Goal: Task Accomplishment & Management: Use online tool/utility

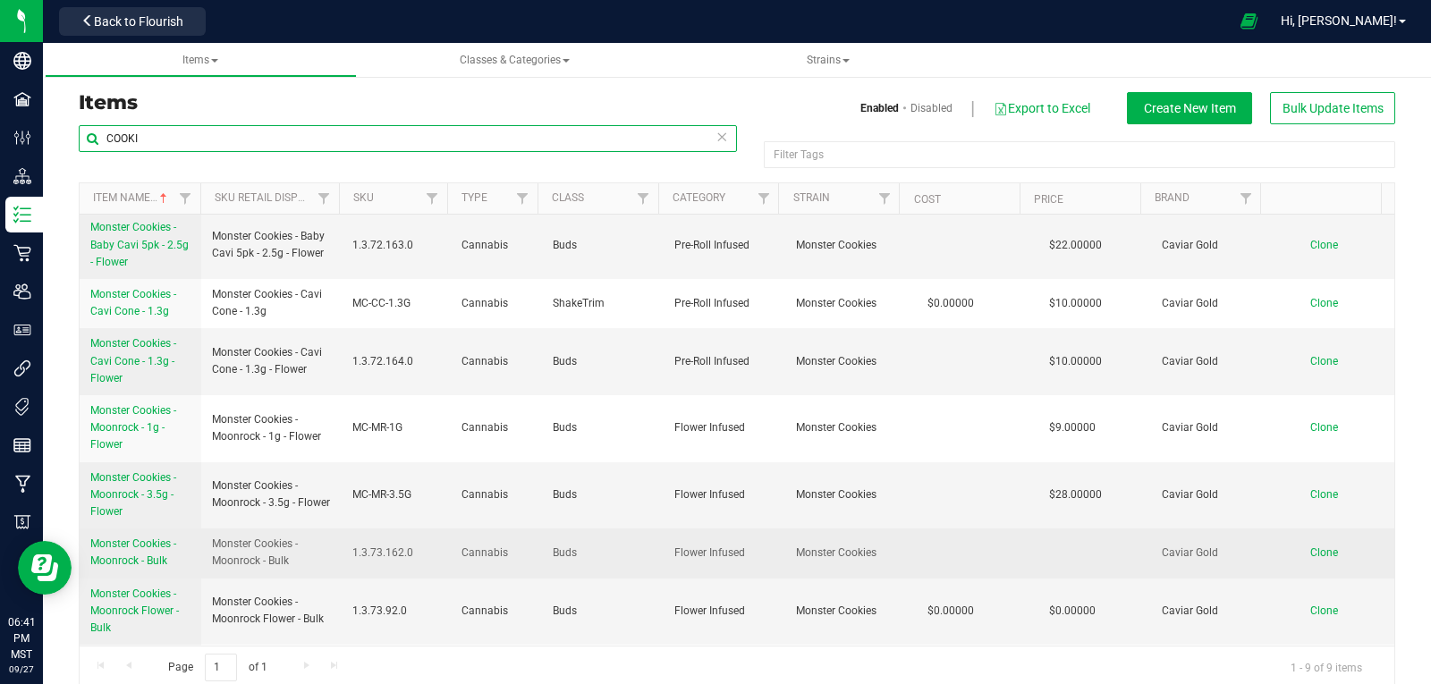
scroll to position [100, 0]
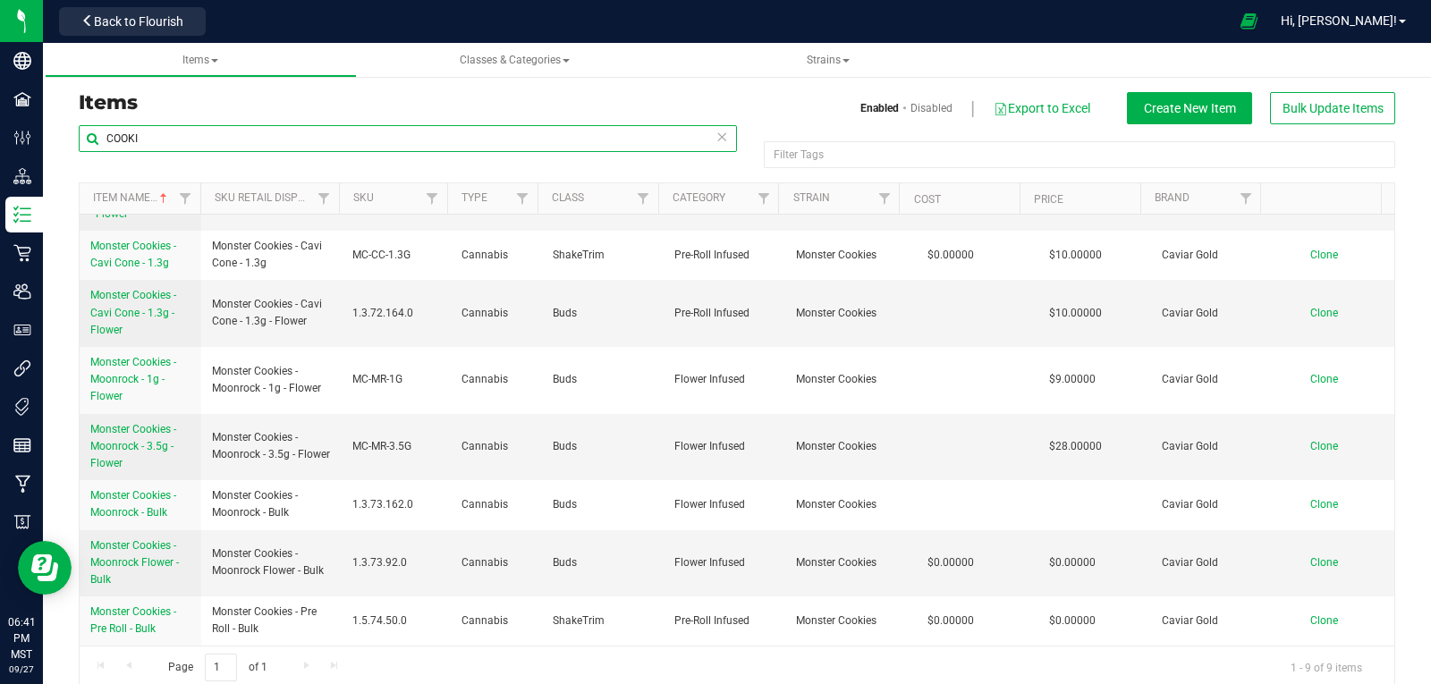
type input "G"
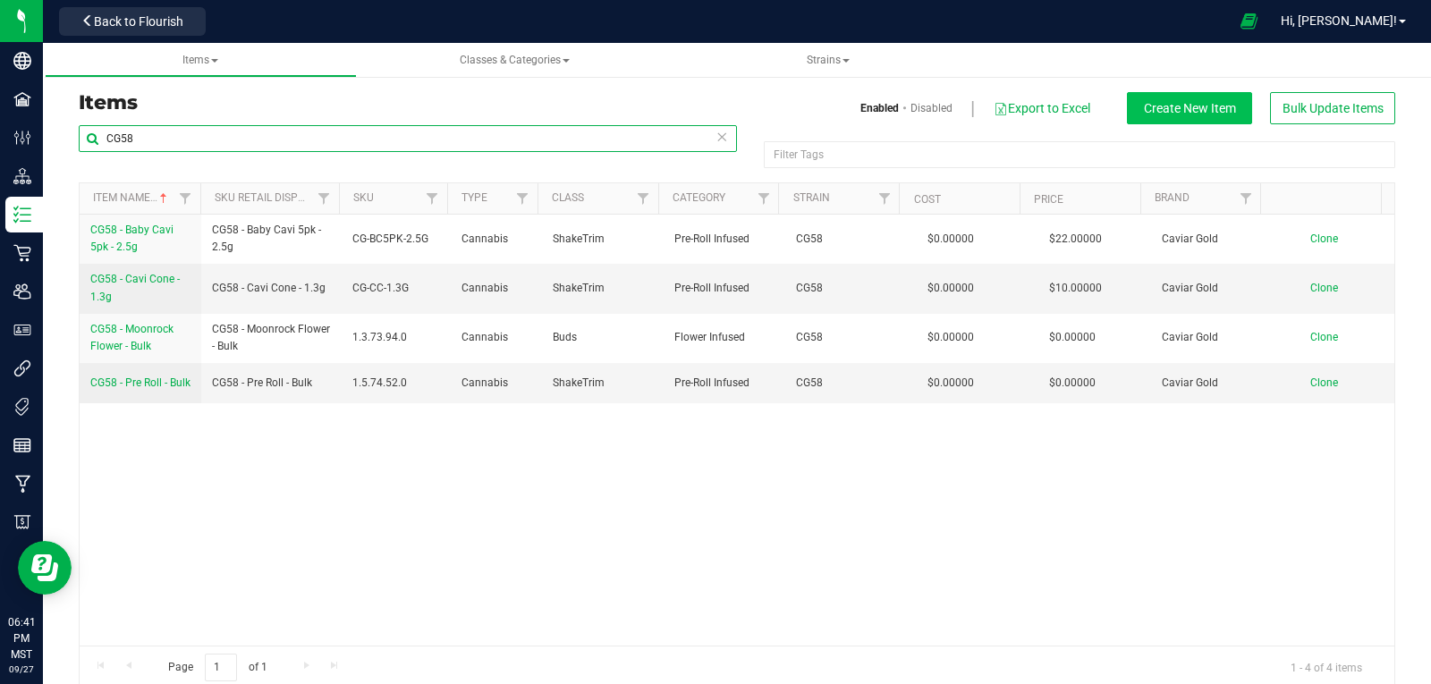
type input "CG58"
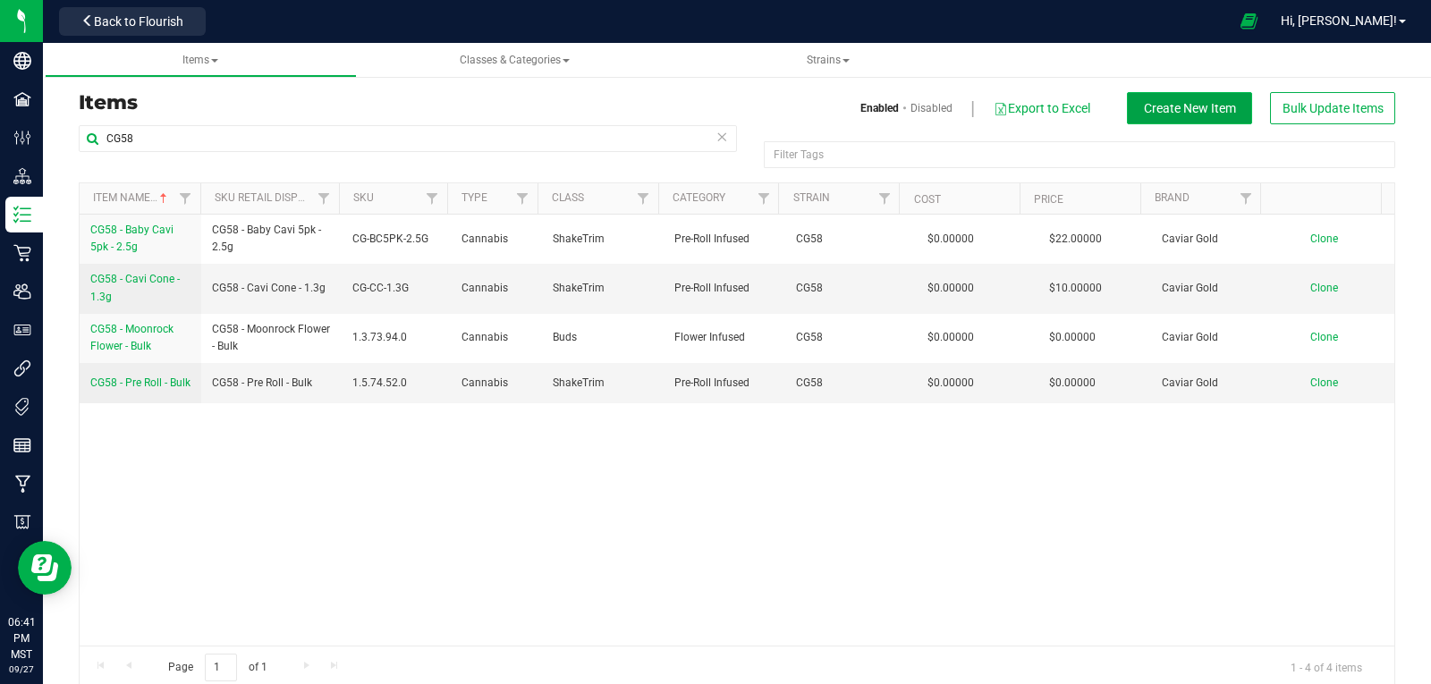
click at [1164, 108] on span "Create New Item" at bounding box center [1190, 108] width 92 height 14
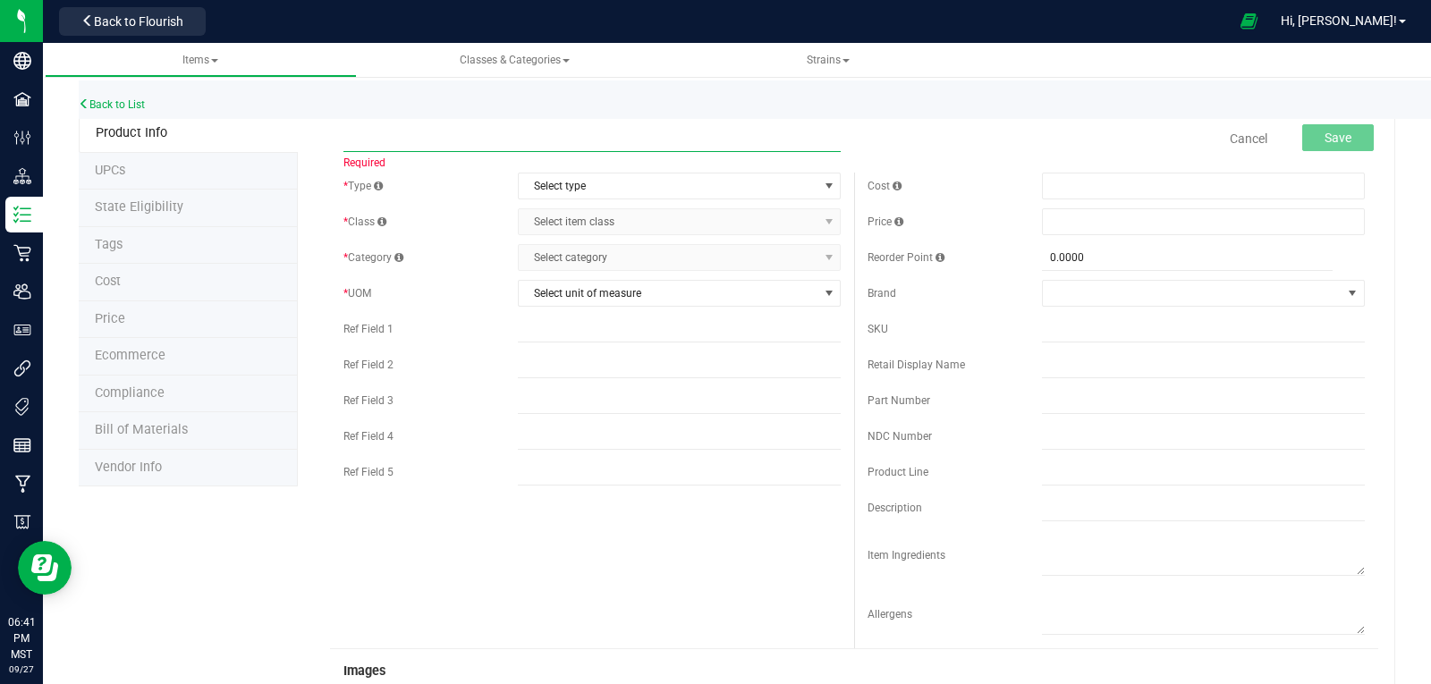
paste input "CG58 - Pre Roll - Bulk"
click at [570, 181] on span "Select type" at bounding box center [668, 186] width 299 height 25
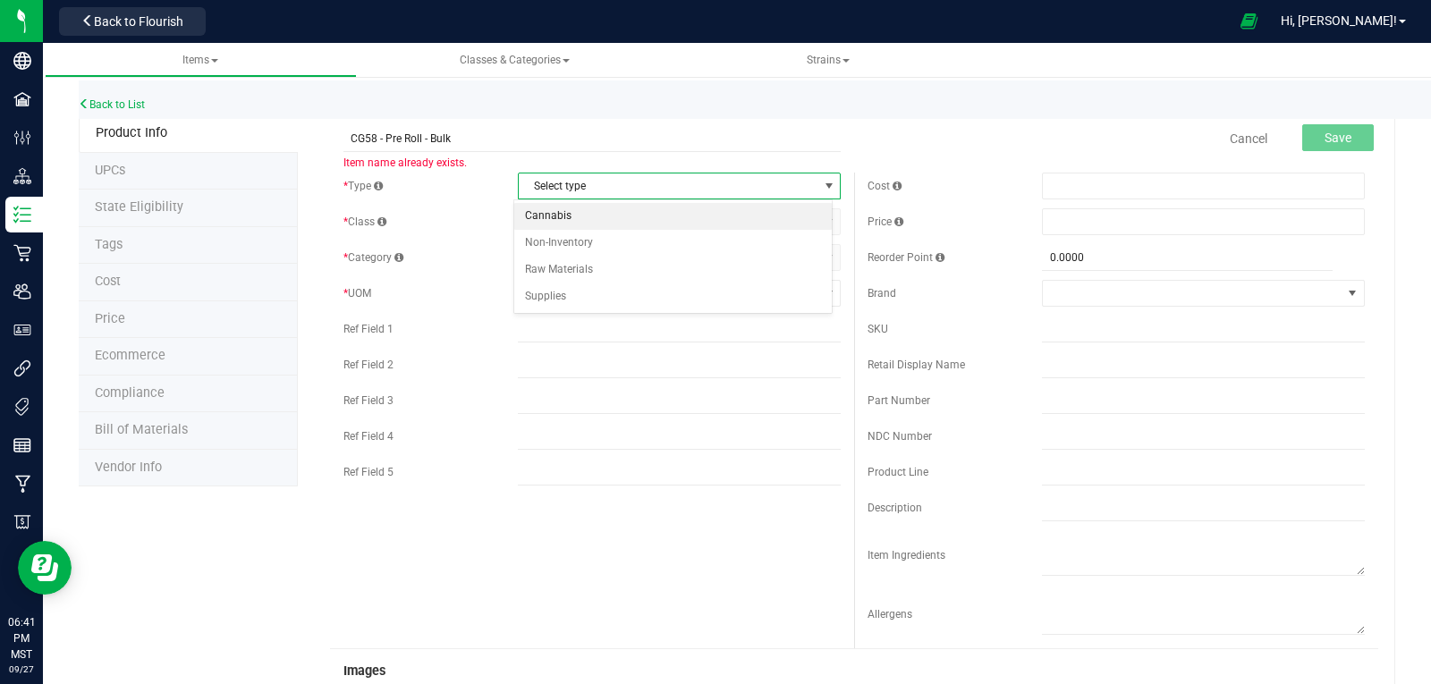
click at [569, 212] on li "Cannabis" at bounding box center [673, 216] width 318 height 27
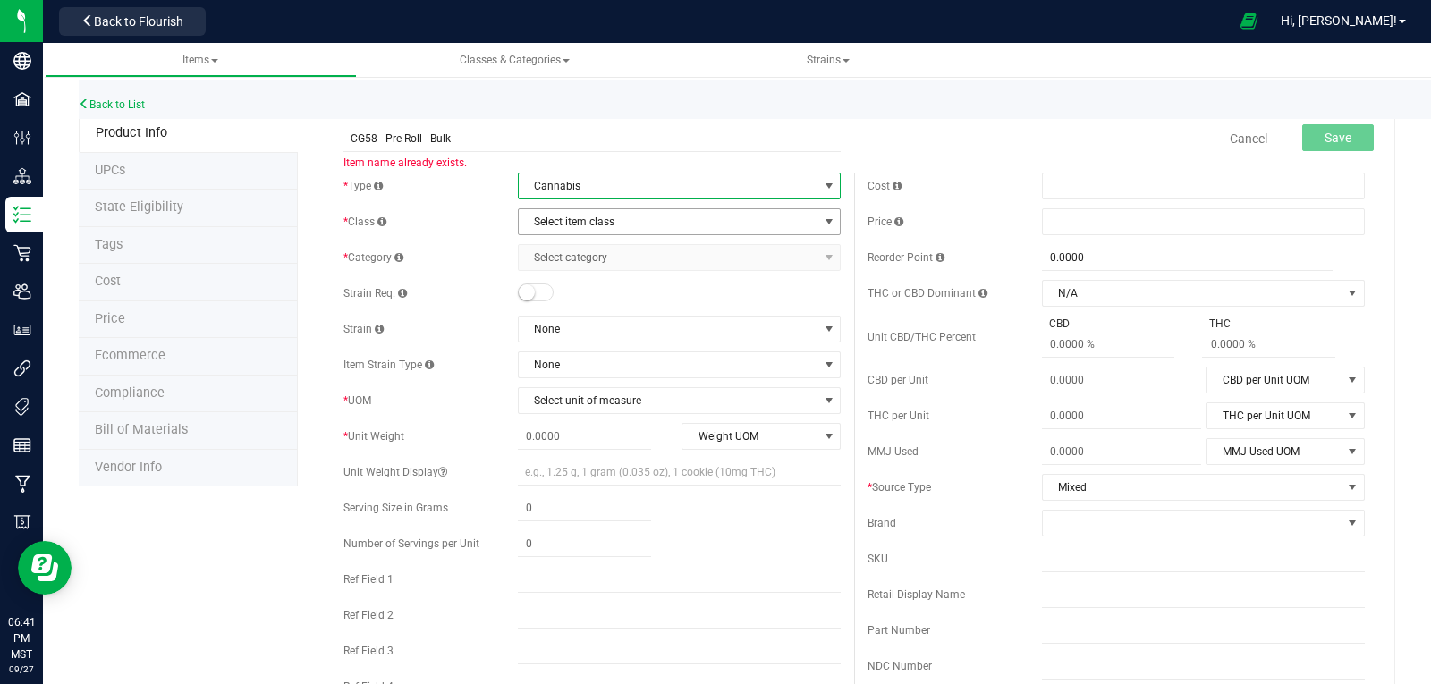
click at [568, 214] on span "Select item class" at bounding box center [668, 221] width 299 height 25
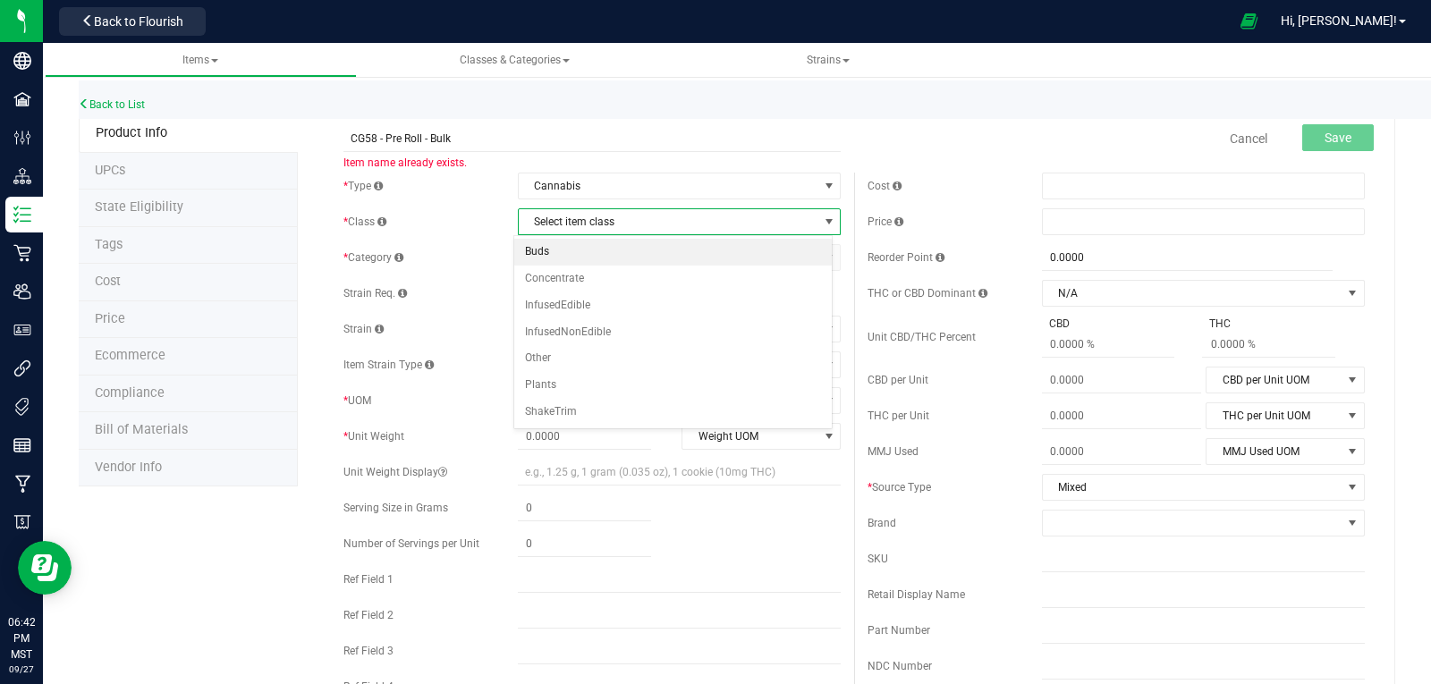
click at [557, 255] on li "Buds" at bounding box center [673, 252] width 318 height 27
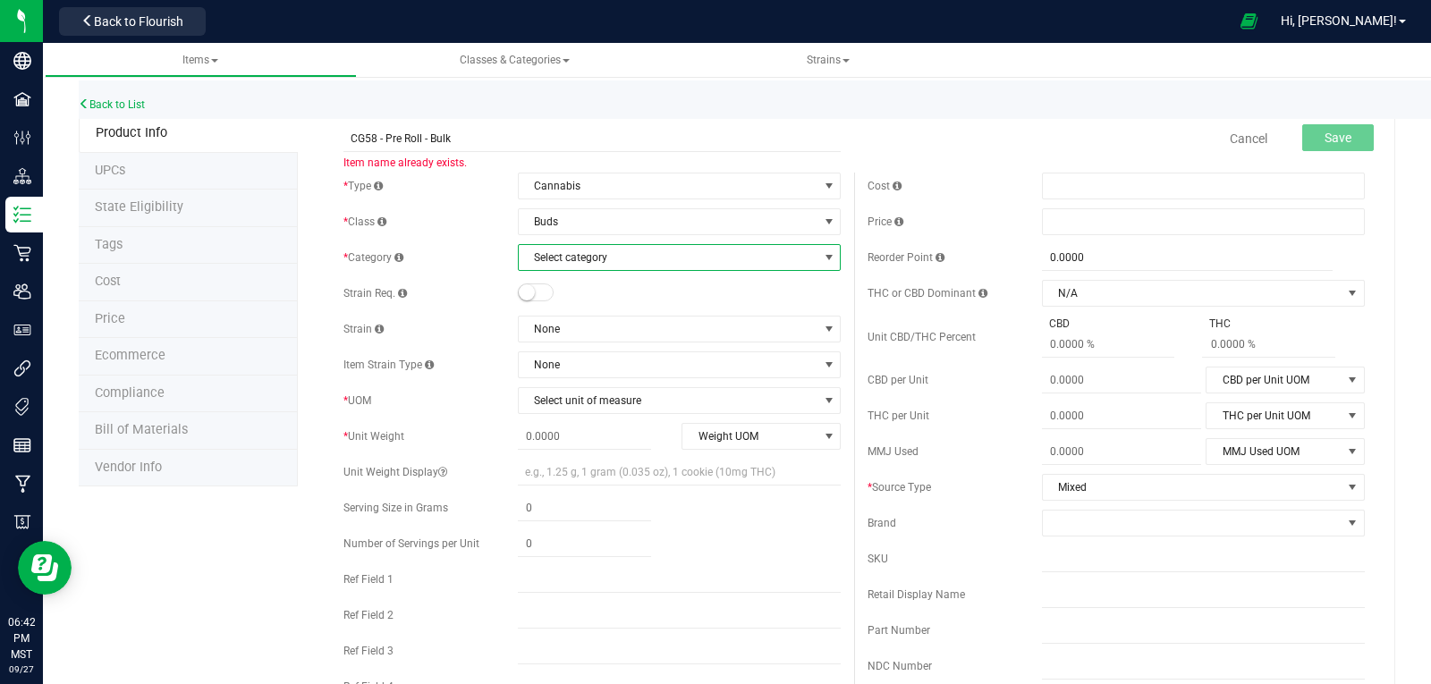
click at [555, 255] on span "Select category" at bounding box center [668, 257] width 299 height 25
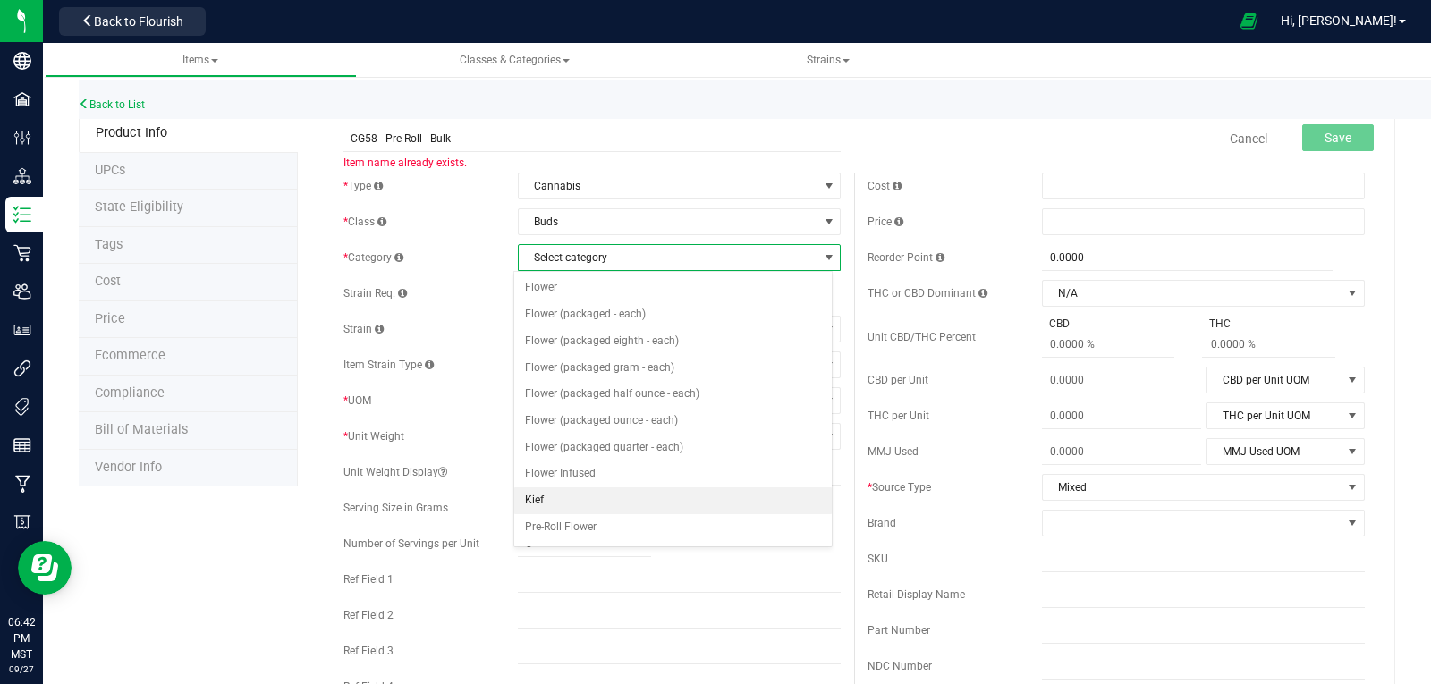
scroll to position [89, 0]
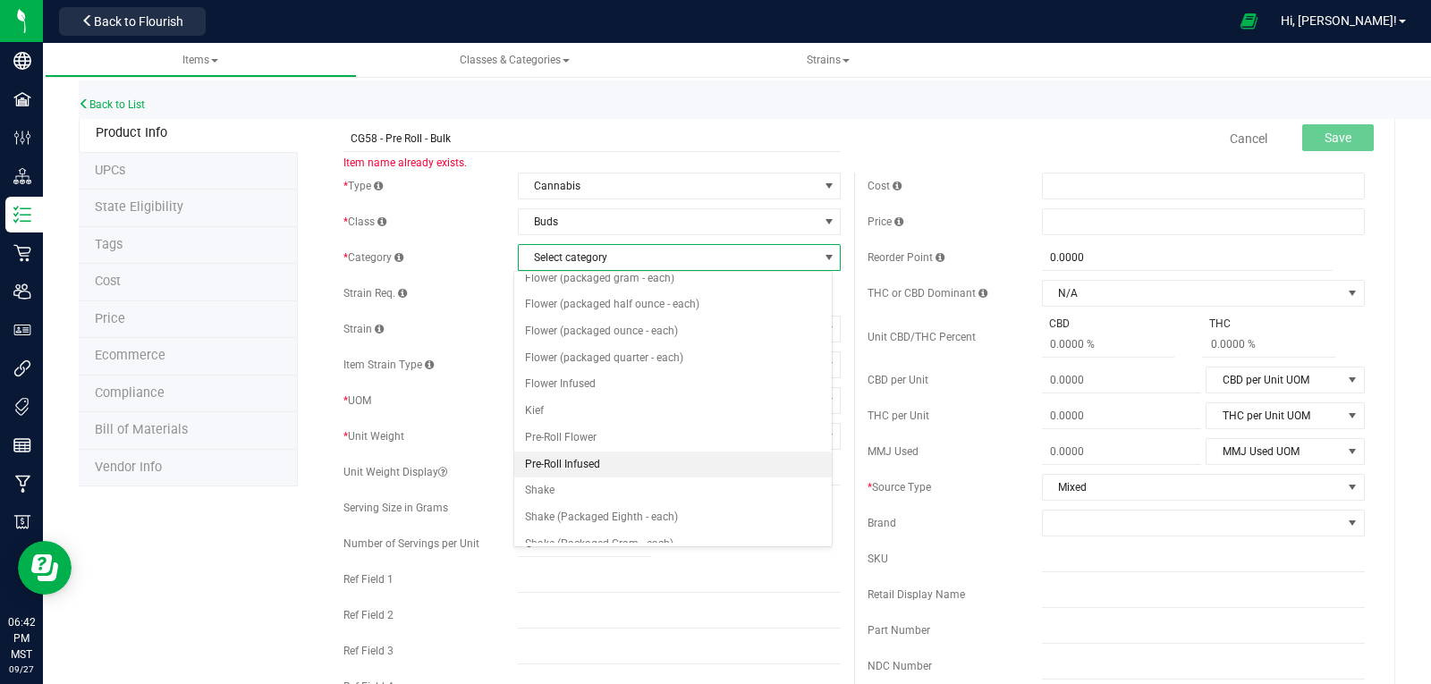
click at [570, 457] on li "Pre-Roll Infused" at bounding box center [673, 465] width 318 height 27
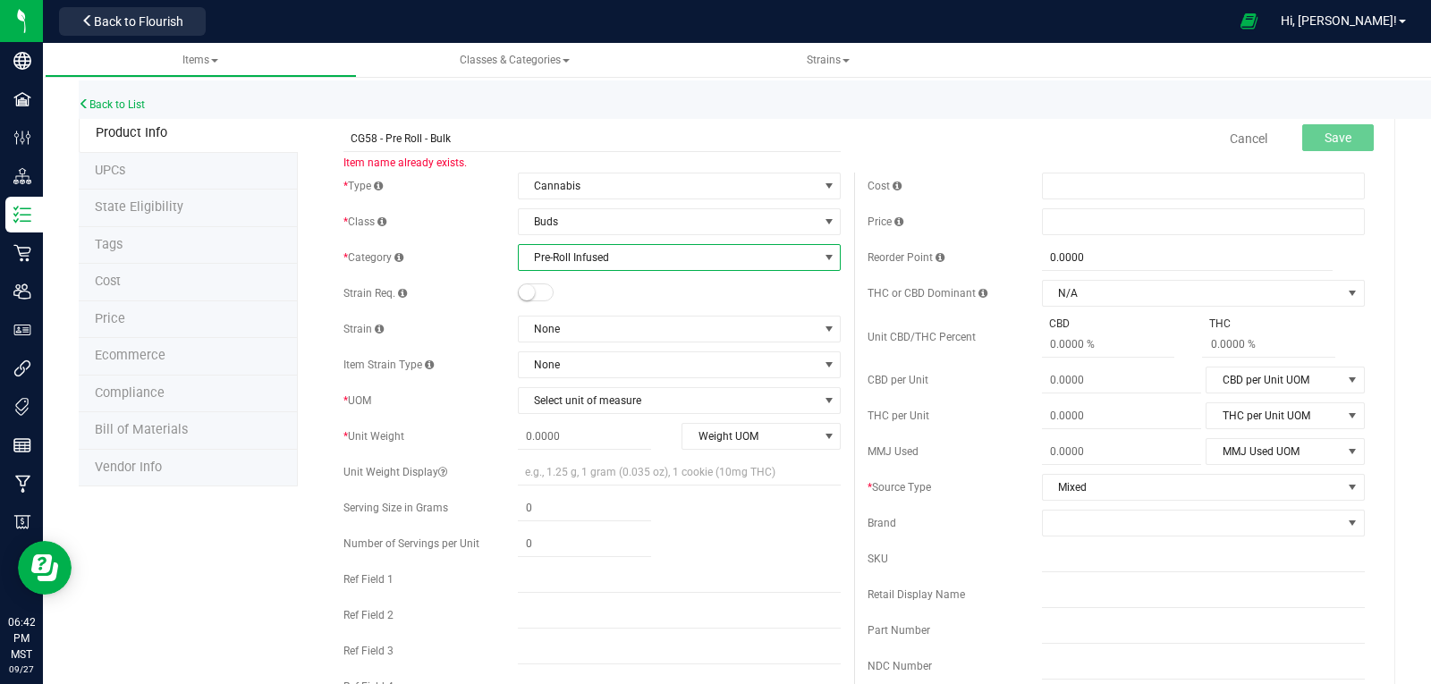
click at [521, 289] on small at bounding box center [527, 292] width 16 height 16
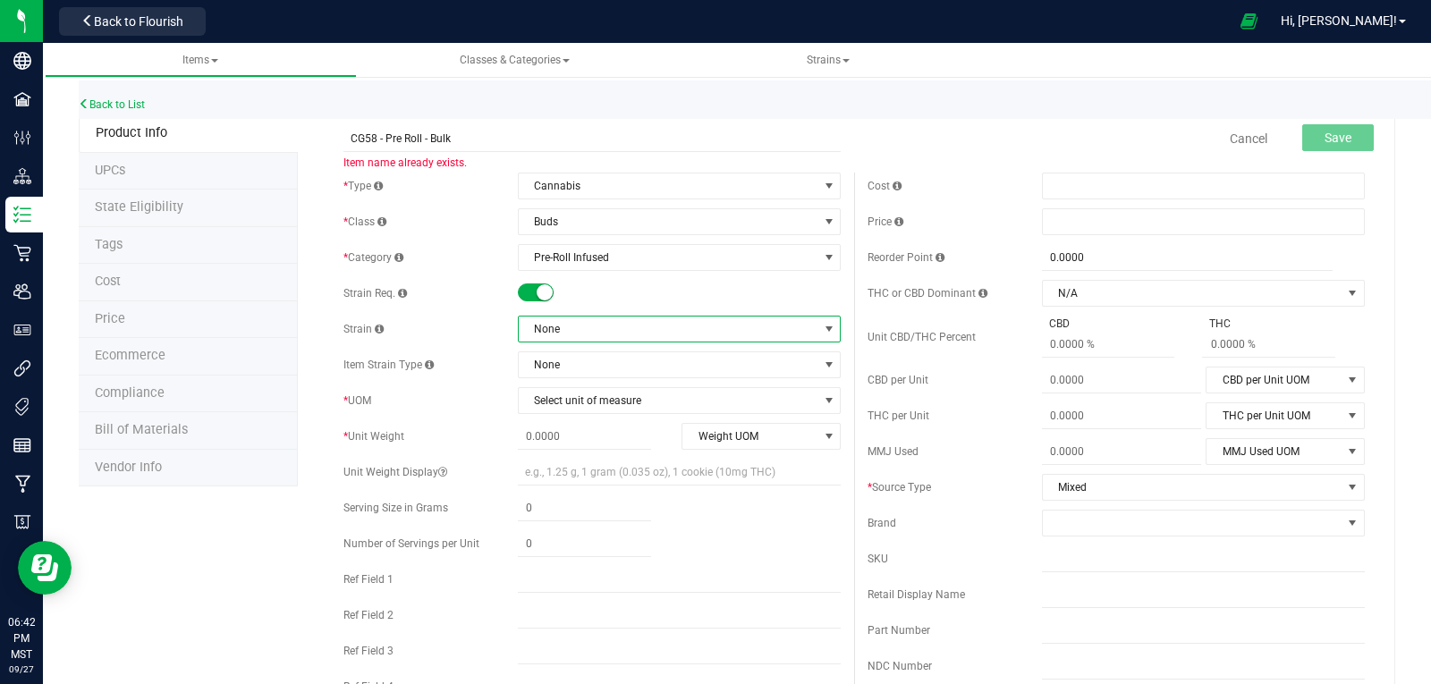
click at [566, 330] on span "None" at bounding box center [668, 329] width 299 height 25
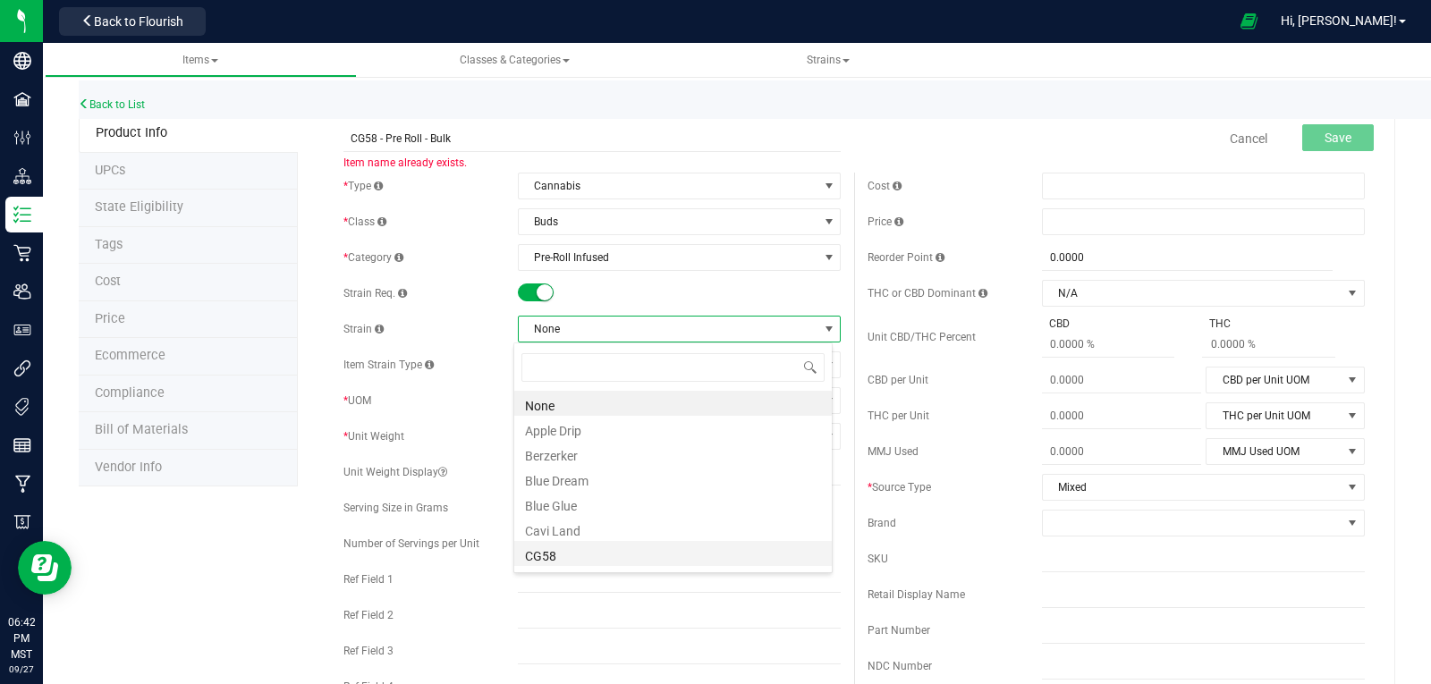
click at [549, 554] on li "CG58" at bounding box center [673, 553] width 318 height 25
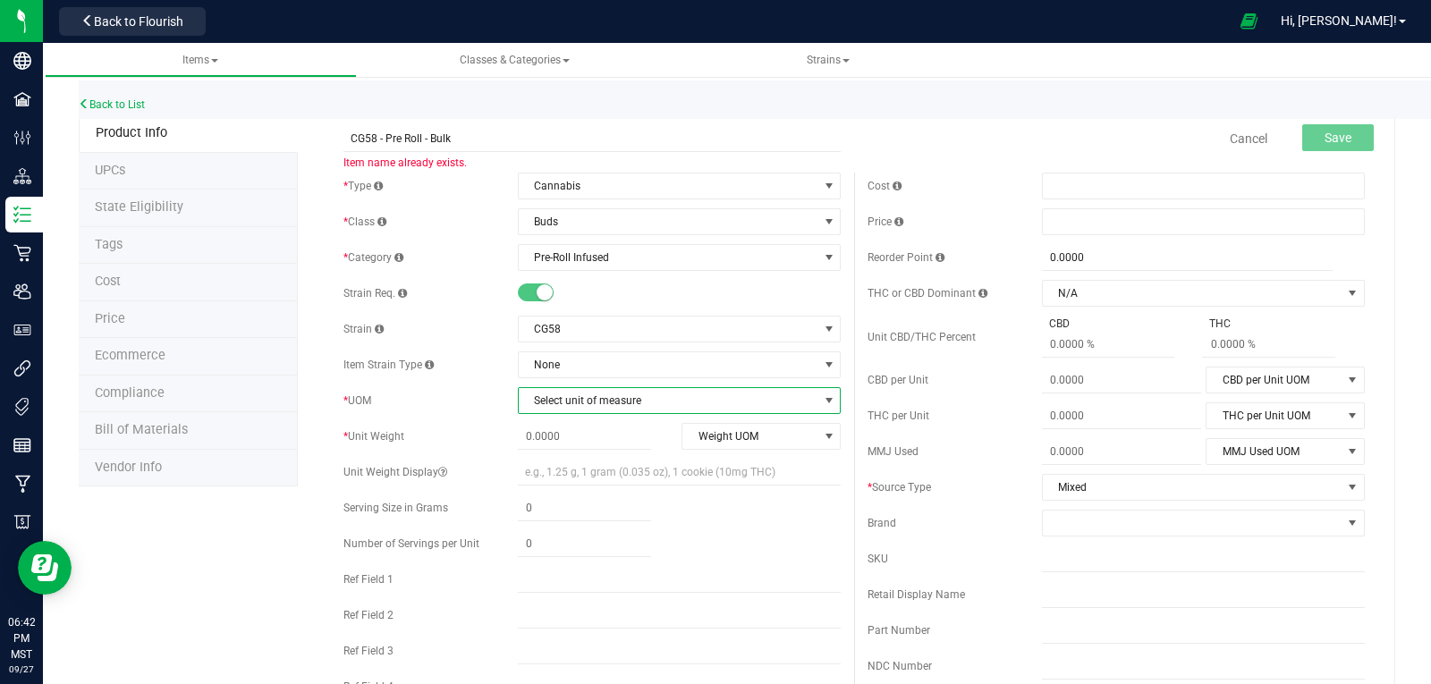
click at [559, 393] on span "Select unit of measure" at bounding box center [668, 400] width 299 height 25
click at [544, 148] on li "Gram" at bounding box center [673, 154] width 318 height 27
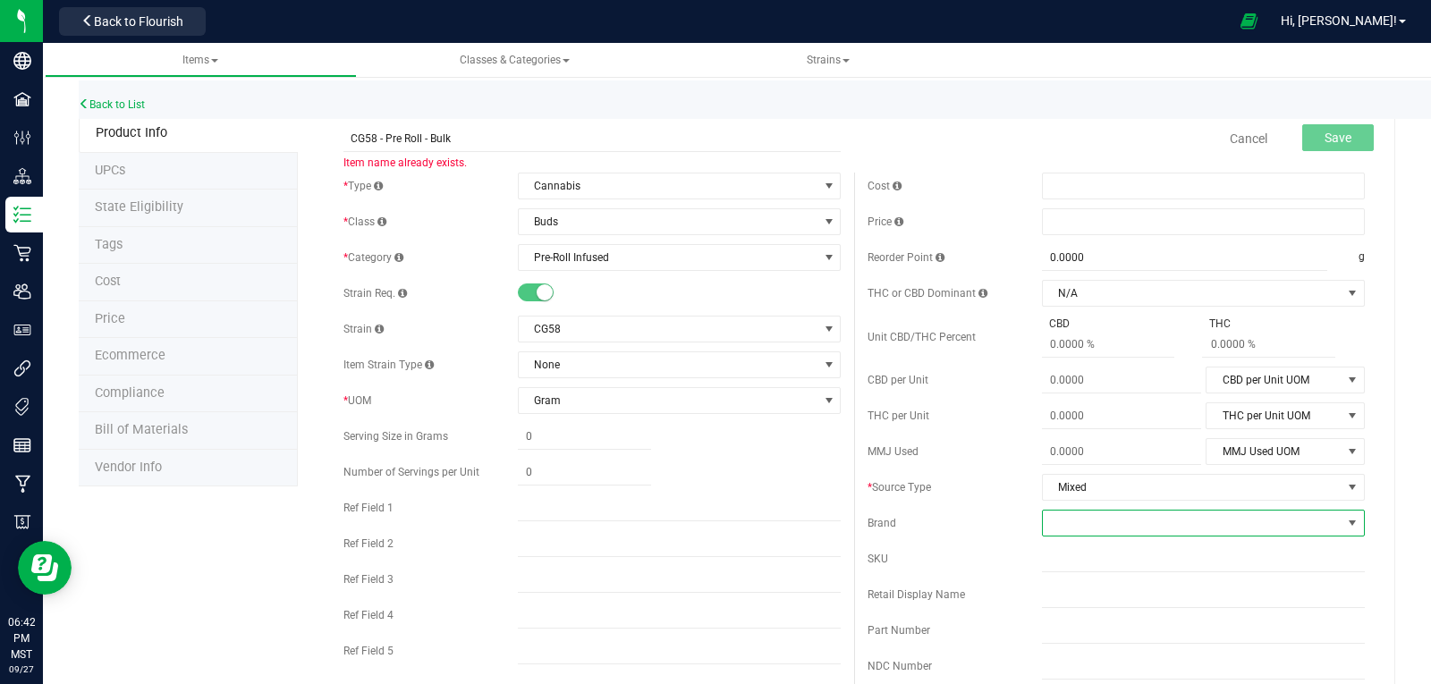
click at [1089, 523] on span at bounding box center [1192, 523] width 299 height 25
click at [1084, 629] on li "Caviar Gold" at bounding box center [1192, 630] width 318 height 30
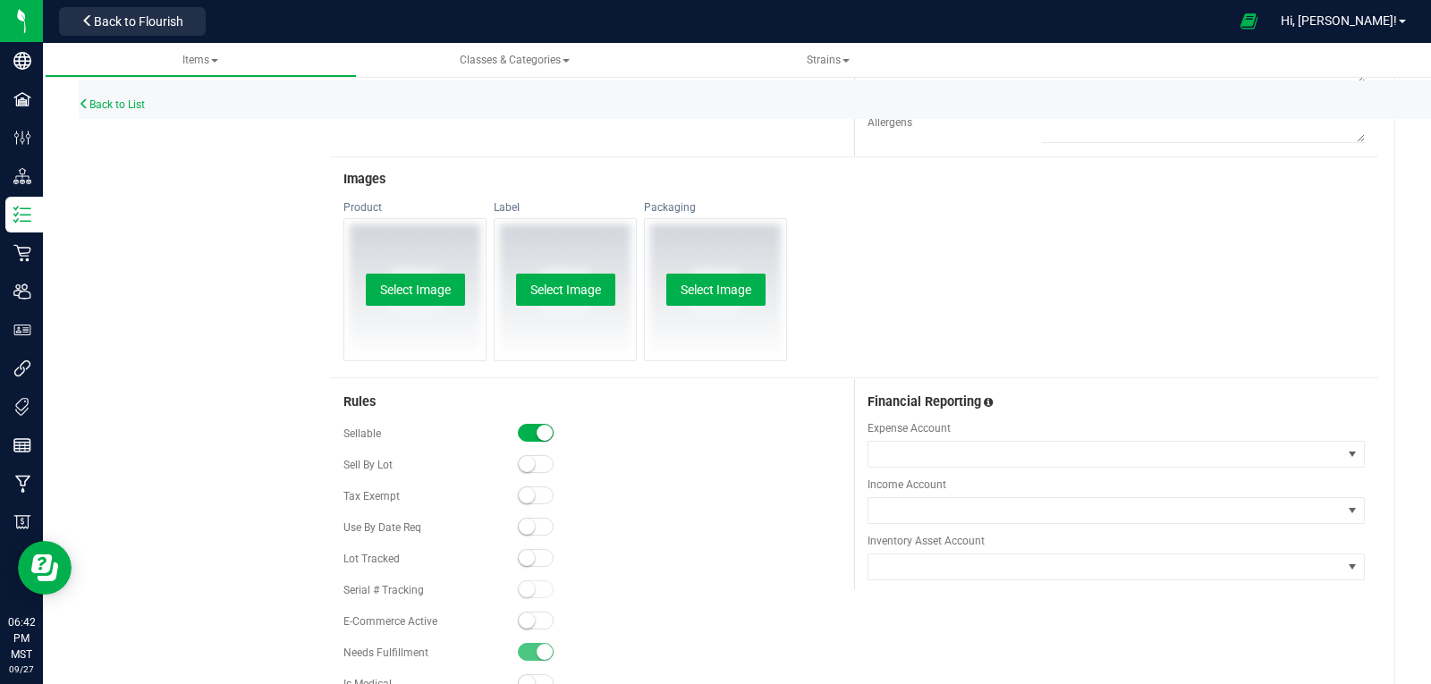
scroll to position [859, 0]
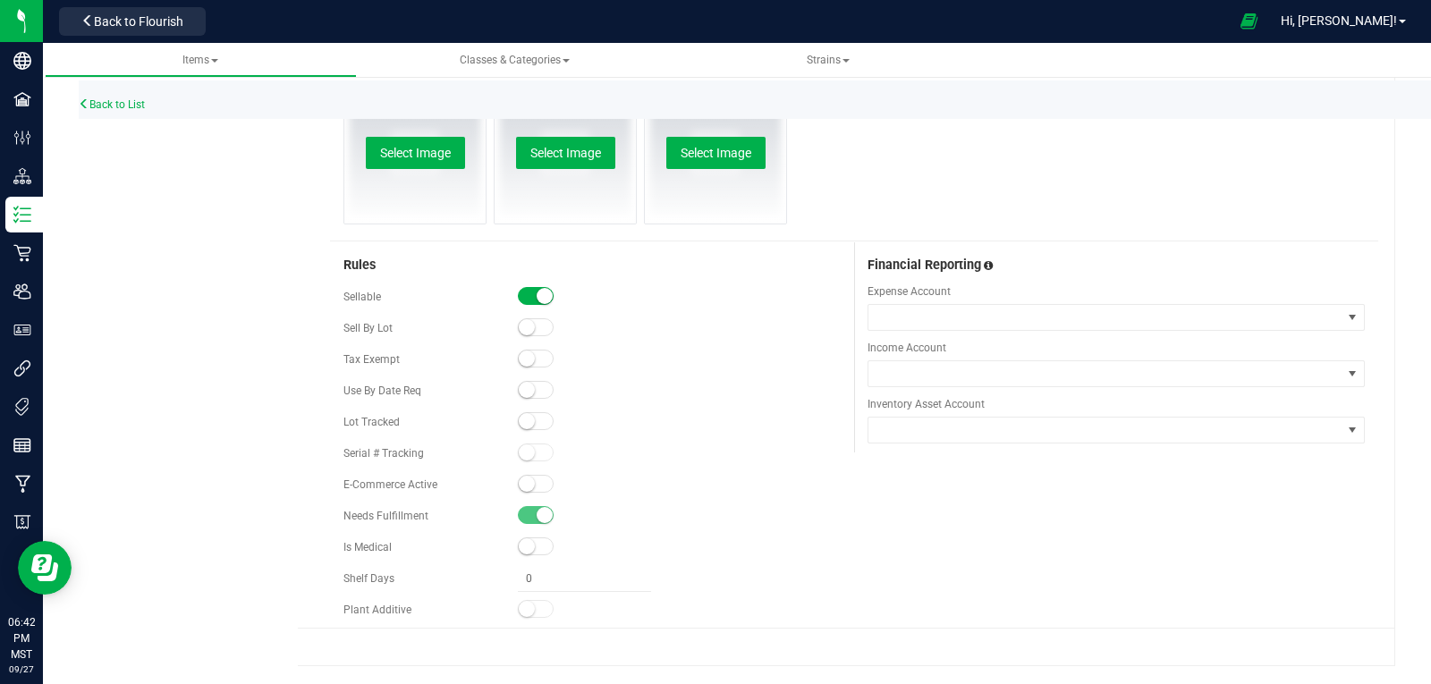
click at [526, 422] on small at bounding box center [527, 421] width 16 height 16
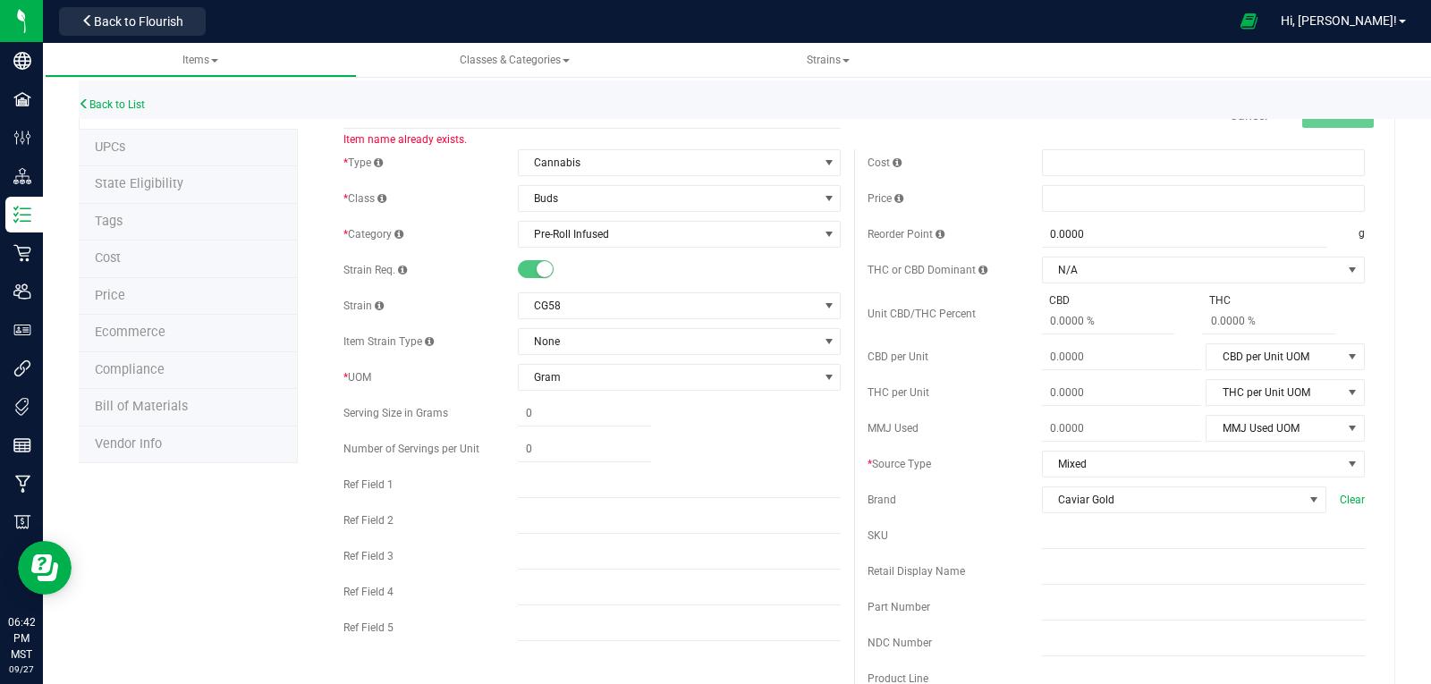
scroll to position [0, 0]
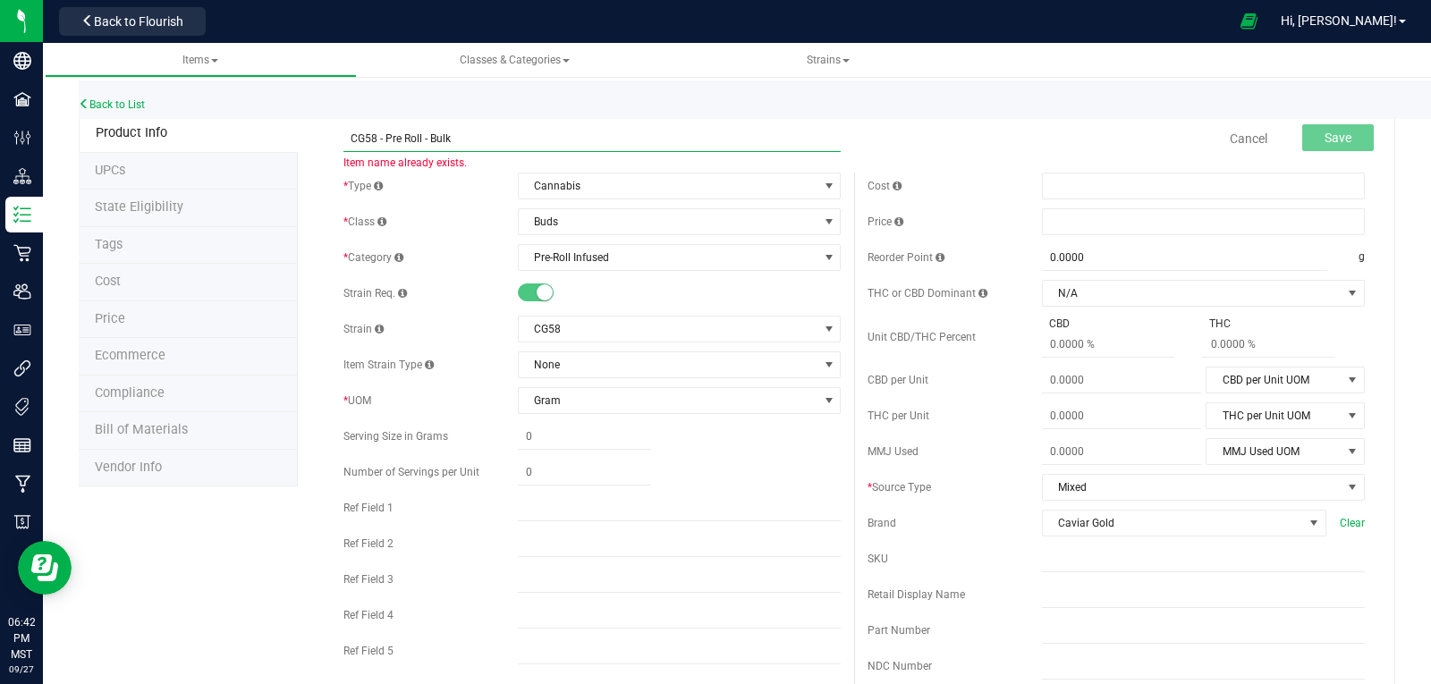
click at [482, 143] on input "CG58 - Pre Roll - Bulk" at bounding box center [591, 138] width 497 height 27
type input "CG58 - Pre Roll - Bul"
click at [1327, 140] on span "Save" at bounding box center [1338, 138] width 27 height 14
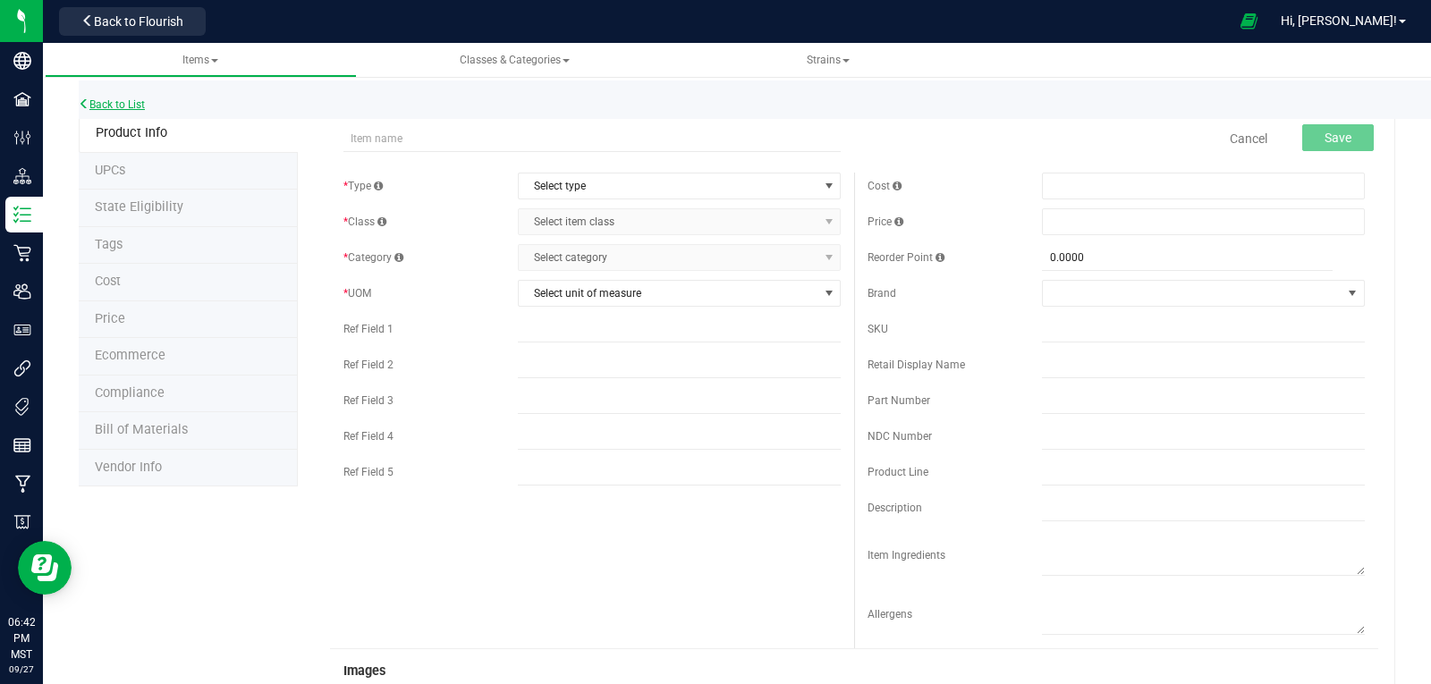
click at [112, 104] on link "Back to List" at bounding box center [112, 104] width 66 height 13
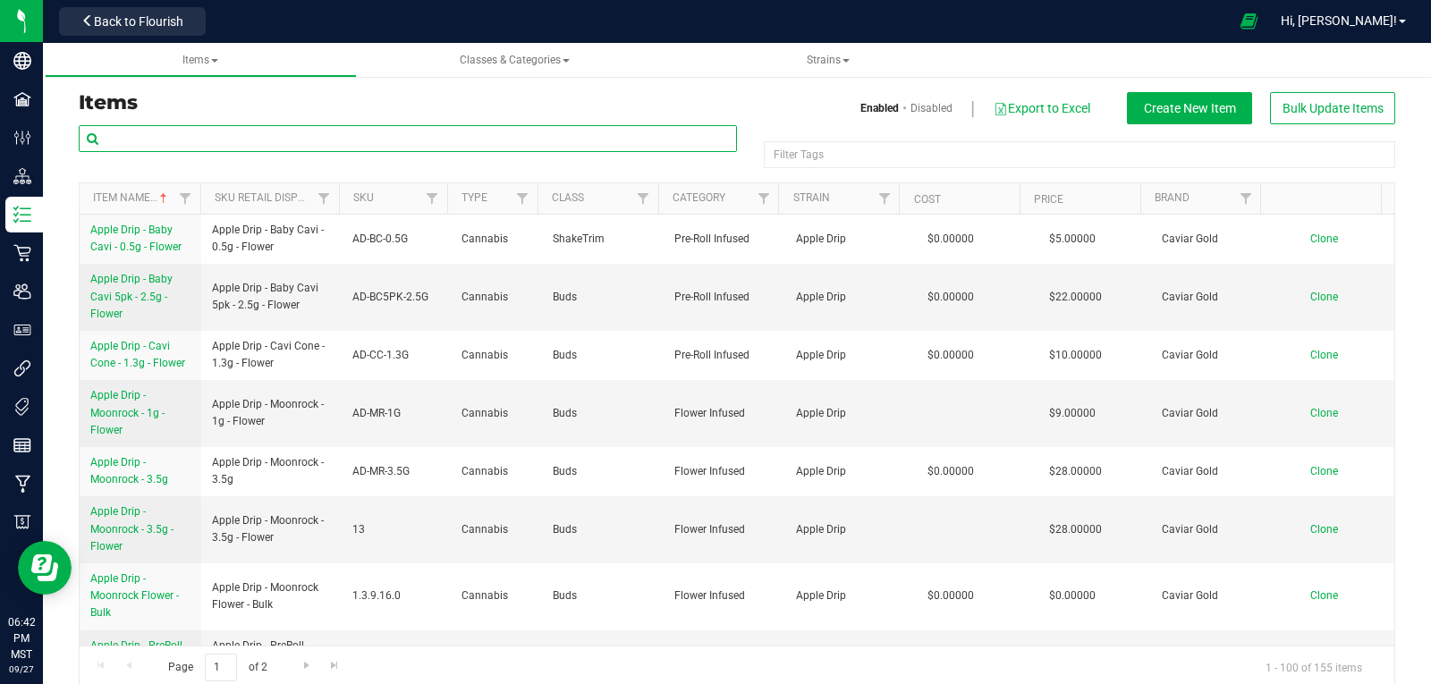
click at [217, 138] on input "text" at bounding box center [408, 138] width 658 height 27
type input "CG58"
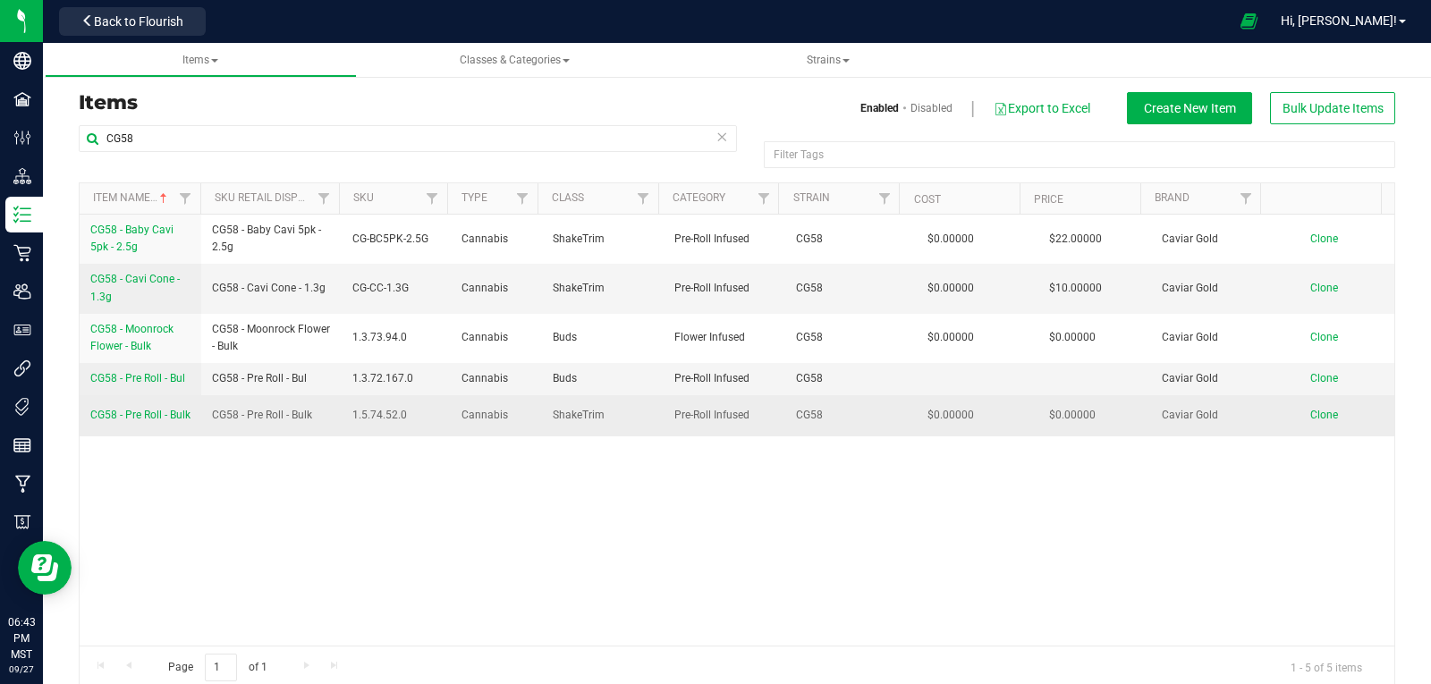
click at [147, 413] on span "CG58 - Pre Roll - Bulk" at bounding box center [140, 415] width 100 height 13
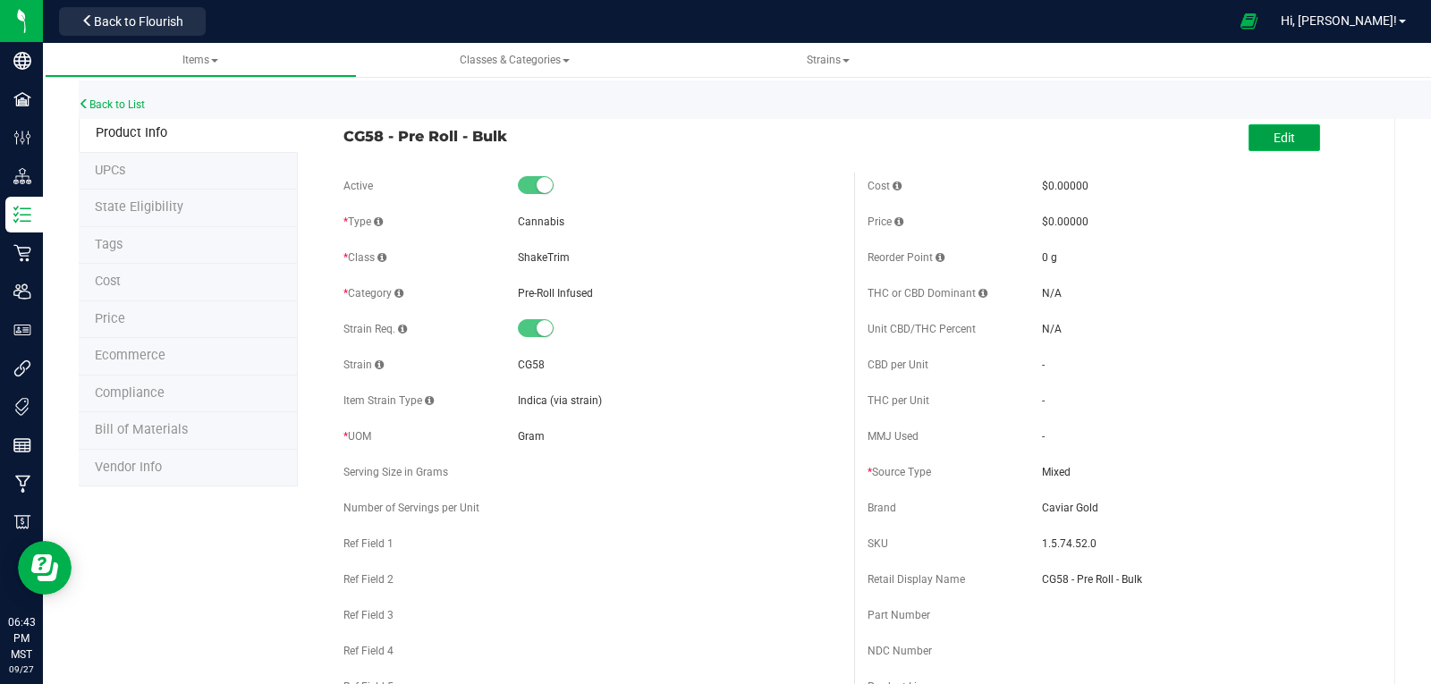
click at [1290, 137] on button "Edit" at bounding box center [1285, 137] width 72 height 27
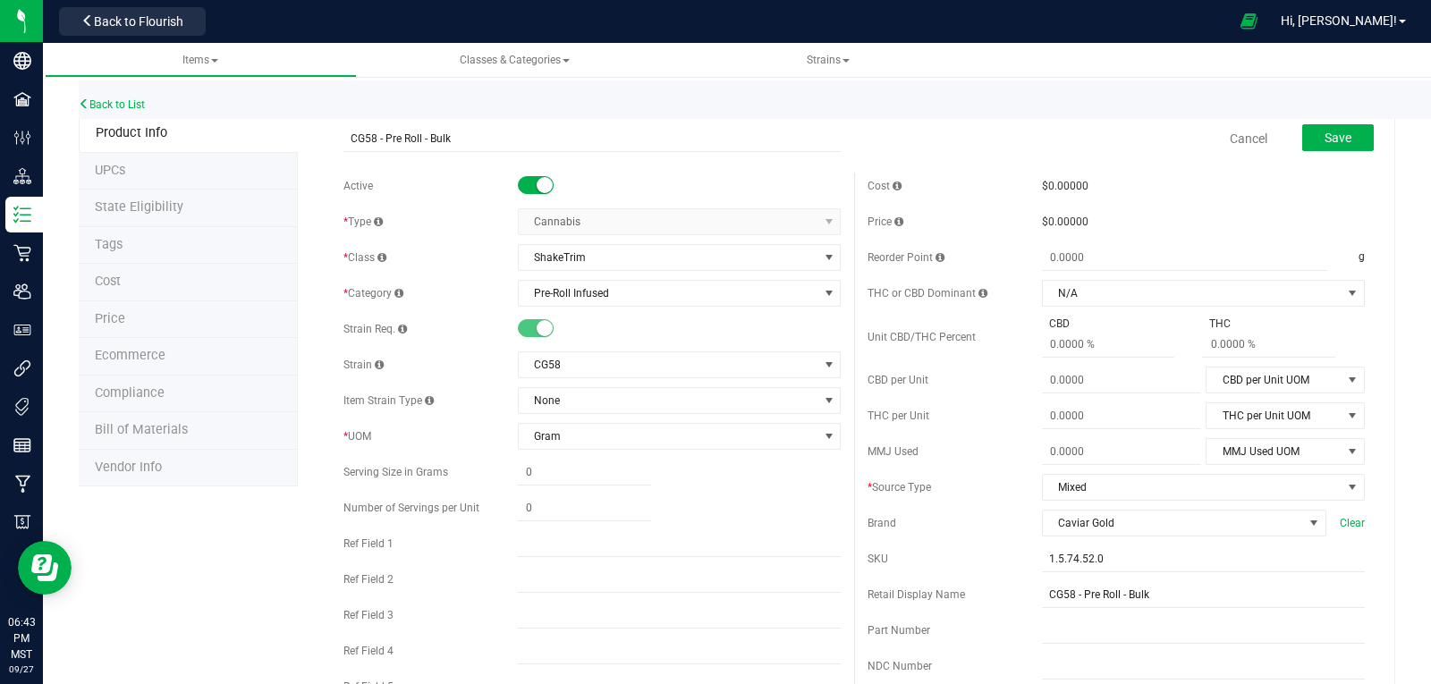
click at [537, 182] on small at bounding box center [545, 185] width 16 height 16
click at [1325, 137] on span "Save" at bounding box center [1338, 138] width 27 height 14
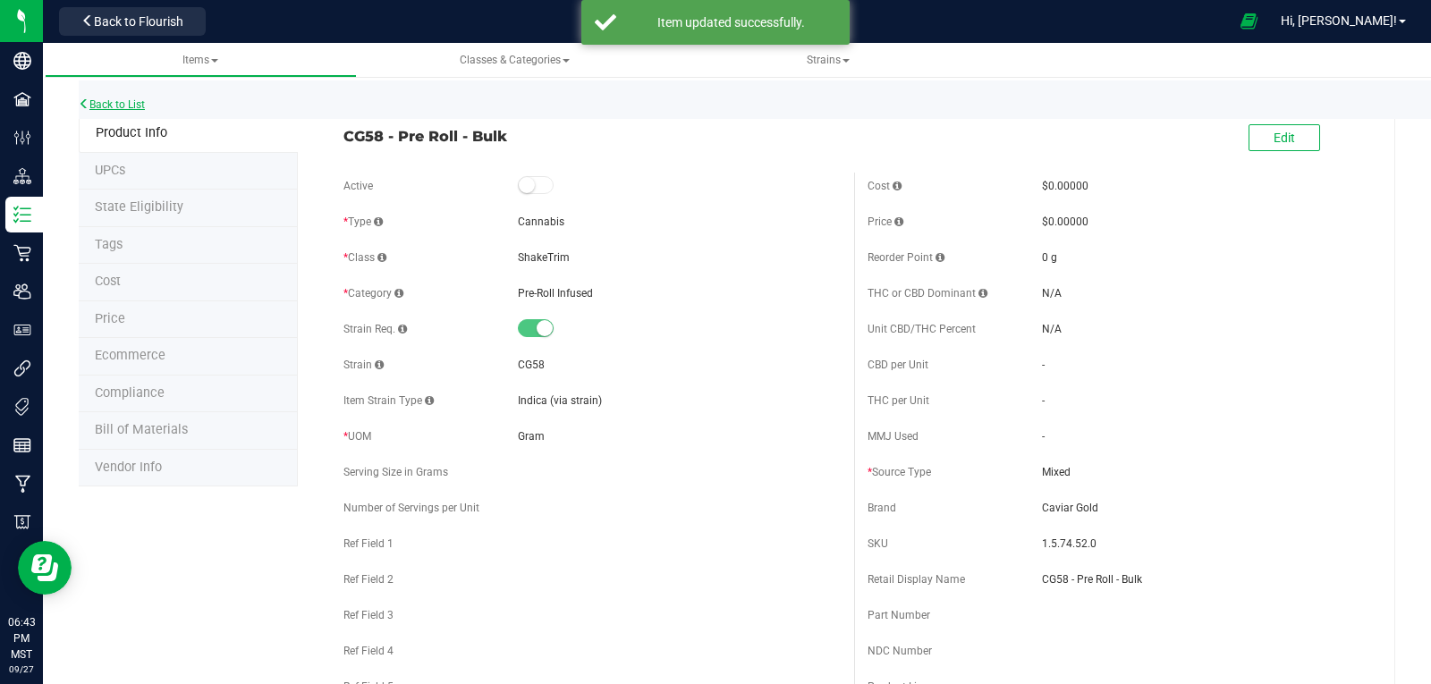
click at [123, 107] on link "Back to List" at bounding box center [112, 104] width 66 height 13
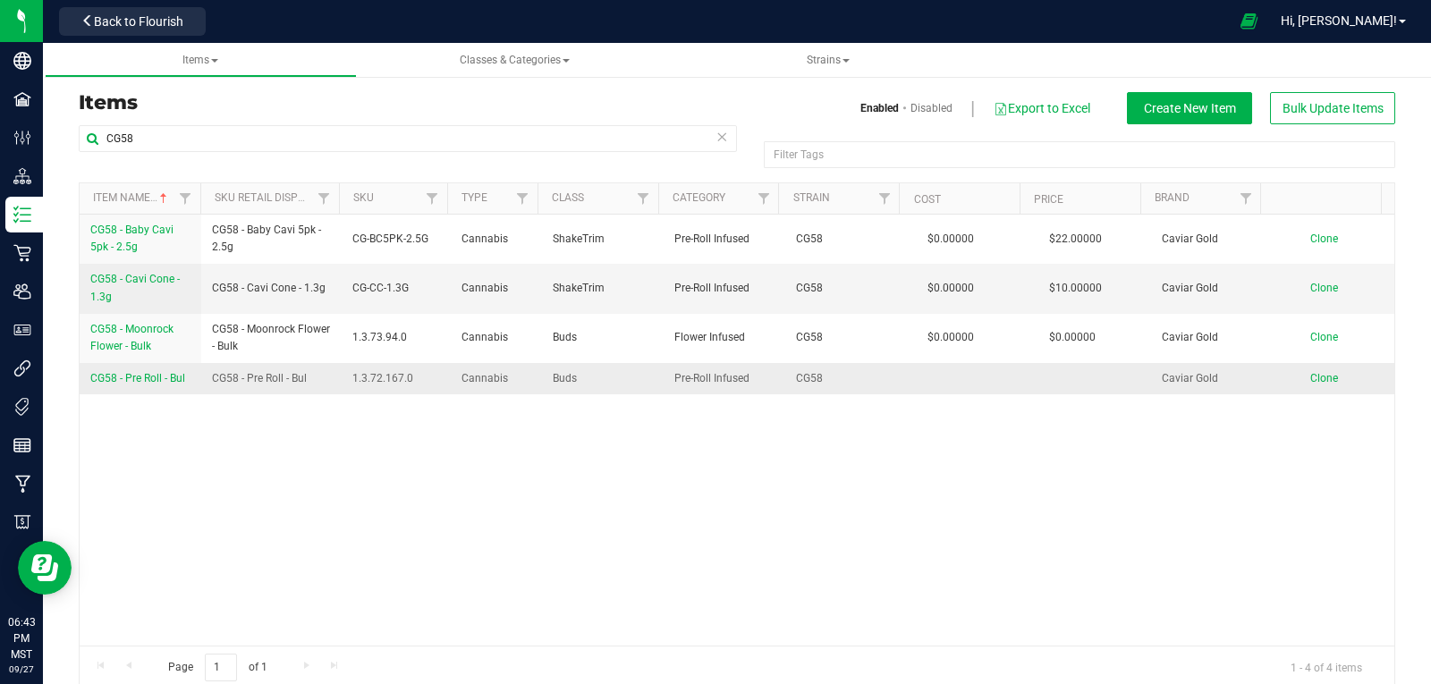
click at [157, 377] on span "CG58 - Pre Roll - Bul" at bounding box center [137, 378] width 95 height 13
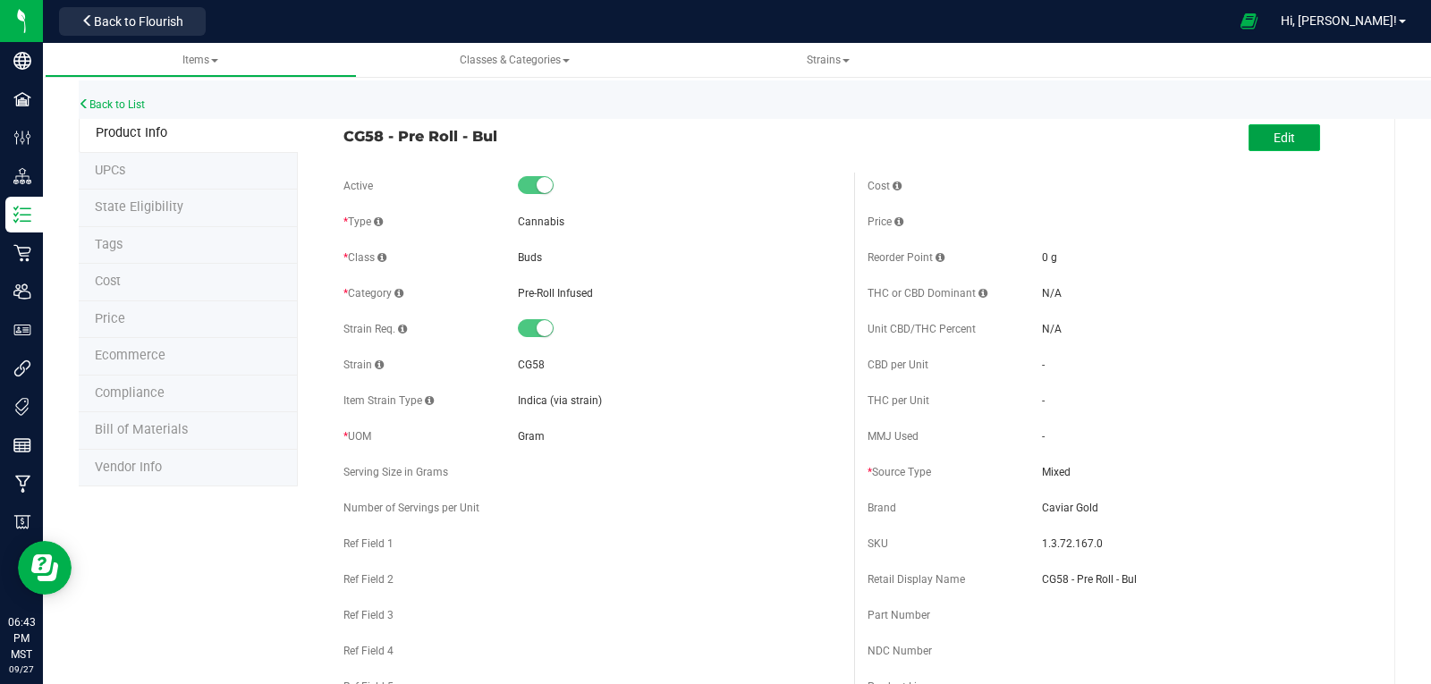
click at [1274, 131] on span "Edit" at bounding box center [1284, 138] width 21 height 14
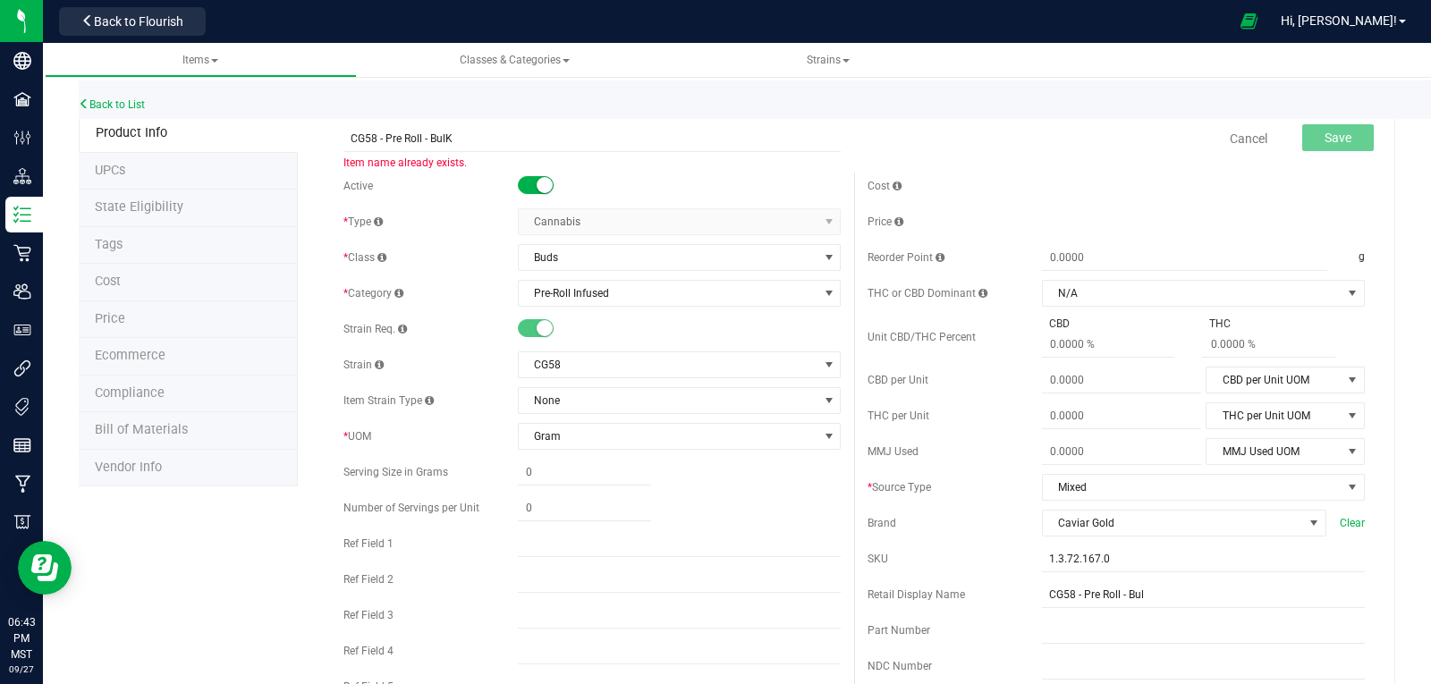
type input "CG58 - Pre Roll - Bul"
click at [1230, 138] on link "Cancel" at bounding box center [1249, 139] width 38 height 18
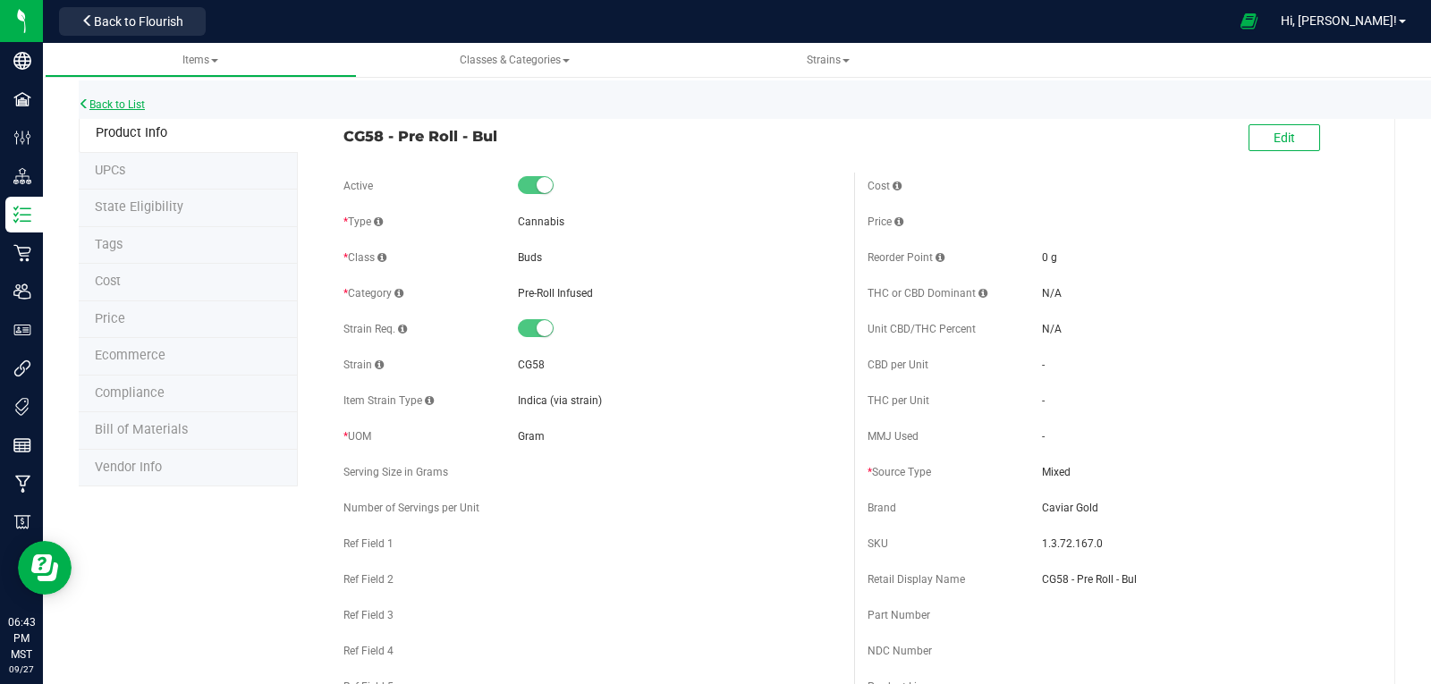
click at [110, 108] on link "Back to List" at bounding box center [112, 104] width 66 height 13
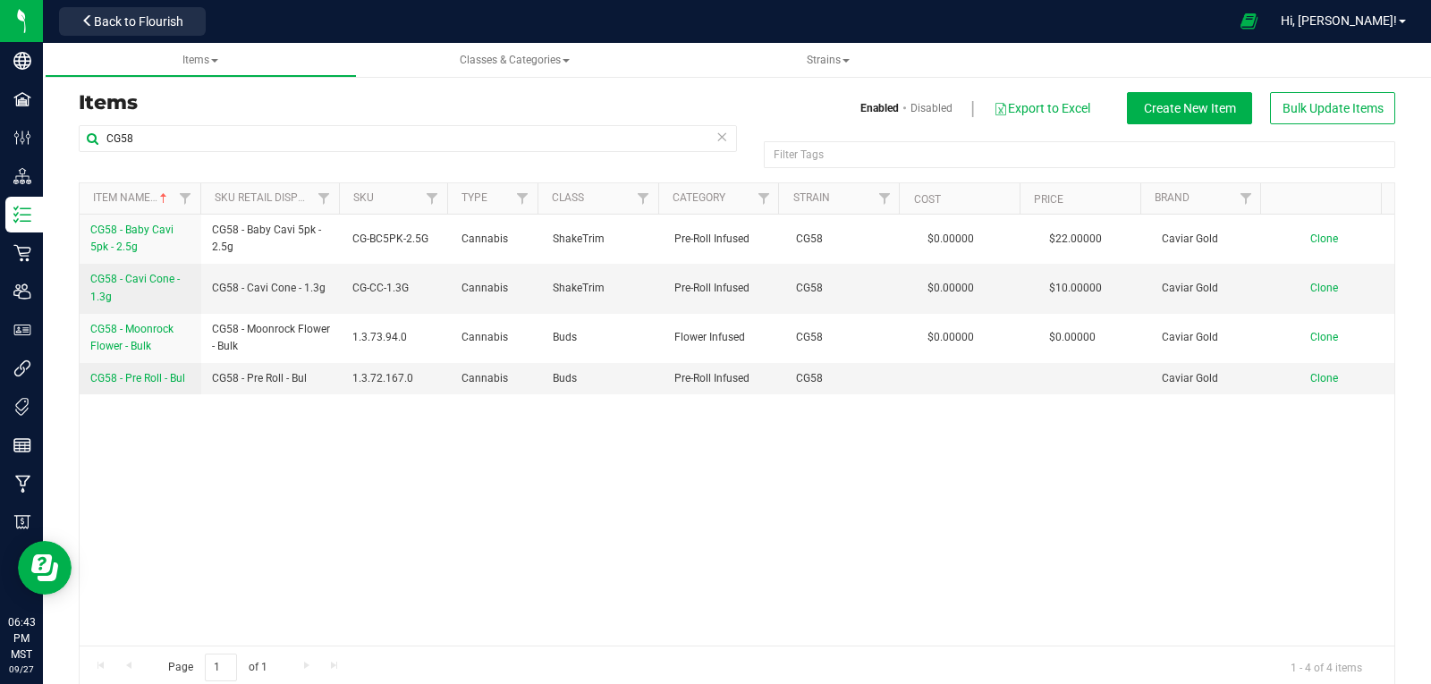
click at [910, 107] on link "Disabled" at bounding box center [931, 108] width 42 height 16
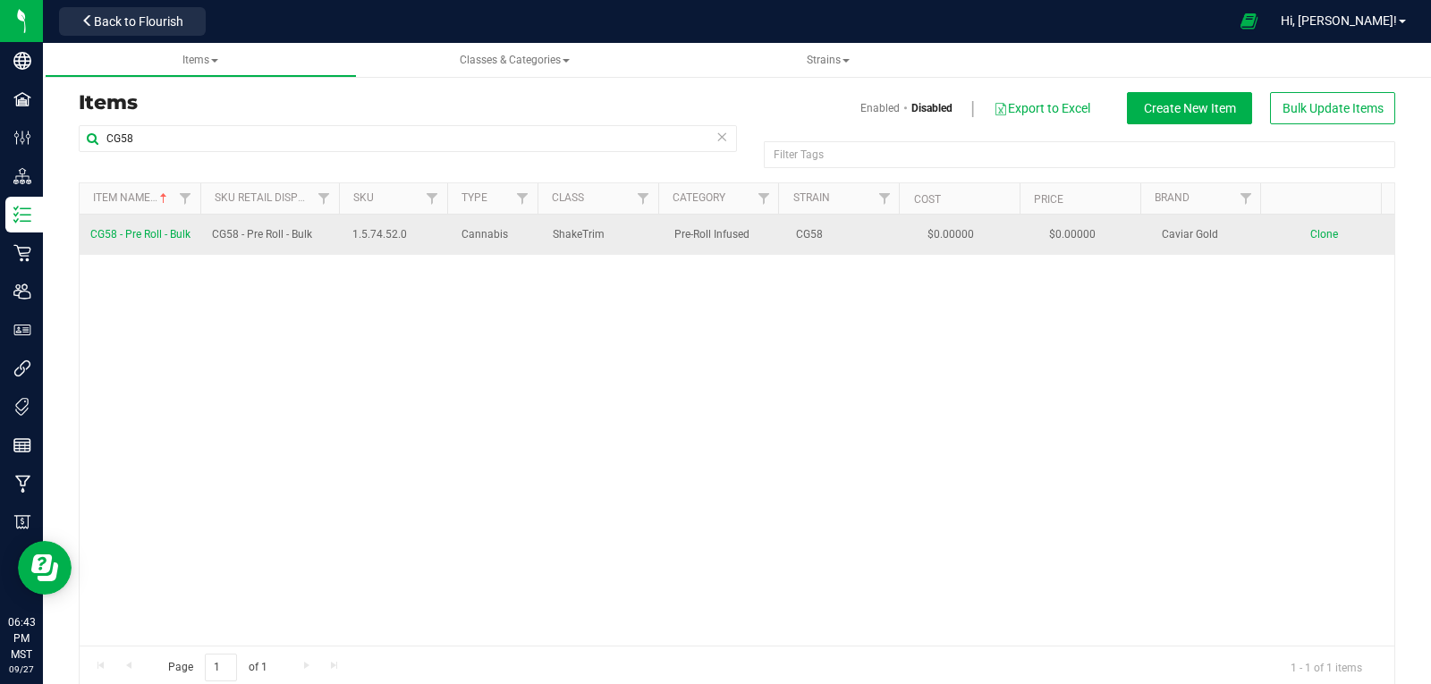
click at [139, 228] on span "CG58 - Pre Roll - Bulk" at bounding box center [140, 234] width 100 height 13
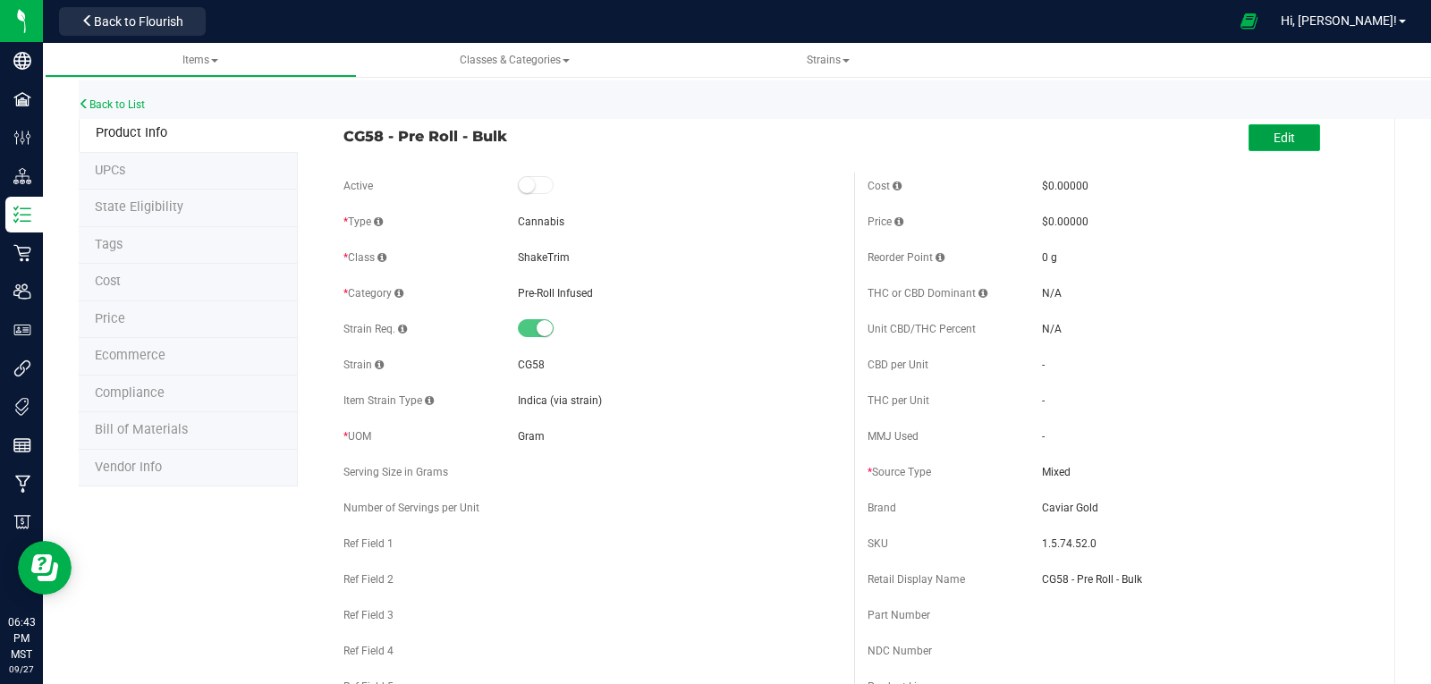
click at [1274, 139] on span "Edit" at bounding box center [1284, 138] width 21 height 14
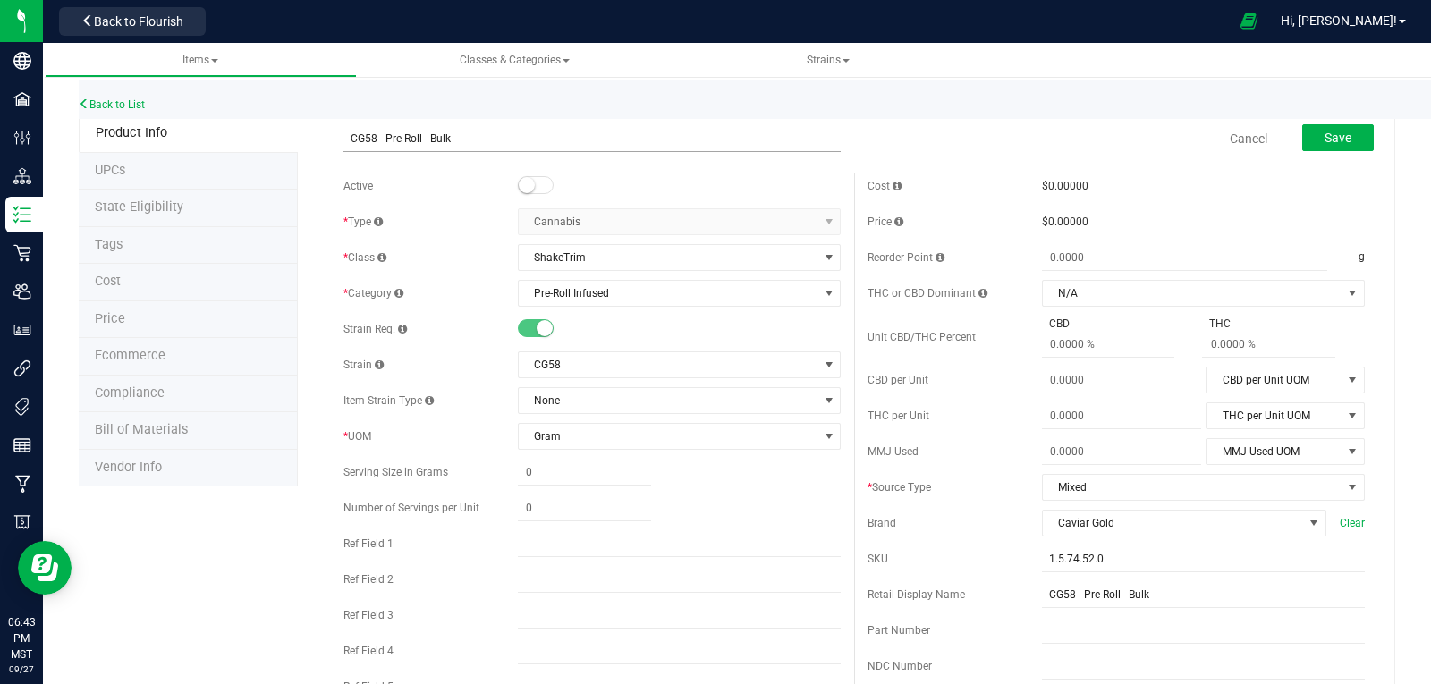
click at [470, 139] on input "CG58 - Pre Roll - Bulk" at bounding box center [591, 138] width 497 height 27
type input "CG58 - Pre Roll - Bu"
click at [1148, 596] on input "CG58 - Pre Roll - Bulk" at bounding box center [1203, 594] width 323 height 27
click at [1331, 138] on span "Save" at bounding box center [1338, 138] width 27 height 14
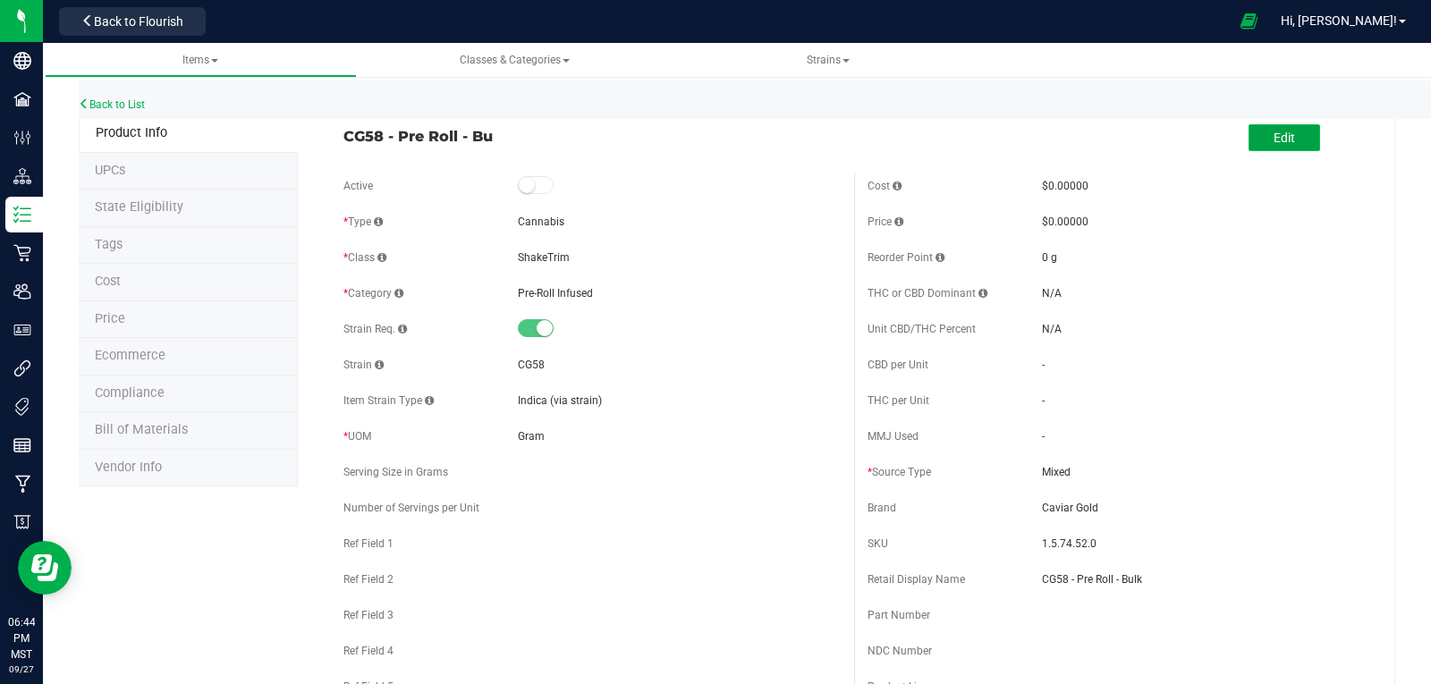
click at [1295, 140] on button "Edit" at bounding box center [1285, 137] width 72 height 27
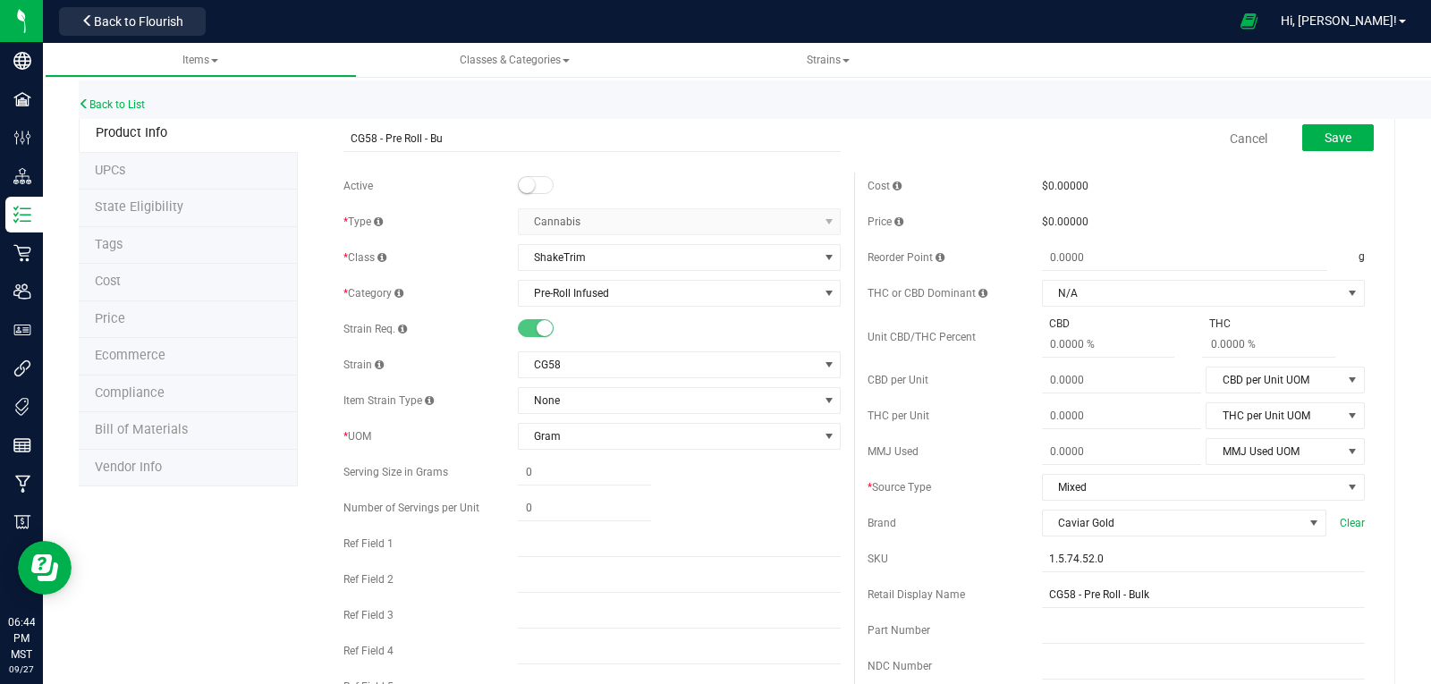
click at [521, 182] on small at bounding box center [527, 185] width 16 height 16
click at [527, 189] on span at bounding box center [536, 185] width 36 height 18
click at [1339, 144] on button "Save" at bounding box center [1338, 137] width 72 height 27
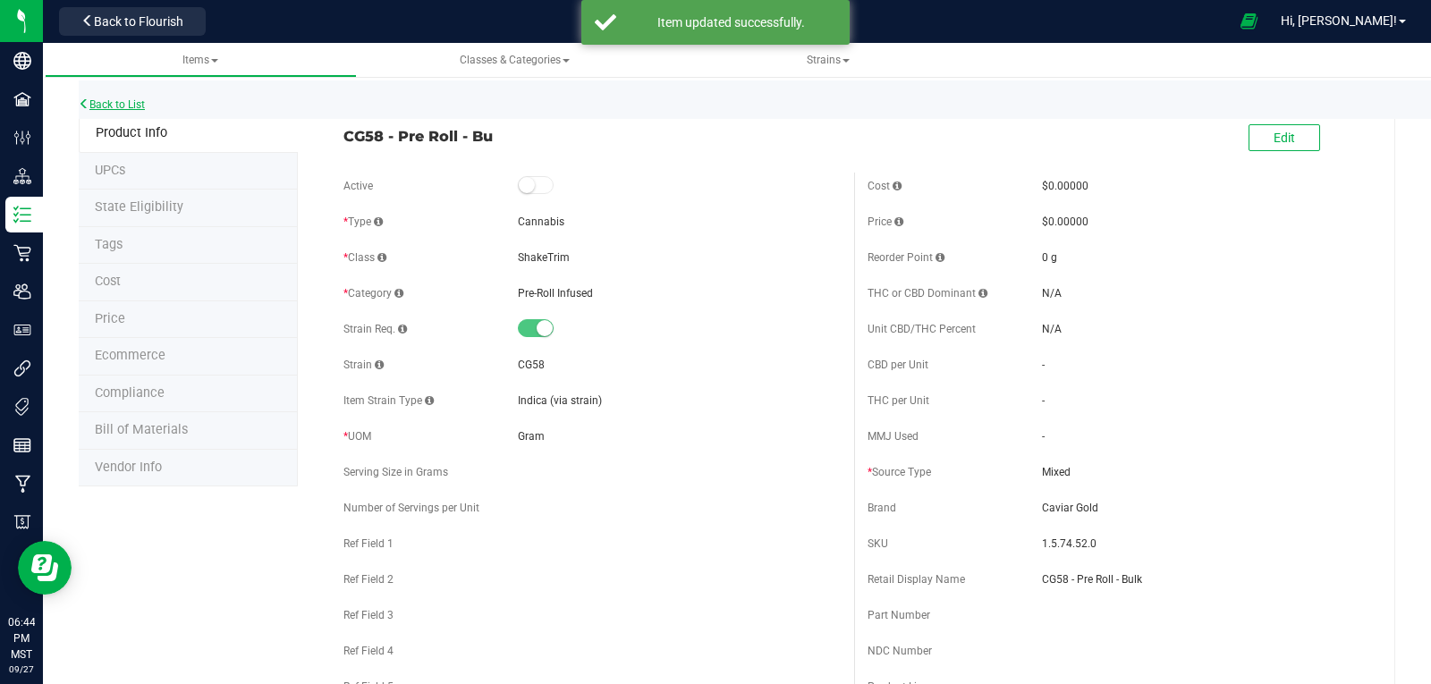
click at [114, 100] on link "Back to List" at bounding box center [112, 104] width 66 height 13
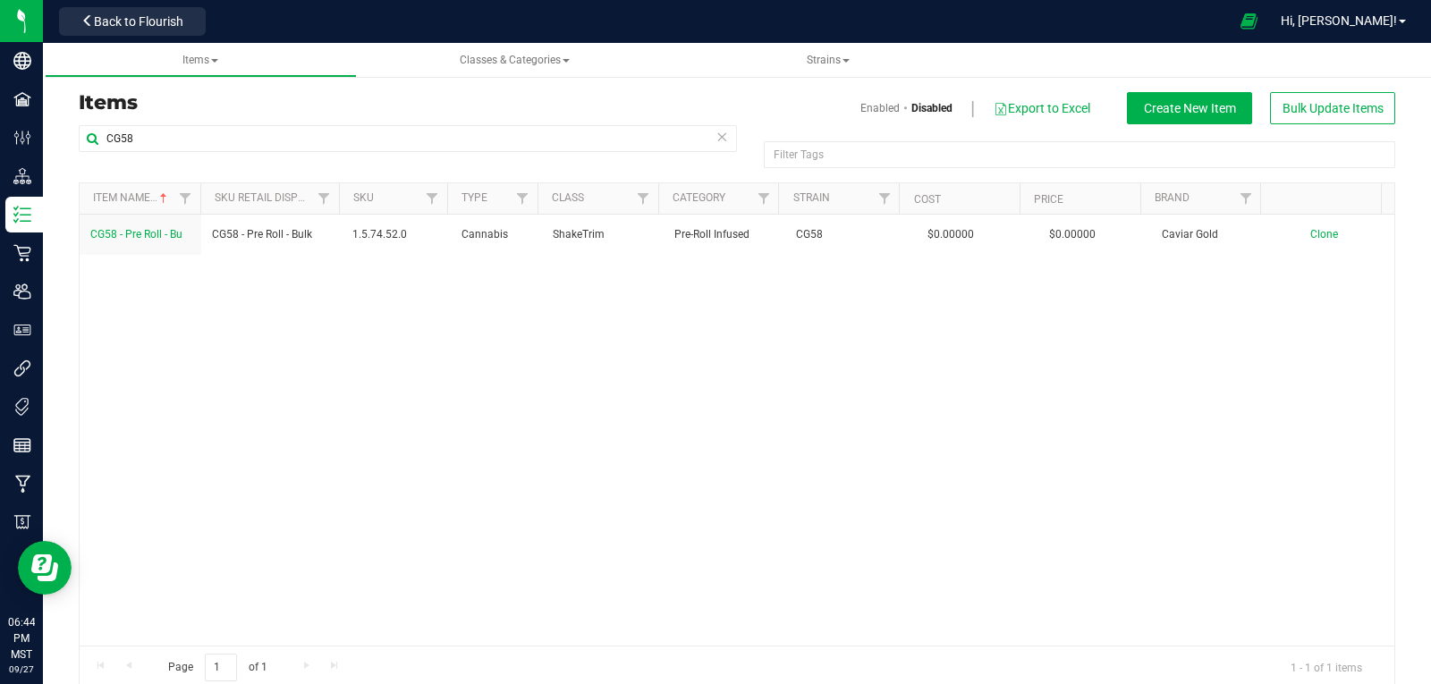
click at [860, 106] on link "Enabled" at bounding box center [879, 108] width 39 height 16
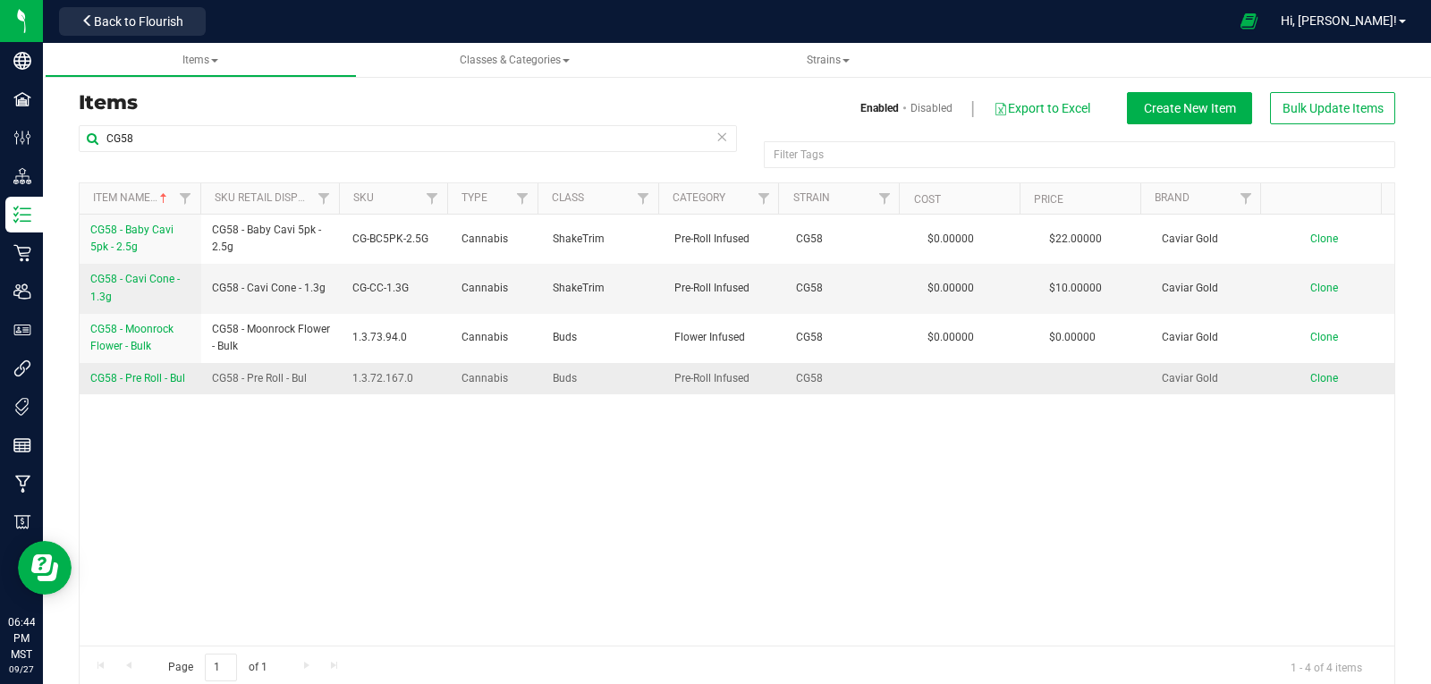
click at [136, 375] on span "CG58 - Pre Roll - Bul" at bounding box center [137, 378] width 95 height 13
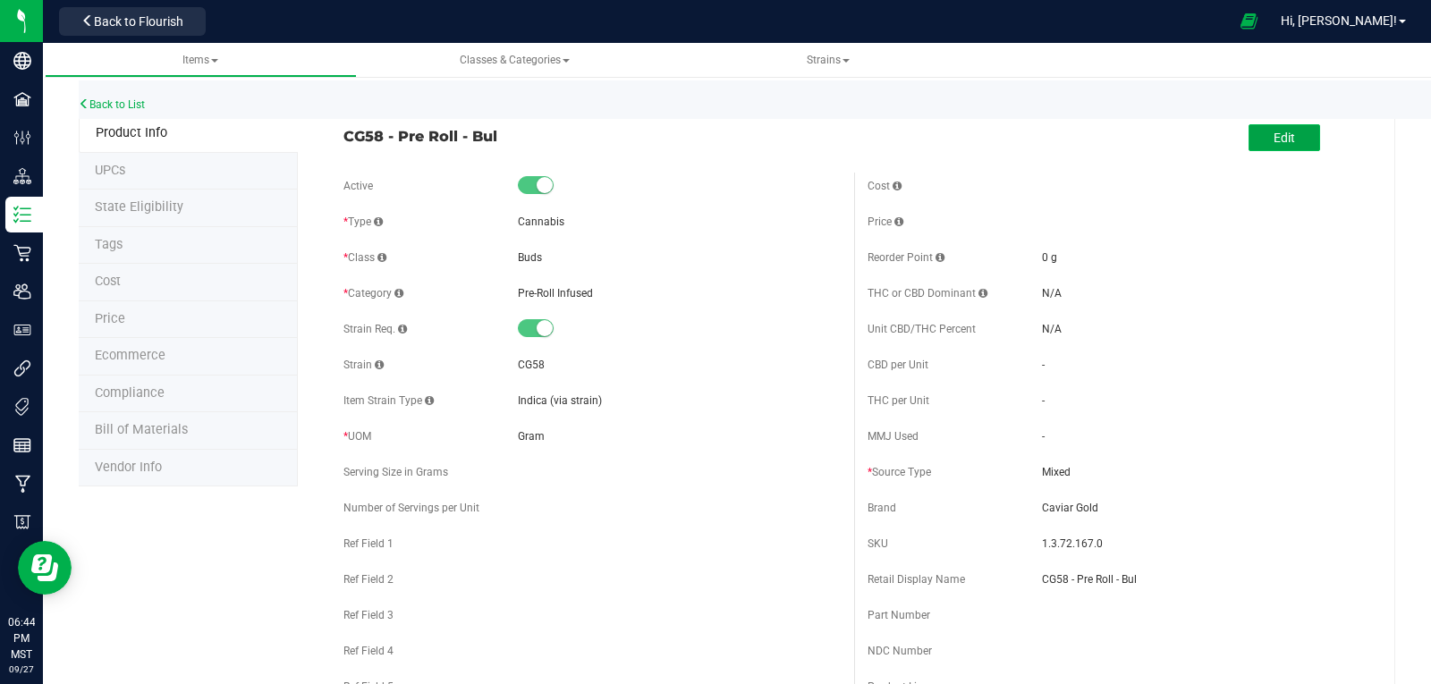
click at [1259, 140] on button "Edit" at bounding box center [1285, 137] width 72 height 27
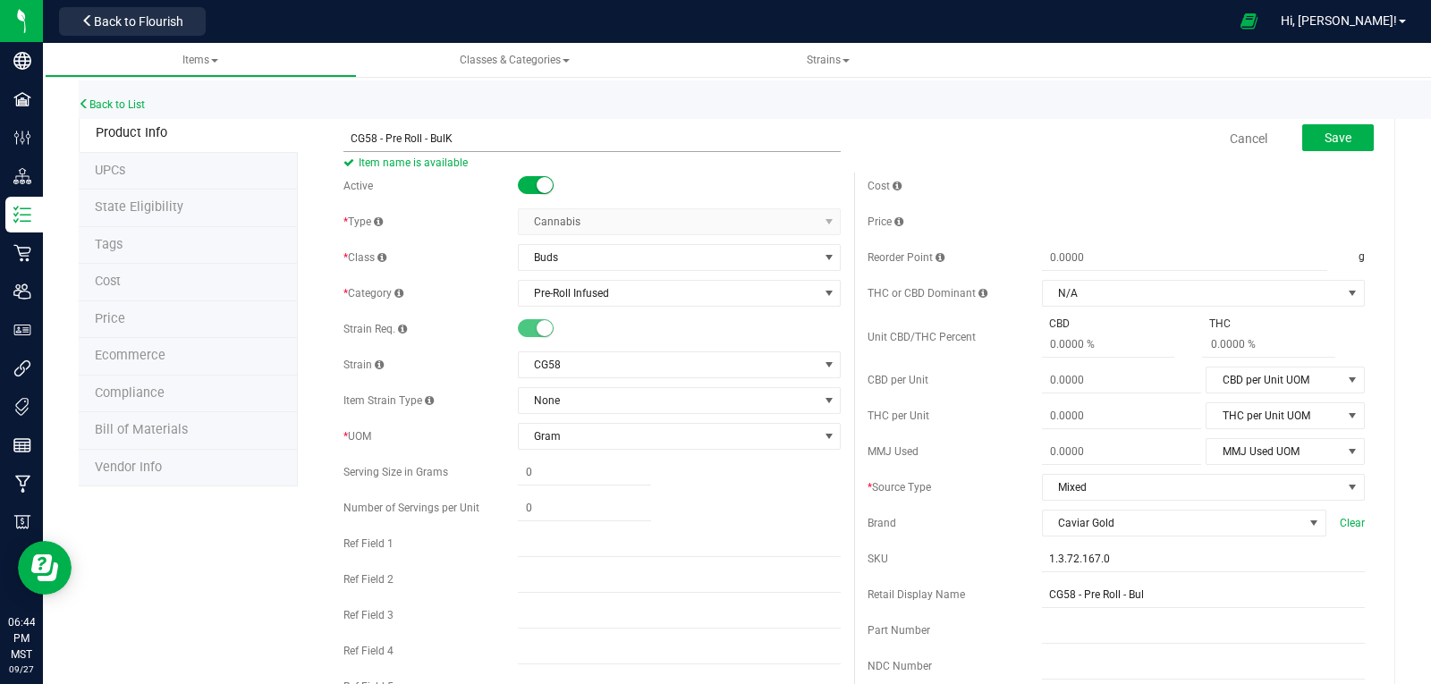
type input "CG58 - Pre Roll - Bulk"
drag, startPoint x: 1136, startPoint y: 593, endPoint x: 977, endPoint y: 595, distance: 159.2
click at [978, 595] on div "Retail Display Name CG58 - Pre Roll - Bul" at bounding box center [1116, 594] width 497 height 27
click at [1325, 140] on span "Save" at bounding box center [1338, 138] width 27 height 14
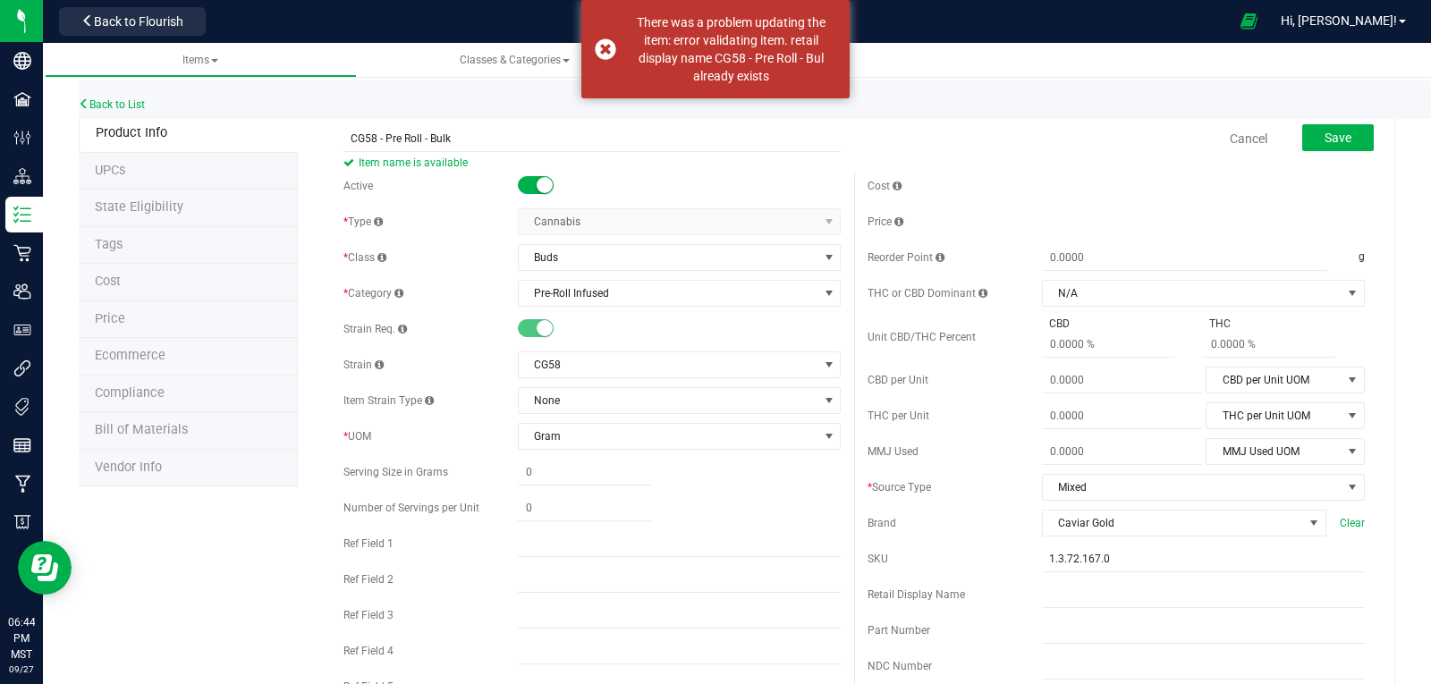
click at [626, 155] on span "Item name is available" at bounding box center [591, 162] width 497 height 21
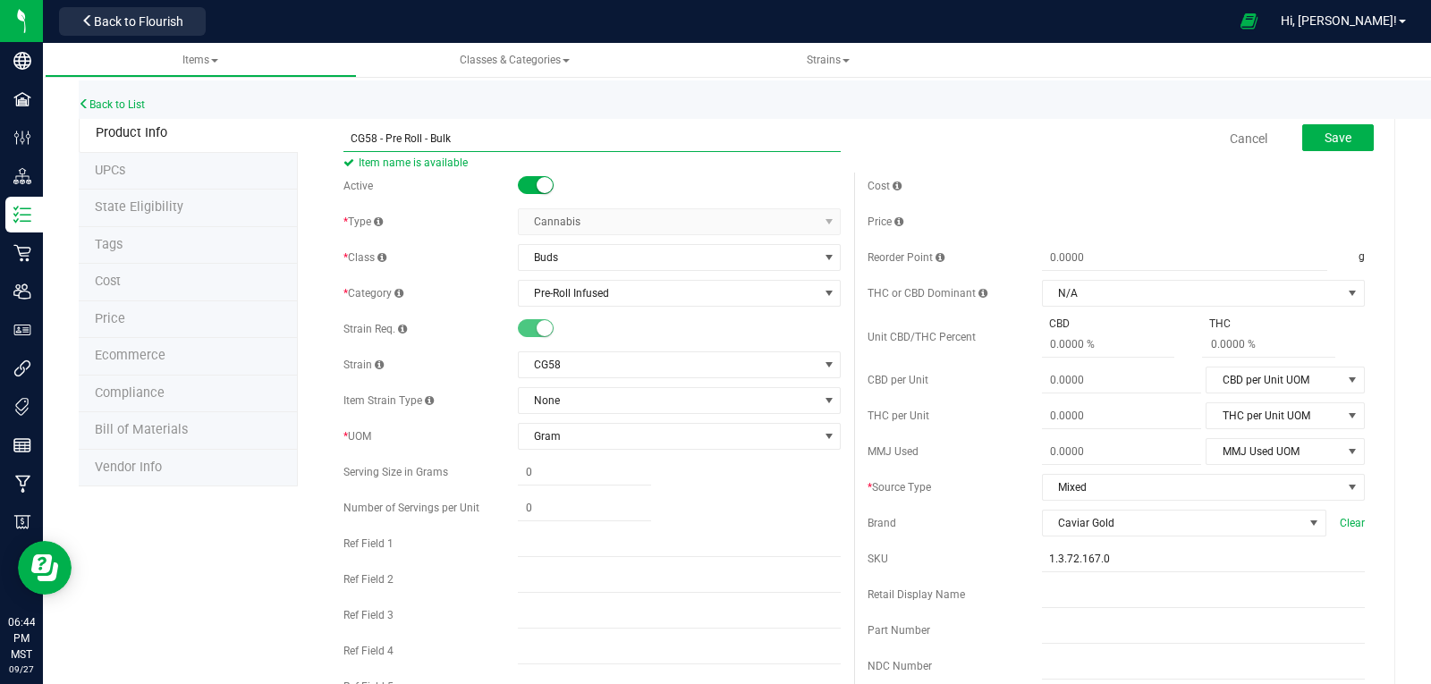
click at [474, 135] on input "CG58 - Pre Roll - Bulk" at bounding box center [591, 138] width 497 height 27
drag, startPoint x: 452, startPoint y: 138, endPoint x: 382, endPoint y: 141, distance: 69.9
click at [355, 141] on input "CG58 - Pre Roll - Bulk" at bounding box center [591, 138] width 497 height 27
drag, startPoint x: 380, startPoint y: 141, endPoint x: 451, endPoint y: 134, distance: 71.0
click at [451, 134] on input "CG58 - Pre Roll - Bulk" at bounding box center [591, 138] width 497 height 27
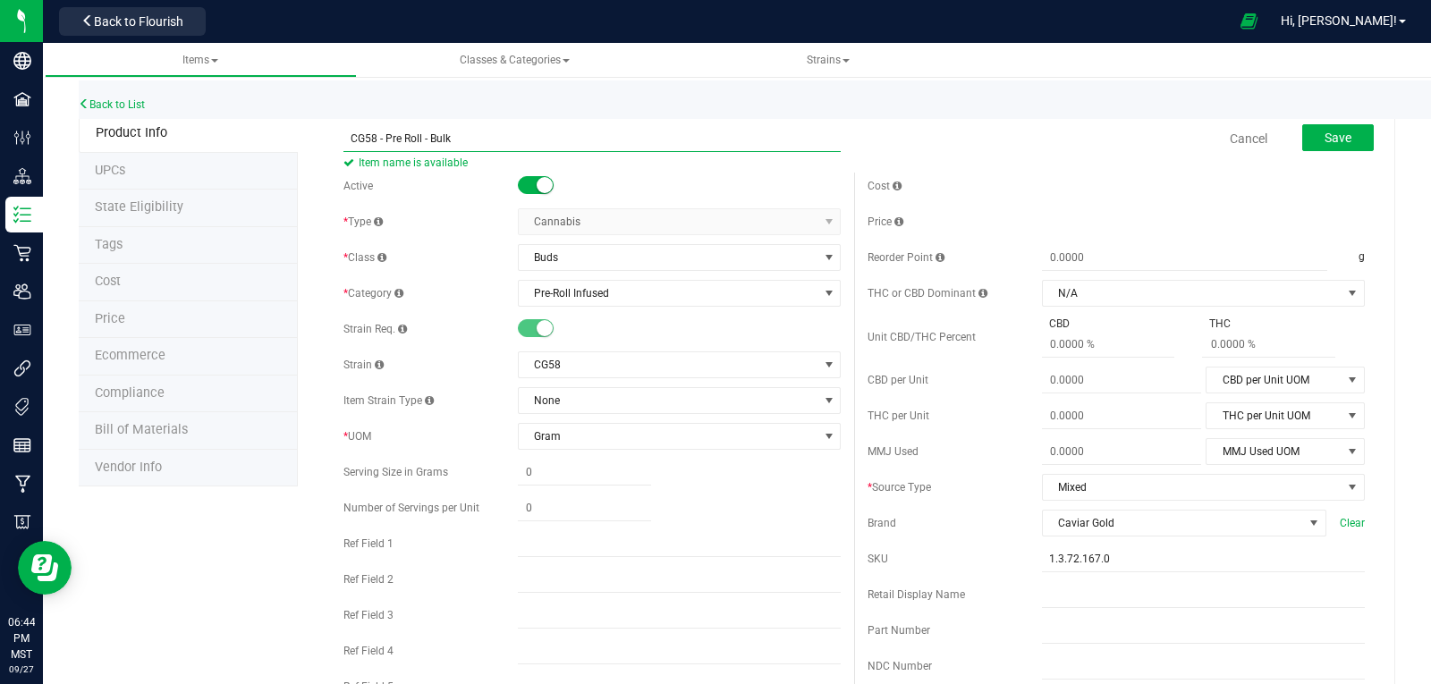
drag, startPoint x: 452, startPoint y: 134, endPoint x: 338, endPoint y: 142, distance: 113.9
click at [338, 142] on div "CG58 - Pre Roll - Bulk Item name is available Cancel Save" at bounding box center [854, 138] width 1048 height 45
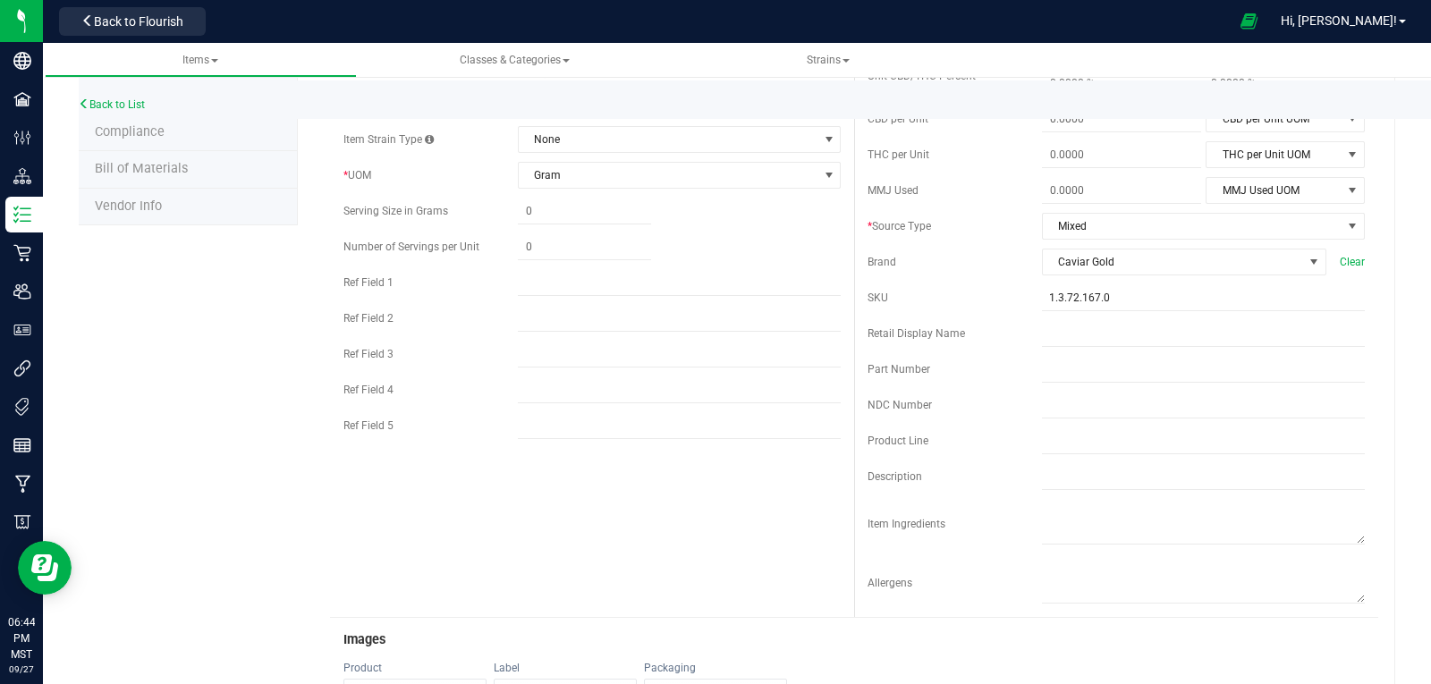
scroll to position [268, 0]
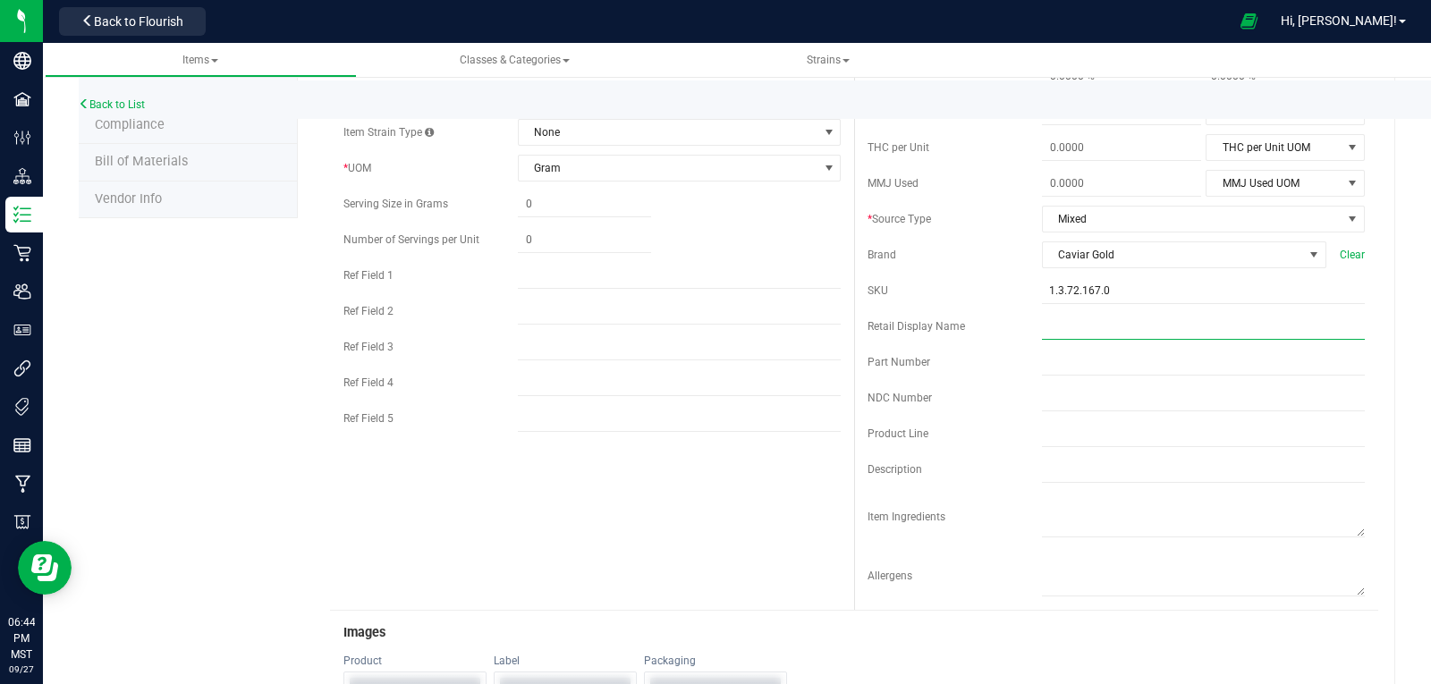
click at [1064, 326] on input "text" at bounding box center [1203, 326] width 323 height 27
paste input "CG58 - Pre Roll - Bulk"
click at [943, 439] on div "Product Line" at bounding box center [955, 434] width 174 height 16
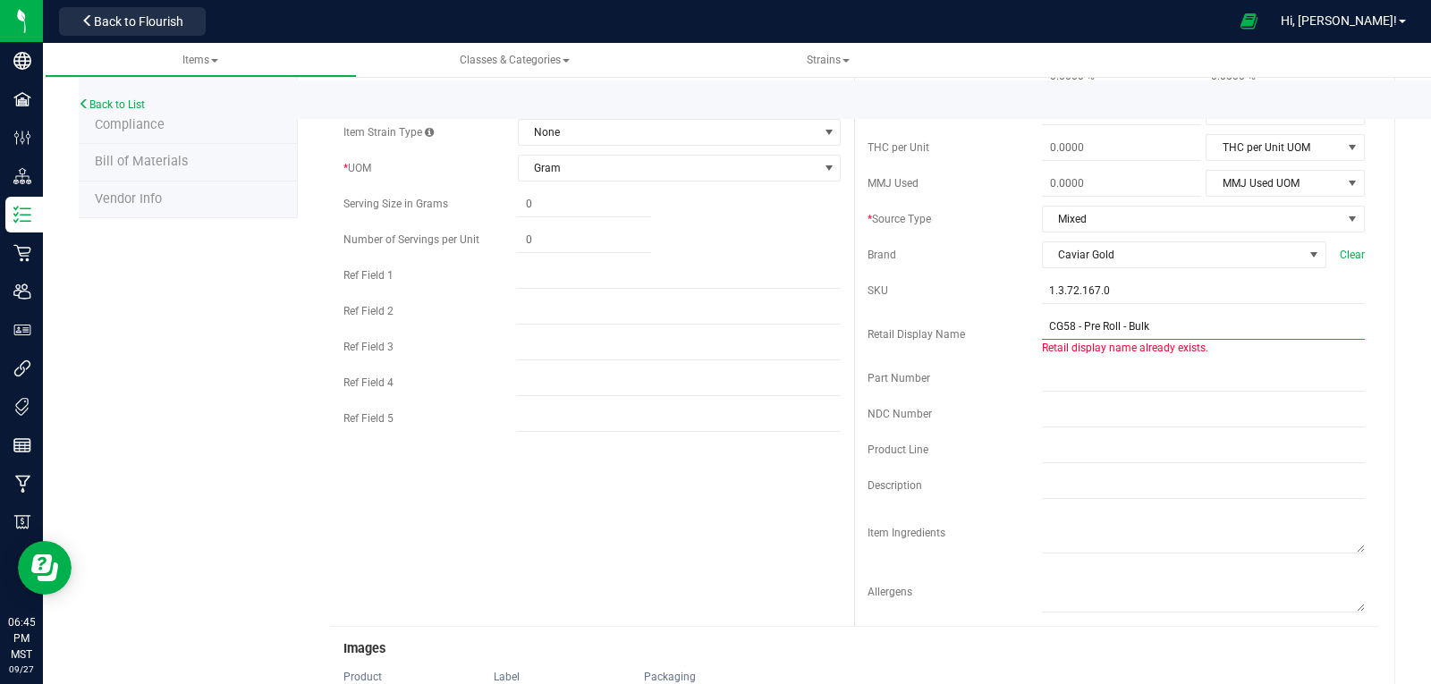
click at [1149, 327] on input "CG58 - Pre Roll - Bulk" at bounding box center [1203, 326] width 323 height 27
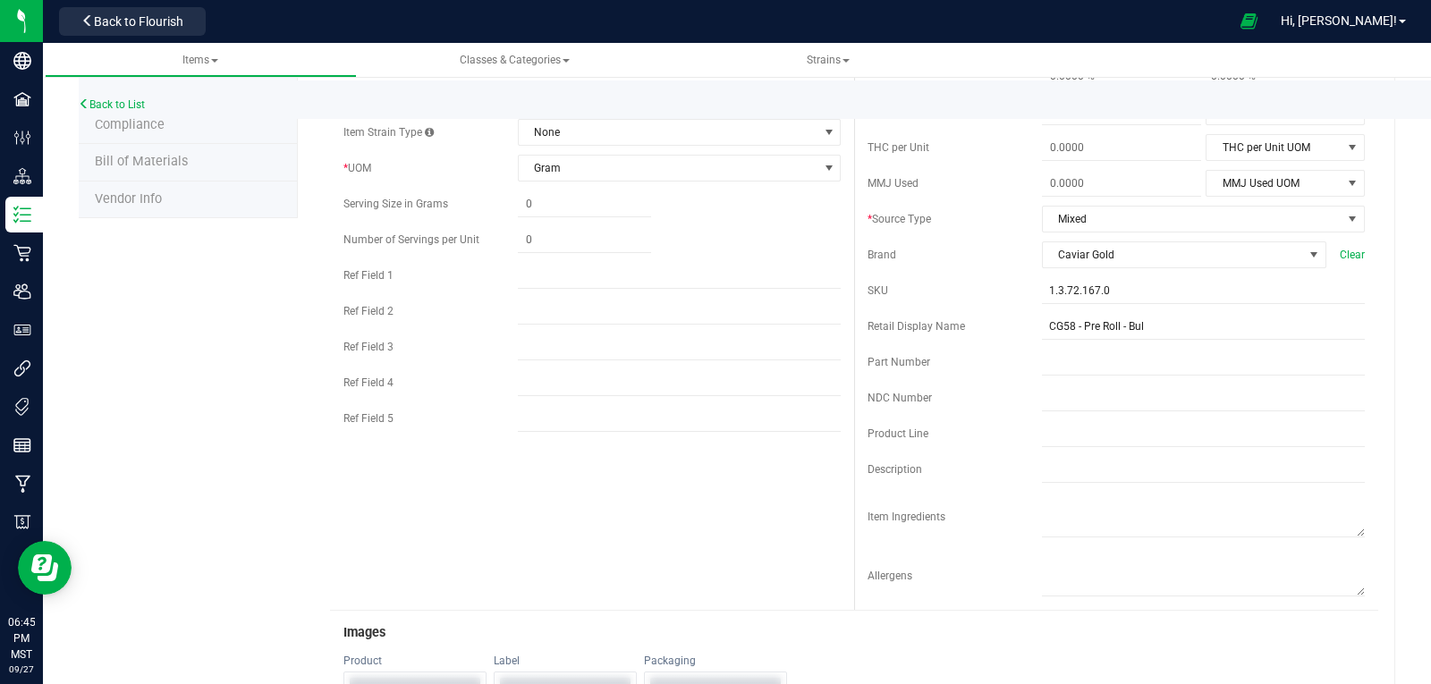
click at [1028, 428] on div "Product Line" at bounding box center [955, 434] width 174 height 16
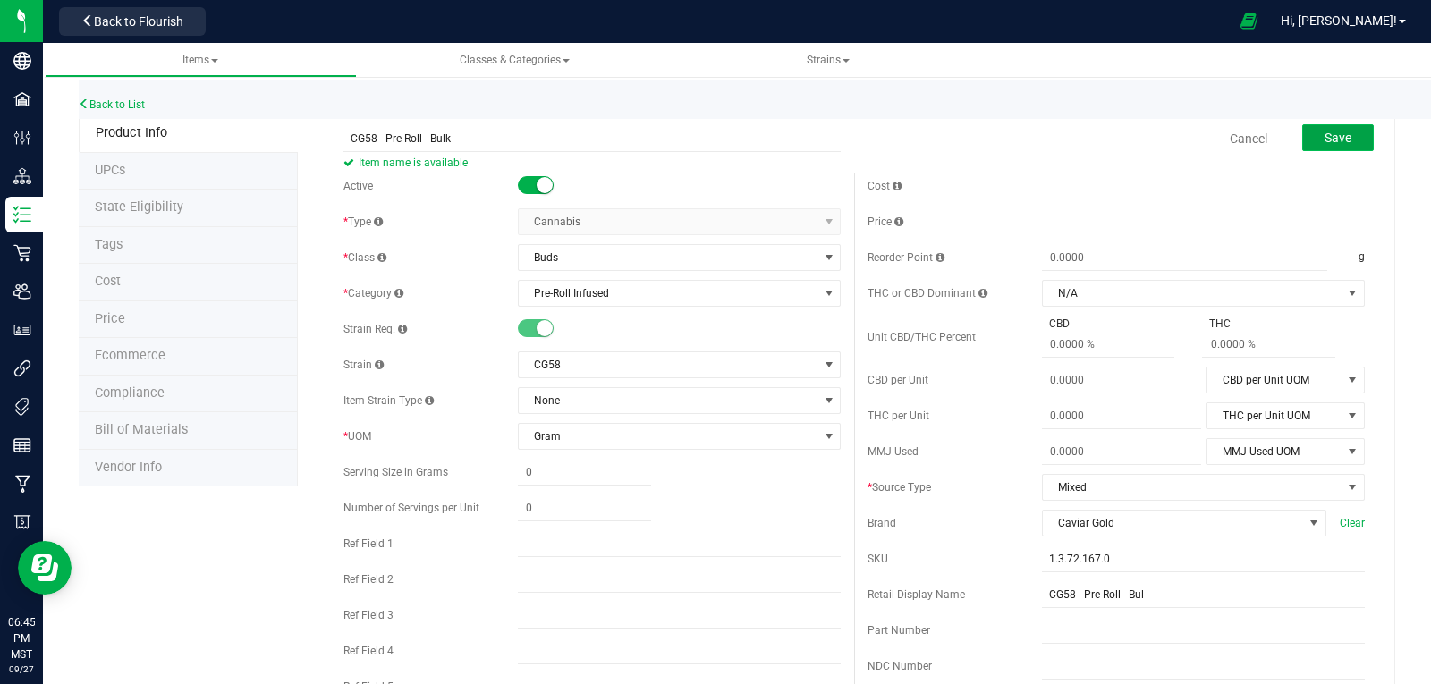
click at [1333, 131] on span "Save" at bounding box center [1338, 138] width 27 height 14
click at [1166, 550] on input "1.3.72.167.0" at bounding box center [1203, 559] width 323 height 27
click at [987, 550] on div "SKU 1.3.72.167.0" at bounding box center [1116, 559] width 497 height 27
click at [1334, 142] on span "Save" at bounding box center [1338, 138] width 27 height 14
click at [1148, 597] on input "CG58 - Pre Roll - Bul" at bounding box center [1203, 594] width 323 height 27
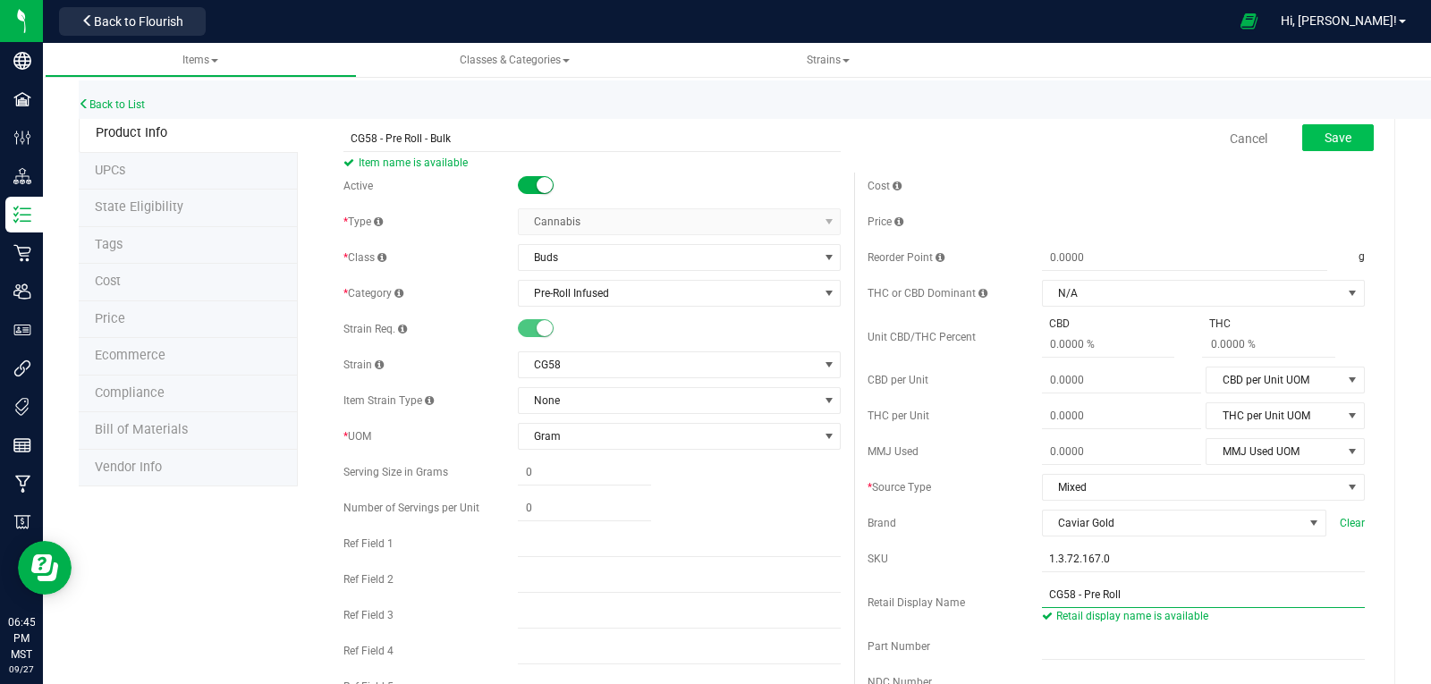
type input "CG58 - Pre Roll"
click at [1332, 132] on span "Save" at bounding box center [1338, 138] width 27 height 14
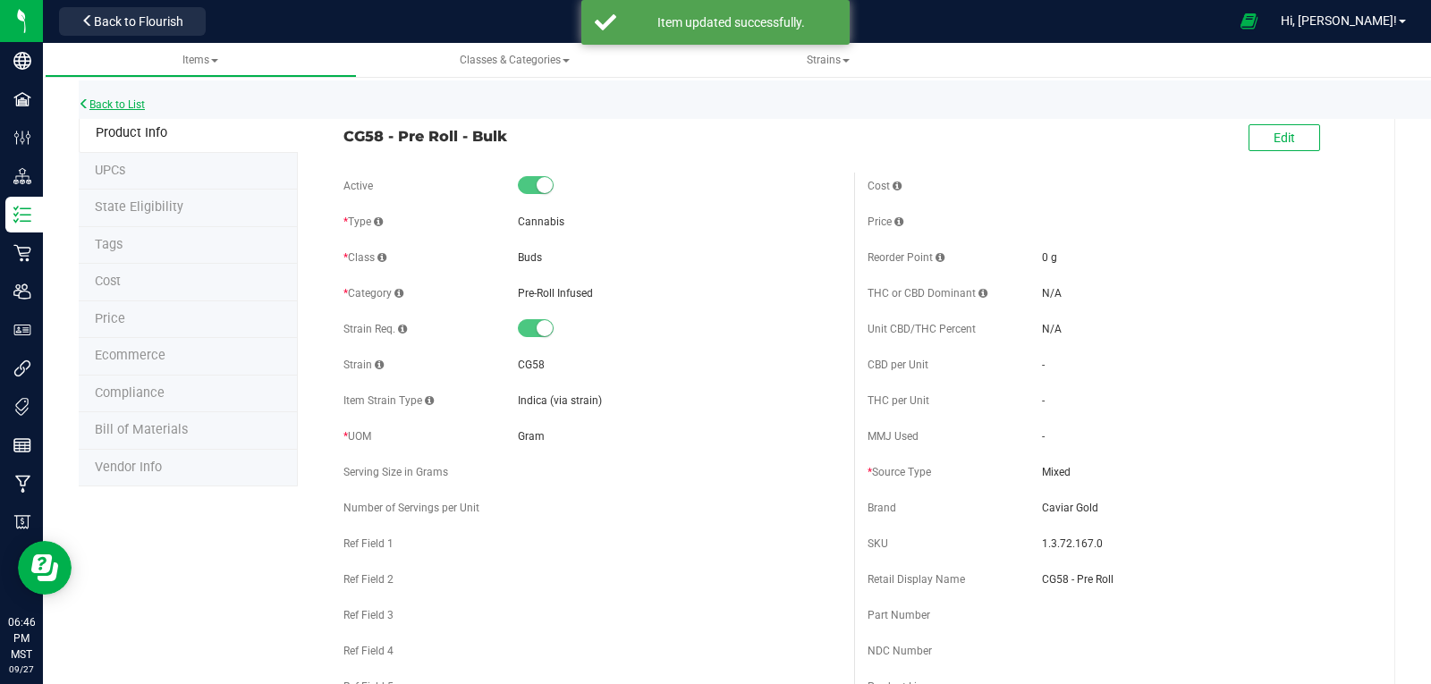
click at [105, 103] on link "Back to List" at bounding box center [112, 104] width 66 height 13
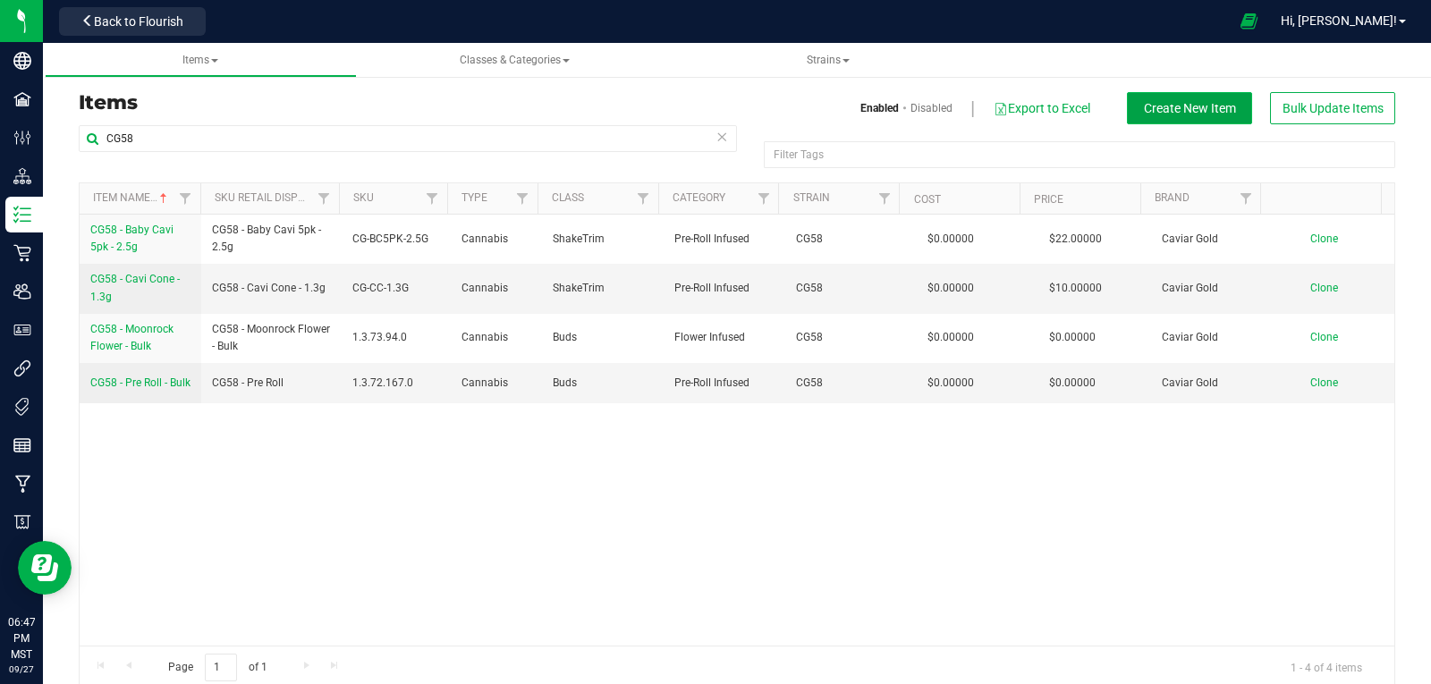
click at [1212, 103] on span "Create New Item" at bounding box center [1190, 108] width 92 height 14
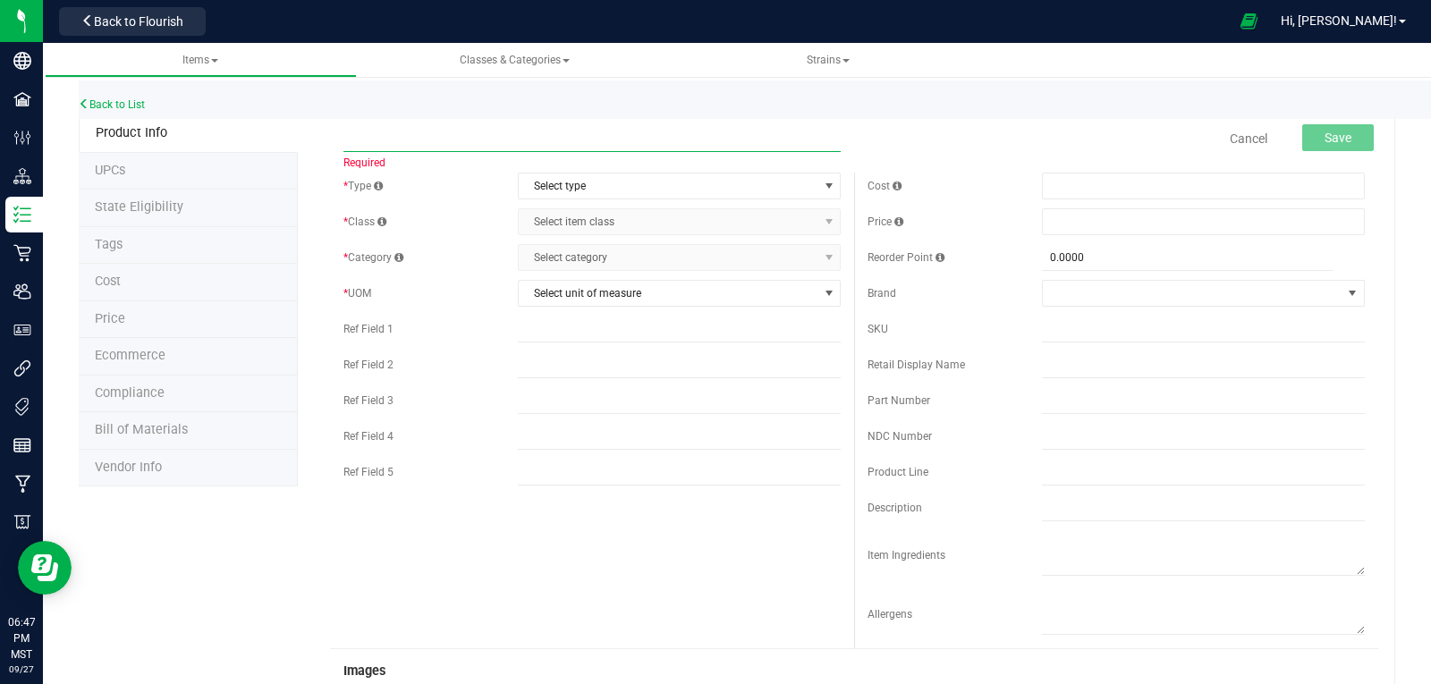
paste input "CG58 - Moonrock - Bulk"
type input "CG58 - Moonrock - Bulk"
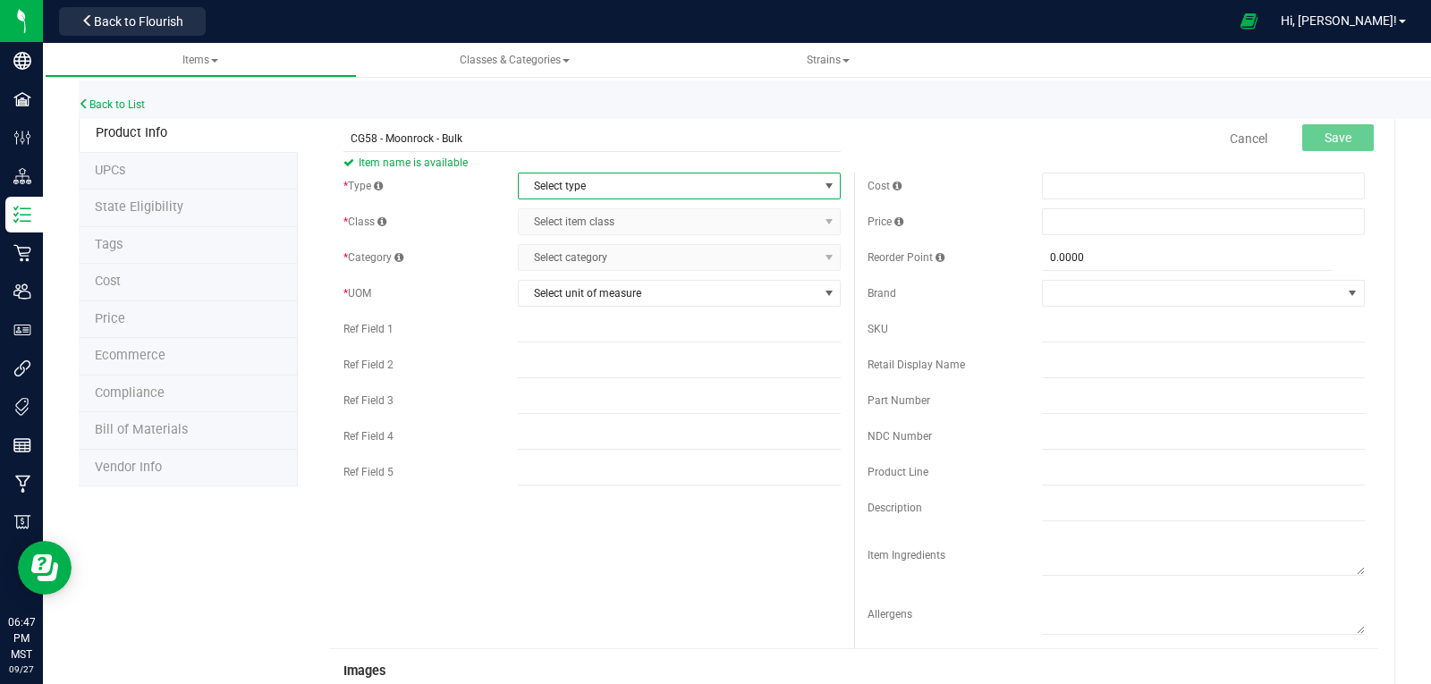
click at [690, 183] on span "Select type" at bounding box center [668, 186] width 299 height 25
click at [618, 217] on li "Cannabis" at bounding box center [673, 216] width 318 height 27
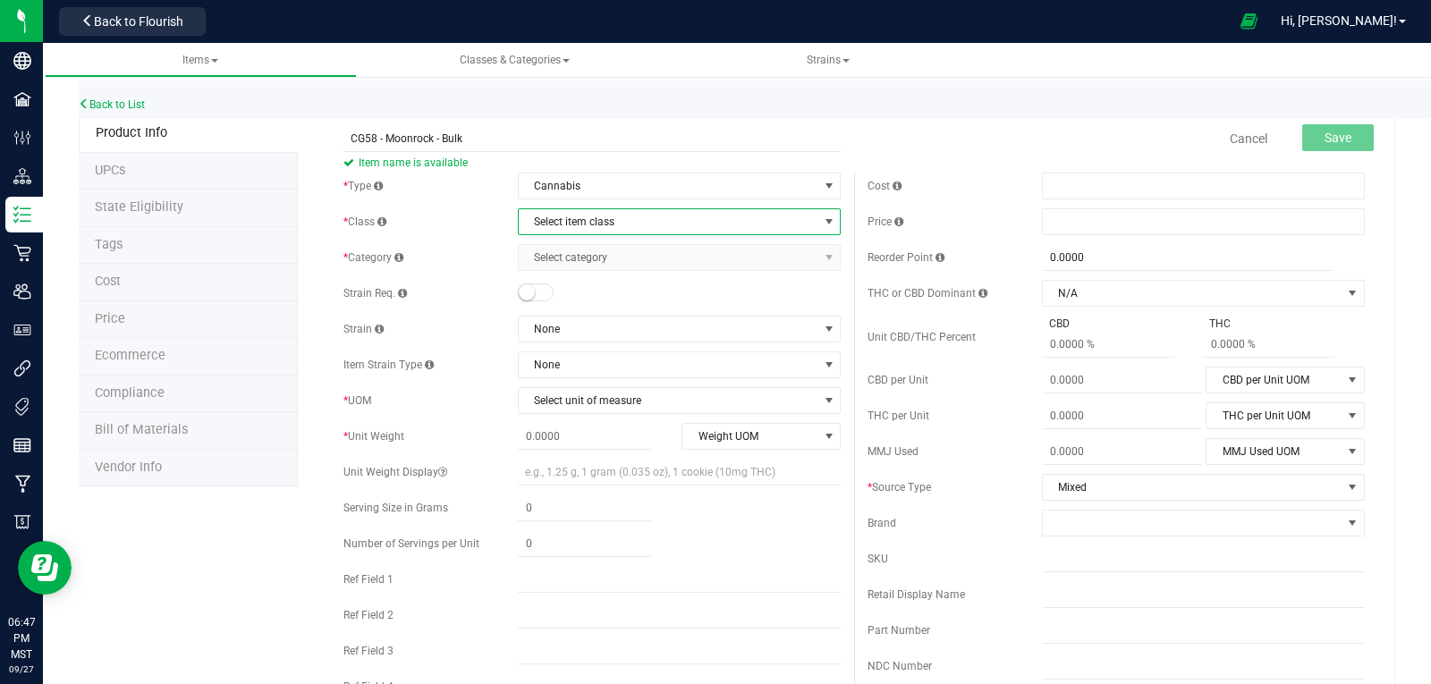
click at [610, 224] on span "Select item class" at bounding box center [668, 221] width 299 height 25
click at [556, 252] on li "Buds" at bounding box center [673, 252] width 318 height 27
click at [560, 253] on span "Select category" at bounding box center [668, 257] width 299 height 25
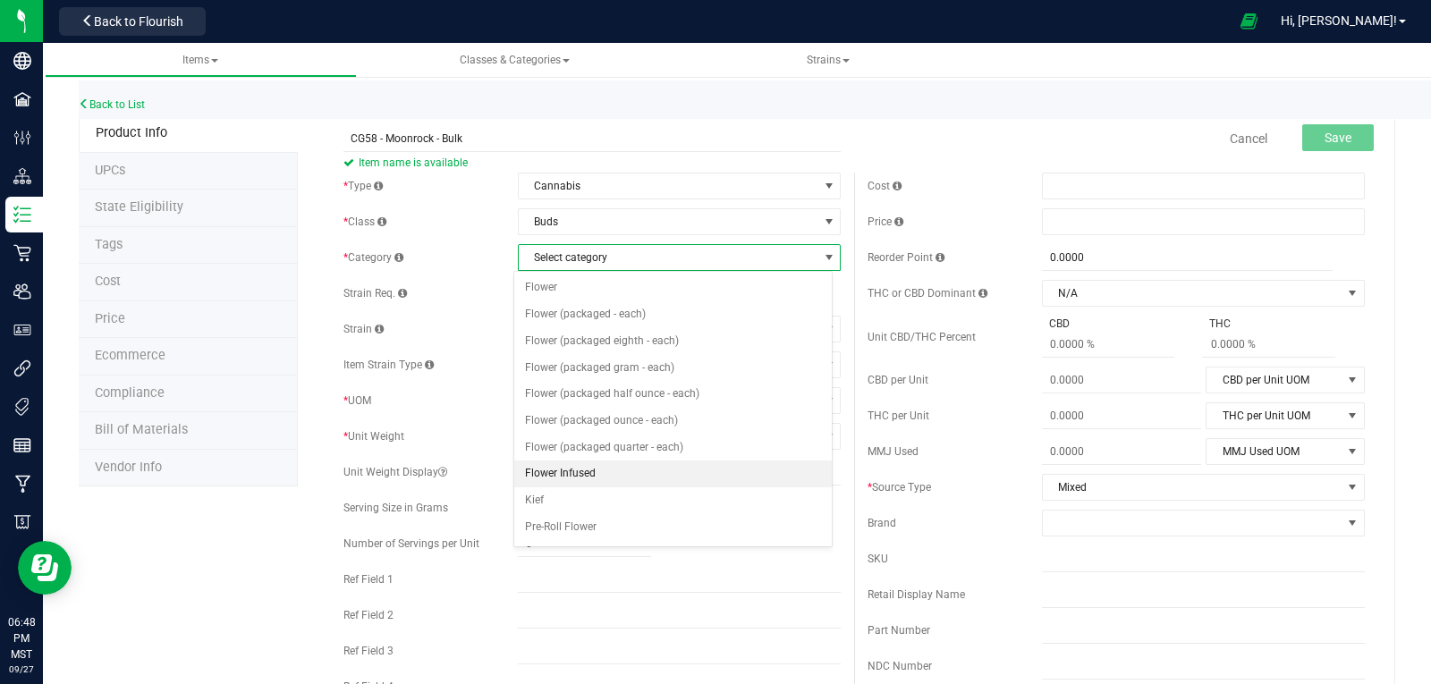
click at [568, 474] on li "Flower Infused" at bounding box center [673, 474] width 318 height 27
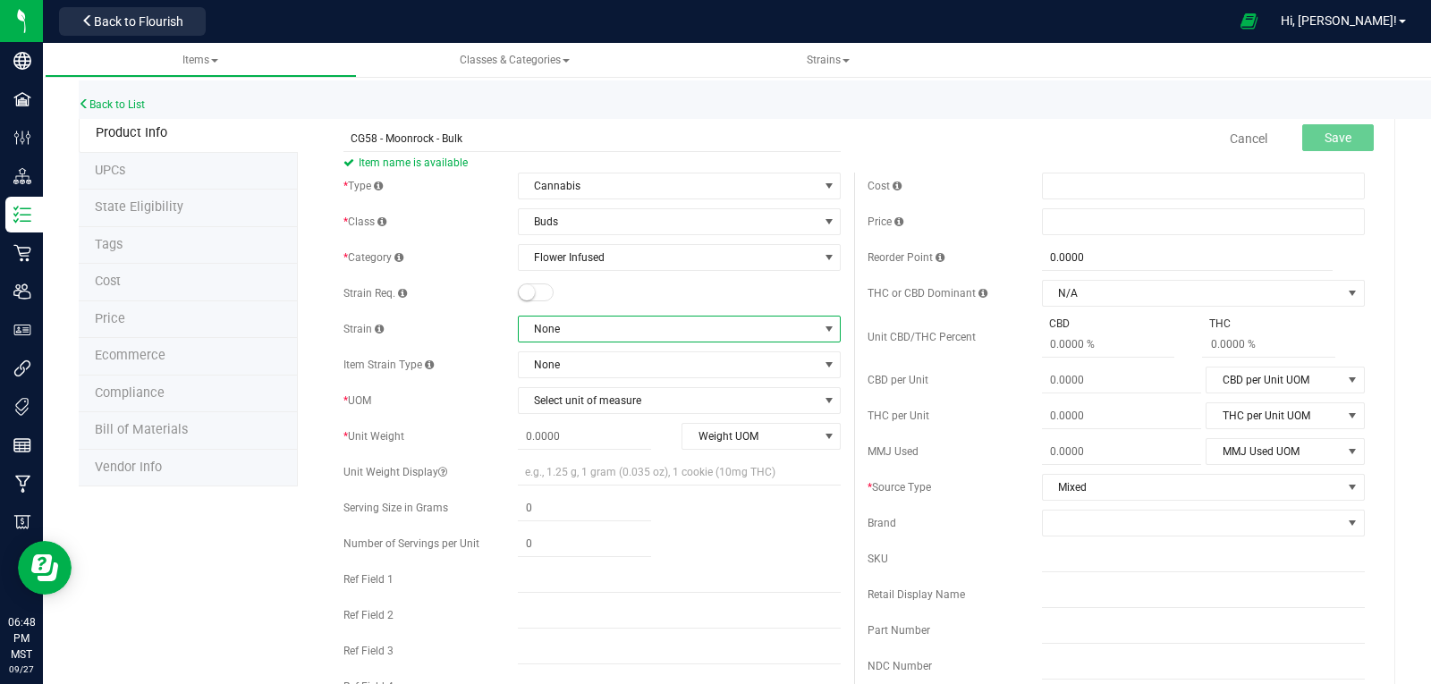
click at [552, 335] on span "None" at bounding box center [668, 329] width 299 height 25
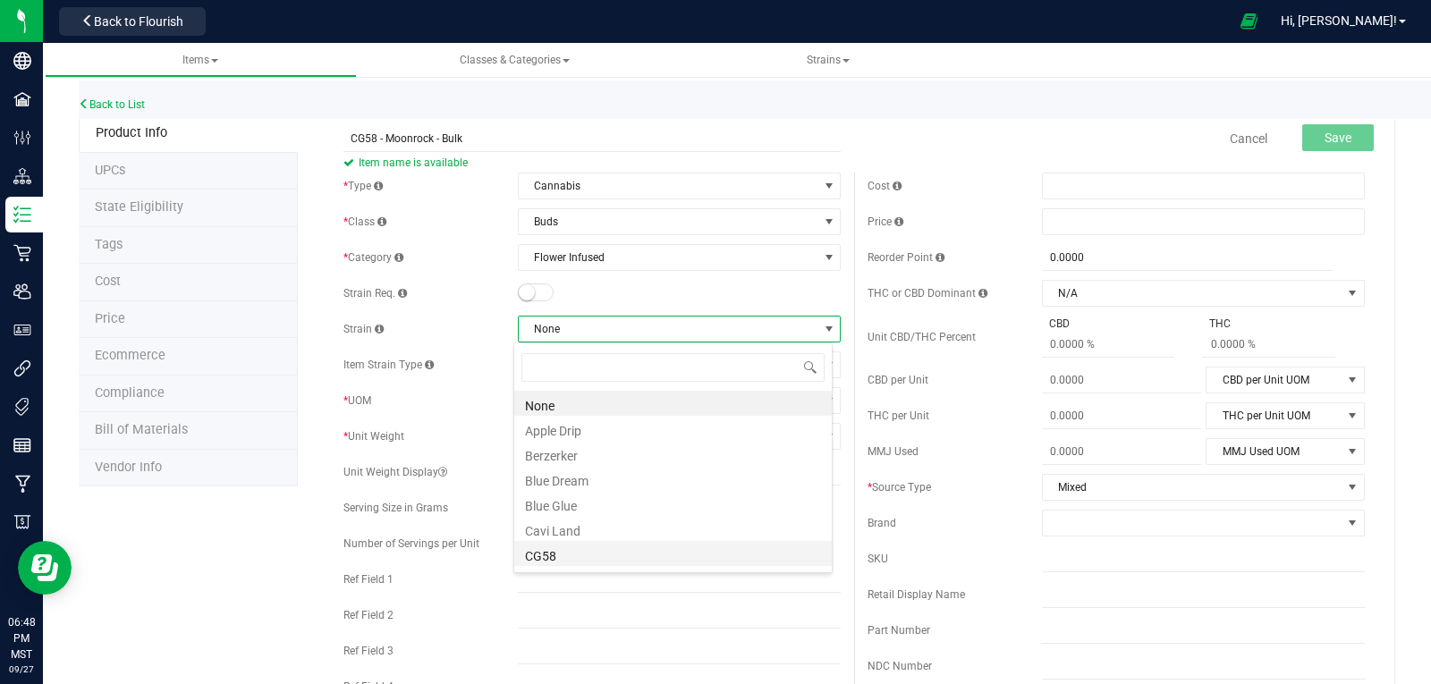
click at [557, 552] on li "CG58" at bounding box center [673, 553] width 318 height 25
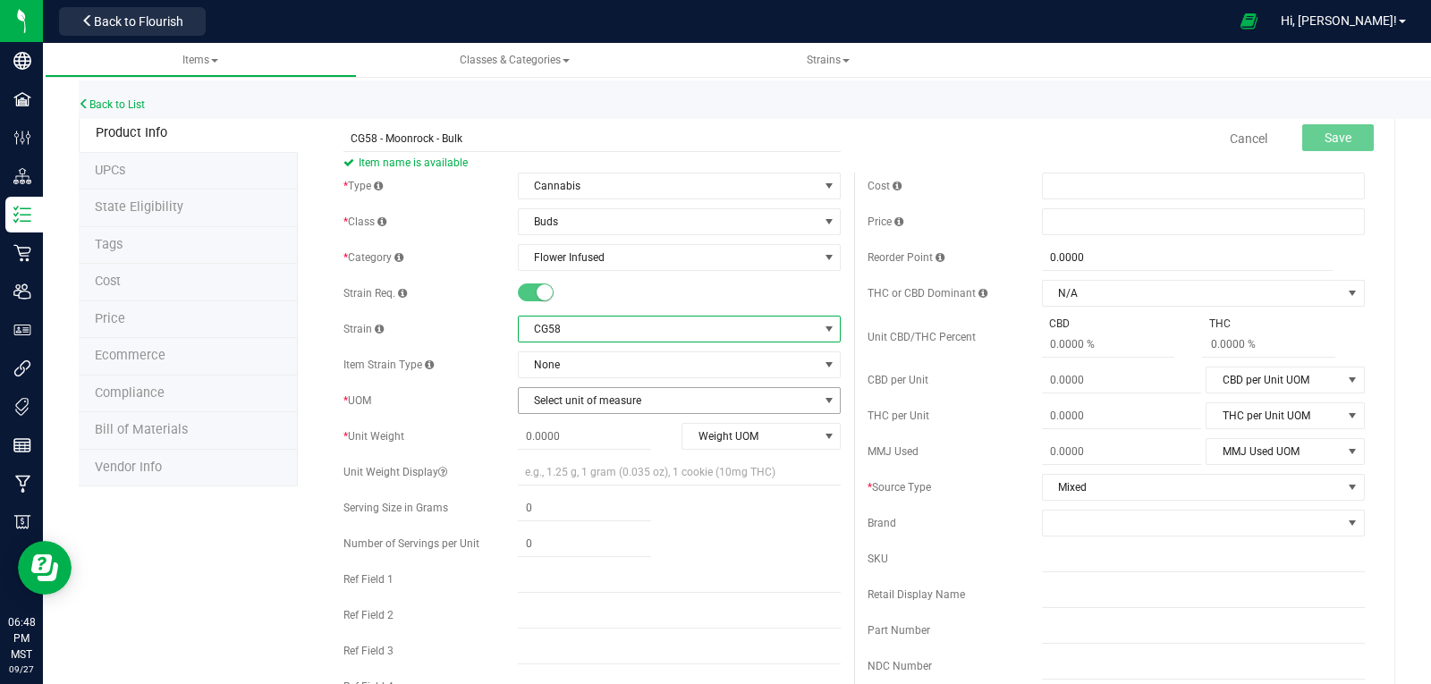
click at [634, 400] on span "Select unit of measure" at bounding box center [668, 400] width 299 height 25
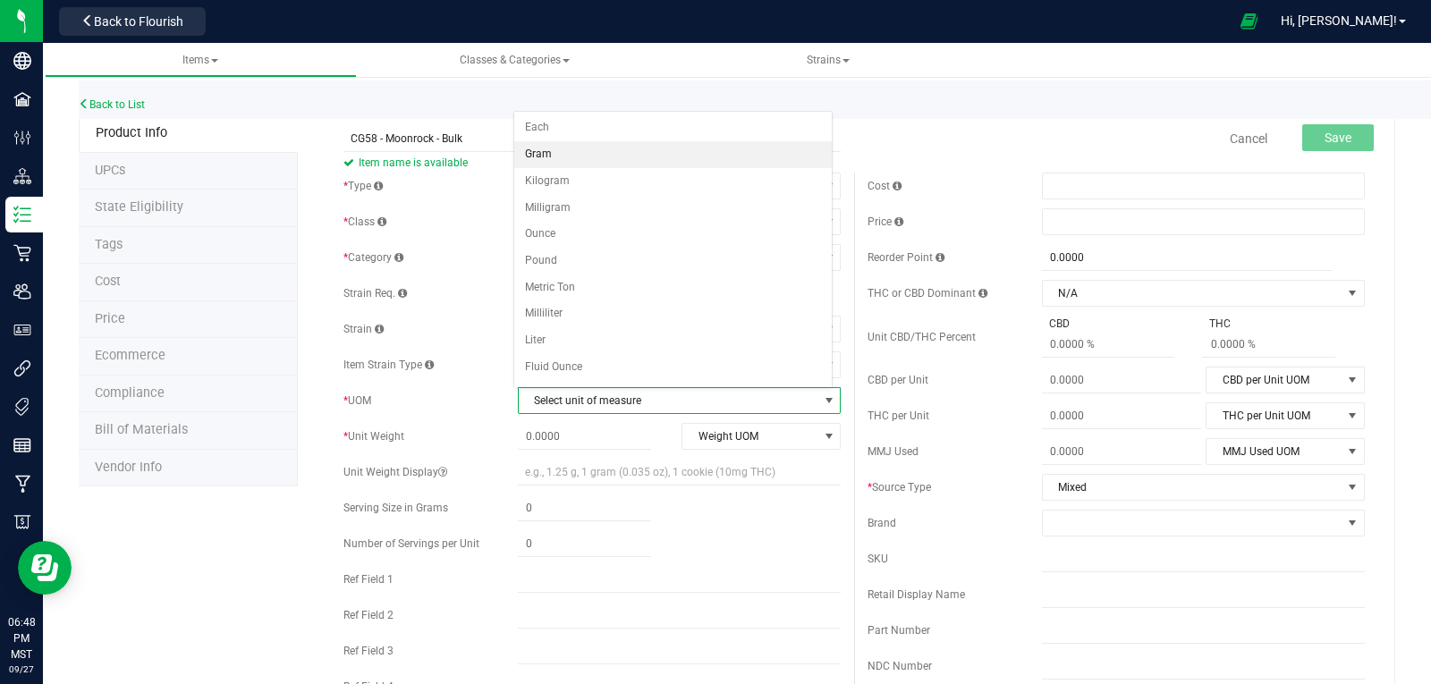
click at [551, 157] on li "Gram" at bounding box center [673, 154] width 318 height 27
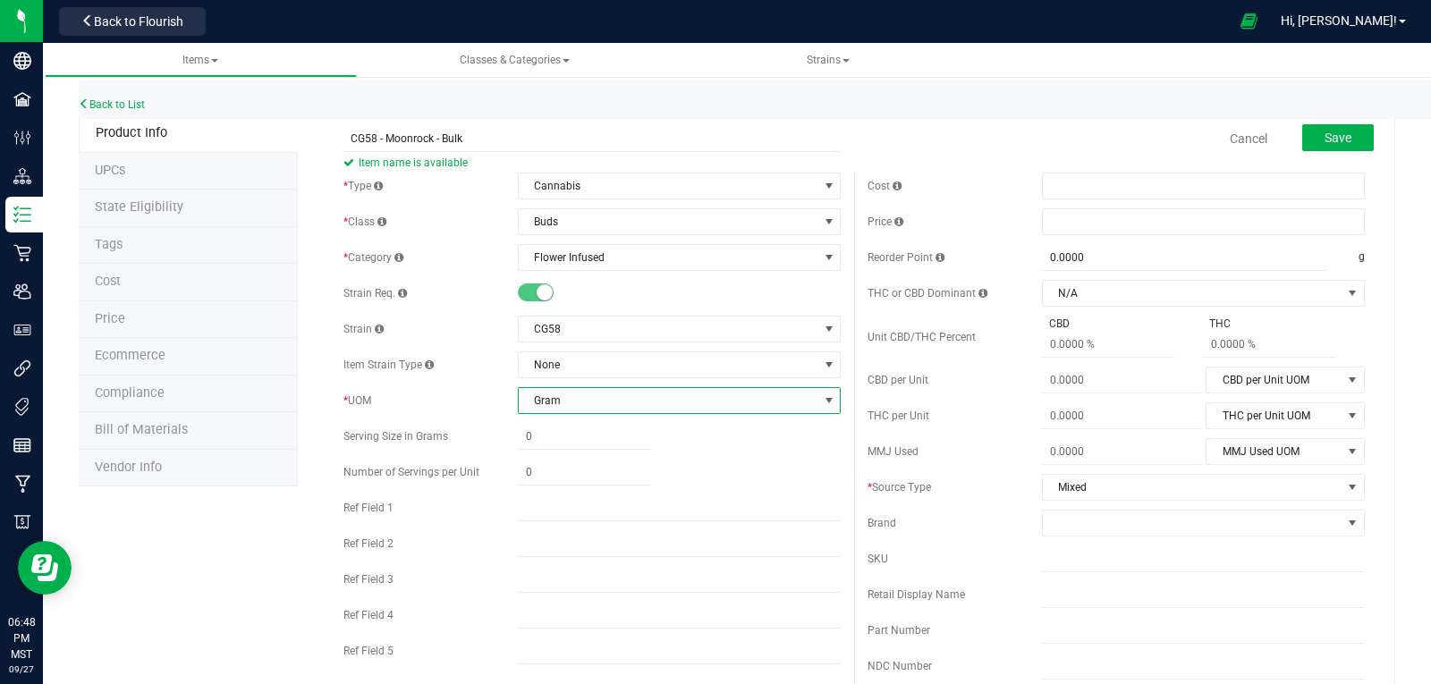
click at [707, 593] on div "* Type Cannabis Select type Cannabis Non-Inventory Raw Materials Supplies * Cla…" at bounding box center [592, 423] width 524 height 501
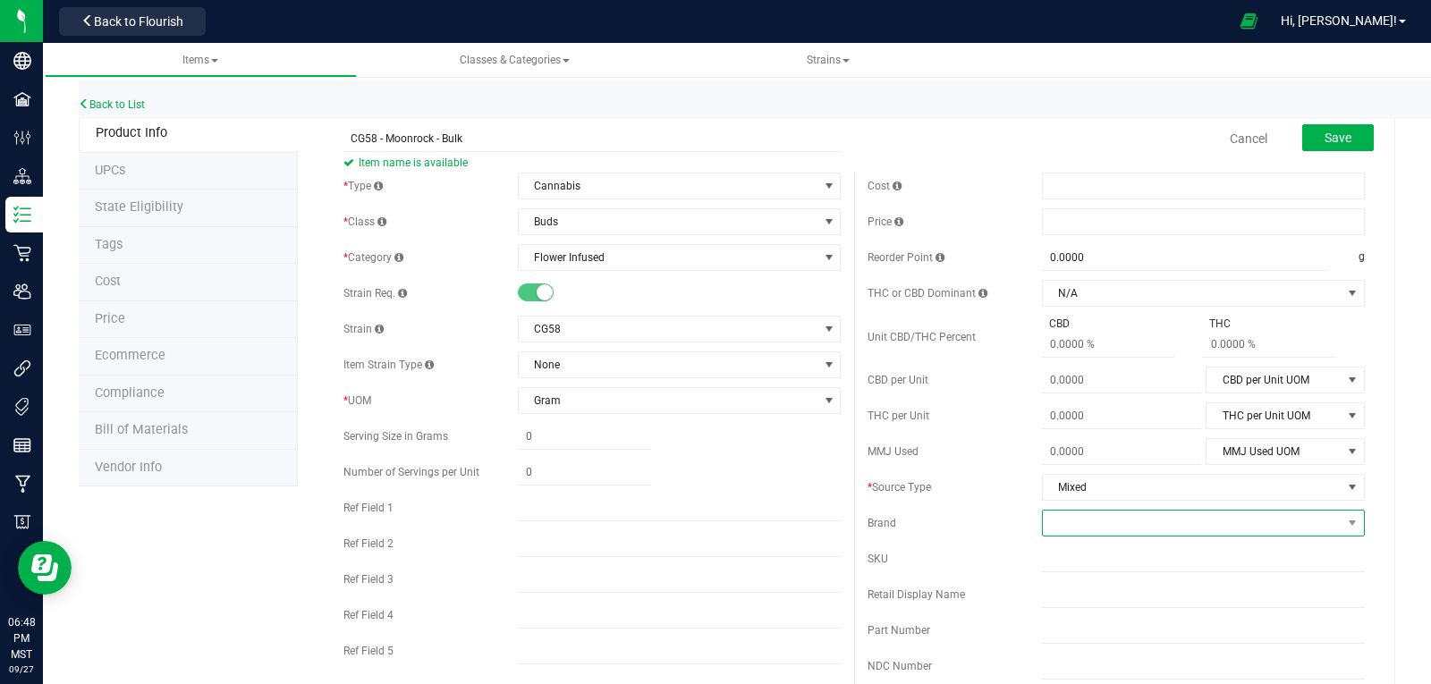
click at [1097, 520] on span at bounding box center [1192, 523] width 299 height 25
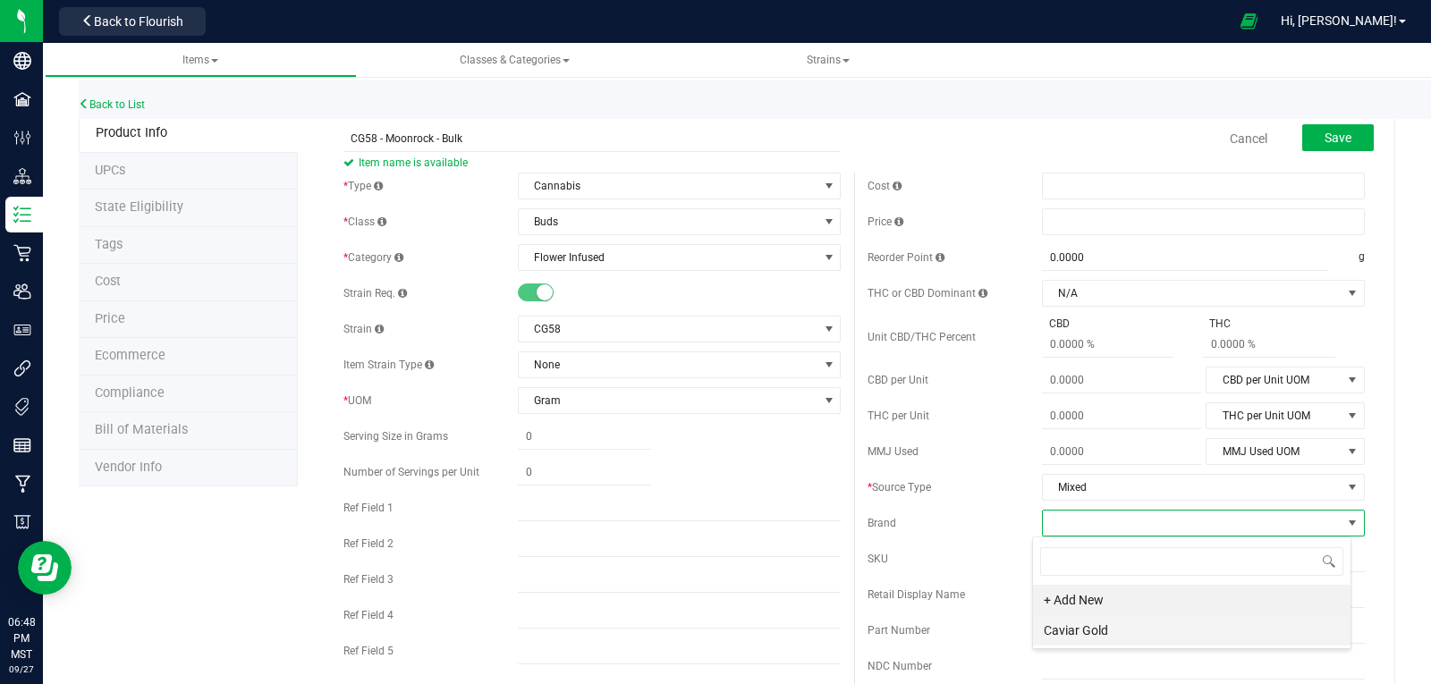
click at [1111, 625] on li "Caviar Gold" at bounding box center [1192, 630] width 318 height 30
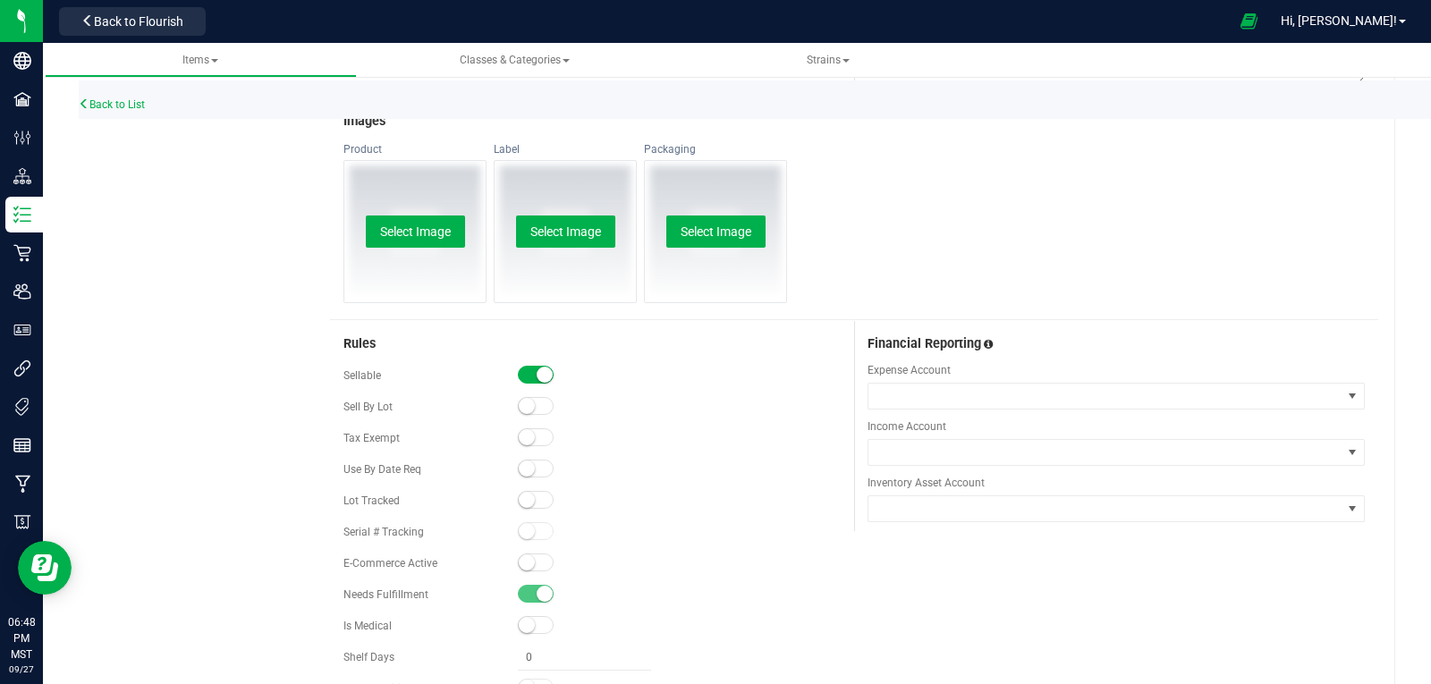
scroll to position [859, 0]
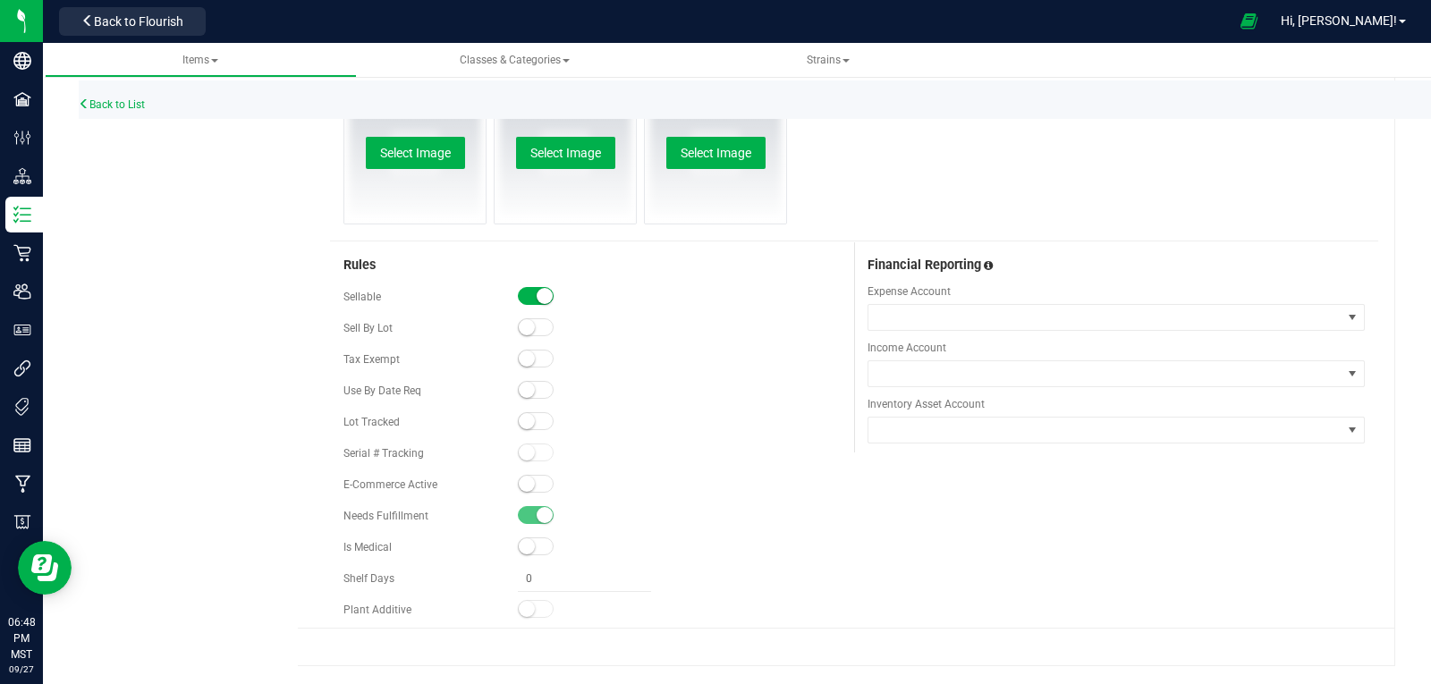
drag, startPoint x: 527, startPoint y: 421, endPoint x: 537, endPoint y: 410, distance: 15.2
click at [529, 420] on small at bounding box center [527, 421] width 16 height 16
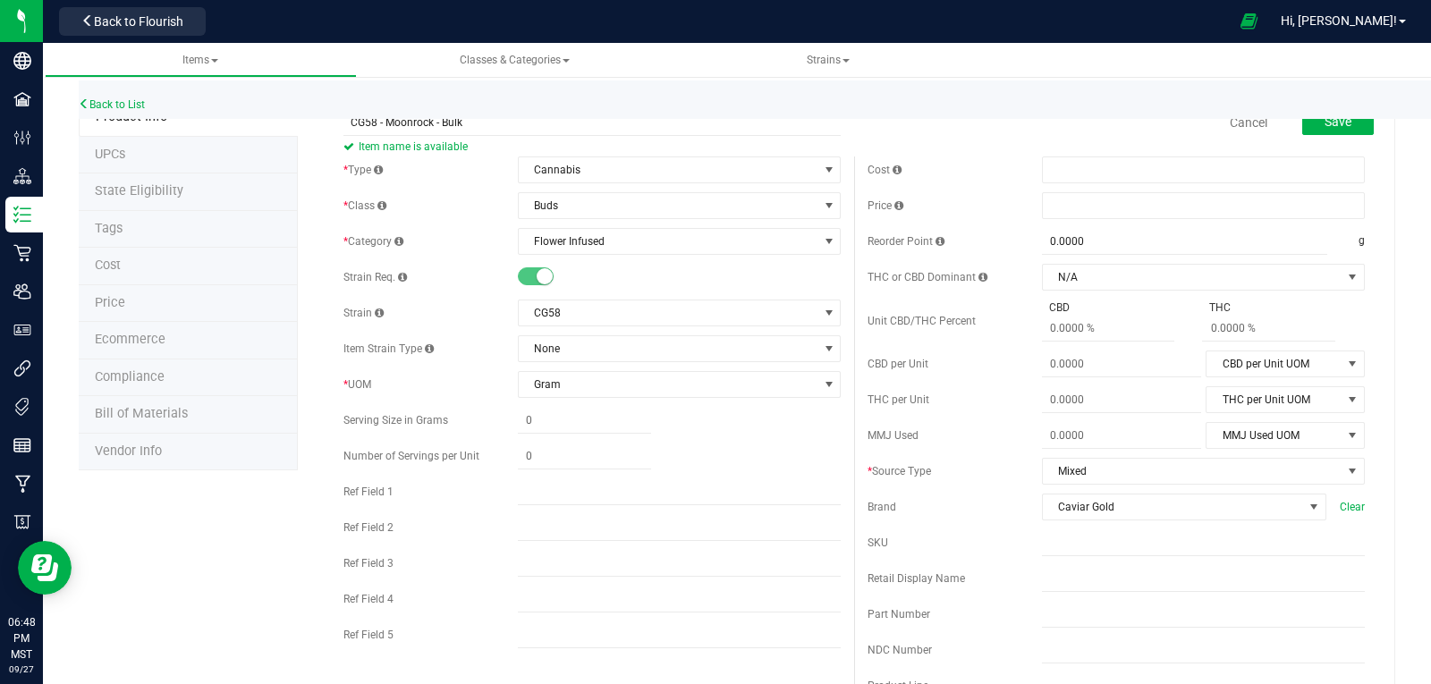
scroll to position [0, 0]
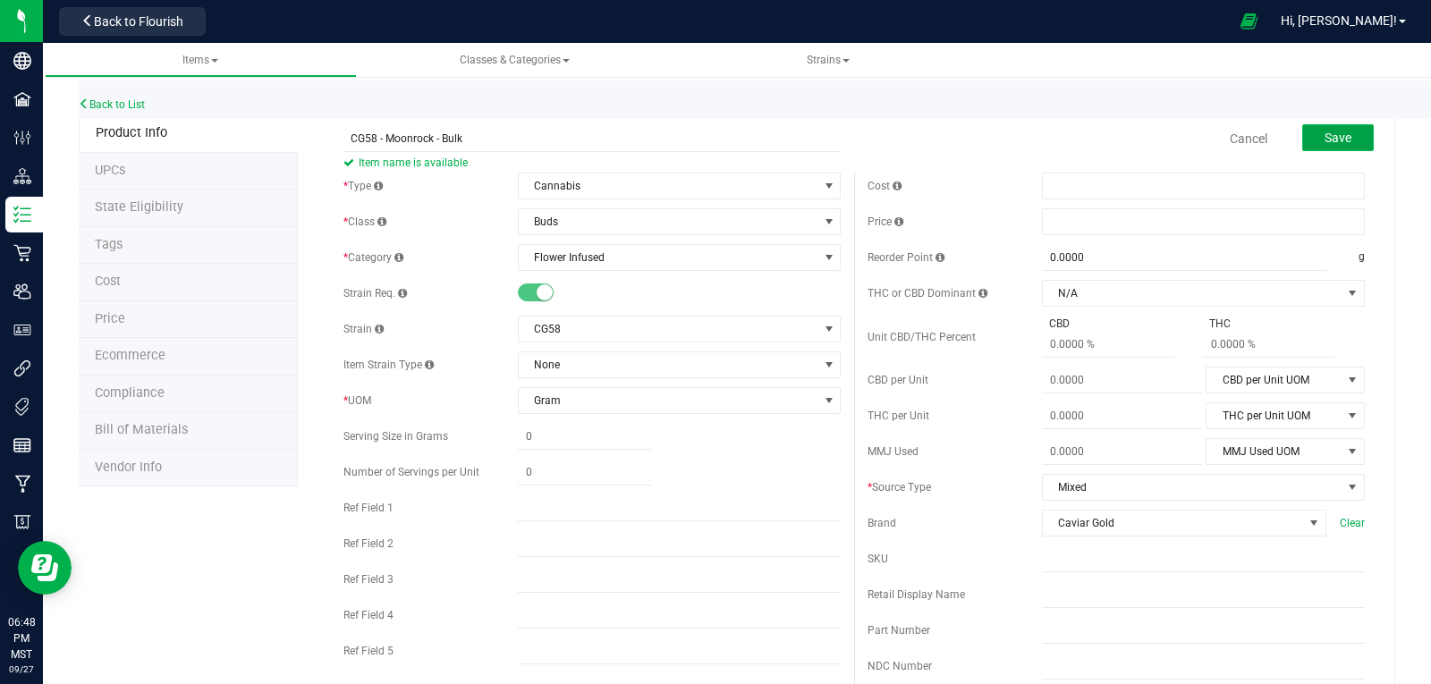
click at [1325, 136] on span "Save" at bounding box center [1338, 138] width 27 height 14
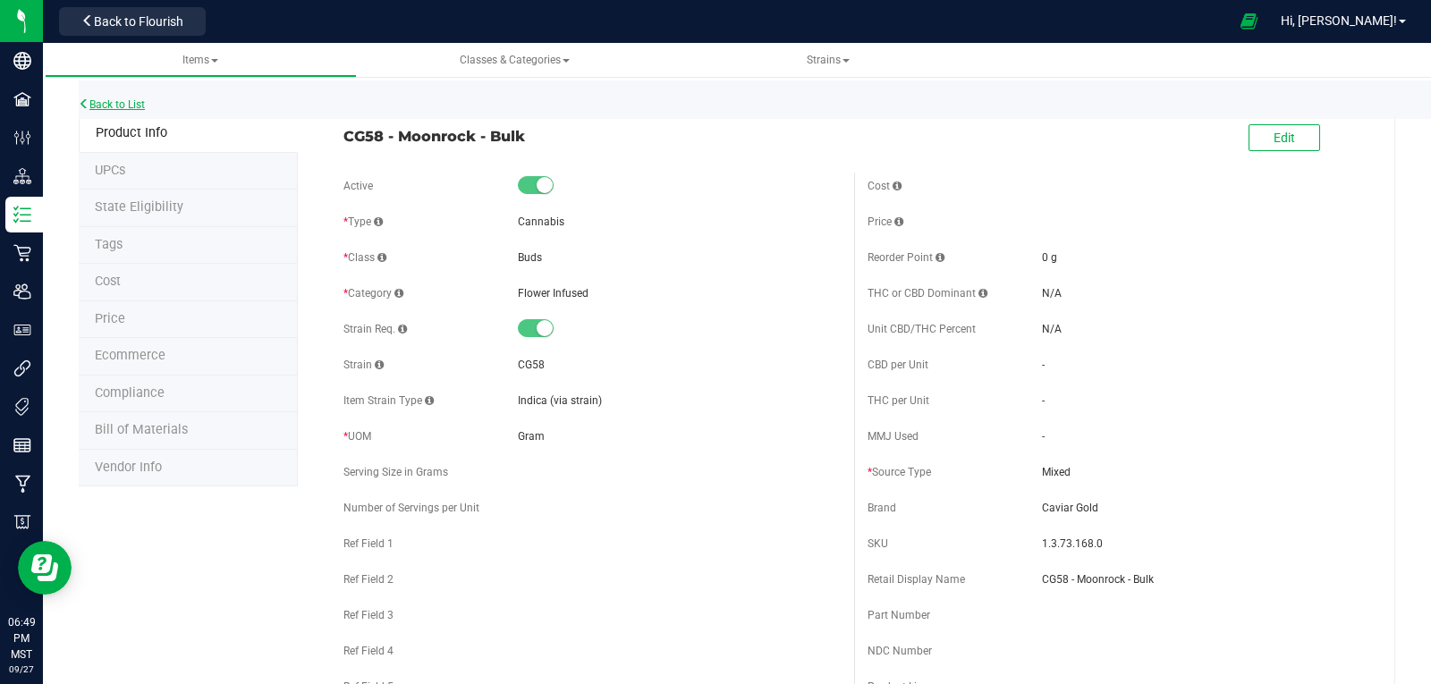
click at [128, 103] on link "Back to List" at bounding box center [112, 104] width 66 height 13
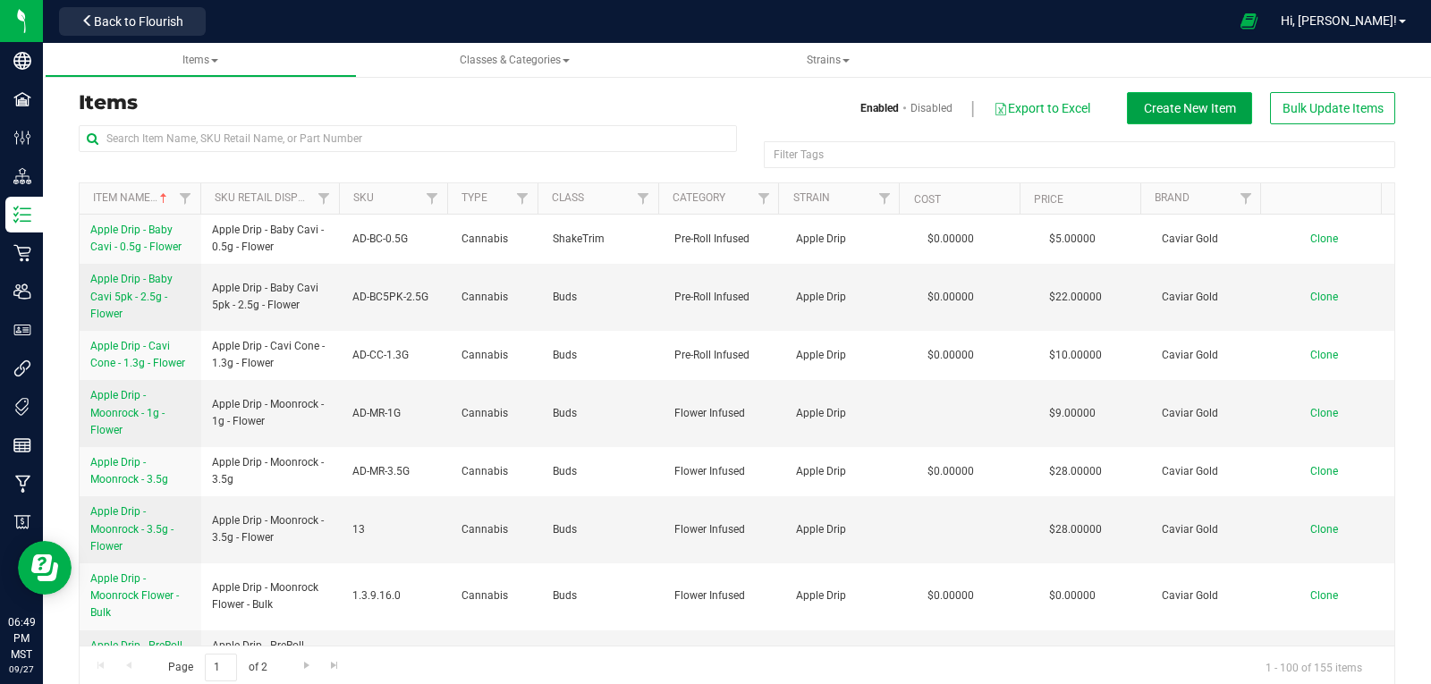
click at [1165, 101] on span "Create New Item" at bounding box center [1190, 108] width 92 height 14
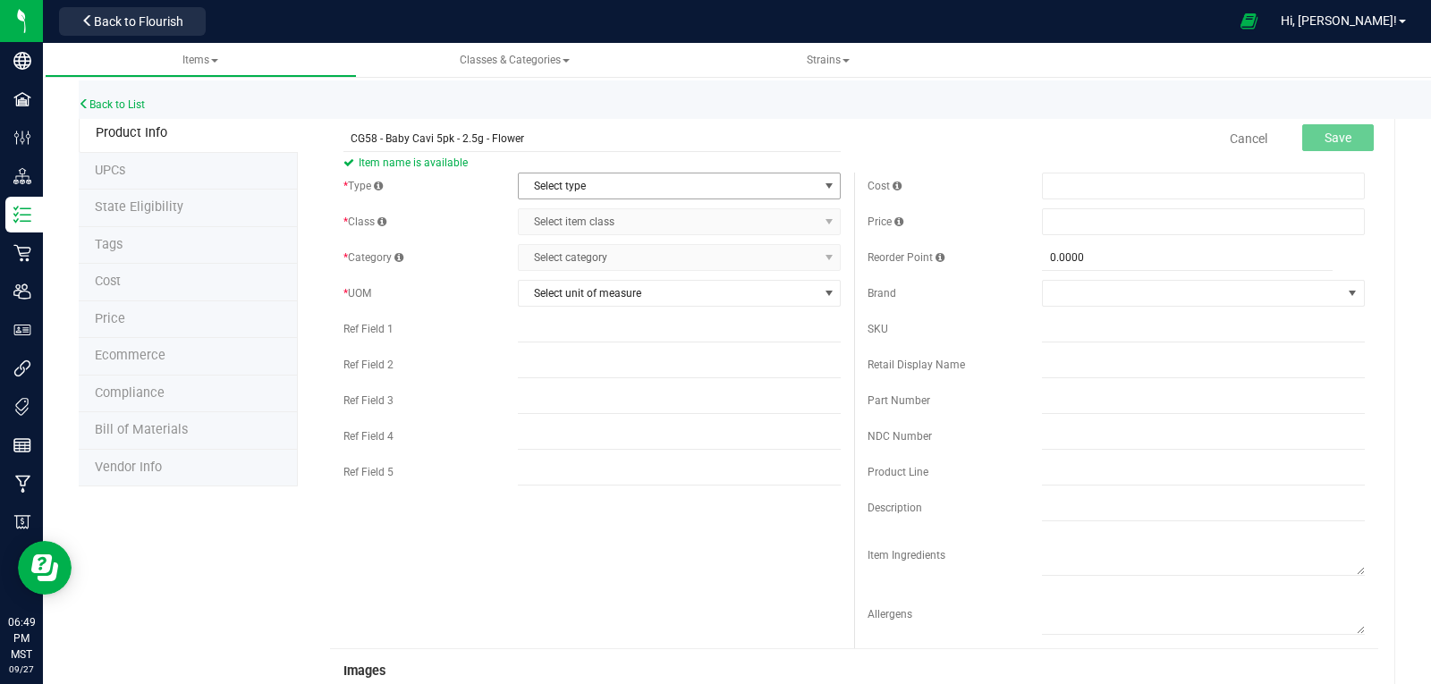
type input "CG58 - Baby Cavi 5pk - 2.5g - Flower"
click at [628, 185] on span "Select type" at bounding box center [668, 186] width 299 height 25
click at [560, 211] on li "Cannabis" at bounding box center [673, 216] width 318 height 27
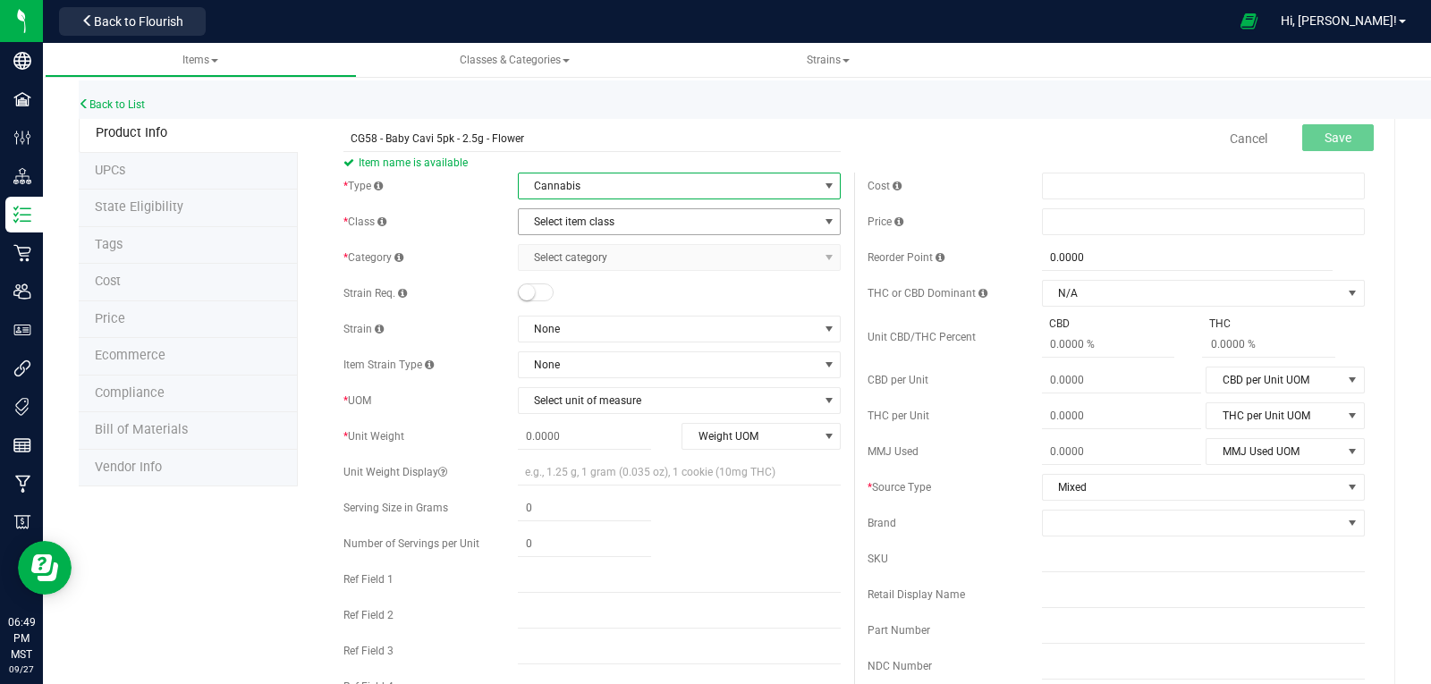
click at [562, 219] on span "Select item class" at bounding box center [668, 221] width 299 height 25
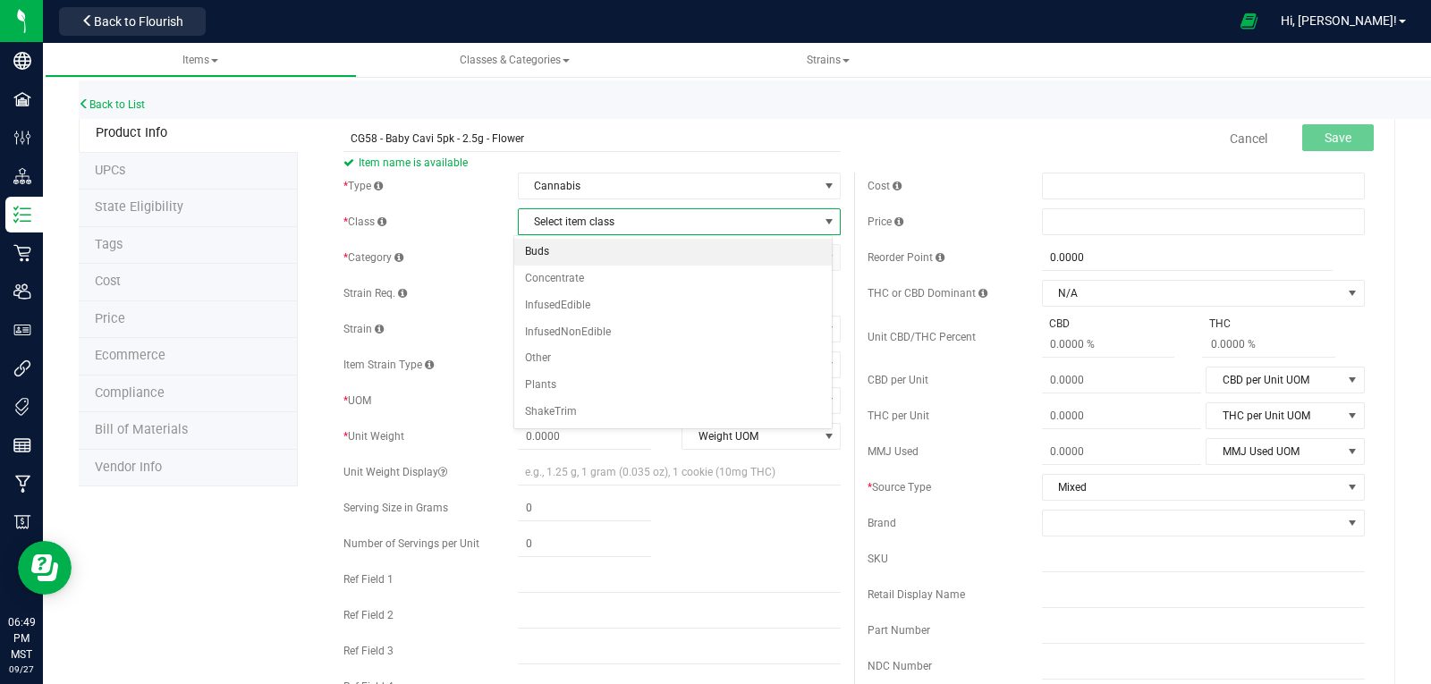
click at [553, 254] on li "Buds" at bounding box center [673, 252] width 318 height 27
click at [548, 259] on span "Select category" at bounding box center [668, 257] width 299 height 25
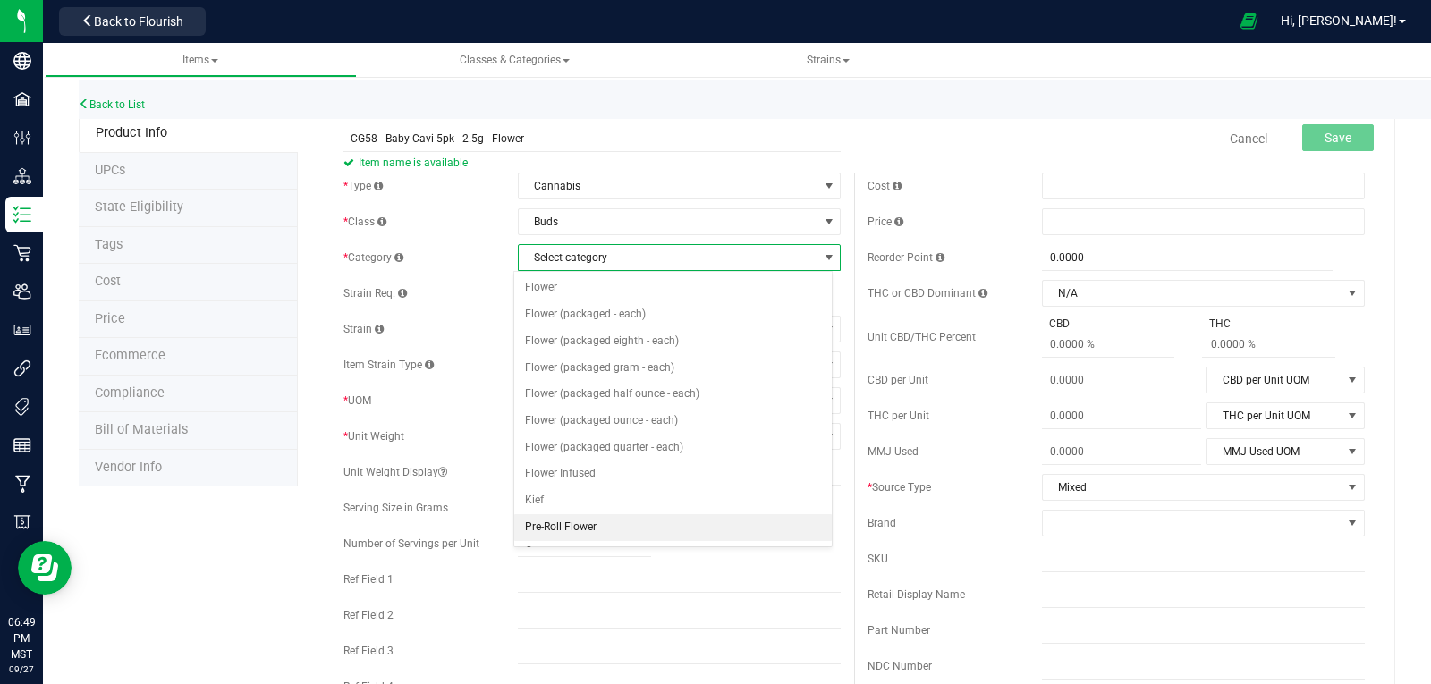
scroll to position [179, 0]
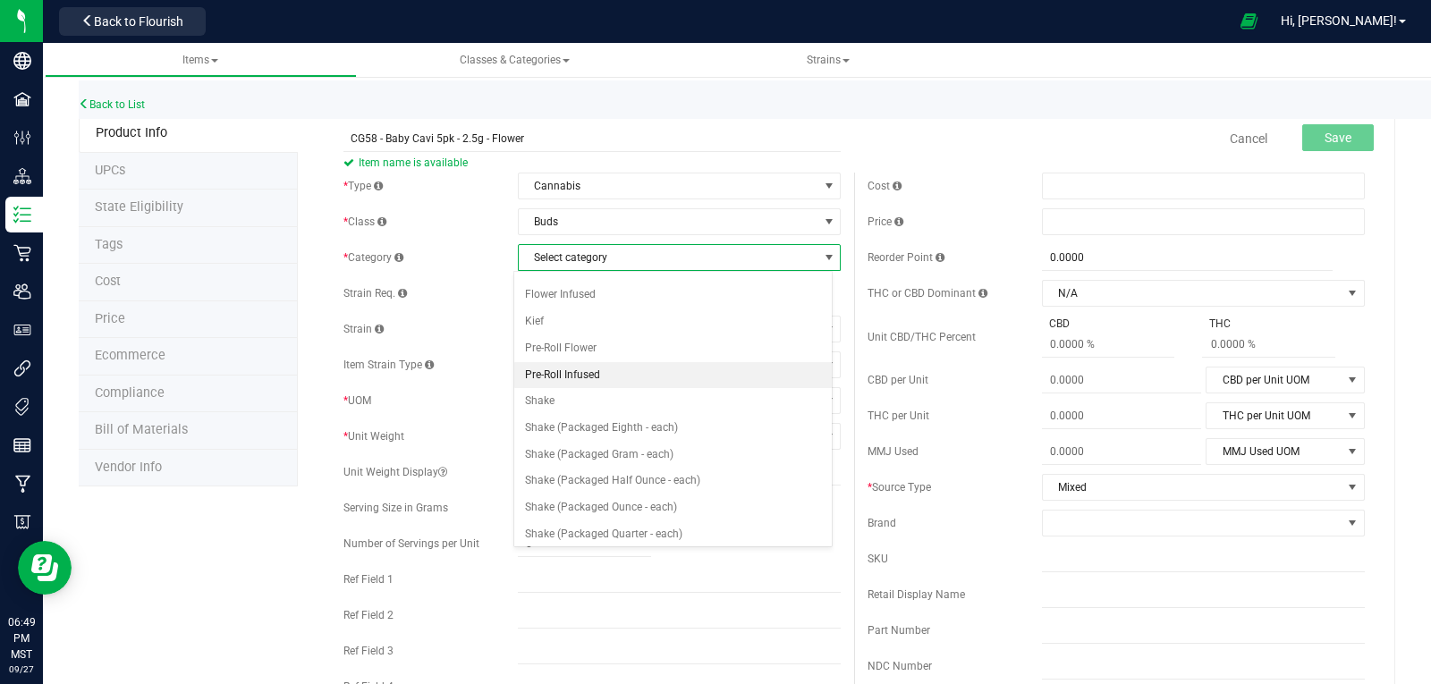
click at [558, 374] on li "Pre-Roll Infused" at bounding box center [673, 375] width 318 height 27
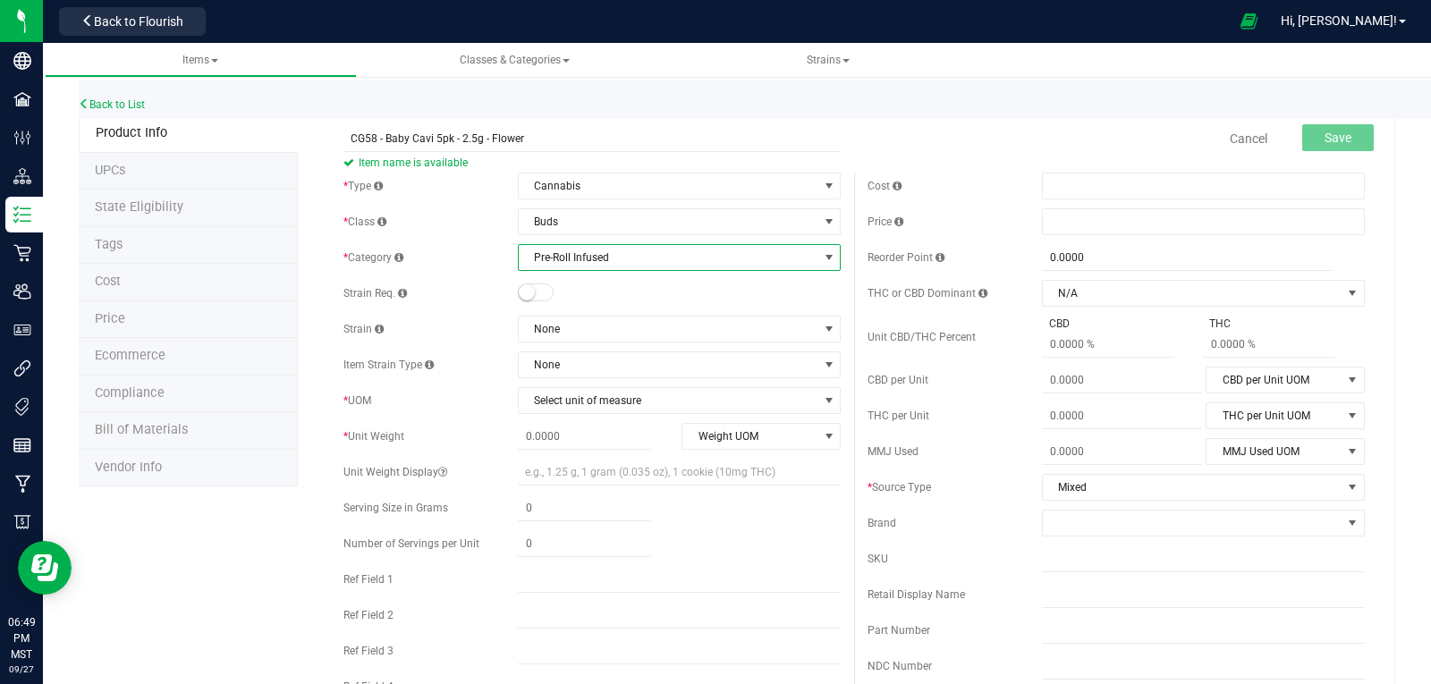
click at [525, 289] on small at bounding box center [527, 292] width 16 height 16
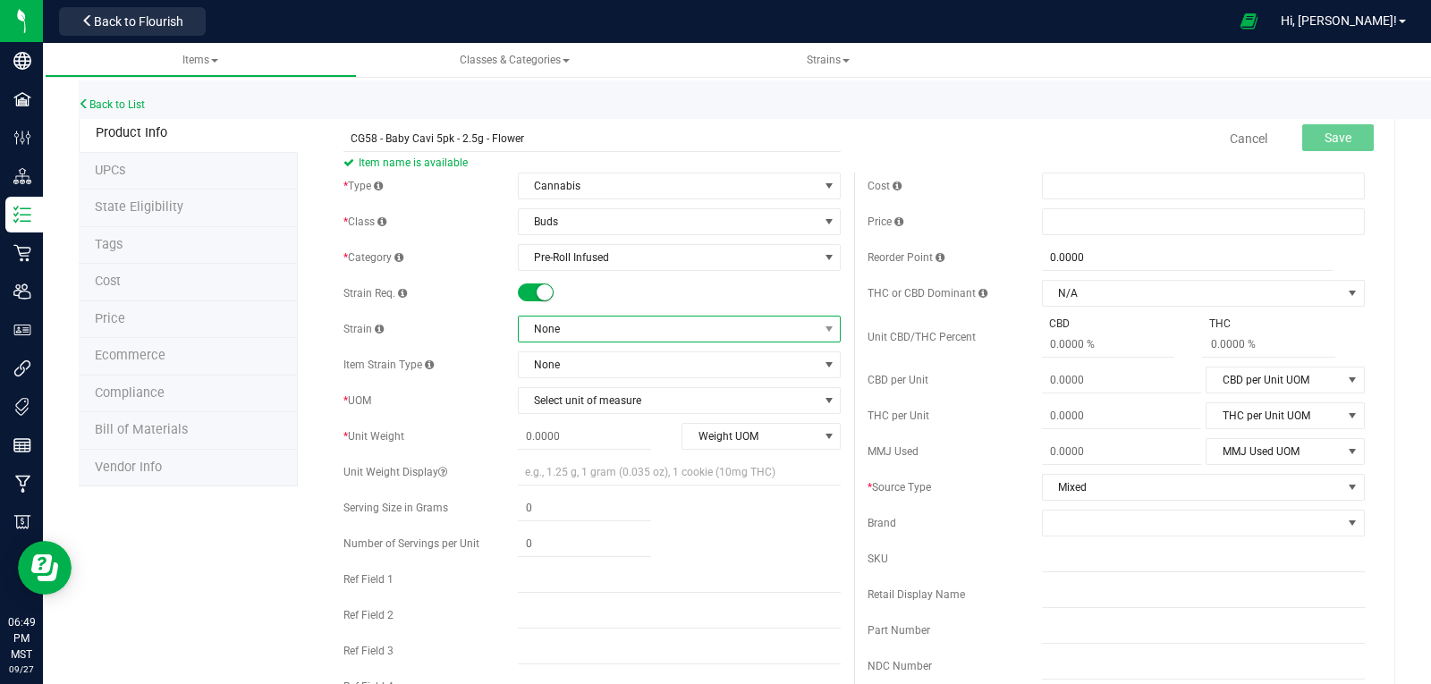
click at [576, 328] on span "None" at bounding box center [668, 329] width 299 height 25
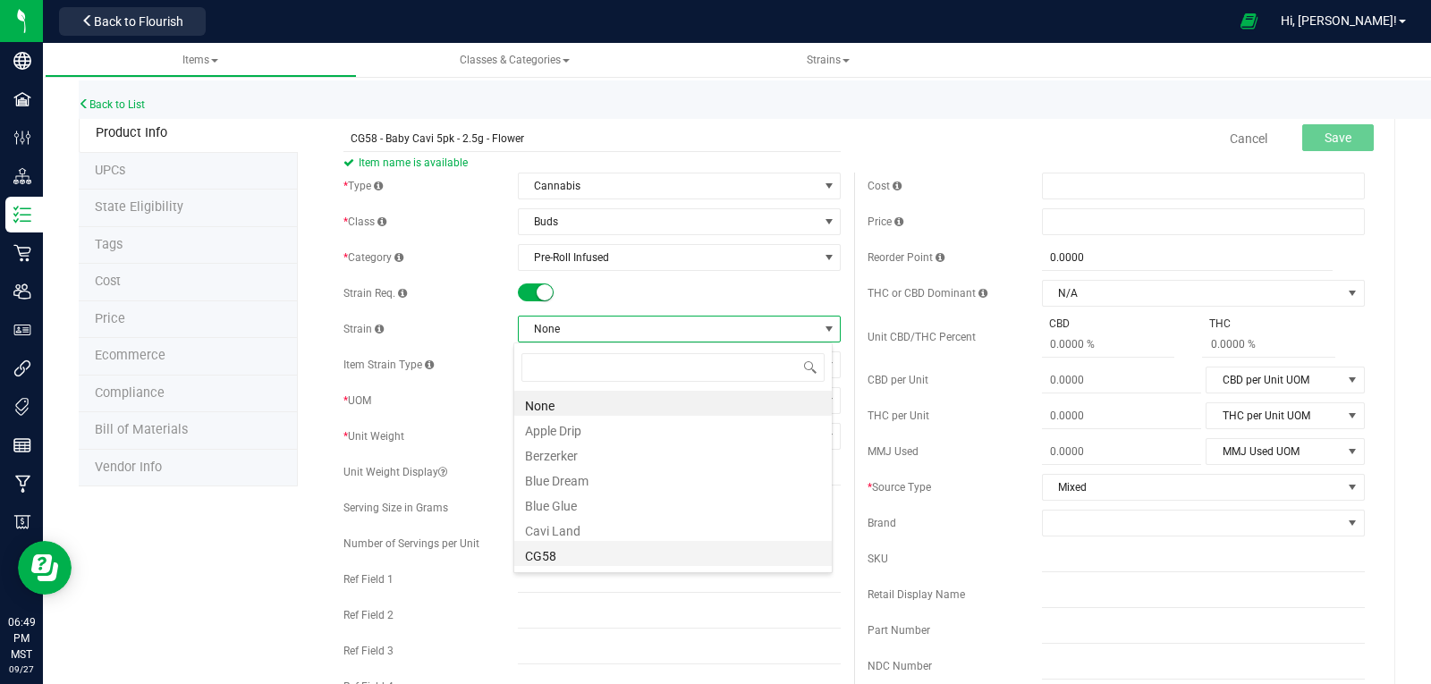
click at [548, 555] on li "CG58" at bounding box center [673, 553] width 318 height 25
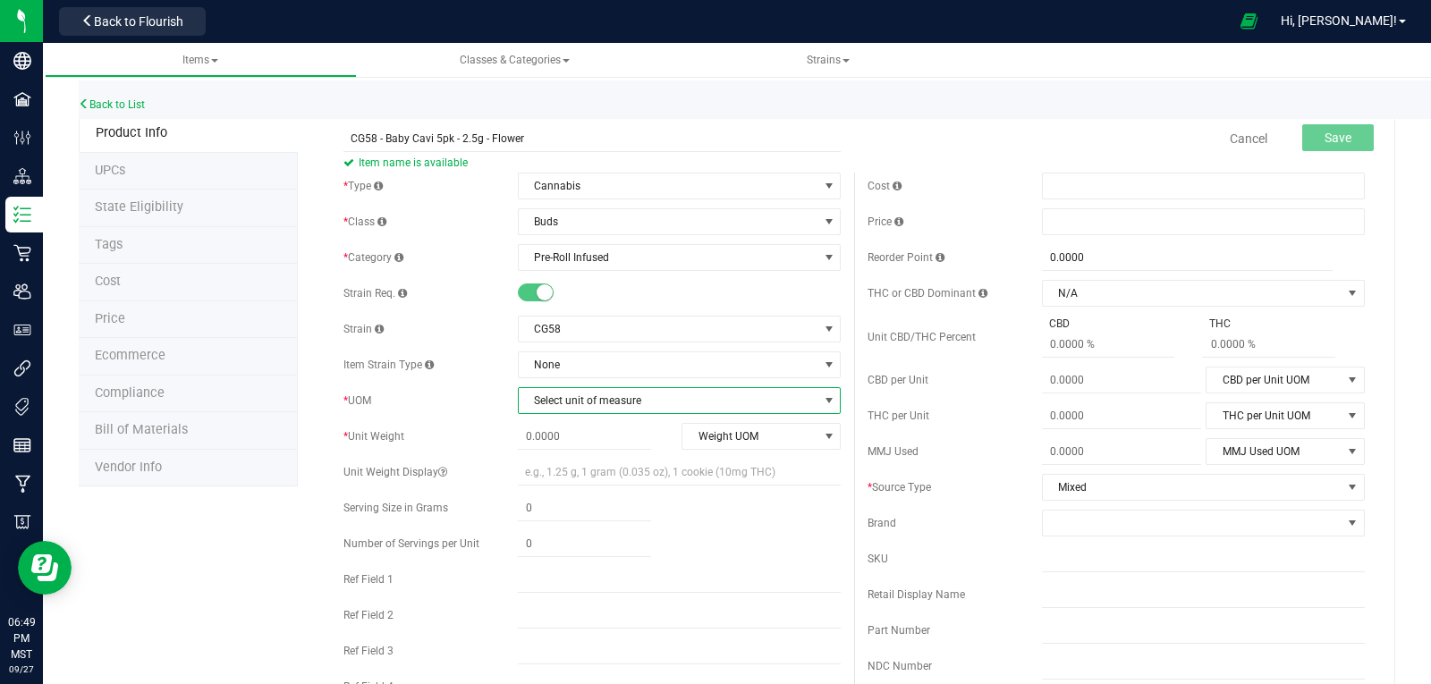
click at [573, 395] on span "Select unit of measure" at bounding box center [668, 400] width 299 height 25
click at [562, 119] on li "Each" at bounding box center [673, 127] width 318 height 27
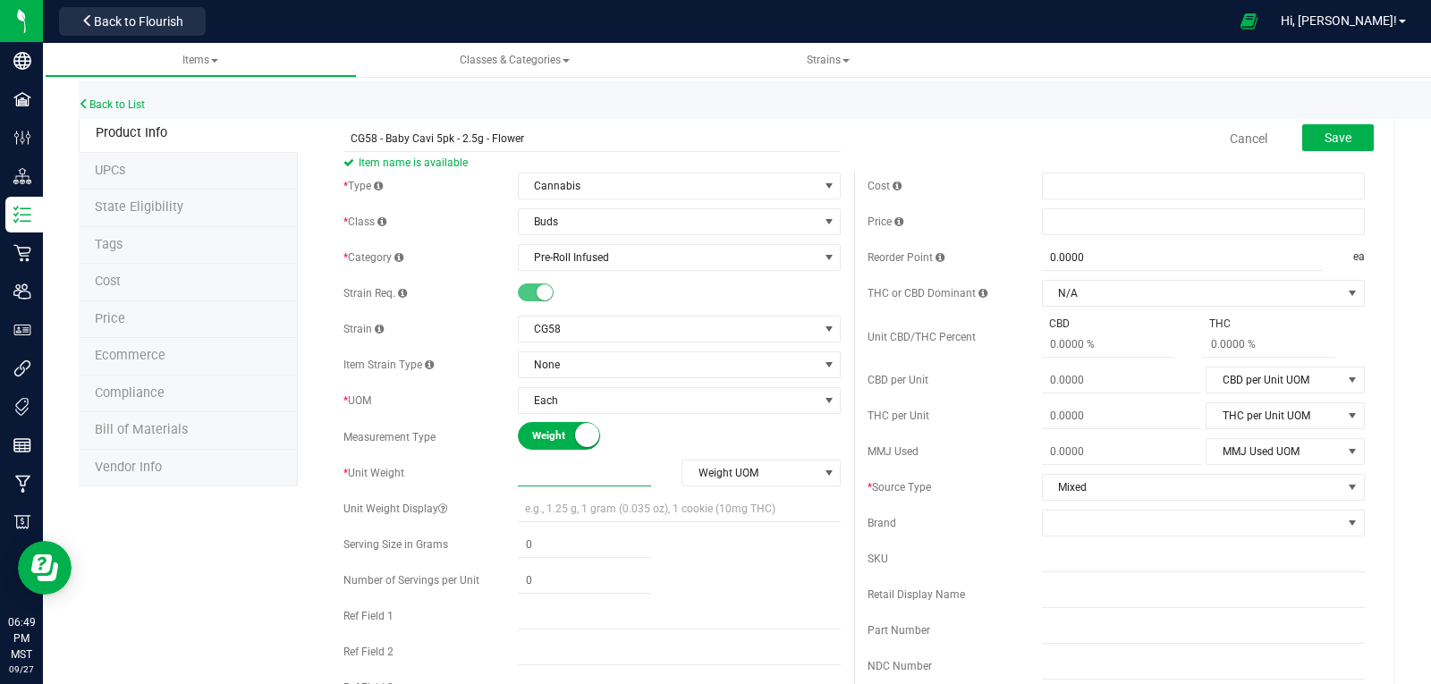
click at [600, 466] on span at bounding box center [584, 474] width 133 height 26
type input "2.5"
type input "2.5000"
click at [770, 469] on span "Weight UOM" at bounding box center [749, 473] width 135 height 25
click at [706, 504] on li "Gram" at bounding box center [755, 503] width 156 height 27
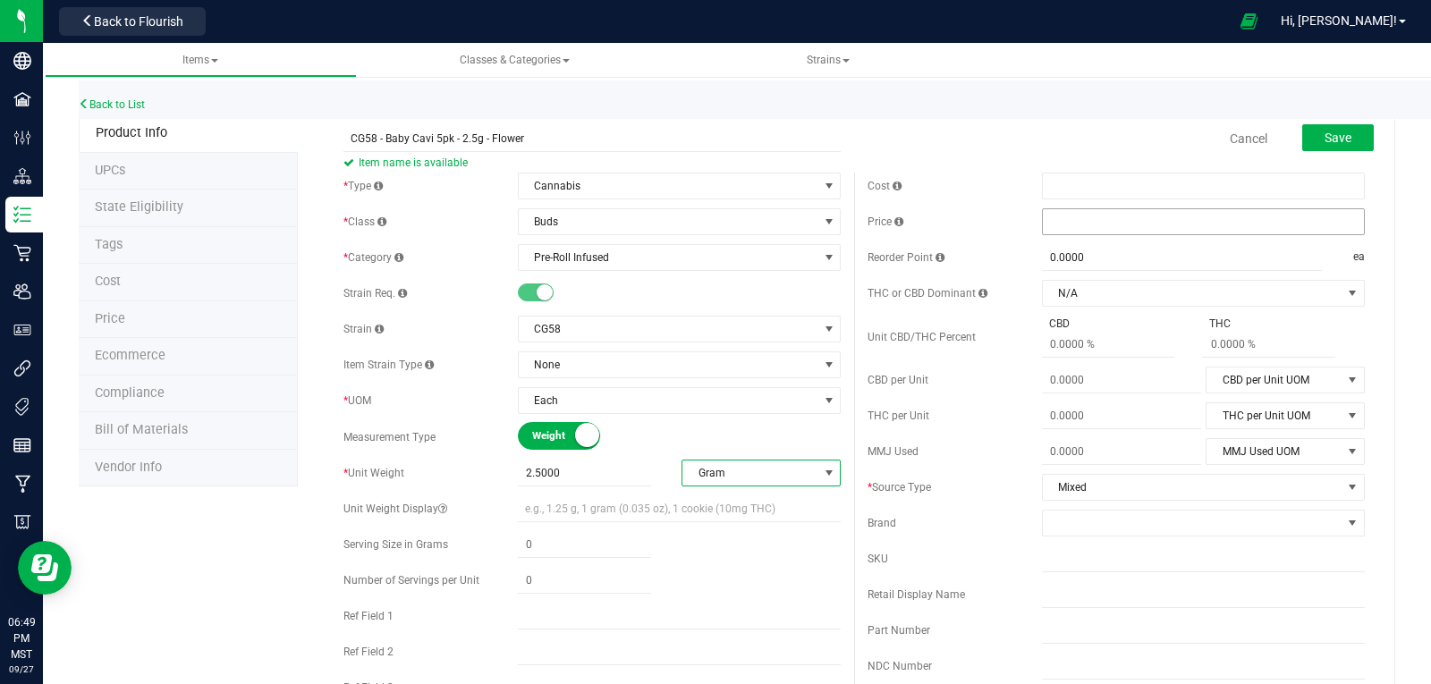
click at [1059, 217] on span at bounding box center [1203, 221] width 323 height 27
type input "22"
type input "$22.00000"
click at [1084, 517] on span at bounding box center [1192, 523] width 299 height 25
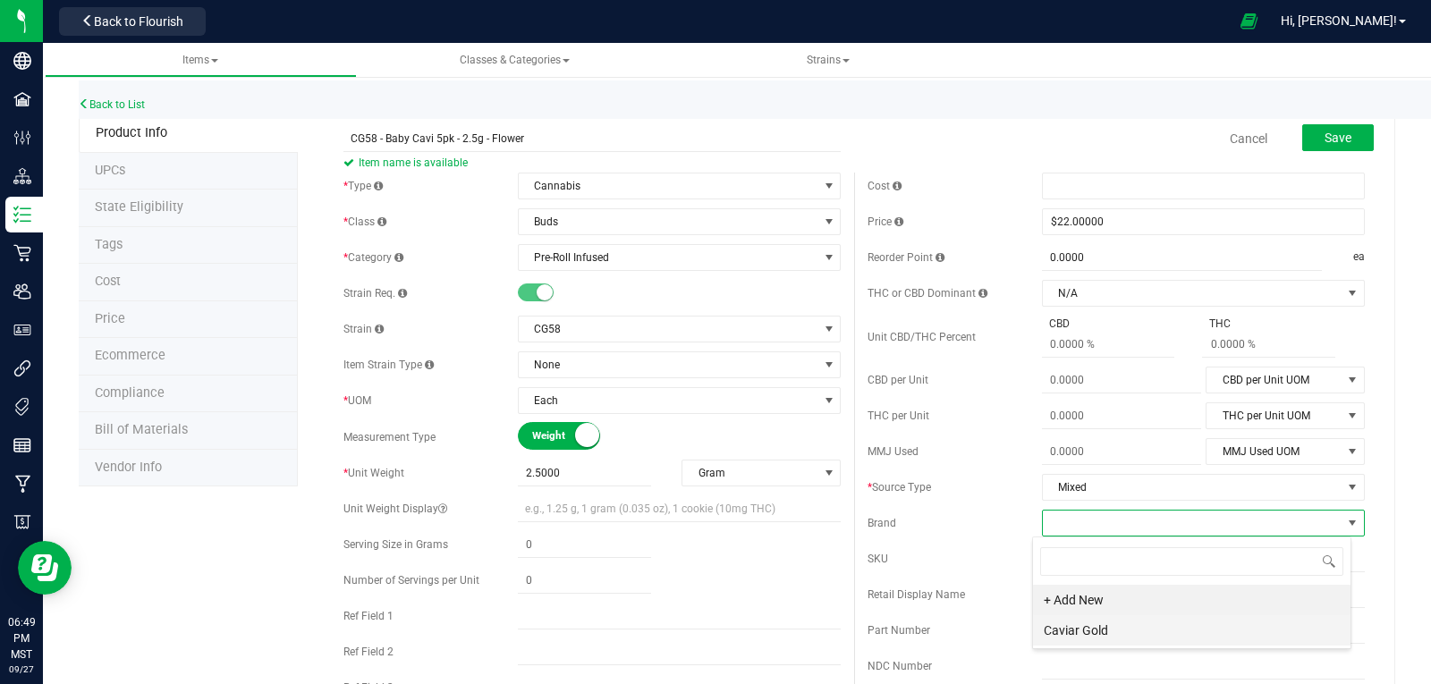
click at [1082, 636] on li "Caviar Gold" at bounding box center [1192, 630] width 318 height 30
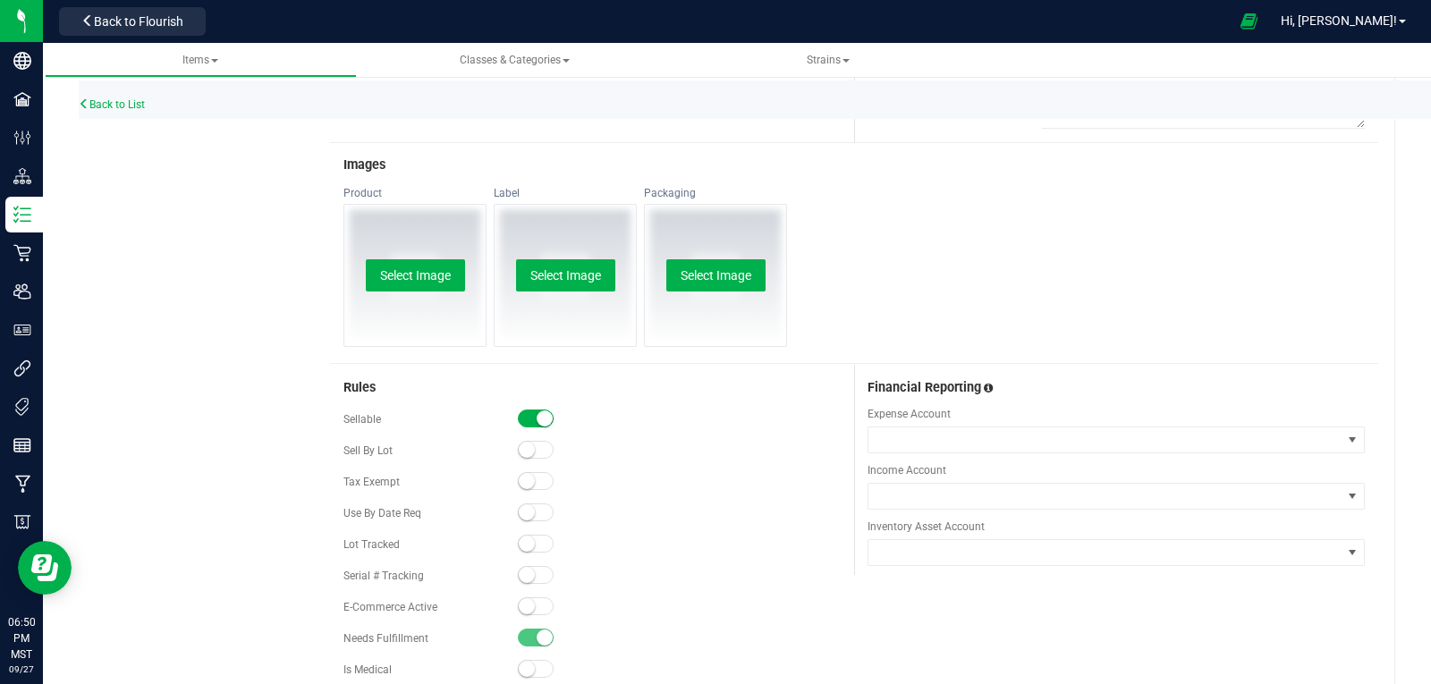
scroll to position [805, 0]
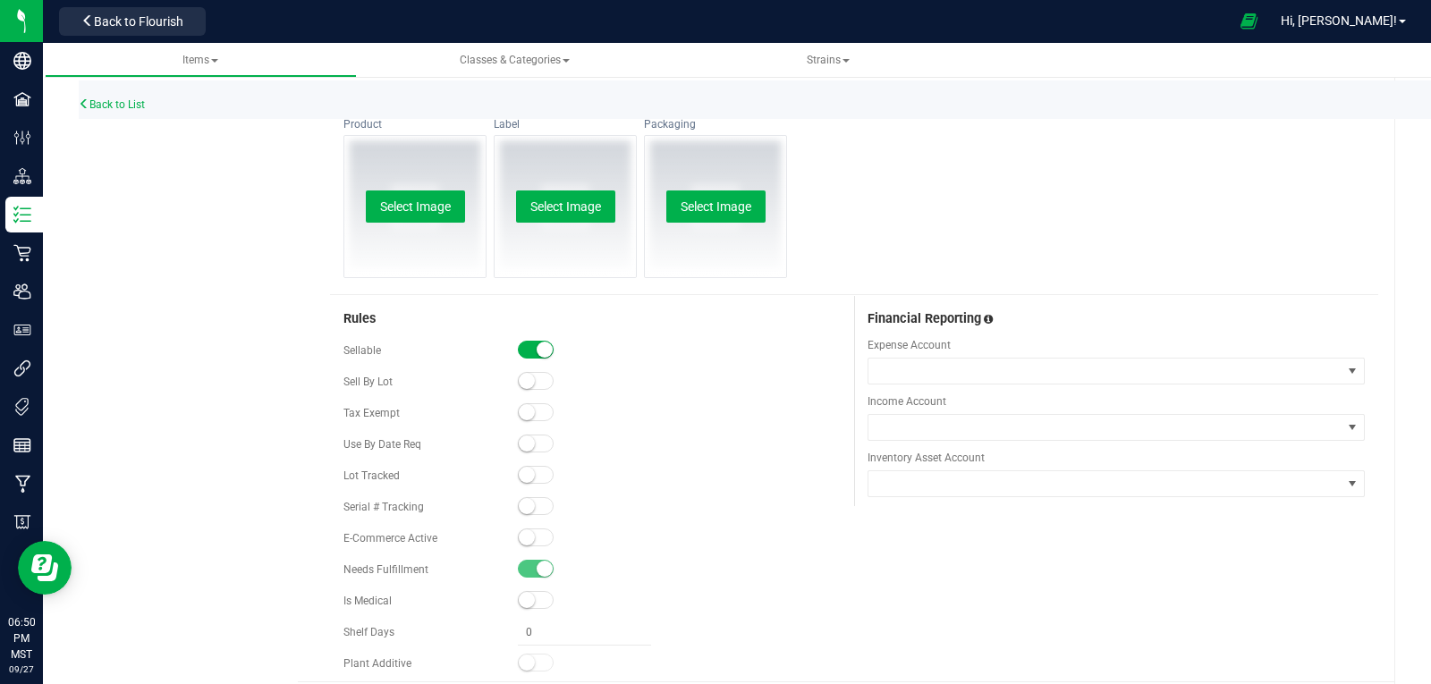
drag, startPoint x: 525, startPoint y: 472, endPoint x: 547, endPoint y: 474, distance: 22.4
click at [526, 472] on small at bounding box center [527, 475] width 16 height 16
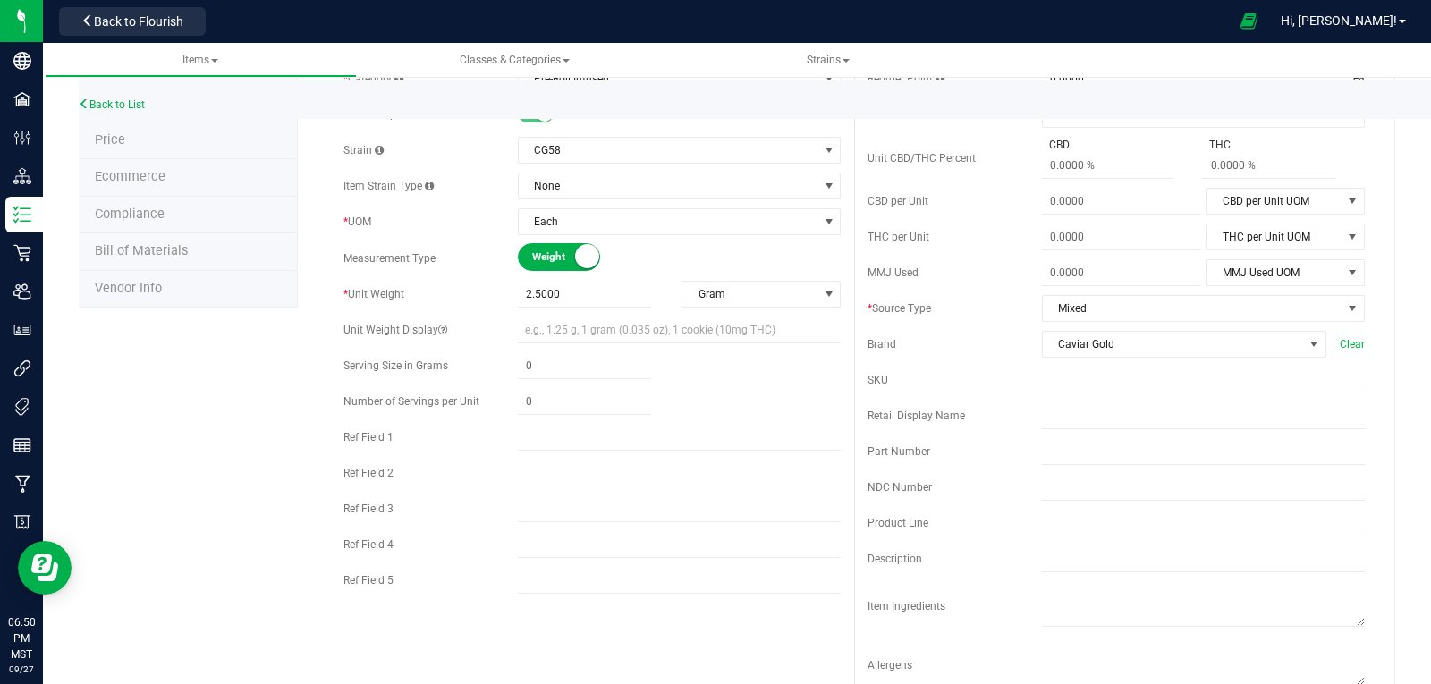
scroll to position [0, 0]
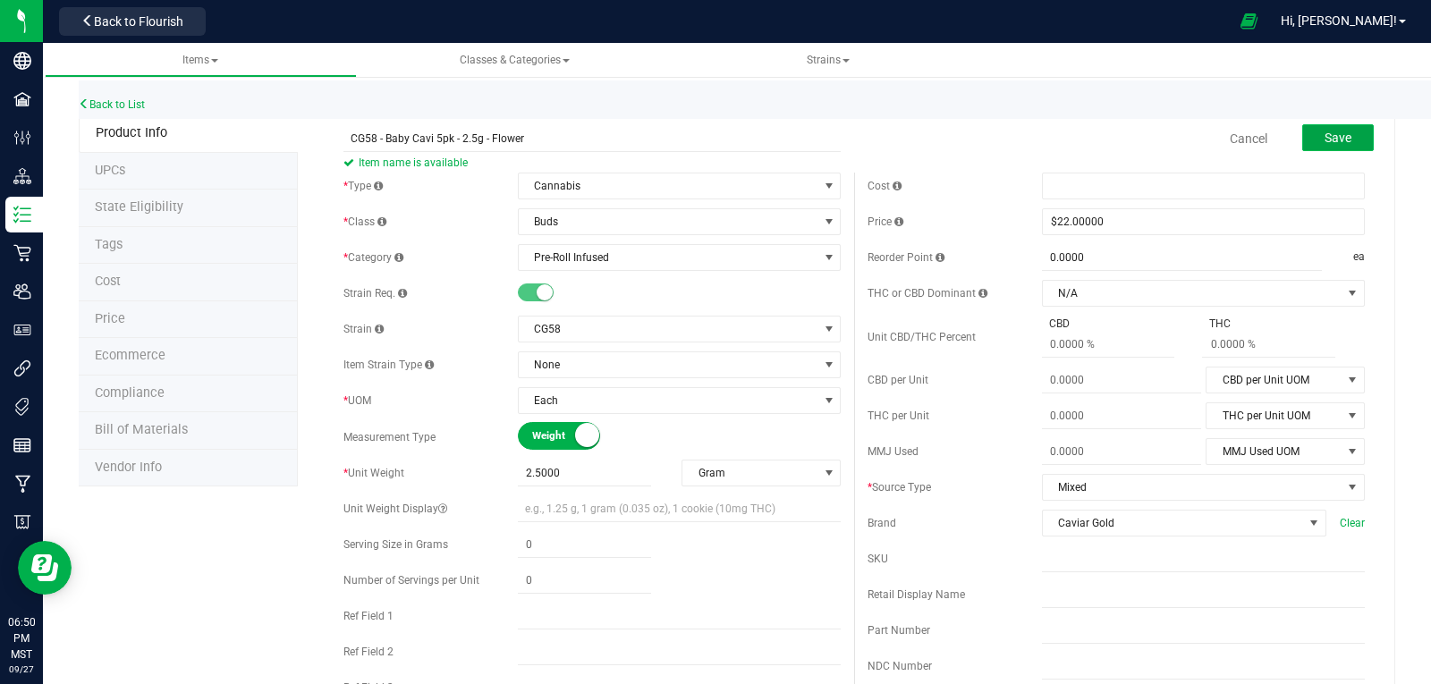
click at [1302, 136] on button "Save" at bounding box center [1338, 137] width 72 height 27
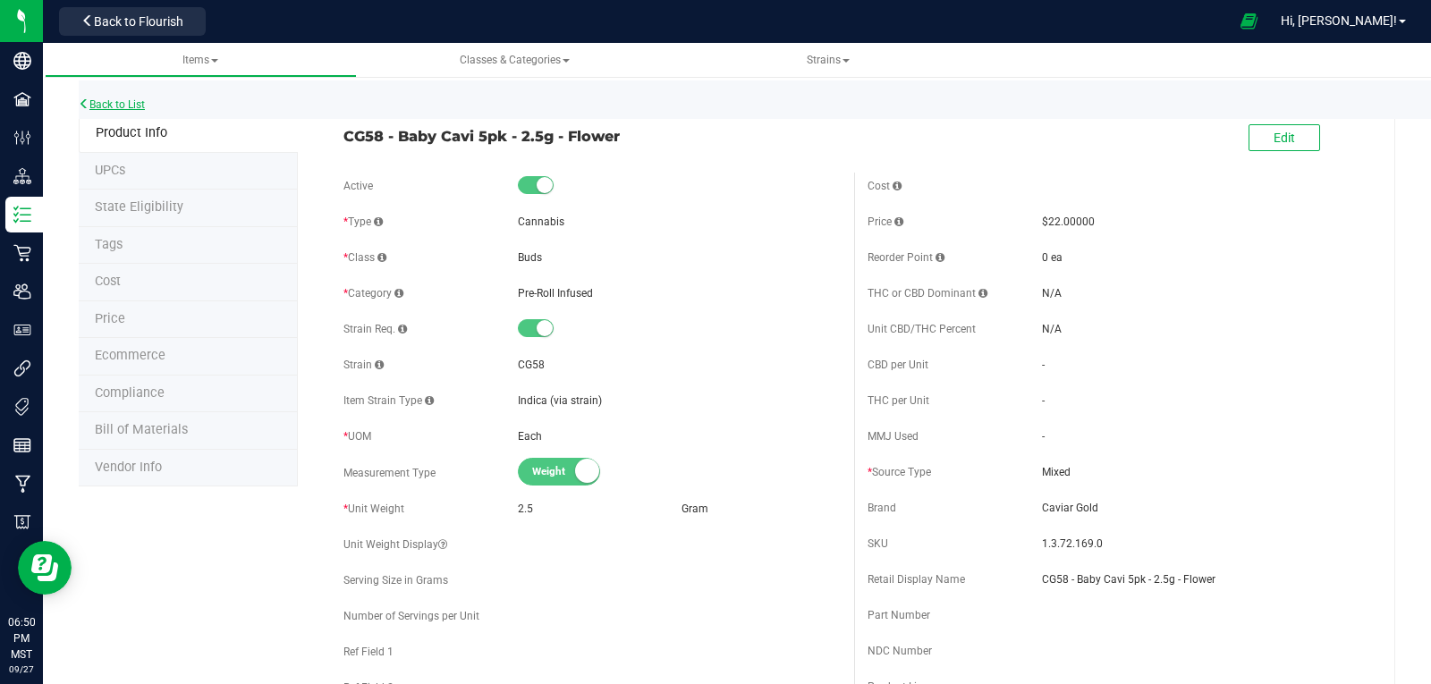
click at [126, 102] on link "Back to List" at bounding box center [112, 104] width 66 height 13
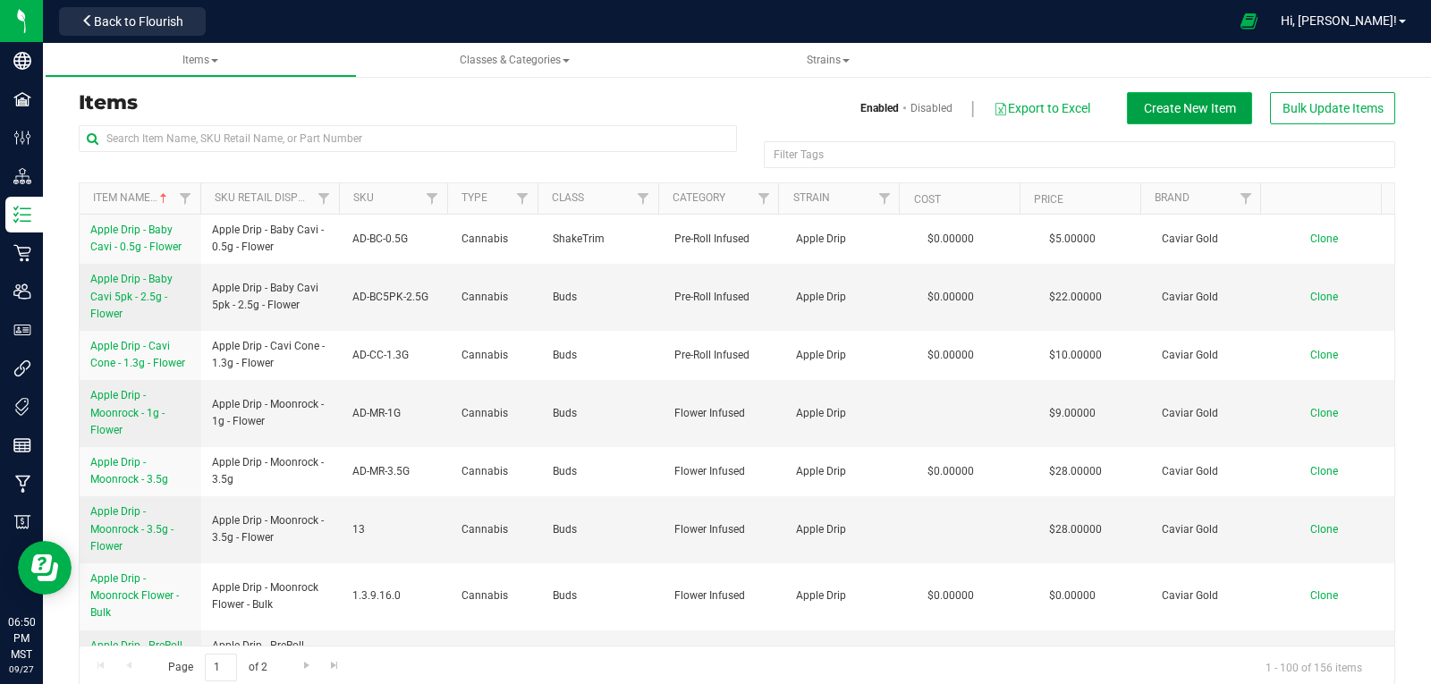
click at [1198, 114] on span "Create New Item" at bounding box center [1190, 108] width 92 height 14
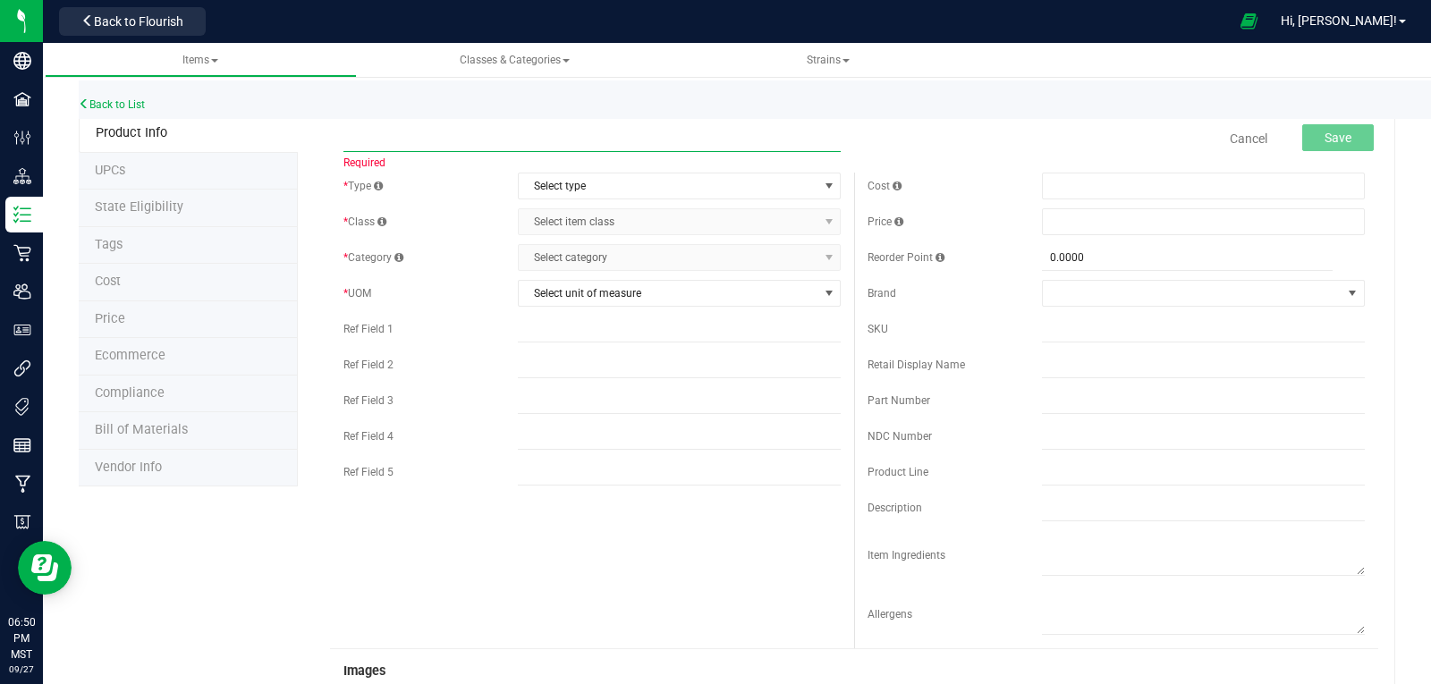
paste input "CG58 - Cavi Cone - 1.3g - Flower"
type input "CG58 - Cavi Cone - 1.3g - Flower"
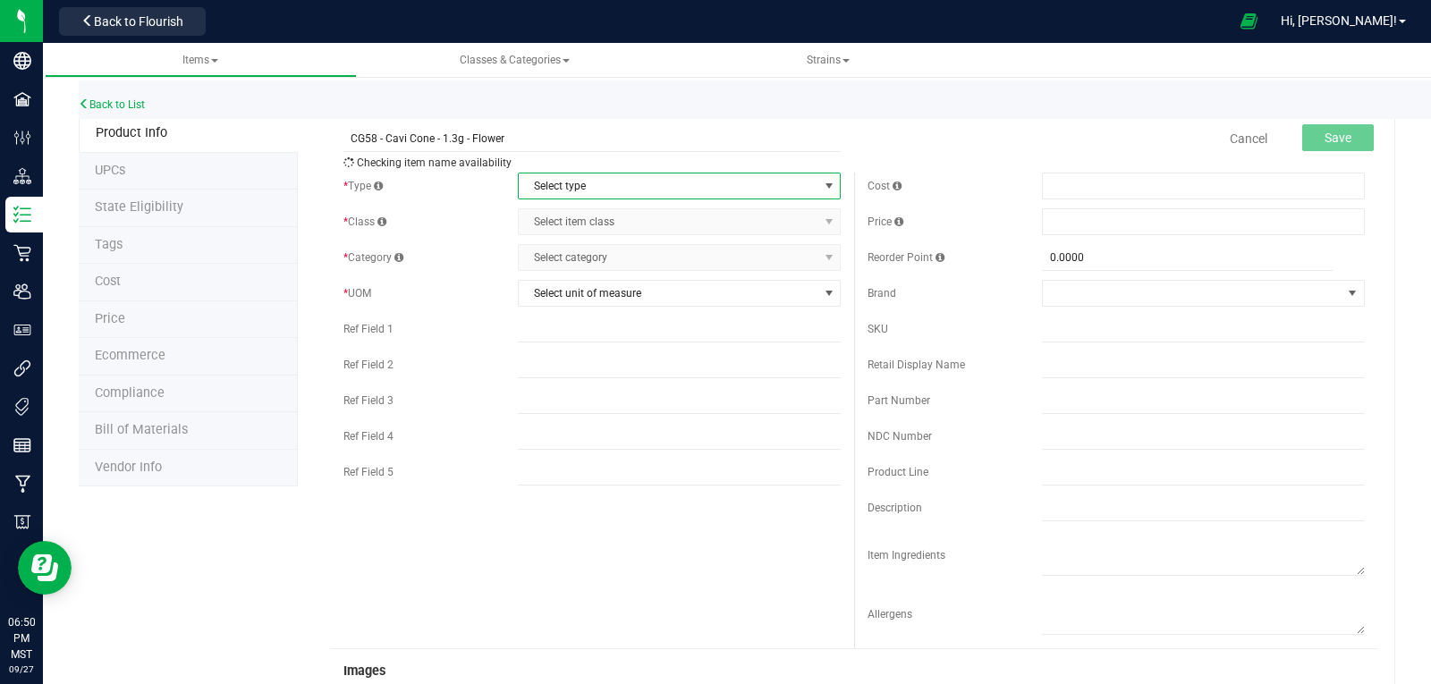
click at [561, 189] on span "Select type" at bounding box center [668, 186] width 299 height 25
click at [560, 214] on li "Cannabis" at bounding box center [673, 216] width 318 height 27
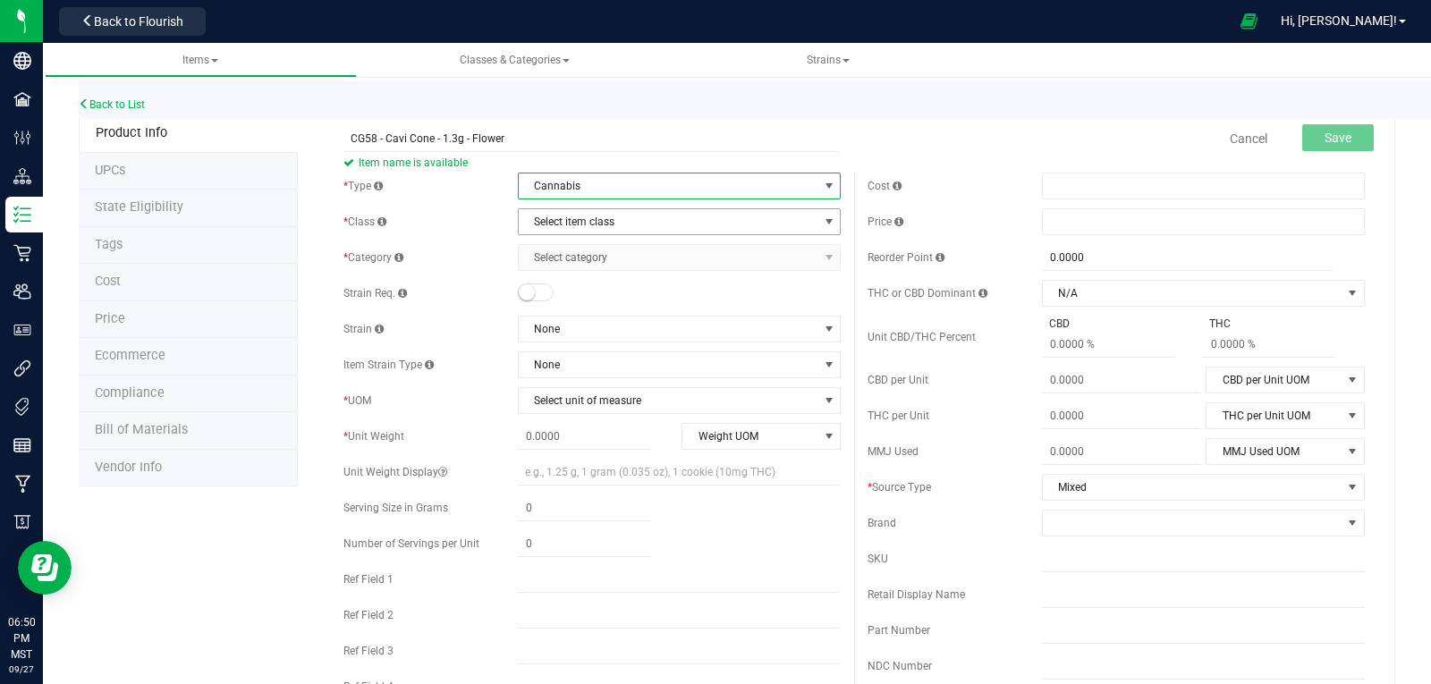
click at [561, 223] on span "Select item class" at bounding box center [668, 221] width 299 height 25
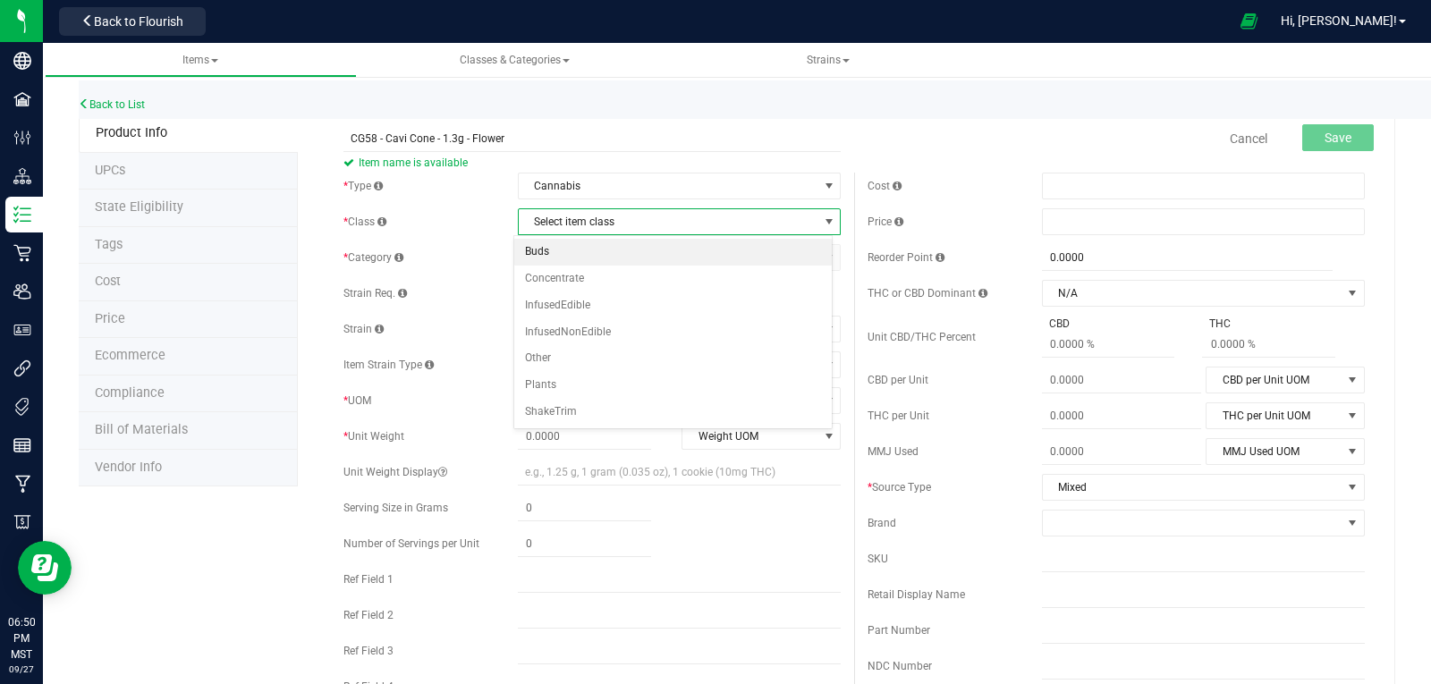
click at [537, 251] on li "Buds" at bounding box center [673, 252] width 318 height 27
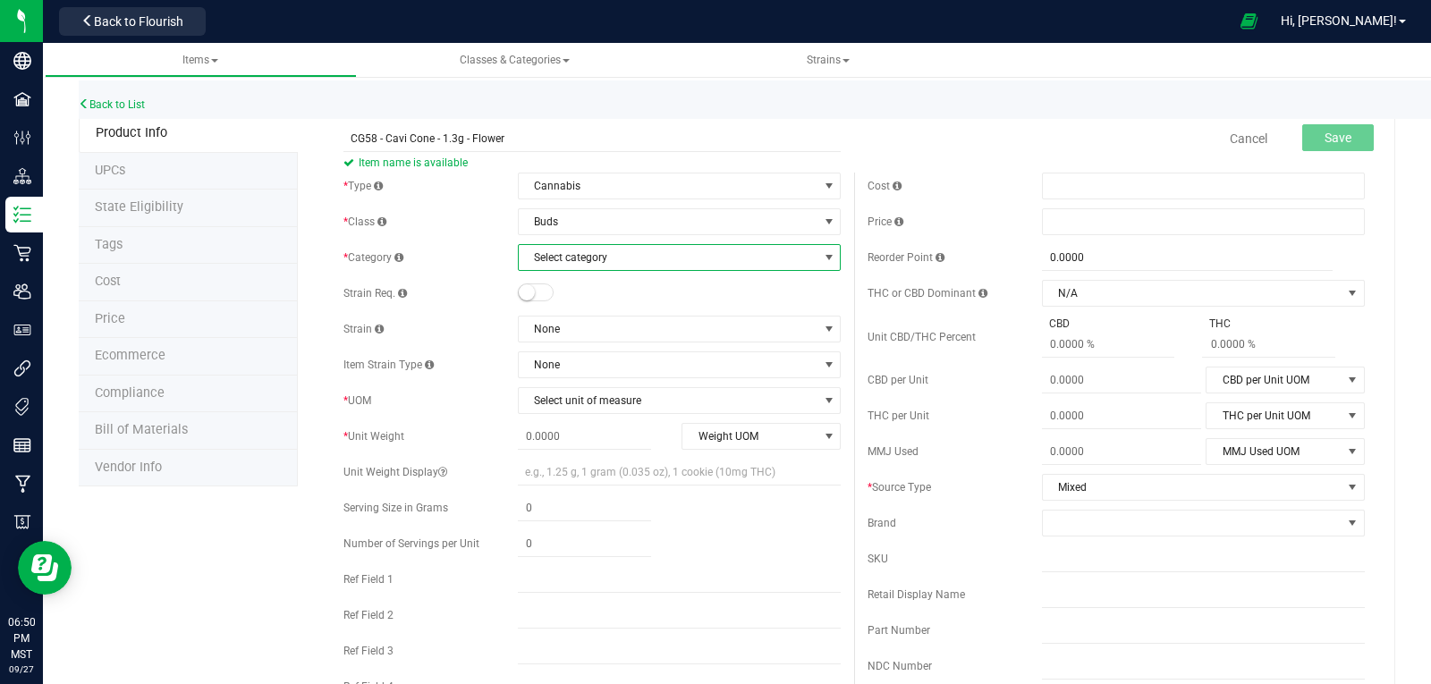
click at [537, 251] on span "Select category" at bounding box center [668, 257] width 299 height 25
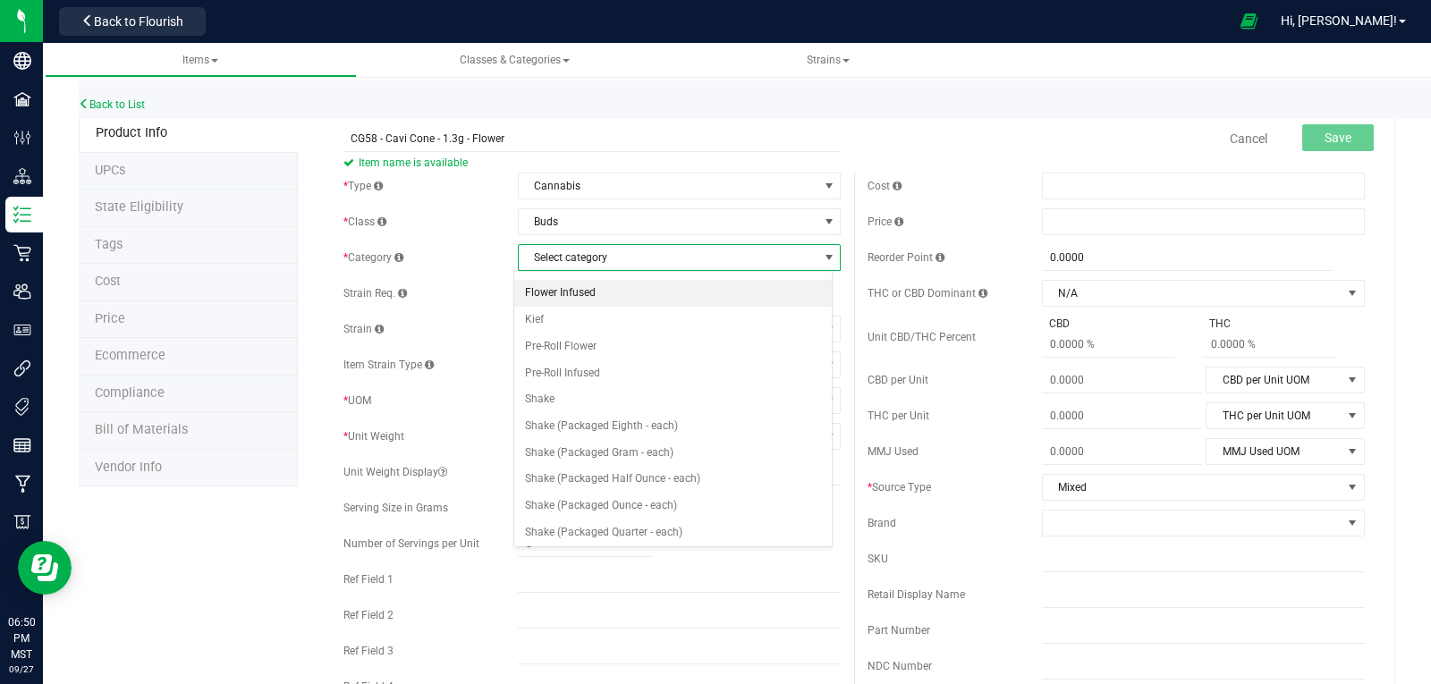
scroll to position [183, 0]
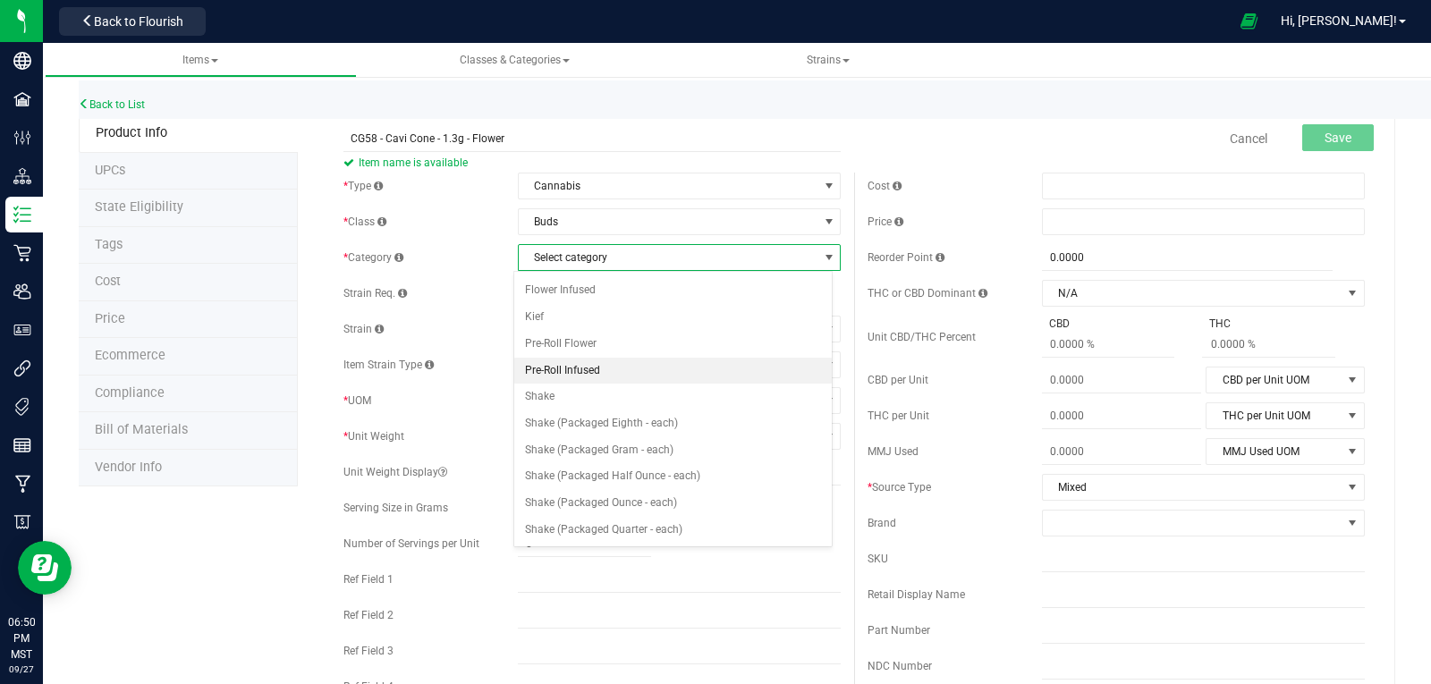
click at [548, 372] on li "Pre-Roll Infused" at bounding box center [673, 371] width 318 height 27
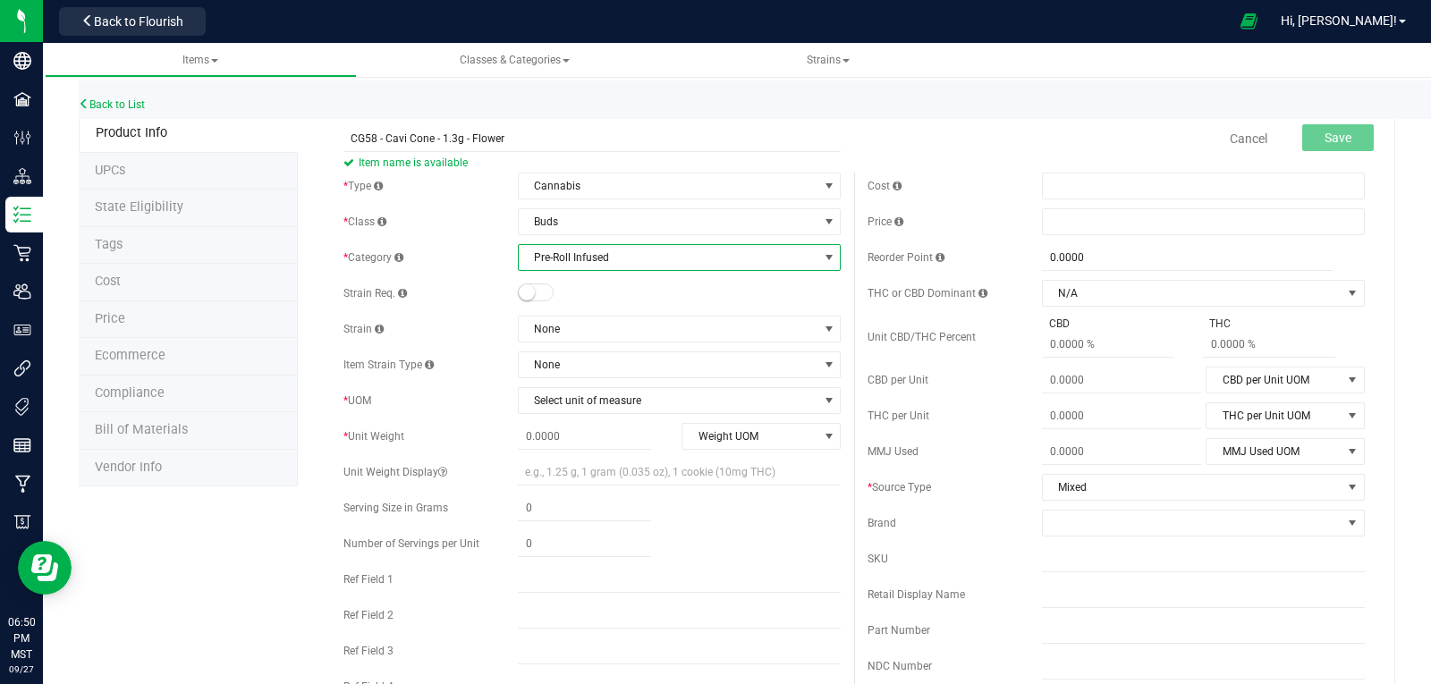
click at [529, 294] on small at bounding box center [527, 292] width 16 height 16
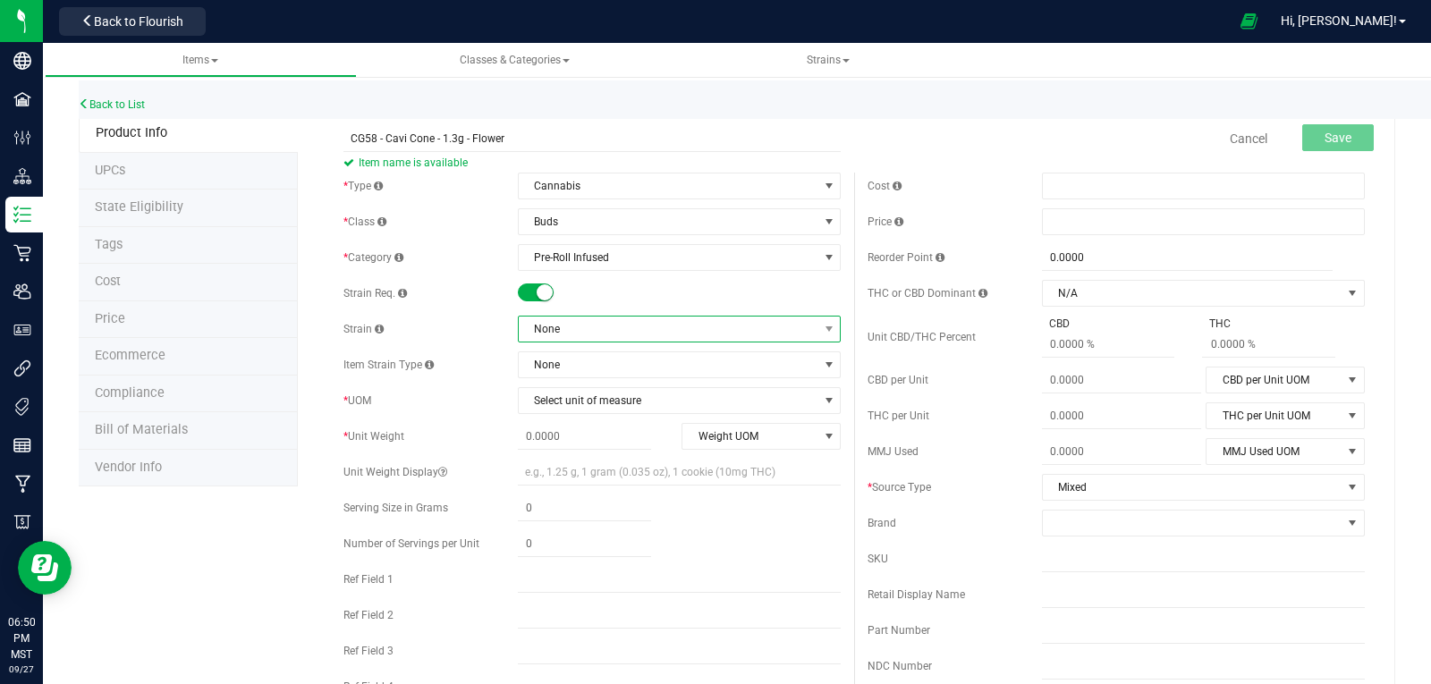
click at [564, 326] on span "None" at bounding box center [668, 329] width 299 height 25
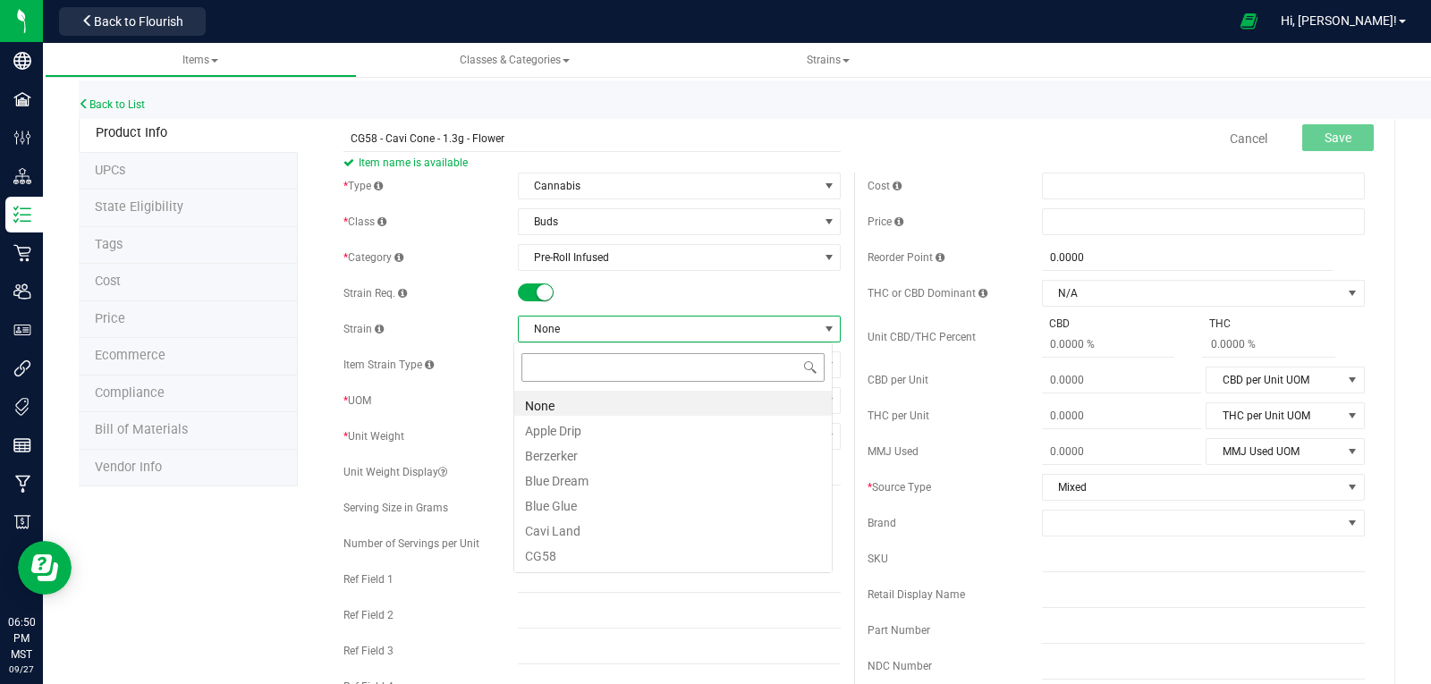
scroll to position [27, 319]
click at [547, 559] on li "CG58" at bounding box center [673, 553] width 318 height 25
click at [591, 389] on span "Select unit of measure" at bounding box center [668, 400] width 299 height 25
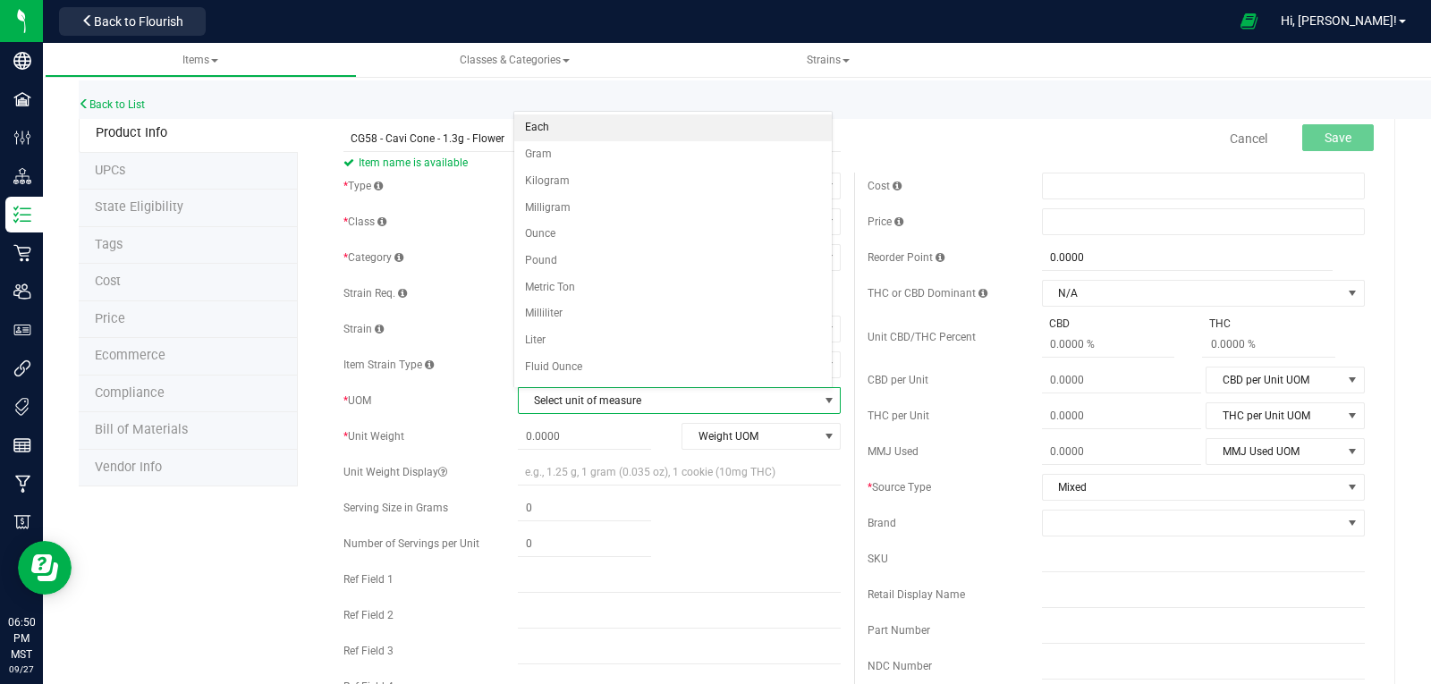
click at [544, 125] on li "Each" at bounding box center [673, 127] width 318 height 27
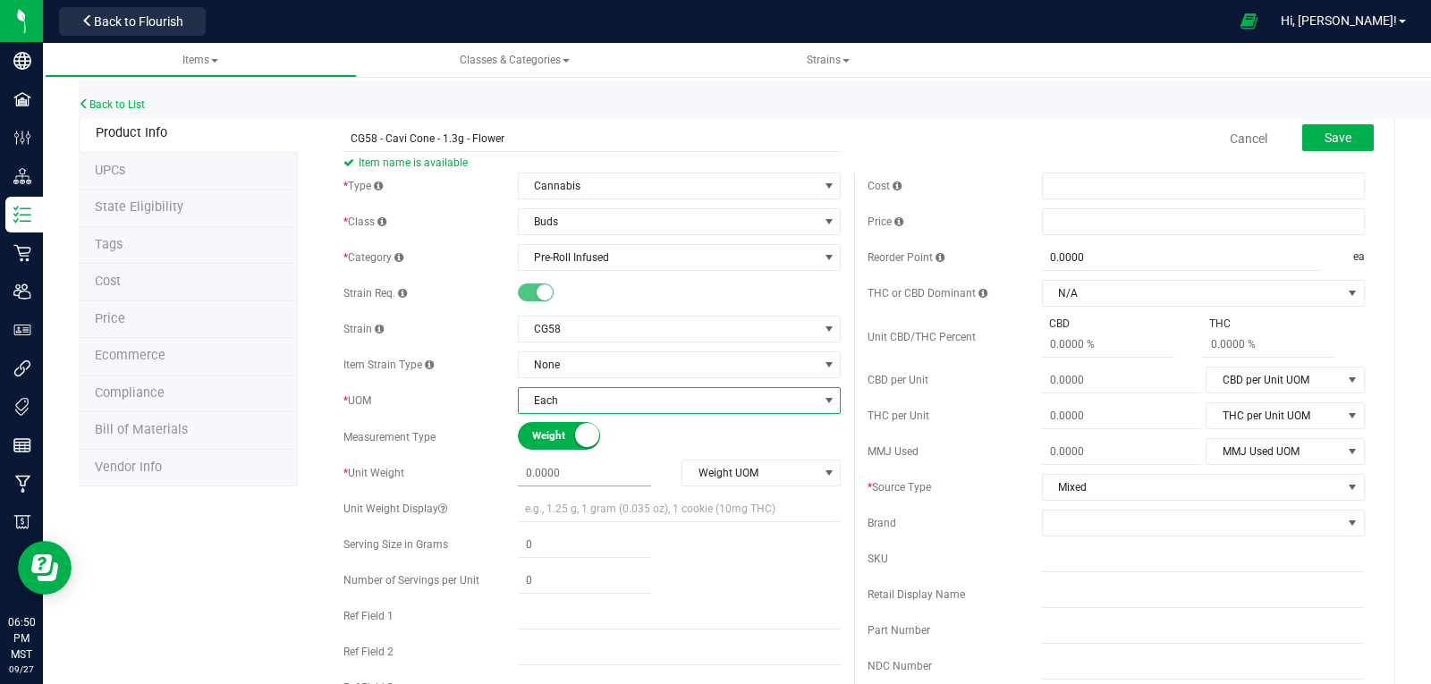
click at [562, 478] on span at bounding box center [584, 474] width 133 height 26
type input "1.3"
type input "1.3000"
click at [736, 473] on span "Weight UOM" at bounding box center [749, 473] width 135 height 25
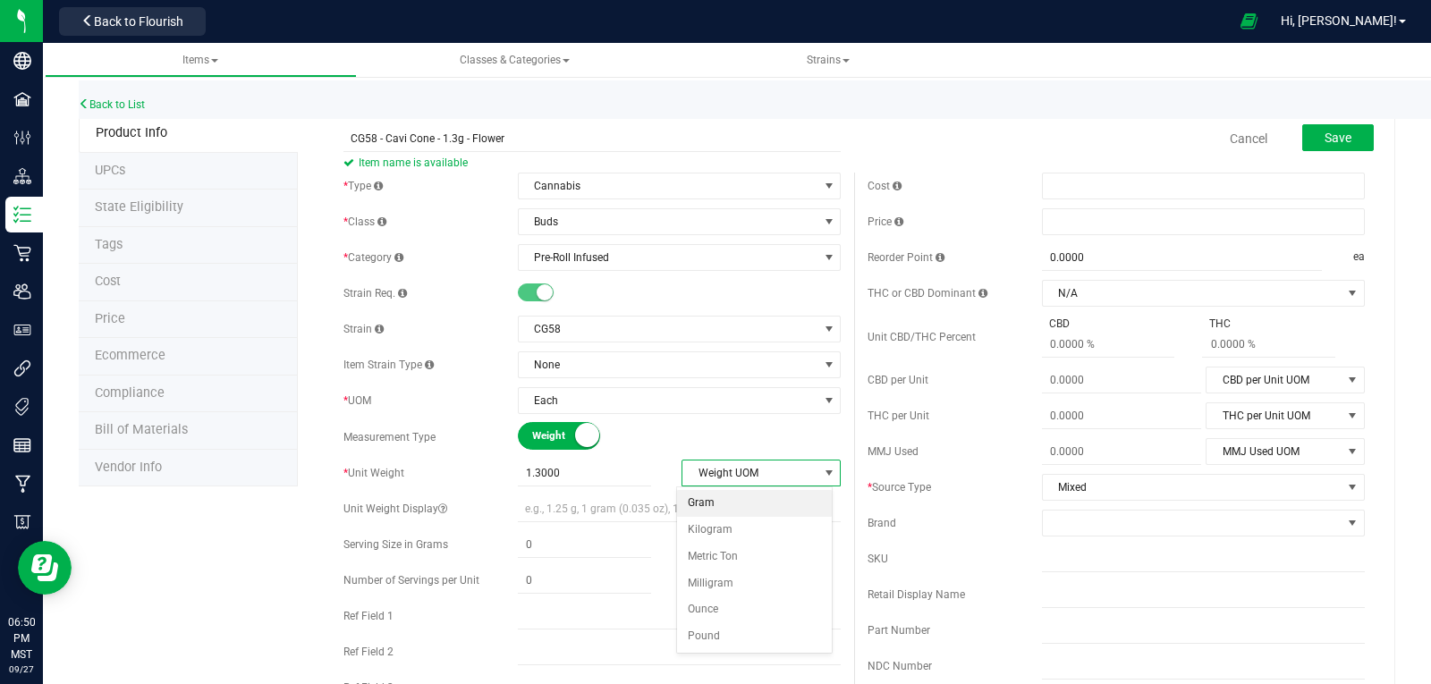
click at [699, 505] on li "Gram" at bounding box center [755, 503] width 156 height 27
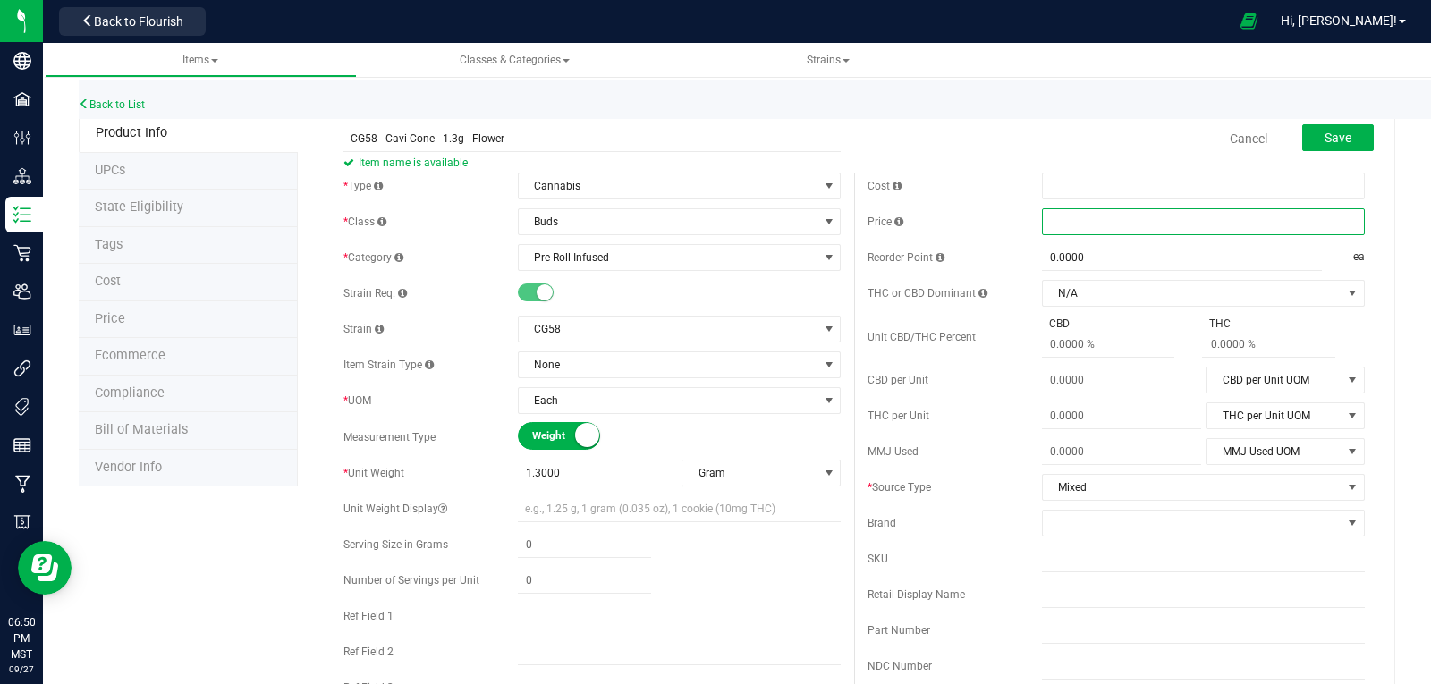
click at [1080, 218] on span at bounding box center [1203, 221] width 323 height 27
type input "10"
type input "$10.00000"
click at [1105, 517] on span at bounding box center [1192, 523] width 299 height 25
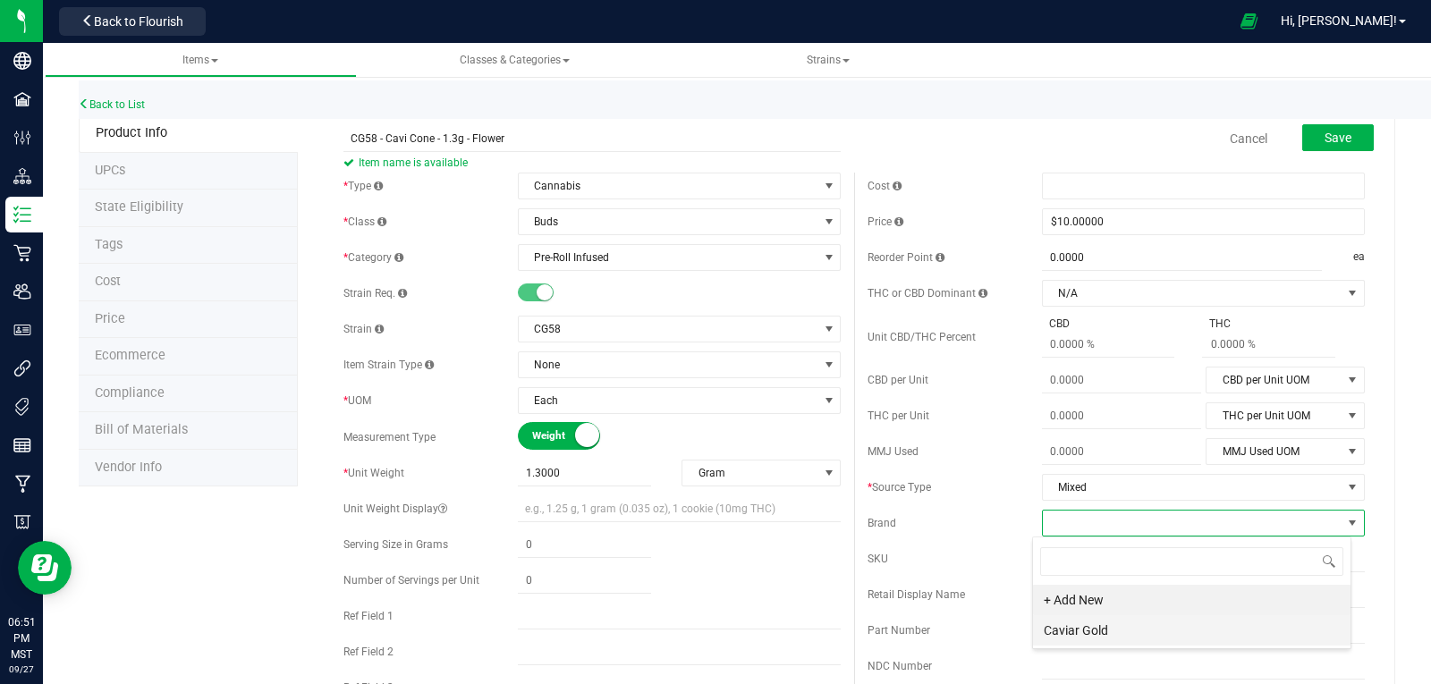
click at [1096, 626] on li "Caviar Gold" at bounding box center [1192, 630] width 318 height 30
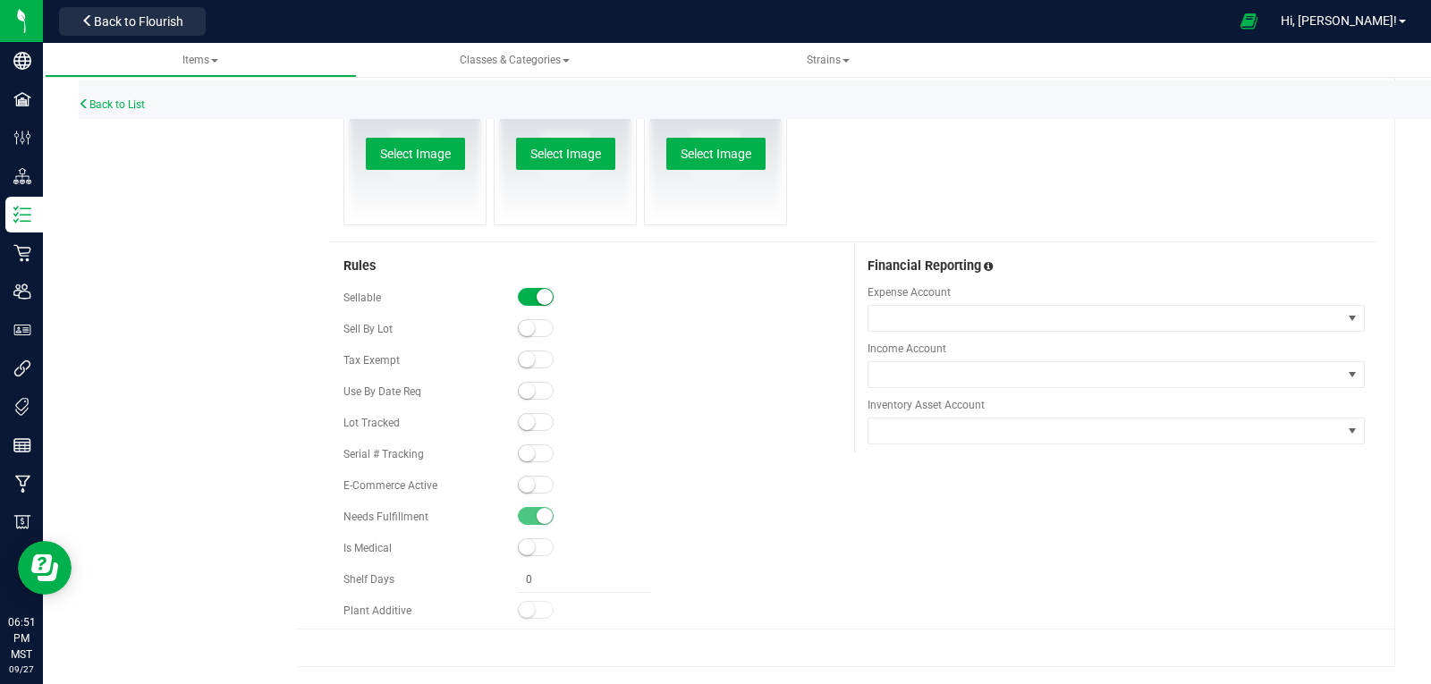
scroll to position [859, 0]
drag, startPoint x: 528, startPoint y: 423, endPoint x: 539, endPoint y: 423, distance: 11.6
click at [529, 423] on small at bounding box center [527, 421] width 16 height 16
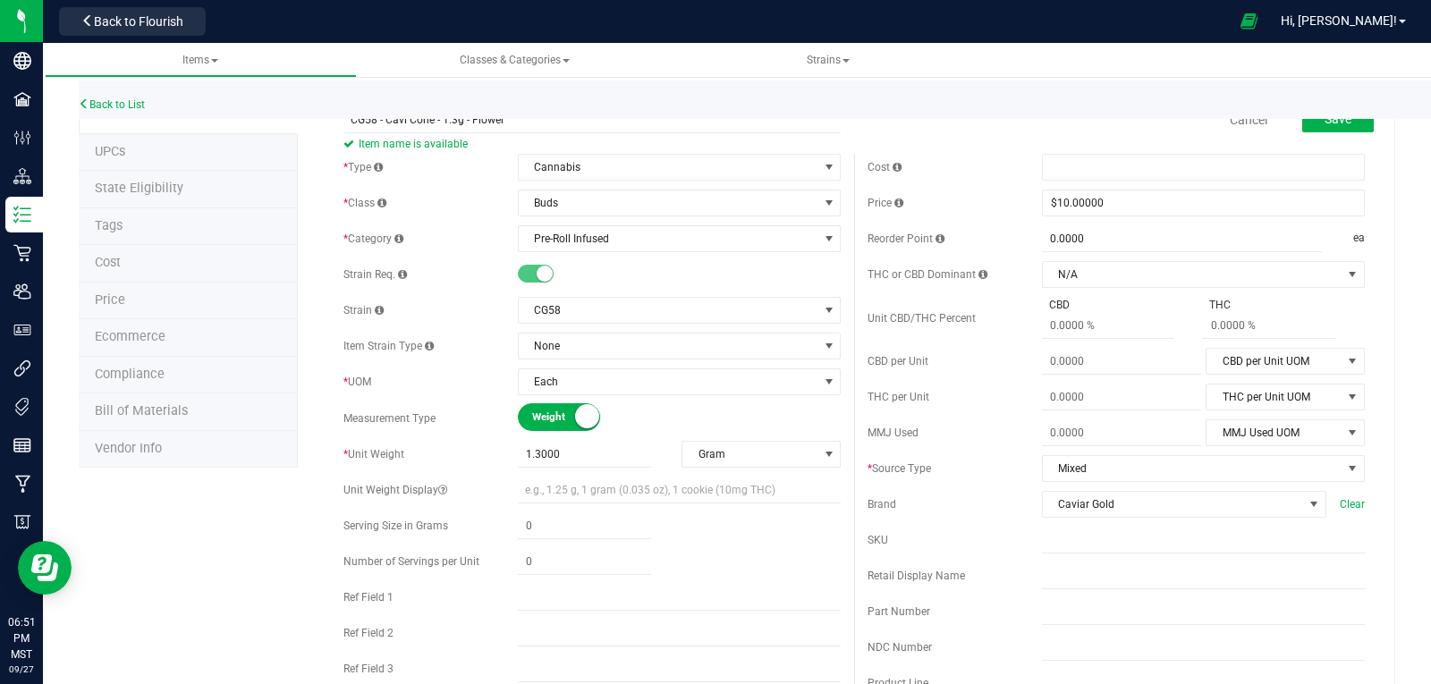
scroll to position [0, 0]
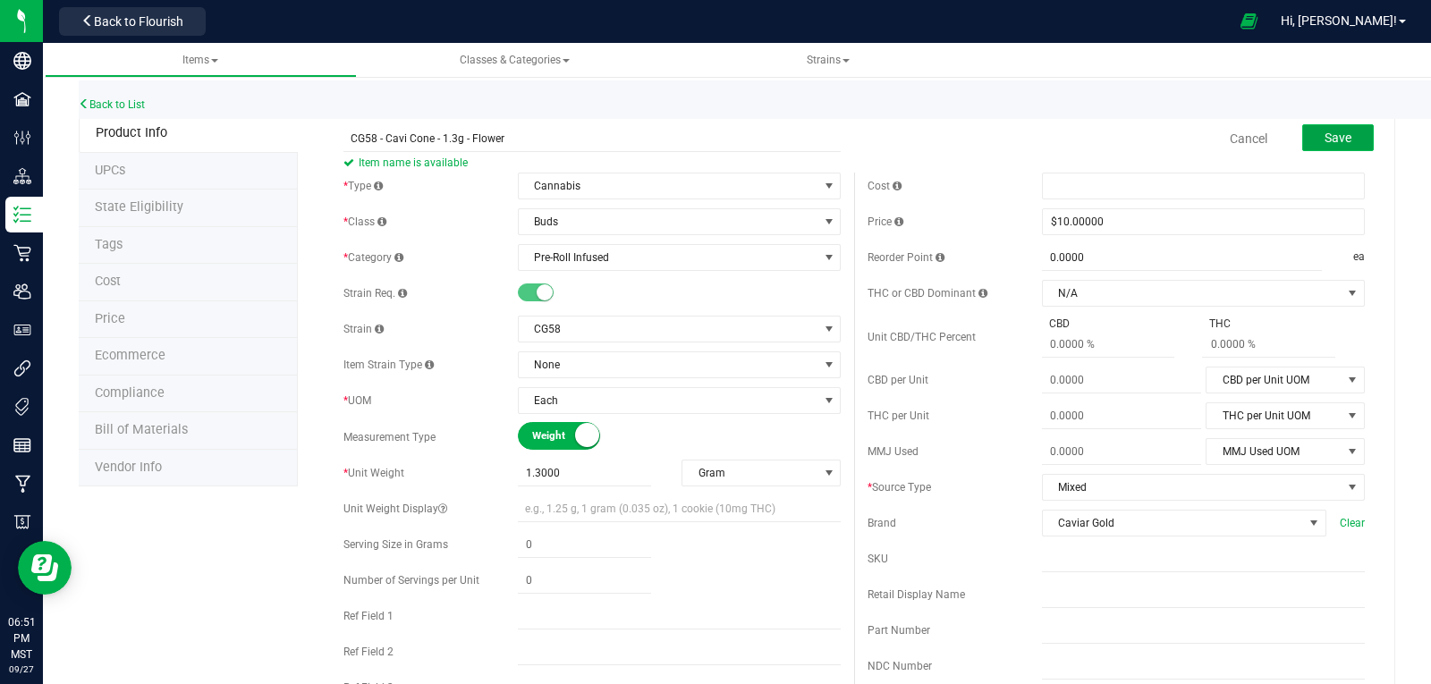
click at [1341, 132] on button "Save" at bounding box center [1338, 137] width 72 height 27
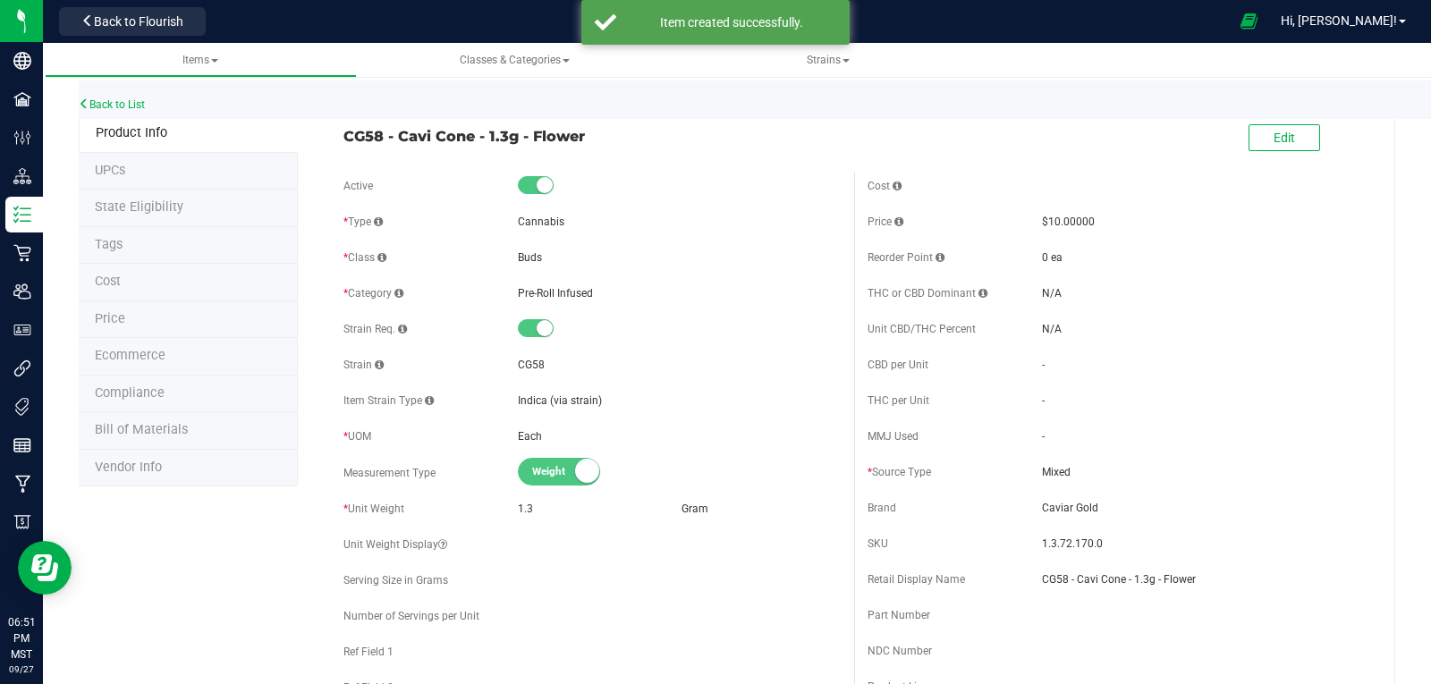
click at [1335, 126] on span at bounding box center [1347, 139] width 54 height 37
drag, startPoint x: 1335, startPoint y: 126, endPoint x: 1430, endPoint y: 184, distance: 111.2
click at [1430, 184] on div "Items Classes & Categories Strains Back to List Product Info UPCs State Eligibi…" at bounding box center [737, 363] width 1388 height 641
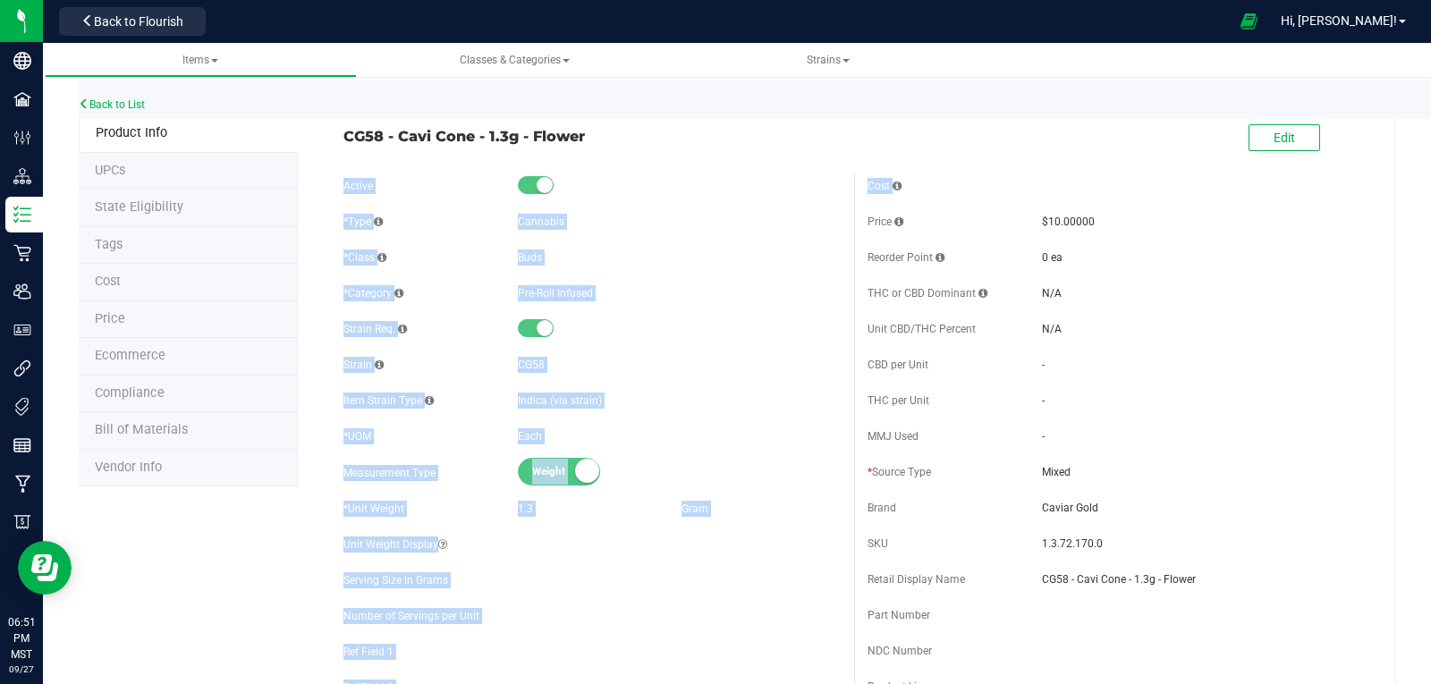
click at [721, 351] on div "Active * Type Cannabis * Class Buds * Category" at bounding box center [592, 495] width 524 height 645
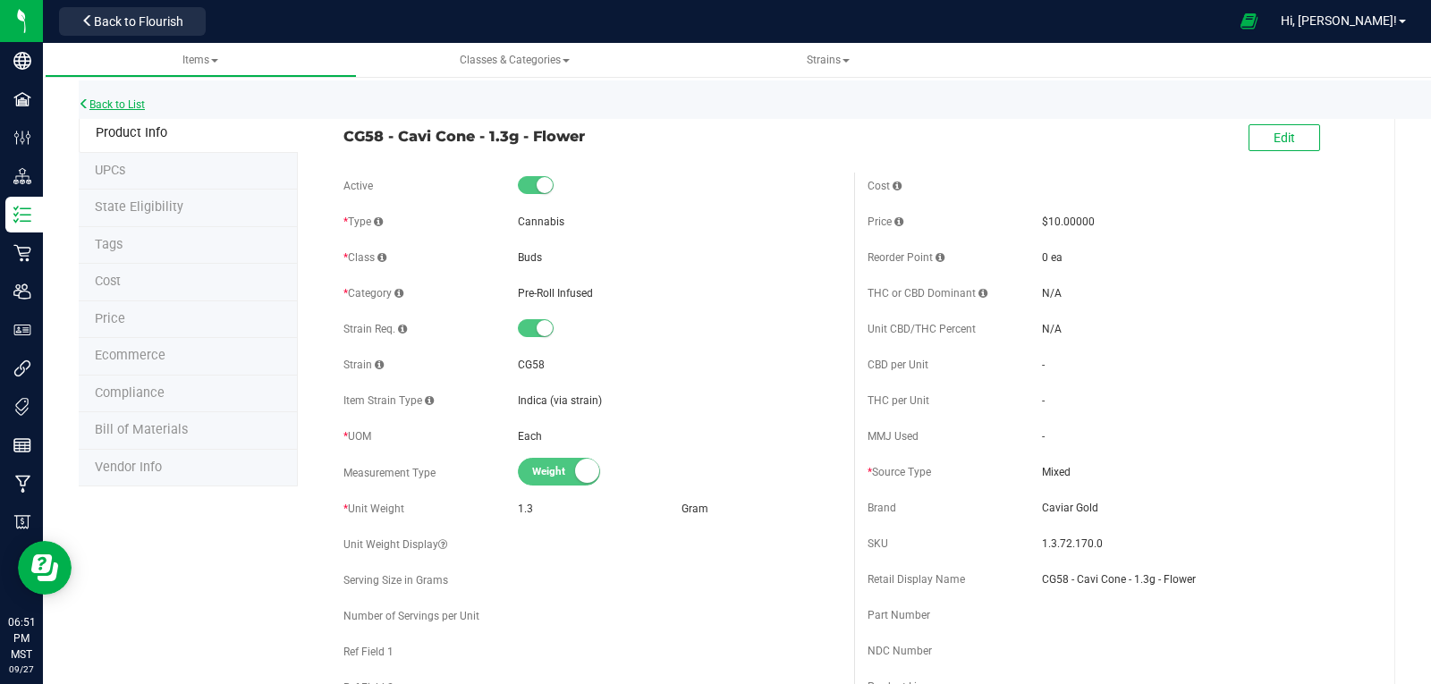
click at [96, 103] on link "Back to List" at bounding box center [112, 104] width 66 height 13
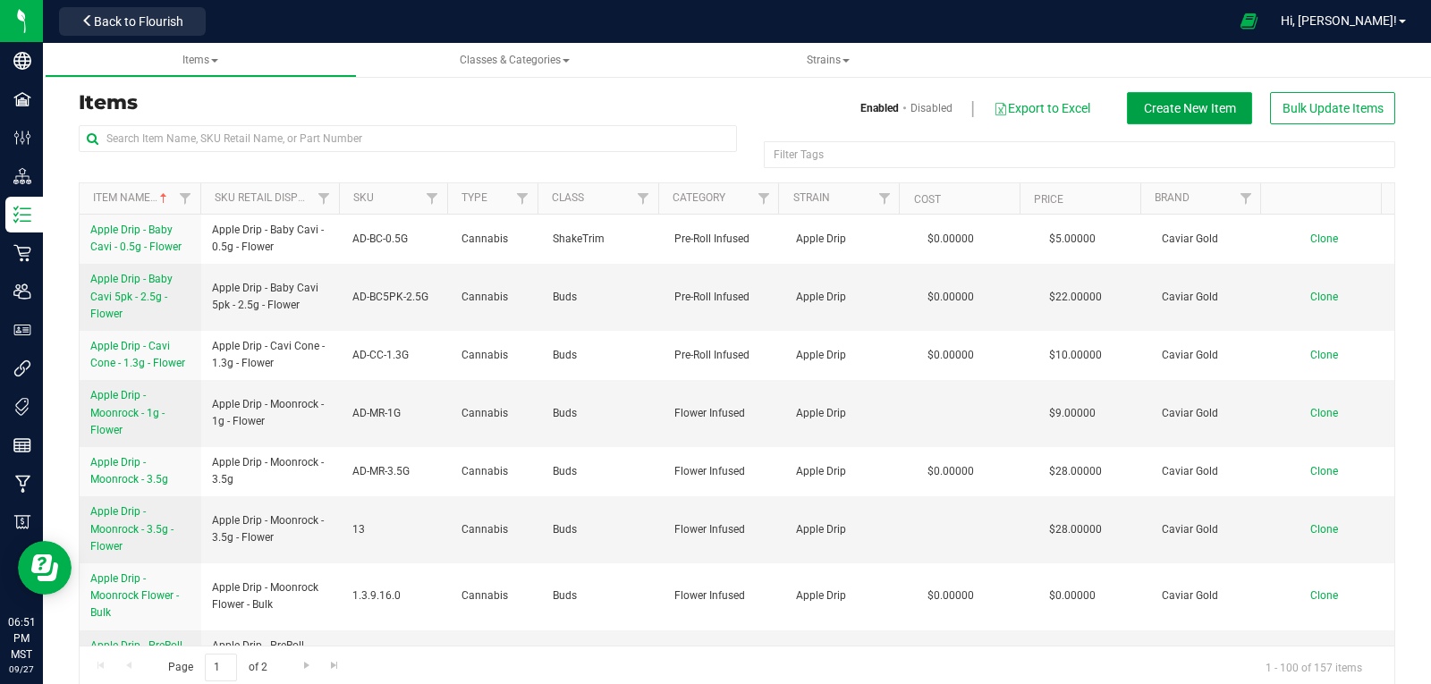
click at [1183, 114] on span "Create New Item" at bounding box center [1190, 108] width 92 height 14
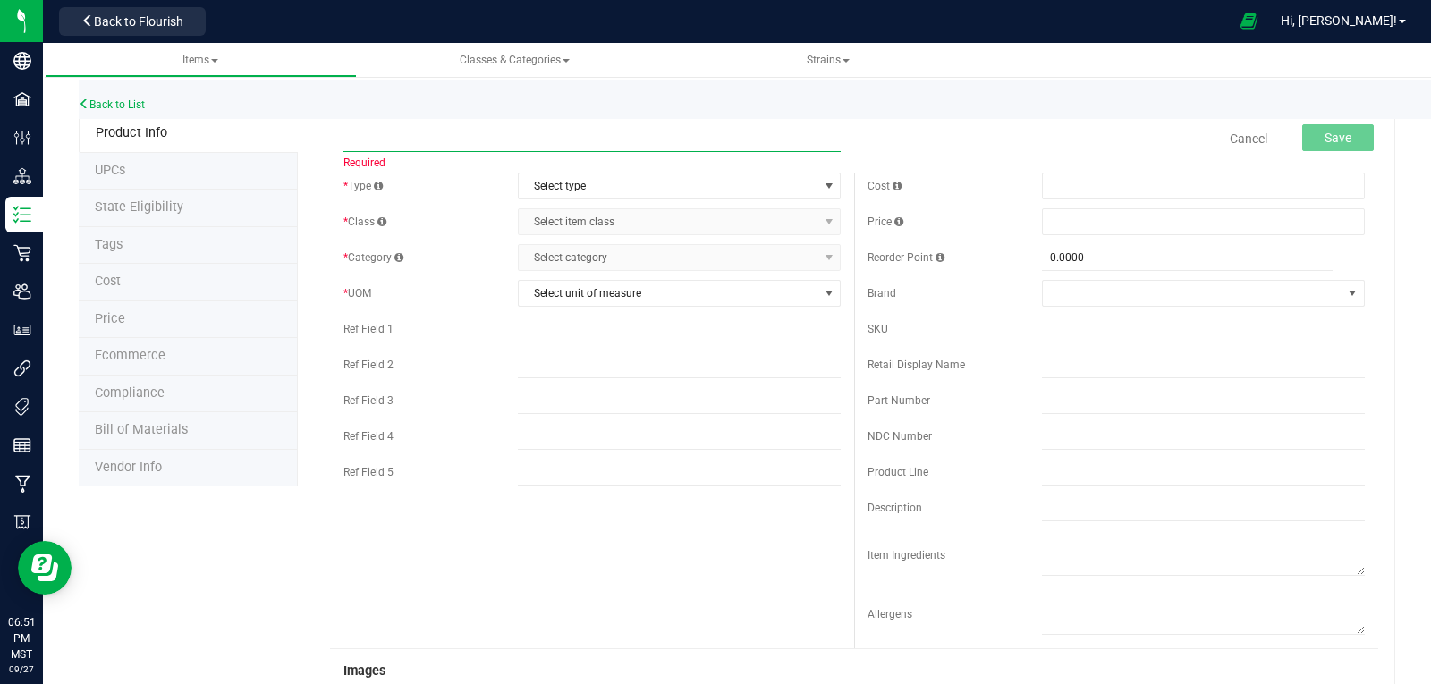
paste input "CG58 - Moonrock - 3.5g - Flower"
type input "CG58 - Moonrock - 3.5g - Flower"
click at [572, 177] on span "Select type" at bounding box center [668, 186] width 299 height 25
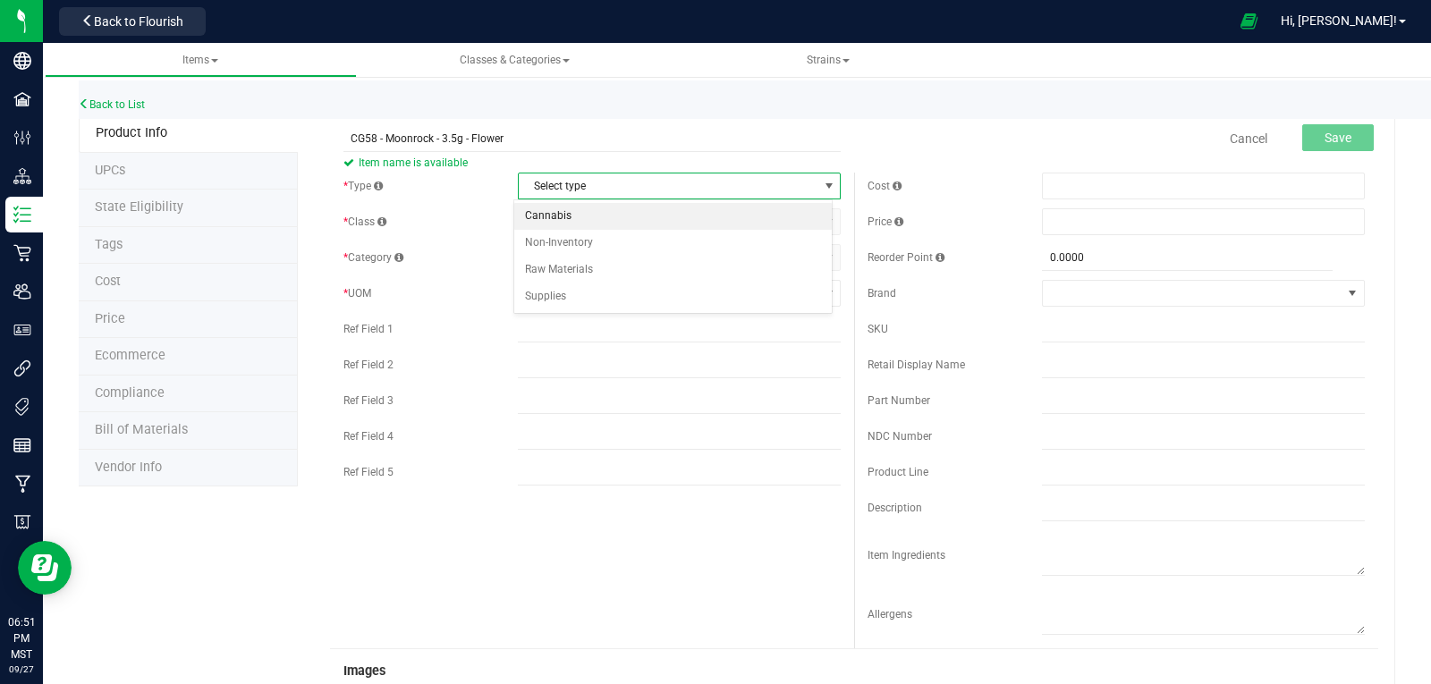
click at [550, 208] on li "Cannabis" at bounding box center [673, 216] width 318 height 27
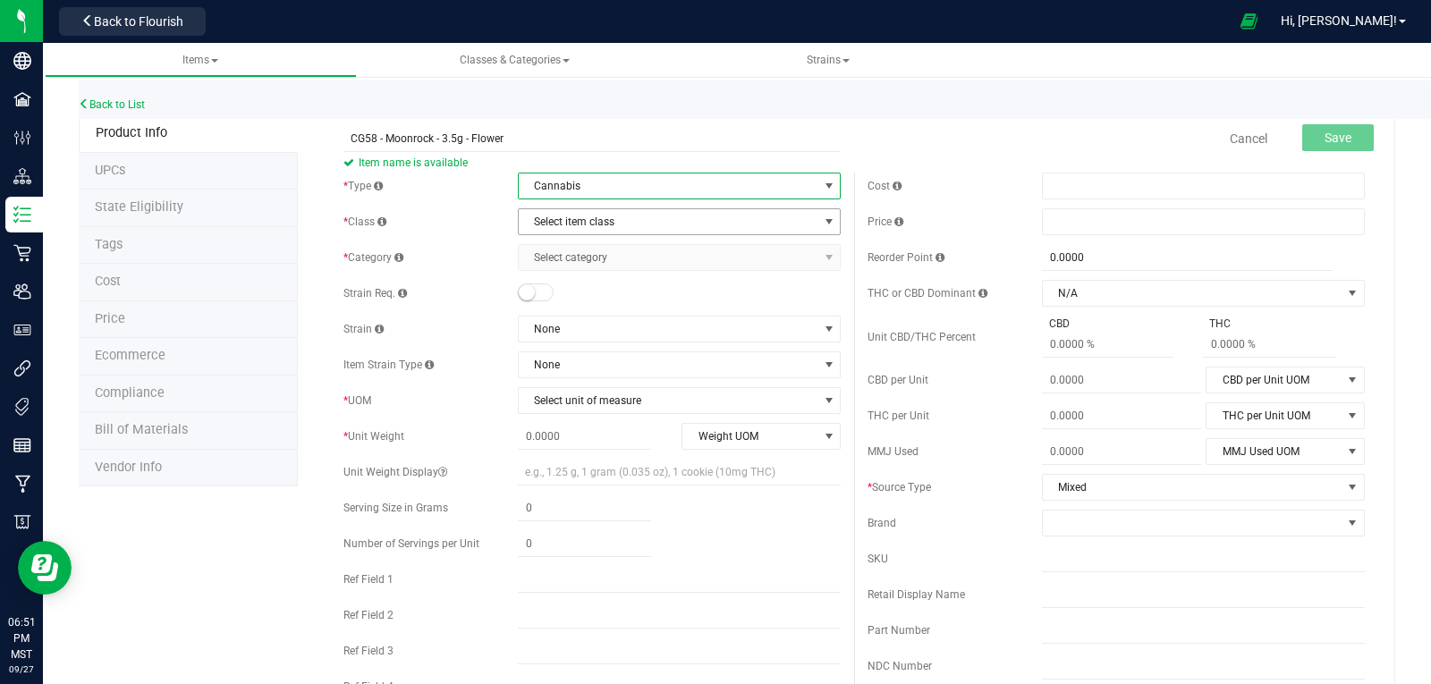
click at [561, 227] on span "Select item class" at bounding box center [668, 221] width 299 height 25
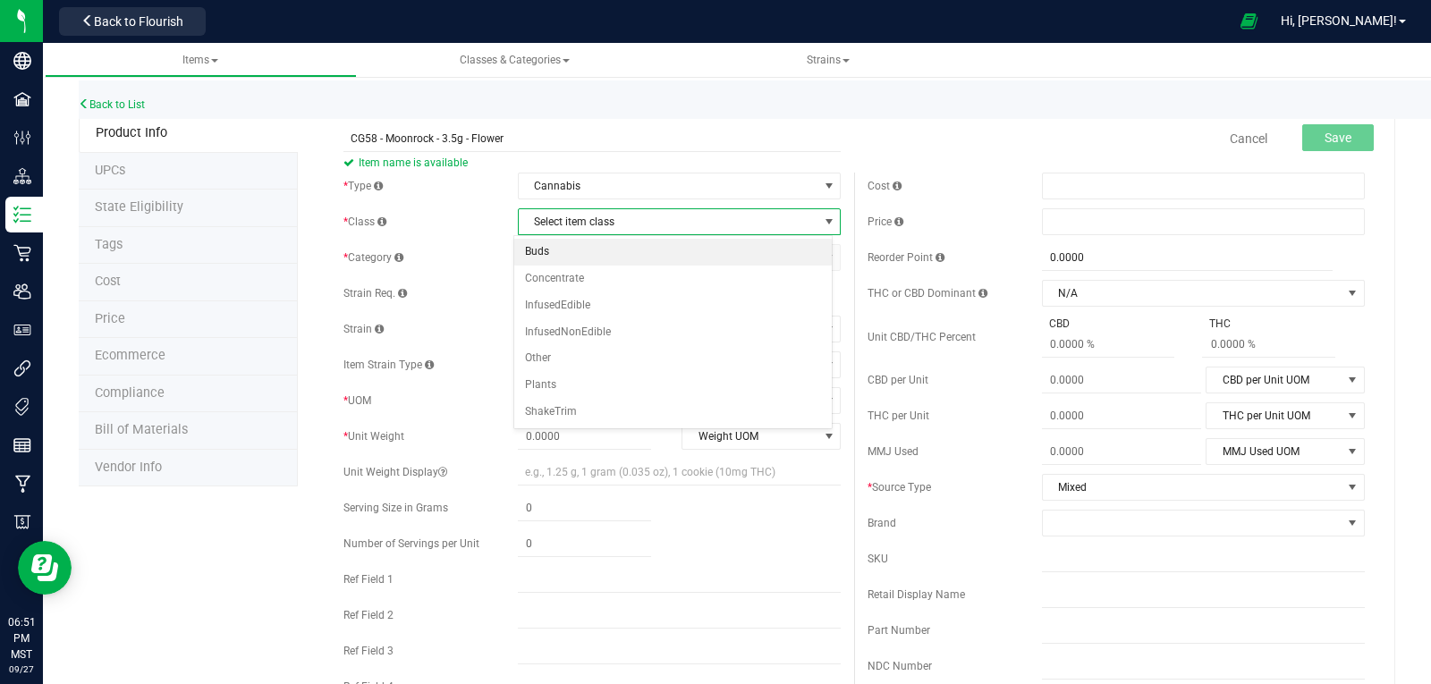
click at [555, 243] on li "Buds" at bounding box center [673, 252] width 318 height 27
click at [571, 262] on span "Select category" at bounding box center [668, 257] width 299 height 25
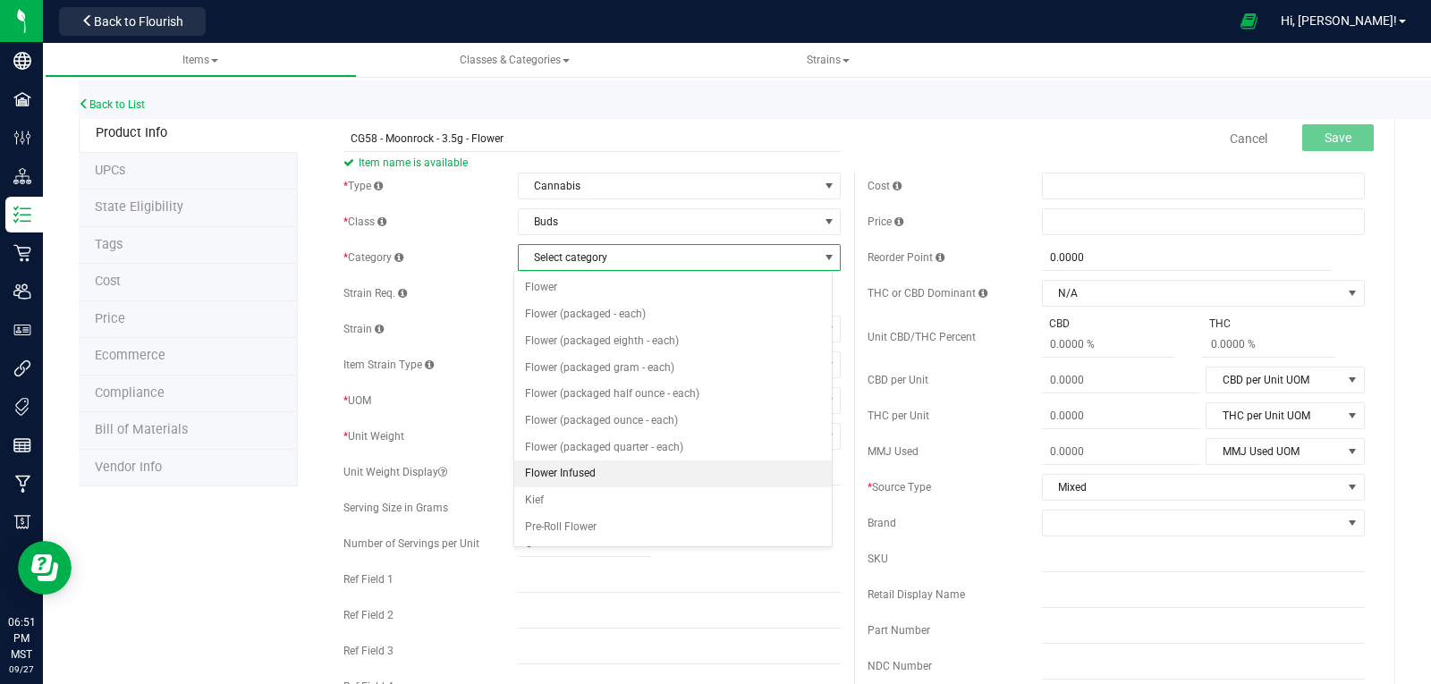
click at [542, 474] on li "Flower Infused" at bounding box center [673, 474] width 318 height 27
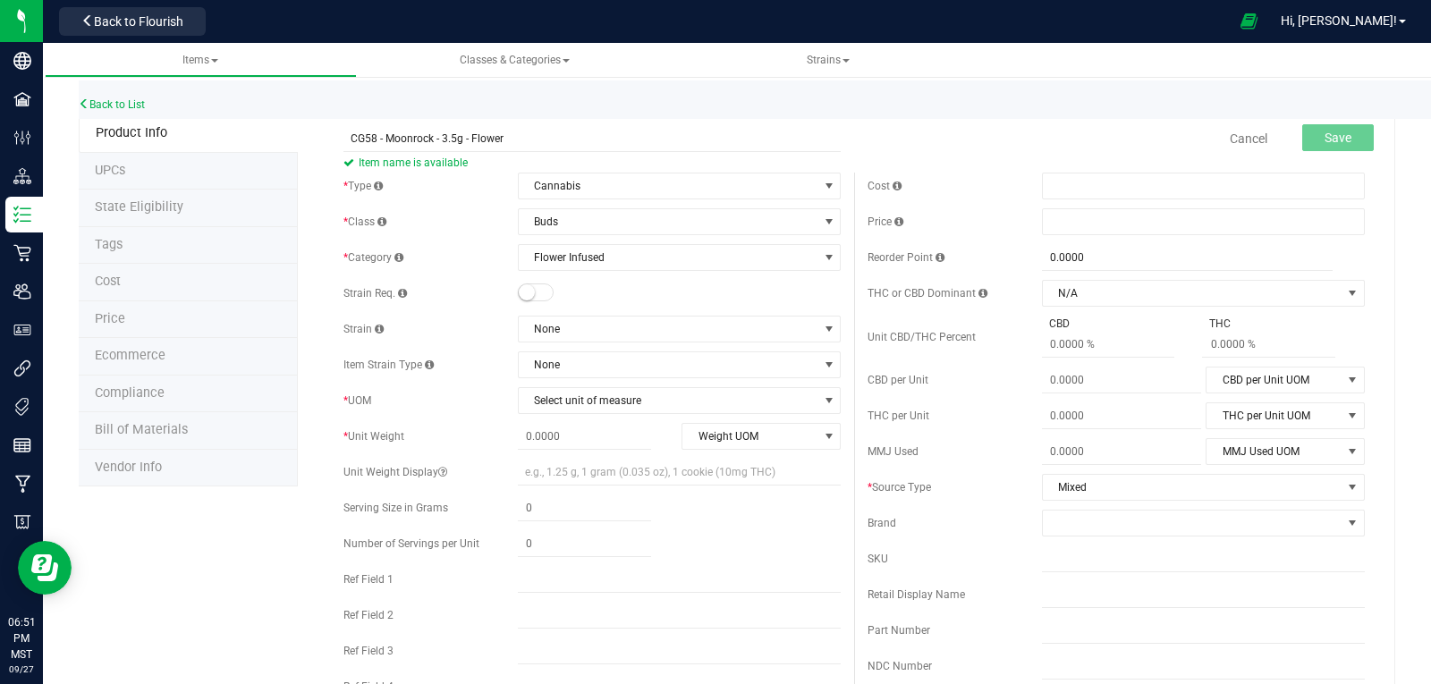
click at [524, 294] on small at bounding box center [527, 292] width 16 height 16
click at [563, 325] on span "None" at bounding box center [668, 329] width 299 height 25
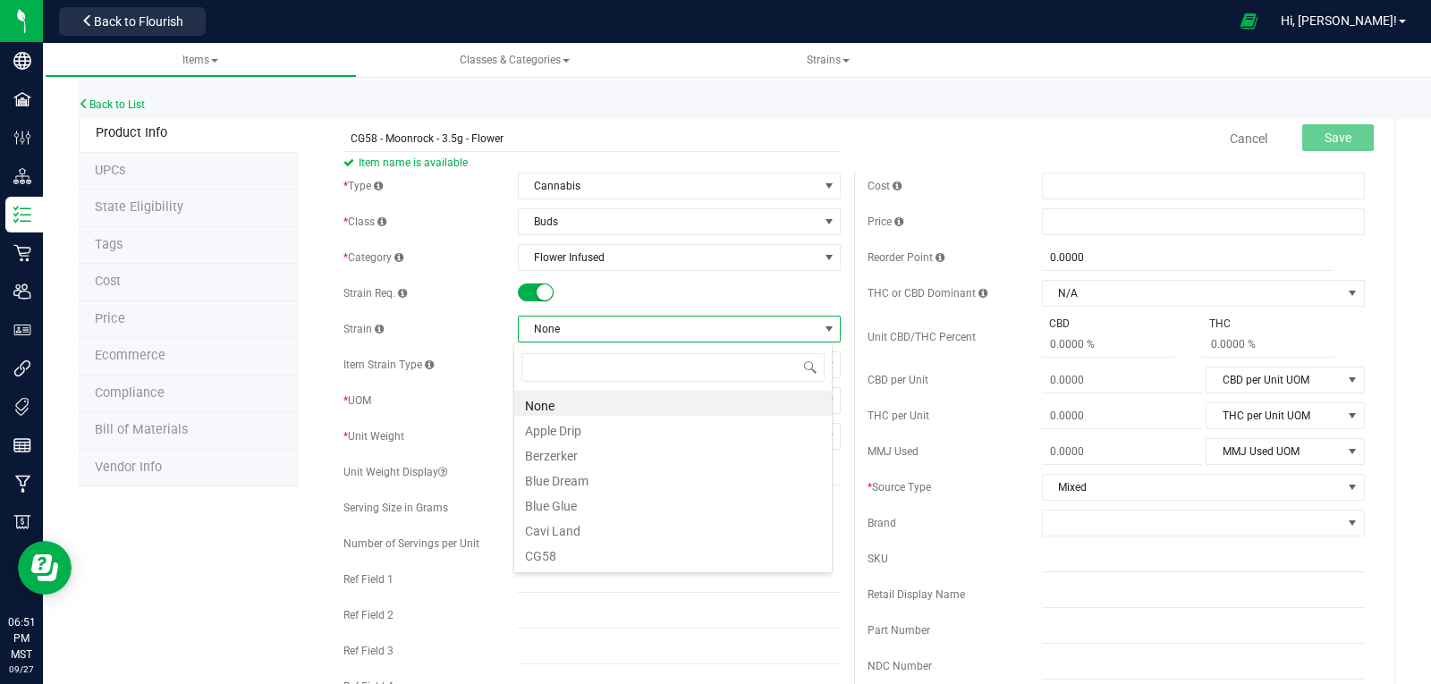
scroll to position [27, 319]
click at [543, 552] on li "CG58" at bounding box center [673, 553] width 318 height 25
click at [563, 397] on span "Select unit of measure" at bounding box center [668, 400] width 299 height 25
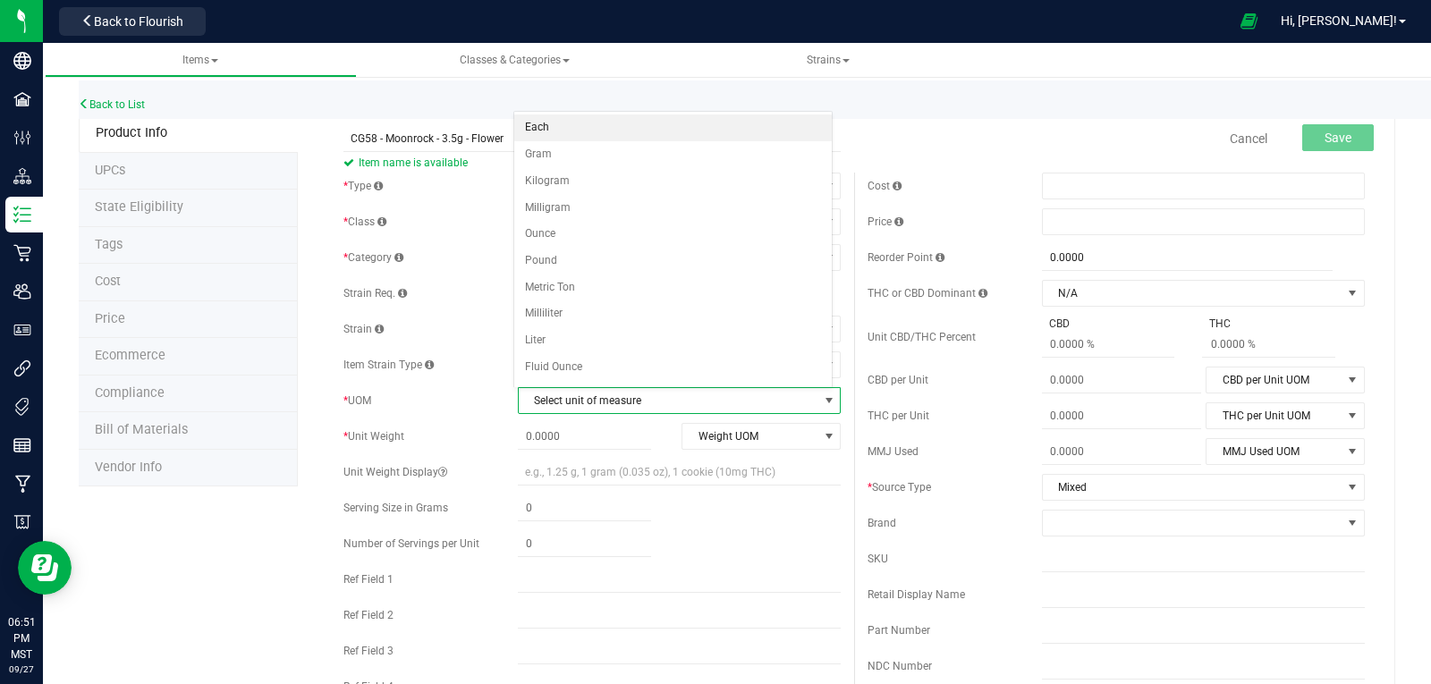
click at [541, 126] on li "Each" at bounding box center [673, 127] width 318 height 27
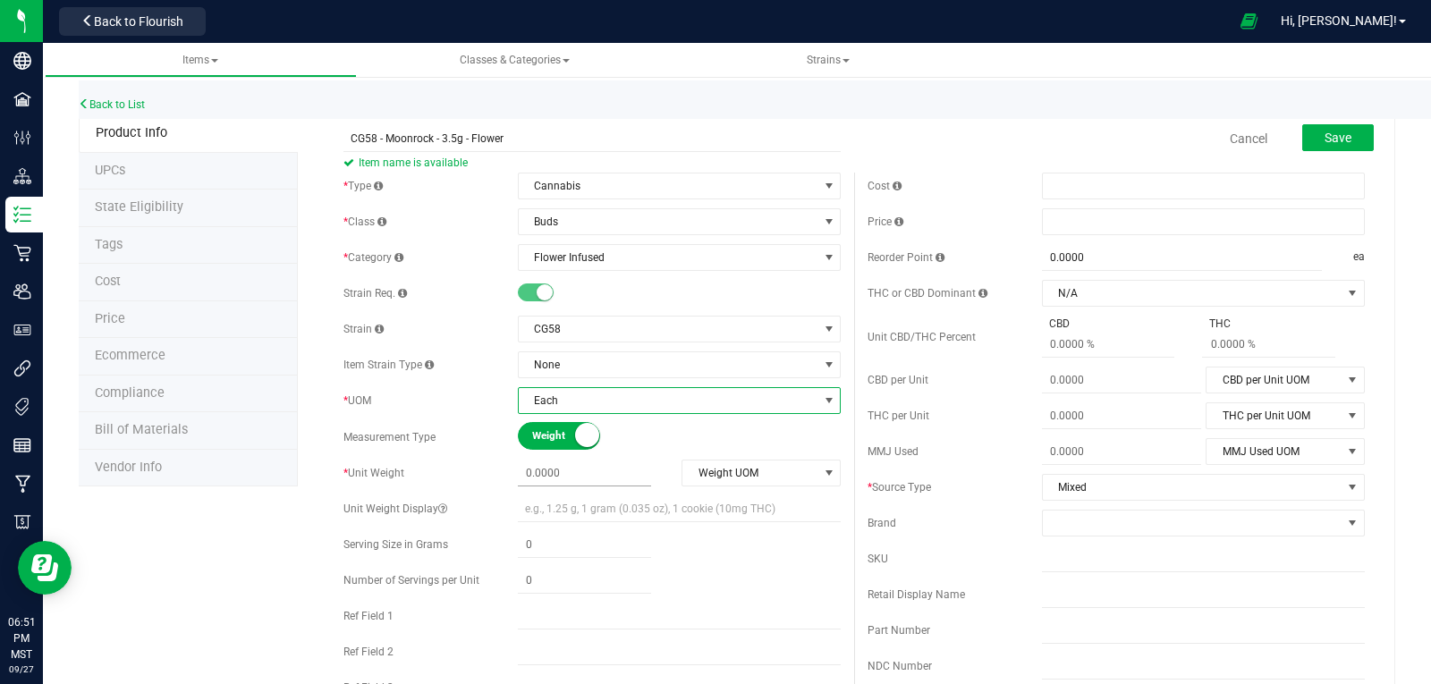
click at [542, 481] on span at bounding box center [584, 474] width 133 height 26
type input "3.5"
type input "3.5000"
click at [809, 464] on span "Weight UOM" at bounding box center [749, 473] width 135 height 25
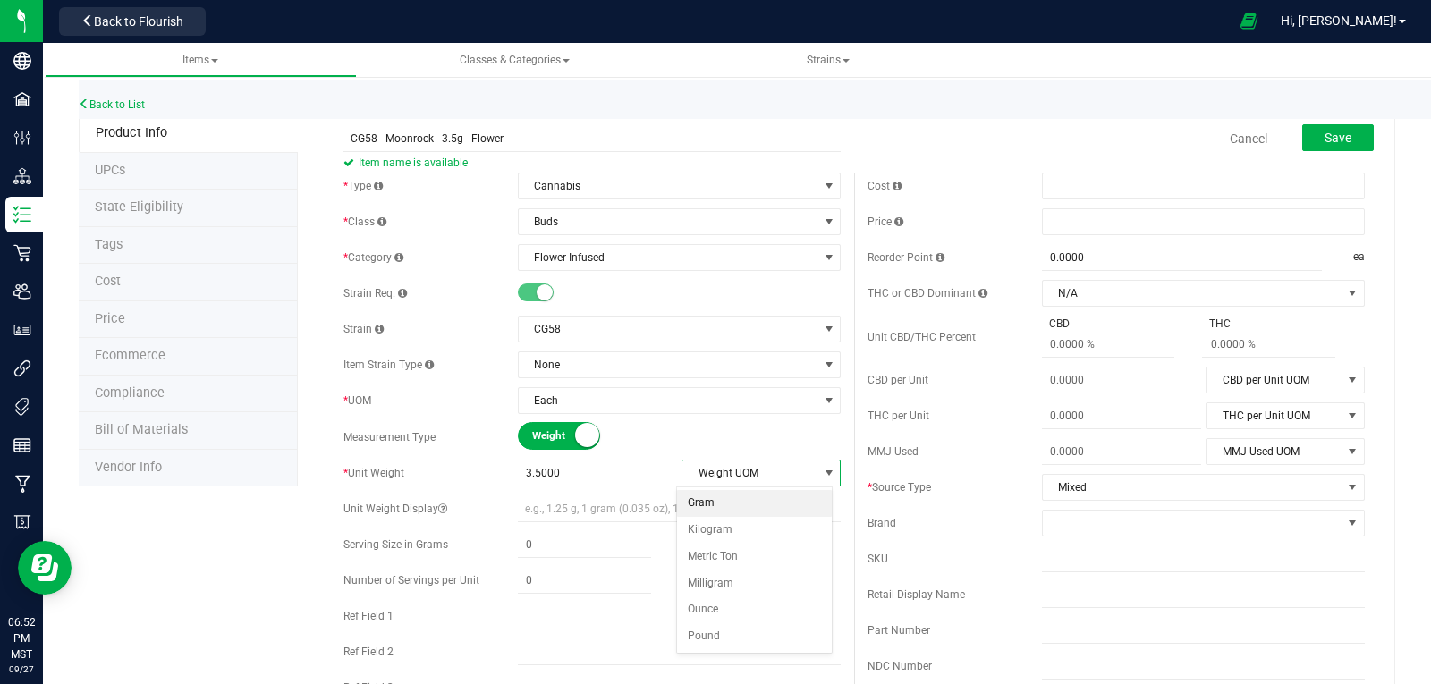
click at [722, 492] on li "Gram" at bounding box center [755, 503] width 156 height 27
click at [1056, 219] on span at bounding box center [1203, 221] width 323 height 27
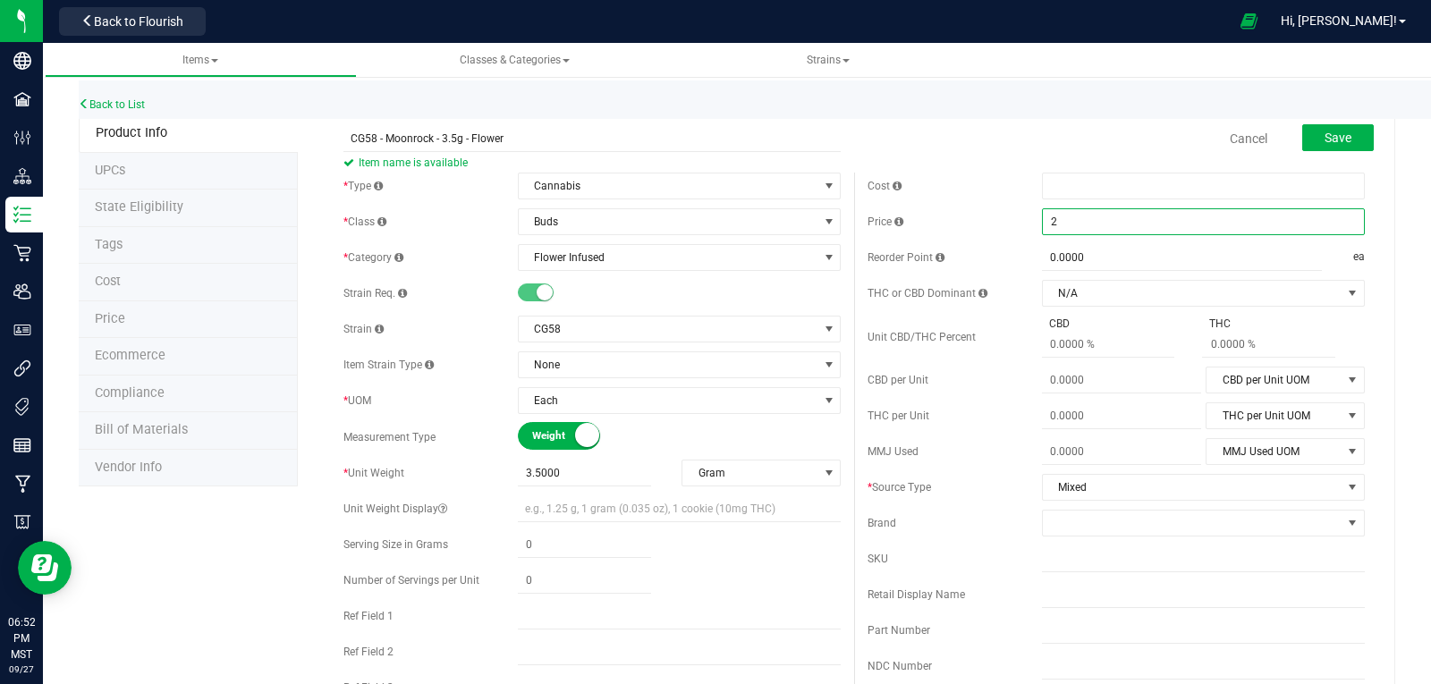
type input "28"
type input "$28.00000"
click at [1097, 522] on span at bounding box center [1192, 523] width 299 height 25
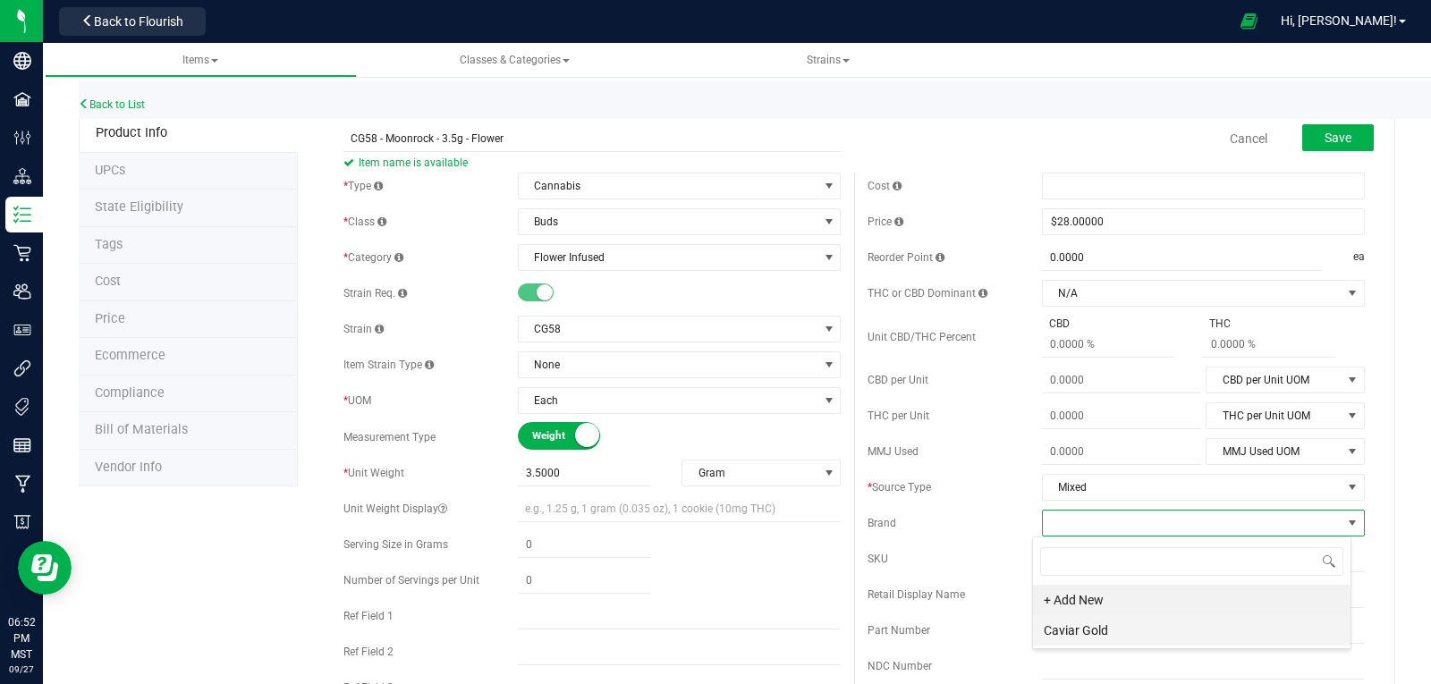
click at [1072, 624] on li "Caviar Gold" at bounding box center [1192, 630] width 318 height 30
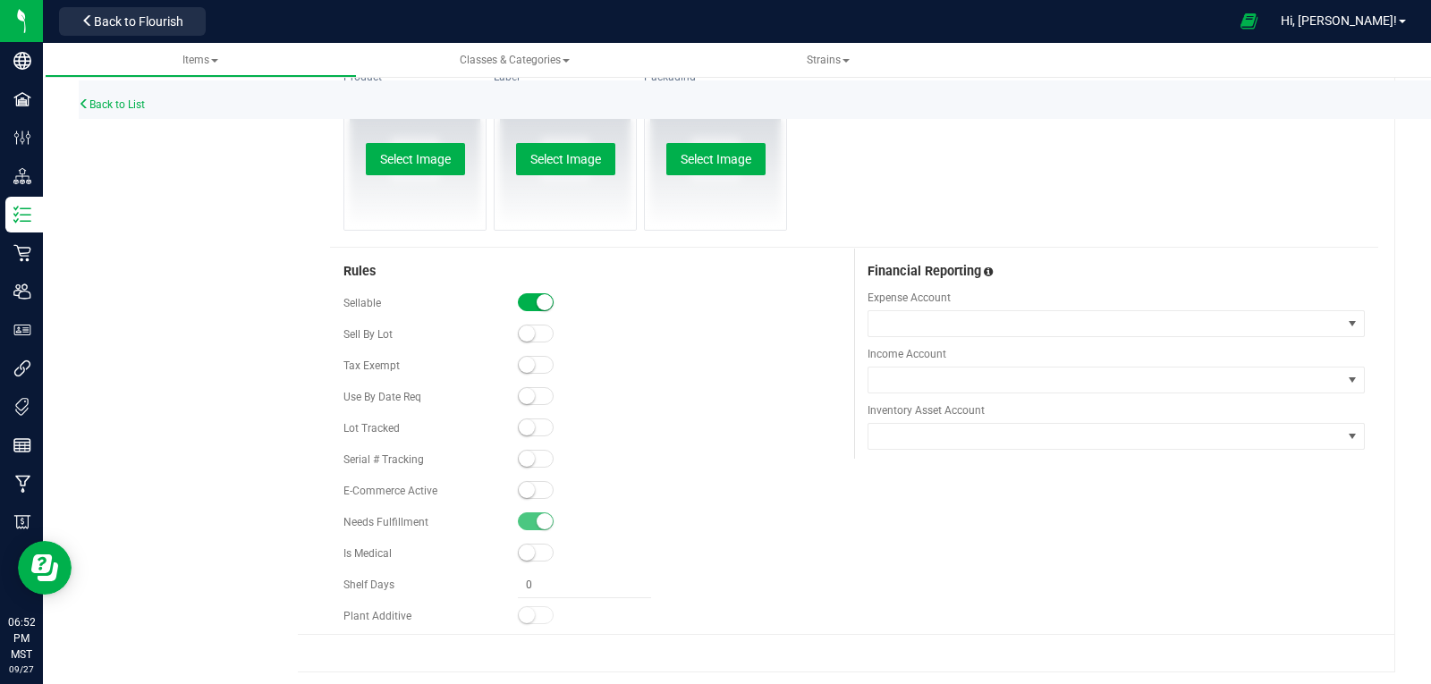
scroll to position [859, 0]
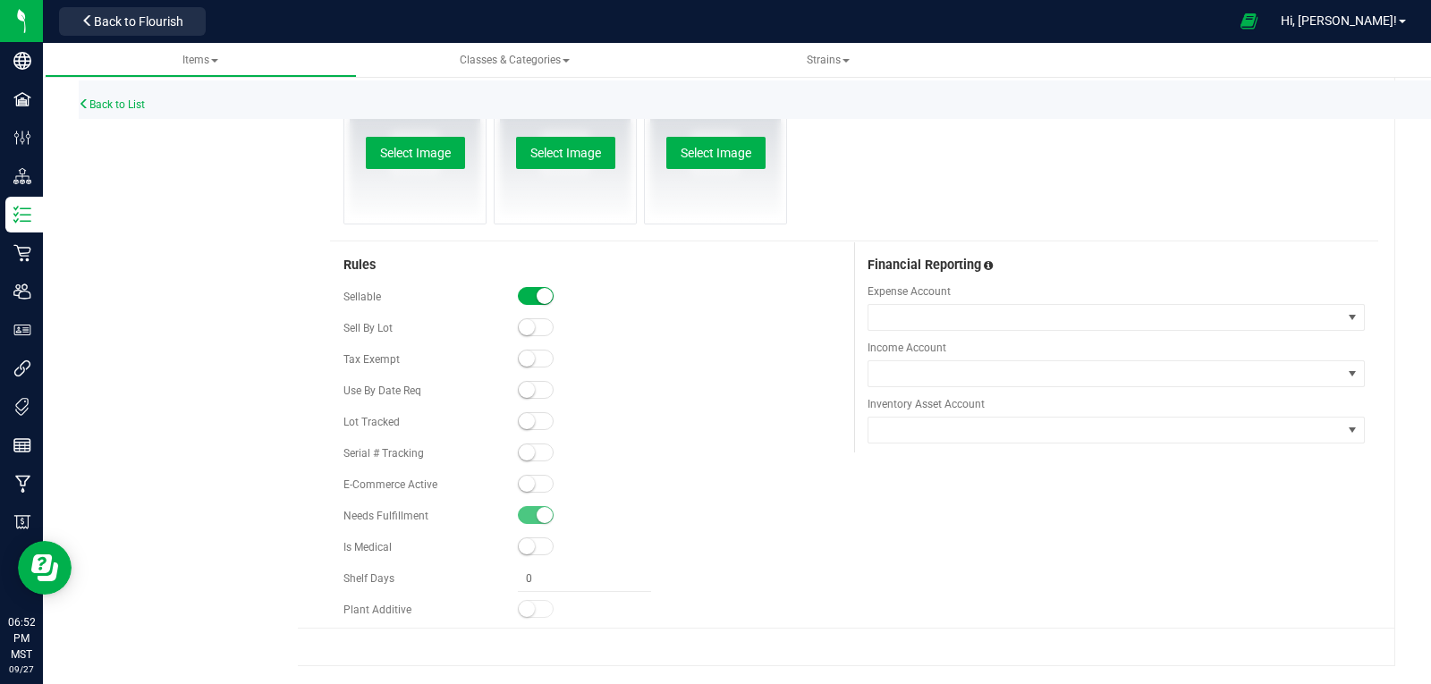
click at [527, 420] on small at bounding box center [527, 421] width 16 height 16
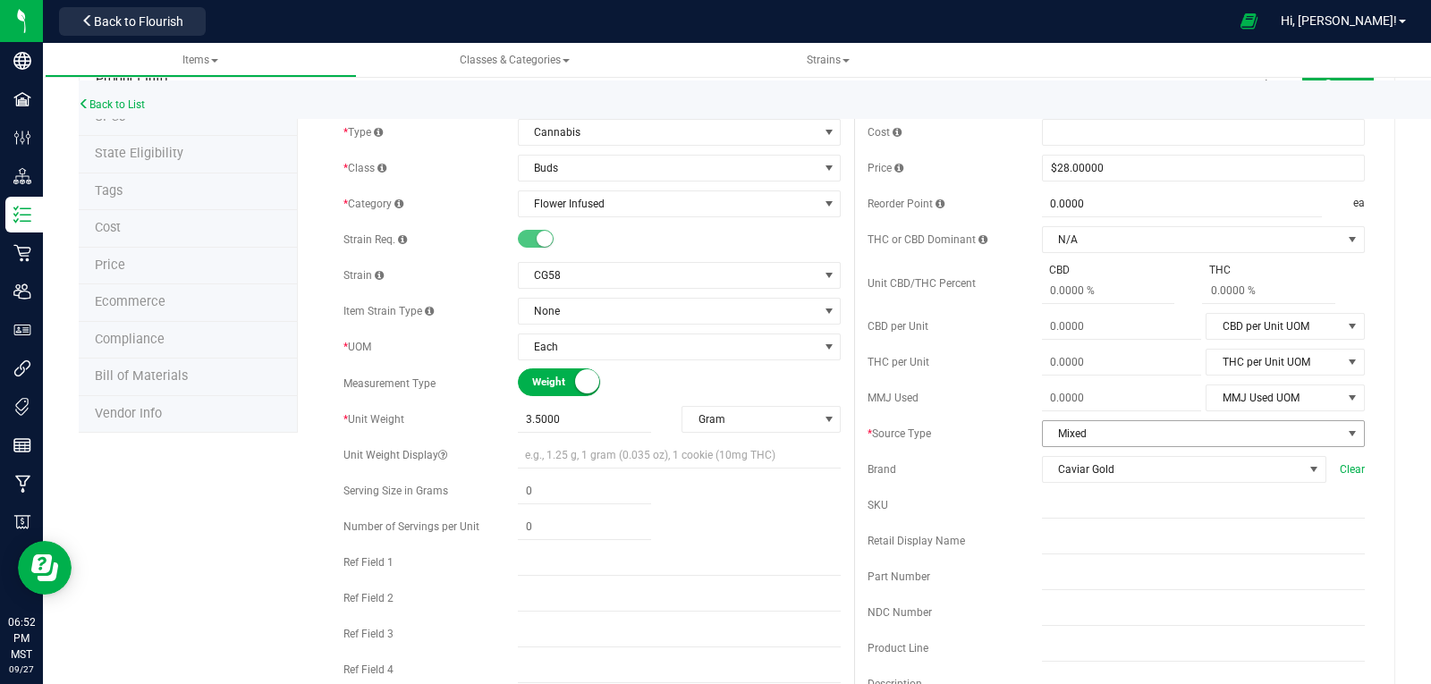
scroll to position [0, 0]
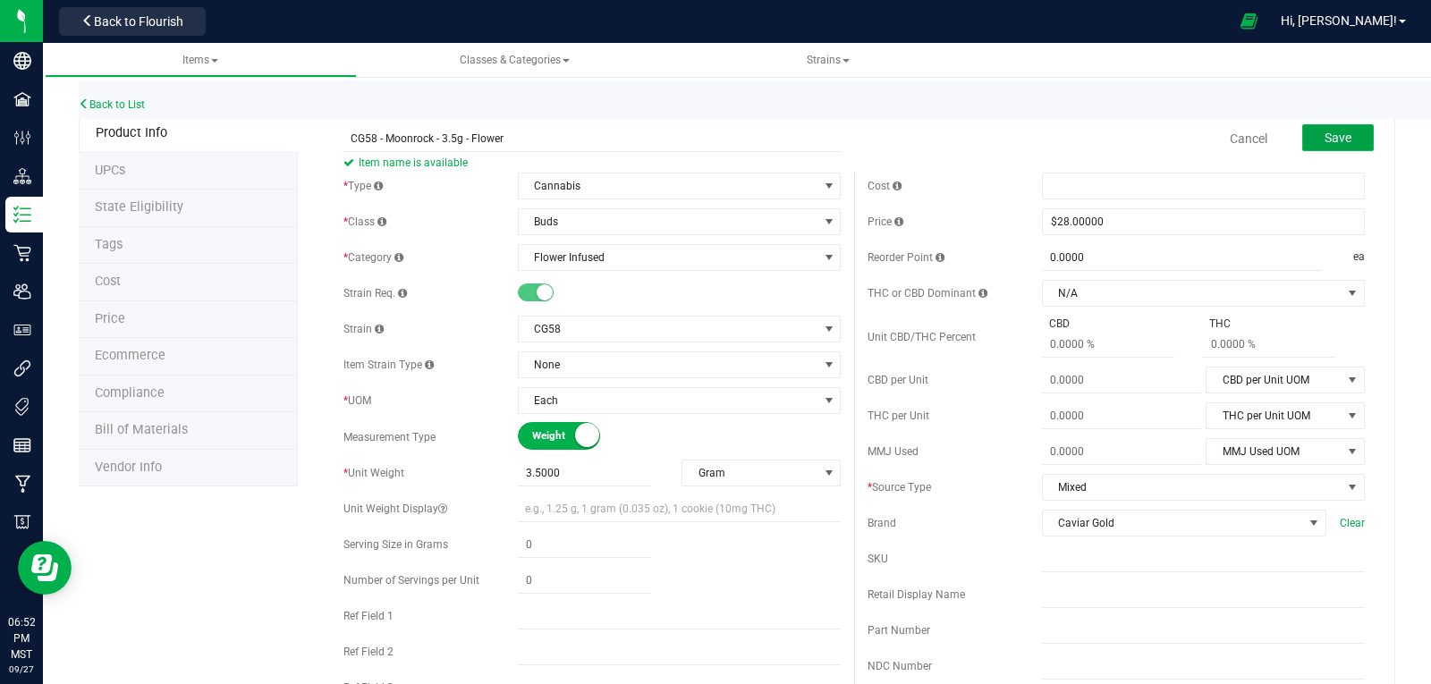
click at [1325, 140] on span "Save" at bounding box center [1338, 138] width 27 height 14
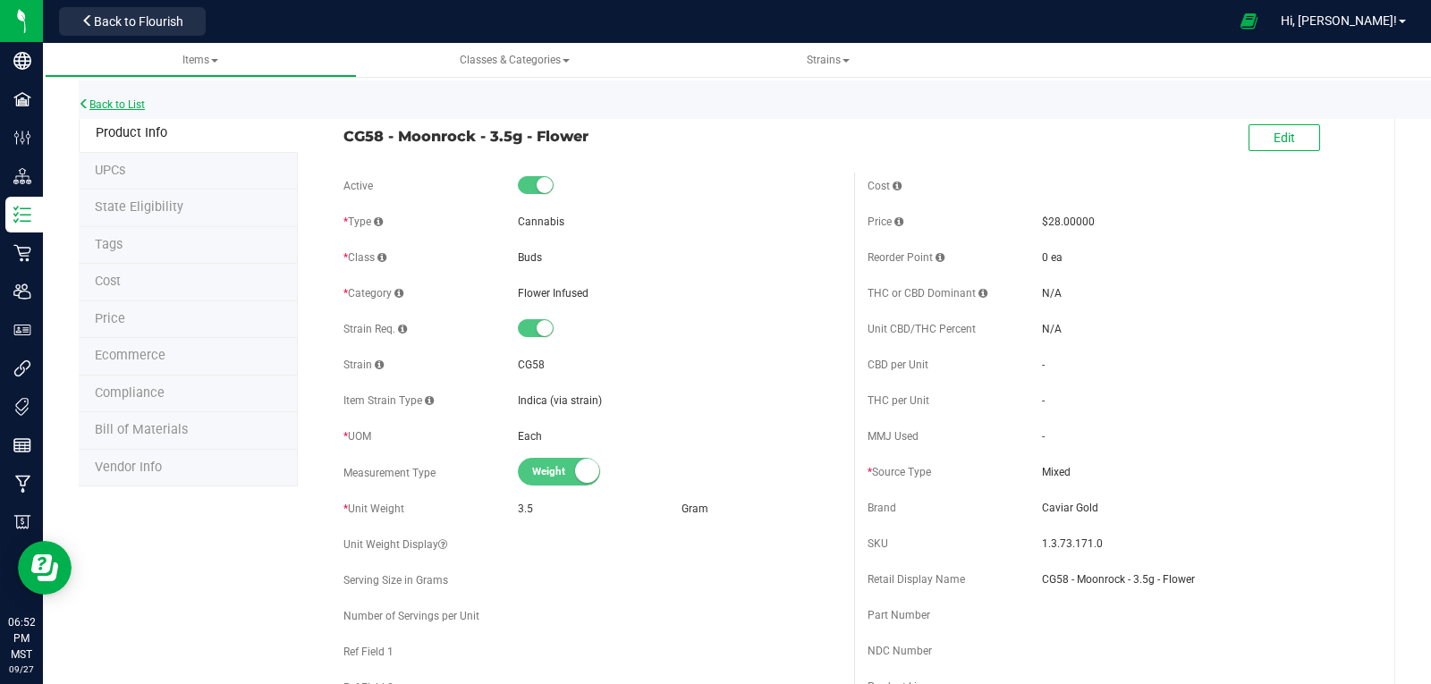
click at [123, 99] on link "Back to List" at bounding box center [112, 104] width 66 height 13
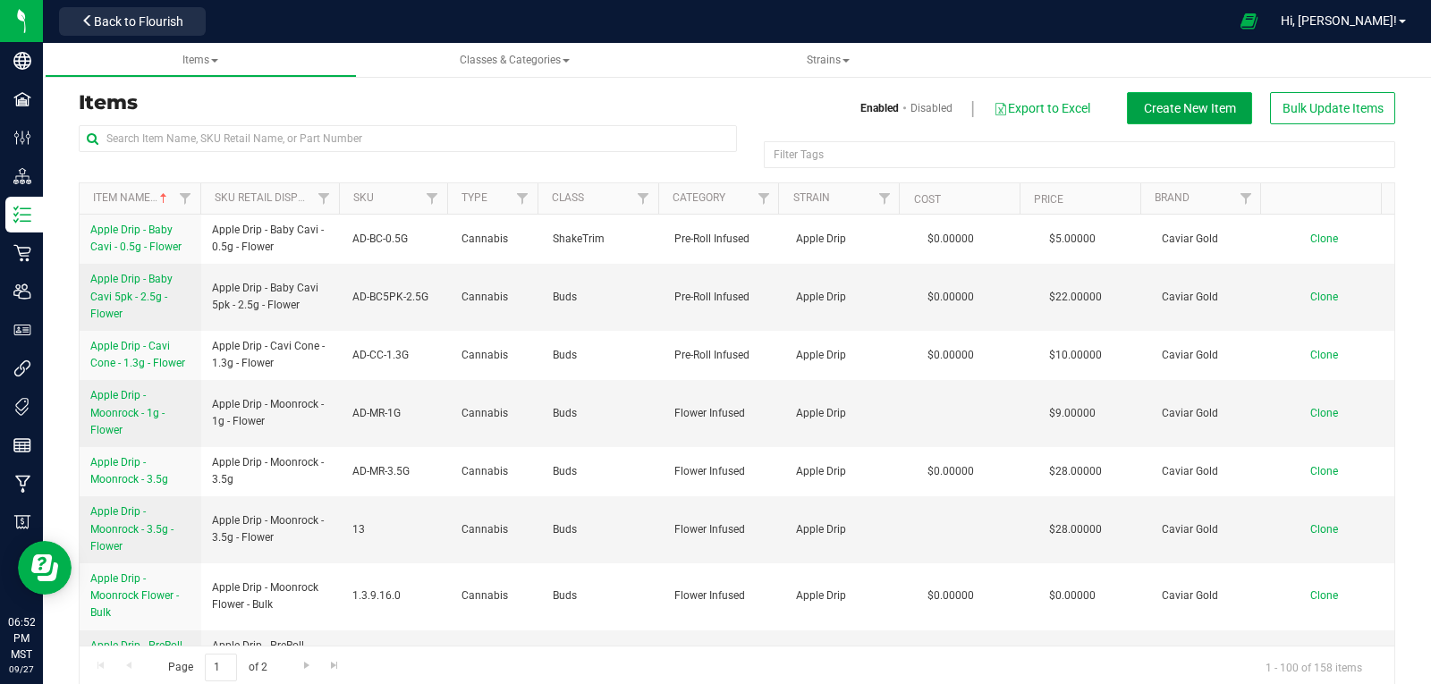
click at [1178, 110] on span "Create New Item" at bounding box center [1190, 108] width 92 height 14
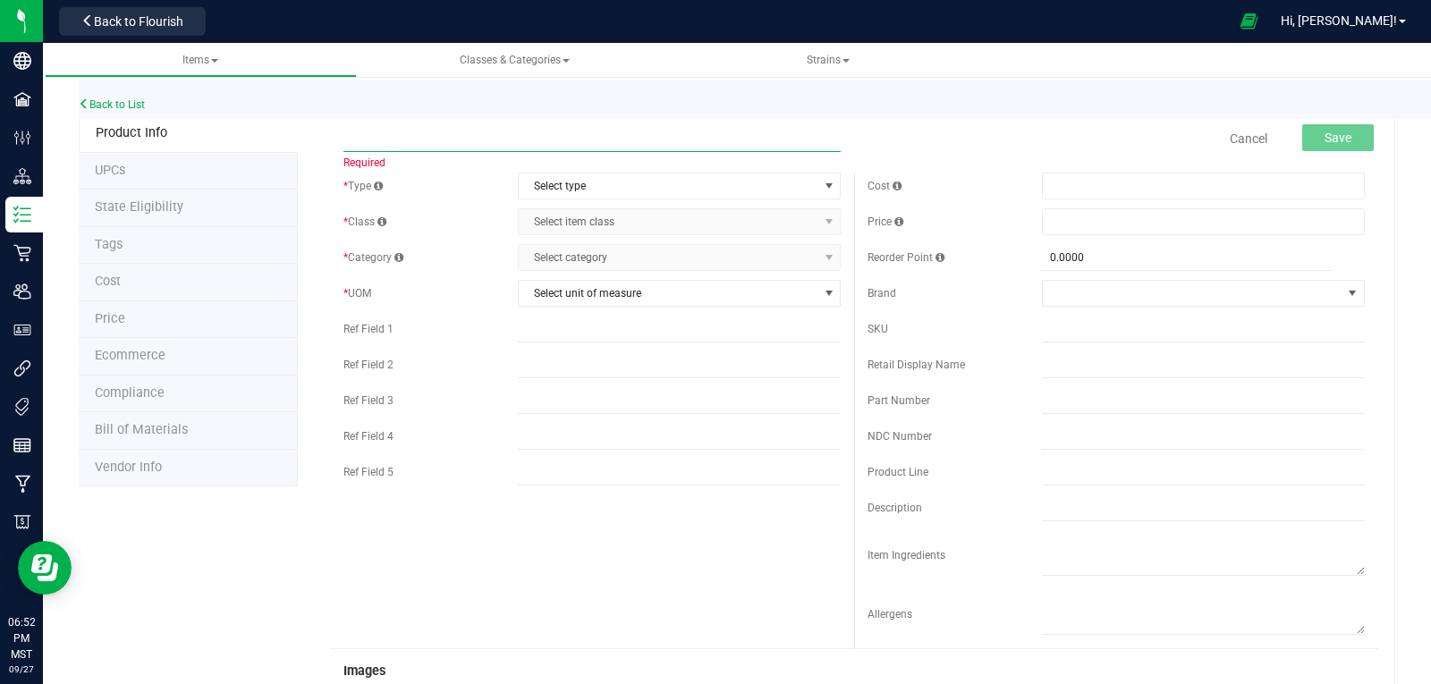
paste input "CG58 - Moonrock - 1g - Flower"
type input "CG58 - Moonrock - 1g - Flower"
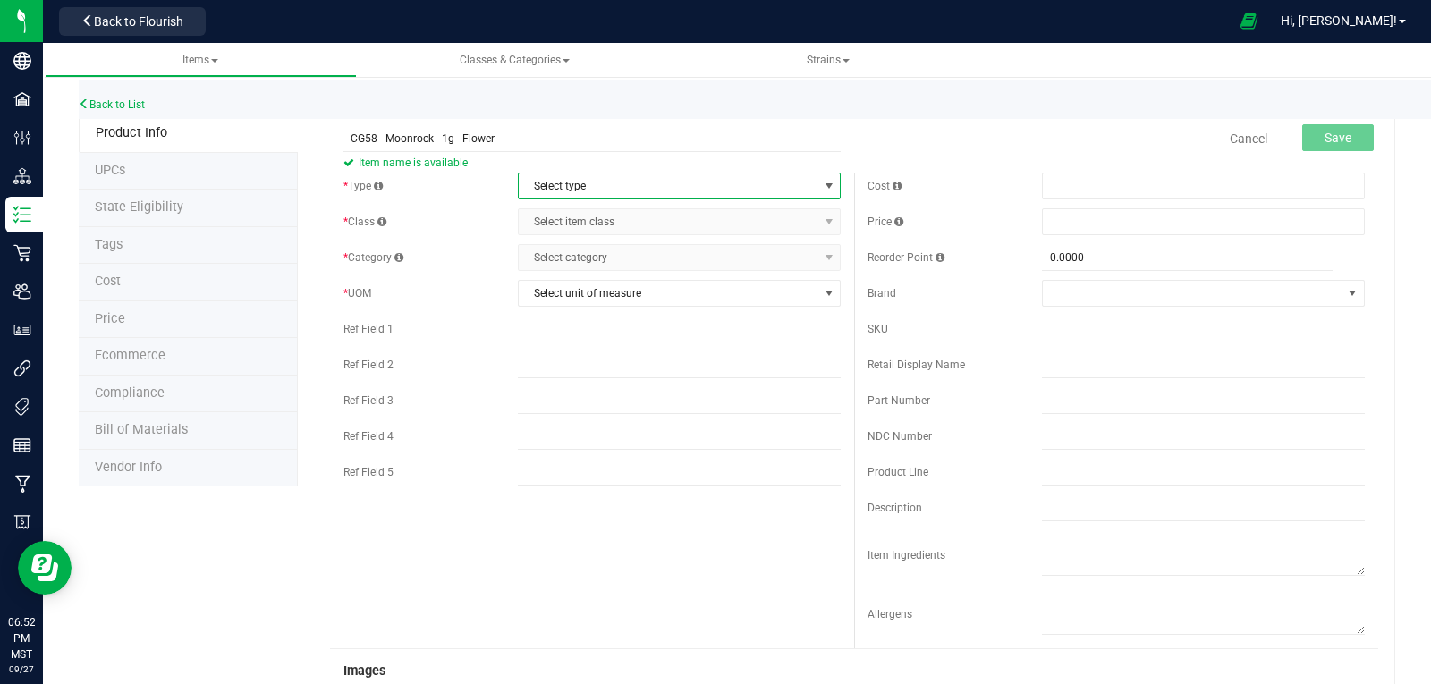
click at [577, 181] on span "Select type" at bounding box center [668, 186] width 299 height 25
click at [570, 215] on li "Cannabis" at bounding box center [673, 216] width 318 height 27
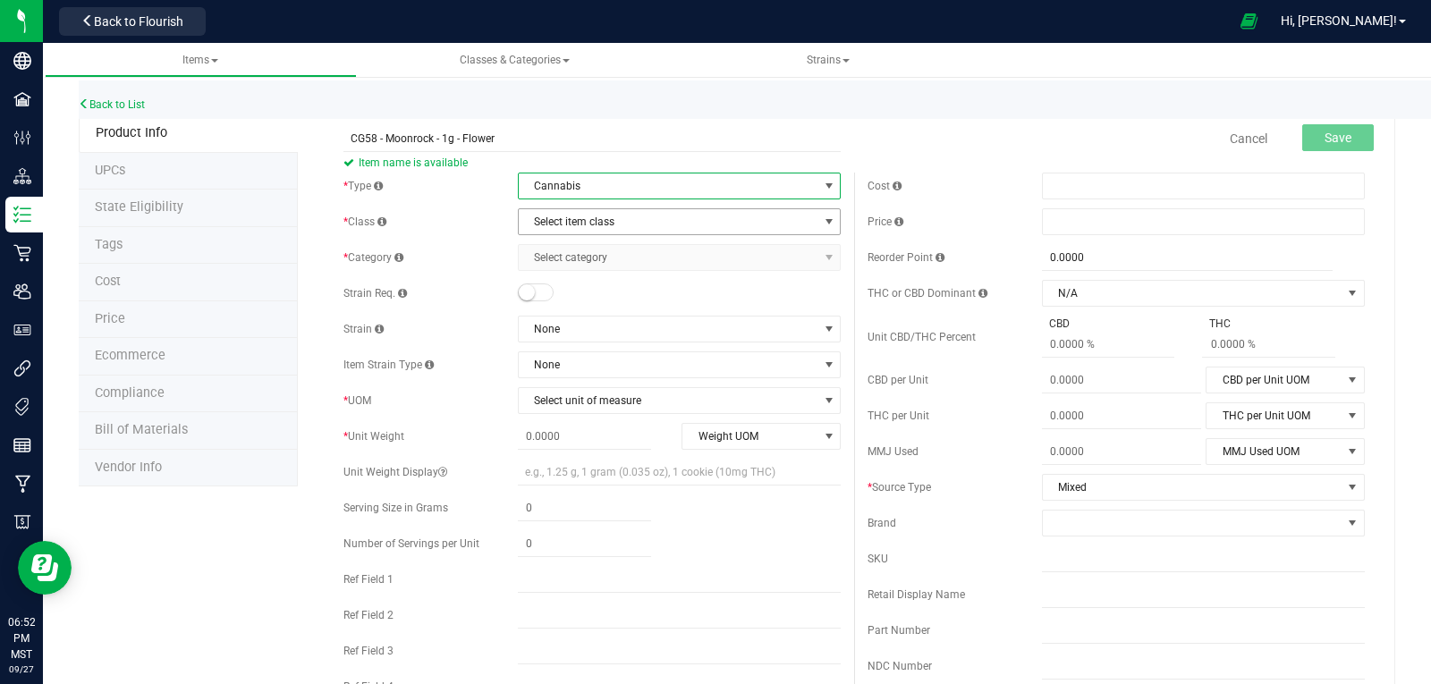
click at [564, 231] on span "Select item class" at bounding box center [668, 221] width 299 height 25
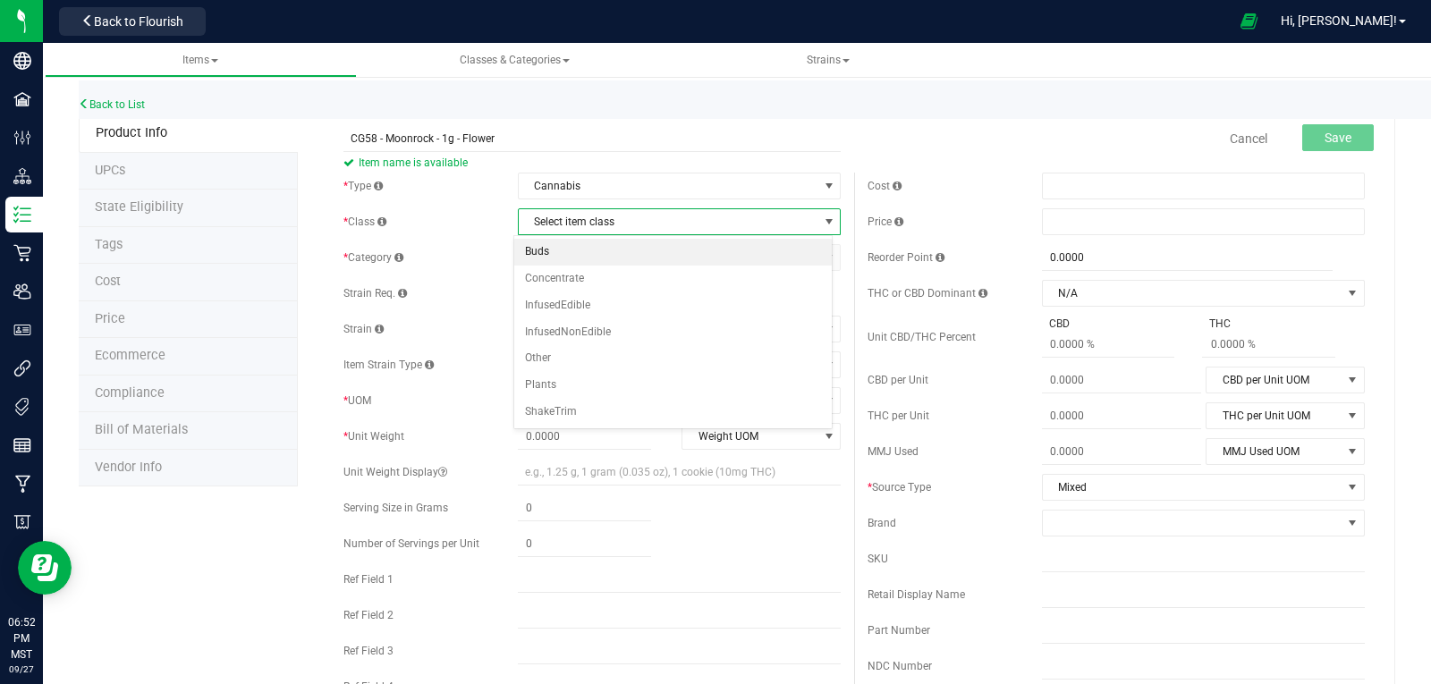
click at [563, 249] on li "Buds" at bounding box center [673, 252] width 318 height 27
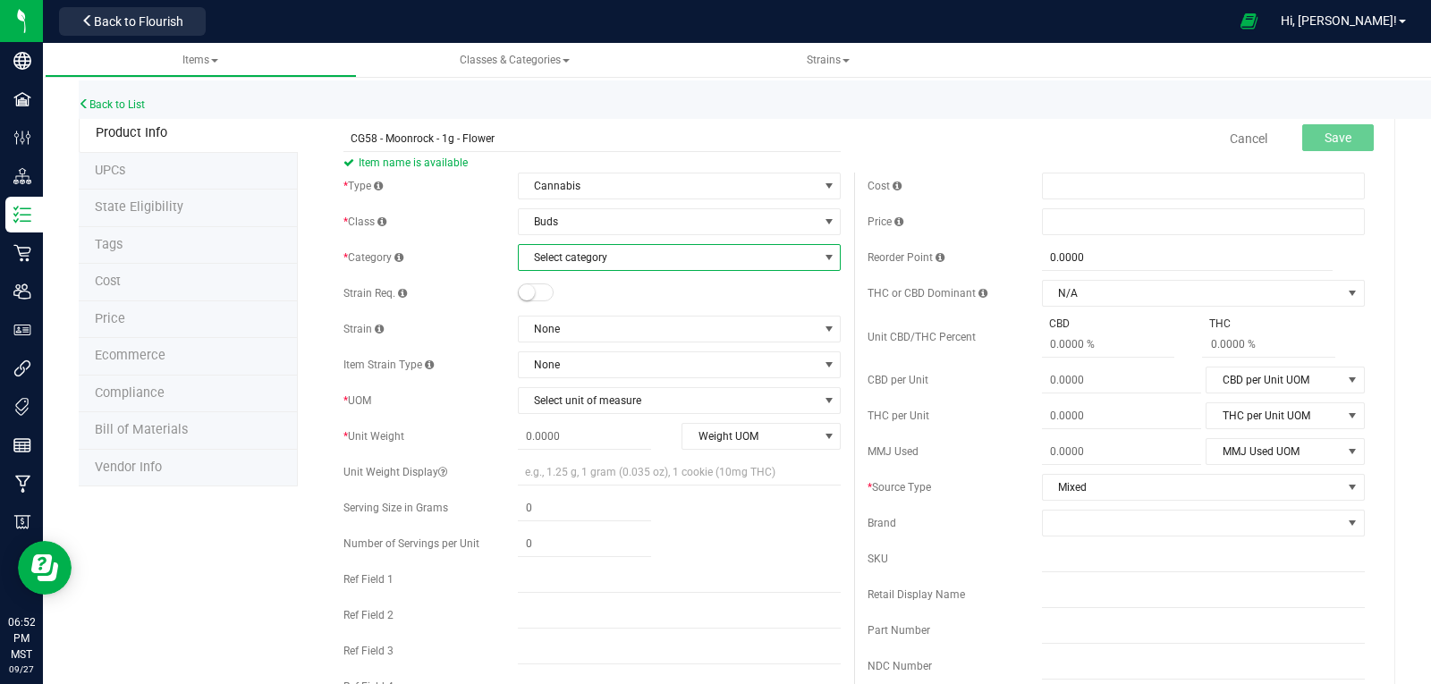
click at [564, 265] on span "Select category" at bounding box center [668, 257] width 299 height 25
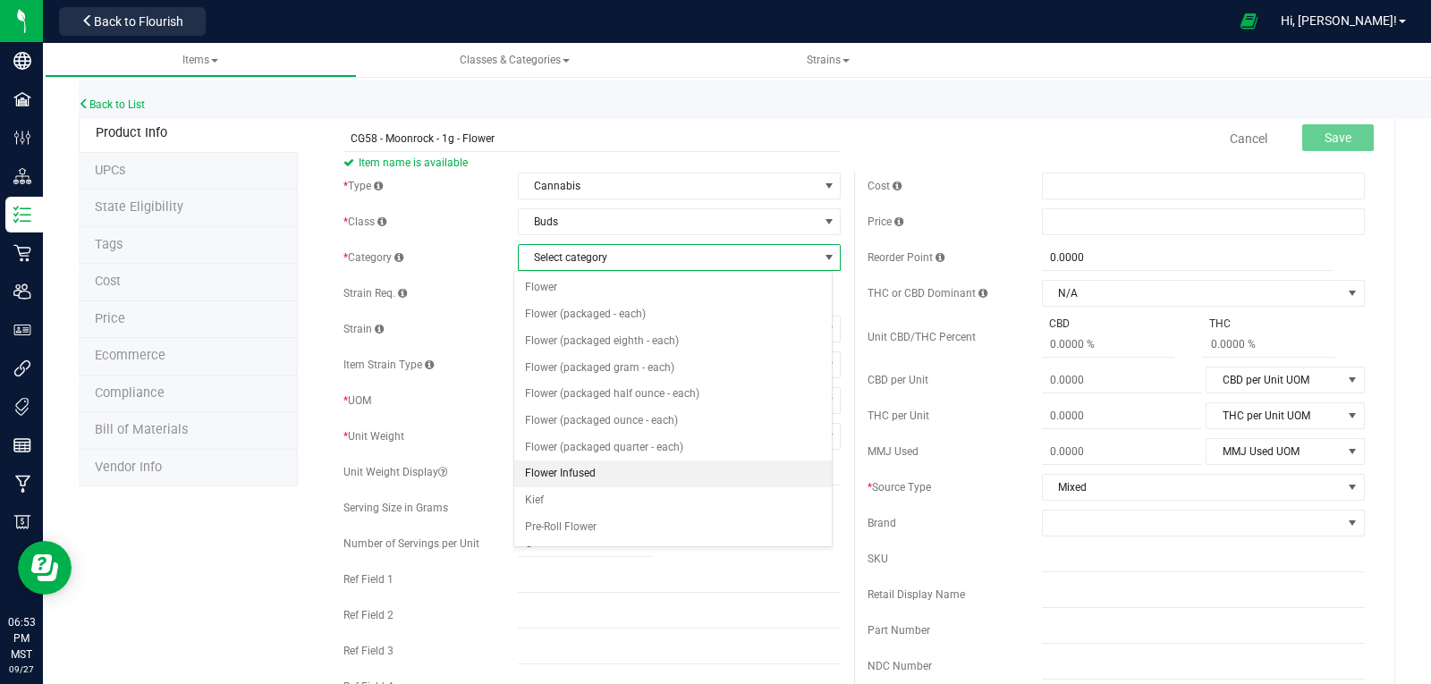
click at [586, 473] on li "Flower Infused" at bounding box center [673, 474] width 318 height 27
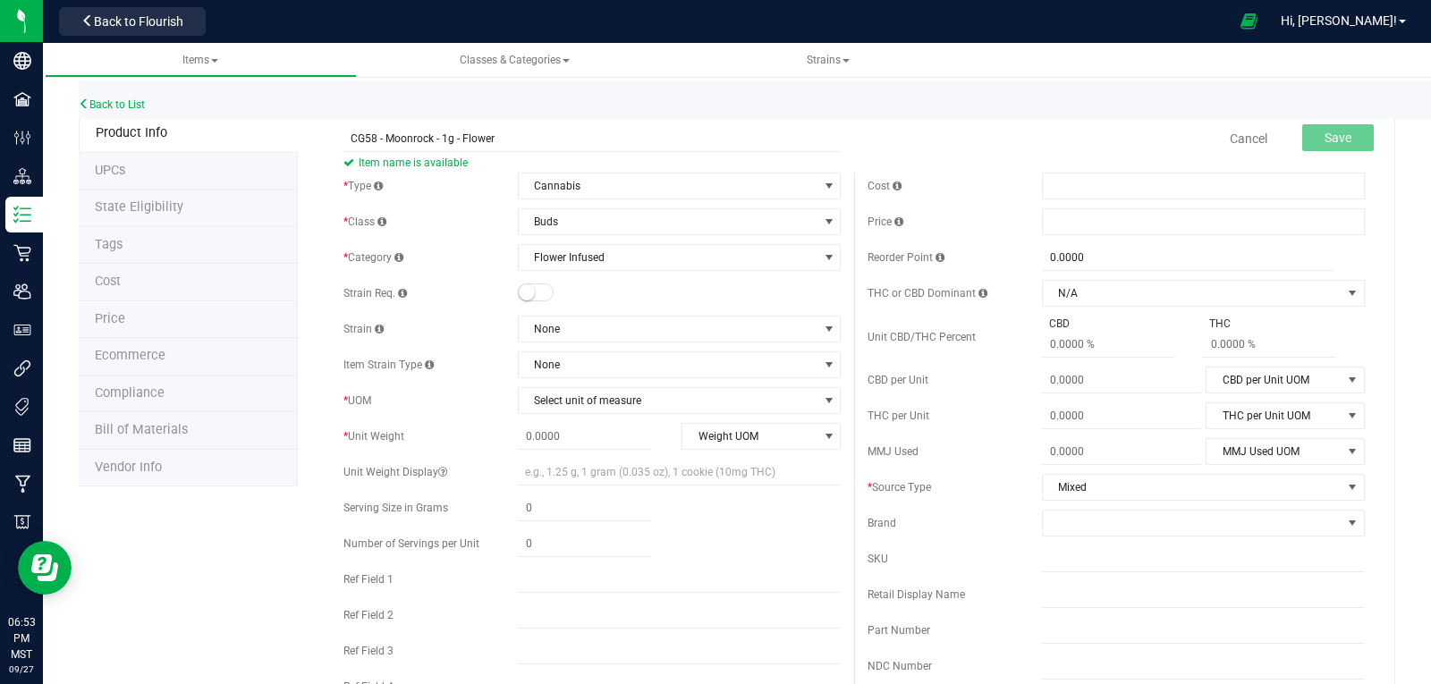
click at [526, 293] on small at bounding box center [527, 292] width 16 height 16
click at [574, 332] on span "None" at bounding box center [668, 329] width 299 height 25
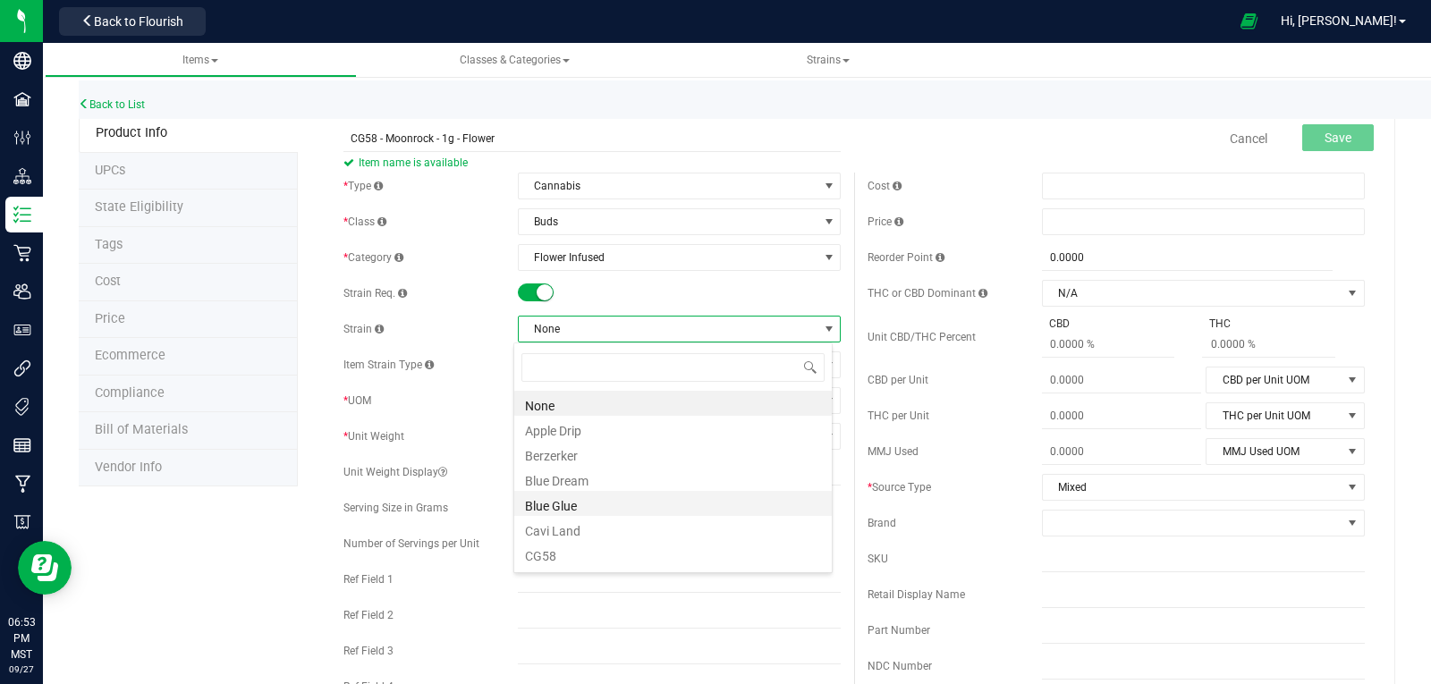
scroll to position [27, 319]
click at [552, 558] on li "CG58" at bounding box center [673, 553] width 318 height 25
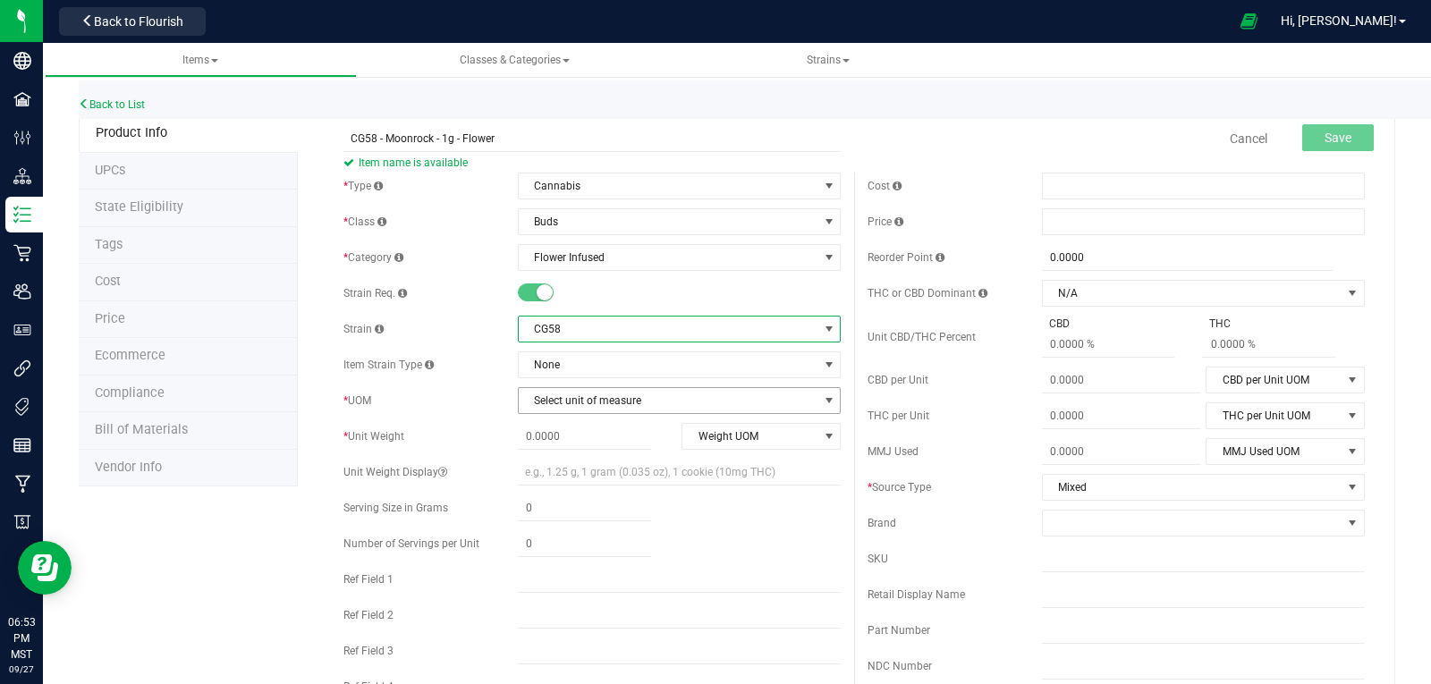
click at [572, 400] on span "Select unit of measure" at bounding box center [668, 400] width 299 height 25
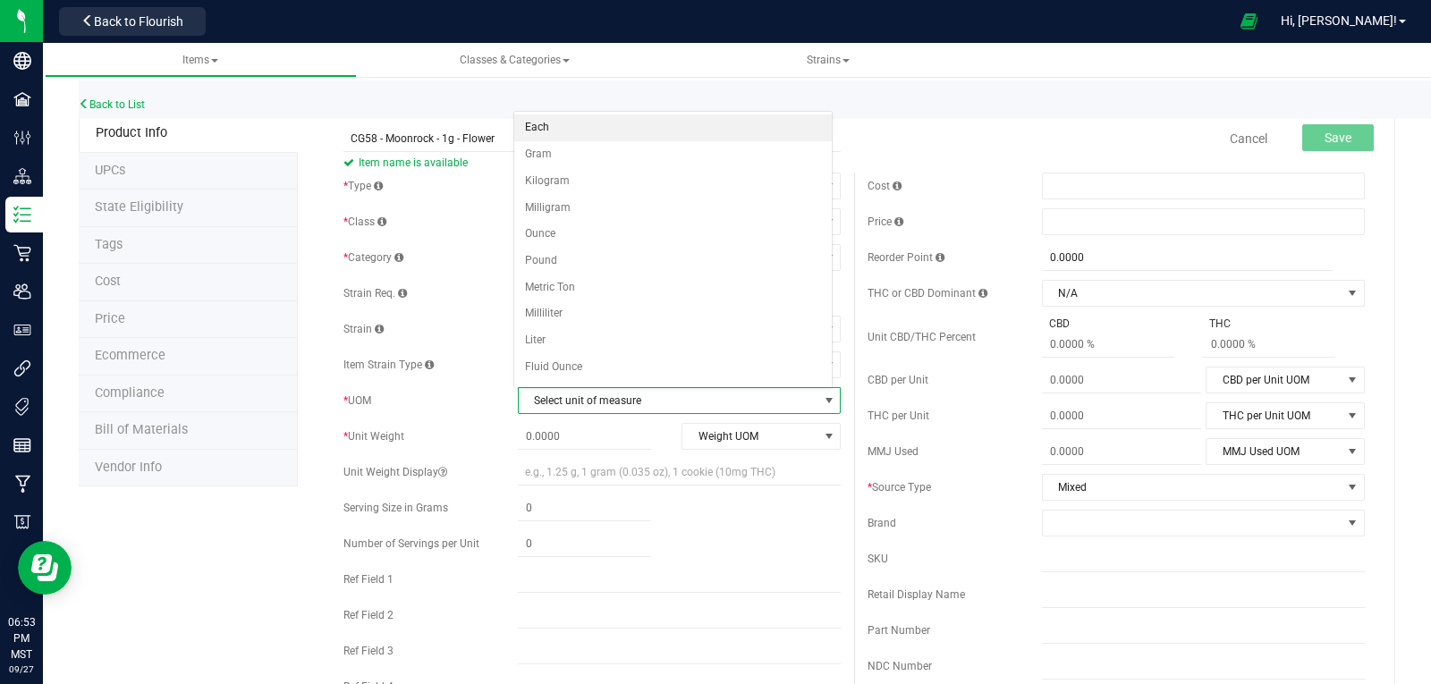
click at [543, 126] on li "Each" at bounding box center [673, 127] width 318 height 27
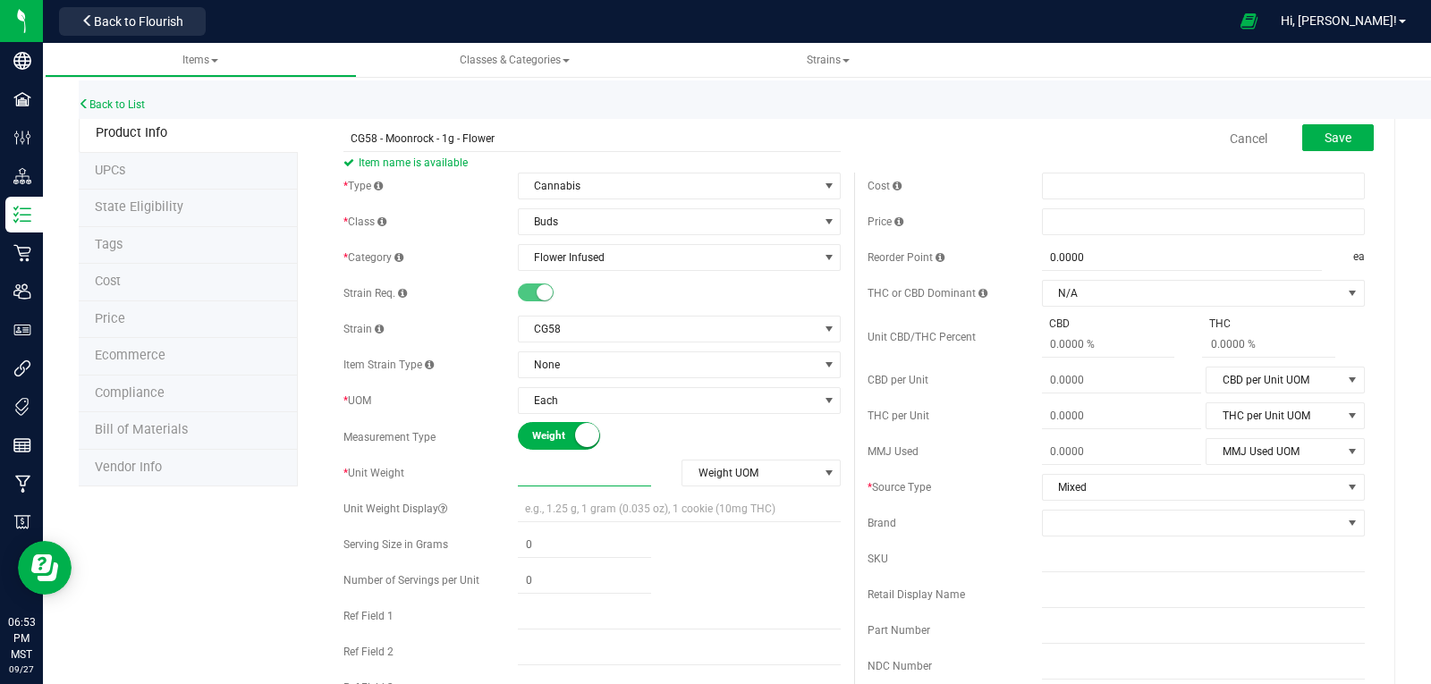
click at [552, 466] on span at bounding box center [584, 474] width 133 height 26
type input "1"
type input "1.0000"
click at [747, 483] on span "Weight UOM" at bounding box center [749, 473] width 135 height 25
click at [695, 503] on li "Gram" at bounding box center [755, 503] width 156 height 27
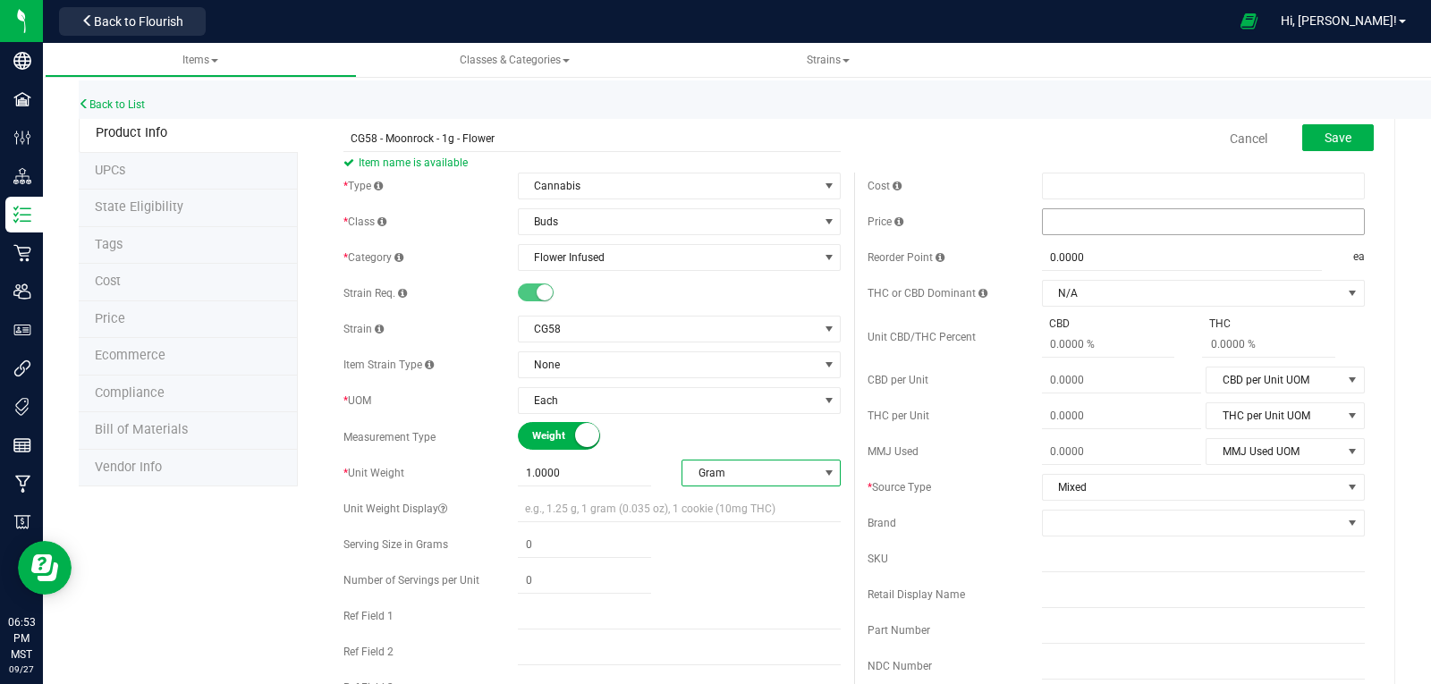
click at [1094, 214] on span at bounding box center [1203, 221] width 323 height 27
type input "9"
type input "$9.00000"
click at [1098, 520] on span at bounding box center [1192, 523] width 299 height 25
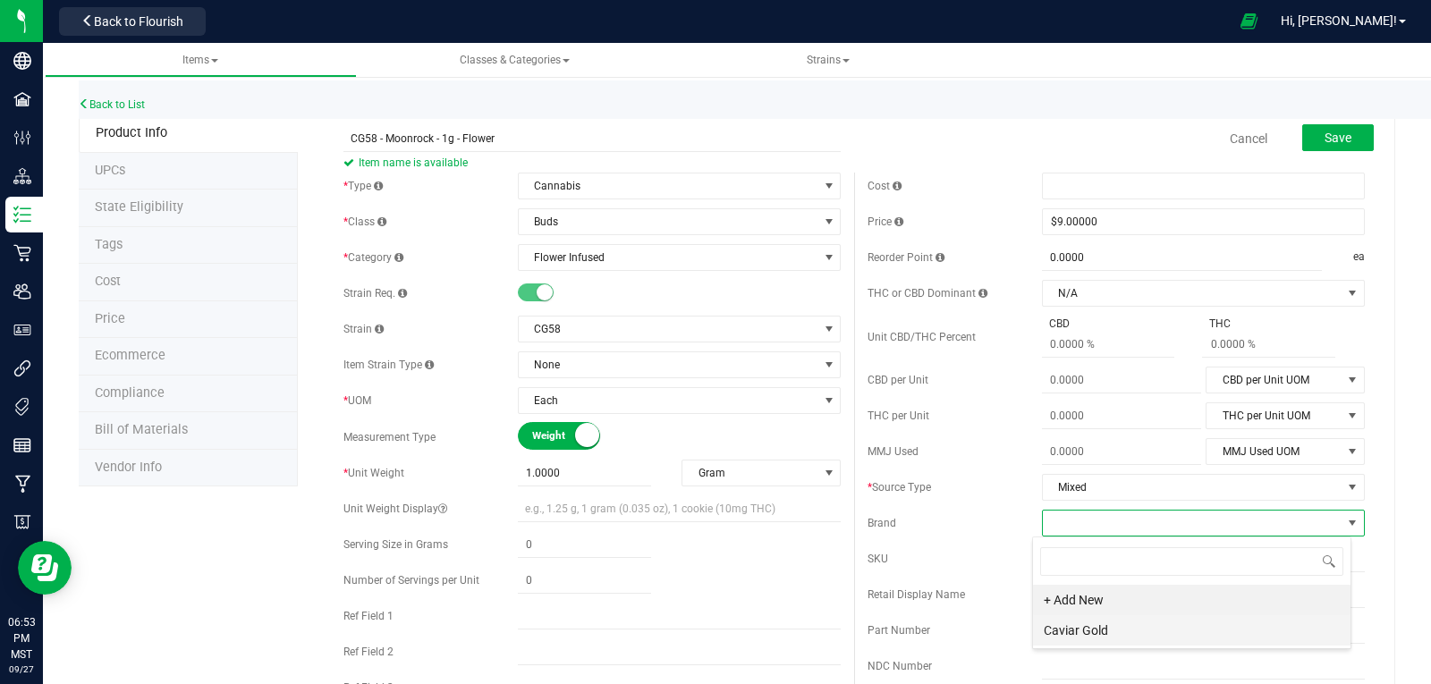
click at [1071, 626] on li "Caviar Gold" at bounding box center [1192, 630] width 318 height 30
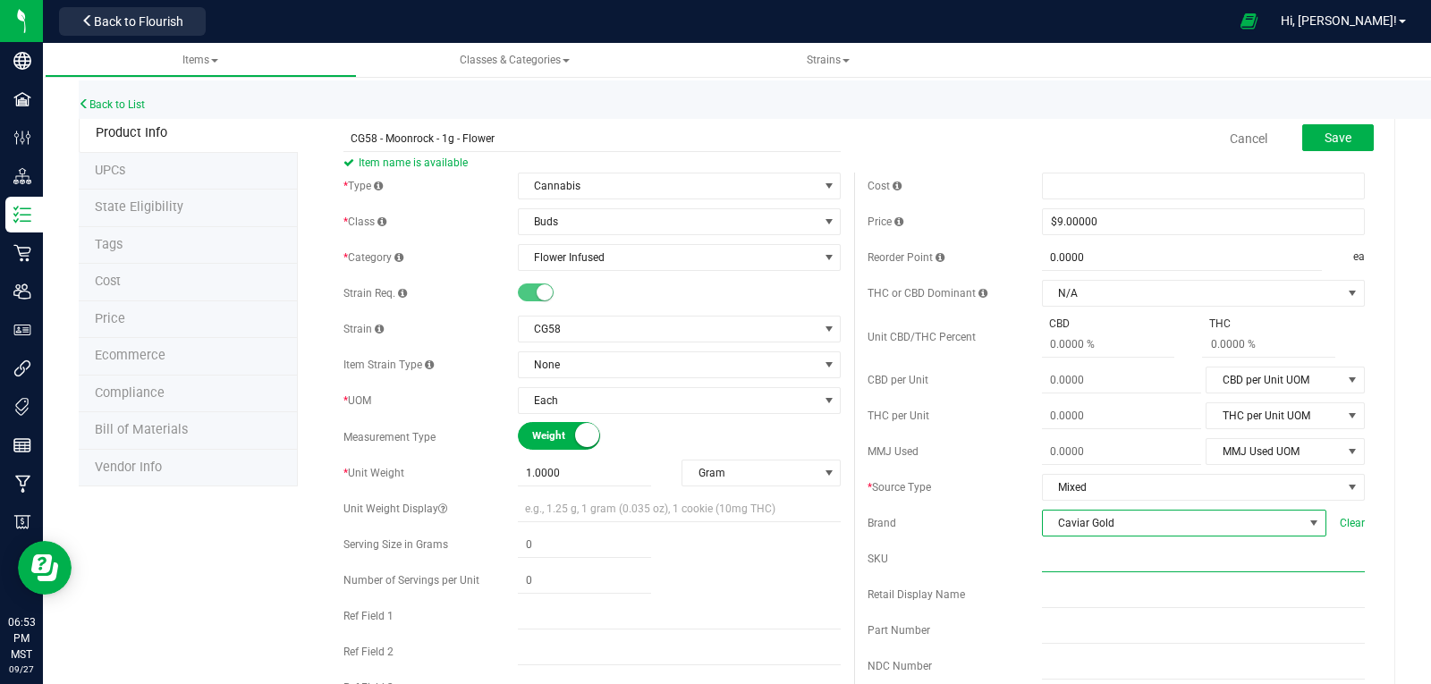
click at [1045, 562] on input "text" at bounding box center [1203, 559] width 323 height 27
paste input "CG-MR-1G"
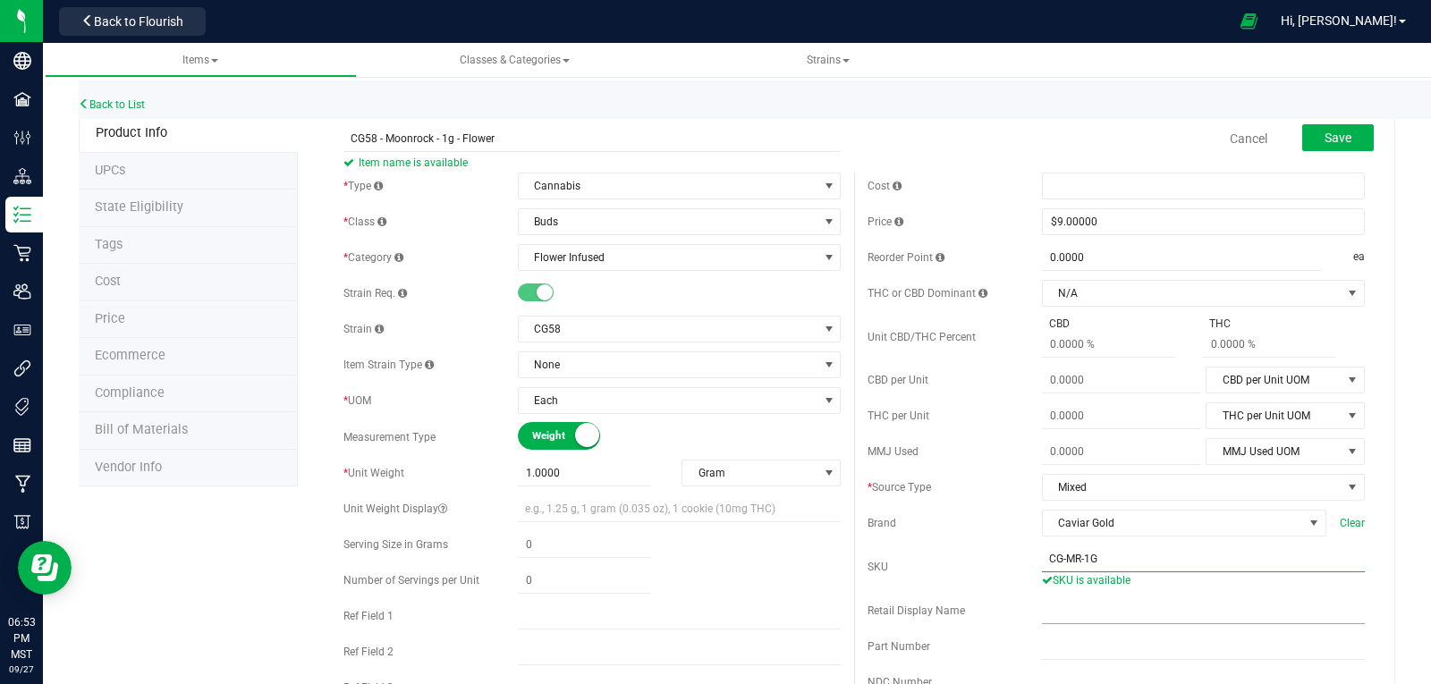
type input "CG-MR-1G"
click at [1237, 603] on input "text" at bounding box center [1203, 610] width 323 height 27
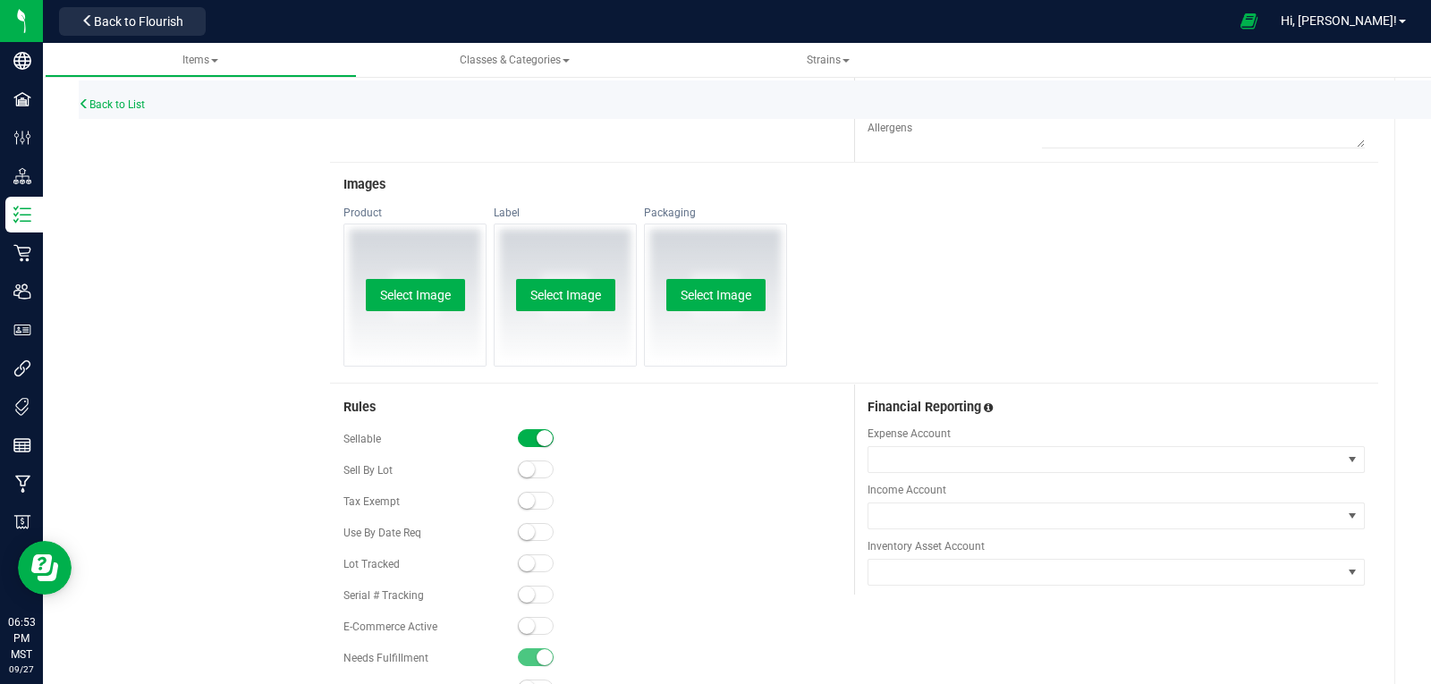
scroll to position [875, 0]
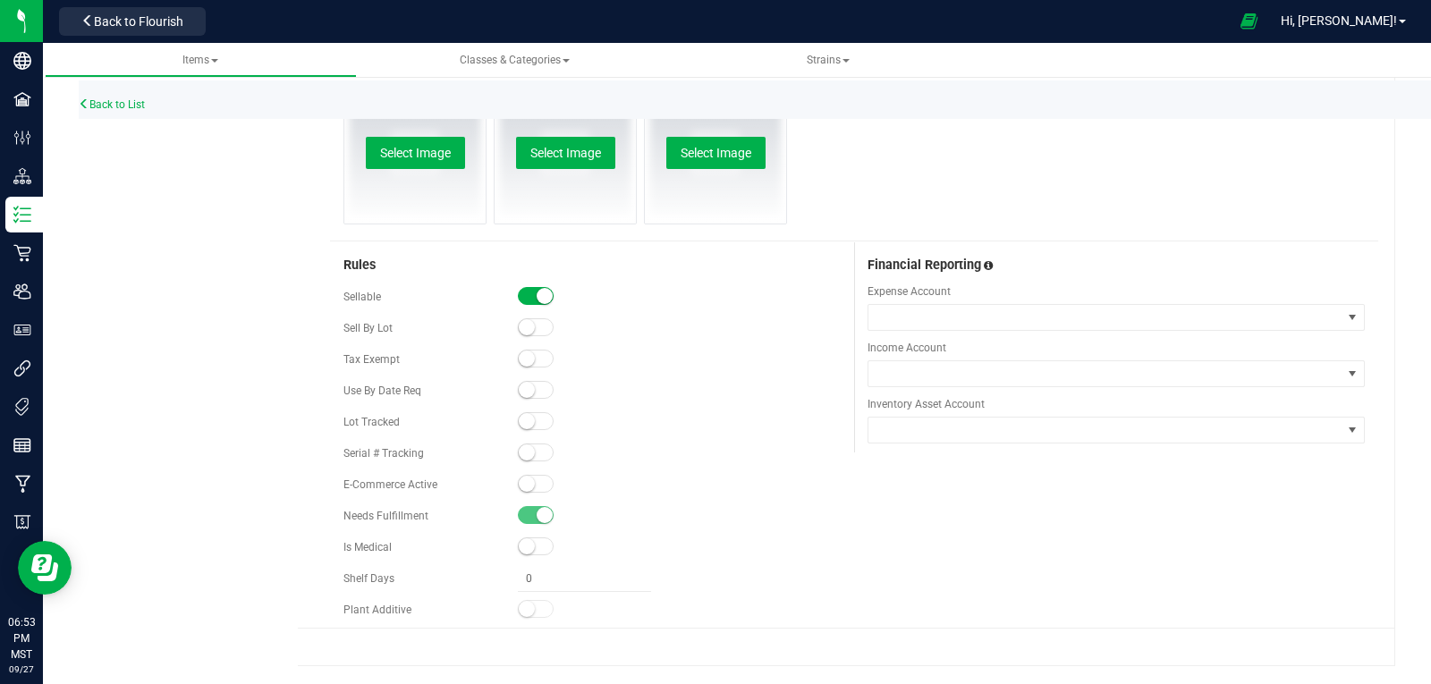
drag, startPoint x: 523, startPoint y: 417, endPoint x: 539, endPoint y: 419, distance: 16.3
click at [523, 417] on small at bounding box center [527, 421] width 16 height 16
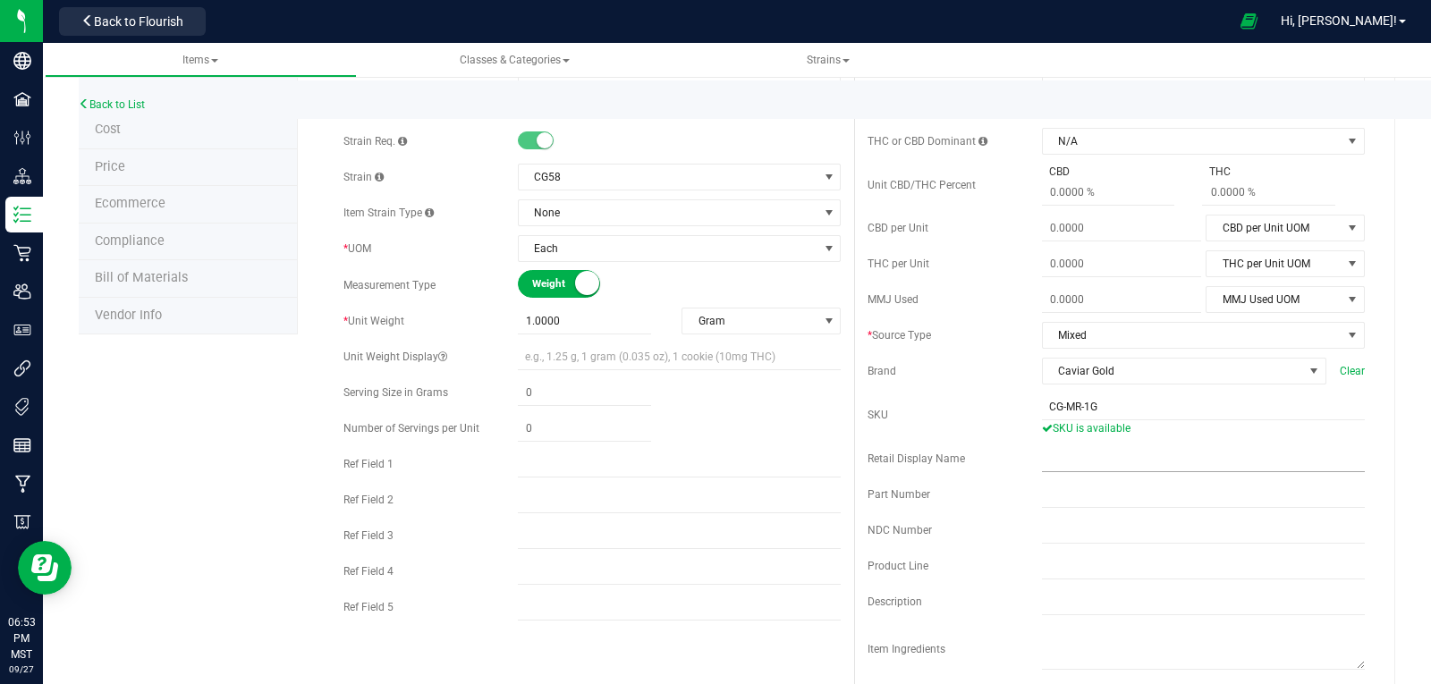
scroll to position [0, 0]
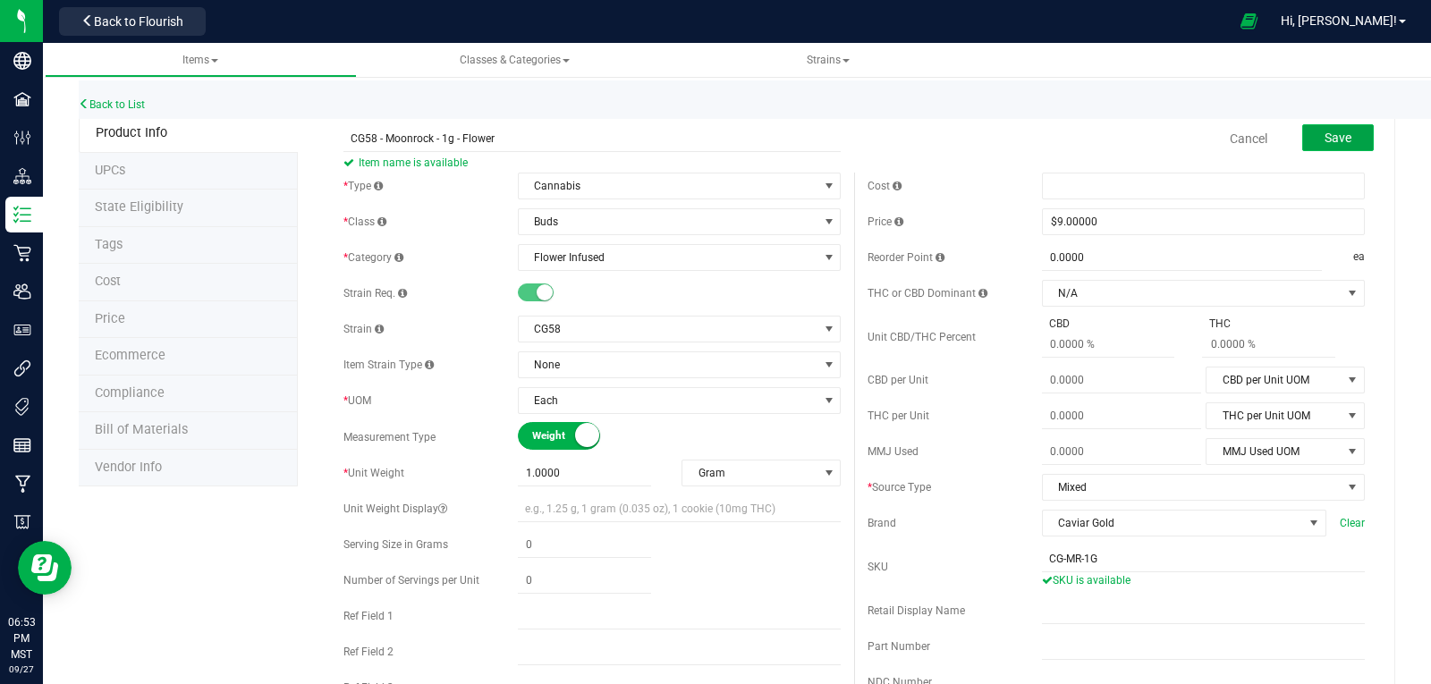
click at [1310, 140] on button "Save" at bounding box center [1338, 137] width 72 height 27
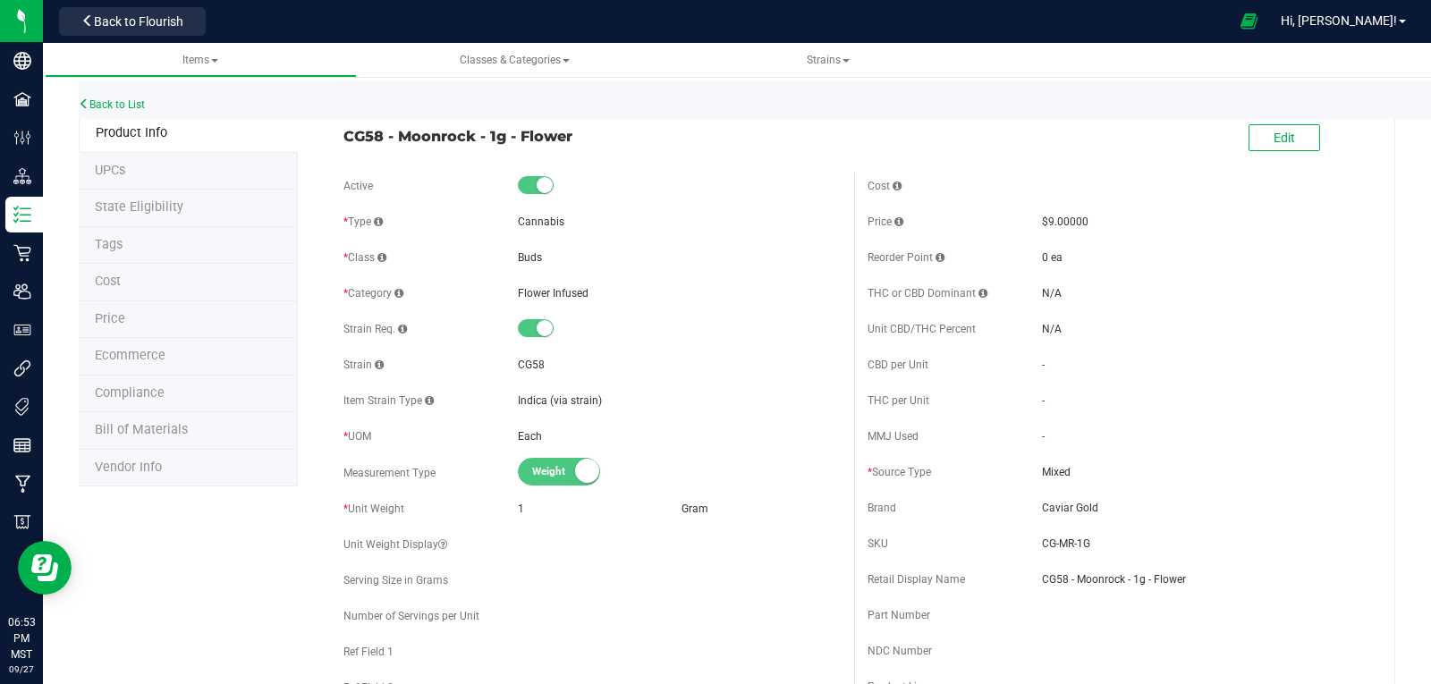
click at [113, 97] on div "Back to List" at bounding box center [794, 99] width 1431 height 38
click at [113, 104] on link "Back to List" at bounding box center [112, 104] width 66 height 13
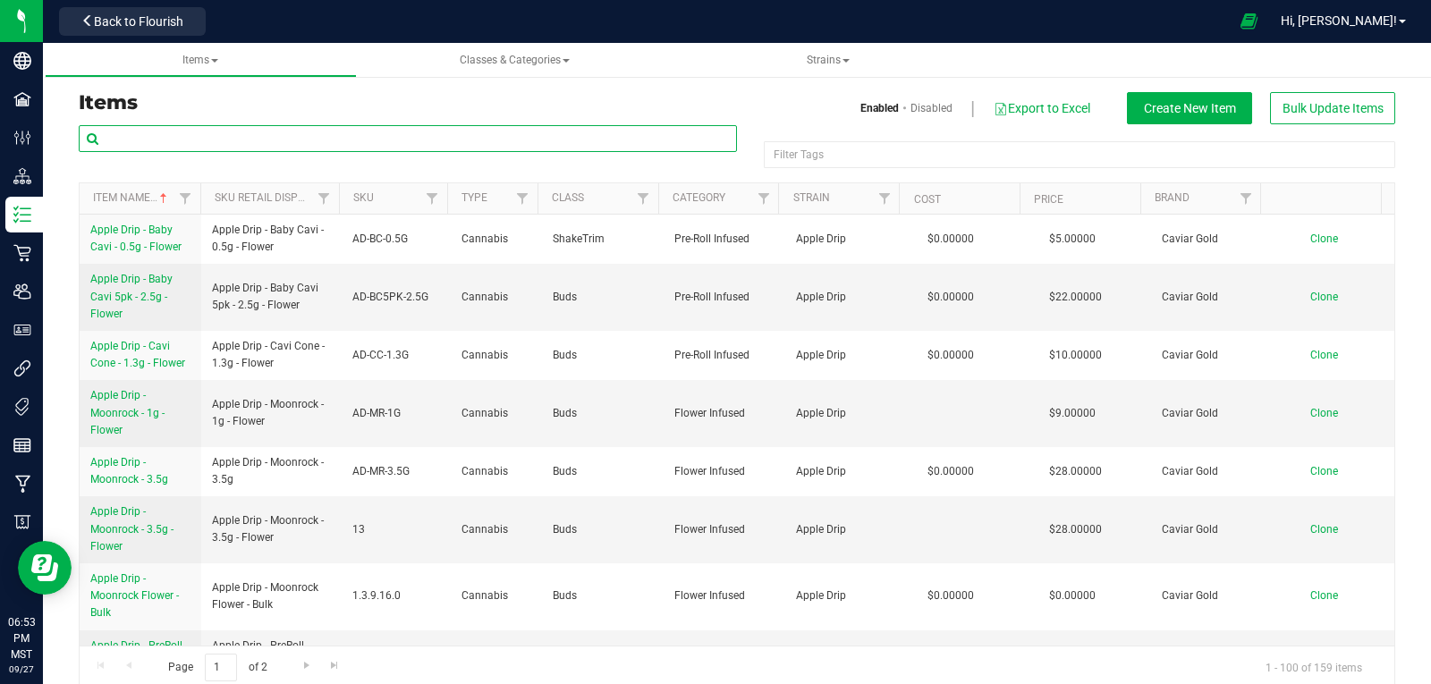
click at [351, 136] on input "text" at bounding box center [408, 138] width 658 height 27
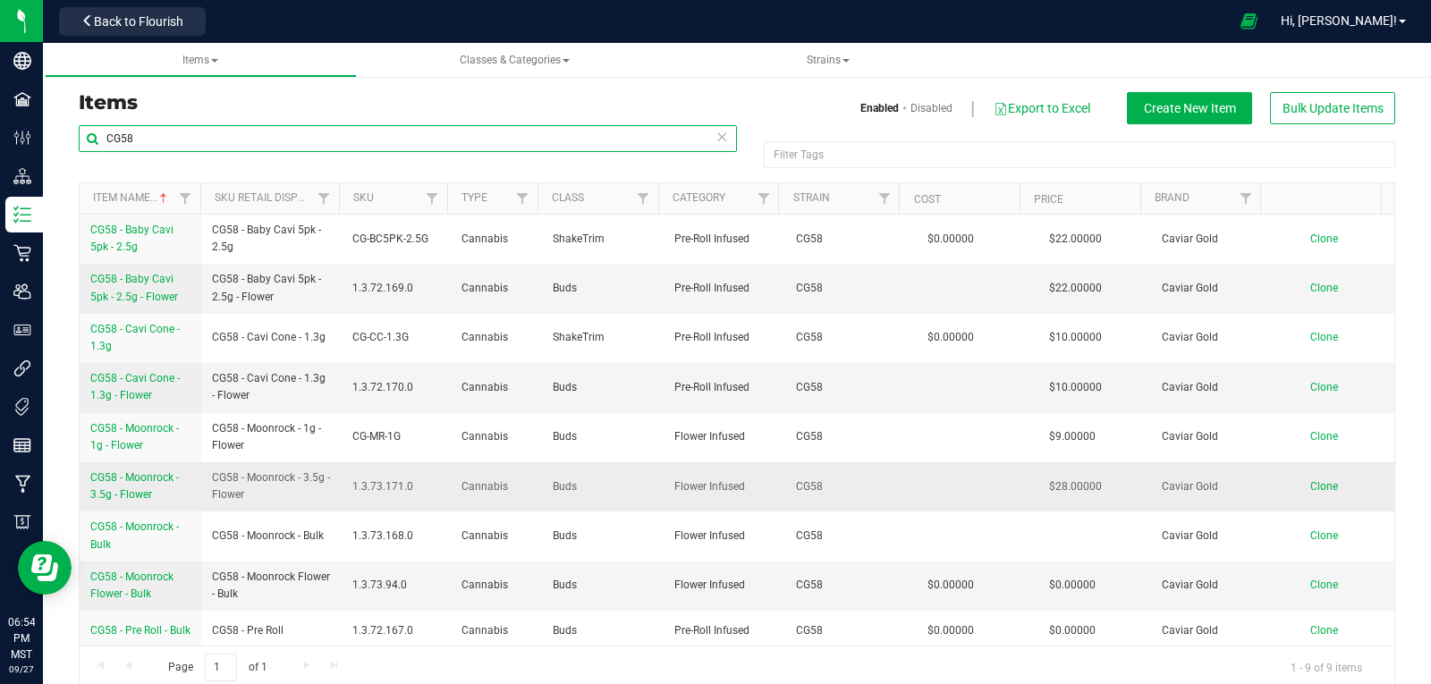
type input "CG58"
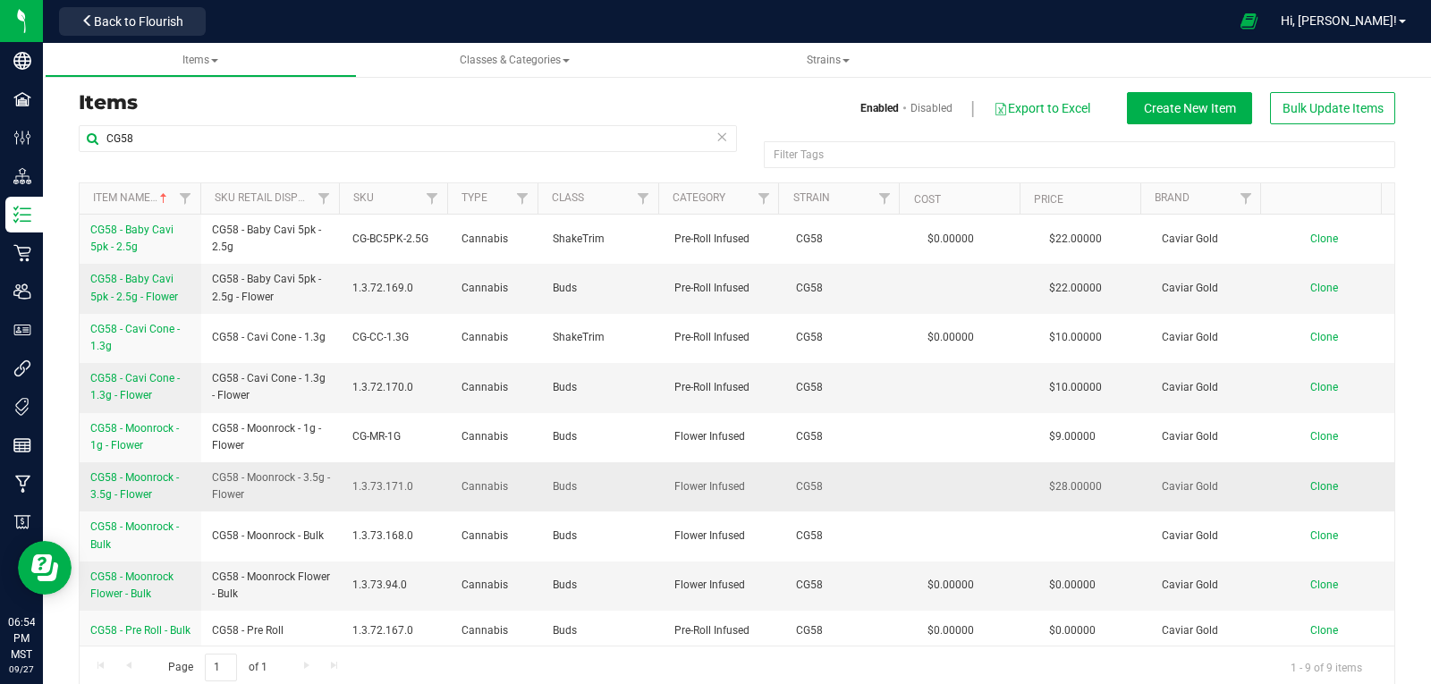
click at [132, 477] on span "CG58 - Moonrock - 3.5g - Flower" at bounding box center [134, 486] width 89 height 30
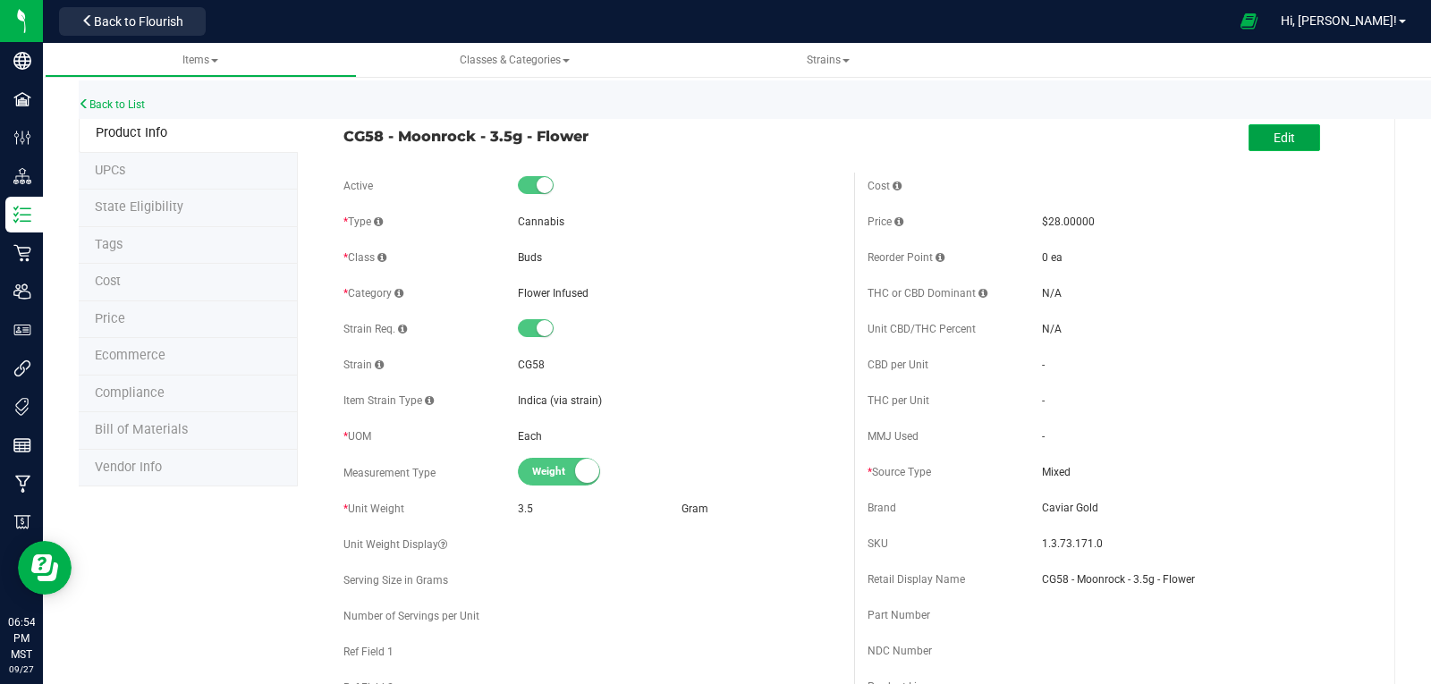
click at [1275, 139] on span "Edit" at bounding box center [1284, 138] width 21 height 14
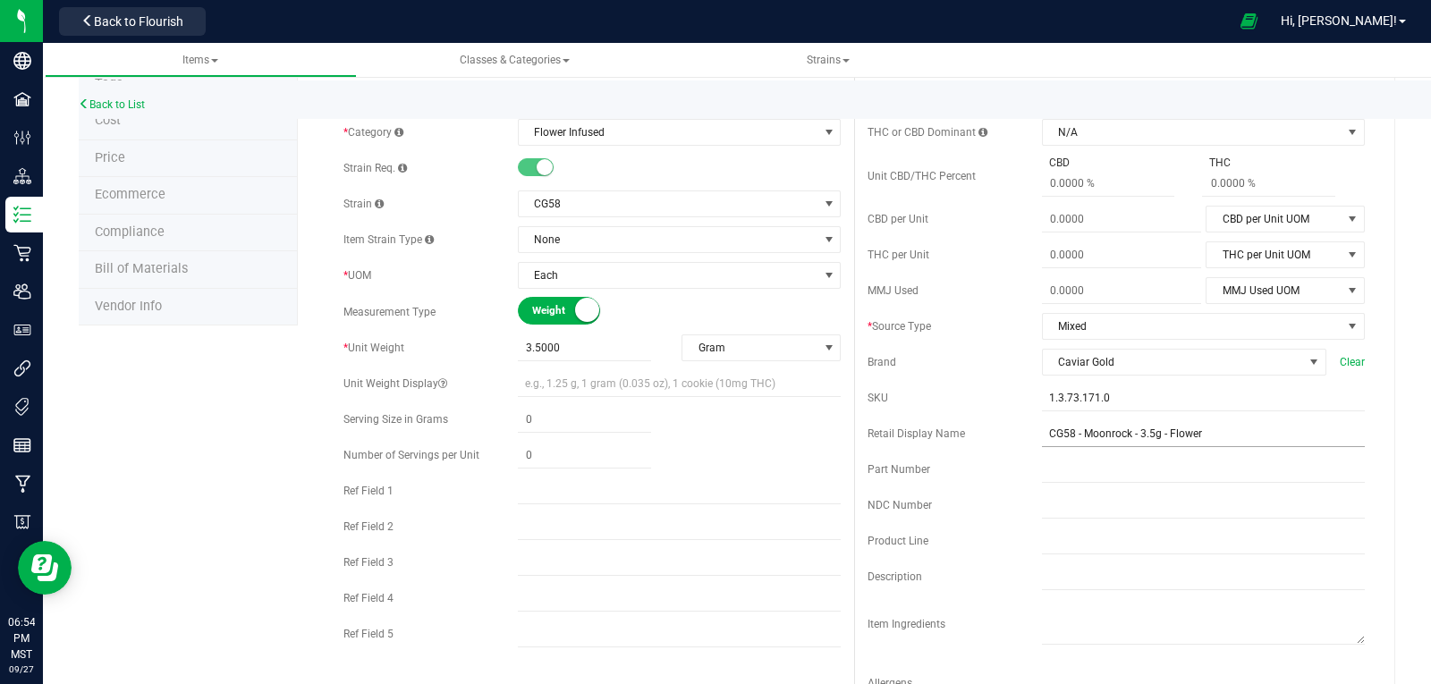
scroll to position [179, 0]
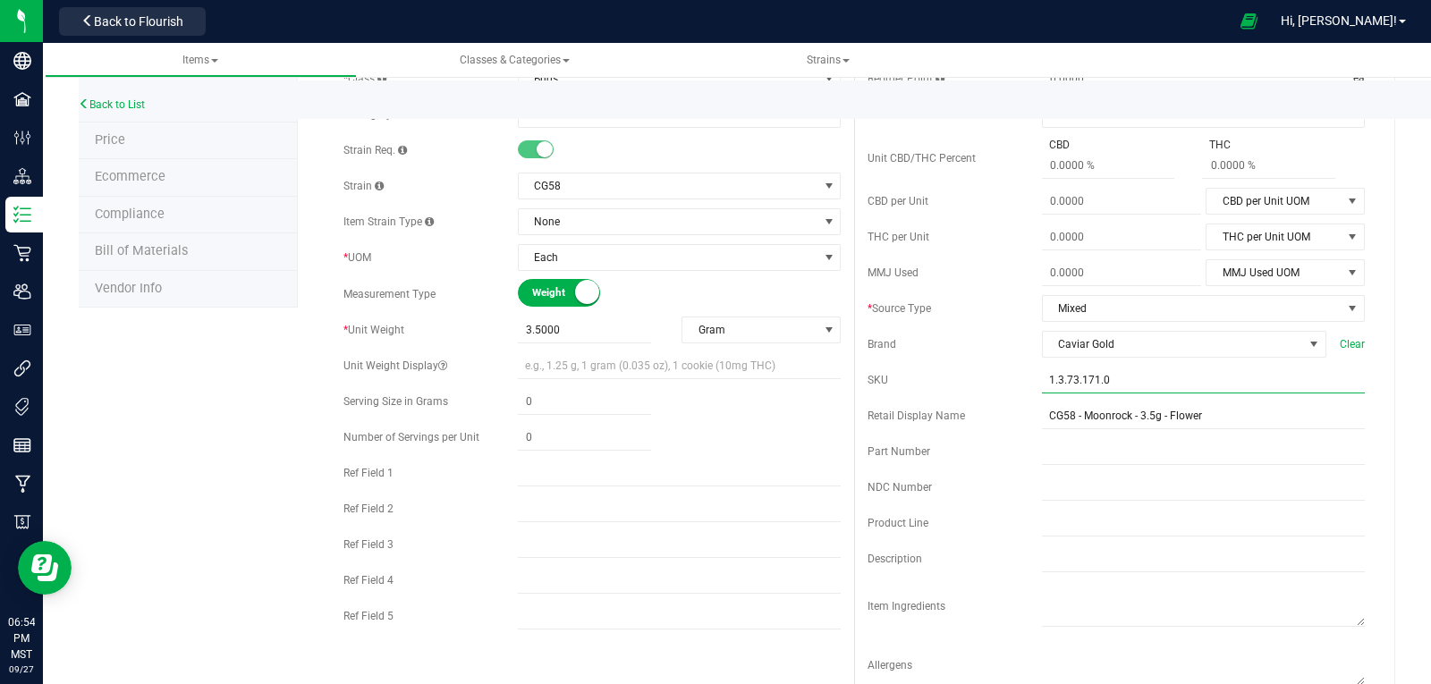
drag, startPoint x: 1107, startPoint y: 369, endPoint x: 1026, endPoint y: 378, distance: 81.9
click at [1026, 378] on div "SKU 1.3.73.171.0" at bounding box center [1116, 380] width 497 height 27
paste input "CG-MR-3.5G"
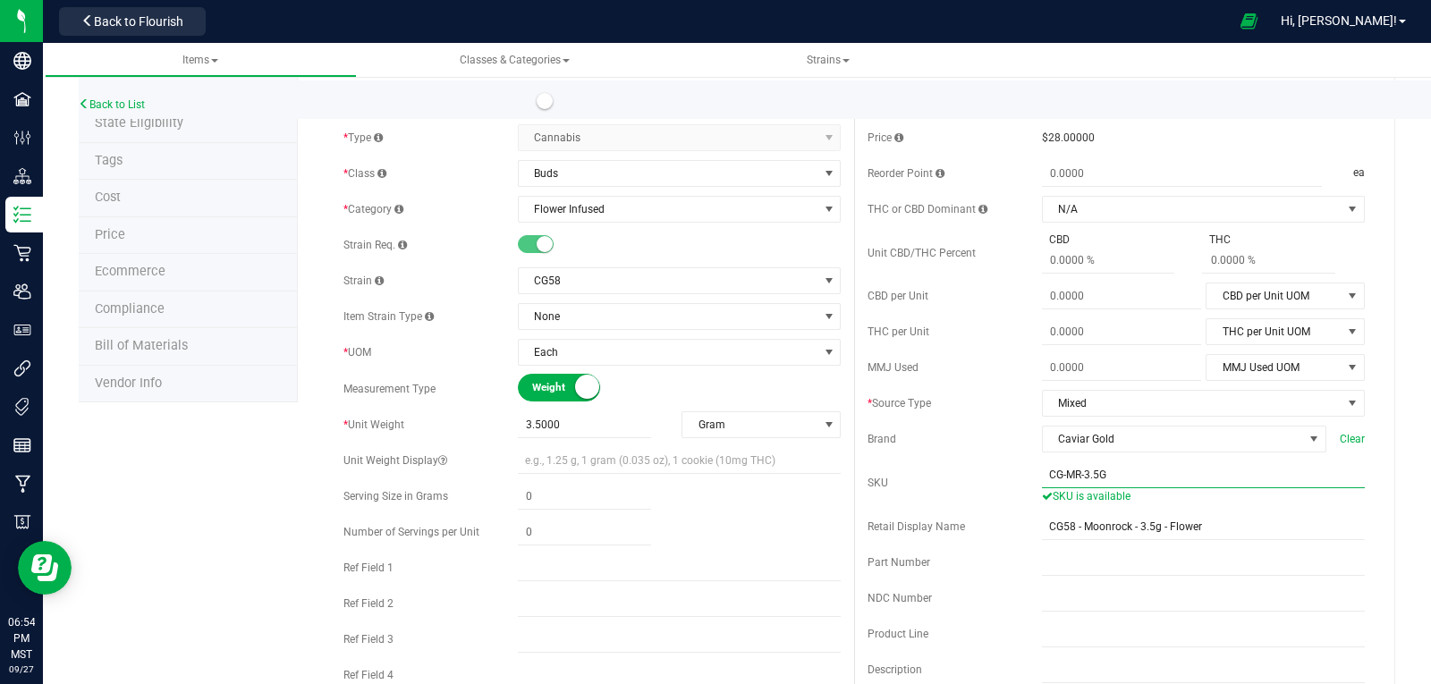
scroll to position [0, 0]
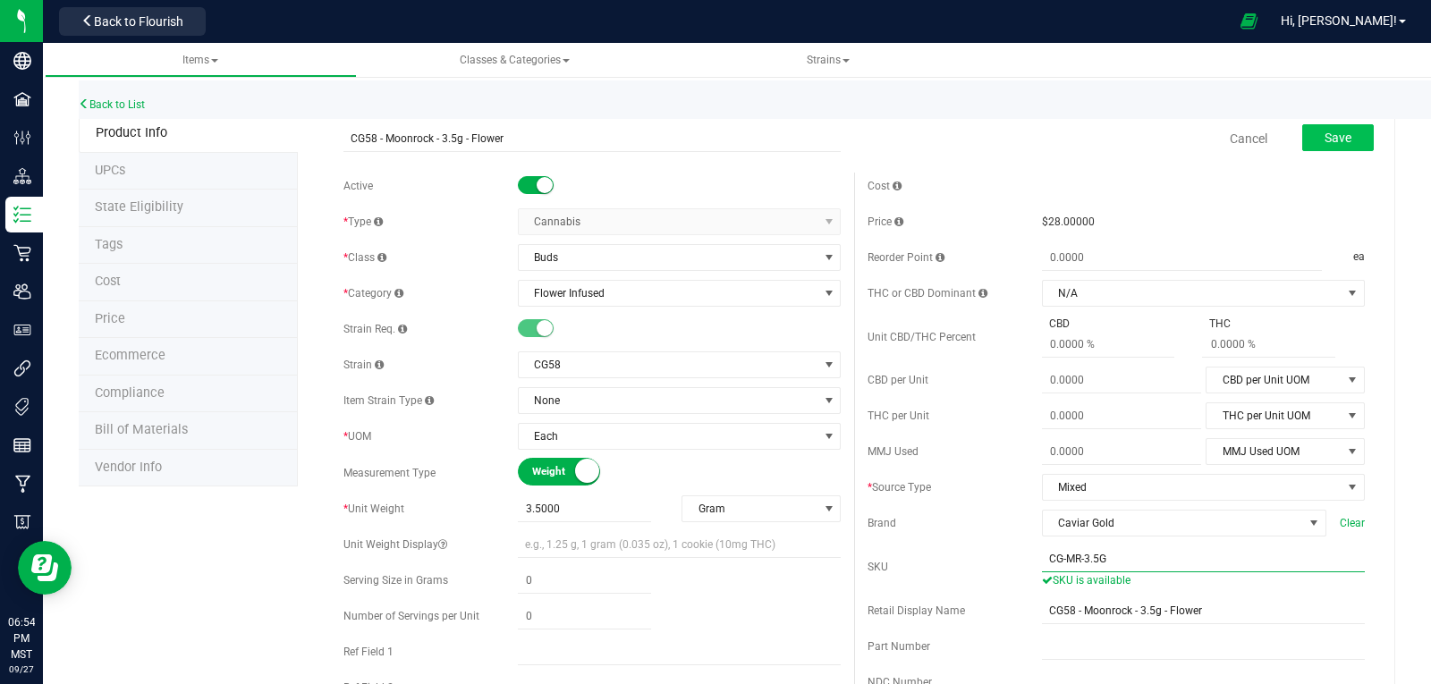
type input "CG-MR-3.5G"
click at [1309, 145] on button "Save" at bounding box center [1338, 137] width 72 height 27
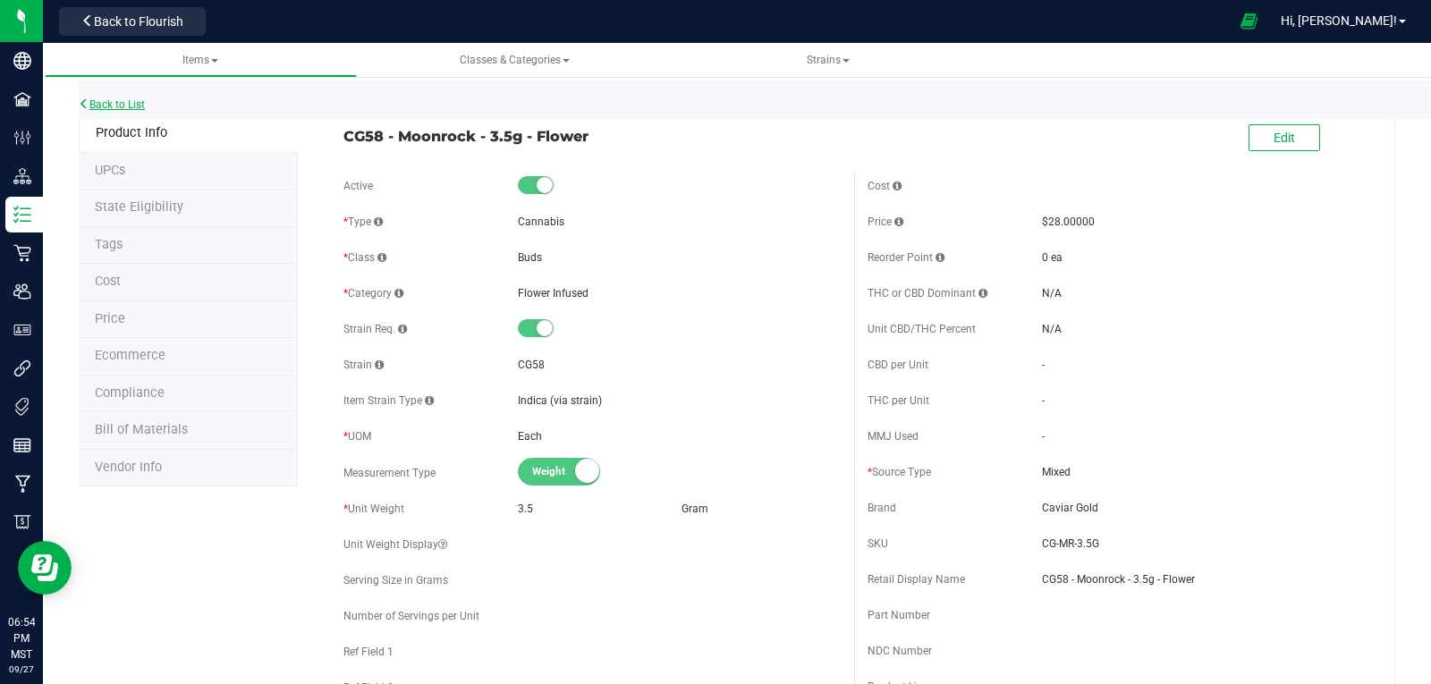
click at [121, 109] on link "Back to List" at bounding box center [112, 104] width 66 height 13
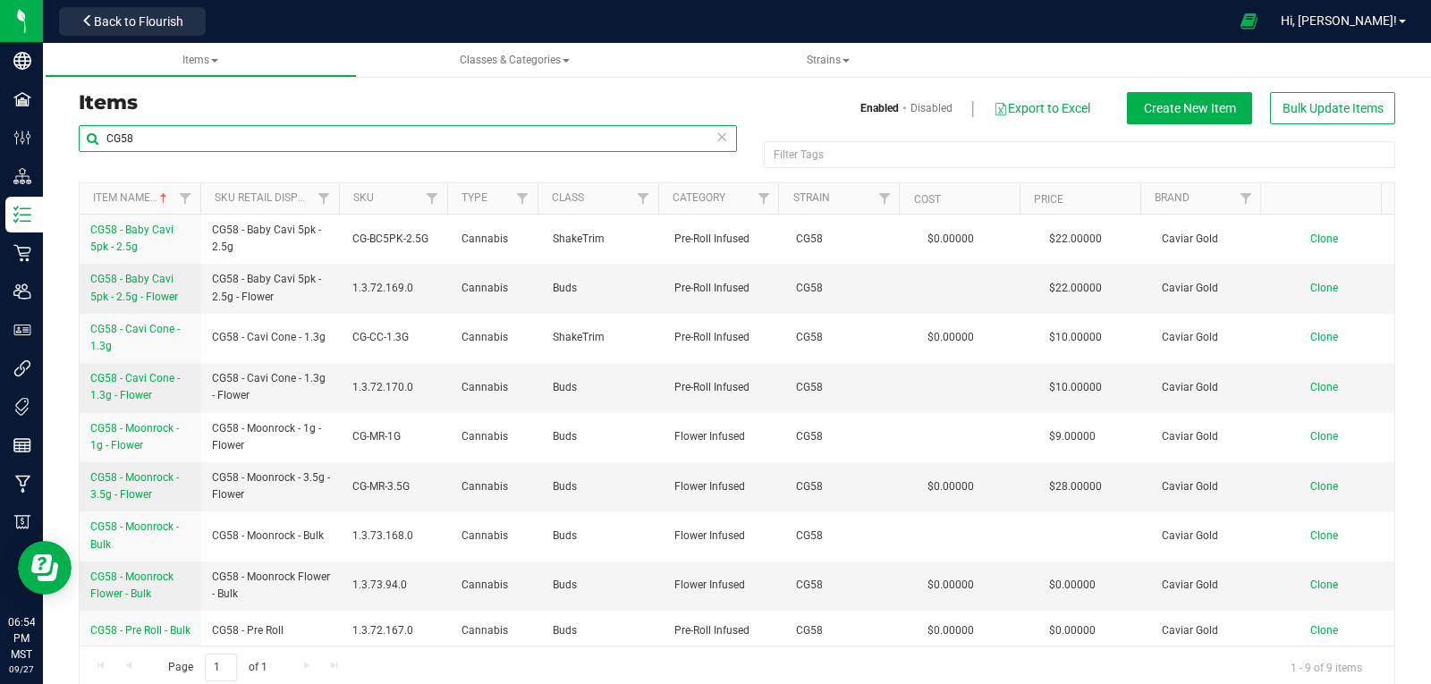
click at [186, 140] on input "CG58" at bounding box center [408, 138] width 658 height 27
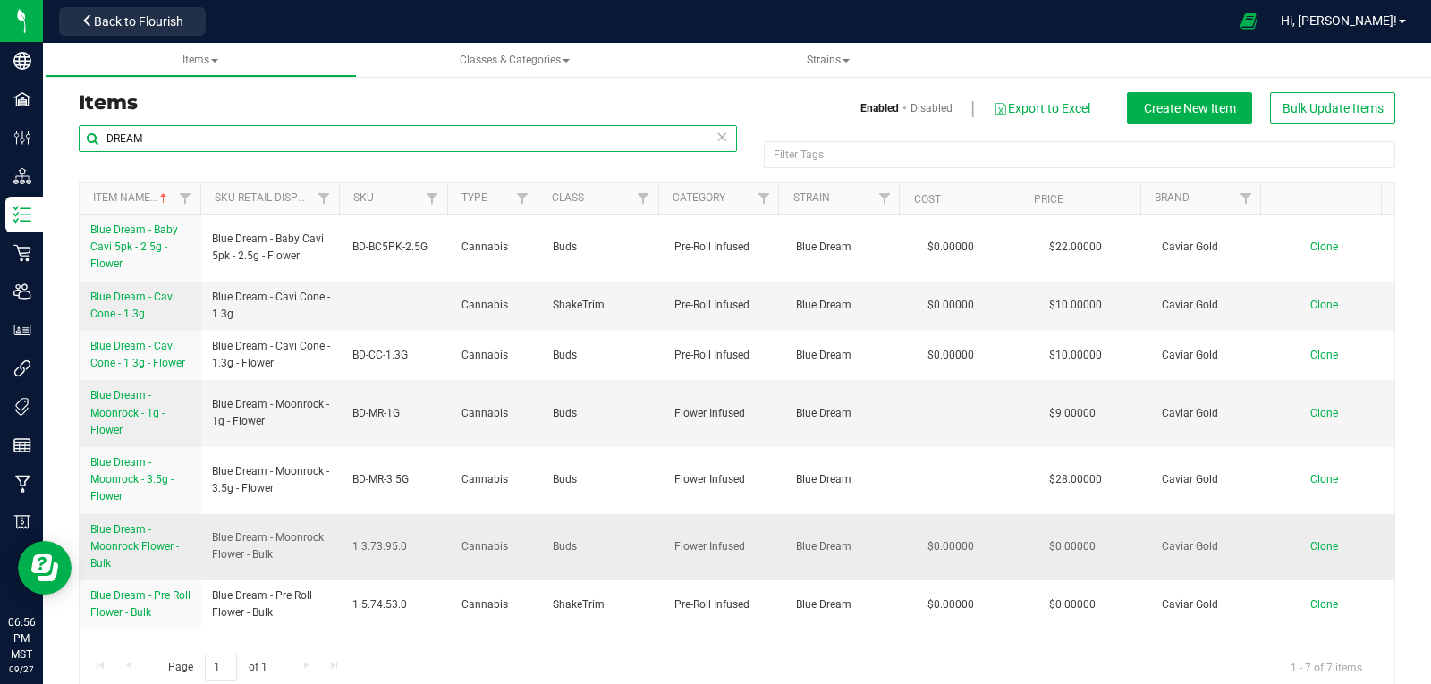
scroll to position [23, 0]
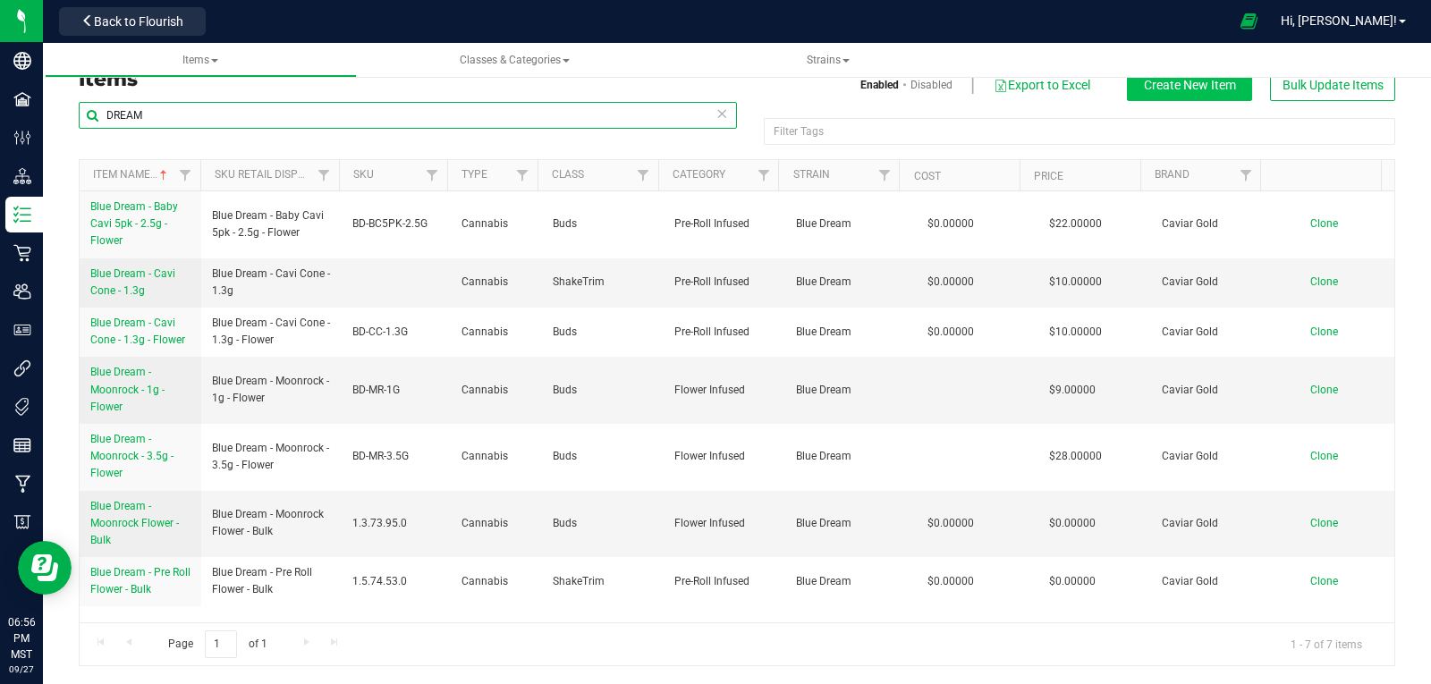
type input "DREAM"
click at [1156, 87] on span "Create New Item" at bounding box center [1190, 85] width 92 height 14
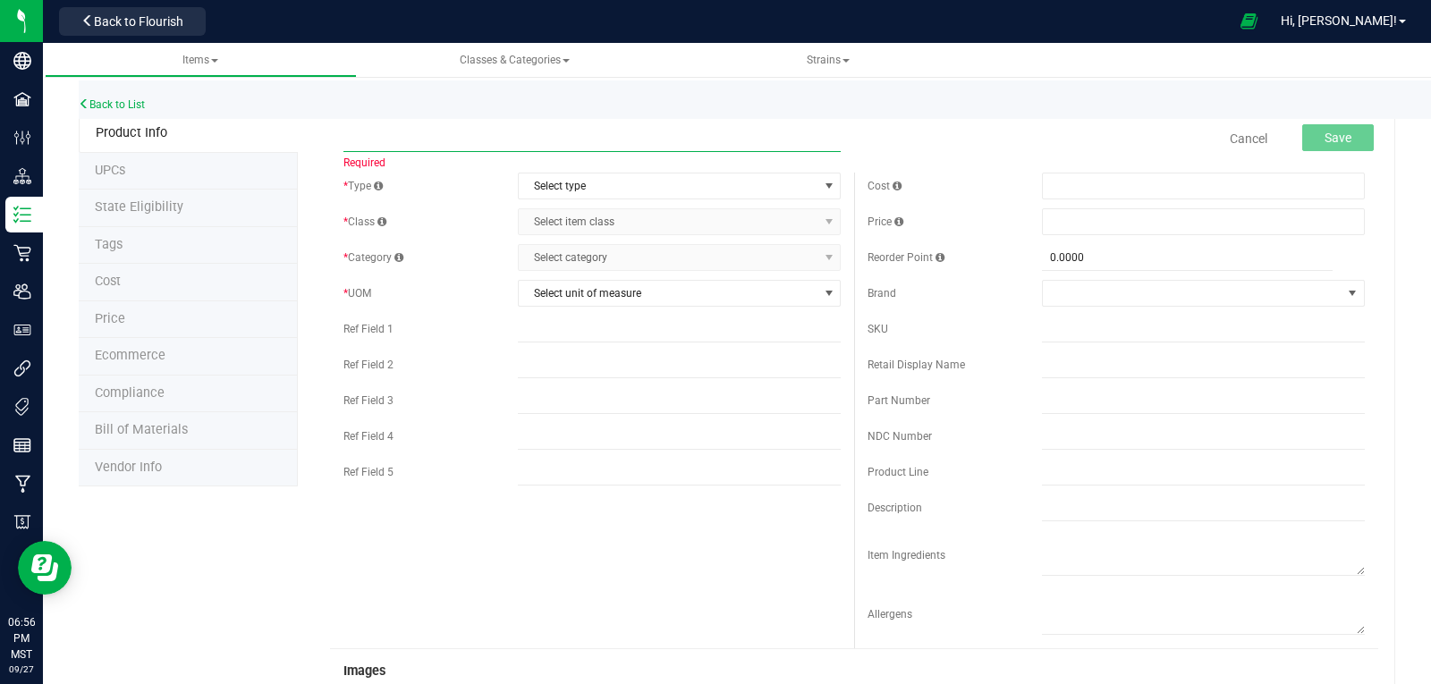
paste input "Blue Dream - Moonrock - Bulk"
type input "Blue Dream - Moonrock - Bulk"
click at [615, 183] on span "Select type" at bounding box center [668, 186] width 299 height 25
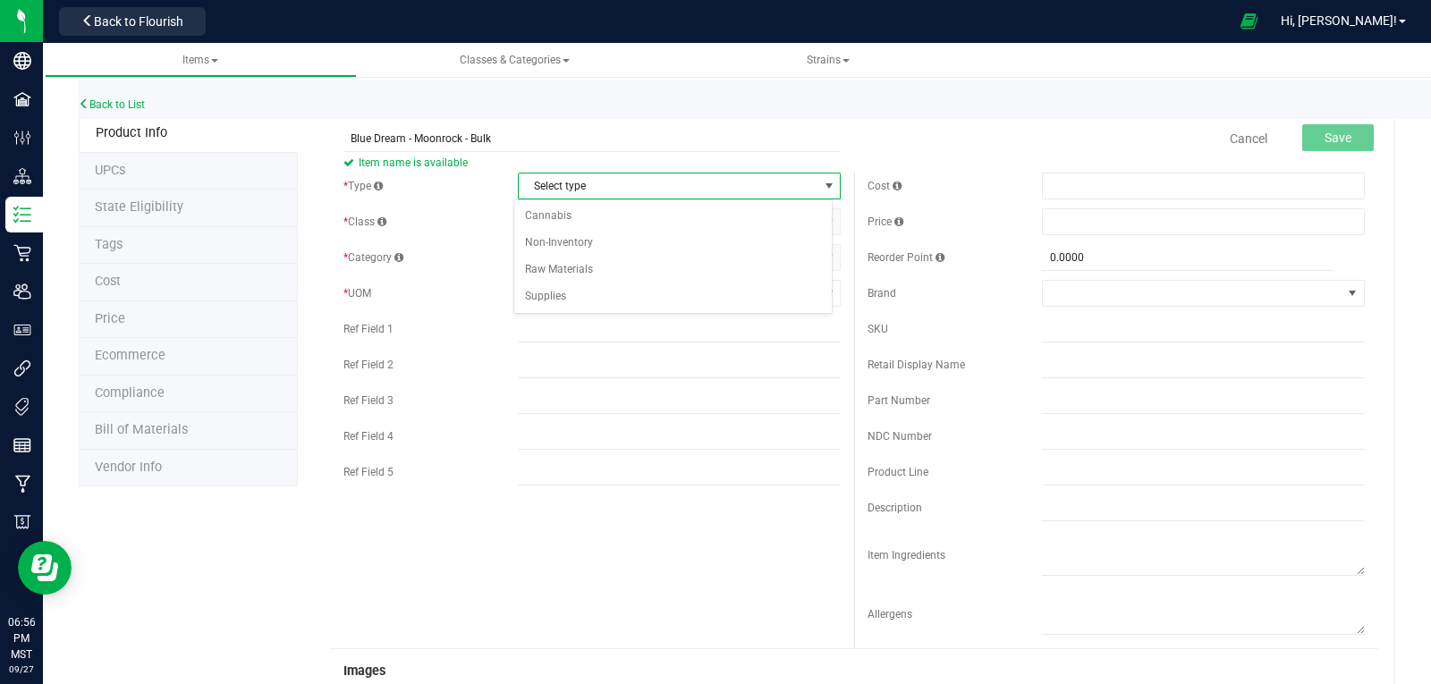
click at [606, 190] on span "Select type" at bounding box center [668, 186] width 299 height 25
click at [607, 178] on span "Select type" at bounding box center [668, 186] width 299 height 25
click at [589, 215] on li "Cannabis" at bounding box center [673, 216] width 318 height 27
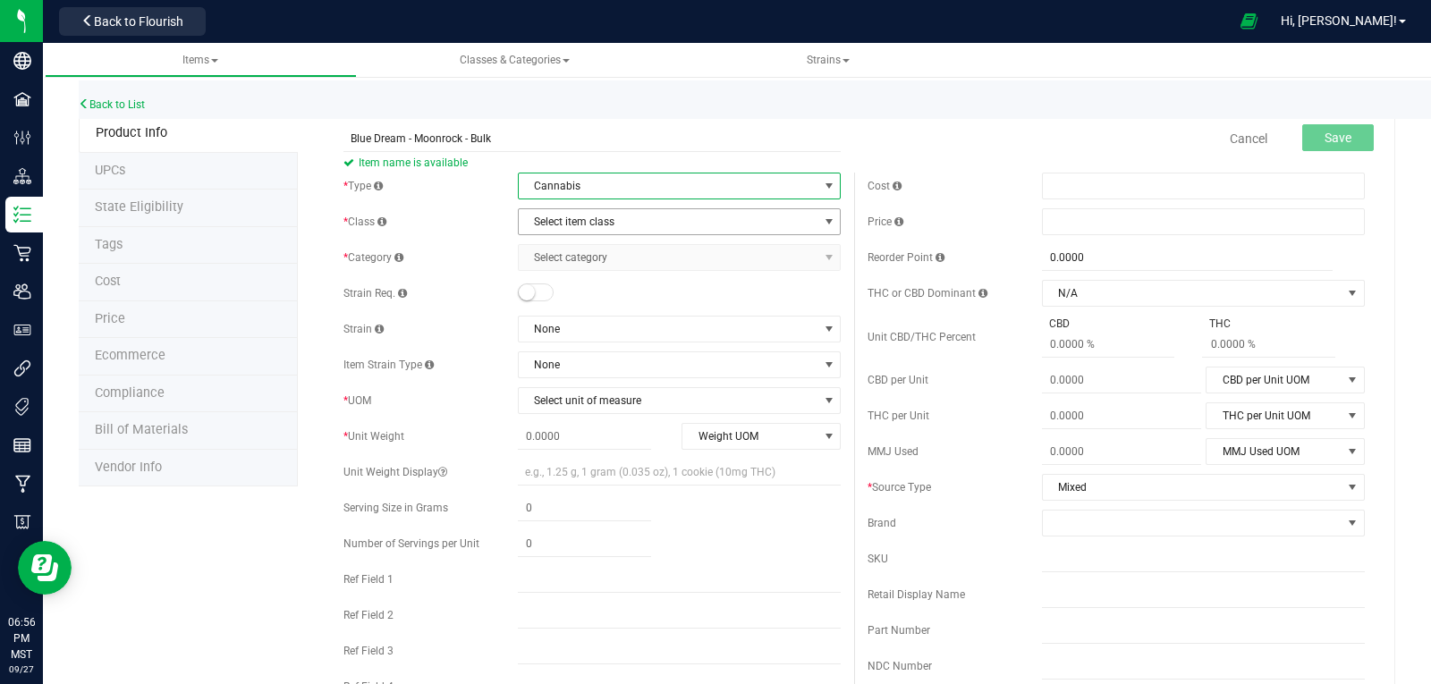
click at [580, 220] on span "Select item class" at bounding box center [668, 221] width 299 height 25
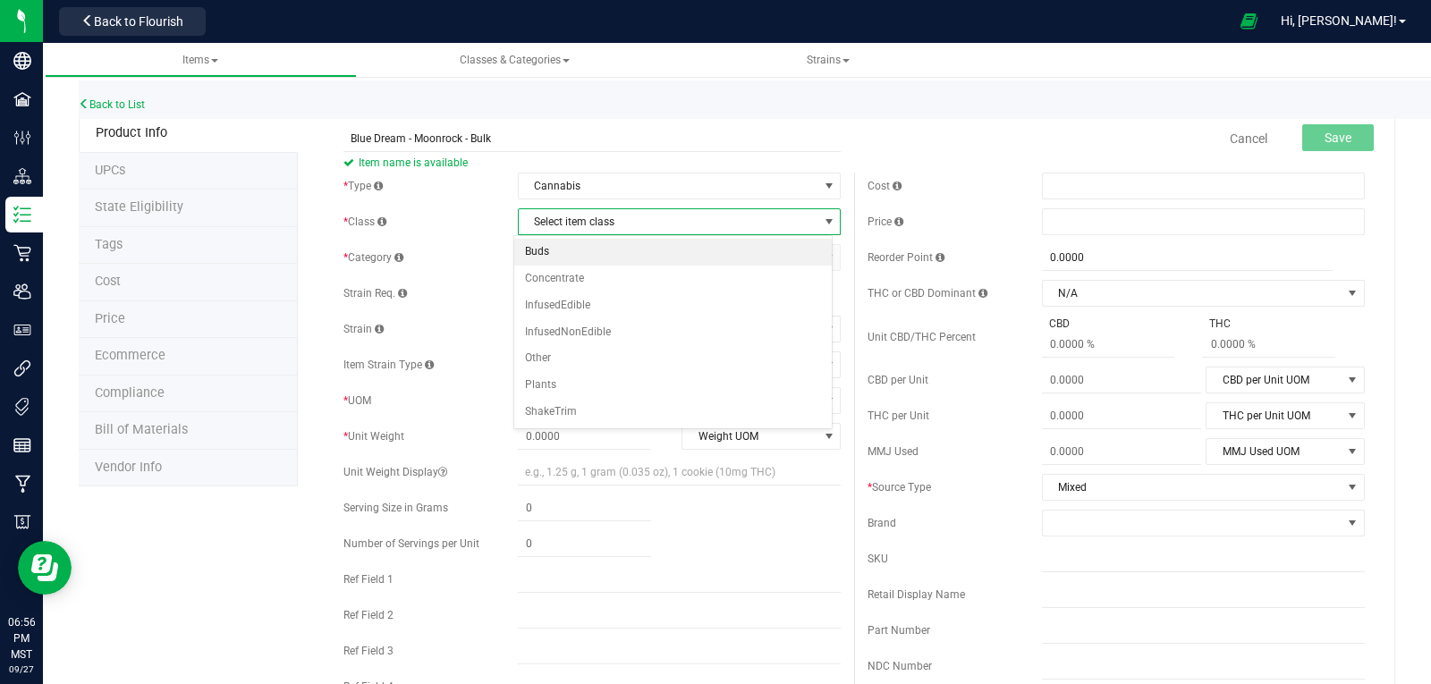
click at [555, 257] on li "Buds" at bounding box center [673, 252] width 318 height 27
click at [551, 261] on span "Select category" at bounding box center [668, 257] width 299 height 25
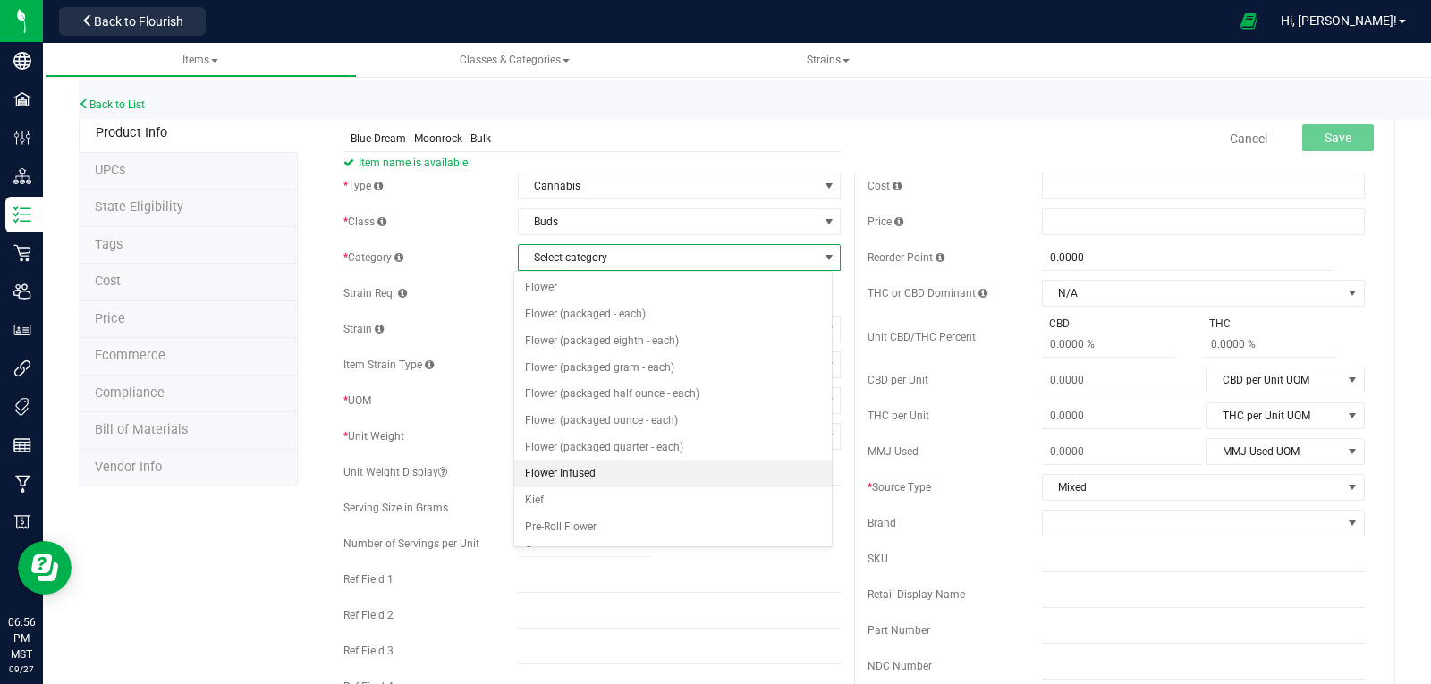
click at [560, 469] on li "Flower Infused" at bounding box center [673, 474] width 318 height 27
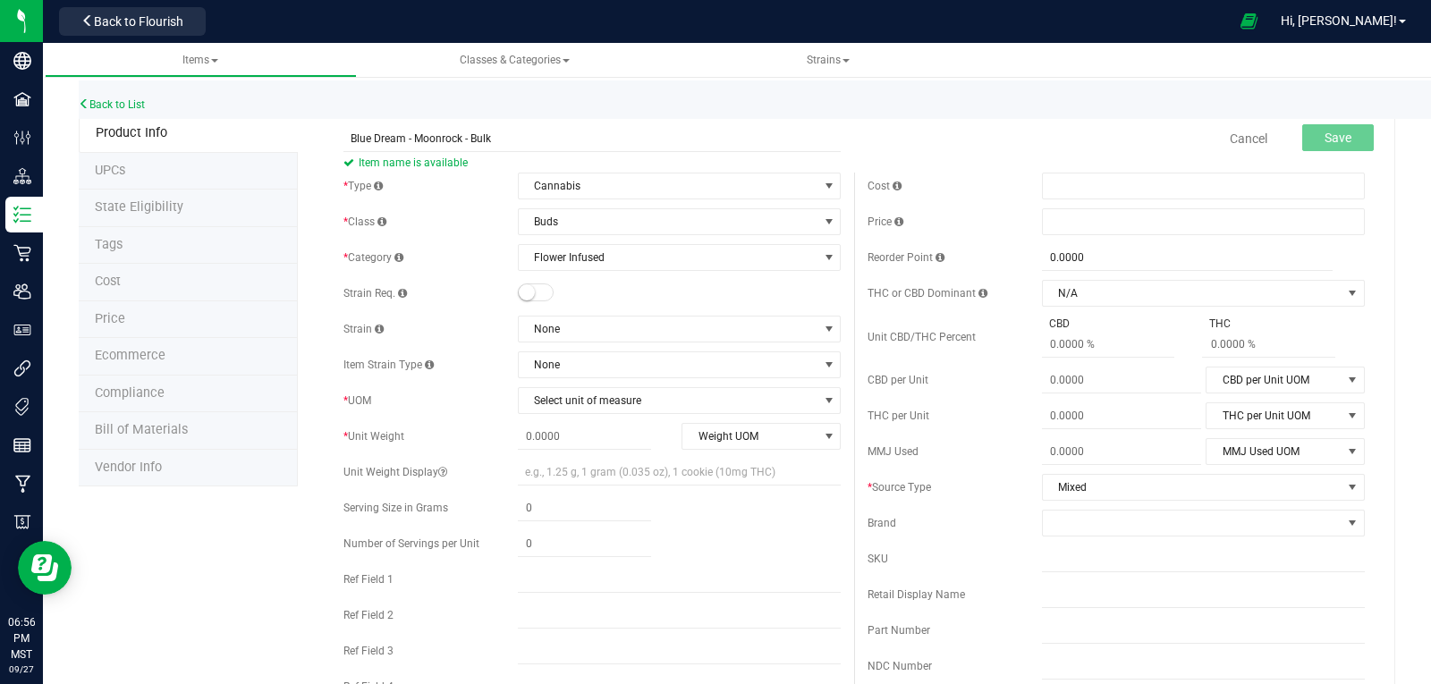
click at [521, 290] on small at bounding box center [527, 292] width 16 height 16
click at [578, 333] on span "None" at bounding box center [668, 329] width 299 height 25
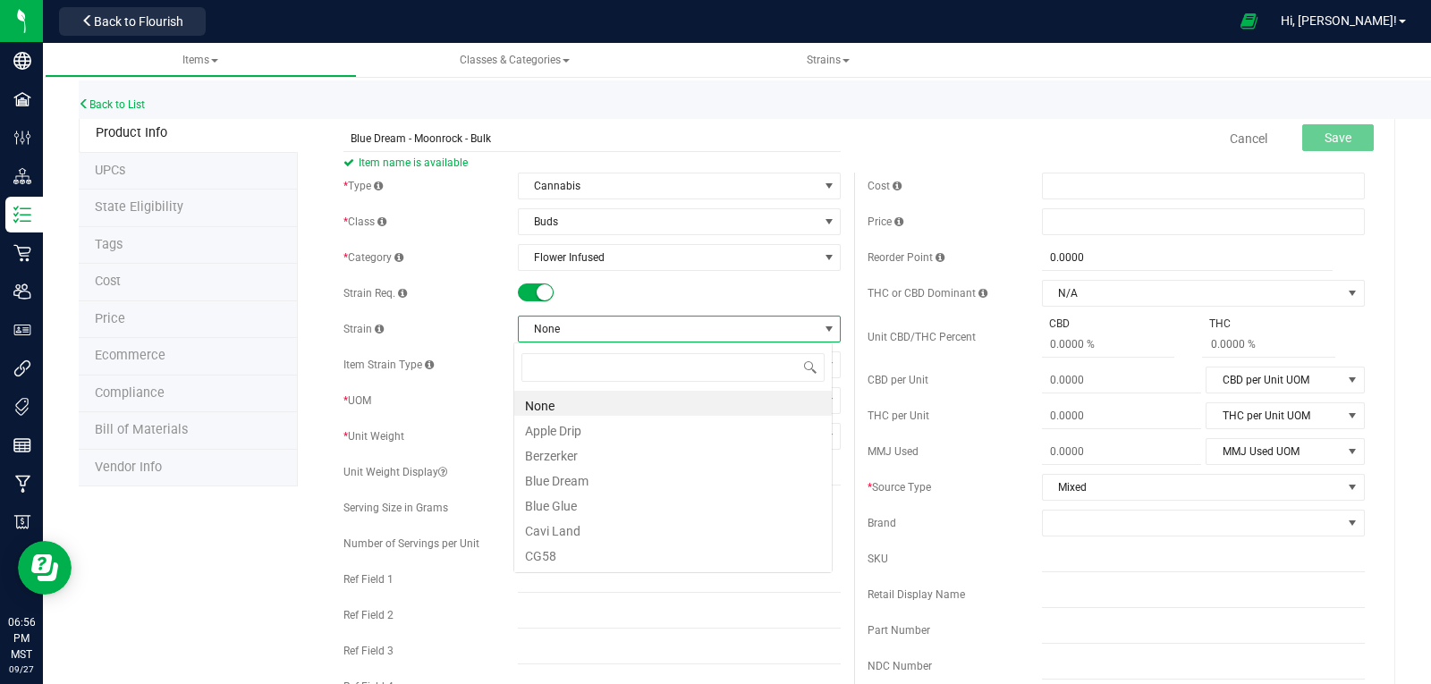
scroll to position [27, 319]
click at [560, 480] on li "Blue Dream" at bounding box center [673, 478] width 318 height 25
click at [557, 402] on span "Select unit of measure" at bounding box center [668, 400] width 299 height 25
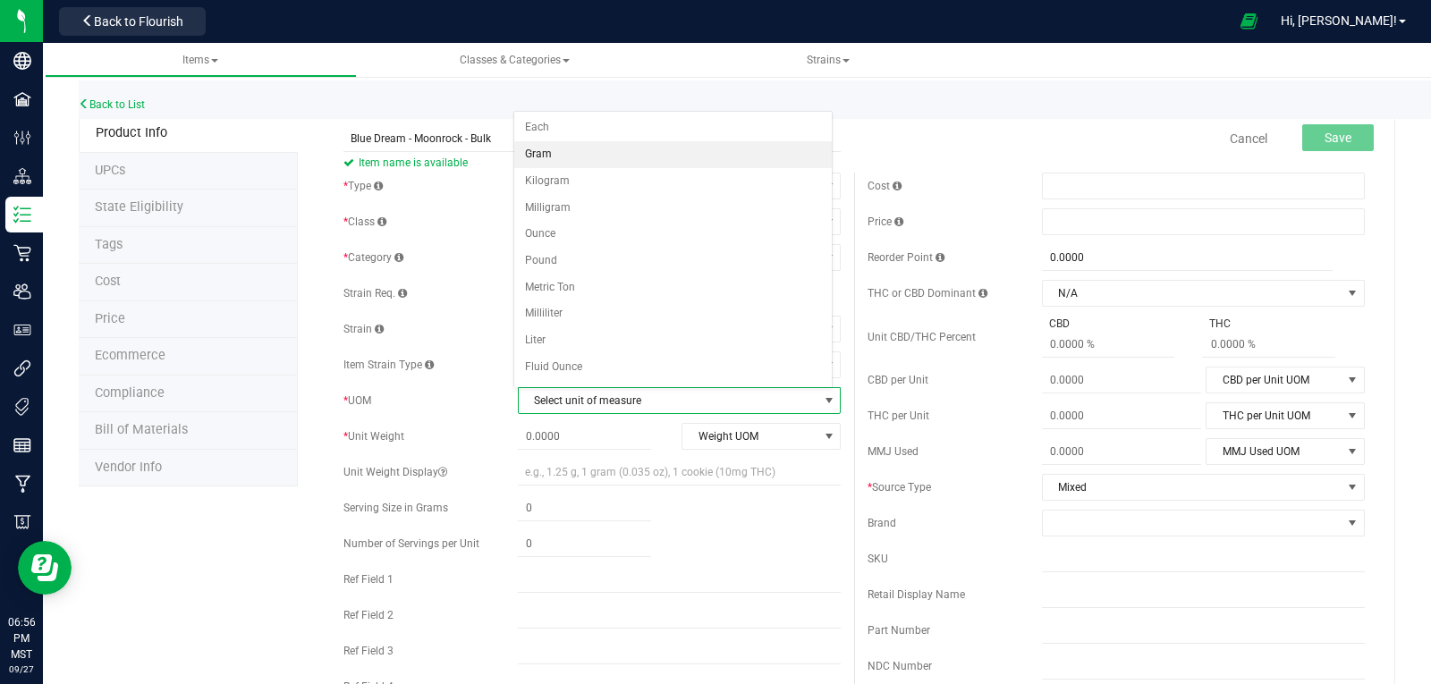
click at [550, 153] on li "Gram" at bounding box center [673, 154] width 318 height 27
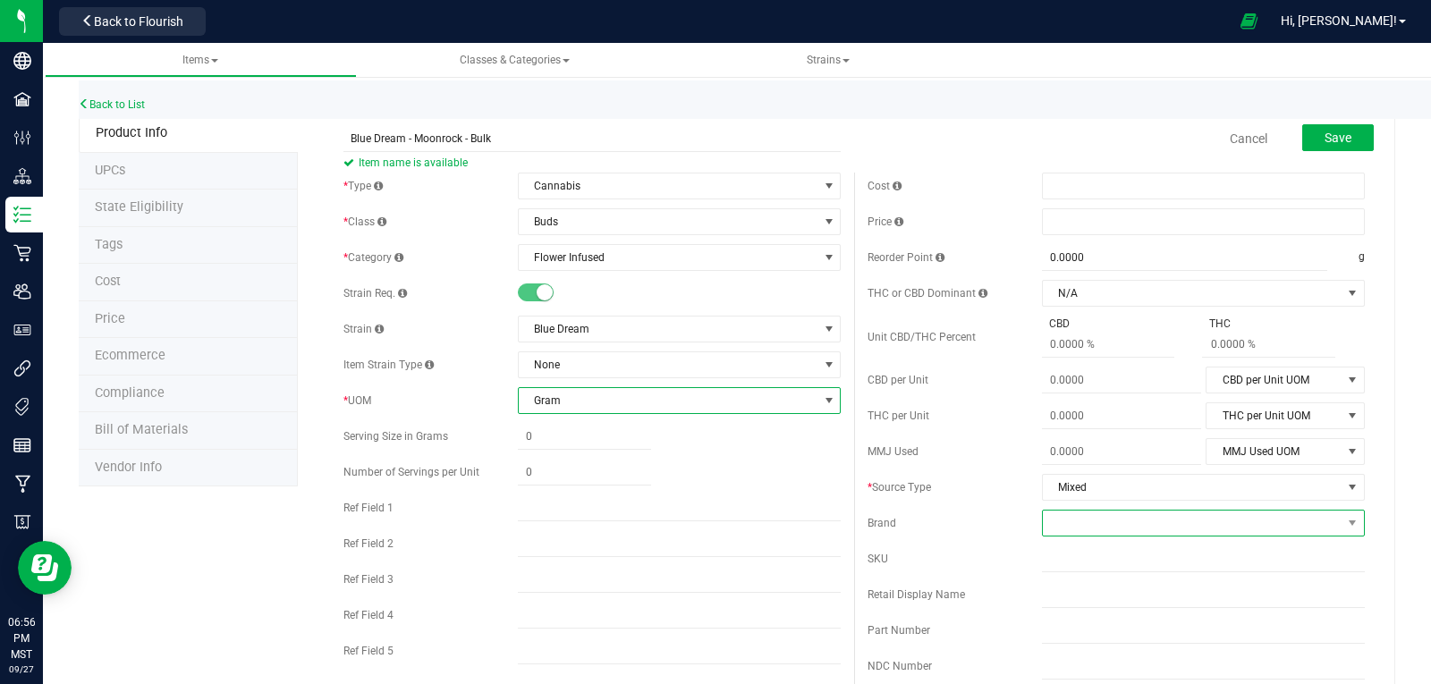
click at [1092, 525] on span at bounding box center [1192, 523] width 299 height 25
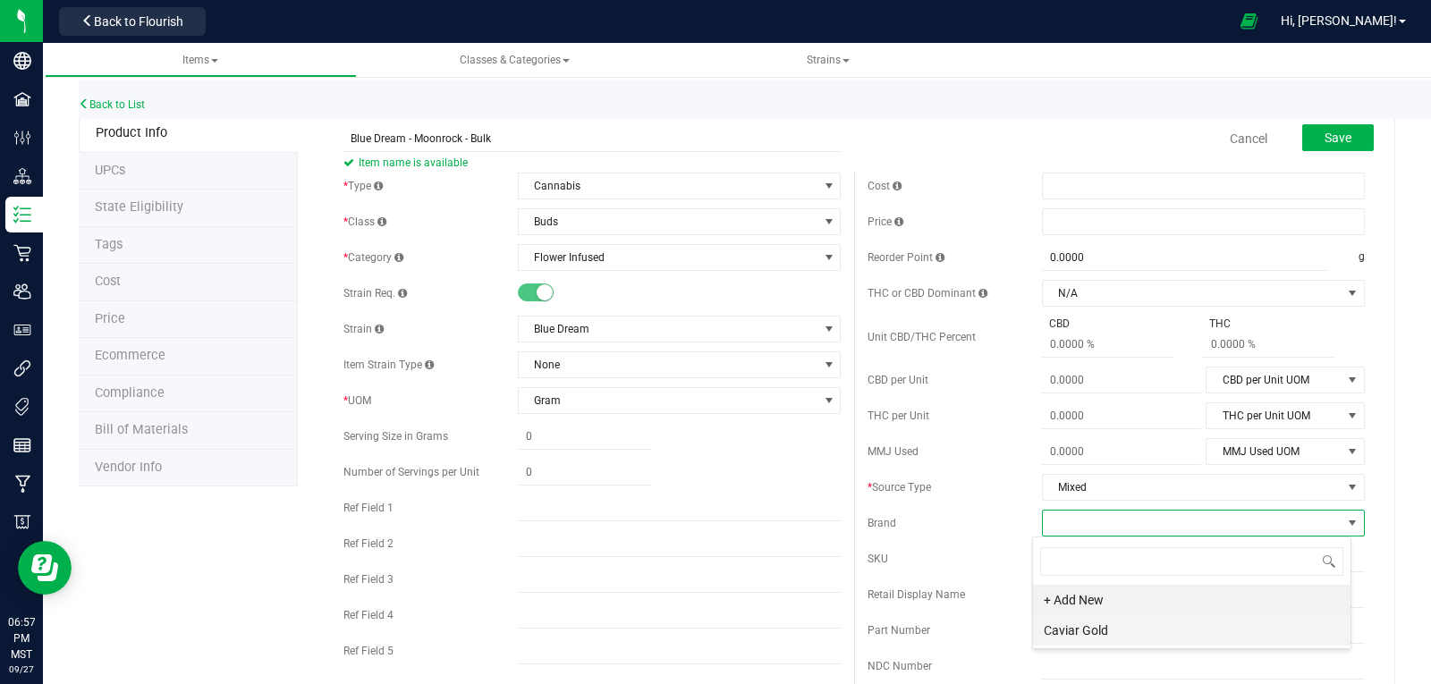
click at [1085, 631] on li "Caviar Gold" at bounding box center [1192, 630] width 318 height 30
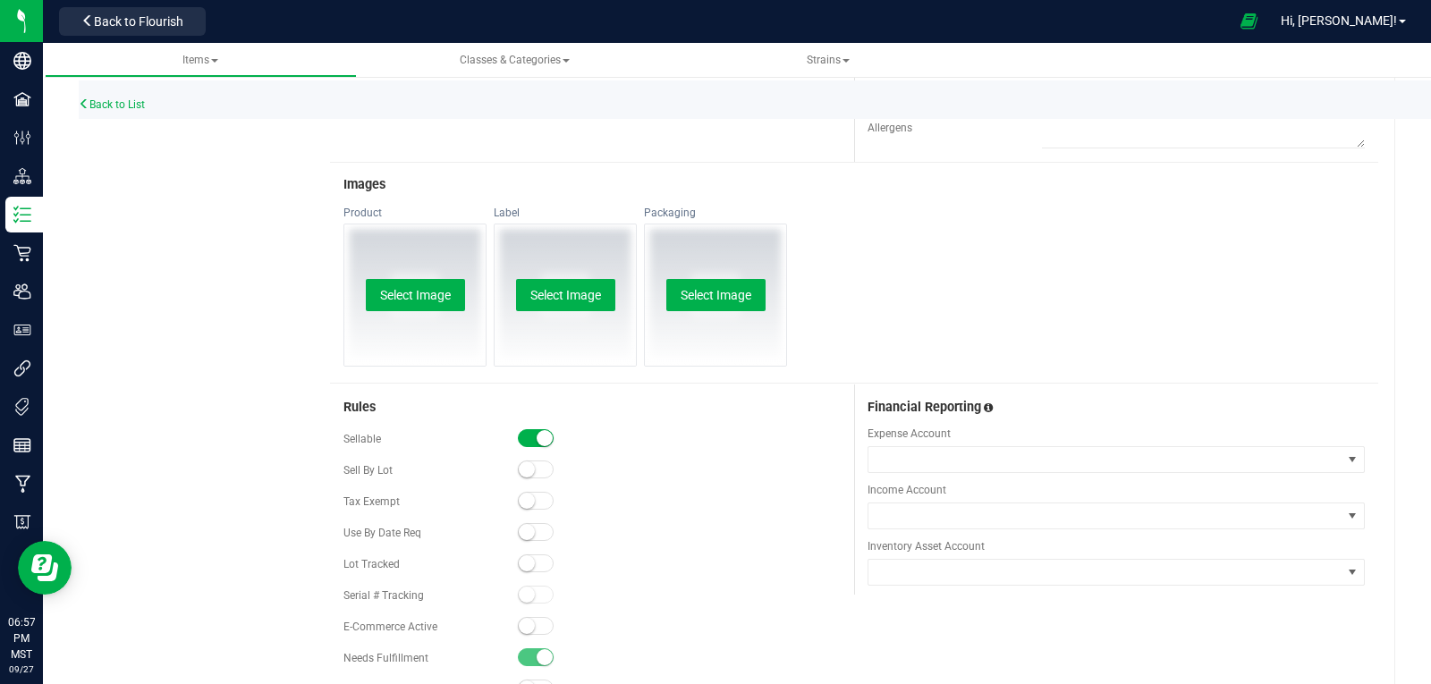
scroll to position [859, 0]
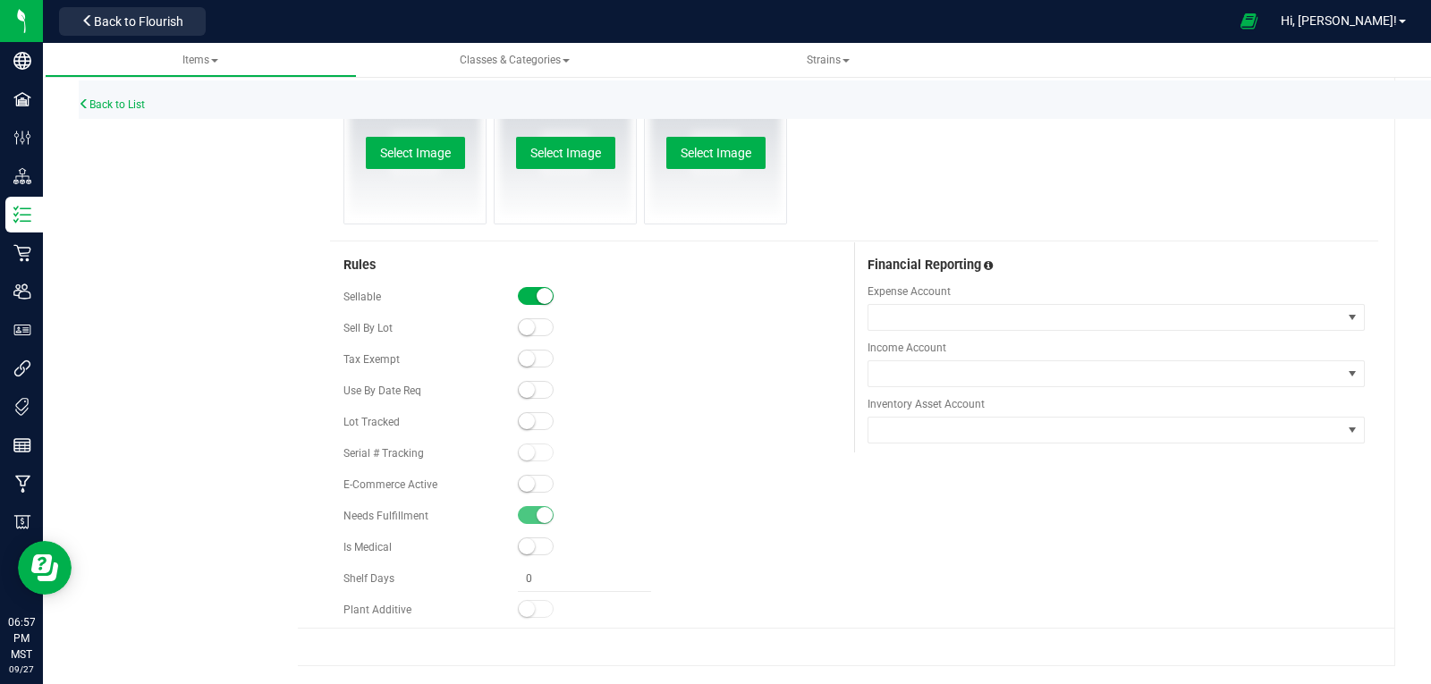
click at [521, 413] on small at bounding box center [527, 421] width 16 height 16
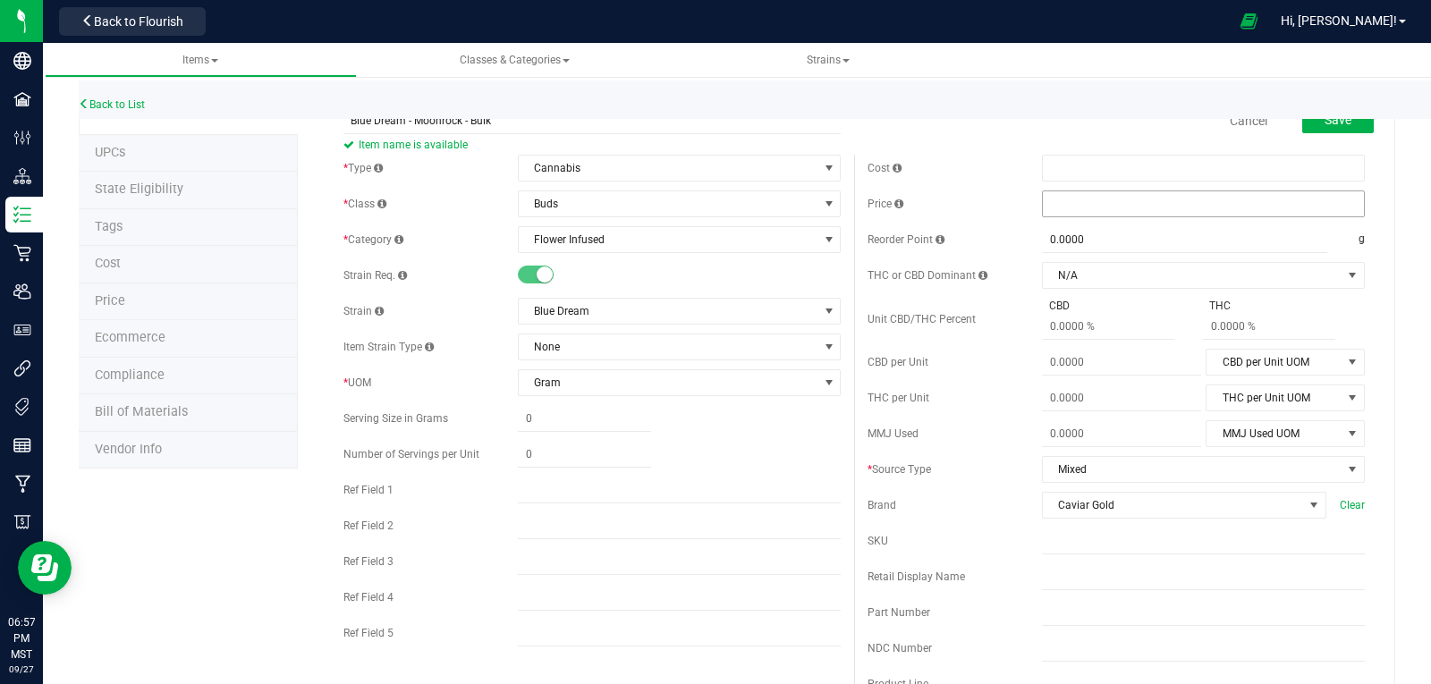
scroll to position [0, 0]
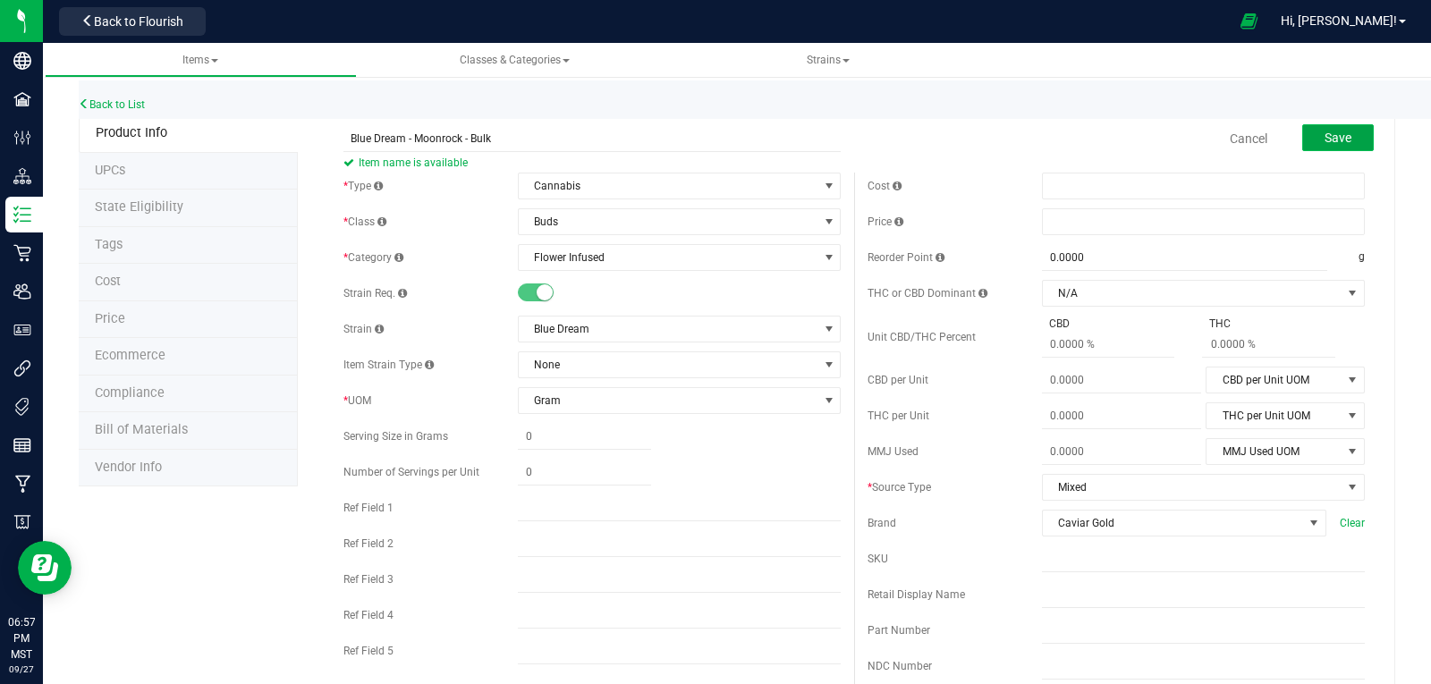
click at [1325, 136] on span "Save" at bounding box center [1338, 138] width 27 height 14
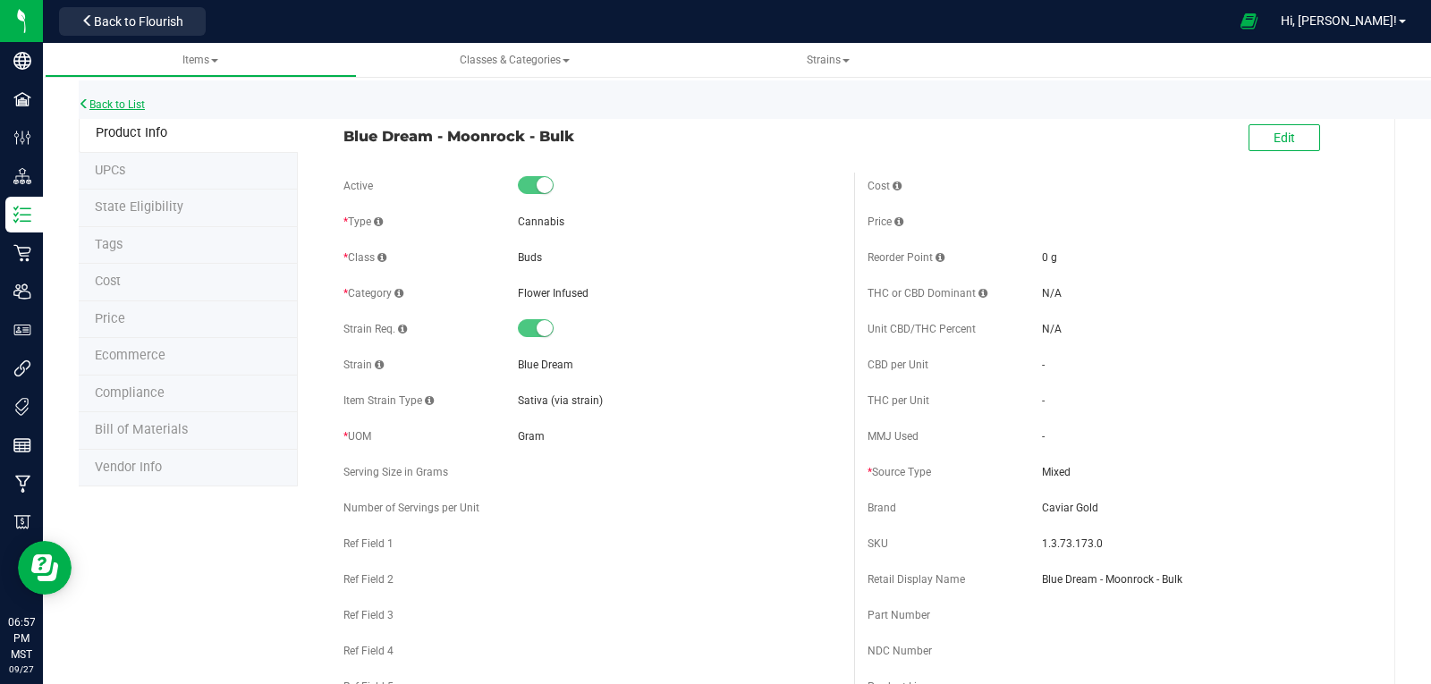
click at [134, 104] on link "Back to List" at bounding box center [112, 104] width 66 height 13
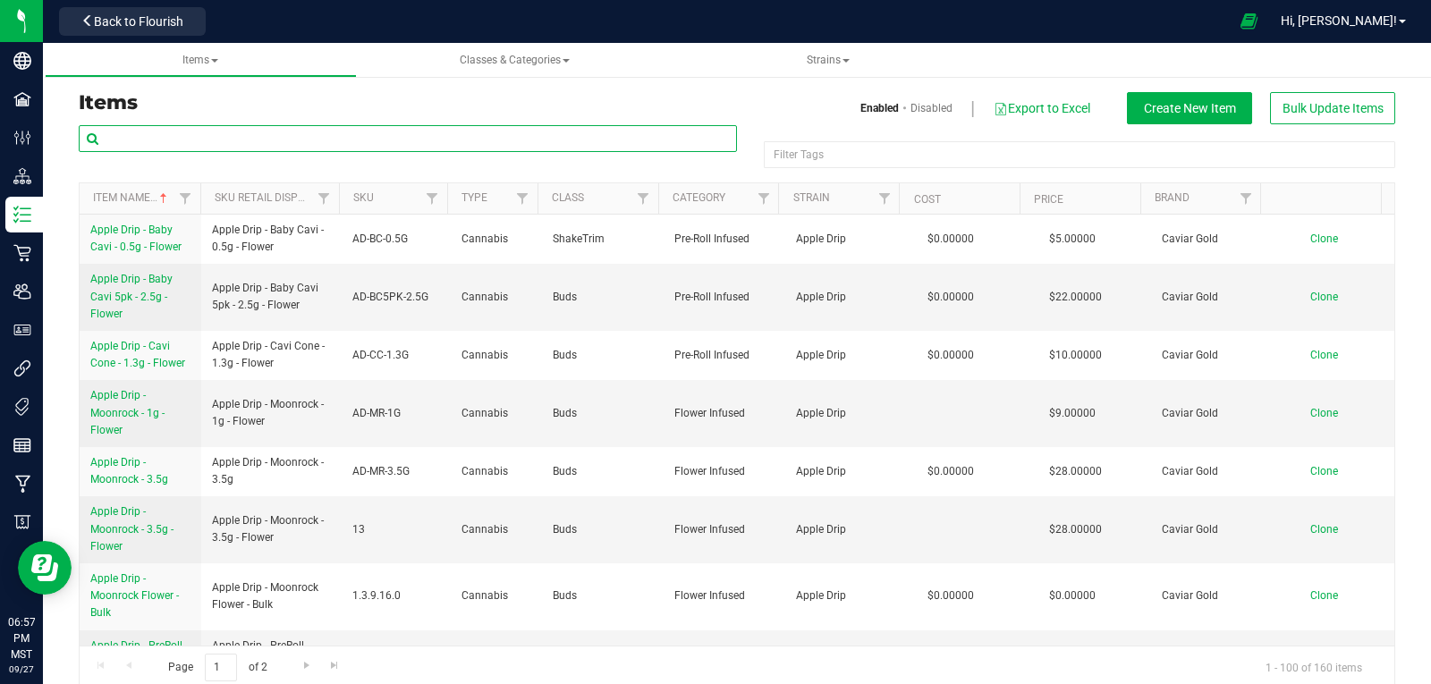
click at [215, 140] on input "text" at bounding box center [408, 138] width 658 height 27
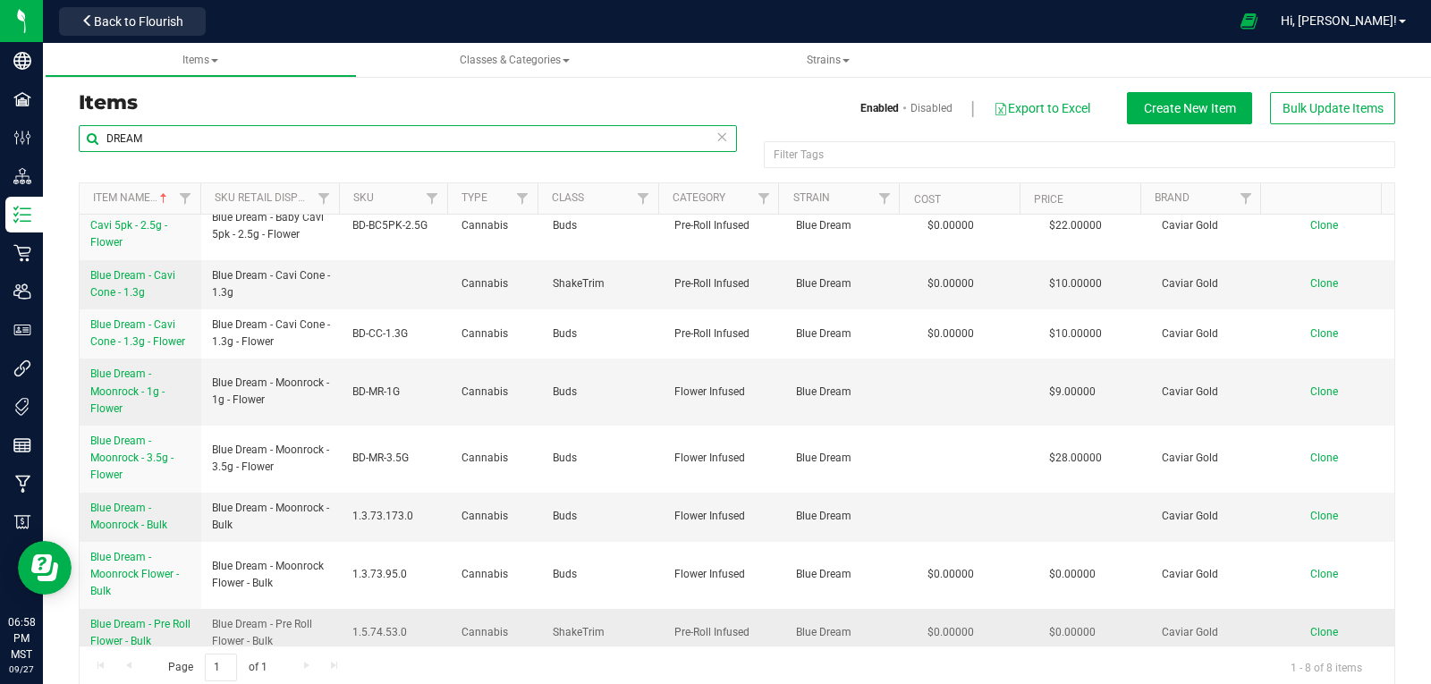
scroll to position [33, 0]
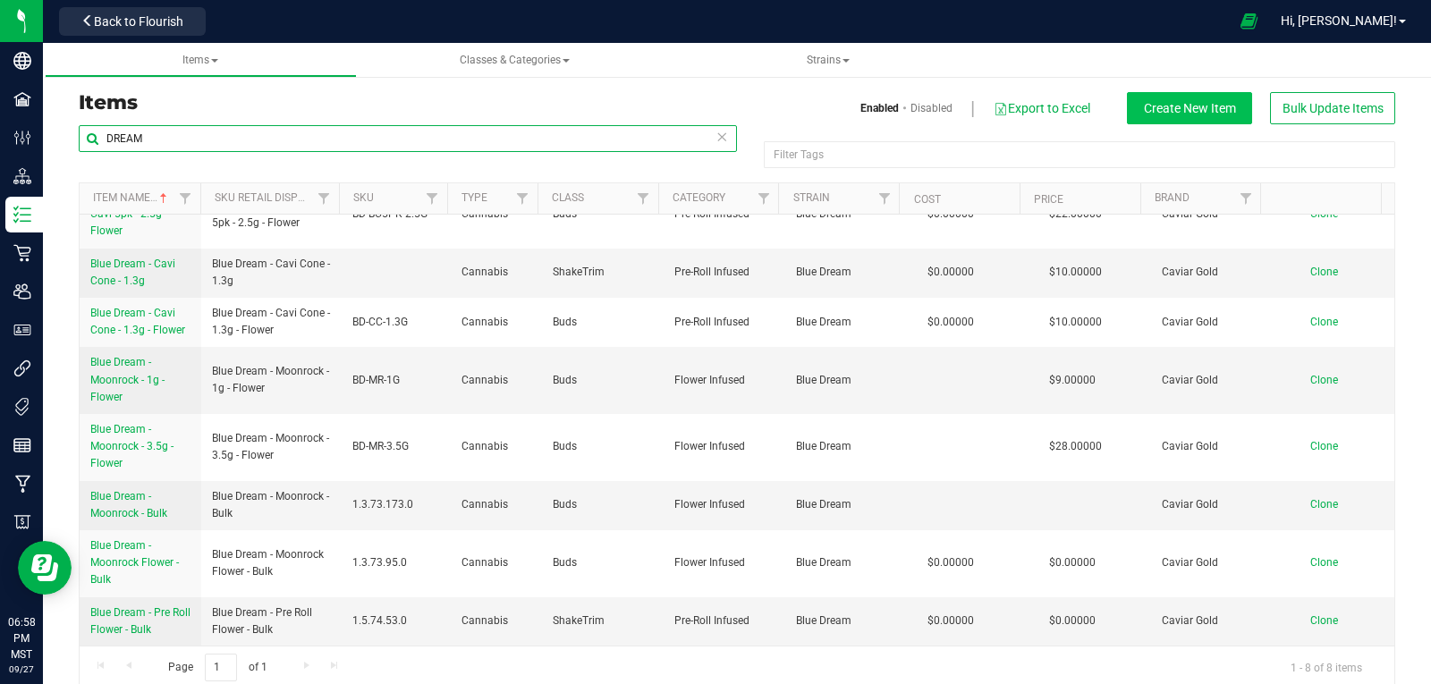
type input "DREAM"
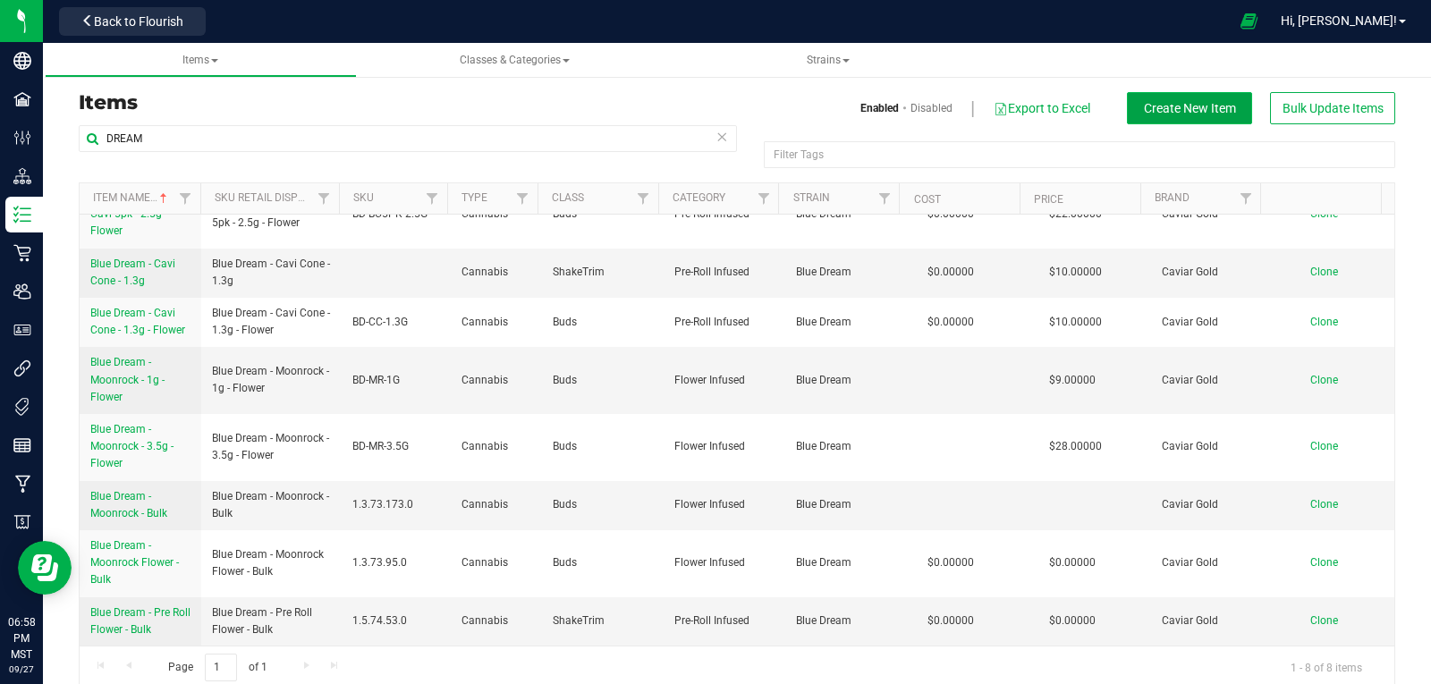
click at [1190, 106] on span "Create New Item" at bounding box center [1190, 108] width 92 height 14
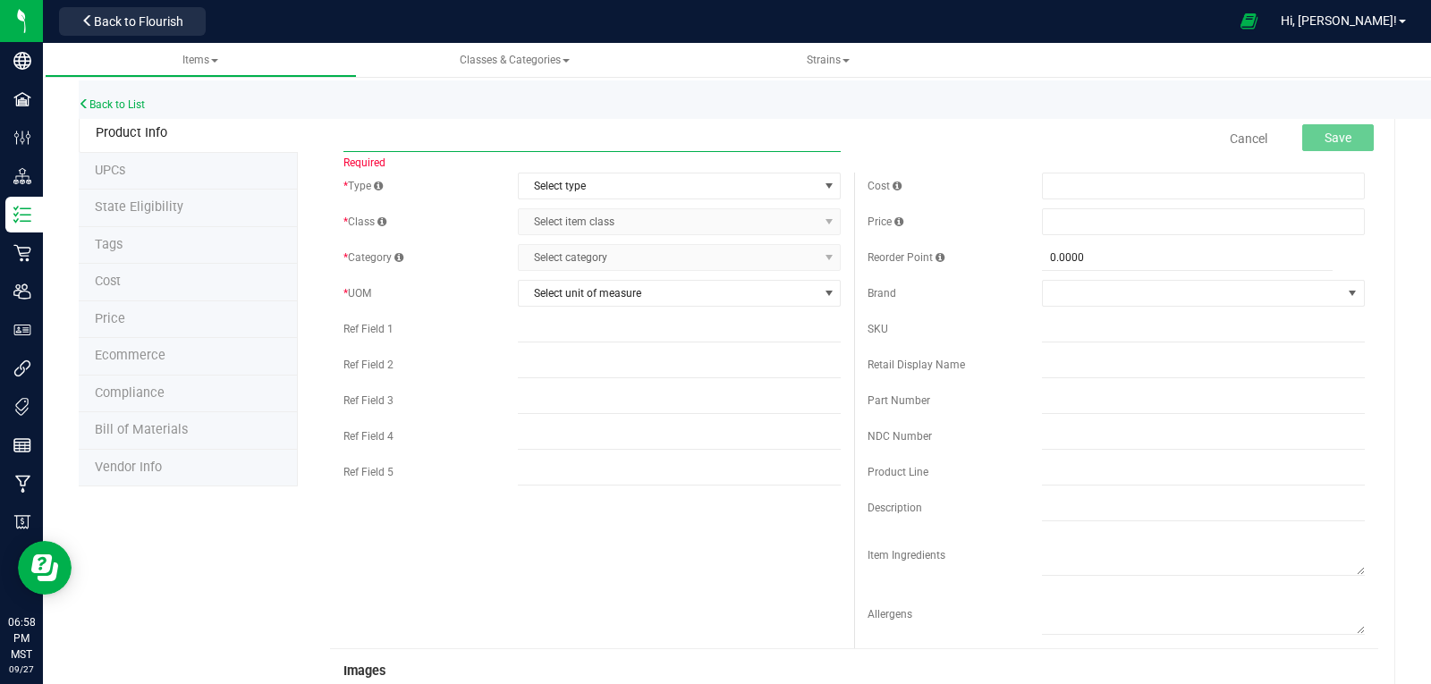
paste input "Blue Dream - Pre Roll - Bulk"
type input "Blue Dream - Pre Roll - Bulk"
drag, startPoint x: 591, startPoint y: 176, endPoint x: 598, endPoint y: 198, distance: 22.6
click at [594, 182] on span "Select type" at bounding box center [668, 186] width 299 height 25
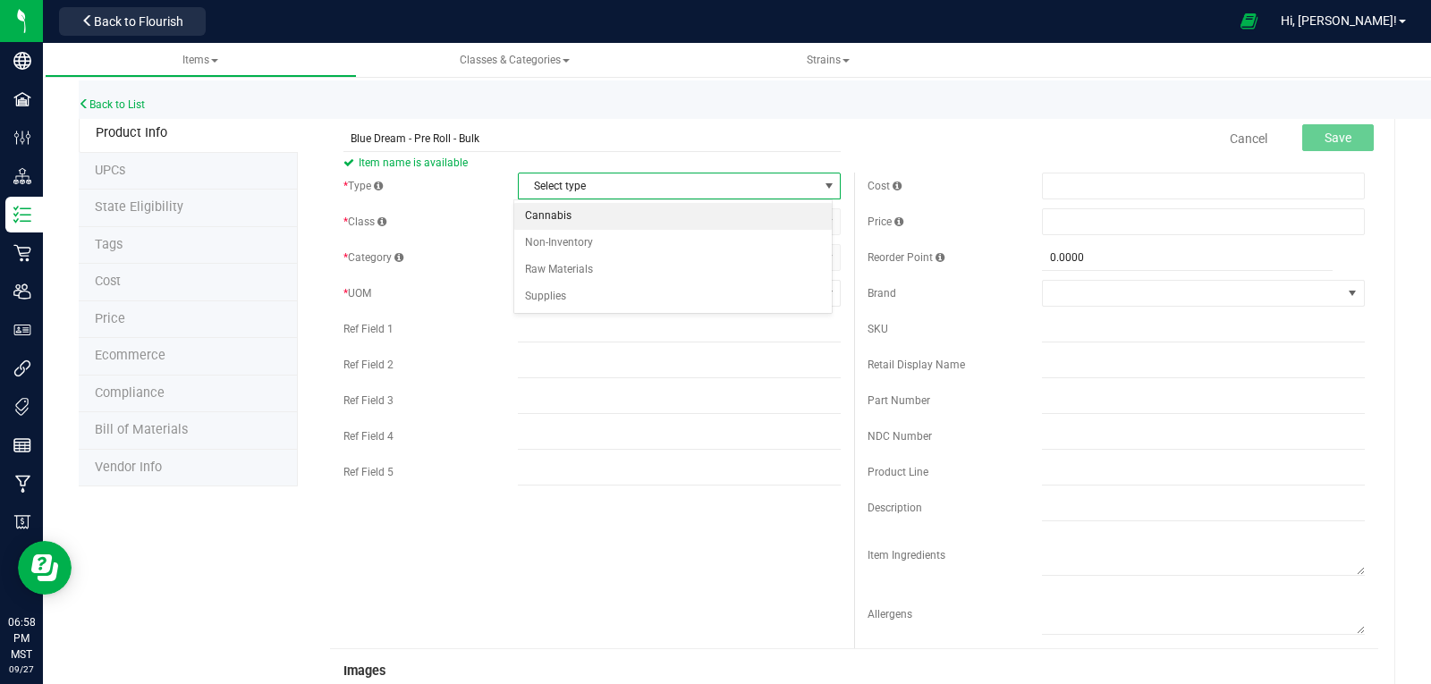
click at [542, 218] on li "Cannabis" at bounding box center [673, 216] width 318 height 27
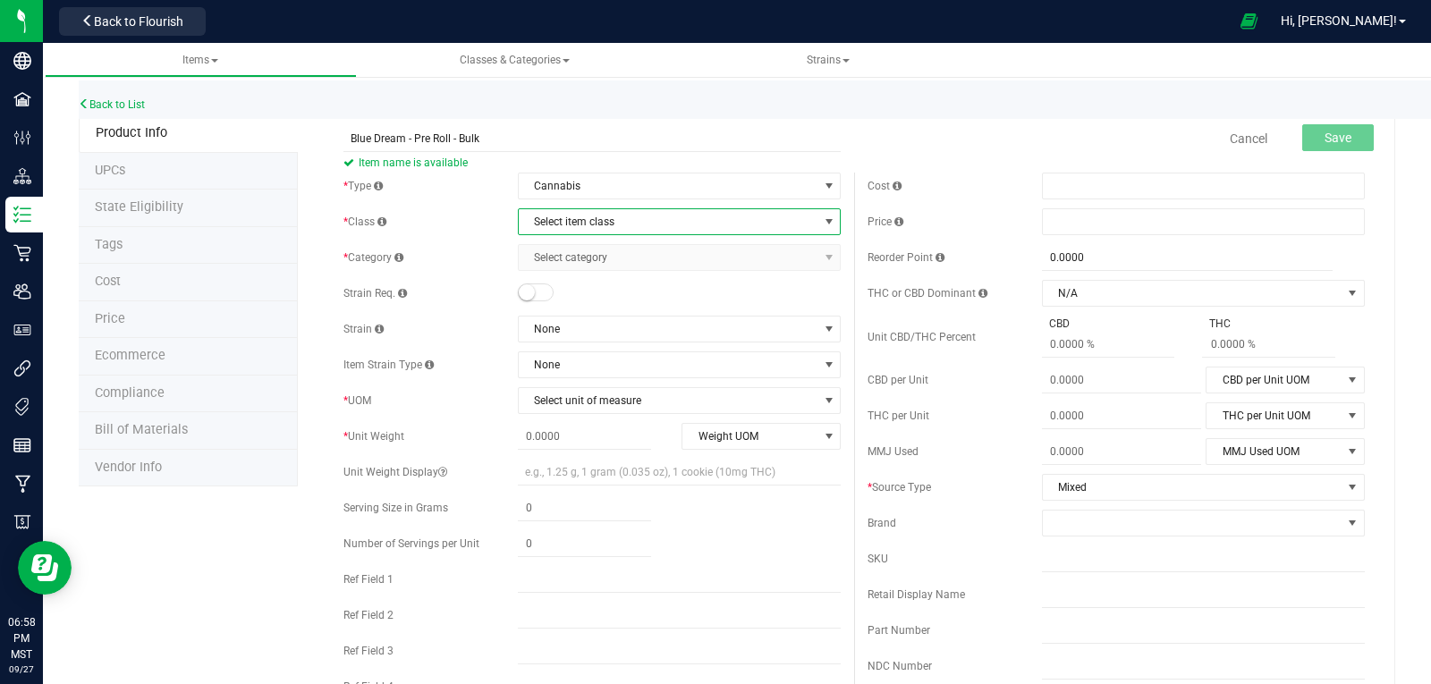
click at [543, 224] on span "Select item class" at bounding box center [668, 221] width 299 height 25
click at [538, 254] on li "Buds" at bounding box center [673, 252] width 318 height 27
click at [538, 263] on span "Select category" at bounding box center [668, 257] width 299 height 25
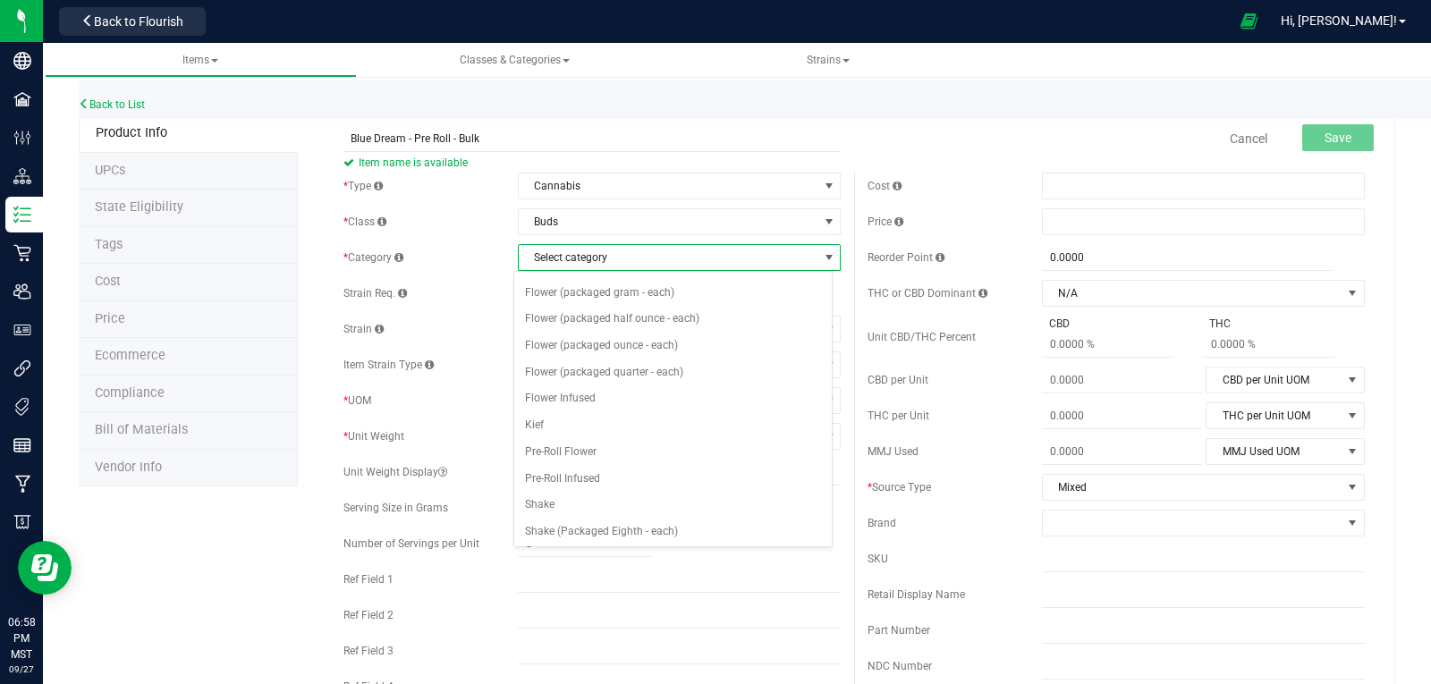
scroll to position [179, 0]
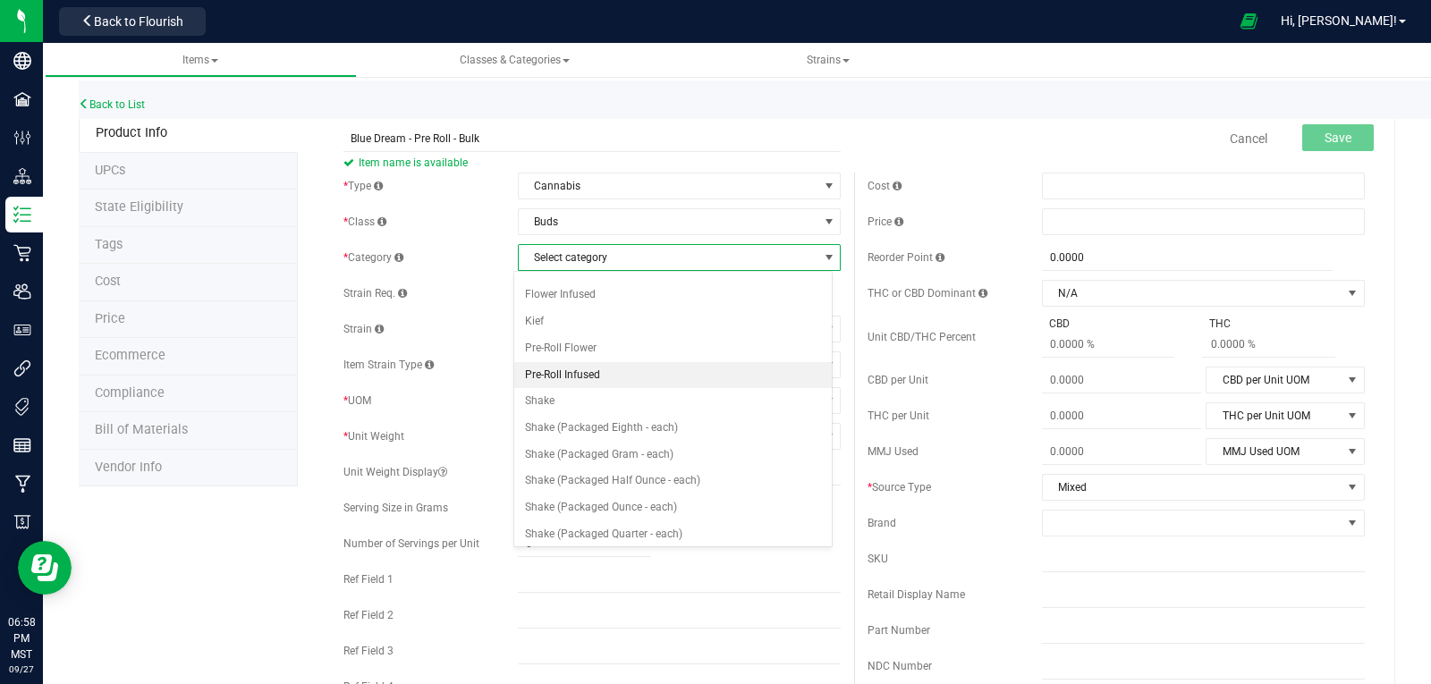
click at [545, 373] on li "Pre-Roll Infused" at bounding box center [673, 375] width 318 height 27
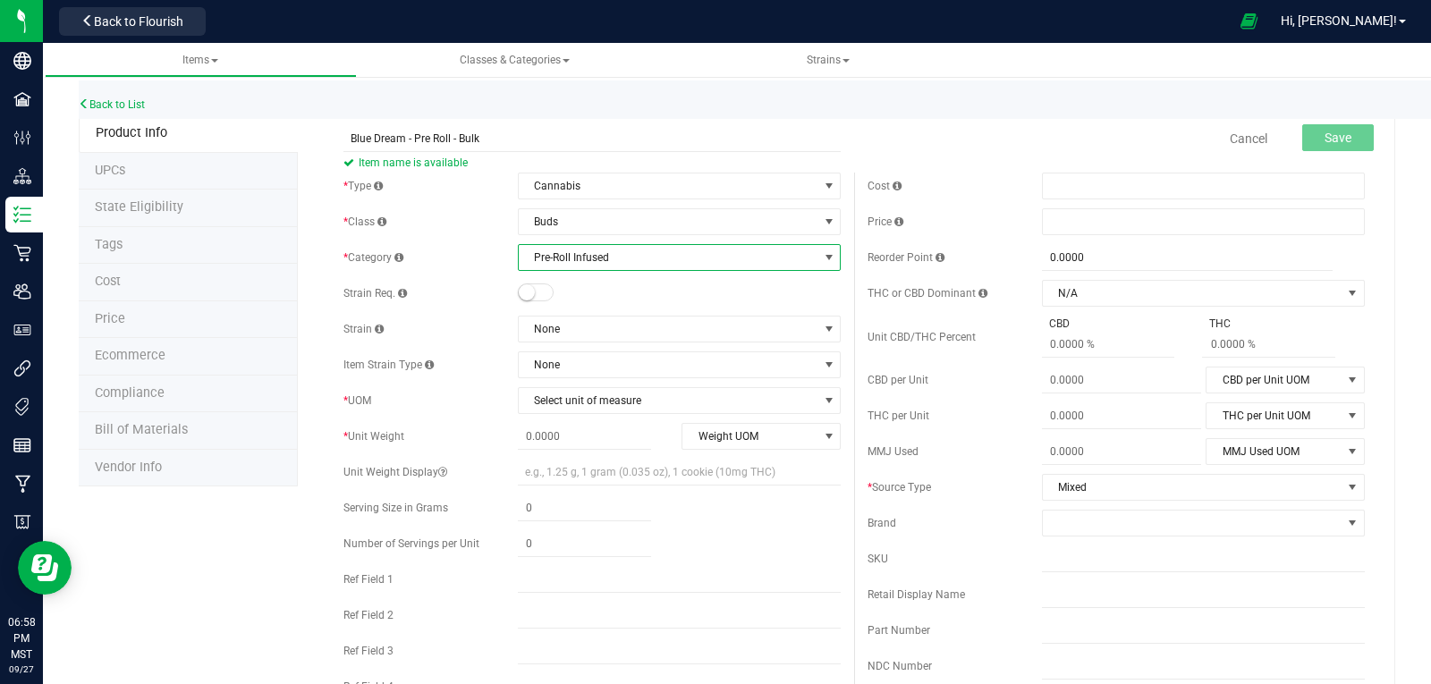
click at [523, 293] on small at bounding box center [527, 292] width 16 height 16
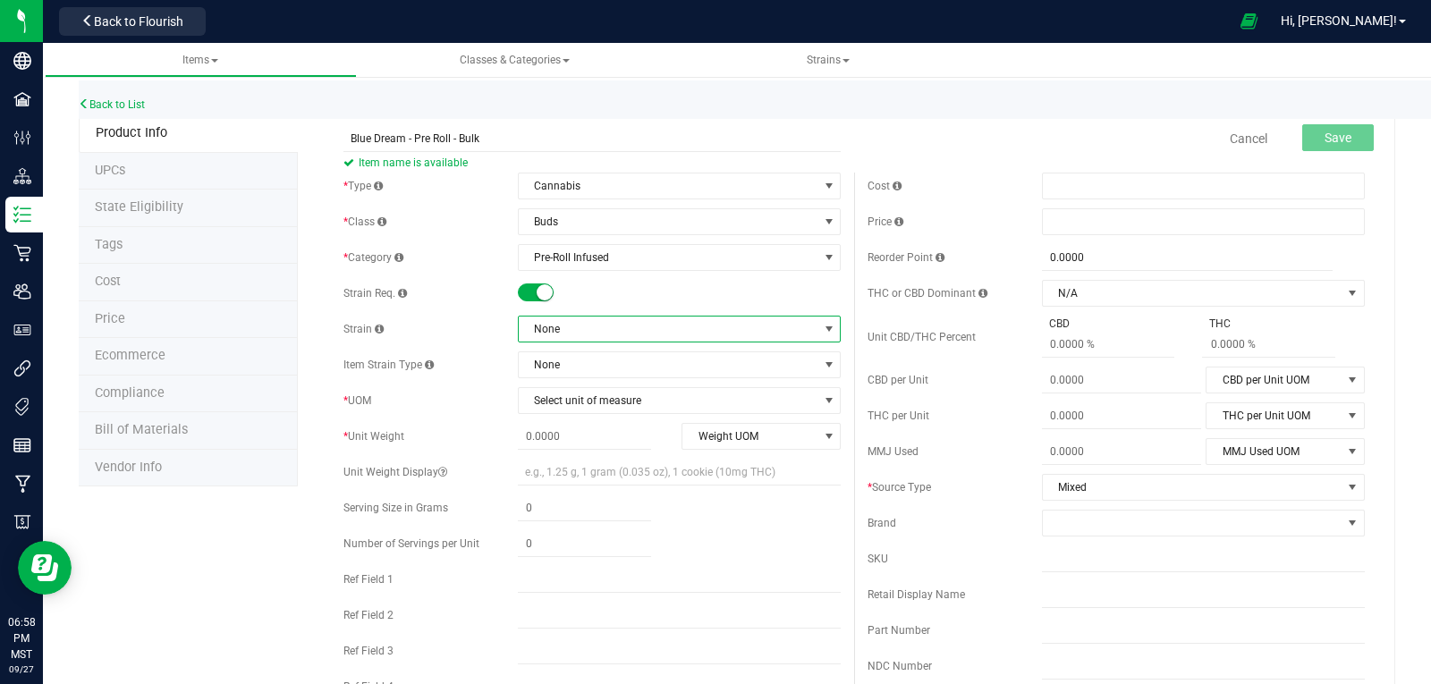
click at [575, 329] on span "None" at bounding box center [668, 329] width 299 height 25
click at [583, 476] on li "Blue Dream" at bounding box center [673, 478] width 318 height 25
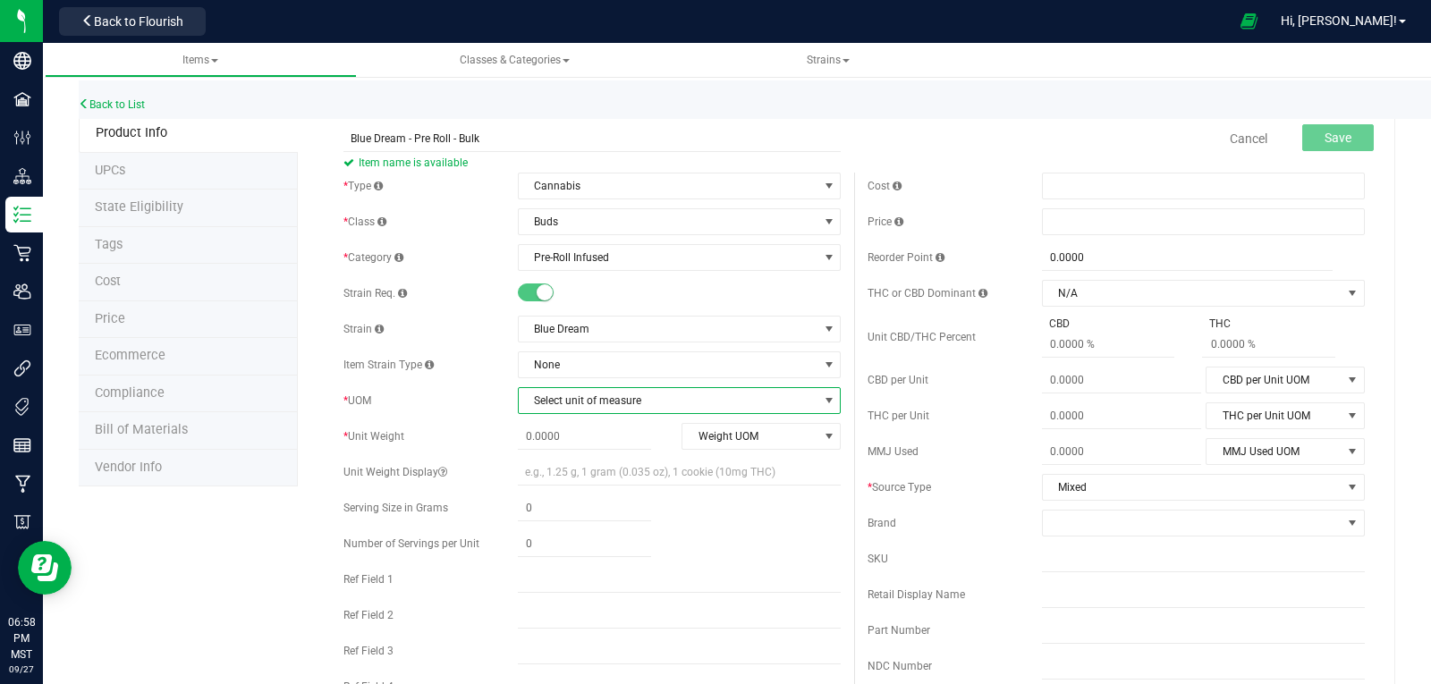
click at [545, 401] on span "Select unit of measure" at bounding box center [668, 400] width 299 height 25
click at [533, 150] on li "Gram" at bounding box center [673, 154] width 318 height 27
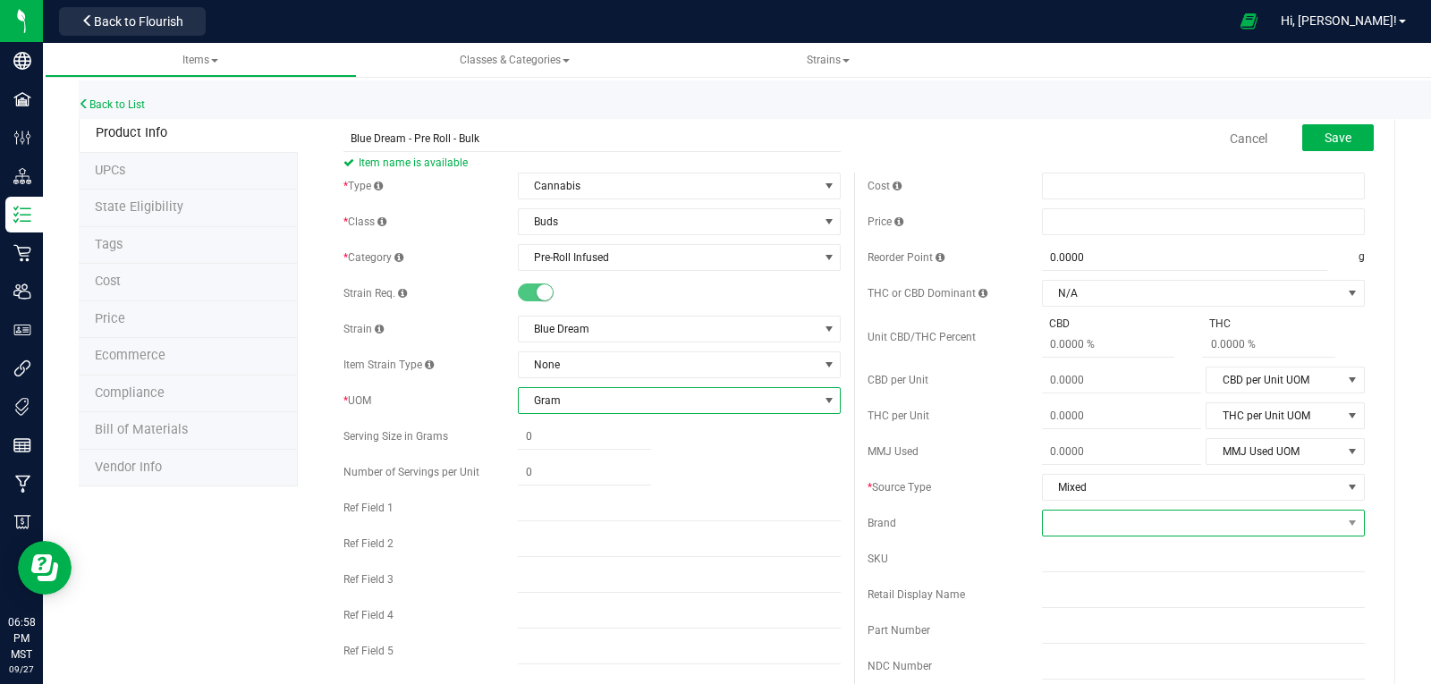
click at [1067, 525] on span at bounding box center [1192, 523] width 299 height 25
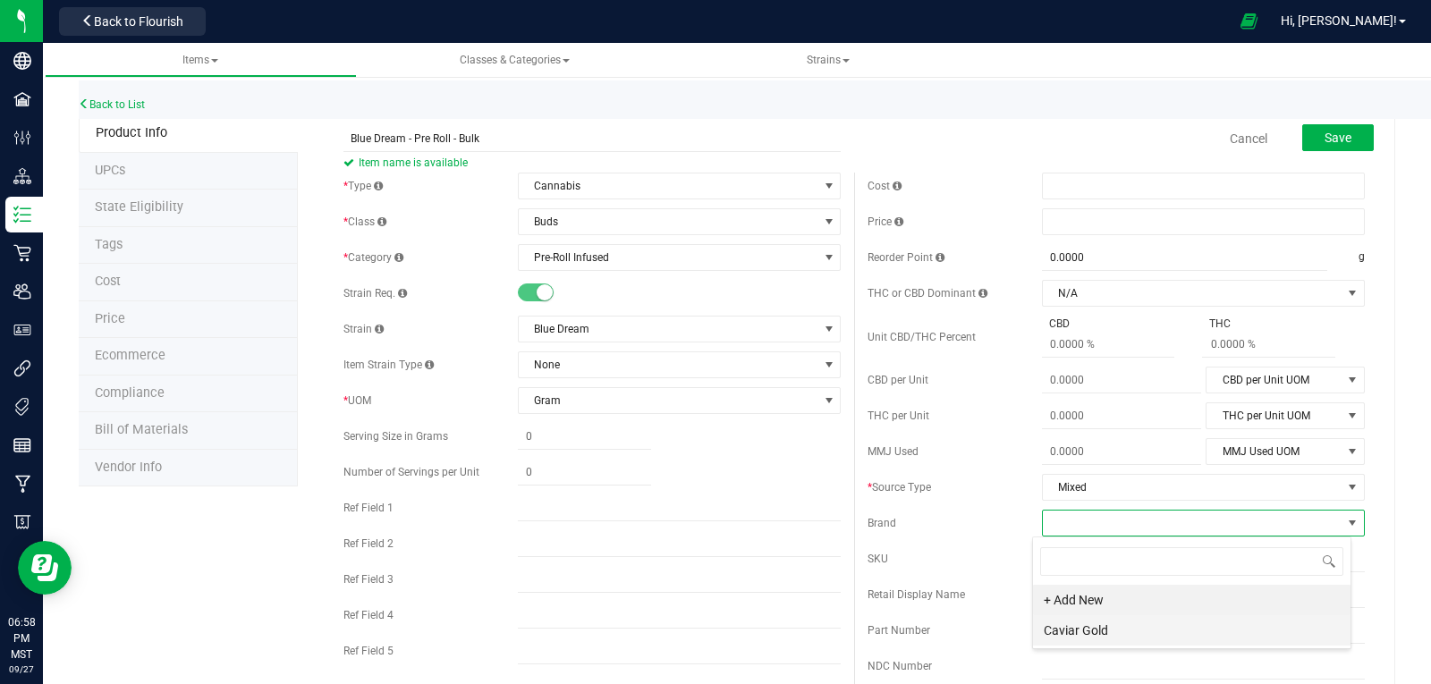
click at [1080, 630] on li "Caviar Gold" at bounding box center [1192, 630] width 318 height 30
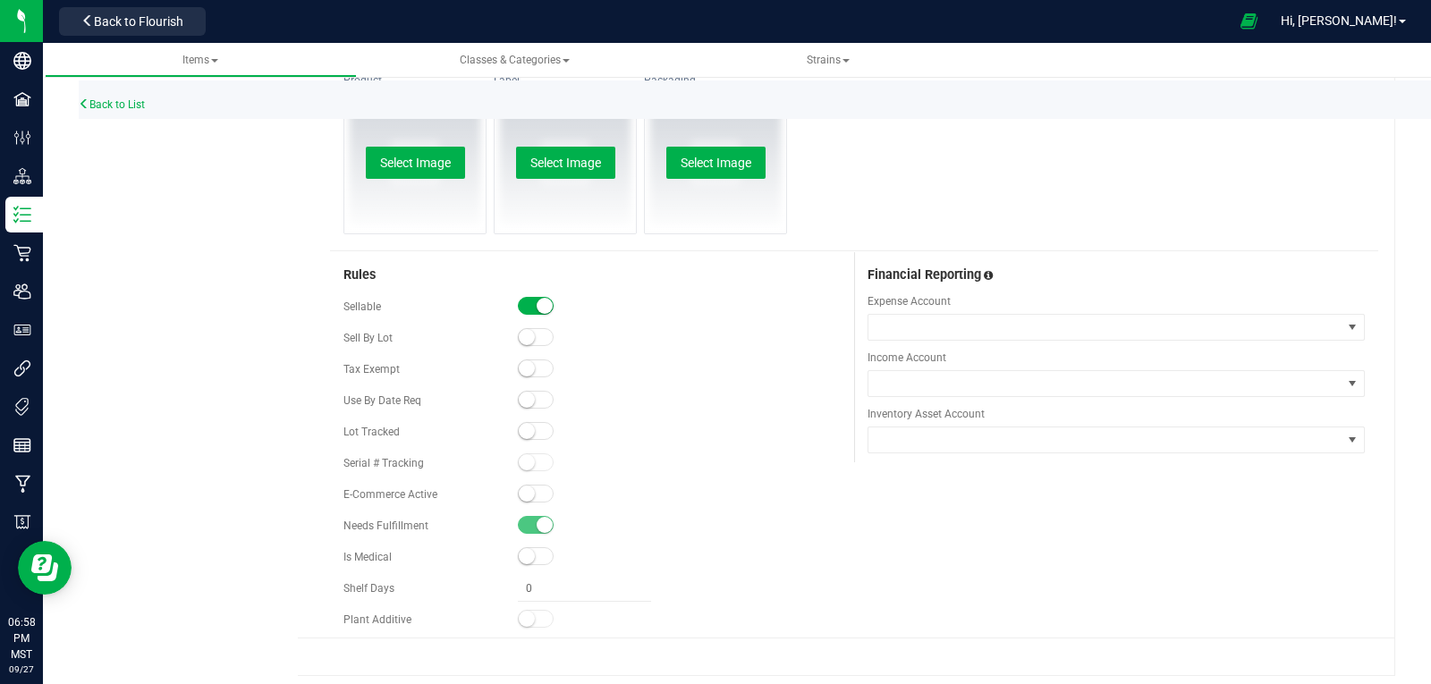
scroll to position [859, 0]
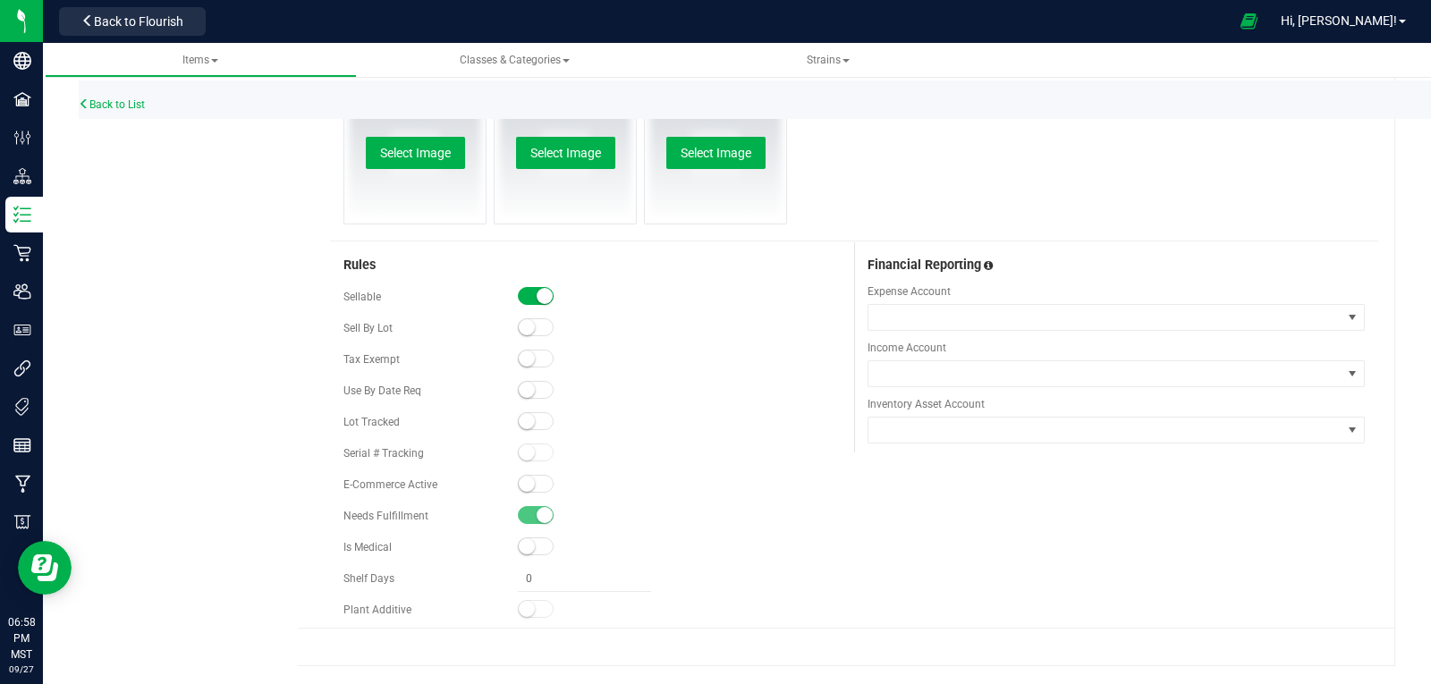
click at [527, 422] on small at bounding box center [527, 421] width 16 height 16
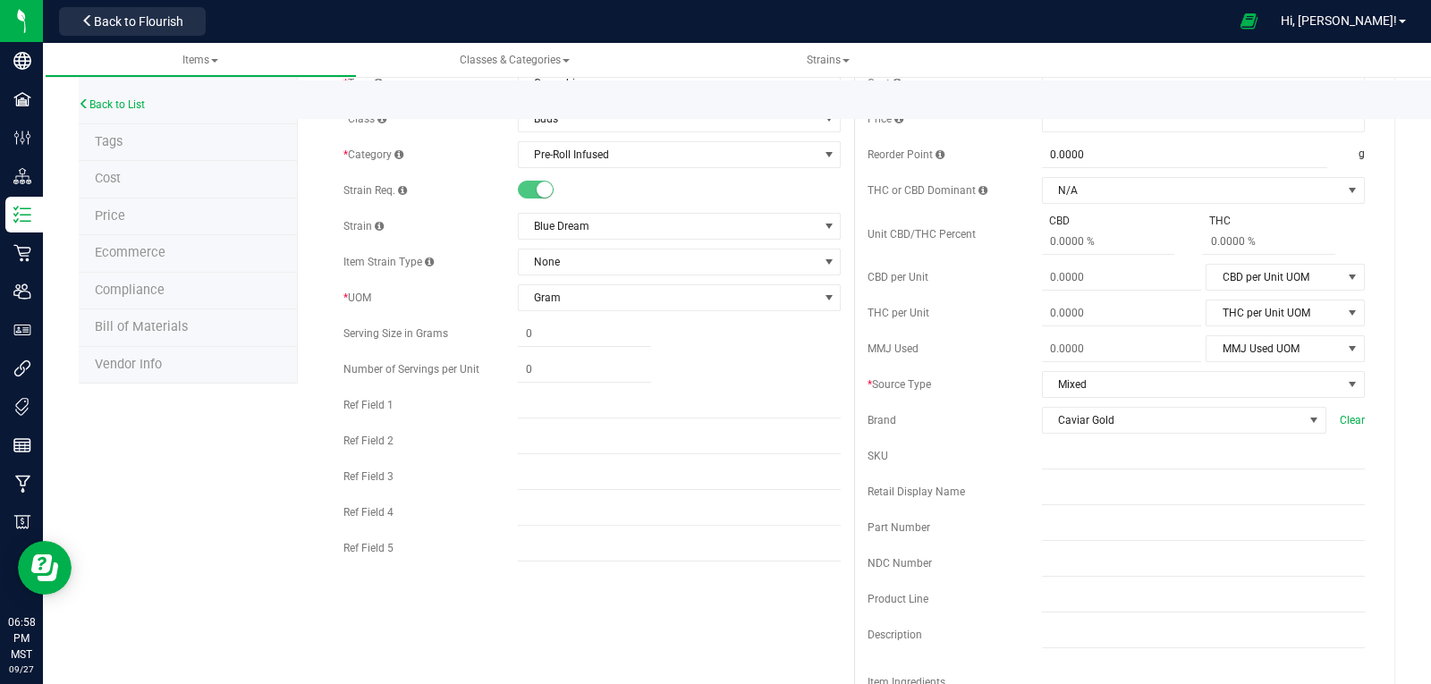
scroll to position [0, 0]
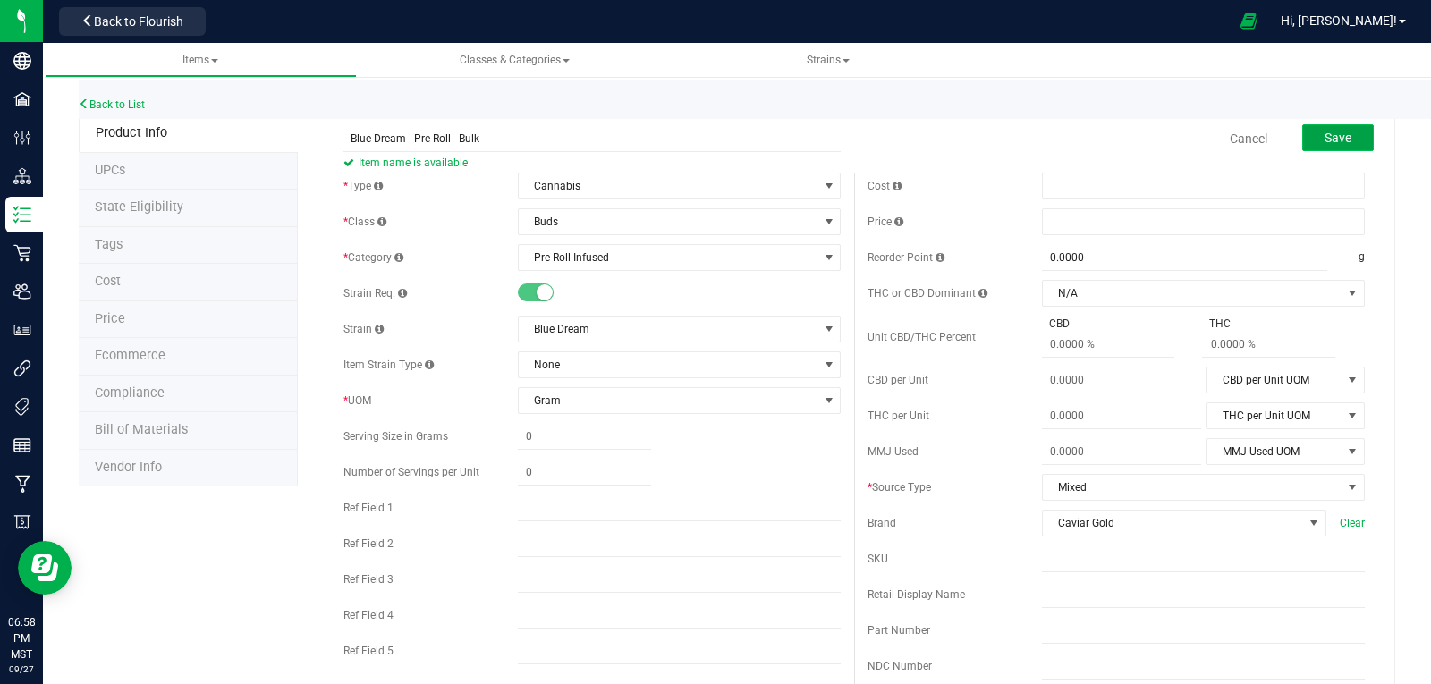
click at [1342, 139] on button "Save" at bounding box center [1338, 137] width 72 height 27
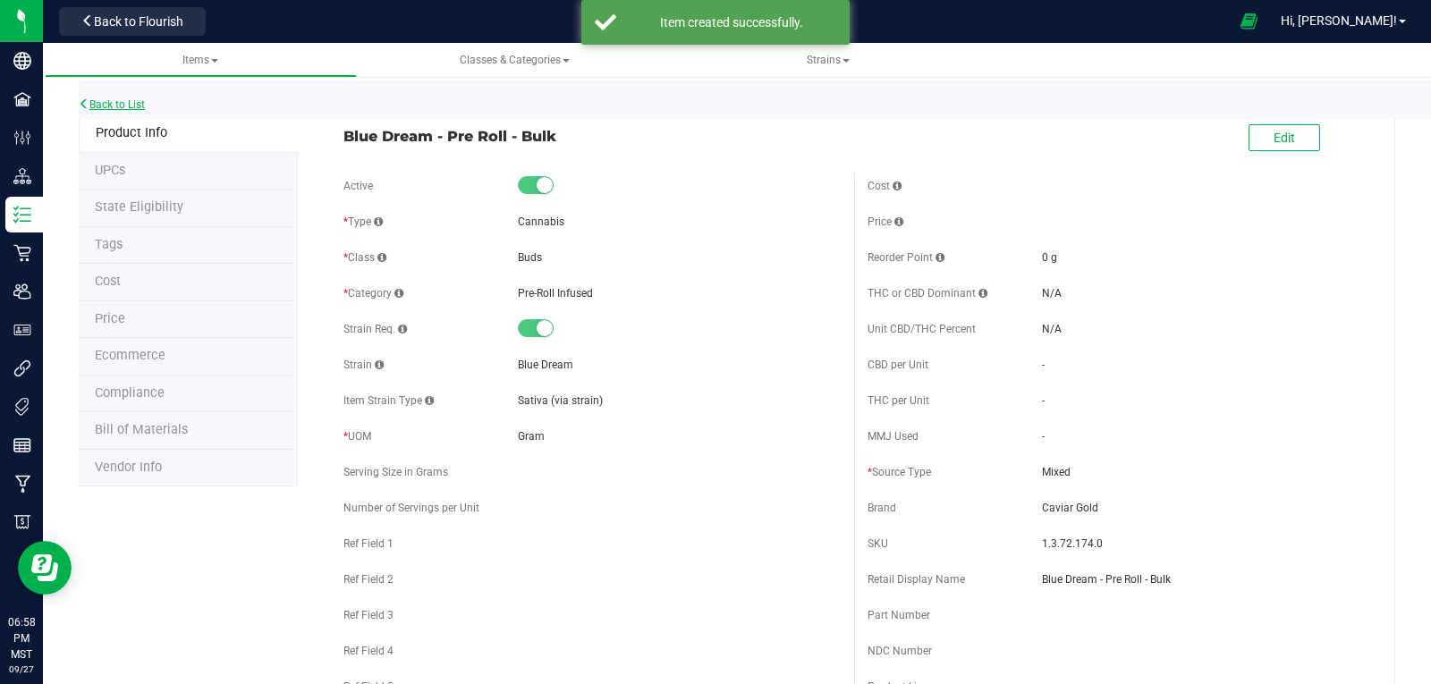
click at [111, 102] on link "Back to List" at bounding box center [112, 104] width 66 height 13
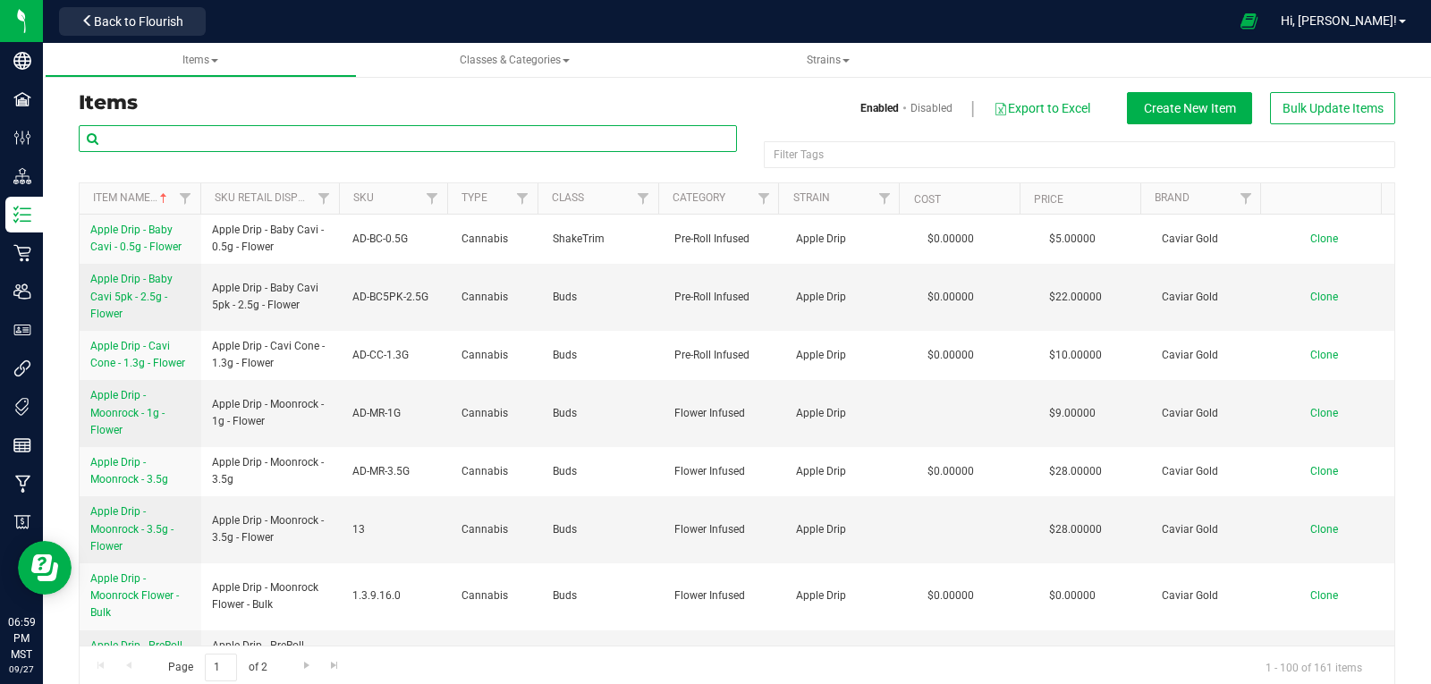
click at [157, 144] on input "text" at bounding box center [408, 138] width 658 height 27
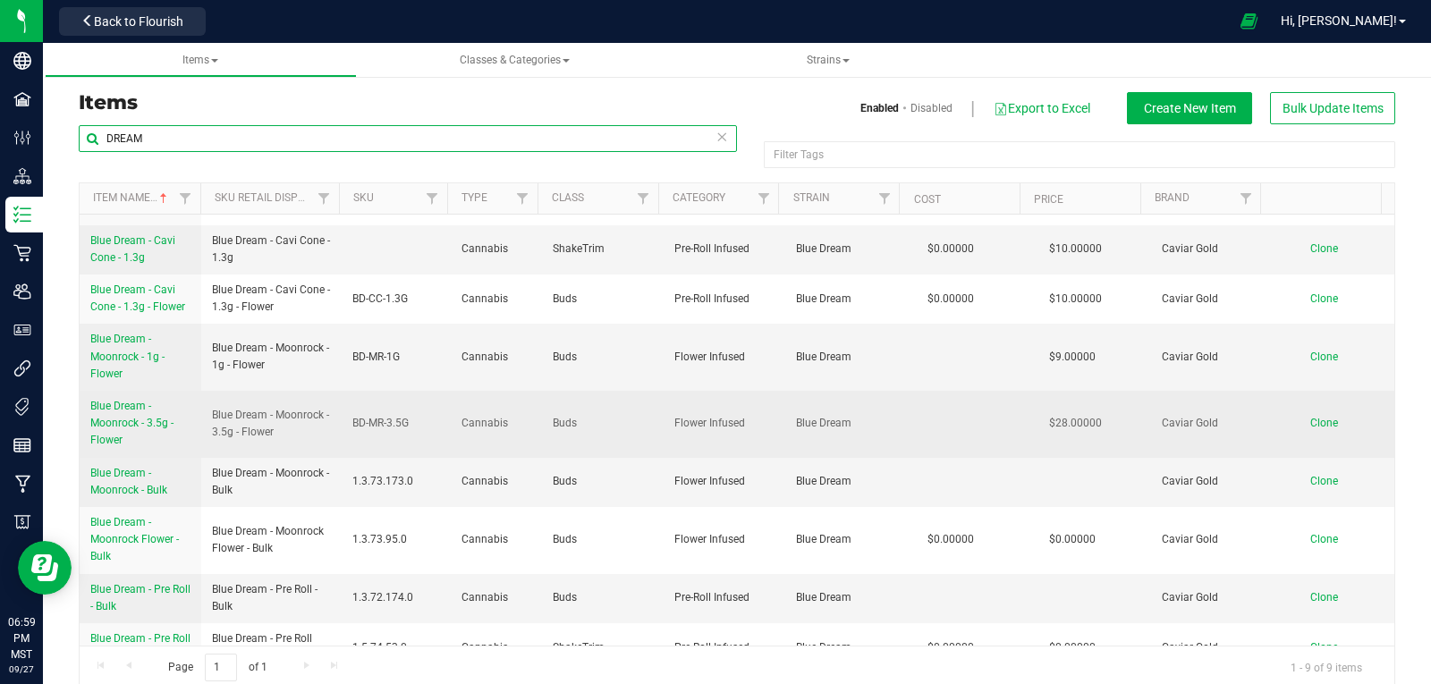
scroll to position [82, 0]
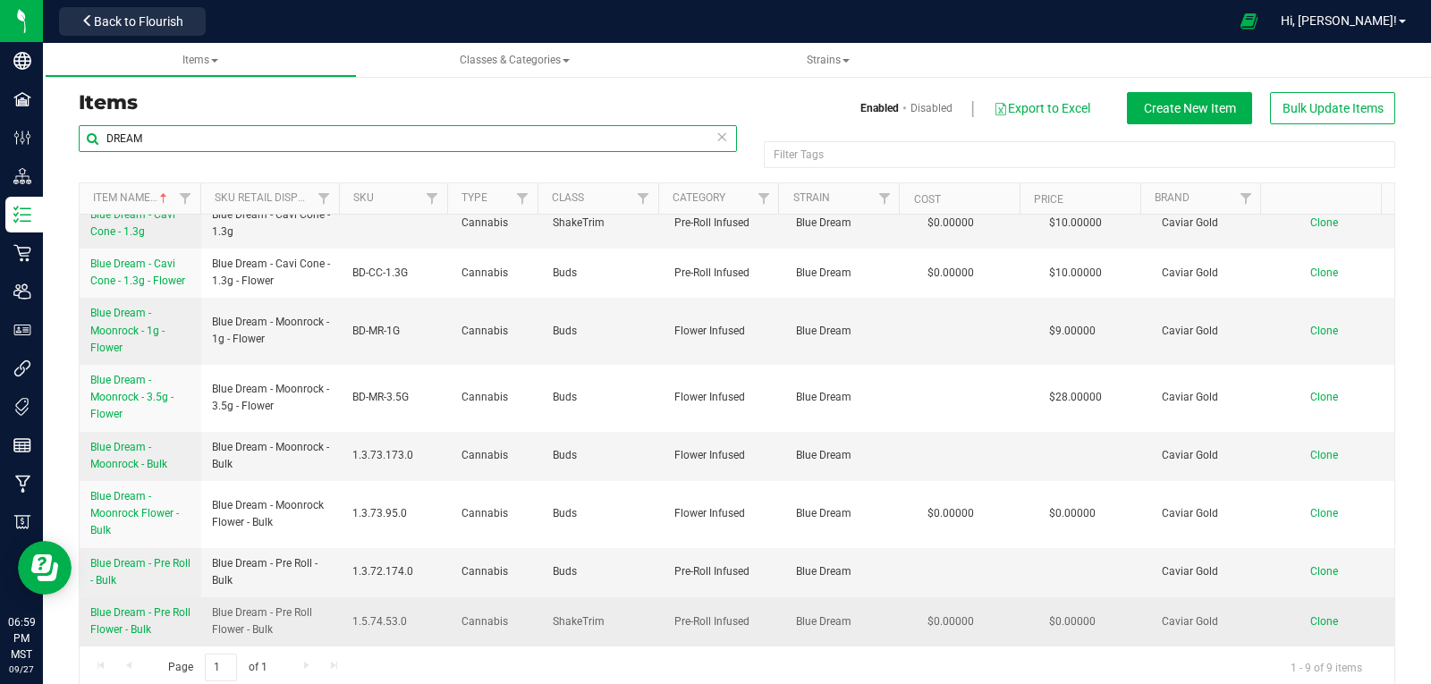
type input "DREAM"
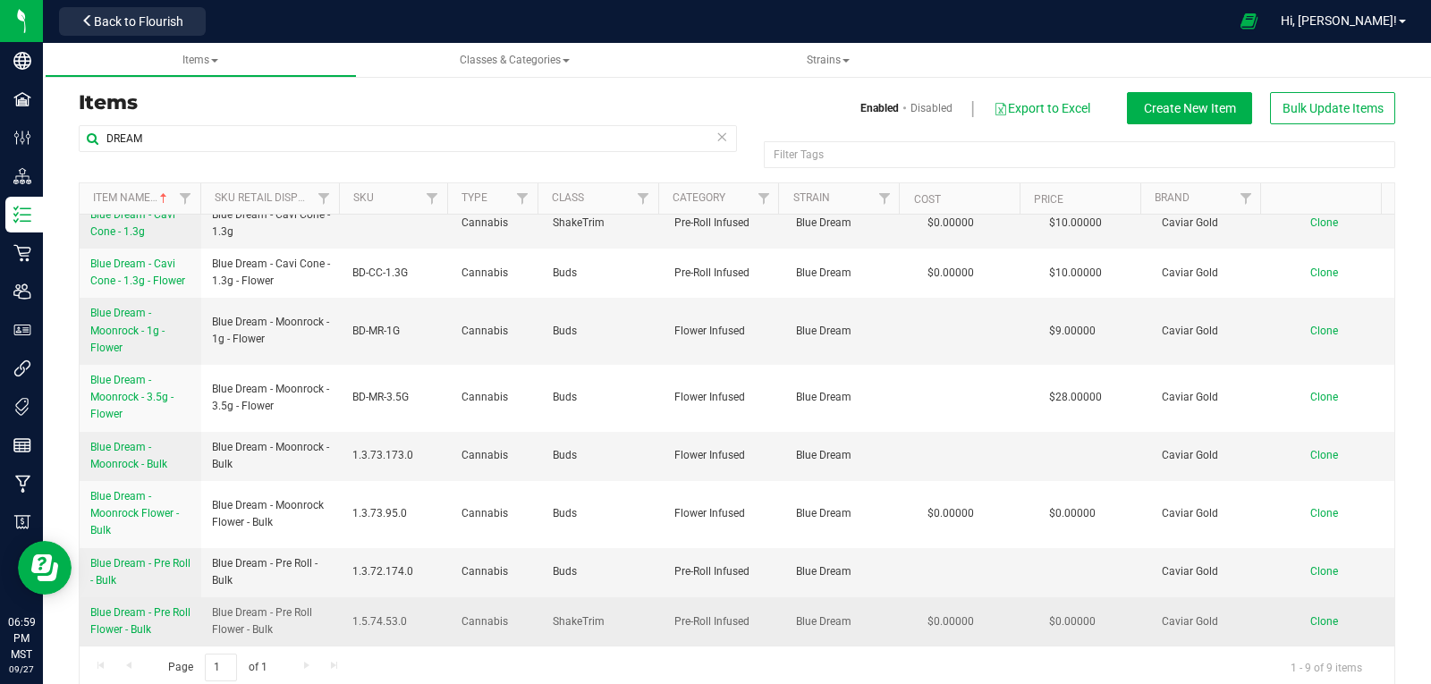
click at [122, 614] on span "Blue Dream - Pre Roll Flower - Bulk" at bounding box center [140, 621] width 100 height 30
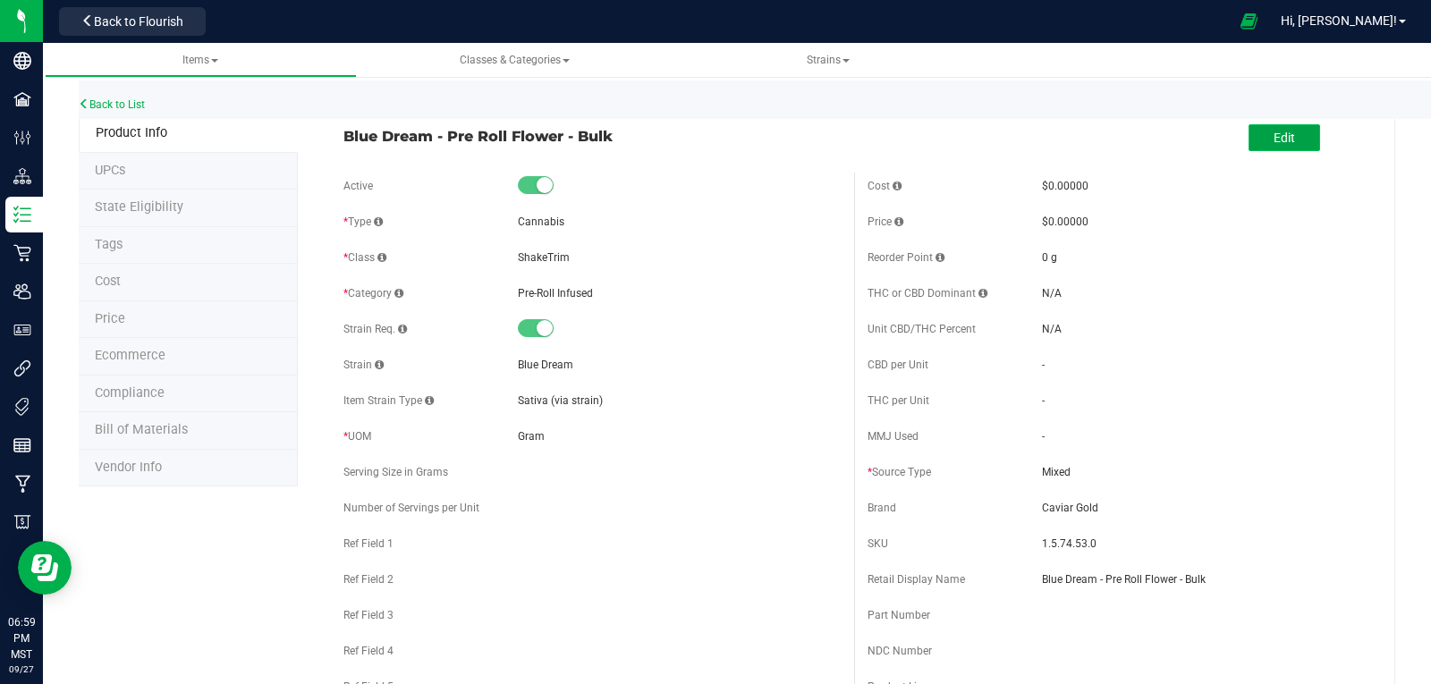
click at [1288, 138] on button "Edit" at bounding box center [1285, 137] width 72 height 27
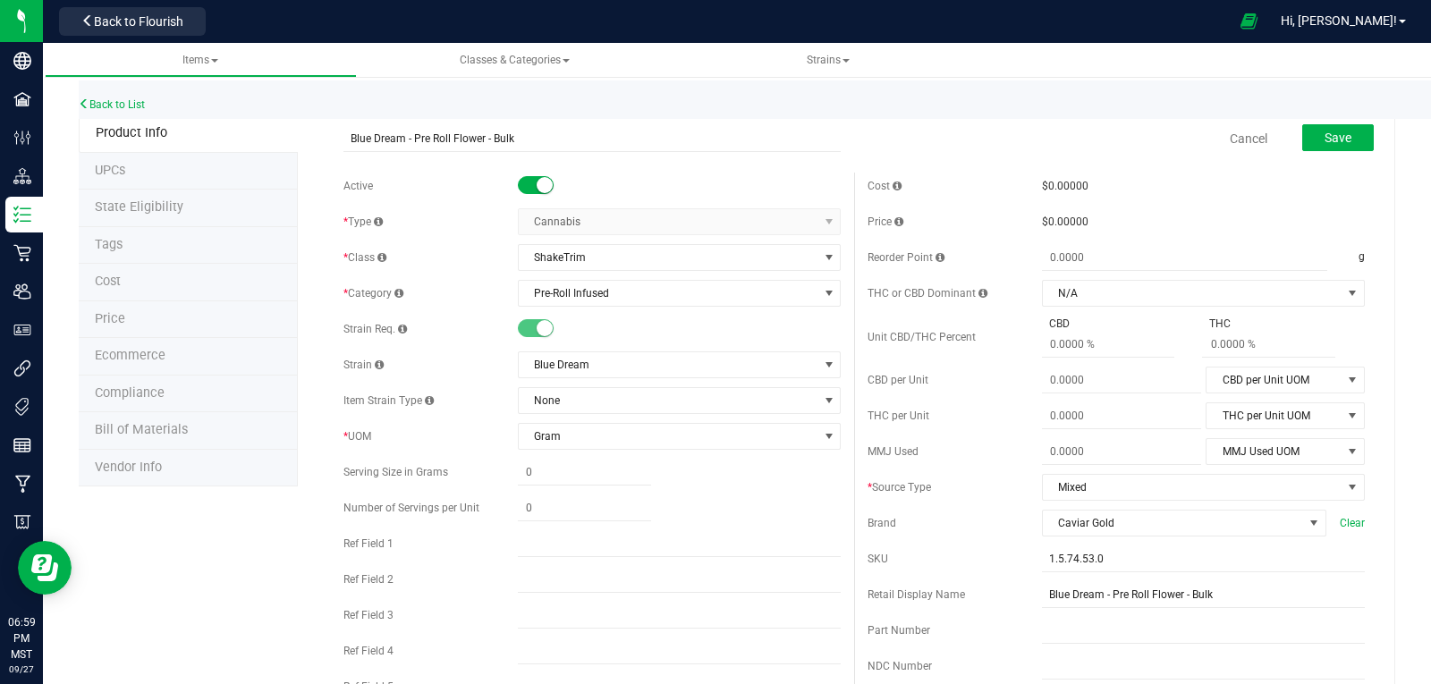
click at [537, 185] on small at bounding box center [545, 185] width 16 height 16
click at [1338, 136] on span "Save" at bounding box center [1338, 138] width 27 height 14
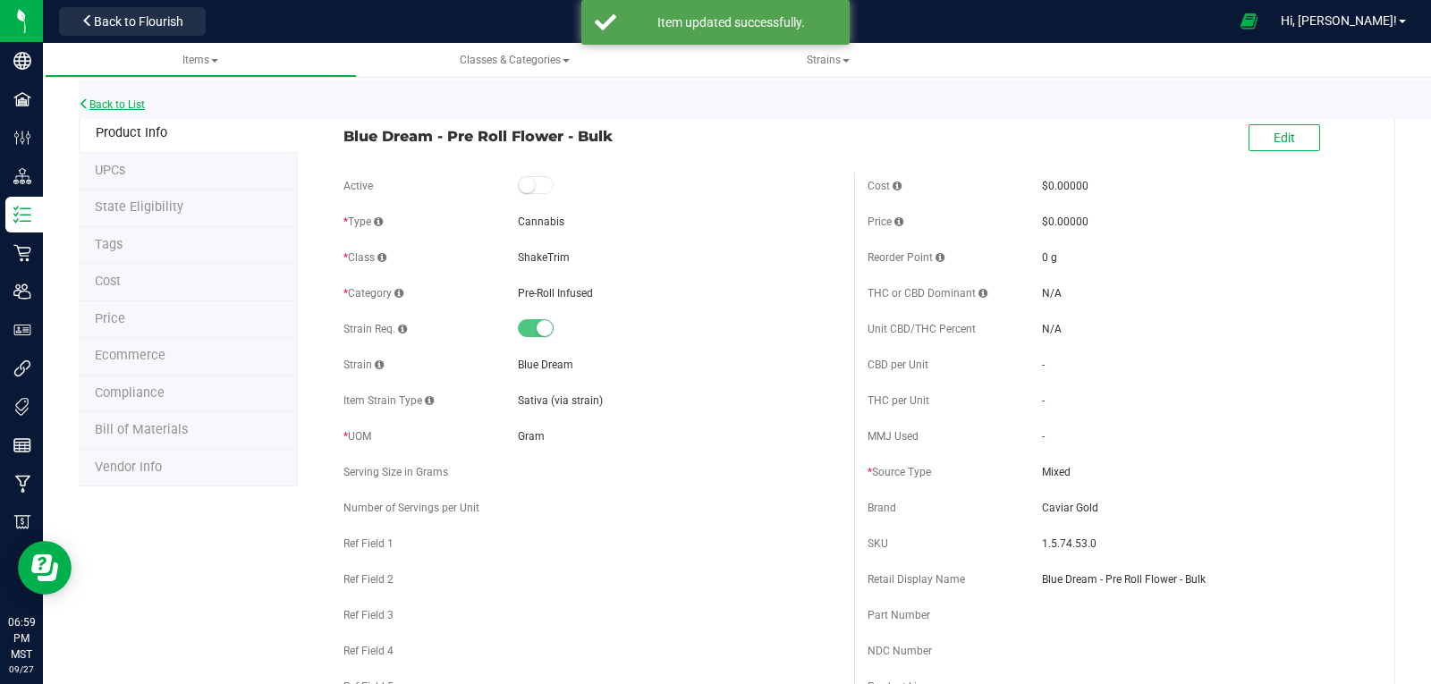
click at [125, 100] on link "Back to List" at bounding box center [112, 104] width 66 height 13
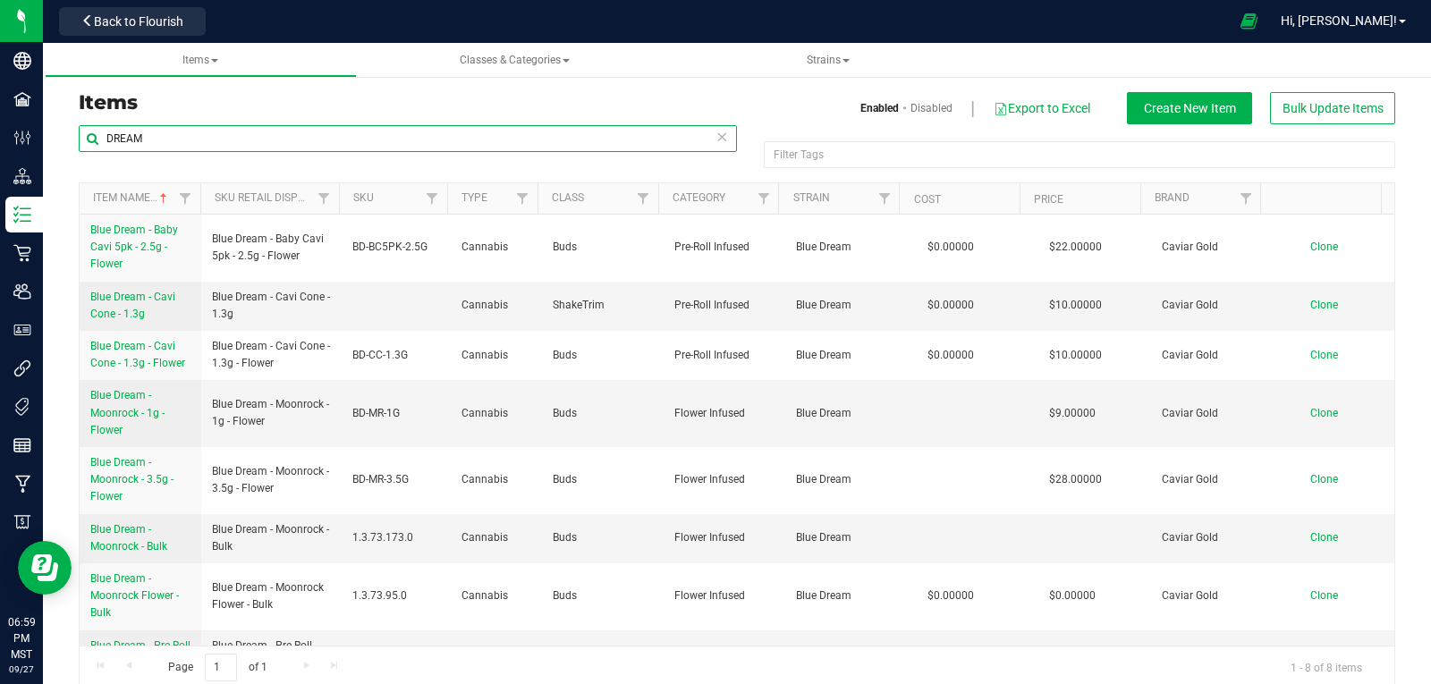
click at [246, 137] on input "DREAM" at bounding box center [408, 138] width 658 height 27
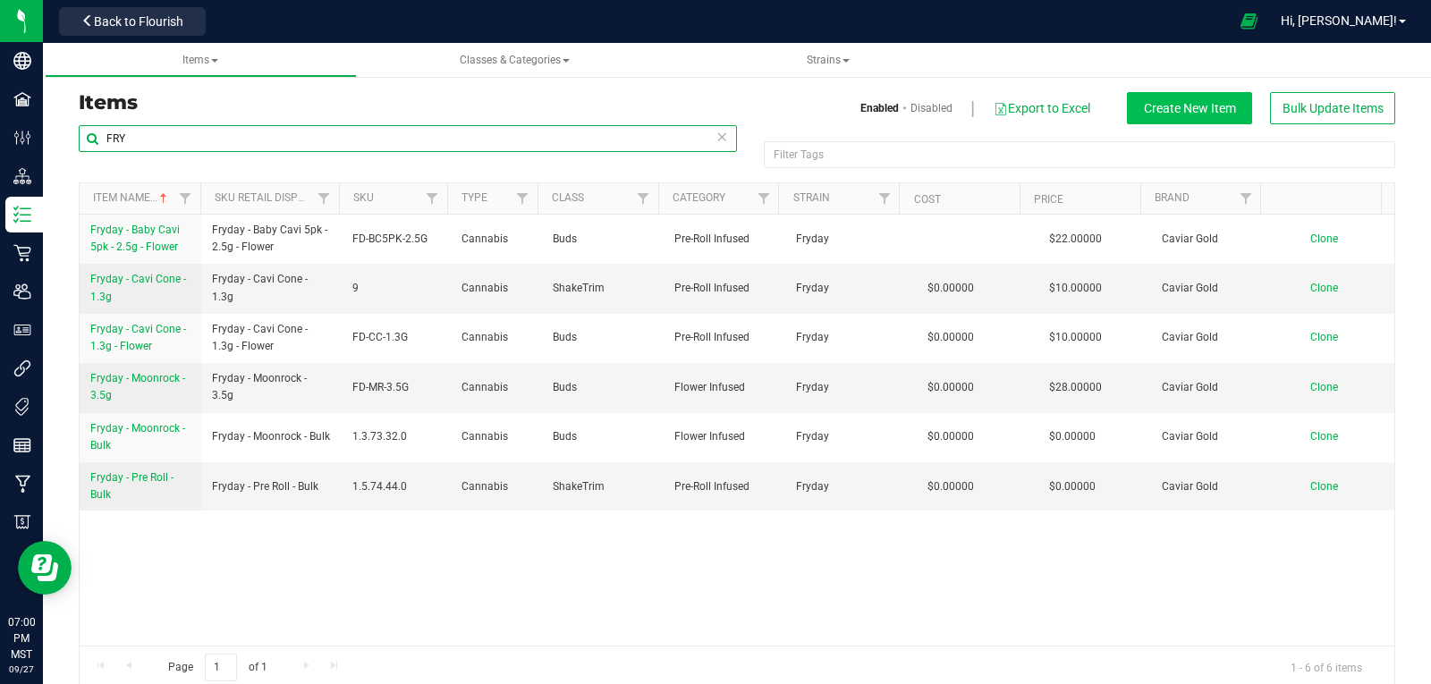
type input "FRY"
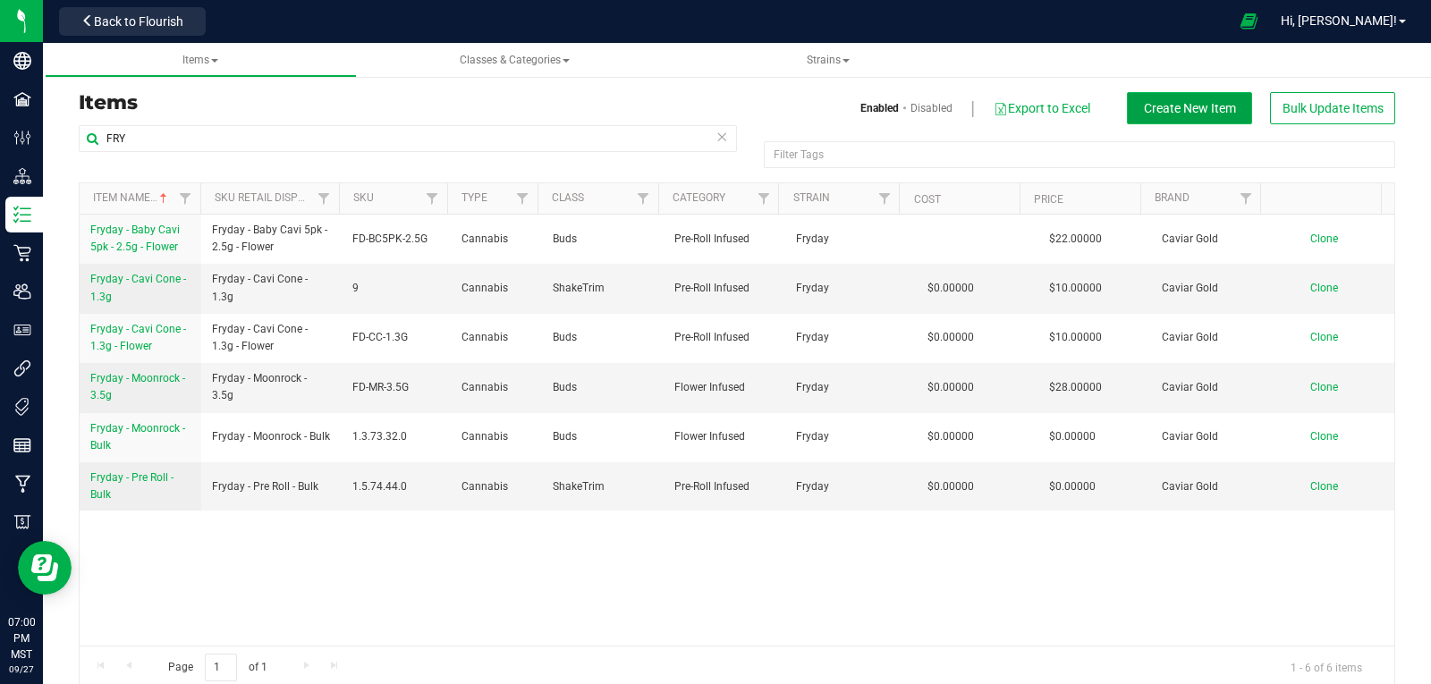
click at [1152, 112] on span "Create New Item" at bounding box center [1190, 108] width 92 height 14
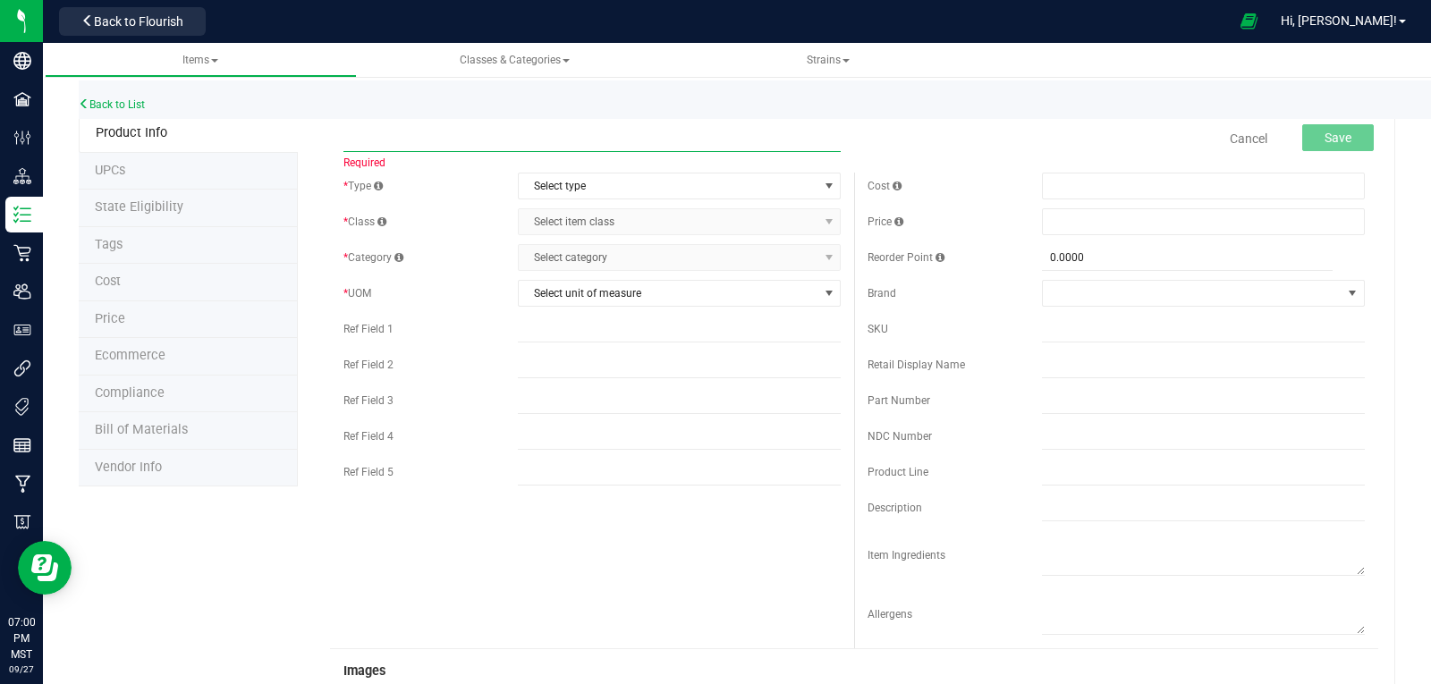
paste input "Fryday - Pre Roll - Bulk"
type input "Fryday - Pre Roll - Bul"
click at [690, 108] on div "Back to List" at bounding box center [794, 99] width 1431 height 38
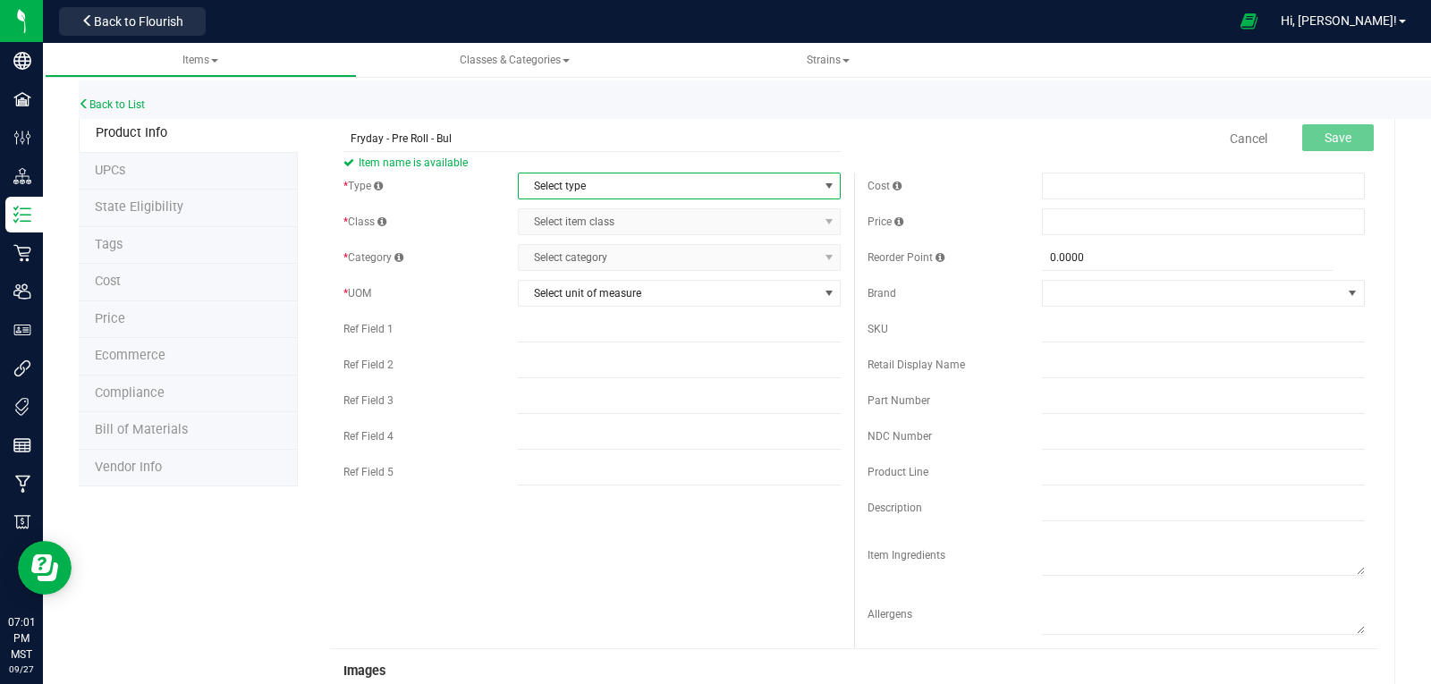
click at [641, 185] on span "Select type" at bounding box center [668, 186] width 299 height 25
click at [572, 218] on li "Cannabis" at bounding box center [673, 216] width 318 height 27
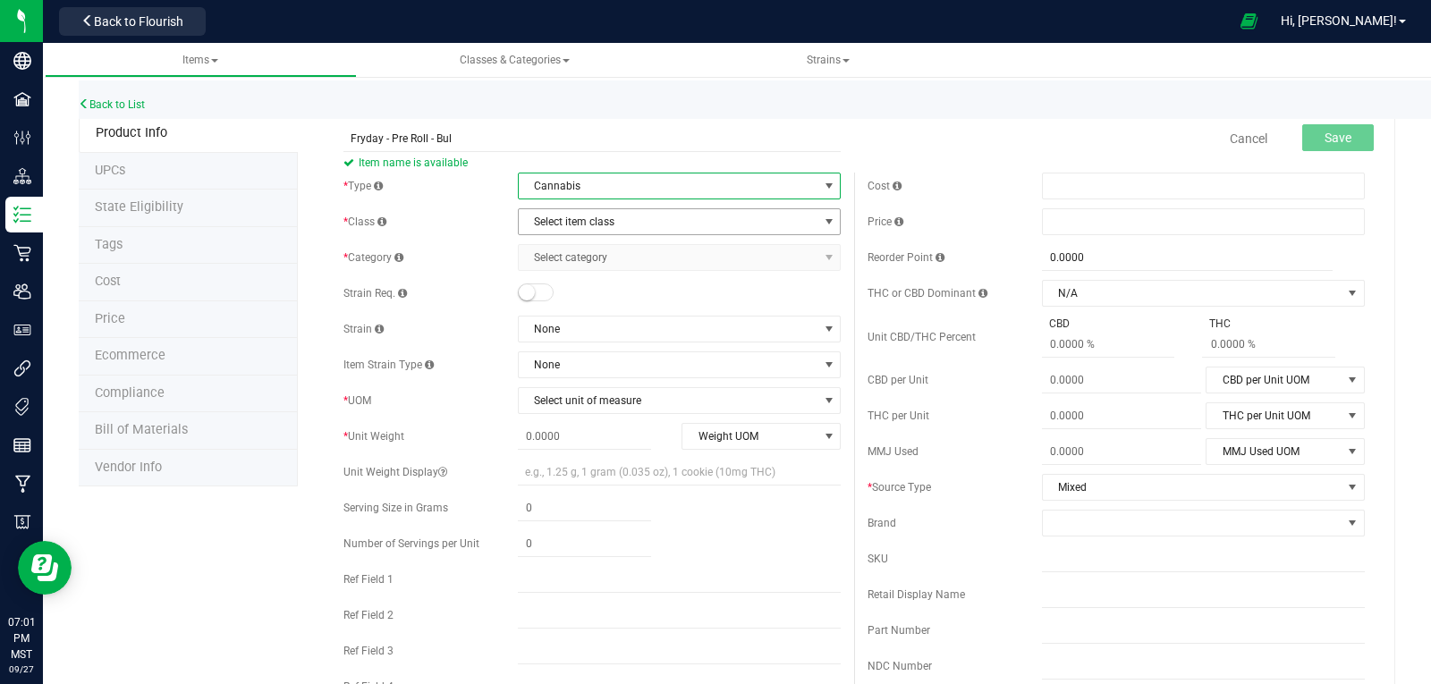
click at [570, 220] on span "Select item class" at bounding box center [668, 221] width 299 height 25
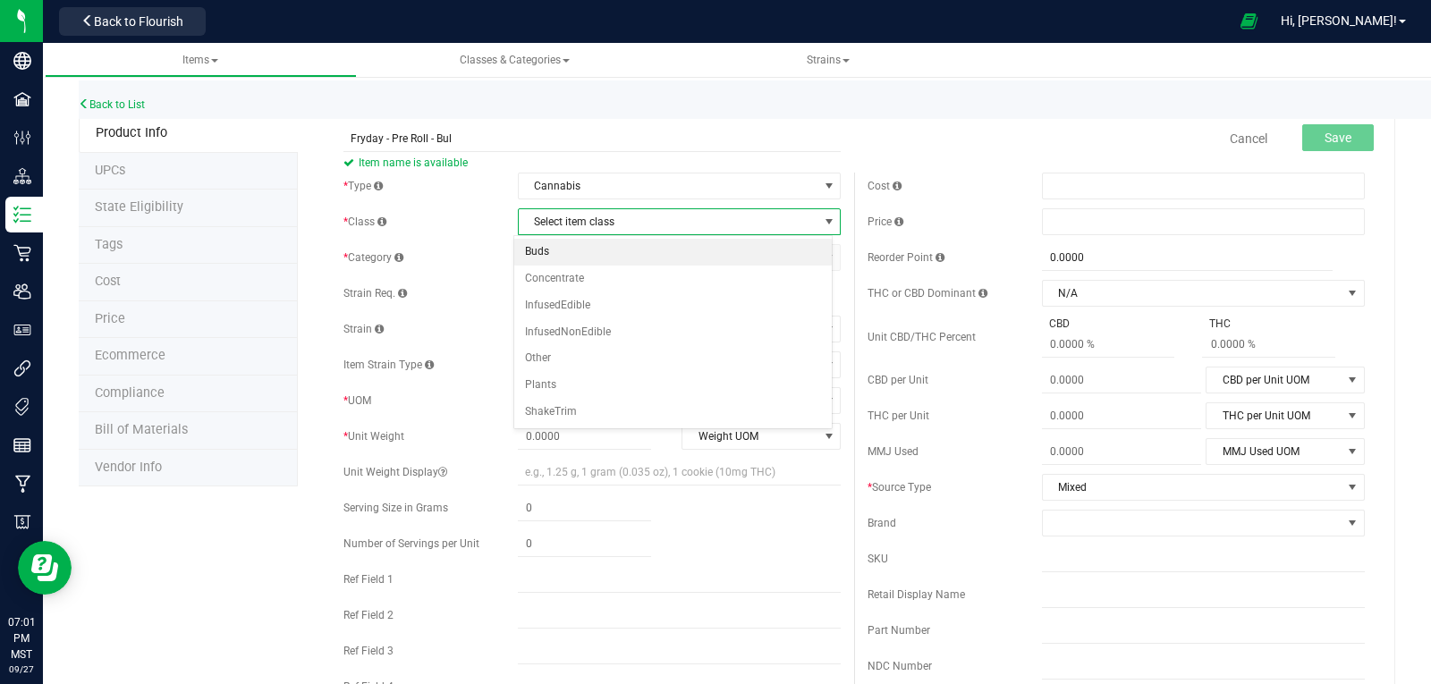
click at [559, 247] on li "Buds" at bounding box center [673, 252] width 318 height 27
click at [564, 260] on span "Select category" at bounding box center [668, 257] width 299 height 25
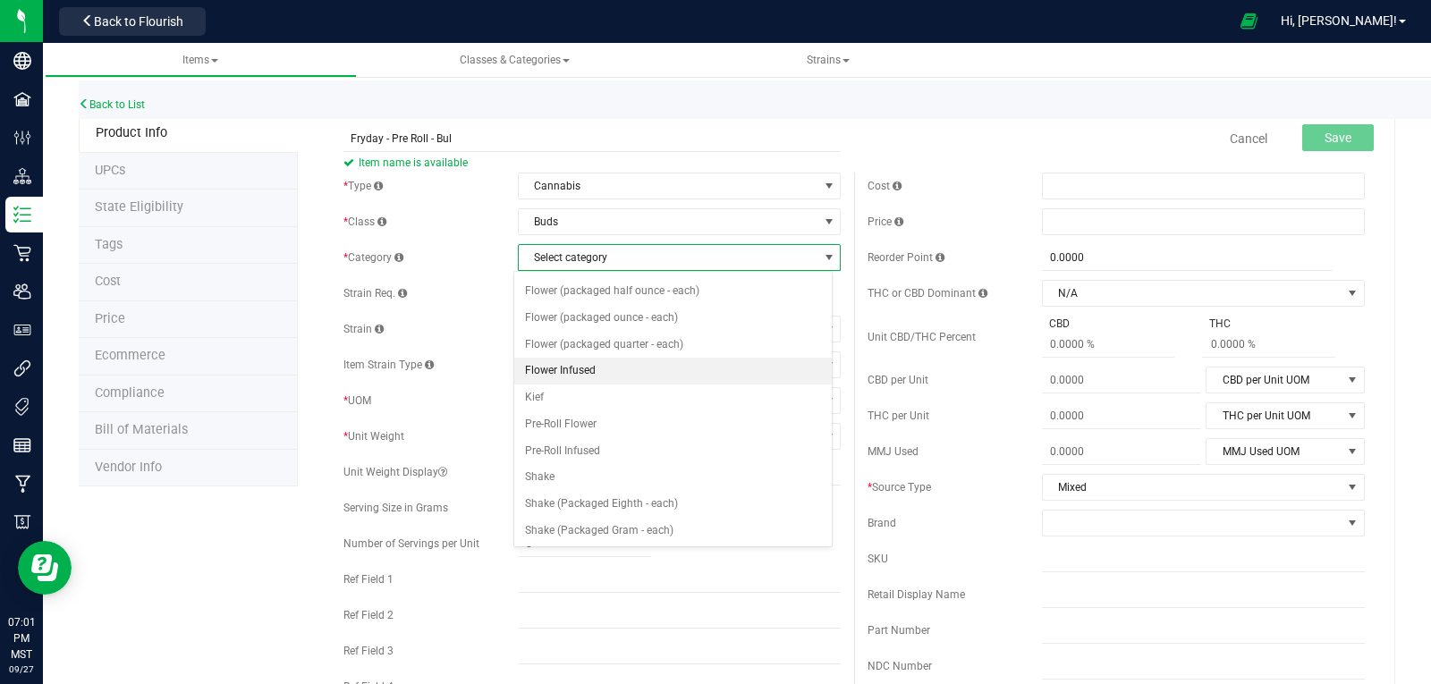
scroll to position [179, 0]
click at [568, 376] on li "Pre-Roll Infused" at bounding box center [673, 375] width 318 height 27
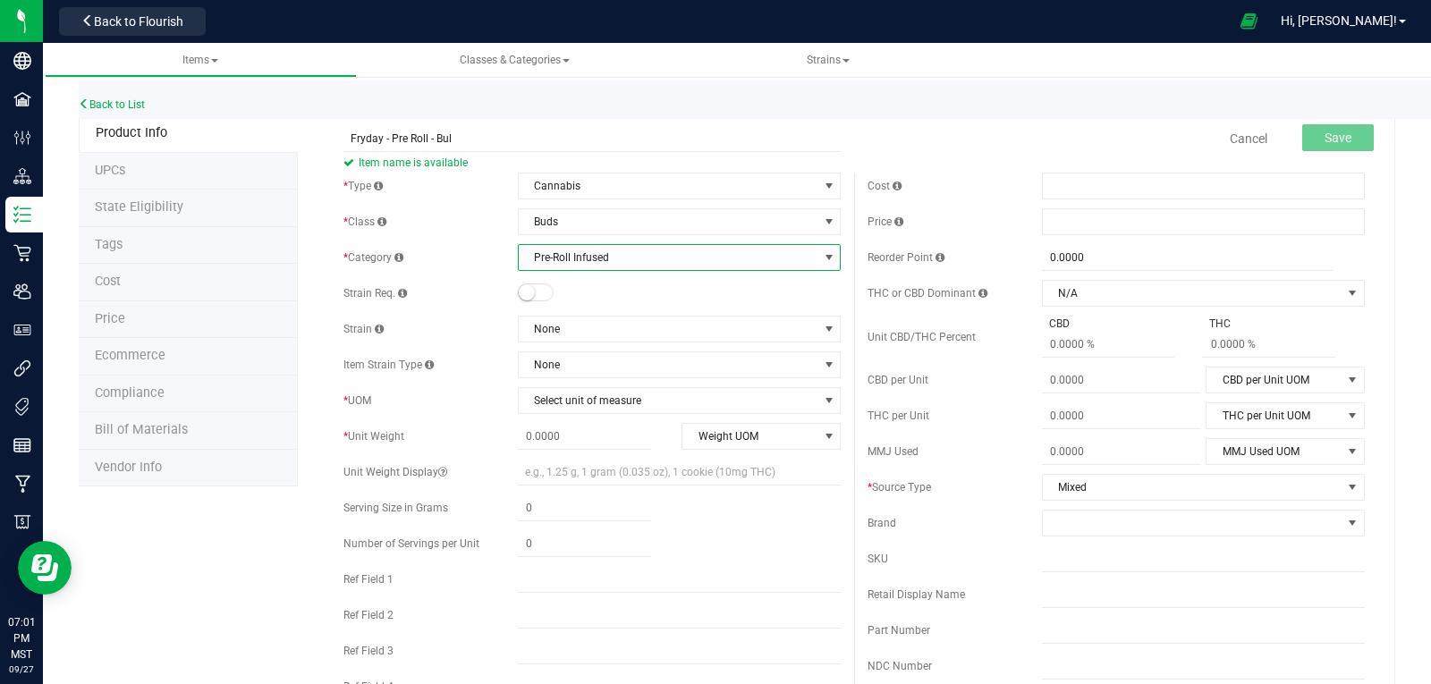
click at [521, 292] on small at bounding box center [527, 292] width 16 height 16
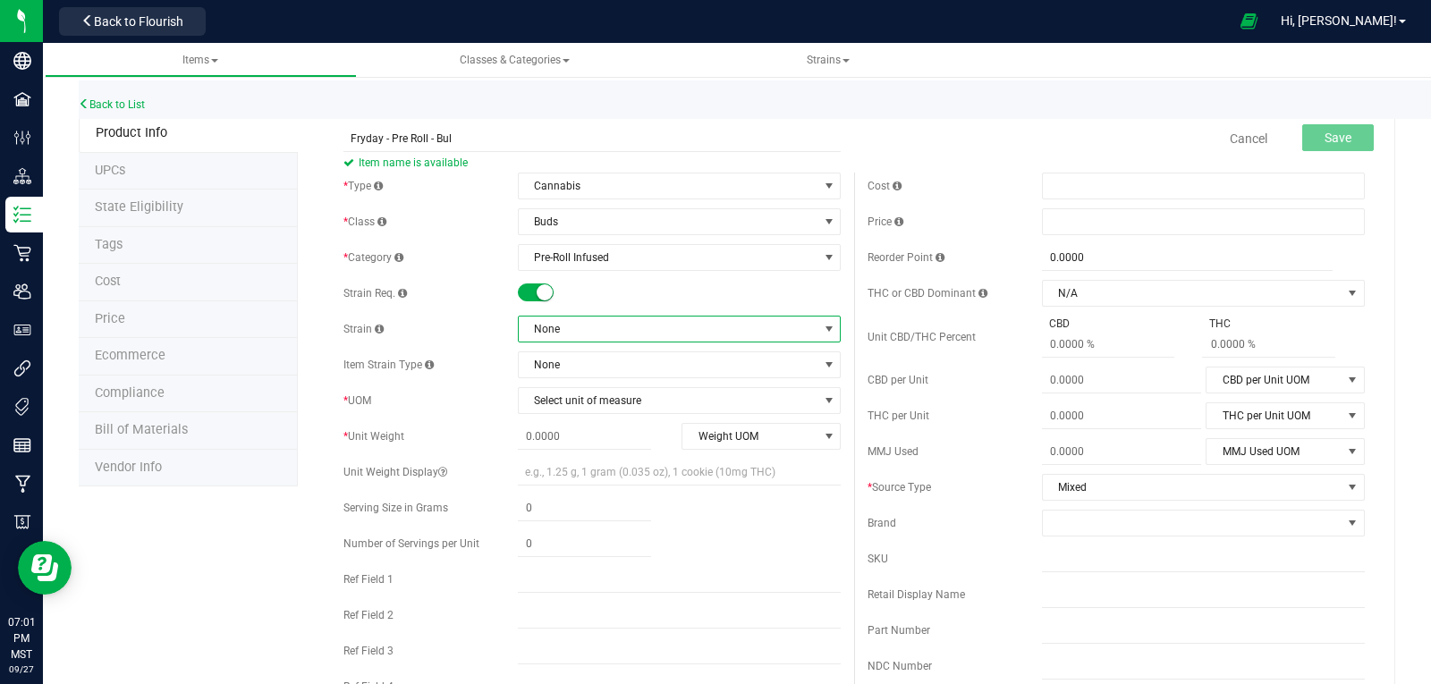
click at [572, 326] on span "None" at bounding box center [668, 329] width 299 height 25
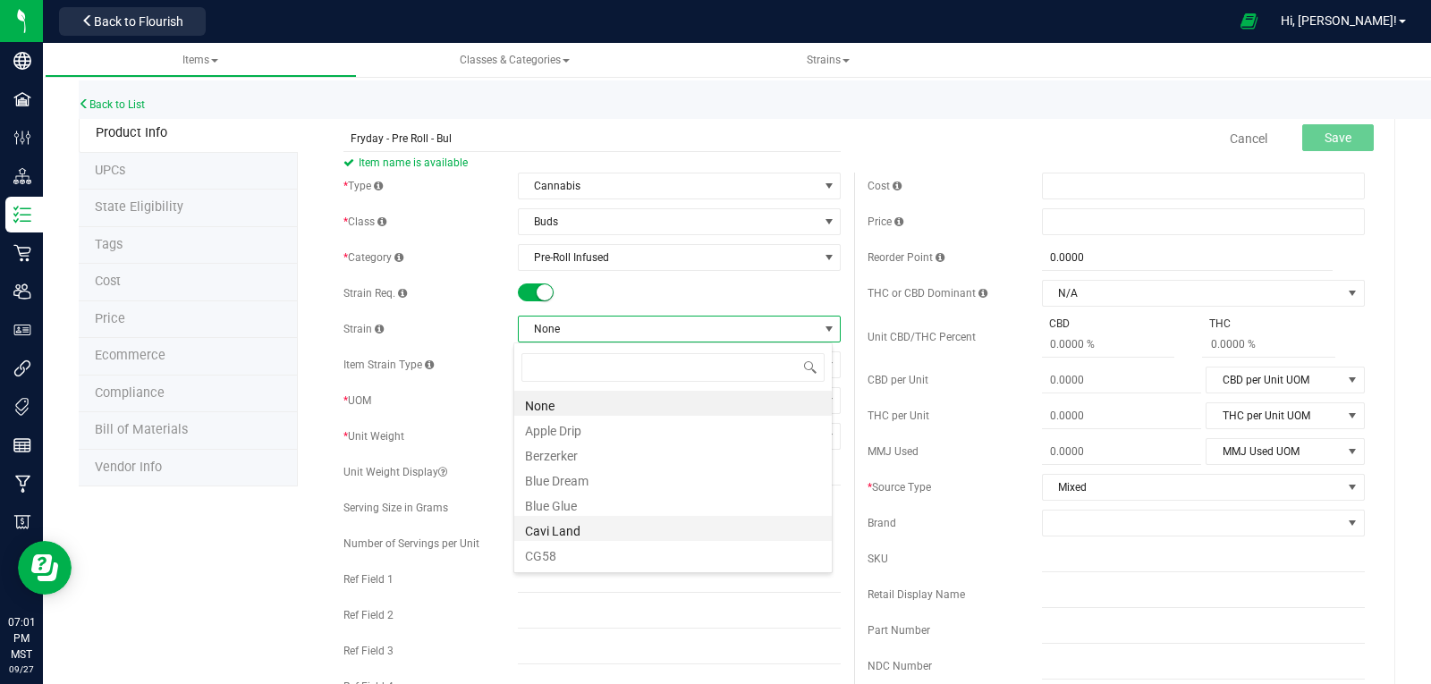
scroll to position [89, 0]
click at [535, 519] on li "Fryday" at bounding box center [673, 514] width 318 height 25
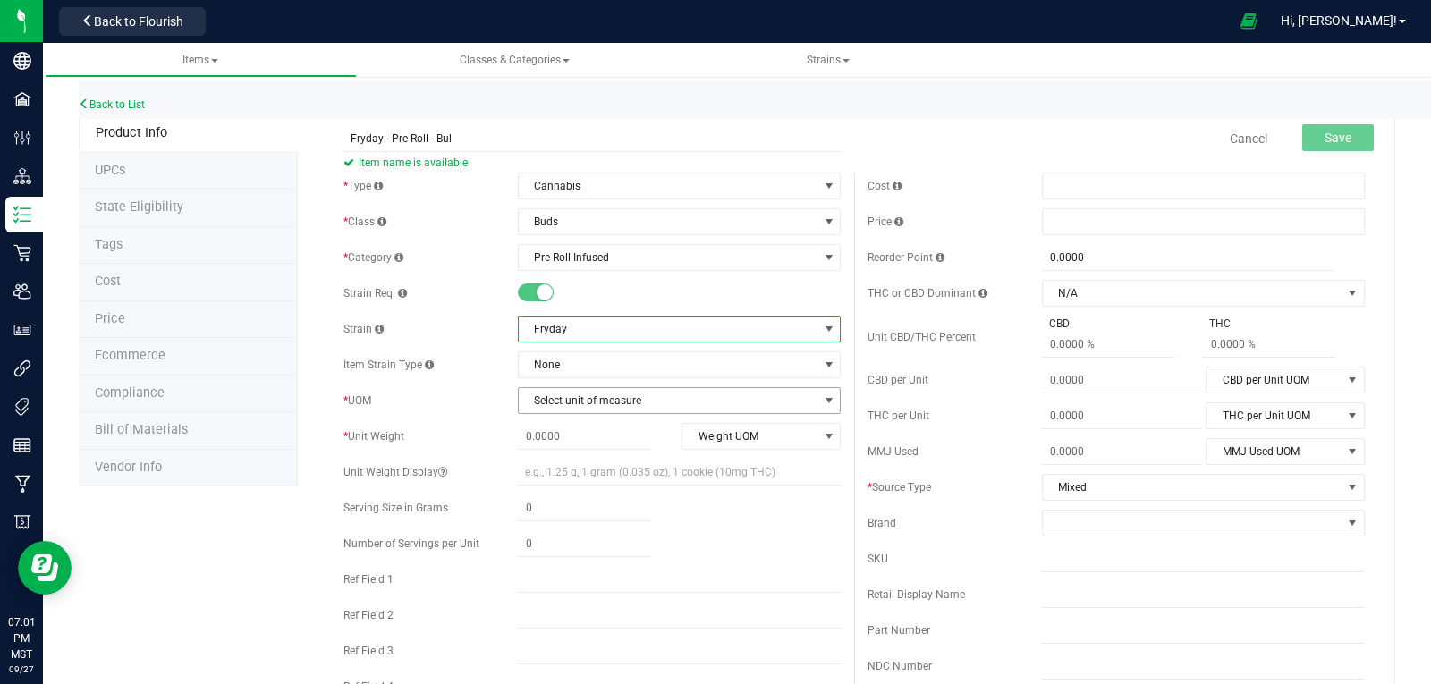
click at [565, 402] on span "Select unit of measure" at bounding box center [668, 400] width 299 height 25
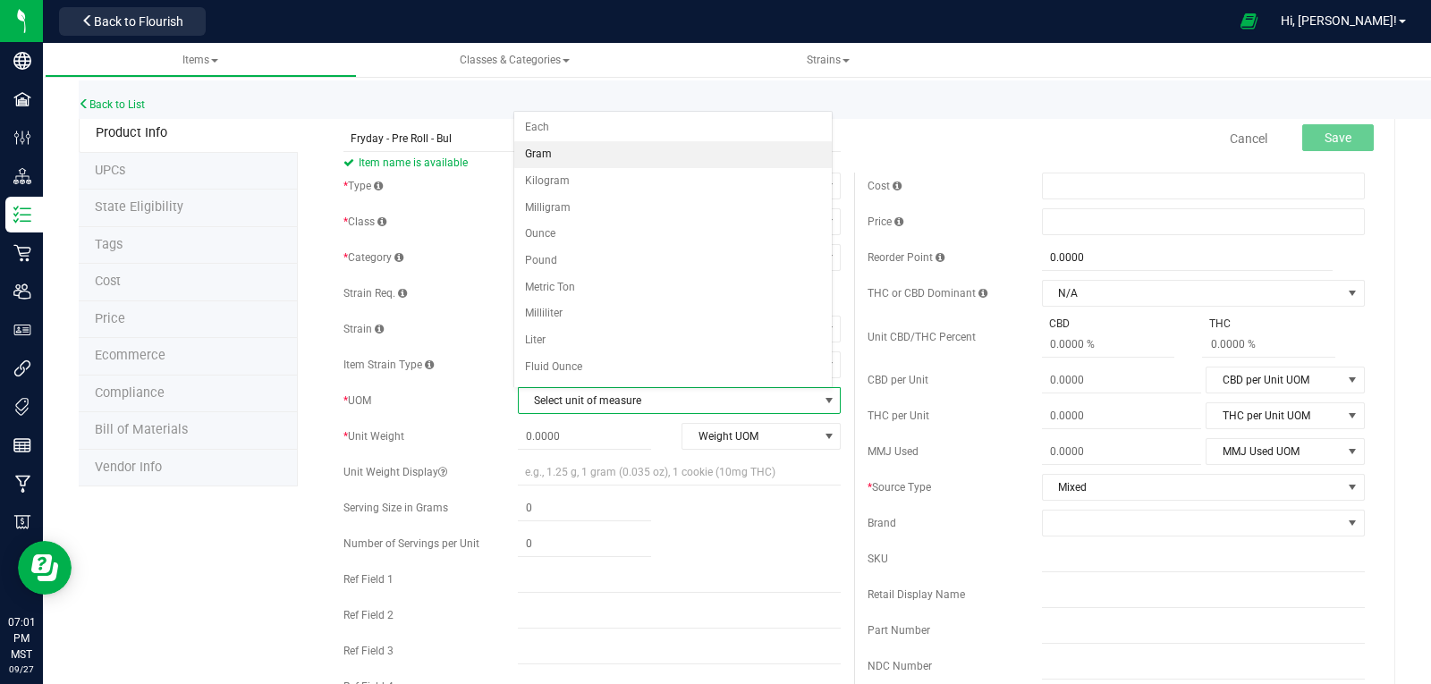
click at [544, 147] on li "Gram" at bounding box center [673, 154] width 318 height 27
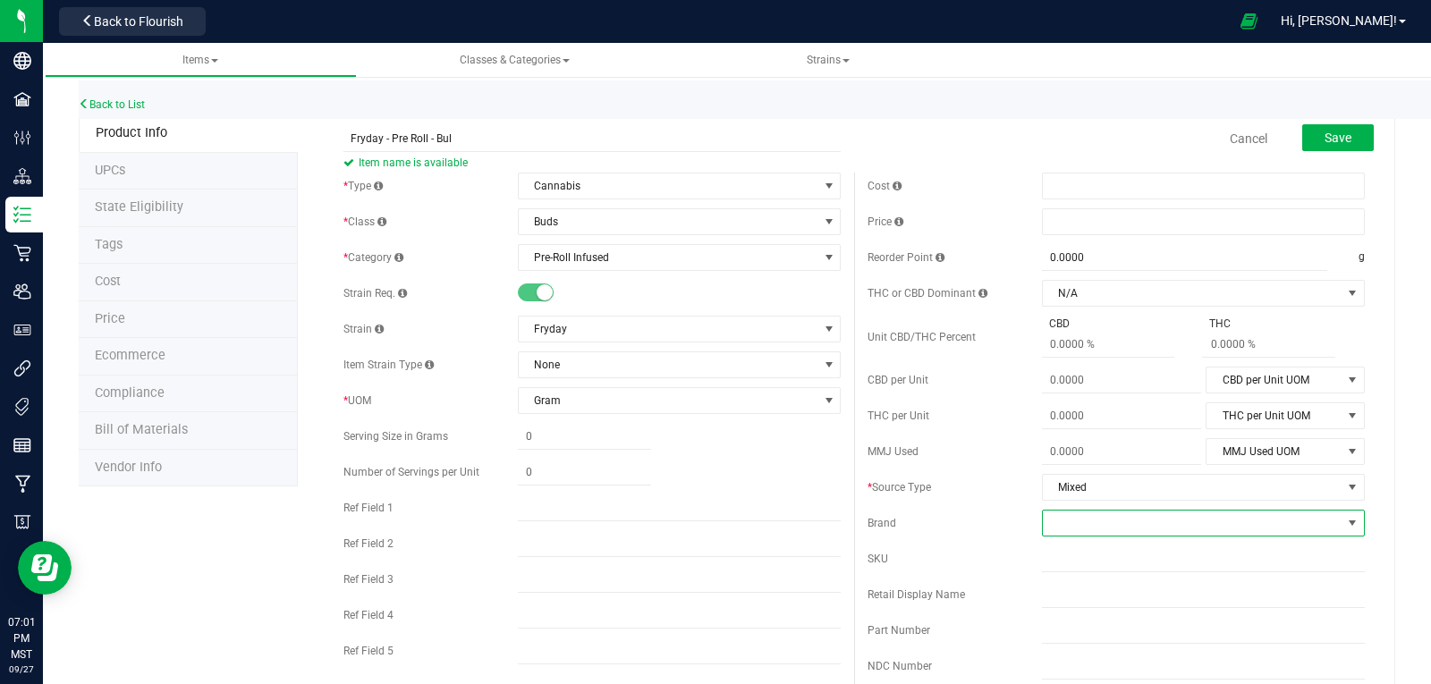
click at [1088, 518] on span at bounding box center [1192, 523] width 299 height 25
click at [1085, 631] on li "Caviar Gold" at bounding box center [1192, 630] width 318 height 30
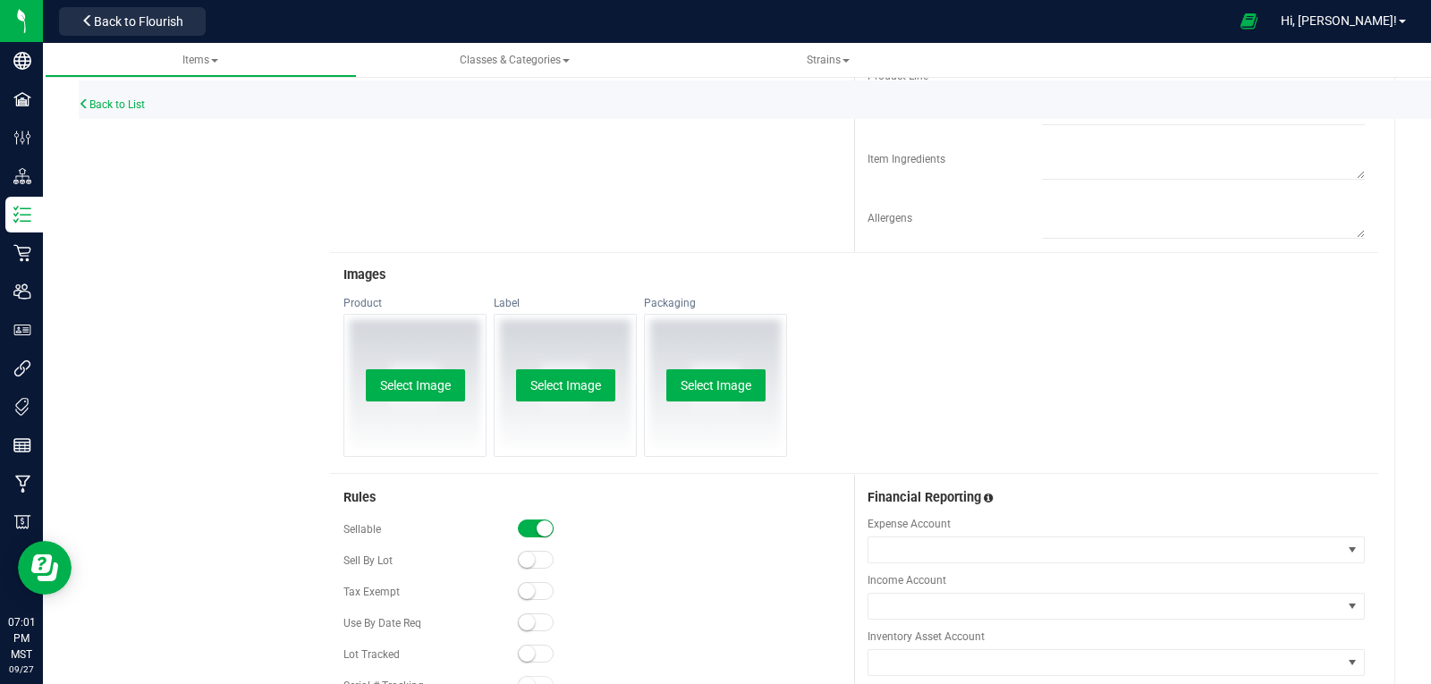
scroll to position [859, 0]
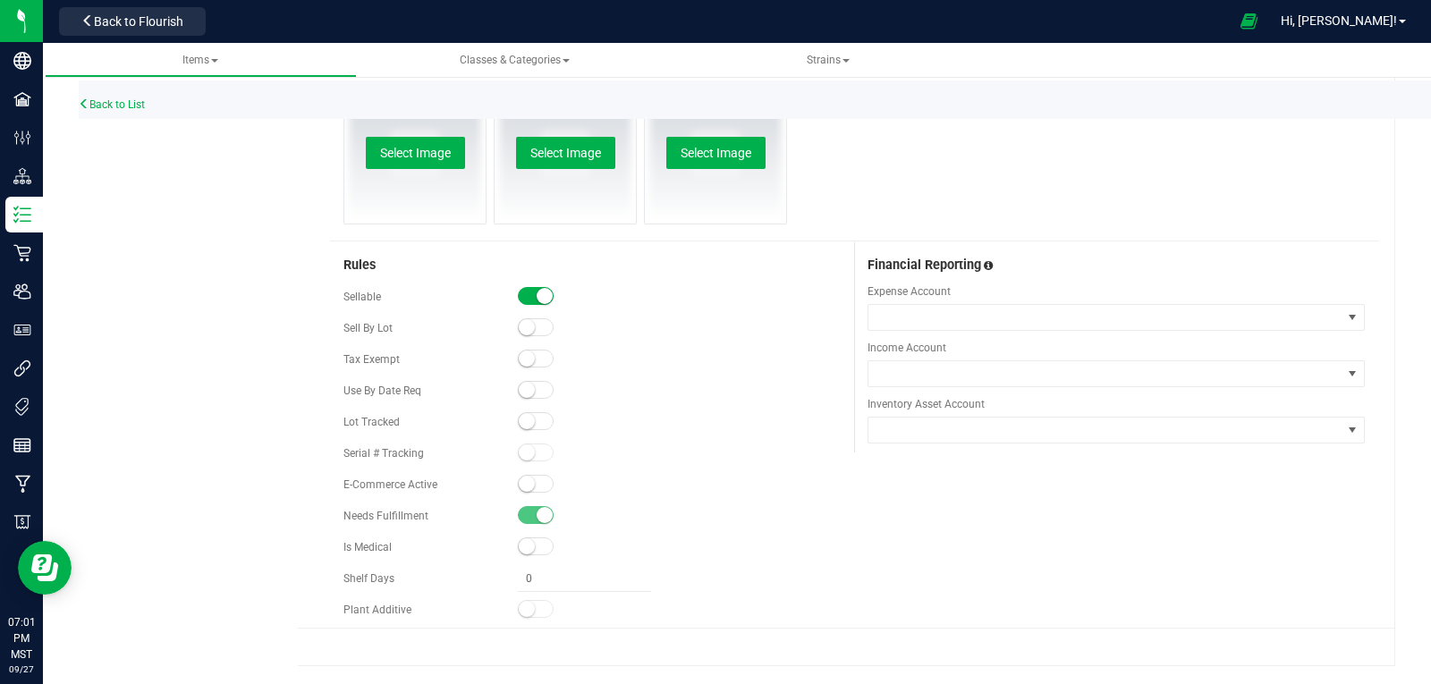
click at [521, 421] on small at bounding box center [527, 421] width 16 height 16
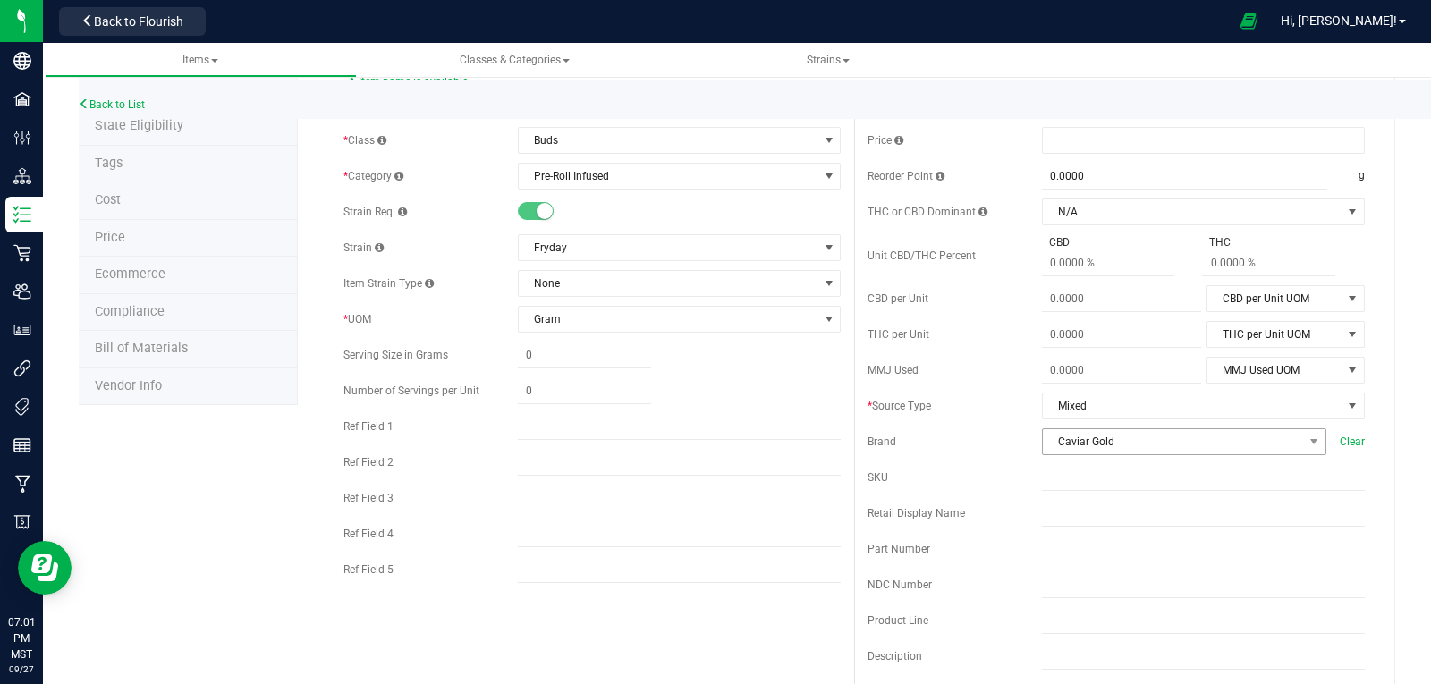
scroll to position [0, 0]
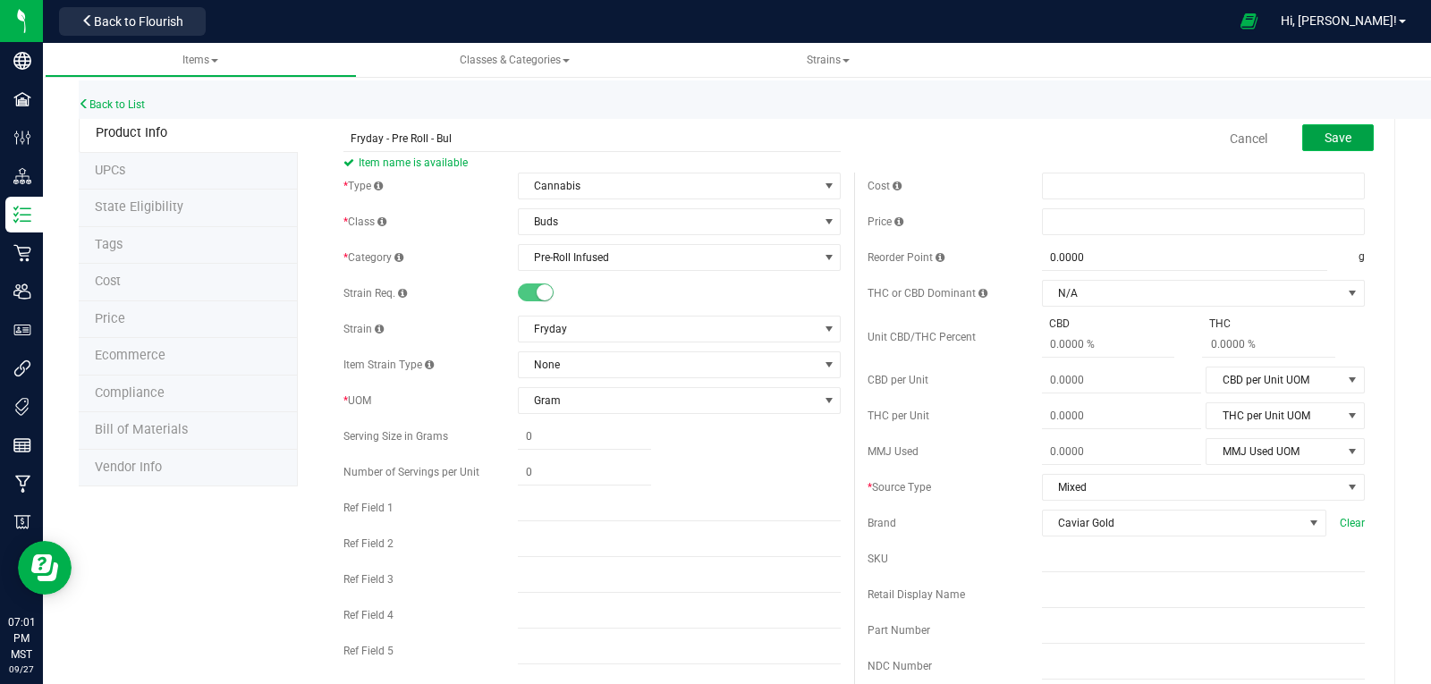
click at [1309, 148] on button "Save" at bounding box center [1338, 137] width 72 height 27
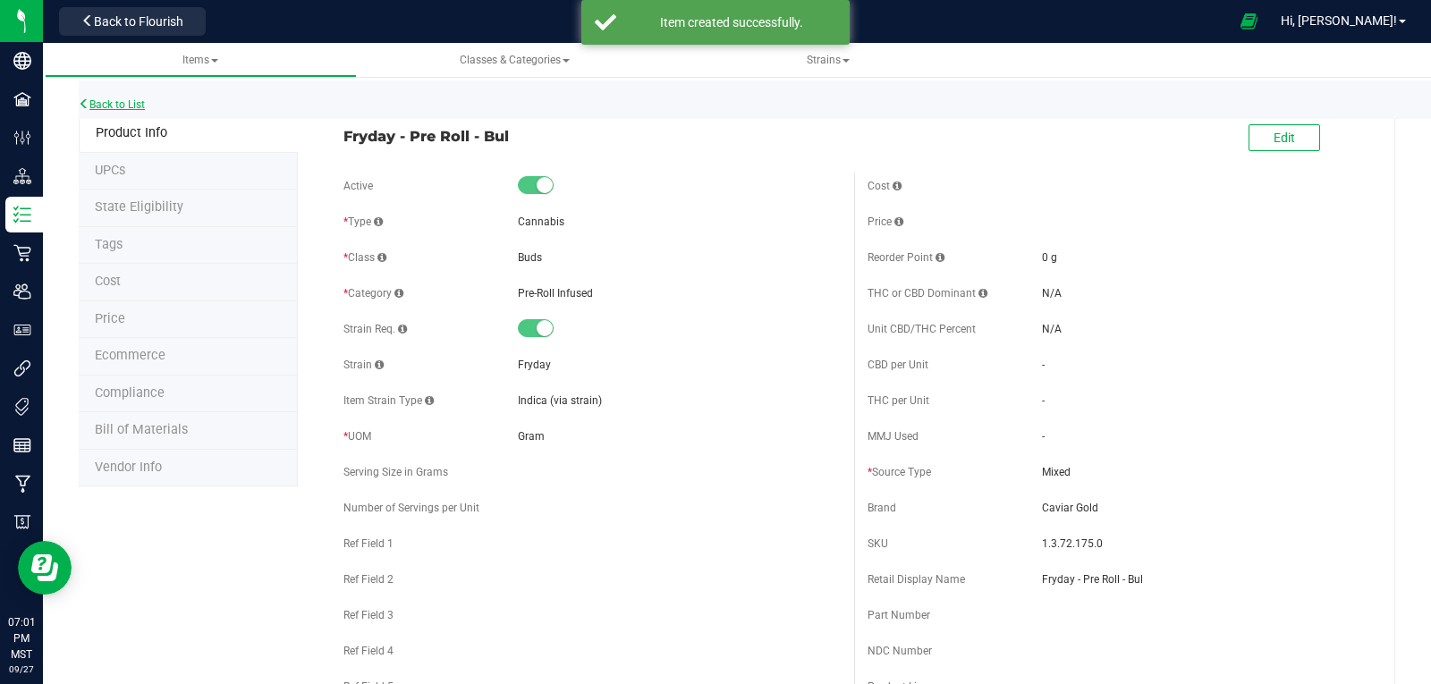
click at [118, 106] on link "Back to List" at bounding box center [112, 104] width 66 height 13
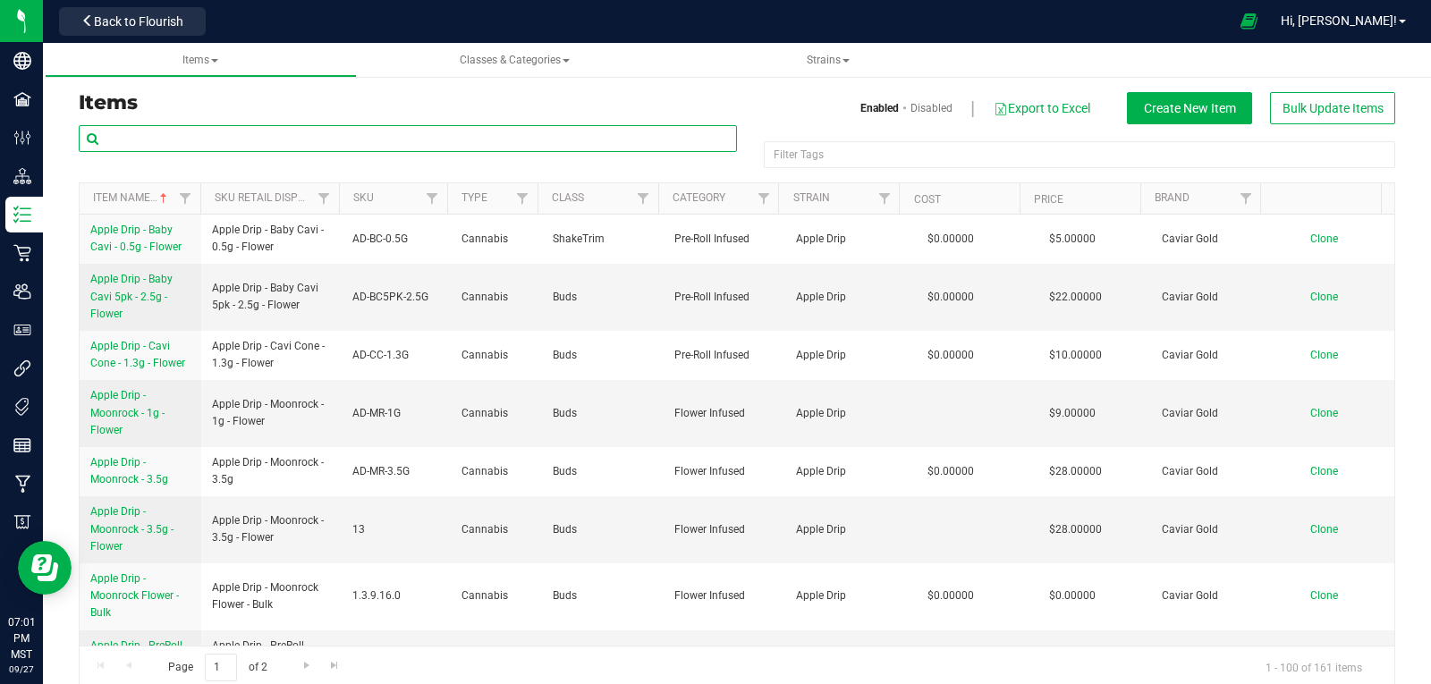
click at [193, 137] on input "text" at bounding box center [408, 138] width 658 height 27
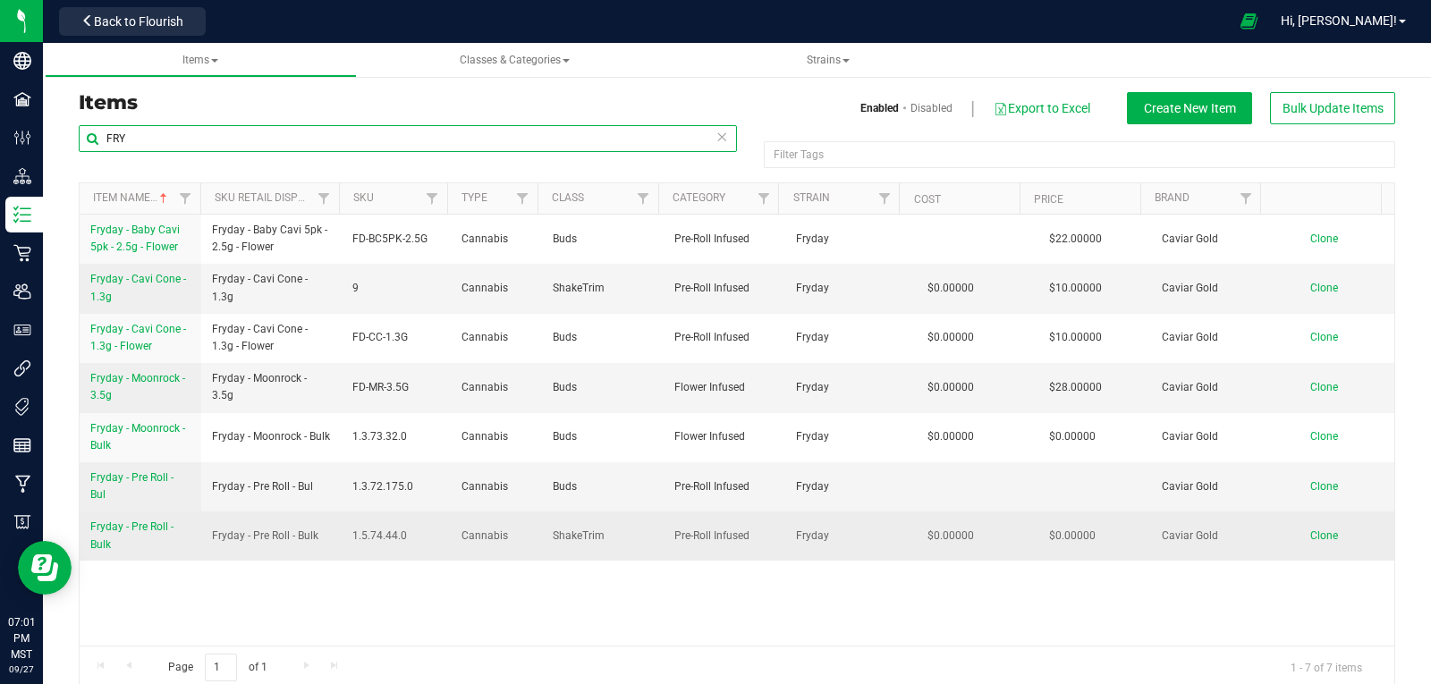
type input "FRY"
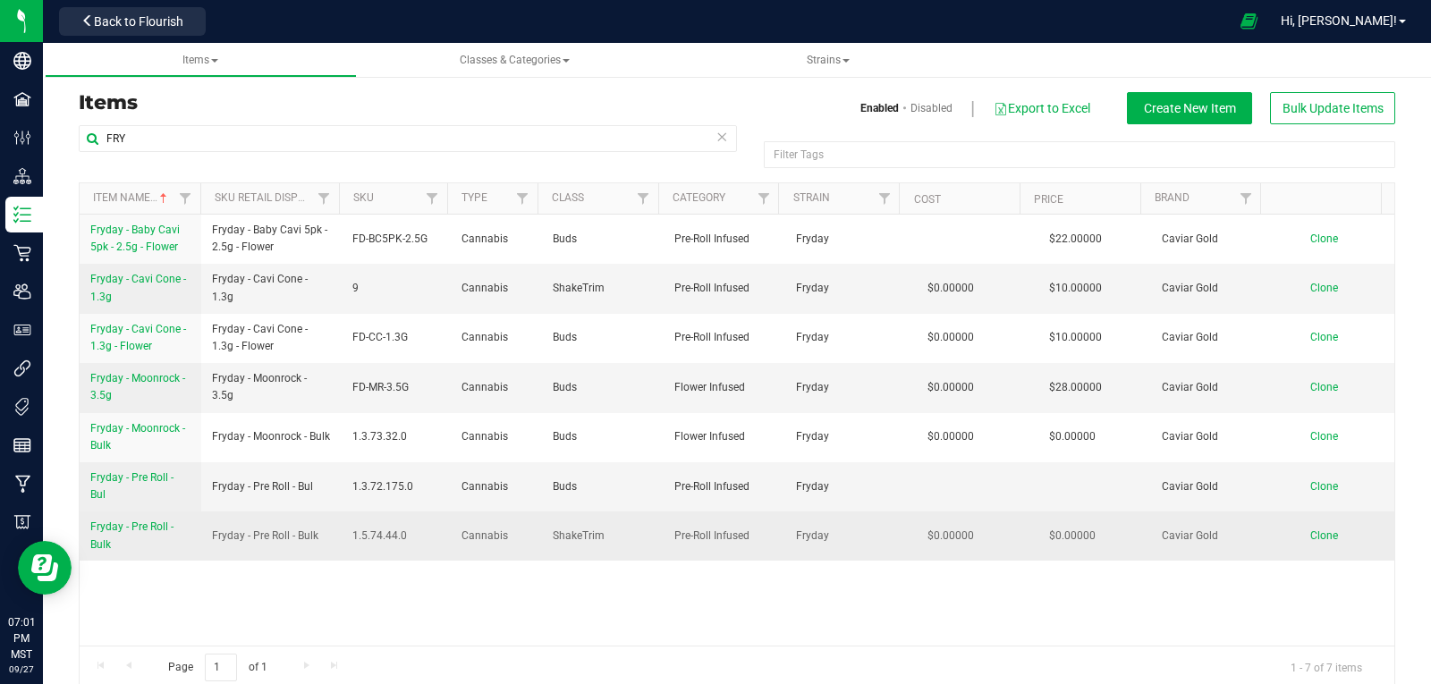
click at [130, 527] on span "Fryday - Pre Roll - Bulk" at bounding box center [131, 536] width 83 height 30
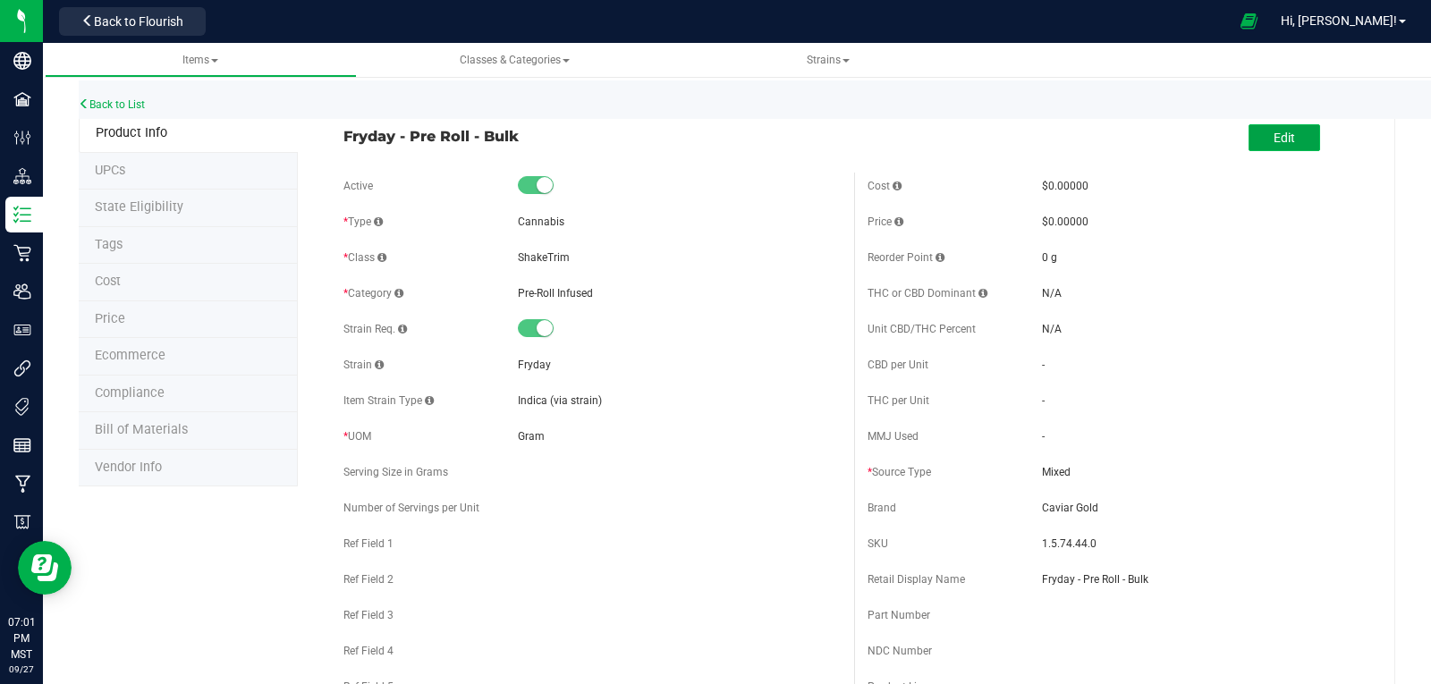
click at [1283, 144] on button "Edit" at bounding box center [1285, 137] width 72 height 27
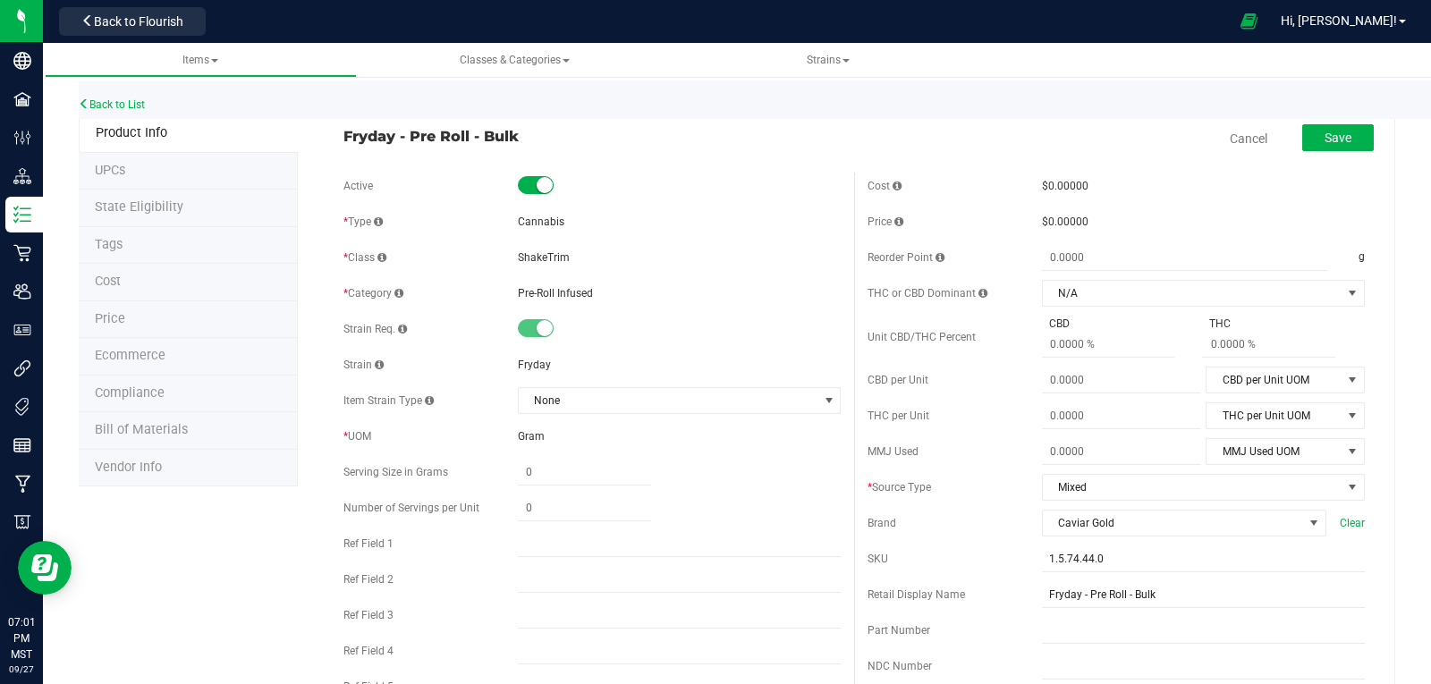
click at [539, 183] on small at bounding box center [545, 185] width 16 height 16
click at [535, 137] on span "Fryday - Pre Roll - Bulk" at bounding box center [591, 135] width 497 height 21
click at [1222, 131] on span "Cancel" at bounding box center [1249, 139] width 54 height 37
click at [1239, 137] on link "Cancel" at bounding box center [1249, 139] width 38 height 18
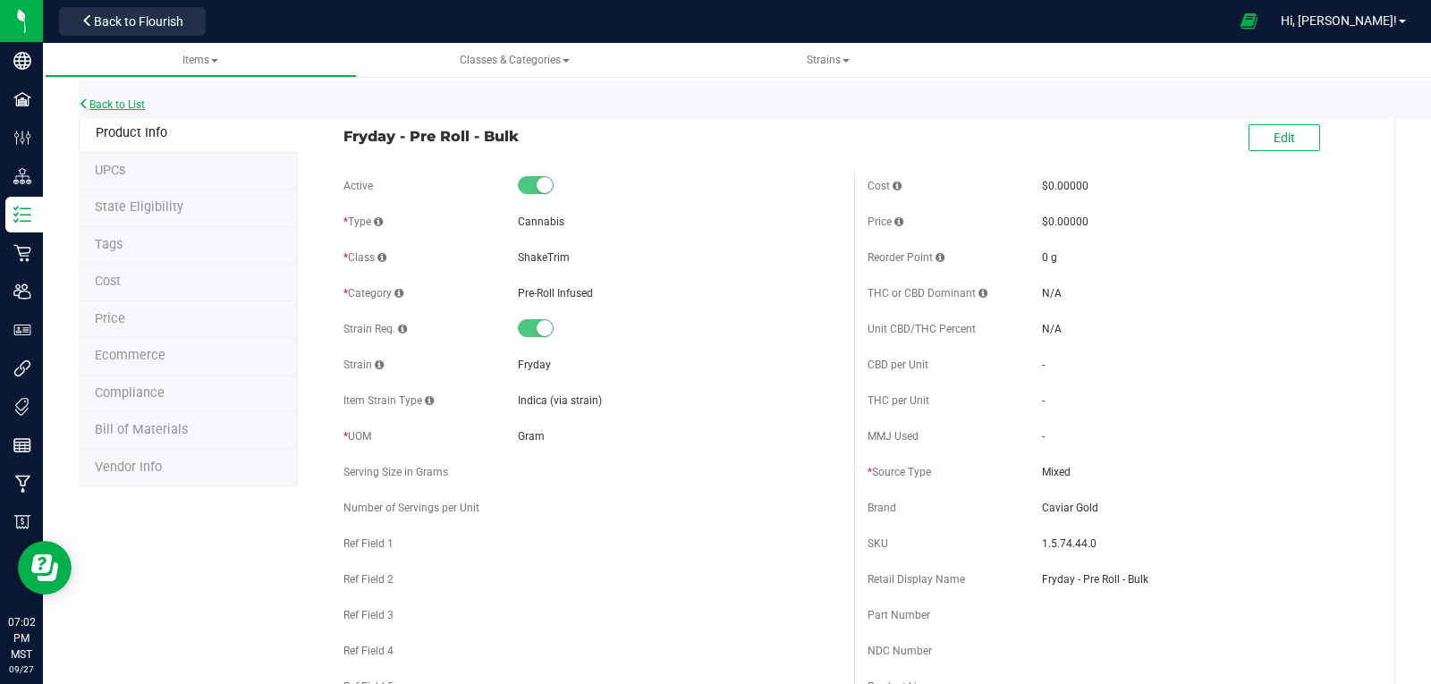
click at [113, 101] on link "Back to List" at bounding box center [112, 104] width 66 height 13
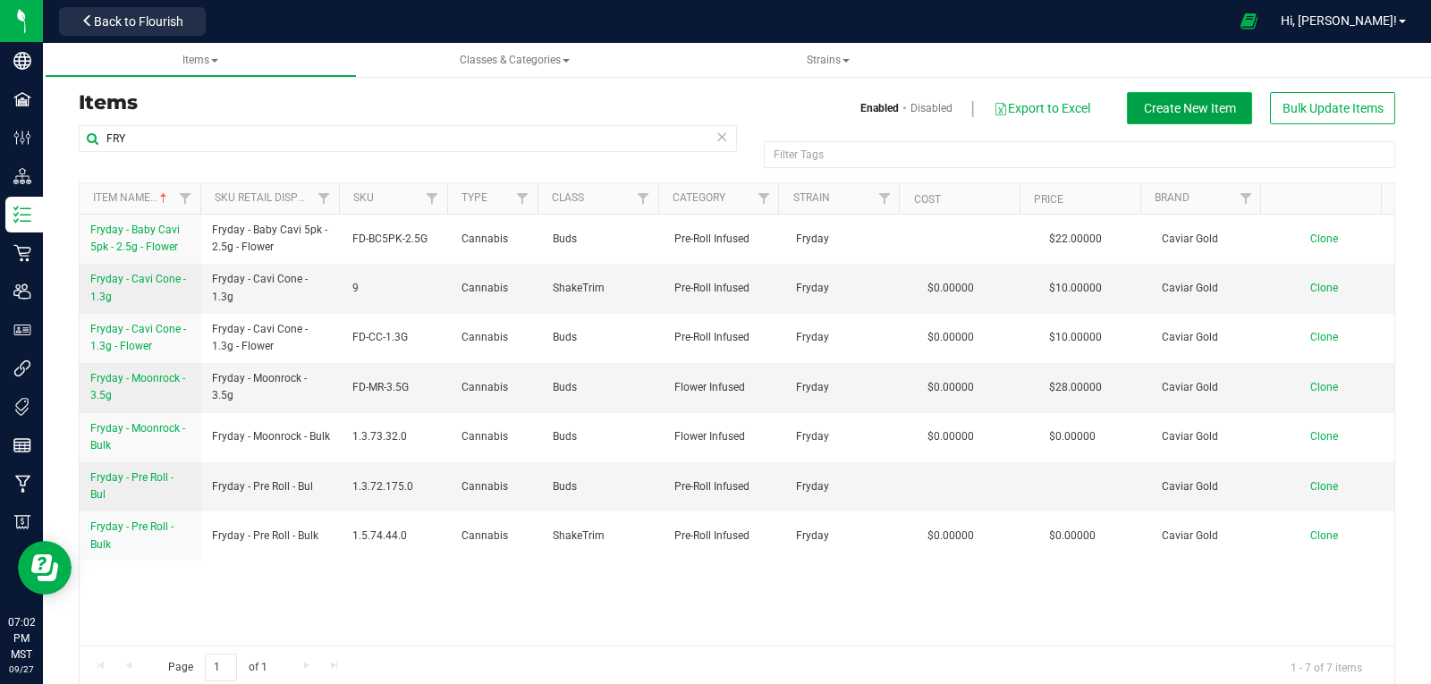
click at [1151, 105] on span "Create New Item" at bounding box center [1190, 108] width 92 height 14
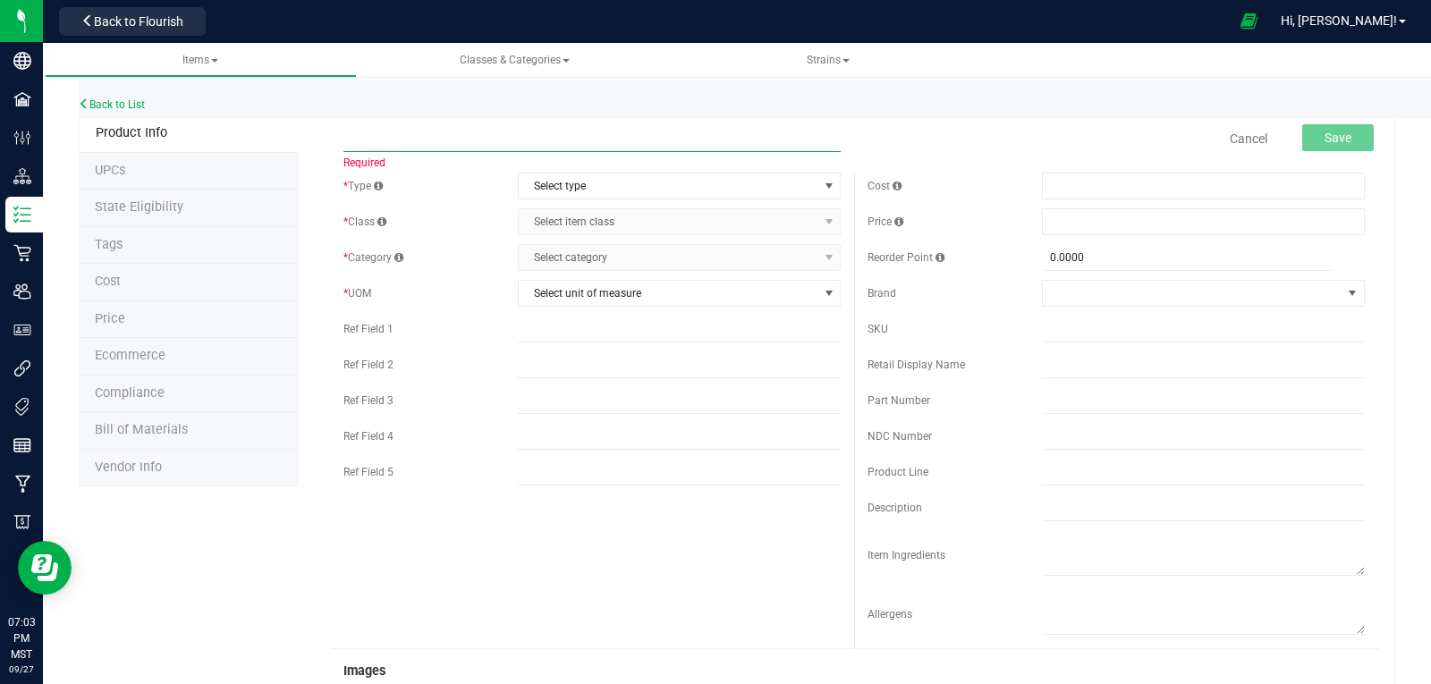
paste input "Fryday - Moonrock - 3.5g - Flower"
type input "Fryday - Moonrock - 3.5g - Flower"
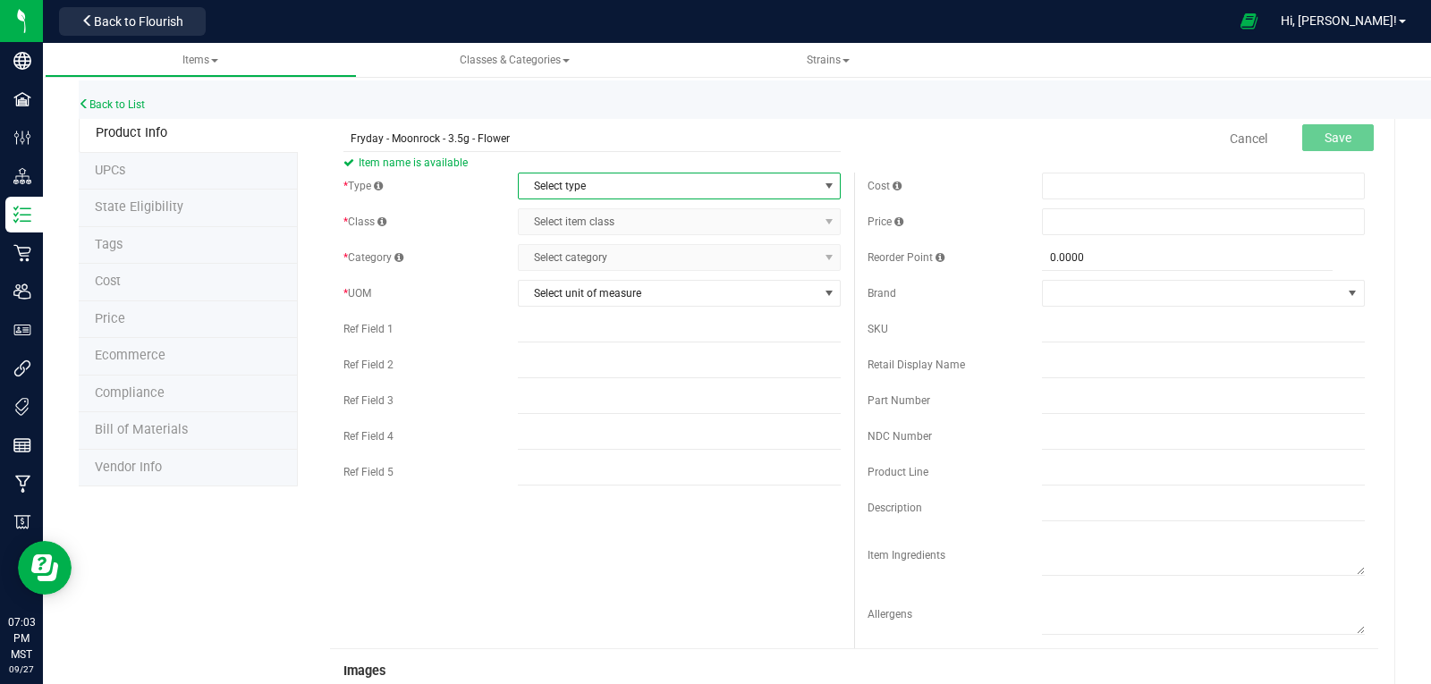
click at [610, 189] on span "Select type" at bounding box center [668, 186] width 299 height 25
click at [547, 221] on li "Cannabis" at bounding box center [673, 216] width 318 height 27
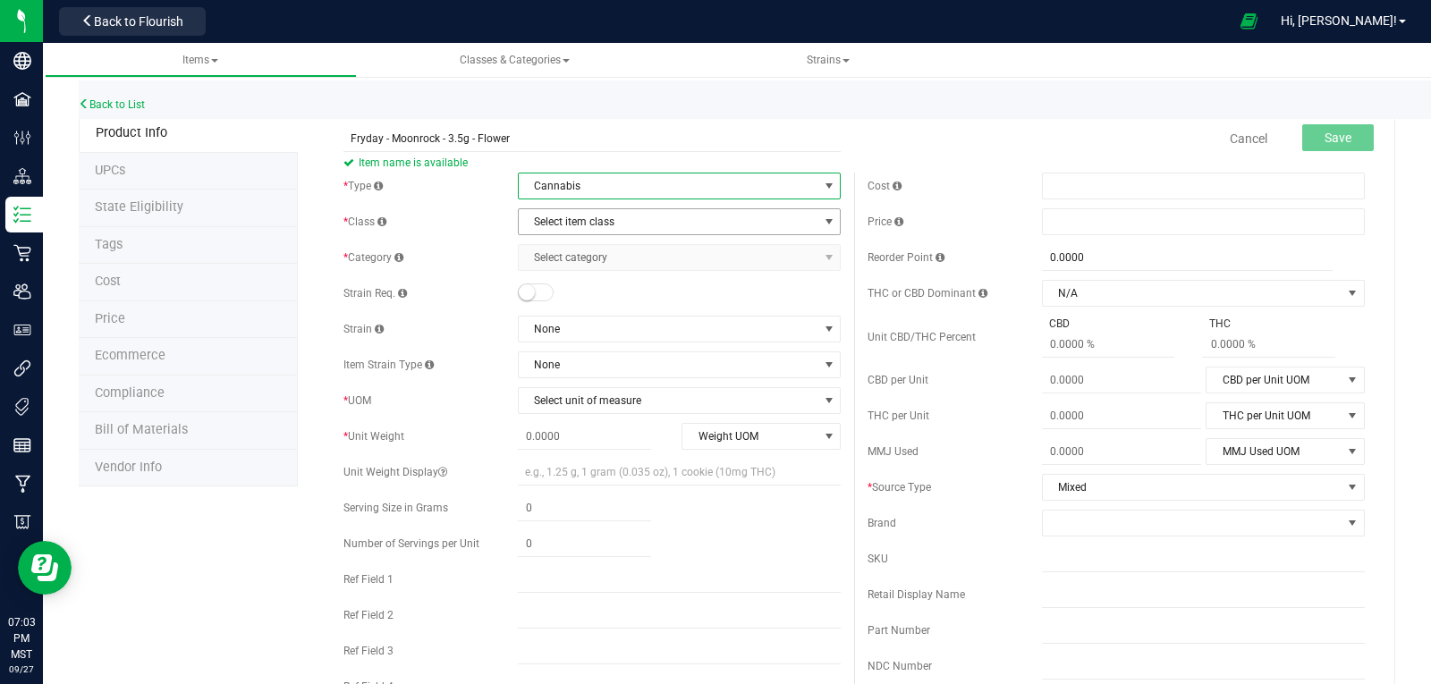
click at [547, 221] on span "Select item class" at bounding box center [668, 221] width 299 height 25
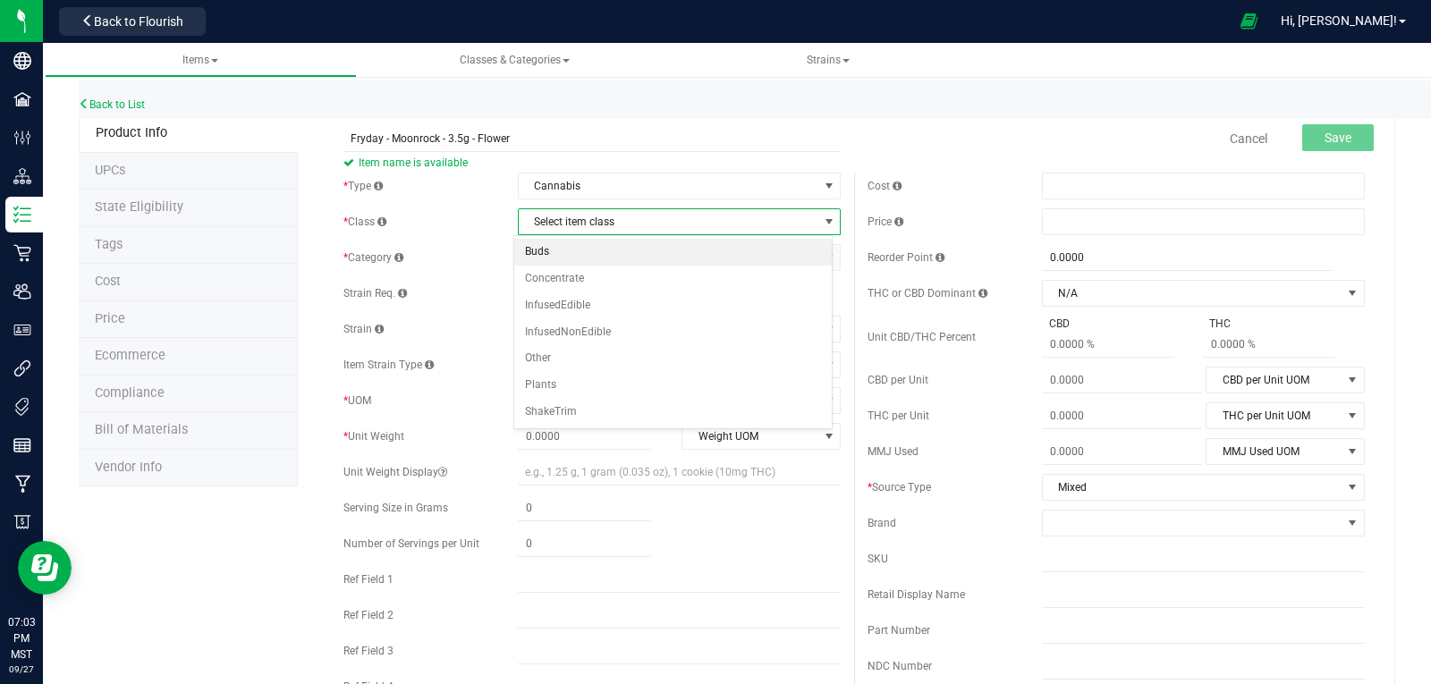
click at [544, 249] on li "Buds" at bounding box center [673, 252] width 318 height 27
click at [544, 257] on span "Select category" at bounding box center [668, 257] width 299 height 25
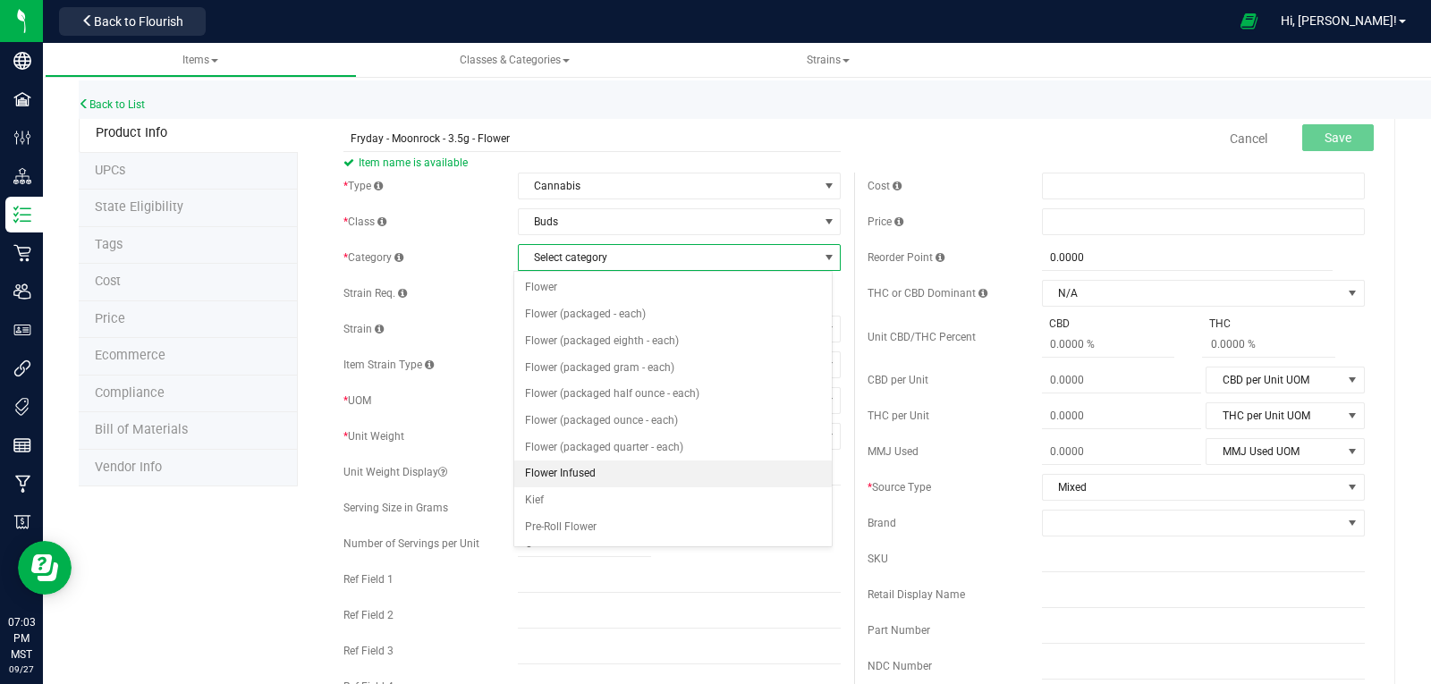
click at [578, 469] on li "Flower Infused" at bounding box center [673, 474] width 318 height 27
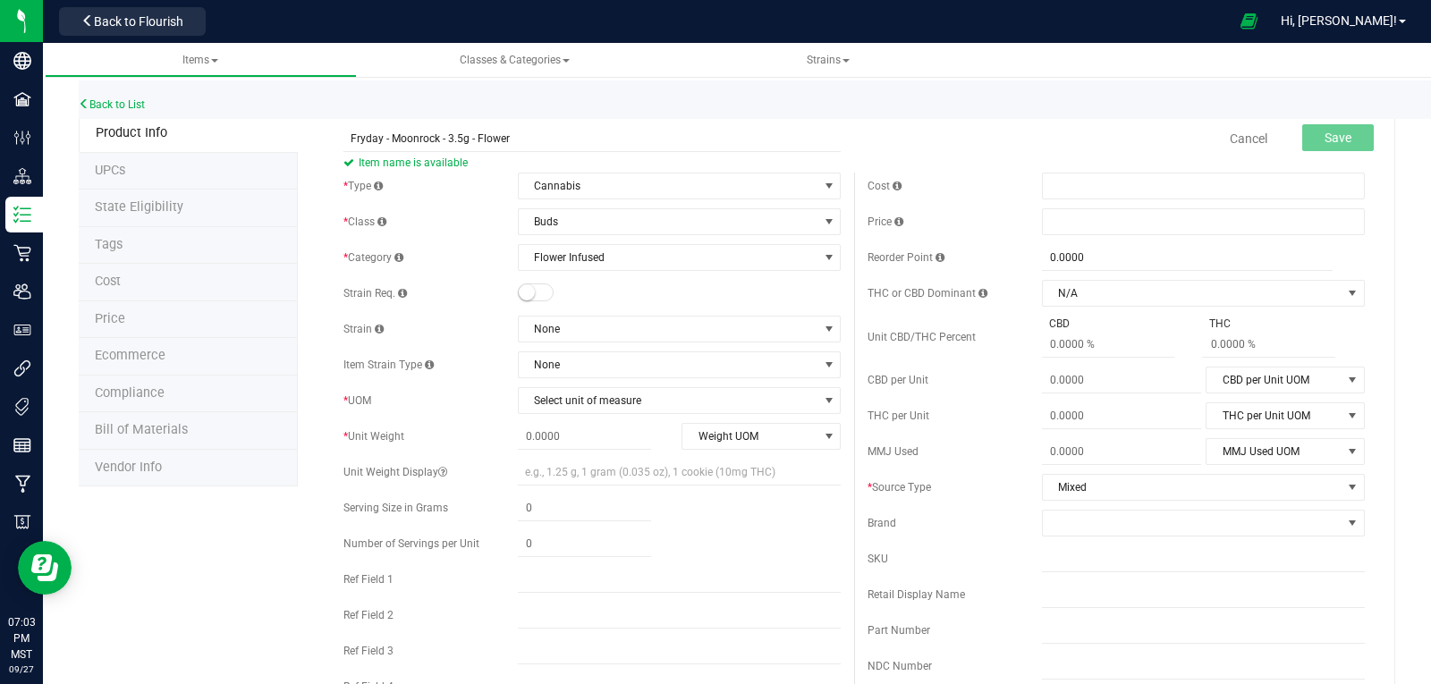
click at [522, 289] on small at bounding box center [527, 292] width 16 height 16
click at [569, 333] on span "None" at bounding box center [668, 329] width 299 height 25
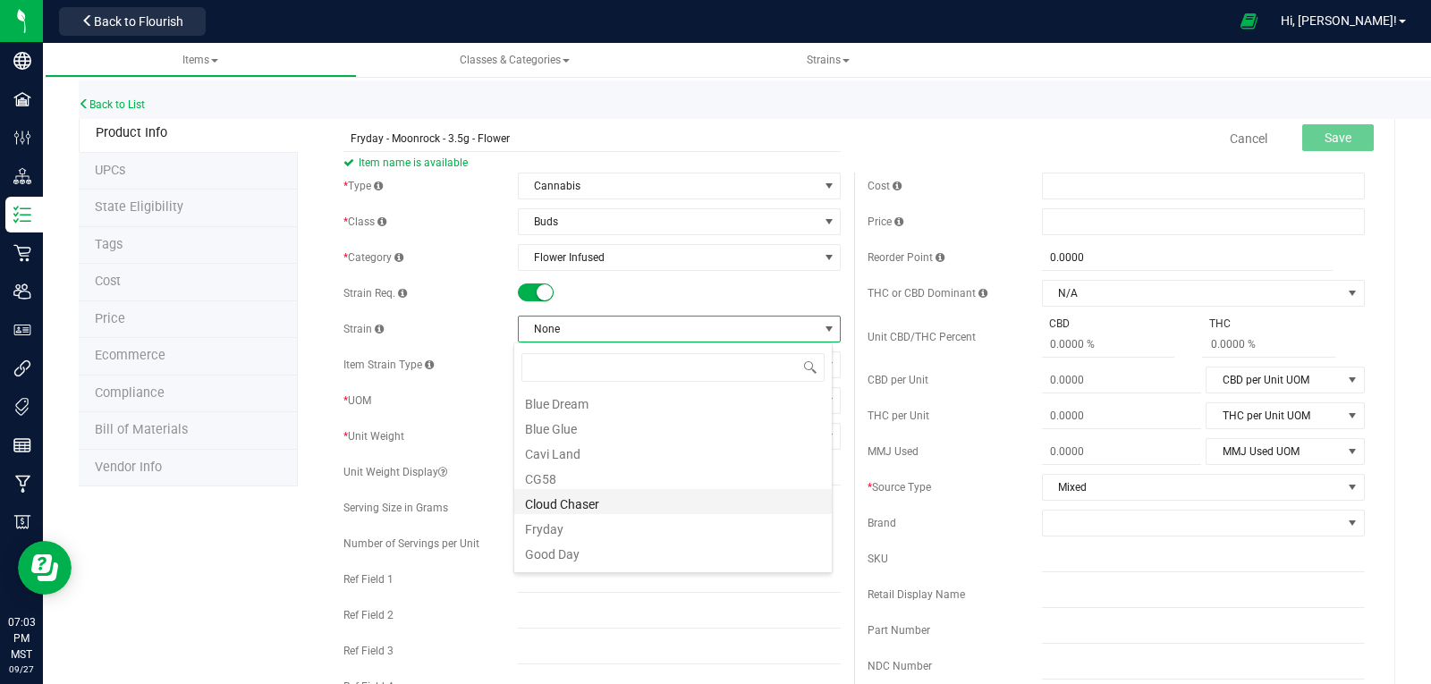
scroll to position [179, 0]
click at [560, 423] on li "Fryday" at bounding box center [673, 424] width 318 height 25
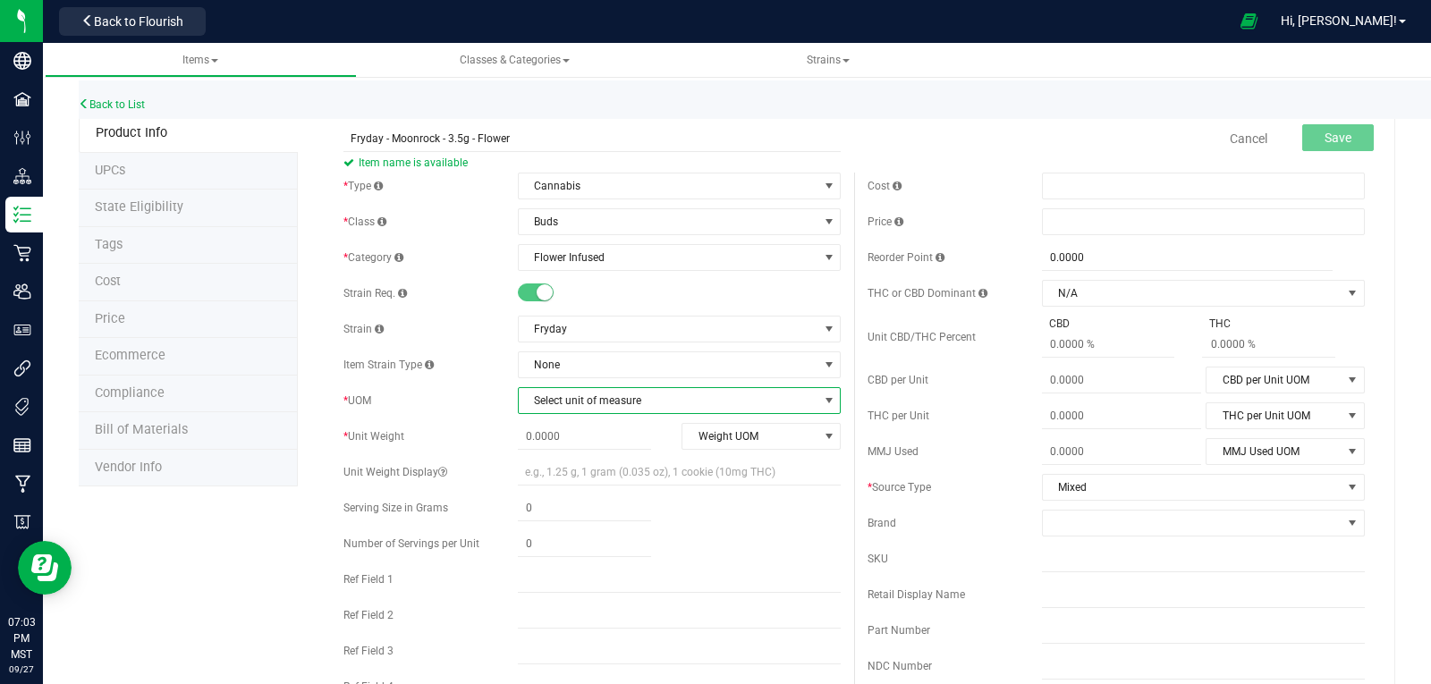
click at [564, 397] on span "Select unit of measure" at bounding box center [668, 400] width 299 height 25
click at [539, 131] on li "Each" at bounding box center [673, 127] width 318 height 27
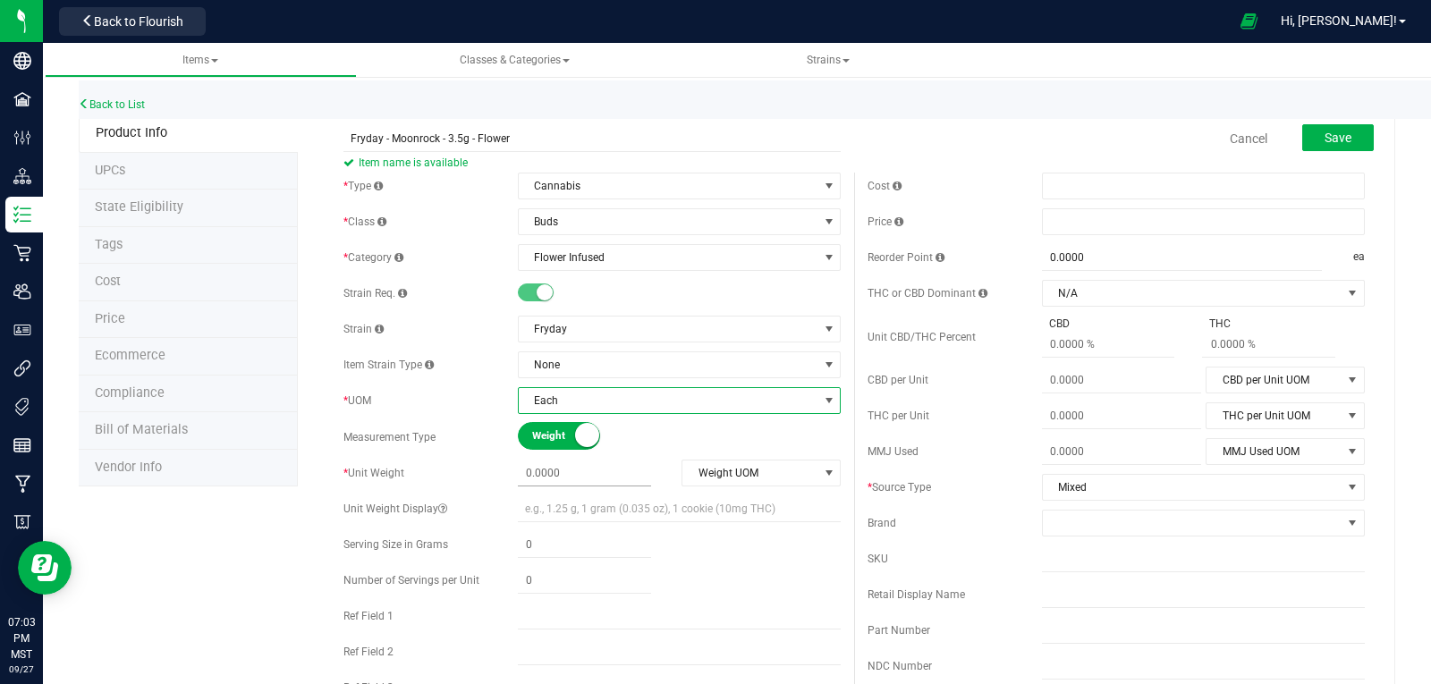
click at [560, 476] on span at bounding box center [584, 474] width 133 height 26
type input "3.5"
type input "3.5000"
click at [773, 465] on span "Weight UOM" at bounding box center [749, 473] width 135 height 25
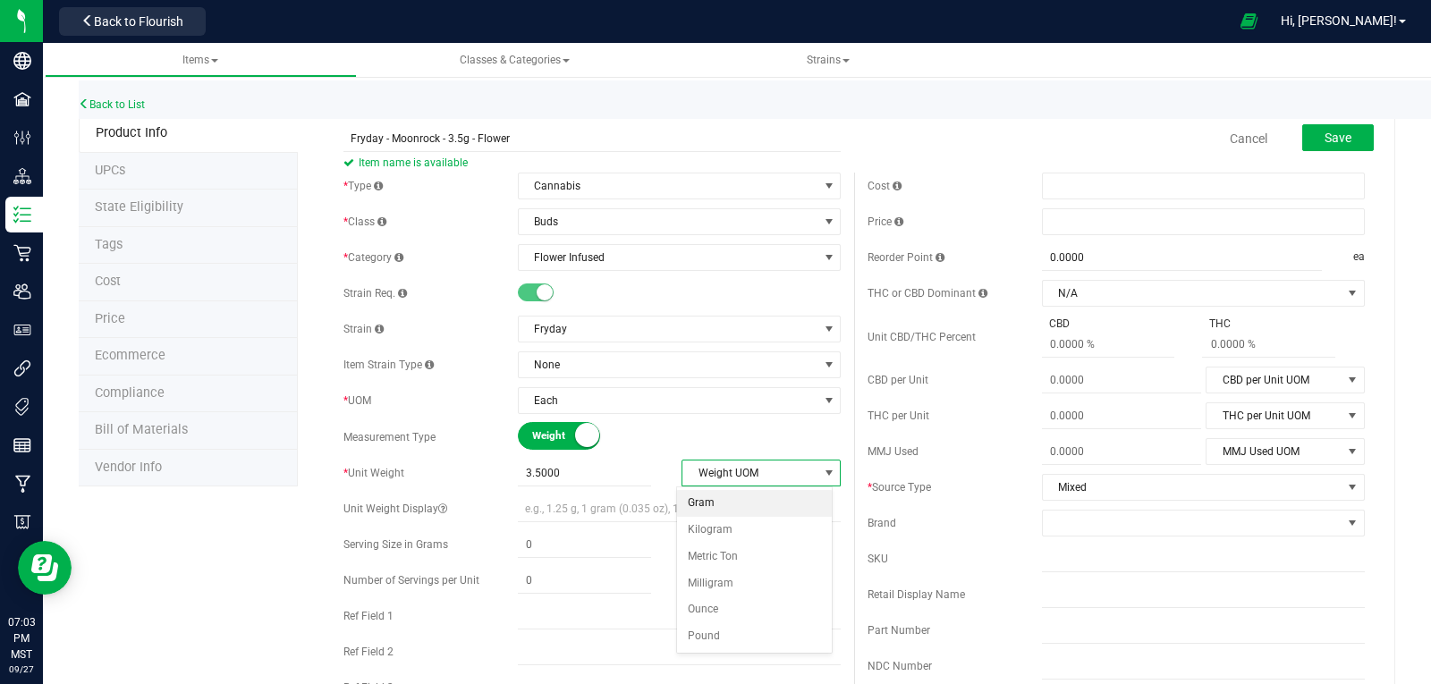
click at [716, 500] on li "Gram" at bounding box center [755, 503] width 156 height 27
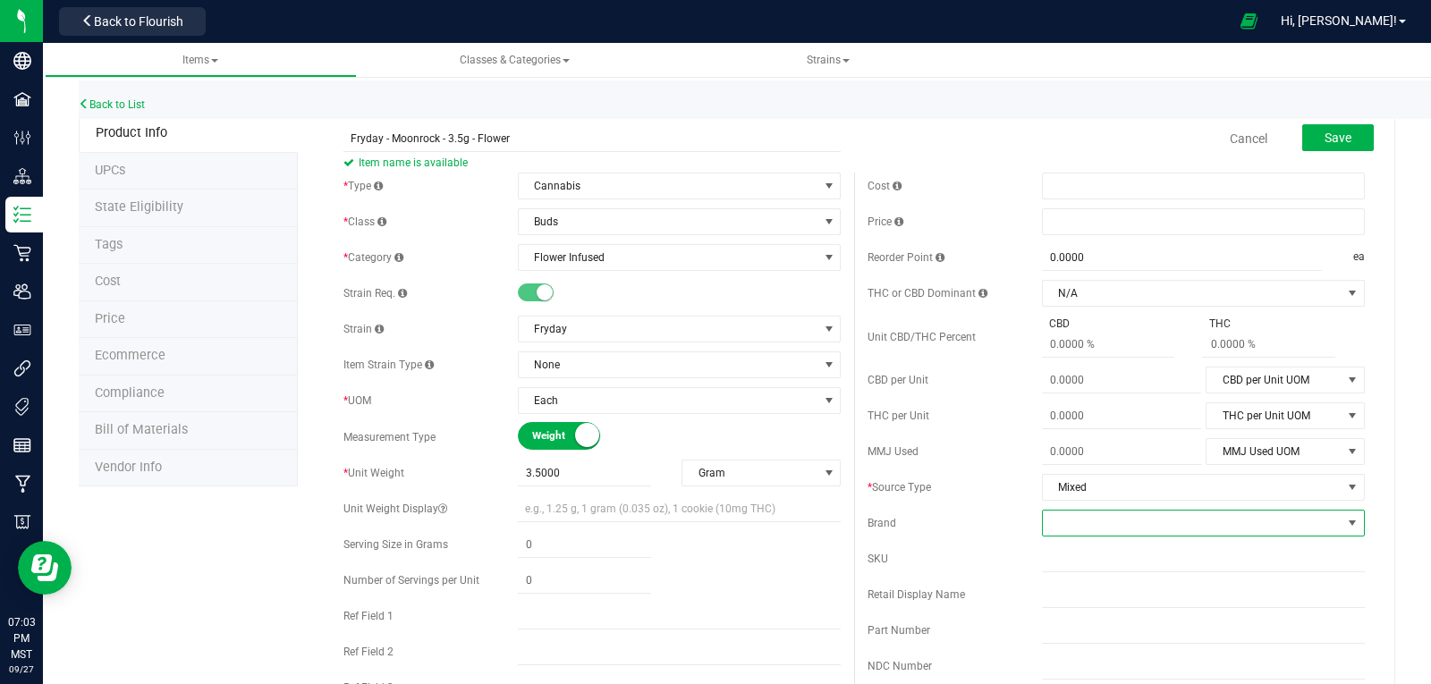
click at [1082, 519] on span at bounding box center [1192, 523] width 299 height 25
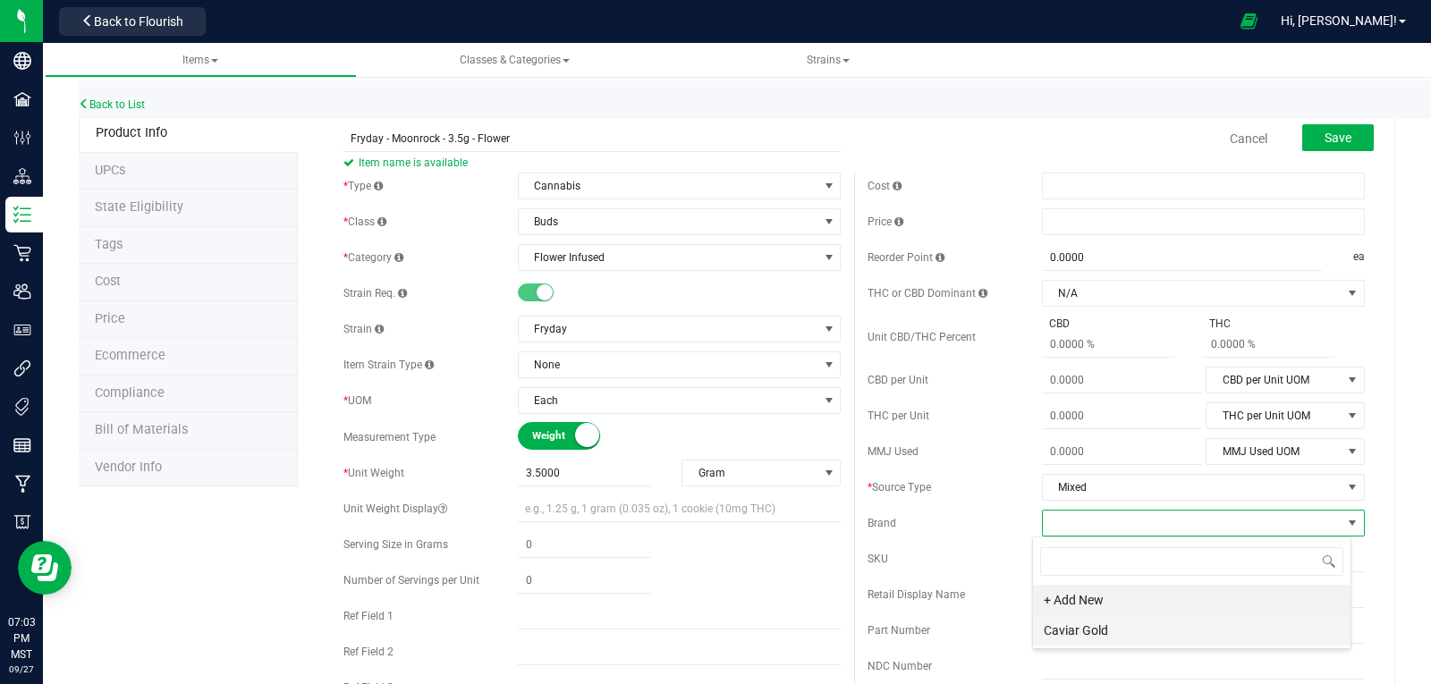
click at [1086, 627] on li "Caviar Gold" at bounding box center [1192, 630] width 318 height 30
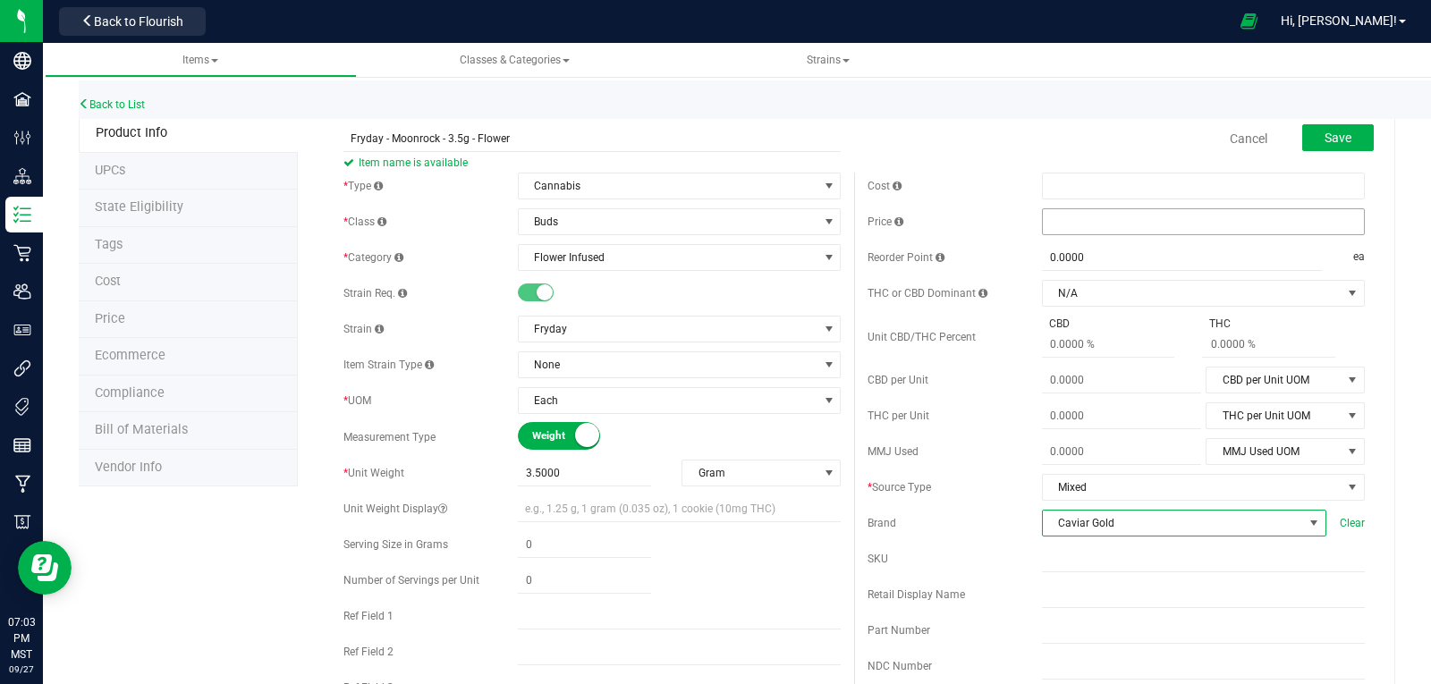
click at [1068, 225] on span at bounding box center [1203, 221] width 323 height 27
type input "28"
type input "$28.00000"
click at [1008, 614] on div "Cost Price $28.00000 28 Reorder Point 0.0000 0 ea THC or CBD Dominant" at bounding box center [1116, 526] width 524 height 706
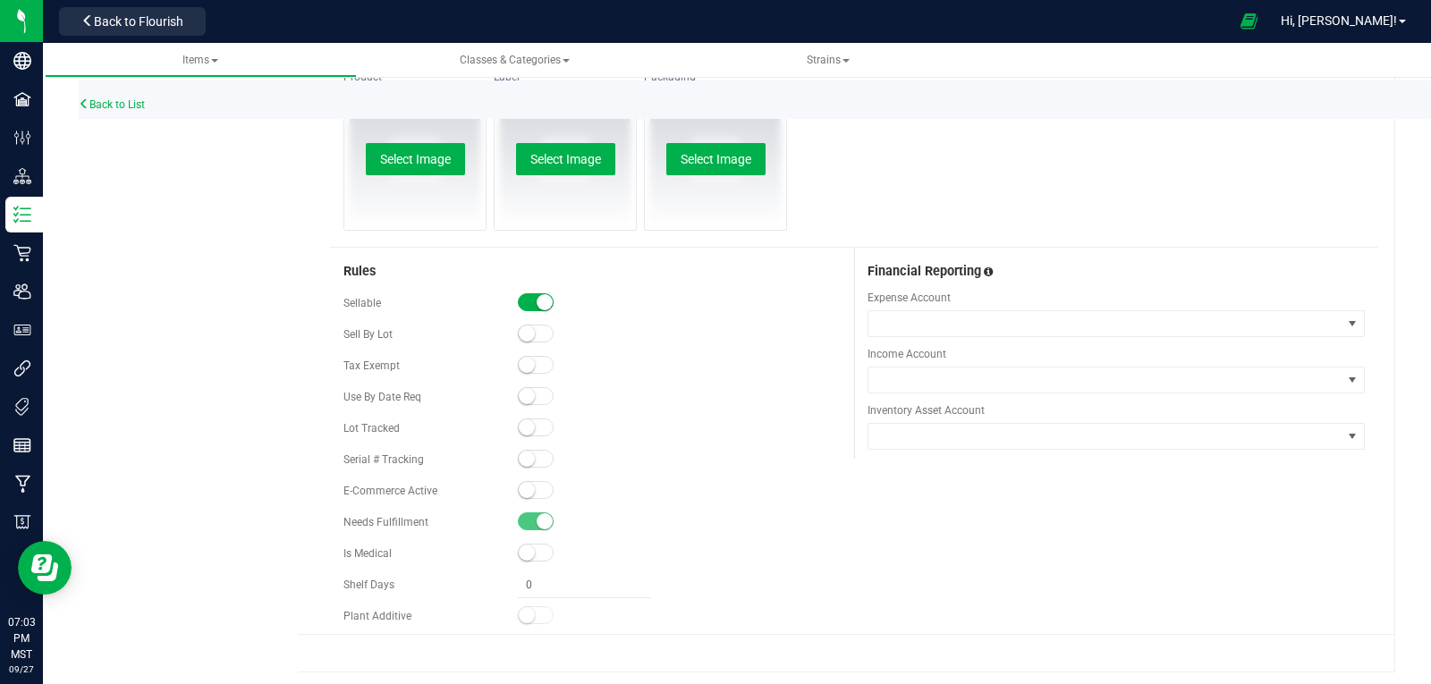
scroll to position [859, 0]
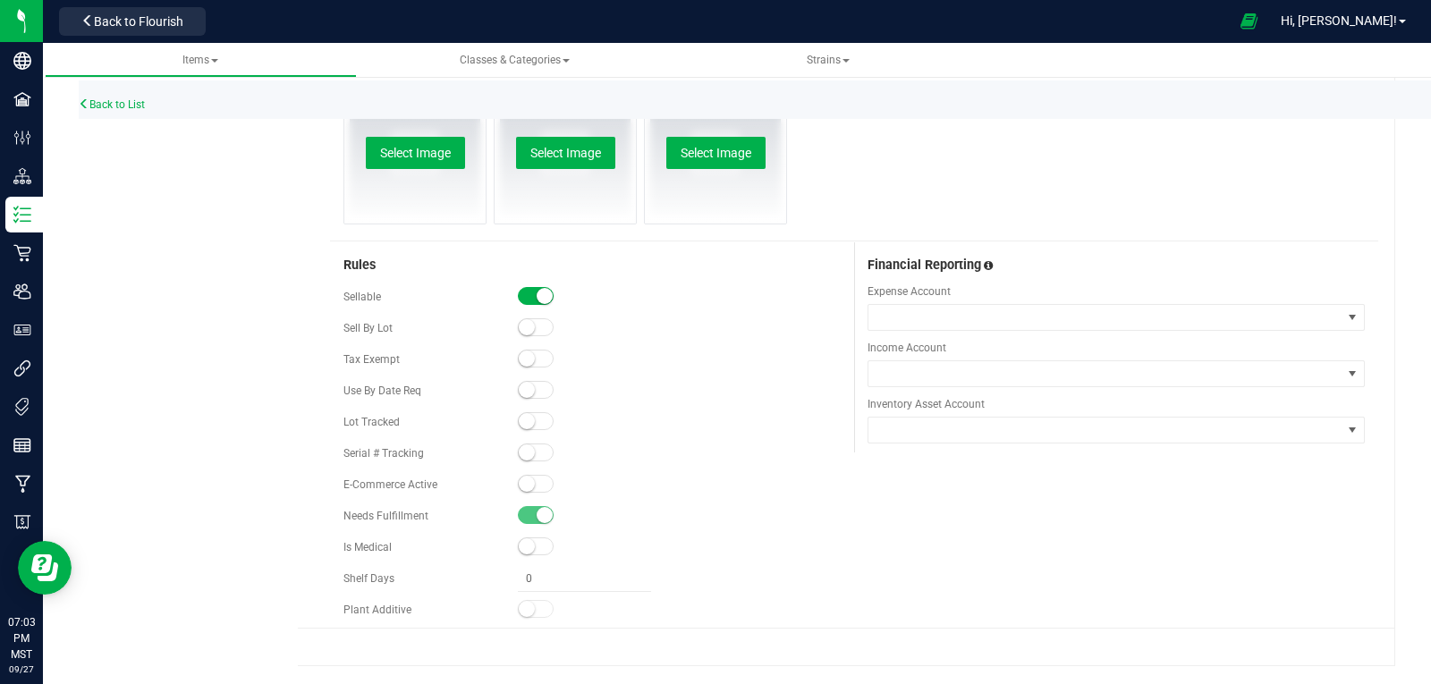
click at [525, 423] on small at bounding box center [527, 421] width 16 height 16
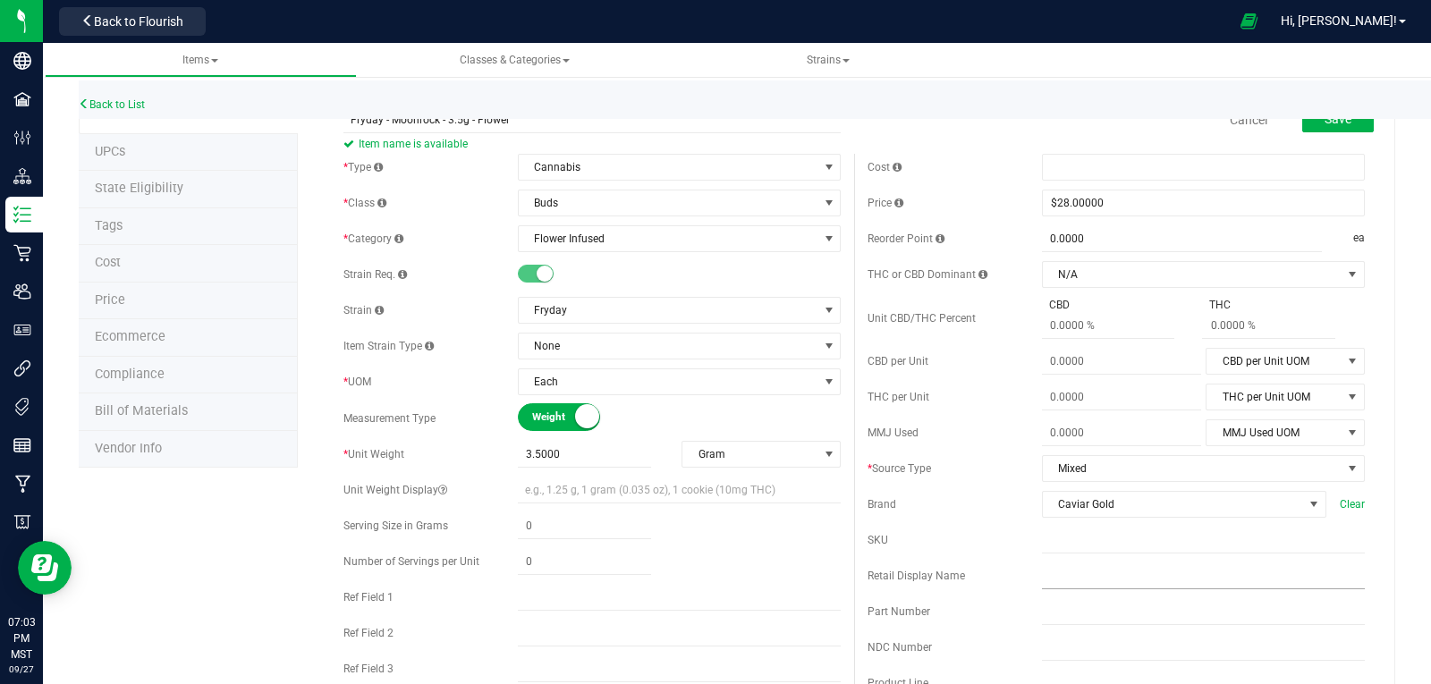
scroll to position [0, 0]
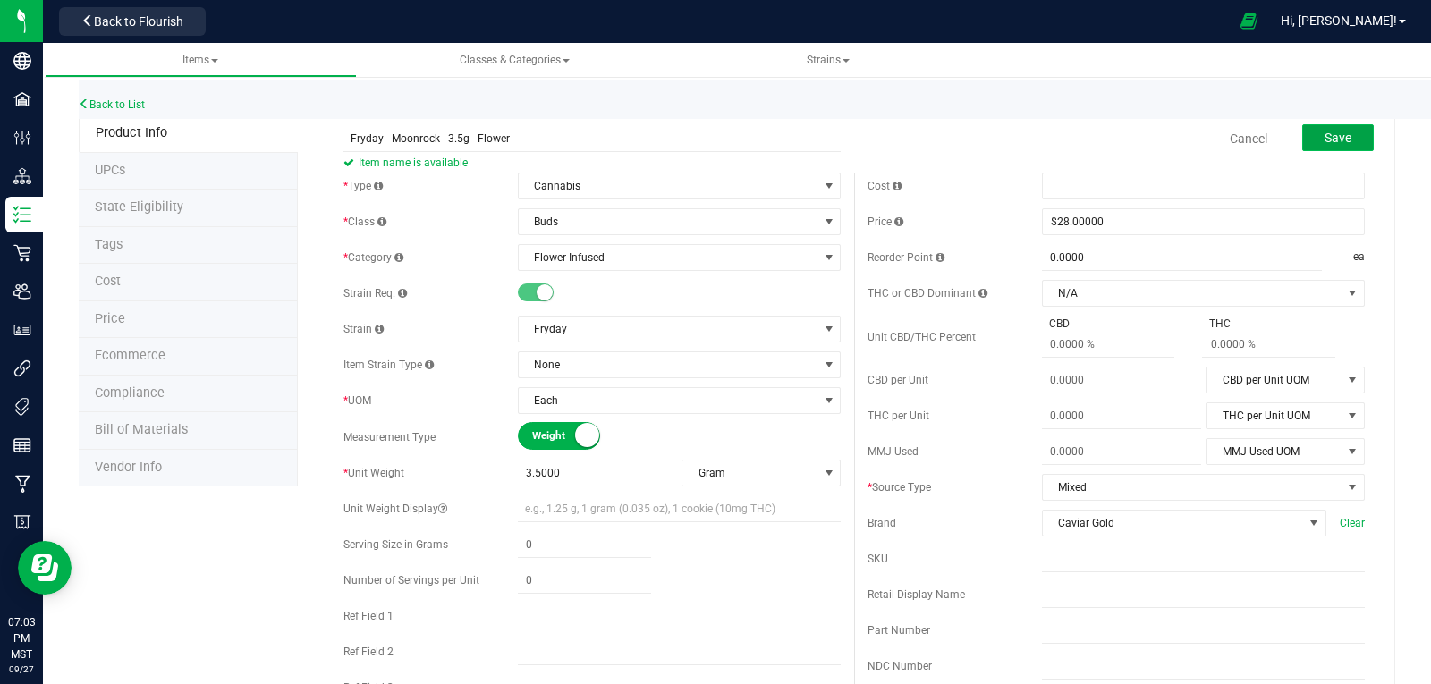
click at [1305, 145] on button "Save" at bounding box center [1338, 137] width 72 height 27
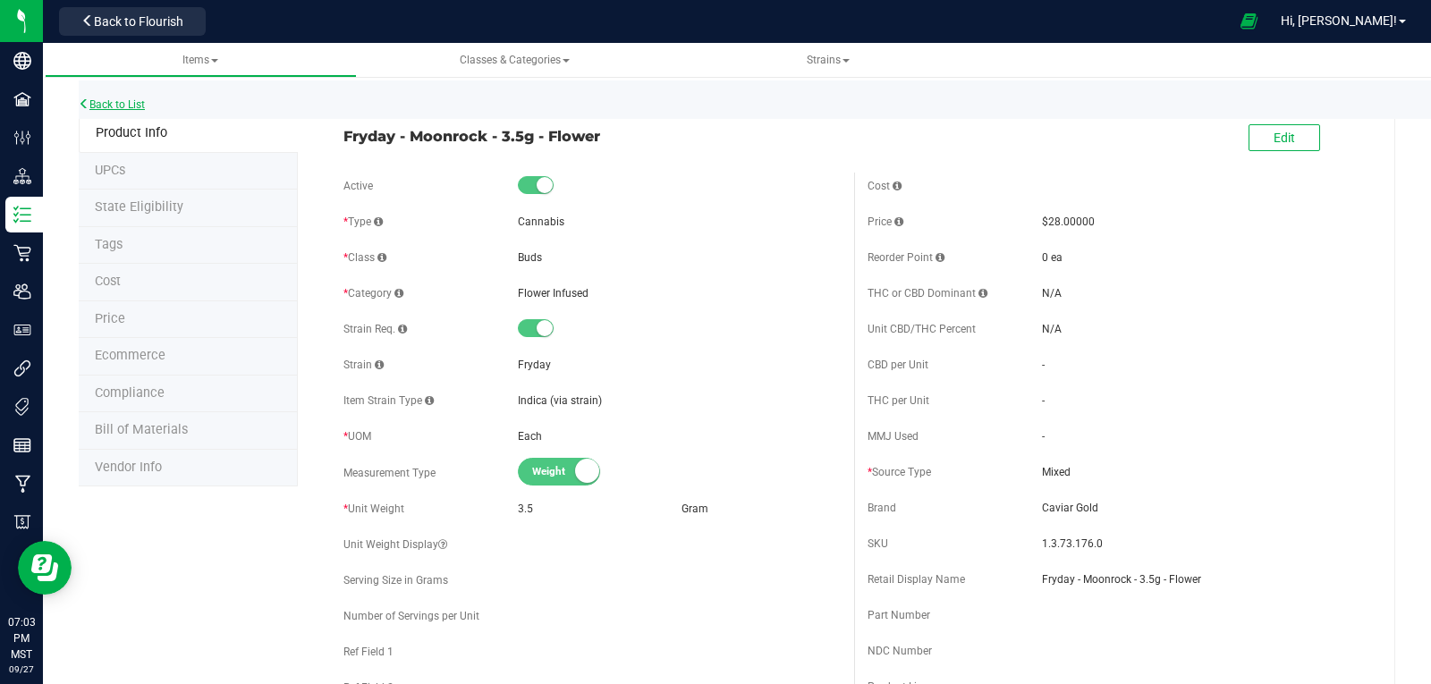
click at [120, 107] on link "Back to List" at bounding box center [112, 104] width 66 height 13
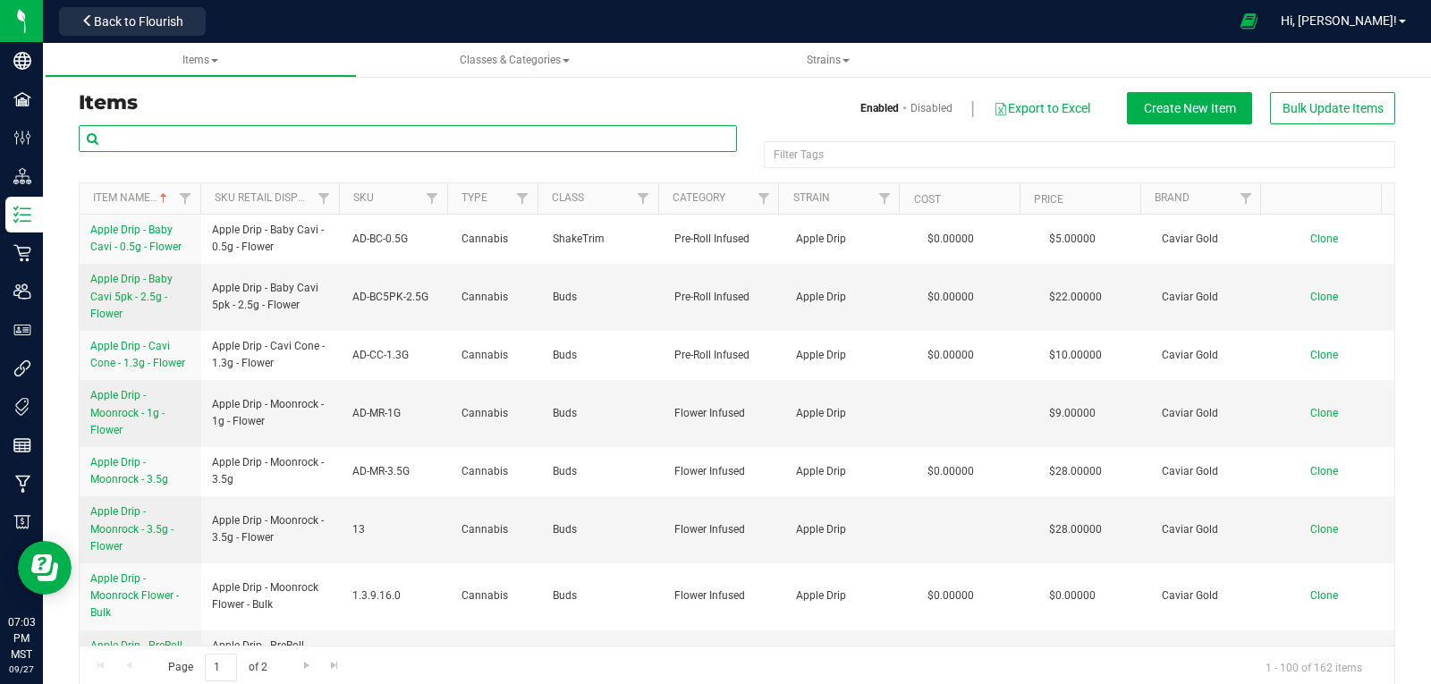
click at [227, 140] on input "text" at bounding box center [408, 138] width 658 height 27
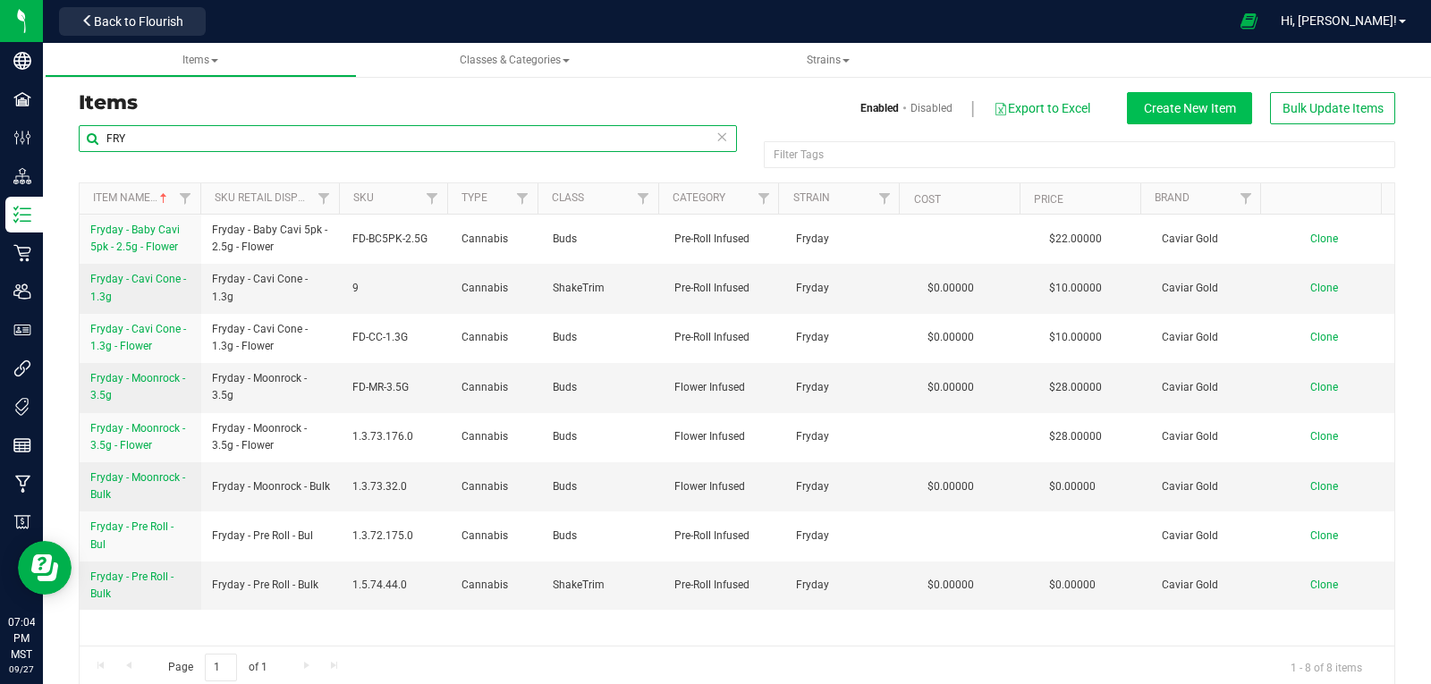
type input "FRY"
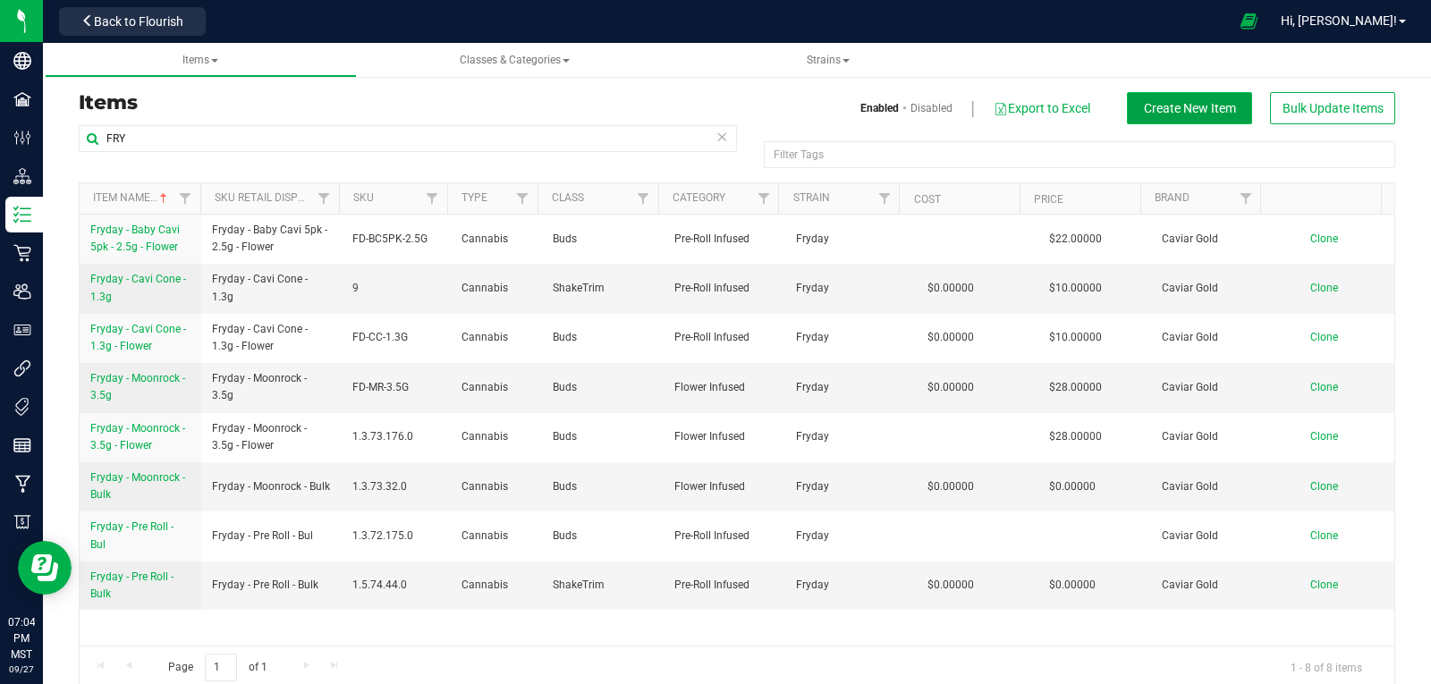
click at [1145, 109] on span "Create New Item" at bounding box center [1190, 108] width 92 height 14
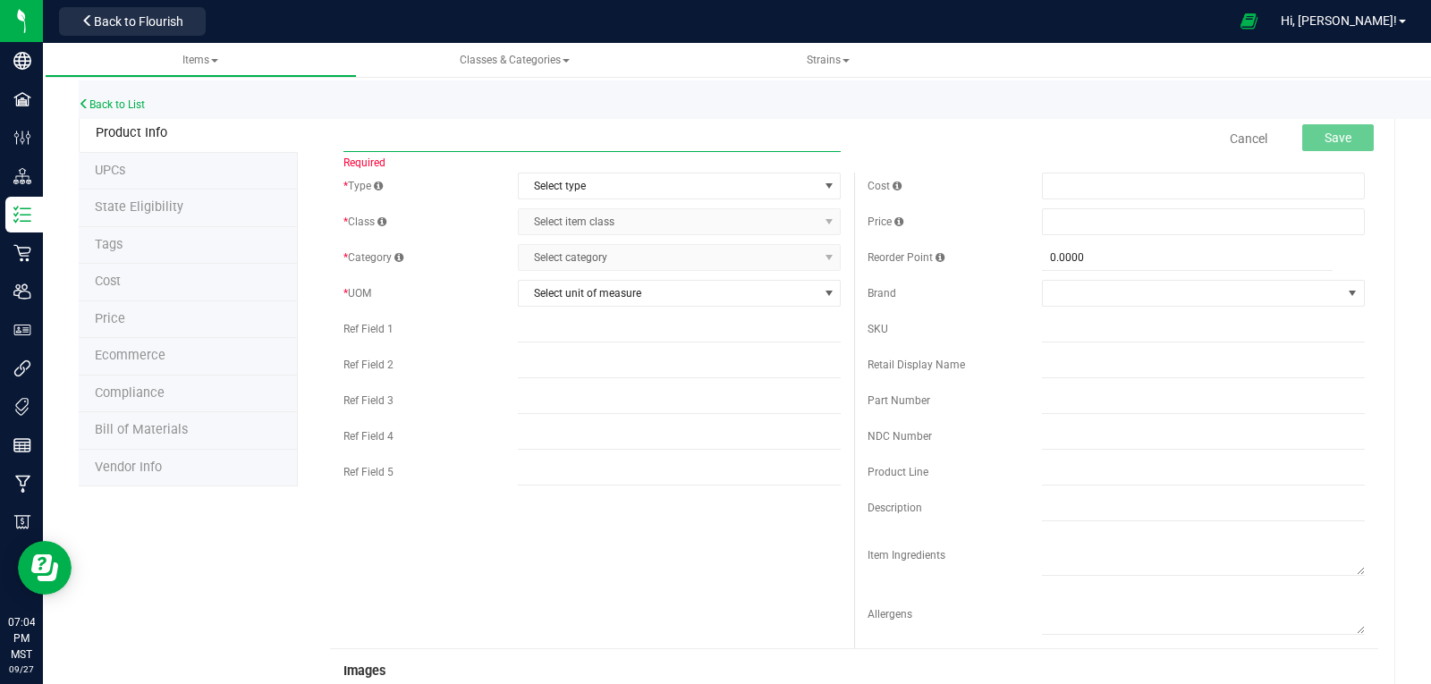
paste input "Fryday - Moonrock - 1g - Flower"
type input "Fryday - Moonrock - 1g - Flower"
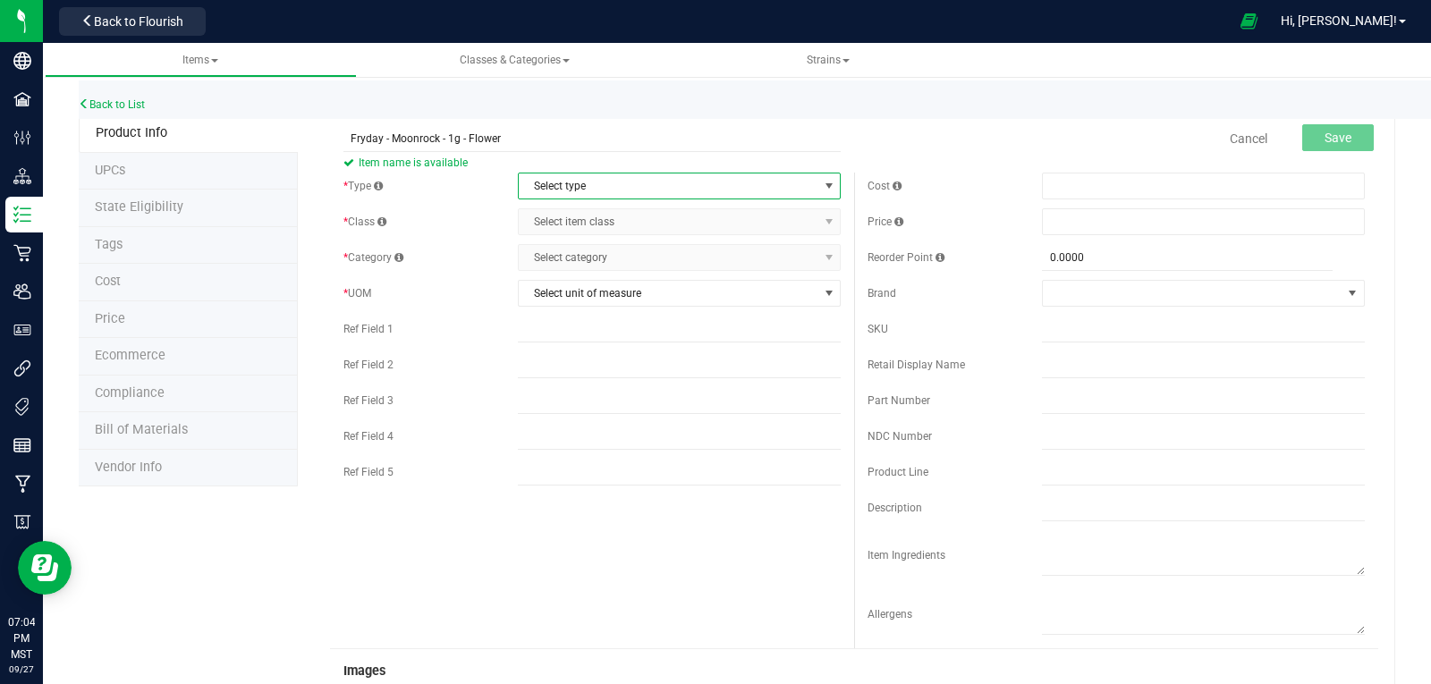
click at [579, 186] on span "Select type" at bounding box center [668, 186] width 299 height 25
click at [559, 214] on li "Cannabis" at bounding box center [673, 216] width 318 height 27
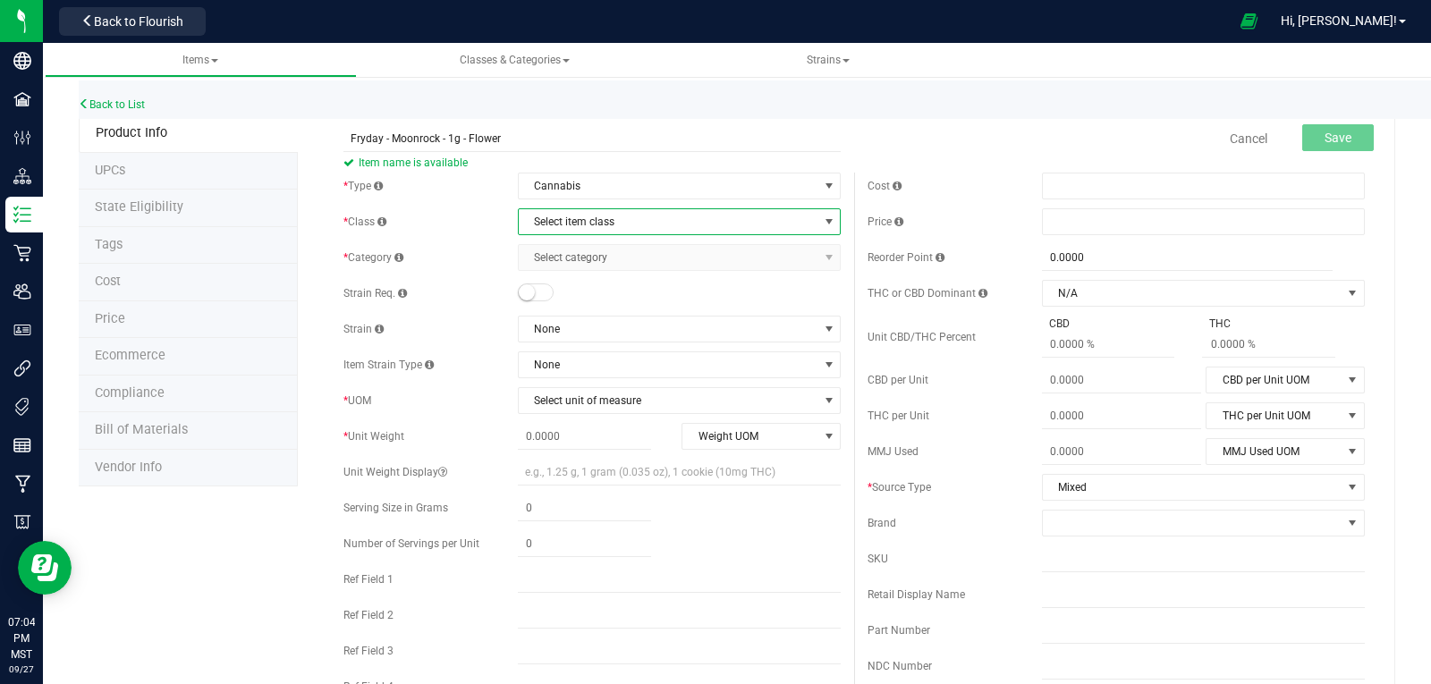
click at [556, 224] on span "Select item class" at bounding box center [668, 221] width 299 height 25
click at [551, 251] on li "Buds" at bounding box center [673, 252] width 318 height 27
click at [550, 251] on span "Select category" at bounding box center [668, 257] width 299 height 25
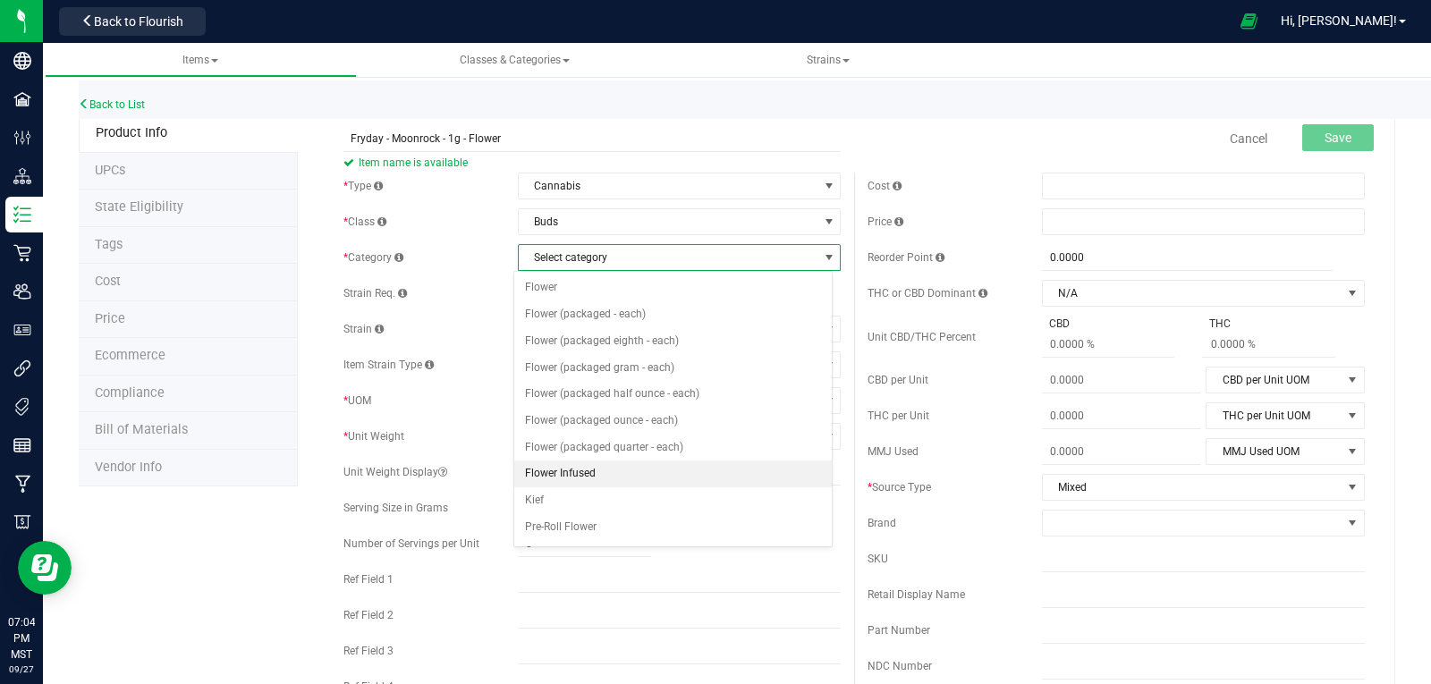
click at [593, 470] on li "Flower Infused" at bounding box center [673, 474] width 318 height 27
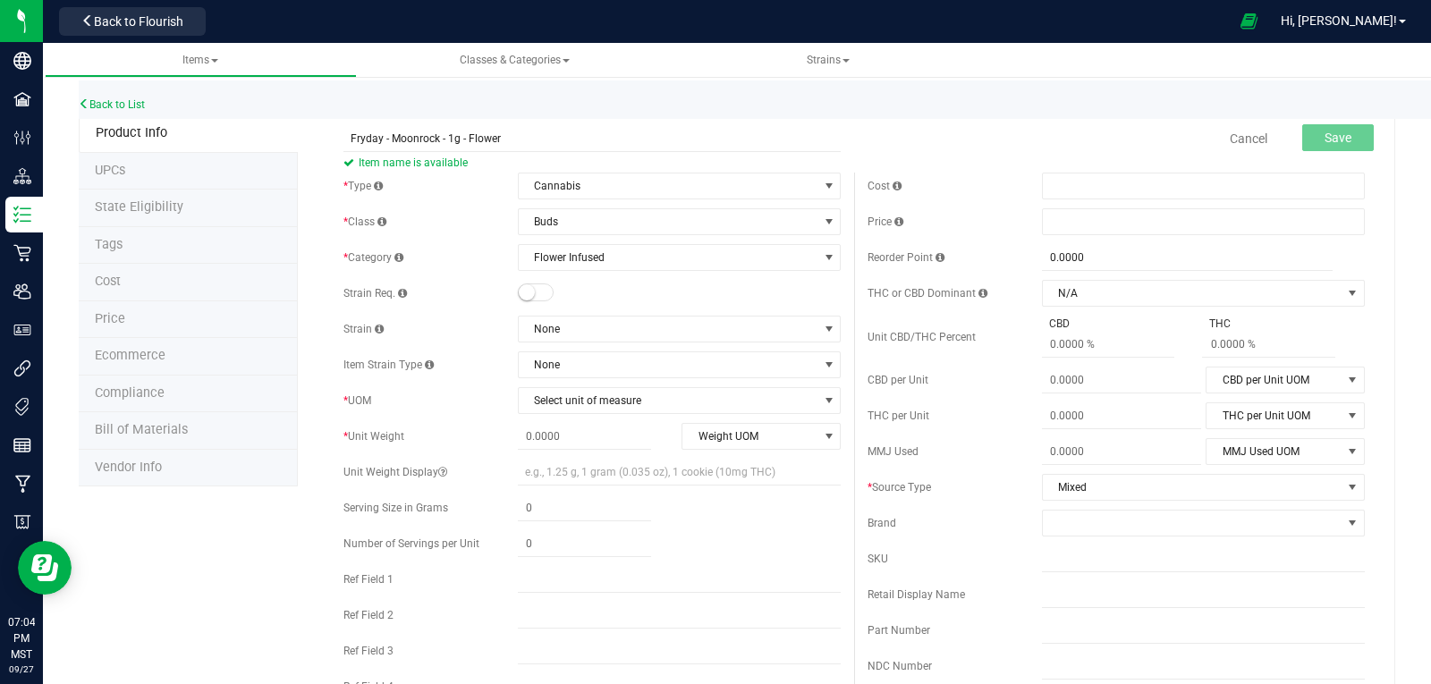
click at [523, 292] on small at bounding box center [527, 292] width 16 height 16
click at [593, 333] on span "None" at bounding box center [668, 329] width 299 height 25
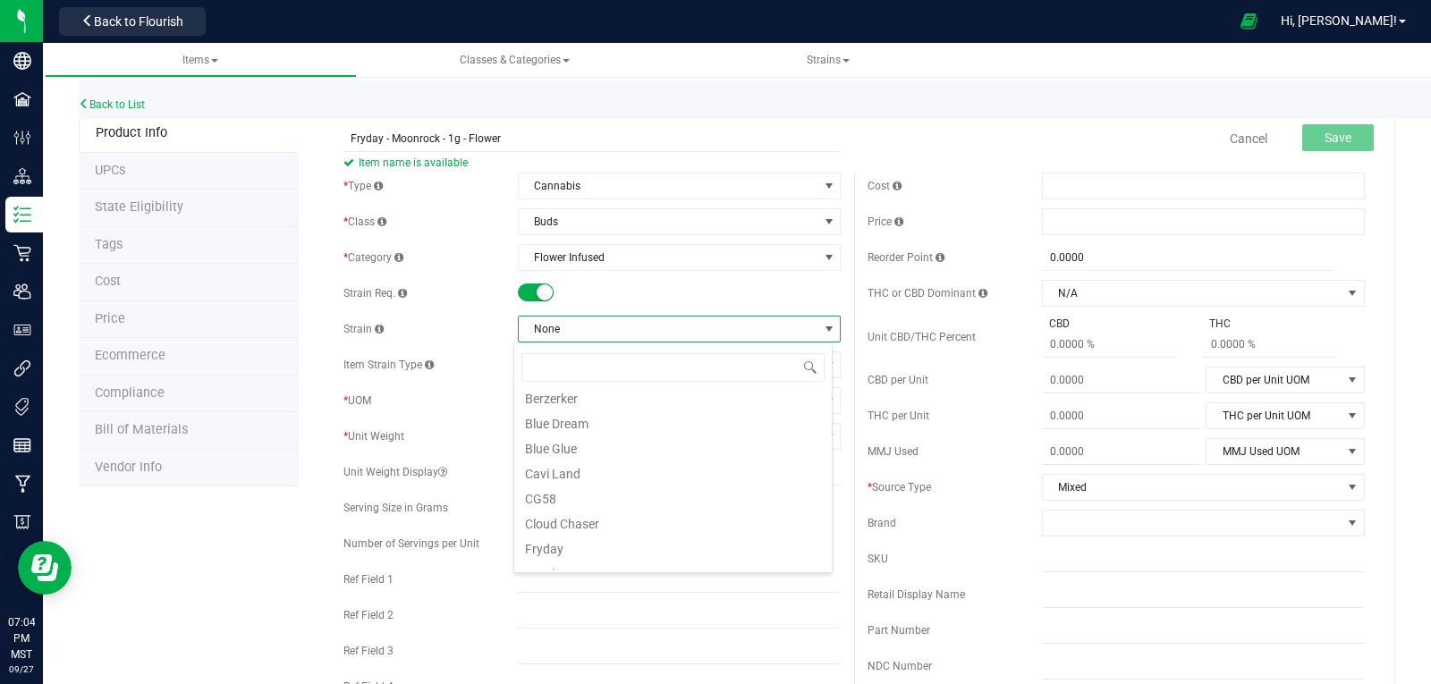
scroll to position [179, 0]
click at [551, 427] on li "Fryday" at bounding box center [673, 424] width 318 height 25
click at [560, 394] on span "Select unit of measure" at bounding box center [668, 400] width 299 height 25
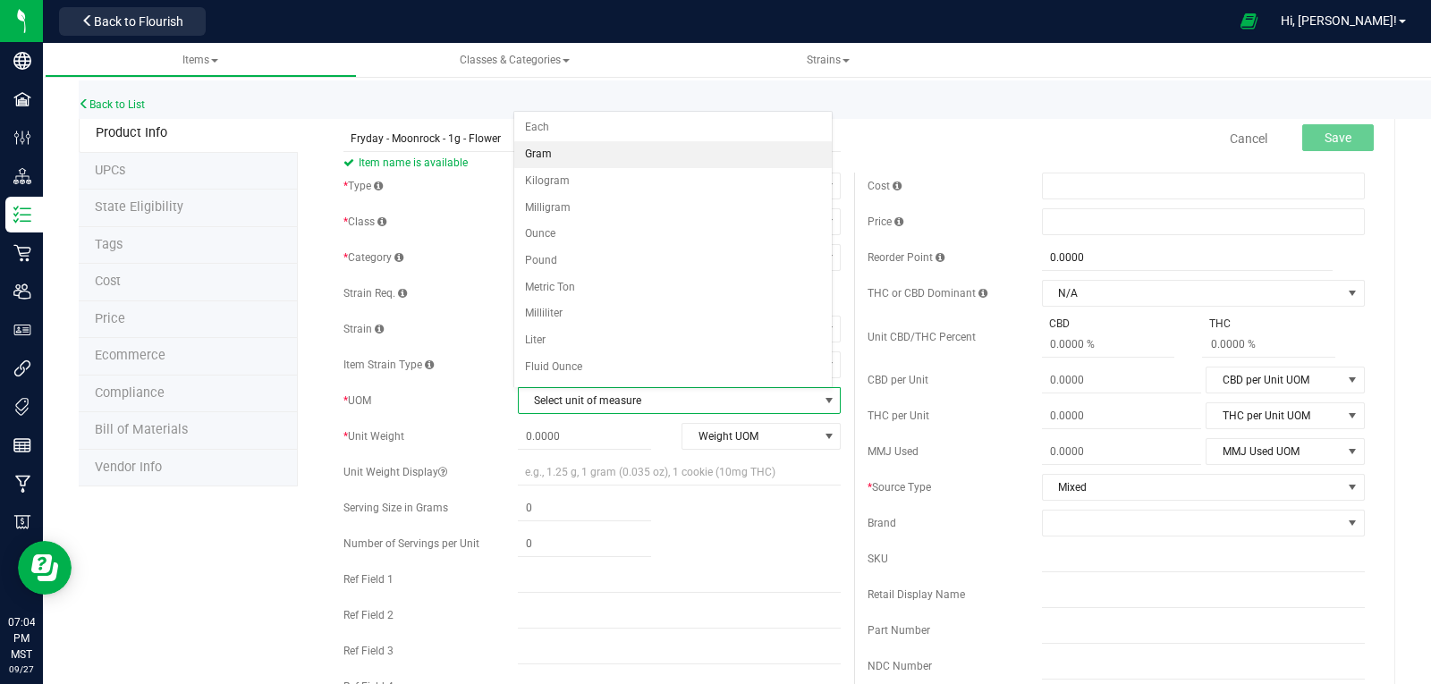
click at [538, 149] on li "Gram" at bounding box center [673, 154] width 318 height 27
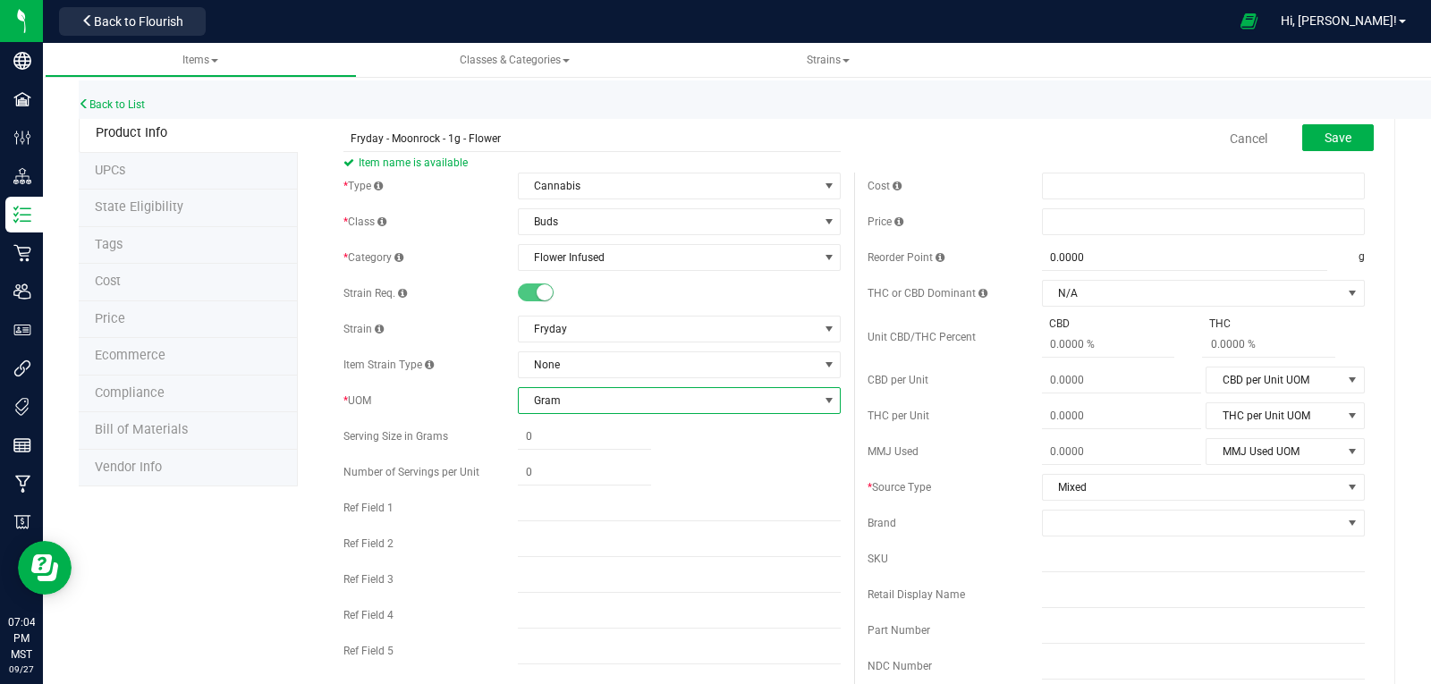
click at [565, 399] on span "Gram" at bounding box center [668, 400] width 299 height 25
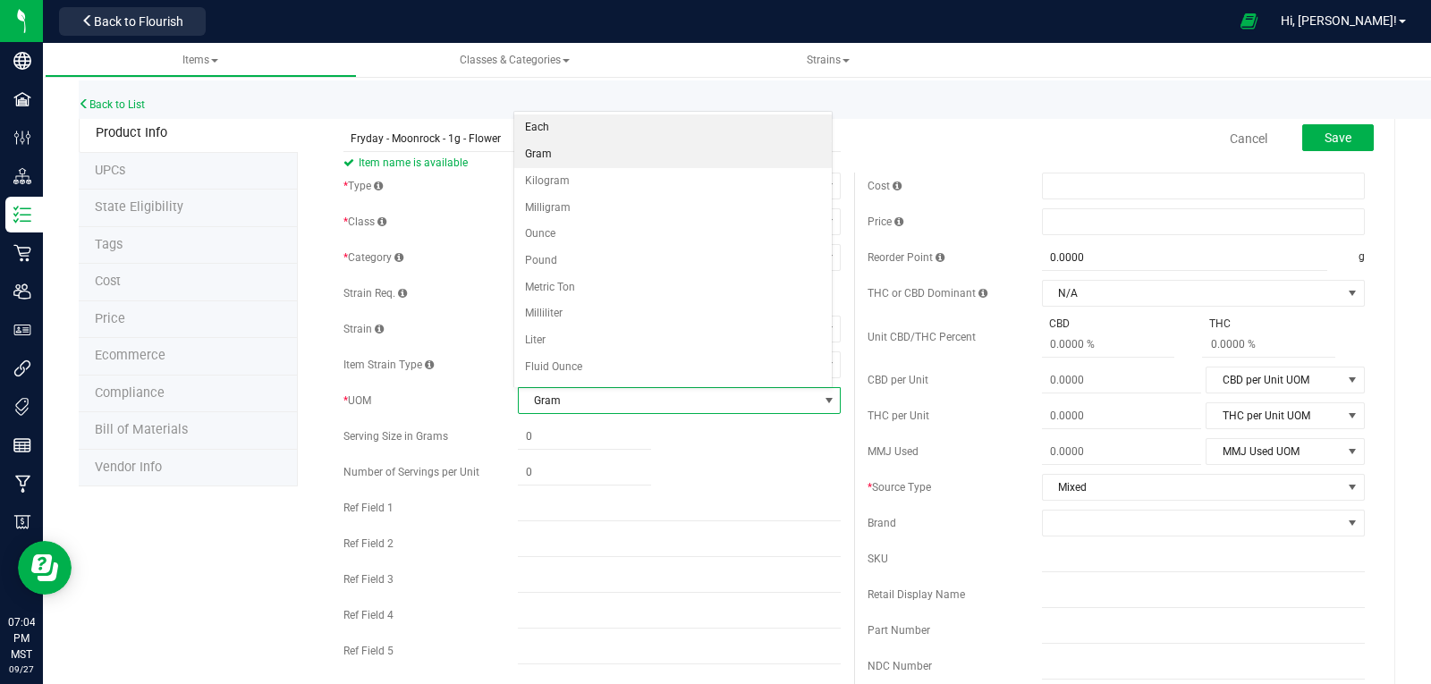
click at [553, 126] on li "Each" at bounding box center [673, 127] width 318 height 27
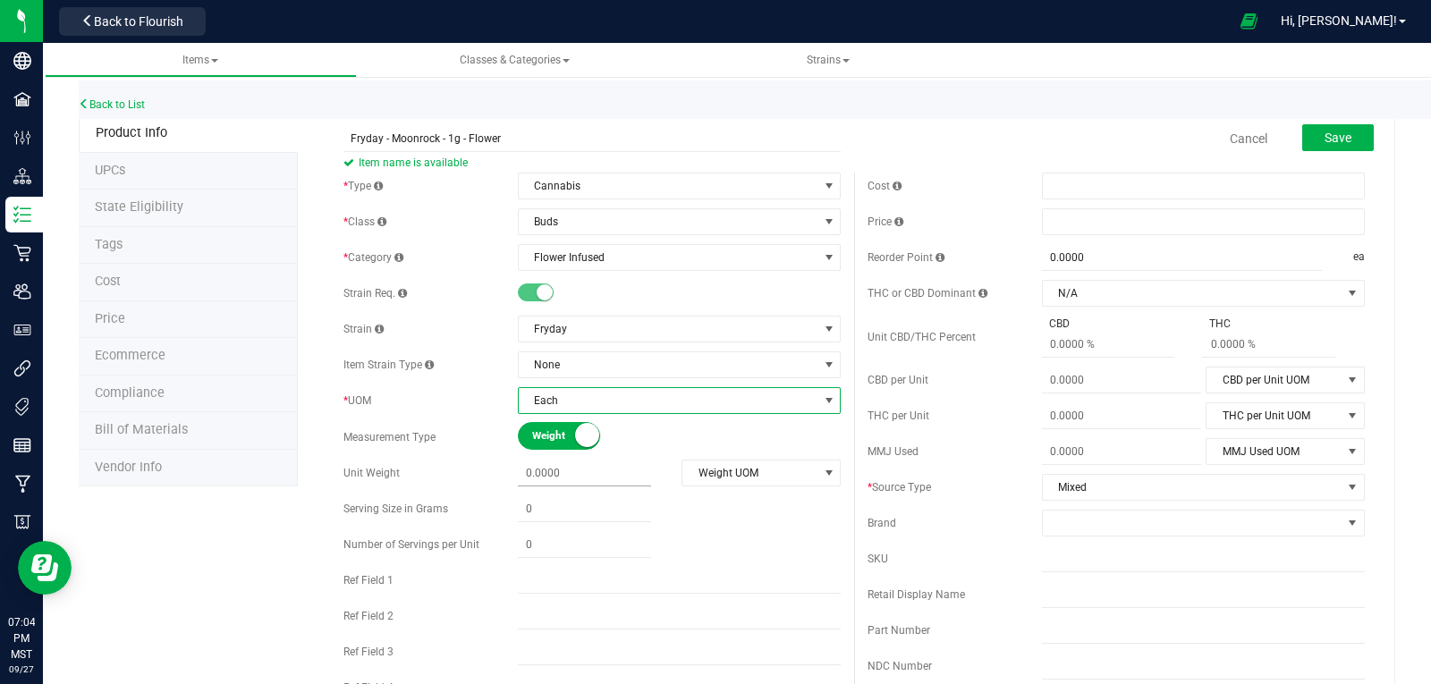
click at [558, 471] on span at bounding box center [584, 474] width 133 height 26
type input "1"
type input "1.0000"
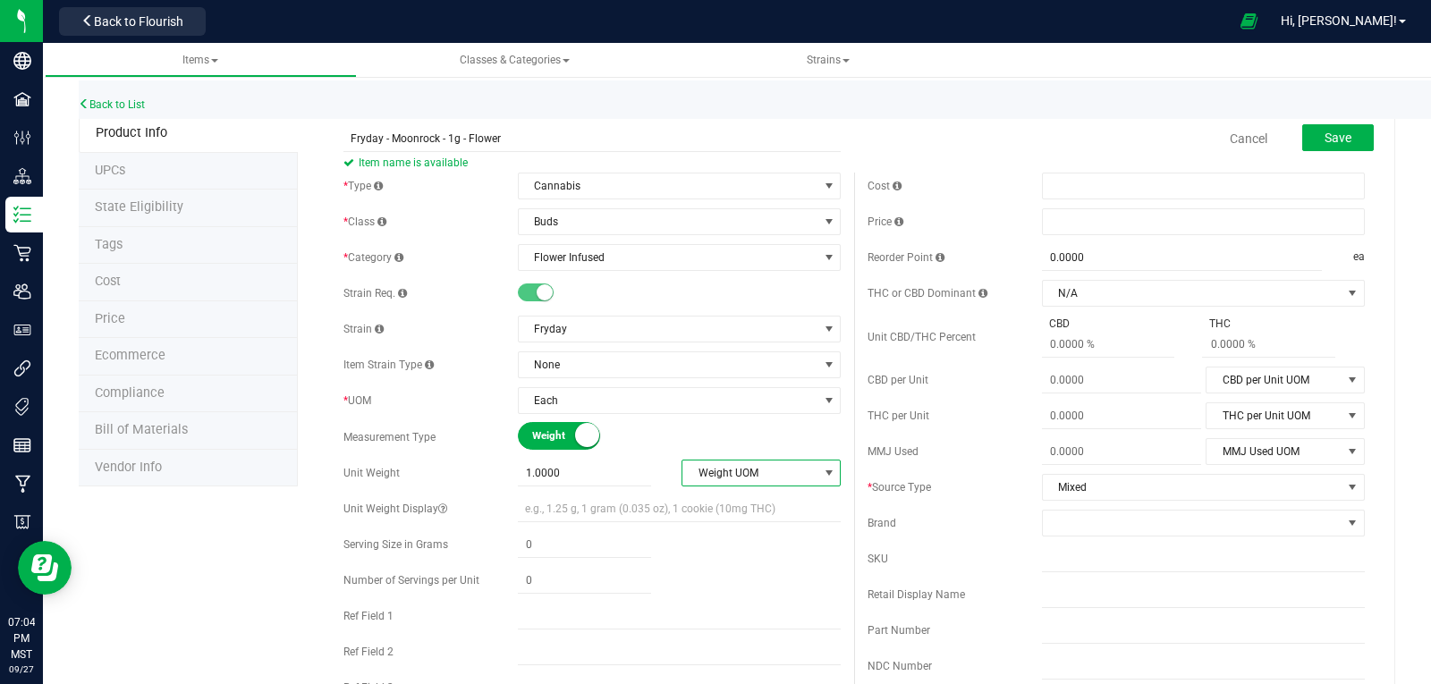
click at [741, 467] on span "Weight UOM" at bounding box center [749, 473] width 135 height 25
click at [718, 502] on li "Gram" at bounding box center [755, 503] width 156 height 27
click at [1100, 224] on span at bounding box center [1203, 221] width 323 height 27
type input "9"
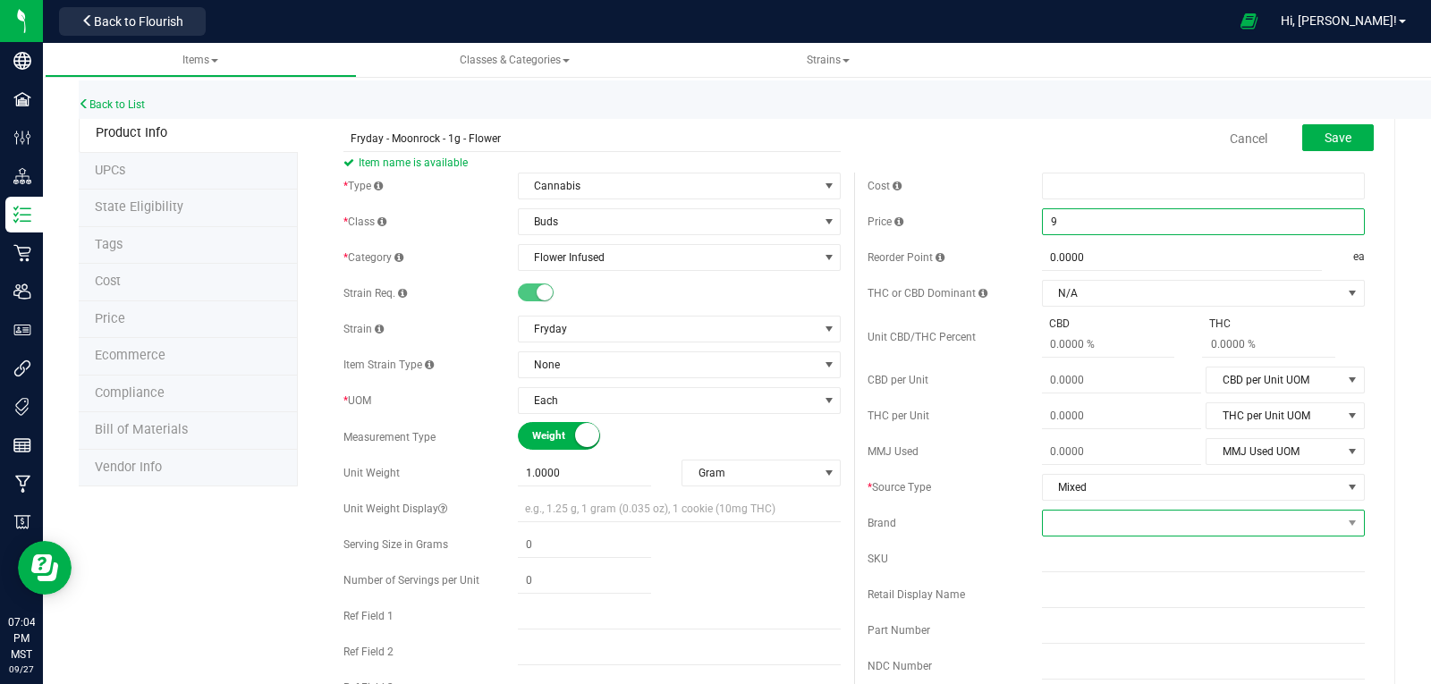
type input "$9.00000"
click at [1099, 519] on span at bounding box center [1192, 523] width 299 height 25
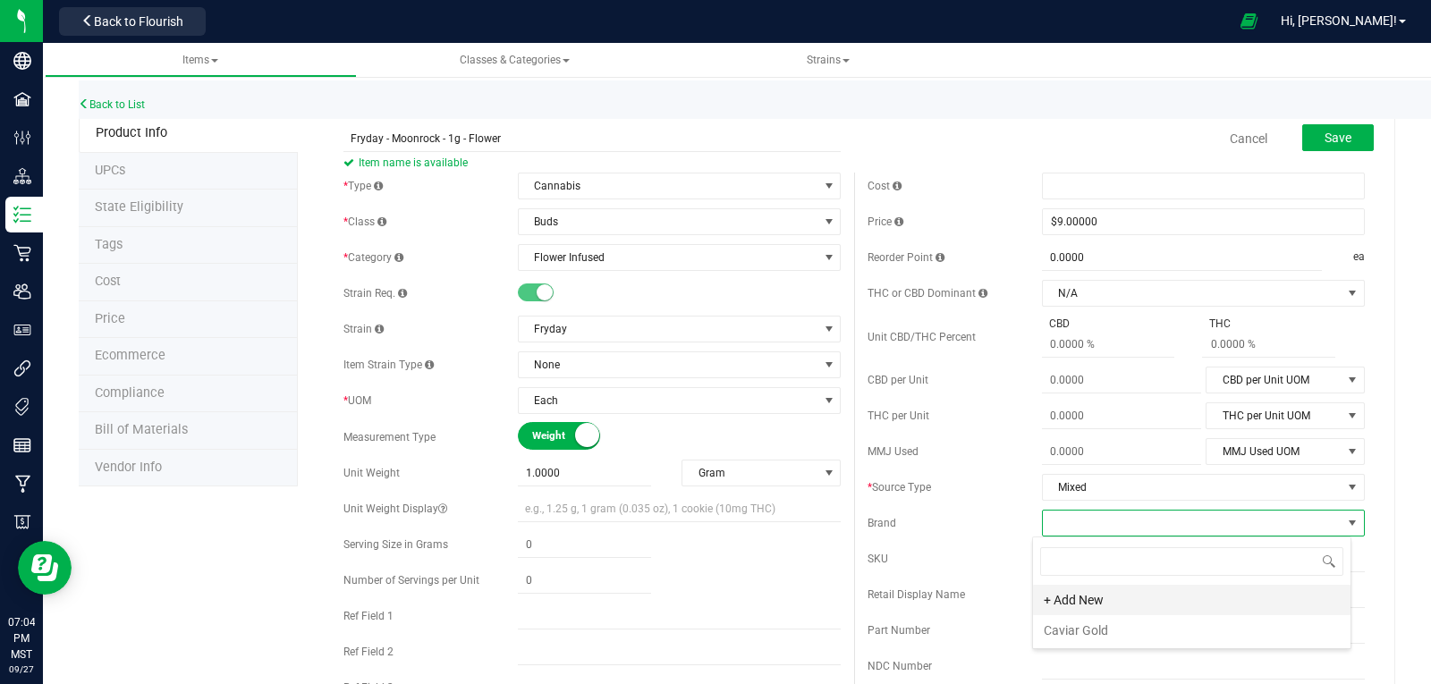
scroll to position [27, 319]
click at [1100, 624] on li "Caviar Gold" at bounding box center [1192, 630] width 318 height 30
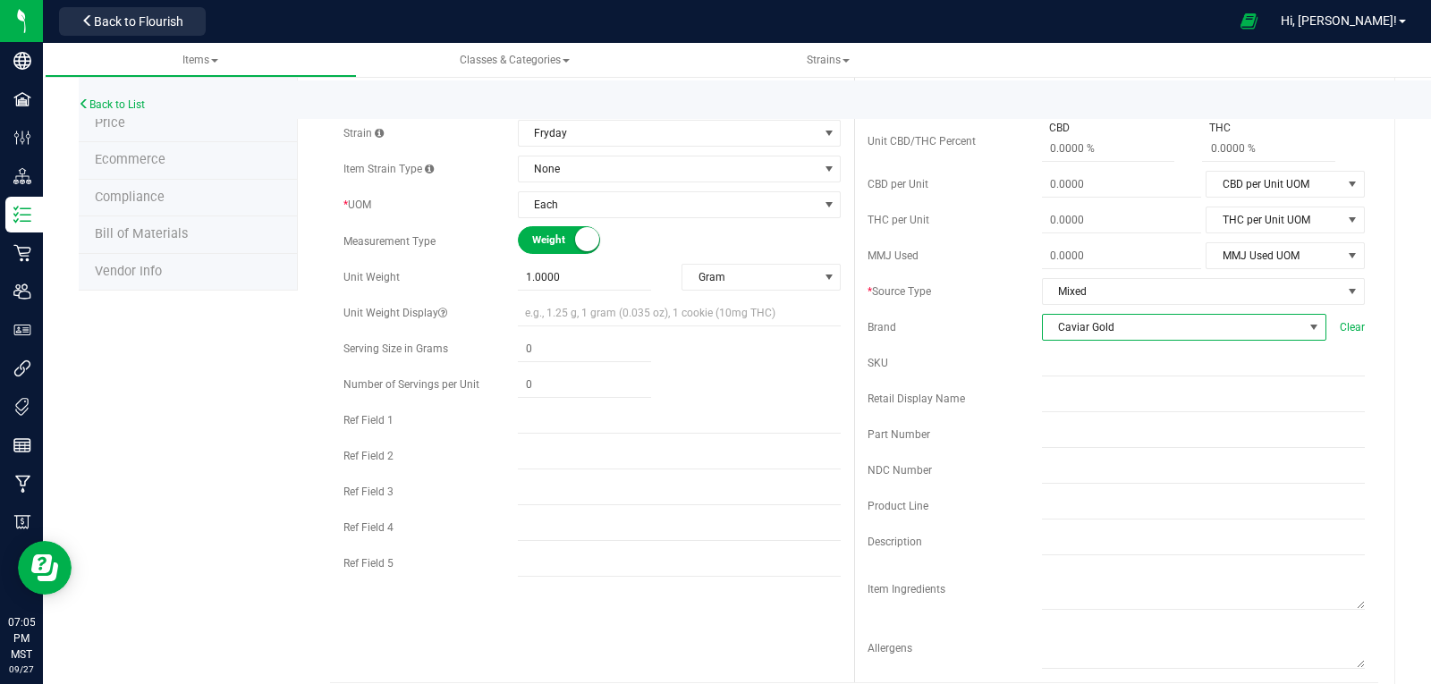
scroll to position [0, 0]
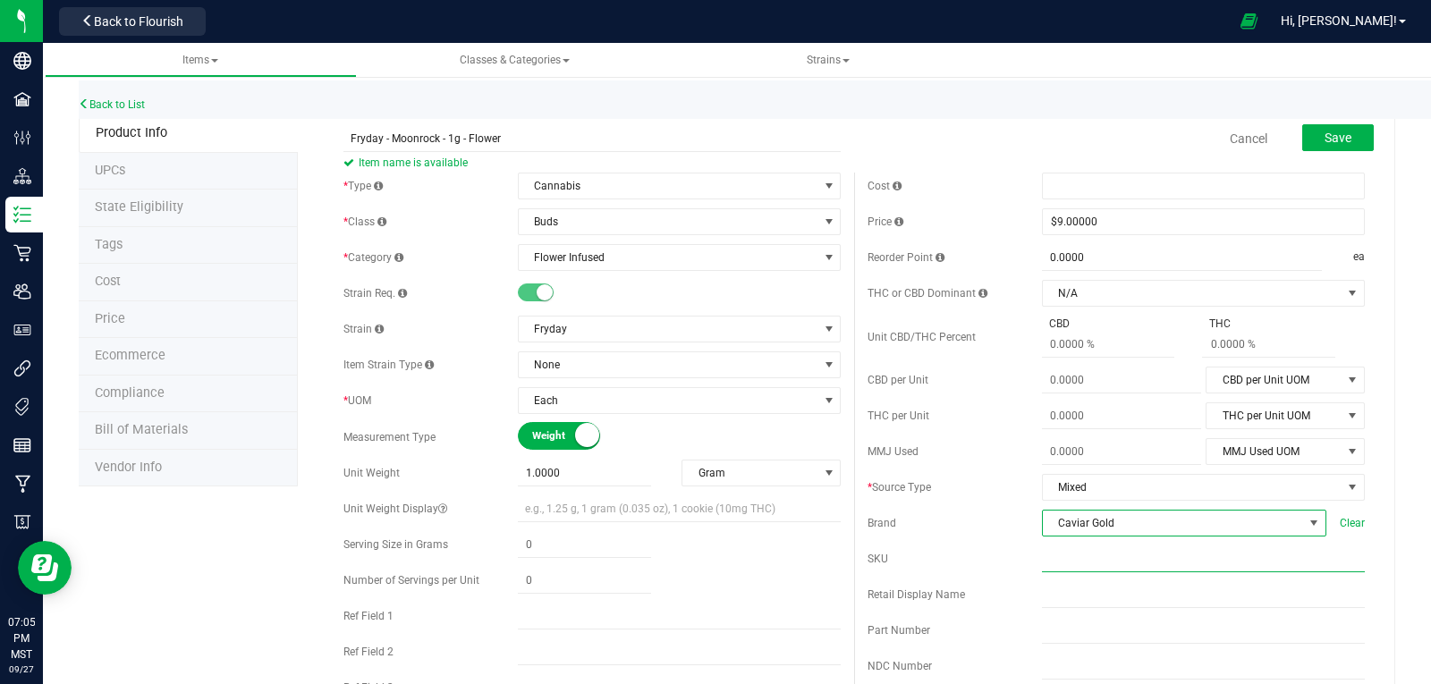
click at [1056, 552] on input "text" at bounding box center [1203, 559] width 323 height 27
paste input "FD-MR-1G"
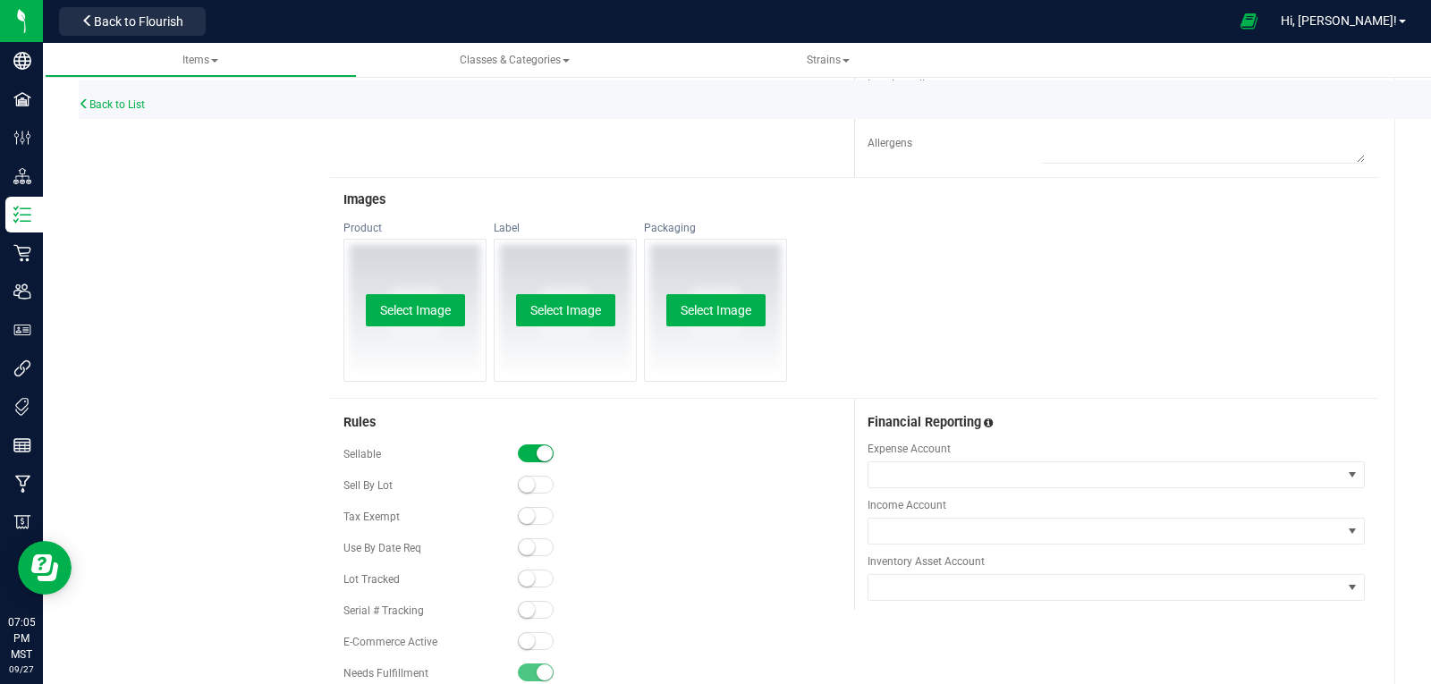
scroll to position [805, 0]
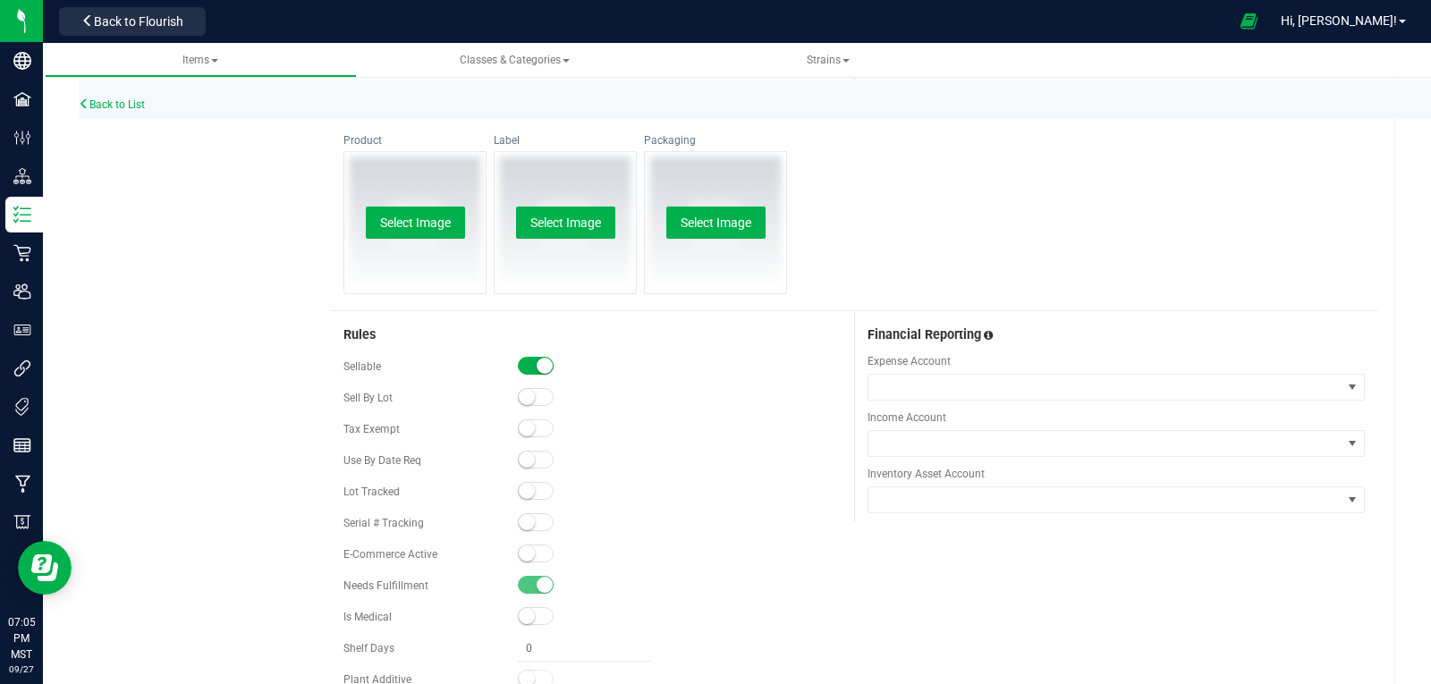
type input "FD-MR-1G"
click at [527, 491] on small at bounding box center [527, 491] width 16 height 16
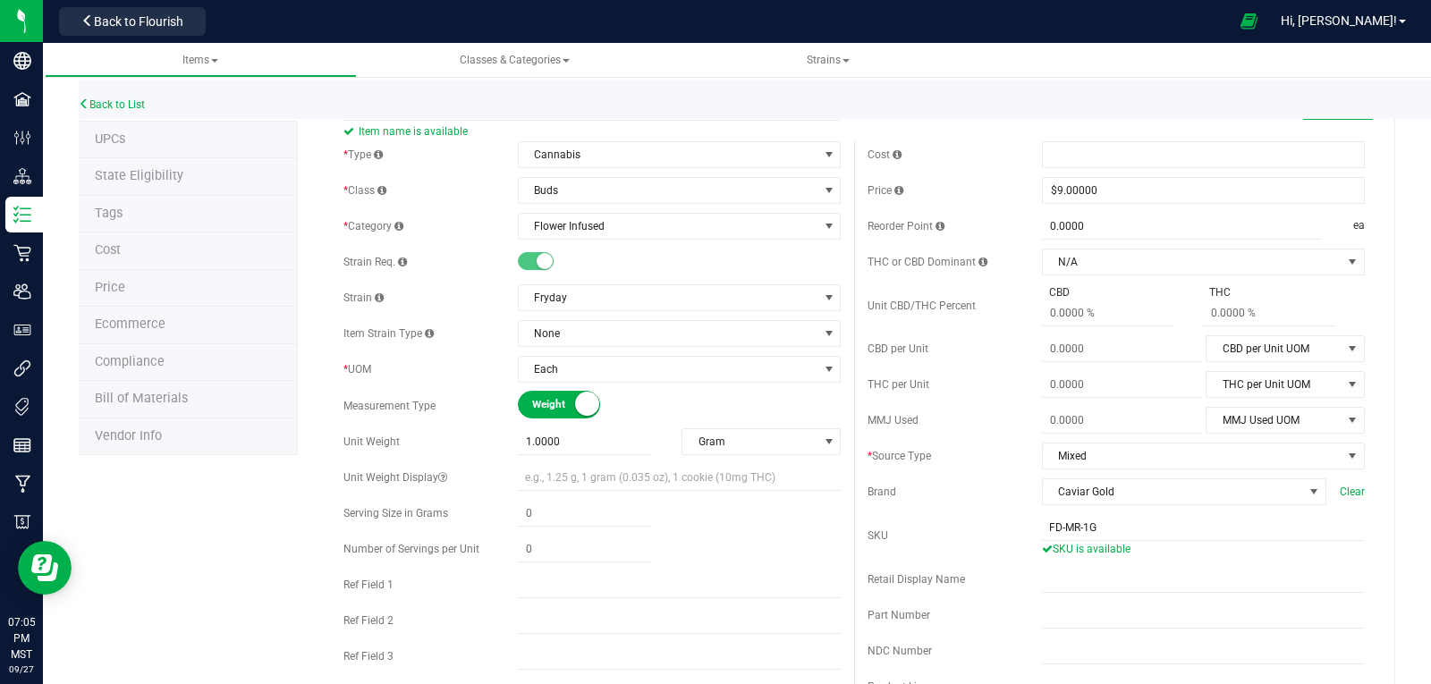
scroll to position [0, 0]
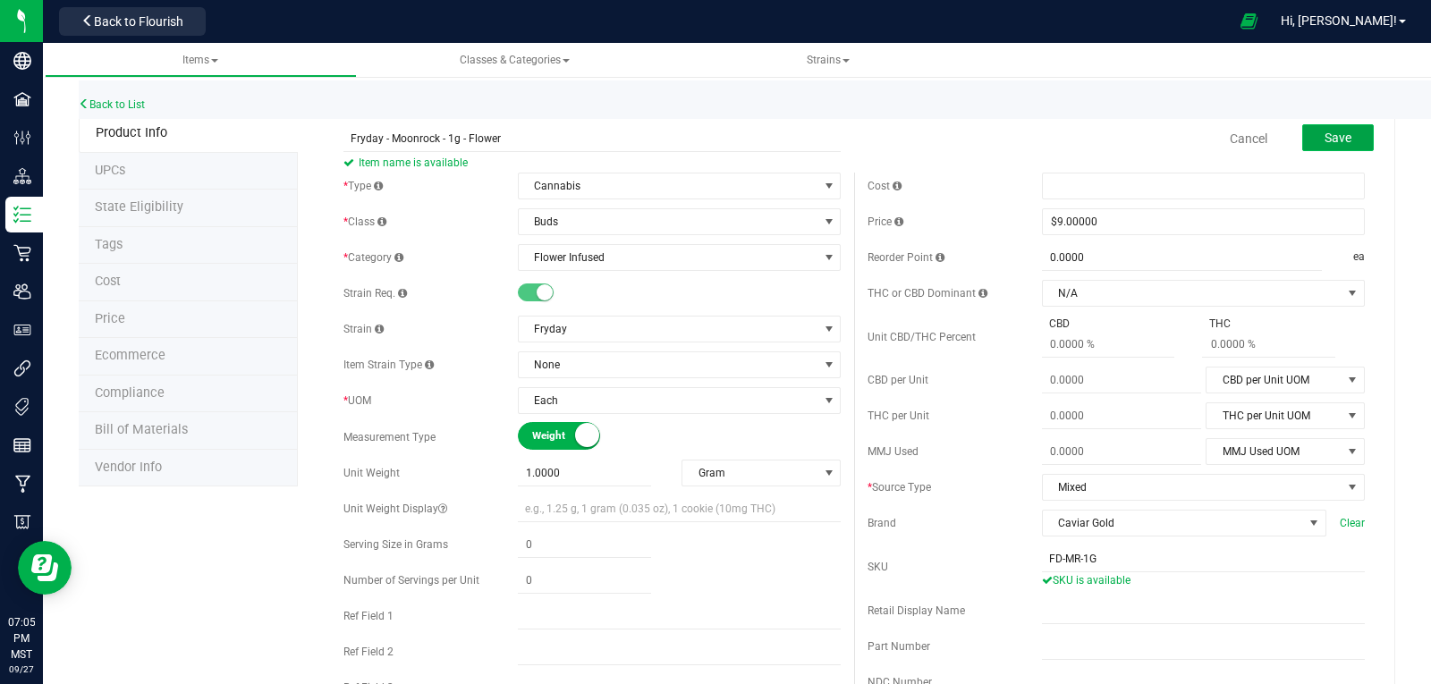
click at [1313, 125] on button "Save" at bounding box center [1338, 137] width 72 height 27
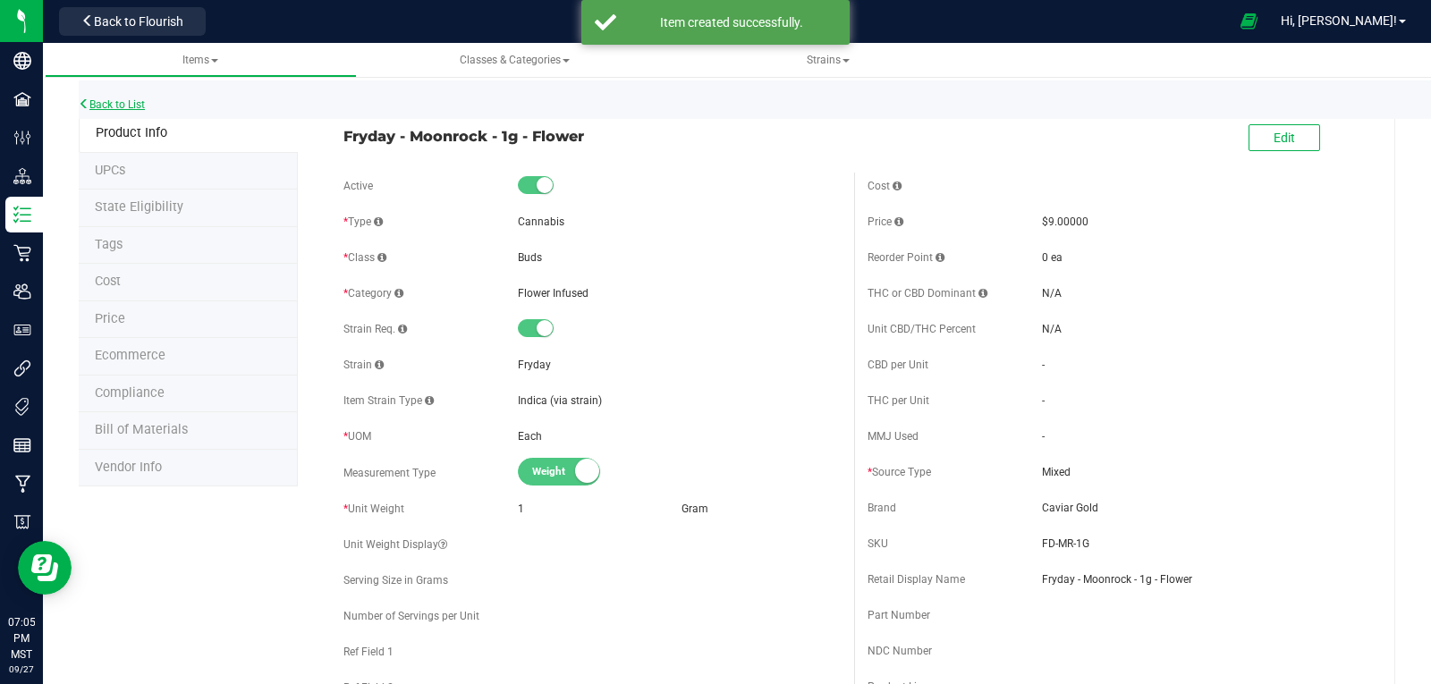
click at [105, 103] on link "Back to List" at bounding box center [112, 104] width 66 height 13
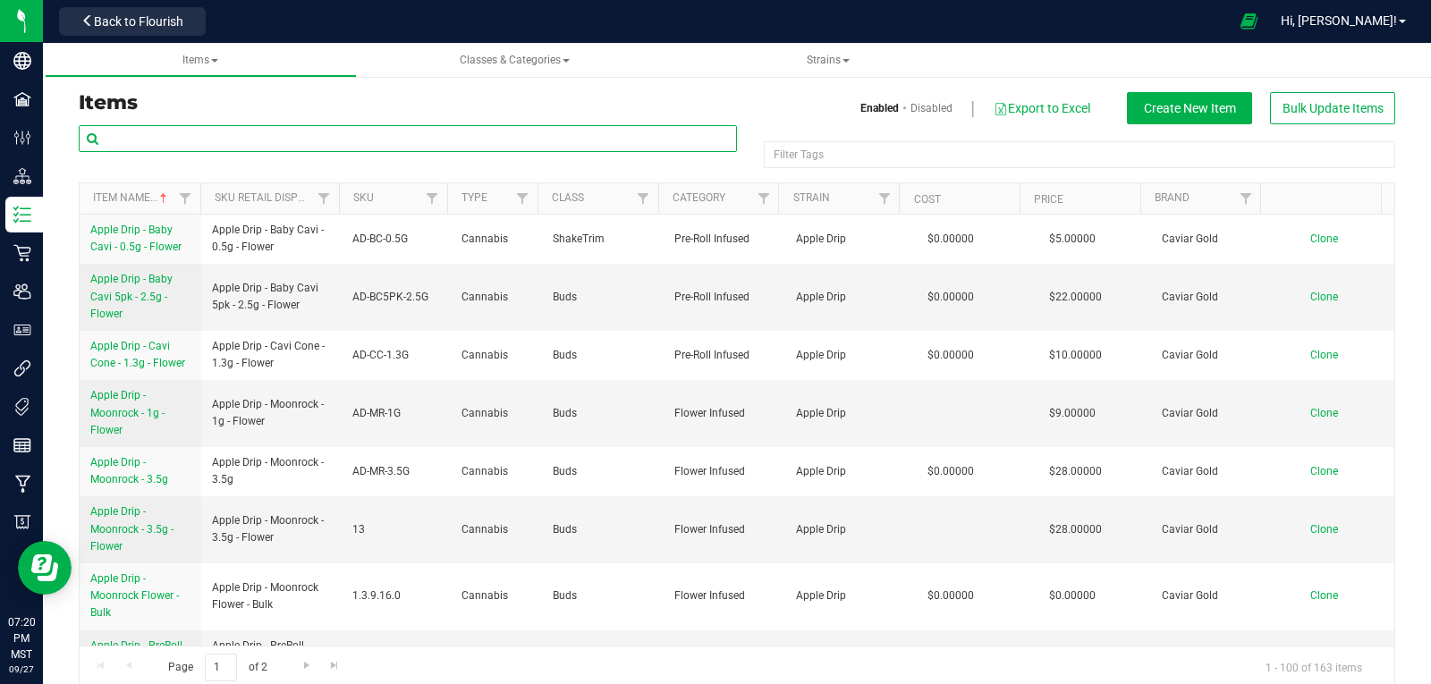
click at [206, 141] on input "text" at bounding box center [408, 138] width 658 height 27
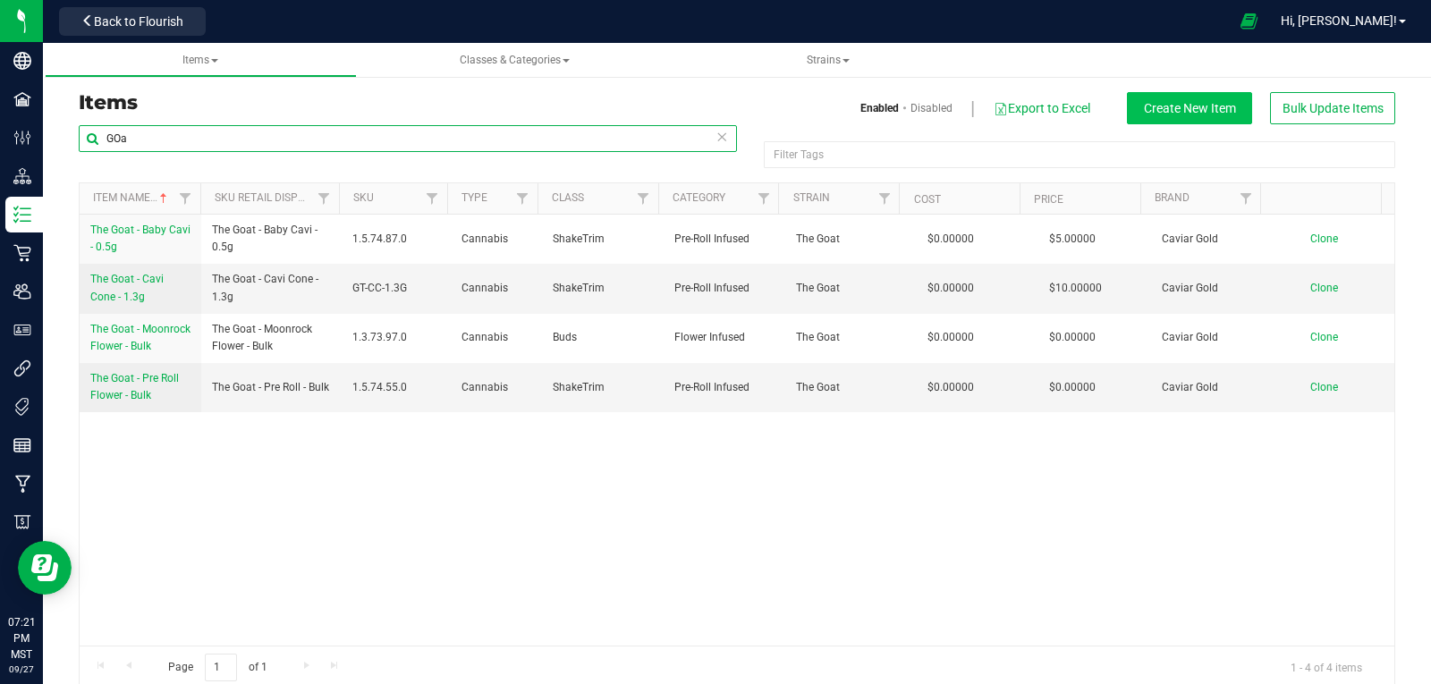
type input "GOa"
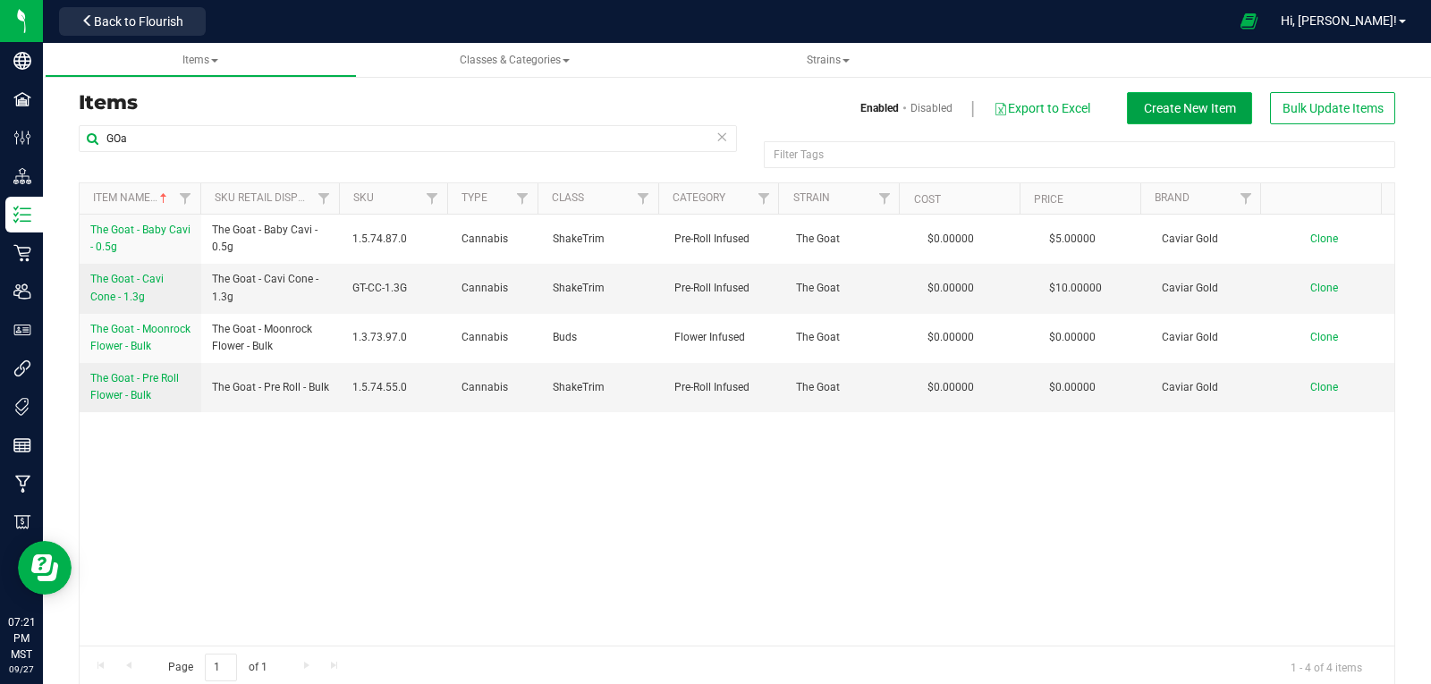
click at [1232, 108] on button "Create New Item" at bounding box center [1189, 108] width 125 height 32
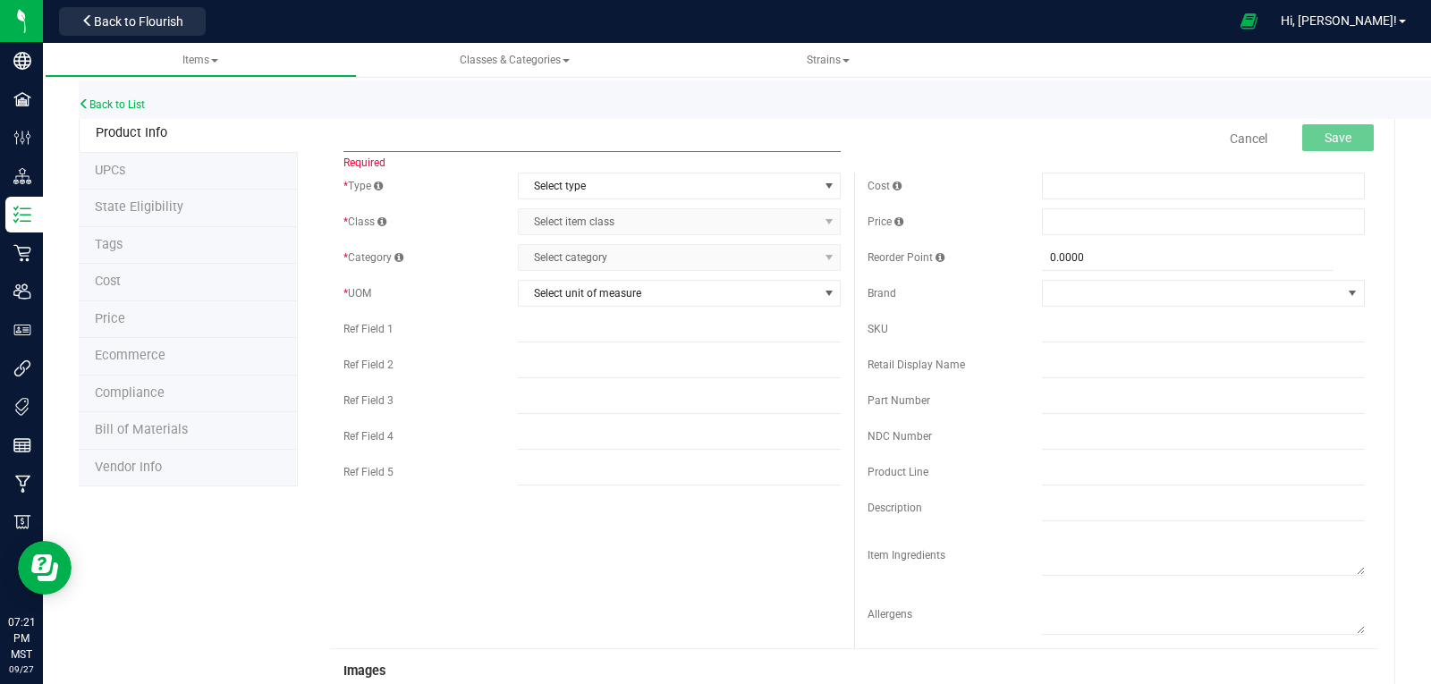
paste input "The Goat - Moonrock - Bulk"
type input "The Goat - Moonrock - Bulk"
click at [599, 184] on span "Select type" at bounding box center [668, 186] width 299 height 25
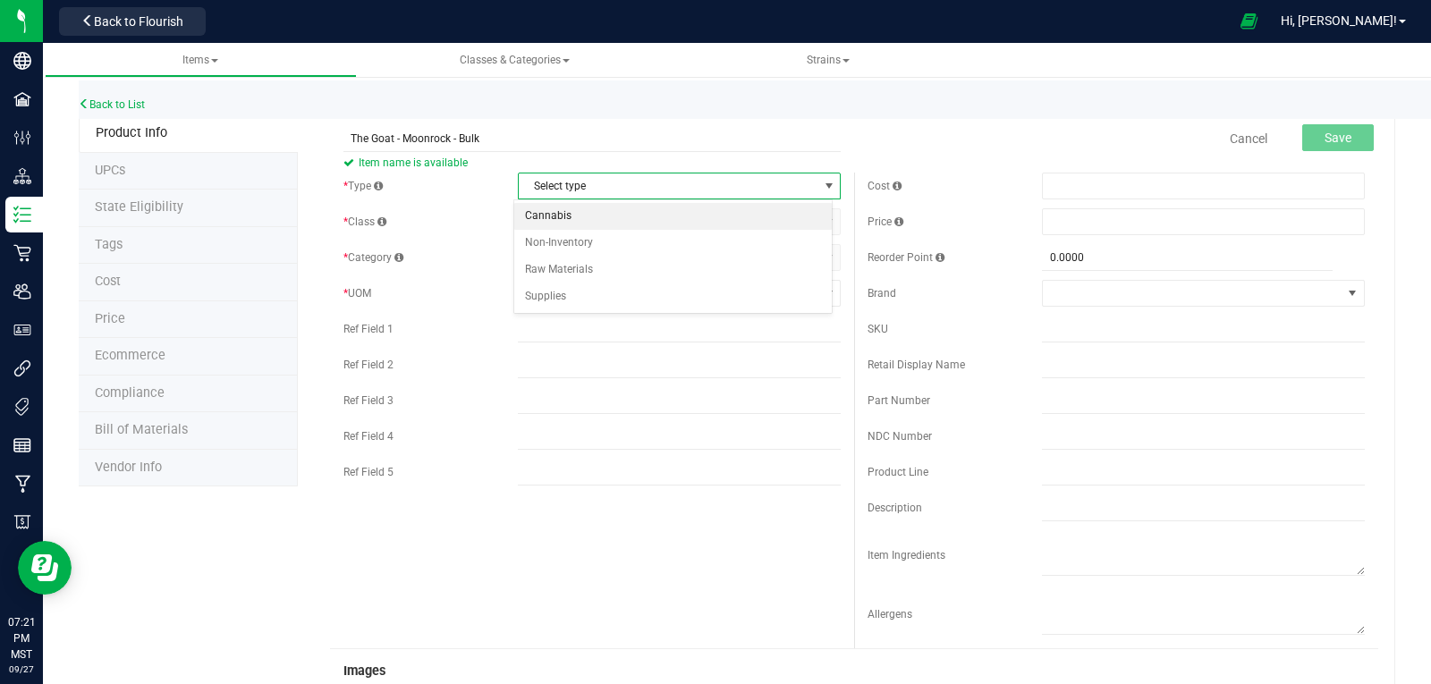
click at [567, 212] on li "Cannabis" at bounding box center [673, 216] width 318 height 27
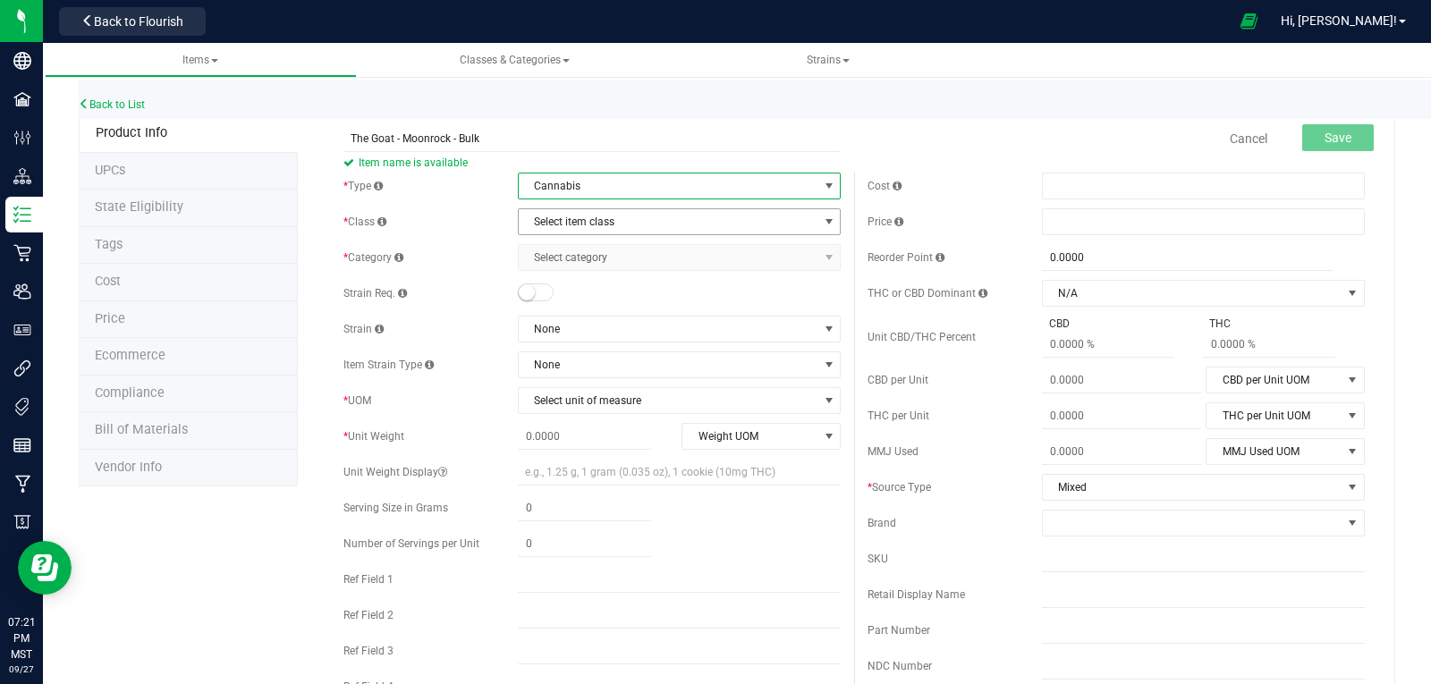
click at [565, 212] on span "Select item class" at bounding box center [668, 221] width 299 height 25
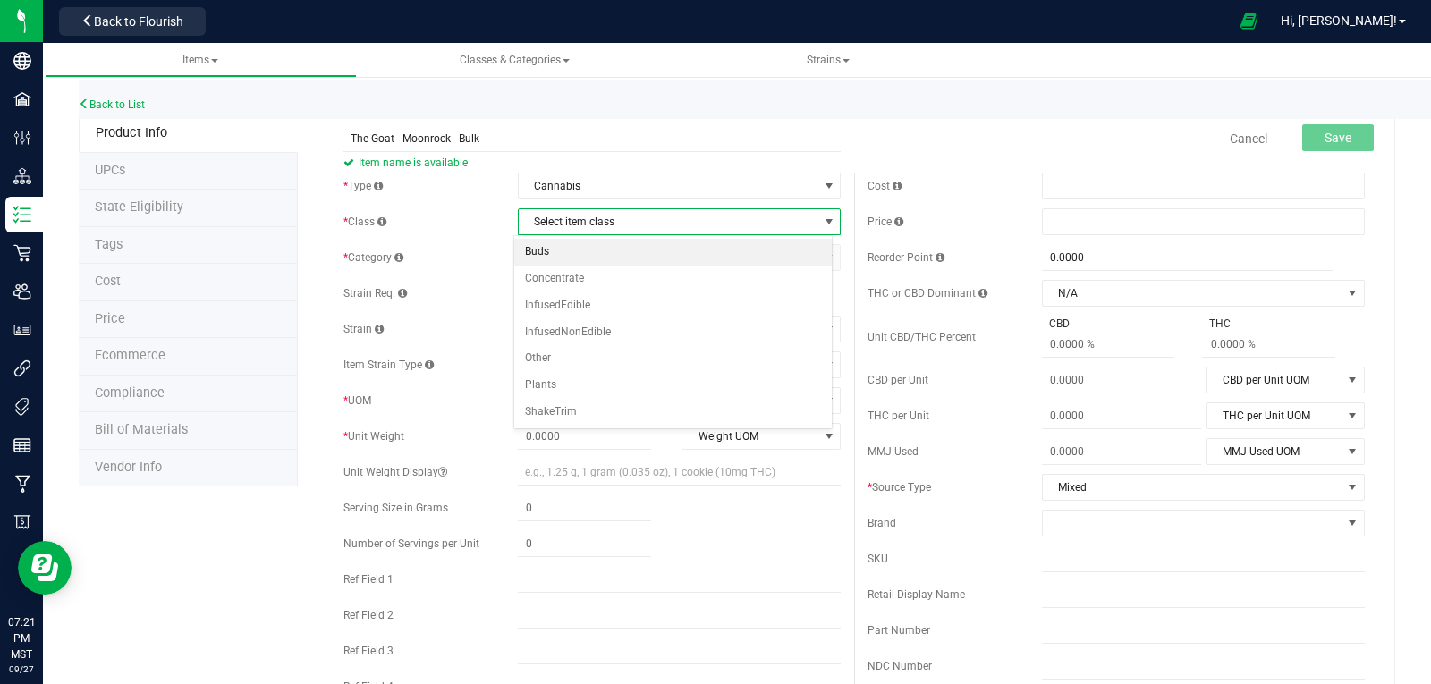
click at [542, 247] on li "Buds" at bounding box center [673, 252] width 318 height 27
click at [550, 262] on span "Select category" at bounding box center [668, 257] width 299 height 25
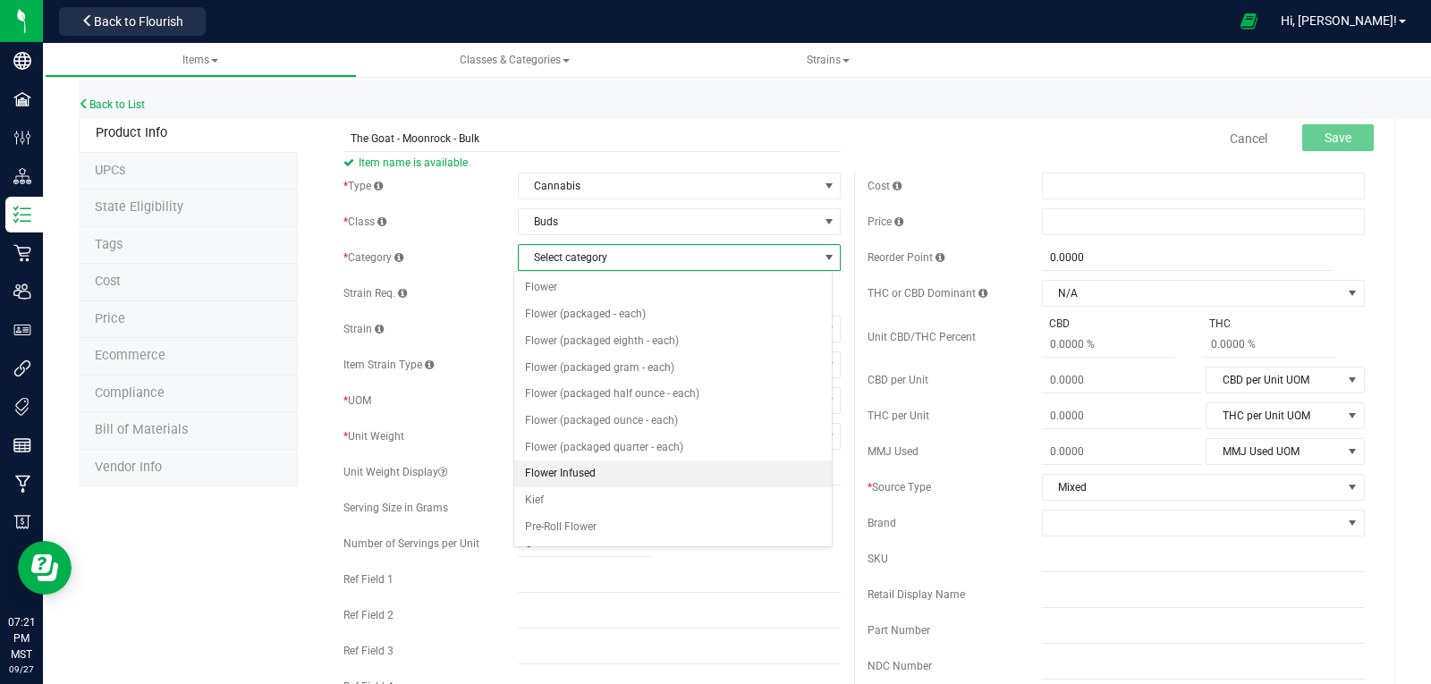
click at [577, 470] on li "Flower Infused" at bounding box center [673, 474] width 318 height 27
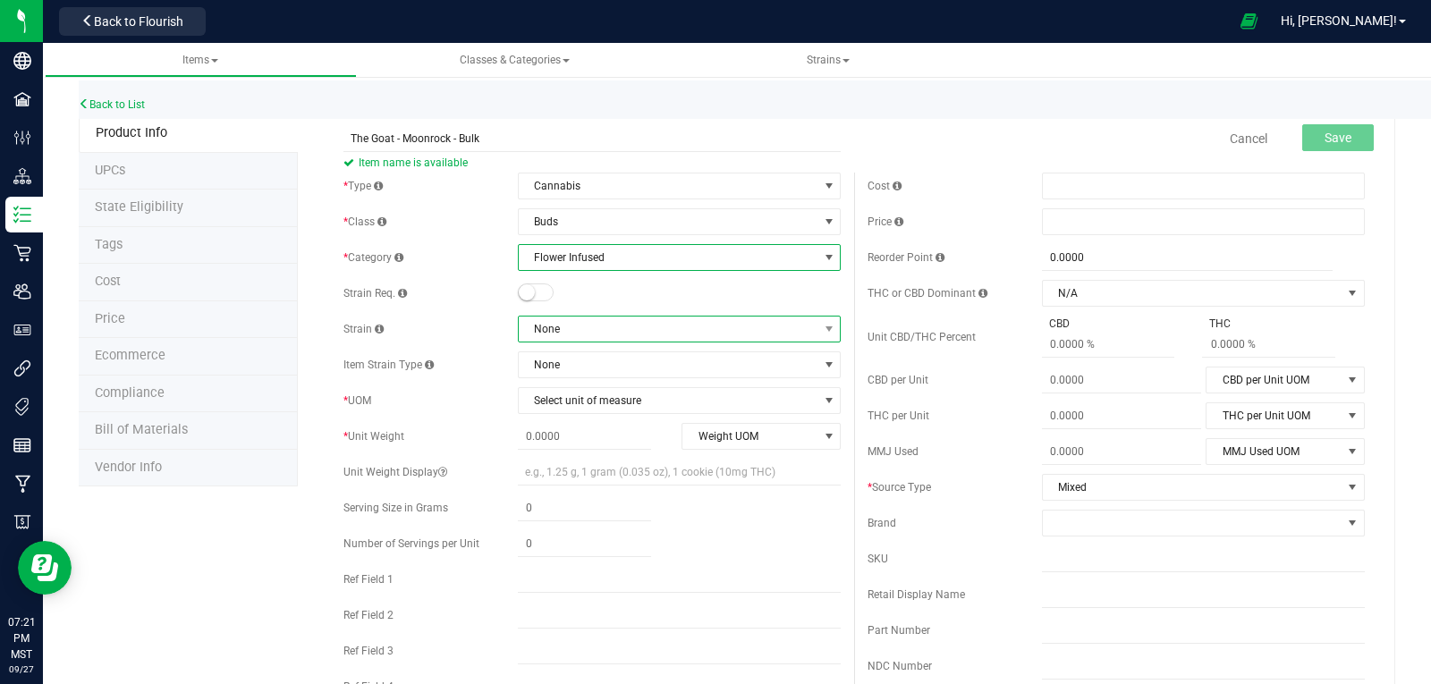
click at [548, 330] on span "None" at bounding box center [668, 329] width 299 height 25
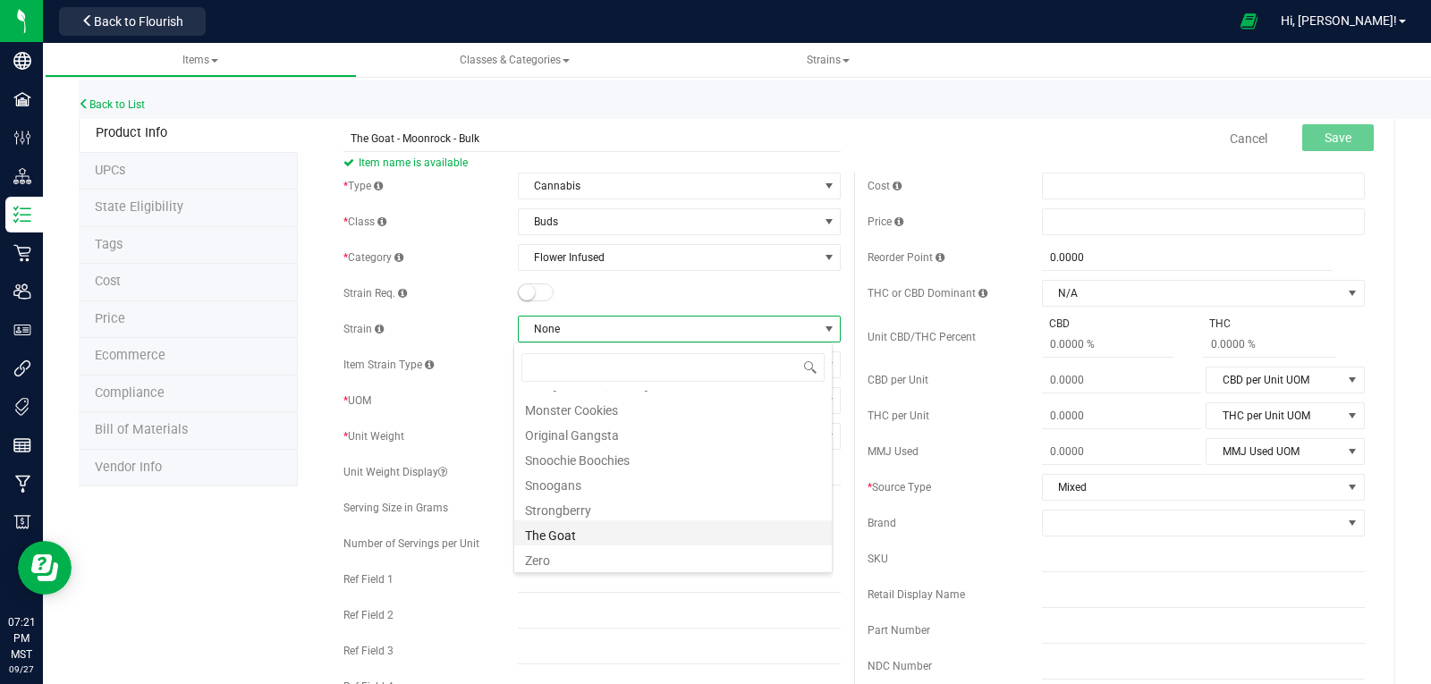
scroll to position [372, 0]
click at [574, 528] on li "The Goat" at bounding box center [673, 532] width 318 height 25
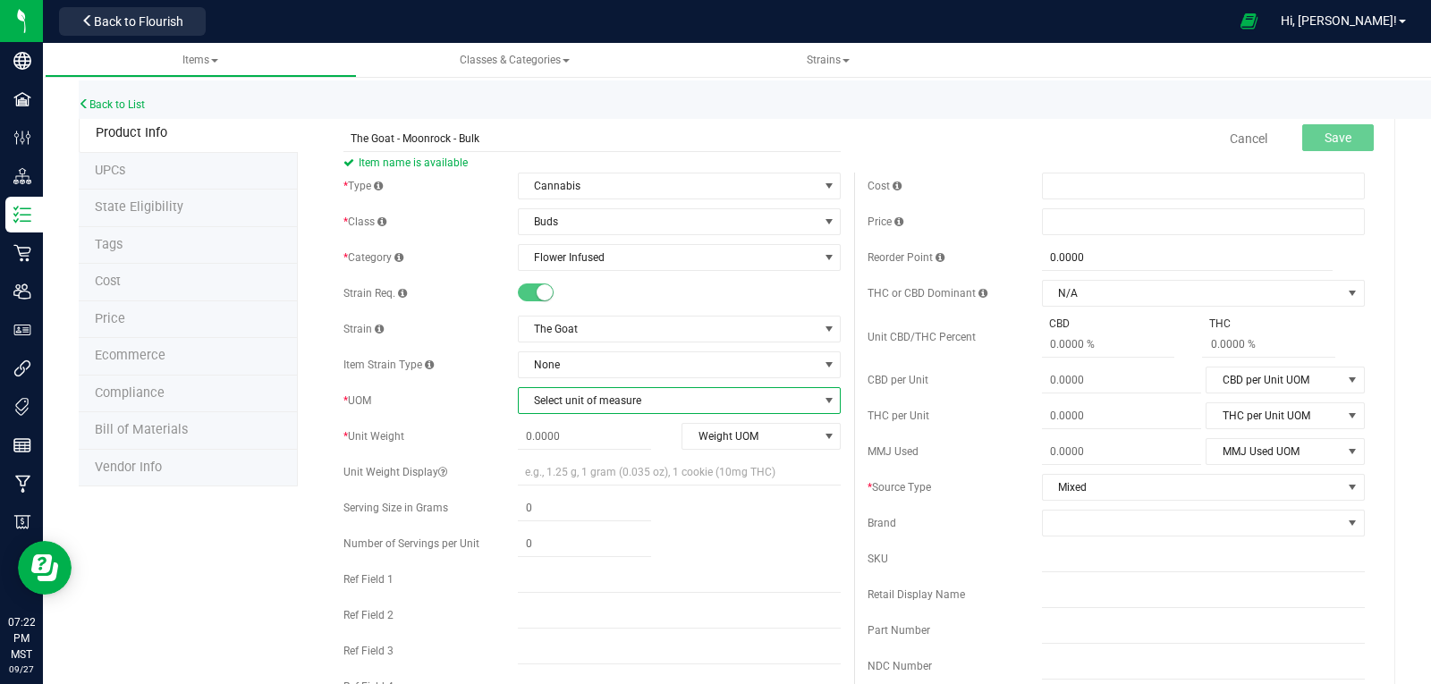
click at [584, 397] on span "Select unit of measure" at bounding box center [668, 400] width 299 height 25
click at [555, 152] on li "Gram" at bounding box center [673, 154] width 318 height 27
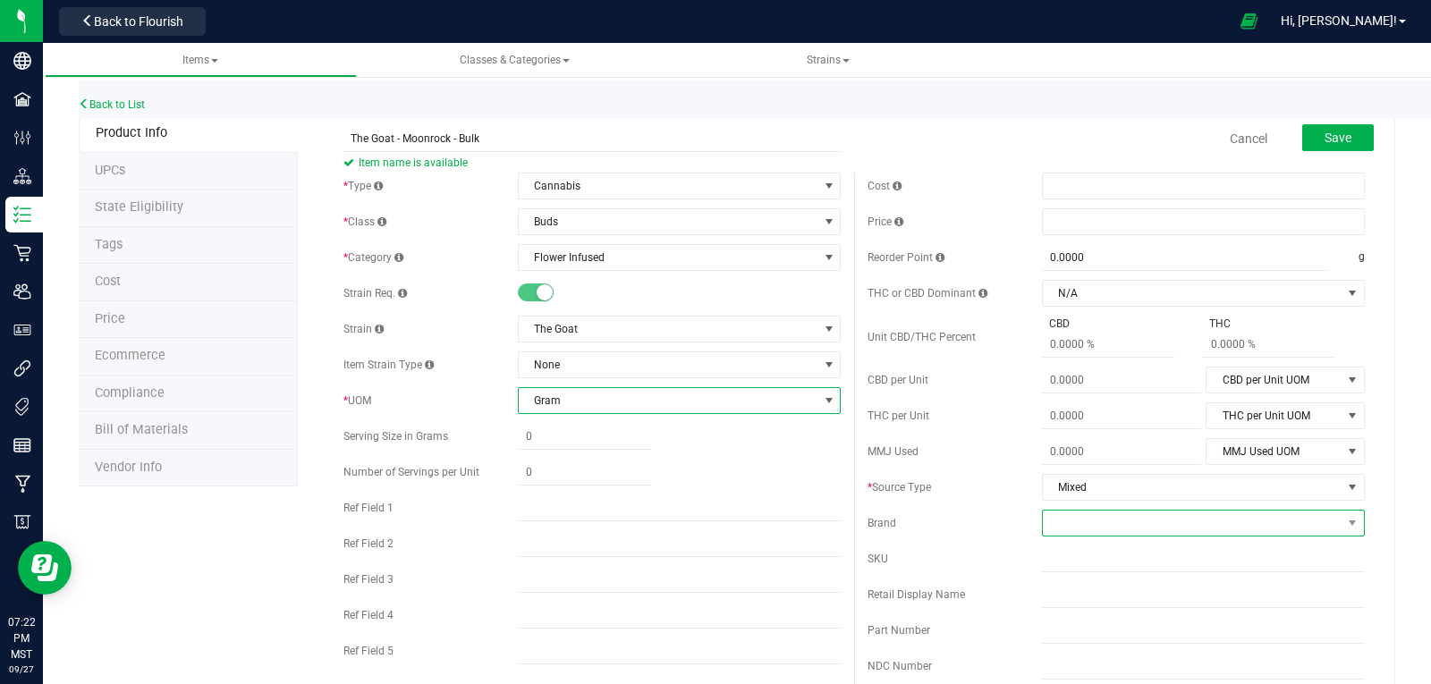
click at [1105, 524] on span at bounding box center [1192, 523] width 299 height 25
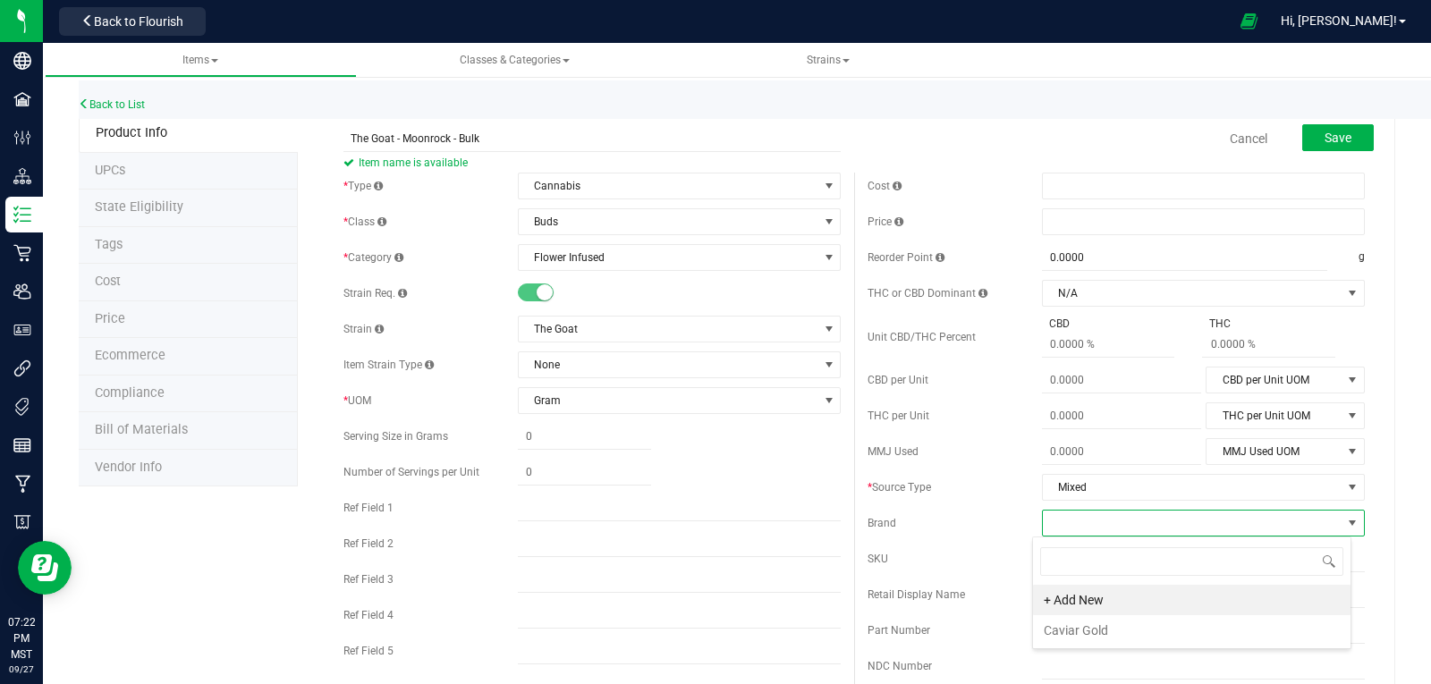
scroll to position [27, 319]
click at [1084, 629] on li "Caviar Gold" at bounding box center [1192, 630] width 318 height 30
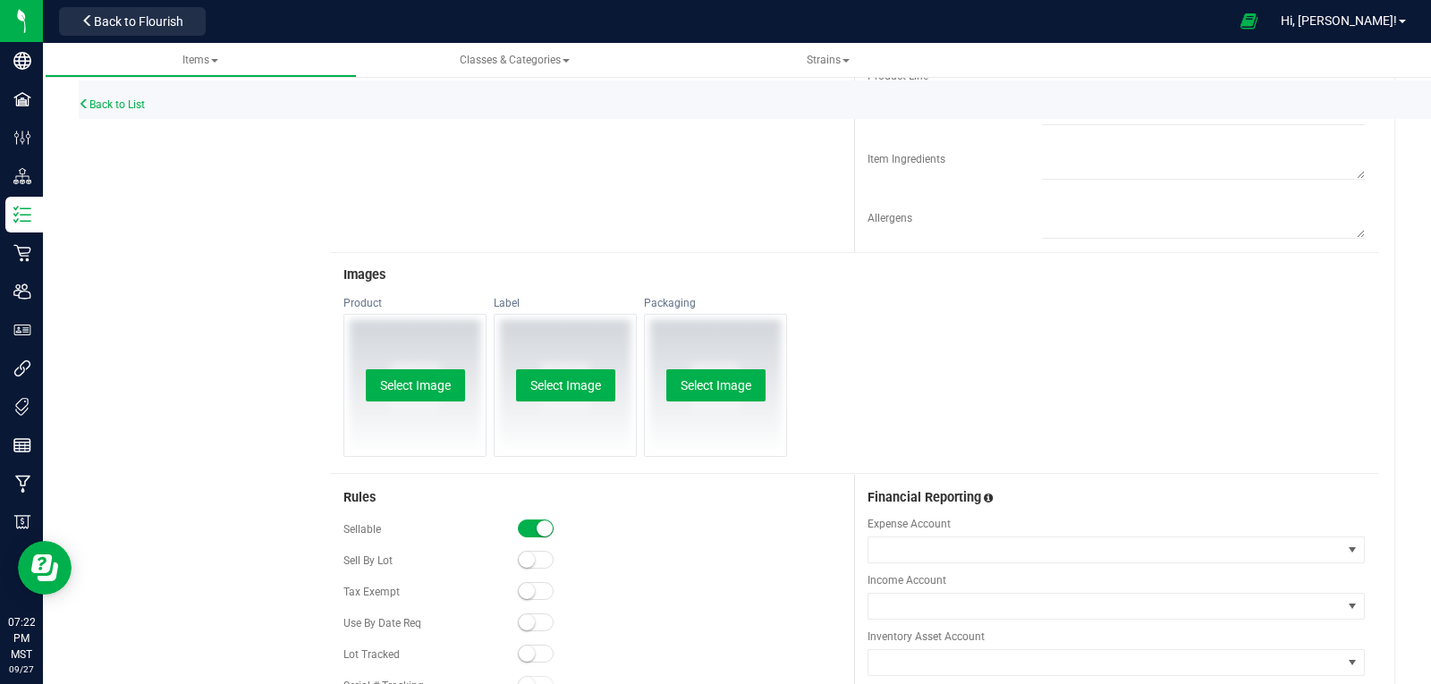
scroll to position [859, 0]
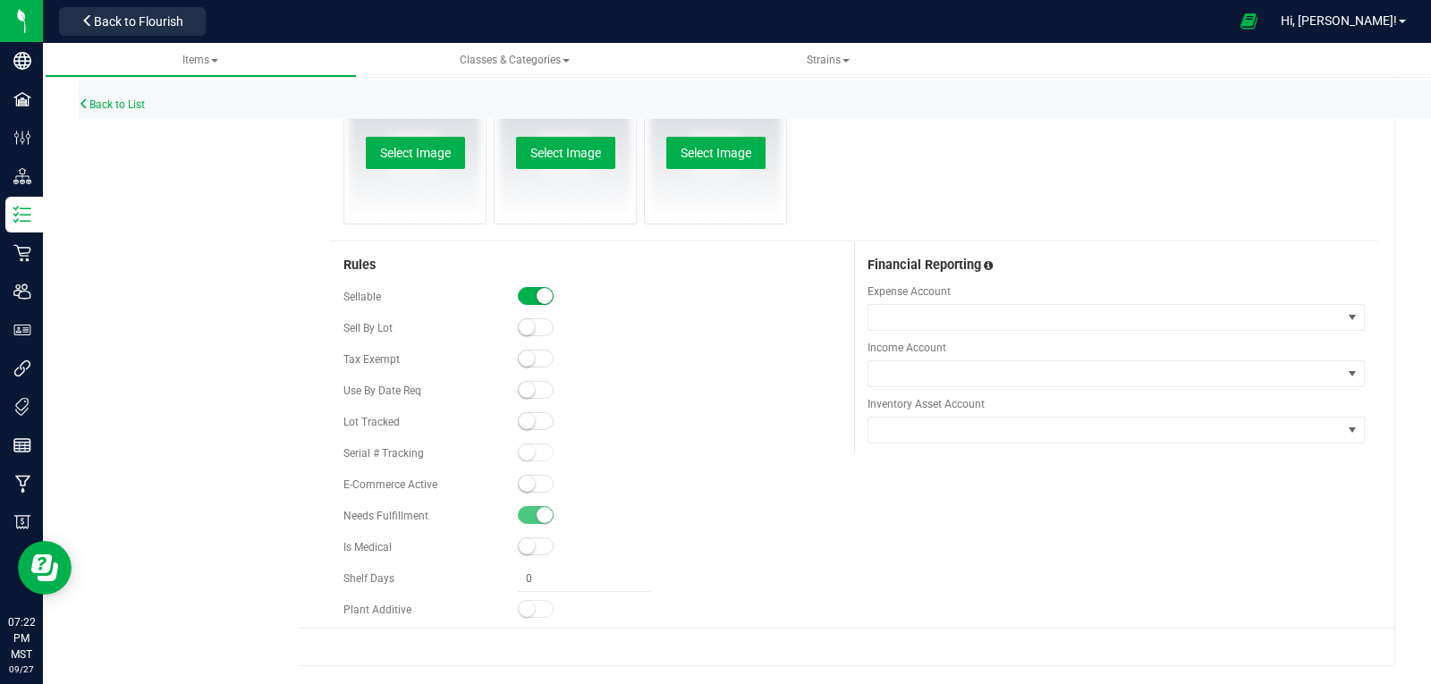
click at [523, 421] on small at bounding box center [527, 421] width 16 height 16
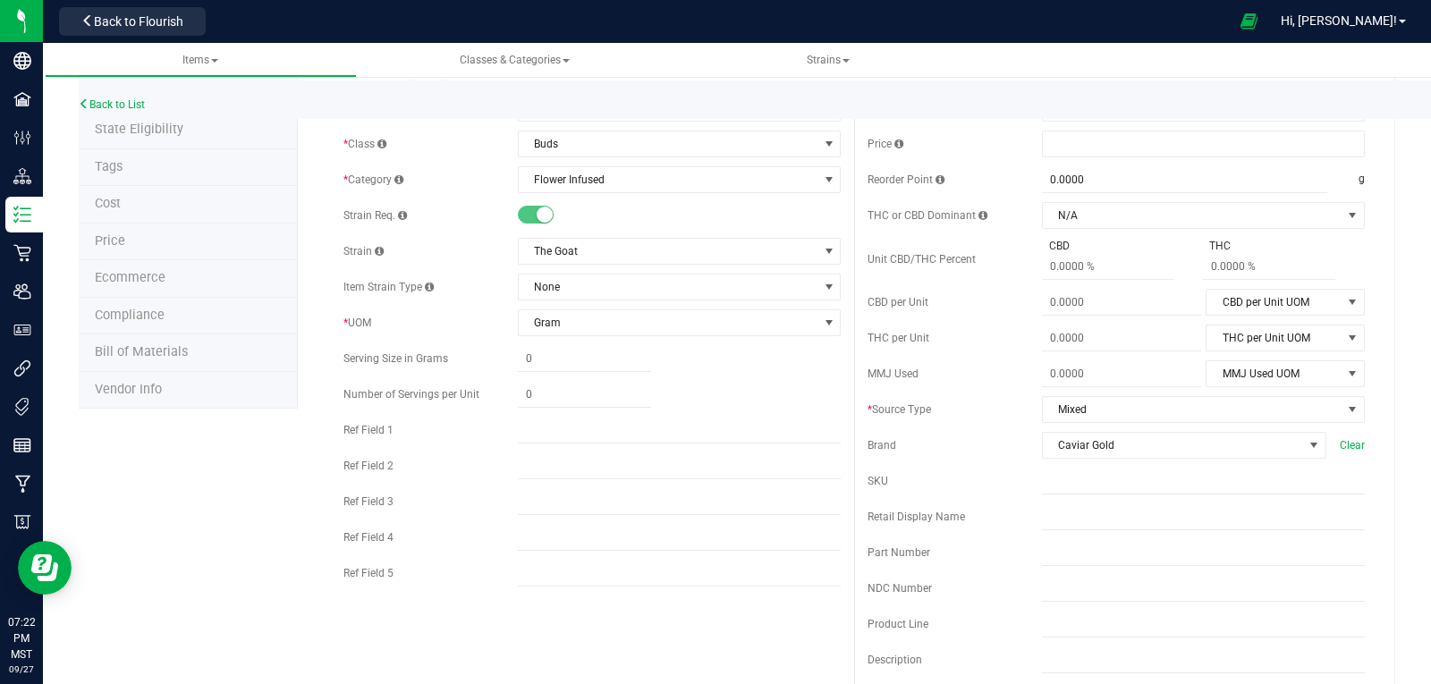
scroll to position [0, 0]
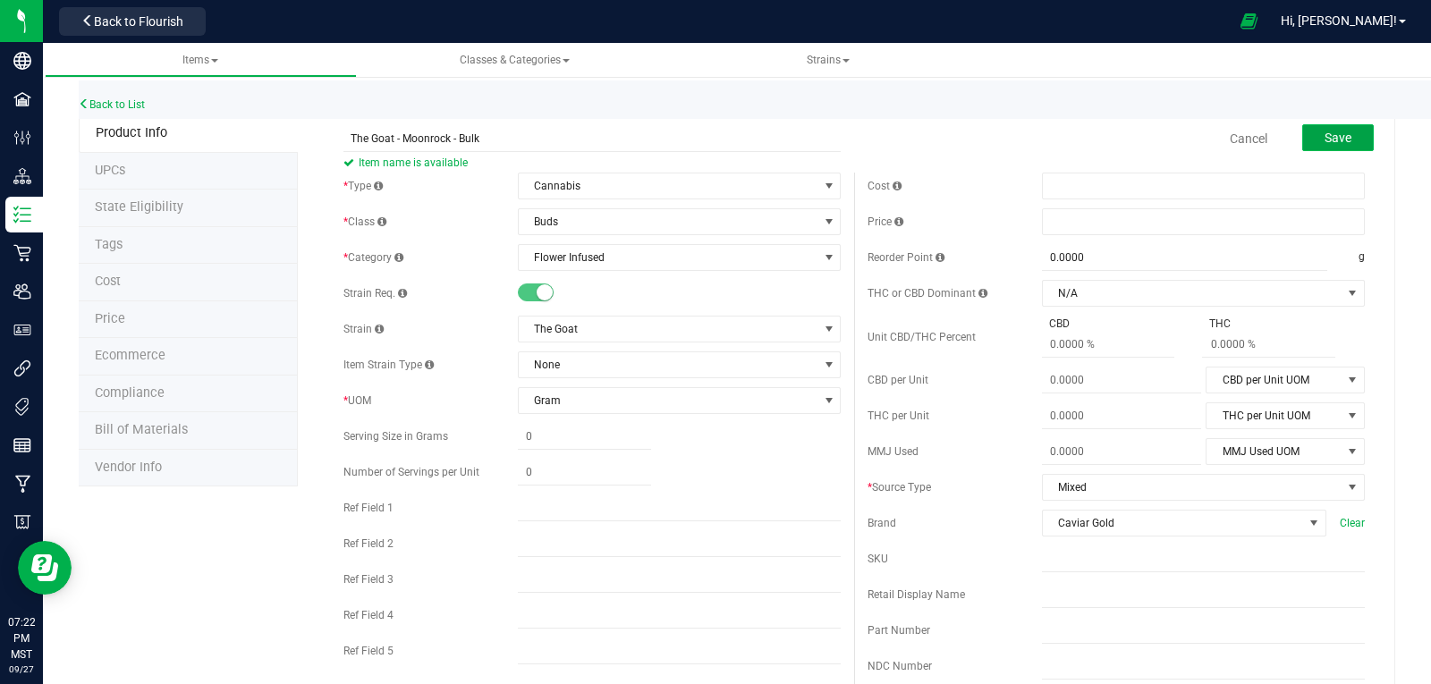
click at [1327, 125] on button "Save" at bounding box center [1338, 137] width 72 height 27
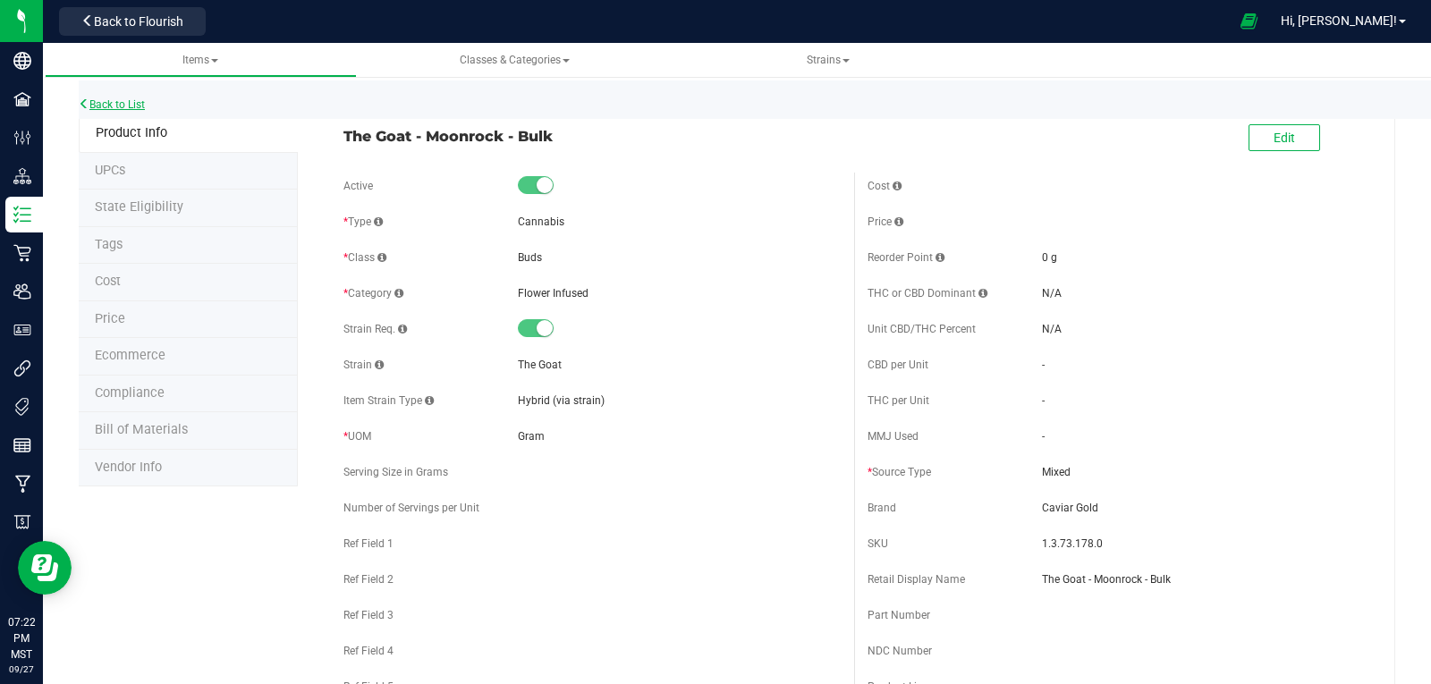
click at [94, 98] on link "Back to List" at bounding box center [112, 104] width 66 height 13
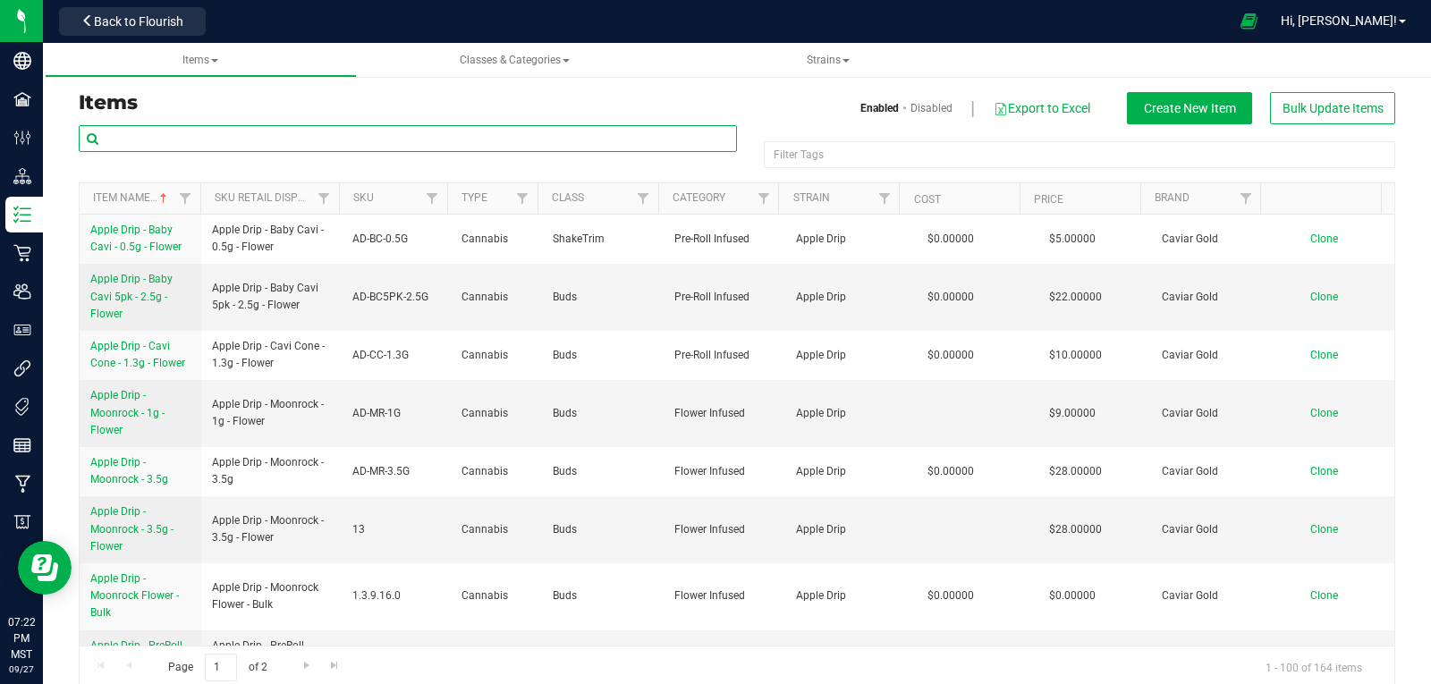
click at [314, 138] on input "text" at bounding box center [408, 138] width 658 height 27
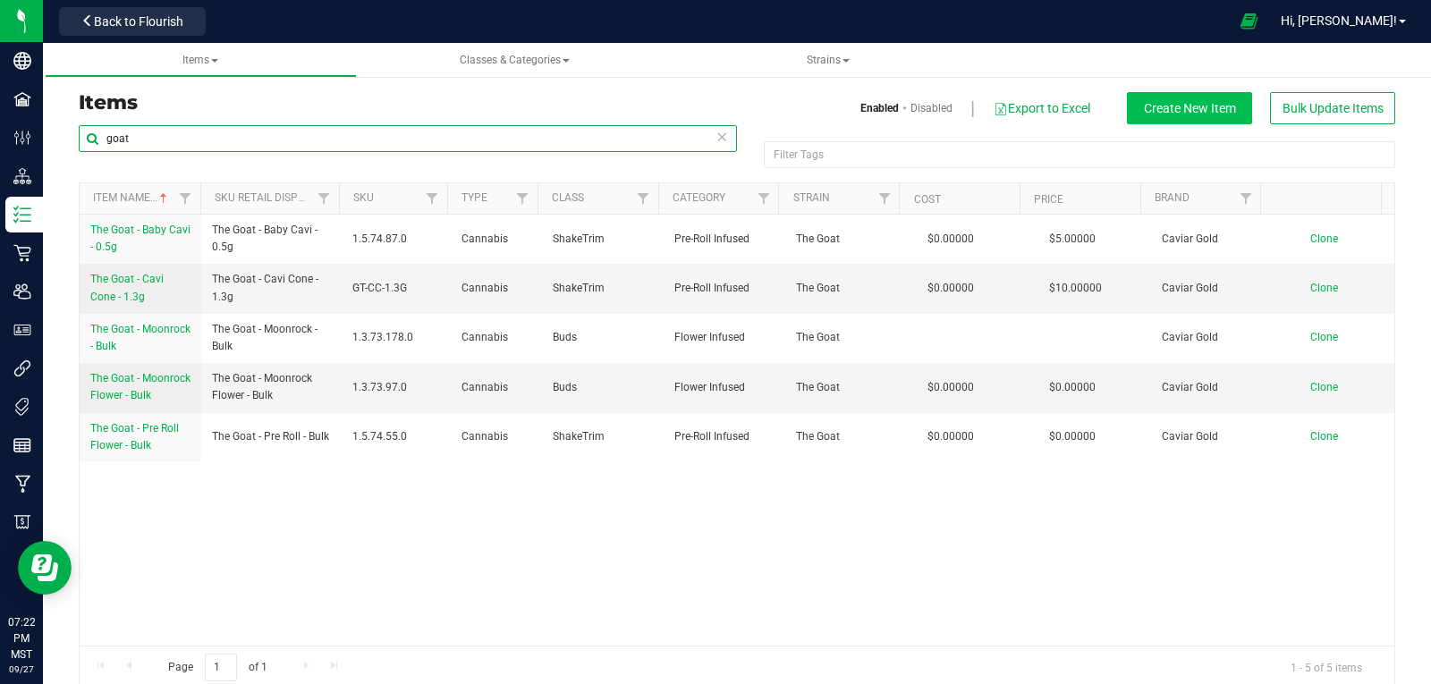
type input "goat"
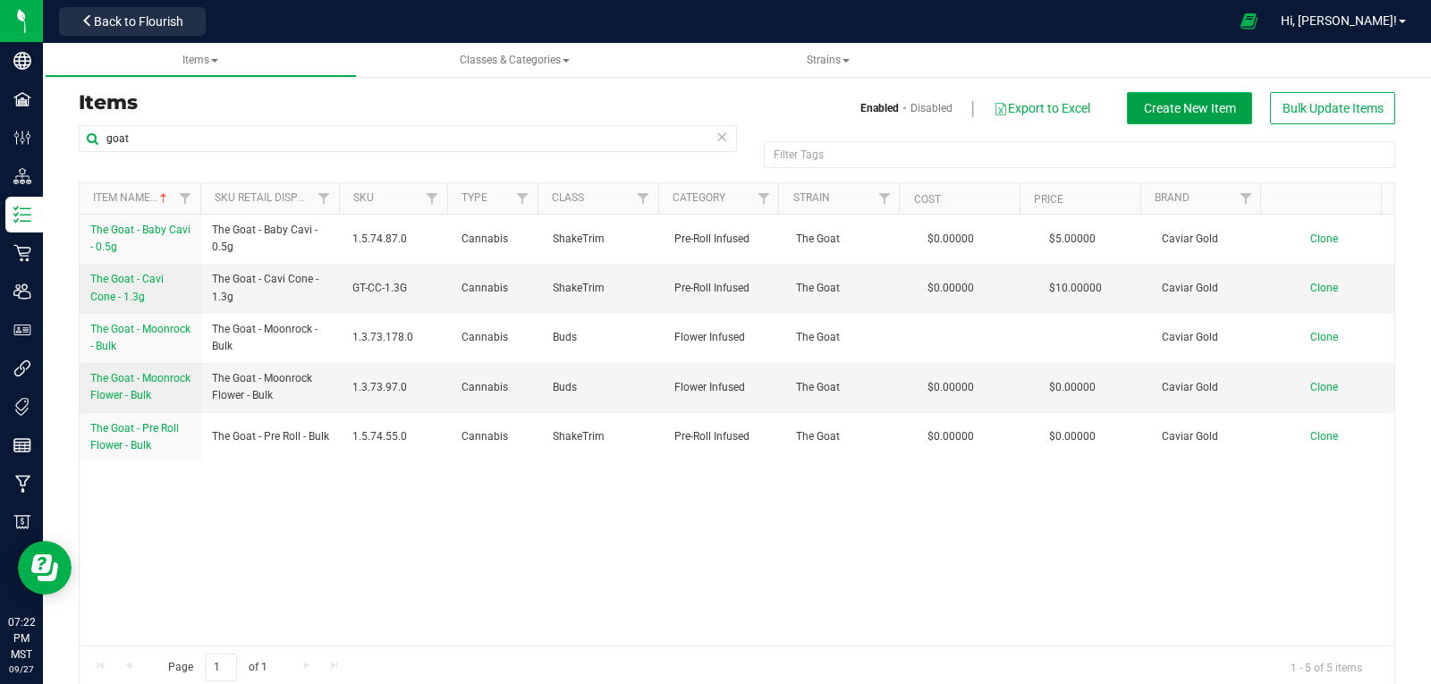
click at [1178, 115] on span "Create New Item" at bounding box center [1190, 108] width 92 height 14
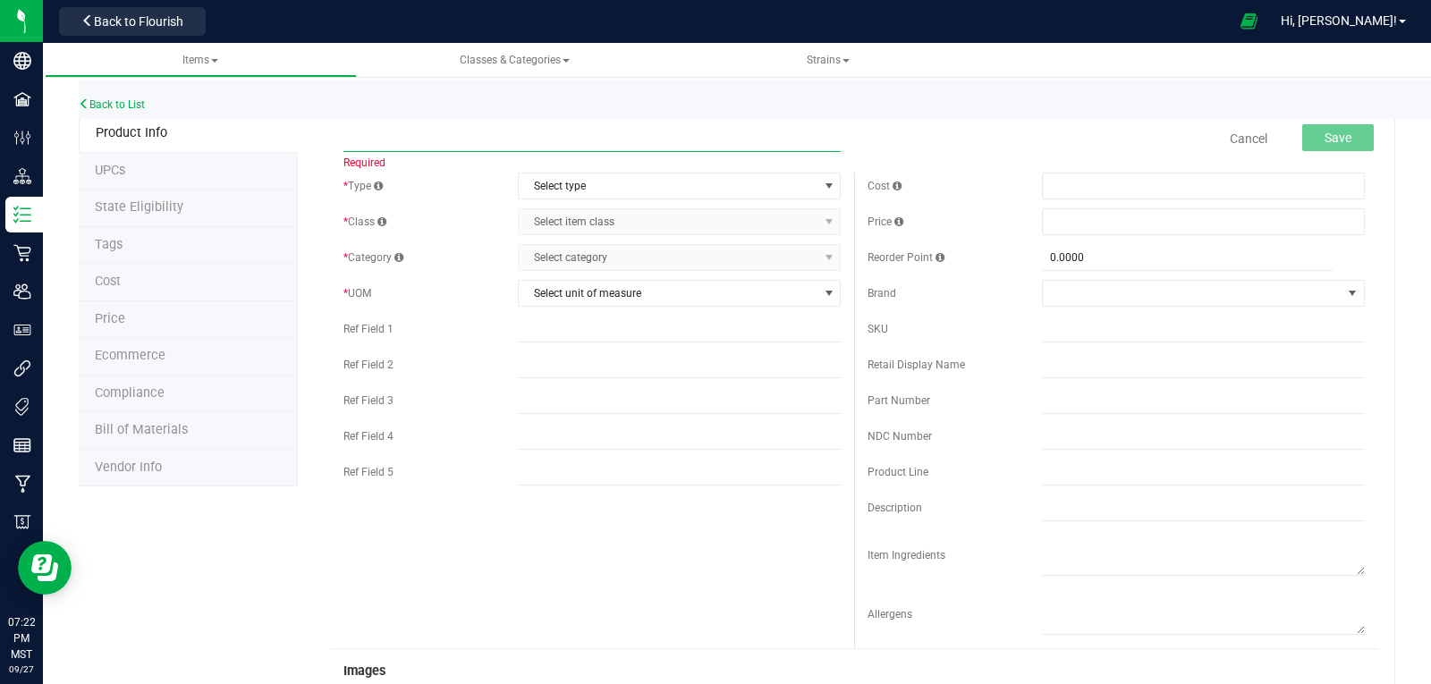
paste input "The Goat - Pre Roll - Bulk"
type input "The Goat - Pre Roll - Bulk"
click at [621, 195] on span "Select type" at bounding box center [668, 186] width 299 height 25
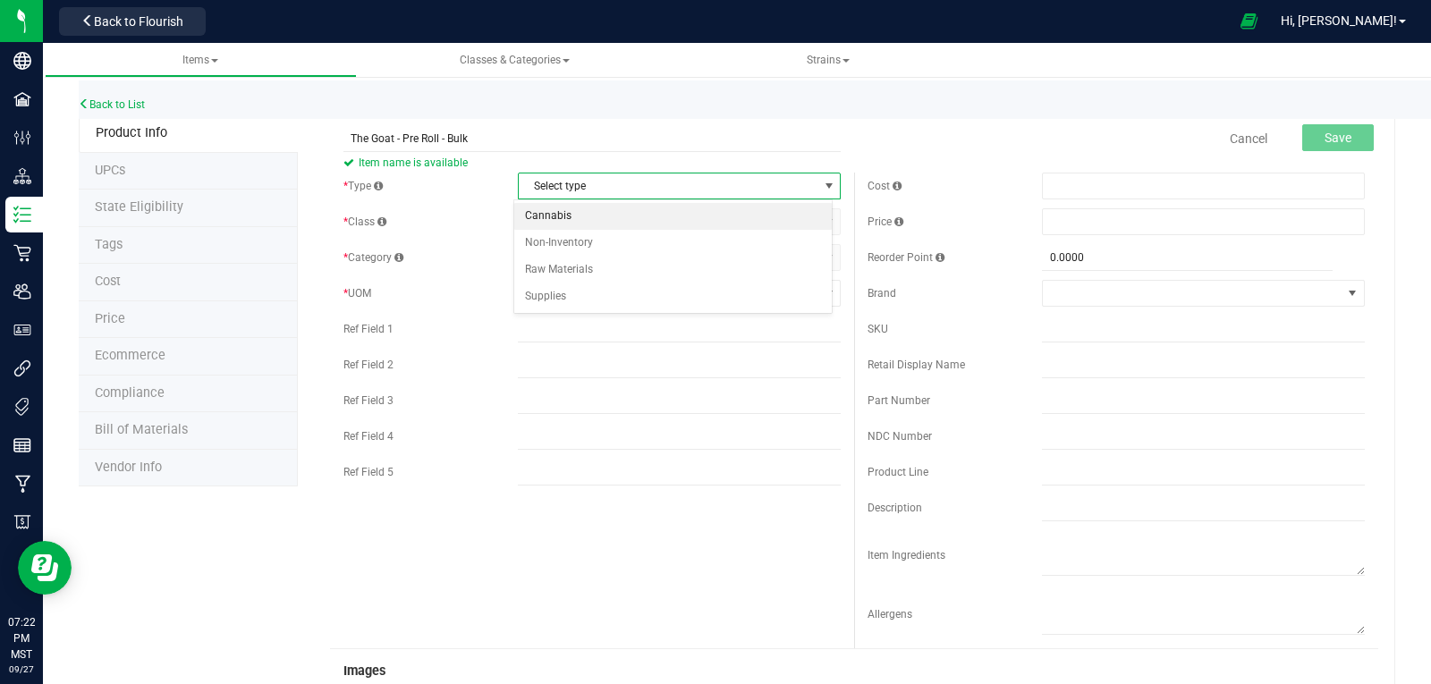
click at [580, 219] on li "Cannabis" at bounding box center [673, 216] width 318 height 27
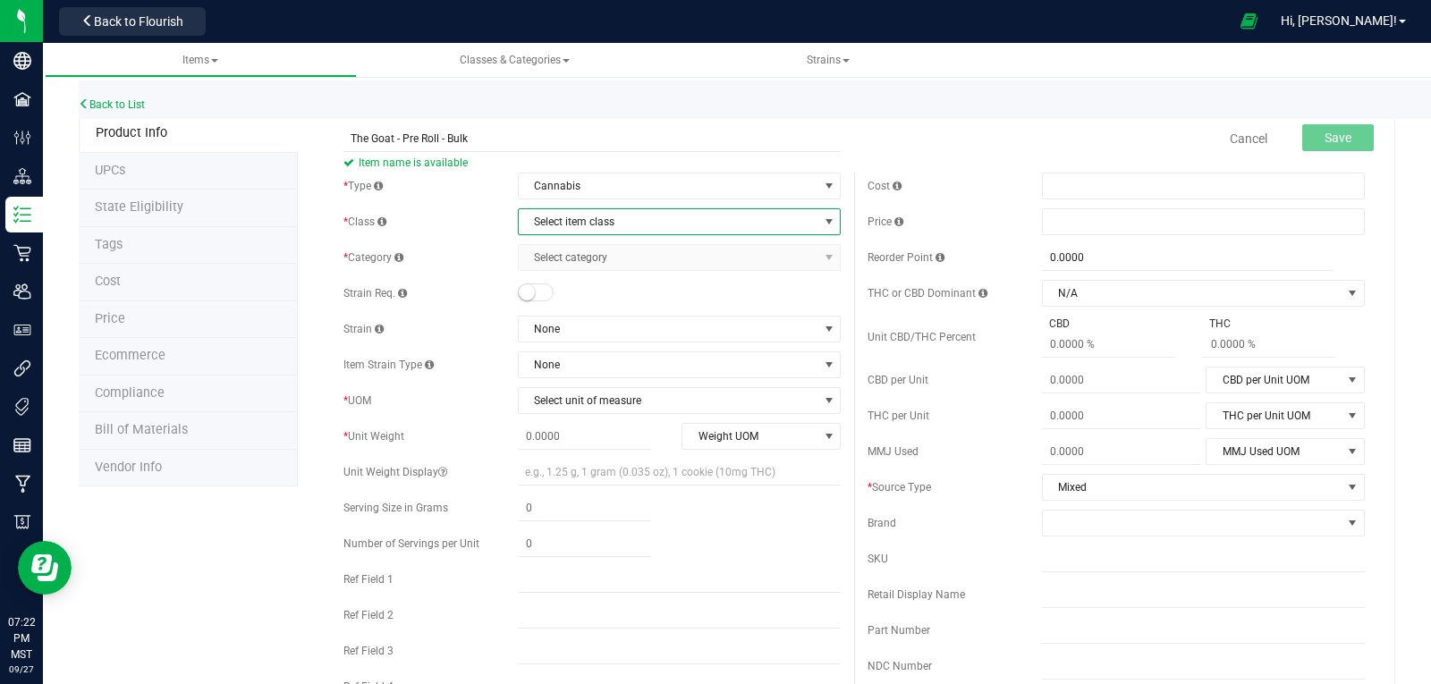
click at [579, 230] on span "Select item class" at bounding box center [668, 221] width 299 height 25
click at [555, 246] on li "Buds" at bounding box center [673, 252] width 318 height 27
click at [562, 262] on span "Select category" at bounding box center [668, 257] width 299 height 25
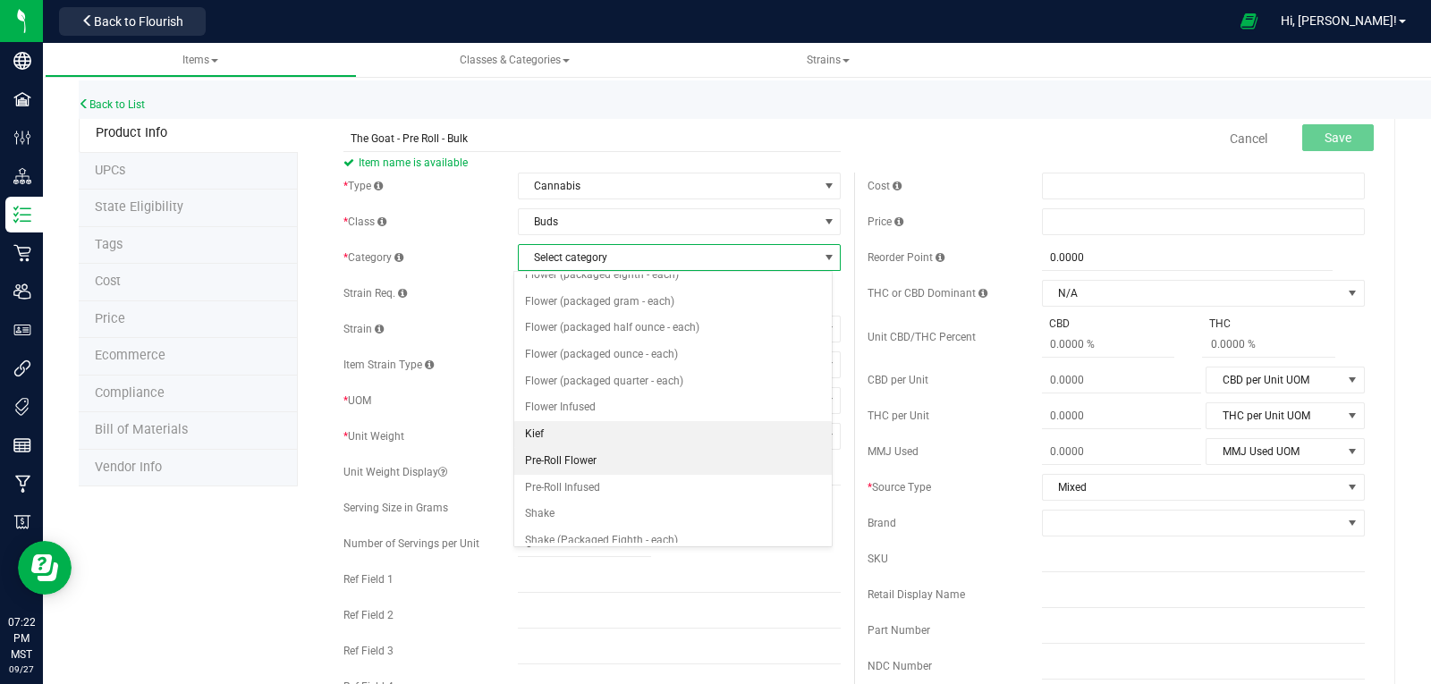
scroll to position [89, 0]
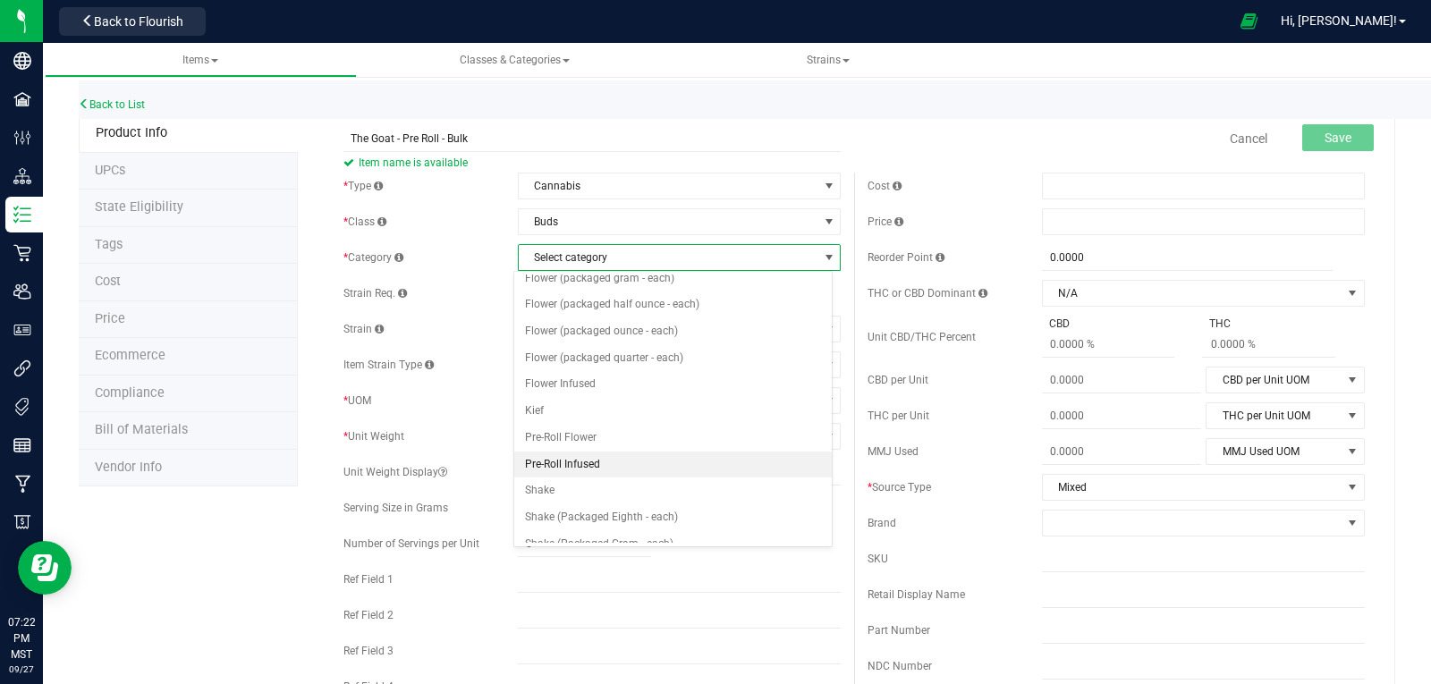
click at [551, 465] on li "Pre-Roll Infused" at bounding box center [673, 465] width 318 height 27
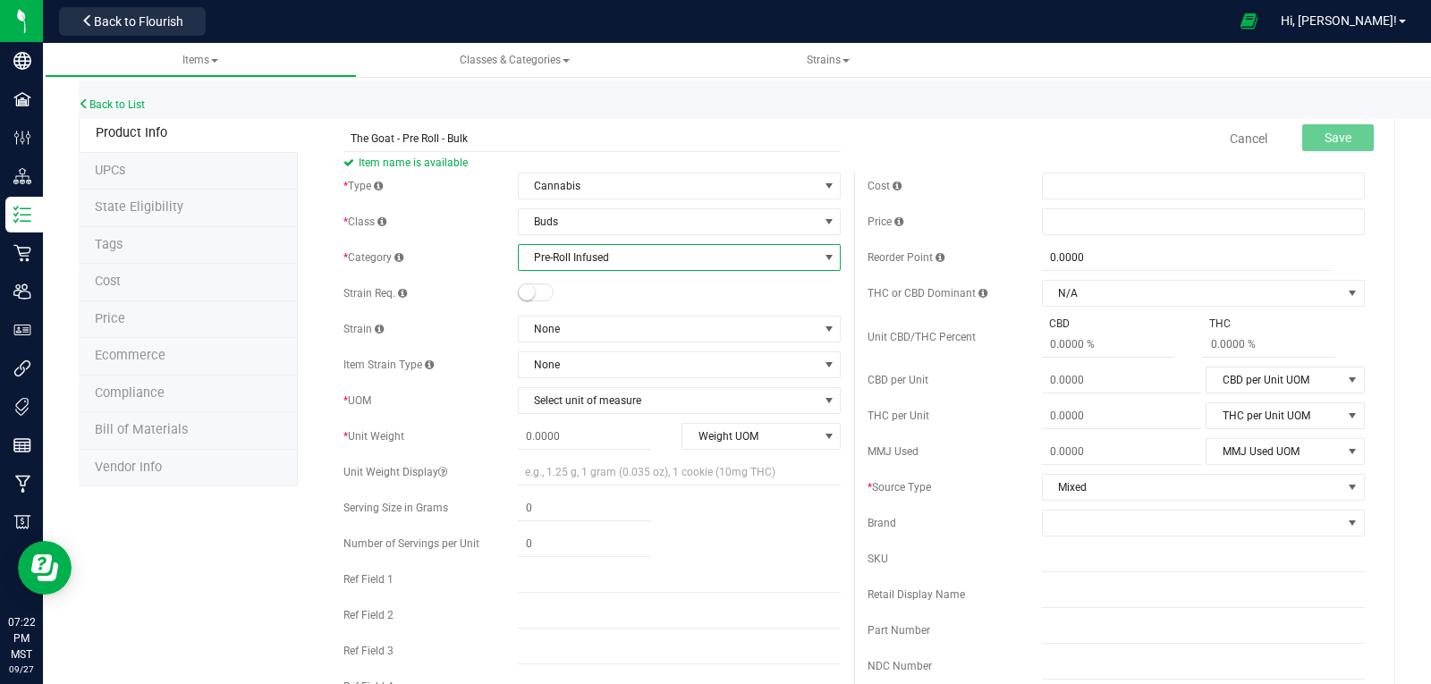
click at [520, 290] on small at bounding box center [527, 292] width 16 height 16
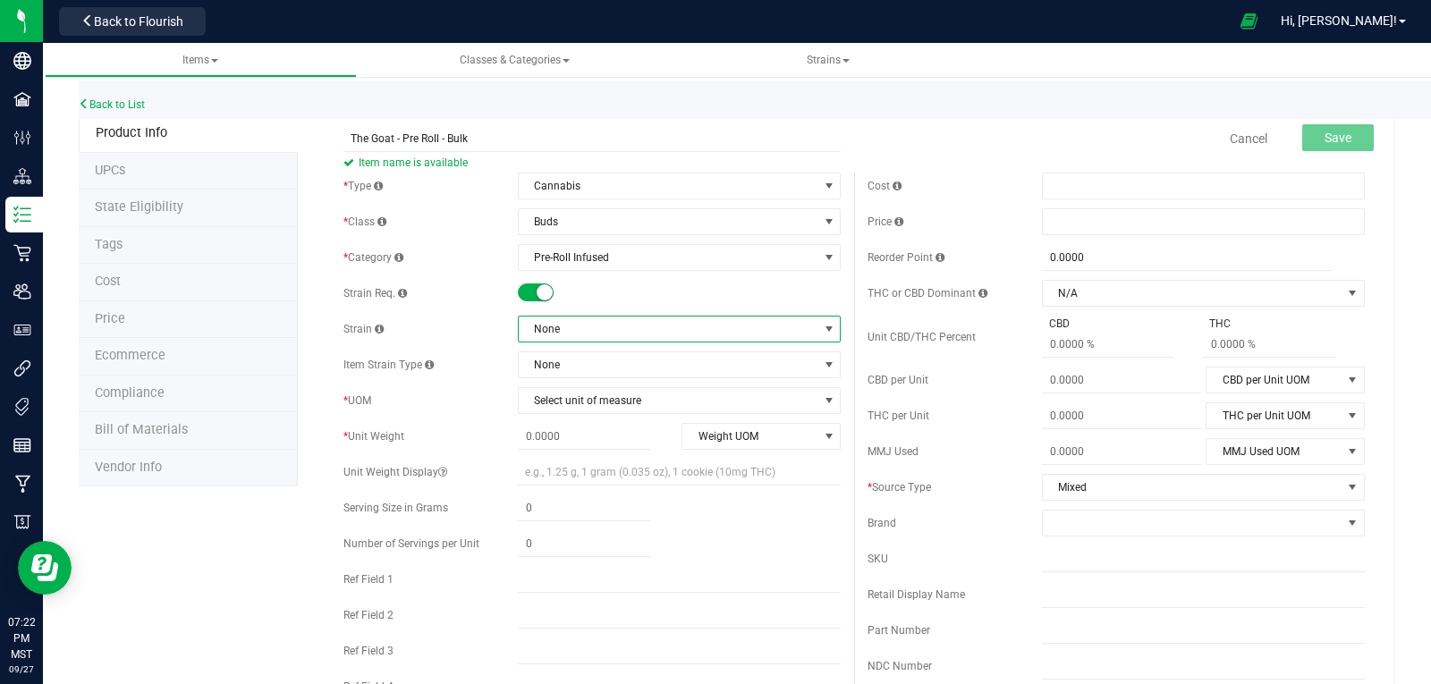
click at [584, 327] on span "None" at bounding box center [668, 329] width 299 height 25
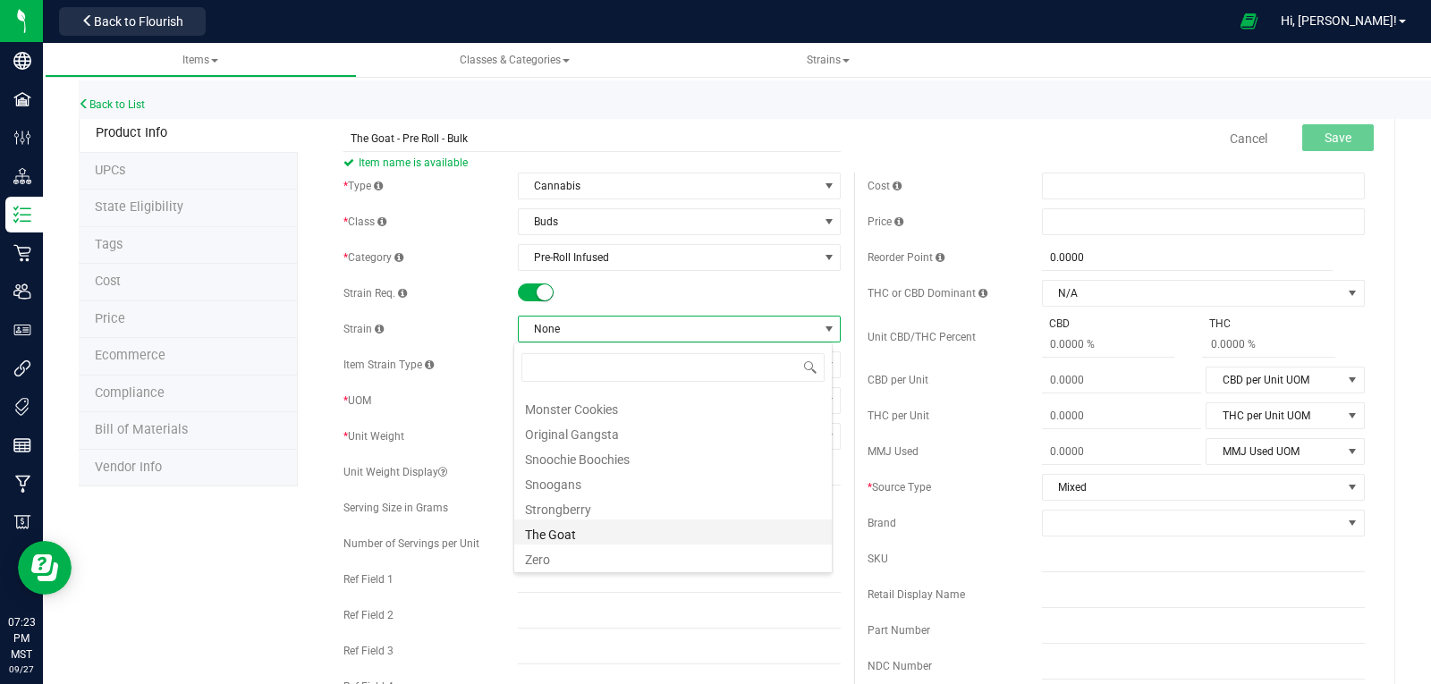
click at [582, 526] on li "The Goat" at bounding box center [673, 532] width 318 height 25
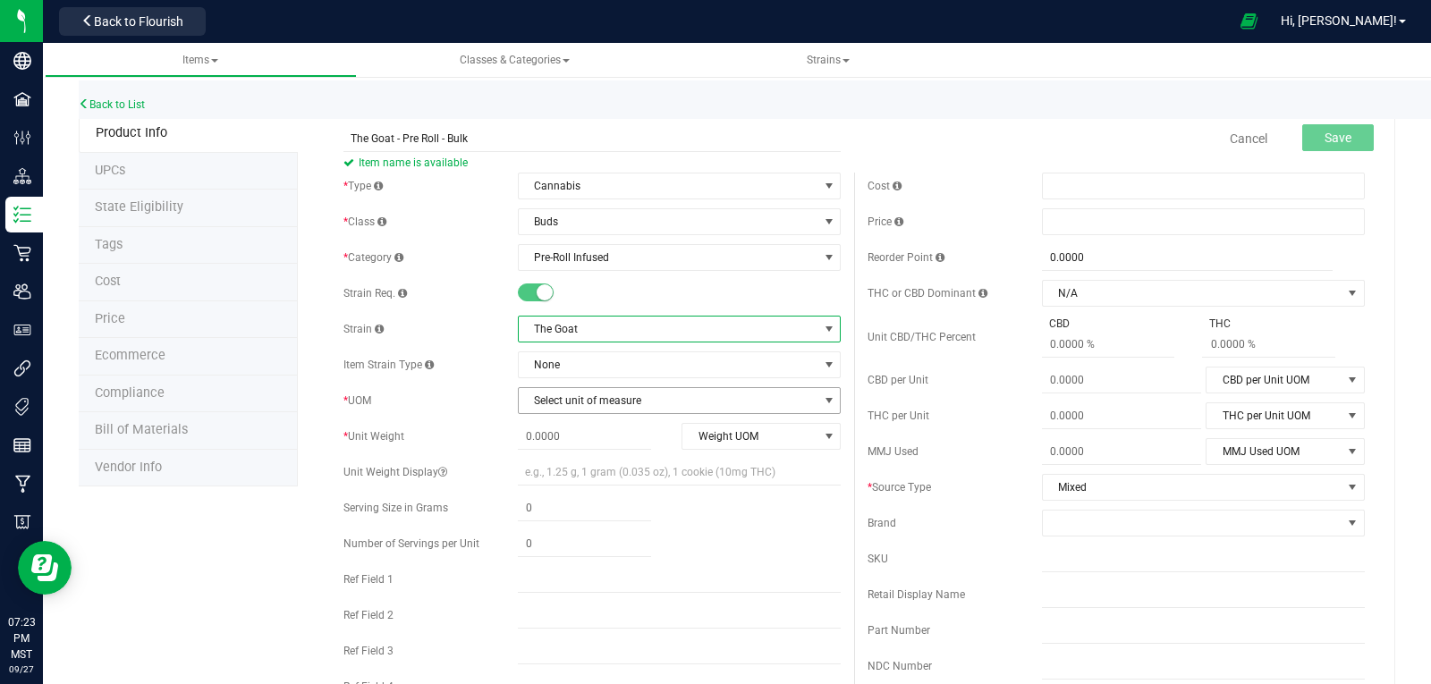
click at [597, 400] on span "Select unit of measure" at bounding box center [668, 400] width 299 height 25
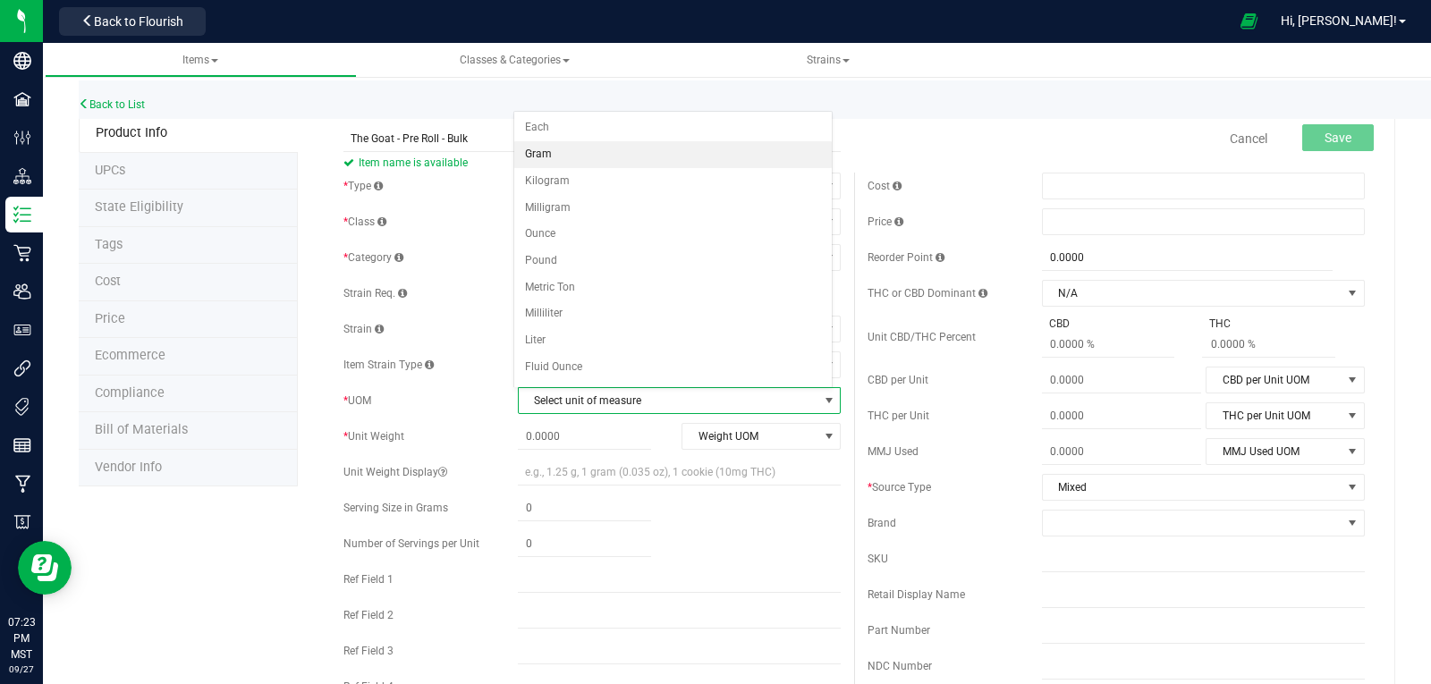
click at [550, 151] on li "Gram" at bounding box center [673, 154] width 318 height 27
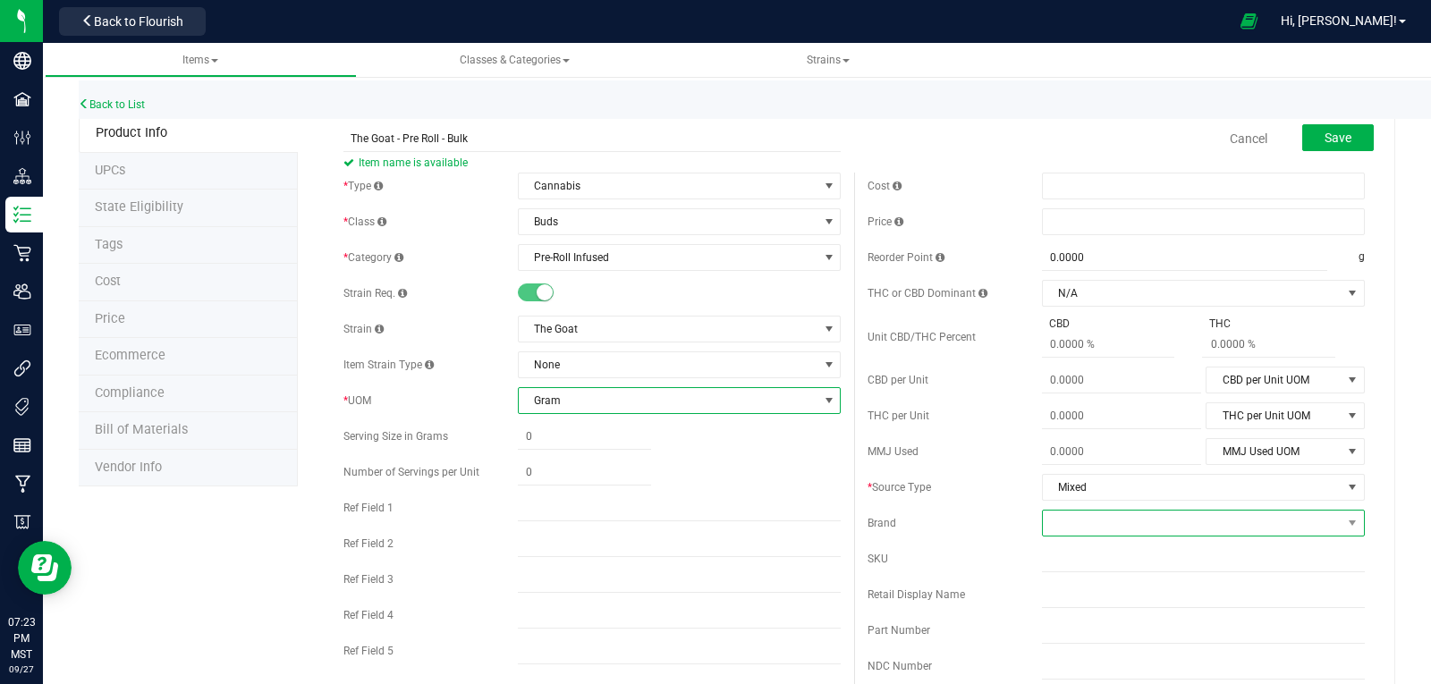
click at [1088, 521] on span at bounding box center [1192, 523] width 299 height 25
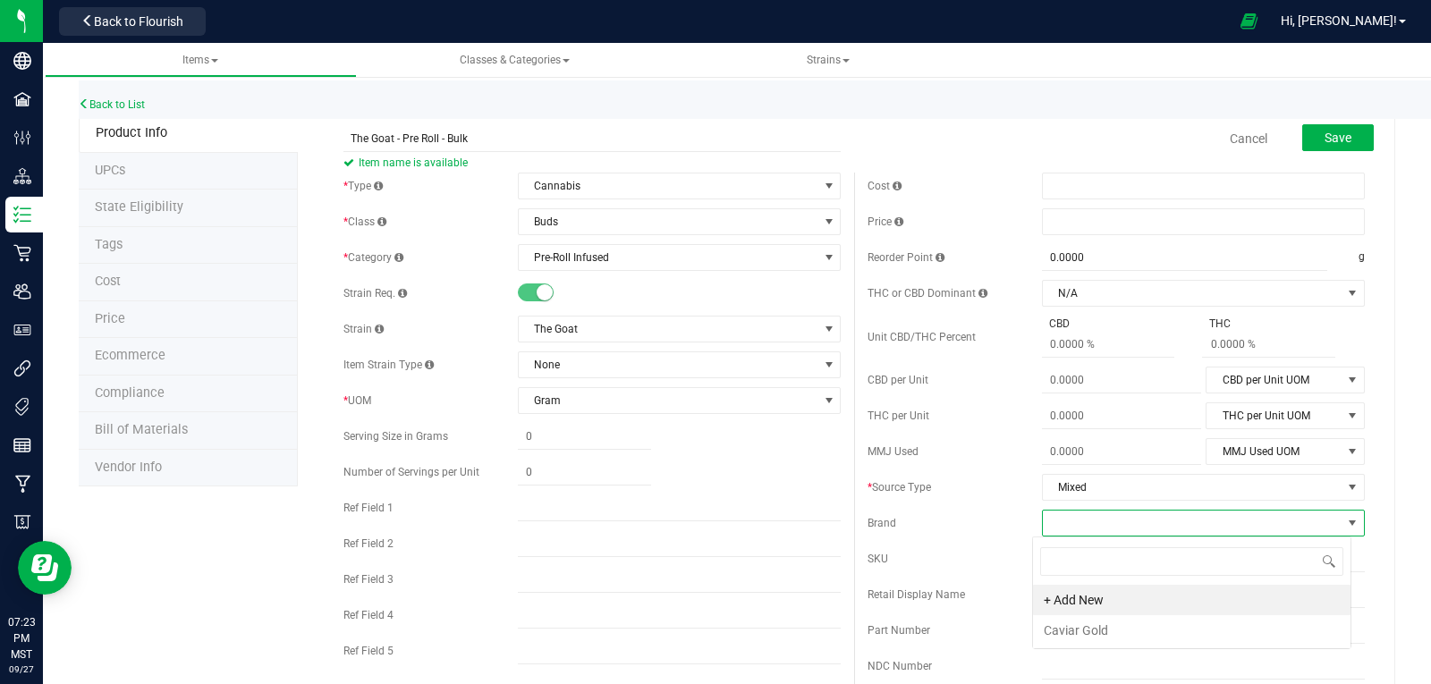
scroll to position [27, 319]
click at [1104, 627] on li "Caviar Gold" at bounding box center [1192, 630] width 318 height 30
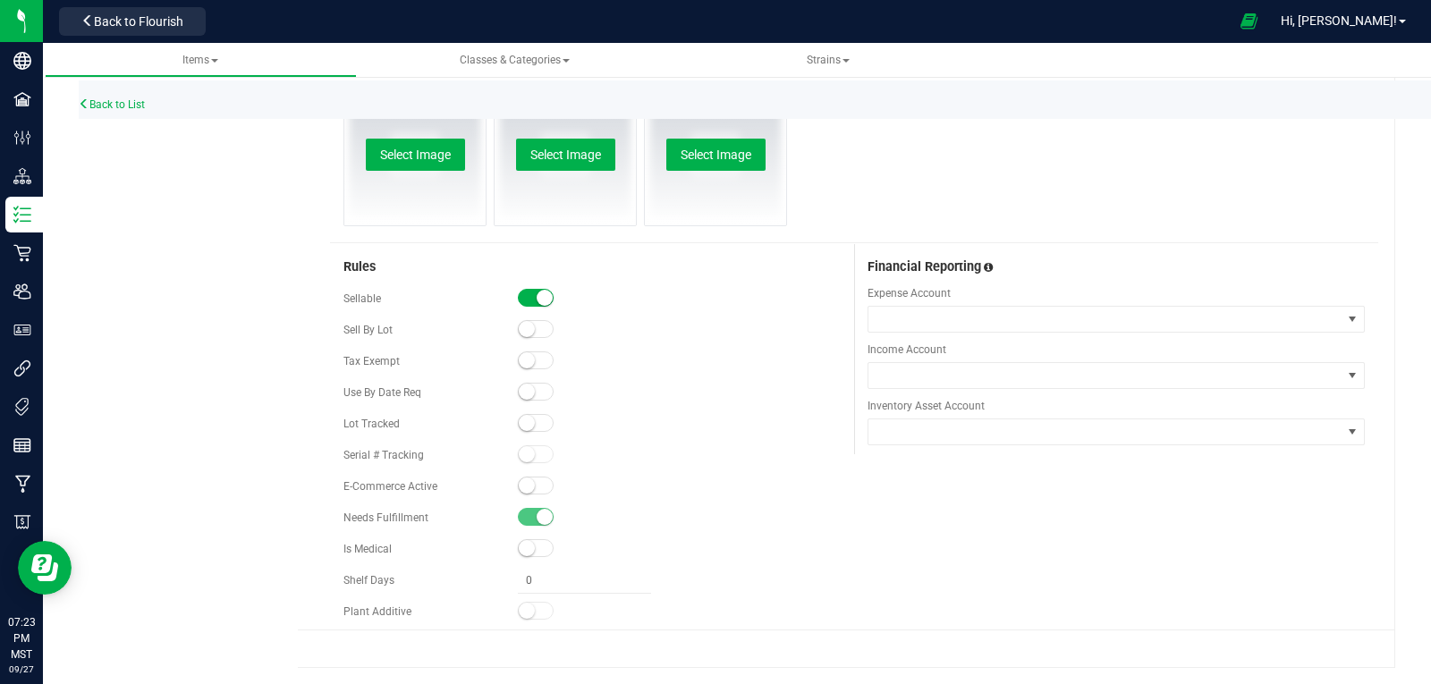
scroll to position [859, 0]
click at [522, 423] on small at bounding box center [527, 421] width 16 height 16
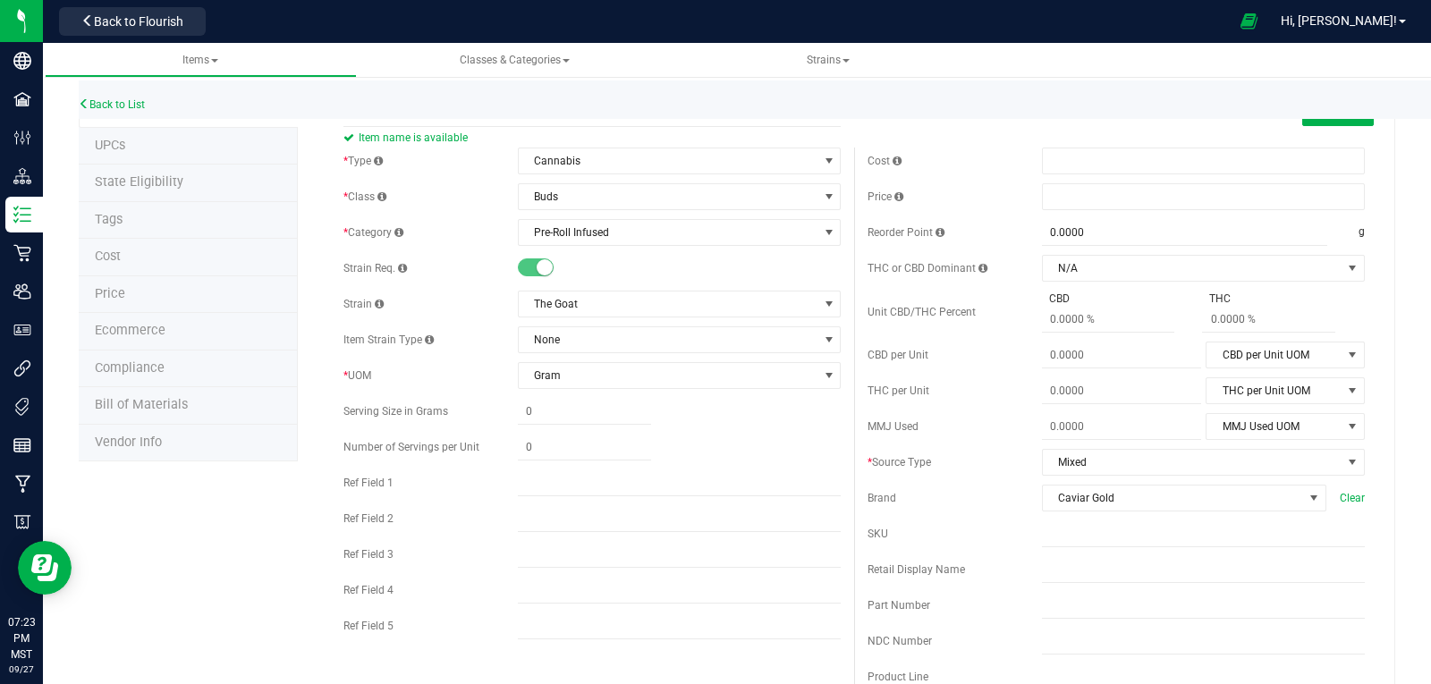
scroll to position [0, 0]
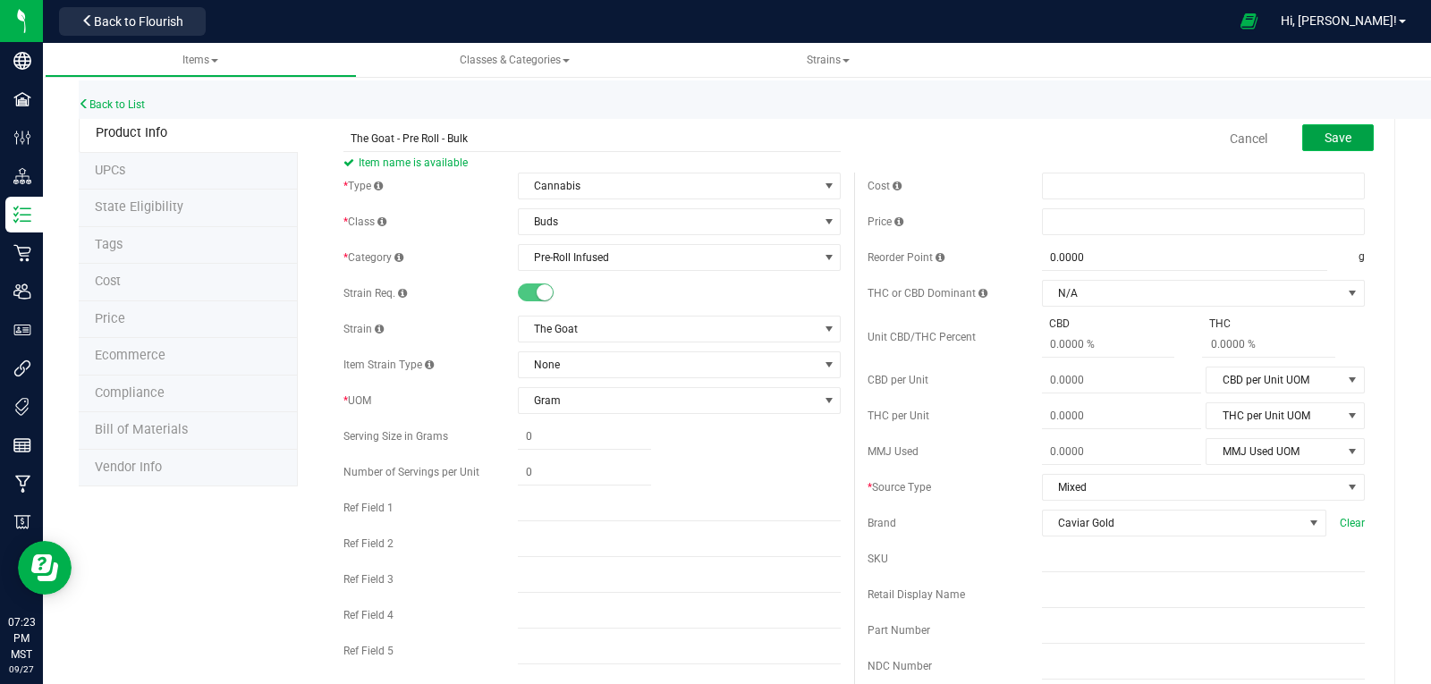
click at [1325, 140] on span "Save" at bounding box center [1338, 138] width 27 height 14
click at [1063, 597] on input "text" at bounding box center [1203, 594] width 323 height 27
paste input "The Goat - Pre Roll - Bulk"
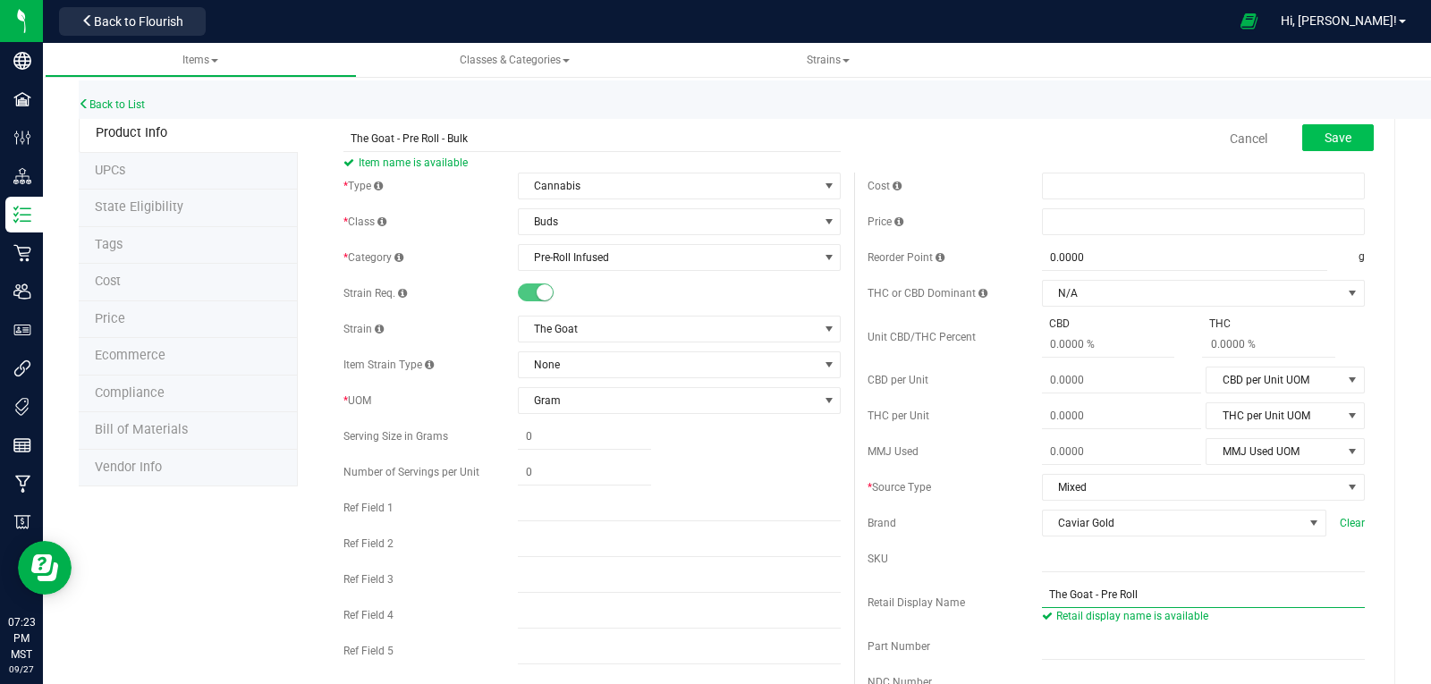
type input "The Goat - Pre Roll"
click at [1327, 138] on span "Save" at bounding box center [1338, 138] width 27 height 14
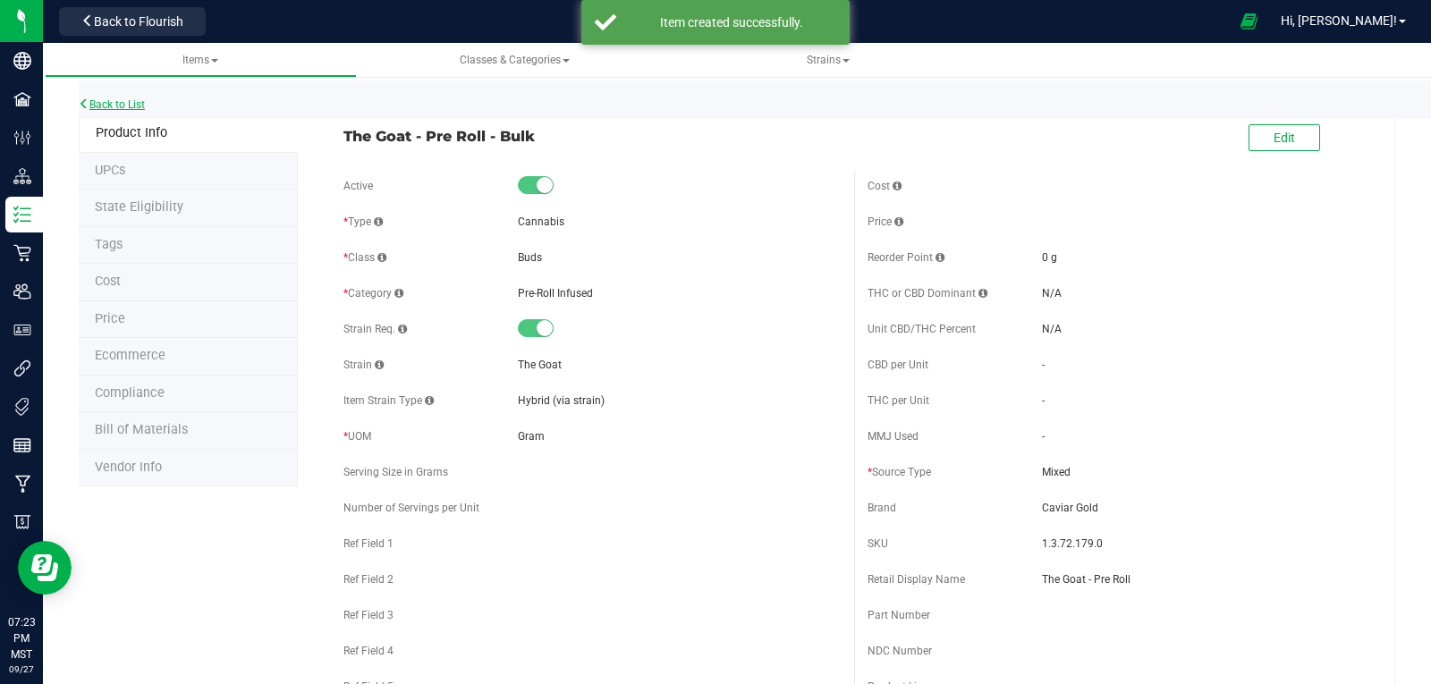
click at [122, 104] on link "Back to List" at bounding box center [112, 104] width 66 height 13
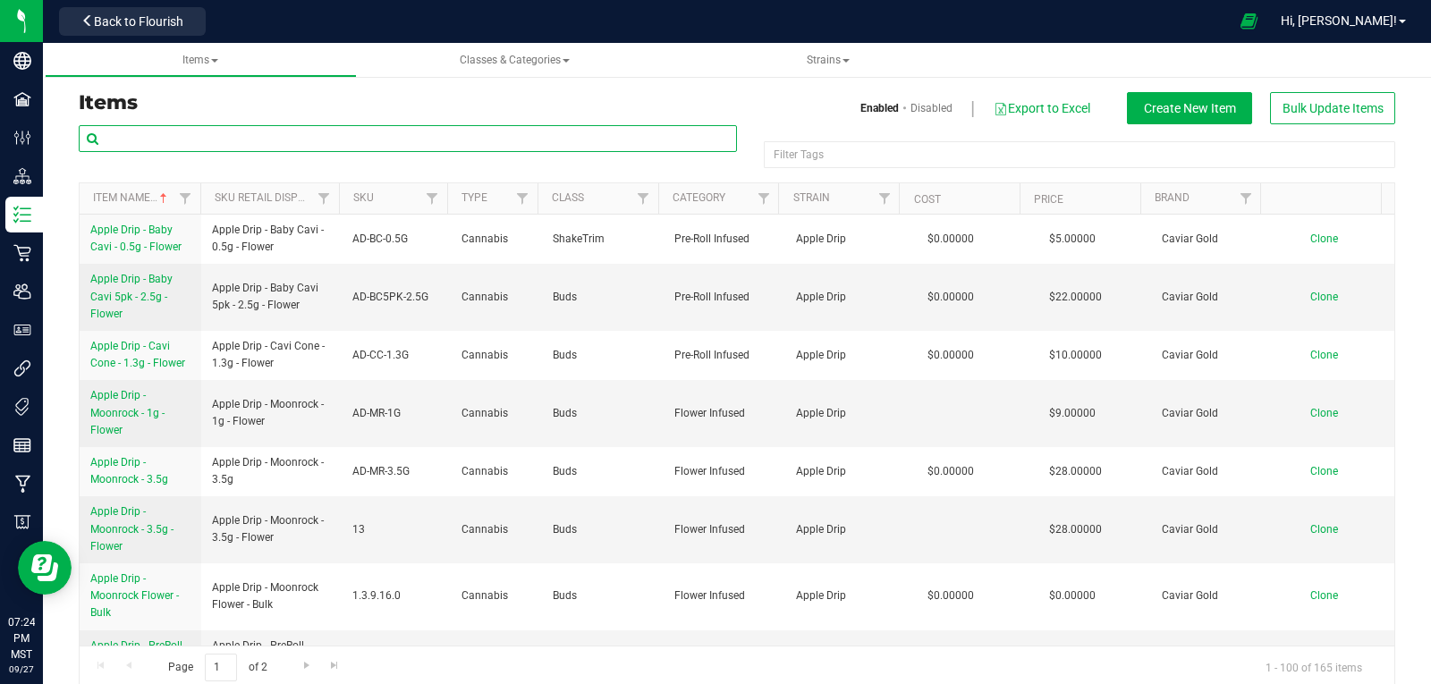
click at [174, 139] on input "text" at bounding box center [408, 138] width 658 height 27
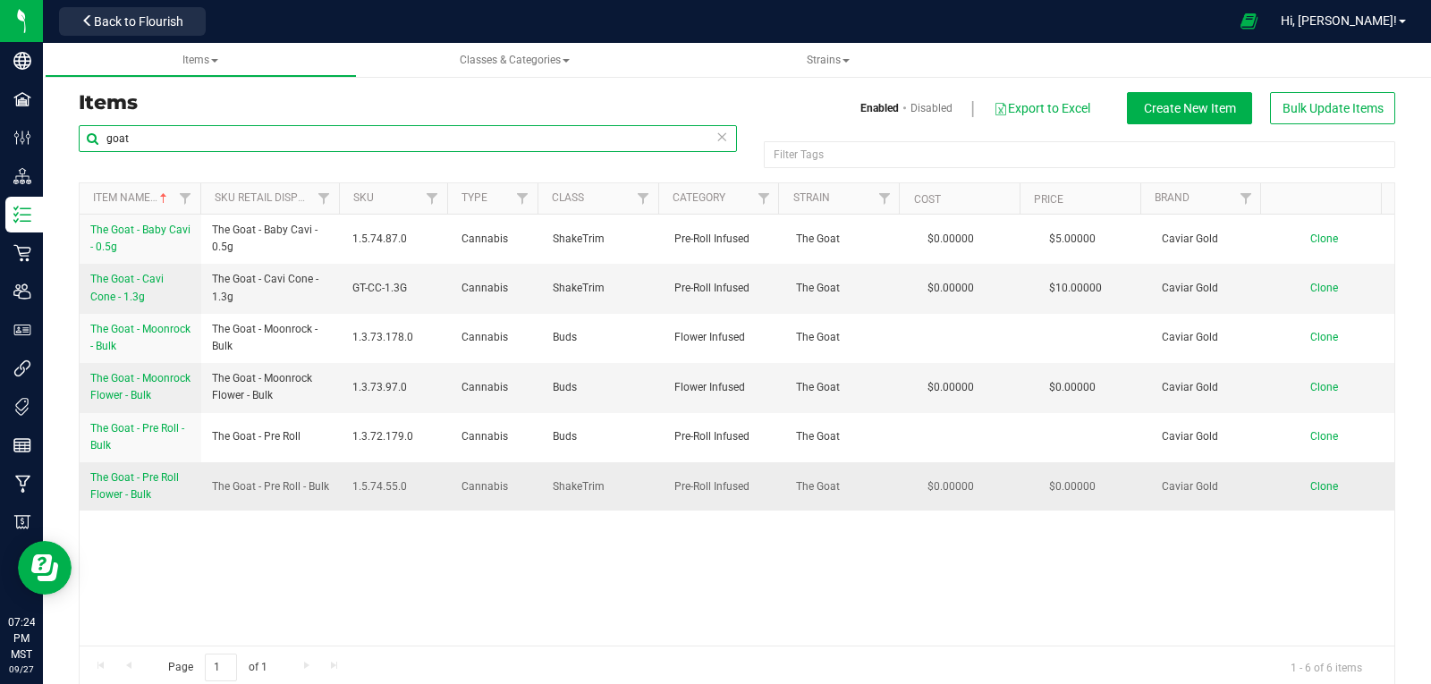
type input "goat"
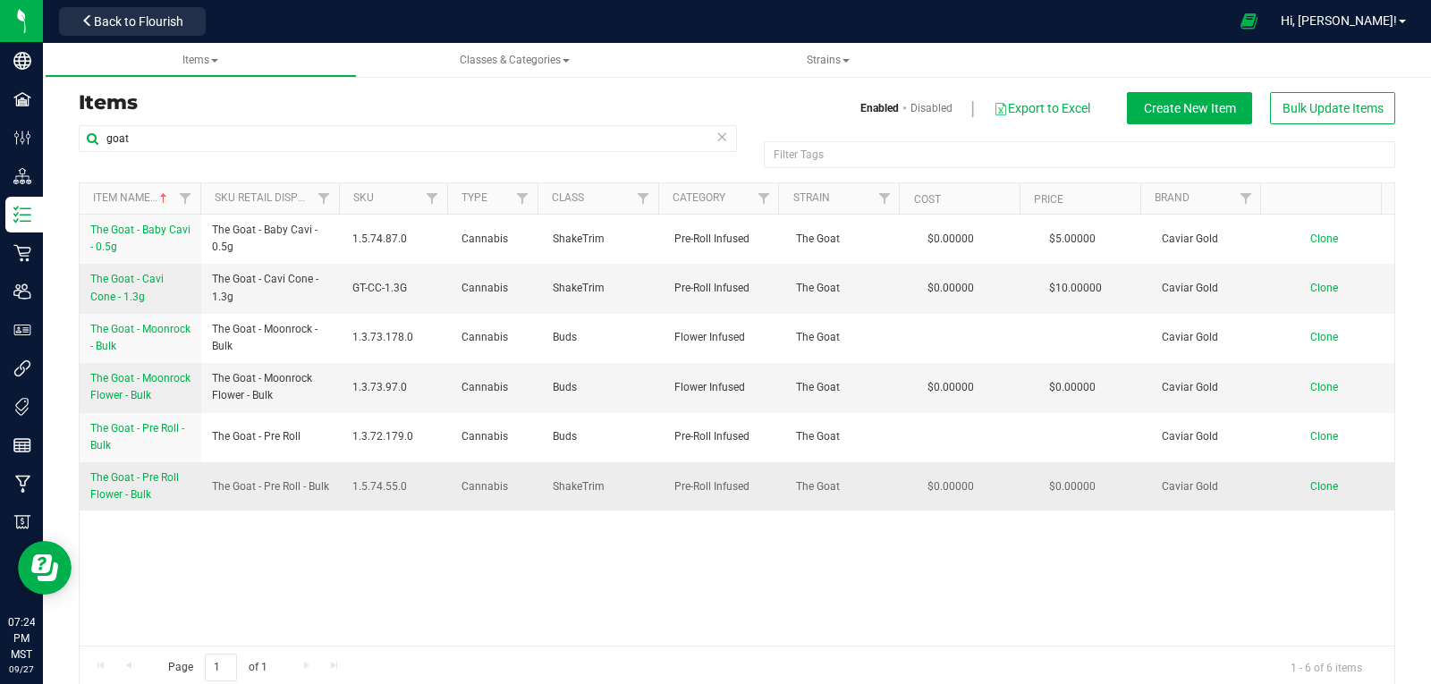
click at [141, 493] on span "The Goat - Pre Roll Flower - Bulk" at bounding box center [134, 486] width 89 height 30
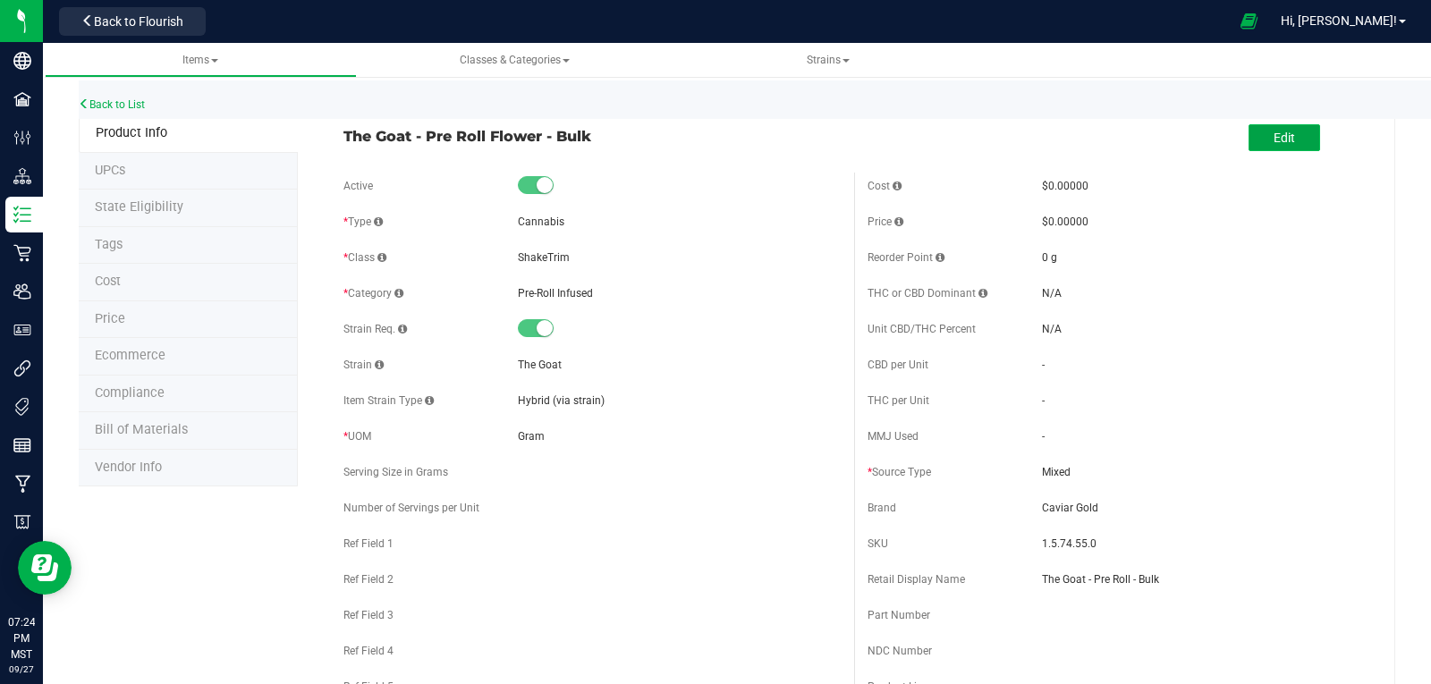
click at [1279, 136] on span "Edit" at bounding box center [1284, 138] width 21 height 14
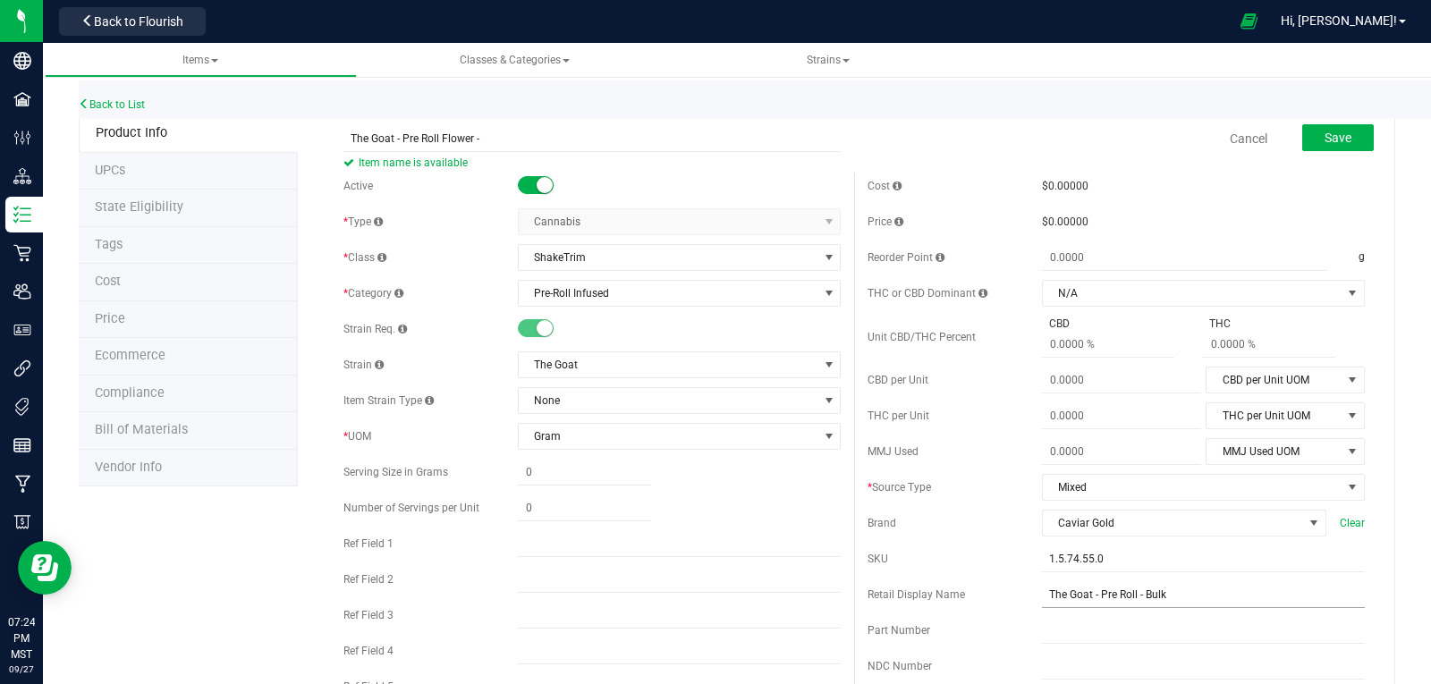
type input "The Goat - Pre Roll Flower -"
click at [1265, 596] on input "The Goat - Pre Roll - Bulk" at bounding box center [1203, 594] width 323 height 27
type input "The Goat - Pre Roll -"
click at [537, 183] on small at bounding box center [545, 185] width 16 height 16
click at [1325, 135] on span "Save" at bounding box center [1338, 138] width 27 height 14
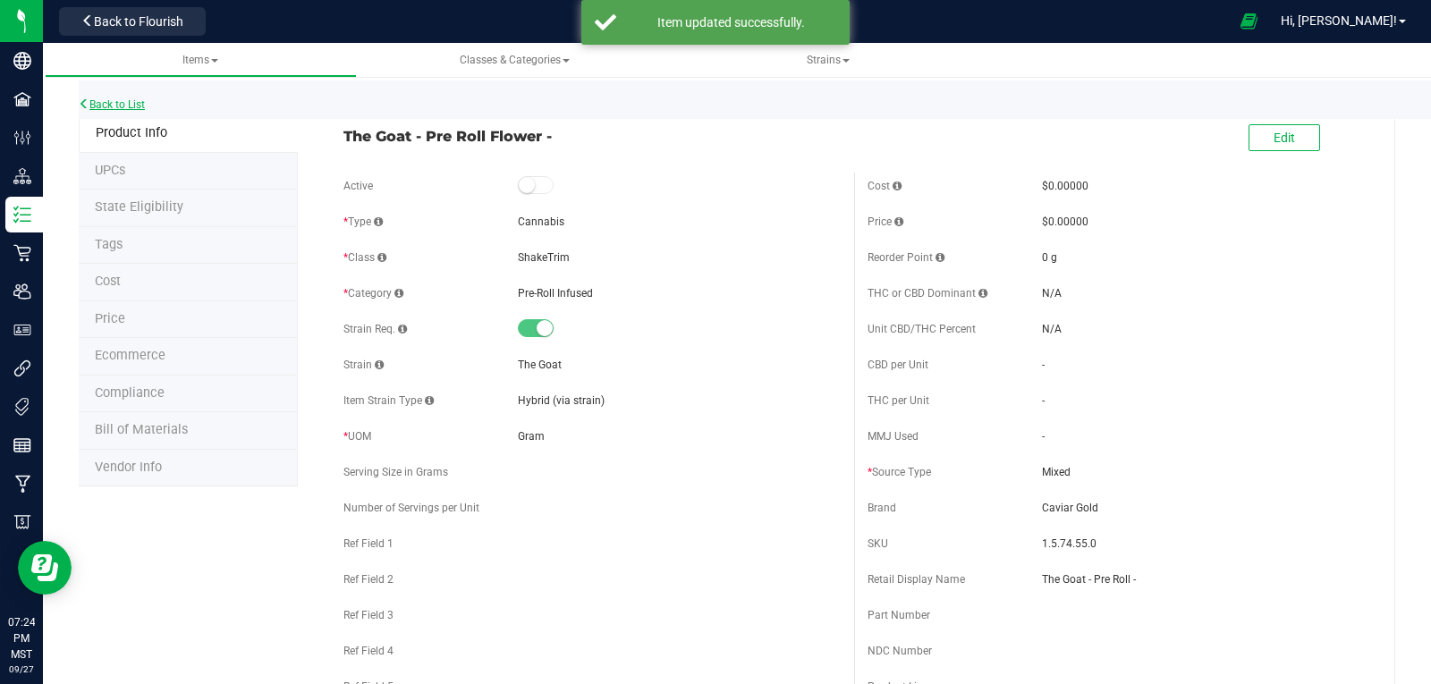
click at [128, 100] on link "Back to List" at bounding box center [112, 104] width 66 height 13
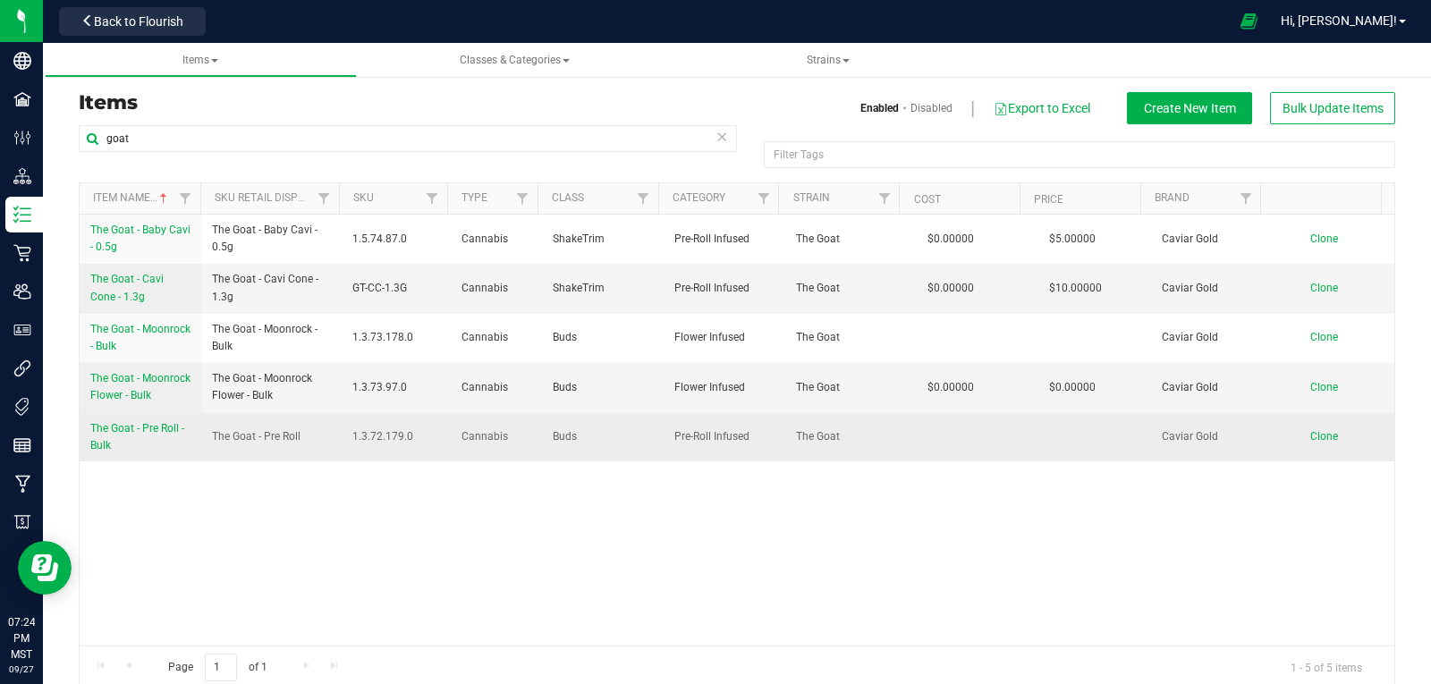
click at [143, 447] on span "The Goat - Pre Roll - Bulk" at bounding box center [137, 437] width 94 height 30
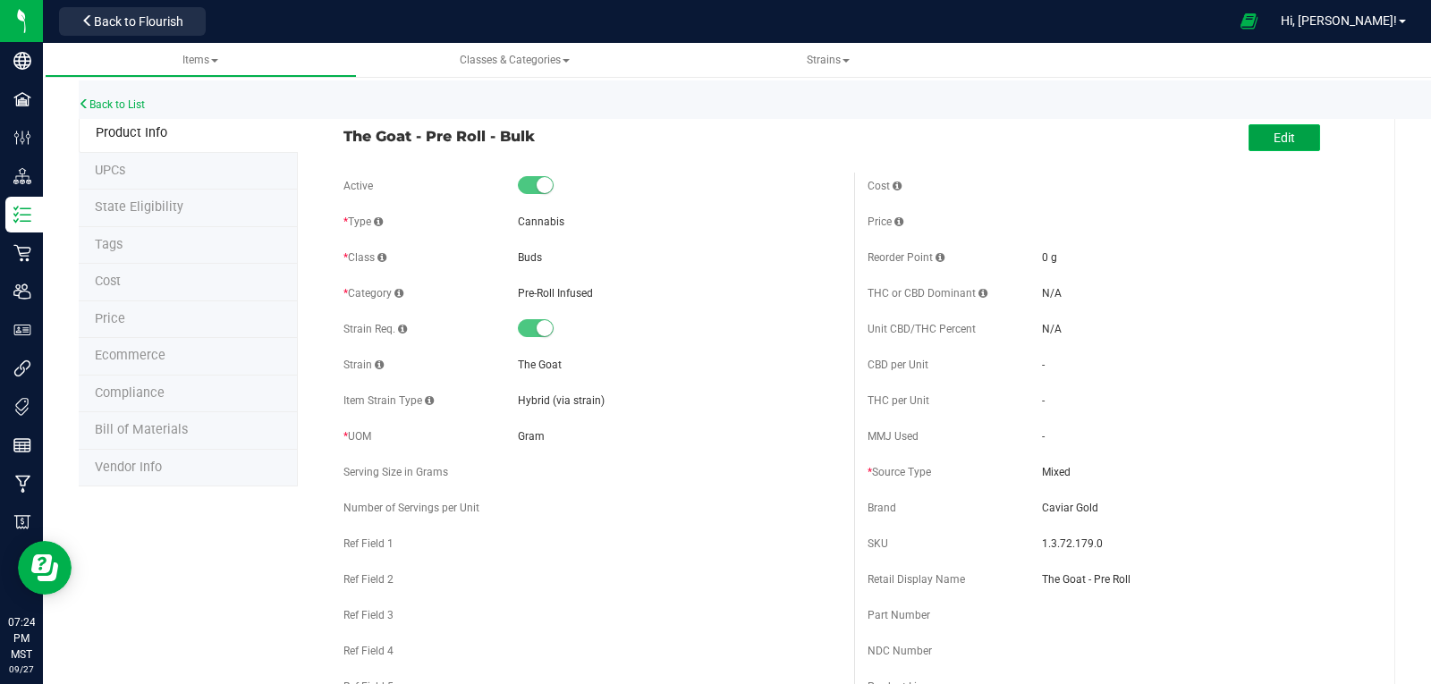
click at [1259, 145] on button "Edit" at bounding box center [1285, 137] width 72 height 27
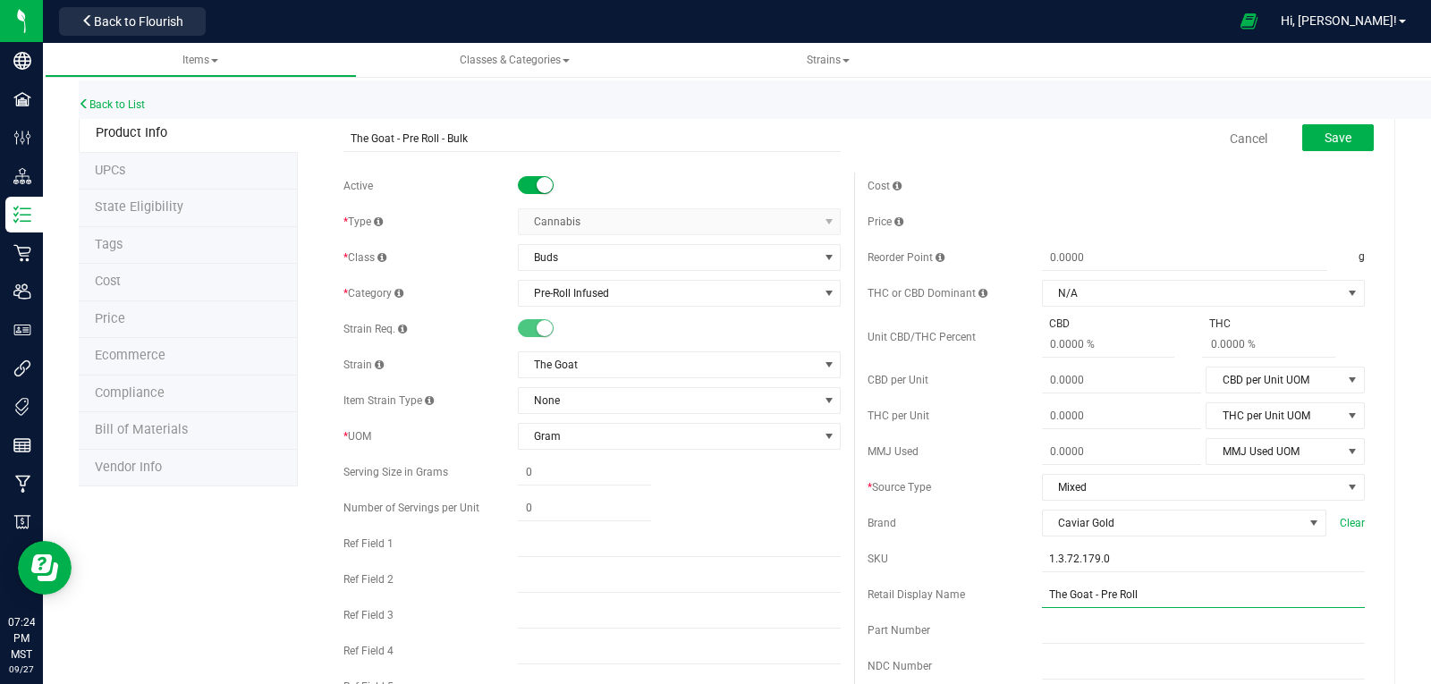
click at [1161, 601] on input "The Goat - Pre Roll" at bounding box center [1203, 594] width 323 height 27
type input "The Goat - Pre Roll - Bulk"
click at [1325, 138] on span "Save" at bounding box center [1338, 138] width 27 height 14
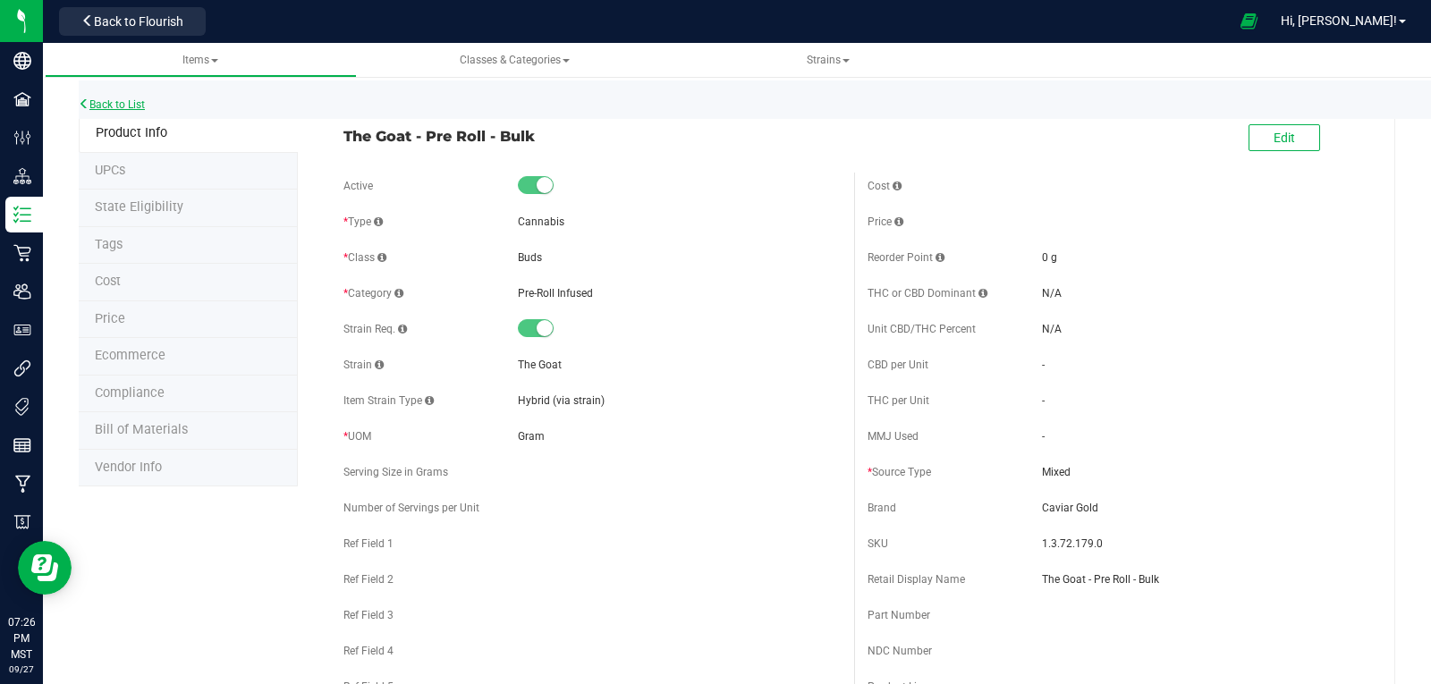
click at [114, 103] on link "Back to List" at bounding box center [112, 104] width 66 height 13
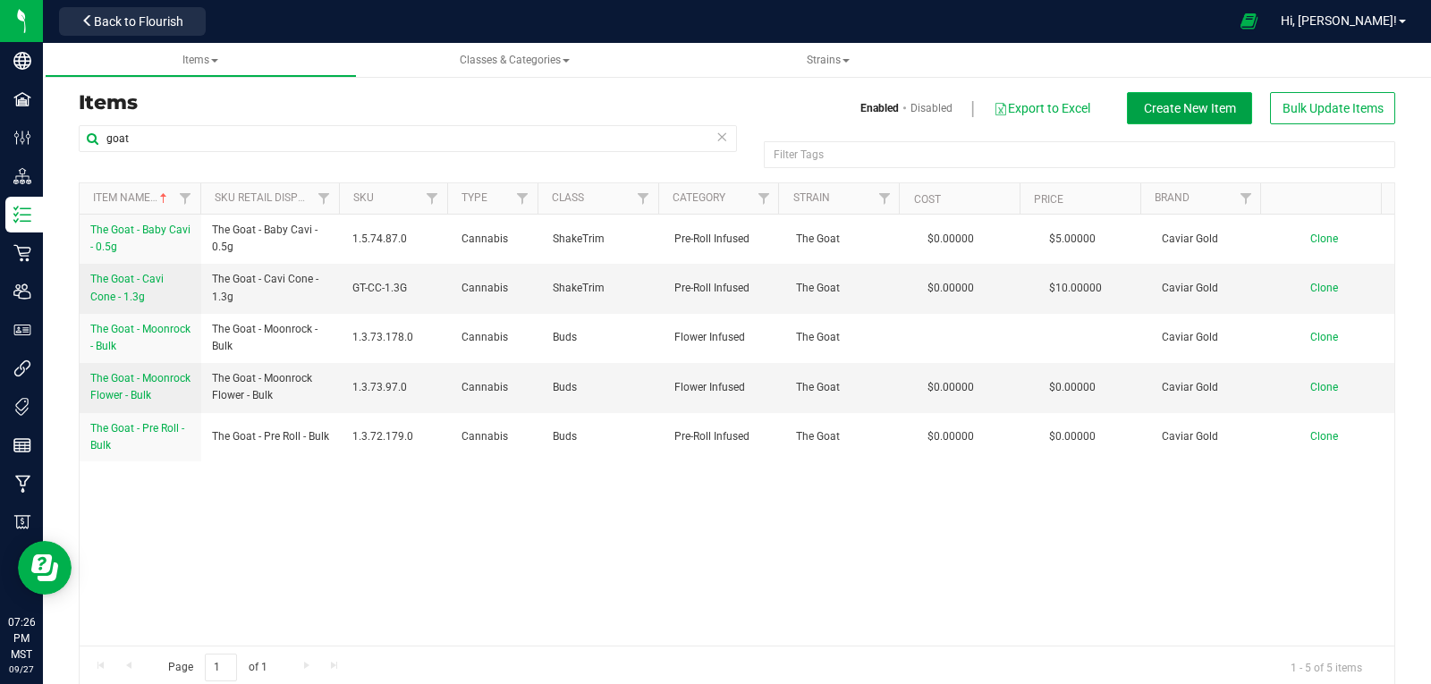
click at [1152, 114] on span "Create New Item" at bounding box center [1190, 108] width 92 height 14
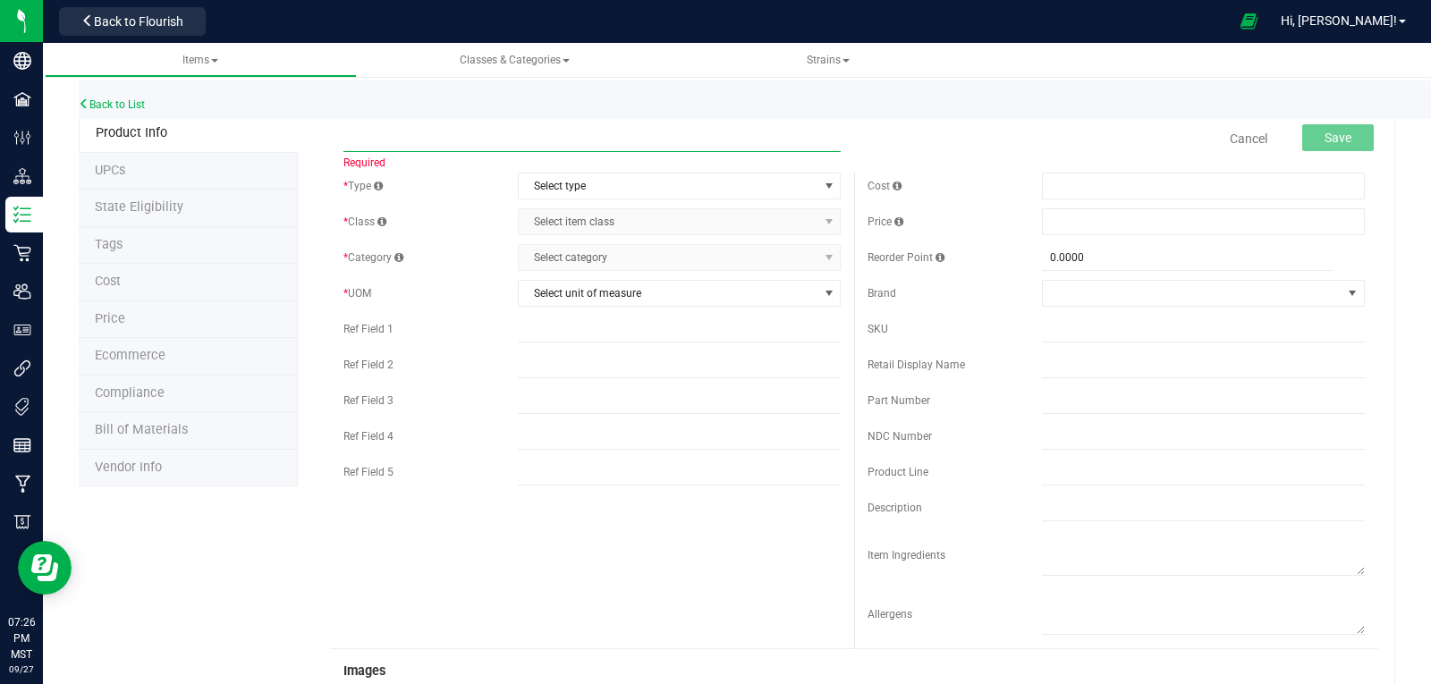
paste input "The Goat - Cavi Cone - 1.3g - Flower"
type input "The Goat - Cavi Cone - 1.3g - Flower"
click at [598, 185] on span "Select type" at bounding box center [668, 186] width 299 height 25
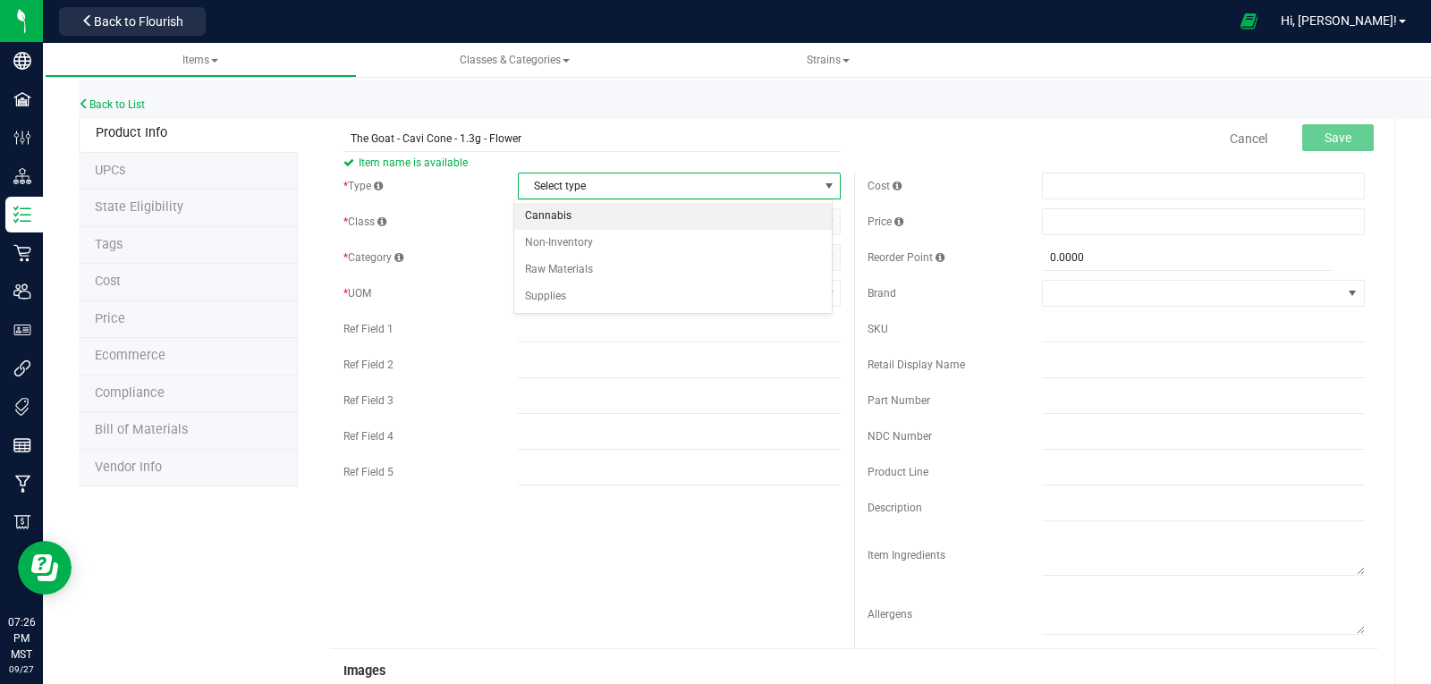
click at [559, 214] on li "Cannabis" at bounding box center [673, 216] width 318 height 27
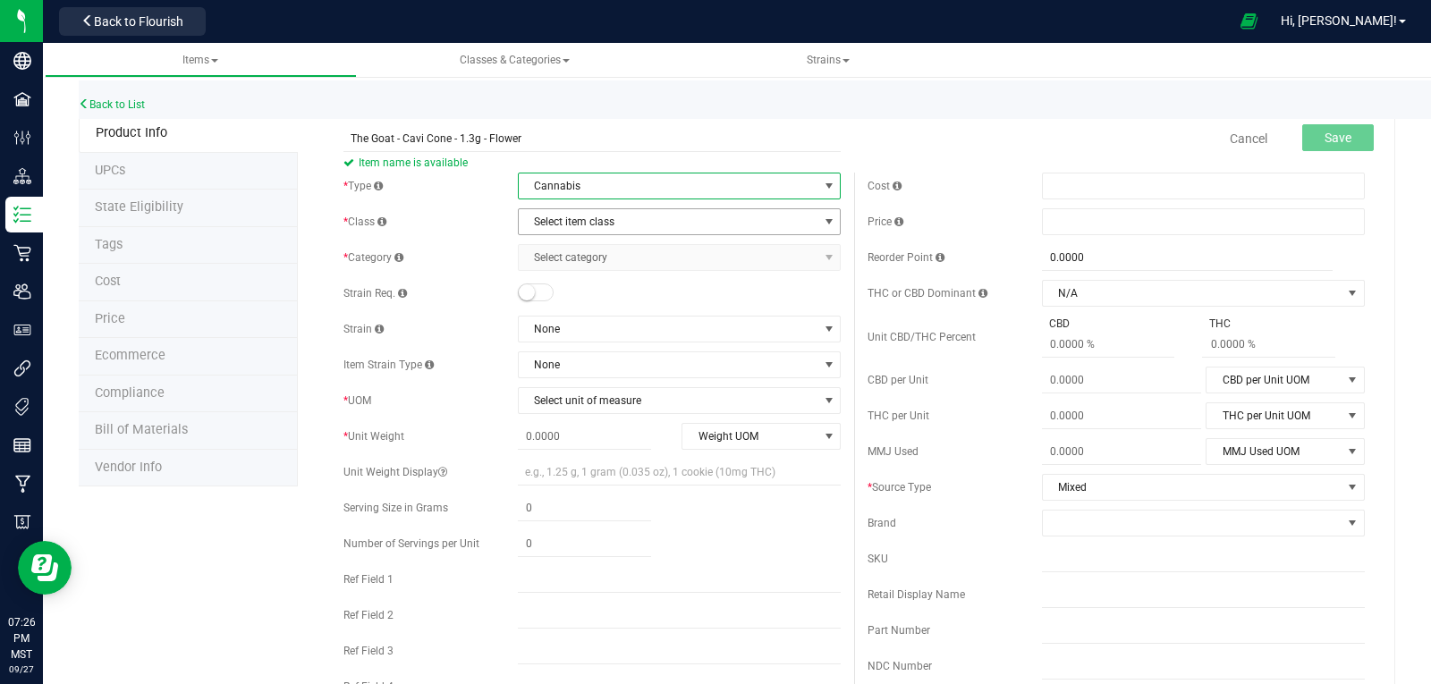
click at [559, 215] on span "Select item class" at bounding box center [668, 221] width 299 height 25
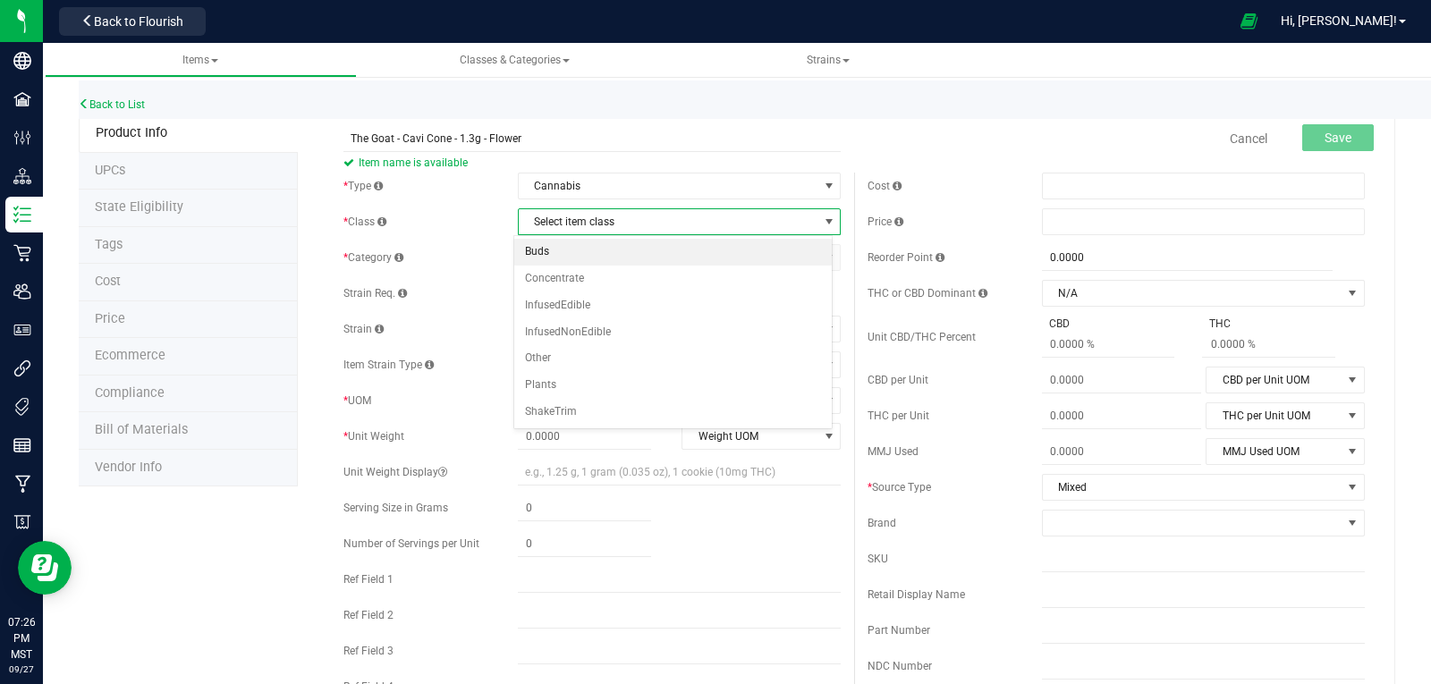
click at [557, 241] on li "Buds" at bounding box center [673, 252] width 318 height 27
click at [564, 260] on span "Select category" at bounding box center [668, 257] width 299 height 25
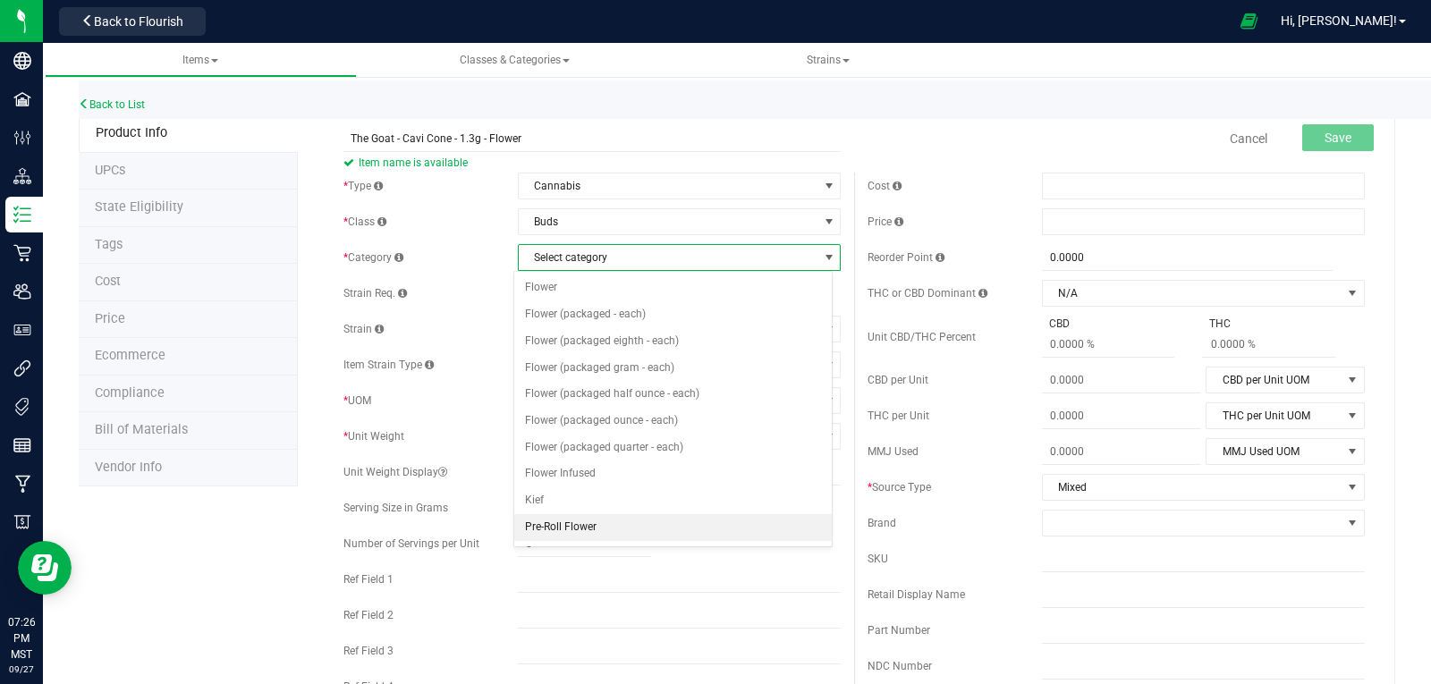
scroll to position [89, 0]
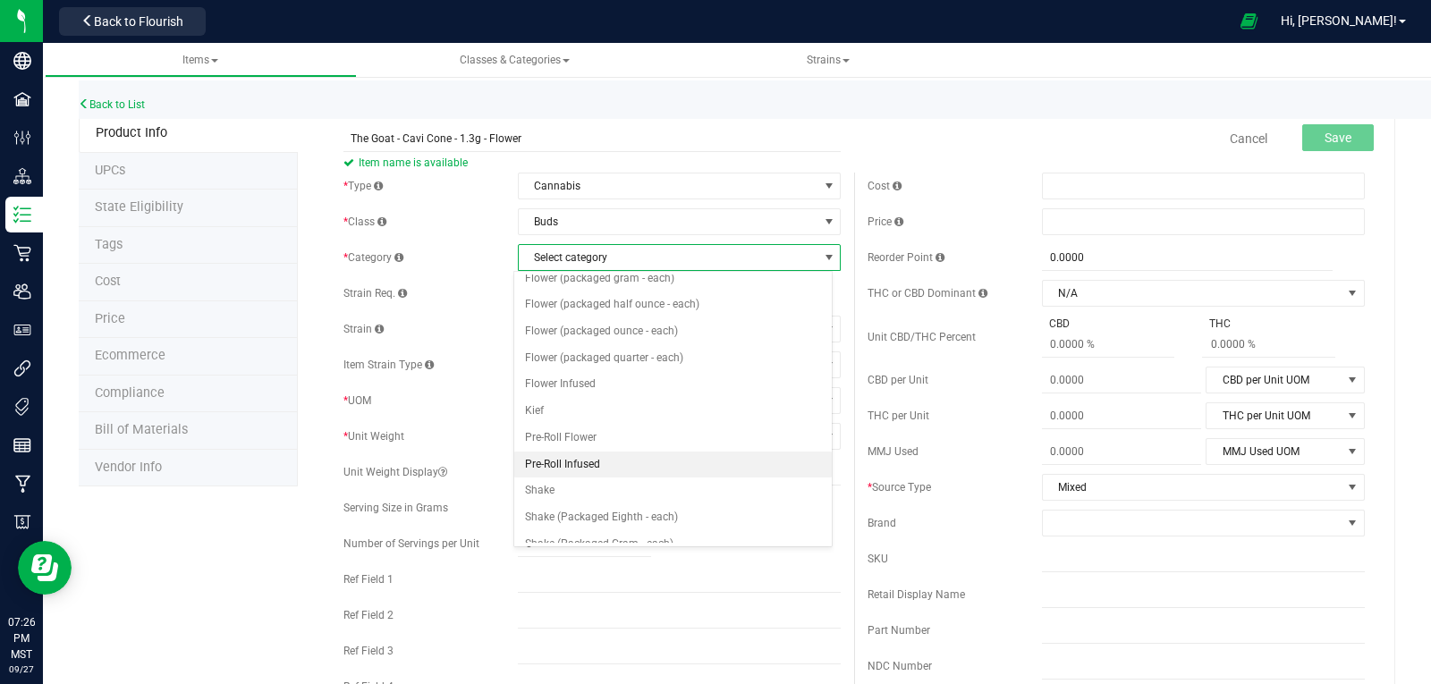
click at [581, 464] on li "Pre-Roll Infused" at bounding box center [673, 465] width 318 height 27
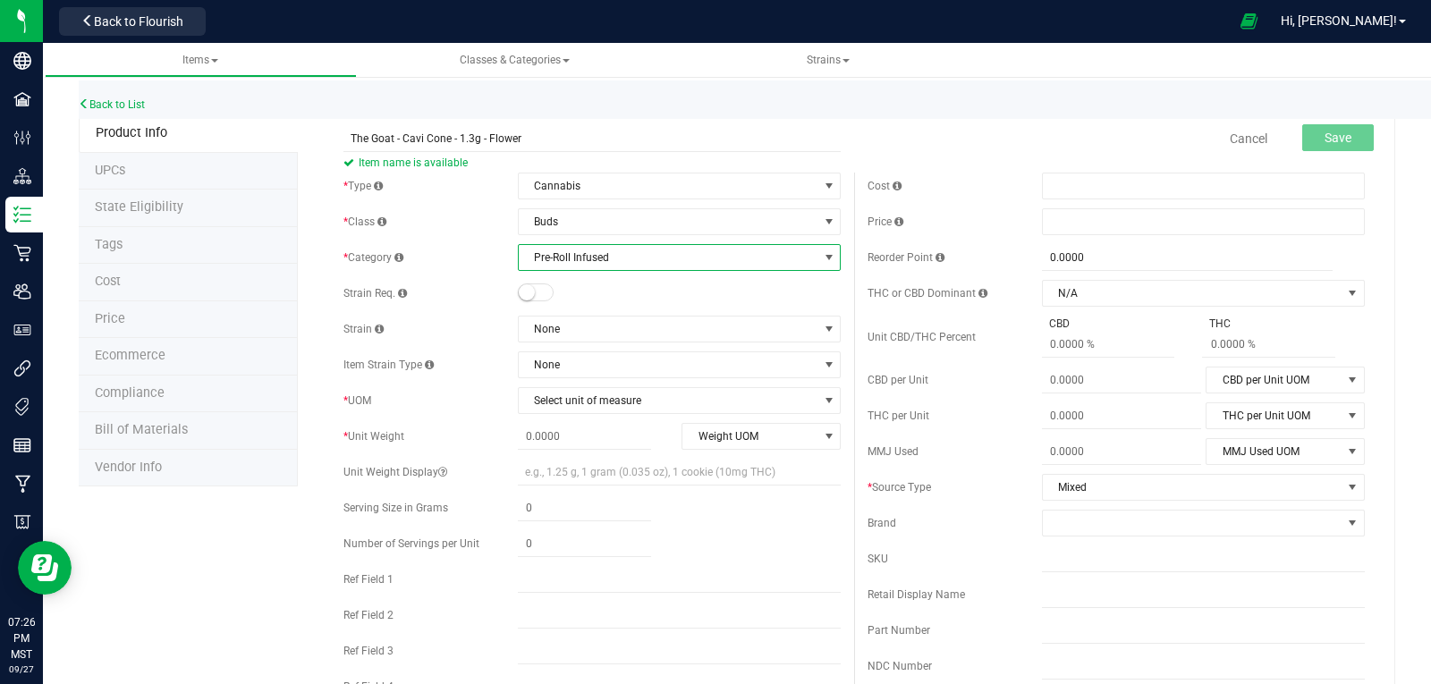
click at [527, 292] on small at bounding box center [527, 292] width 16 height 16
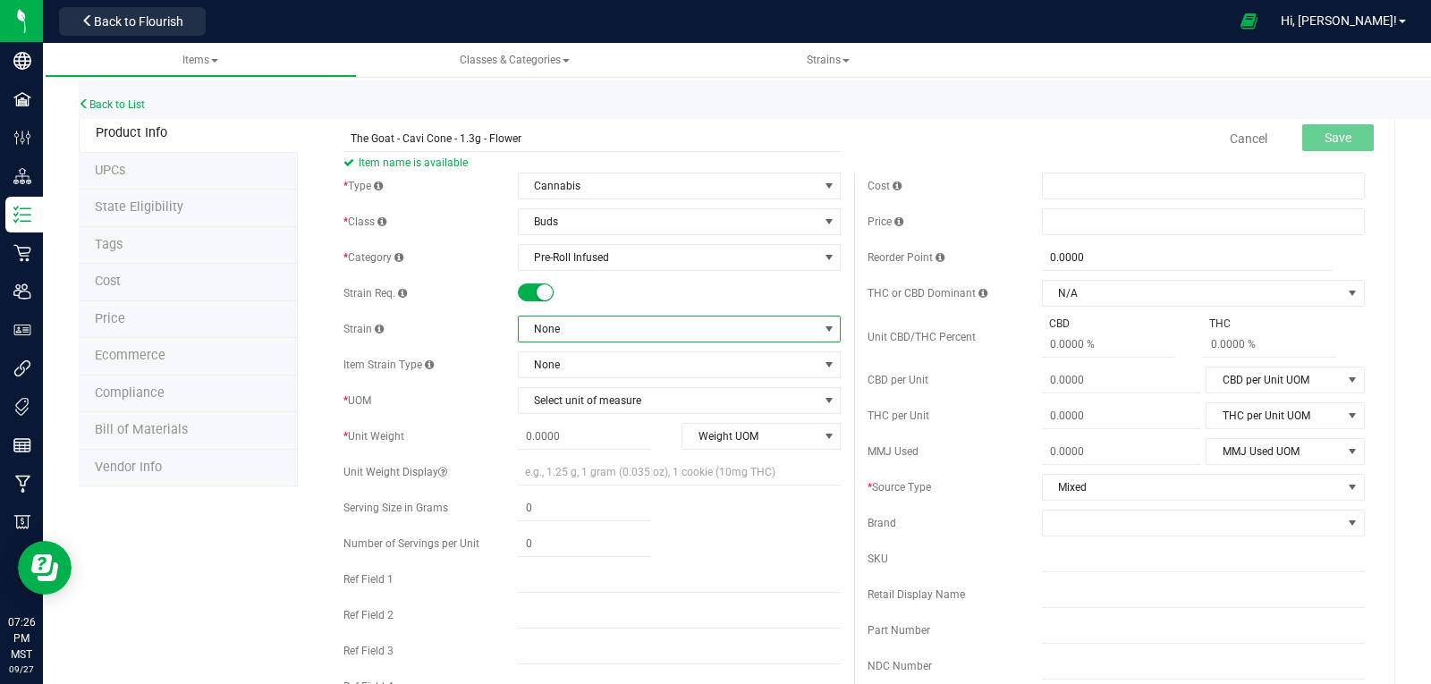
click at [585, 332] on span "None" at bounding box center [668, 329] width 299 height 25
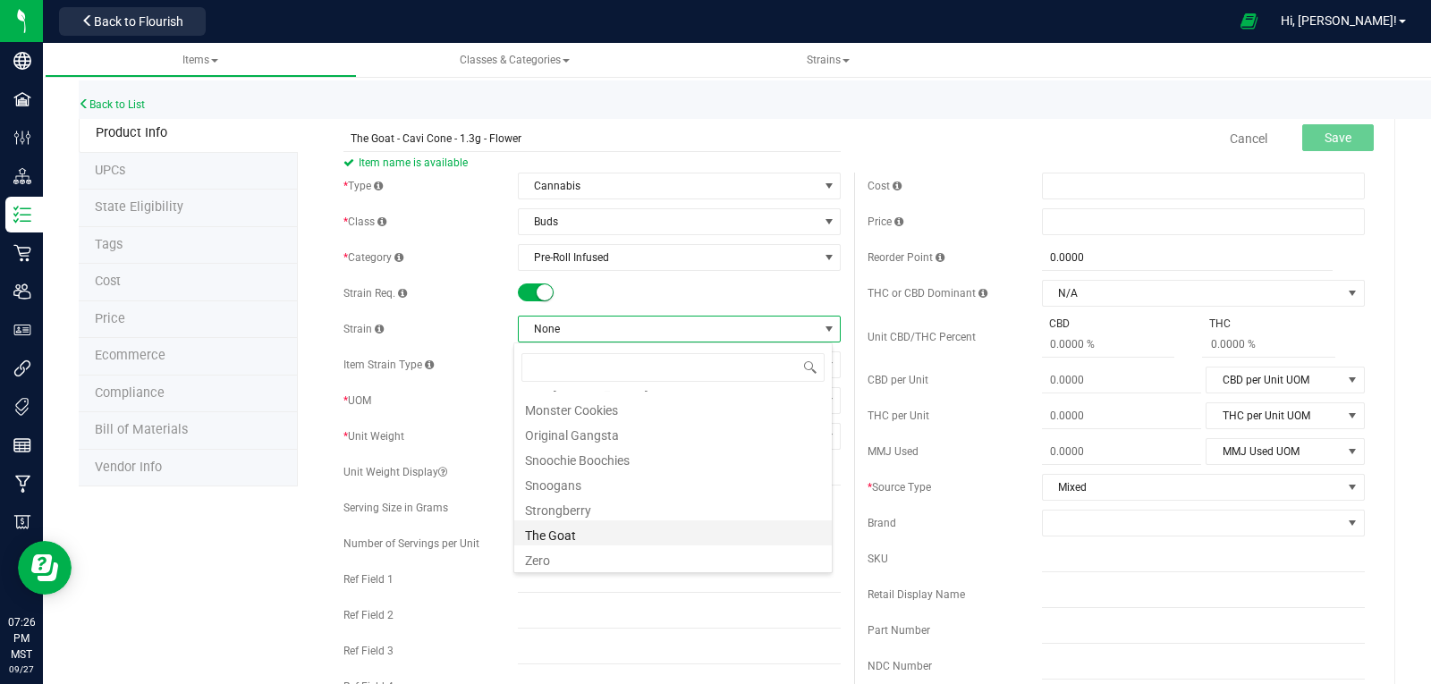
scroll to position [372, 0]
click at [560, 538] on li "The Goat" at bounding box center [673, 532] width 318 height 25
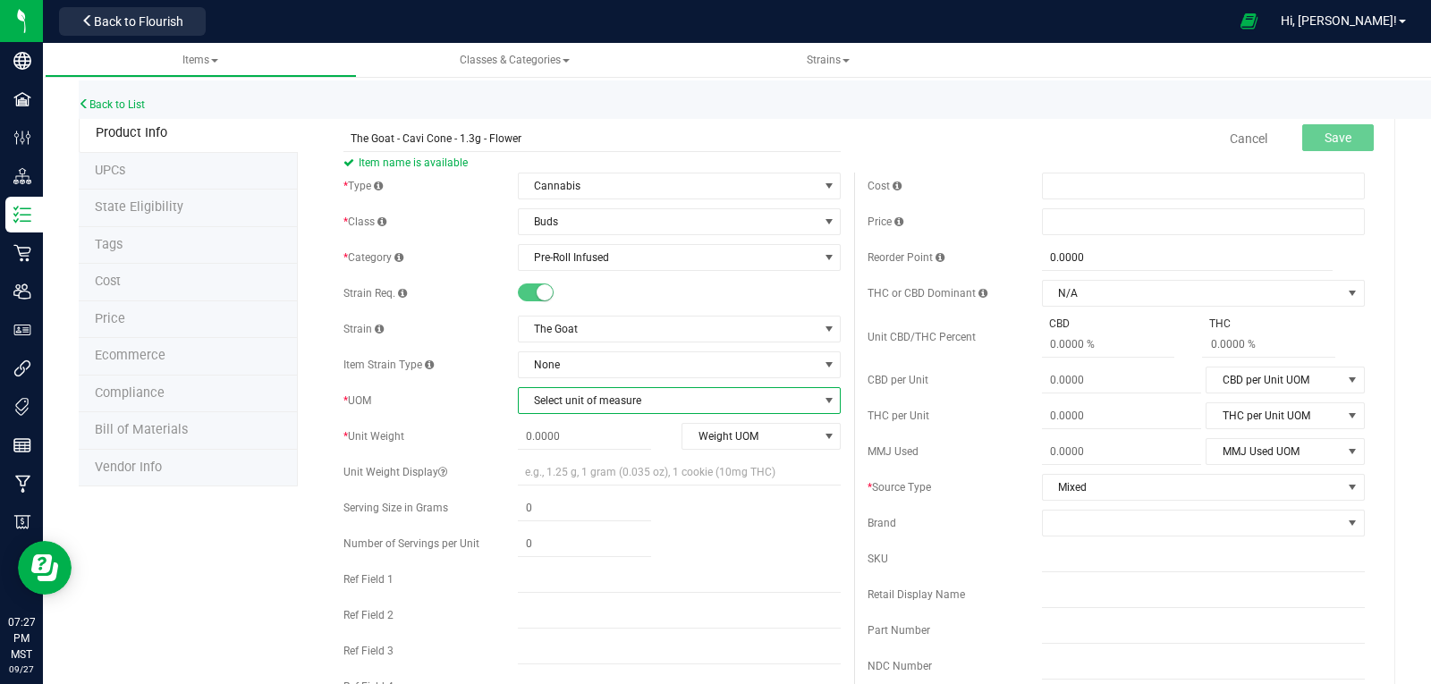
click at [644, 397] on span "Select unit of measure" at bounding box center [668, 400] width 299 height 25
click at [537, 131] on li "Each" at bounding box center [673, 127] width 318 height 27
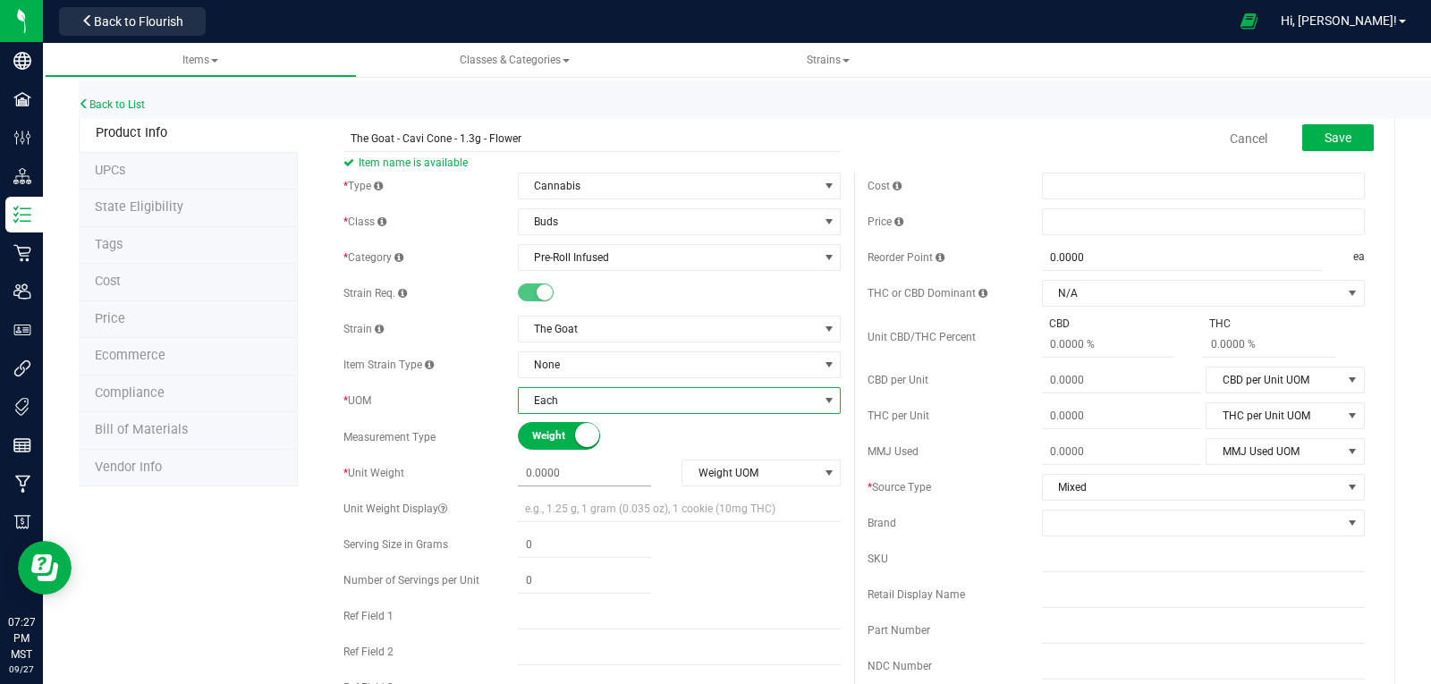
click at [572, 479] on span at bounding box center [584, 474] width 133 height 26
type input "1.3"
type input "1.3000"
click at [762, 472] on span "Weight UOM" at bounding box center [749, 473] width 135 height 25
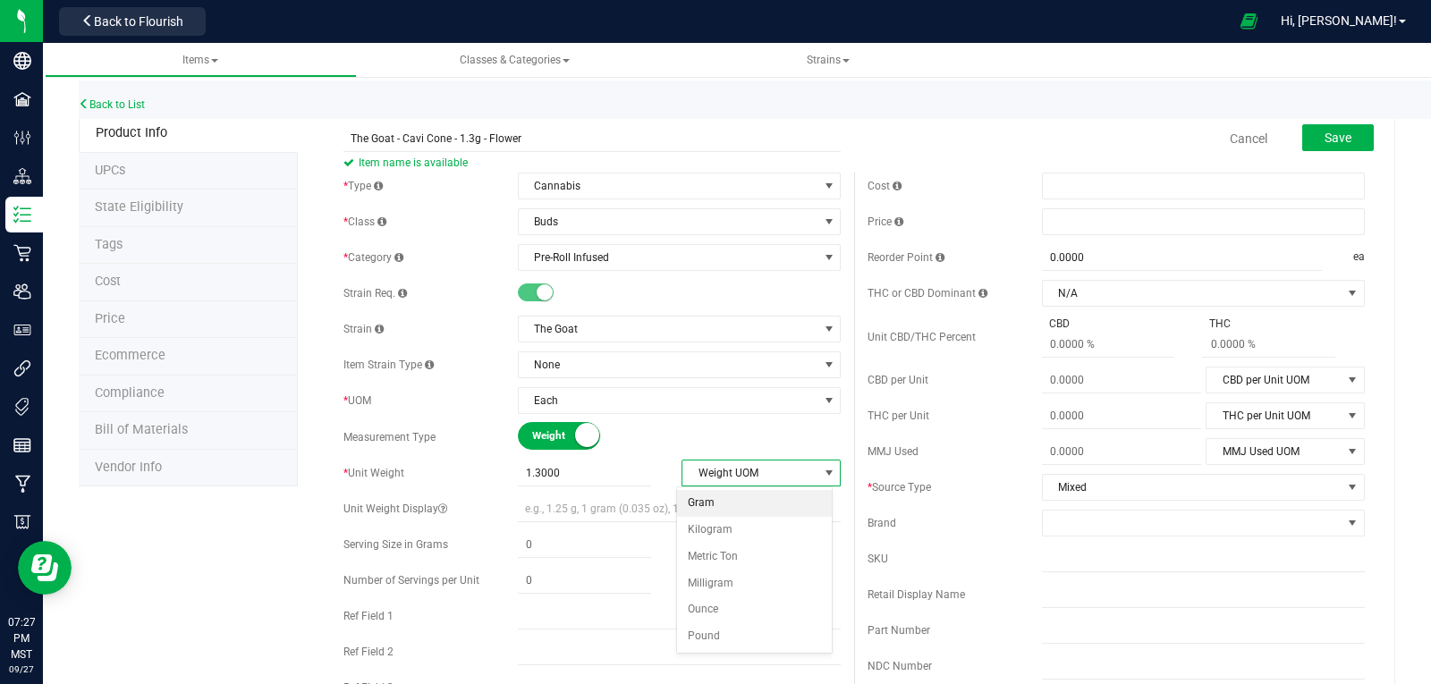
click at [691, 500] on li "Gram" at bounding box center [755, 503] width 156 height 27
click at [1060, 220] on span at bounding box center [1203, 221] width 323 height 27
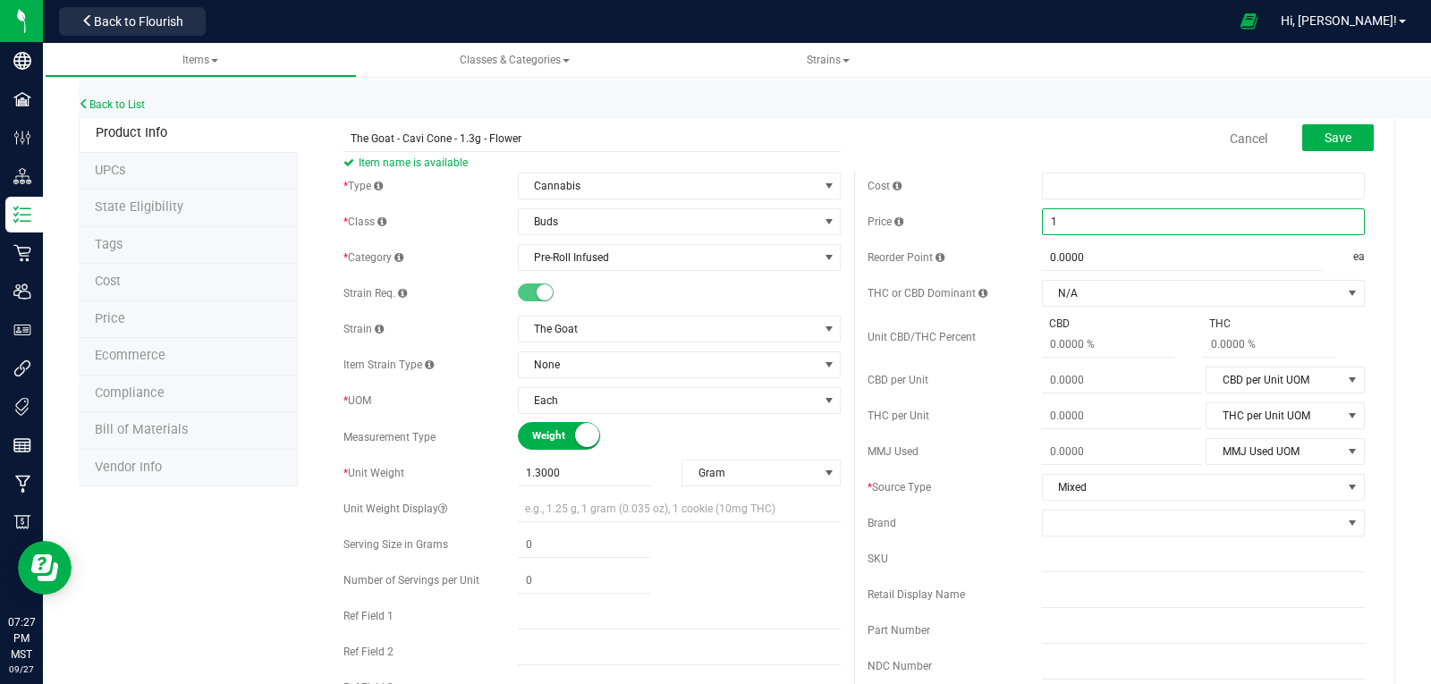
type input "10"
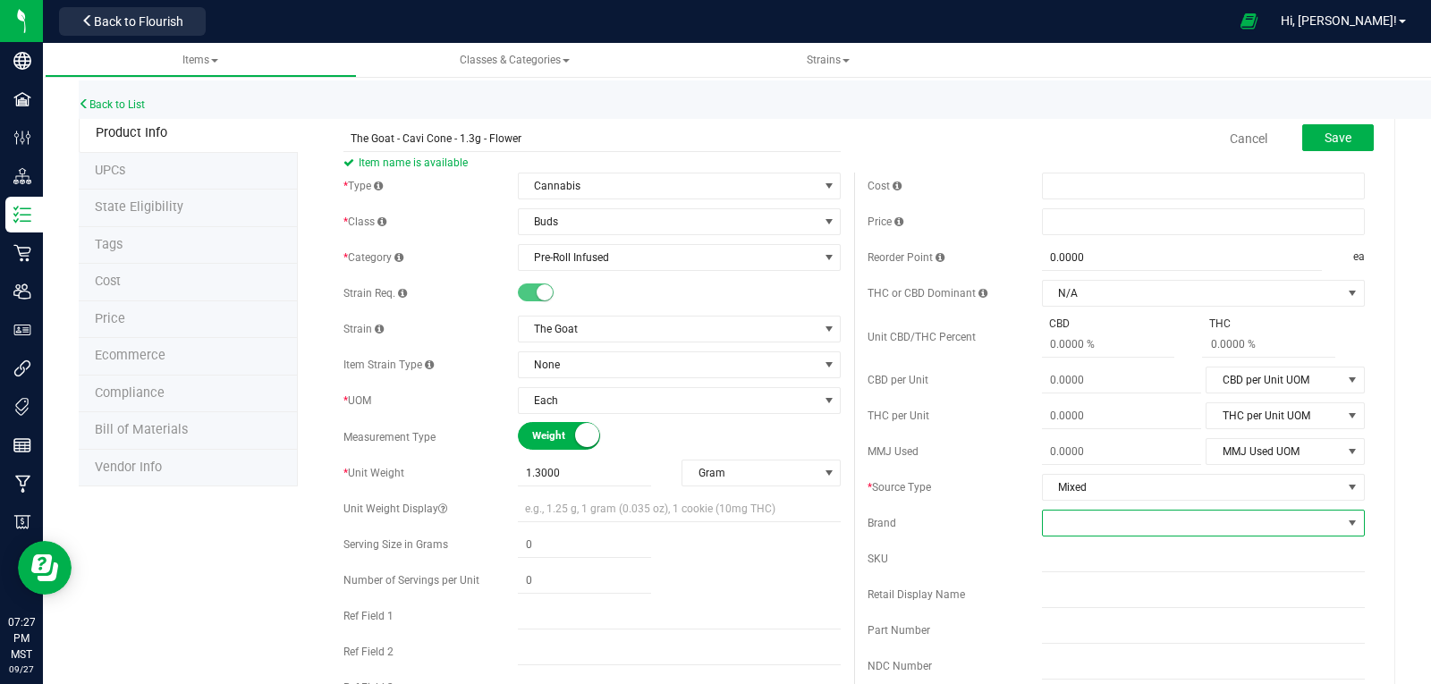
type input "$10.00000"
click at [1078, 524] on span at bounding box center [1192, 523] width 299 height 25
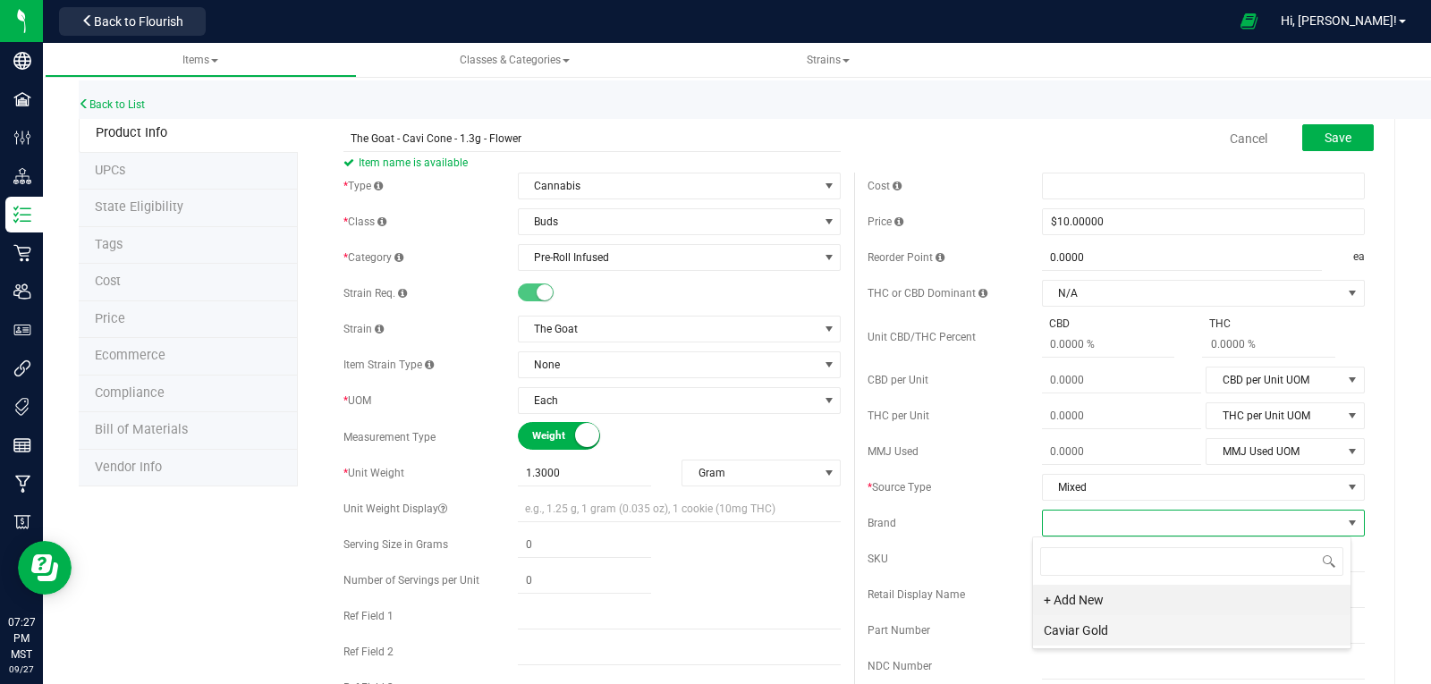
click at [1071, 627] on li "Caviar Gold" at bounding box center [1192, 630] width 318 height 30
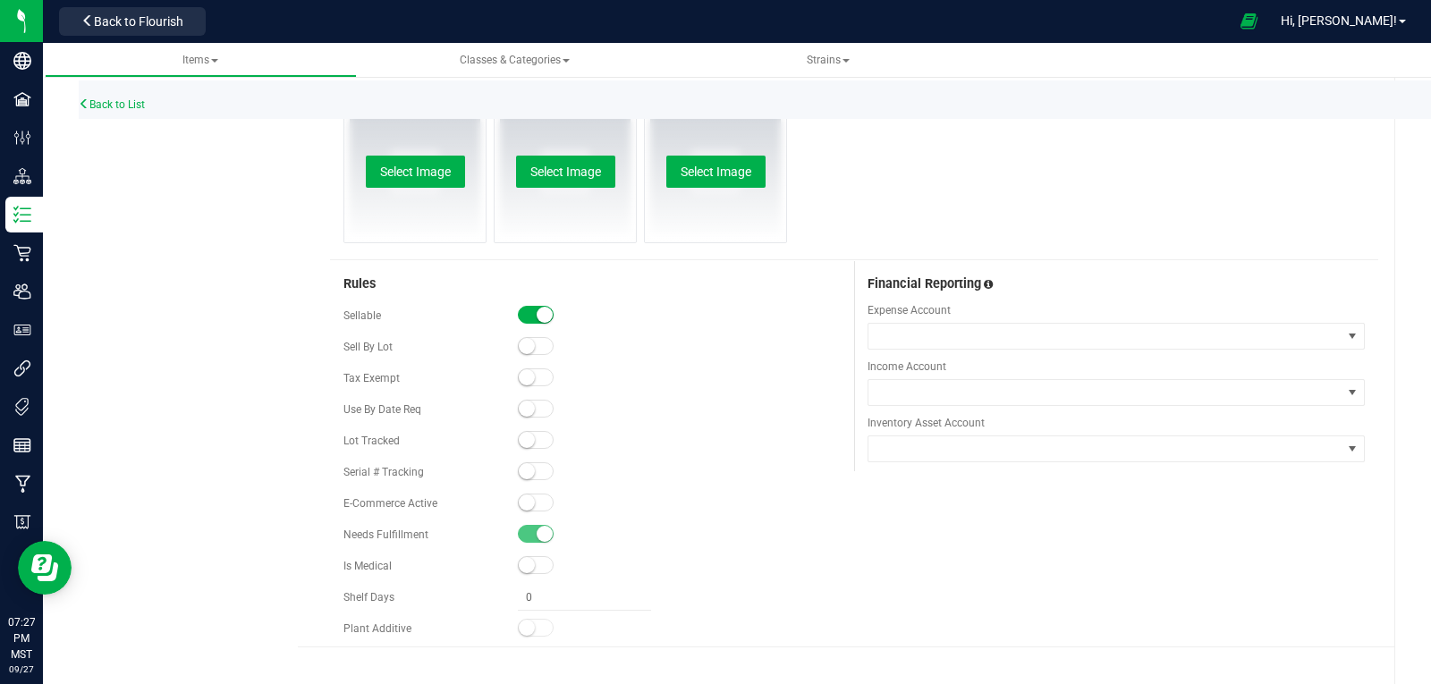
scroll to position [859, 0]
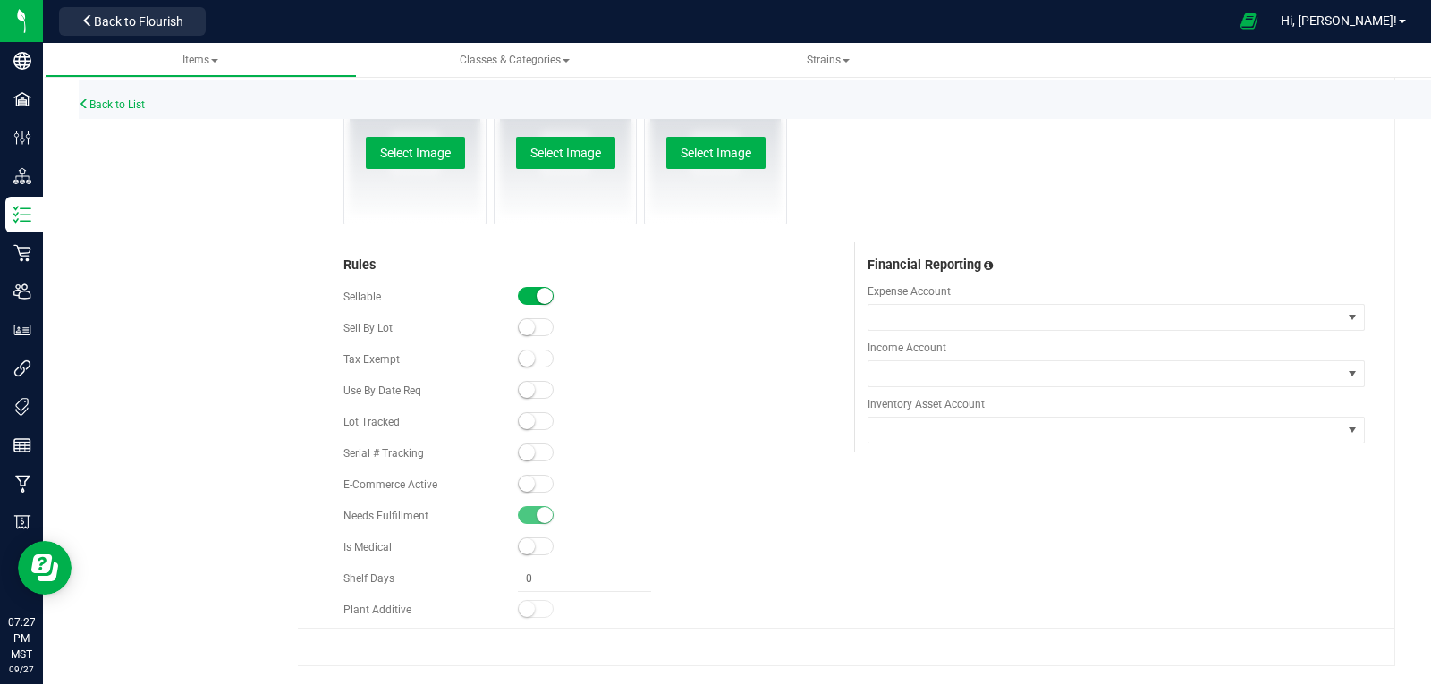
click at [521, 423] on small at bounding box center [527, 421] width 16 height 16
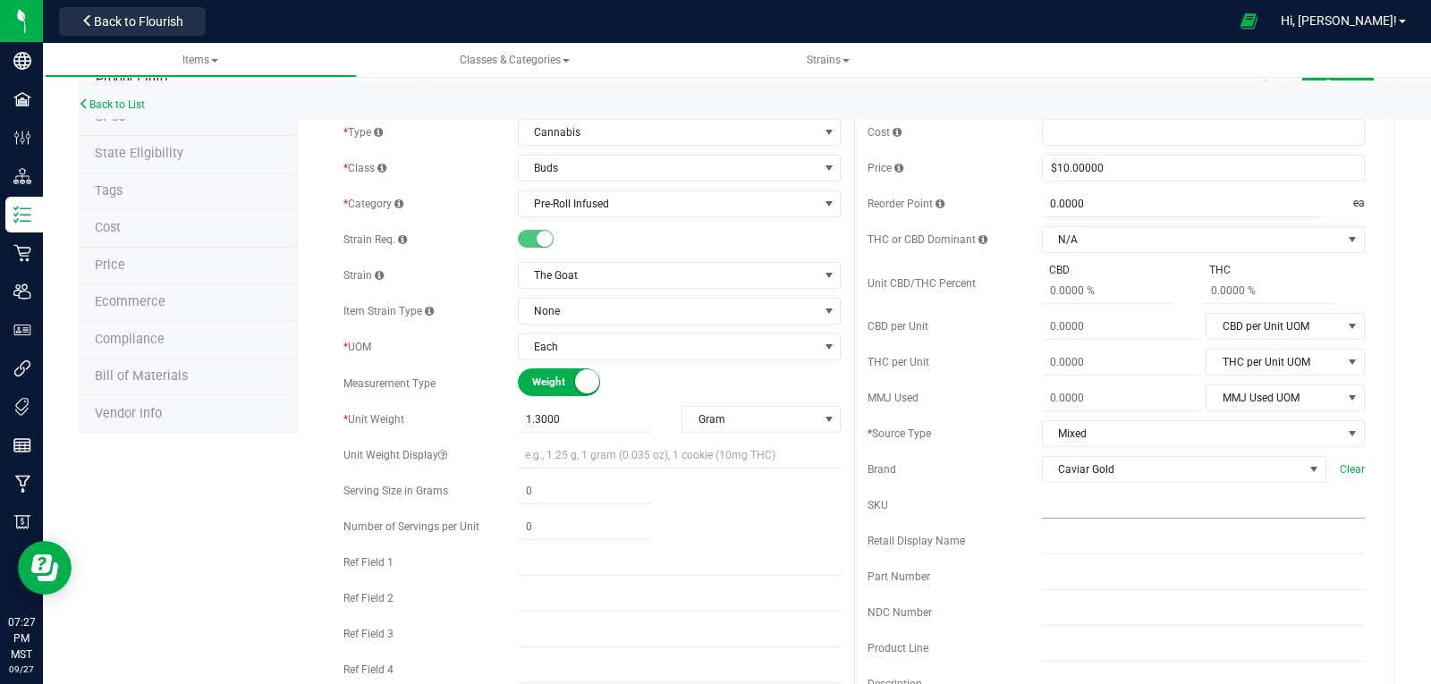
scroll to position [0, 0]
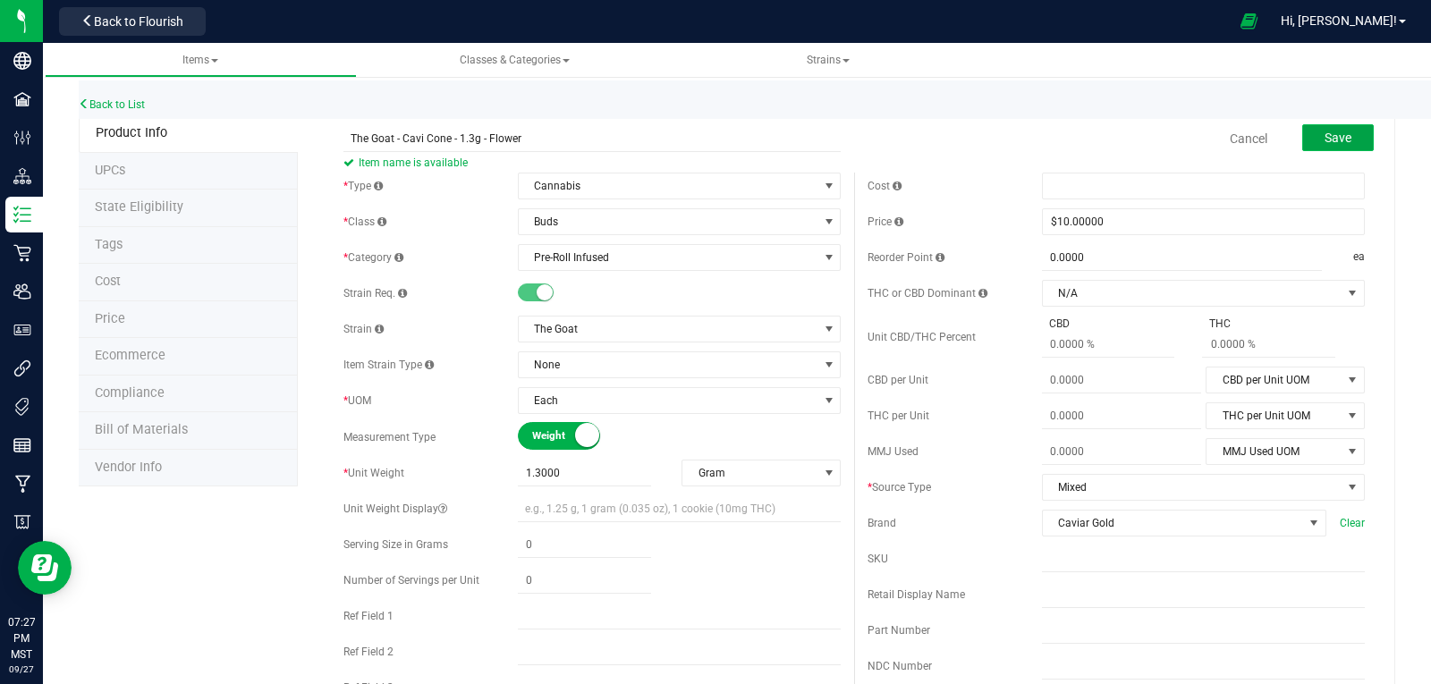
click at [1332, 140] on span "Save" at bounding box center [1338, 138] width 27 height 14
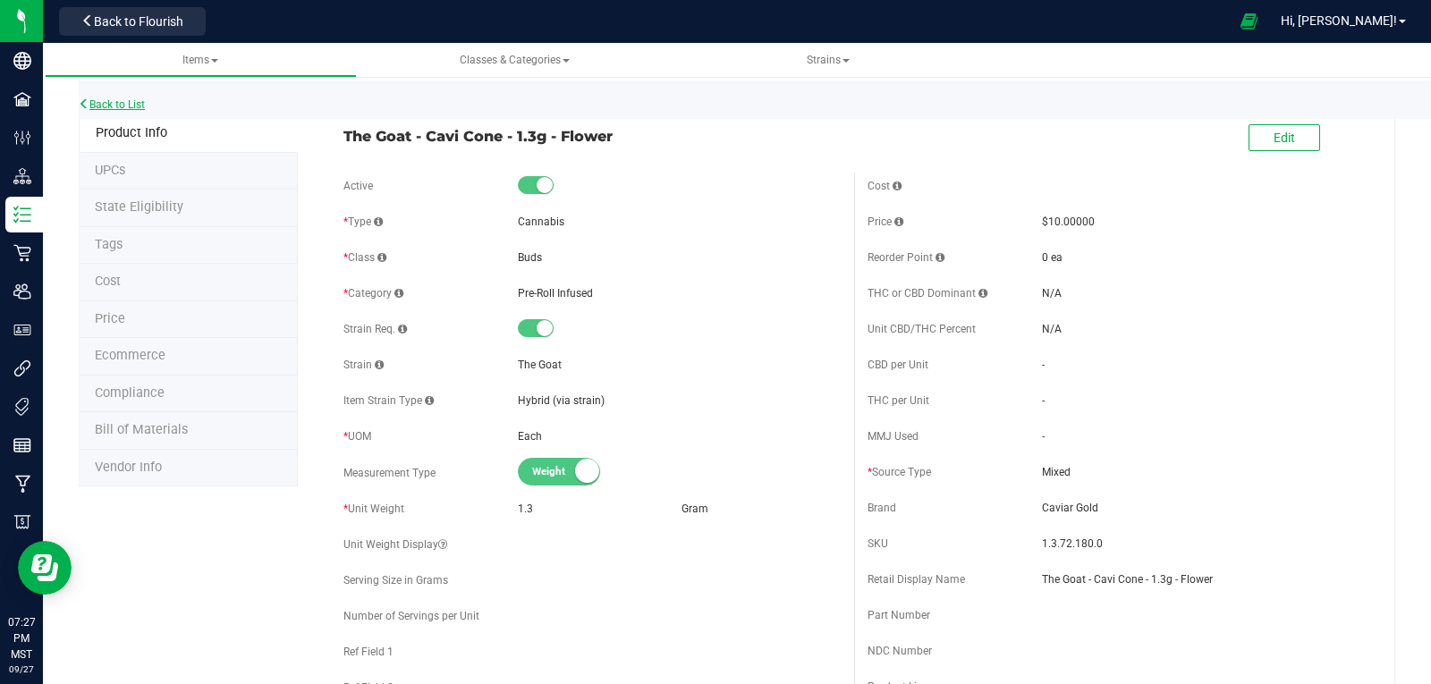
click at [116, 101] on link "Back to List" at bounding box center [112, 104] width 66 height 13
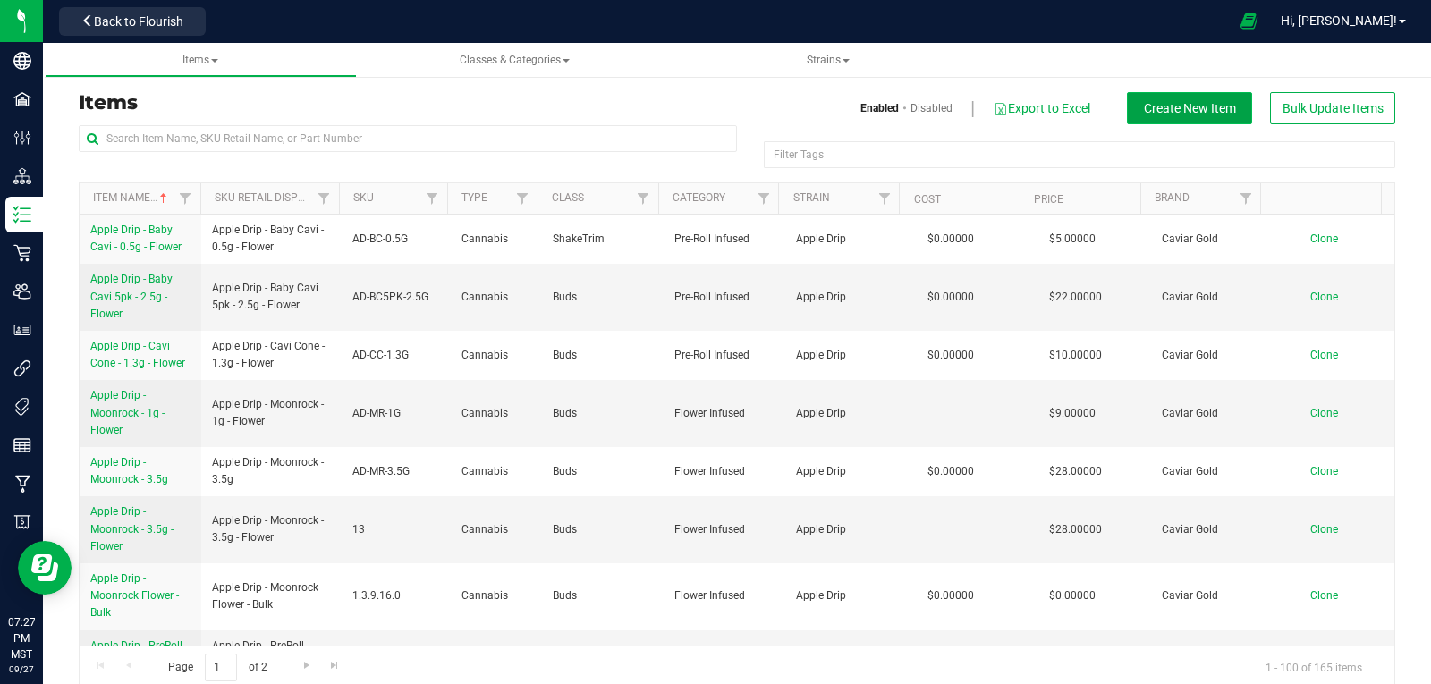
click at [1176, 119] on button "Create New Item" at bounding box center [1189, 108] width 125 height 32
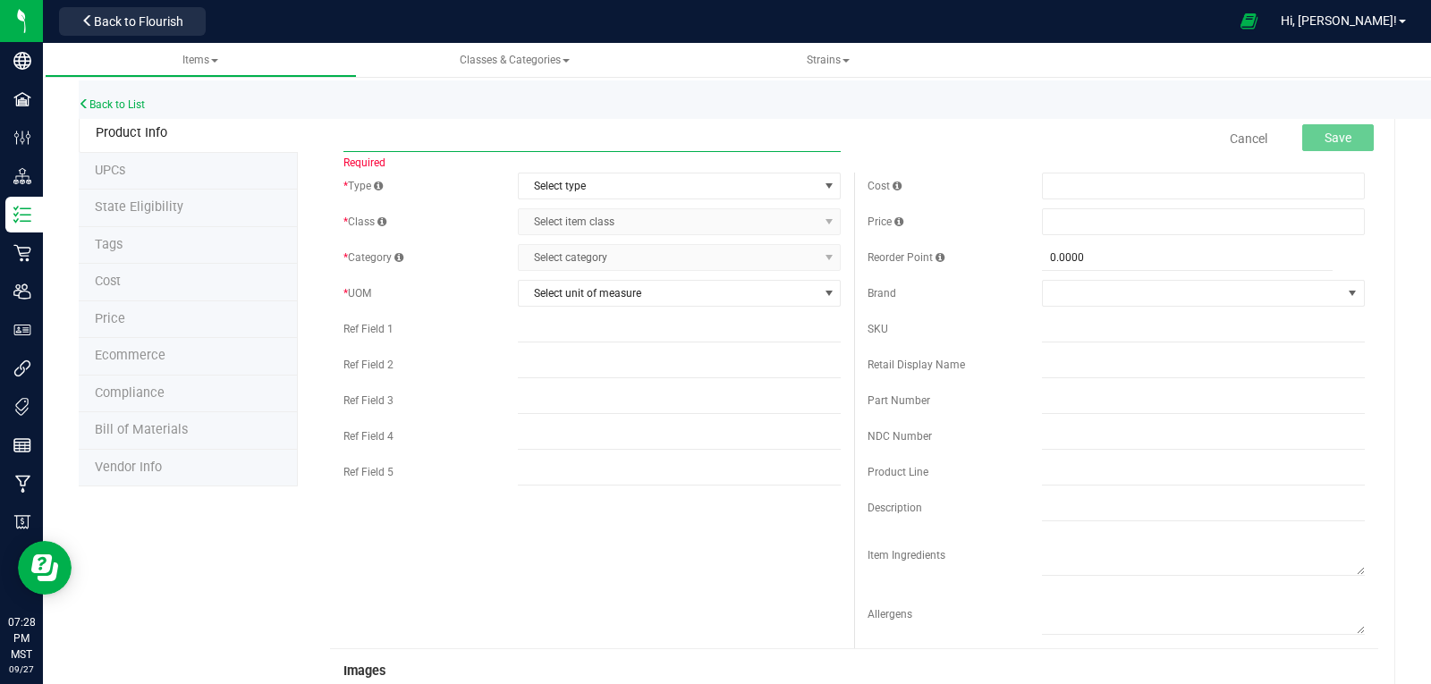
paste input "The Goat - Baby Cavi 5pk - 2.5g - Flower"
type input "The Goat - Baby Cavi 5pk - 2.5g - Flower"
click at [572, 180] on span "Select type" at bounding box center [668, 186] width 299 height 25
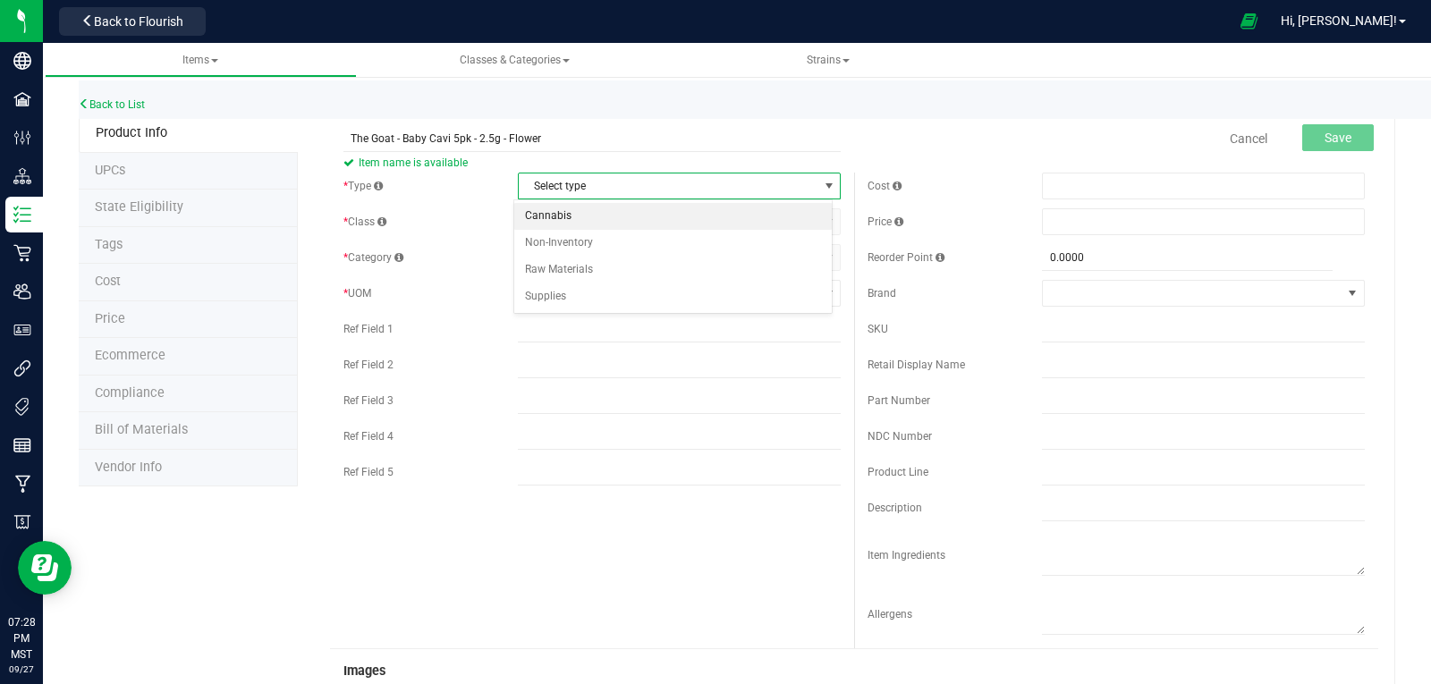
click at [558, 222] on li "Cannabis" at bounding box center [673, 216] width 318 height 27
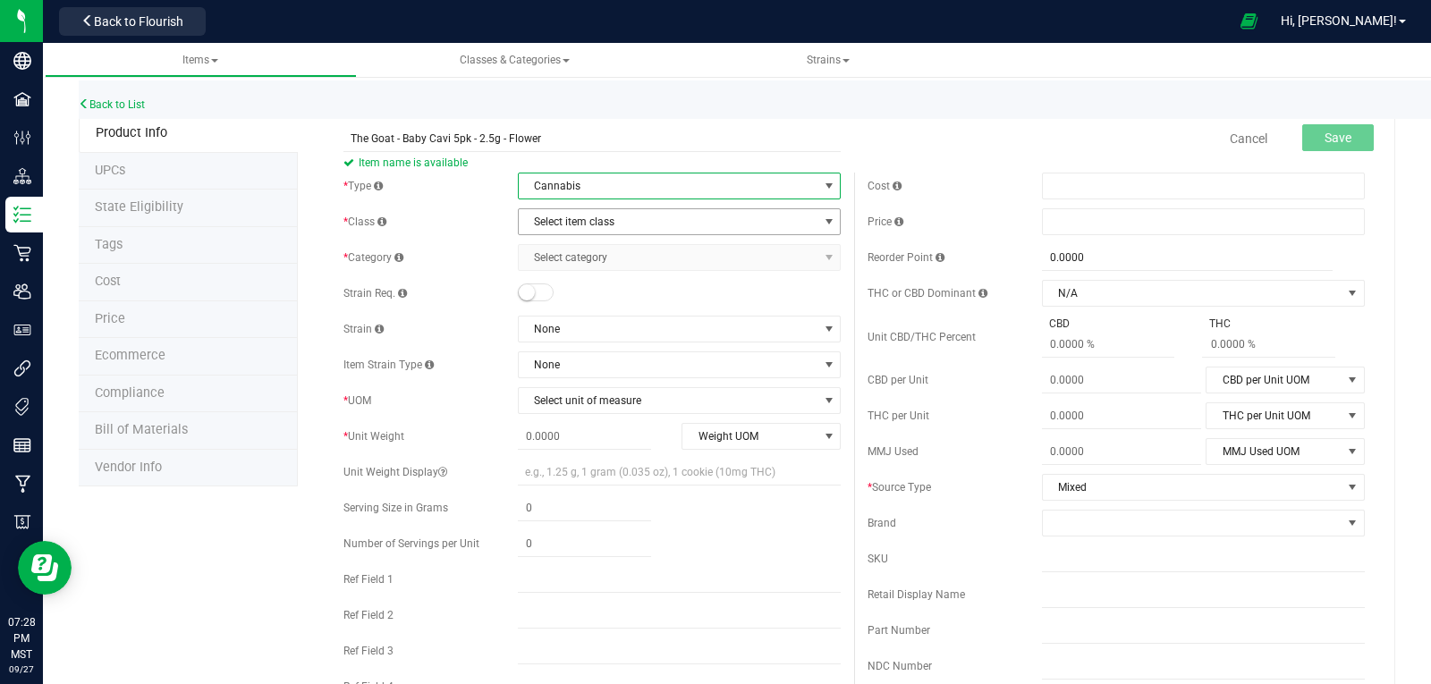
click at [558, 222] on span "Select item class" at bounding box center [668, 221] width 299 height 25
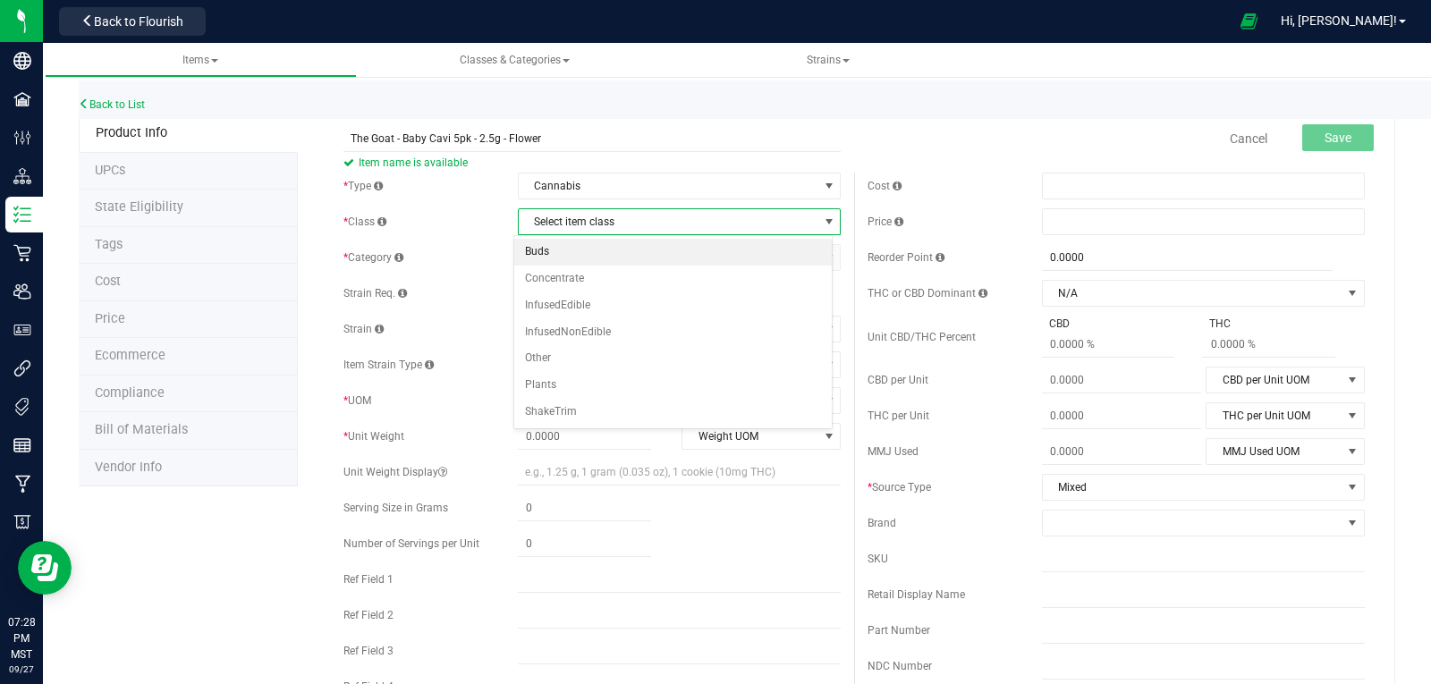
click at [554, 249] on li "Buds" at bounding box center [673, 252] width 318 height 27
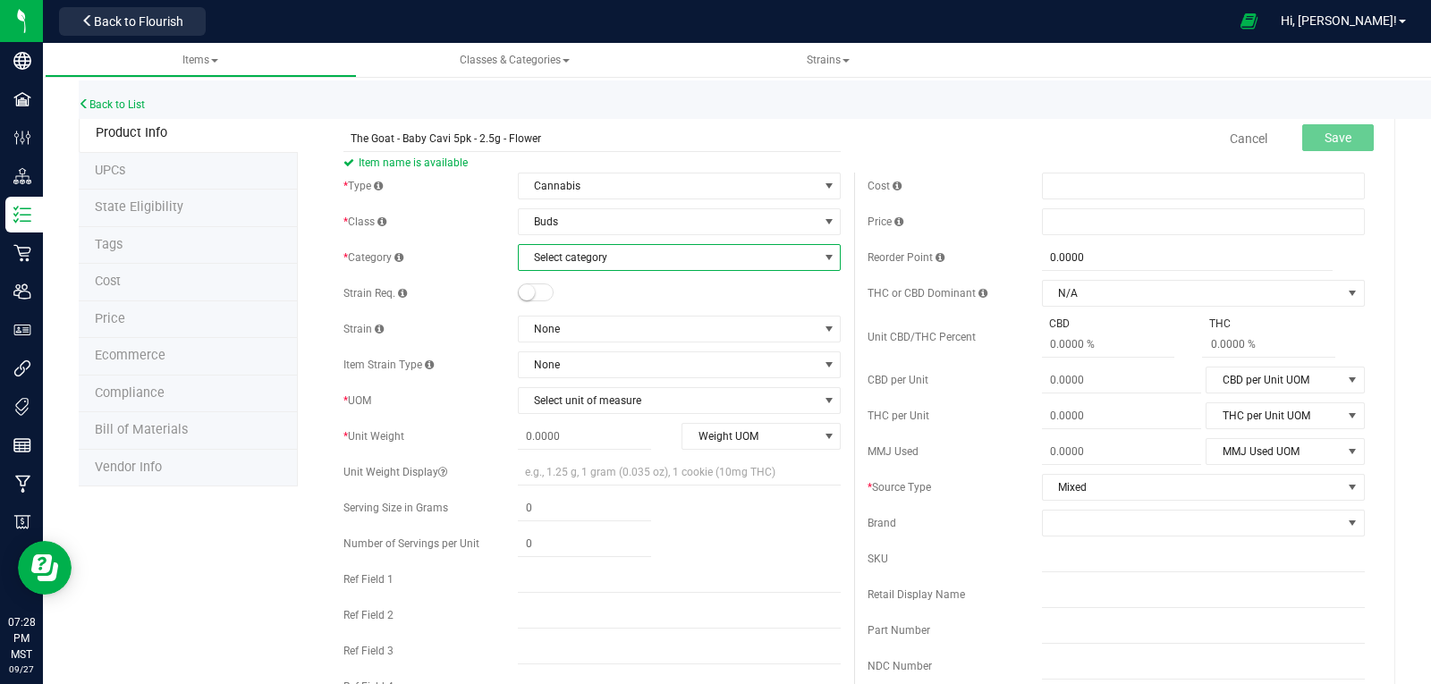
click at [559, 259] on span "Select category" at bounding box center [668, 257] width 299 height 25
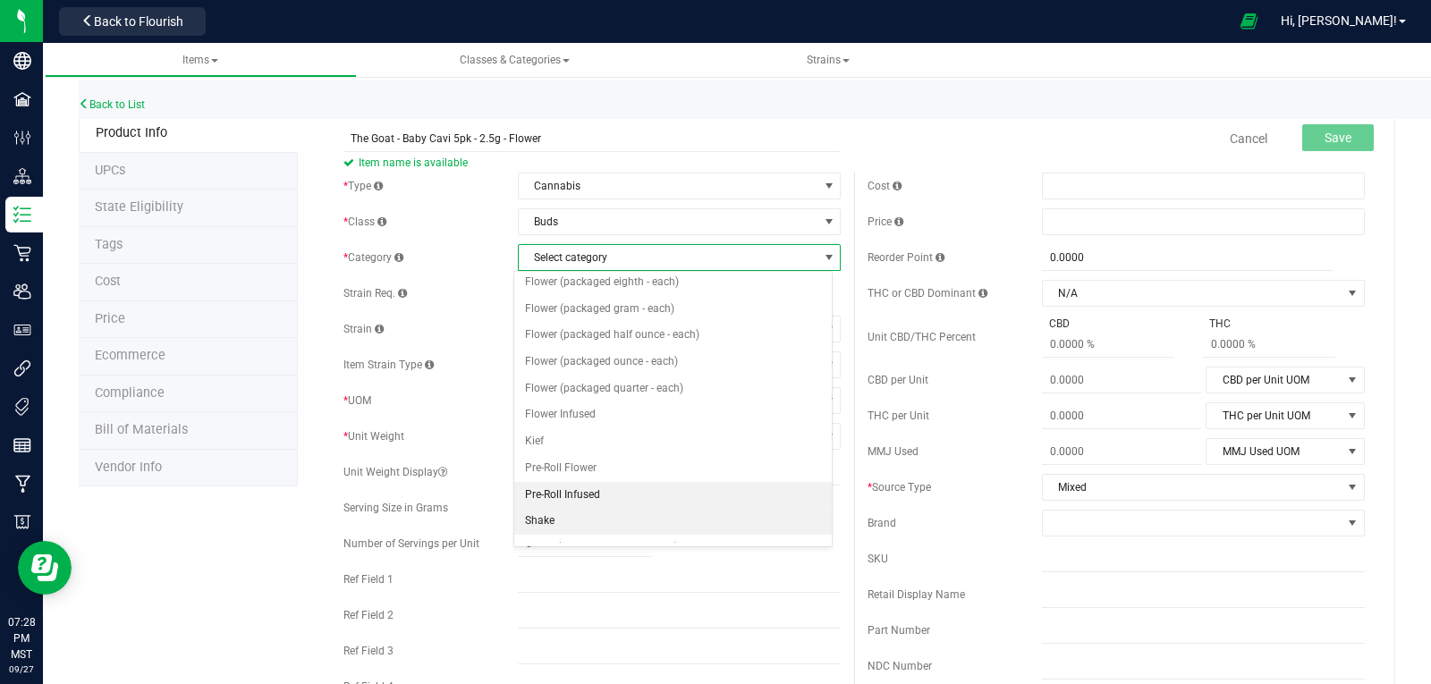
scroll to position [89, 0]
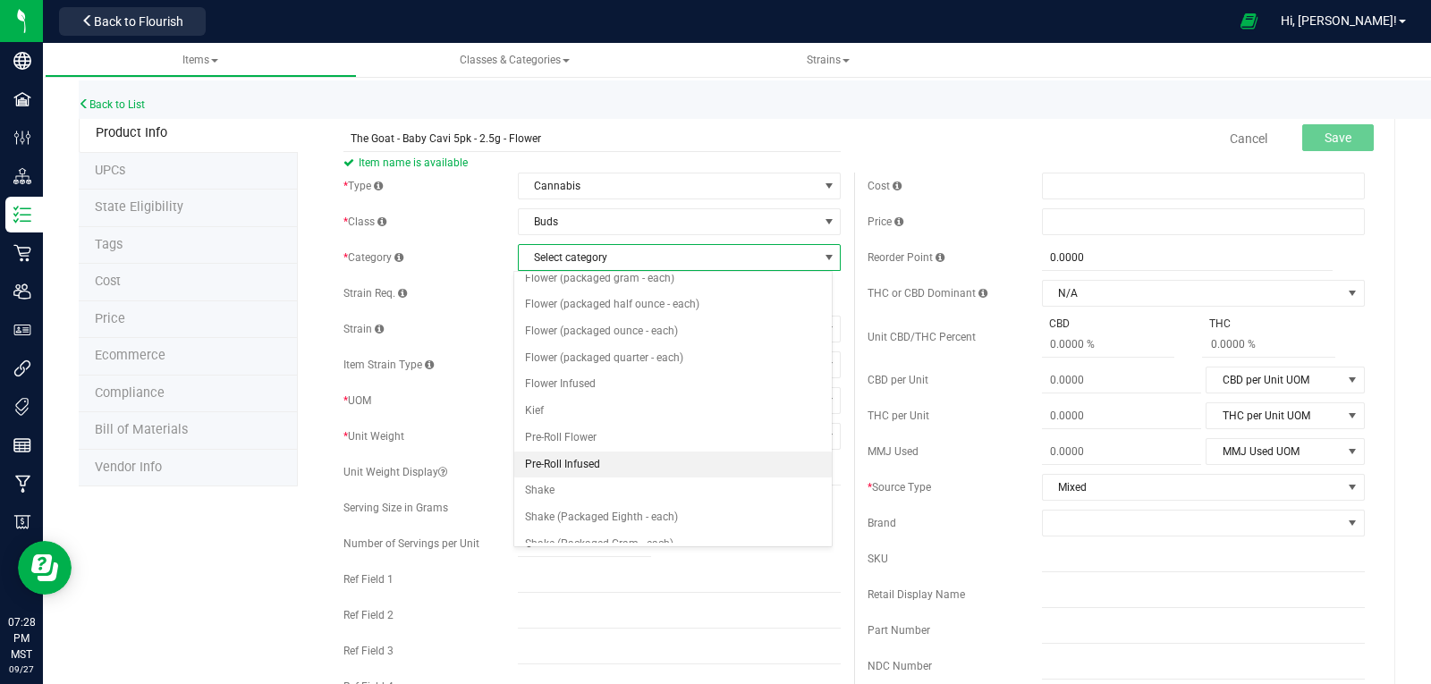
click at [555, 463] on li "Pre-Roll Infused" at bounding box center [673, 465] width 318 height 27
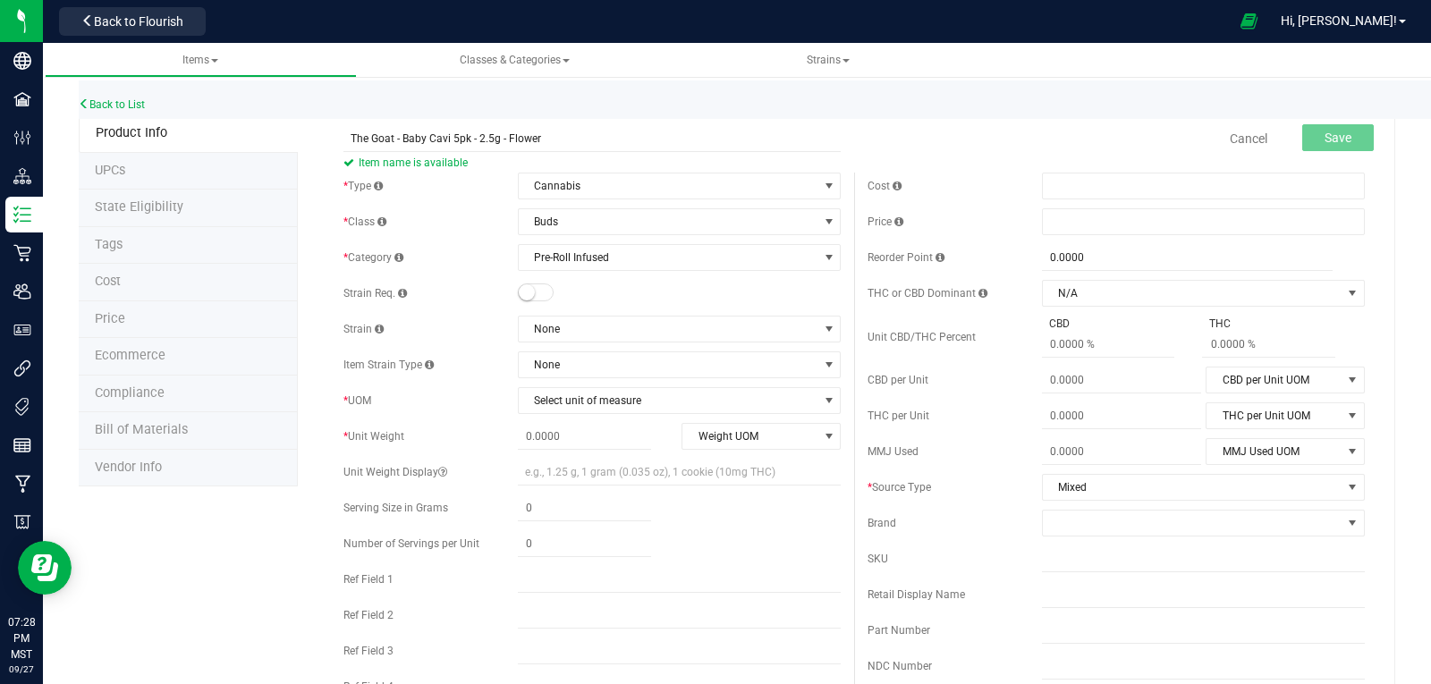
click at [525, 289] on small at bounding box center [527, 292] width 16 height 16
click at [571, 326] on span "None" at bounding box center [668, 329] width 299 height 25
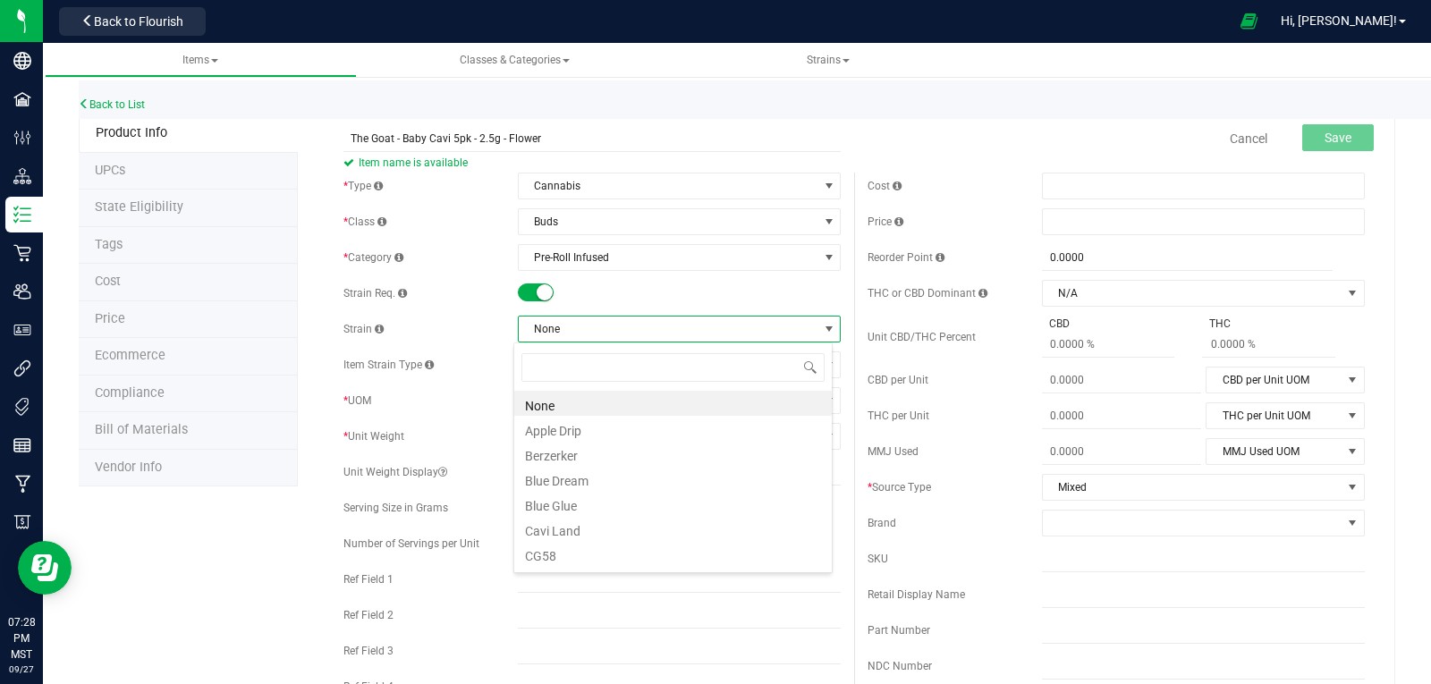
scroll to position [358, 0]
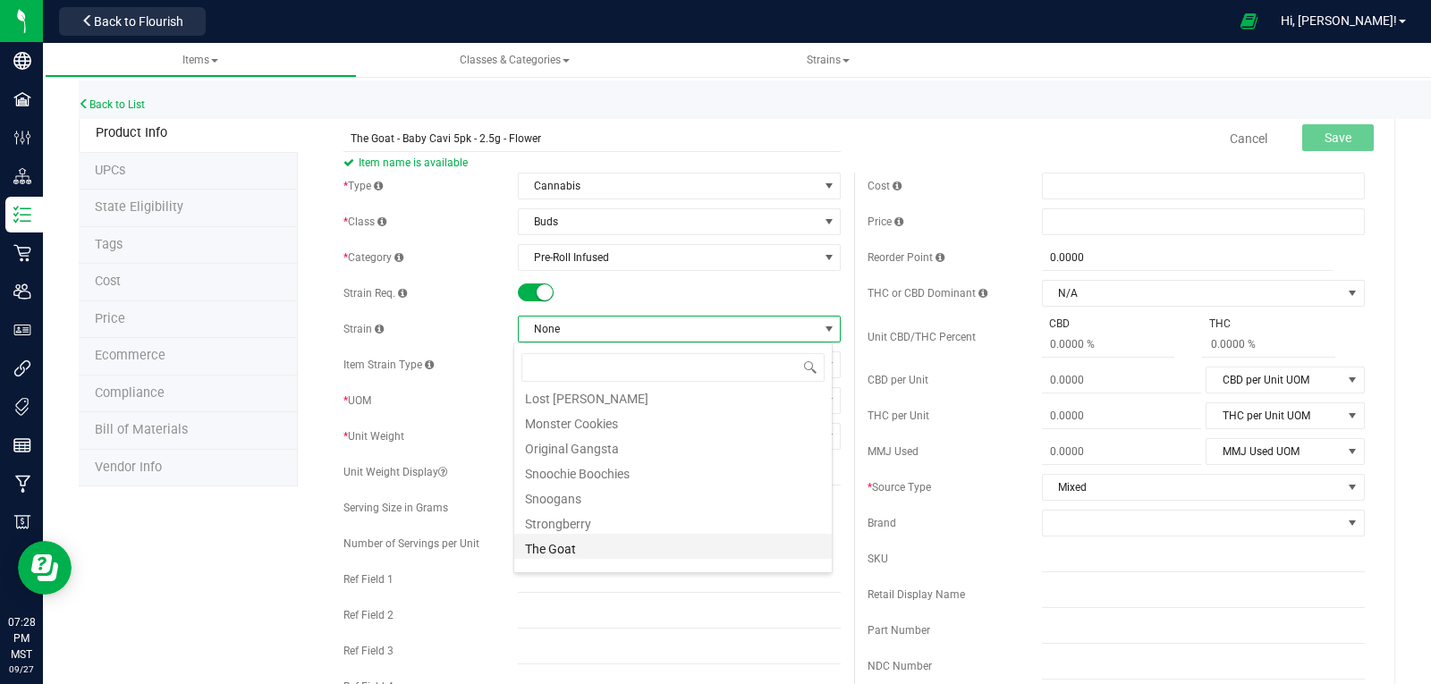
click at [577, 543] on li "The Goat" at bounding box center [673, 546] width 318 height 25
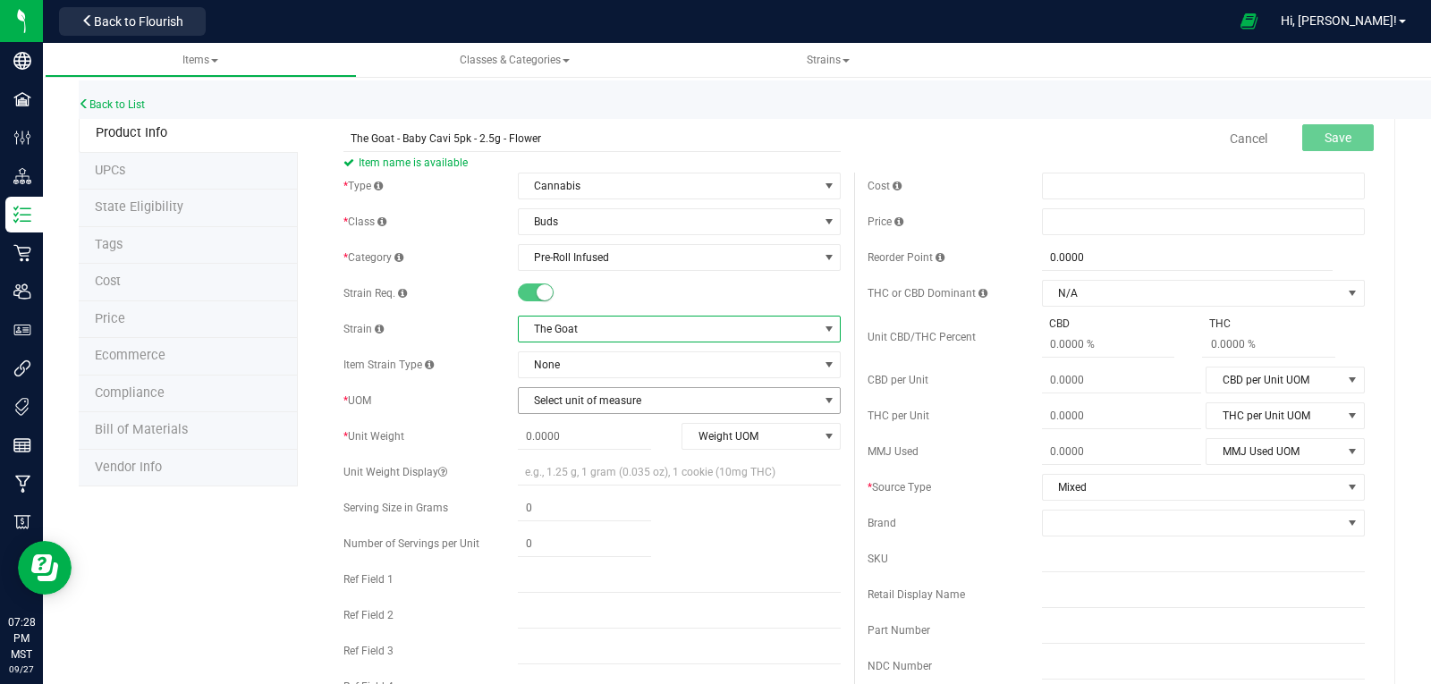
click at [572, 397] on span "Select unit of measure" at bounding box center [668, 400] width 299 height 25
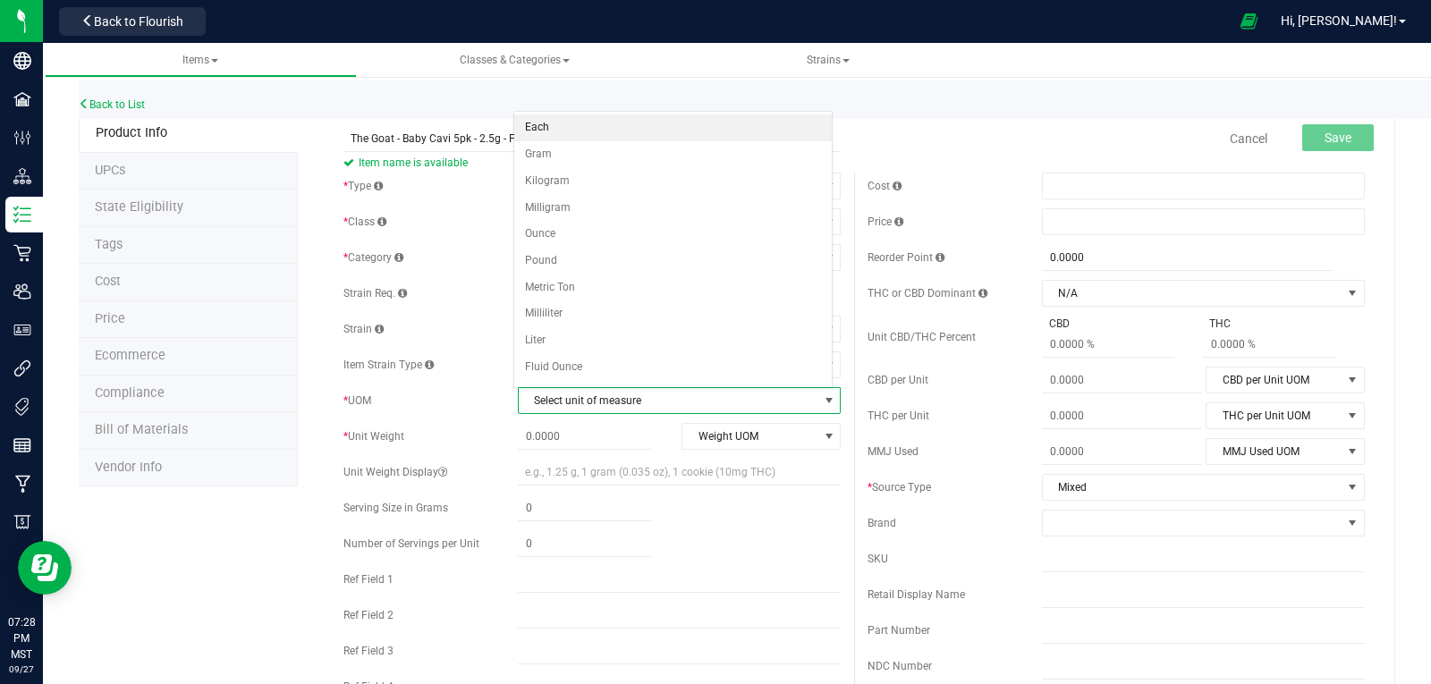
click at [540, 125] on li "Each" at bounding box center [673, 127] width 318 height 27
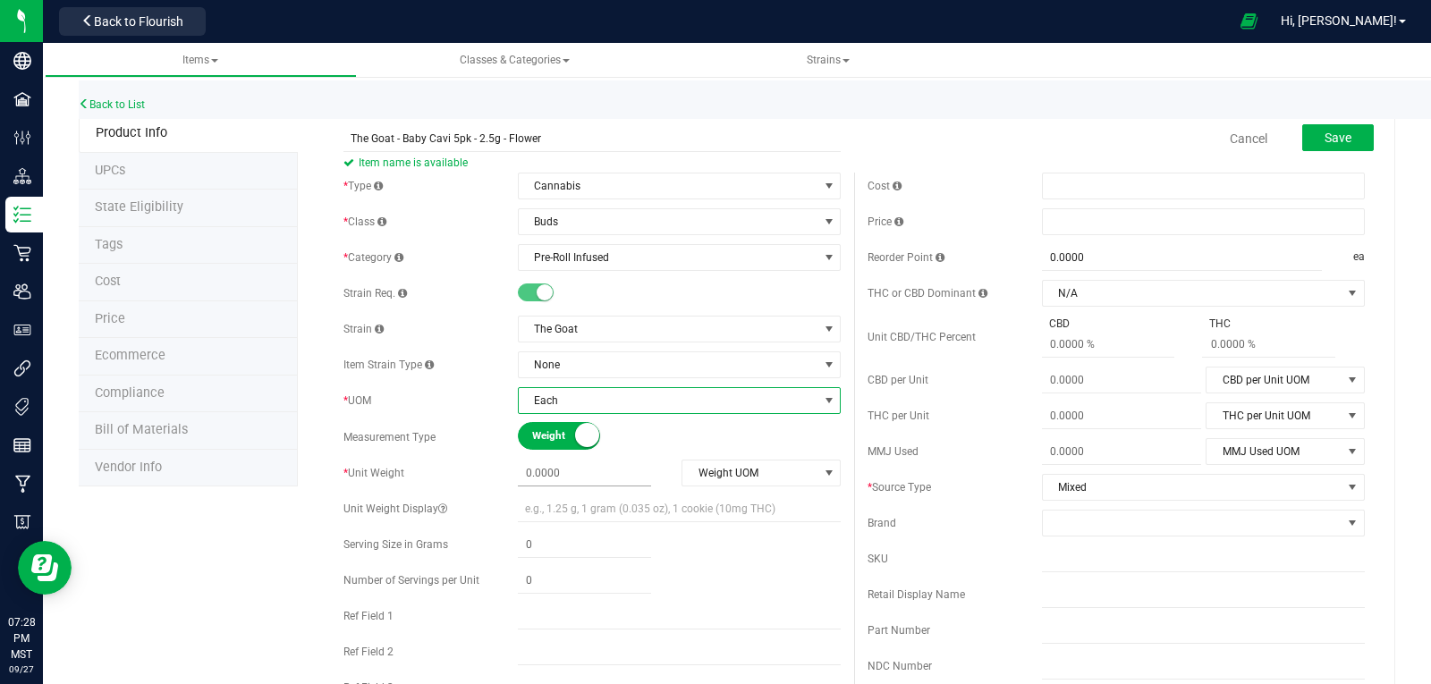
click at [555, 479] on span at bounding box center [584, 474] width 133 height 26
type input "2.5"
type input "2.5000"
click at [776, 470] on span "Weight UOM" at bounding box center [749, 473] width 135 height 25
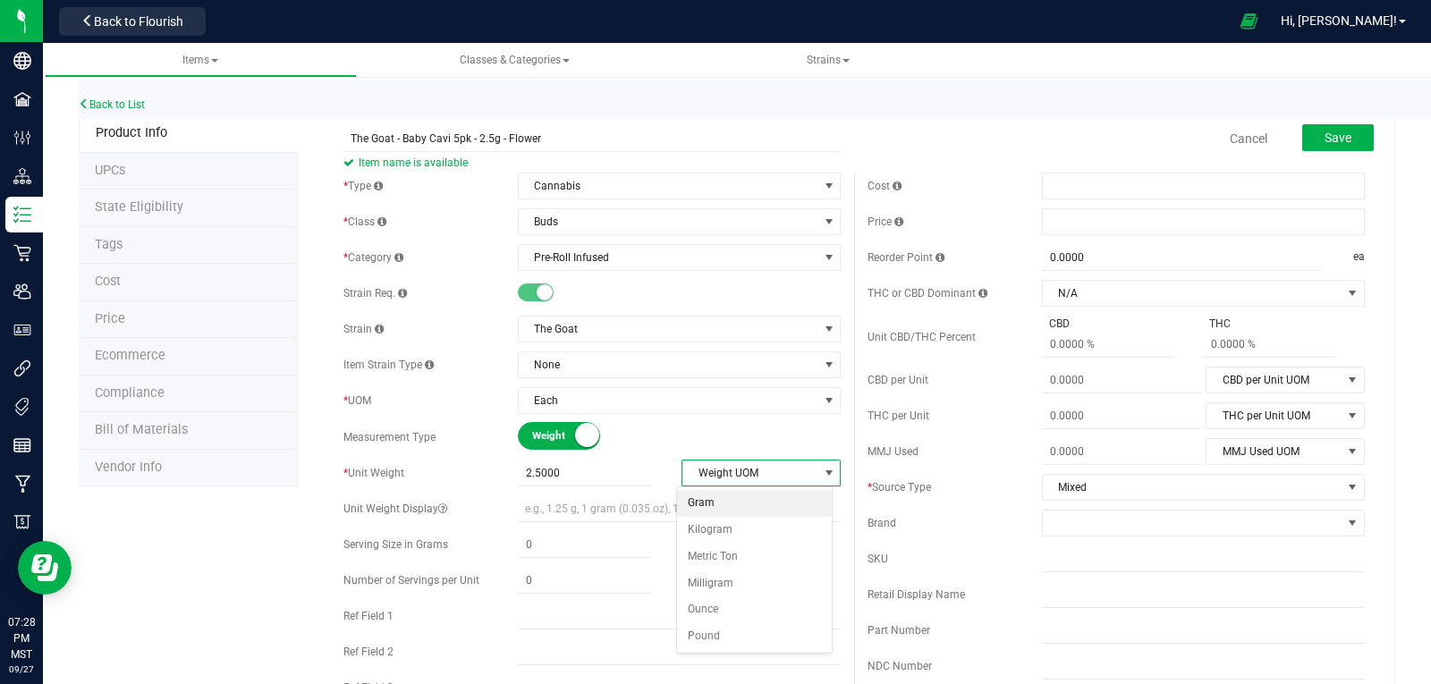
click at [697, 501] on li "Gram" at bounding box center [755, 503] width 156 height 27
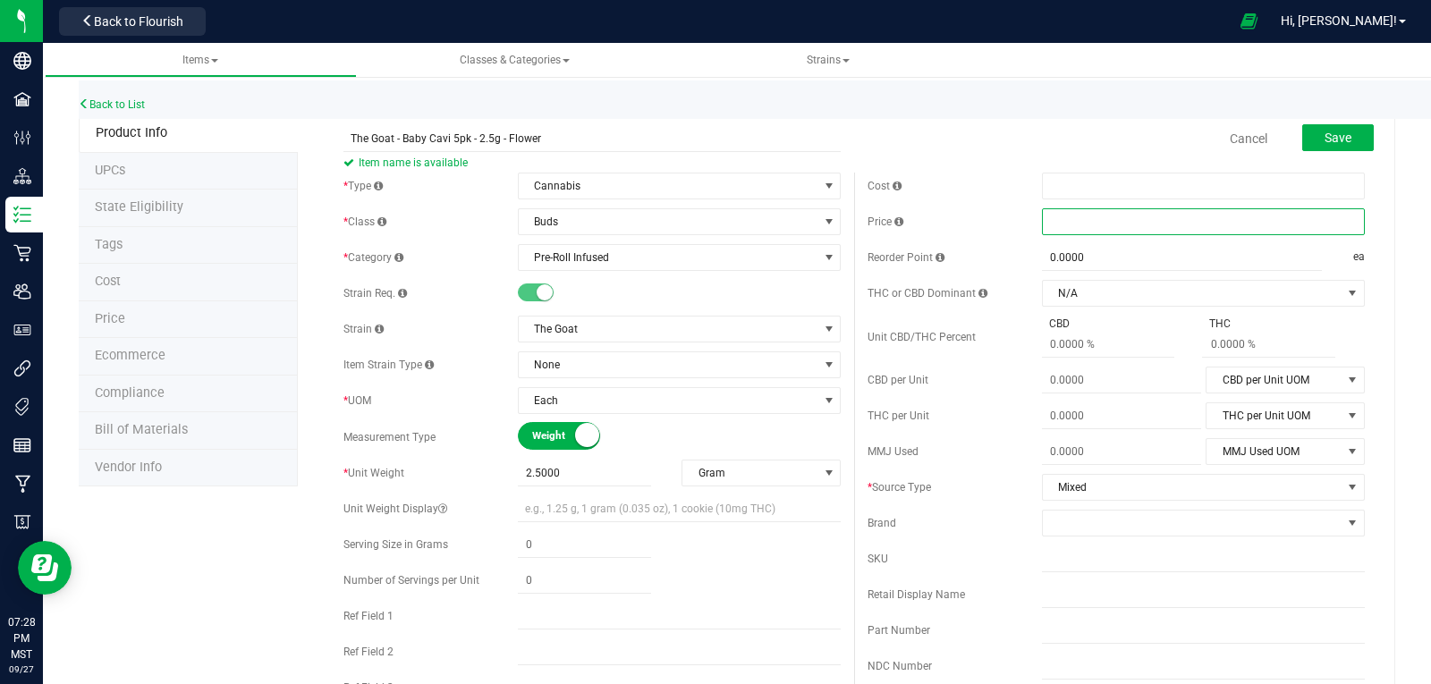
click at [1071, 218] on span at bounding box center [1203, 221] width 323 height 27
type input "22"
type input "$22.00000"
click at [1075, 518] on span at bounding box center [1192, 523] width 299 height 25
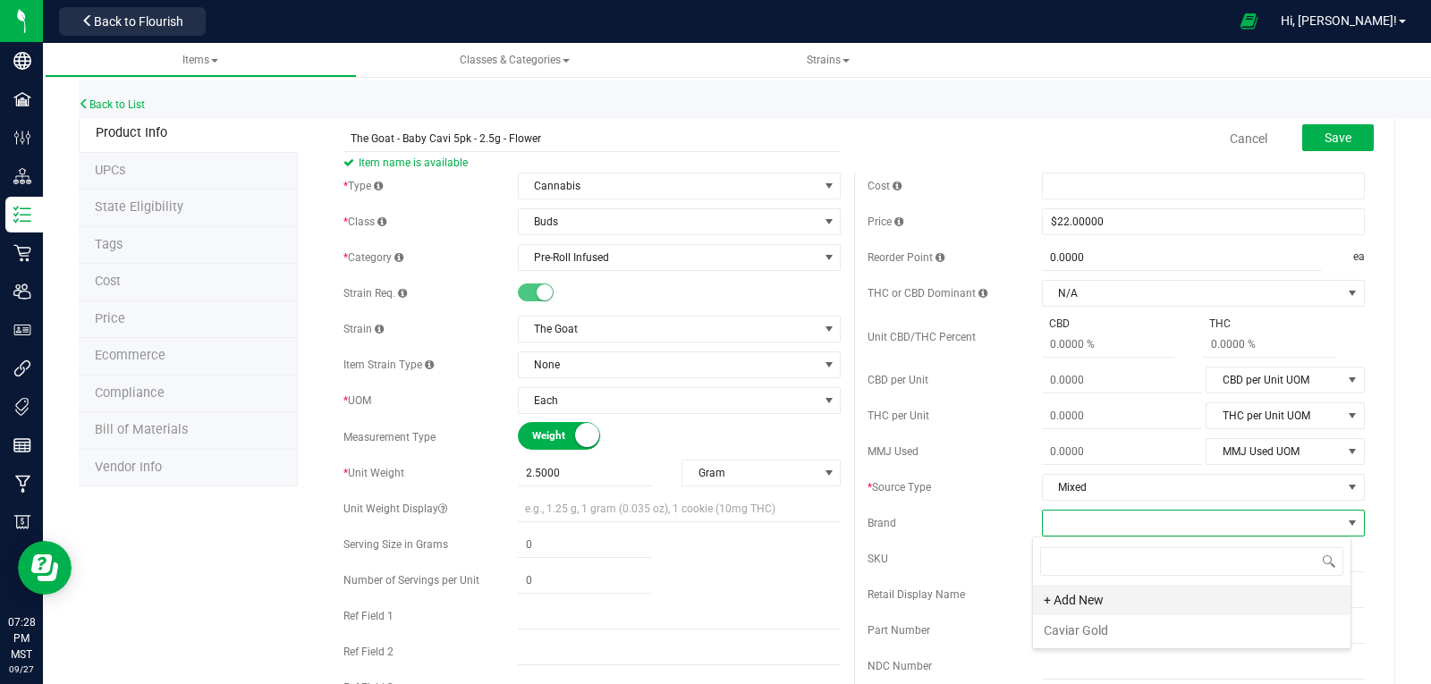
scroll to position [27, 319]
click at [1098, 629] on li "Caviar Gold" at bounding box center [1192, 630] width 318 height 30
drag, startPoint x: 1088, startPoint y: 556, endPoint x: 1067, endPoint y: 574, distance: 27.3
click at [1088, 556] on input "text" at bounding box center [1203, 559] width 323 height 27
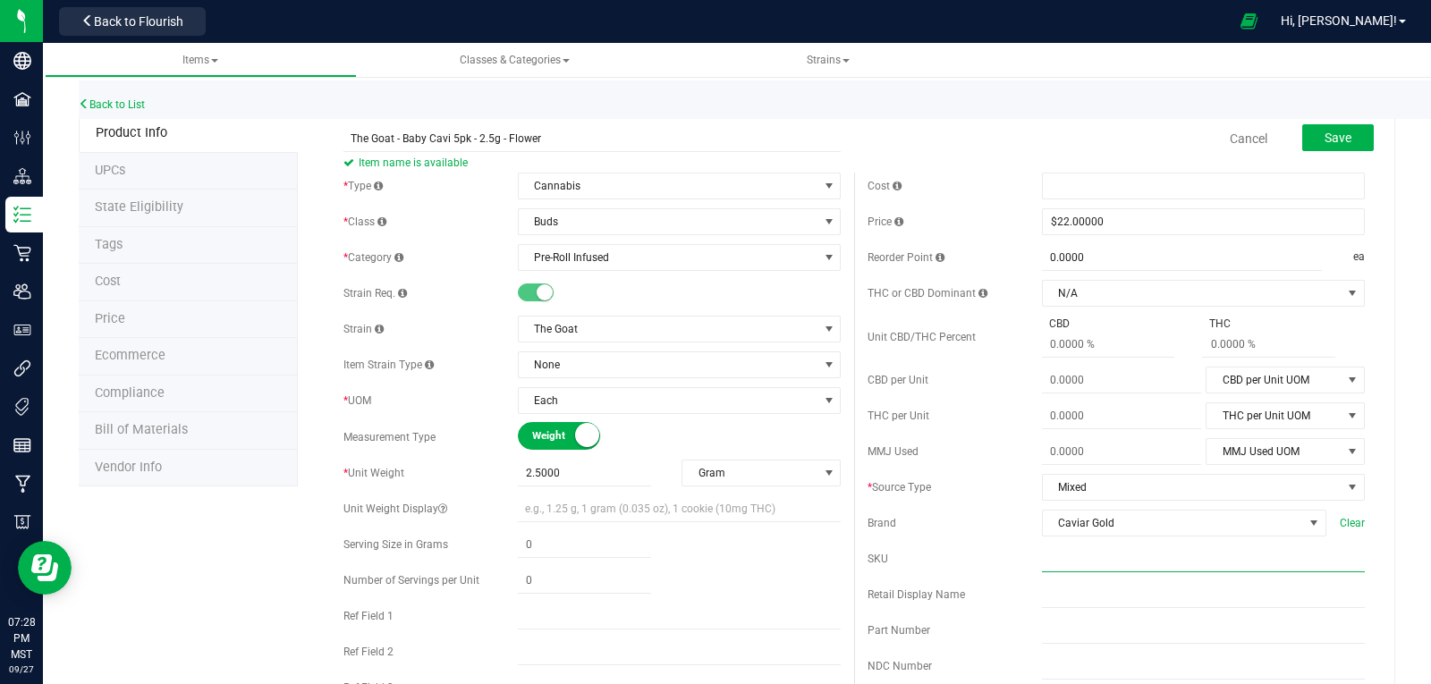
paste input "GT-BC5PK-2.5G"
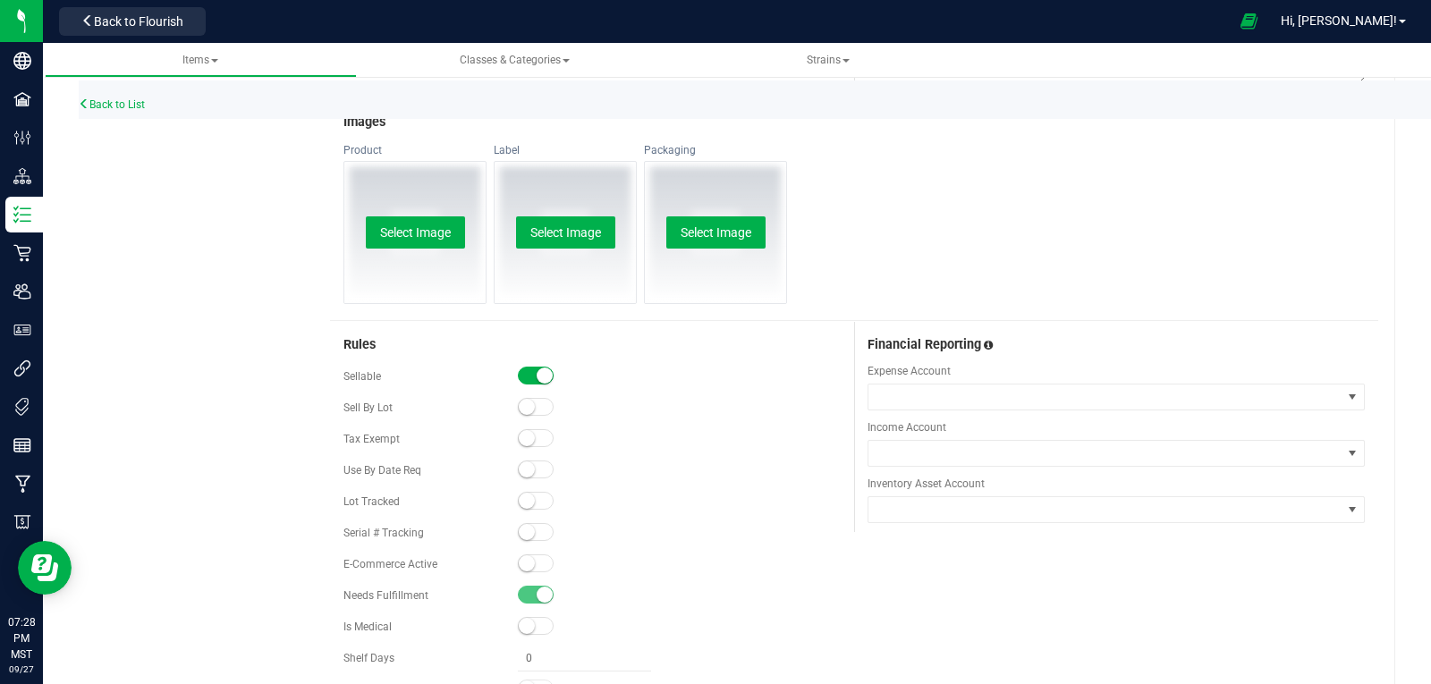
scroll to position [875, 0]
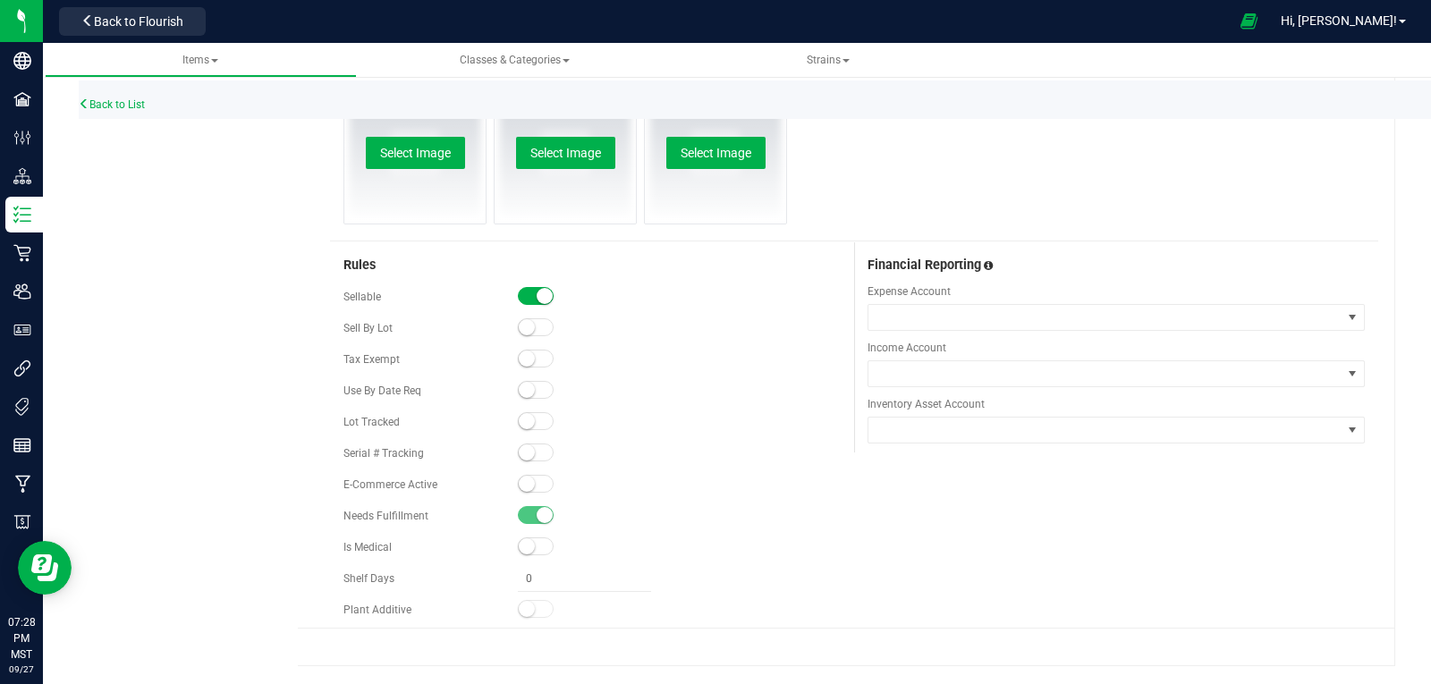
type input "GT-BC5PK-2.5G"
click at [520, 423] on small at bounding box center [527, 421] width 16 height 16
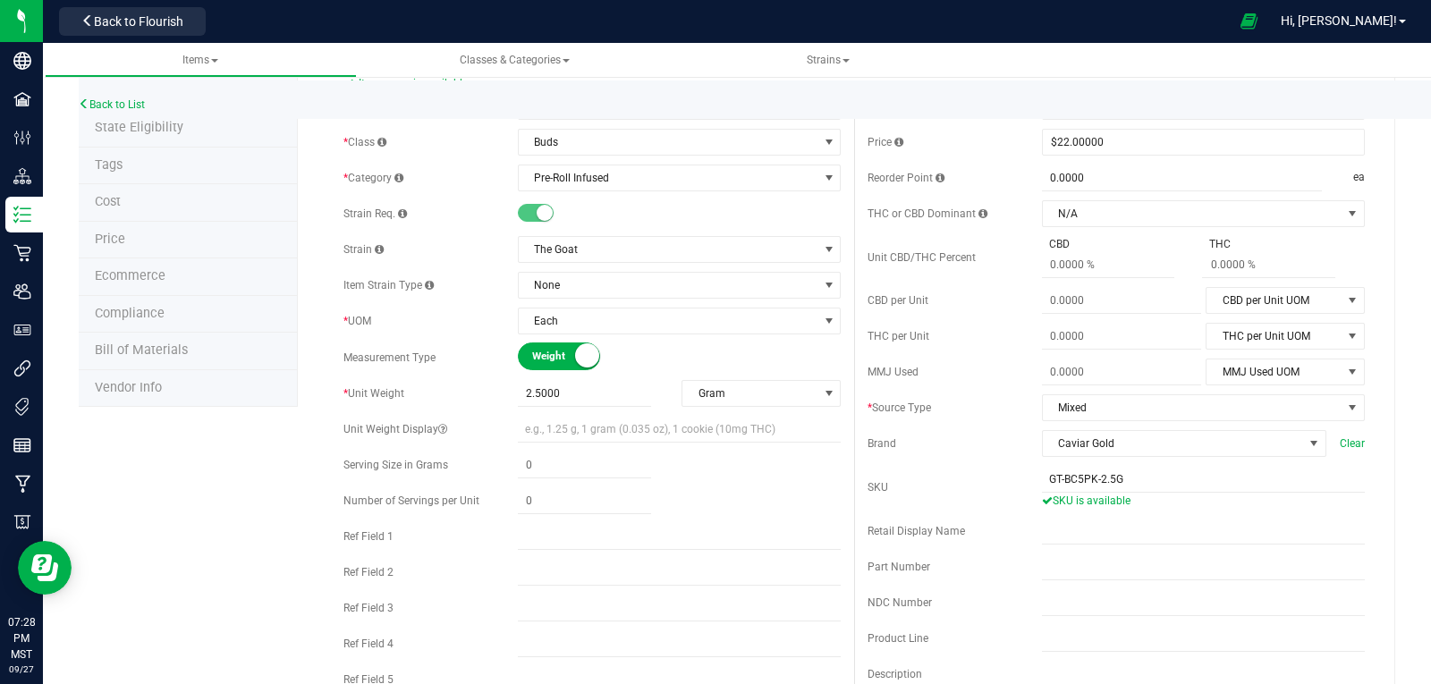
scroll to position [0, 0]
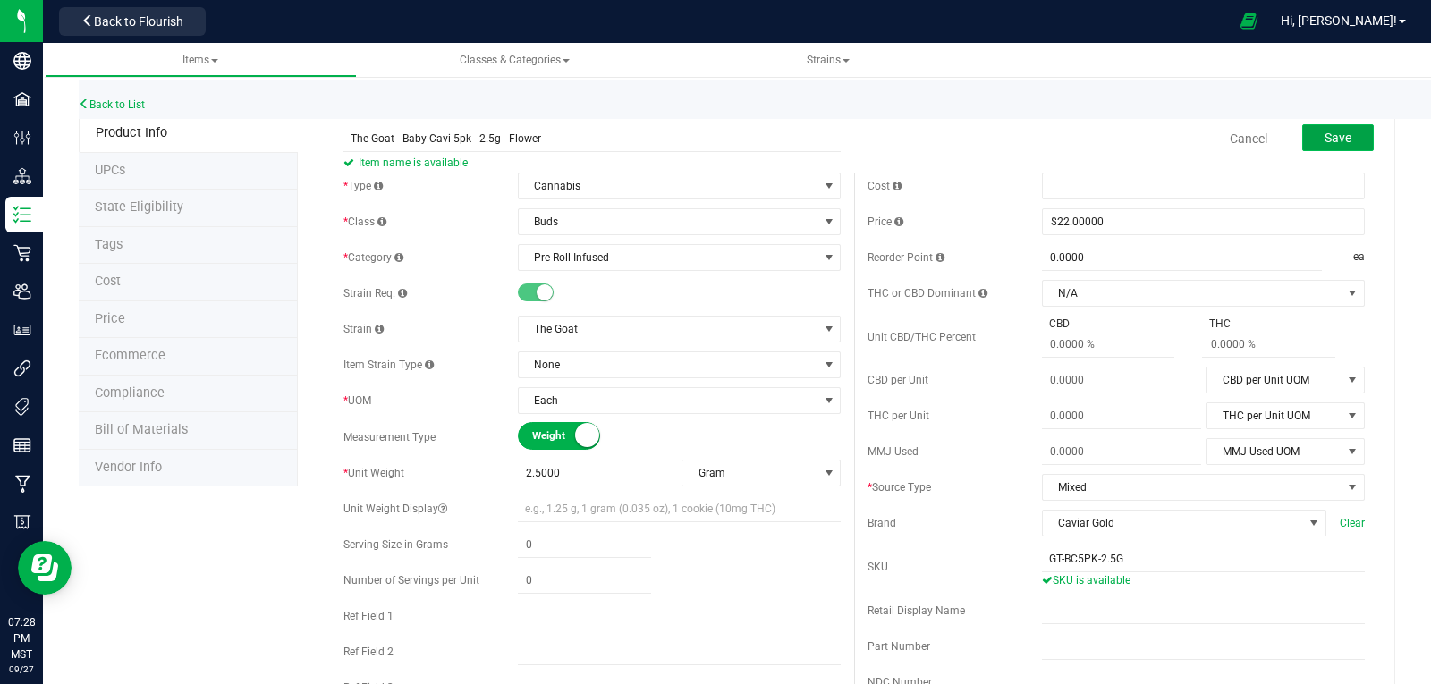
click at [1349, 136] on button "Save" at bounding box center [1338, 137] width 72 height 27
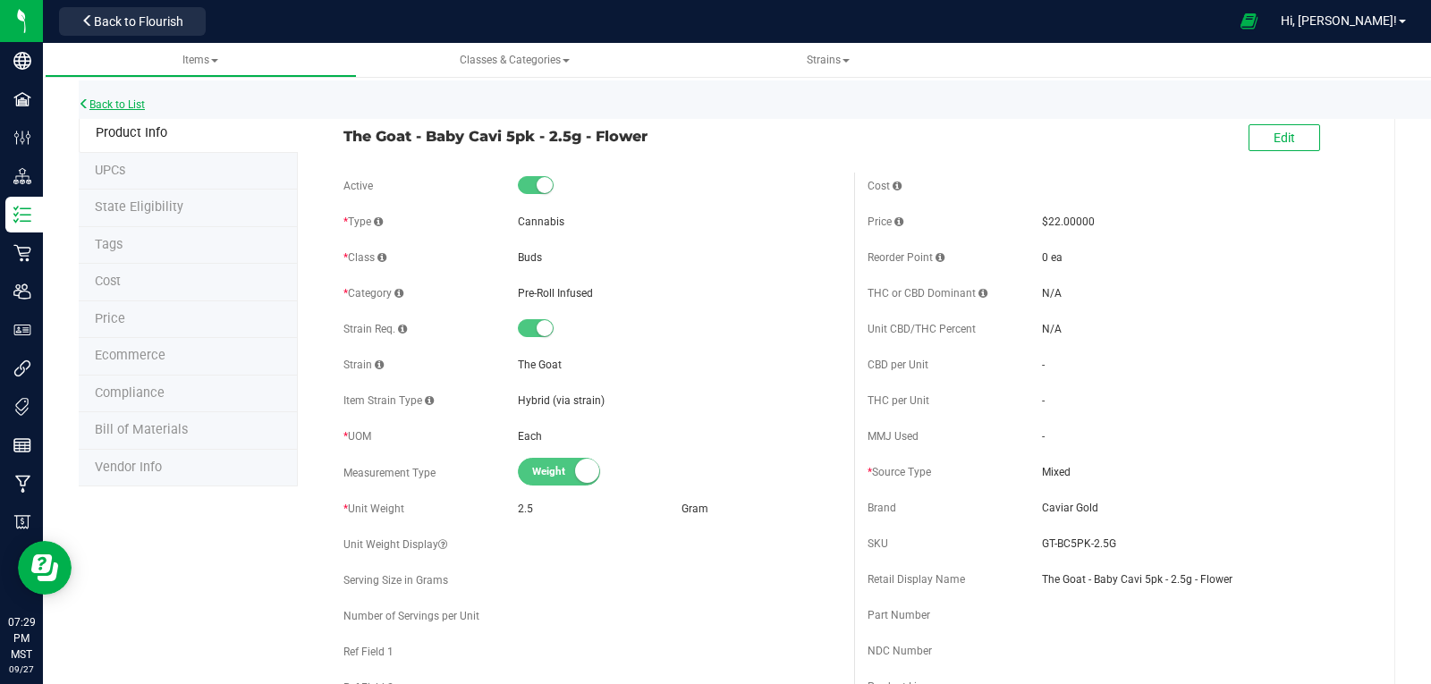
click at [95, 103] on link "Back to List" at bounding box center [112, 104] width 66 height 13
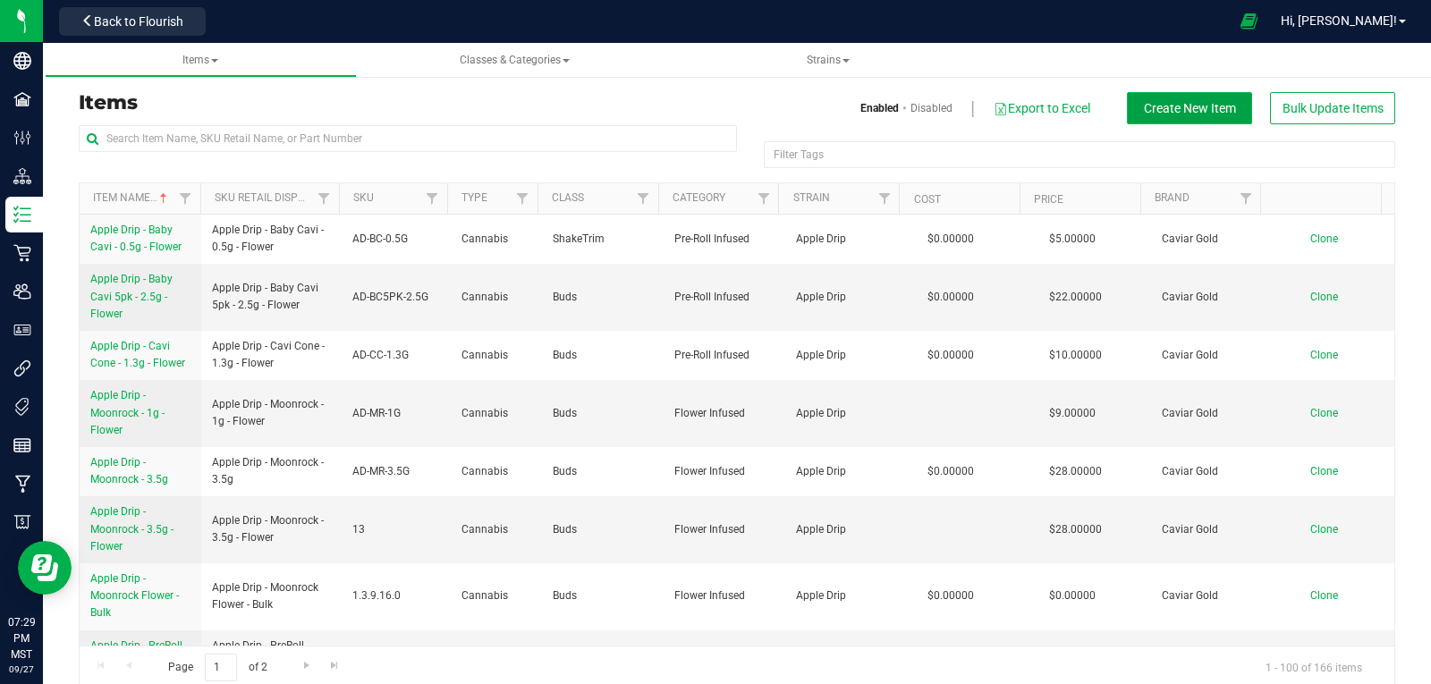
click at [1183, 117] on button "Create New Item" at bounding box center [1189, 108] width 125 height 32
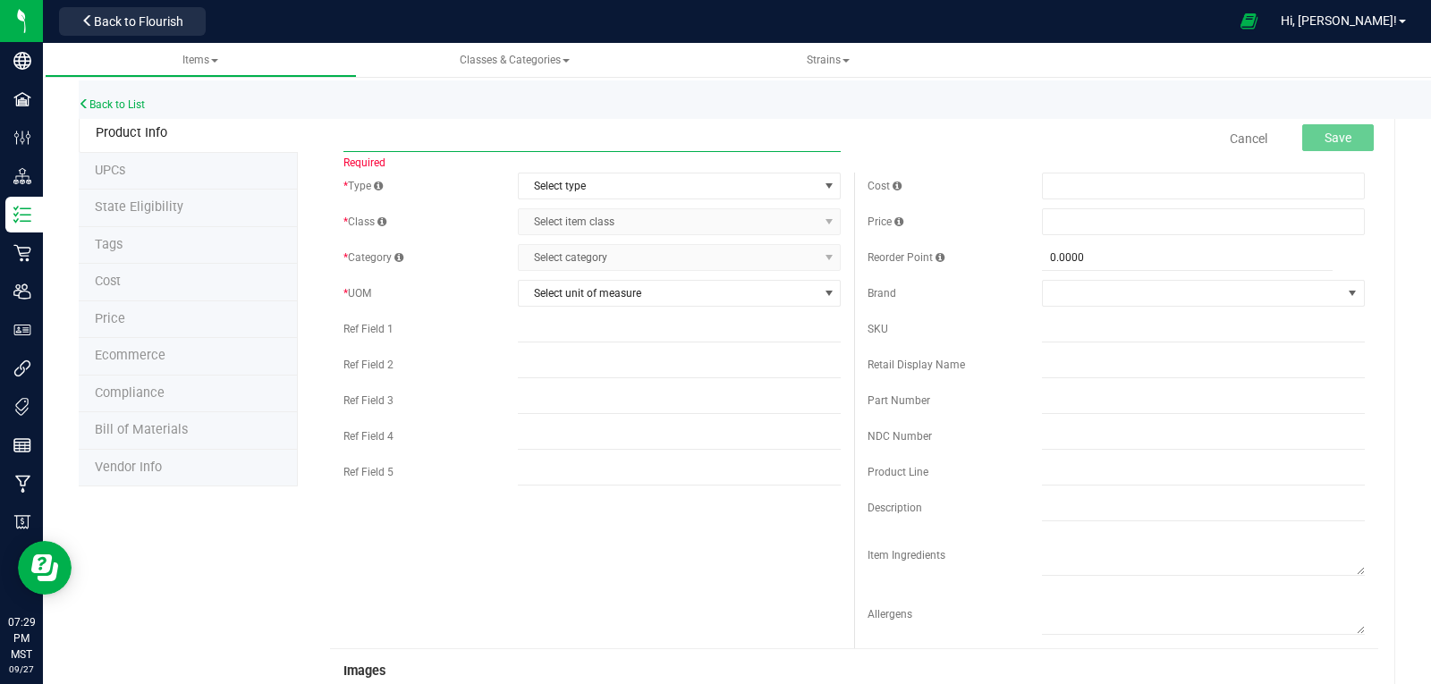
paste input "The Goat - Moonrock - 3.5g - Flower"
type input "The Goat - Moonrock - 3.5g - Flower"
click at [590, 182] on span "Select type" at bounding box center [668, 186] width 299 height 25
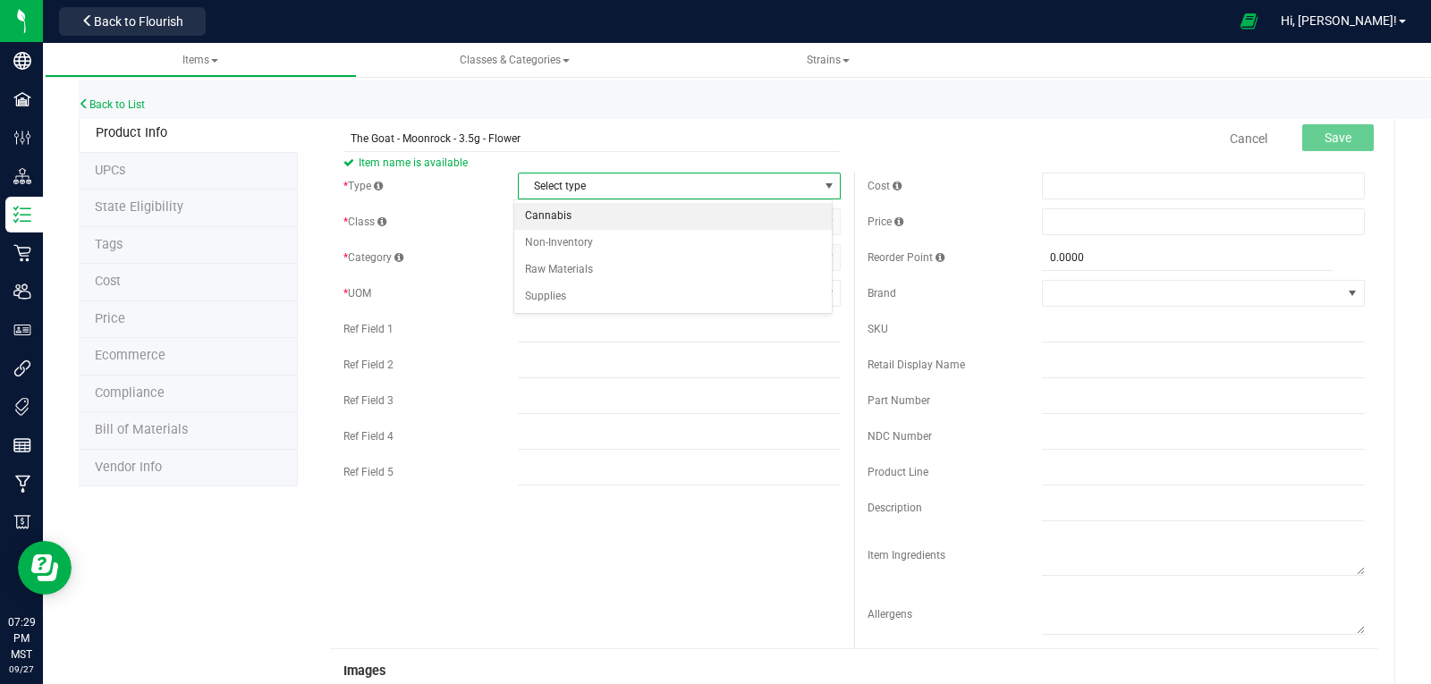
click at [585, 214] on li "Cannabis" at bounding box center [673, 216] width 318 height 27
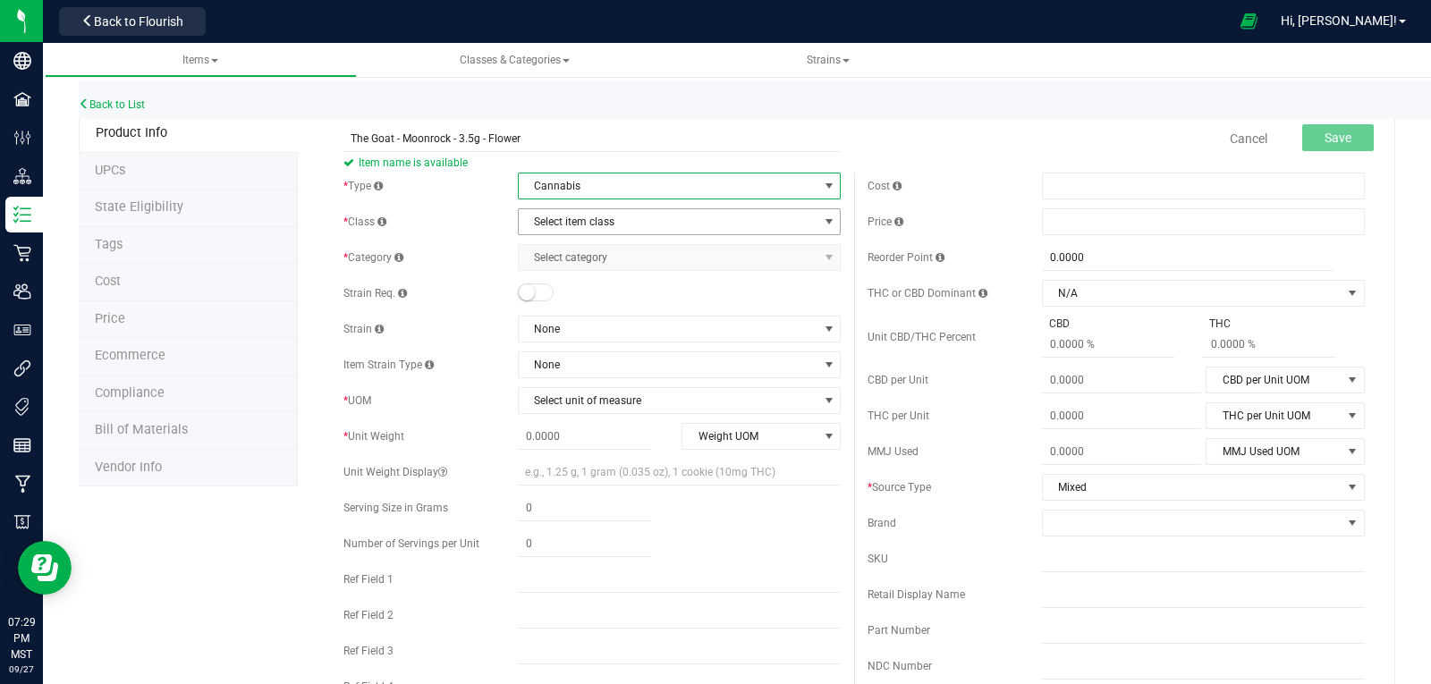
click at [585, 214] on span "Select item class" at bounding box center [668, 221] width 299 height 25
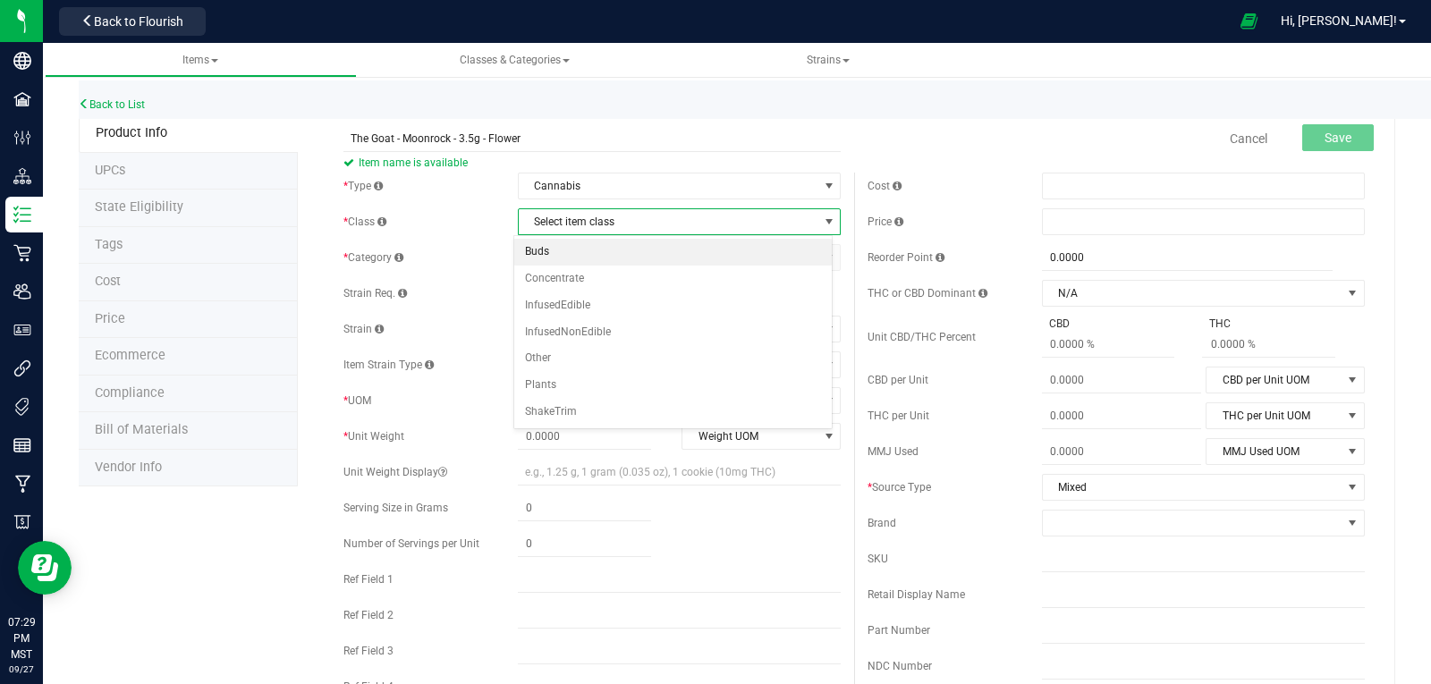
click at [576, 250] on li "Buds" at bounding box center [673, 252] width 318 height 27
click at [574, 261] on span "Select category" at bounding box center [668, 257] width 299 height 25
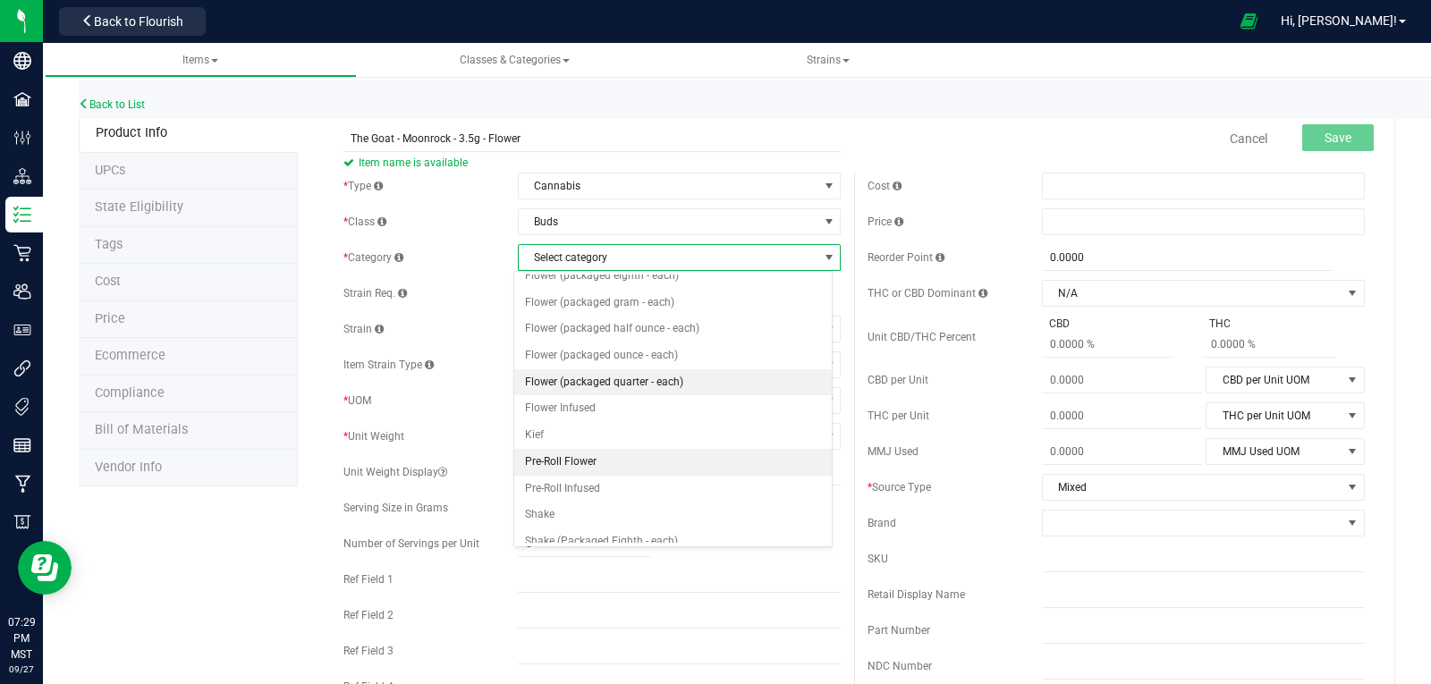
scroll to position [89, 0]
click at [583, 464] on li "Pre-Roll Infused" at bounding box center [673, 465] width 318 height 27
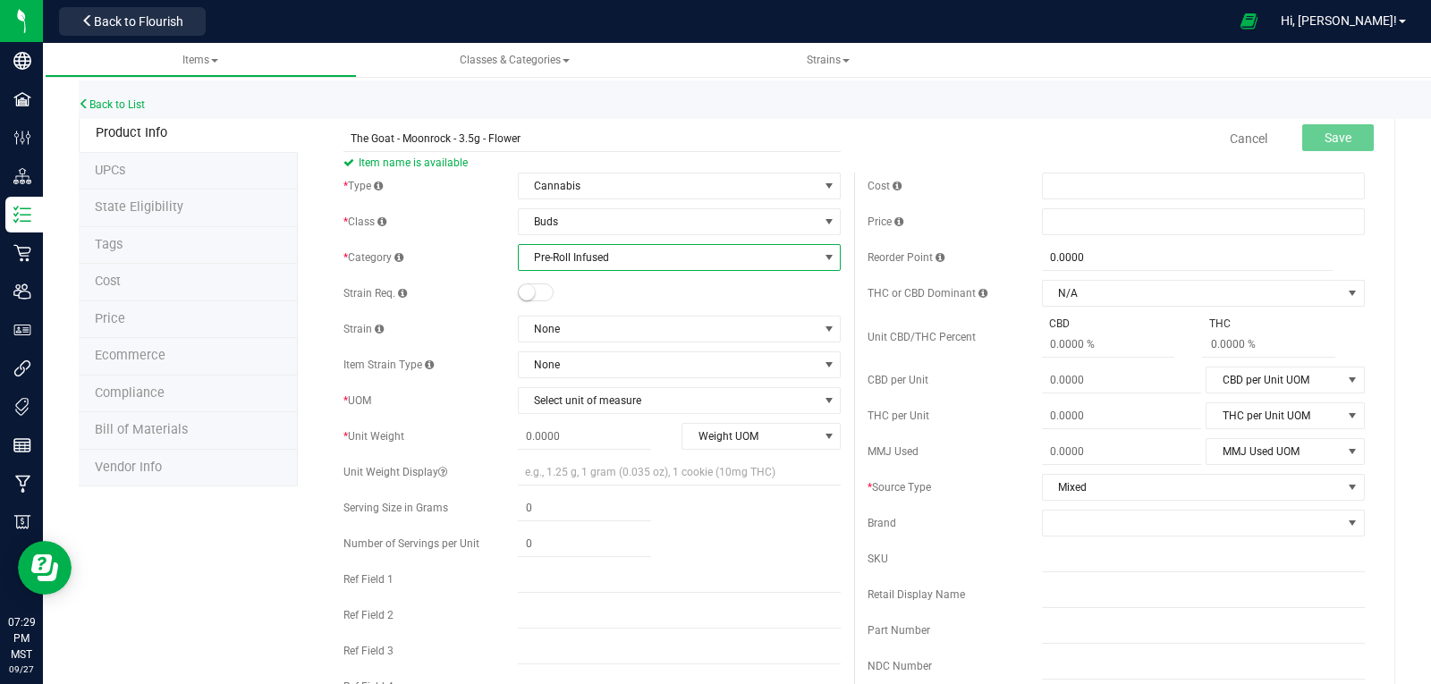
click at [525, 292] on small at bounding box center [527, 292] width 16 height 16
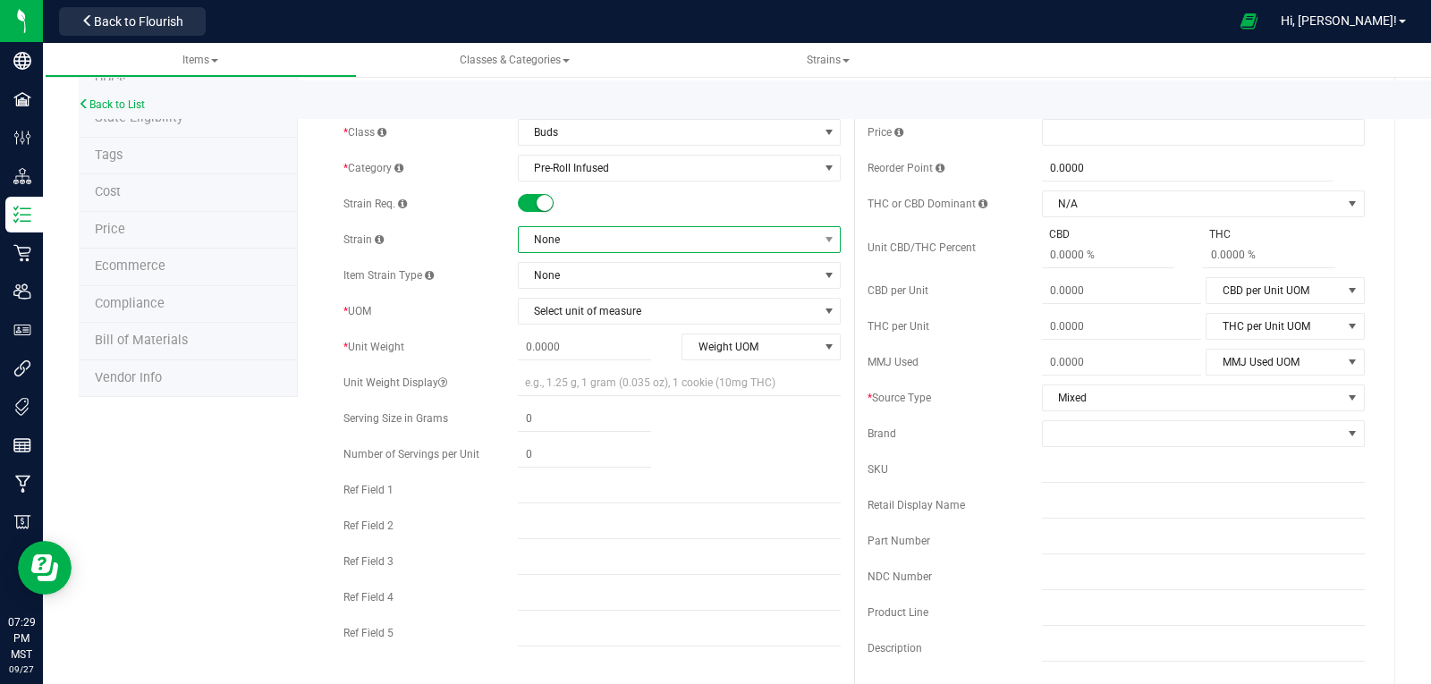
click at [560, 239] on span "None" at bounding box center [668, 239] width 299 height 25
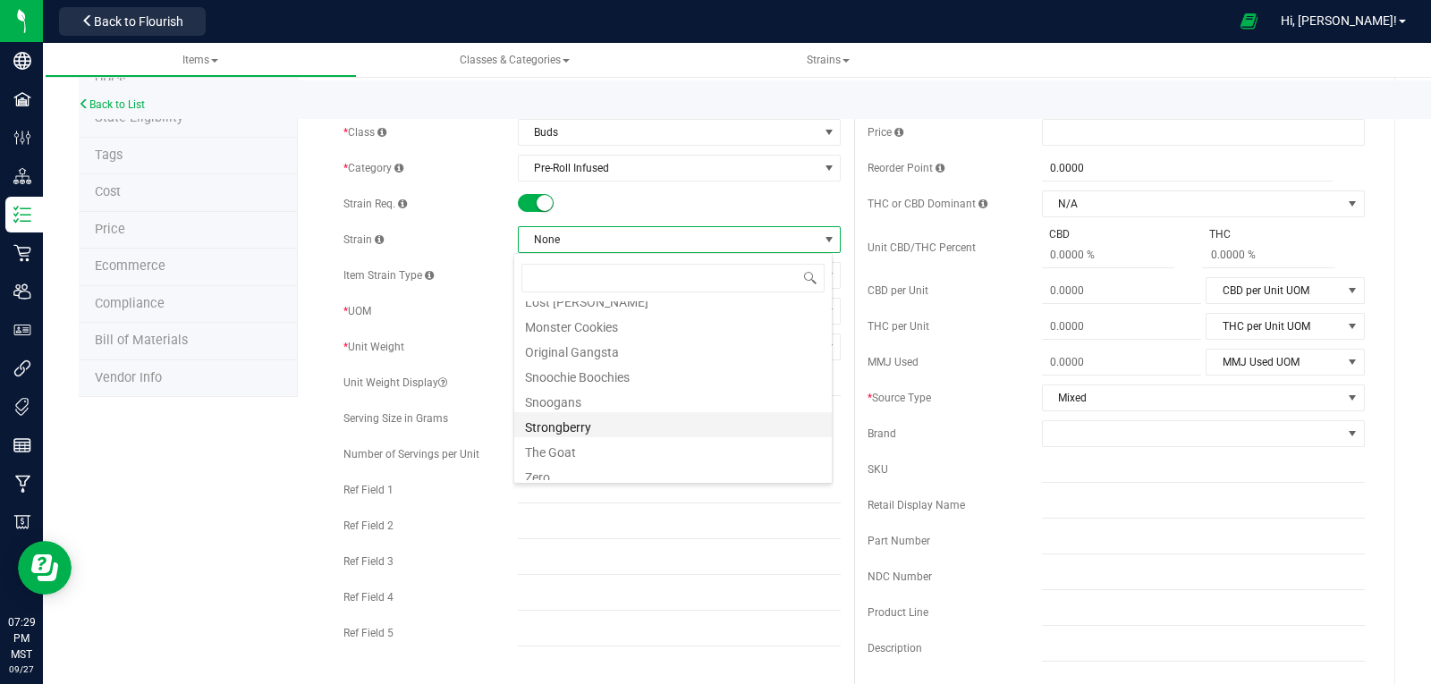
scroll to position [372, 0]
click at [597, 444] on li "The Goat" at bounding box center [673, 442] width 318 height 25
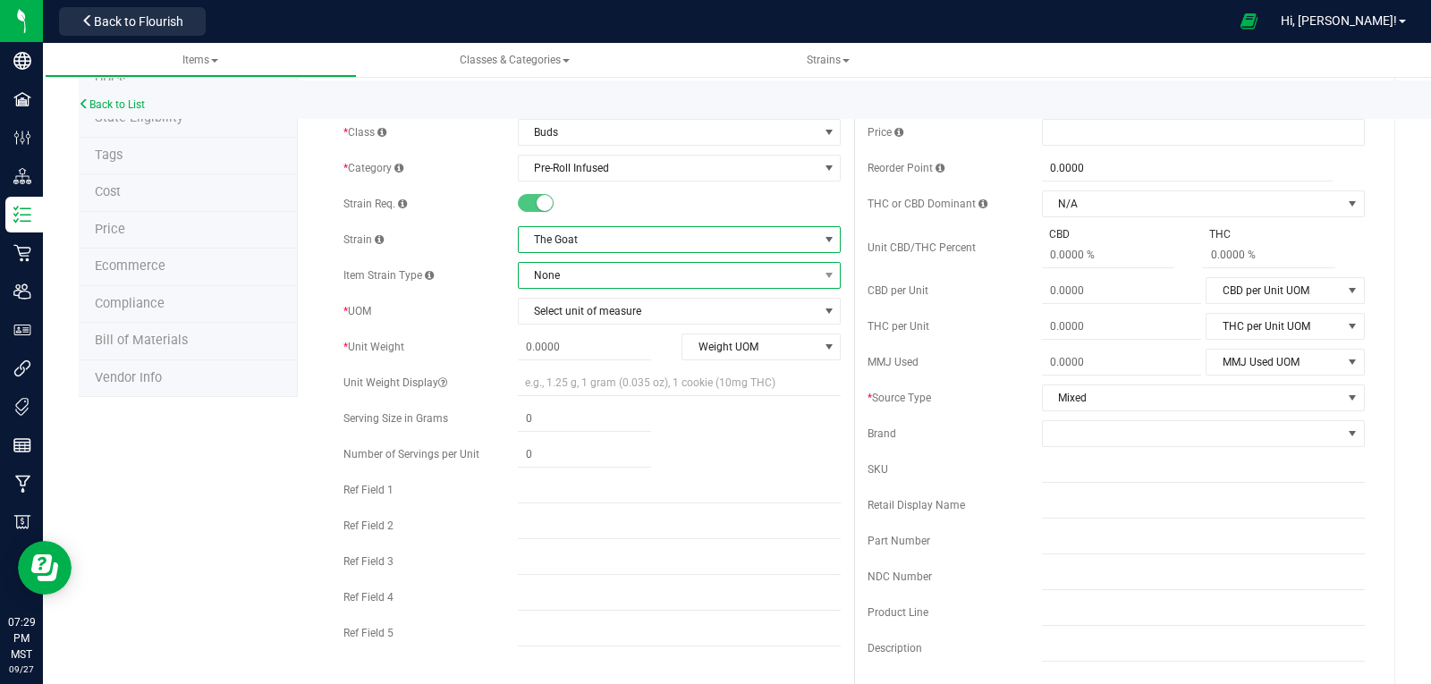
click at [576, 274] on span "None" at bounding box center [668, 275] width 299 height 25
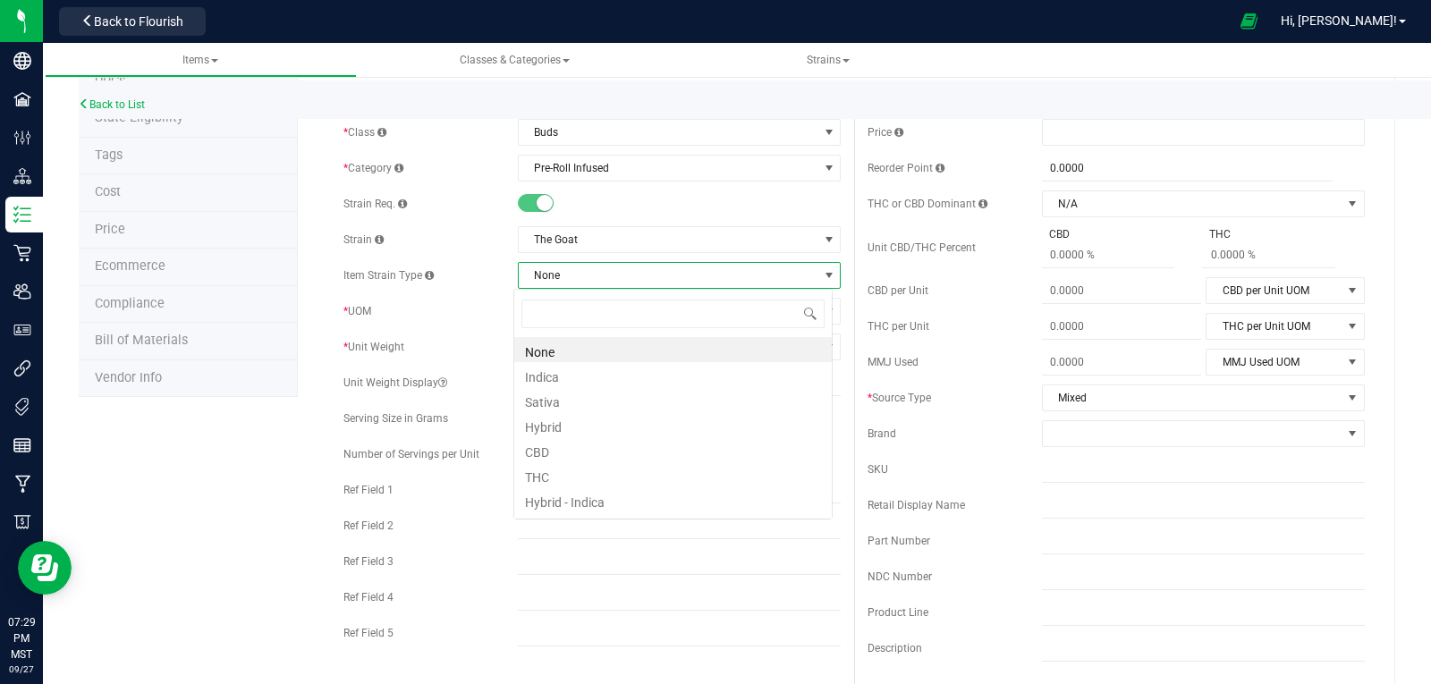
scroll to position [27, 319]
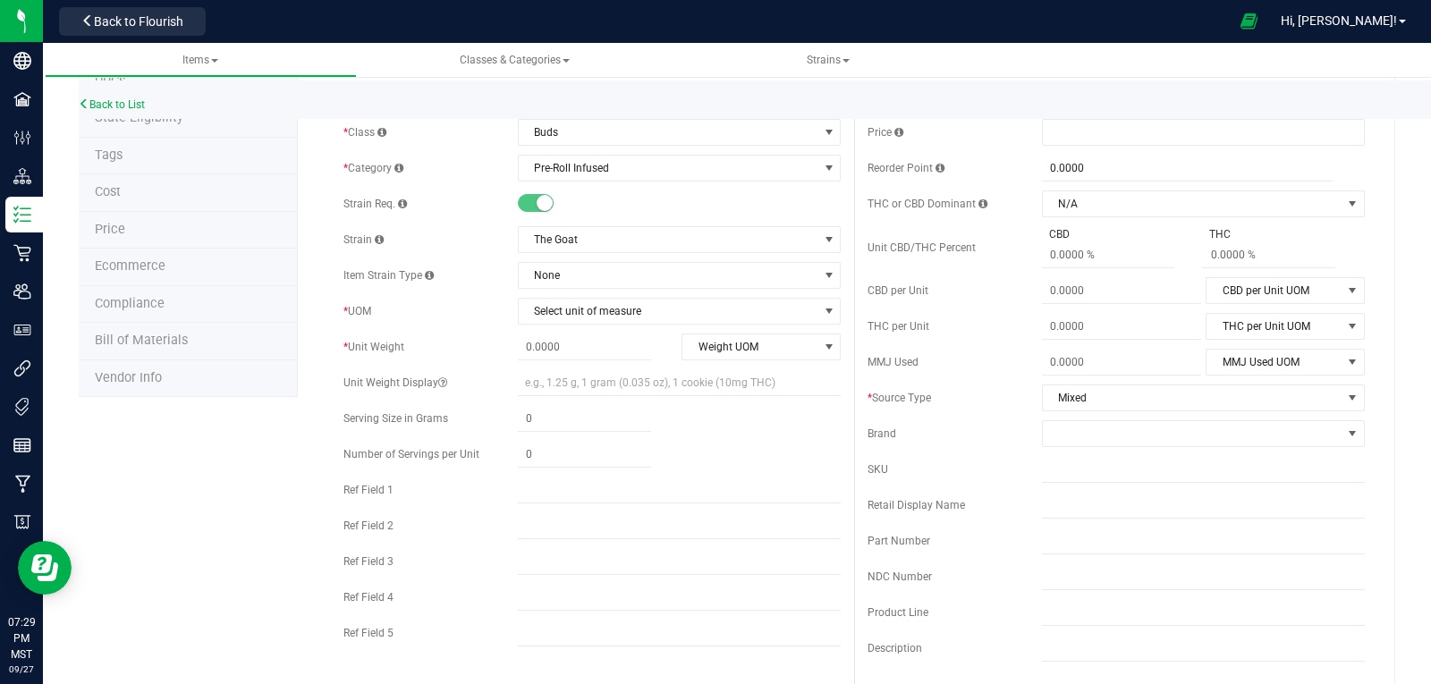
click at [460, 278] on div "Item Strain Type" at bounding box center [430, 275] width 174 height 16
click at [602, 305] on span "Select unit of measure" at bounding box center [668, 311] width 299 height 25
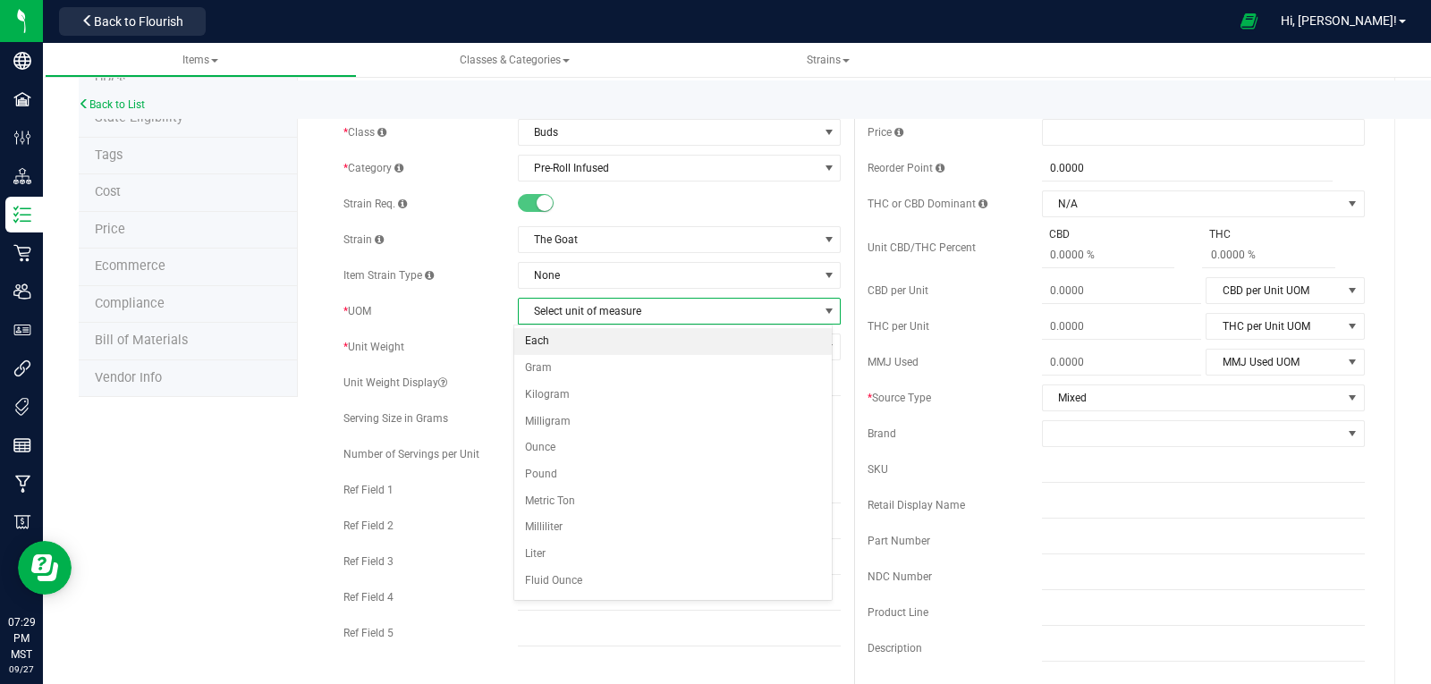
click at [545, 343] on li "Each" at bounding box center [673, 341] width 318 height 27
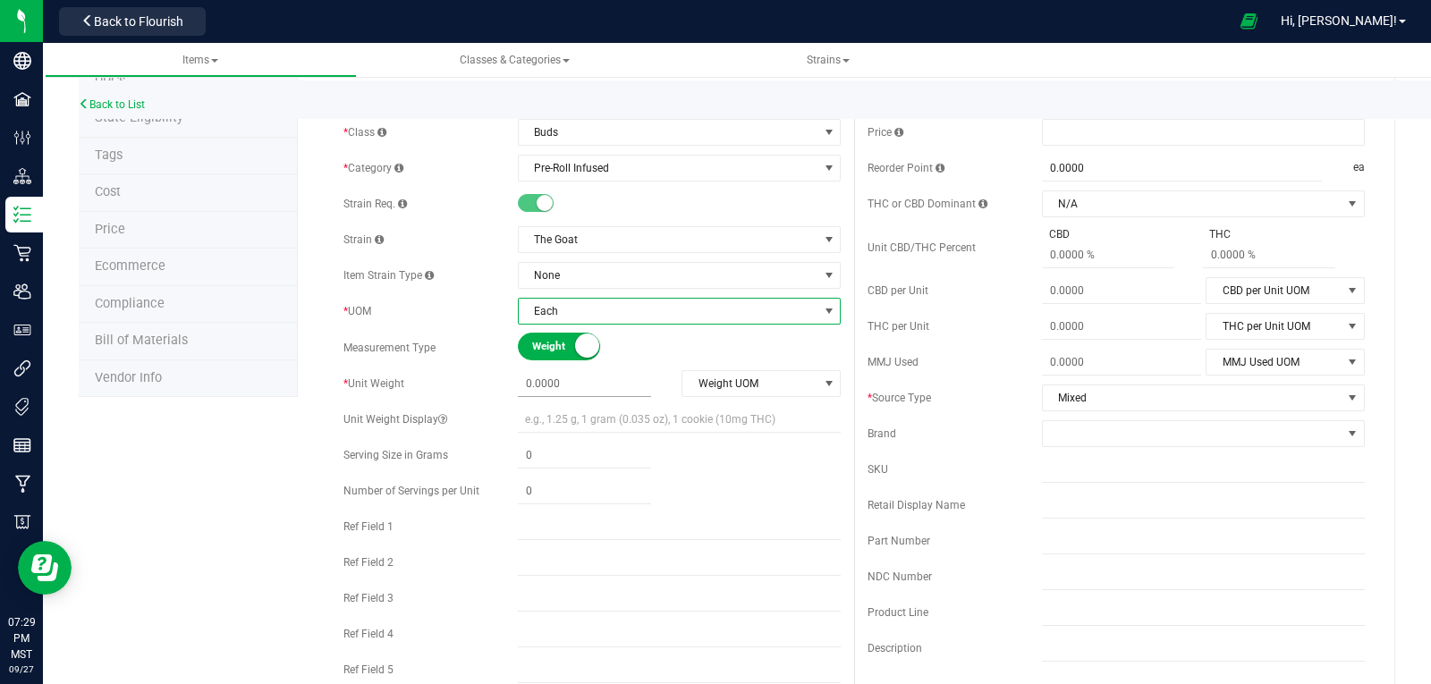
click at [569, 380] on span at bounding box center [584, 384] width 133 height 26
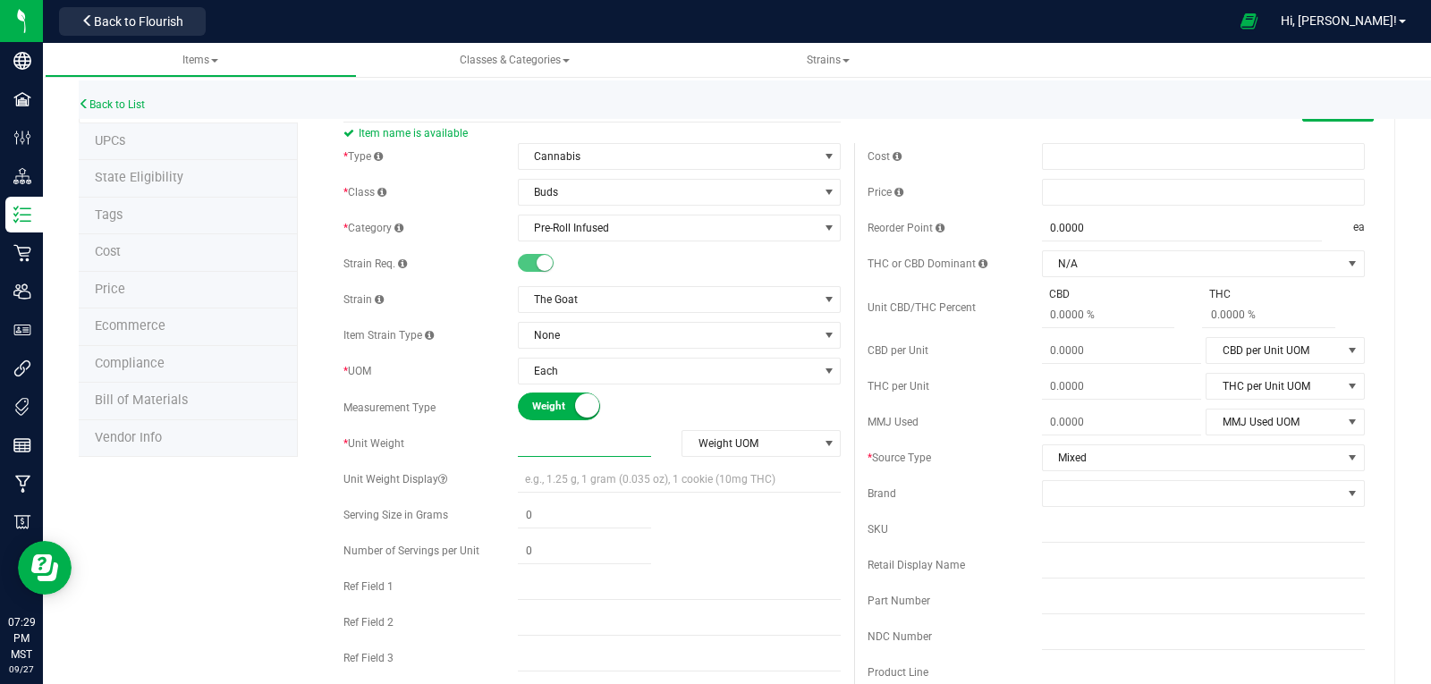
scroll to position [0, 0]
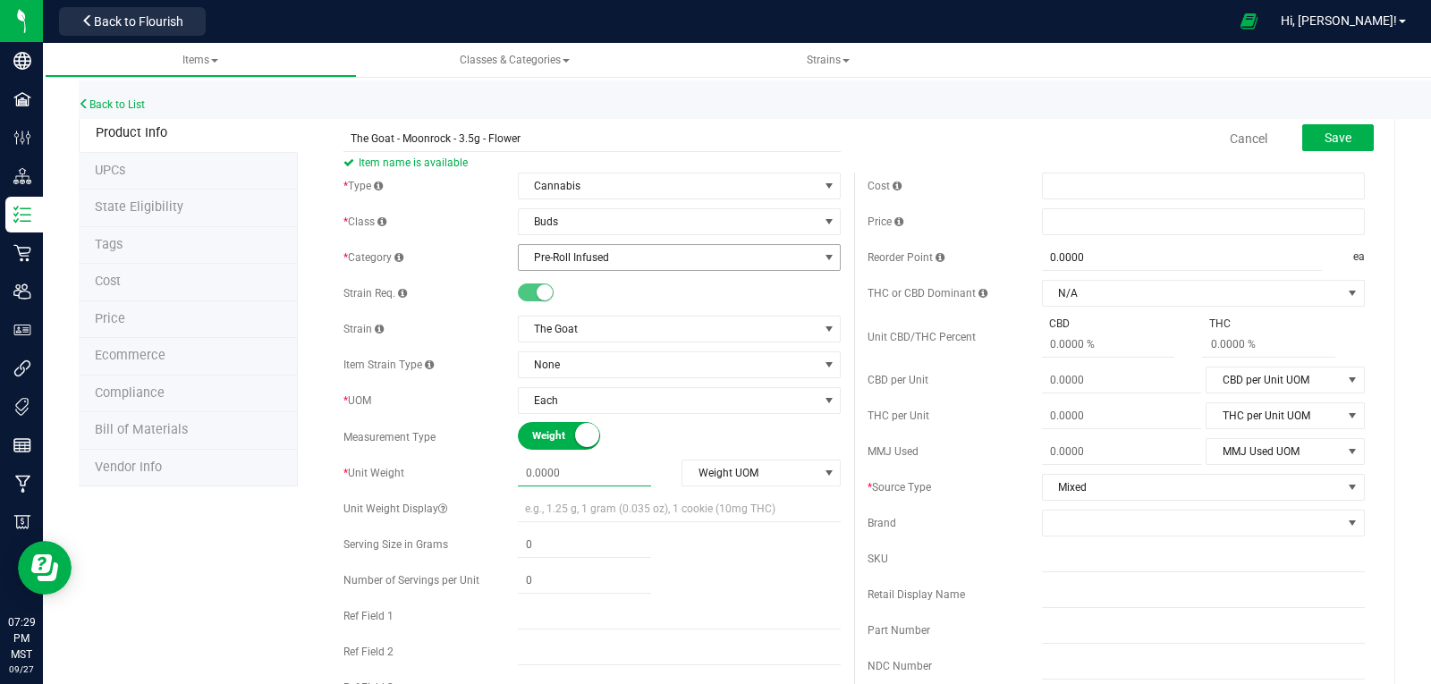
type input "0.0000"
click at [571, 256] on span "Pre-Roll Infused" at bounding box center [668, 257] width 299 height 25
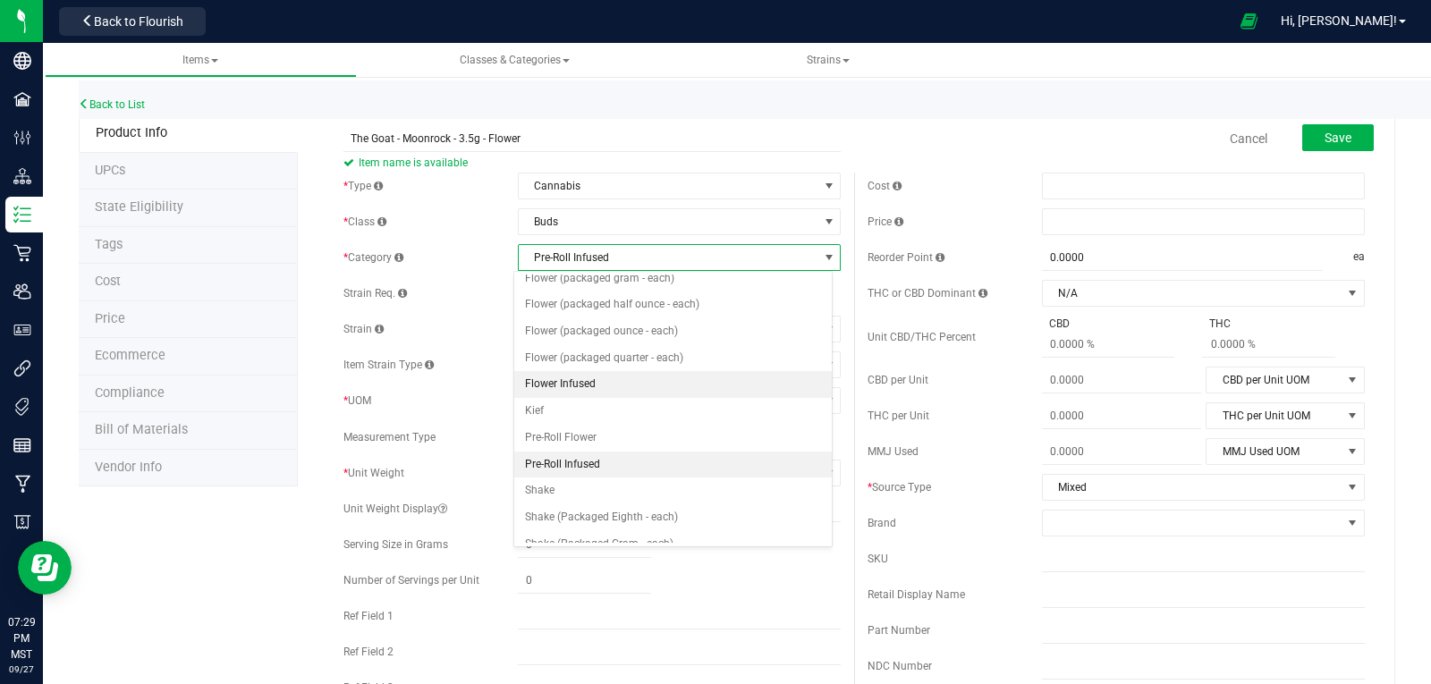
click at [568, 386] on li "Flower Infused" at bounding box center [673, 384] width 318 height 27
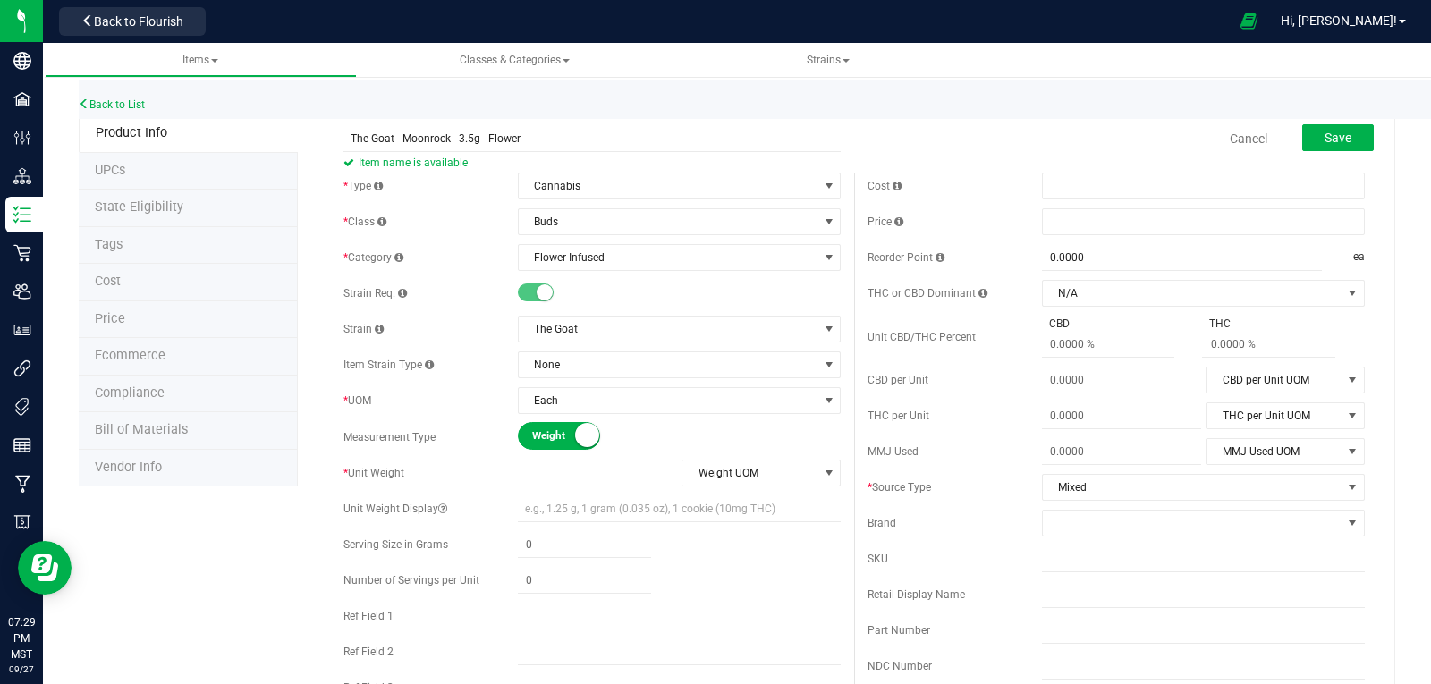
click at [574, 471] on span at bounding box center [584, 474] width 133 height 26
type input "3.5"
type input "3.5000"
click at [762, 477] on span "Weight UOM" at bounding box center [749, 473] width 135 height 25
click at [709, 503] on li "Gram" at bounding box center [755, 503] width 156 height 27
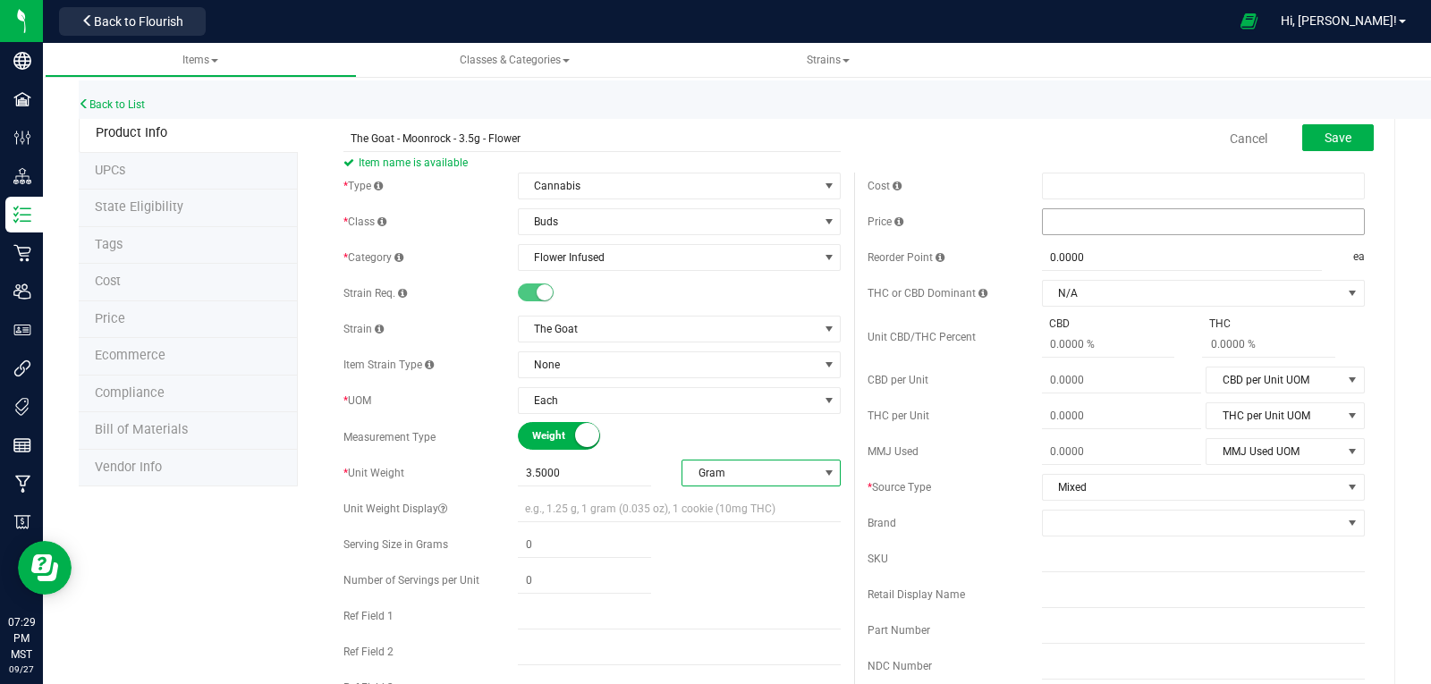
click at [1048, 220] on span at bounding box center [1203, 221] width 323 height 27
type input "28"
type input "$28.00000"
click at [1073, 523] on span at bounding box center [1192, 523] width 299 height 25
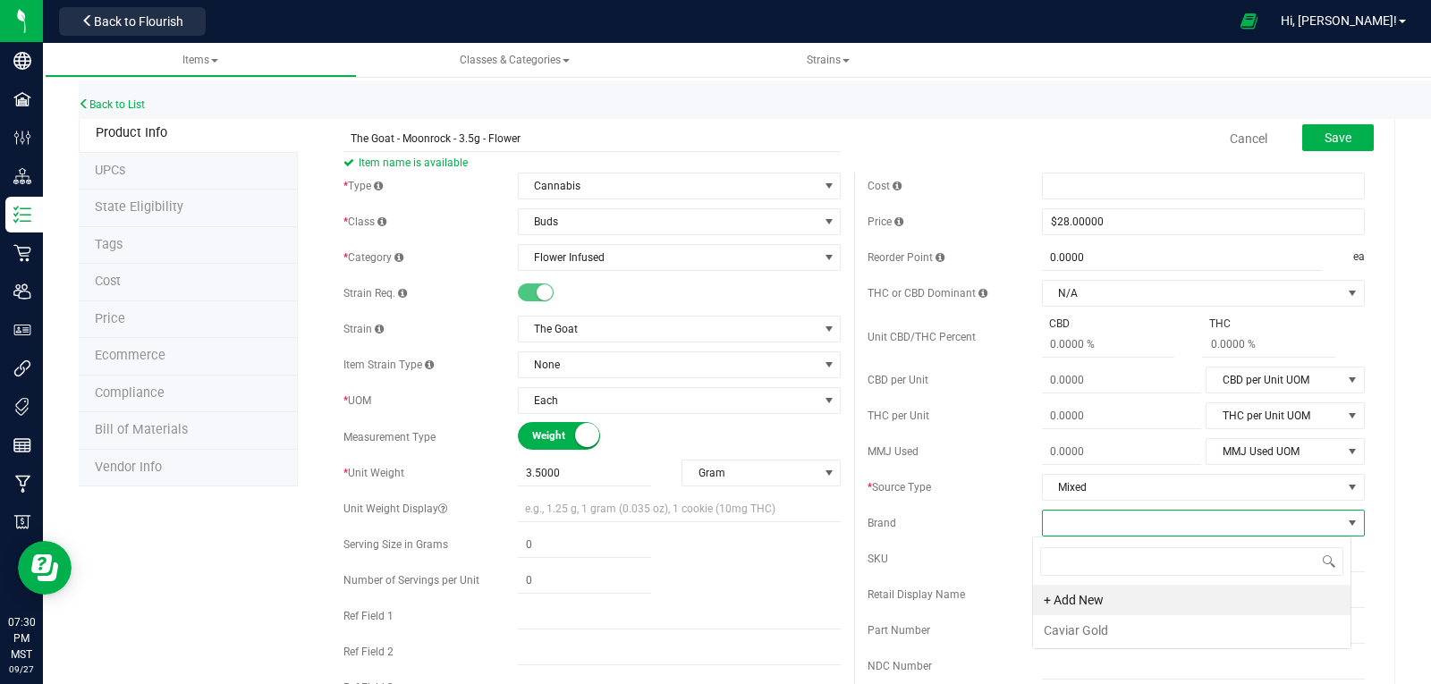
scroll to position [27, 319]
click at [1120, 630] on li "Caviar Gold" at bounding box center [1192, 630] width 318 height 30
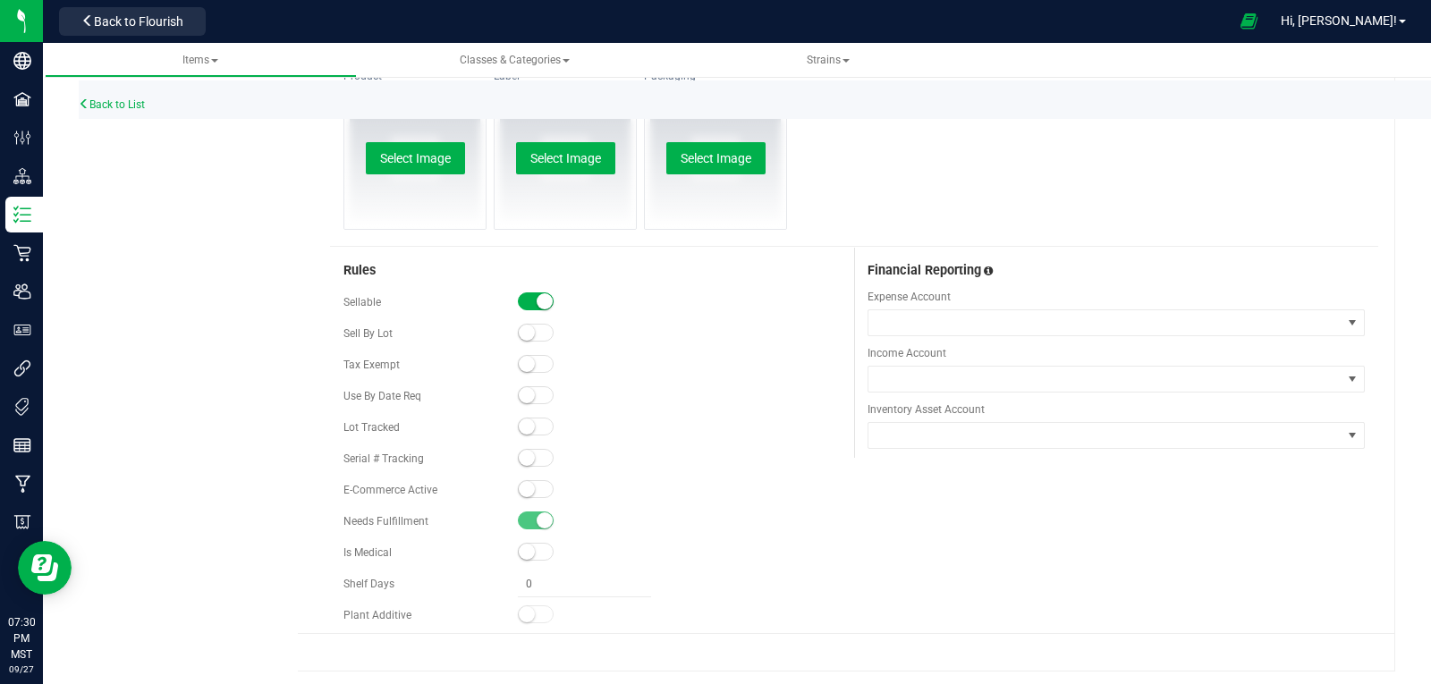
scroll to position [859, 0]
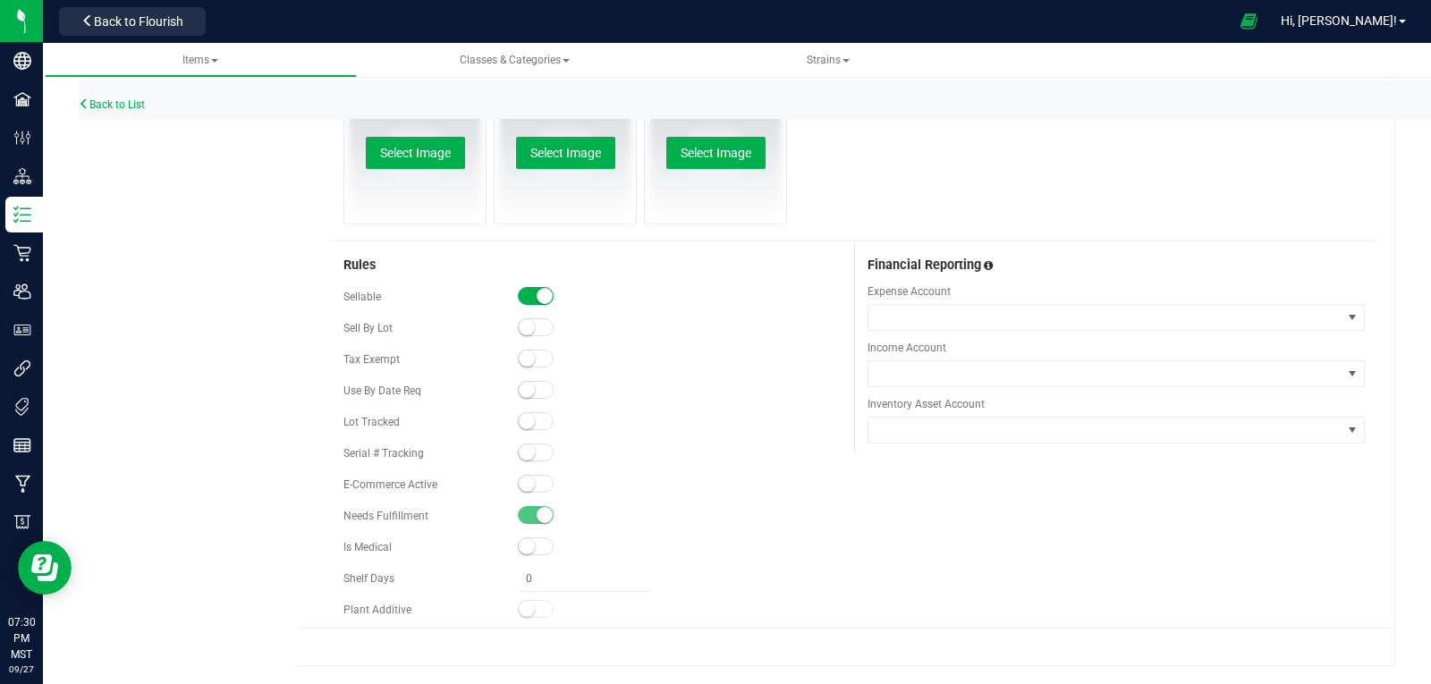
click at [525, 423] on small at bounding box center [527, 421] width 16 height 16
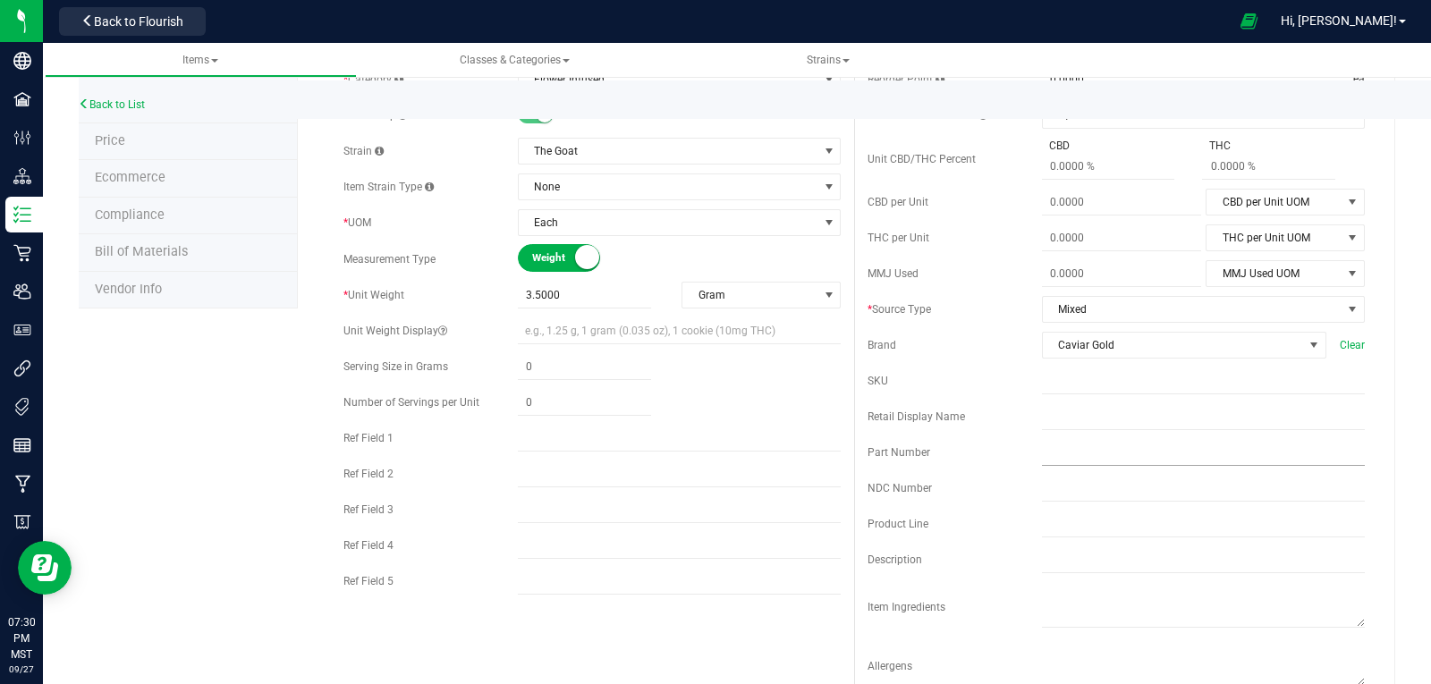
scroll to position [179, 0]
paste input "GT-MR-3.5G"
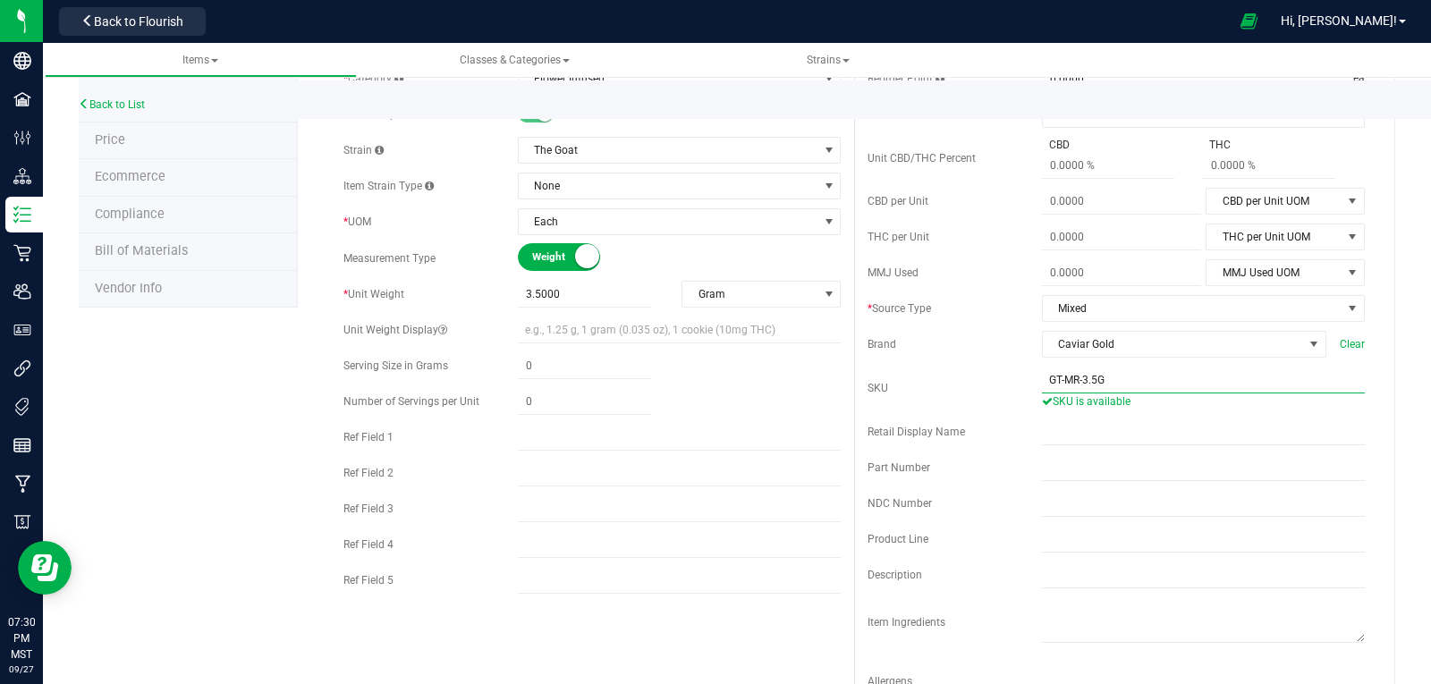
scroll to position [0, 0]
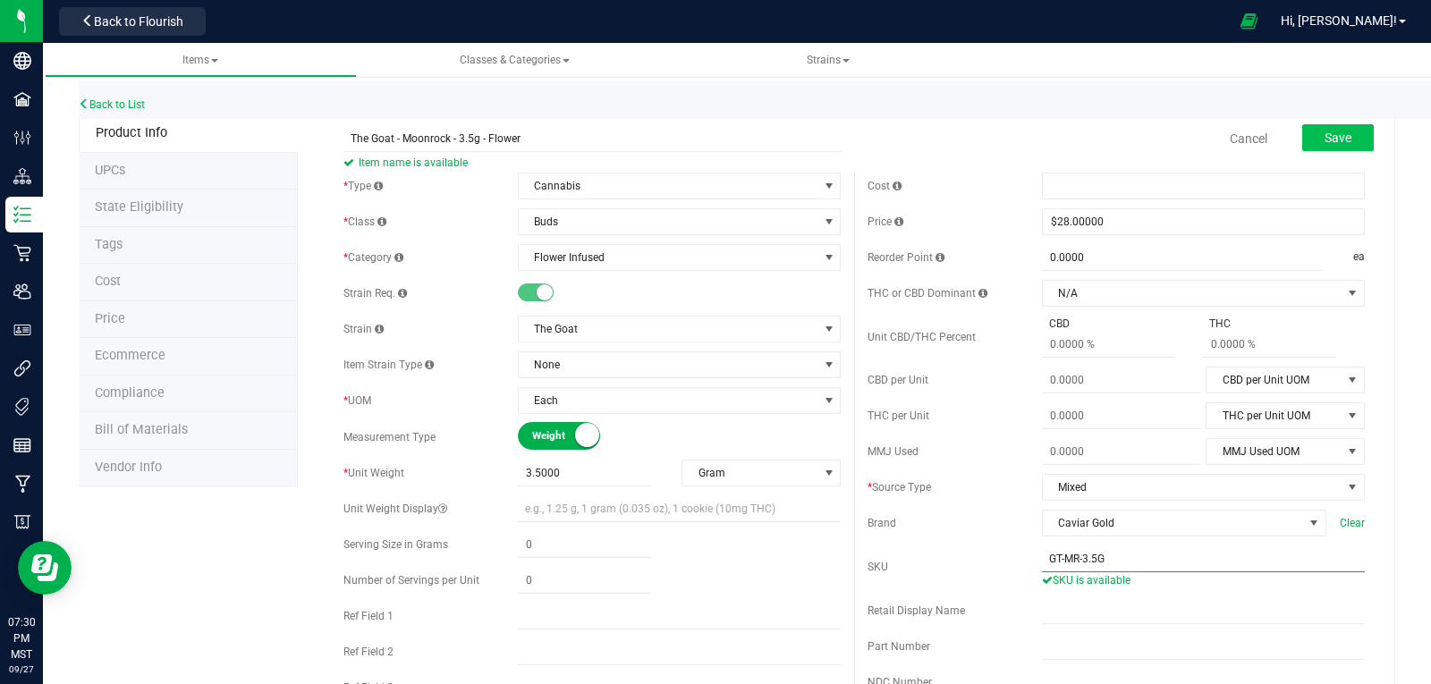
type input "GT-MR-3.5G"
click at [1327, 133] on span "Save" at bounding box center [1338, 138] width 27 height 14
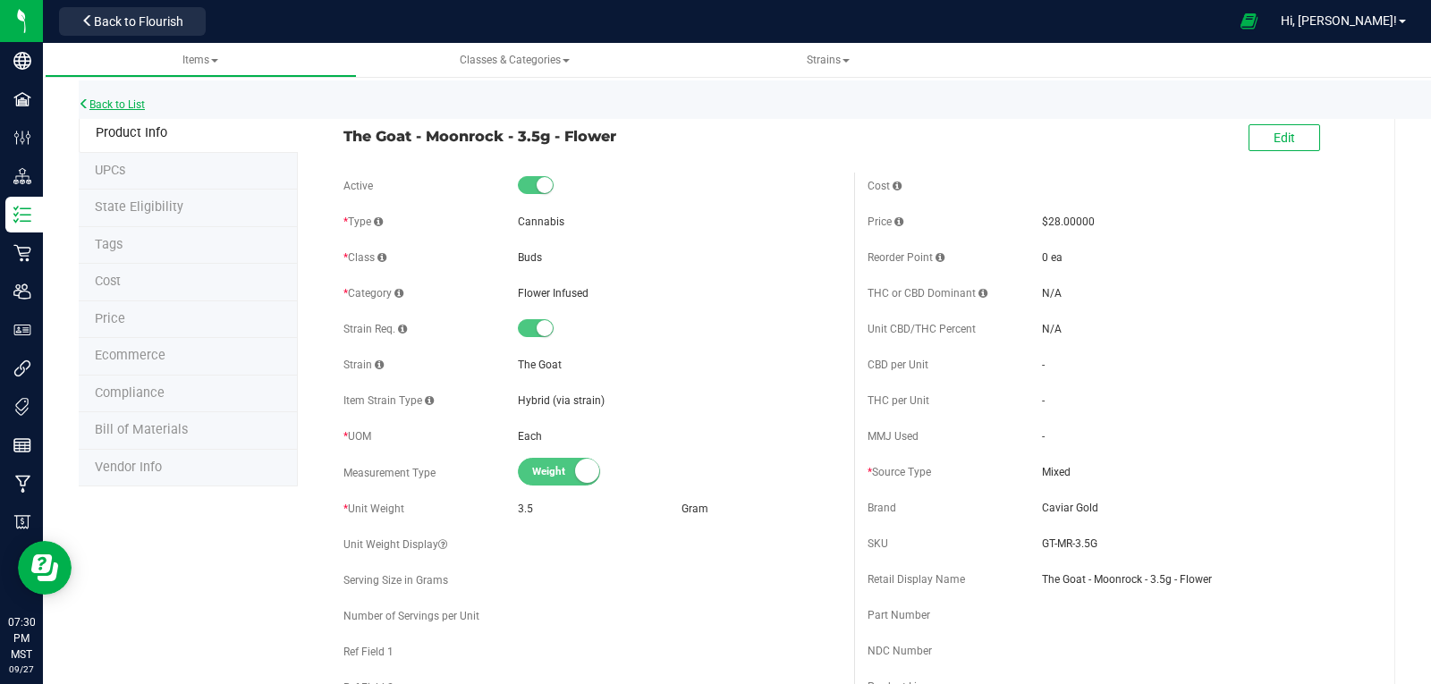
click at [124, 103] on link "Back to List" at bounding box center [112, 104] width 66 height 13
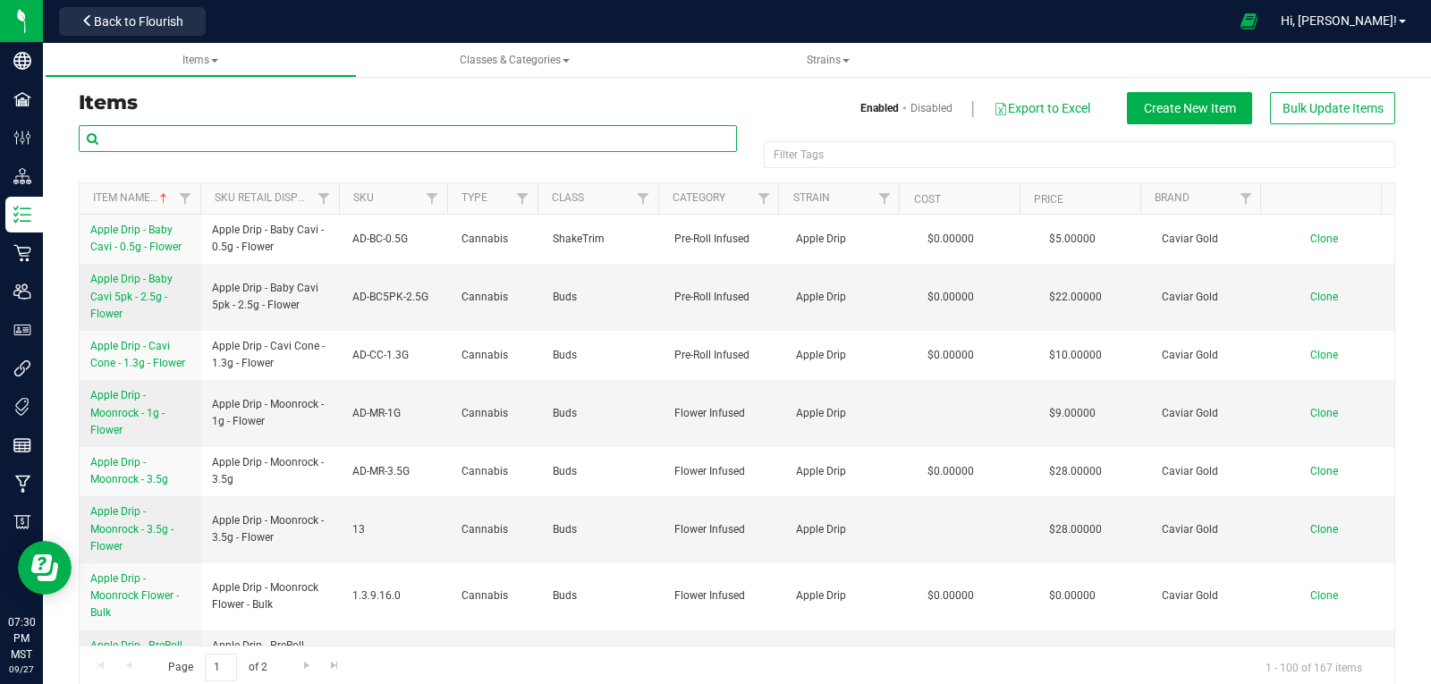
click at [187, 131] on input "text" at bounding box center [408, 138] width 658 height 27
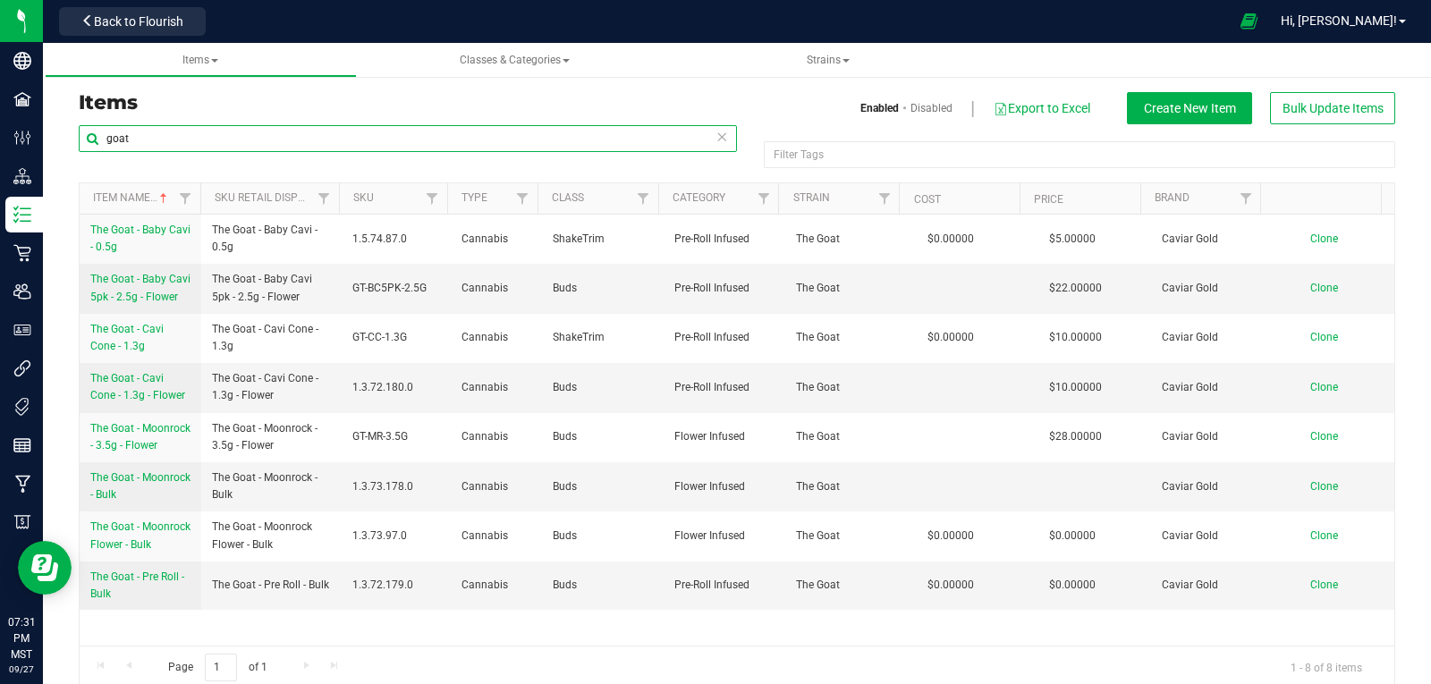
type input "goat"
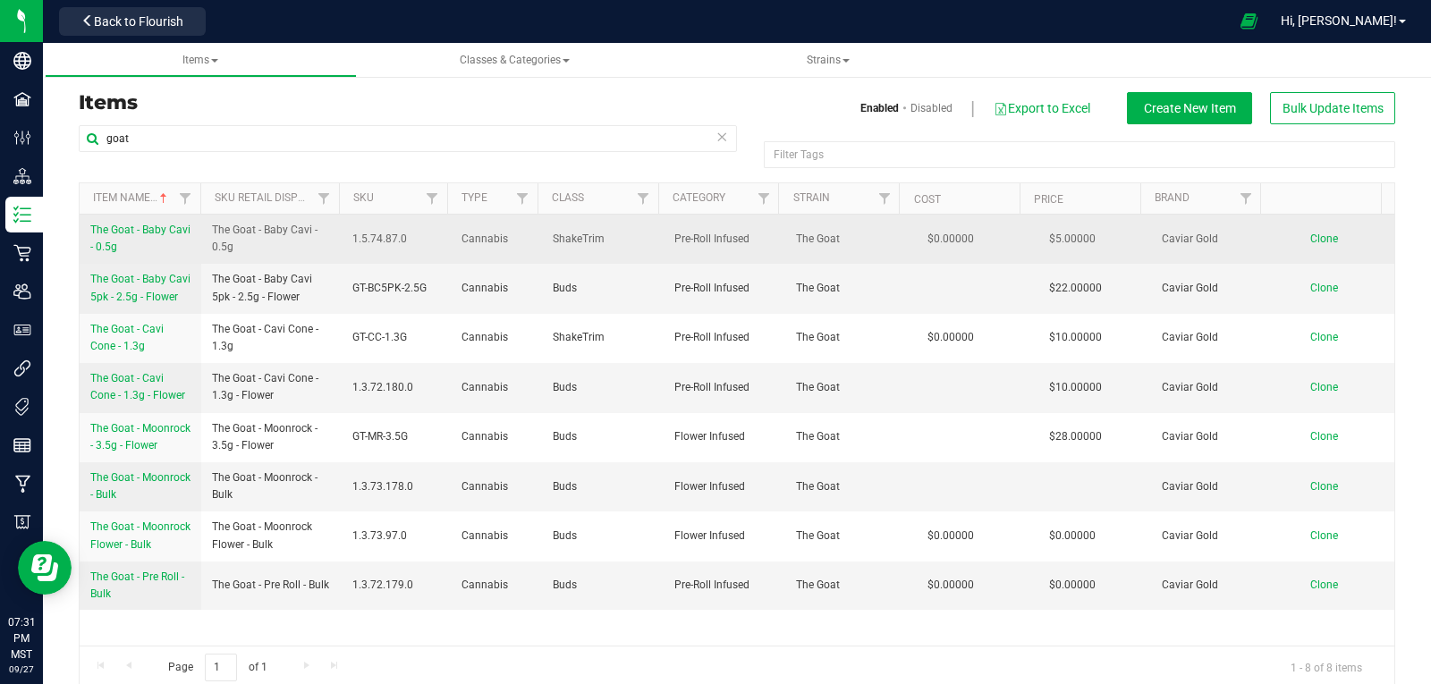
click at [118, 234] on span "The Goat - Baby Cavi - 0.5g" at bounding box center [140, 239] width 100 height 30
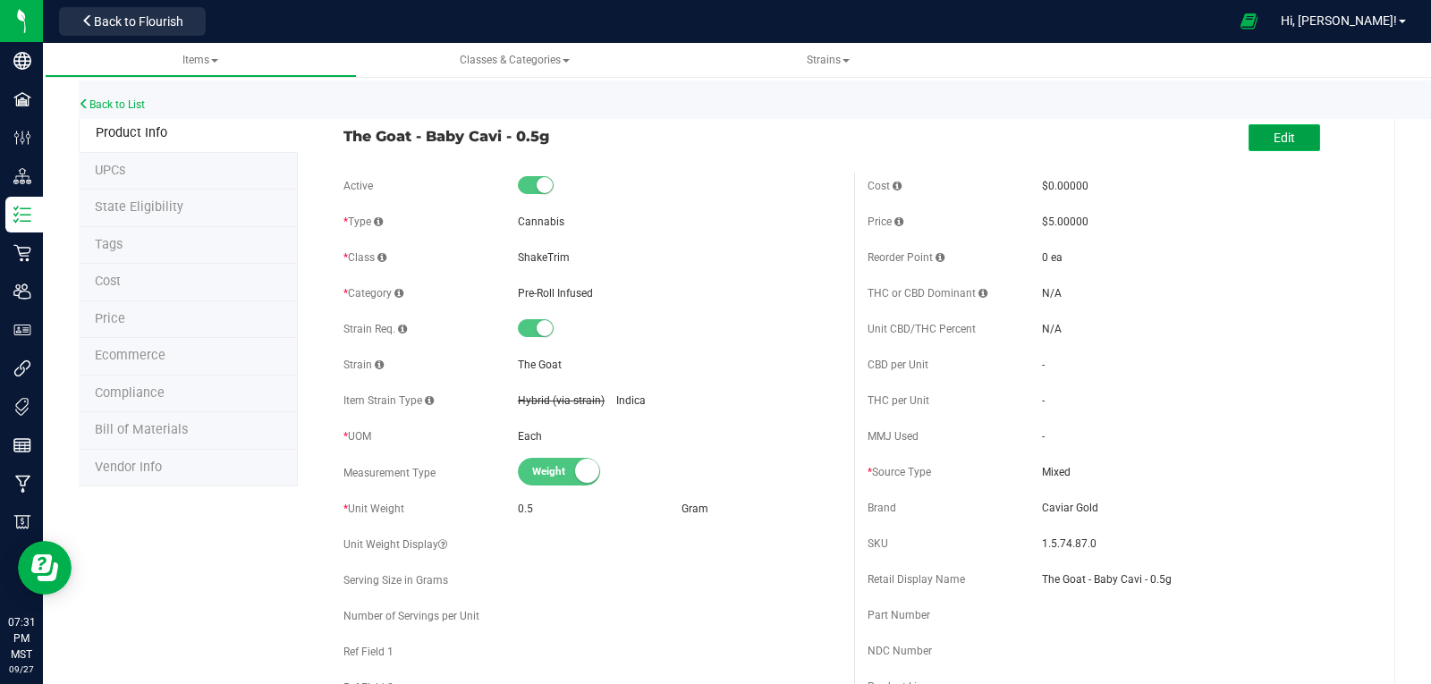
click at [1284, 135] on button "Edit" at bounding box center [1285, 137] width 72 height 27
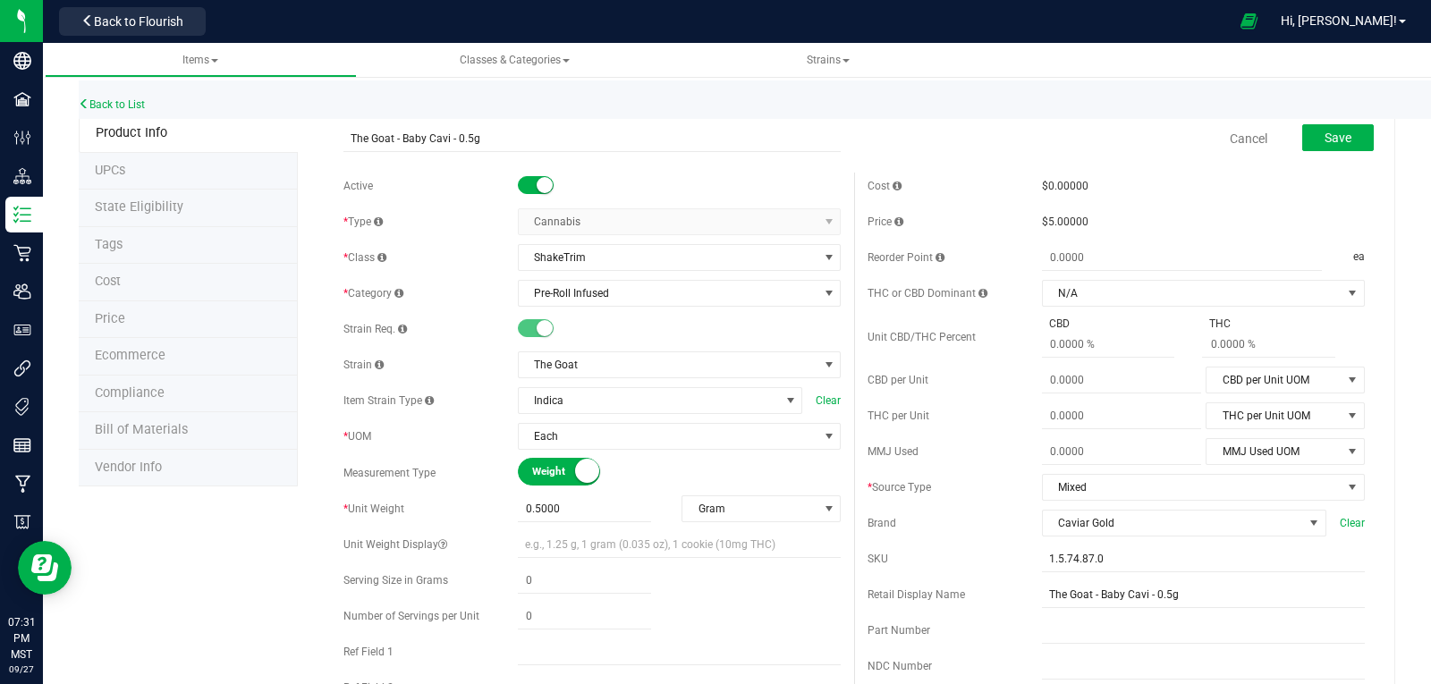
click at [538, 185] on small at bounding box center [545, 185] width 16 height 16
click at [1325, 131] on span "Save" at bounding box center [1338, 138] width 27 height 14
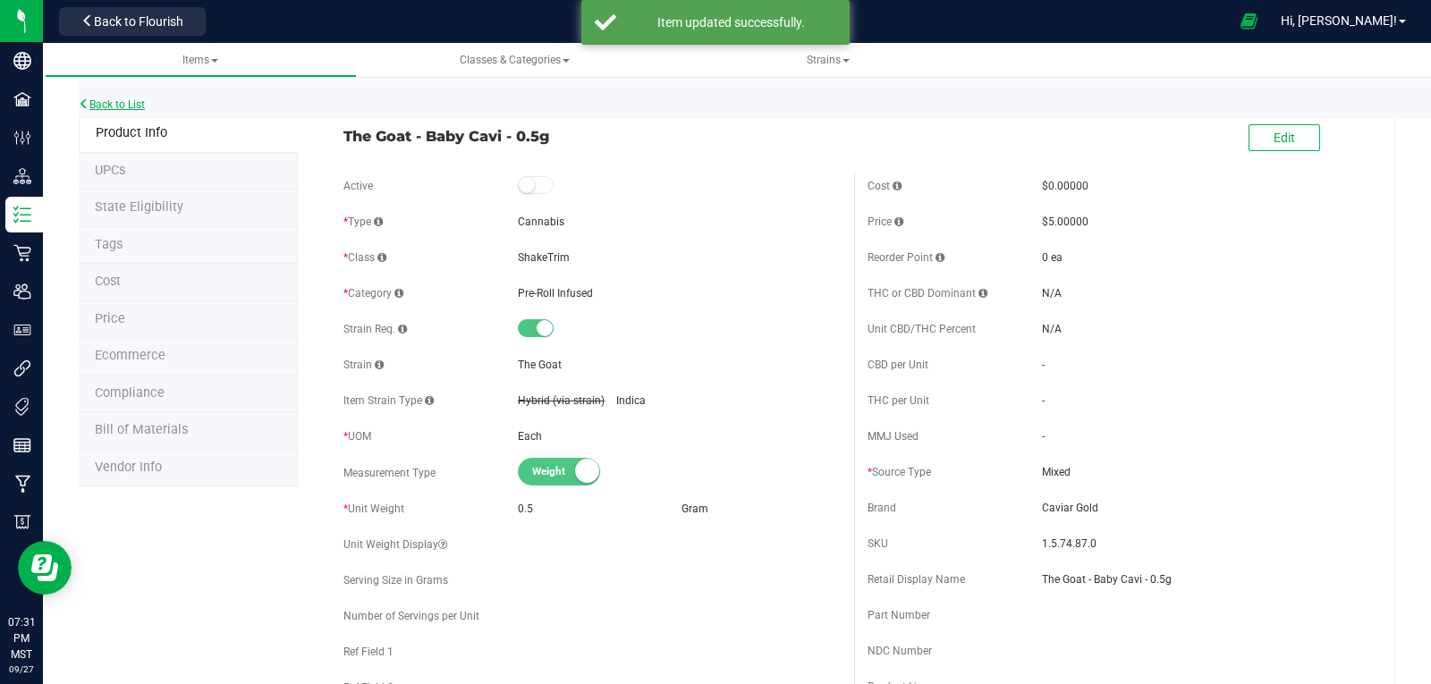
click at [99, 105] on link "Back to List" at bounding box center [112, 104] width 66 height 13
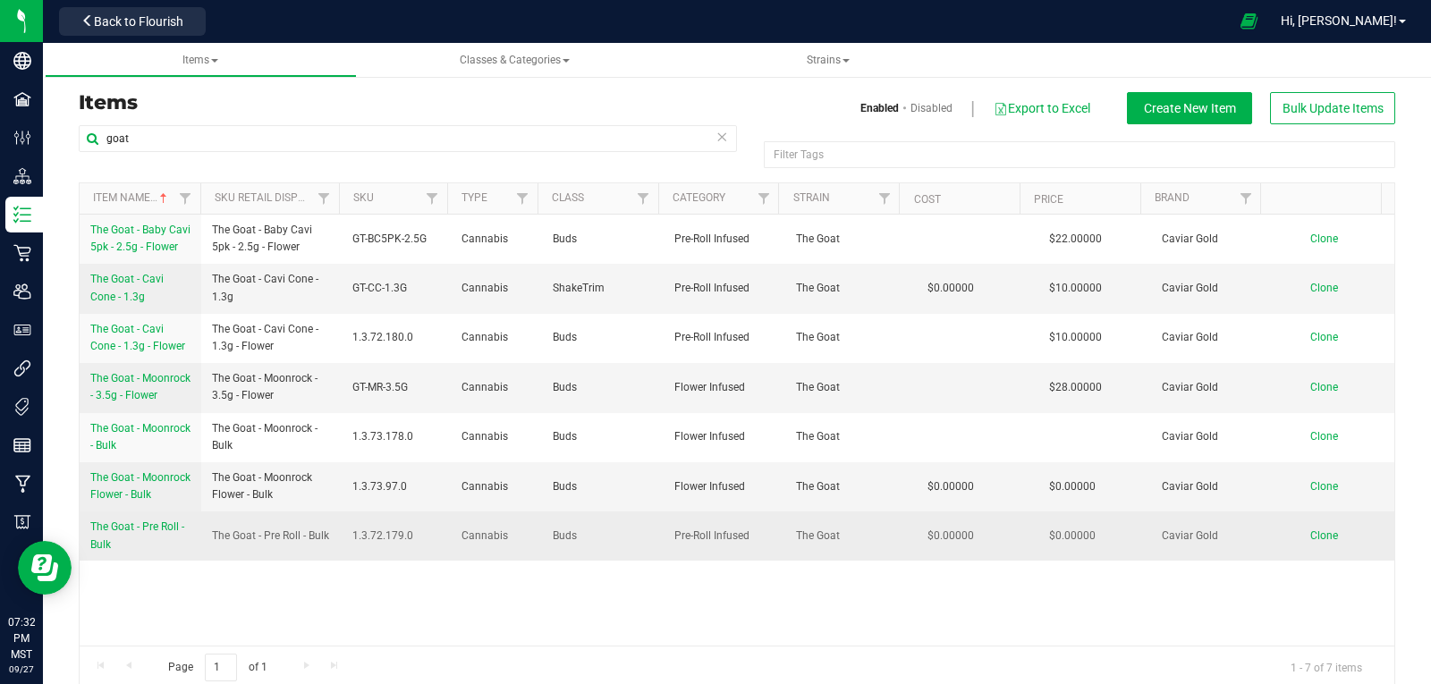
scroll to position [23, 0]
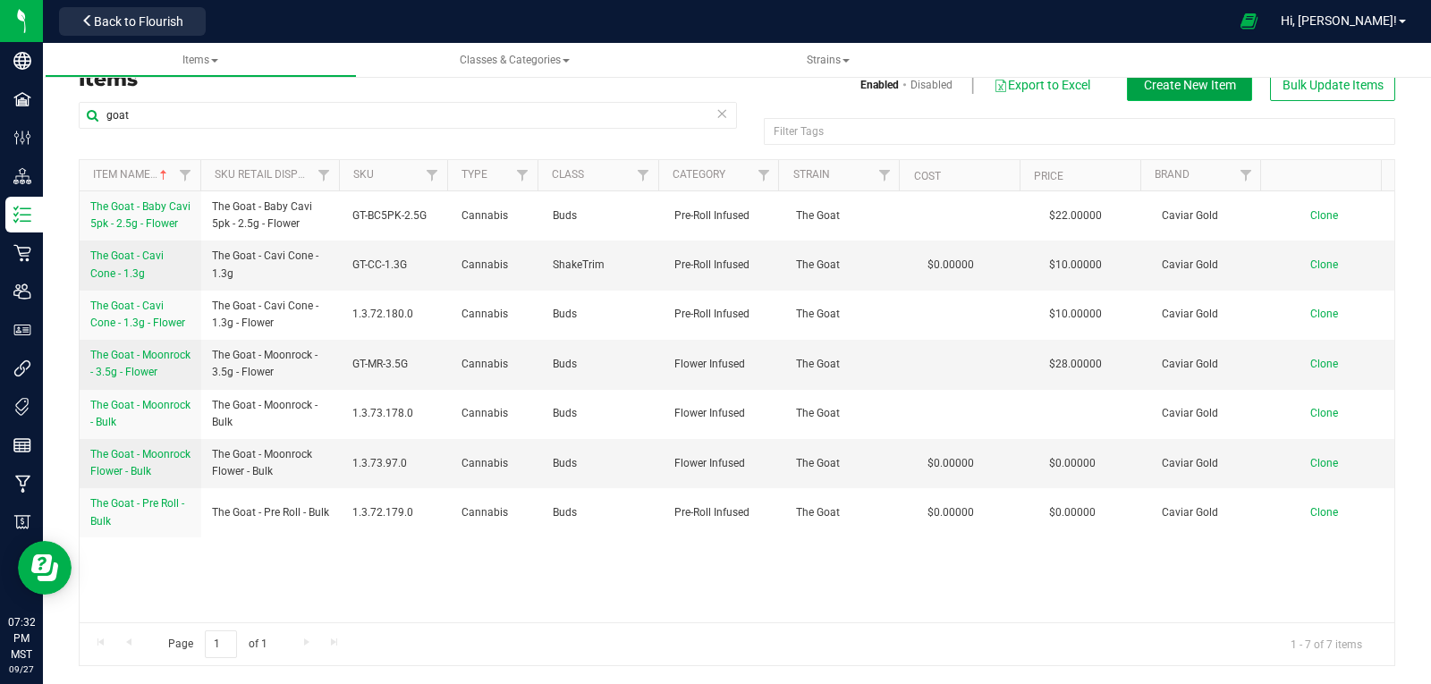
click at [1203, 87] on span "Create New Item" at bounding box center [1190, 85] width 92 height 14
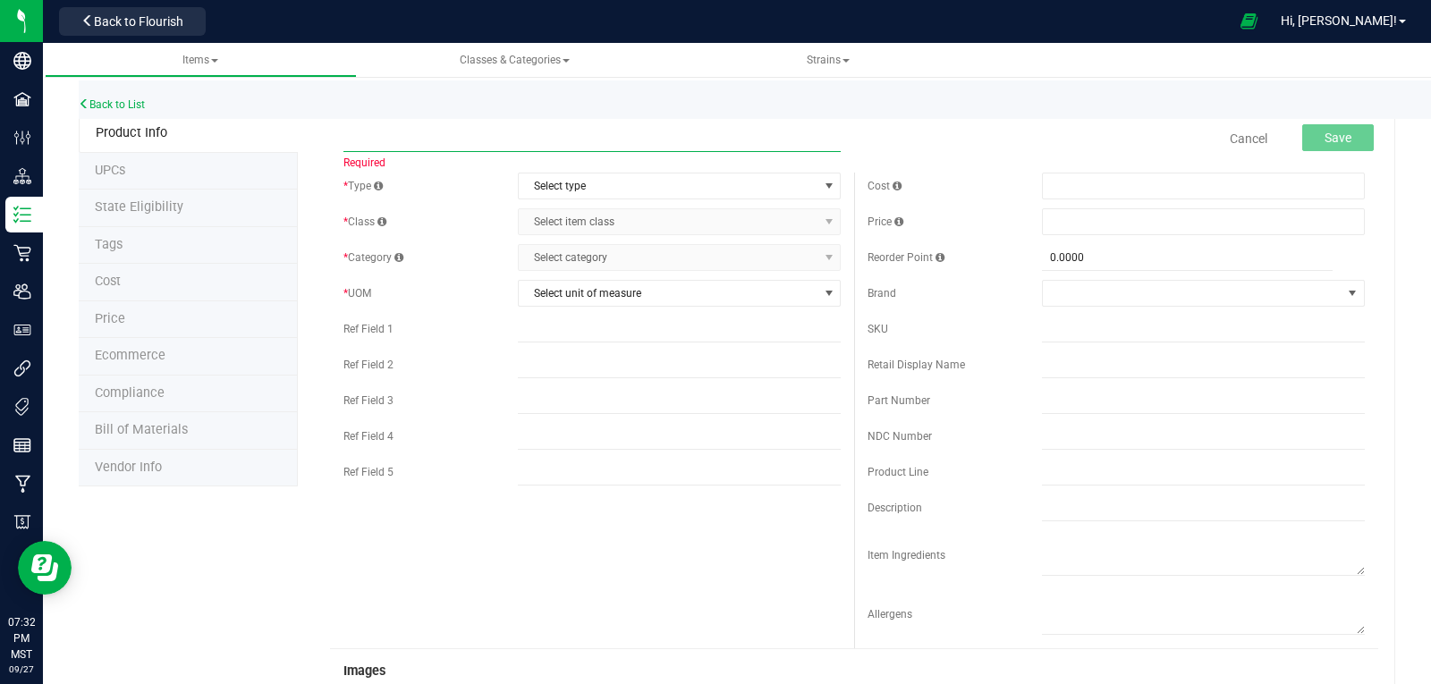
paste input "The Goat - Moonrock - 1g - Flower"
type input "The Goat - Moonrock - 1g - Flower"
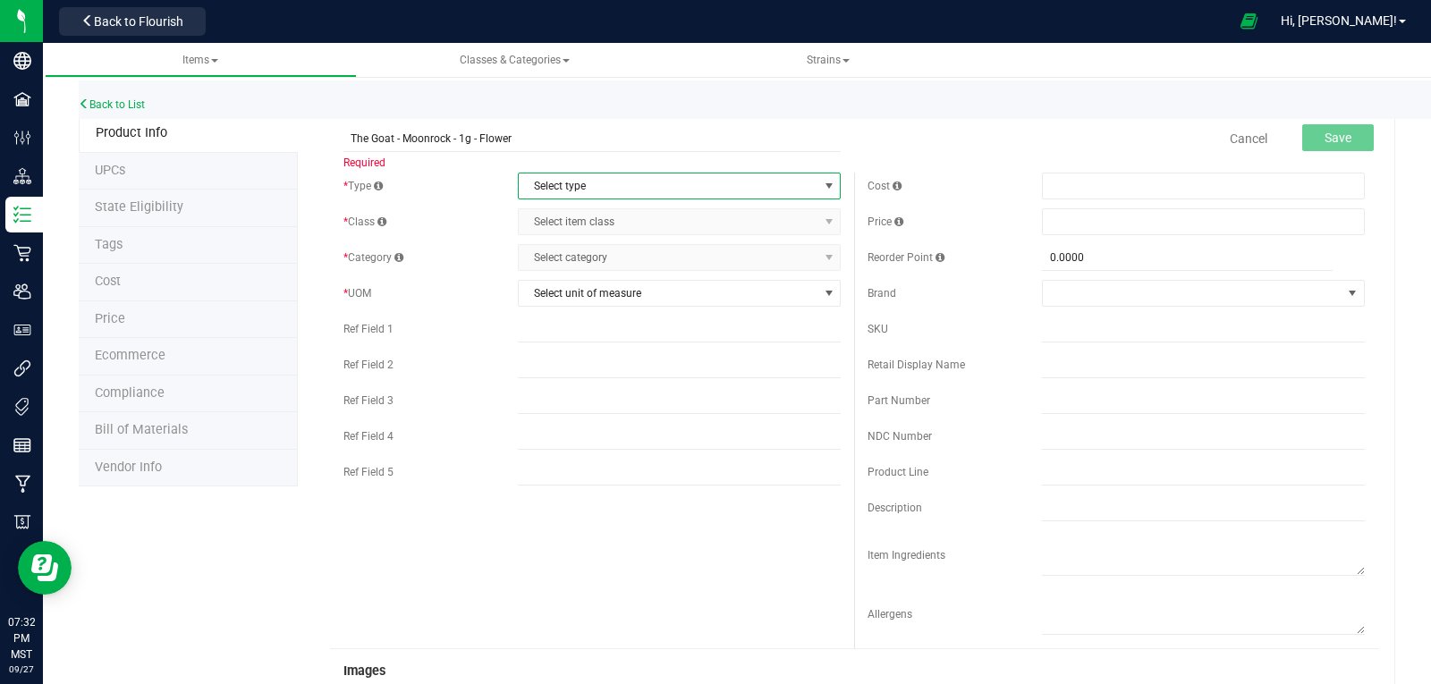
click at [569, 184] on span "Select type" at bounding box center [668, 186] width 299 height 25
click at [577, 216] on li "Cannabis" at bounding box center [673, 216] width 318 height 27
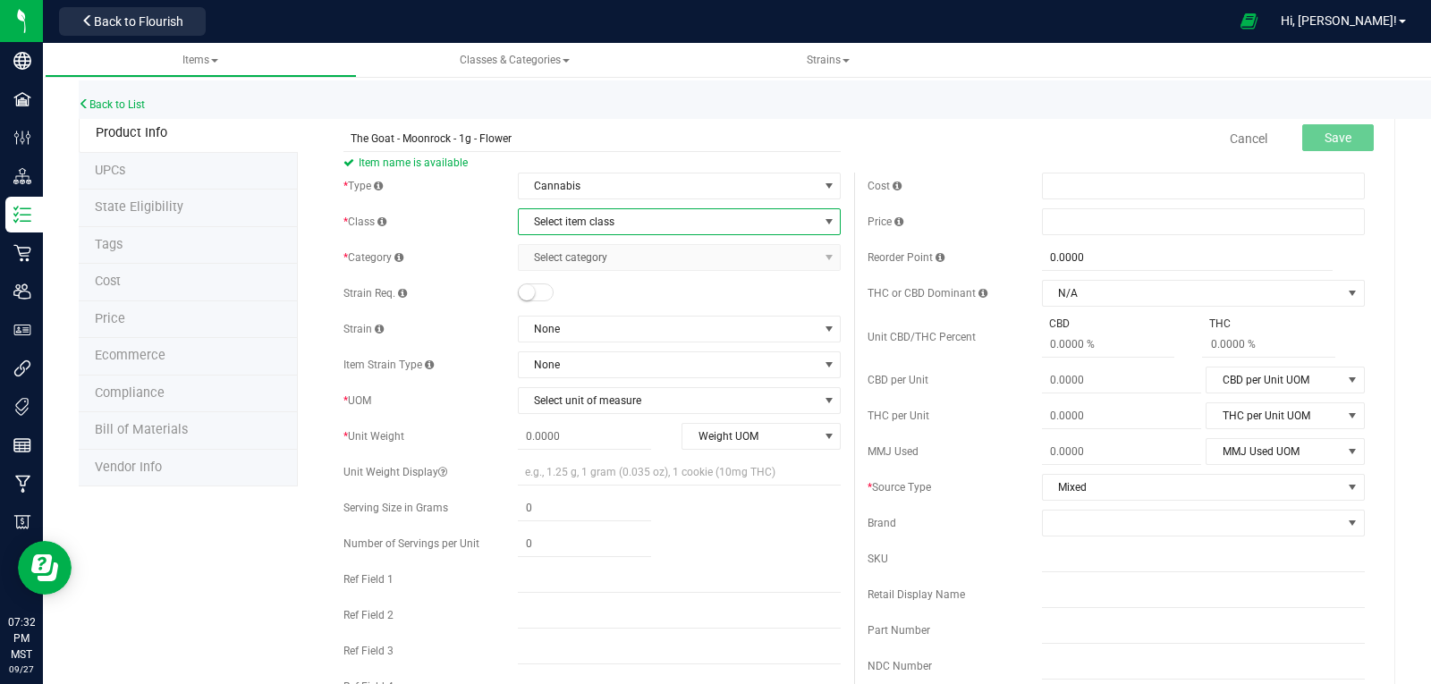
click at [576, 216] on span "Select item class" at bounding box center [668, 221] width 299 height 25
click at [561, 243] on li "Buds" at bounding box center [673, 252] width 318 height 27
click at [561, 243] on div "* Type Cannabis Select type Cannabis Non-Inventory Raw Materials Supplies * Cla…" at bounding box center [592, 459] width 524 height 572
click at [604, 248] on span "Select category" at bounding box center [668, 257] width 299 height 25
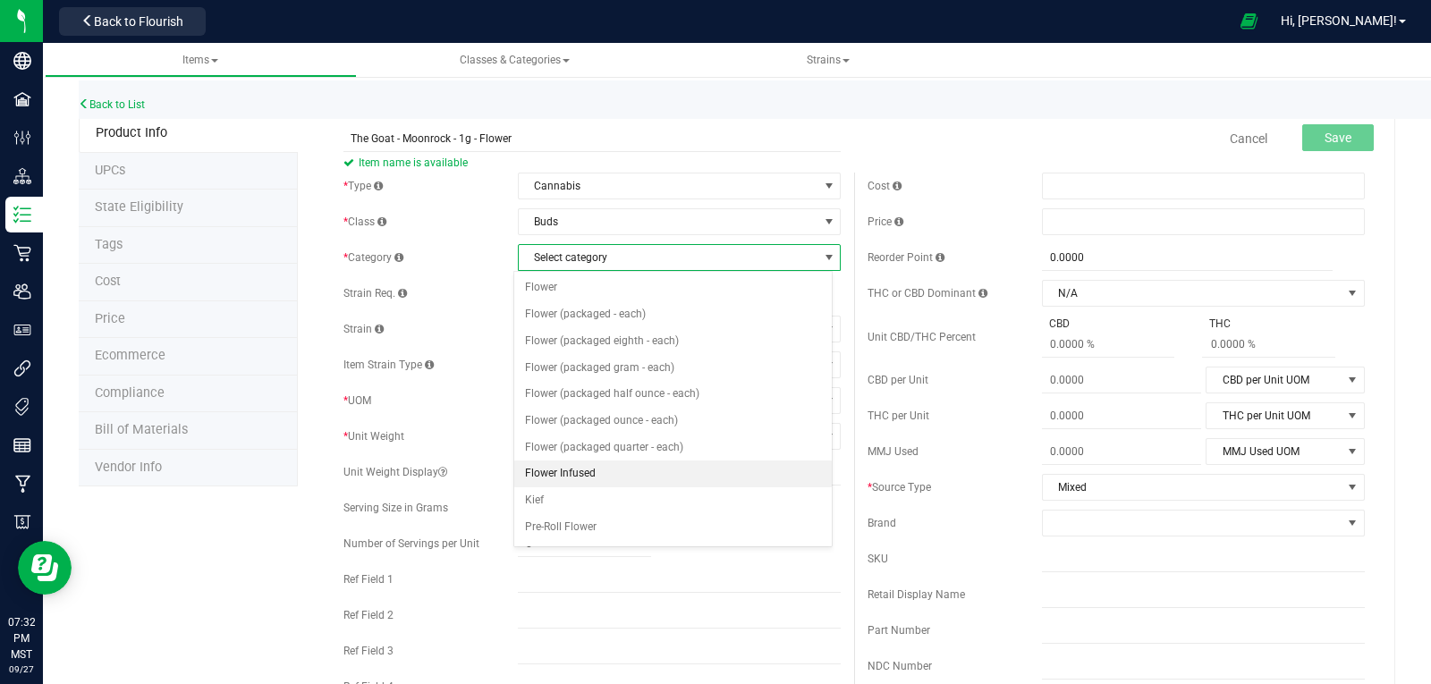
click at [574, 472] on li "Flower Infused" at bounding box center [673, 474] width 318 height 27
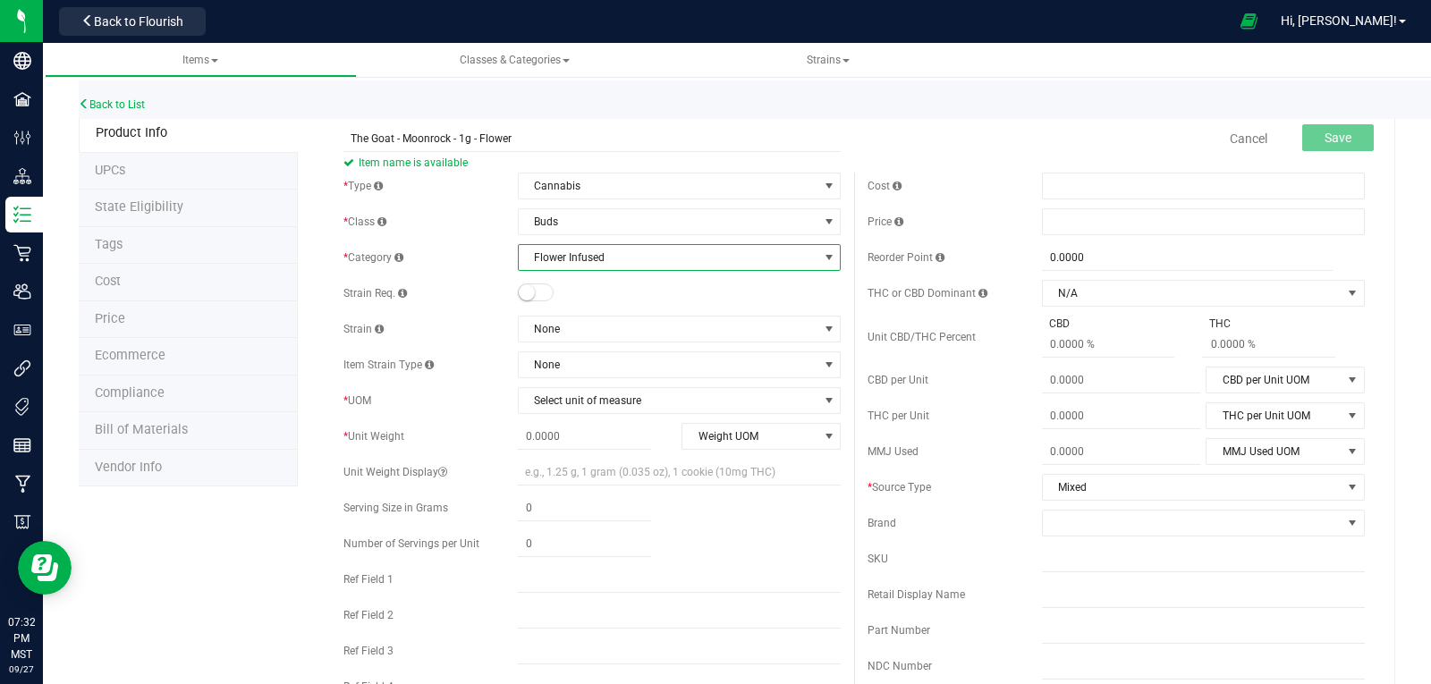
click at [529, 290] on small at bounding box center [527, 292] width 16 height 16
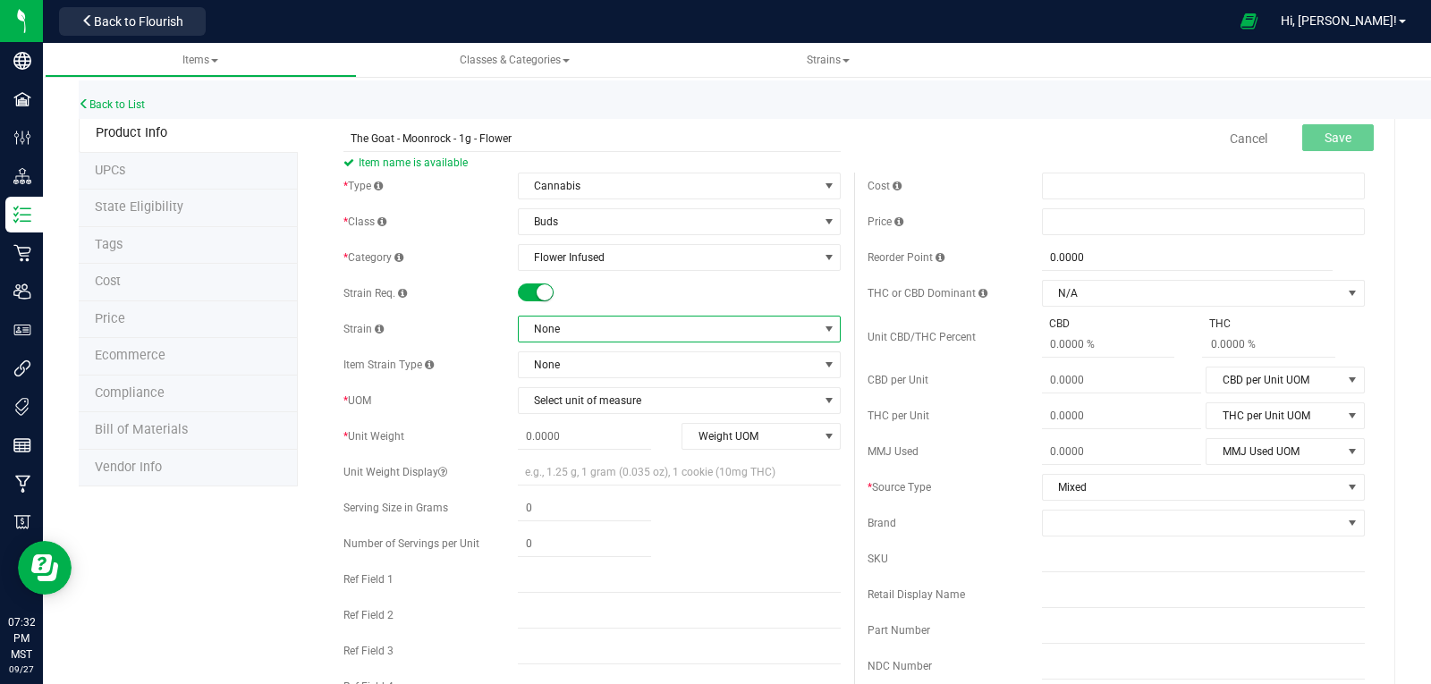
click at [573, 321] on span "None" at bounding box center [668, 329] width 299 height 25
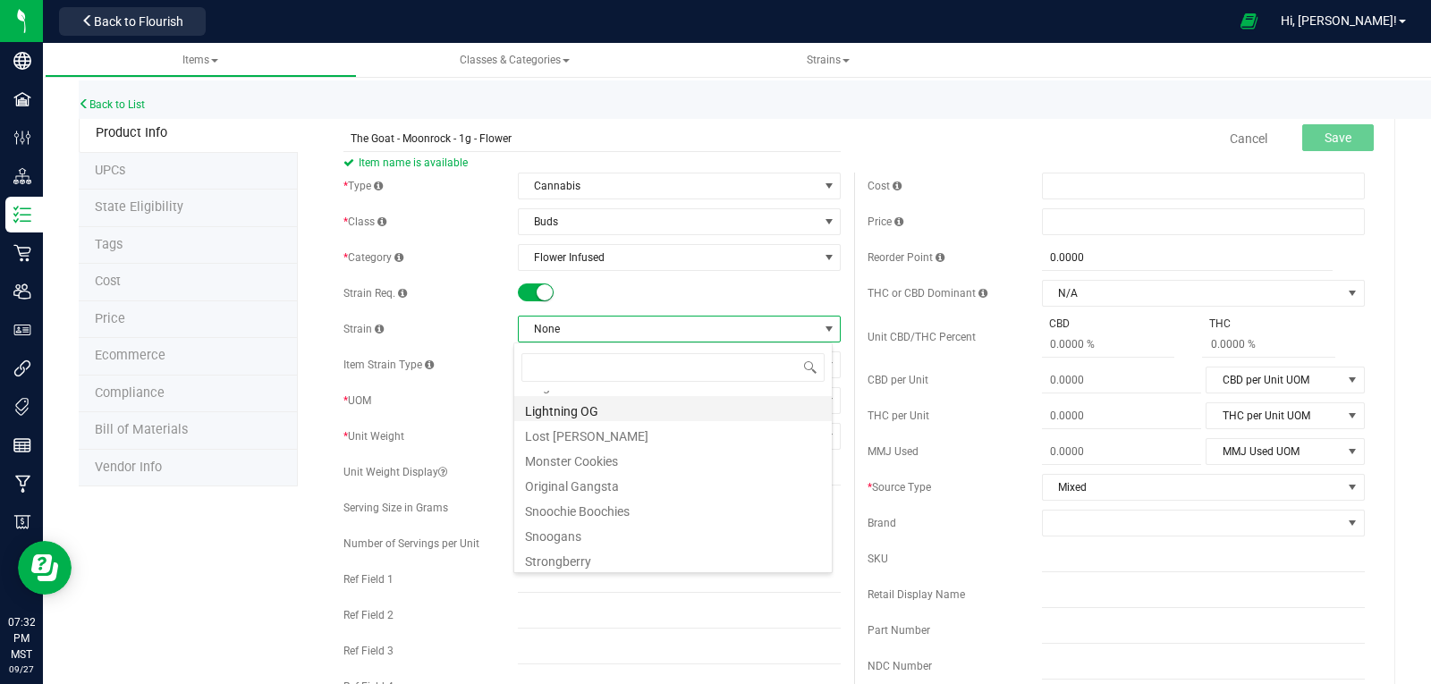
scroll to position [372, 0]
drag, startPoint x: 577, startPoint y: 536, endPoint x: 602, endPoint y: 514, distance: 33.0
click at [577, 535] on li "The Goat" at bounding box center [673, 532] width 318 height 25
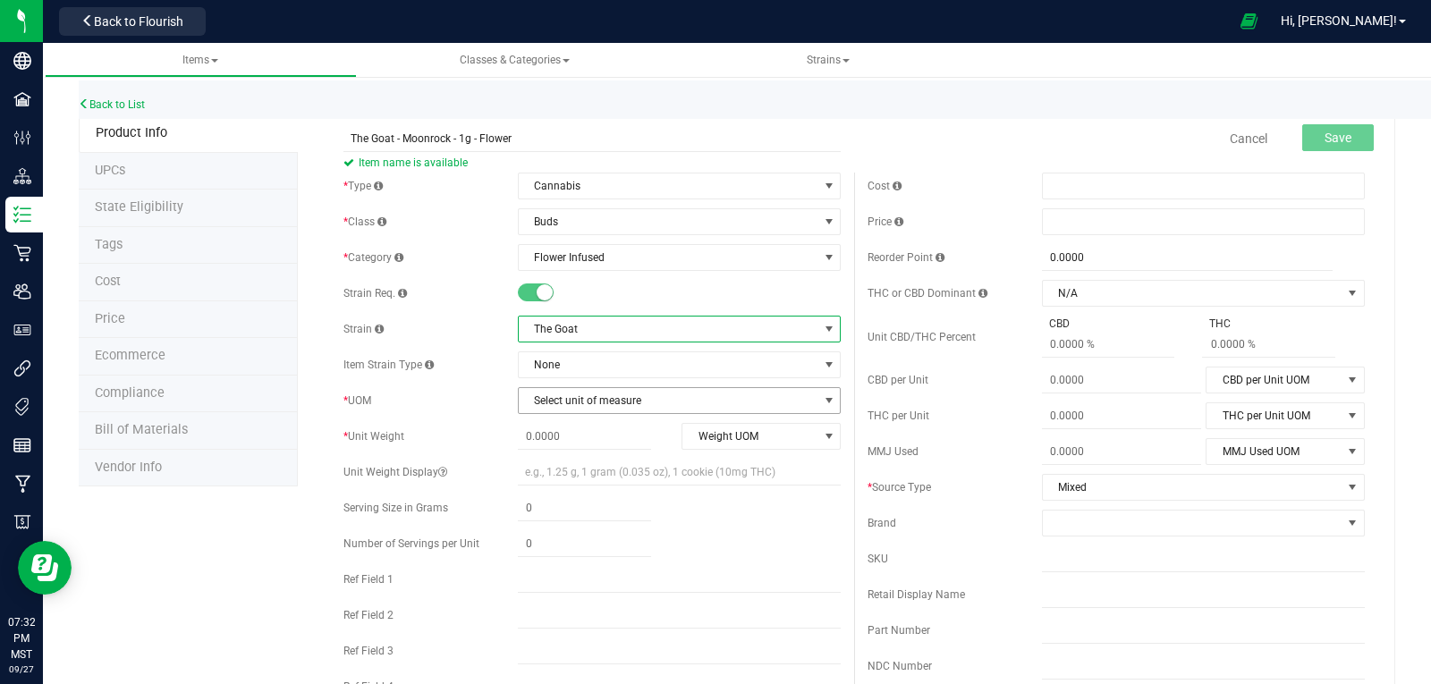
click at [570, 402] on span "Select unit of measure" at bounding box center [668, 400] width 299 height 25
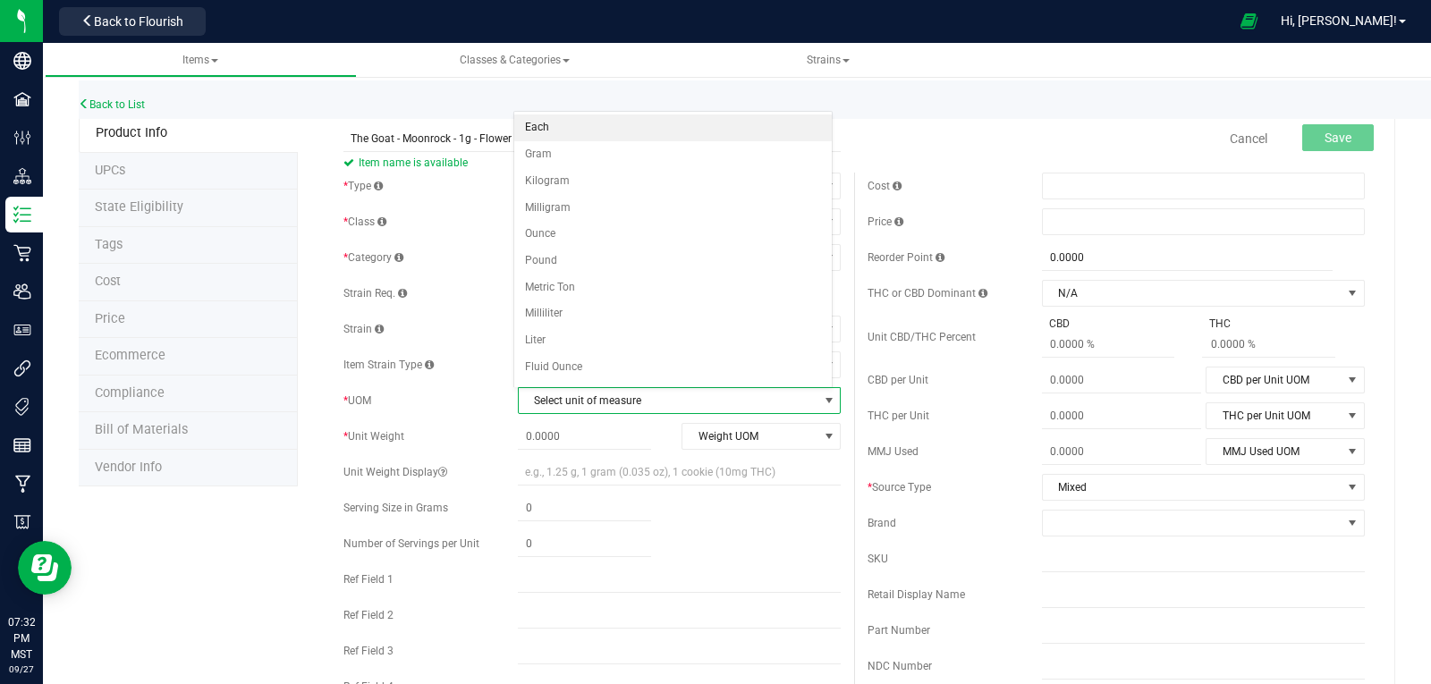
click at [538, 130] on li "Each" at bounding box center [673, 127] width 318 height 27
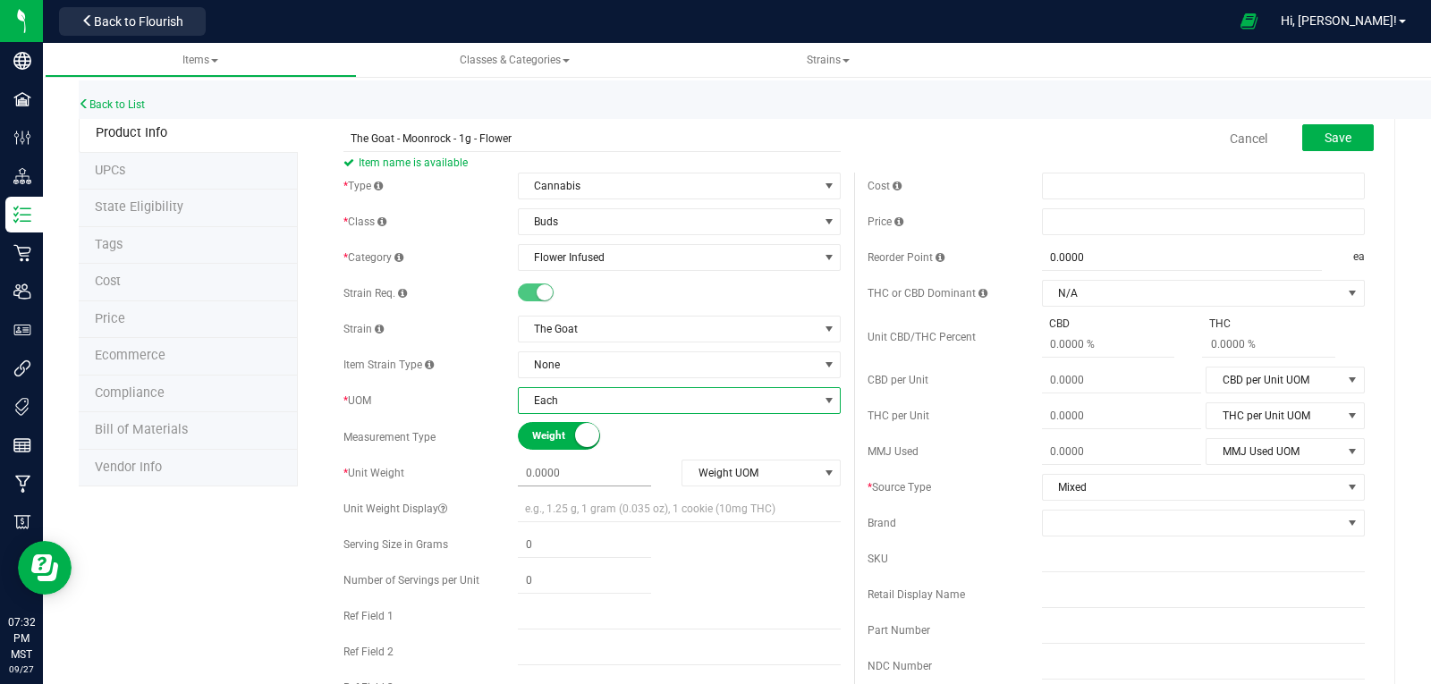
click at [580, 467] on span at bounding box center [584, 474] width 133 height 26
type input "1"
type input "1.0000"
click at [737, 479] on span "Weight UOM" at bounding box center [749, 473] width 135 height 25
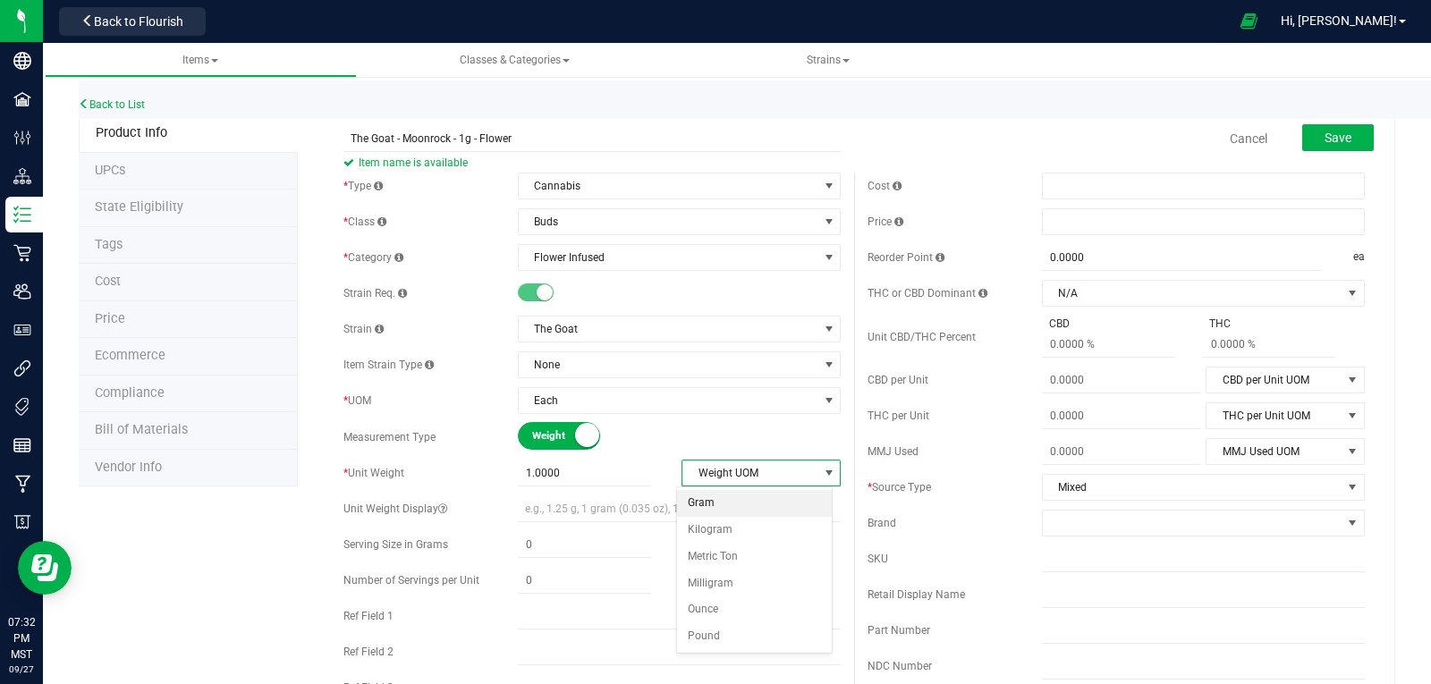
click at [701, 504] on li "Gram" at bounding box center [755, 503] width 156 height 27
click at [1091, 223] on span at bounding box center [1203, 221] width 323 height 27
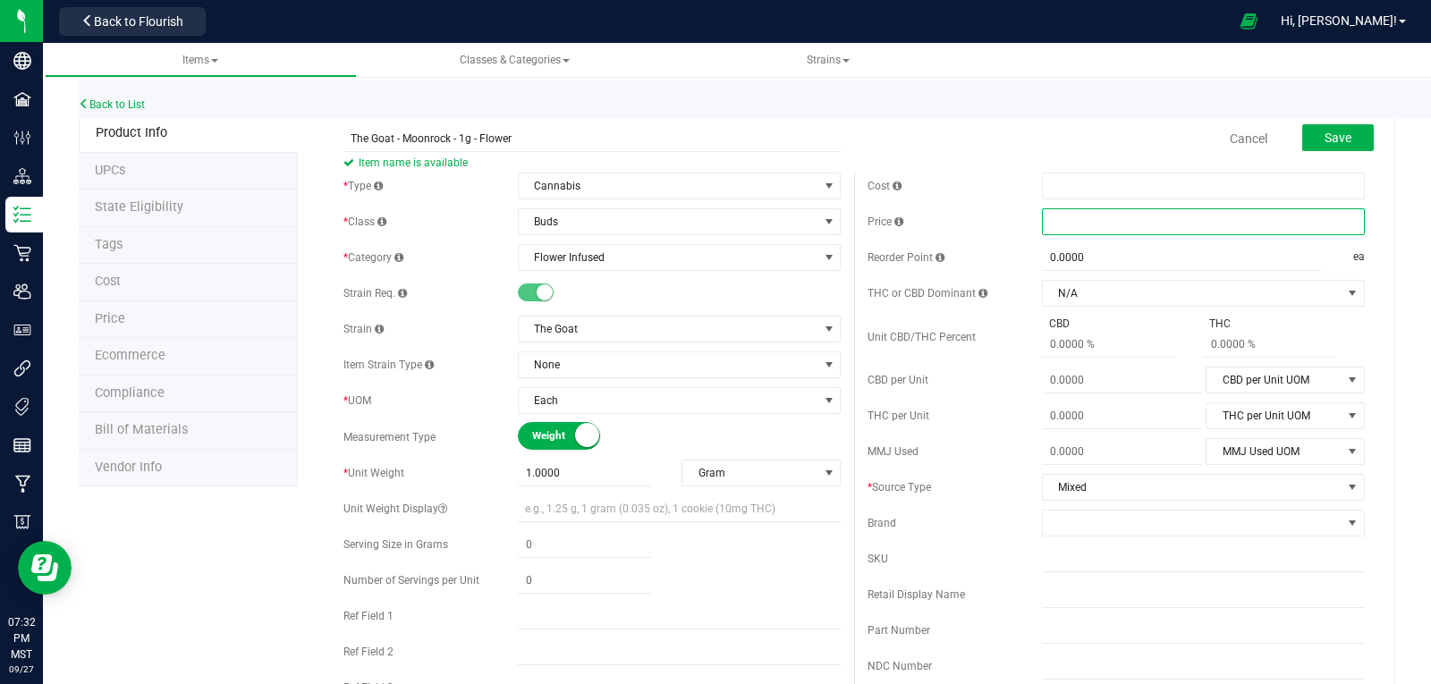
type input "9"
type input "$9.00000"
click at [1070, 520] on span at bounding box center [1192, 523] width 299 height 25
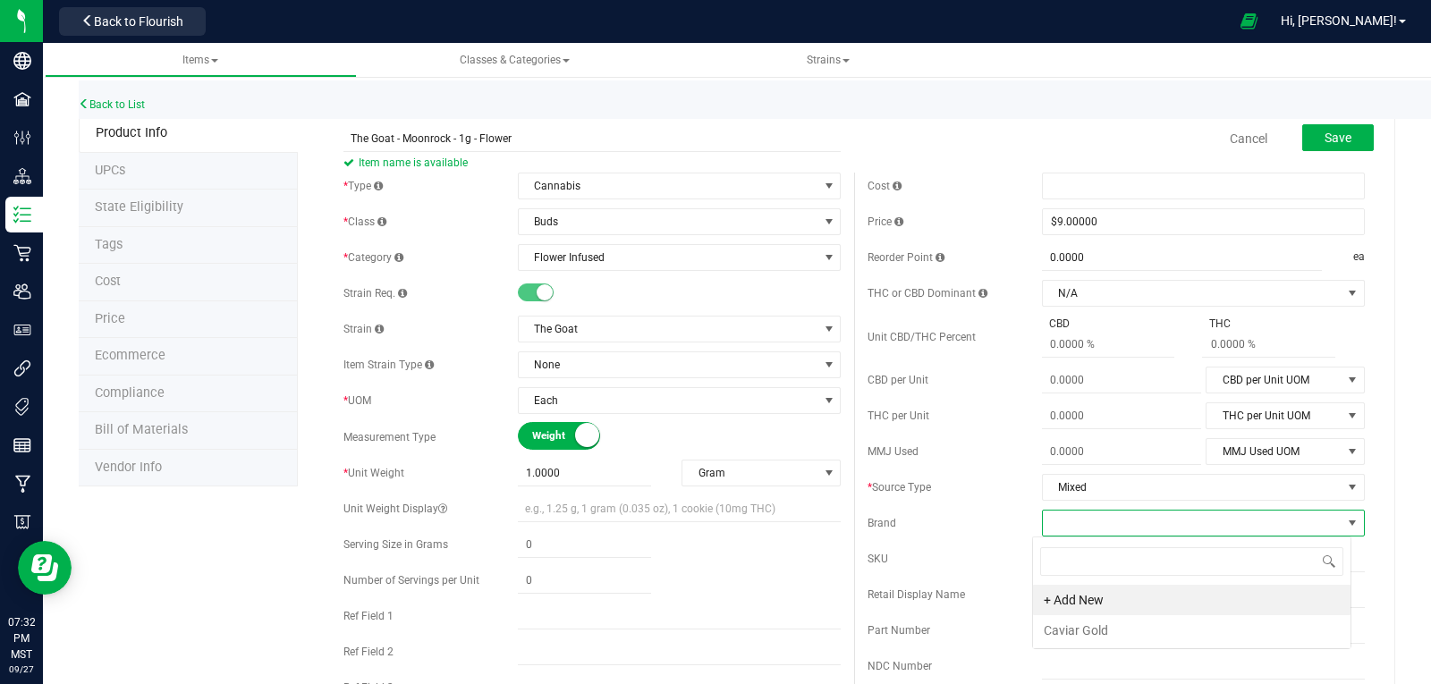
scroll to position [27, 319]
click at [1097, 629] on li "Caviar Gold" at bounding box center [1192, 630] width 318 height 30
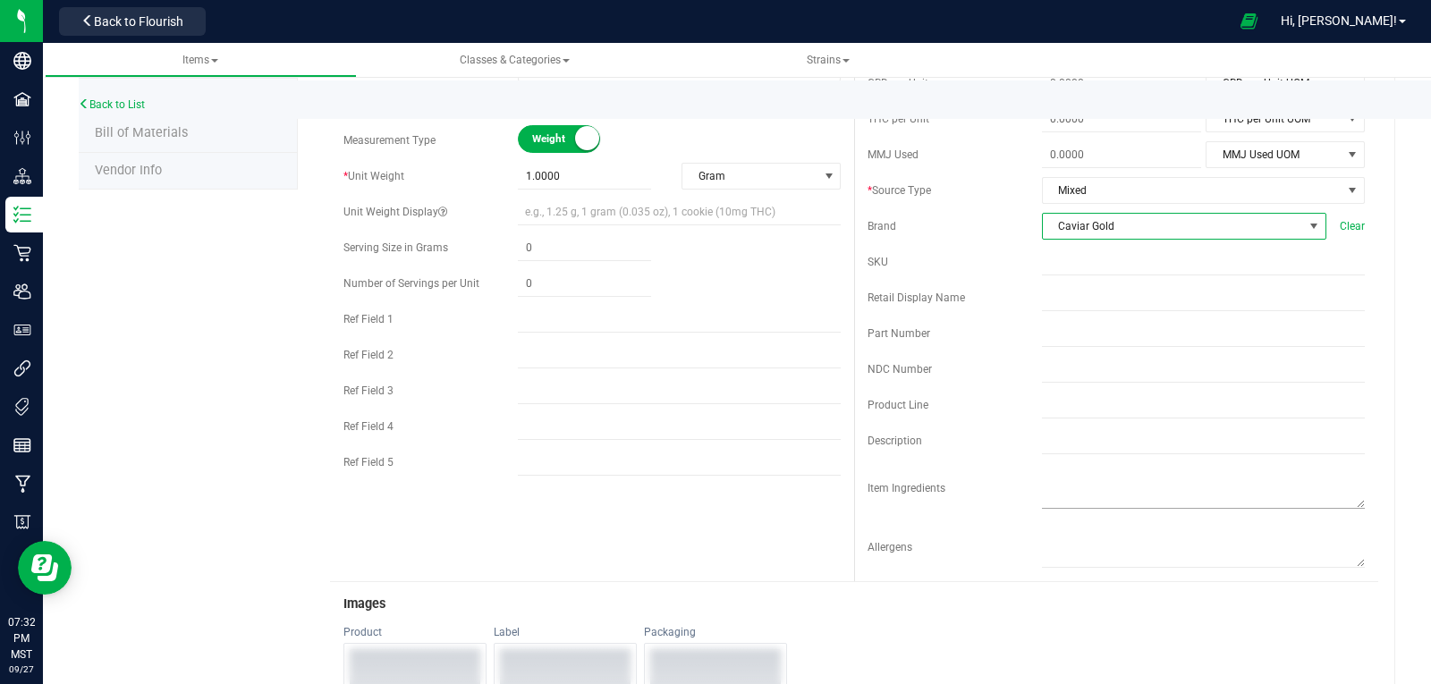
scroll to position [358, 0]
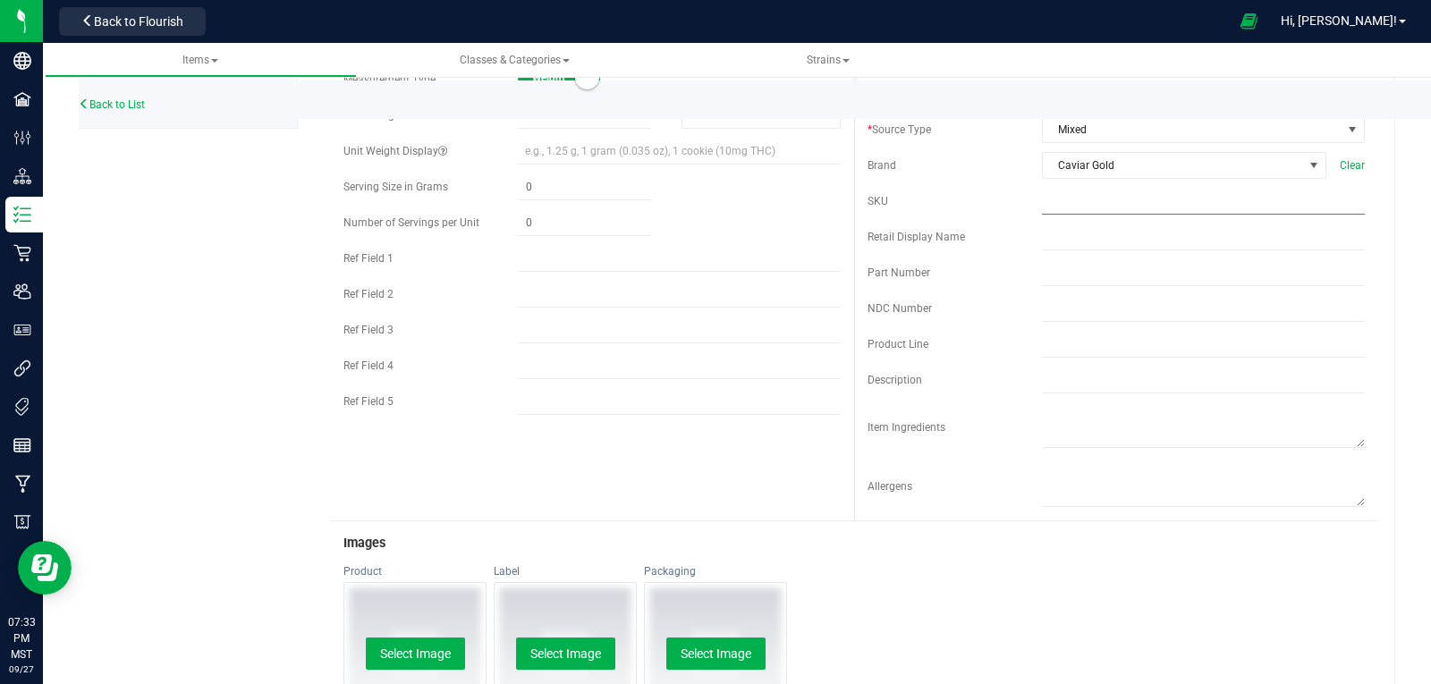
click at [1056, 210] on input "text" at bounding box center [1203, 201] width 323 height 27
paste input "GT-MR-1G"
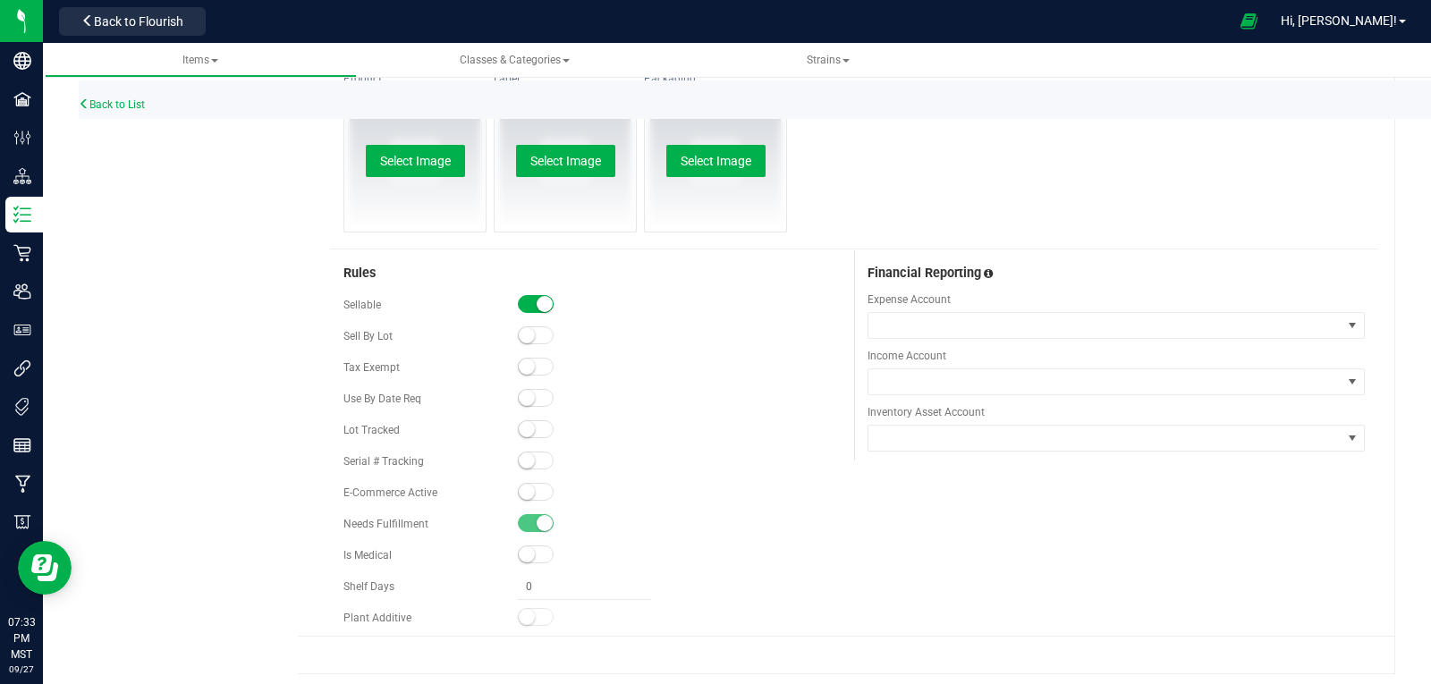
scroll to position [875, 0]
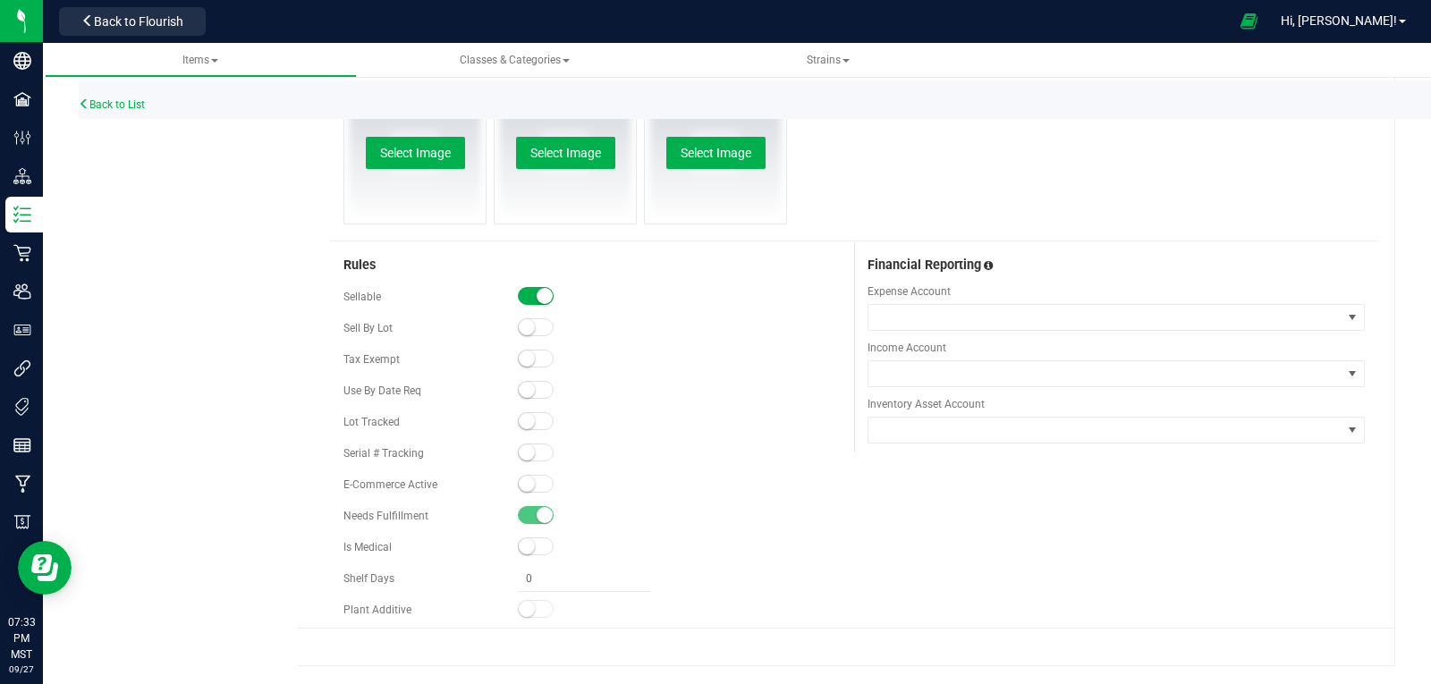
type input "GT-MR-1G"
click at [520, 423] on small at bounding box center [527, 421] width 16 height 16
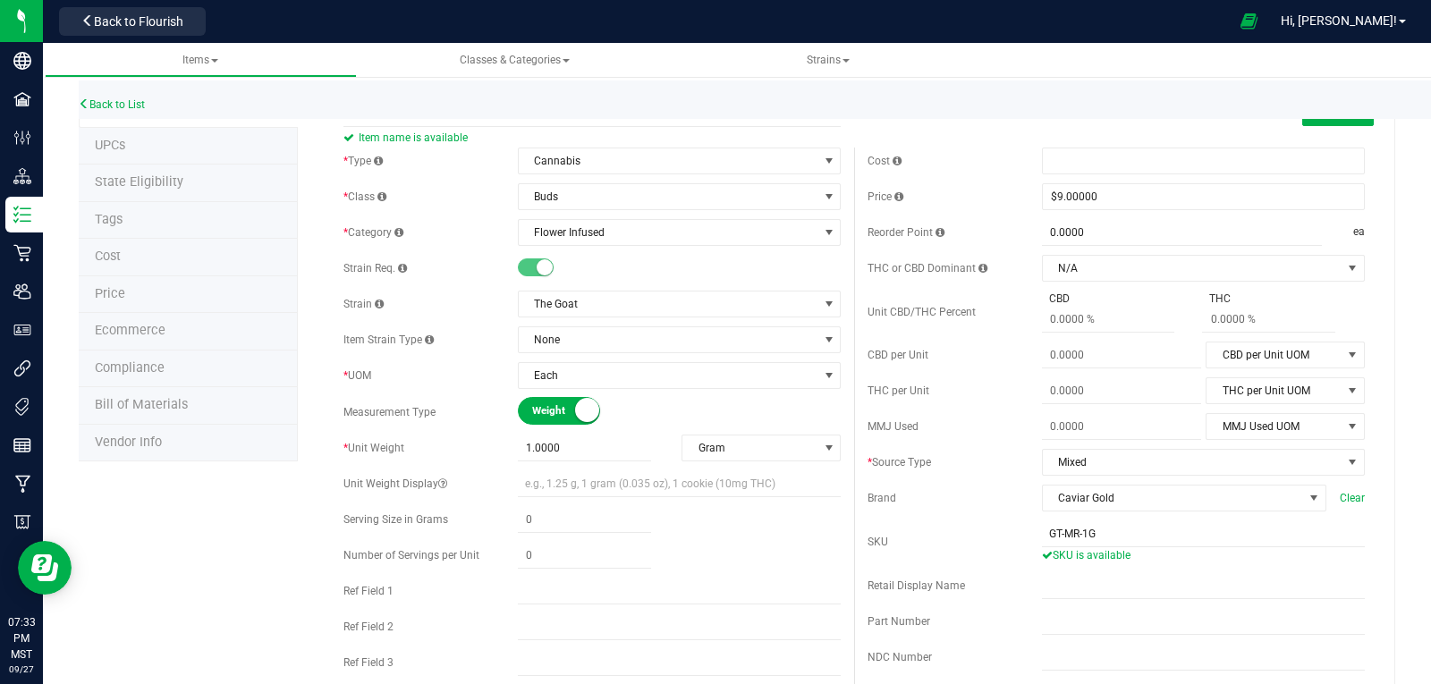
scroll to position [0, 0]
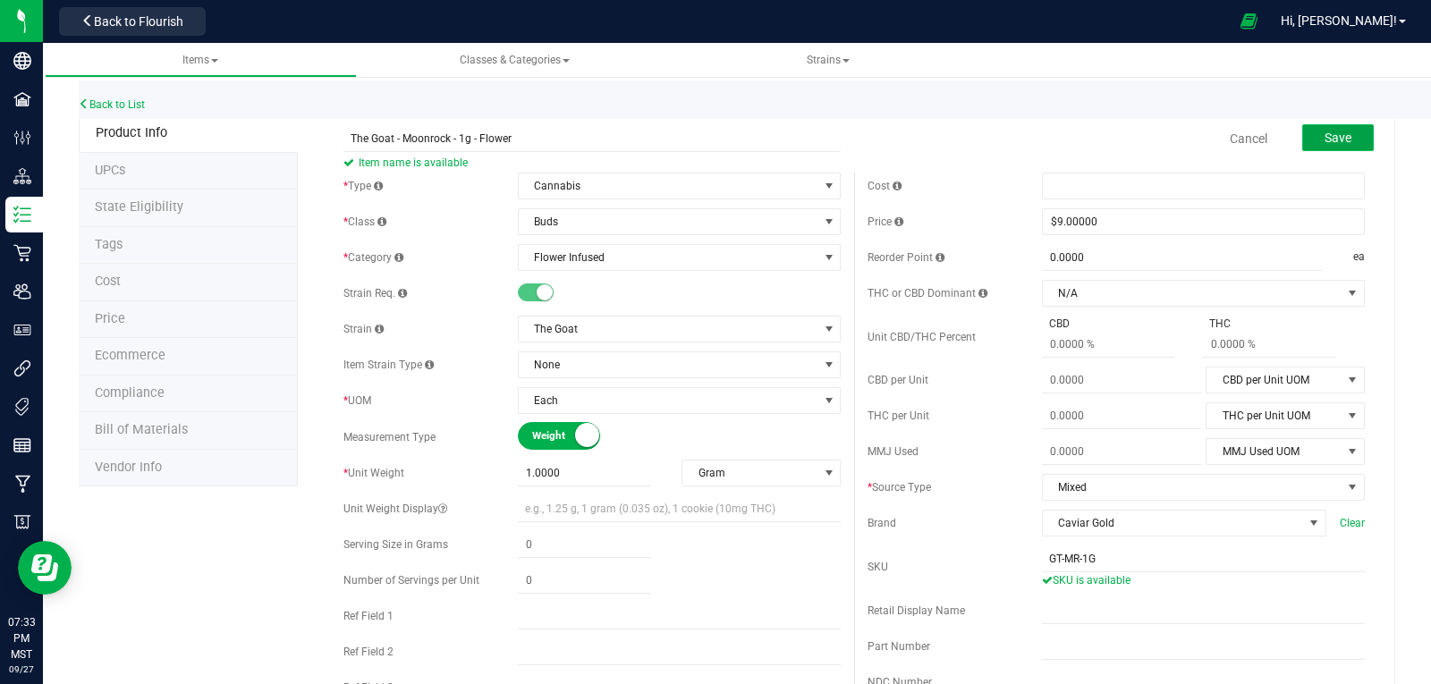
click at [1326, 139] on span "Save" at bounding box center [1338, 138] width 27 height 14
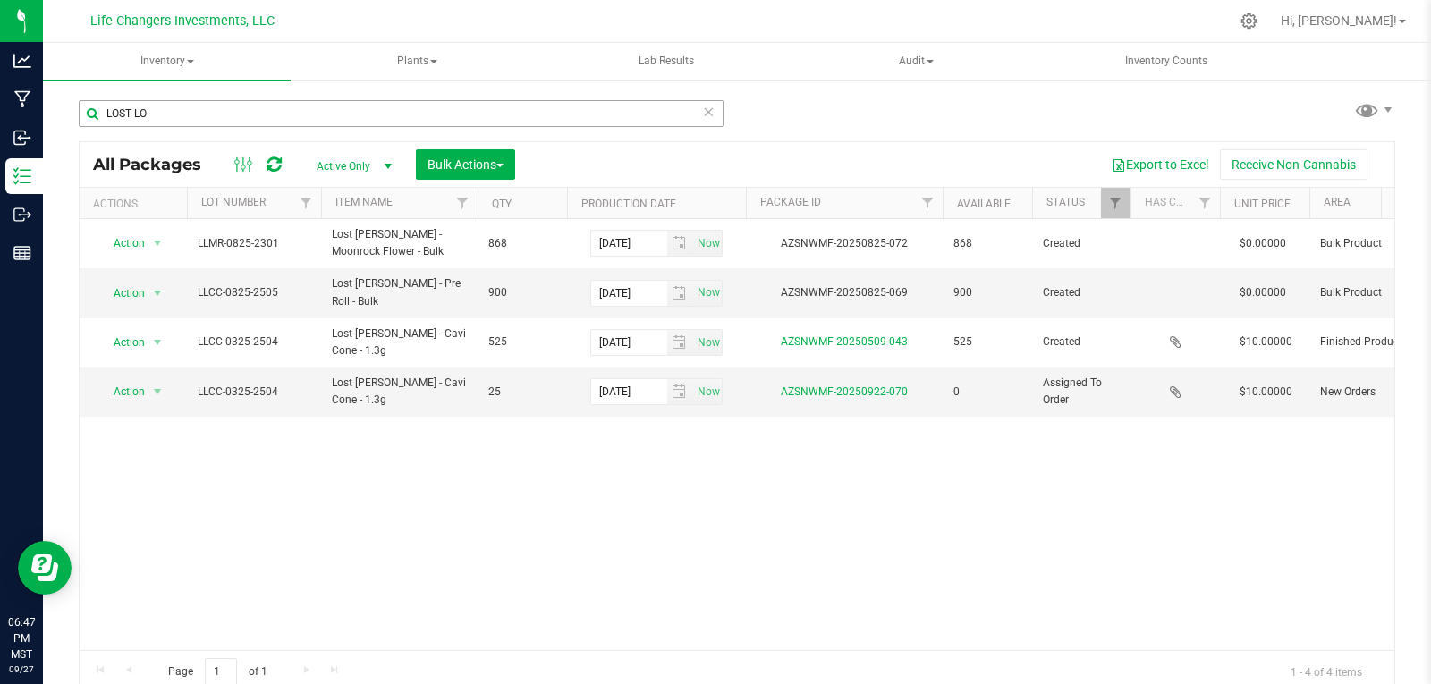
click at [199, 117] on input "LOST LO" at bounding box center [401, 113] width 645 height 27
click at [182, 110] on input "LOST LO" at bounding box center [401, 113] width 645 height 27
drag, startPoint x: 166, startPoint y: 110, endPoint x: 96, endPoint y: 119, distance: 71.2
click at [96, 119] on input "LOST LO" at bounding box center [401, 113] width 645 height 27
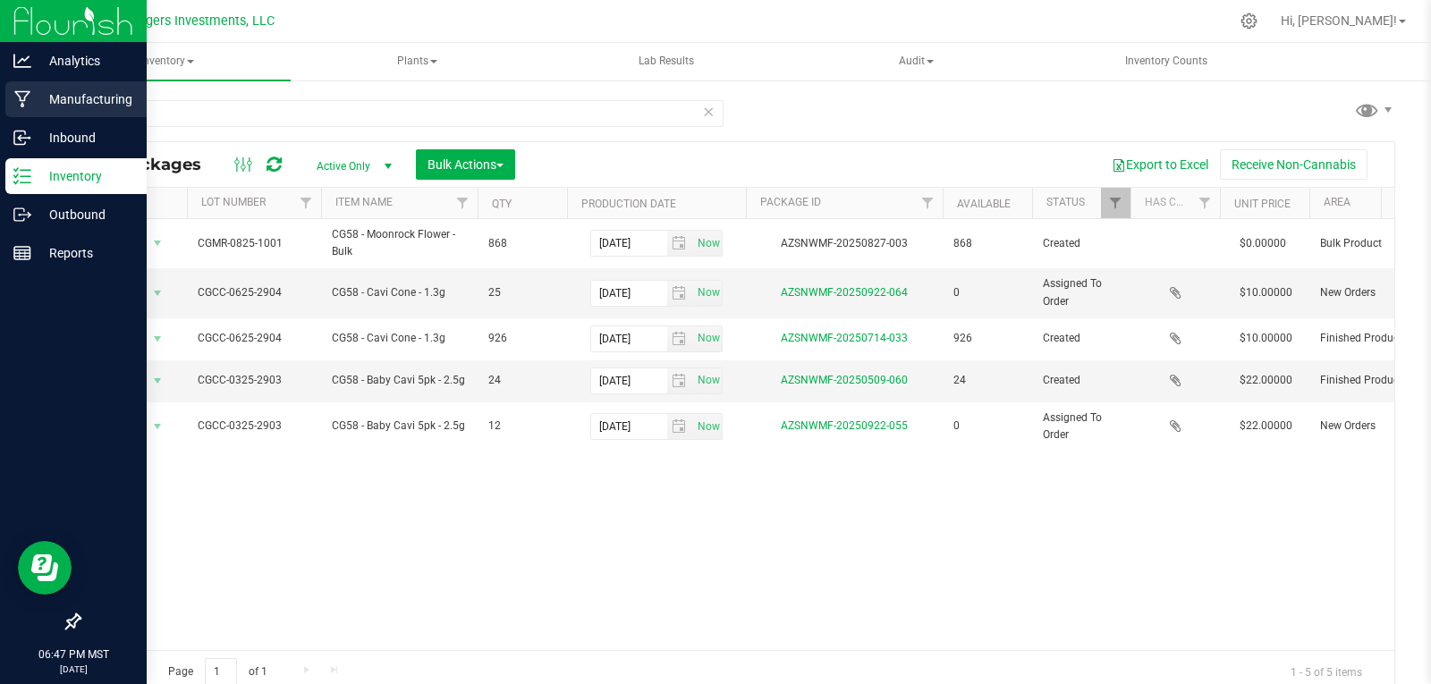
type input "CG58"
click at [75, 98] on p "Manufacturing" at bounding box center [84, 99] width 107 height 21
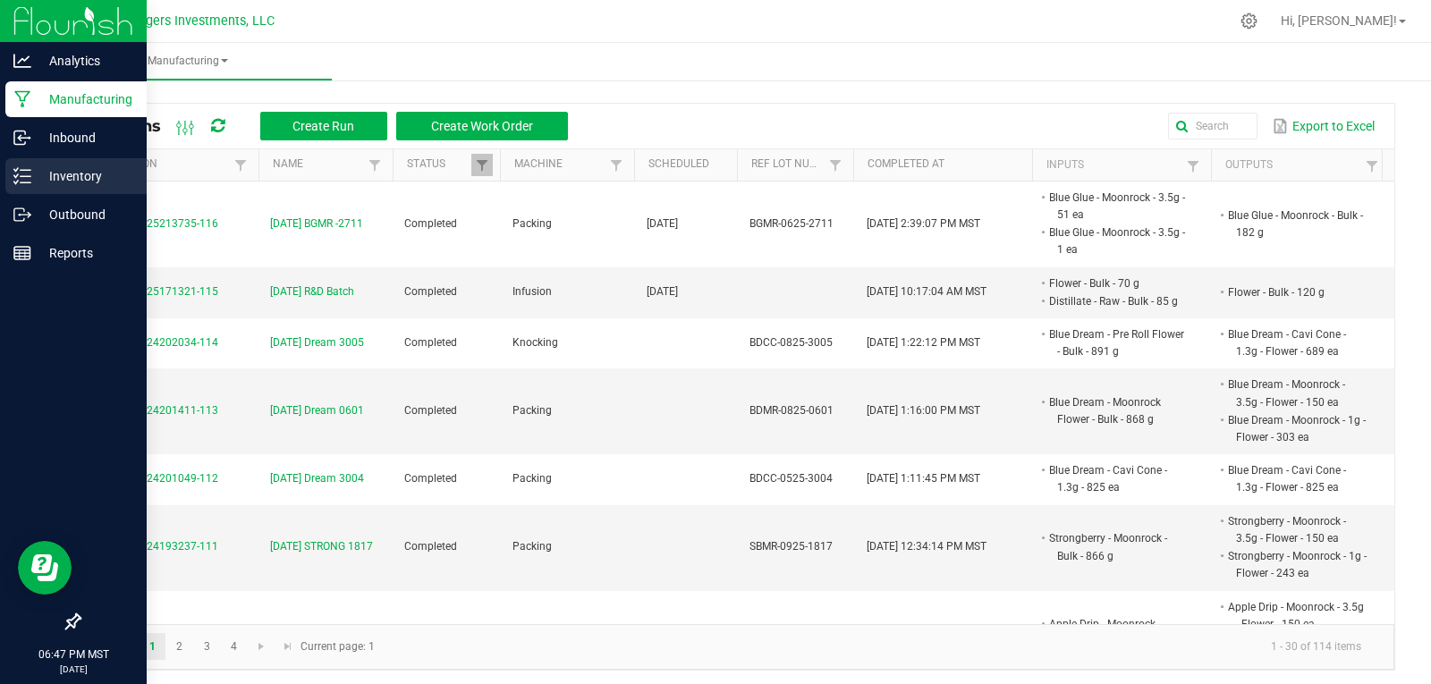
click at [78, 177] on p "Inventory" at bounding box center [84, 175] width 107 height 21
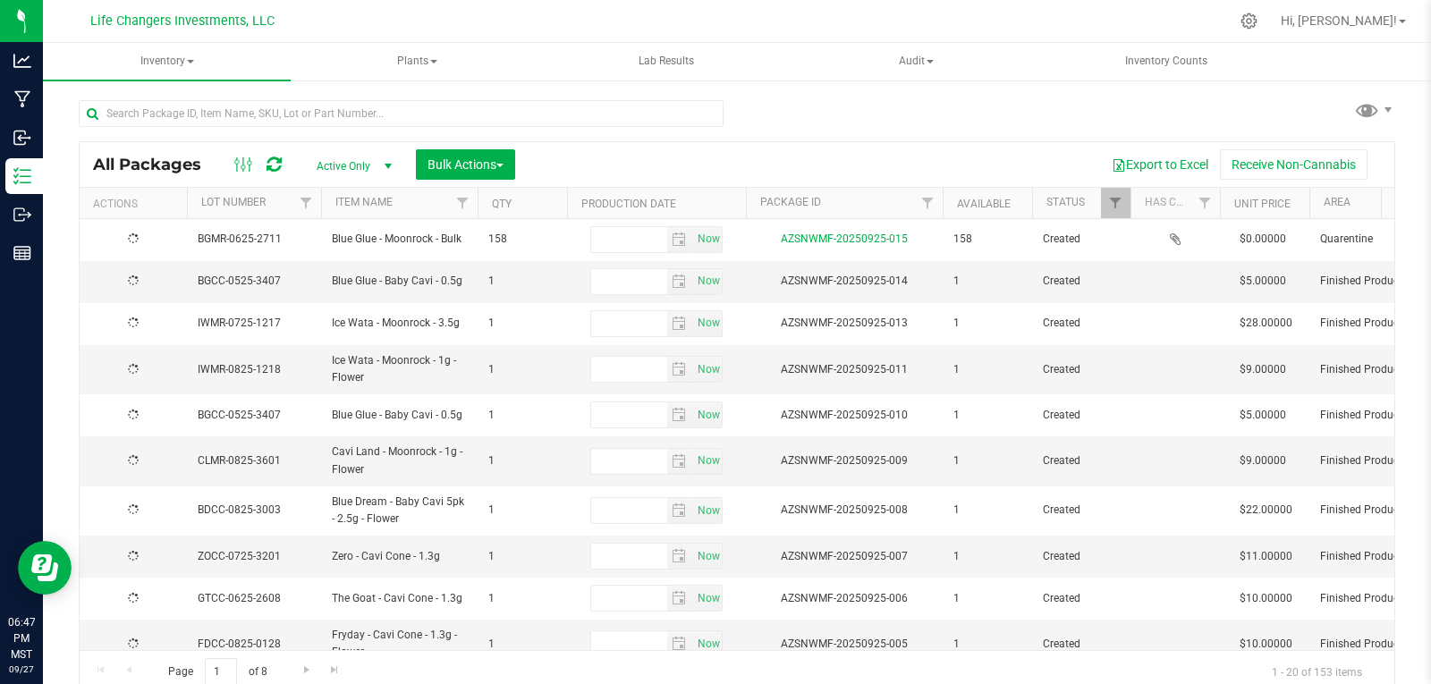
type input "[DATE]"
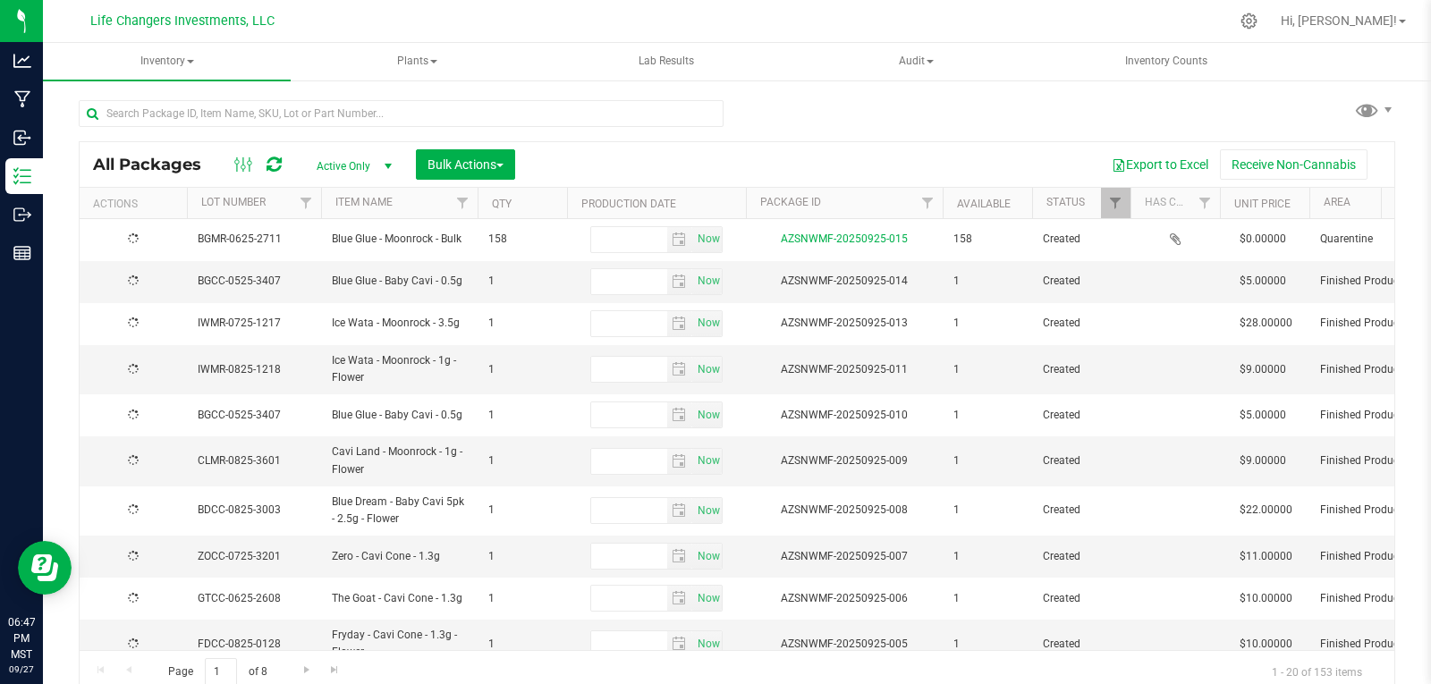
type input "[DATE]"
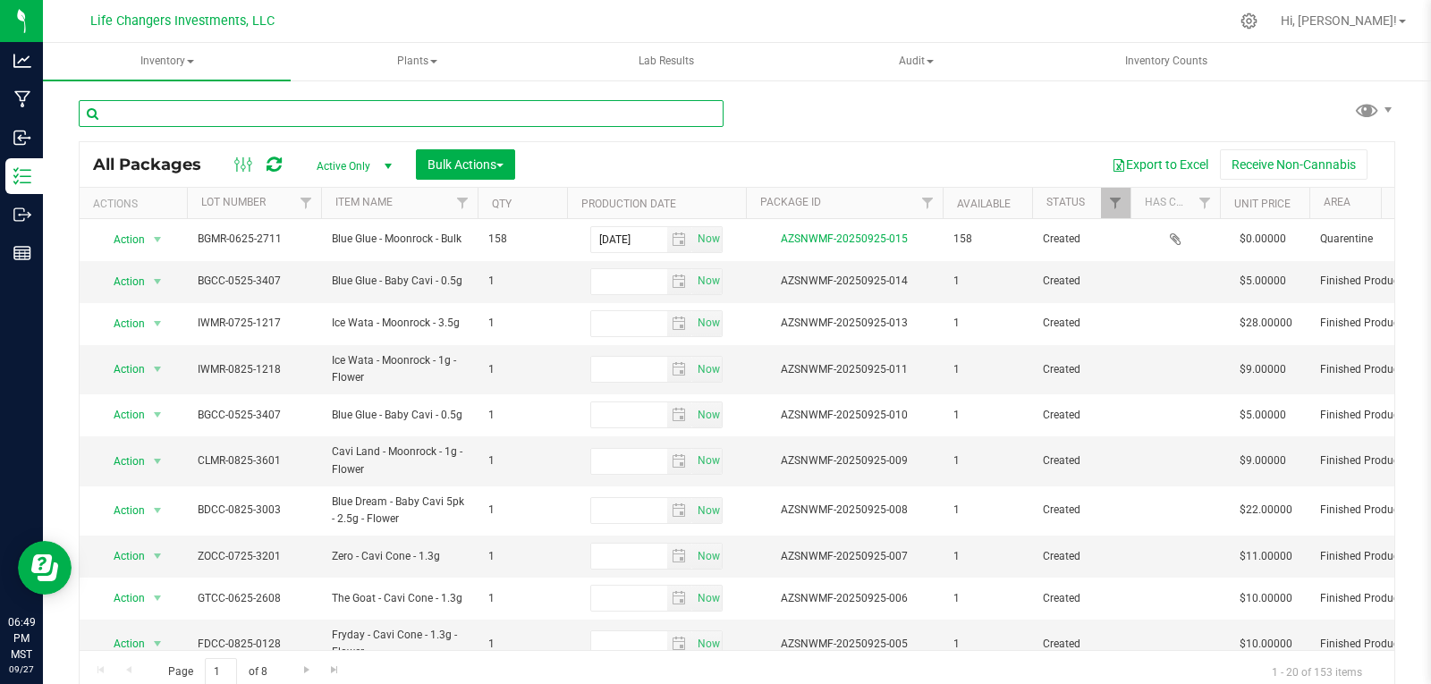
click at [233, 112] on input "text" at bounding box center [401, 113] width 645 height 27
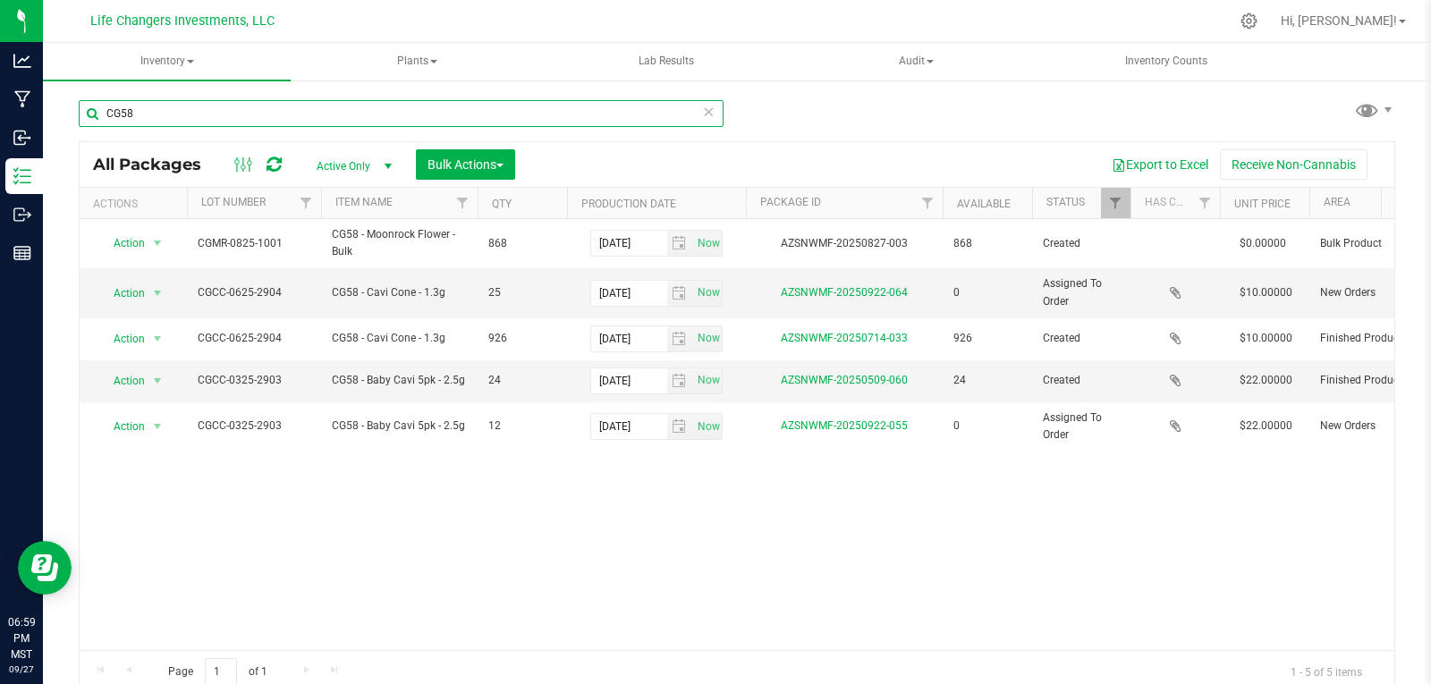
click at [184, 112] on input "CG58" at bounding box center [401, 113] width 645 height 27
click at [182, 113] on input "CG58" at bounding box center [401, 113] width 645 height 27
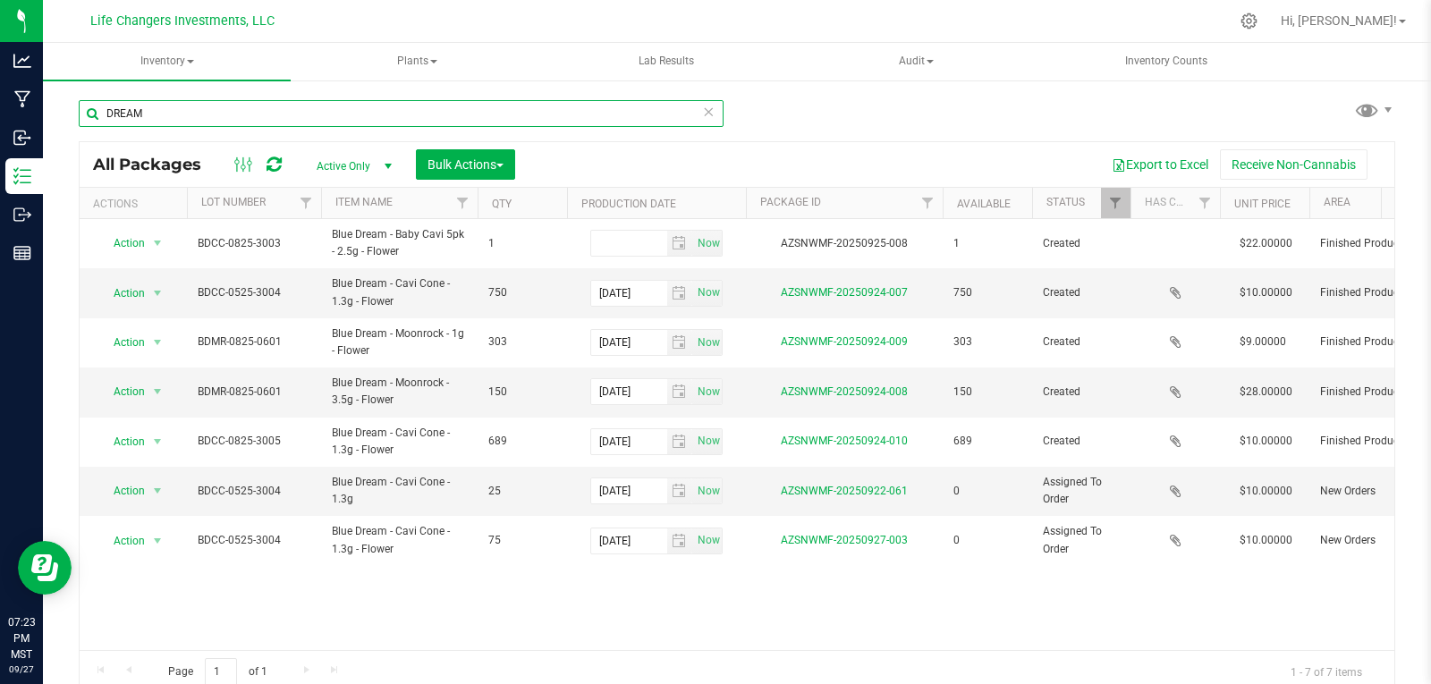
click at [220, 113] on input "DREAM" at bounding box center [401, 113] width 645 height 27
click at [220, 112] on input "DREAM" at bounding box center [401, 113] width 645 height 27
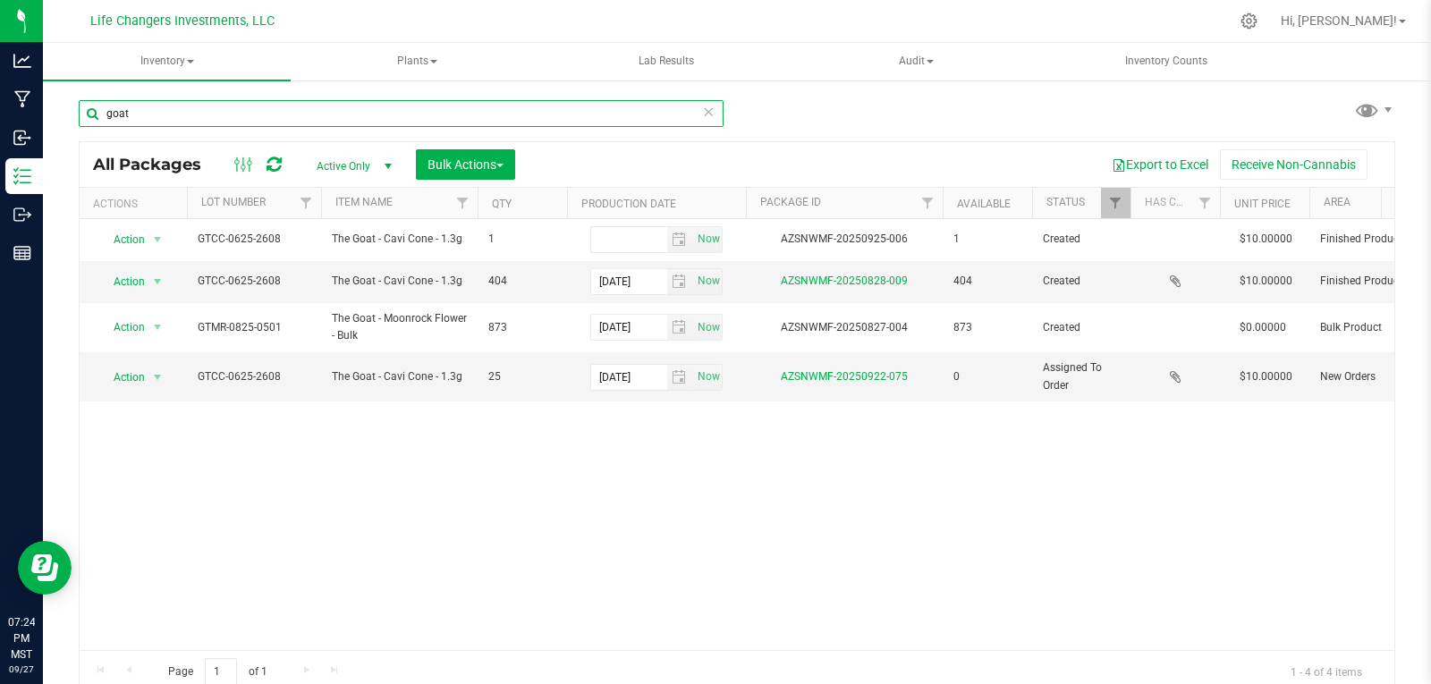
type input "goat"
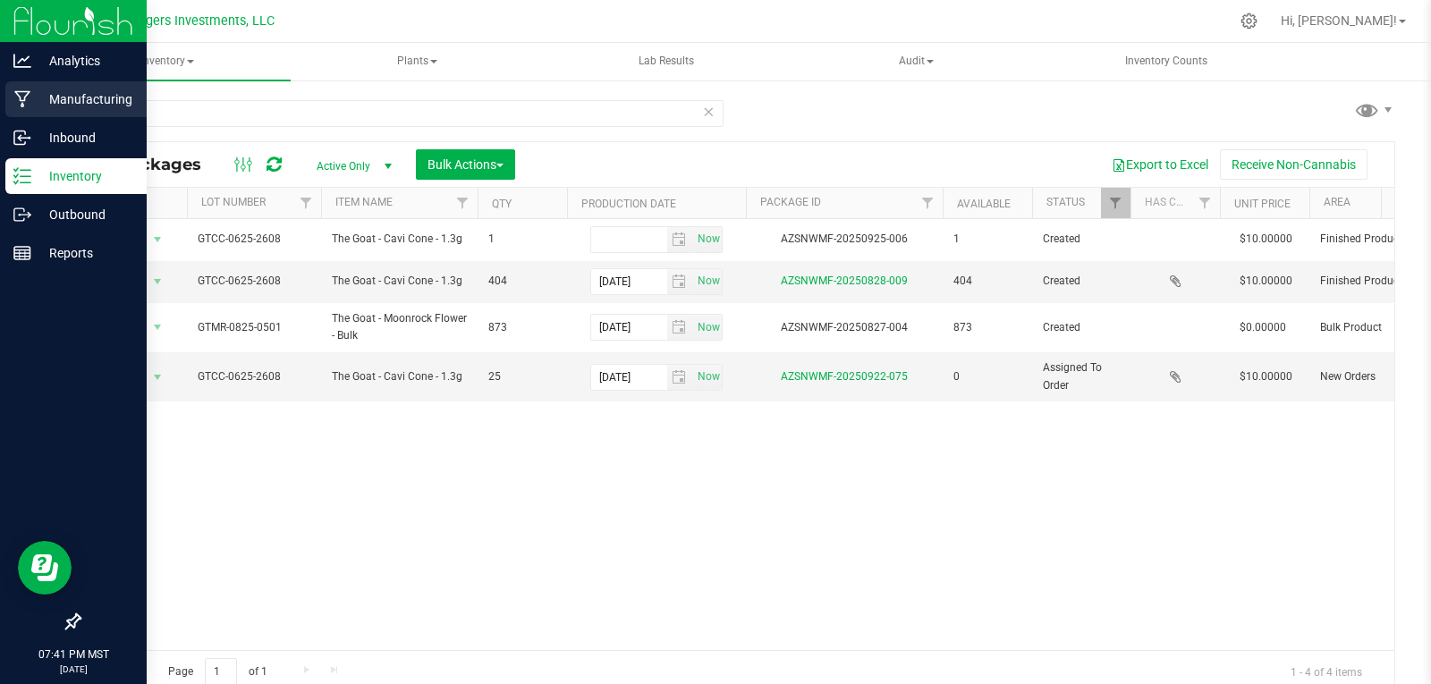
click at [74, 103] on p "Manufacturing" at bounding box center [84, 99] width 107 height 21
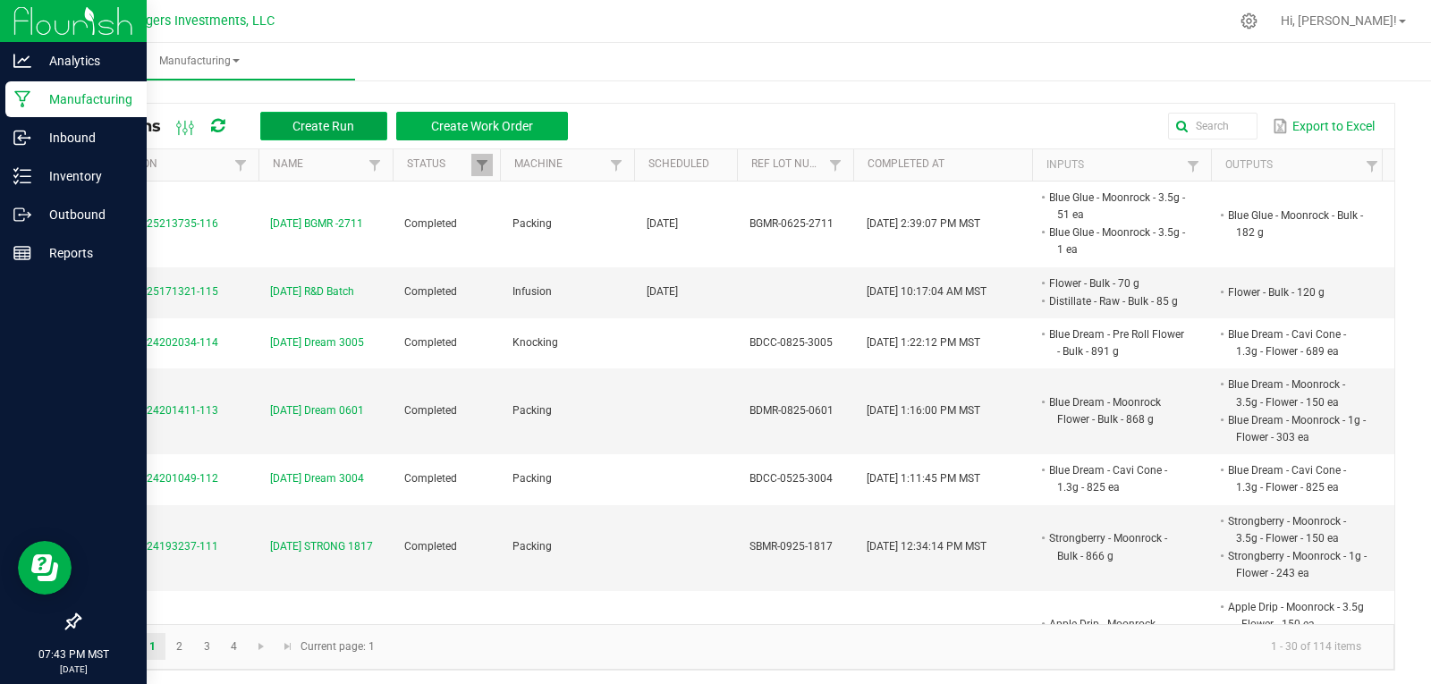
click at [345, 120] on span "Create Run" at bounding box center [323, 126] width 62 height 14
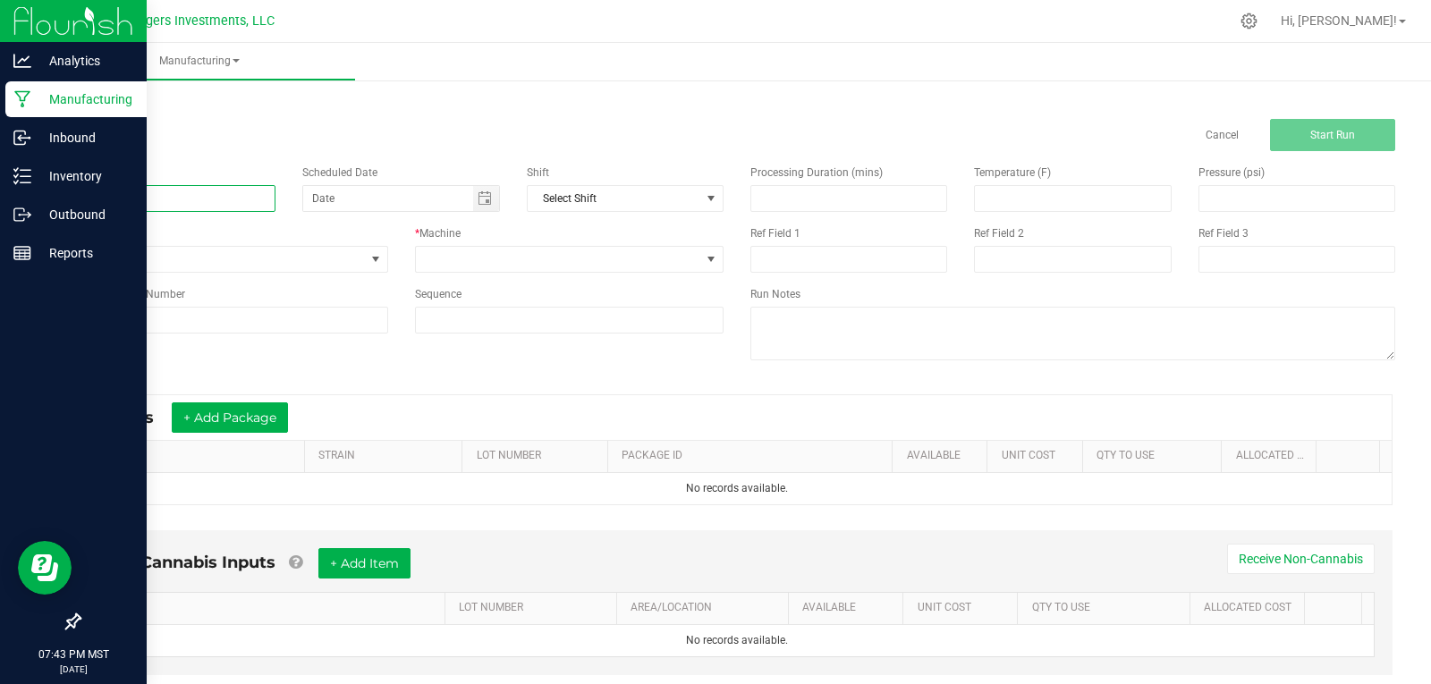
click at [135, 195] on input at bounding box center [177, 198] width 197 height 27
click at [478, 202] on span "Toggle calendar" at bounding box center [485, 198] width 14 height 14
type input "[DATE] CLCC-3317"
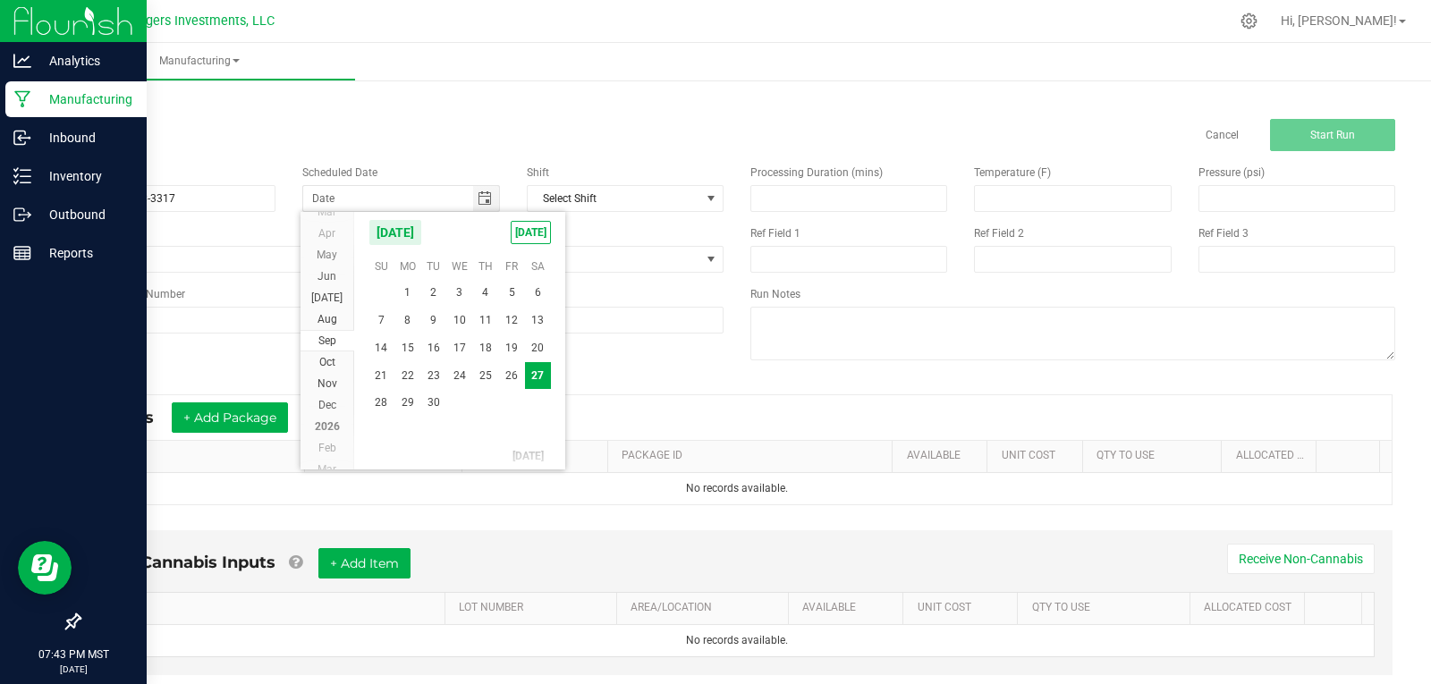
click at [124, 300] on span "Reference Lot Number" at bounding box center [132, 294] width 106 height 13
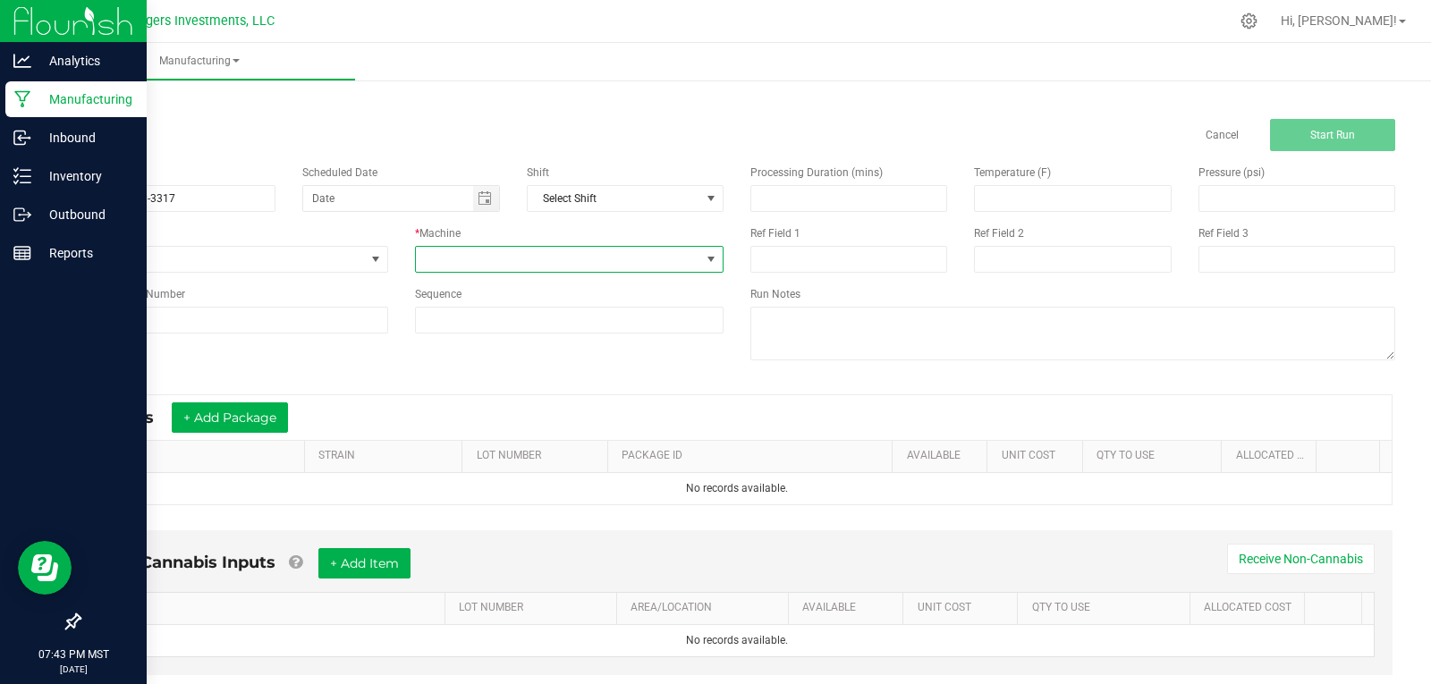
click at [448, 252] on span at bounding box center [558, 259] width 285 height 25
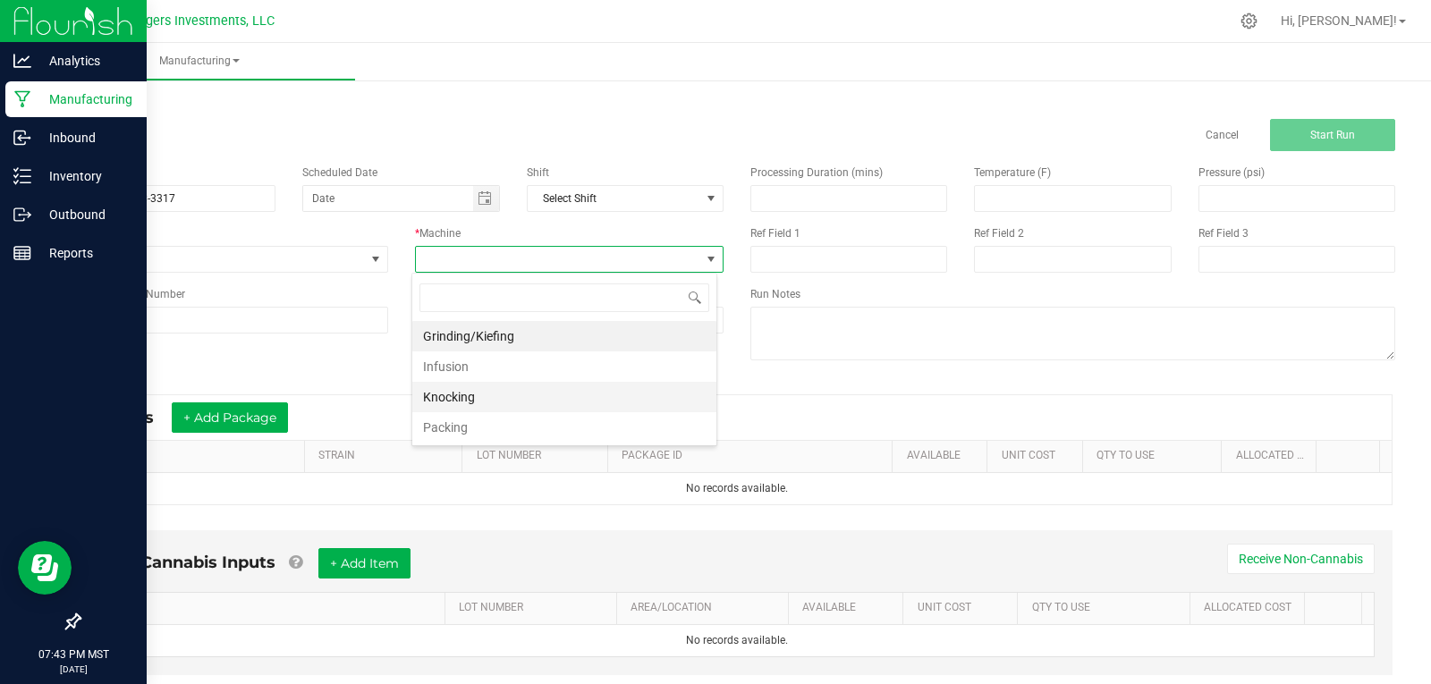
click at [453, 395] on li "Knocking" at bounding box center [564, 397] width 304 height 30
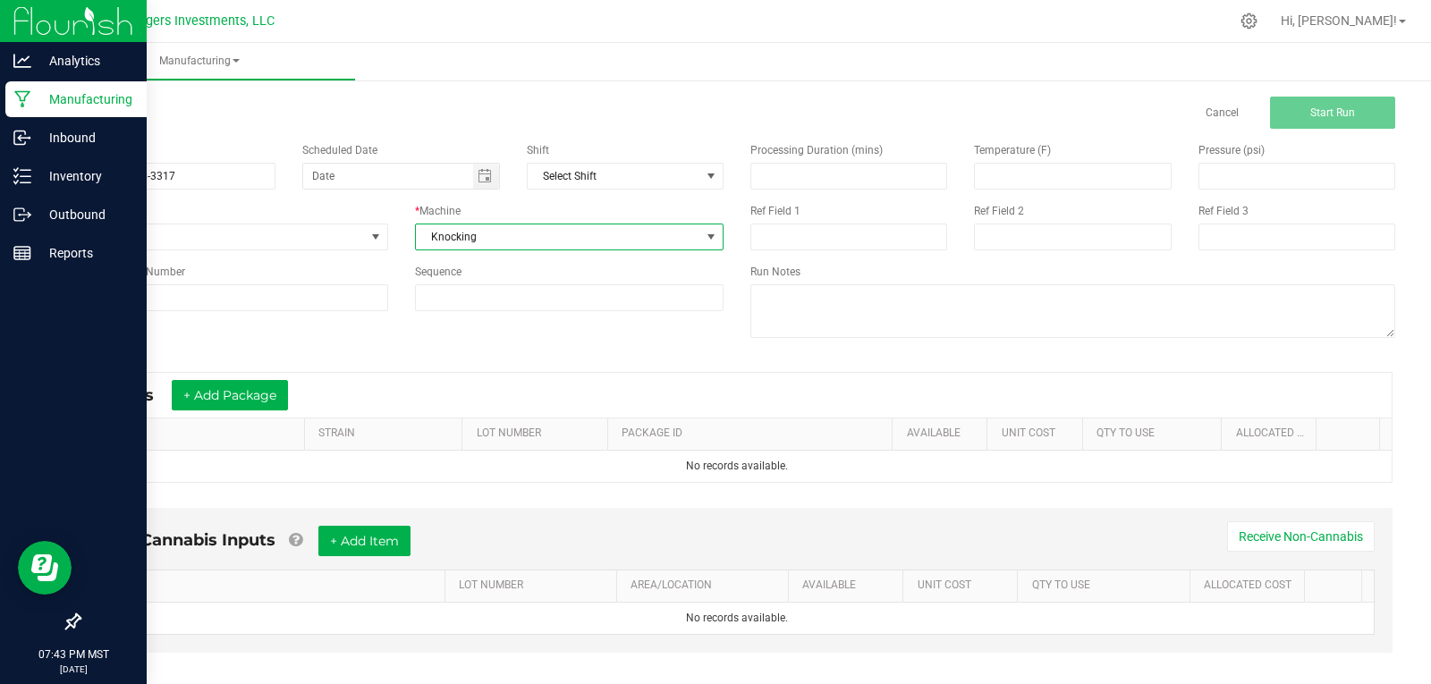
scroll to position [43, 0]
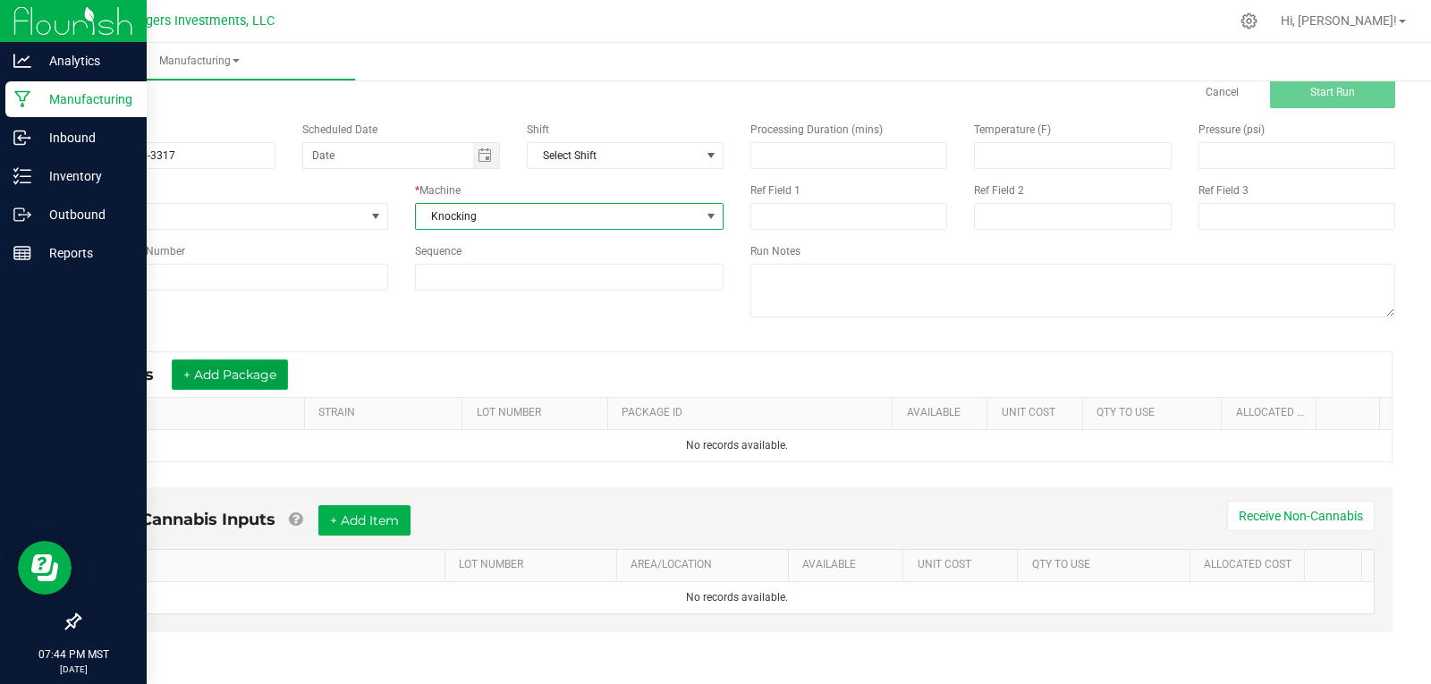
click at [210, 381] on button "+ Add Package" at bounding box center [230, 375] width 116 height 30
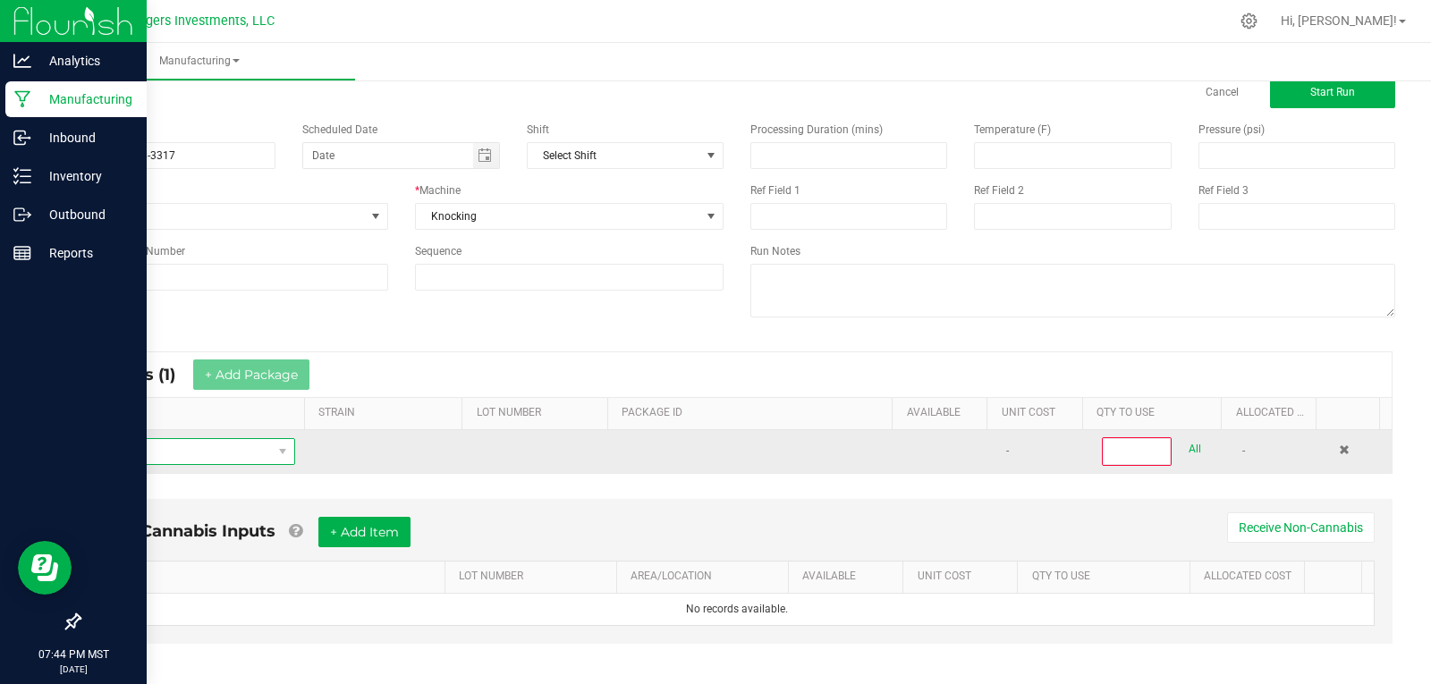
click at [220, 449] on span "NO DATA FOUND" at bounding box center [183, 451] width 178 height 25
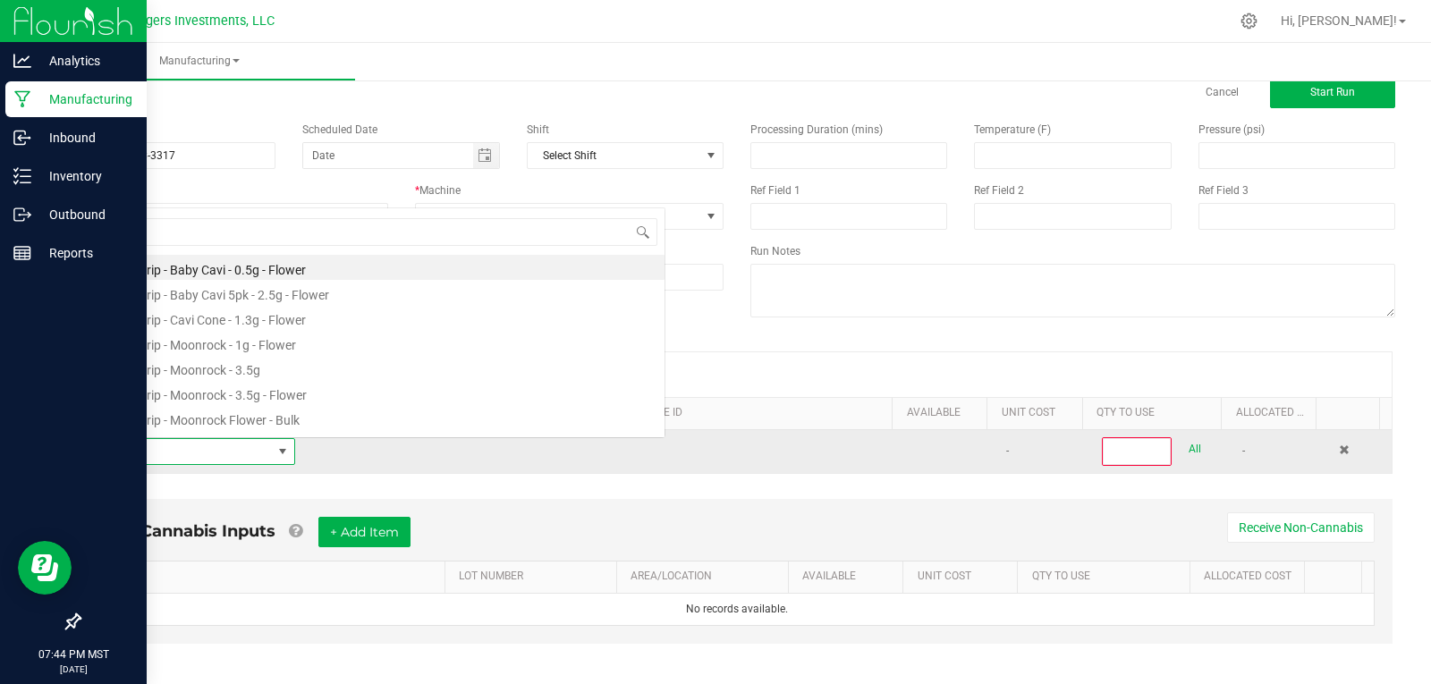
scroll to position [27, 196]
type input "LAND"
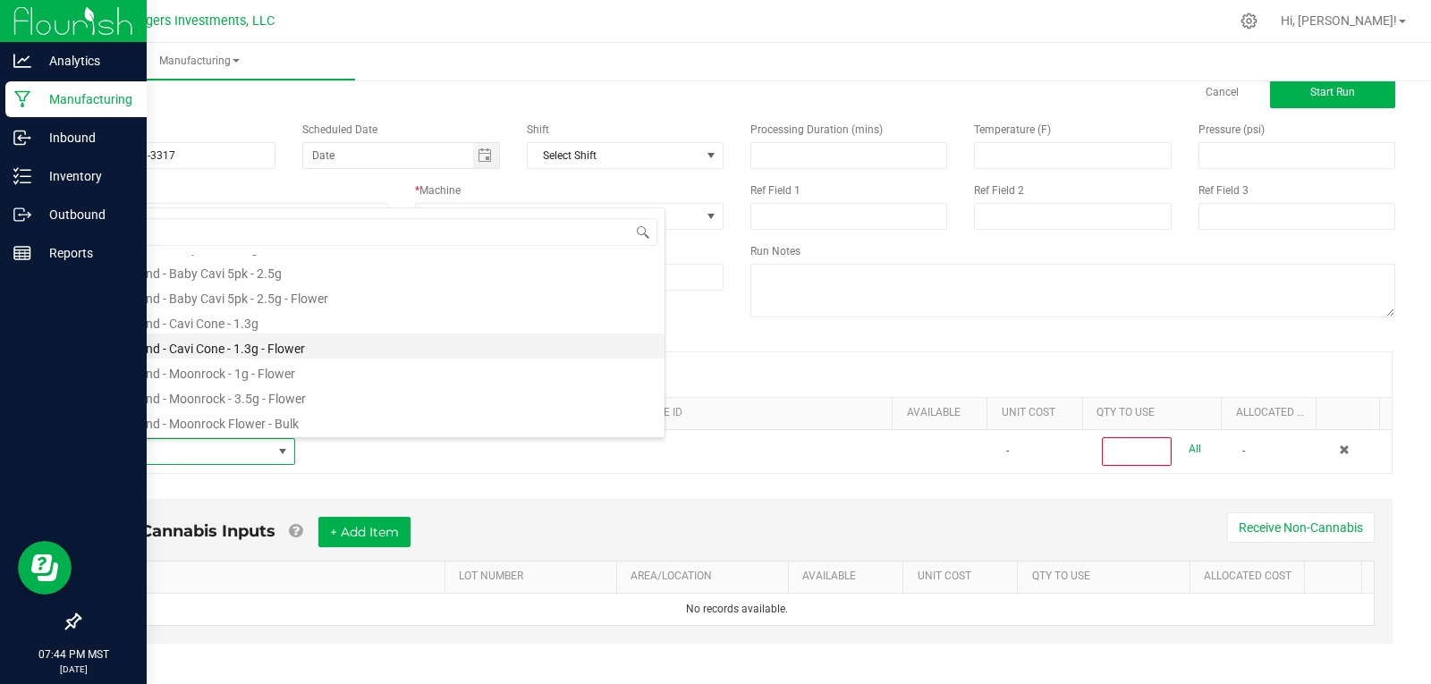
scroll to position [72, 0]
click at [219, 418] on li "Cavi Land - Pre Roll - Bulk" at bounding box center [379, 421] width 571 height 25
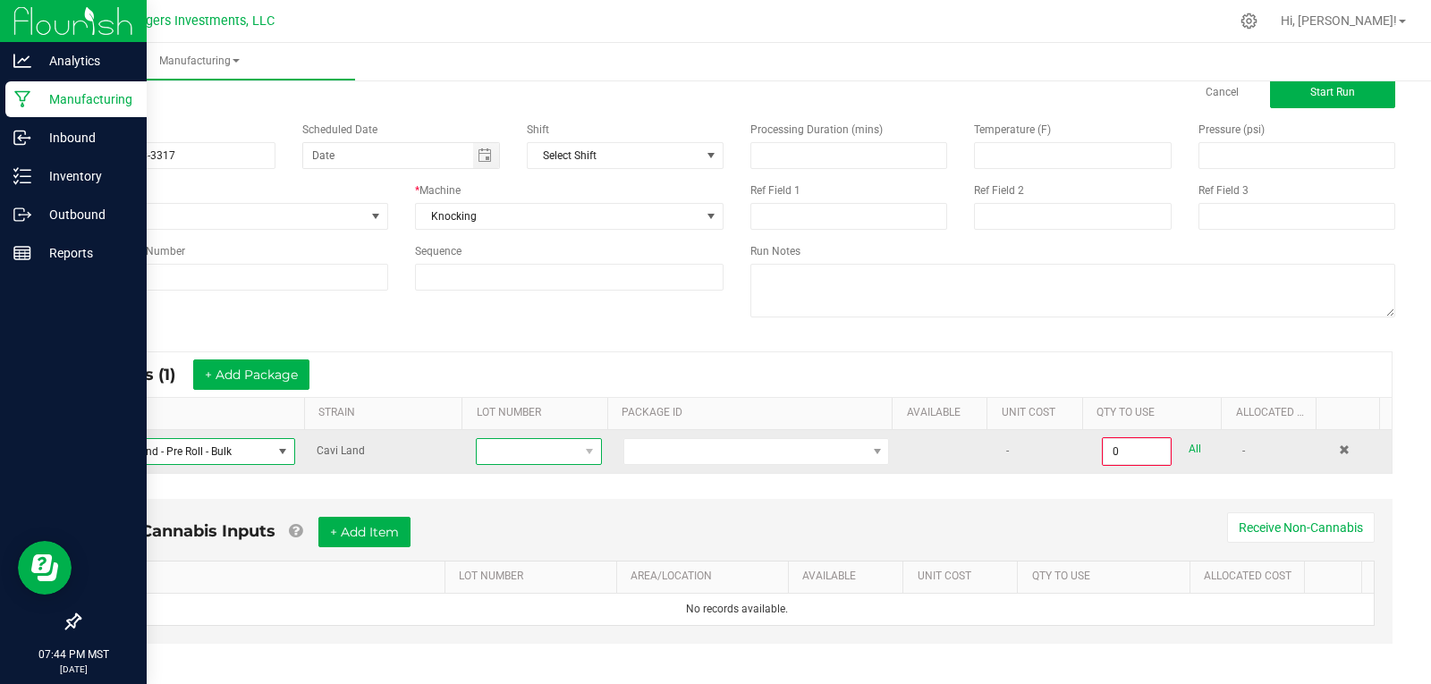
click at [544, 442] on span at bounding box center [527, 451] width 101 height 25
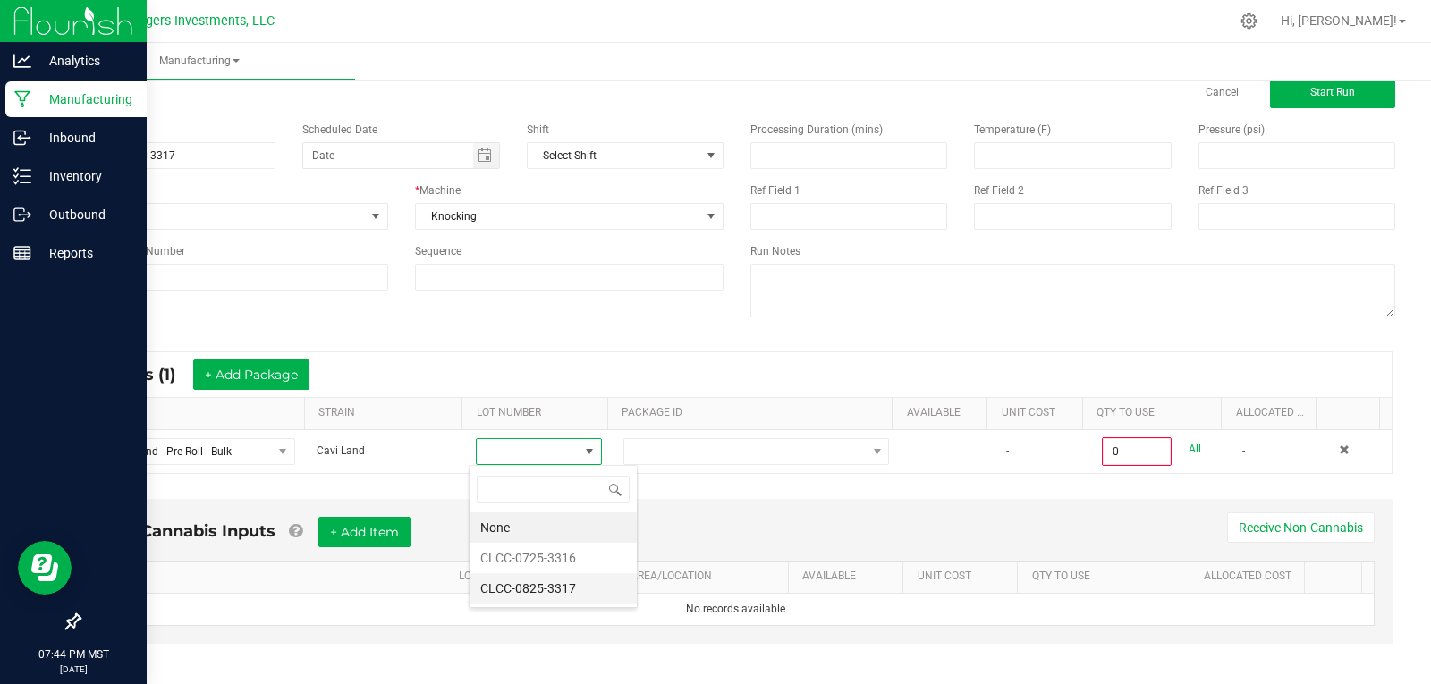
click at [572, 587] on li "CLCC-0825-3317" at bounding box center [553, 588] width 167 height 30
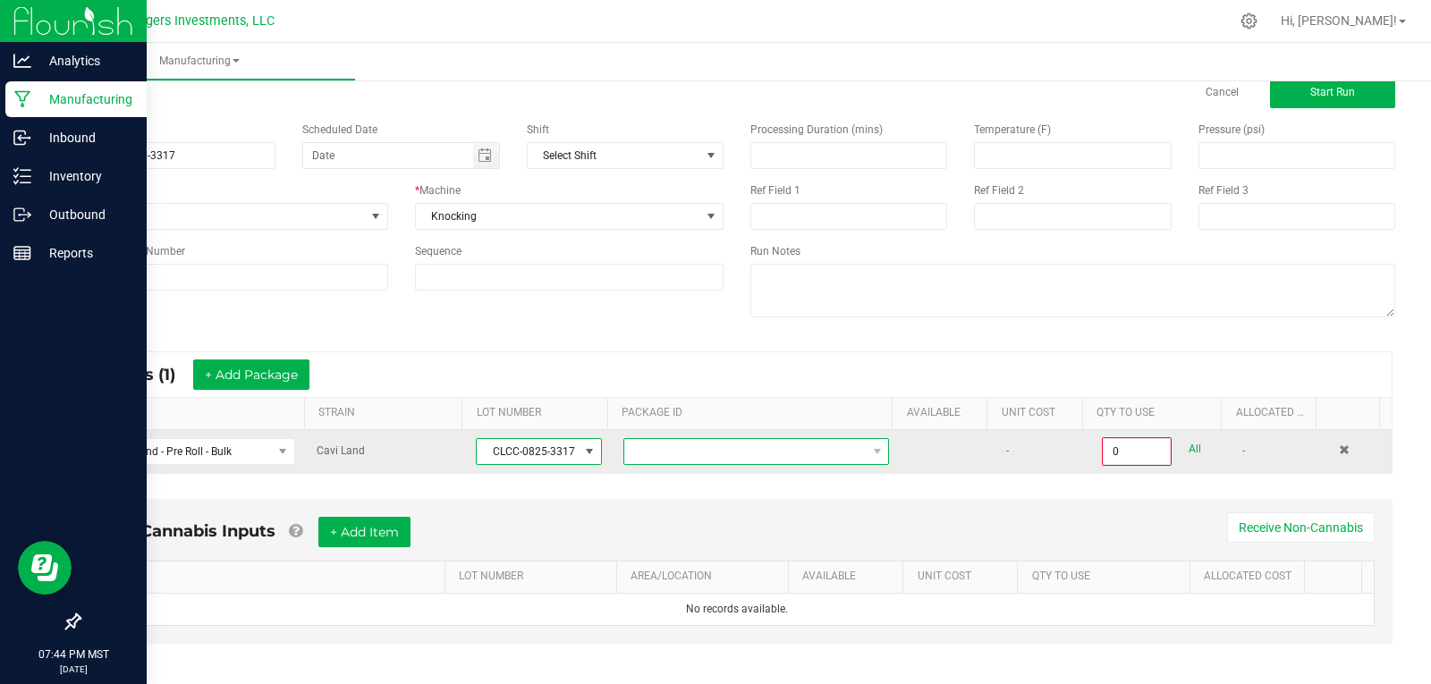
click at [705, 452] on span at bounding box center [744, 451] width 241 height 25
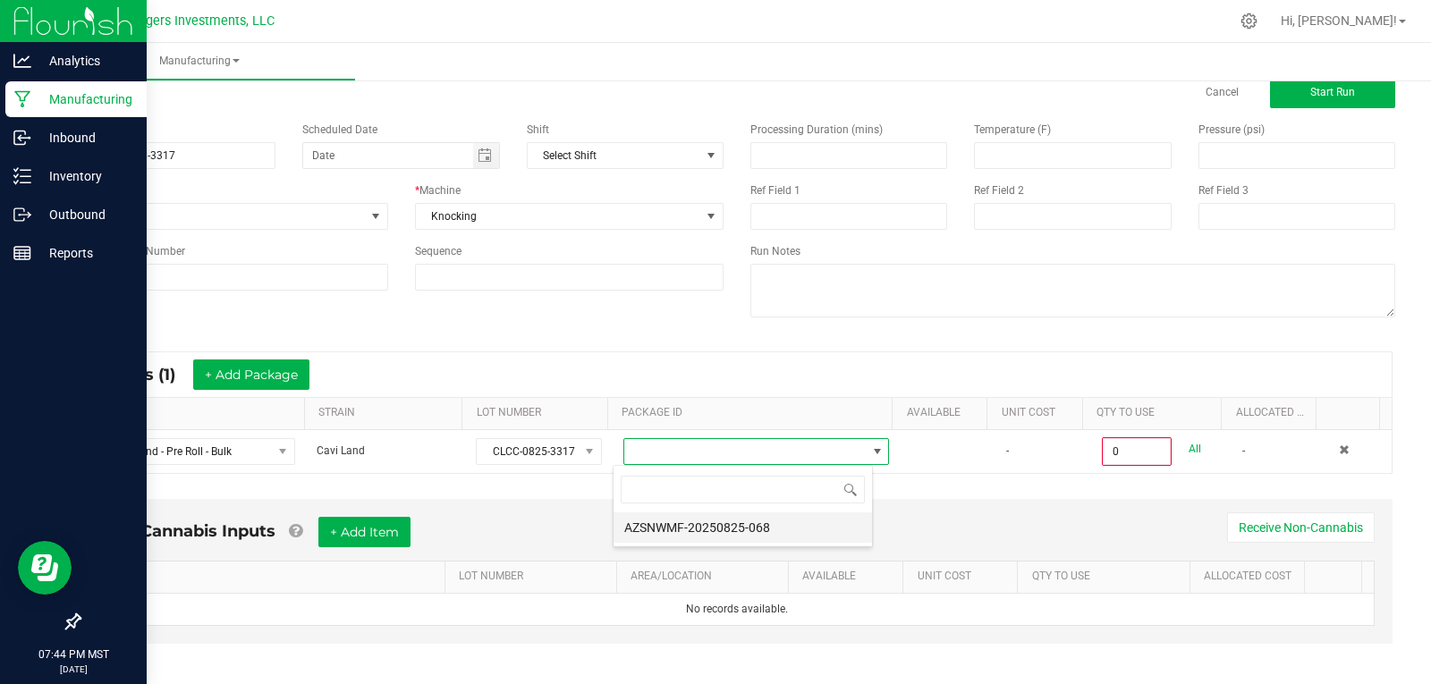
click at [724, 525] on li "AZSNWMF-20250825-068" at bounding box center [743, 527] width 258 height 30
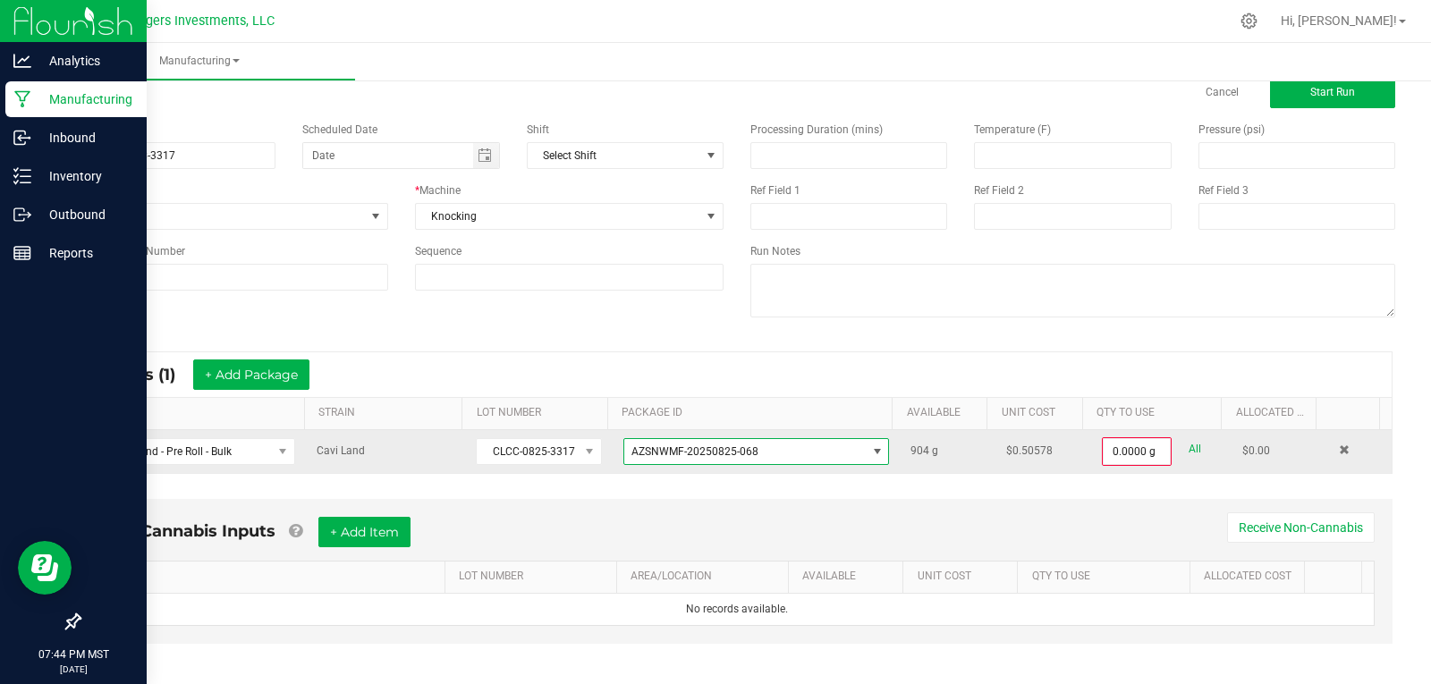
click at [1189, 449] on link "All" at bounding box center [1195, 449] width 13 height 24
type input "904.0000 g"
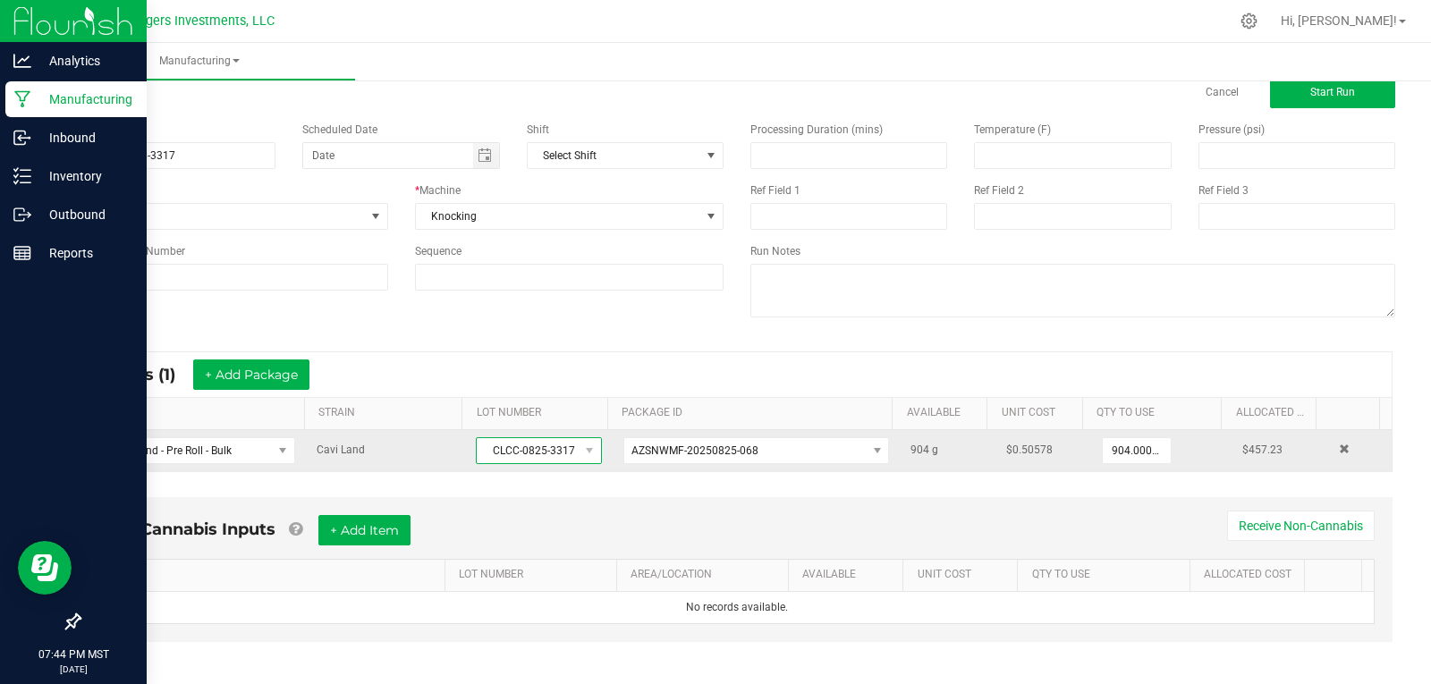
click at [533, 453] on span "CLCC-0825-3317" at bounding box center [527, 450] width 101 height 25
drag, startPoint x: 482, startPoint y: 451, endPoint x: 568, endPoint y: 452, distance: 85.9
click at [568, 452] on span "CLCC-0825-3317" at bounding box center [538, 450] width 125 height 27
copy span "CLCC-0825-3317"
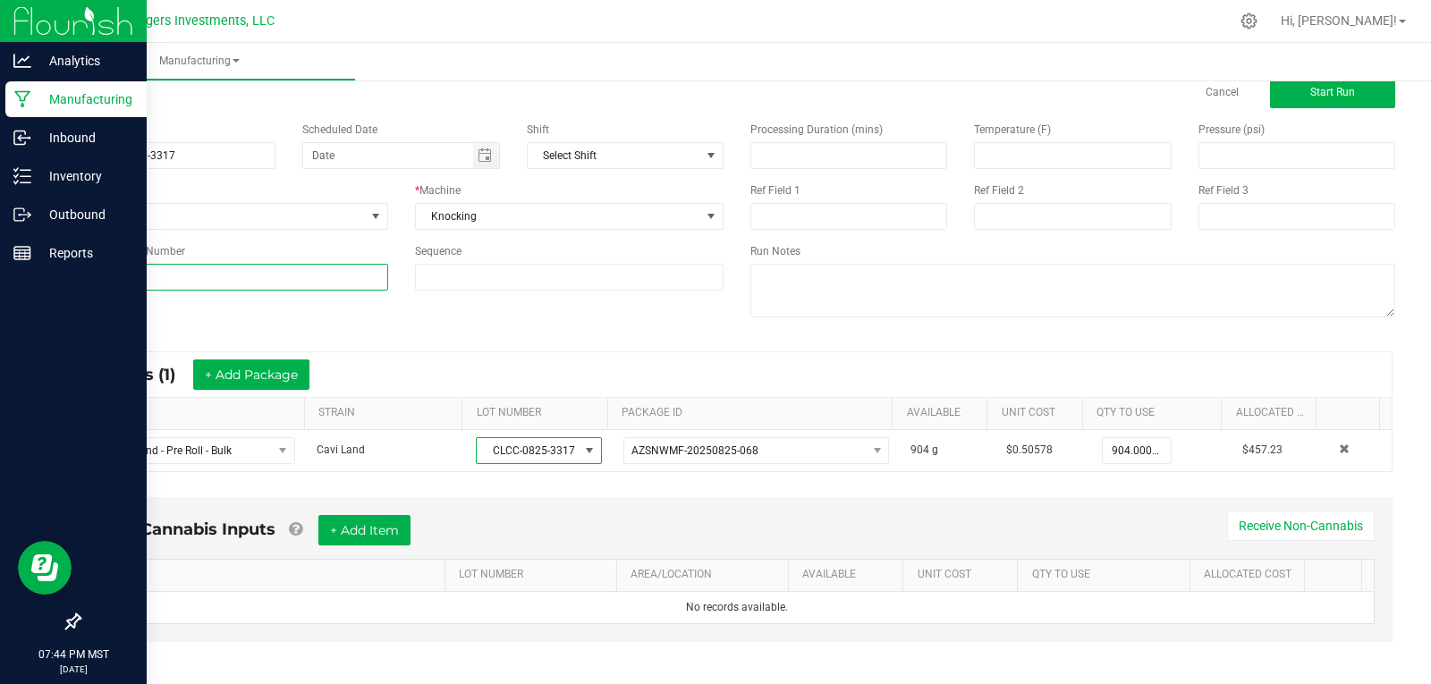
click at [187, 274] on input at bounding box center [233, 277] width 309 height 27
paste input "CLCC-0825-3317"
type input "CLCC-0825-3317"
click at [415, 320] on div "Name [DATE] CLCC-3317 Scheduled Date Shift Select Shift Run Type None * Machine…" at bounding box center [736, 221] width 1343 height 227
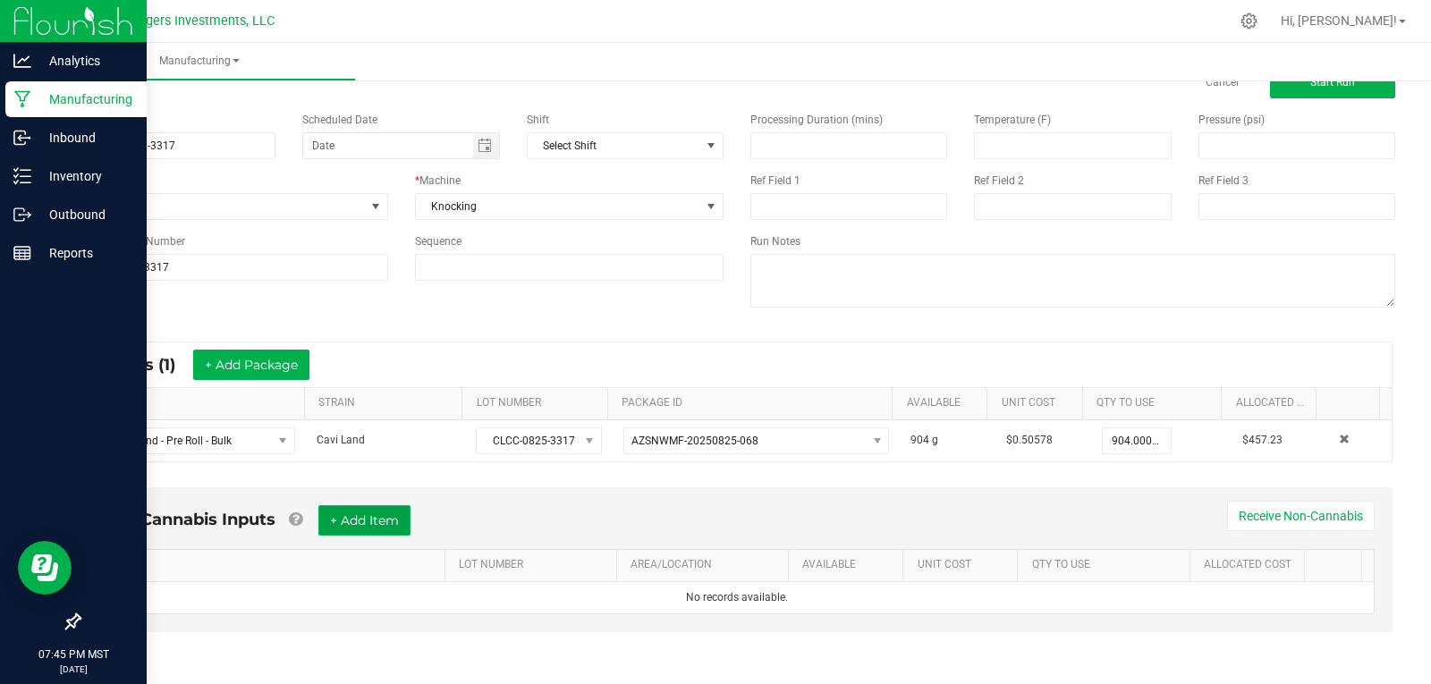
click at [354, 512] on button "+ Add Item" at bounding box center [364, 520] width 92 height 30
click at [576, 508] on div "Non-Cannabis Inputs (1) + Add Item Receive Non-Cannabis" at bounding box center [736, 527] width 1275 height 44
click at [1310, 81] on span "Start Run" at bounding box center [1332, 82] width 45 height 13
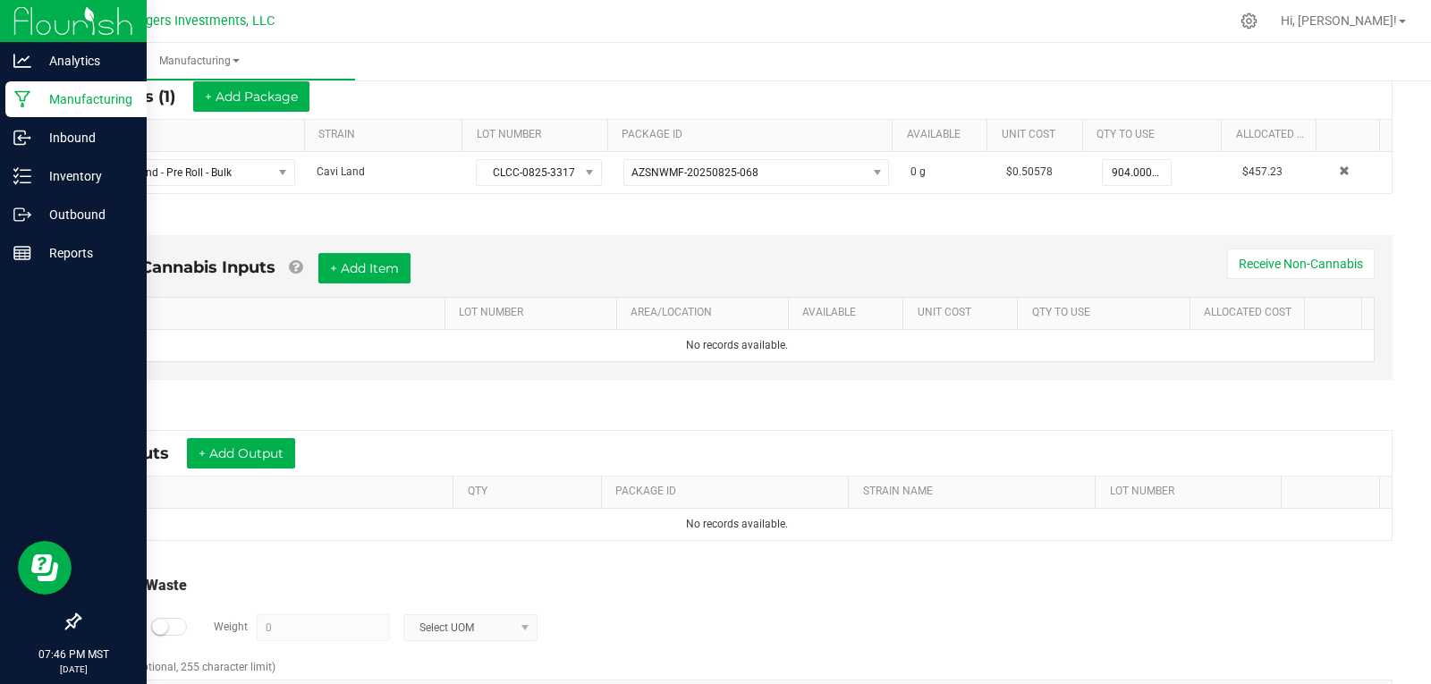
scroll to position [419, 0]
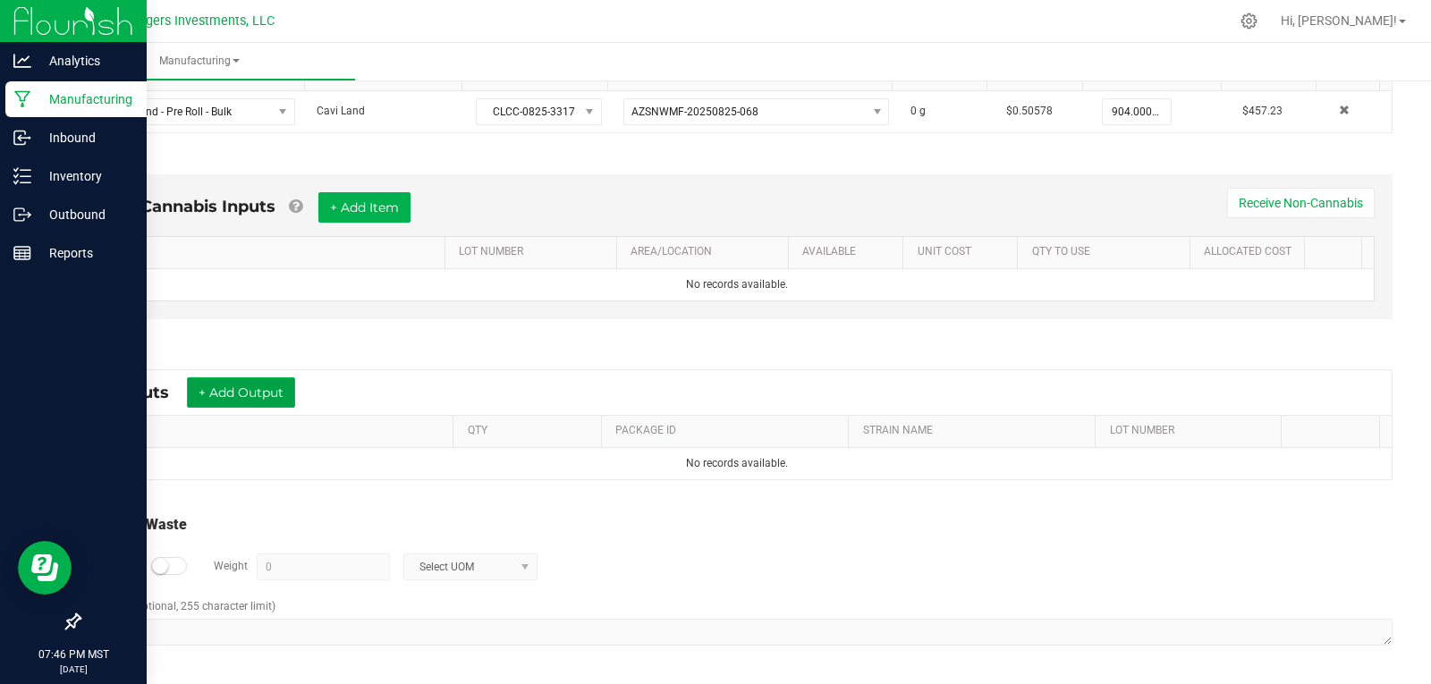
click at [225, 385] on button "+ Add Output" at bounding box center [241, 392] width 108 height 30
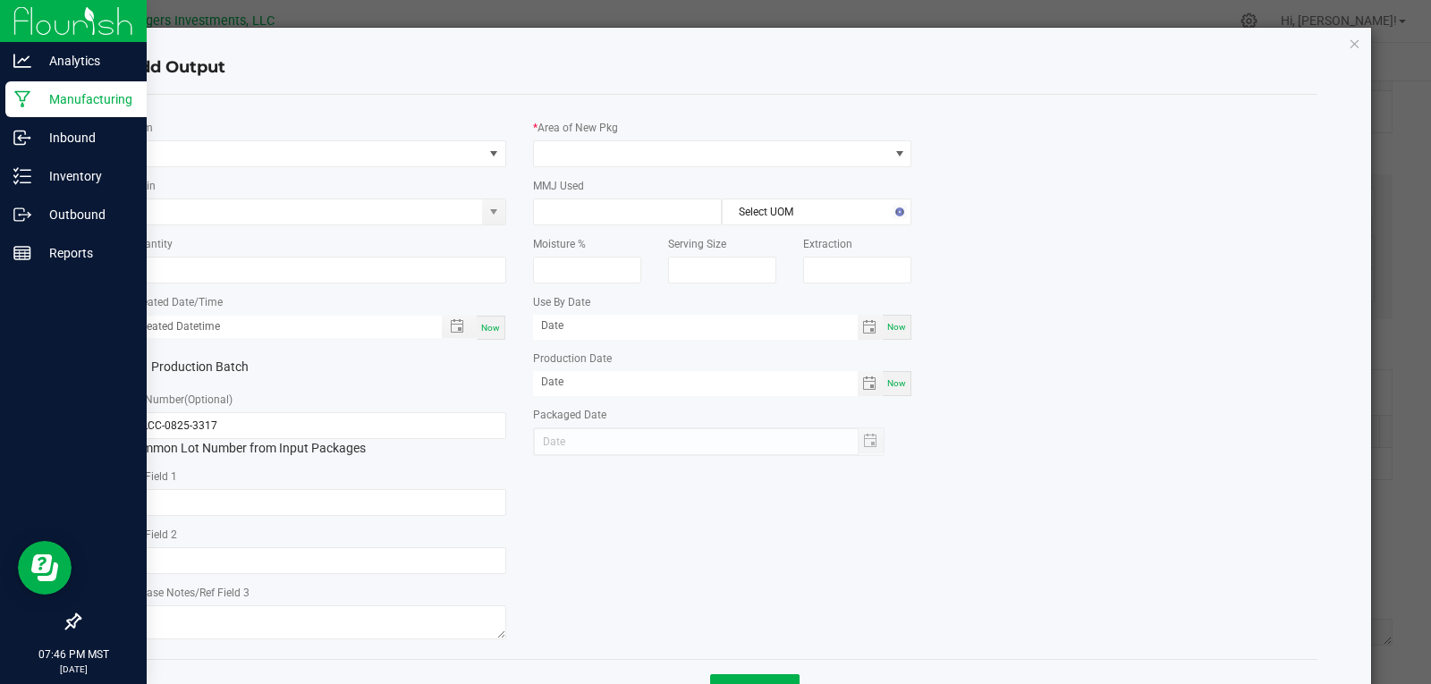
type input "[DATE]"
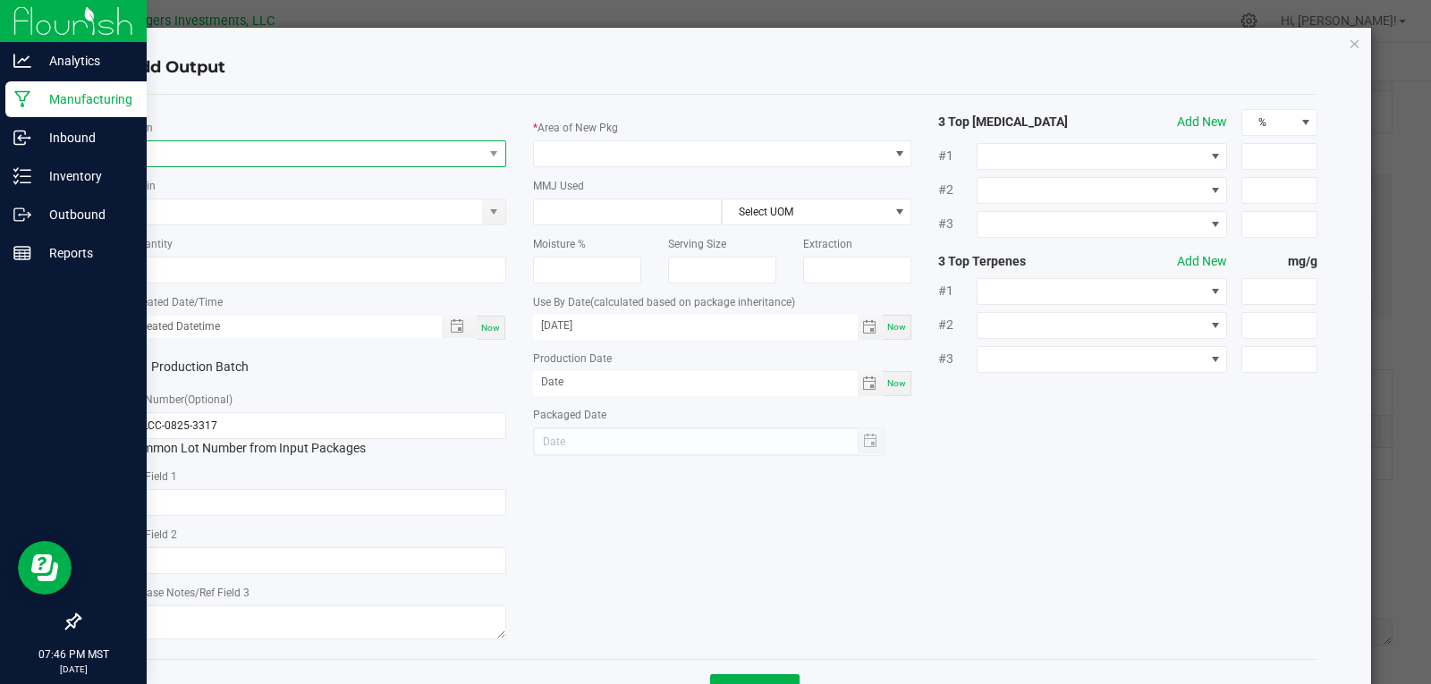
click at [145, 154] on span "NO DATA FOUND" at bounding box center [305, 153] width 355 height 25
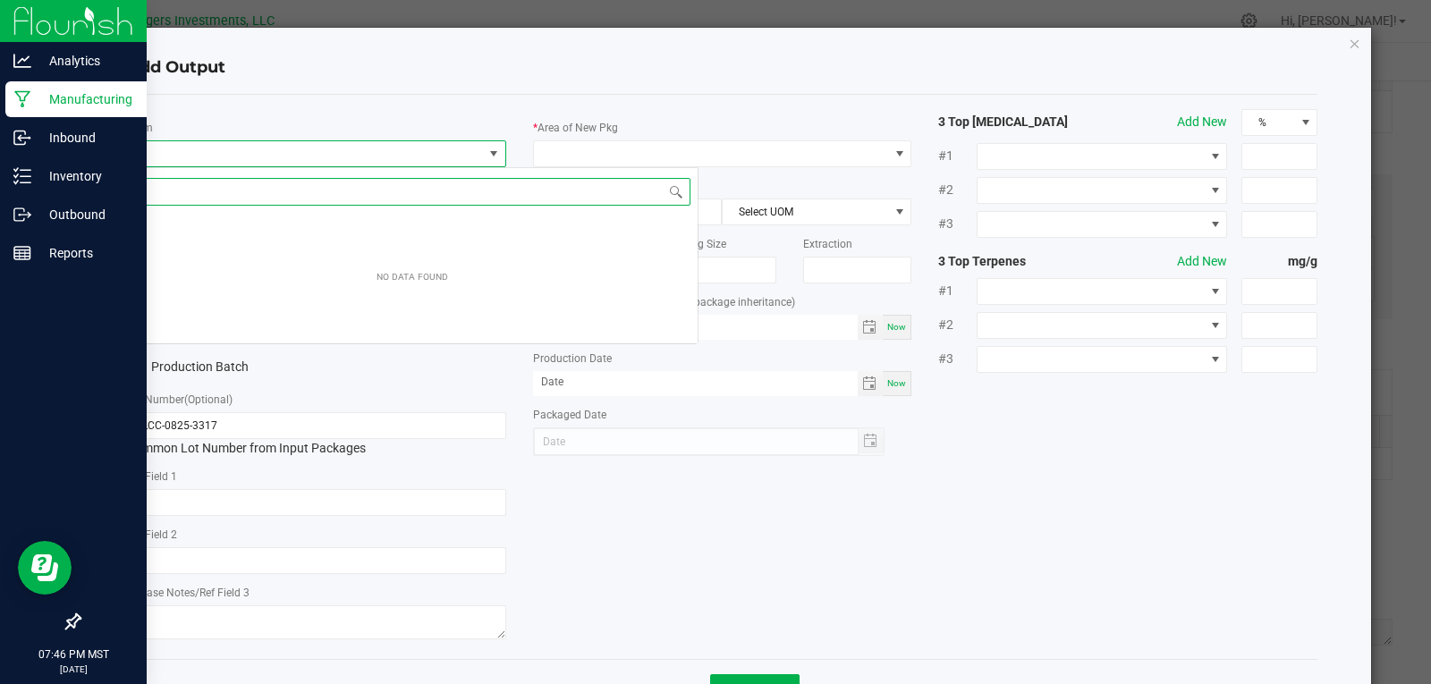
scroll to position [27, 376]
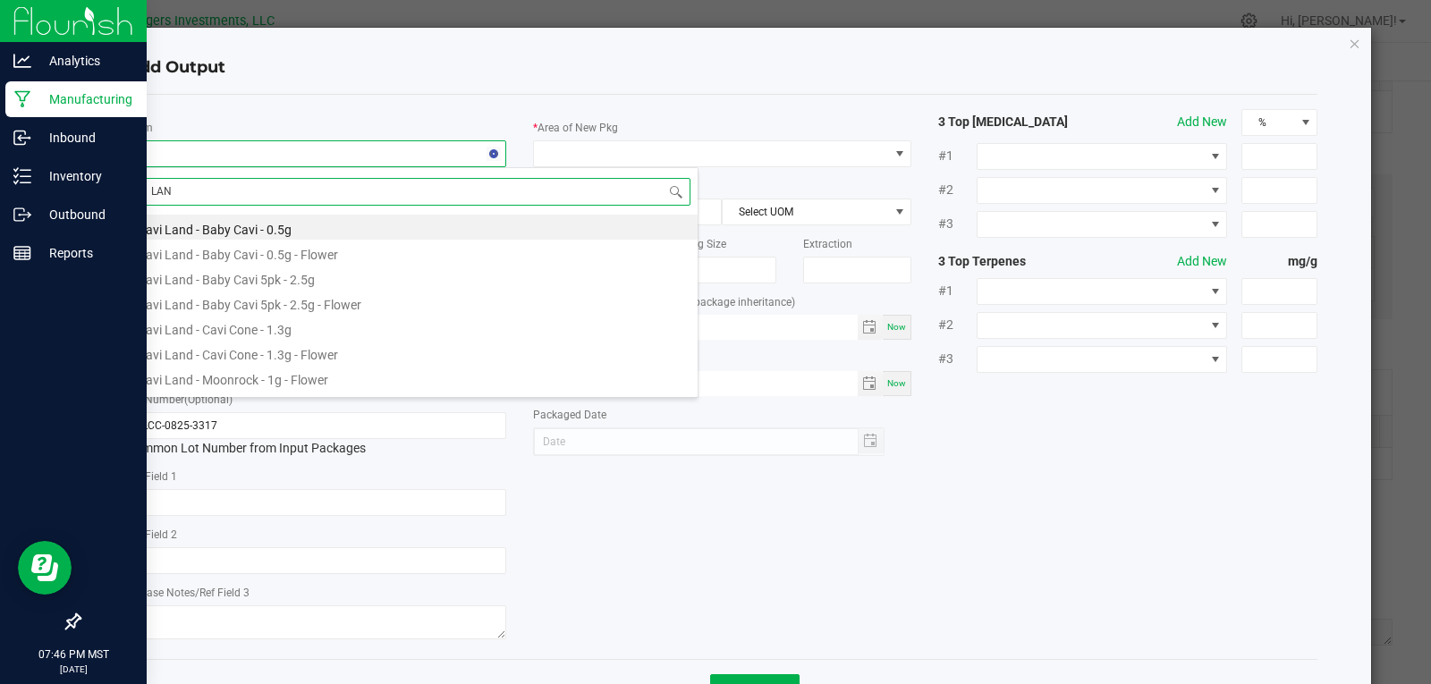
type input "LAND"
click at [226, 327] on li "Cavi Land - Cavi Cone - 1.3g" at bounding box center [412, 327] width 571 height 25
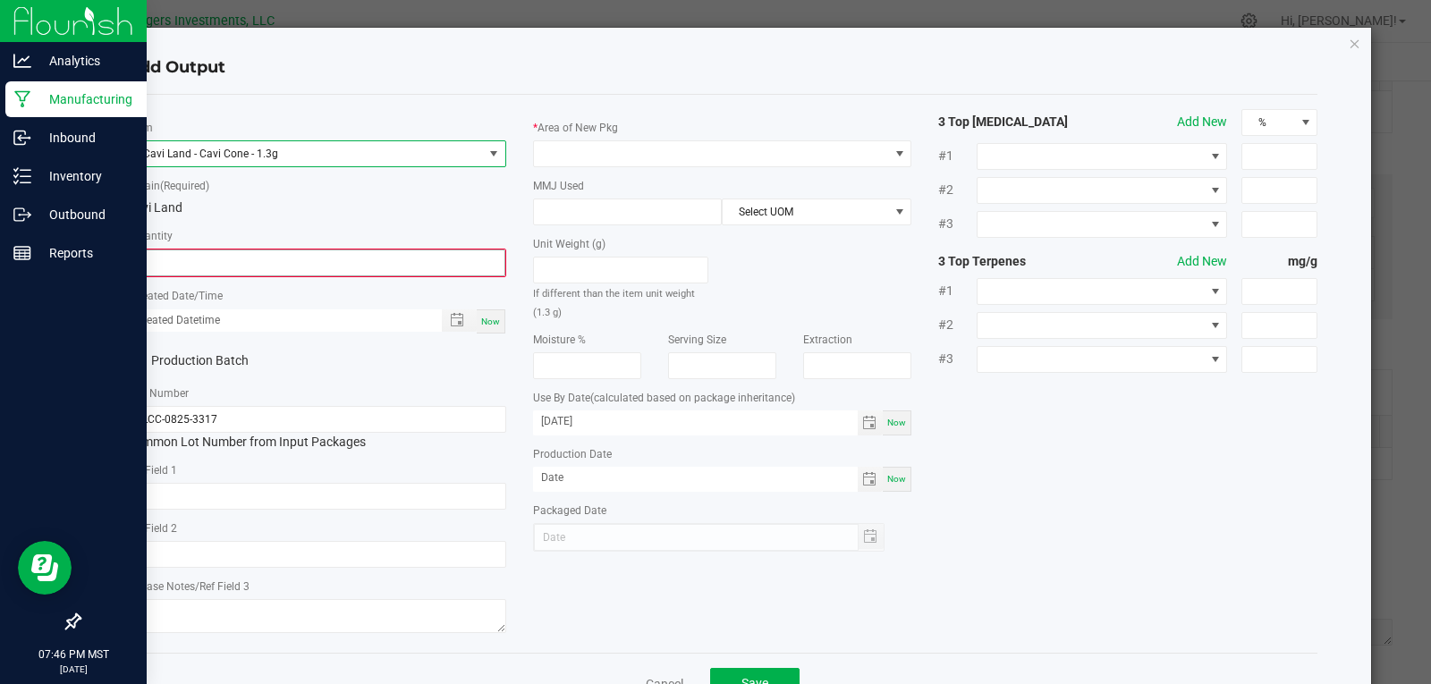
click at [311, 262] on input "0" at bounding box center [317, 262] width 376 height 25
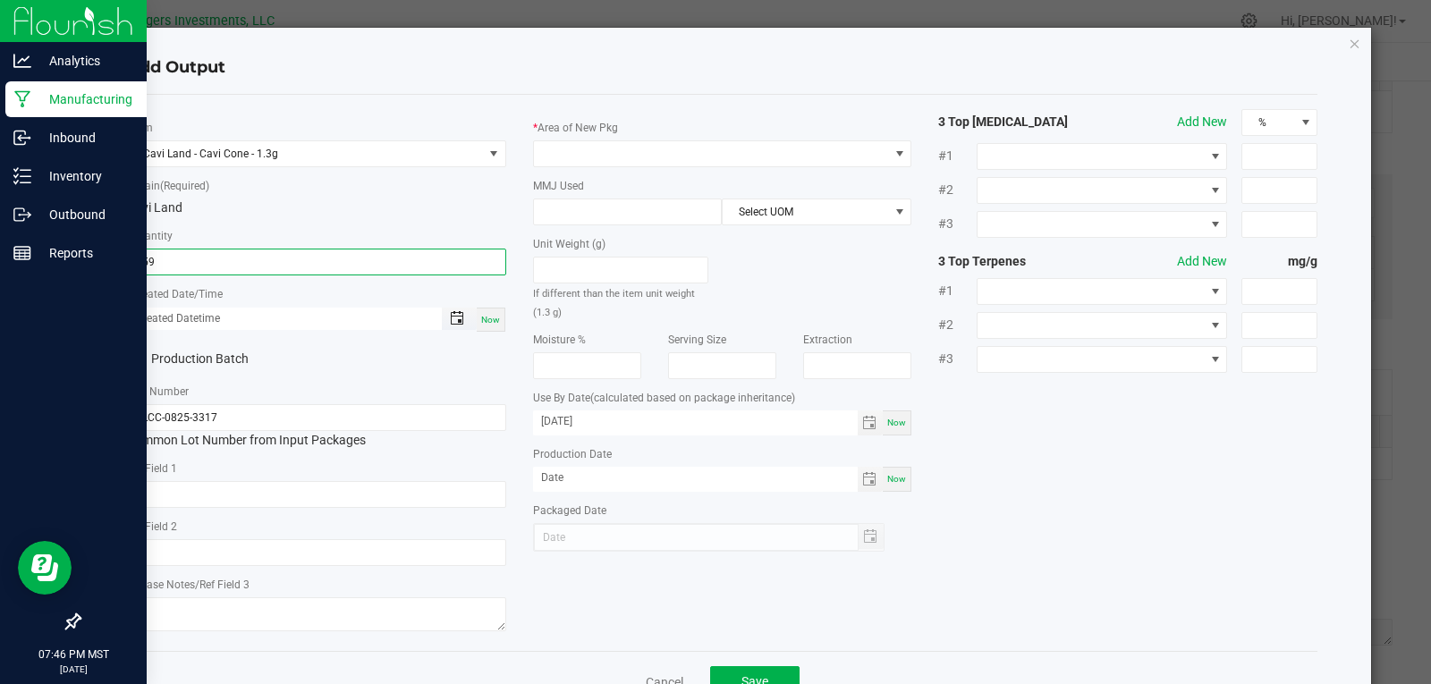
click at [450, 318] on span "Toggle popup" at bounding box center [457, 318] width 14 height 14
type input "559 ea"
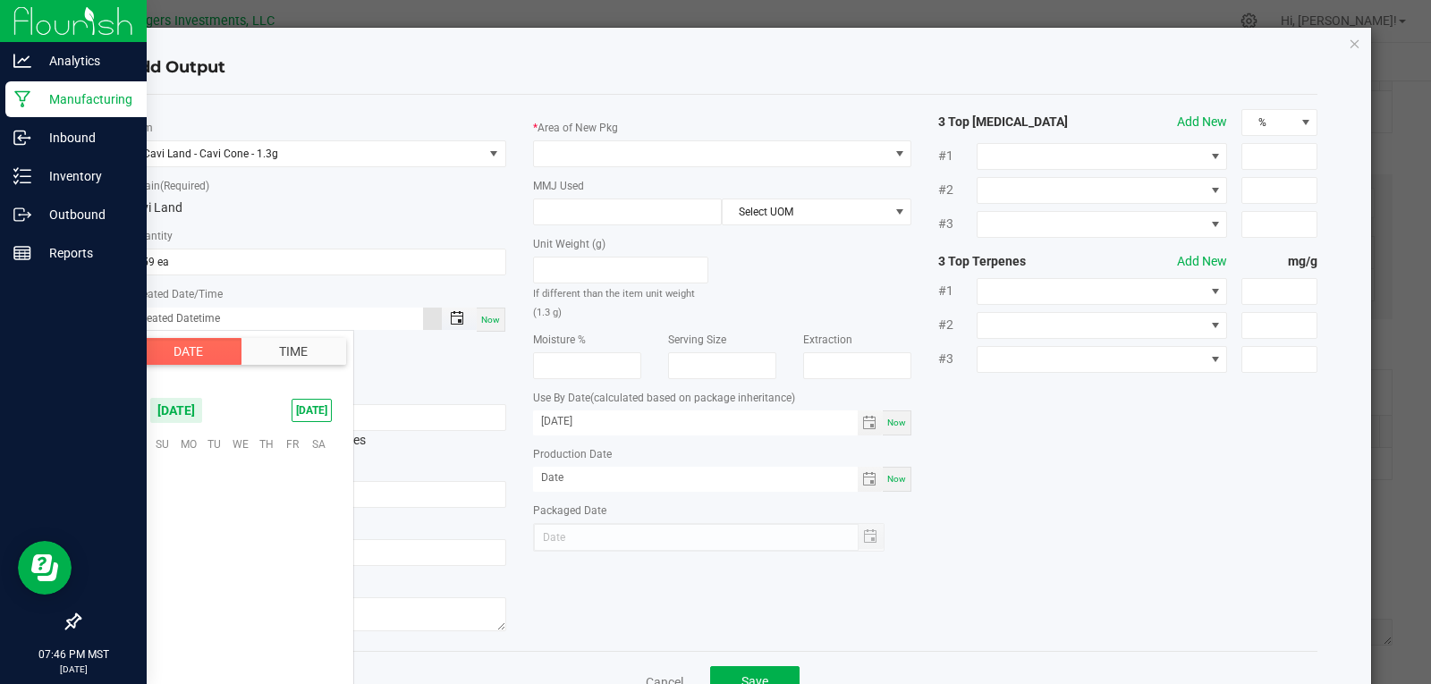
scroll to position [290066, 0]
click at [175, 414] on span "September 2025" at bounding box center [176, 410] width 54 height 27
click at [250, 491] on span "Aug" at bounding box center [241, 486] width 37 height 37
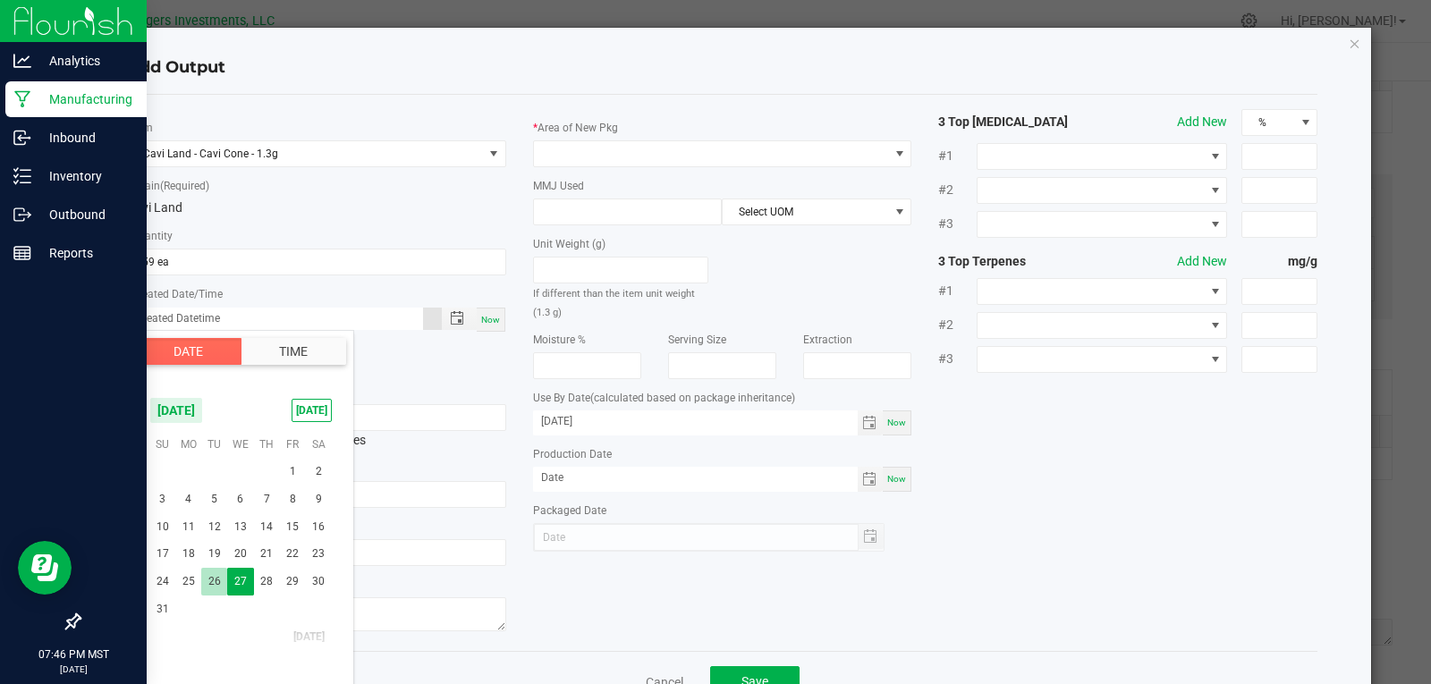
click at [216, 581] on span "26" at bounding box center [214, 582] width 26 height 28
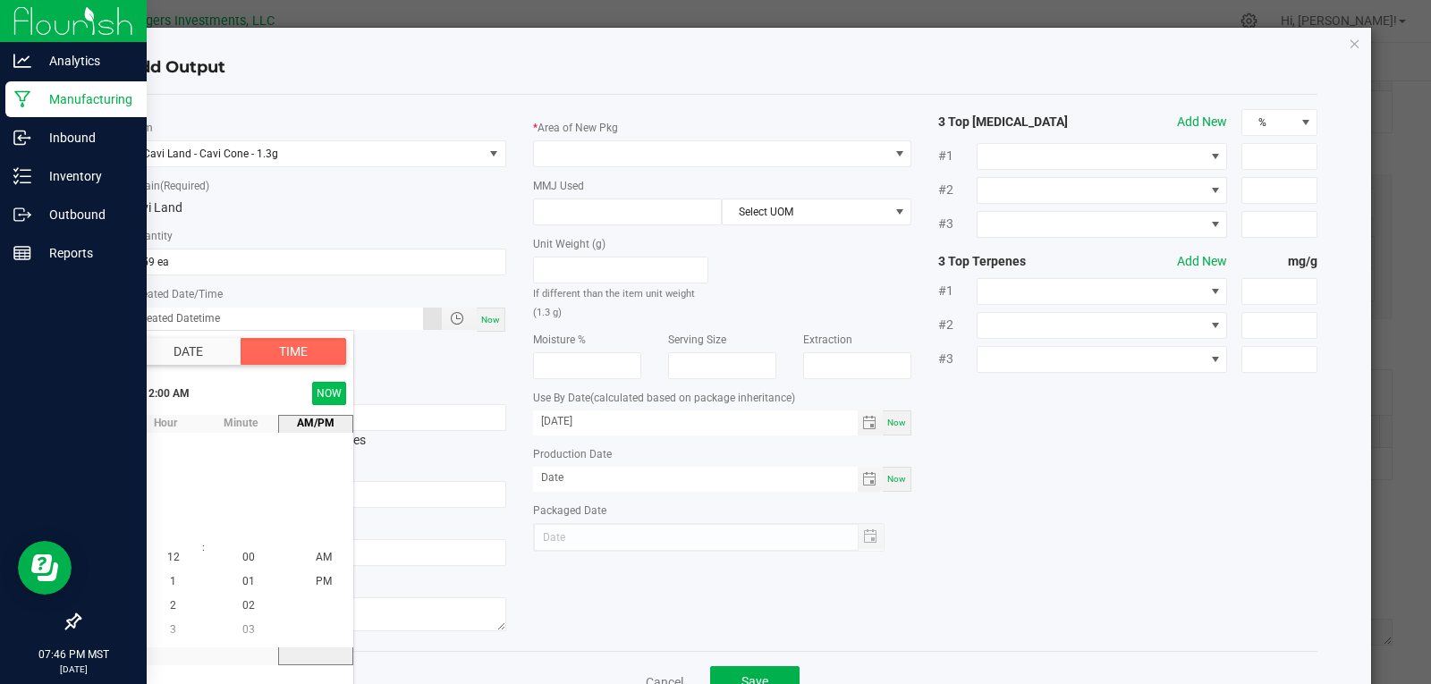
click at [324, 395] on button "NOW" at bounding box center [329, 393] width 34 height 23
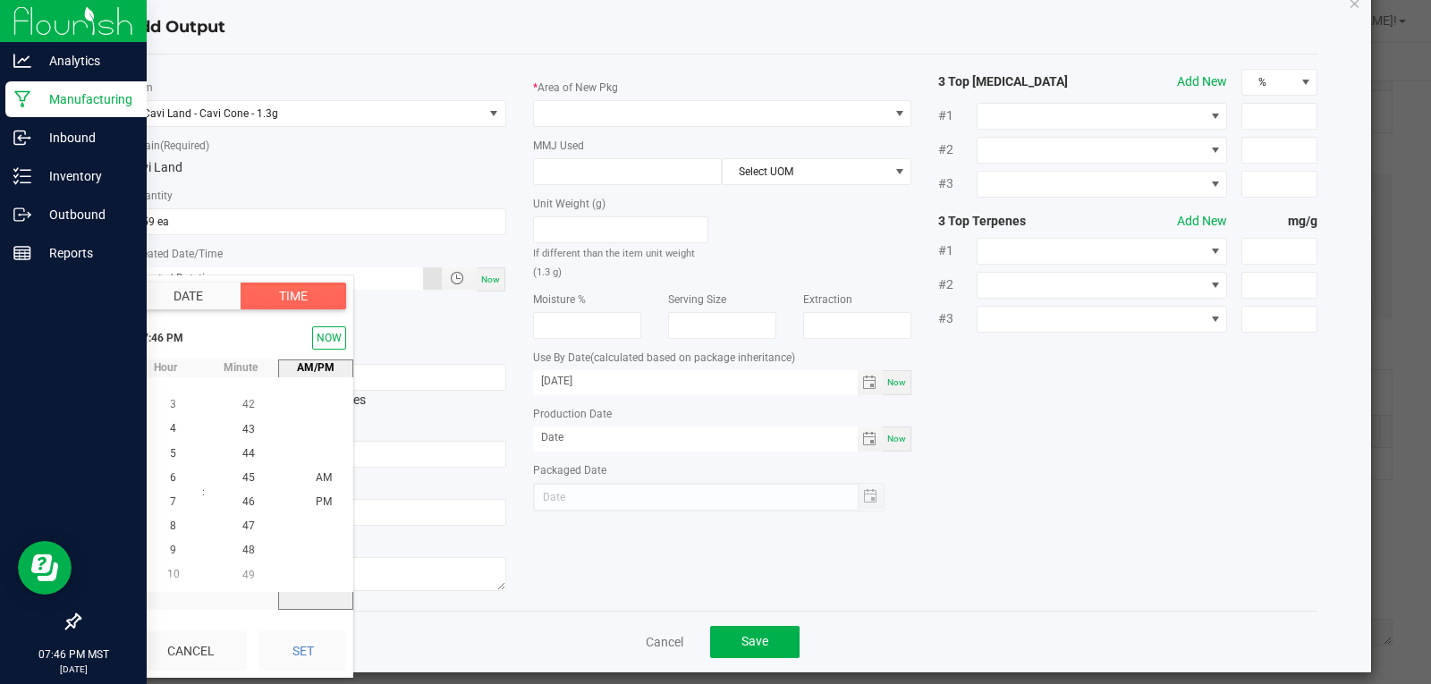
scroll to position [56, 0]
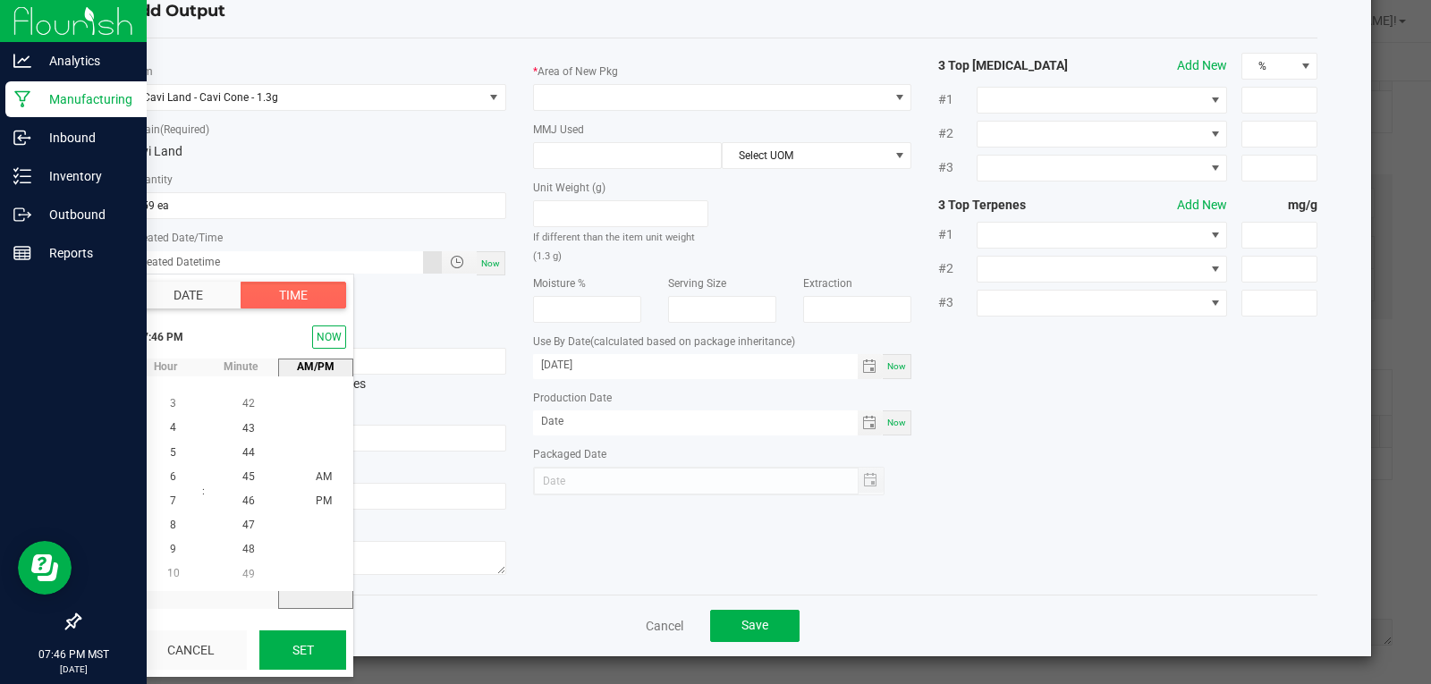
click at [307, 649] on button "Set" at bounding box center [302, 650] width 87 height 39
type input "08/26/2025 7:46 PM"
type input "08/26/2025"
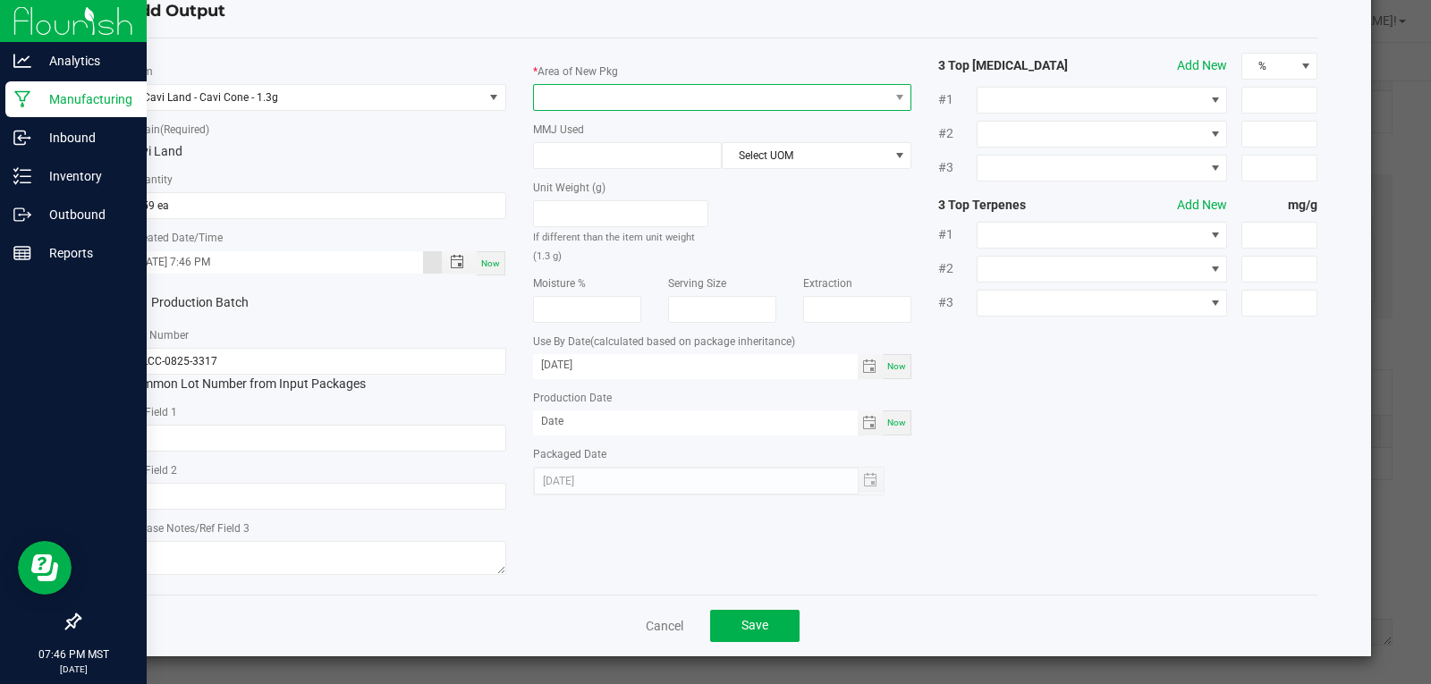
click at [554, 91] on span at bounding box center [711, 97] width 355 height 25
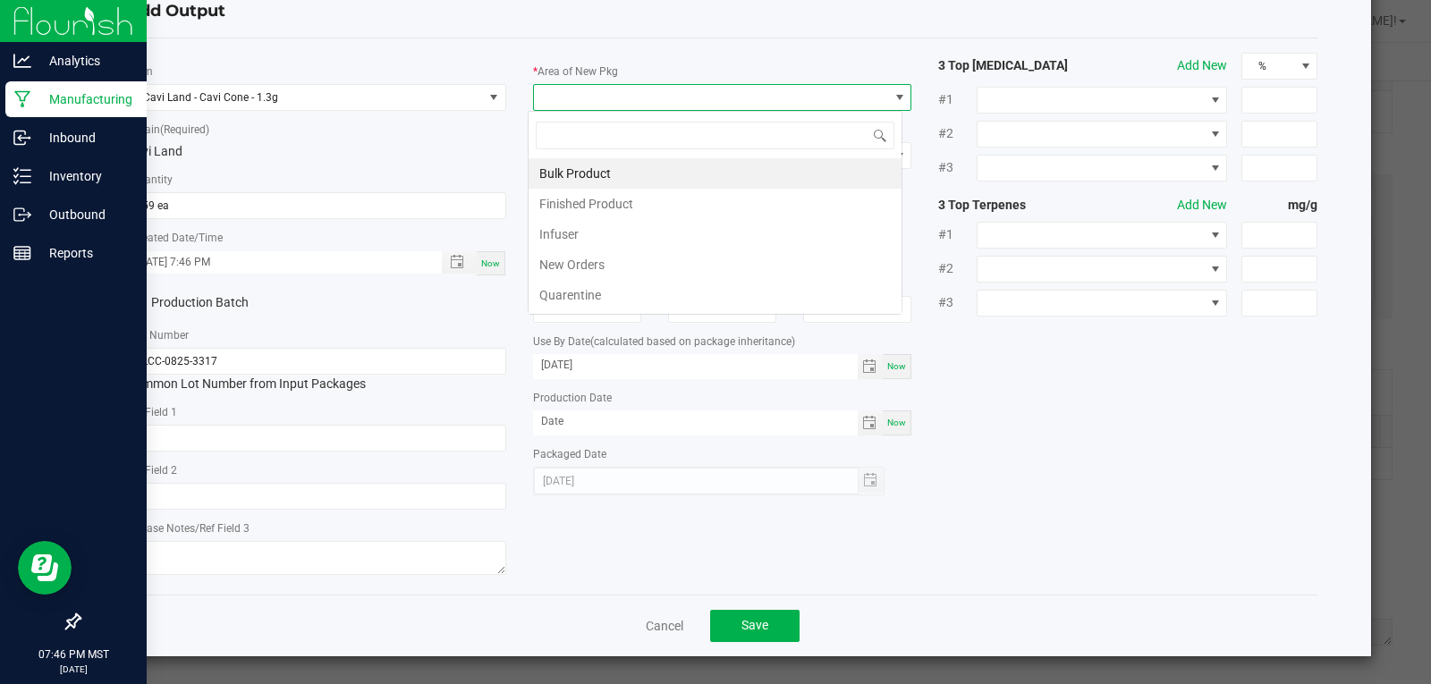
scroll to position [27, 376]
click at [597, 204] on li "Finished Product" at bounding box center [715, 204] width 373 height 30
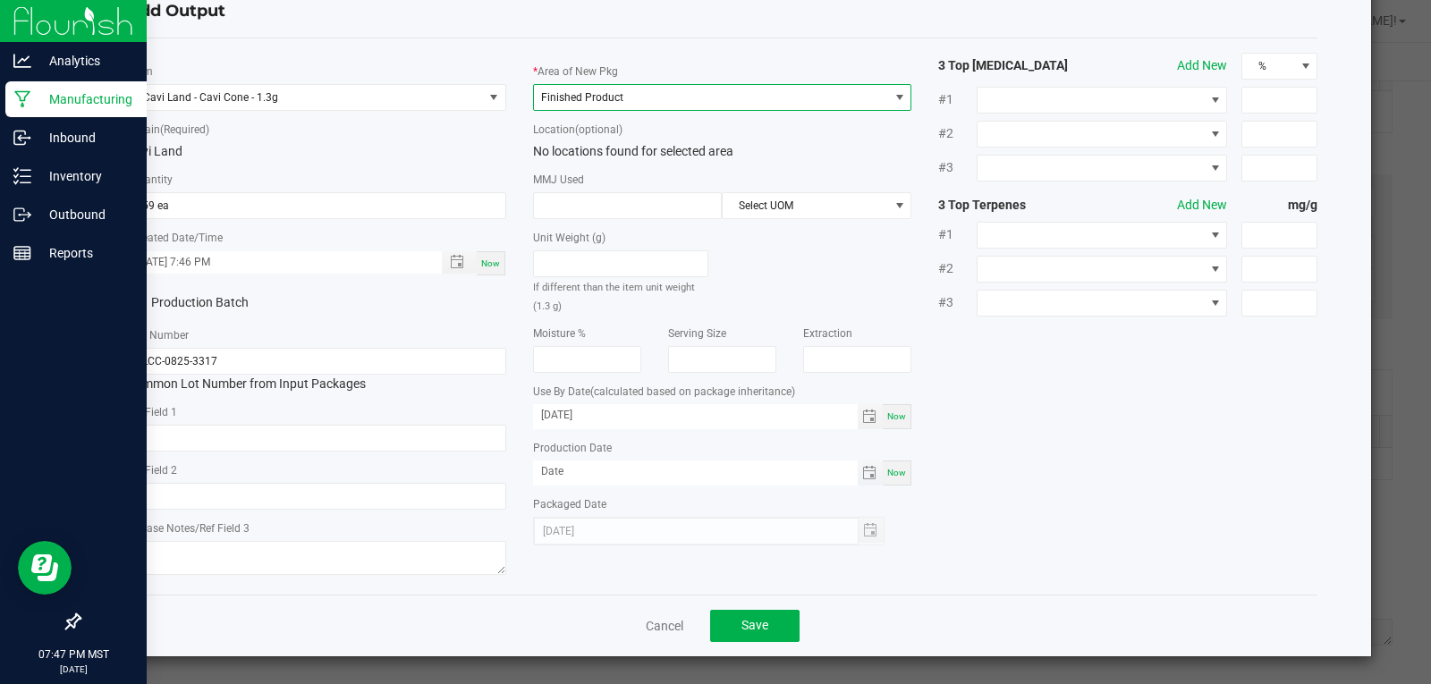
click at [869, 470] on span "Toggle calendar" at bounding box center [871, 473] width 26 height 25
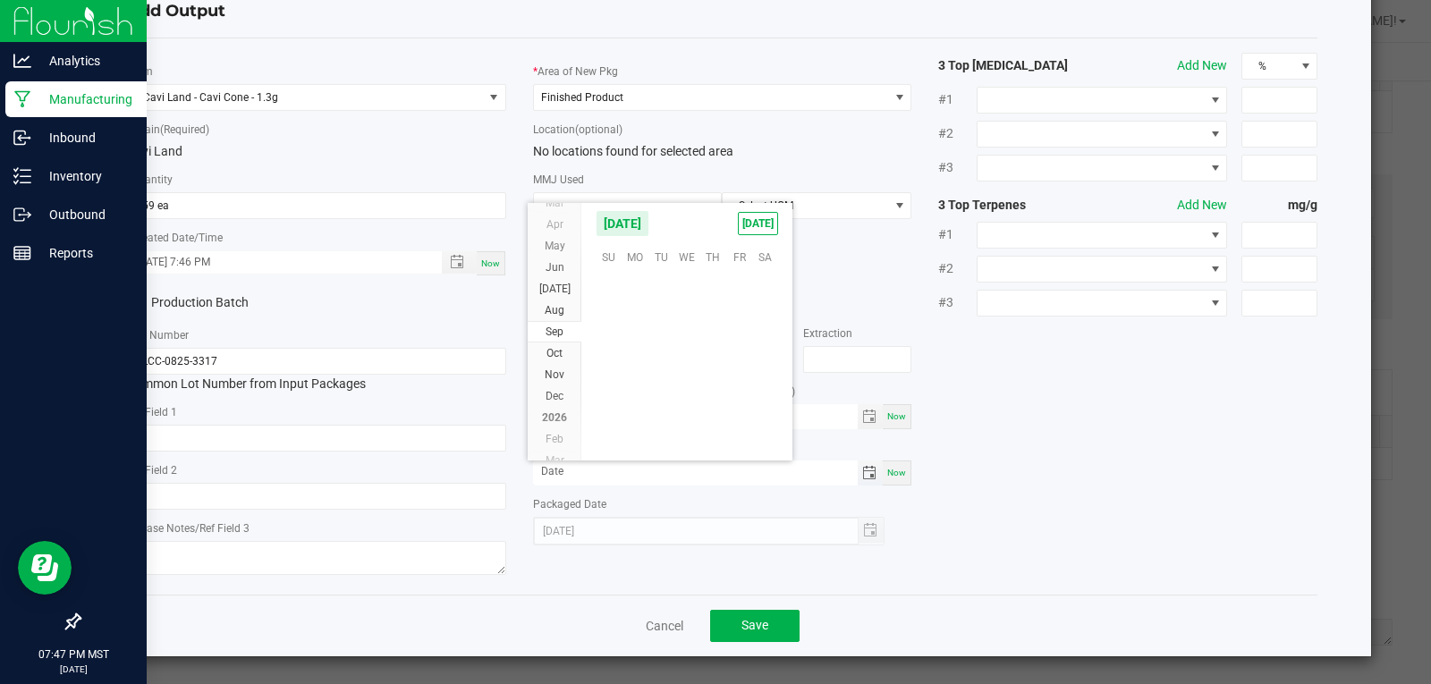
scroll to position [290066, 0]
click at [560, 309] on span "Aug" at bounding box center [555, 310] width 20 height 13
click at [658, 360] on span "19" at bounding box center [661, 366] width 26 height 28
type input "08/19/2025"
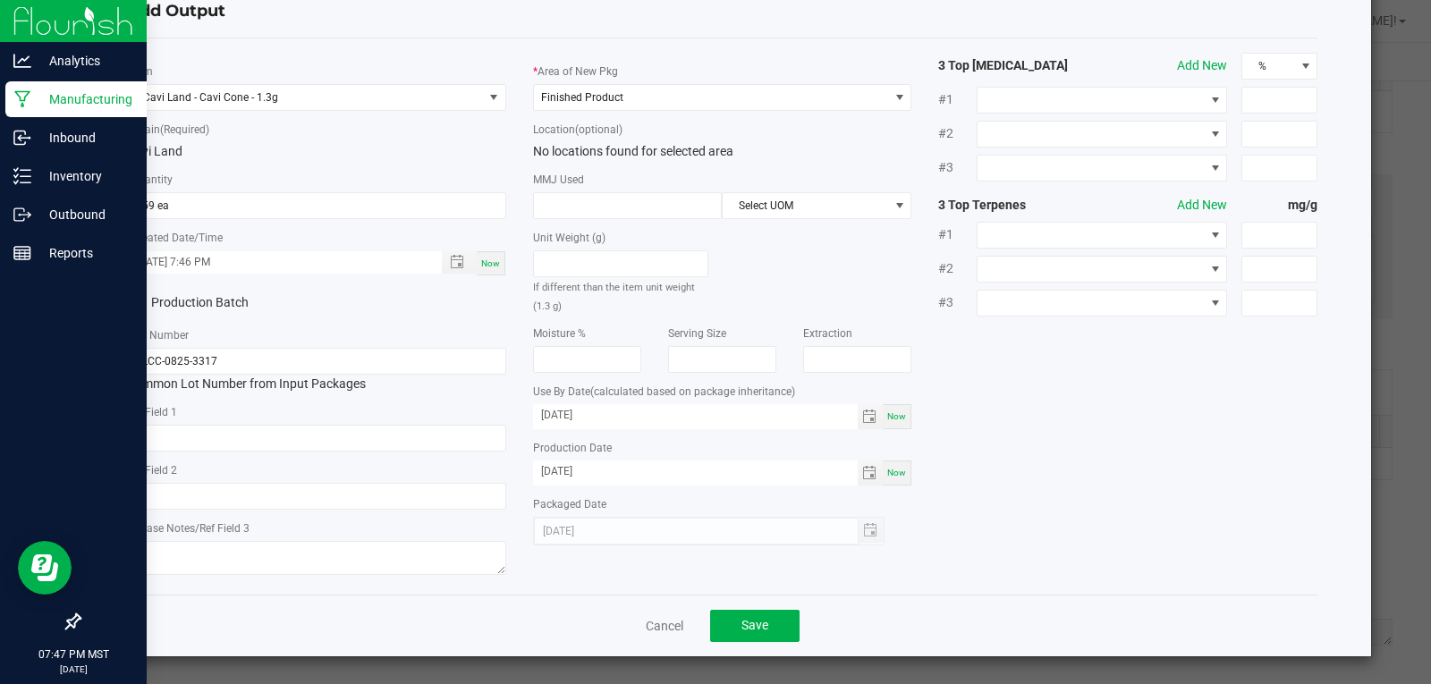
click at [1098, 519] on div "* Item Cavi Land - Cavi Cone - 1.3g * Strain (Required) Cavi Land * Quantity 55…" at bounding box center [723, 317] width 1218 height 528
click at [736, 617] on button "Save" at bounding box center [754, 626] width 89 height 32
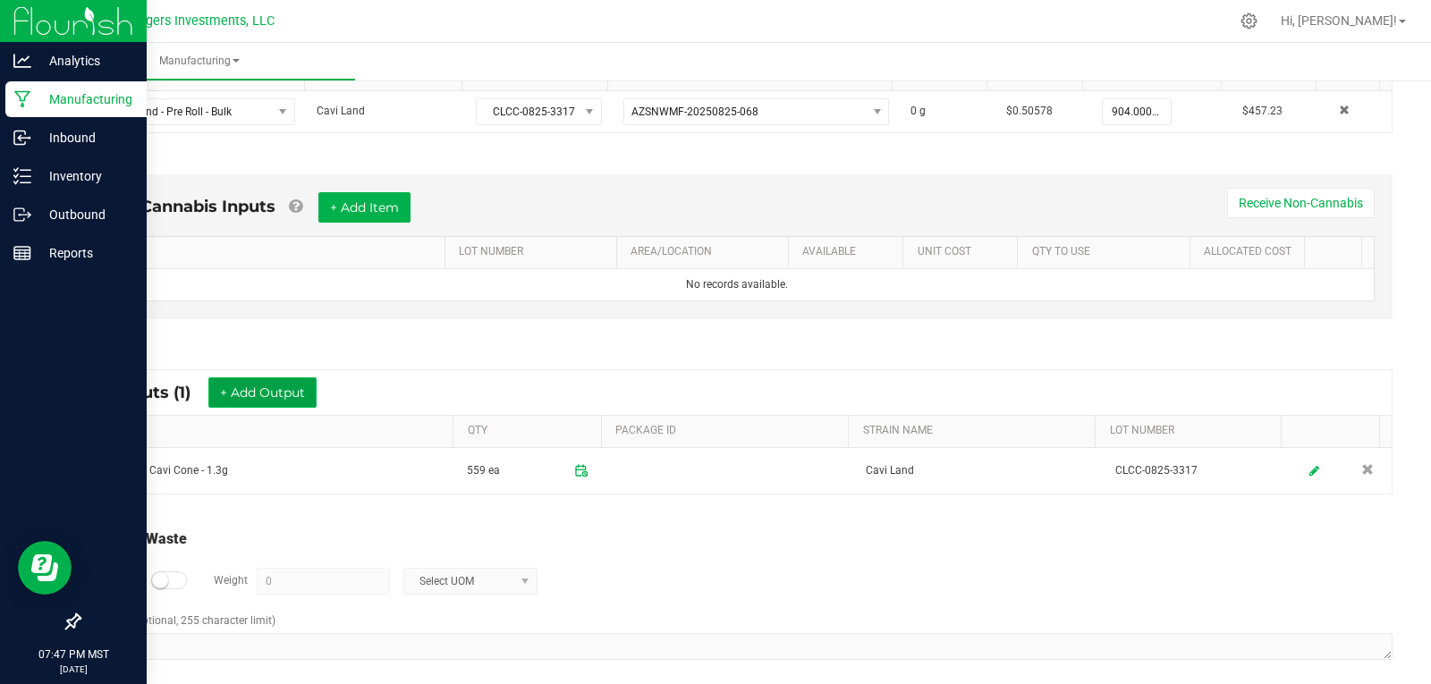
click at [258, 386] on button "+ Add Output" at bounding box center [262, 392] width 108 height 30
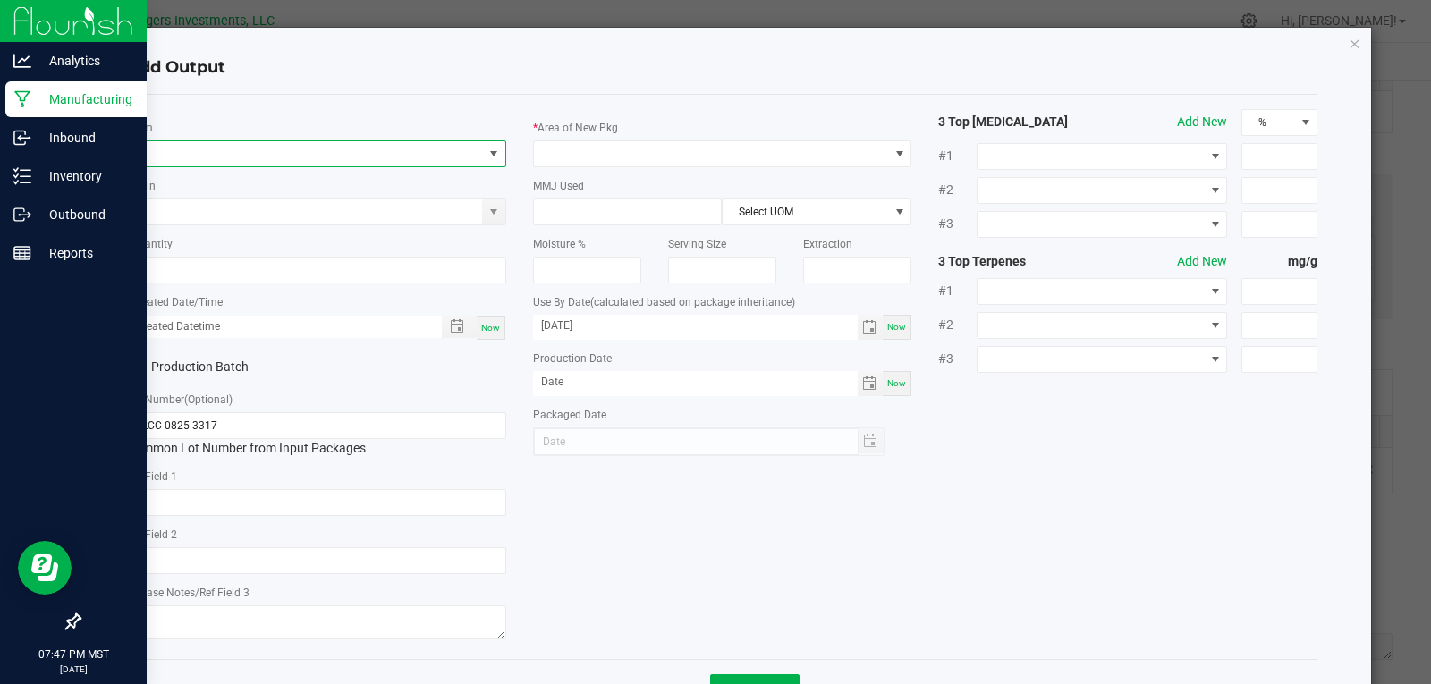
click at [242, 154] on span "NO DATA FOUND" at bounding box center [305, 153] width 355 height 25
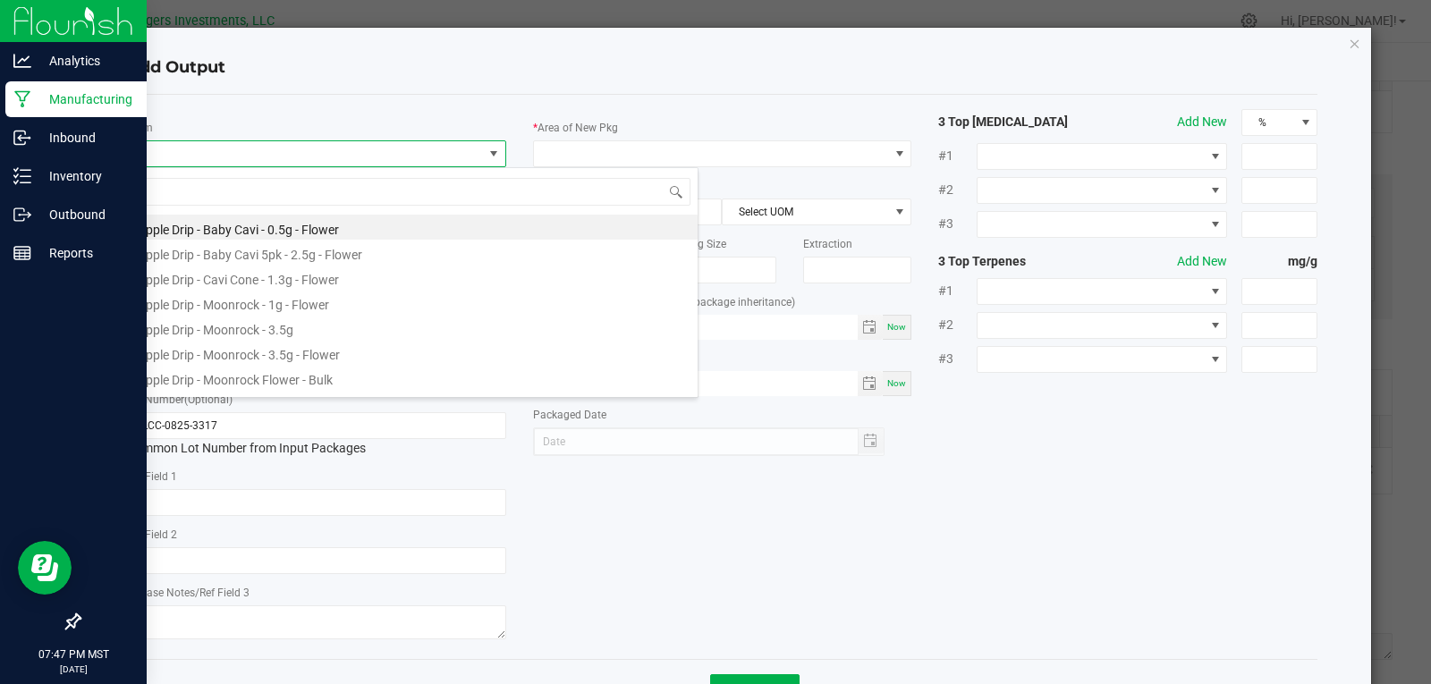
scroll to position [27, 376]
type input "LAND"
click at [278, 255] on li "Cavi Land - Baby Cavi - 0.5g - Flower" at bounding box center [412, 252] width 571 height 25
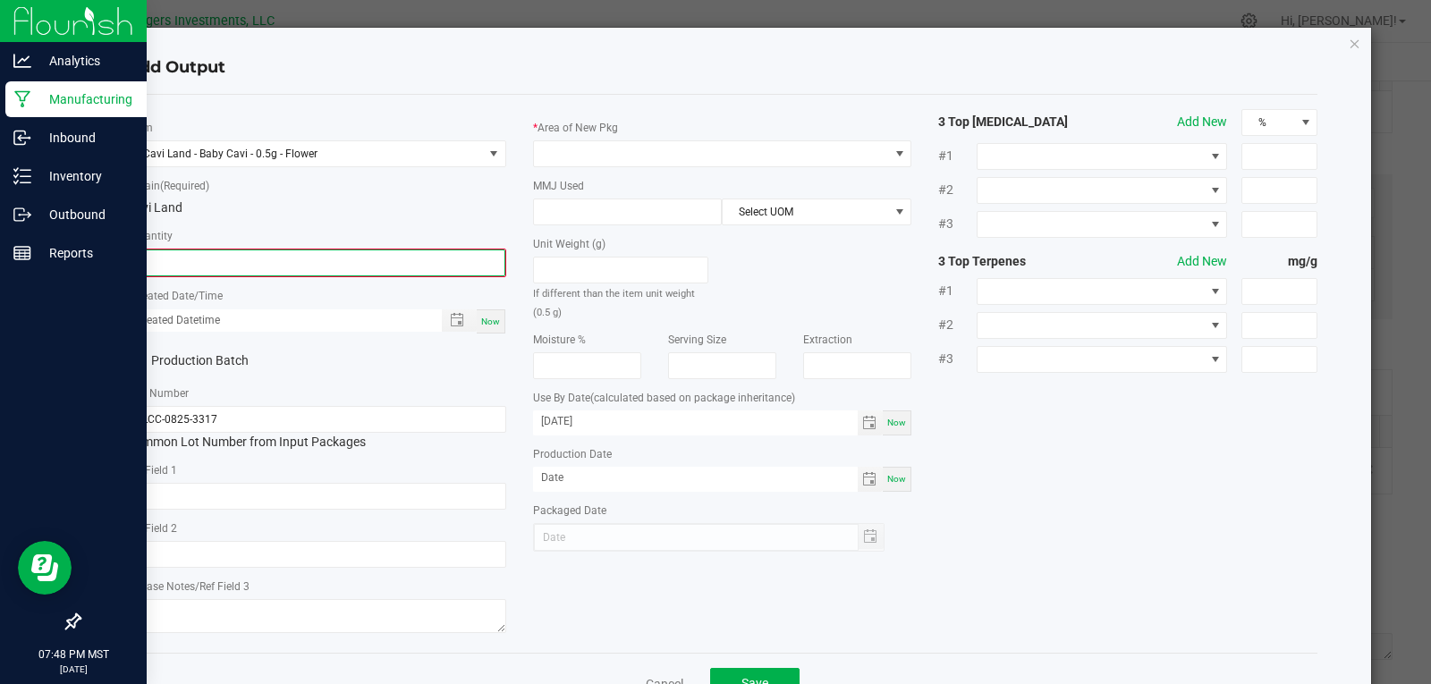
click at [267, 255] on input "0" at bounding box center [317, 262] width 376 height 25
click at [455, 323] on span "Toggle popup" at bounding box center [457, 318] width 14 height 14
type input "339 ea"
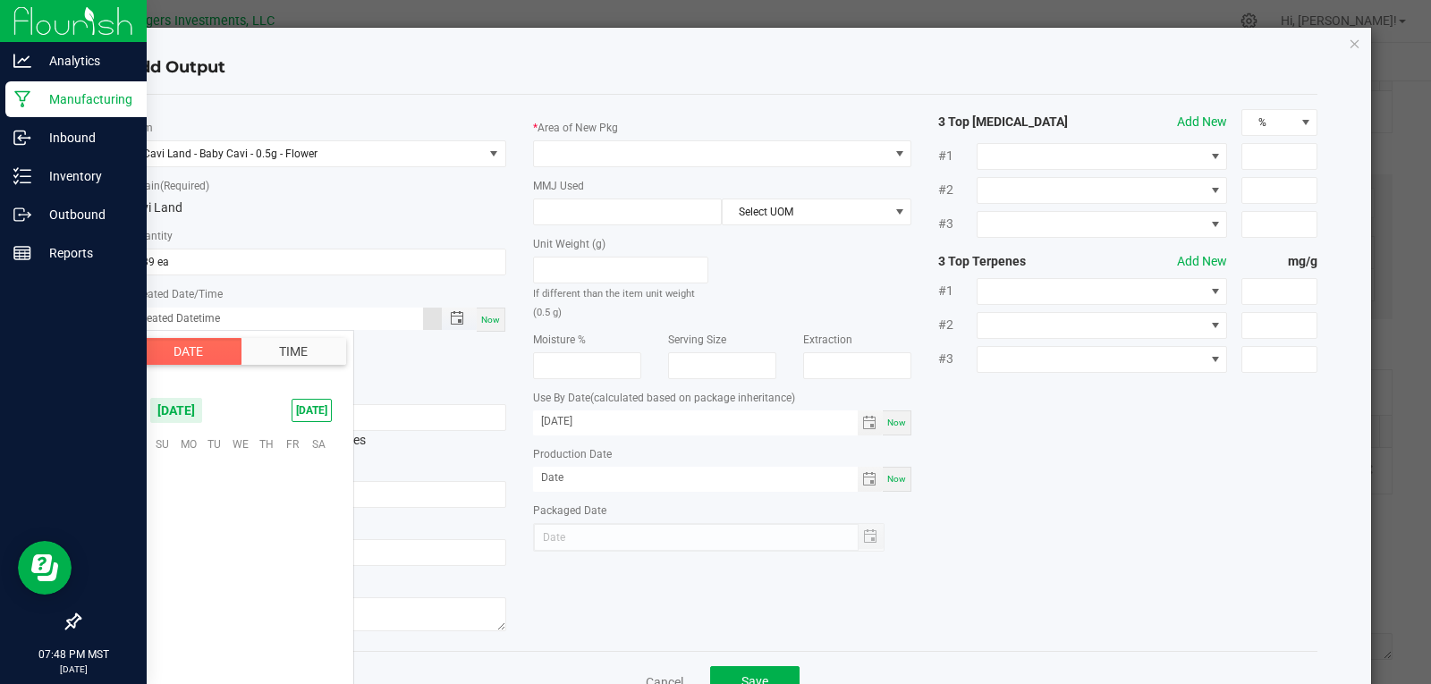
scroll to position [290066, 0]
click at [193, 417] on span "September 2025" at bounding box center [176, 410] width 54 height 27
click at [238, 488] on span "Aug" at bounding box center [241, 486] width 37 height 37
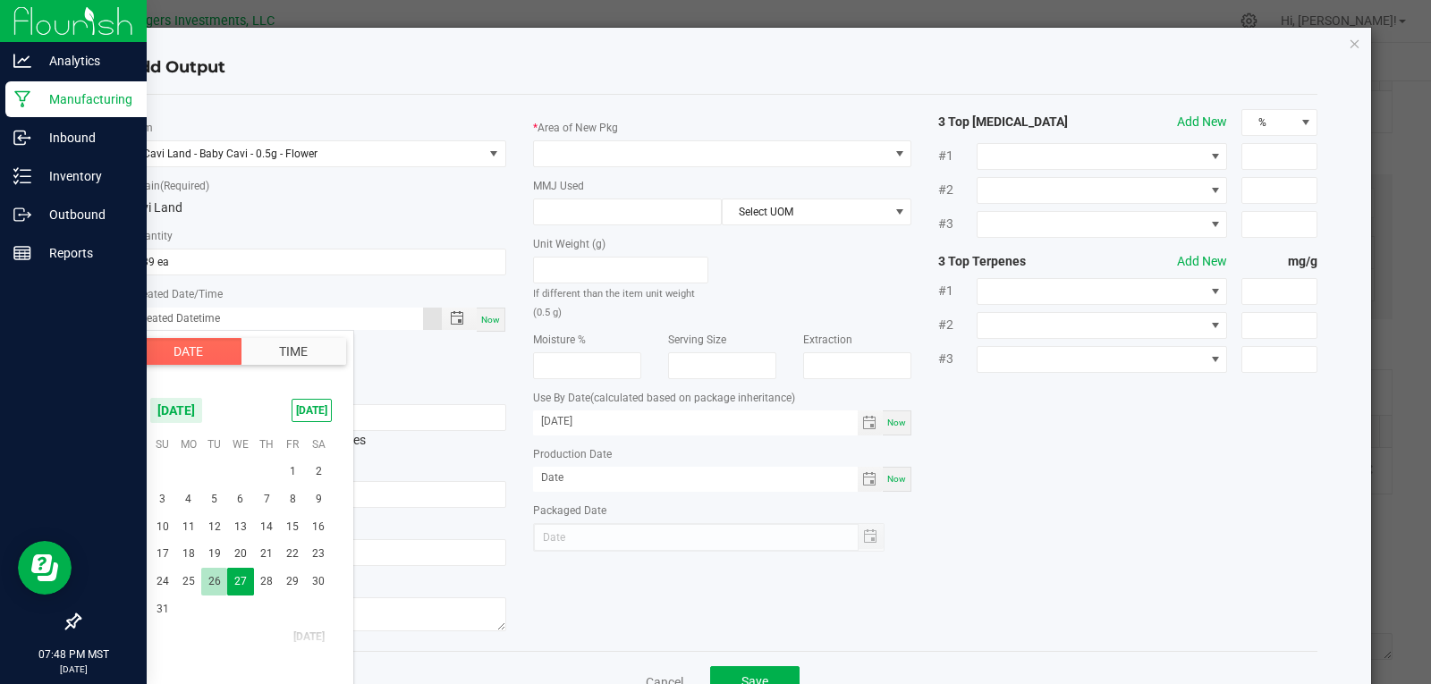
click at [212, 583] on span "26" at bounding box center [214, 582] width 26 height 28
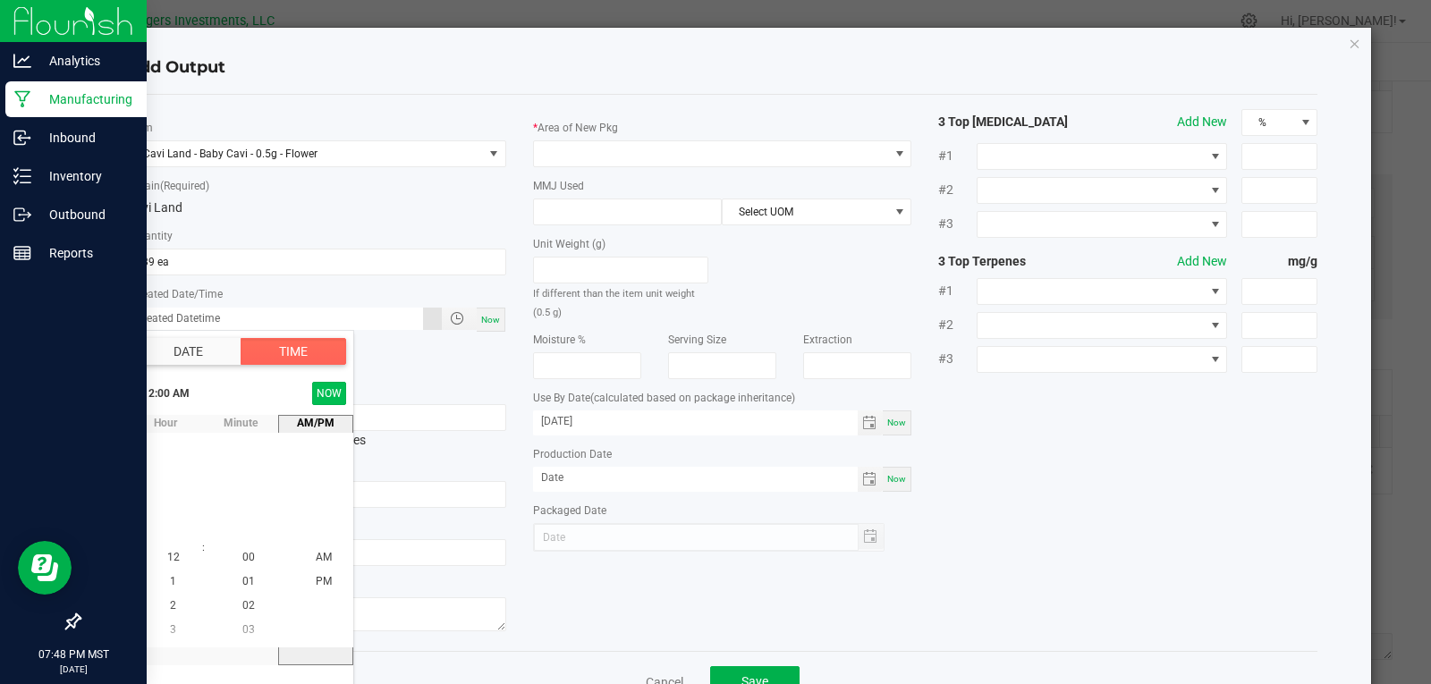
click at [330, 392] on button "NOW" at bounding box center [329, 393] width 34 height 23
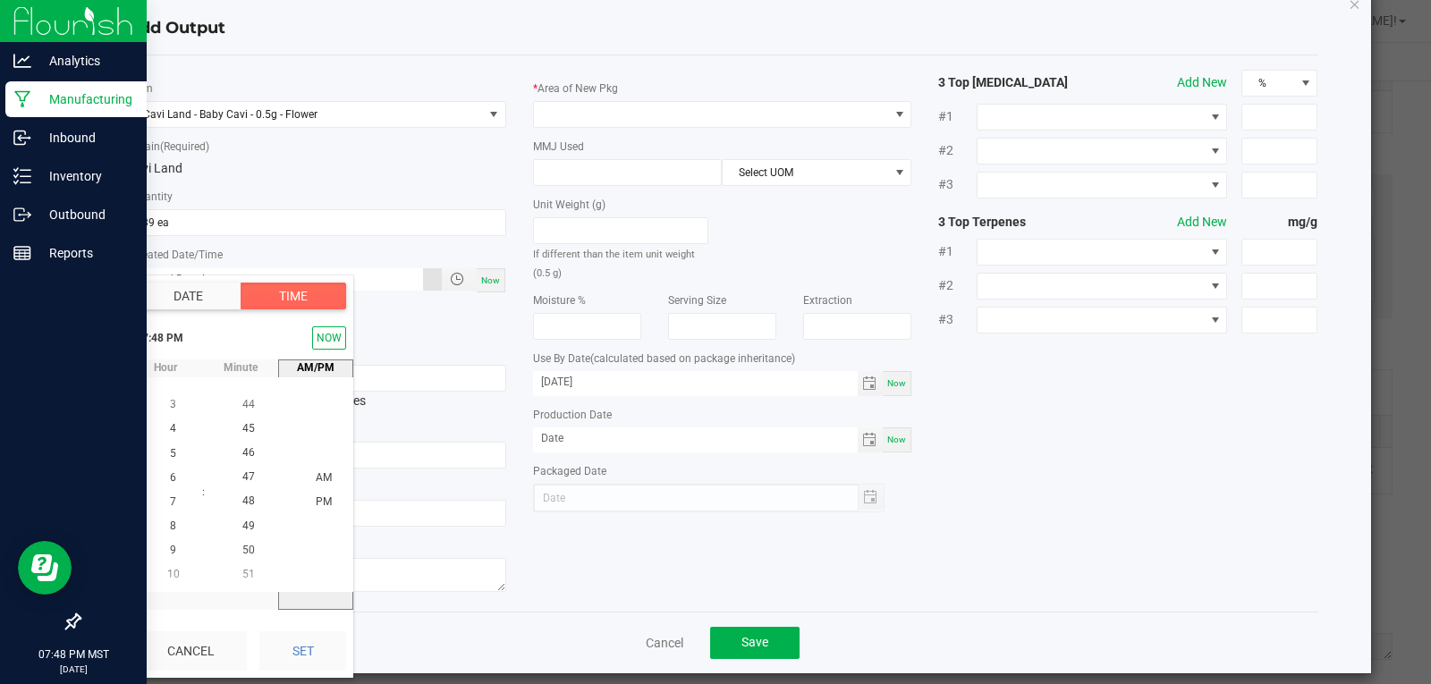
scroll to position [56, 0]
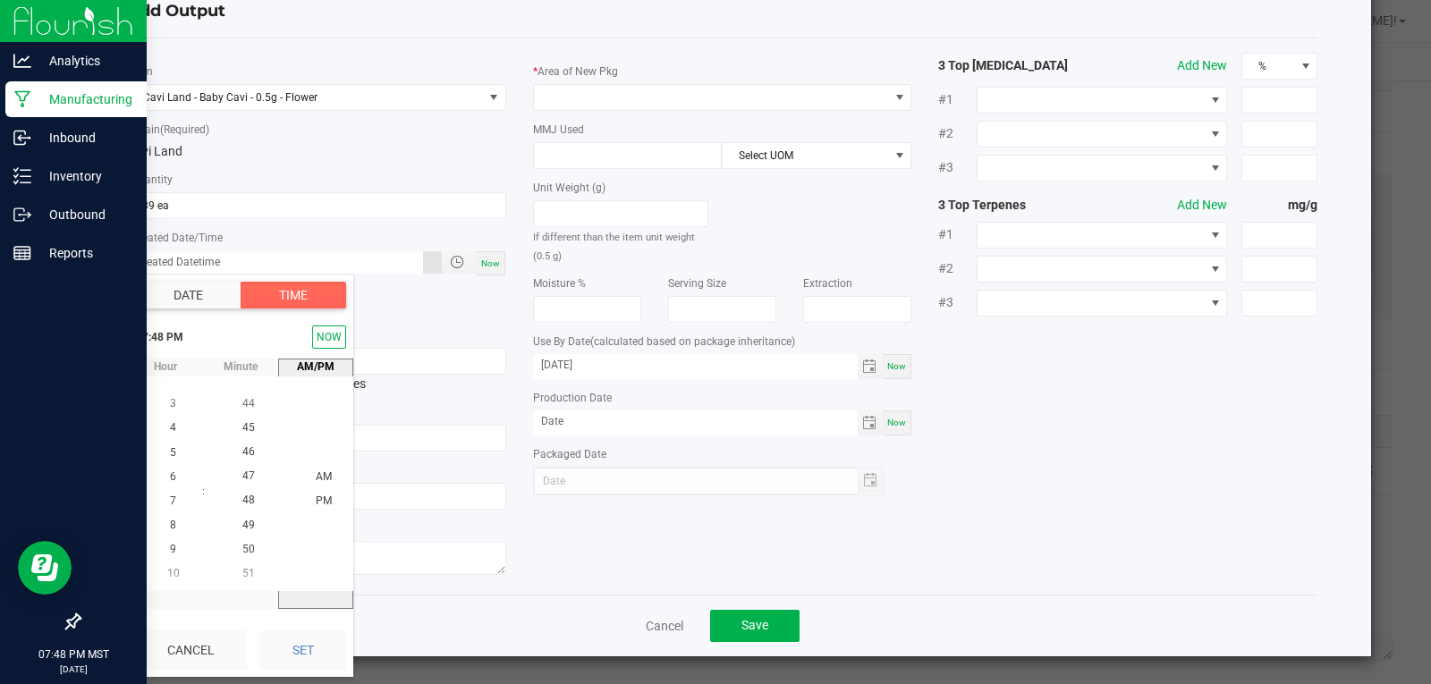
drag, startPoint x: 314, startPoint y: 643, endPoint x: 445, endPoint y: 605, distance: 137.0
click at [316, 643] on button "Set" at bounding box center [302, 650] width 87 height 39
type input "08/26/2025 7:48 PM"
type input "08/26/2025"
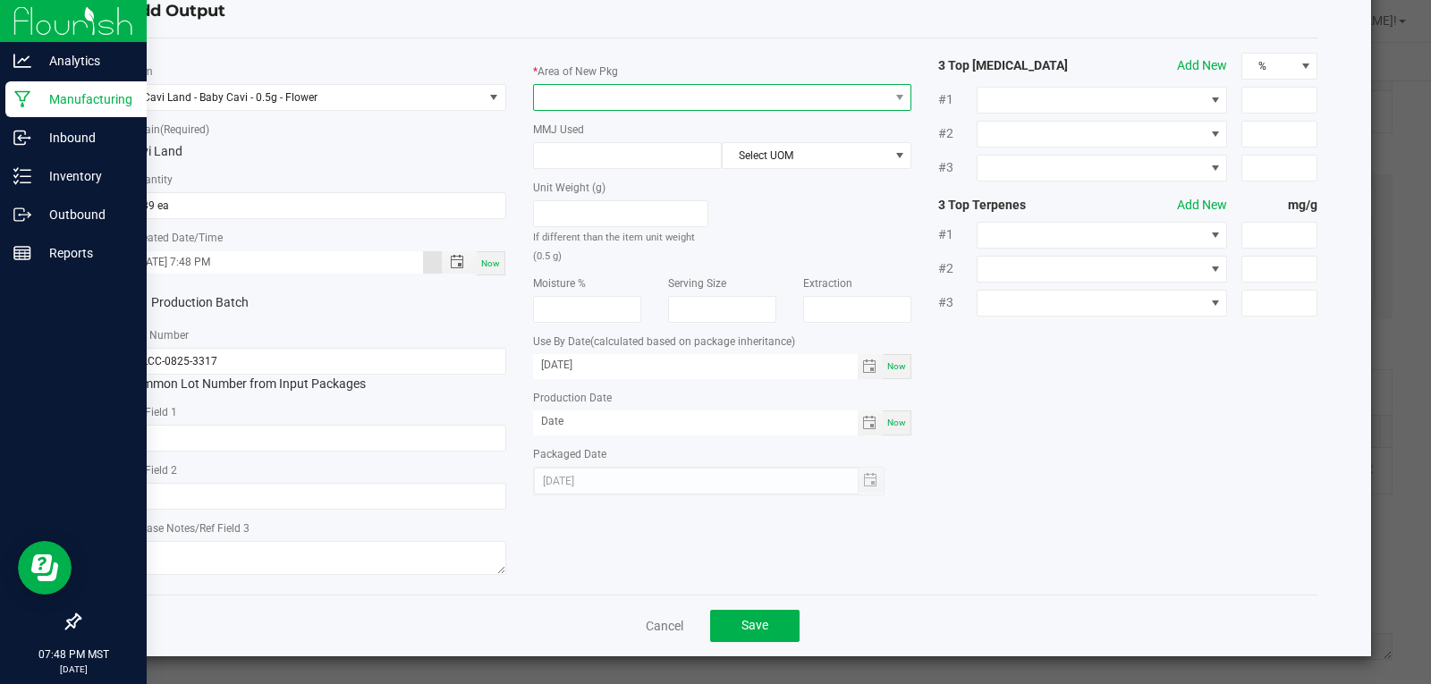
click at [609, 96] on span at bounding box center [711, 97] width 355 height 25
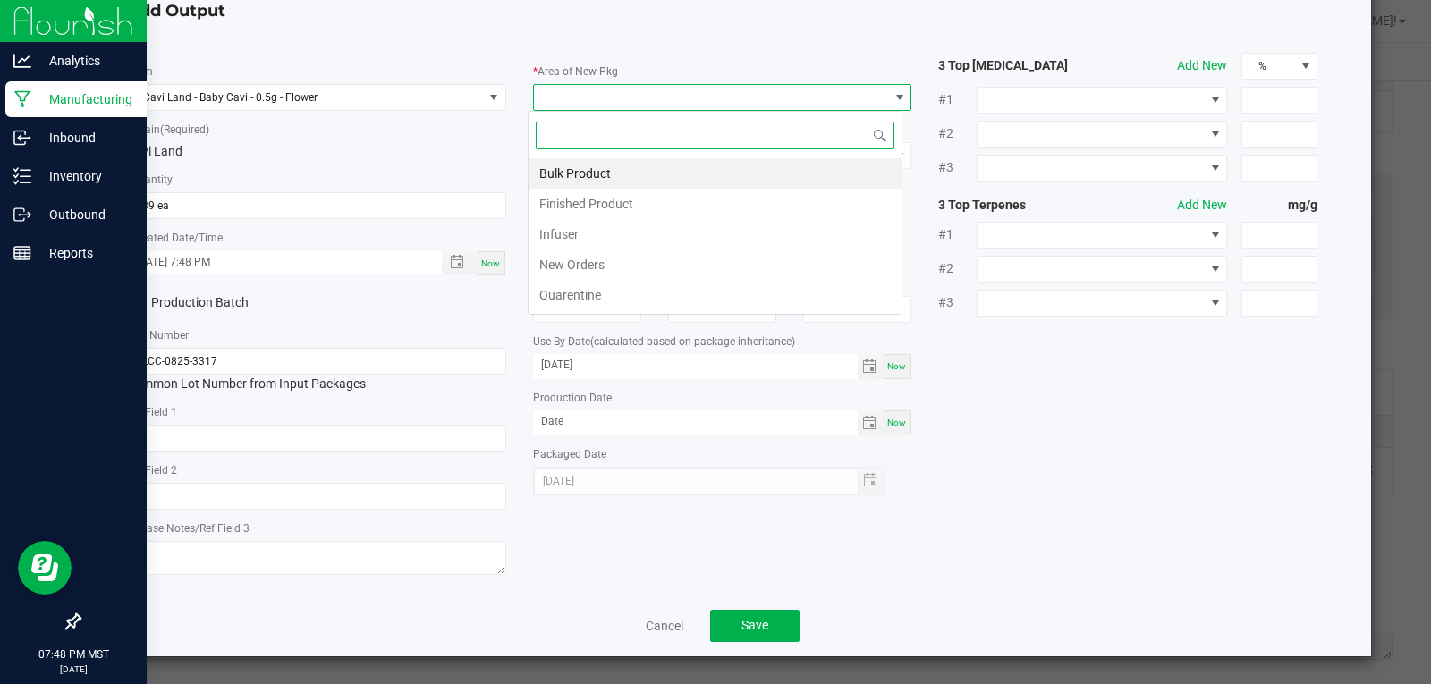
scroll to position [27, 376]
click at [593, 205] on li "Finished Product" at bounding box center [715, 204] width 373 height 30
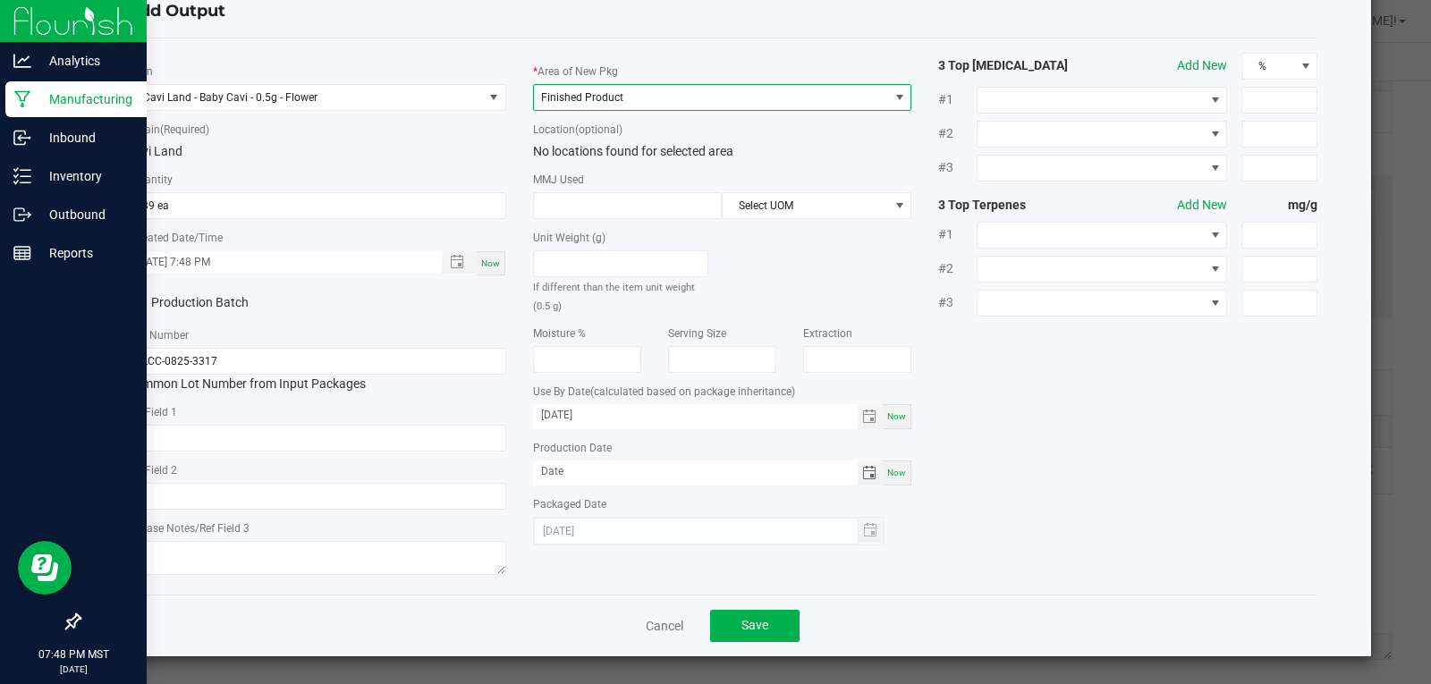
click at [864, 475] on span "Toggle calendar" at bounding box center [869, 473] width 14 height 14
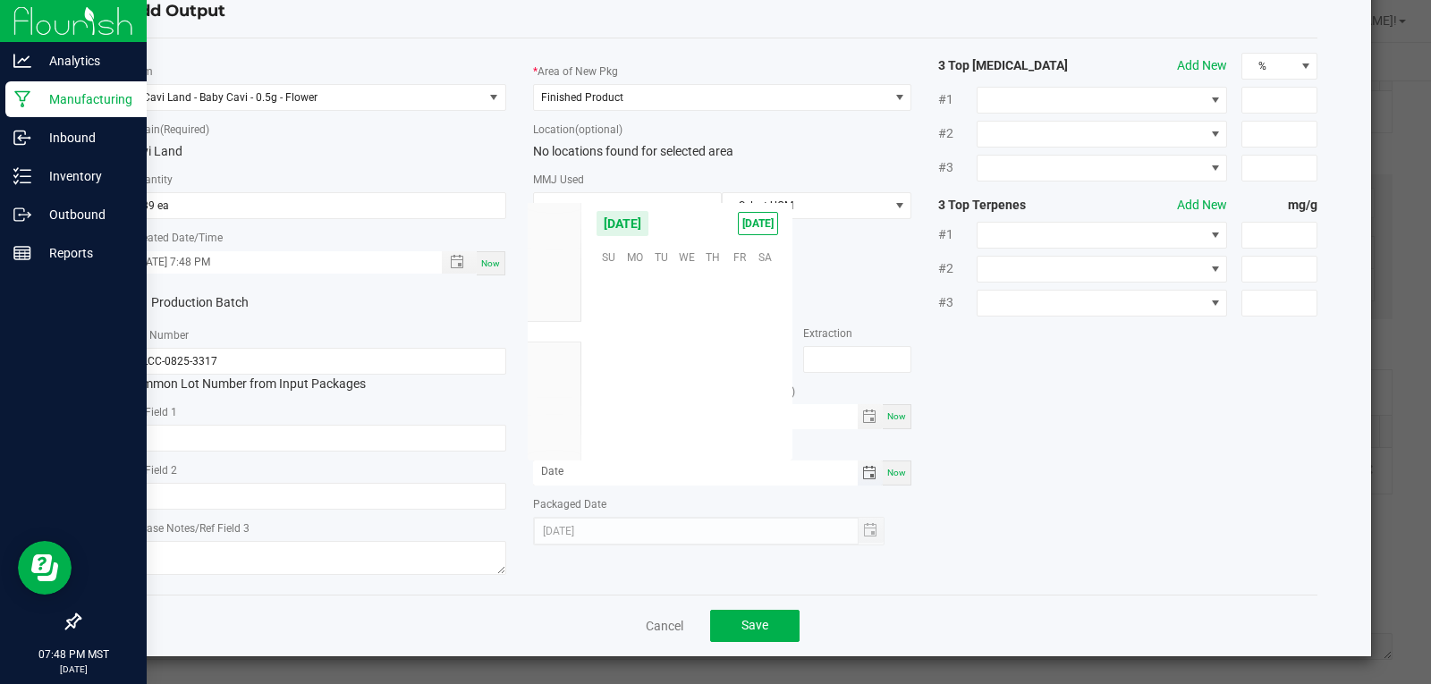
scroll to position [290066, 0]
click at [553, 310] on span "Aug" at bounding box center [555, 310] width 20 height 13
click at [660, 365] on span "19" at bounding box center [661, 366] width 26 height 28
type input "08/19/2025"
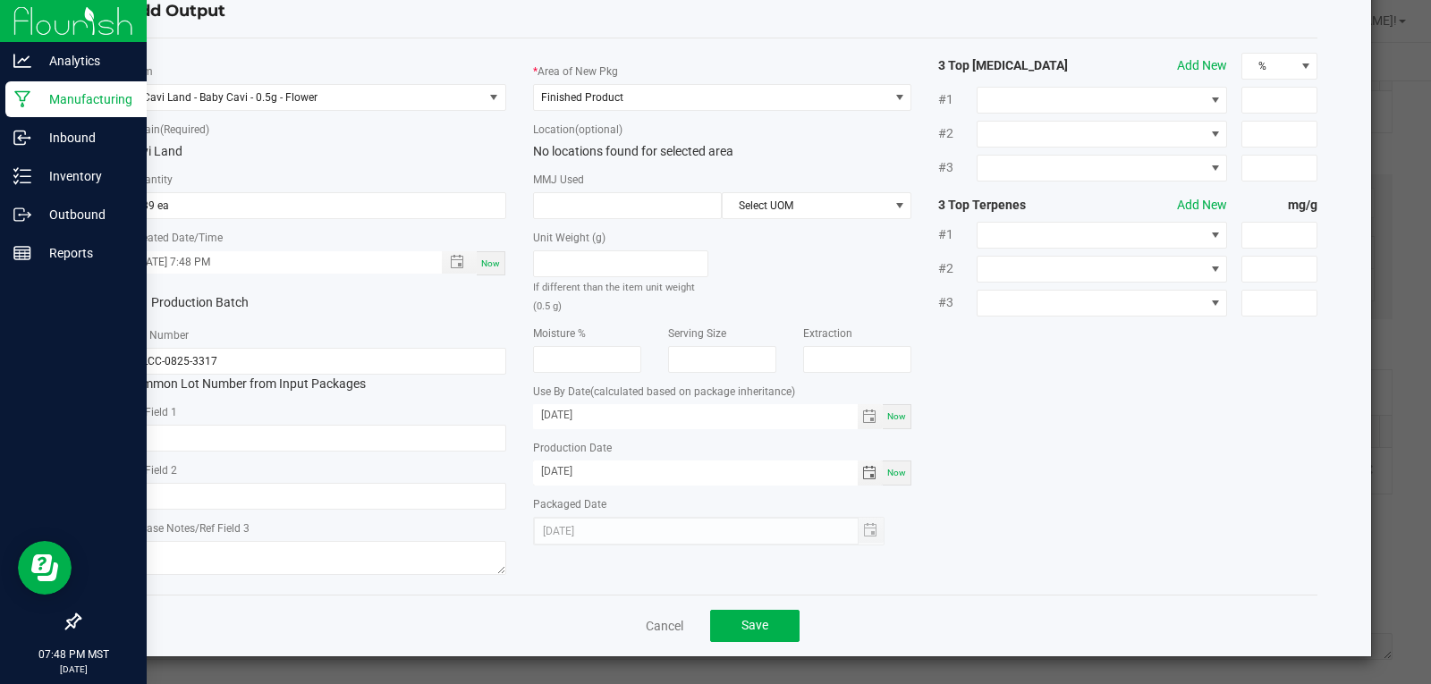
click at [1105, 502] on div "* Item Cavi Land - Baby Cavi - 0.5g - Flower * Strain (Required) Cavi Land * Qu…" at bounding box center [723, 317] width 1218 height 528
click at [768, 627] on button "Save" at bounding box center [754, 626] width 89 height 32
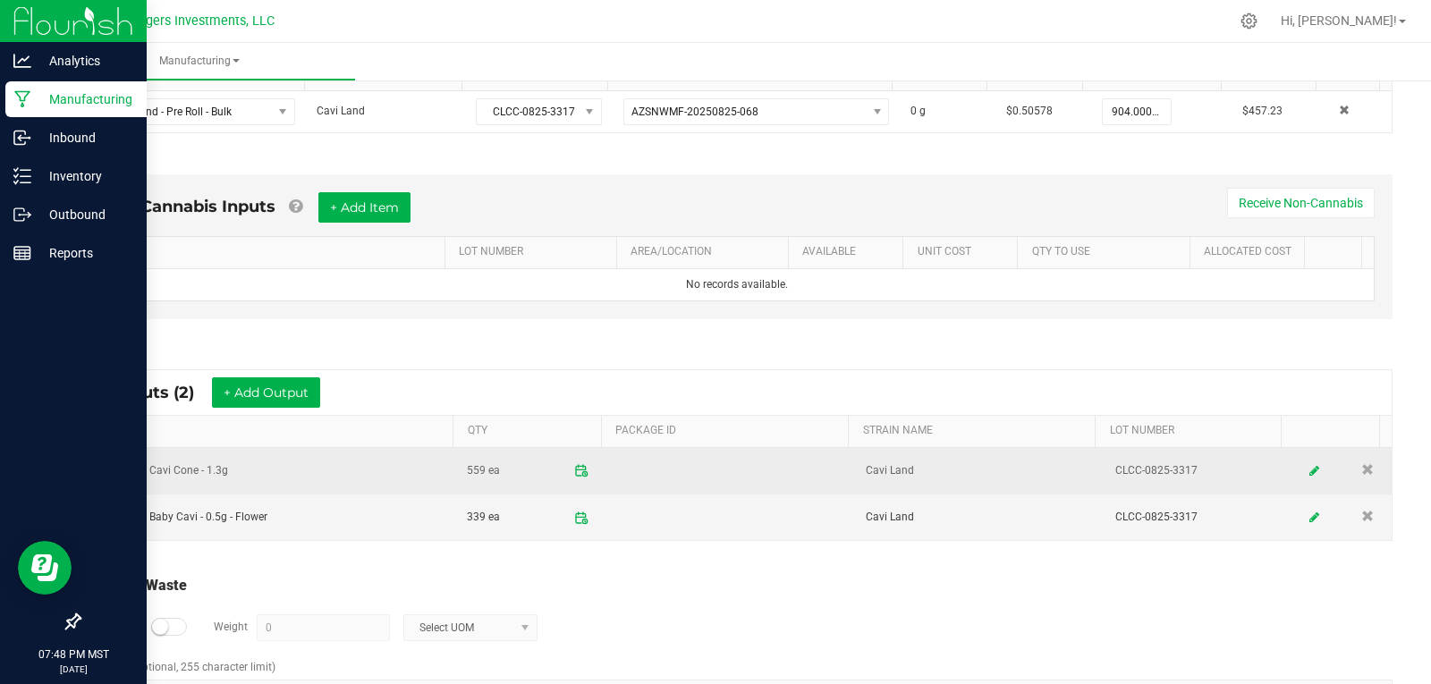
click at [203, 470] on td "Cavi Land - Cavi Cone - 1.3g" at bounding box center [269, 471] width 374 height 47
click at [1301, 467] on link at bounding box center [1314, 470] width 27 height 35
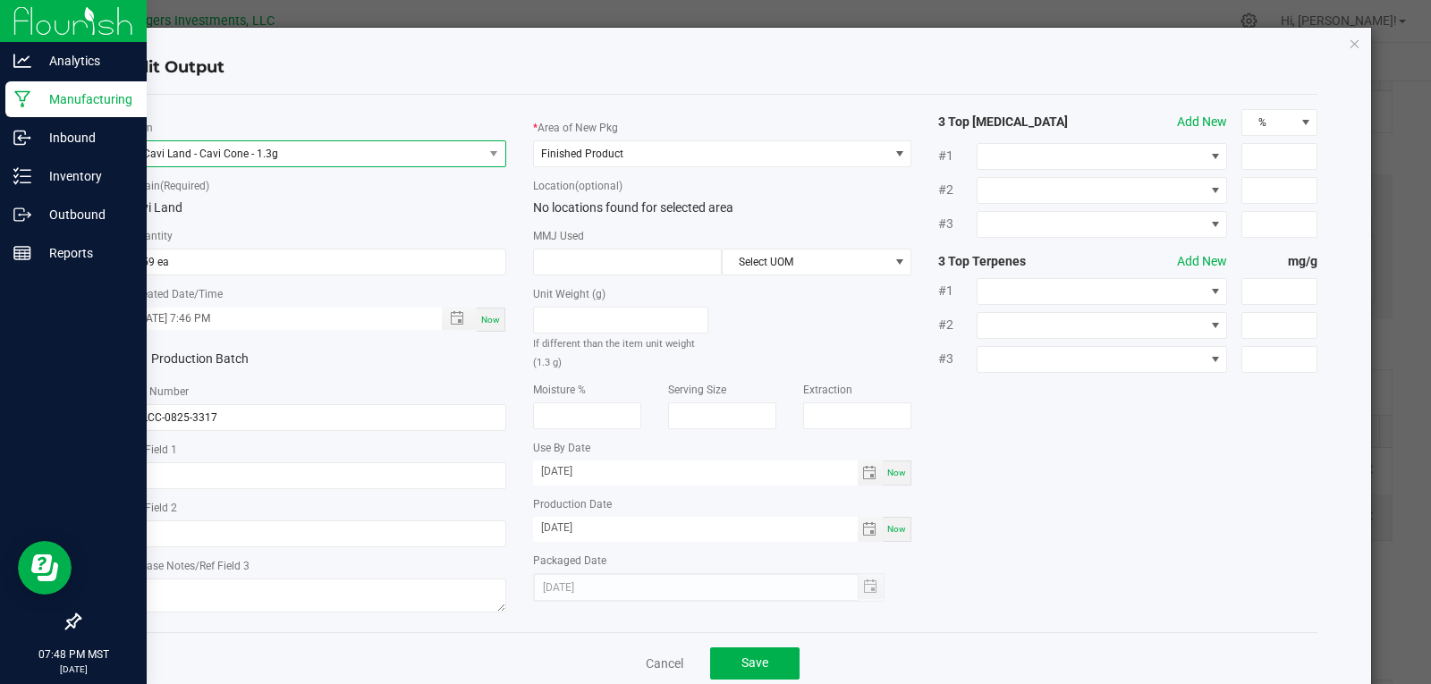
click at [353, 157] on span "Cavi Land - Cavi Cone - 1.3g" at bounding box center [305, 153] width 355 height 25
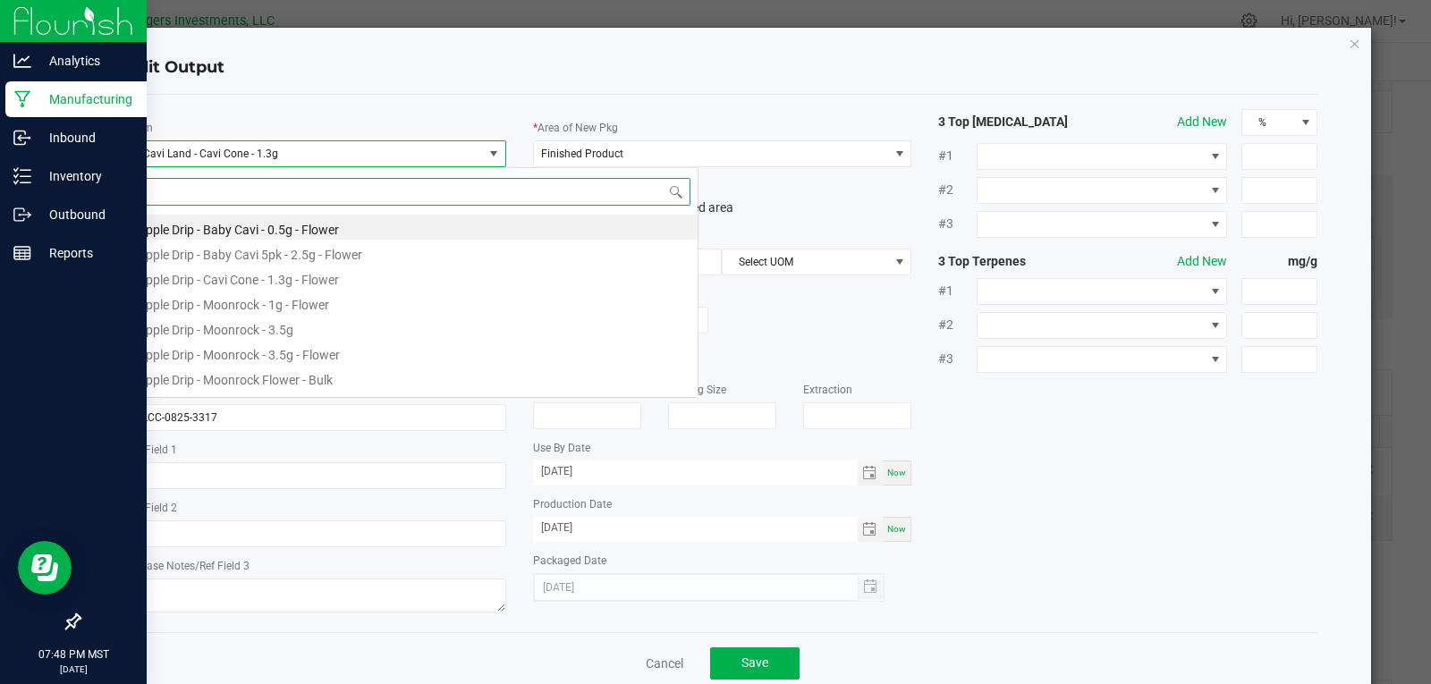
scroll to position [27, 376]
type input "LAND"
click at [247, 348] on li "Cavi Land - Cavi Cone - 1.3g - Flower" at bounding box center [412, 352] width 571 height 25
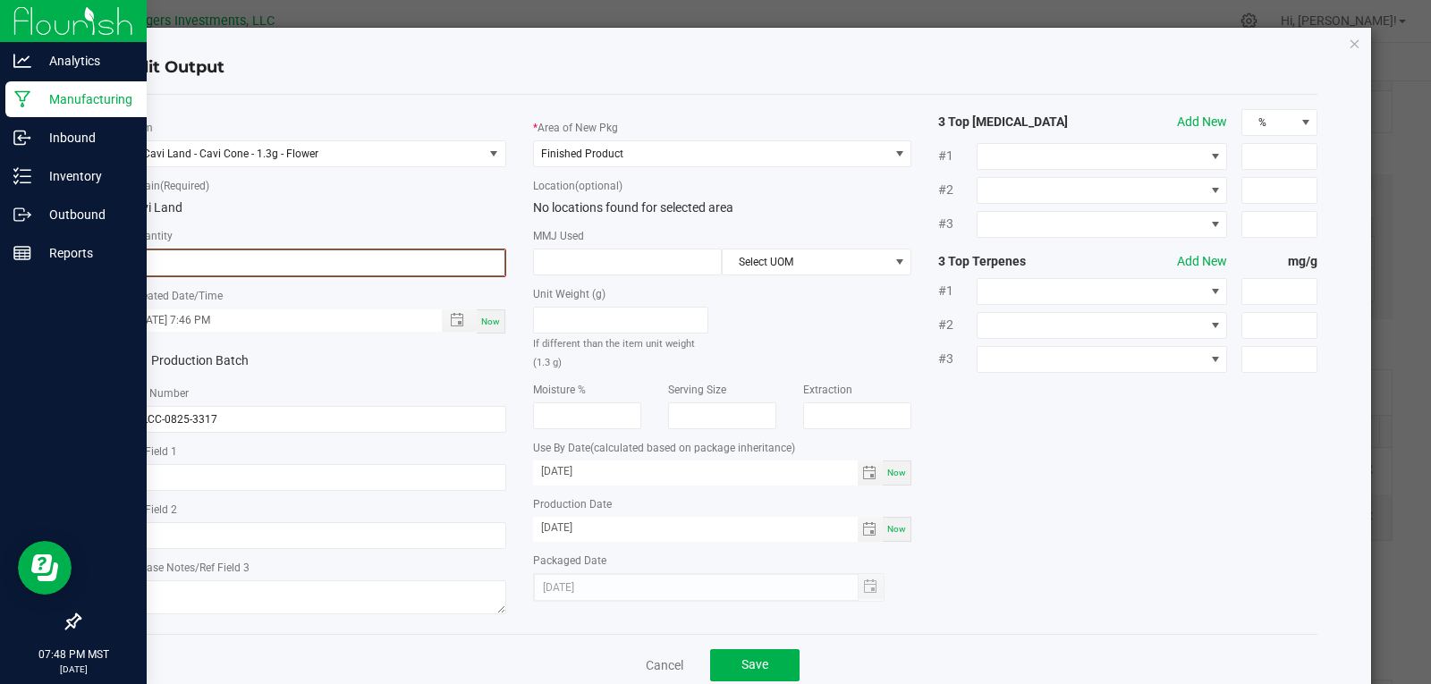
click at [256, 267] on input "0" at bounding box center [317, 262] width 376 height 25
type input "559 ea"
click at [441, 380] on div "* Item Cavi Land - Cavi Cone - 1.3g - Flower * Strain (Required) Cavi Land * Qu…" at bounding box center [317, 363] width 406 height 509
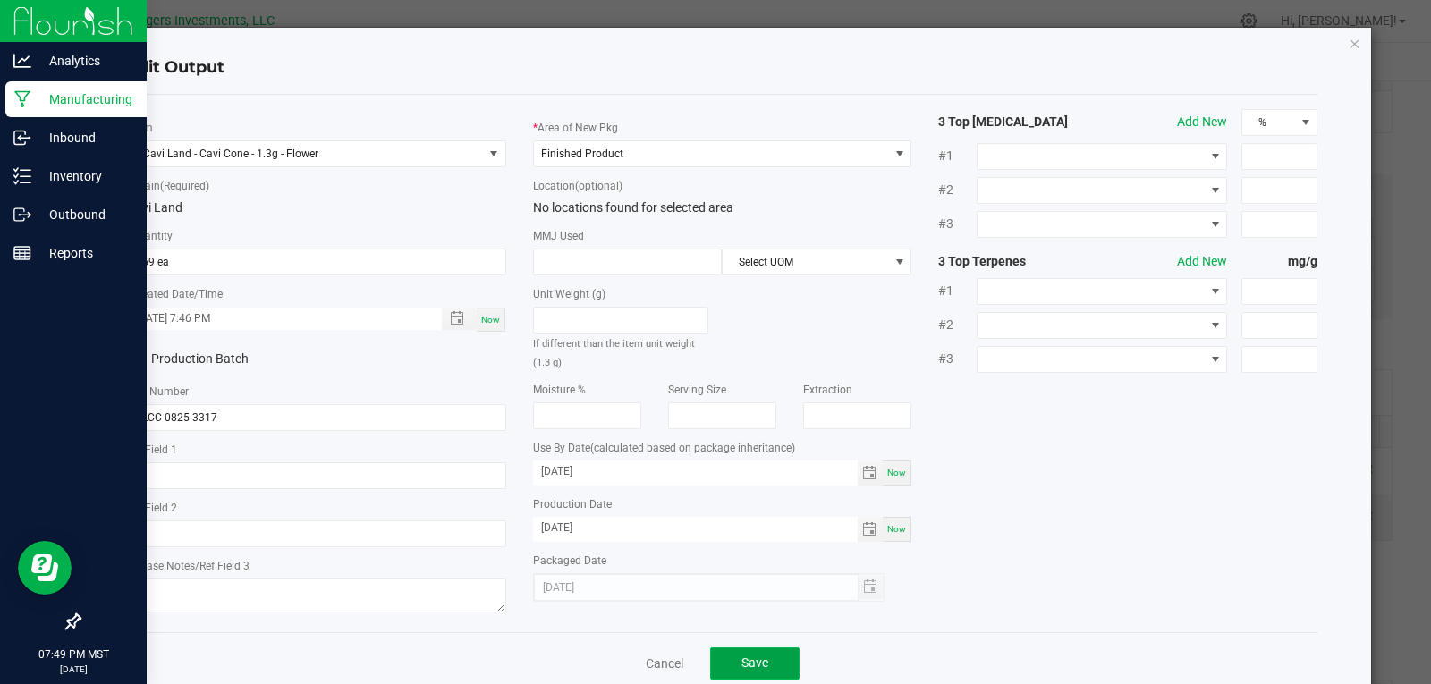
click at [743, 662] on span "Save" at bounding box center [754, 663] width 27 height 14
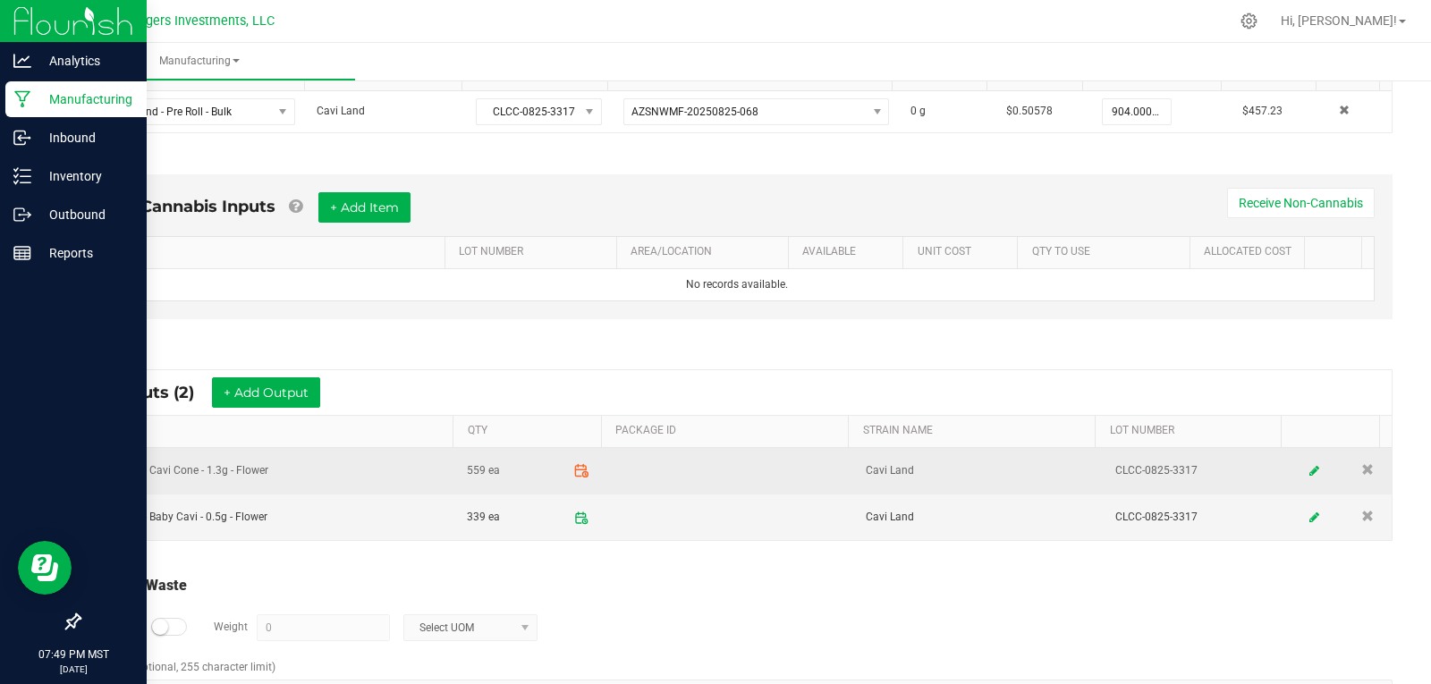
click at [573, 471] on icon at bounding box center [581, 471] width 16 height 16
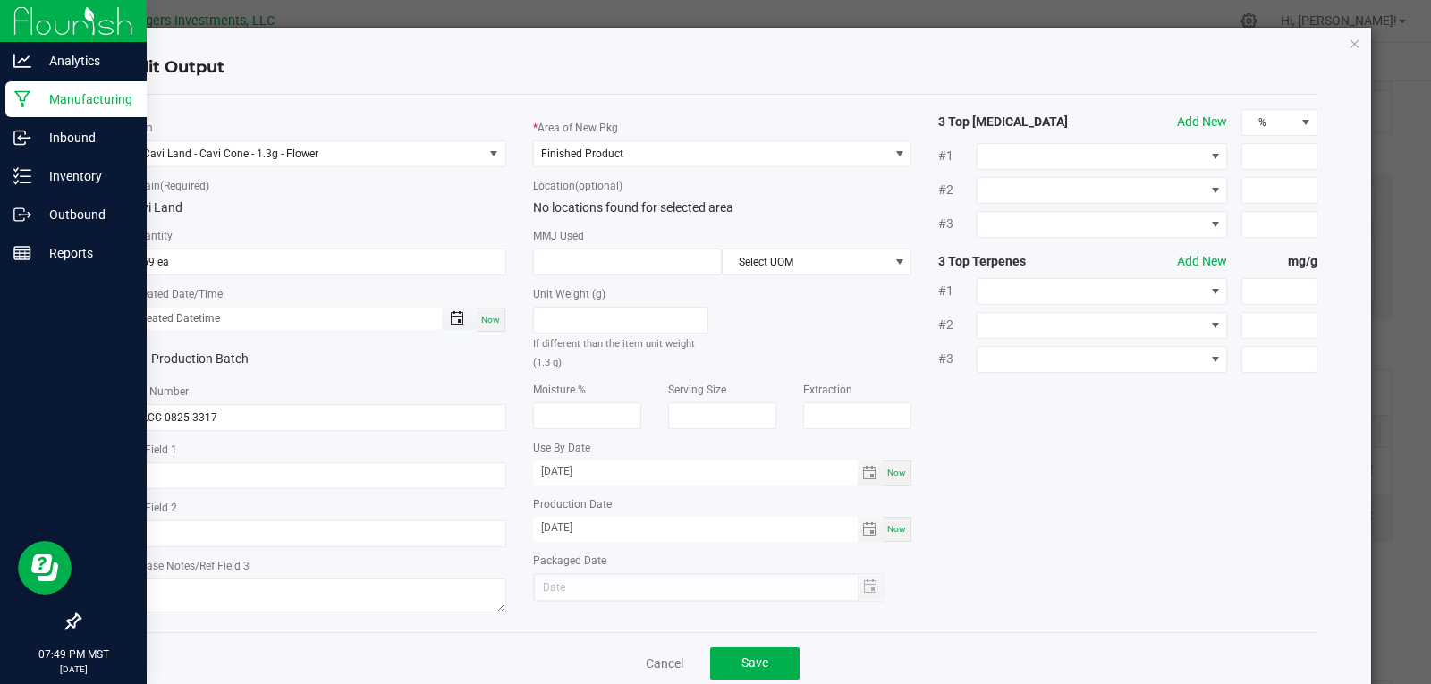
click at [454, 317] on span "Toggle popup" at bounding box center [457, 318] width 14 height 14
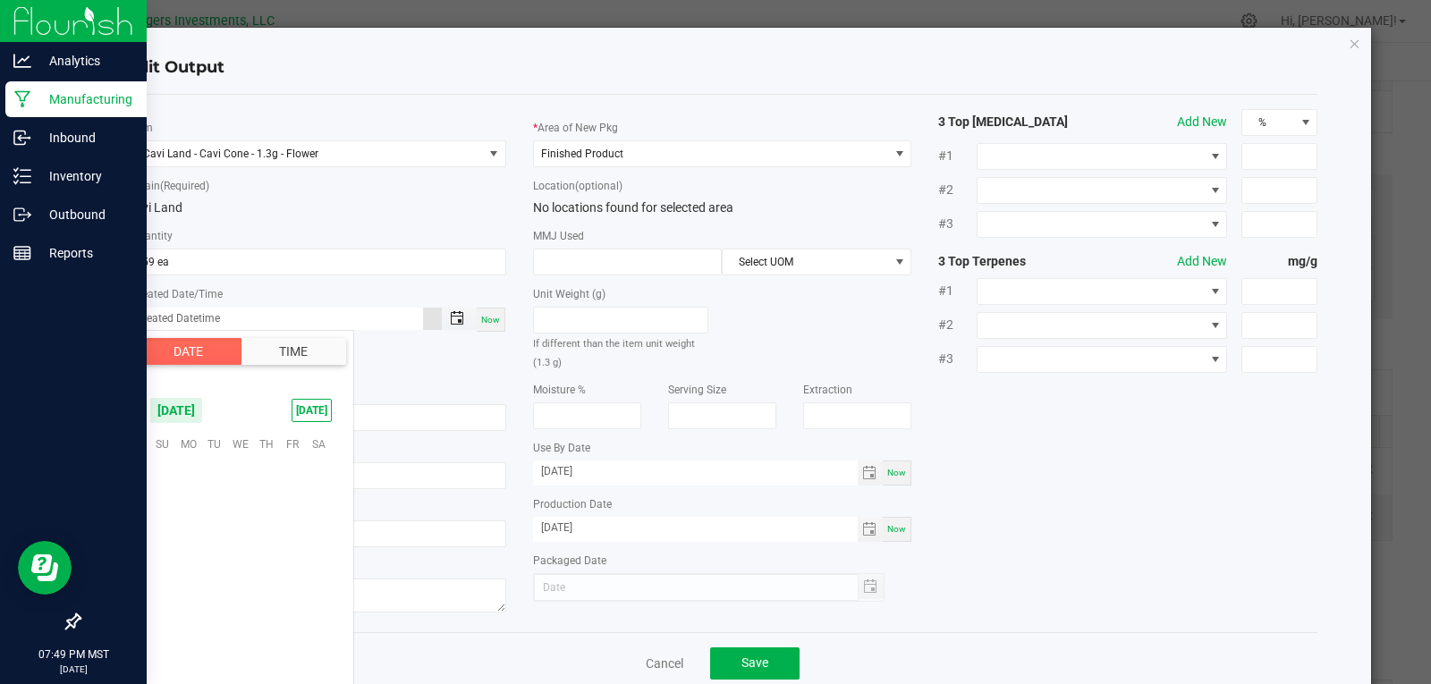
scroll to position [290066, 0]
click at [203, 409] on span "September 2025" at bounding box center [176, 410] width 54 height 27
click at [233, 494] on span "Aug" at bounding box center [241, 486] width 37 height 37
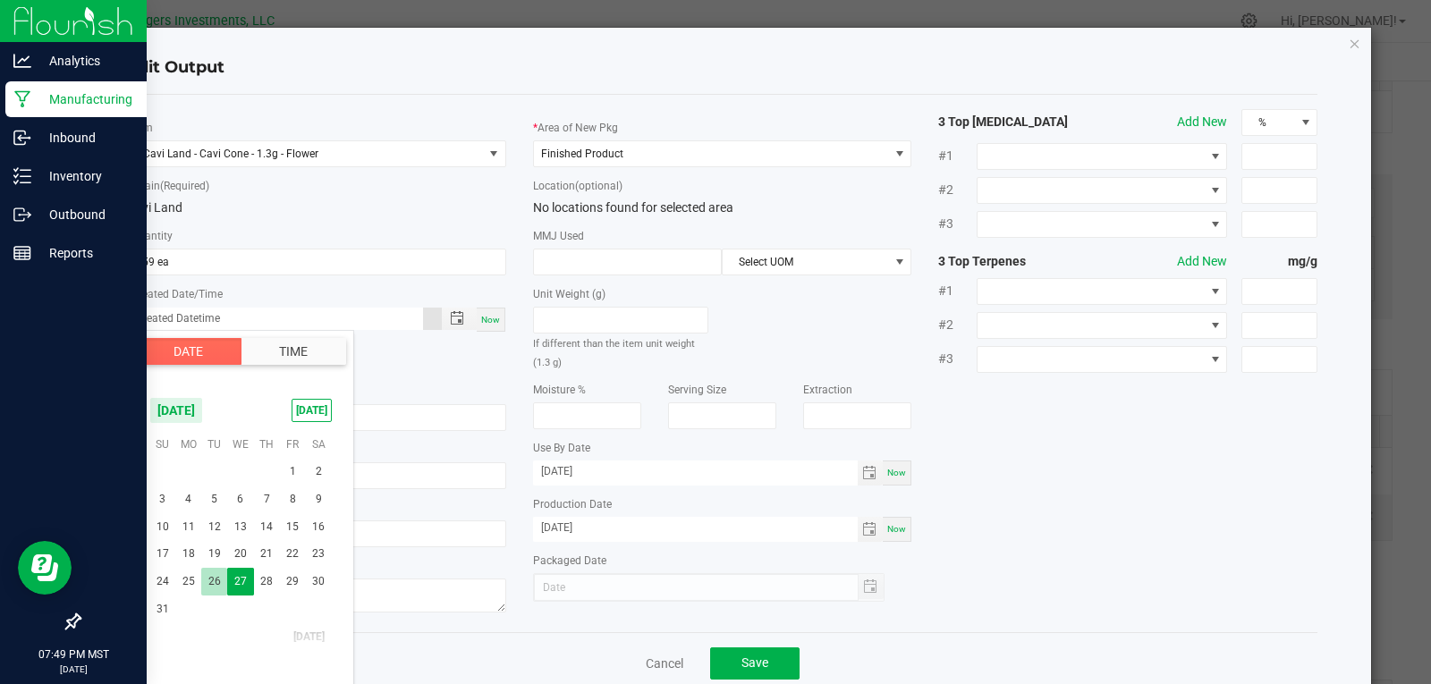
click at [216, 581] on span "26" at bounding box center [214, 582] width 26 height 28
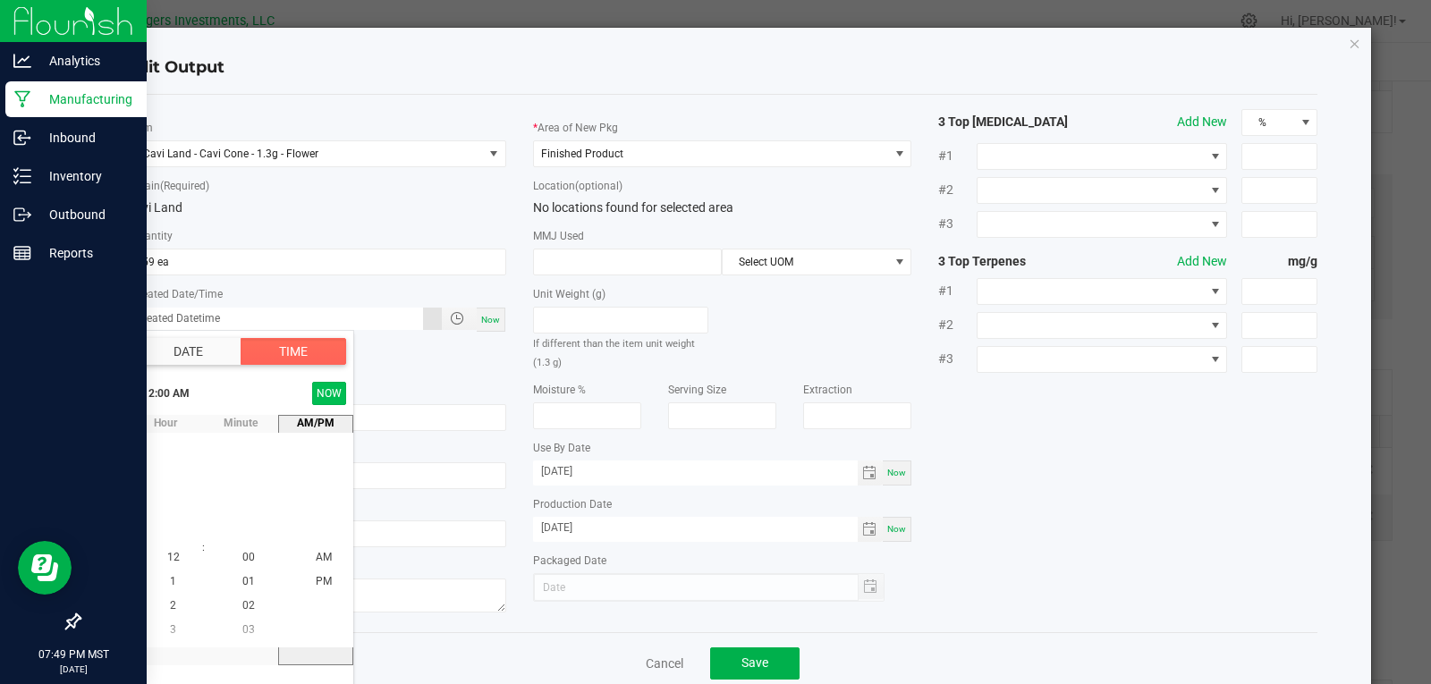
click at [340, 397] on button "NOW" at bounding box center [329, 393] width 34 height 23
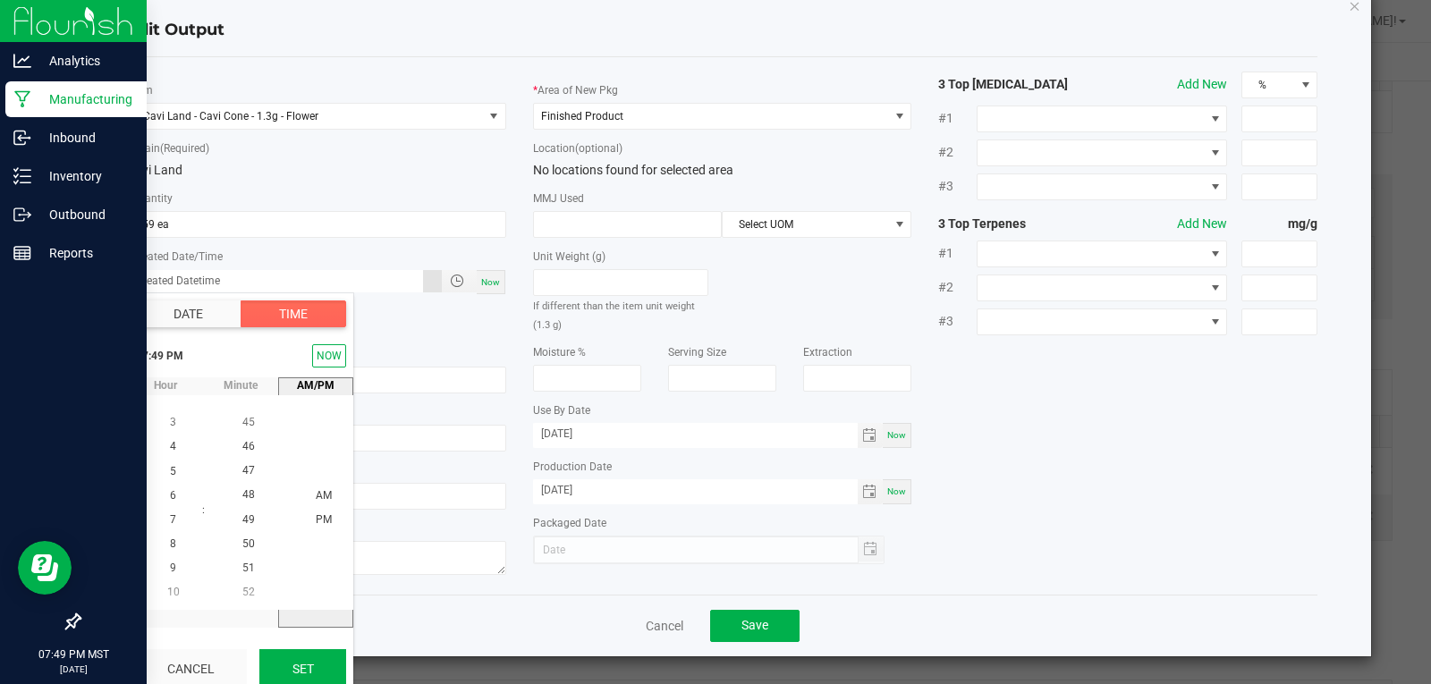
click at [312, 665] on button "Set" at bounding box center [302, 668] width 87 height 39
type input "08/26/2025 7:49 PM"
type input "08/26/2025"
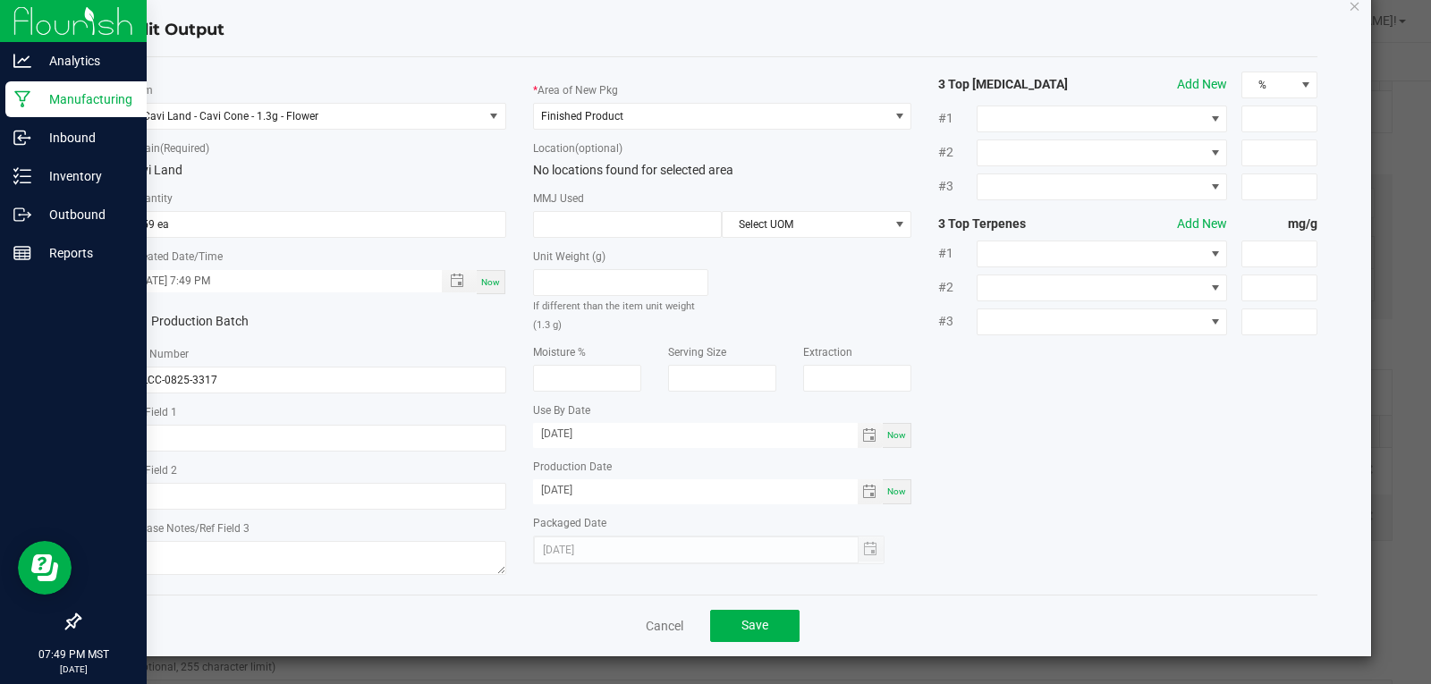
click at [1027, 541] on div "* Item Cavi Land - Cavi Cone - 1.3g - Flower * Strain (Required) Cavi Land * Qu…" at bounding box center [723, 326] width 1218 height 509
click at [717, 623] on button "Save" at bounding box center [754, 626] width 89 height 32
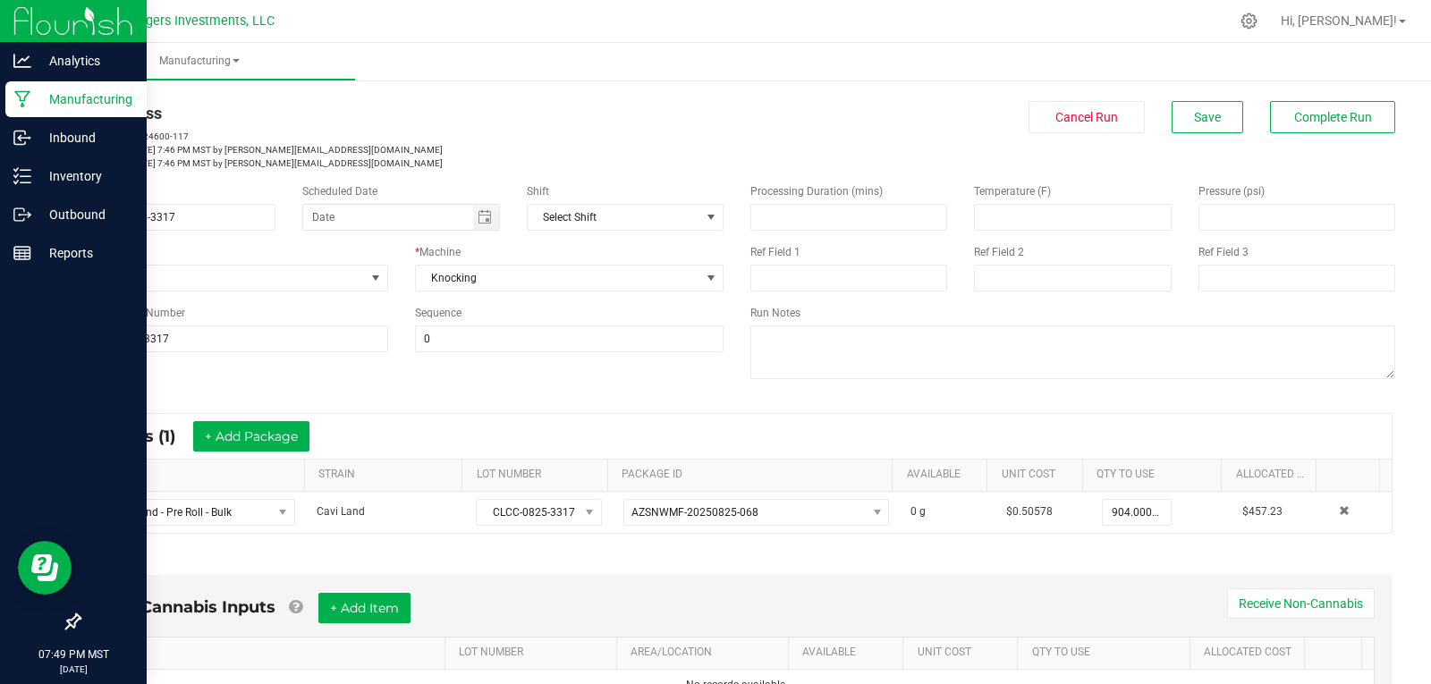
scroll to position [0, 0]
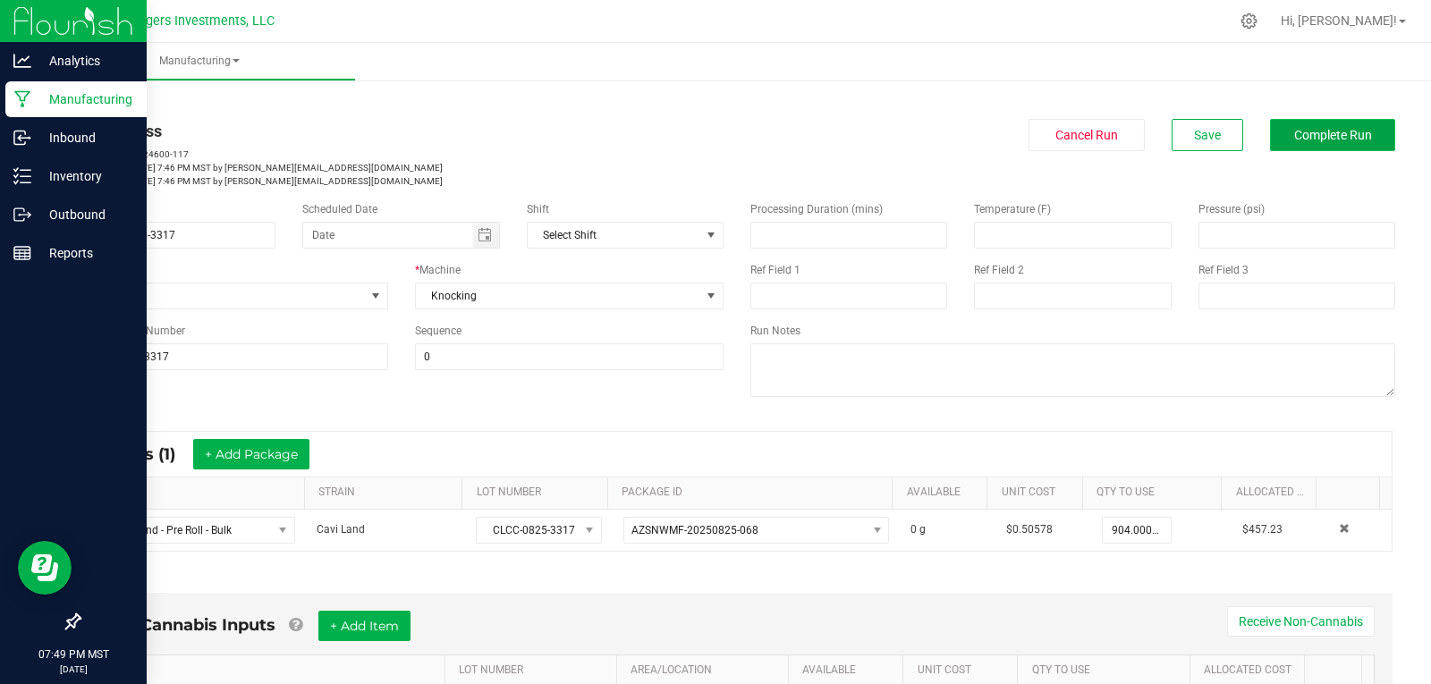
click at [1297, 129] on span "Complete Run" at bounding box center [1333, 135] width 78 height 14
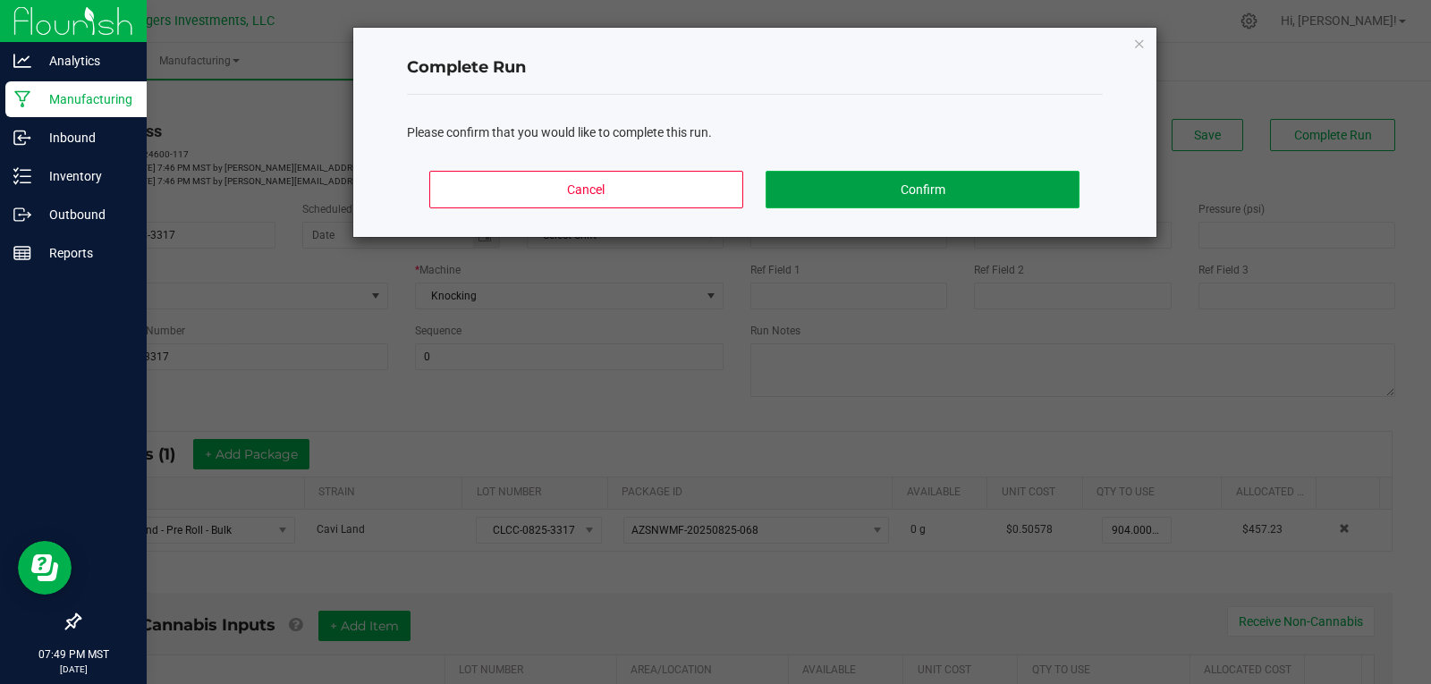
click at [1000, 199] on button "Confirm" at bounding box center [922, 190] width 313 height 38
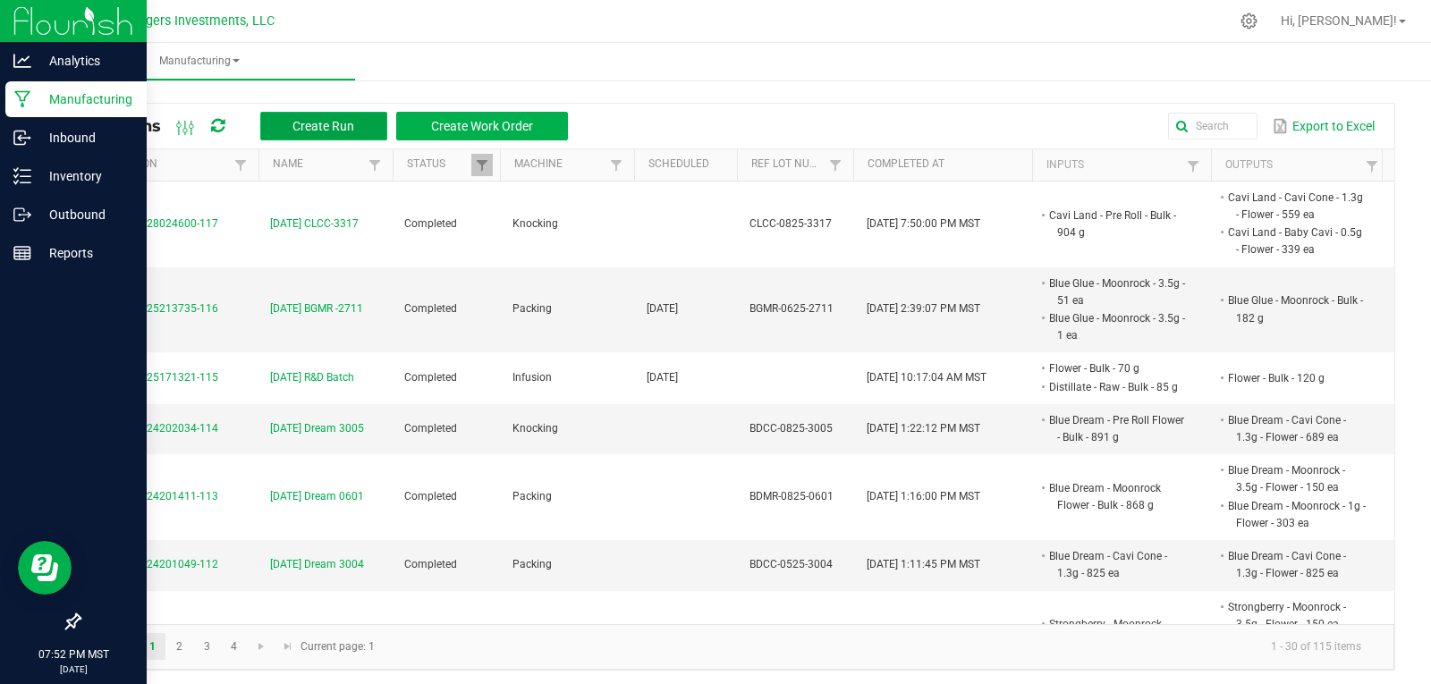
click at [294, 124] on span "Create Run" at bounding box center [323, 126] width 62 height 14
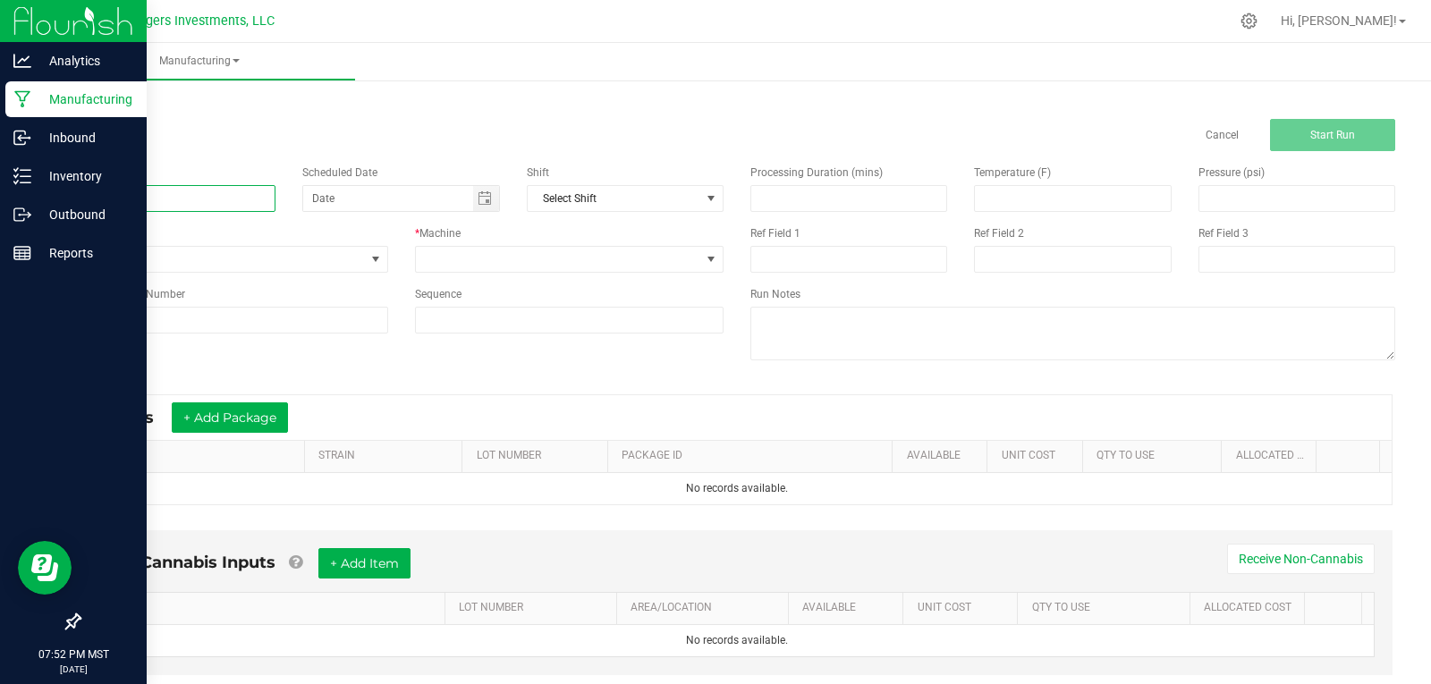
click at [117, 195] on input at bounding box center [177, 198] width 197 height 27
click at [487, 195] on span "Toggle calendar" at bounding box center [485, 198] width 14 height 14
type input "9-27-25 LOMR-1611"
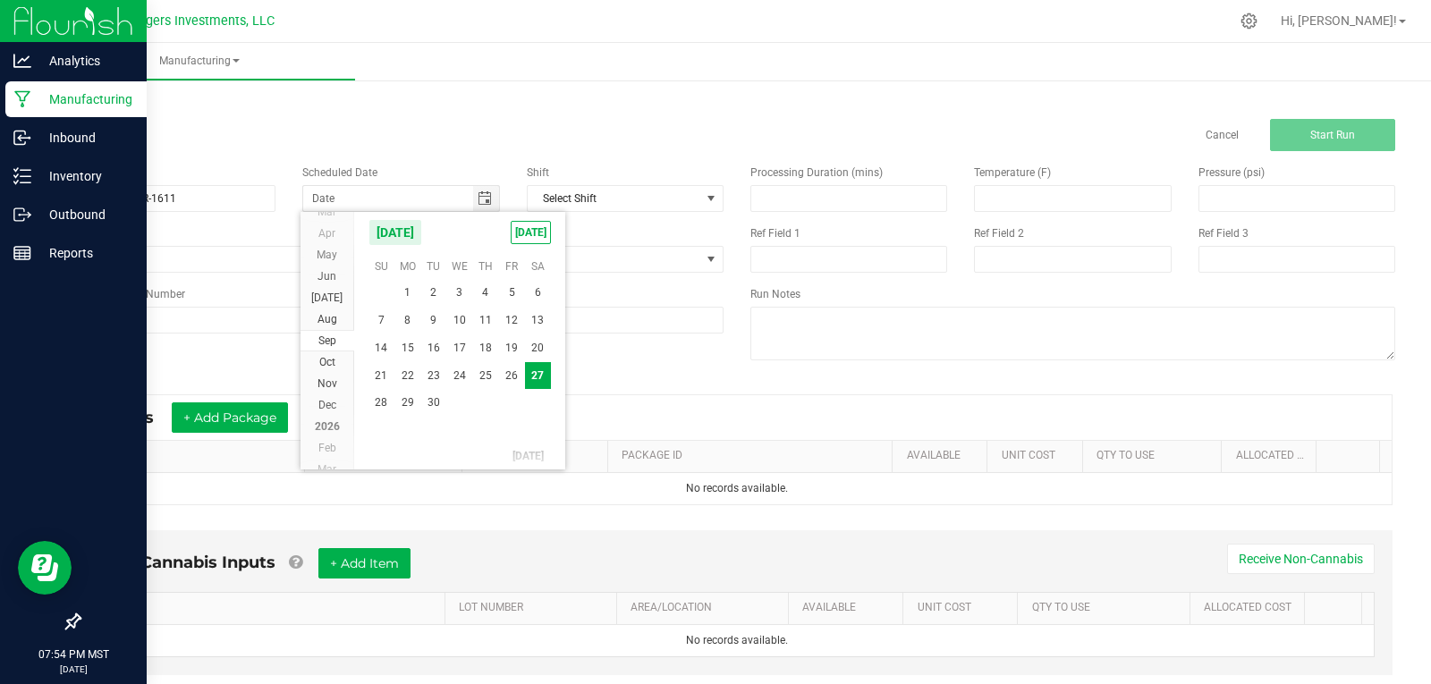
click at [633, 220] on div "Name 9-27-25 LOMR-1611 Scheduled Date Shift Select Shift Run Type None * Machin…" at bounding box center [401, 249] width 672 height 196
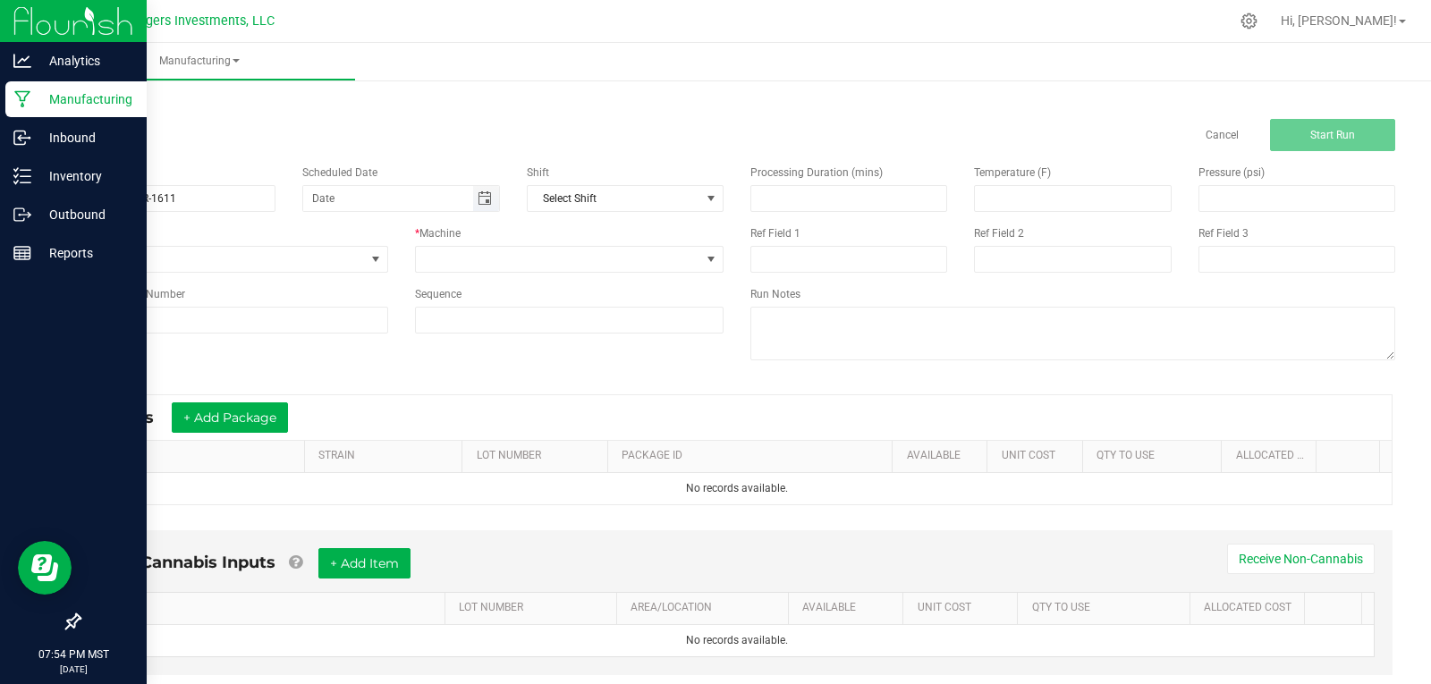
click at [478, 200] on span "Toggle calendar" at bounding box center [485, 198] width 14 height 14
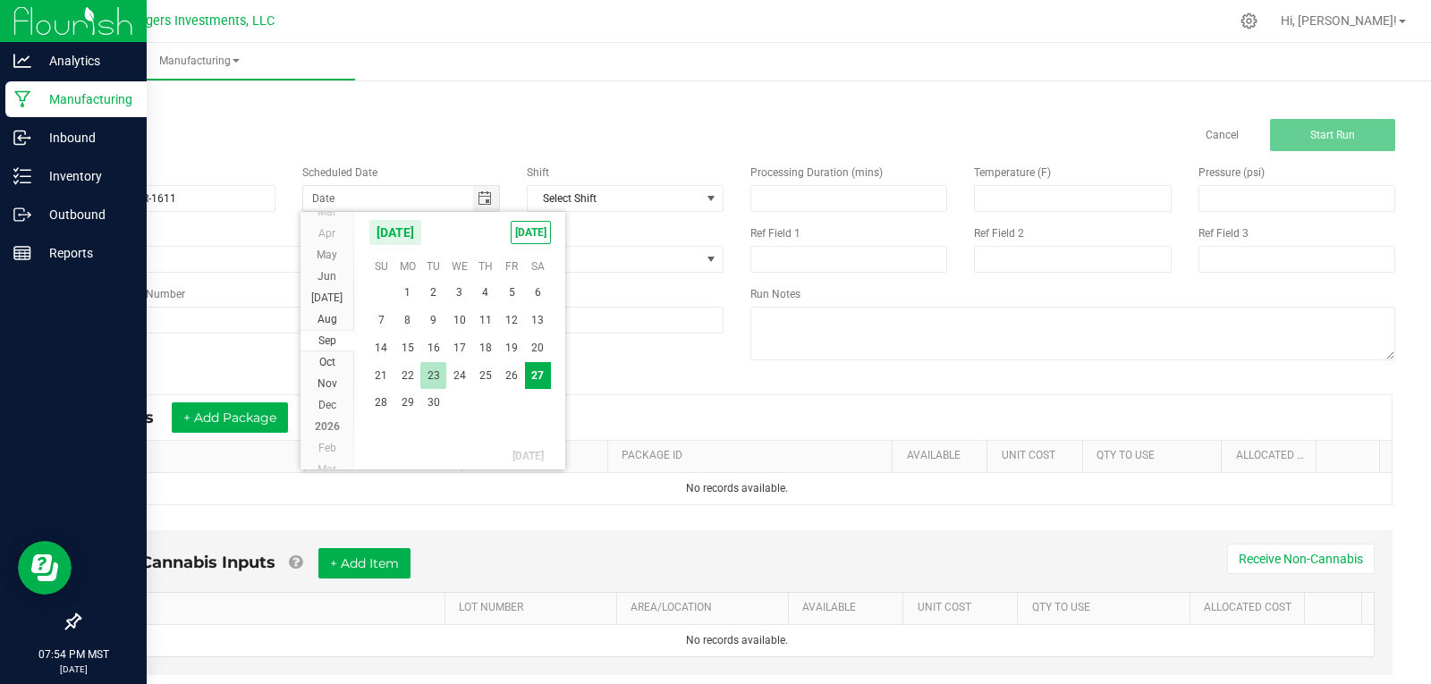
click at [435, 373] on span "23" at bounding box center [433, 376] width 26 height 28
type input "09/23/2025"
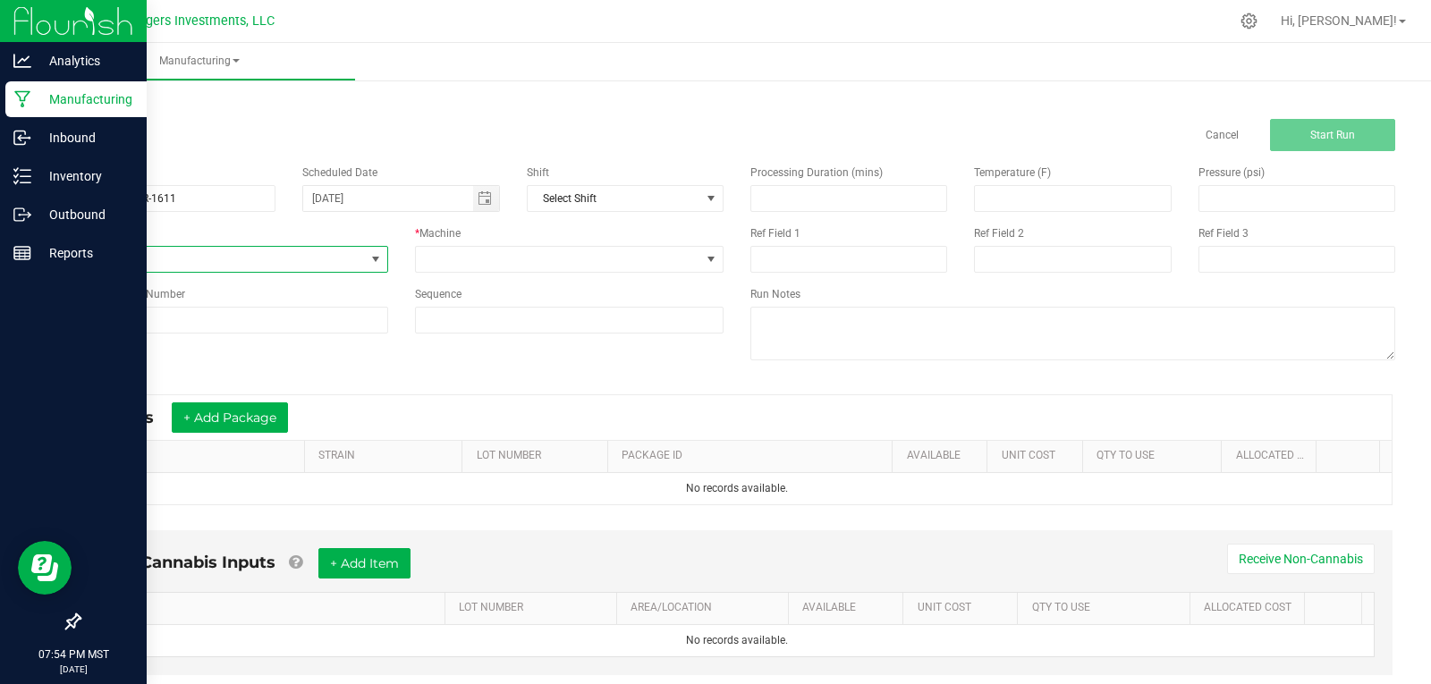
click at [225, 257] on span "None" at bounding box center [222, 259] width 285 height 25
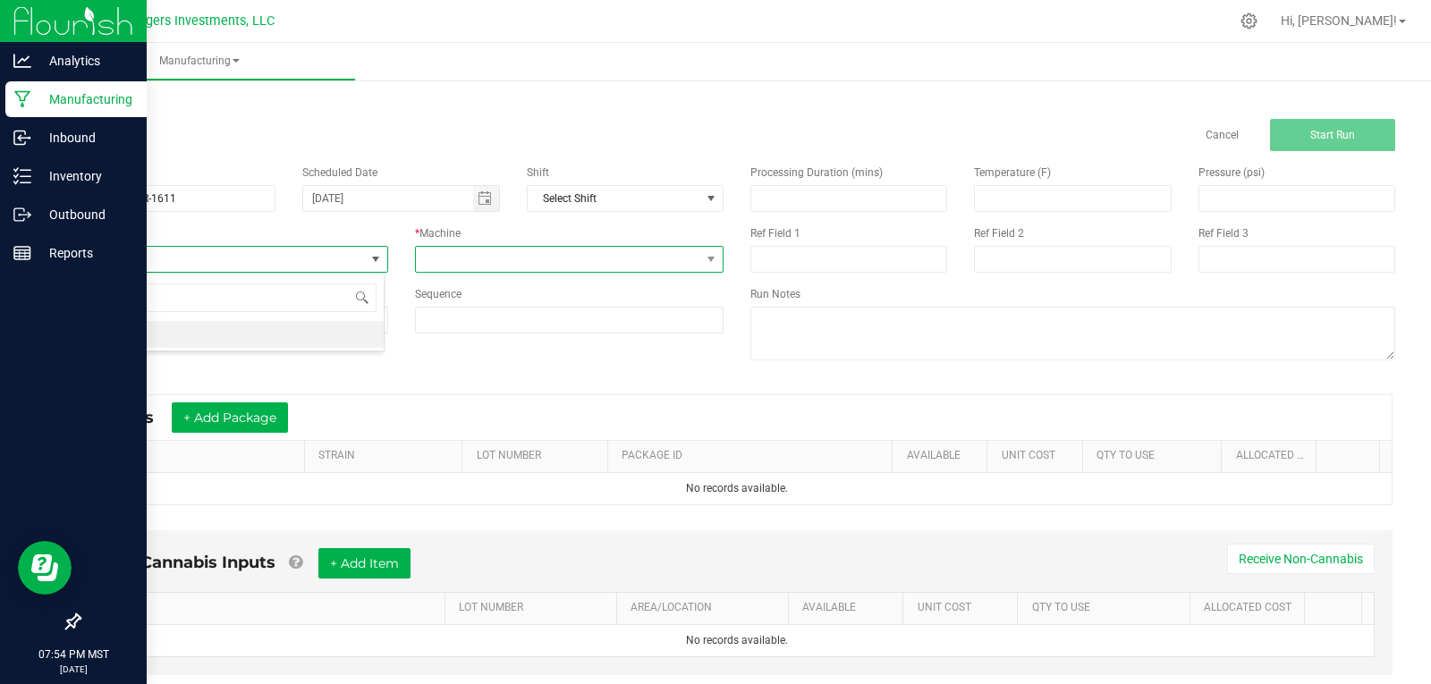
click at [498, 261] on span at bounding box center [558, 259] width 285 height 25
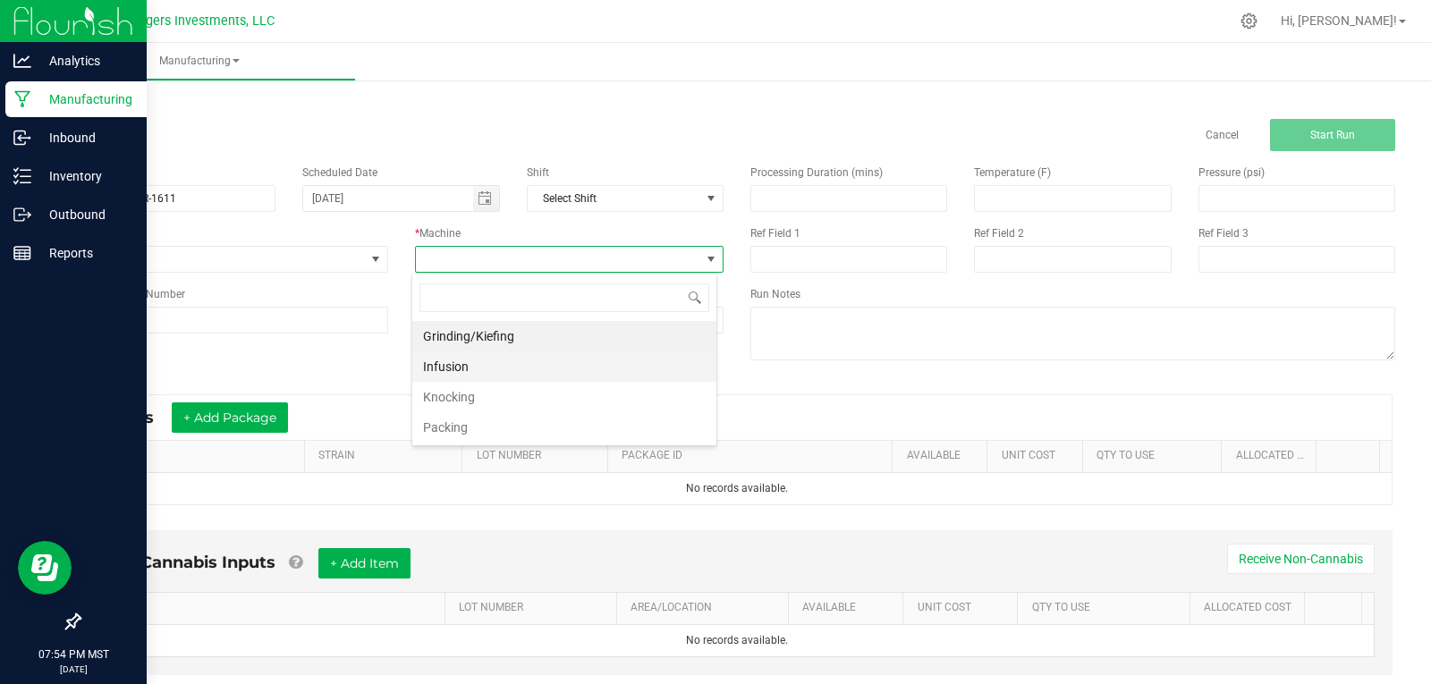
click at [450, 366] on li "Infusion" at bounding box center [564, 366] width 304 height 30
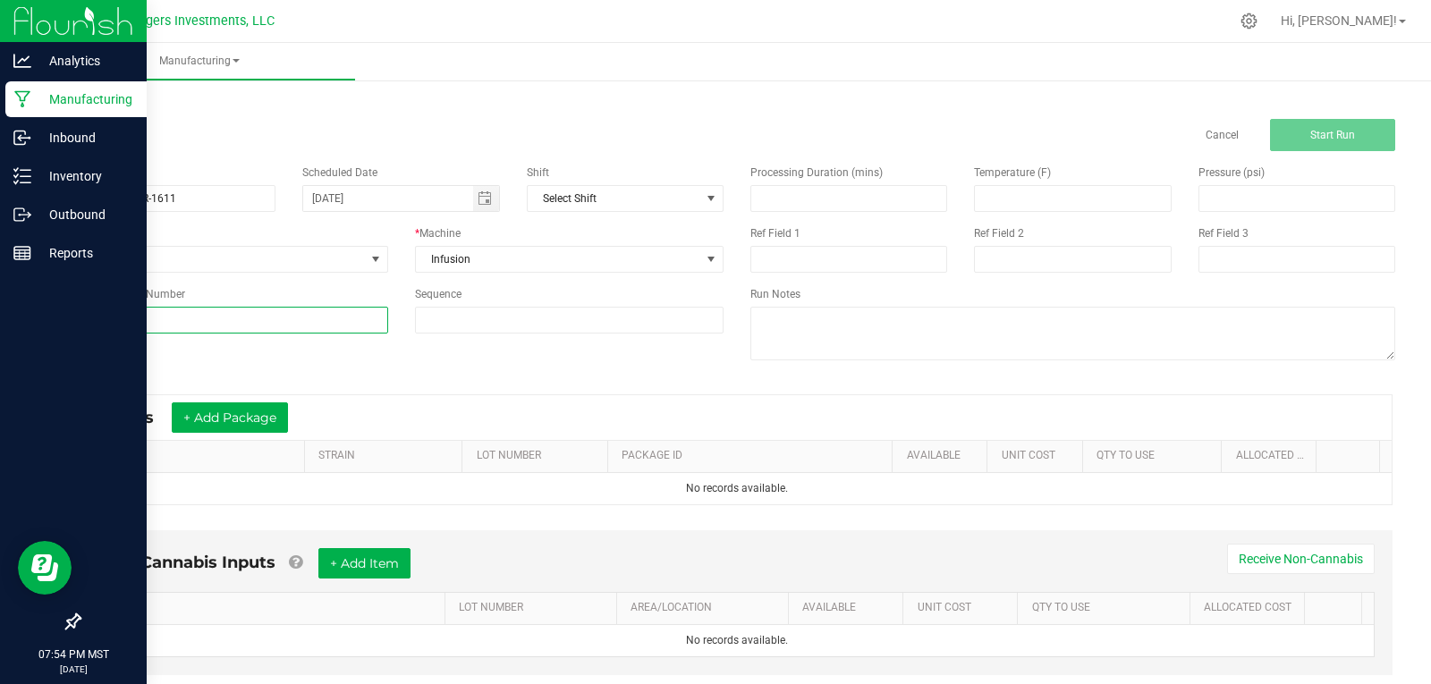
click at [230, 318] on input at bounding box center [233, 320] width 309 height 27
click at [127, 196] on input "9-27-25 LOMR-1611" at bounding box center [177, 198] width 197 height 27
drag, startPoint x: 125, startPoint y: 197, endPoint x: 180, endPoint y: 197, distance: 54.6
click at [180, 197] on input "9-27-25 LOMR-1611" at bounding box center [177, 198] width 197 height 27
click at [122, 317] on input at bounding box center [233, 320] width 309 height 27
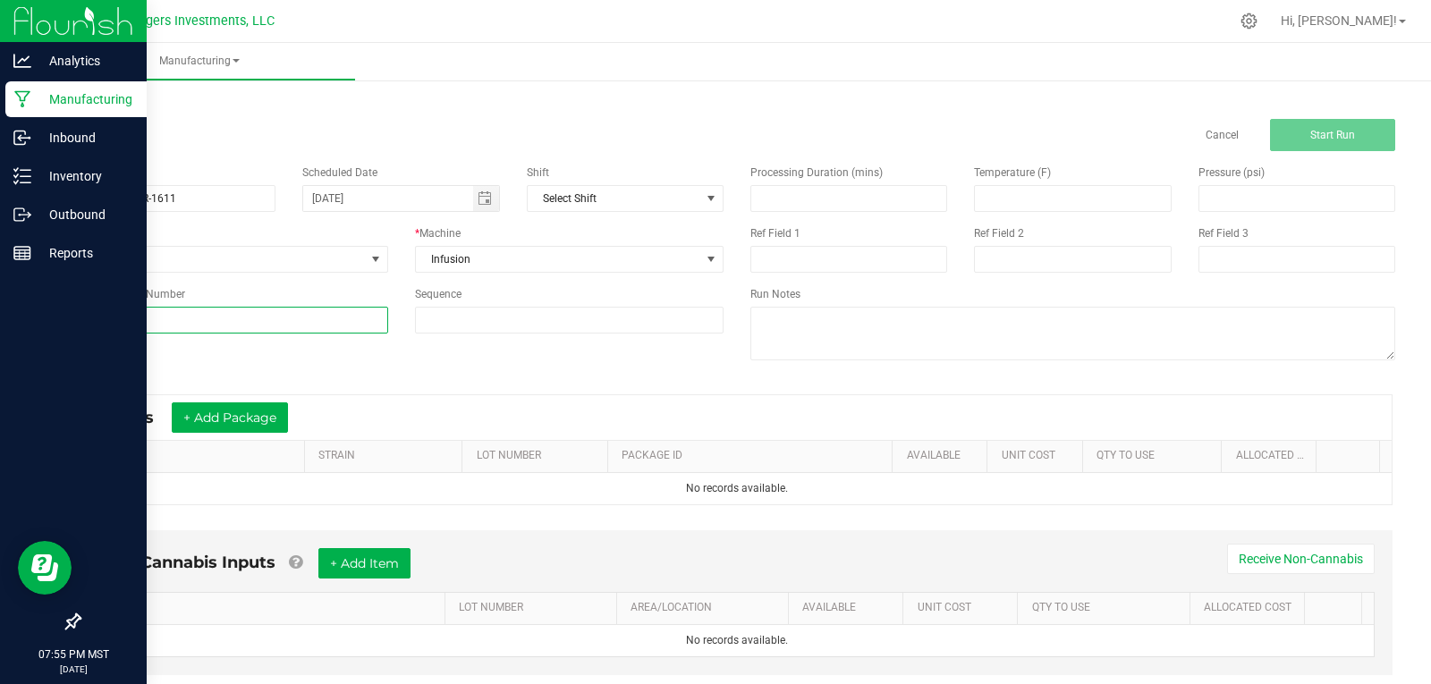
paste input "LOMR-1611"
type input "LOMR-1611"
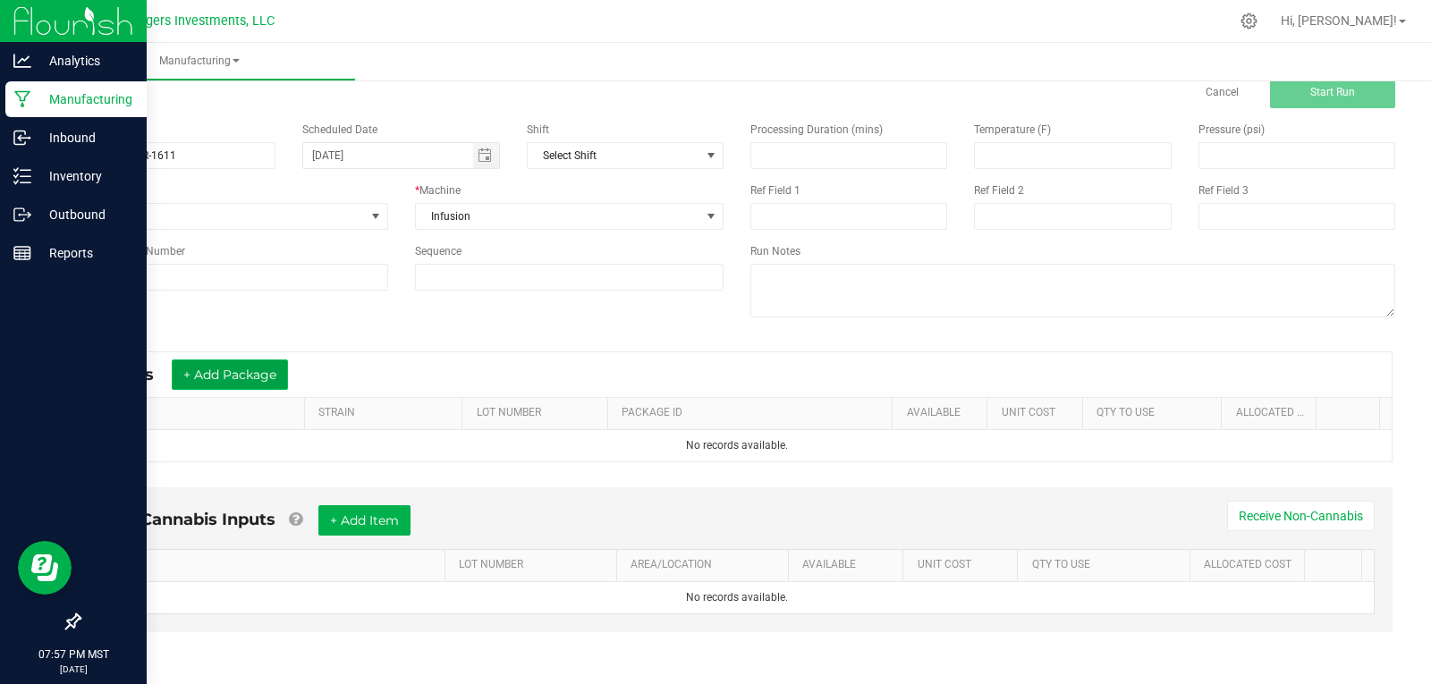
click at [263, 373] on button "+ Add Package" at bounding box center [230, 375] width 116 height 30
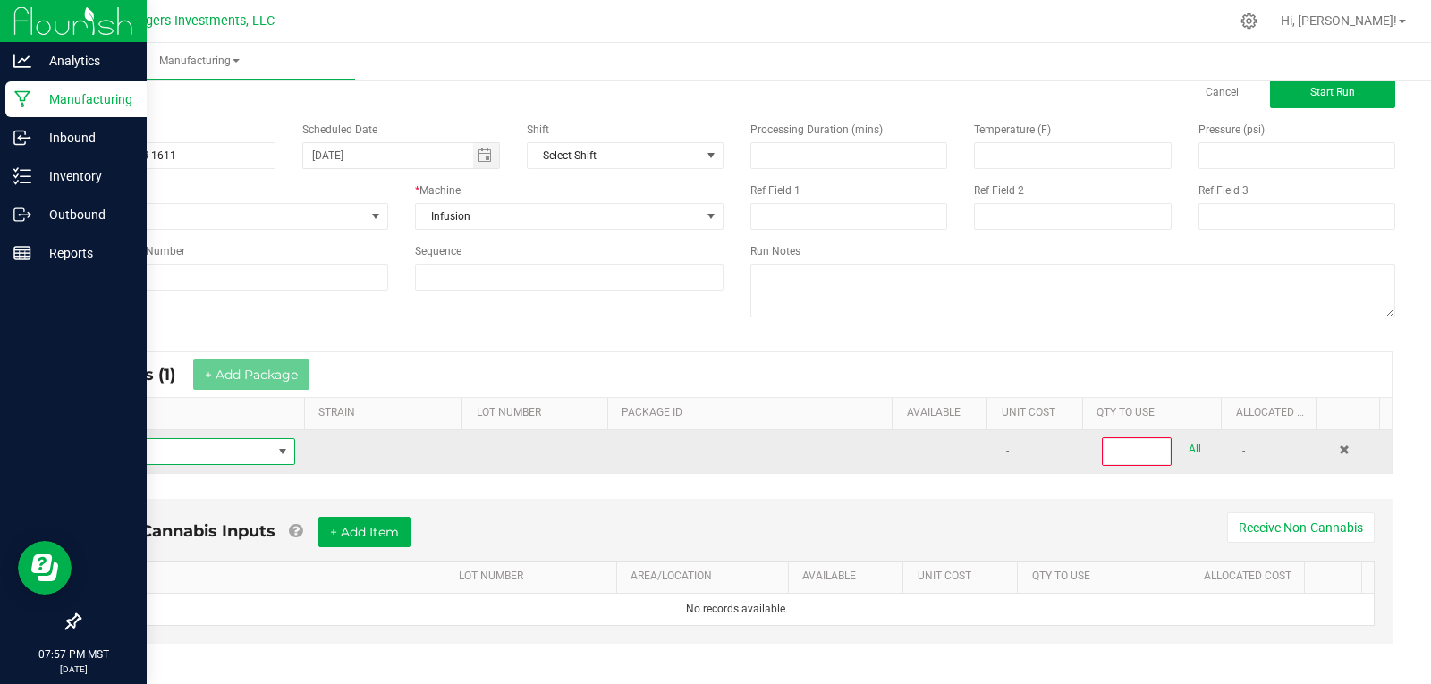
click at [214, 448] on span "NO DATA FOUND" at bounding box center [183, 451] width 178 height 25
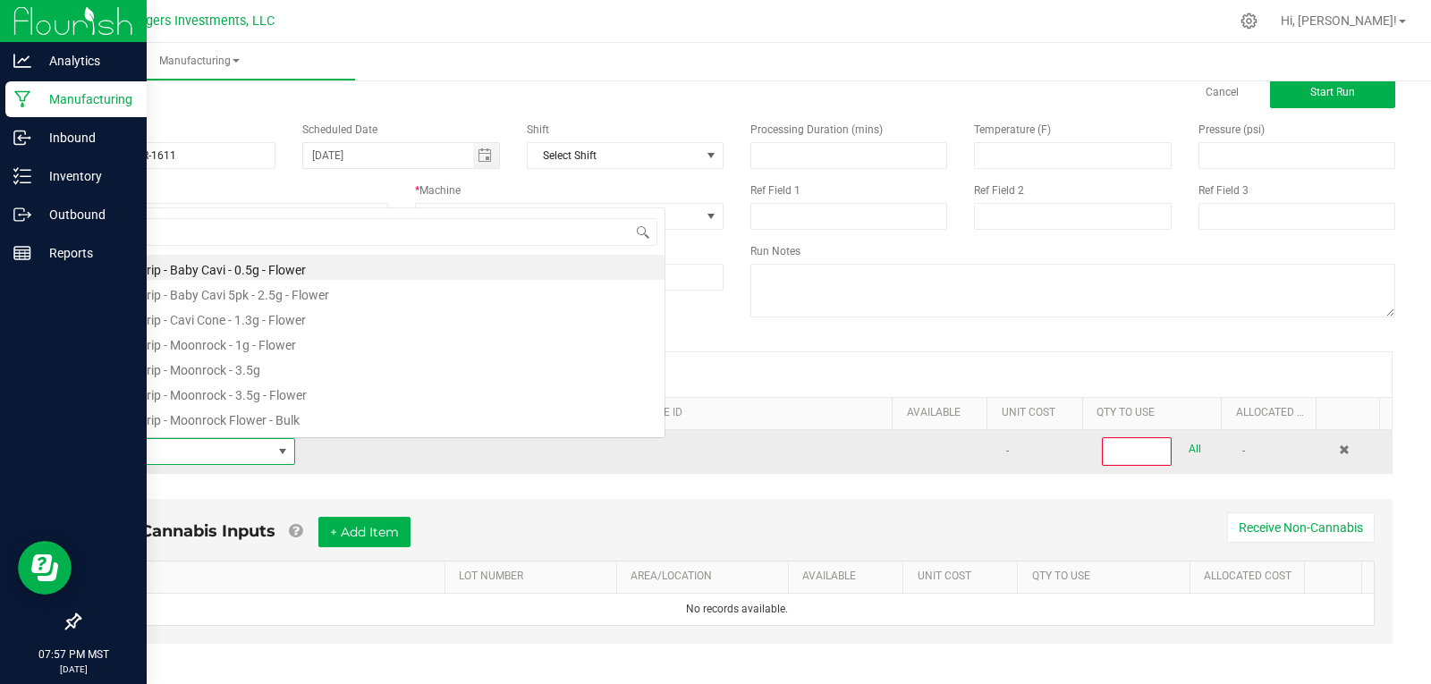
scroll to position [27, 196]
type input "FLOWER"
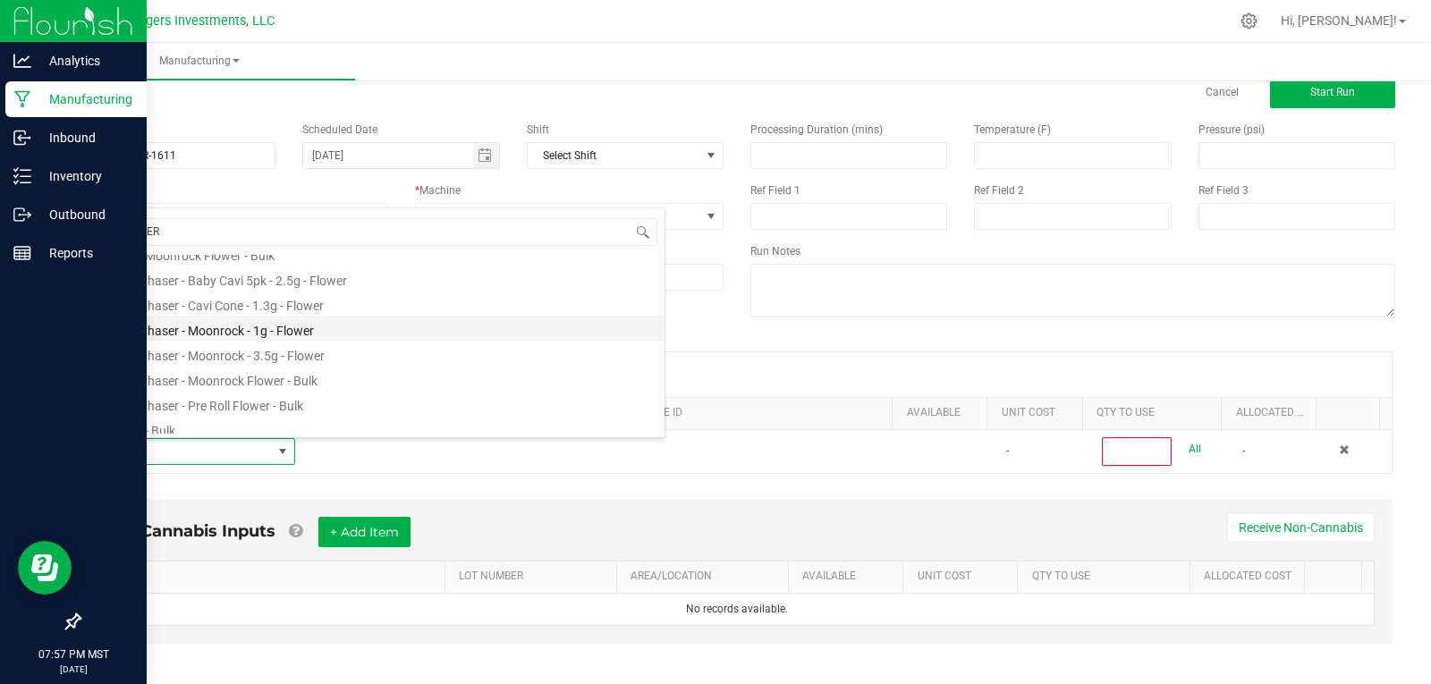
scroll to position [805, 0]
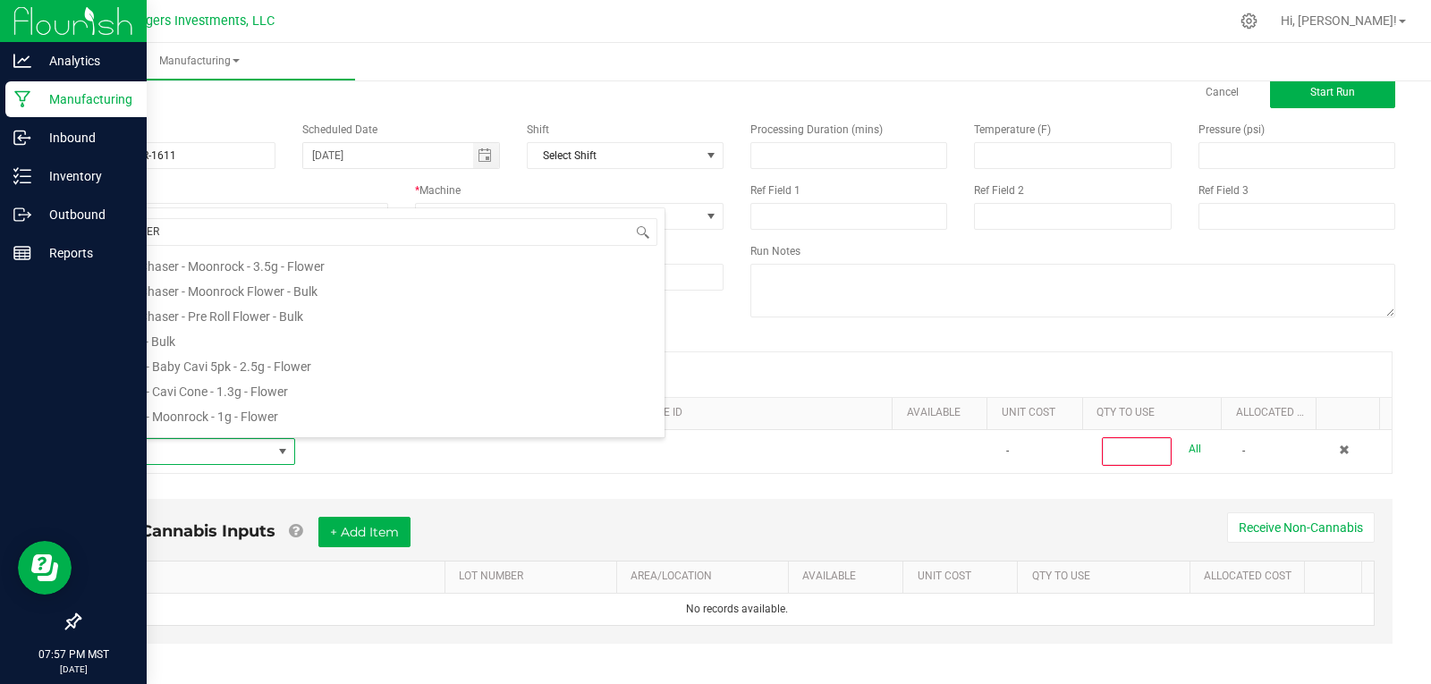
click at [166, 339] on li "Flower - Bulk" at bounding box center [379, 338] width 571 height 25
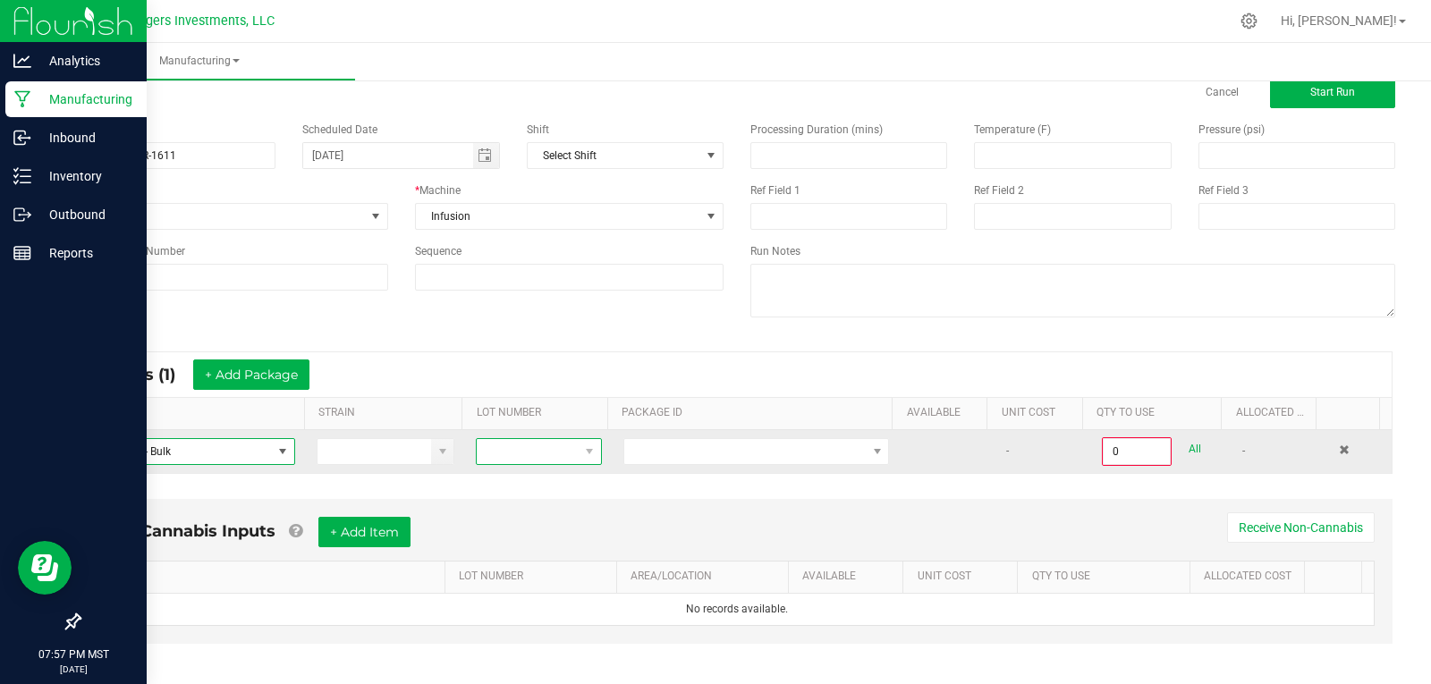
click at [531, 453] on span at bounding box center [527, 451] width 101 height 25
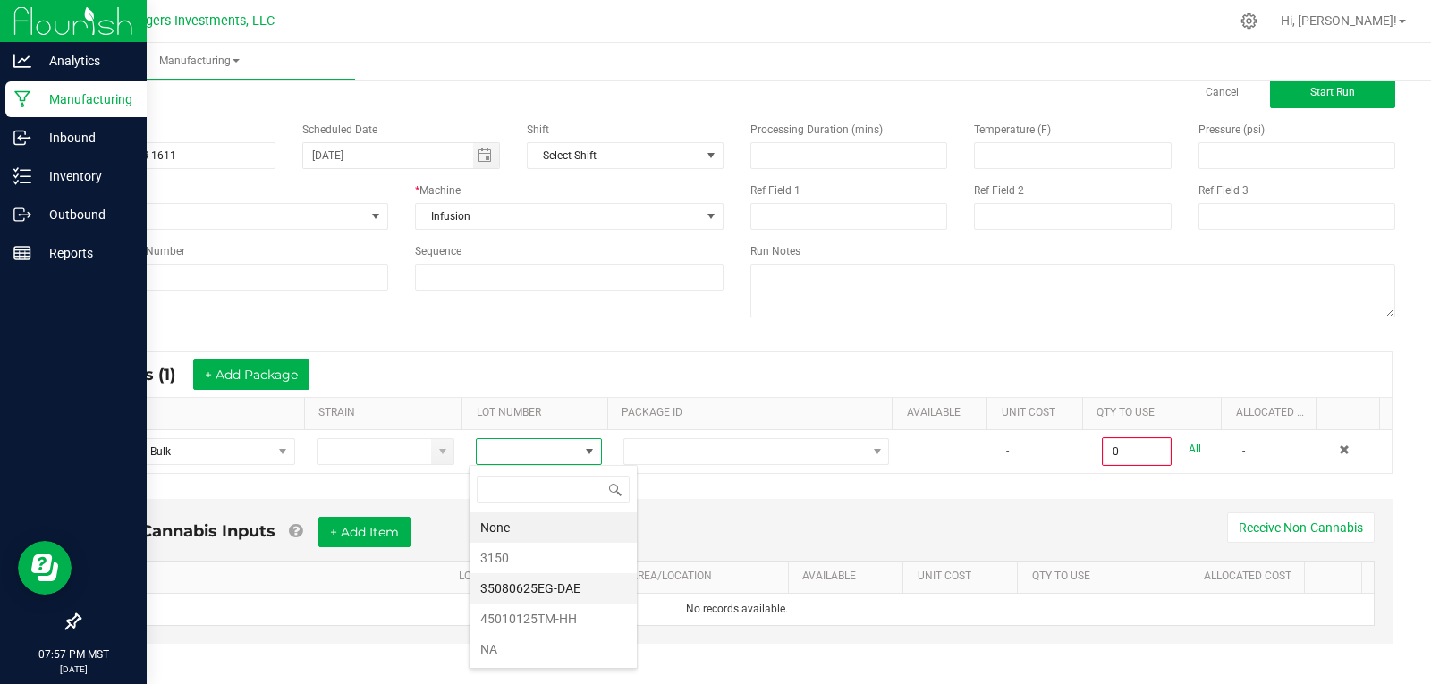
click at [545, 590] on li "35080625EG-DAE" at bounding box center [553, 588] width 167 height 30
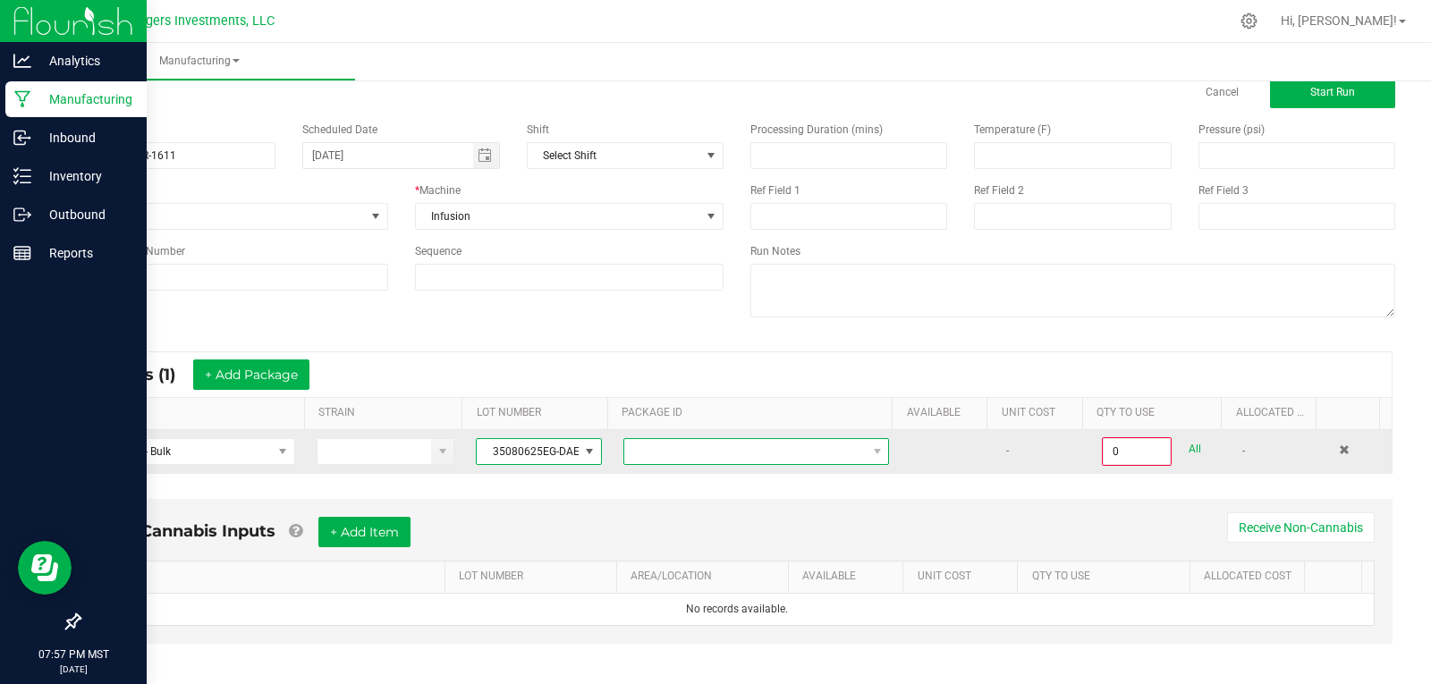
click at [720, 454] on span at bounding box center [744, 451] width 241 height 25
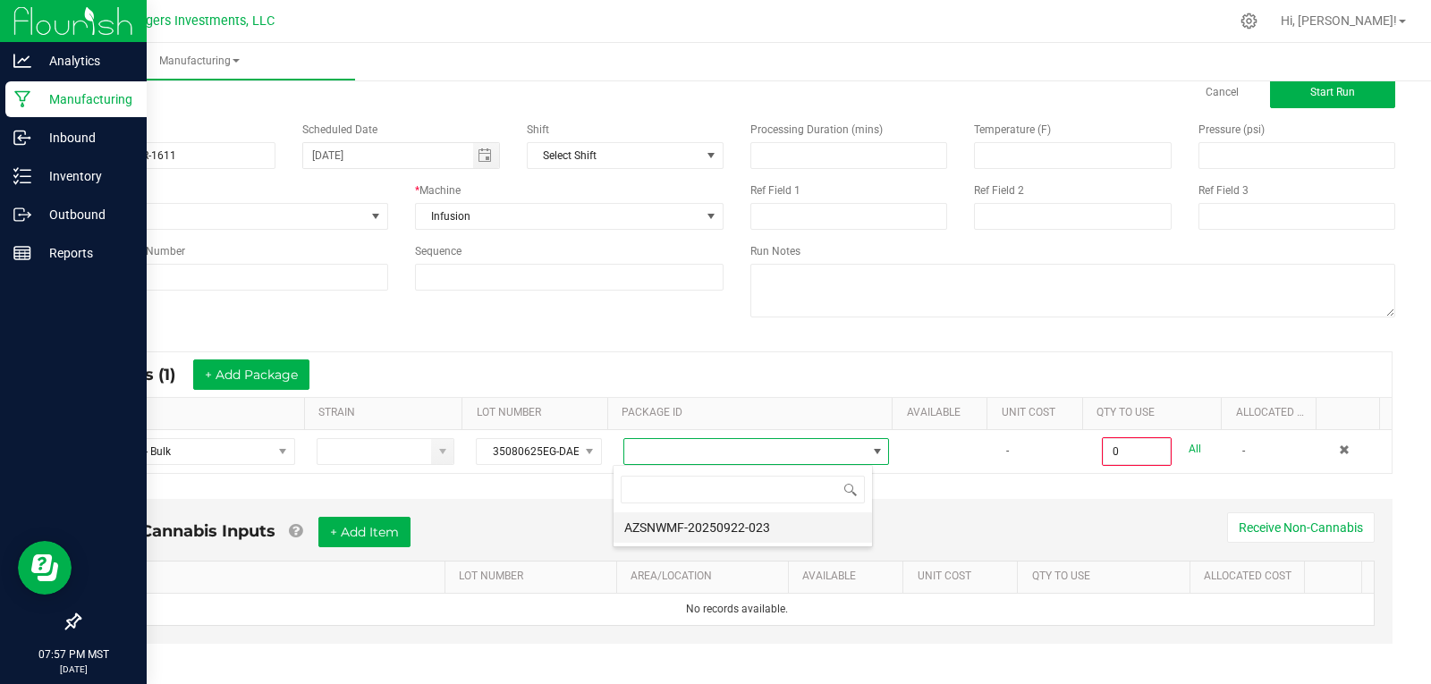
click at [740, 529] on li "AZSNWMF-20250922-023" at bounding box center [743, 527] width 258 height 30
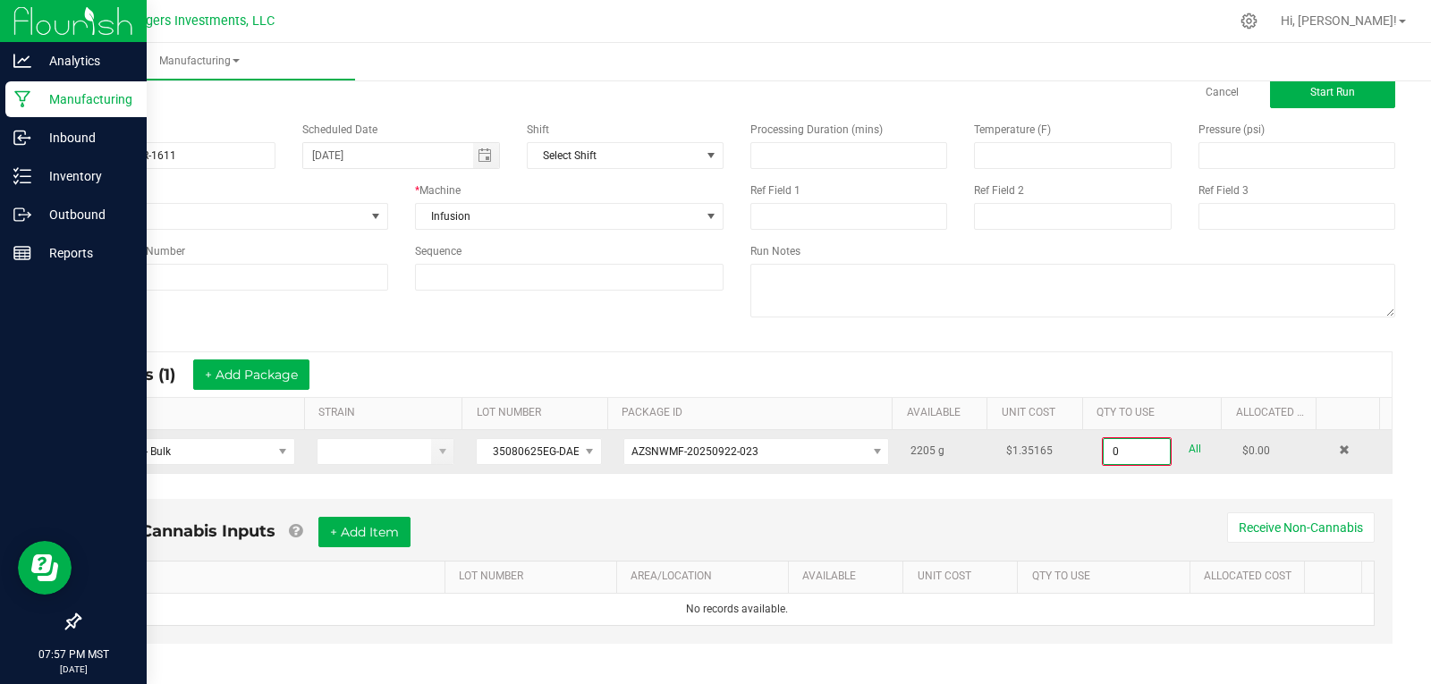
click at [1123, 455] on input "0" at bounding box center [1137, 451] width 66 height 25
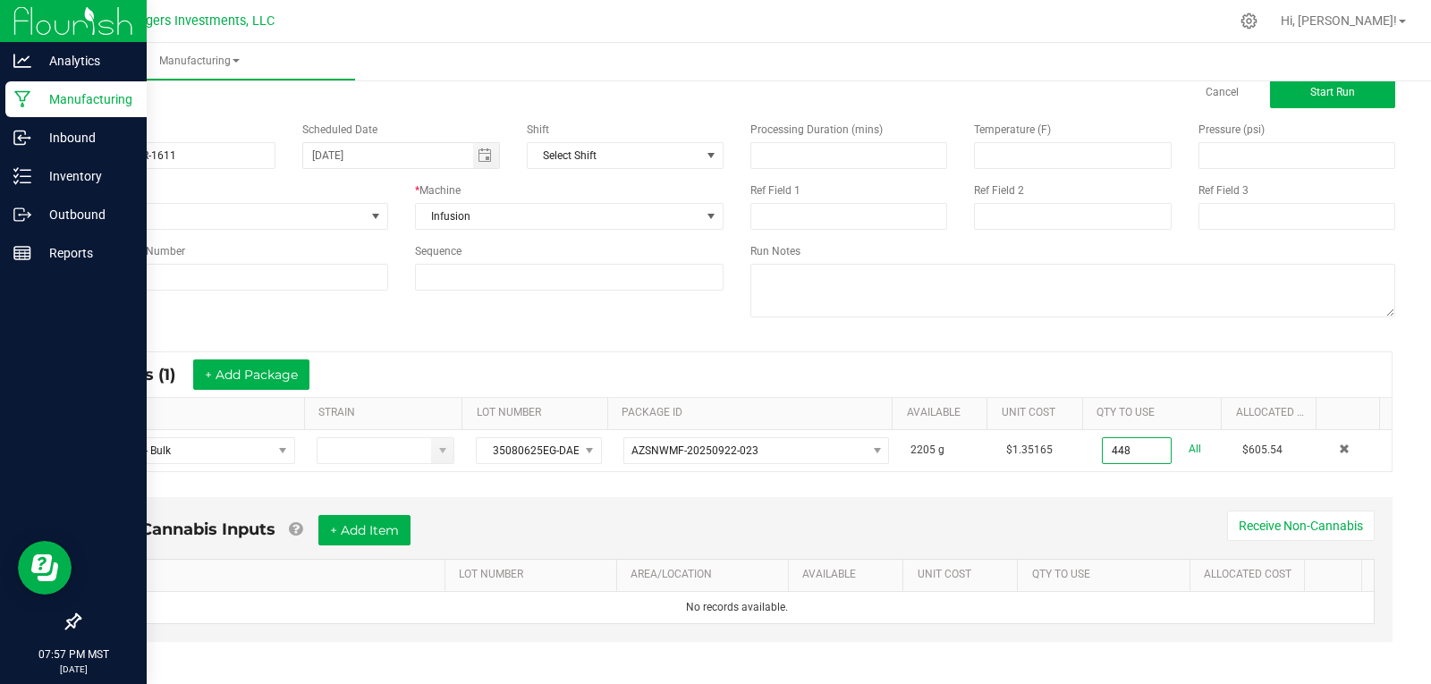
type input "448.0000 g"
click at [832, 492] on div "Non-Cannabis Inputs + Add Item Receive Non-Cannabis ITEM LOT NUMBER AREA/LOCATI…" at bounding box center [736, 582] width 1343 height 188
click at [284, 372] on button "+ Add Package" at bounding box center [251, 375] width 116 height 30
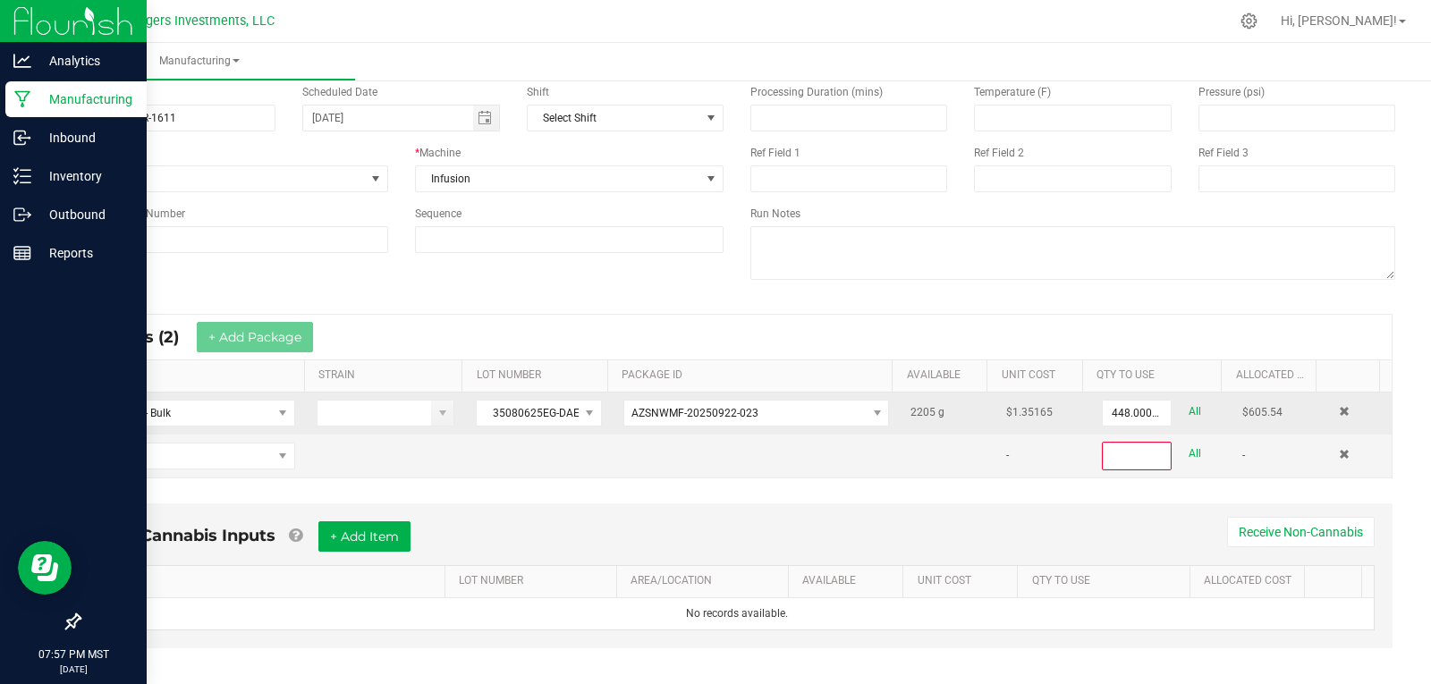
scroll to position [97, 0]
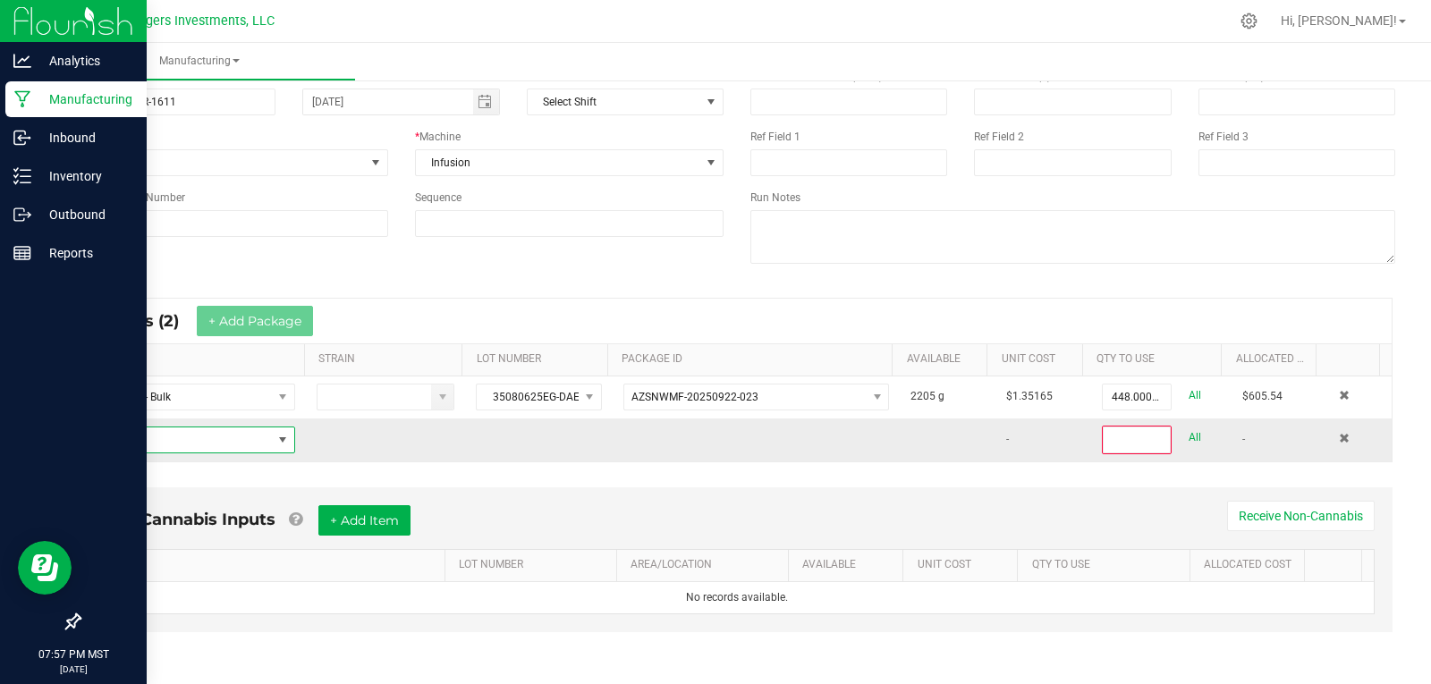
click at [189, 443] on span "NO DATA FOUND" at bounding box center [183, 440] width 178 height 25
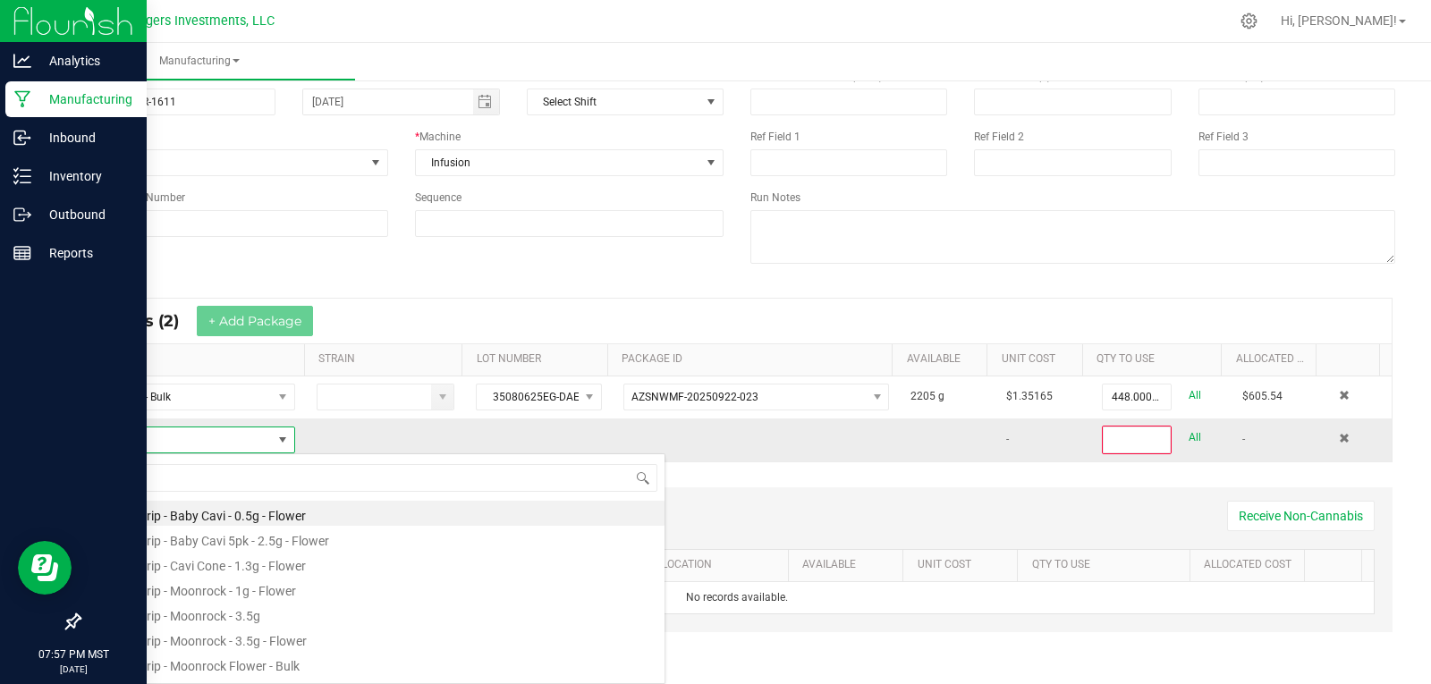
scroll to position [27, 196]
type input "DIST"
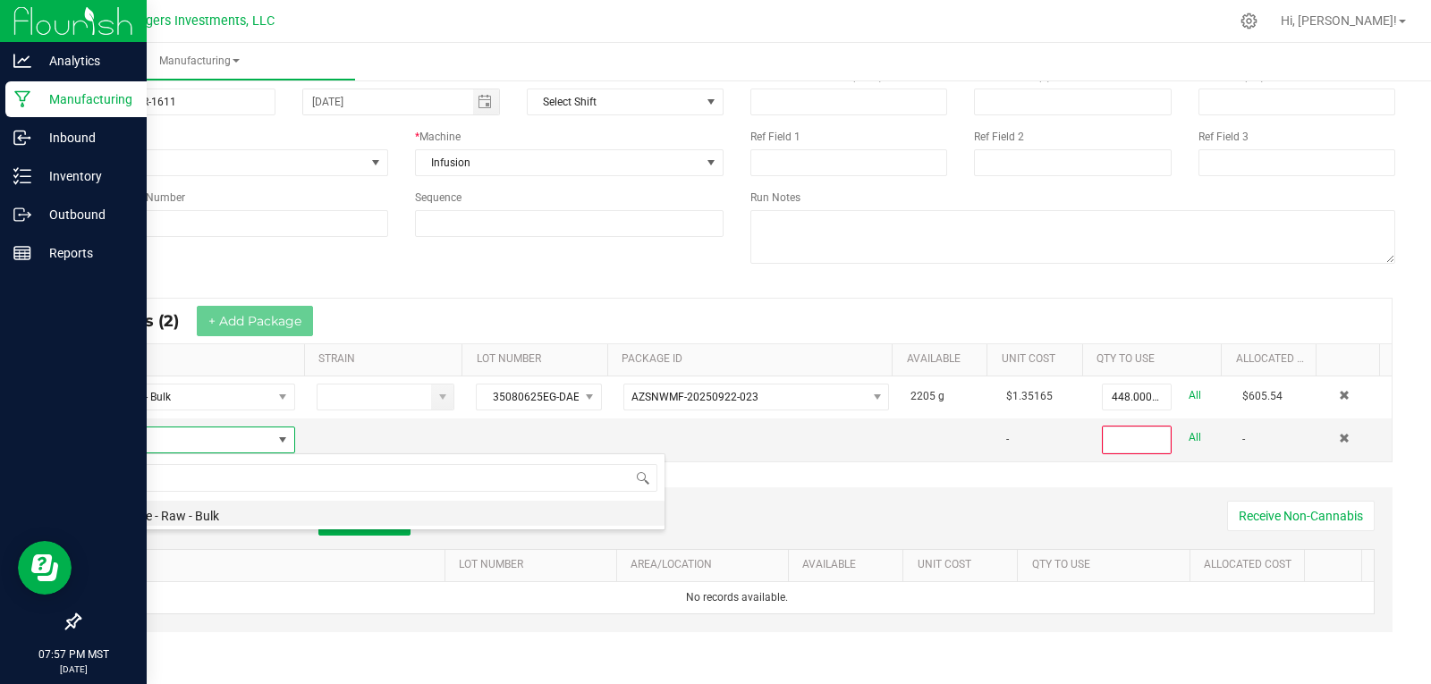
click at [206, 519] on li "Distillate - Raw - Bulk" at bounding box center [379, 513] width 571 height 25
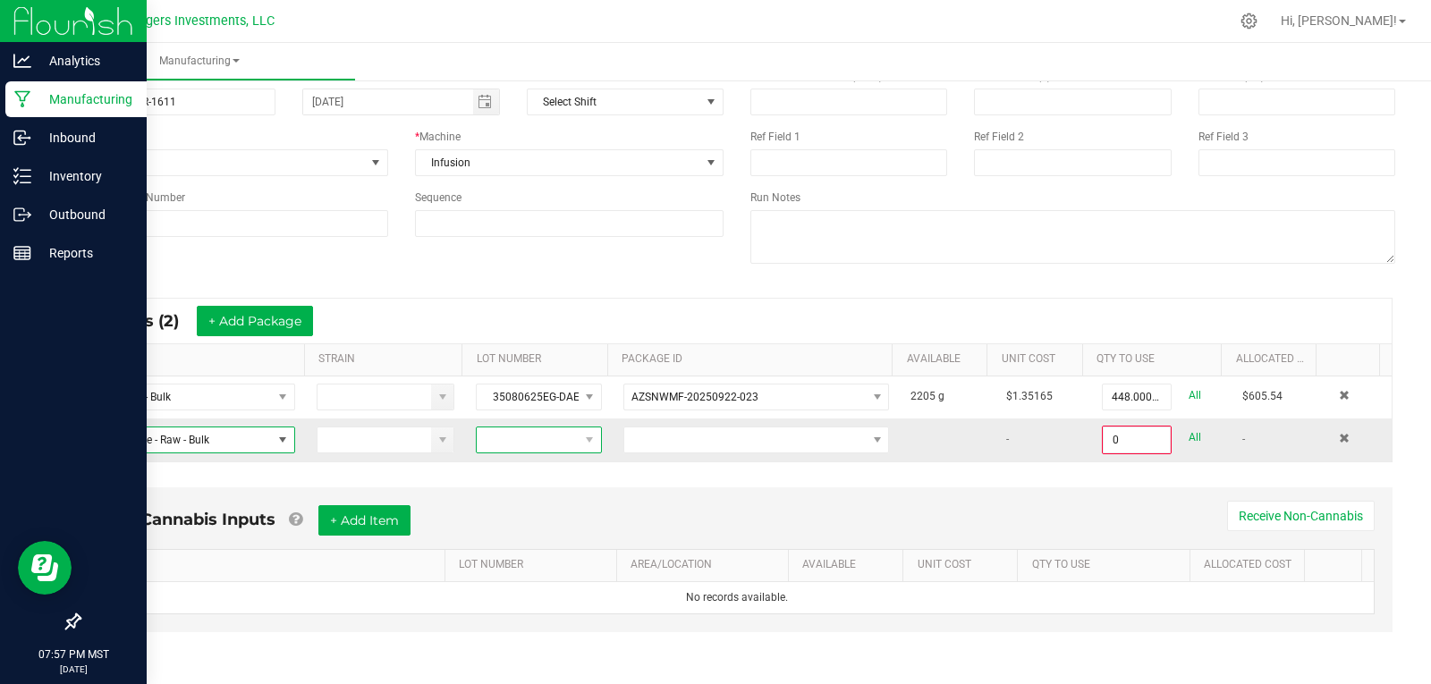
click at [539, 440] on span at bounding box center [527, 440] width 101 height 25
click at [534, 577] on li "041525" at bounding box center [553, 577] width 167 height 30
click at [699, 445] on span at bounding box center [744, 440] width 241 height 25
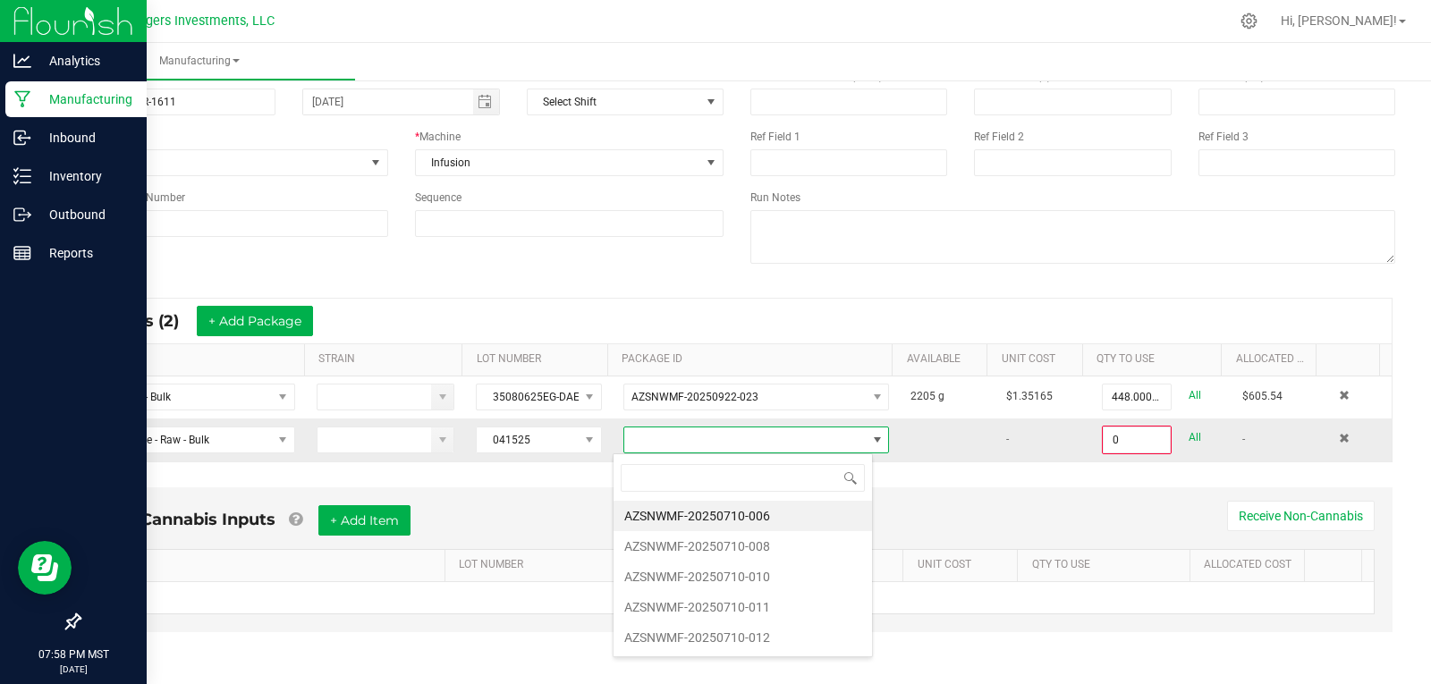
scroll to position [27, 260]
click at [731, 546] on li "AZSNWMF-20250710-008" at bounding box center [743, 546] width 258 height 30
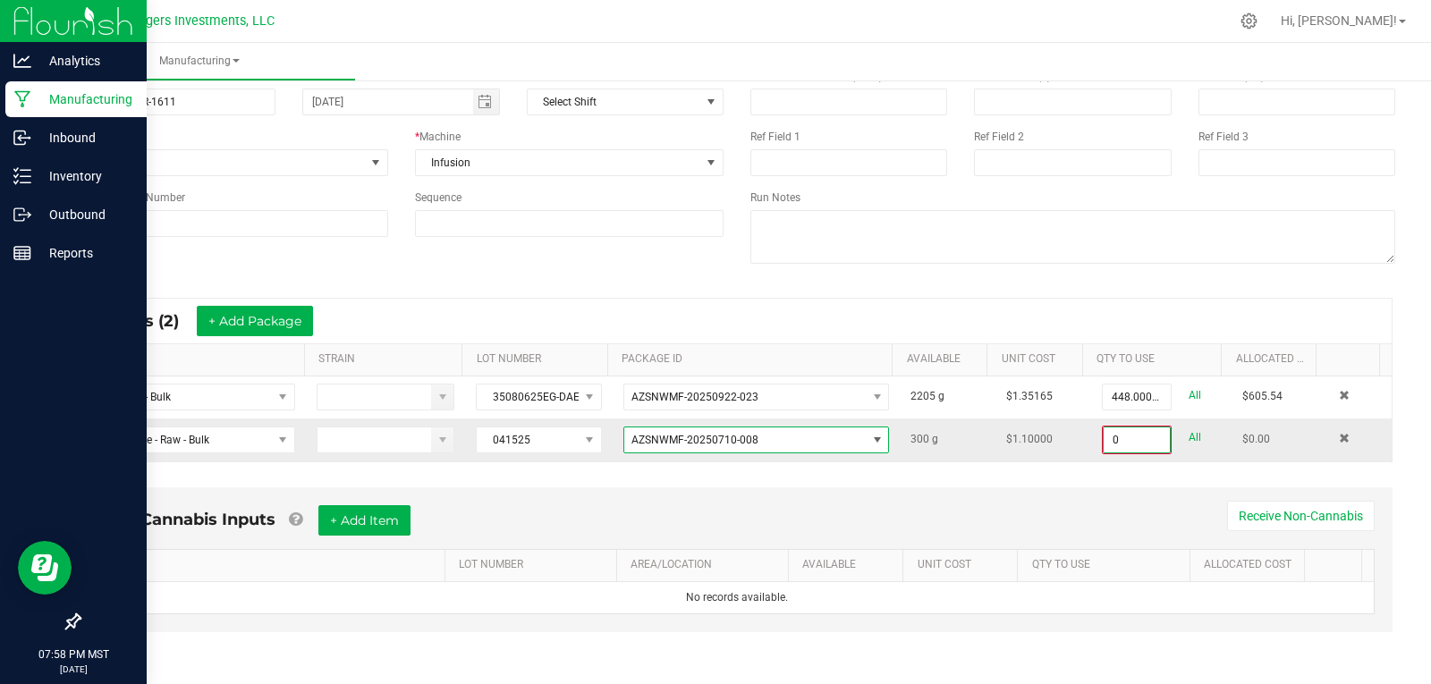
click at [1116, 445] on input "0" at bounding box center [1137, 440] width 66 height 25
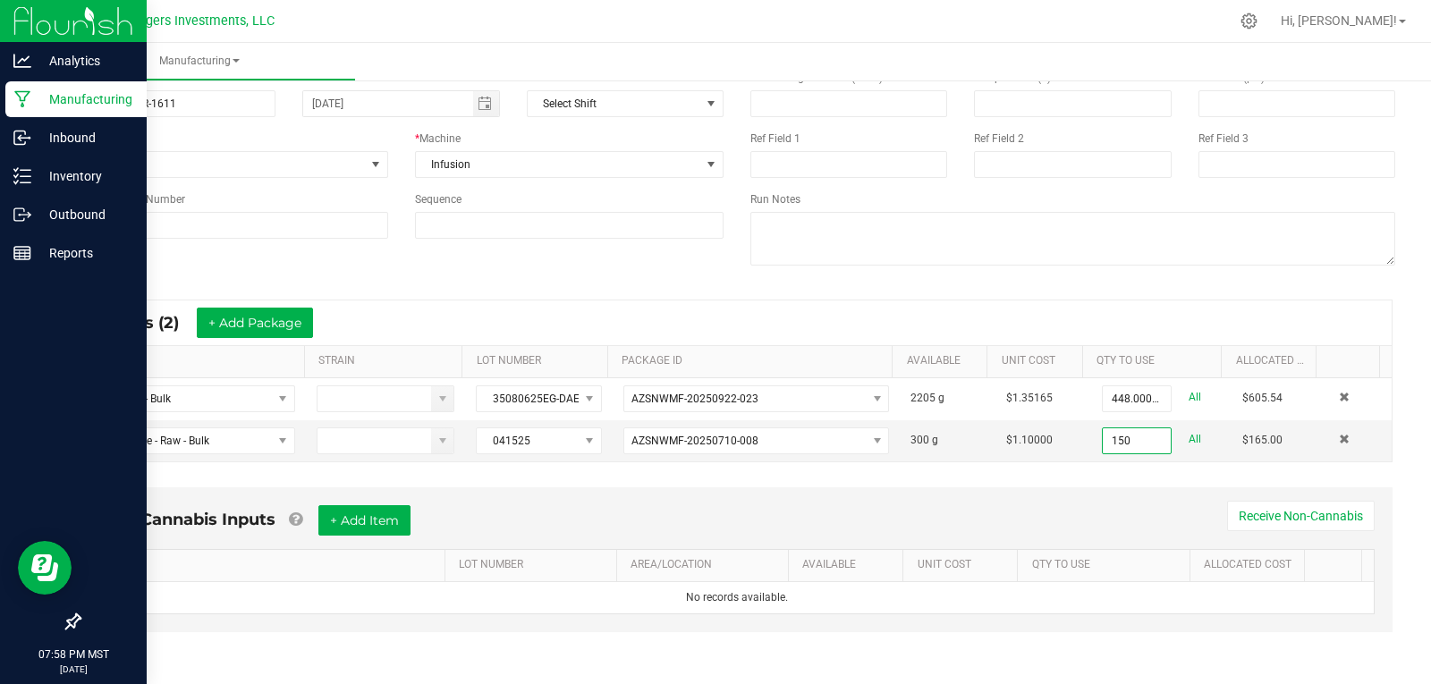
type input "150.0000 g"
click at [1045, 479] on div "Non-Cannabis Inputs + Add Item Receive Non-Cannabis ITEM LOT NUMBER AREA/LOCATI…" at bounding box center [736, 573] width 1343 height 188
click at [290, 326] on button "+ Add Package" at bounding box center [255, 323] width 116 height 30
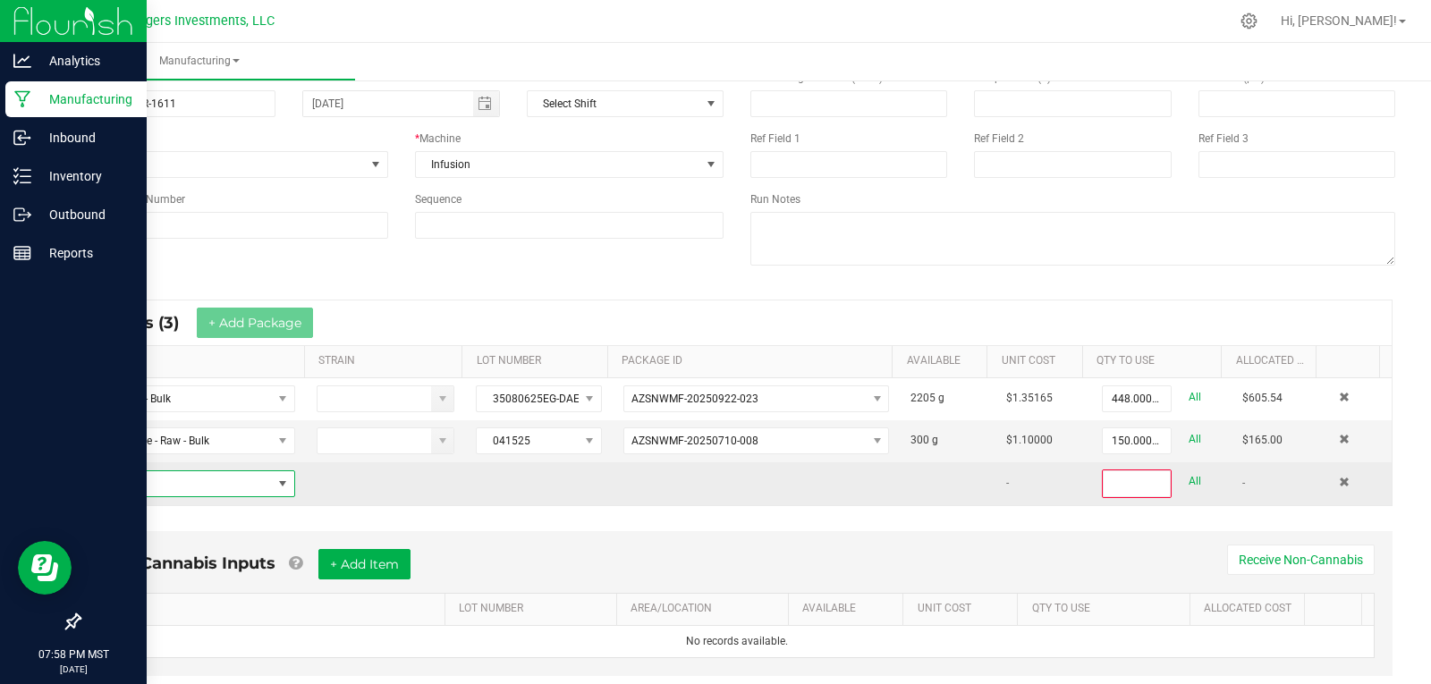
click at [244, 493] on span "NO DATA FOUND" at bounding box center [183, 483] width 178 height 25
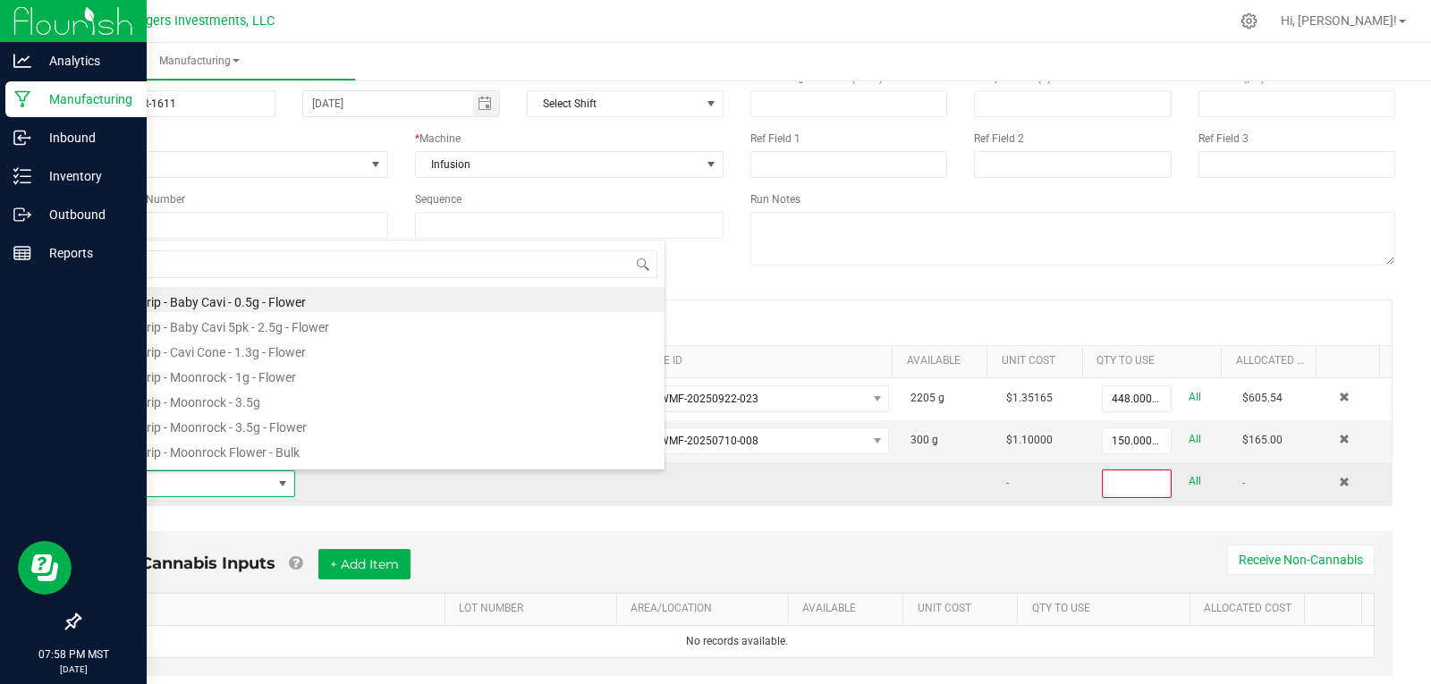
scroll to position [27, 196]
type input "DIST"
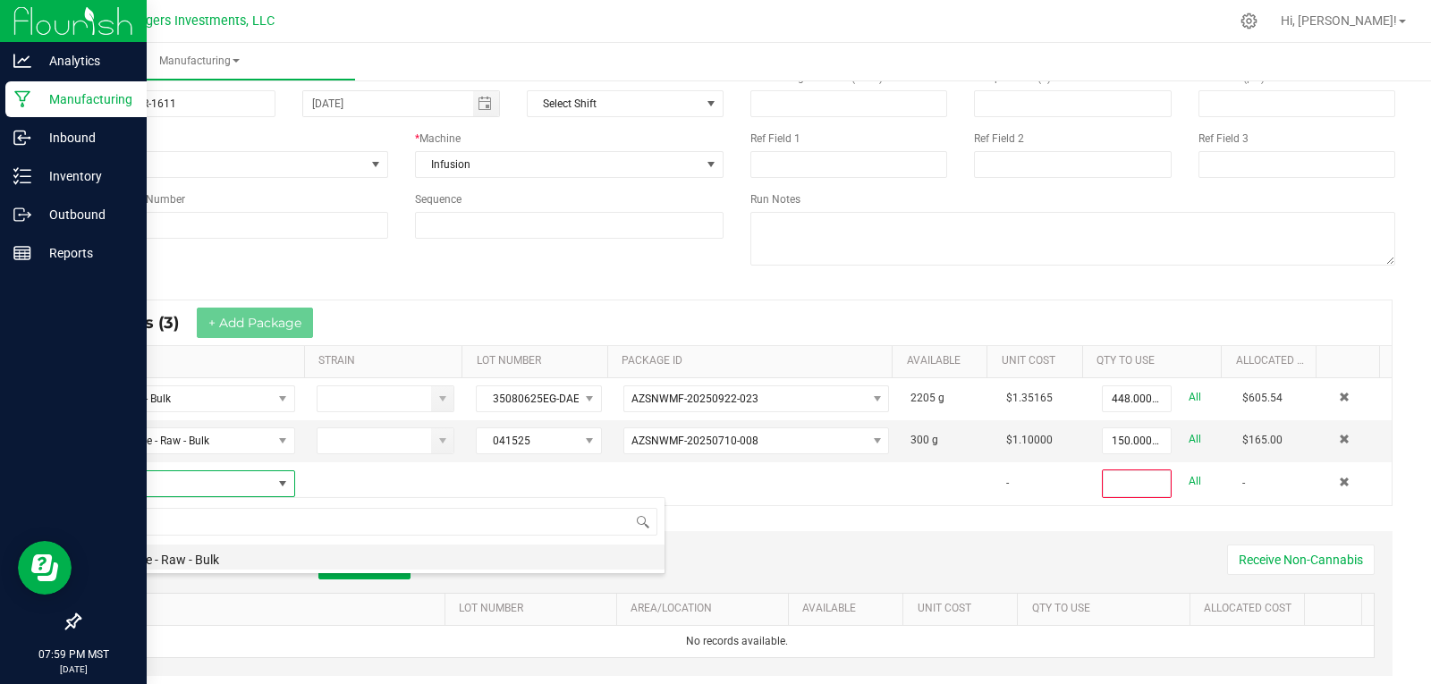
click at [196, 564] on li "Distillate - Raw - Bulk" at bounding box center [379, 557] width 571 height 25
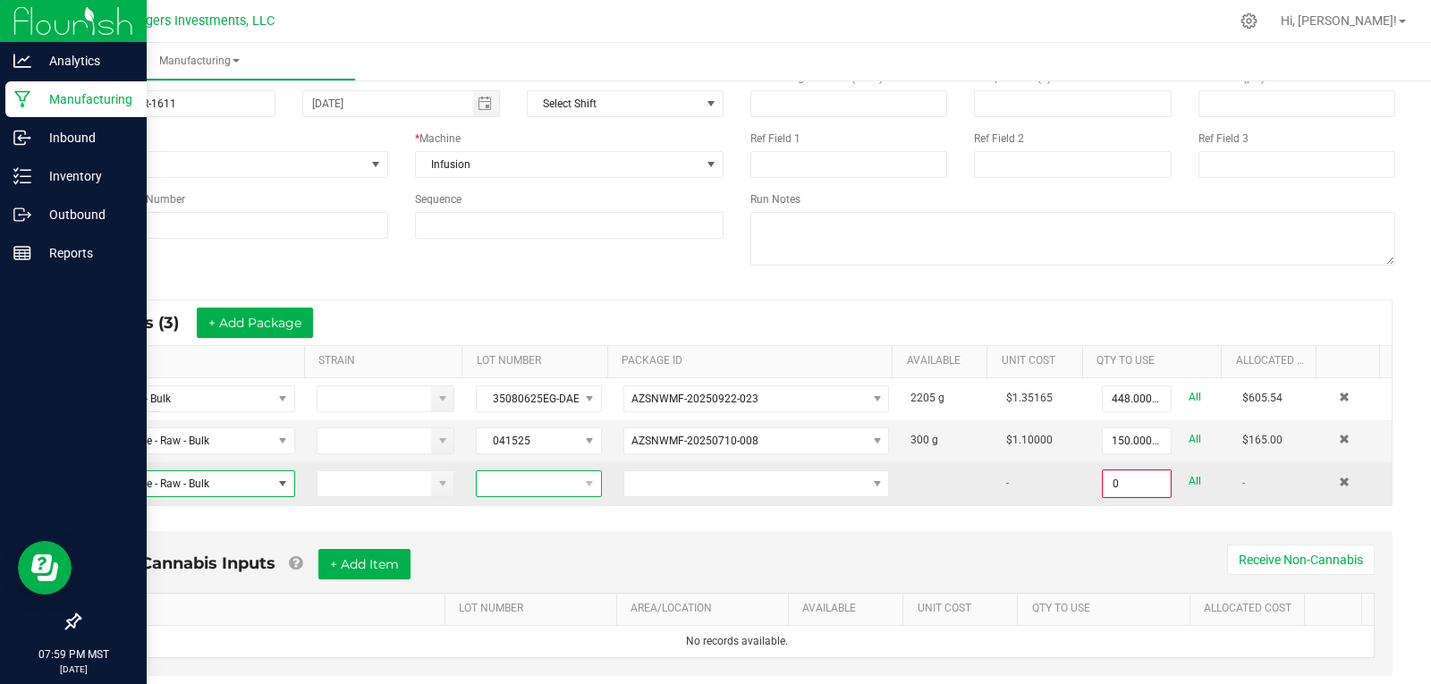
click at [519, 479] on span at bounding box center [527, 483] width 101 height 25
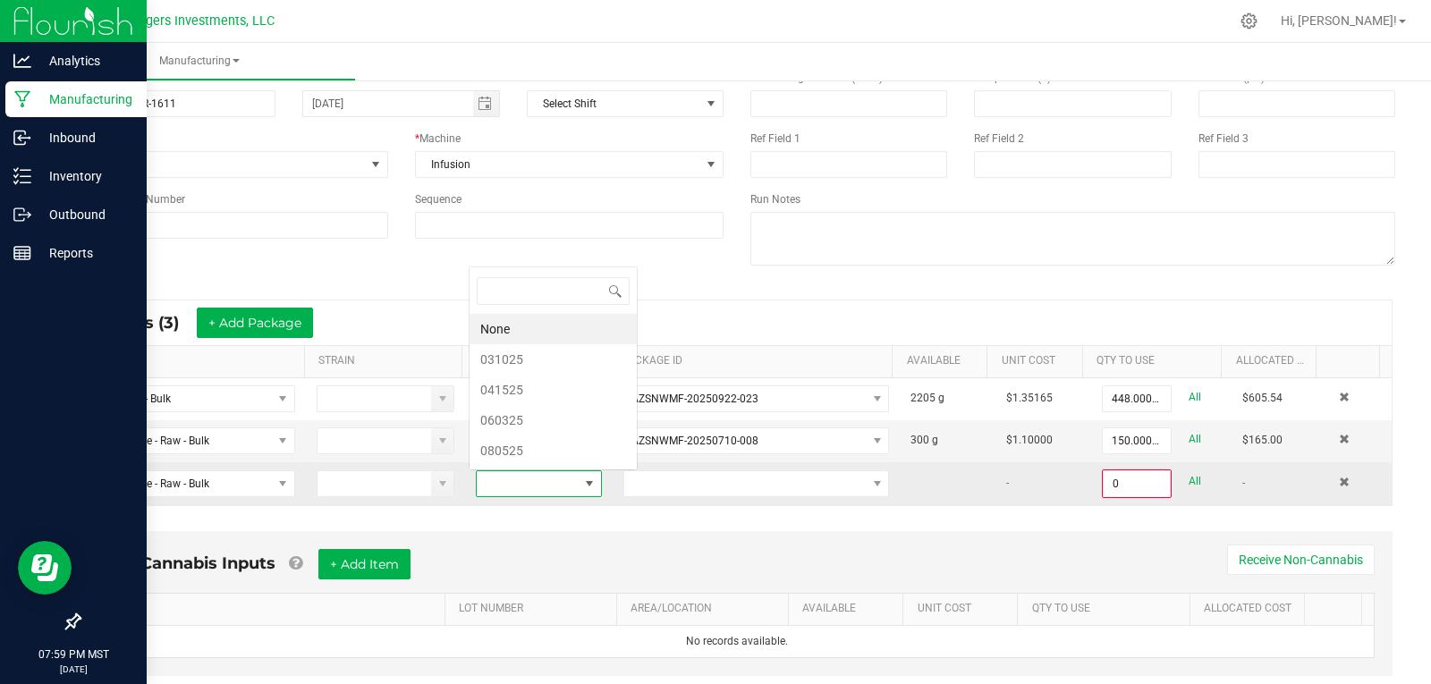
scroll to position [27, 121]
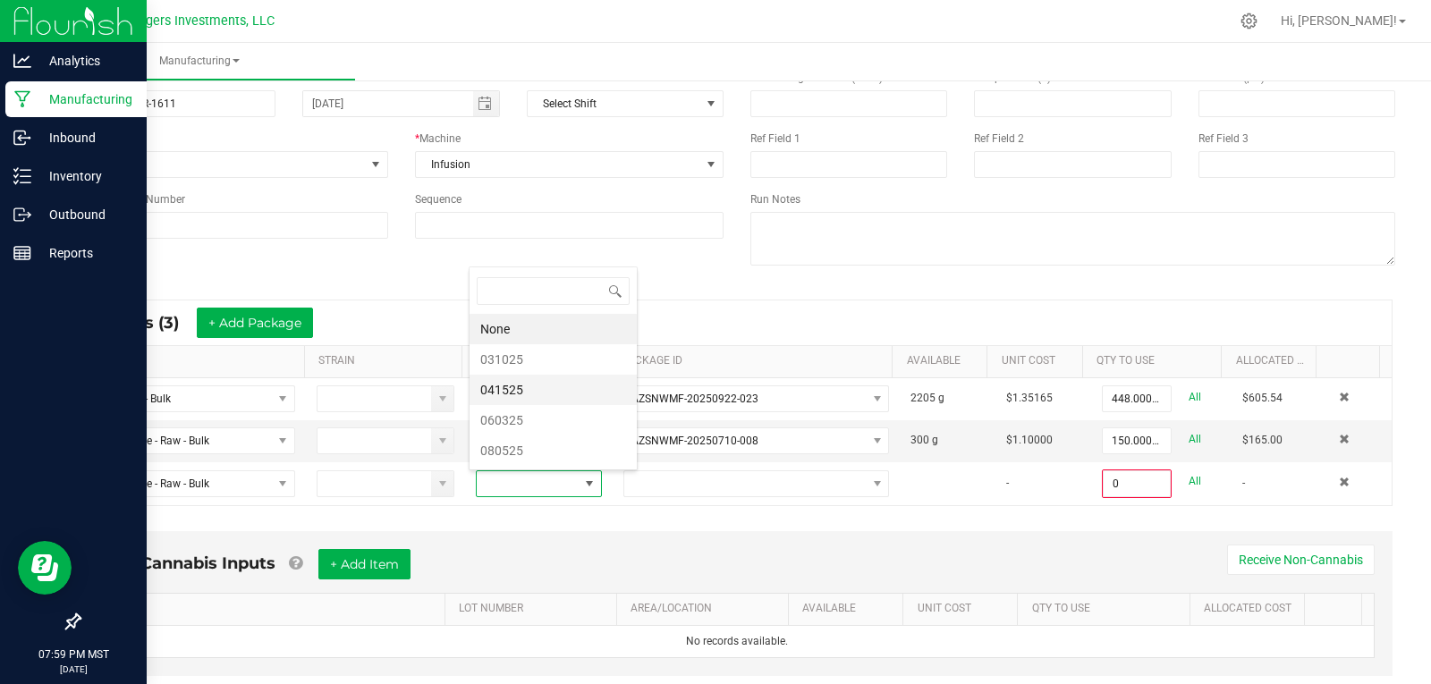
click at [511, 387] on li "041525" at bounding box center [553, 390] width 167 height 30
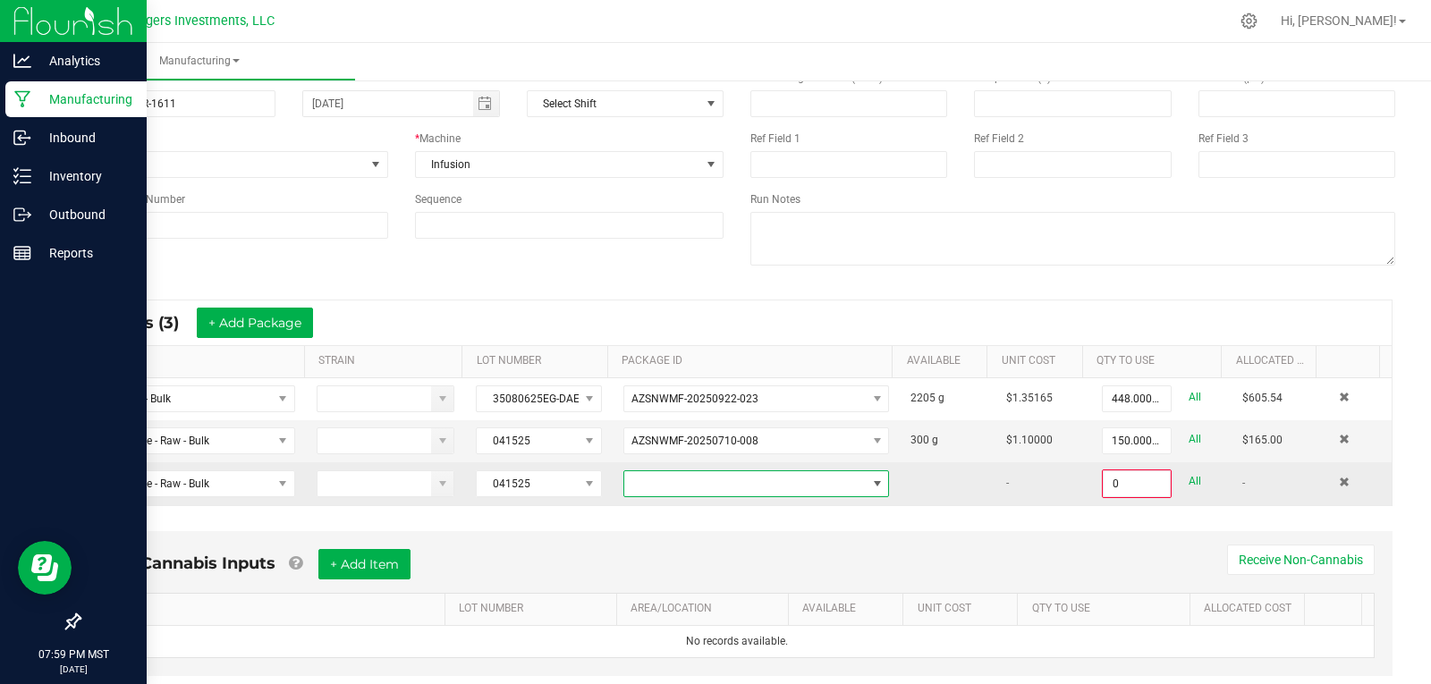
click at [680, 490] on span at bounding box center [744, 483] width 241 height 25
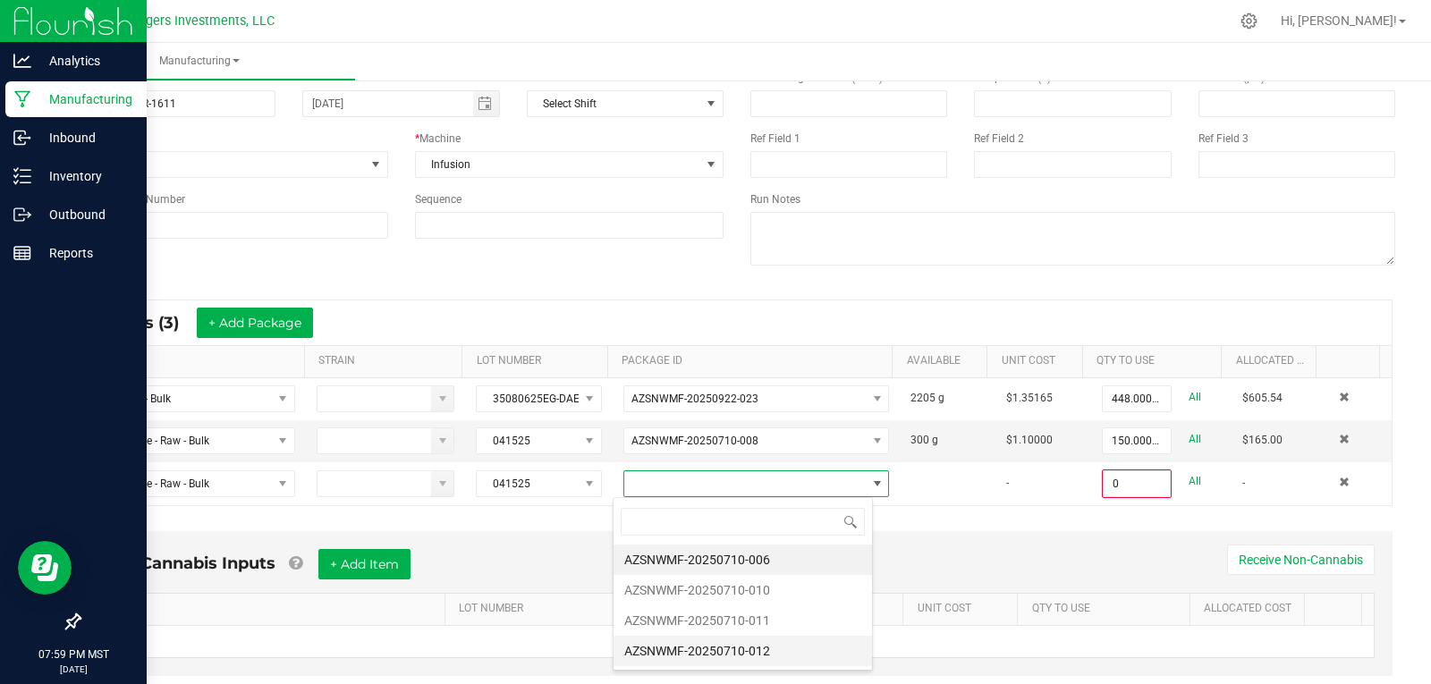
click at [755, 645] on li "AZSNWMF-20250710-012" at bounding box center [743, 651] width 258 height 30
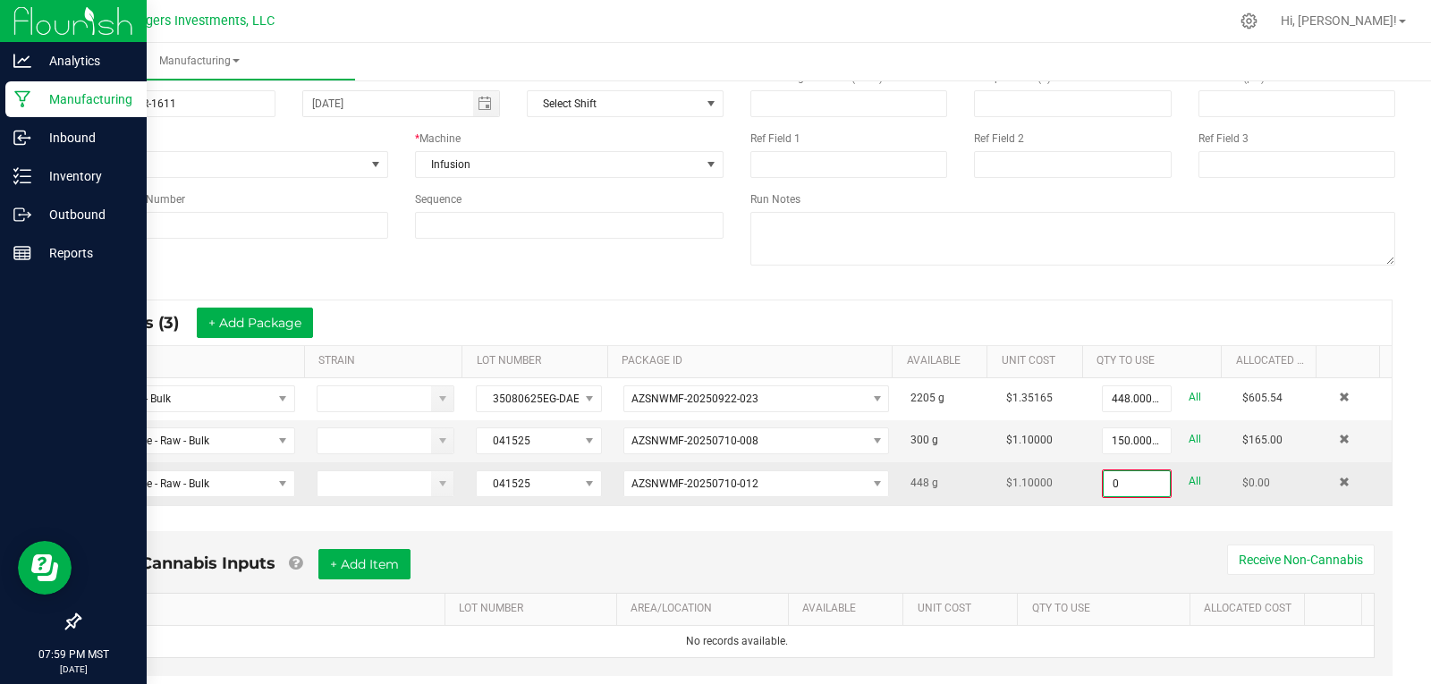
click at [1128, 484] on input "0" at bounding box center [1137, 483] width 66 height 25
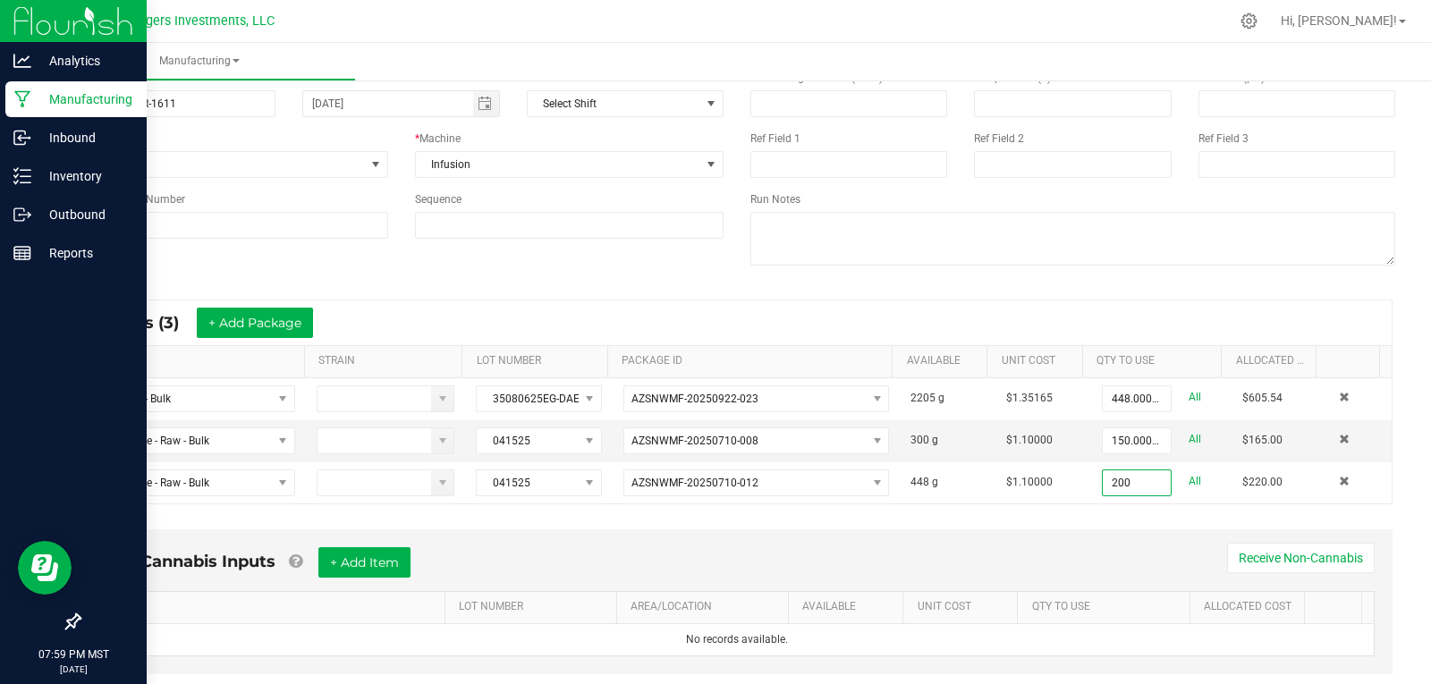
type input "200.0000 g"
click at [1104, 516] on div "* Inputs (3) + Add Package ITEM STRAIN LOT NUMBER PACKAGE ID AVAILABLE Unit Cos…" at bounding box center [736, 402] width 1343 height 237
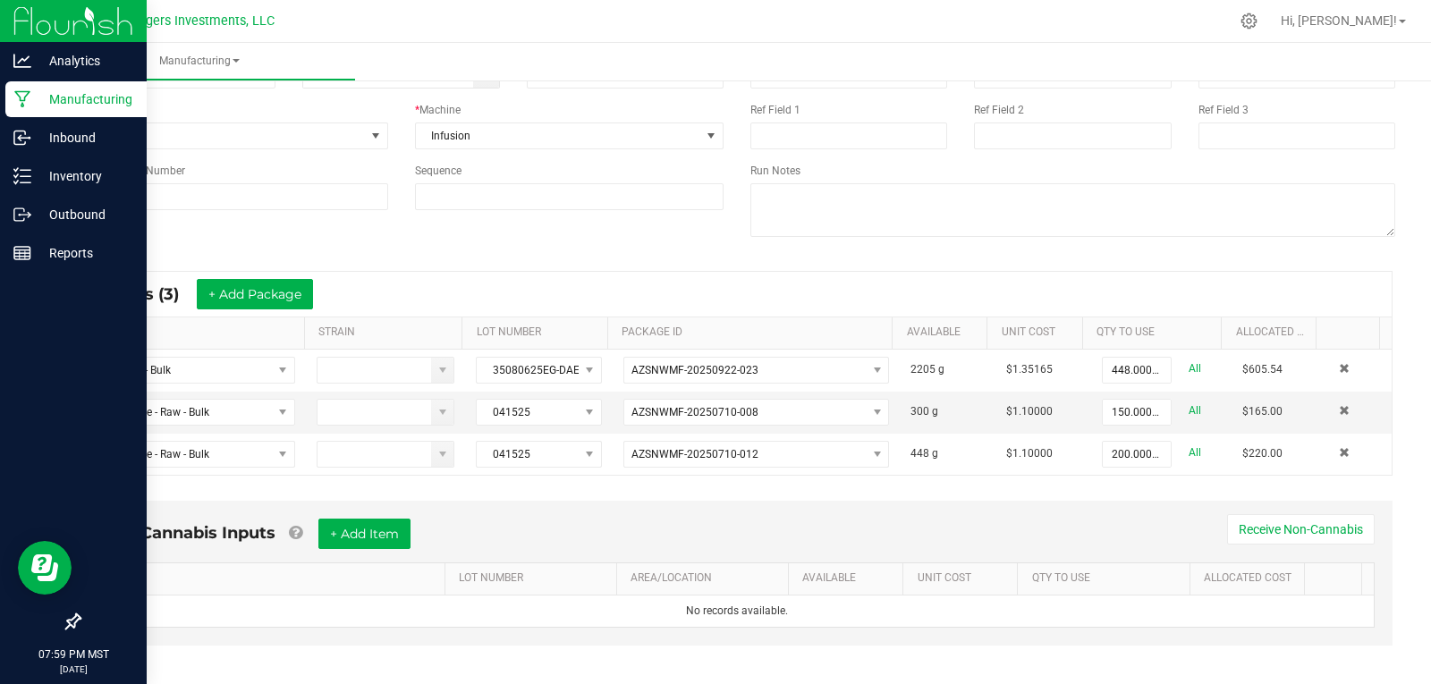
scroll to position [137, 0]
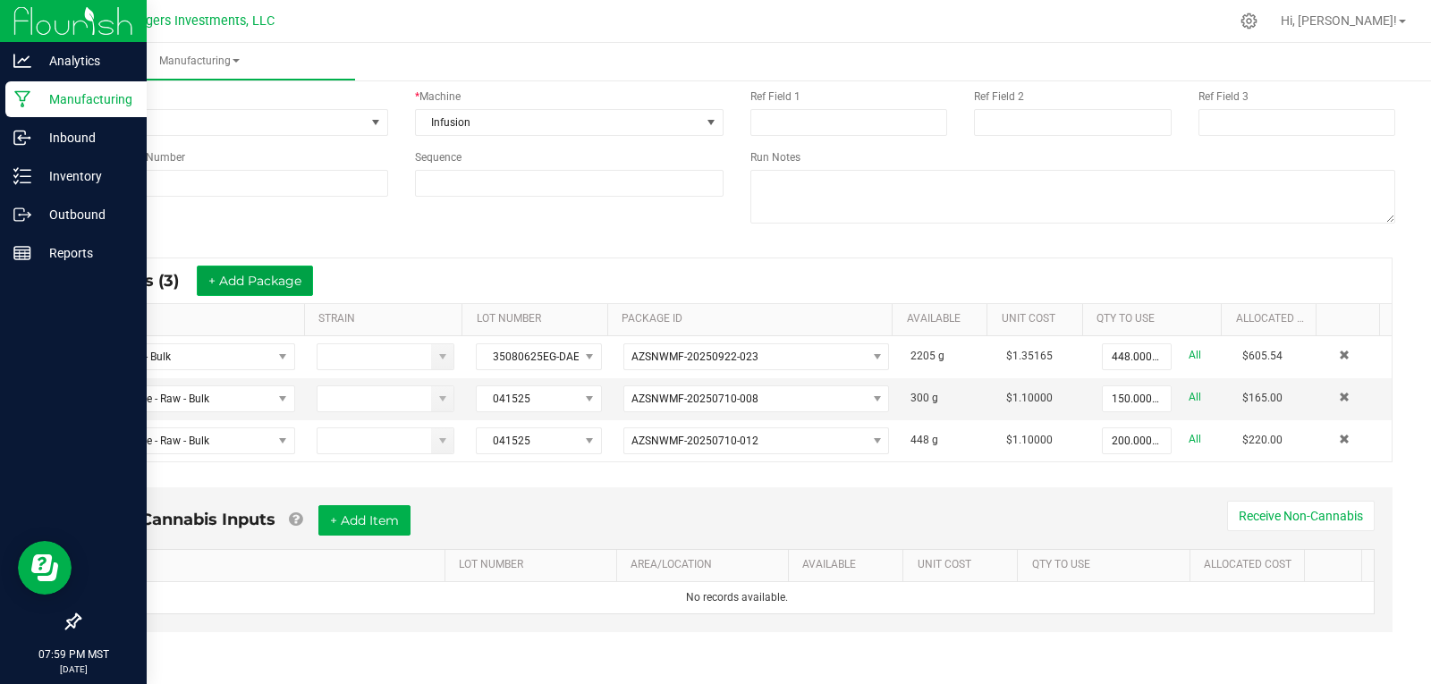
click at [273, 268] on button "+ Add Package" at bounding box center [255, 281] width 116 height 30
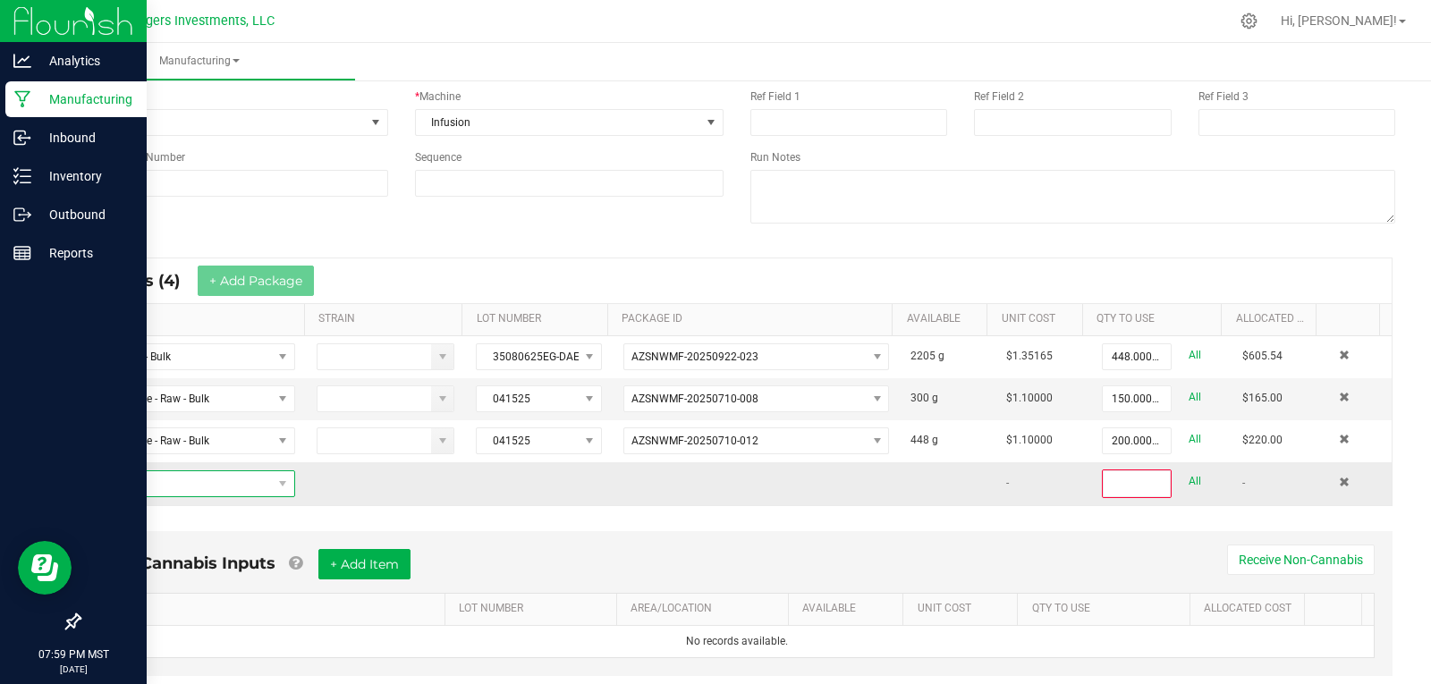
click at [194, 476] on span "NO DATA FOUND" at bounding box center [183, 483] width 178 height 25
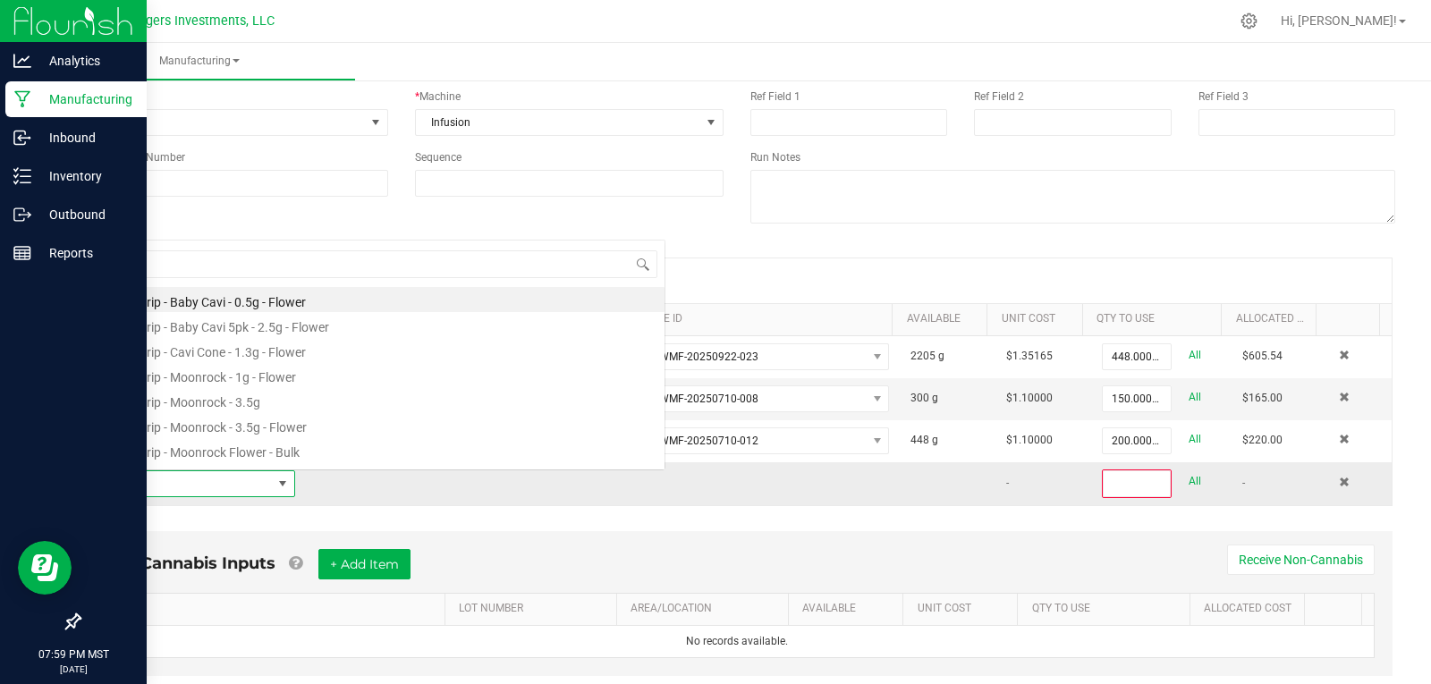
scroll to position [27, 196]
type input "KIE"
click at [189, 301] on li "Cavi Mix - Kief - Bulk" at bounding box center [379, 299] width 571 height 25
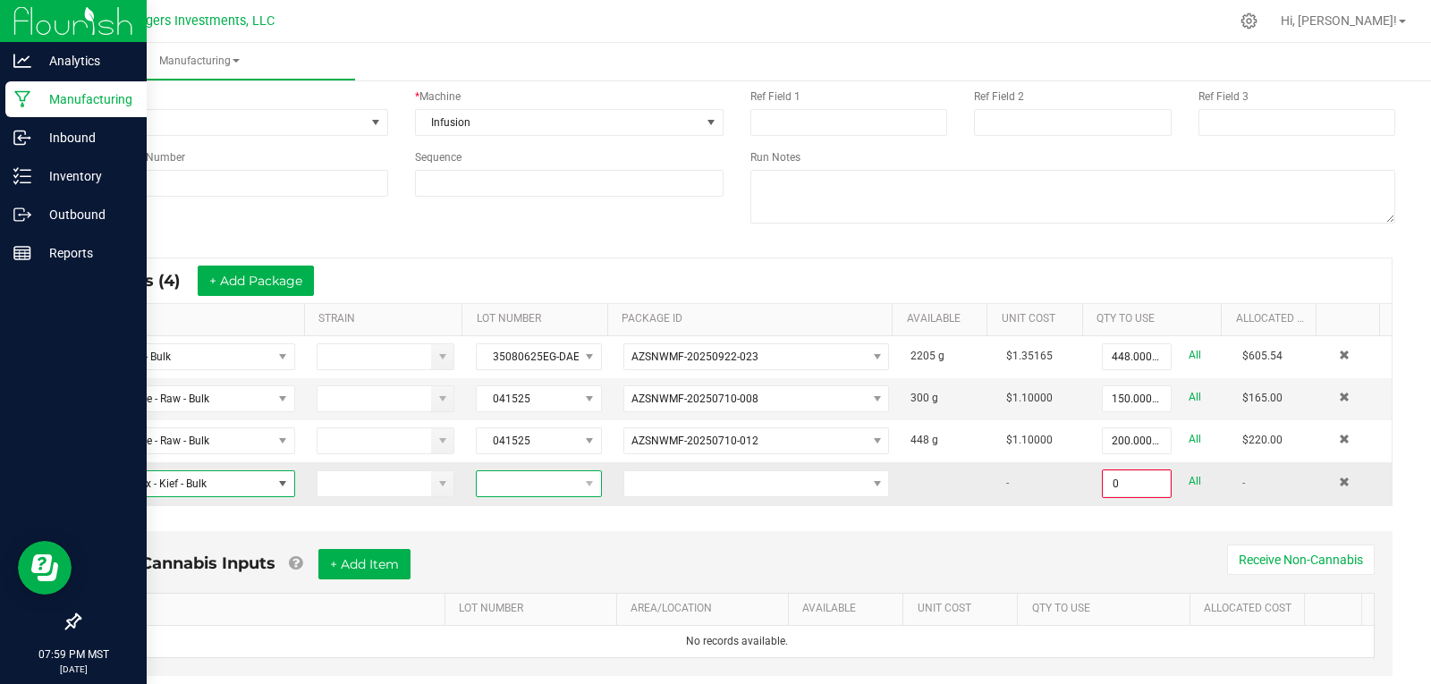
click at [492, 484] on span at bounding box center [527, 483] width 101 height 25
click at [514, 617] on li "CG-071025" at bounding box center [553, 621] width 167 height 30
click at [649, 489] on span at bounding box center [744, 483] width 241 height 25
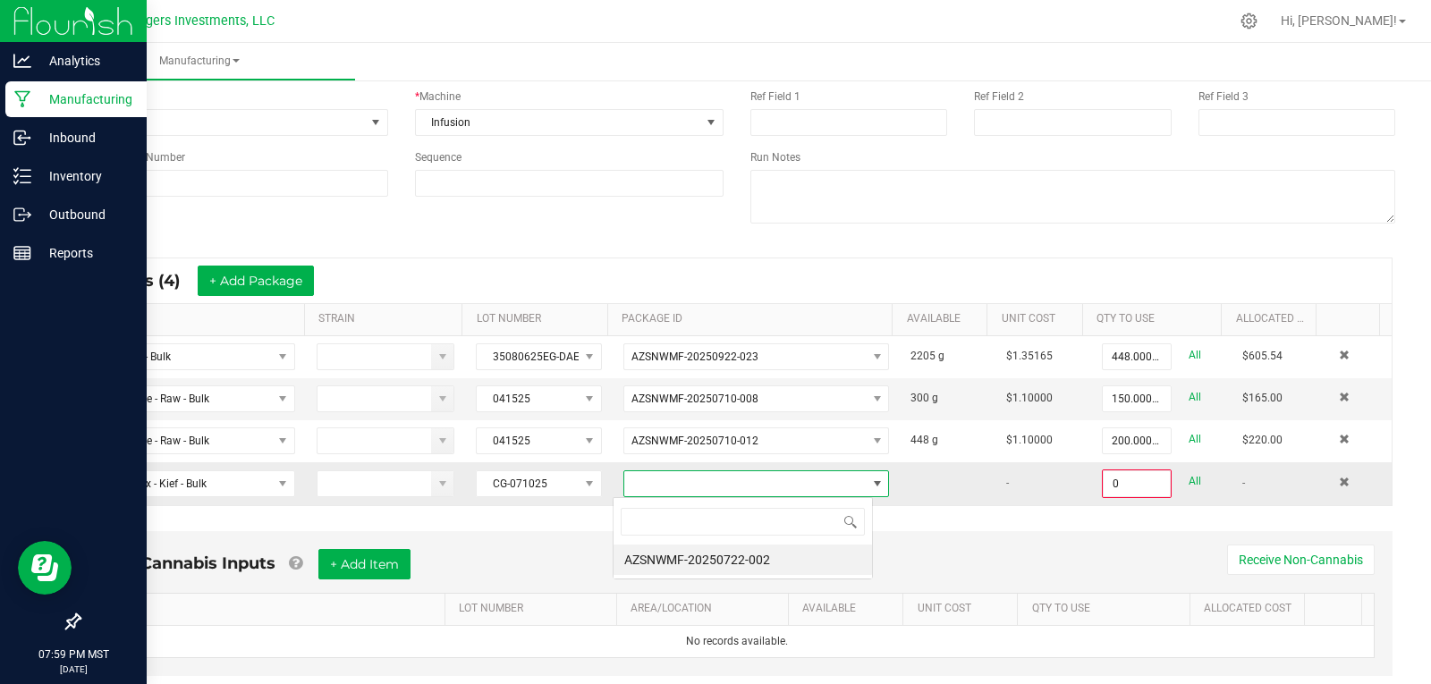
scroll to position [27, 260]
click at [706, 559] on li "AZSNWMF-20250722-002" at bounding box center [743, 560] width 258 height 30
click at [1125, 484] on input "0" at bounding box center [1137, 483] width 66 height 25
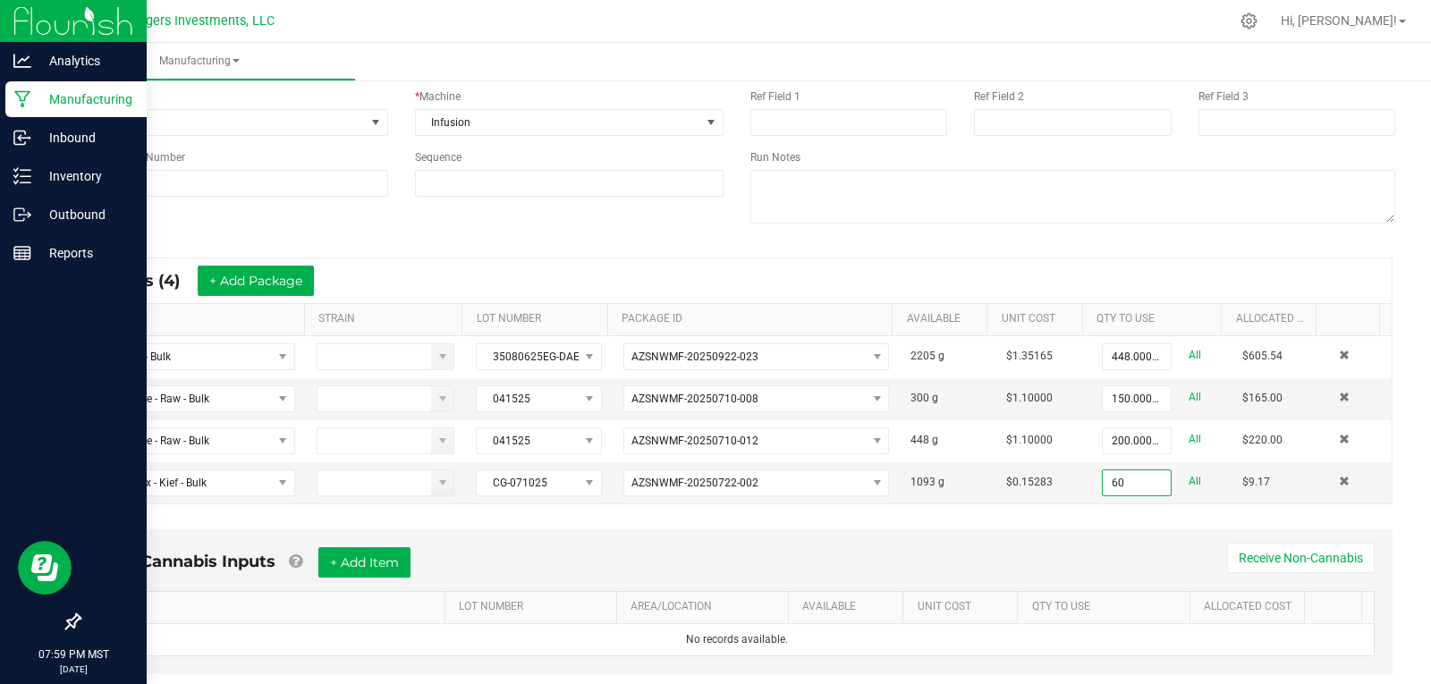
type input "60.0000 g"
click at [1104, 521] on div "Non-Cannabis Inputs + Add Item Receive Non-Cannabis ITEM LOT NUMBER AREA/LOCATI…" at bounding box center [736, 615] width 1343 height 188
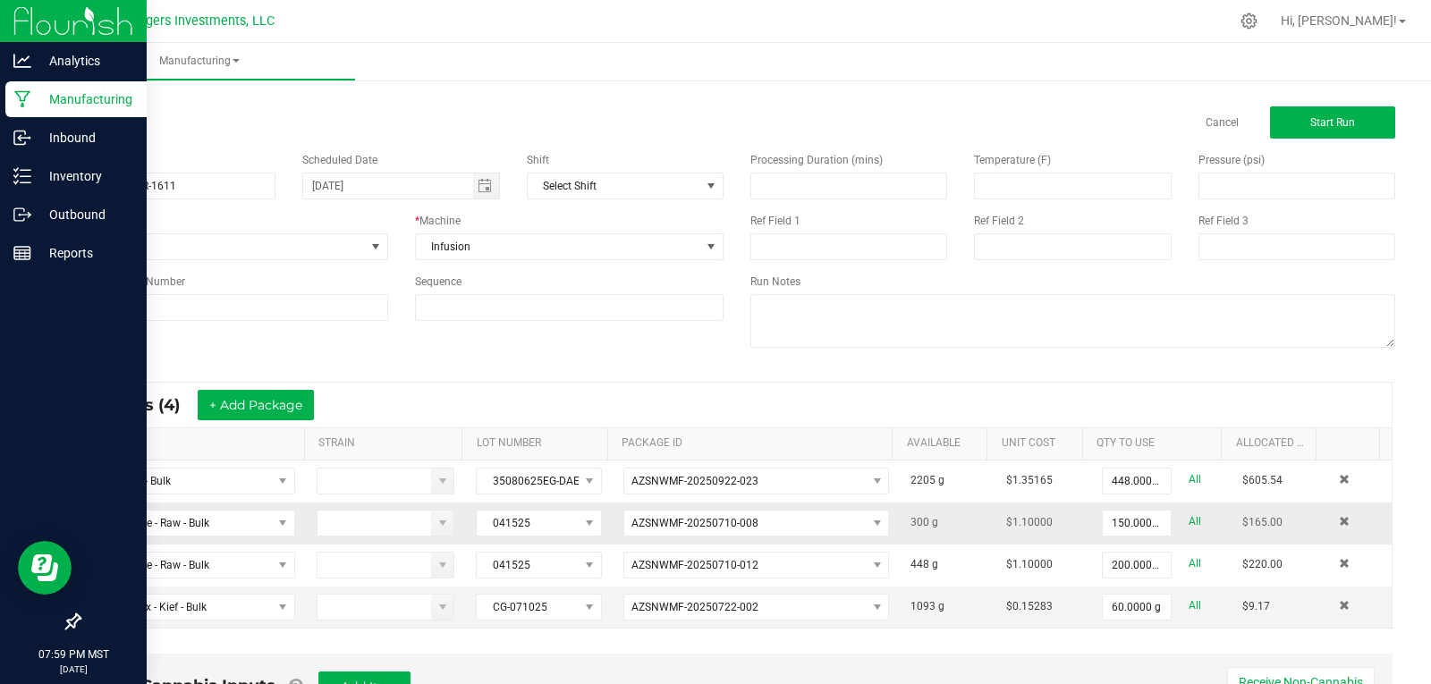
scroll to position [0, 0]
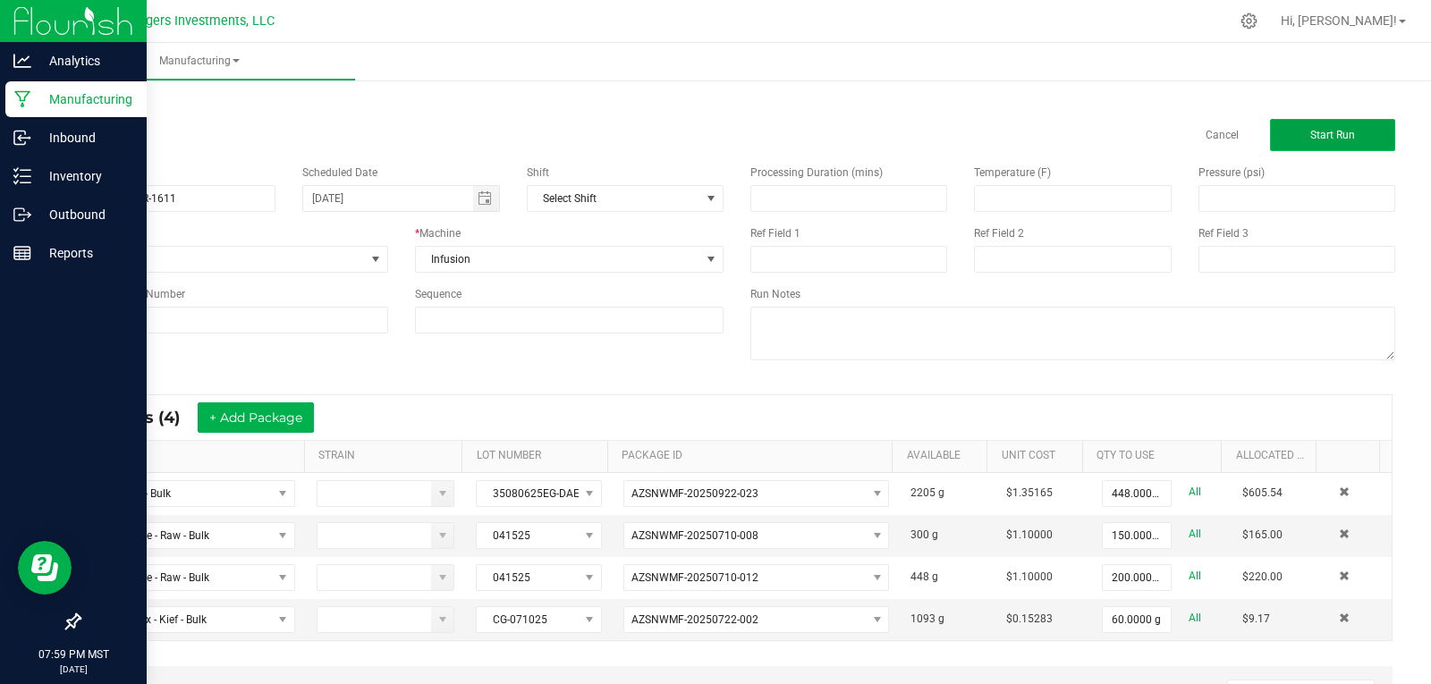
click at [1310, 135] on span "Start Run" at bounding box center [1332, 135] width 45 height 13
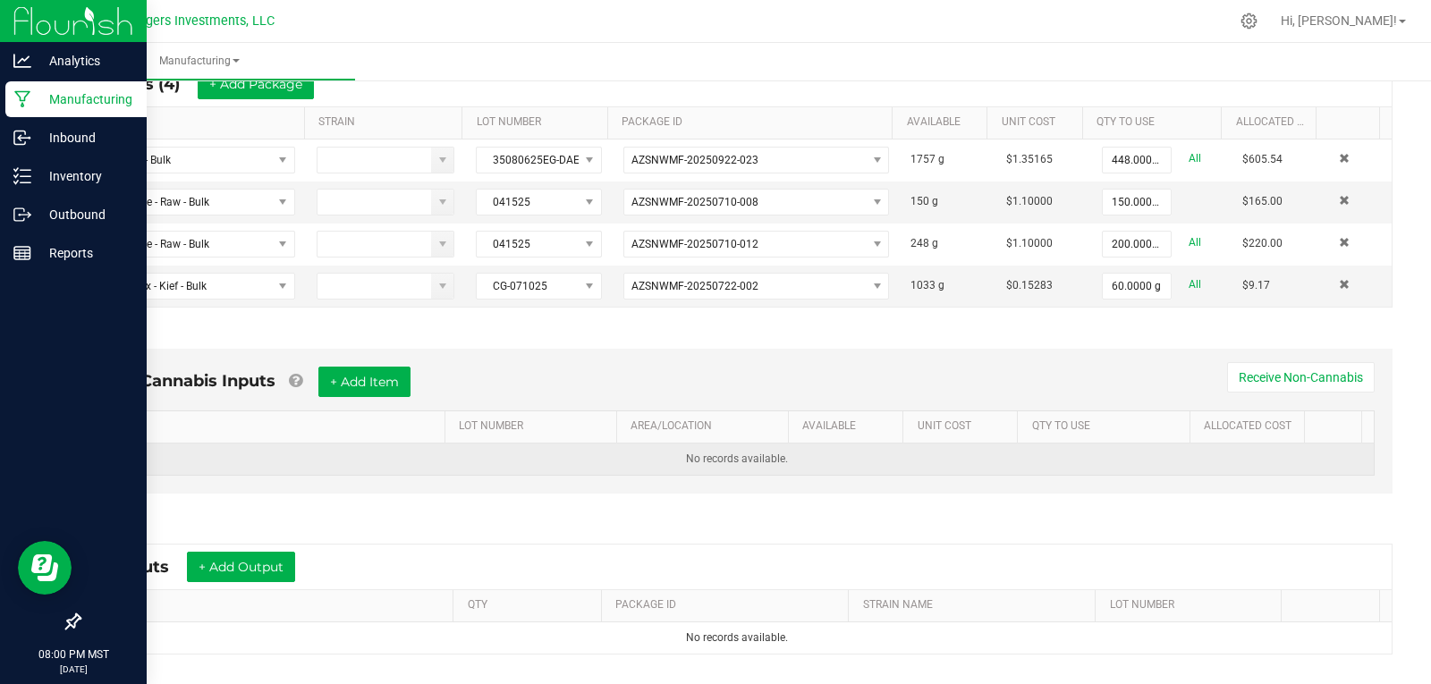
scroll to position [545, 0]
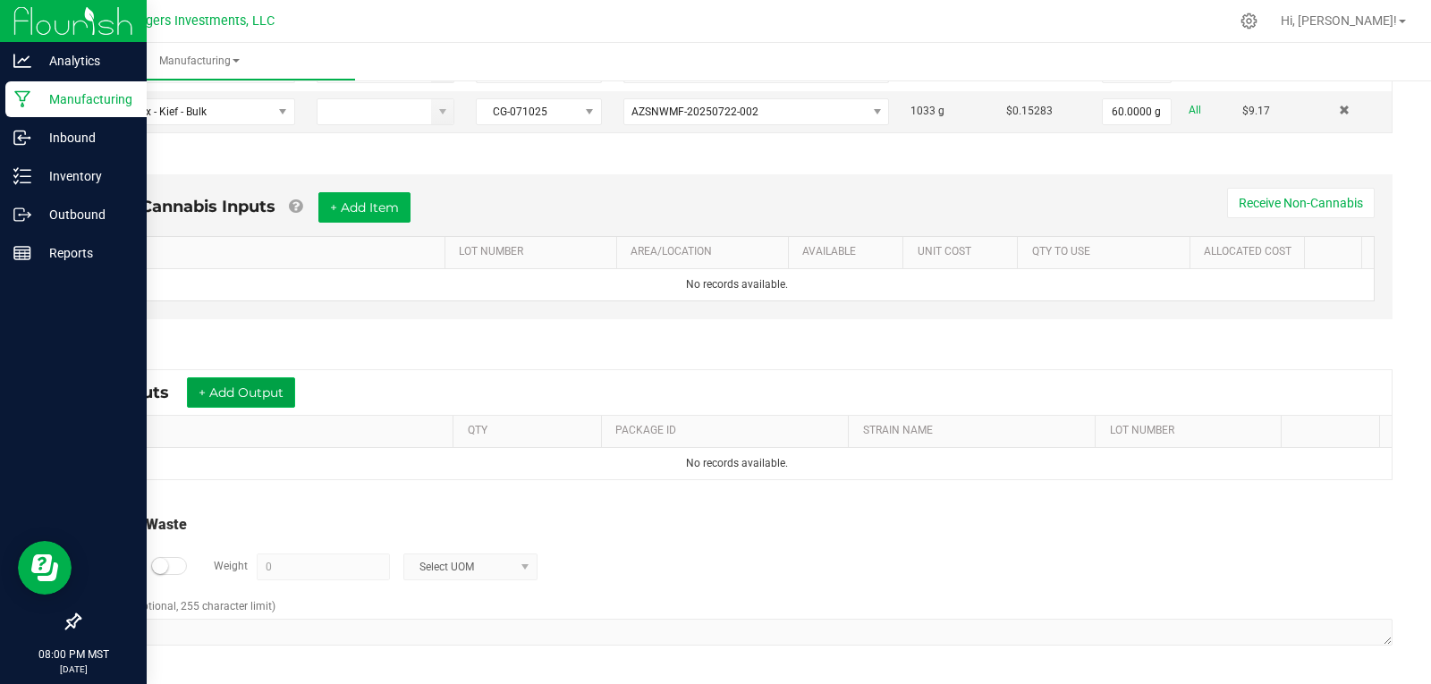
click at [236, 385] on button "+ Add Output" at bounding box center [241, 392] width 108 height 30
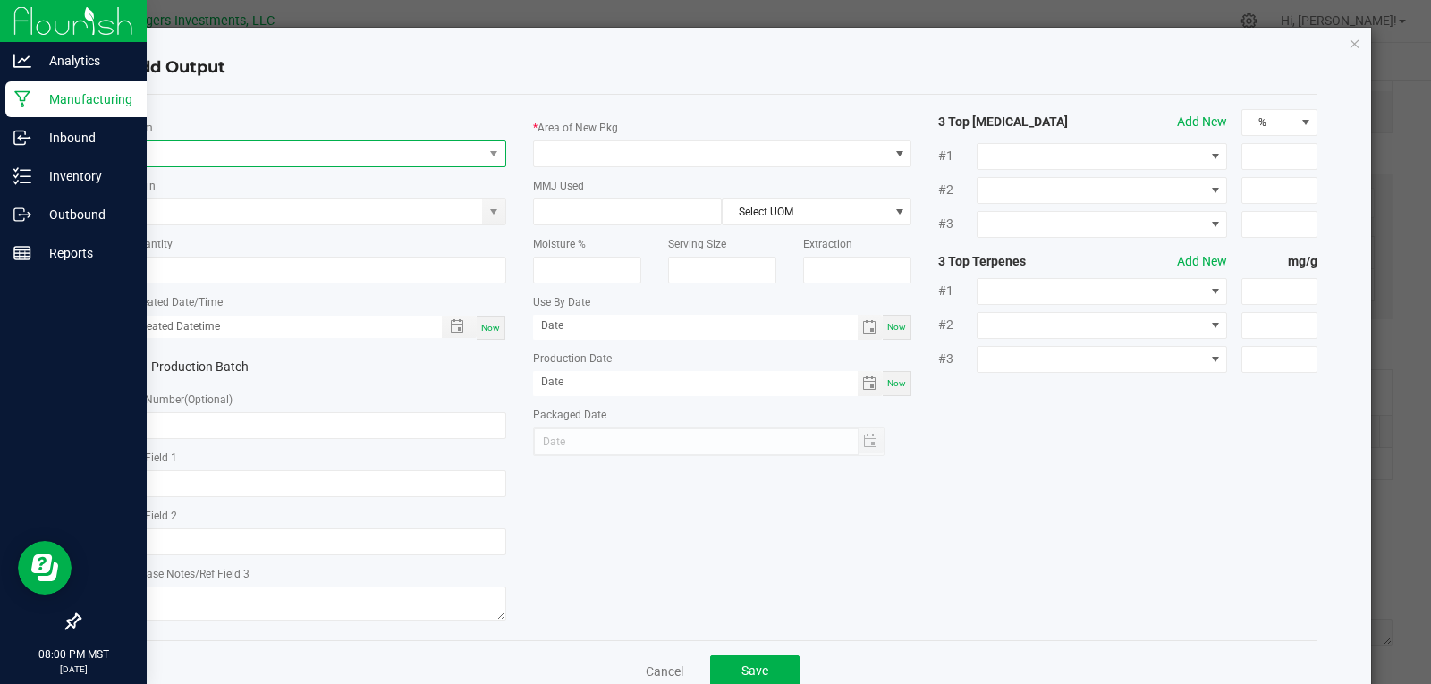
click at [160, 157] on span "NO DATA FOUND" at bounding box center [305, 153] width 355 height 25
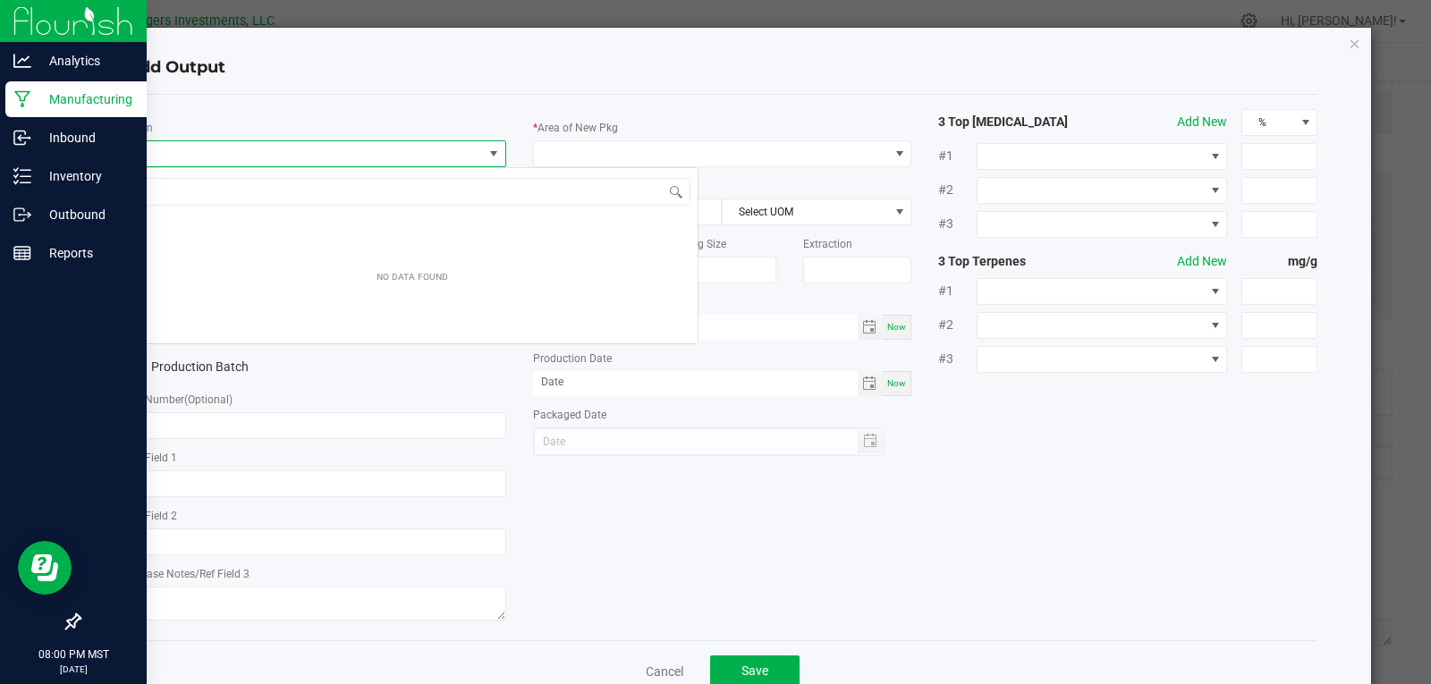
scroll to position [27, 376]
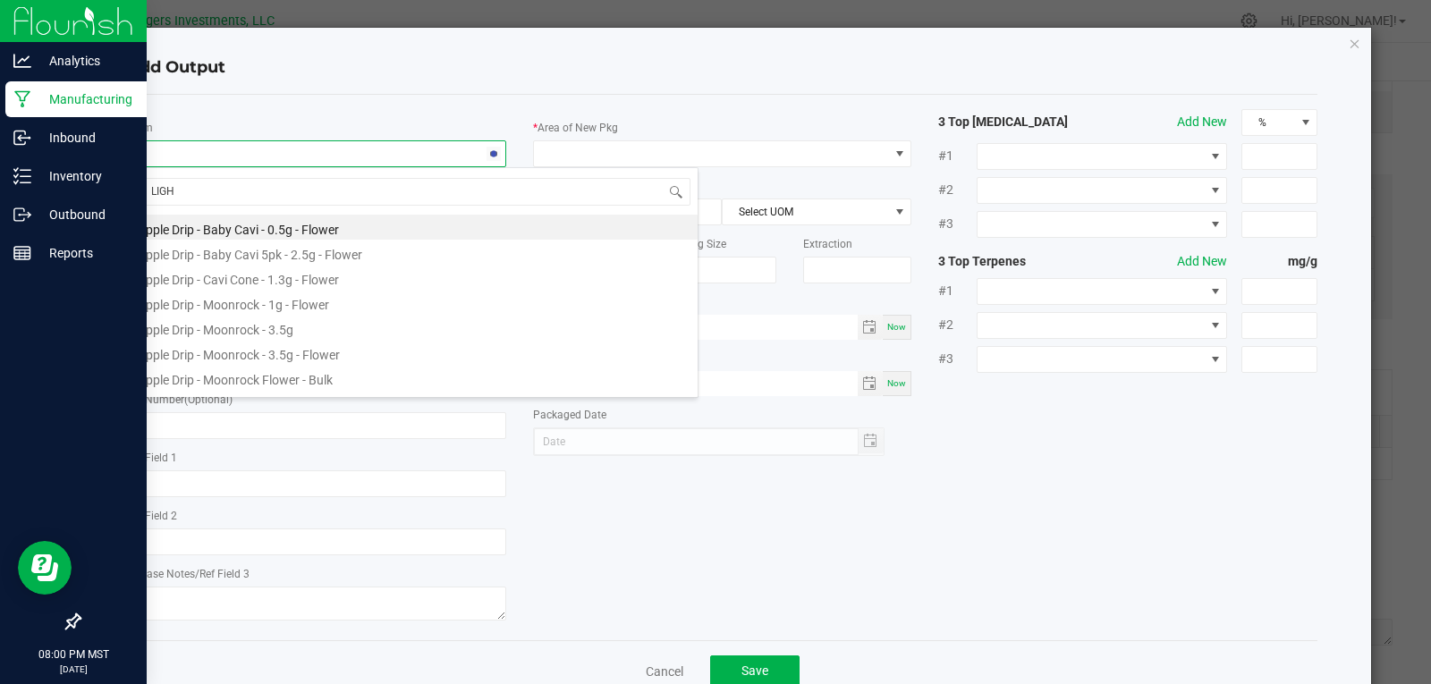
type input "LIGHT"
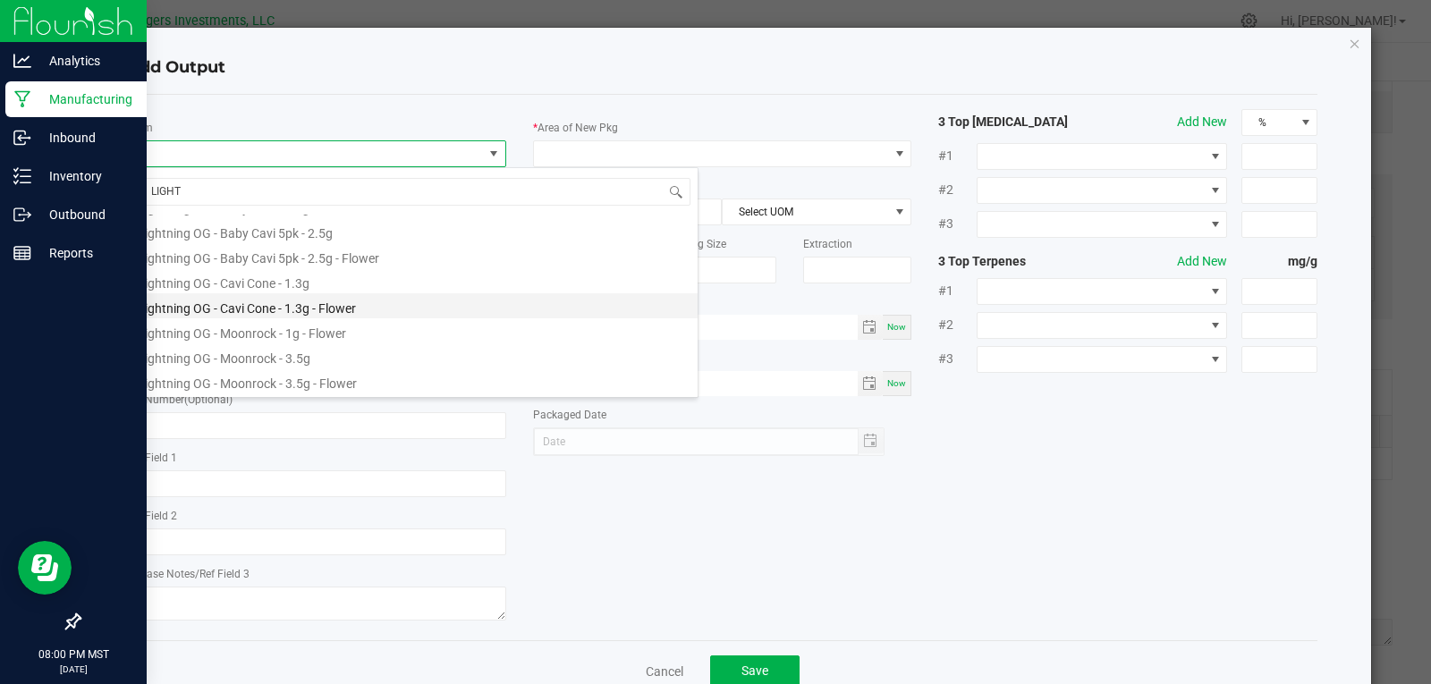
scroll to position [97, 0]
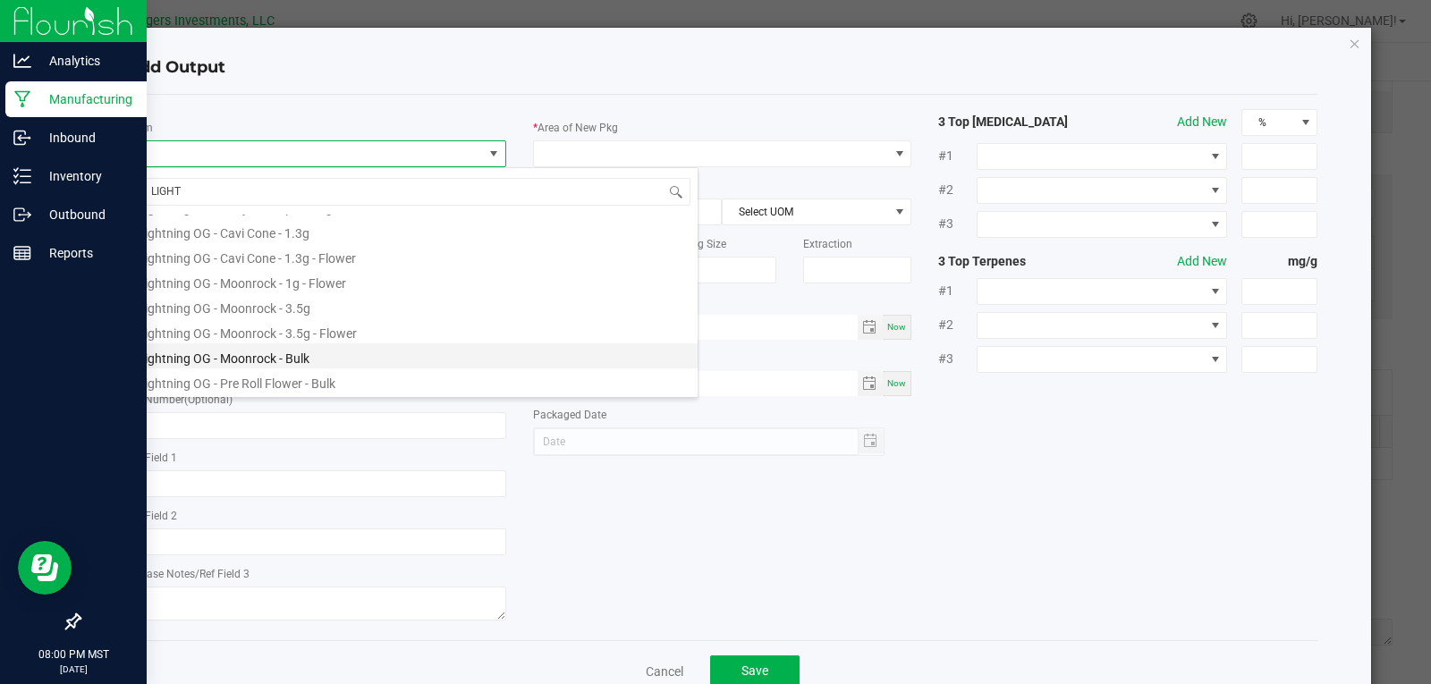
click at [250, 358] on li "Lightning OG - Moonrock - Bulk" at bounding box center [412, 355] width 571 height 25
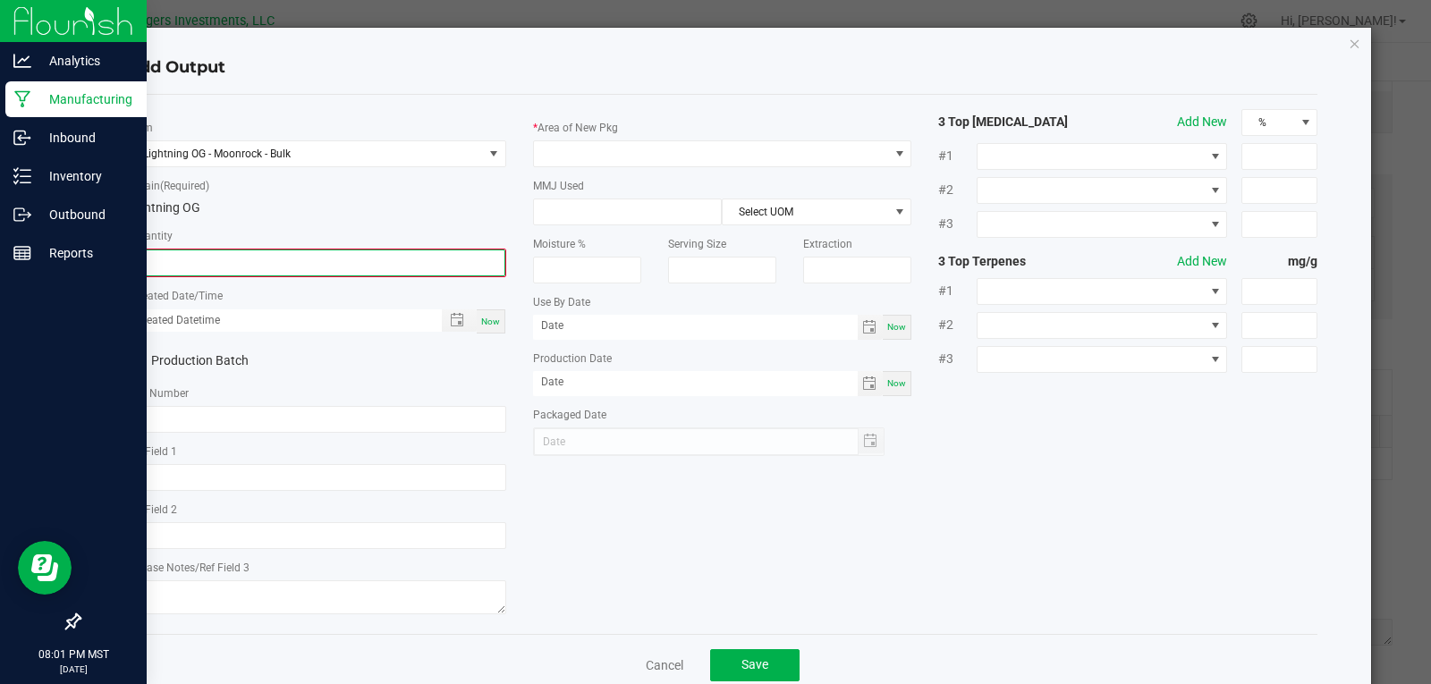
click at [206, 267] on input "0" at bounding box center [317, 262] width 376 height 25
click at [451, 317] on span "Toggle popup" at bounding box center [457, 318] width 14 height 14
type input "856.0000 g"
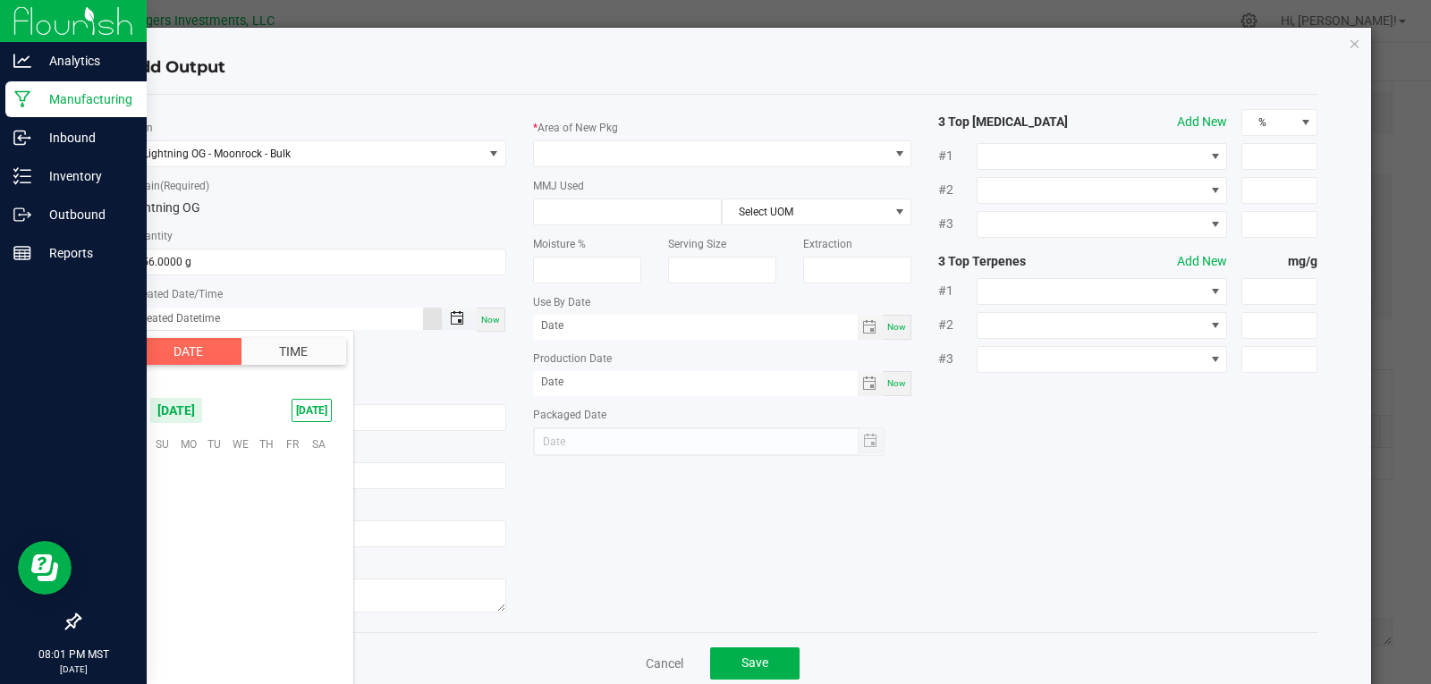
scroll to position [290066, 0]
click at [218, 555] on span "23" at bounding box center [214, 553] width 26 height 28
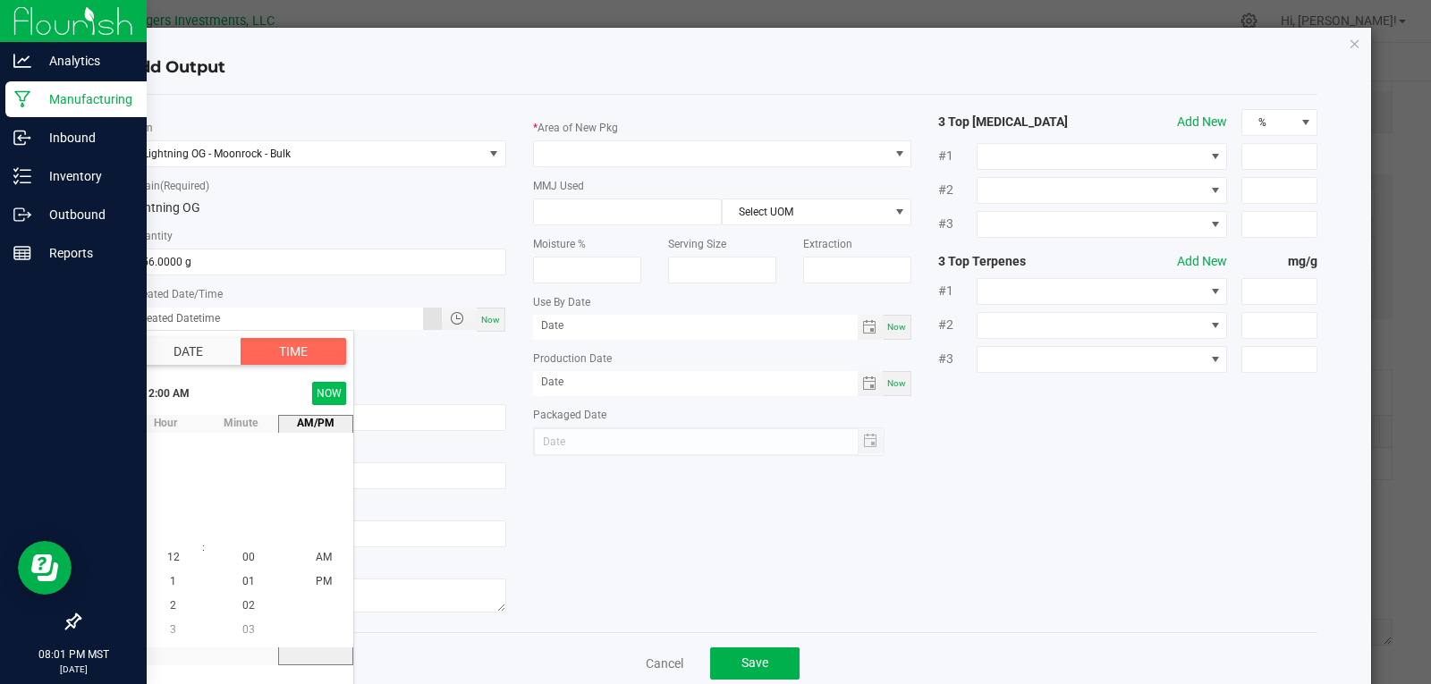
click at [341, 402] on button "NOW" at bounding box center [329, 393] width 34 height 23
click at [321, 395] on button "NOW" at bounding box center [329, 393] width 34 height 23
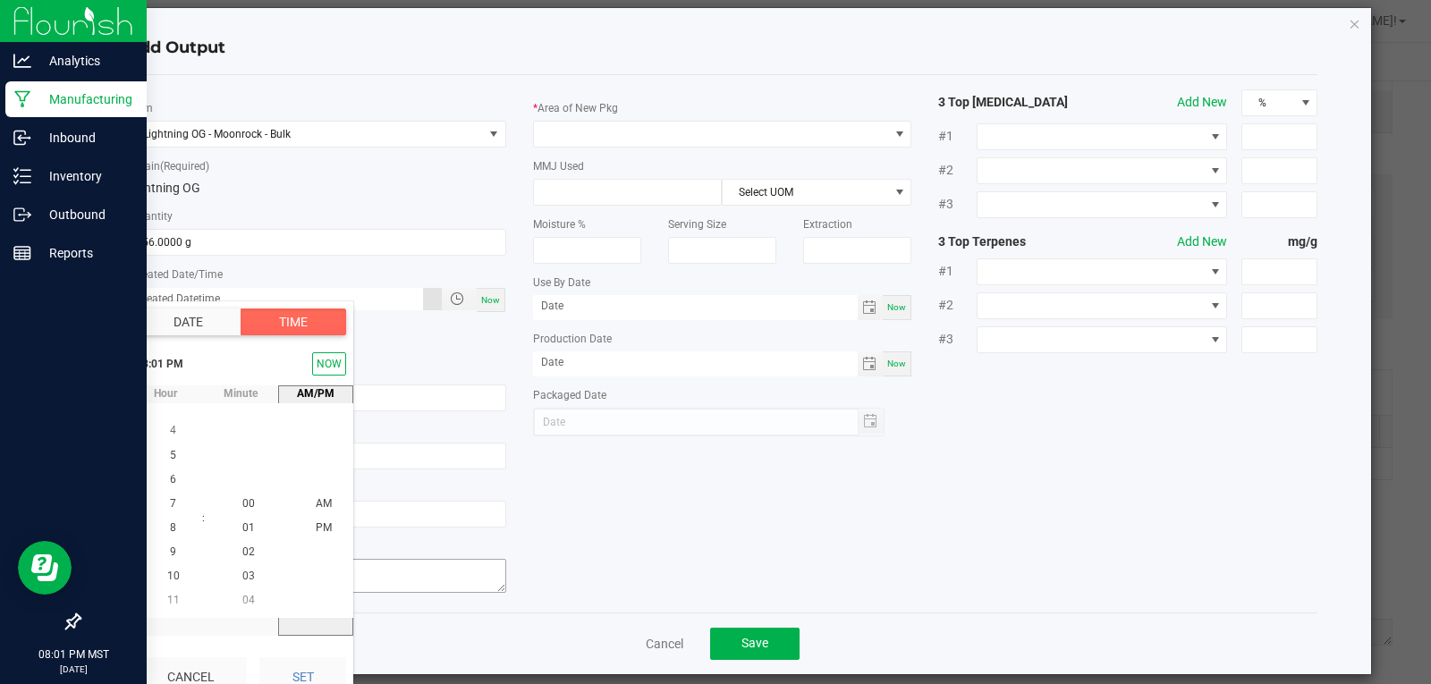
scroll to position [38, 0]
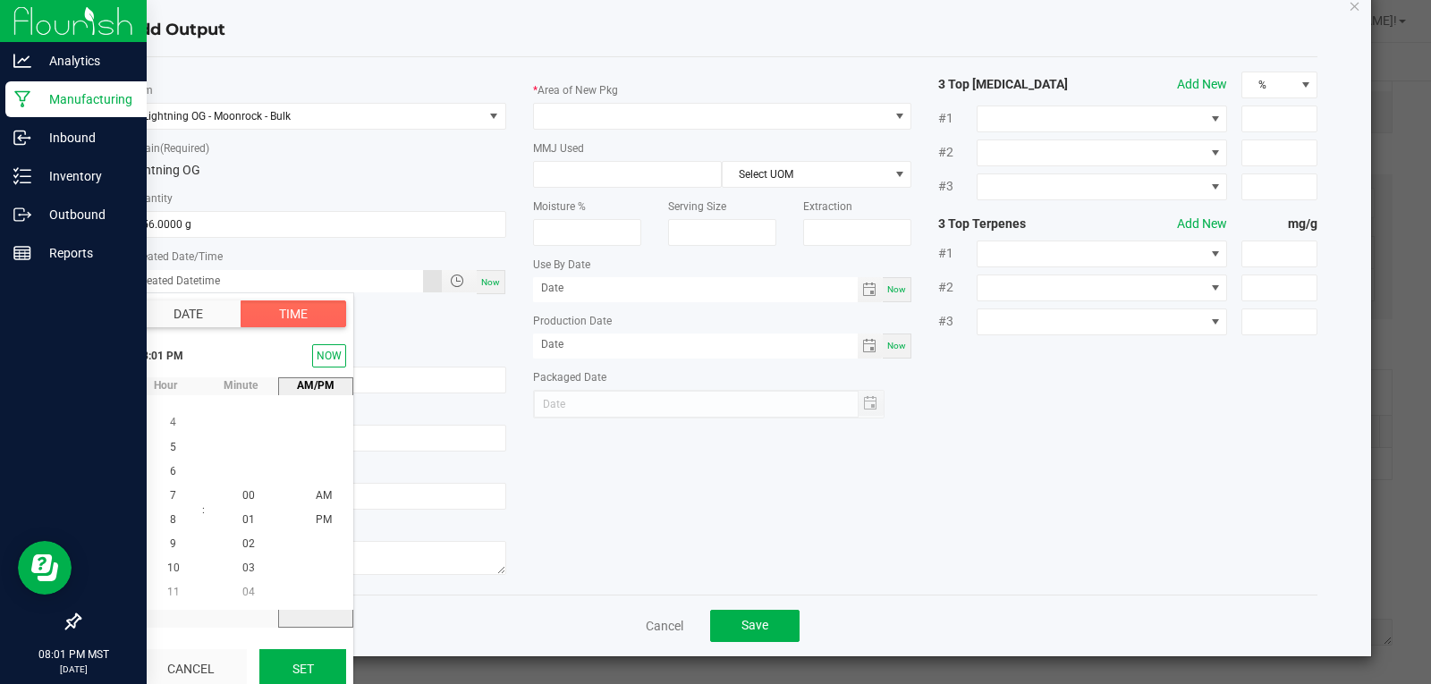
click at [301, 669] on button "Set" at bounding box center [302, 668] width 87 height 39
type input "09/23/2025 8:01 PM"
type input "09/23/2025"
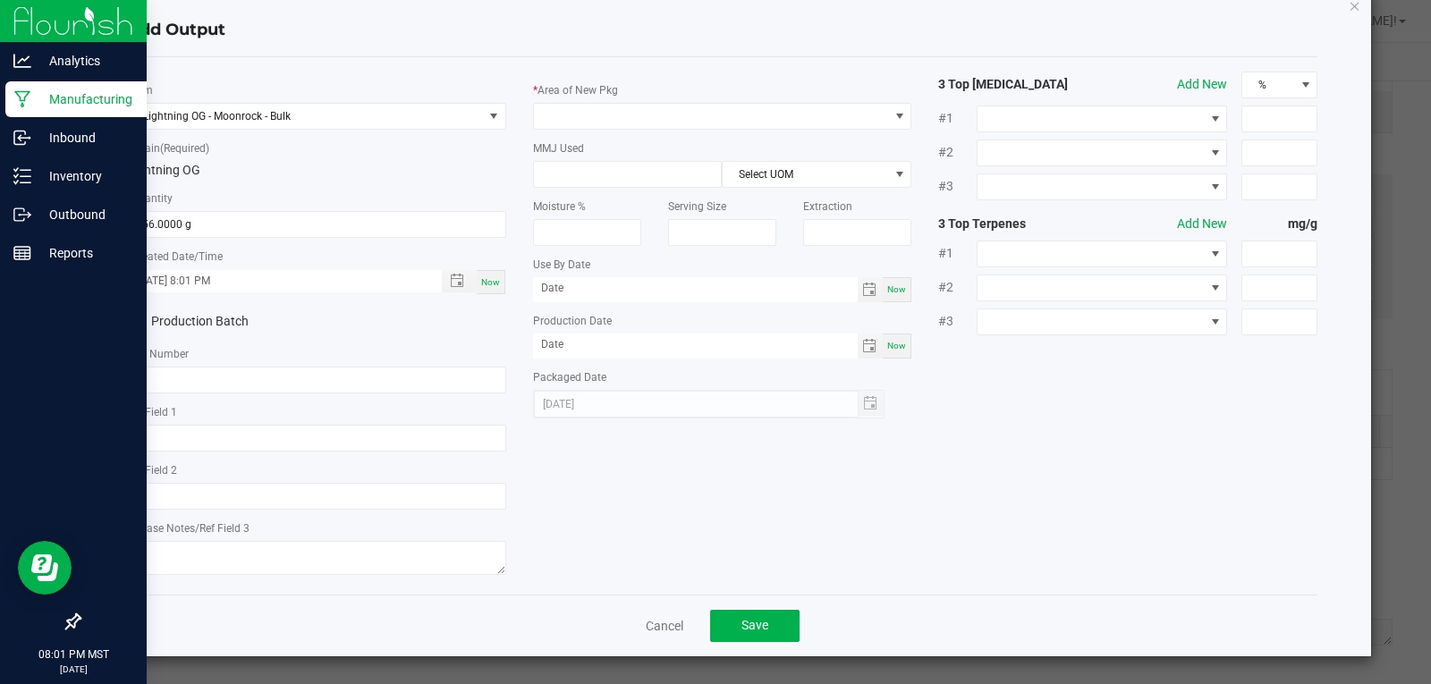
click at [129, 315] on span at bounding box center [135, 322] width 16 height 16
click at [137, 322] on icon at bounding box center [135, 322] width 12 height 0
click at [0, 0] on input "Production Batch" at bounding box center [0, 0] width 0 height 0
click at [178, 377] on input "text" at bounding box center [316, 380] width 379 height 27
type input "LOMR-1611"
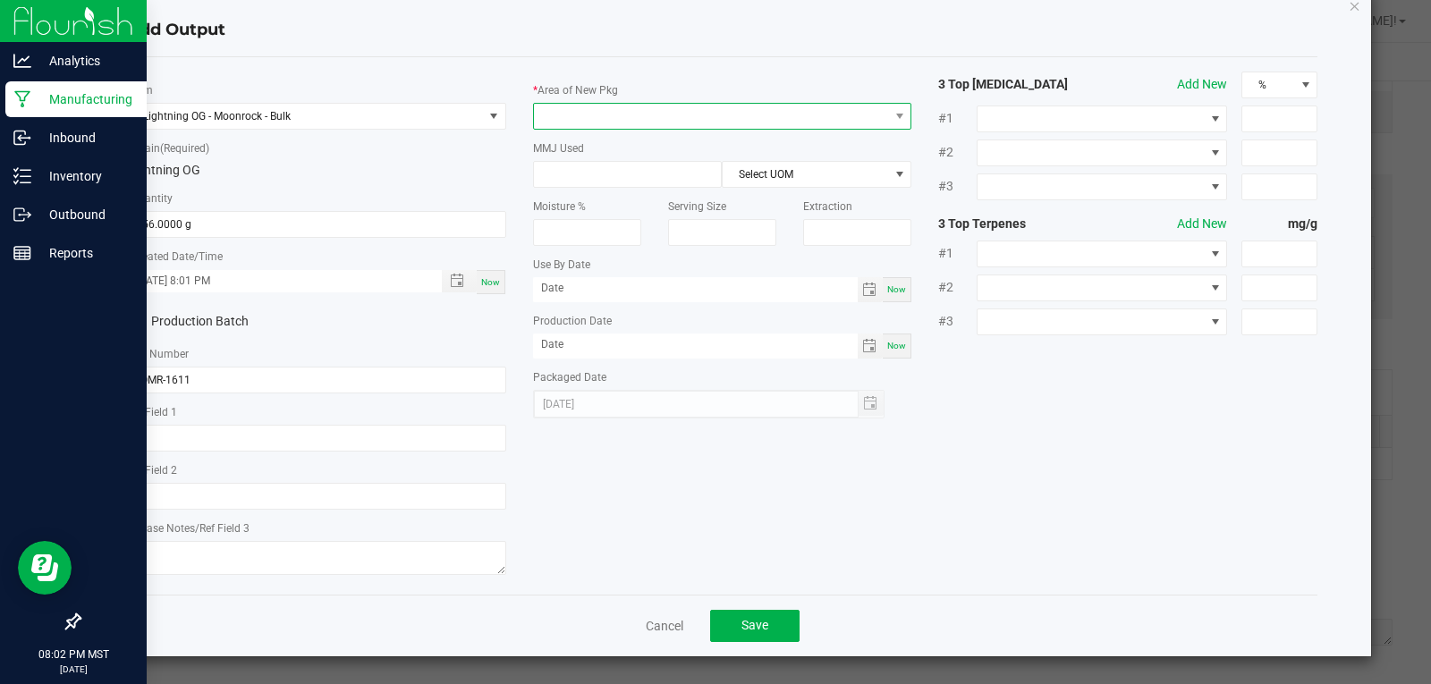
click at [585, 117] on span at bounding box center [711, 116] width 355 height 25
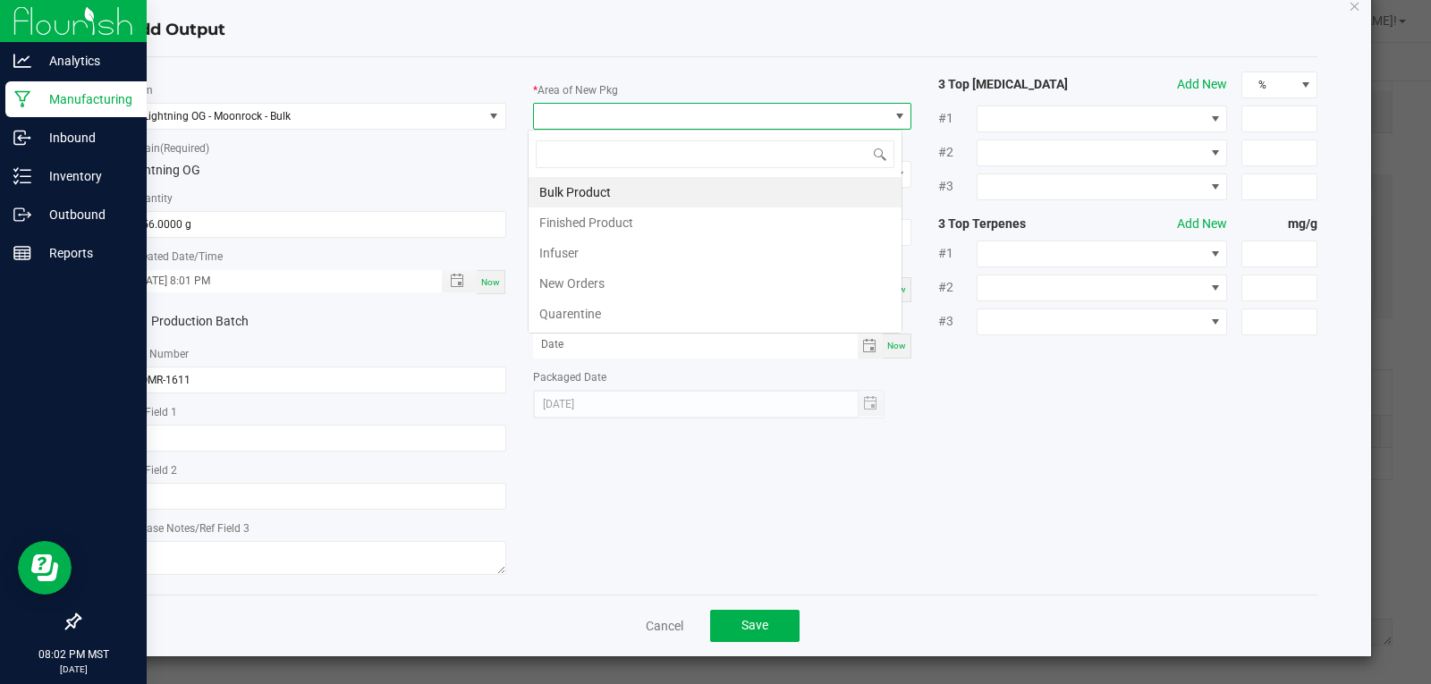
scroll to position [27, 376]
click at [591, 187] on li "Bulk Product" at bounding box center [715, 192] width 373 height 30
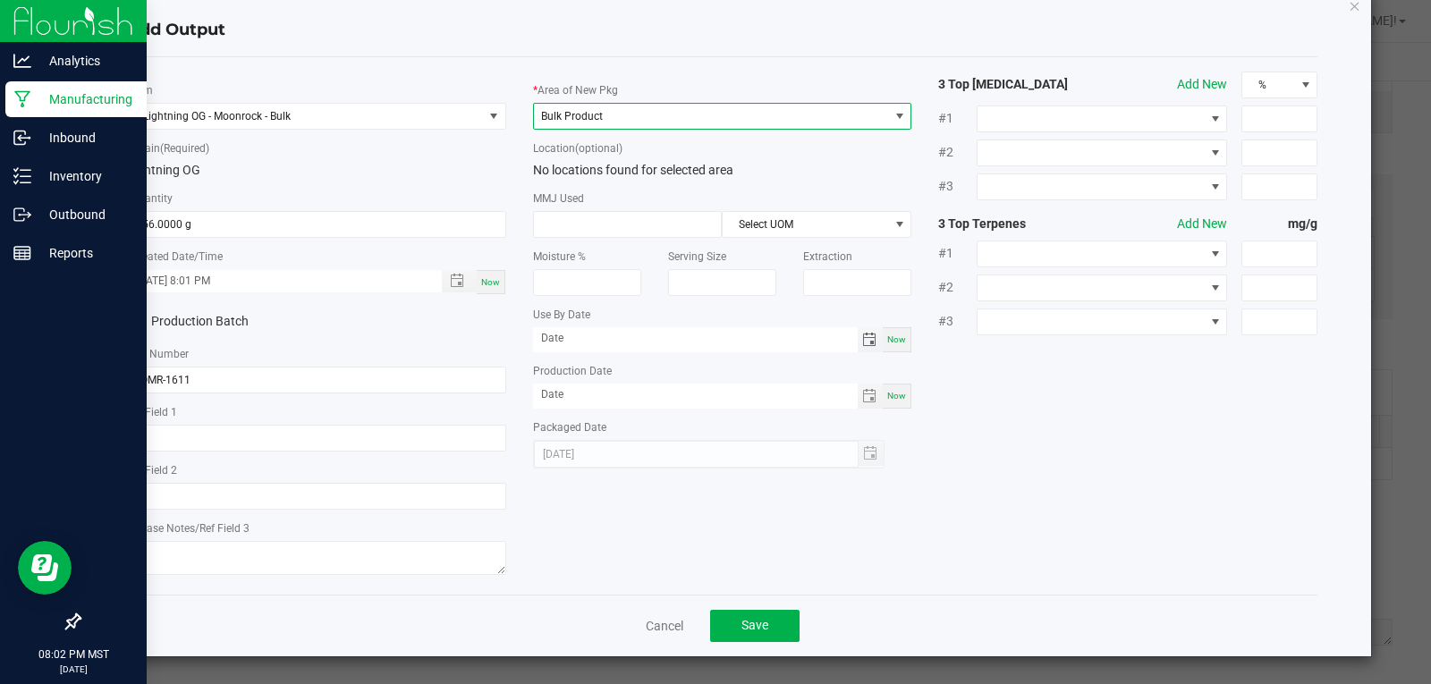
click at [863, 341] on span "Toggle calendar" at bounding box center [869, 340] width 14 height 14
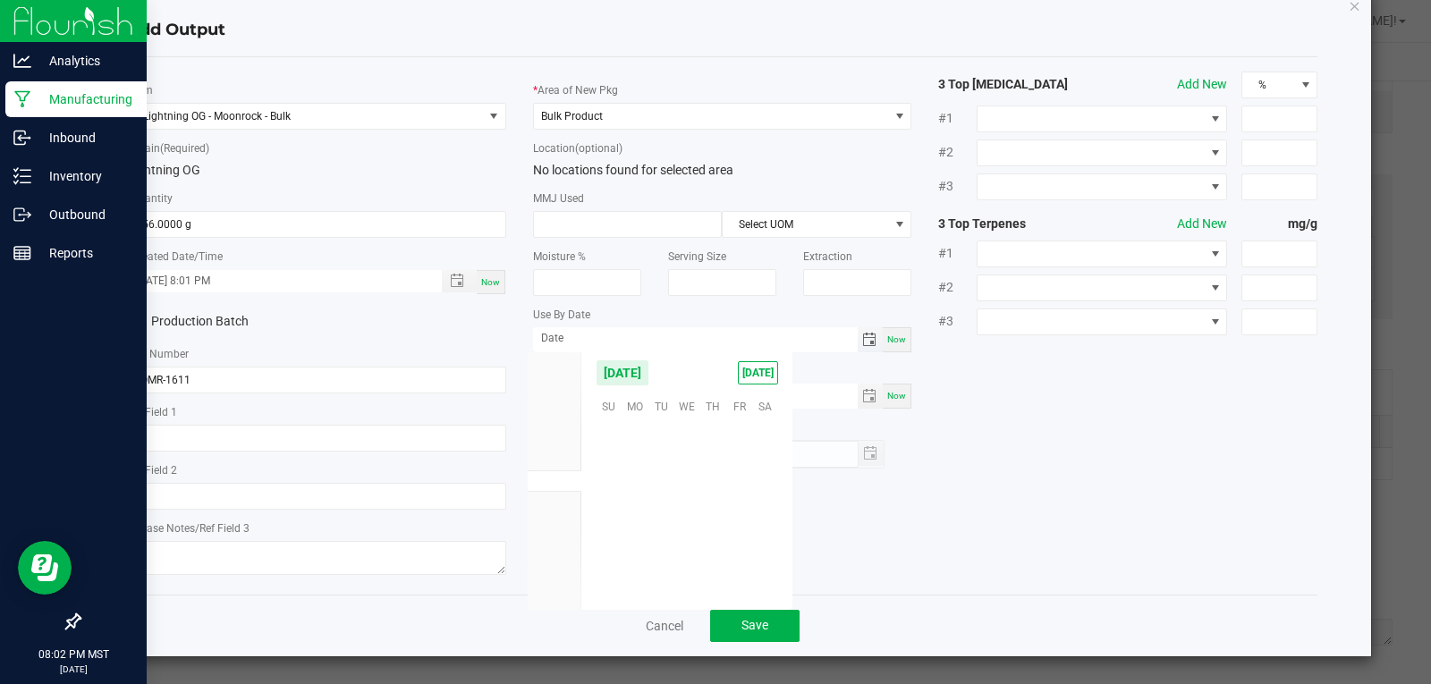
scroll to position [290066, 0]
click at [649, 371] on span "September 2025" at bounding box center [623, 373] width 54 height 27
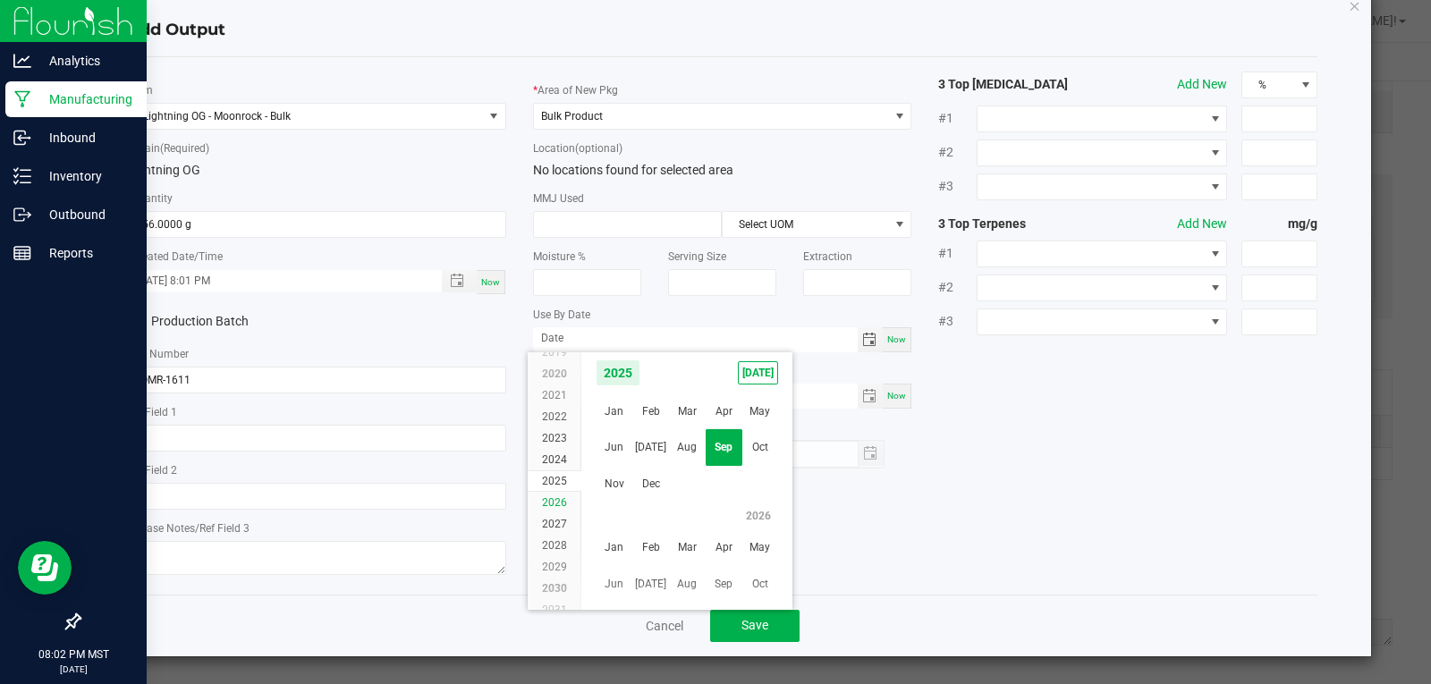
click at [555, 504] on span "2026" at bounding box center [554, 502] width 25 height 13
click at [724, 453] on span "Sep" at bounding box center [724, 448] width 37 height 37
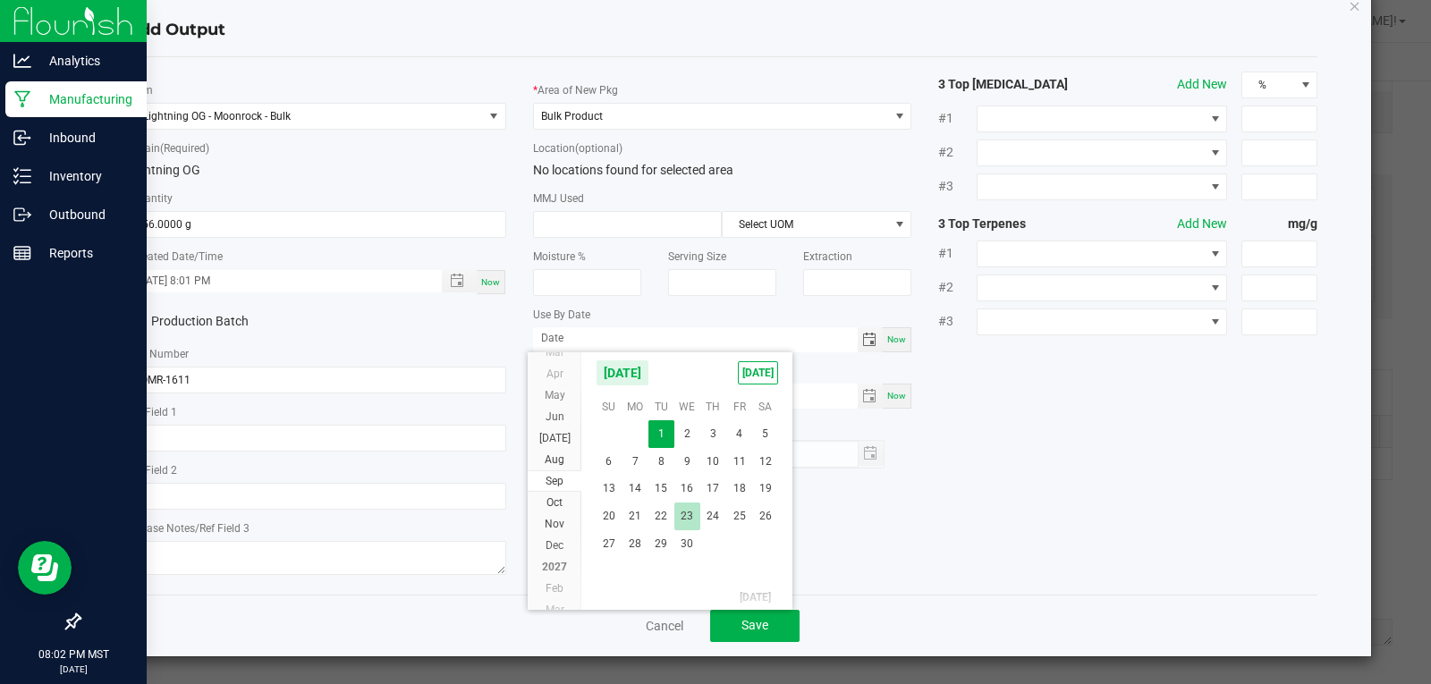
click at [691, 512] on span "23" at bounding box center [687, 517] width 26 height 28
type input "09/23/2026"
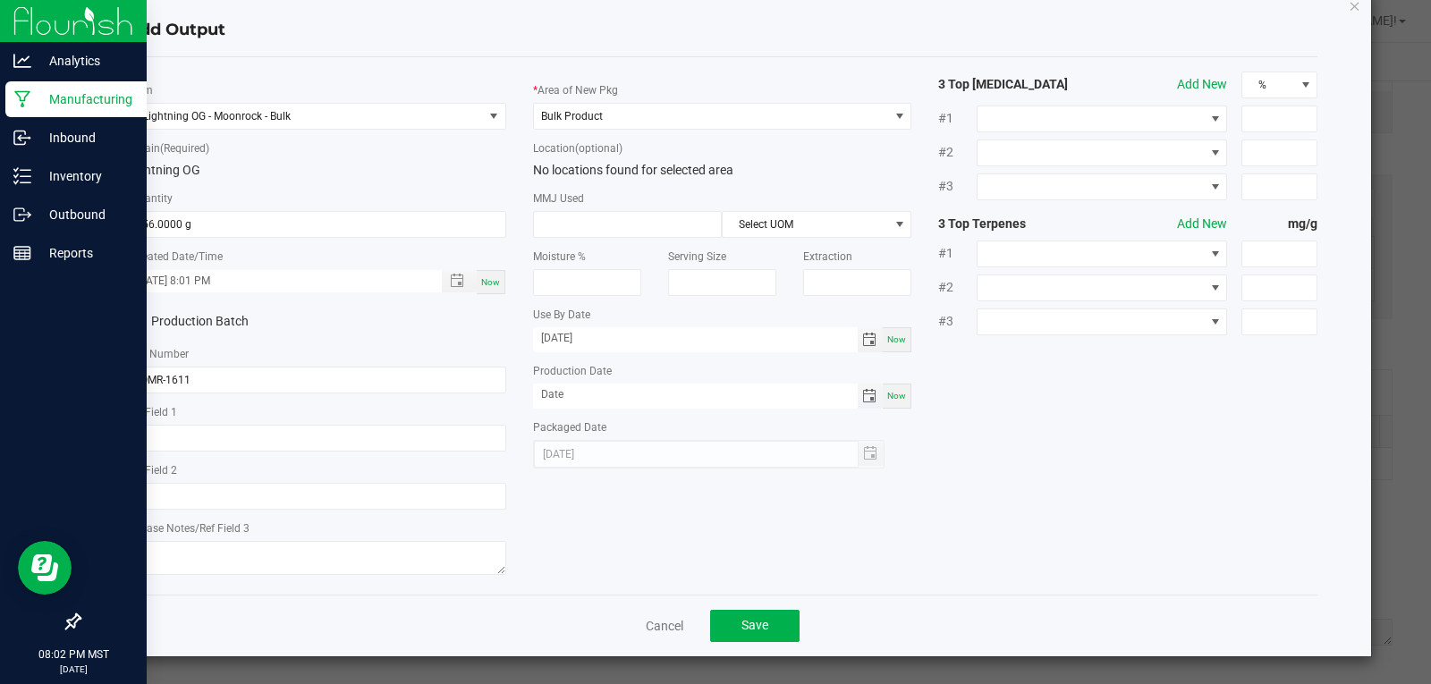
click at [862, 394] on span "Toggle calendar" at bounding box center [869, 396] width 14 height 14
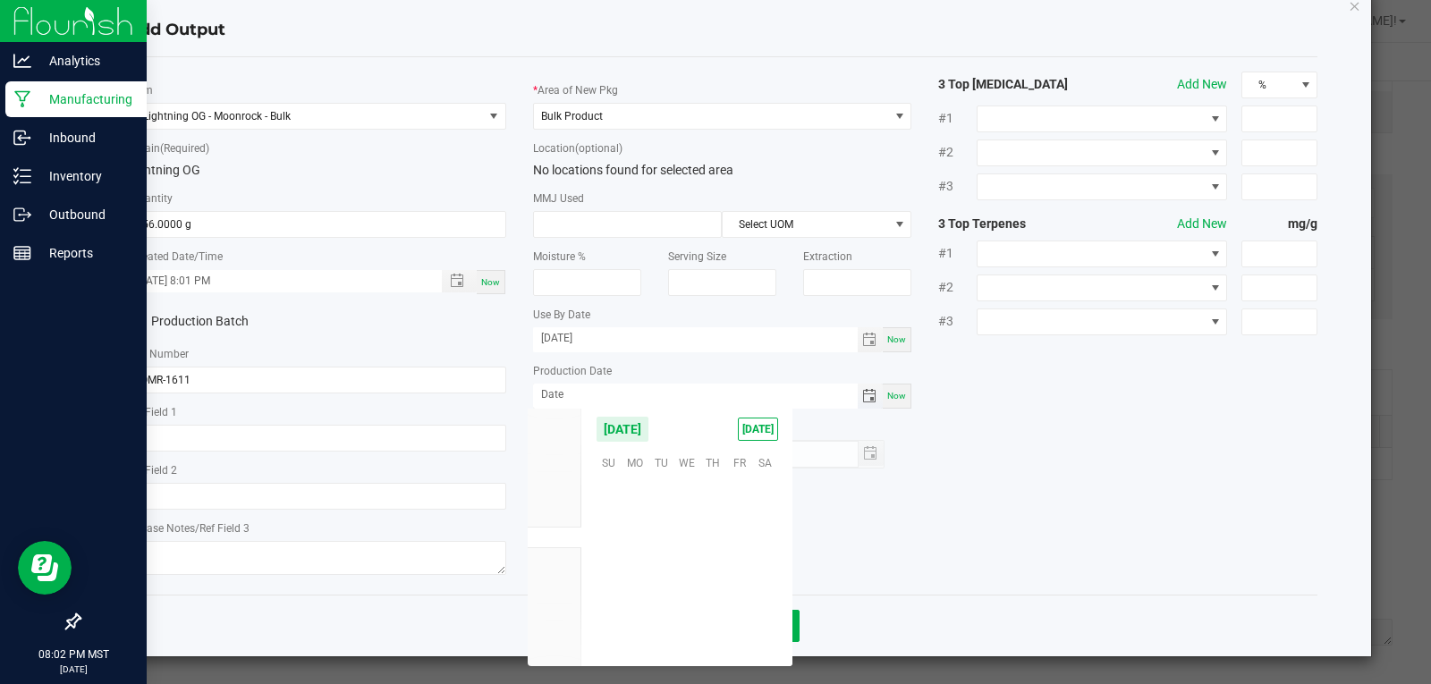
scroll to position [290066, 0]
click at [668, 572] on span "23" at bounding box center [661, 572] width 26 height 28
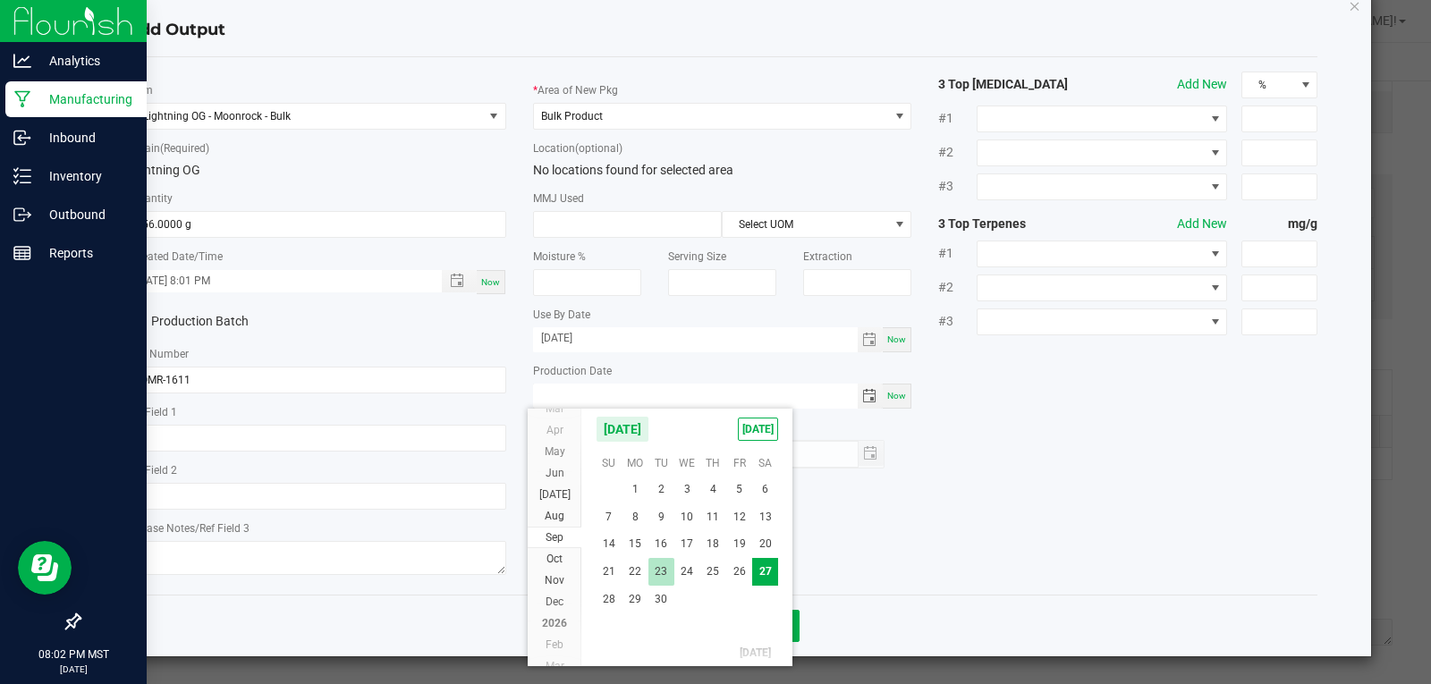
type input "09/23/2025"
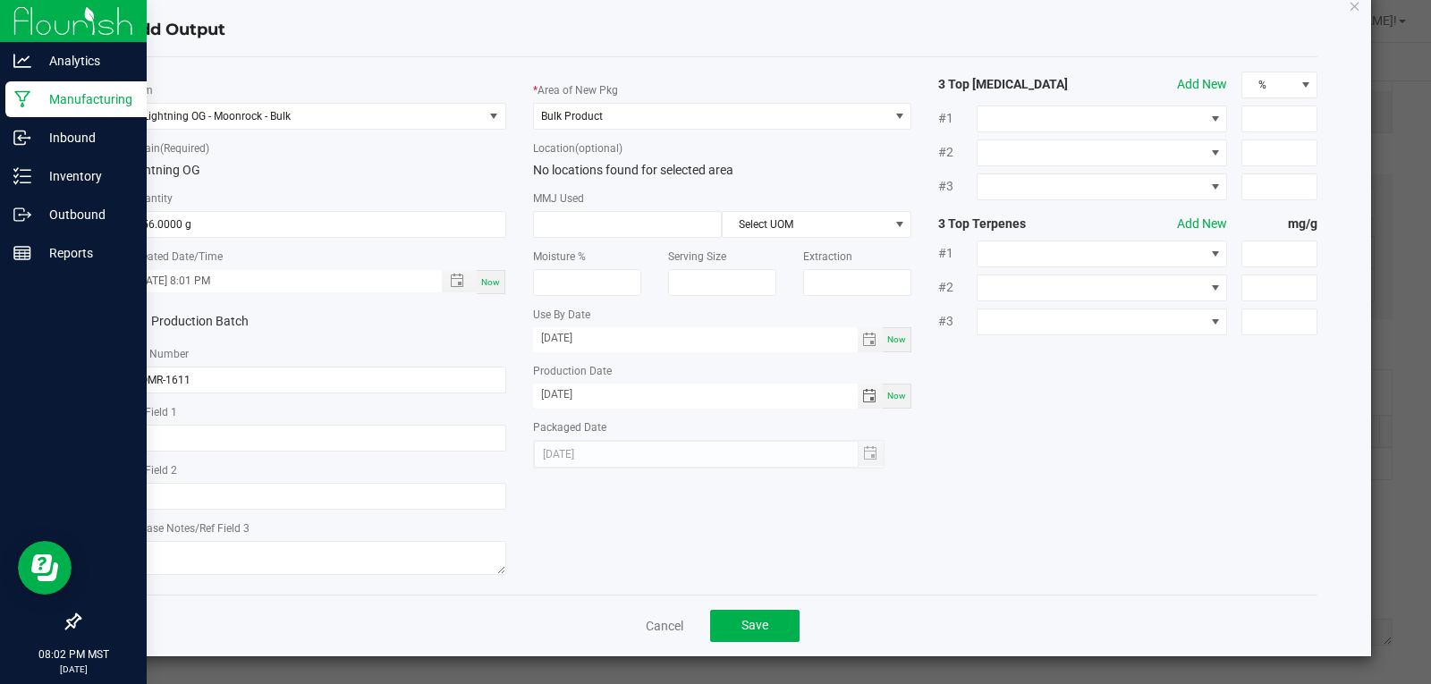
click at [926, 551] on div "* Item Lightning OG - Moonrock - Bulk * Strain (Required) Lightning OG * Quanti…" at bounding box center [723, 326] width 1218 height 509
click at [450, 280] on span "Toggle popup" at bounding box center [457, 281] width 14 height 14
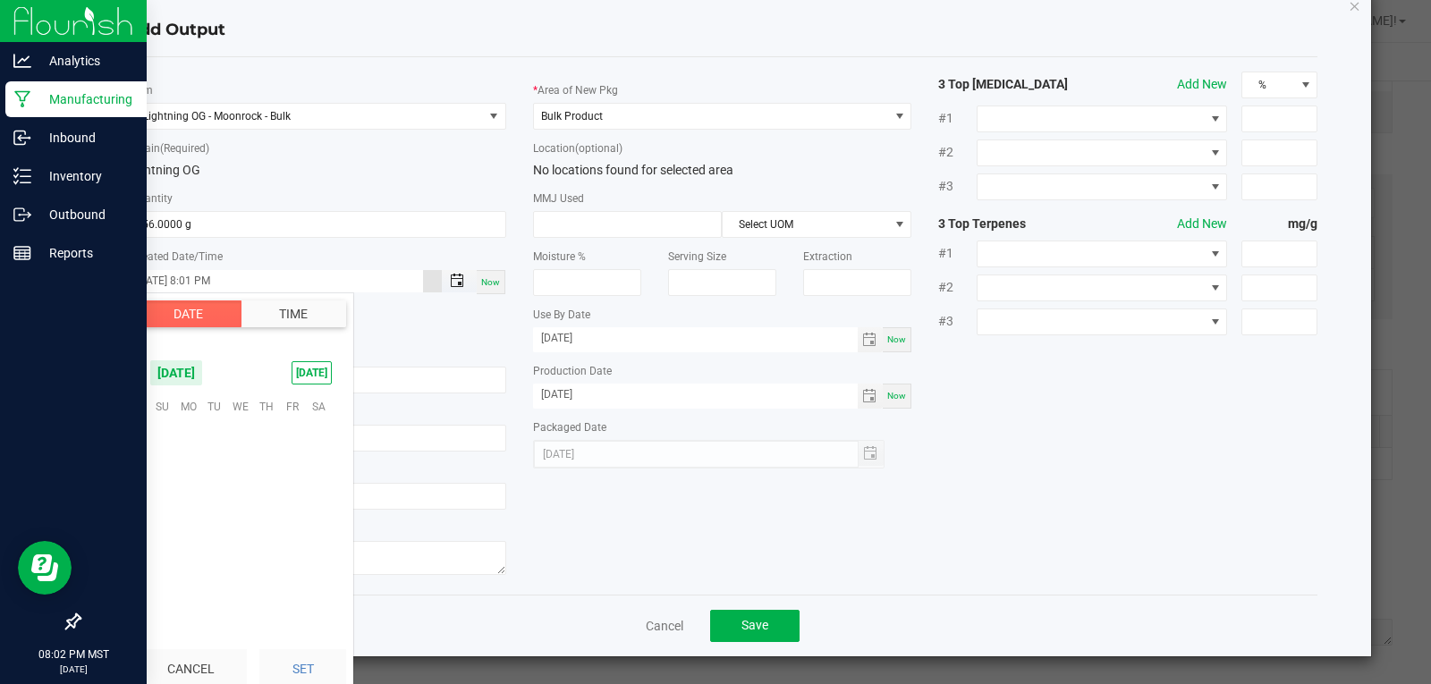
scroll to position [24, 0]
click at [307, 307] on button "Time" at bounding box center [294, 314] width 106 height 27
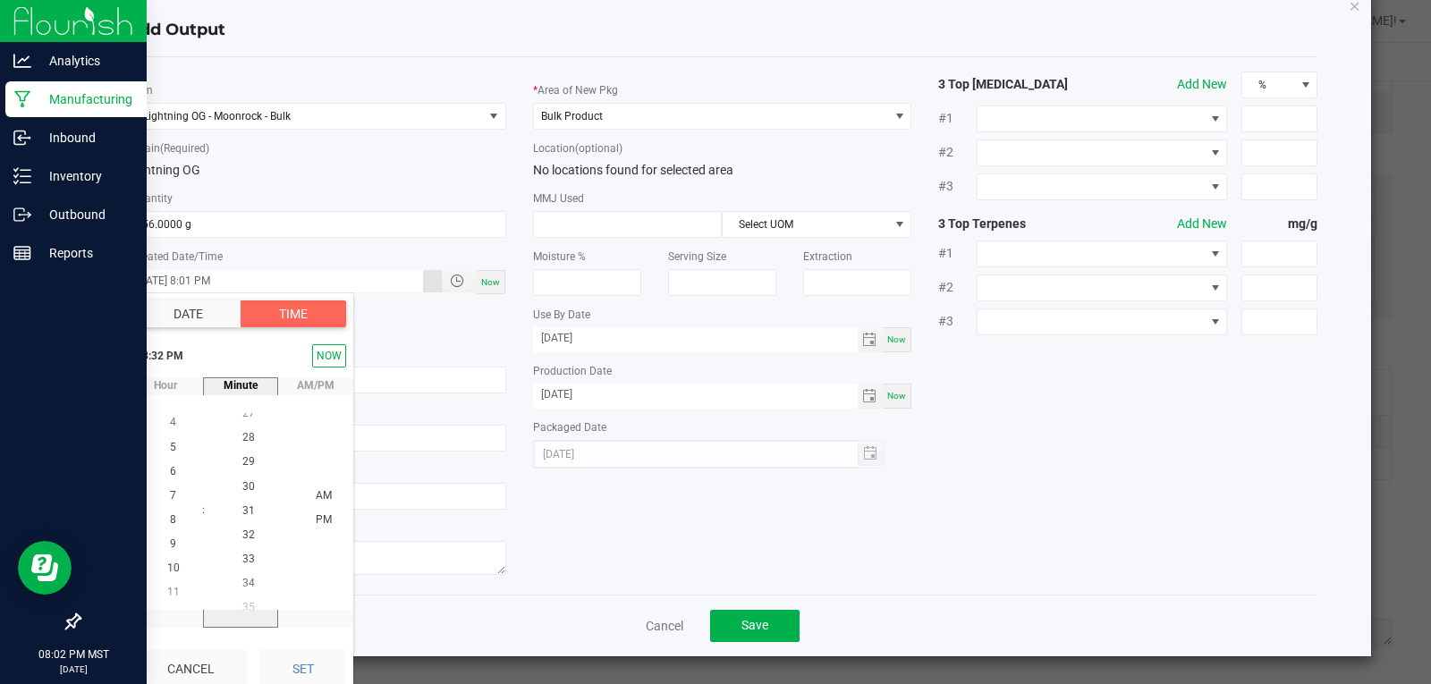
scroll to position [777, 0]
click at [246, 470] on span "30" at bounding box center [248, 471] width 13 height 13
click at [317, 498] on span "AM" at bounding box center [324, 495] width 16 height 13
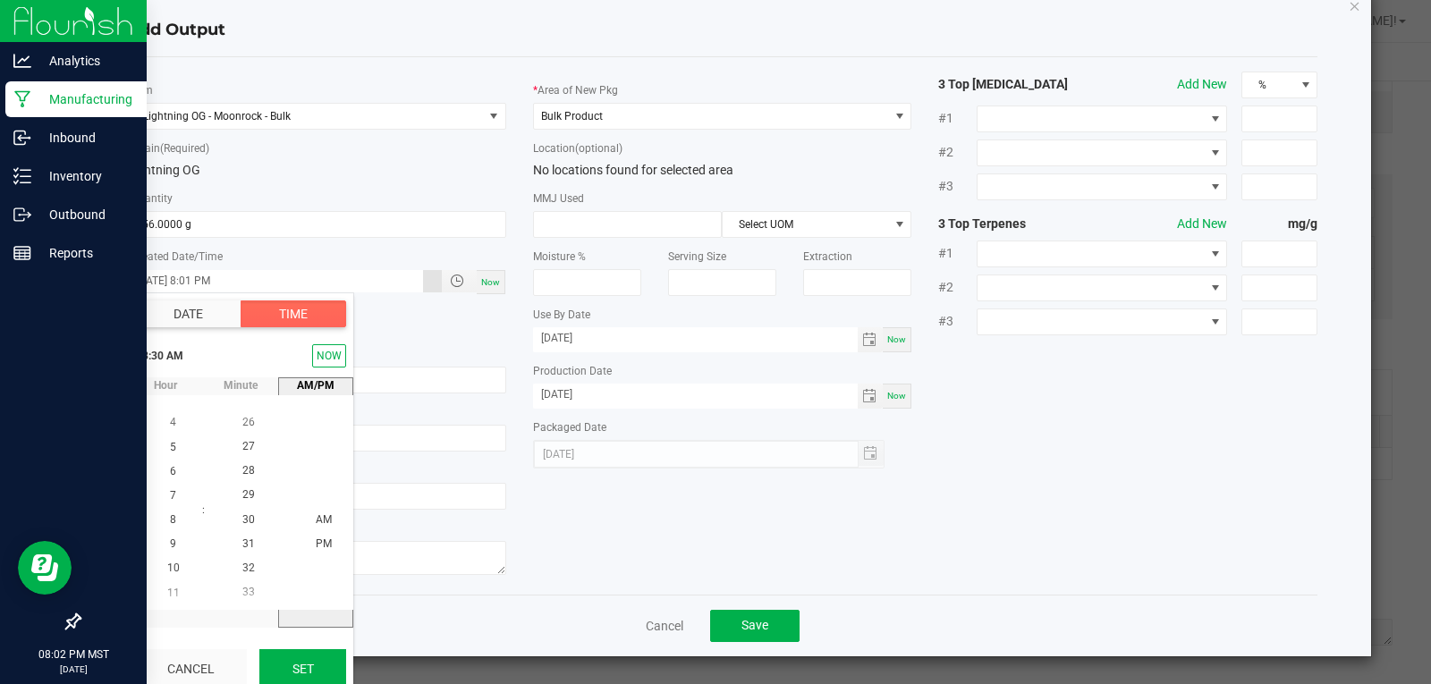
click at [304, 665] on button "Set" at bounding box center [302, 668] width 87 height 39
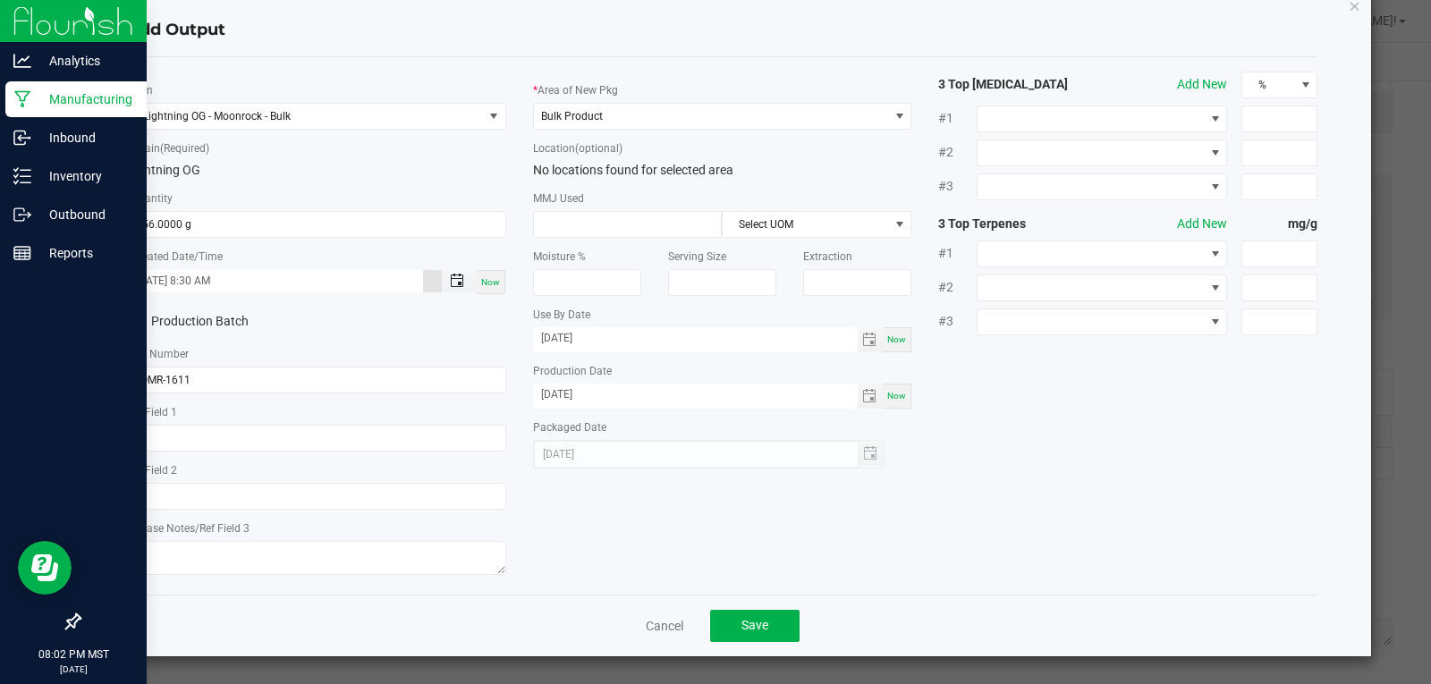
click at [453, 283] on span "Toggle popup" at bounding box center [457, 281] width 14 height 14
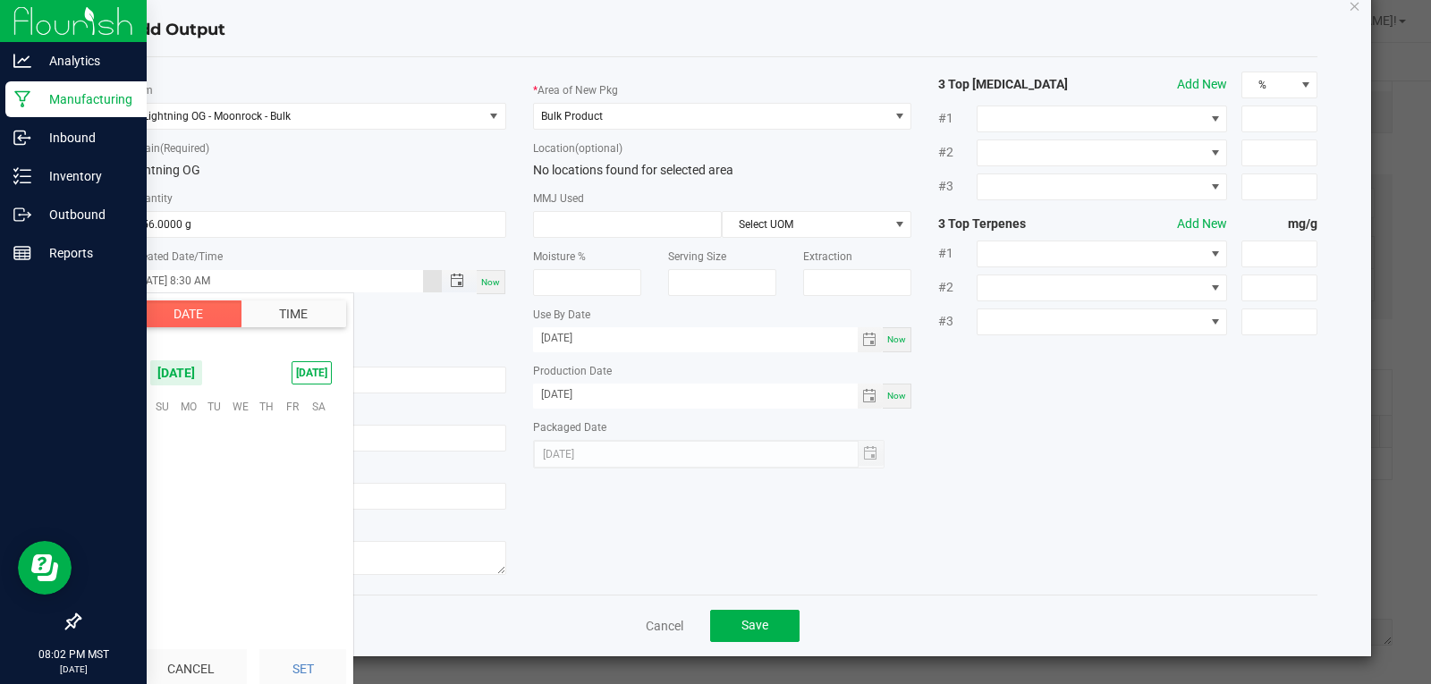
scroll to position [729, 0]
click at [292, 308] on button "Time" at bounding box center [294, 314] width 106 height 27
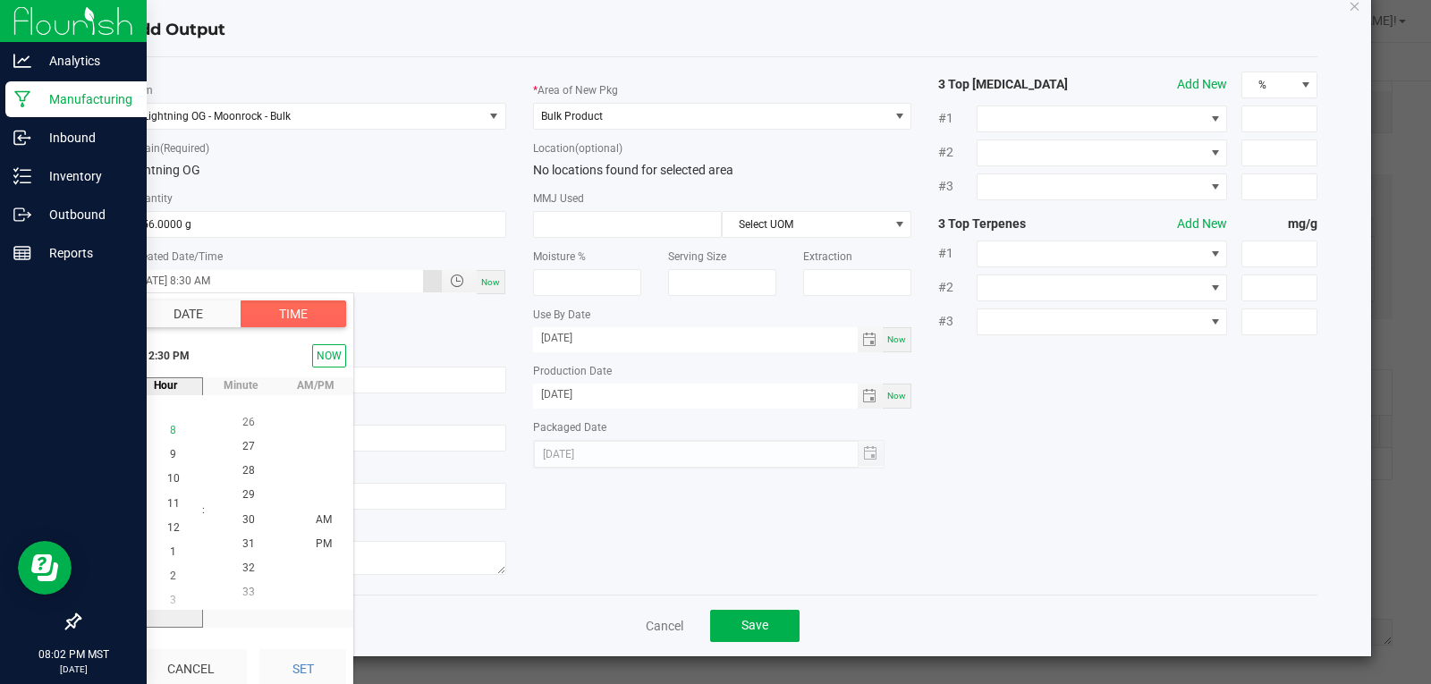
scroll to position [0, 0]
click at [170, 538] on span "9" at bounding box center [173, 544] width 6 height 13
click at [304, 659] on button "Set" at bounding box center [302, 668] width 87 height 39
type input "09/23/2025 9:30 AM"
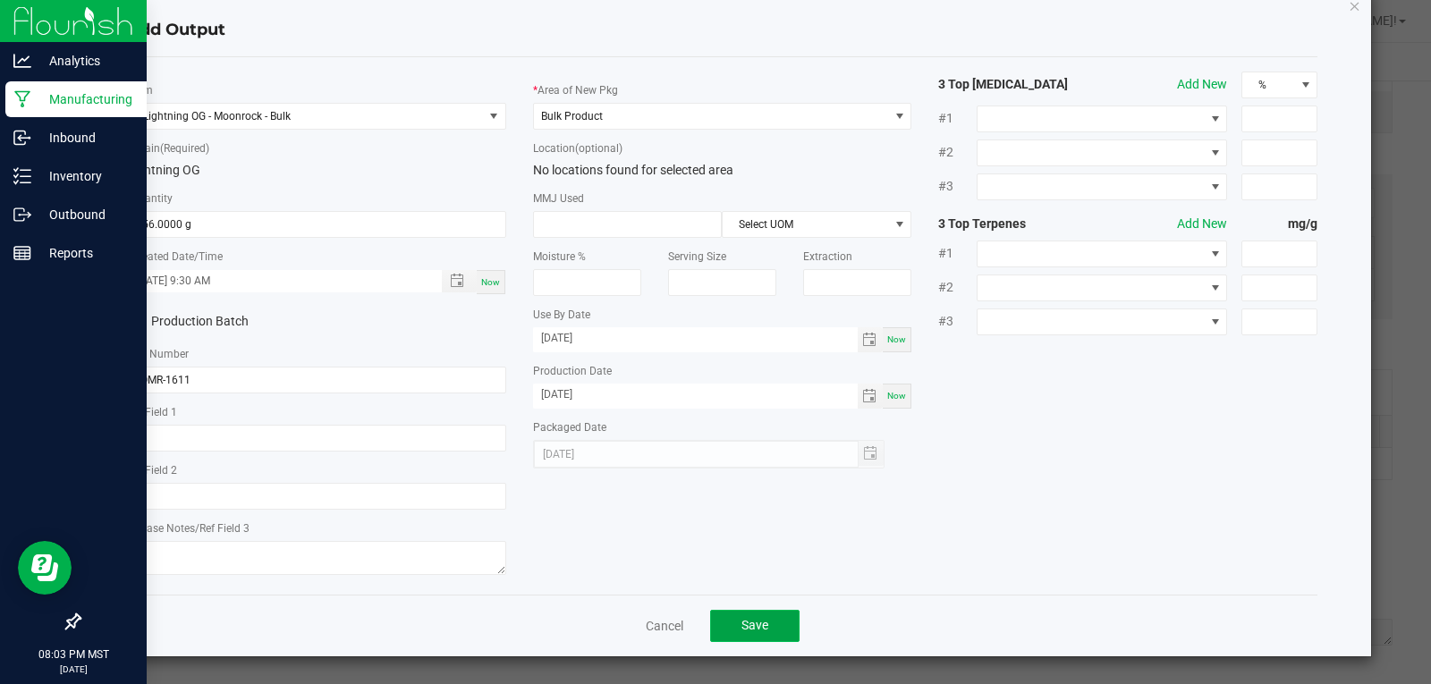
click at [728, 619] on button "Save" at bounding box center [754, 626] width 89 height 32
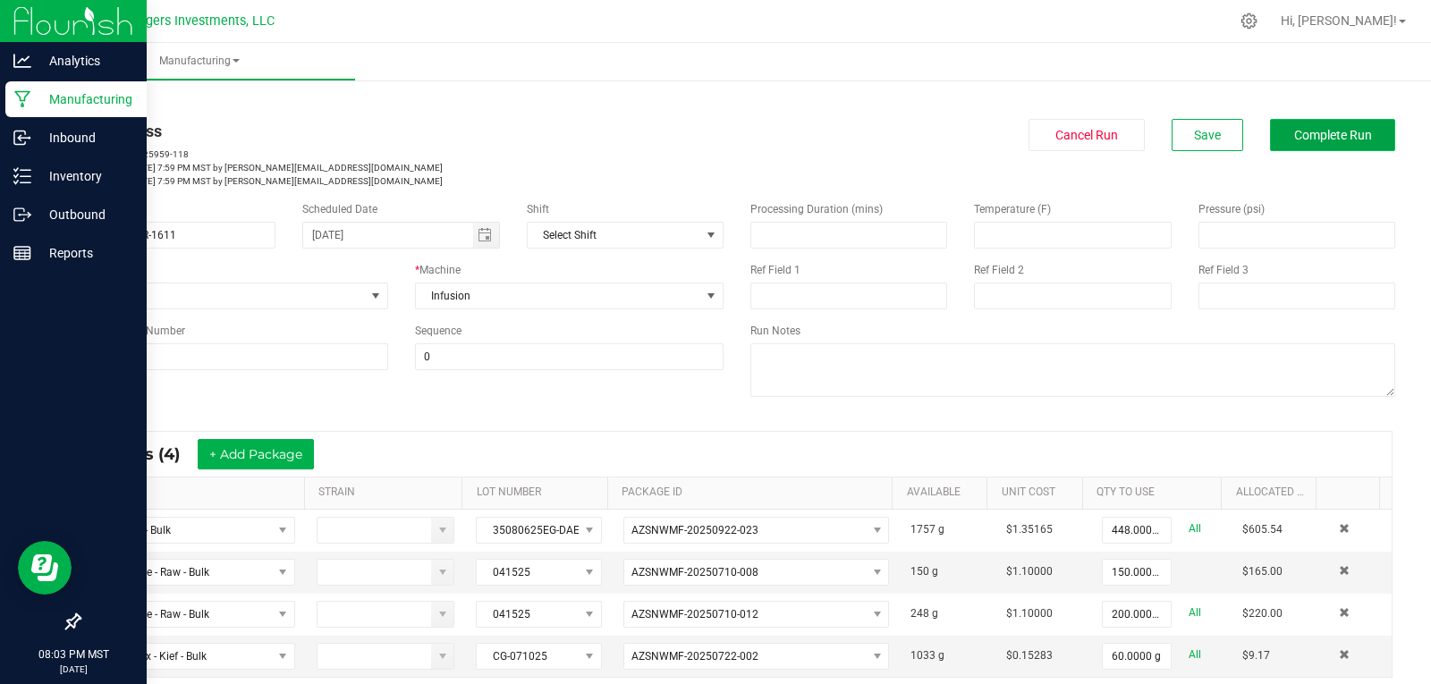
click at [1305, 134] on span "Complete Run" at bounding box center [1333, 135] width 78 height 14
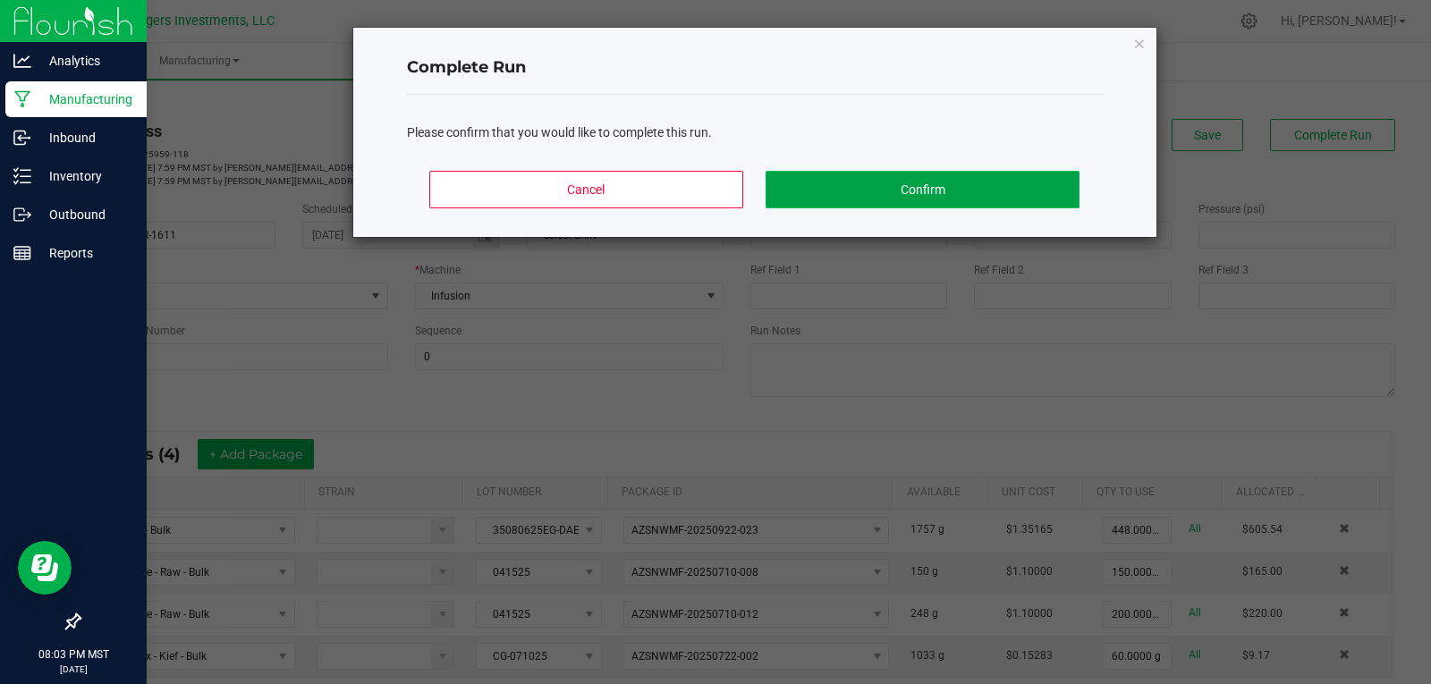
click at [855, 191] on button "Confirm" at bounding box center [922, 190] width 313 height 38
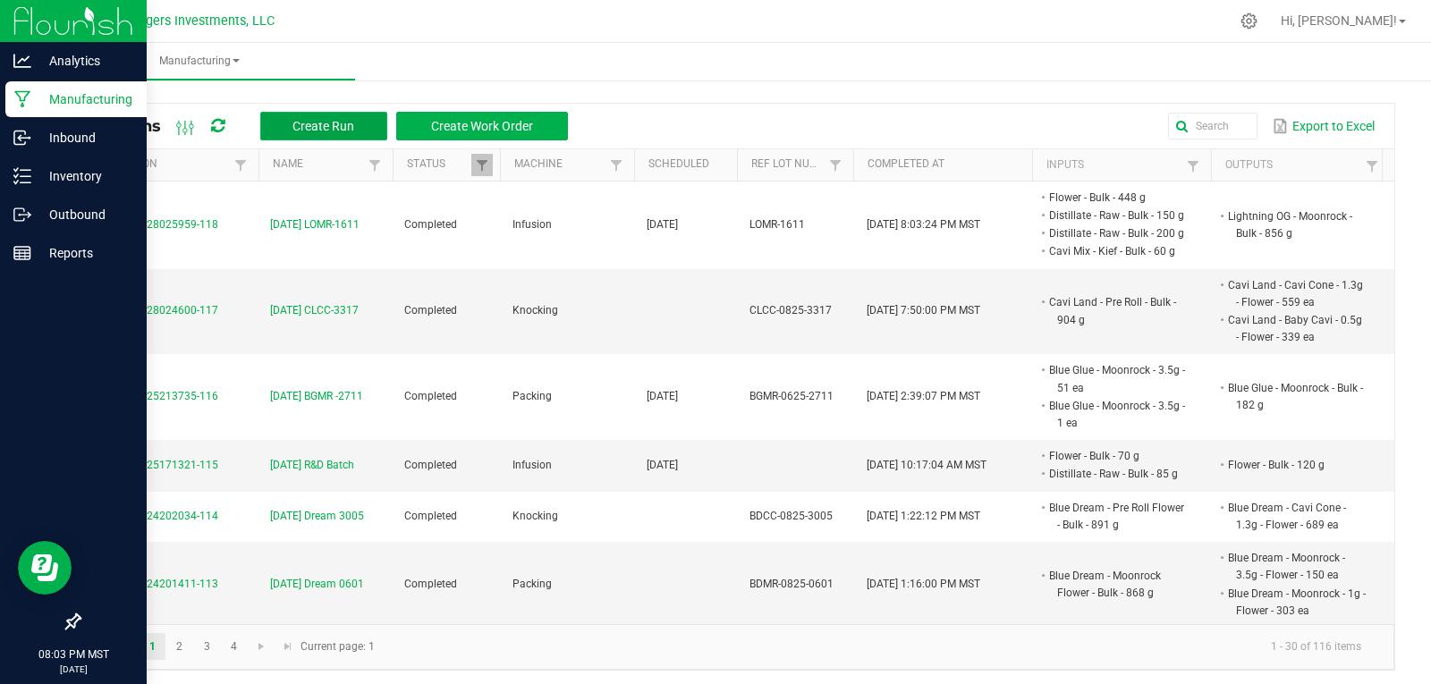
click at [354, 121] on span "Create Run" at bounding box center [323, 126] width 62 height 14
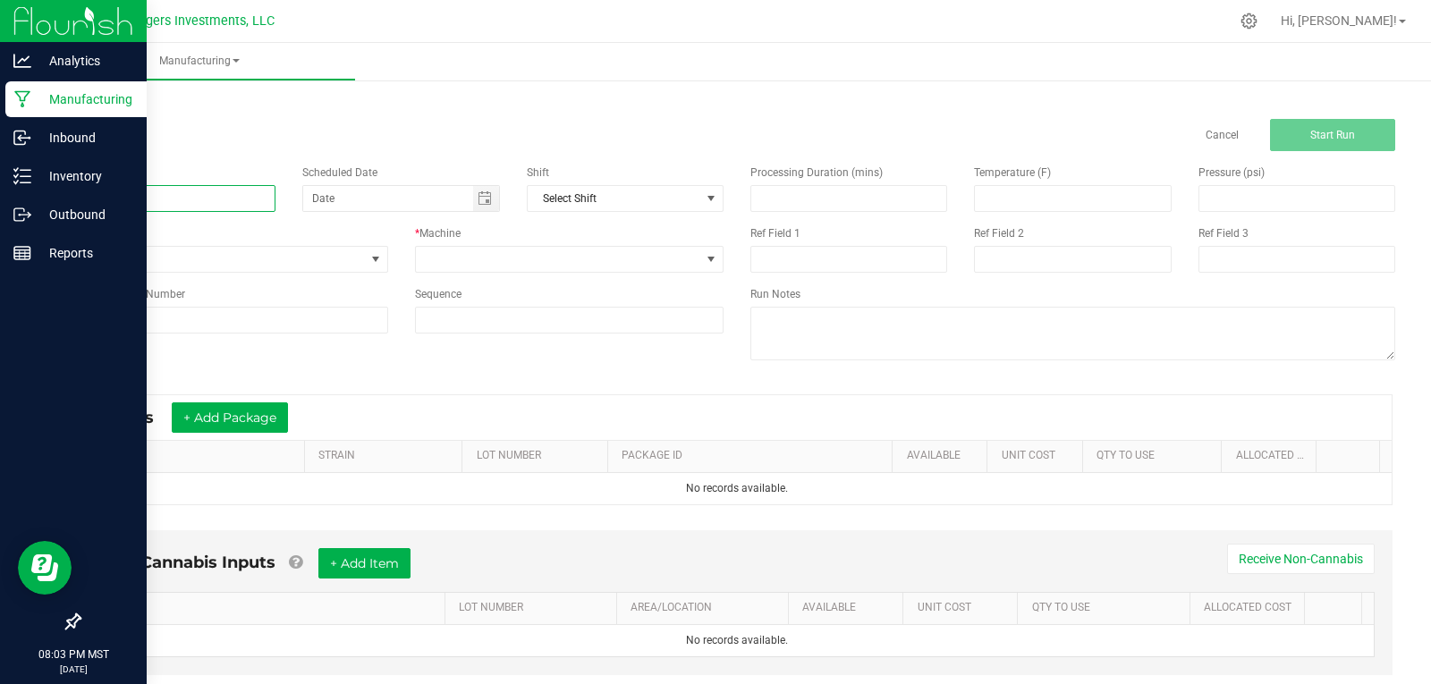
click at [162, 200] on input at bounding box center [177, 198] width 197 height 27
click at [479, 200] on span "Toggle calendar" at bounding box center [485, 198] width 14 height 14
type input "9-27-25 FDMR-0216"
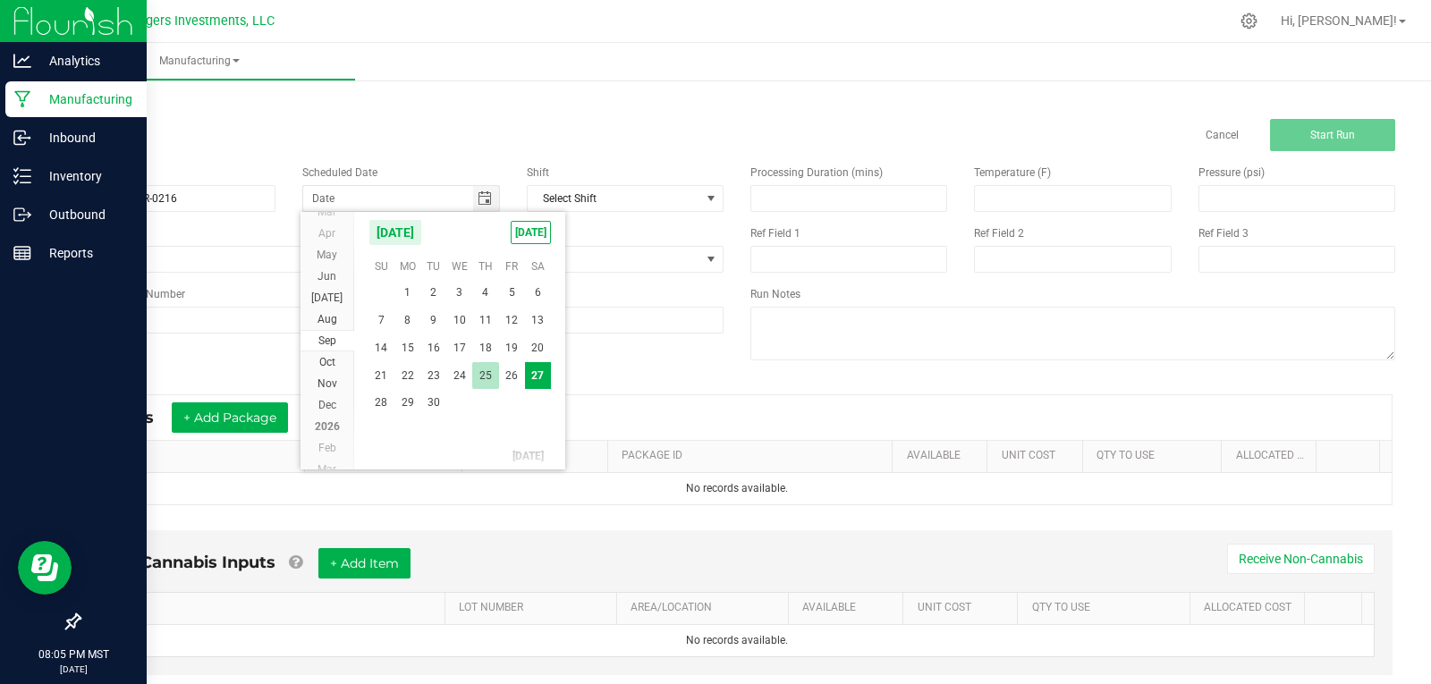
click at [485, 378] on span "25" at bounding box center [485, 376] width 26 height 28
type input "09/25/2025"
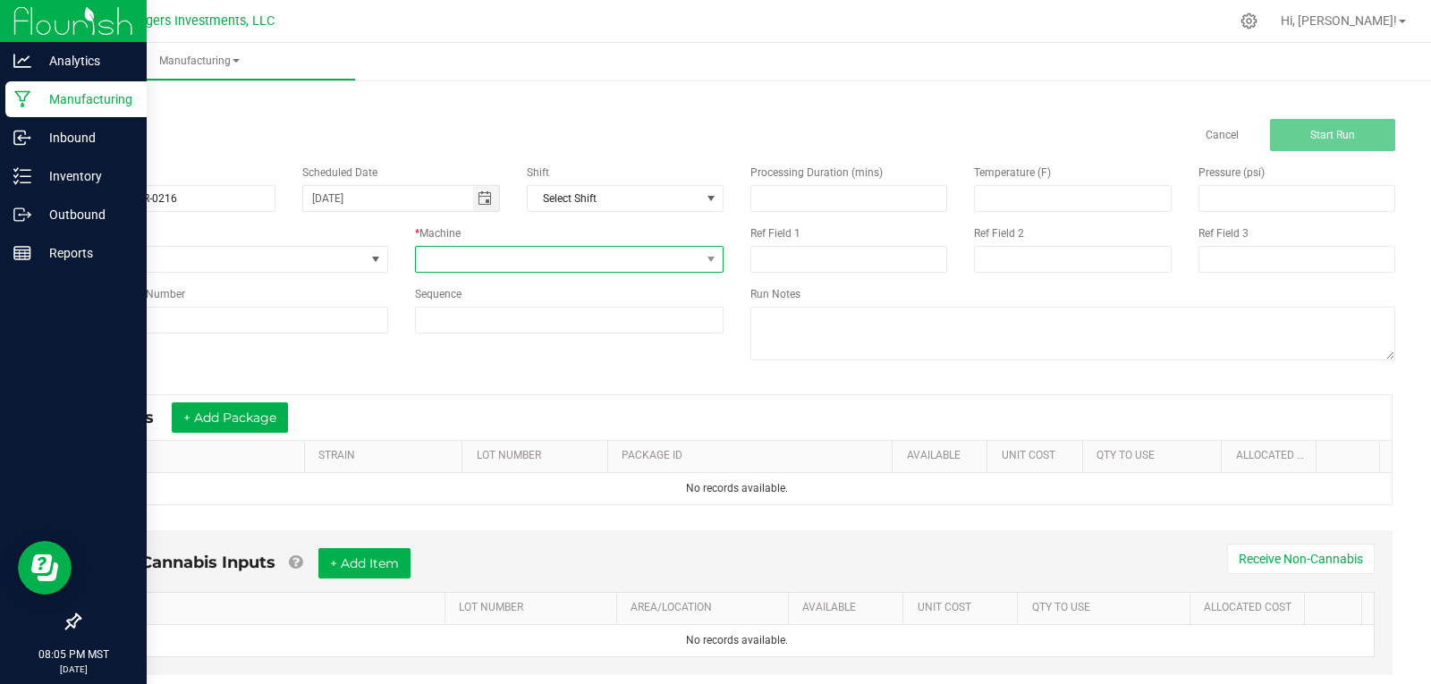
click at [518, 262] on span at bounding box center [558, 259] width 285 height 25
click at [488, 367] on li "Infusion" at bounding box center [564, 366] width 304 height 30
click at [226, 315] on input at bounding box center [233, 320] width 309 height 27
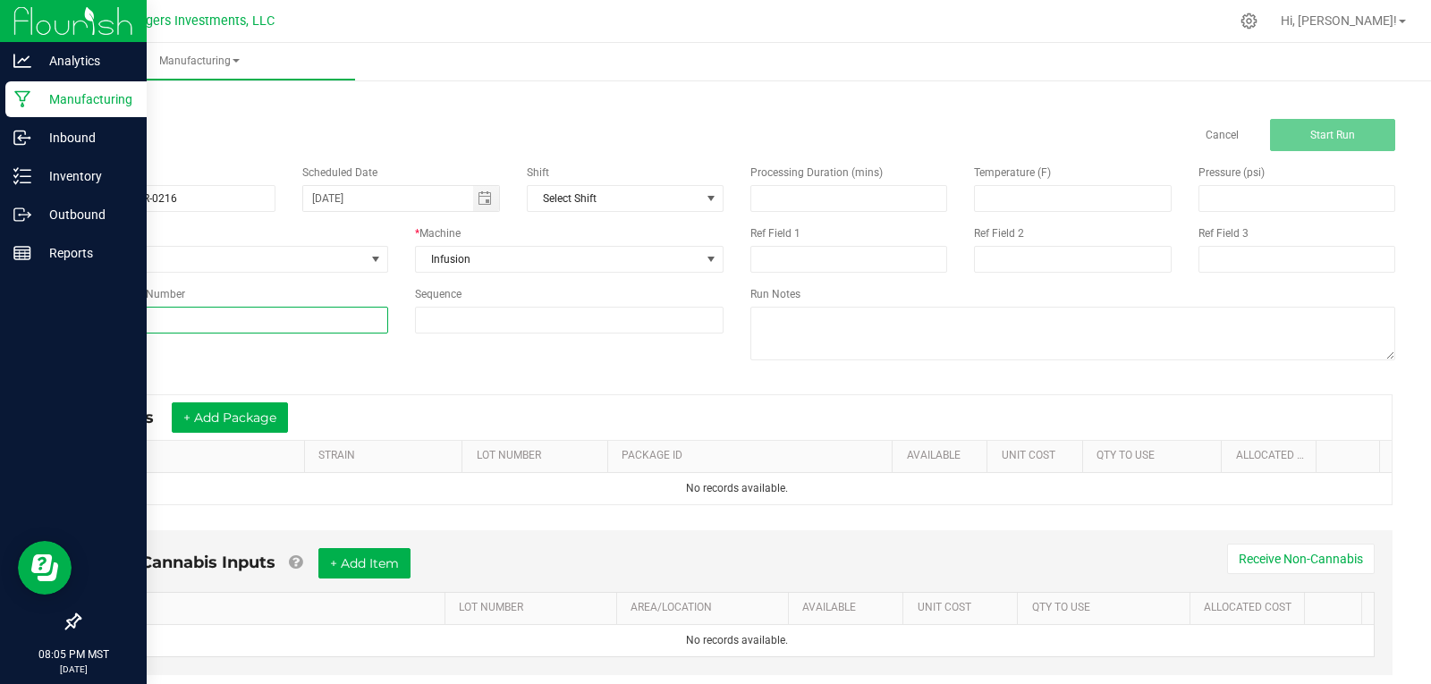
drag, startPoint x: 148, startPoint y: 320, endPoint x: 44, endPoint y: 330, distance: 105.1
click at [44, 330] on div "< All Runs Cancel Start Run Name 9-27-25 FDMR-0216 Scheduled Date 09/25/2025 Sh…" at bounding box center [737, 401] width 1388 height 651
type input "FDMR-0216"
click at [689, 367] on div "Name 9-27-25 FDMR-0216 Scheduled Date 09/25/2025 Shift Select Shift Run Type No…" at bounding box center [736, 264] width 1343 height 227
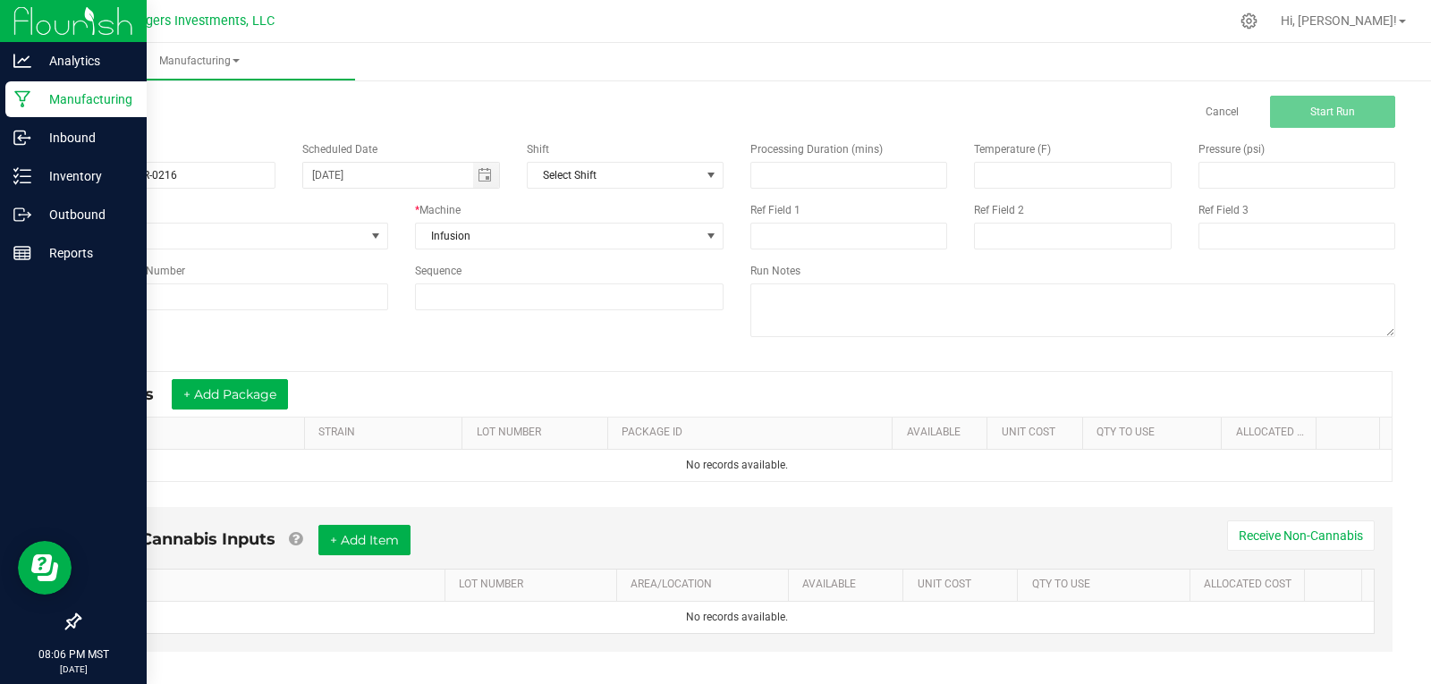
scroll to position [43, 0]
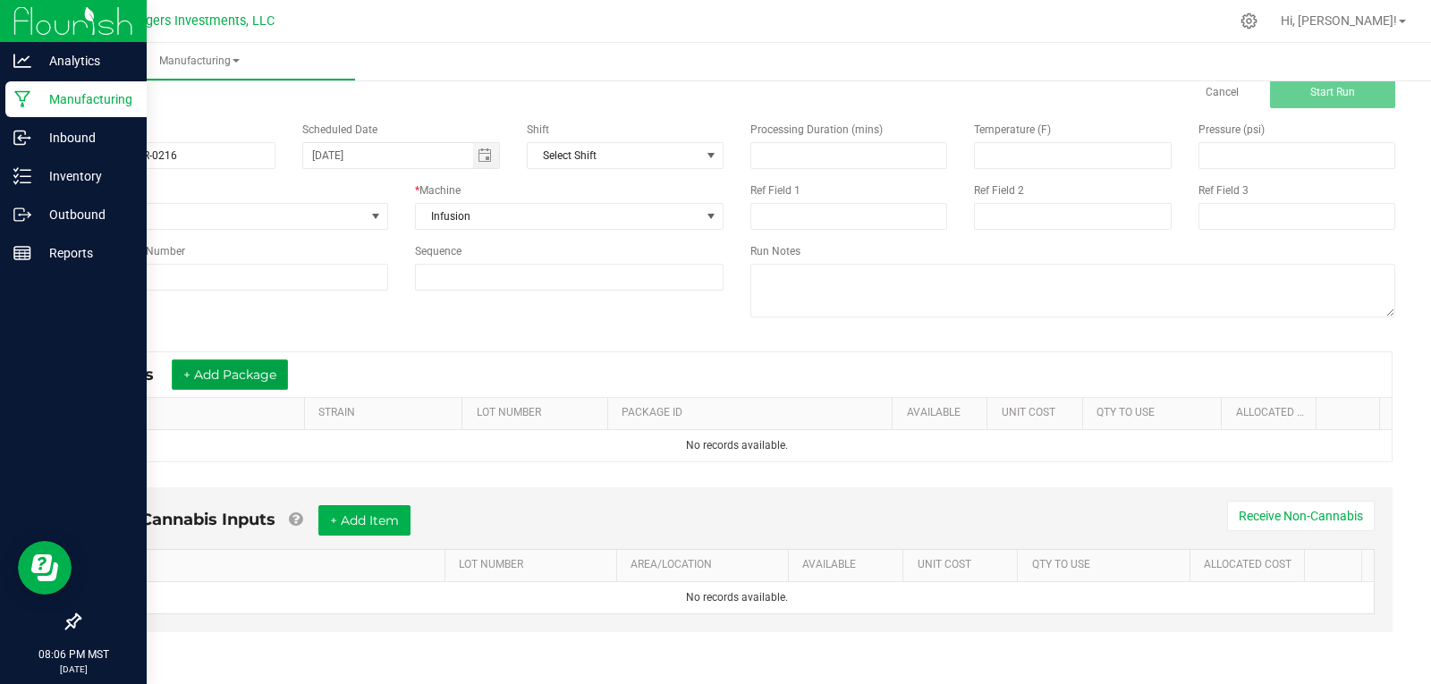
click at [246, 368] on button "+ Add Package" at bounding box center [230, 375] width 116 height 30
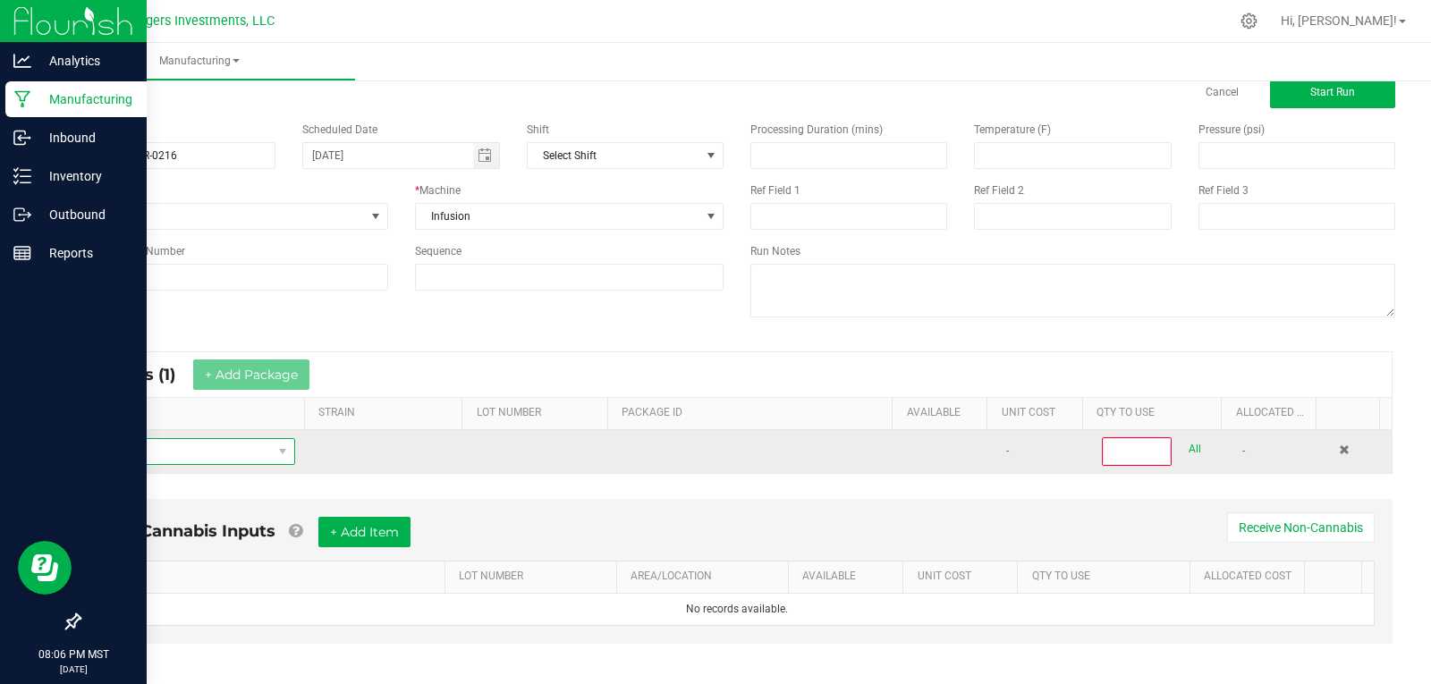
click at [200, 455] on span "NO DATA FOUND" at bounding box center [183, 451] width 178 height 25
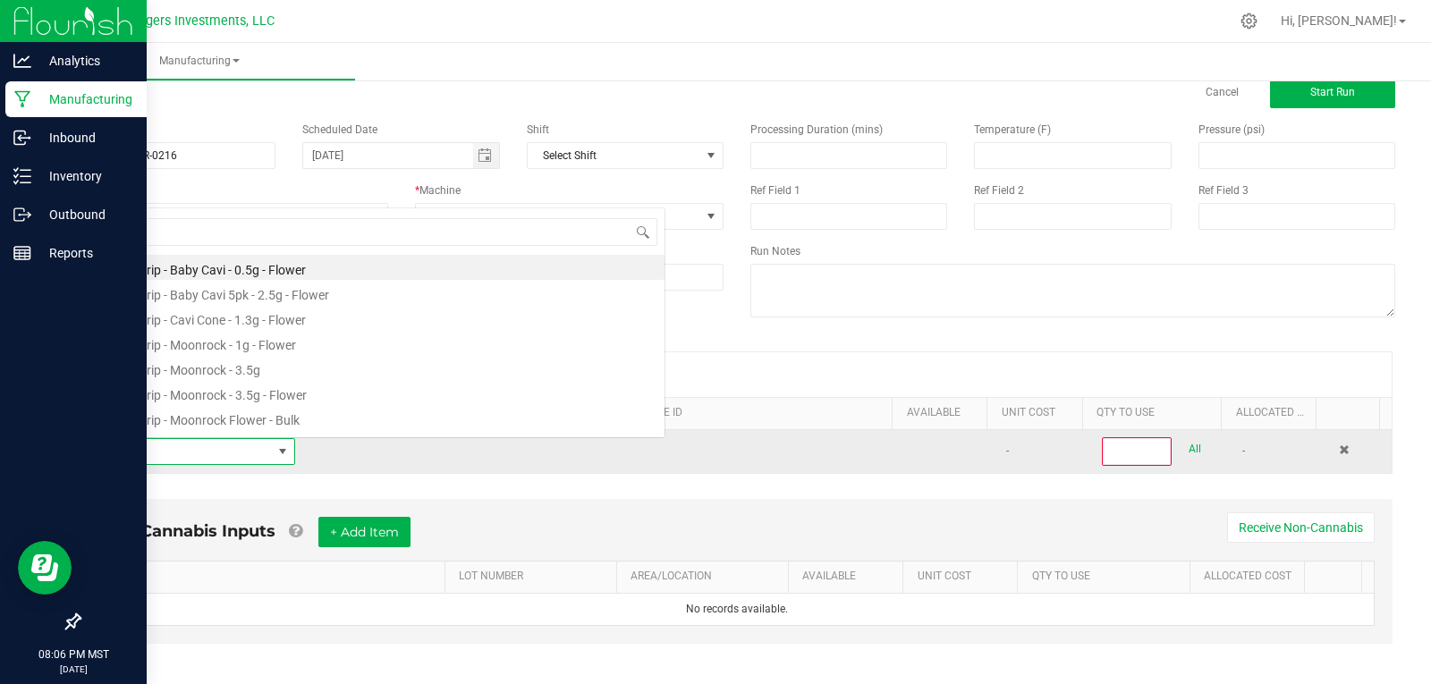
scroll to position [27, 196]
type input "FLOWER"
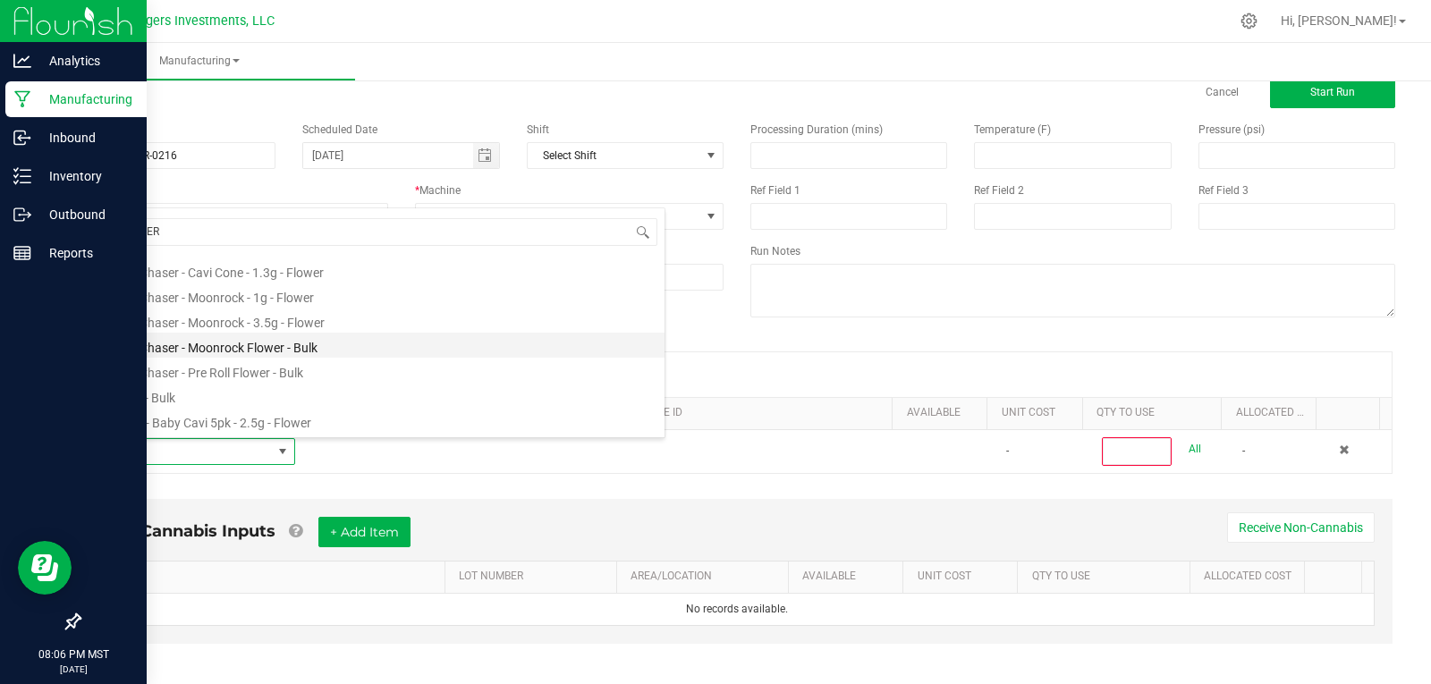
scroll to position [805, 0]
click at [150, 330] on li "Flower - Bulk" at bounding box center [379, 338] width 571 height 25
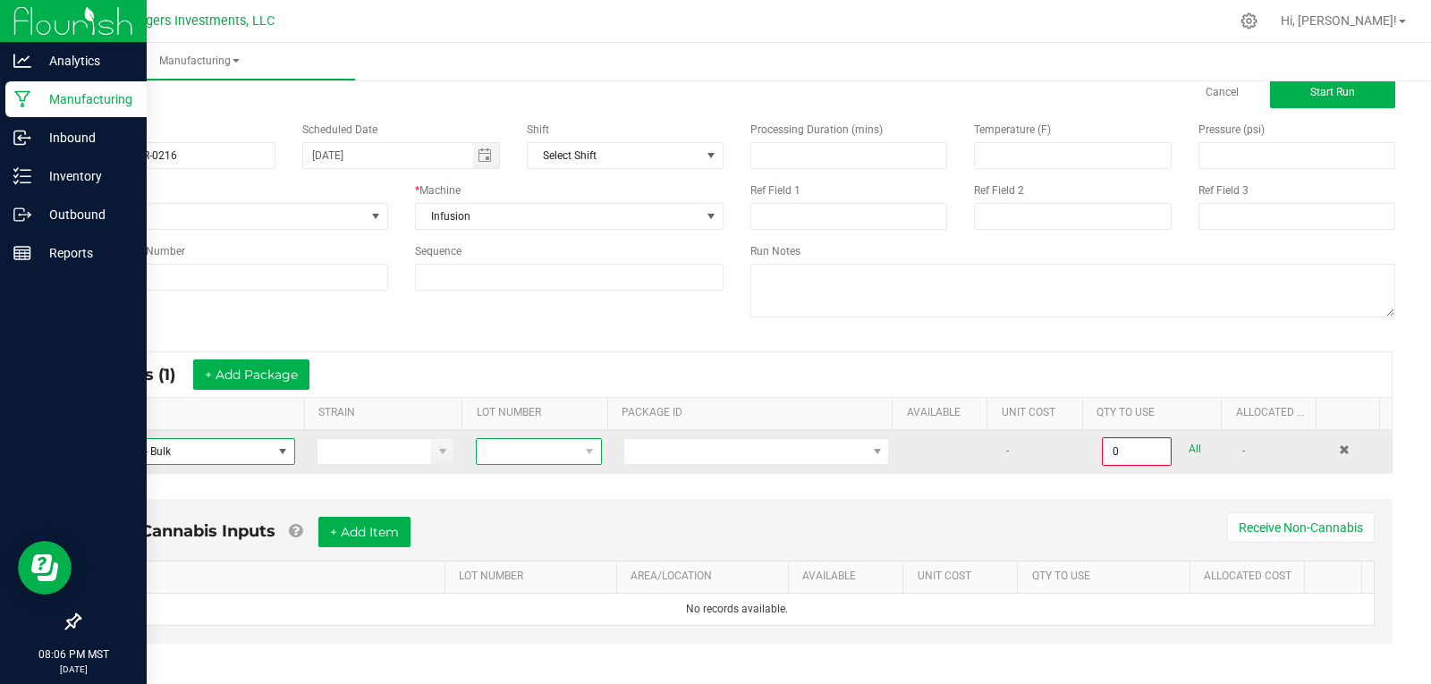
click at [514, 452] on span at bounding box center [527, 451] width 101 height 25
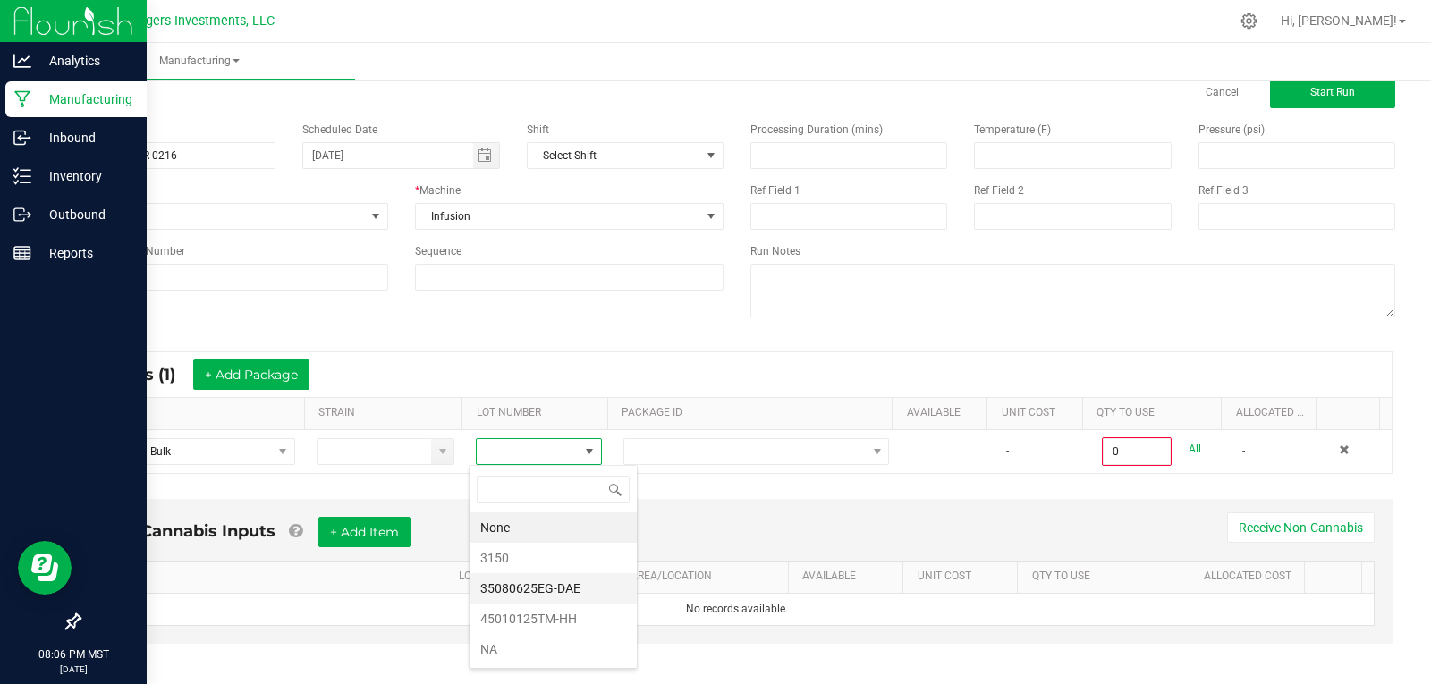
click at [533, 582] on li "35080625EG-DAE" at bounding box center [553, 588] width 167 height 30
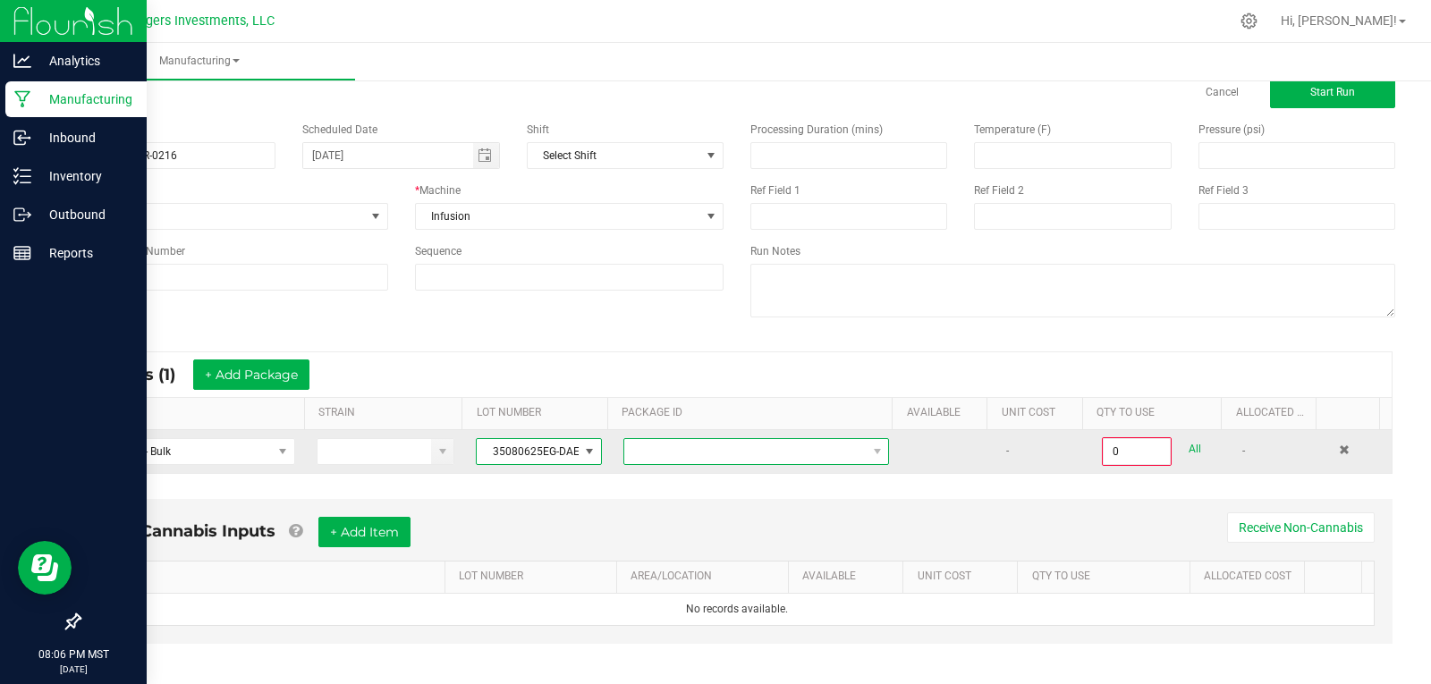
click at [707, 443] on span at bounding box center [744, 451] width 241 height 25
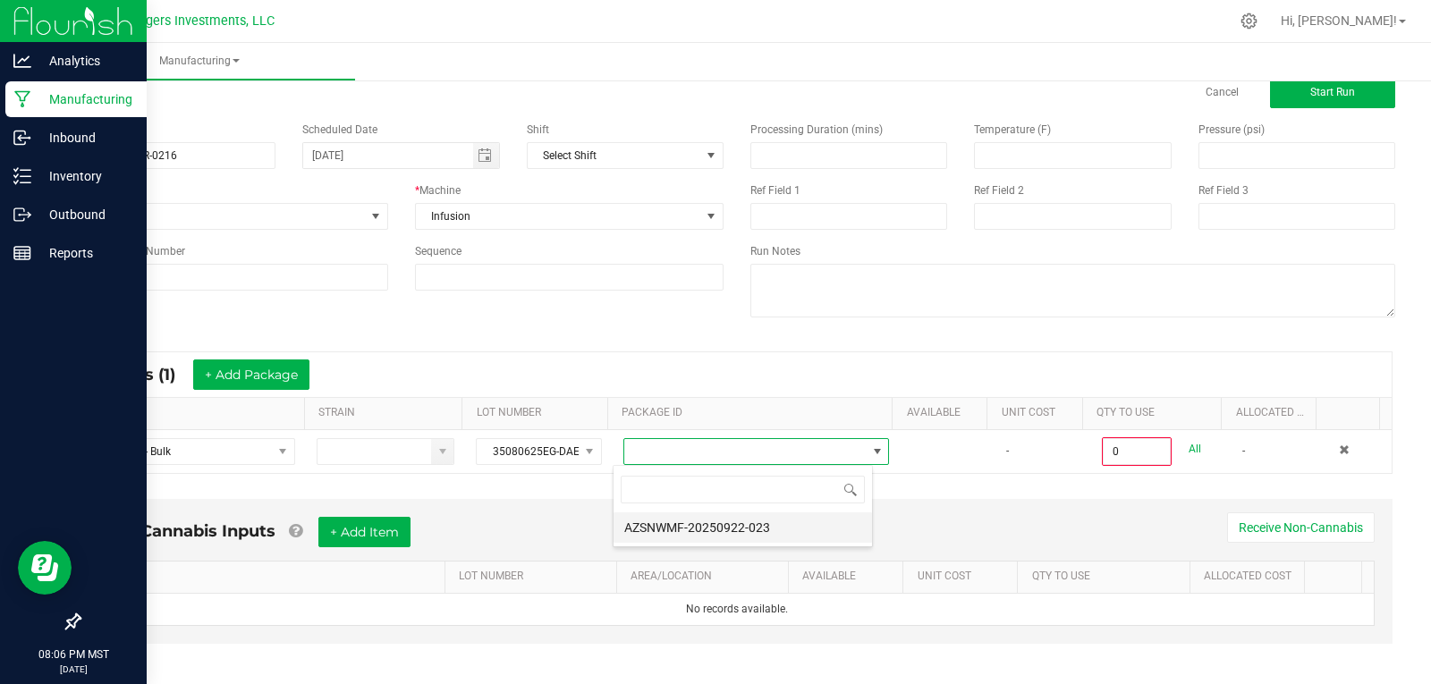
click at [721, 520] on li "AZSNWMF-20250922-023" at bounding box center [743, 527] width 258 height 30
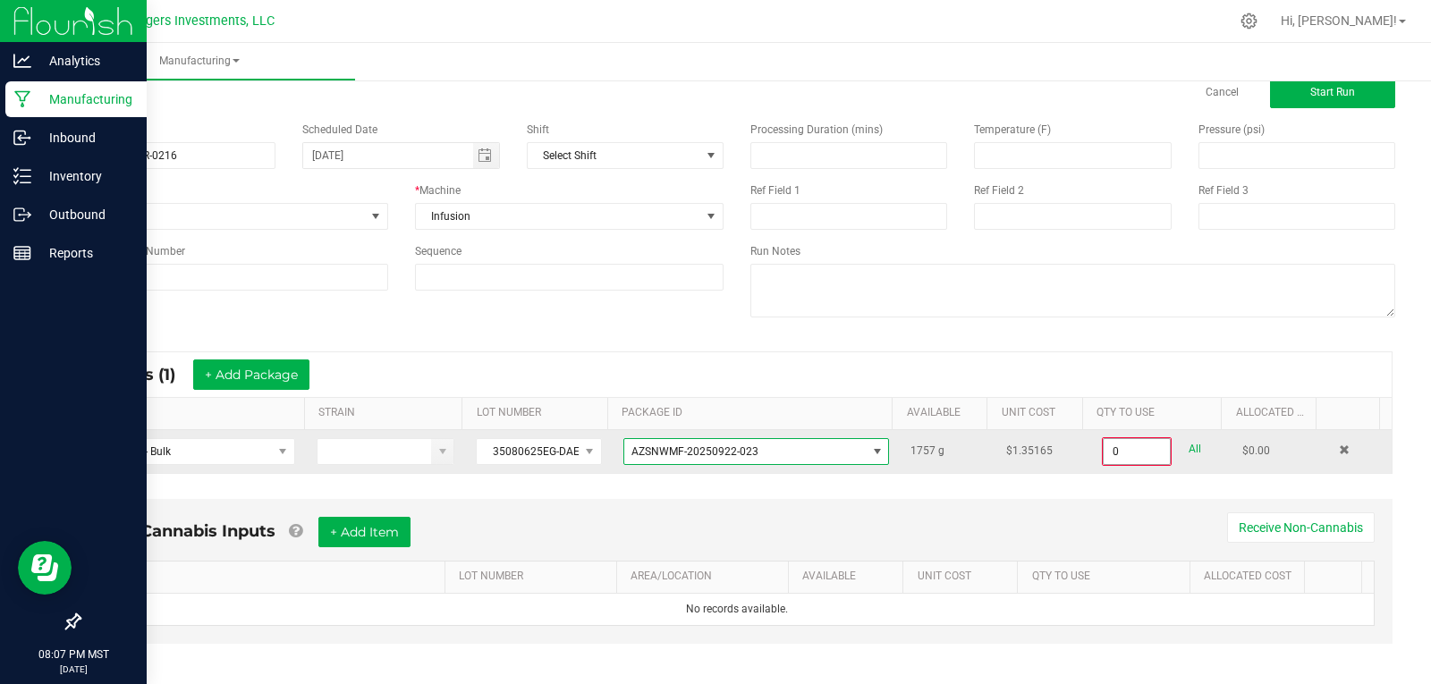
click at [1119, 448] on input "0" at bounding box center [1137, 451] width 66 height 25
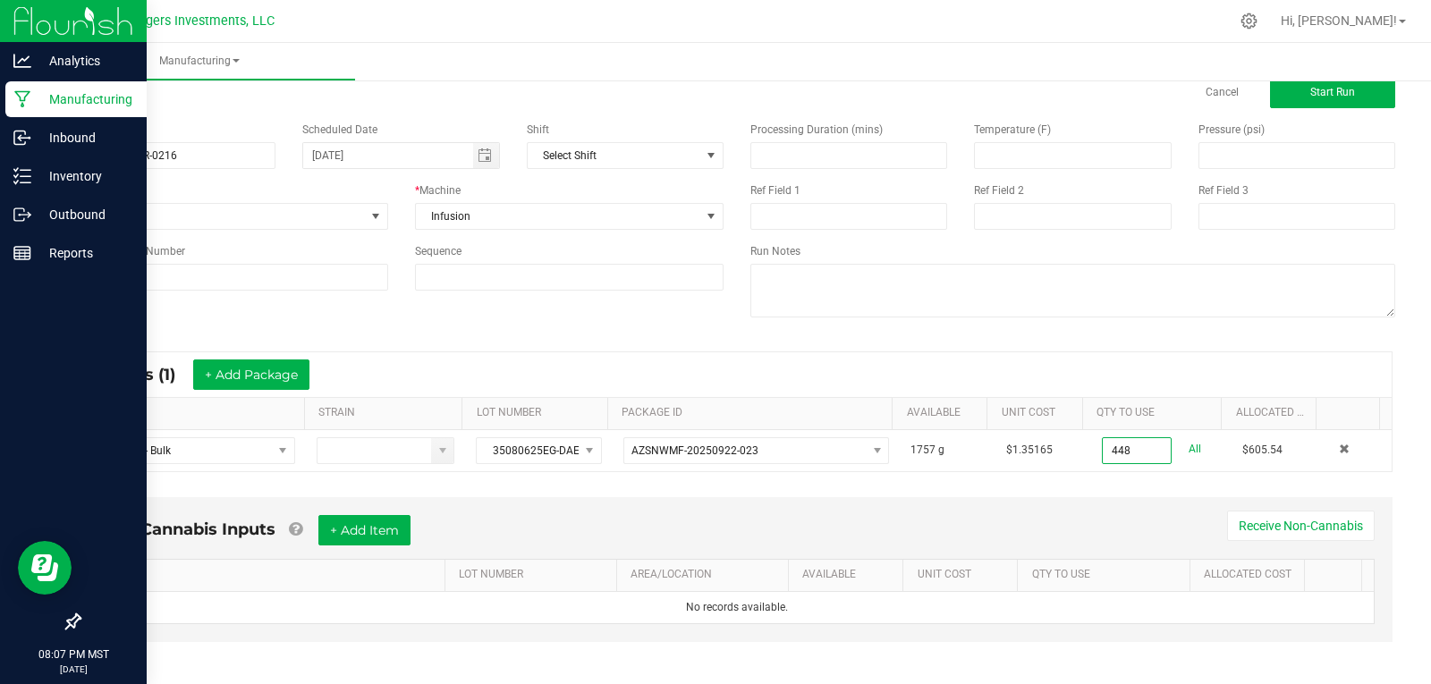
type input "448.0000 g"
click at [555, 343] on div "* Inputs (1) + Add Package ITEM STRAIN LOT NUMBER PACKAGE ID AVAILABLE Unit Cos…" at bounding box center [736, 411] width 1343 height 153
click at [284, 373] on button "+ Add Package" at bounding box center [251, 375] width 116 height 30
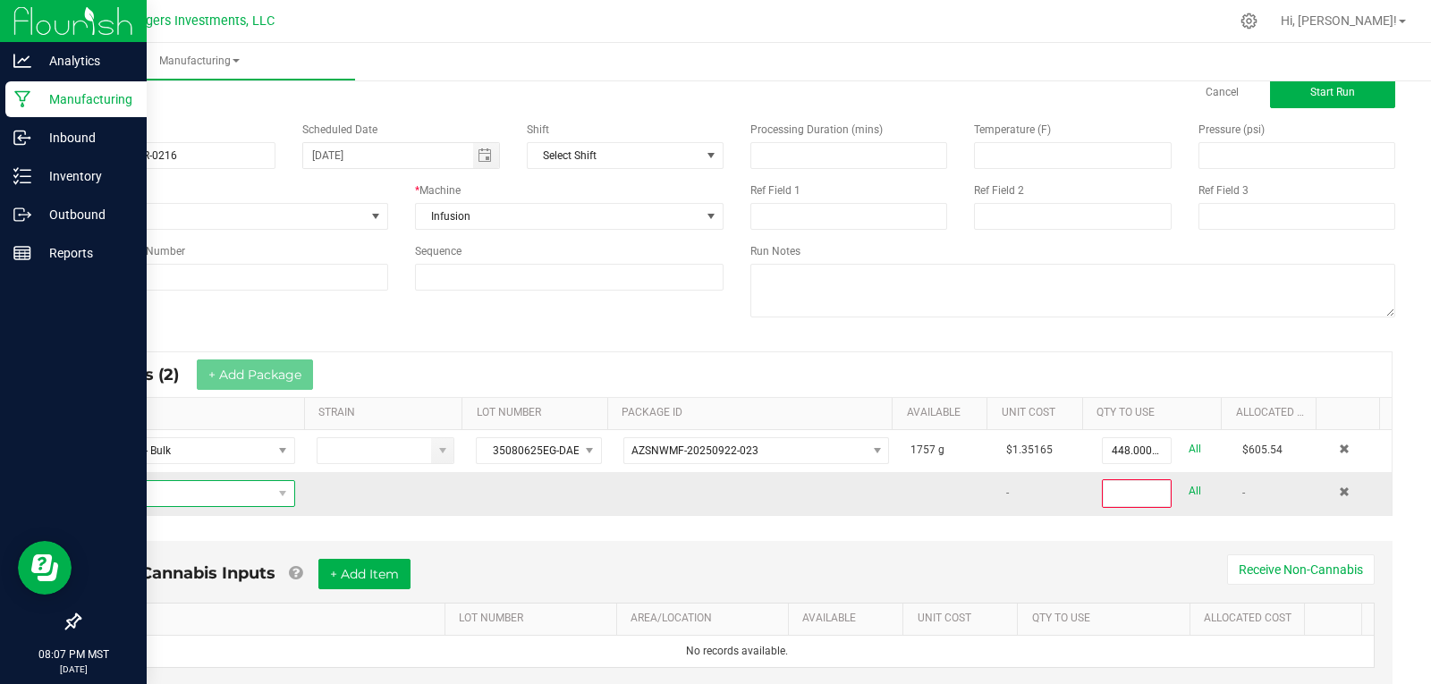
click at [179, 495] on span "NO DATA FOUND" at bounding box center [183, 493] width 178 height 25
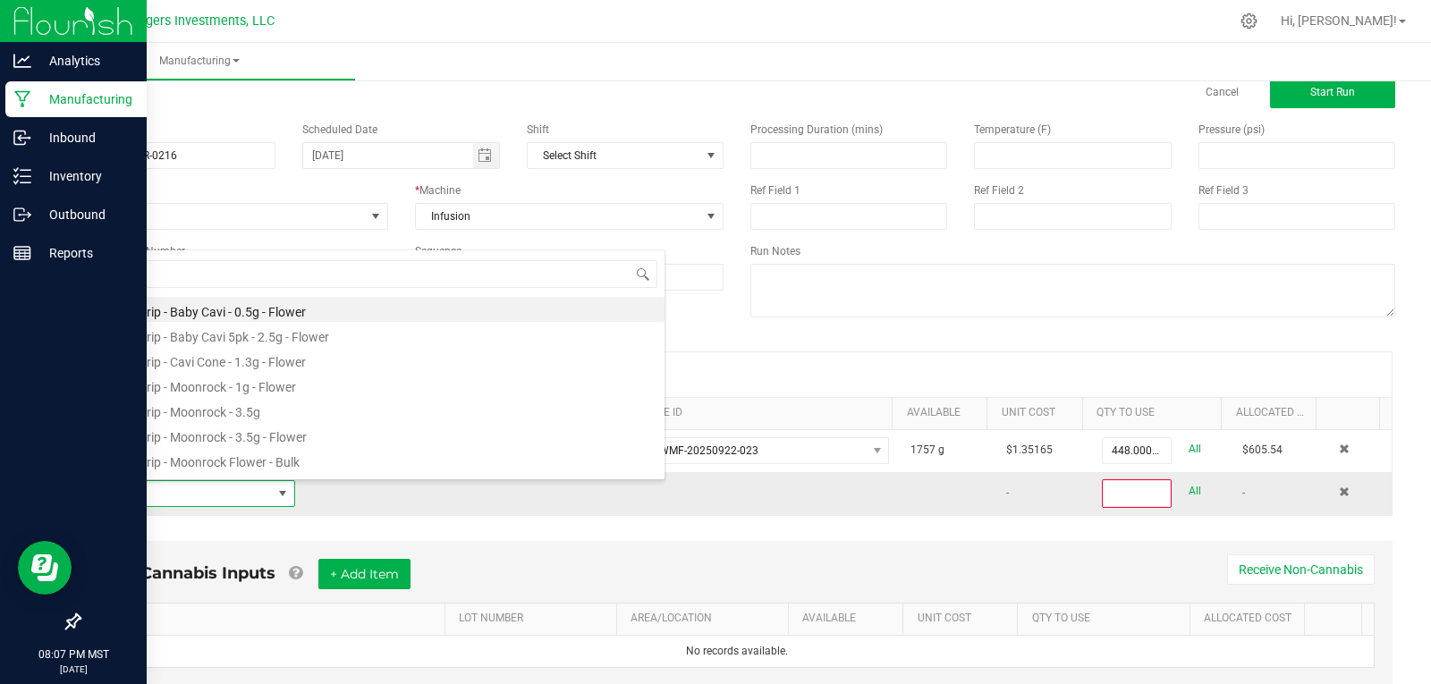
scroll to position [27, 196]
type input "DIST"
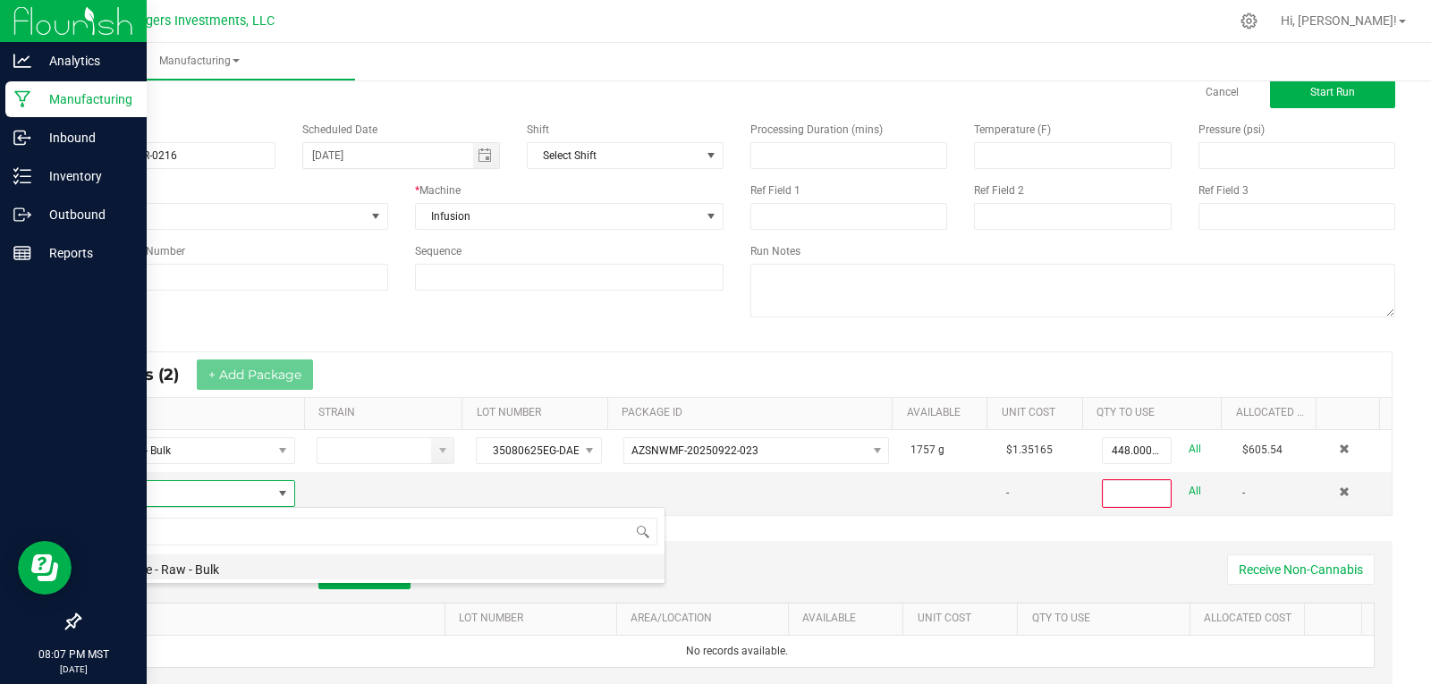
click at [234, 568] on li "Distillate - Raw - Bulk" at bounding box center [379, 567] width 571 height 25
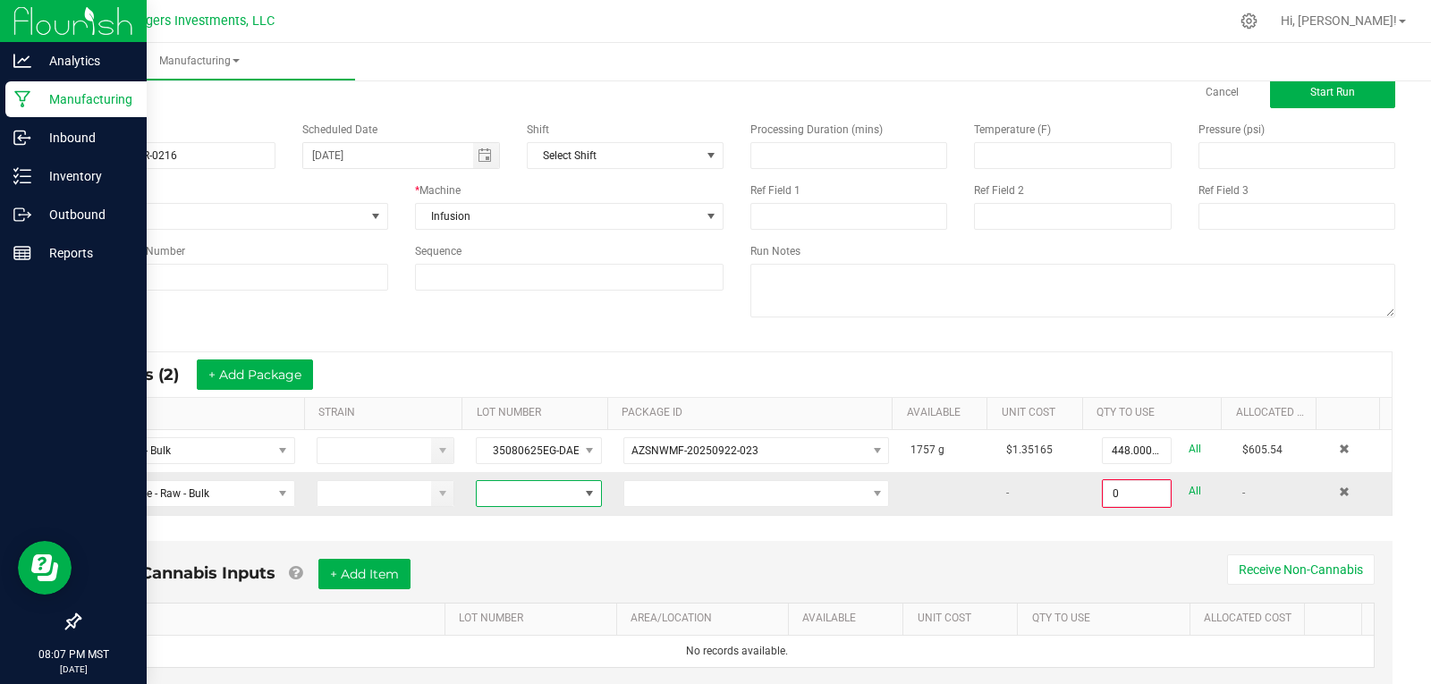
click at [529, 498] on span at bounding box center [527, 493] width 101 height 25
click at [510, 401] on li "041525" at bounding box center [553, 400] width 167 height 30
click at [709, 499] on span at bounding box center [744, 493] width 241 height 25
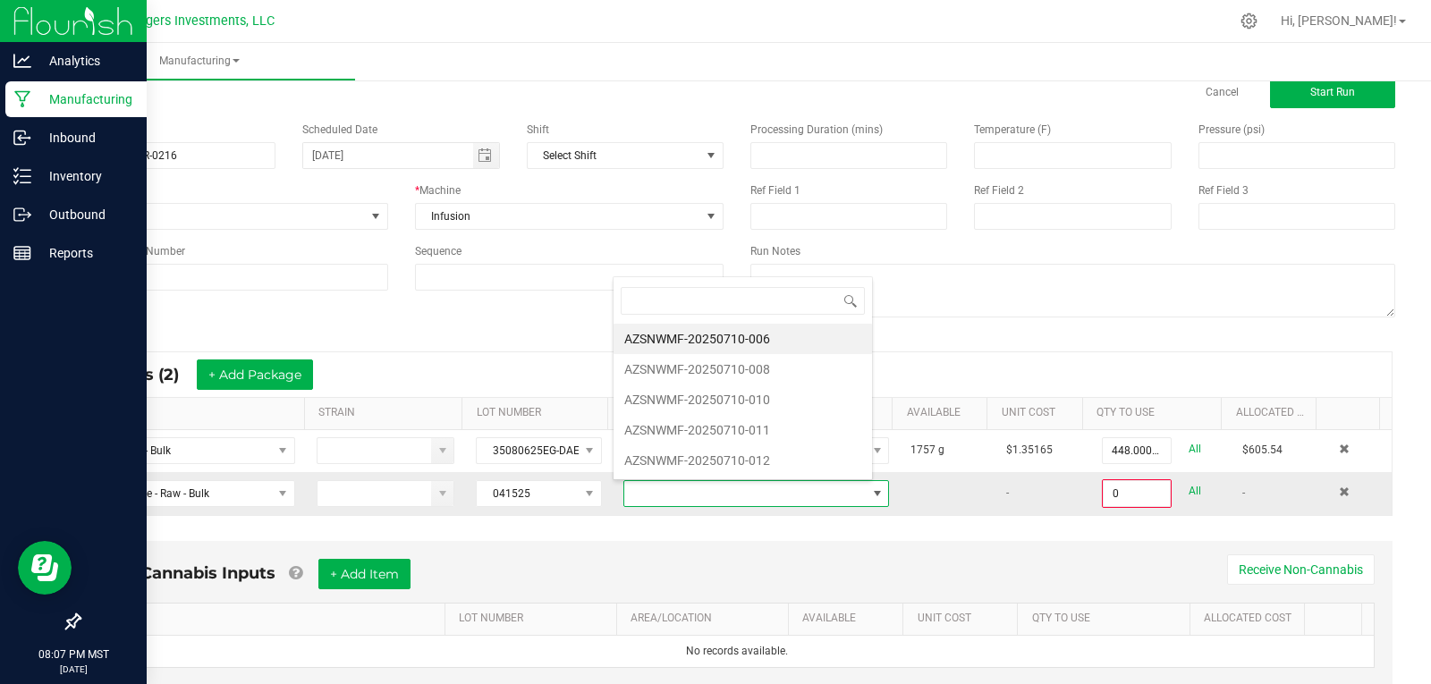
scroll to position [27, 258]
click at [710, 461] on li "AZSNWMF-20250710-012" at bounding box center [743, 460] width 258 height 30
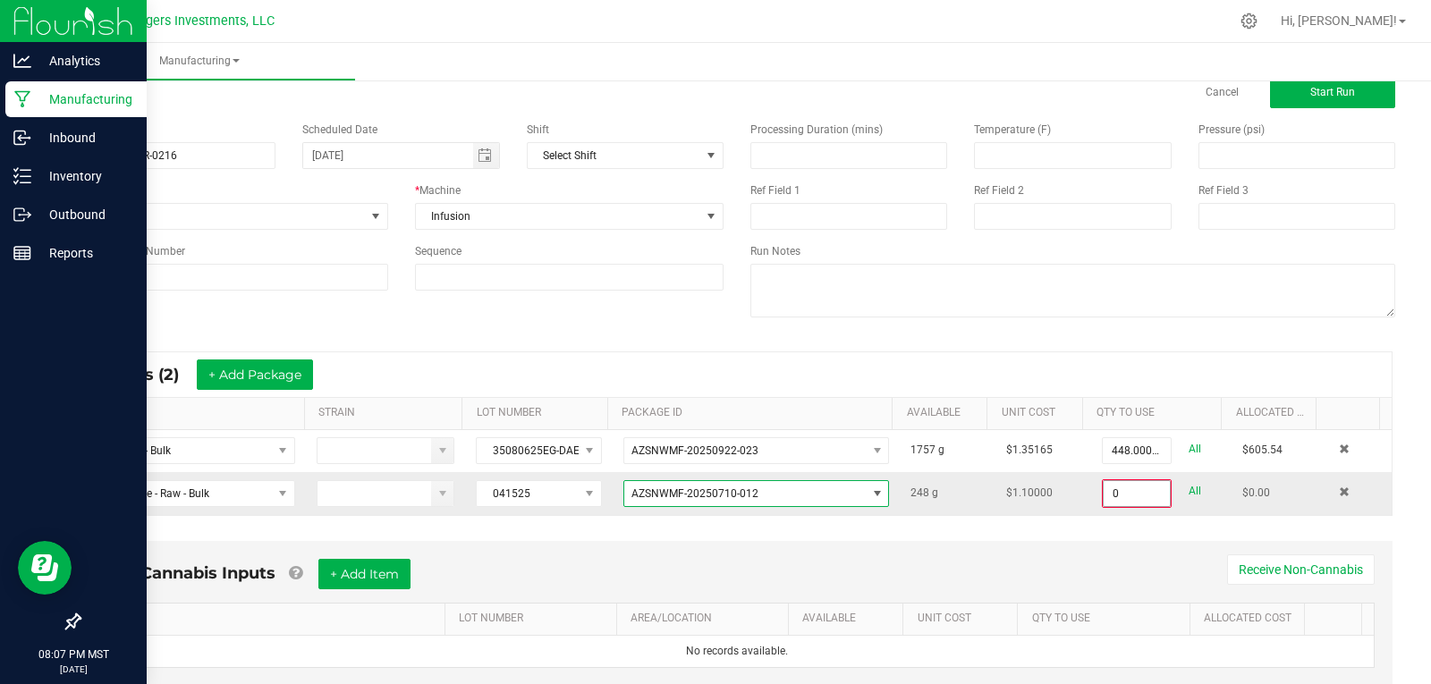
click at [1127, 495] on input "0" at bounding box center [1137, 493] width 66 height 25
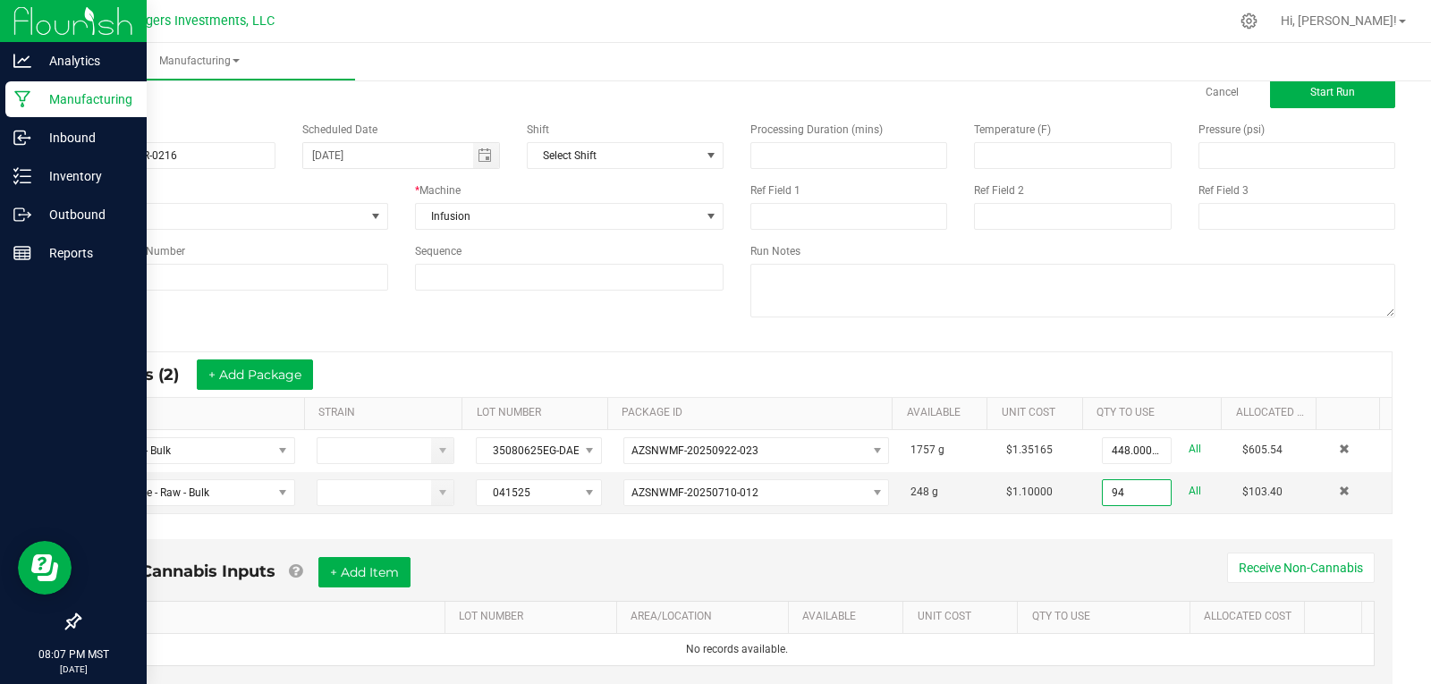
type input "94.0000 g"
click at [451, 348] on div "* Inputs (2) + Add Package ITEM STRAIN LOT NUMBER PACKAGE ID AVAILABLE Unit Cos…" at bounding box center [736, 432] width 1343 height 195
click at [273, 368] on button "+ Add Package" at bounding box center [255, 375] width 116 height 30
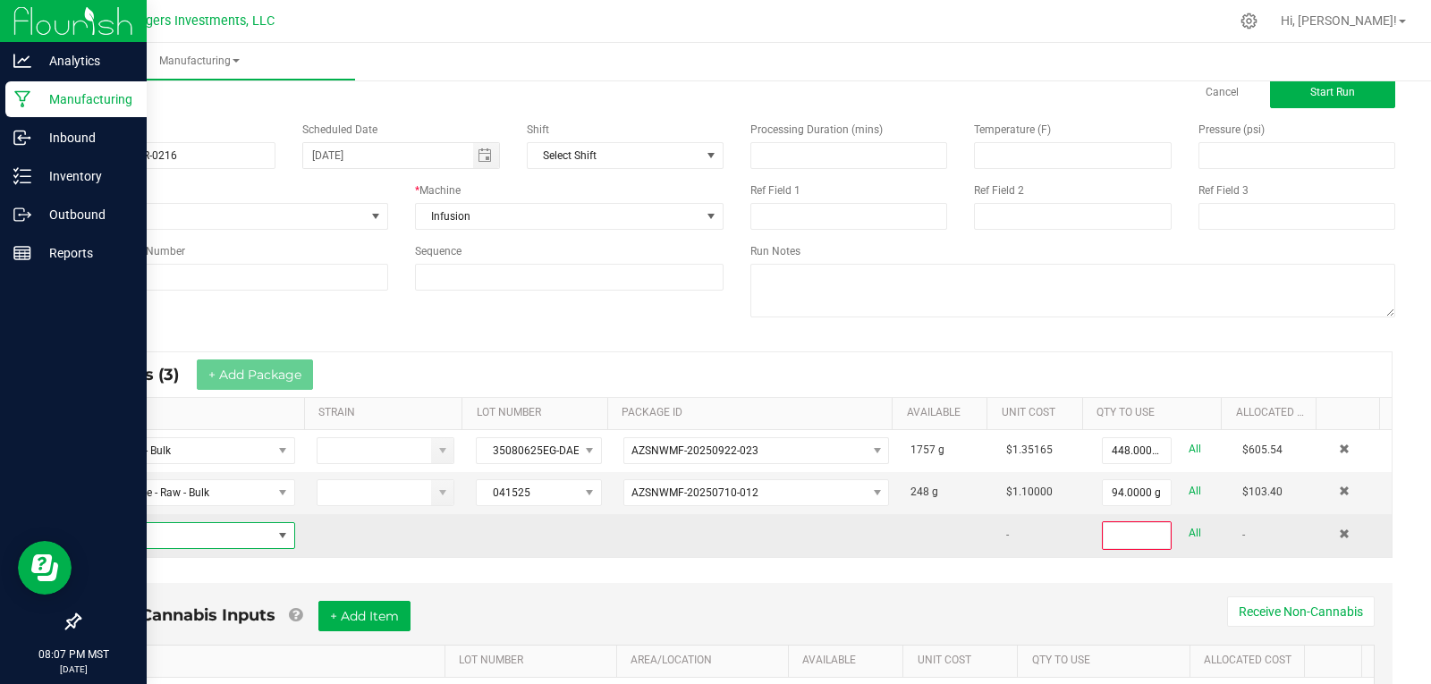
click at [230, 538] on span "NO DATA FOUND" at bounding box center [183, 535] width 178 height 25
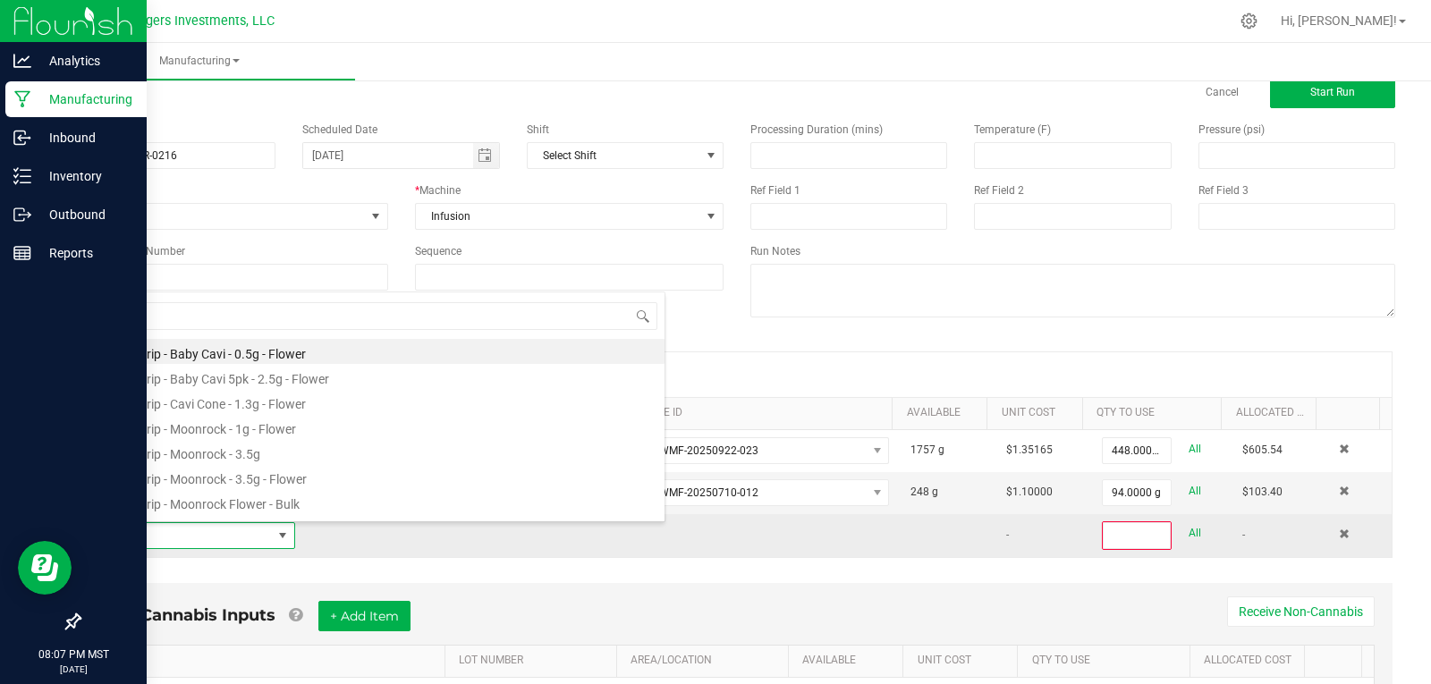
scroll to position [27, 196]
type input "DIST"
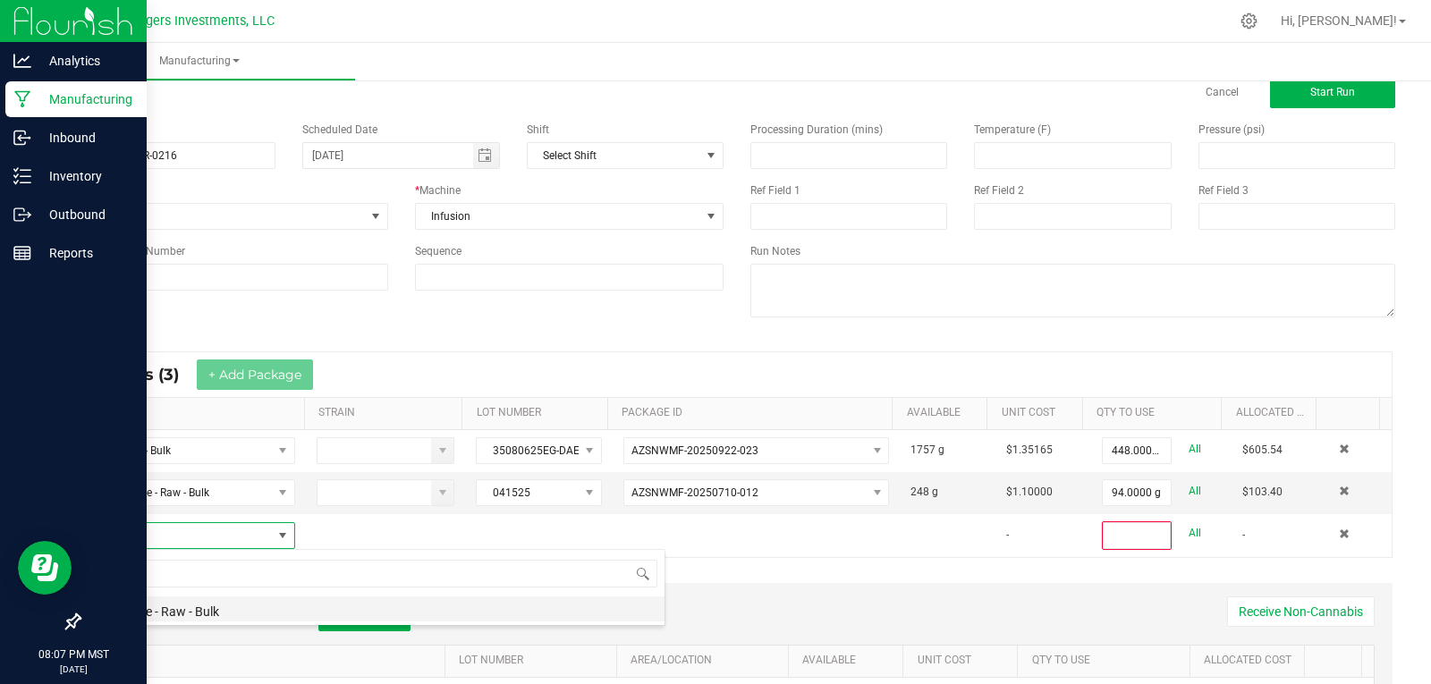
click at [201, 611] on li "Distillate - Raw - Bulk" at bounding box center [379, 609] width 571 height 25
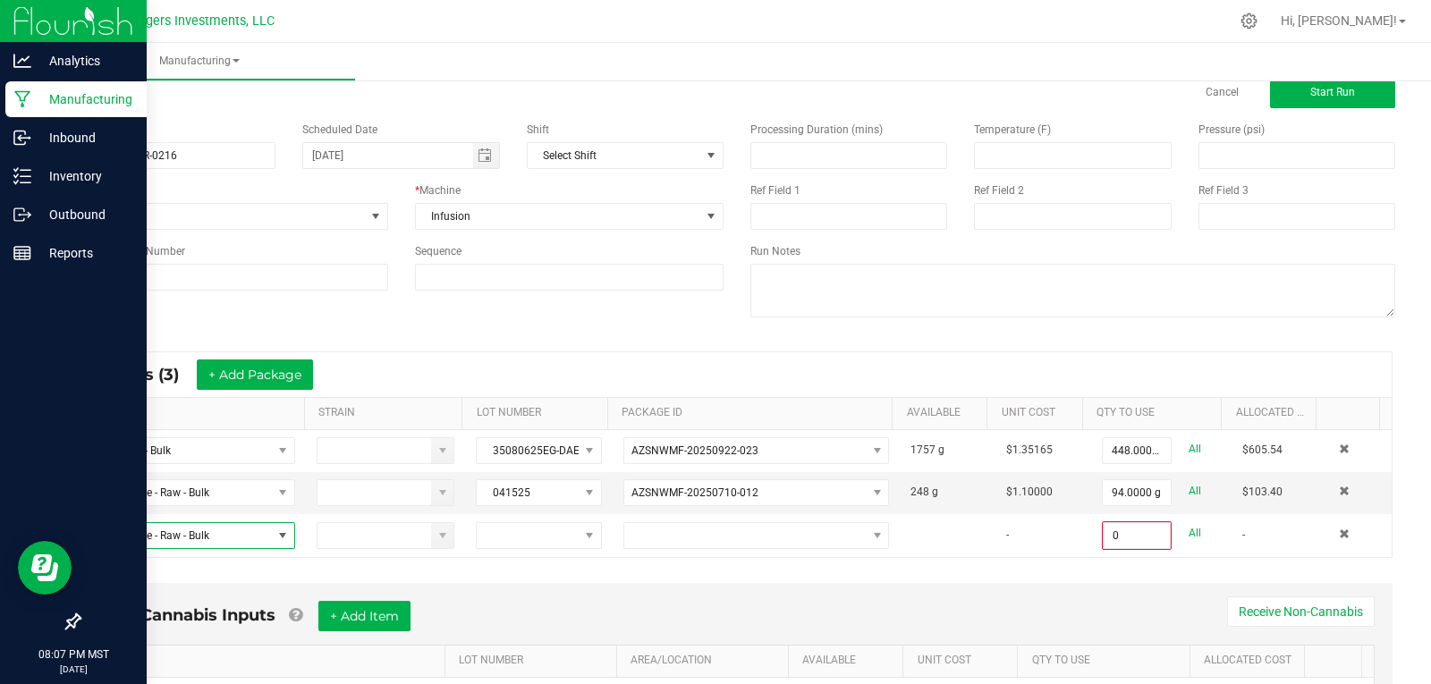
scroll to position [139, 0]
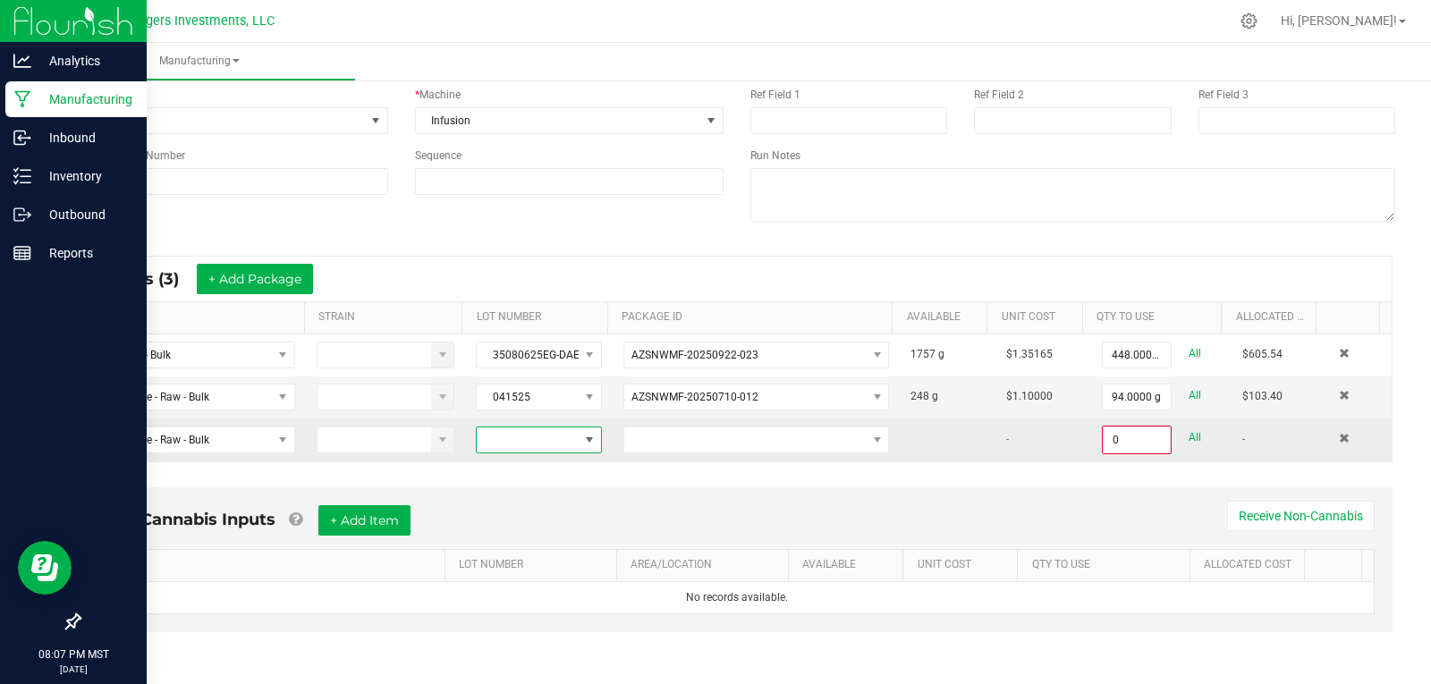
click at [497, 440] on span at bounding box center [527, 440] width 101 height 25
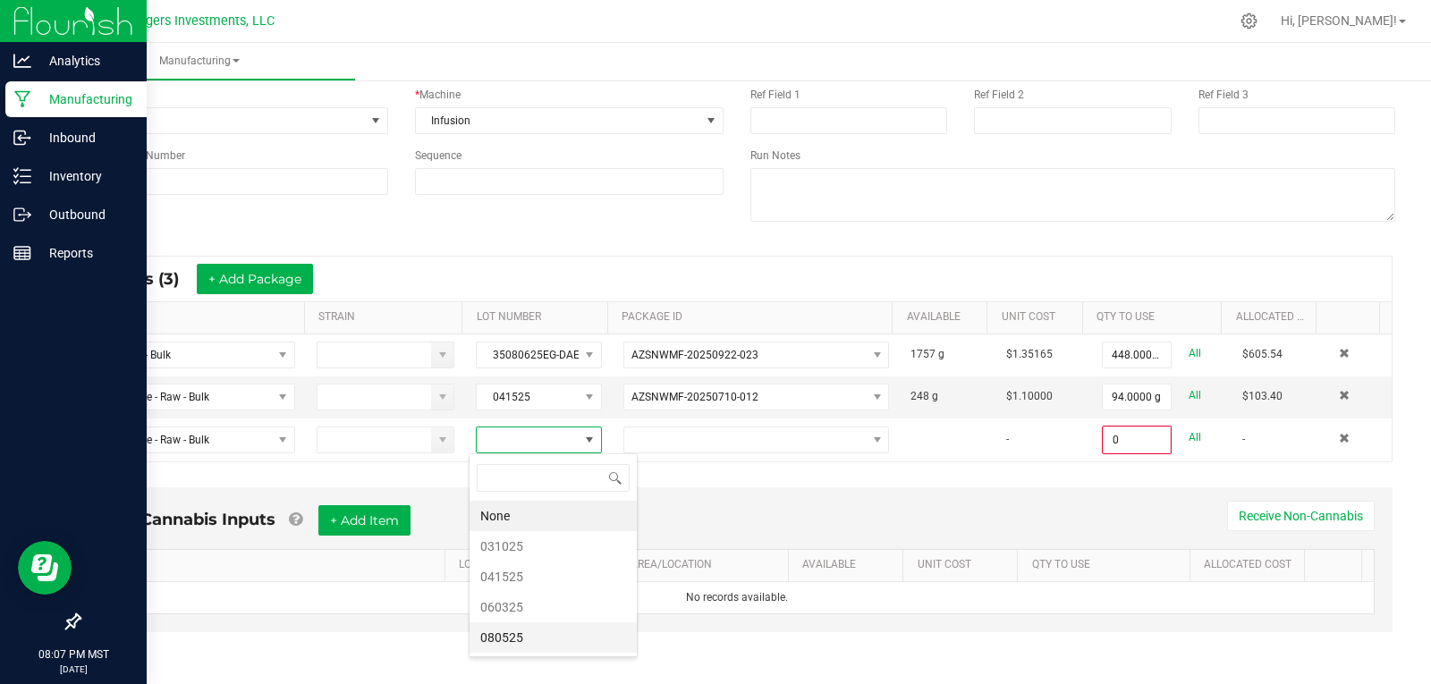
click at [522, 634] on li "080525" at bounding box center [553, 638] width 167 height 30
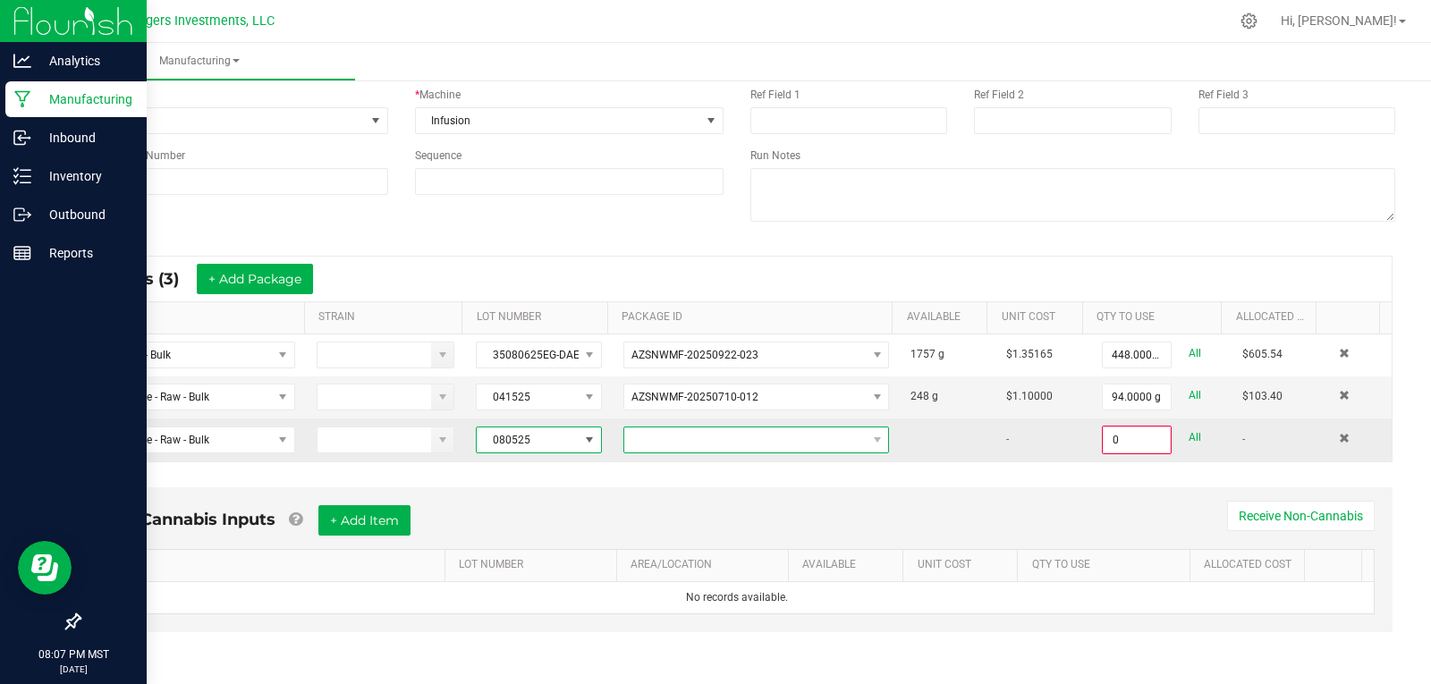
click at [706, 440] on span at bounding box center [744, 440] width 241 height 25
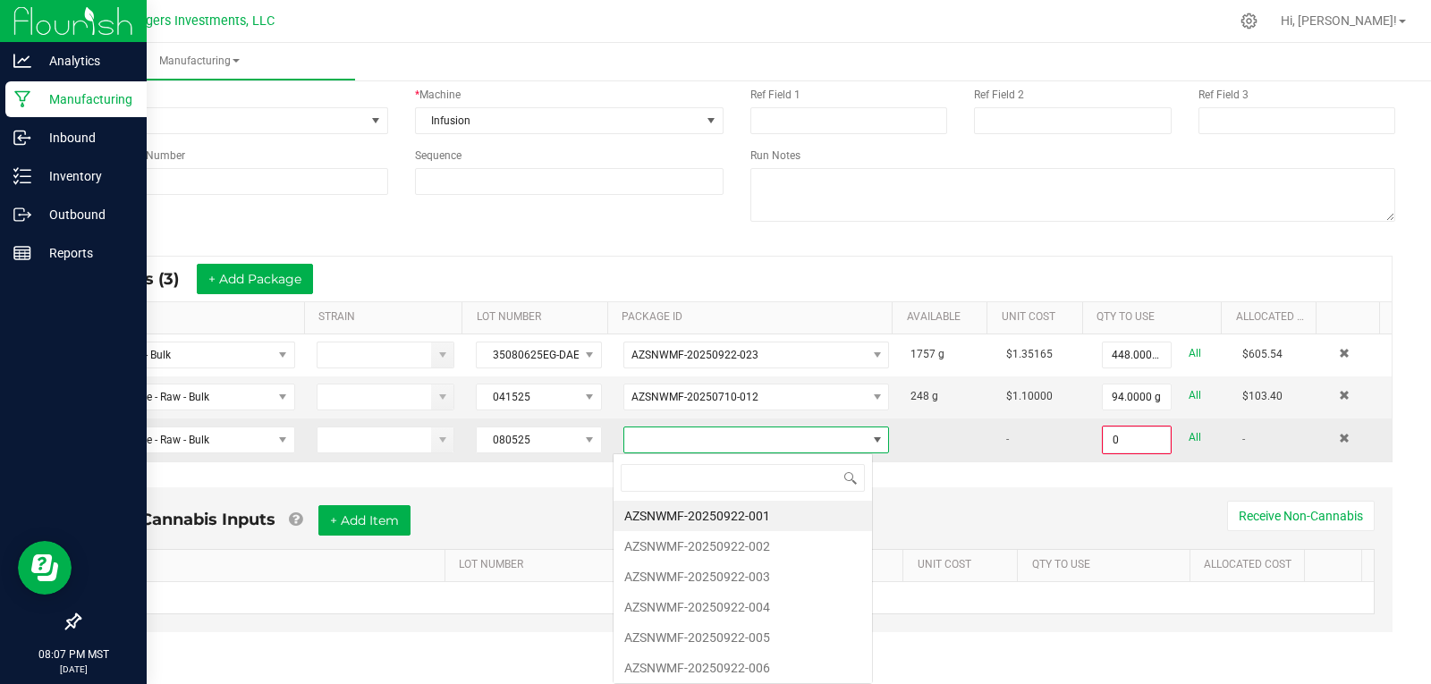
scroll to position [27, 260]
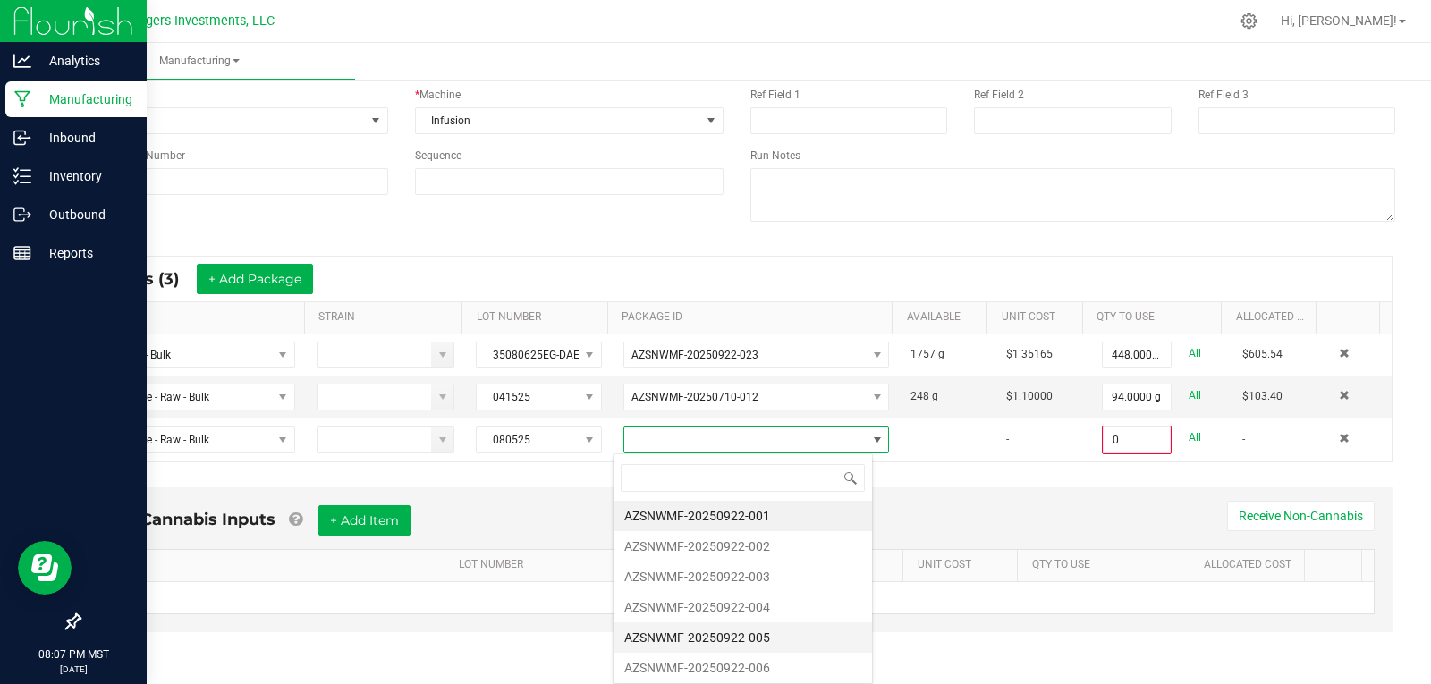
click at [758, 640] on li "AZSNWMF-20250922-005" at bounding box center [743, 638] width 258 height 30
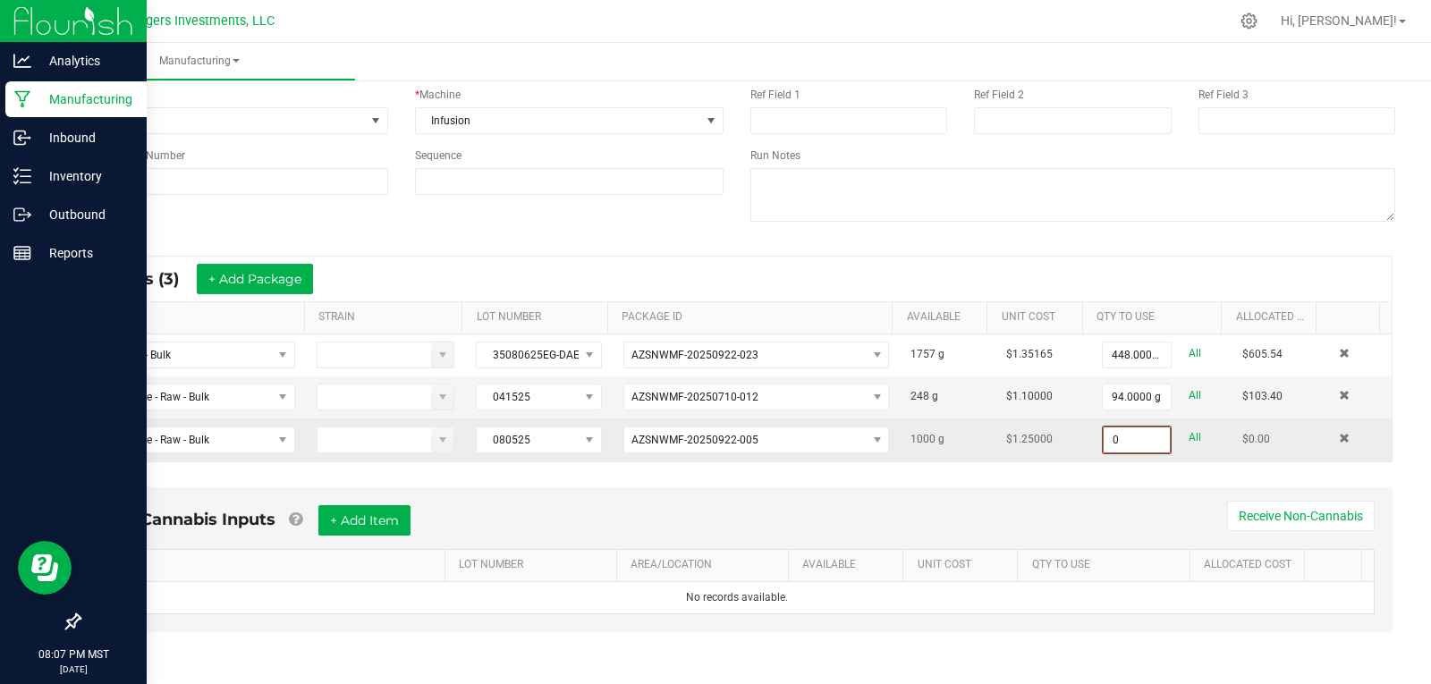
click at [1134, 440] on input "0" at bounding box center [1137, 440] width 66 height 25
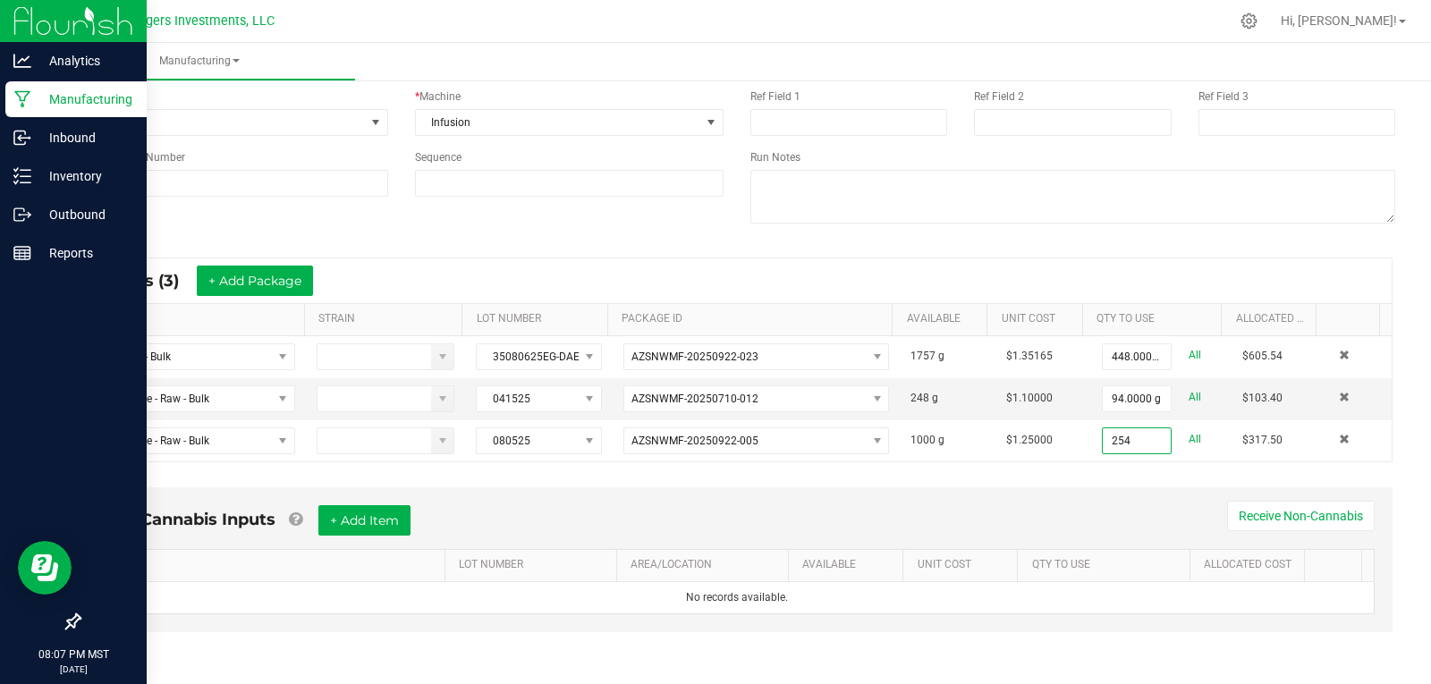
type input "254.0000 g"
click at [1084, 479] on div "Non-Cannabis Inputs + Add Item Receive Non-Cannabis ITEM LOT NUMBER AREA/LOCATI…" at bounding box center [736, 573] width 1343 height 188
click at [244, 288] on button "+ Add Package" at bounding box center [255, 281] width 116 height 30
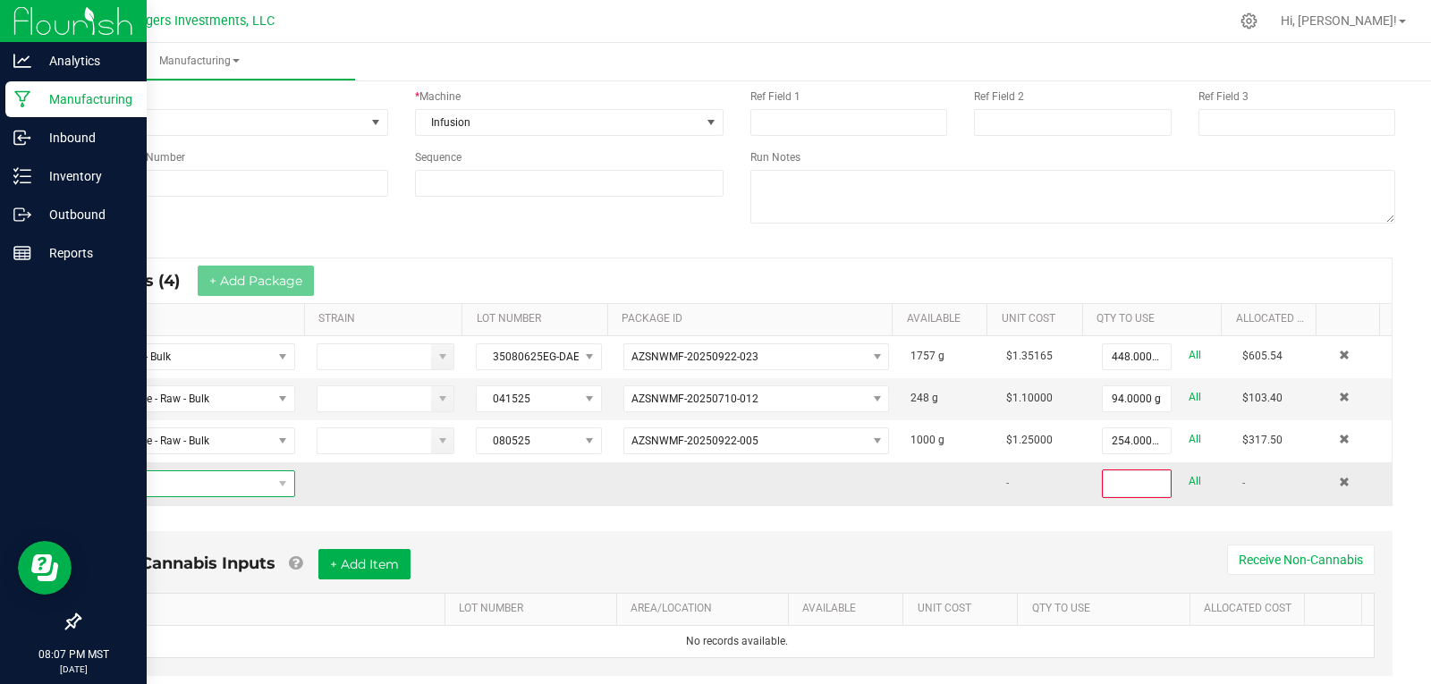
click at [224, 479] on span "NO DATA FOUND" at bounding box center [183, 483] width 178 height 25
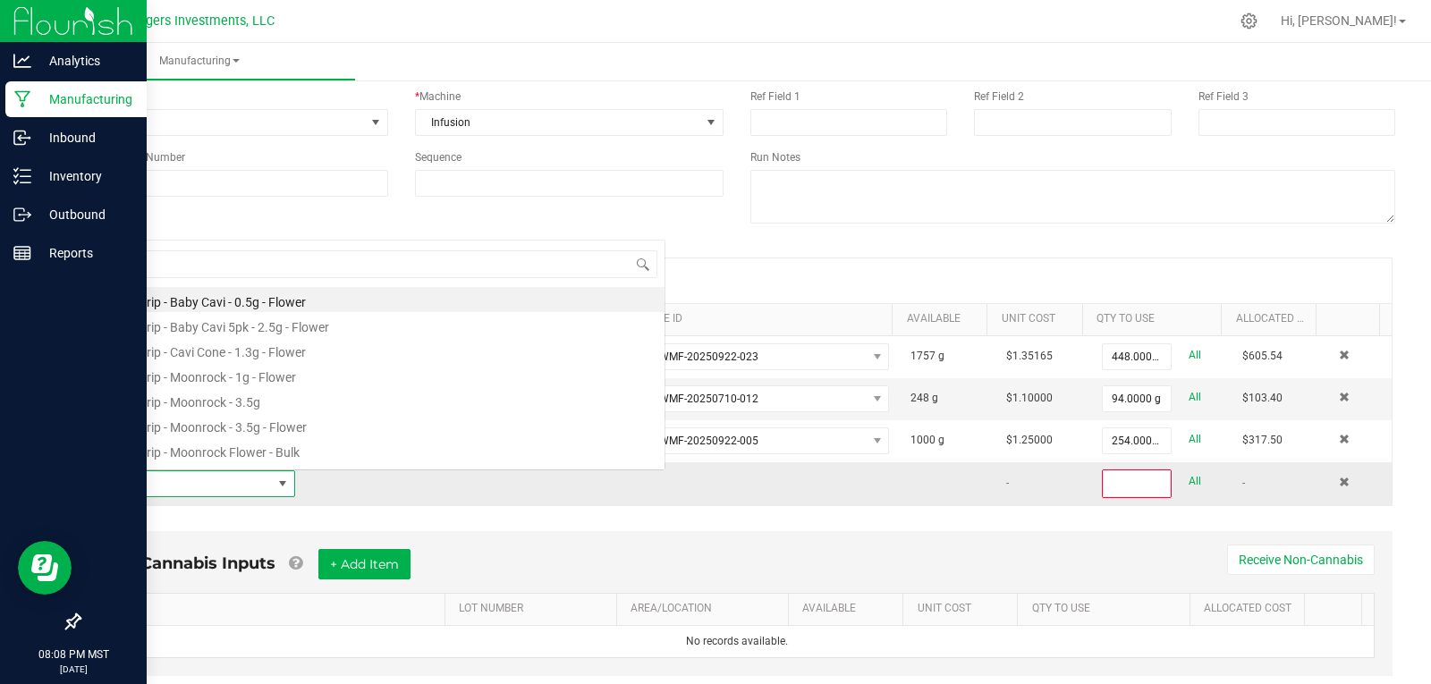
scroll to position [27, 196]
type input "KIE"
click at [208, 299] on li "Cavi Mix - Kief - Bulk" at bounding box center [379, 299] width 571 height 25
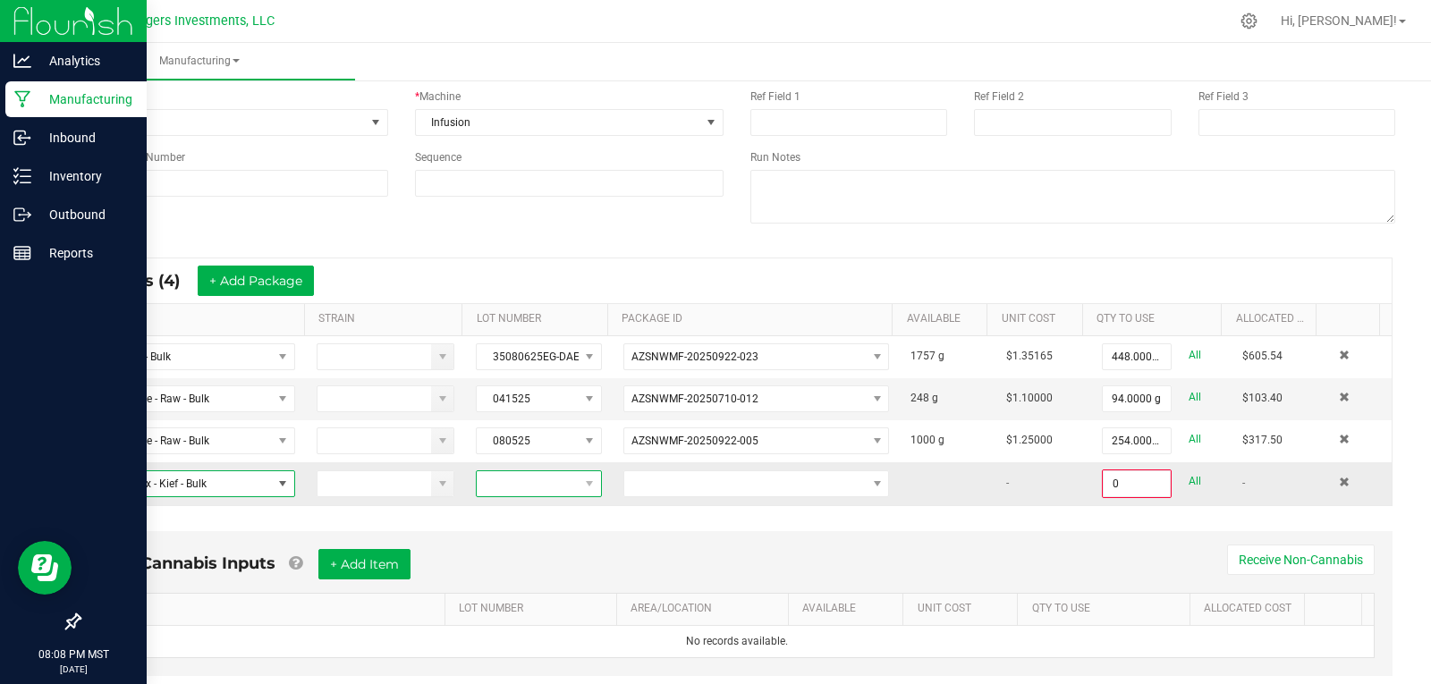
click at [532, 484] on span at bounding box center [527, 483] width 101 height 25
click at [529, 623] on li "CG-071025" at bounding box center [553, 621] width 167 height 30
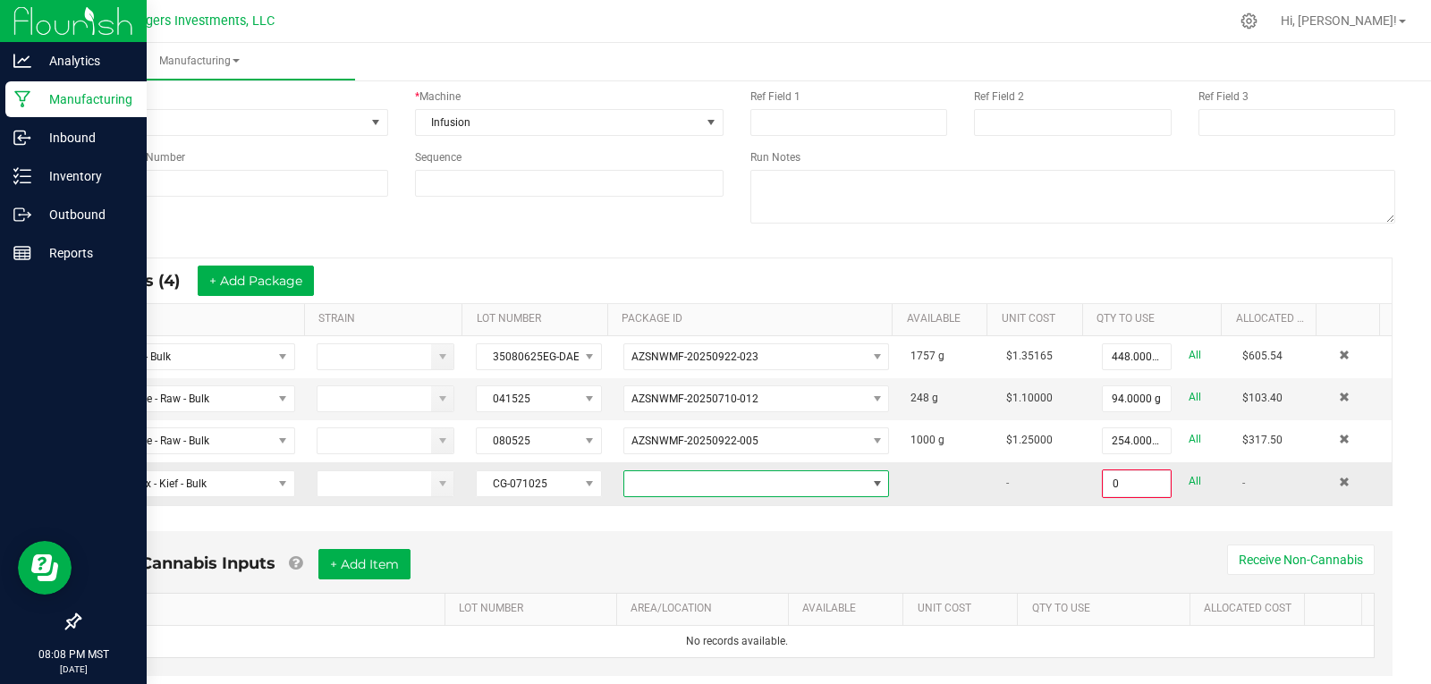
click at [685, 485] on span at bounding box center [744, 483] width 241 height 25
click at [681, 555] on li "AZSNWMF-20250722-002" at bounding box center [743, 560] width 258 height 30
click at [1122, 485] on input "0" at bounding box center [1137, 483] width 66 height 25
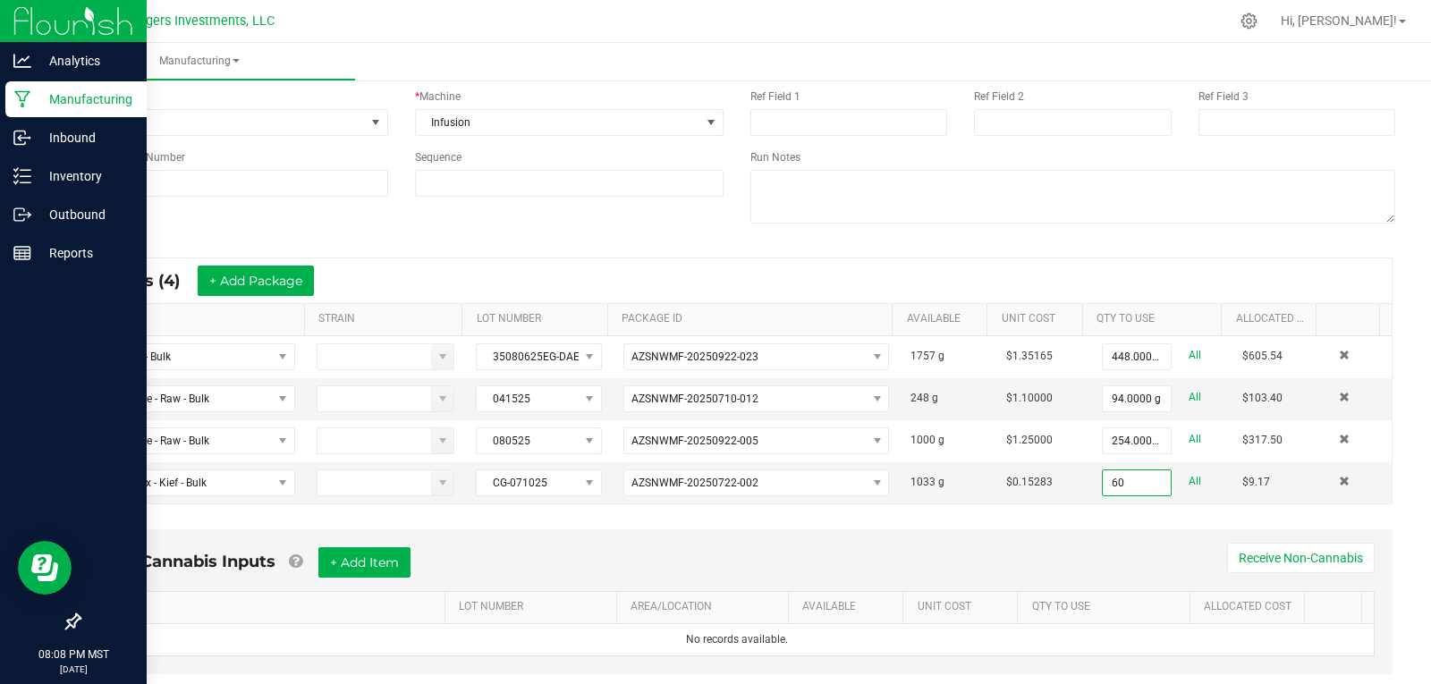
type input "60.0000 g"
click at [1031, 518] on div "* Inputs (4) + Add Package ITEM STRAIN LOT NUMBER PACKAGE ID AVAILABLE Unit Cos…" at bounding box center [736, 380] width 1343 height 279
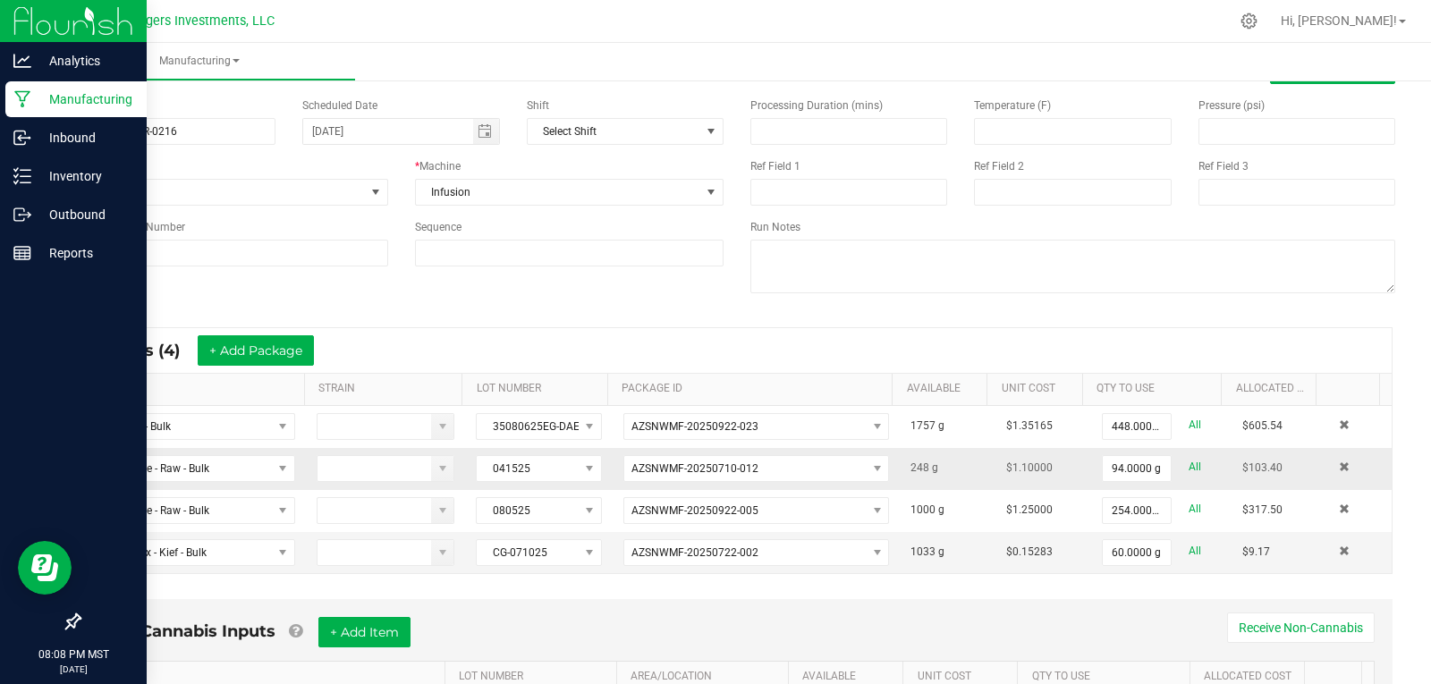
scroll to position [0, 0]
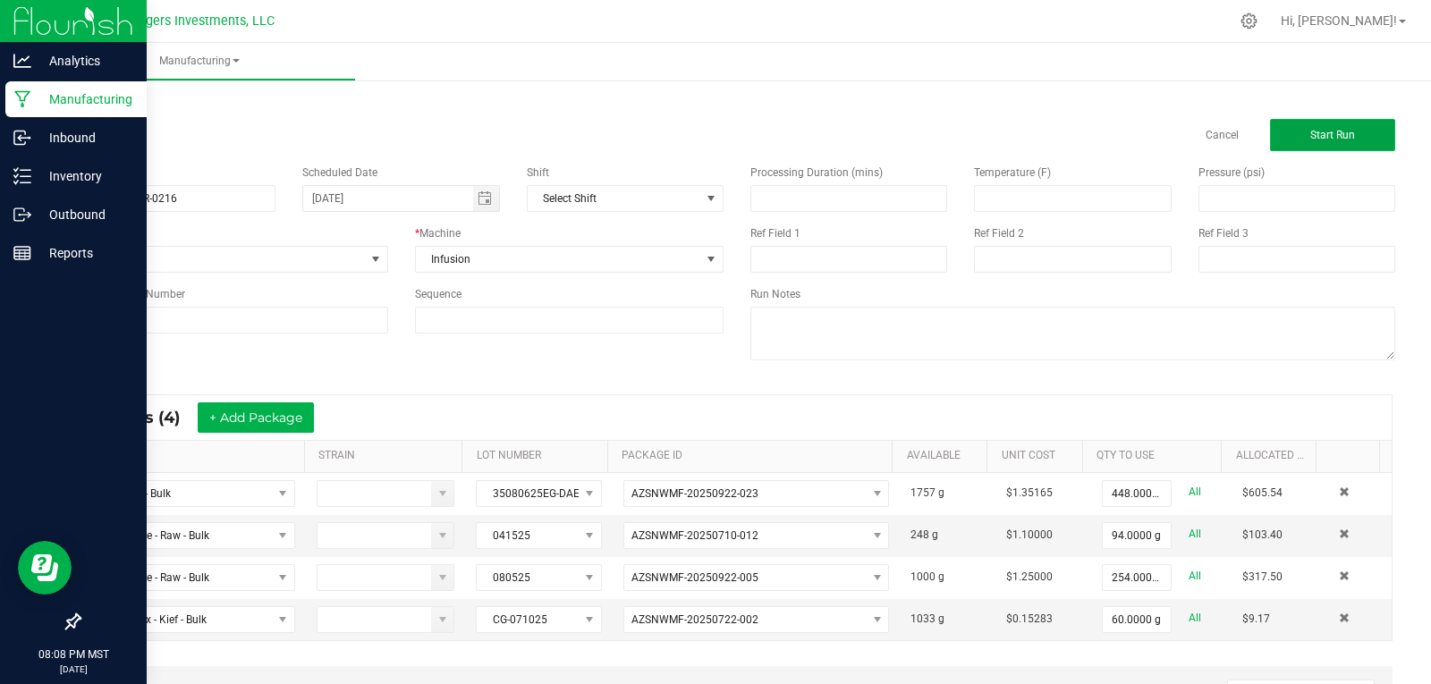
click at [1334, 131] on span "Start Run" at bounding box center [1332, 135] width 45 height 13
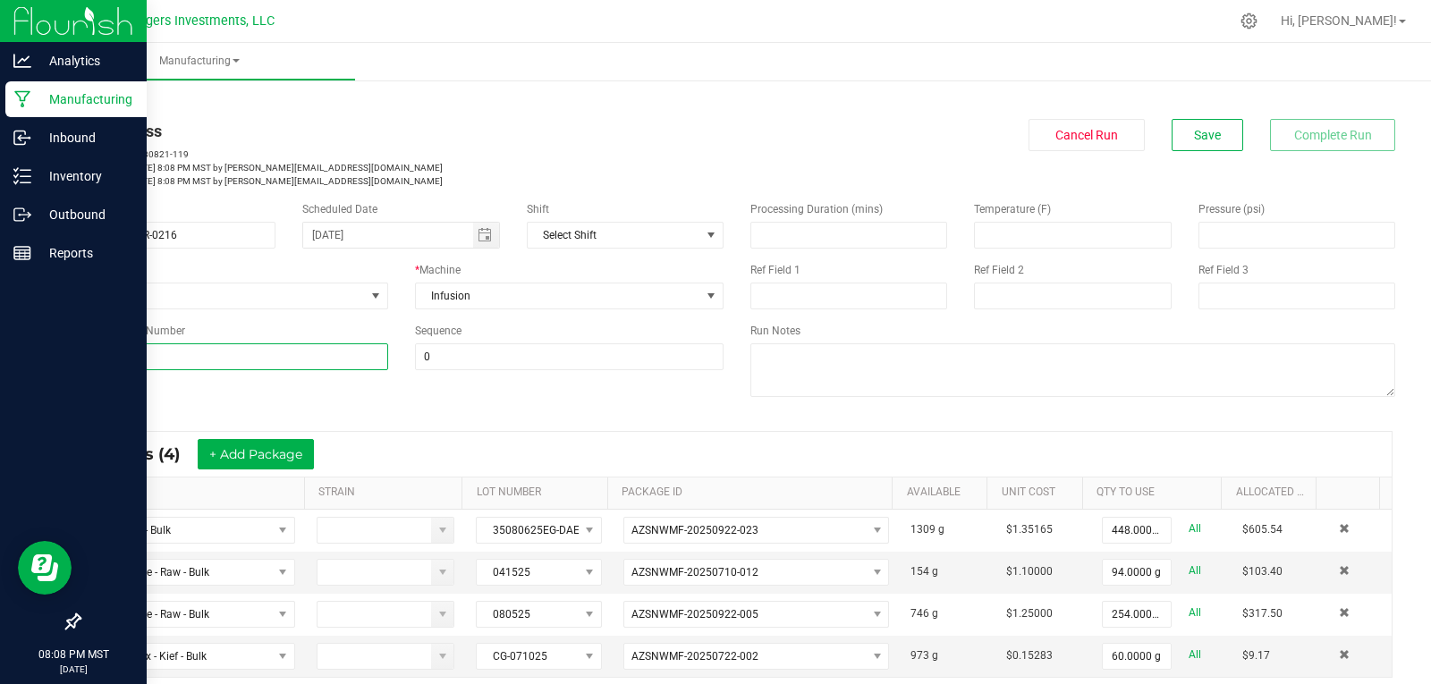
drag, startPoint x: 152, startPoint y: 354, endPoint x: 64, endPoint y: 359, distance: 87.8
click at [64, 359] on div "< All Runs In Progress MP-20250928030821-119 Started: Sep 27, 2025 8:08 PM MST …" at bounding box center [737, 652] width 1388 height 1153
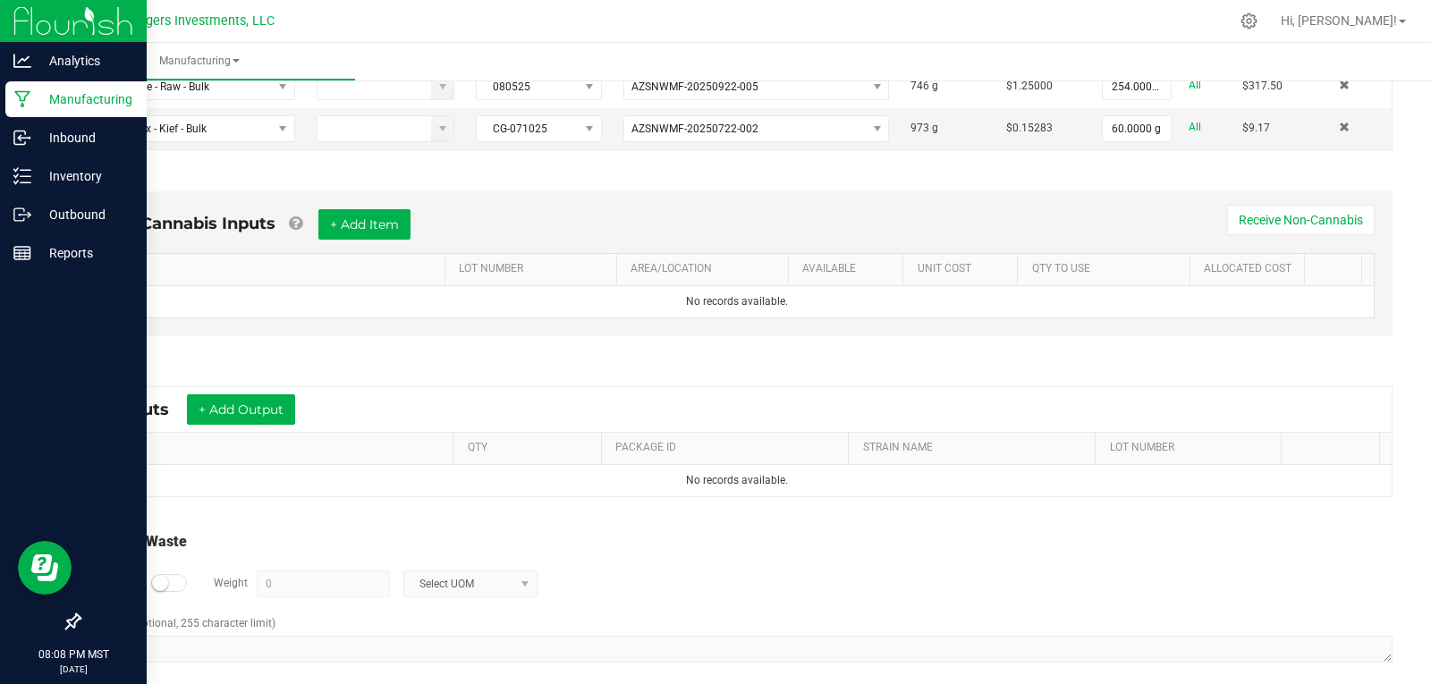
scroll to position [545, 0]
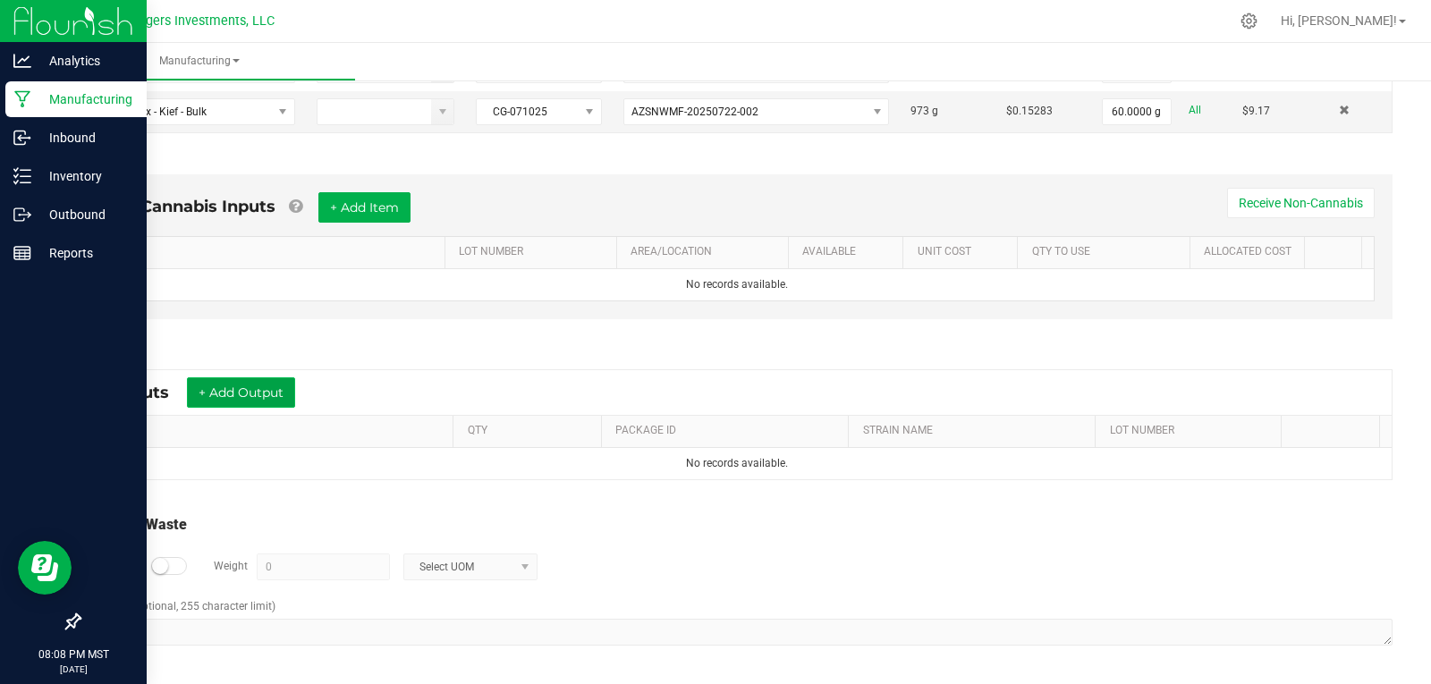
click at [229, 382] on button "+ Add Output" at bounding box center [241, 392] width 108 height 30
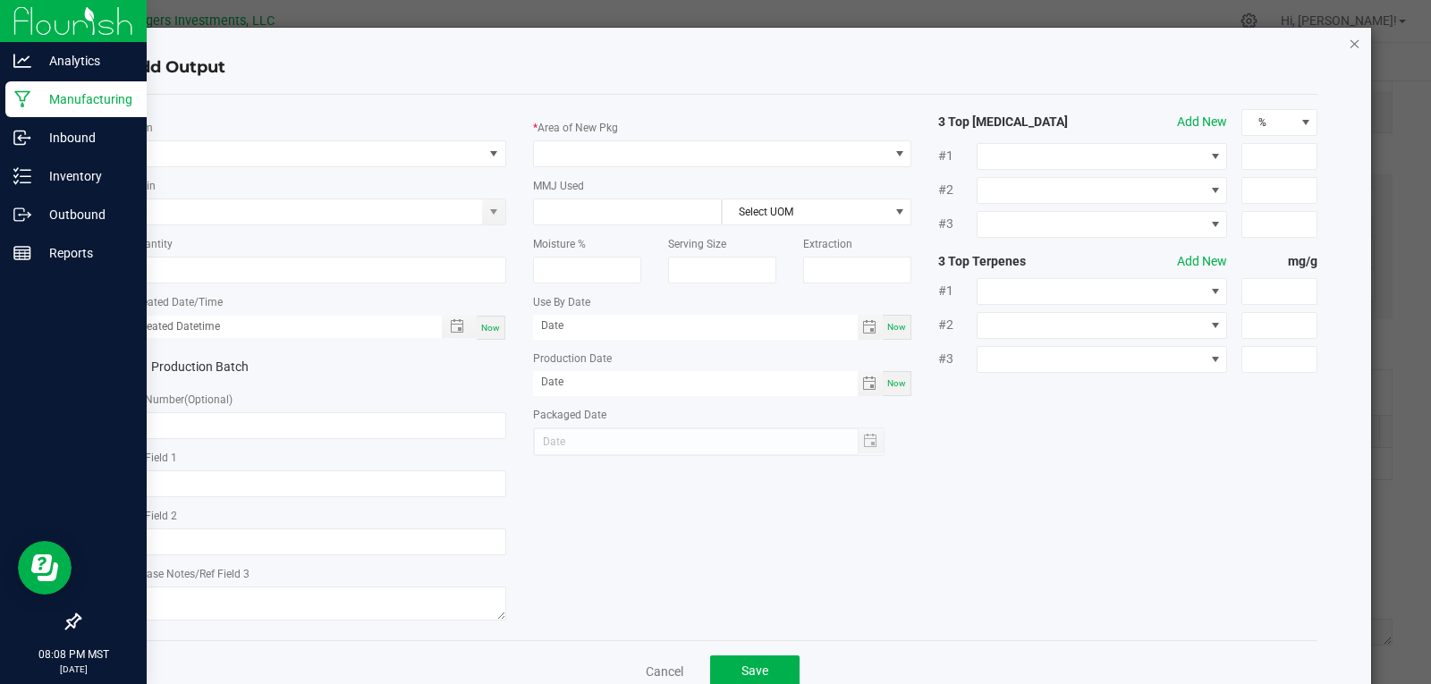
click at [1349, 42] on icon "button" at bounding box center [1355, 42] width 13 height 21
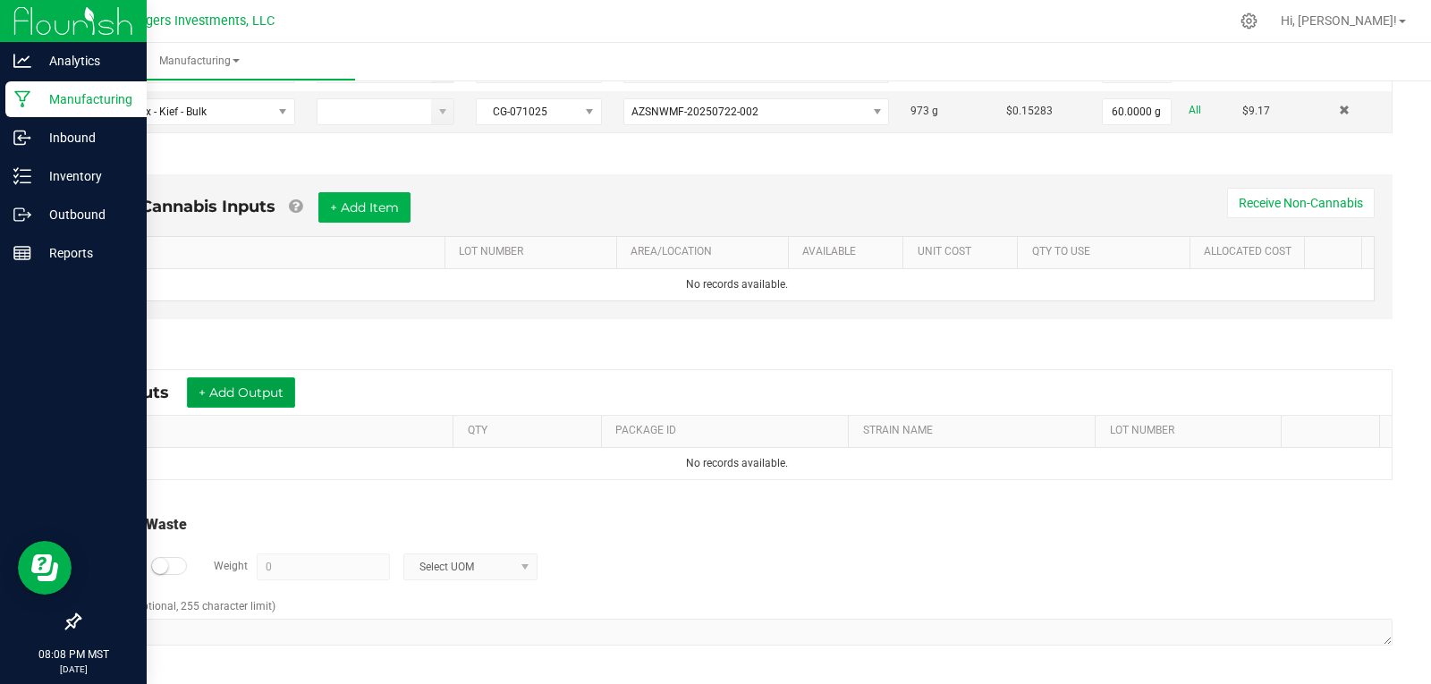
click at [216, 397] on button "+ Add Output" at bounding box center [241, 392] width 108 height 30
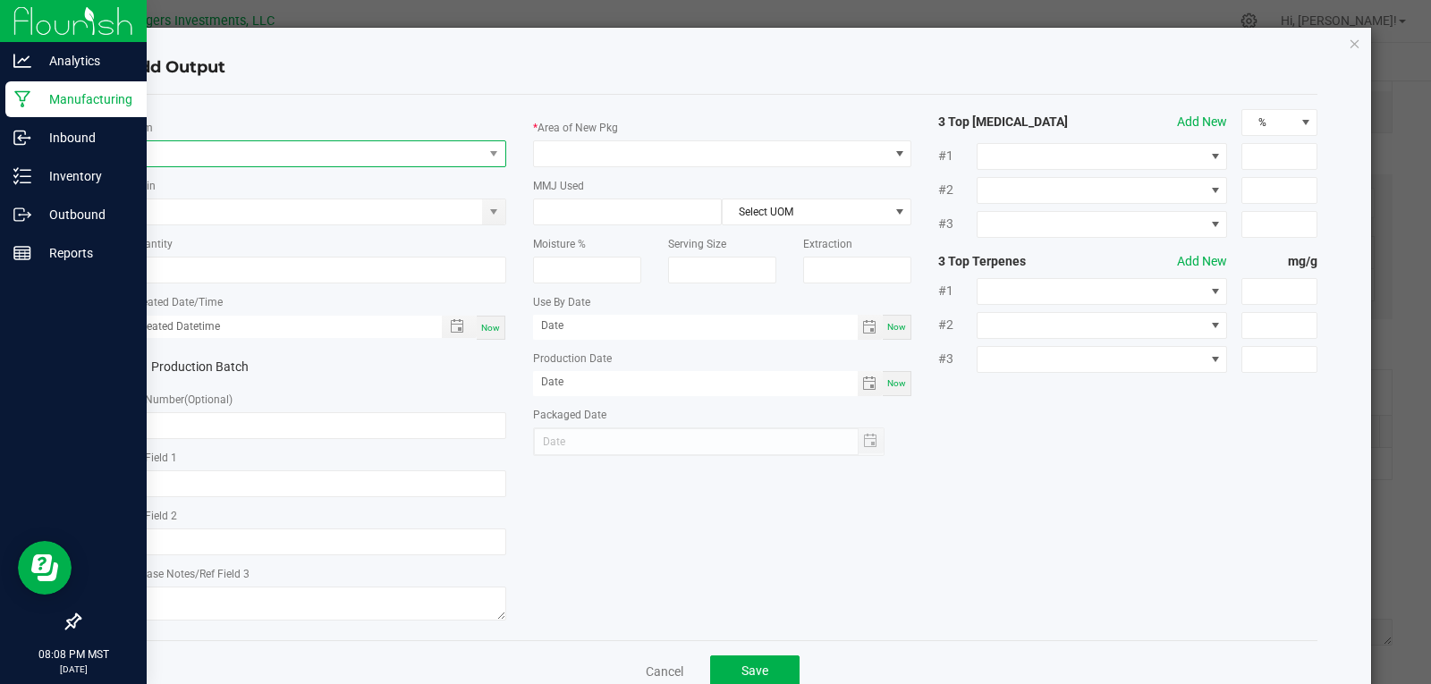
click at [184, 152] on span "NO DATA FOUND" at bounding box center [305, 153] width 355 height 25
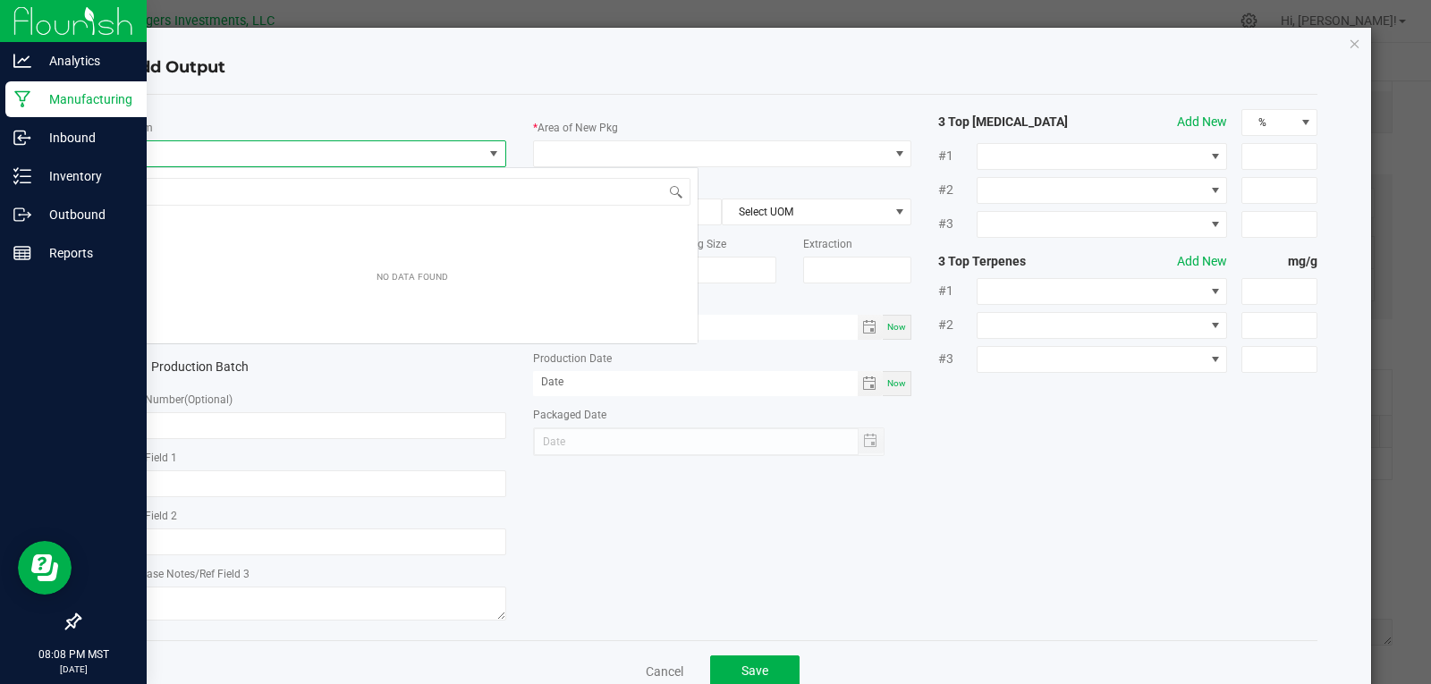
scroll to position [27, 376]
type input "FRY"
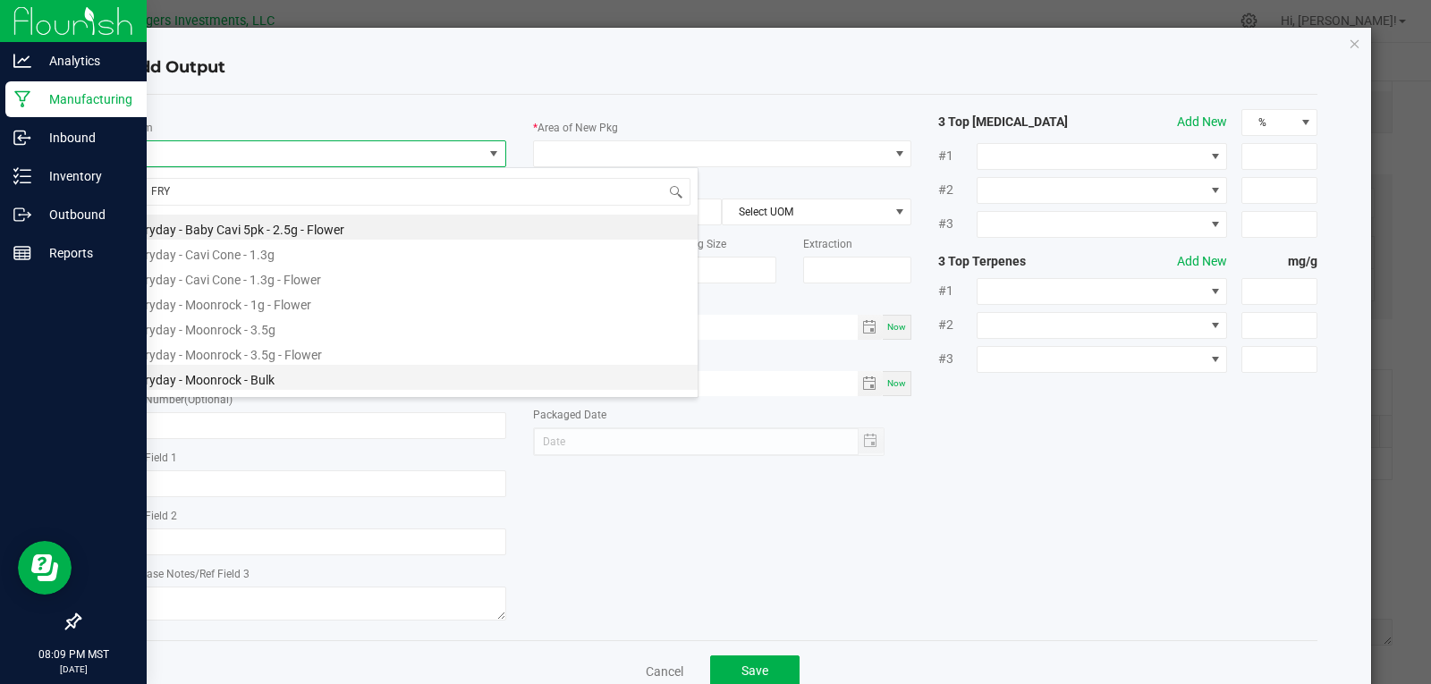
click at [222, 376] on li "Fryday - Moonrock - Bulk" at bounding box center [412, 377] width 571 height 25
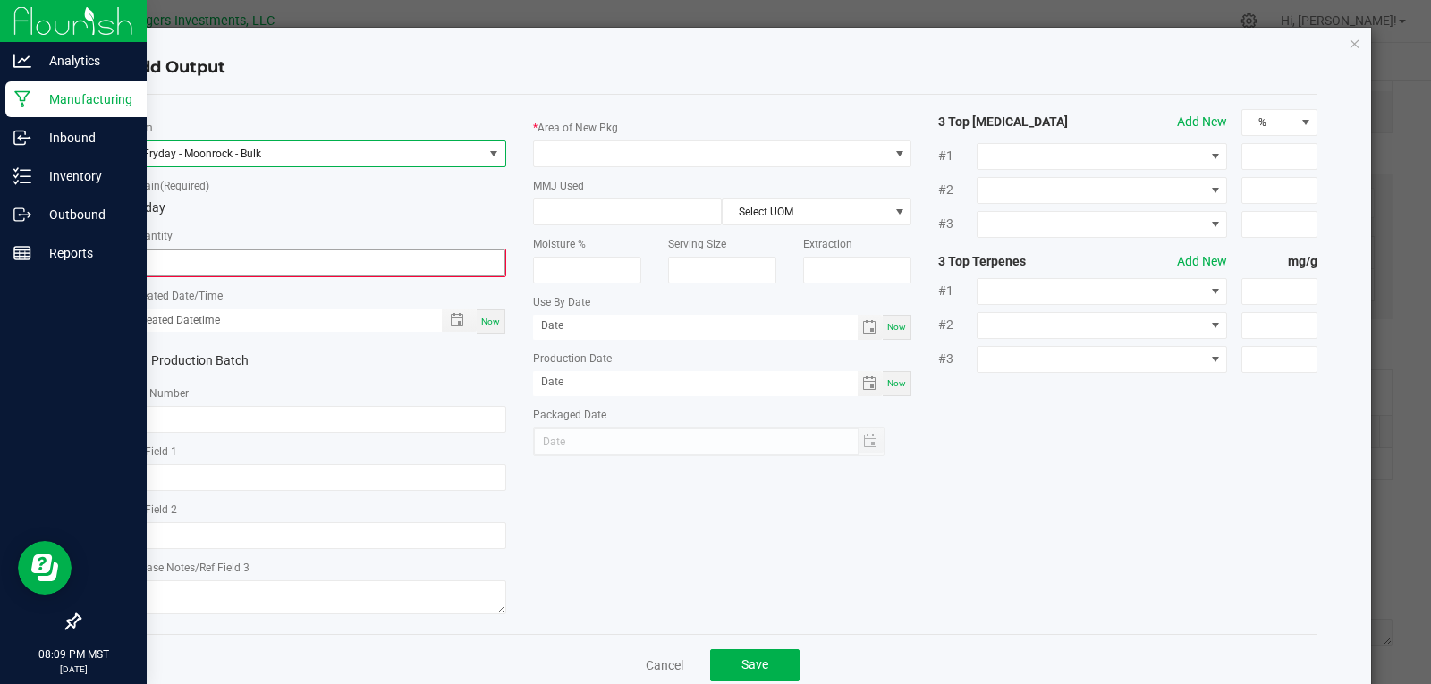
click at [192, 270] on input "0" at bounding box center [317, 262] width 376 height 25
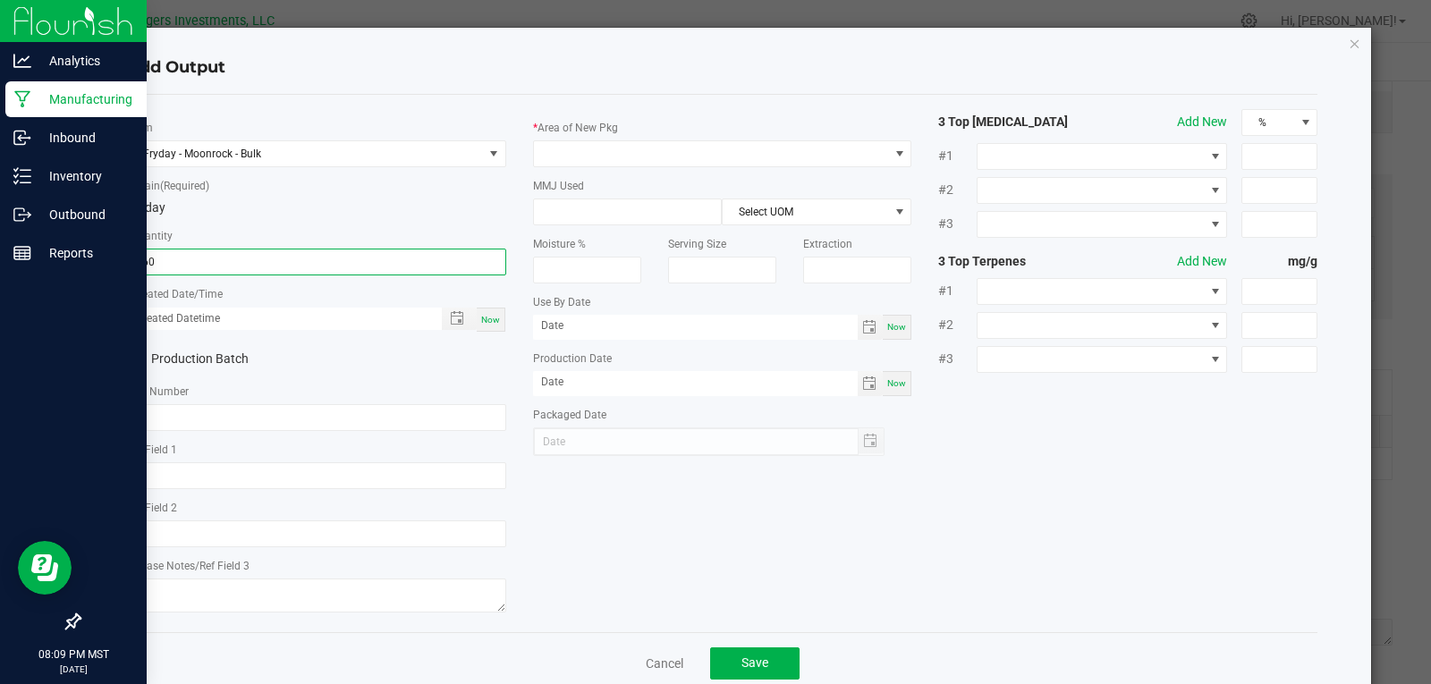
type input "860.0000 g"
click at [328, 284] on div "* Created Date/Time Now" at bounding box center [316, 308] width 379 height 48
click at [455, 318] on span "Toggle popup" at bounding box center [457, 318] width 14 height 14
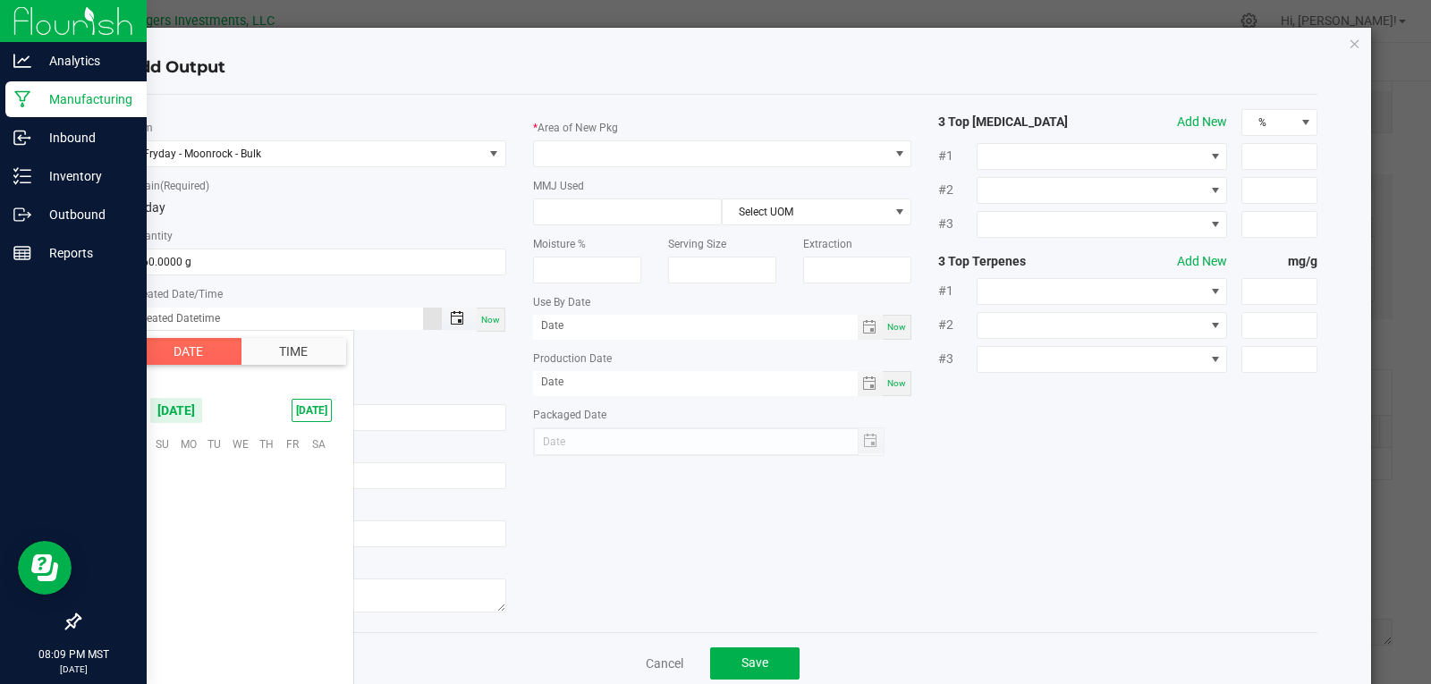
scroll to position [290066, 0]
click at [272, 552] on span "25" at bounding box center [267, 553] width 26 height 28
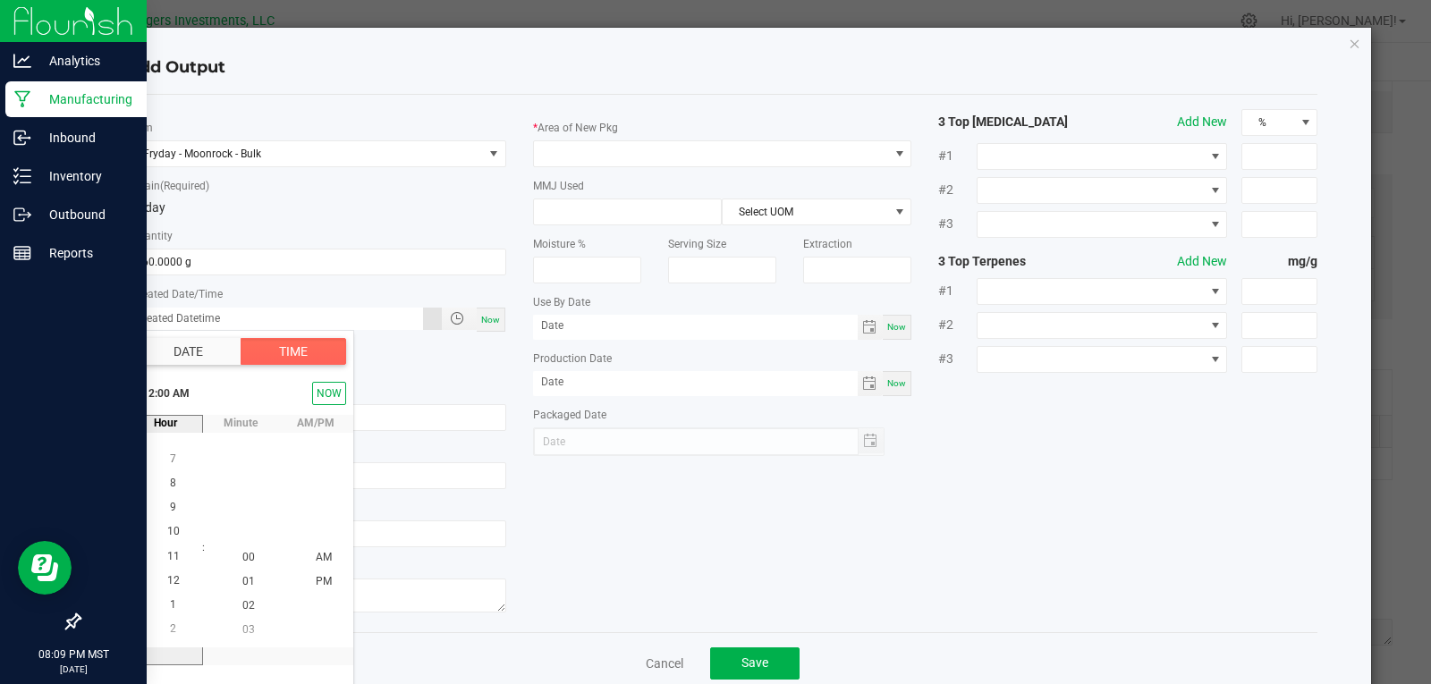
scroll to position [267, 0]
click at [170, 510] on li "9" at bounding box center [173, 509] width 43 height 24
click at [244, 556] on span "30" at bounding box center [248, 557] width 13 height 13
click at [321, 558] on span "AM" at bounding box center [324, 557] width 16 height 13
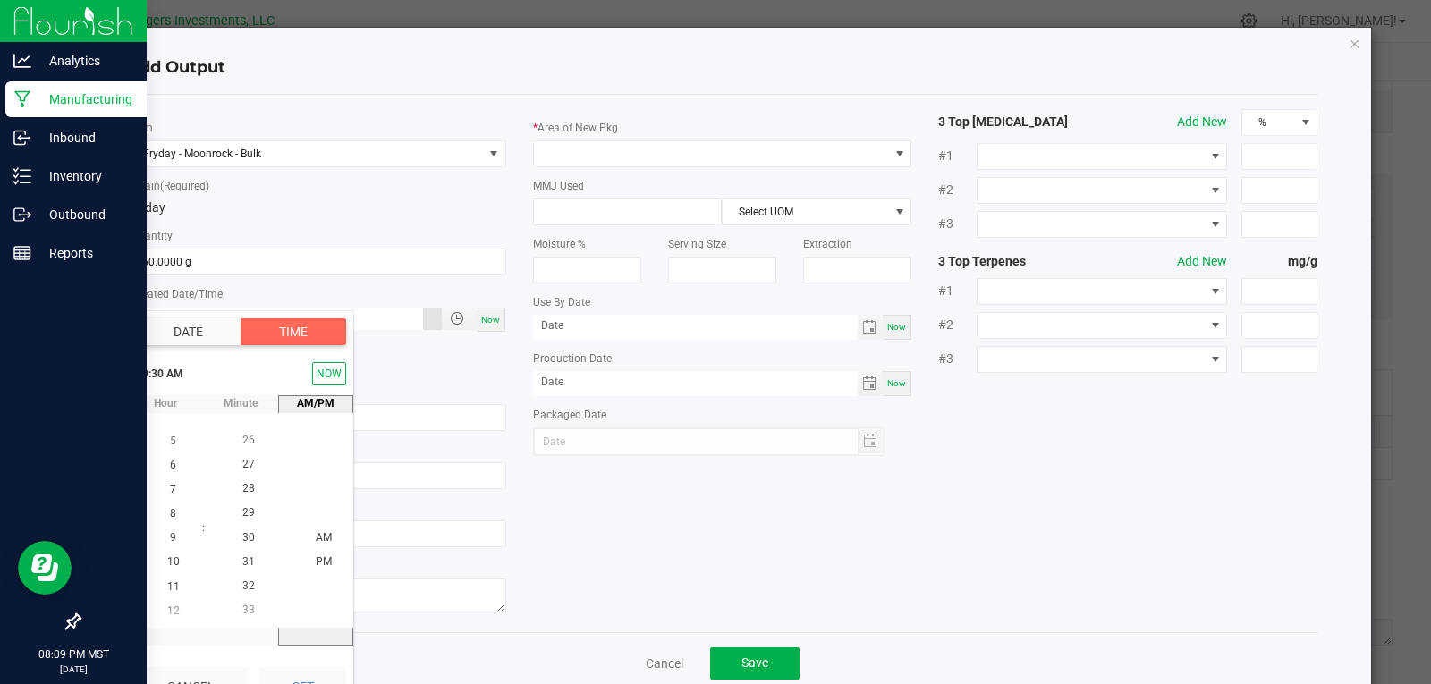
scroll to position [38, 0]
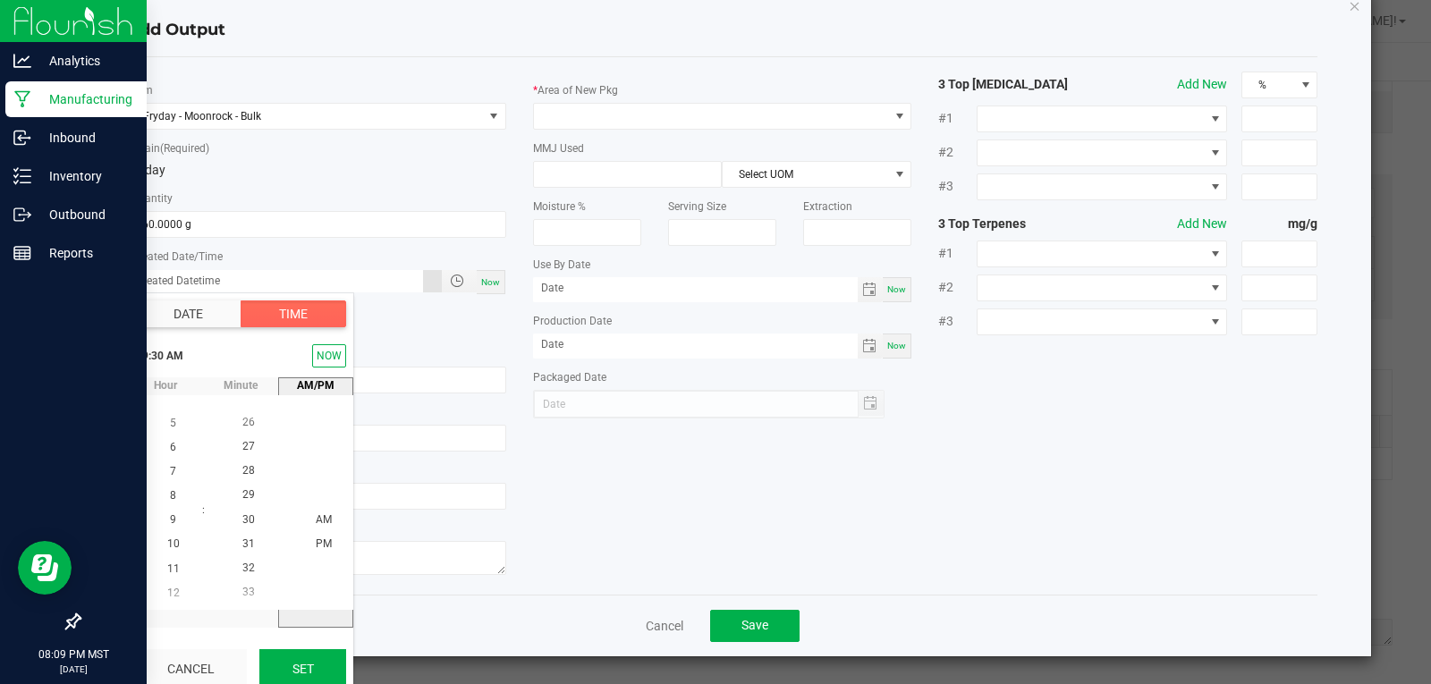
click at [330, 658] on button "Set" at bounding box center [302, 668] width 87 height 39
type input "09/25/2025 9:30 AM"
type input "09/25/2025"
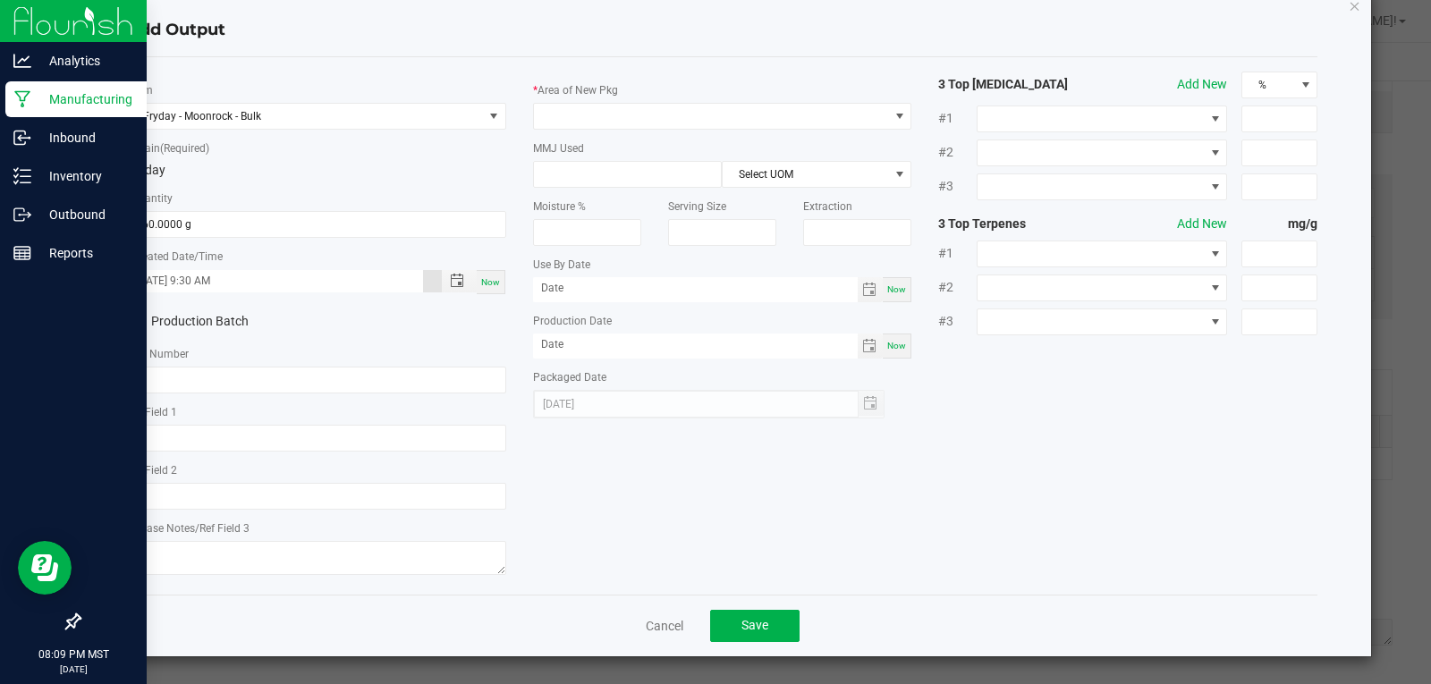
click at [140, 320] on span at bounding box center [135, 322] width 16 height 16
click at [0, 0] on input "Production Batch" at bounding box center [0, 0] width 0 height 0
click at [188, 377] on input "text" at bounding box center [316, 380] width 379 height 27
paste input "FDMR-0216"
type input "FDMR-0216"
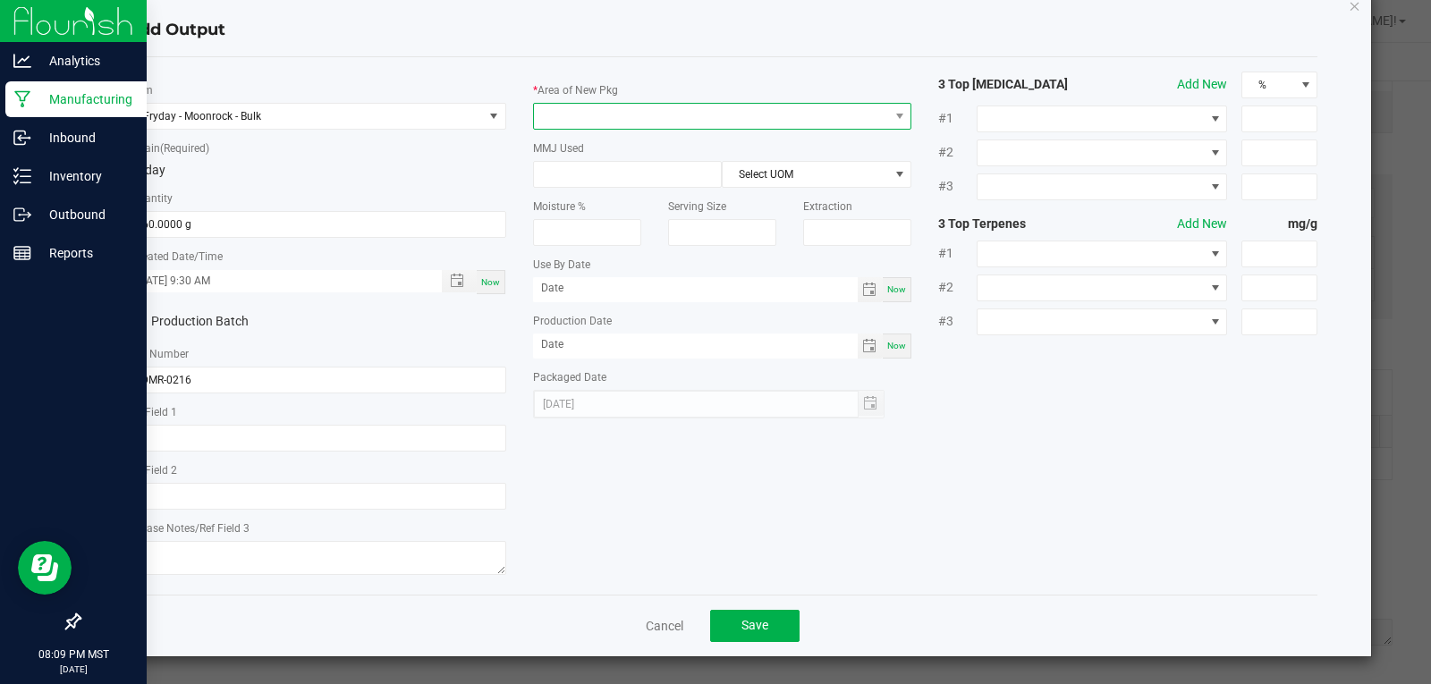
click at [677, 104] on span at bounding box center [711, 116] width 355 height 25
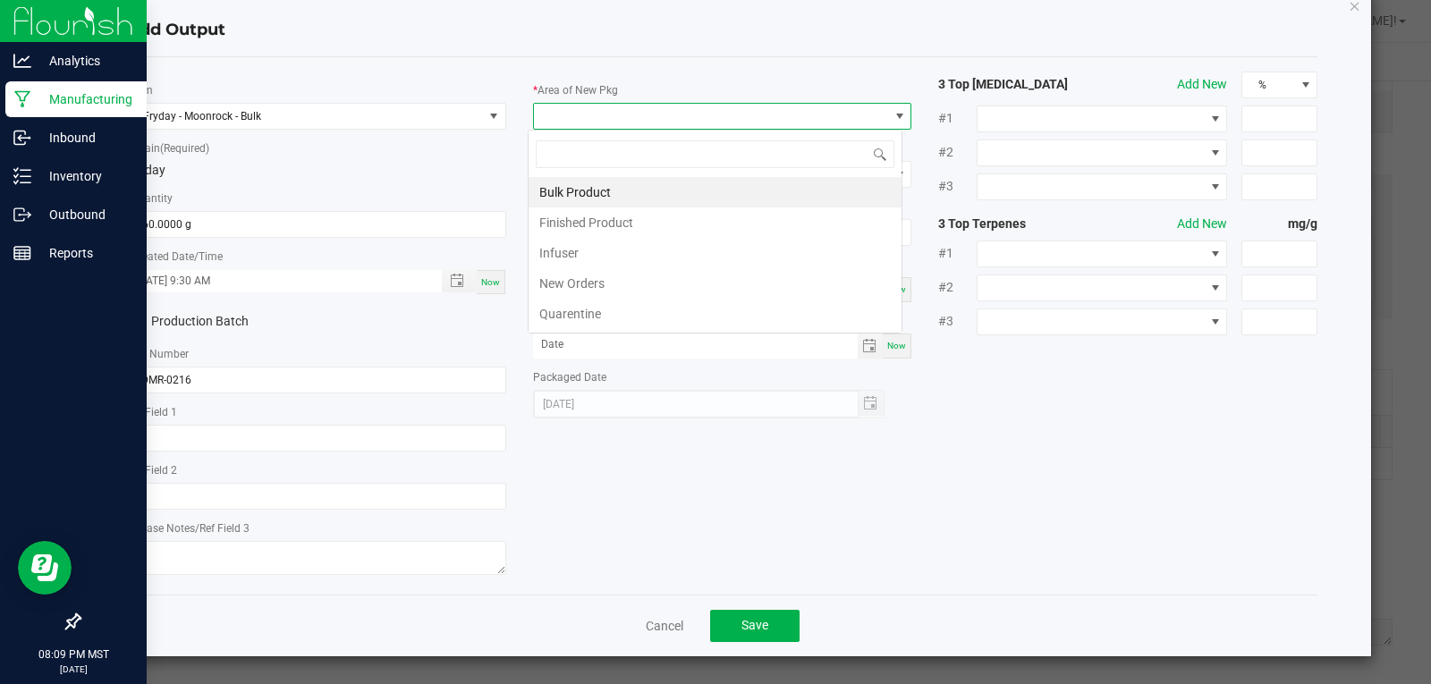
scroll to position [27, 376]
click at [597, 192] on li "Bulk Product" at bounding box center [715, 192] width 373 height 30
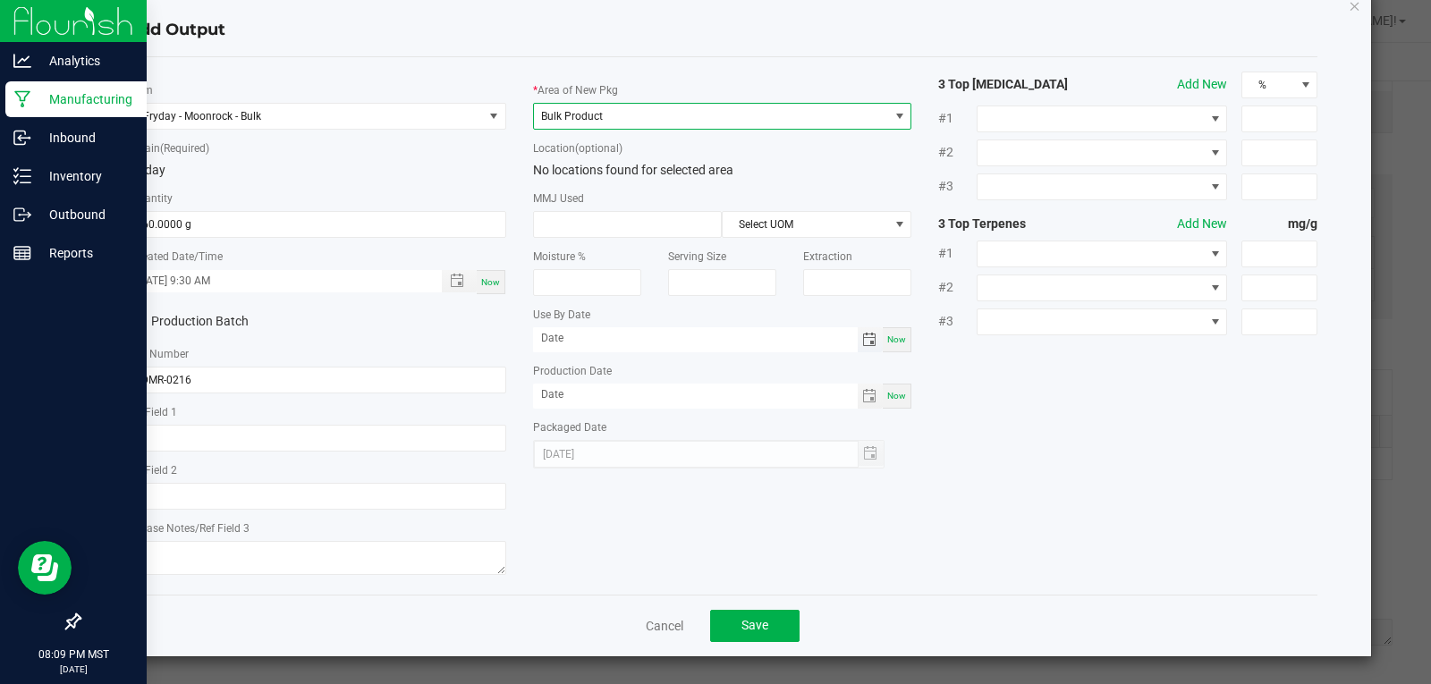
click at [862, 341] on span "Toggle calendar" at bounding box center [869, 340] width 14 height 14
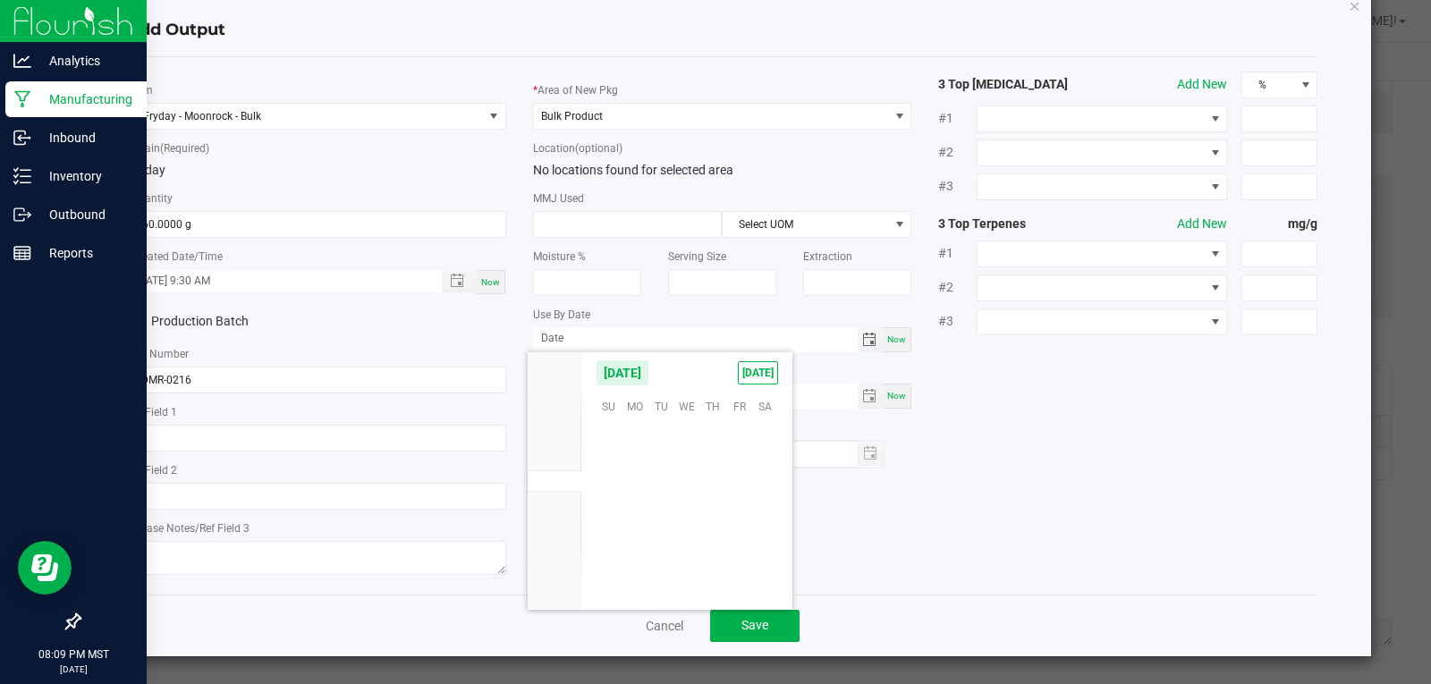
scroll to position [290066, 0]
click at [649, 367] on span "September 2025" at bounding box center [623, 373] width 54 height 27
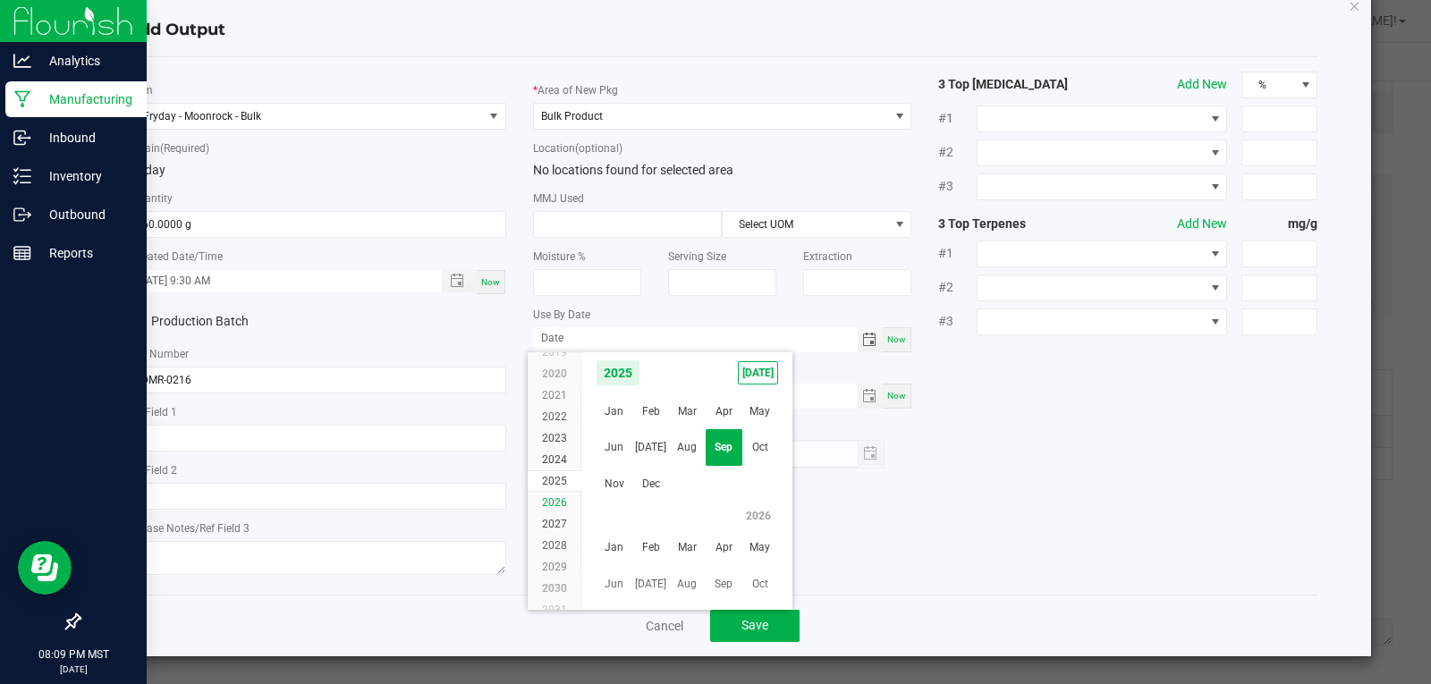
click at [563, 503] on span "2026" at bounding box center [554, 502] width 25 height 13
click at [716, 453] on span "Sep" at bounding box center [724, 448] width 37 height 37
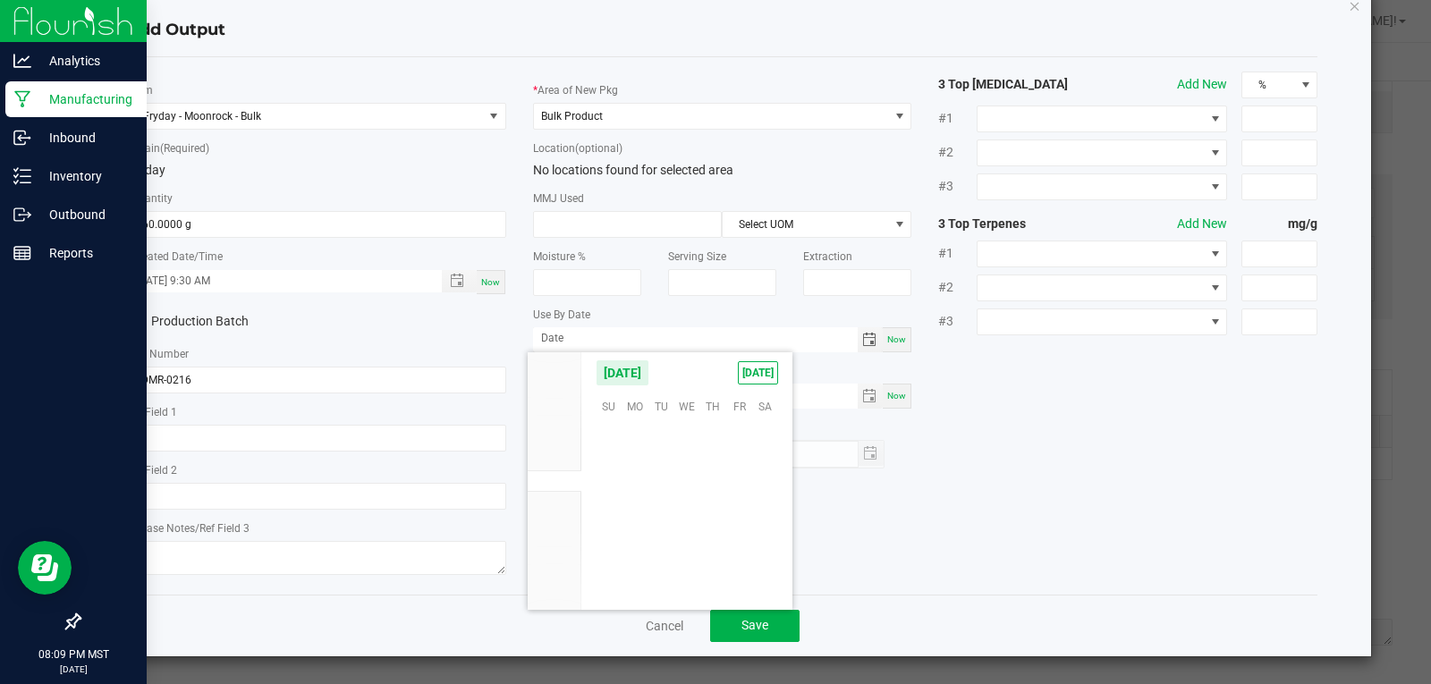
scroll to position [292373, 0]
click at [743, 518] on span "25" at bounding box center [739, 517] width 26 height 28
type input "09/25/2026"
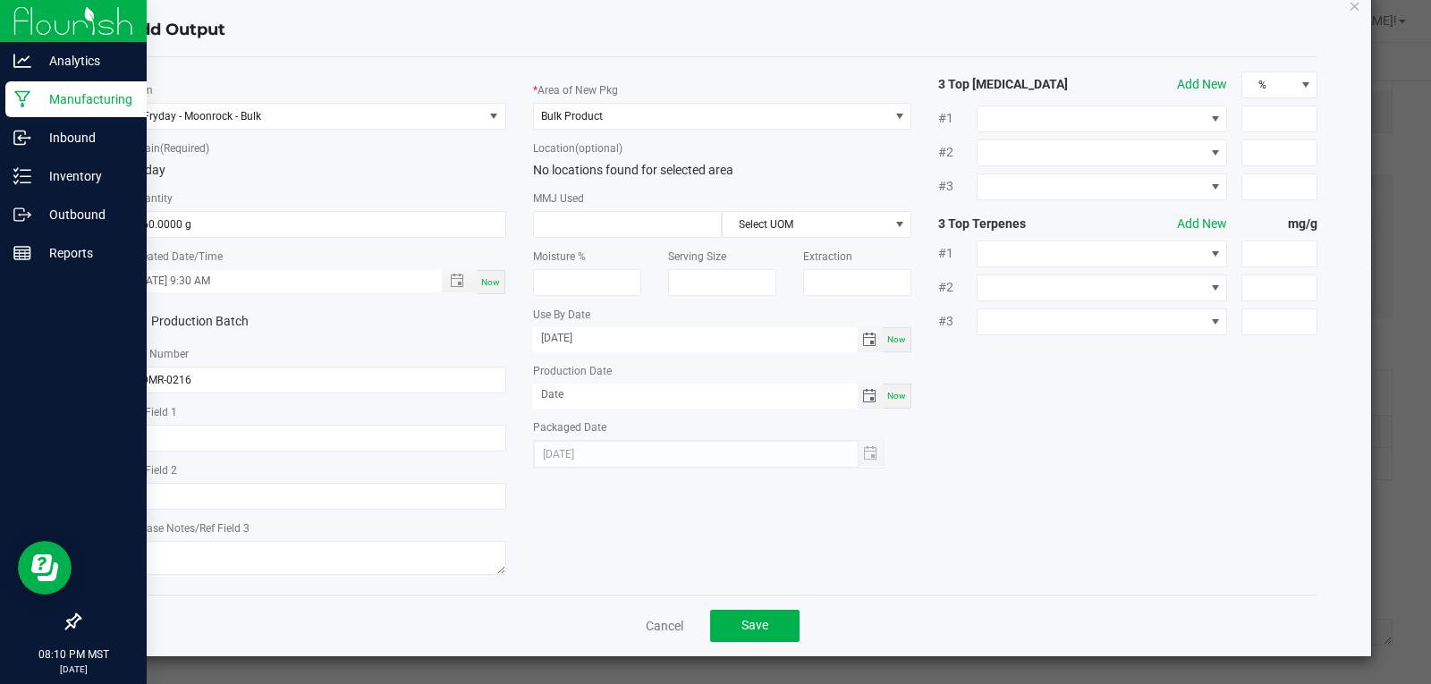
click at [862, 397] on span "Toggle calendar" at bounding box center [869, 396] width 14 height 14
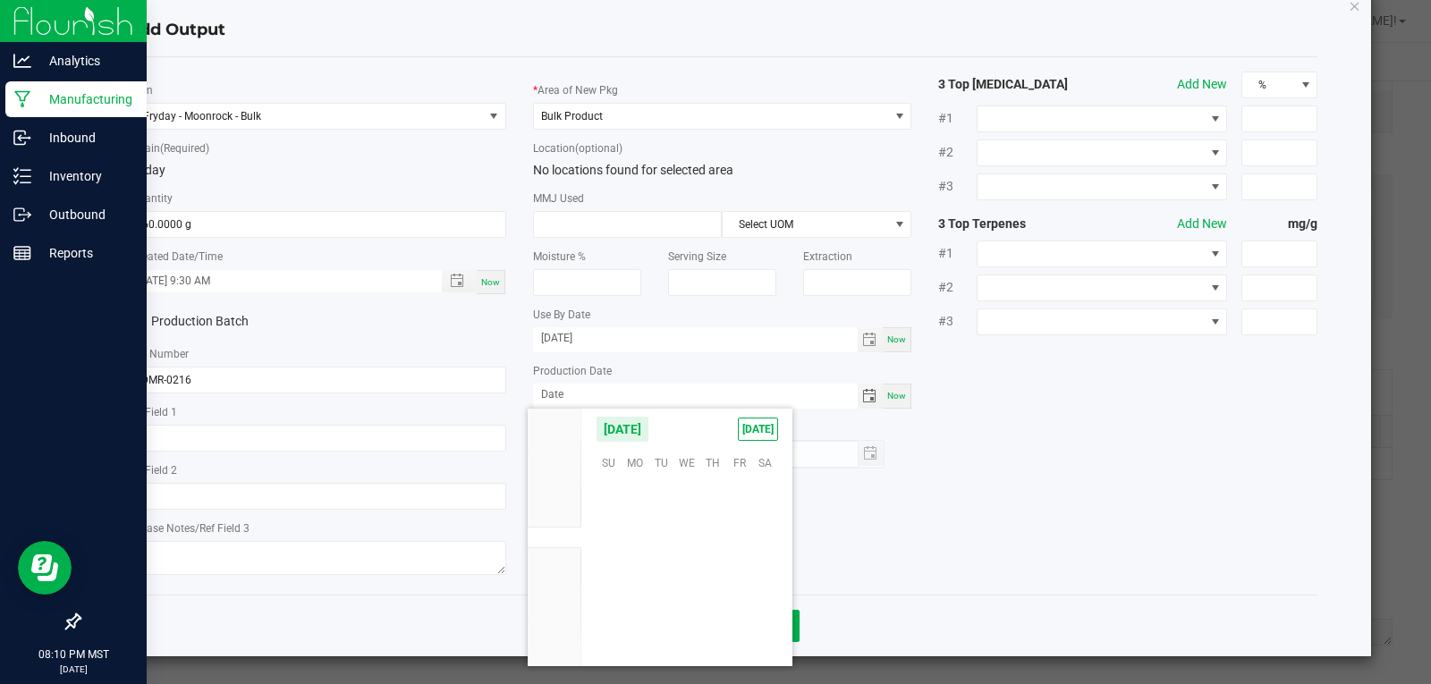
scroll to position [290066, 0]
click at [717, 575] on span "25" at bounding box center [713, 572] width 26 height 28
type input "09/25/2025"
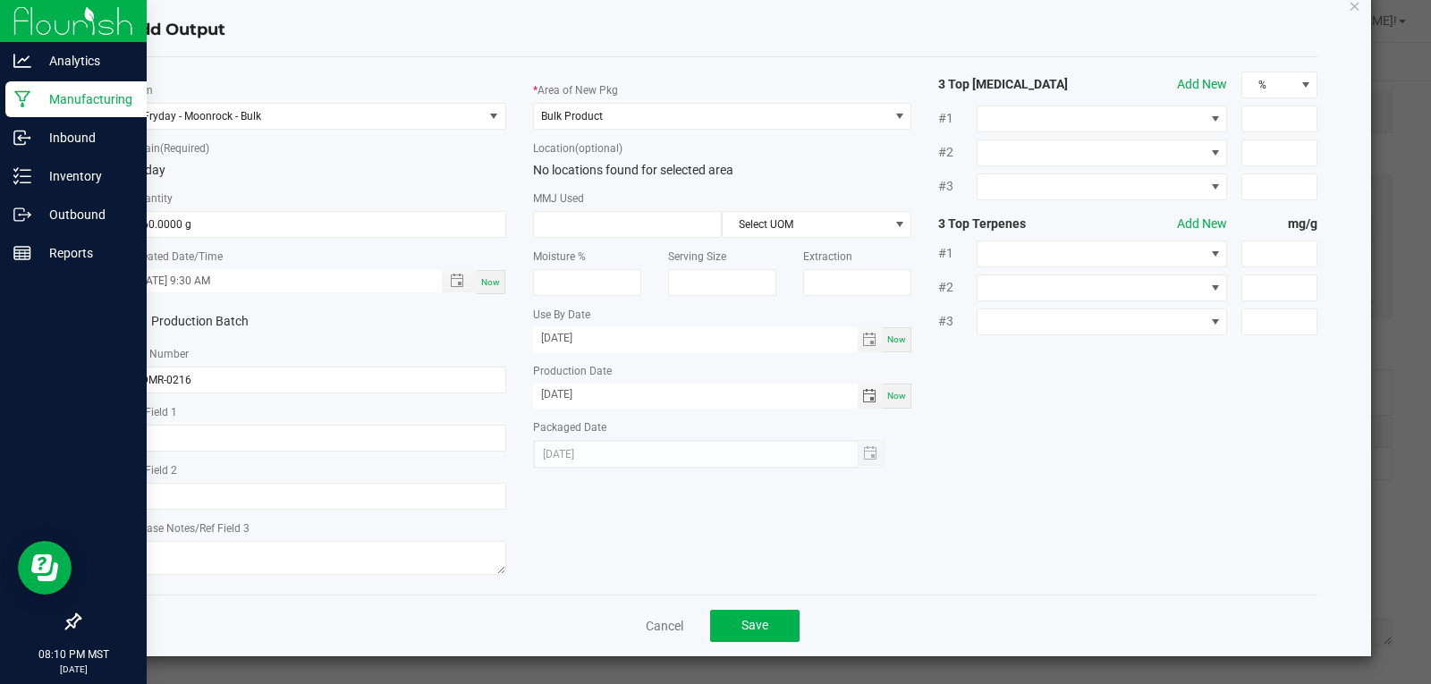
click at [1031, 503] on div "* Item Fryday - Moonrock - Bulk * Strain (Required) Fryday * Quantity 860.0000 …" at bounding box center [723, 326] width 1218 height 509
click at [750, 625] on span "Save" at bounding box center [754, 625] width 27 height 14
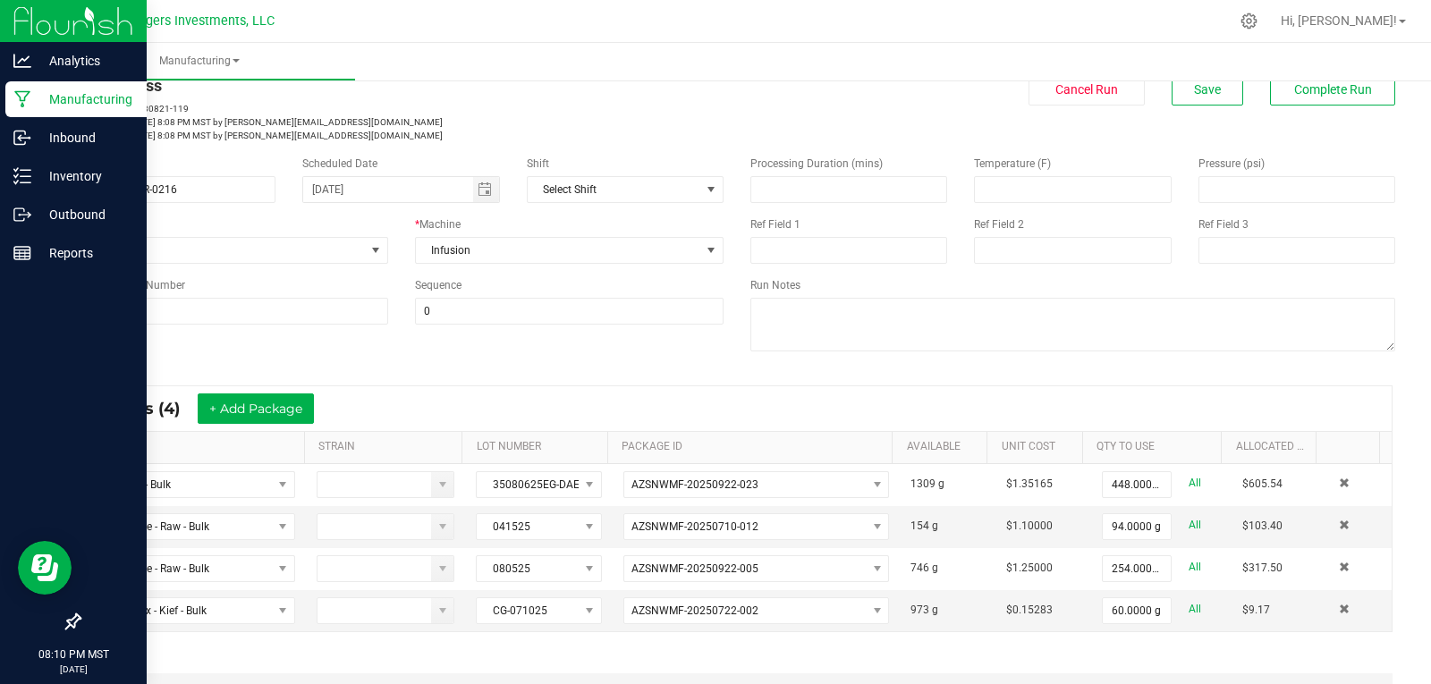
scroll to position [0, 0]
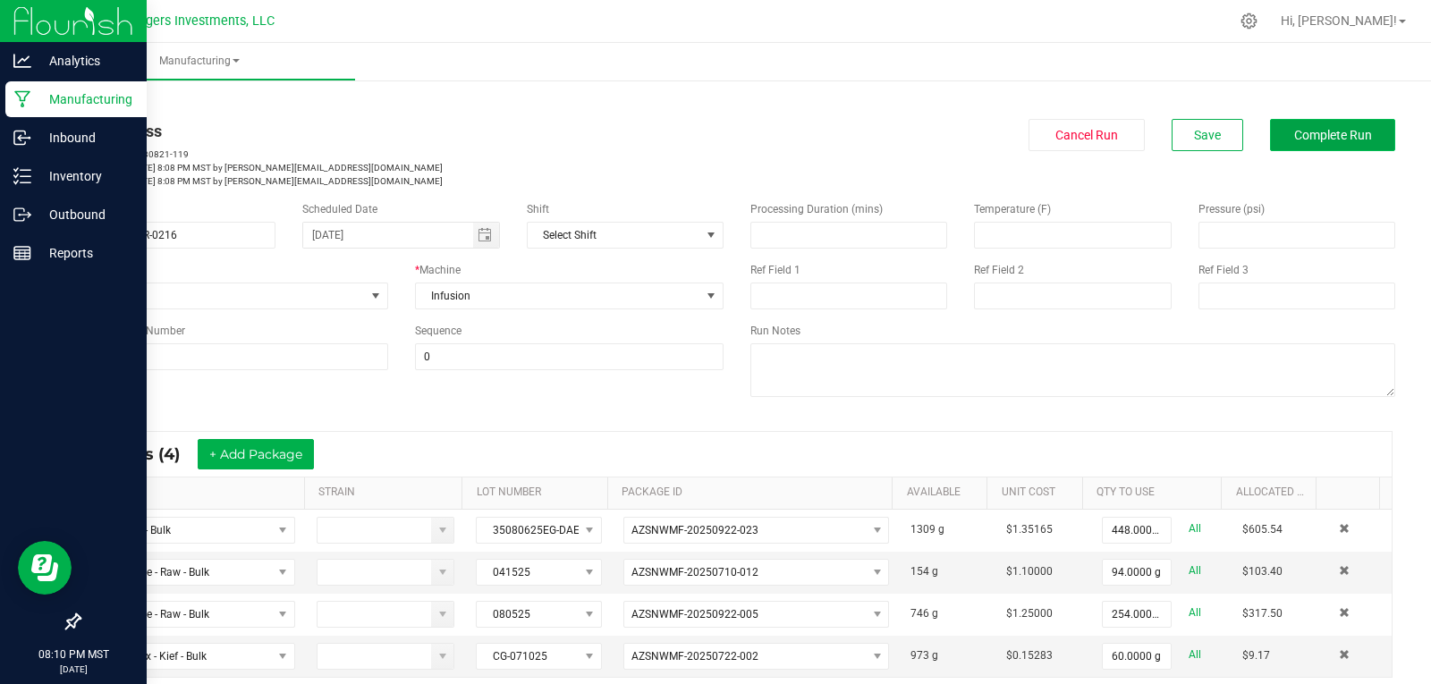
click at [1306, 141] on span "Complete Run" at bounding box center [1333, 135] width 78 height 14
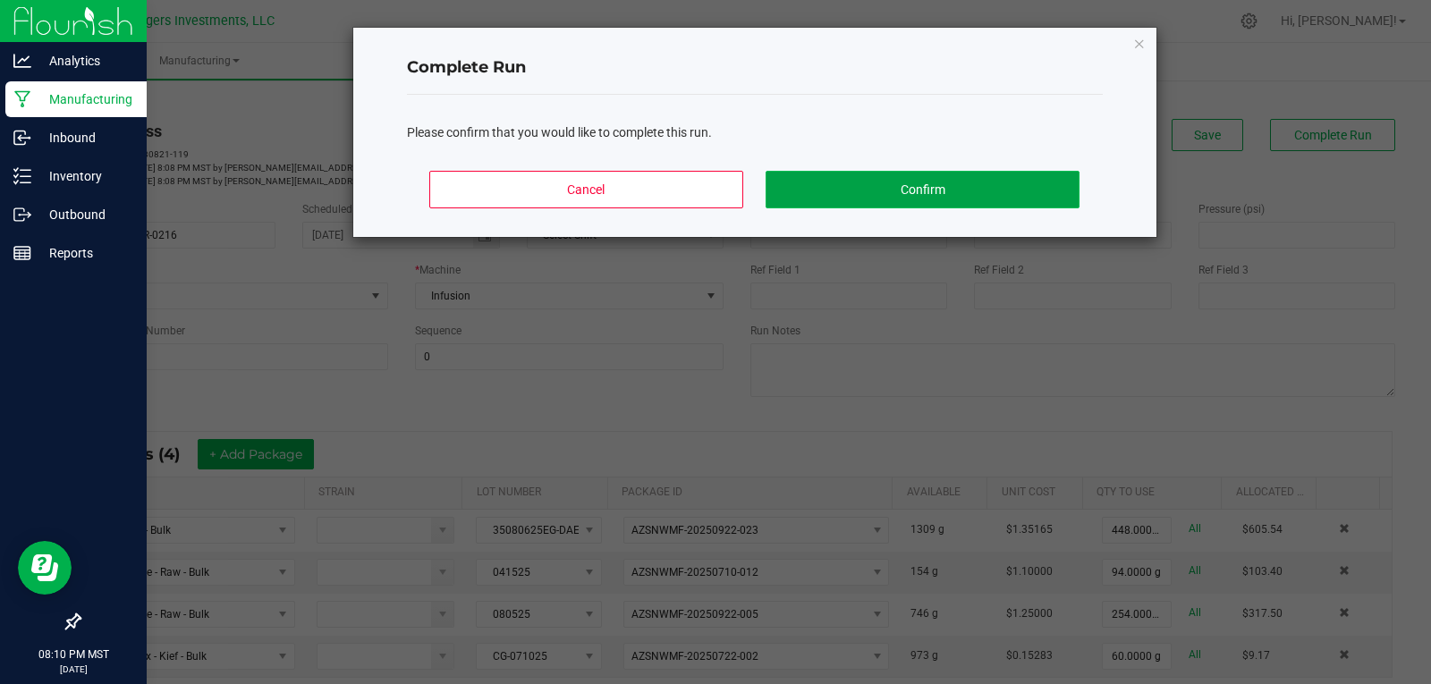
click at [963, 189] on button "Confirm" at bounding box center [922, 190] width 313 height 38
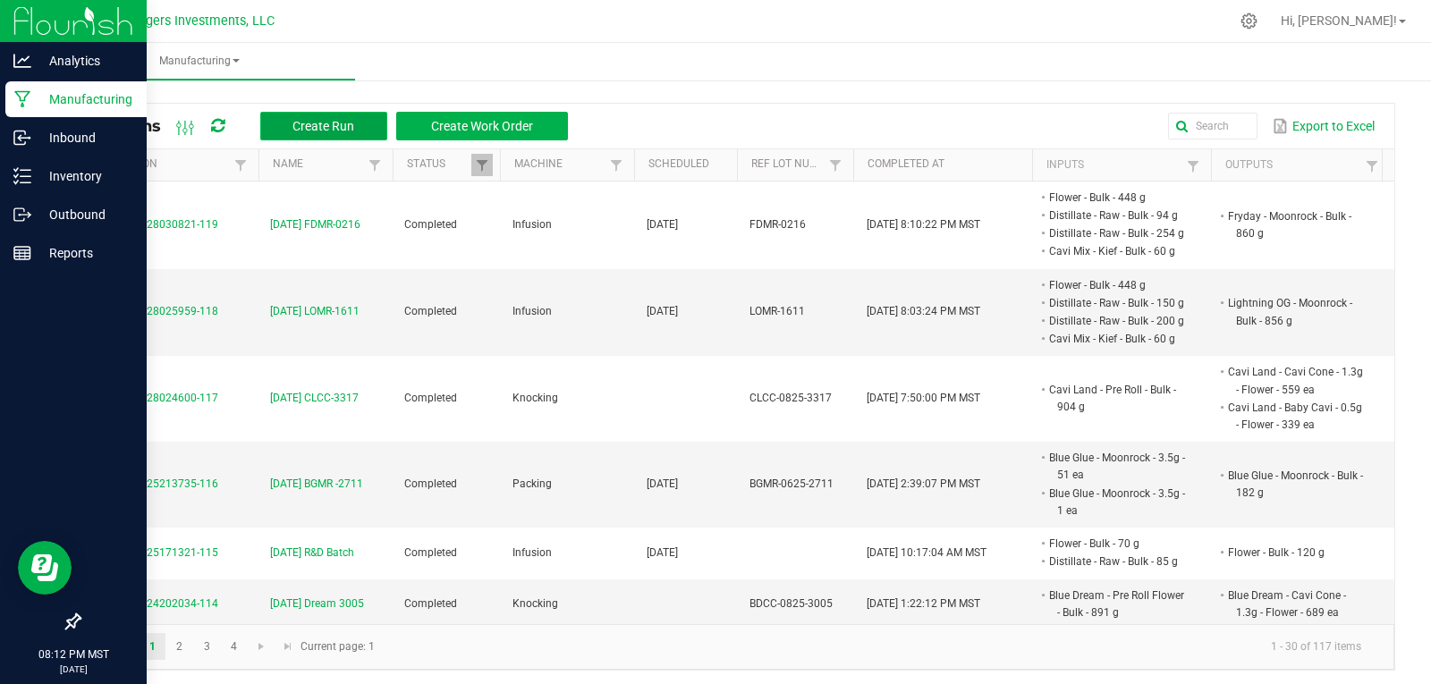
click at [332, 131] on span "Create Run" at bounding box center [323, 126] width 62 height 14
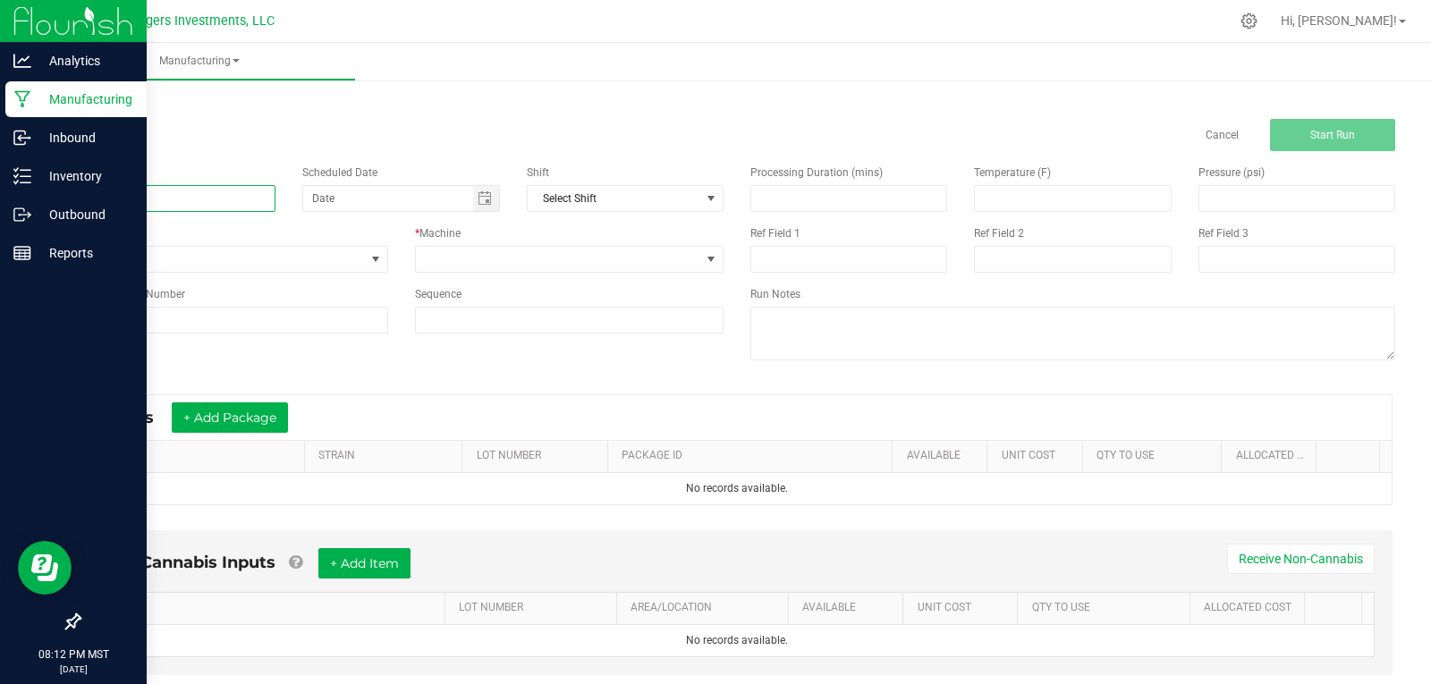
click at [158, 199] on input at bounding box center [177, 198] width 197 height 27
click at [479, 196] on span "Toggle calendar" at bounding box center [485, 198] width 14 height 14
type input "9-27-25 OGMR-2209"
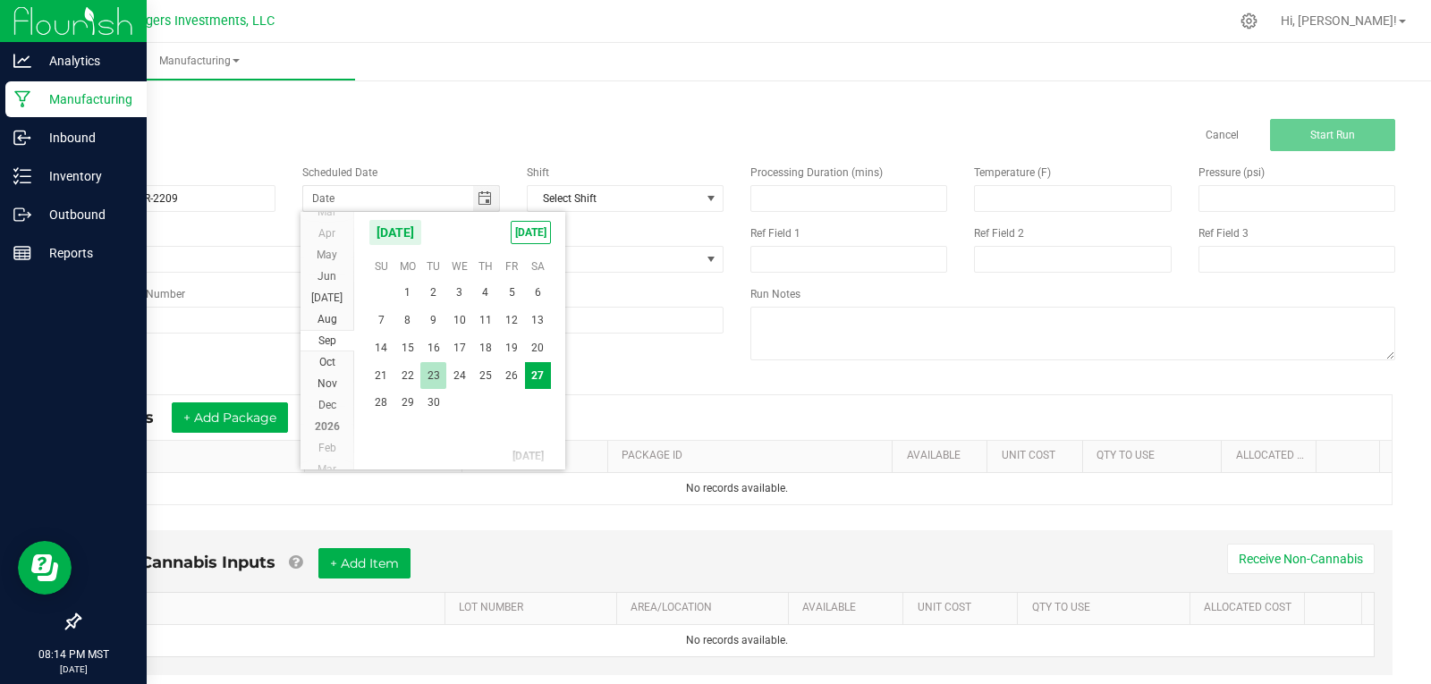
click at [434, 377] on span "23" at bounding box center [433, 376] width 26 height 28
type input "09/23/2025"
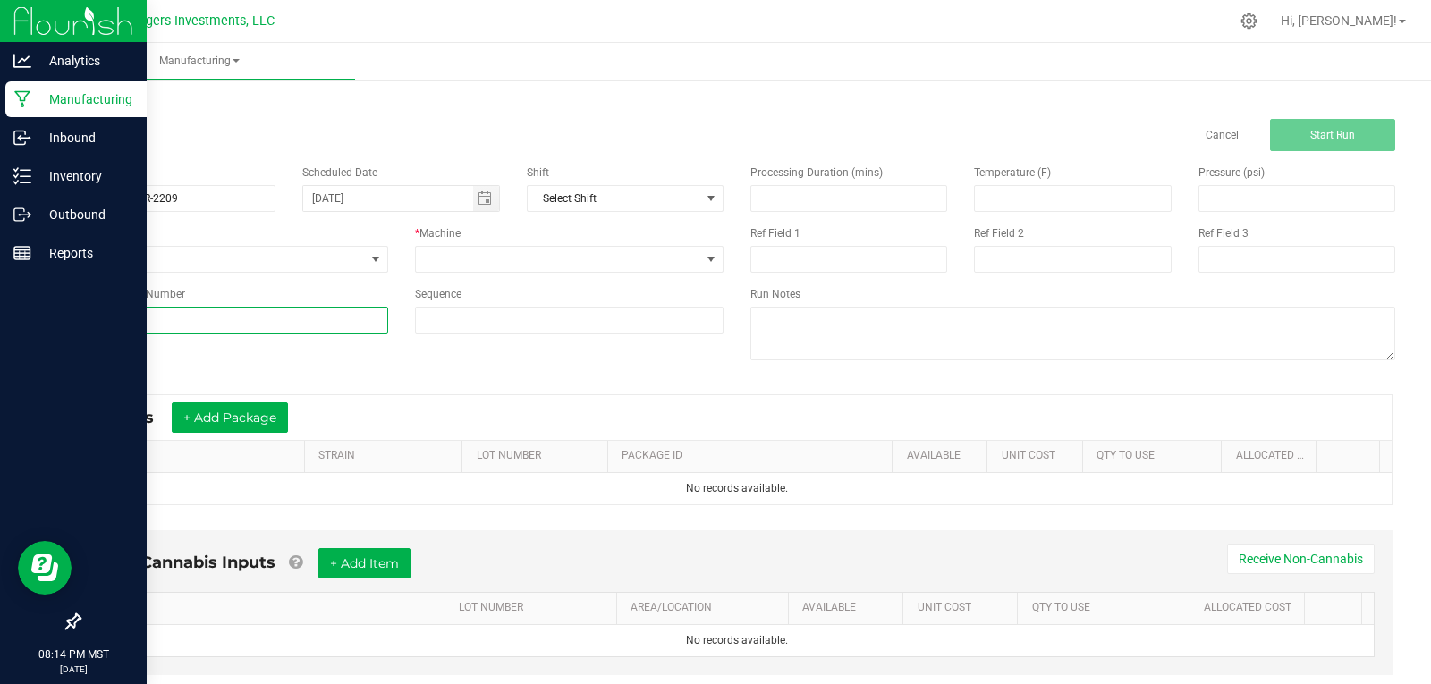
click at [139, 319] on input at bounding box center [233, 320] width 309 height 27
type input "OGMR-2209"
click at [625, 350] on div "Name 9-27-25 OGMR-2209 Scheduled Date 09/23/2025 Shift Select Shift Run Type No…" at bounding box center [736, 264] width 1343 height 227
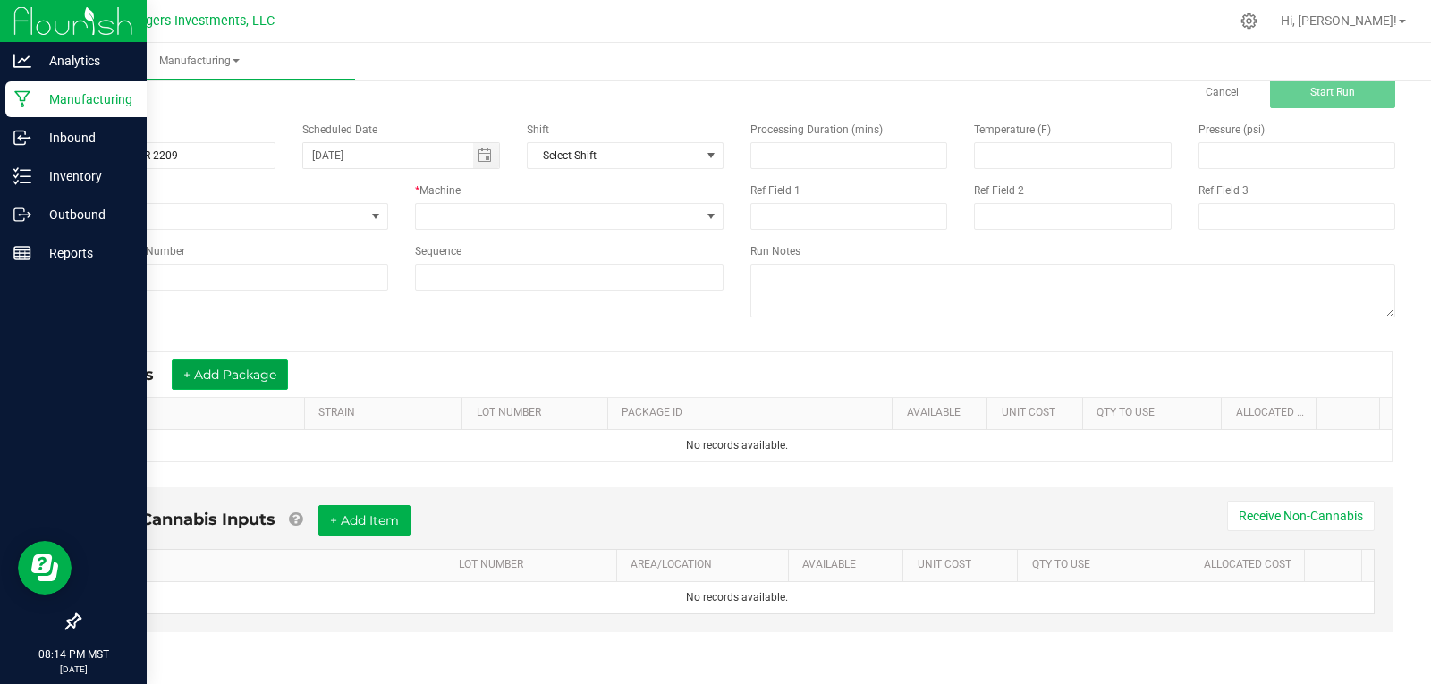
click at [258, 378] on button "+ Add Package" at bounding box center [230, 375] width 116 height 30
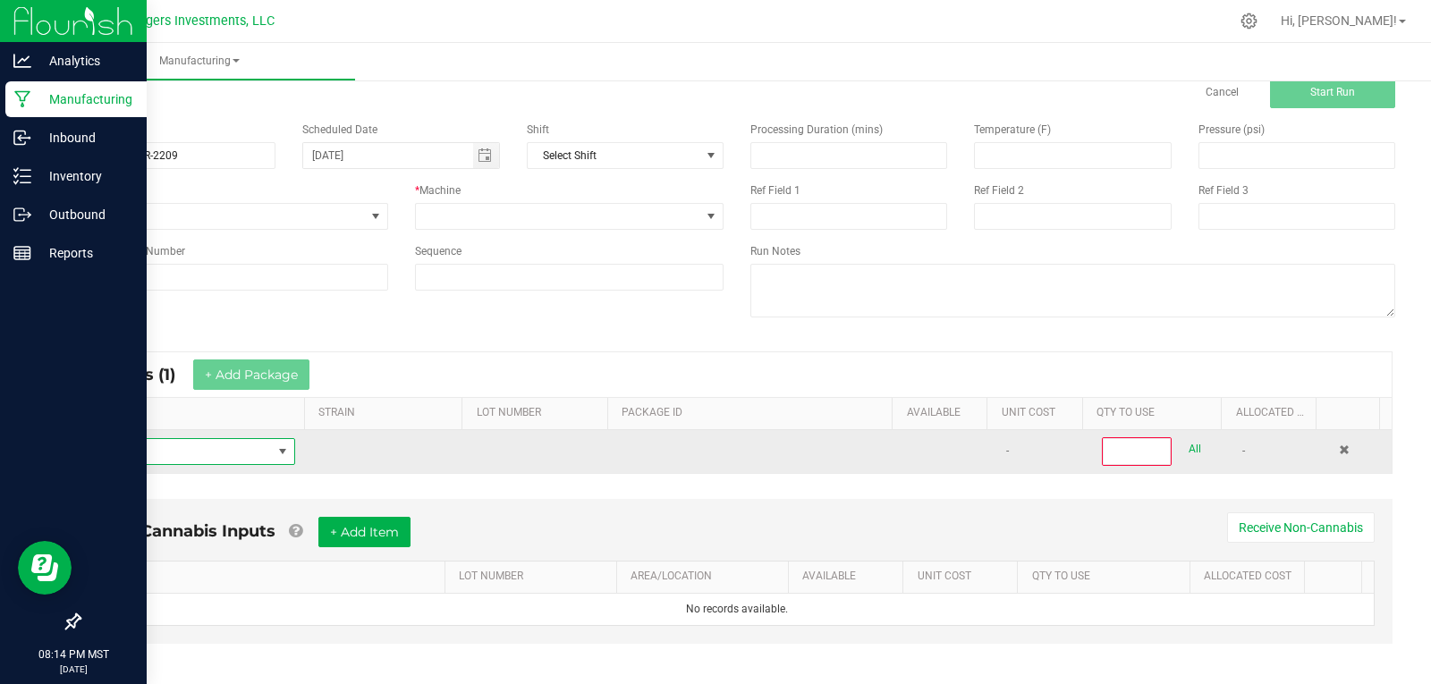
click at [203, 451] on span "NO DATA FOUND" at bounding box center [183, 451] width 178 height 25
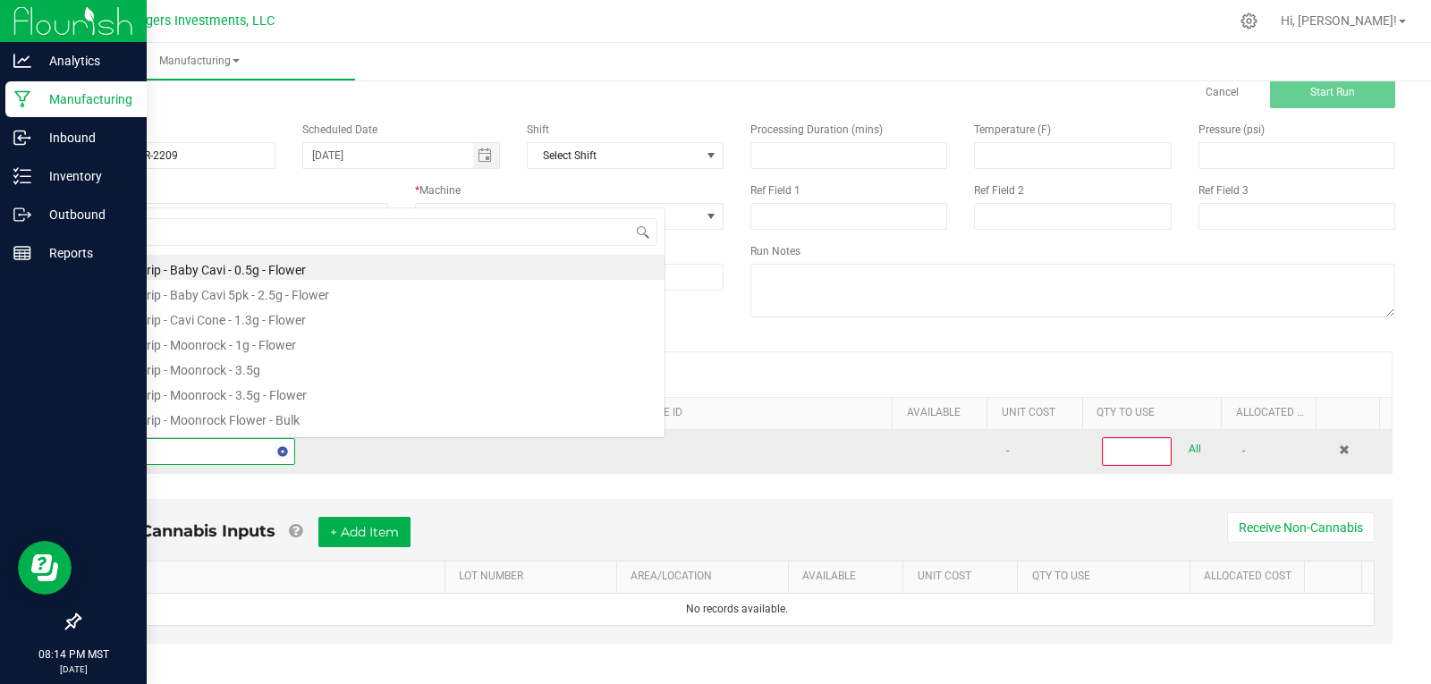
scroll to position [27, 196]
type input "FLOWER"
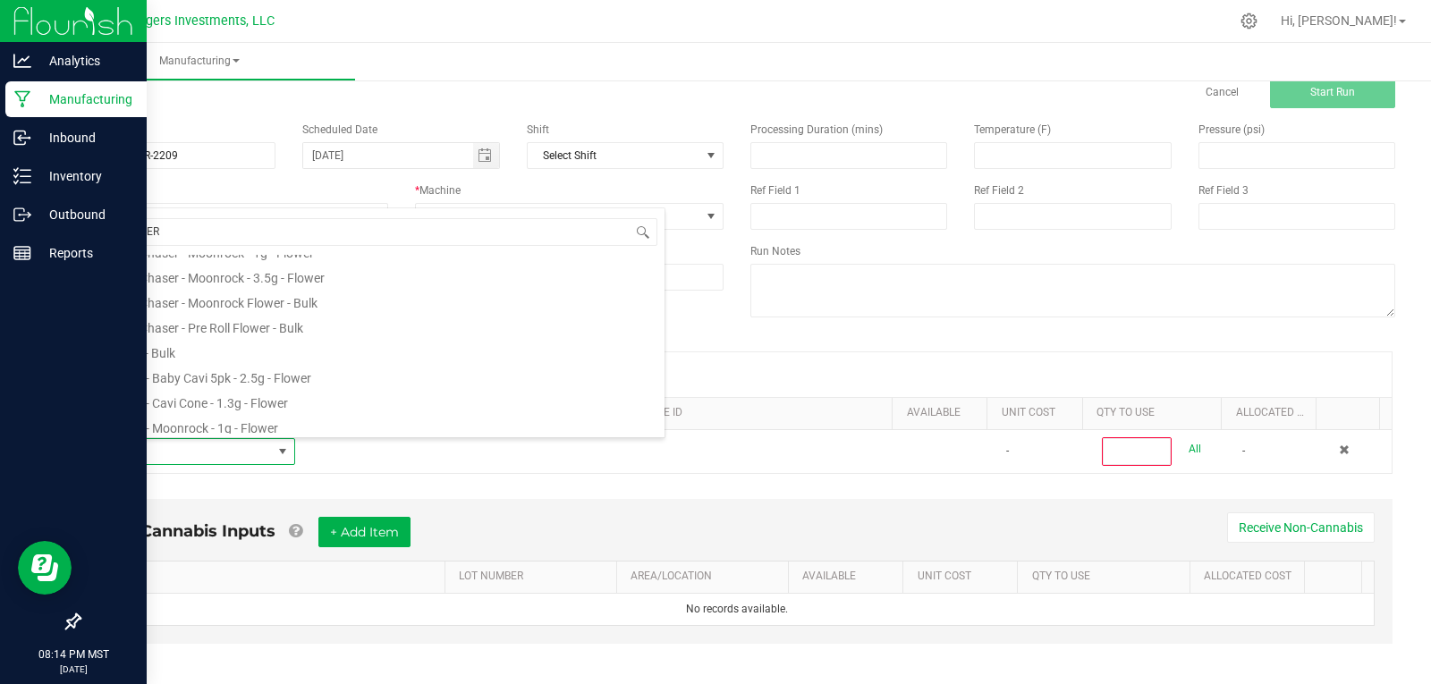
scroll to position [805, 0]
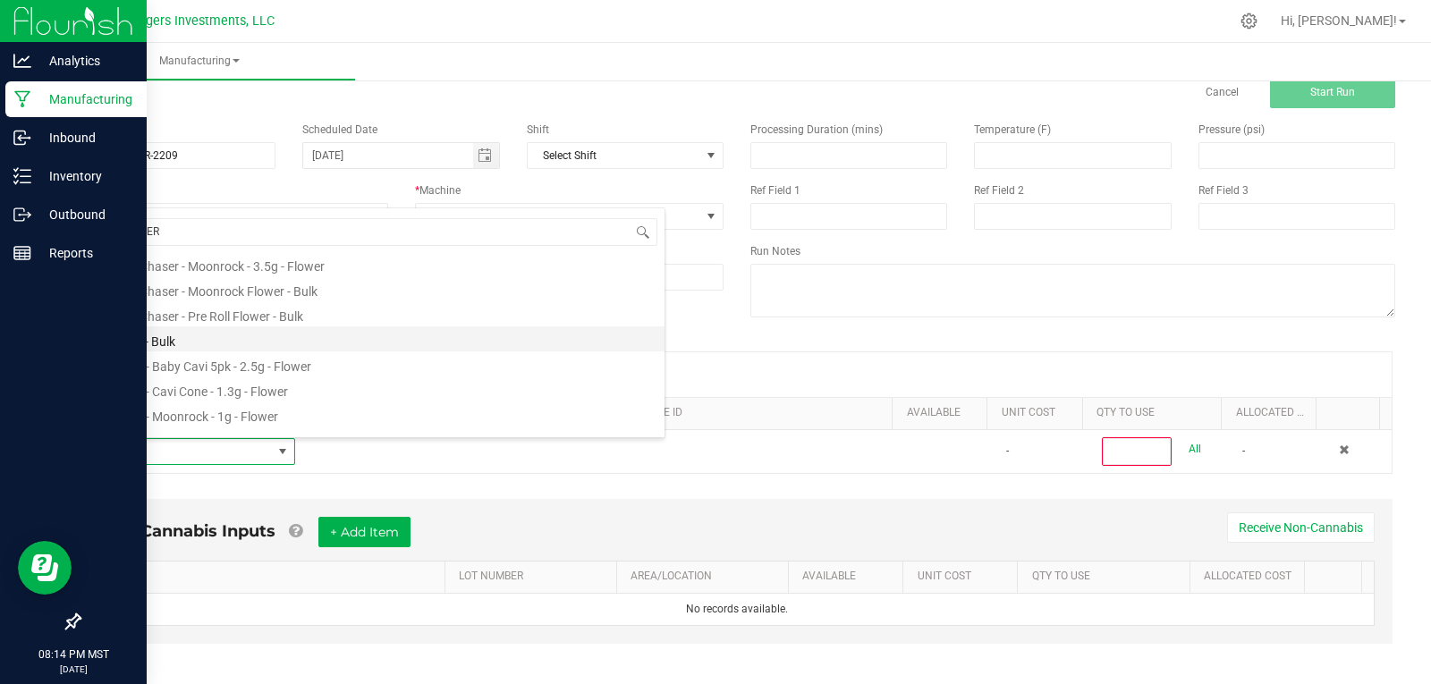
click at [148, 333] on li "Flower - Bulk" at bounding box center [379, 338] width 571 height 25
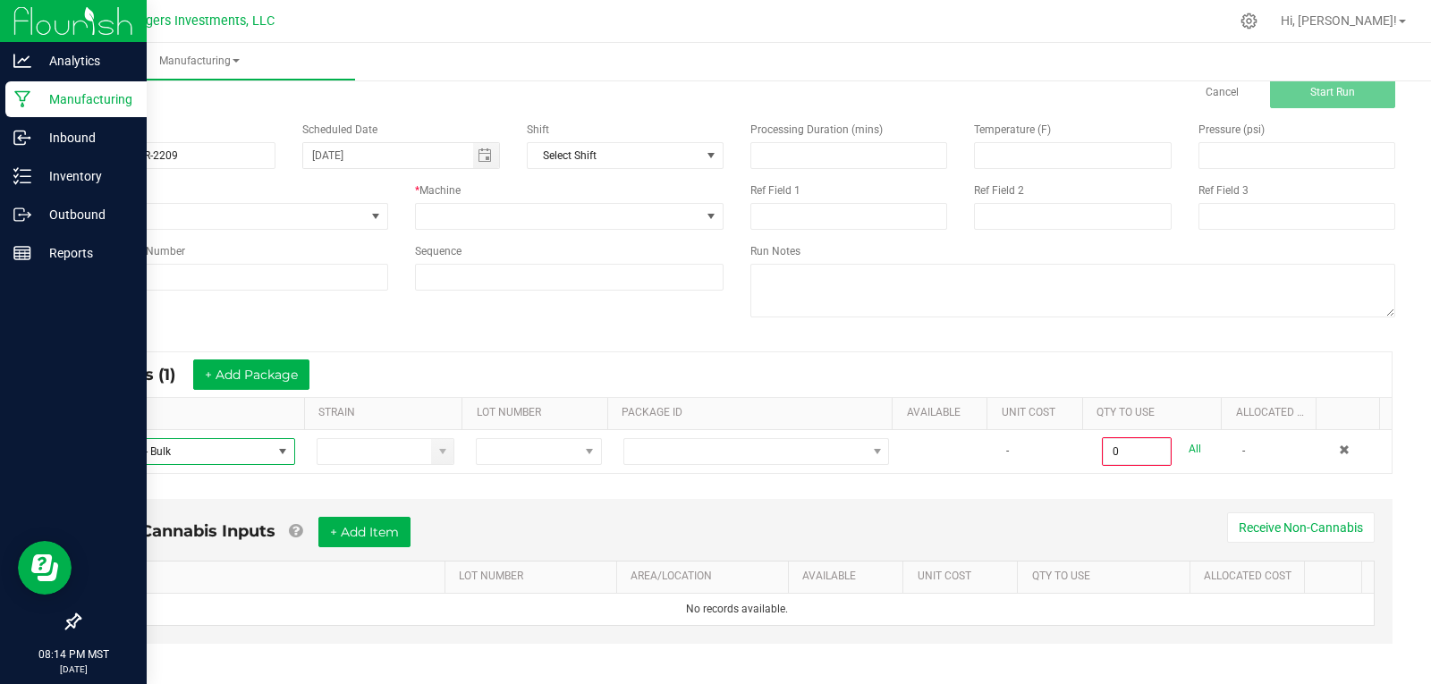
scroll to position [55, 0]
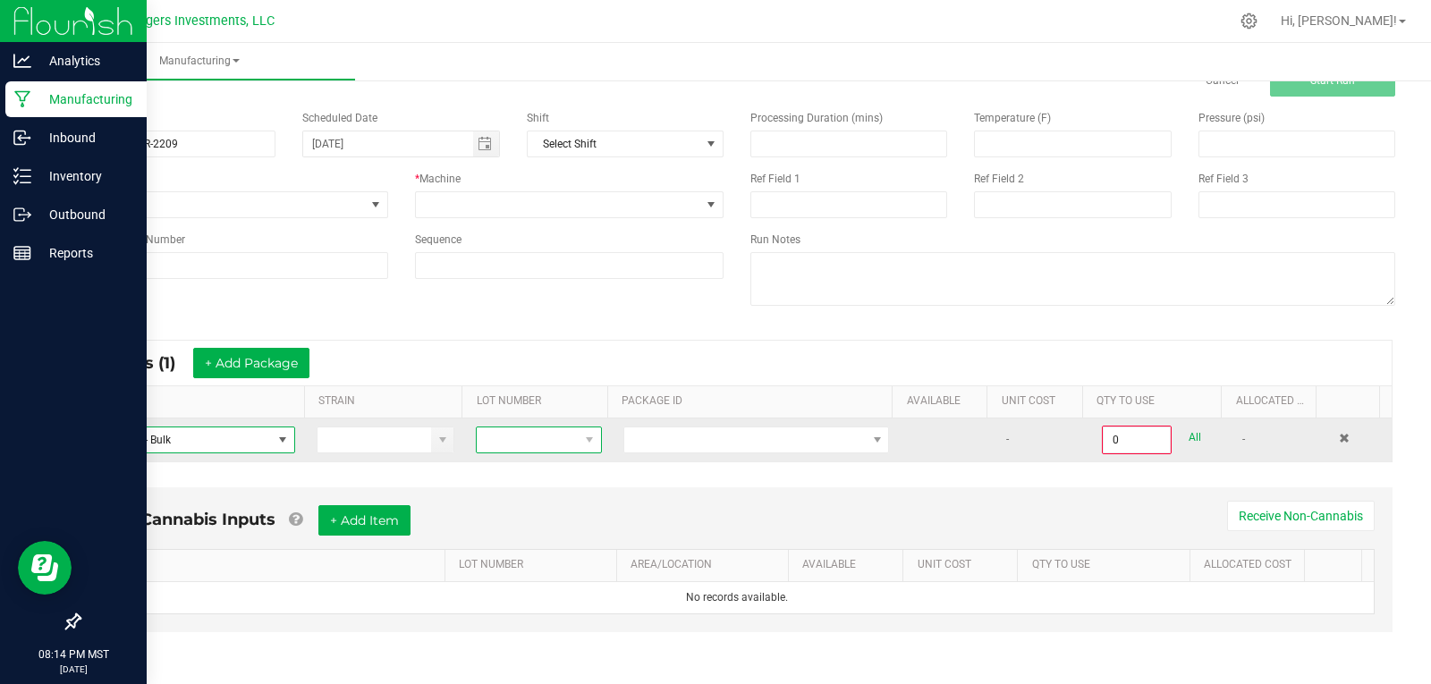
click at [530, 433] on span at bounding box center [527, 440] width 101 height 25
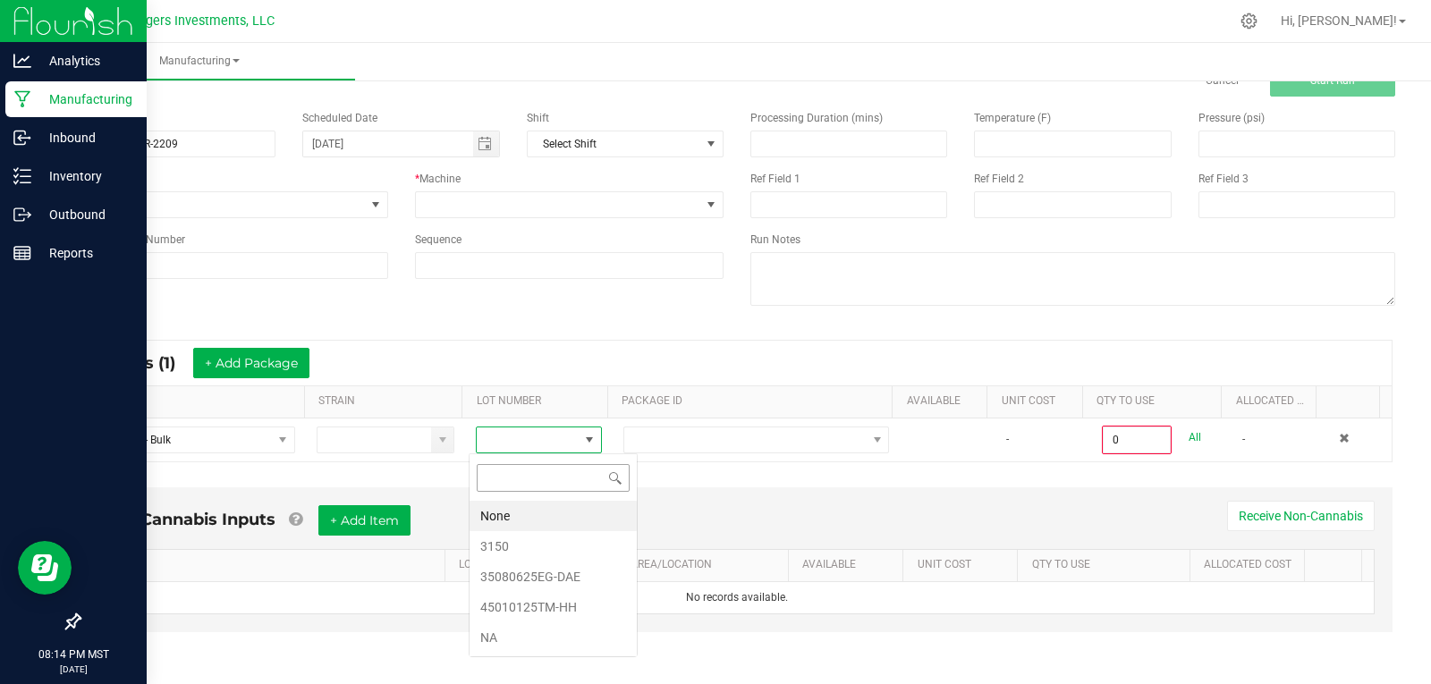
scroll to position [27, 123]
click at [552, 578] on li "35080625EG-DAE" at bounding box center [553, 577] width 167 height 30
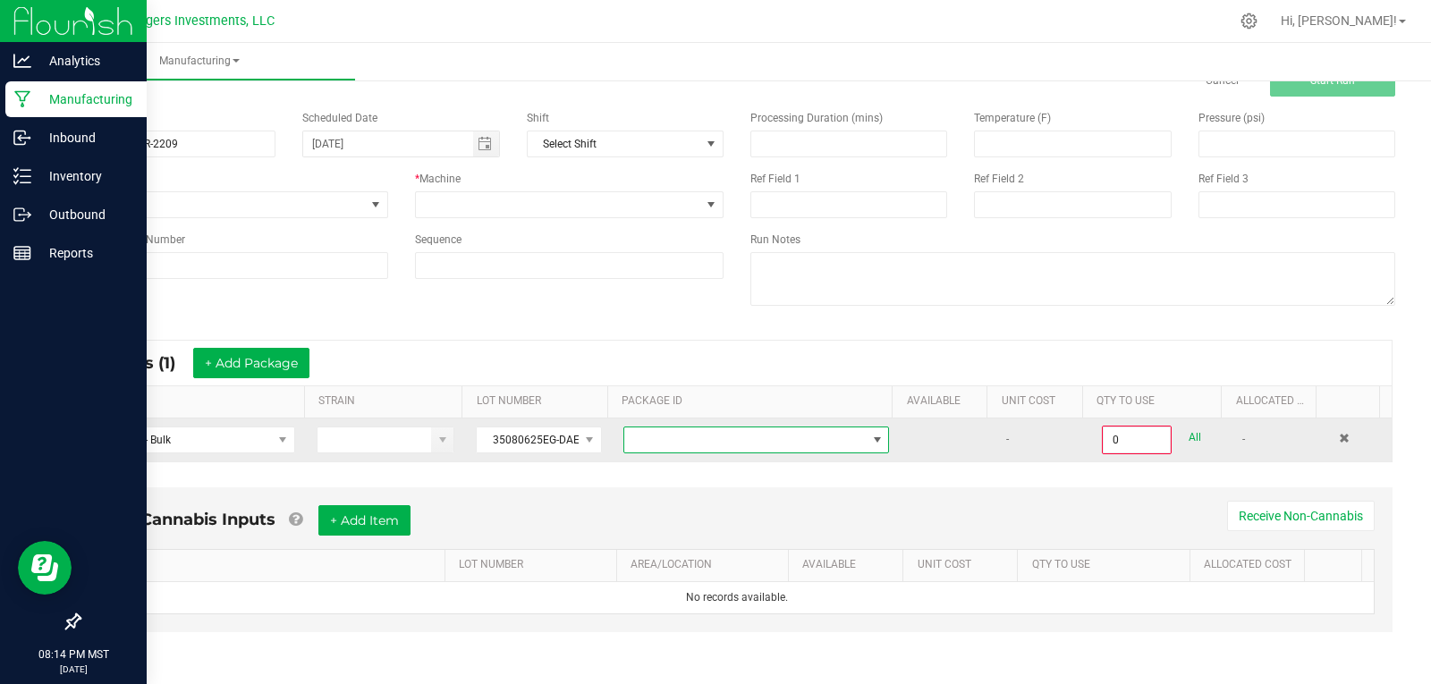
click at [673, 436] on span at bounding box center [744, 440] width 241 height 25
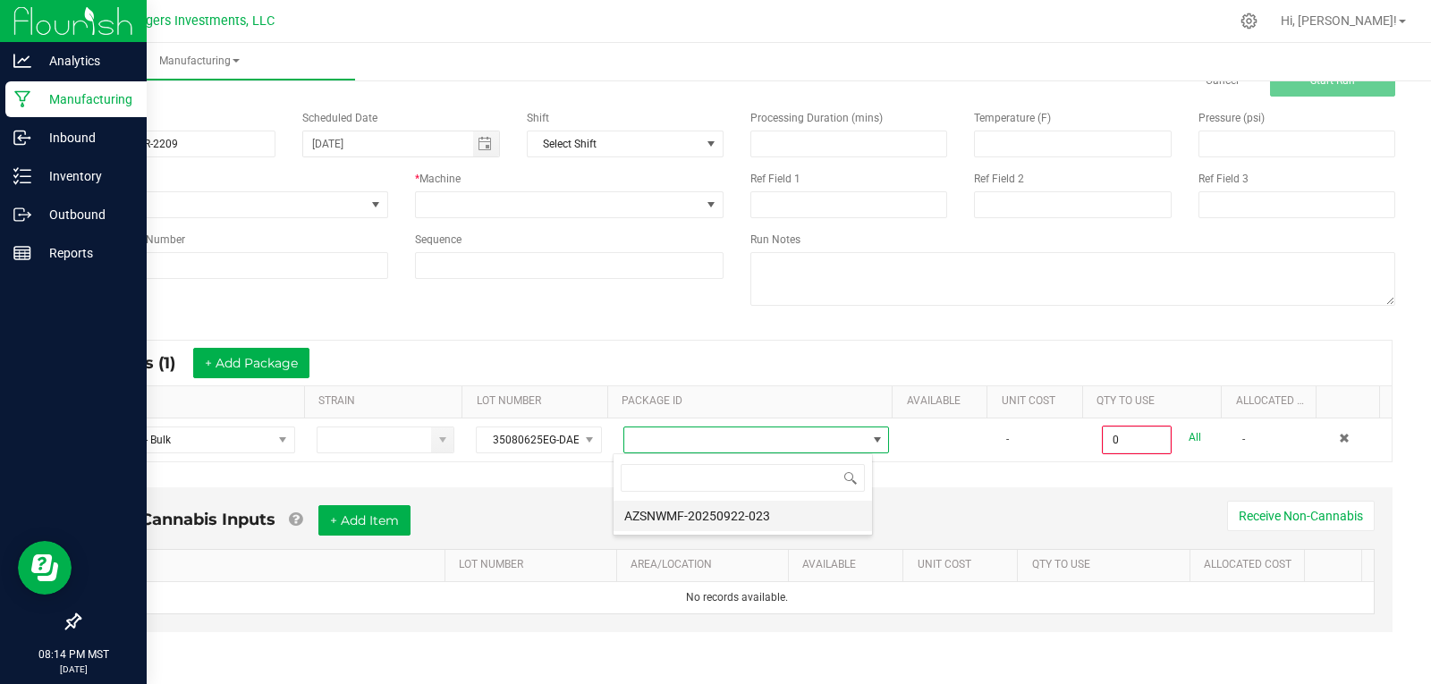
click at [726, 509] on li "AZSNWMF-20250922-023" at bounding box center [743, 516] width 258 height 30
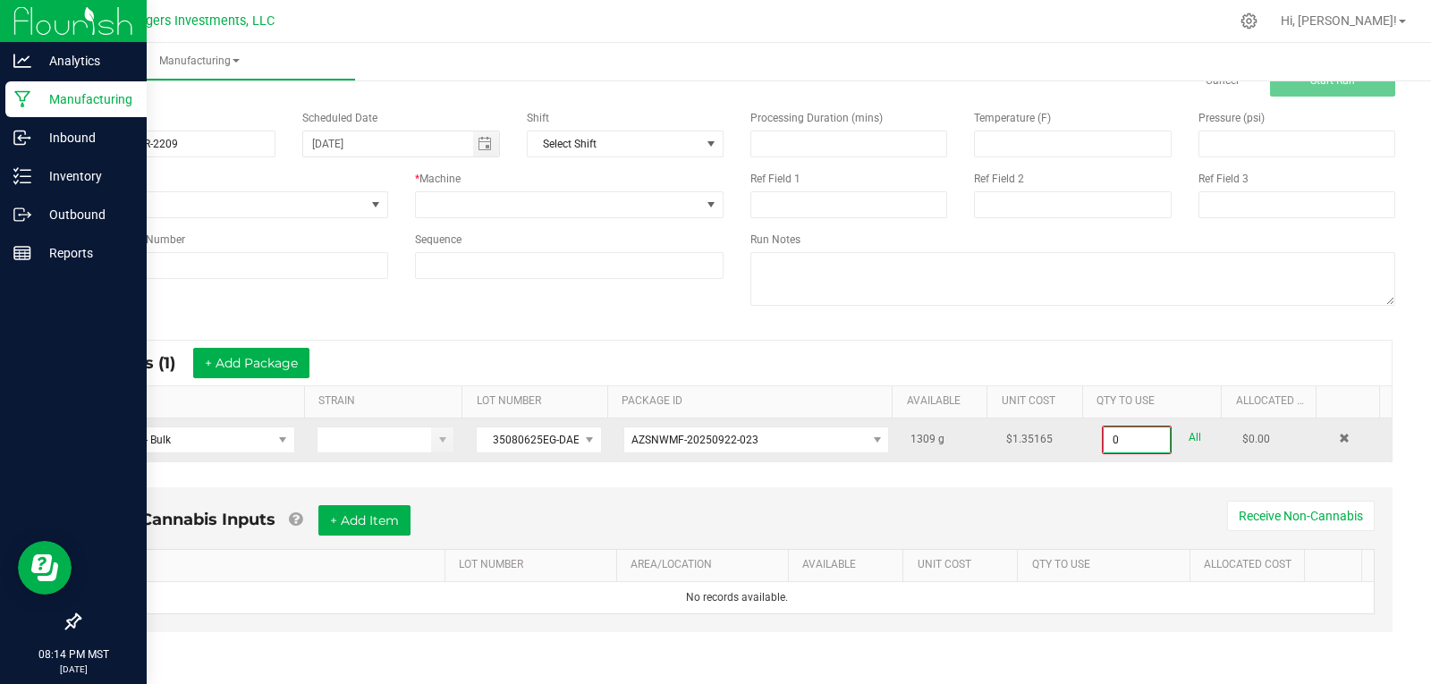
click at [1131, 444] on input "0" at bounding box center [1137, 440] width 66 height 25
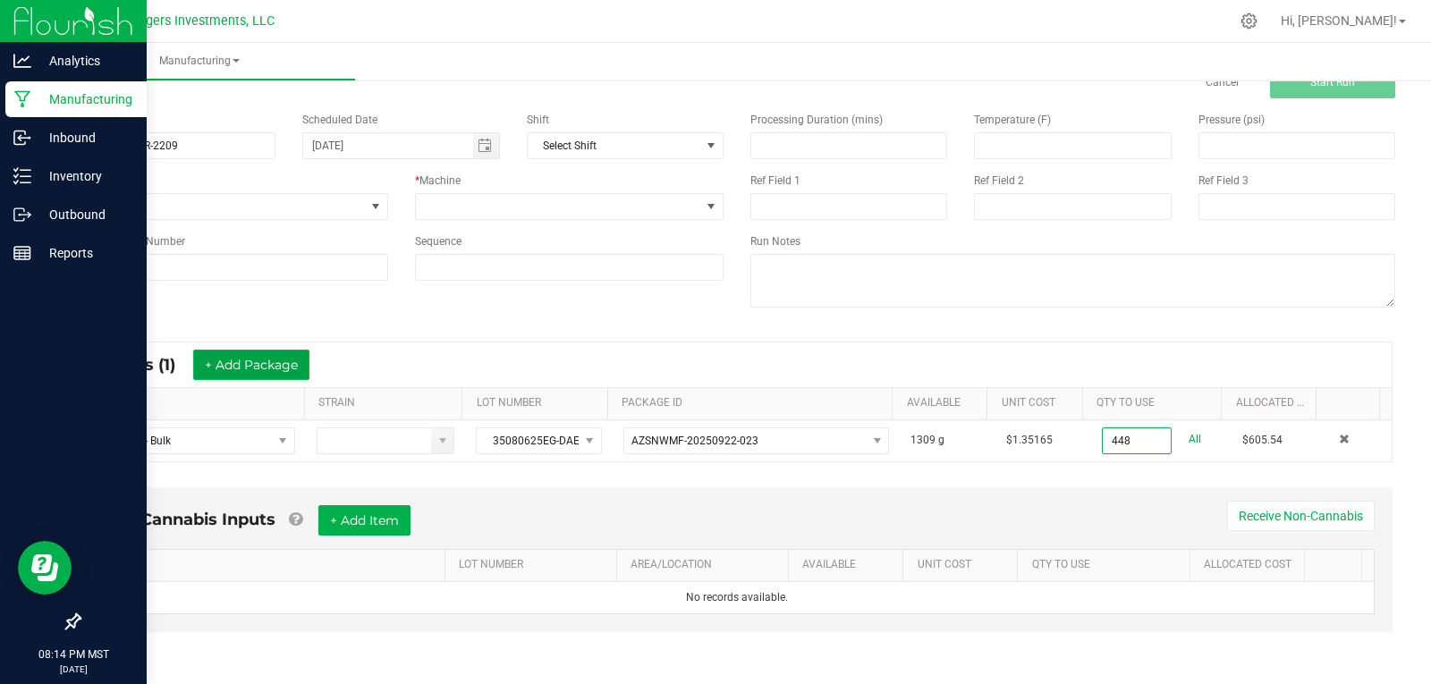
type input "448.0000 g"
click at [258, 364] on button "+ Add Package" at bounding box center [251, 365] width 116 height 30
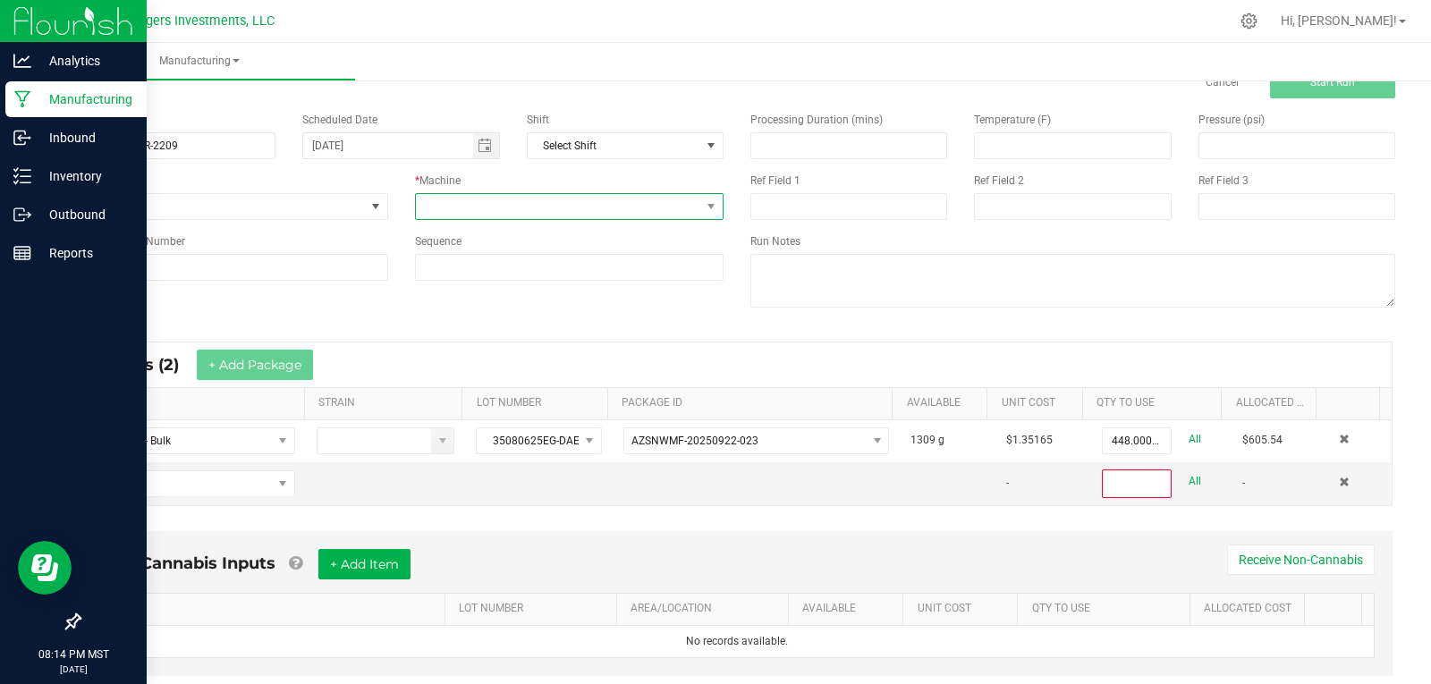
click at [493, 207] on span at bounding box center [558, 206] width 285 height 25
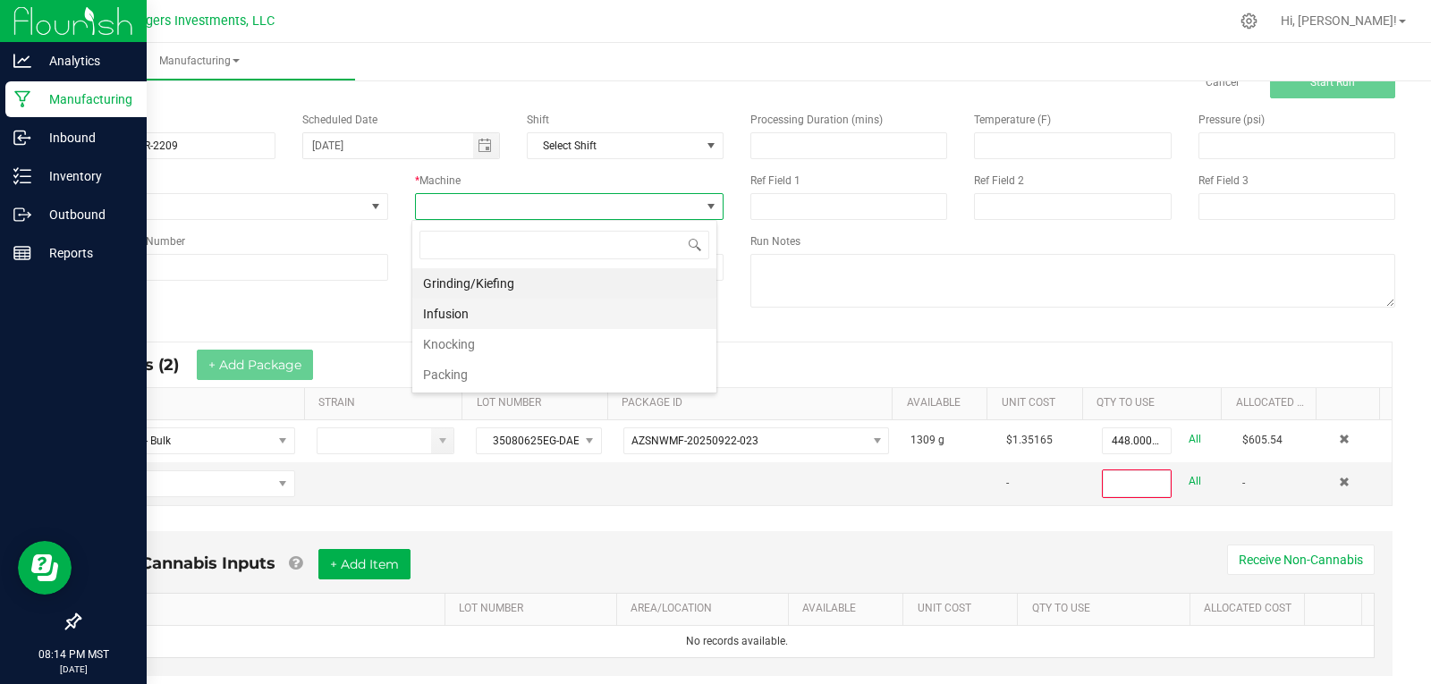
click at [460, 309] on li "Infusion" at bounding box center [564, 314] width 304 height 30
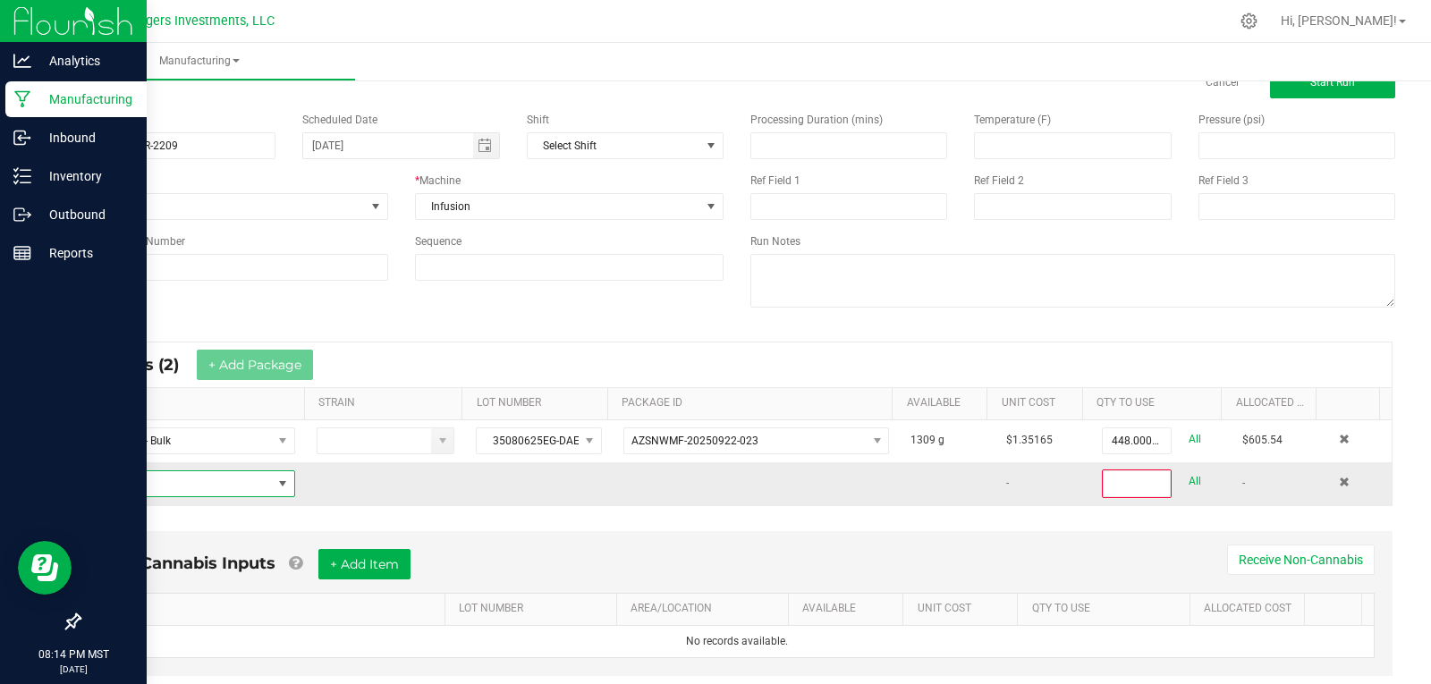
click at [179, 487] on span "NO DATA FOUND" at bounding box center [183, 483] width 178 height 25
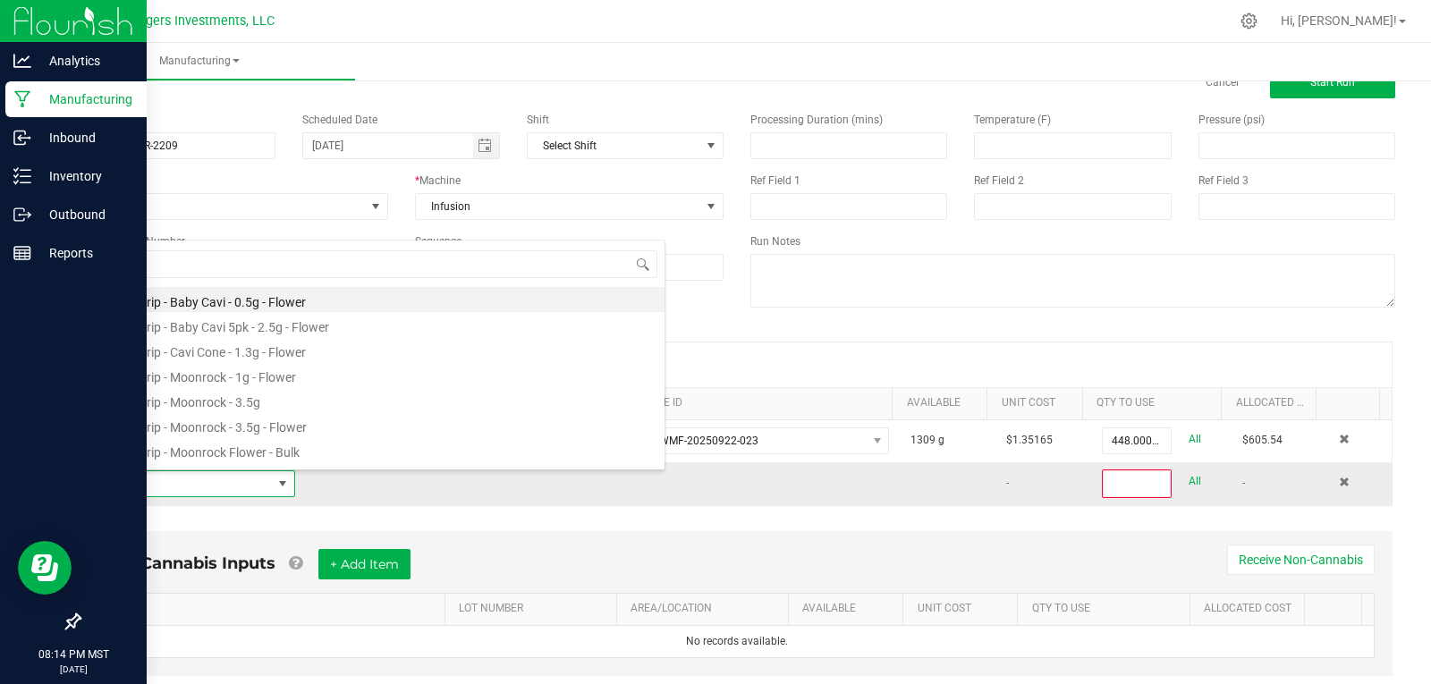
scroll to position [27, 196]
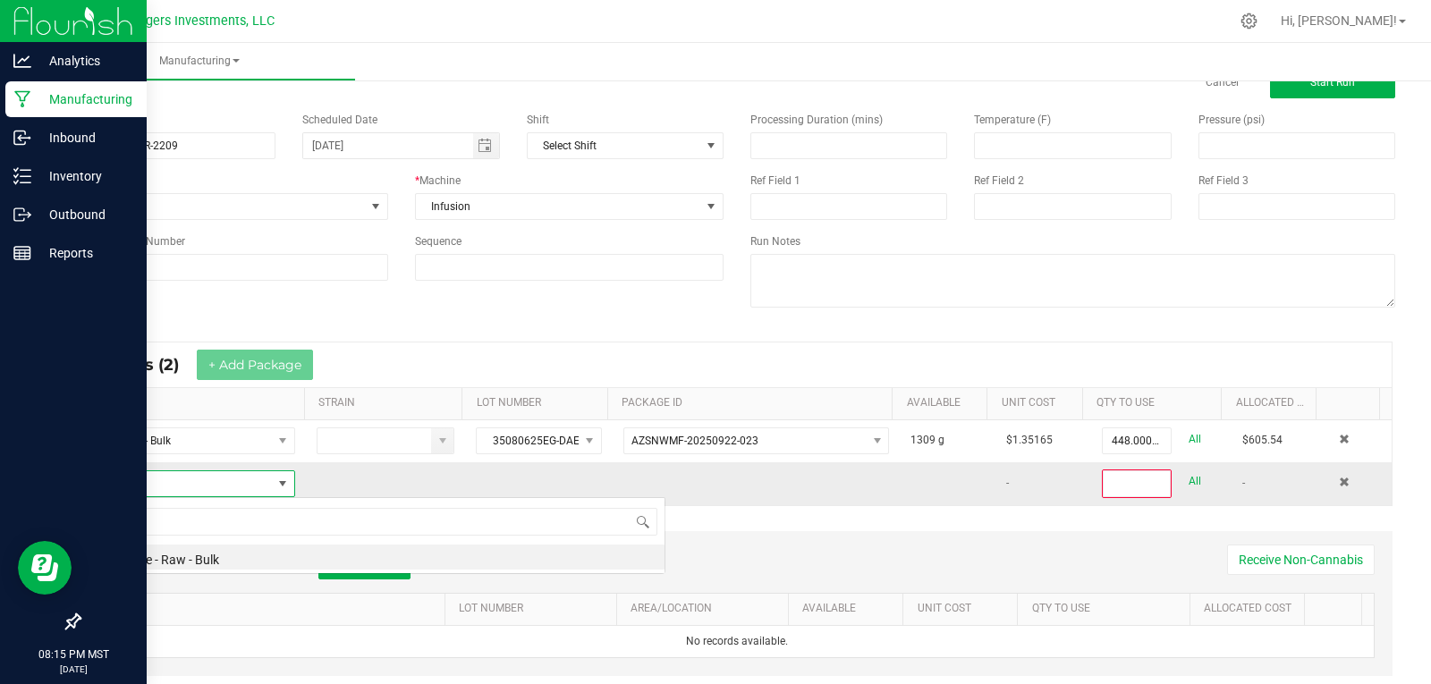
type input "DIST"
click at [177, 559] on li "Distillate - Raw - Bulk" at bounding box center [379, 557] width 571 height 25
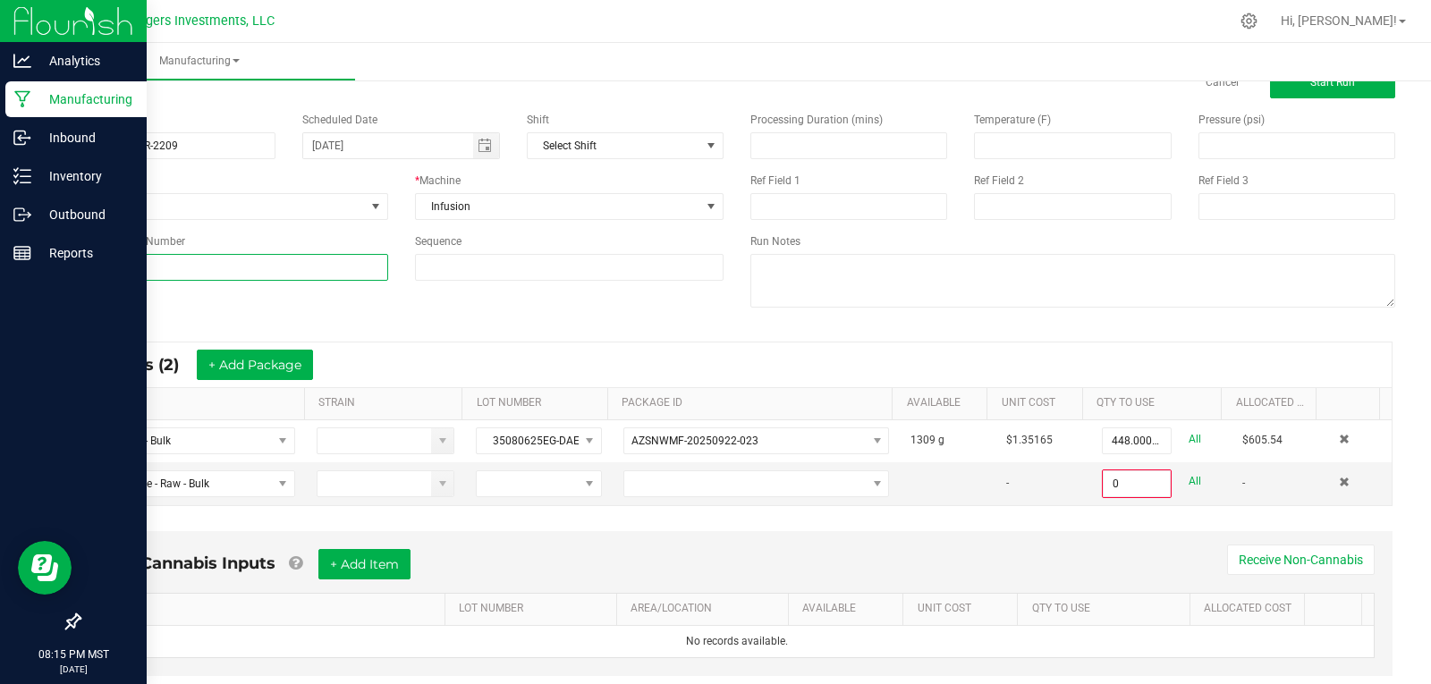
drag, startPoint x: 148, startPoint y: 268, endPoint x: 81, endPoint y: 270, distance: 66.2
click at [81, 270] on input "OGMR-2209" at bounding box center [233, 267] width 309 height 27
click at [535, 481] on span at bounding box center [527, 483] width 101 height 25
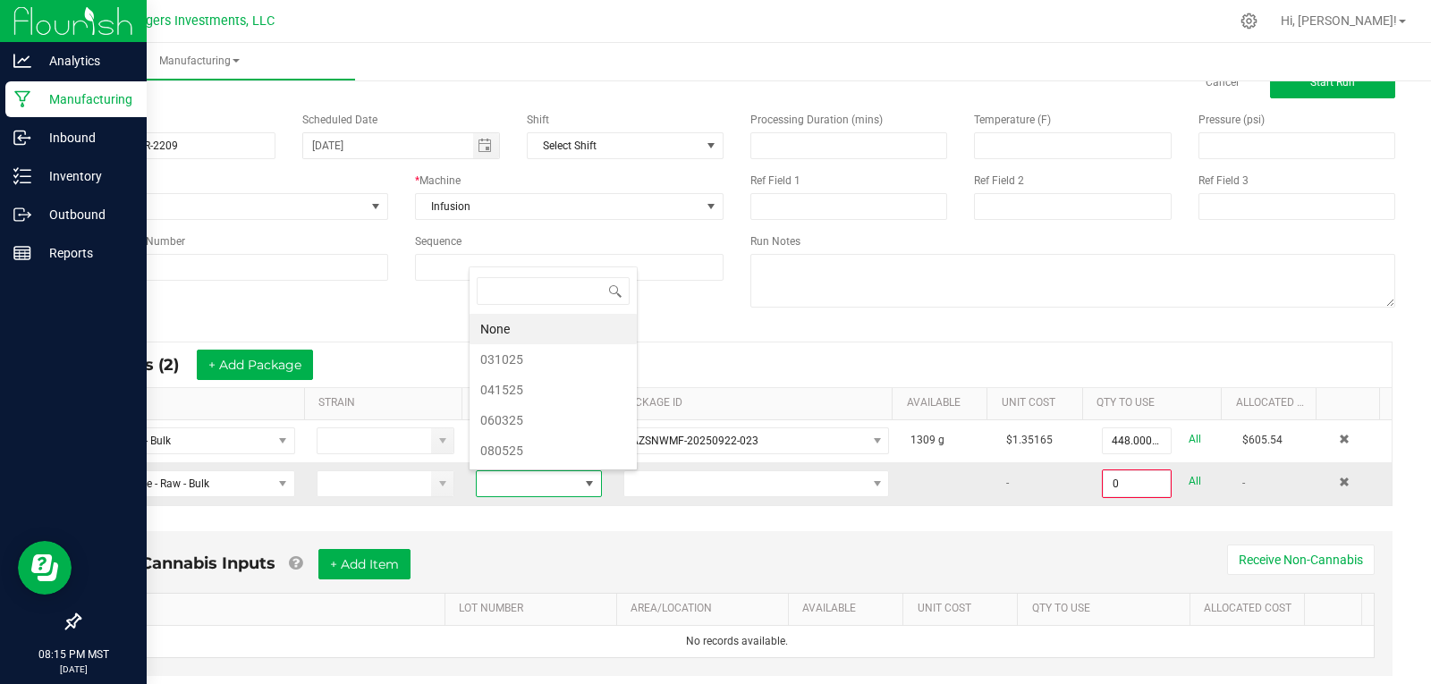
scroll to position [27, 121]
click at [521, 388] on li "041525" at bounding box center [553, 390] width 167 height 30
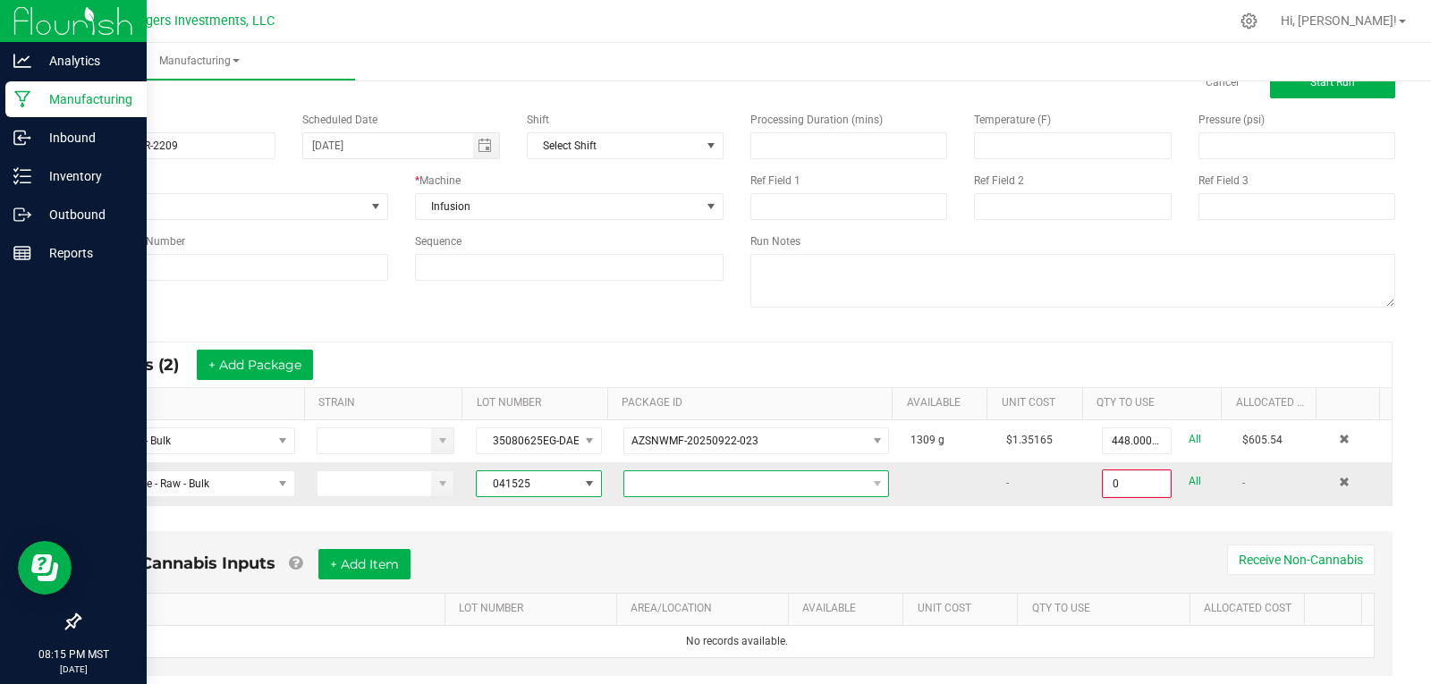
click at [659, 487] on span at bounding box center [744, 483] width 241 height 25
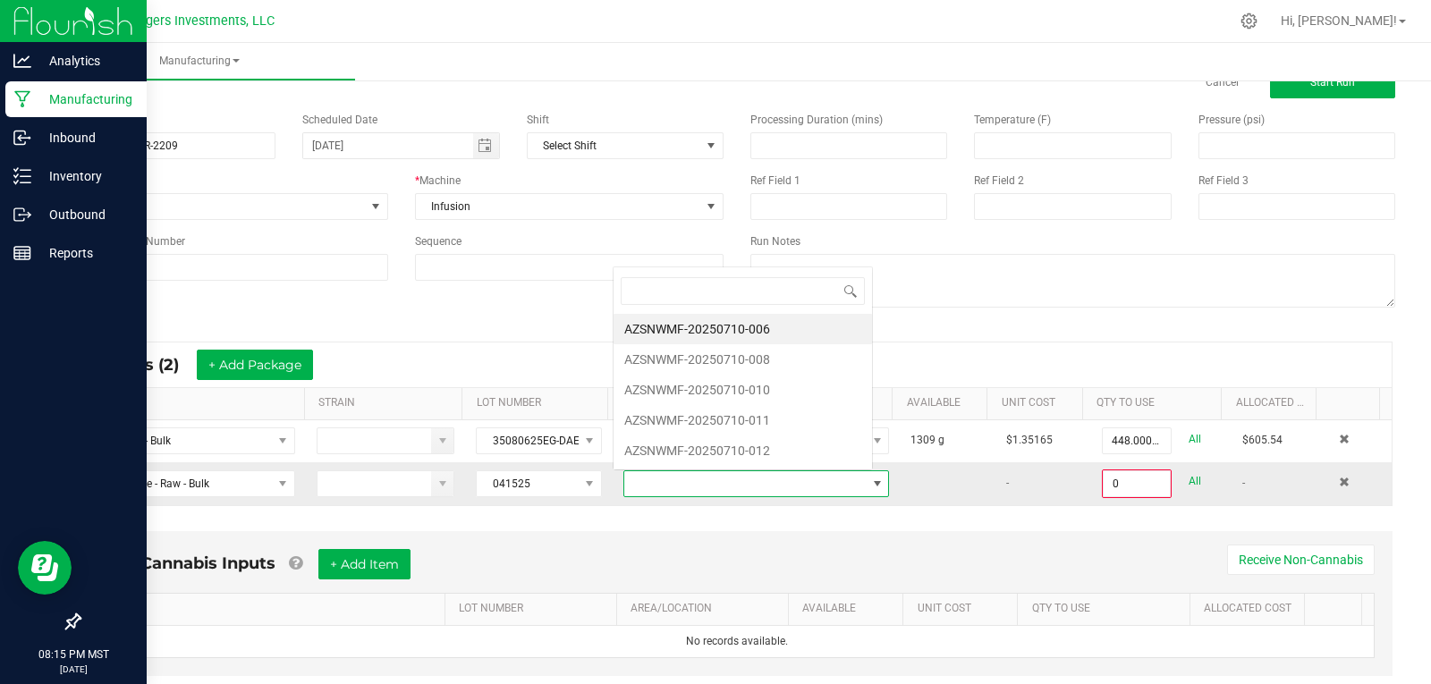
scroll to position [27, 258]
click at [745, 392] on li "AZSNWMF-20250710-010" at bounding box center [743, 390] width 258 height 30
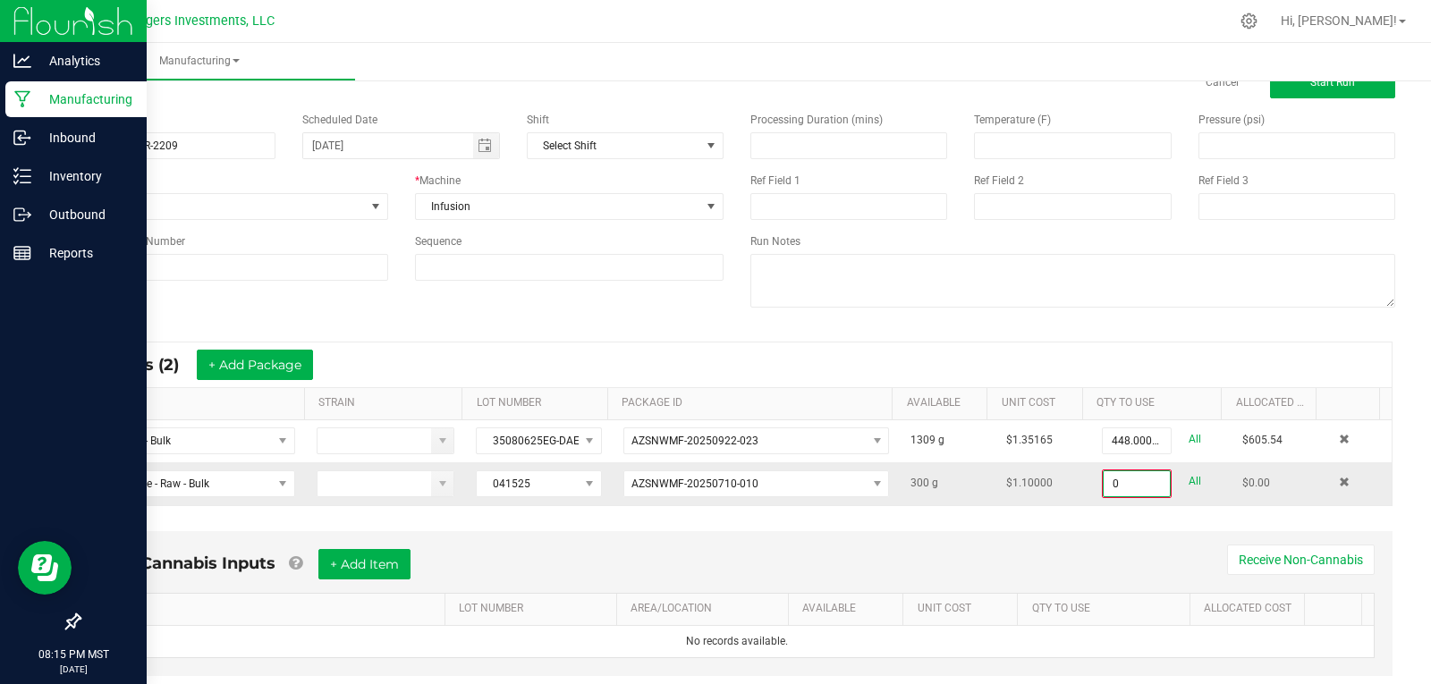
click at [1127, 482] on input "0" at bounding box center [1137, 483] width 66 height 25
type input "245.0000 g"
click at [270, 365] on button "+ Add Package" at bounding box center [255, 365] width 116 height 30
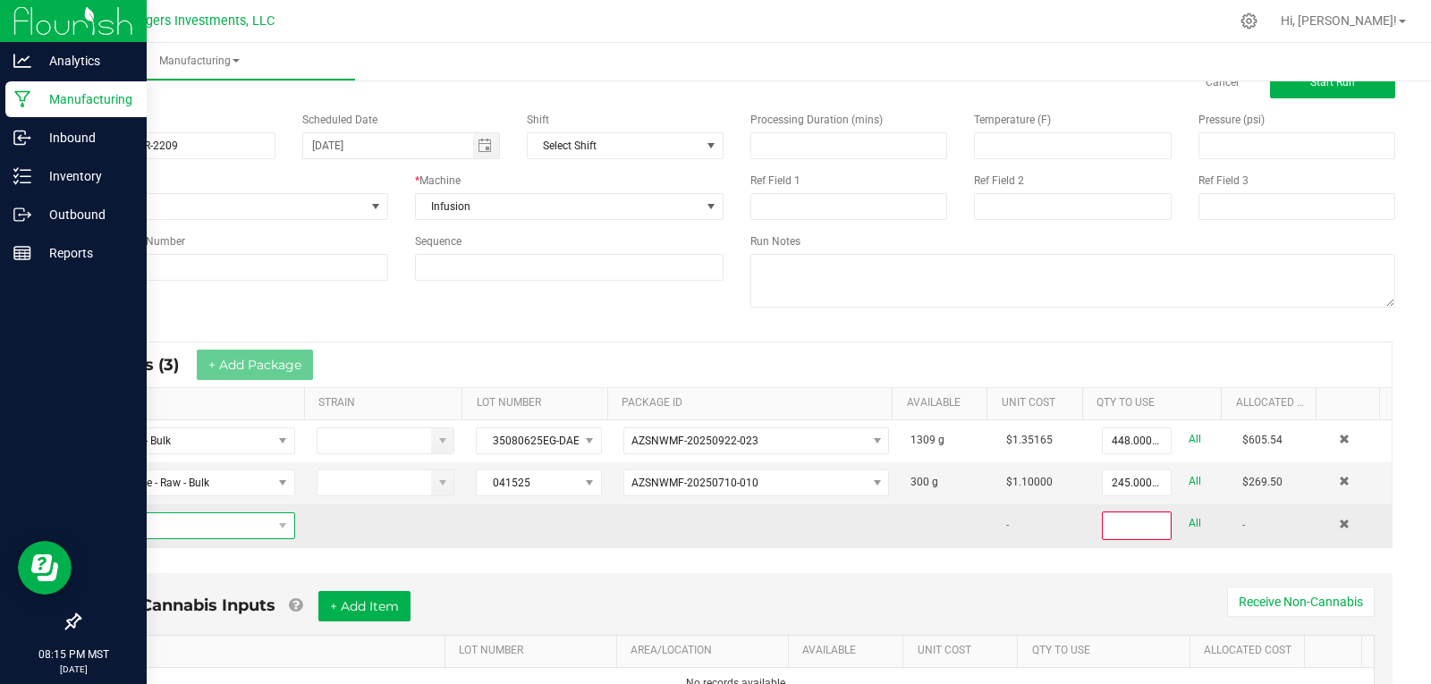
click at [177, 528] on span "NO DATA FOUND" at bounding box center [183, 525] width 178 height 25
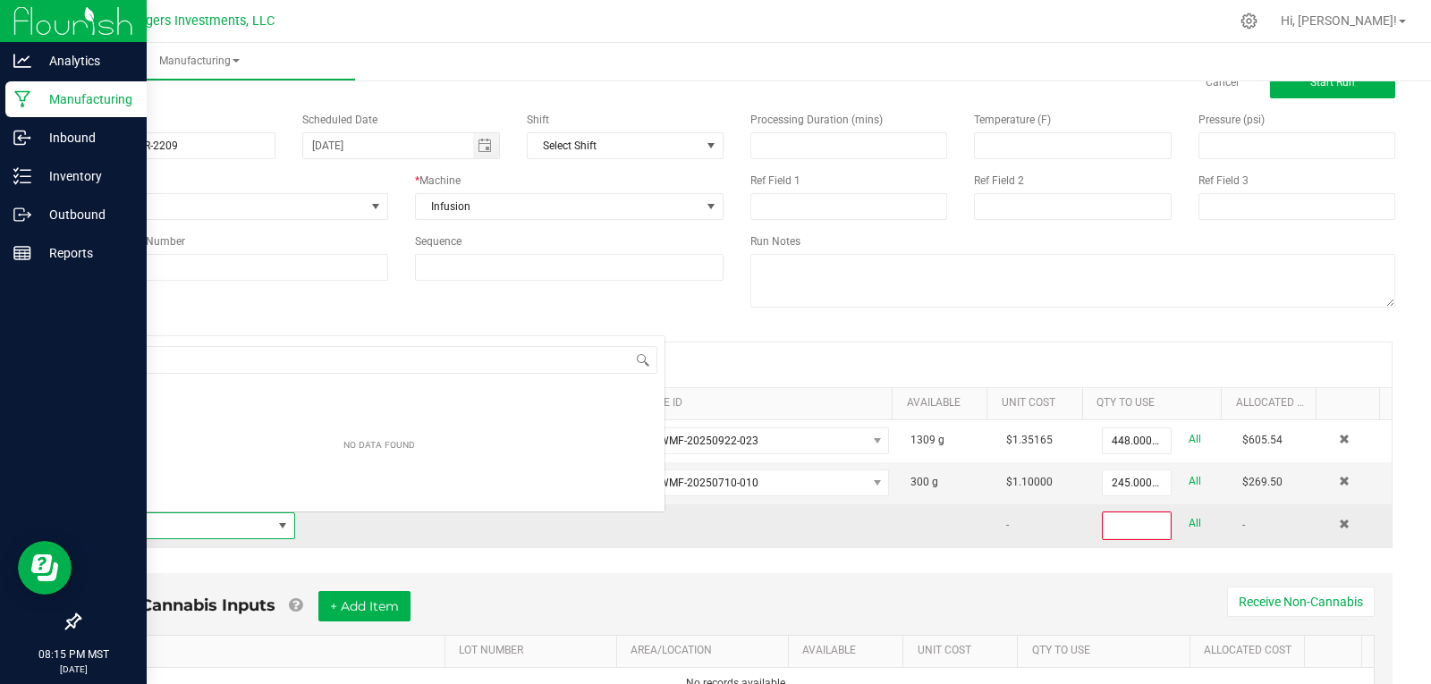
scroll to position [27, 196]
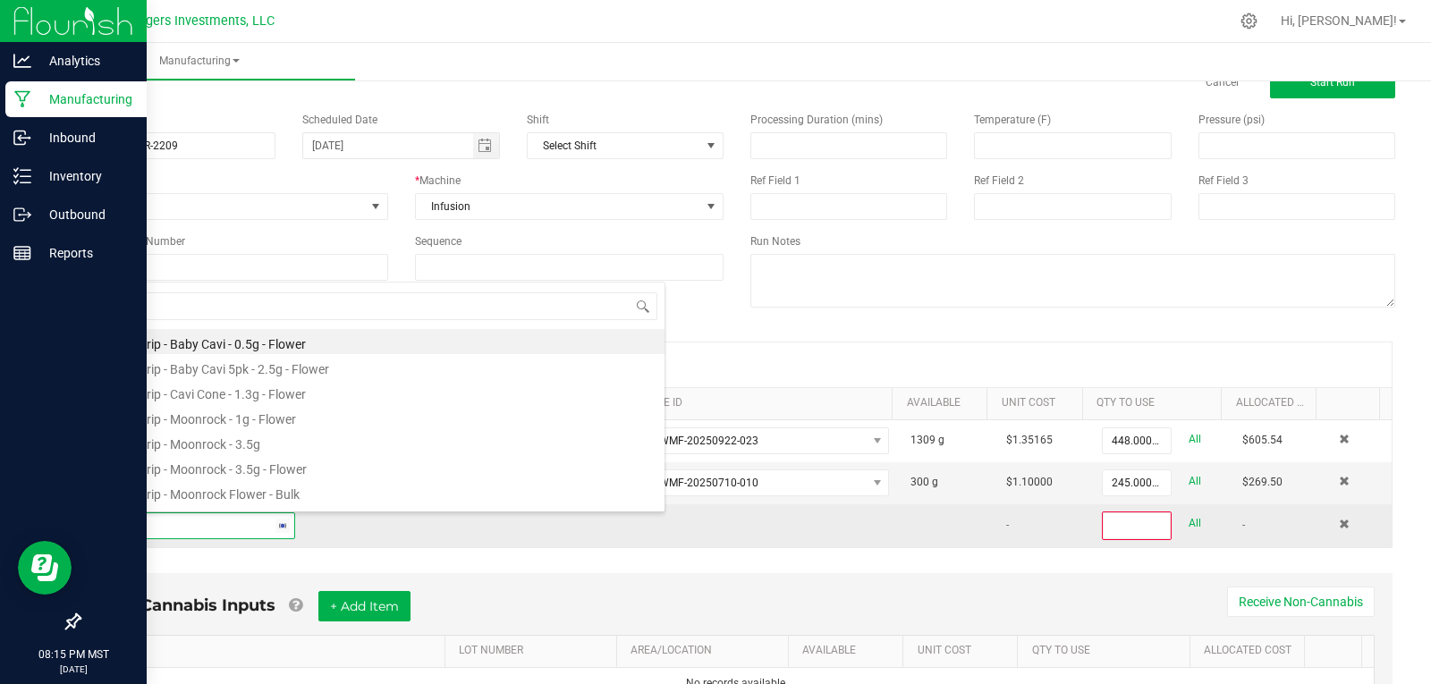
type input "DIST"
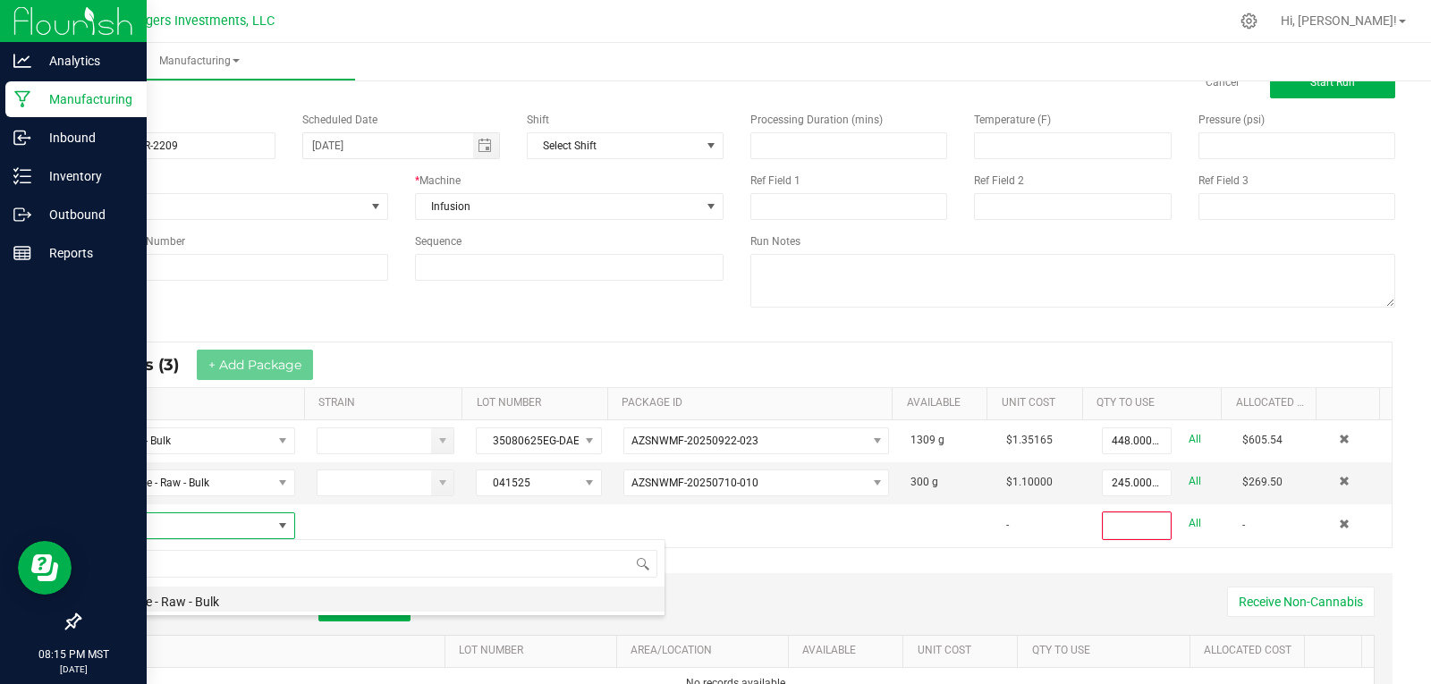
click at [200, 598] on li "Distillate - Raw - Bulk" at bounding box center [379, 599] width 571 height 25
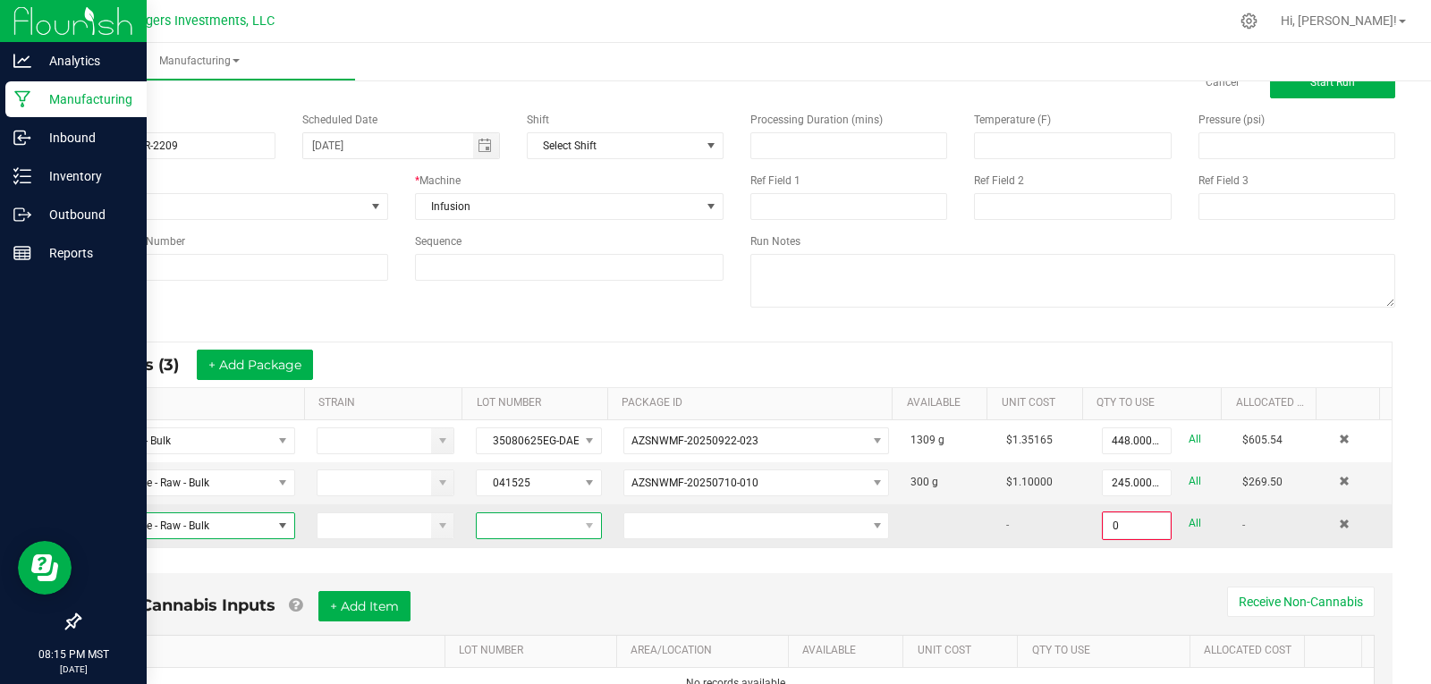
click at [486, 523] on span at bounding box center [527, 525] width 101 height 25
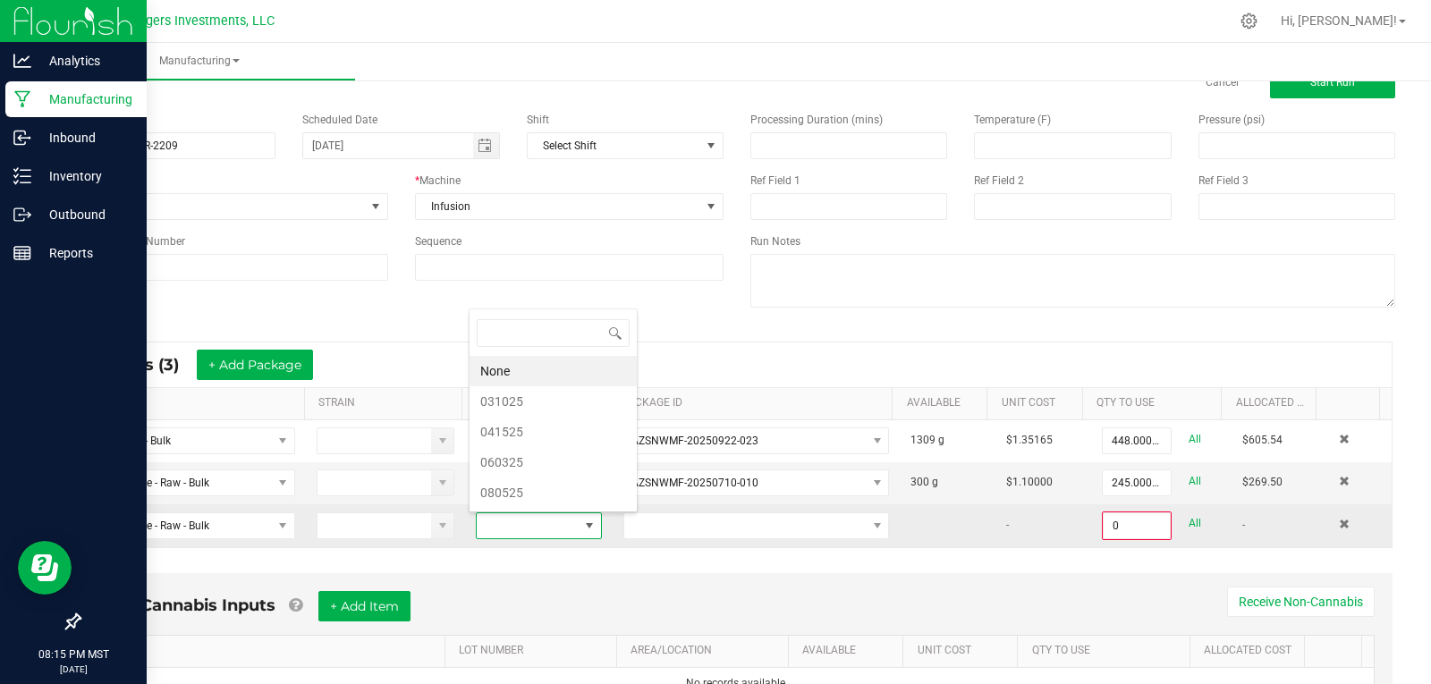
scroll to position [27, 121]
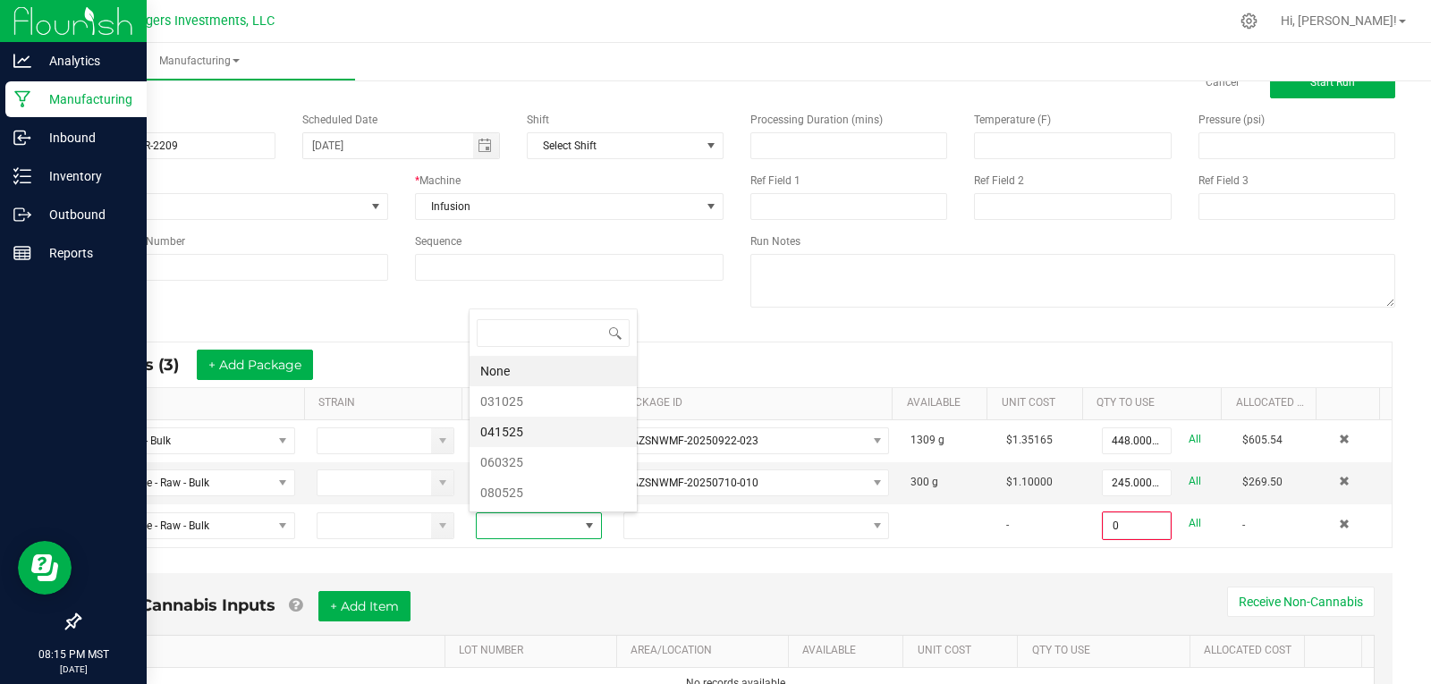
click at [504, 428] on li "041525" at bounding box center [553, 432] width 167 height 30
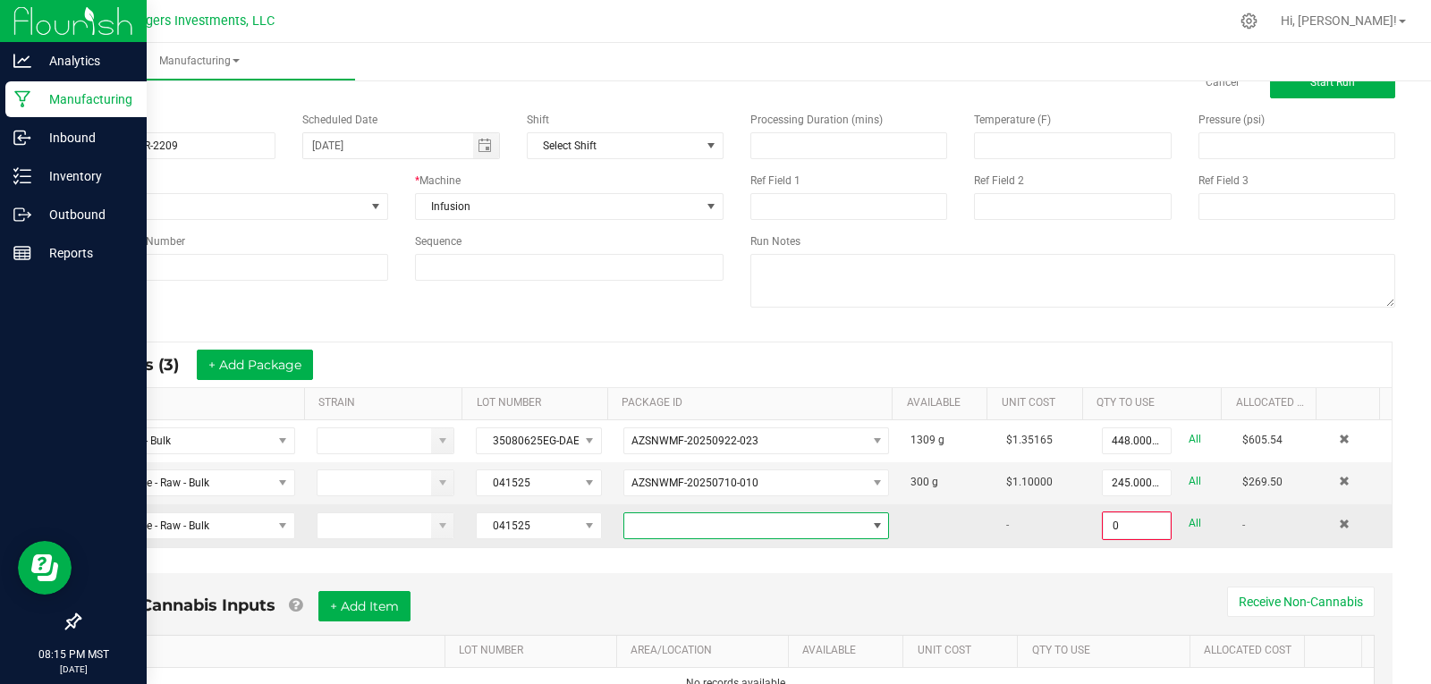
click at [742, 523] on span at bounding box center [744, 525] width 241 height 25
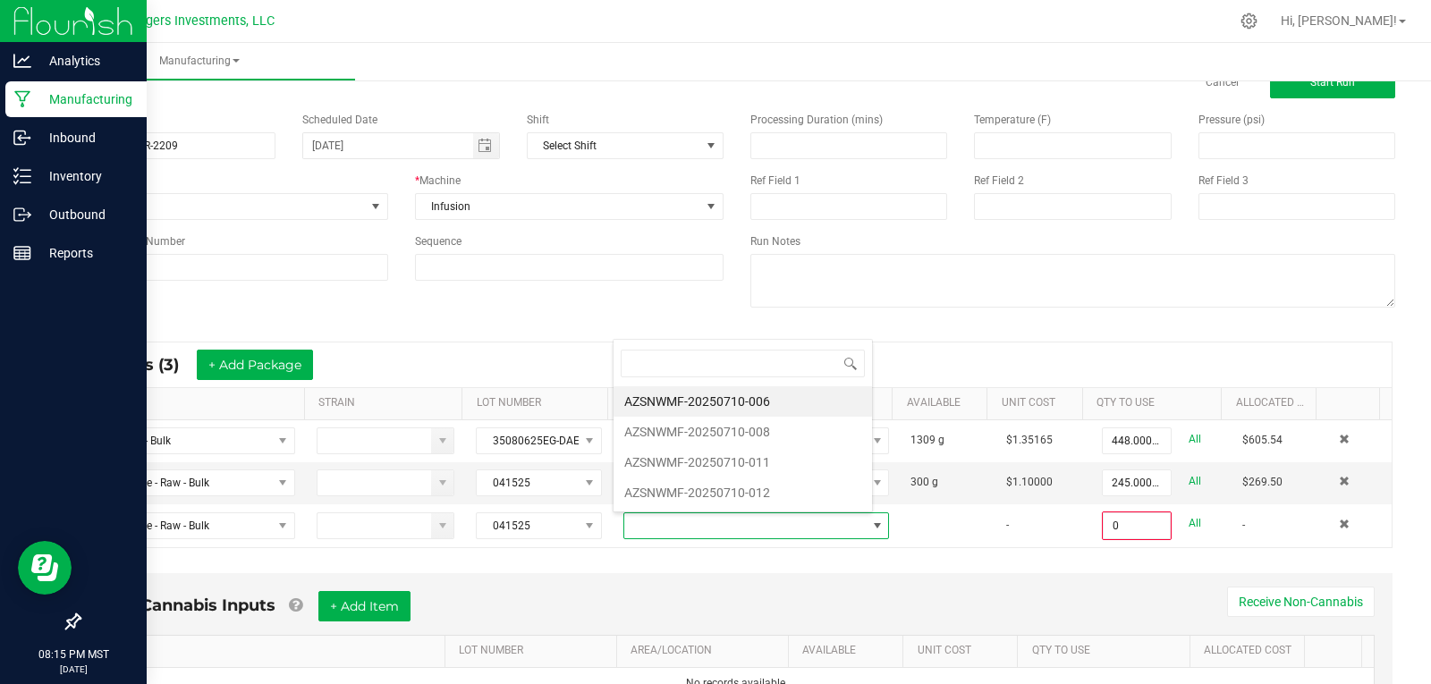
scroll to position [27, 258]
click at [743, 433] on li "AZSNWMF-20250710-008" at bounding box center [743, 432] width 258 height 30
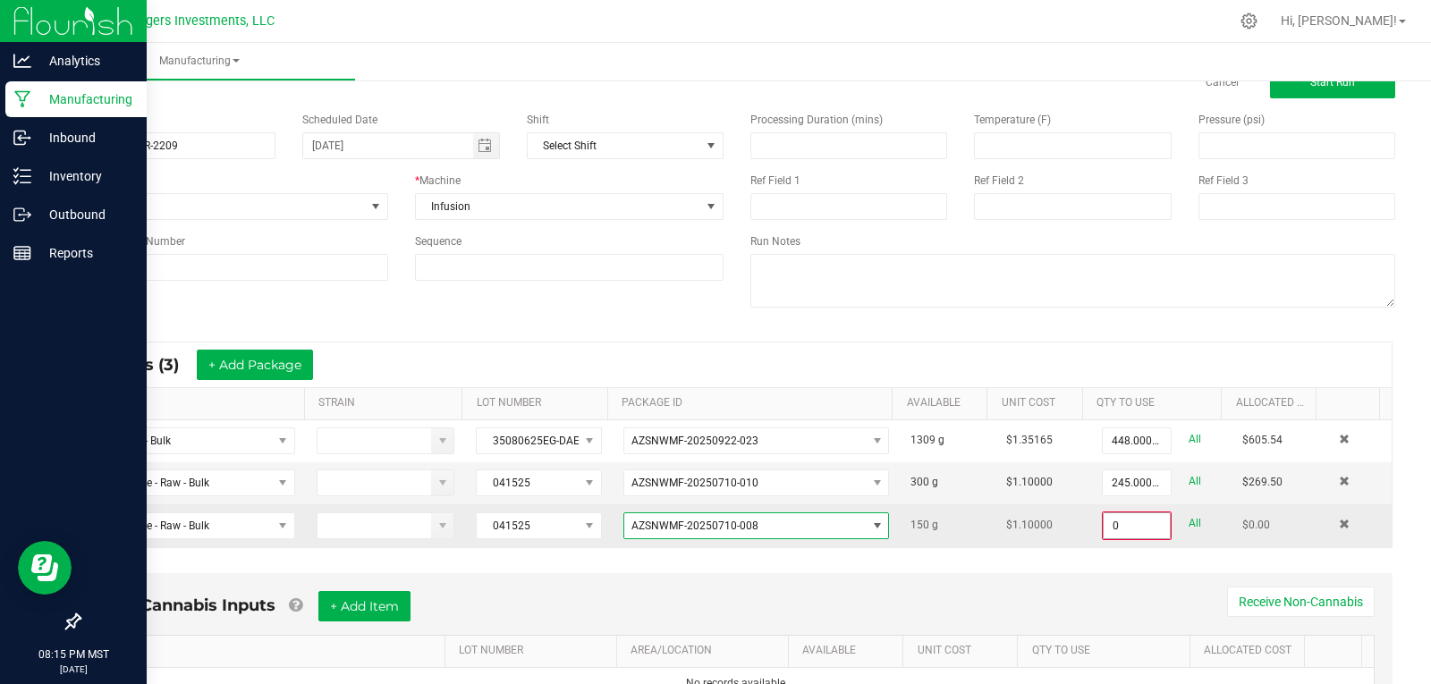
click at [1121, 529] on input "0" at bounding box center [1137, 525] width 66 height 25
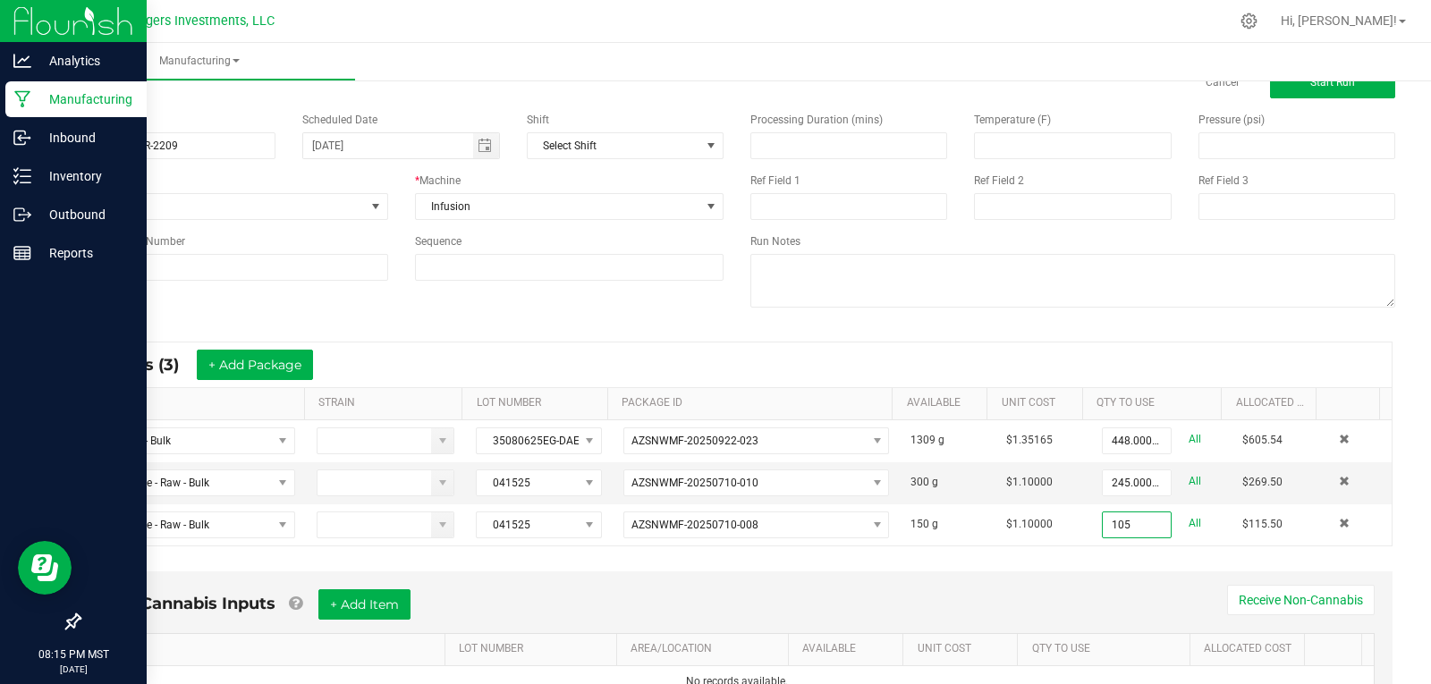
type input "105.0000 g"
click at [993, 548] on div "* Inputs (3) + Add Package ITEM STRAIN LOT NUMBER PACKAGE ID AVAILABLE Unit Cos…" at bounding box center [736, 444] width 1343 height 237
click at [241, 366] on button "+ Add Package" at bounding box center [255, 365] width 116 height 30
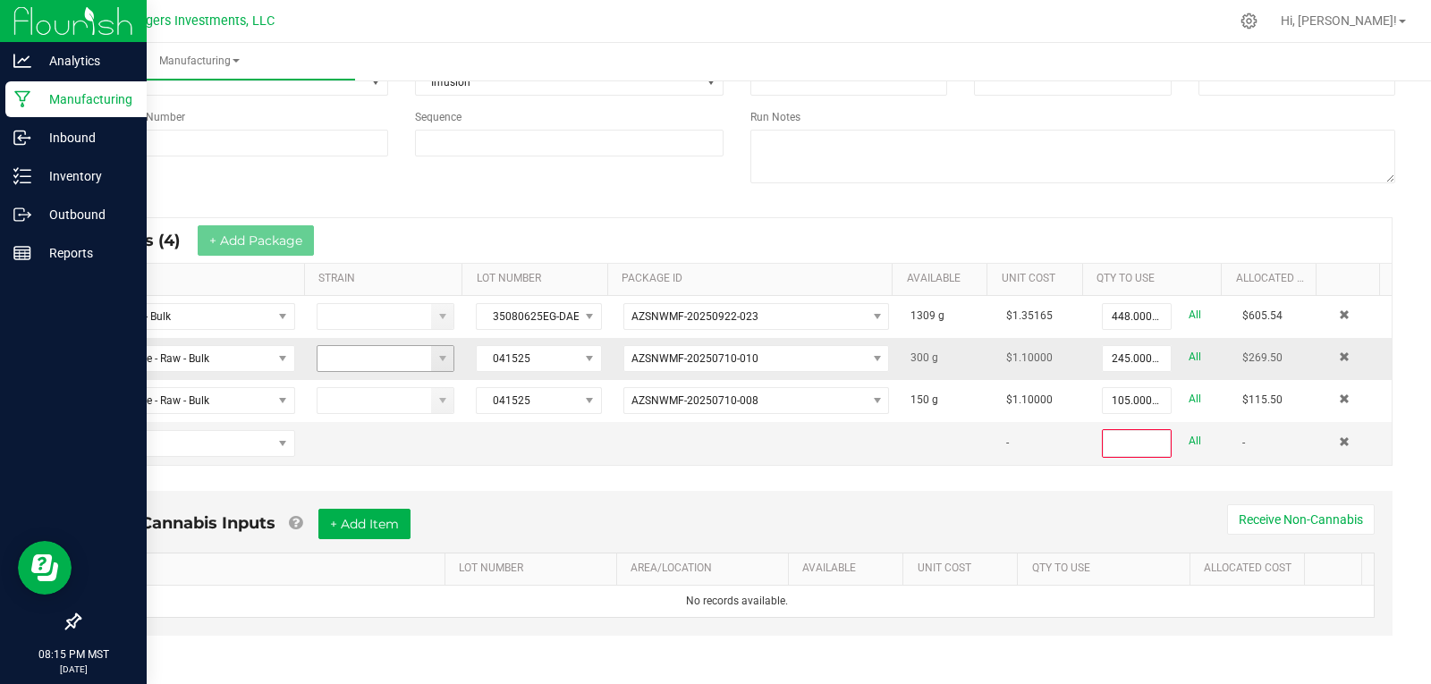
scroll to position [181, 0]
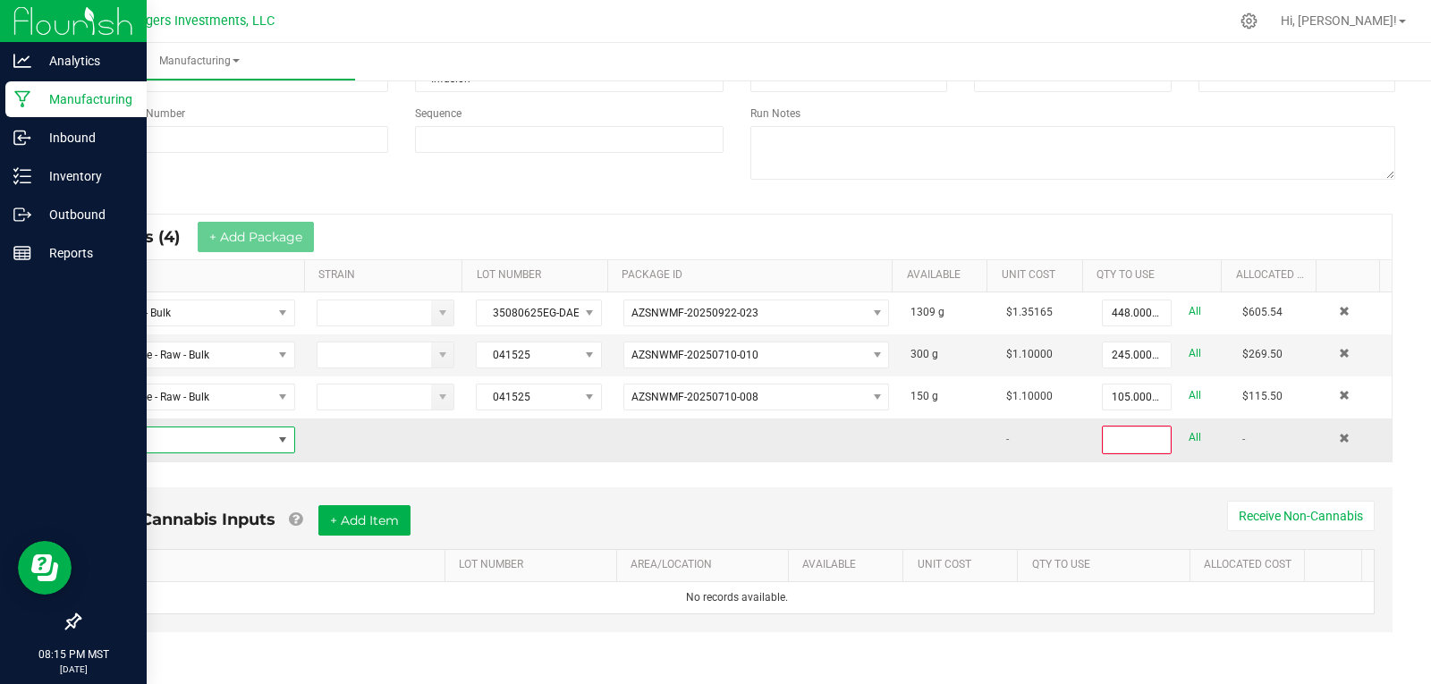
click at [174, 437] on span "NO DATA FOUND" at bounding box center [183, 440] width 178 height 25
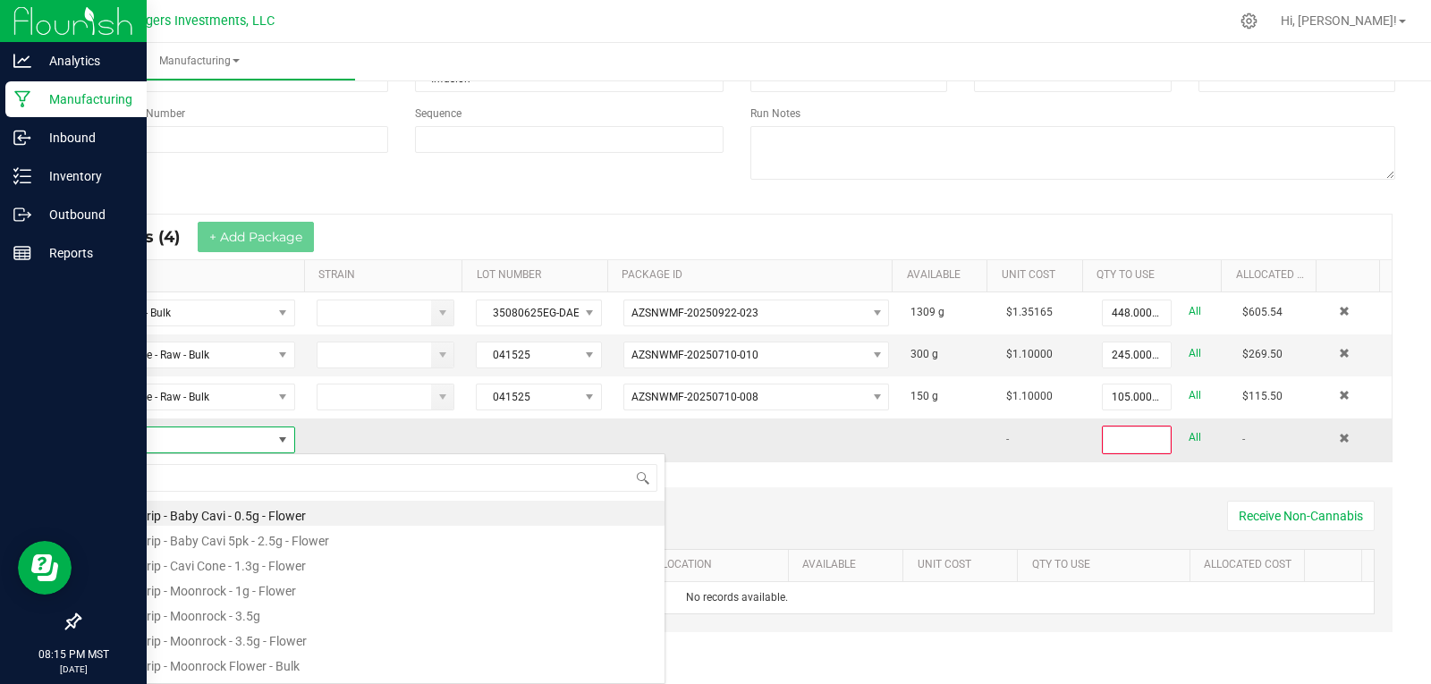
scroll to position [27, 196]
type input "KIE"
click at [181, 518] on li "Cavi Mix - Kief - Bulk" at bounding box center [379, 513] width 571 height 25
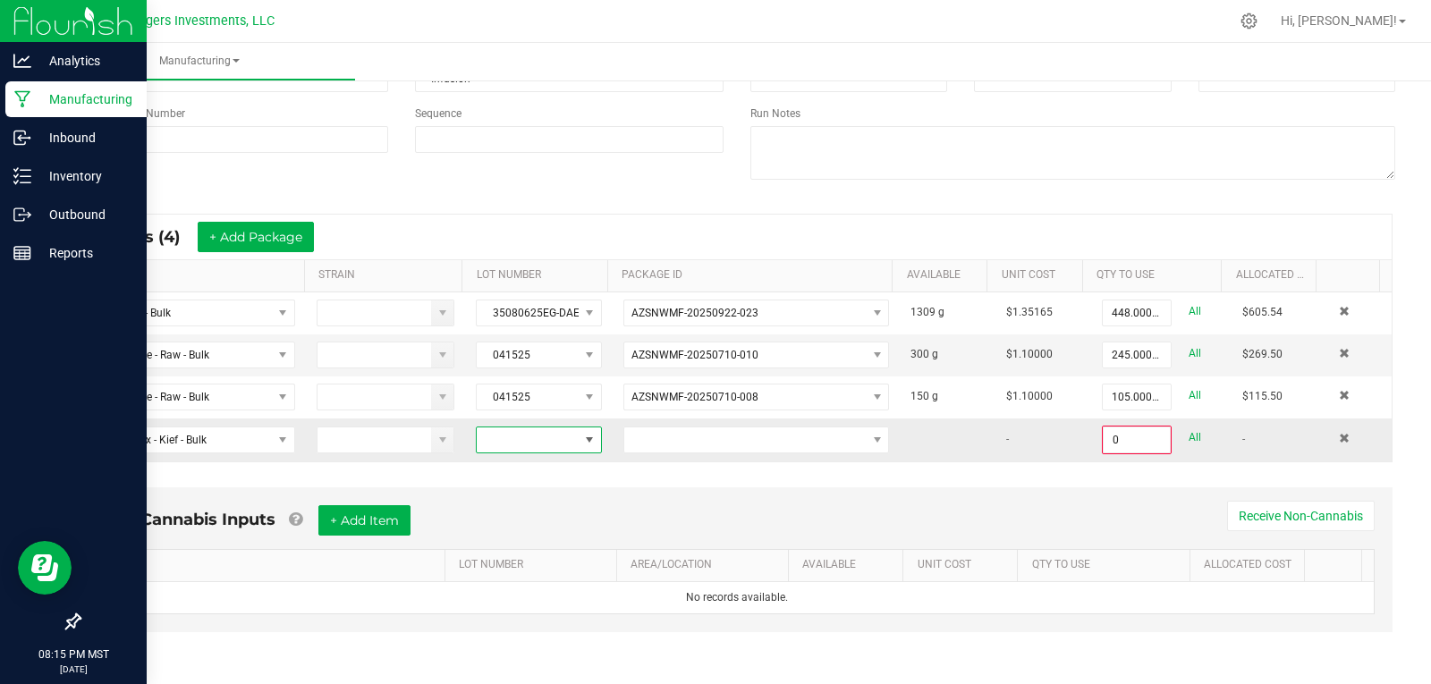
click at [495, 442] on span at bounding box center [527, 440] width 101 height 25
click at [525, 578] on li "CG-071025" at bounding box center [553, 577] width 167 height 30
click at [668, 447] on span at bounding box center [744, 440] width 241 height 25
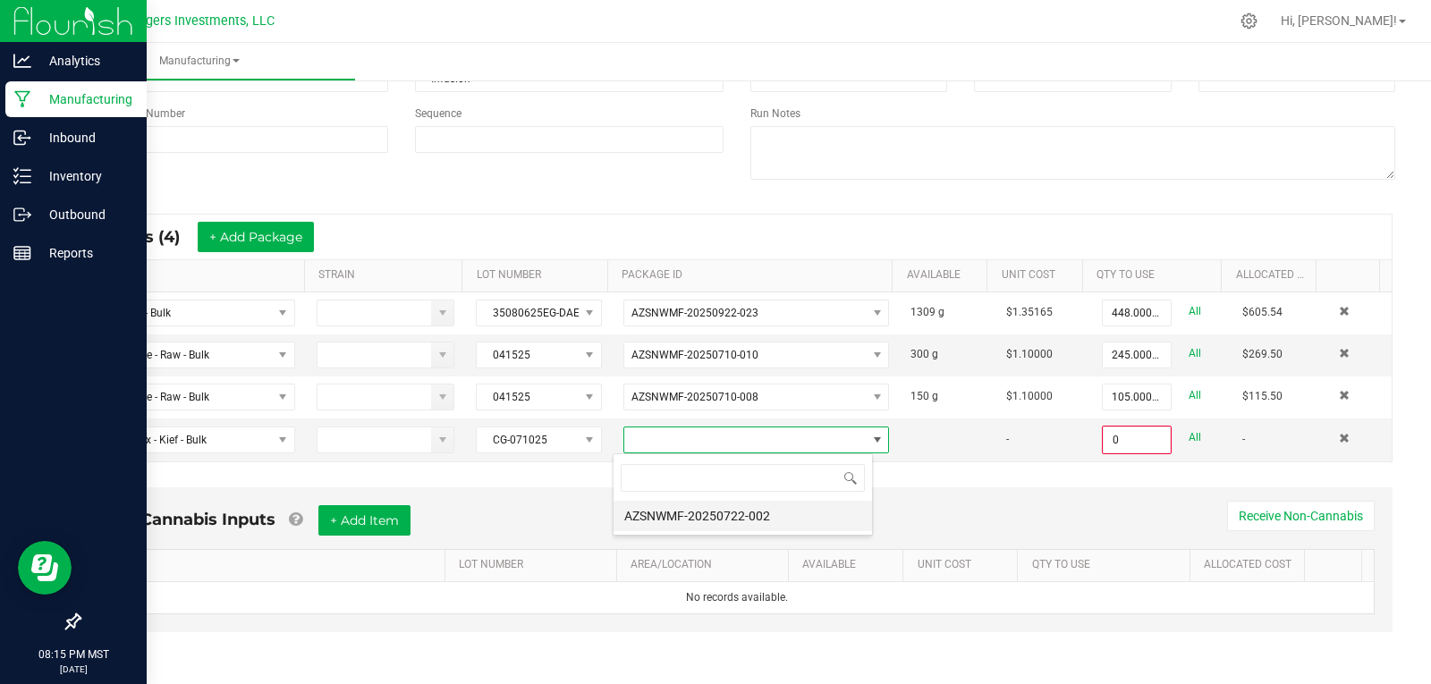
click at [699, 519] on li "AZSNWMF-20250722-002" at bounding box center [743, 516] width 258 height 30
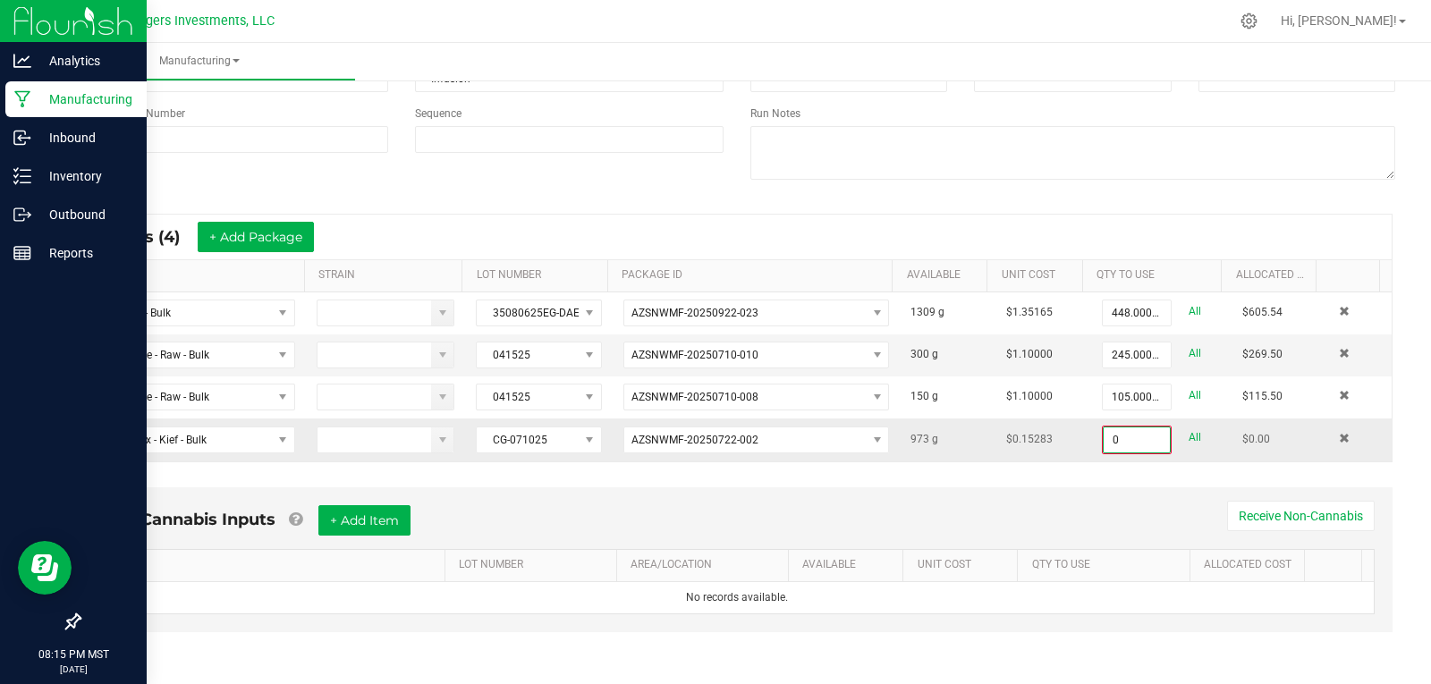
click at [1123, 436] on input "0" at bounding box center [1137, 440] width 66 height 25
type input "60.0000 g"
click at [1097, 481] on div "Non-Cannabis Inputs + Add Item Receive Non-Cannabis ITEM LOT NUMBER AREA/LOCATI…" at bounding box center [736, 573] width 1343 height 188
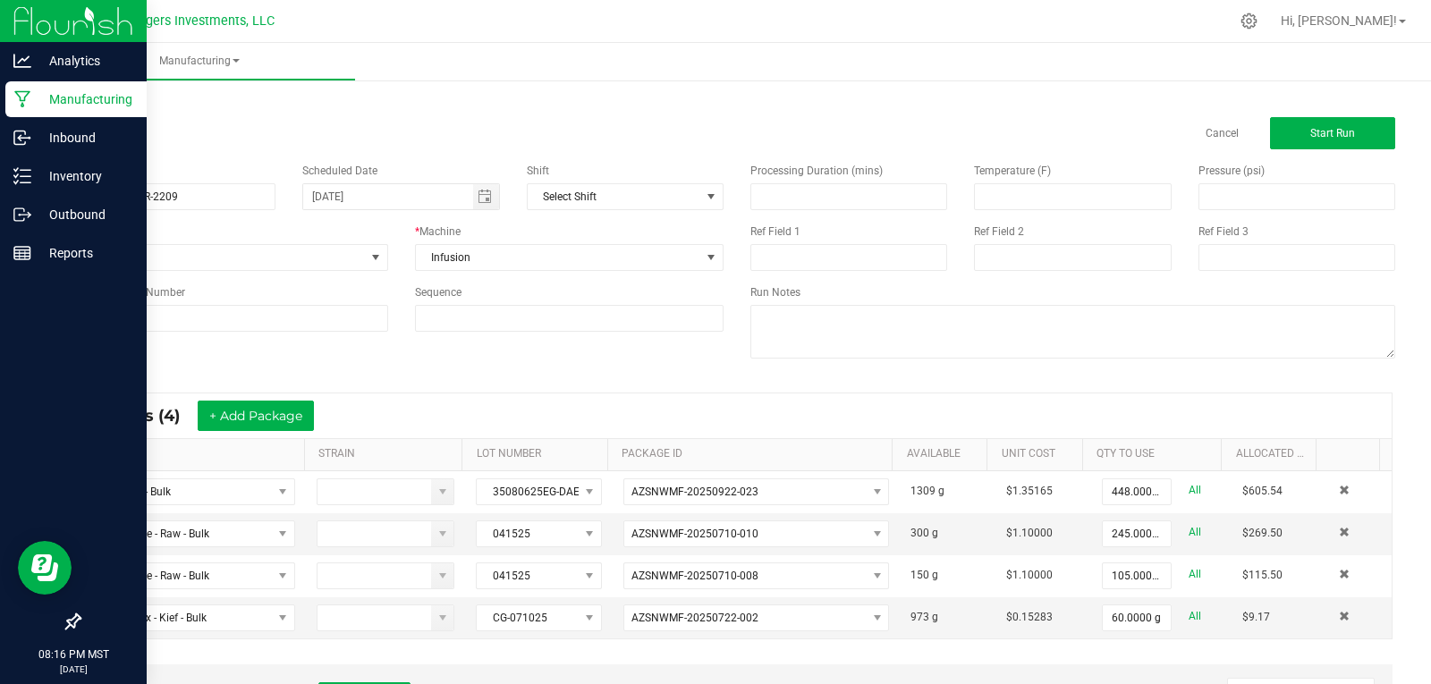
scroll to position [0, 0]
click at [1320, 133] on span "Start Run" at bounding box center [1332, 135] width 45 height 13
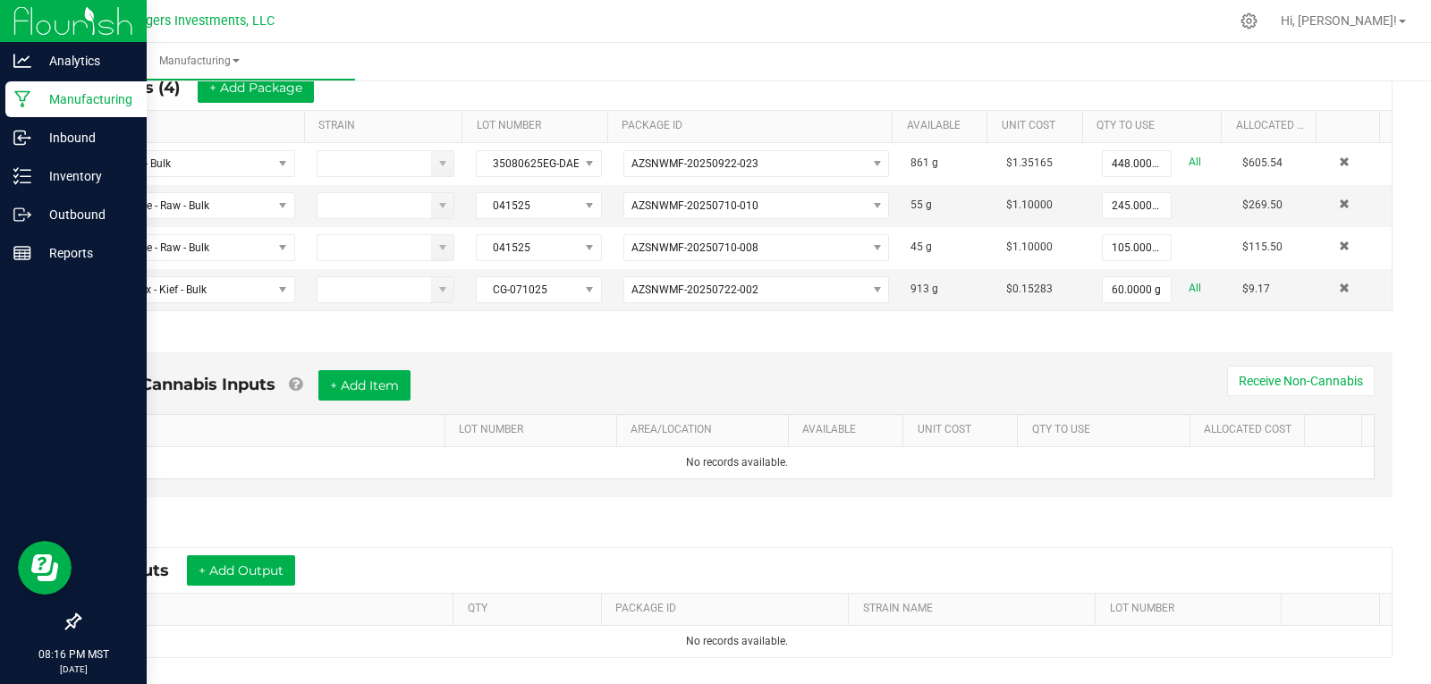
scroll to position [545, 0]
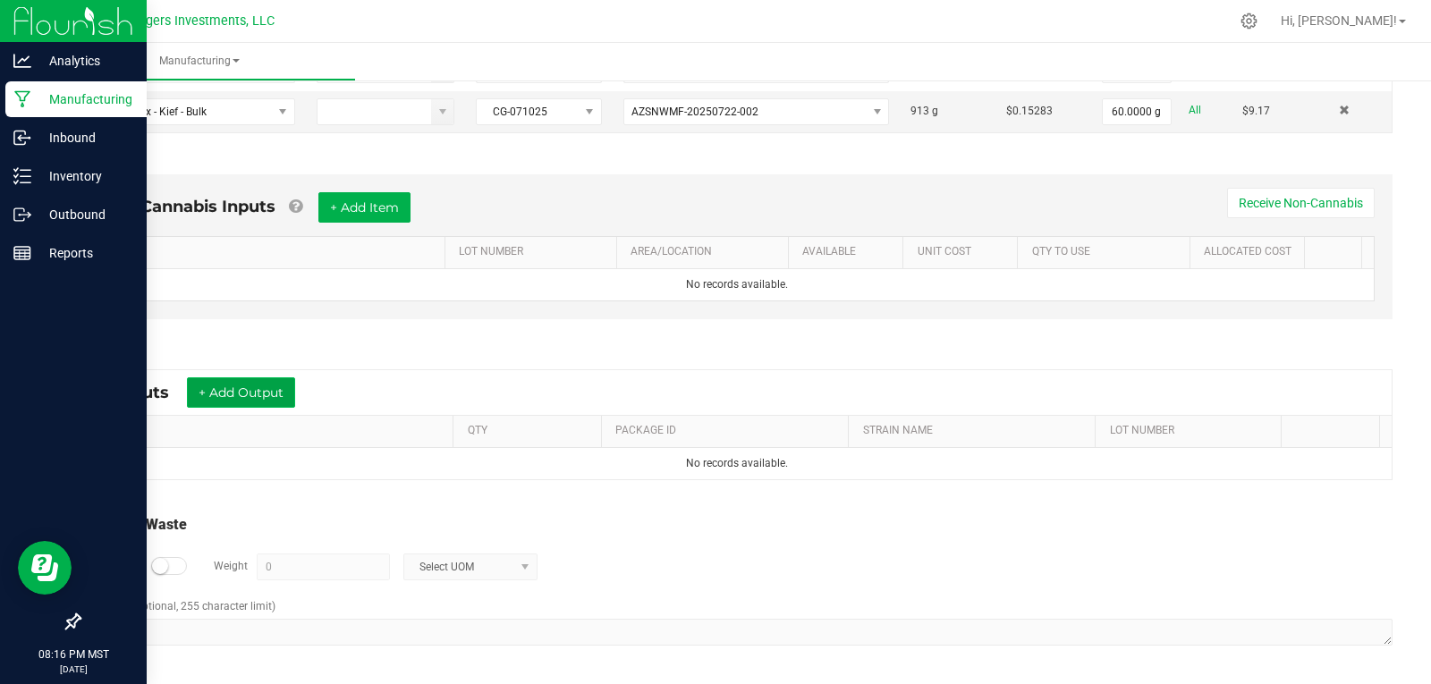
click at [266, 390] on button "+ Add Output" at bounding box center [241, 392] width 108 height 30
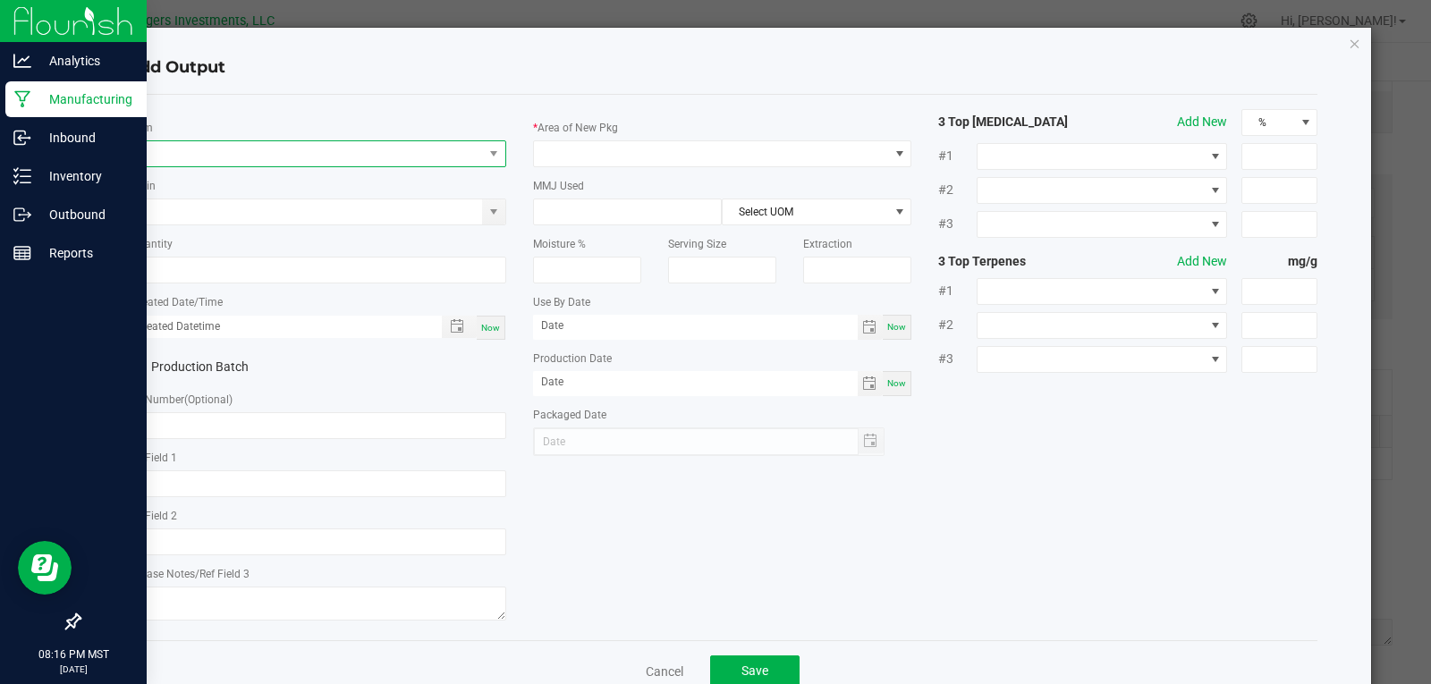
click at [137, 153] on span "NO DATA FOUND" at bounding box center [305, 153] width 355 height 25
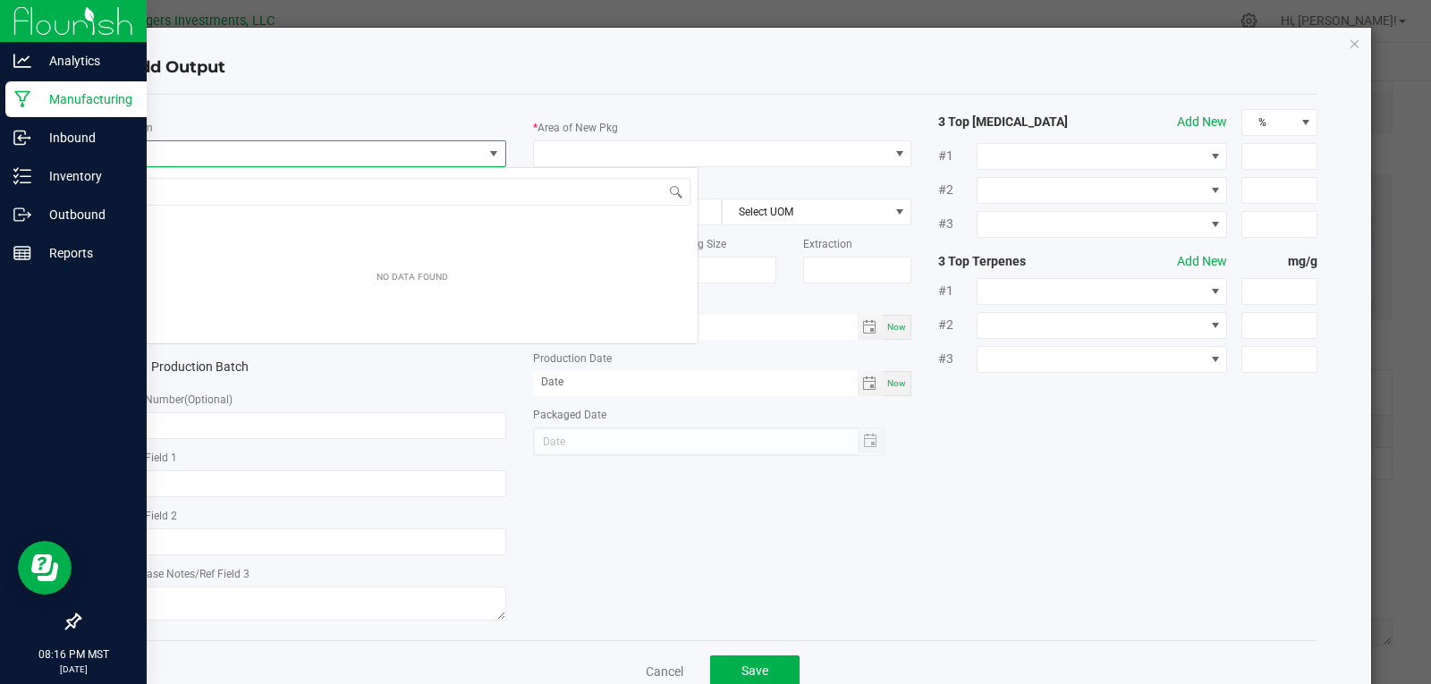
scroll to position [27, 376]
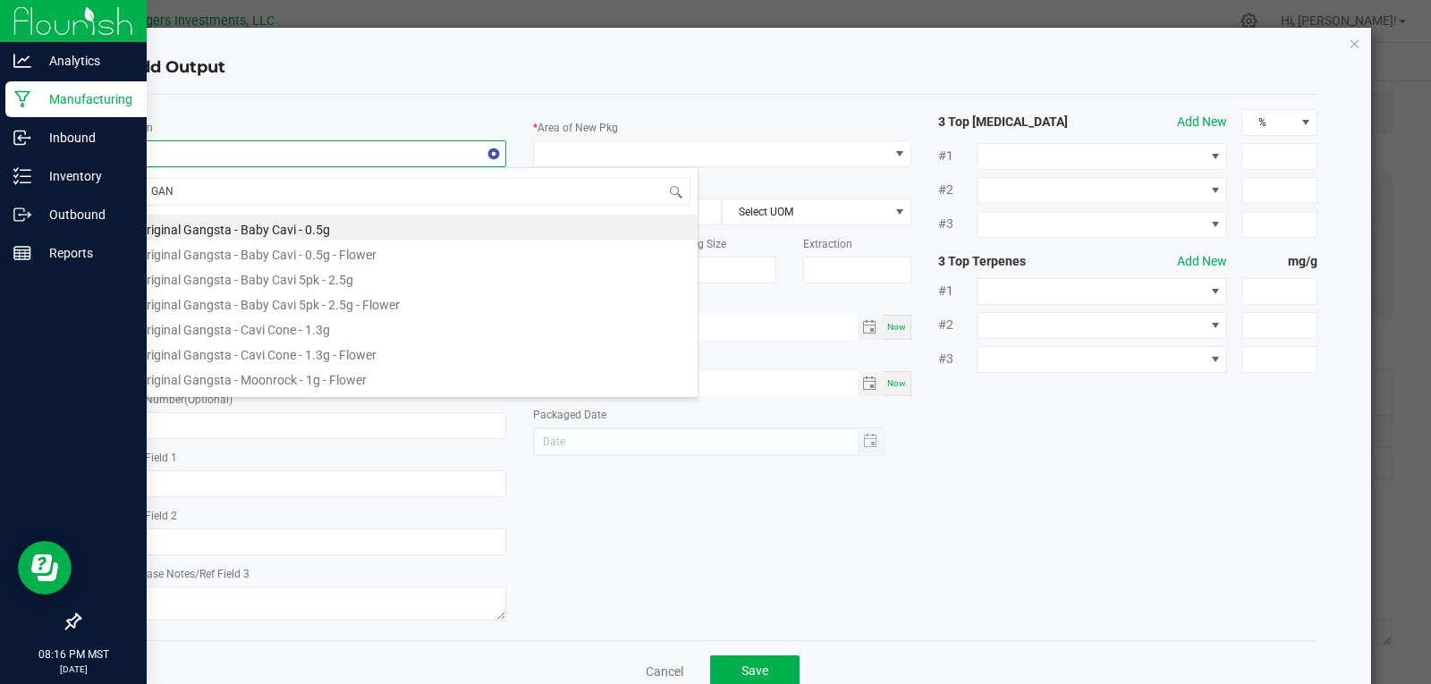
type input "GANG"
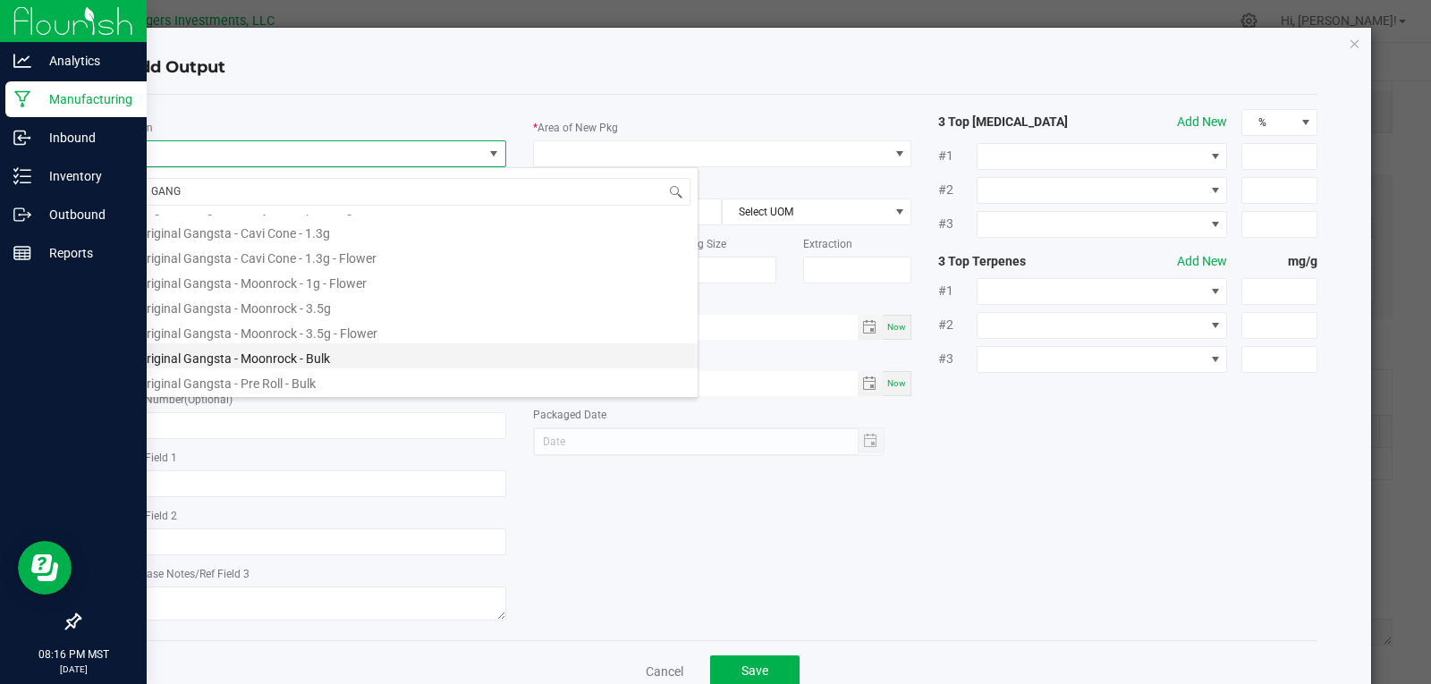
click at [258, 355] on li "Original Gangsta - Moonrock - Bulk" at bounding box center [412, 355] width 571 height 25
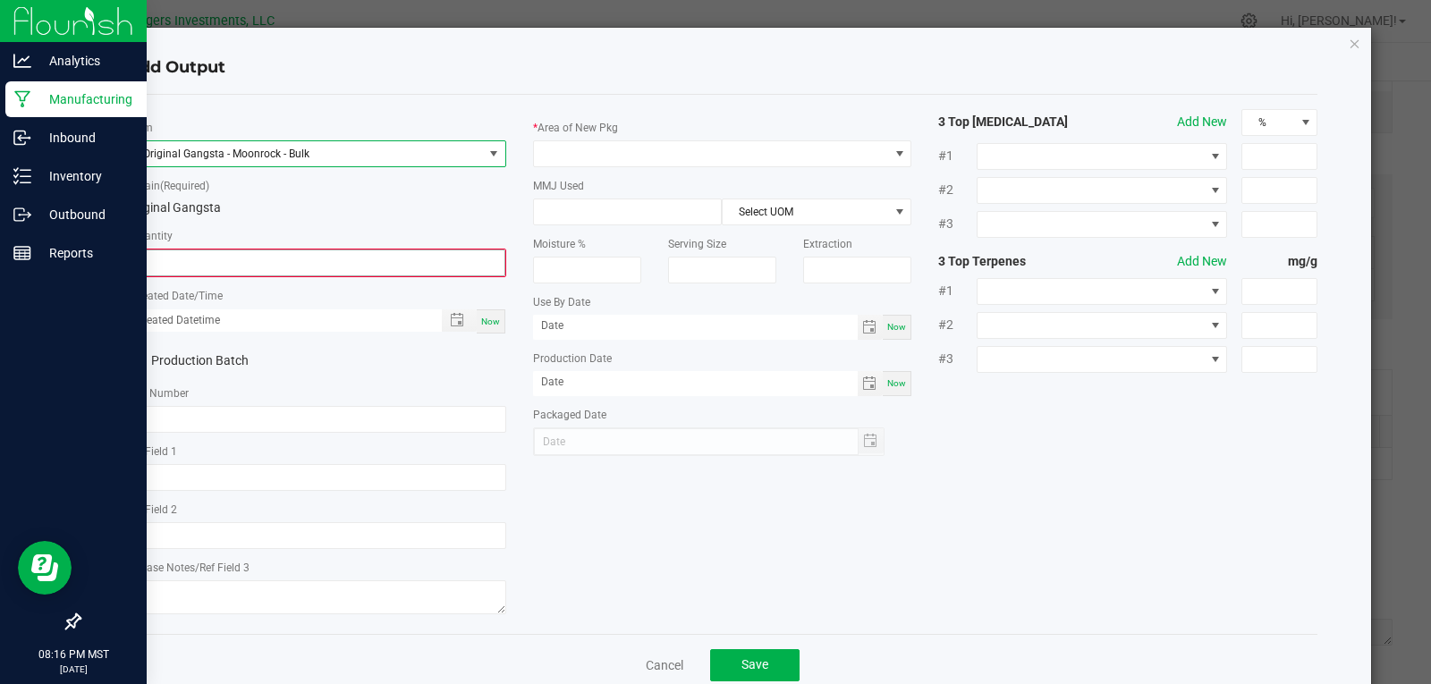
click at [248, 262] on input "0" at bounding box center [317, 262] width 376 height 25
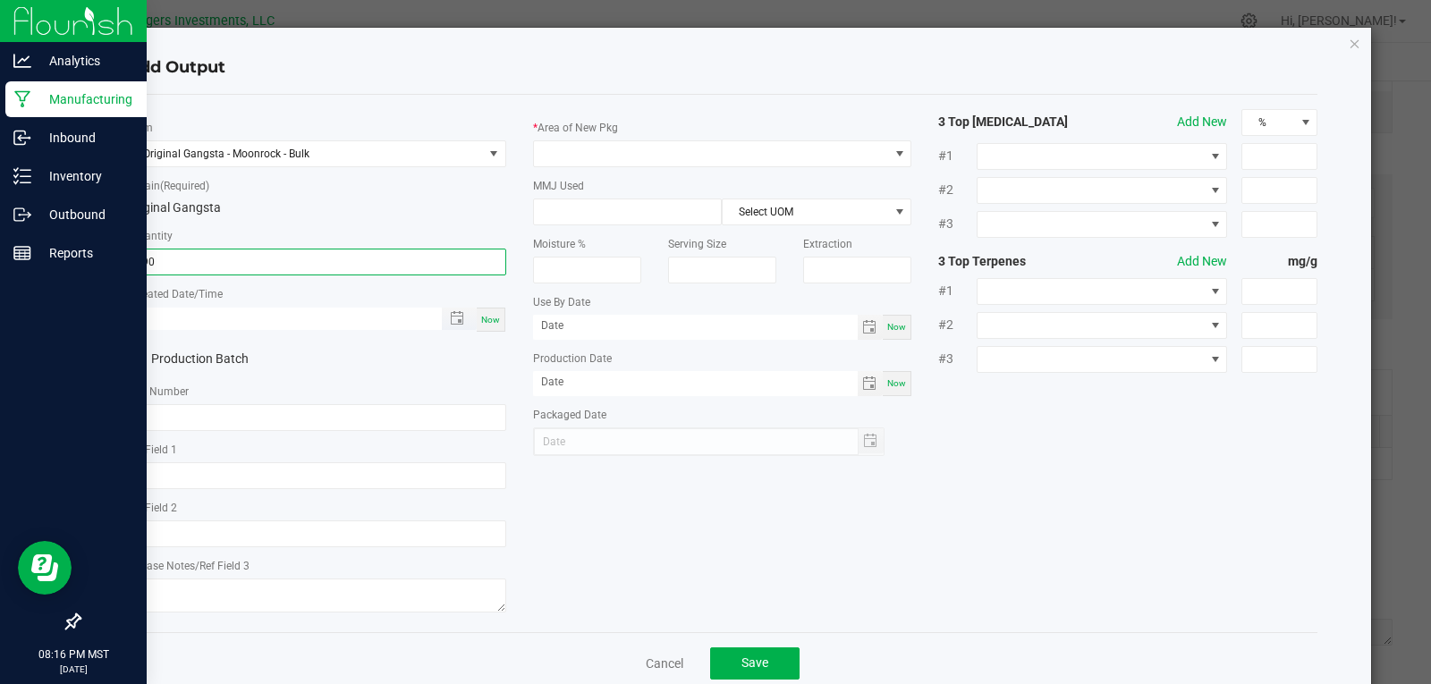
type input "890.0000 g"
type input "month/day/year hour:minute AM"
click at [231, 316] on input "month/day/year hour:minute AM" at bounding box center [275, 319] width 295 height 22
click at [457, 316] on span "Toggle popup" at bounding box center [457, 318] width 14 height 14
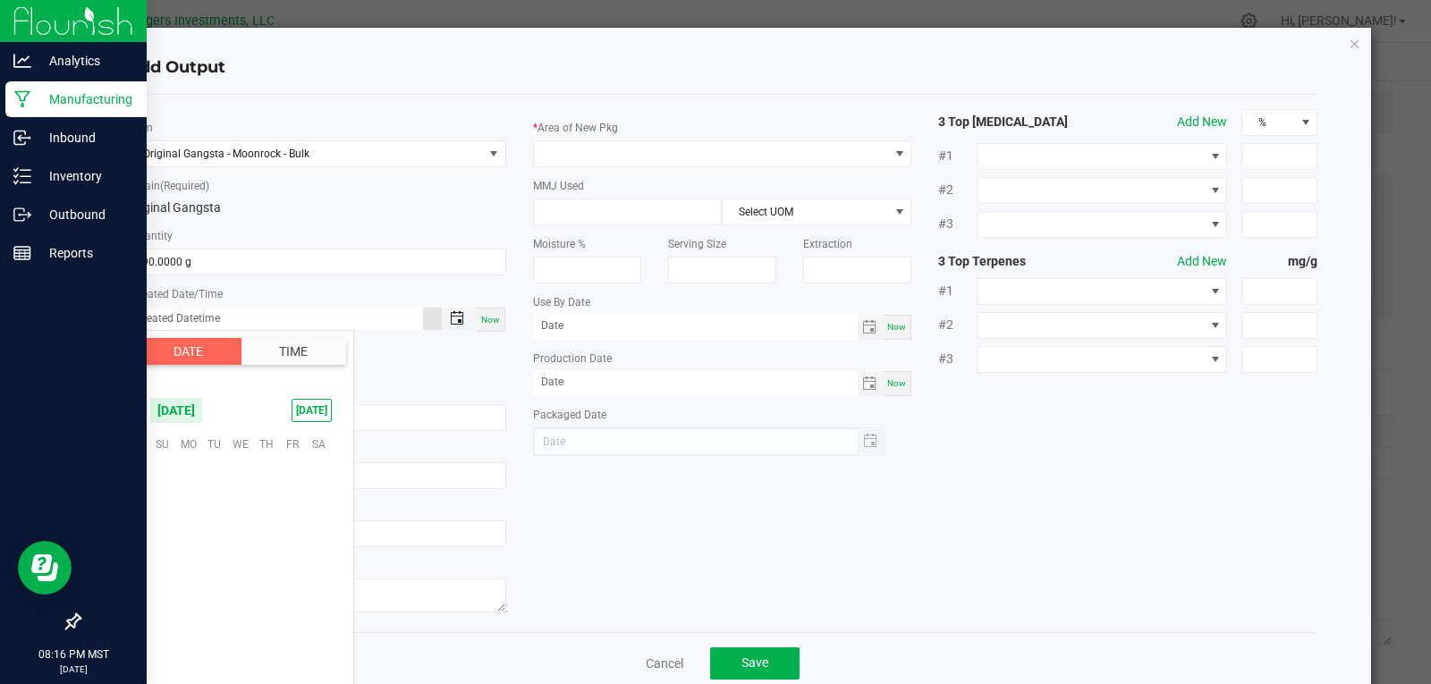
scroll to position [290066, 0]
click at [215, 558] on span "23" at bounding box center [214, 553] width 26 height 28
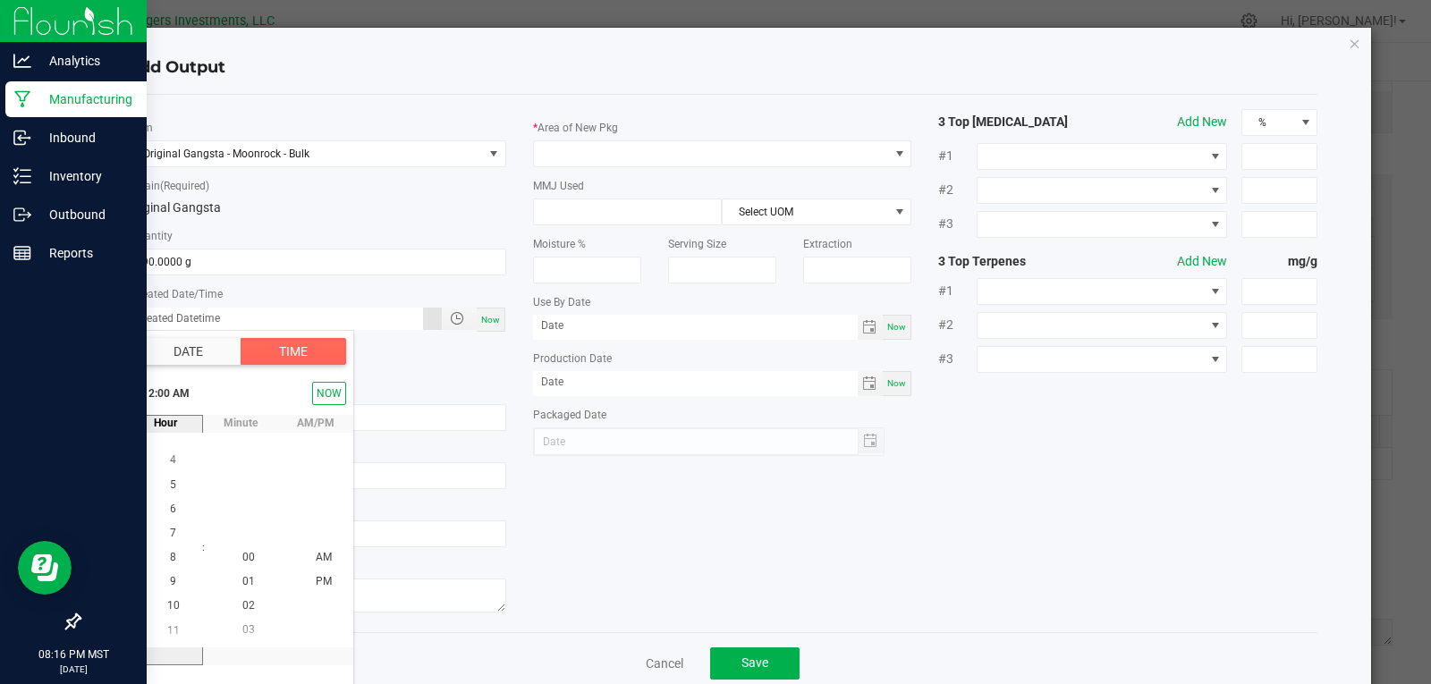
scroll to position [194, 0]
click at [170, 581] on span "9" at bounding box center [173, 582] width 6 height 13
click at [244, 462] on span "30" at bounding box center [248, 460] width 13 height 13
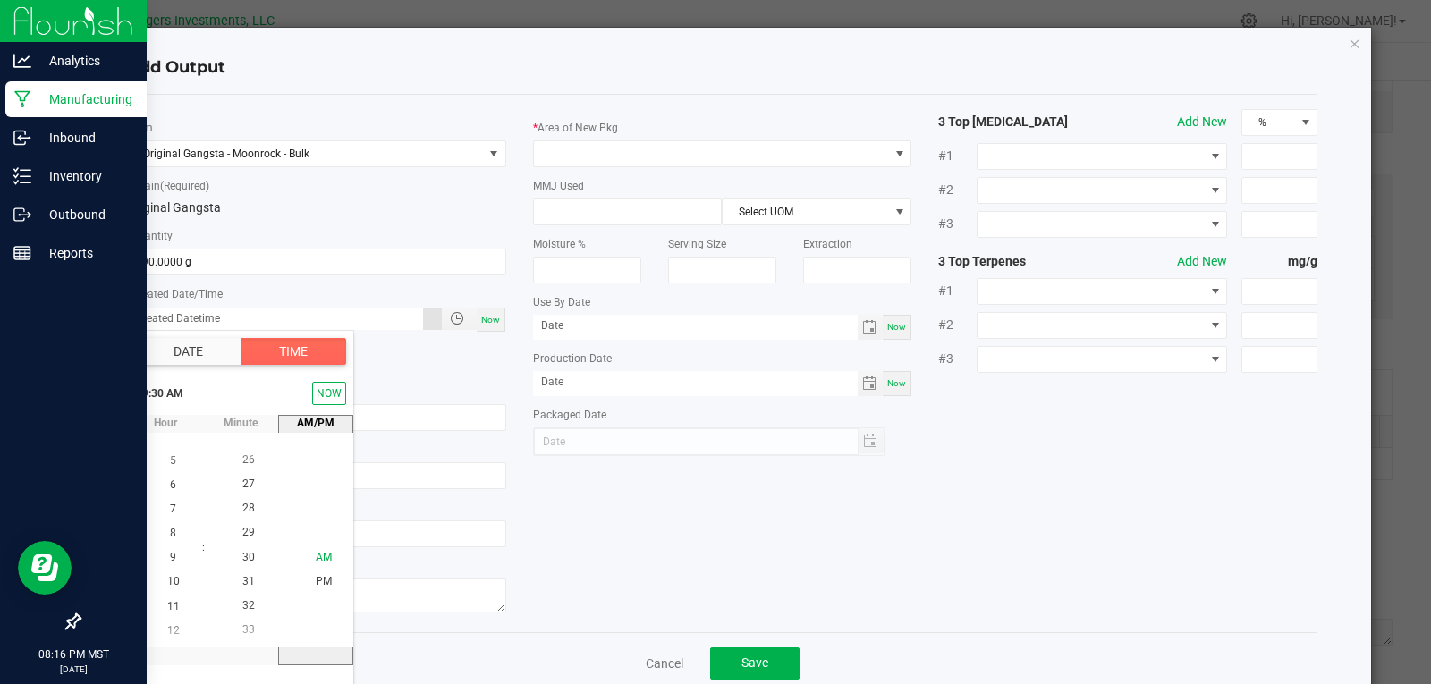
click at [318, 561] on span "AM" at bounding box center [324, 557] width 16 height 13
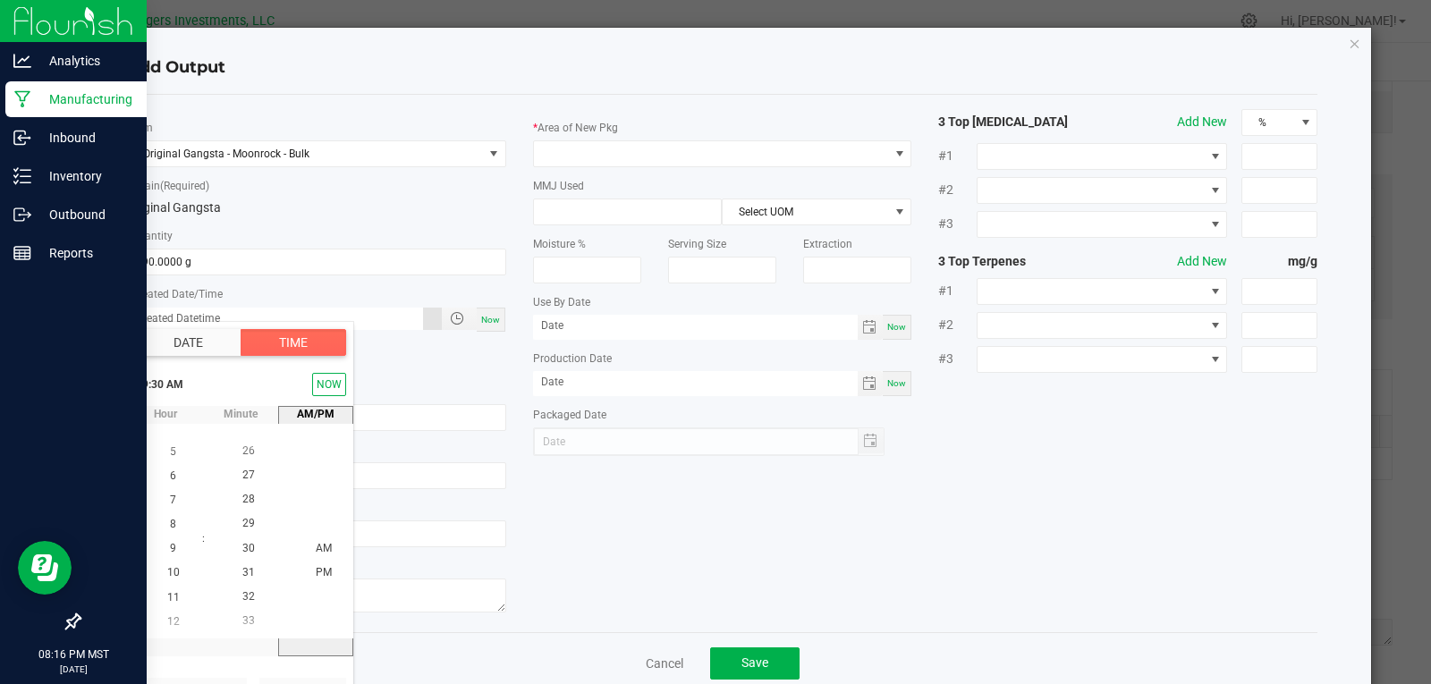
scroll to position [38, 0]
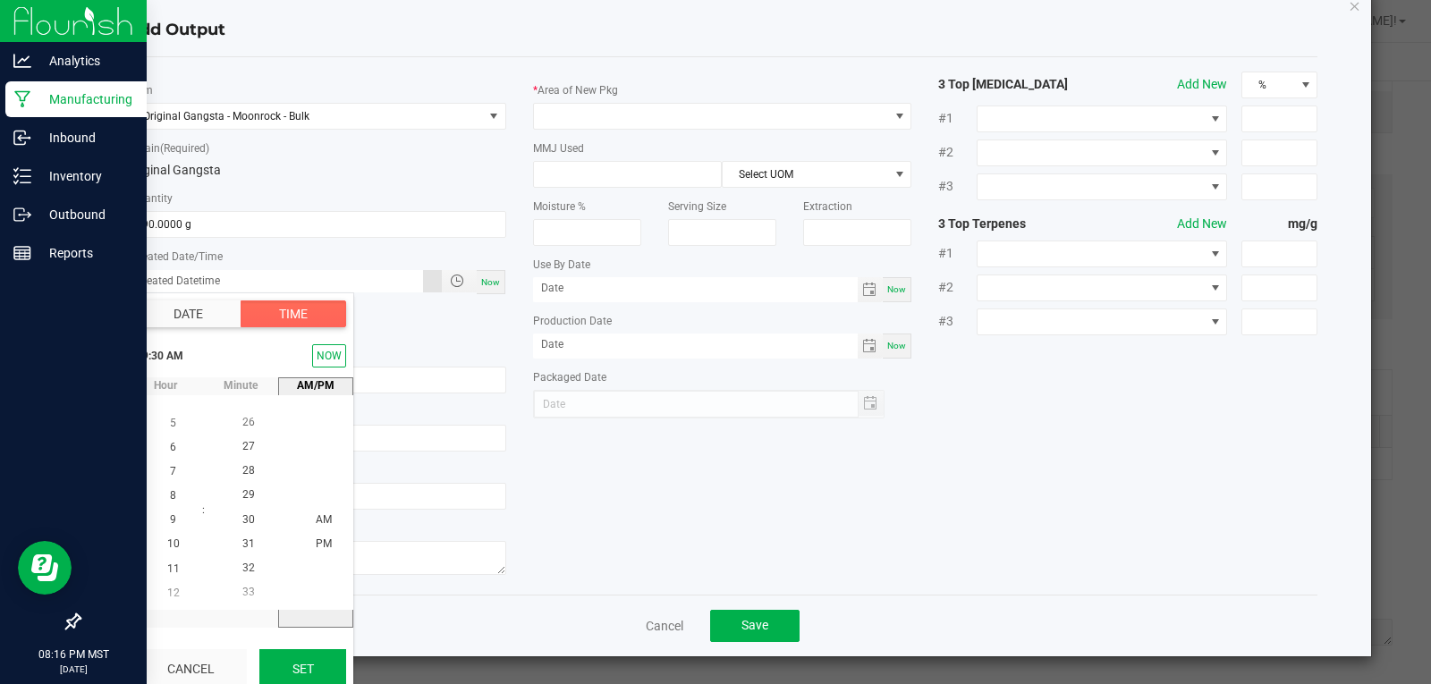
click at [318, 665] on button "Set" at bounding box center [302, 668] width 87 height 39
type input "09/23/2025 9:30 AM"
type input "09/23/2025"
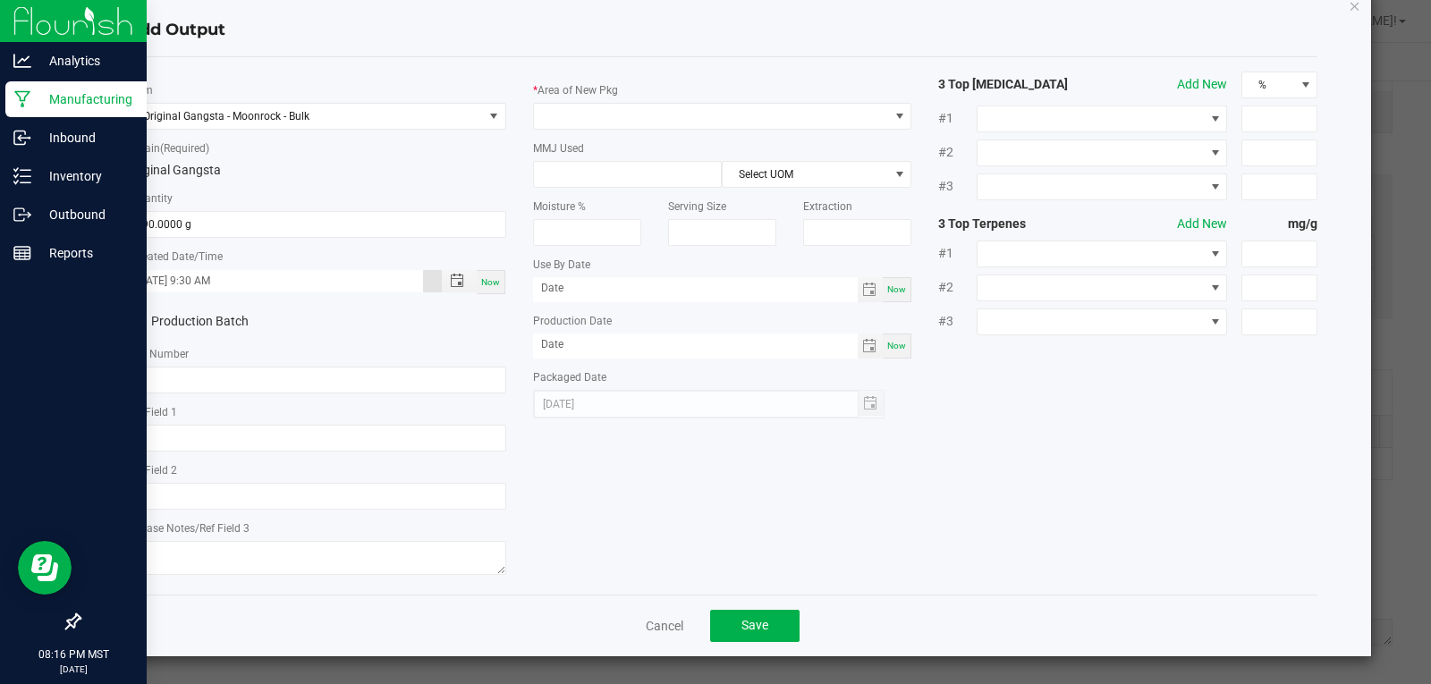
click at [131, 322] on icon at bounding box center [135, 322] width 12 height 0
click at [0, 0] on input "Production Batch" at bounding box center [0, 0] width 0 height 0
click at [174, 374] on input "text" at bounding box center [316, 380] width 379 height 27
paste input "OGMR-2209"
type input "OGMR-2209"
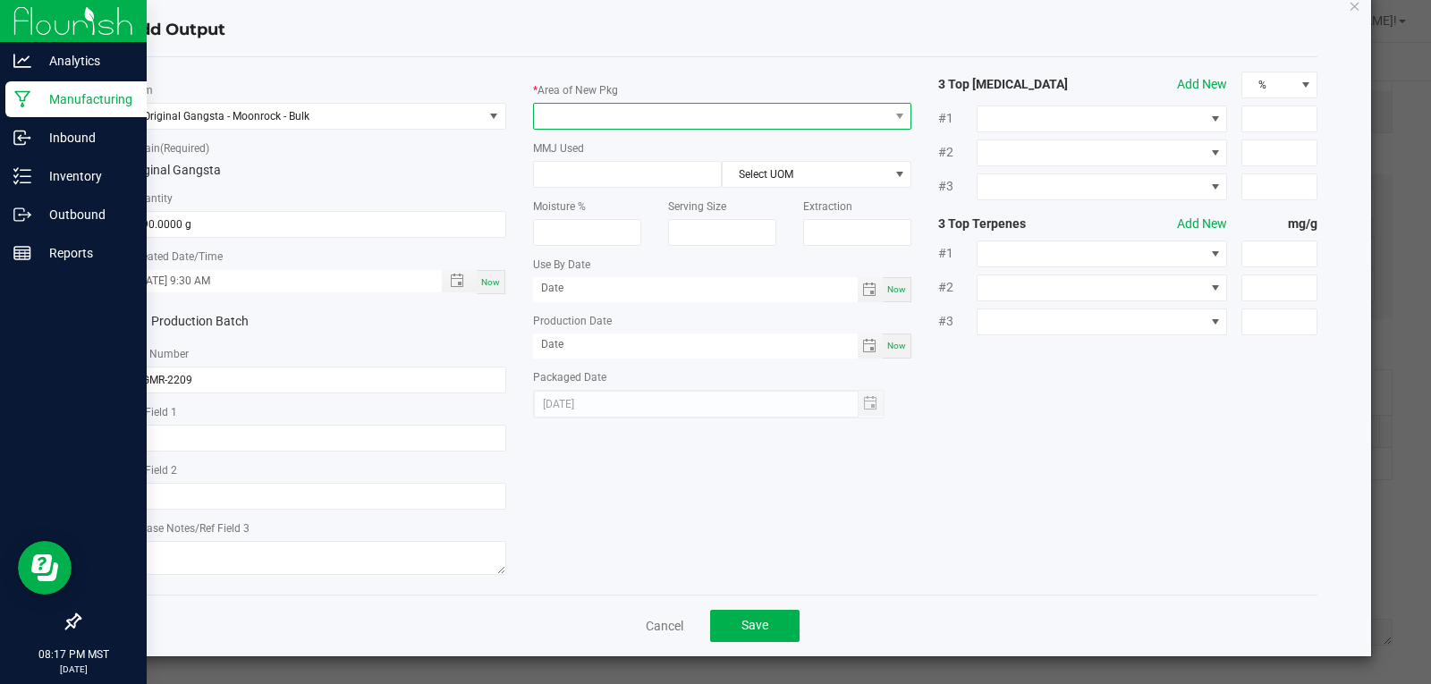
click at [555, 109] on span at bounding box center [711, 116] width 355 height 25
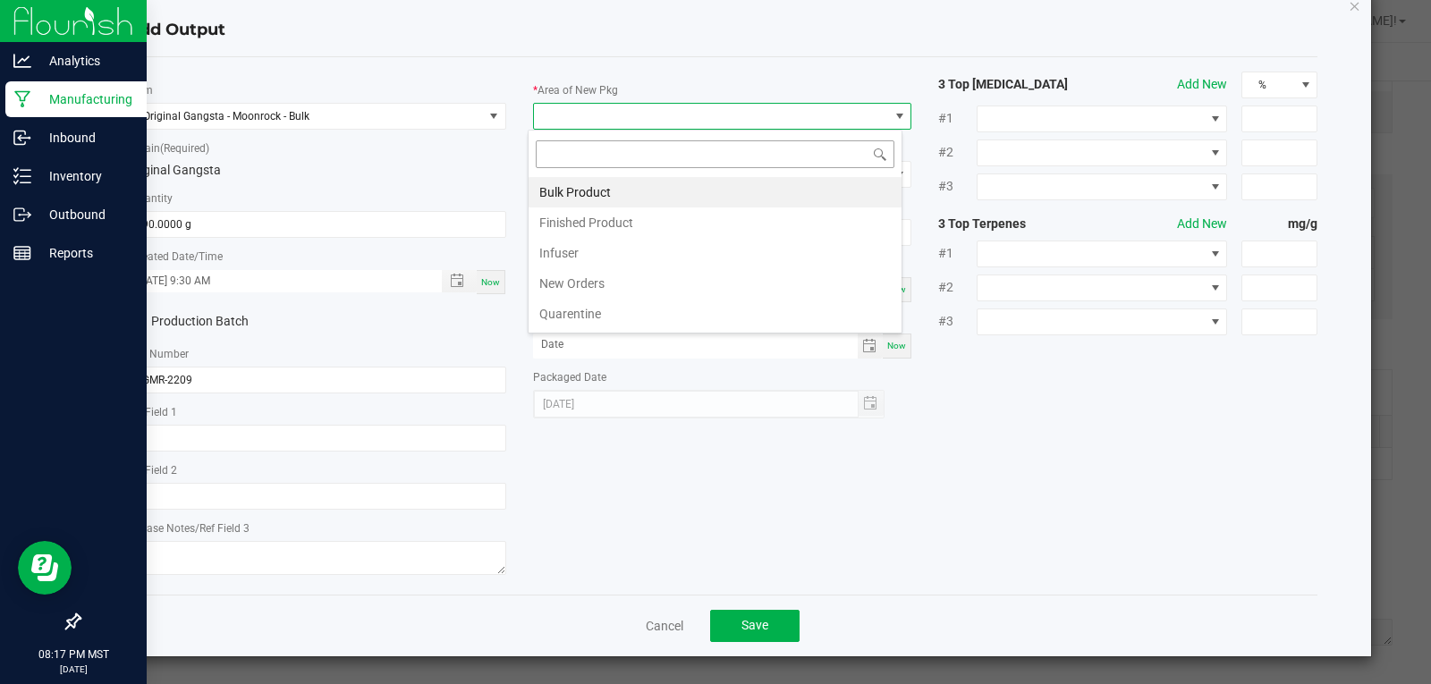
scroll to position [27, 376]
click at [593, 194] on li "Bulk Product" at bounding box center [715, 192] width 373 height 30
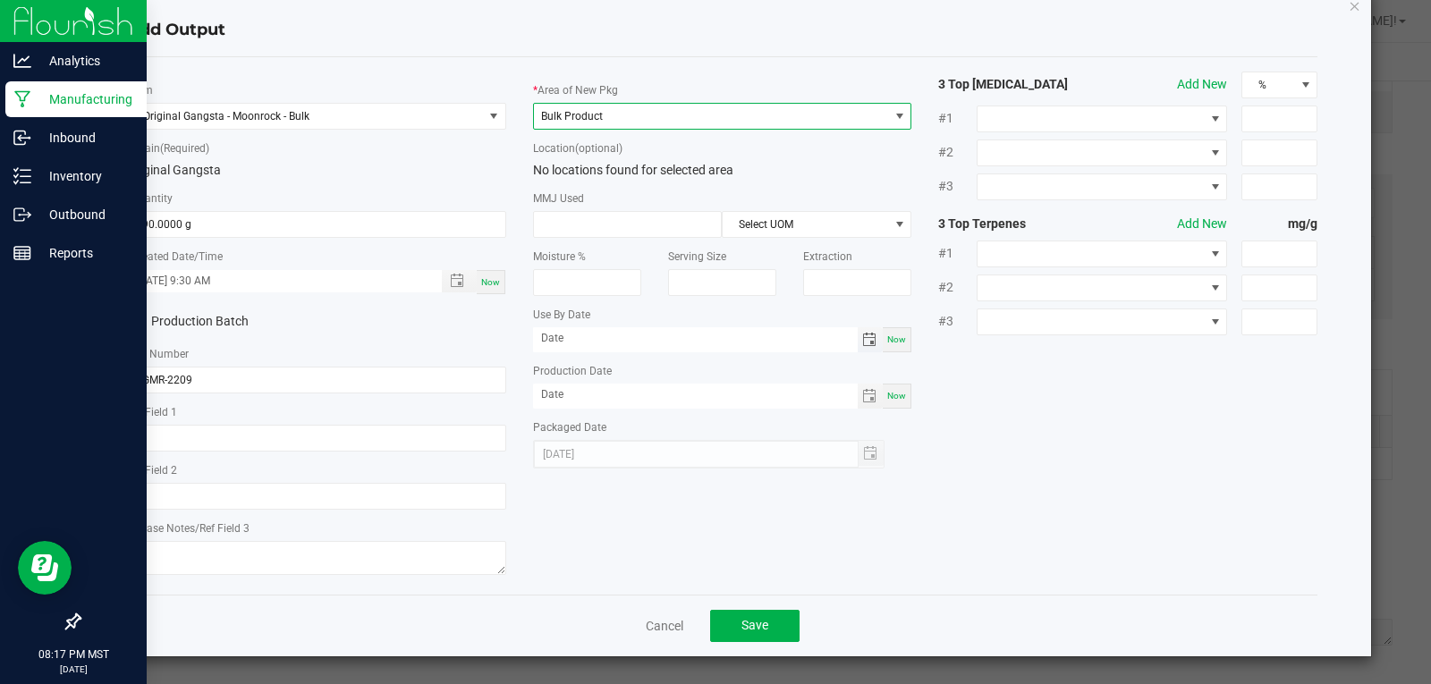
click at [862, 336] on span "Toggle calendar" at bounding box center [869, 340] width 14 height 14
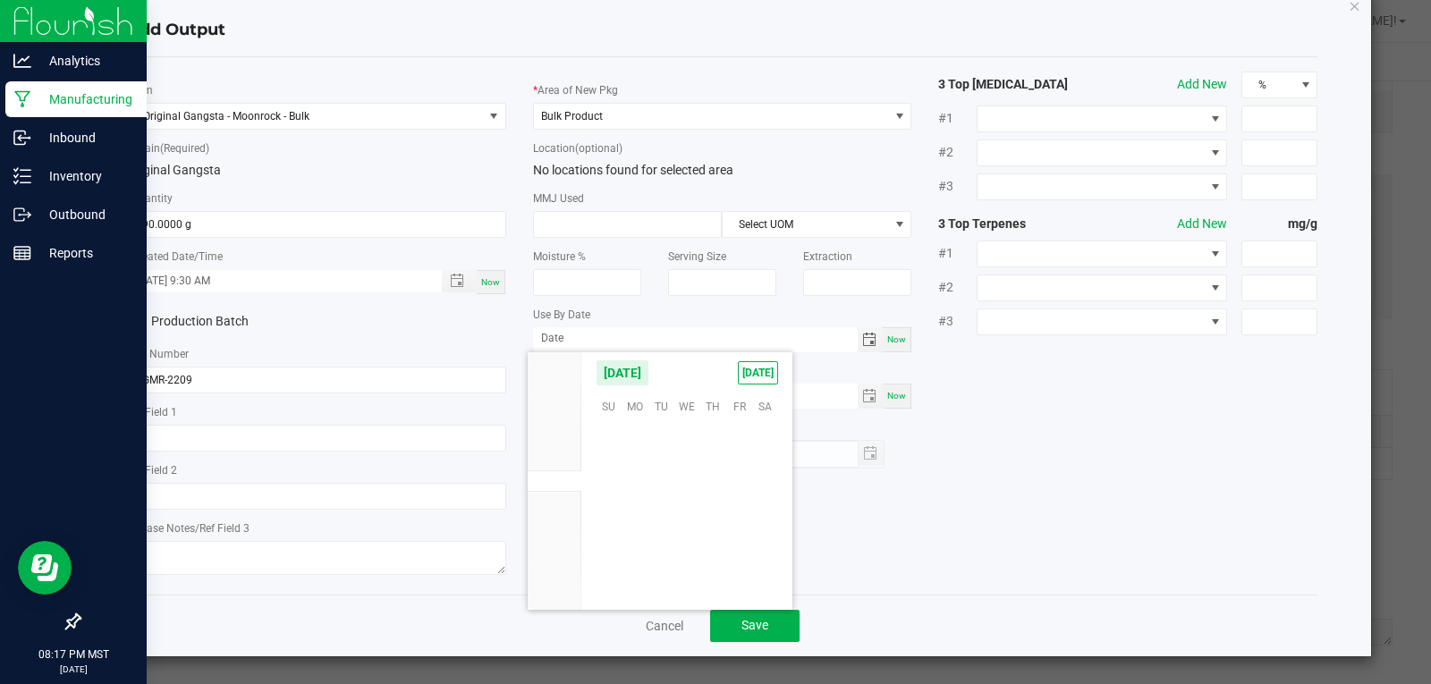
scroll to position [290066, 0]
click at [649, 369] on span "September 2025" at bounding box center [623, 373] width 54 height 27
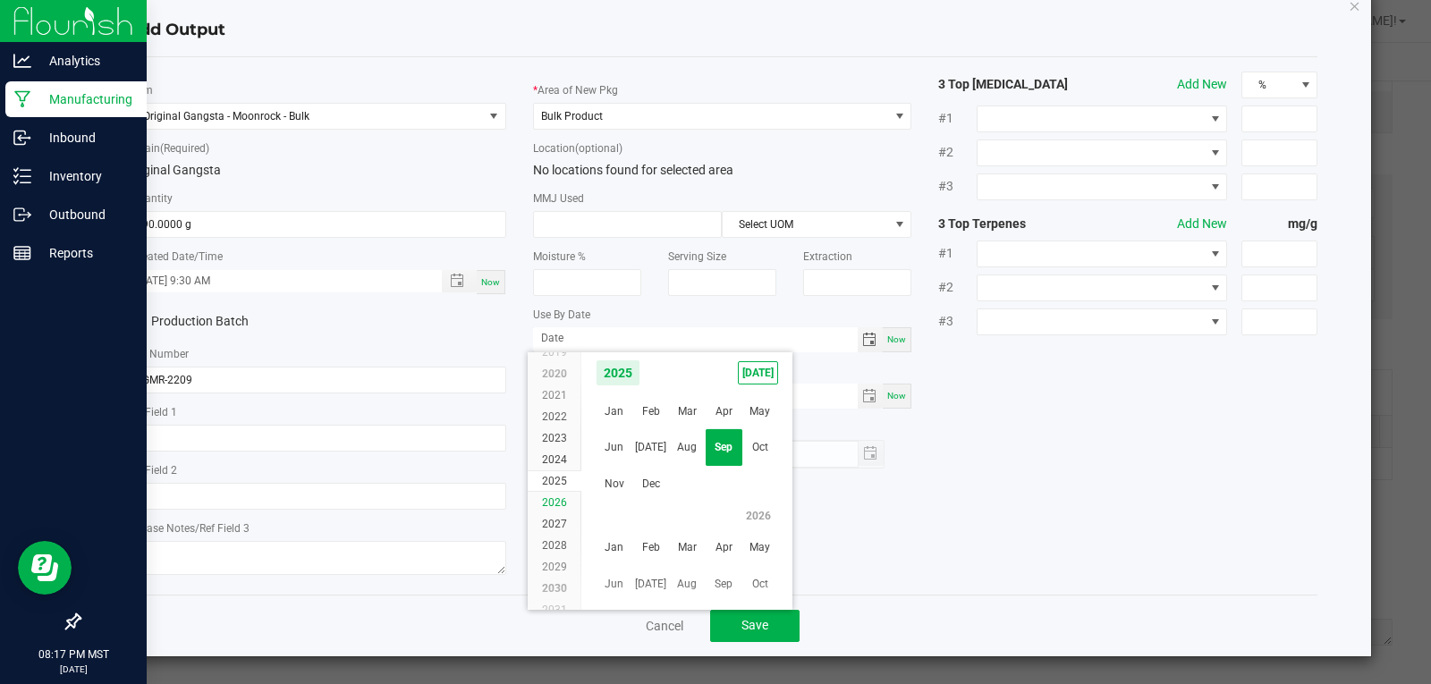
click at [555, 498] on span "2026" at bounding box center [554, 502] width 25 height 13
click at [729, 442] on span "Sep" at bounding box center [724, 448] width 37 height 37
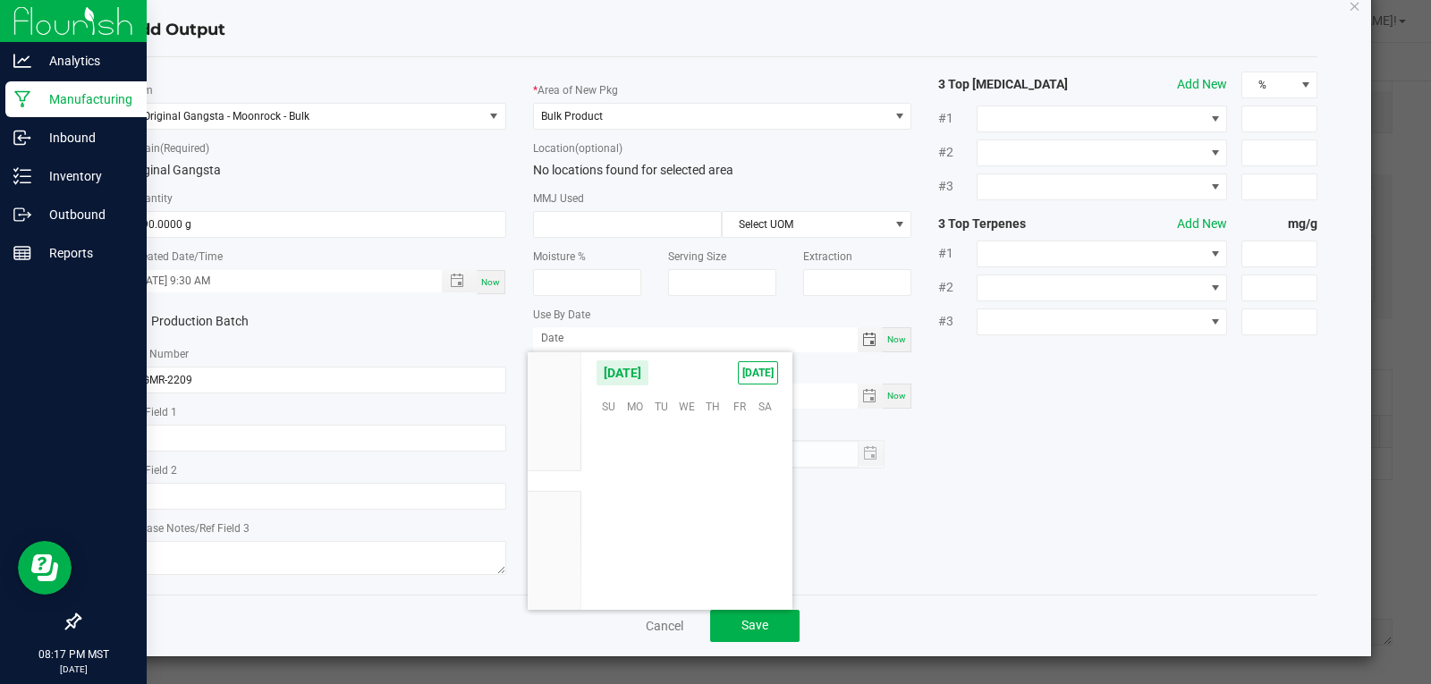
scroll to position [292373, 0]
click at [690, 519] on span "23" at bounding box center [687, 517] width 26 height 28
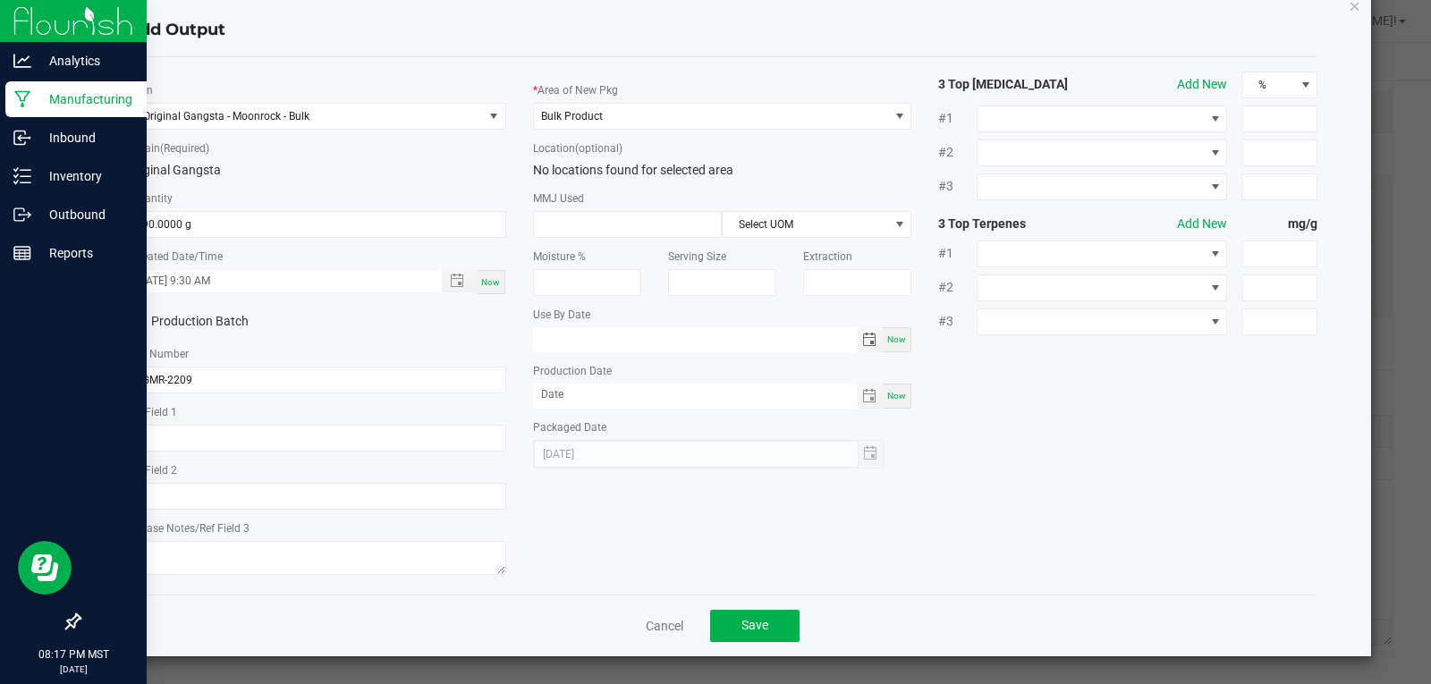
type input "09/23/2026"
click at [863, 396] on span "Toggle calendar" at bounding box center [869, 396] width 14 height 14
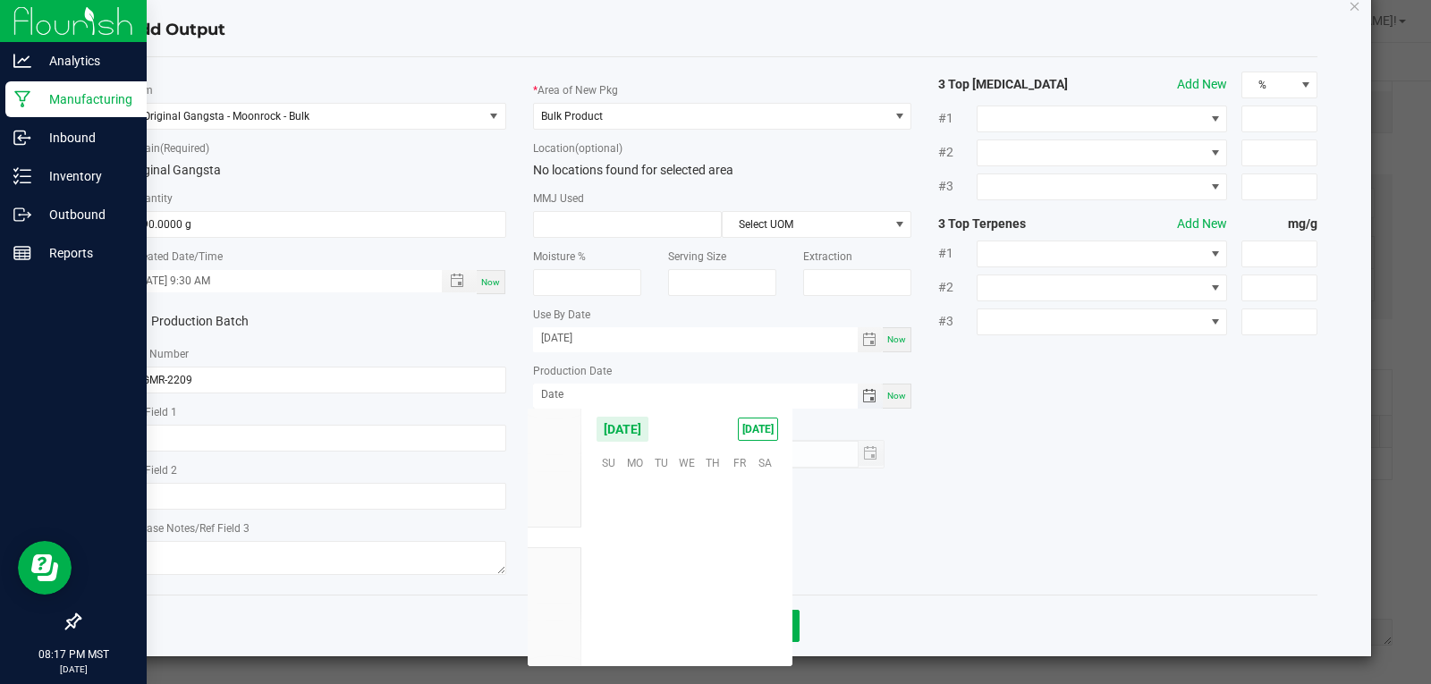
scroll to position [290066, 0]
click at [658, 575] on span "23" at bounding box center [661, 572] width 26 height 28
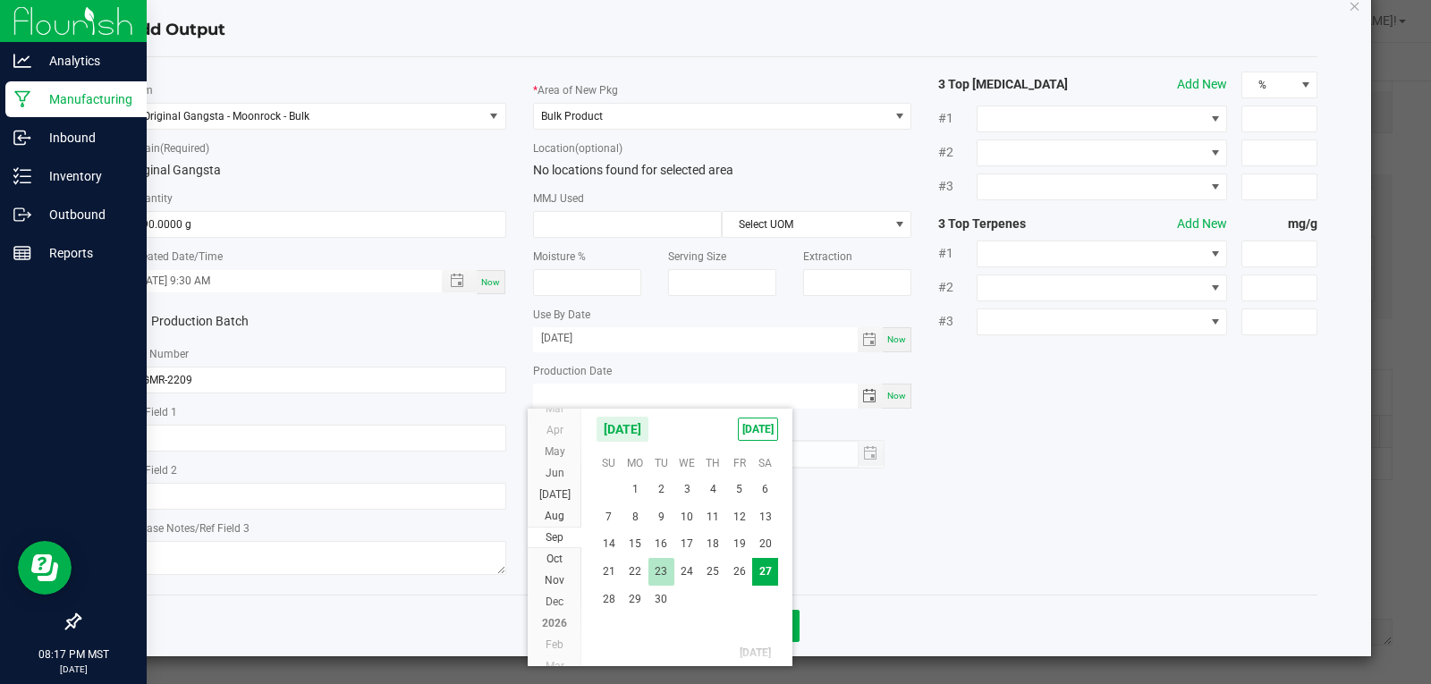
type input "09/23/2025"
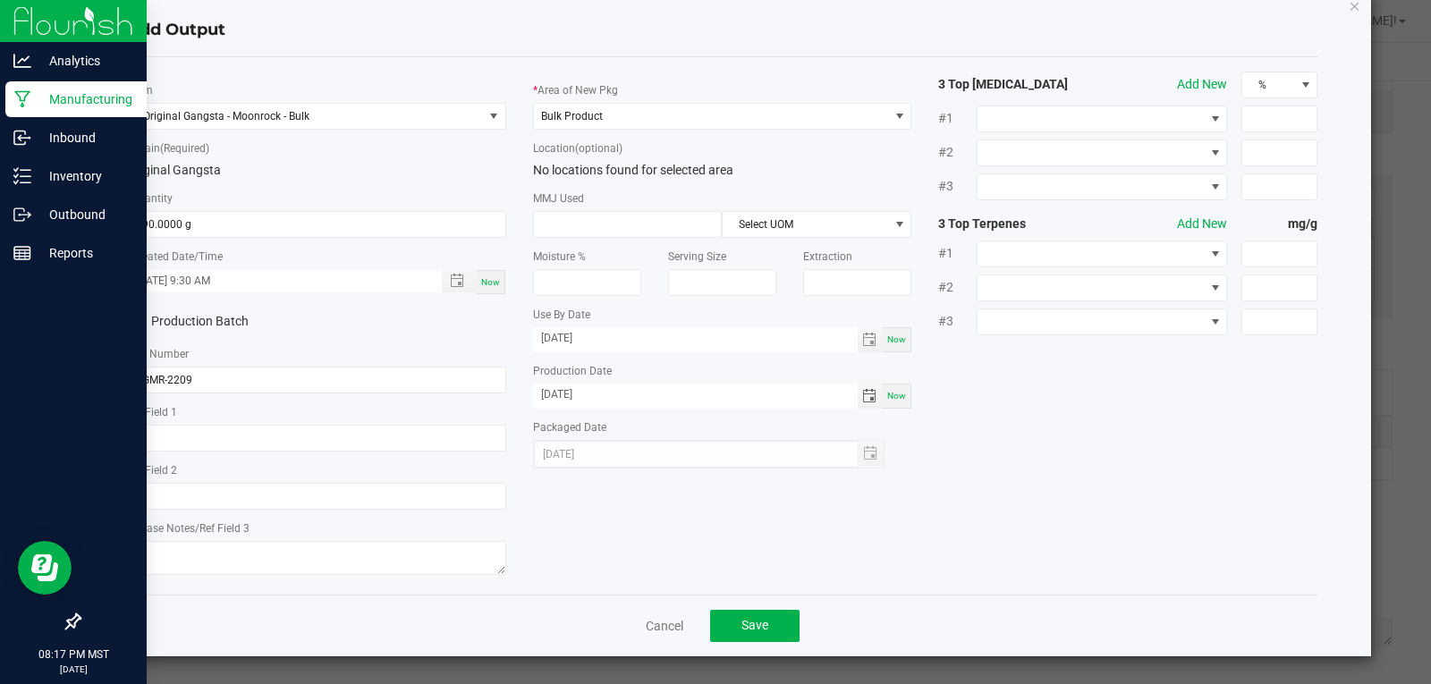
click at [967, 550] on div "* Item Original Gangsta - Moonrock - Bulk * Strain (Required) Original Gangsta …" at bounding box center [723, 326] width 1218 height 509
click at [755, 626] on span "Save" at bounding box center [754, 625] width 27 height 14
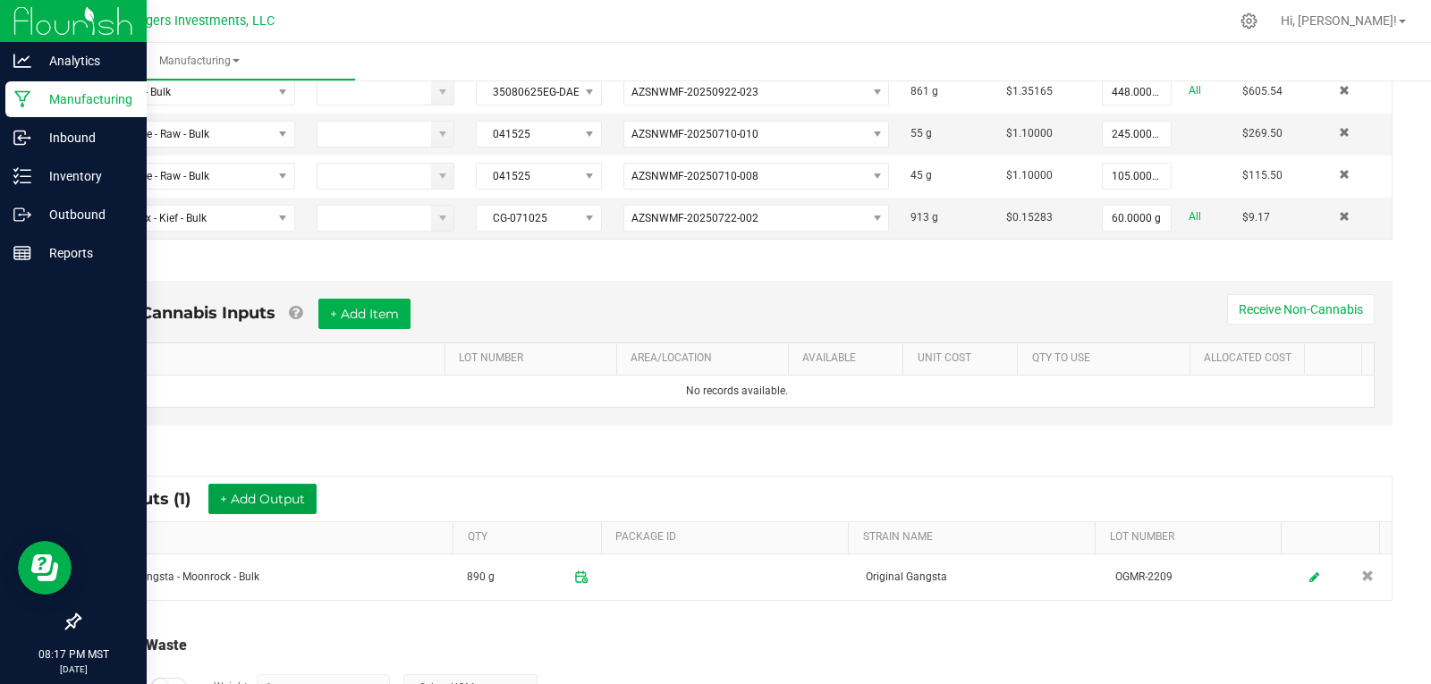
scroll to position [470, 0]
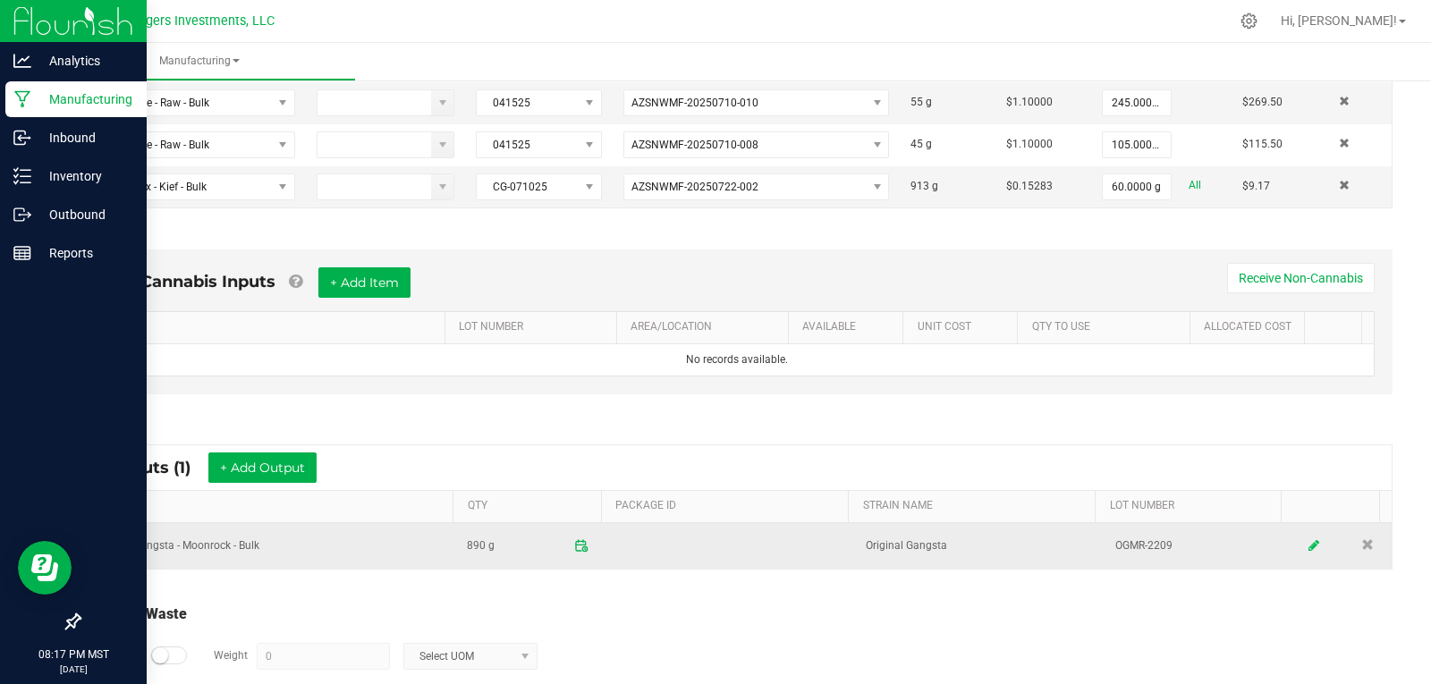
click at [1309, 548] on icon at bounding box center [1314, 545] width 11 height 13
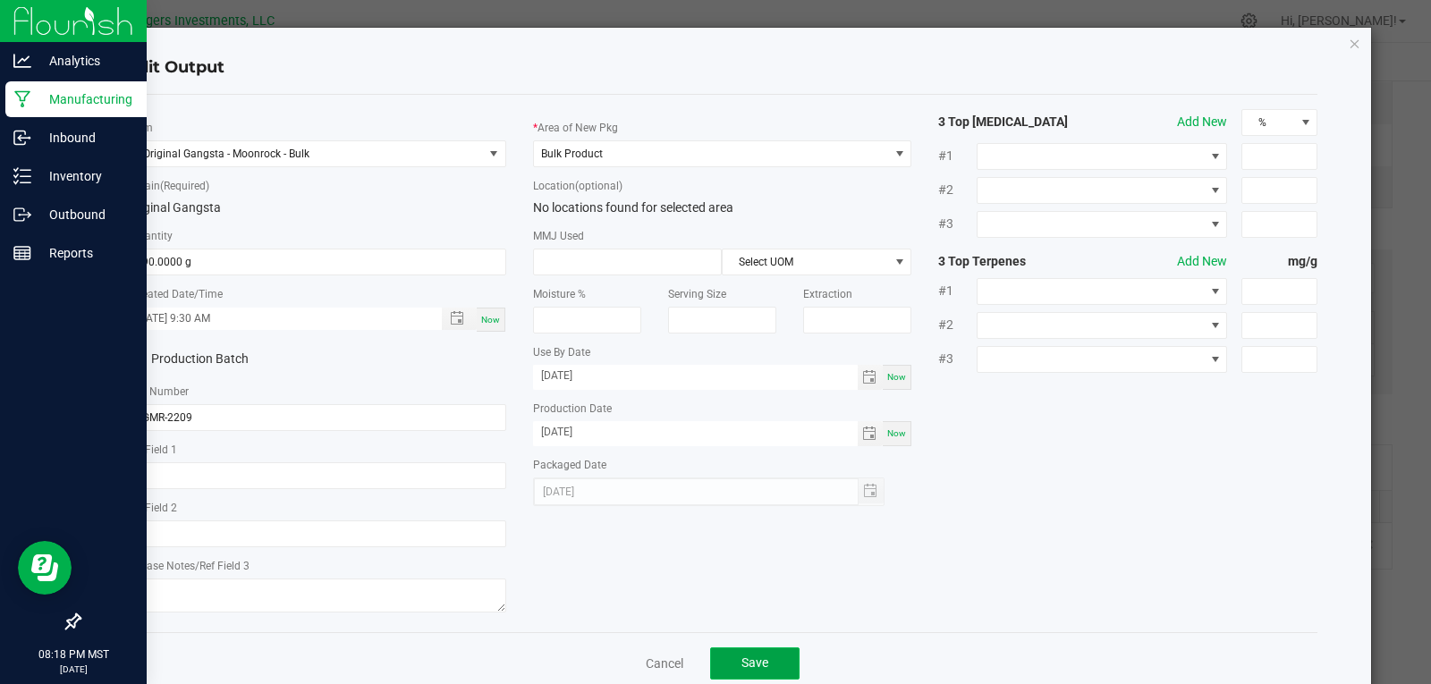
click at [764, 658] on button "Save" at bounding box center [754, 664] width 89 height 32
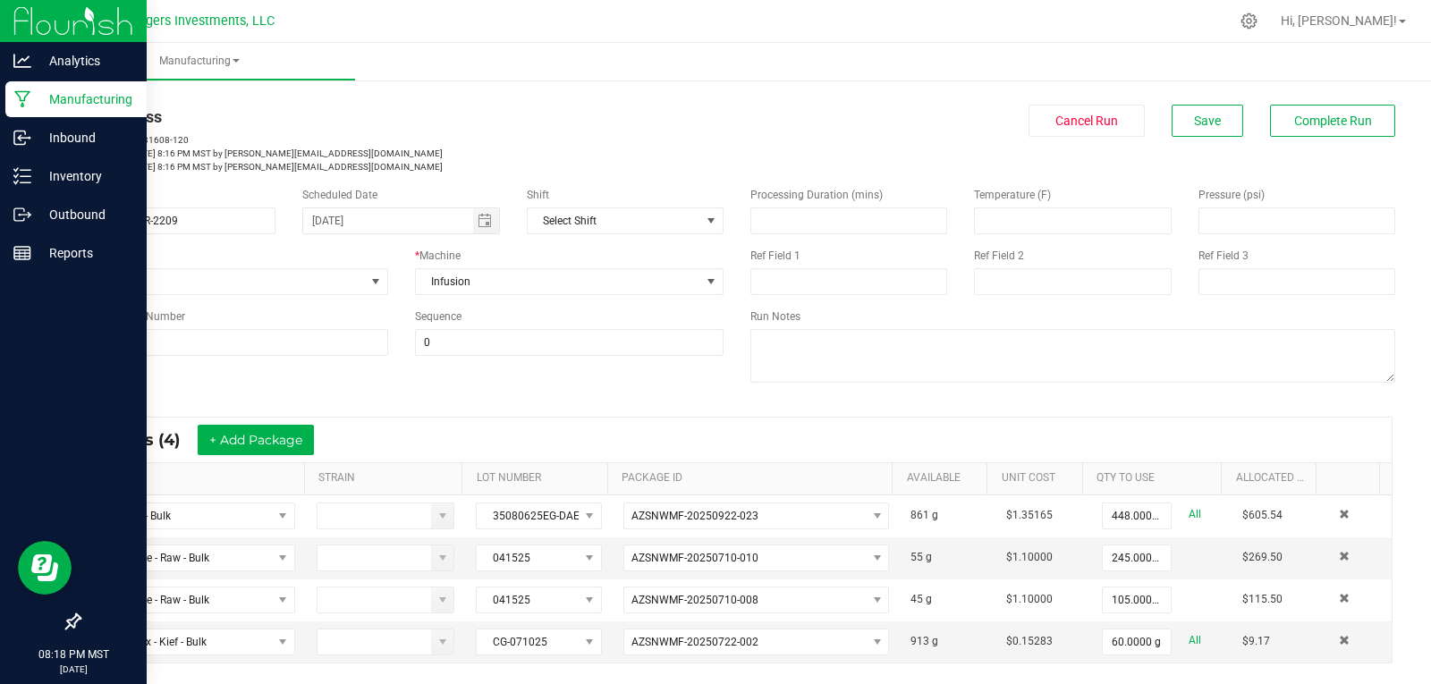
scroll to position [0, 0]
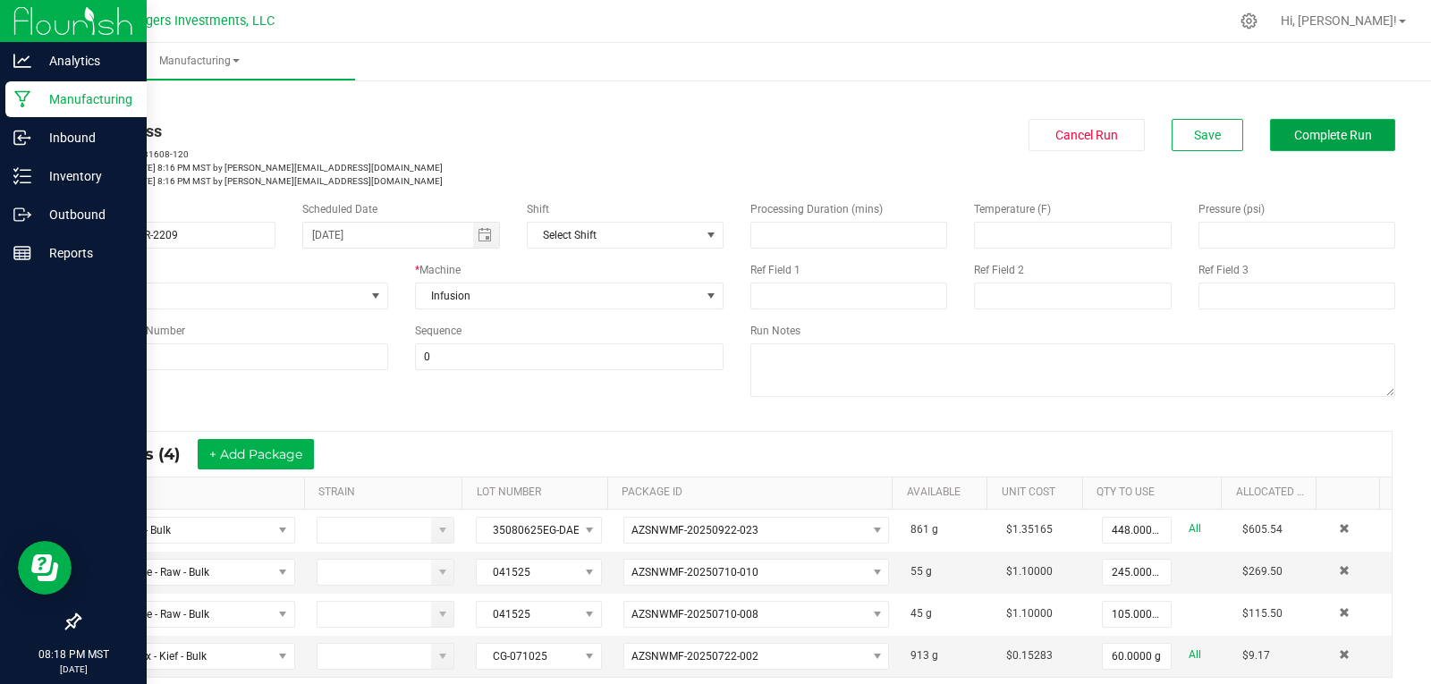
click at [1318, 135] on span "Complete Run" at bounding box center [1333, 135] width 78 height 14
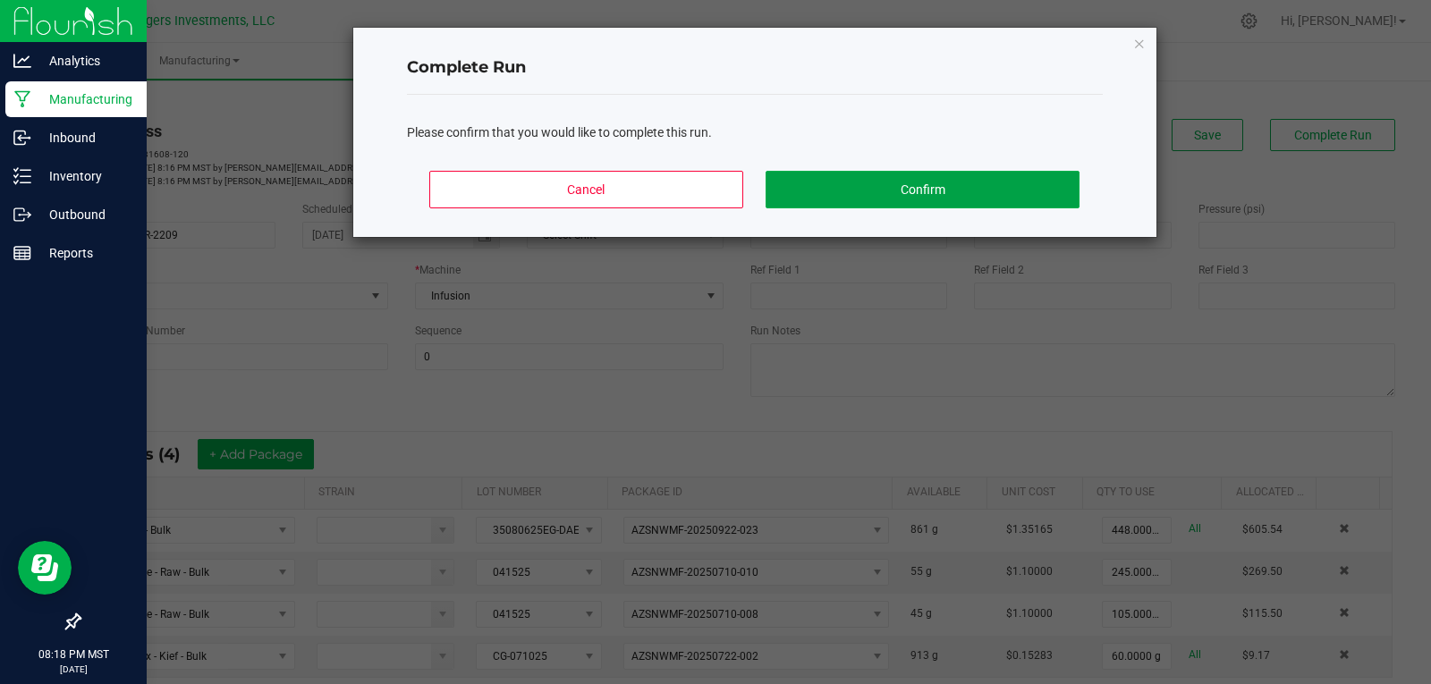
click at [964, 203] on button "Confirm" at bounding box center [922, 190] width 313 height 38
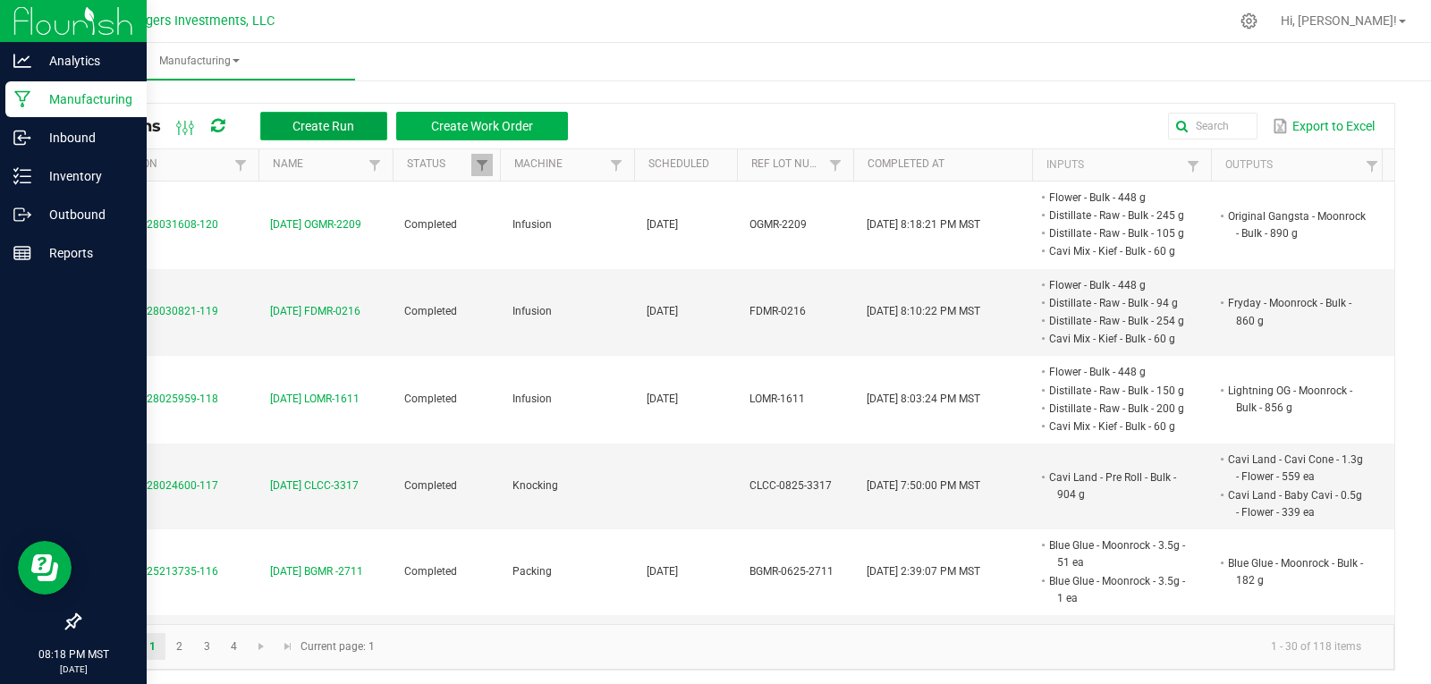
click at [328, 127] on span "Create Run" at bounding box center [323, 126] width 62 height 14
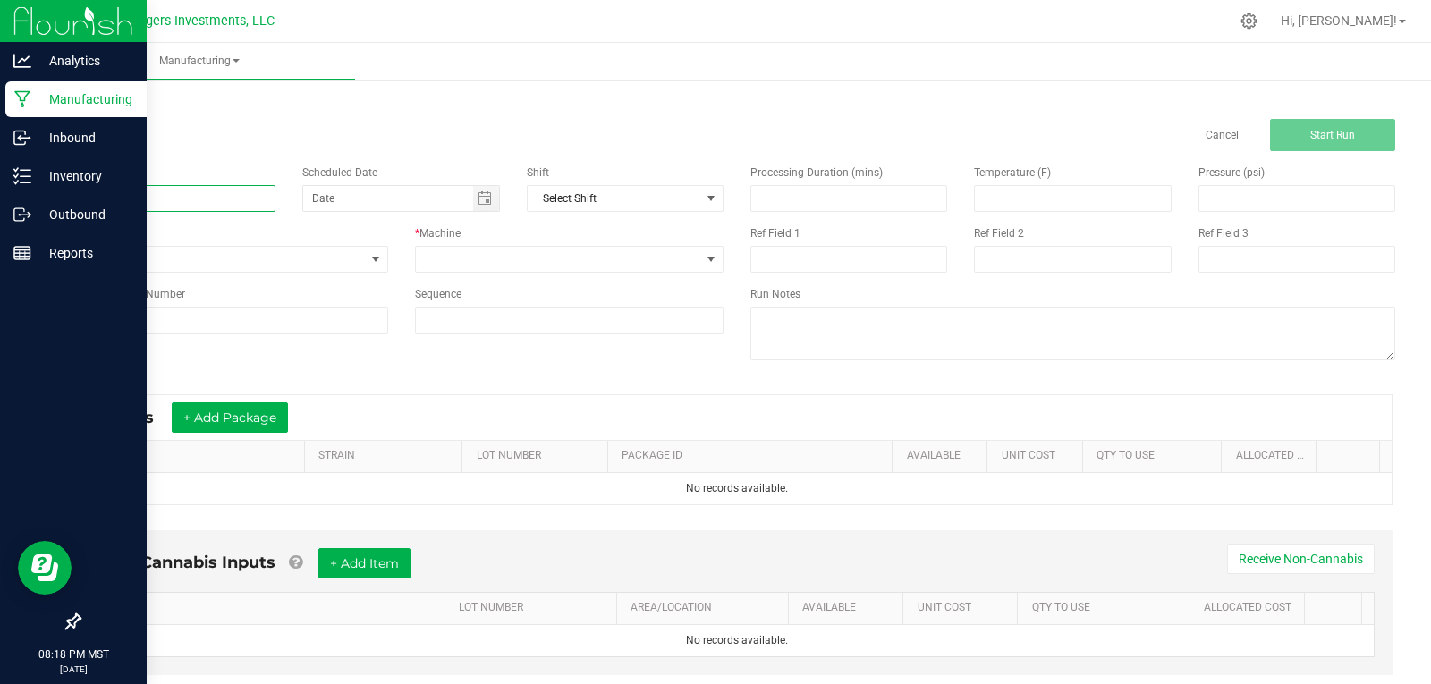
click at [131, 199] on input at bounding box center [177, 198] width 197 height 27
click at [199, 200] on input "9-27-25" at bounding box center [177, 198] width 197 height 27
click at [480, 203] on span "Toggle calendar" at bounding box center [485, 198] width 14 height 14
type input "9-27-25 BGMR-2712"
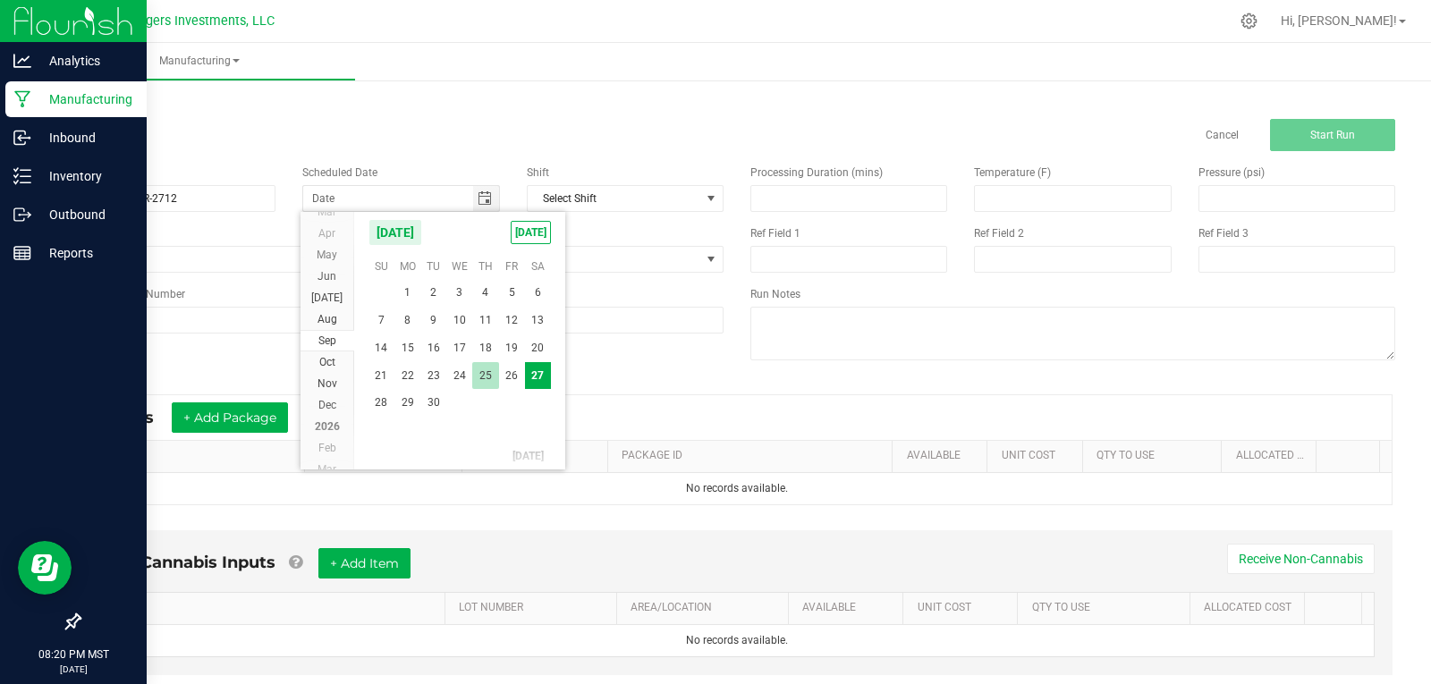
click at [492, 377] on span "25" at bounding box center [485, 376] width 26 height 28
type input "09/25/2025"
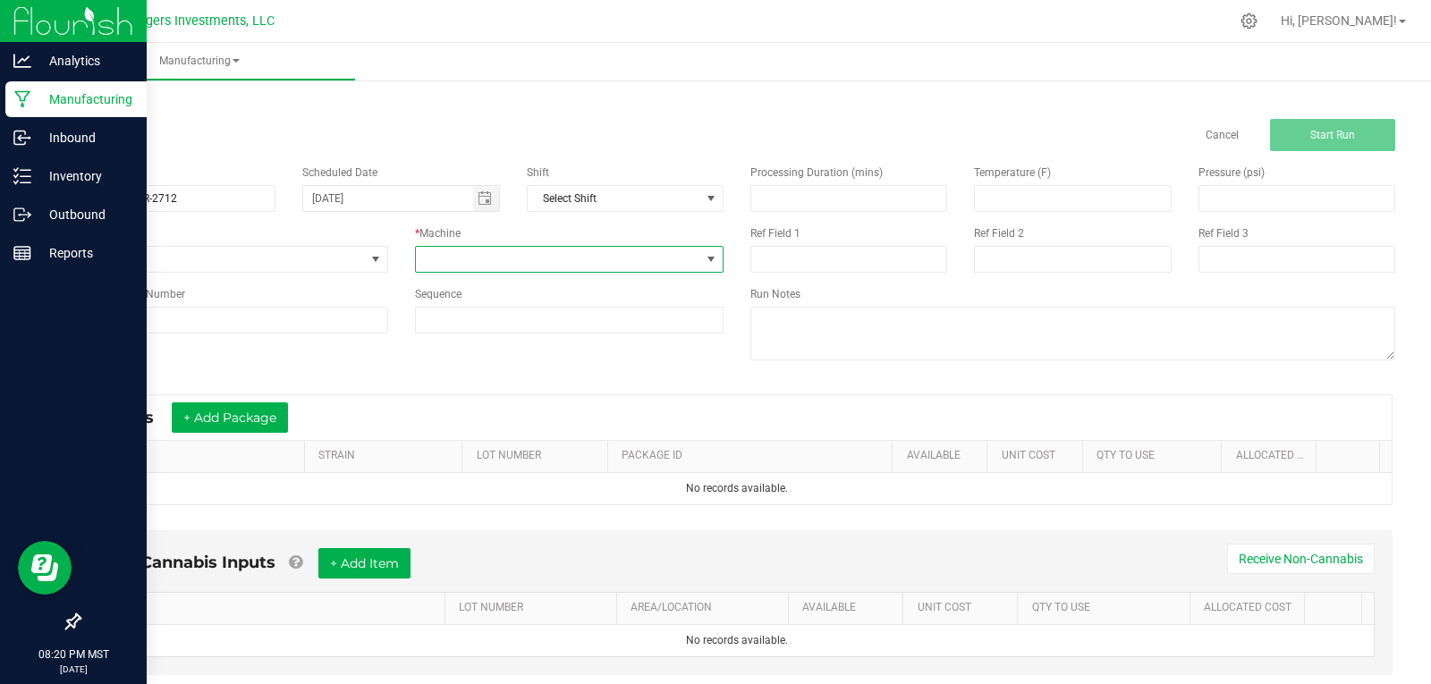
click at [487, 254] on span at bounding box center [558, 259] width 285 height 25
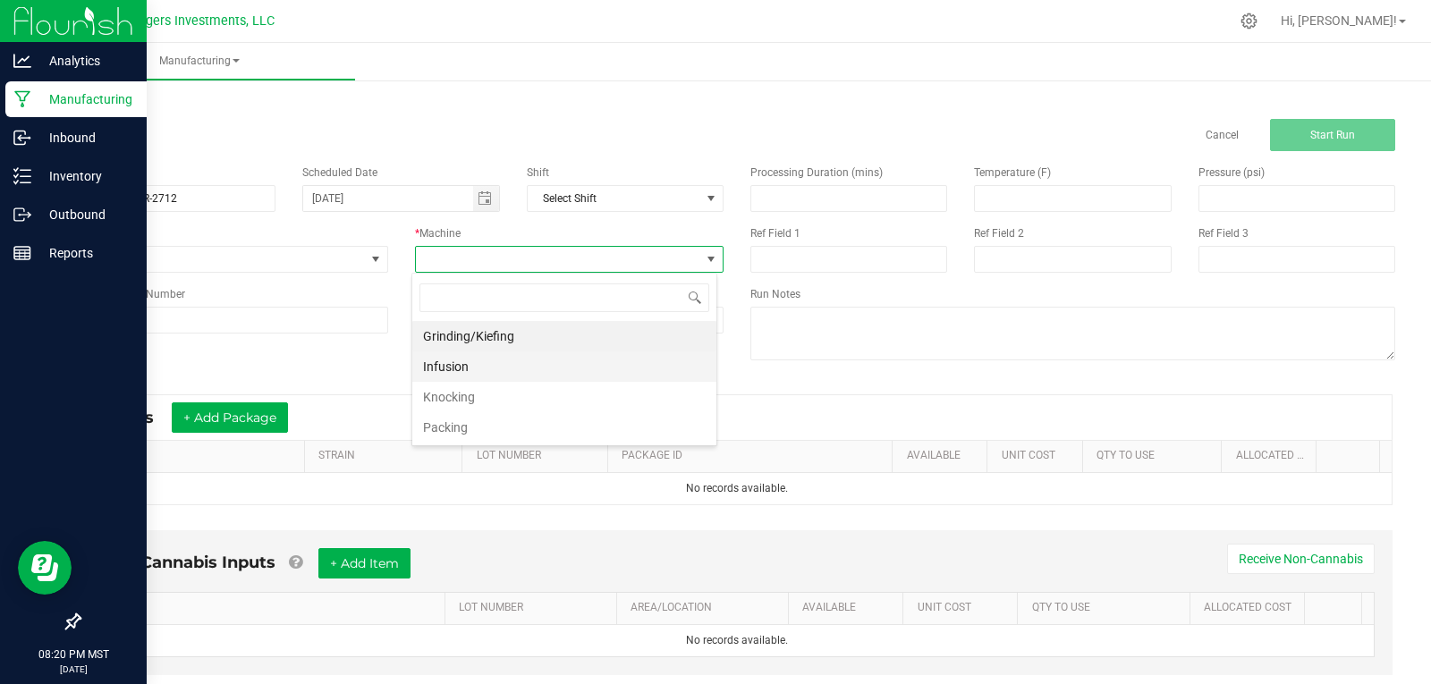
scroll to position [27, 306]
click at [470, 363] on li "Infusion" at bounding box center [564, 366] width 304 height 30
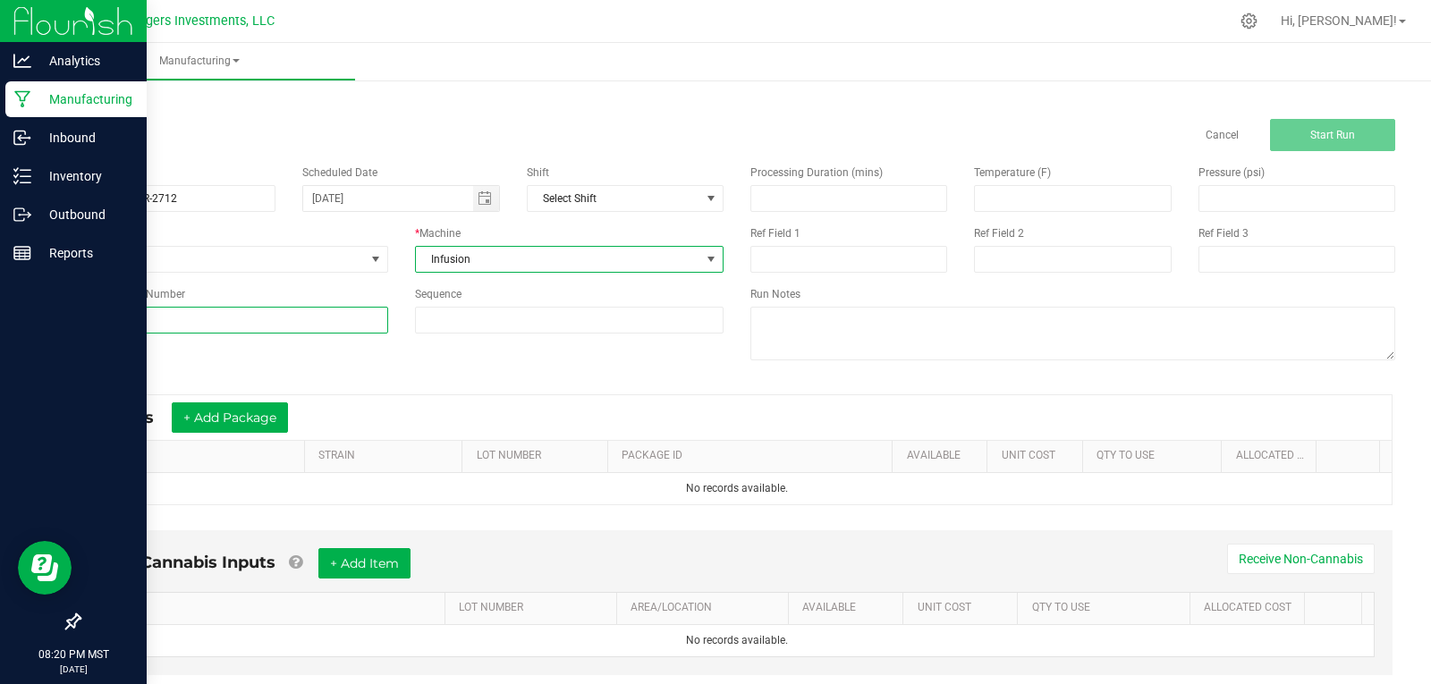
click at [238, 318] on input at bounding box center [233, 320] width 309 height 27
drag, startPoint x: 146, startPoint y: 319, endPoint x: 113, endPoint y: 328, distance: 34.3
click at [28, 319] on div "Analytics Manufacturing Inbound Inventory Outbound Reports 08:20 PM MST 09/27/2…" at bounding box center [715, 342] width 1431 height 684
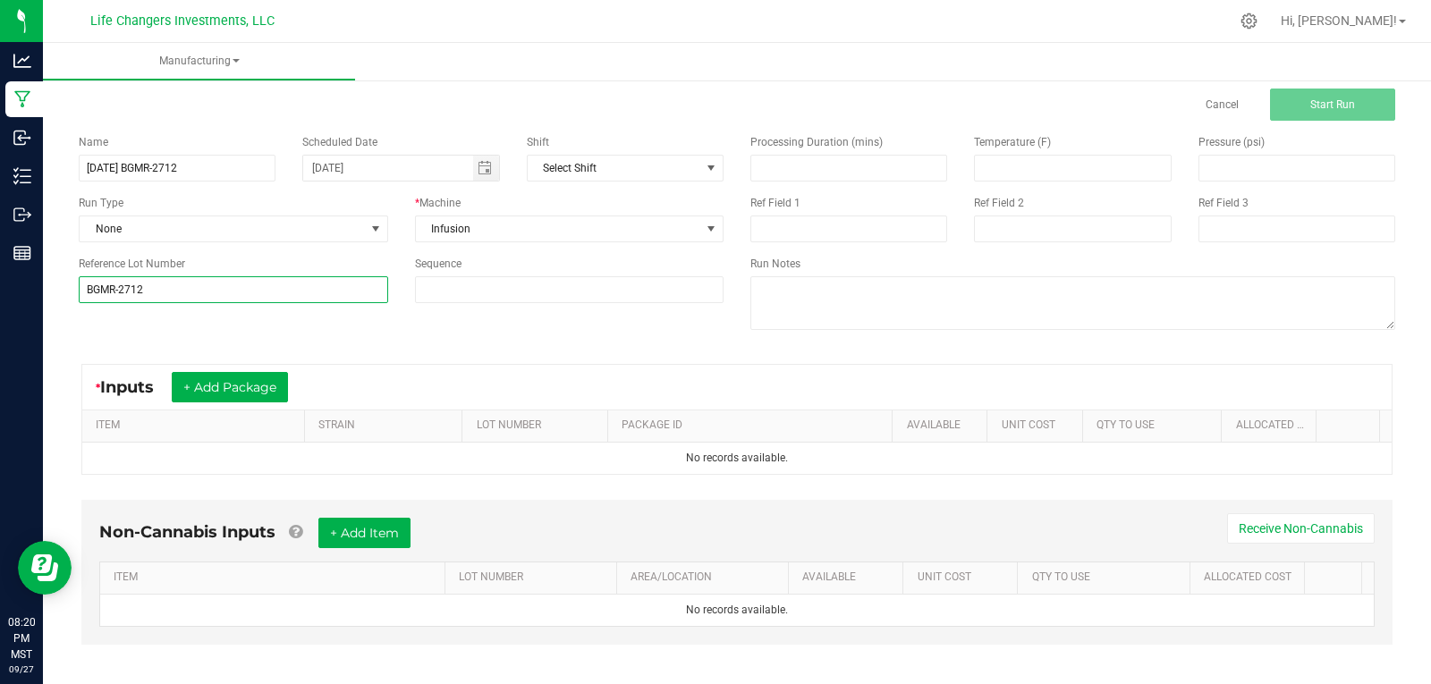
scroll to position [43, 0]
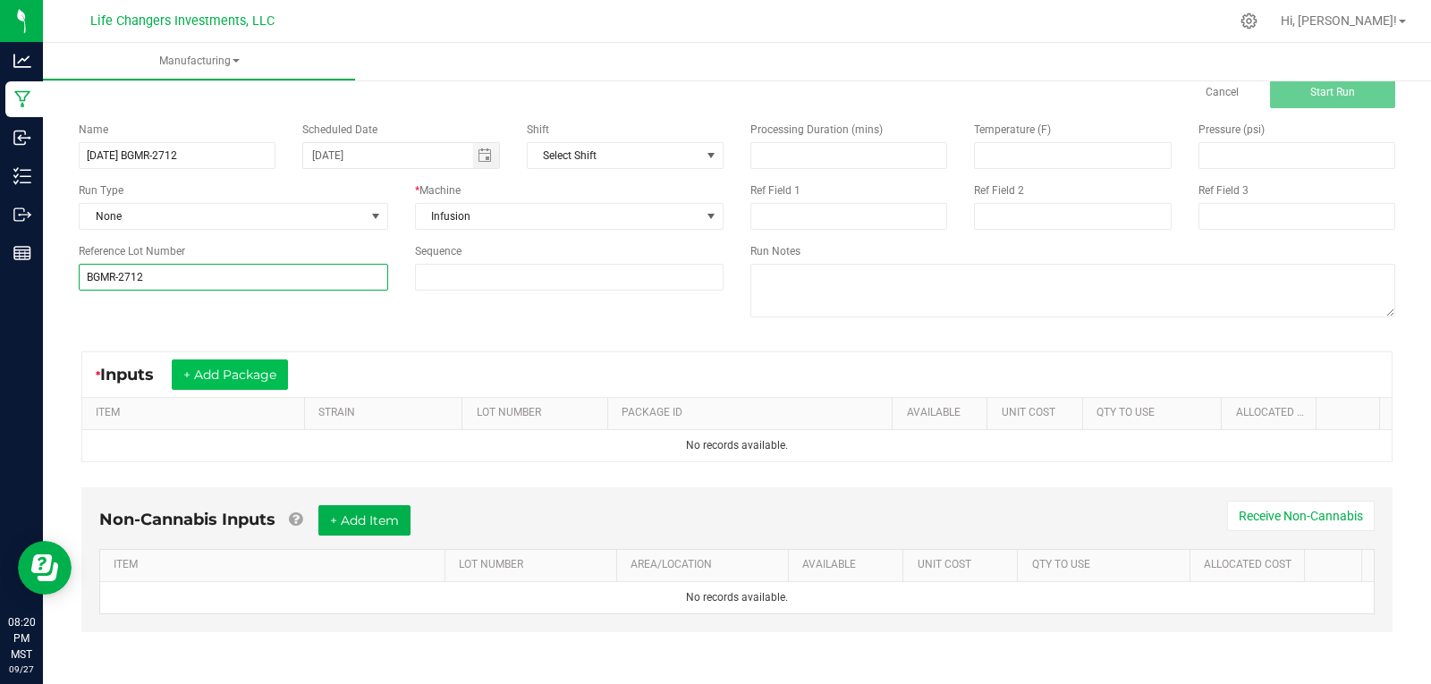
type input "BGMR-2712"
click at [253, 367] on button "+ Add Package" at bounding box center [230, 375] width 116 height 30
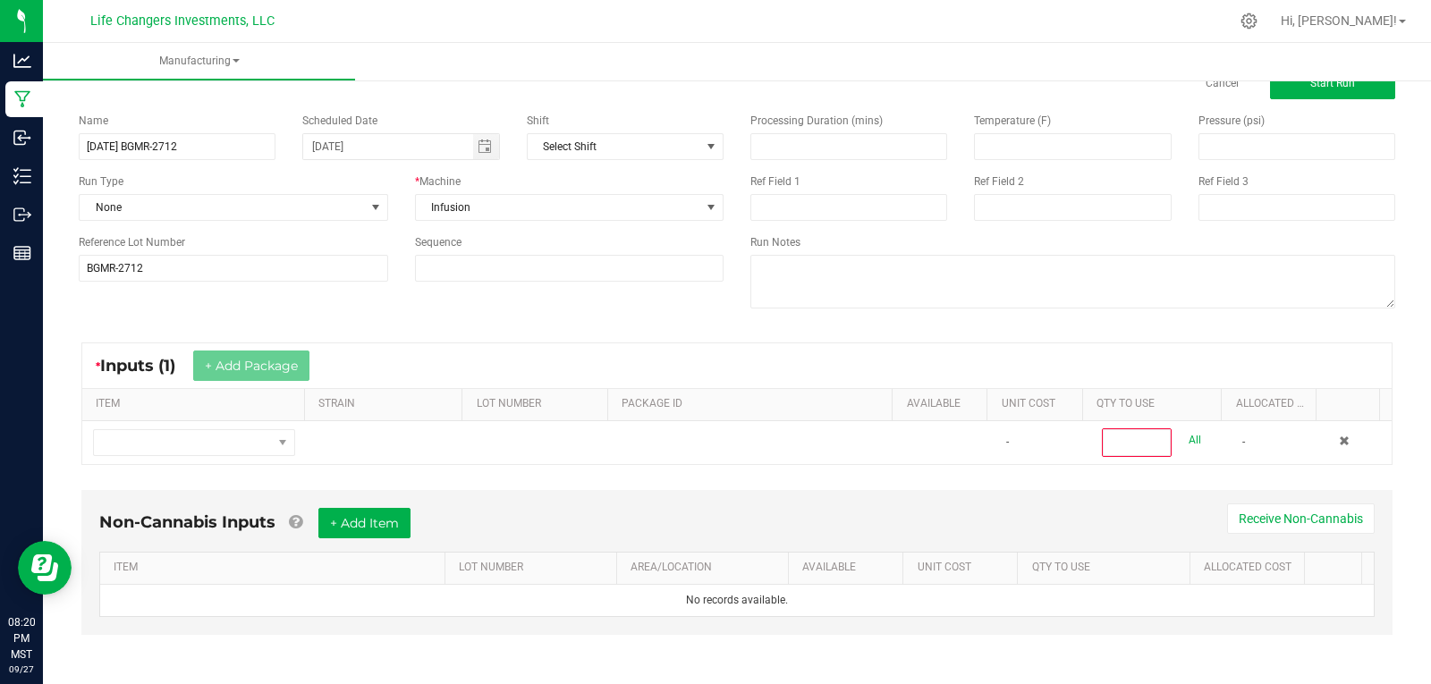
scroll to position [55, 0]
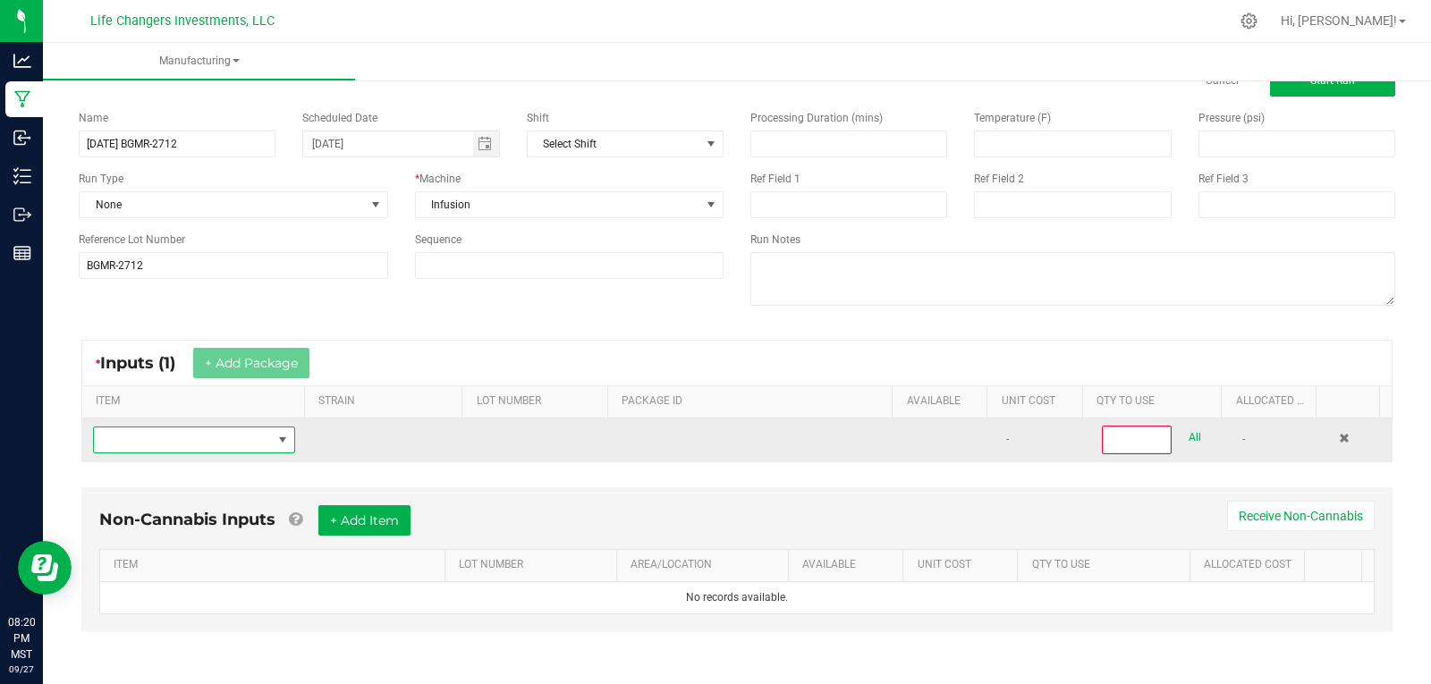
click at [182, 449] on span "NO DATA FOUND" at bounding box center [183, 440] width 178 height 25
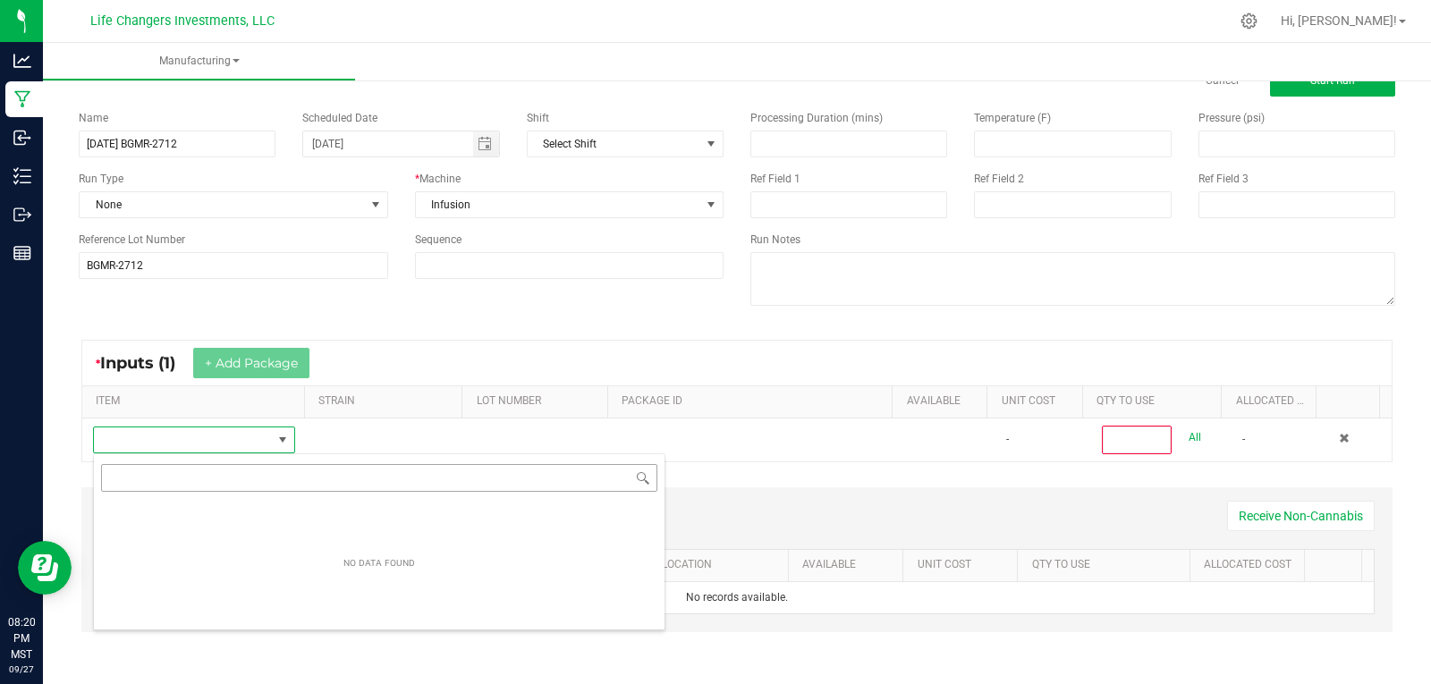
scroll to position [27, 196]
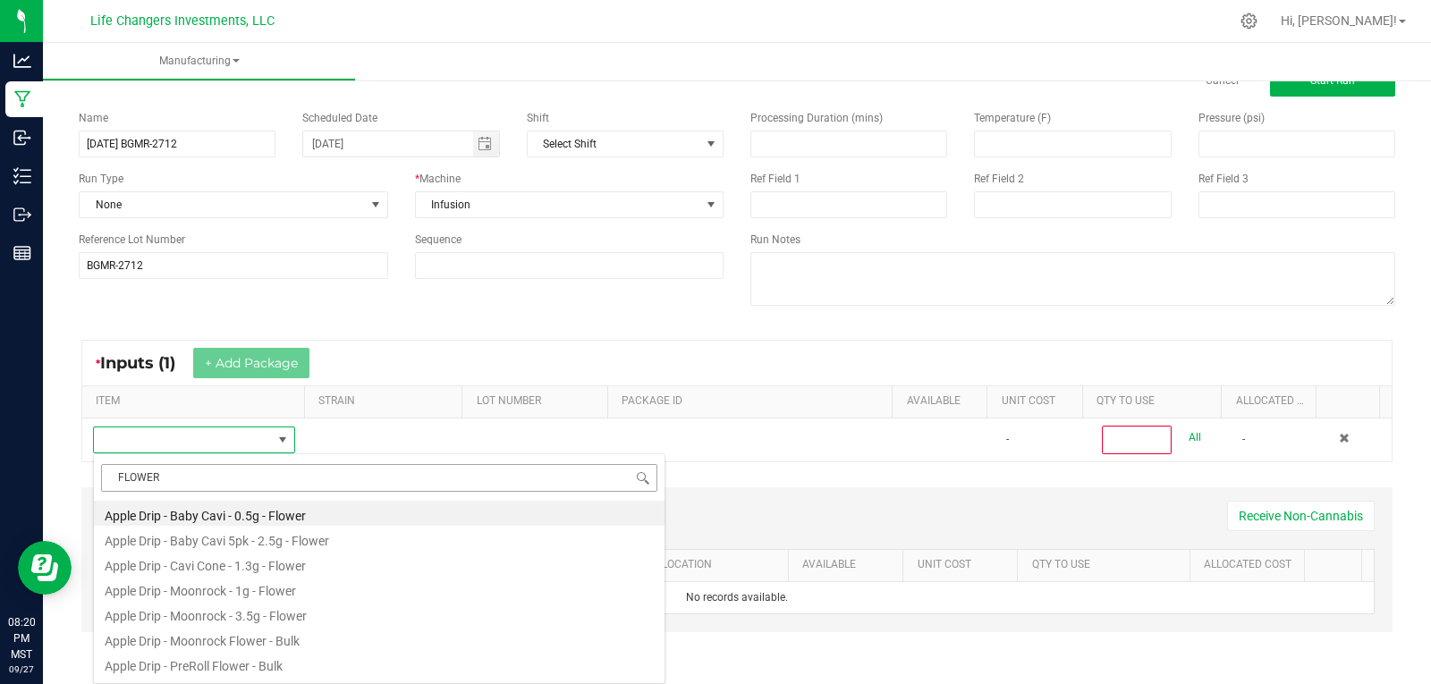
type input "FLOWER"
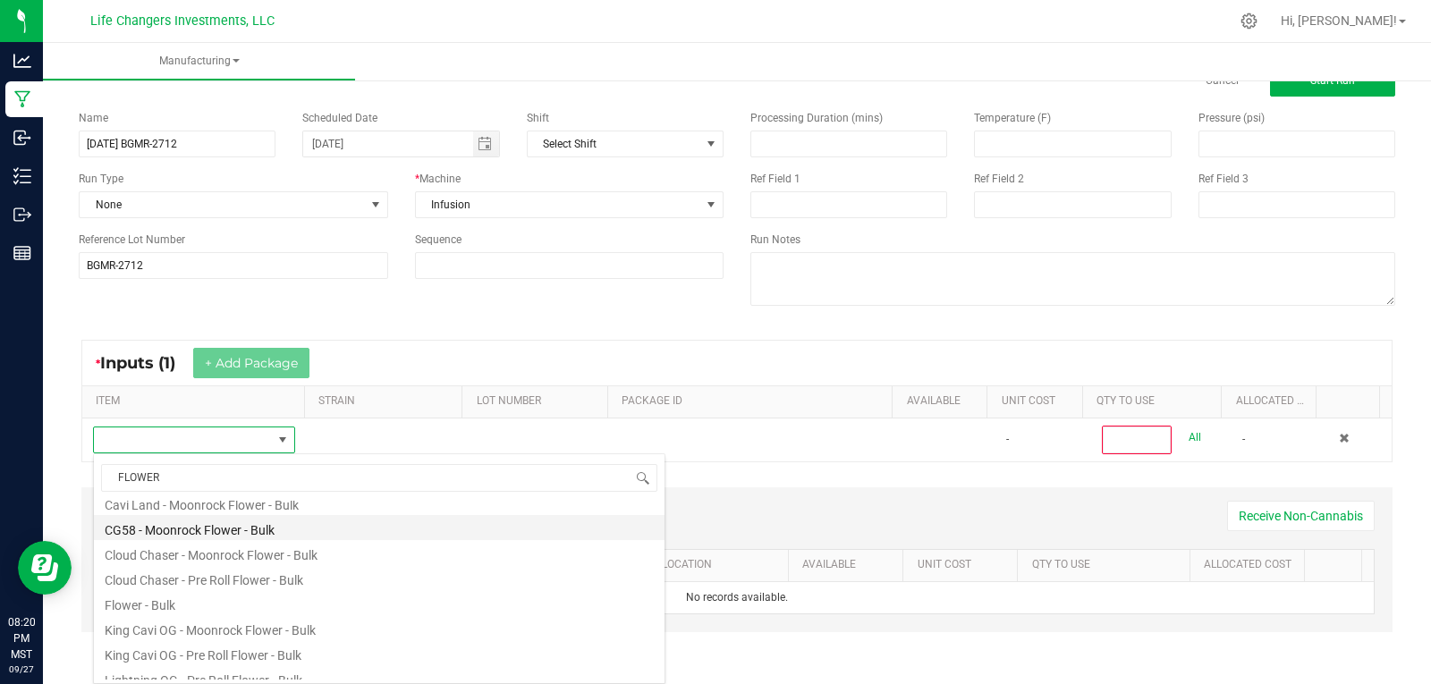
scroll to position [179, 0]
click at [143, 538] on li "Flower - Bulk" at bounding box center [379, 534] width 571 height 25
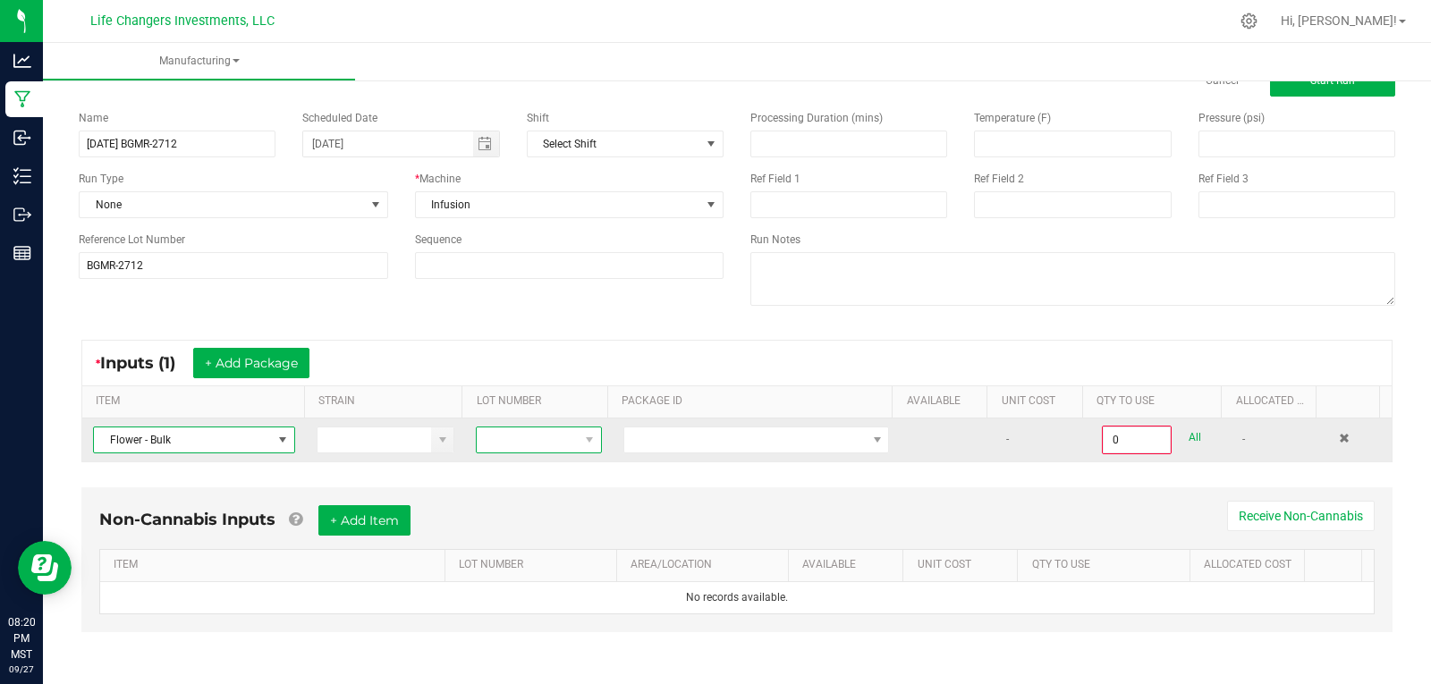
click at [521, 445] on span at bounding box center [527, 440] width 101 height 25
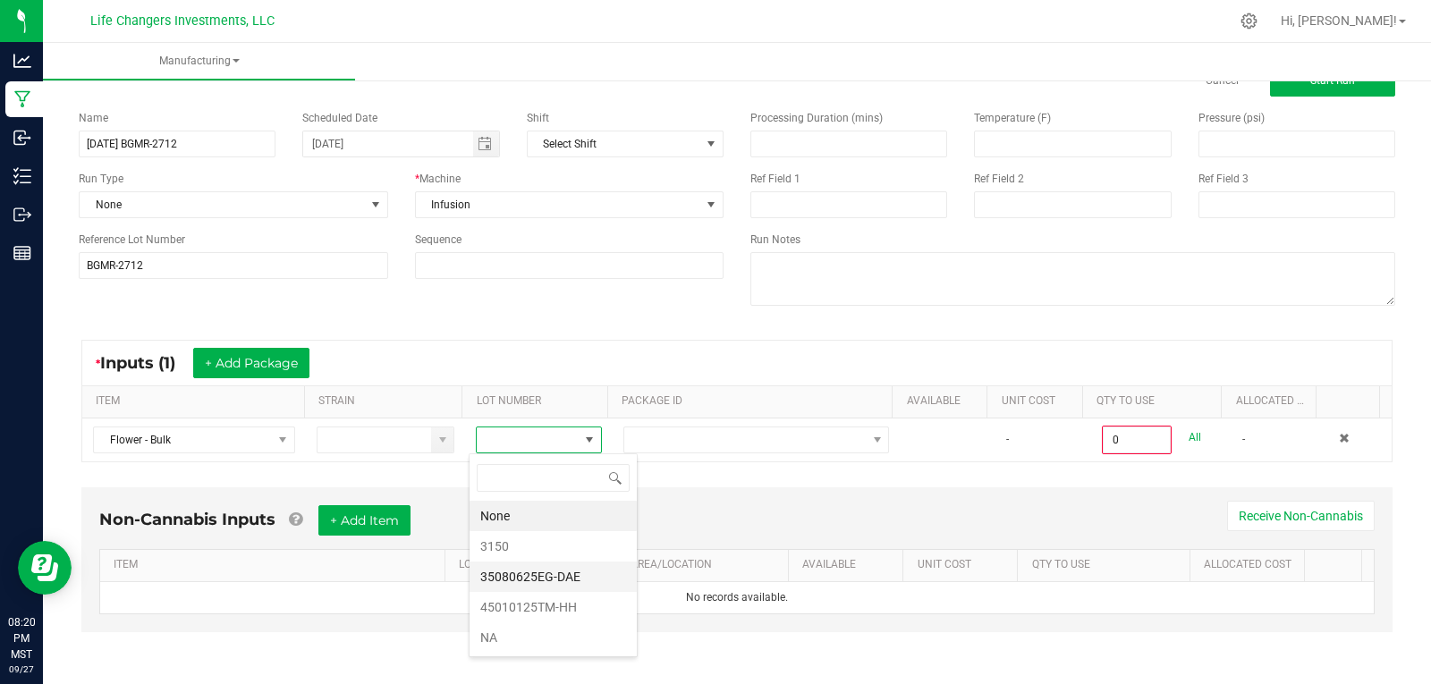
click at [543, 576] on li "35080625EG-DAE" at bounding box center [553, 577] width 167 height 30
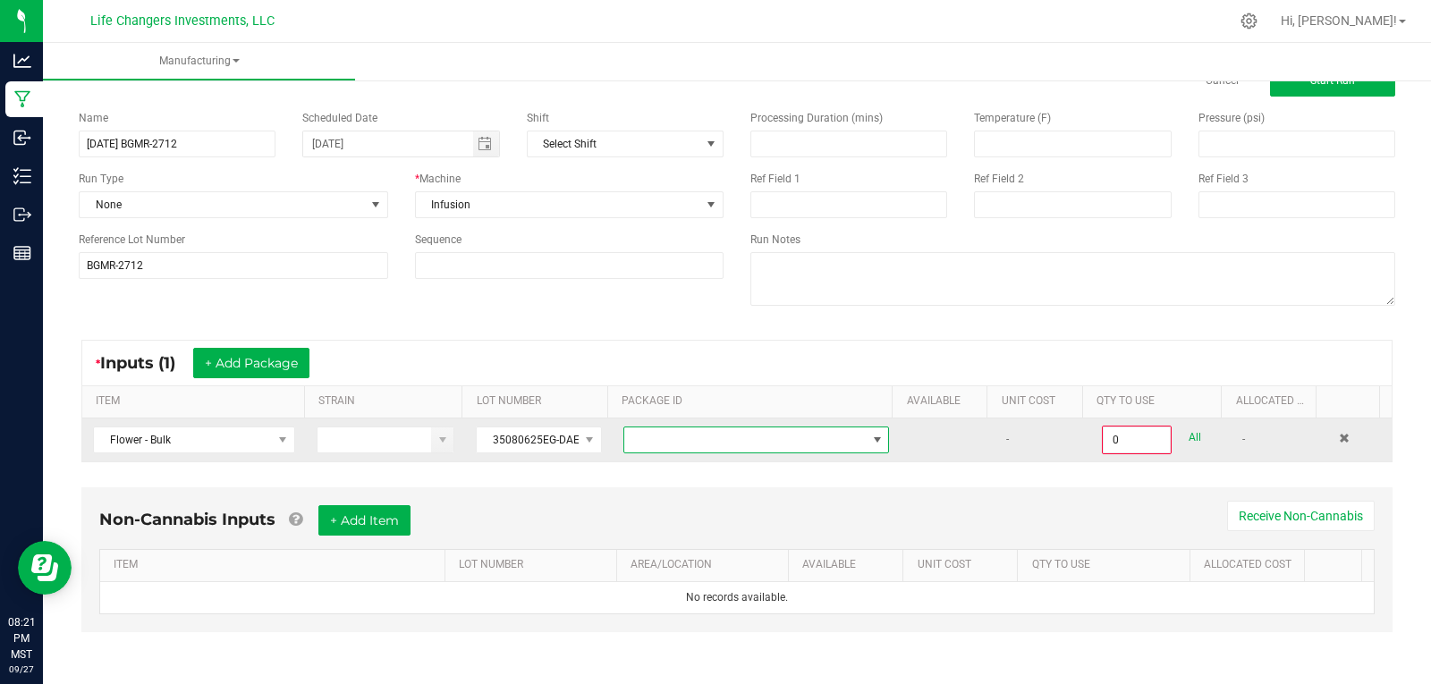
click at [690, 442] on span at bounding box center [744, 440] width 241 height 25
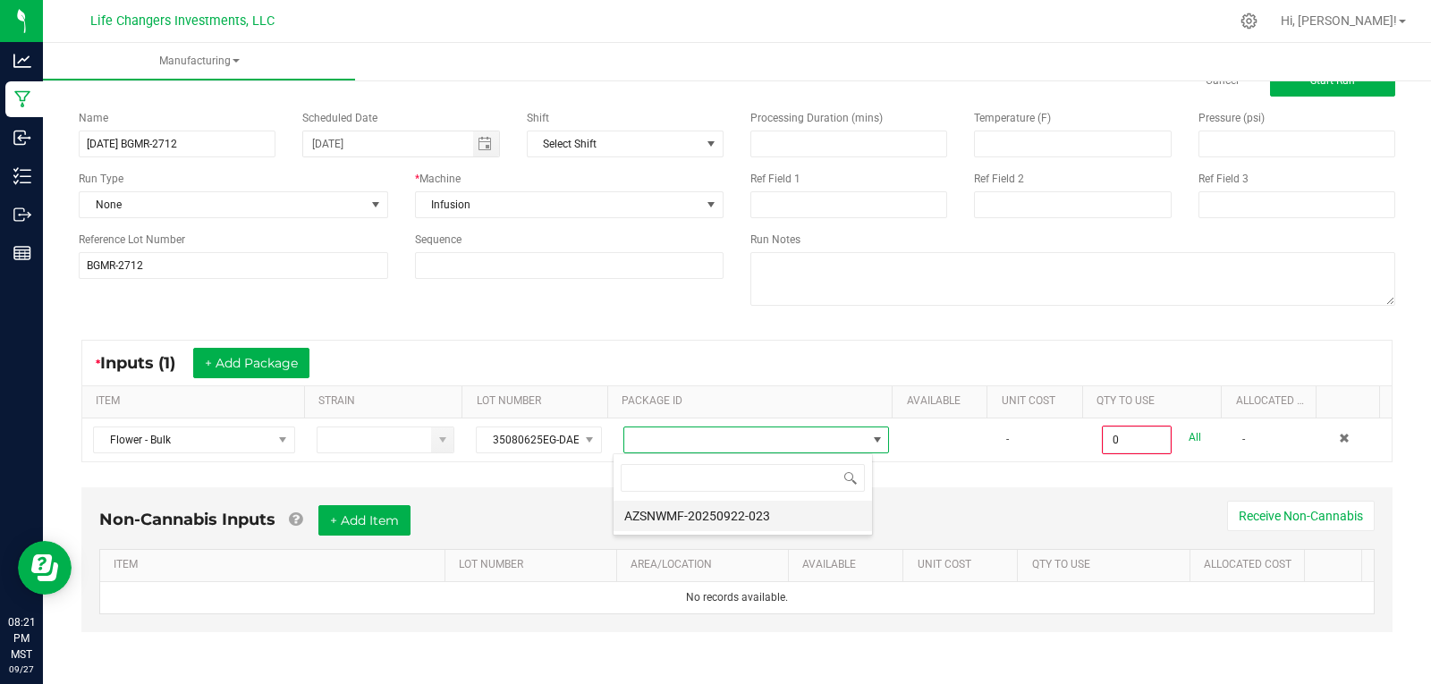
click at [695, 517] on li "AZSNWMF-20250922-023" at bounding box center [743, 516] width 258 height 30
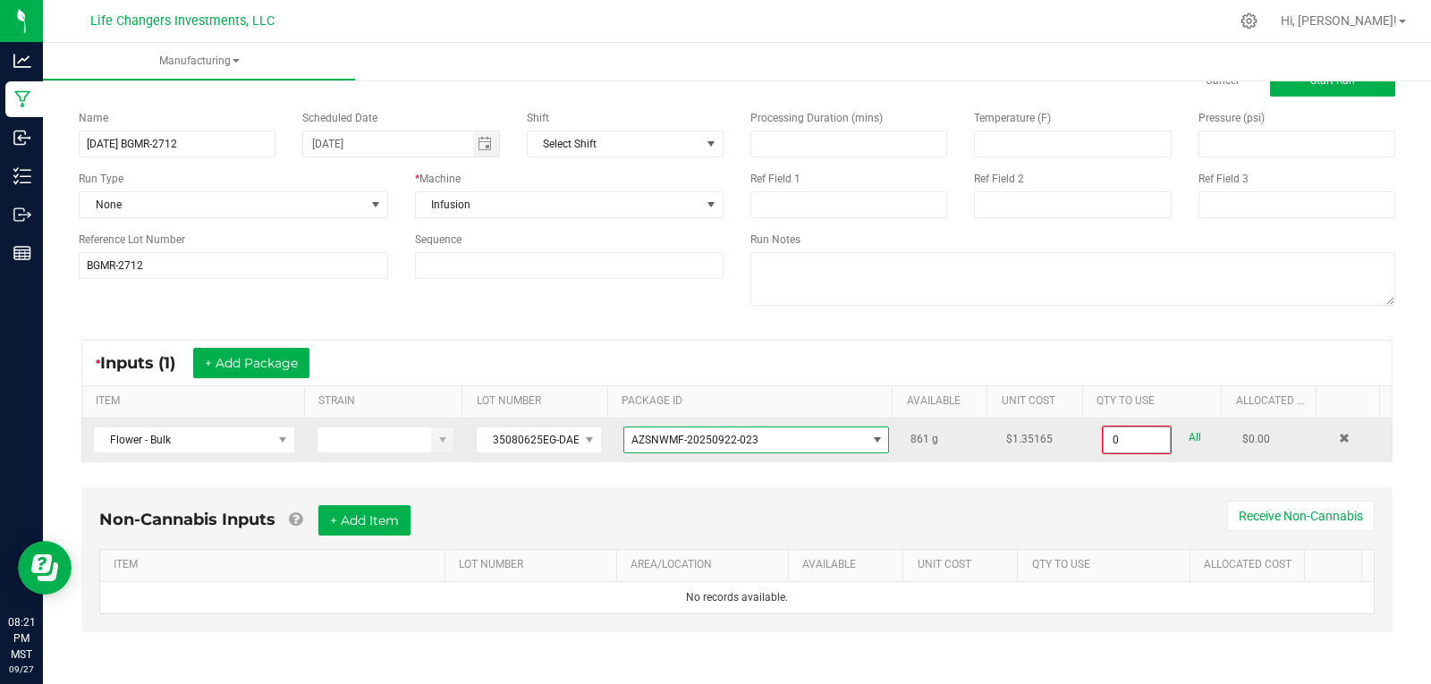
click at [1126, 442] on input "0" at bounding box center [1137, 440] width 66 height 25
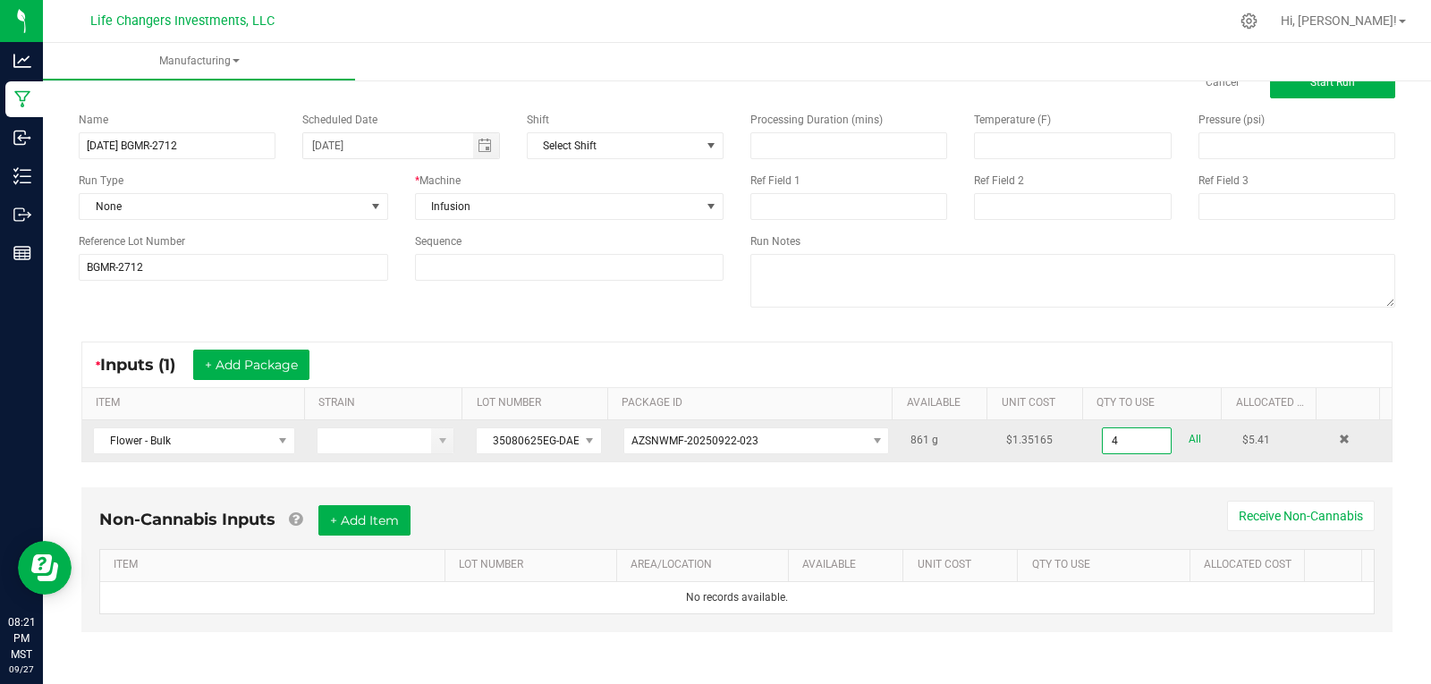
scroll to position [53, 0]
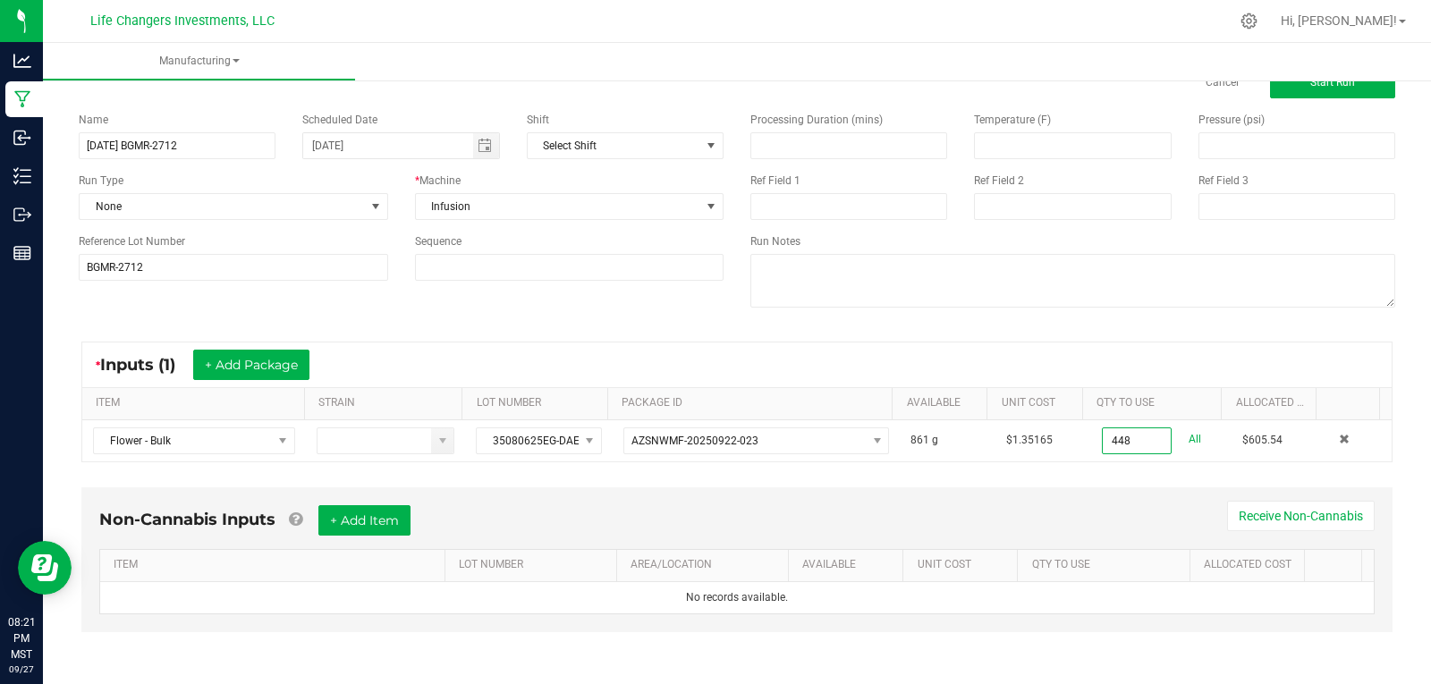
type input "448.0000 g"
click at [1112, 476] on div "* Inputs (1) + Add Package ITEM STRAIN LOT NUMBER PACKAGE ID AVAILABLE Unit Cos…" at bounding box center [736, 402] width 1343 height 153
click at [249, 366] on button "+ Add Package" at bounding box center [251, 365] width 116 height 30
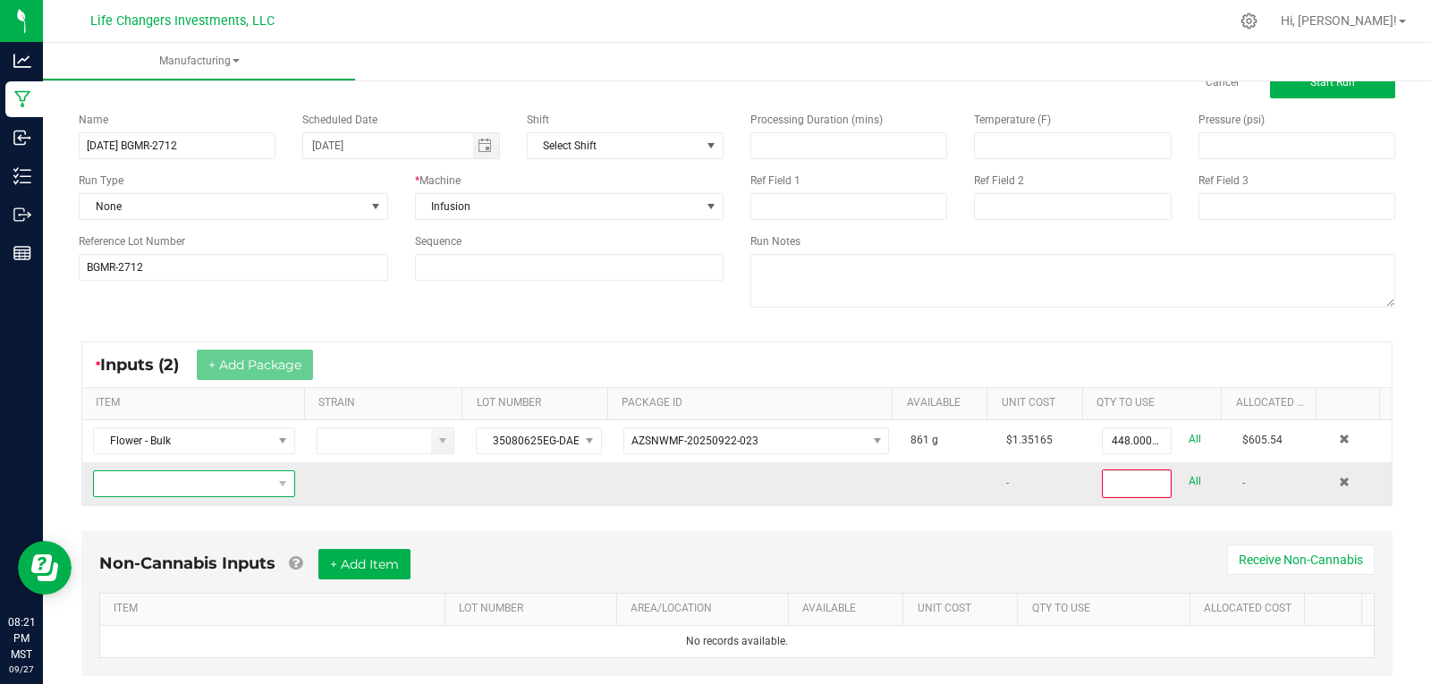
click at [203, 486] on span "NO DATA FOUND" at bounding box center [183, 483] width 178 height 25
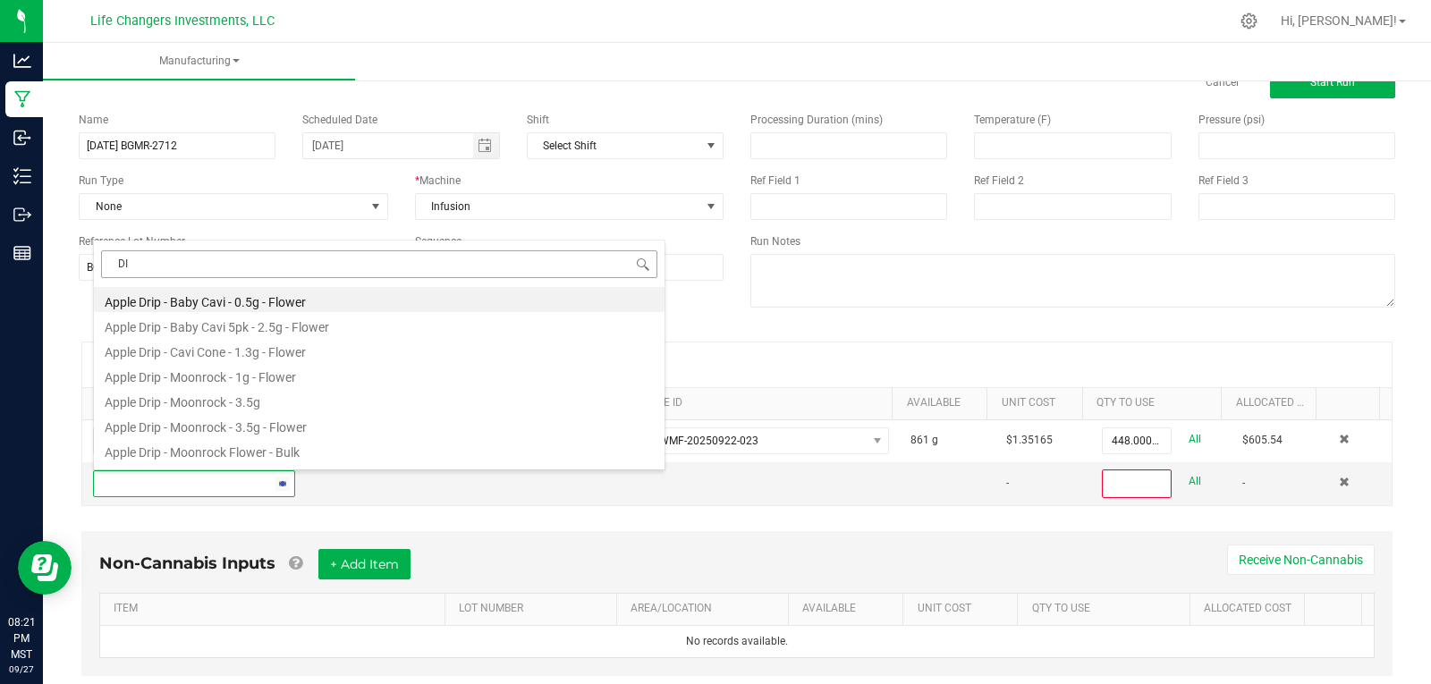
scroll to position [0, 0]
type input "DIST"
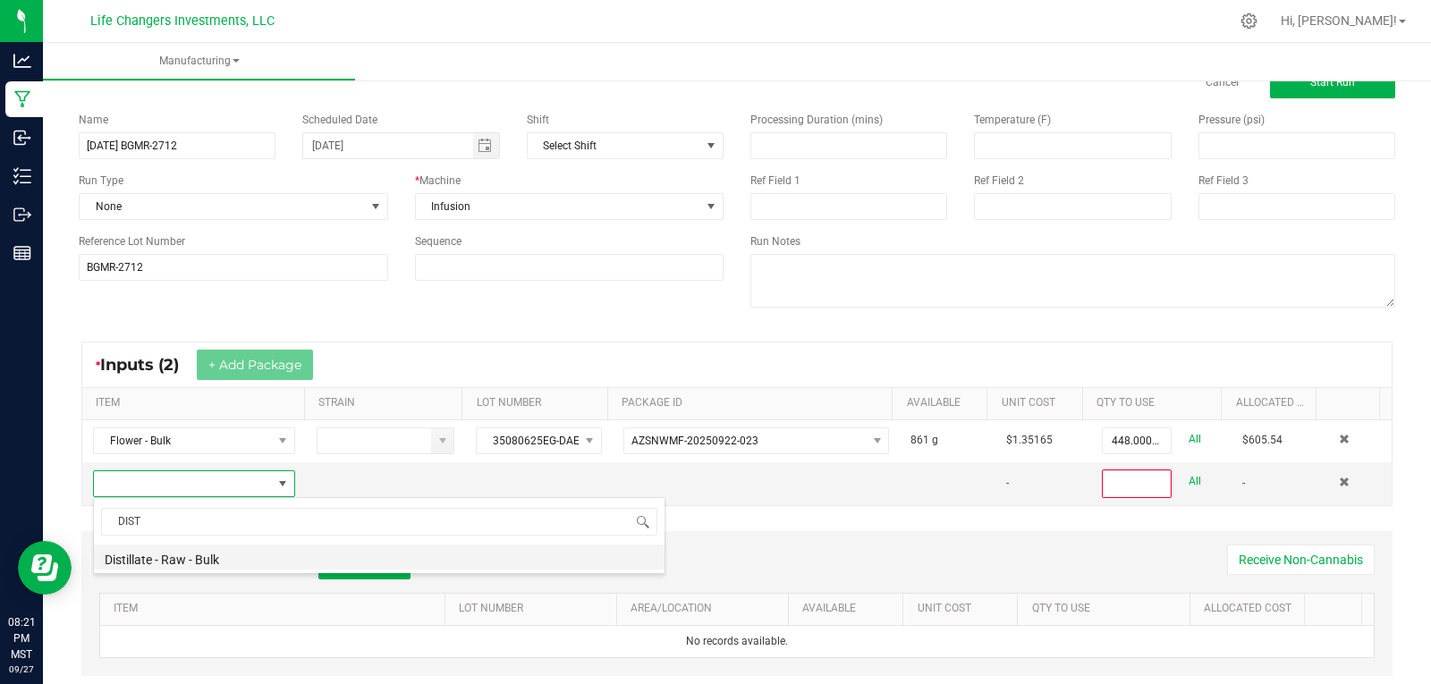
click at [191, 555] on li "Distillate - Raw - Bulk" at bounding box center [379, 557] width 571 height 25
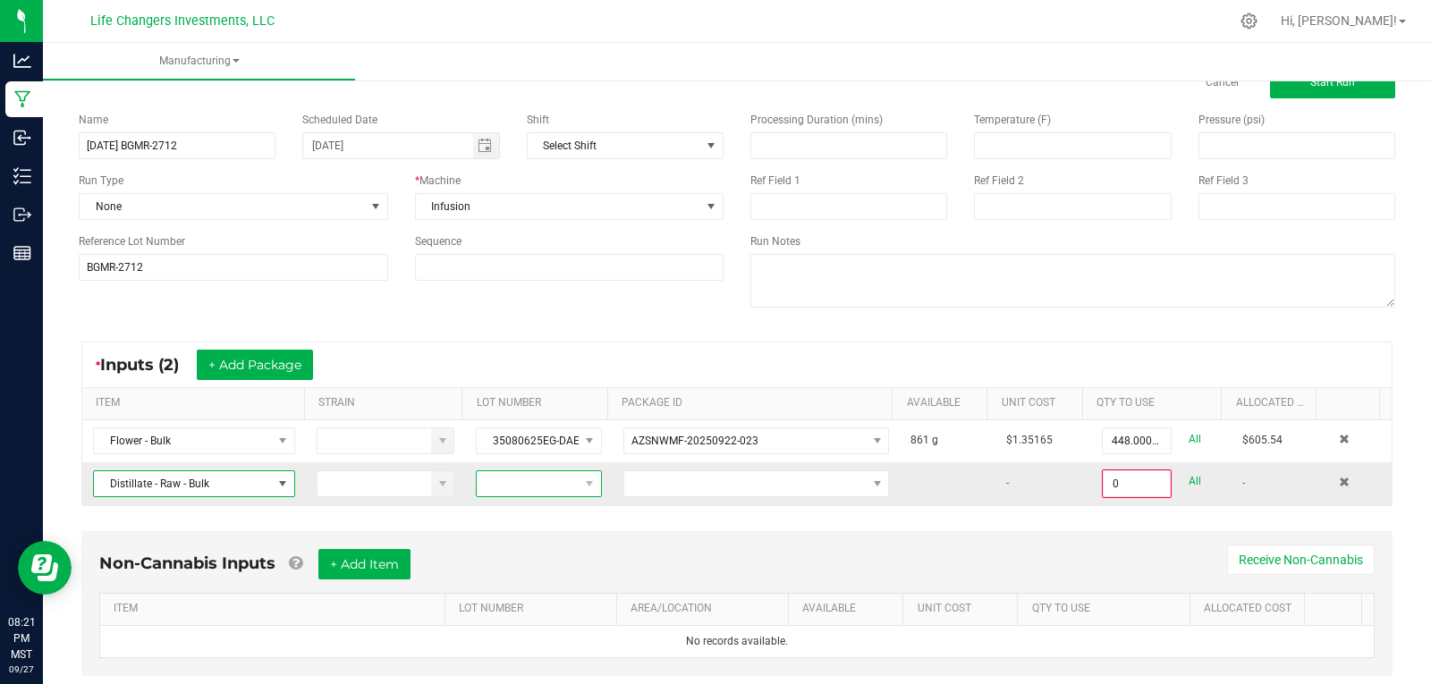
click at [538, 489] on span at bounding box center [527, 483] width 101 height 25
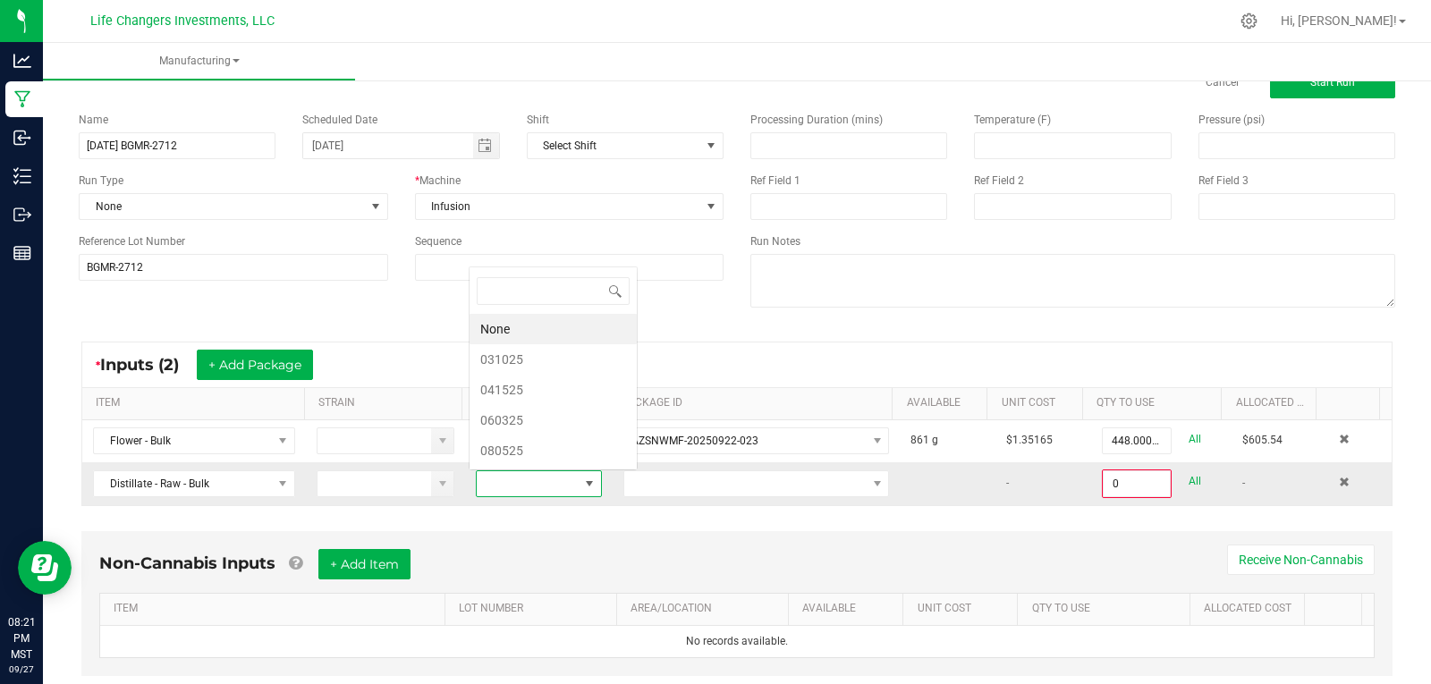
scroll to position [27, 121]
click at [513, 391] on li "041525" at bounding box center [553, 390] width 167 height 30
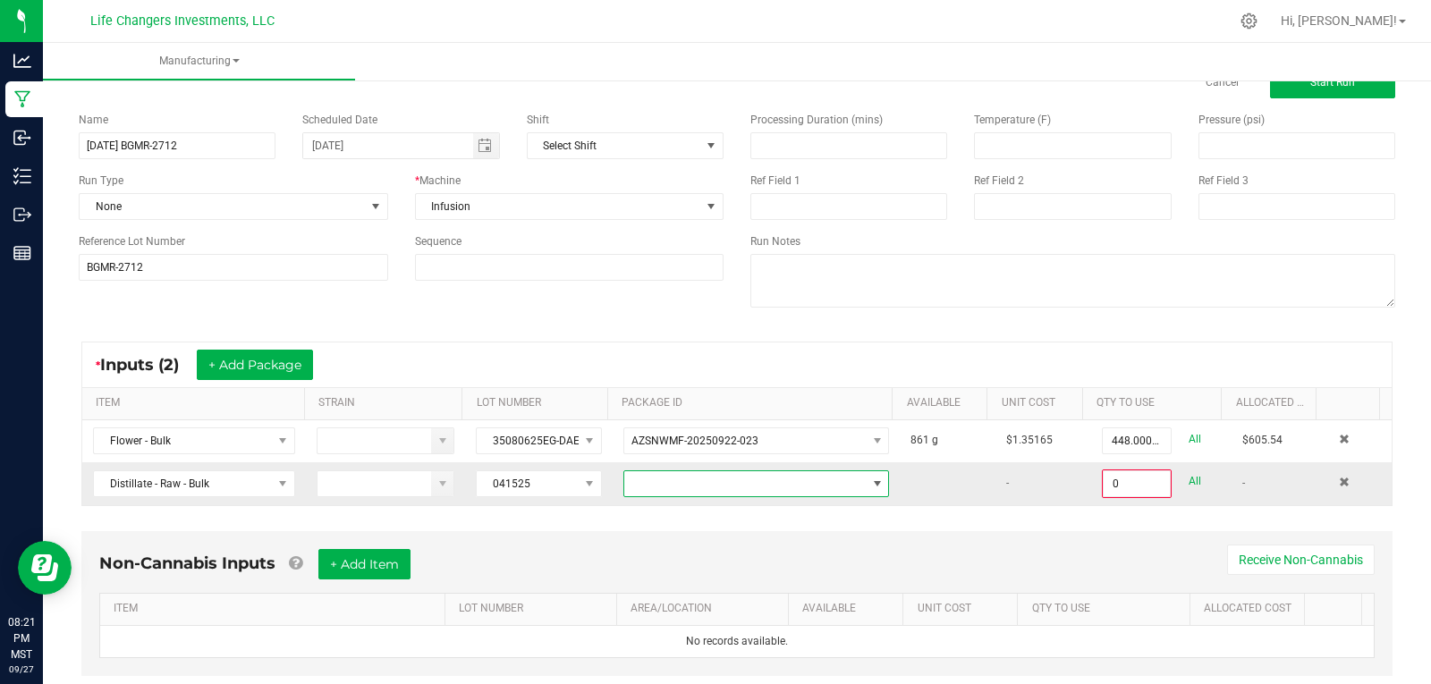
click at [653, 485] on span at bounding box center [744, 483] width 241 height 25
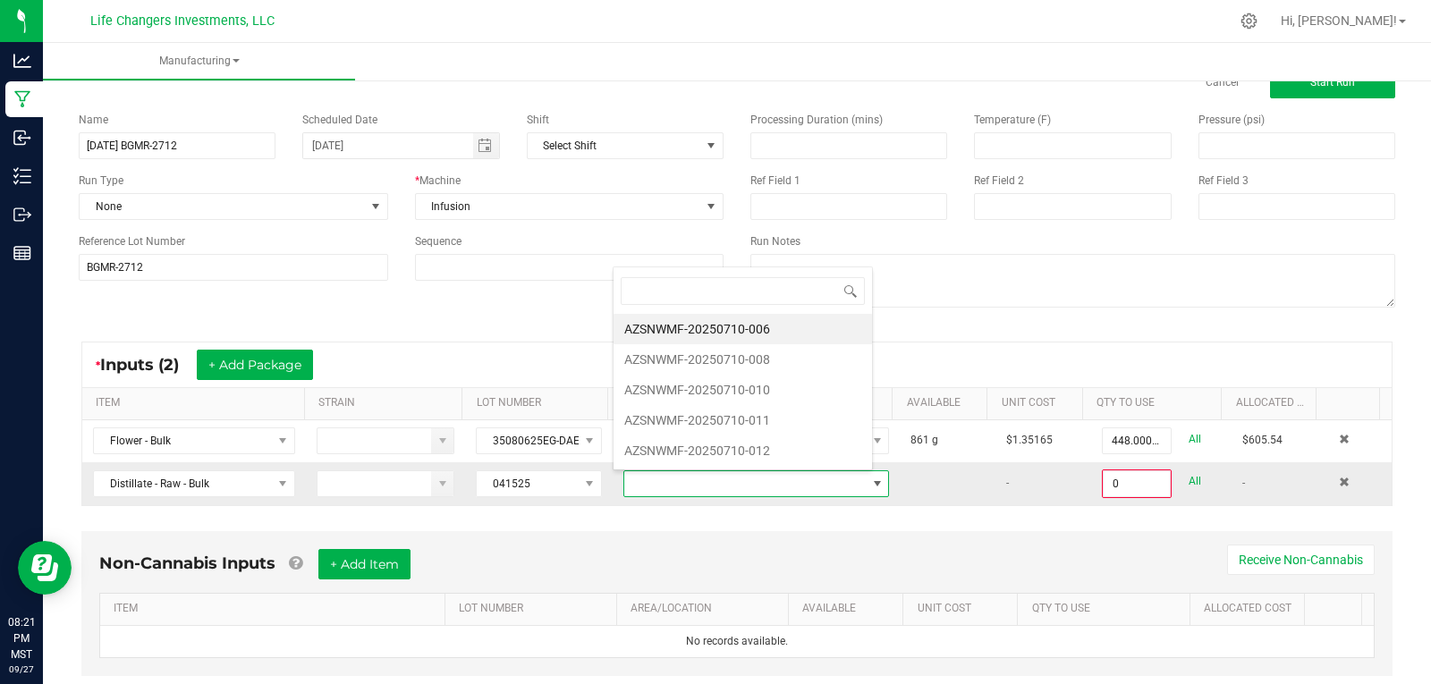
scroll to position [27, 258]
click at [731, 350] on li "AZSNWMF-20250710-008" at bounding box center [743, 359] width 258 height 30
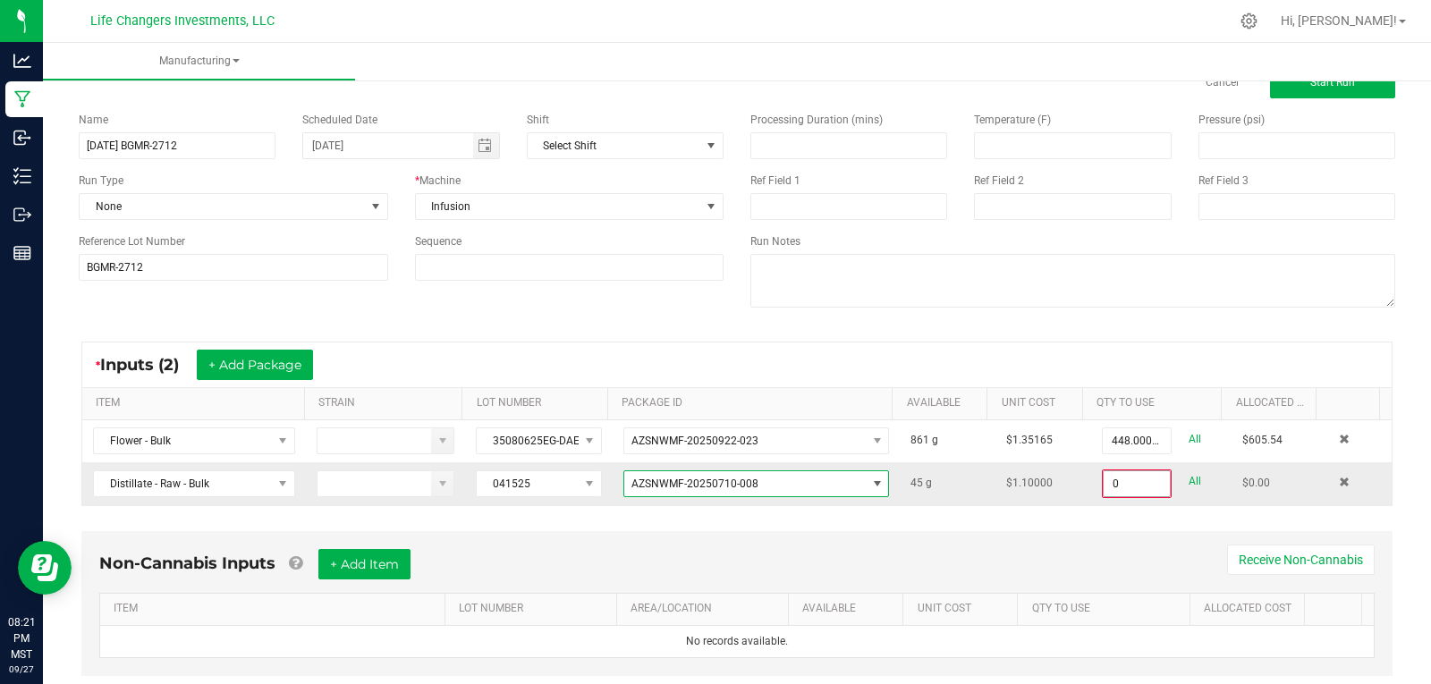
click at [1125, 489] on input "0" at bounding box center [1137, 483] width 66 height 25
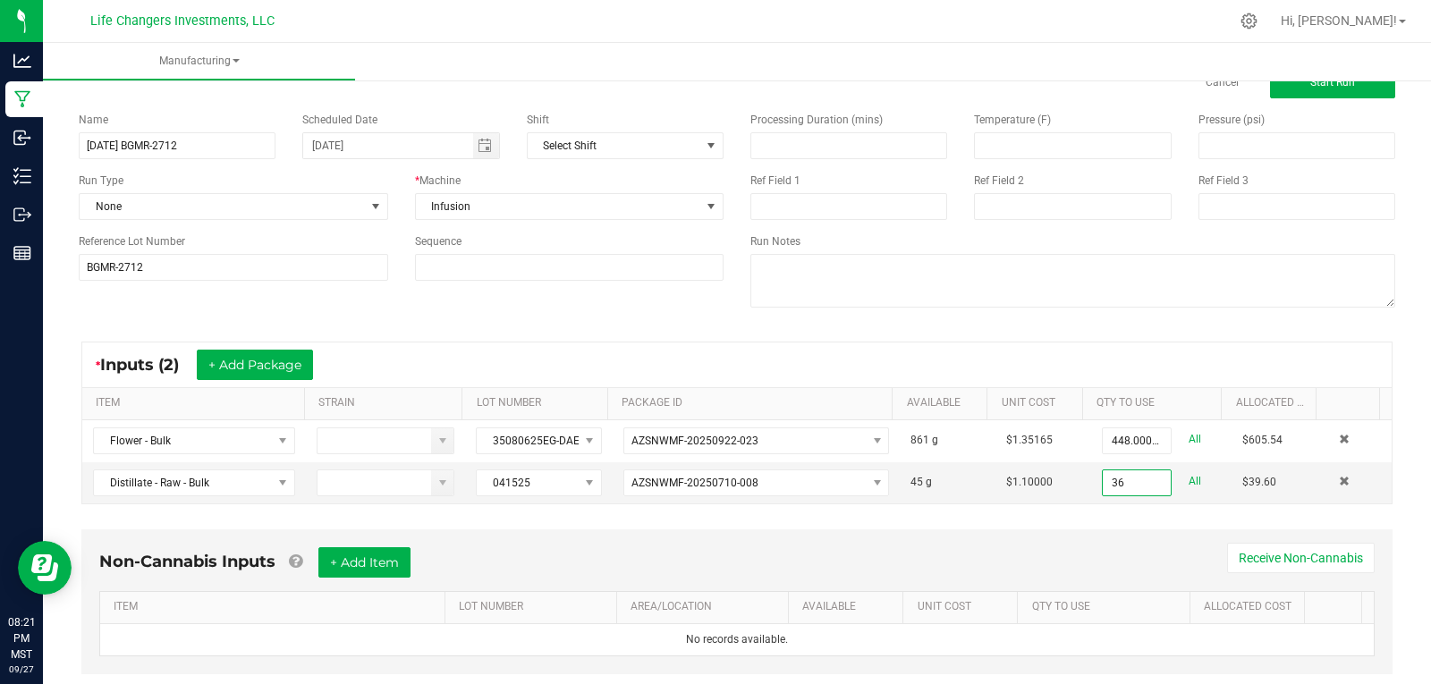
type input "36.0000 g"
click at [1149, 510] on div "* Inputs (2) + Add Package ITEM STRAIN LOT NUMBER PACKAGE ID AVAILABLE Unit Cos…" at bounding box center [736, 423] width 1343 height 195
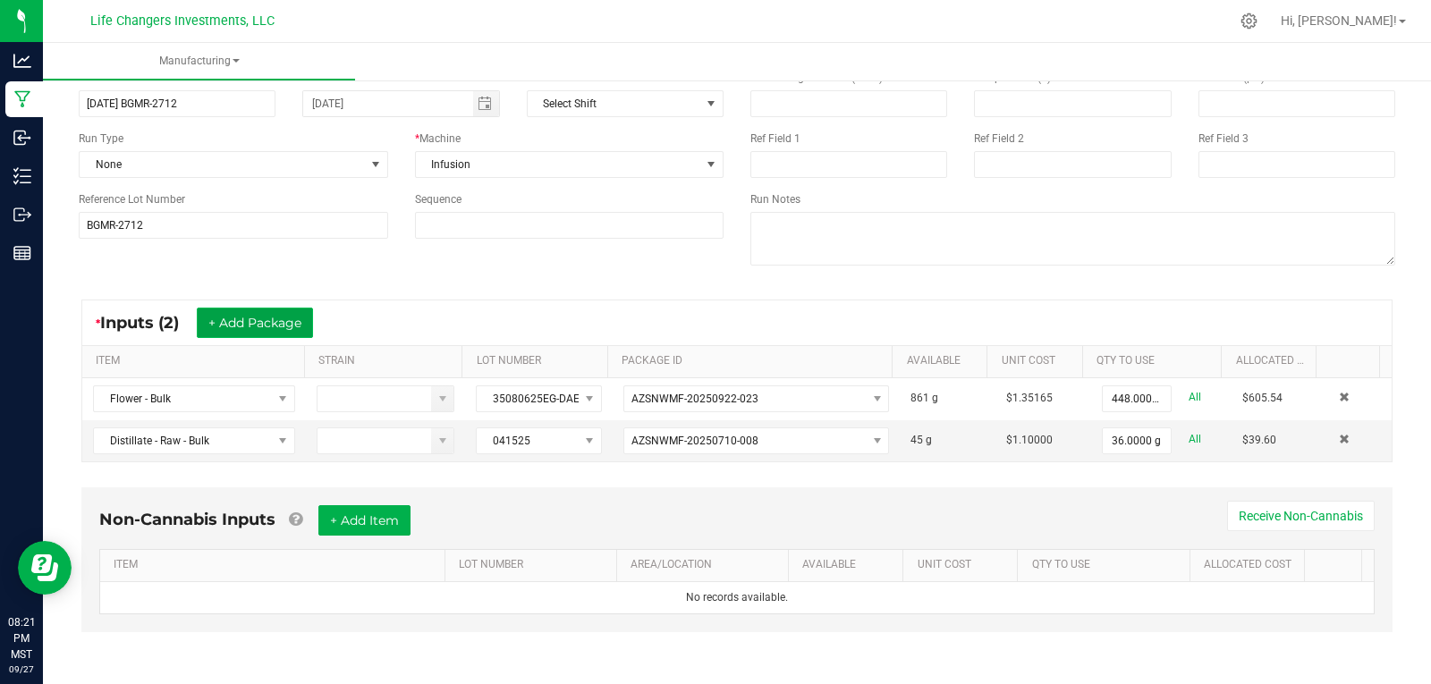
click at [265, 317] on button "+ Add Package" at bounding box center [255, 323] width 116 height 30
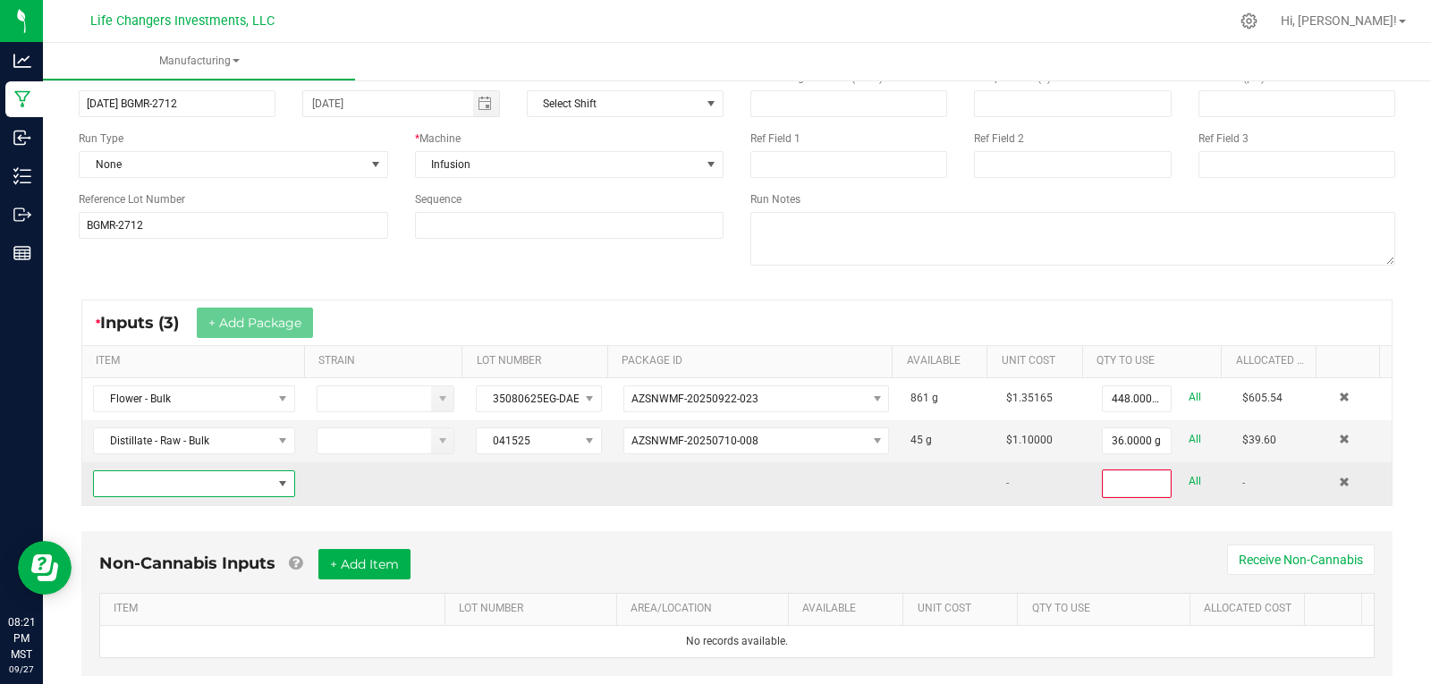
click at [190, 490] on span "NO DATA FOUND" at bounding box center [183, 483] width 178 height 25
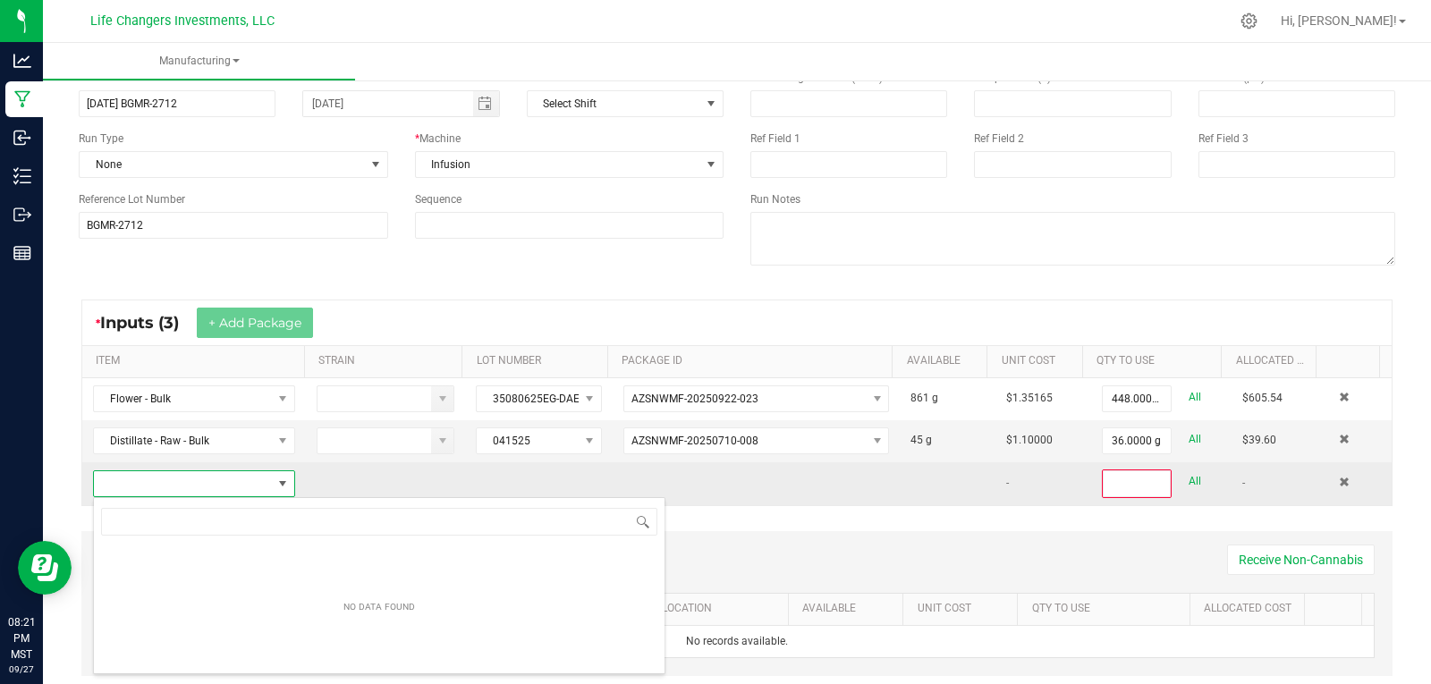
scroll to position [27, 196]
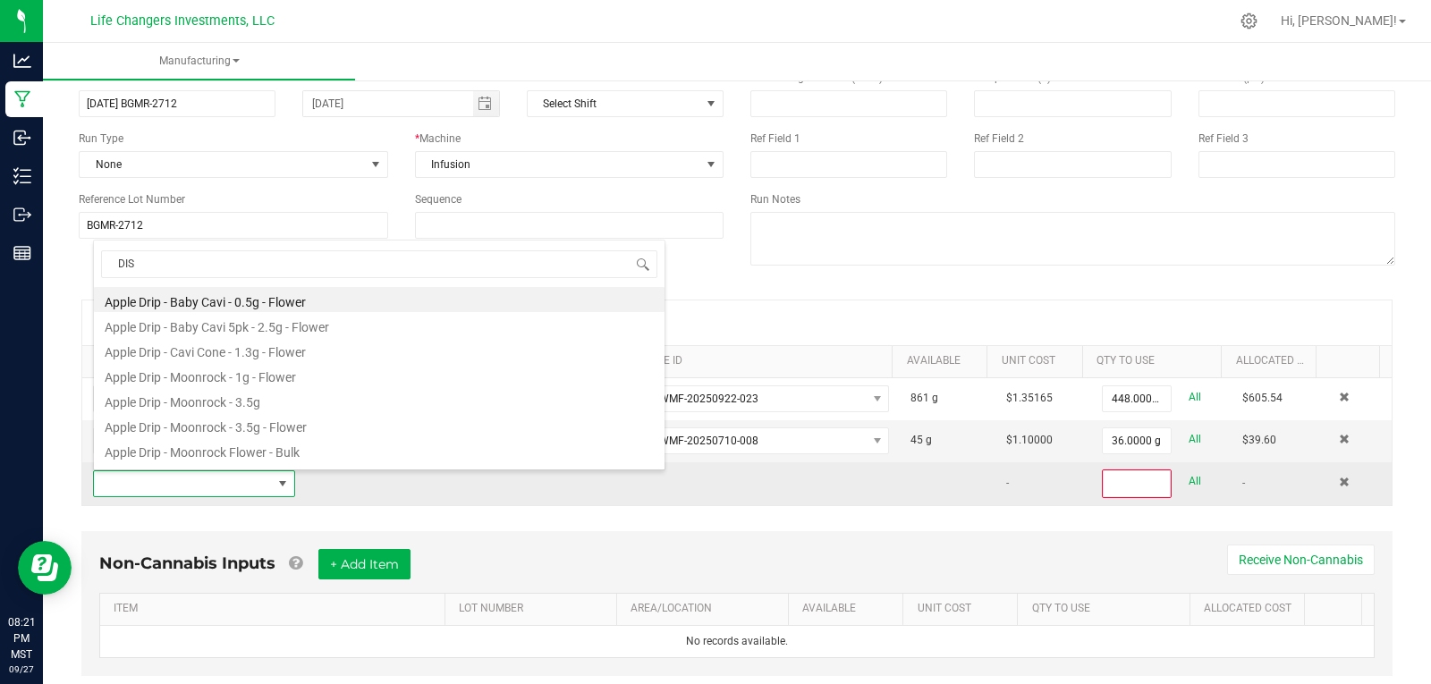
type input "DIST"
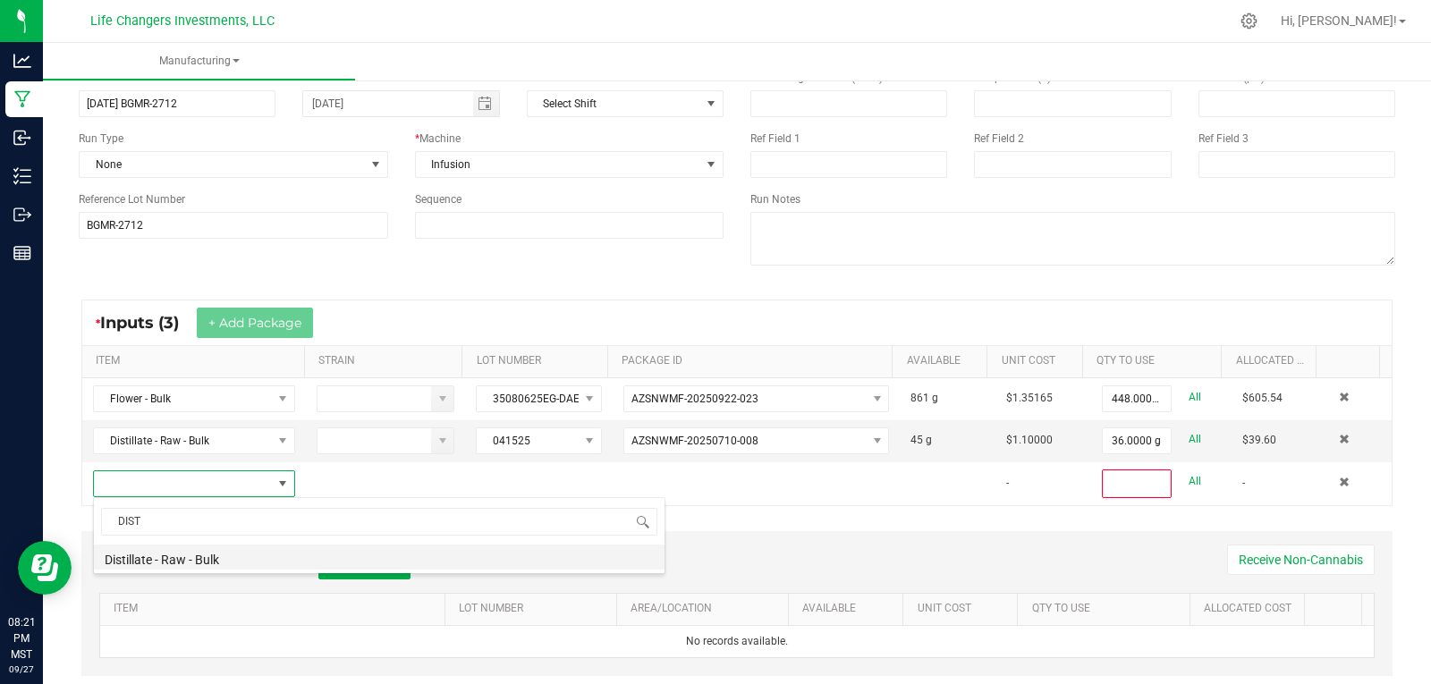
click at [194, 559] on li "Distillate - Raw - Bulk" at bounding box center [379, 557] width 571 height 25
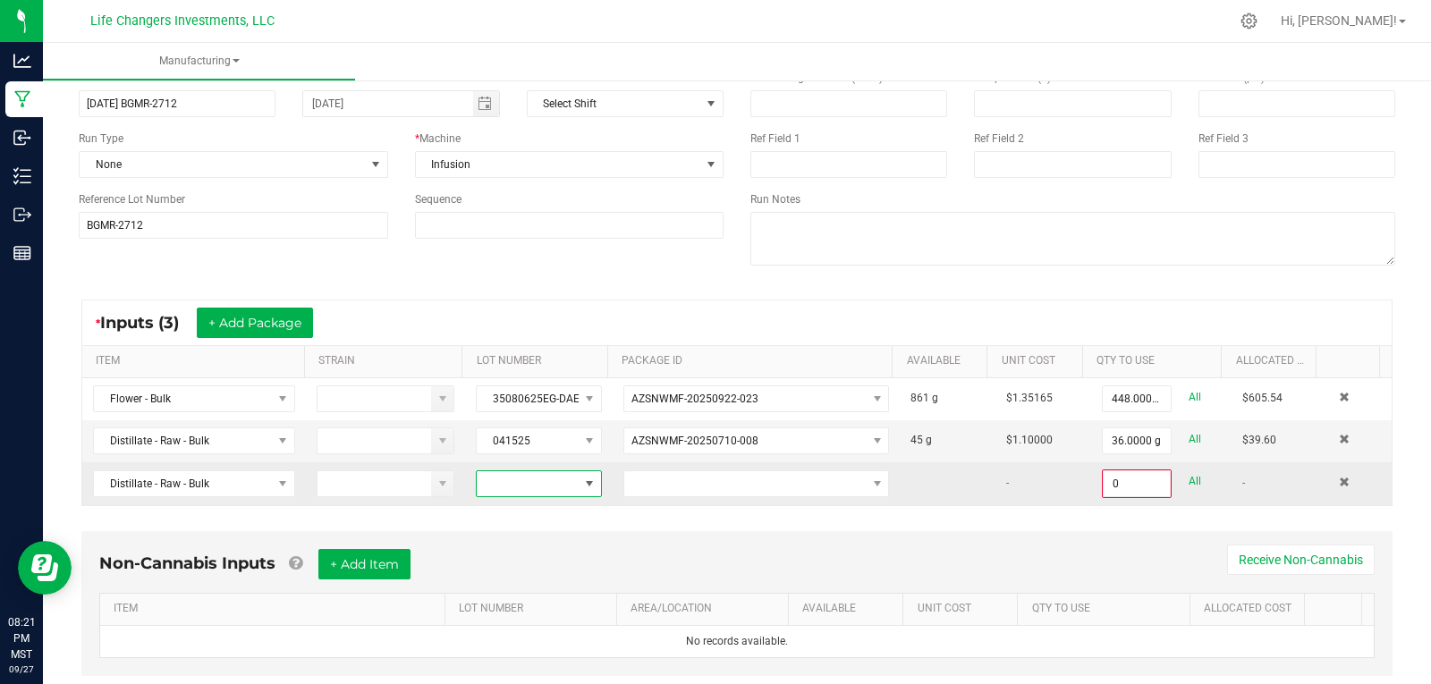
click at [526, 486] on span at bounding box center [527, 483] width 101 height 25
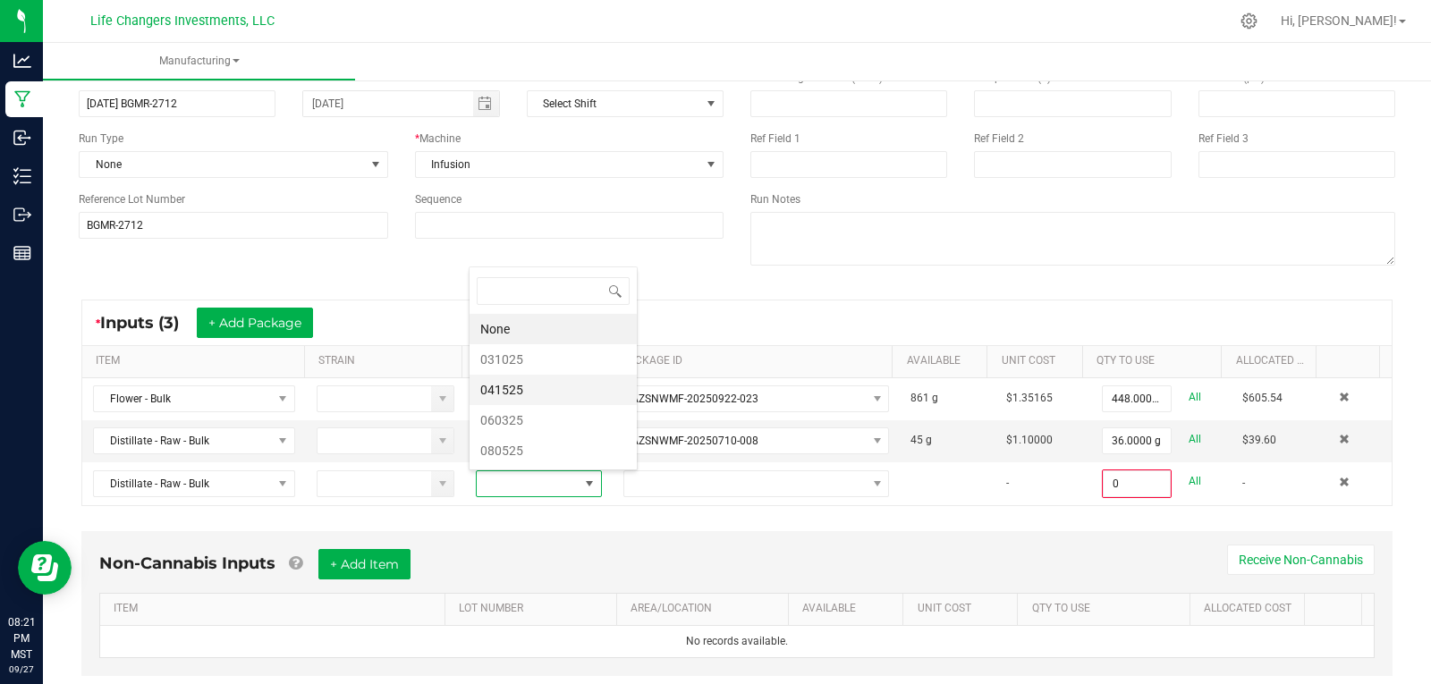
click at [514, 387] on li "041525" at bounding box center [553, 390] width 167 height 30
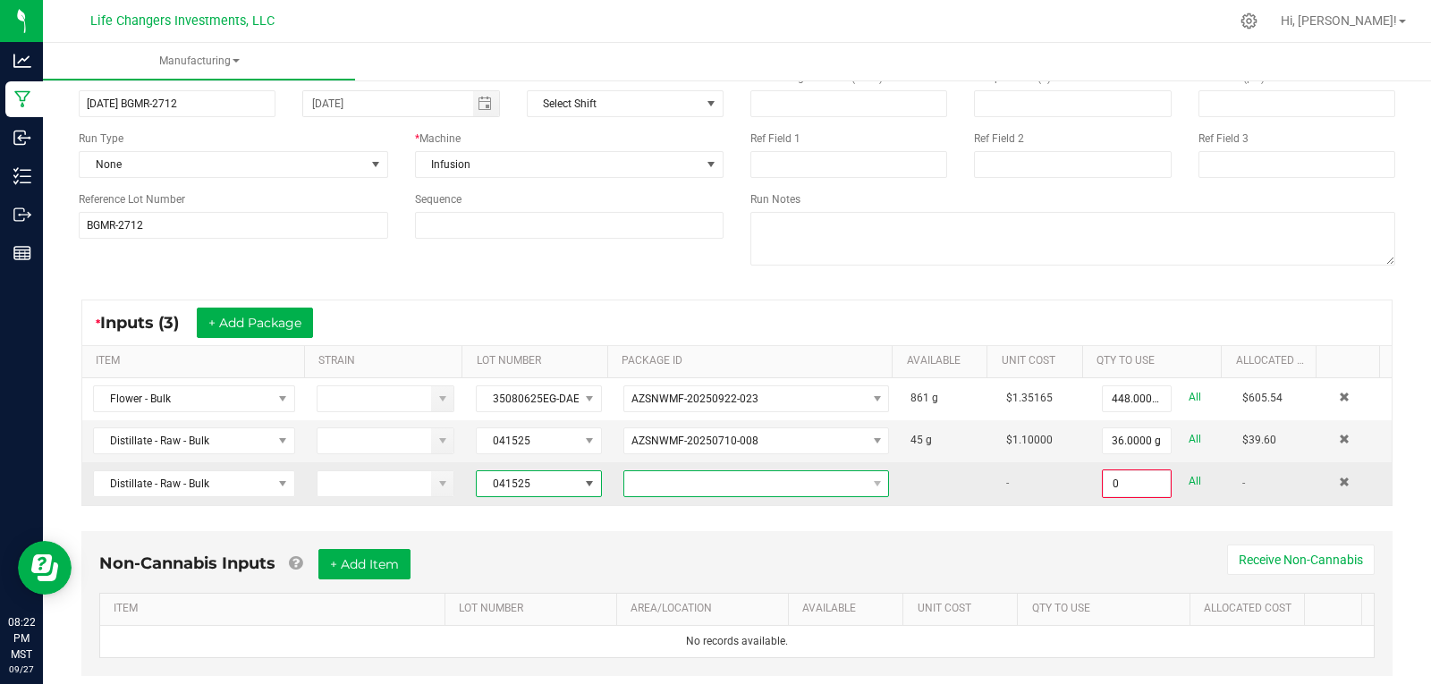
click at [687, 479] on span at bounding box center [744, 483] width 241 height 25
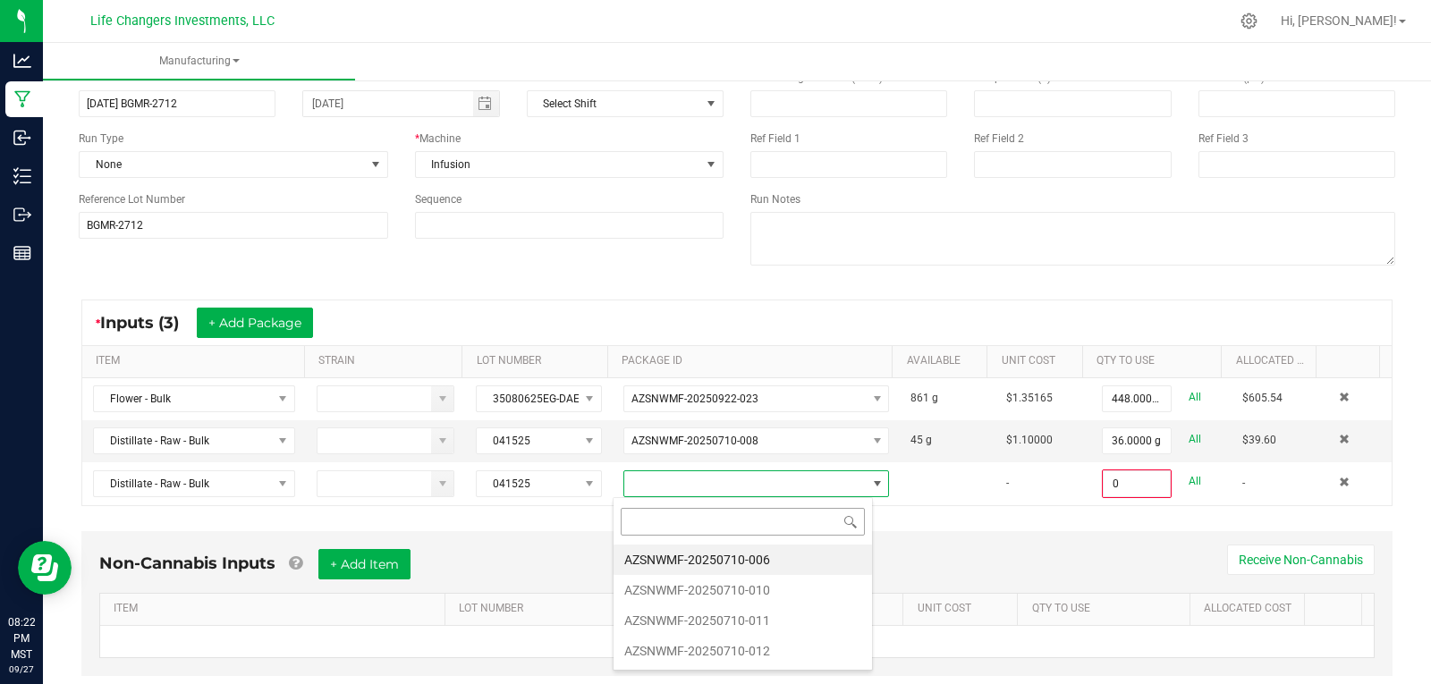
scroll to position [27, 260]
click at [741, 589] on li "AZSNWMF-20250710-010" at bounding box center [743, 590] width 258 height 30
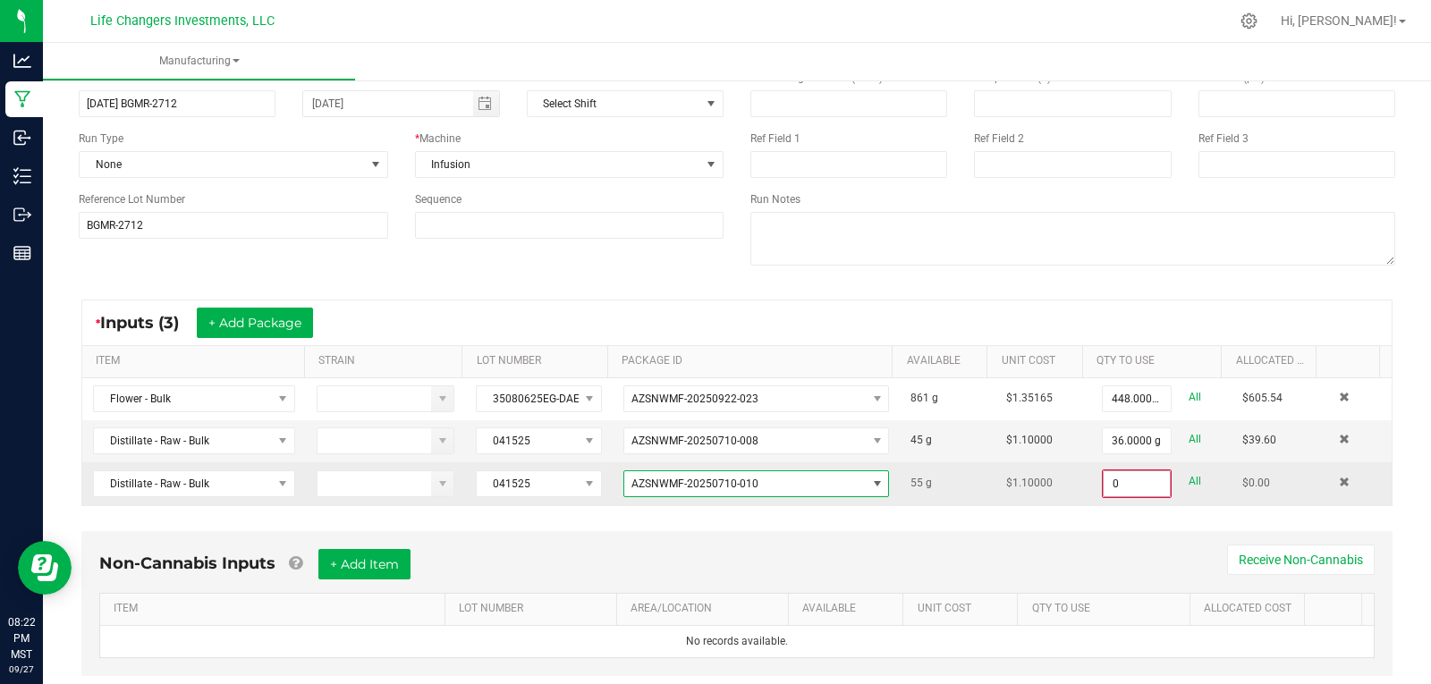
click at [1127, 484] on input "0" at bounding box center [1137, 483] width 66 height 25
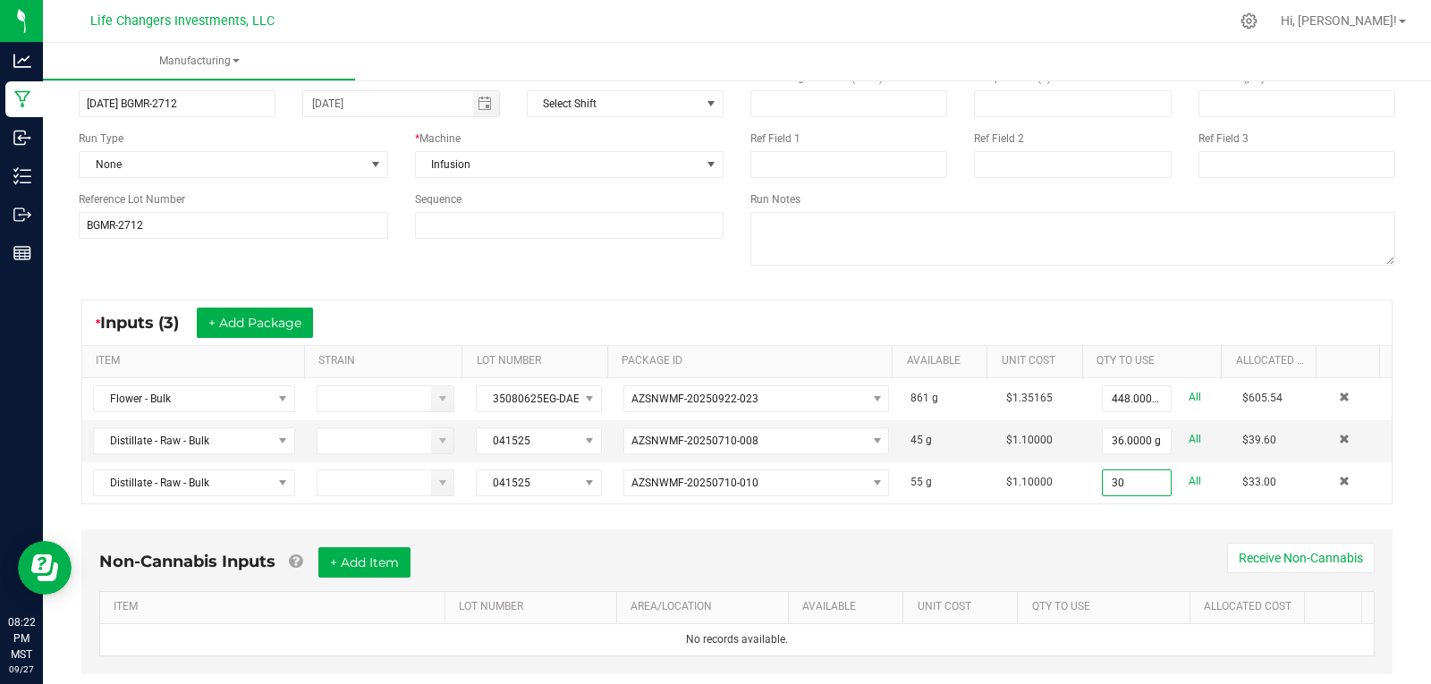
type input "30.0000 g"
click at [1130, 518] on div "* Inputs (3) + Add Package ITEM STRAIN LOT NUMBER PACKAGE ID AVAILABLE Unit Cos…" at bounding box center [736, 402] width 1343 height 237
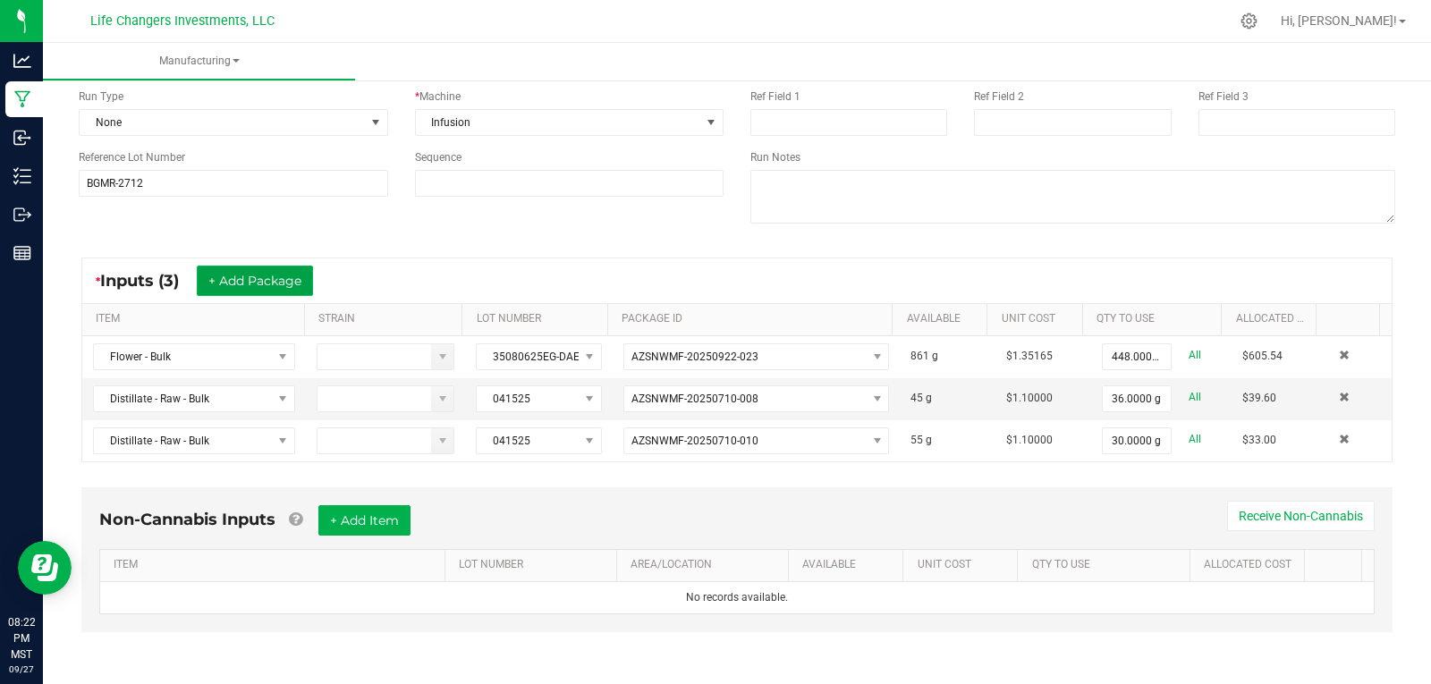
click at [293, 271] on button "+ Add Package" at bounding box center [255, 281] width 116 height 30
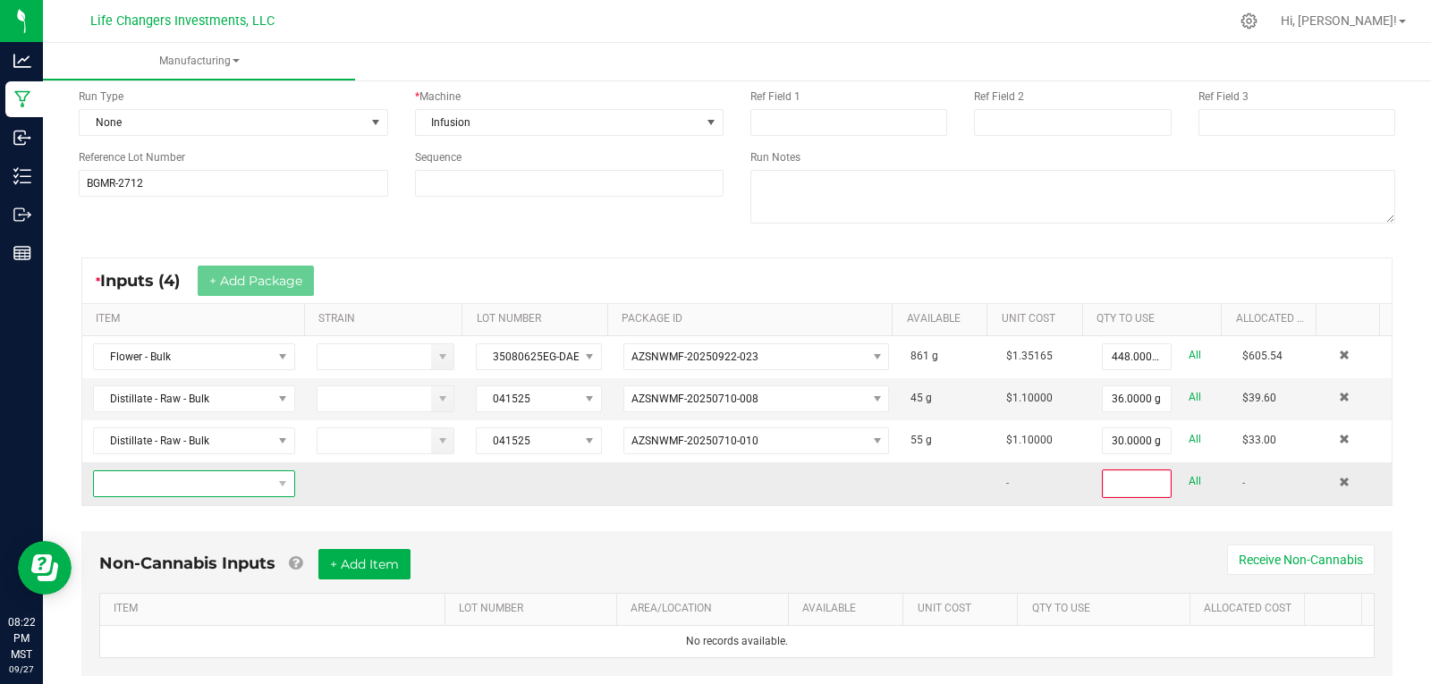
click at [200, 478] on span "NO DATA FOUND" at bounding box center [183, 483] width 178 height 25
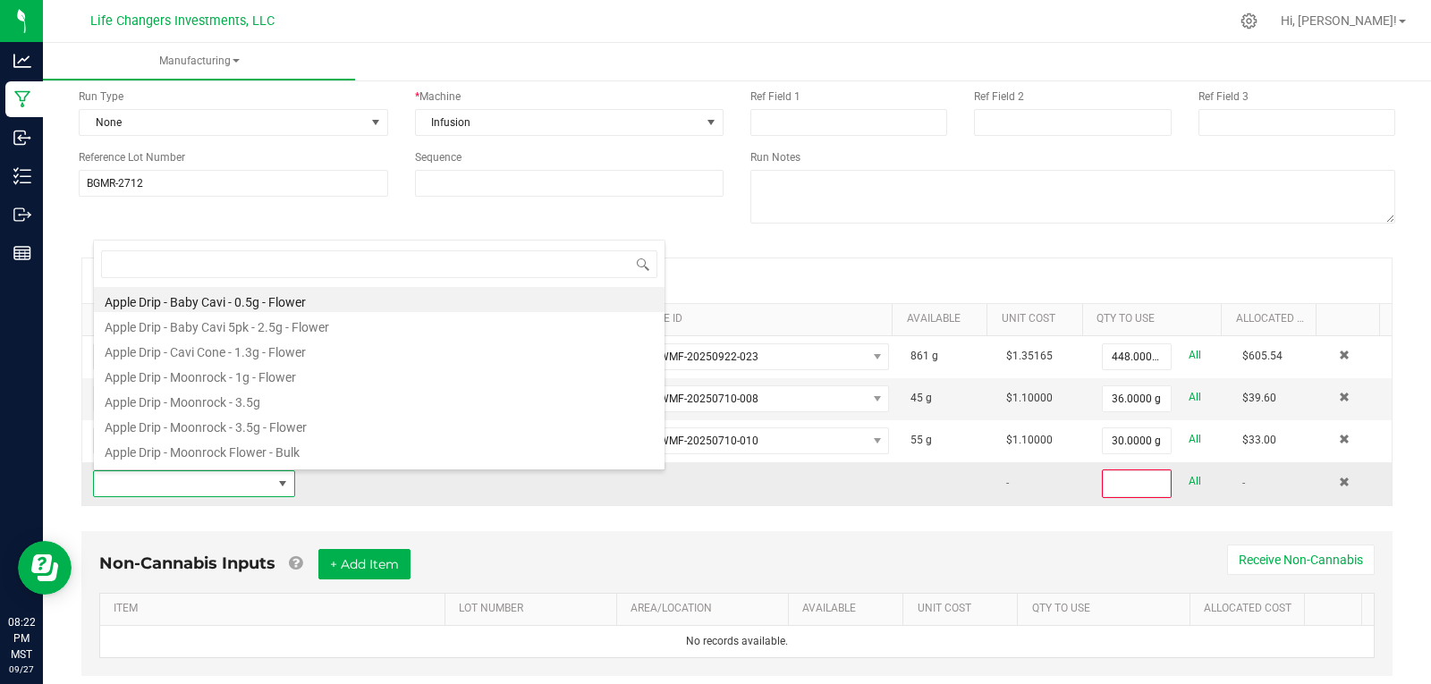
scroll to position [27, 196]
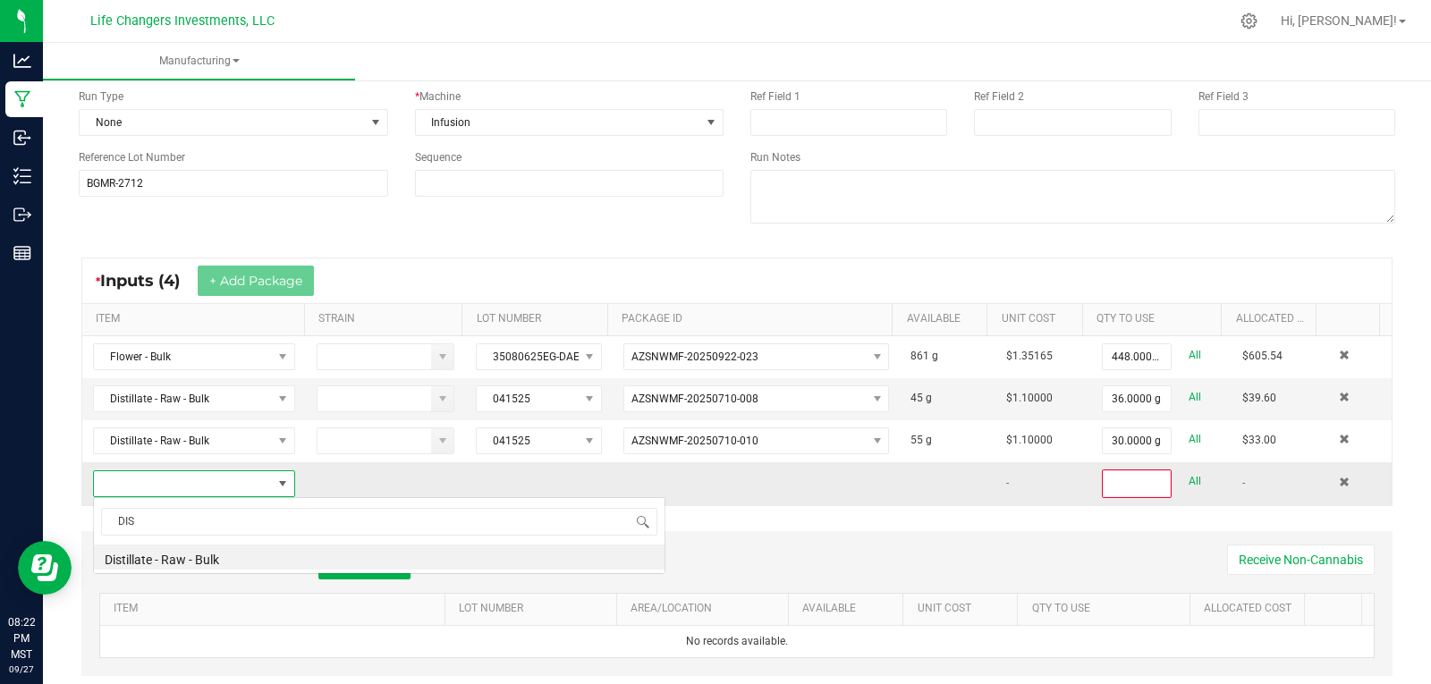
type input "DIST"
click at [194, 556] on li "Distillate - Raw - Bulk" at bounding box center [379, 557] width 571 height 25
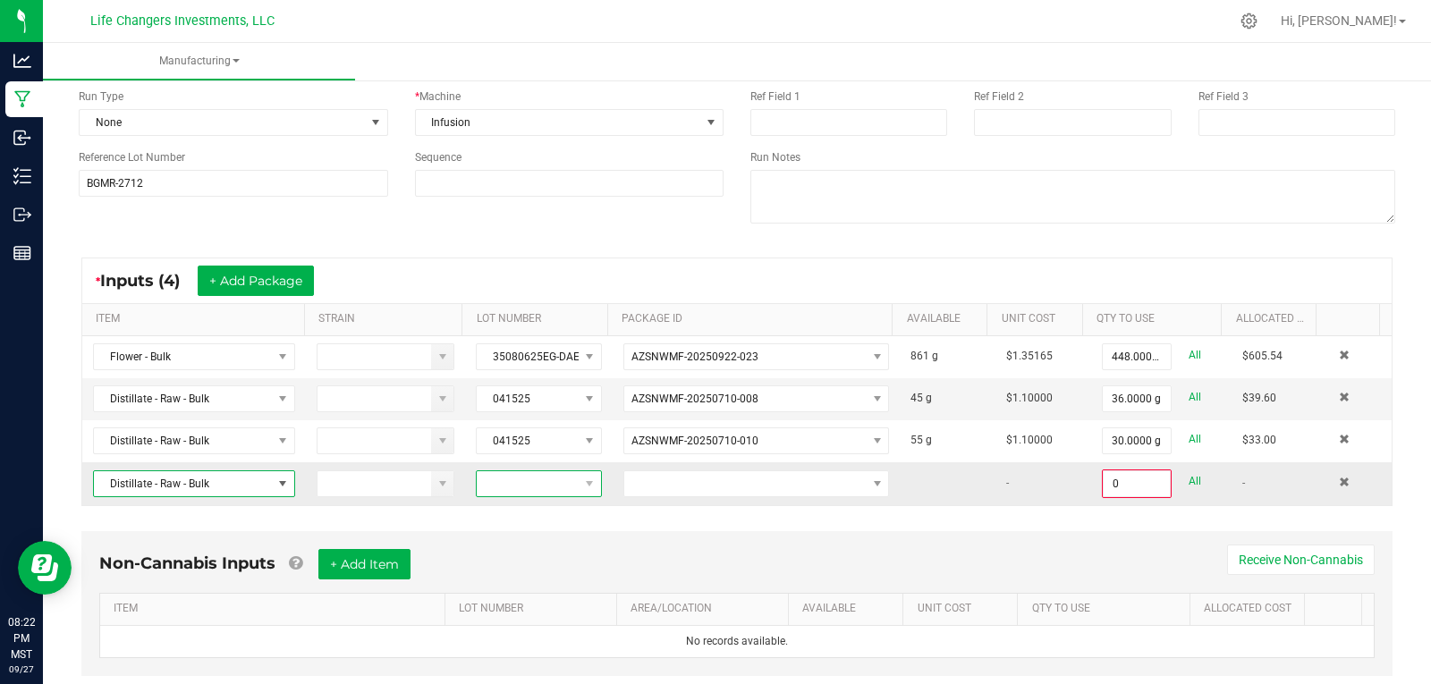
click at [536, 485] on span at bounding box center [527, 483] width 101 height 25
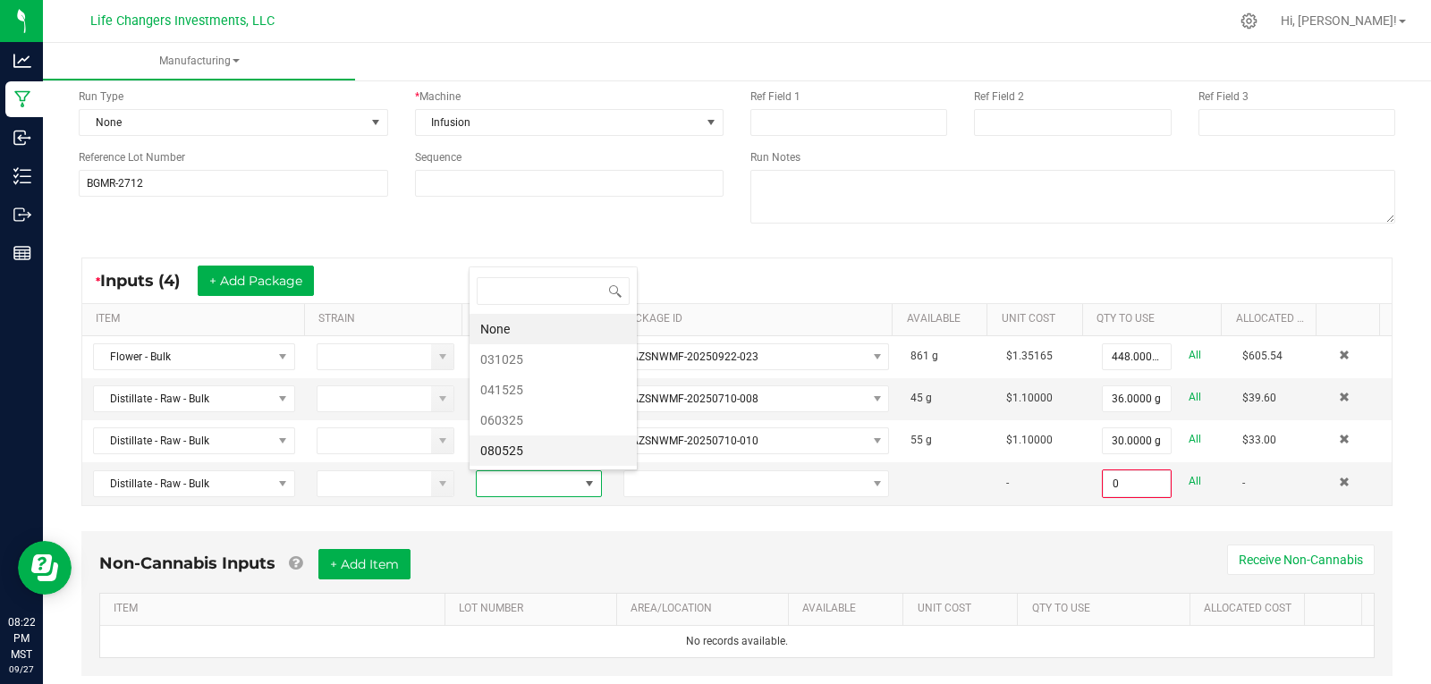
click at [515, 449] on li "080525" at bounding box center [553, 451] width 167 height 30
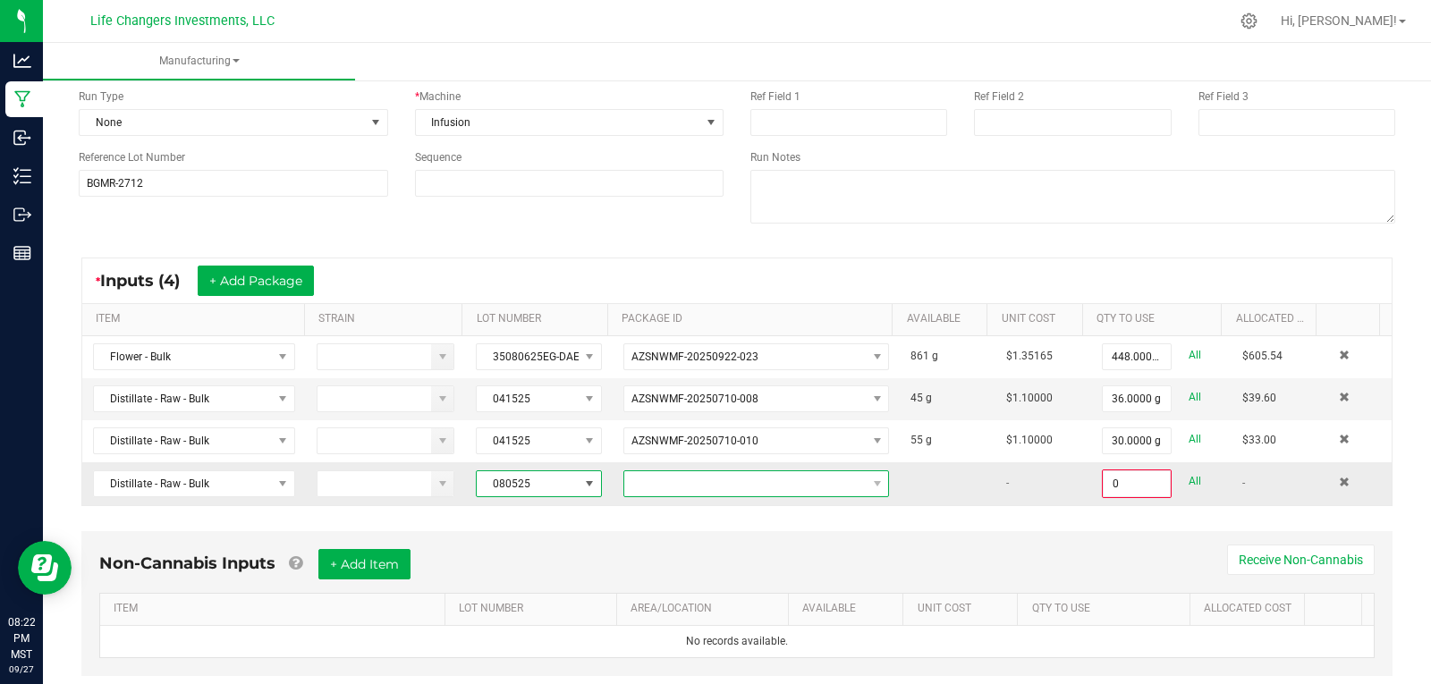
click at [681, 483] on span at bounding box center [744, 483] width 241 height 25
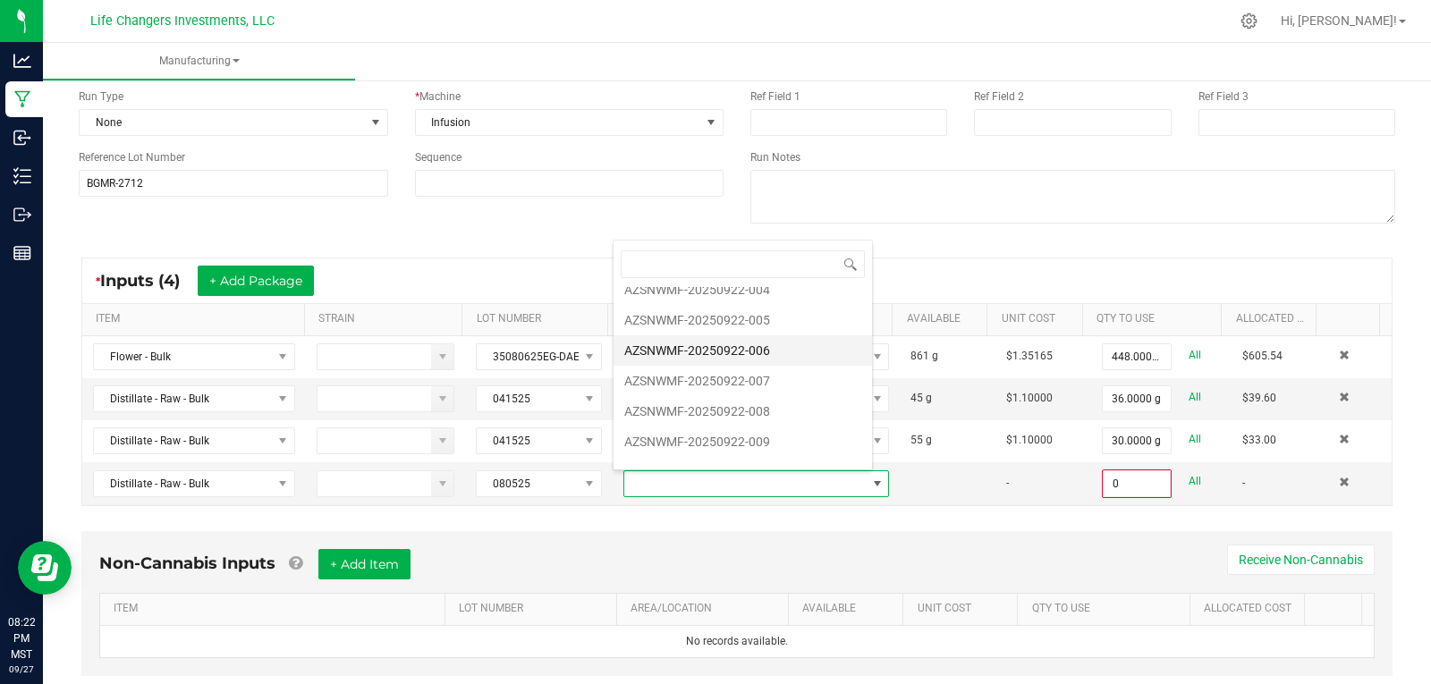
scroll to position [125, 0]
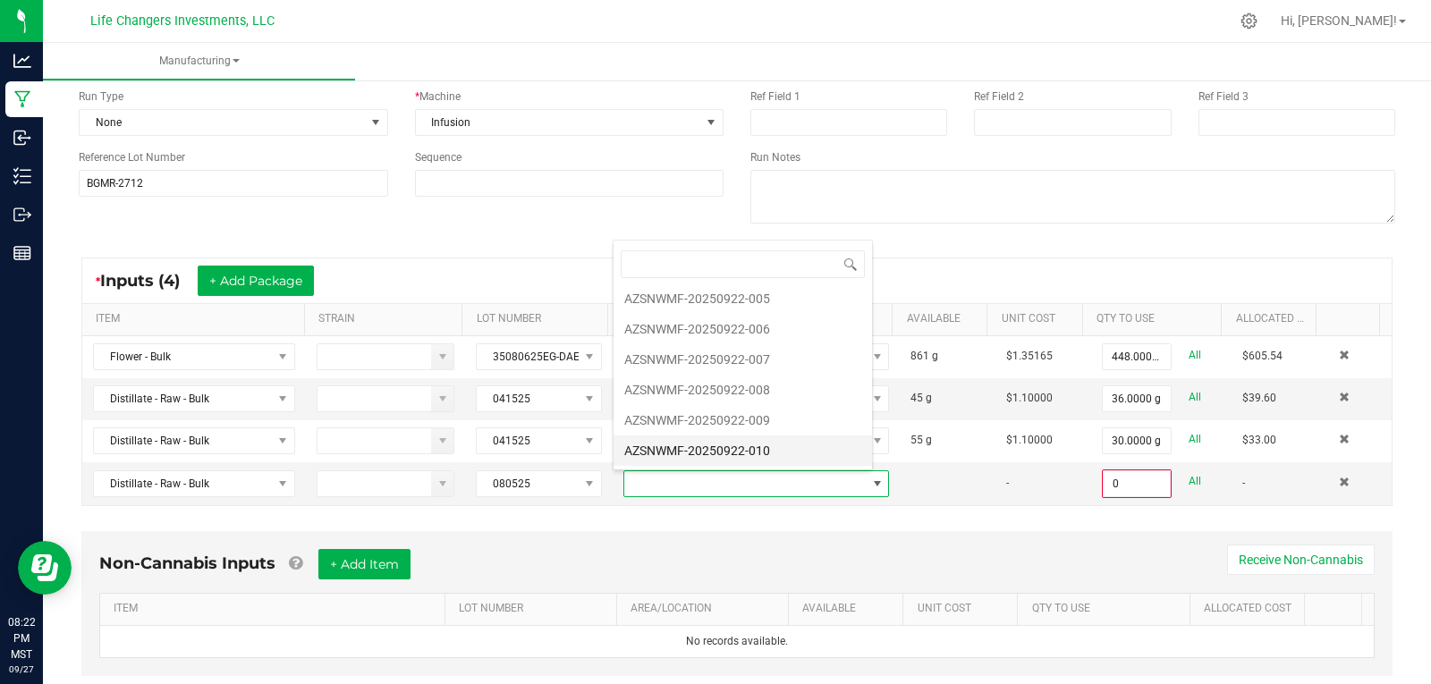
click at [731, 443] on li "AZSNWMF-20250922-010" at bounding box center [743, 451] width 258 height 30
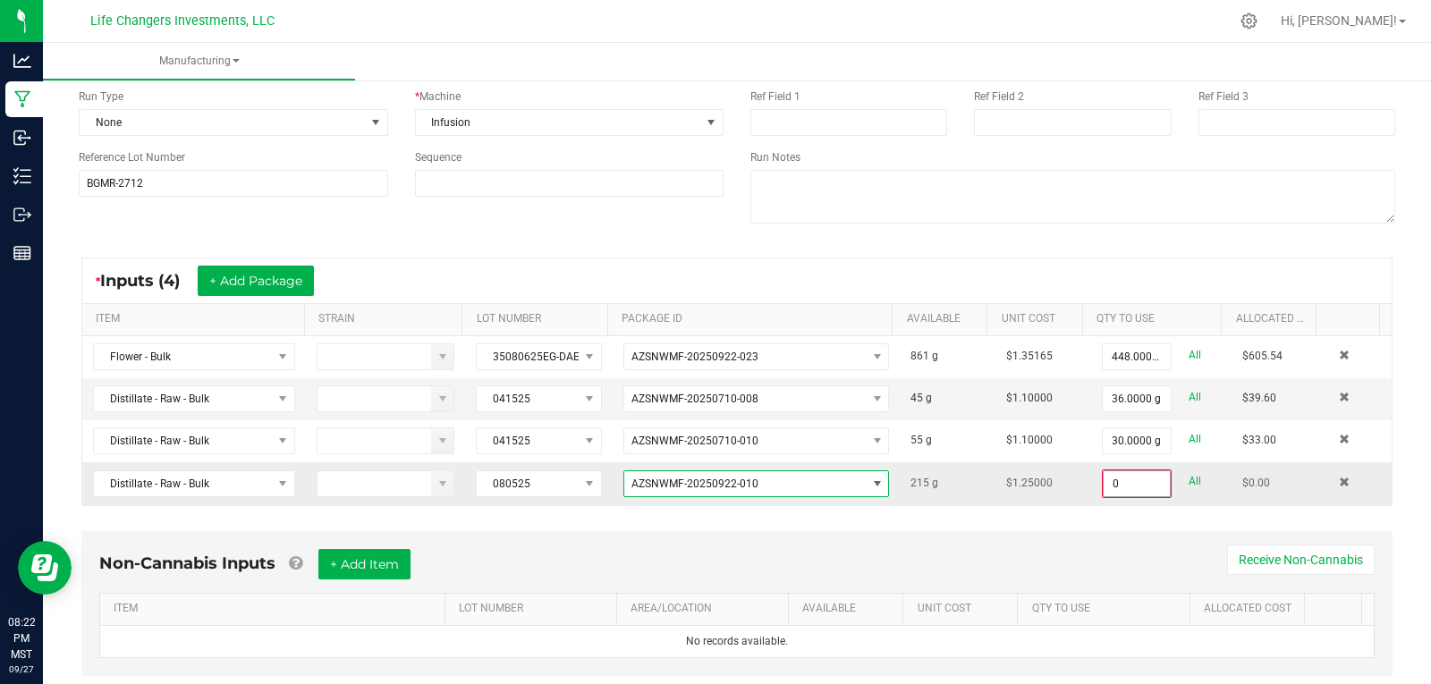
click at [1127, 484] on input "0" at bounding box center [1137, 483] width 66 height 25
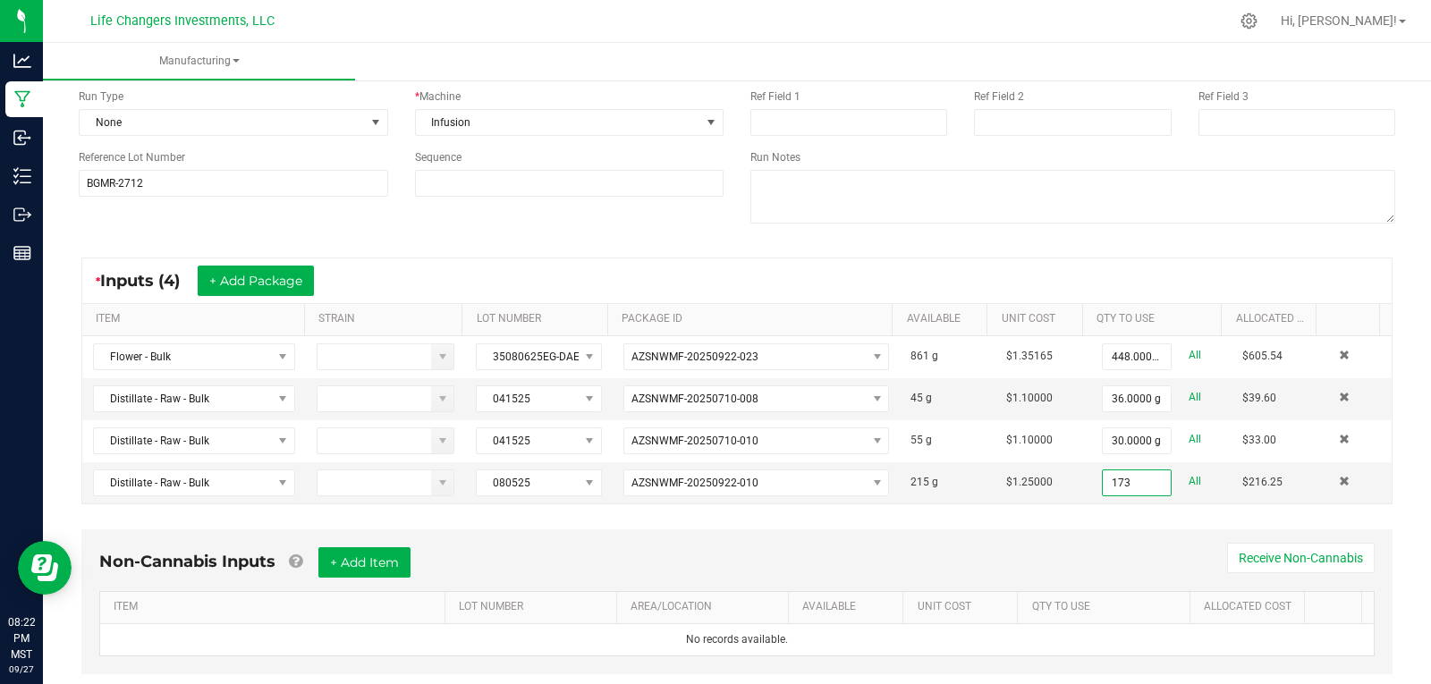
type input "173.0000 g"
click at [1090, 509] on div "* Inputs (4) + Add Package ITEM STRAIN LOT NUMBER PACKAGE ID AVAILABLE Unit Cos…" at bounding box center [736, 380] width 1343 height 279
click at [250, 284] on button "+ Add Package" at bounding box center [256, 281] width 116 height 30
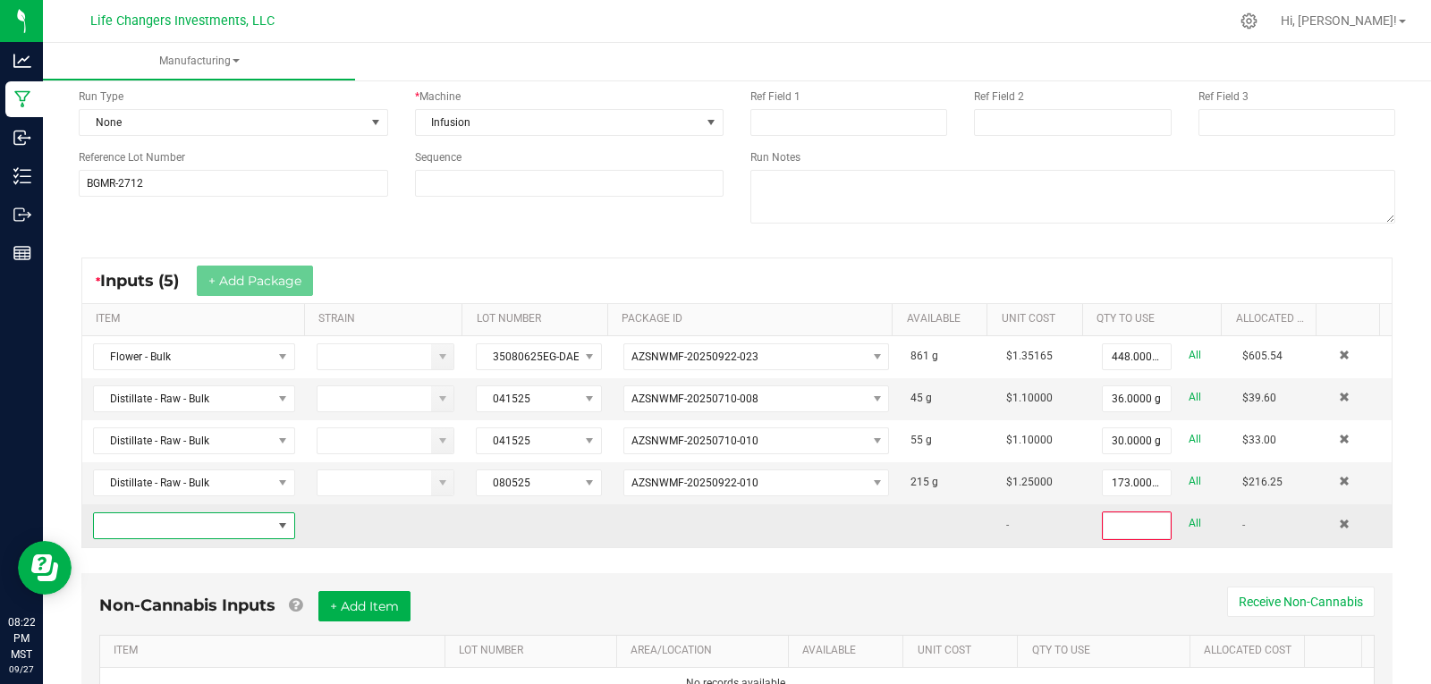
click at [171, 526] on span "NO DATA FOUND" at bounding box center [183, 525] width 178 height 25
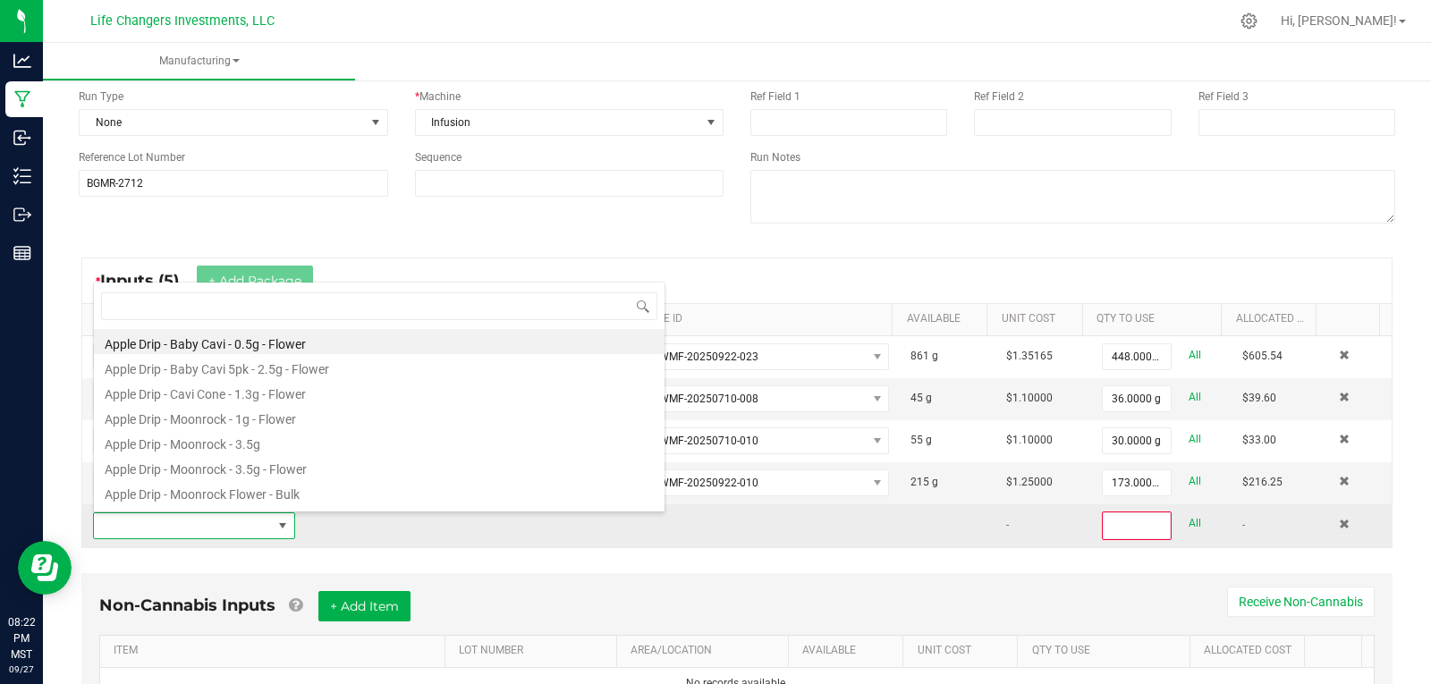
scroll to position [27, 196]
type input "DIST"
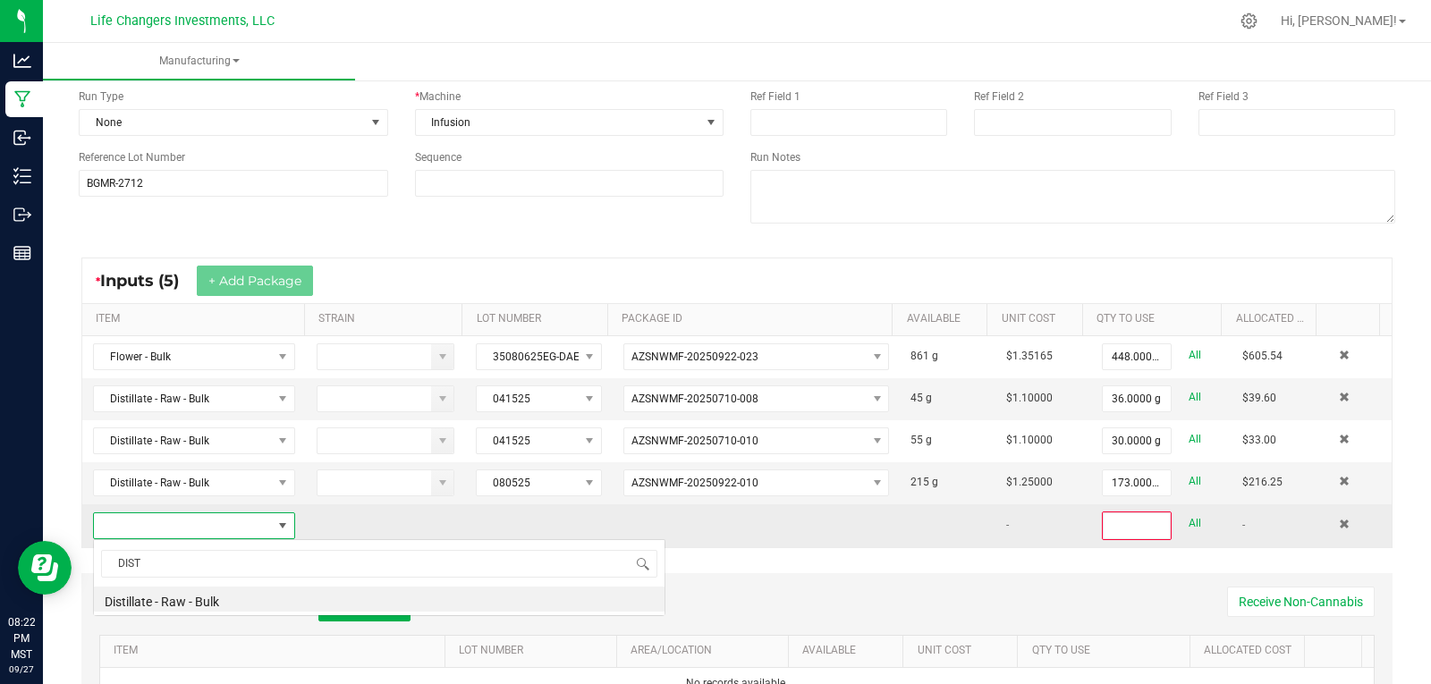
scroll to position [0, 0]
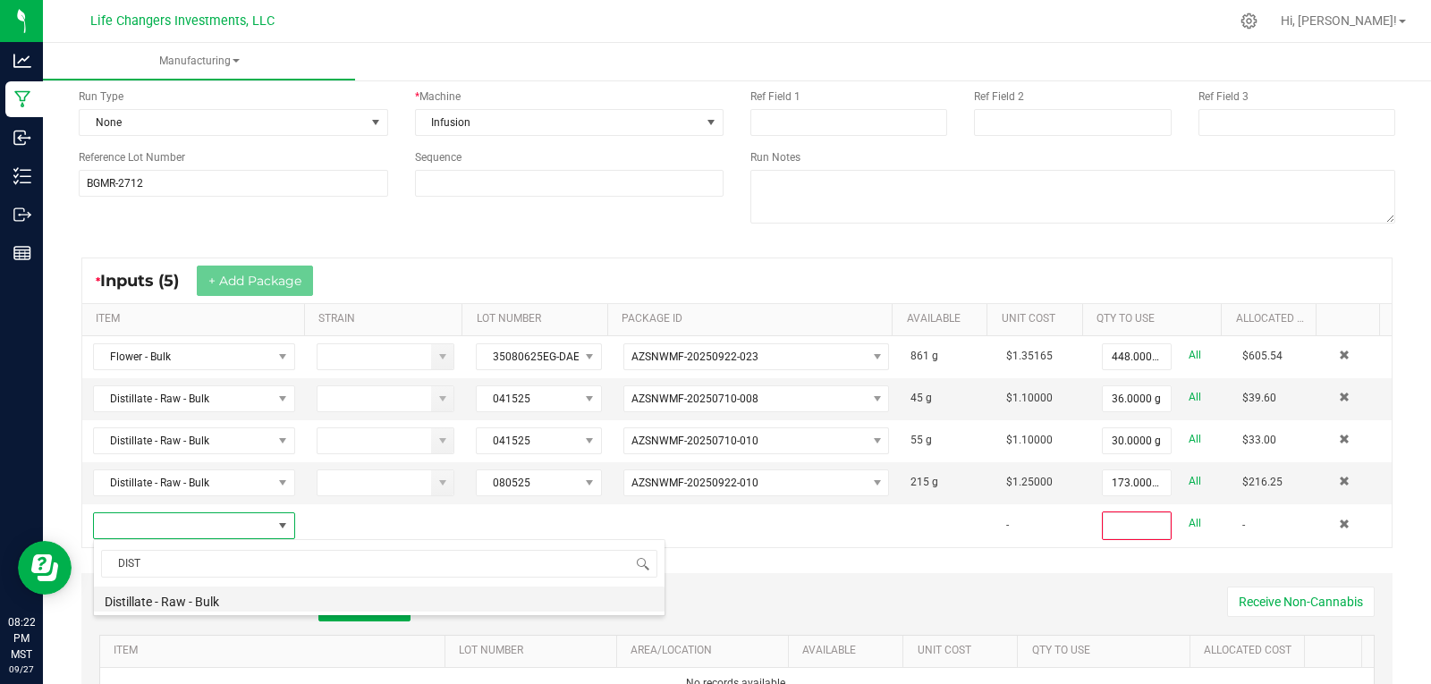
click at [169, 590] on li "Distillate - Raw - Bulk" at bounding box center [379, 599] width 571 height 25
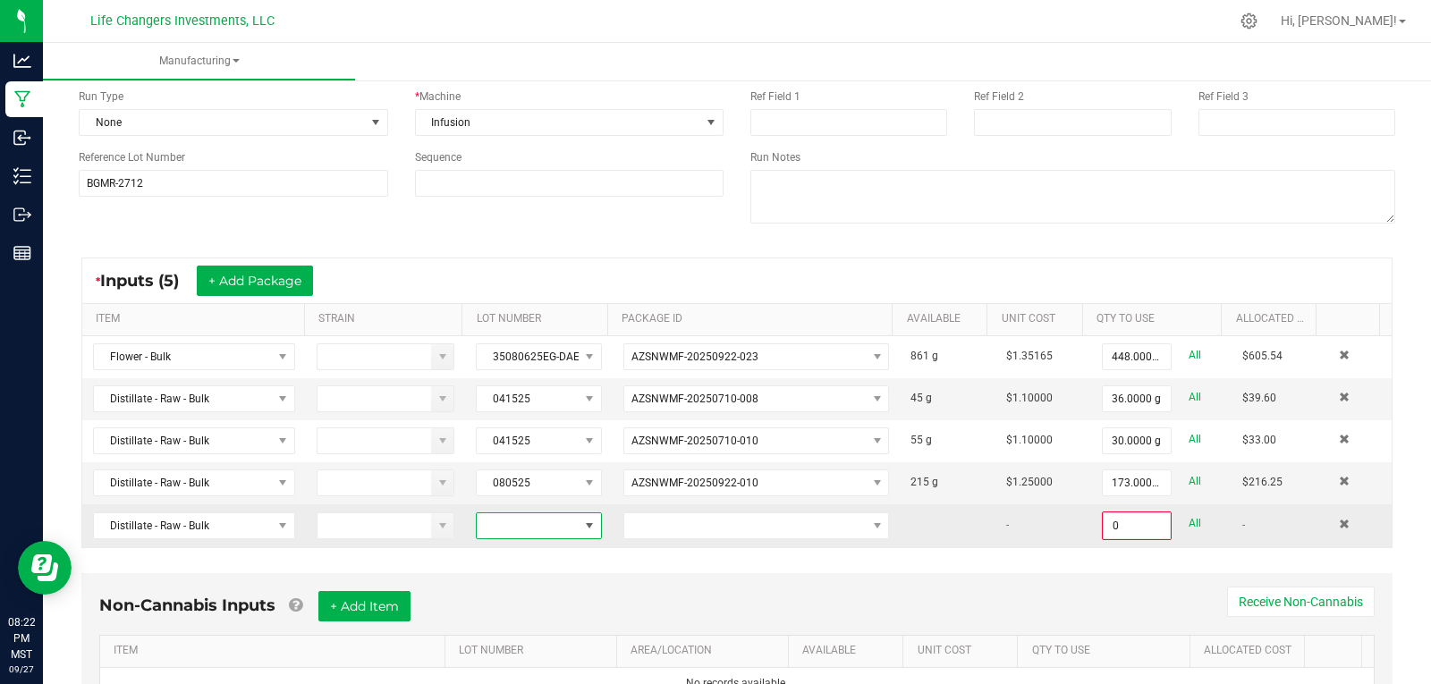
click at [546, 526] on span at bounding box center [527, 525] width 101 height 25
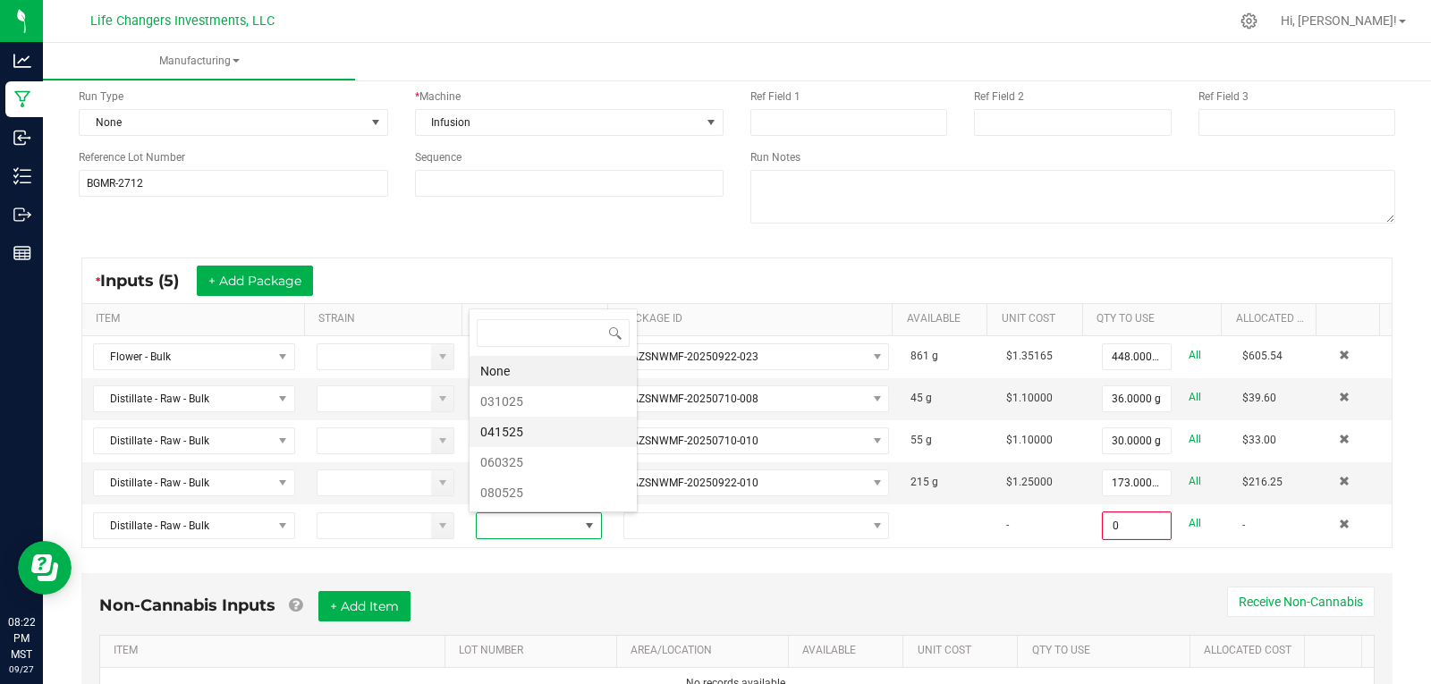
click at [521, 434] on li "041525" at bounding box center [553, 432] width 167 height 30
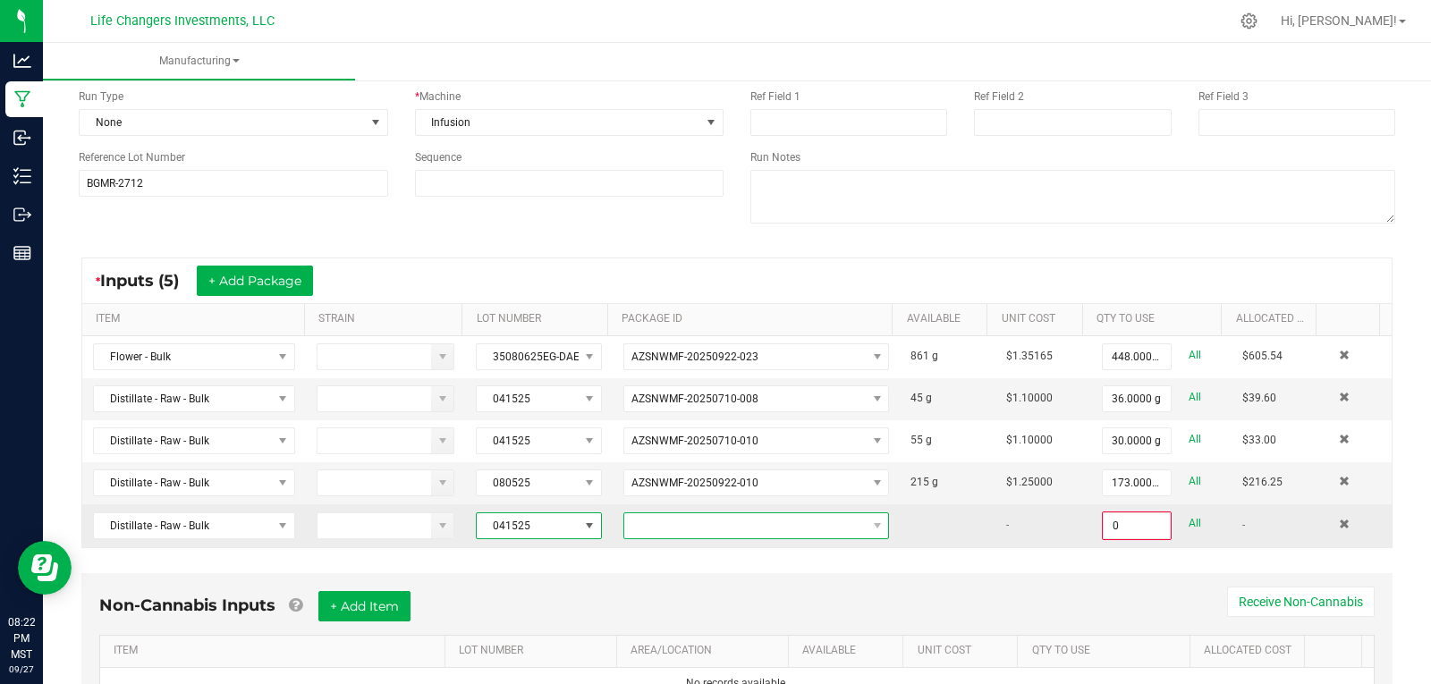
click at [785, 519] on span at bounding box center [744, 525] width 241 height 25
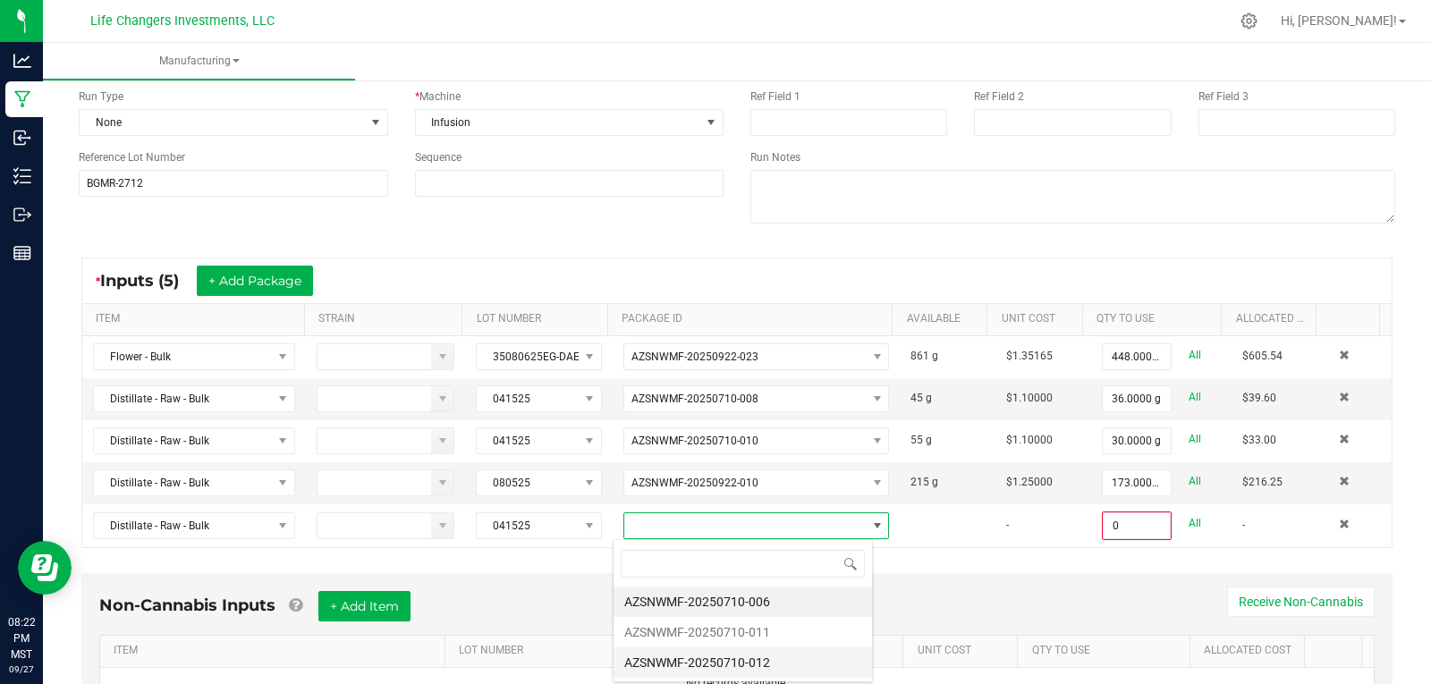
click at [753, 657] on li "AZSNWMF-20250710-012" at bounding box center [743, 663] width 258 height 30
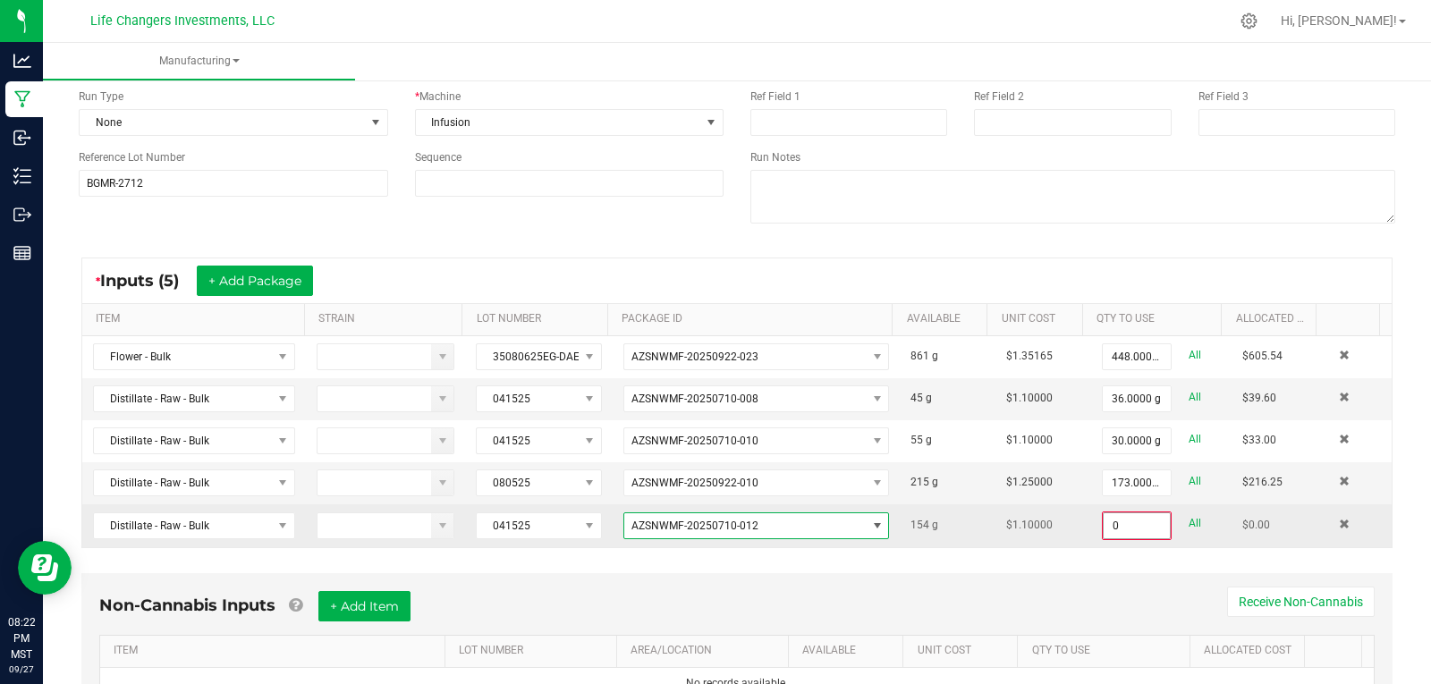
click at [1124, 530] on input "0" at bounding box center [1137, 525] width 66 height 25
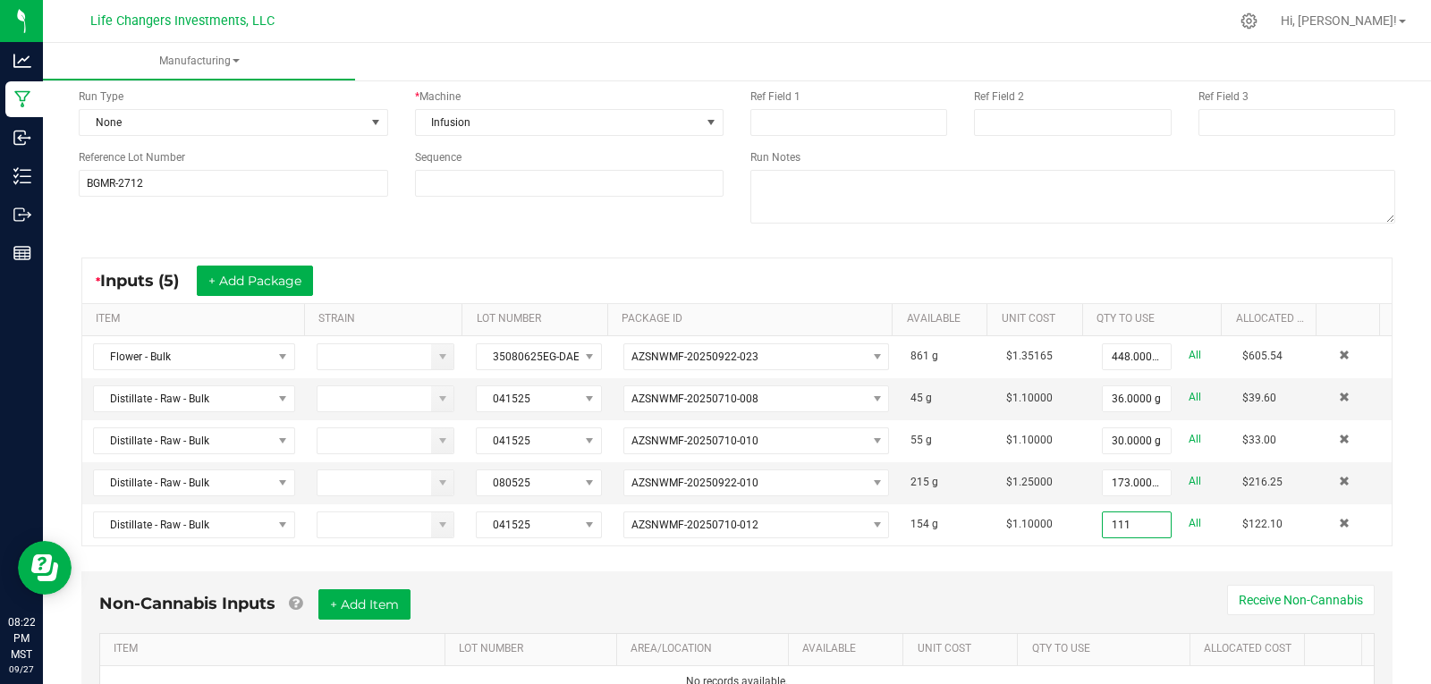
type input "111.0000 g"
click at [995, 563] on div "Non-Cannabis Inputs + Add Item Receive Non-Cannabis ITEM LOT NUMBER AREA/LOCATI…" at bounding box center [736, 657] width 1343 height 188
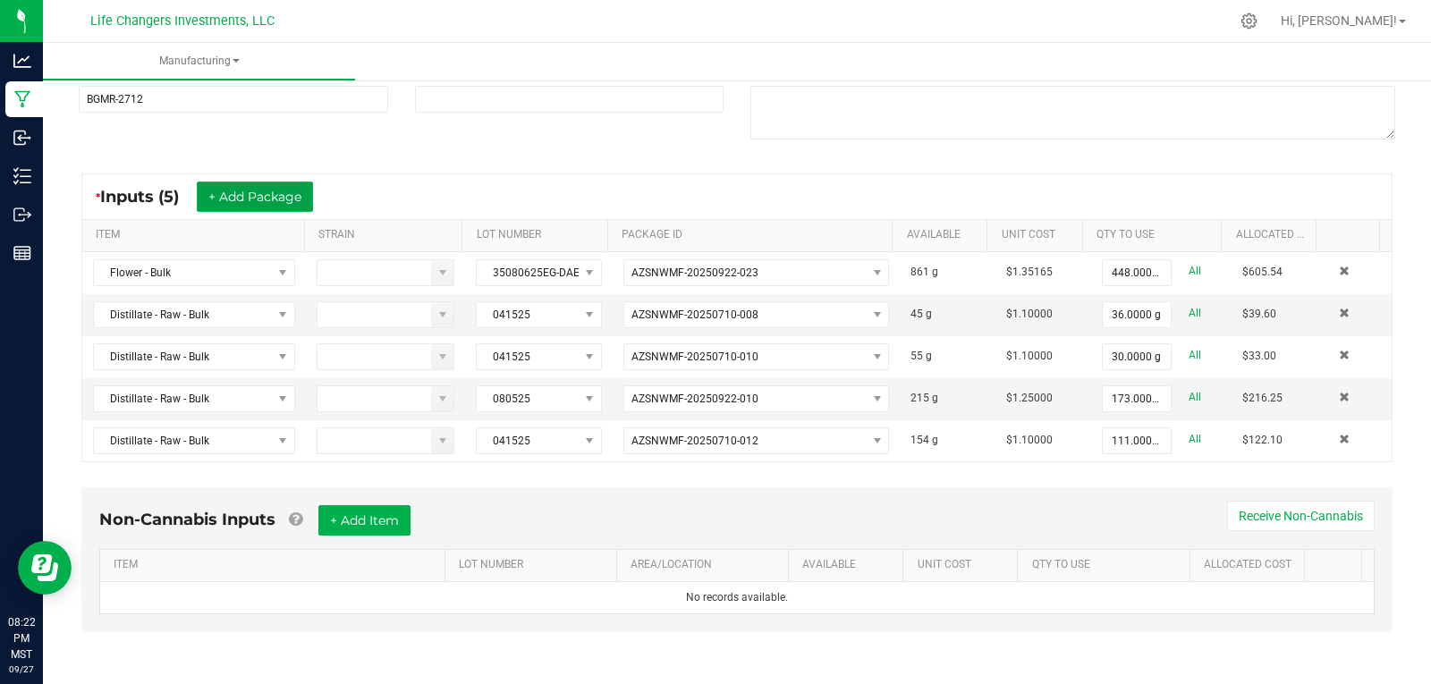
click at [246, 192] on button "+ Add Package" at bounding box center [255, 197] width 116 height 30
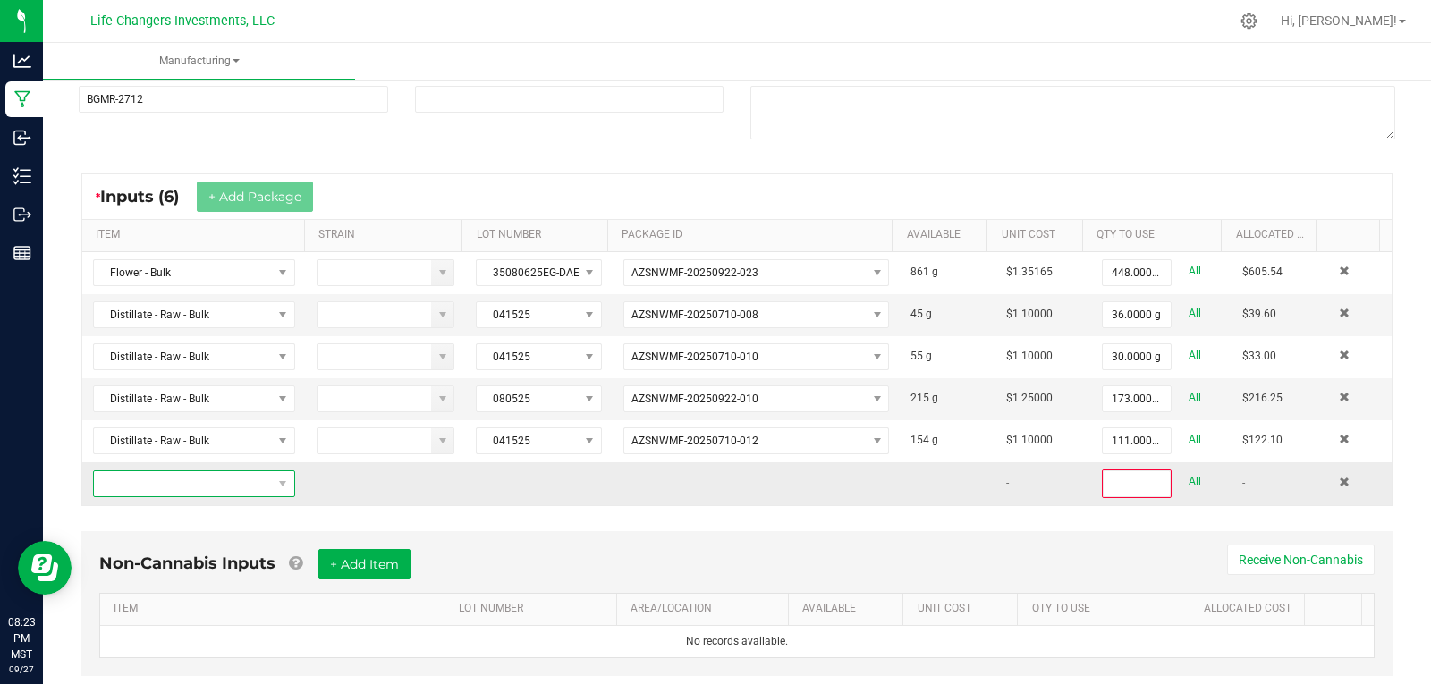
click at [182, 479] on span "NO DATA FOUND" at bounding box center [183, 483] width 178 height 25
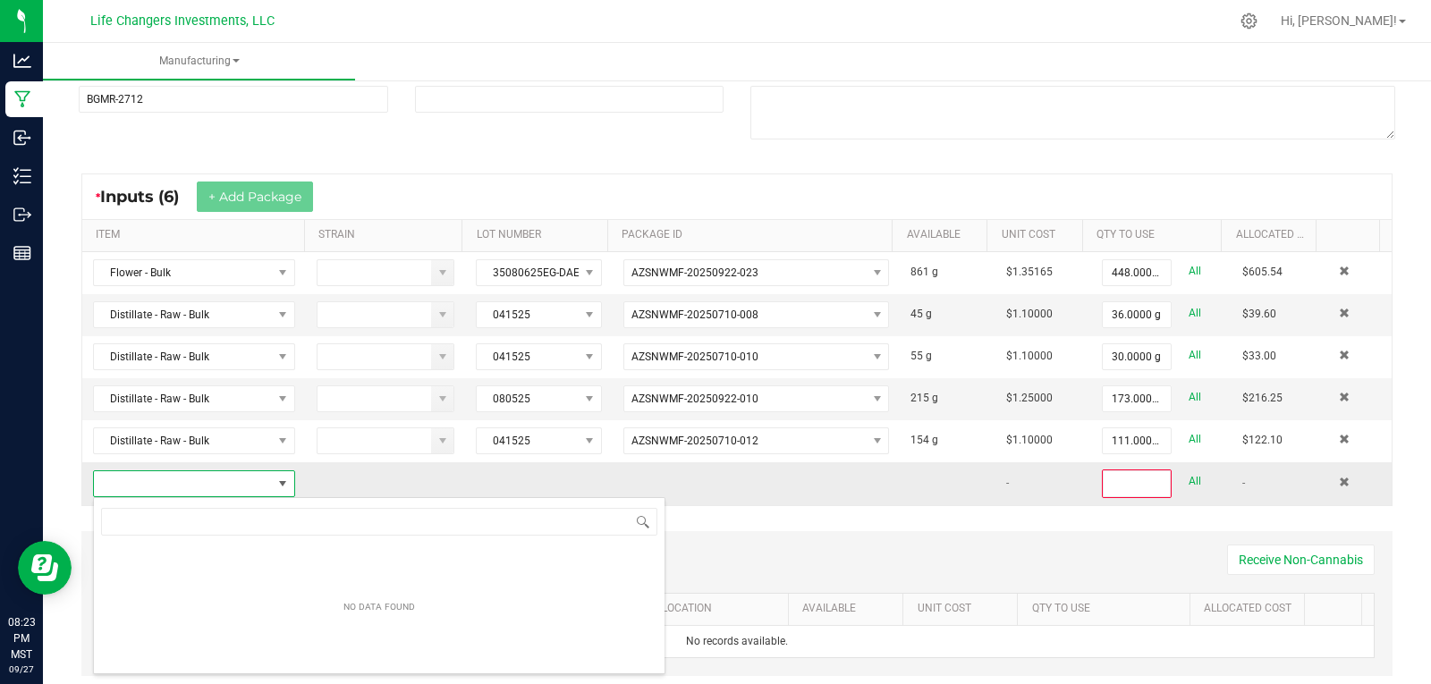
scroll to position [27, 196]
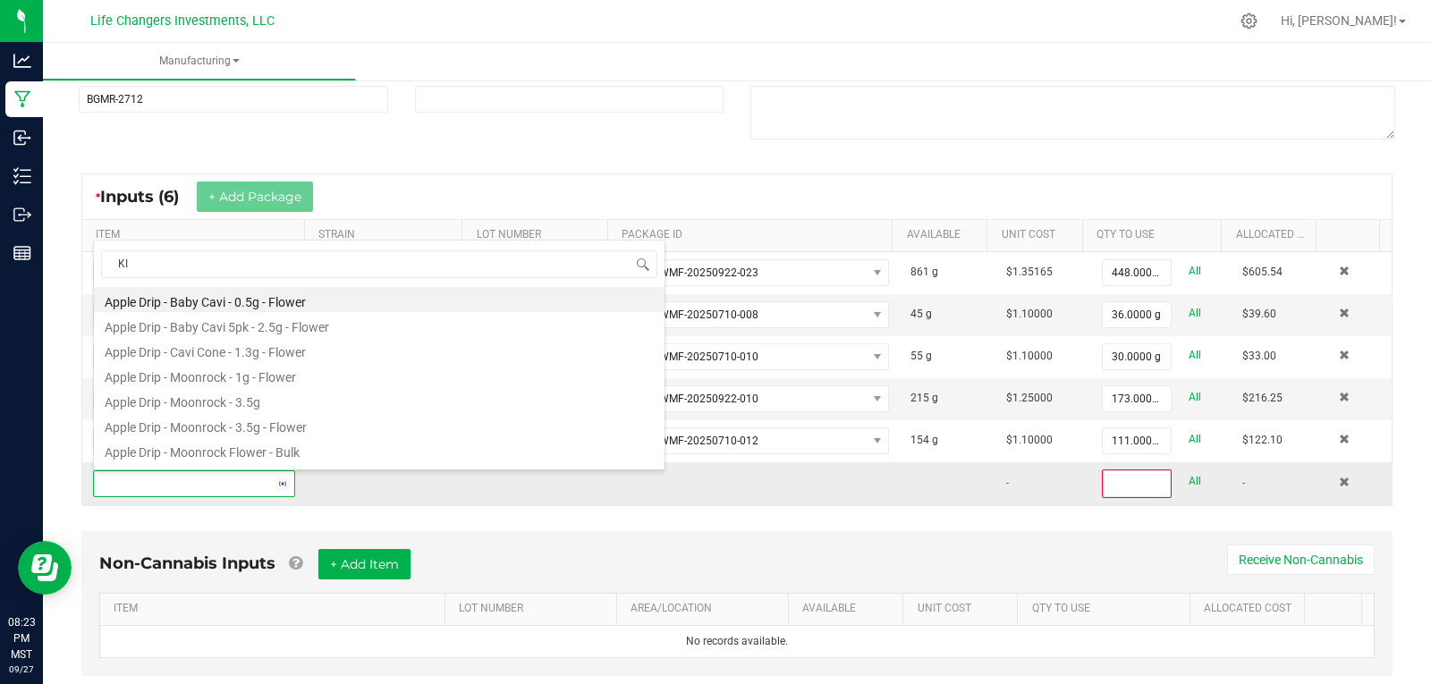
type input "KIE"
click at [186, 302] on li "Cavi Mix - Kief - Bulk" at bounding box center [379, 299] width 571 height 25
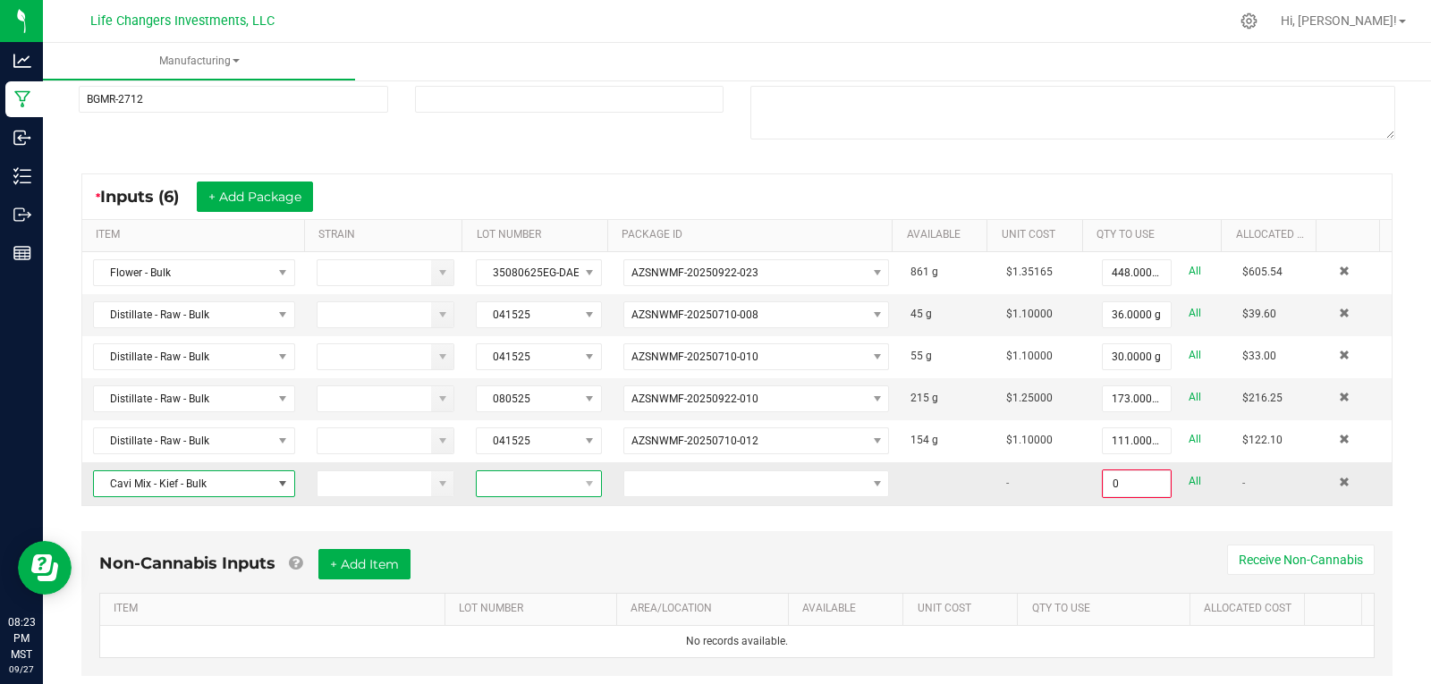
click at [506, 487] on span at bounding box center [527, 483] width 101 height 25
click at [546, 621] on li "CG-071025" at bounding box center [553, 621] width 167 height 30
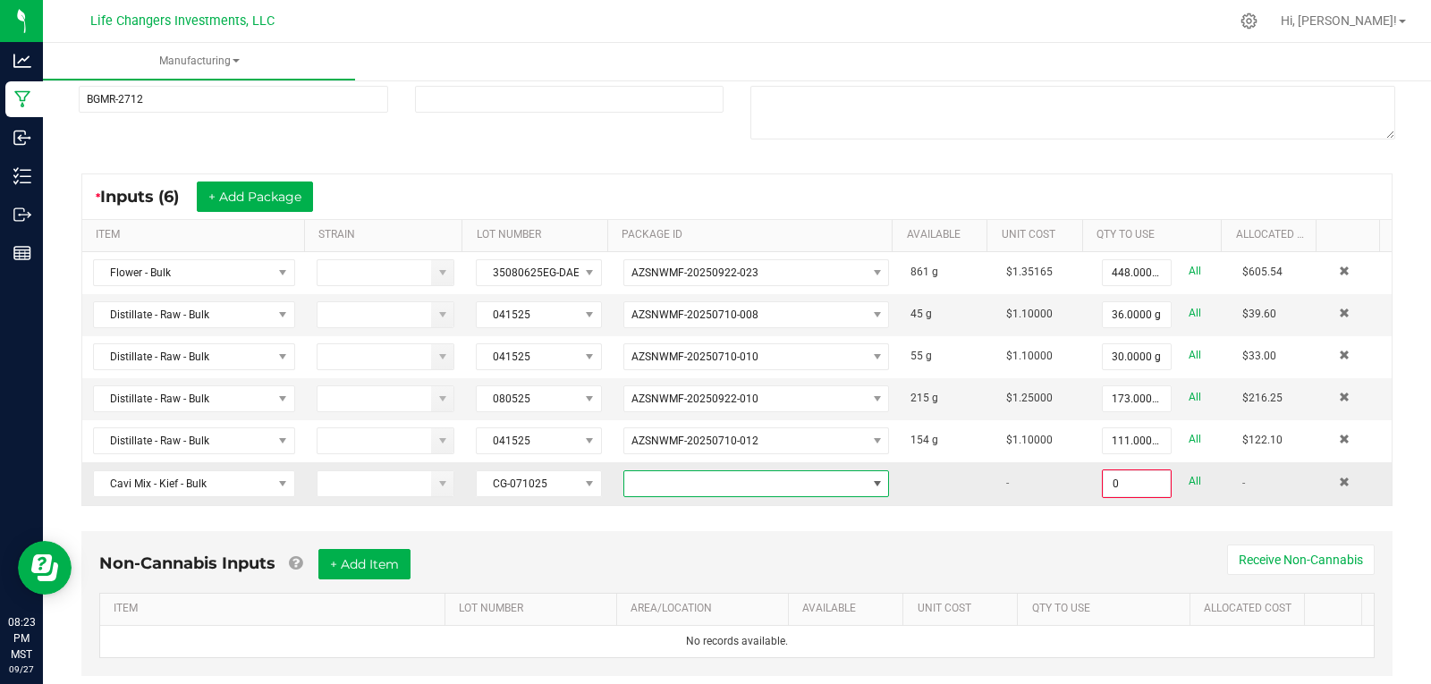
click at [662, 482] on span at bounding box center [744, 483] width 241 height 25
click at [699, 566] on li "AZSNWMF-20250722-002" at bounding box center [743, 560] width 258 height 30
click at [1130, 486] on input "0" at bounding box center [1137, 483] width 66 height 25
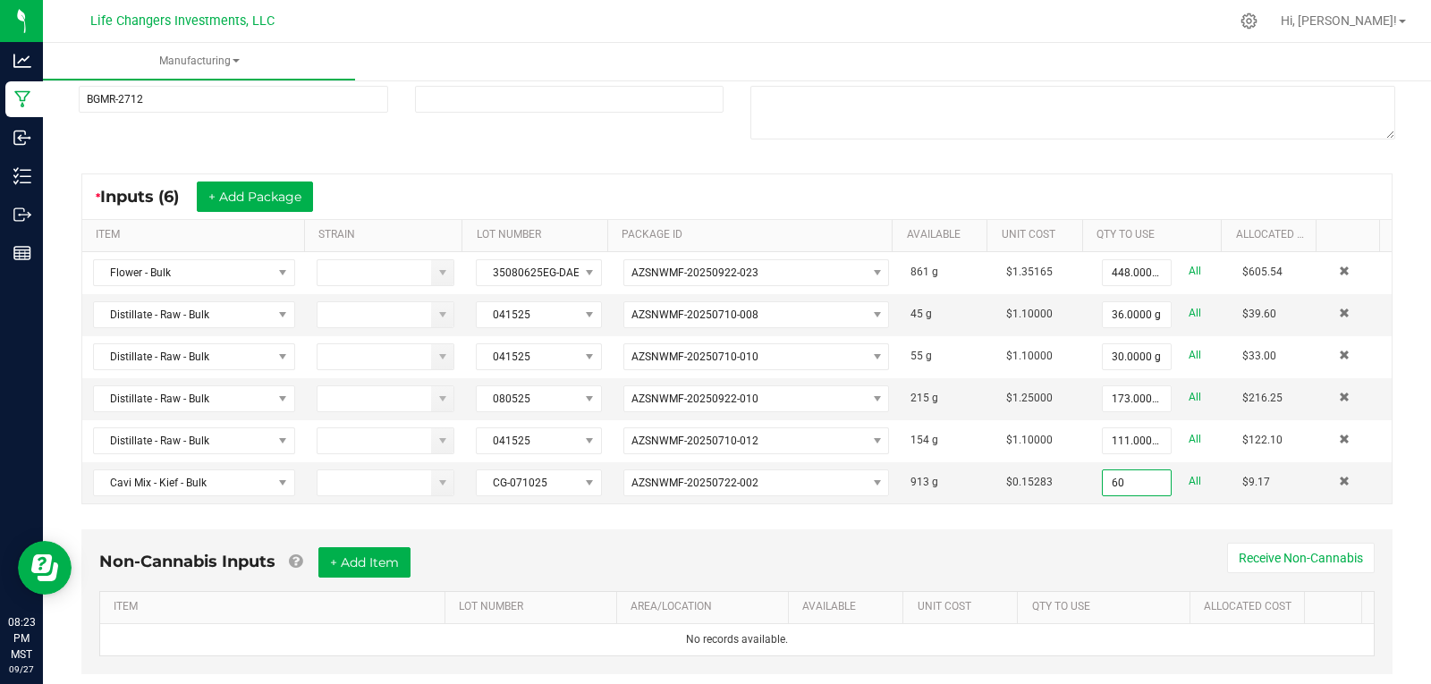
type input "60.0000 g"
click at [1122, 511] on div "* Inputs (6) + Add Package ITEM STRAIN LOT NUMBER PACKAGE ID AVAILABLE Unit Cos…" at bounding box center [736, 338] width 1343 height 363
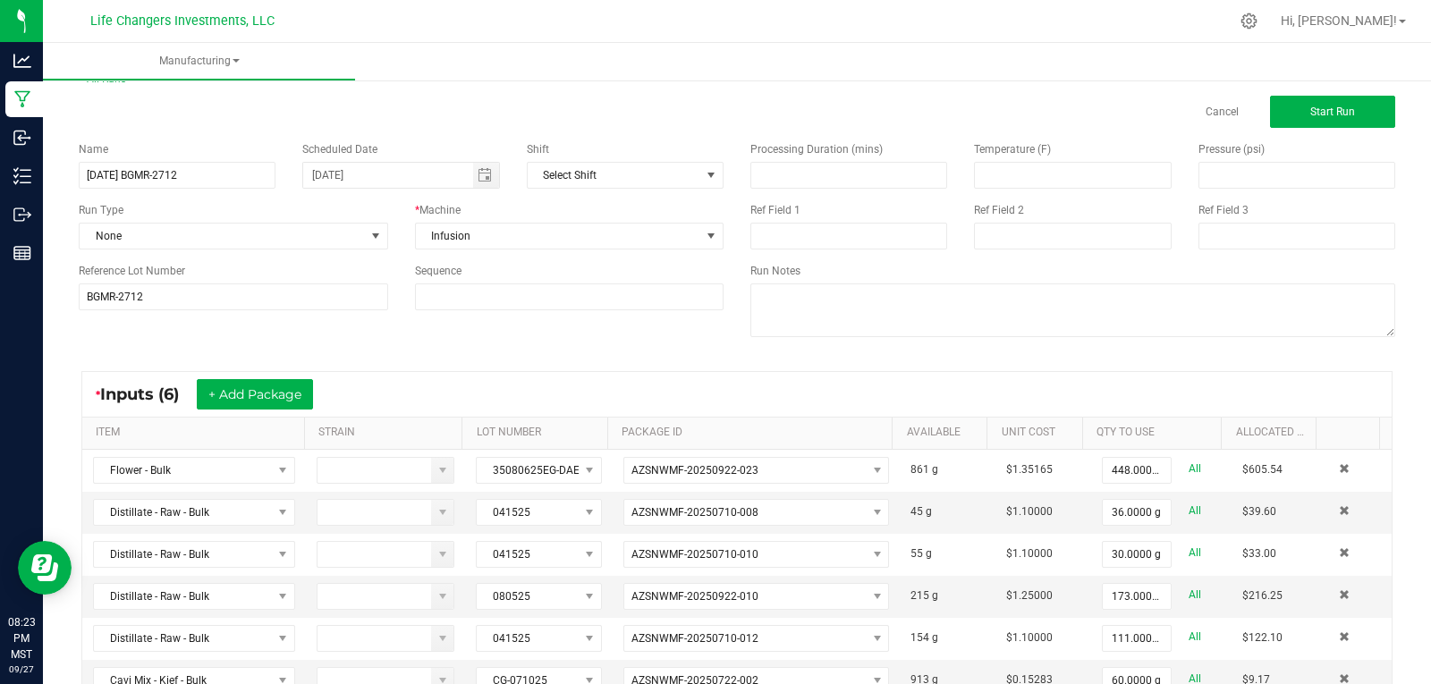
scroll to position [0, 0]
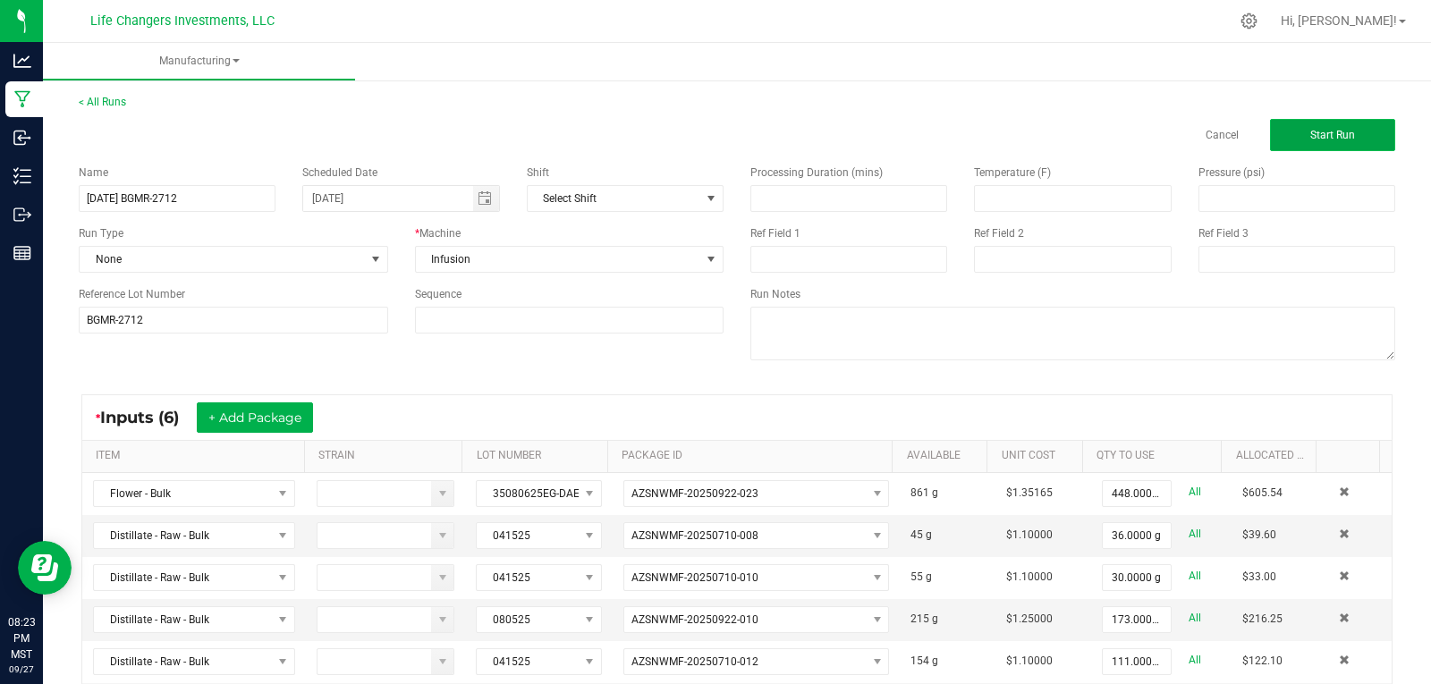
click at [1359, 137] on button "Start Run" at bounding box center [1332, 135] width 125 height 32
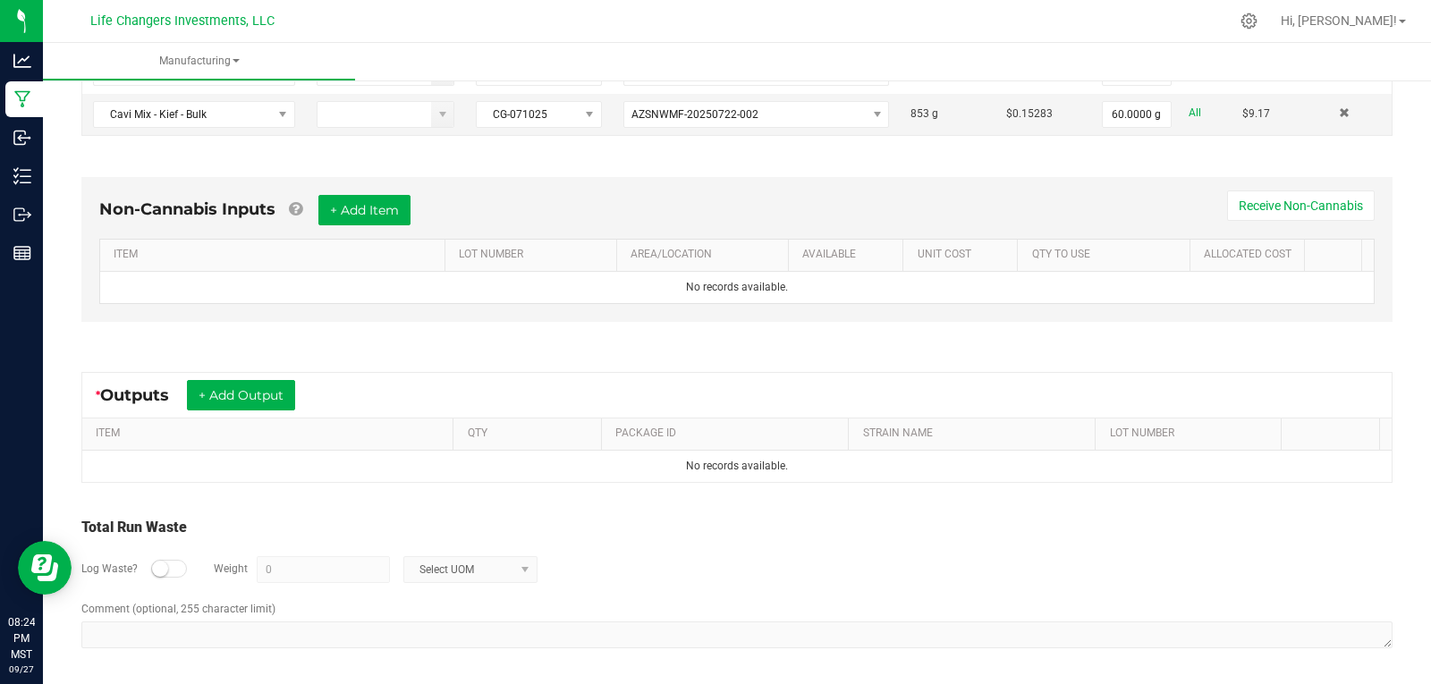
scroll to position [629, 0]
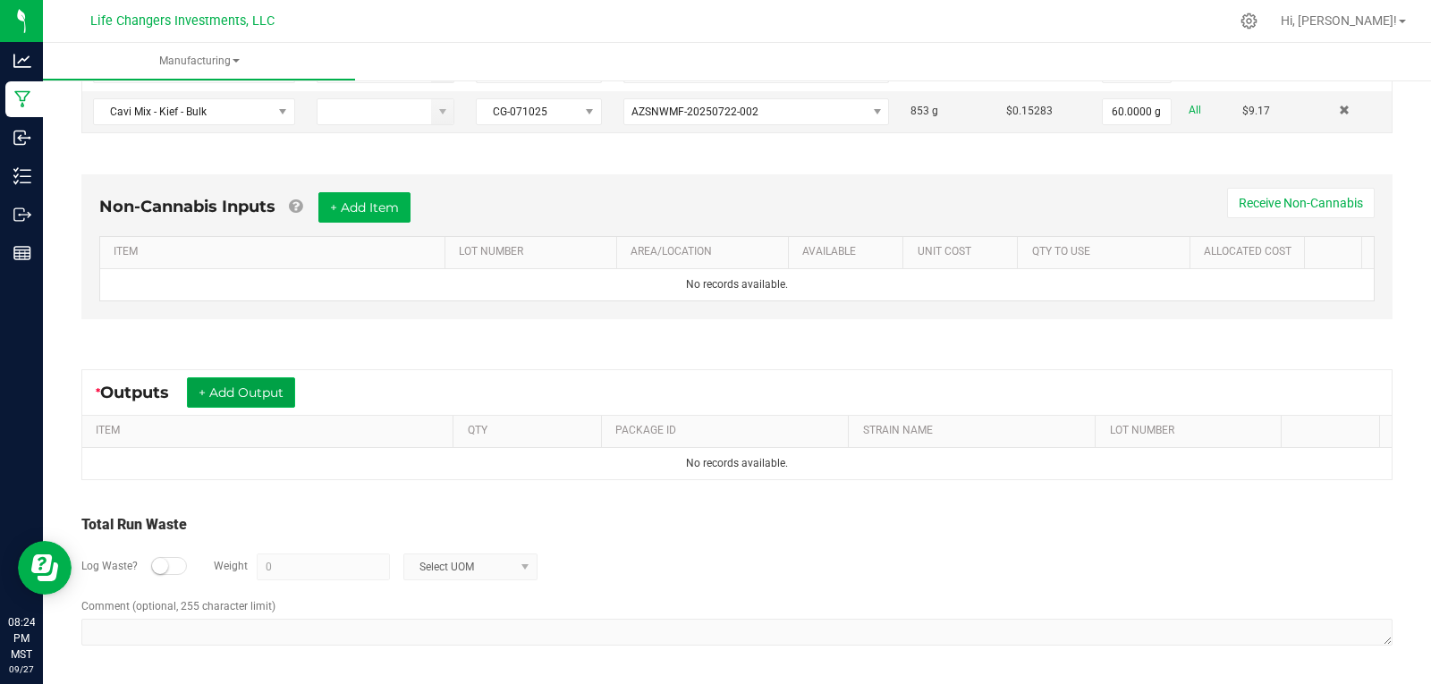
click at [250, 387] on button "+ Add Output" at bounding box center [241, 392] width 108 height 30
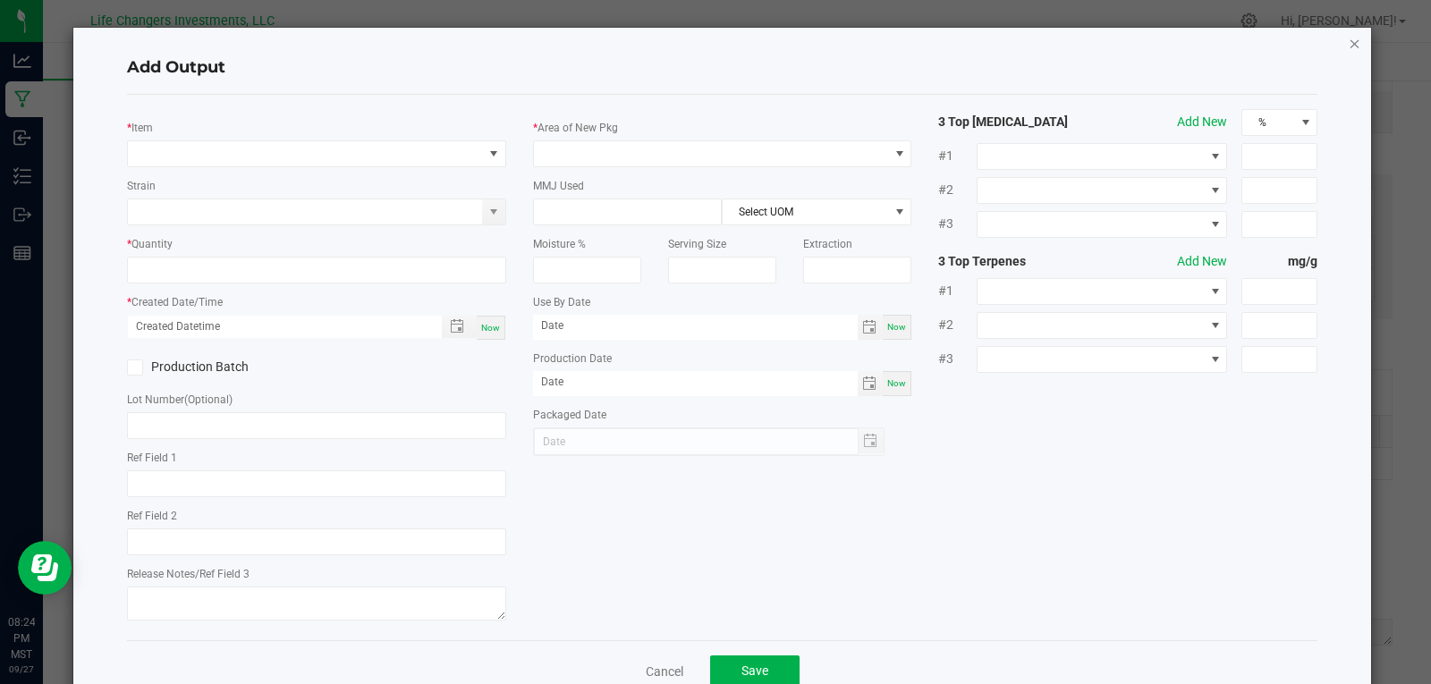
click at [1349, 38] on icon "button" at bounding box center [1355, 42] width 13 height 21
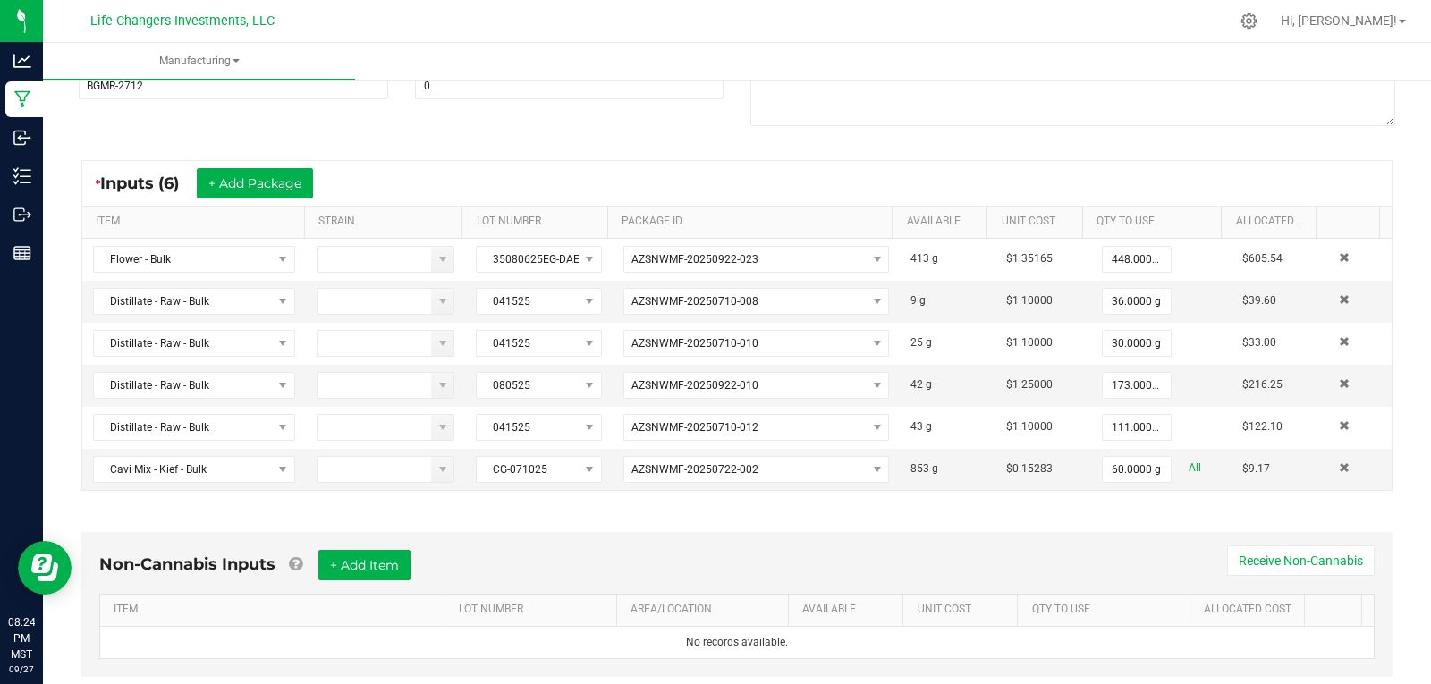
scroll to position [92, 0]
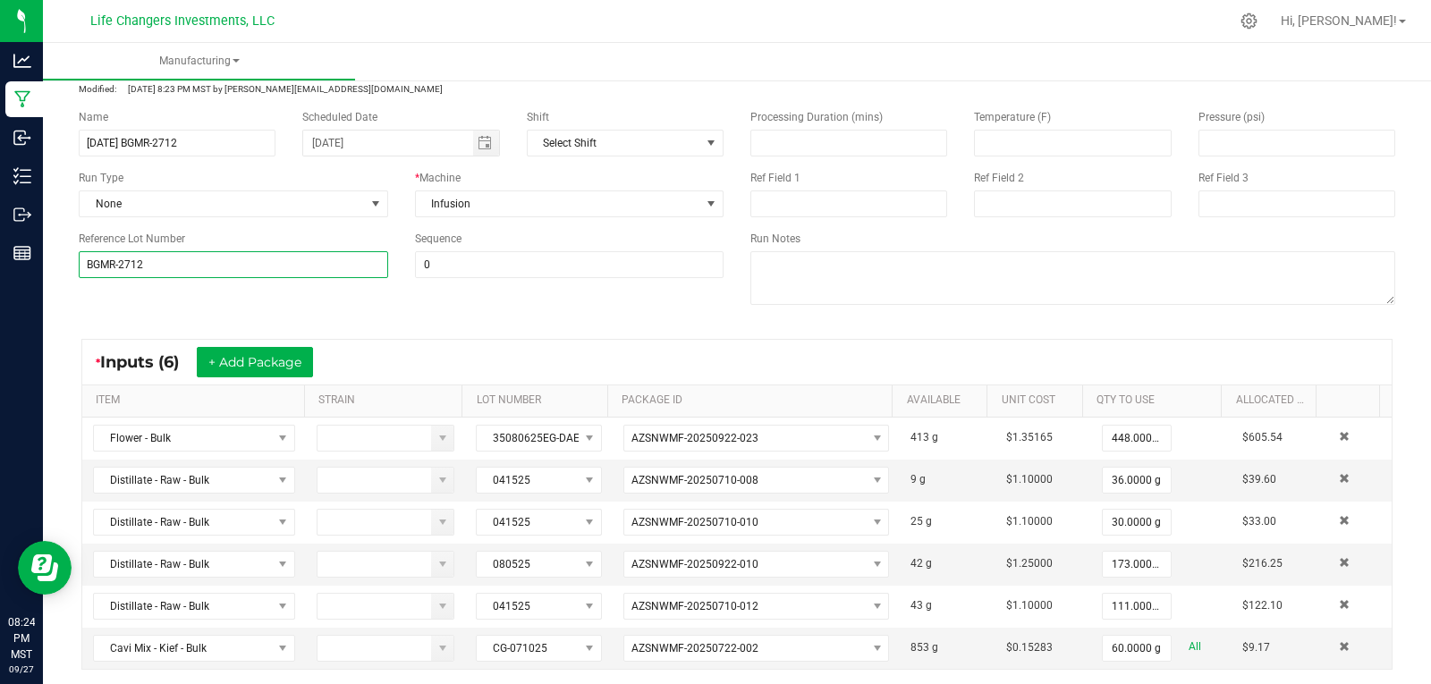
drag, startPoint x: 115, startPoint y: 266, endPoint x: 154, endPoint y: 266, distance: 38.5
click at [154, 266] on input "BGMR-2712" at bounding box center [233, 264] width 309 height 27
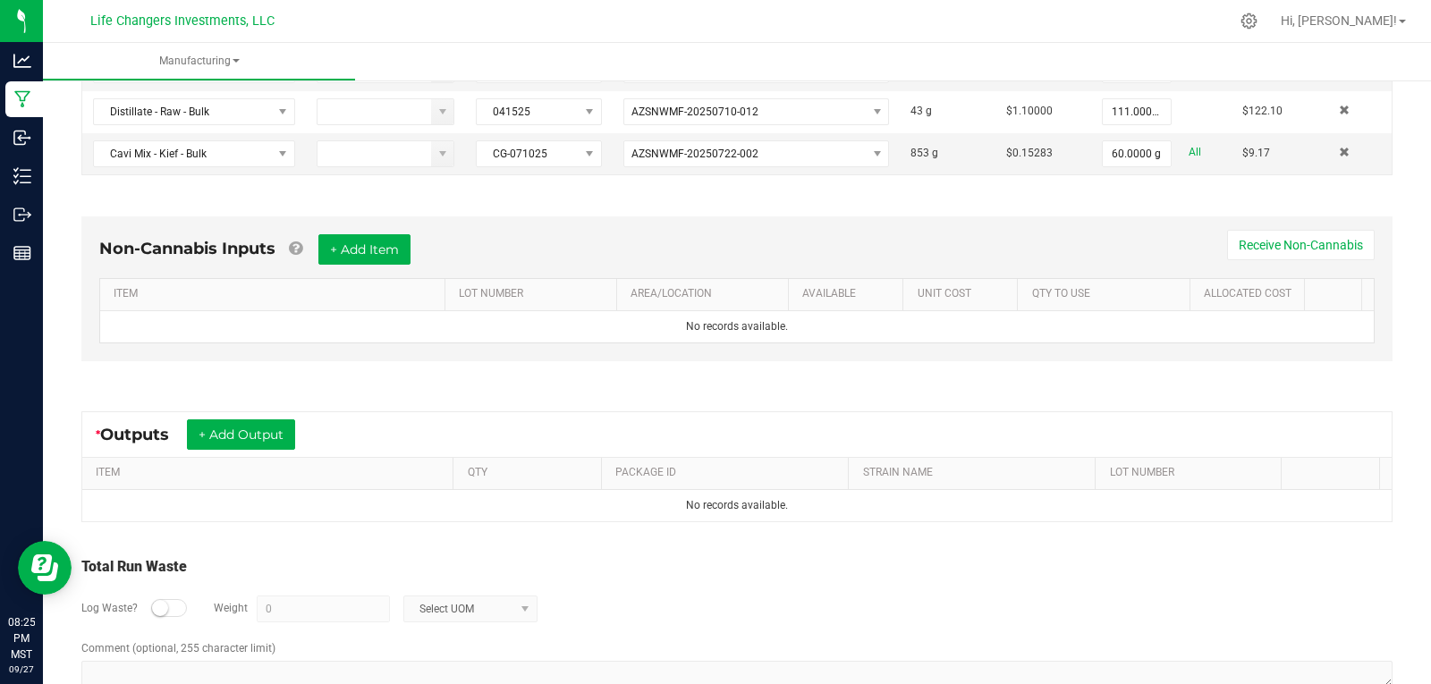
scroll to position [629, 0]
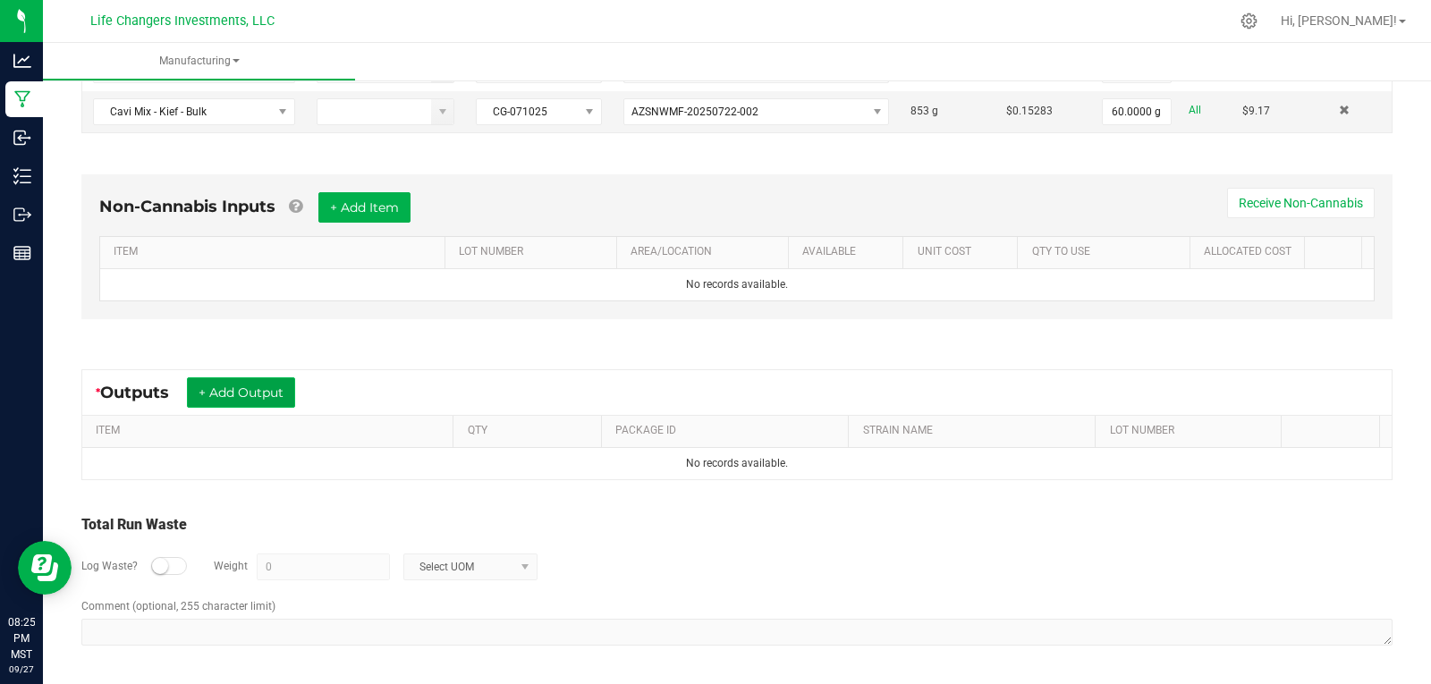
click at [247, 396] on button "+ Add Output" at bounding box center [241, 392] width 108 height 30
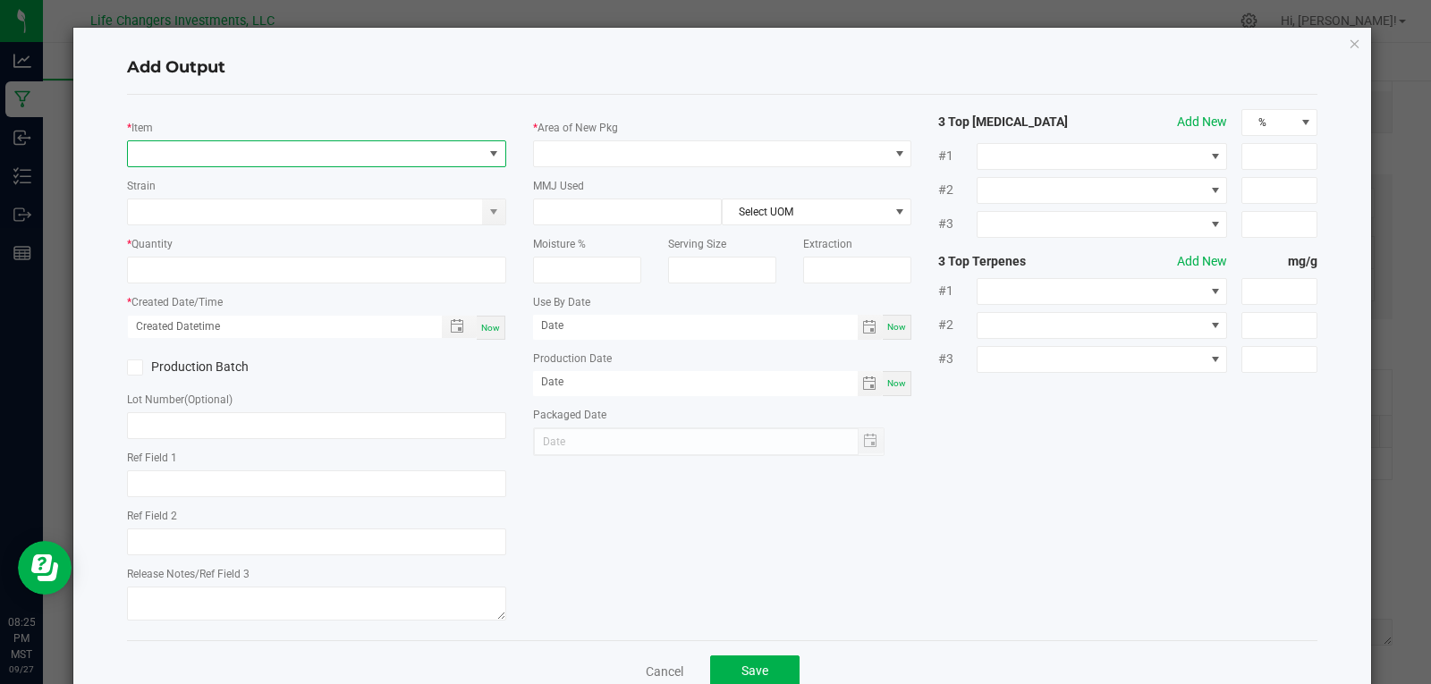
click at [174, 148] on span "NO DATA FOUND" at bounding box center [305, 153] width 355 height 25
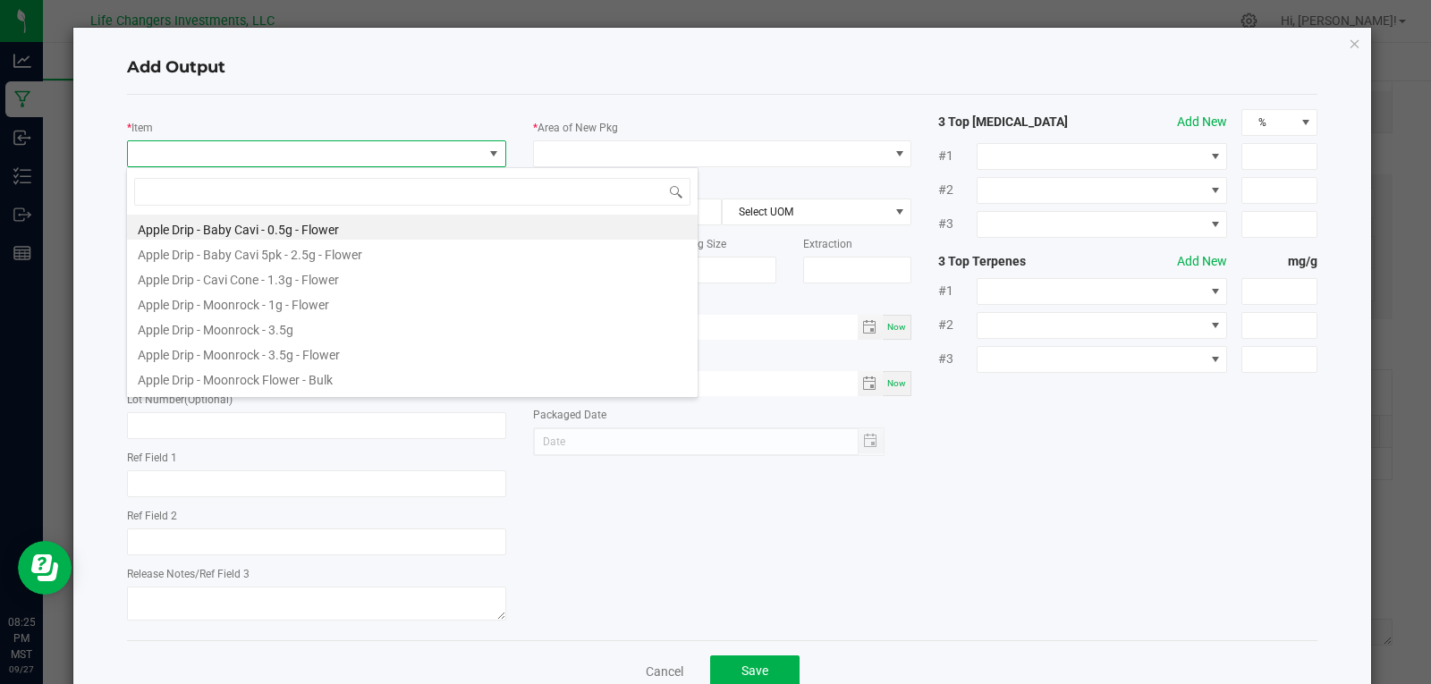
scroll to position [27, 376]
type input "GLUE"
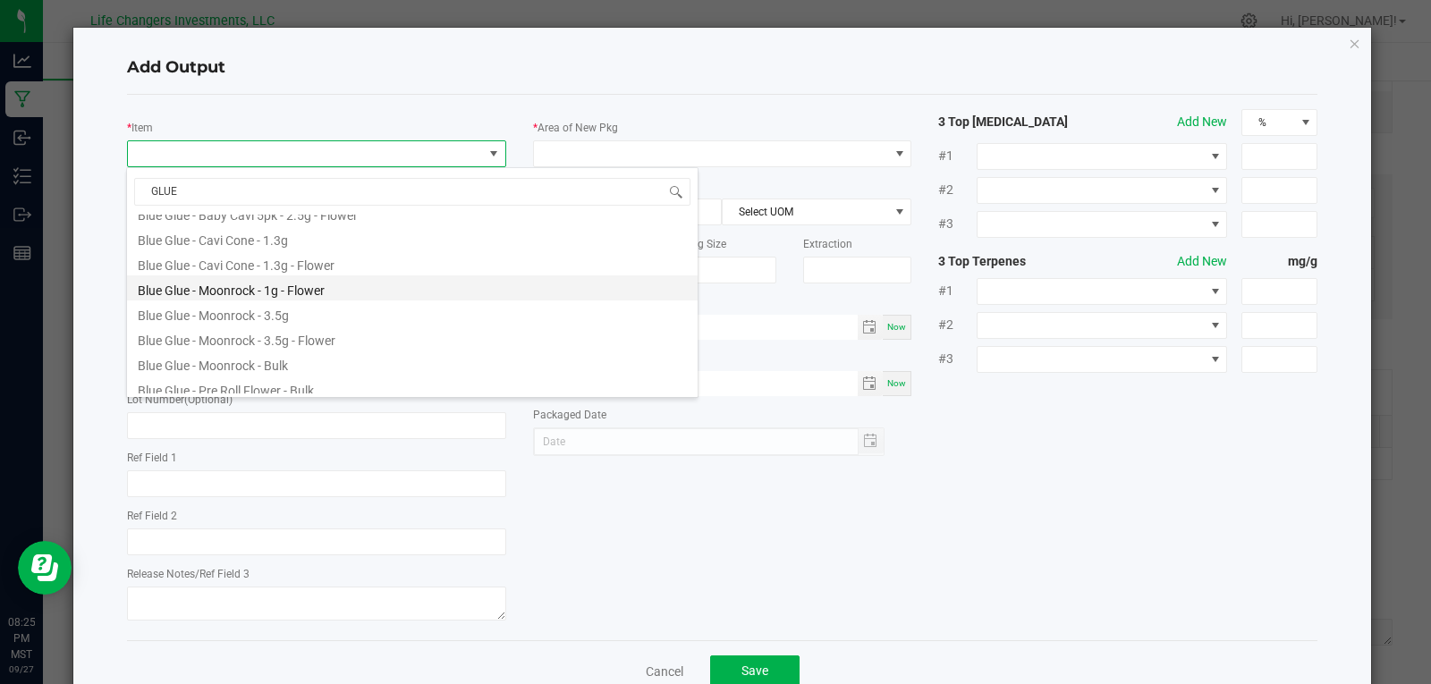
scroll to position [97, 0]
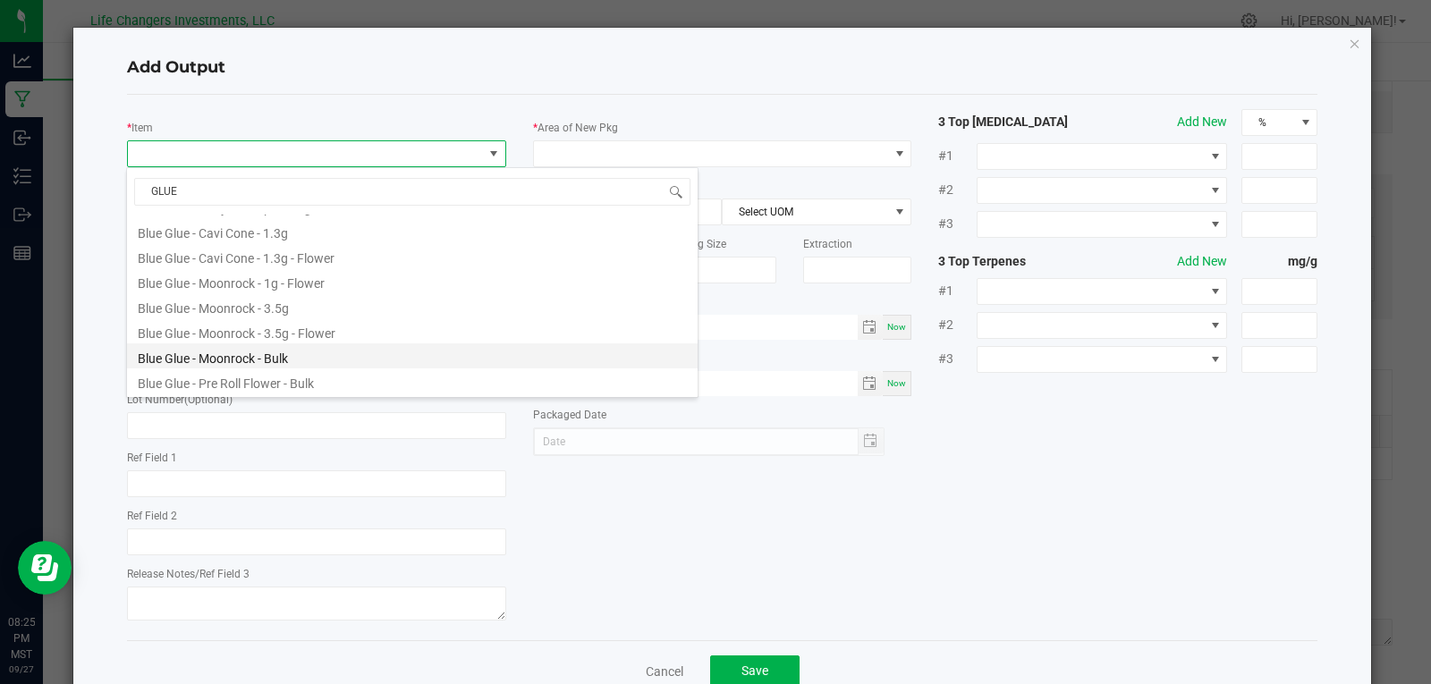
click at [234, 354] on li "Blue Glue - Moonrock - Bulk" at bounding box center [412, 355] width 571 height 25
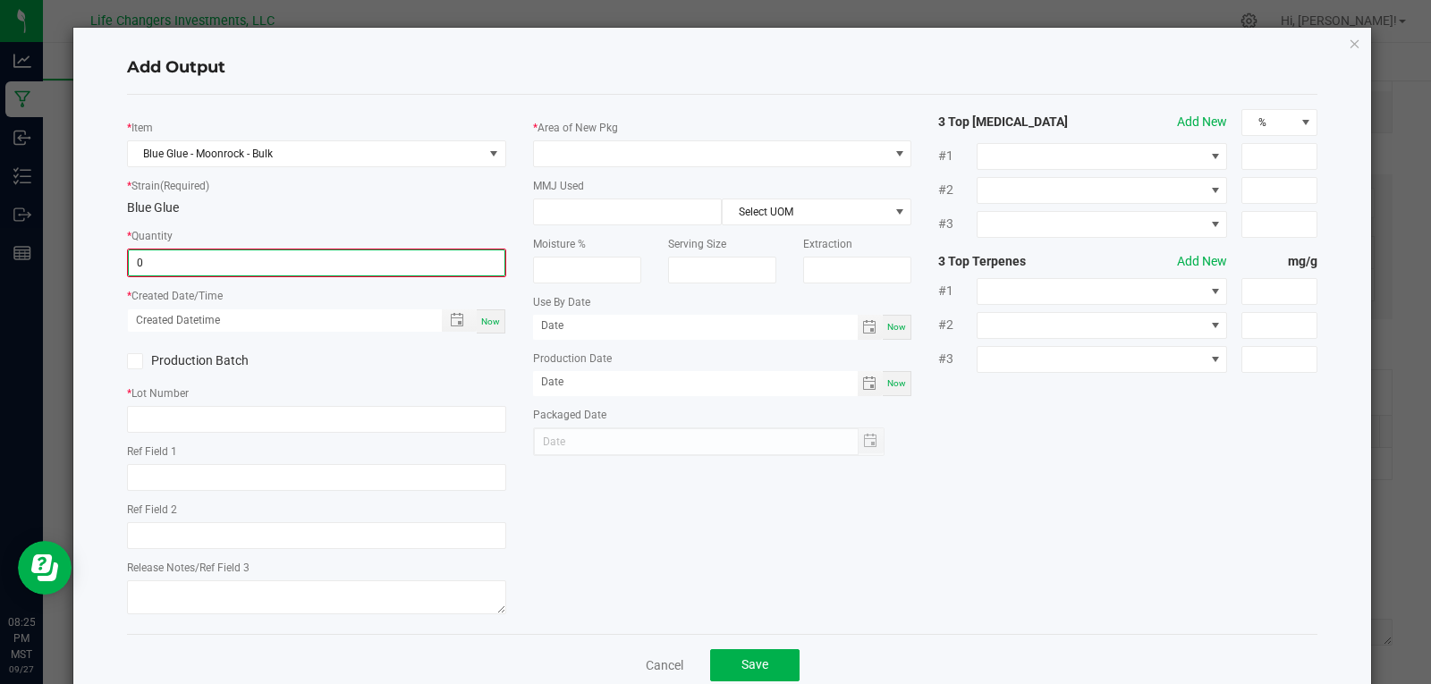
click at [208, 259] on input "0" at bounding box center [317, 262] width 376 height 25
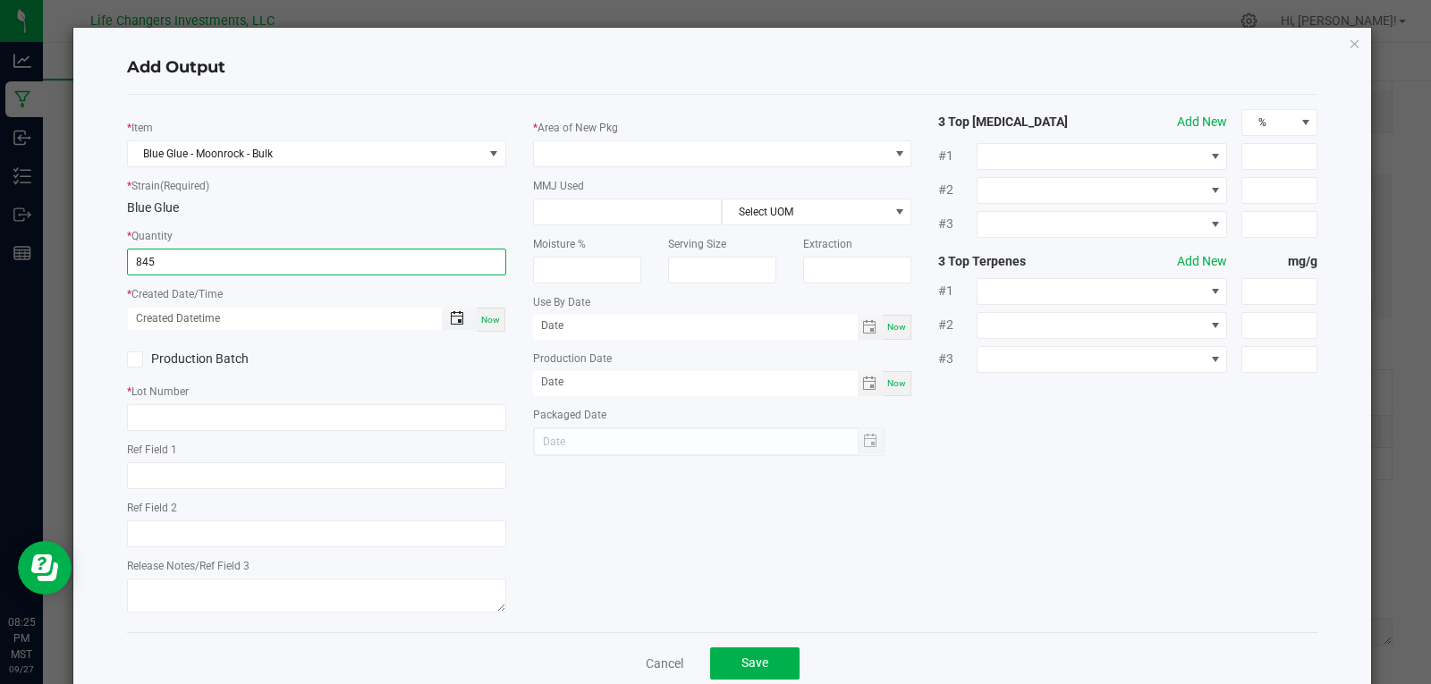
click at [450, 318] on span "Toggle popup" at bounding box center [457, 318] width 14 height 14
type input "845.0000 g"
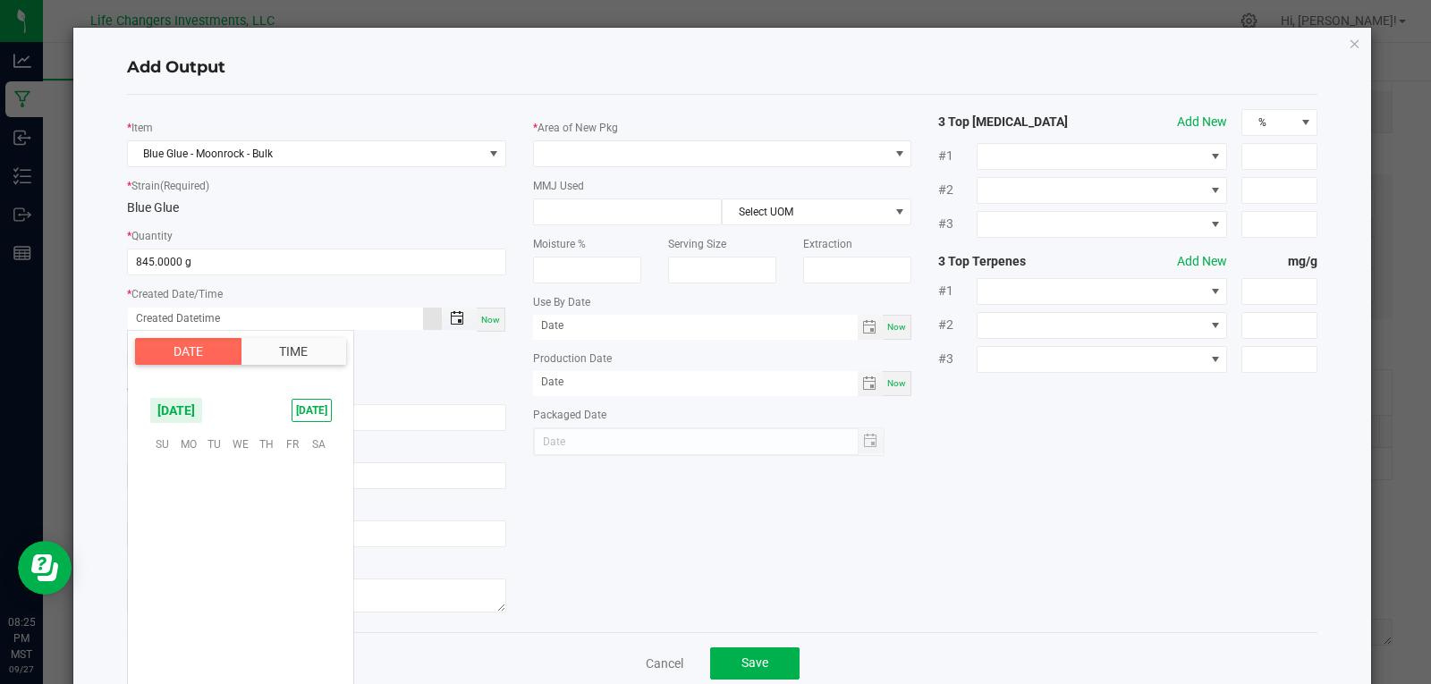
scroll to position [290066, 0]
click at [272, 553] on span "25" at bounding box center [267, 553] width 26 height 28
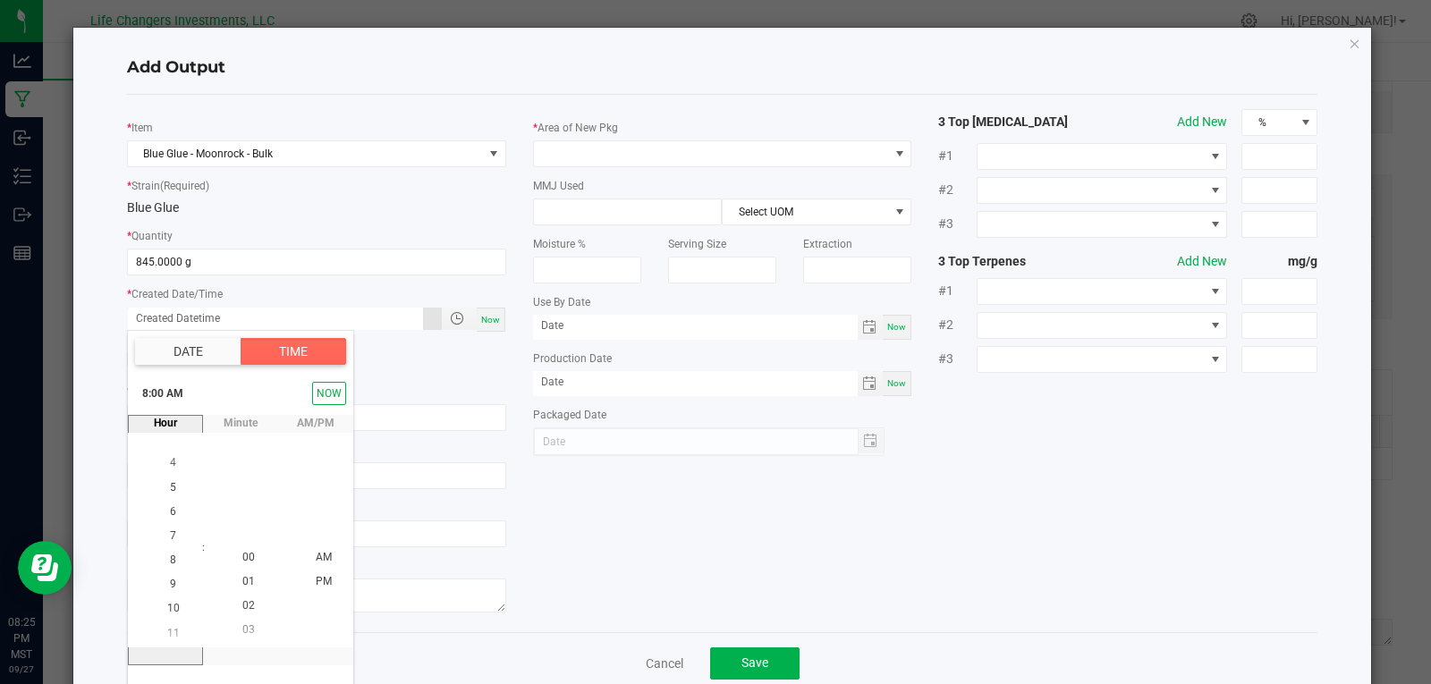
scroll to position [194, 0]
click at [170, 555] on span "8" at bounding box center [173, 558] width 6 height 13
click at [170, 582] on span "9" at bounding box center [173, 582] width 6 height 13
click at [248, 458] on li "30" at bounding box center [248, 461] width 43 height 24
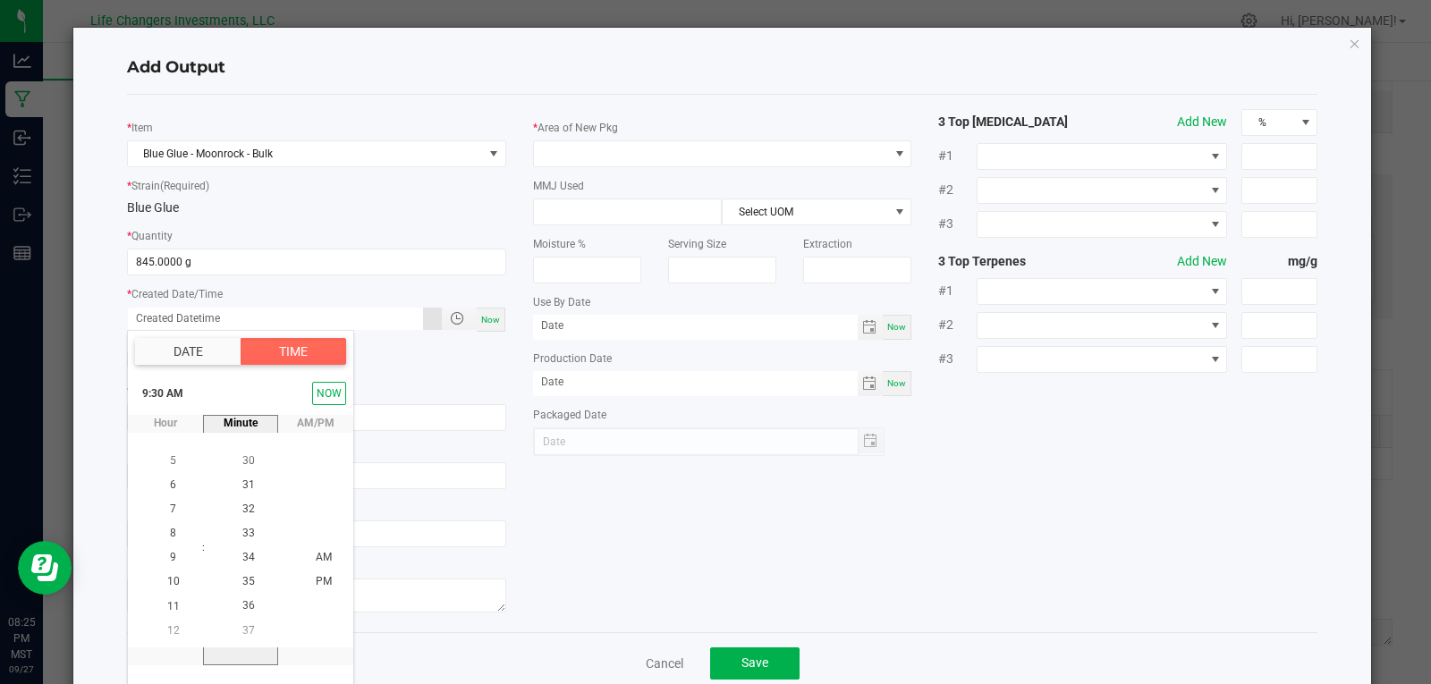
scroll to position [729, 0]
click at [316, 557] on span "AM" at bounding box center [324, 557] width 16 height 13
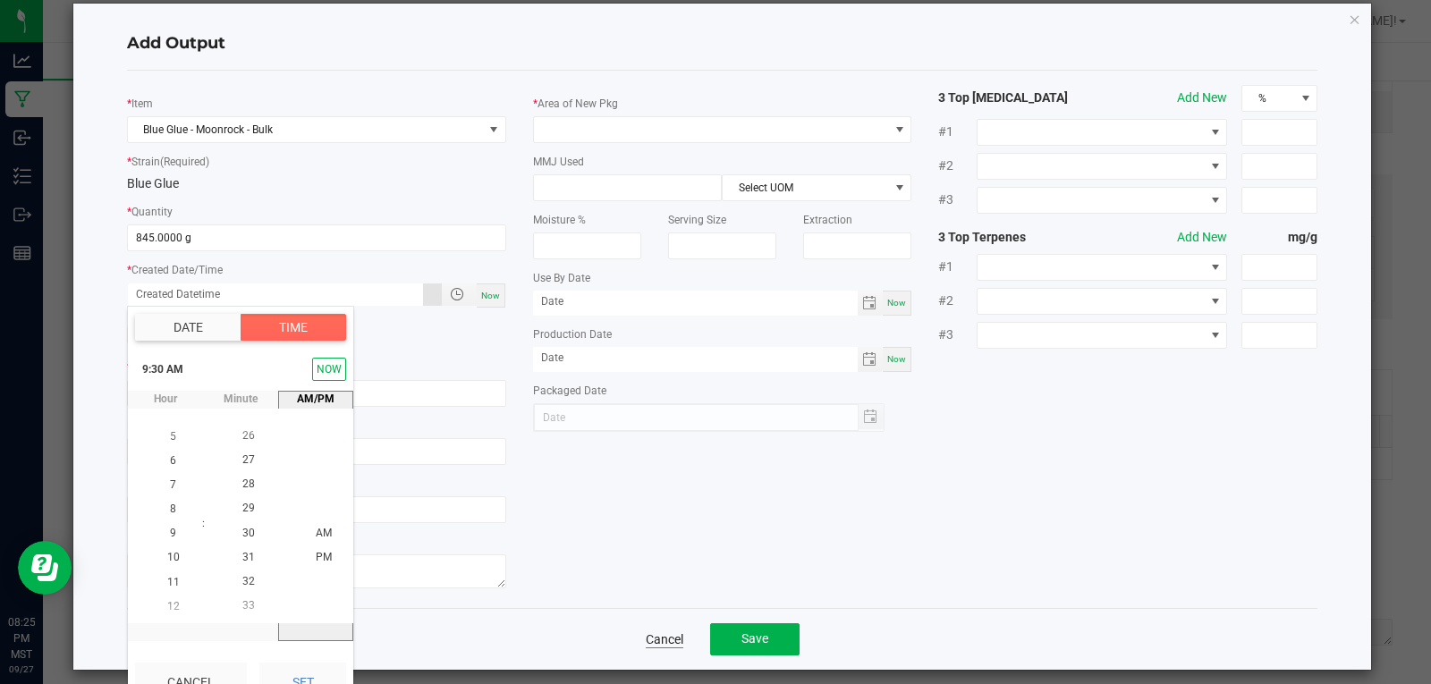
scroll to position [38, 0]
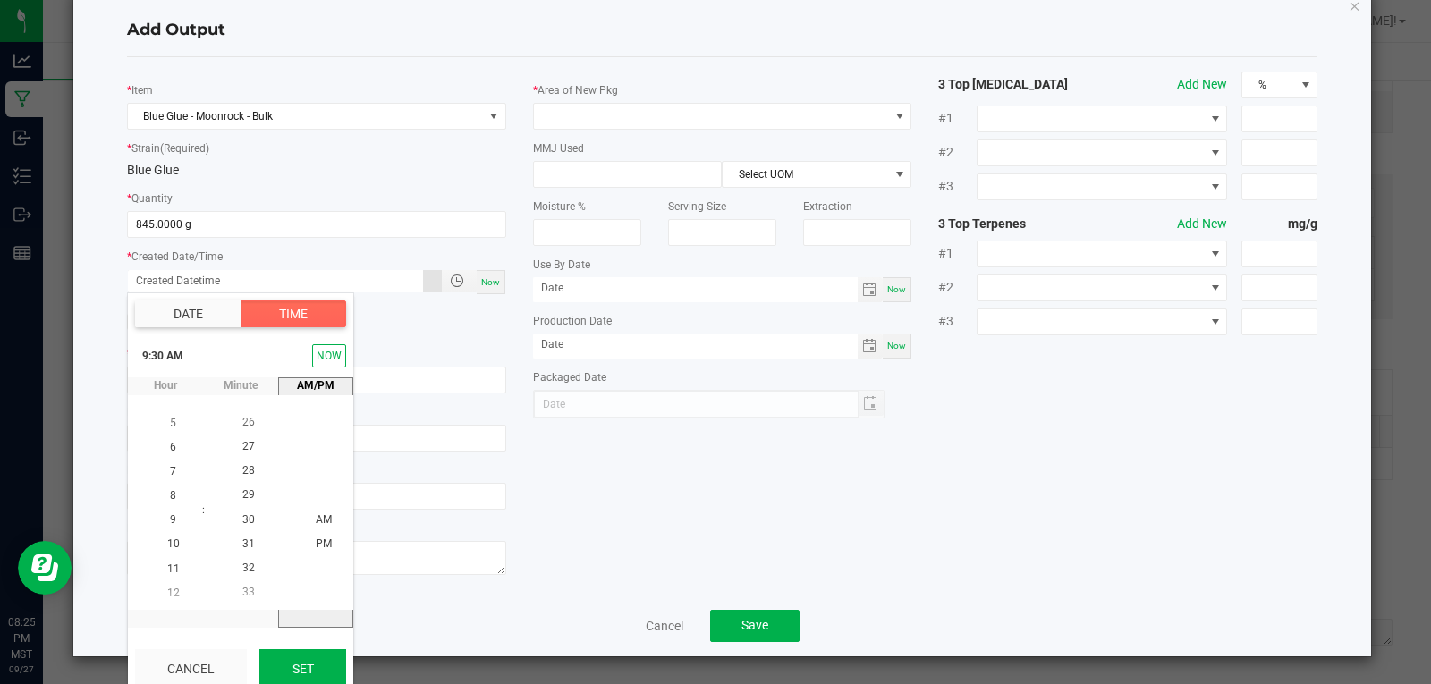
click at [301, 663] on button "Set" at bounding box center [302, 668] width 87 height 39
type input "09/25/2025 9:30 AM"
type input "09/25/2025"
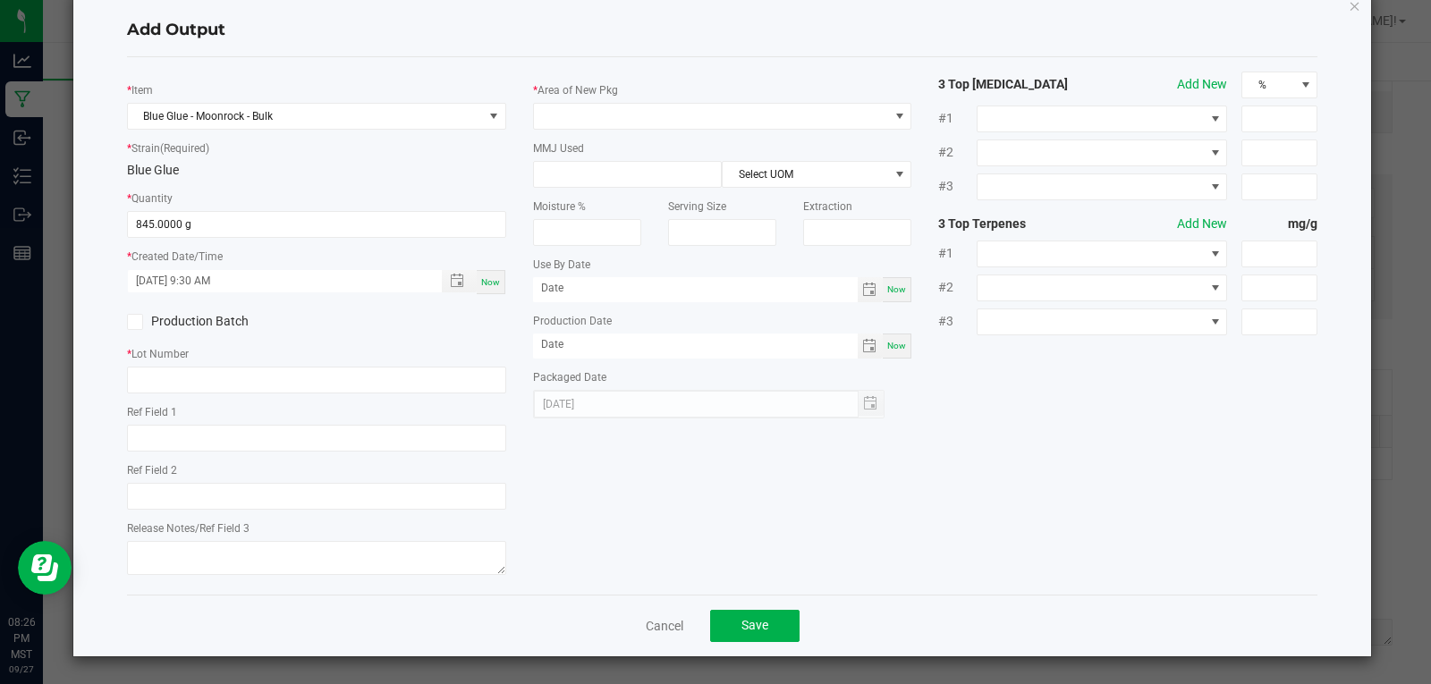
click at [137, 322] on icon at bounding box center [135, 322] width 12 height 0
click at [0, 0] on input "Production Batch" at bounding box center [0, 0] width 0 height 0
click at [176, 378] on input "text" at bounding box center [316, 380] width 379 height 27
paste input "BGMR-2712"
type input "BGMR-2712"
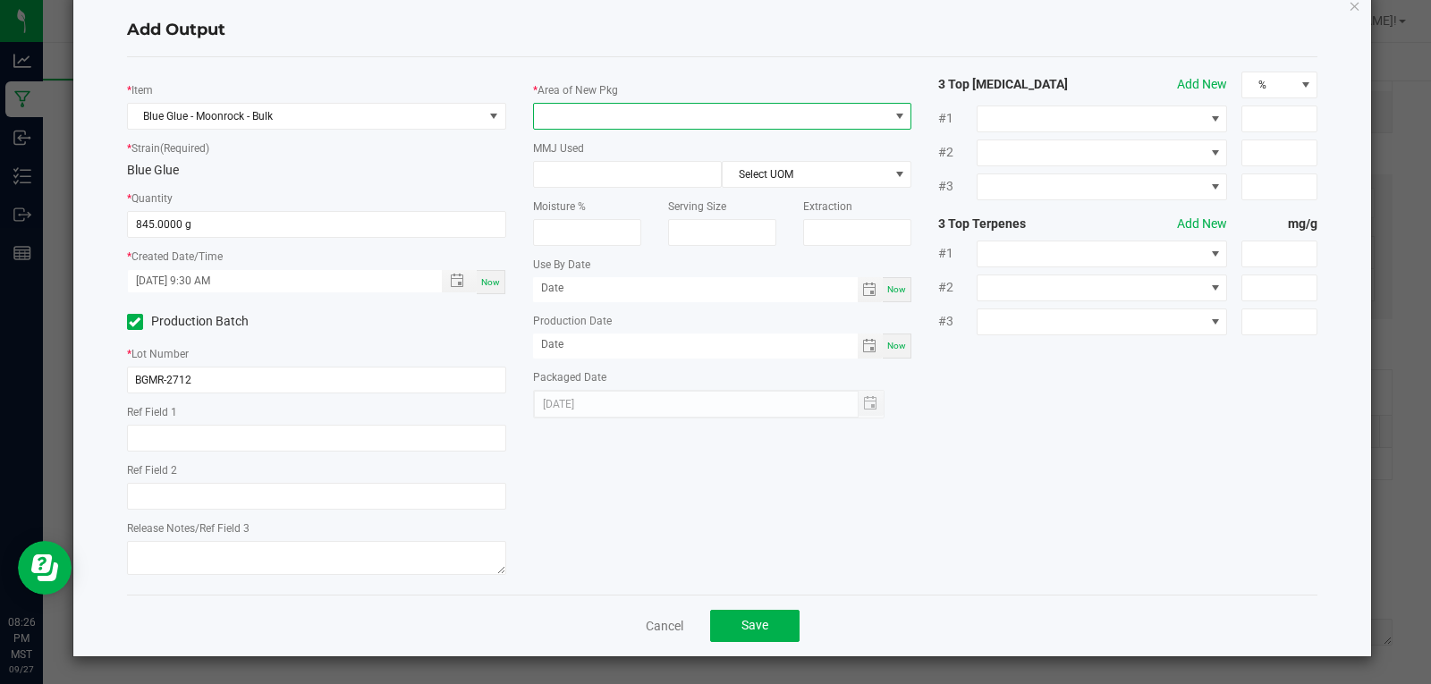
click at [636, 112] on span at bounding box center [711, 116] width 355 height 25
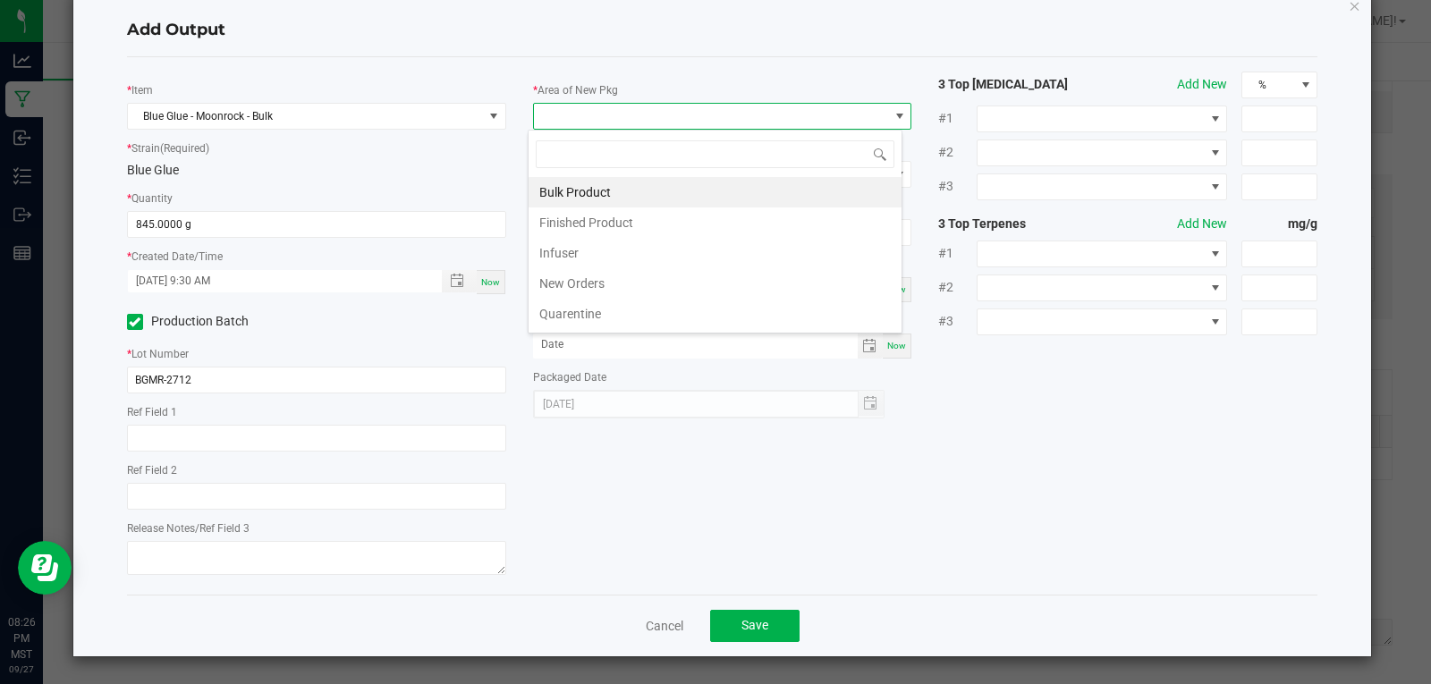
scroll to position [27, 376]
click at [605, 194] on li "Bulk Product" at bounding box center [715, 192] width 373 height 30
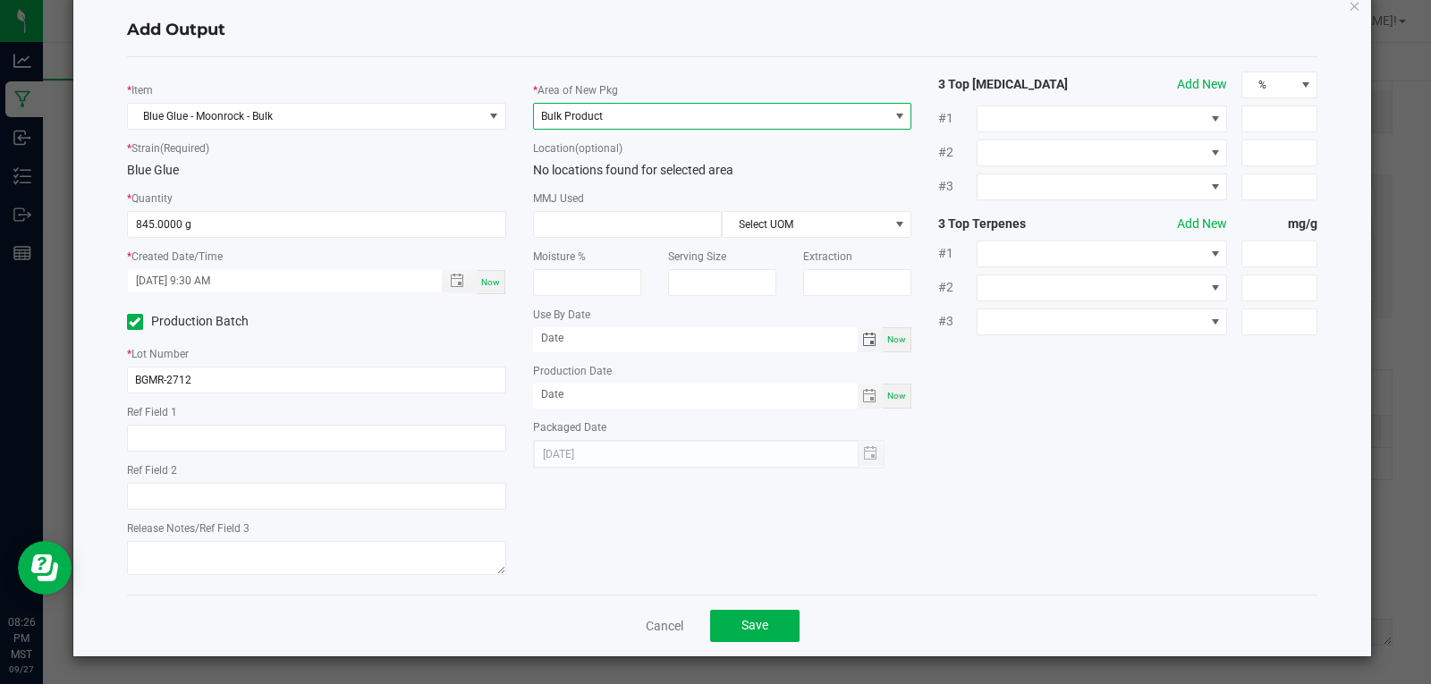
click at [862, 342] on span "Toggle calendar" at bounding box center [869, 340] width 14 height 14
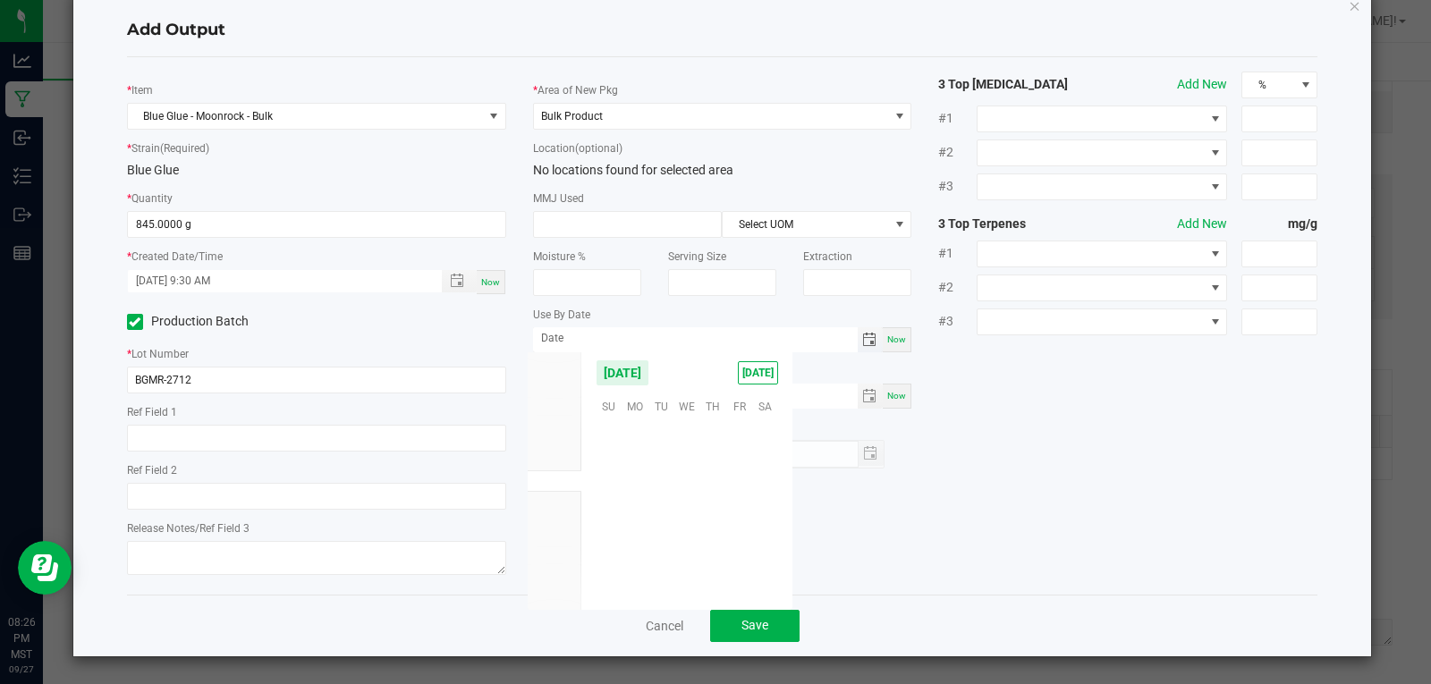
scroll to position [290066, 0]
click at [649, 374] on span "September 2025" at bounding box center [623, 373] width 54 height 27
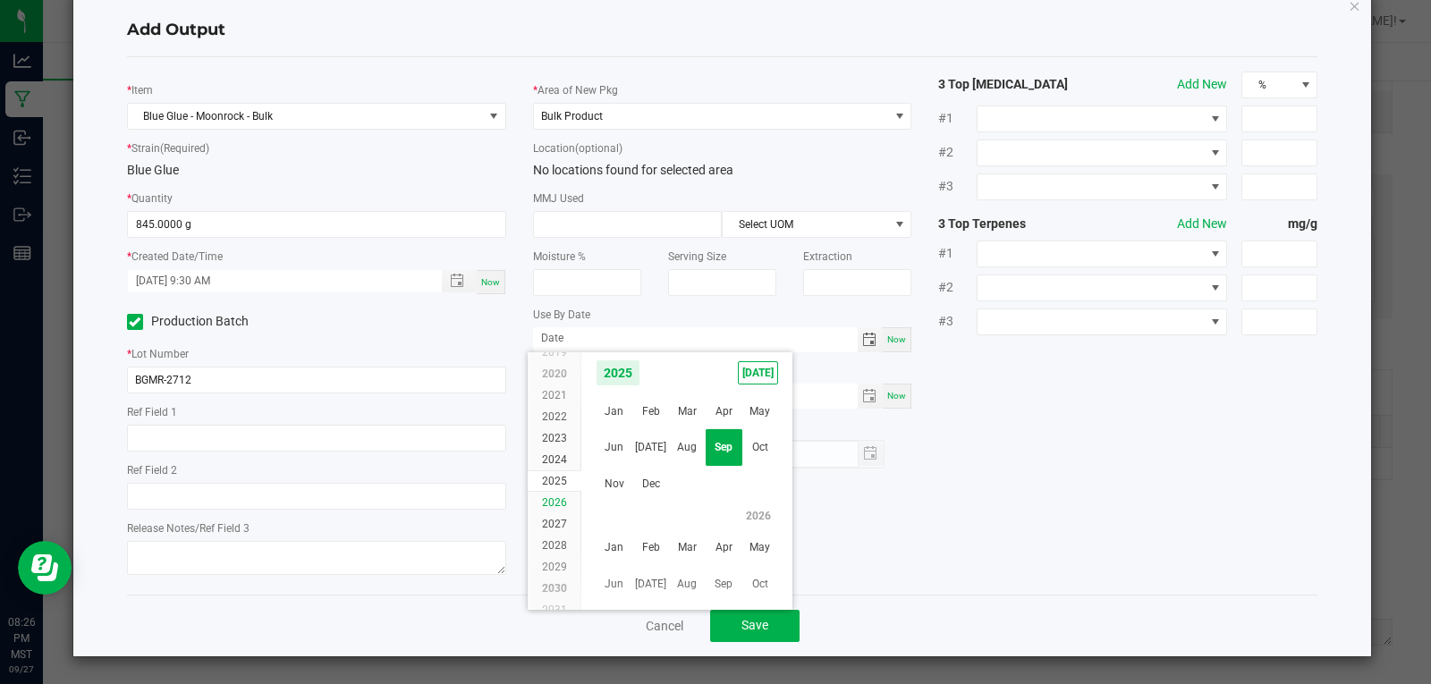
click at [558, 500] on span "2026" at bounding box center [554, 502] width 25 height 13
click at [724, 453] on span "Sep" at bounding box center [724, 448] width 37 height 37
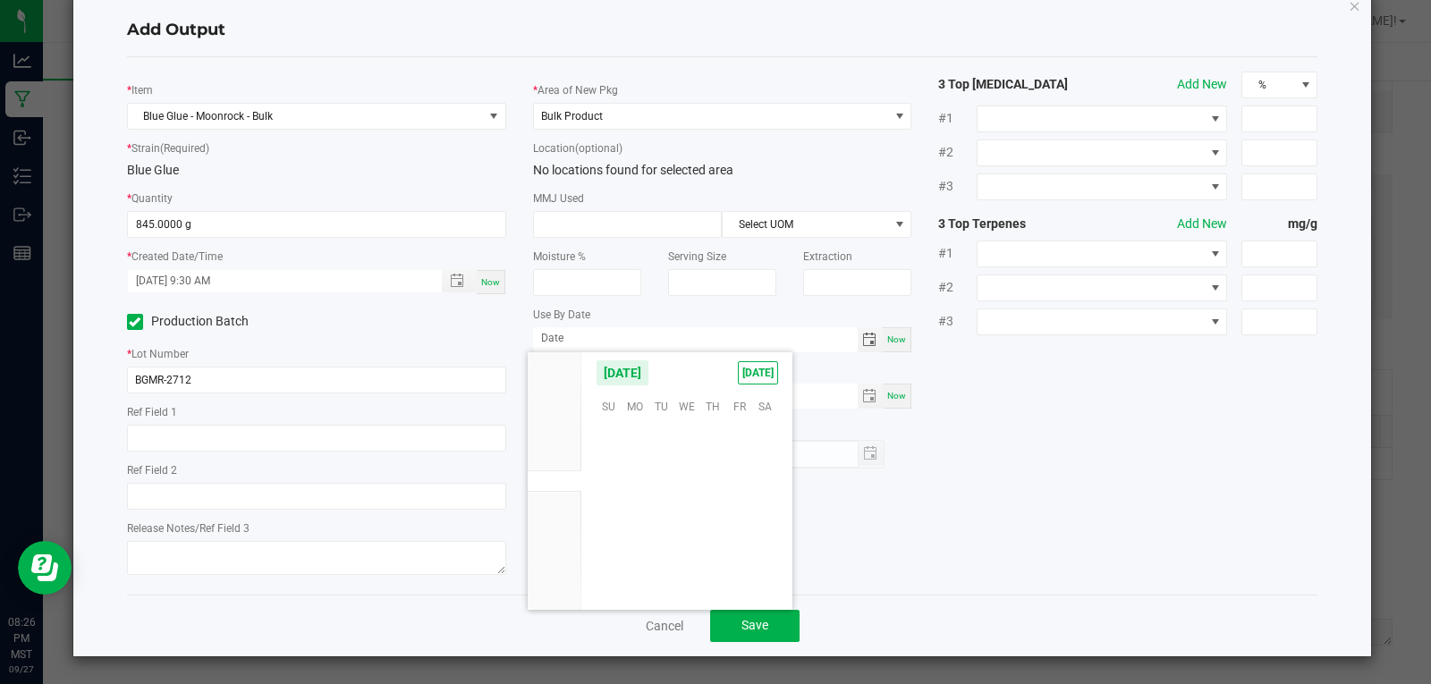
scroll to position [292373, 0]
click at [739, 513] on span "25" at bounding box center [739, 517] width 26 height 28
type input "09/25/2026"
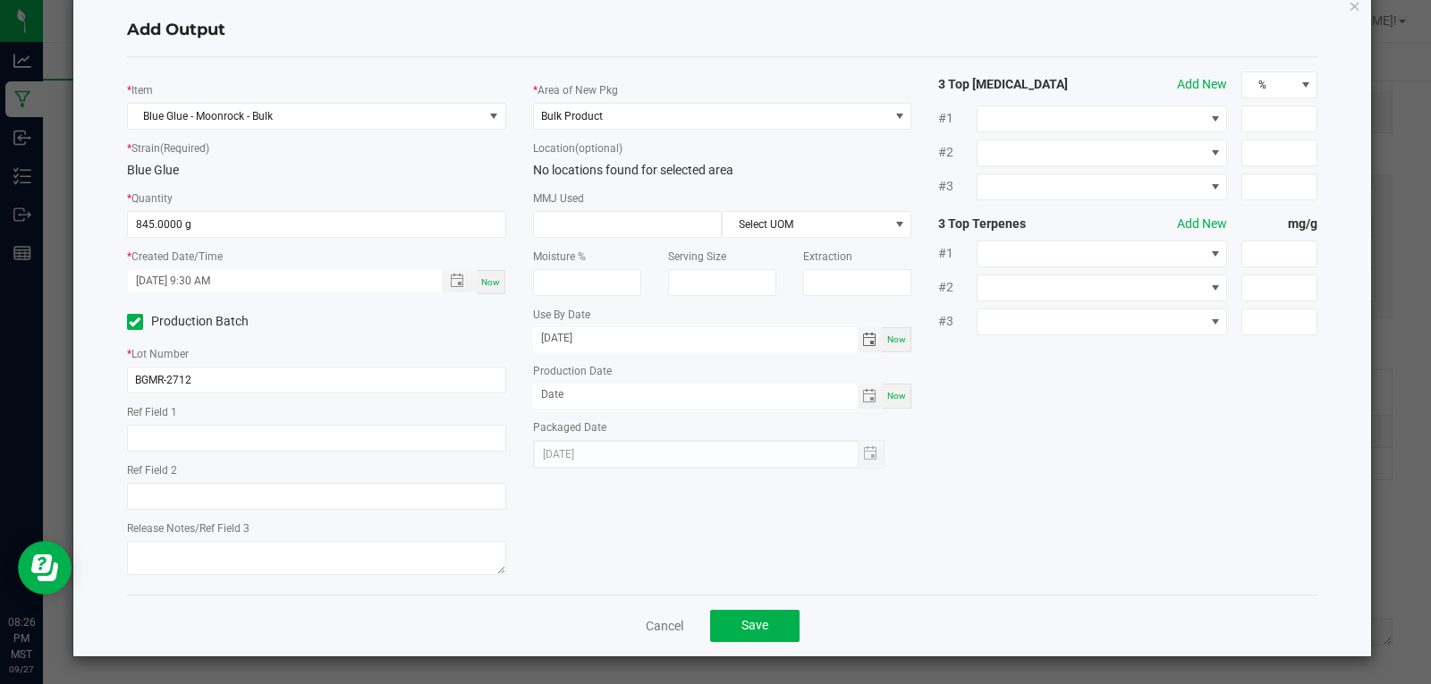
click at [879, 530] on div "* Item Blue Glue - Moonrock - Bulk * Strain (Required) Blue Glue * Quantity 845…" at bounding box center [723, 326] width 1218 height 509
click at [862, 397] on span "Toggle calendar" at bounding box center [869, 396] width 14 height 14
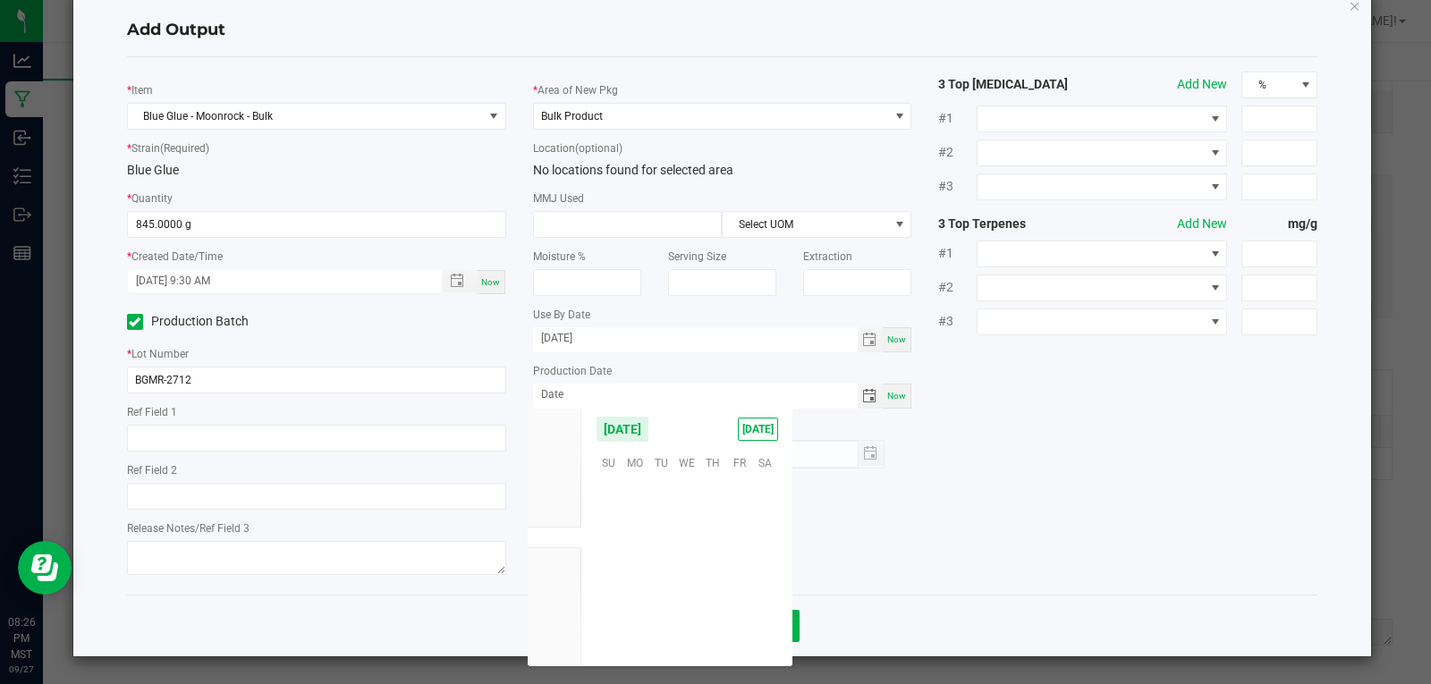
scroll to position [290066, 0]
click at [708, 572] on span "25" at bounding box center [713, 572] width 26 height 28
type input "09/25/2025"
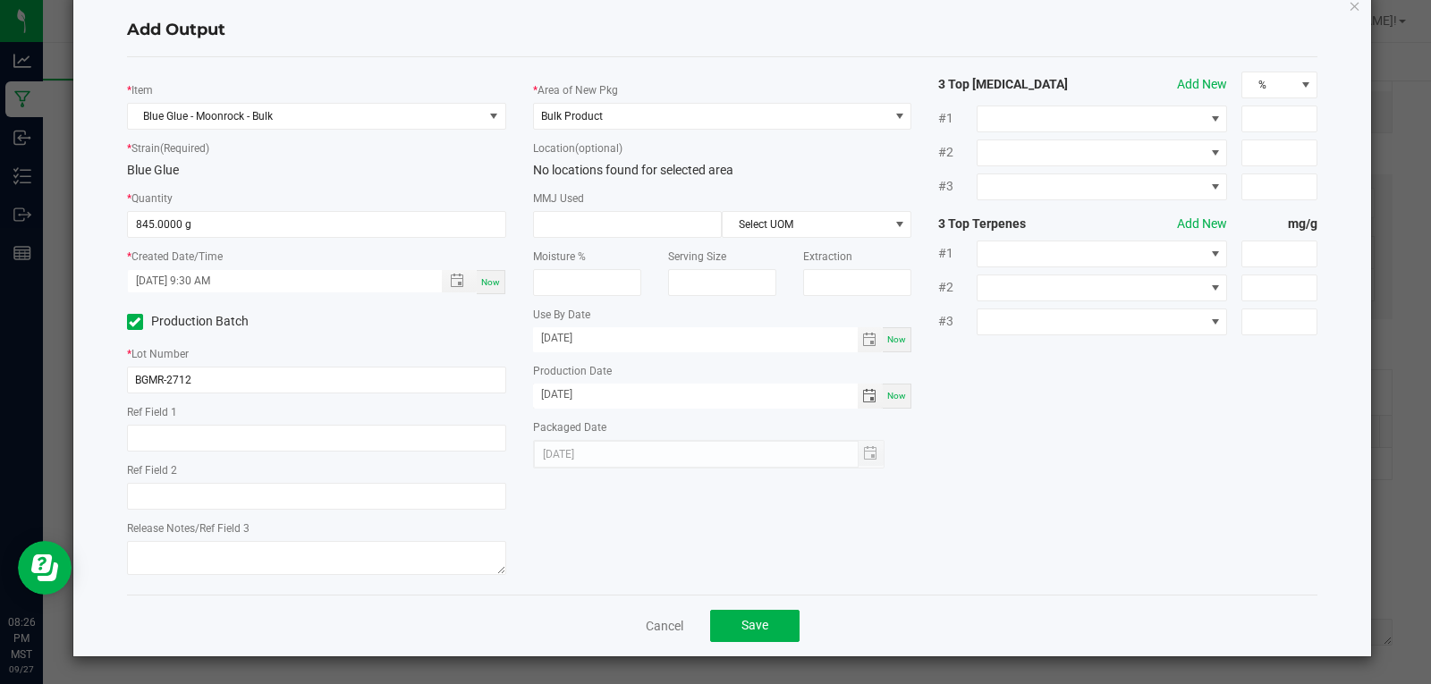
click at [1005, 547] on div "* Item Blue Glue - Moonrock - Bulk * Strain (Required) Blue Glue * Quantity 845…" at bounding box center [723, 326] width 1218 height 509
click at [748, 626] on span "Save" at bounding box center [754, 625] width 27 height 14
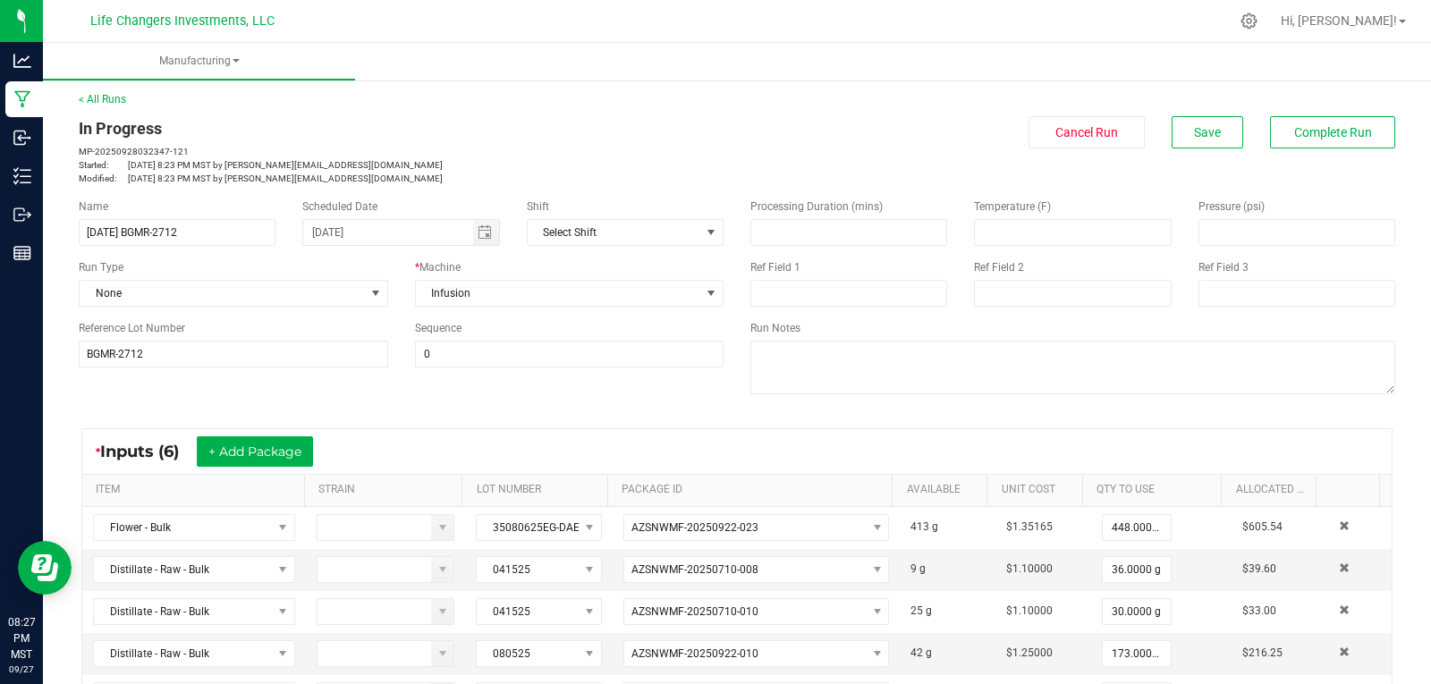
scroll to position [0, 0]
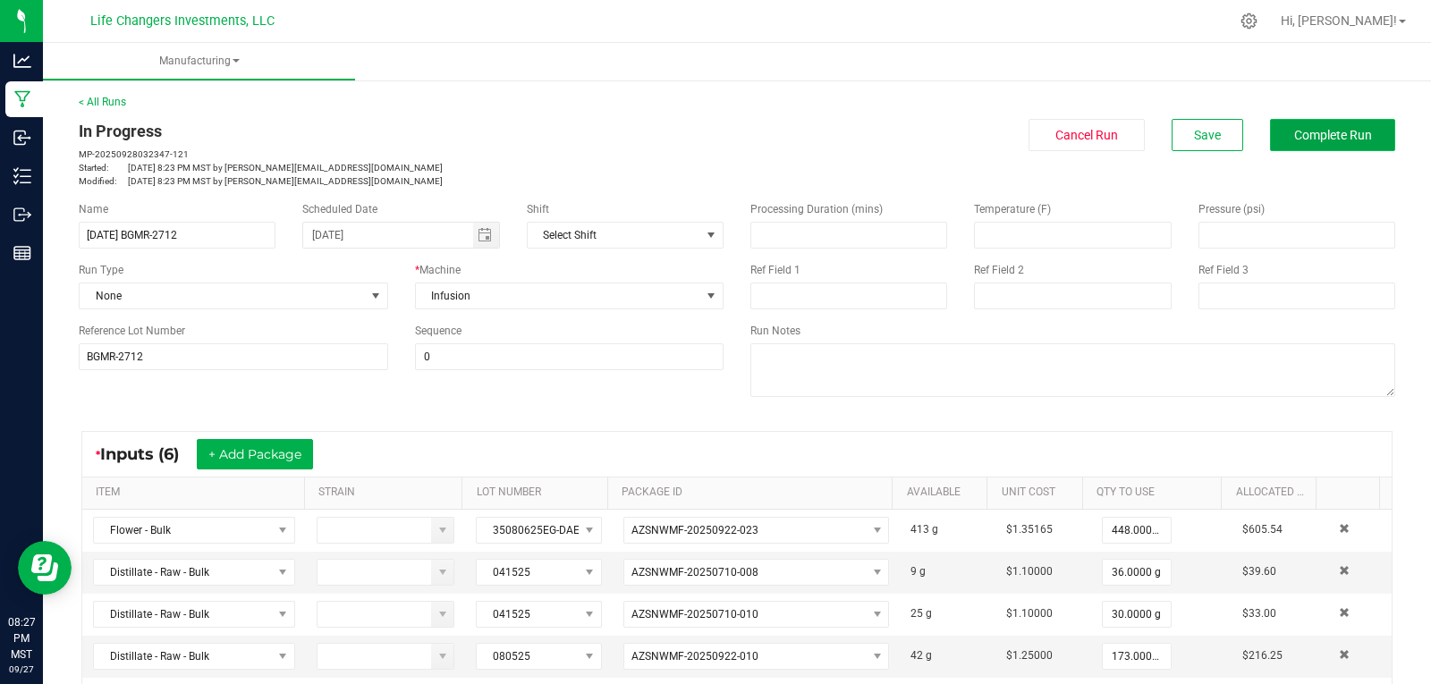
click at [1327, 134] on span "Complete Run" at bounding box center [1333, 135] width 78 height 14
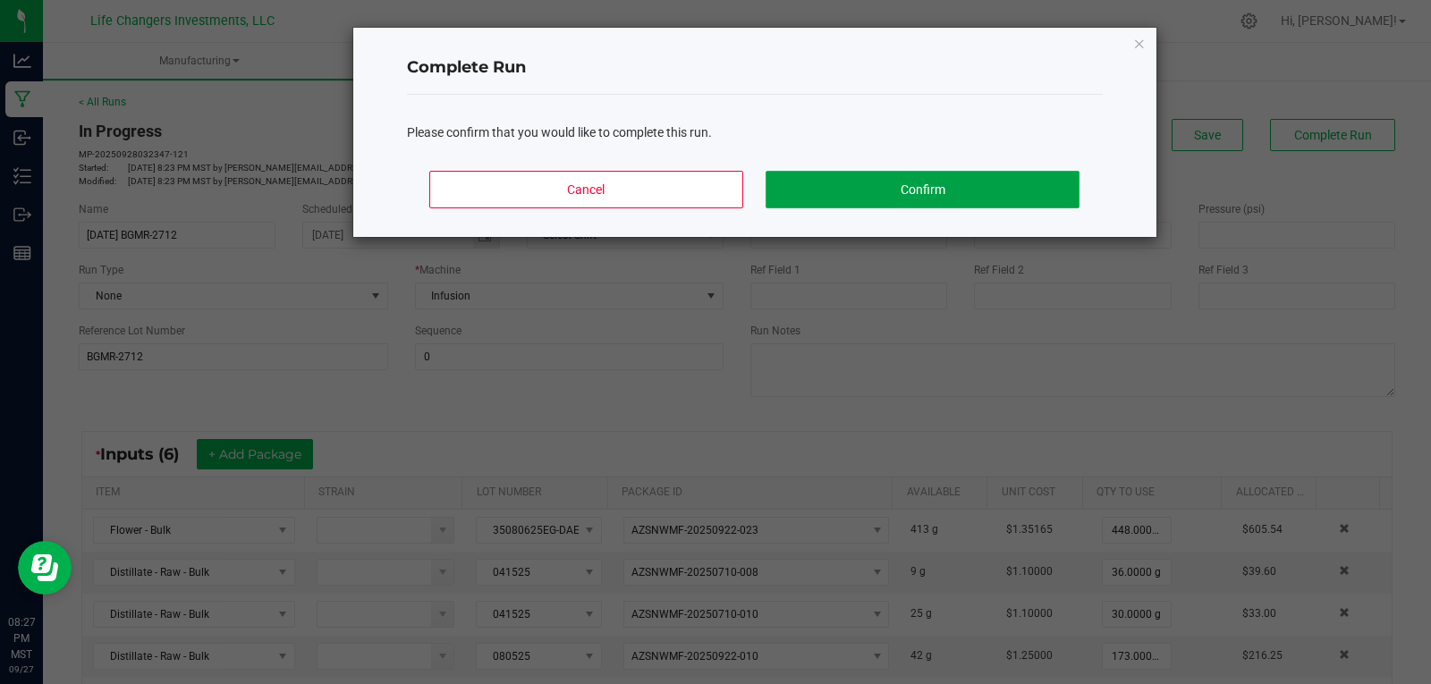
click at [978, 193] on button "Confirm" at bounding box center [922, 190] width 313 height 38
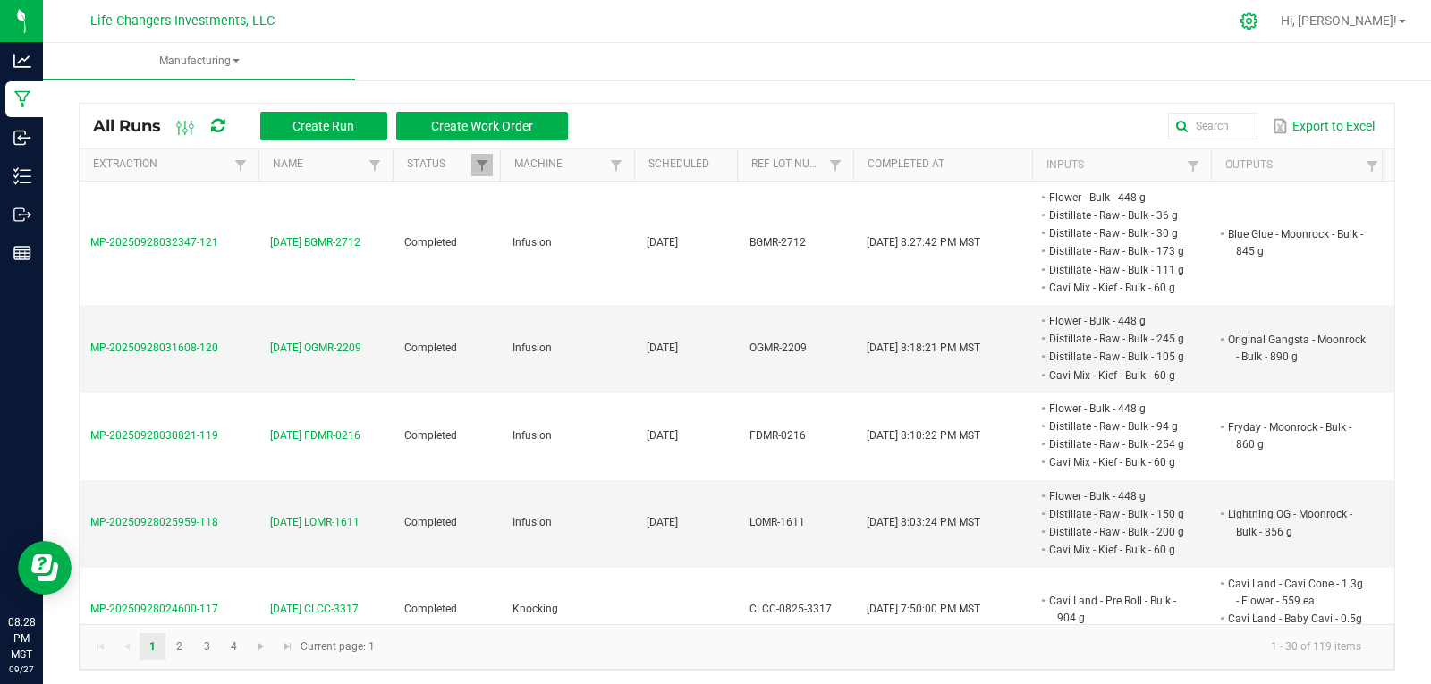
click at [1258, 18] on icon at bounding box center [1249, 21] width 19 height 19
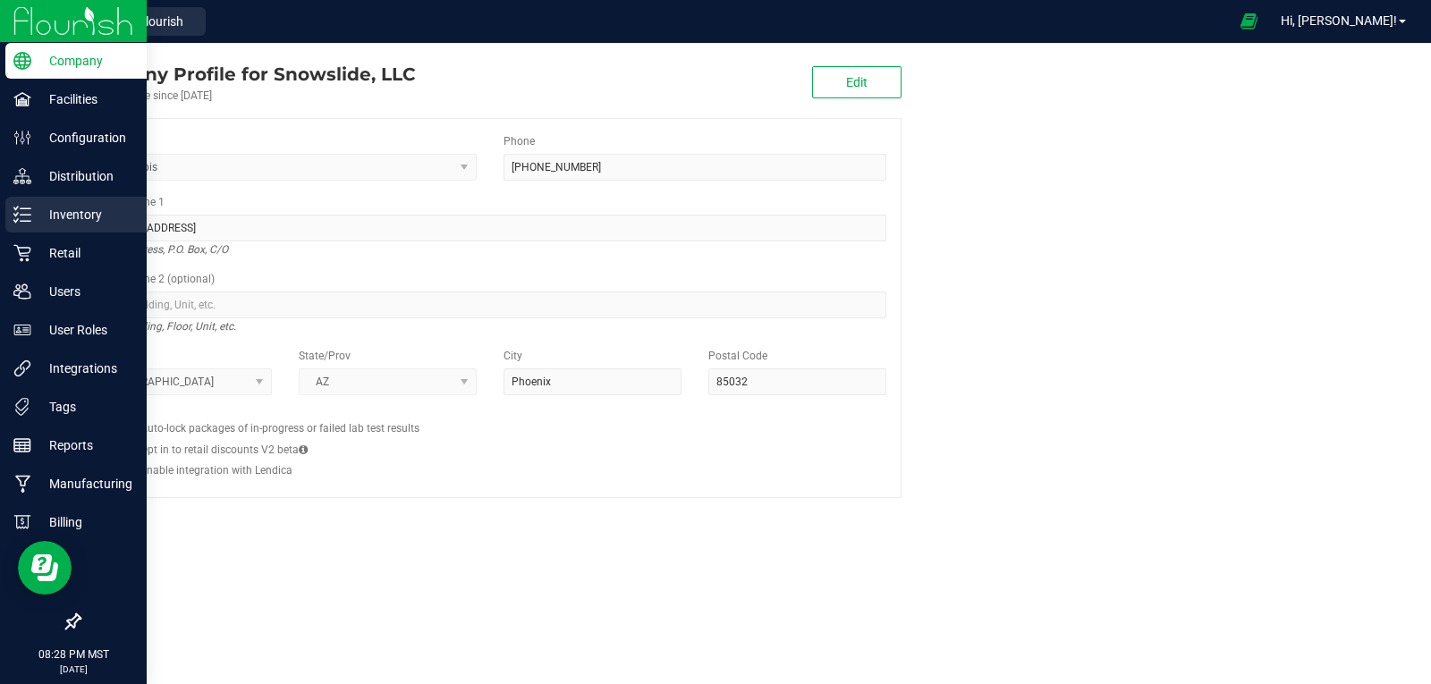
click at [70, 208] on p "Inventory" at bounding box center [84, 214] width 107 height 21
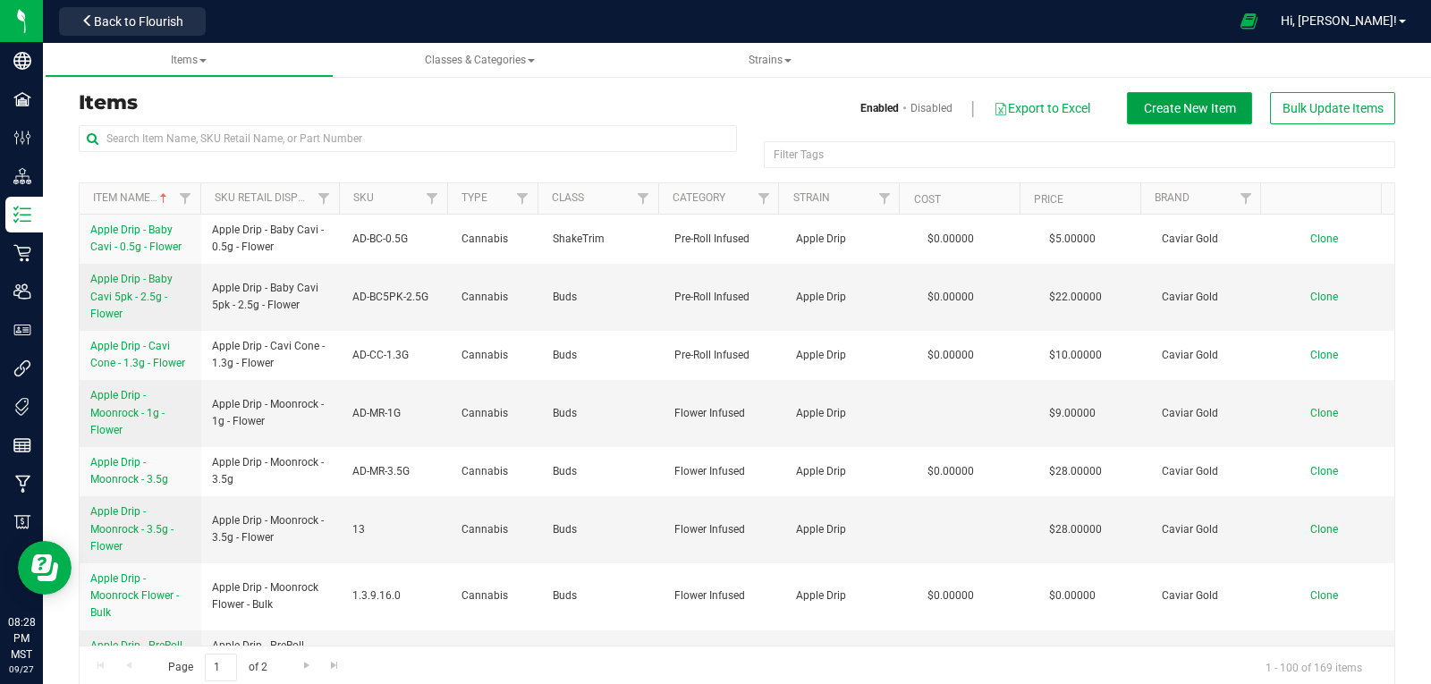
click at [1144, 107] on span "Create New Item" at bounding box center [1190, 108] width 92 height 14
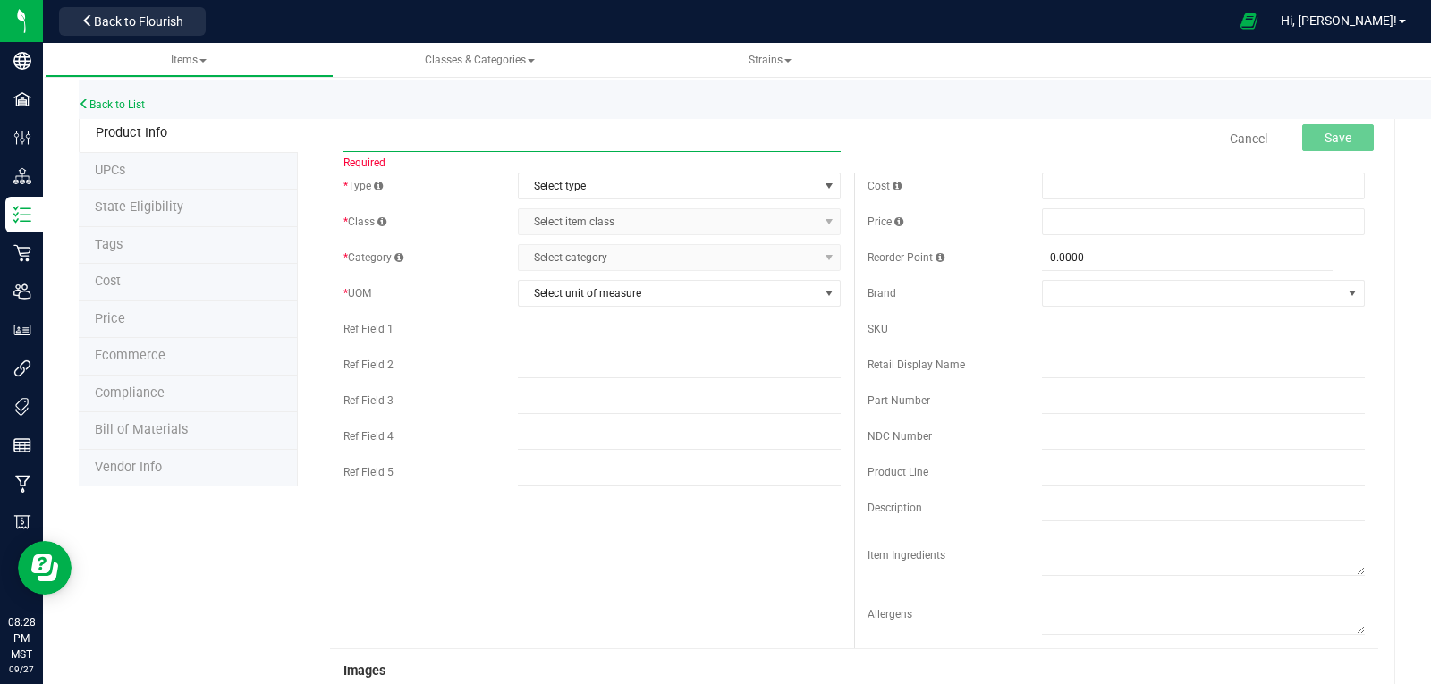
paste input "Apple Drip - Moonrock - Bulk"
type input "Apple Drip - Moonrock - Bulk"
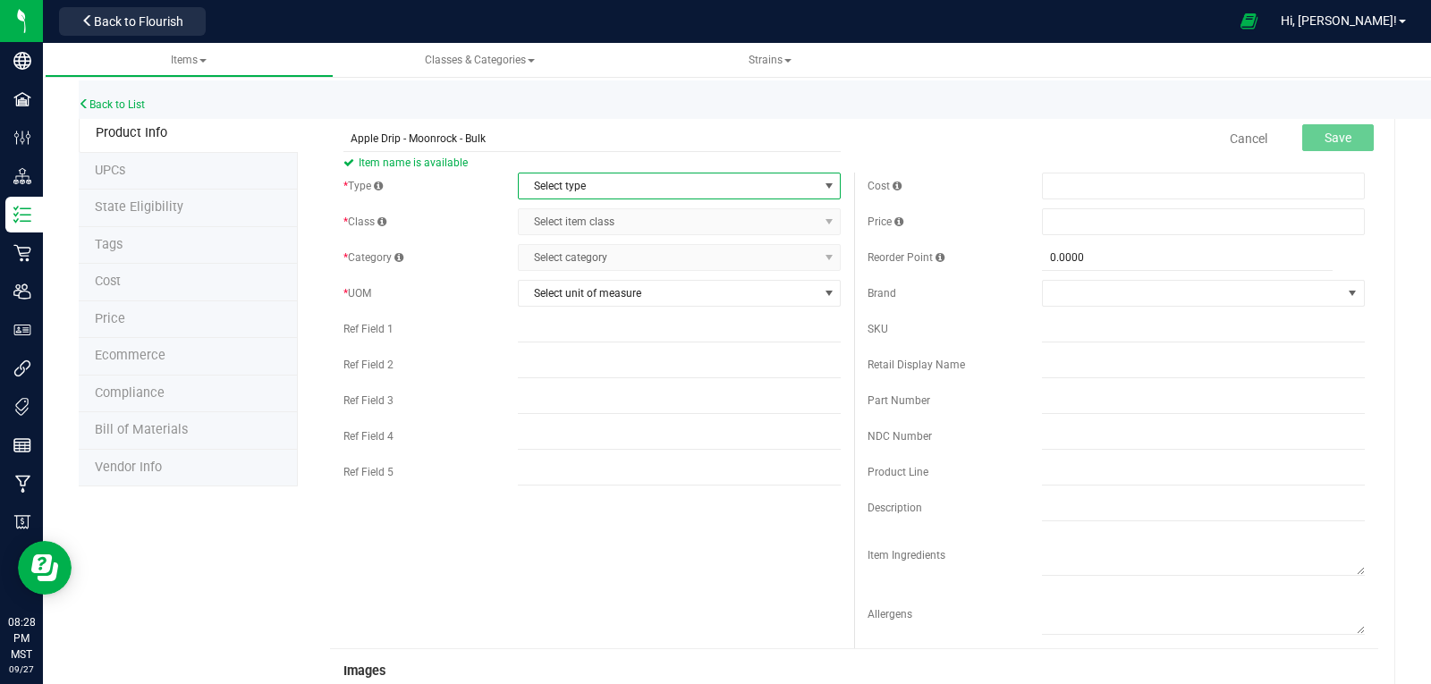
click at [611, 183] on span "Select type" at bounding box center [668, 186] width 299 height 25
click at [580, 215] on li "Cannabis" at bounding box center [673, 216] width 318 height 27
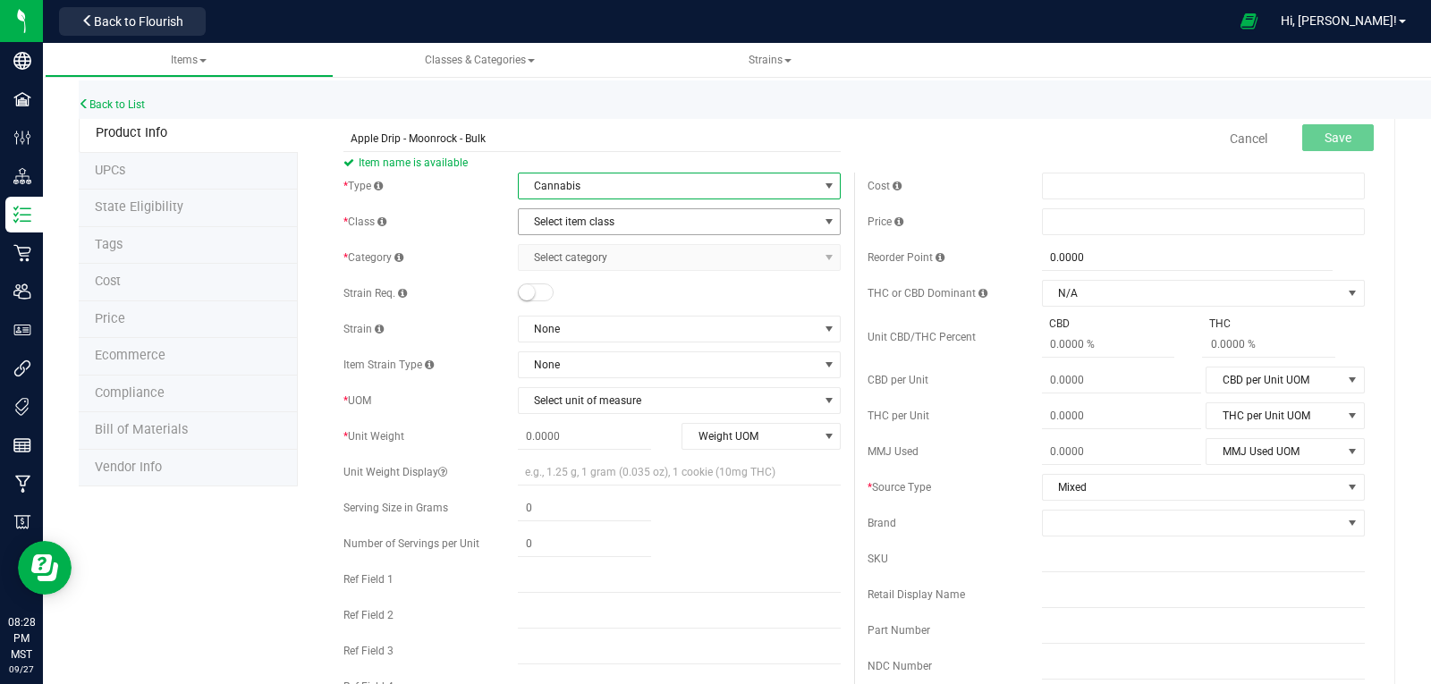
click at [588, 224] on span "Select item class" at bounding box center [668, 221] width 299 height 25
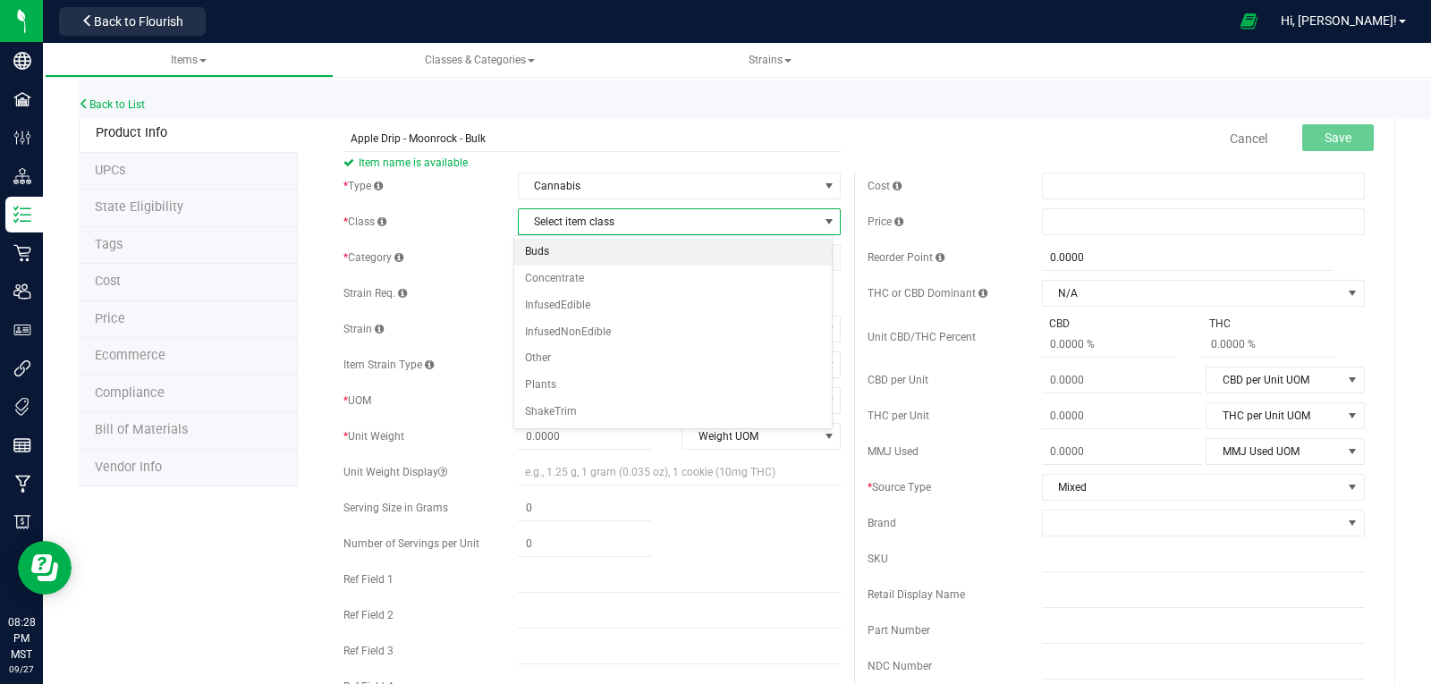
click at [554, 252] on li "Buds" at bounding box center [673, 252] width 318 height 27
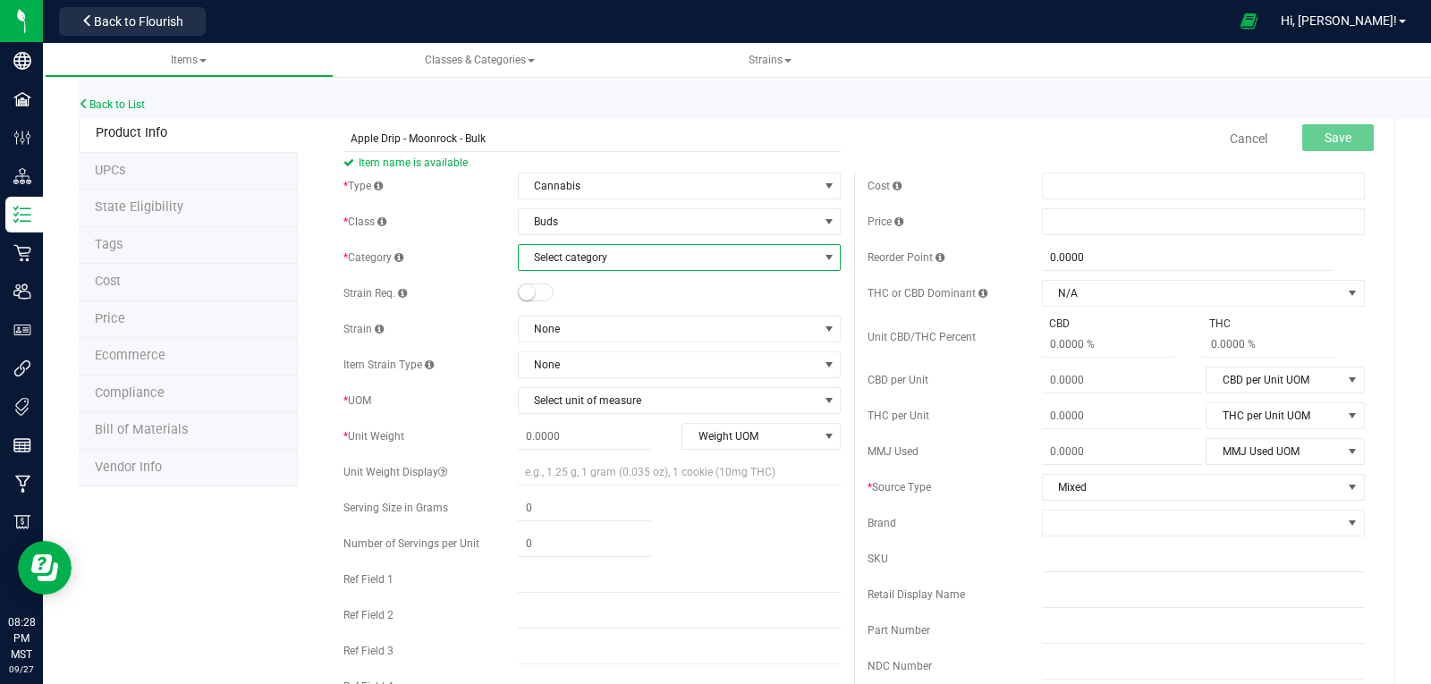
click at [554, 252] on span "Select category" at bounding box center [668, 257] width 299 height 25
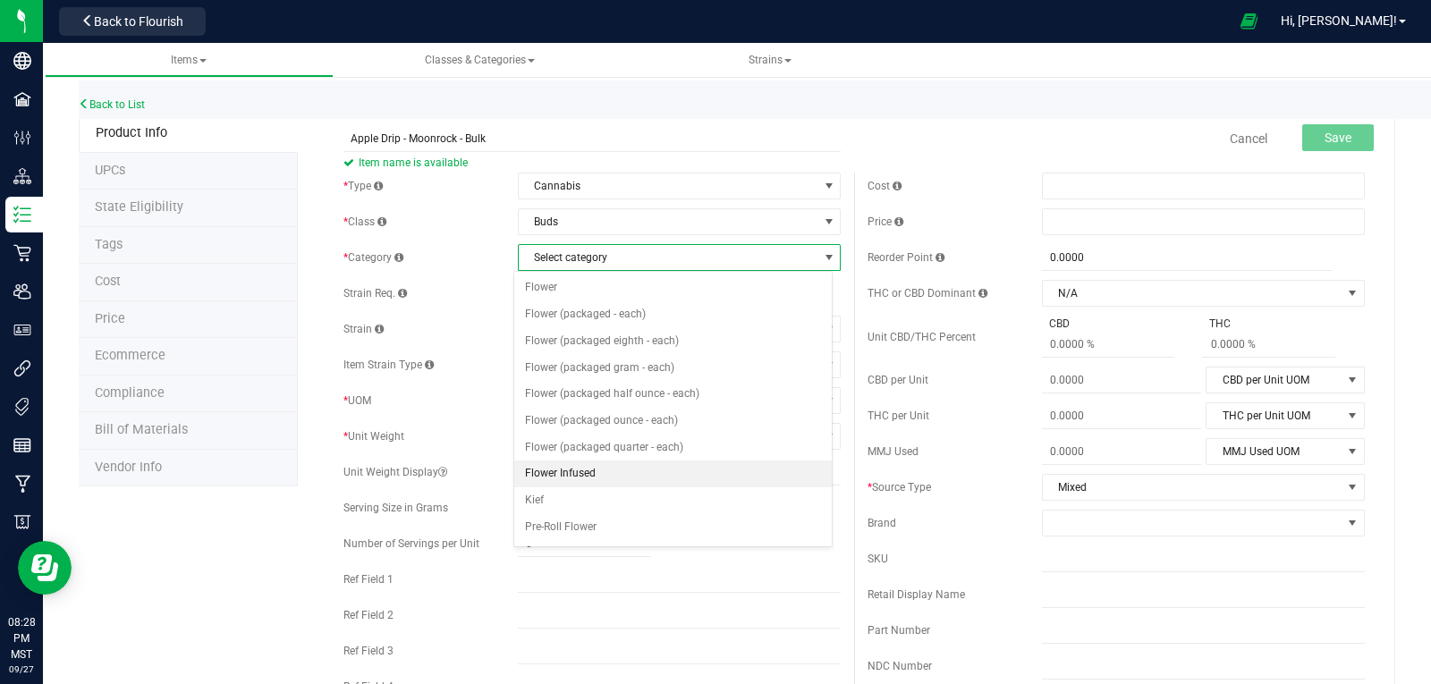
click at [560, 473] on li "Flower Infused" at bounding box center [673, 474] width 318 height 27
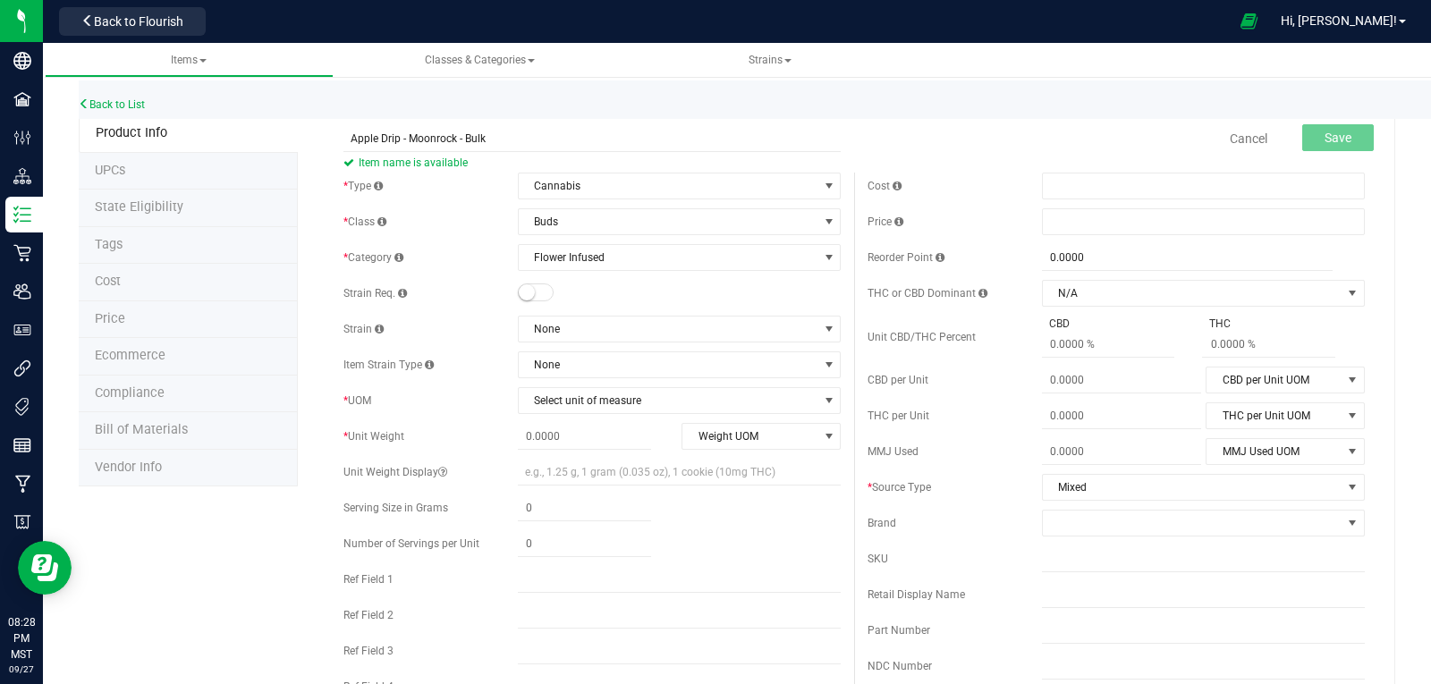
click at [527, 288] on small at bounding box center [527, 292] width 16 height 16
click at [571, 360] on span "None" at bounding box center [668, 364] width 299 height 25
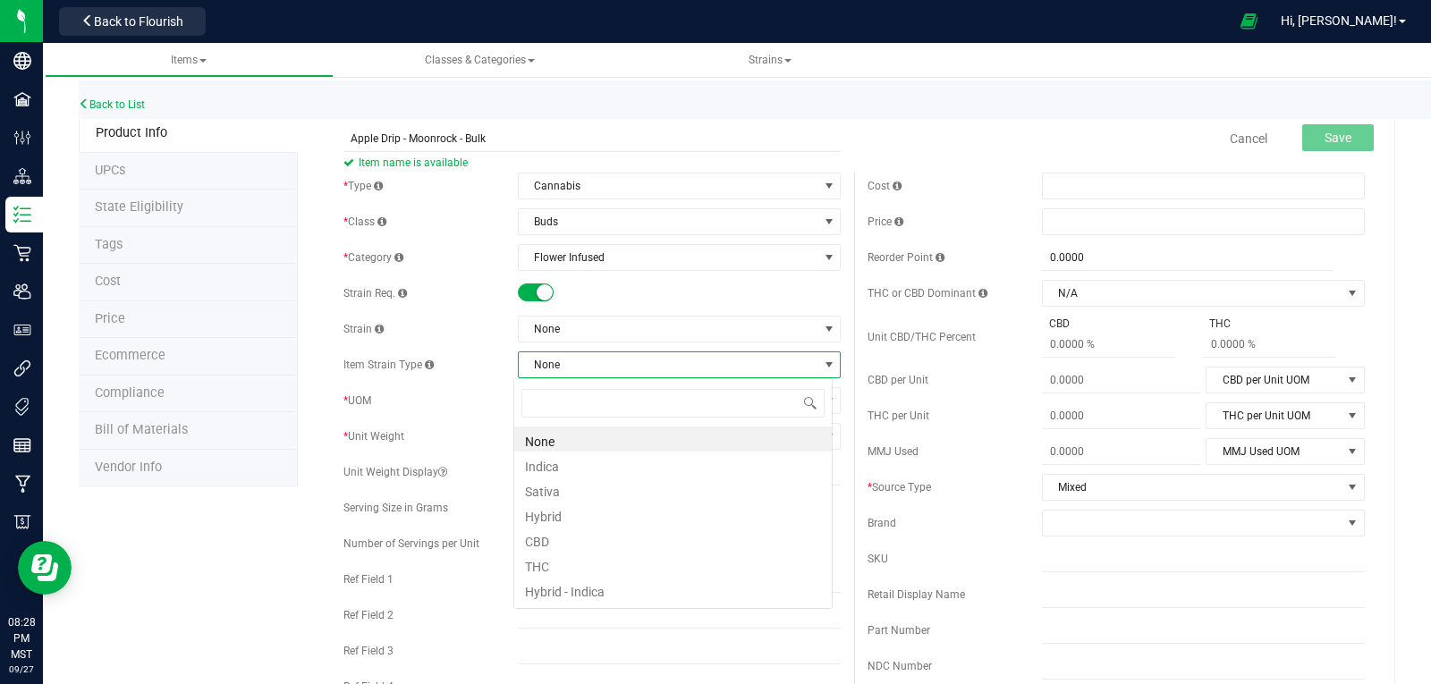
scroll to position [27, 319]
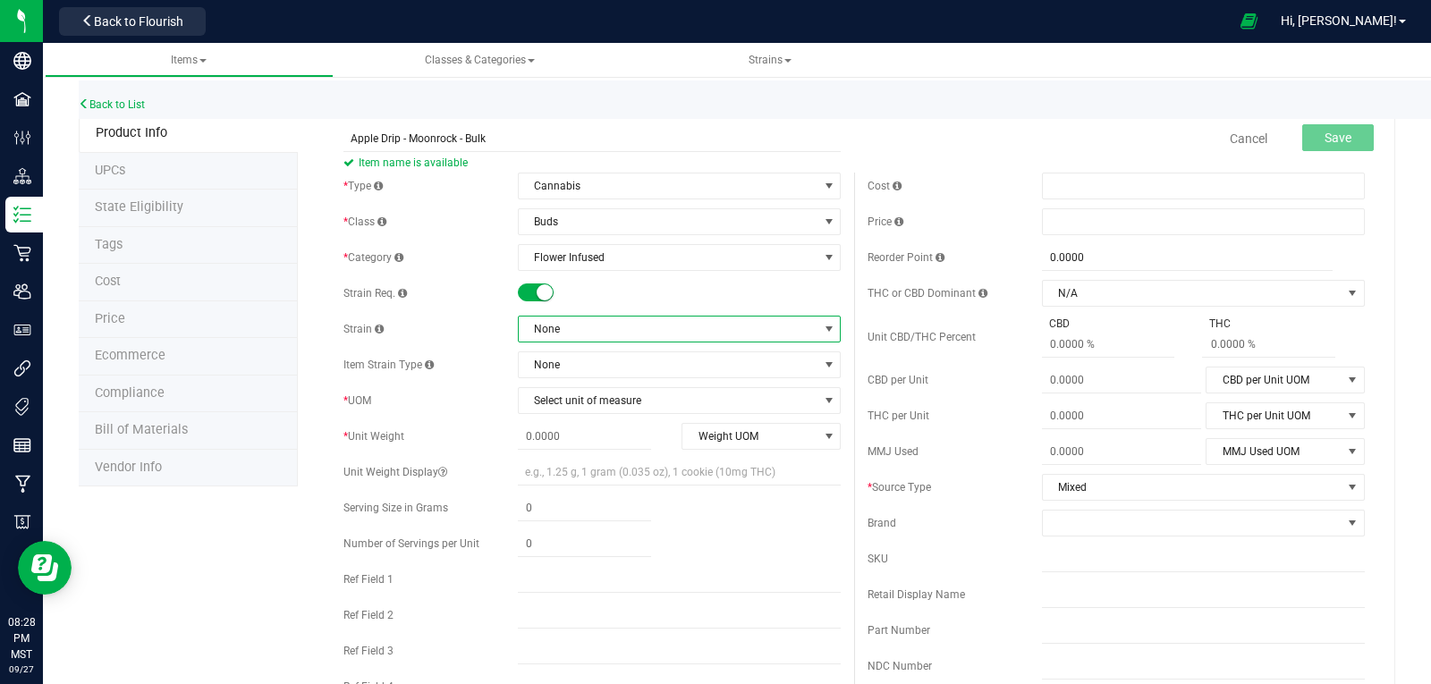
click at [568, 335] on span "None" at bounding box center [668, 329] width 299 height 25
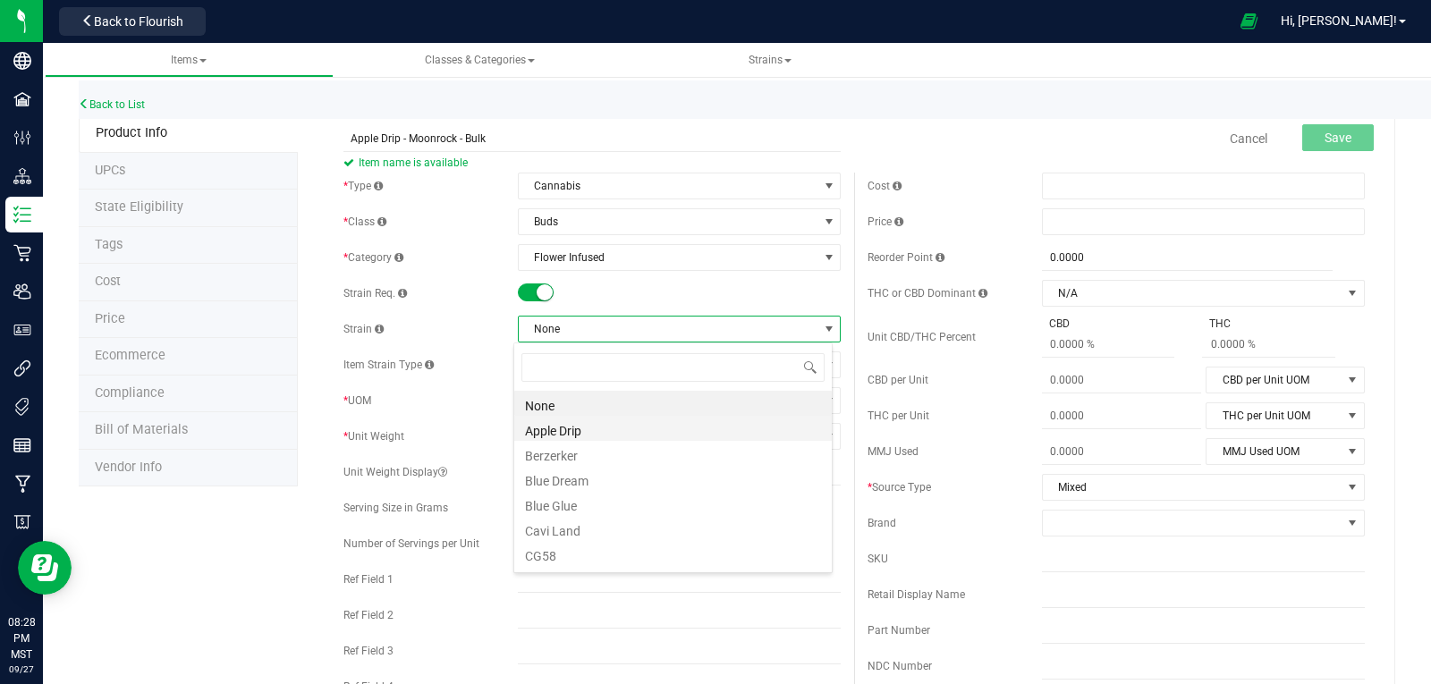
click at [572, 431] on li "Apple Drip" at bounding box center [673, 428] width 318 height 25
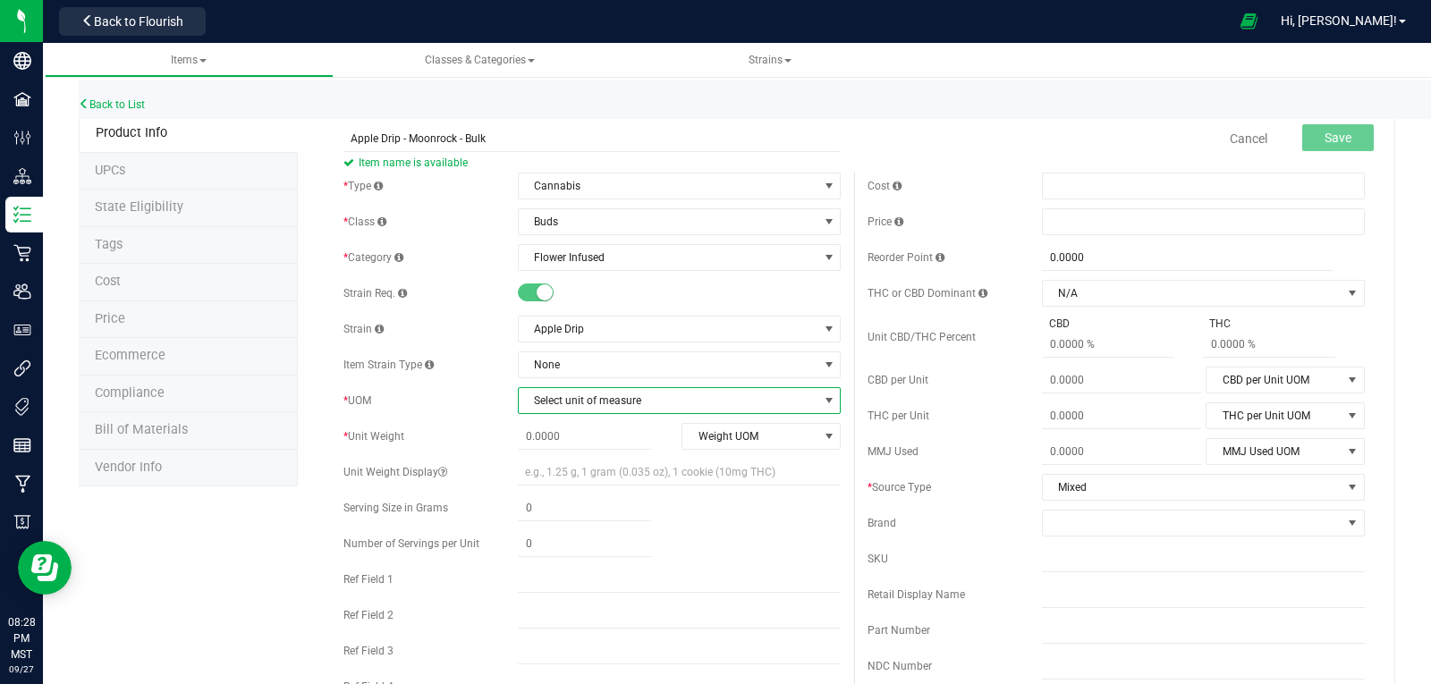
click at [550, 400] on span "Select unit of measure" at bounding box center [668, 400] width 299 height 25
click at [549, 148] on li "Gram" at bounding box center [673, 154] width 318 height 27
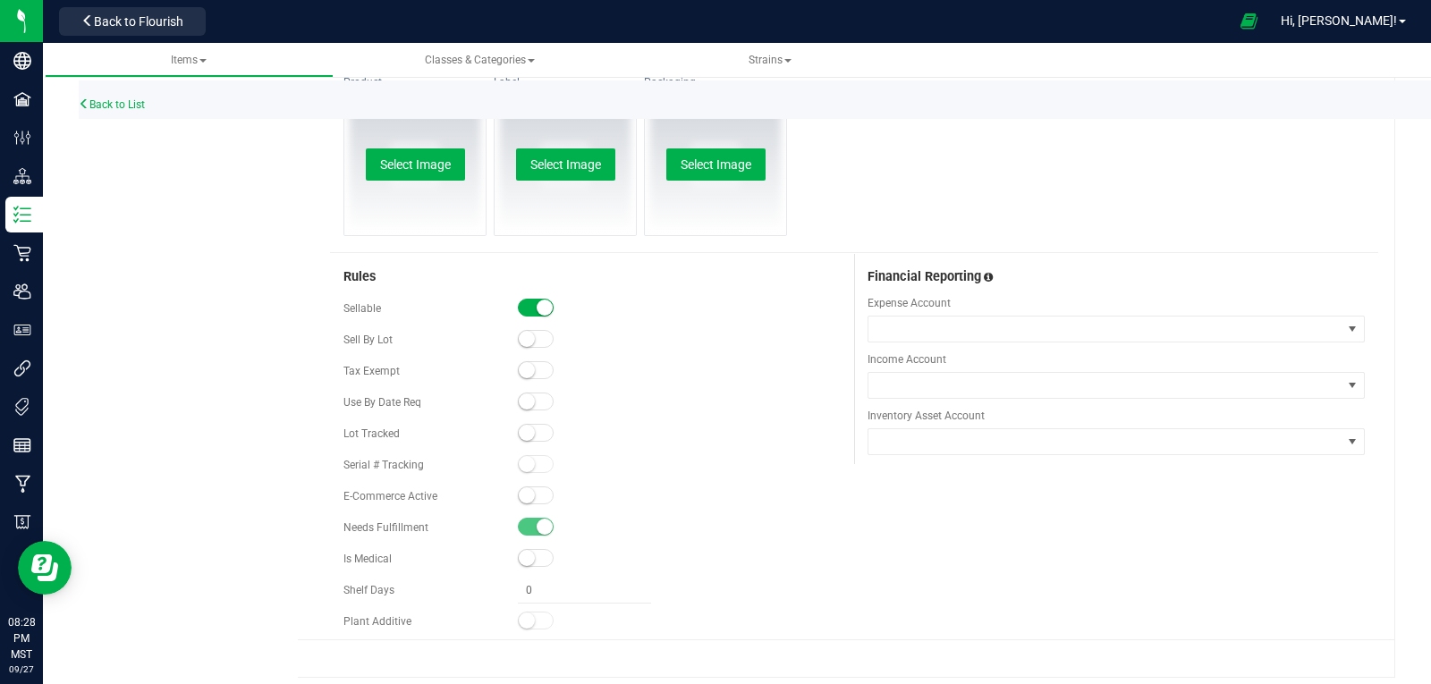
scroll to position [859, 0]
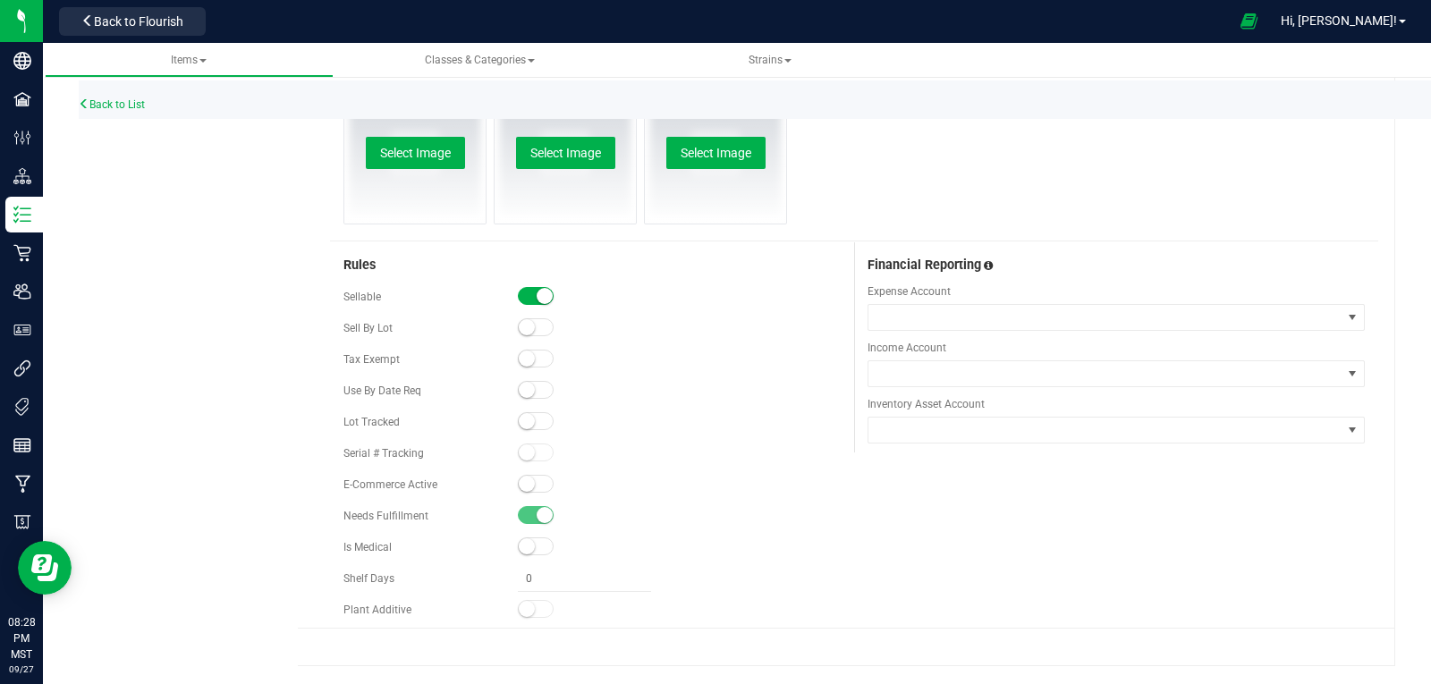
click at [521, 419] on small at bounding box center [527, 421] width 16 height 16
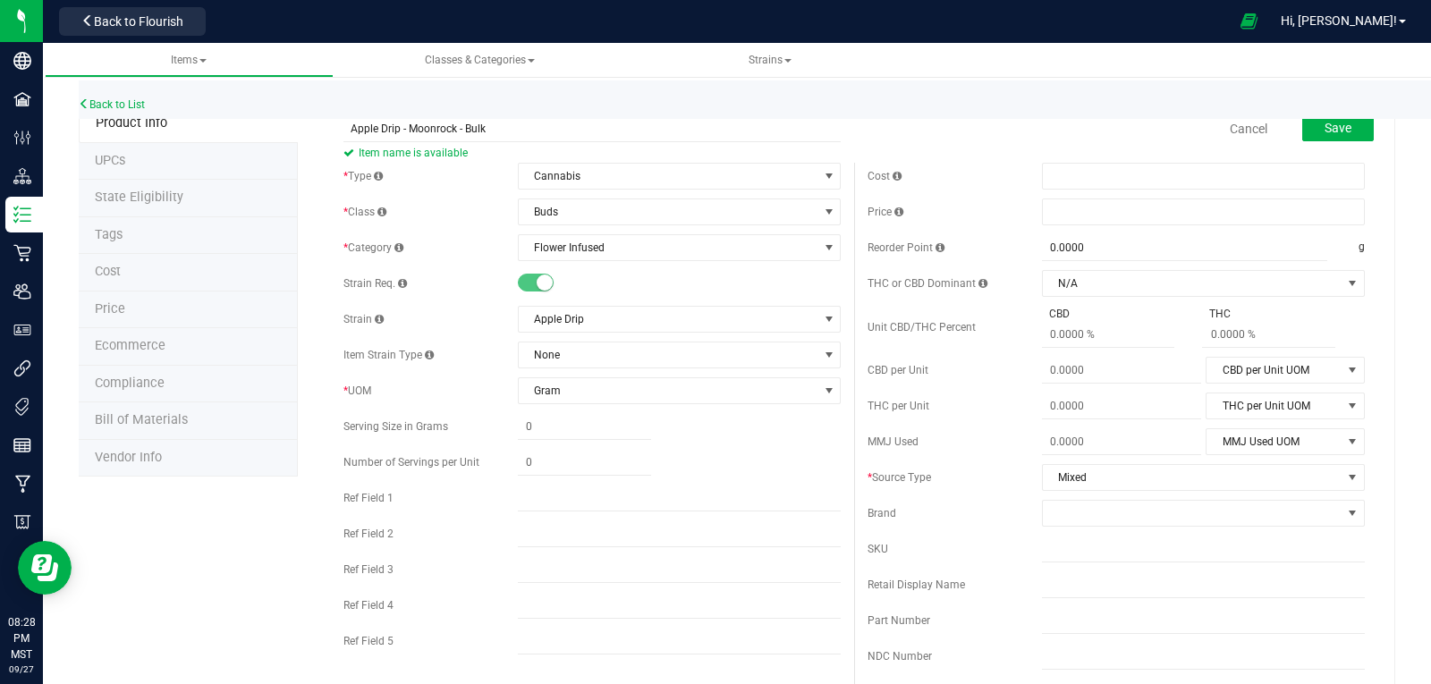
scroll to position [0, 0]
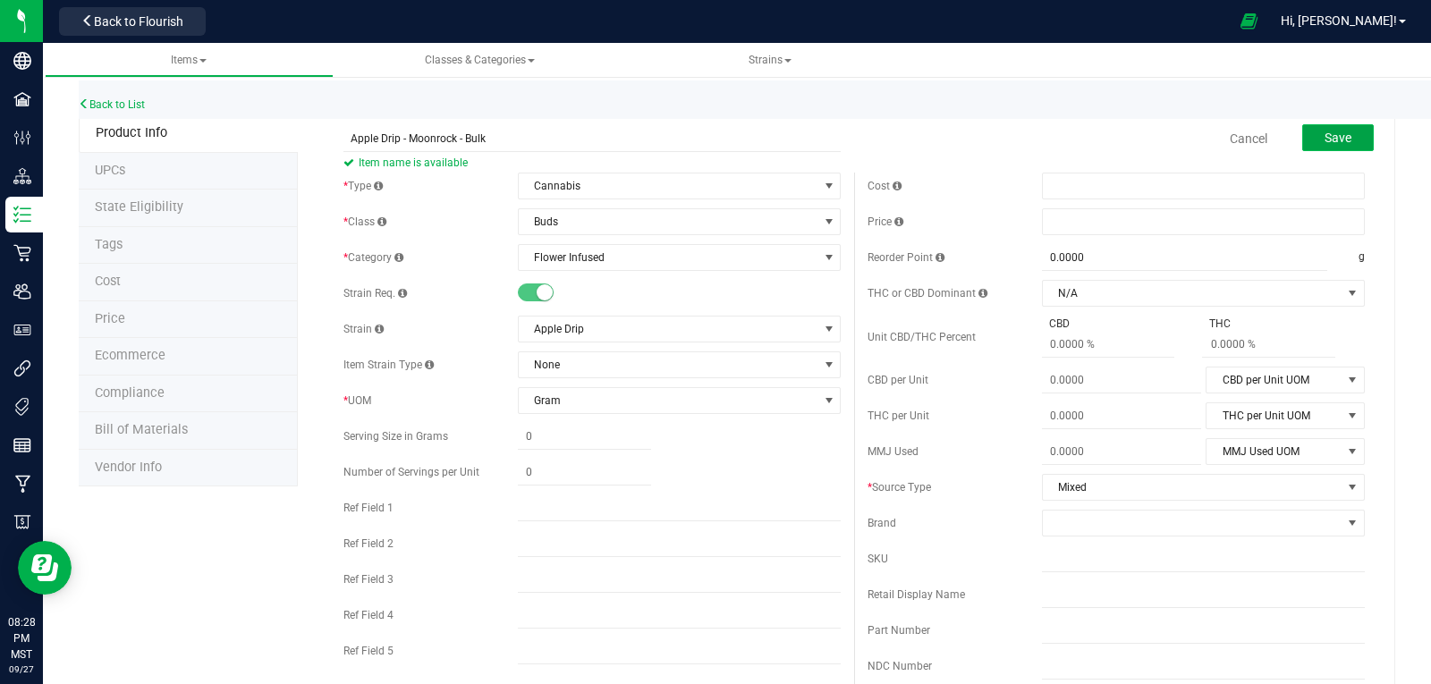
click at [1336, 138] on span "Save" at bounding box center [1338, 138] width 27 height 14
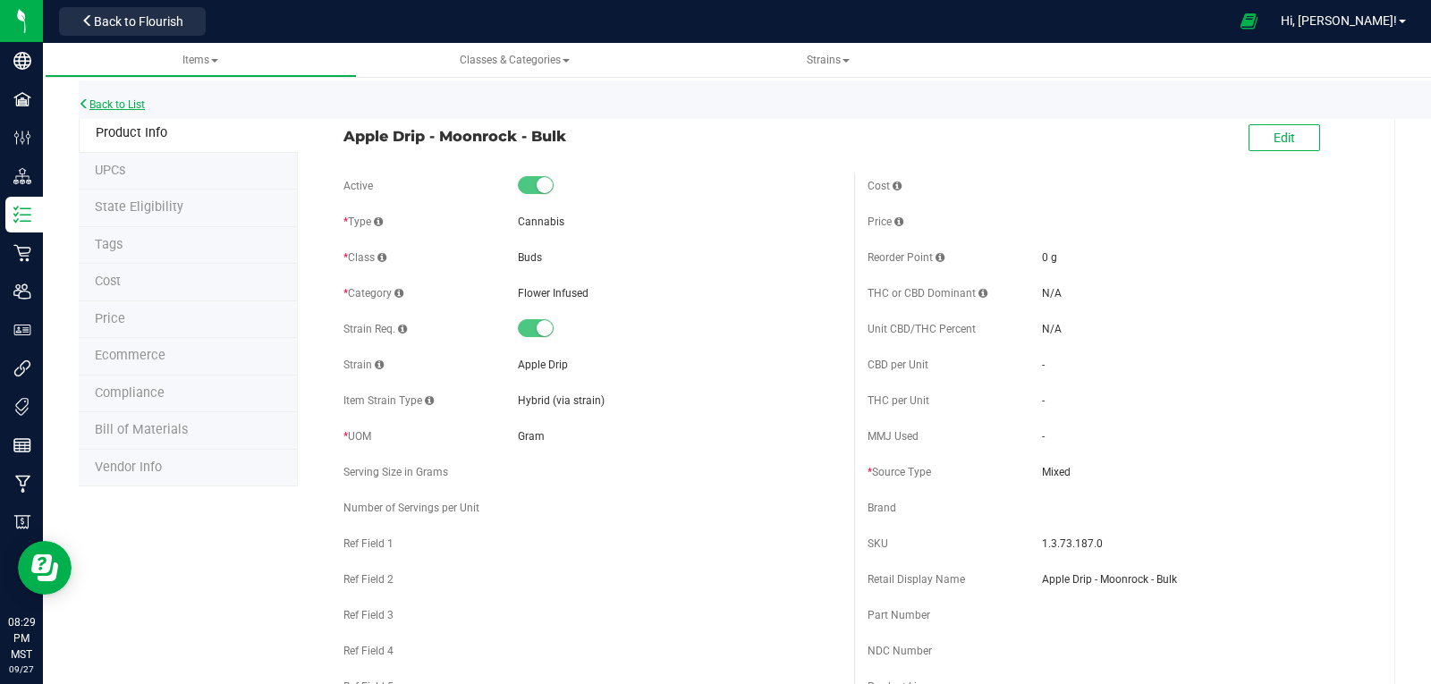
click at [122, 104] on link "Back to List" at bounding box center [112, 104] width 66 height 13
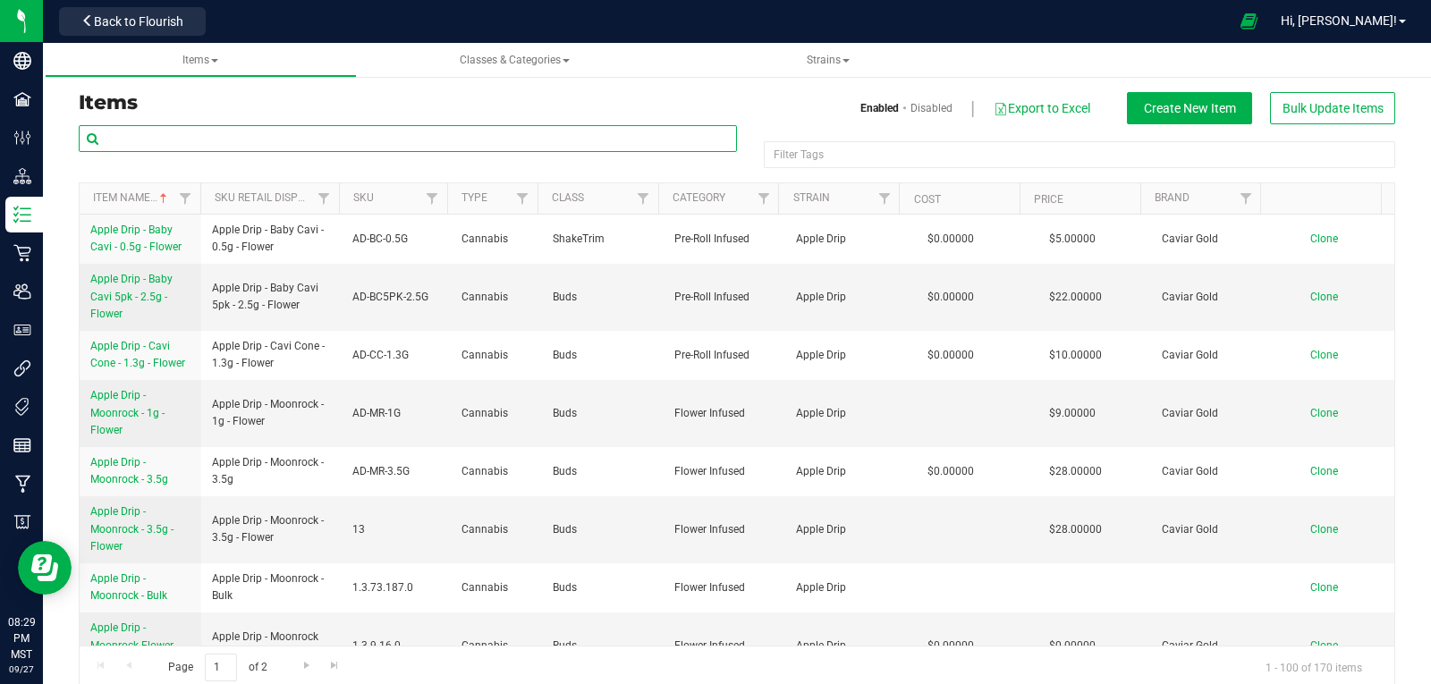
click at [173, 139] on input "text" at bounding box center [408, 138] width 658 height 27
type input "APPLE"
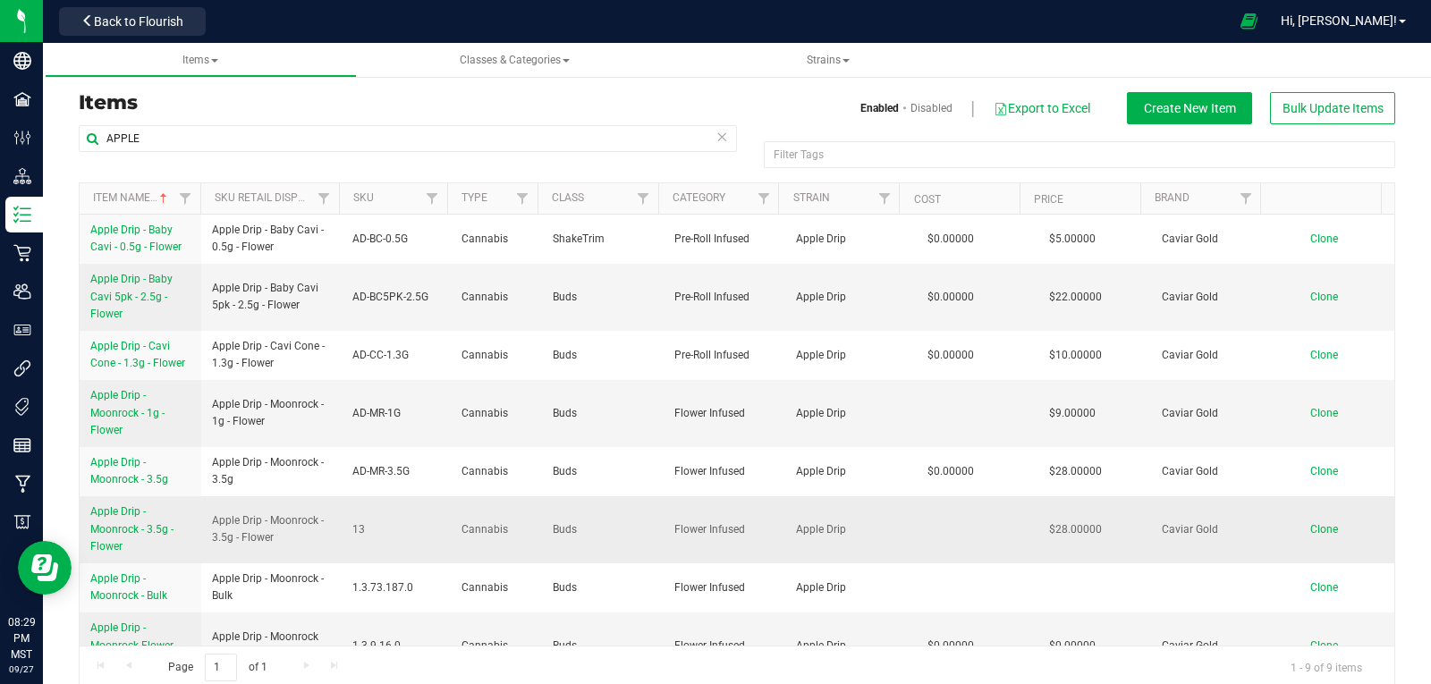
click at [112, 508] on span "Apple Drip - Moonrock - 3.5g - Flower" at bounding box center [131, 528] width 83 height 47
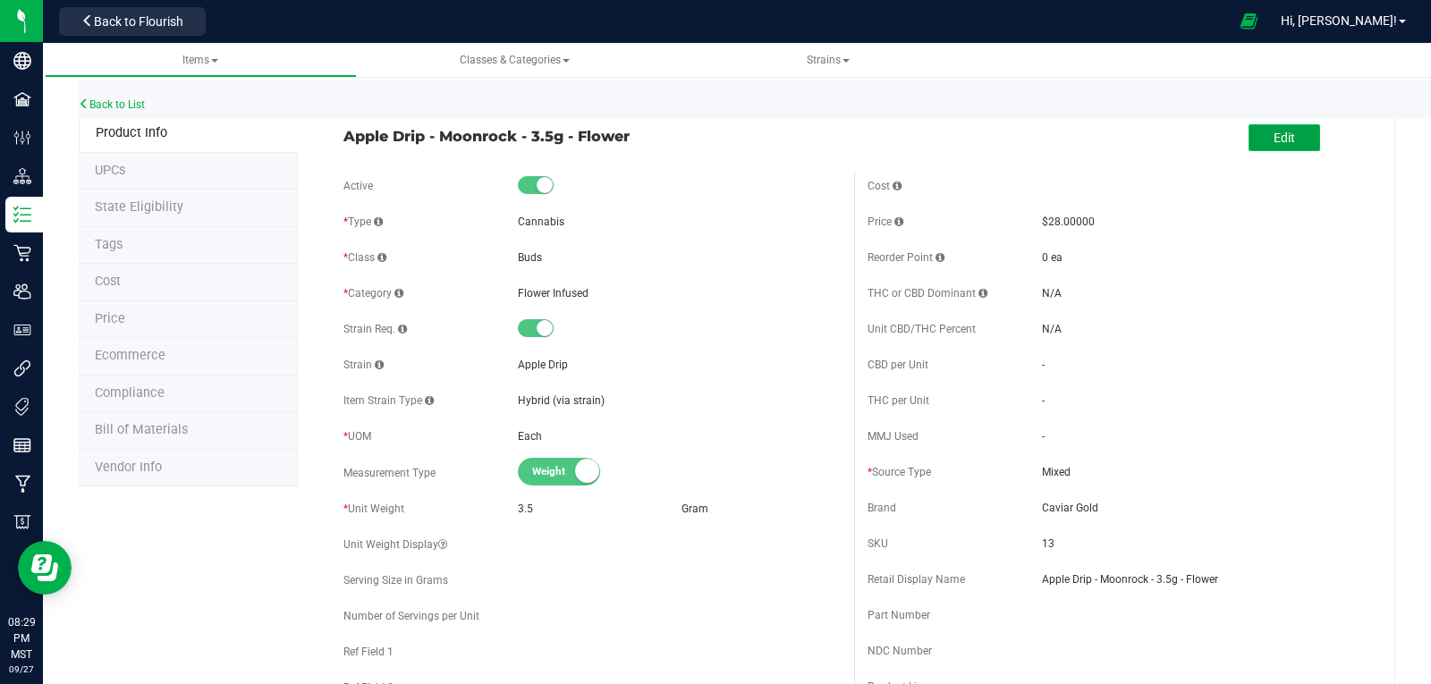
click at [1274, 132] on span "Edit" at bounding box center [1284, 138] width 21 height 14
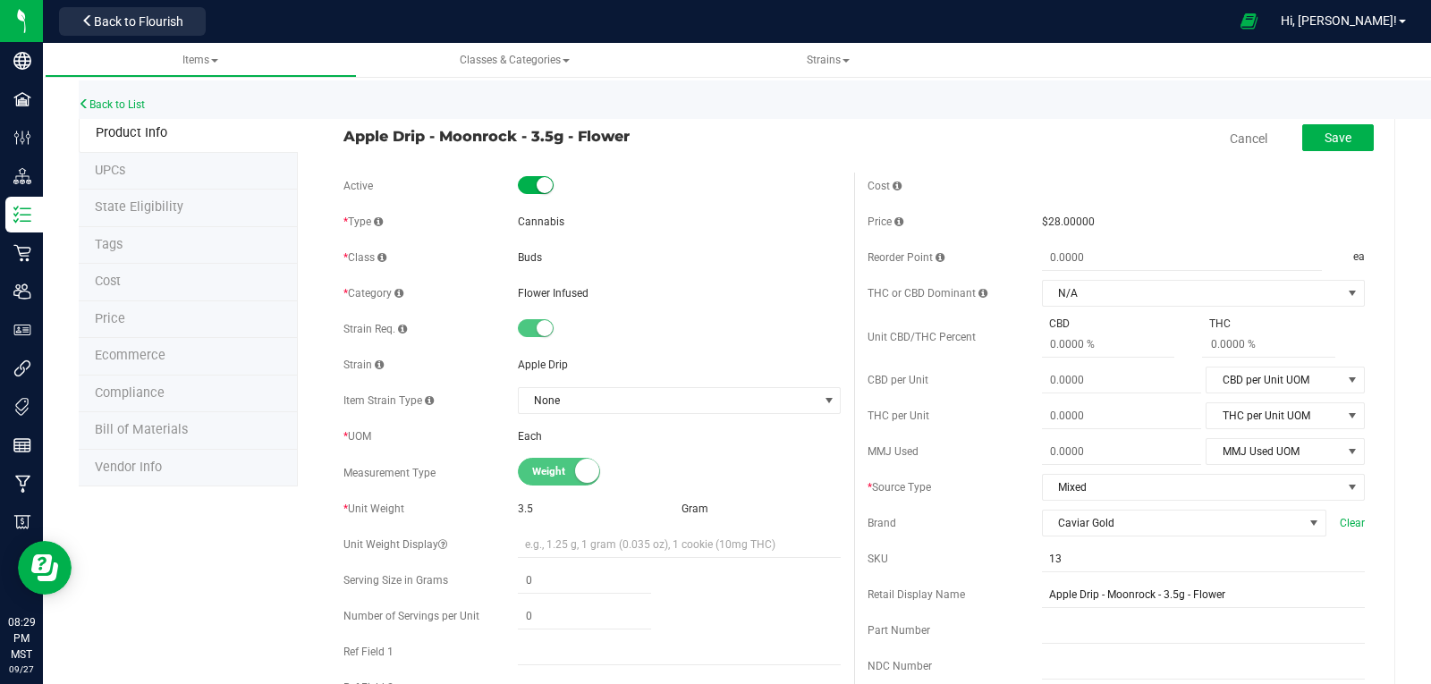
click at [543, 186] on small at bounding box center [545, 185] width 16 height 16
click at [1338, 134] on span "Save" at bounding box center [1338, 138] width 27 height 14
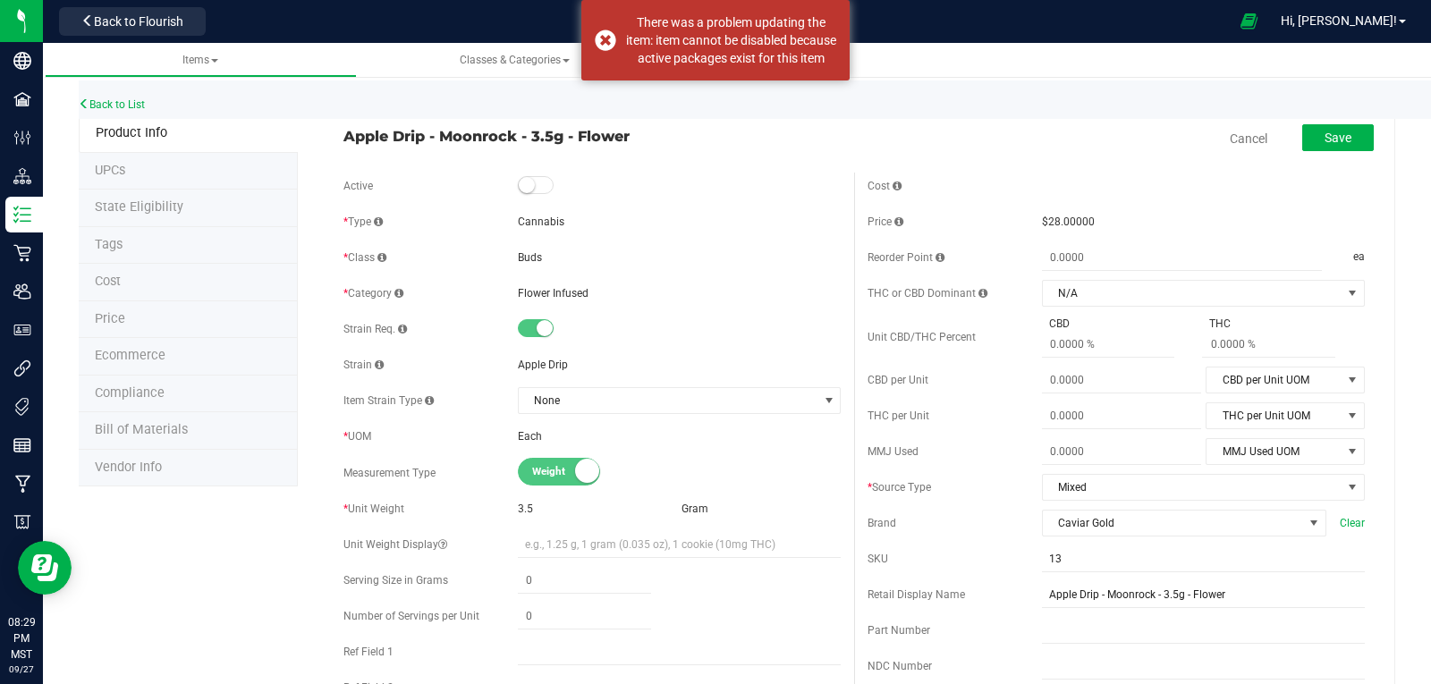
click at [119, 97] on div "Back to List" at bounding box center [794, 99] width 1431 height 38
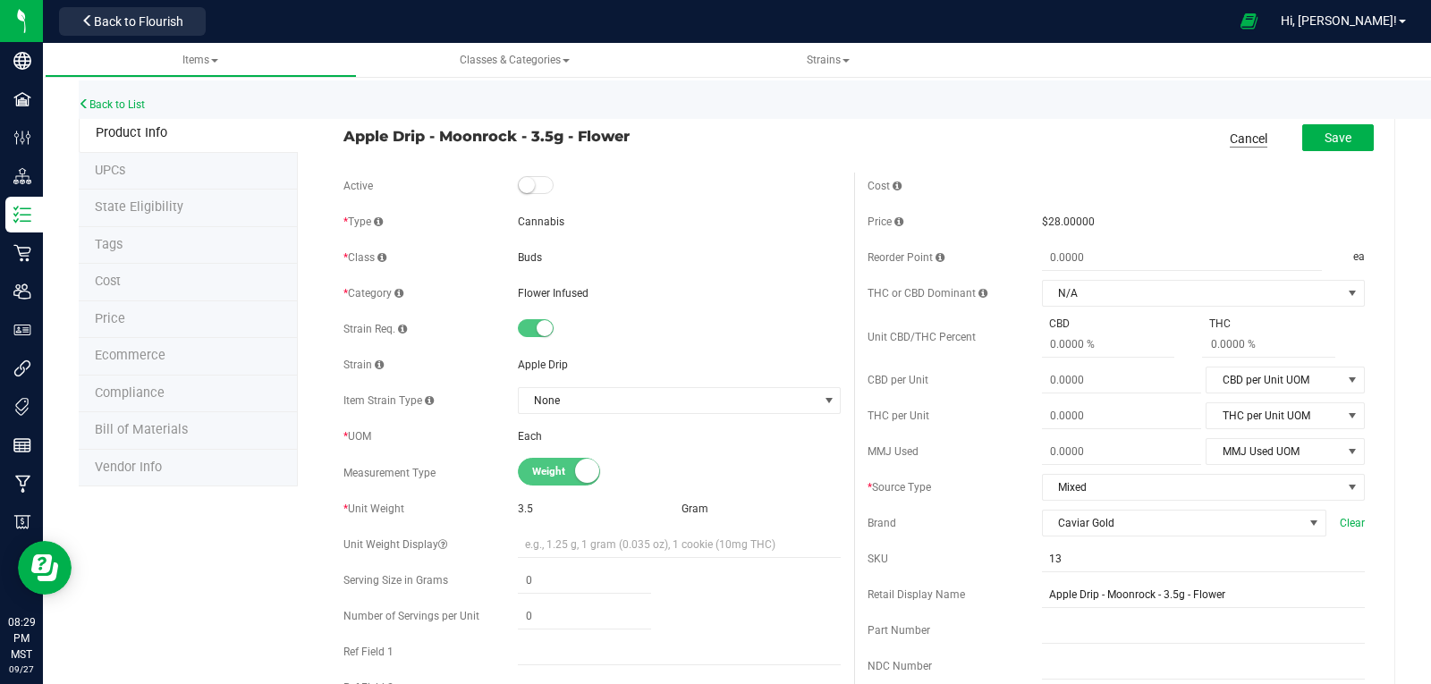
click at [1241, 134] on link "Cancel" at bounding box center [1249, 139] width 38 height 18
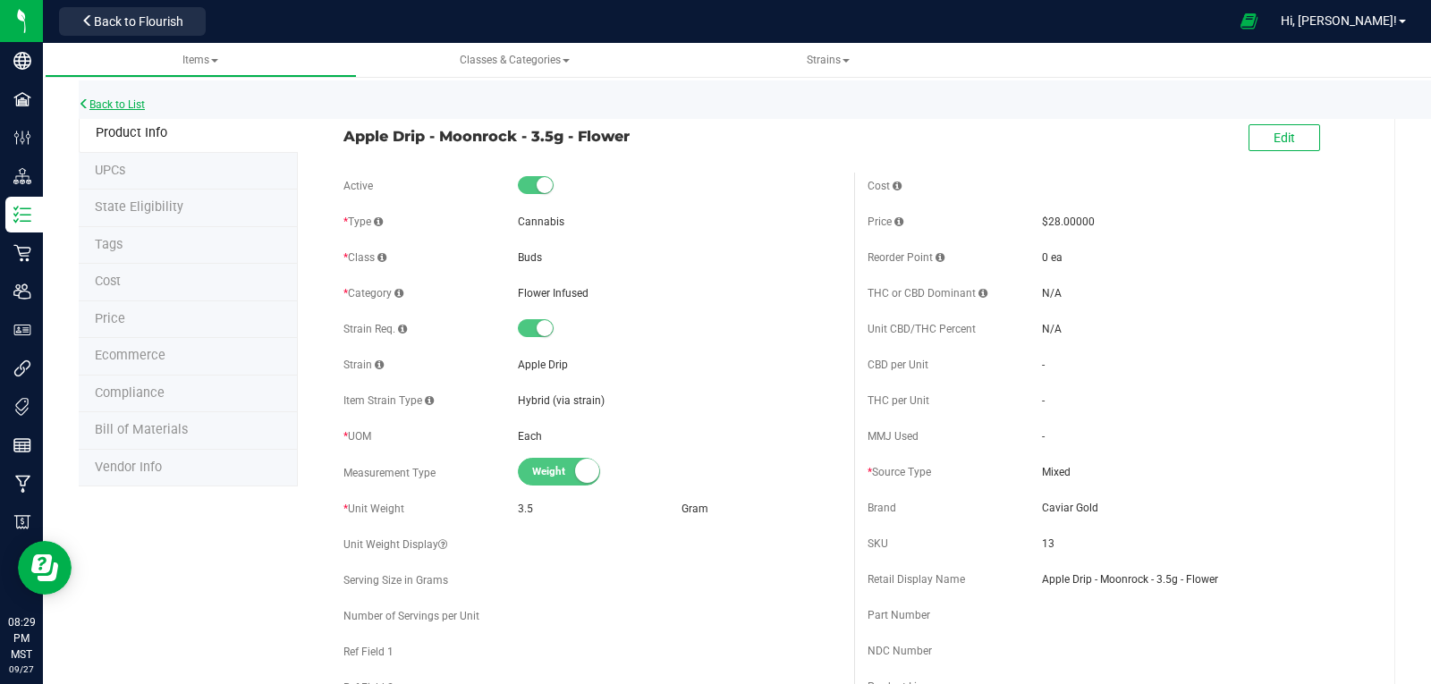
click at [123, 104] on link "Back to List" at bounding box center [112, 104] width 66 height 13
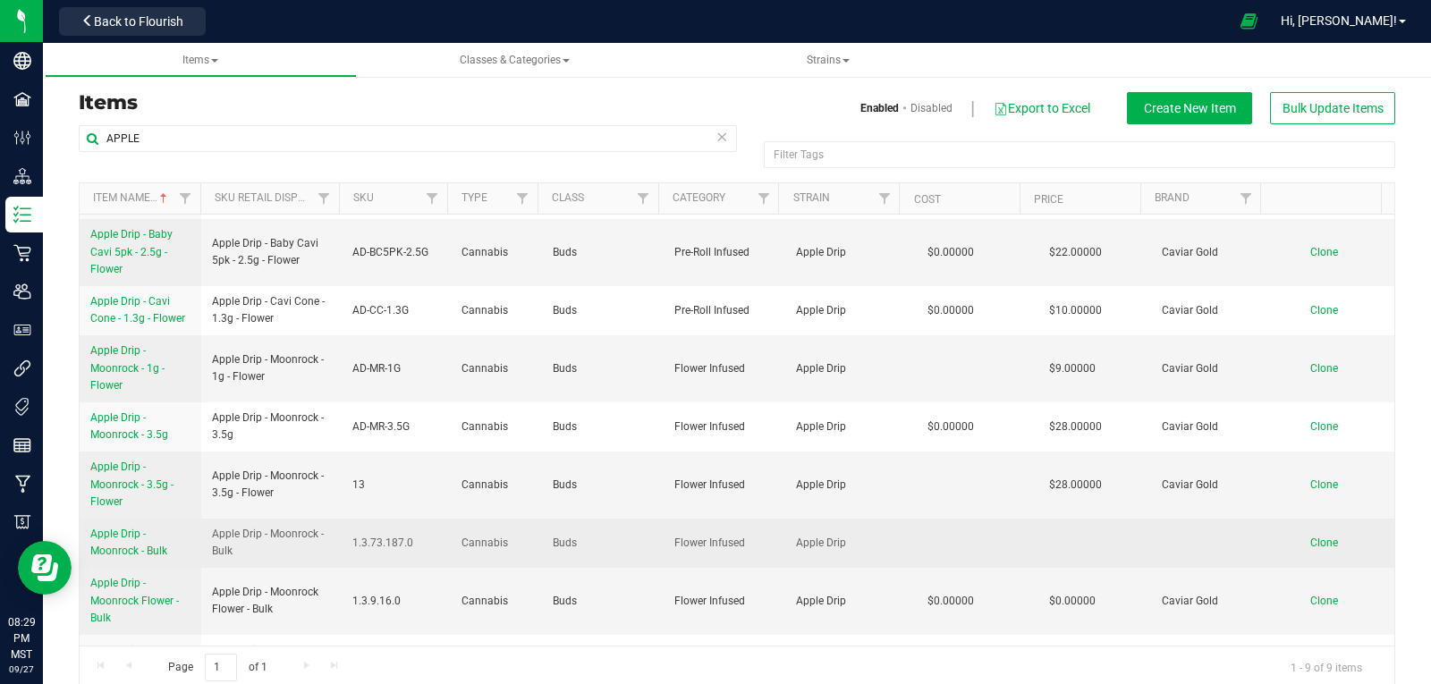
scroll to position [82, 0]
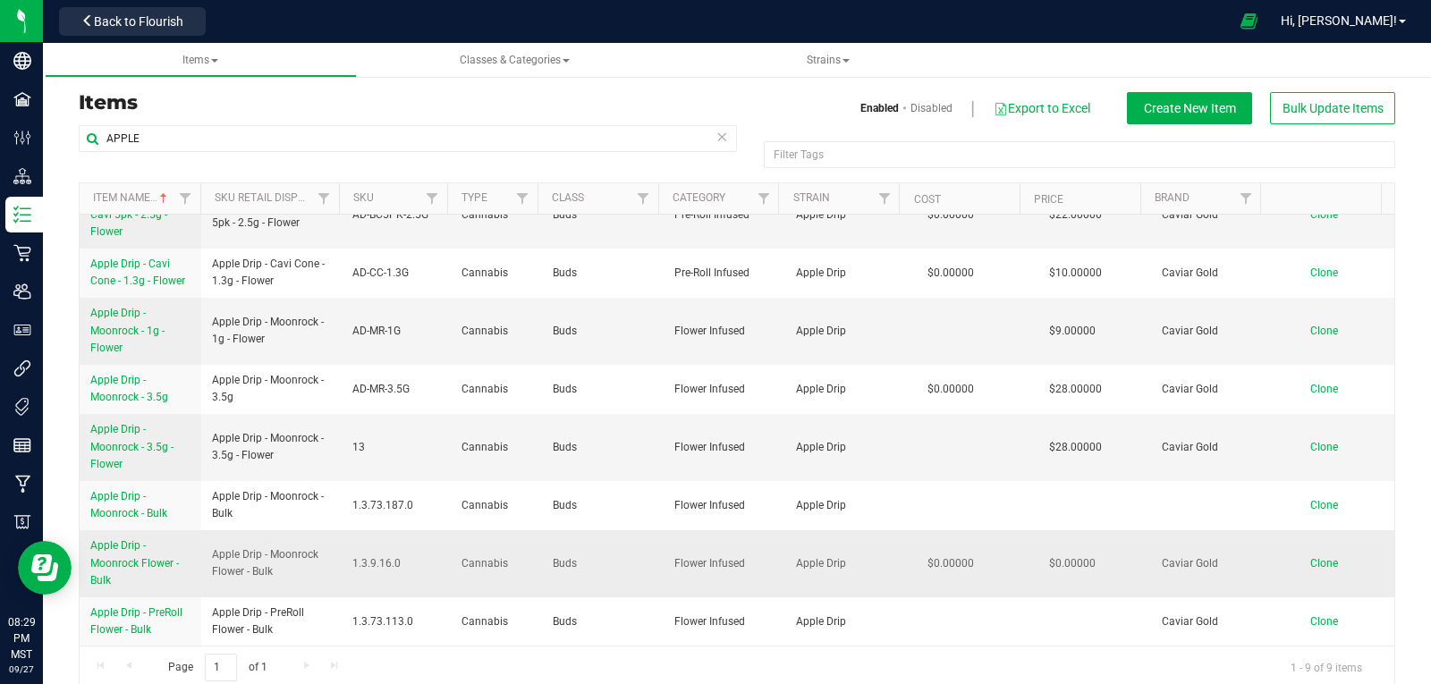
click at [109, 557] on span "Apple Drip - Moonrock Flower - Bulk" at bounding box center [134, 562] width 89 height 47
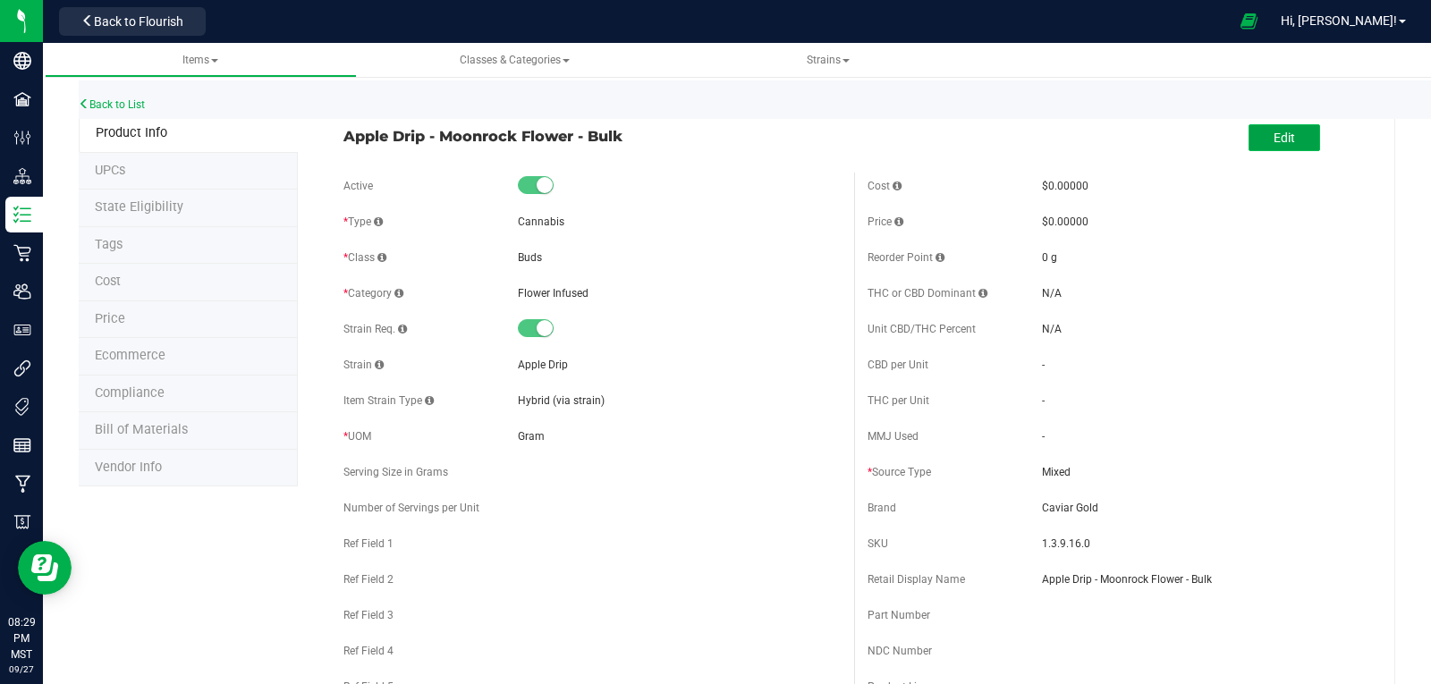
click at [1274, 142] on span "Edit" at bounding box center [1284, 138] width 21 height 14
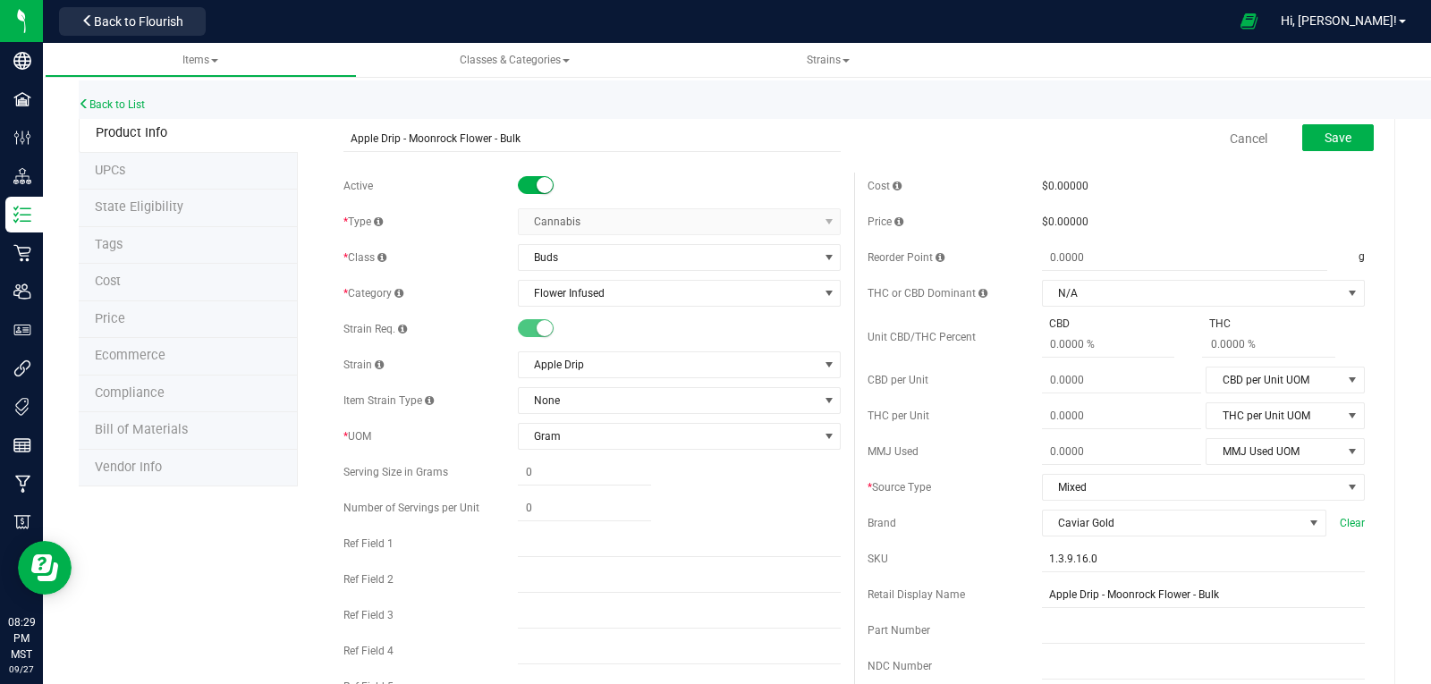
click at [537, 181] on small at bounding box center [545, 185] width 16 height 16
click at [1325, 141] on span "Save" at bounding box center [1338, 138] width 27 height 14
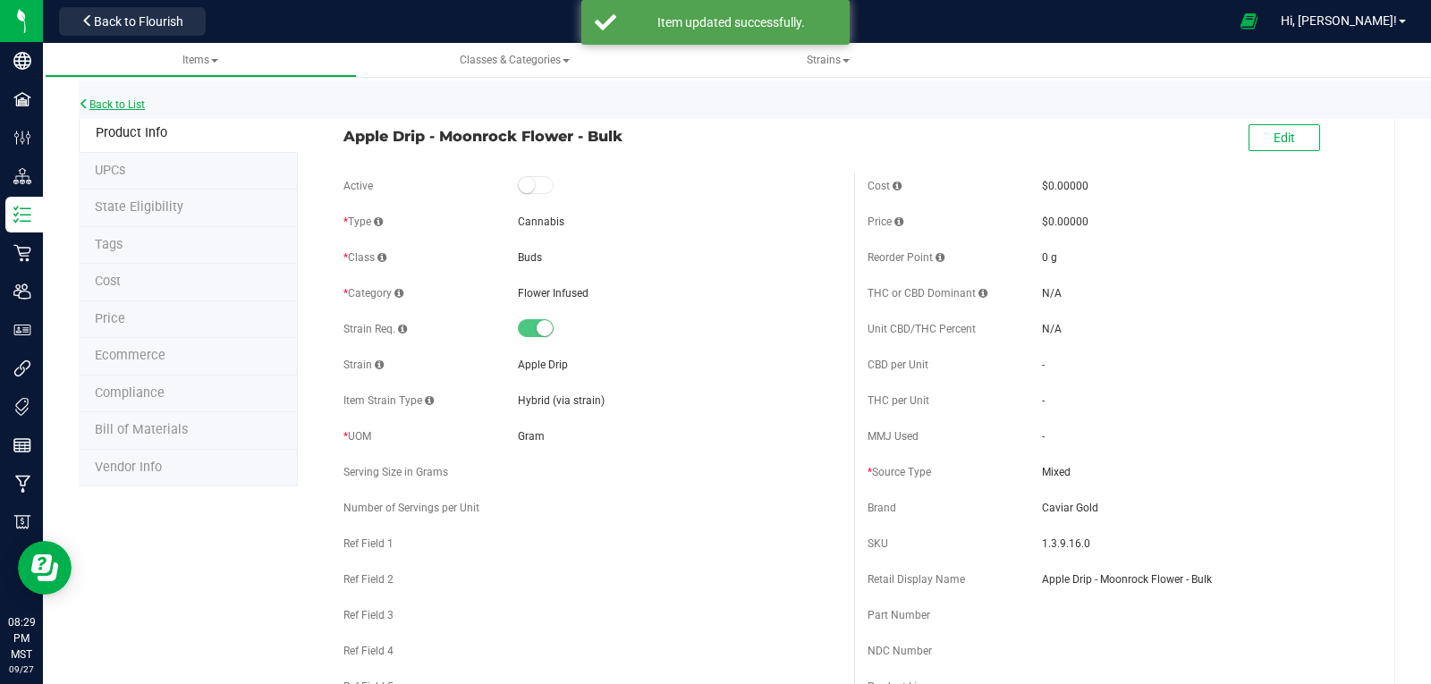
click at [113, 102] on link "Back to List" at bounding box center [112, 104] width 66 height 13
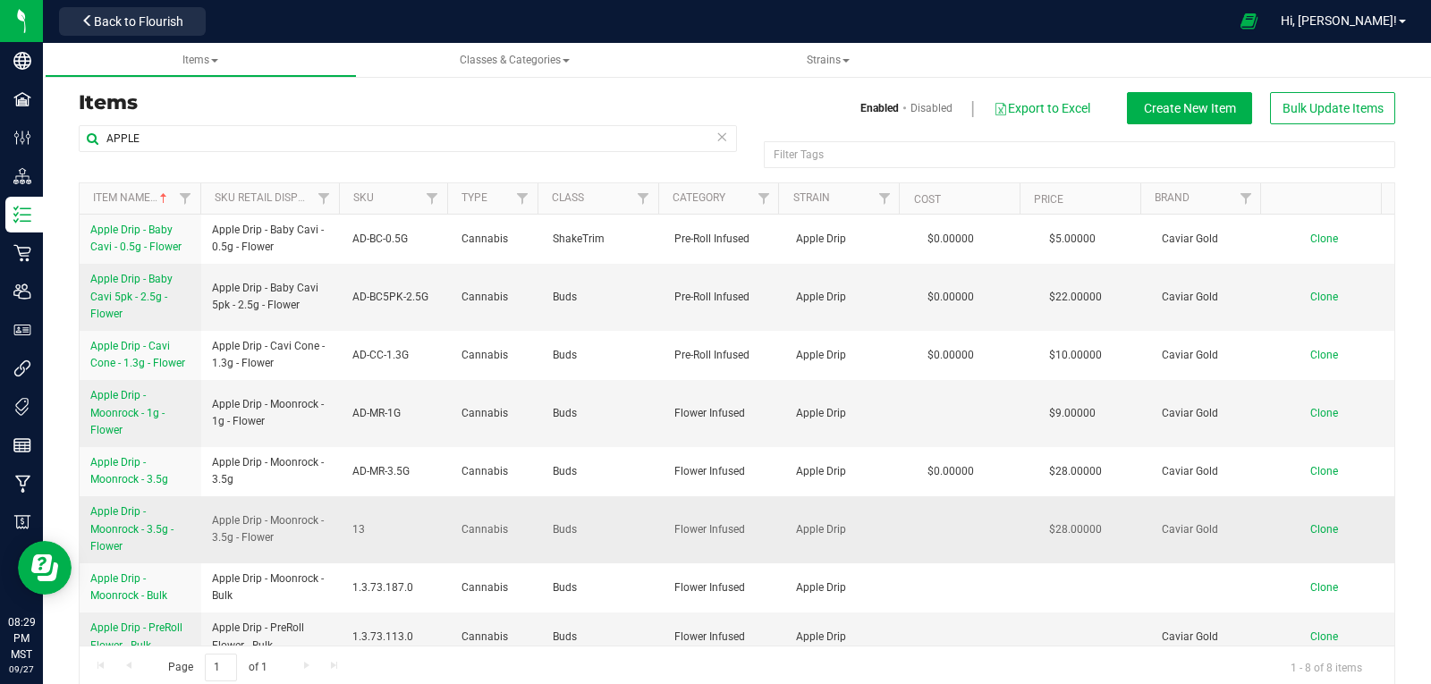
scroll to position [16, 0]
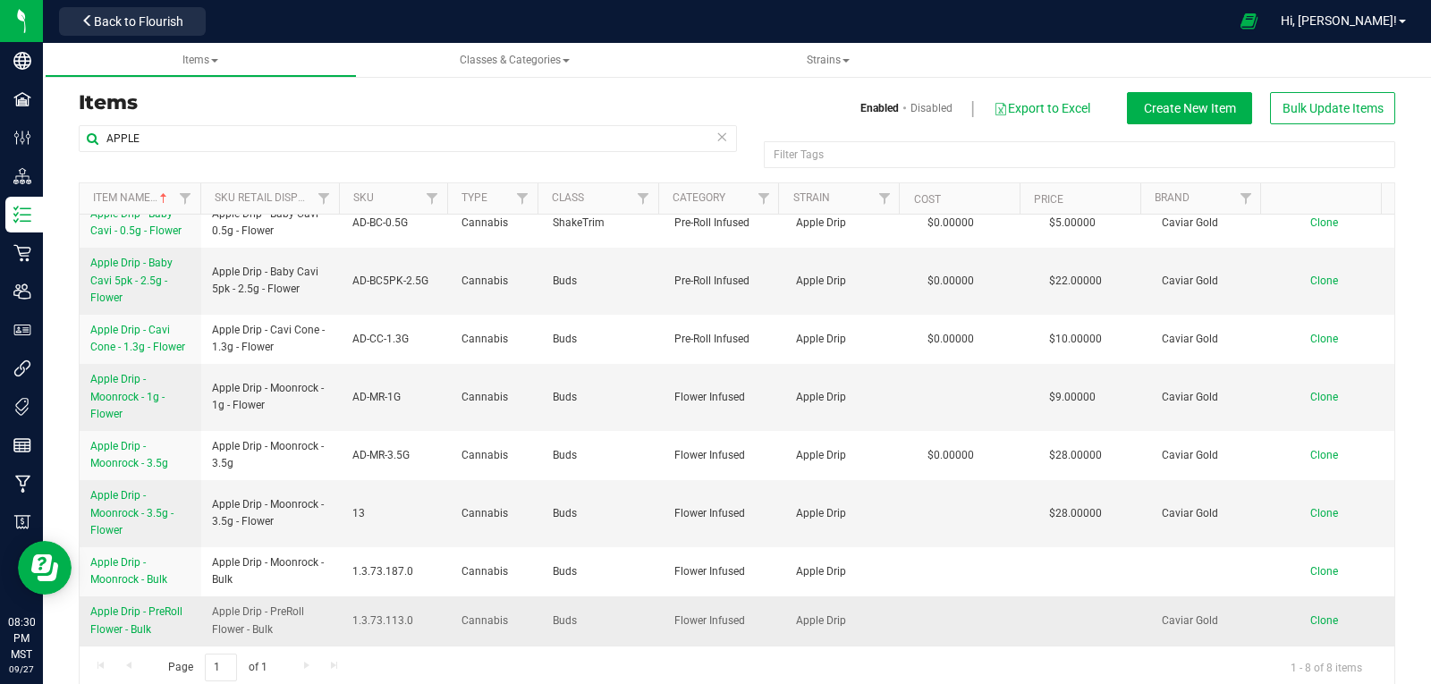
click at [155, 614] on span "Apple Drip - PreRoll Flower - Bulk" at bounding box center [136, 621] width 92 height 30
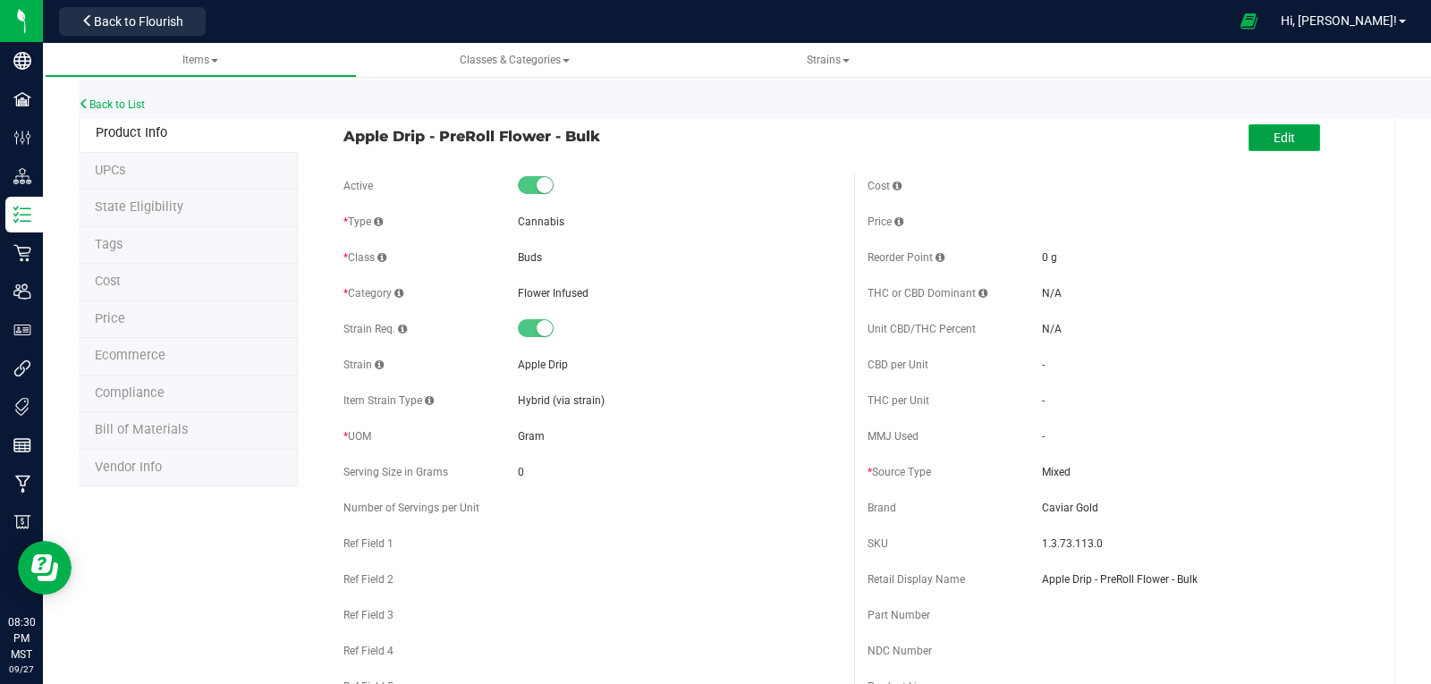
click at [1292, 143] on button "Edit" at bounding box center [1285, 137] width 72 height 27
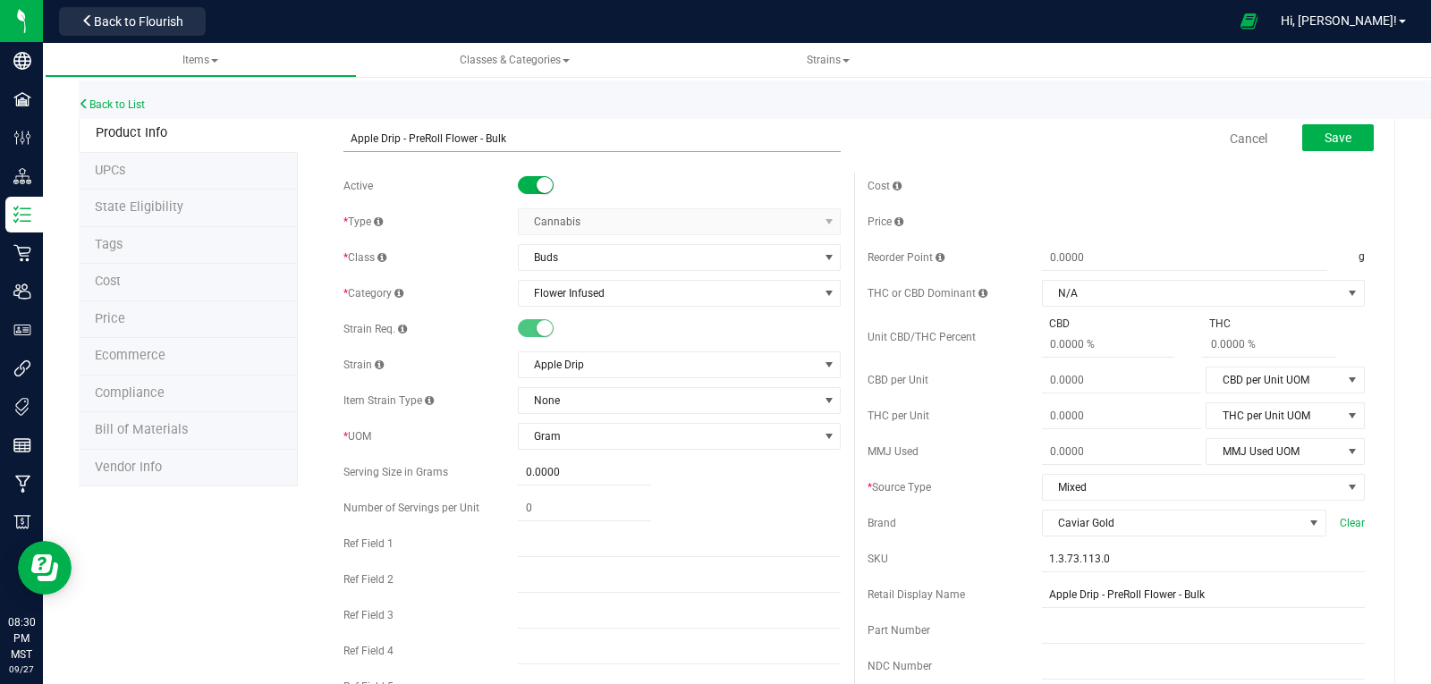
click at [476, 135] on input "Apple Drip - PreRoll Flower - Bulk" at bounding box center [591, 138] width 497 height 27
type input "Apple Drip - PreRoll - Bulk"
drag, startPoint x: 1200, startPoint y: 597, endPoint x: 1000, endPoint y: 614, distance: 201.1
click at [1000, 614] on div "Cost Price Reorder Point g THC or CBD Dominant" at bounding box center [1116, 526] width 524 height 706
drag, startPoint x: 482, startPoint y: 131, endPoint x: 335, endPoint y: 141, distance: 147.9
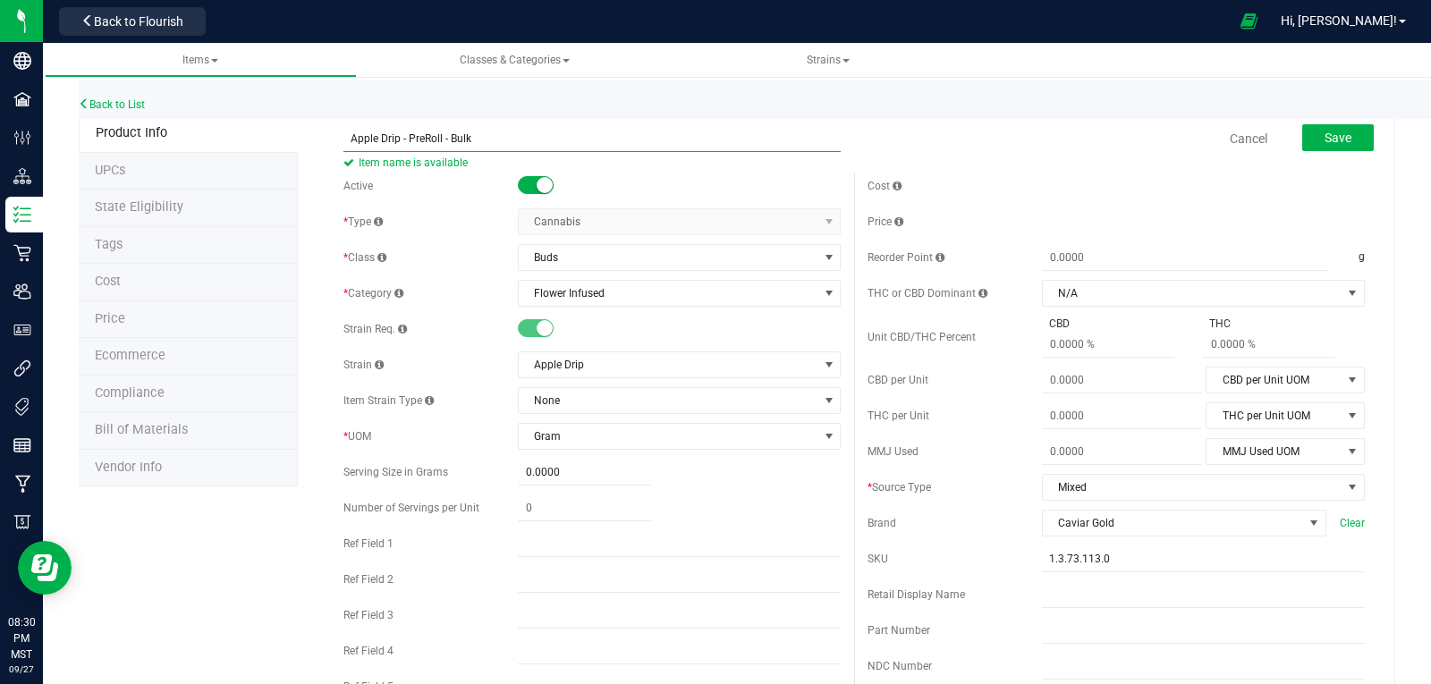
click at [335, 141] on div "Apple Drip - PreRoll - Bulk Item name is available Cancel Save" at bounding box center [854, 138] width 1048 height 45
click at [1042, 597] on input "text" at bounding box center [1203, 594] width 323 height 27
paste input "Apple Drip - PreRoll - Bulk"
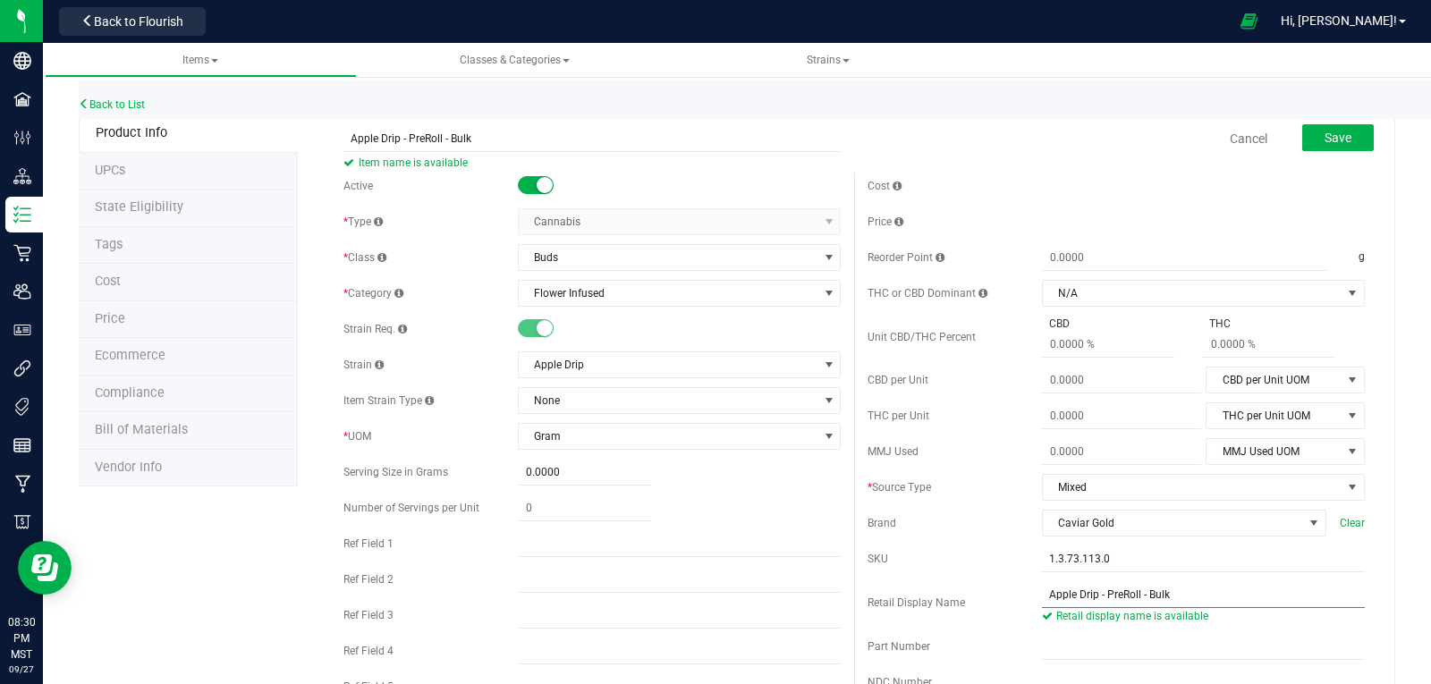
click at [1235, 603] on input "Apple Drip - PreRoll - Bulk" at bounding box center [1203, 594] width 323 height 27
type input "Apple Drip - PreRoll - Bulk"
click at [1325, 143] on span "Save" at bounding box center [1338, 138] width 27 height 14
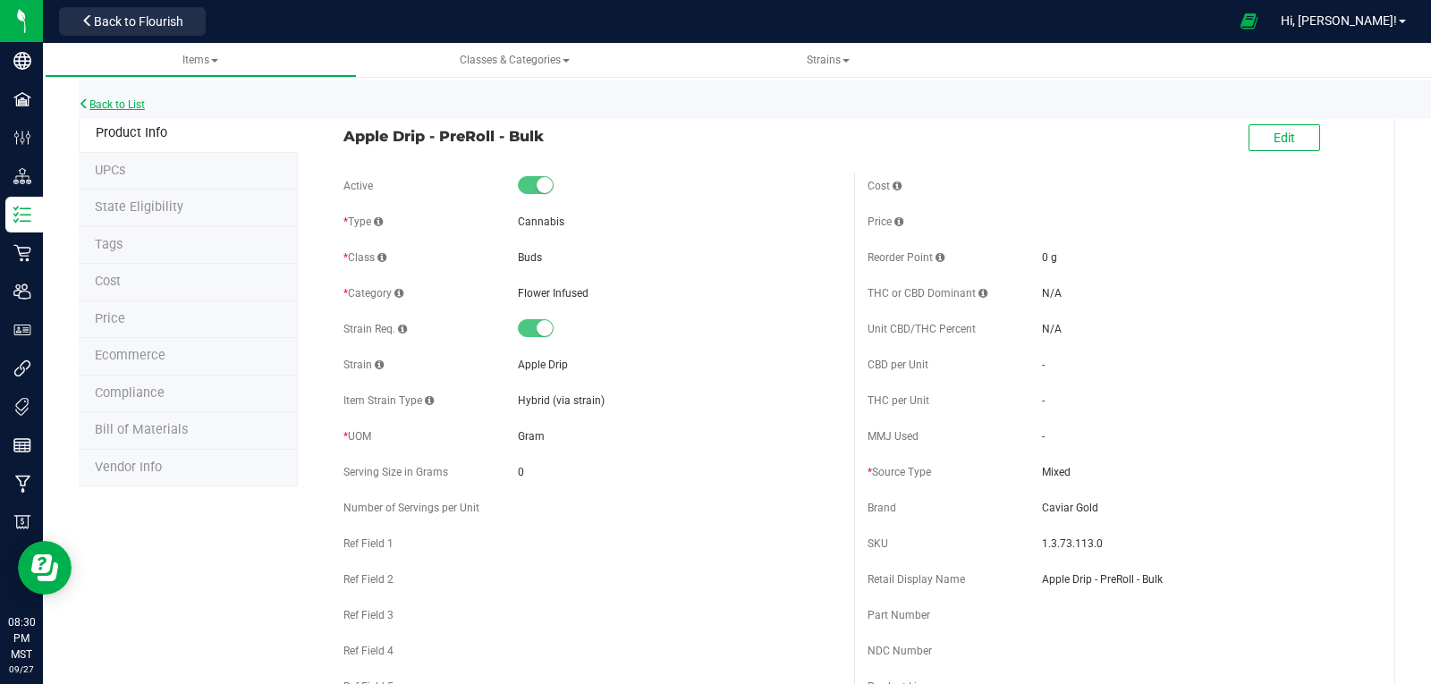
click at [128, 103] on link "Back to List" at bounding box center [112, 104] width 66 height 13
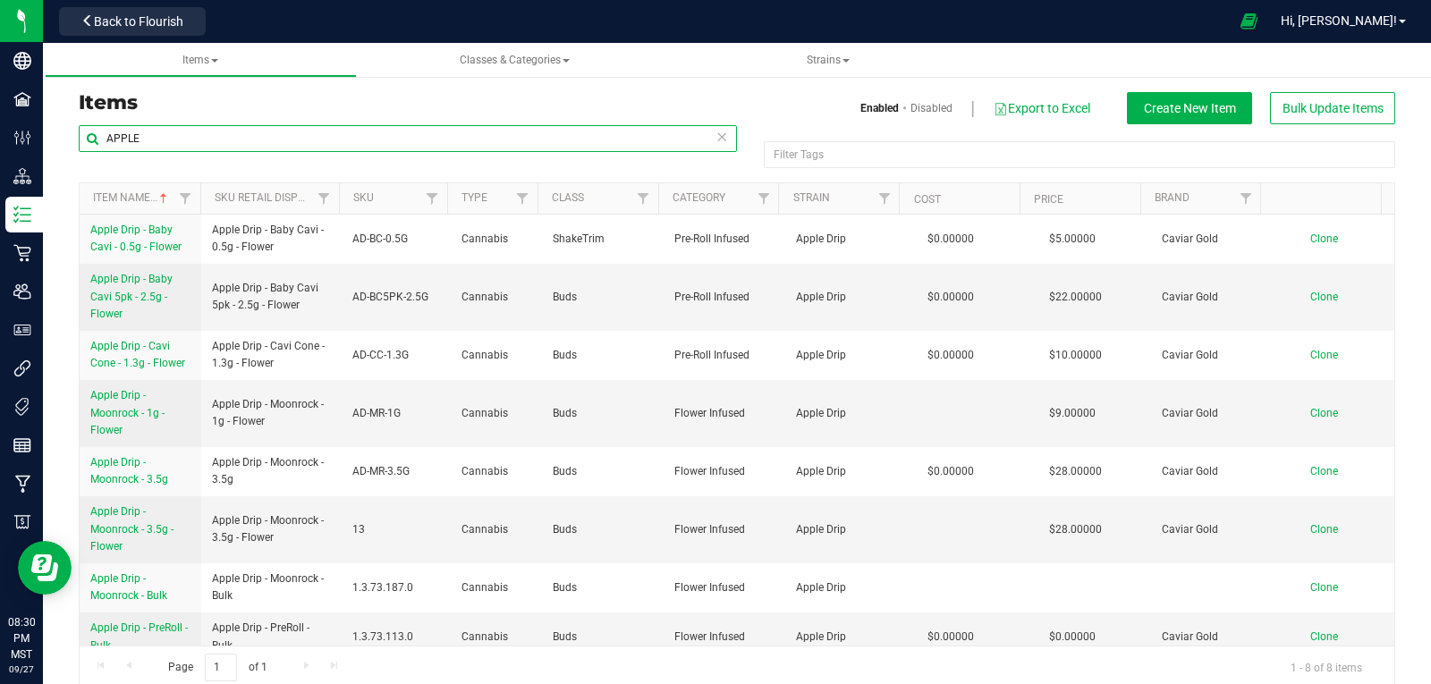
click at [148, 134] on input "APPLE" at bounding box center [408, 138] width 658 height 27
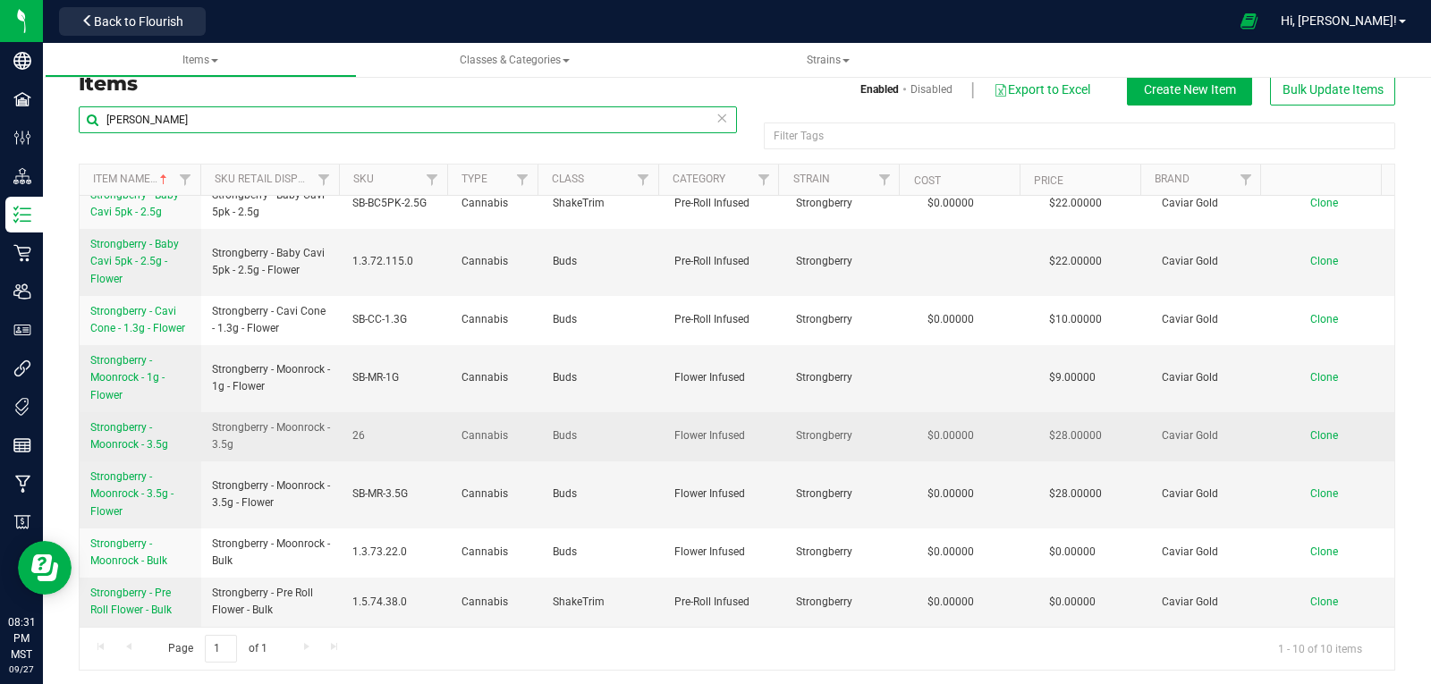
scroll to position [23, 0]
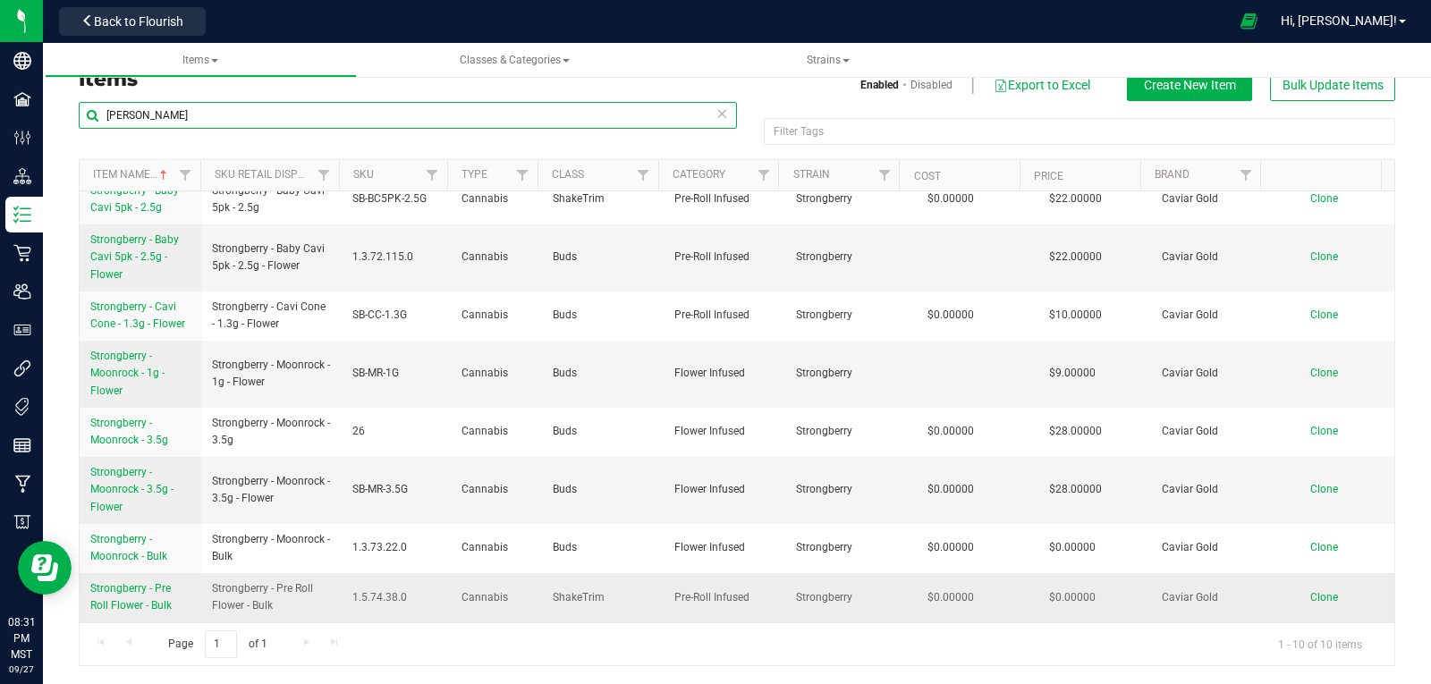
type input "BERRY"
click at [130, 589] on span "Strongberry - Pre Roll Flower - Bulk" at bounding box center [130, 597] width 81 height 30
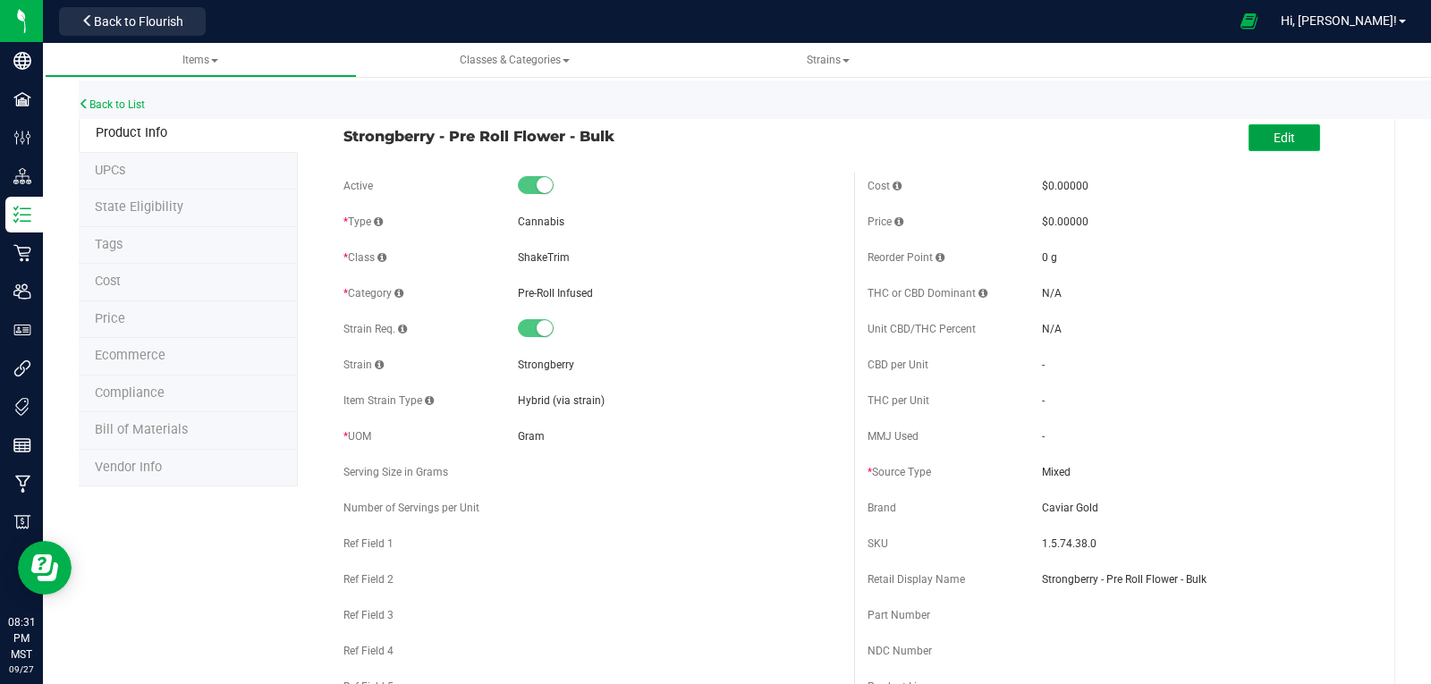
click at [1283, 145] on button "Edit" at bounding box center [1285, 137] width 72 height 27
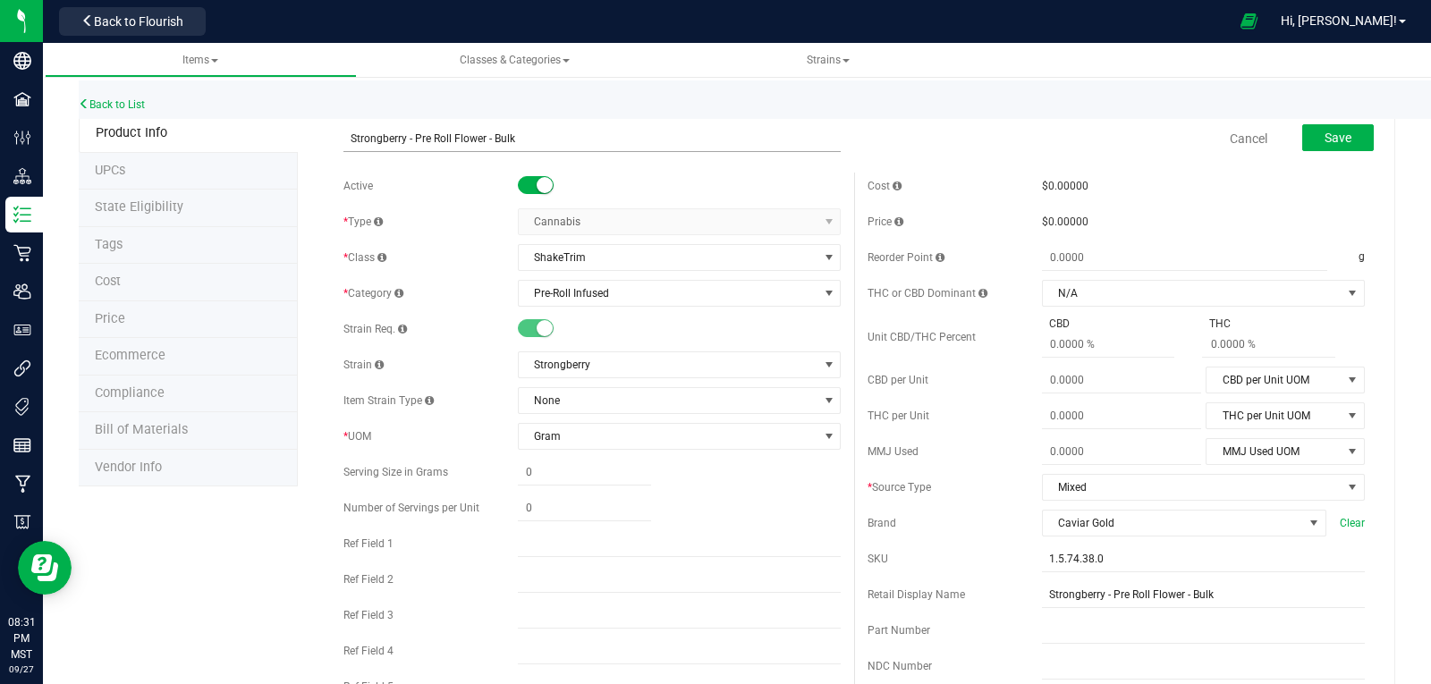
click at [484, 134] on input "Strongberry - Pre Roll Flower - Bulk" at bounding box center [591, 138] width 497 height 27
type input "Strongberry - Pre Roll - Bulk"
click at [581, 250] on span "ShakeTrim" at bounding box center [668, 257] width 299 height 25
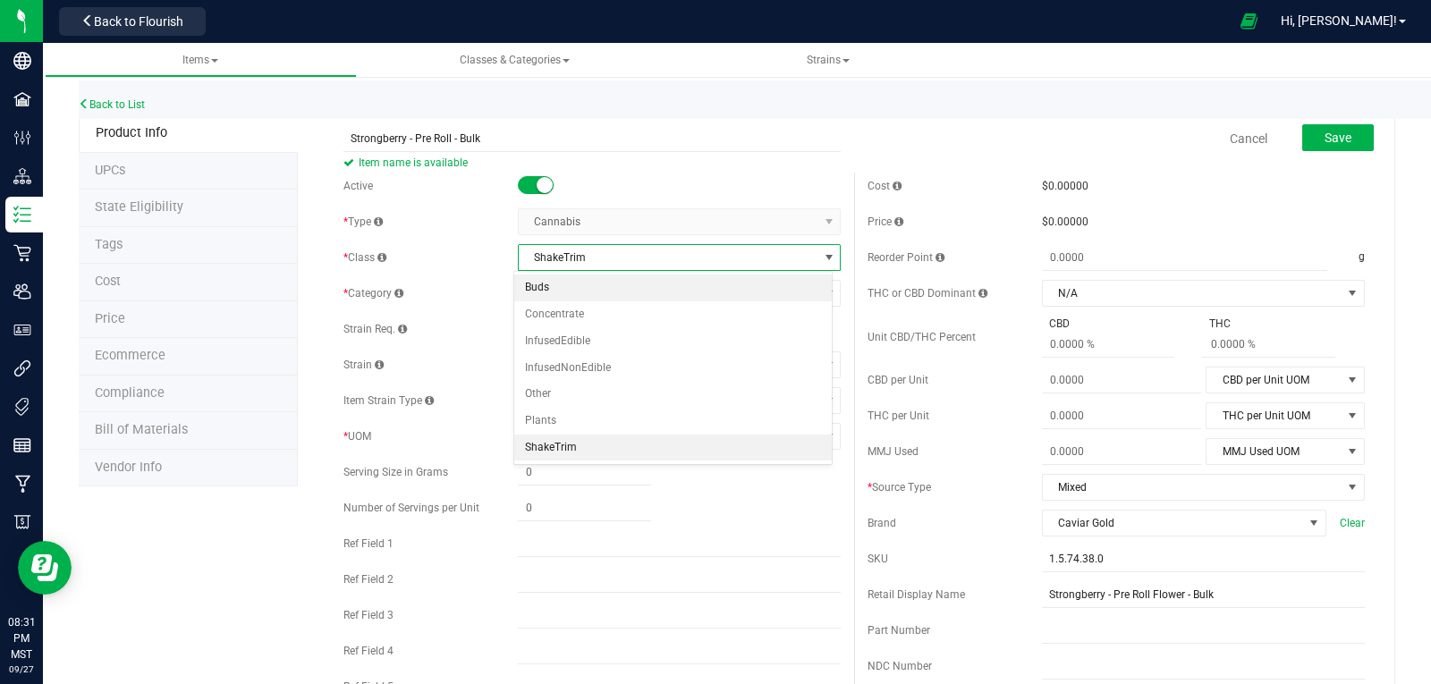
click at [553, 282] on li "Buds" at bounding box center [673, 288] width 318 height 27
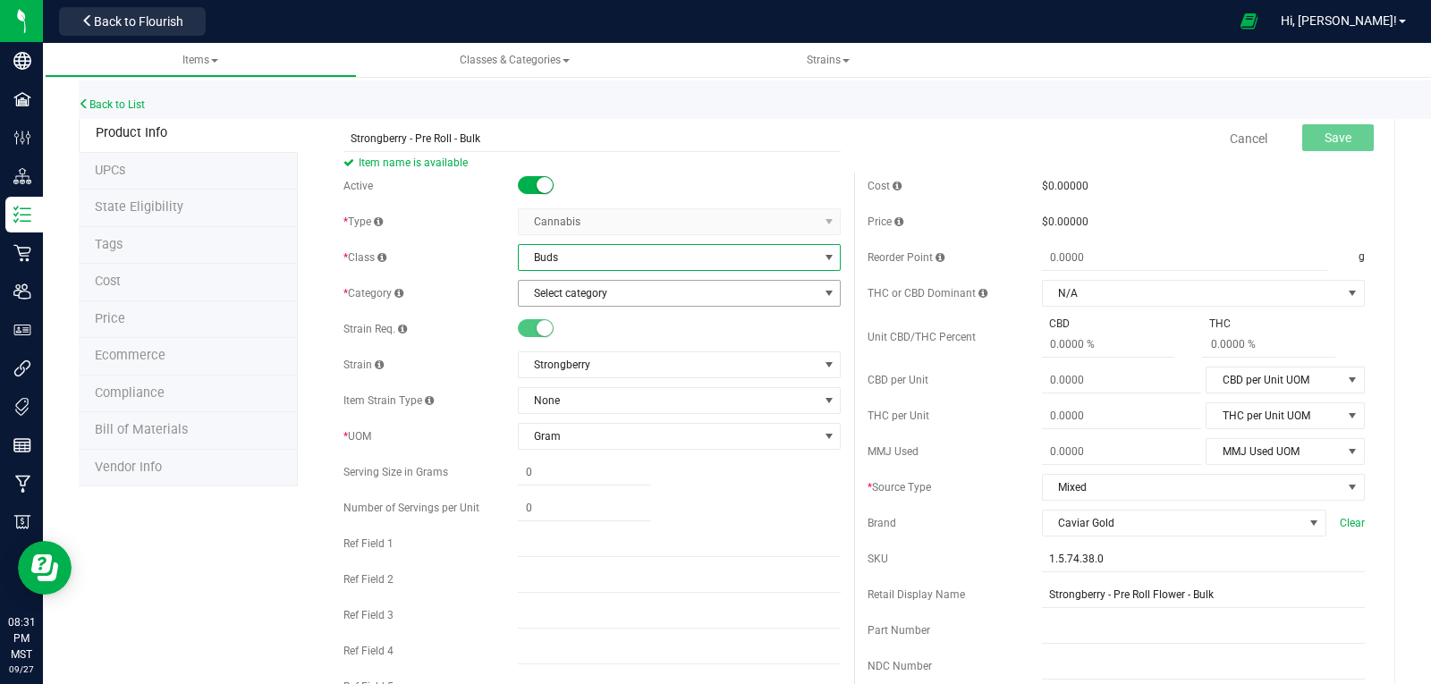
click at [567, 288] on span "Select category" at bounding box center [668, 293] width 299 height 25
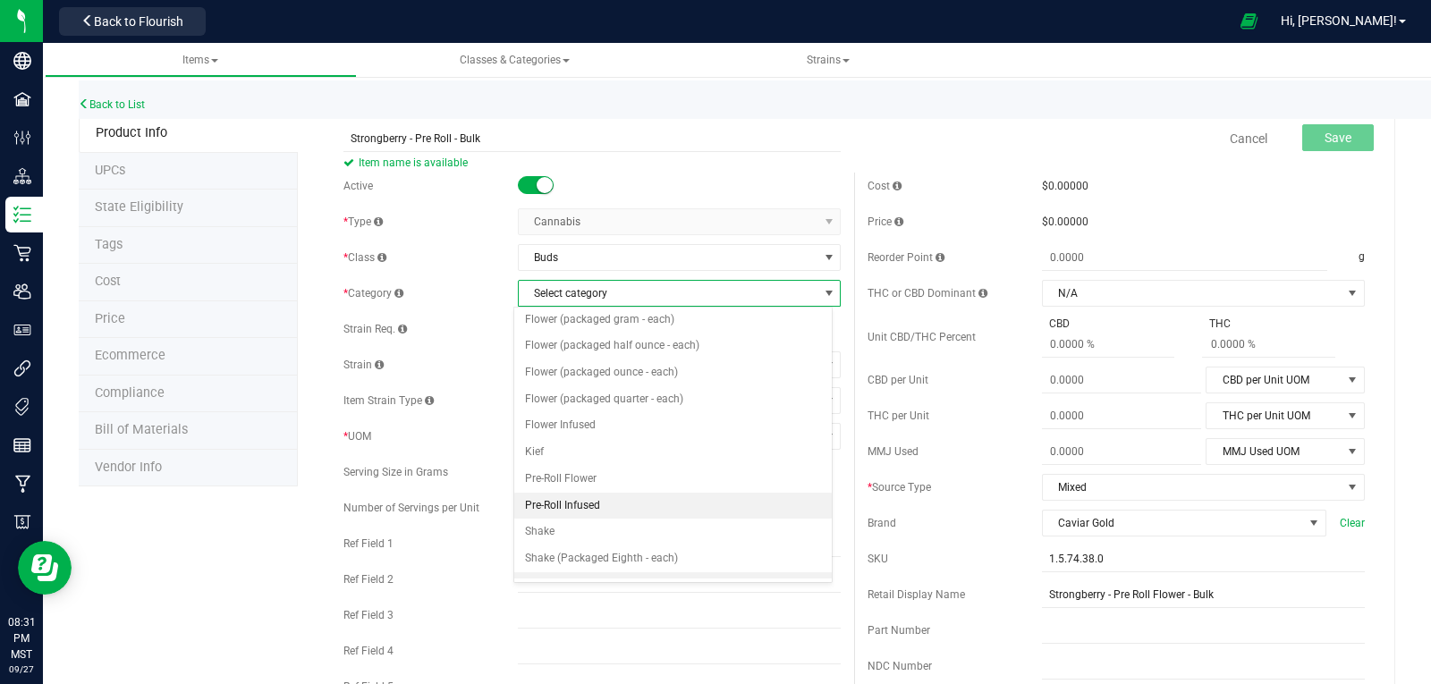
scroll to position [179, 0]
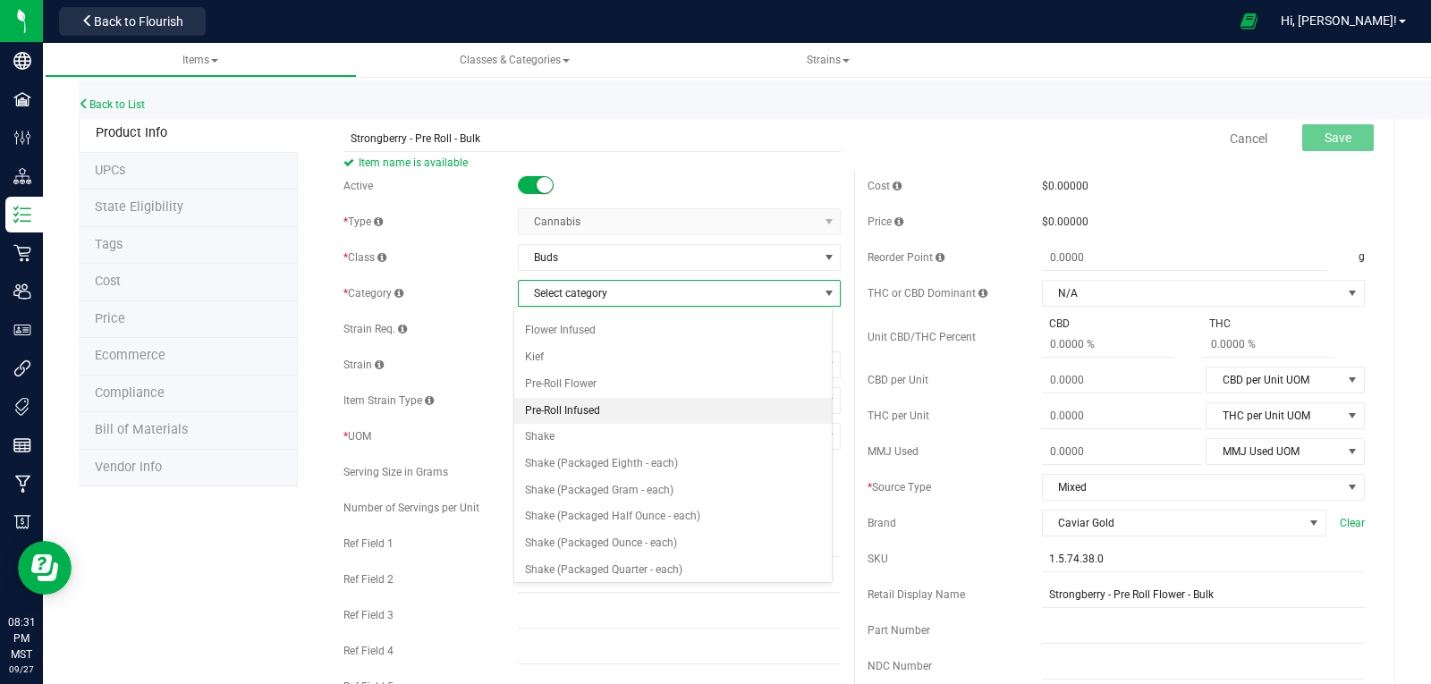
click at [560, 406] on li "Pre-Roll Infused" at bounding box center [673, 411] width 318 height 27
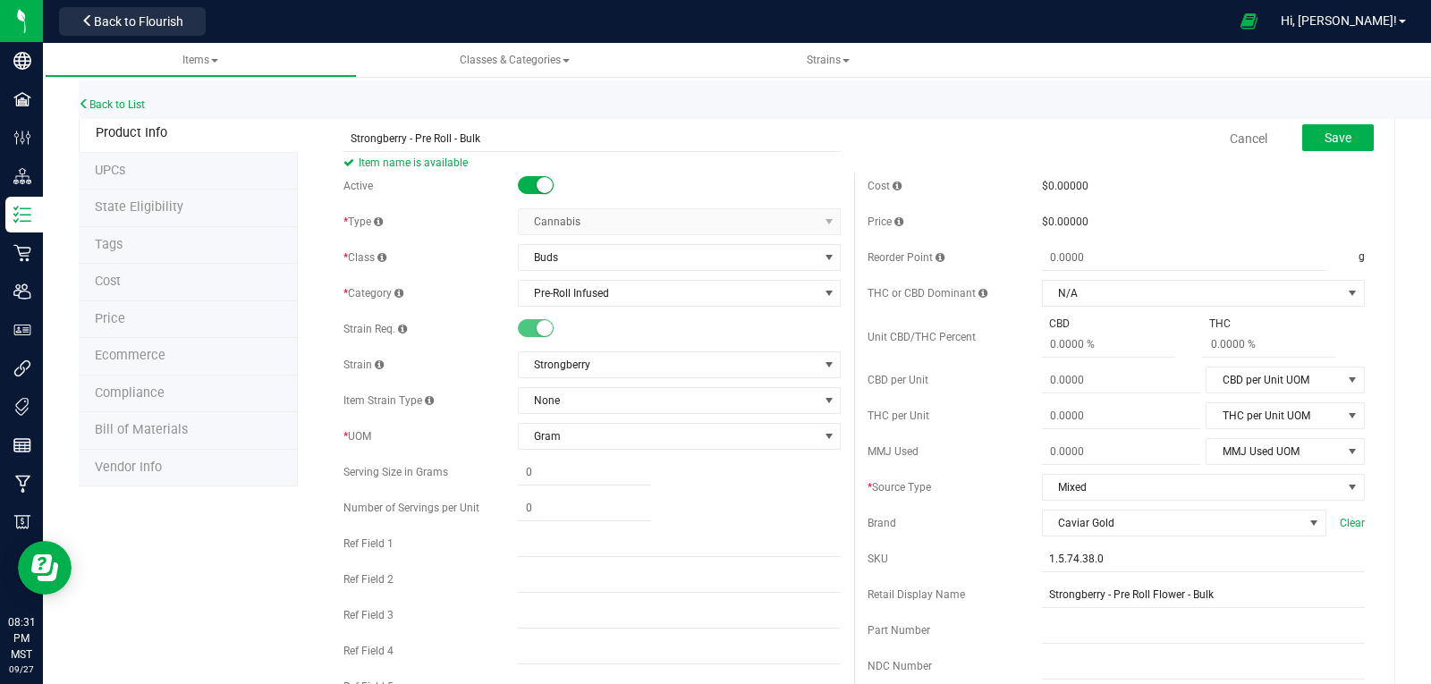
click at [838, 518] on div "Active * Type Cannabis Select type Cannabis Non-Inventory Raw Materials Supplie…" at bounding box center [592, 441] width 524 height 537
click at [1173, 593] on input "Strongberry - Pre Roll Flower - Bulk" at bounding box center [1203, 594] width 323 height 27
type input "Strongberry - Pre Roll - Bulk"
click at [1336, 140] on span "Save" at bounding box center [1338, 138] width 27 height 14
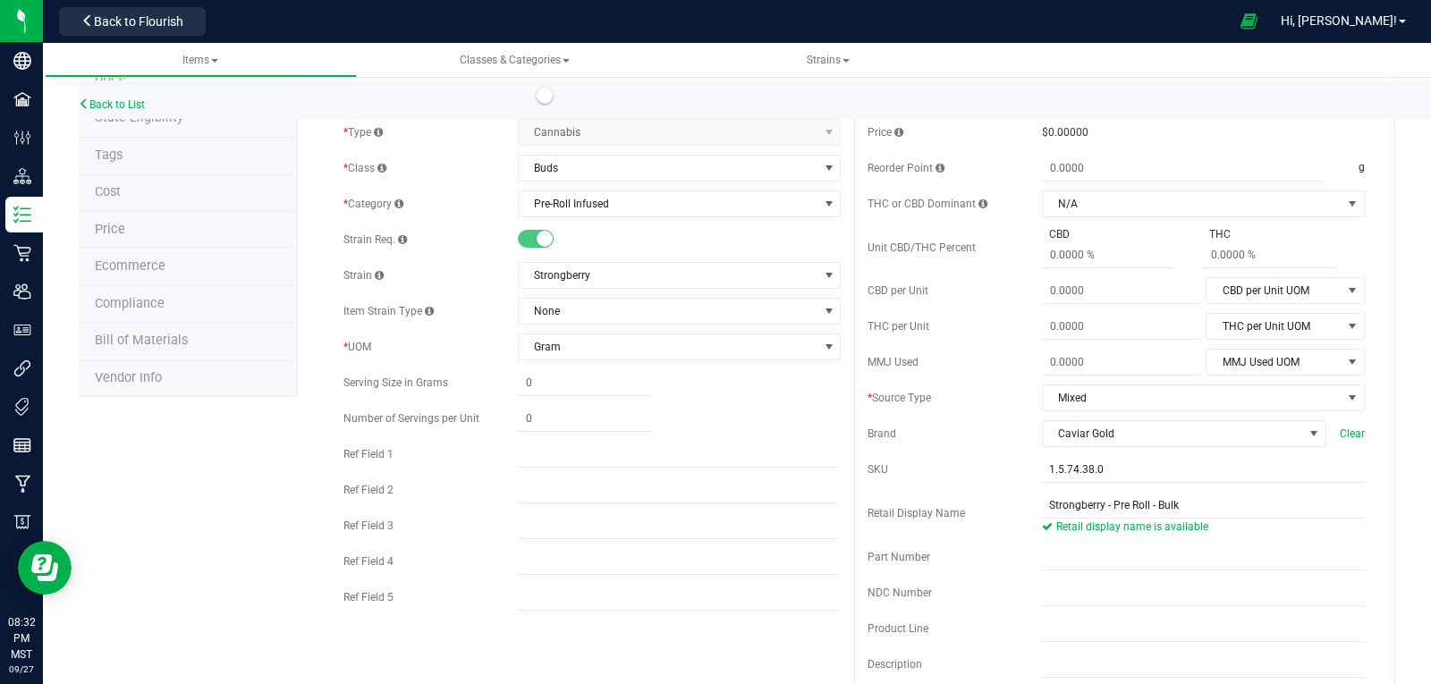
scroll to position [0, 0]
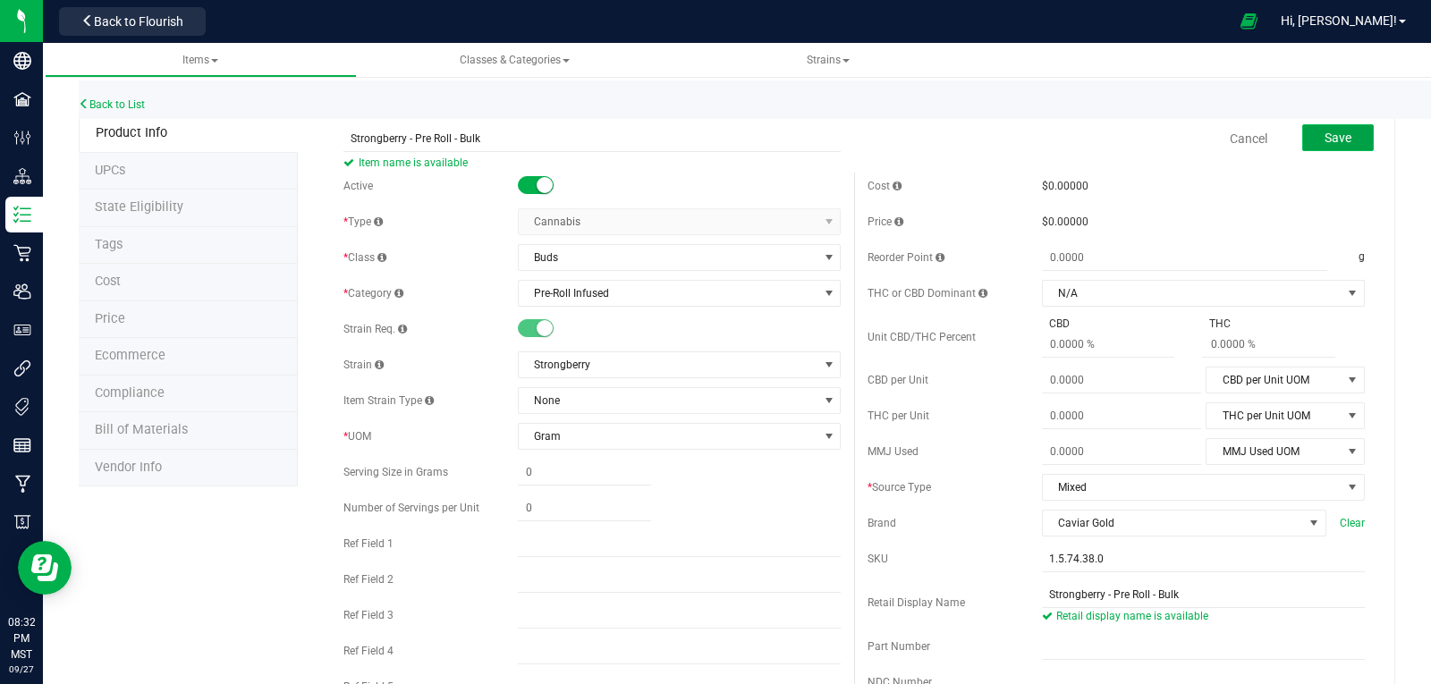
click at [1334, 140] on span "Save" at bounding box center [1338, 138] width 27 height 14
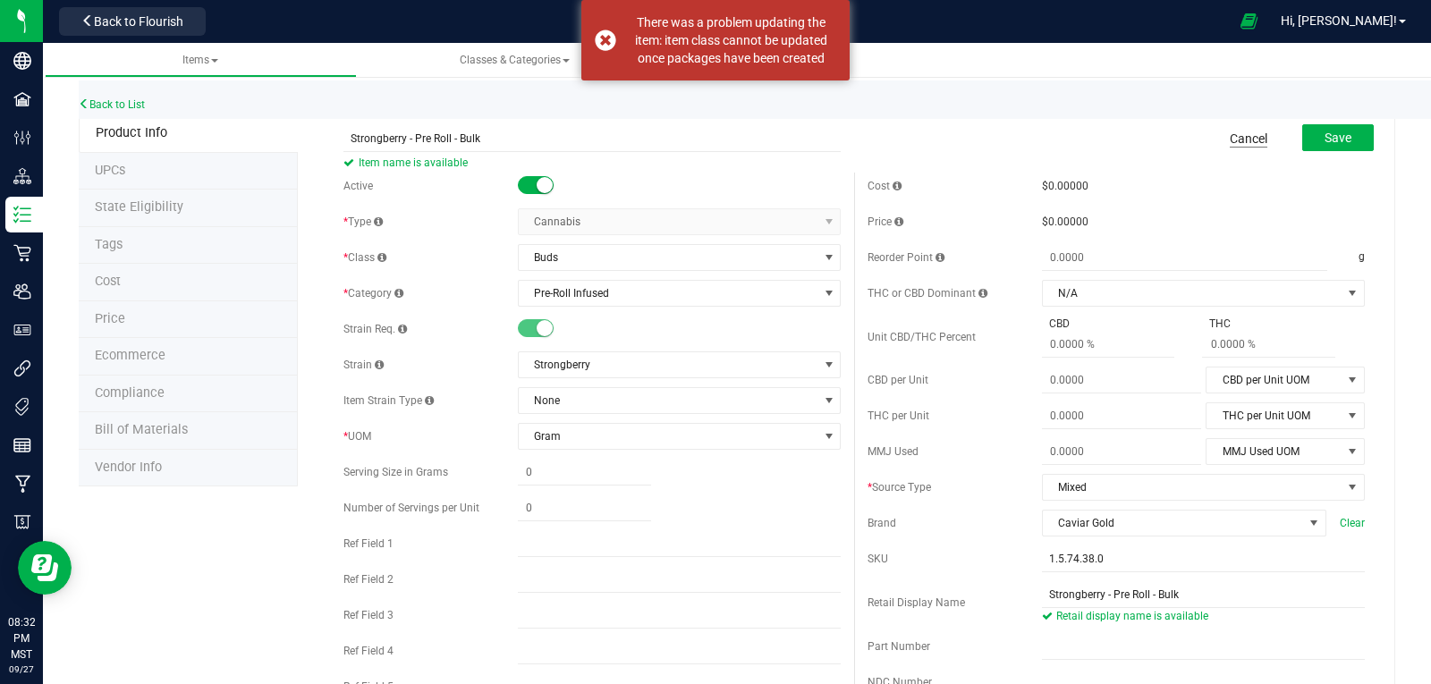
click at [1238, 138] on link "Cancel" at bounding box center [1249, 139] width 38 height 18
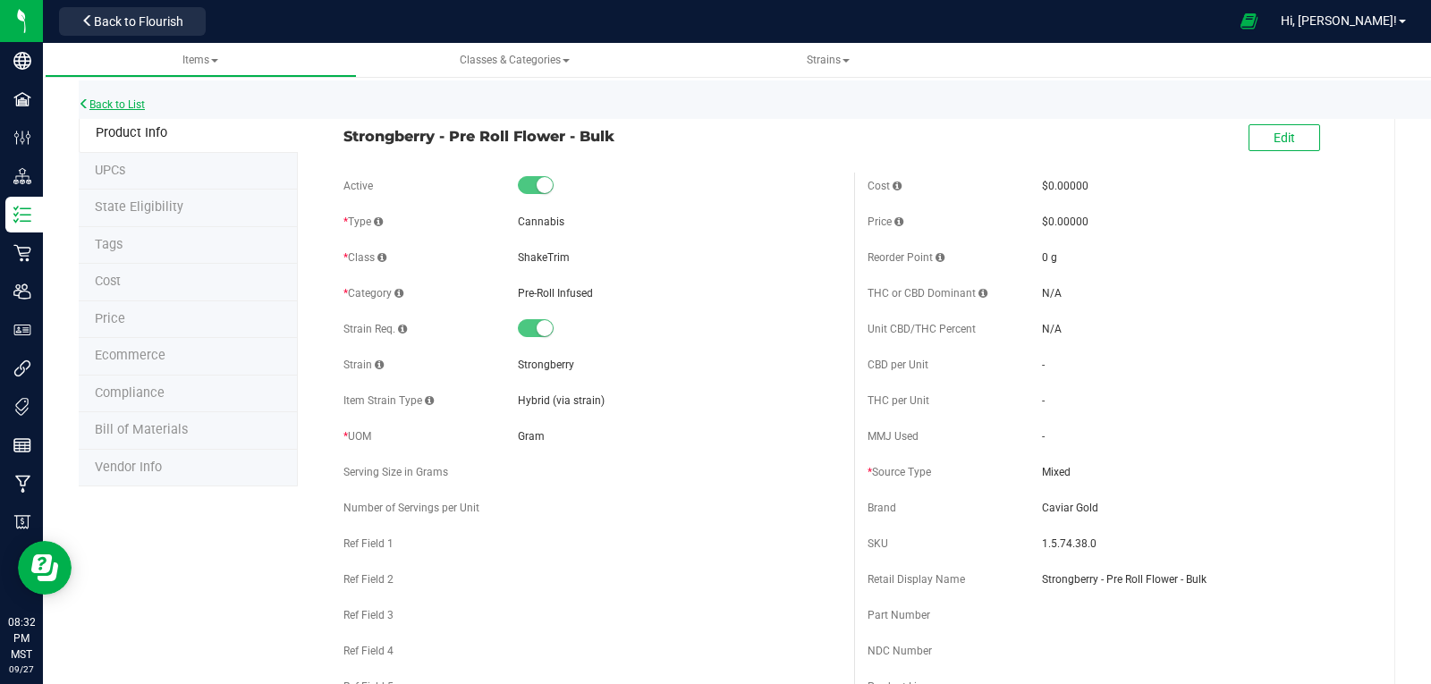
click at [145, 100] on link "Back to List" at bounding box center [112, 104] width 66 height 13
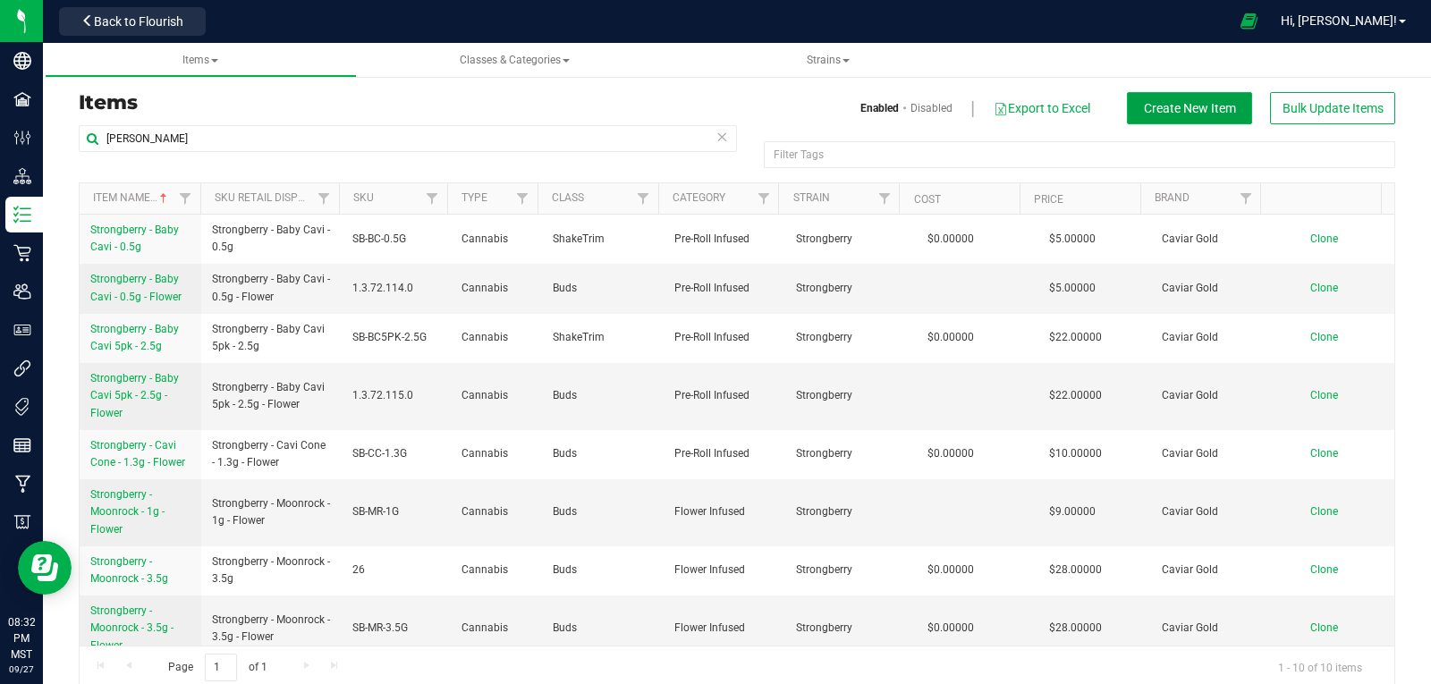
click at [1183, 111] on span "Create New Item" at bounding box center [1190, 108] width 92 height 14
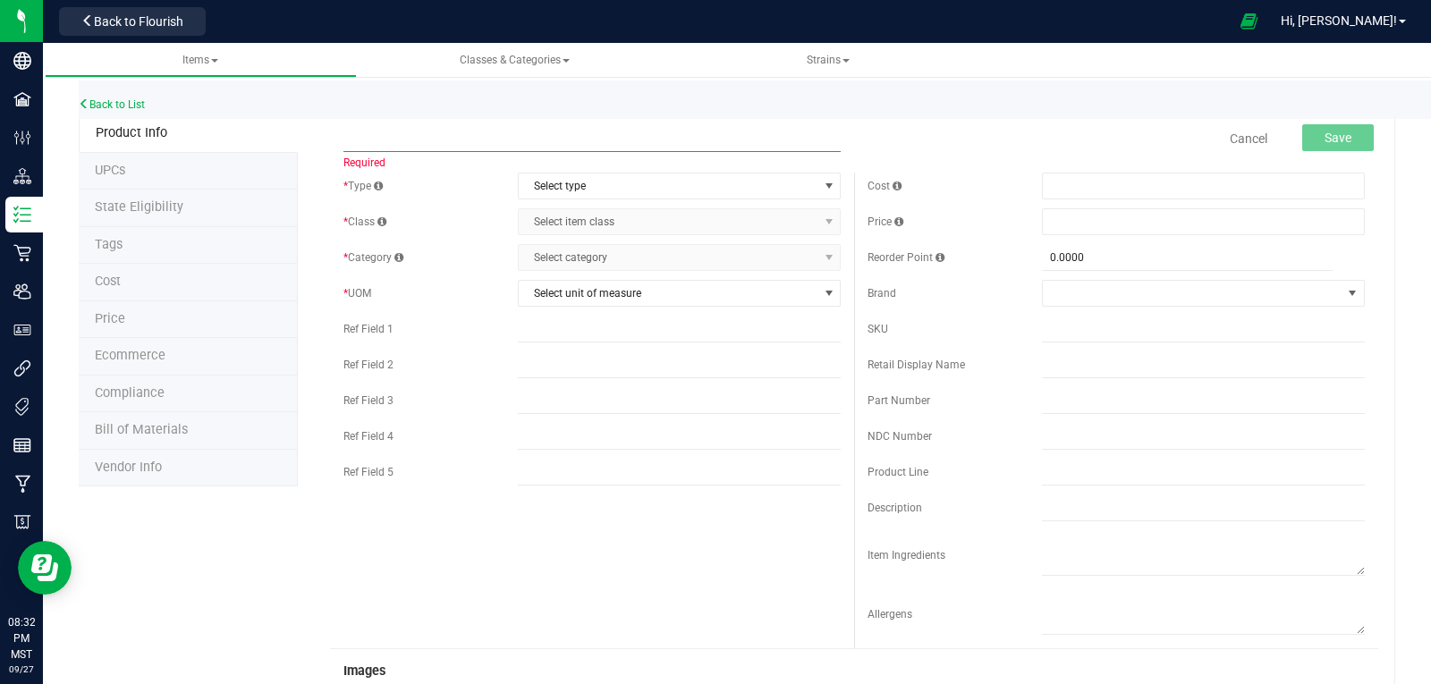
paste input "Strongberry - Pre Roll - Bulk"
type input "Strongberry - Pre Roll - Bulk"
click at [607, 188] on span "Select type" at bounding box center [668, 186] width 299 height 25
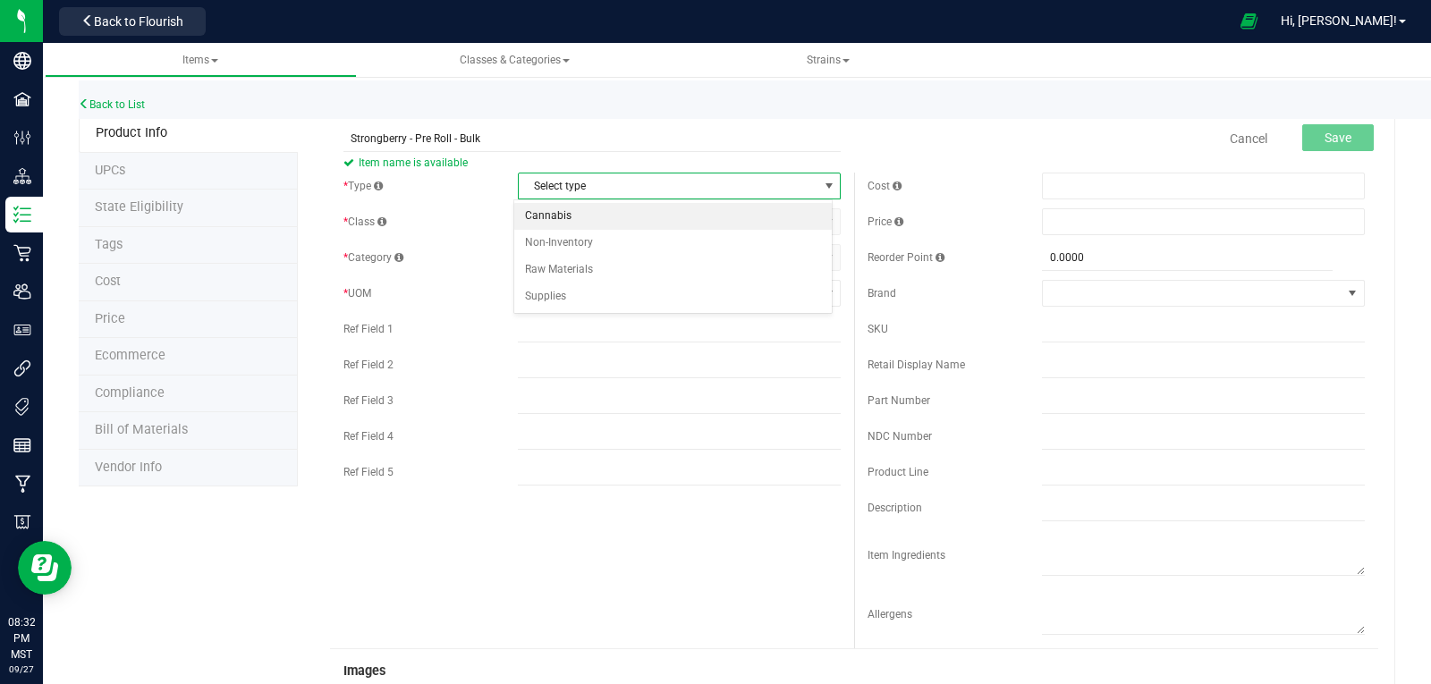
click at [597, 216] on li "Cannabis" at bounding box center [673, 216] width 318 height 27
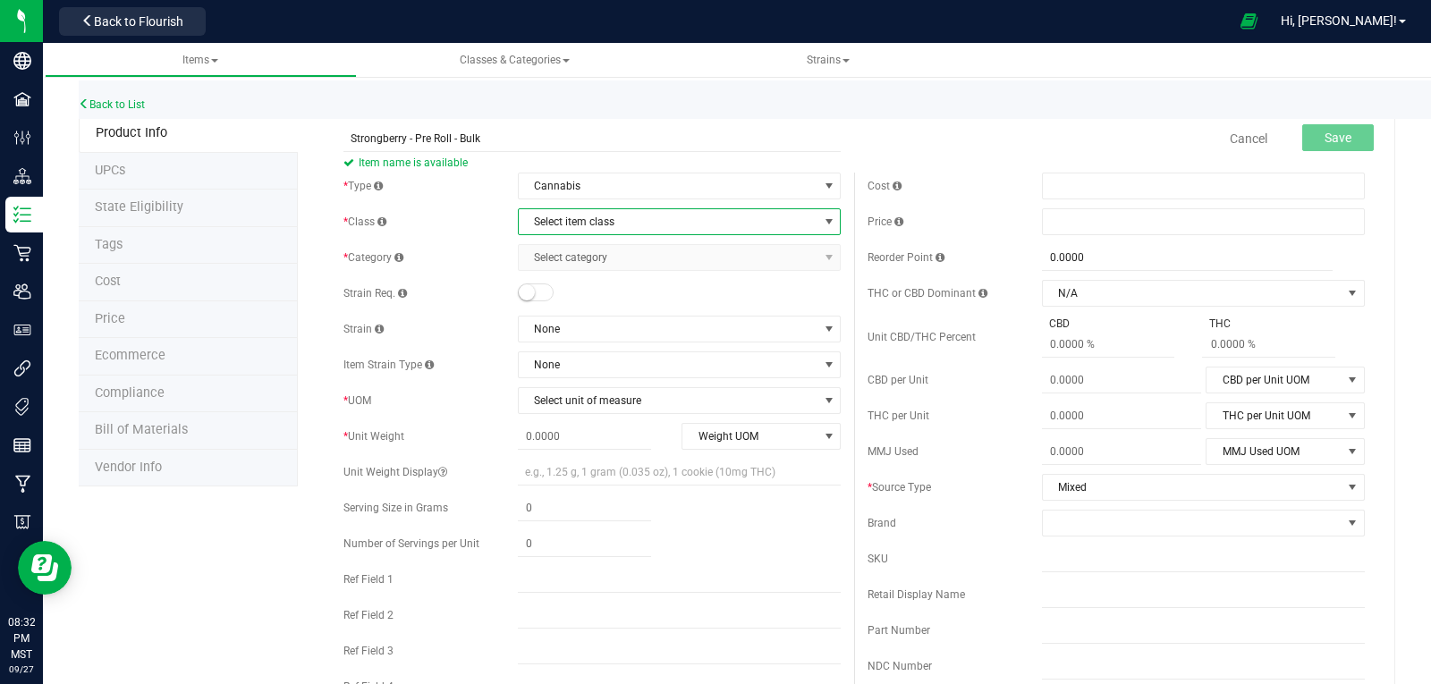
click at [597, 216] on span "Select item class" at bounding box center [668, 221] width 299 height 25
click at [572, 250] on li "Buds" at bounding box center [673, 252] width 318 height 27
click at [572, 250] on span "Select category" at bounding box center [668, 257] width 299 height 25
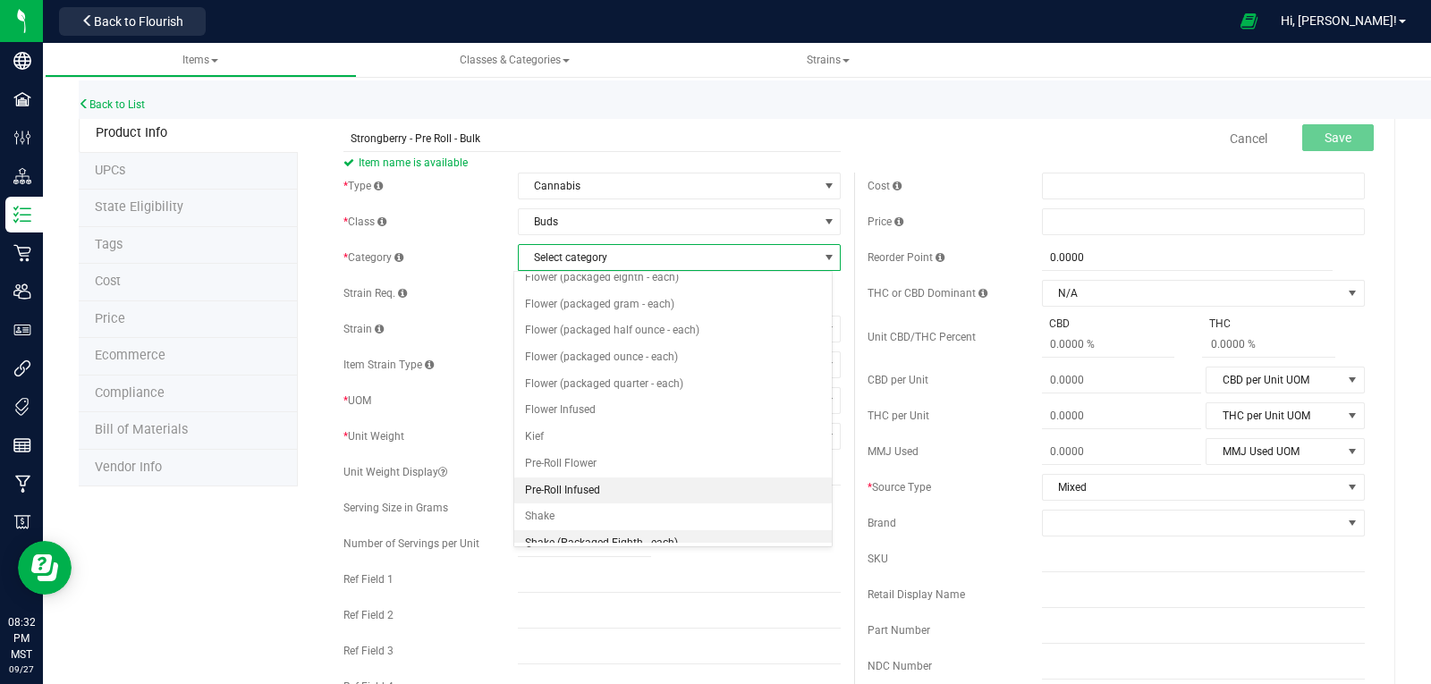
scroll to position [89, 0]
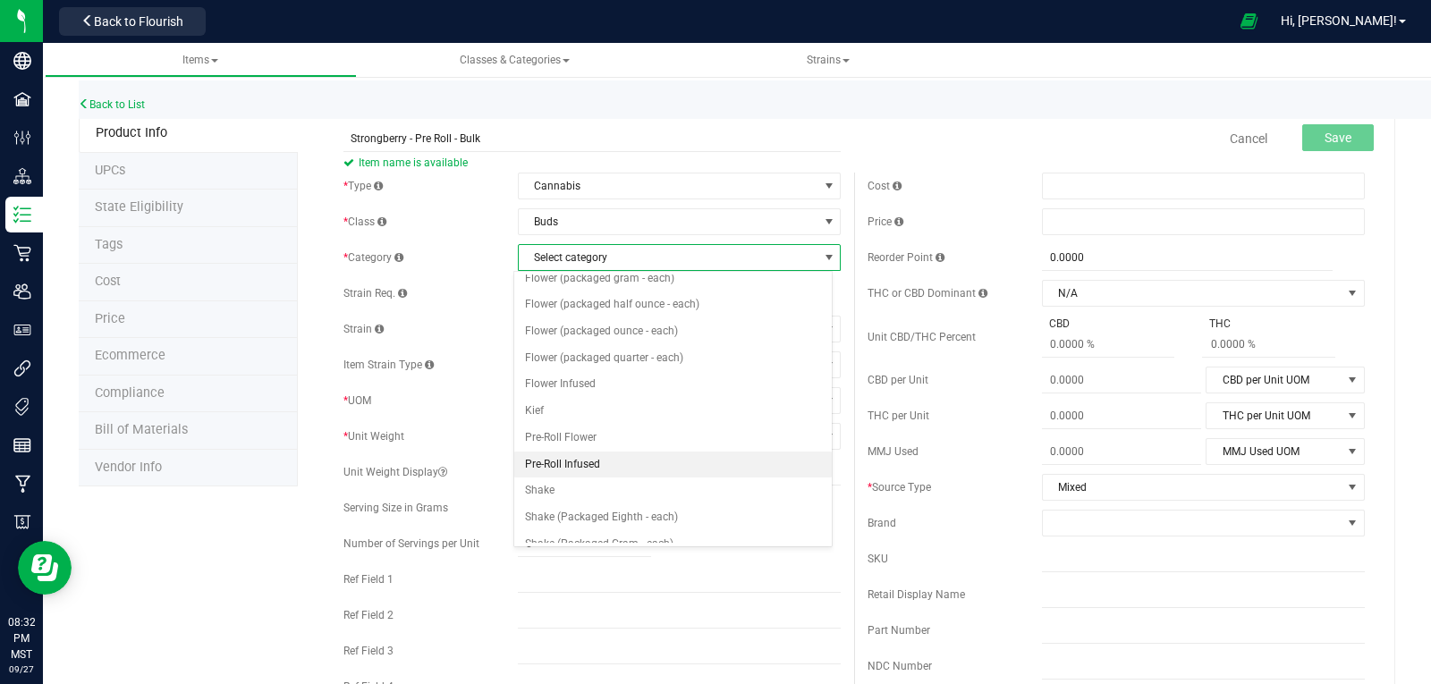
click at [579, 462] on li "Pre-Roll Infused" at bounding box center [673, 465] width 318 height 27
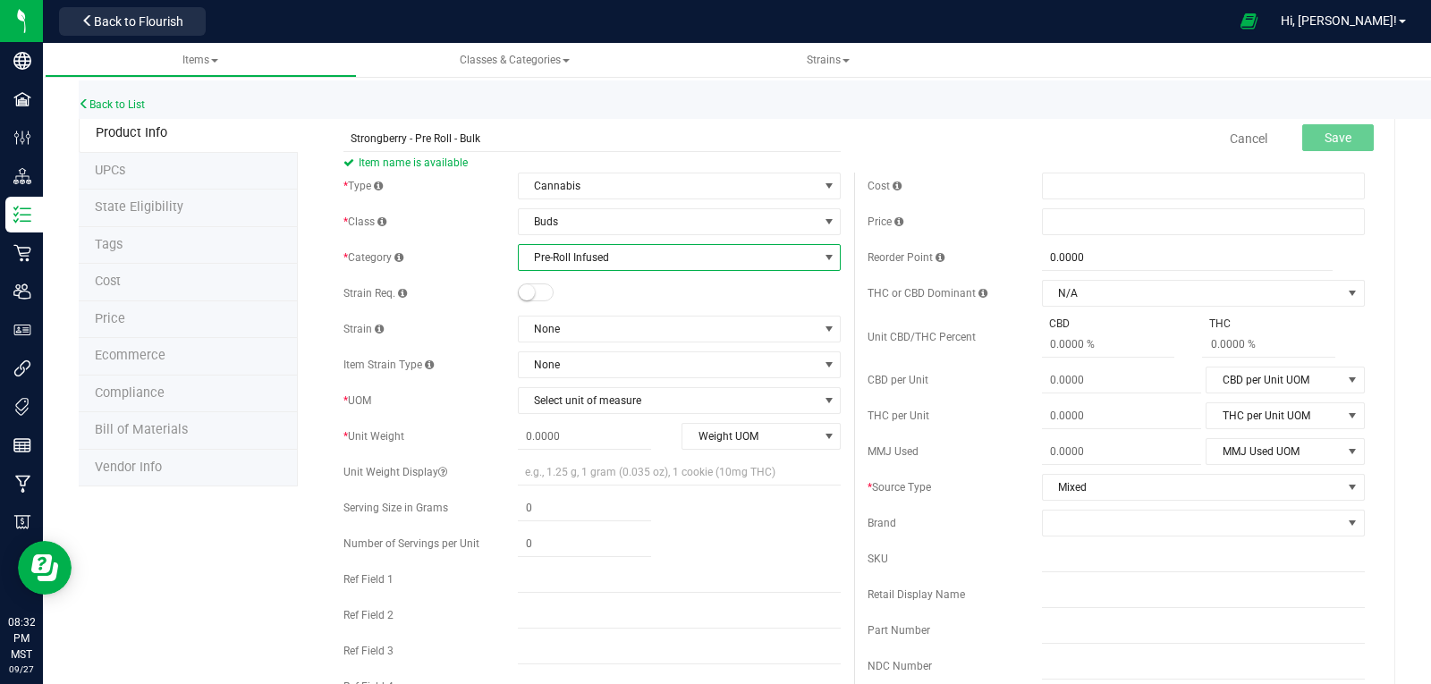
click at [527, 290] on small at bounding box center [527, 292] width 16 height 16
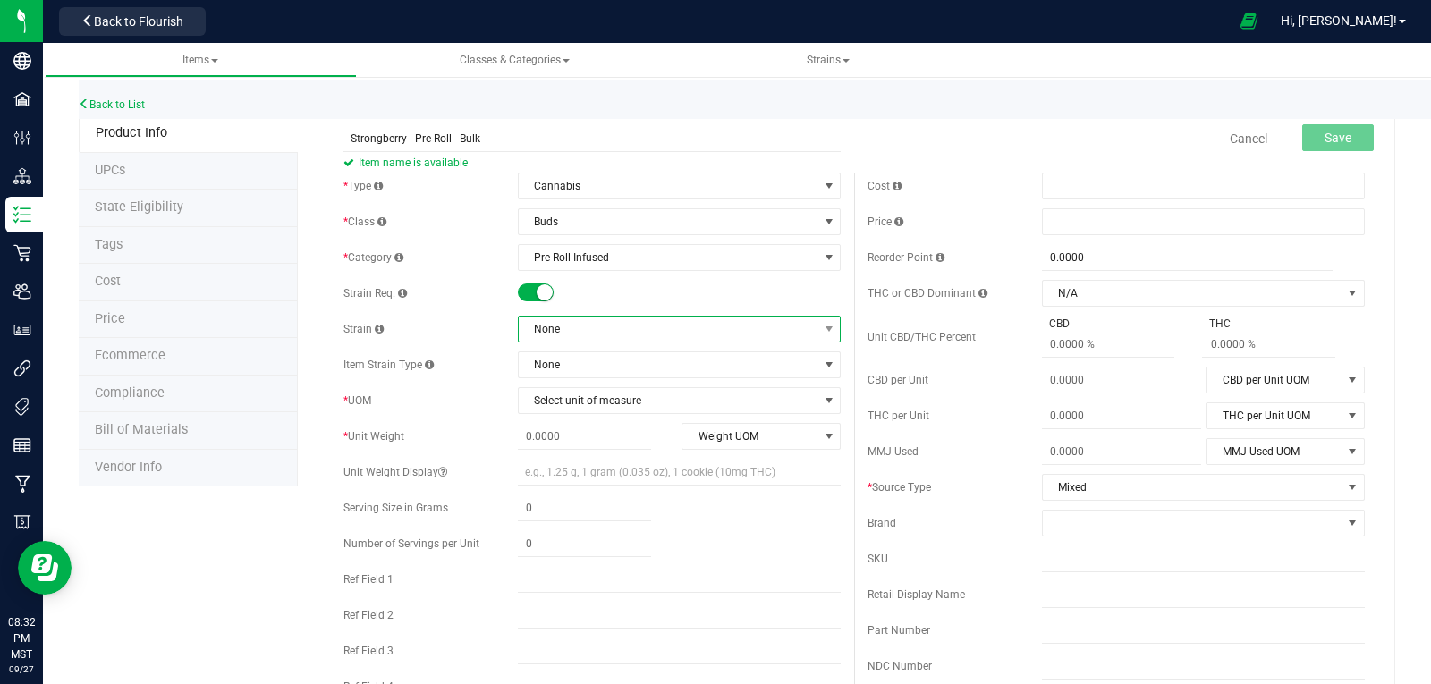
click at [568, 328] on span "None" at bounding box center [668, 329] width 299 height 25
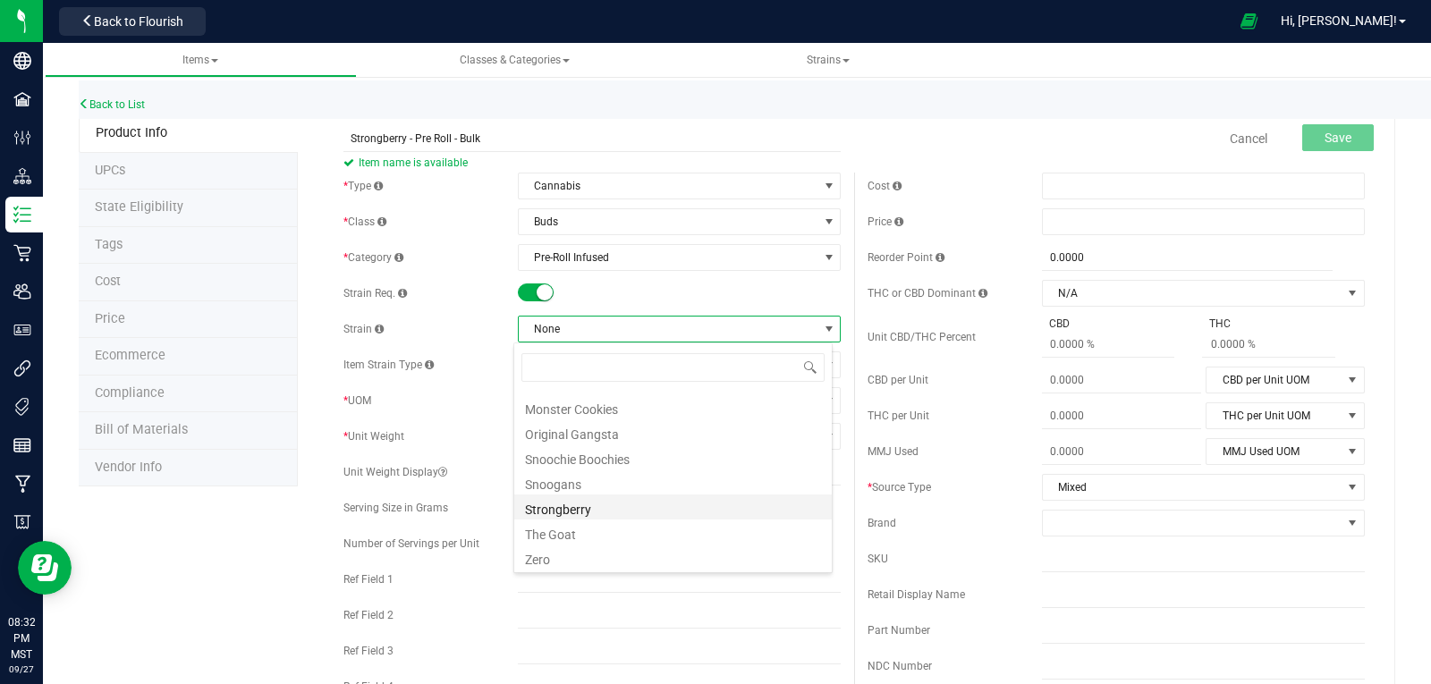
click at [586, 511] on li "Strongberry" at bounding box center [673, 507] width 318 height 25
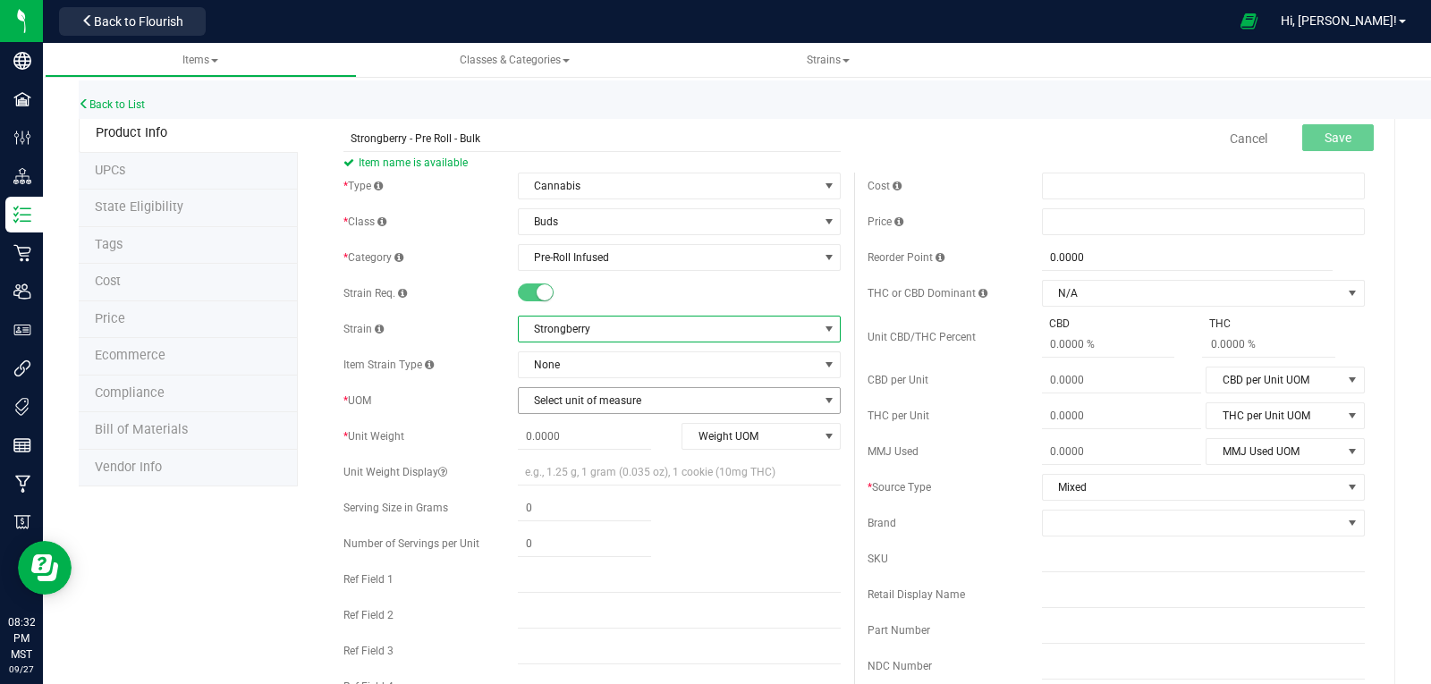
click at [596, 400] on span "Select unit of measure" at bounding box center [668, 400] width 299 height 25
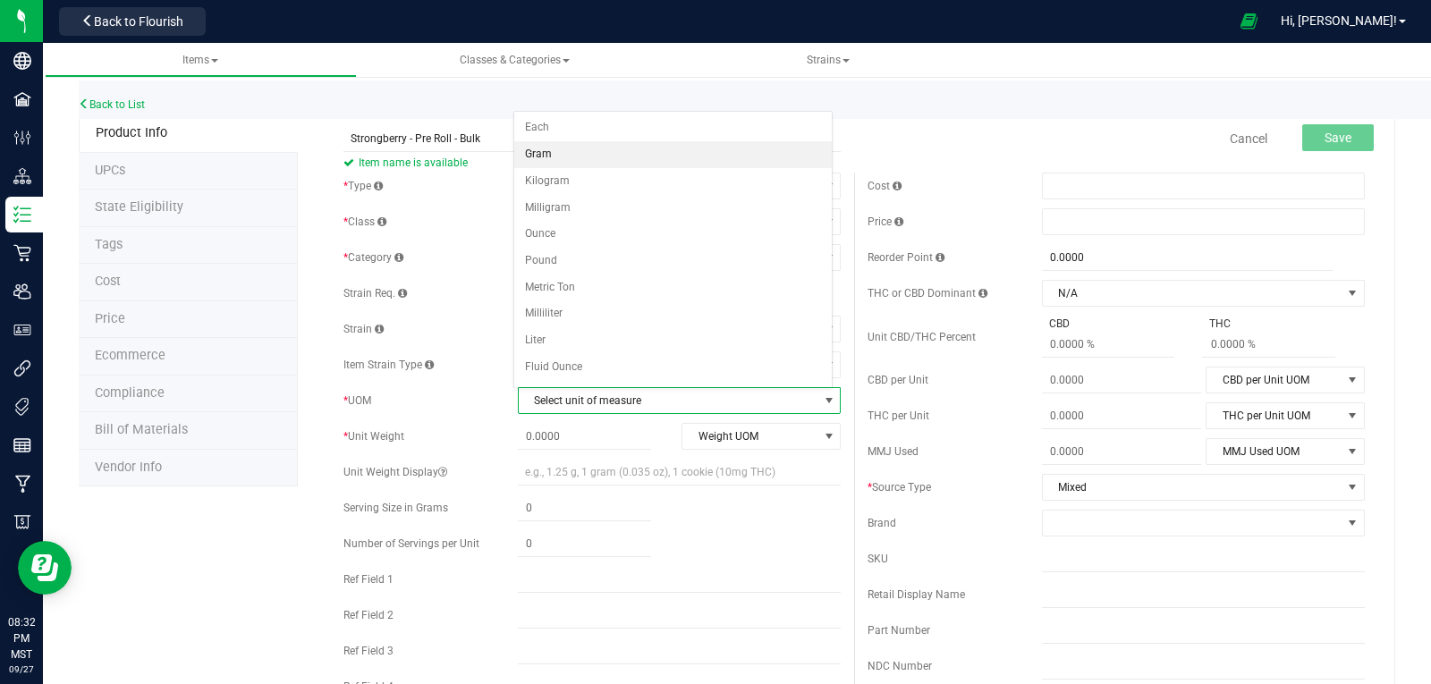
click at [544, 158] on li "Gram" at bounding box center [673, 154] width 318 height 27
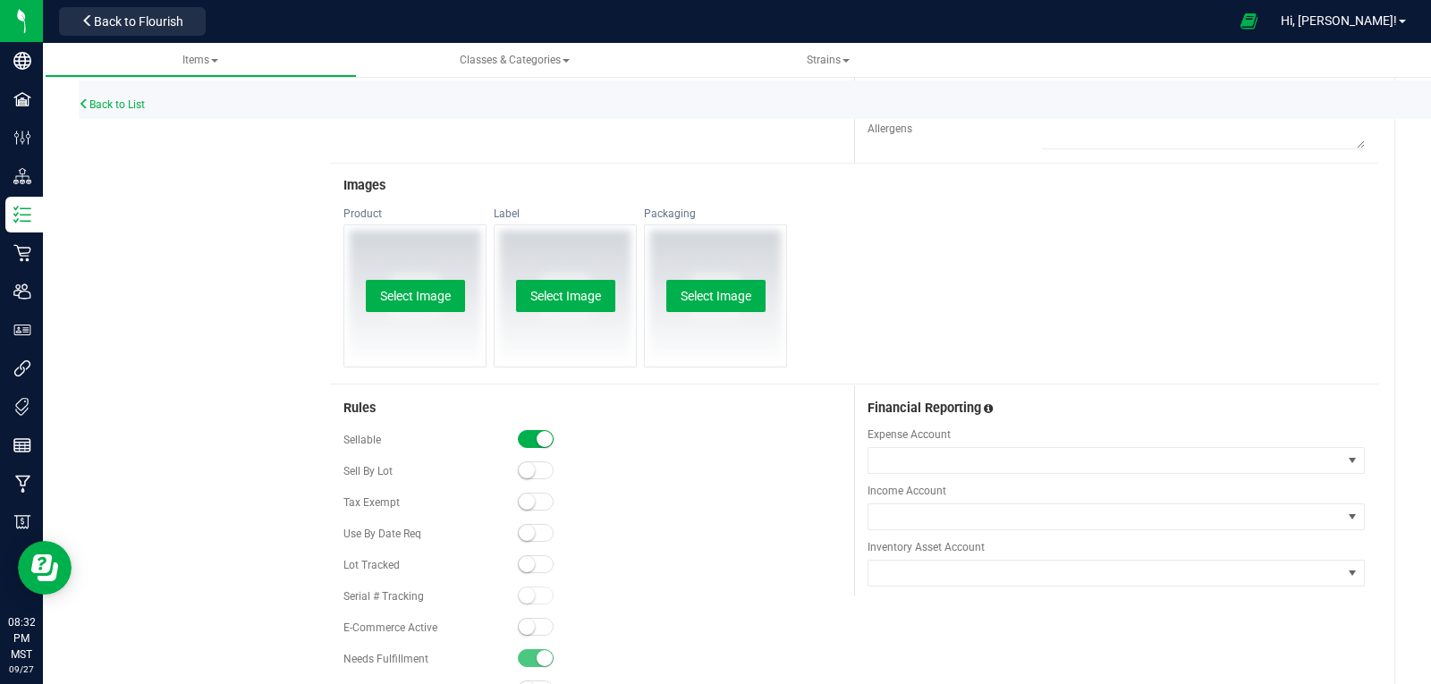
scroll to position [859, 0]
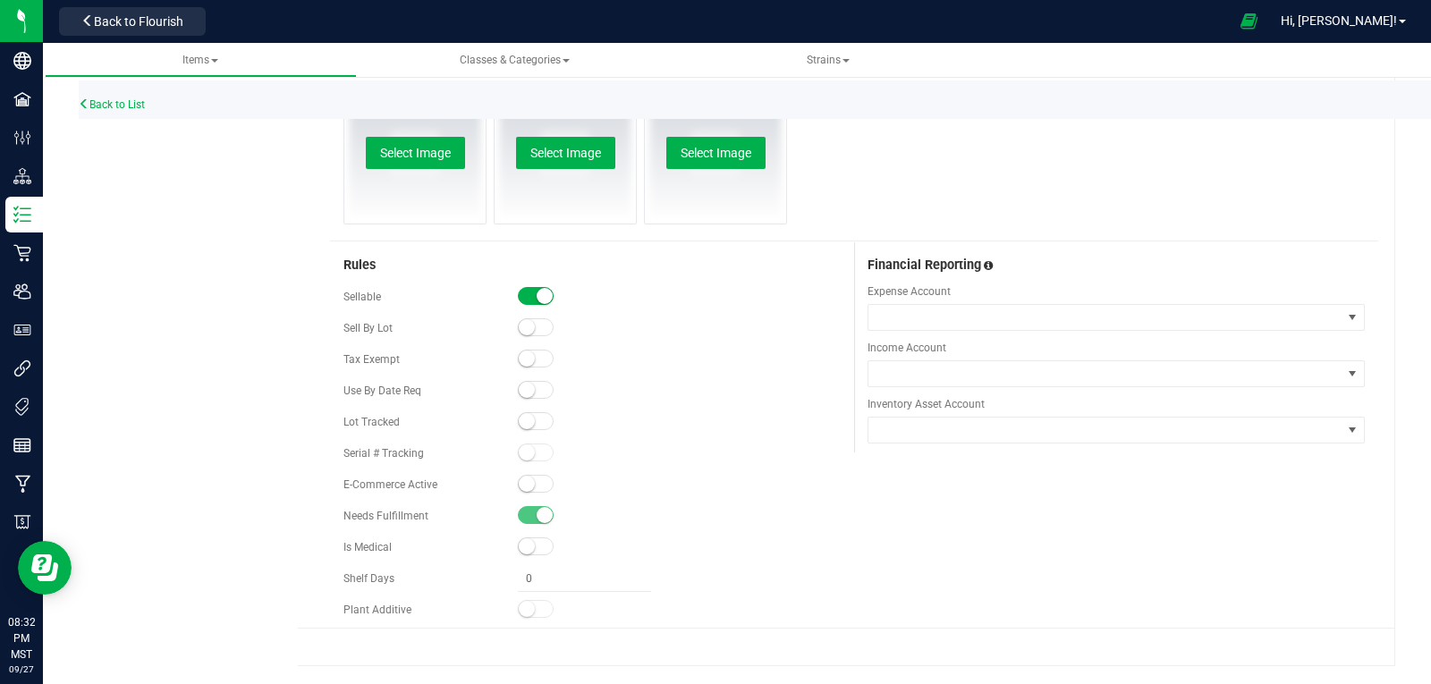
click at [523, 421] on small at bounding box center [527, 421] width 16 height 16
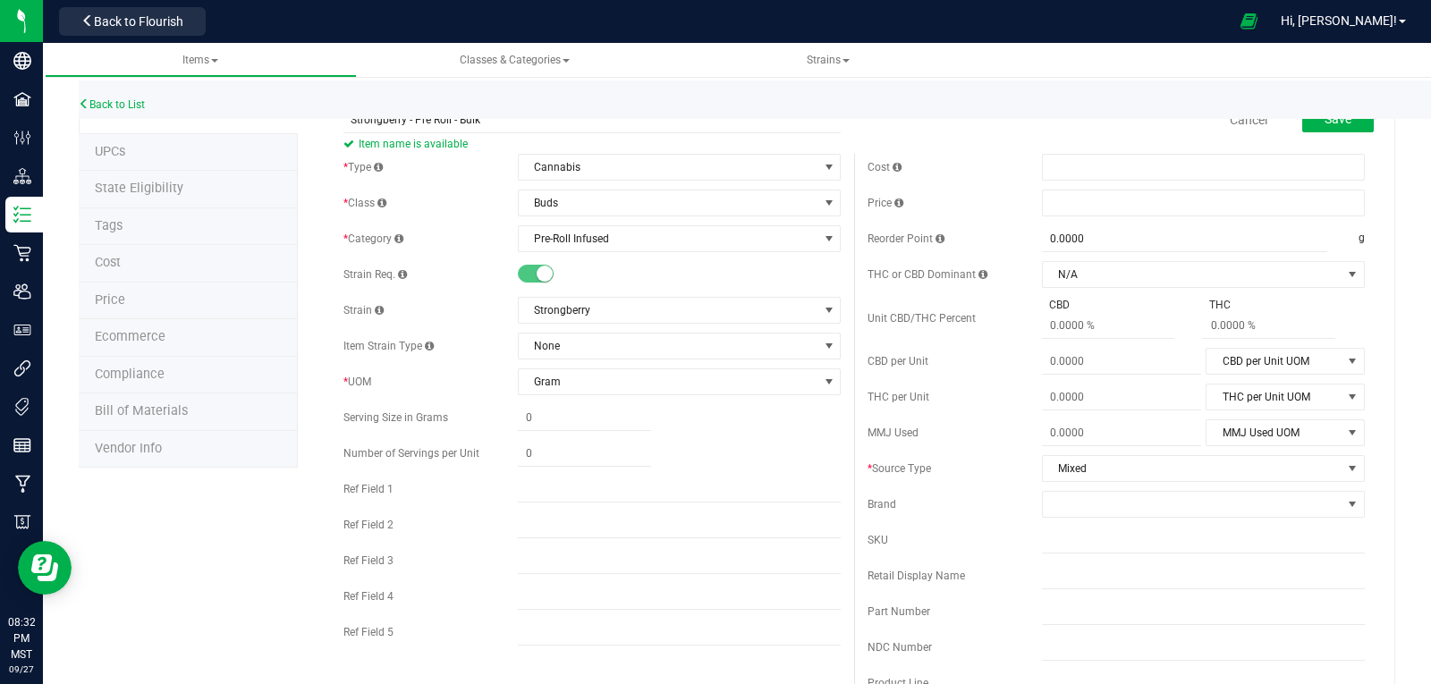
scroll to position [0, 0]
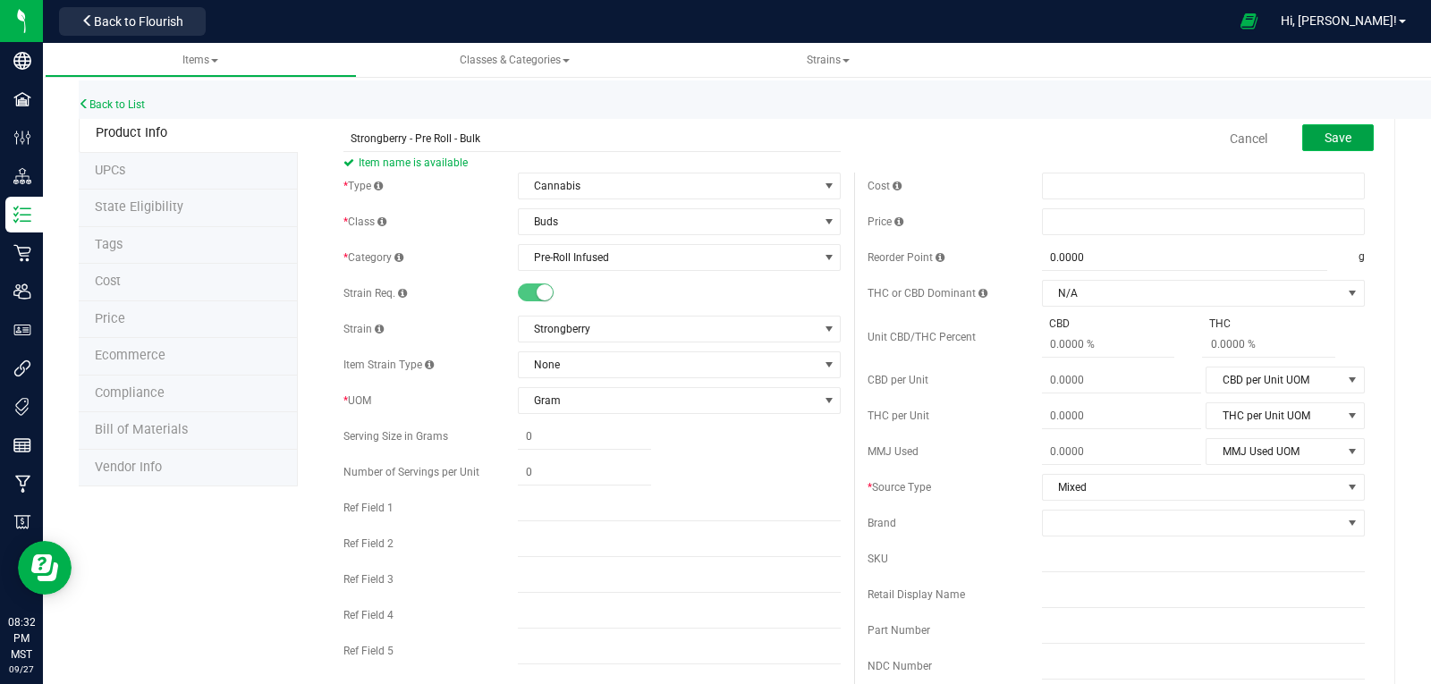
click at [1325, 142] on span "Save" at bounding box center [1338, 138] width 27 height 14
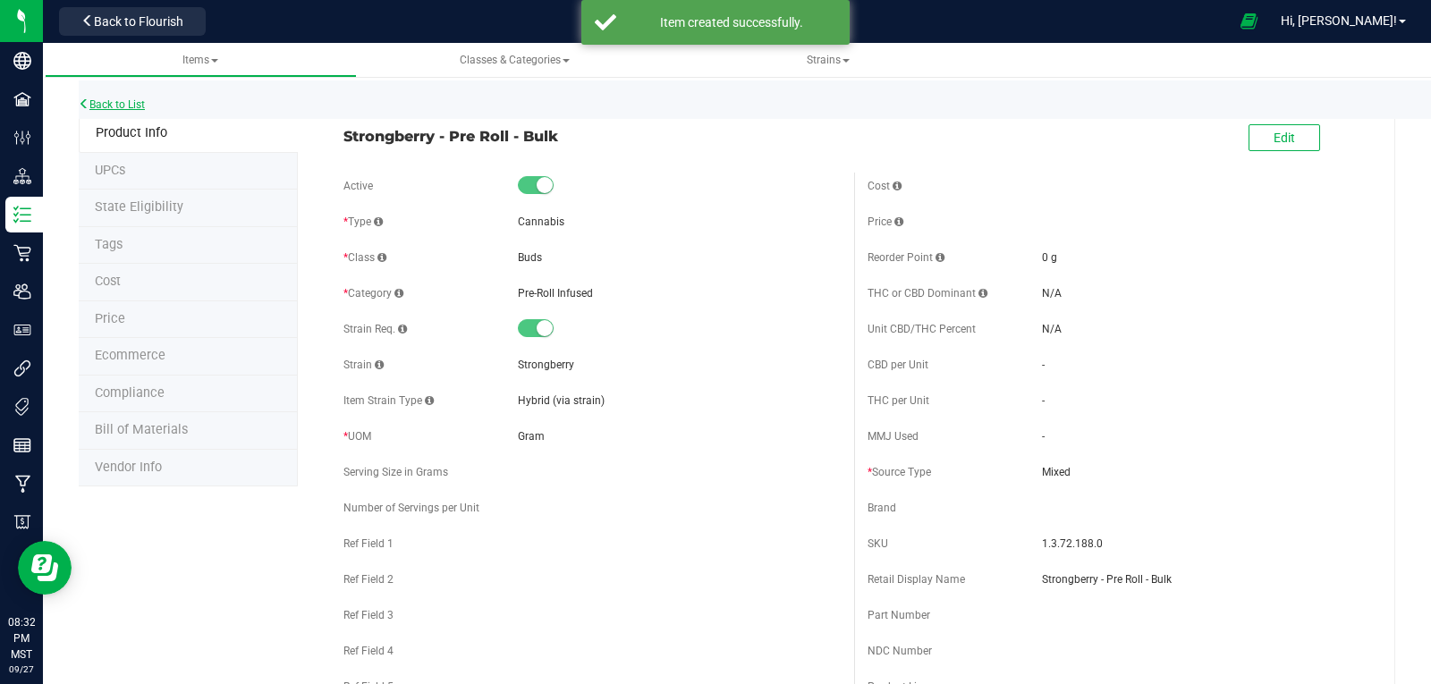
click at [130, 103] on link "Back to List" at bounding box center [112, 104] width 66 height 13
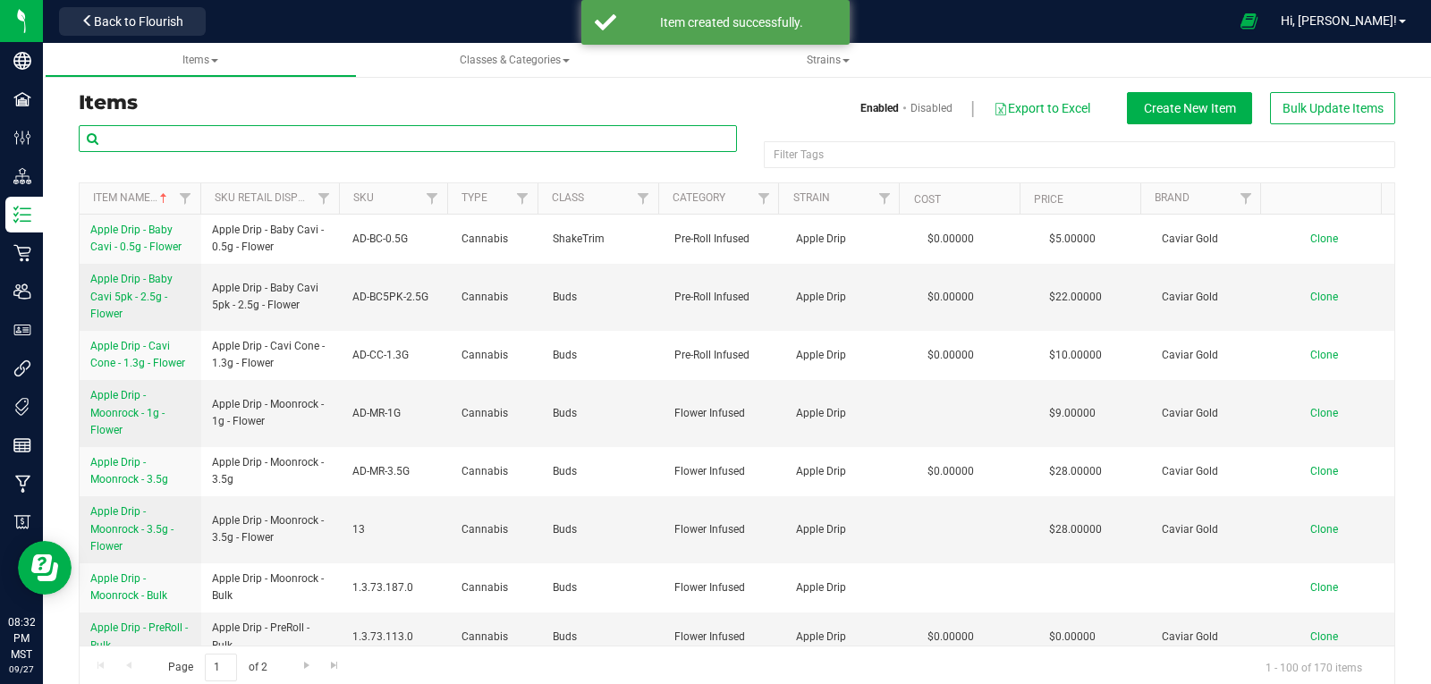
click at [281, 139] on input "text" at bounding box center [408, 138] width 658 height 27
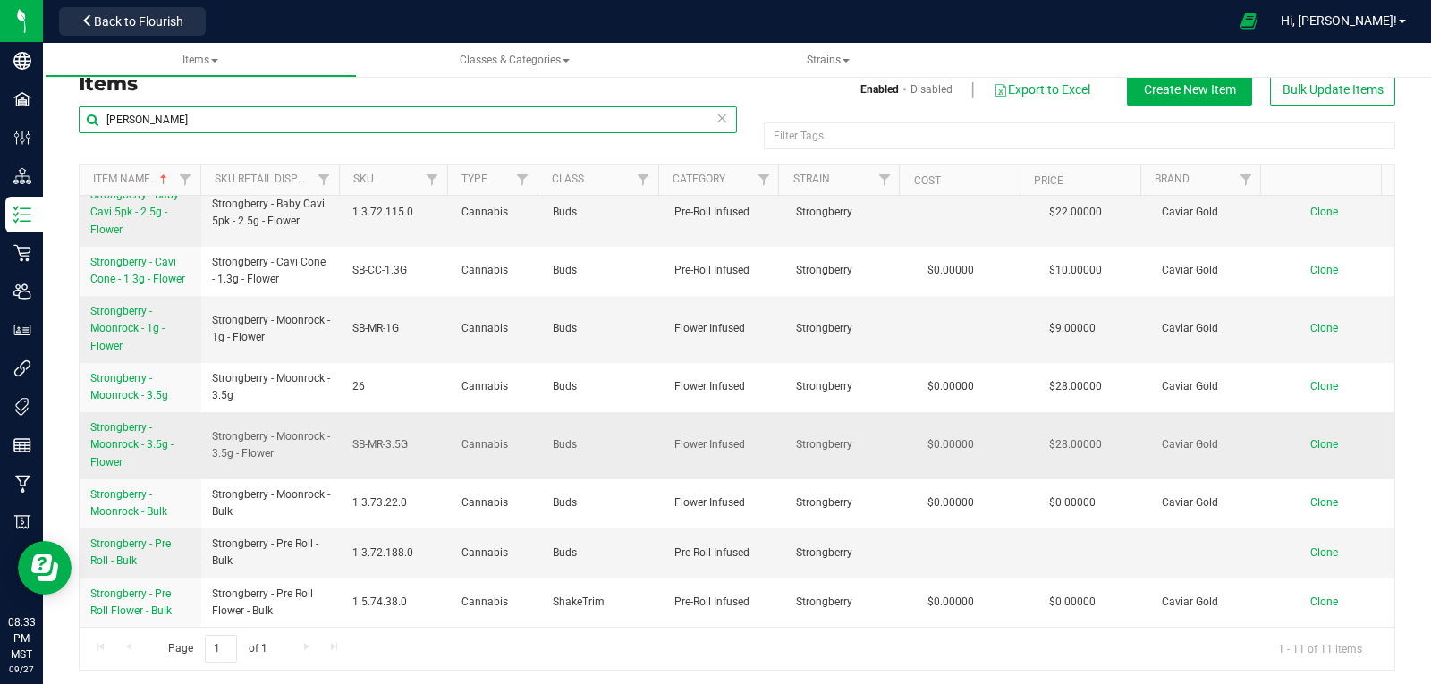
scroll to position [23, 0]
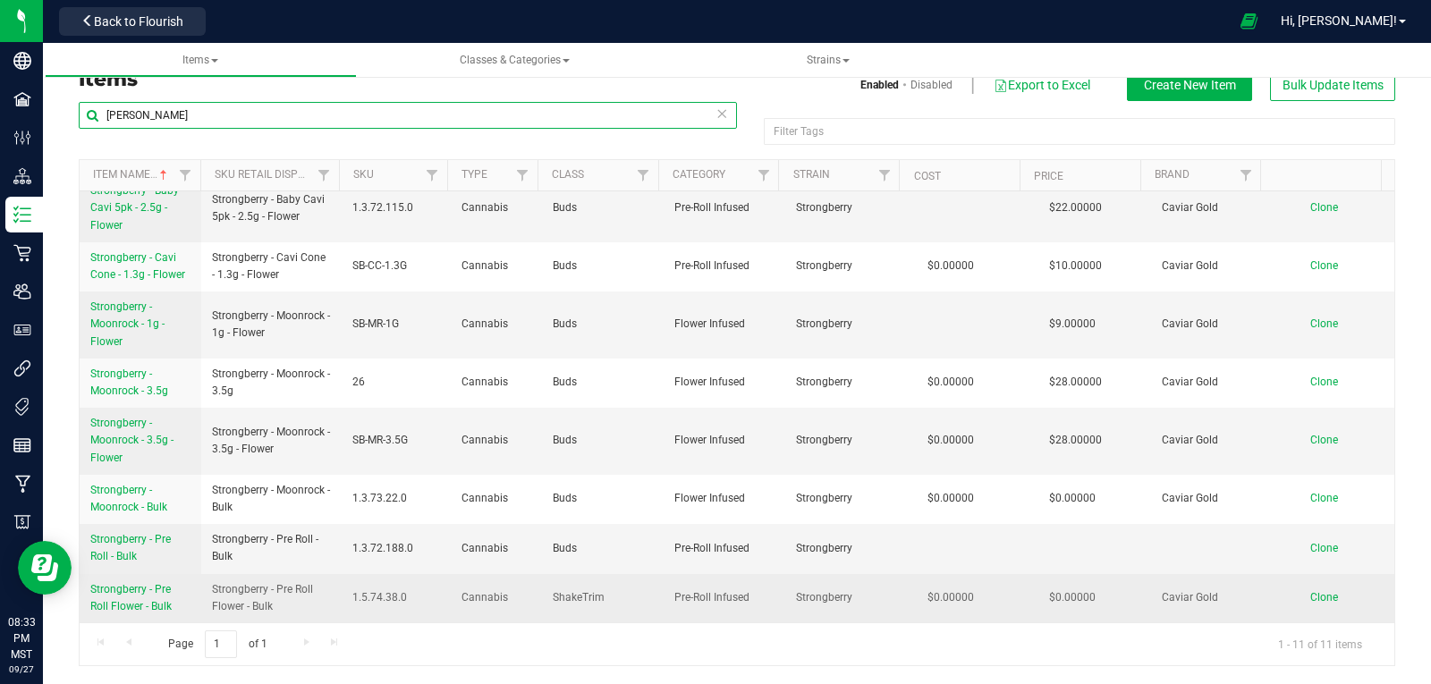
type input "BERRY"
click at [111, 590] on span "Strongberry - Pre Roll Flower - Bulk" at bounding box center [130, 598] width 81 height 30
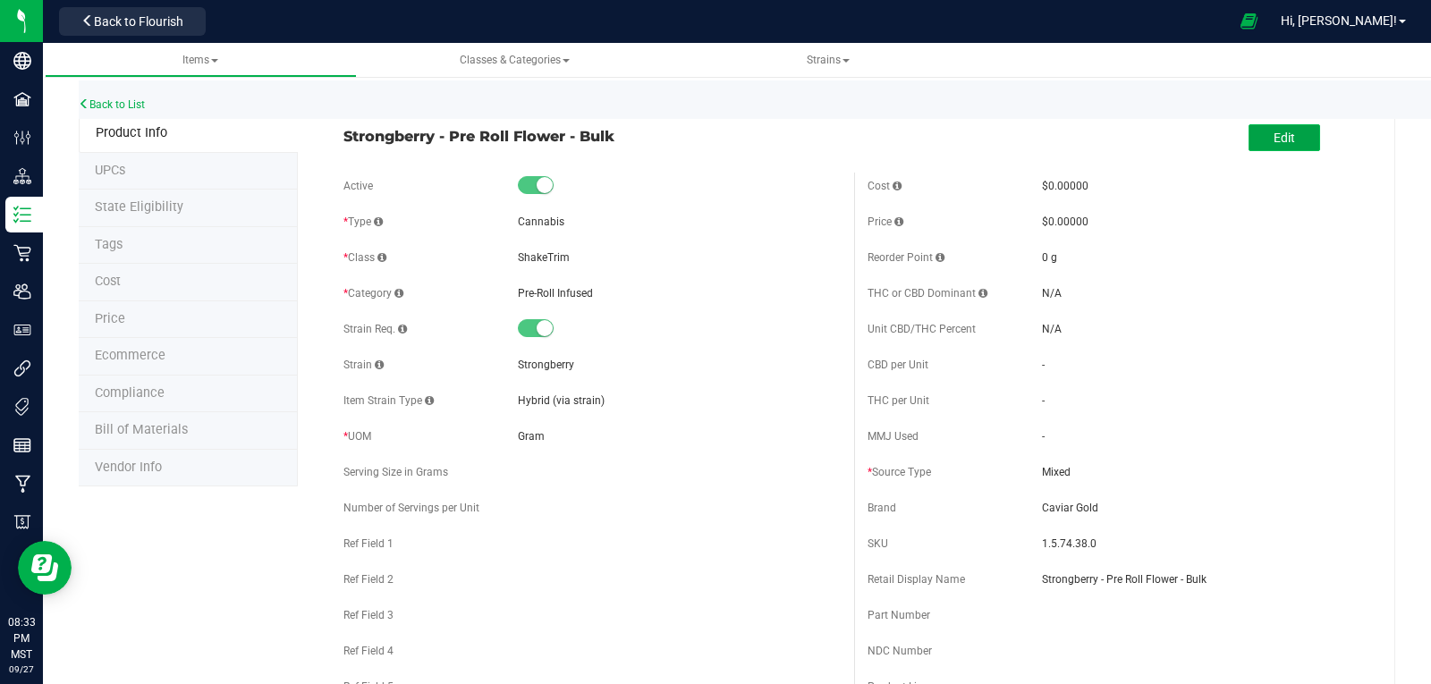
click at [1274, 135] on span "Edit" at bounding box center [1284, 138] width 21 height 14
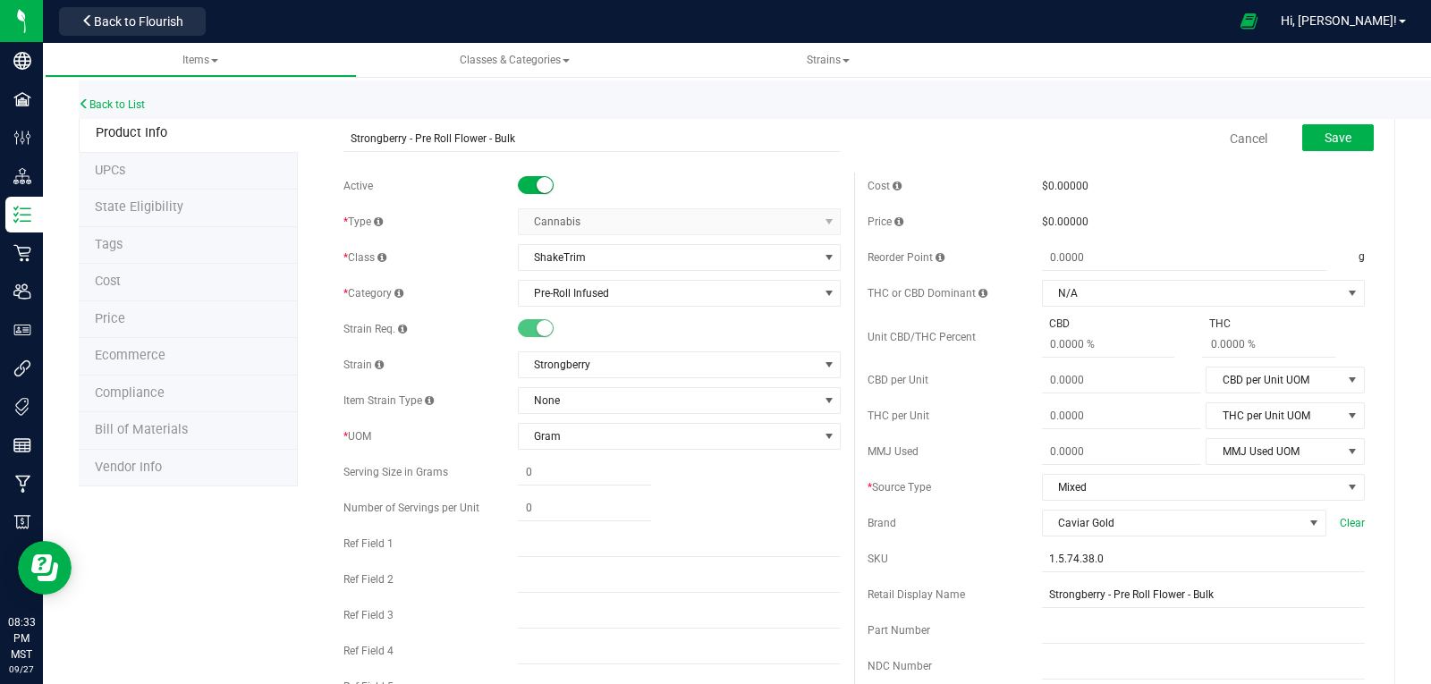
click at [530, 179] on span at bounding box center [536, 185] width 36 height 18
click at [1302, 138] on button "Save" at bounding box center [1338, 137] width 72 height 27
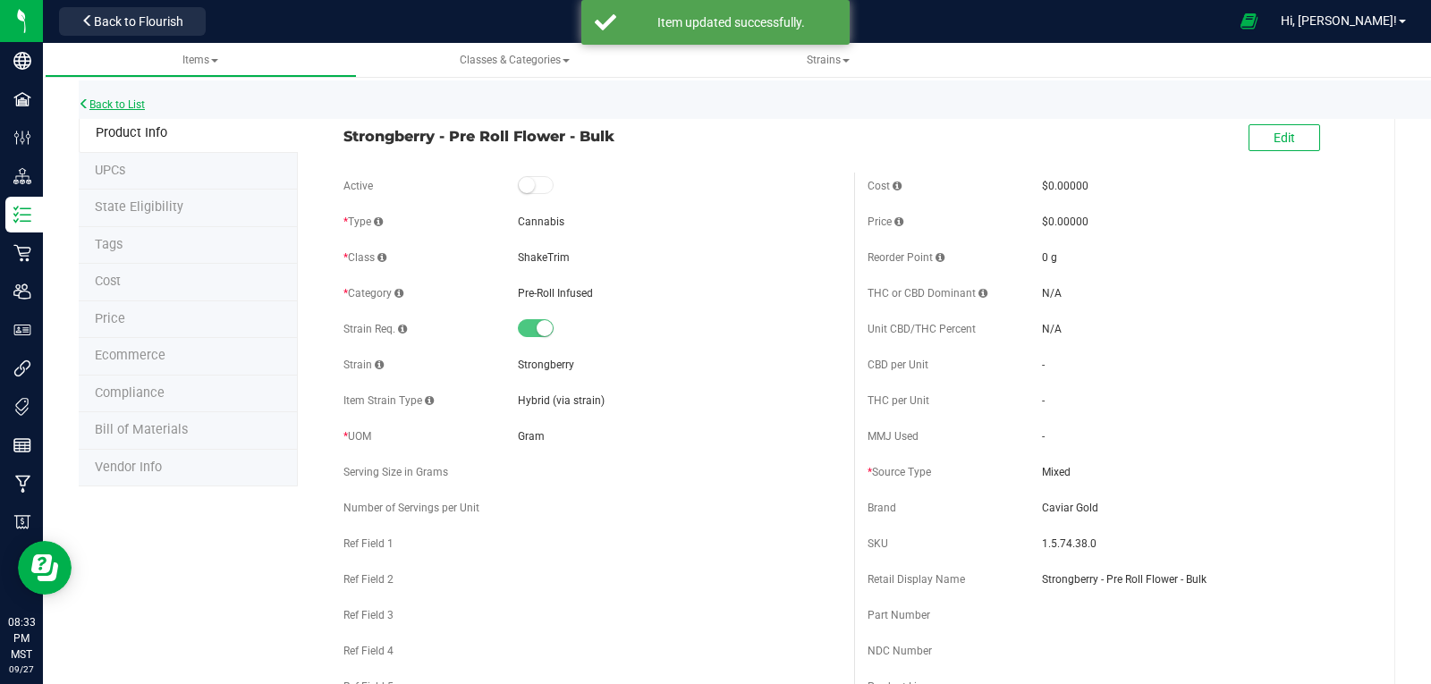
click at [108, 101] on link "Back to List" at bounding box center [112, 104] width 66 height 13
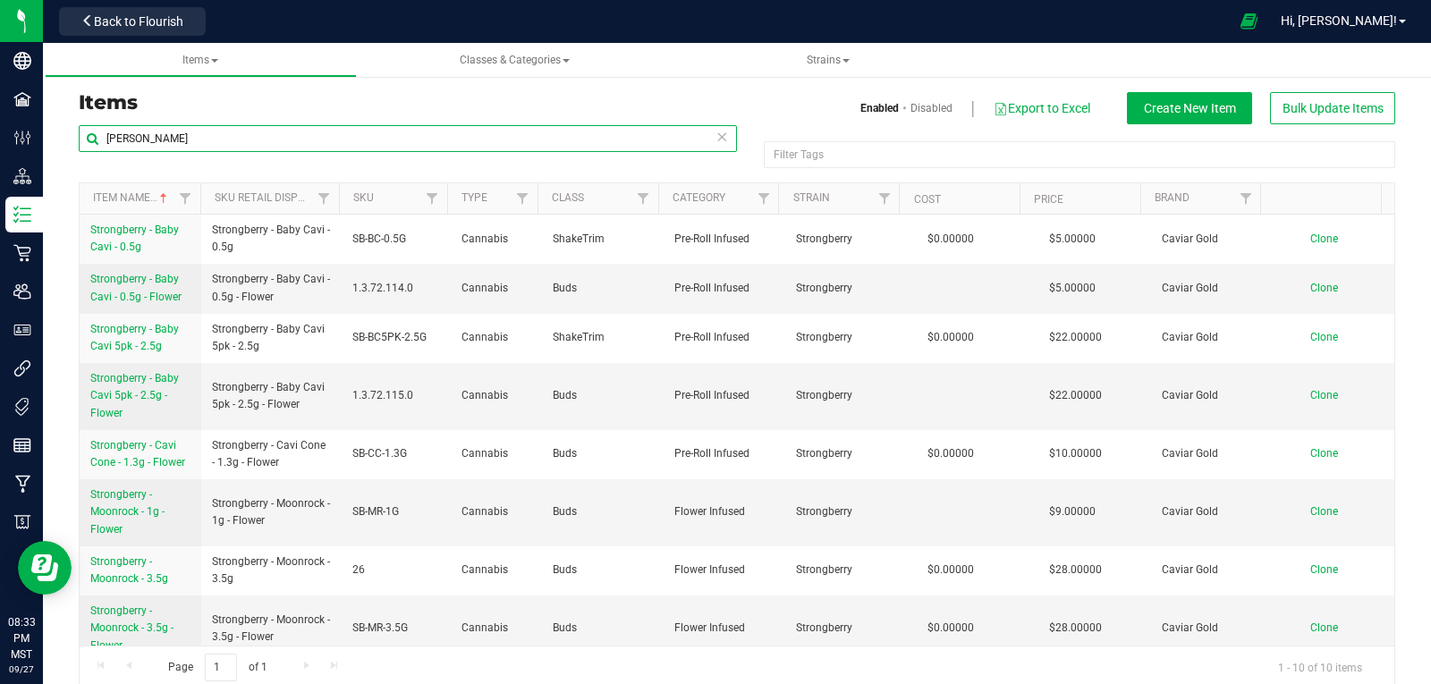
click at [185, 141] on input "BERRY" at bounding box center [408, 138] width 658 height 27
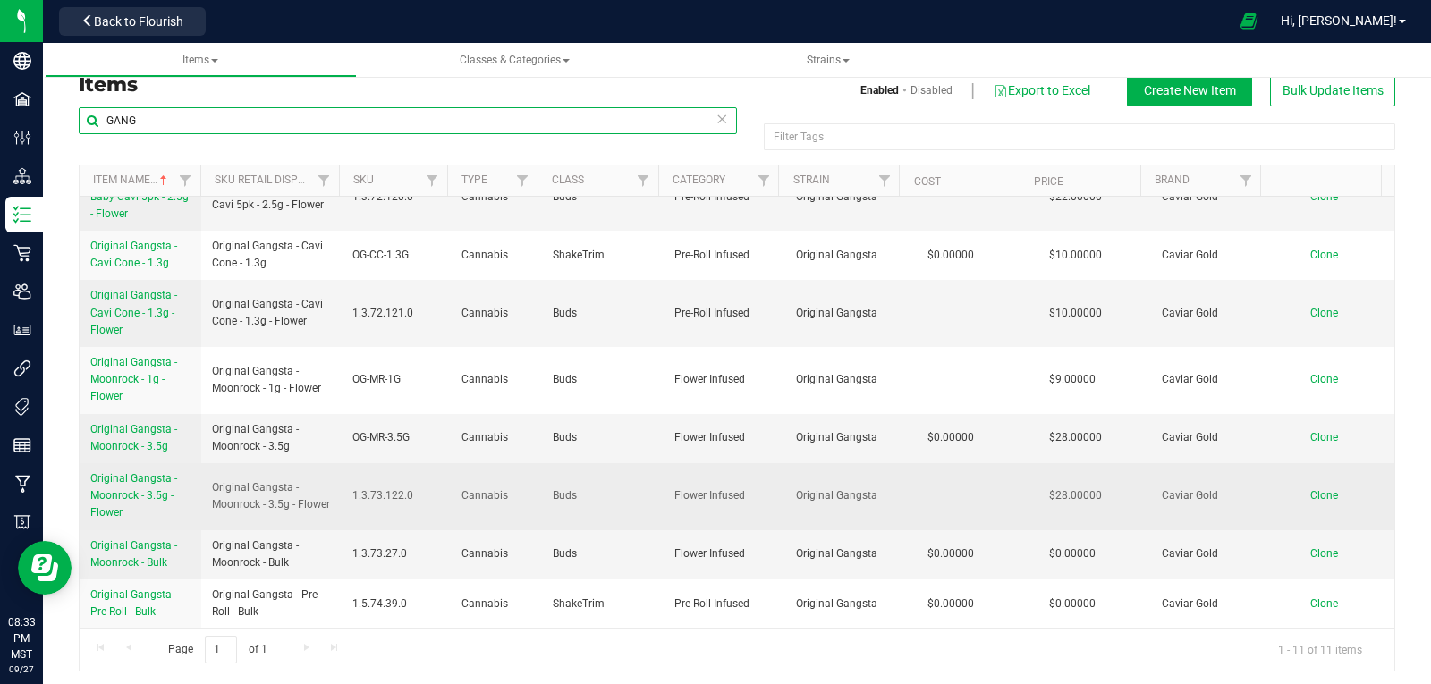
scroll to position [23, 0]
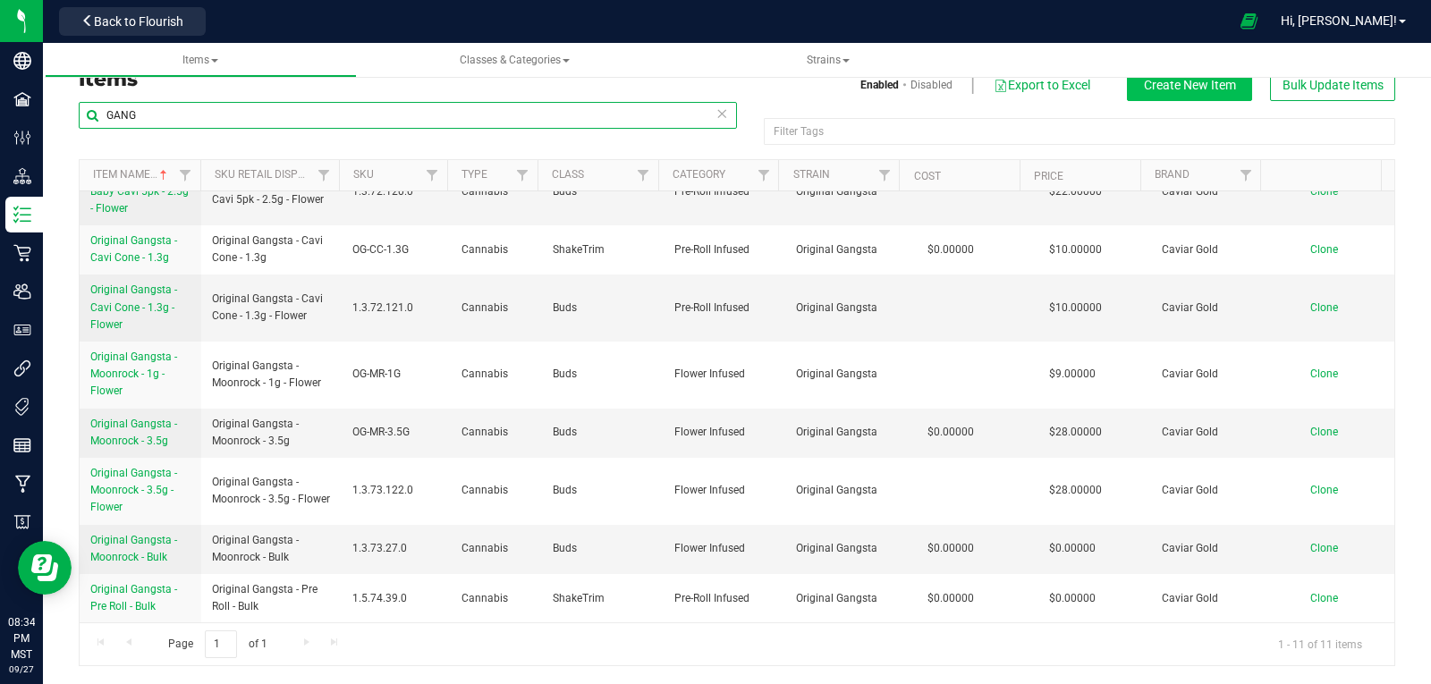
type input "GANG"
click at [1176, 87] on span "Create New Item" at bounding box center [1190, 85] width 92 height 14
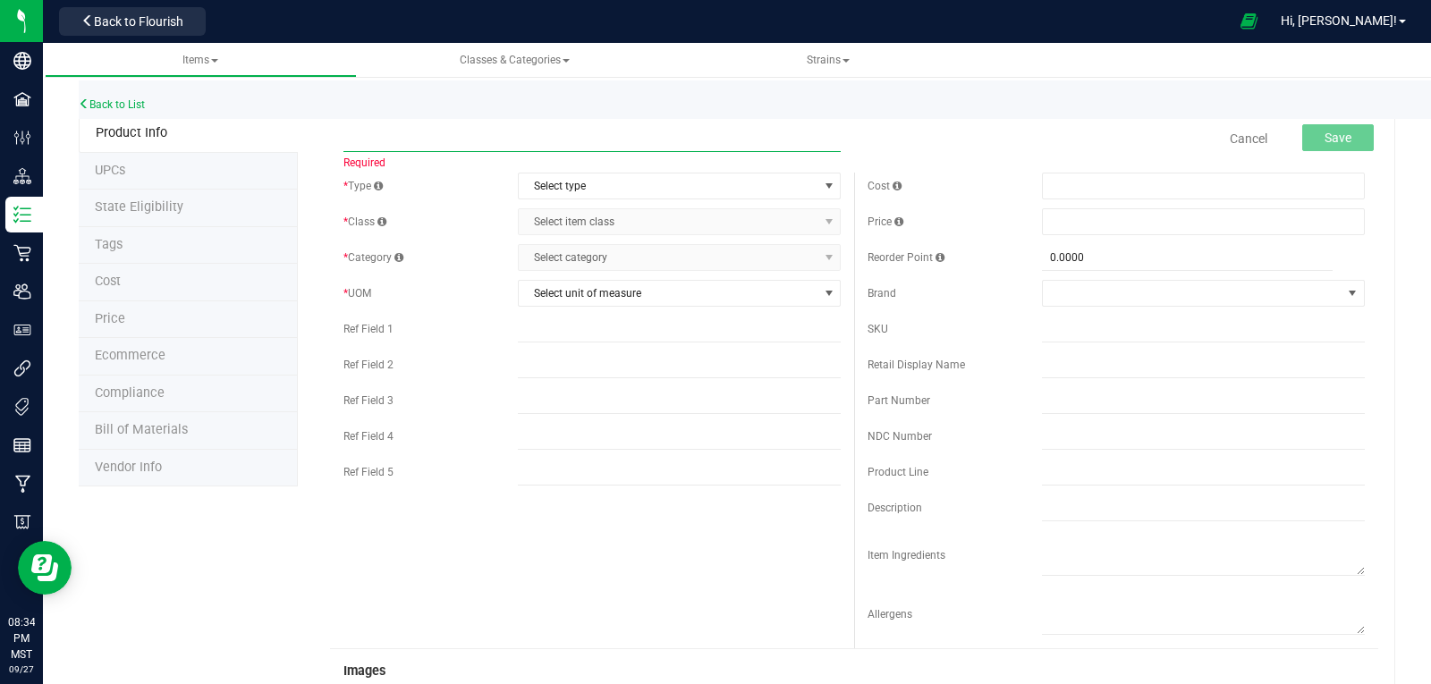
paste input "Original Gangsta - Pre Roll - Bulk"
click at [619, 182] on span "Select type" at bounding box center [668, 186] width 299 height 25
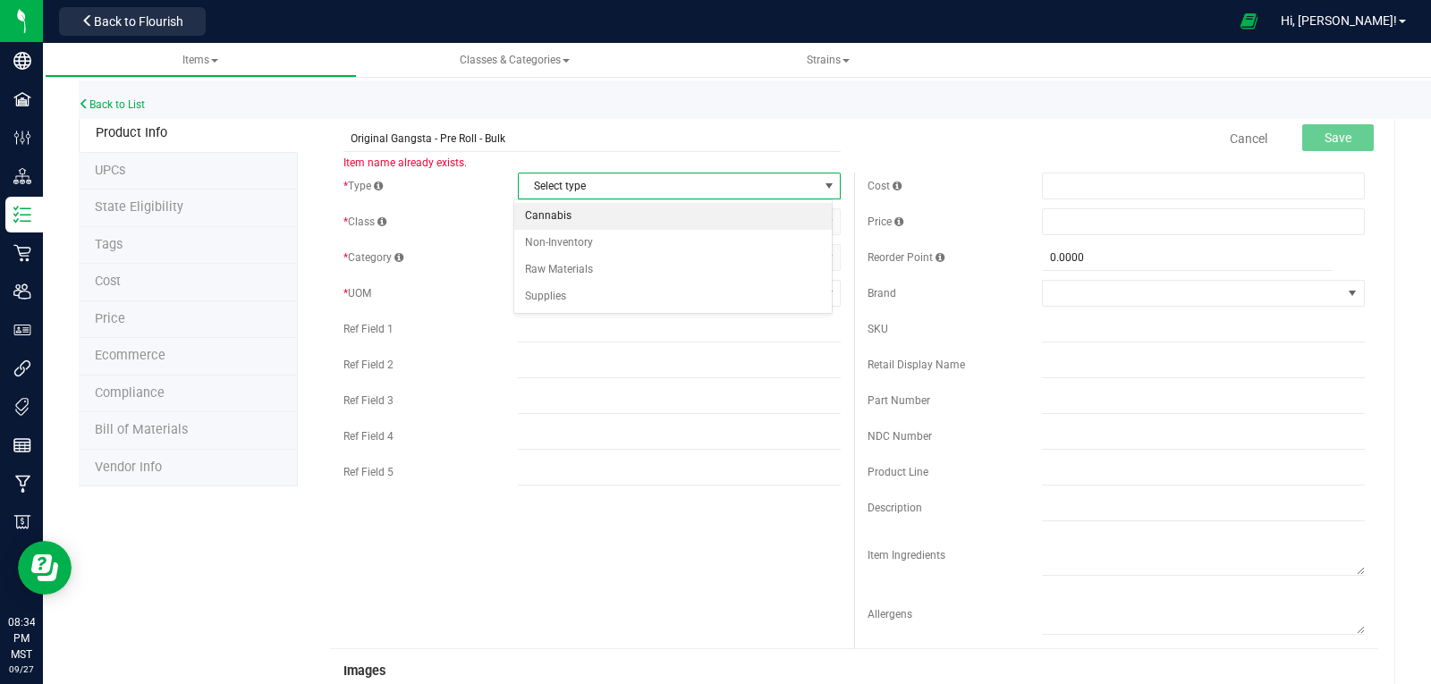
click at [579, 216] on li "Cannabis" at bounding box center [673, 216] width 318 height 27
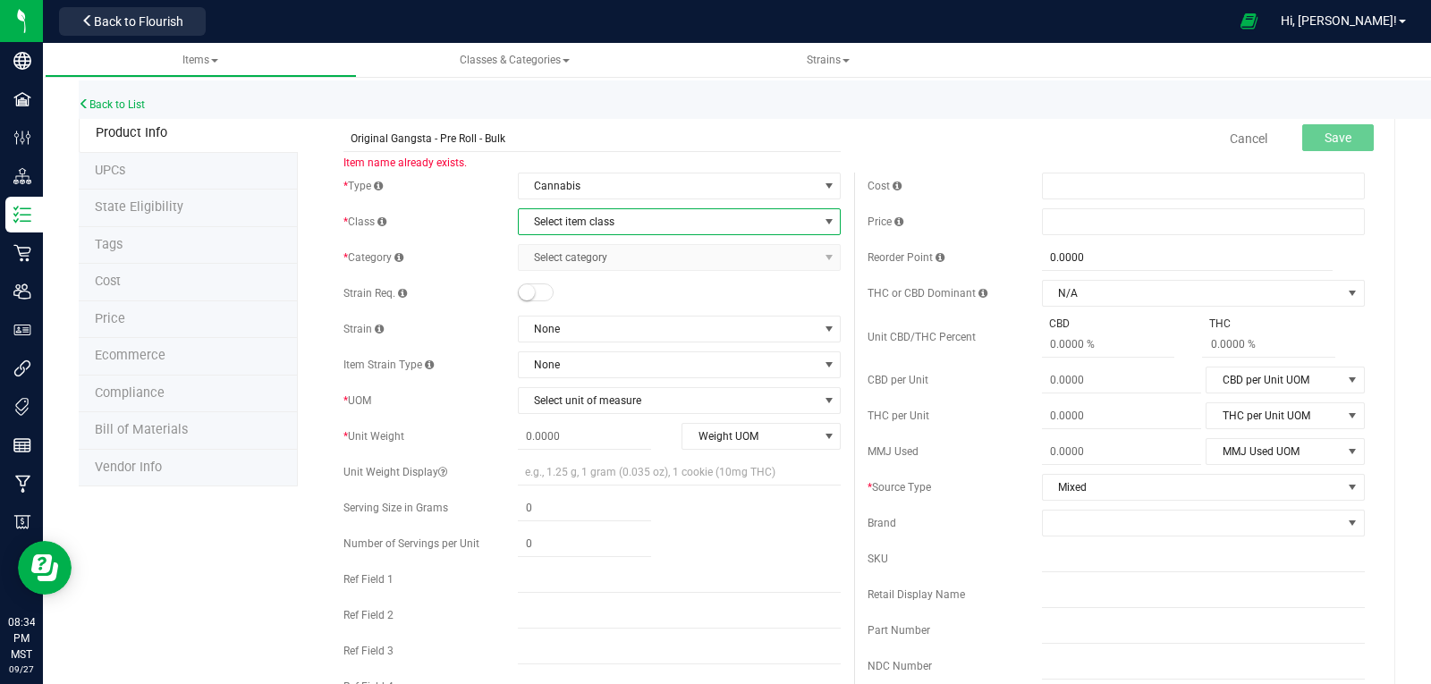
click at [579, 216] on span "Select item class" at bounding box center [668, 221] width 299 height 25
click at [537, 246] on li "Buds" at bounding box center [673, 252] width 318 height 27
click at [536, 248] on span "Select category" at bounding box center [668, 257] width 299 height 25
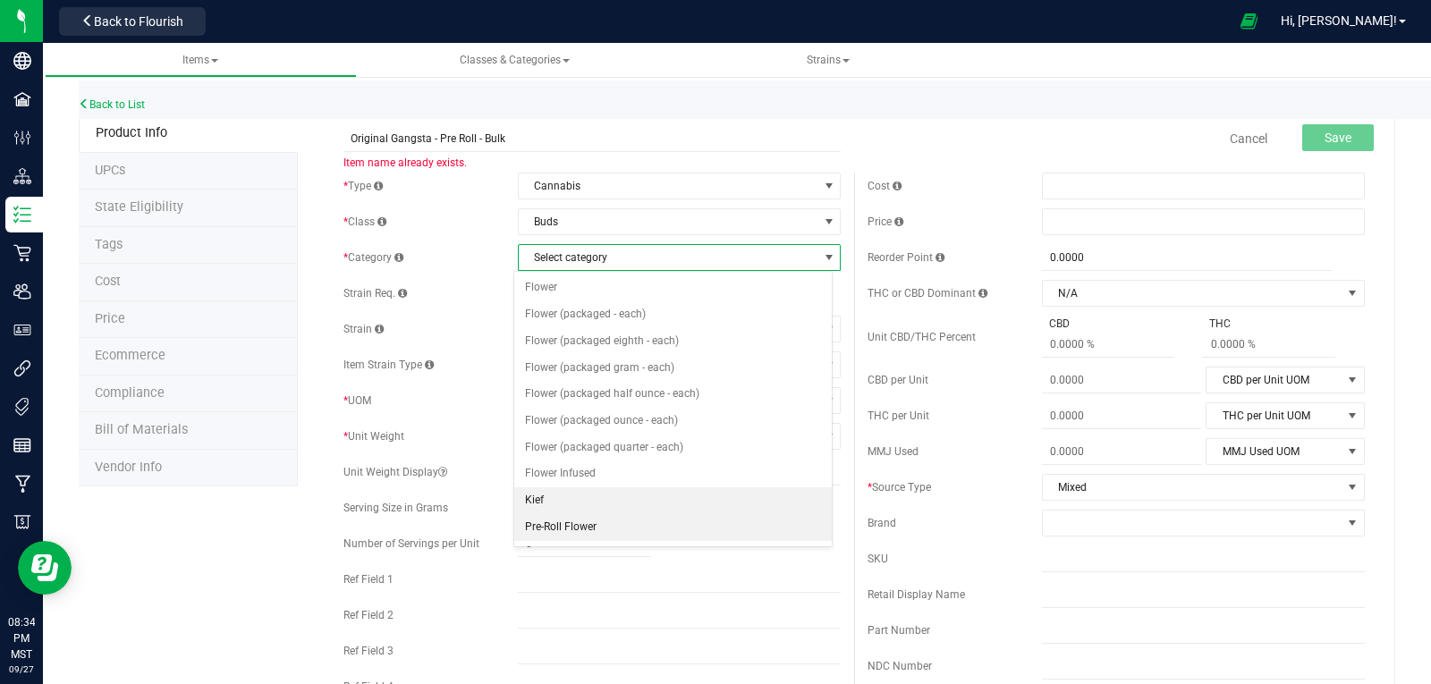
scroll to position [89, 0]
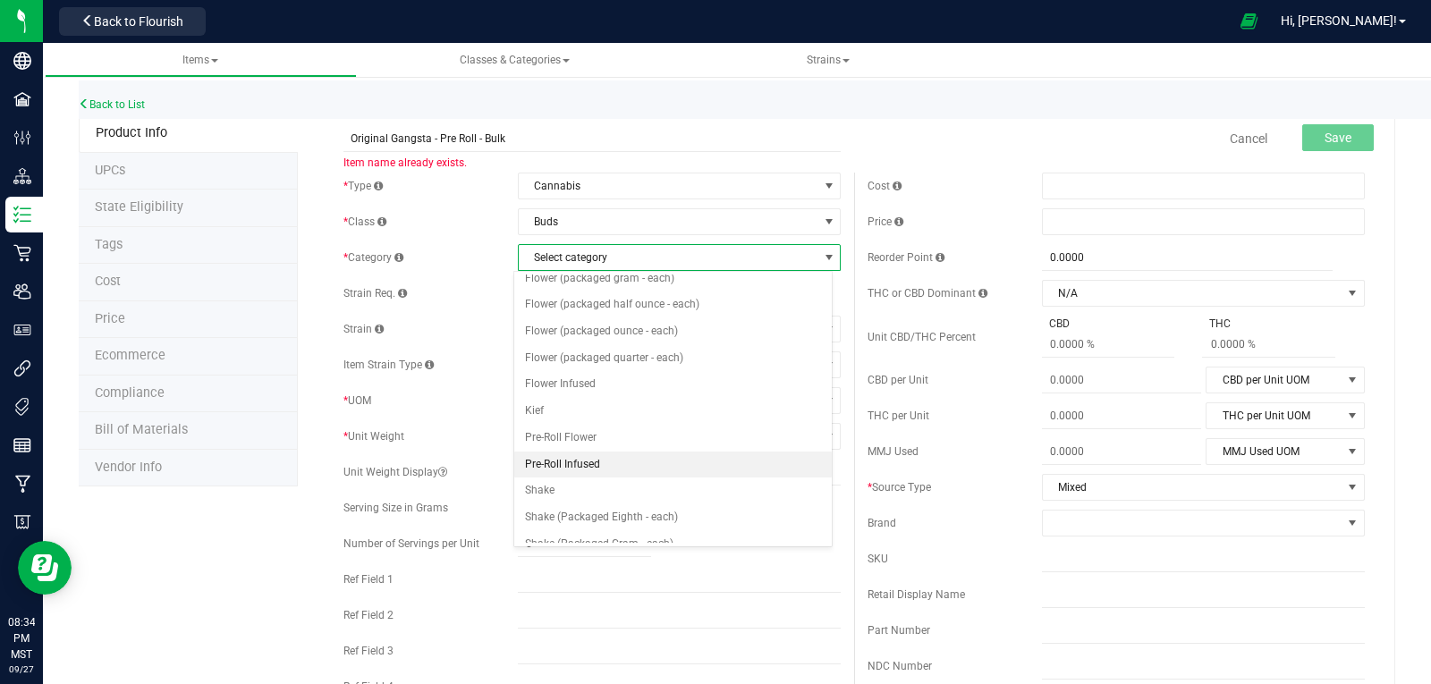
click at [556, 472] on li "Pre-Roll Infused" at bounding box center [673, 465] width 318 height 27
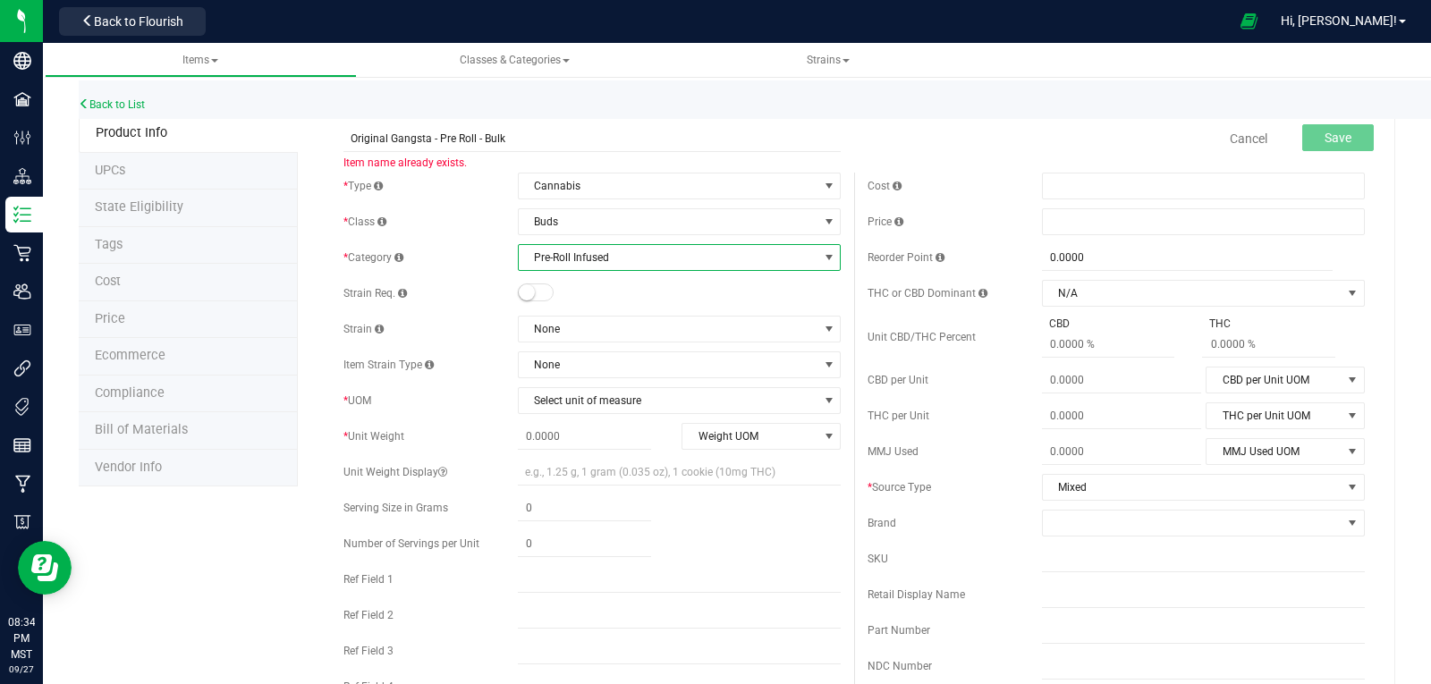
click at [525, 285] on small at bounding box center [527, 292] width 16 height 16
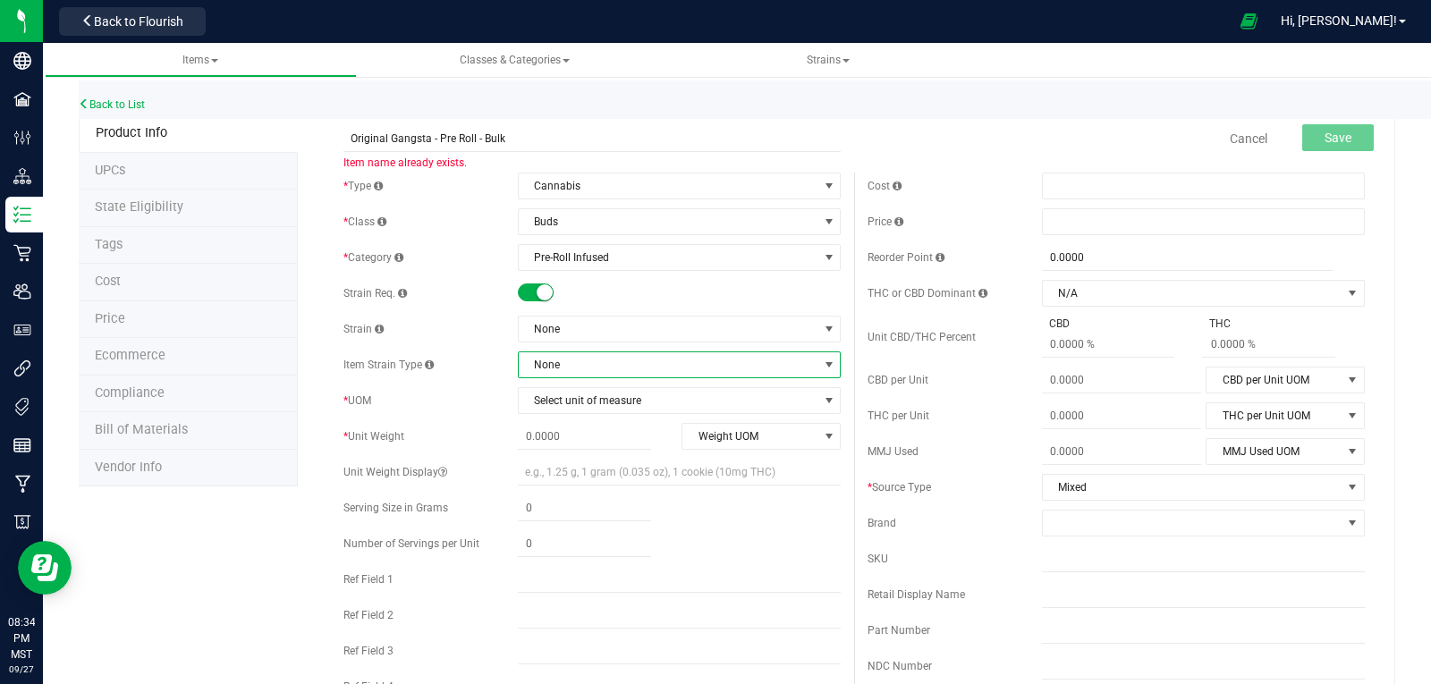
click at [577, 356] on span "None" at bounding box center [668, 364] width 299 height 25
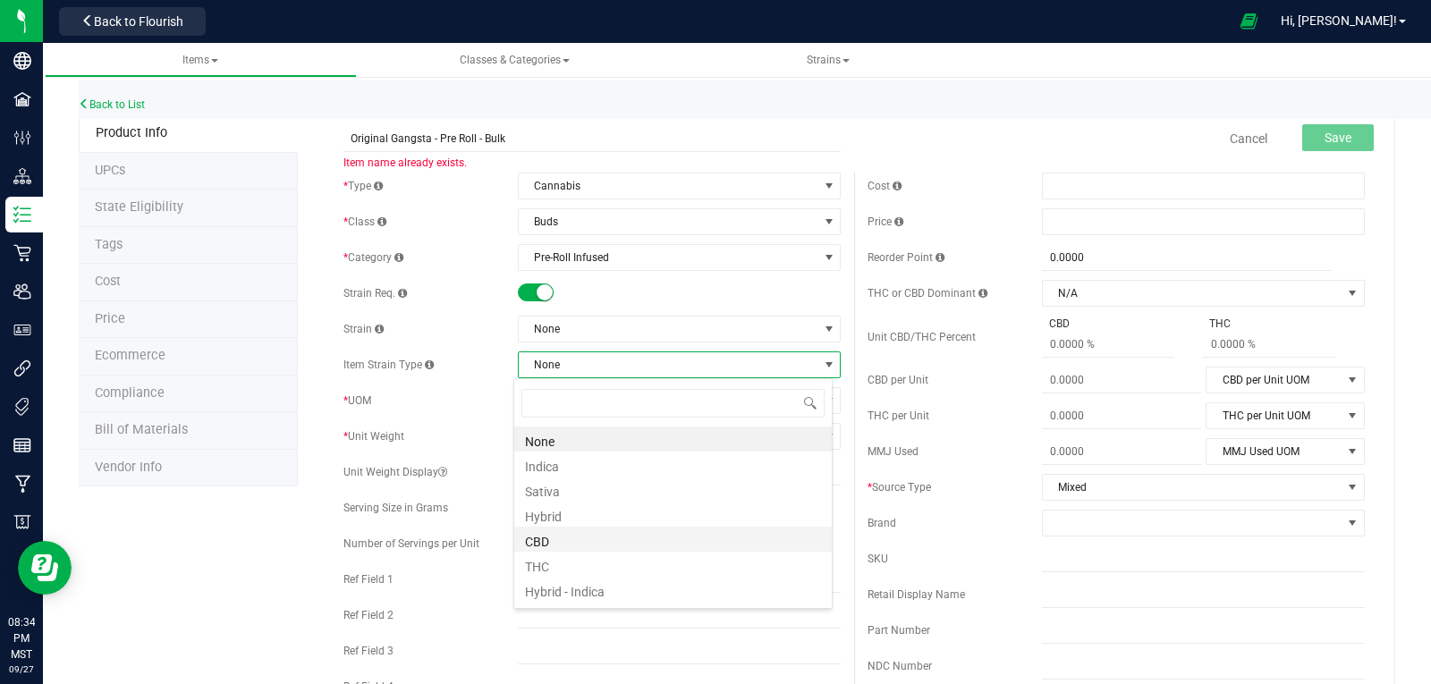
scroll to position [21, 0]
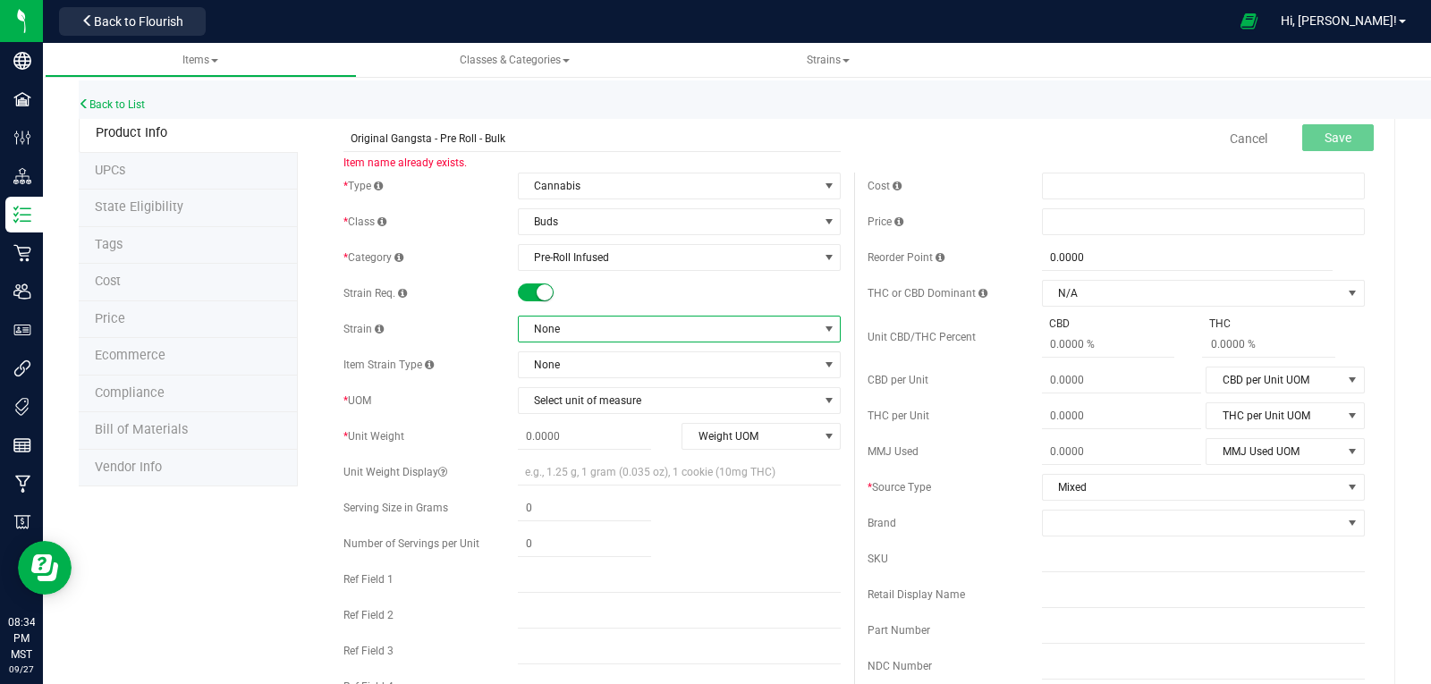
click at [556, 335] on span "None" at bounding box center [668, 329] width 299 height 25
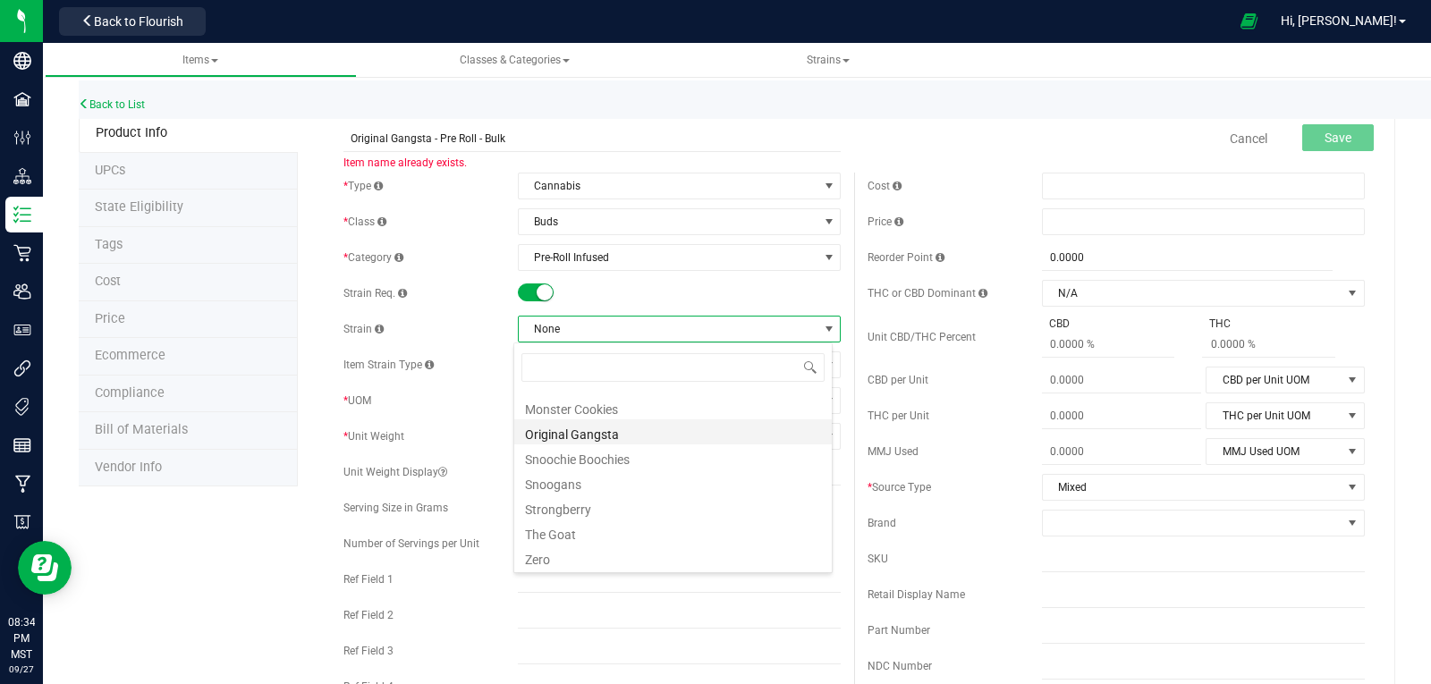
click at [581, 434] on li "Original Gangsta" at bounding box center [673, 431] width 318 height 25
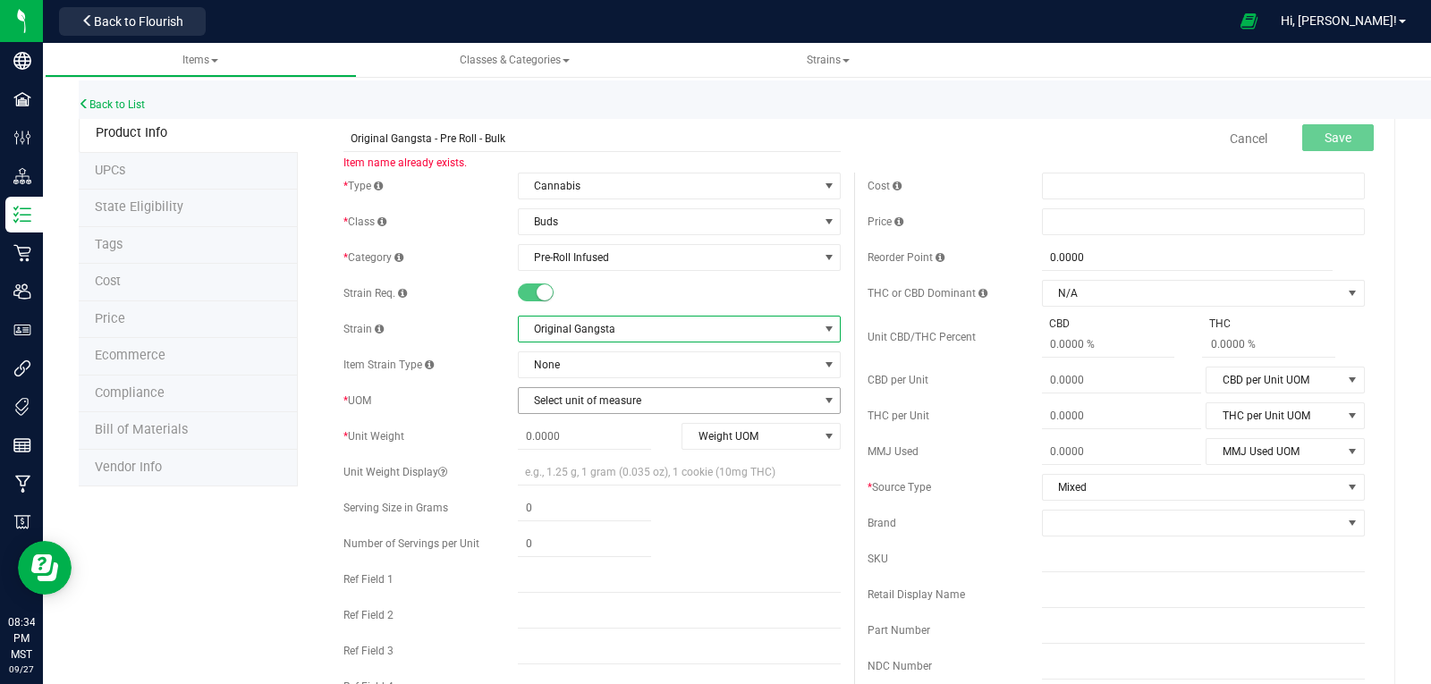
click at [569, 400] on span "Select unit of measure" at bounding box center [668, 400] width 299 height 25
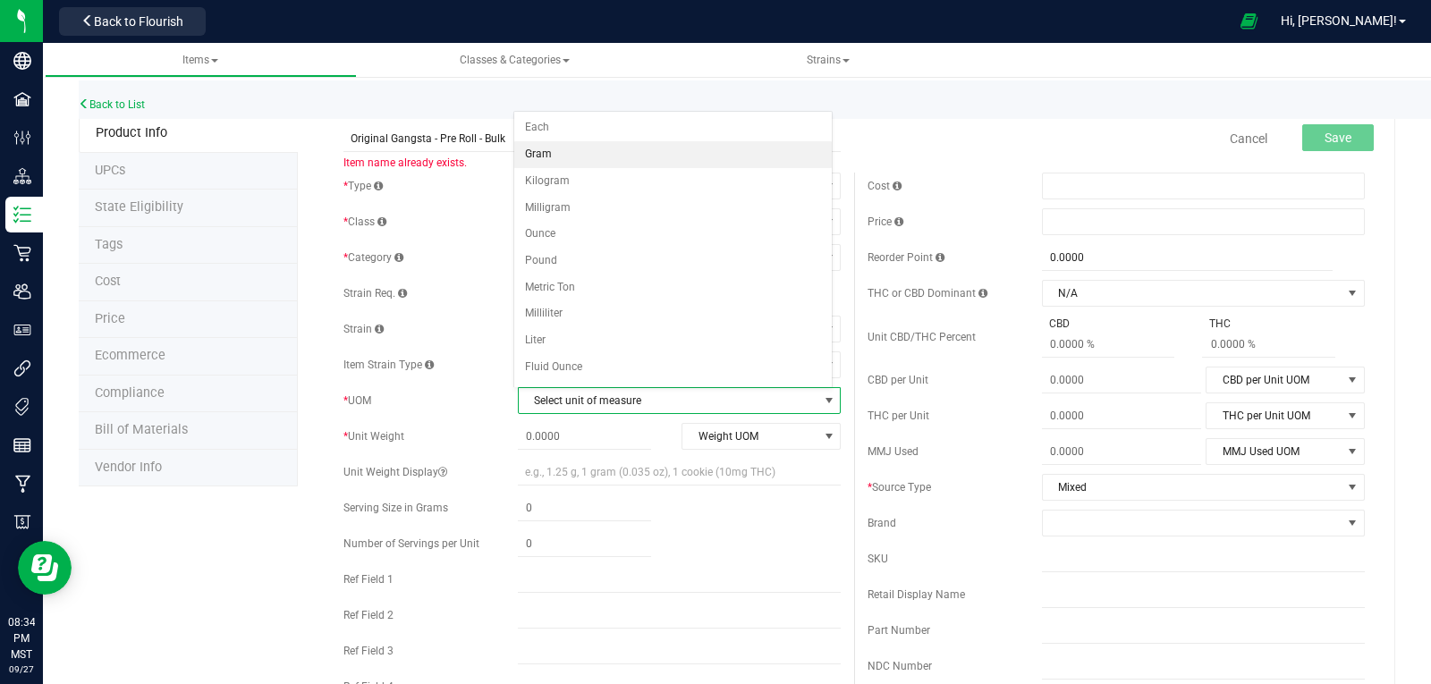
click at [542, 157] on li "Gram" at bounding box center [673, 154] width 318 height 27
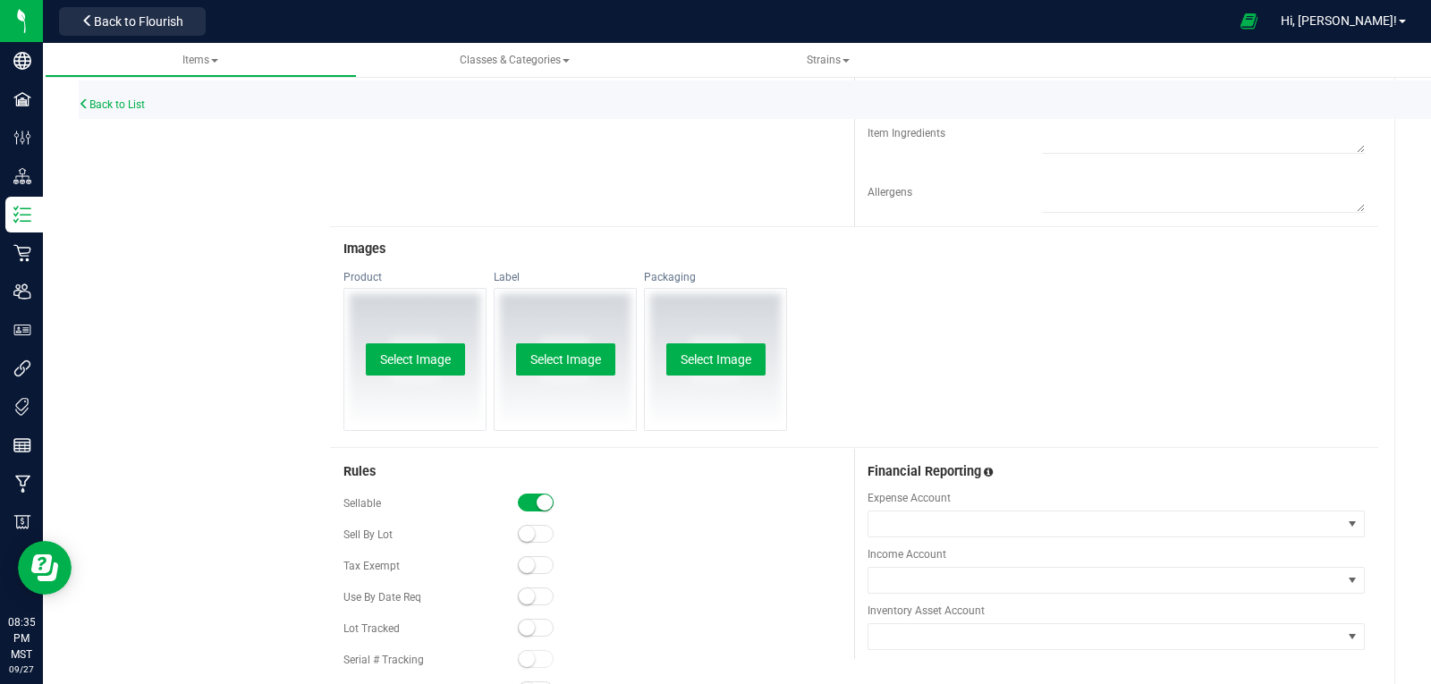
scroll to position [805, 0]
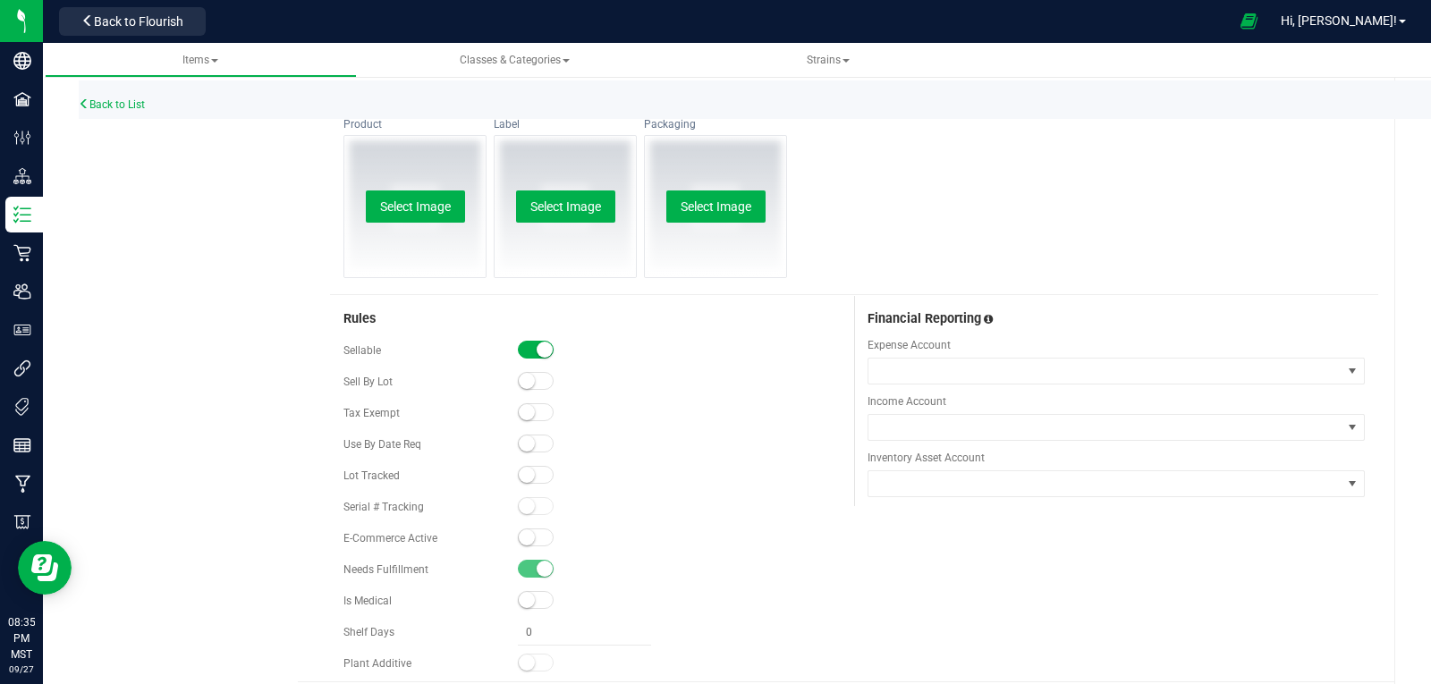
click at [527, 474] on small at bounding box center [527, 475] width 16 height 16
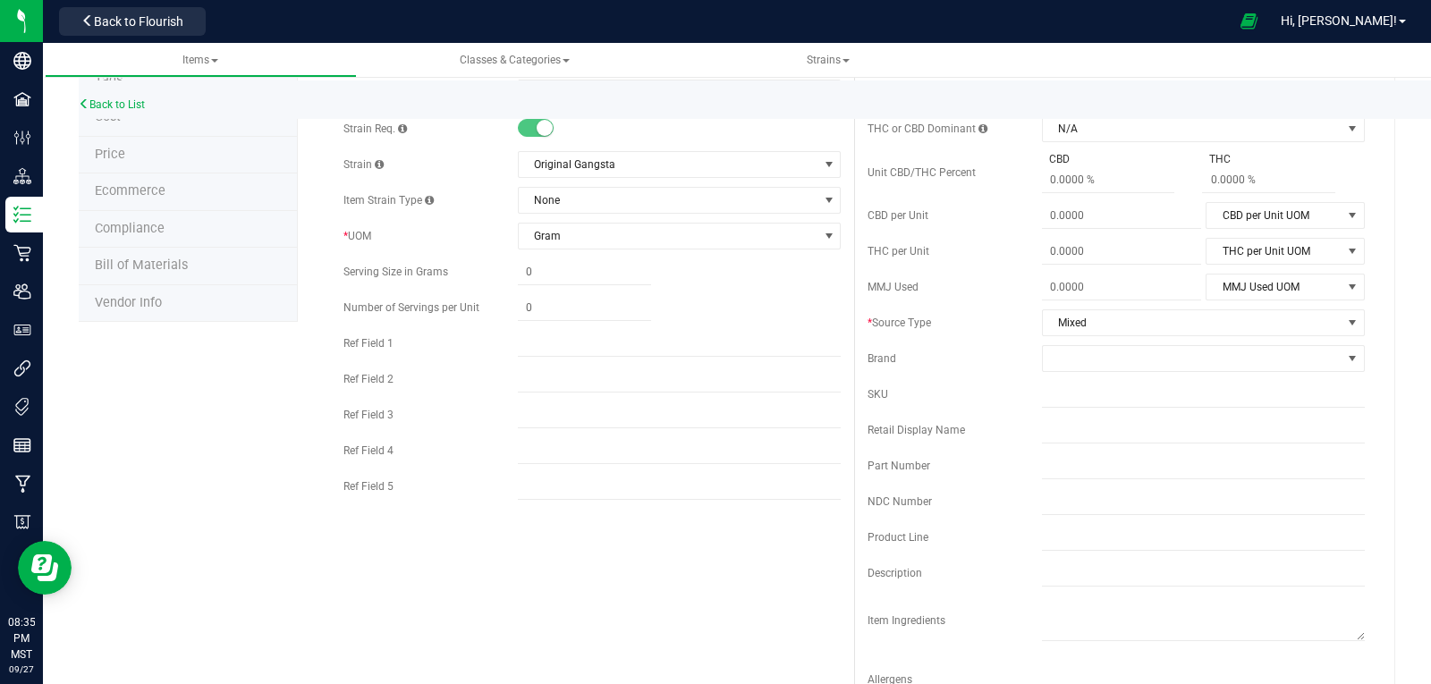
scroll to position [0, 0]
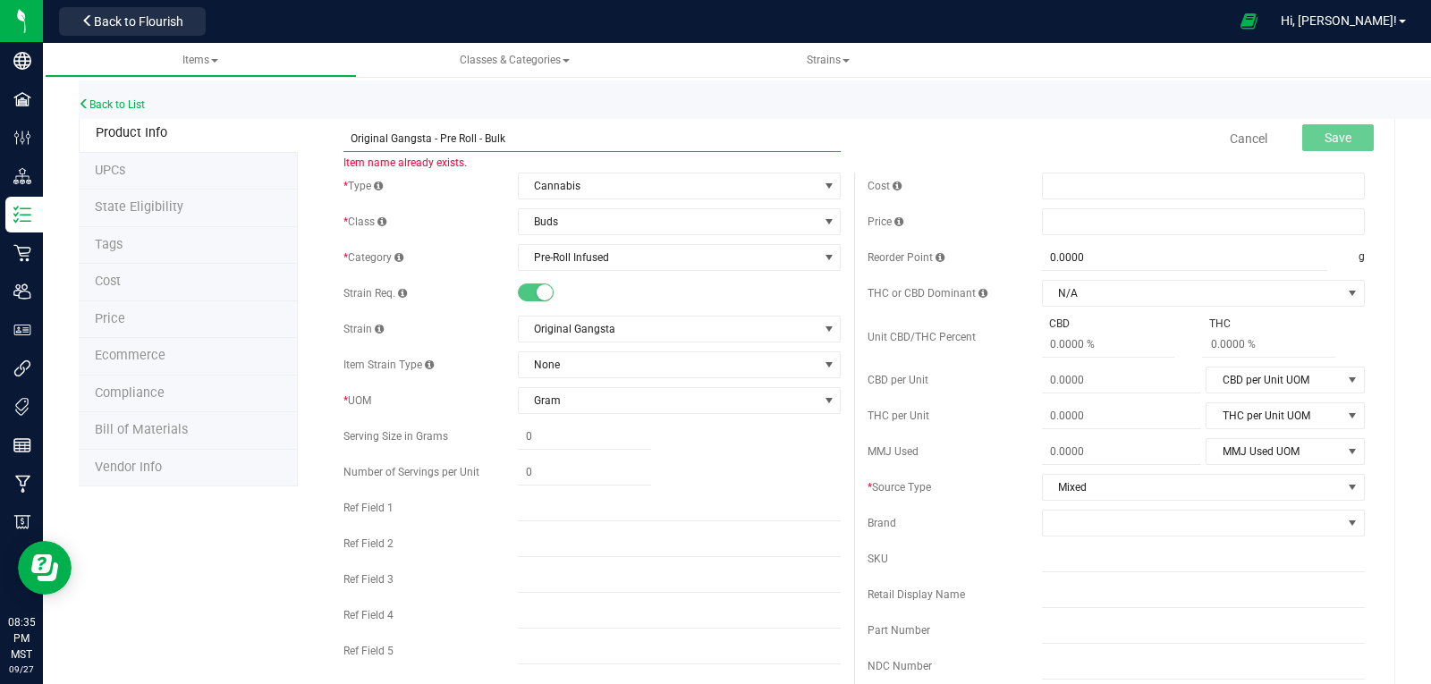
click at [512, 135] on input "Original Gangsta - Pre Roll - Bulk" at bounding box center [591, 138] width 497 height 27
type input "Original Gangsta - Pre Roll - Bul"
click at [1325, 131] on span "Save" at bounding box center [1338, 138] width 27 height 14
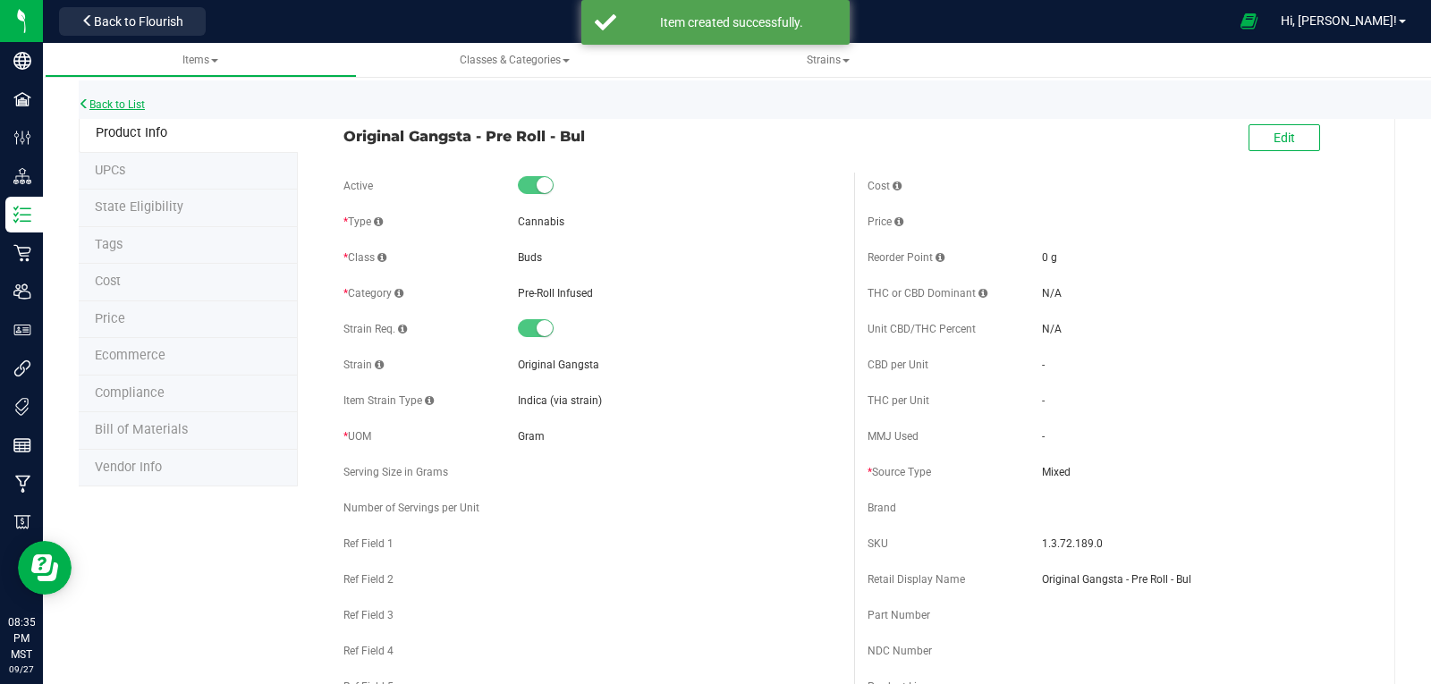
click at [94, 98] on link "Back to List" at bounding box center [112, 104] width 66 height 13
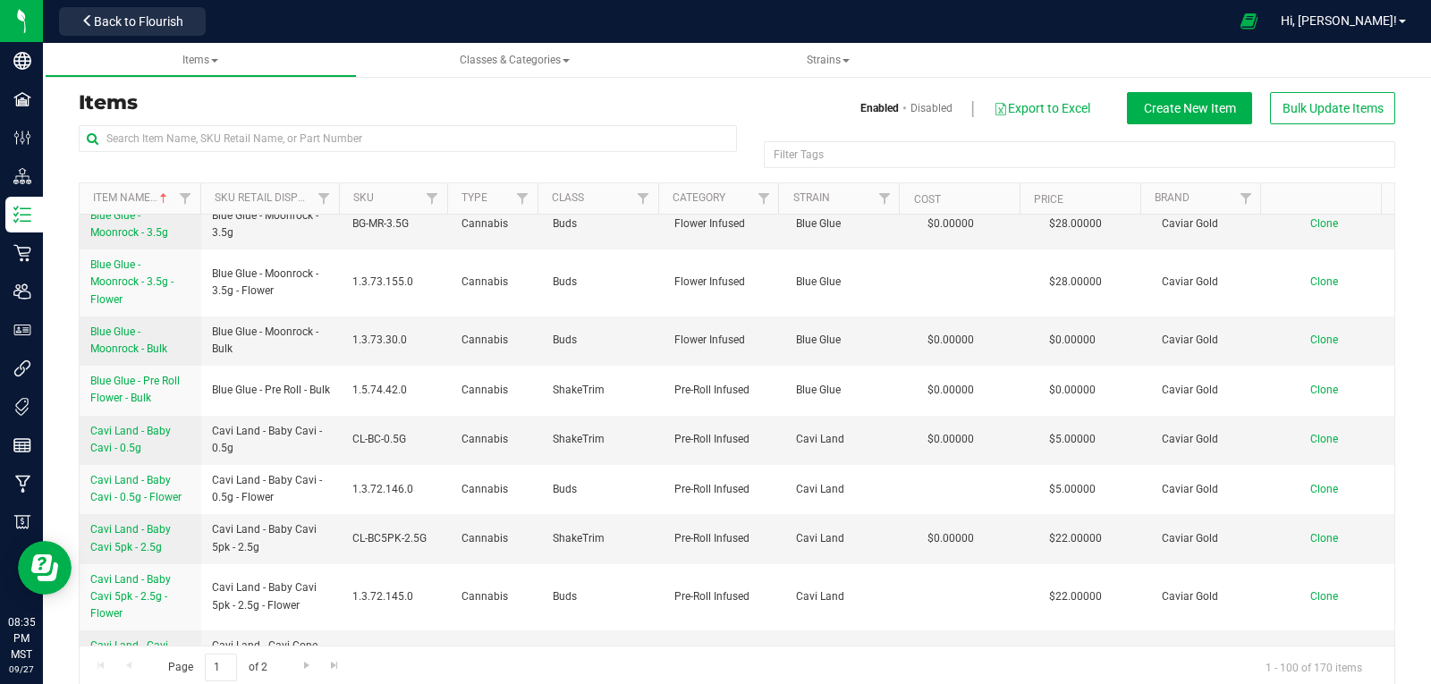
scroll to position [1520, 0]
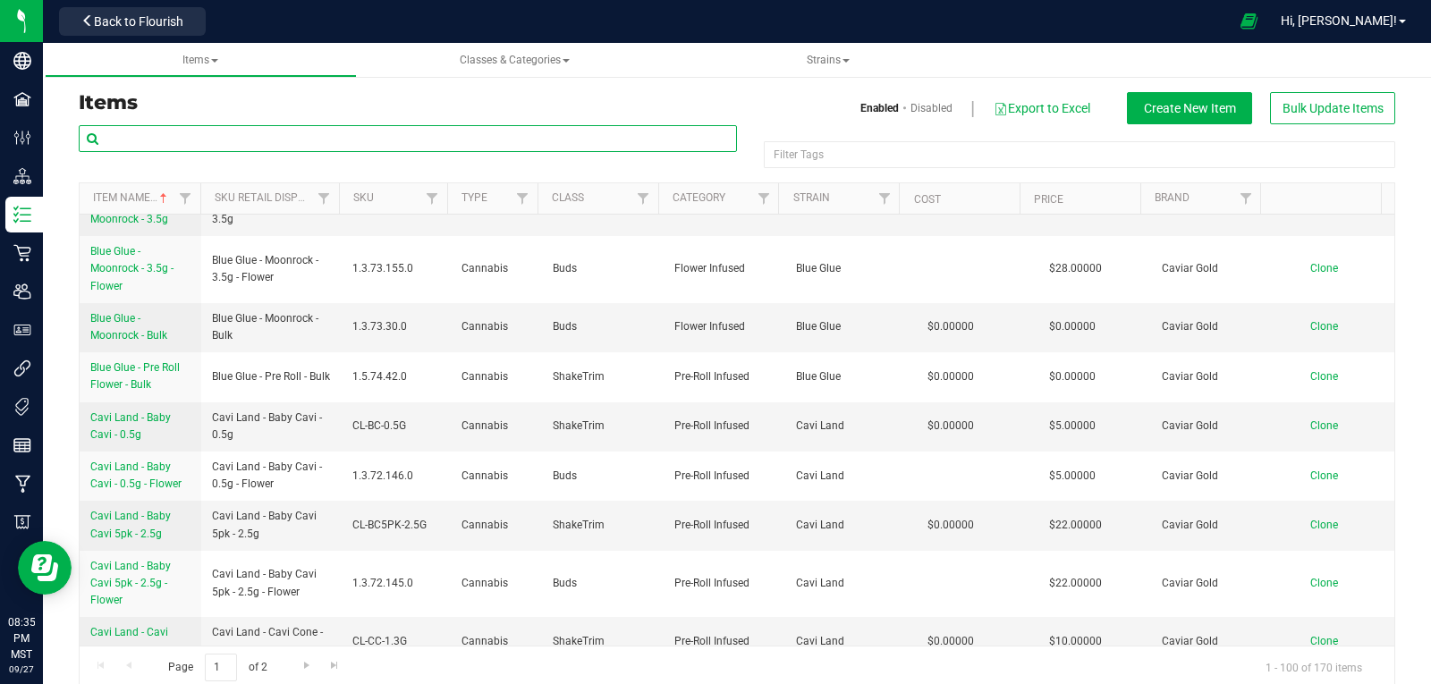
click at [225, 134] on input "text" at bounding box center [408, 138] width 658 height 27
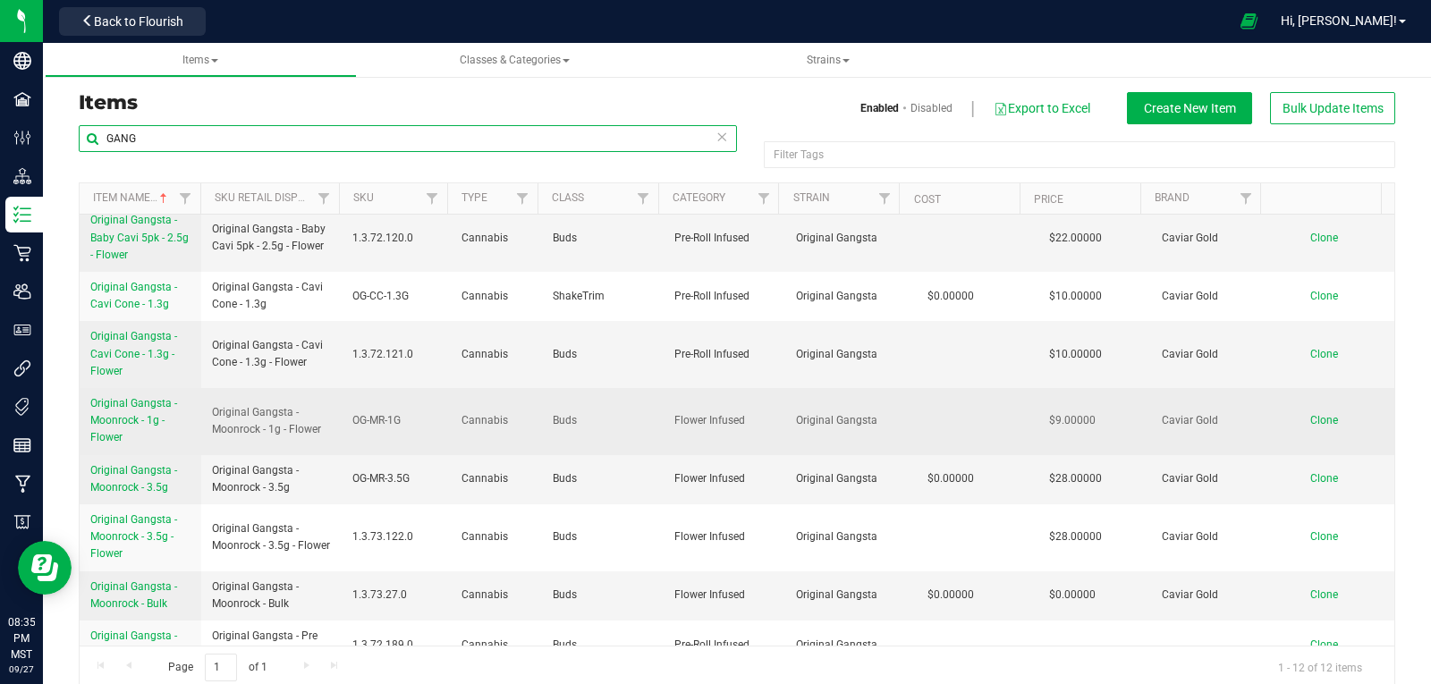
scroll to position [249, 0]
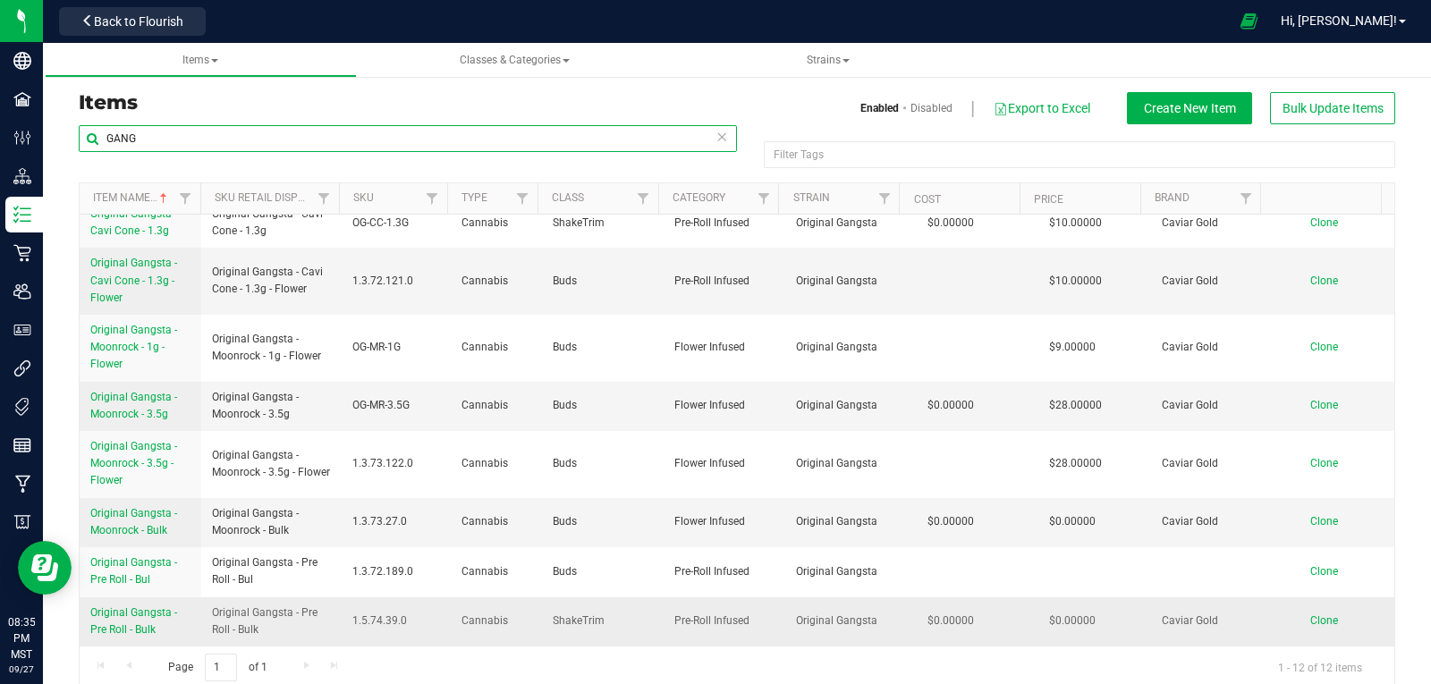
type input "GANG"
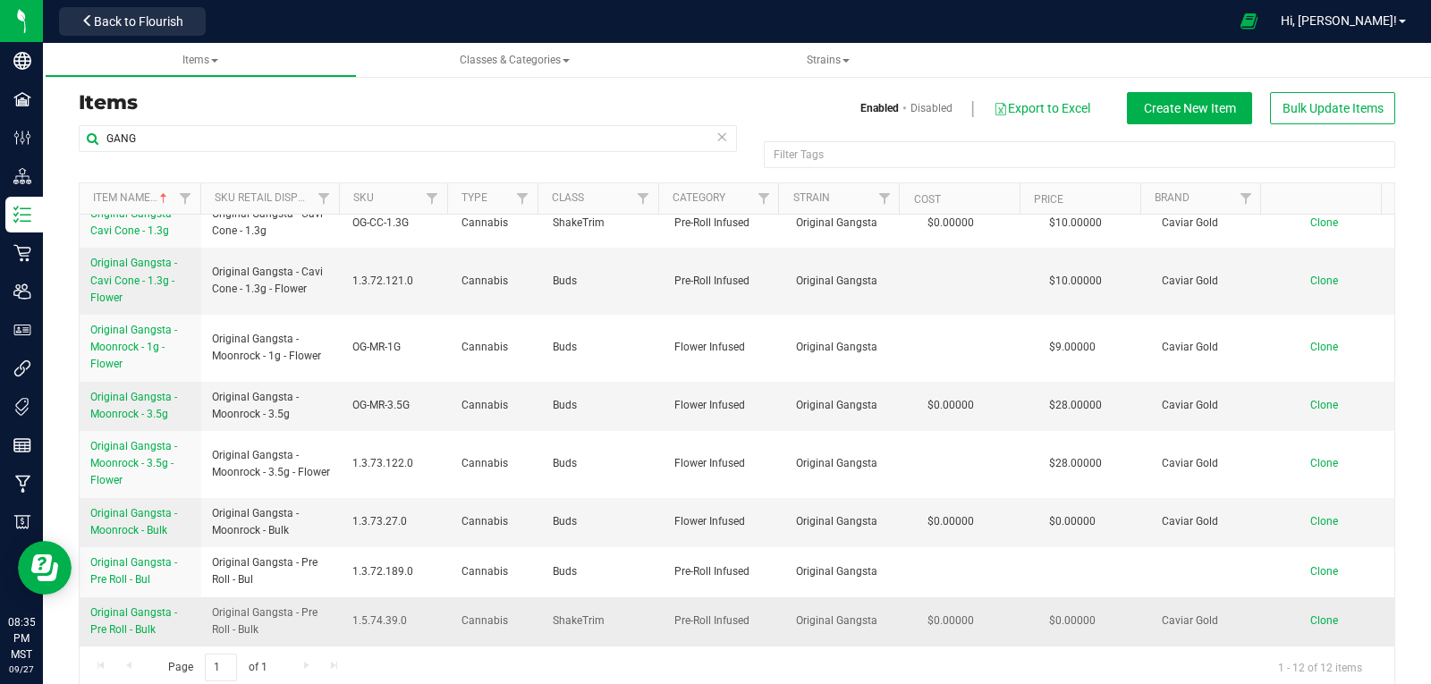
click at [131, 613] on span "Original Gangsta - Pre Roll - Bulk" at bounding box center [133, 621] width 87 height 30
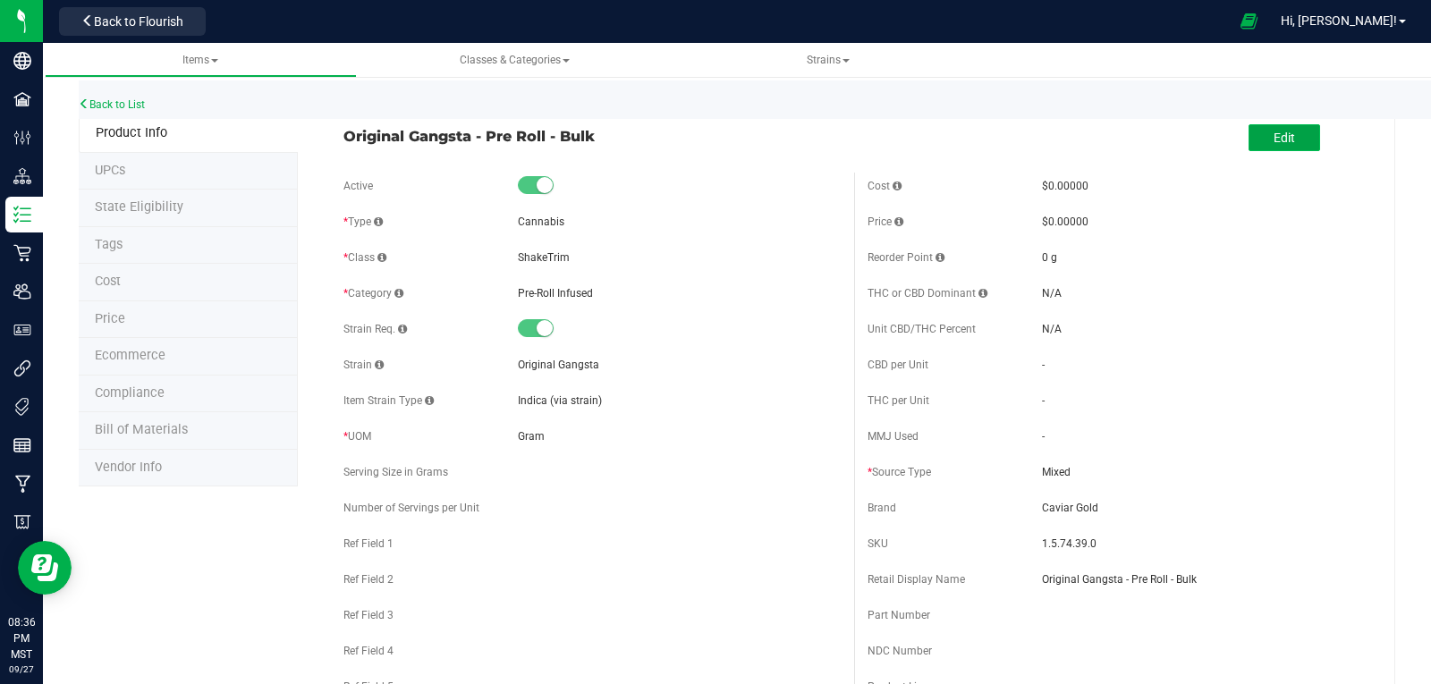
click at [1274, 142] on span "Edit" at bounding box center [1284, 138] width 21 height 14
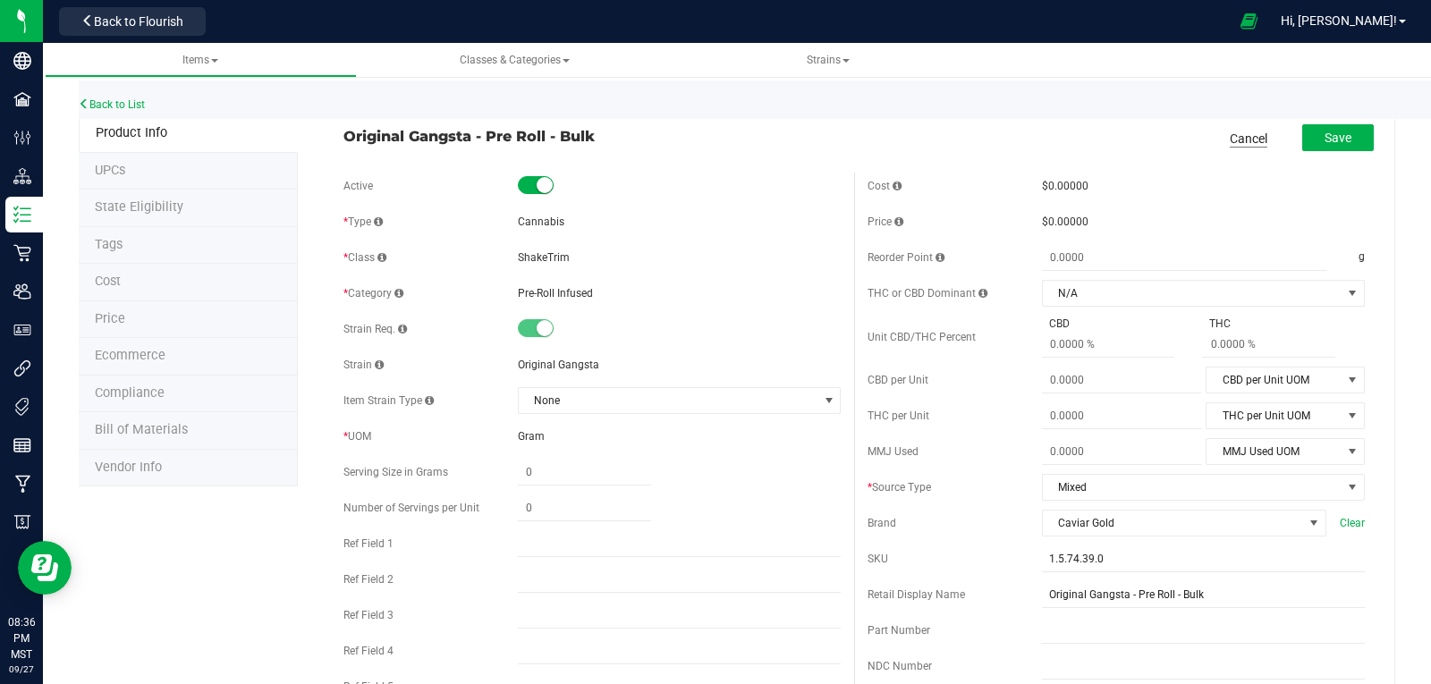
click at [1238, 141] on link "Cancel" at bounding box center [1249, 139] width 38 height 18
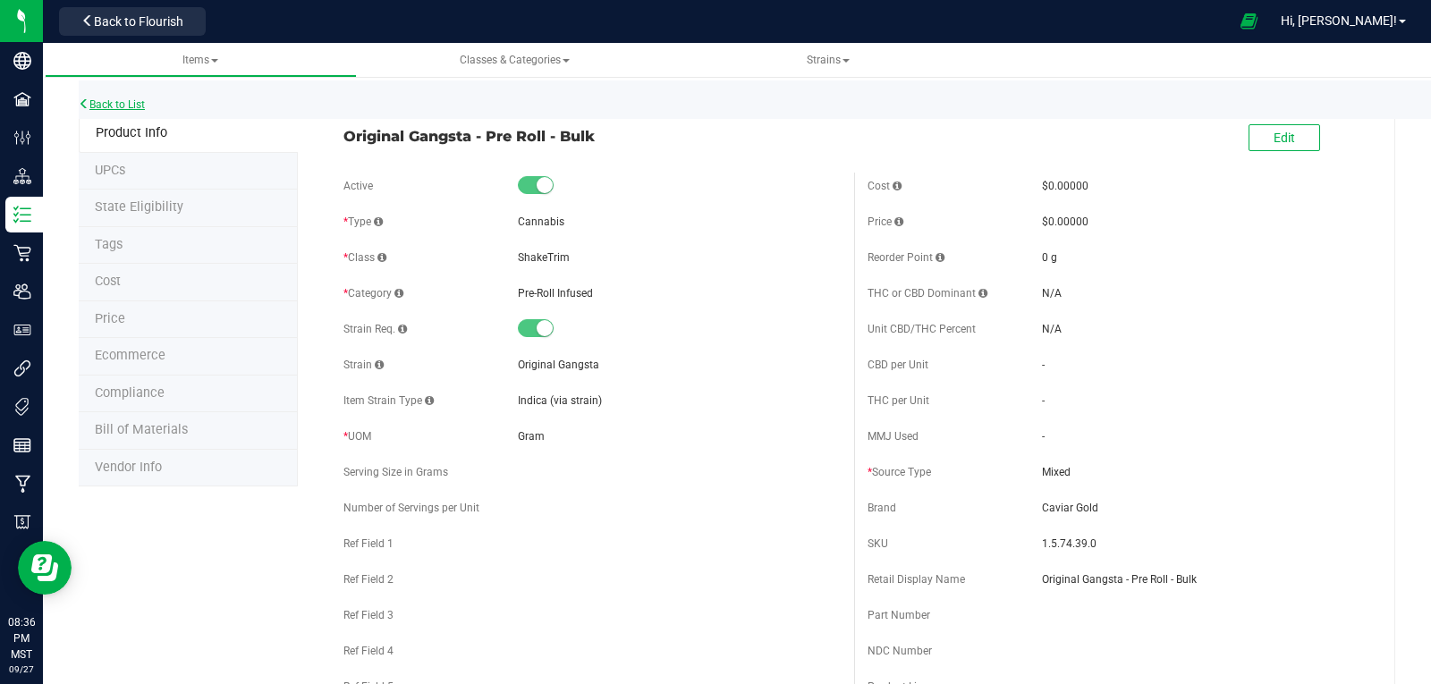
click at [112, 102] on link "Back to List" at bounding box center [112, 104] width 66 height 13
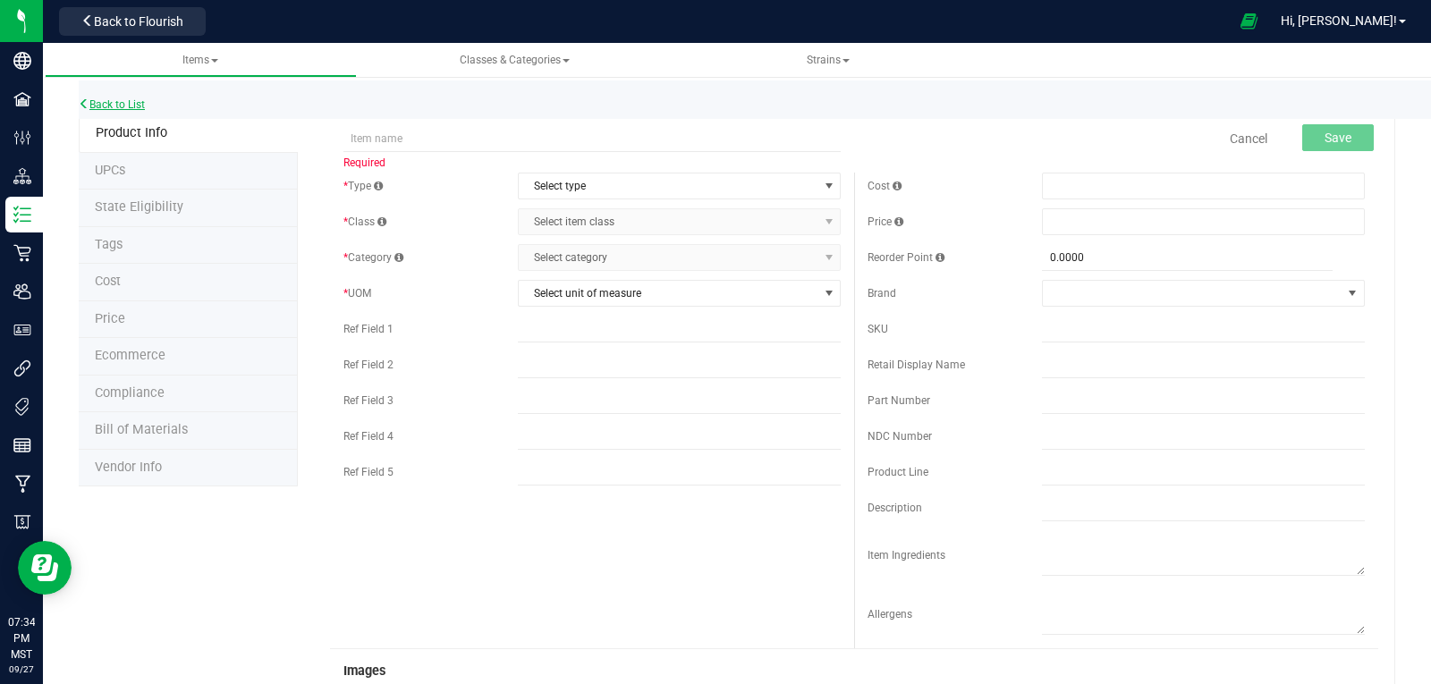
click at [131, 106] on link "Back to List" at bounding box center [112, 104] width 66 height 13
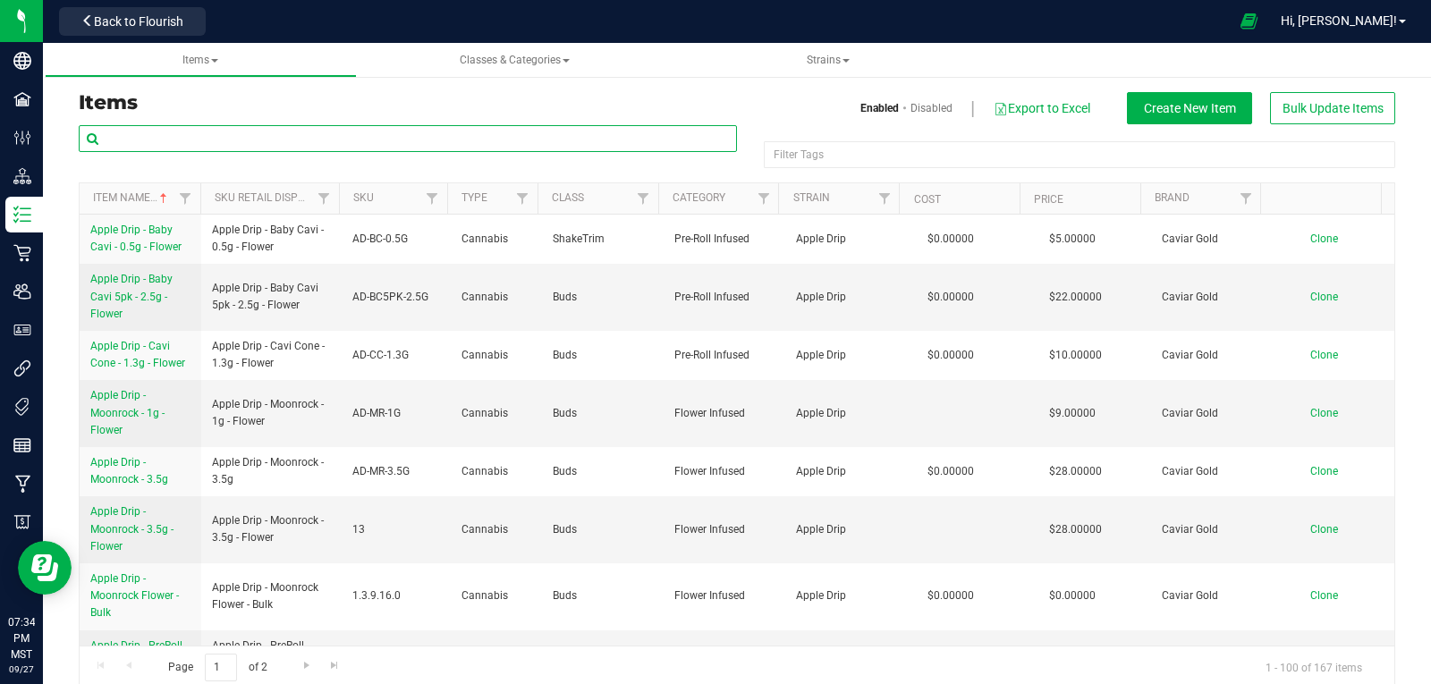
click at [249, 131] on input "text" at bounding box center [408, 138] width 658 height 27
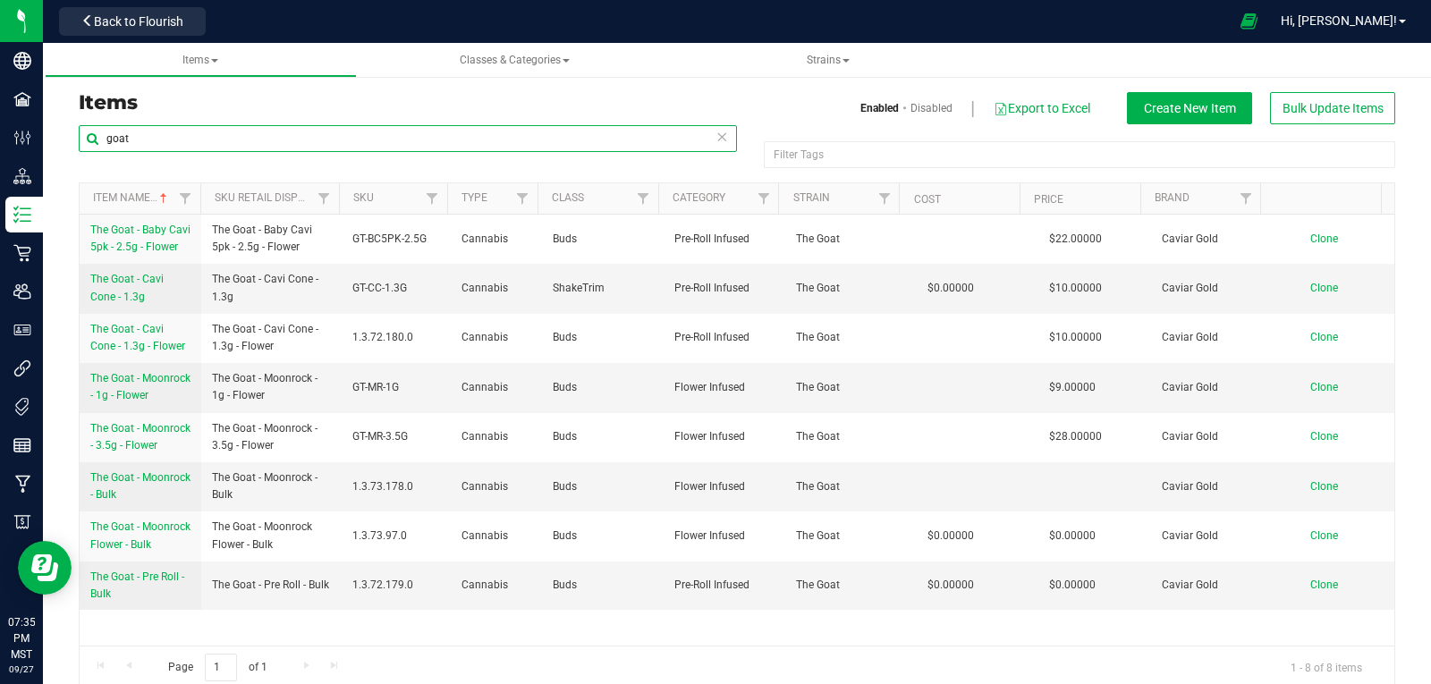
click at [130, 134] on input "goat" at bounding box center [408, 138] width 658 height 27
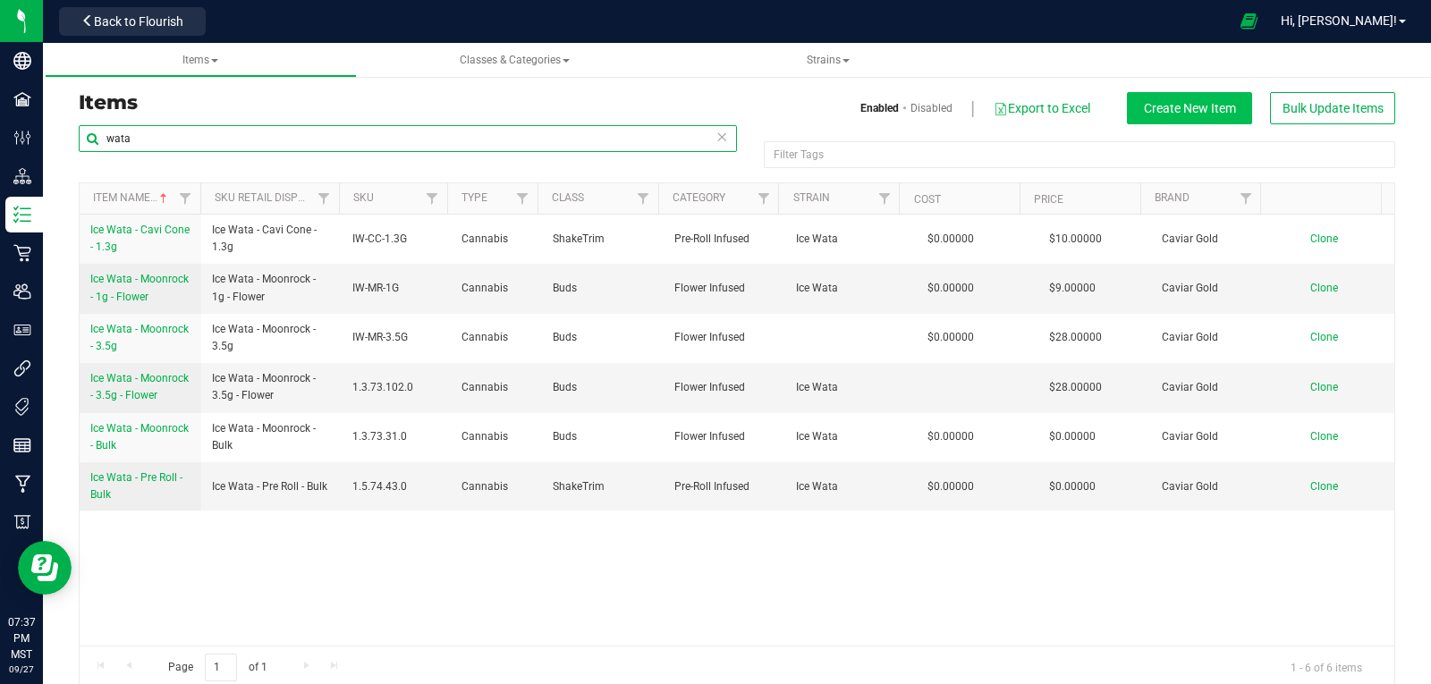
type input "wata"
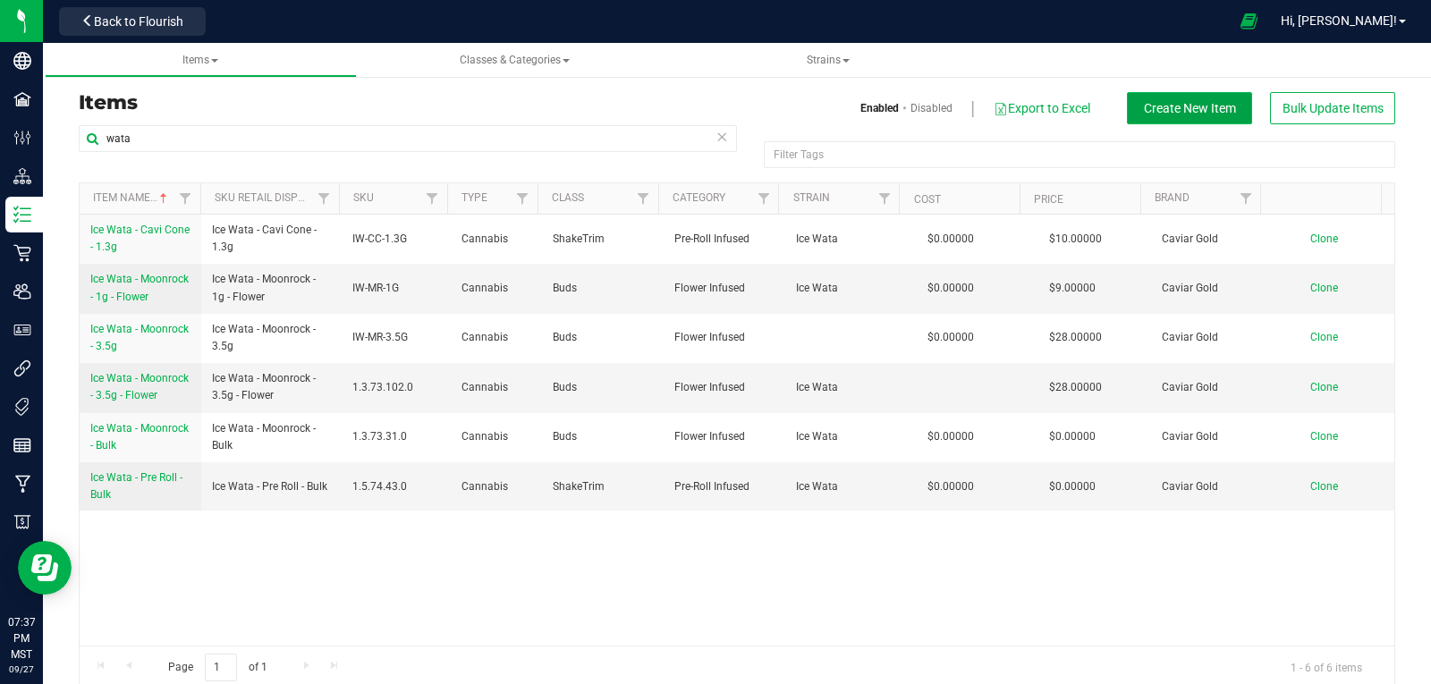
click at [1144, 104] on span "Create New Item" at bounding box center [1190, 108] width 92 height 14
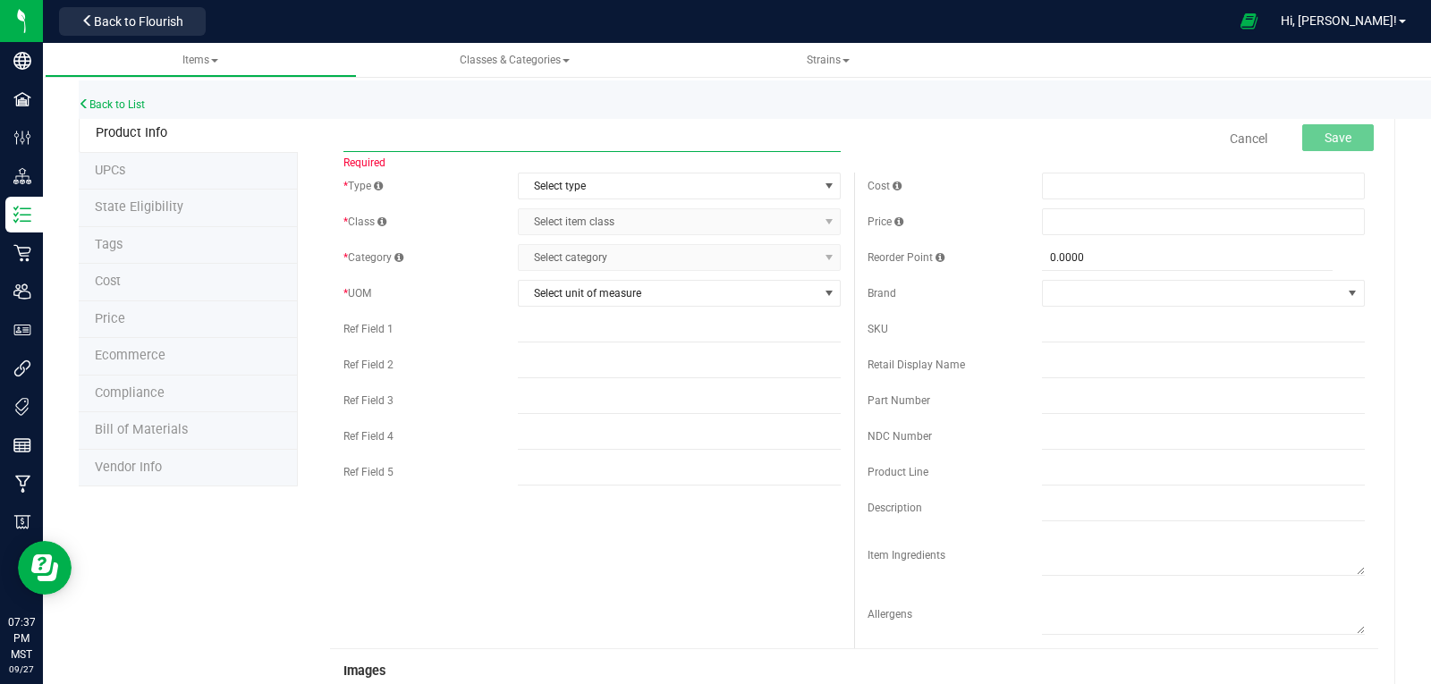
paste input "Ice Wata - Cavi Cone - 1.3g - Flower"
type input "Ice Wata - Cavi Cone - 1.3g - Flower"
click at [569, 180] on span "Select type" at bounding box center [668, 186] width 299 height 25
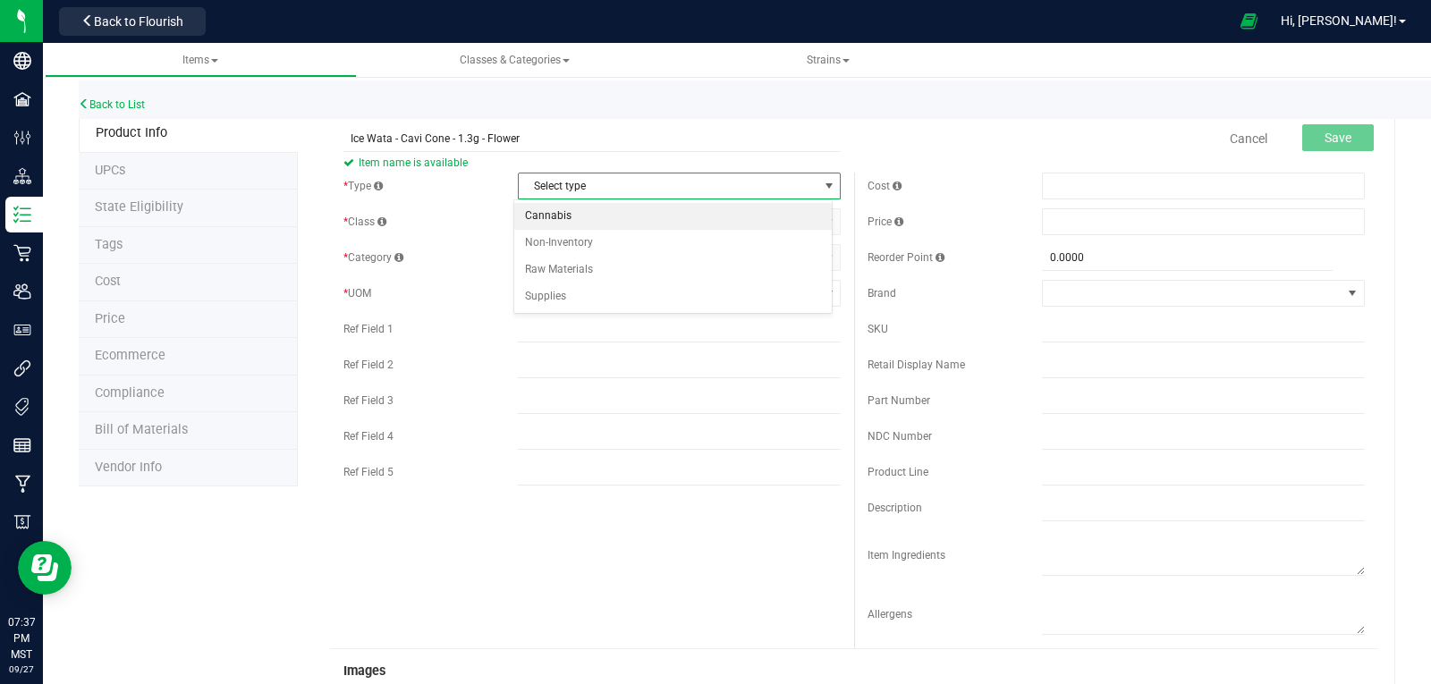
click at [547, 211] on li "Cannabis" at bounding box center [673, 216] width 318 height 27
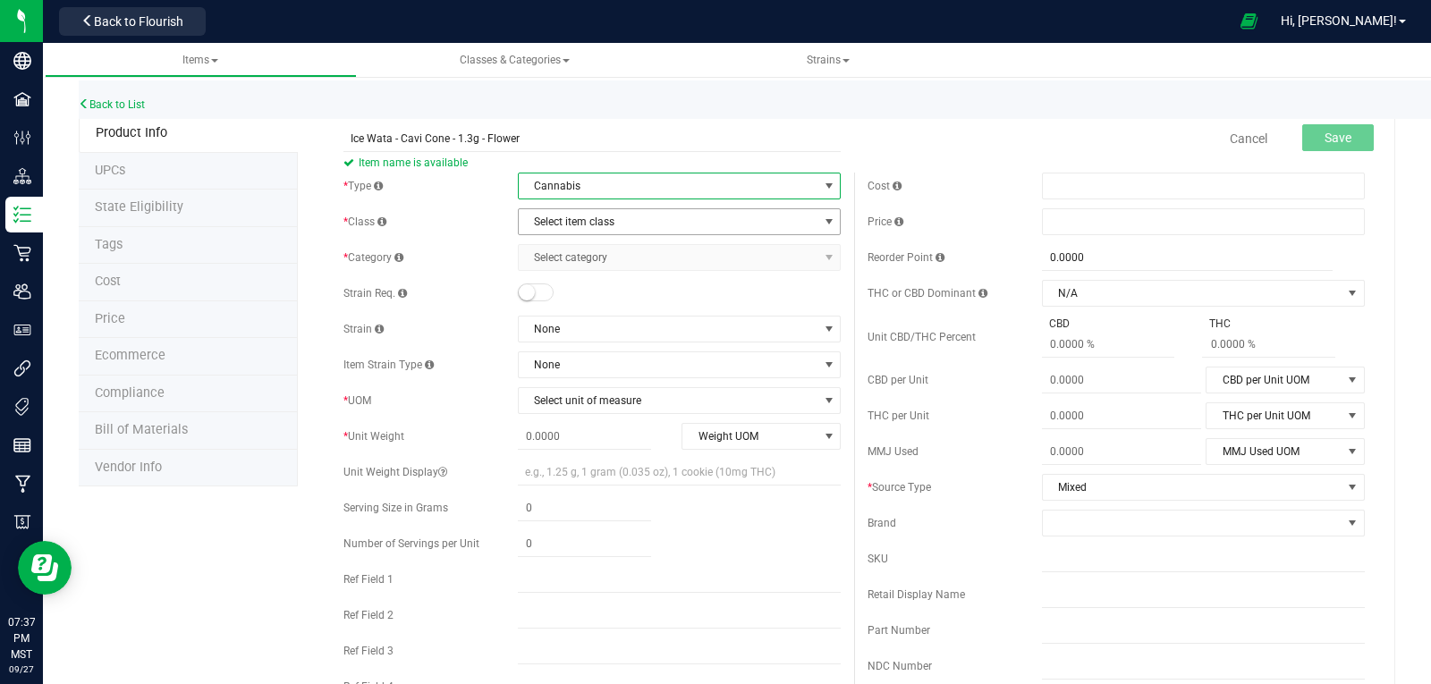
click at [546, 214] on span "Select item class" at bounding box center [668, 221] width 299 height 25
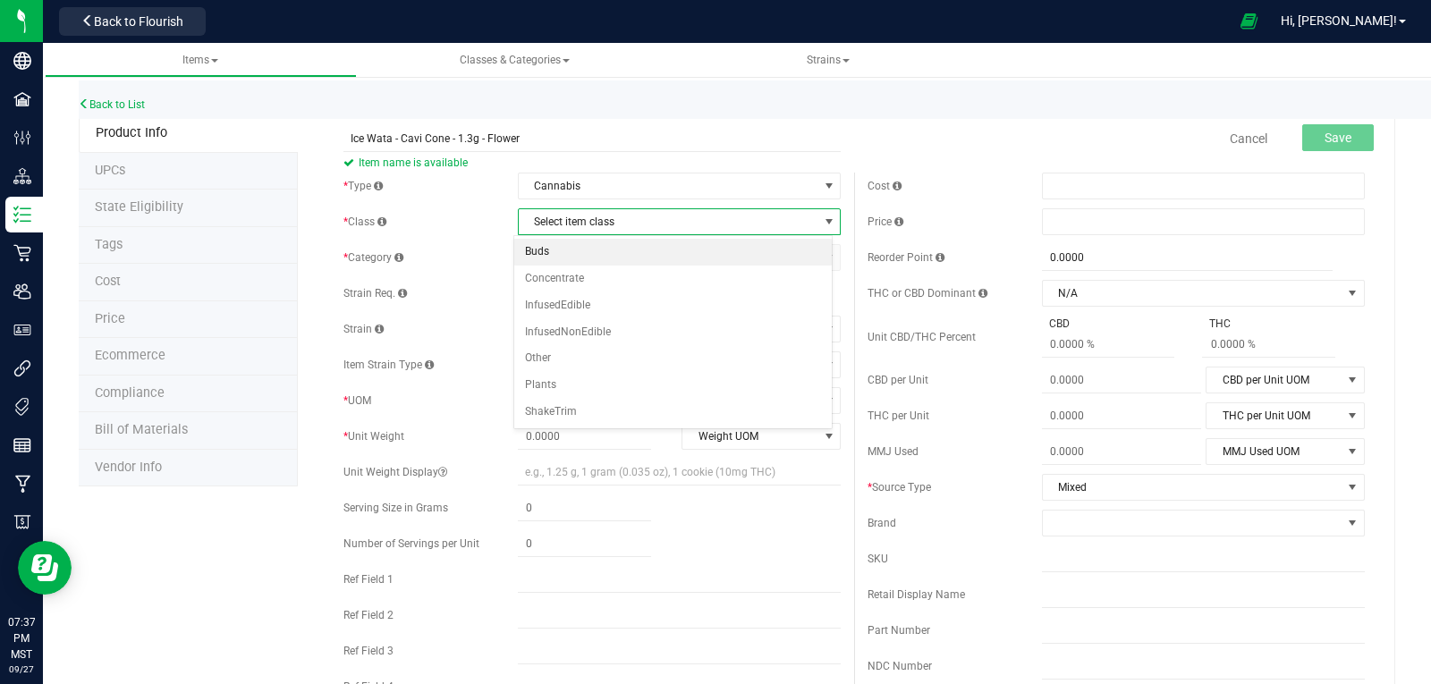
click at [538, 248] on li "Buds" at bounding box center [673, 252] width 318 height 27
click at [541, 258] on span "Select category" at bounding box center [668, 257] width 299 height 25
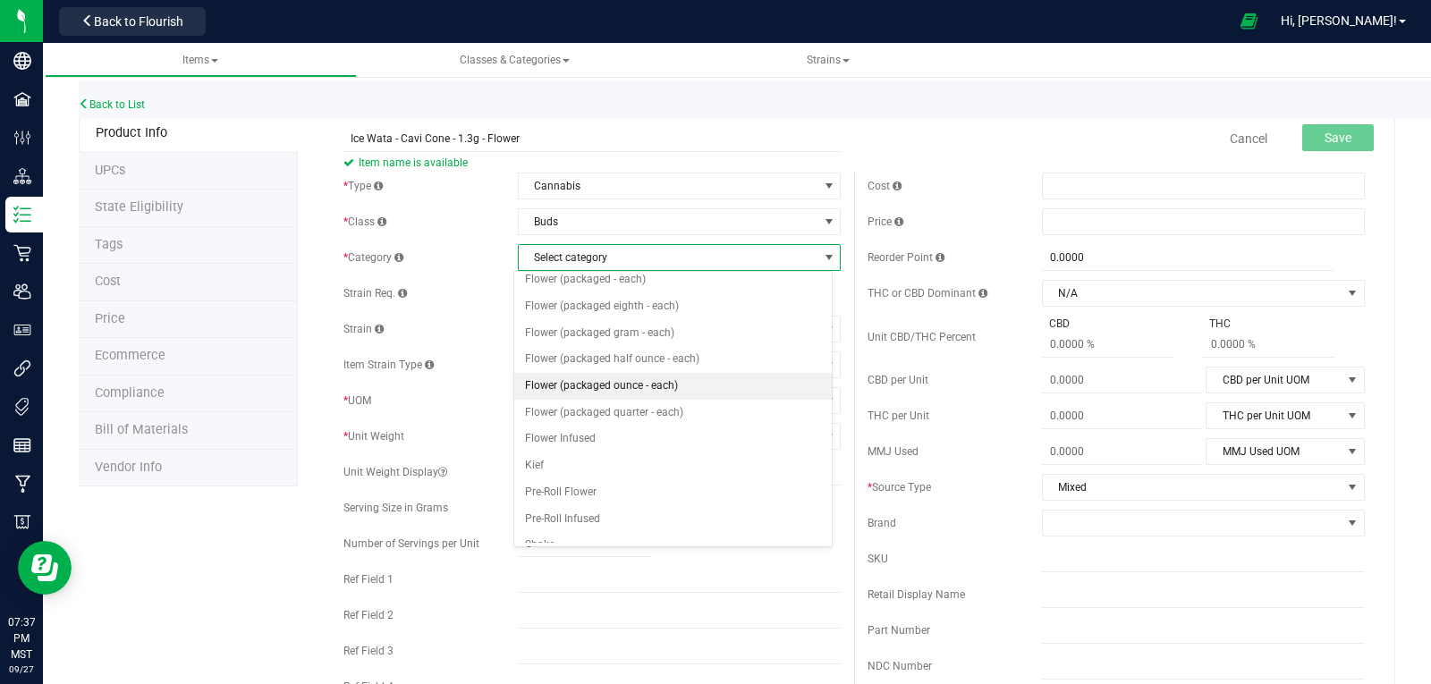
scroll to position [89, 0]
click at [572, 379] on li "Flower Infused" at bounding box center [673, 384] width 318 height 27
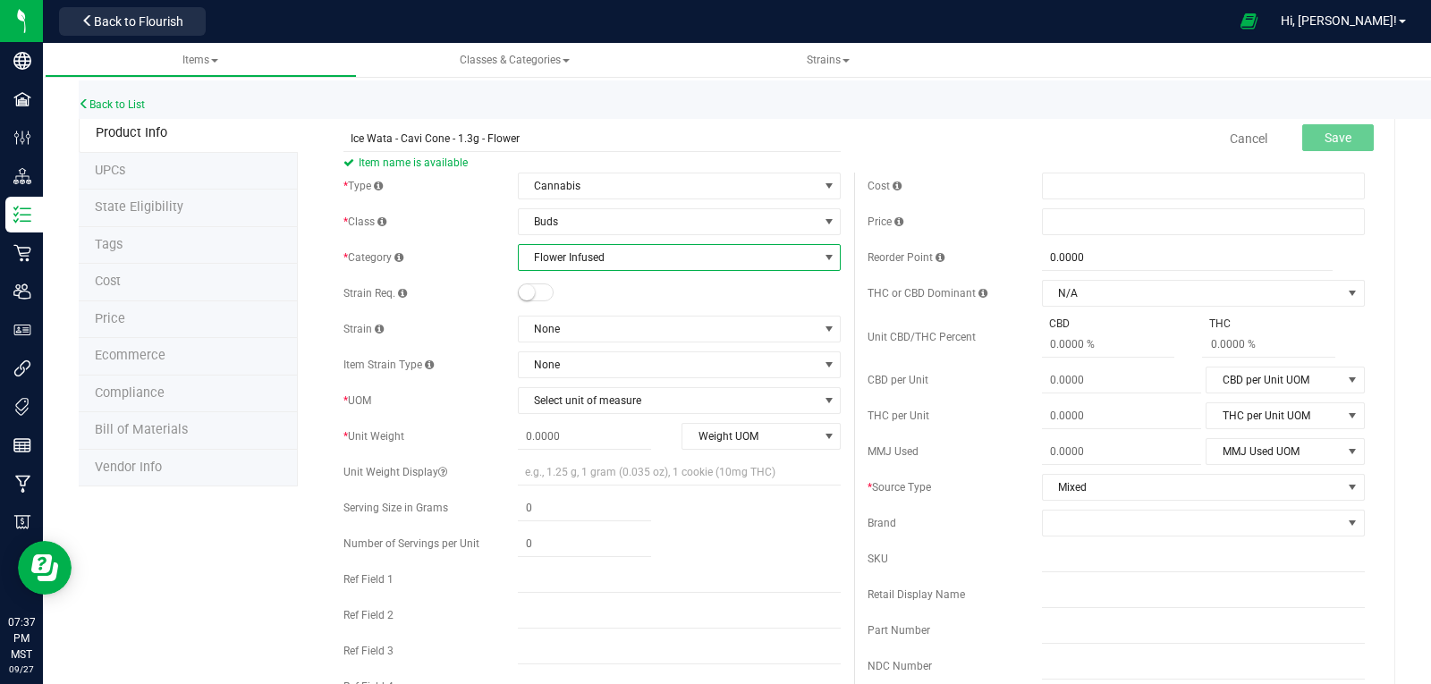
drag, startPoint x: 524, startPoint y: 294, endPoint x: 537, endPoint y: 302, distance: 14.9
click at [527, 297] on small at bounding box center [527, 292] width 16 height 16
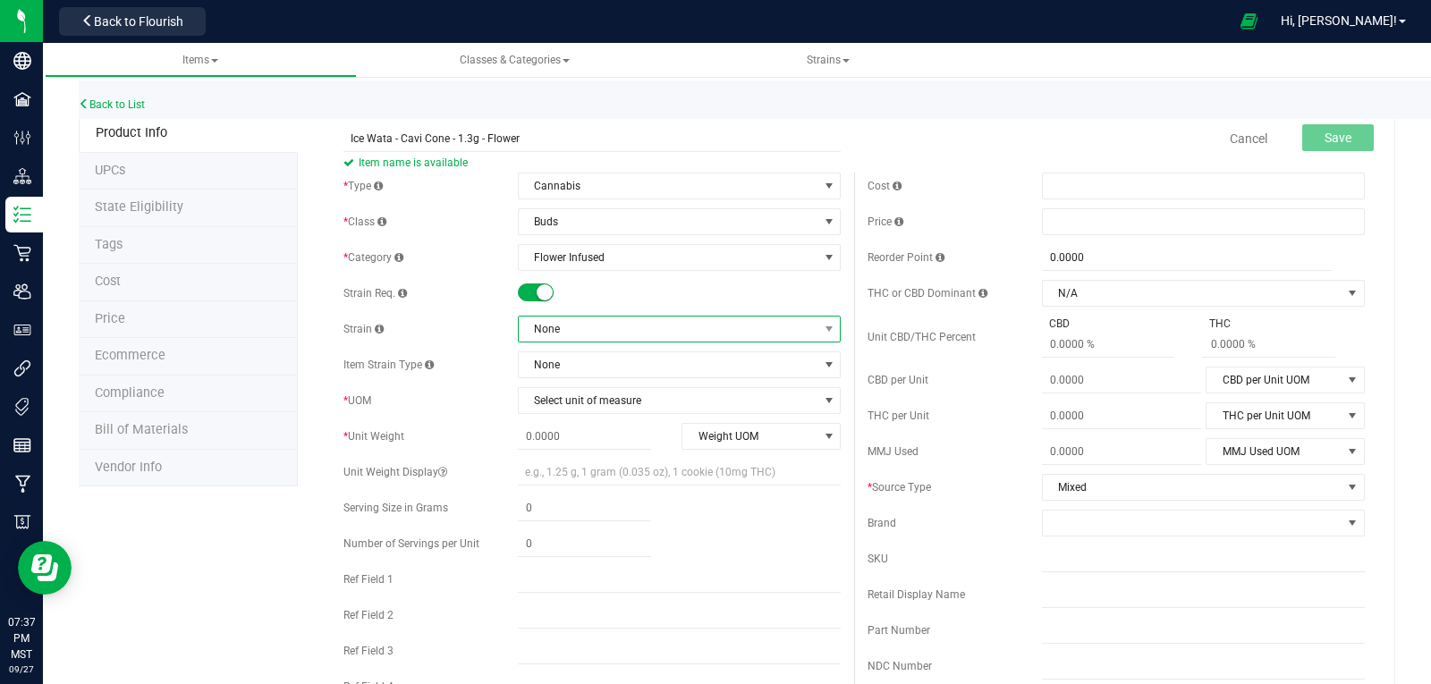
click at [570, 327] on span "None" at bounding box center [668, 329] width 299 height 25
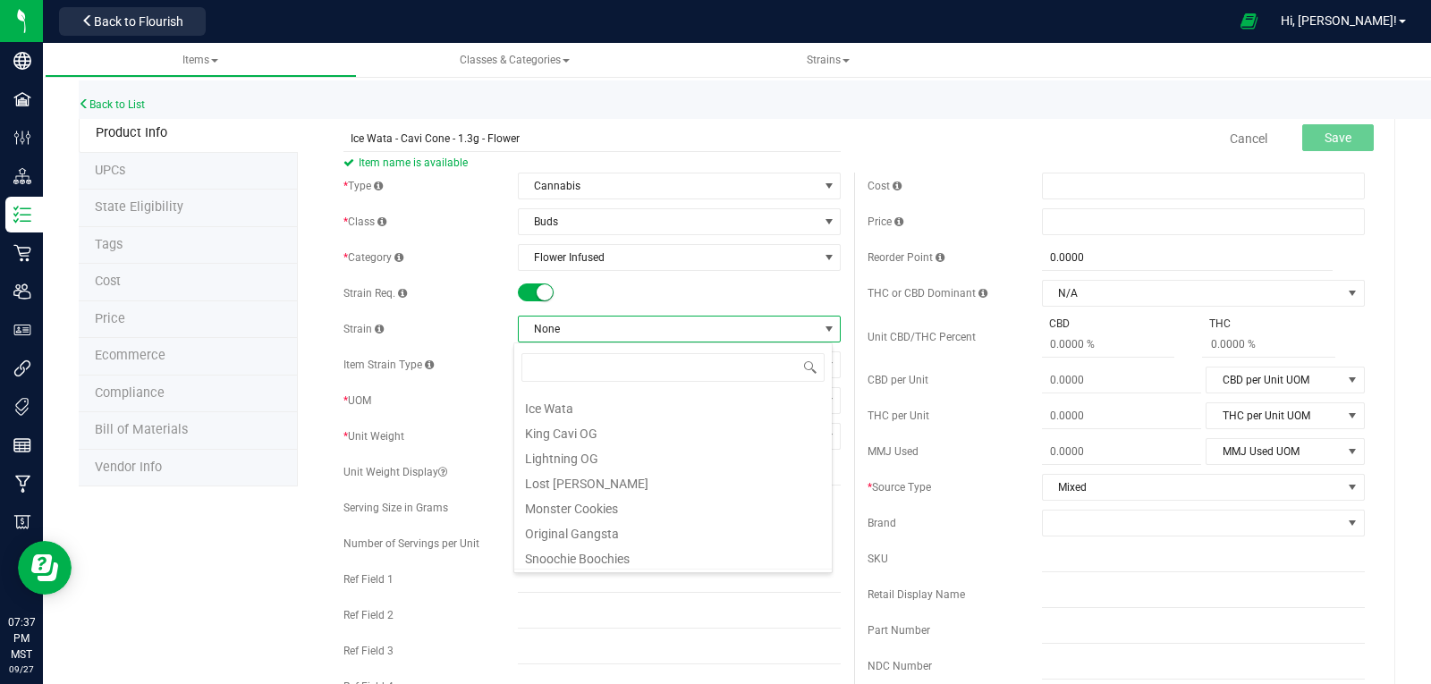
scroll to position [179, 0]
click at [572, 504] on li "Ice Wata" at bounding box center [673, 499] width 318 height 25
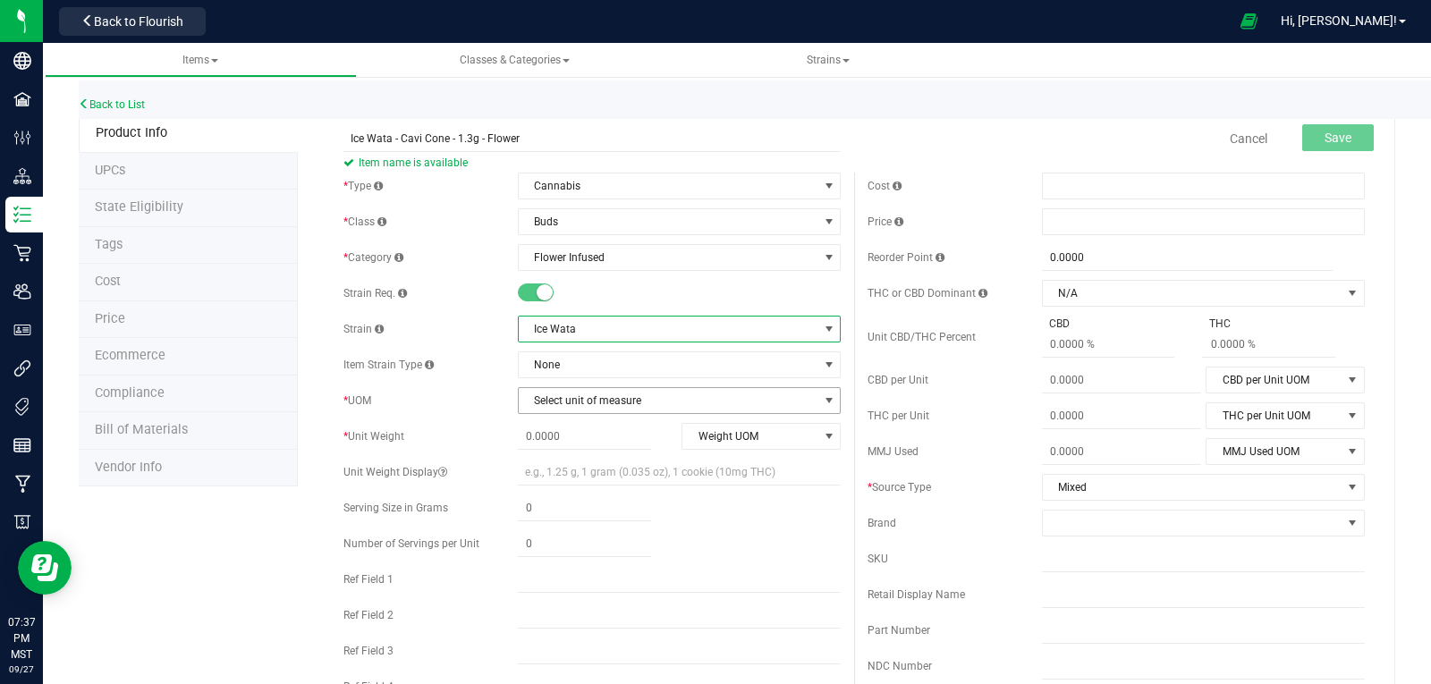
click at [569, 398] on span "Select unit of measure" at bounding box center [668, 400] width 299 height 25
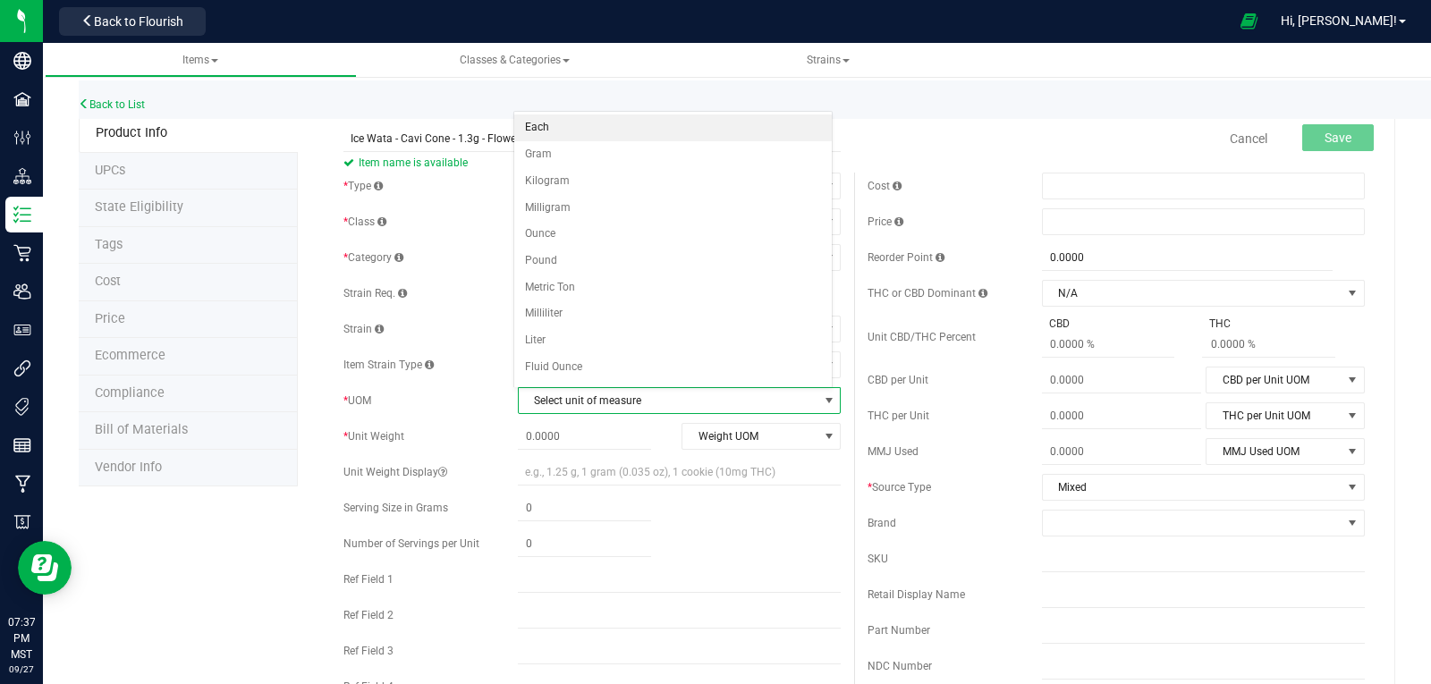
click at [530, 119] on li "Each" at bounding box center [673, 127] width 318 height 27
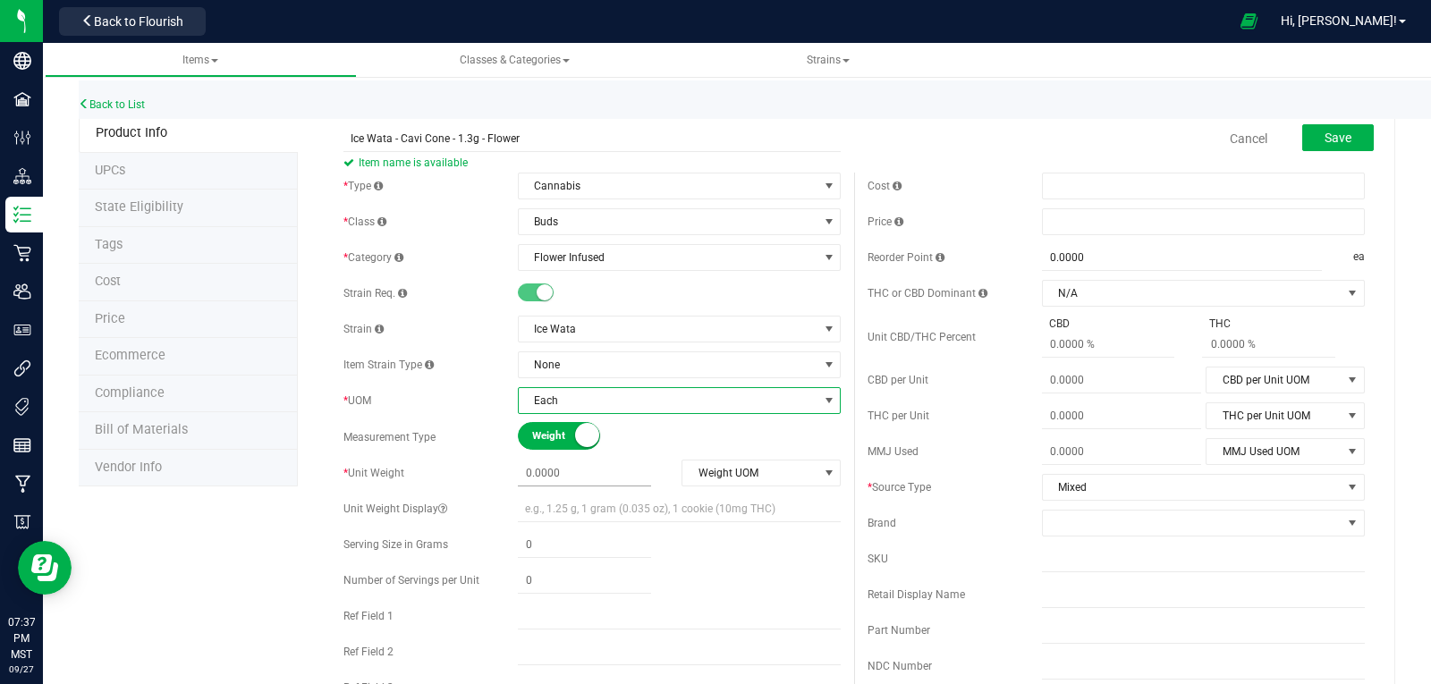
click at [576, 462] on span at bounding box center [584, 474] width 133 height 26
type input "1.3"
type input "1.3000"
click at [729, 475] on span "Weight UOM" at bounding box center [749, 473] width 135 height 25
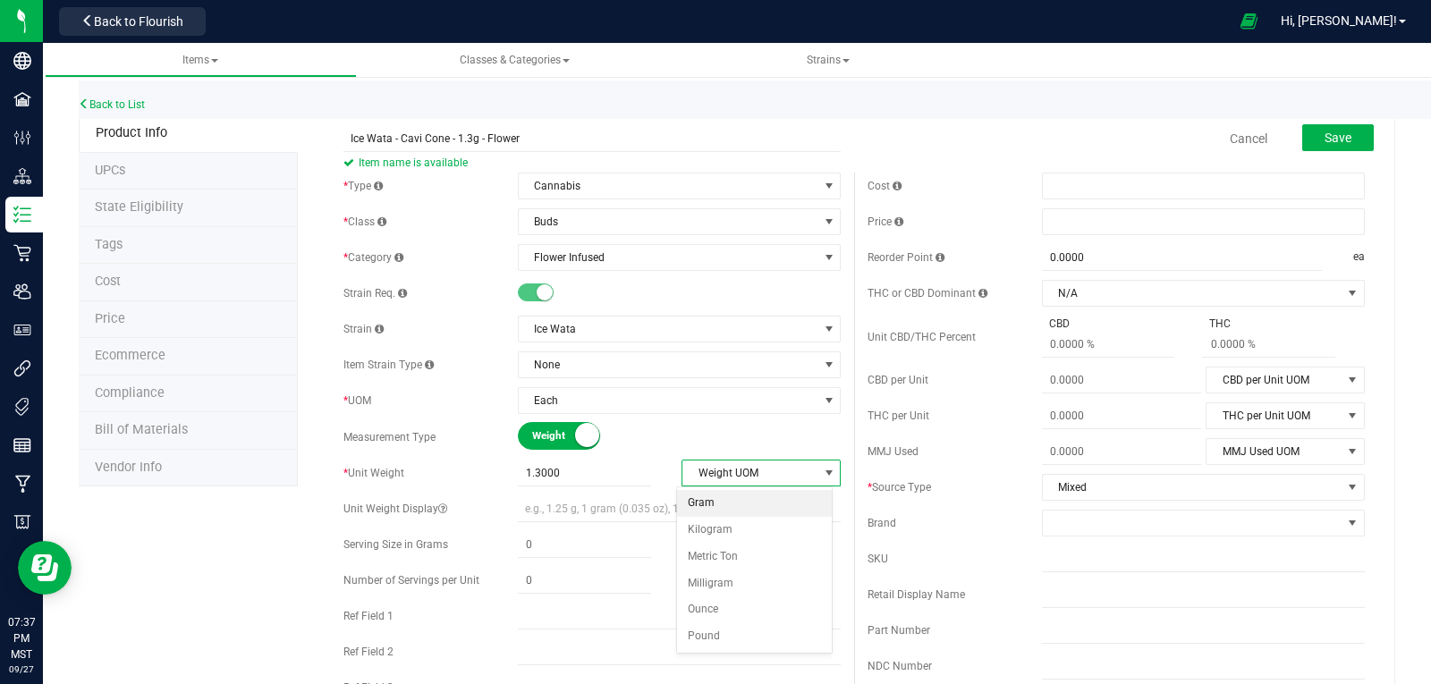
click at [707, 506] on li "Gram" at bounding box center [755, 503] width 156 height 27
click at [1064, 222] on span at bounding box center [1203, 221] width 323 height 27
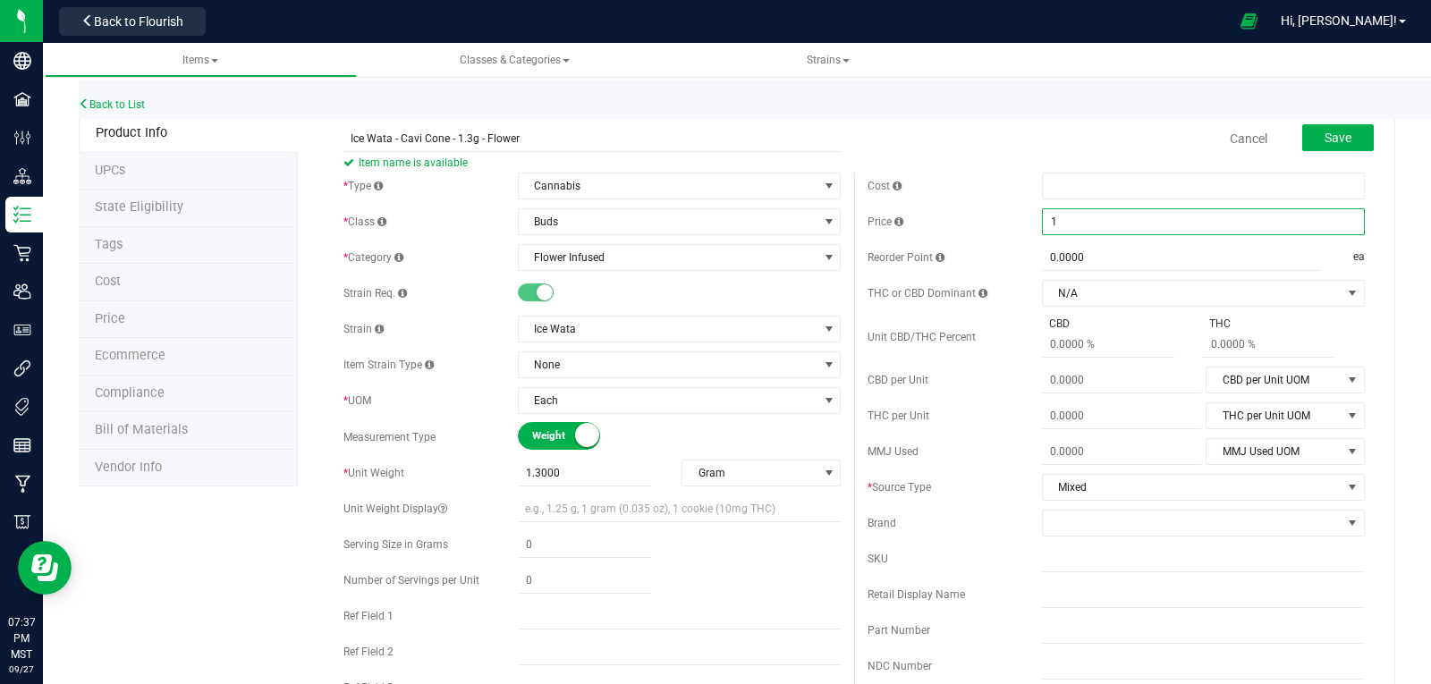
type input "11"
type input "$11.00000"
click at [1083, 522] on span at bounding box center [1192, 523] width 299 height 25
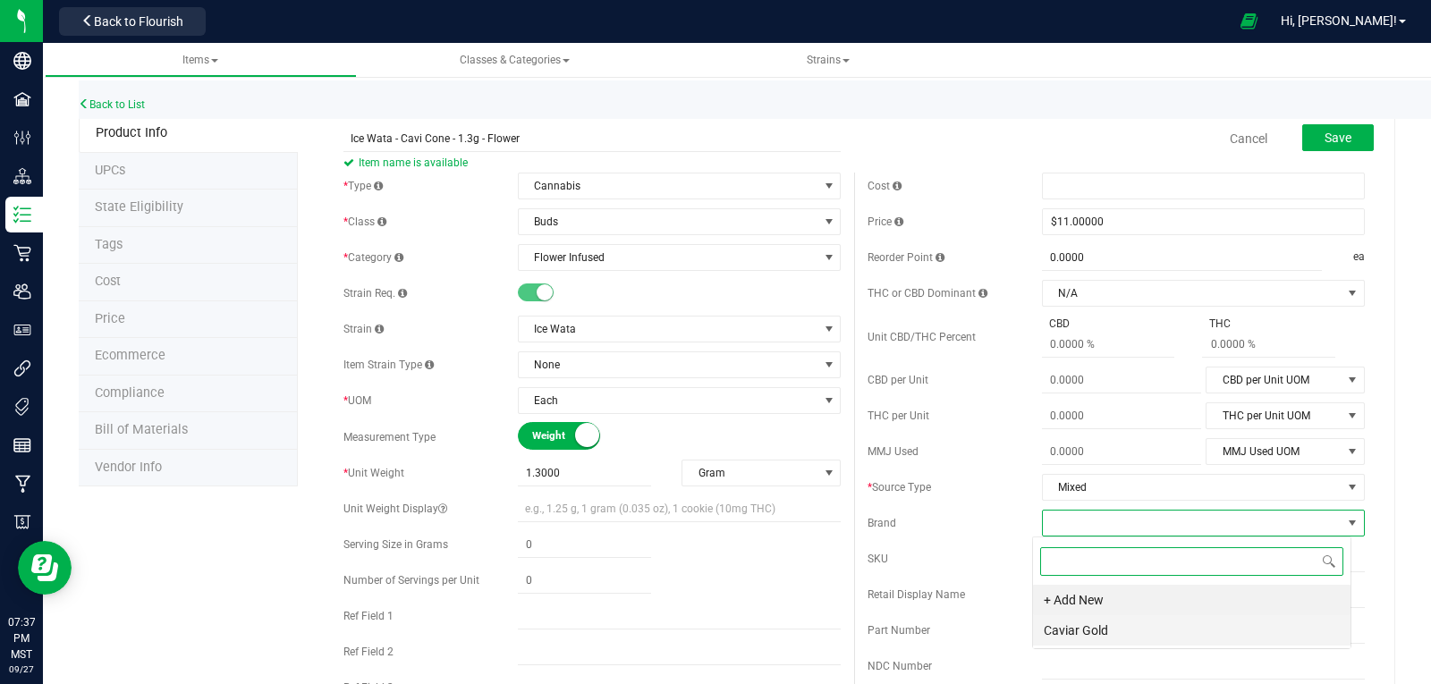
scroll to position [27, 319]
click at [1091, 626] on li "Caviar Gold" at bounding box center [1192, 630] width 318 height 30
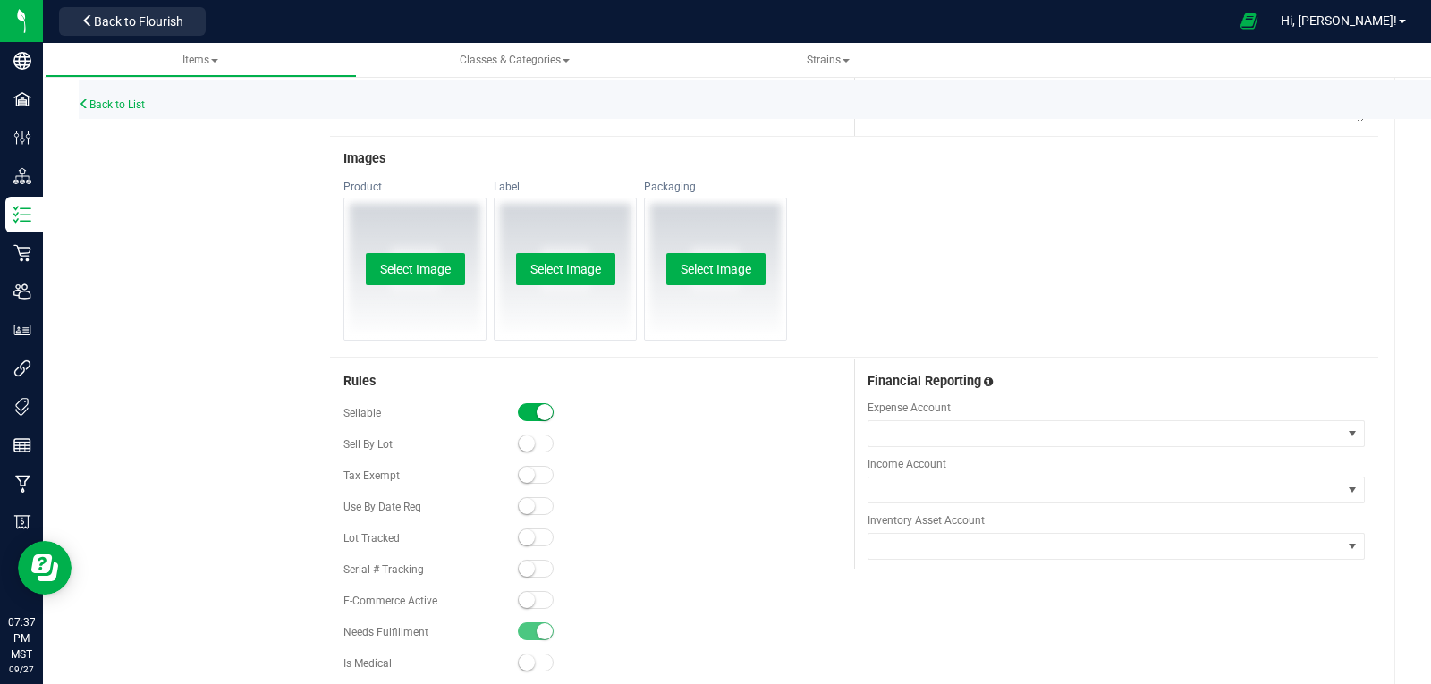
scroll to position [859, 0]
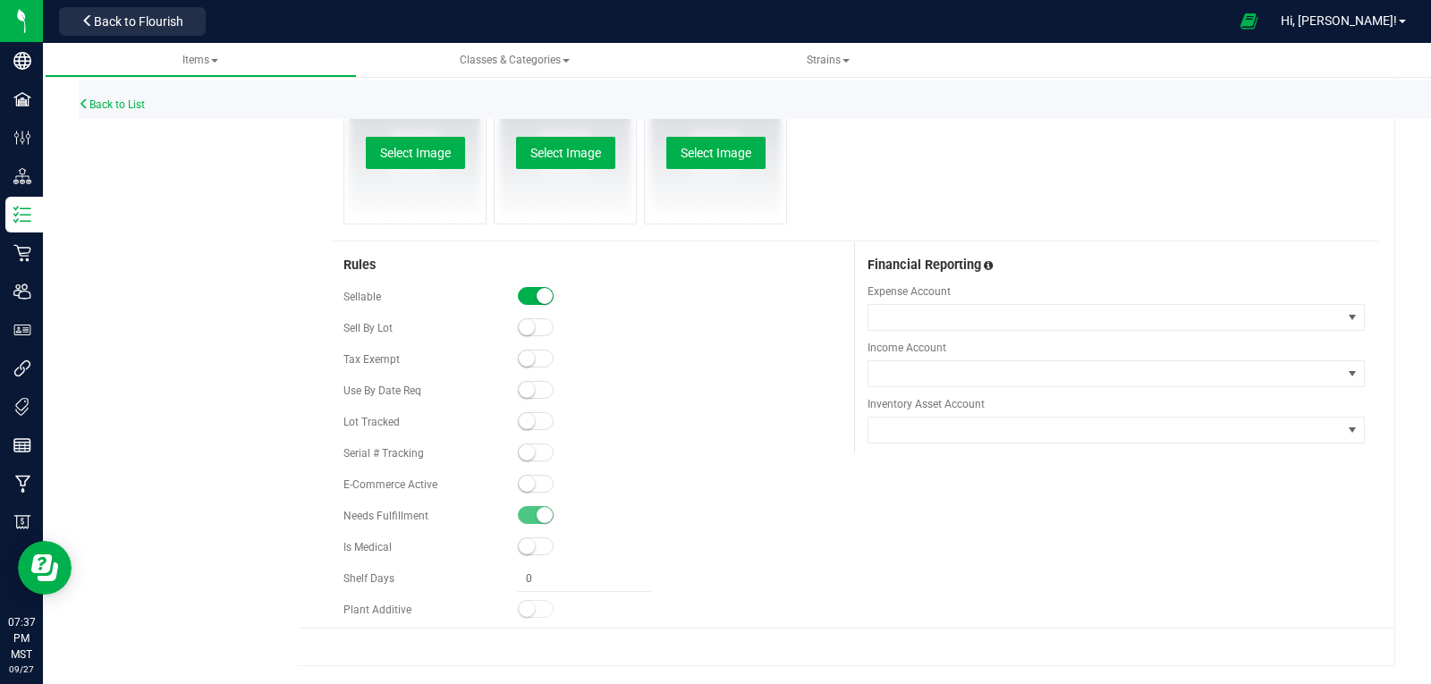
click at [522, 422] on small at bounding box center [527, 421] width 16 height 16
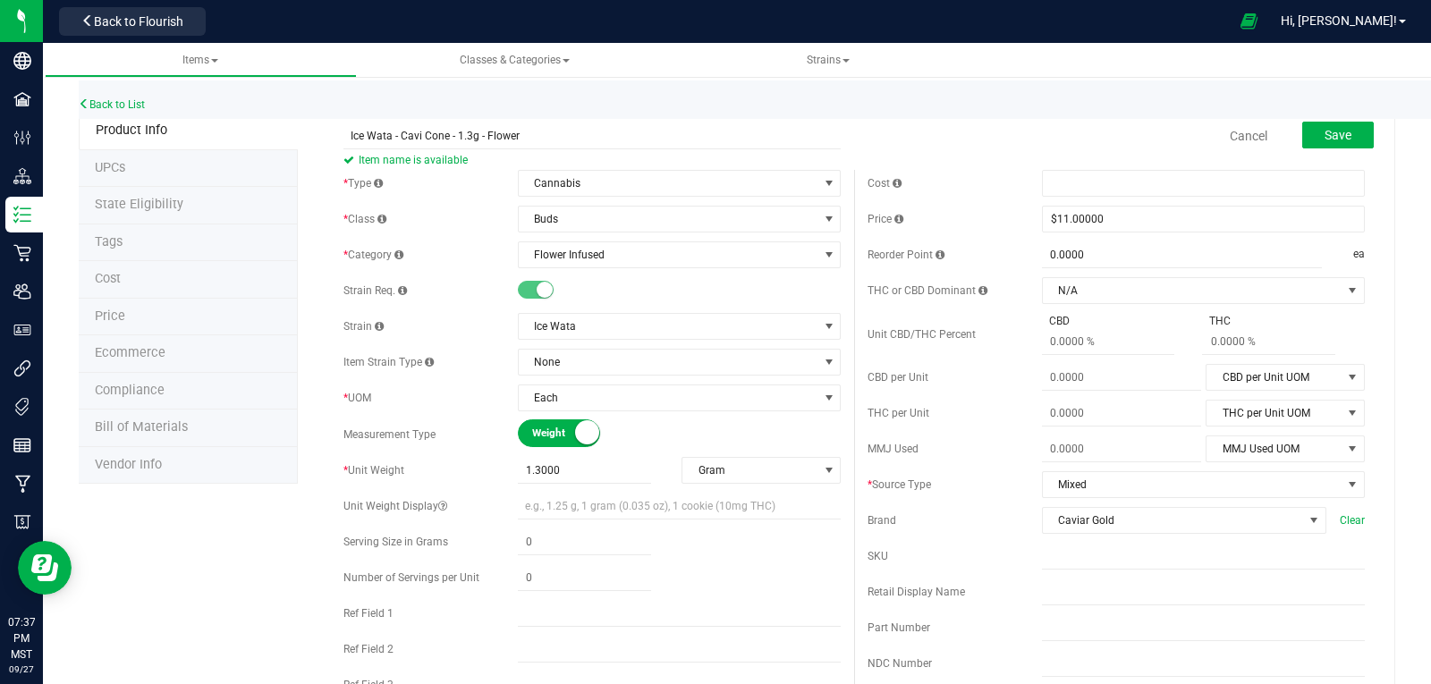
scroll to position [0, 0]
click at [1335, 135] on span "Save" at bounding box center [1338, 138] width 27 height 14
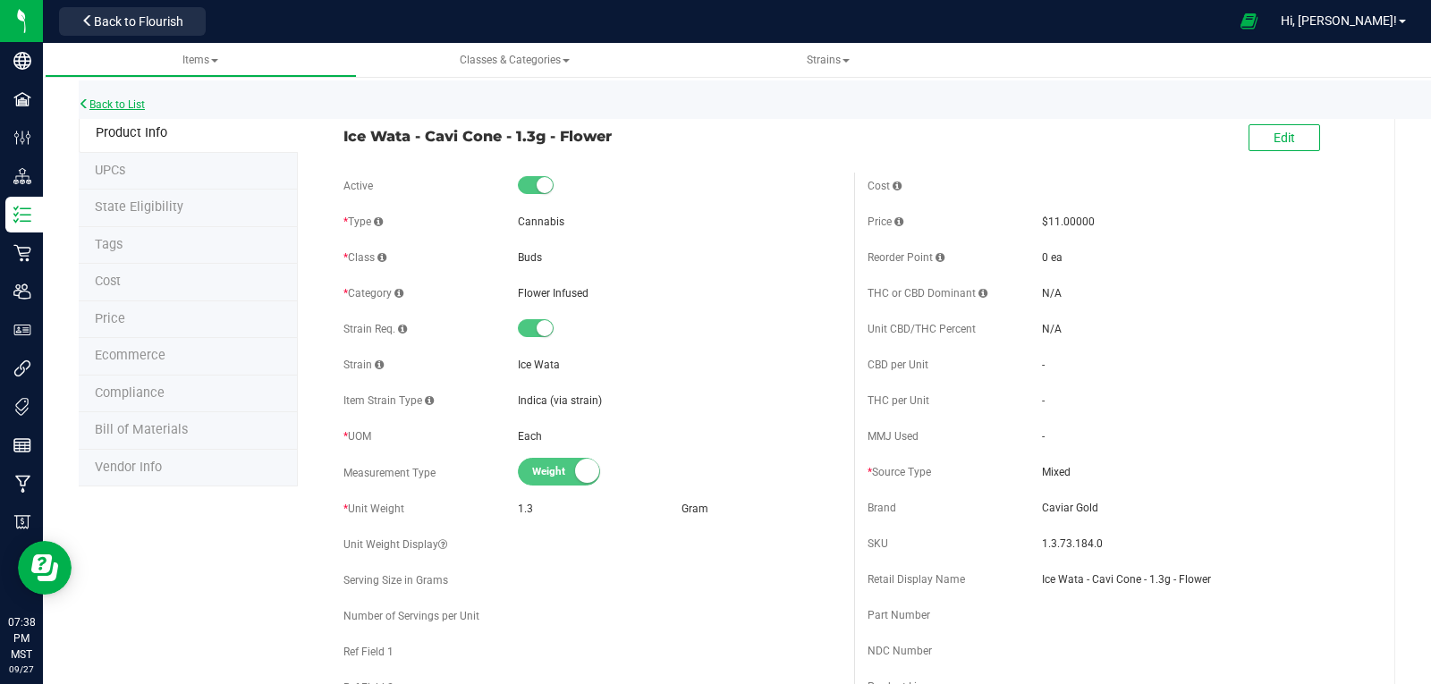
click at [121, 106] on link "Back to List" at bounding box center [112, 104] width 66 height 13
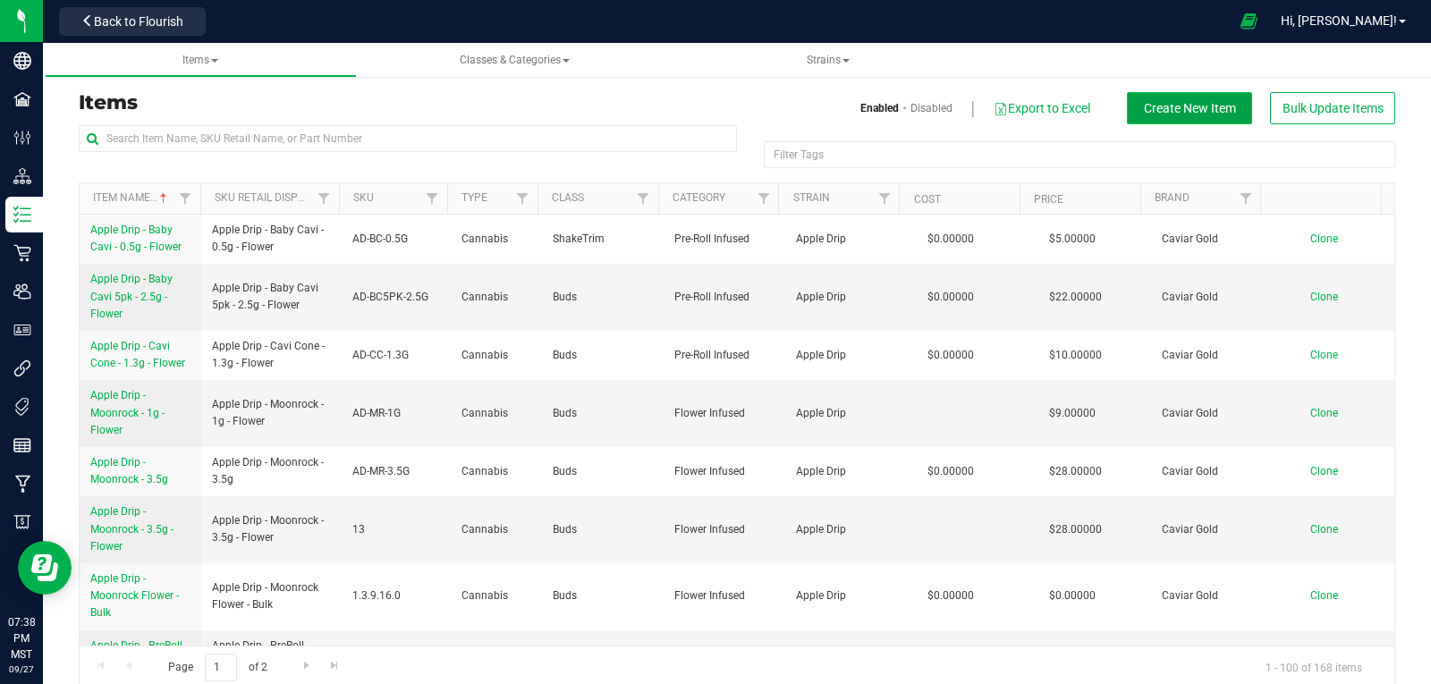
click at [1177, 99] on button "Create New Item" at bounding box center [1189, 108] width 125 height 32
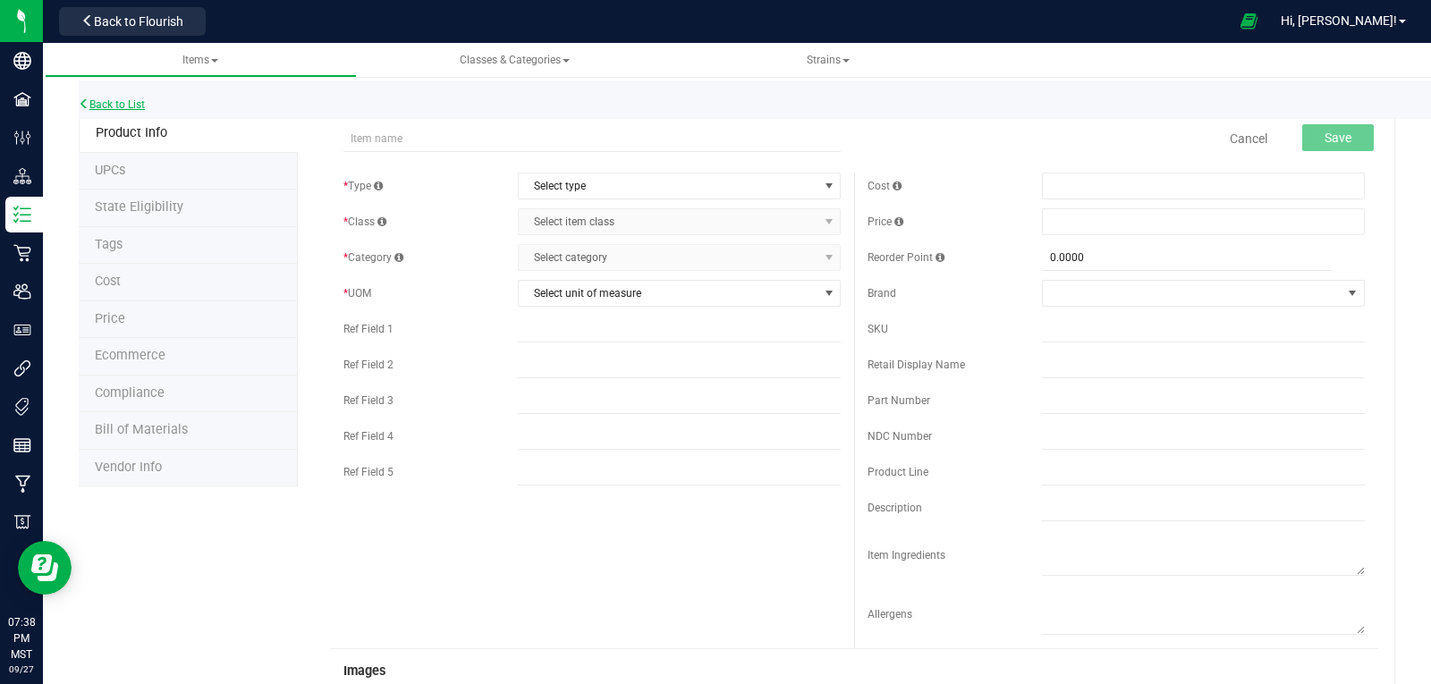
click at [111, 106] on link "Back to List" at bounding box center [112, 104] width 66 height 13
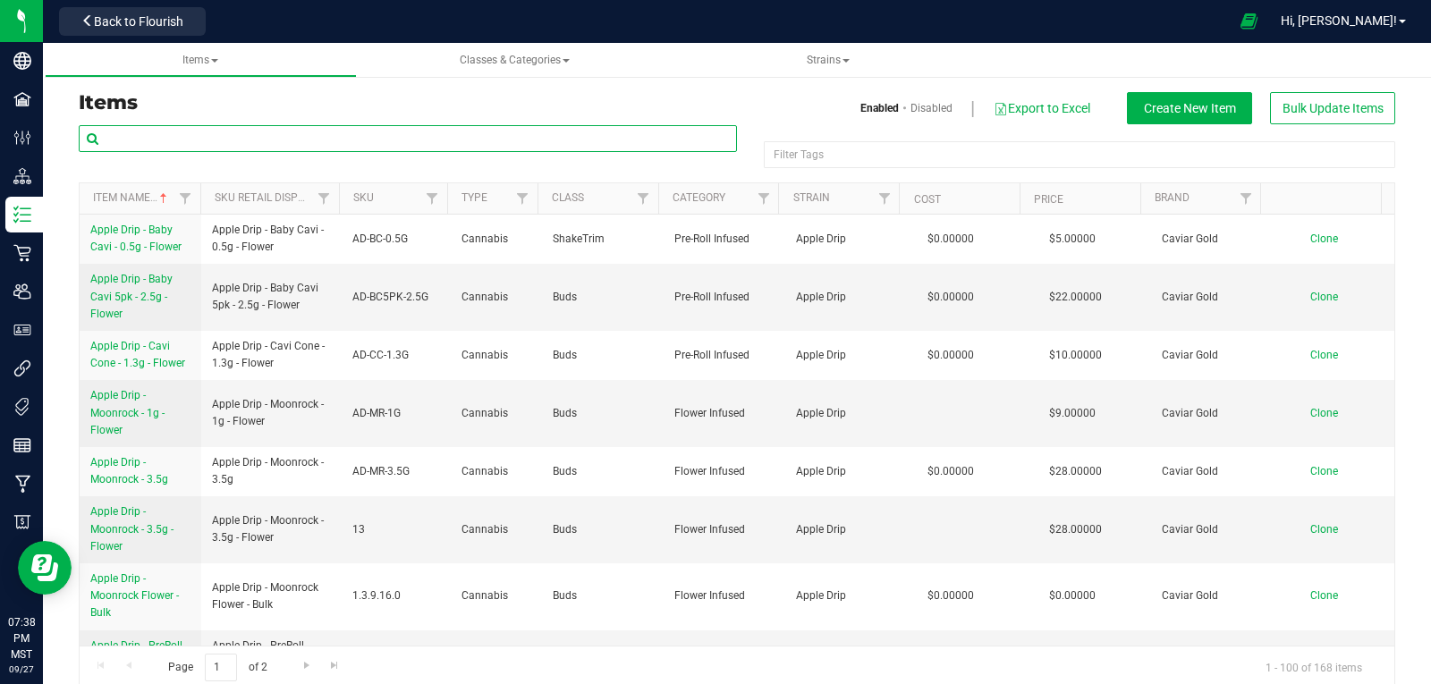
click at [197, 133] on input "text" at bounding box center [408, 138] width 658 height 27
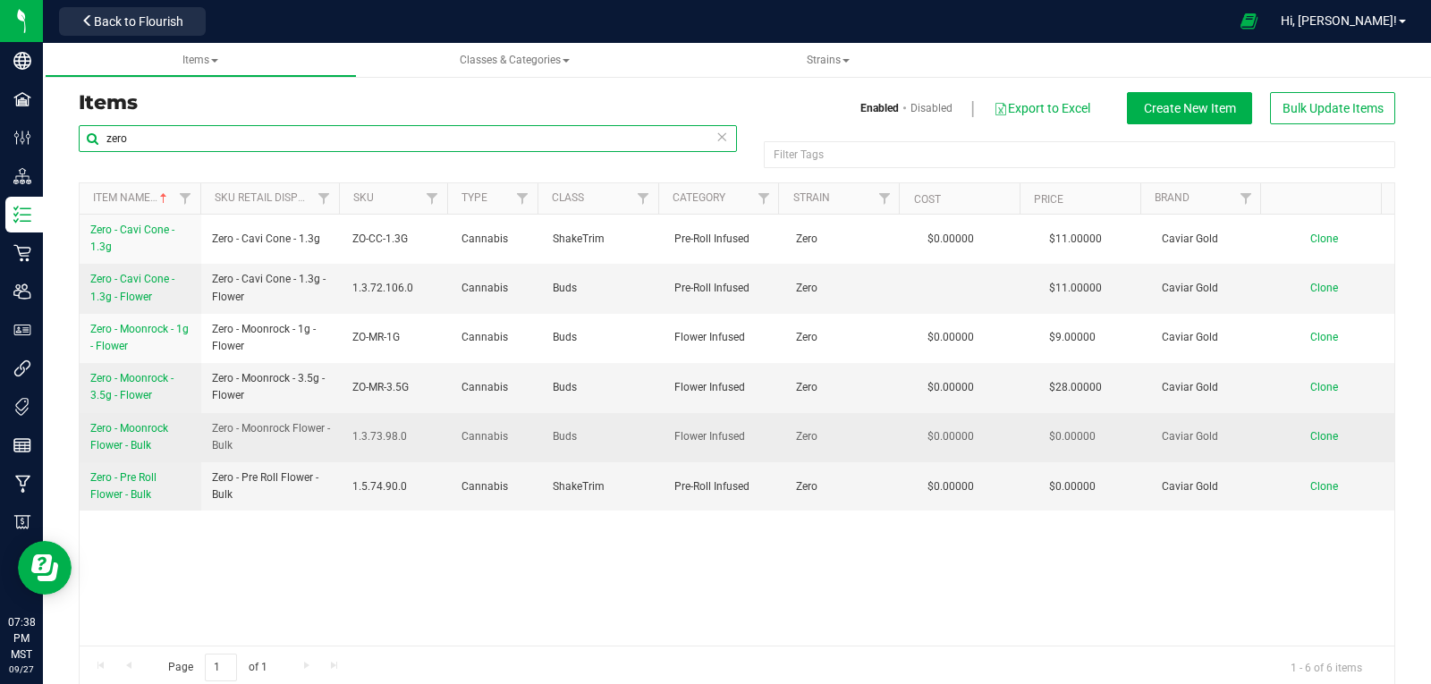
type input "zero"
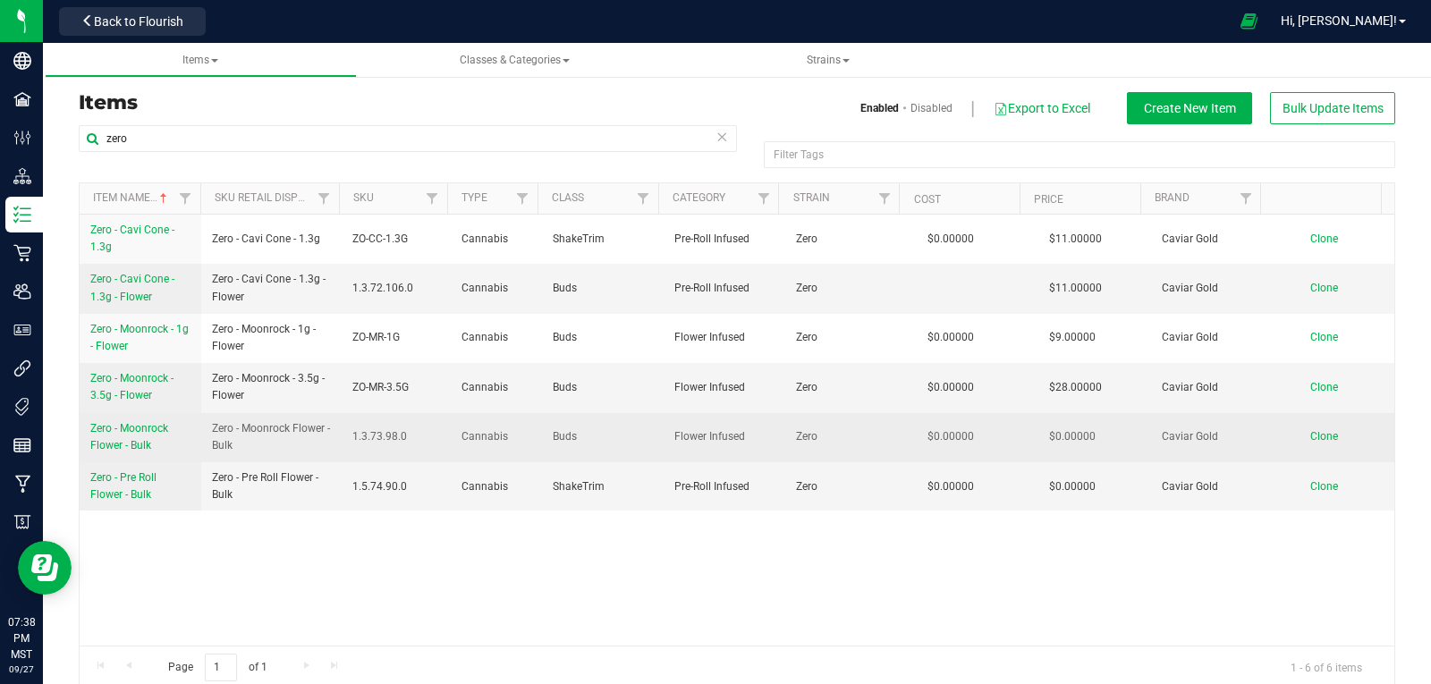
click at [136, 424] on span "Zero - Moonrock Flower - Bulk" at bounding box center [129, 437] width 78 height 30
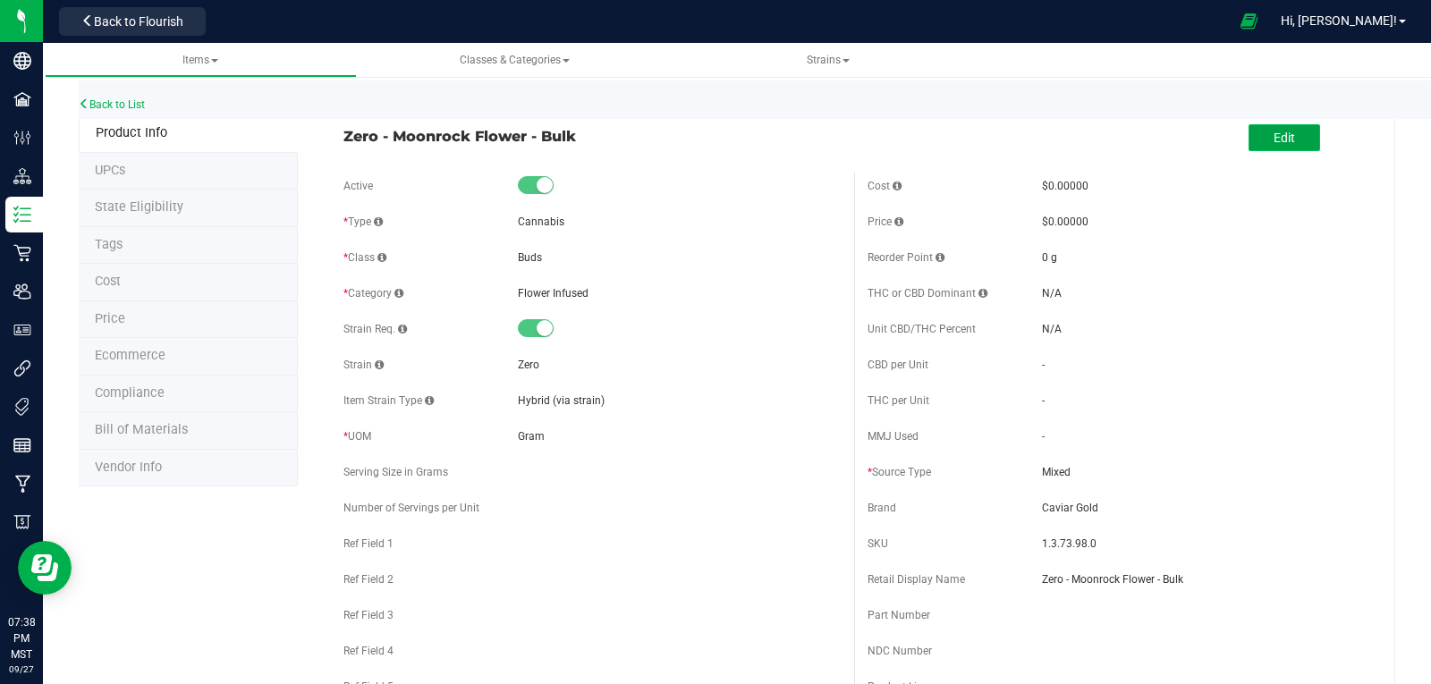
click at [1284, 137] on button "Edit" at bounding box center [1285, 137] width 72 height 27
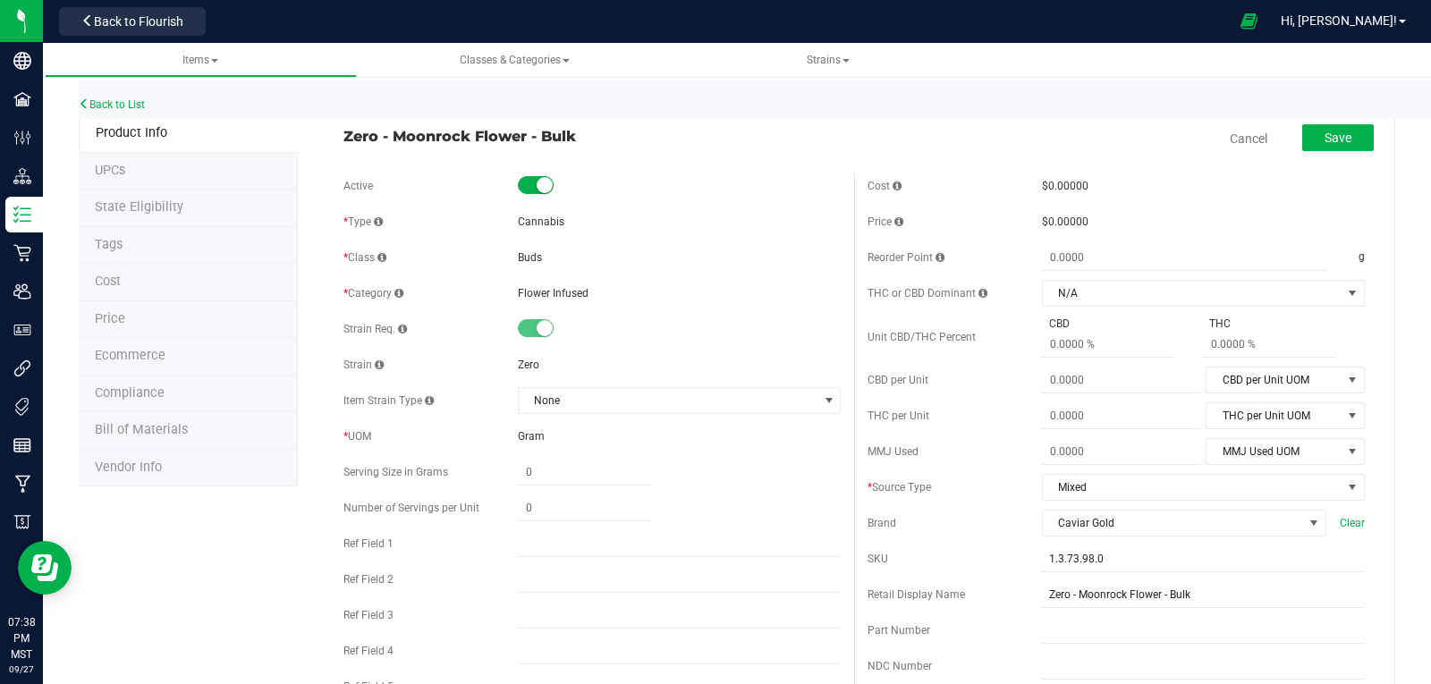
click at [524, 136] on span "Zero - Moonrock Flower - Bulk" at bounding box center [591, 135] width 497 height 21
click at [106, 105] on link "Back to List" at bounding box center [112, 104] width 66 height 13
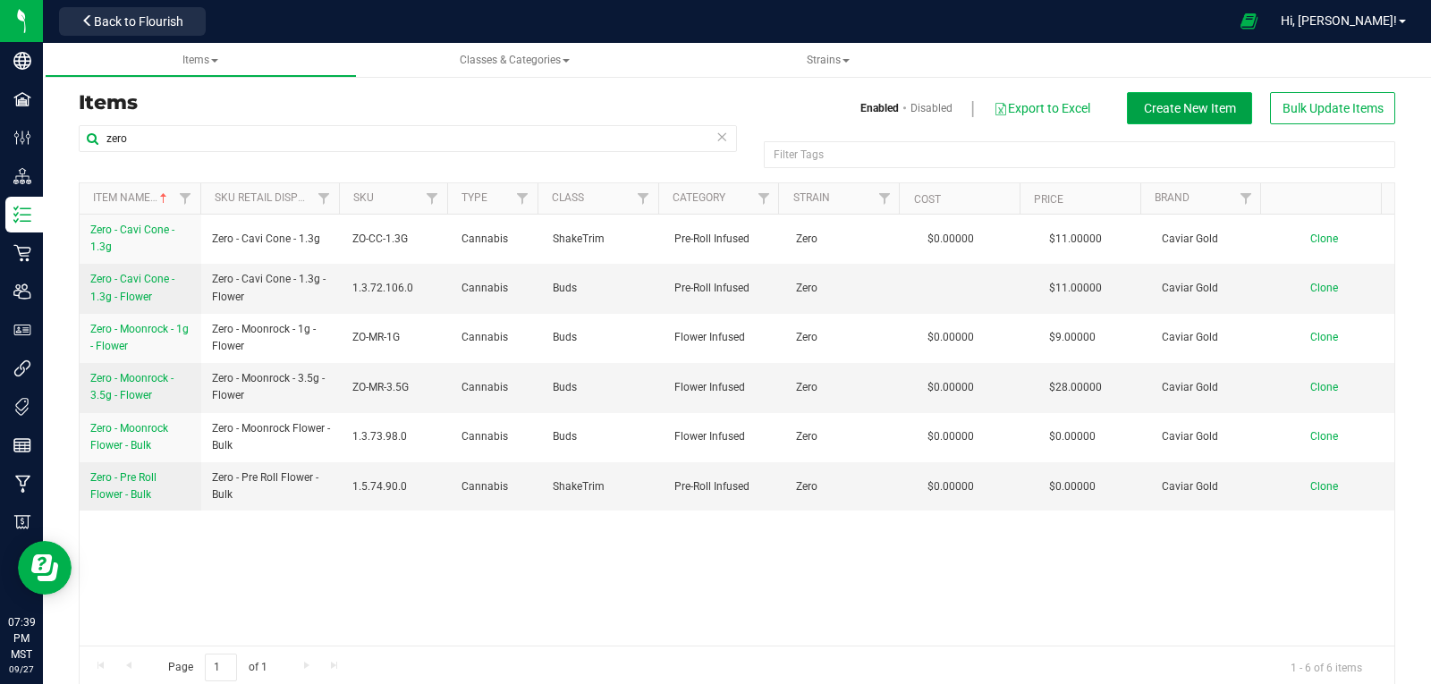
click at [1174, 109] on span "Create New Item" at bounding box center [1190, 108] width 92 height 14
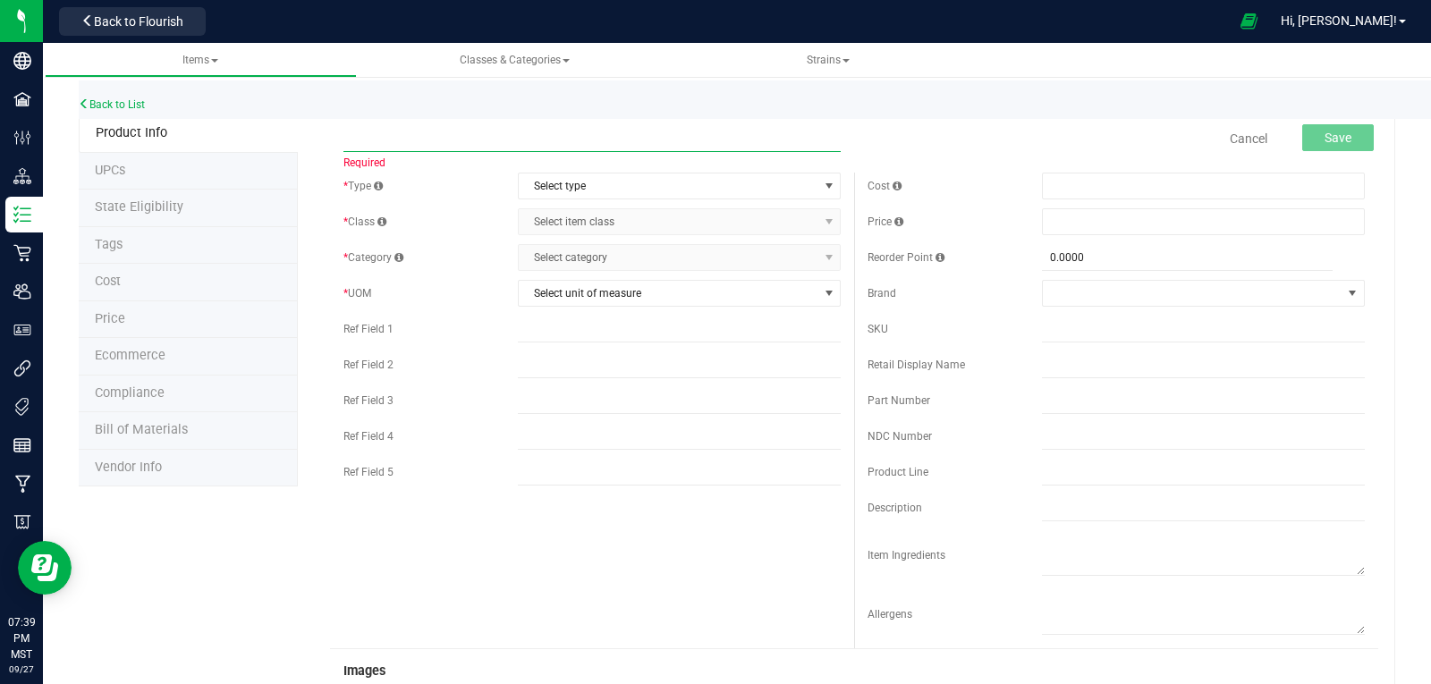
paste input "Zero - Moonrock - Bulk"
type input "Zero - Moonrock - Bulk"
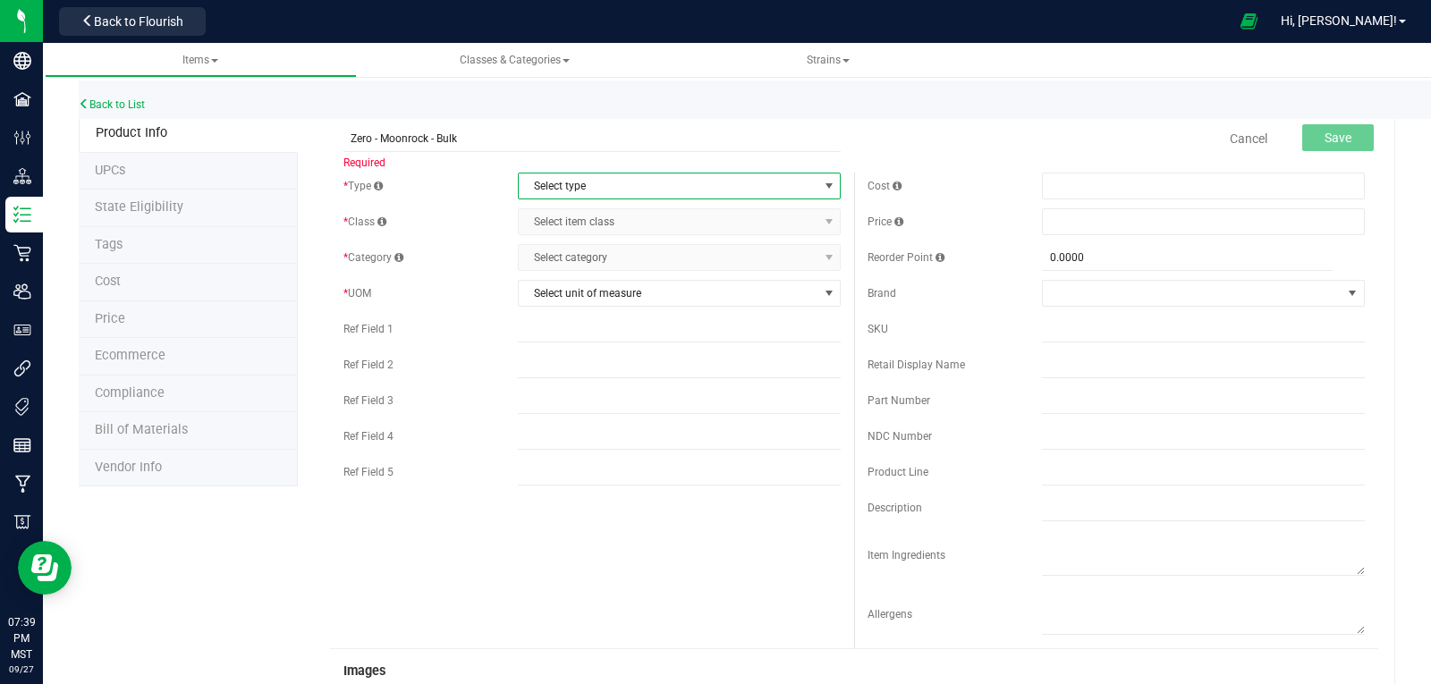
click at [602, 183] on span "Select type" at bounding box center [668, 186] width 299 height 25
click at [581, 215] on li "Cannabis" at bounding box center [673, 216] width 318 height 27
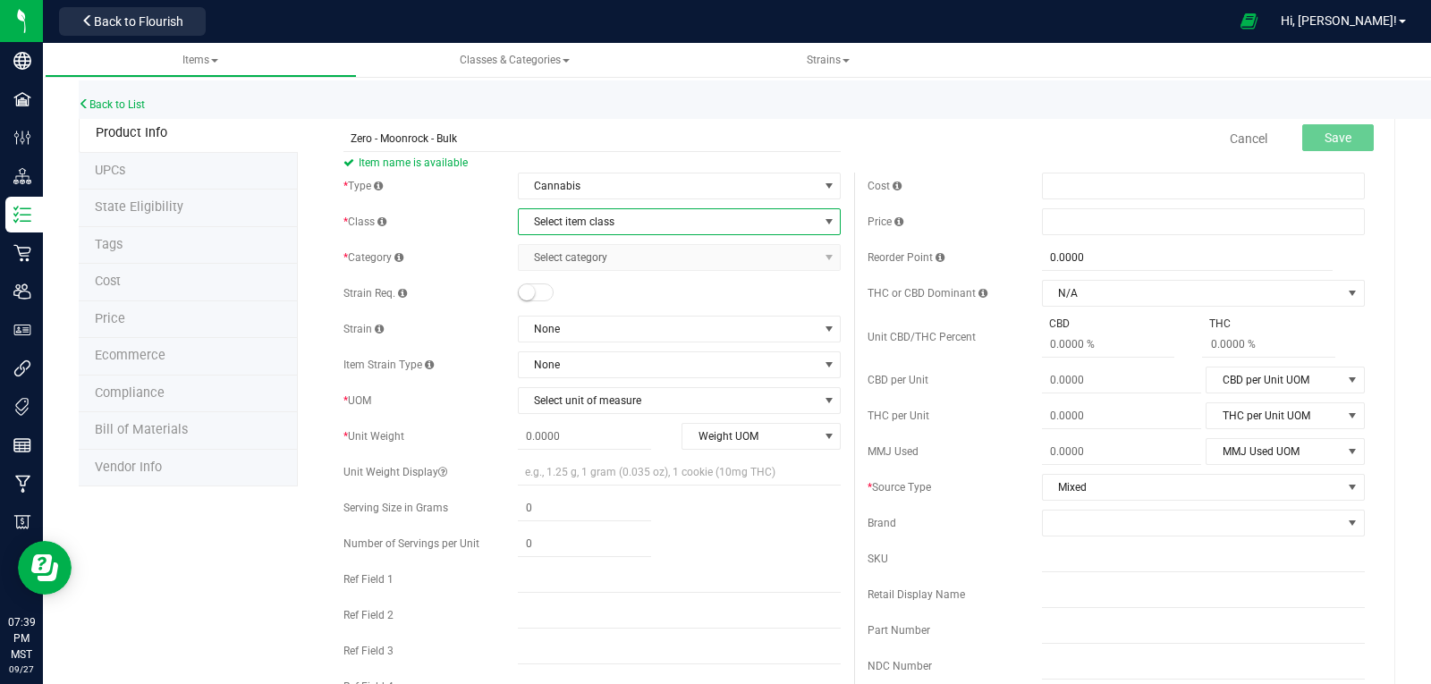
click at [580, 216] on span "Select item class" at bounding box center [668, 221] width 299 height 25
click at [565, 243] on li "Buds" at bounding box center [673, 252] width 318 height 27
click at [563, 250] on span "Select category" at bounding box center [668, 257] width 299 height 25
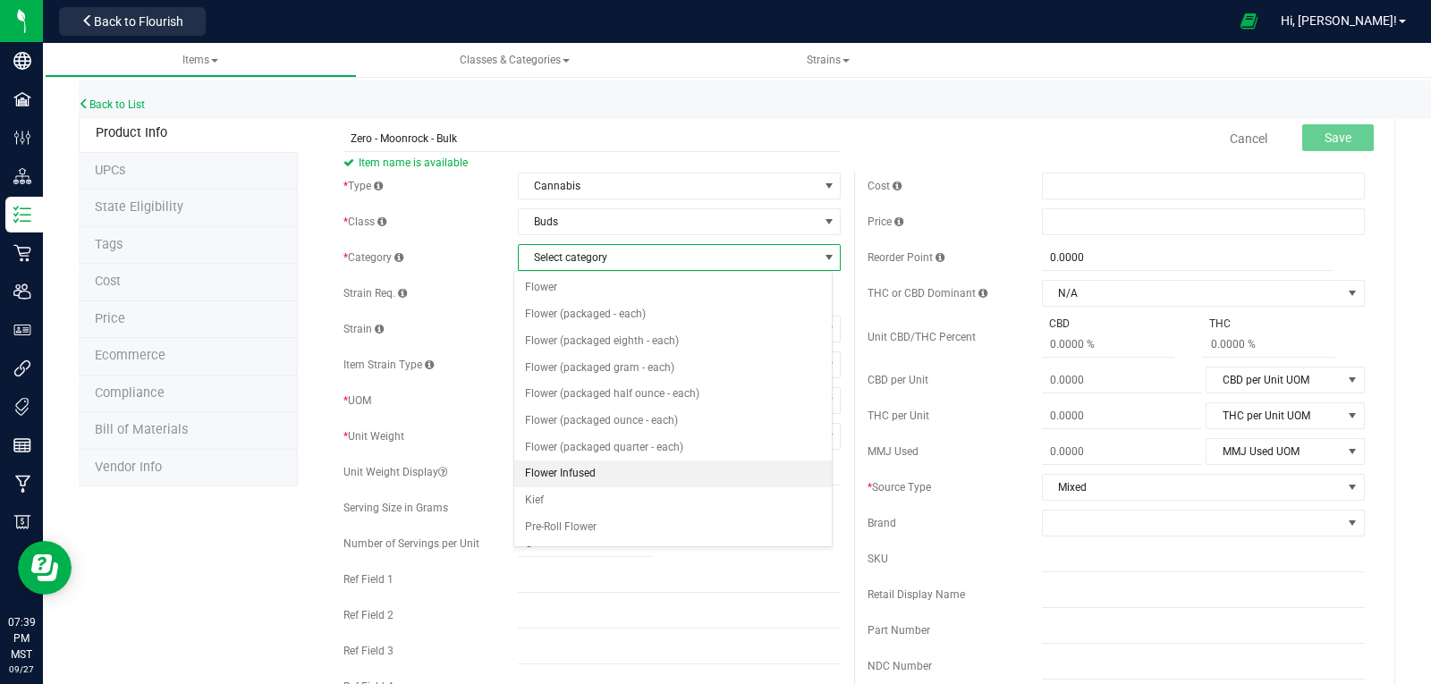
click at [568, 476] on li "Flower Infused" at bounding box center [673, 474] width 318 height 27
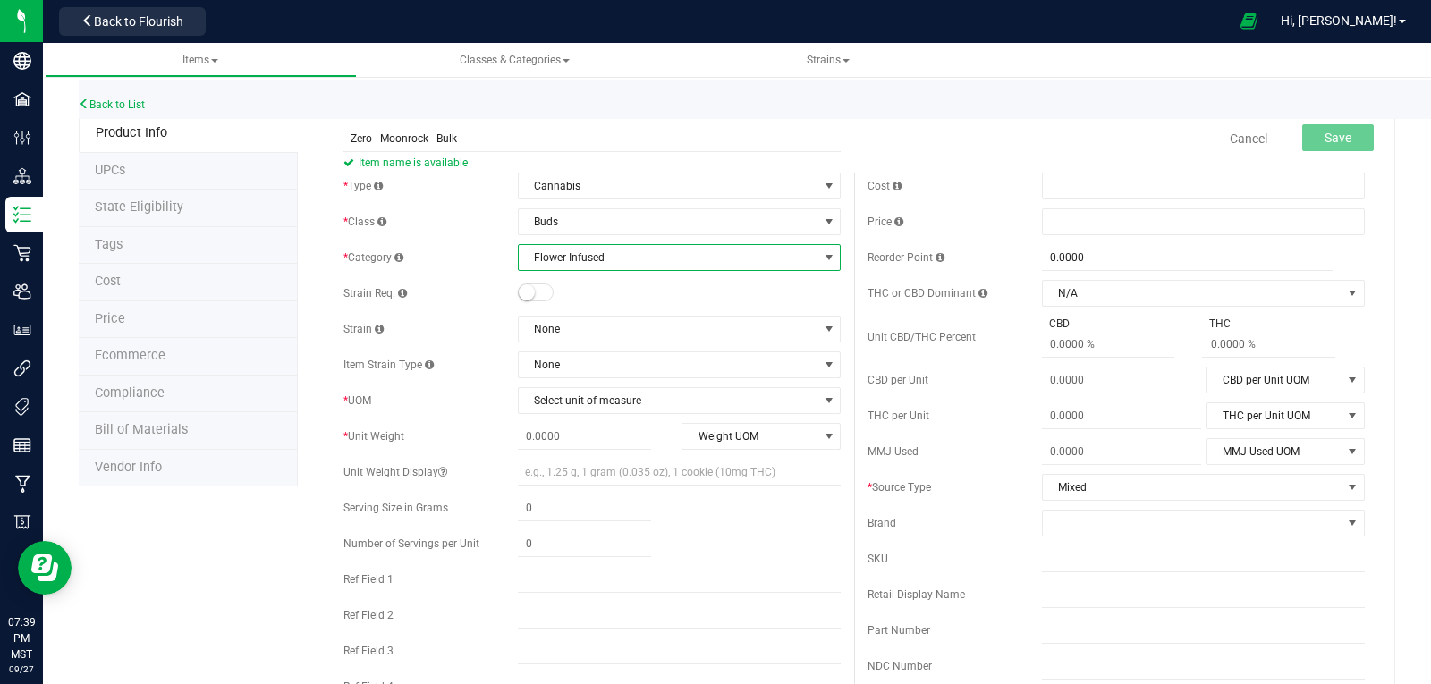
drag, startPoint x: 524, startPoint y: 292, endPoint x: 538, endPoint y: 299, distance: 16.0
click at [524, 293] on small at bounding box center [527, 292] width 16 height 16
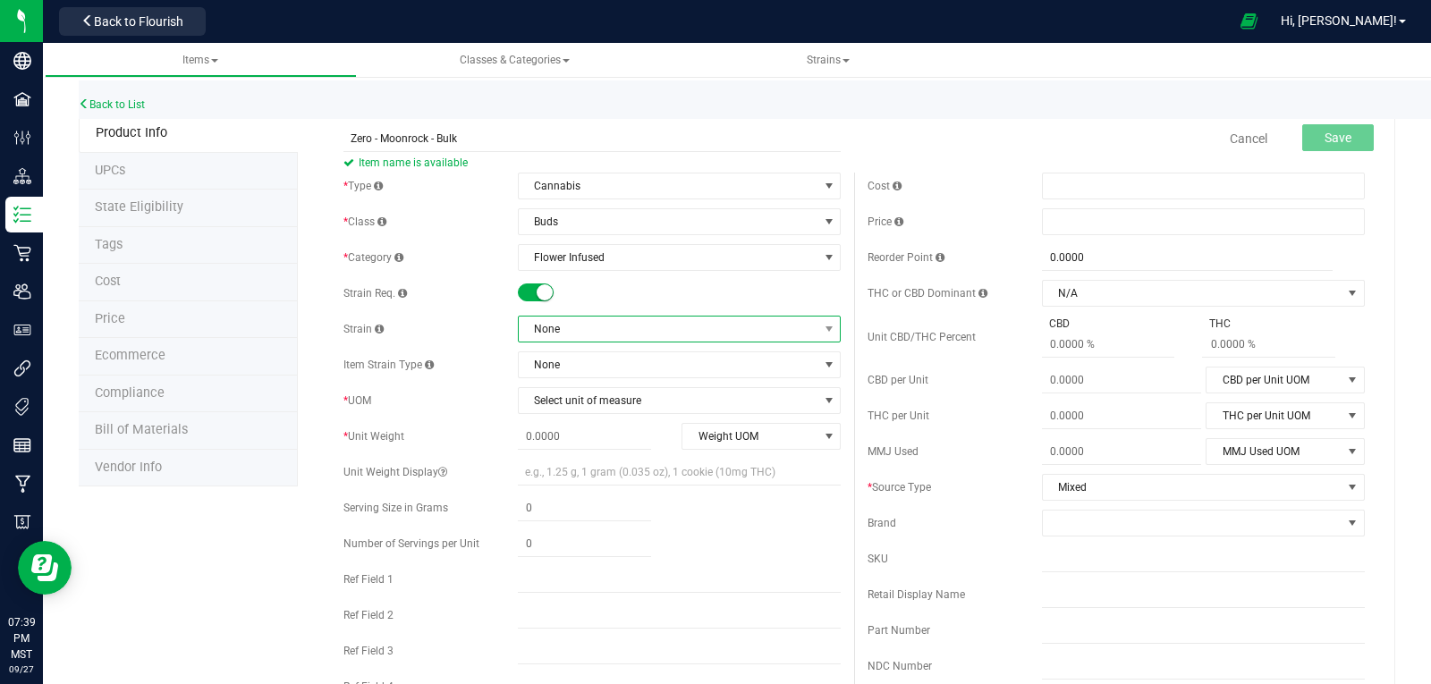
click at [568, 321] on span "None" at bounding box center [668, 329] width 299 height 25
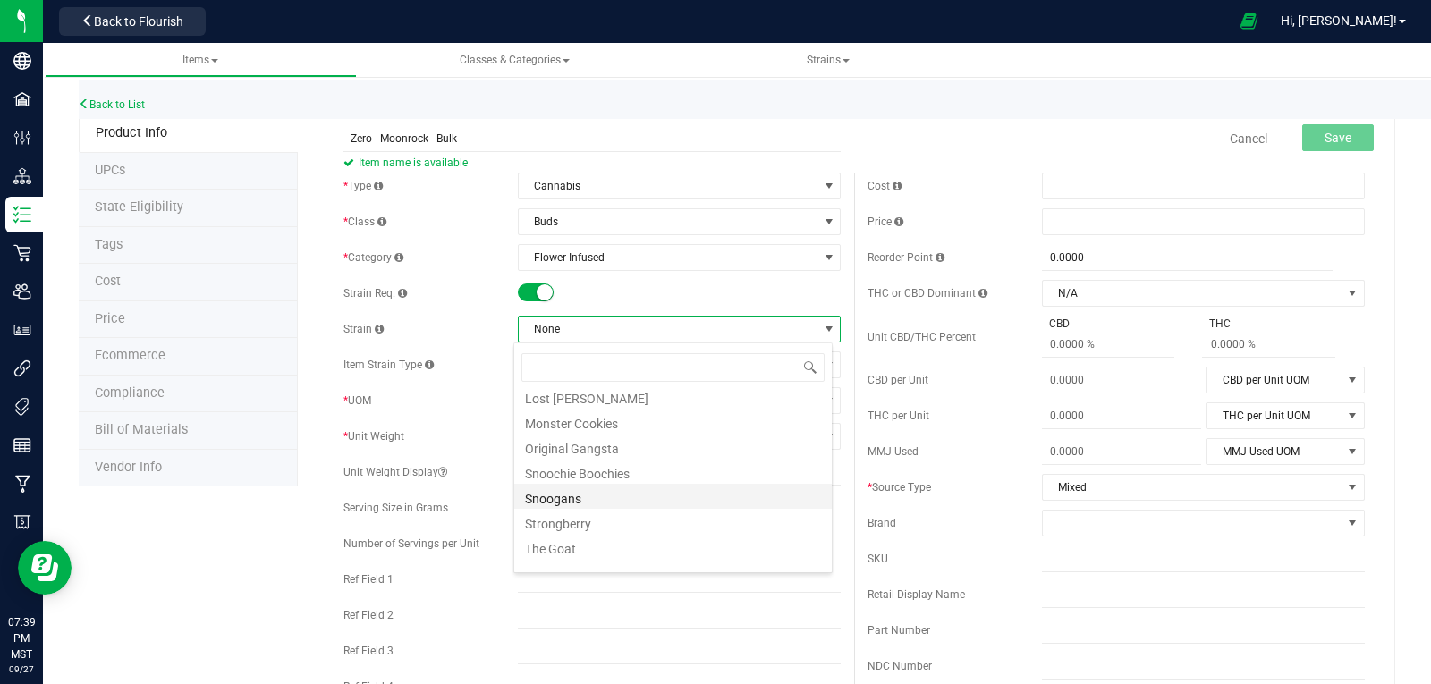
scroll to position [372, 0]
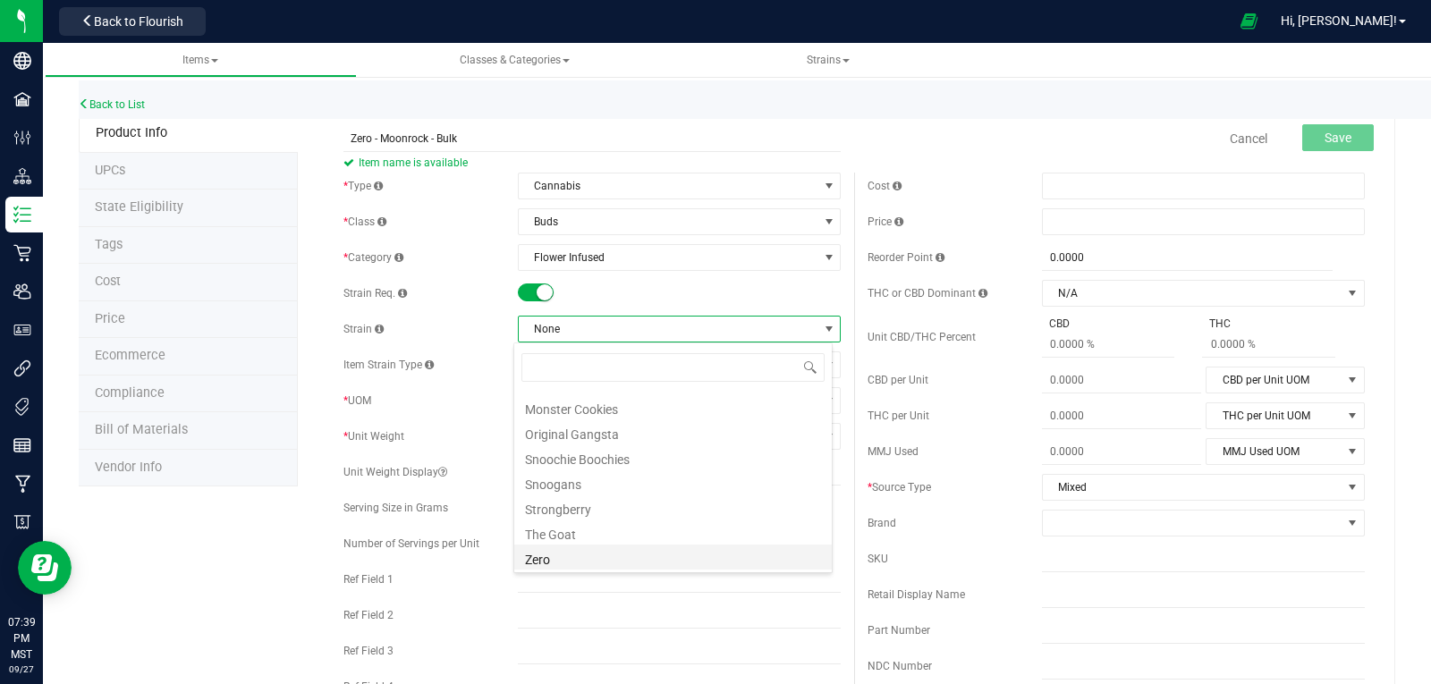
click at [580, 557] on li "Zero" at bounding box center [673, 557] width 318 height 25
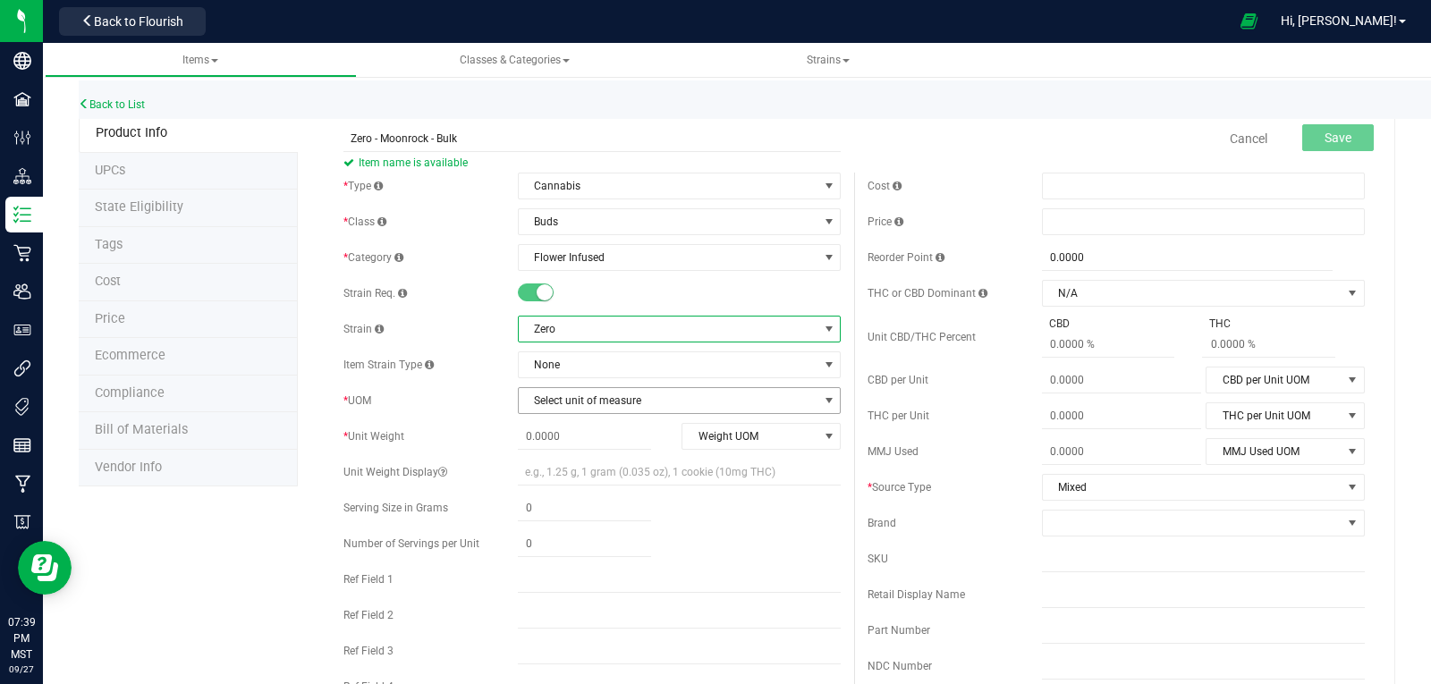
click at [563, 397] on span "Select unit of measure" at bounding box center [668, 400] width 299 height 25
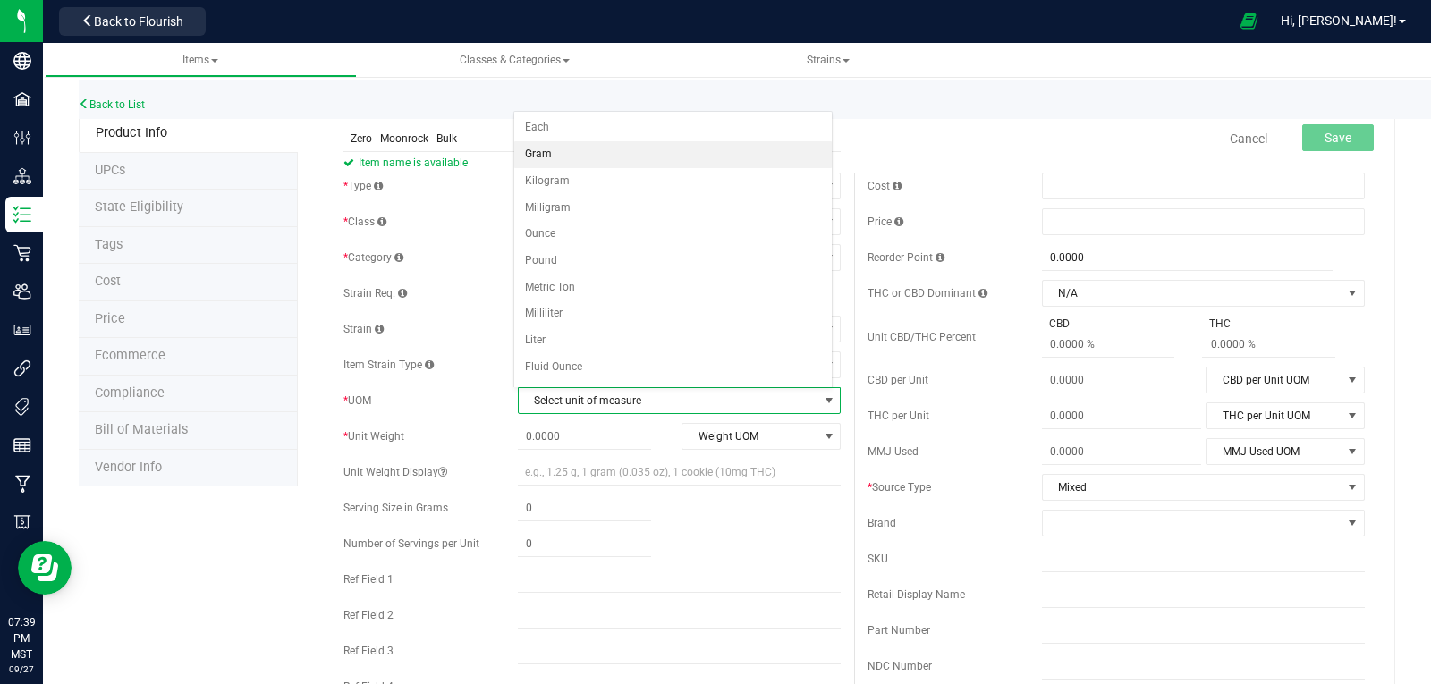
click at [545, 152] on li "Gram" at bounding box center [673, 154] width 318 height 27
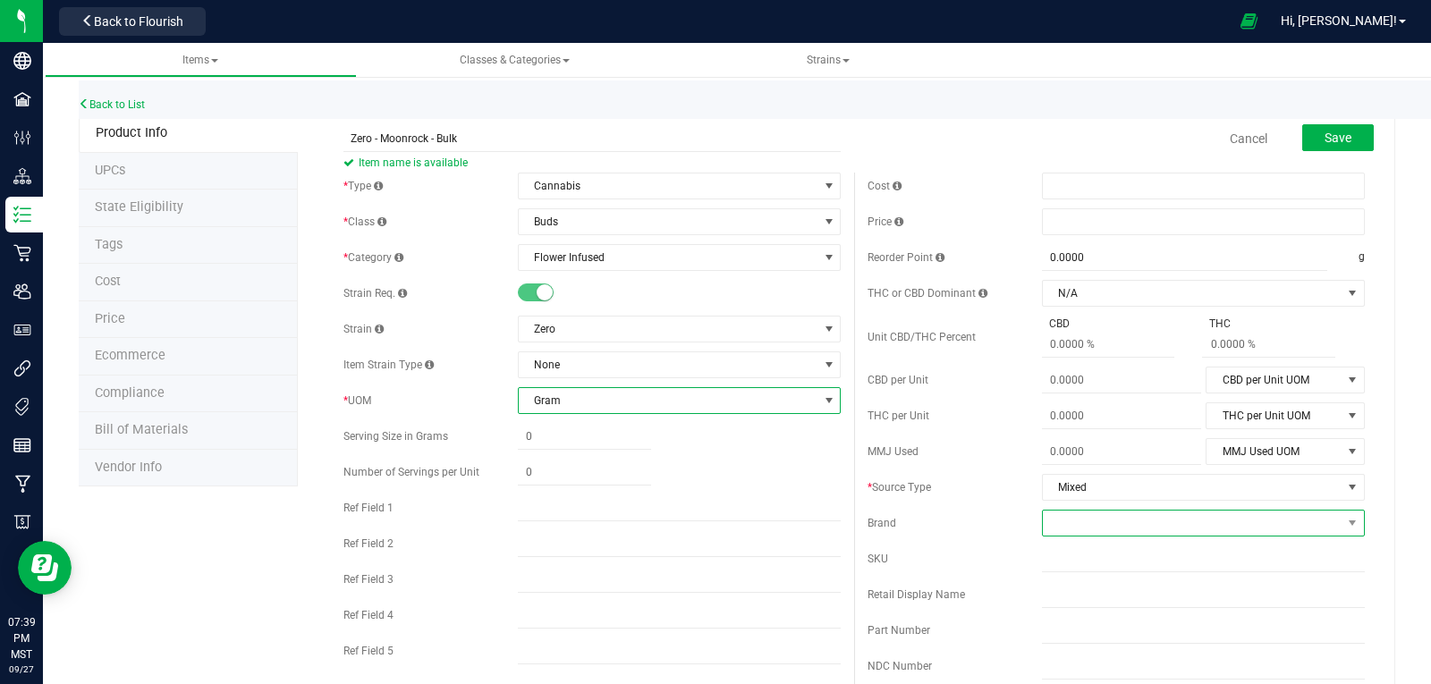
click at [1080, 521] on span at bounding box center [1192, 523] width 299 height 25
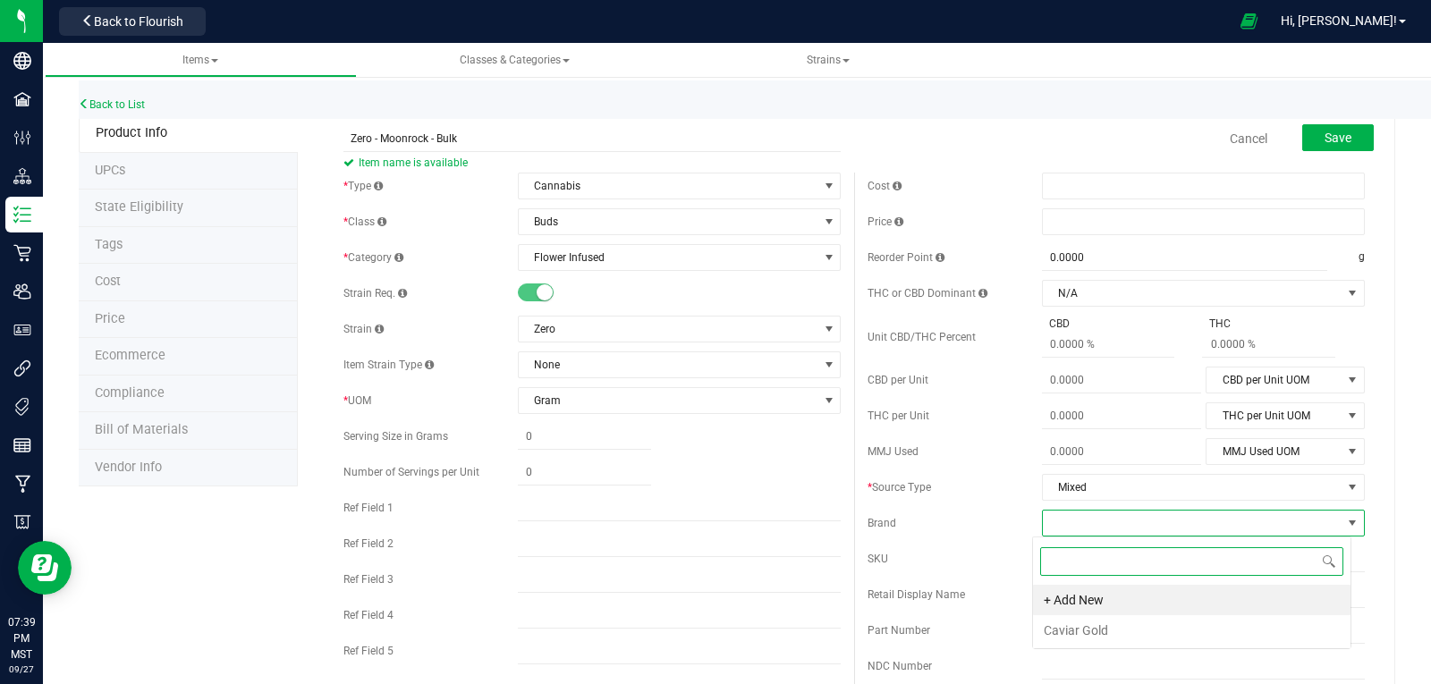
scroll to position [27, 319]
click at [1075, 626] on li "Caviar Gold" at bounding box center [1192, 630] width 318 height 30
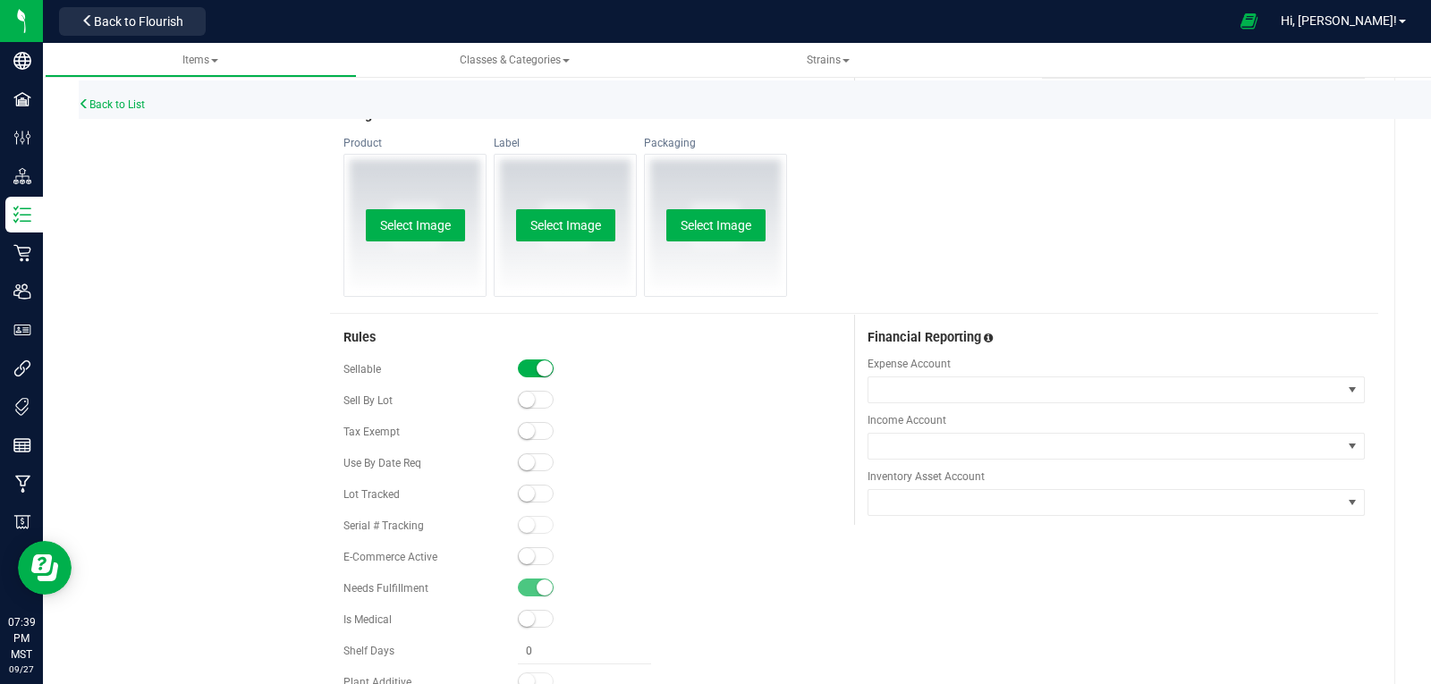
scroll to position [859, 0]
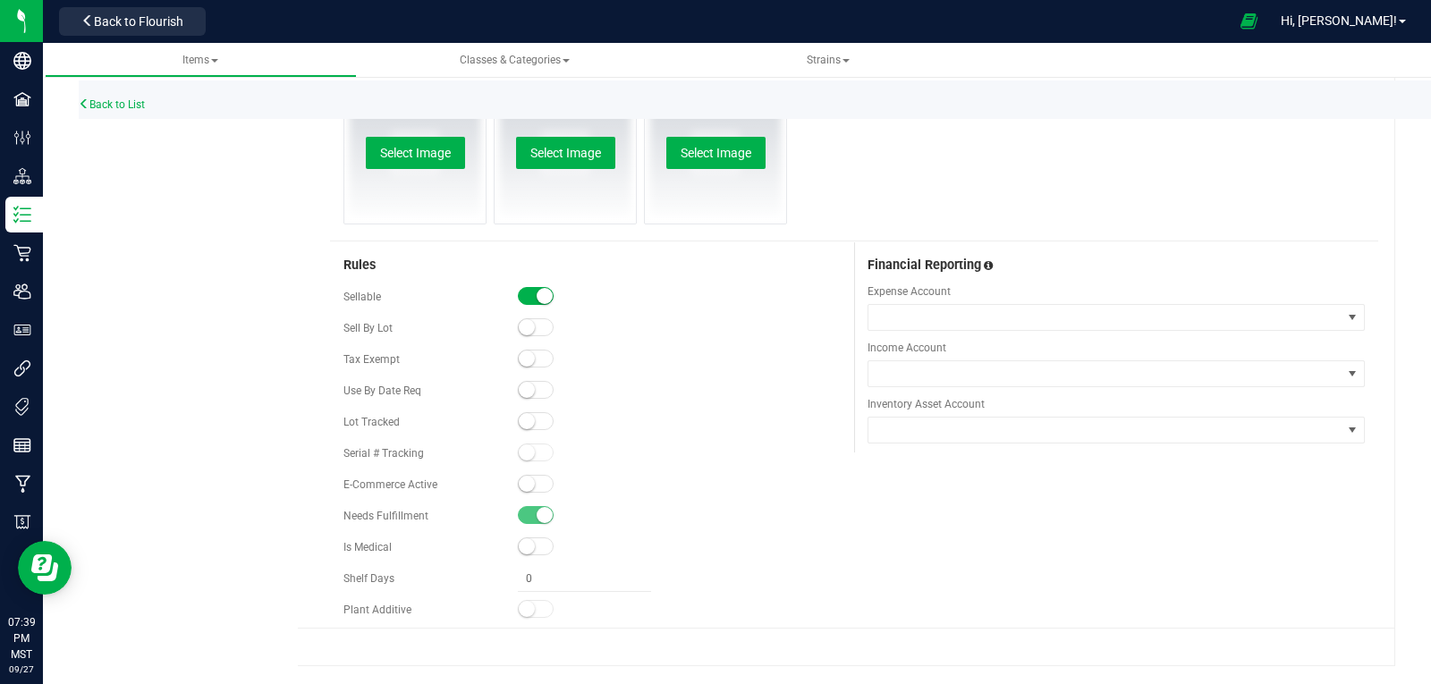
click at [522, 424] on small at bounding box center [527, 421] width 16 height 16
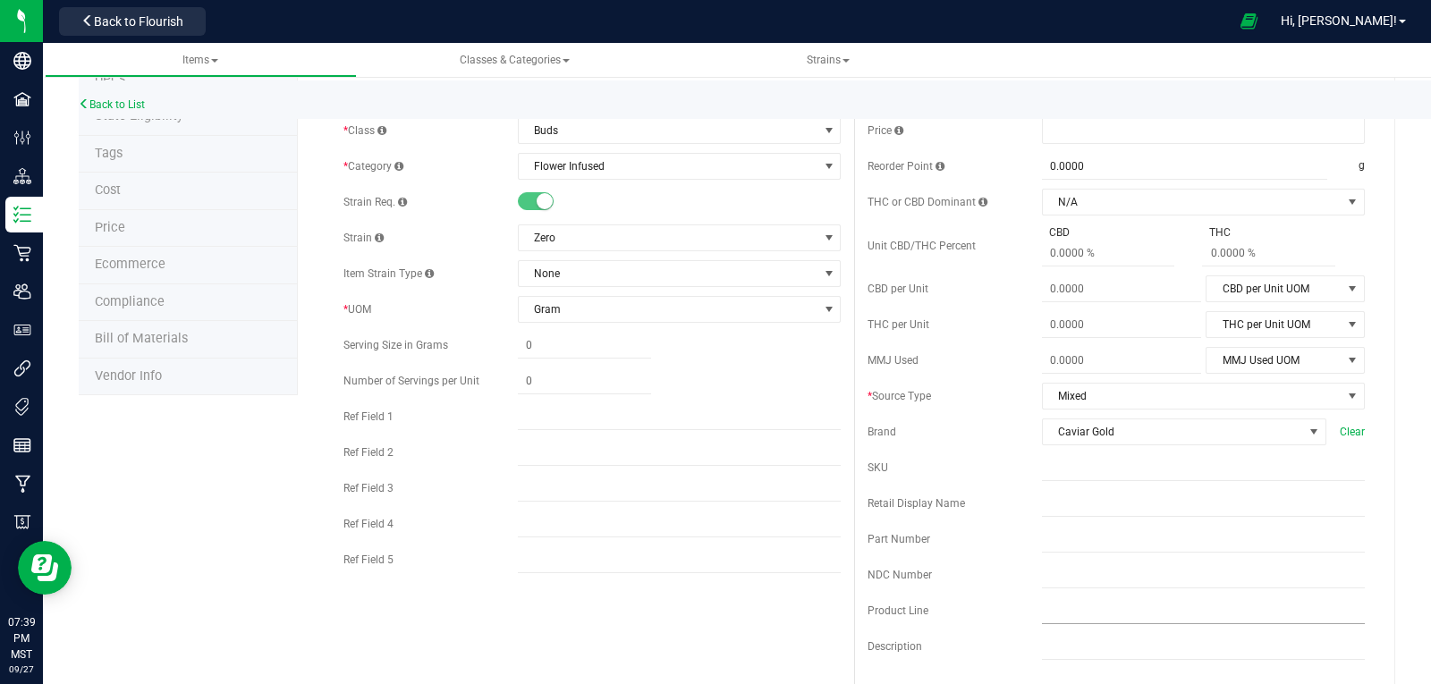
scroll to position [0, 0]
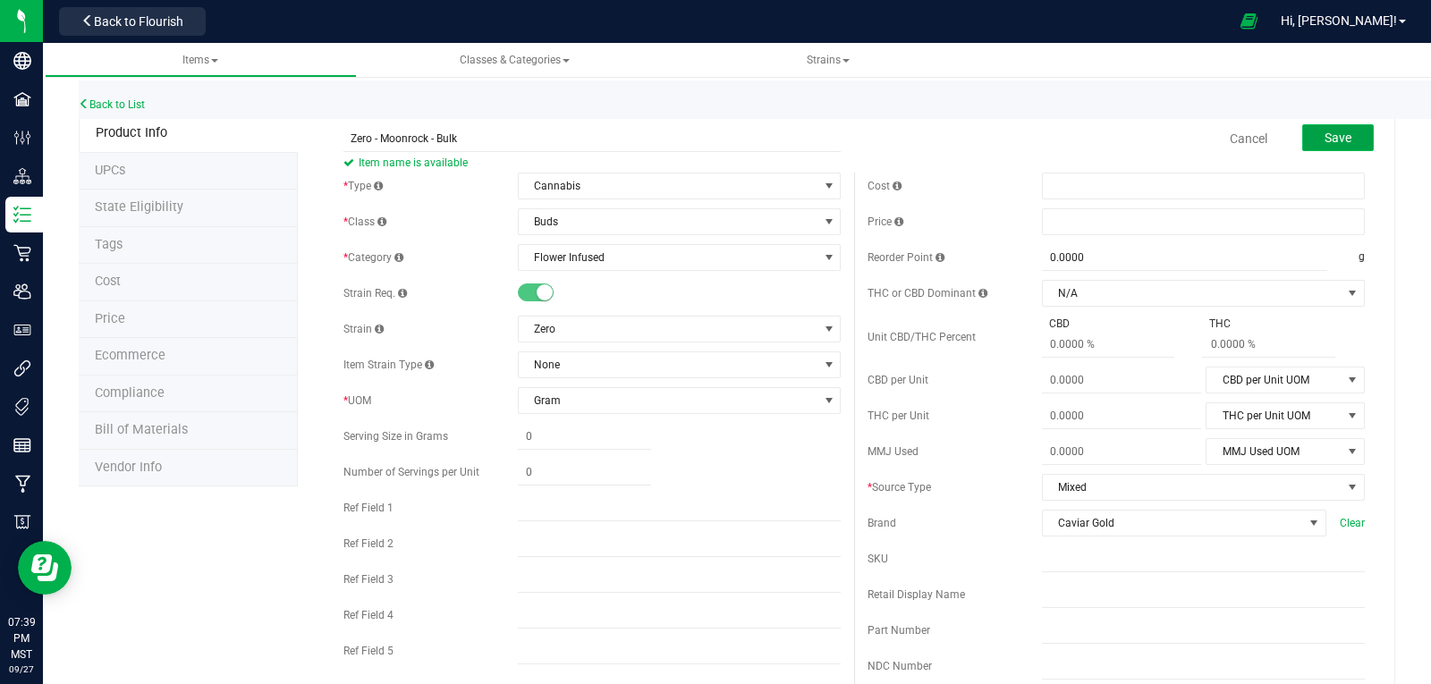
click at [1323, 147] on button "Save" at bounding box center [1338, 137] width 72 height 27
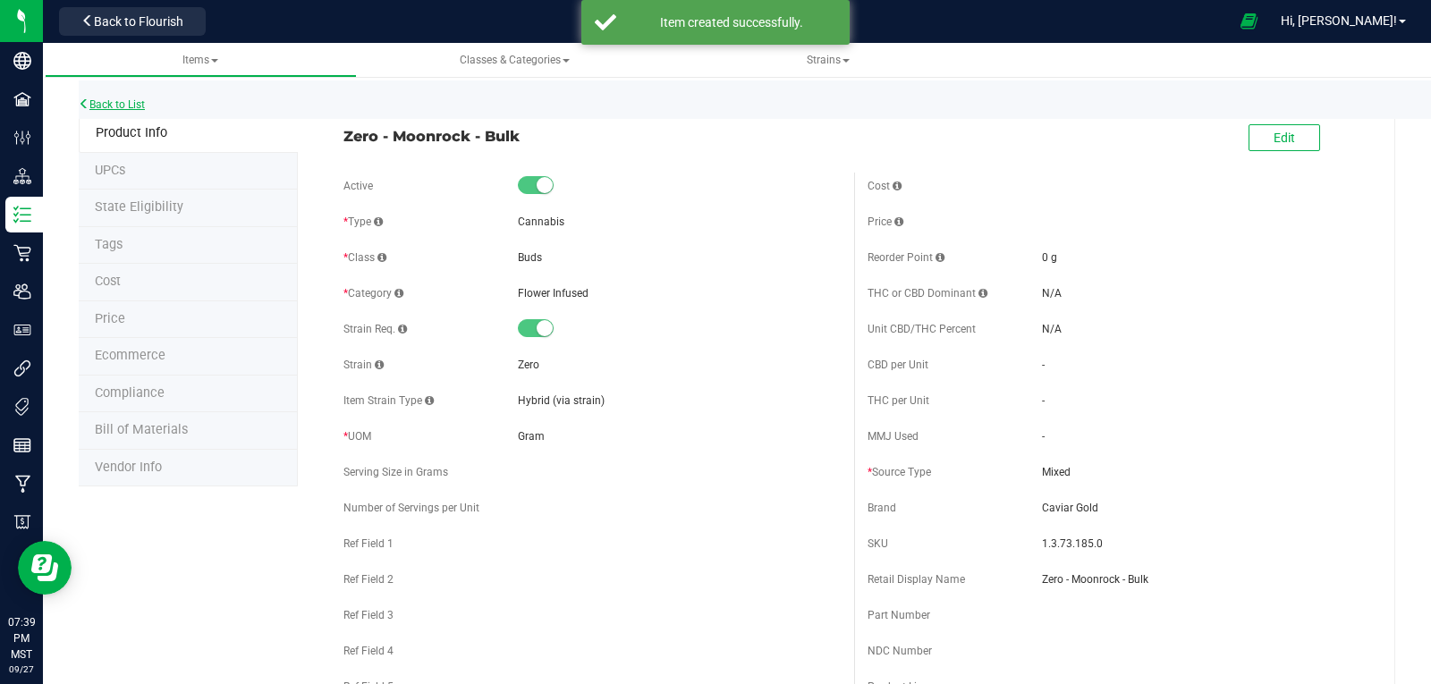
click at [129, 104] on link "Back to List" at bounding box center [112, 104] width 66 height 13
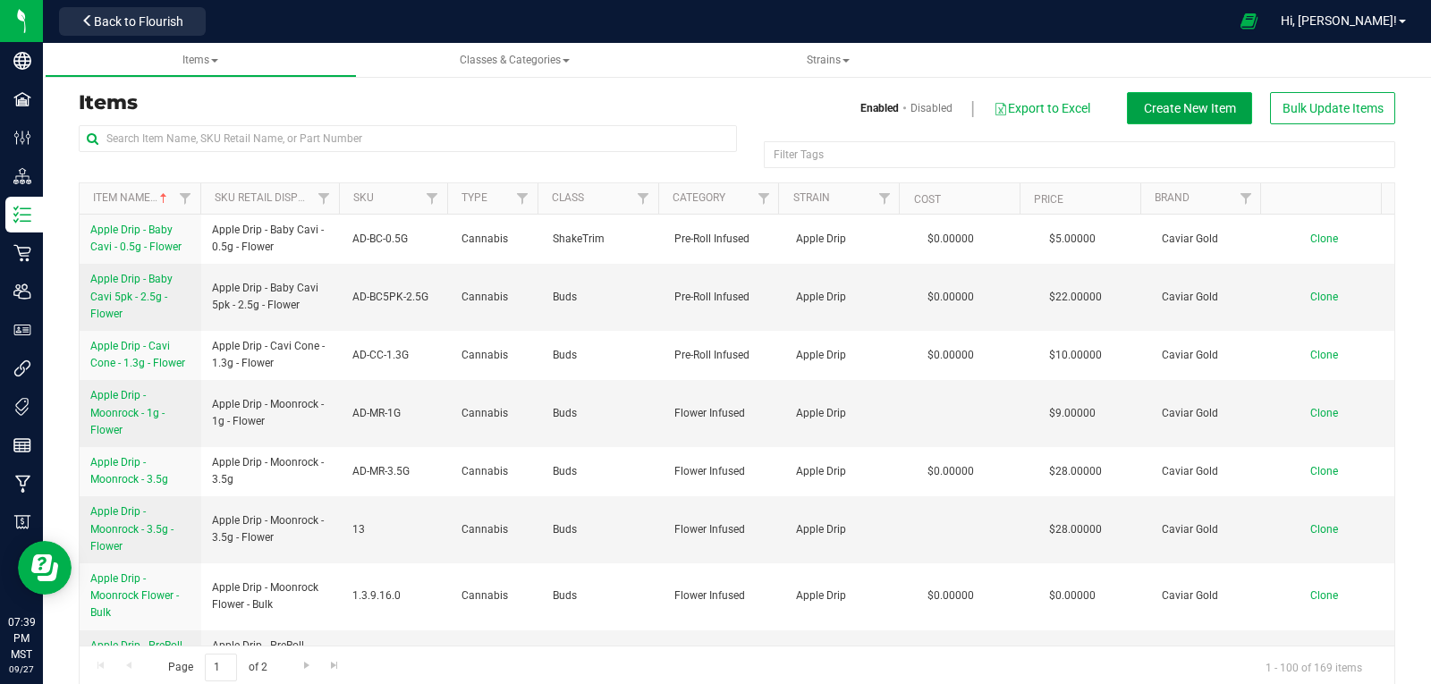
click at [1183, 106] on span "Create New Item" at bounding box center [1190, 108] width 92 height 14
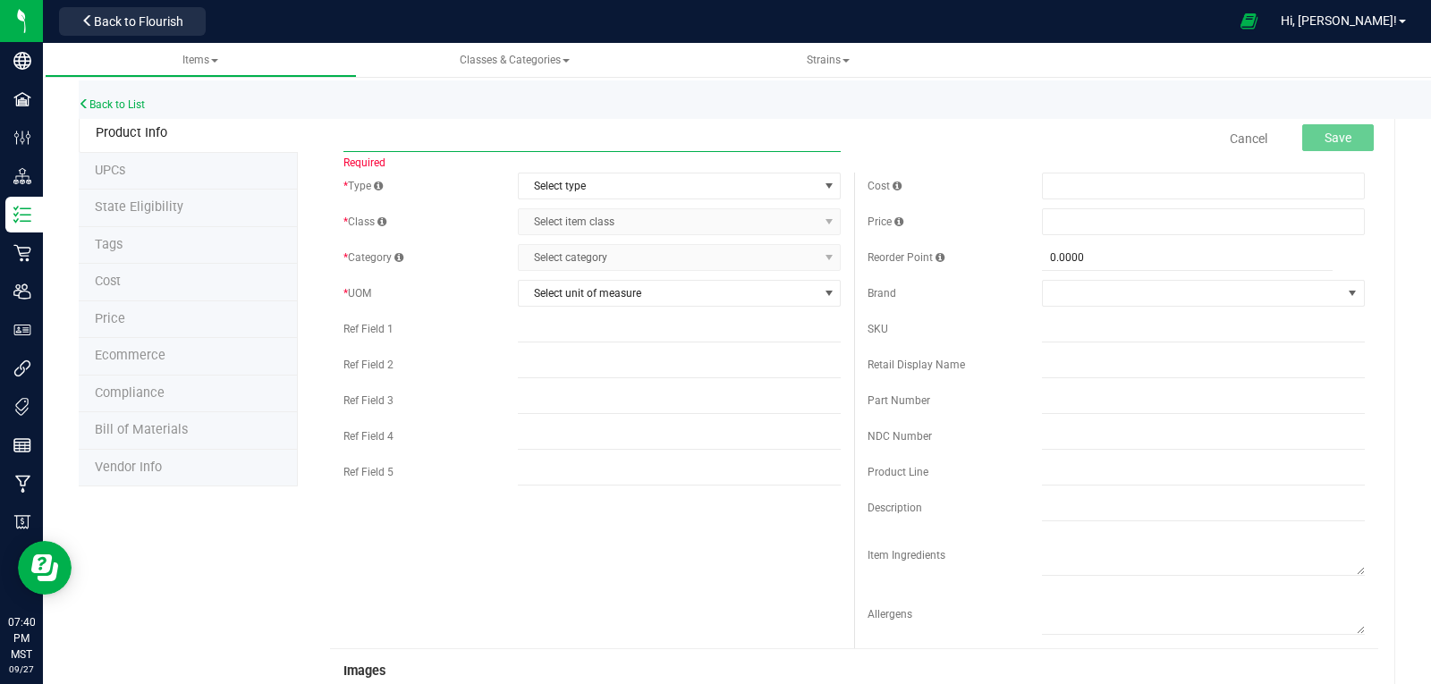
paste input "Zero - Pre Roll - Bulk"
type input "Zero - Pre Roll - Bulk"
click at [557, 181] on span "Select type" at bounding box center [668, 186] width 299 height 25
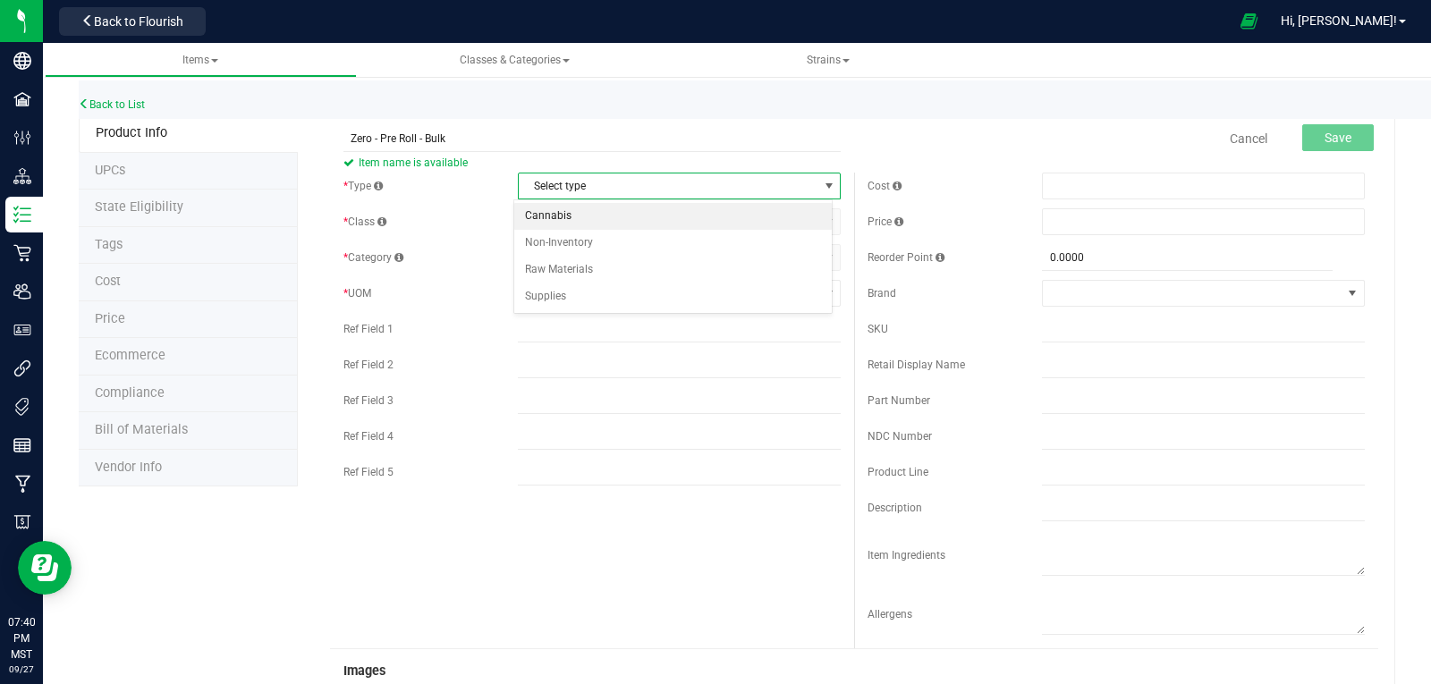
click at [555, 205] on li "Cannabis" at bounding box center [673, 216] width 318 height 27
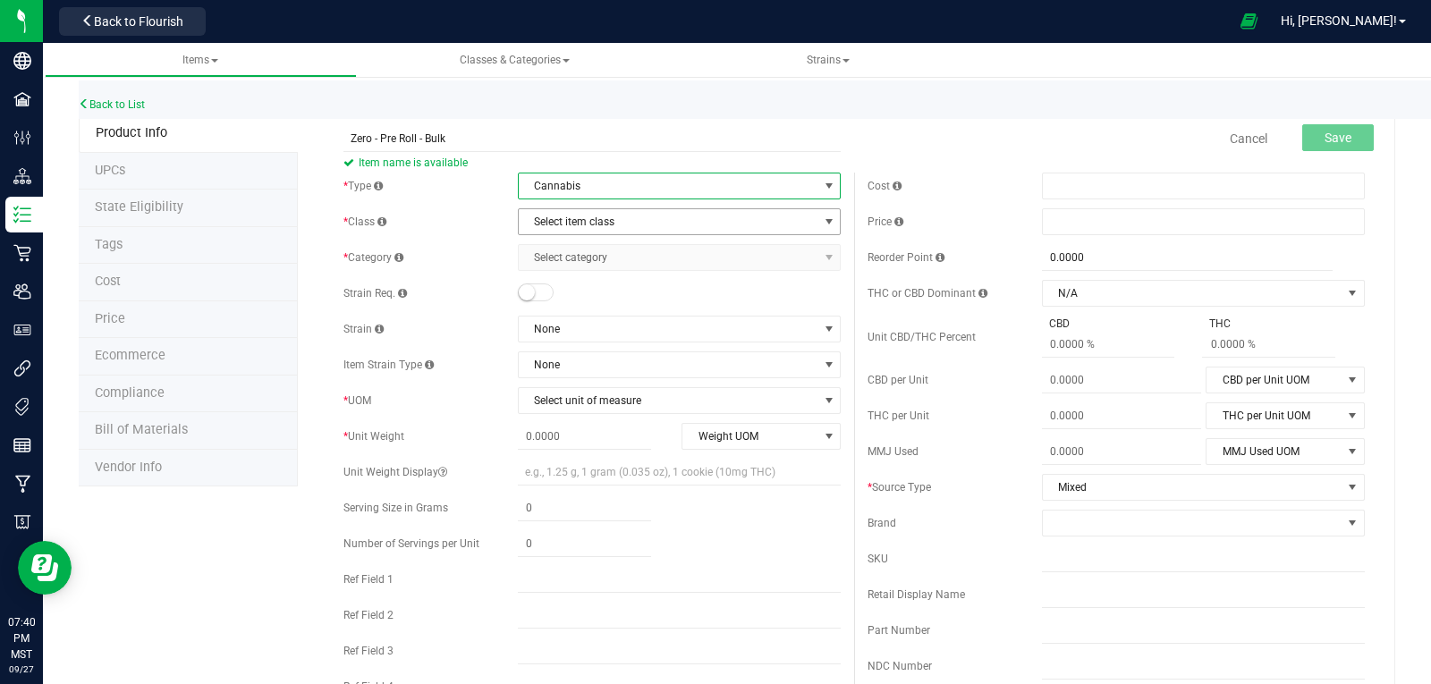
click at [557, 224] on span "Select item class" at bounding box center [668, 221] width 299 height 25
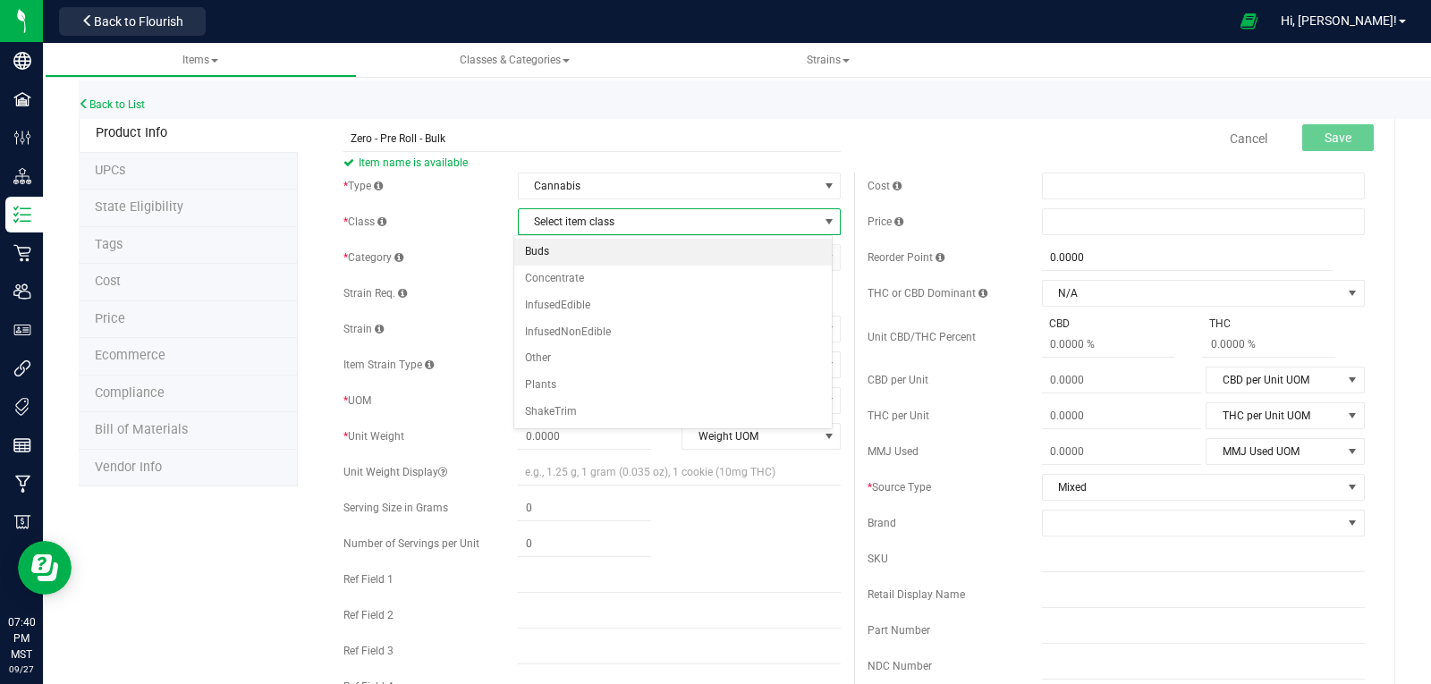
click at [562, 258] on li "Buds" at bounding box center [673, 252] width 318 height 27
click at [562, 261] on span "Select category" at bounding box center [668, 257] width 299 height 25
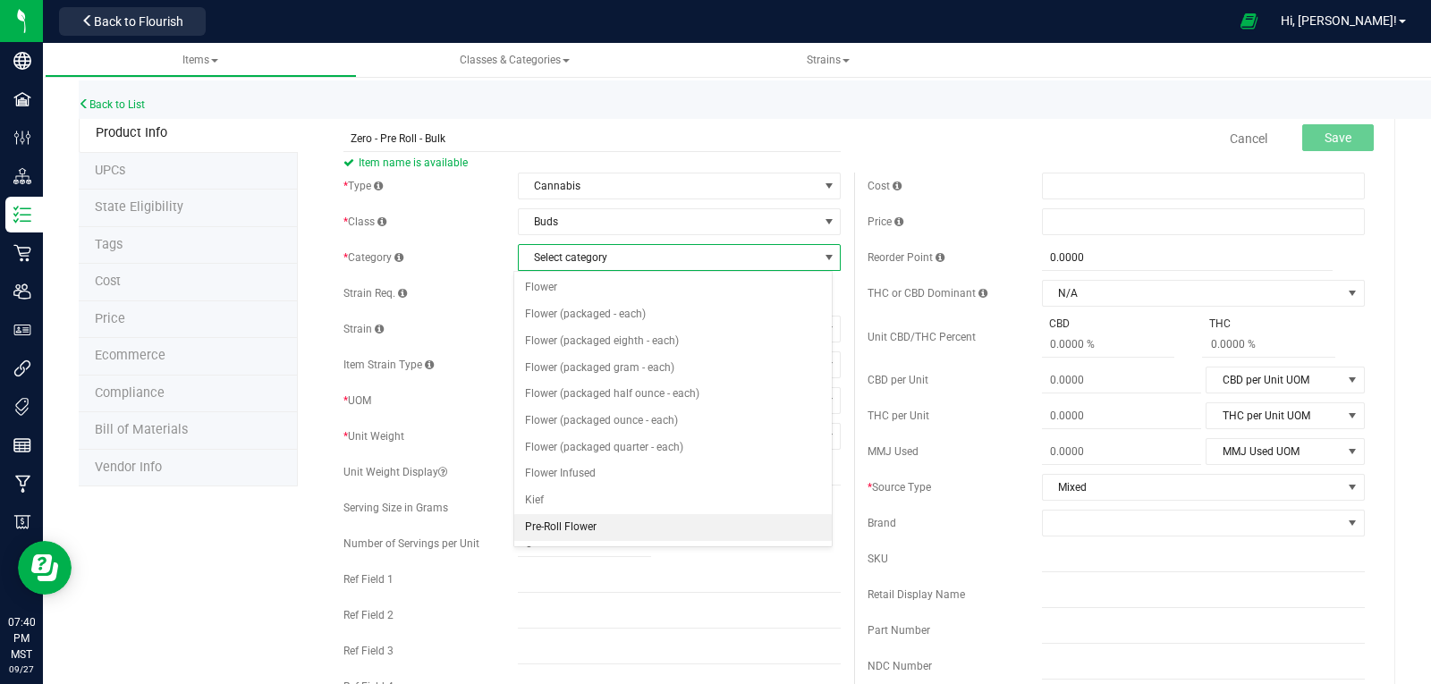
scroll to position [89, 0]
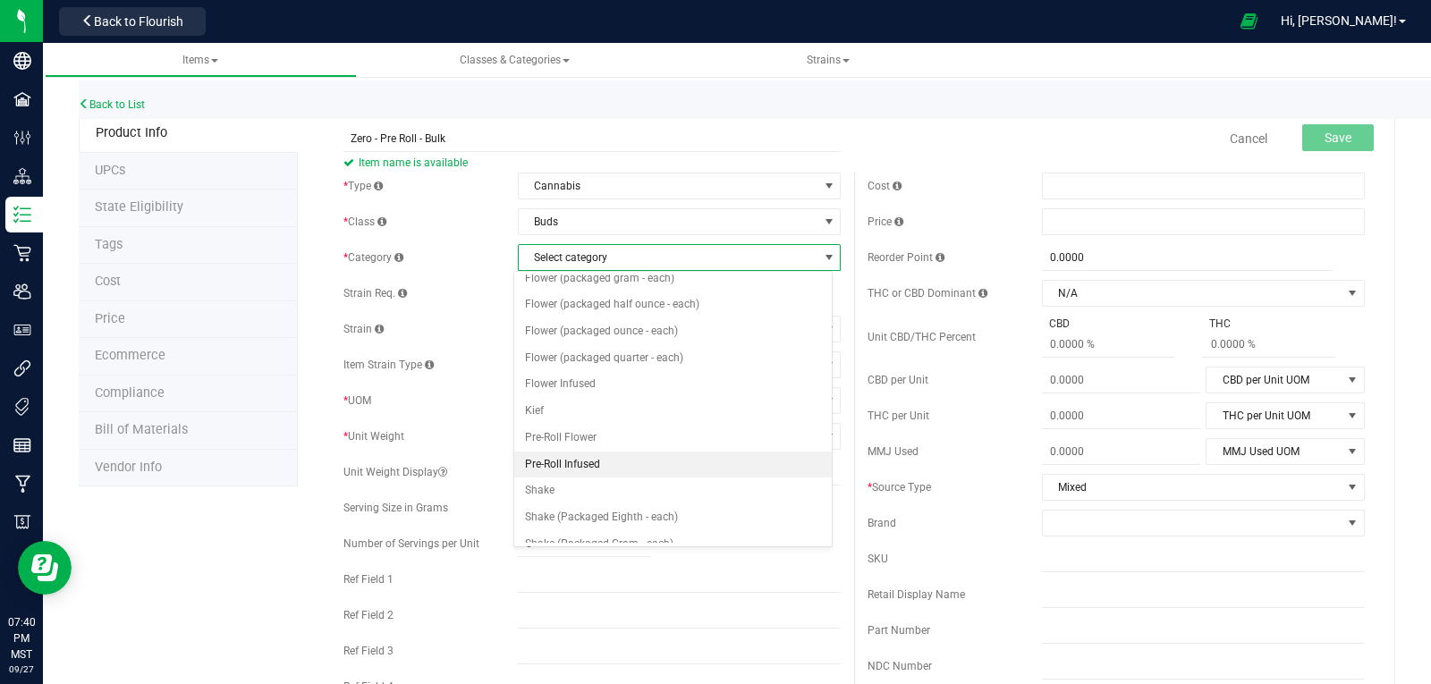
click at [547, 467] on li "Pre-Roll Infused" at bounding box center [673, 465] width 318 height 27
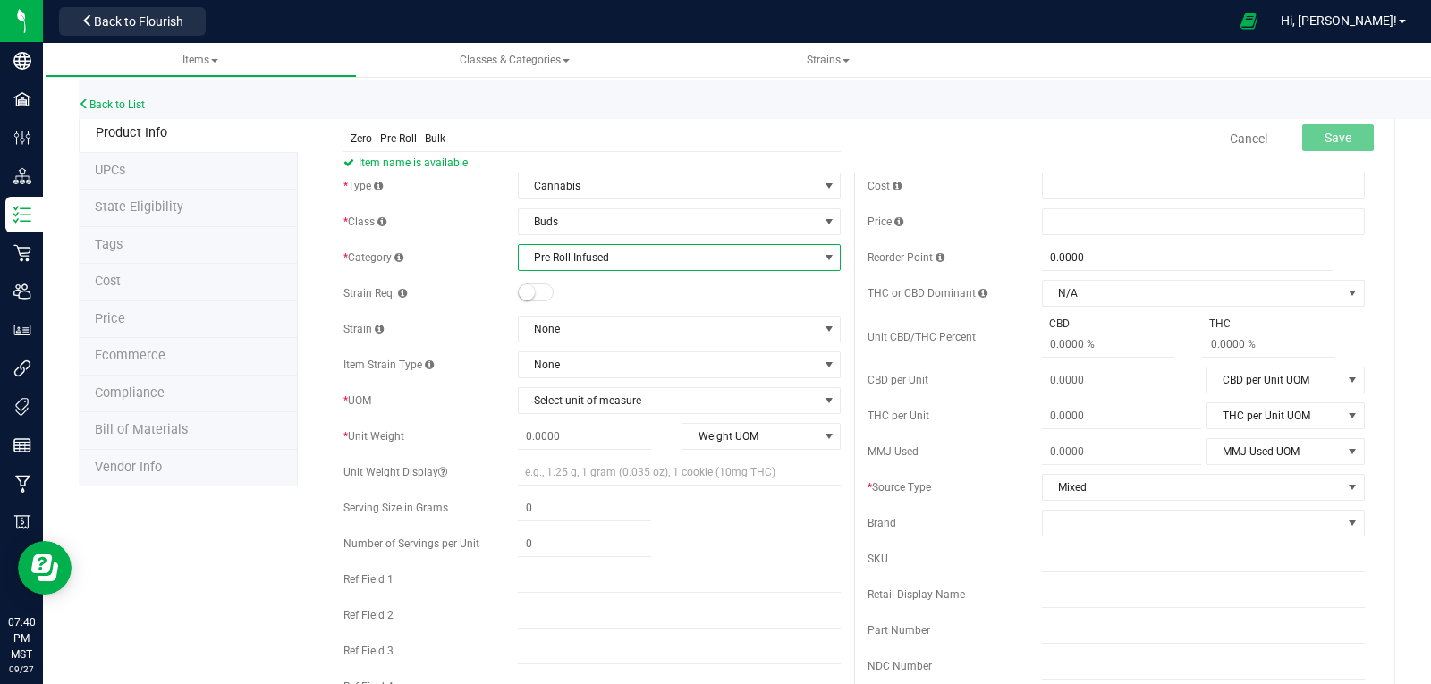
click at [520, 291] on small at bounding box center [527, 292] width 16 height 16
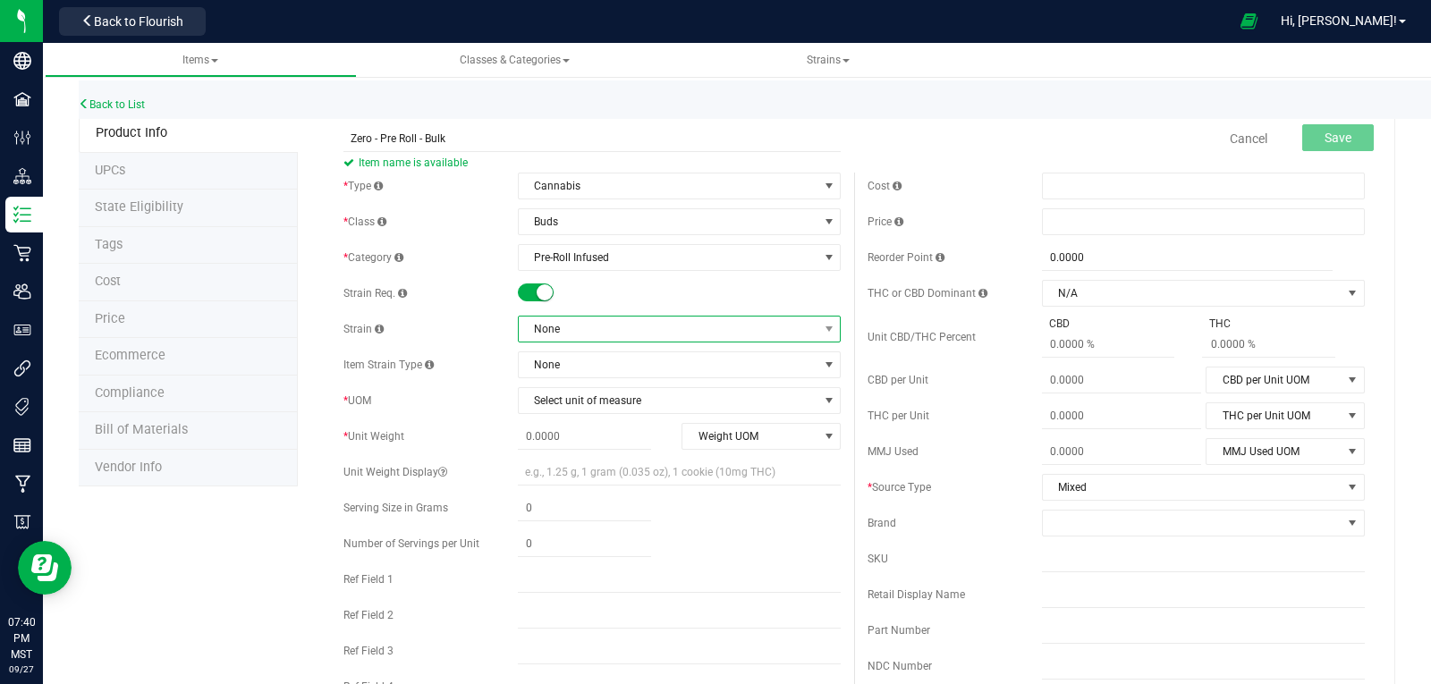
click at [579, 331] on span "None" at bounding box center [668, 329] width 299 height 25
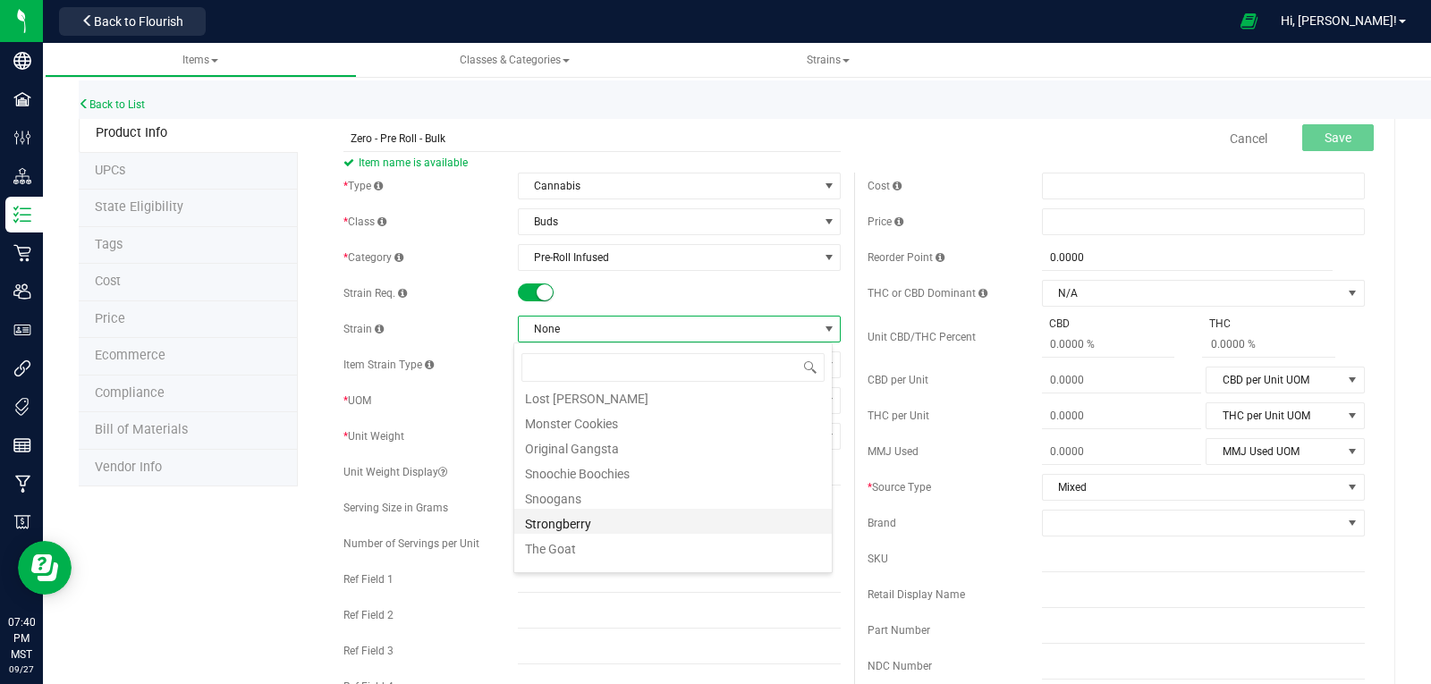
scroll to position [372, 0]
click at [559, 554] on li "Zero" at bounding box center [673, 557] width 318 height 25
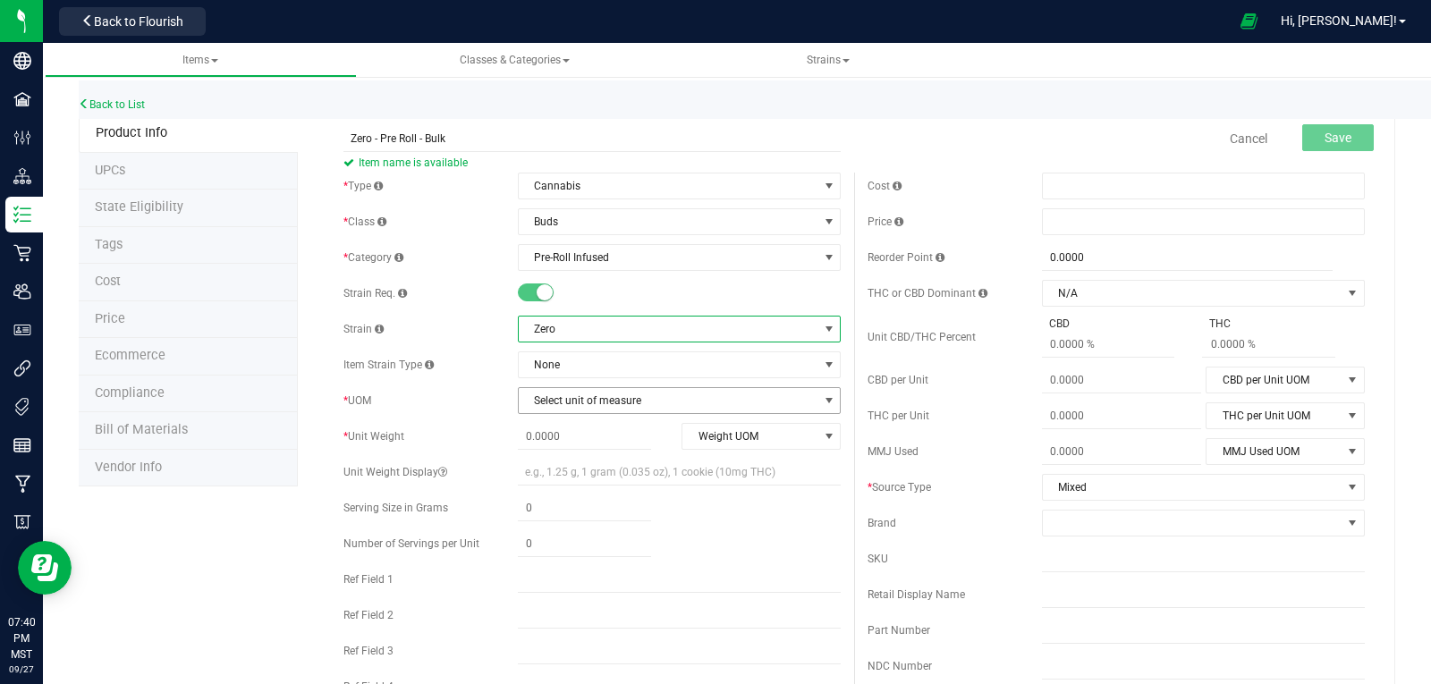
click at [597, 401] on span "Select unit of measure" at bounding box center [668, 400] width 299 height 25
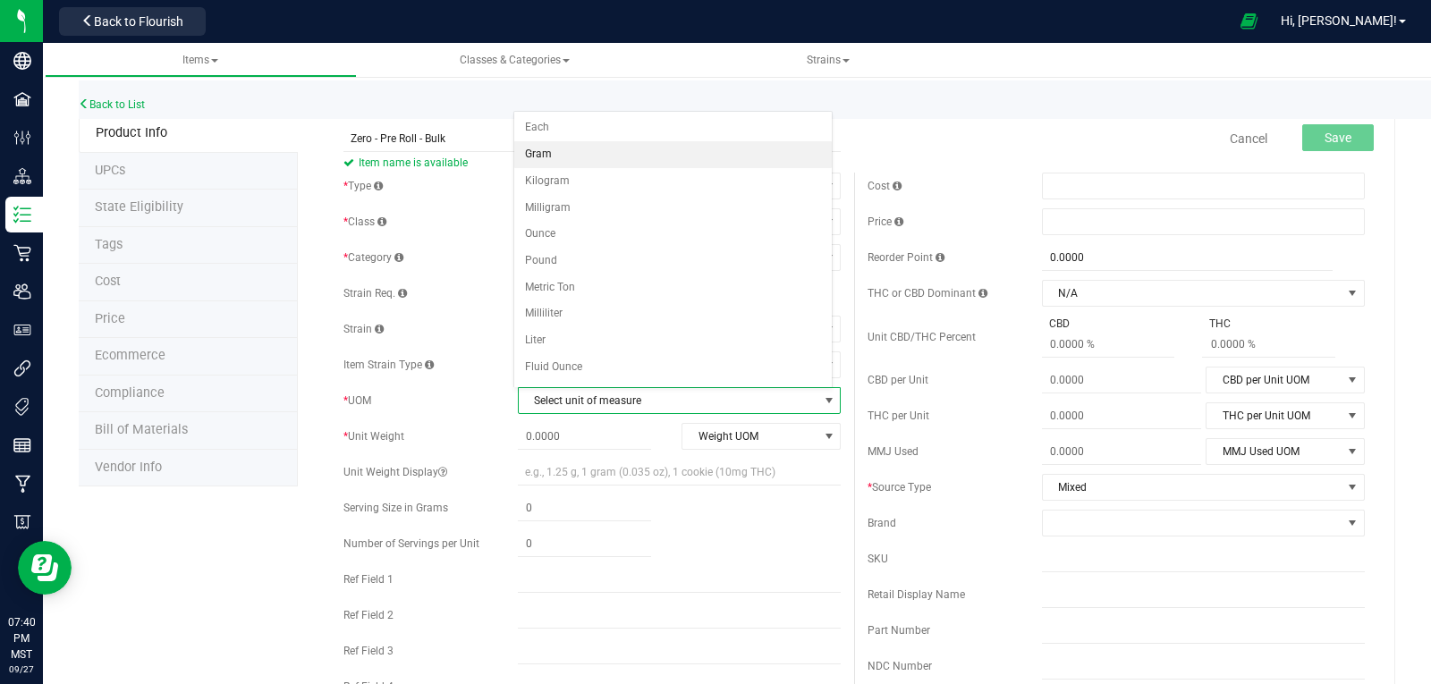
click at [529, 161] on li "Gram" at bounding box center [673, 154] width 318 height 27
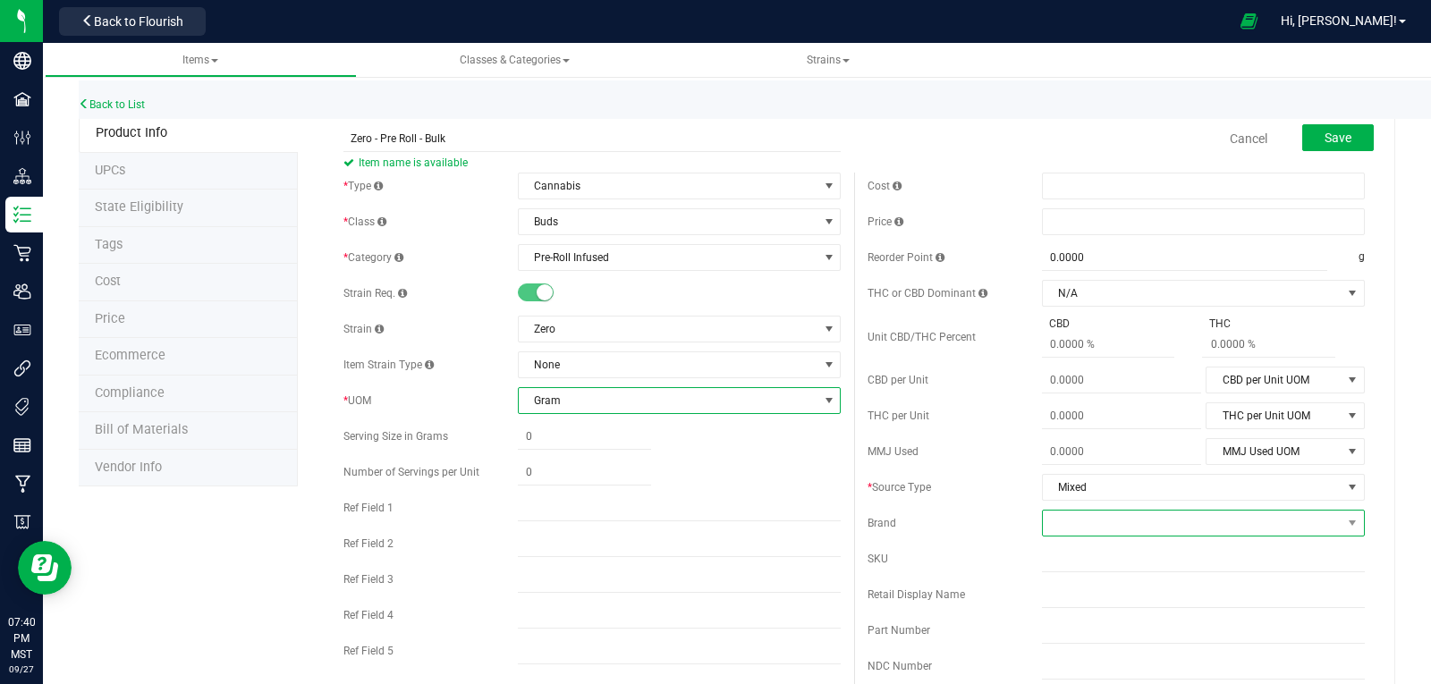
click at [1088, 514] on span at bounding box center [1192, 523] width 299 height 25
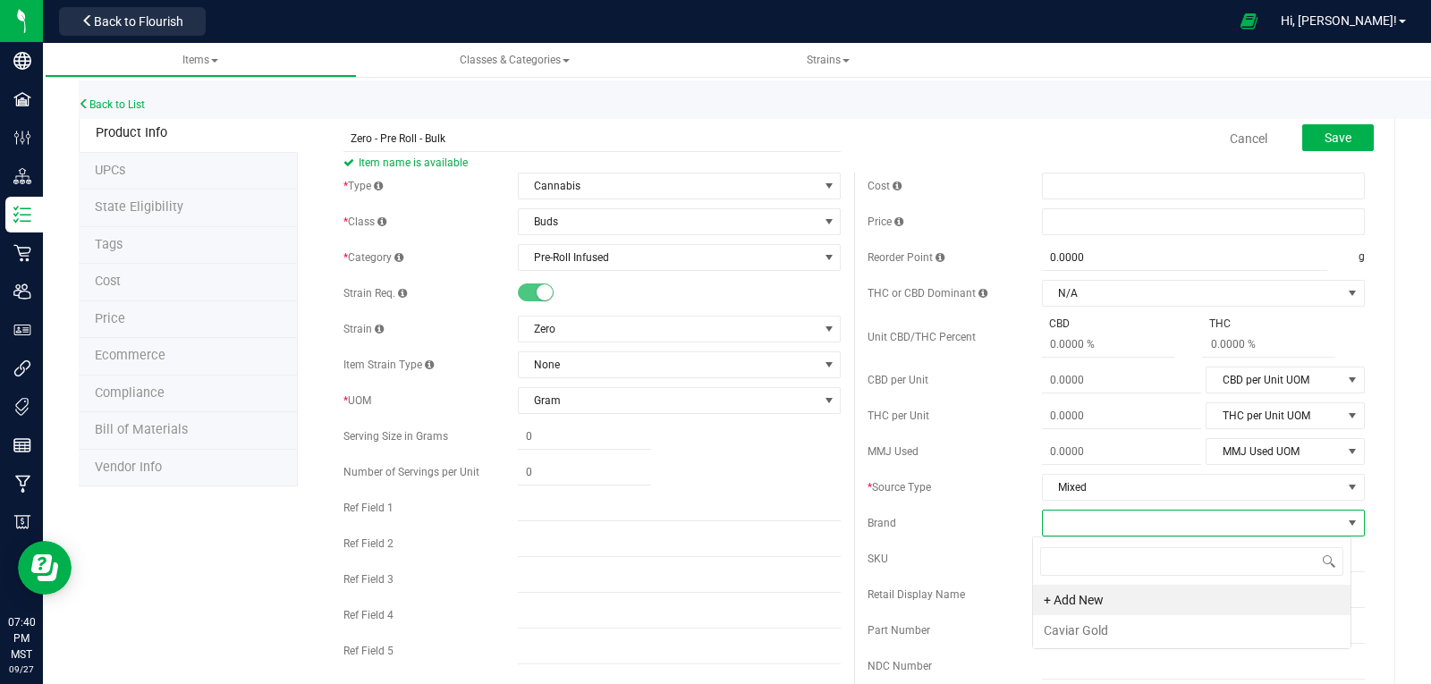
scroll to position [27, 319]
click at [1088, 633] on li "Caviar Gold" at bounding box center [1192, 630] width 318 height 30
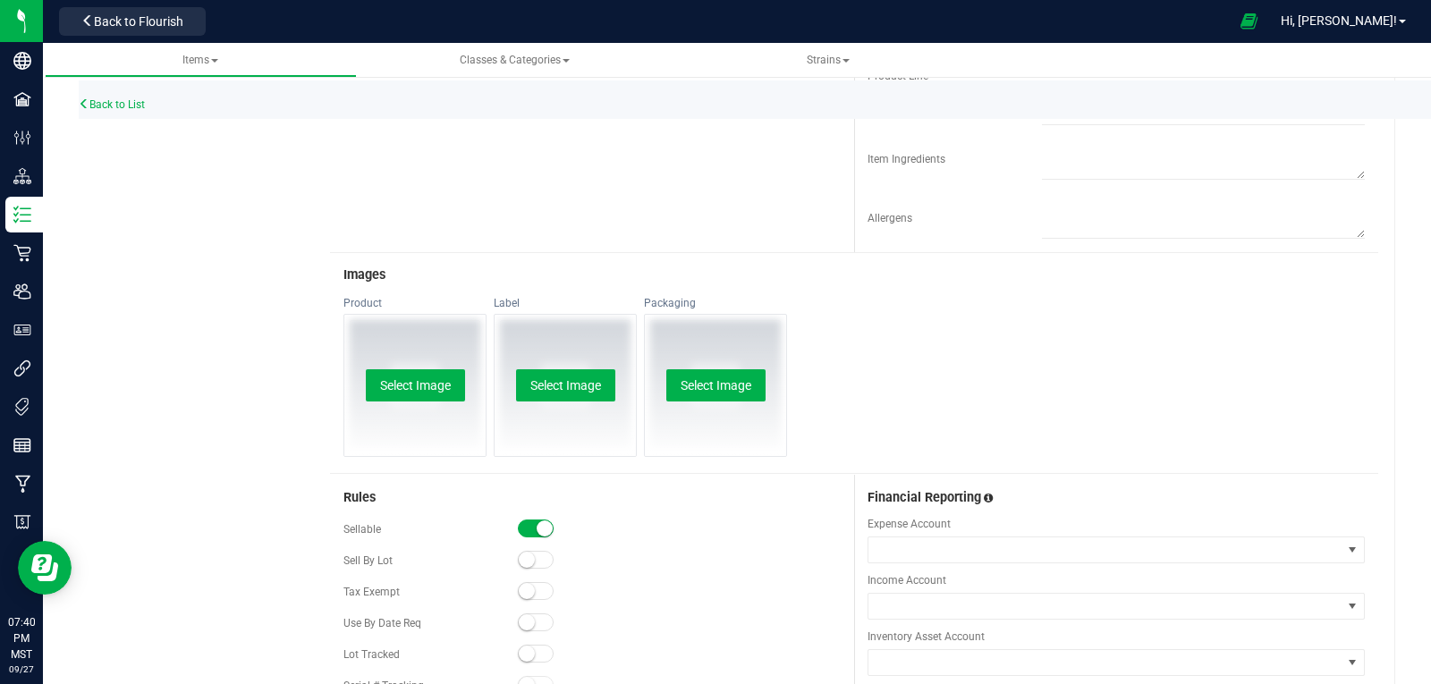
scroll to position [859, 0]
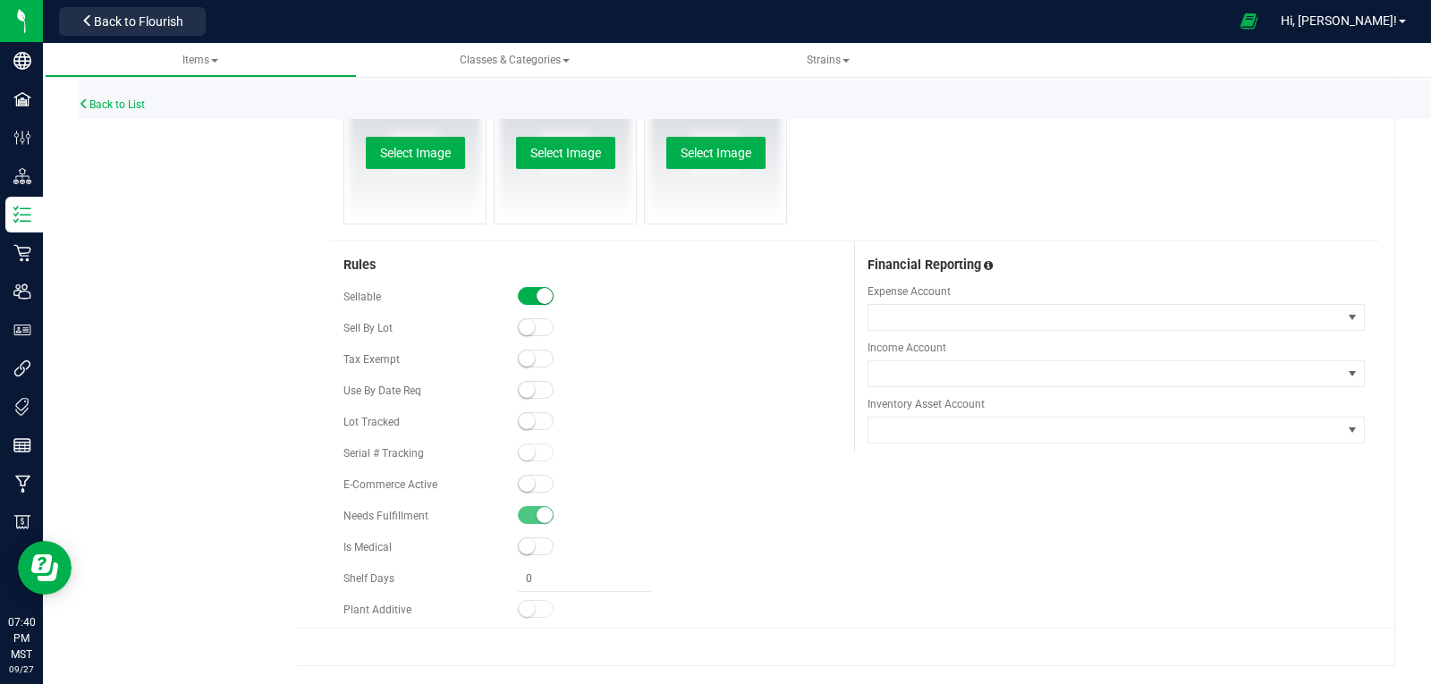
click at [528, 420] on small at bounding box center [527, 421] width 16 height 16
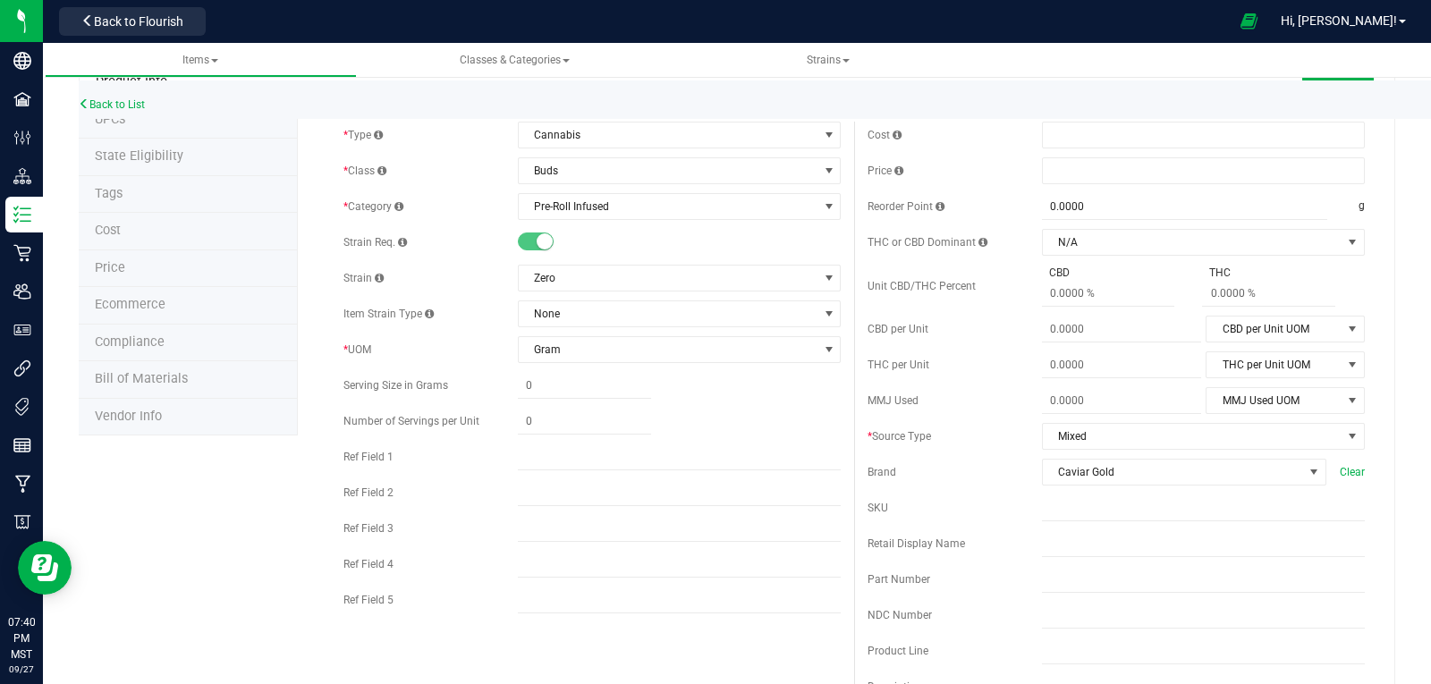
scroll to position [0, 0]
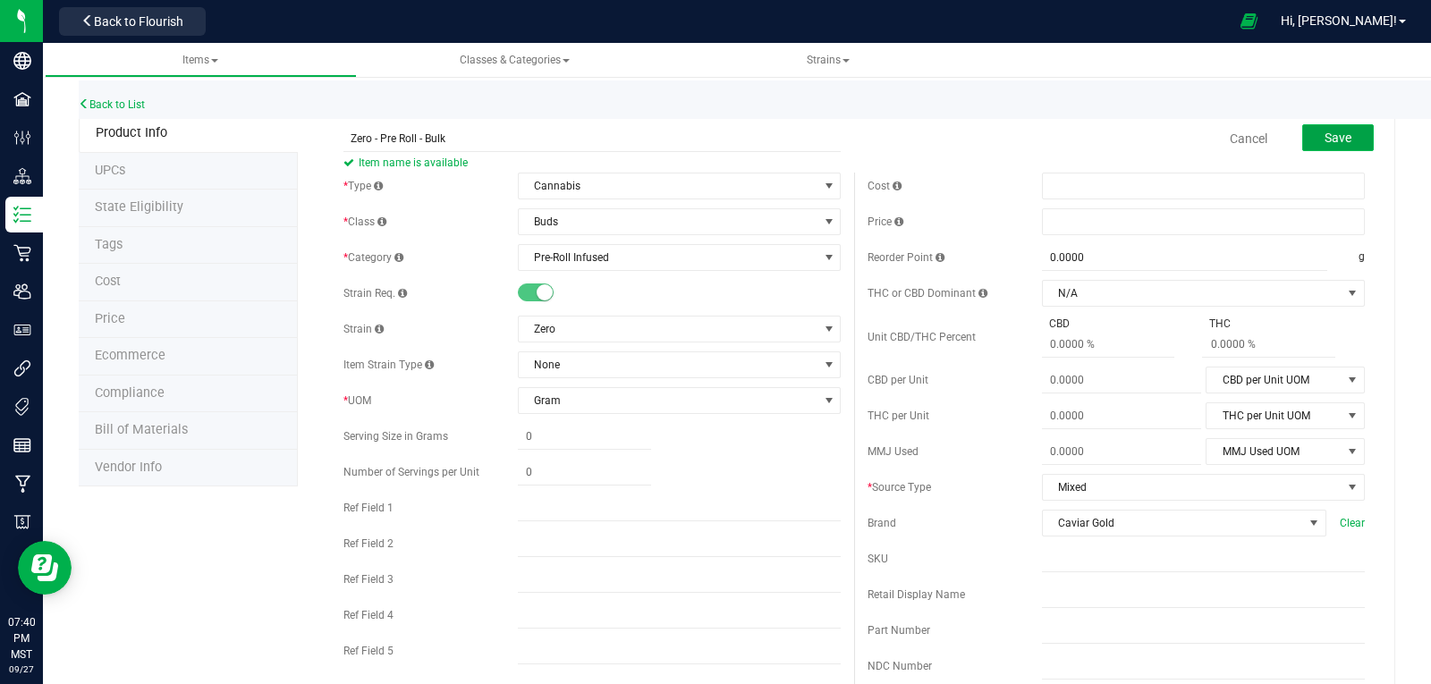
click at [1342, 140] on button "Save" at bounding box center [1338, 137] width 72 height 27
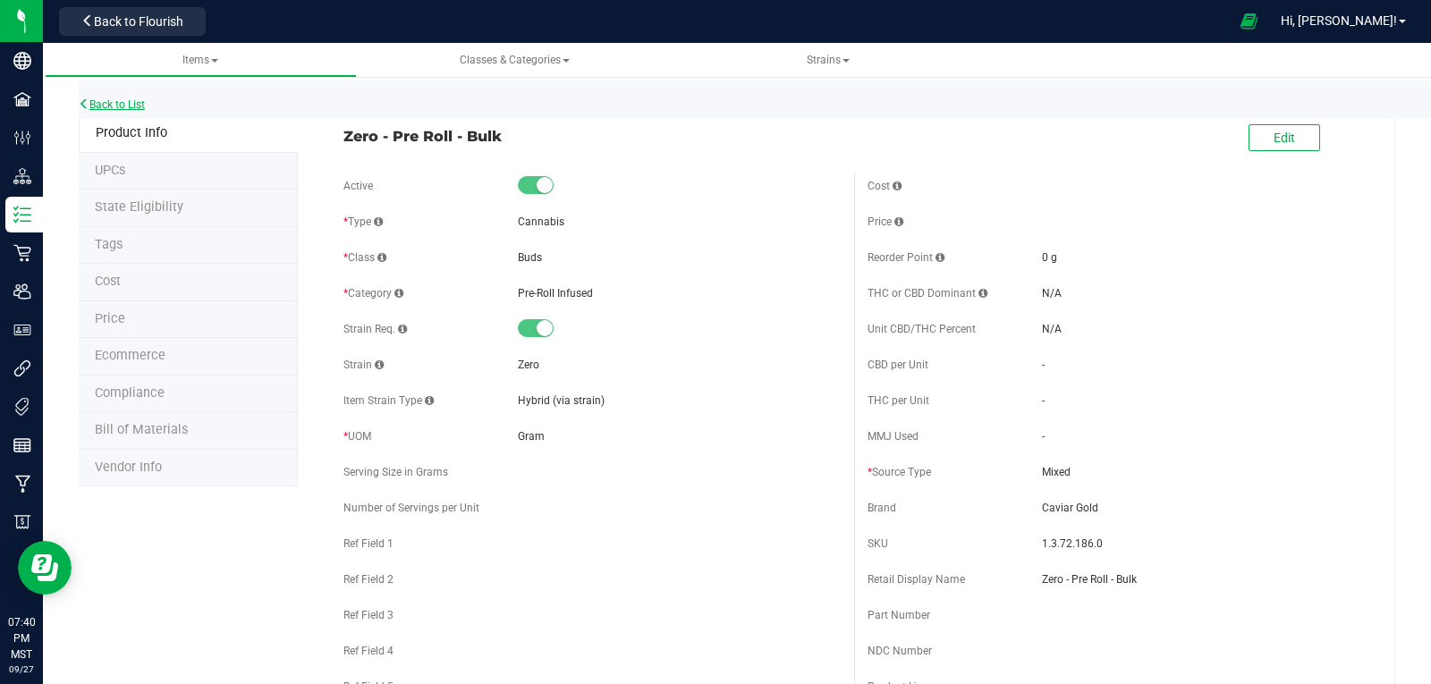
click at [105, 106] on link "Back to List" at bounding box center [112, 104] width 66 height 13
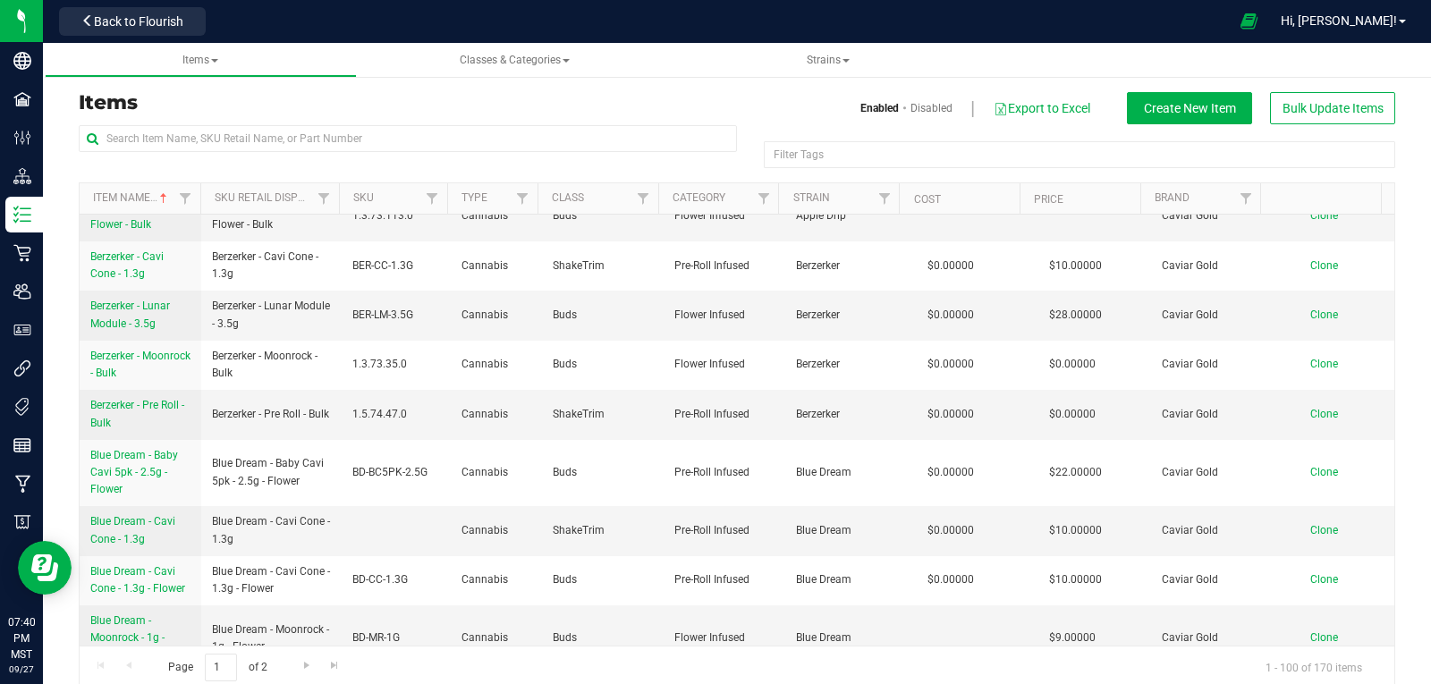
scroll to position [268, 0]
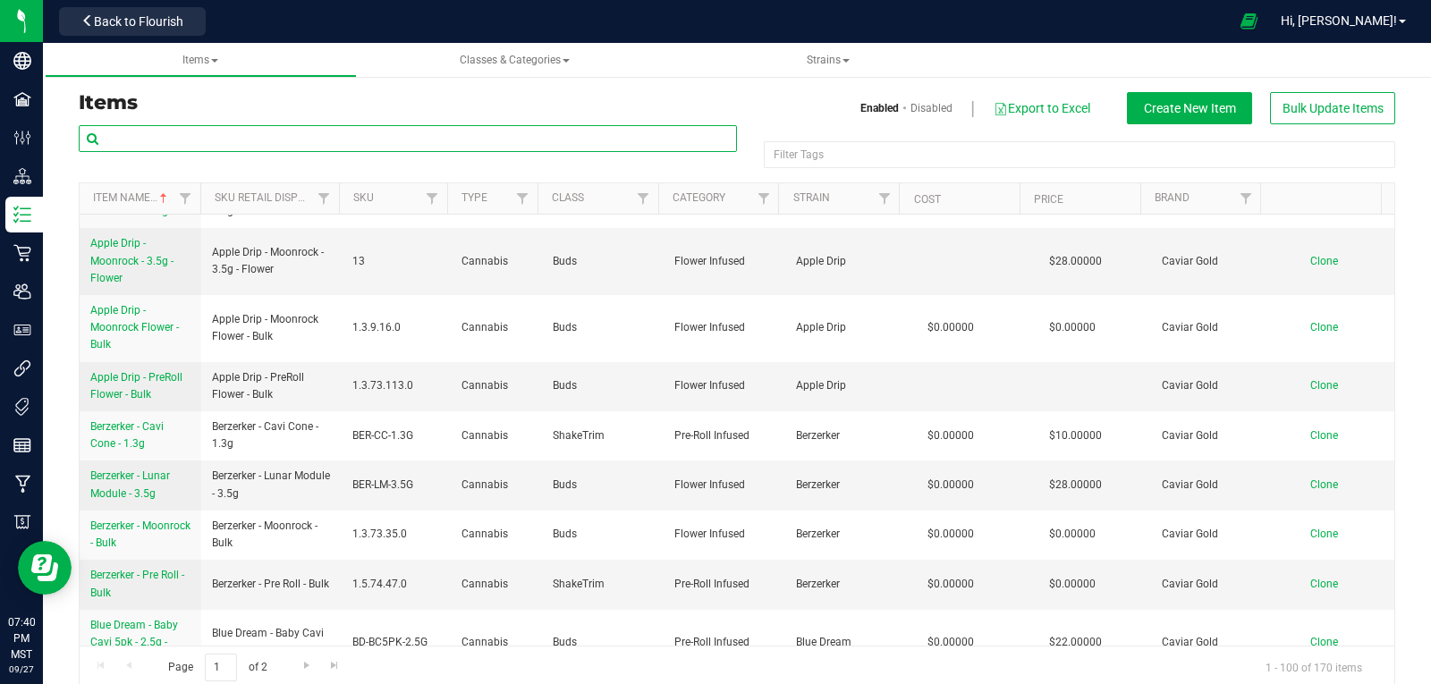
click at [244, 145] on input "text" at bounding box center [408, 138] width 658 height 27
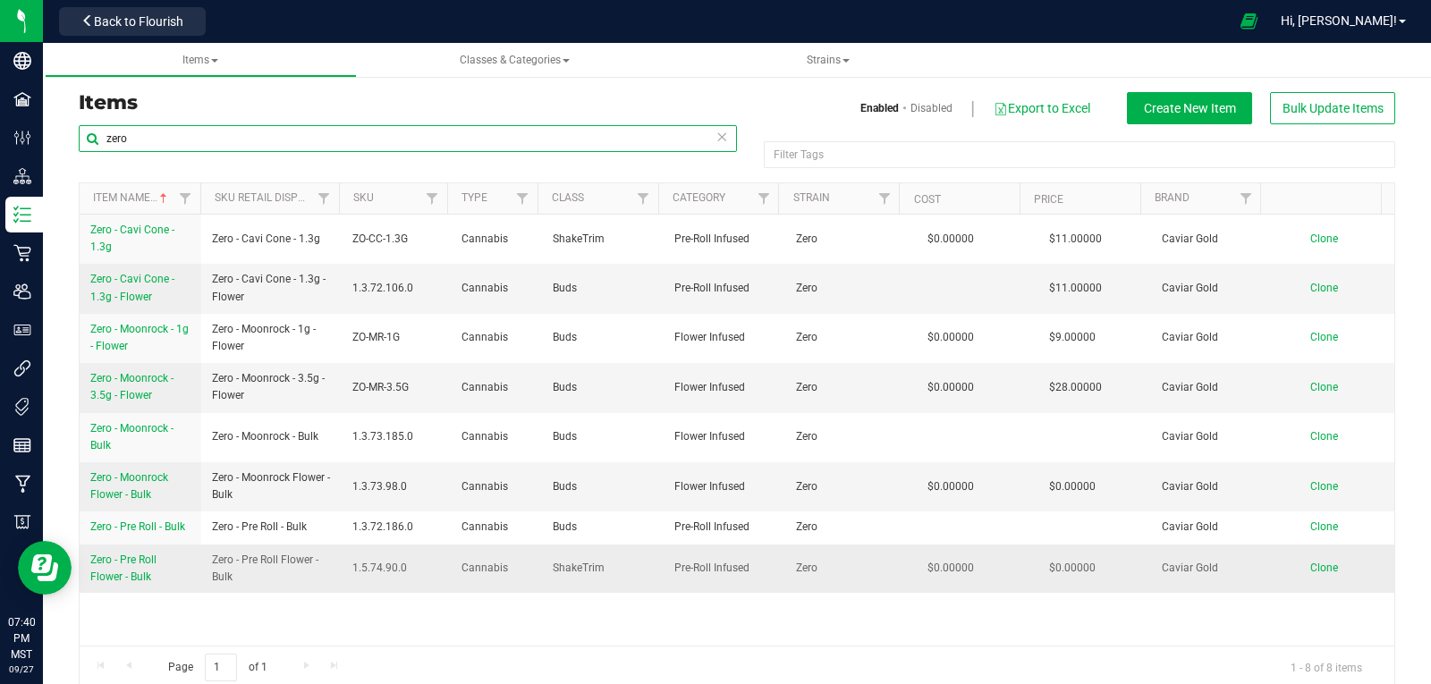
type input "zero"
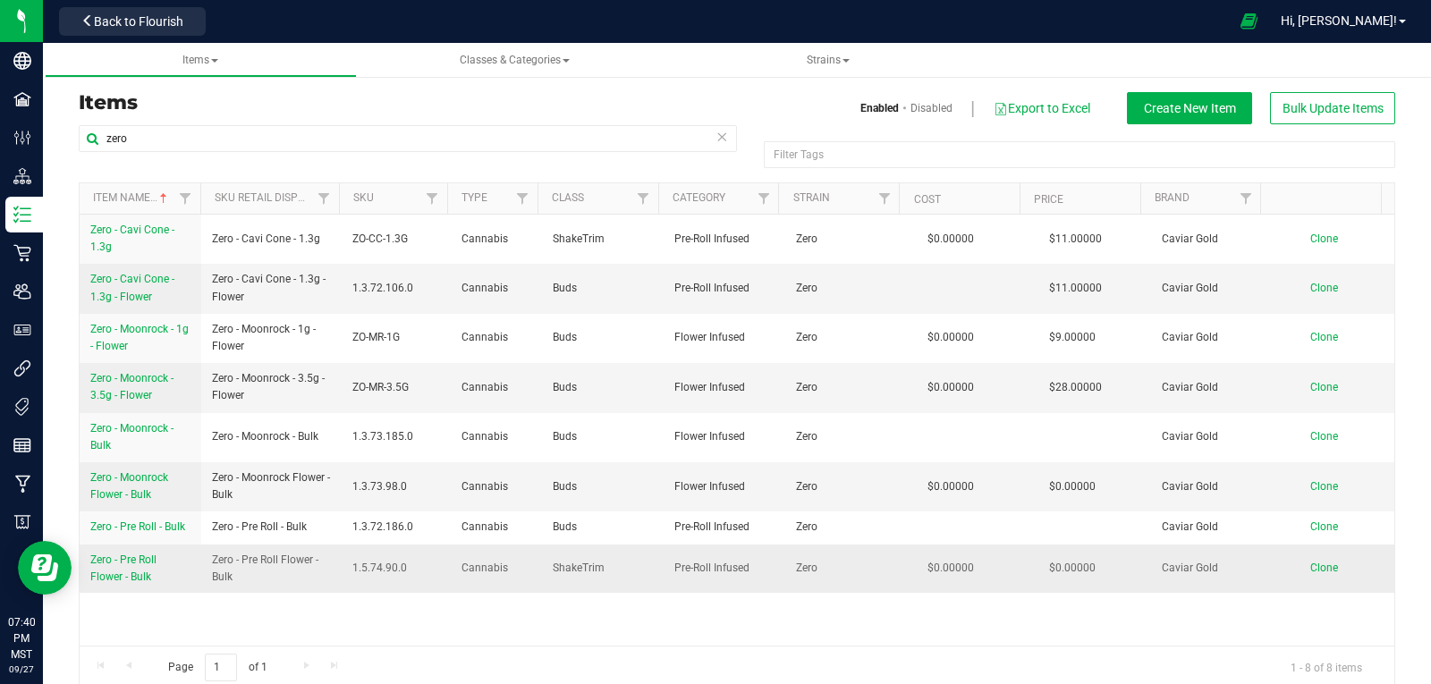
click at [112, 557] on span "Zero - Pre Roll Flower - Bulk" at bounding box center [123, 569] width 66 height 30
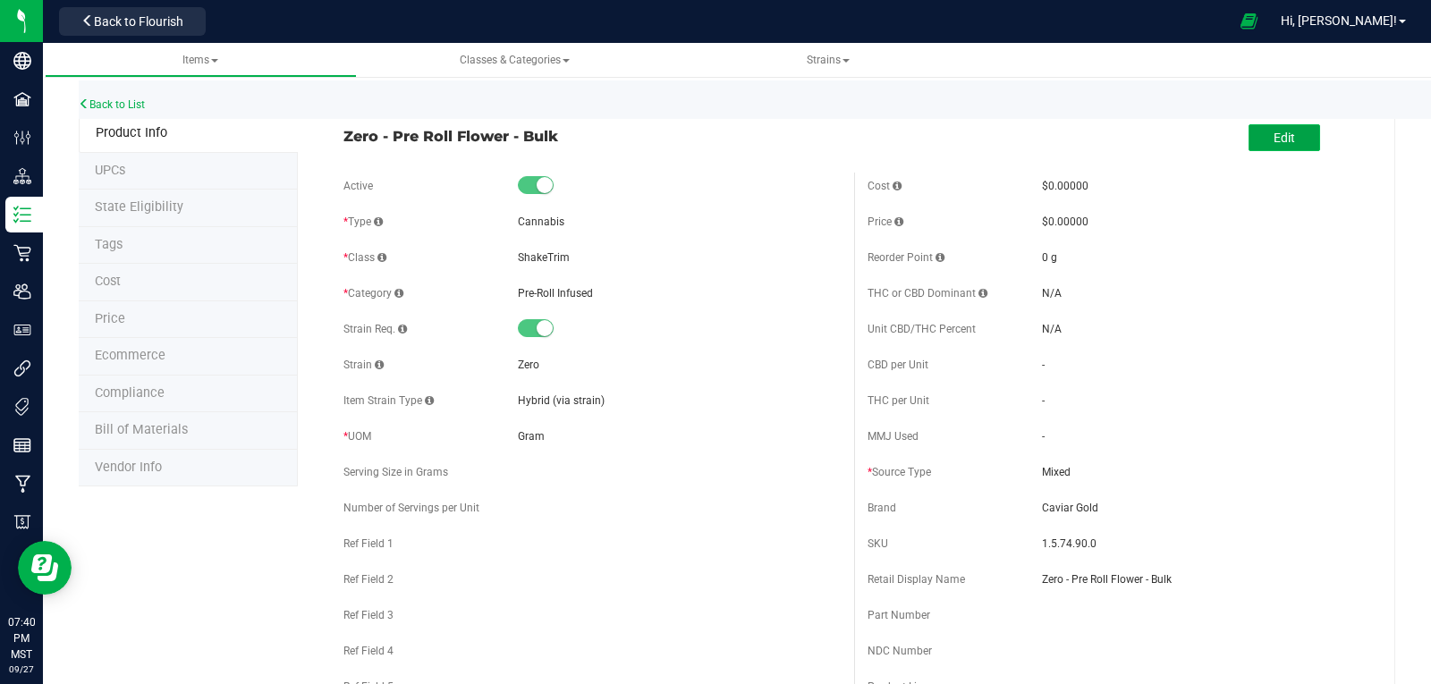
click at [1281, 141] on span "Edit" at bounding box center [1284, 138] width 21 height 14
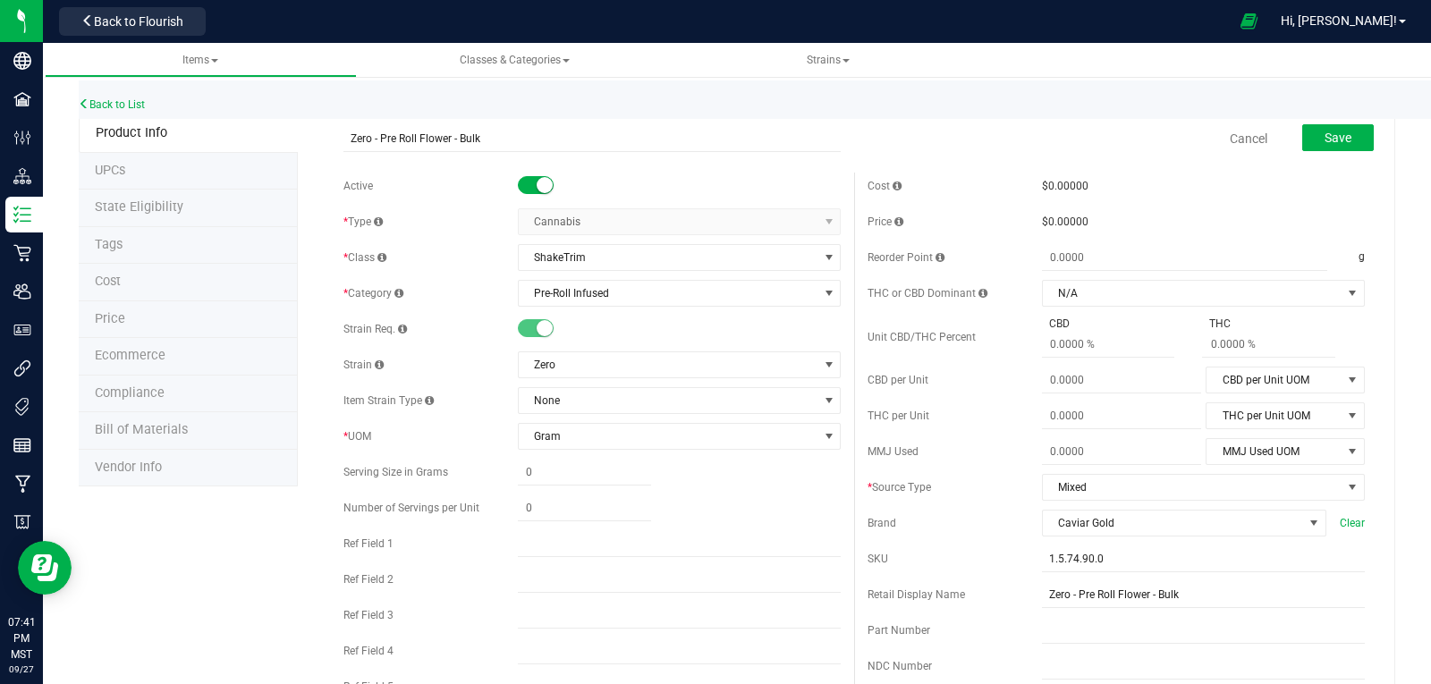
click at [540, 183] on small at bounding box center [545, 185] width 16 height 16
click at [1334, 136] on span "Save" at bounding box center [1338, 138] width 27 height 14
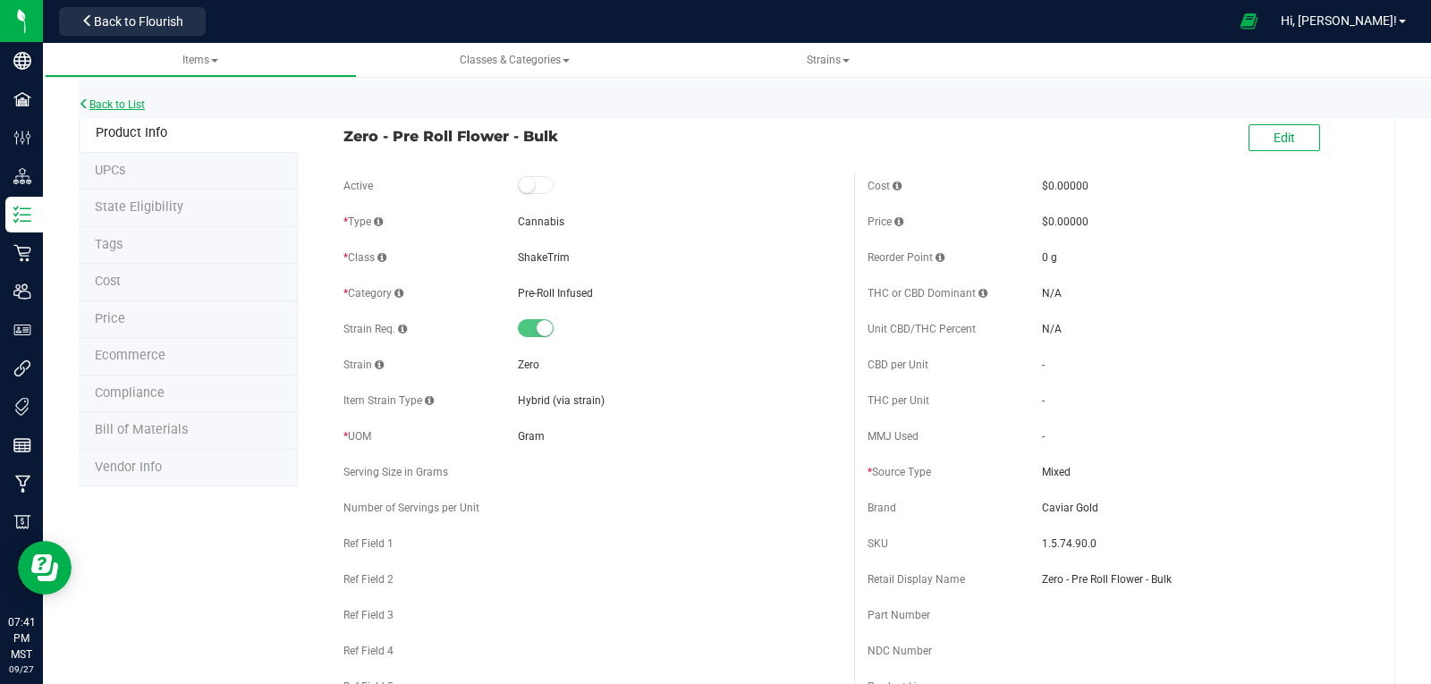
click at [140, 105] on link "Back to List" at bounding box center [112, 104] width 66 height 13
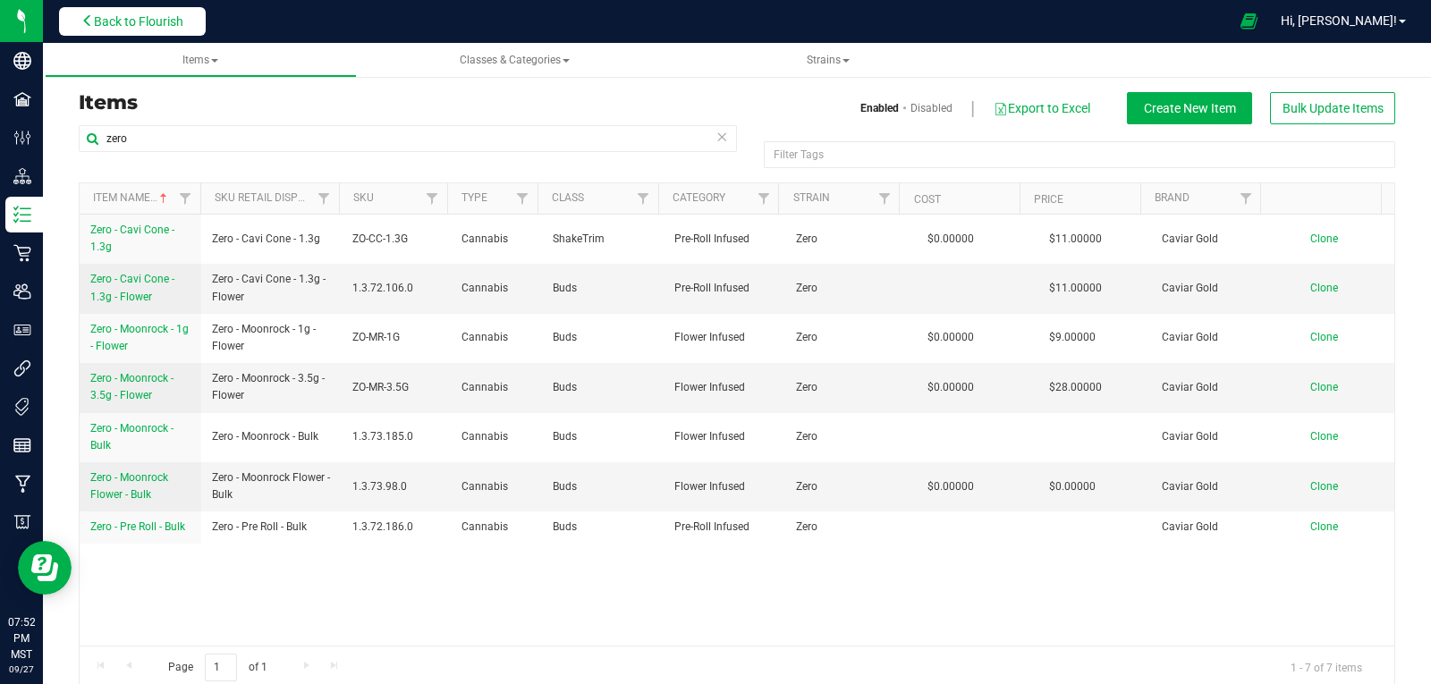
click at [157, 16] on span "Back to Flourish" at bounding box center [138, 21] width 89 height 14
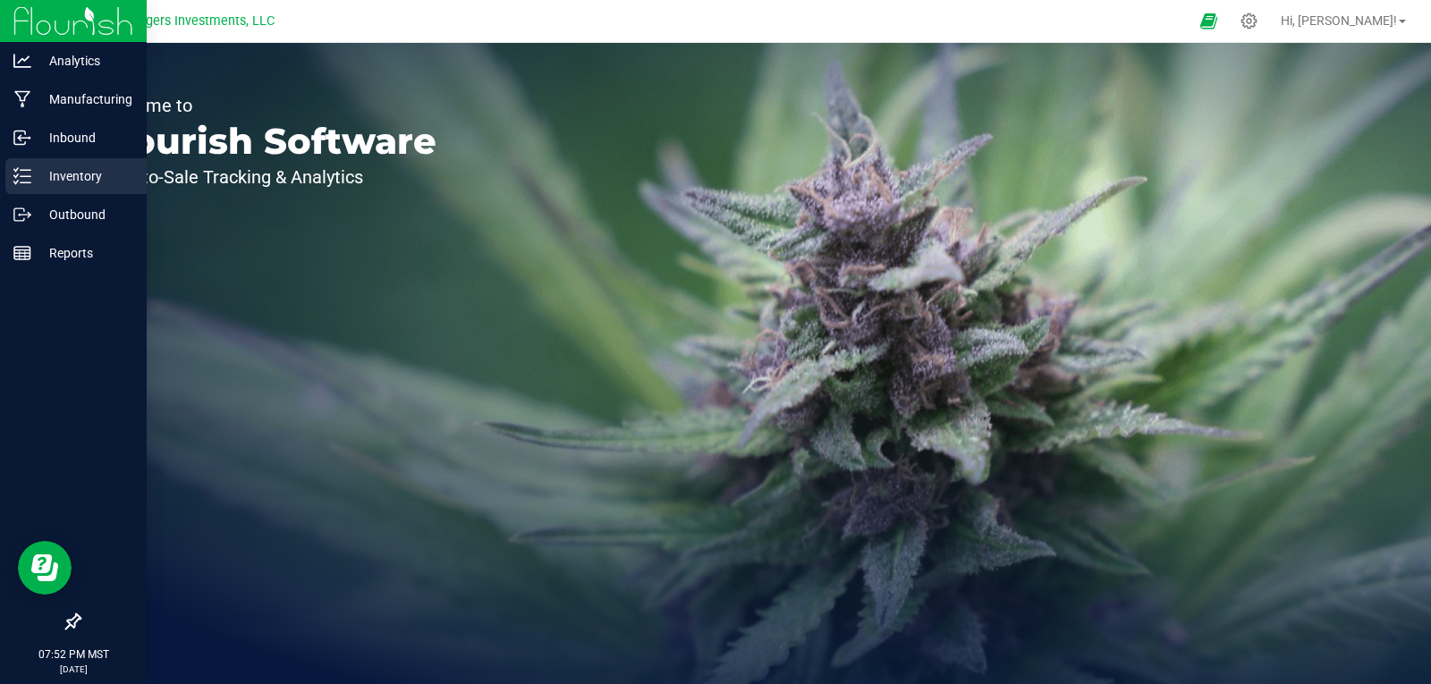
click at [77, 183] on p "Inventory" at bounding box center [84, 175] width 107 height 21
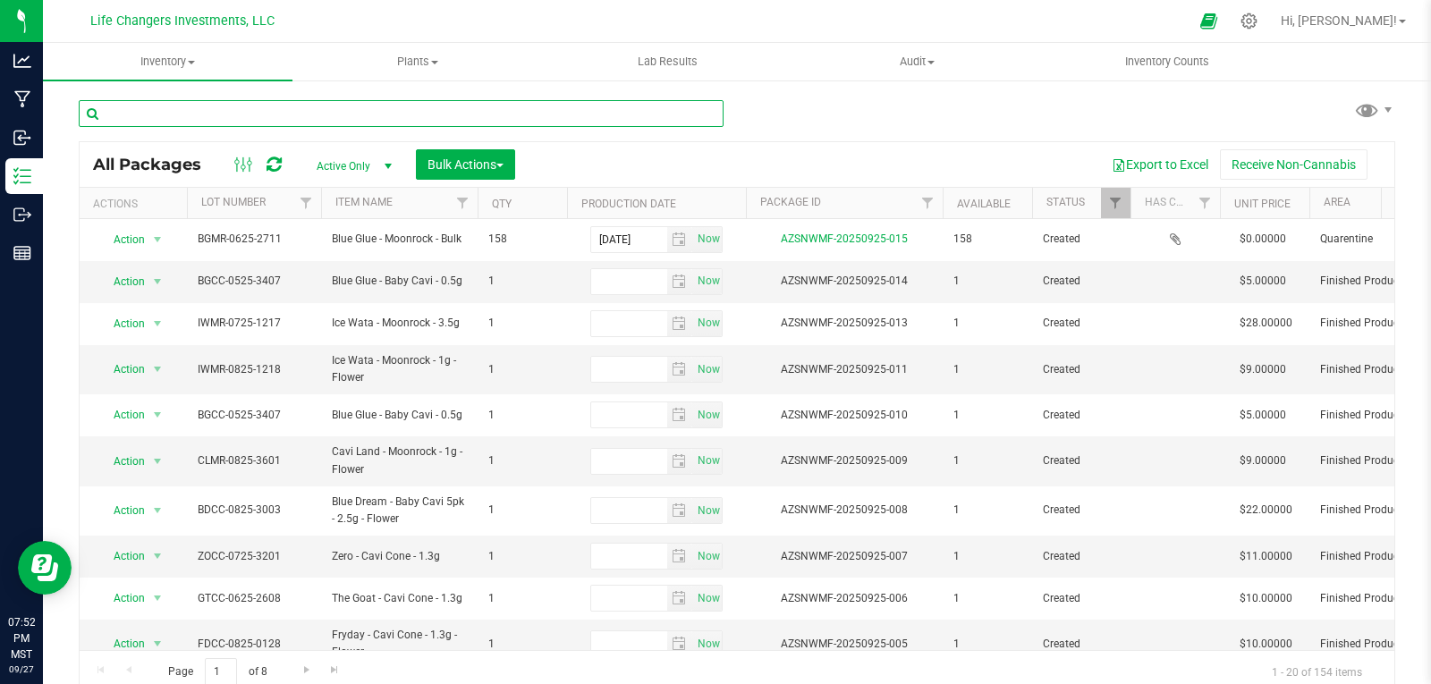
click at [229, 109] on input "text" at bounding box center [401, 113] width 645 height 27
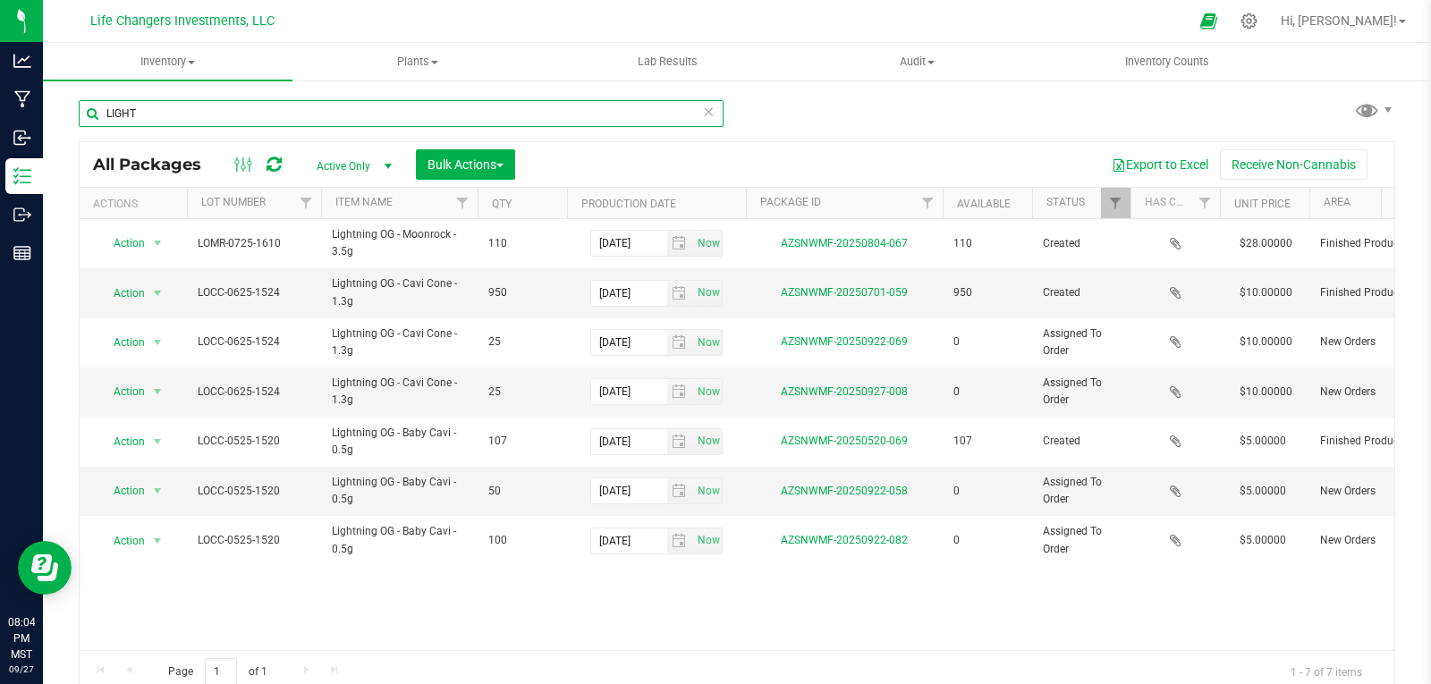
click at [219, 110] on input "LIGHT" at bounding box center [401, 113] width 645 height 27
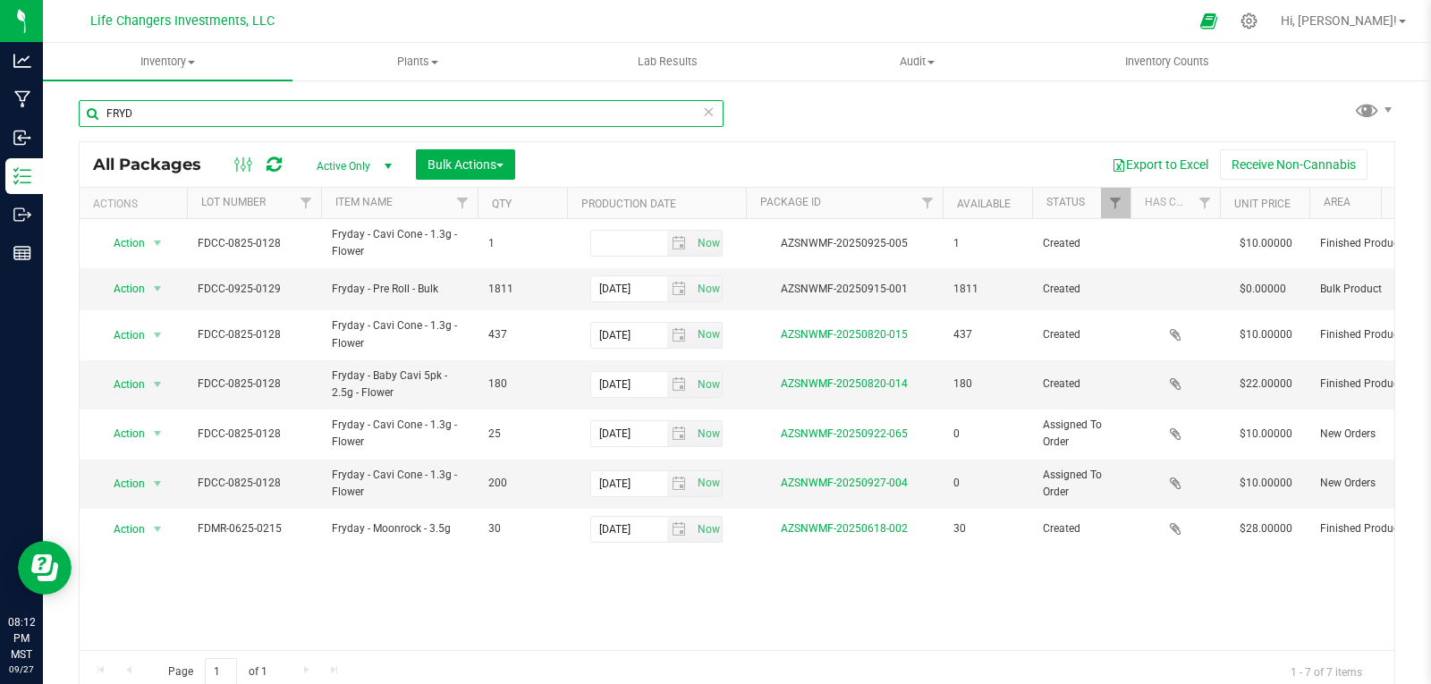
click at [182, 112] on input "FRYD" at bounding box center [401, 113] width 645 height 27
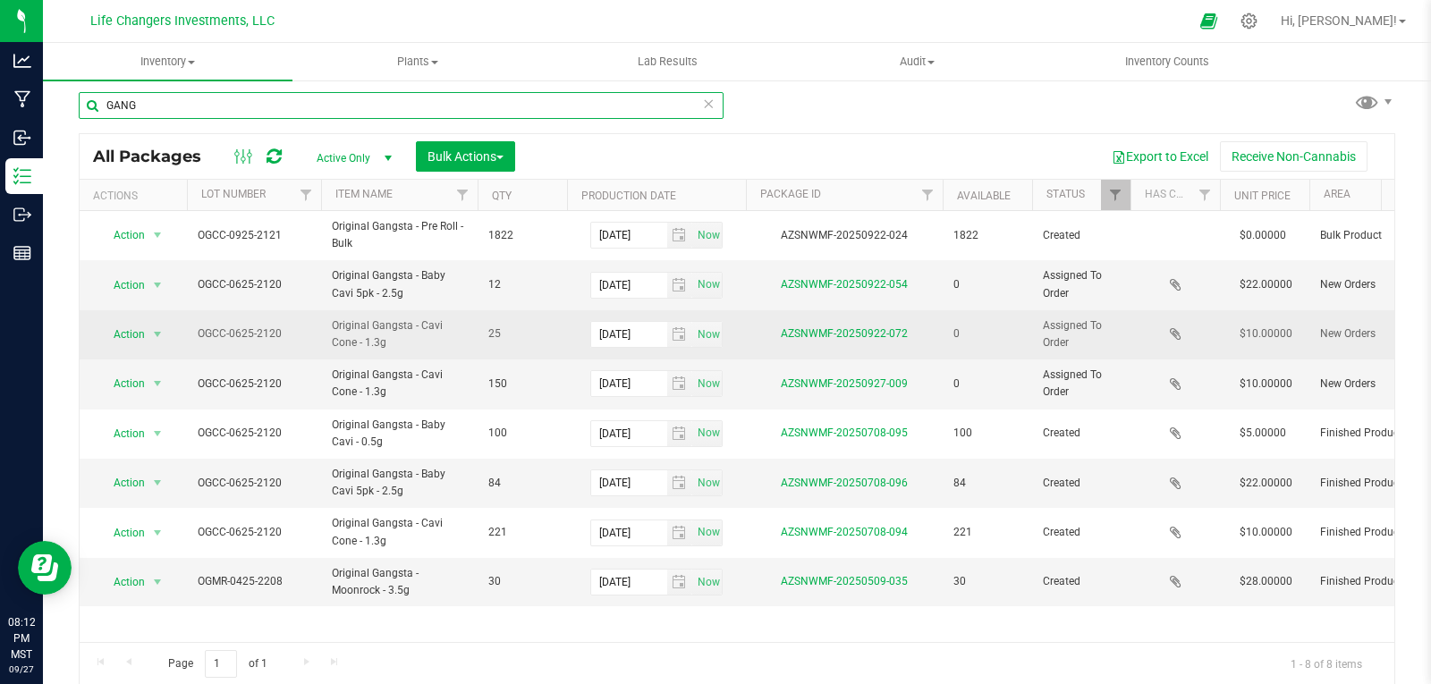
scroll to position [10, 0]
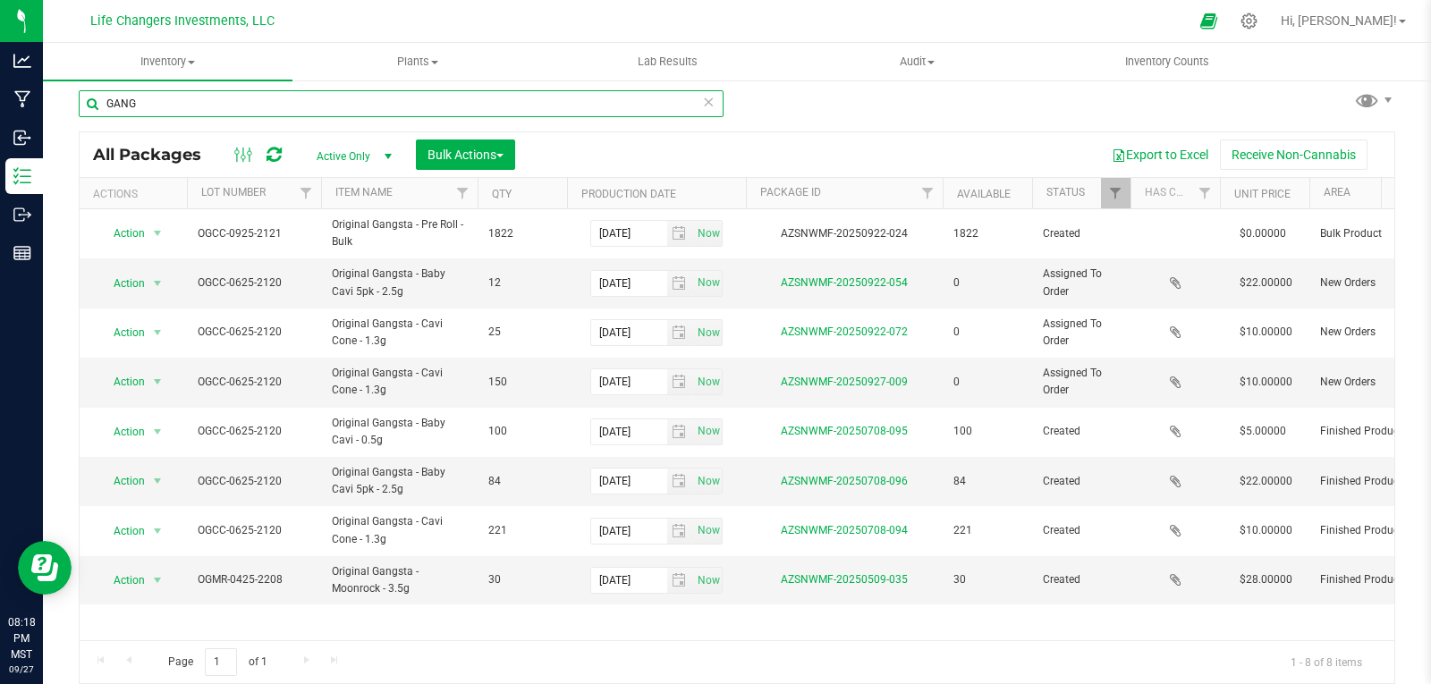
click at [148, 105] on input "GANG" at bounding box center [401, 103] width 645 height 27
type input "GLUE"
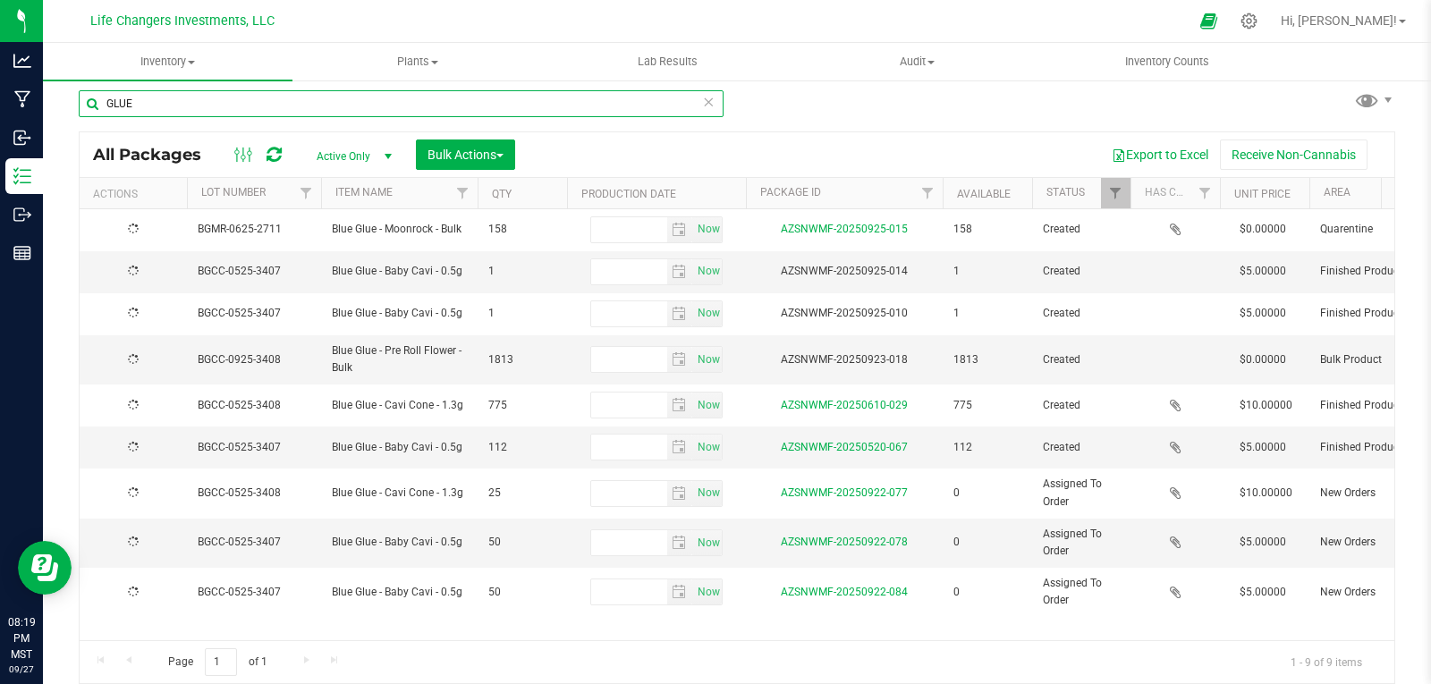
type input "[DATE]"
type input "2025-09-18"
type input "2025-05-19"
type input "[DATE]"
type input "2025-05-19"
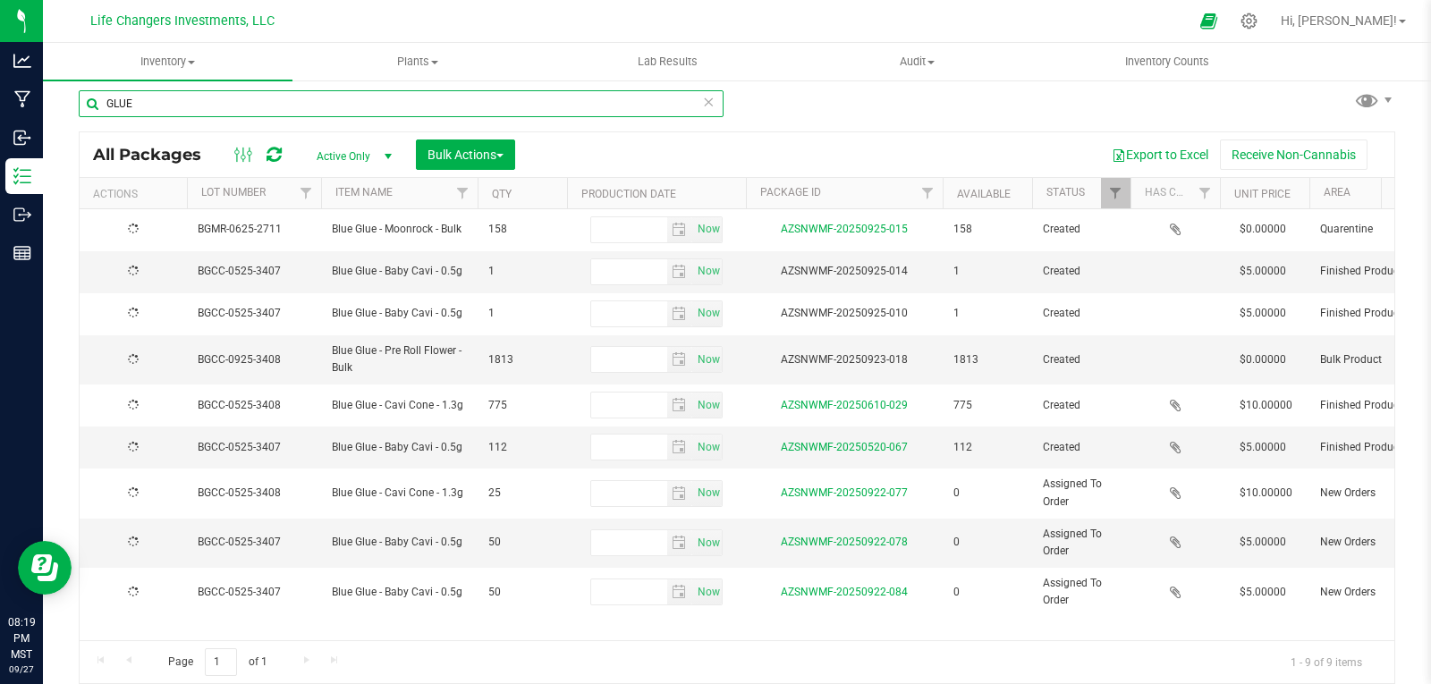
type input "[DATE]"
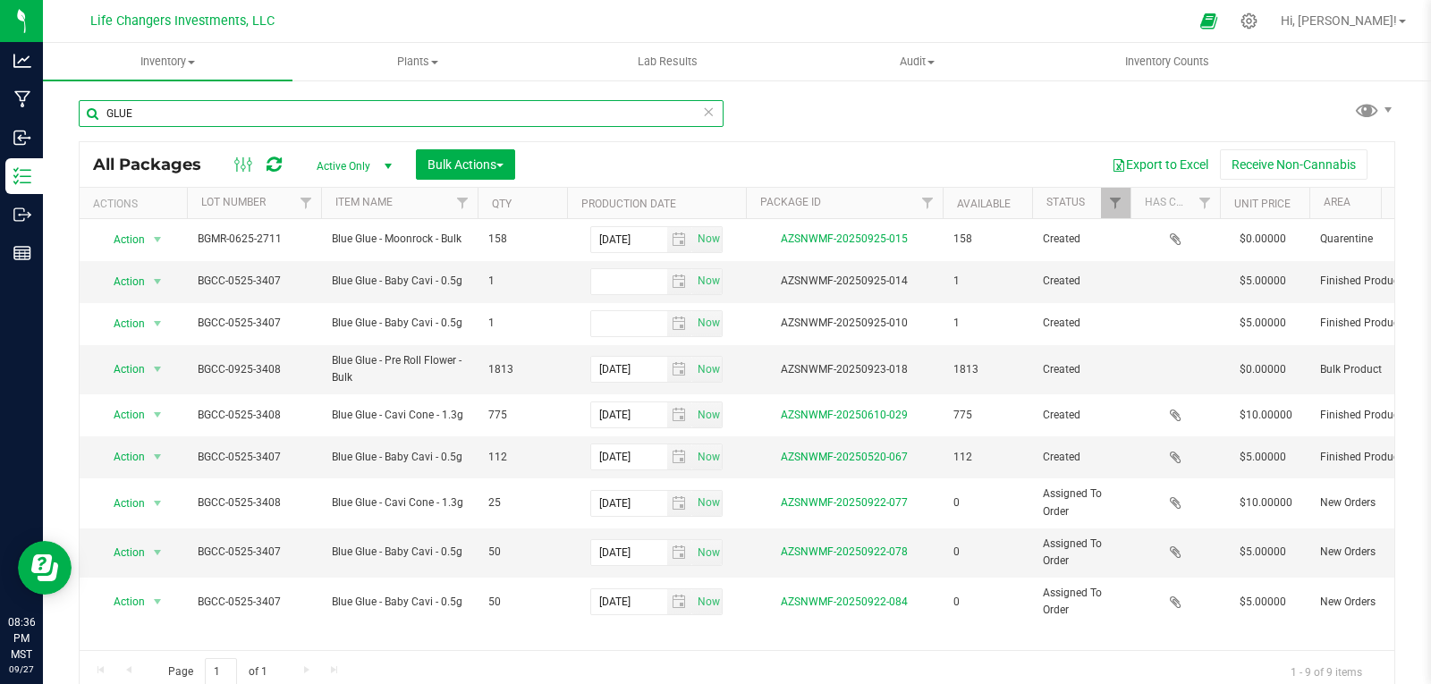
click at [225, 113] on input "GLUE" at bounding box center [401, 113] width 645 height 27
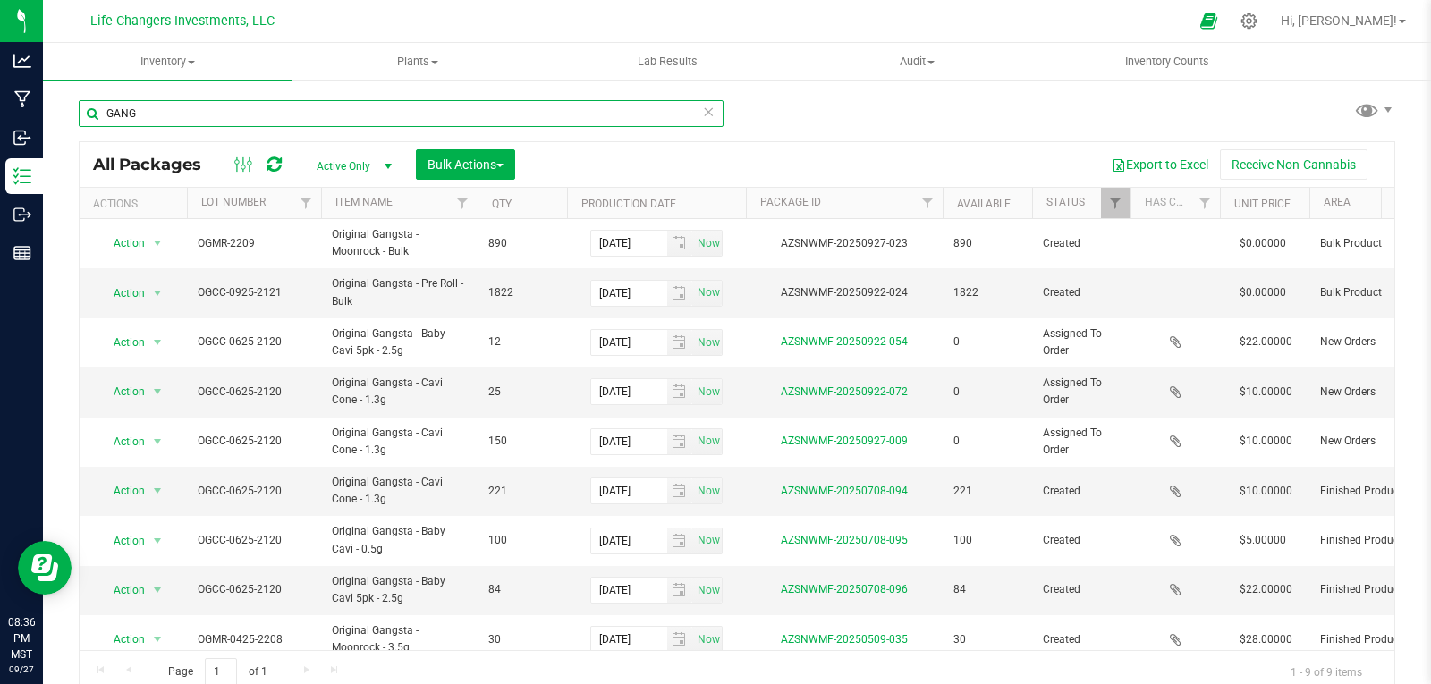
type input "GANG"
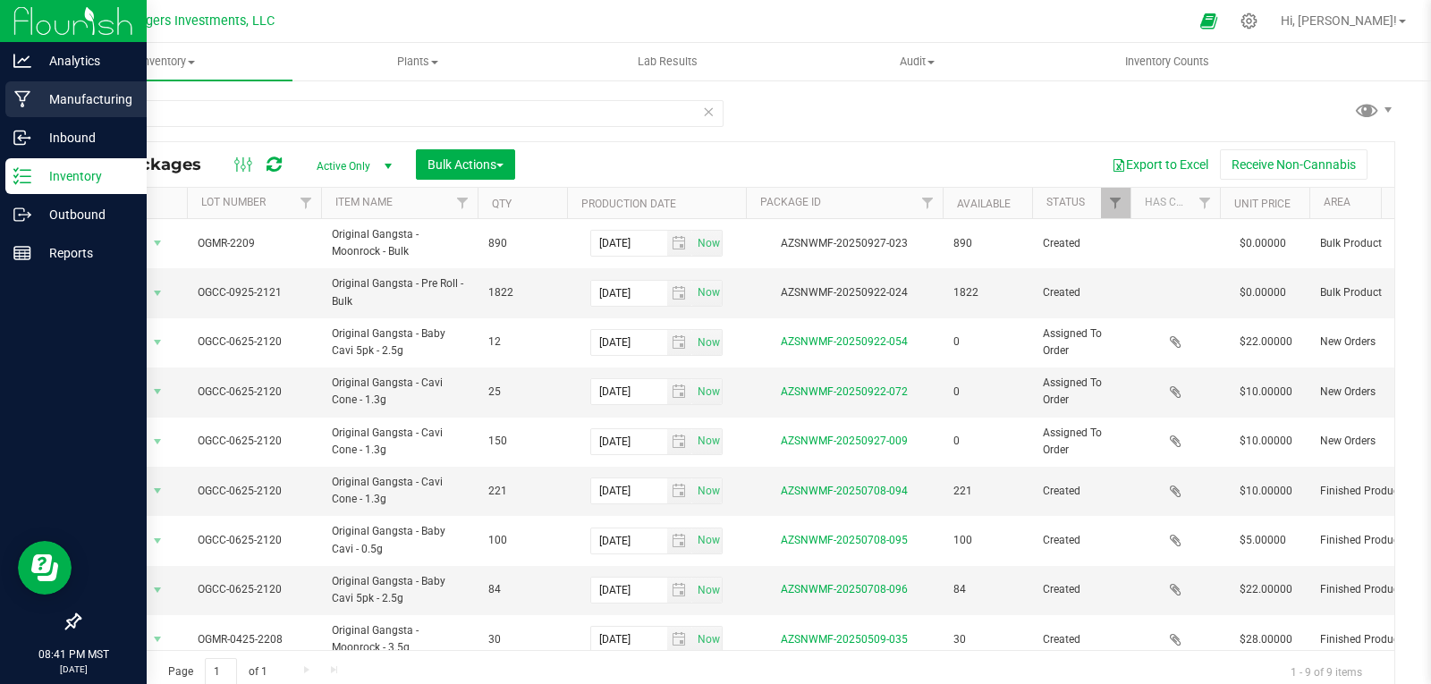
click at [83, 100] on p "Manufacturing" at bounding box center [84, 99] width 107 height 21
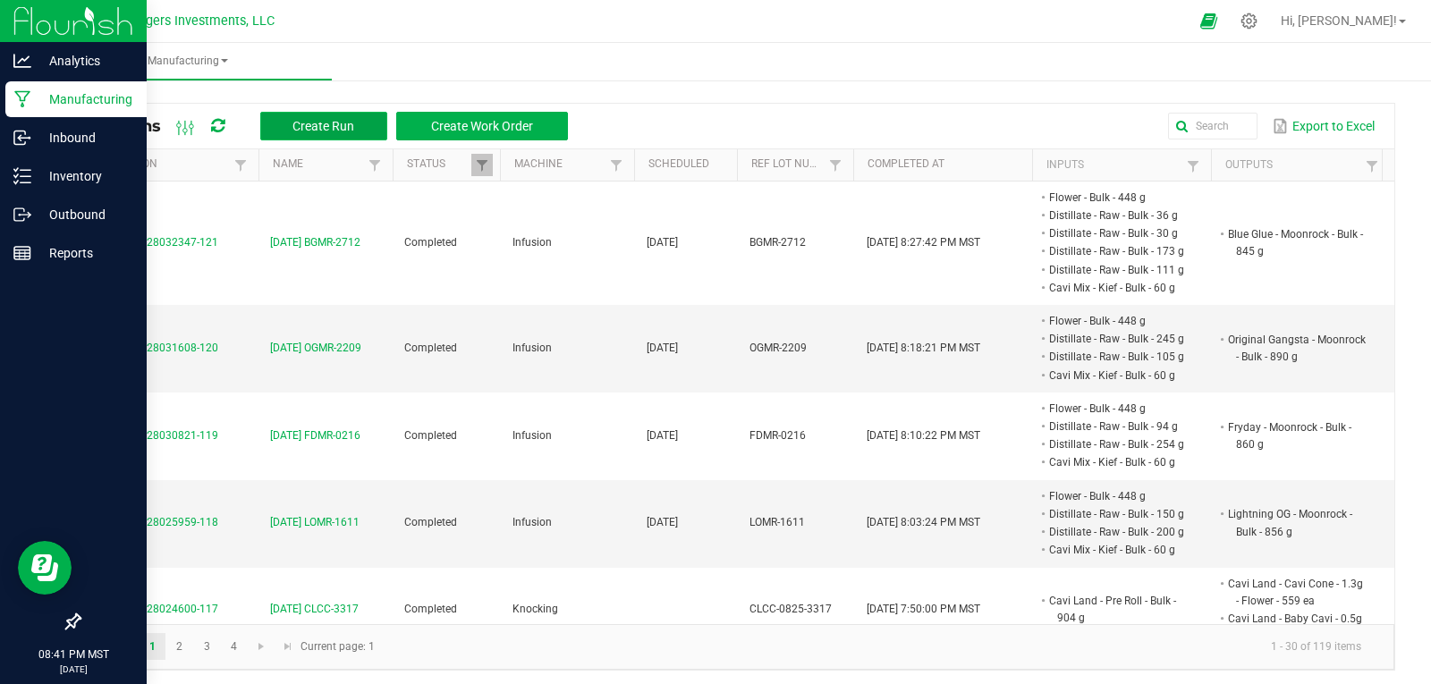
click at [326, 131] on span "Create Run" at bounding box center [323, 126] width 62 height 14
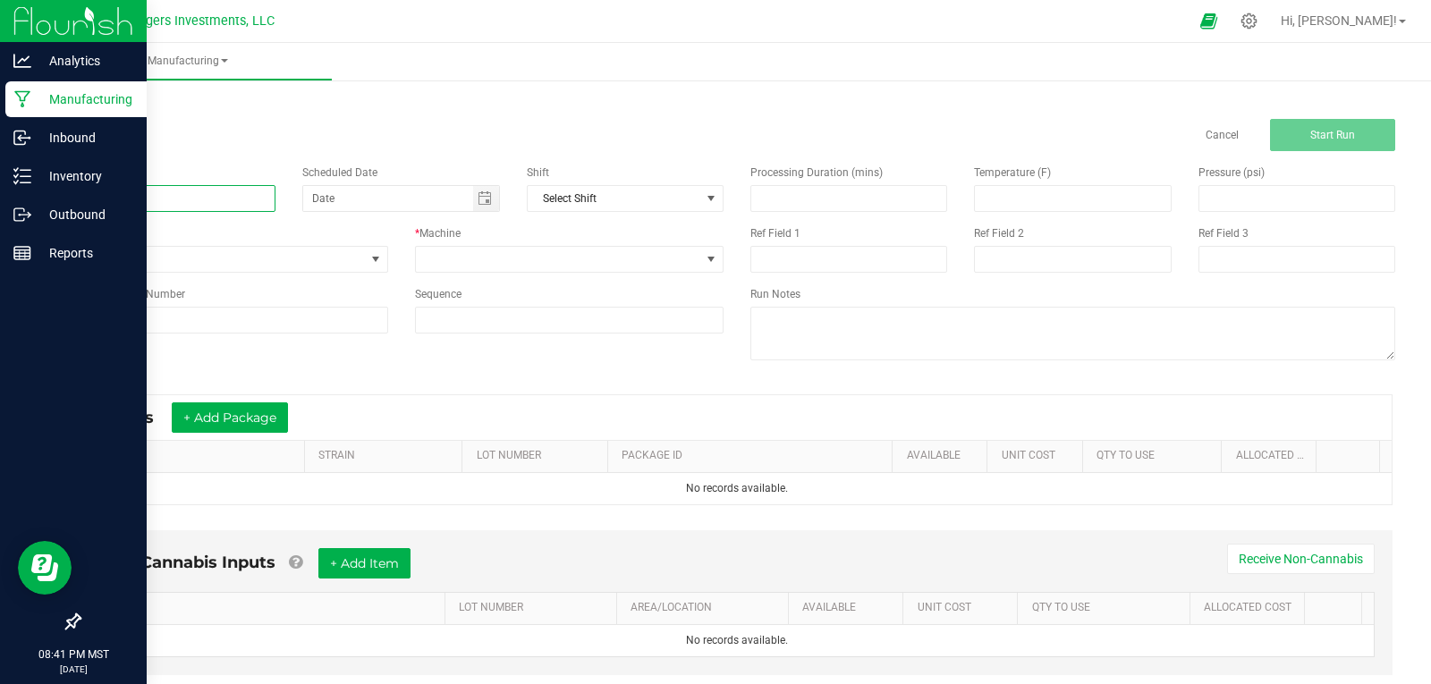
click at [148, 191] on input at bounding box center [177, 198] width 197 height 27
click at [478, 197] on span "Toggle calendar" at bounding box center [485, 198] width 14 height 14
type input "9-27-25 MCMR-2401"
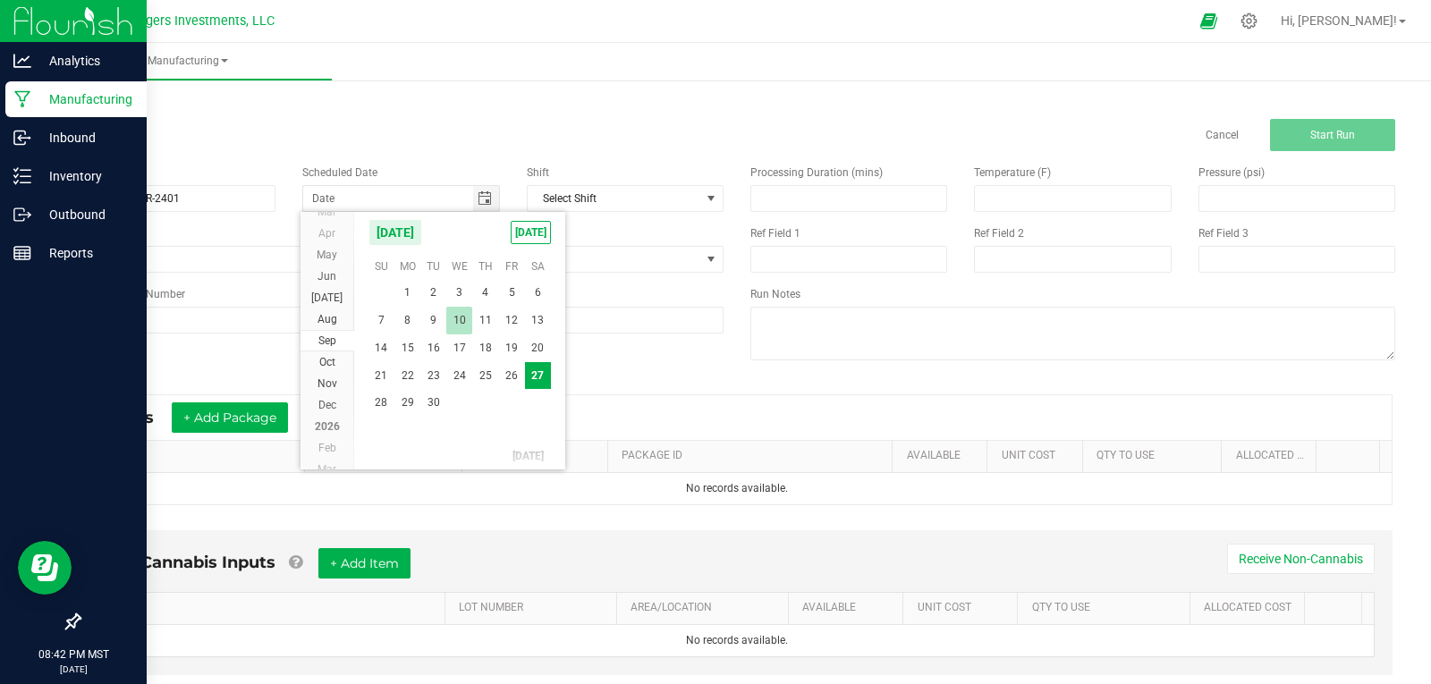
click at [456, 324] on span "10" at bounding box center [459, 321] width 26 height 28
type input "09/10/2025"
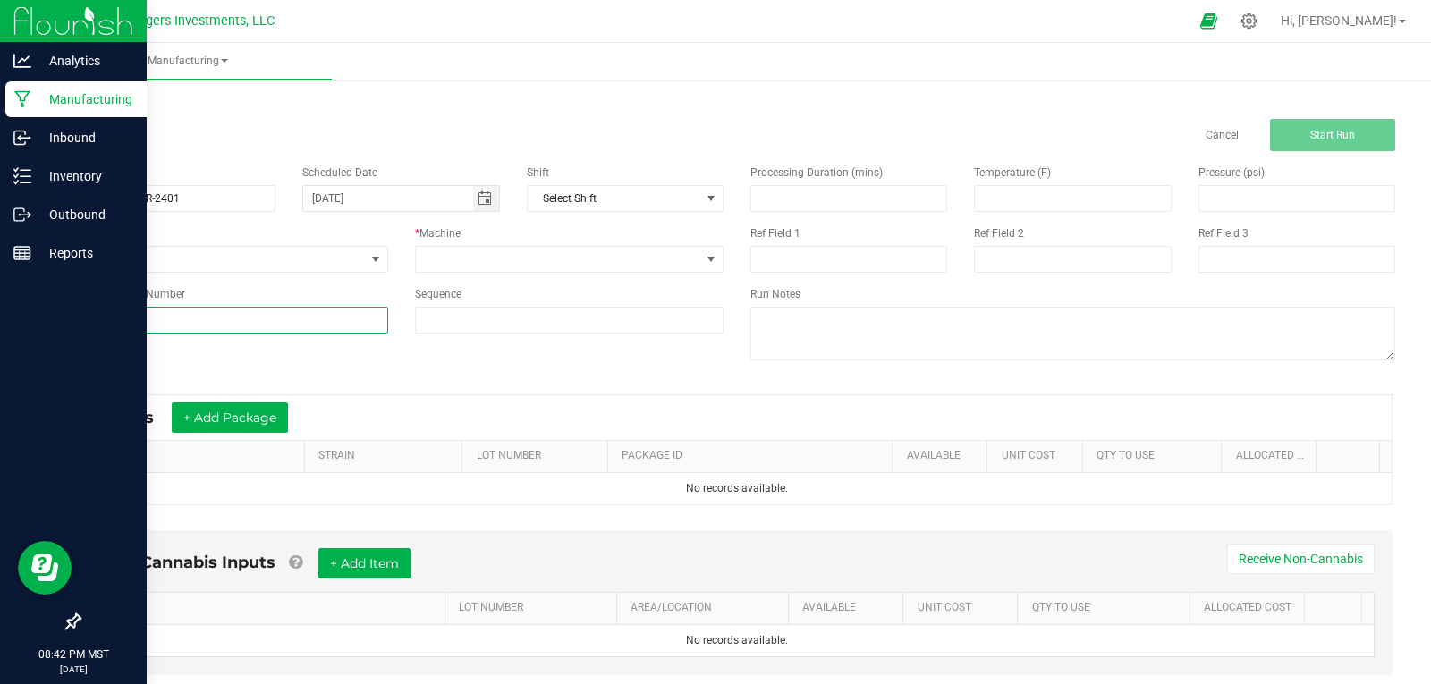
click at [144, 320] on input at bounding box center [233, 320] width 309 height 27
drag, startPoint x: 175, startPoint y: 318, endPoint x: 72, endPoint y: 318, distance: 102.9
click at [63, 318] on div "< All Runs Cancel Start Run Name 9-27-25 MCMR-2401 Scheduled Date 09/10/2025 Sh…" at bounding box center [737, 401] width 1388 height 651
type input "MCMR-0825-2401"
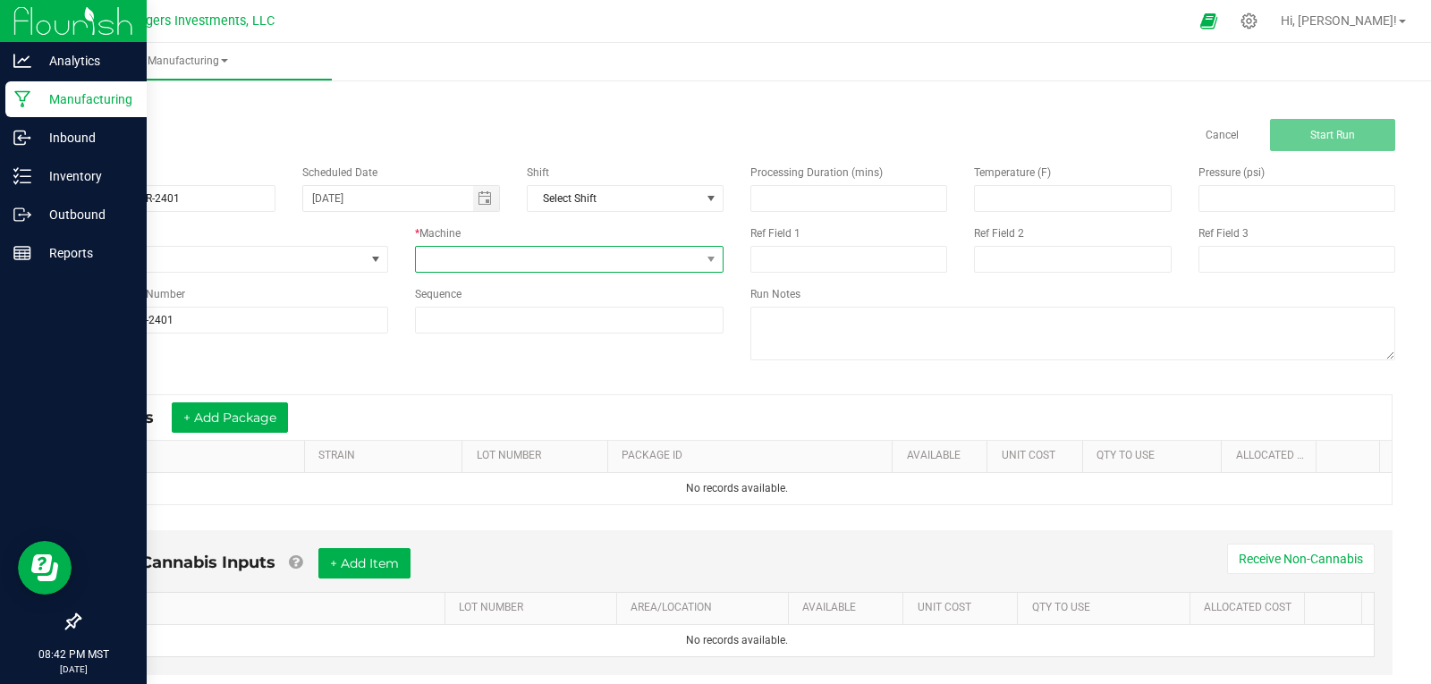
click at [522, 258] on span at bounding box center [558, 259] width 285 height 25
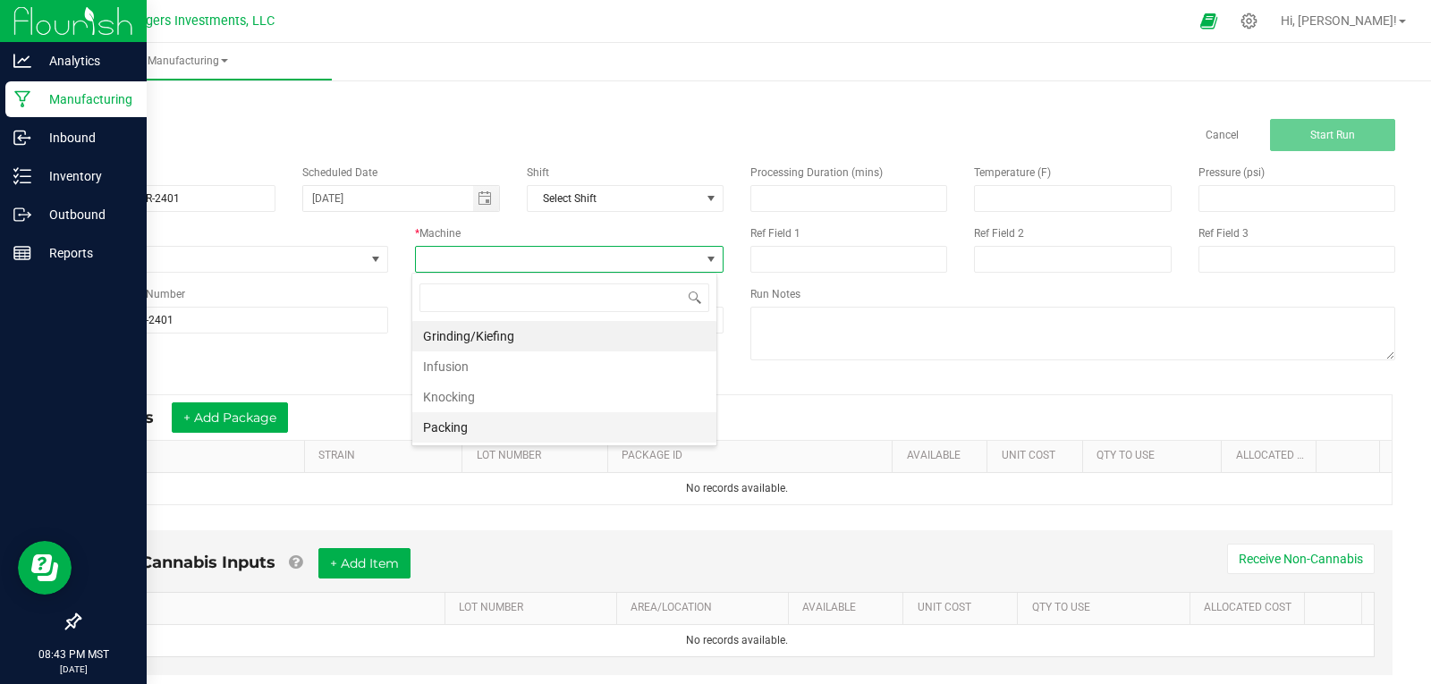
click at [487, 425] on li "Packing" at bounding box center [564, 427] width 304 height 30
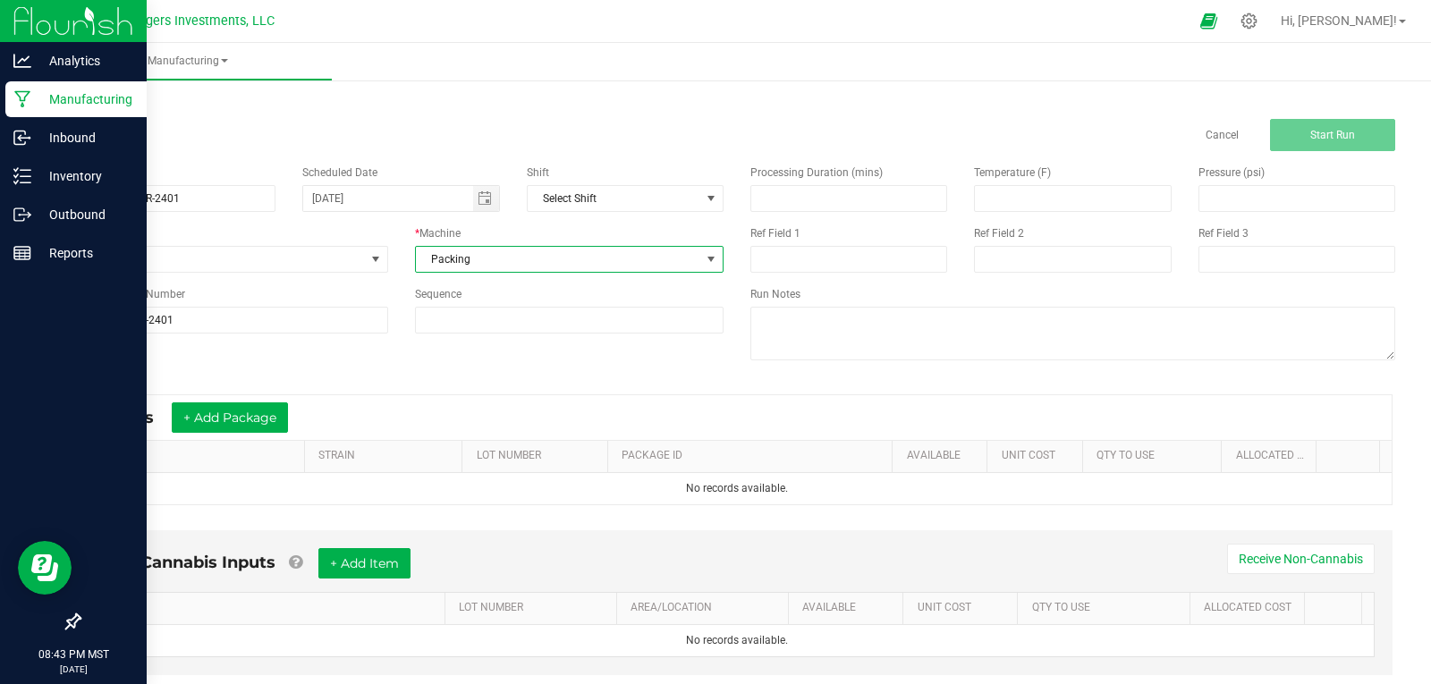
click at [697, 356] on div "Name 9-27-25 MCMR-2401 Scheduled Date 09/10/2025 Shift Select Shift Run Type No…" at bounding box center [736, 264] width 1343 height 227
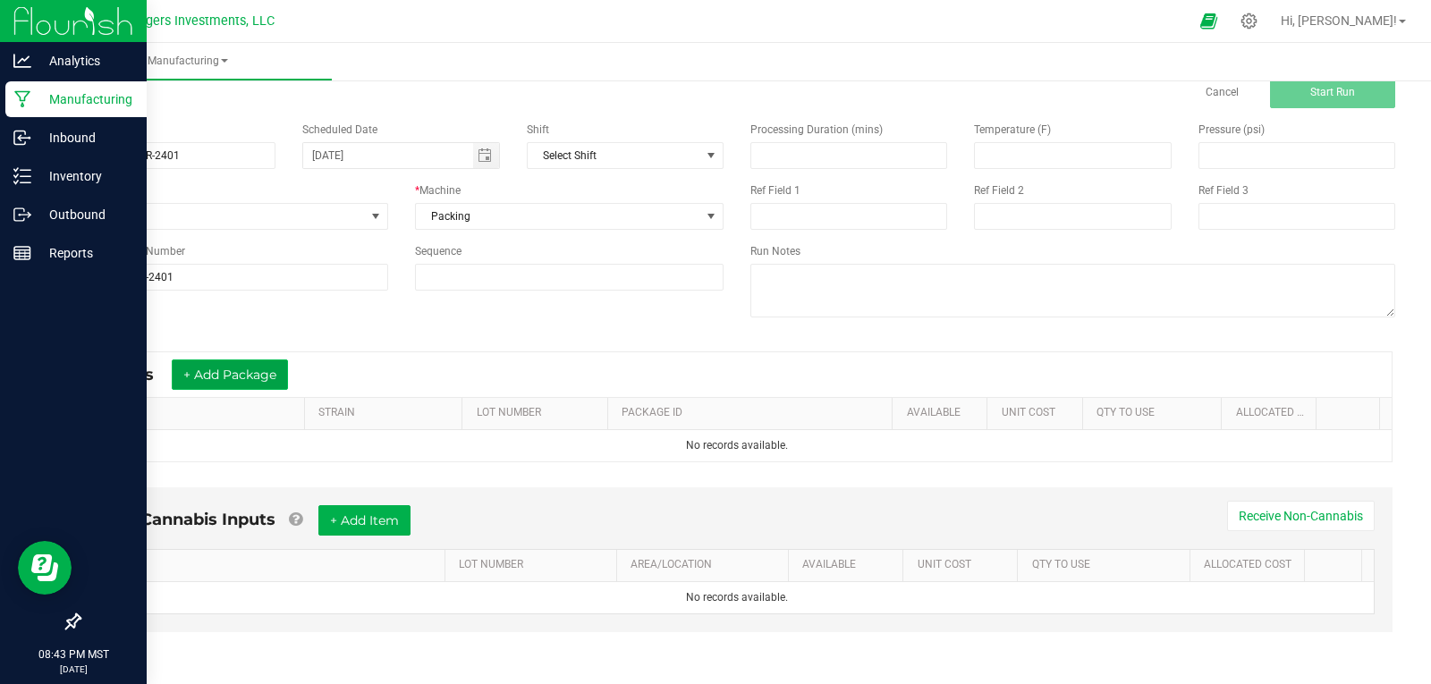
click at [244, 370] on button "+ Add Package" at bounding box center [230, 375] width 116 height 30
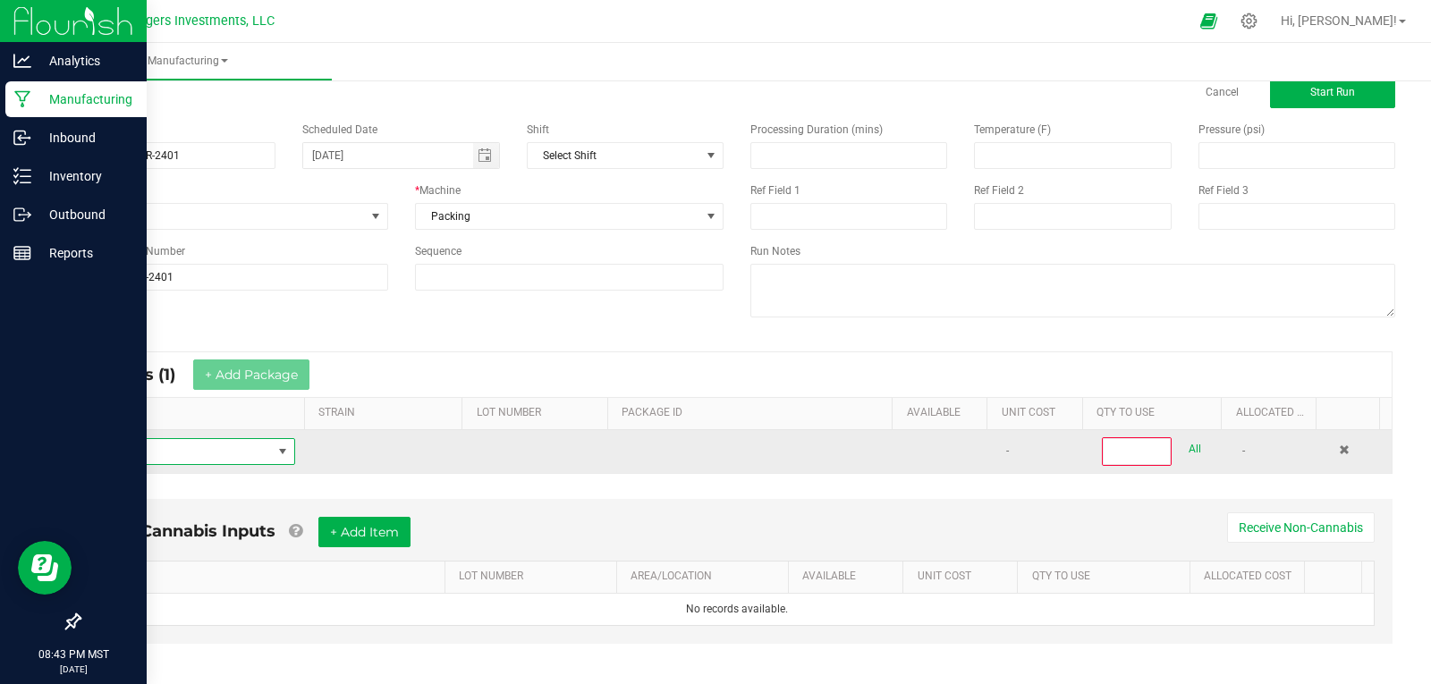
click at [210, 456] on span "NO DATA FOUND" at bounding box center [183, 451] width 178 height 25
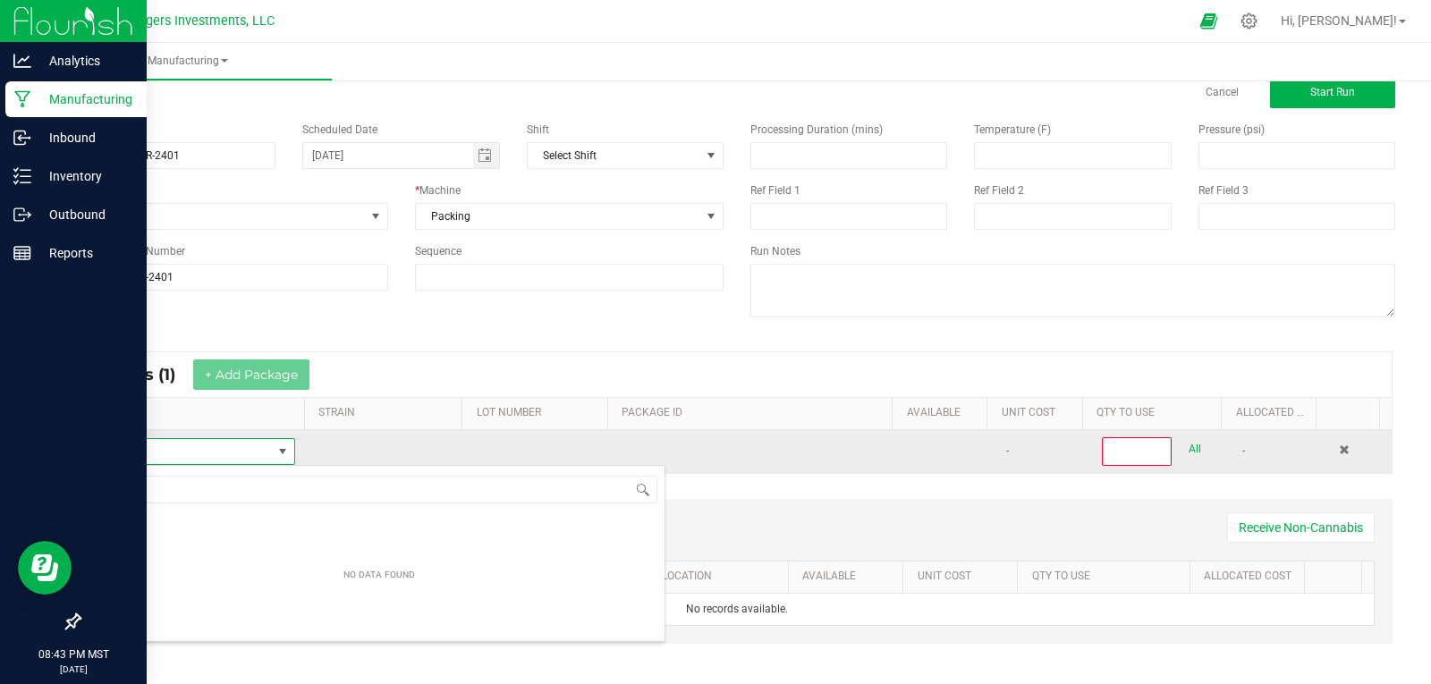
scroll to position [27, 196]
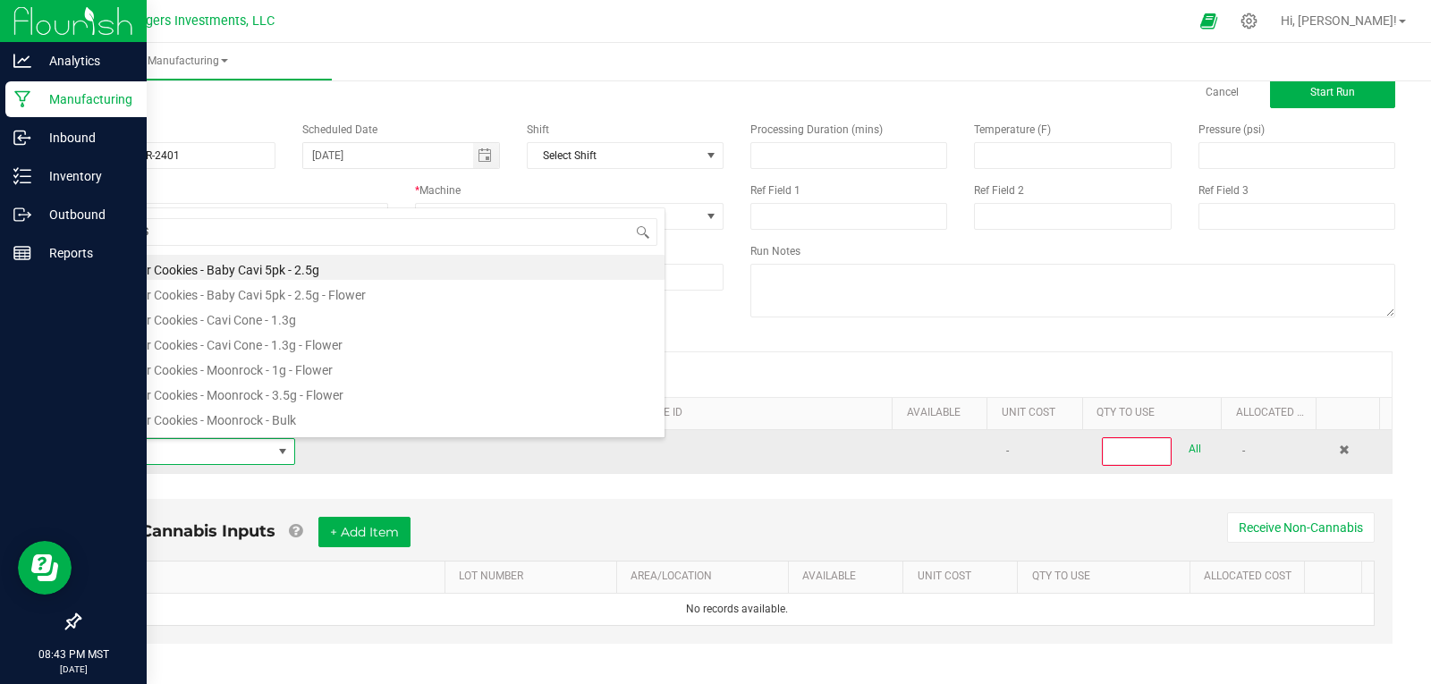
type input "MONST"
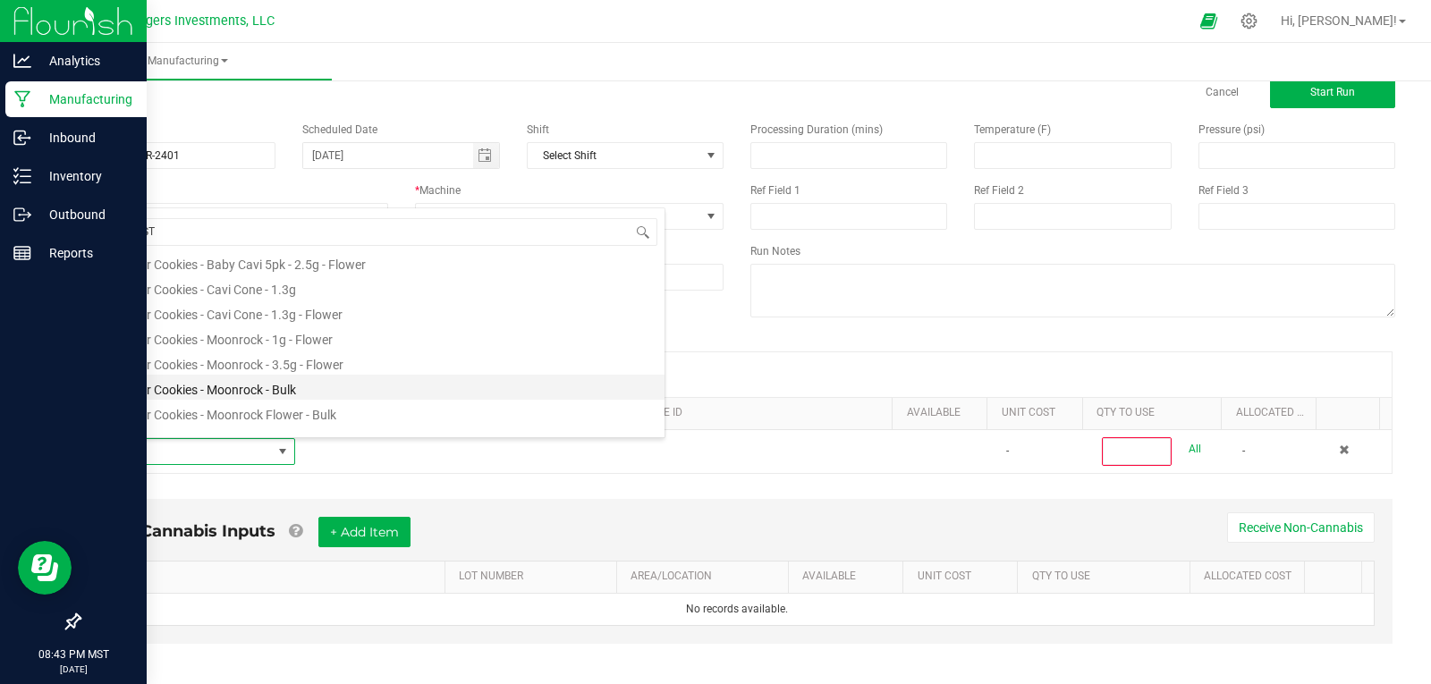
scroll to position [47, 0]
click at [238, 373] on li "Monster Cookies - Moonrock - Bulk" at bounding box center [379, 371] width 571 height 25
type input "0"
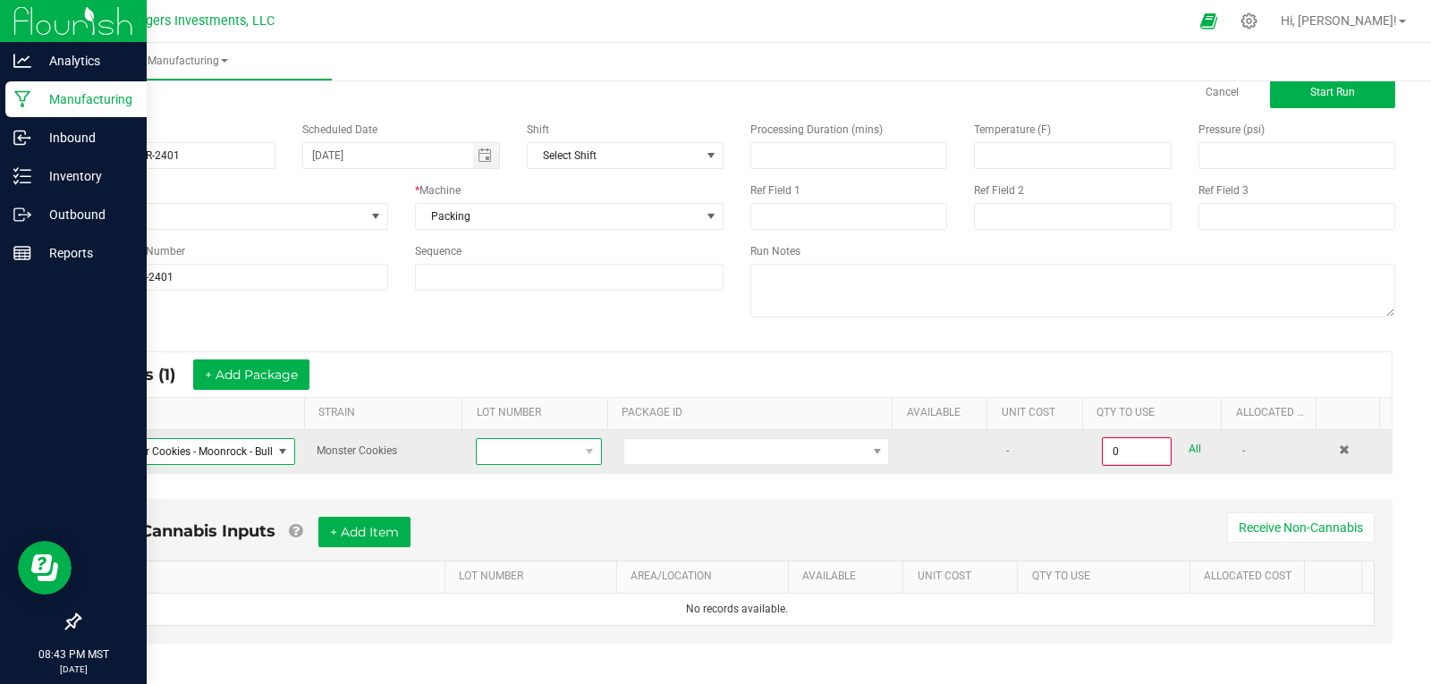
click at [537, 456] on span at bounding box center [527, 451] width 101 height 25
click at [275, 449] on span at bounding box center [282, 452] width 14 height 14
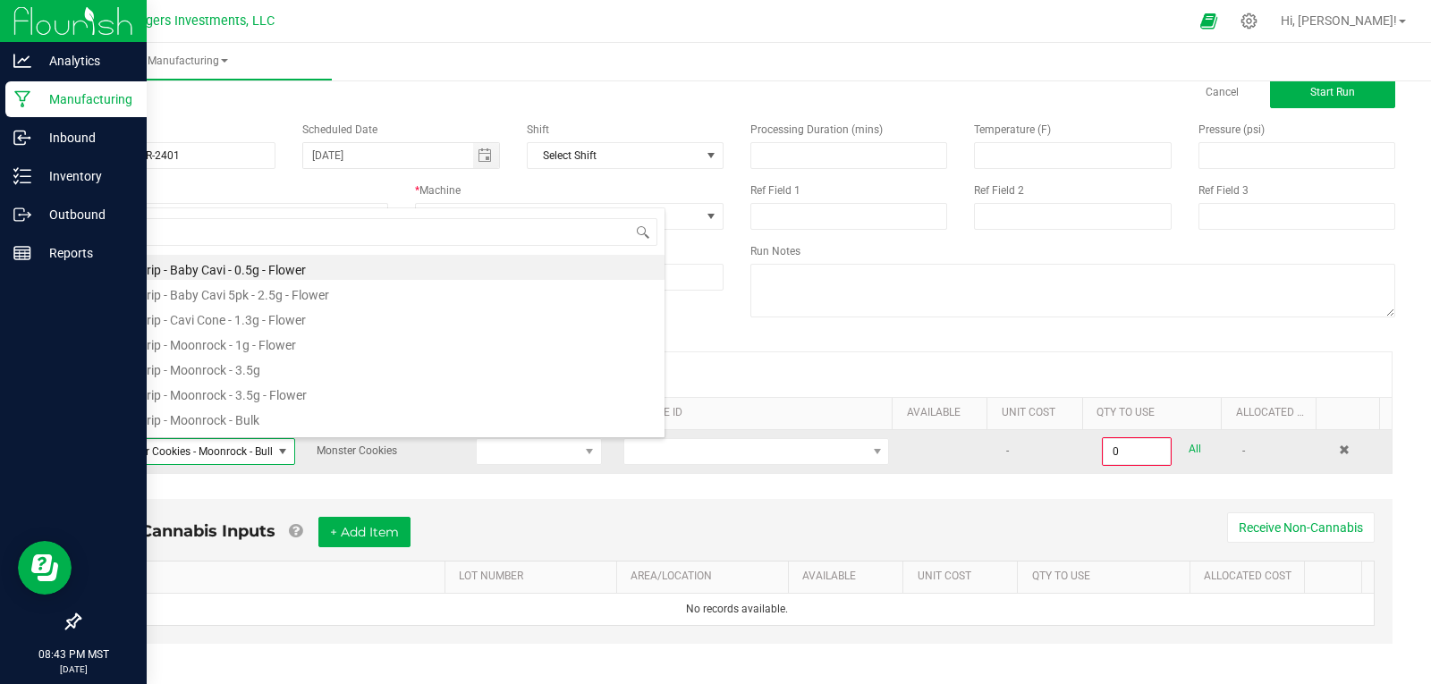
scroll to position [27, 196]
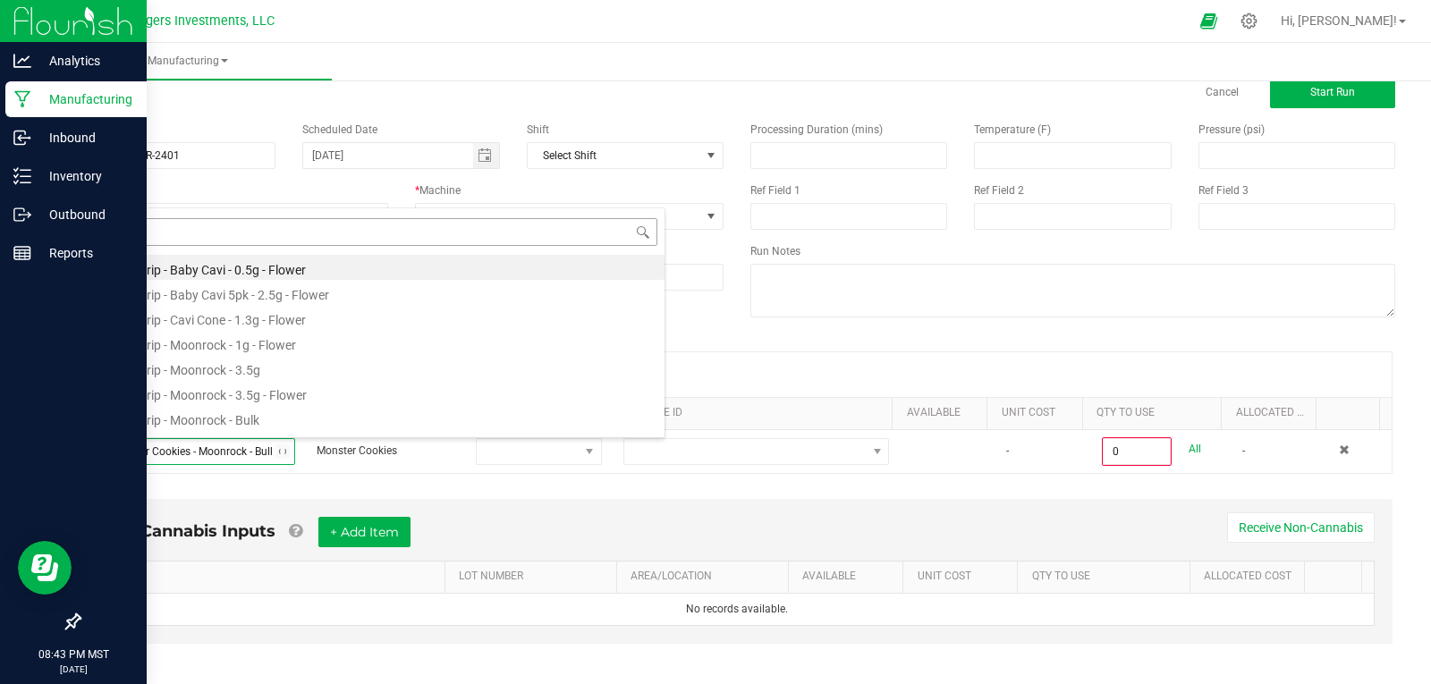
type input "COOKI"
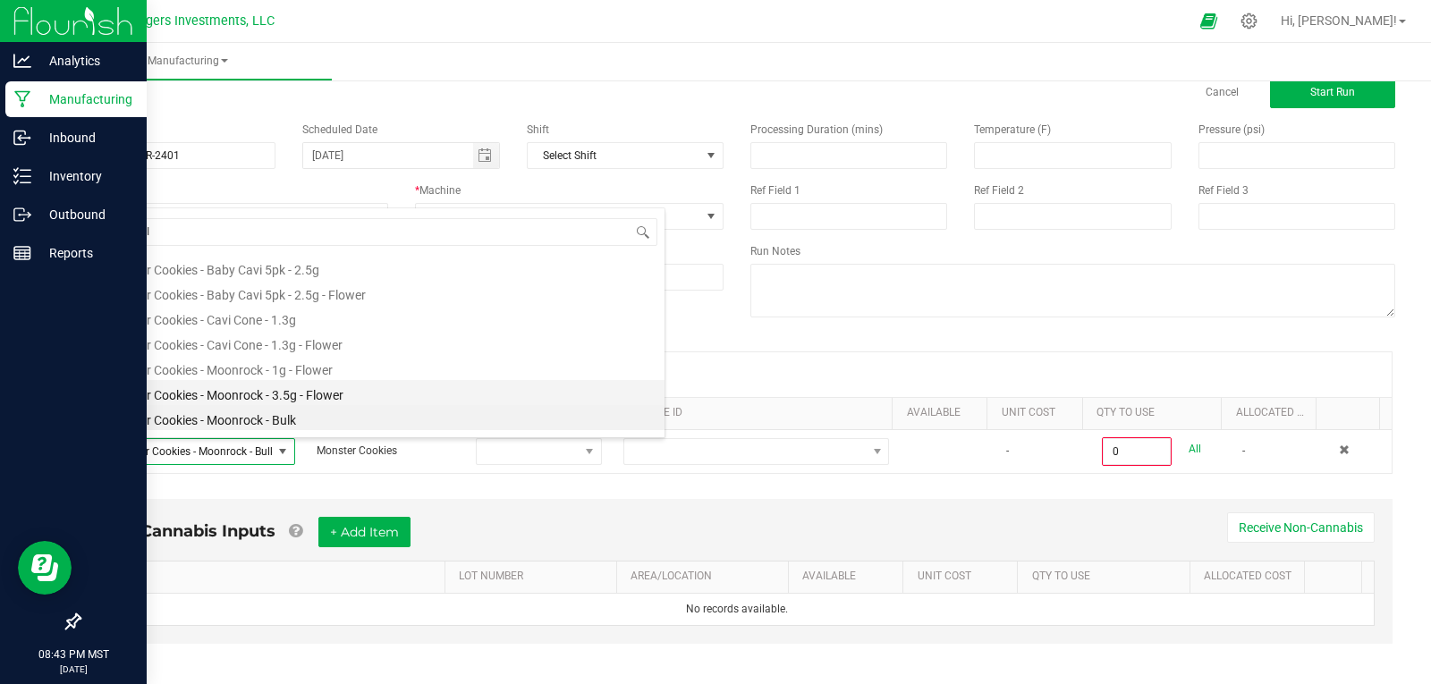
scroll to position [47, 0]
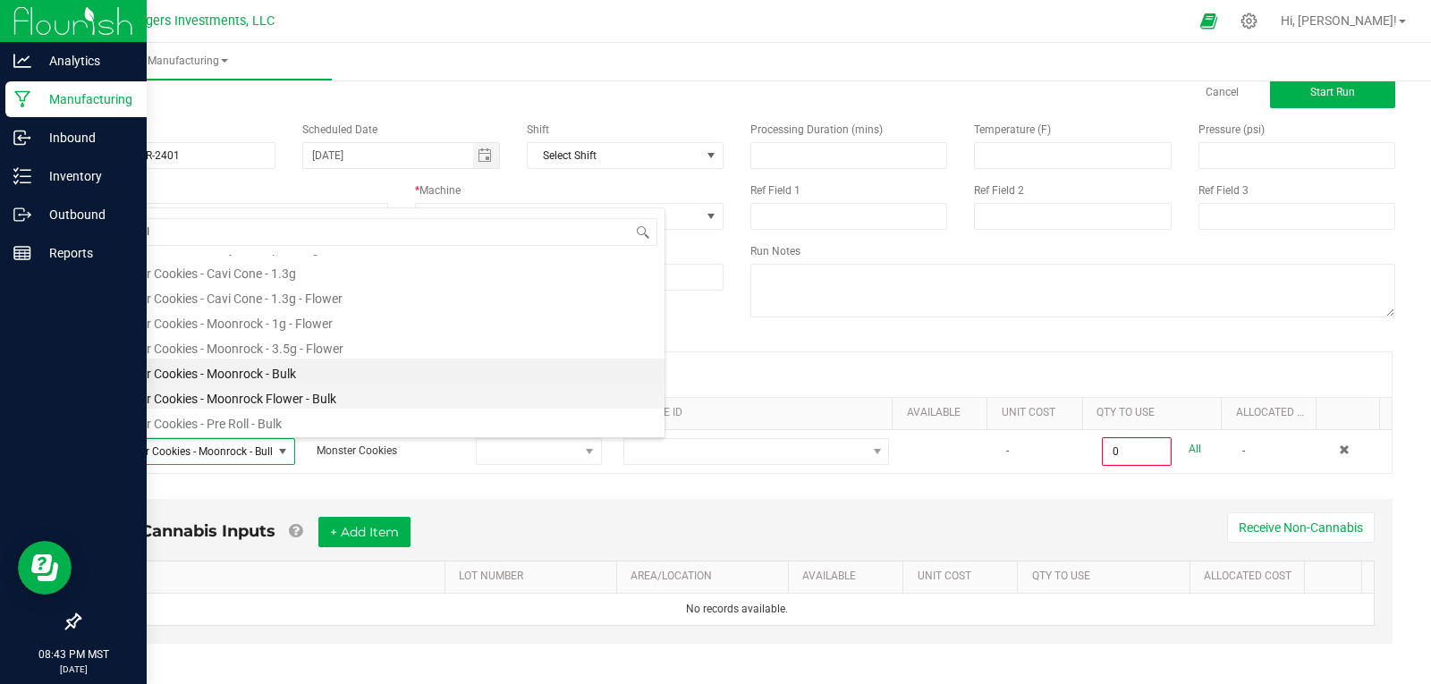
click at [316, 395] on li "Monster Cookies - Moonrock Flower - Bulk" at bounding box center [379, 396] width 571 height 25
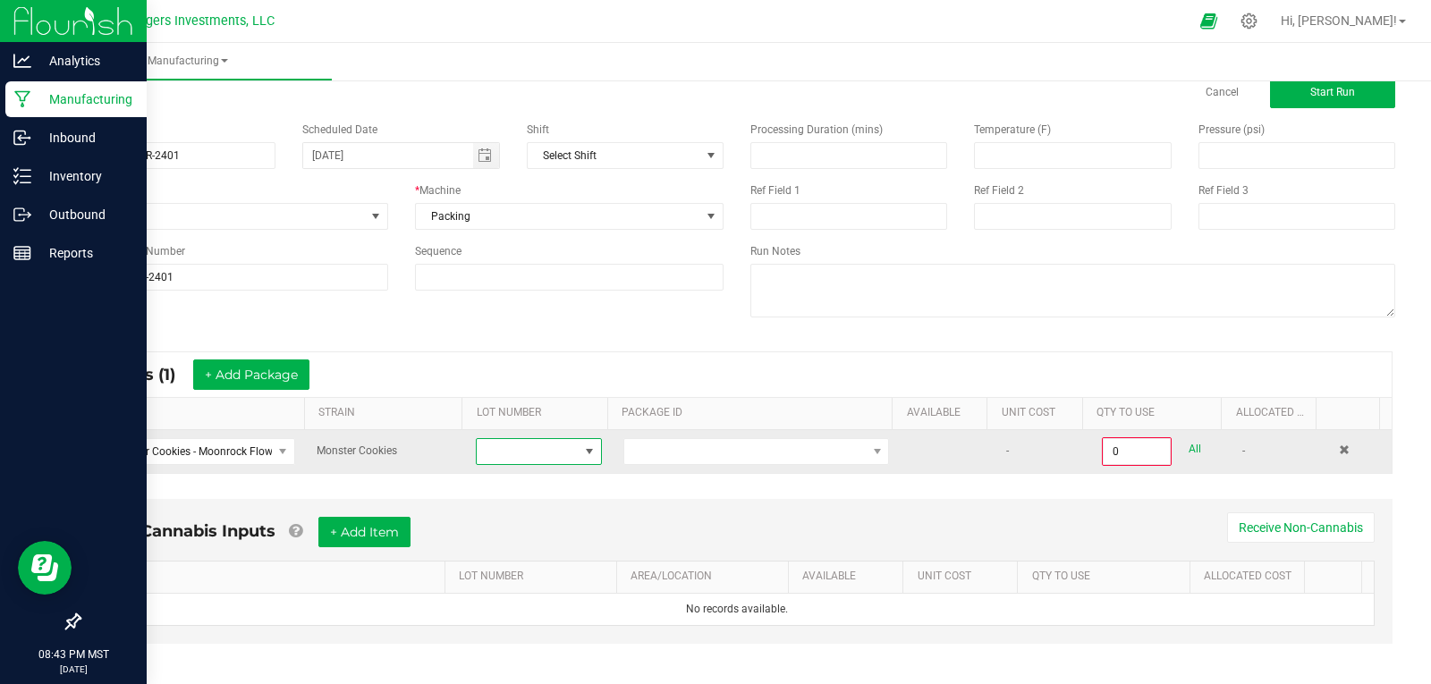
click at [534, 451] on span at bounding box center [527, 451] width 101 height 25
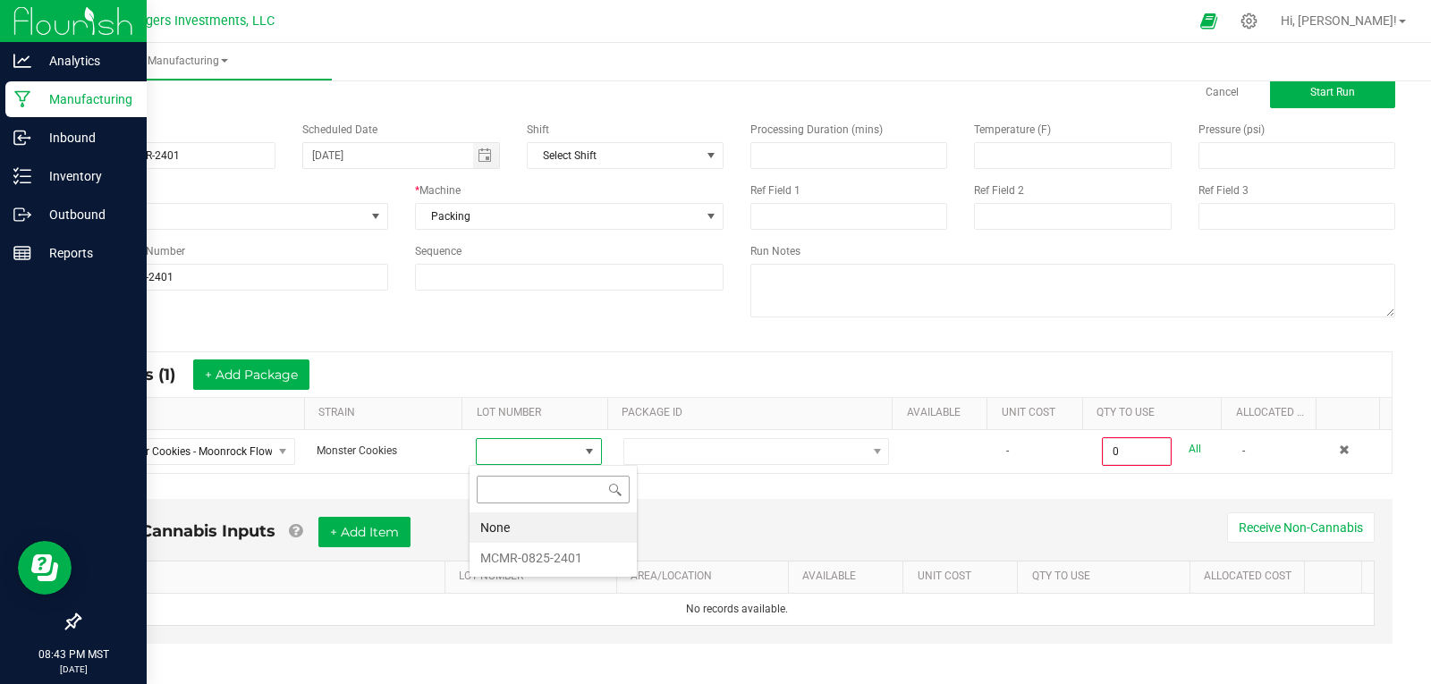
scroll to position [27, 123]
click at [573, 562] on li "MCMR-0825-2401" at bounding box center [553, 558] width 167 height 30
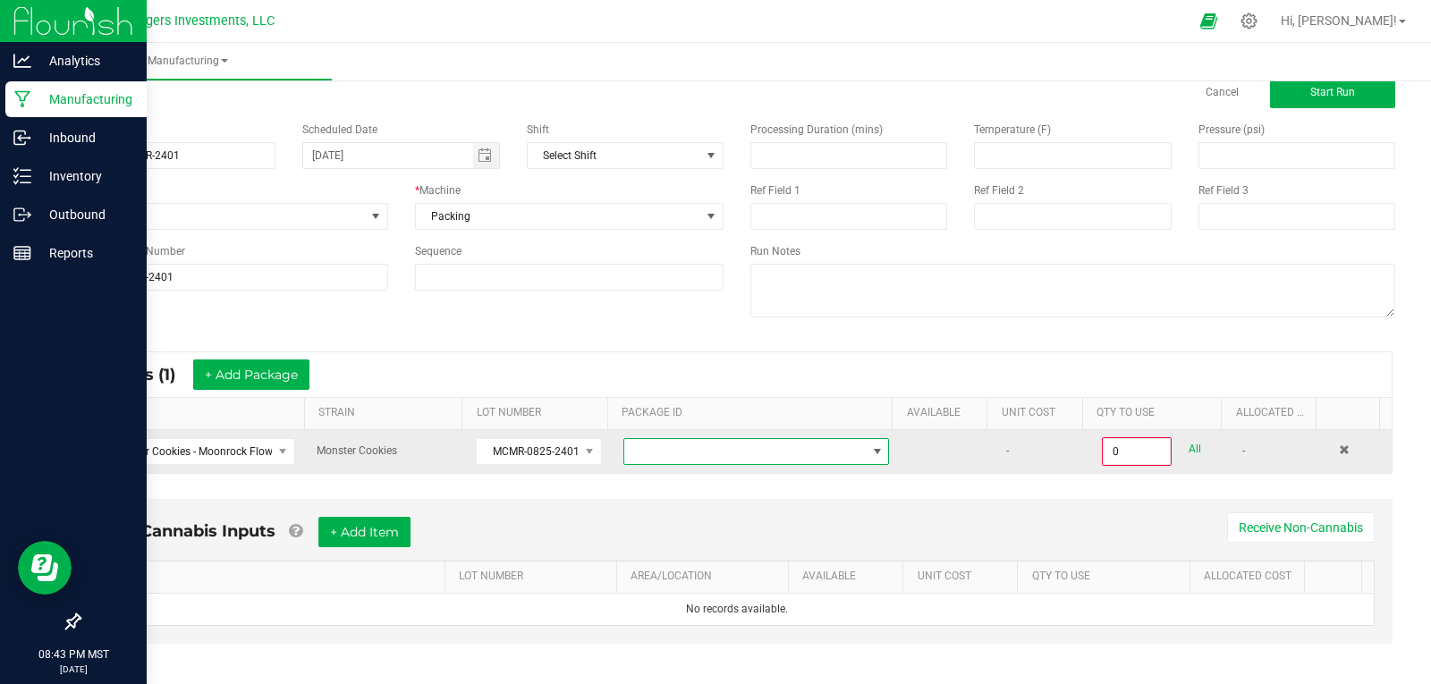
click at [692, 458] on span at bounding box center [744, 451] width 241 height 25
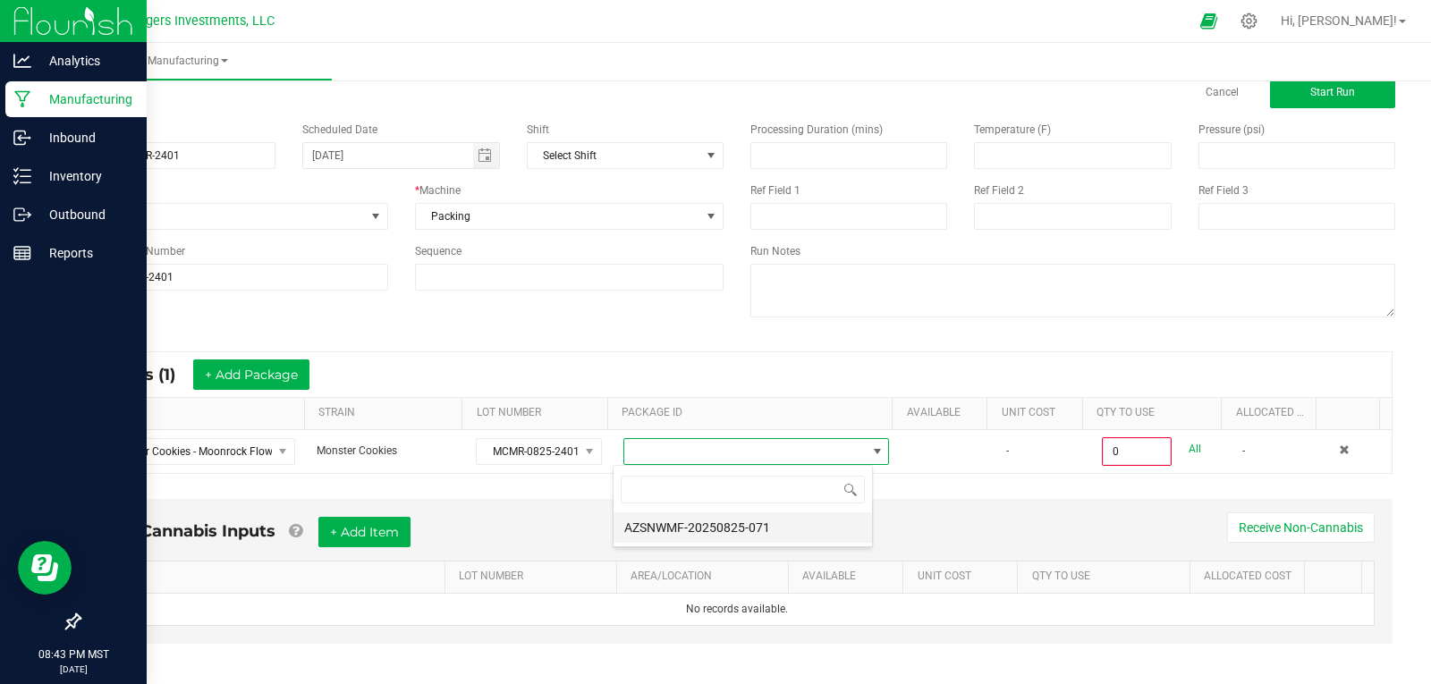
click at [708, 524] on li "AZSNWMF-20250825-071" at bounding box center [743, 527] width 258 height 30
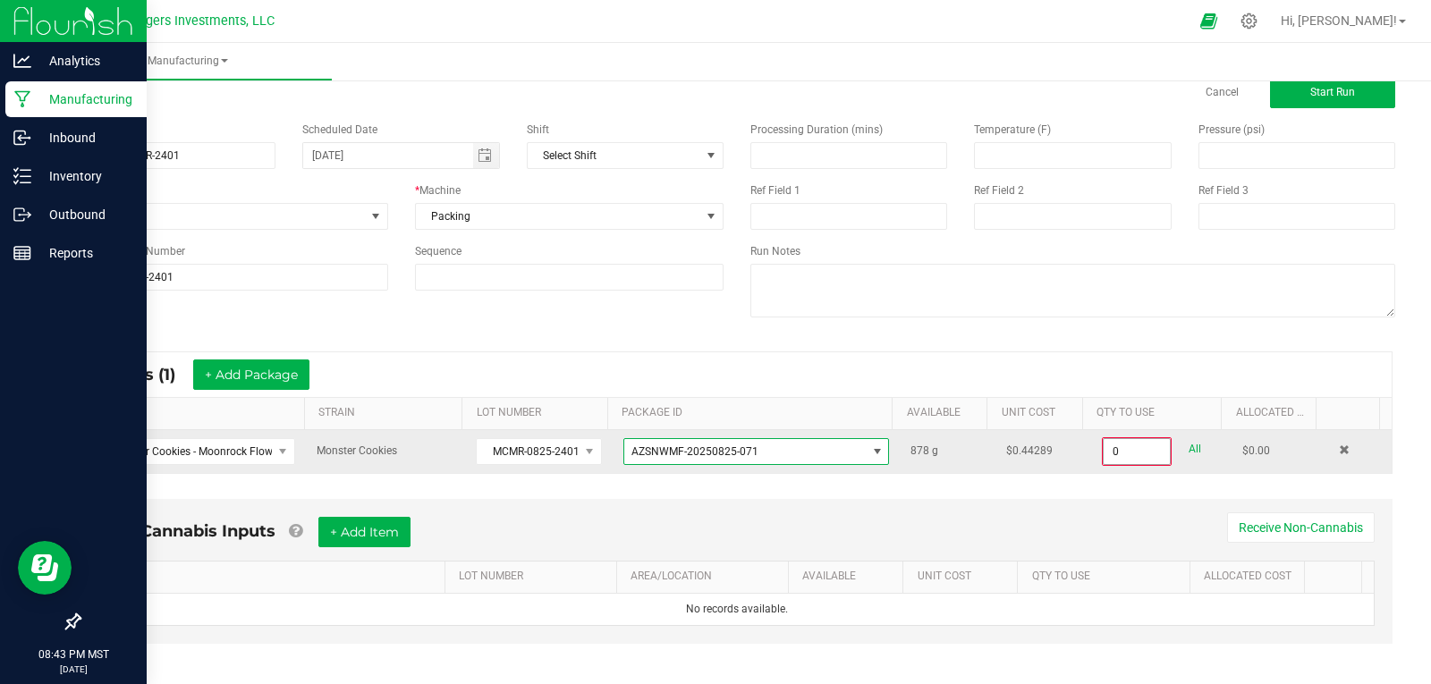
click at [1122, 453] on input "0" at bounding box center [1137, 451] width 66 height 25
click at [1189, 447] on link "All" at bounding box center [1195, 449] width 13 height 24
type input "878.0000 g"
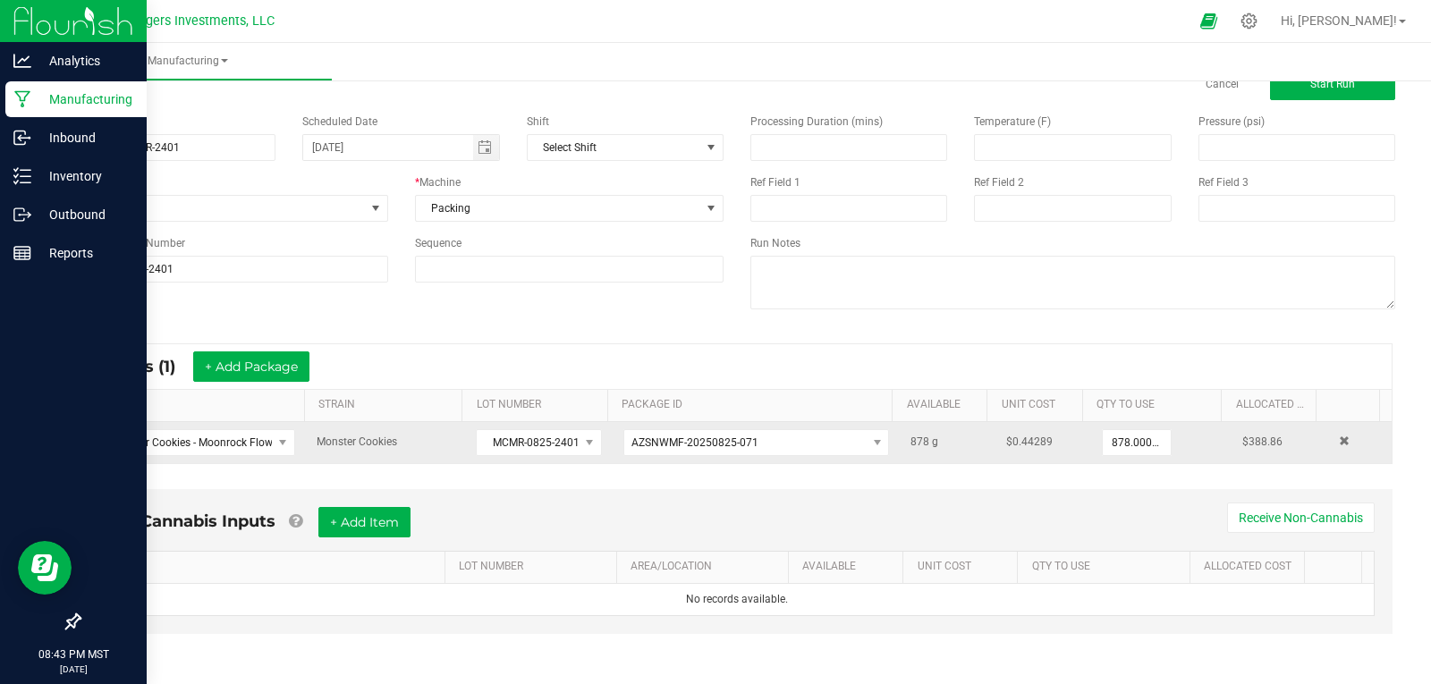
scroll to position [53, 0]
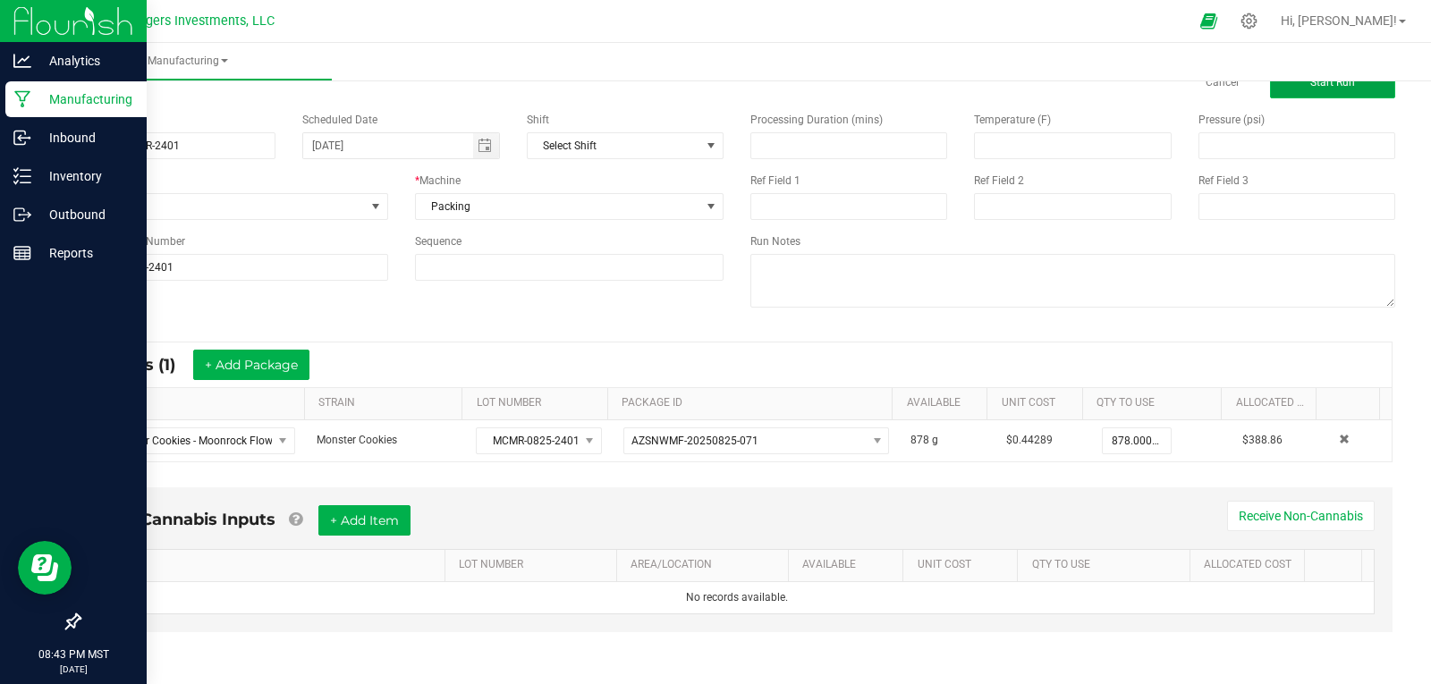
click at [1290, 89] on button "Start Run" at bounding box center [1332, 82] width 125 height 32
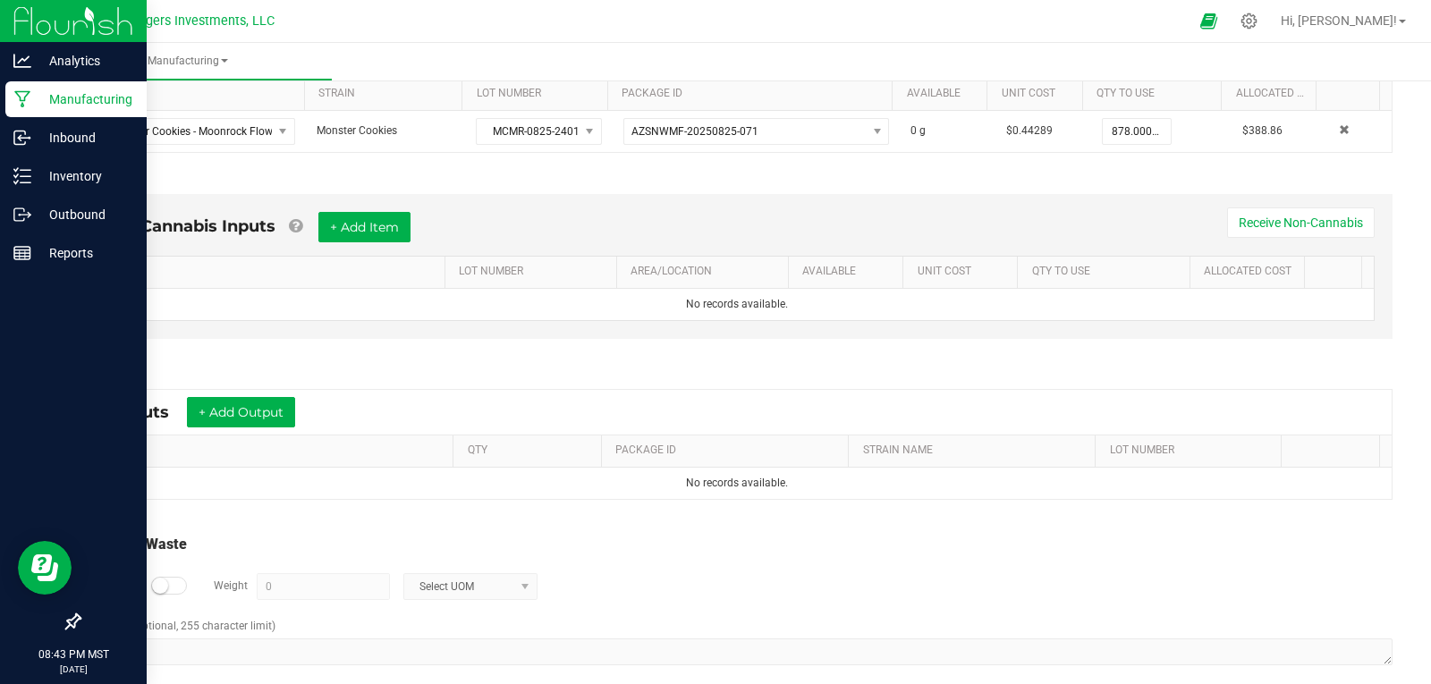
scroll to position [419, 0]
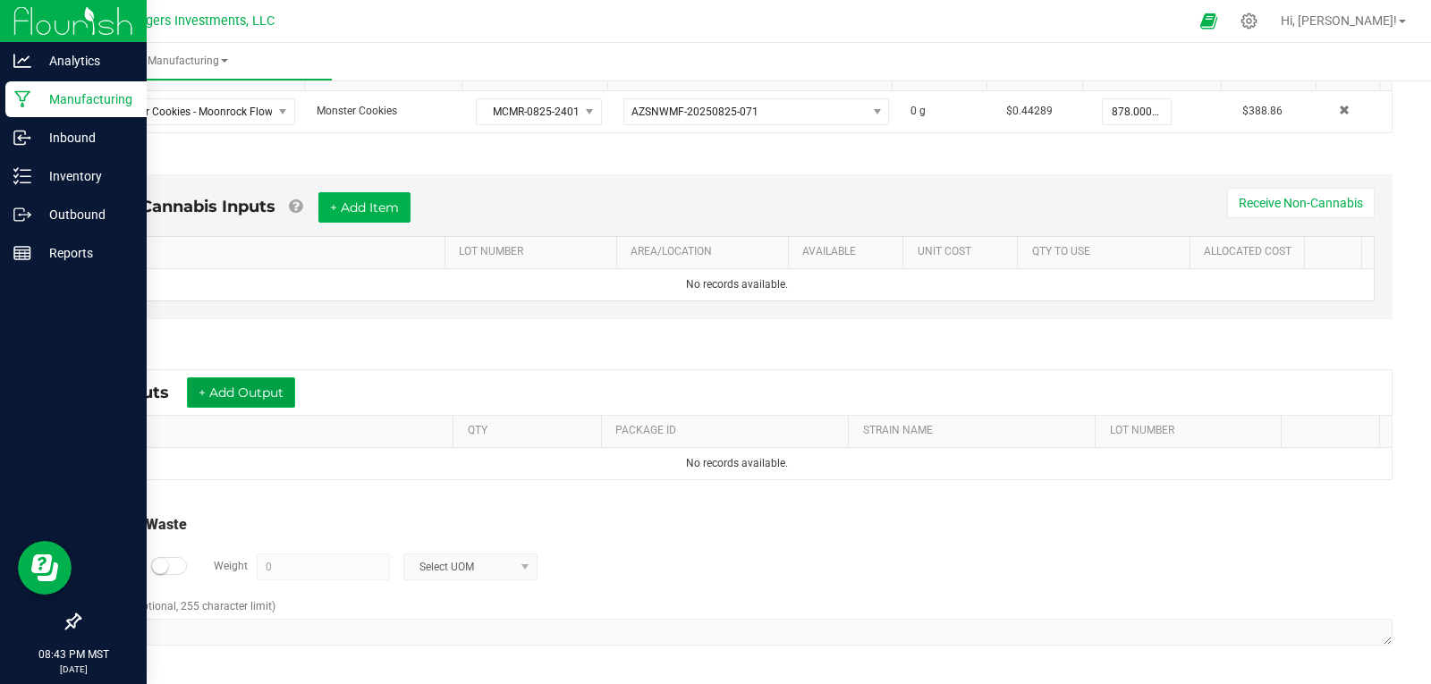
click at [224, 388] on button "+ Add Output" at bounding box center [241, 392] width 108 height 30
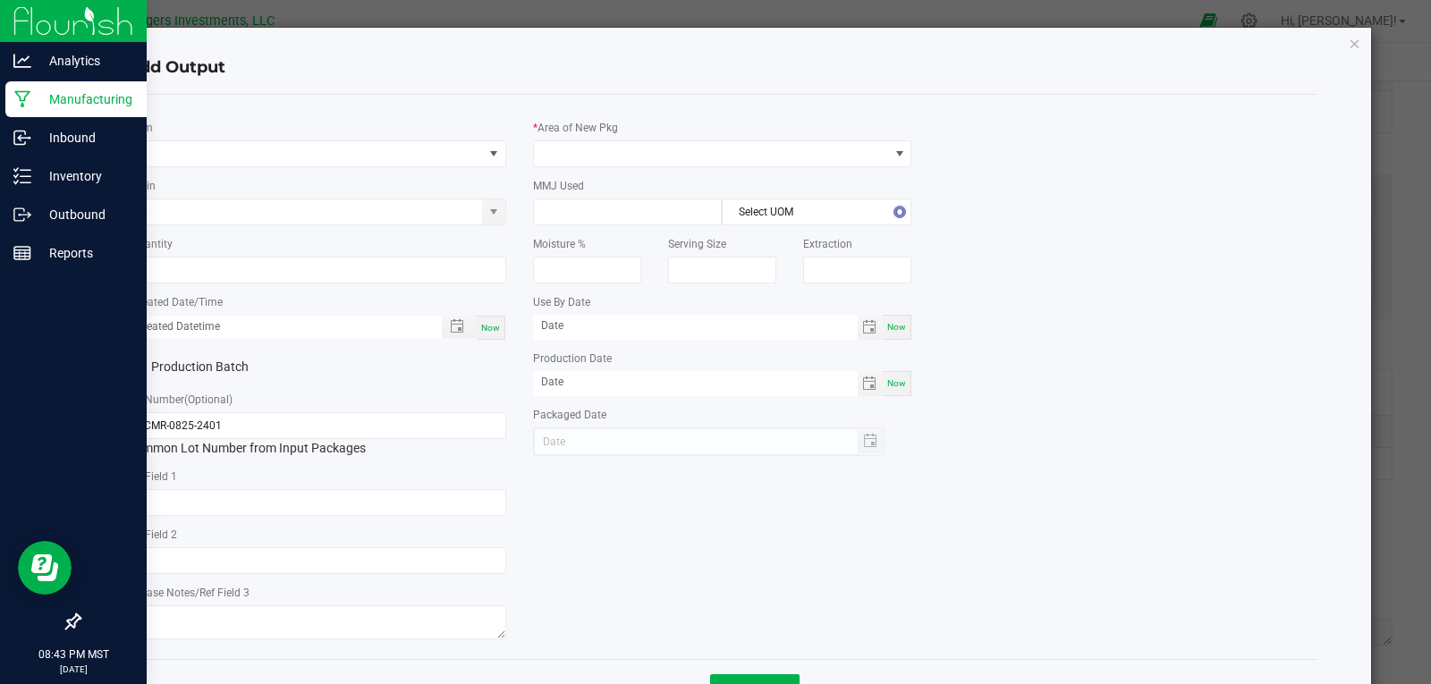
type input "08/21/2026"
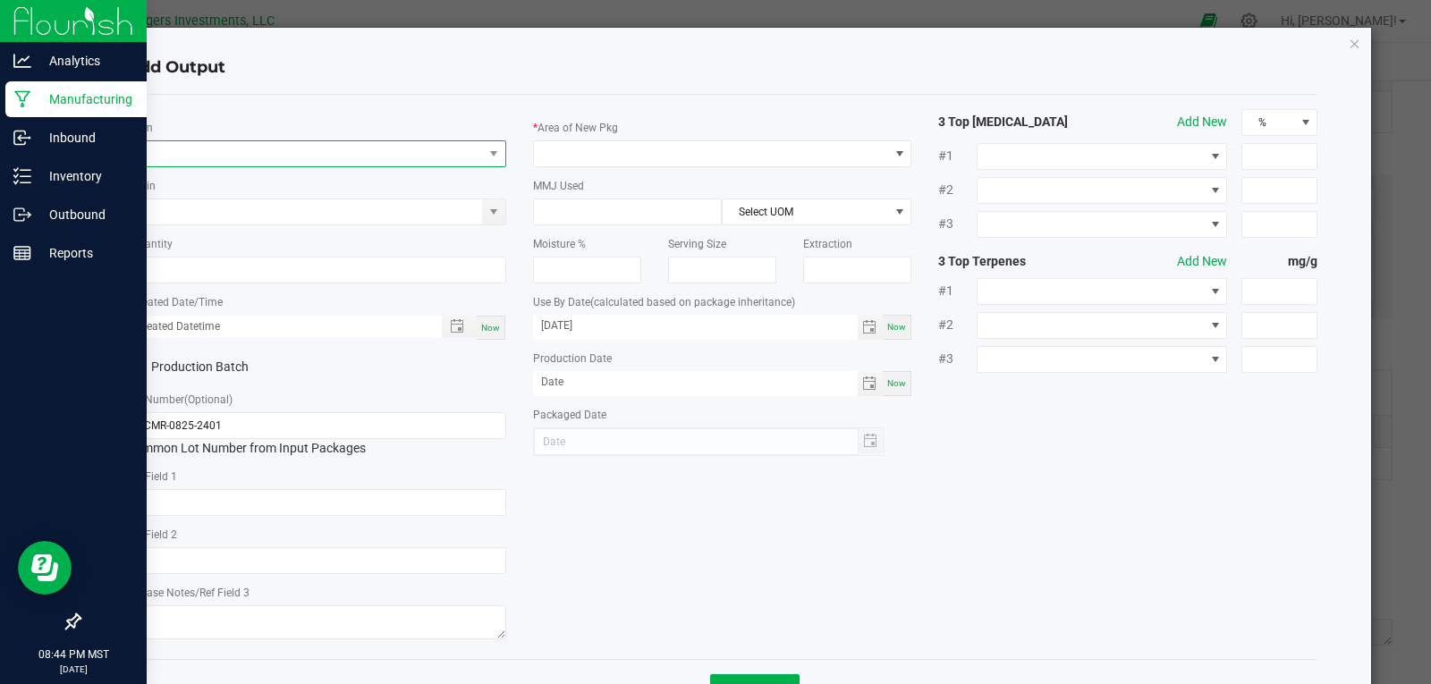
click at [224, 152] on span "NO DATA FOUND" at bounding box center [305, 153] width 355 height 25
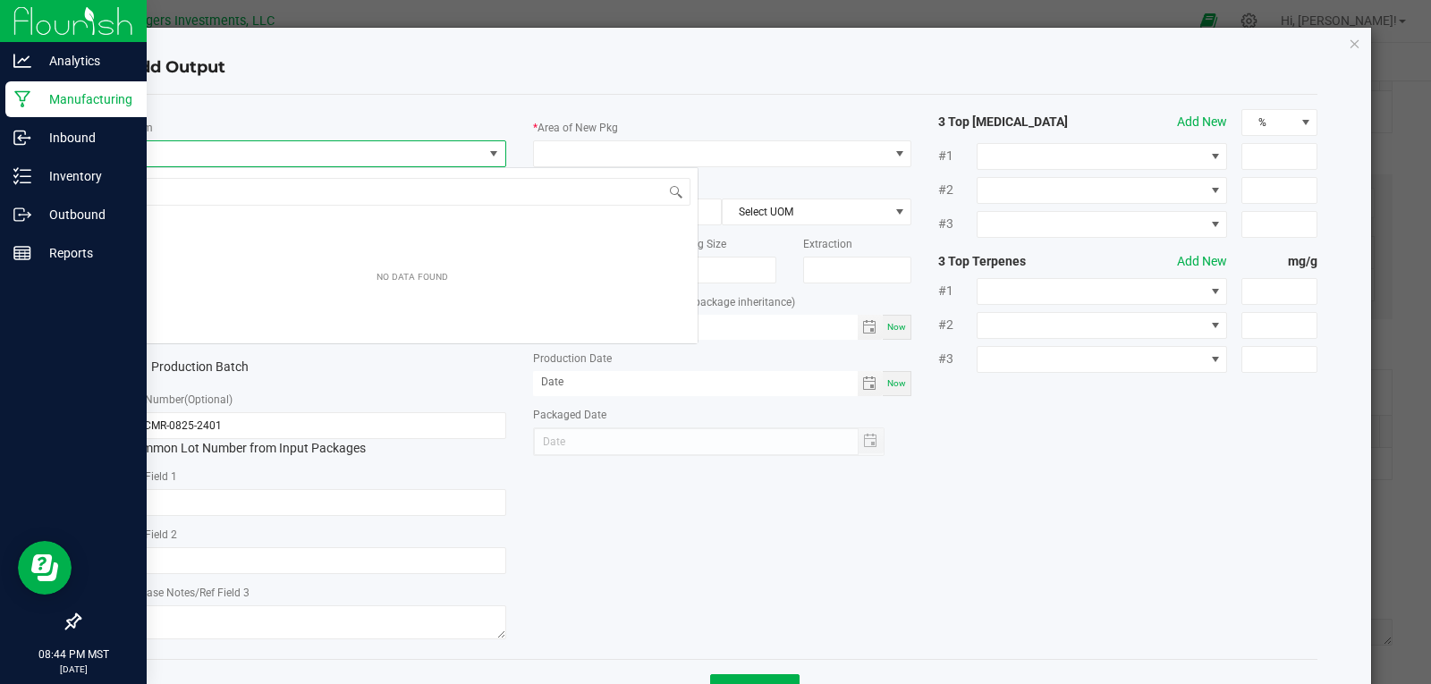
scroll to position [27, 376]
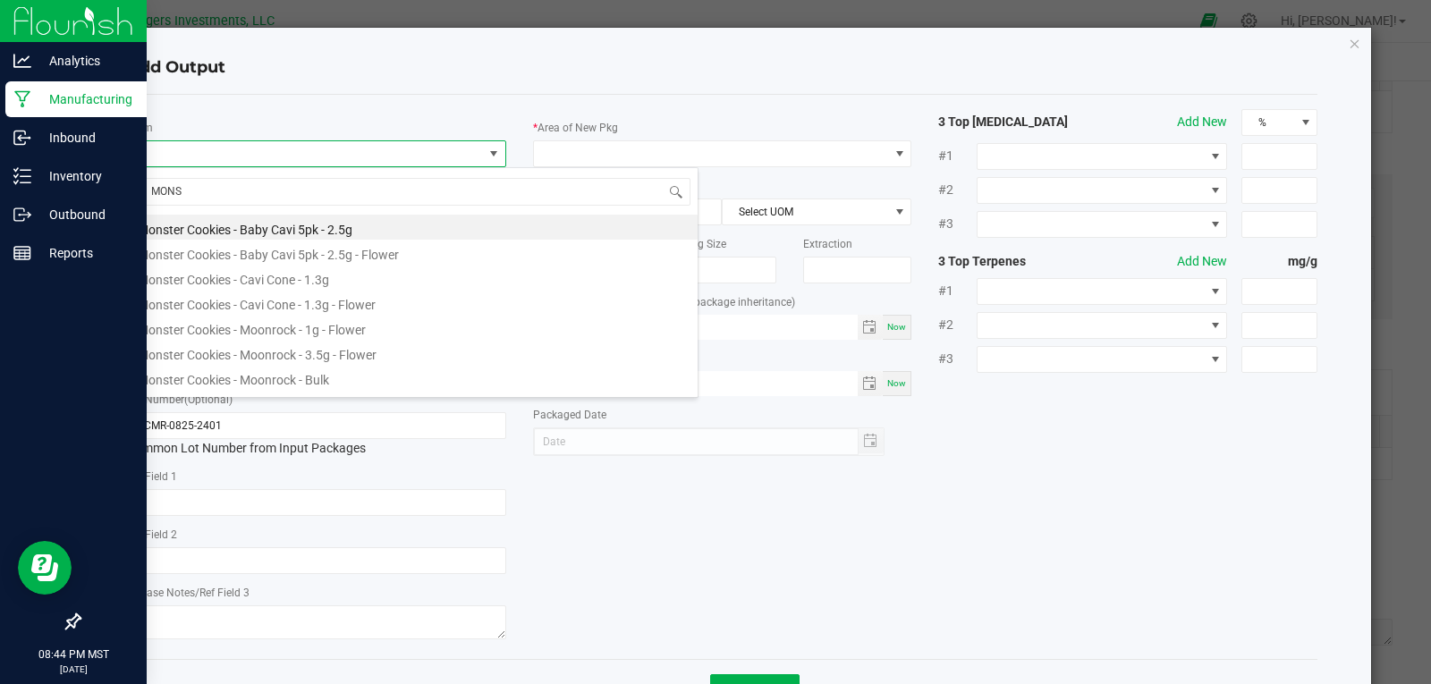
type input "MONST"
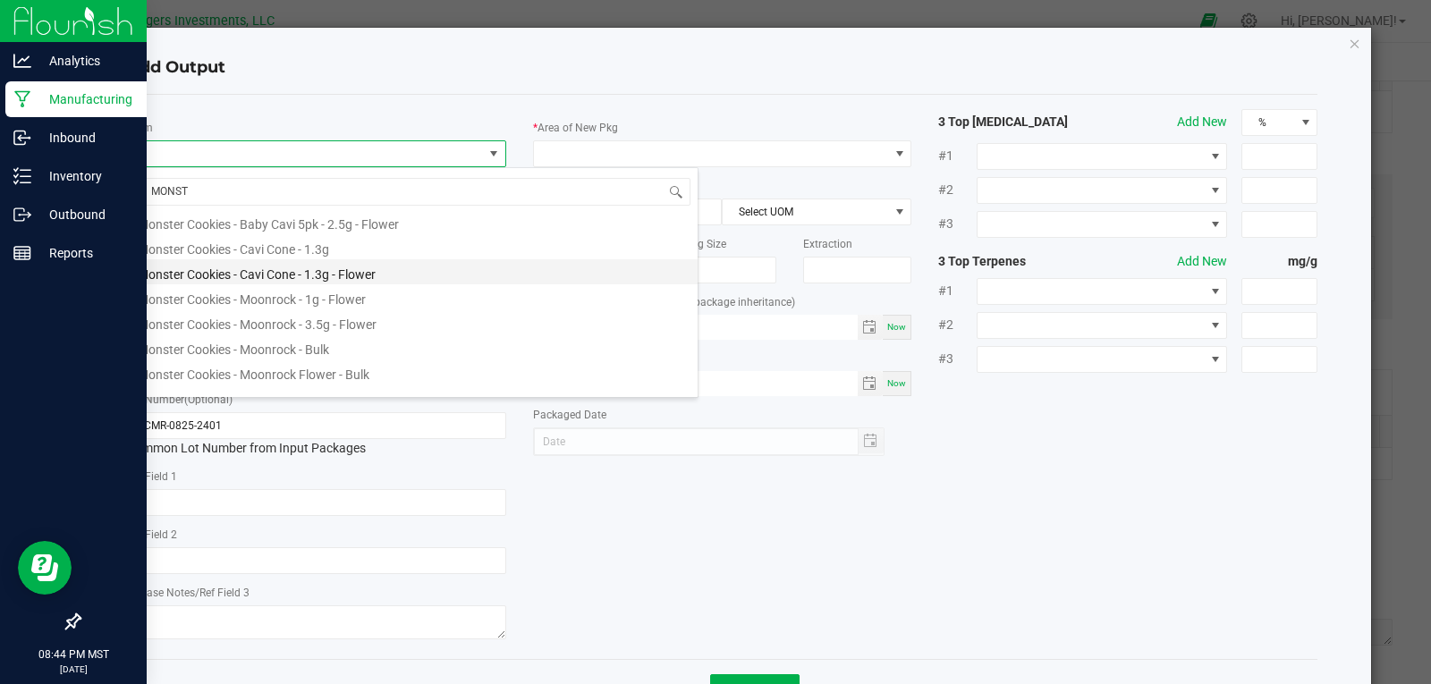
scroll to position [47, 0]
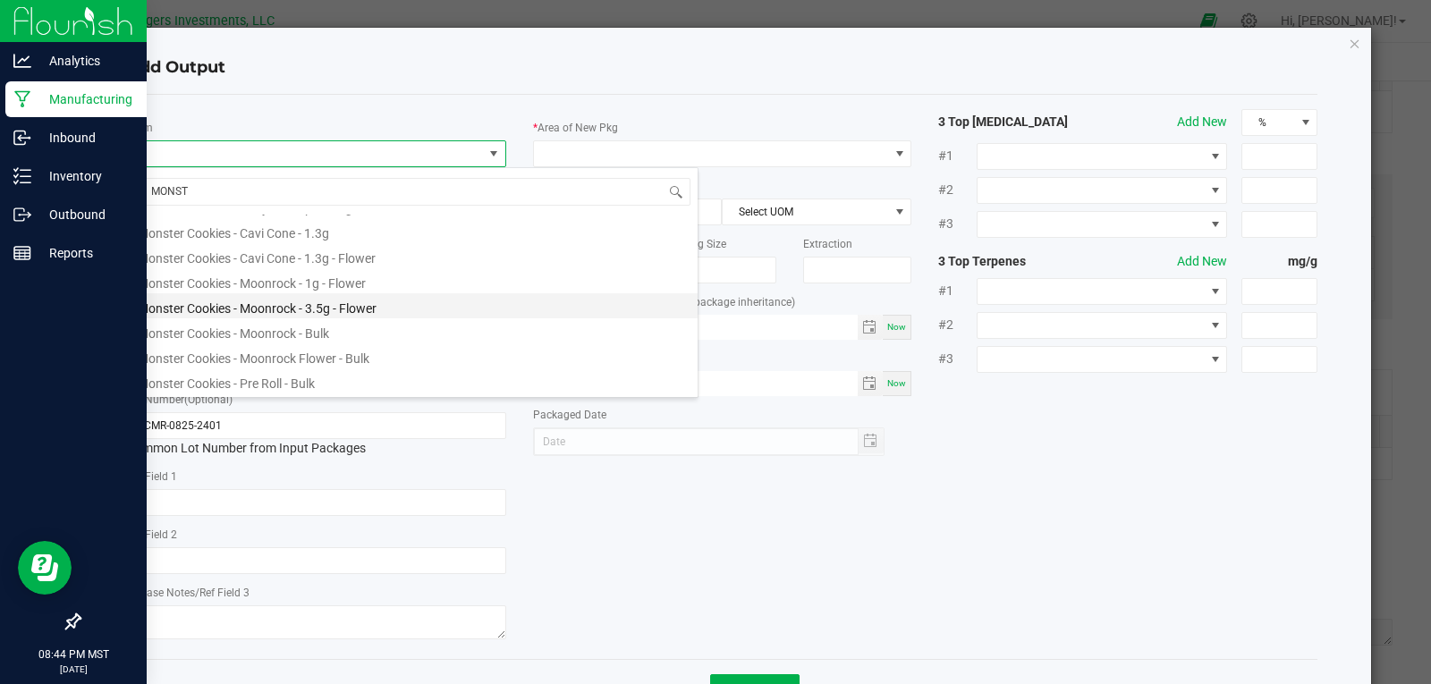
click at [279, 304] on li "Monster Cookies - Moonrock - 3.5g - Flower" at bounding box center [412, 305] width 571 height 25
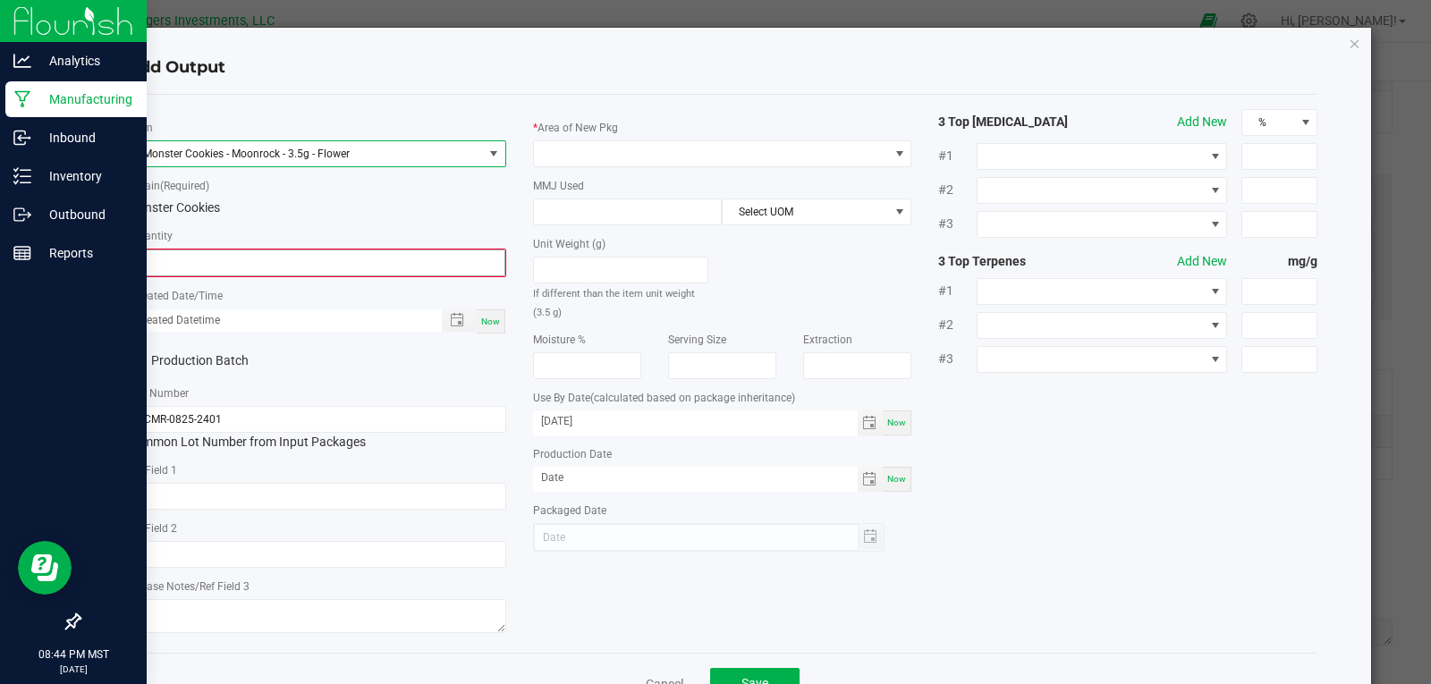
click at [290, 259] on input "0" at bounding box center [317, 262] width 376 height 25
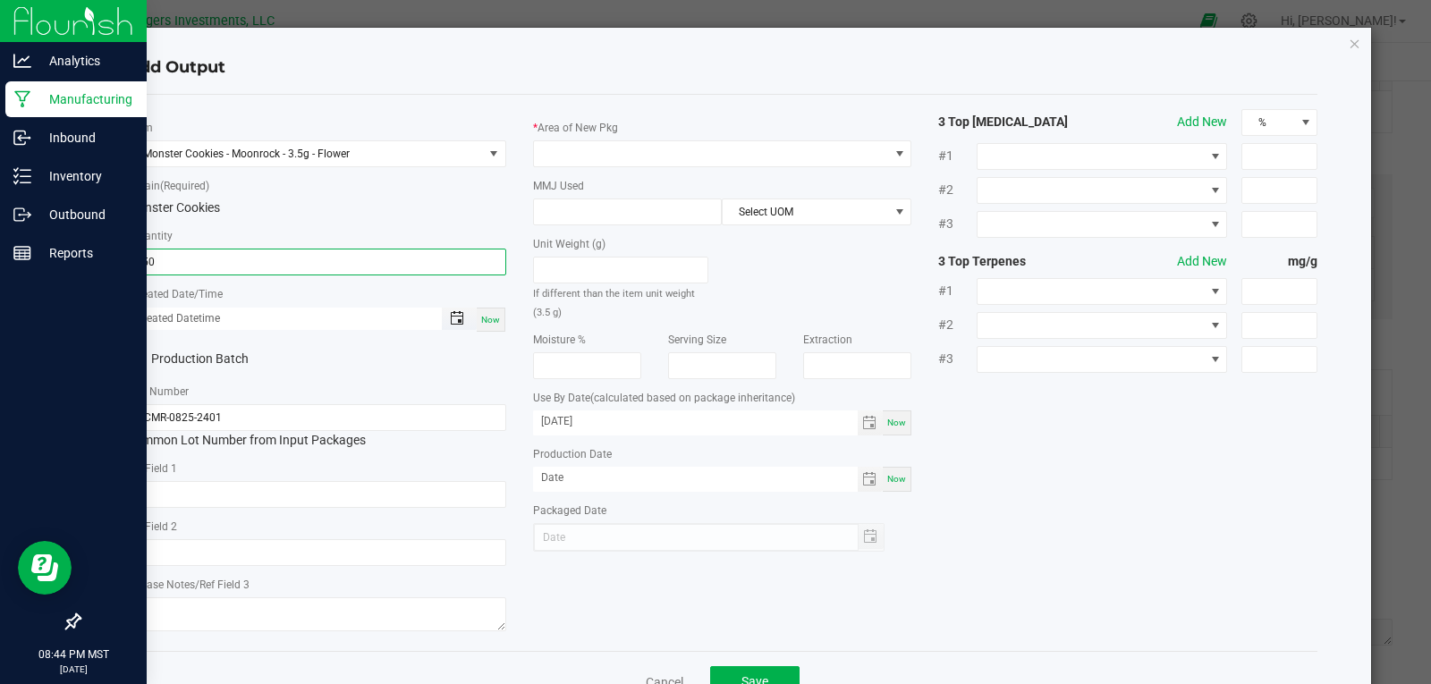
click at [454, 319] on span "Toggle popup" at bounding box center [457, 318] width 14 height 14
type input "150 ea"
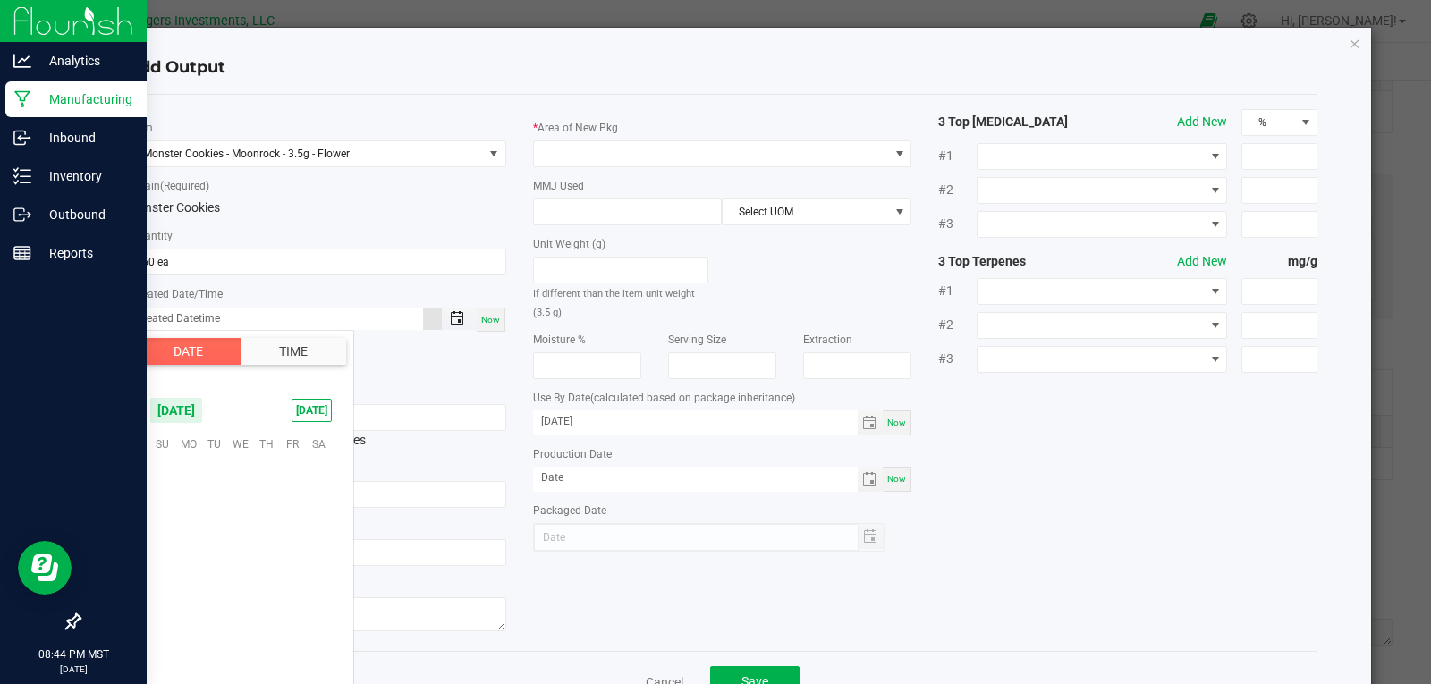
scroll to position [290066, 0]
click at [199, 411] on span "September 2025" at bounding box center [176, 410] width 54 height 27
click at [246, 495] on span "Aug" at bounding box center [241, 486] width 37 height 37
click at [267, 555] on span "21" at bounding box center [267, 554] width 26 height 28
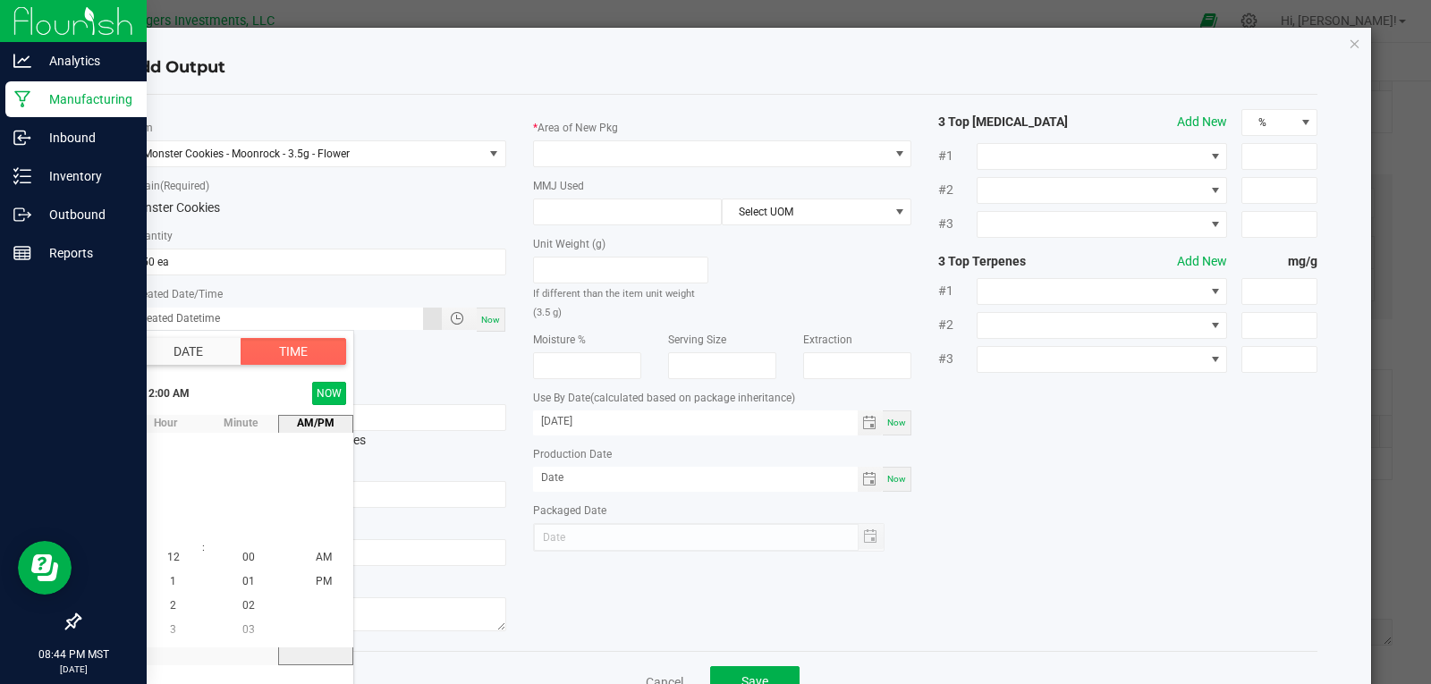
click at [328, 393] on button "NOW" at bounding box center [329, 393] width 34 height 23
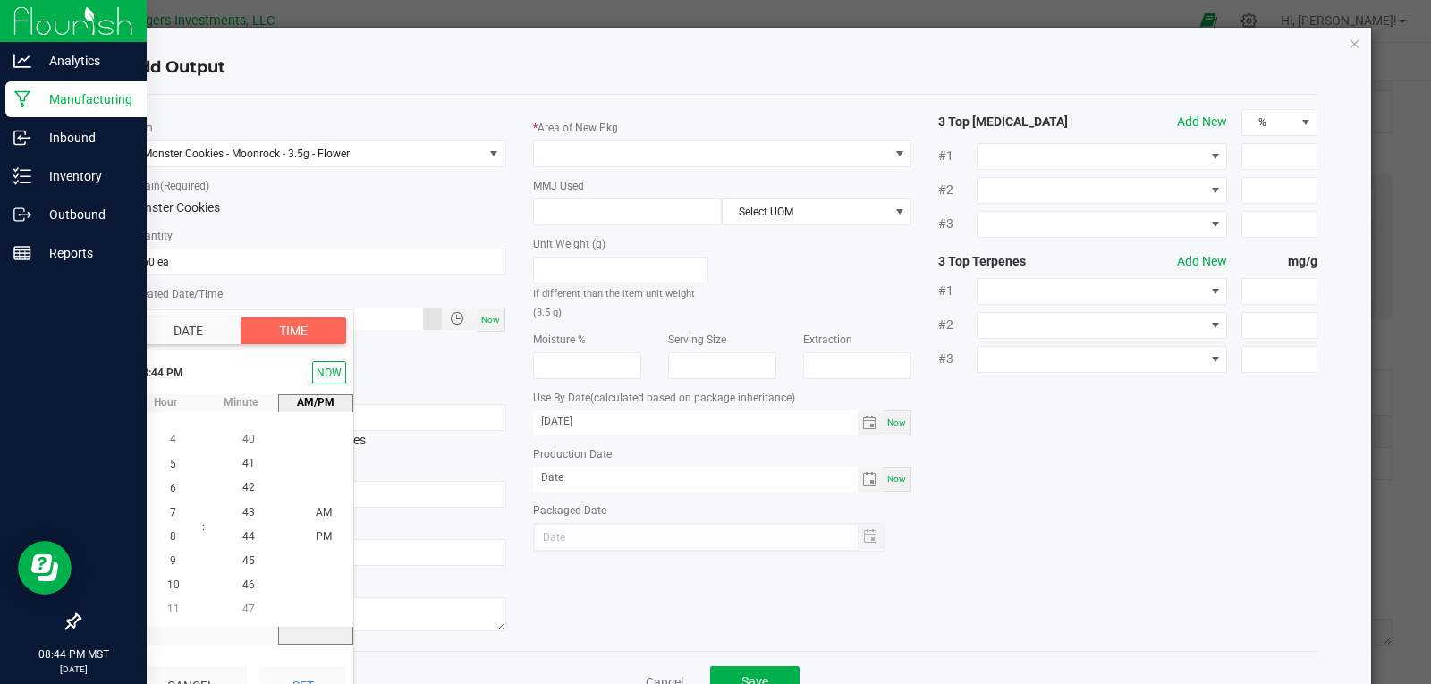
scroll to position [56, 0]
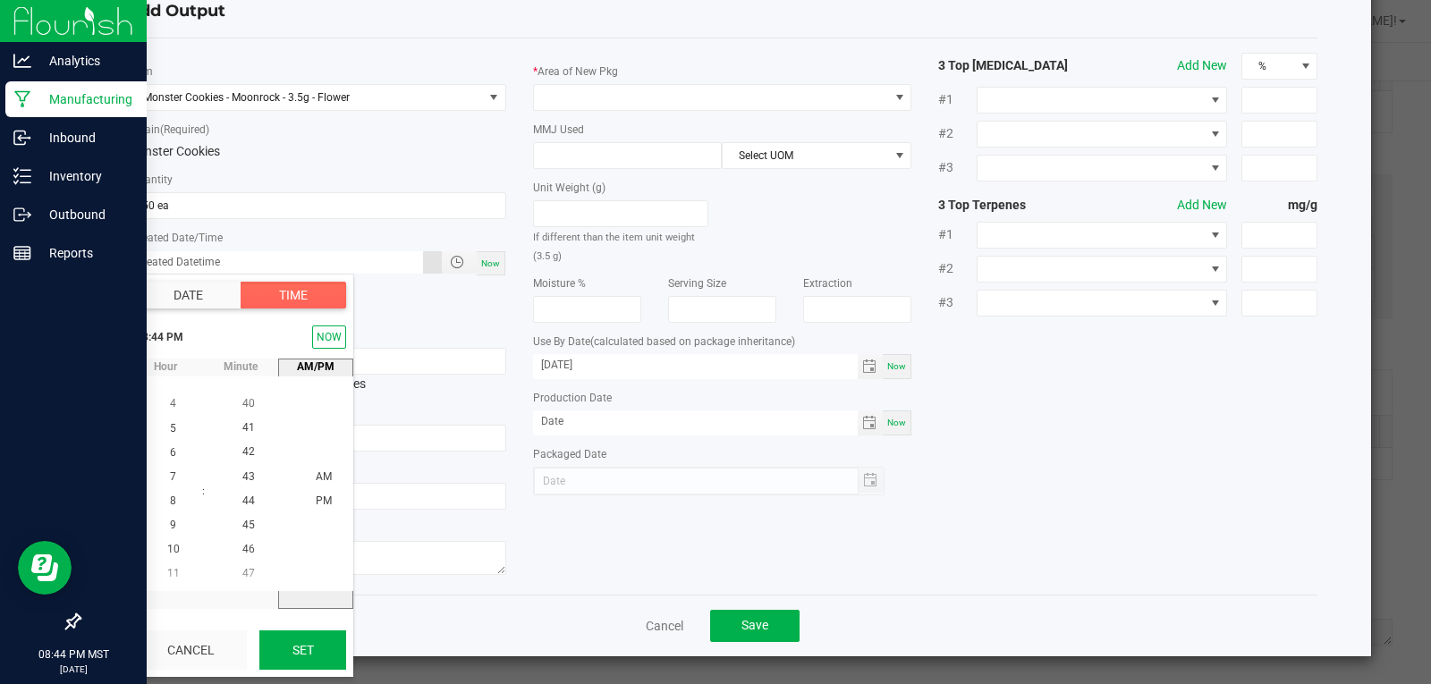
click at [306, 649] on button "Set" at bounding box center [302, 650] width 87 height 39
type input "08/21/2025 8:44 PM"
type input "08/21/2025"
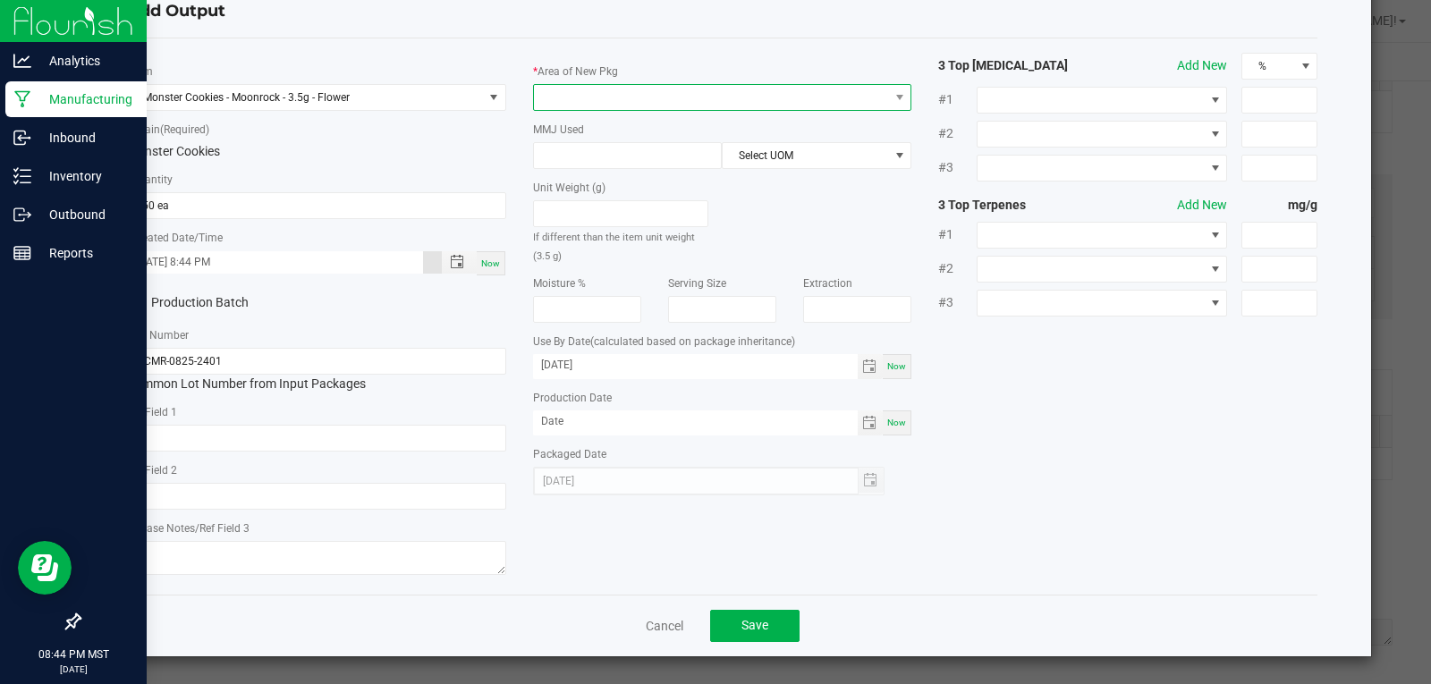
click at [587, 89] on span at bounding box center [711, 97] width 355 height 25
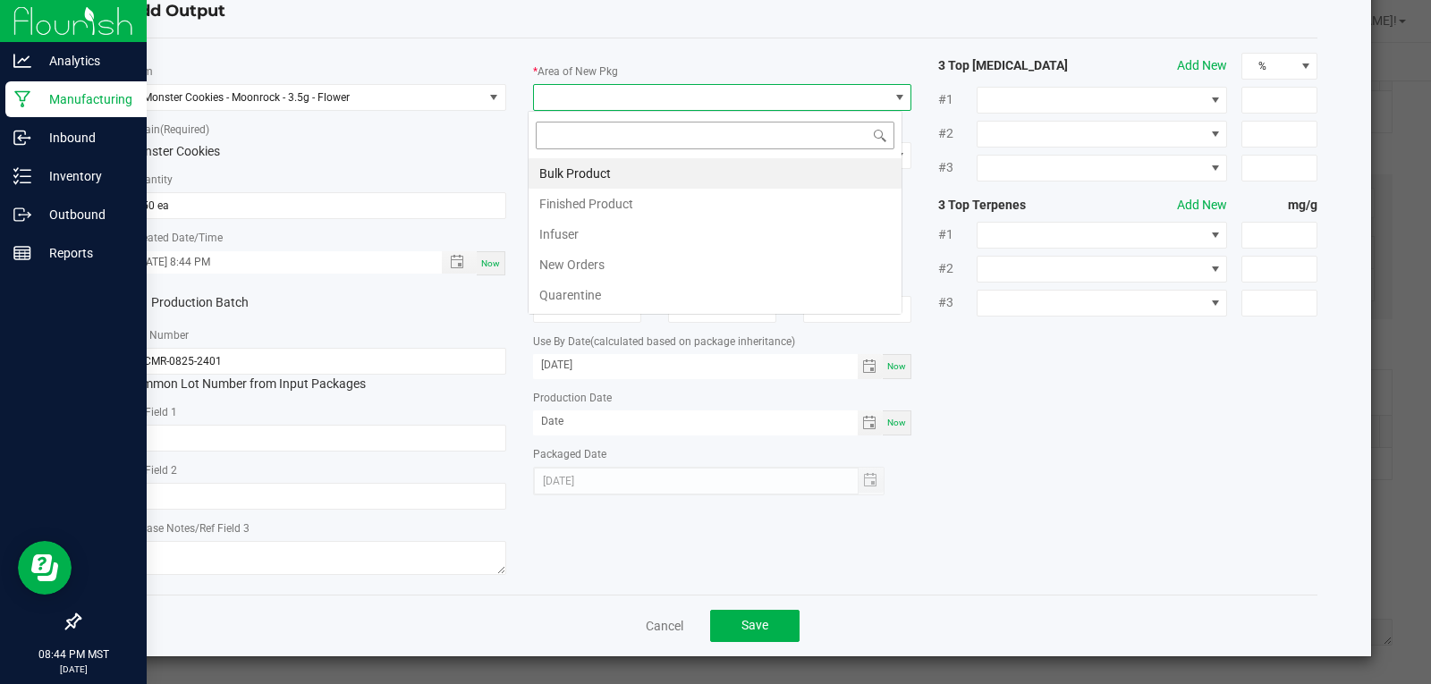
scroll to position [27, 376]
click at [596, 201] on li "Finished Product" at bounding box center [715, 204] width 373 height 30
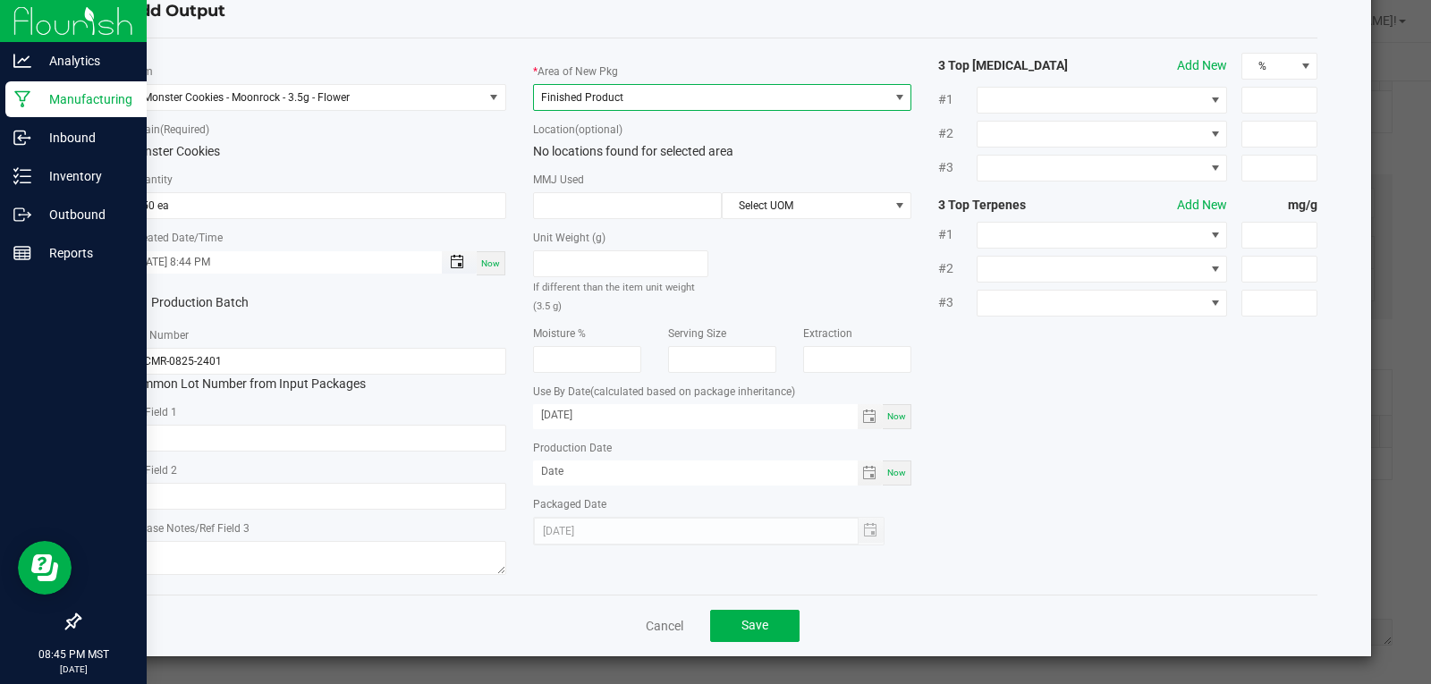
click at [454, 262] on span "Toggle popup" at bounding box center [457, 262] width 14 height 14
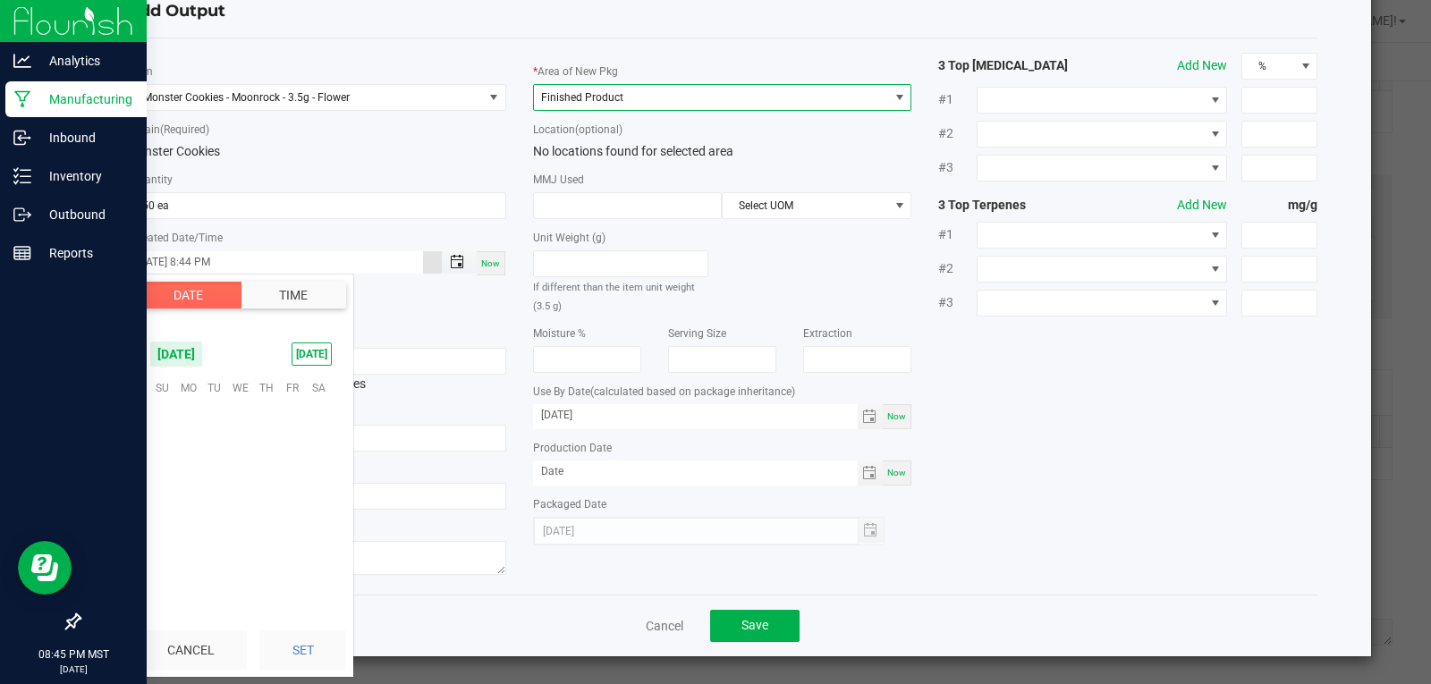
scroll to position [24, 0]
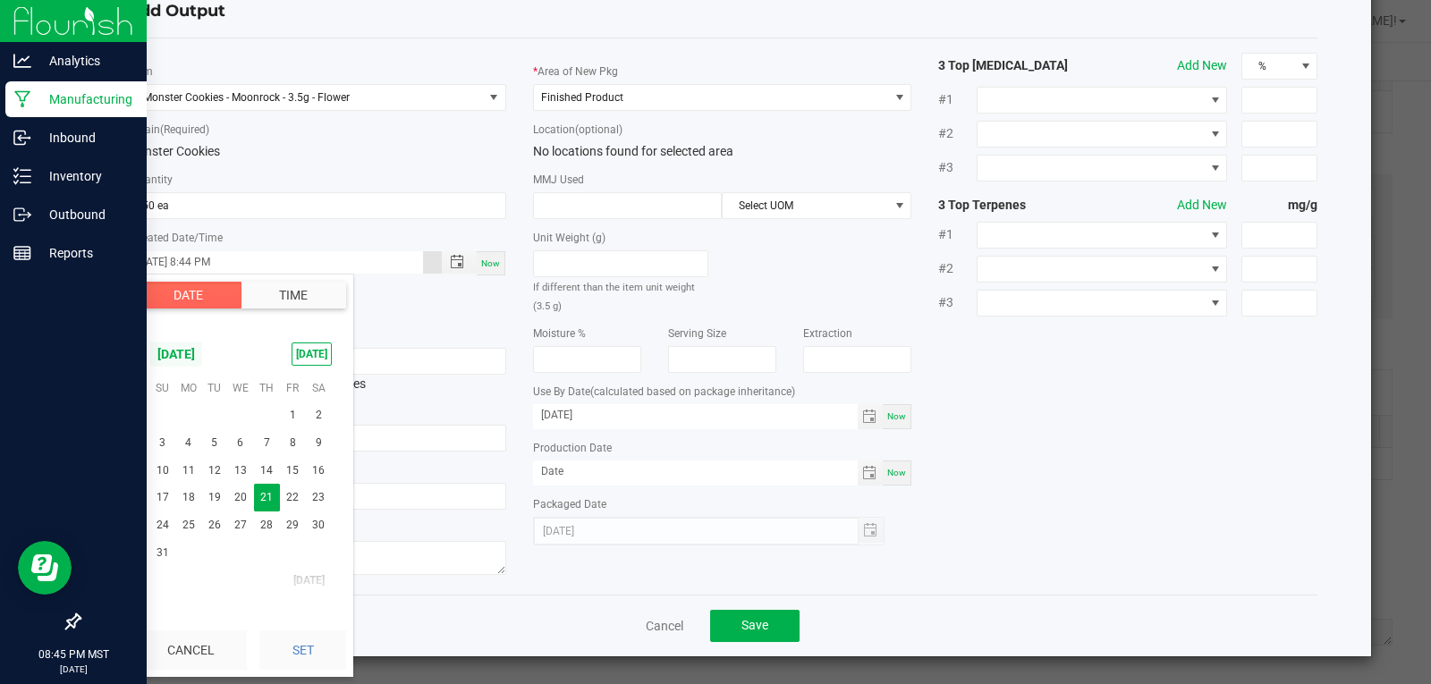
click at [185, 350] on span "August 2025" at bounding box center [176, 354] width 54 height 27
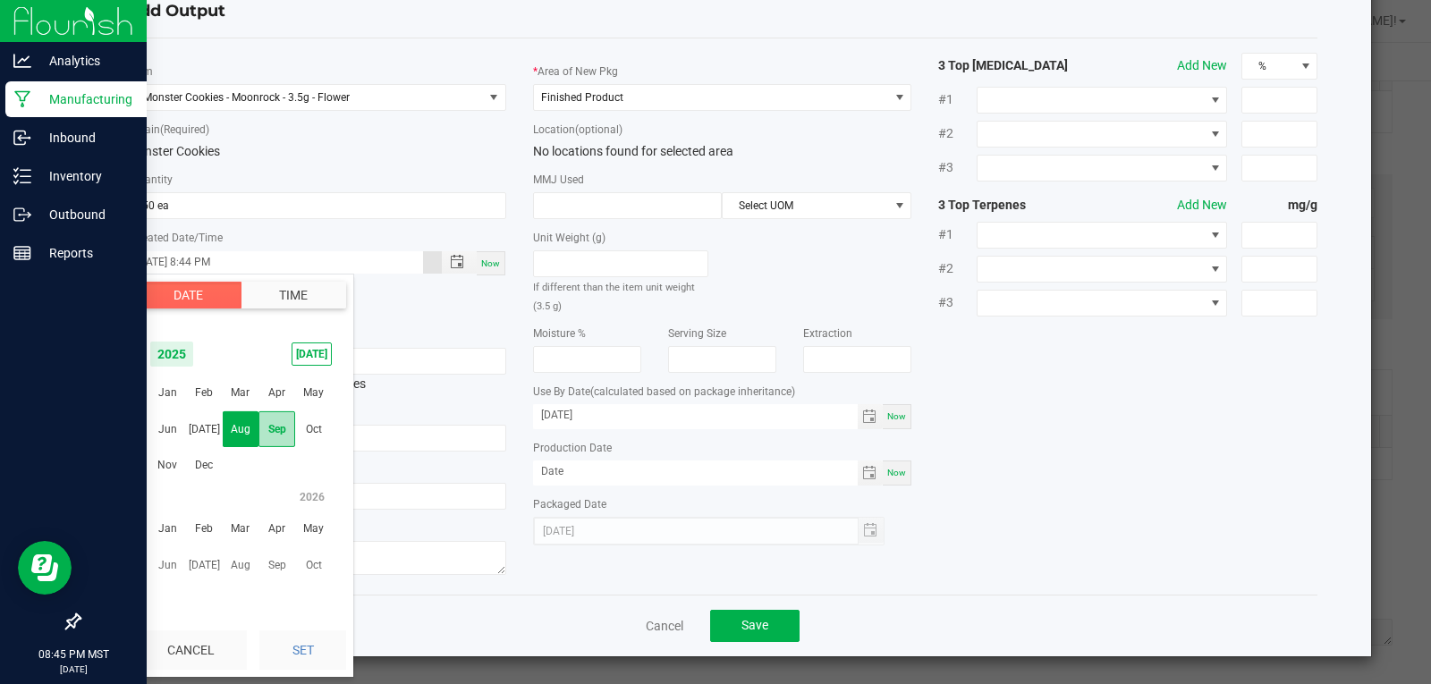
click at [280, 427] on span "Sep" at bounding box center [276, 429] width 37 height 37
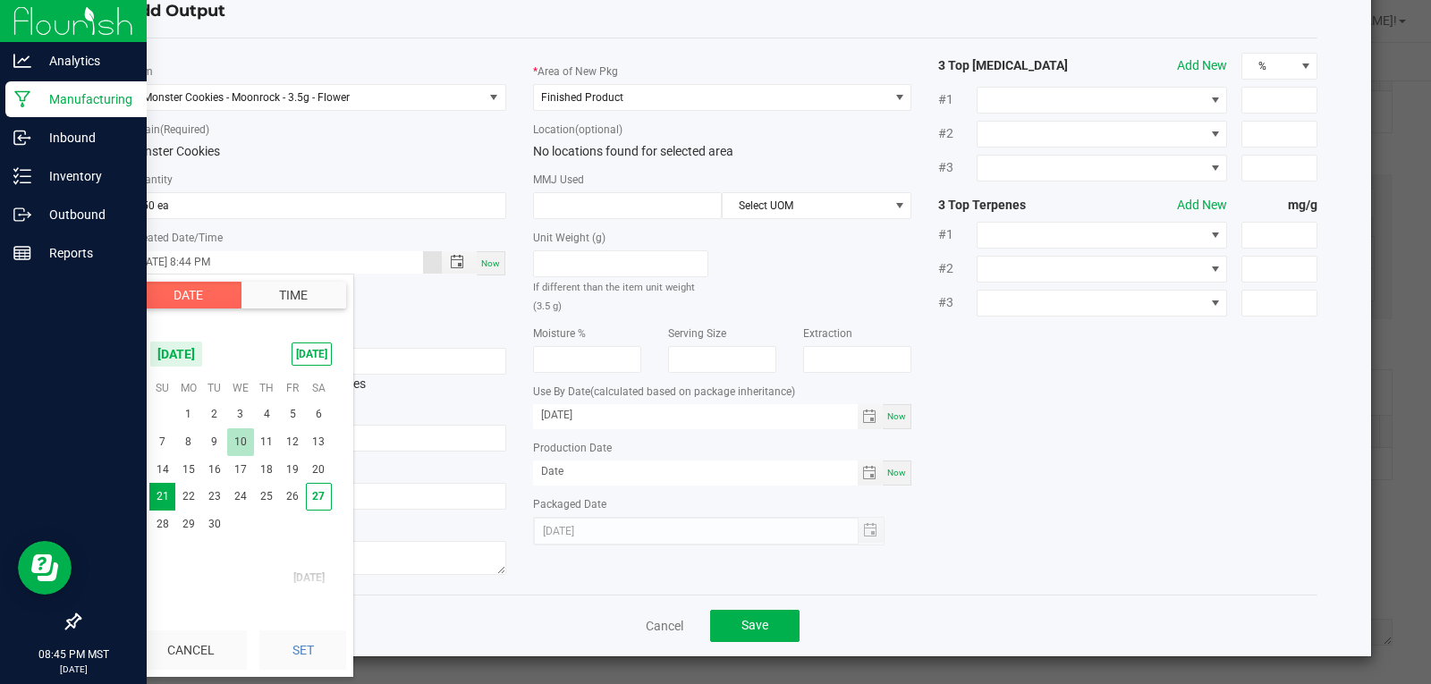
click at [248, 449] on span "10" at bounding box center [240, 442] width 26 height 28
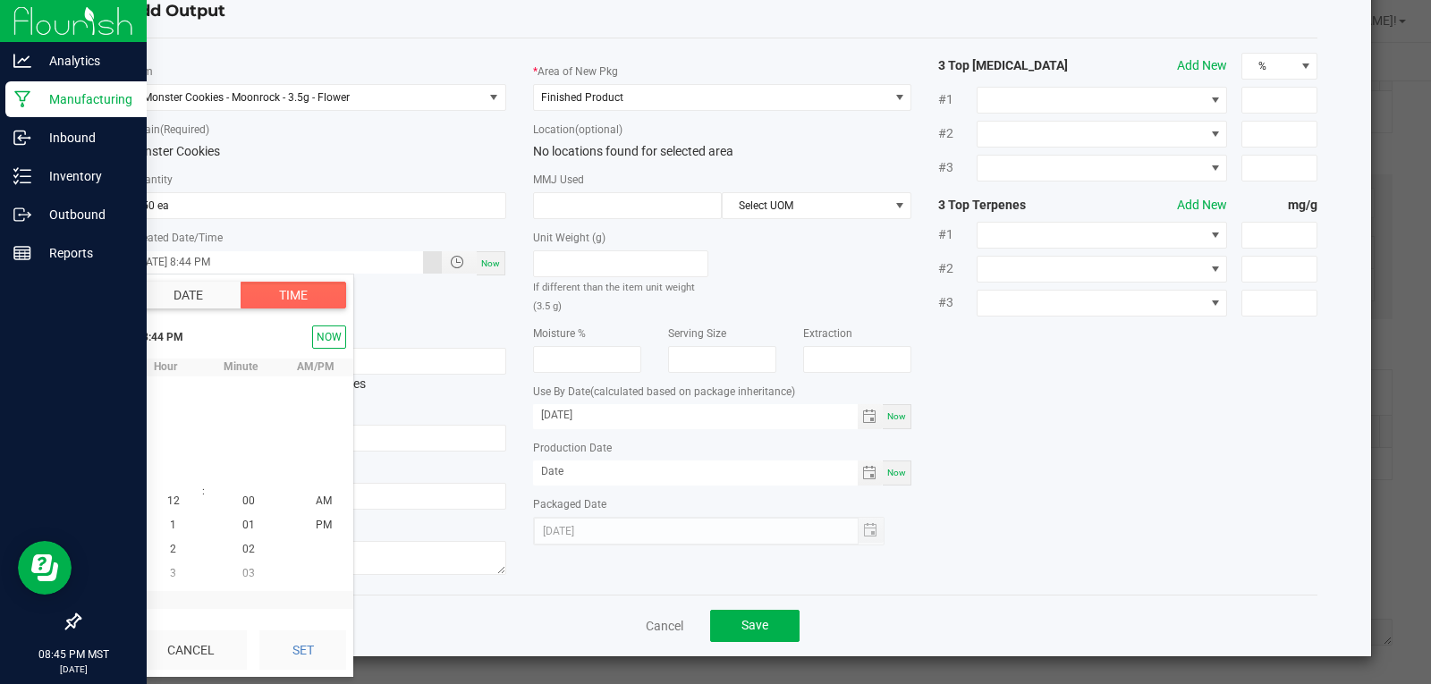
scroll to position [24, 0]
click at [301, 644] on button "Set" at bounding box center [302, 650] width 87 height 39
type input "09/10/2025 8:44 PM"
type input "09/10/2025"
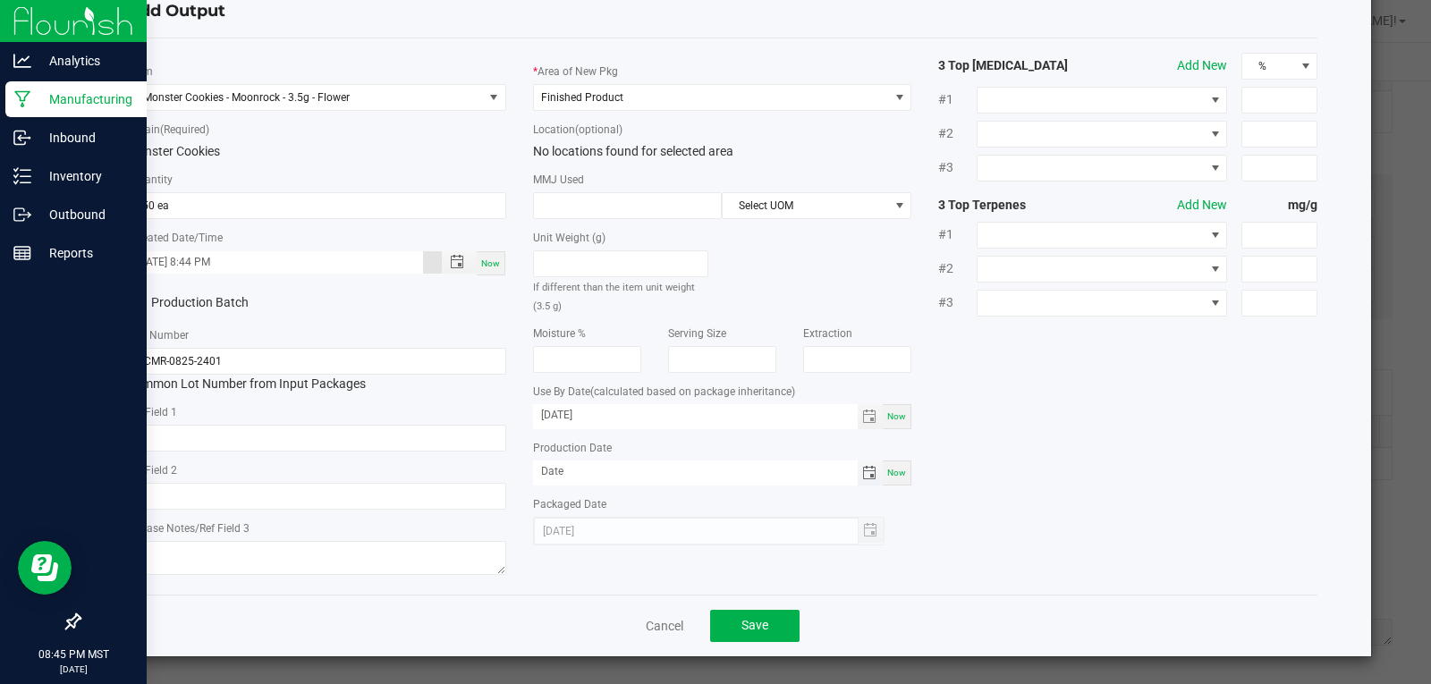
click at [865, 475] on span "Toggle calendar" at bounding box center [869, 473] width 14 height 14
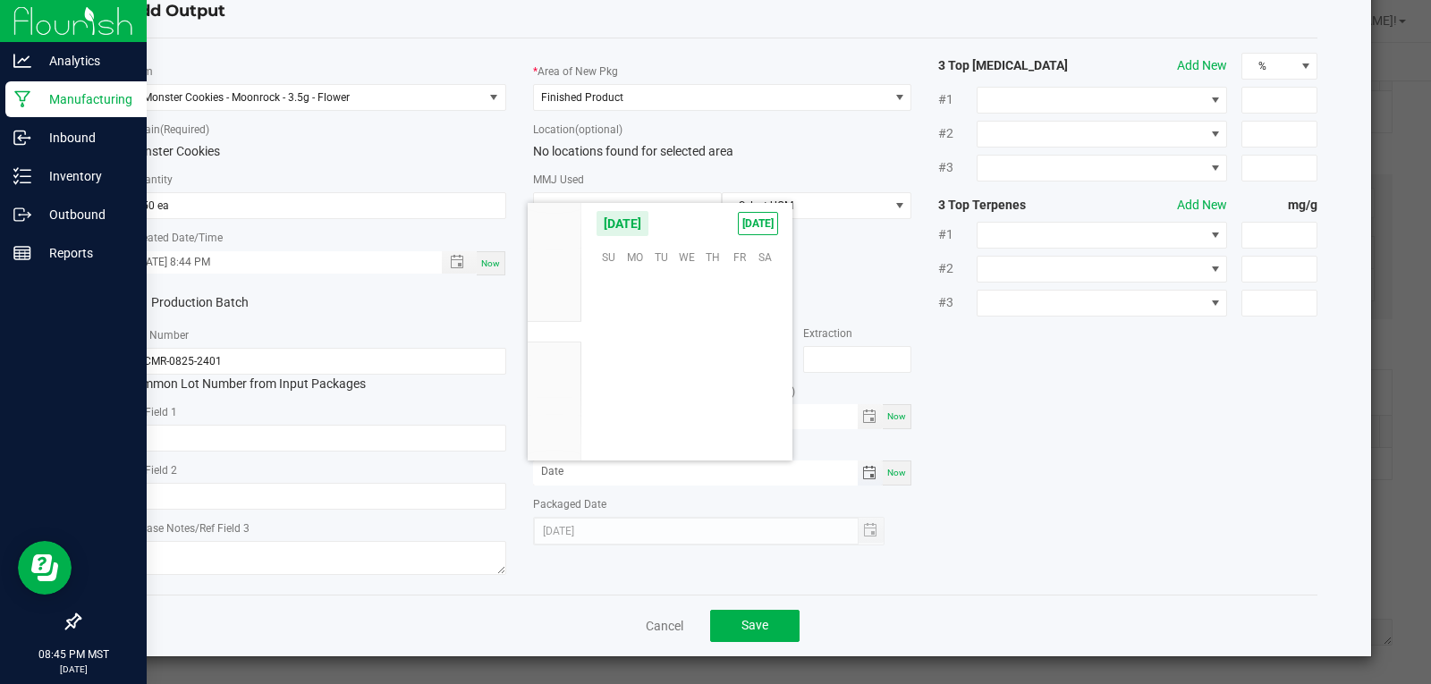
scroll to position [290066, 0]
click at [555, 307] on span "Aug" at bounding box center [555, 310] width 20 height 13
click at [716, 364] on span "21" at bounding box center [713, 366] width 26 height 28
type input "08/21/2025"
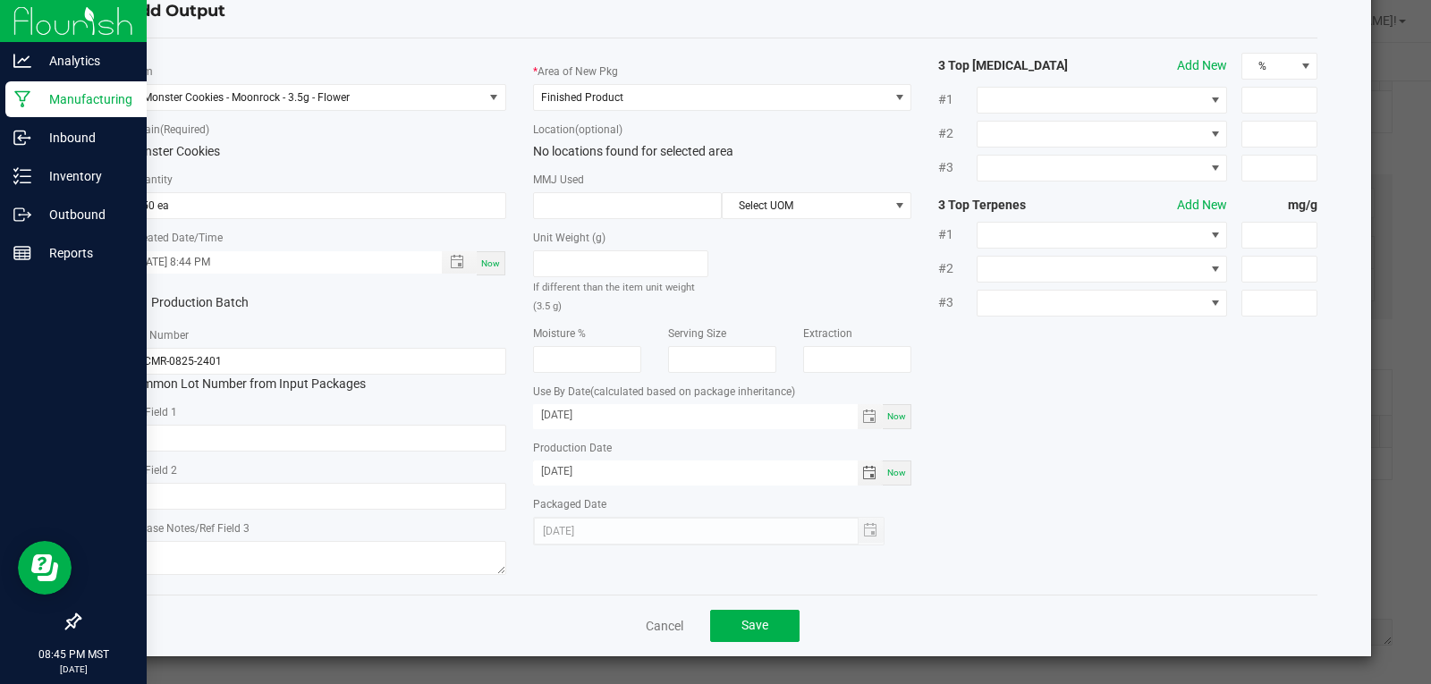
click at [1056, 456] on div "* Item Monster Cookies - Moonrock - 3.5g - Flower * Strain (Required) Monster C…" at bounding box center [723, 317] width 1218 height 528
click at [758, 620] on span "Save" at bounding box center [754, 625] width 27 height 14
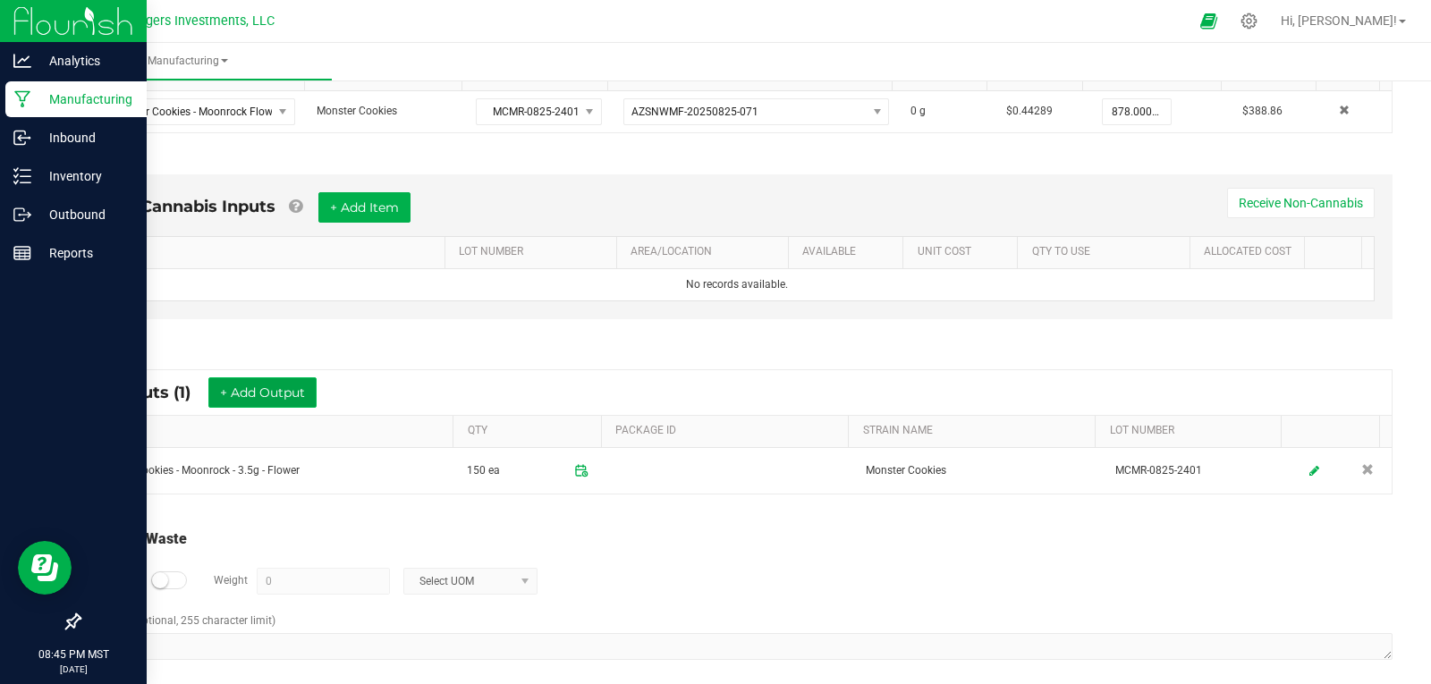
click at [258, 384] on button "+ Add Output" at bounding box center [262, 392] width 108 height 30
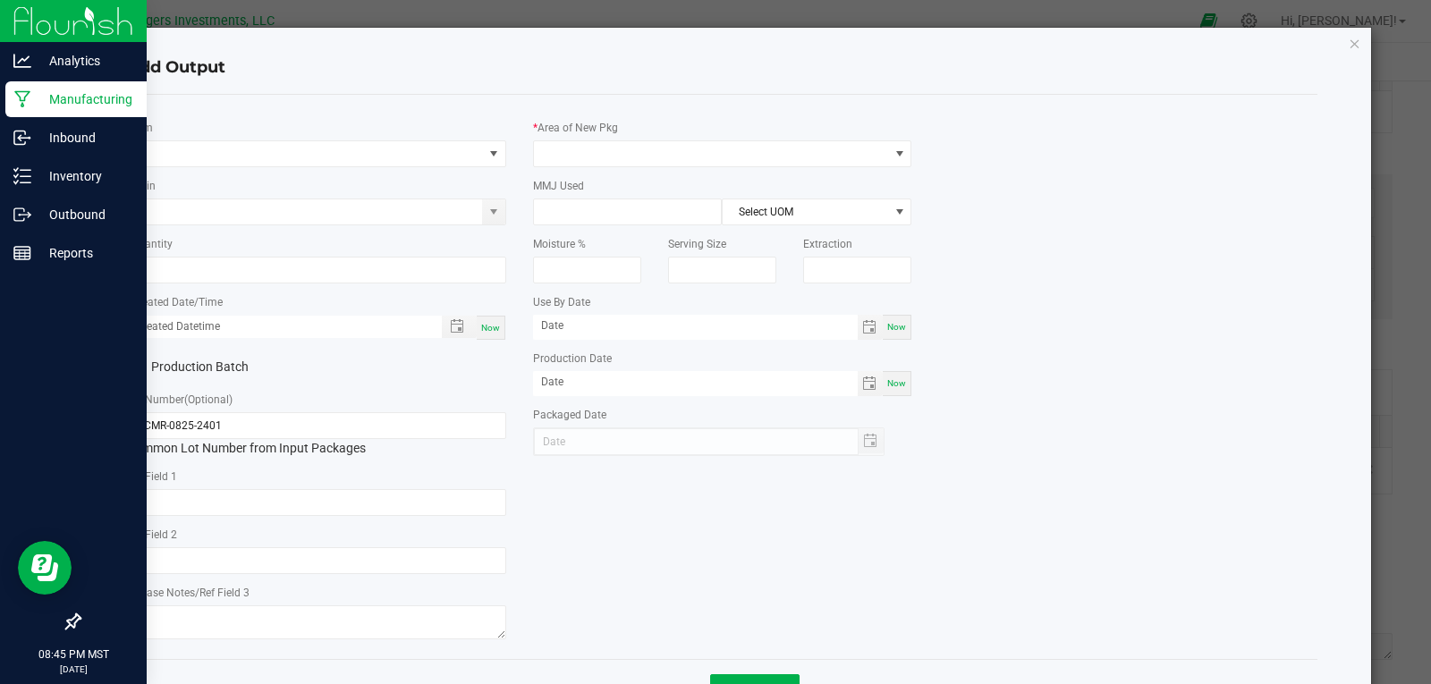
type input "08/21/2026"
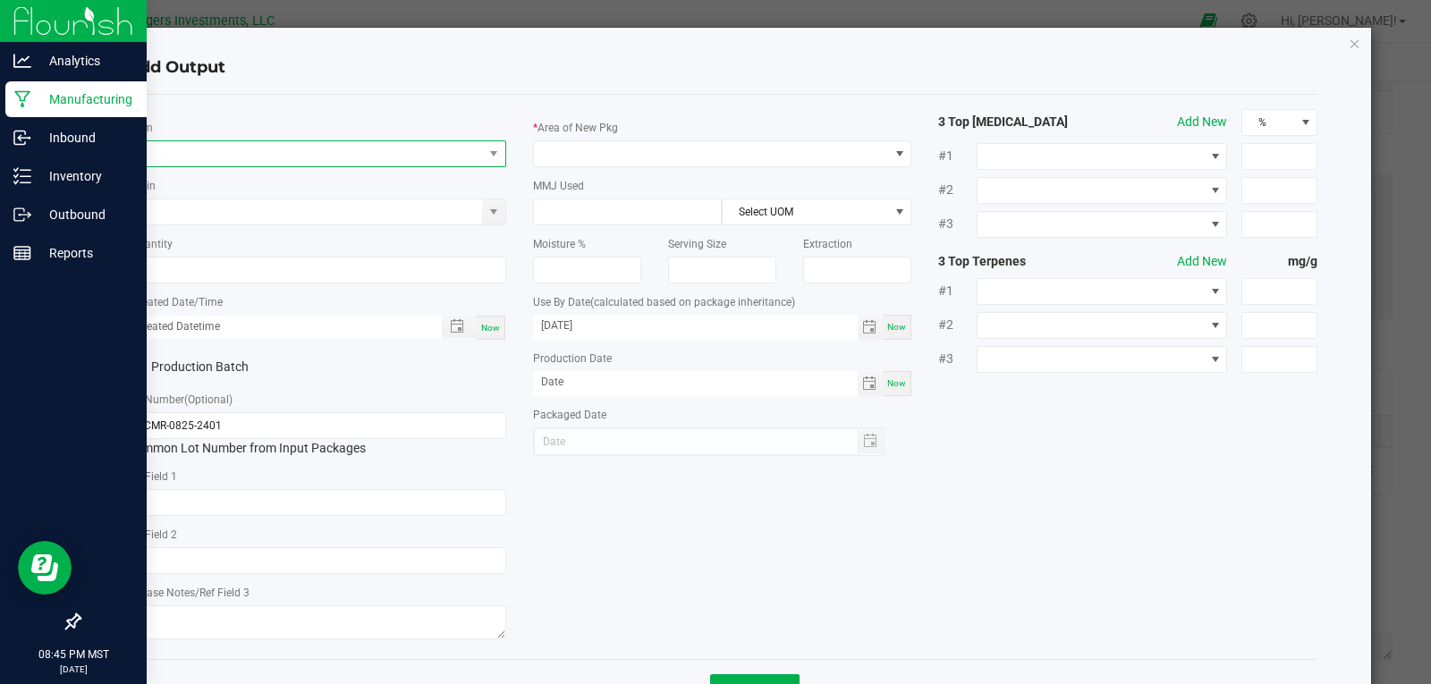
click at [255, 148] on span "NO DATA FOUND" at bounding box center [305, 153] width 355 height 25
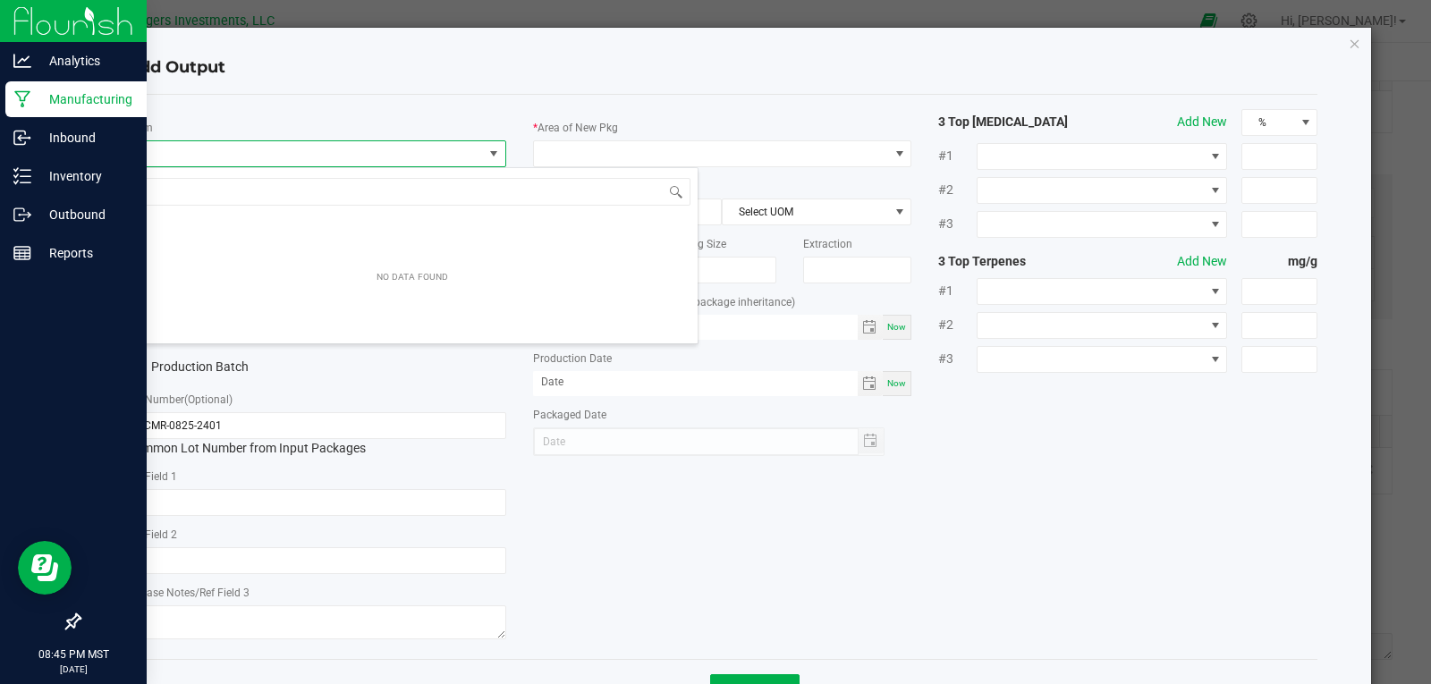
scroll to position [27, 376]
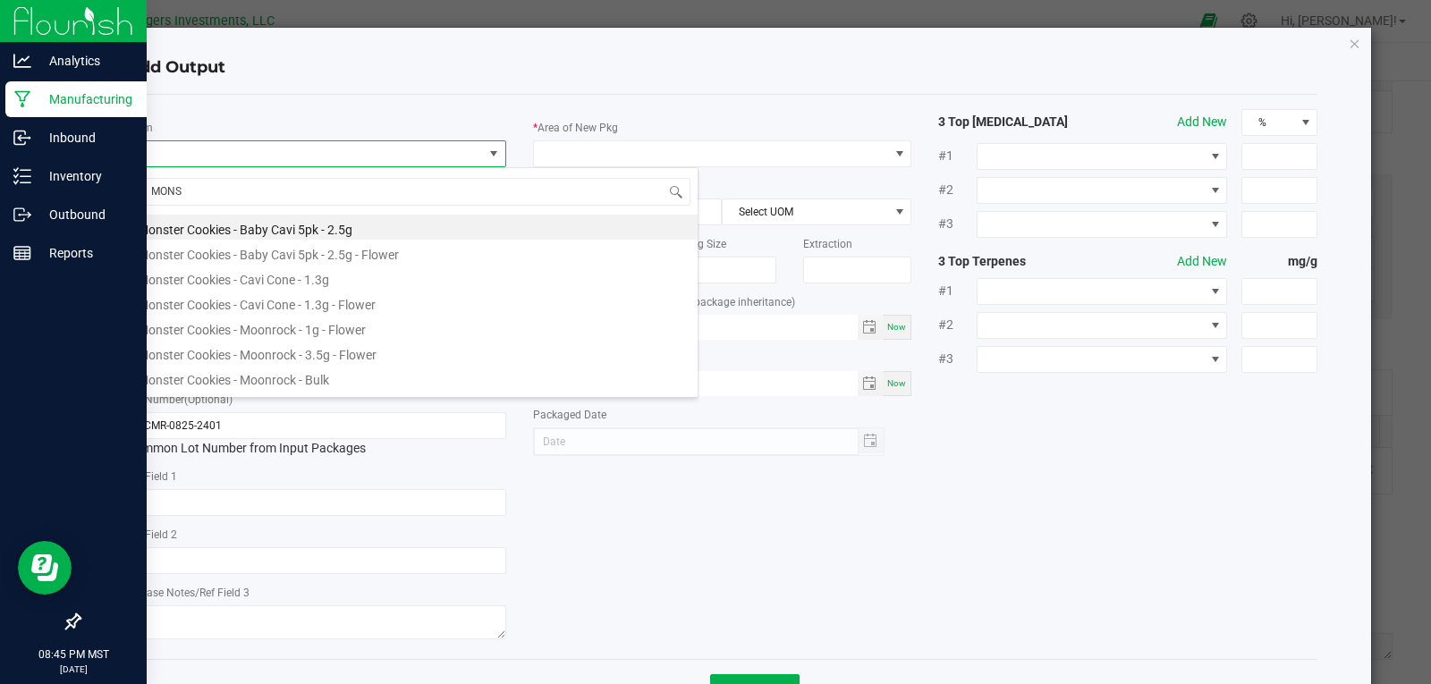
type input "MONST"
click at [290, 328] on li "Monster Cookies - Moonrock - 1g - Flower" at bounding box center [412, 327] width 571 height 25
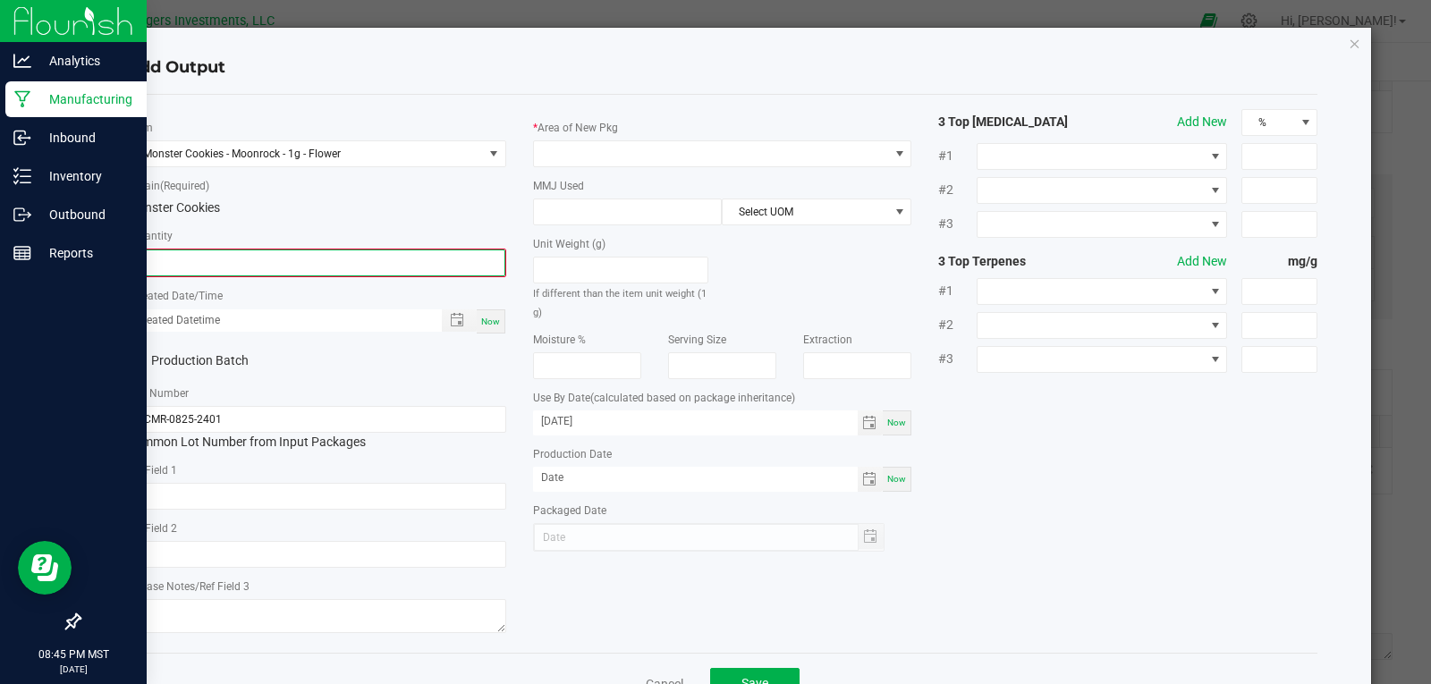
click at [258, 263] on input "0" at bounding box center [317, 262] width 376 height 25
click at [453, 319] on span "Toggle popup" at bounding box center [457, 318] width 14 height 14
type input "319 ea"
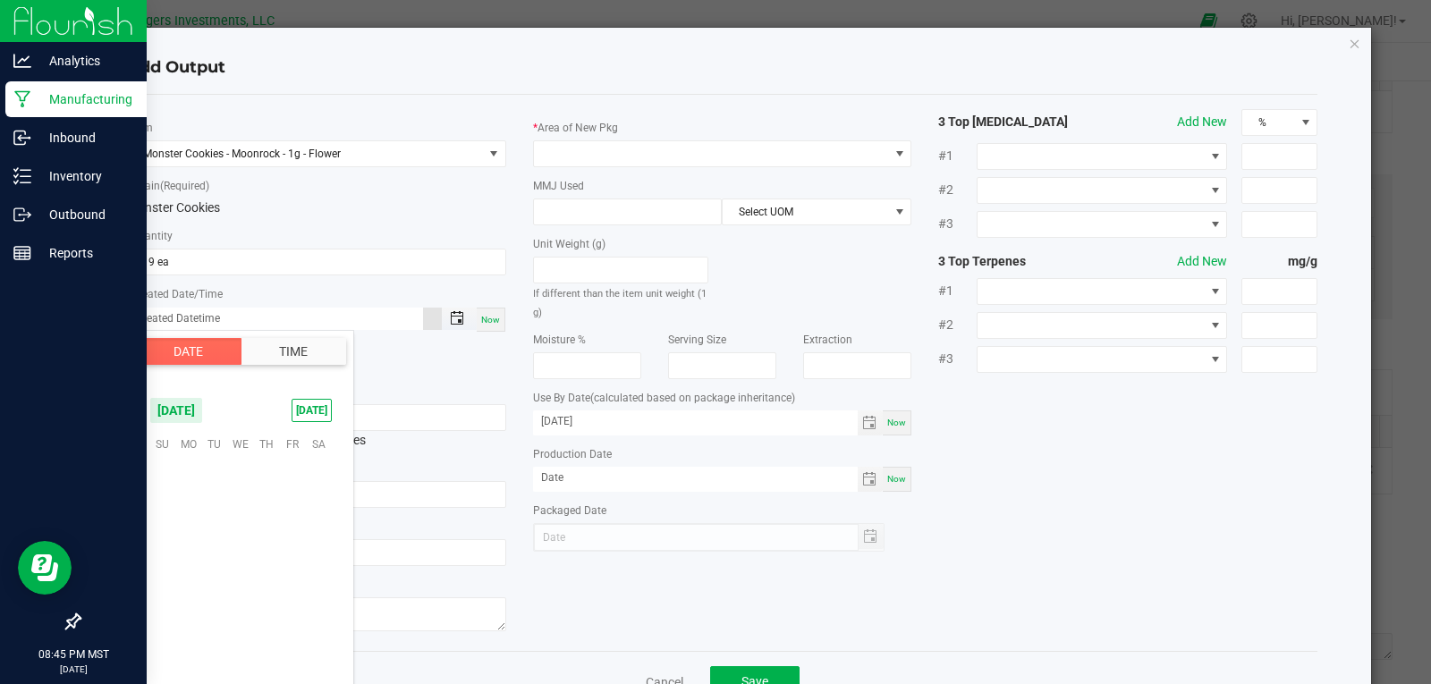
scroll to position [290066, 0]
click at [244, 501] on span "10" at bounding box center [240, 499] width 26 height 28
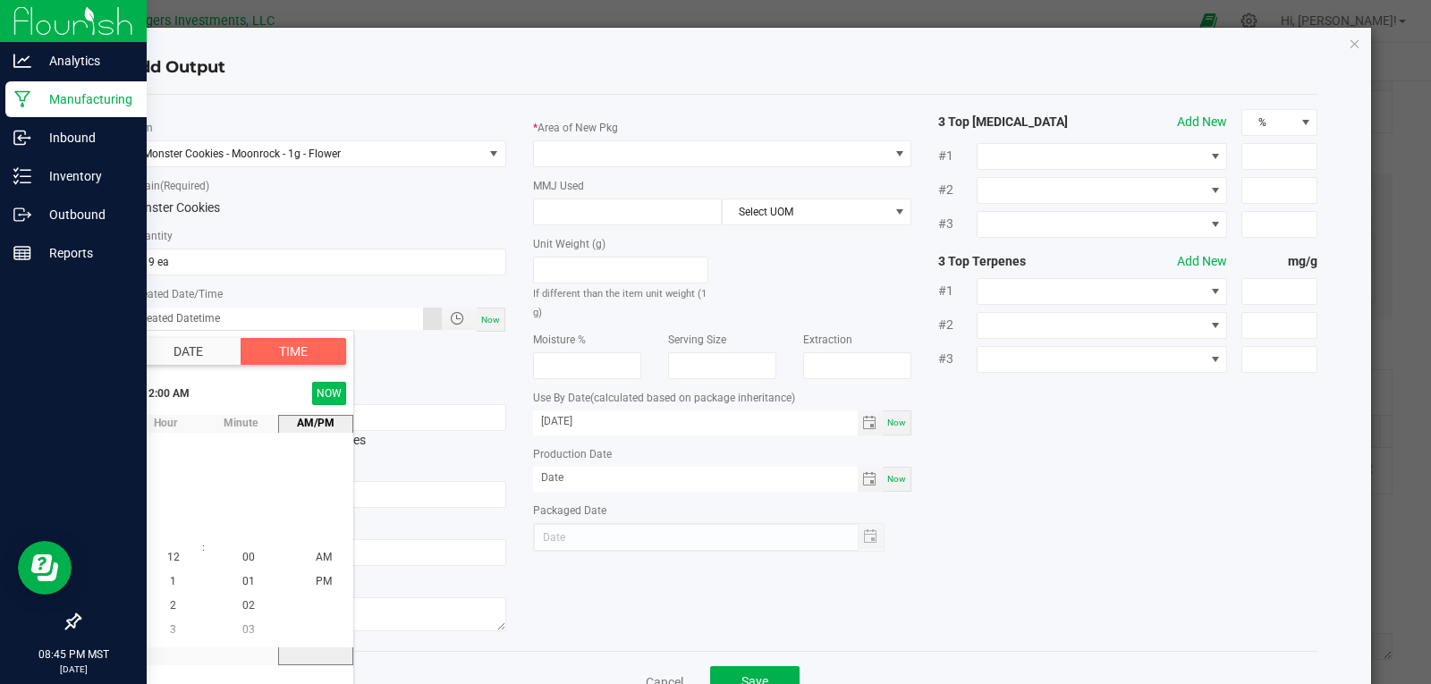
click at [324, 392] on button "NOW" at bounding box center [329, 393] width 34 height 23
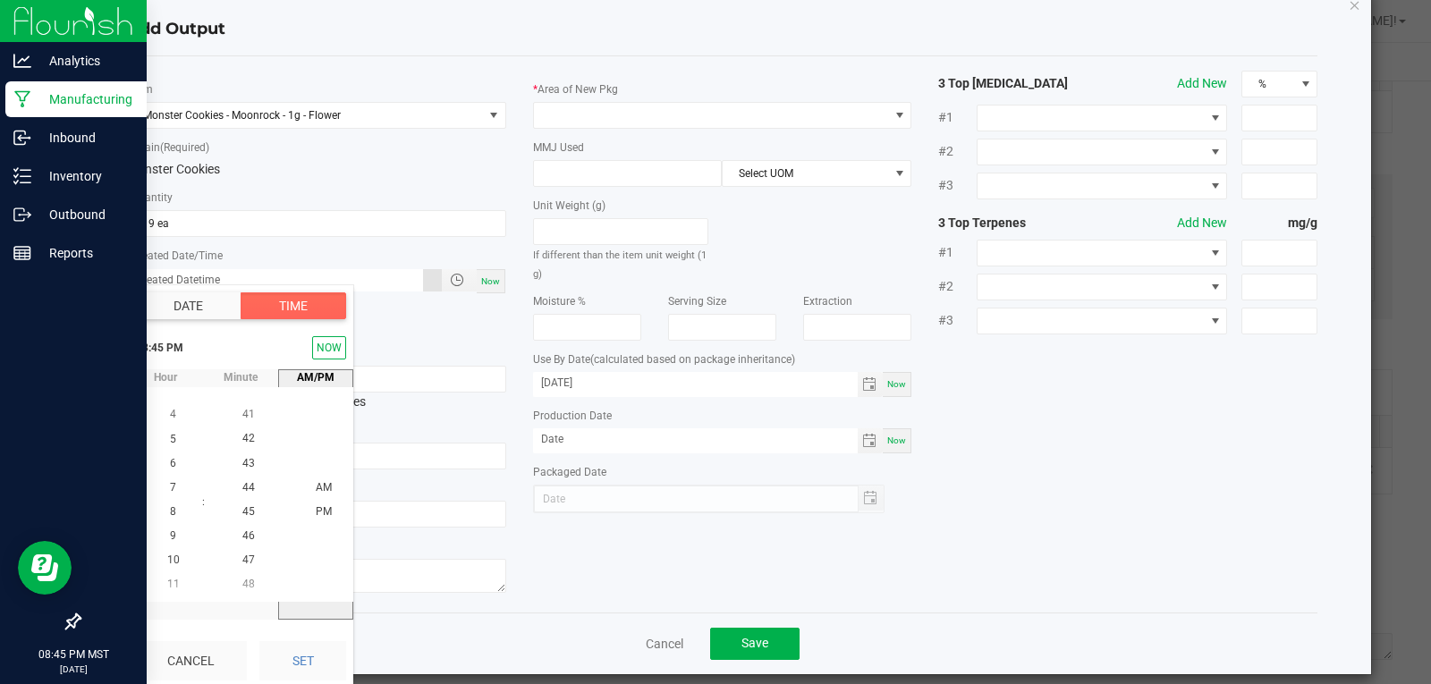
scroll to position [56, 0]
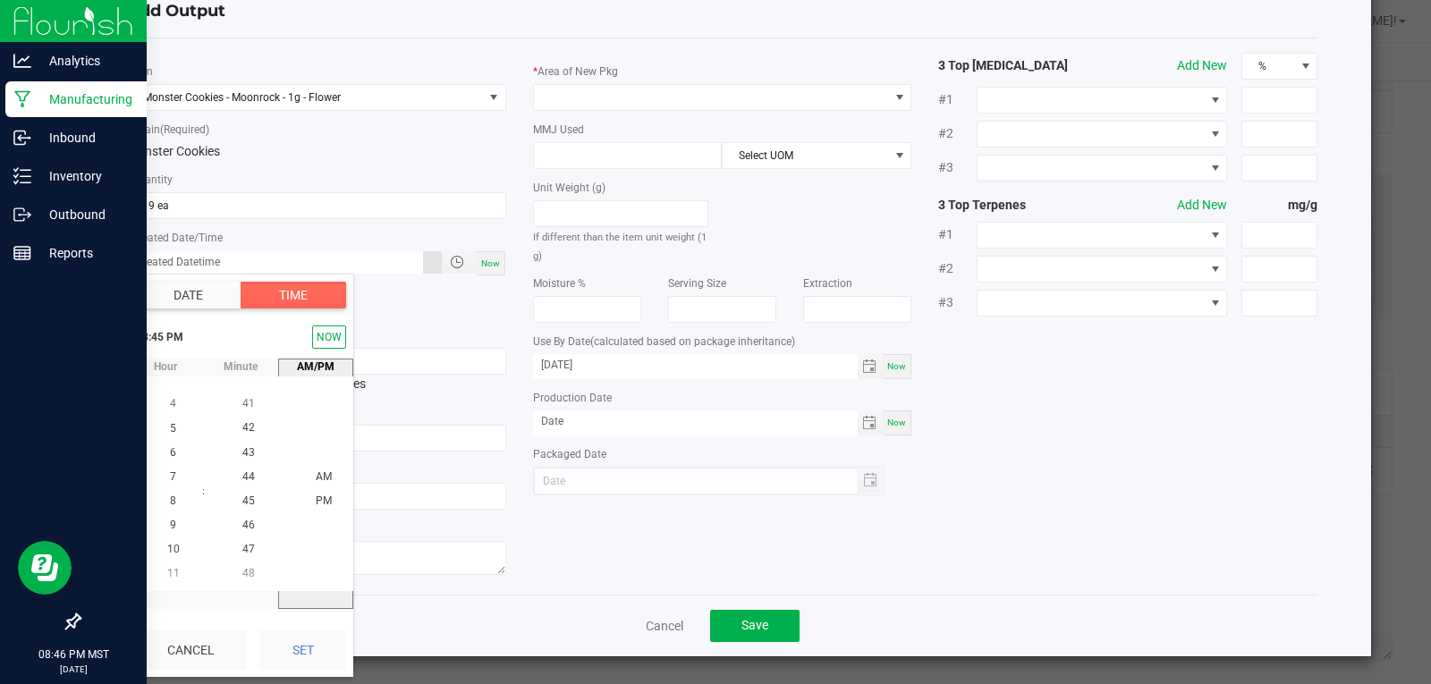
click at [313, 647] on button "Set" at bounding box center [302, 650] width 87 height 39
type input "09/10/2025 8:45 PM"
type input "09/10/2025"
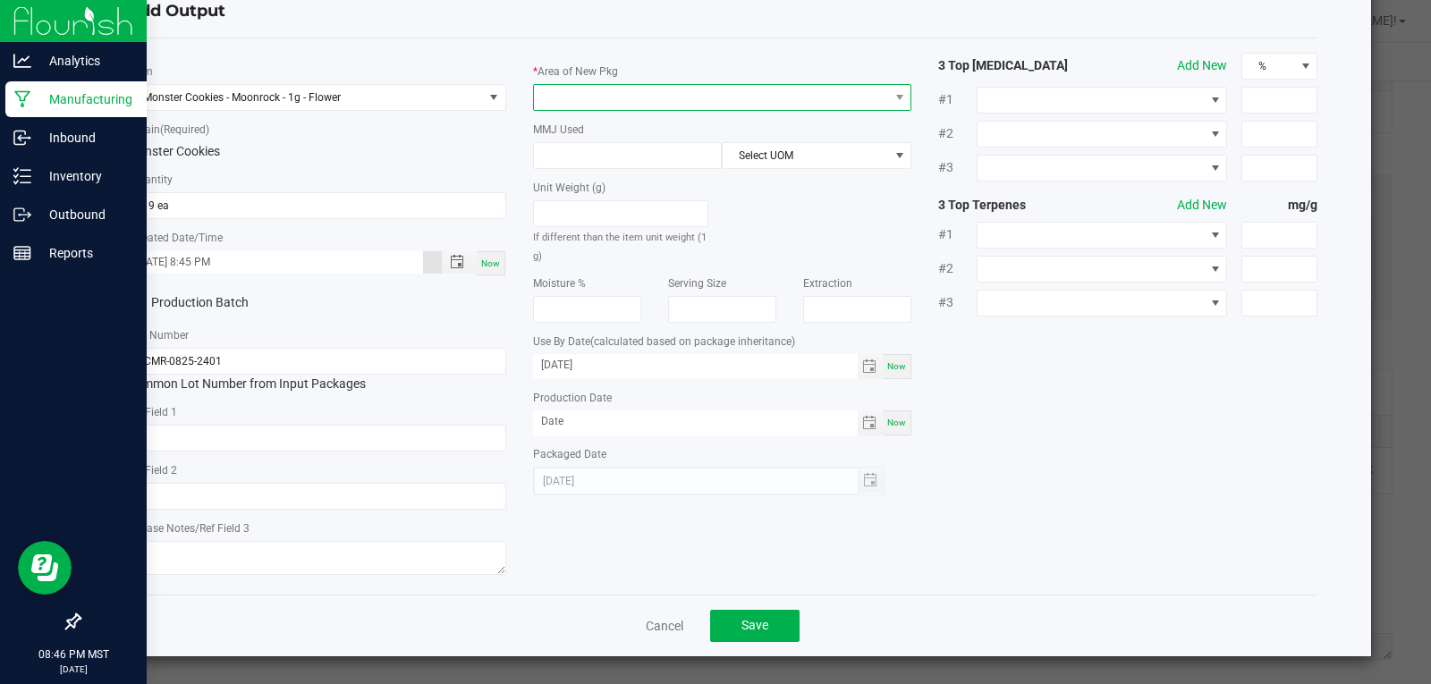
click at [571, 94] on span at bounding box center [711, 97] width 355 height 25
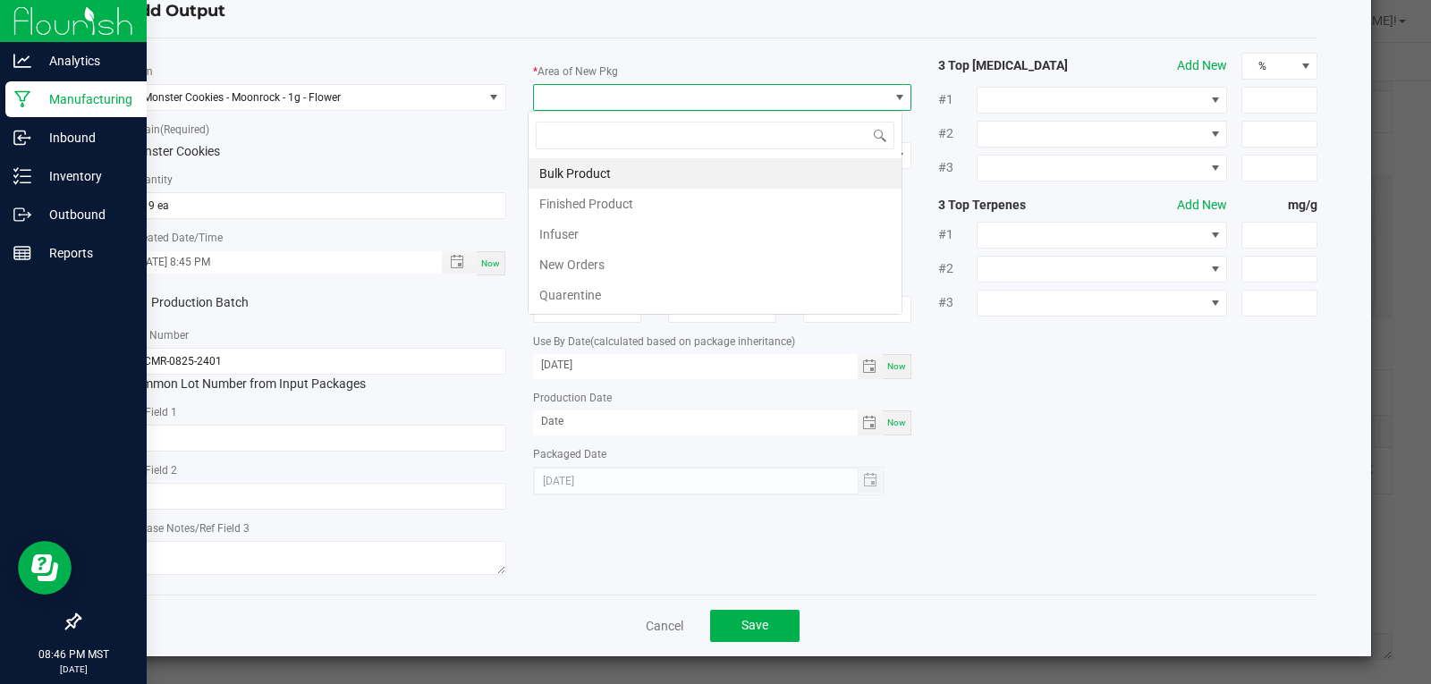
scroll to position [27, 376]
click at [563, 97] on span at bounding box center [711, 97] width 355 height 25
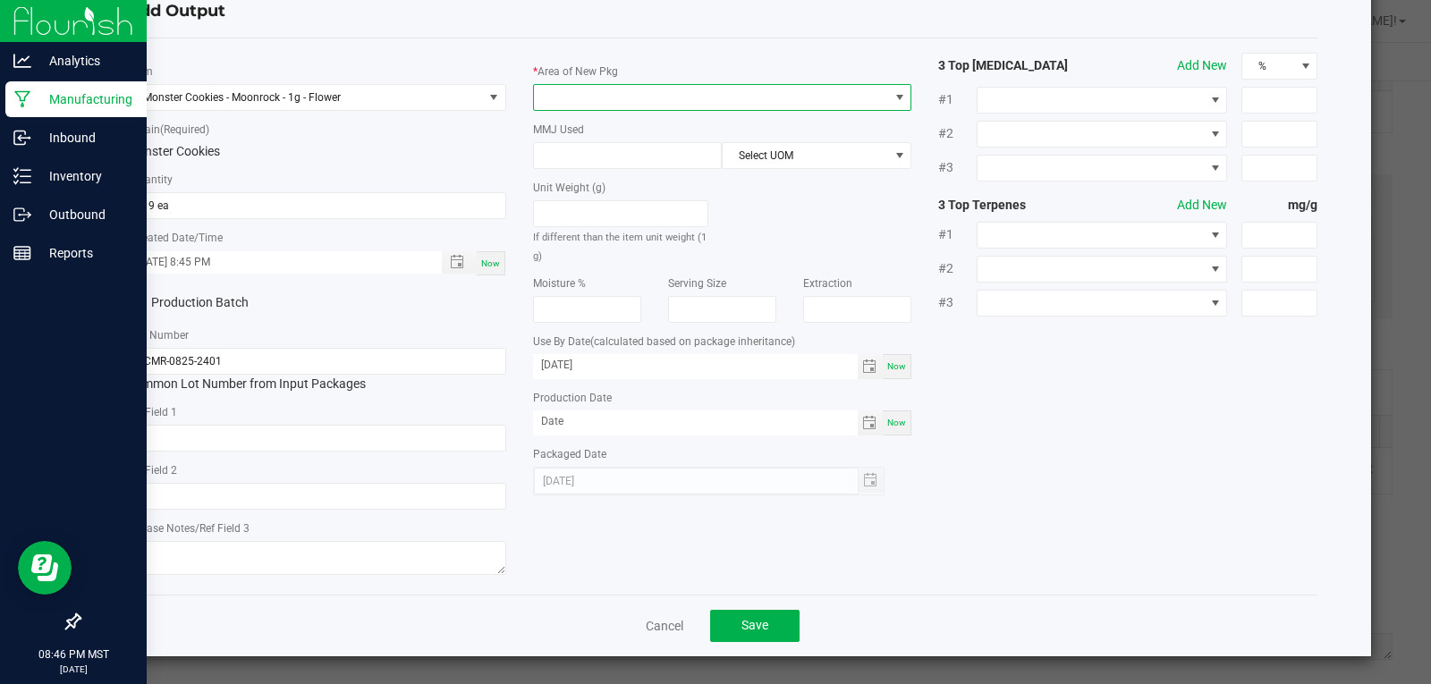
click at [565, 87] on span at bounding box center [711, 97] width 355 height 25
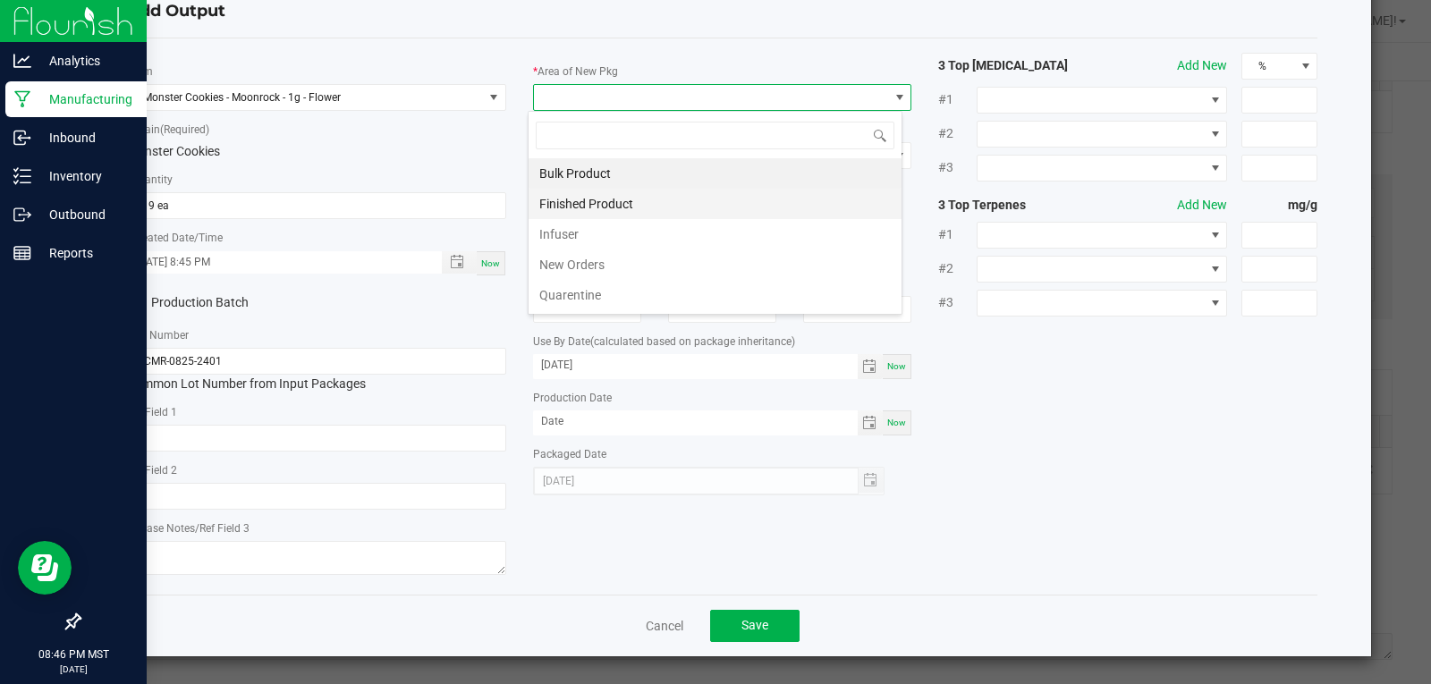
click at [593, 201] on li "Finished Product" at bounding box center [715, 204] width 373 height 30
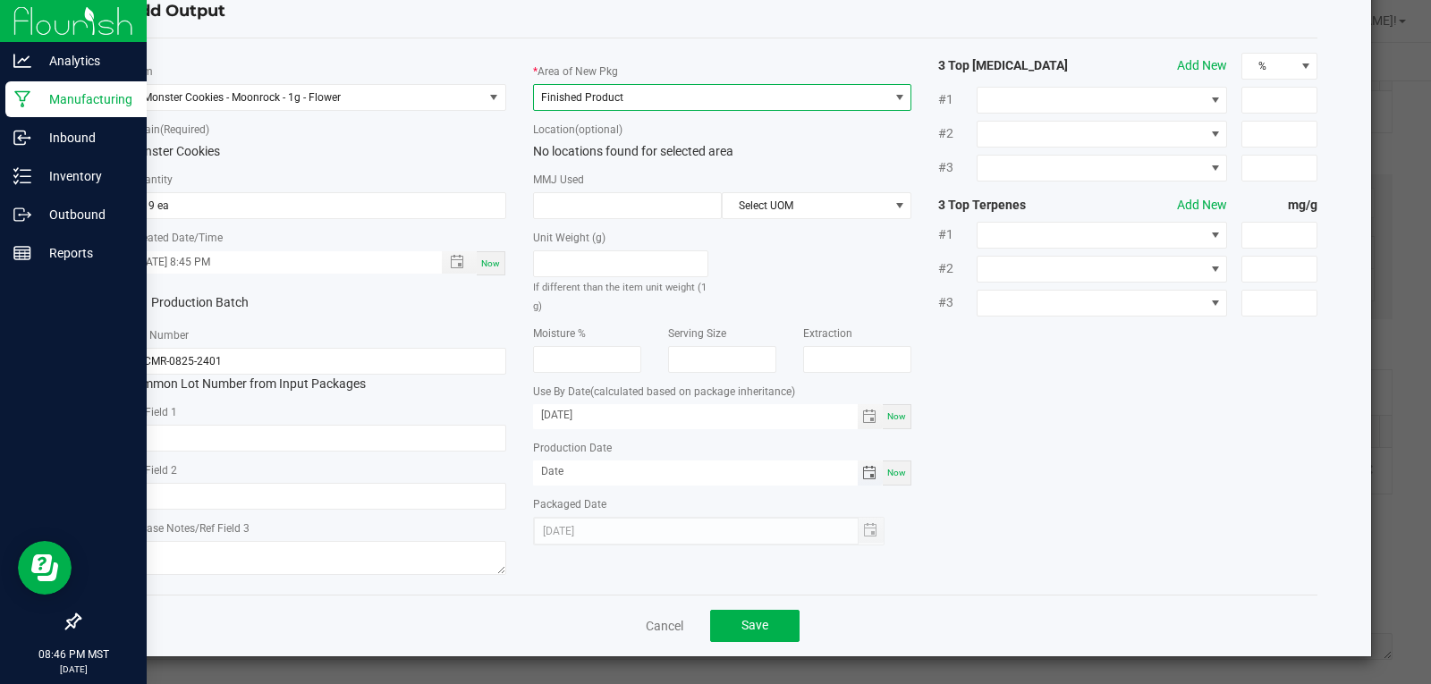
click at [862, 473] on span "Toggle calendar" at bounding box center [869, 473] width 14 height 14
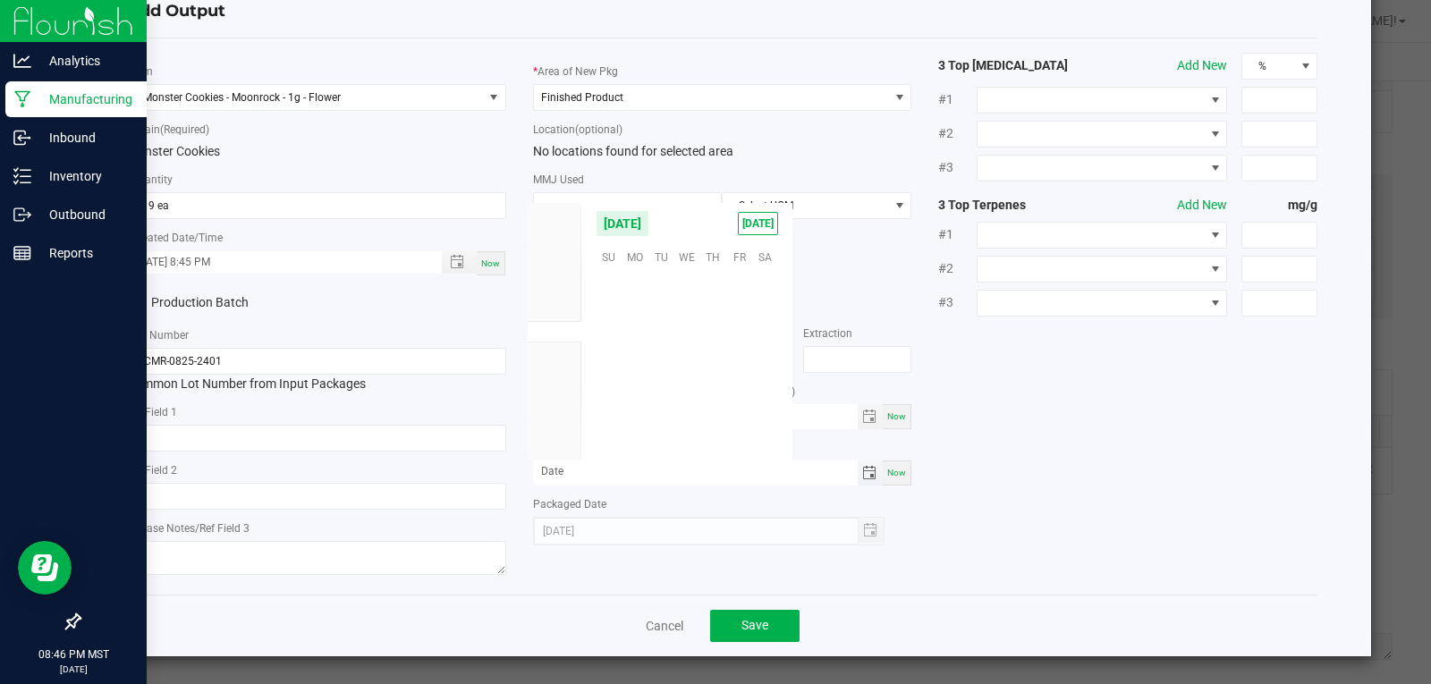
scroll to position [290066, 0]
click at [563, 307] on span "Aug" at bounding box center [555, 310] width 20 height 13
click at [710, 367] on span "21" at bounding box center [713, 366] width 26 height 28
type input "08/21/2025"
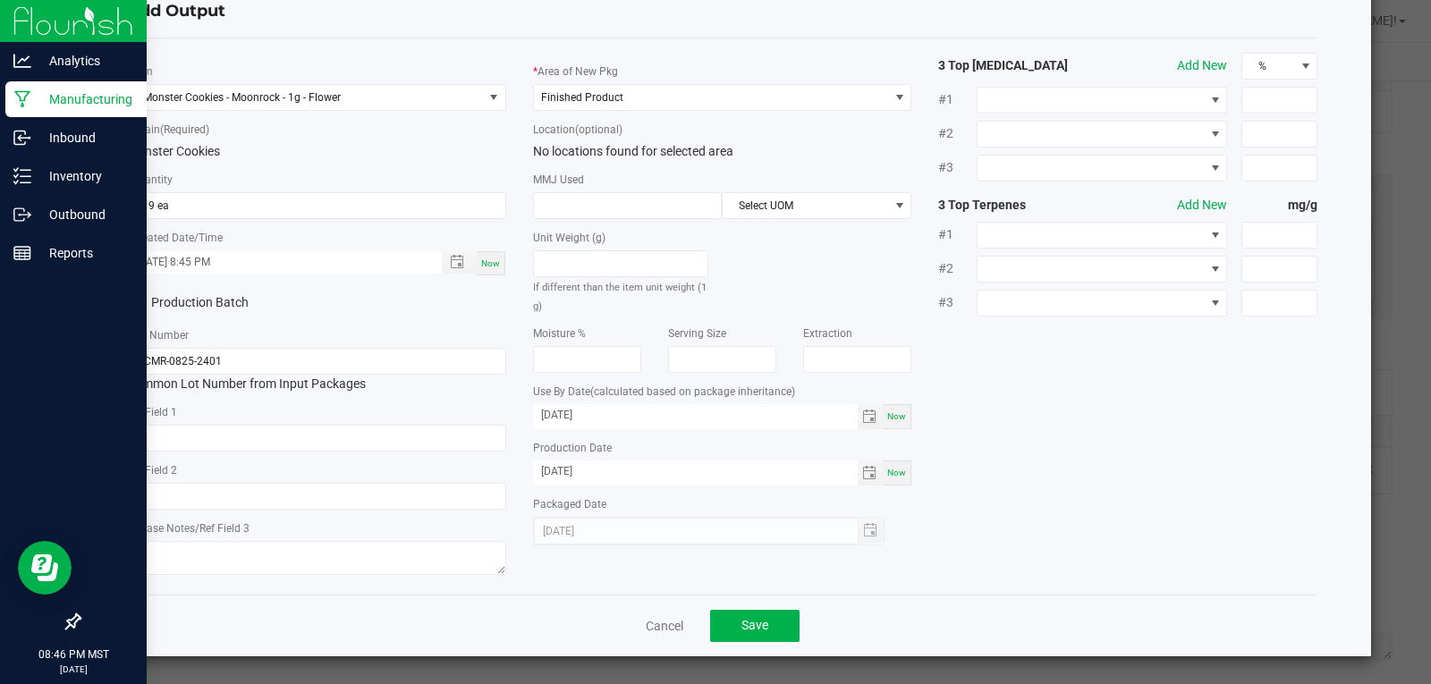
click at [1038, 521] on div "* Item Monster Cookies - Moonrock - 1g - Flower * Strain (Required) Monster Coo…" at bounding box center [723, 317] width 1218 height 528
click at [734, 617] on button "Save" at bounding box center [754, 626] width 89 height 32
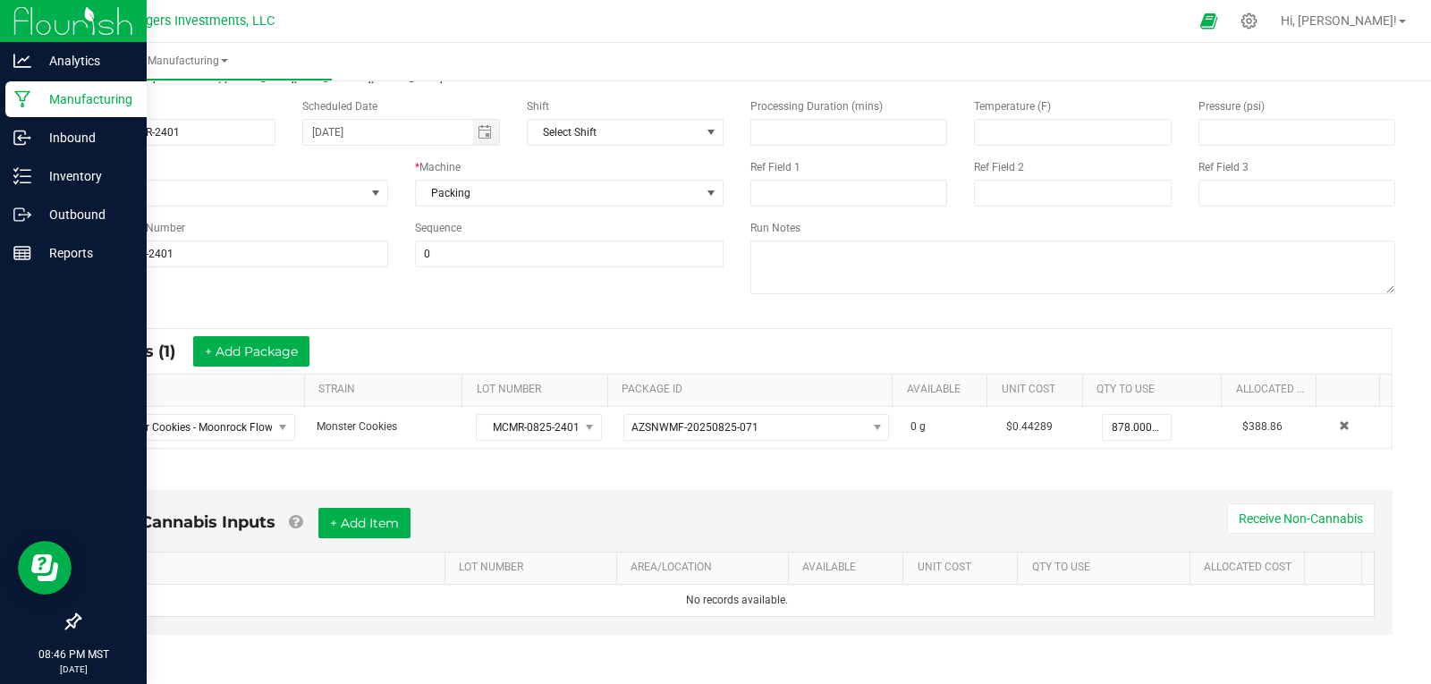
scroll to position [0, 0]
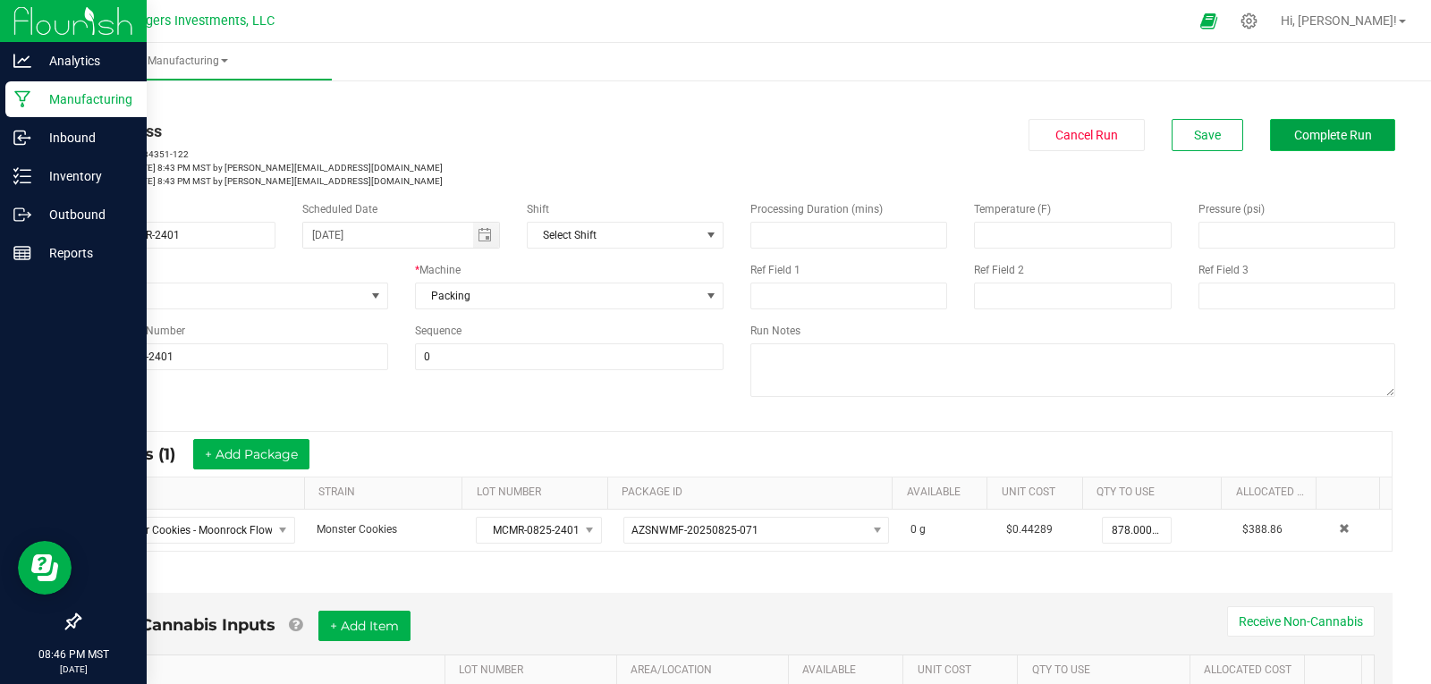
click at [1339, 144] on button "Complete Run" at bounding box center [1332, 135] width 125 height 32
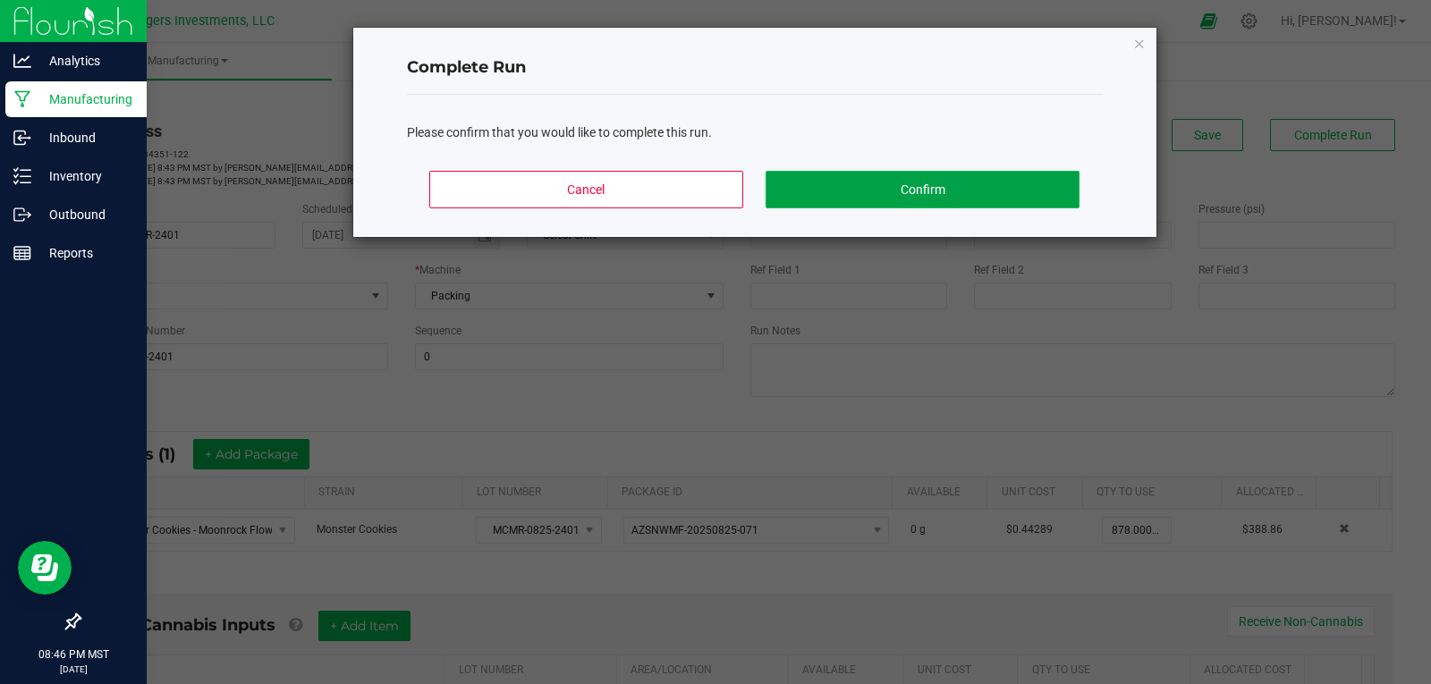
click at [941, 195] on button "Confirm" at bounding box center [922, 190] width 313 height 38
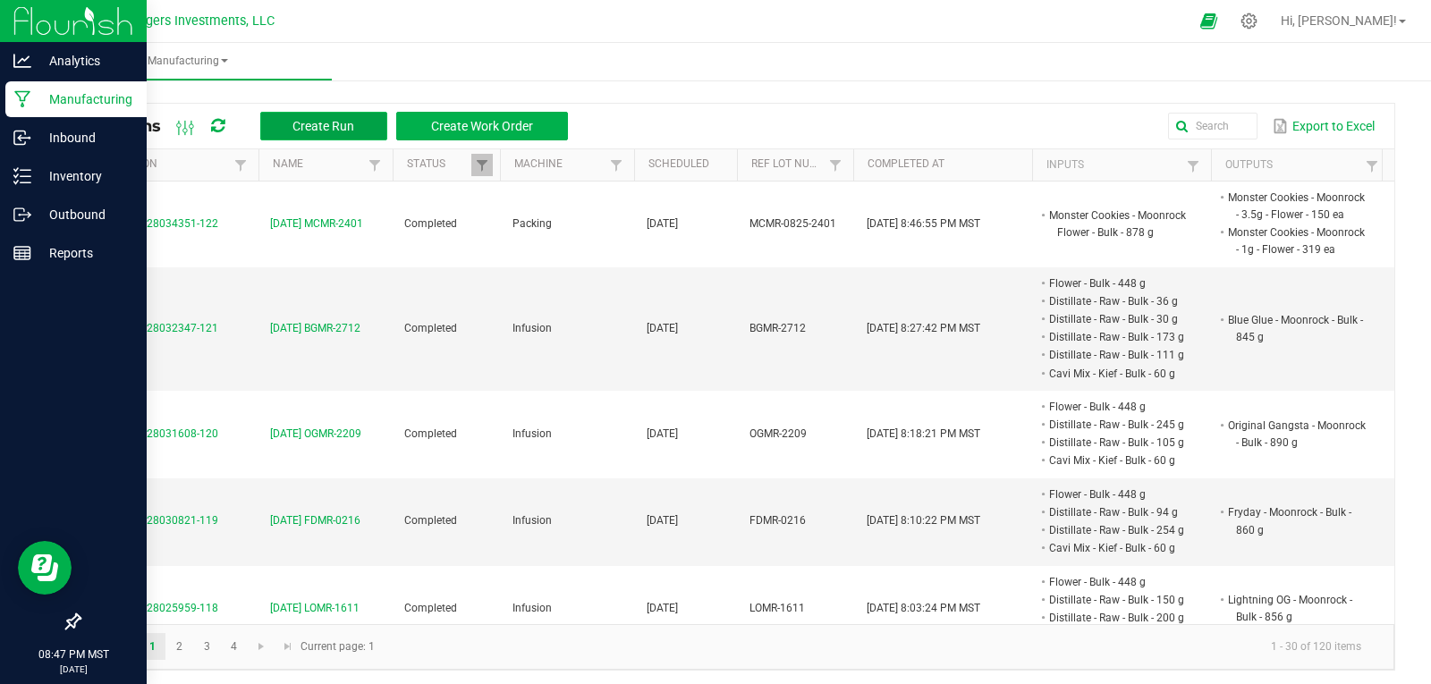
click at [349, 119] on span "Create Run" at bounding box center [323, 126] width 62 height 14
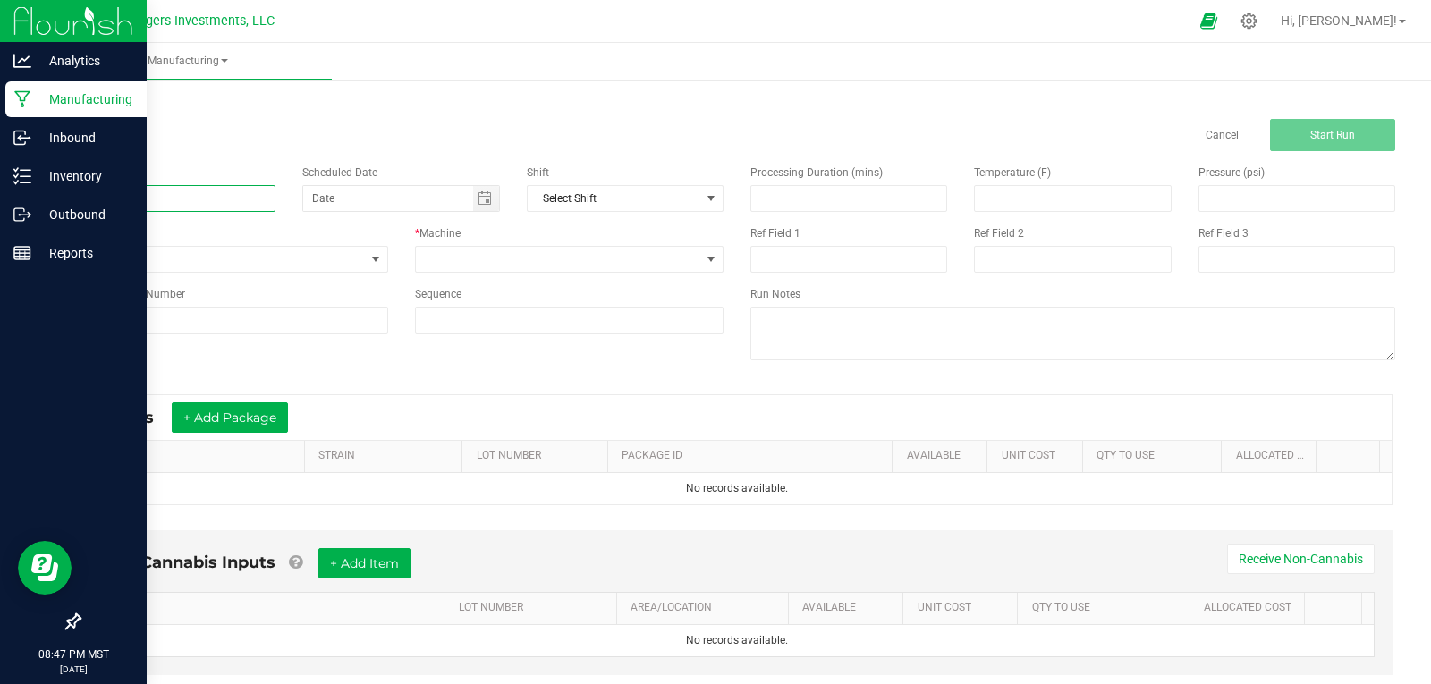
click at [253, 204] on input at bounding box center [177, 198] width 197 height 27
type input "9-27-25 LLMR-2301"
type input "month/day/year"
click at [372, 202] on input "month/day/year" at bounding box center [388, 198] width 170 height 25
click at [478, 200] on span "Toggle calendar" at bounding box center [485, 198] width 14 height 14
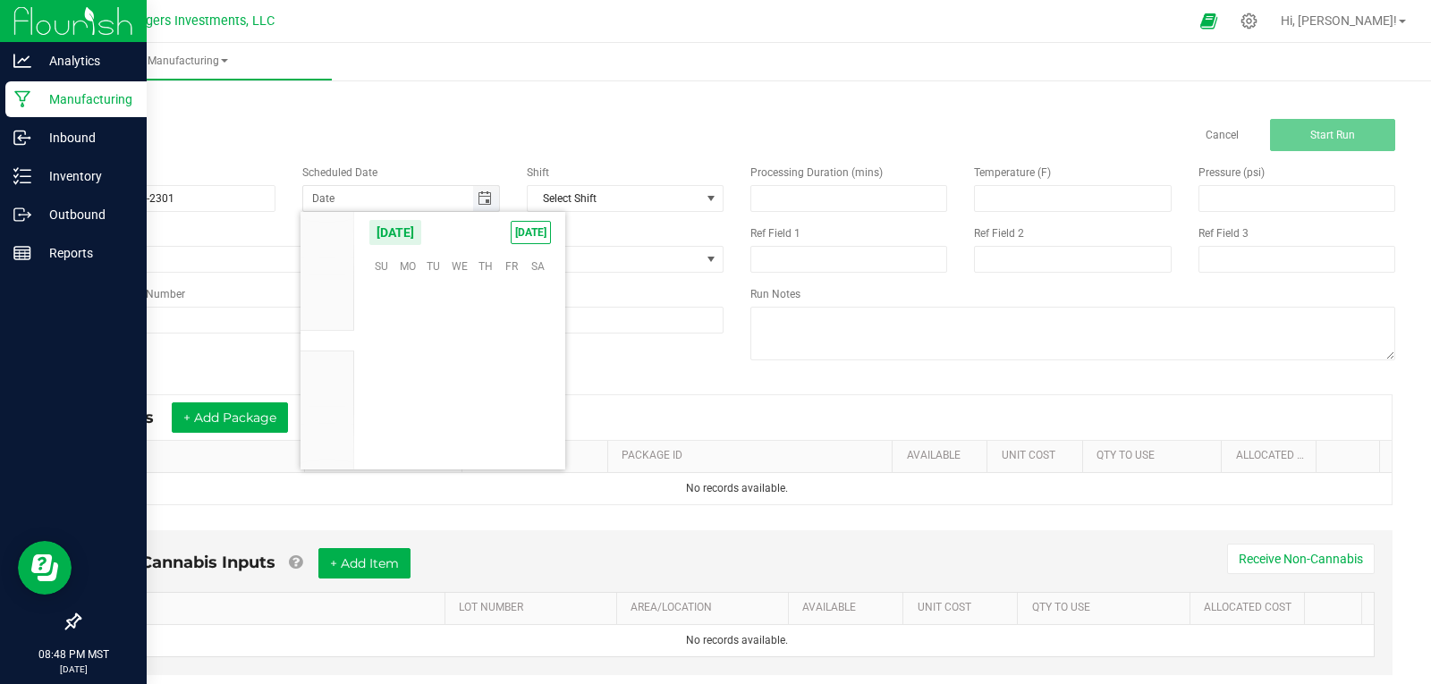
scroll to position [290066, 0]
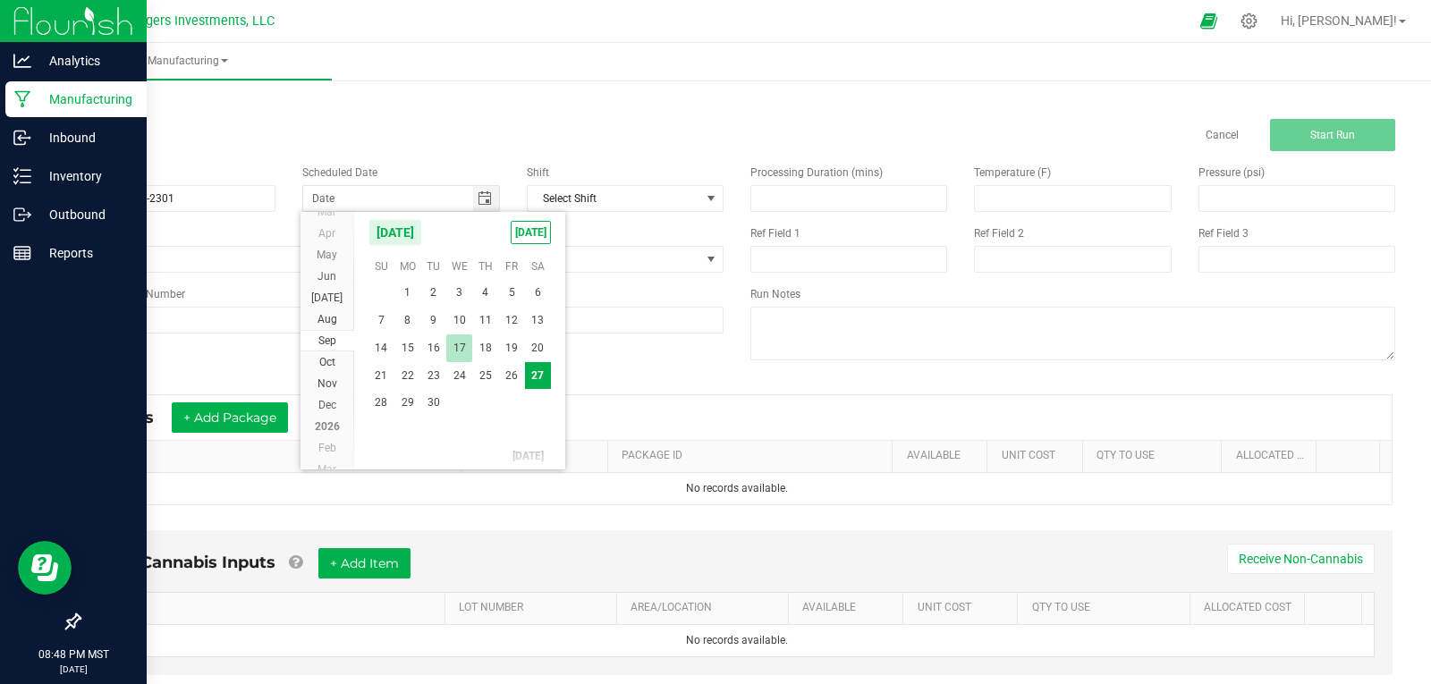
click at [453, 351] on span "17" at bounding box center [459, 349] width 26 height 28
type input "09/17/2025"
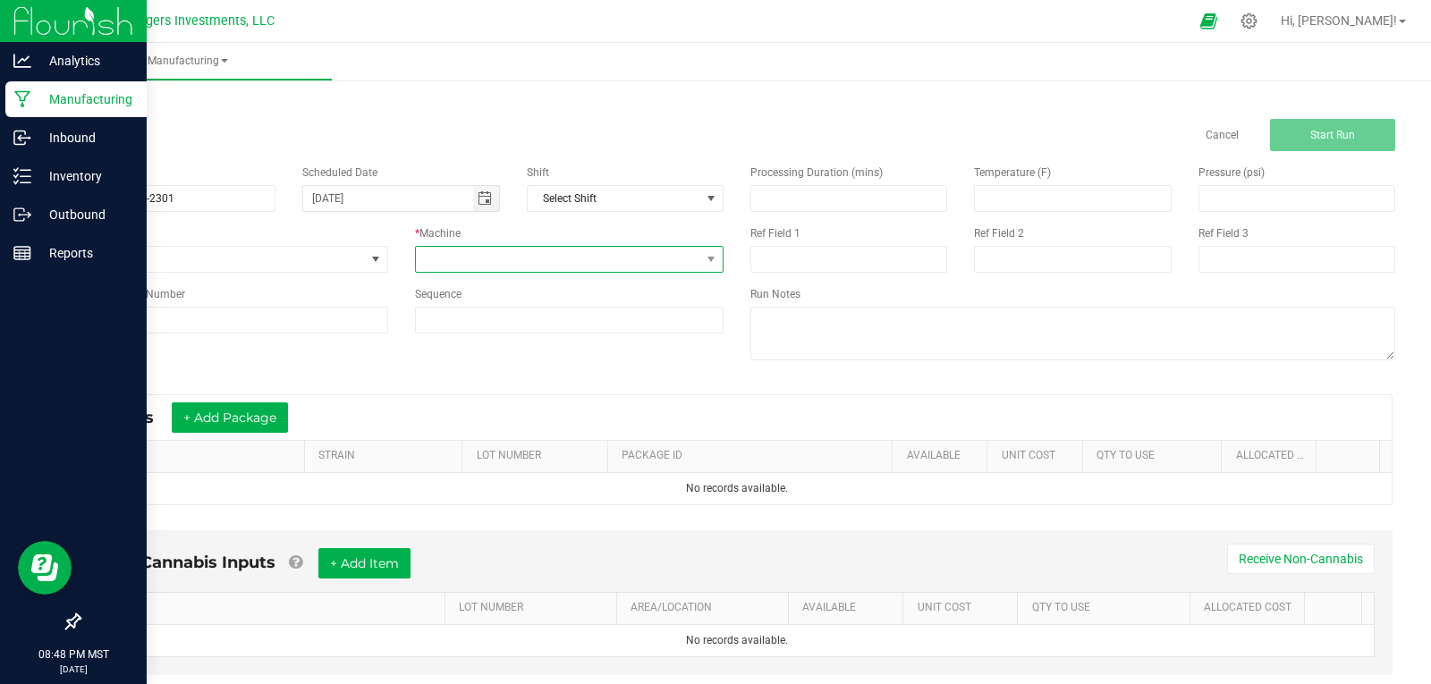
click at [469, 255] on span at bounding box center [558, 259] width 285 height 25
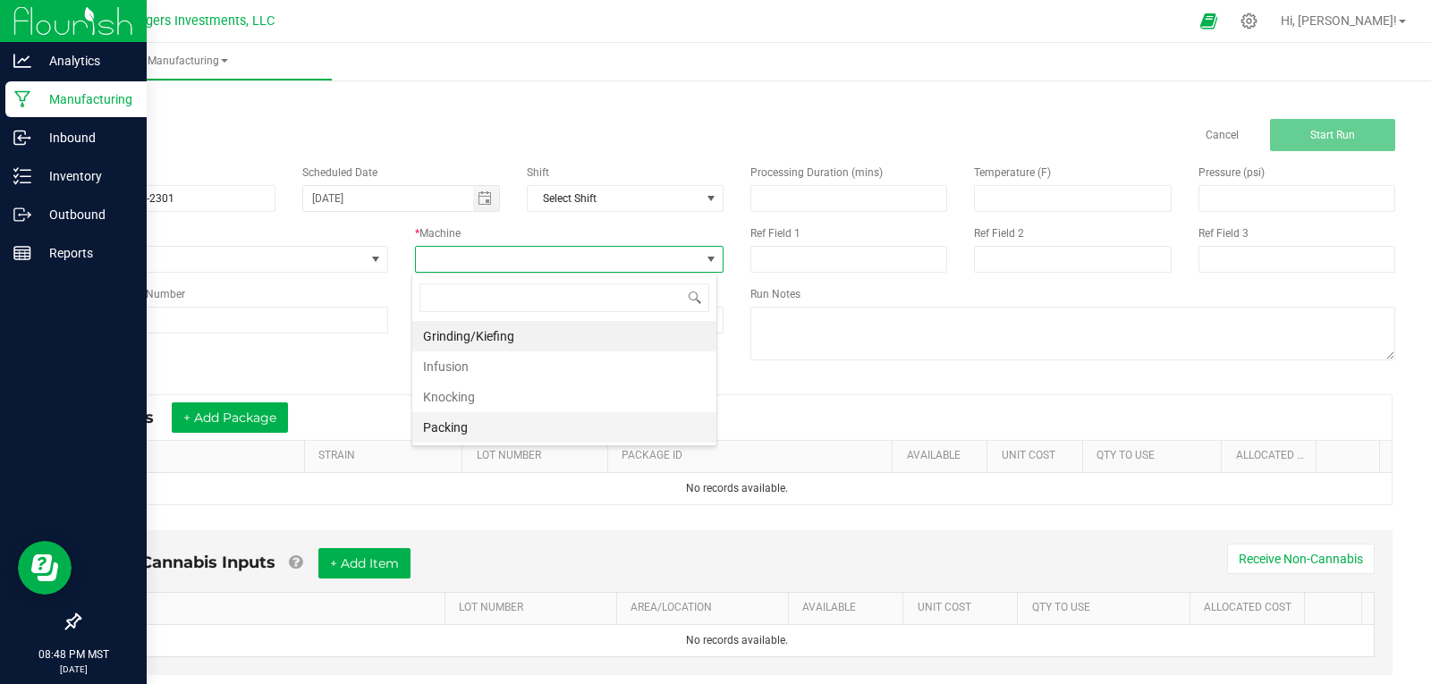
click at [474, 430] on li "Packing" at bounding box center [564, 427] width 304 height 30
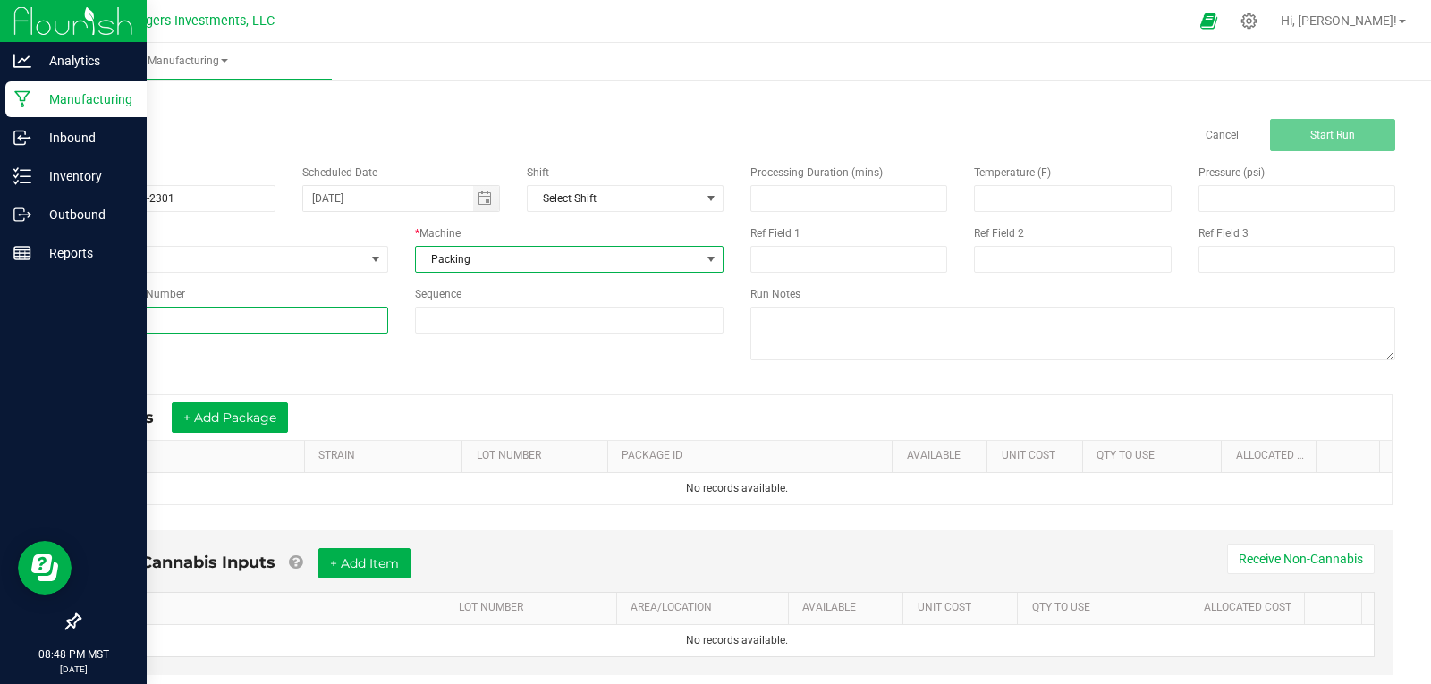
click at [168, 318] on input at bounding box center [233, 320] width 309 height 27
drag, startPoint x: 168, startPoint y: 318, endPoint x: 69, endPoint y: 326, distance: 99.5
click at [69, 326] on div "Reference Lot Number LLMR-0825-2301" at bounding box center [233, 309] width 336 height 47
type input "LLMR-0825-2301"
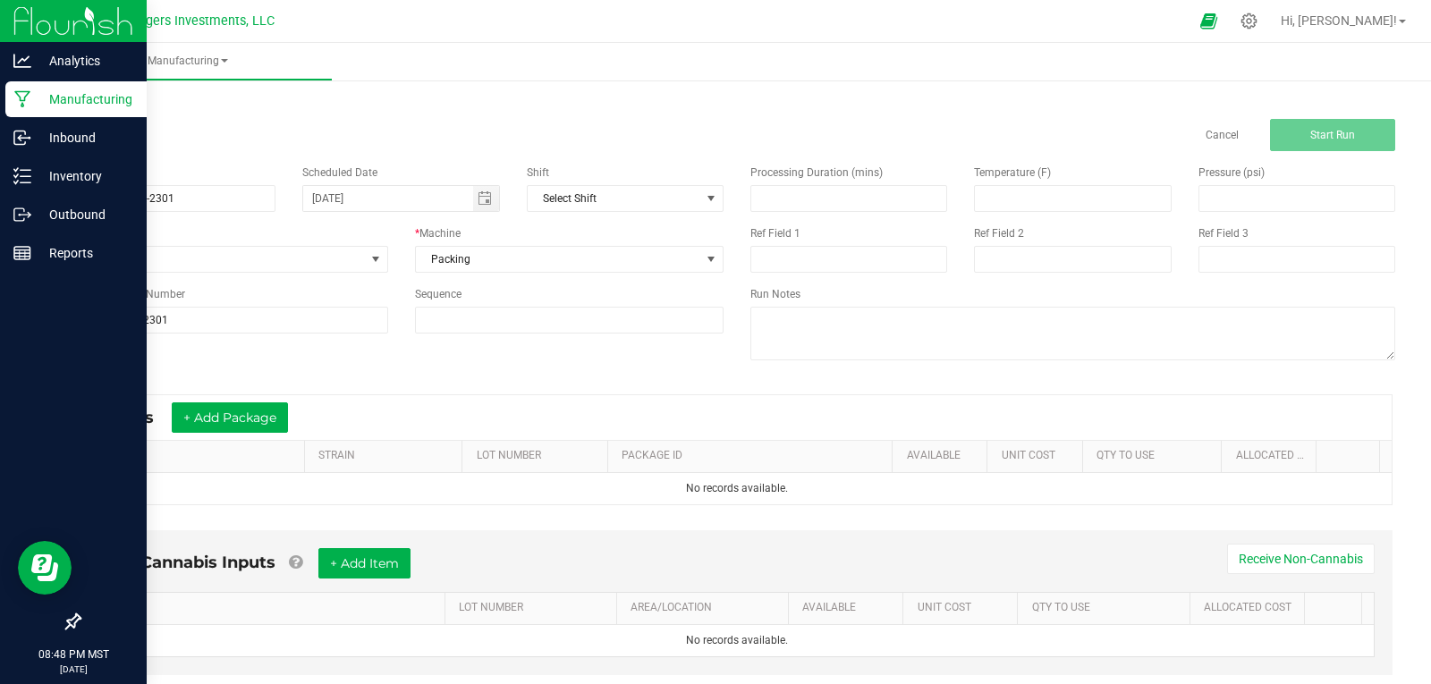
click at [741, 426] on div "* Inputs + Add Package" at bounding box center [736, 417] width 1309 height 45
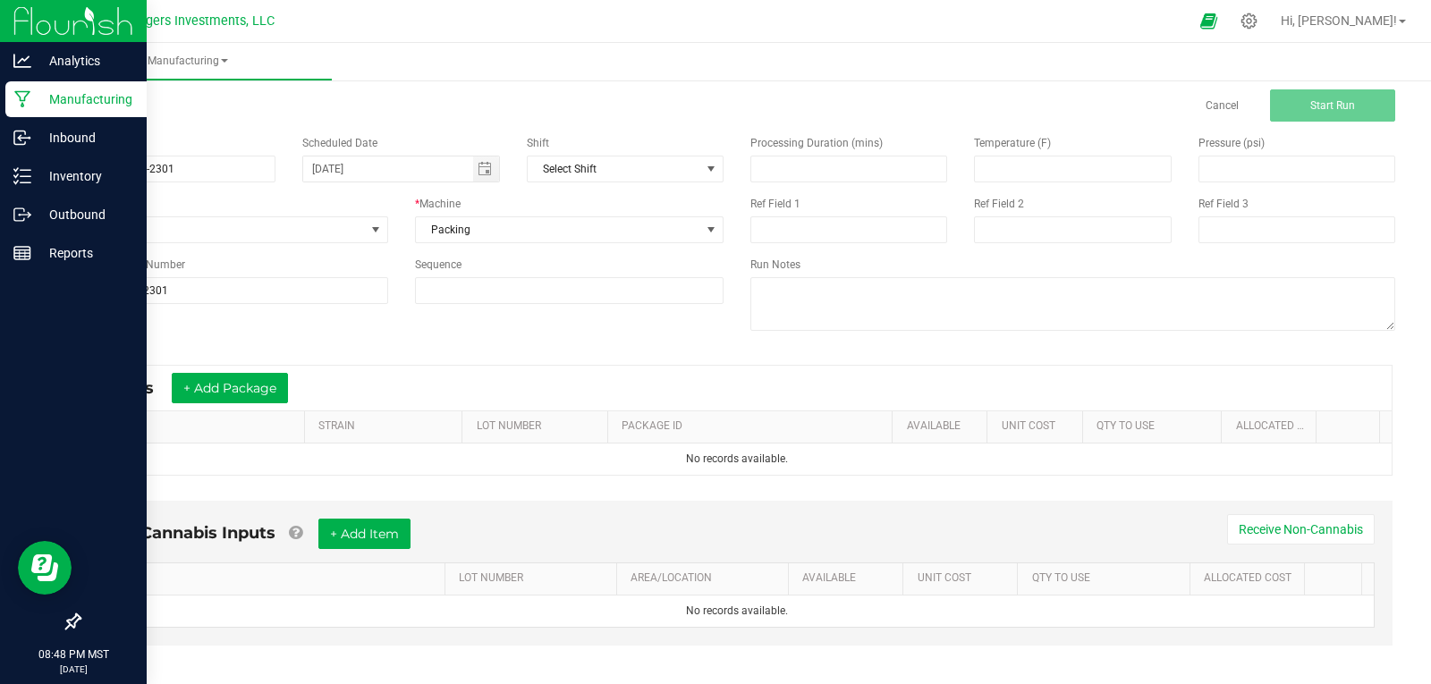
scroll to position [43, 0]
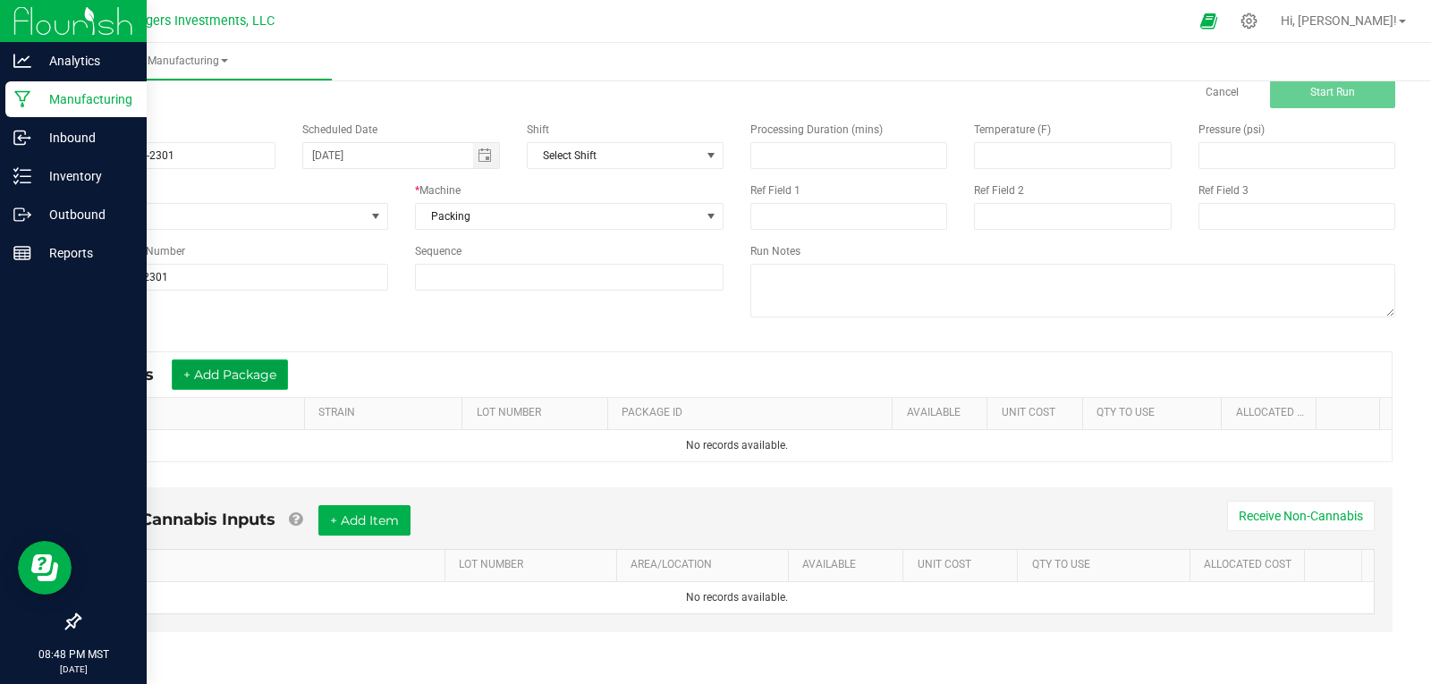
click at [265, 384] on button "+ Add Package" at bounding box center [230, 375] width 116 height 30
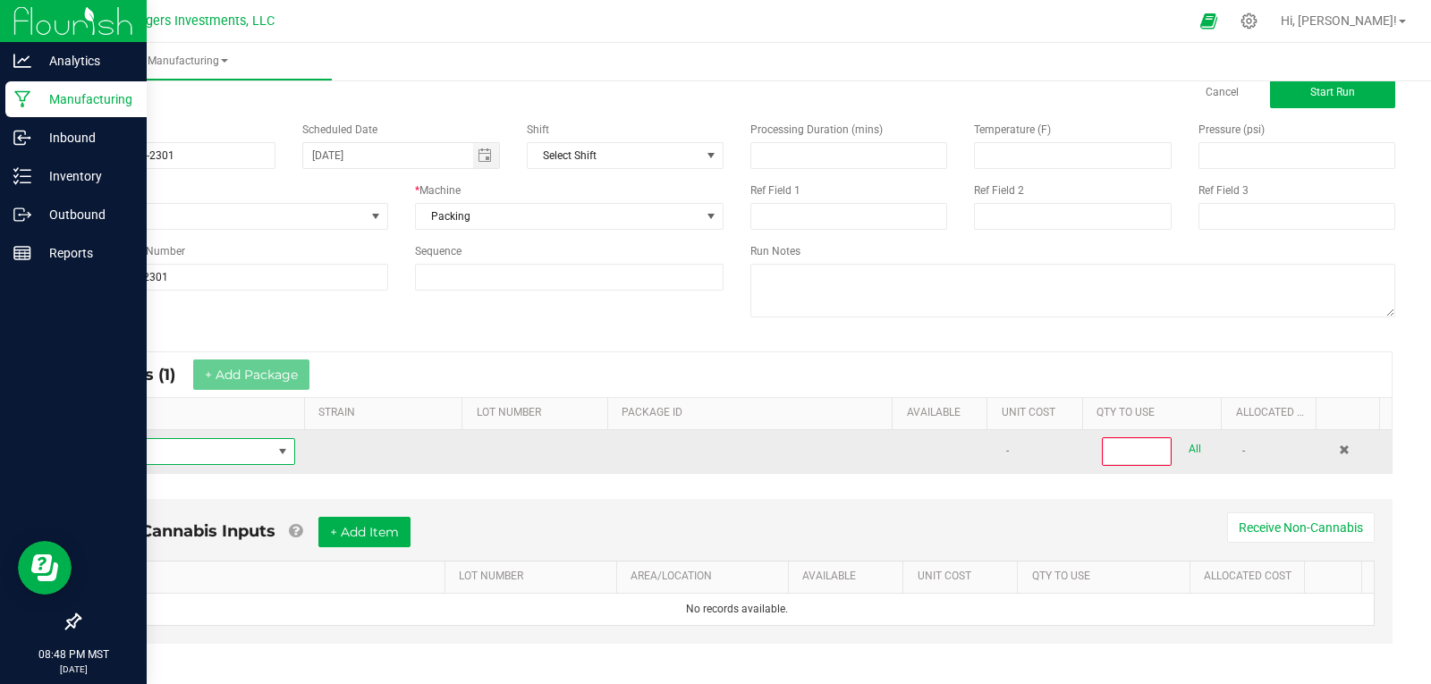
click at [222, 447] on span "NO DATA FOUND" at bounding box center [183, 451] width 178 height 25
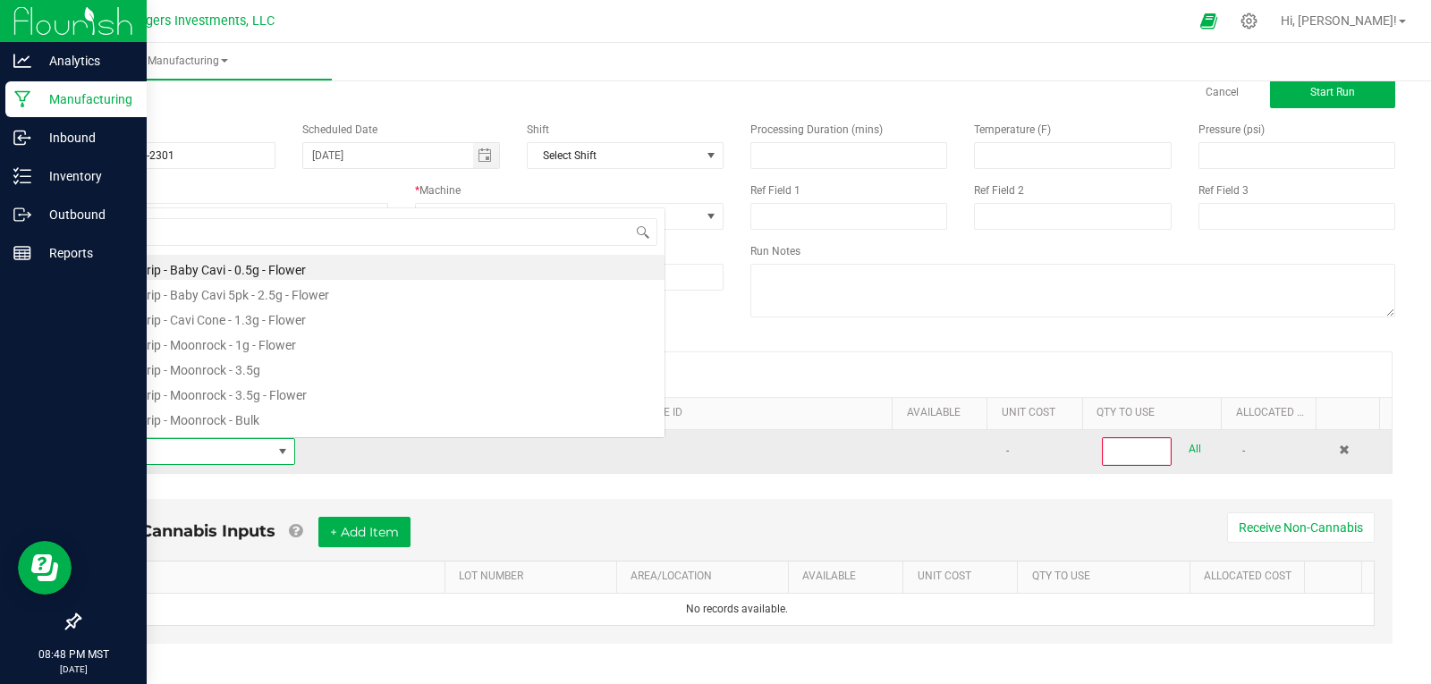
scroll to position [27, 196]
type input "LOUI"
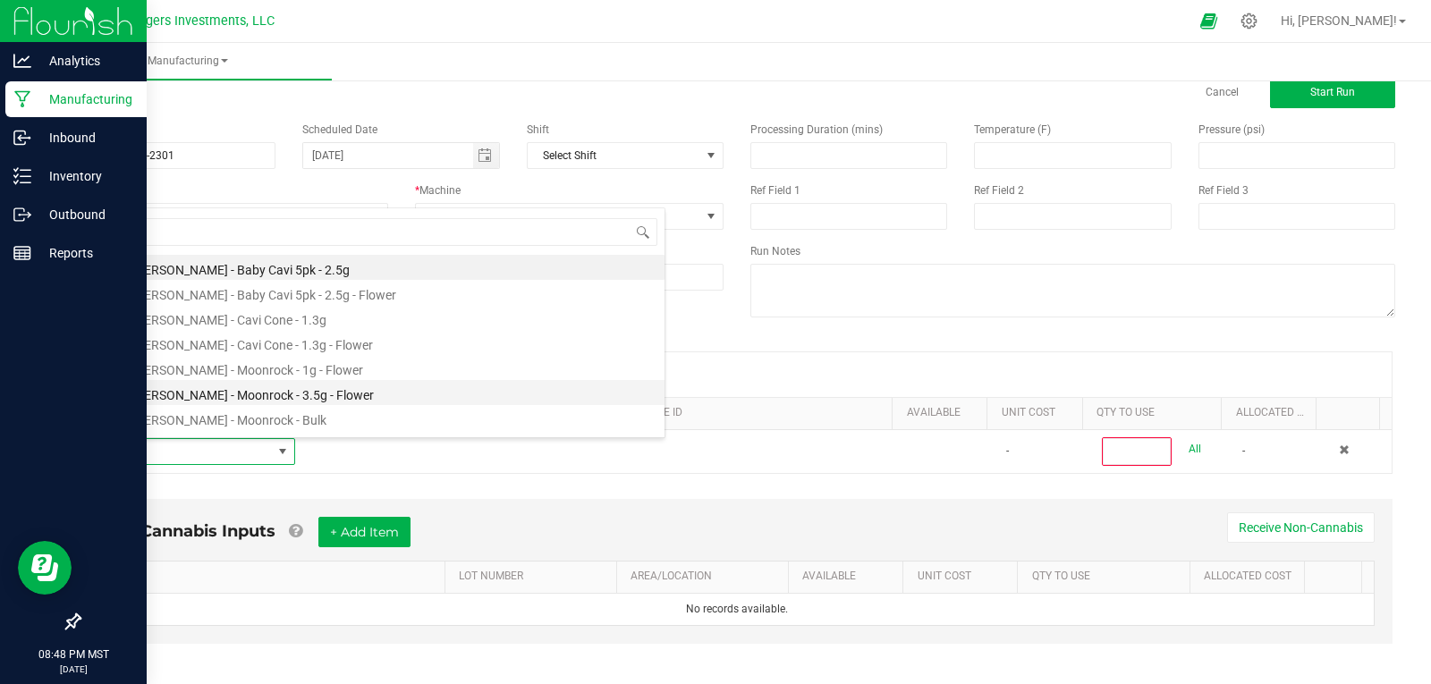
click at [285, 398] on li "Lost Louie - Moonrock - 3.5g - Flower" at bounding box center [379, 392] width 571 height 25
type input "0"
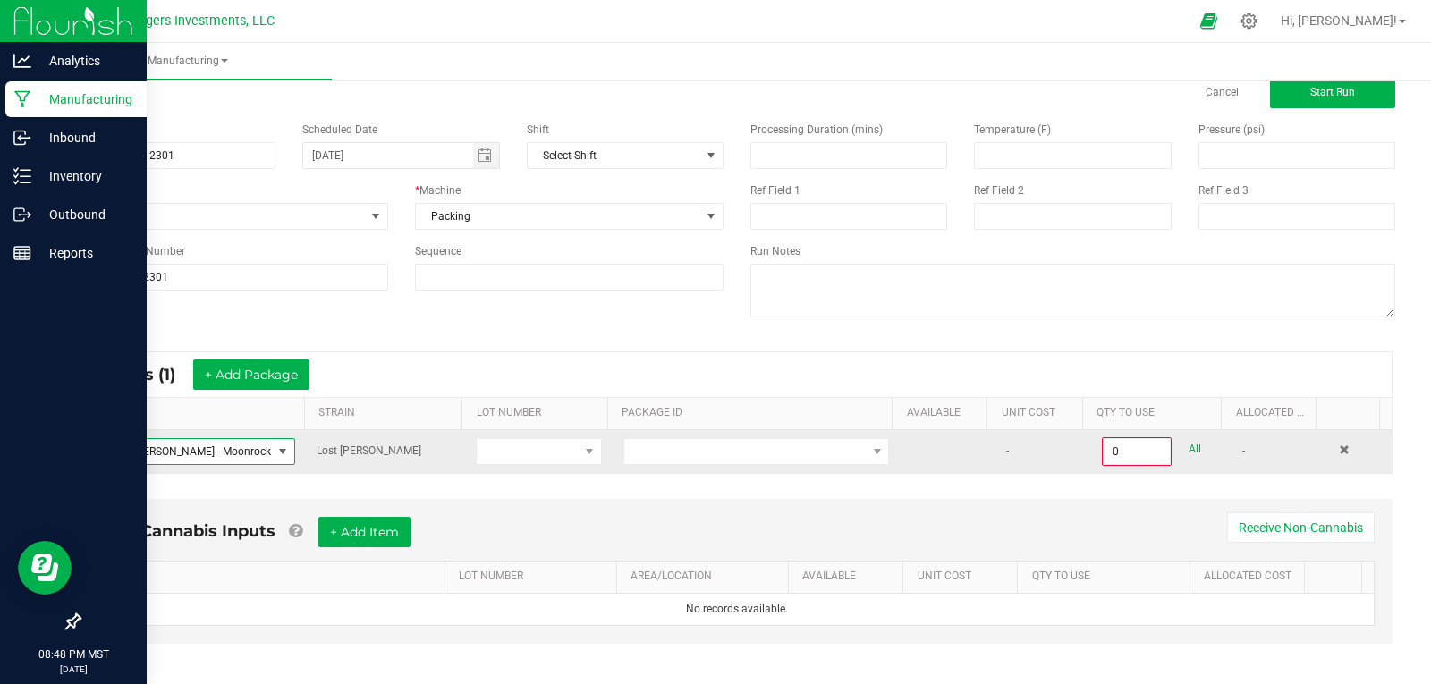
click at [281, 451] on span at bounding box center [282, 452] width 14 height 14
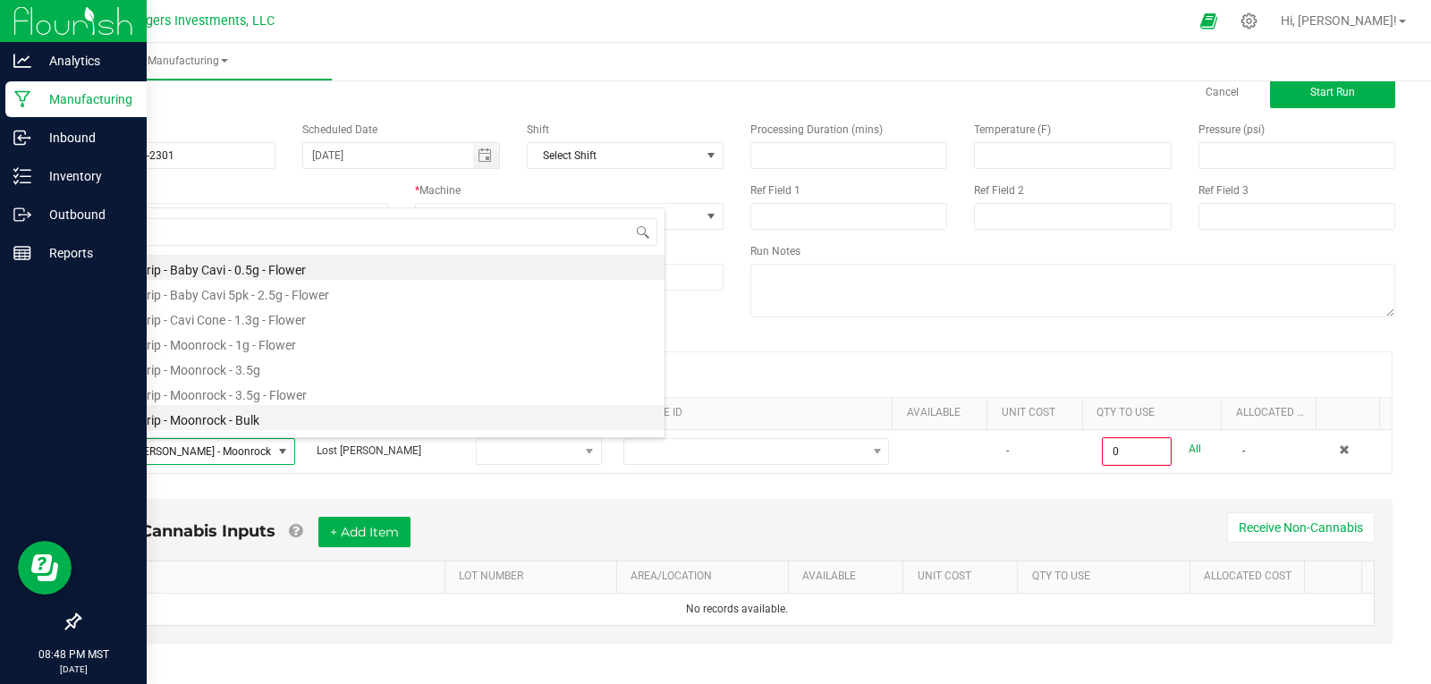
click at [246, 419] on li "Apple Drip - Moonrock - Bulk" at bounding box center [379, 417] width 571 height 25
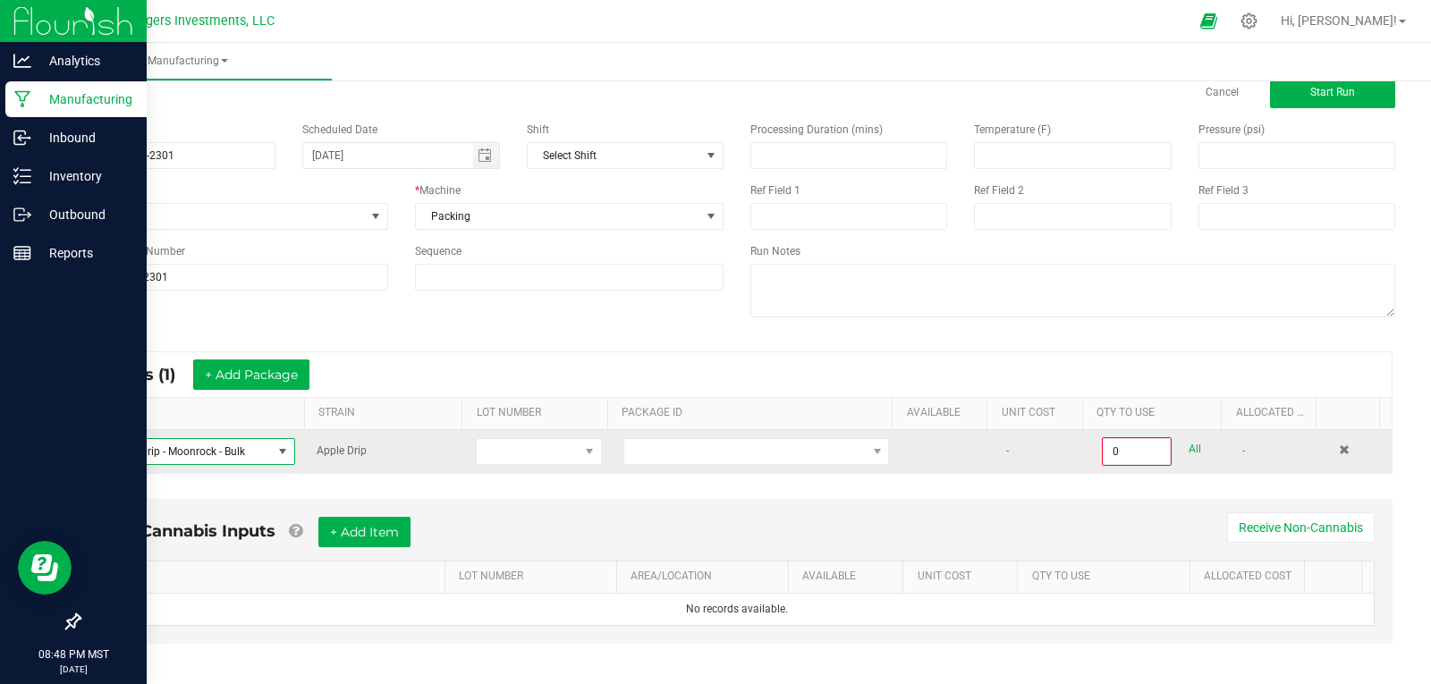
click at [277, 449] on span at bounding box center [282, 452] width 14 height 14
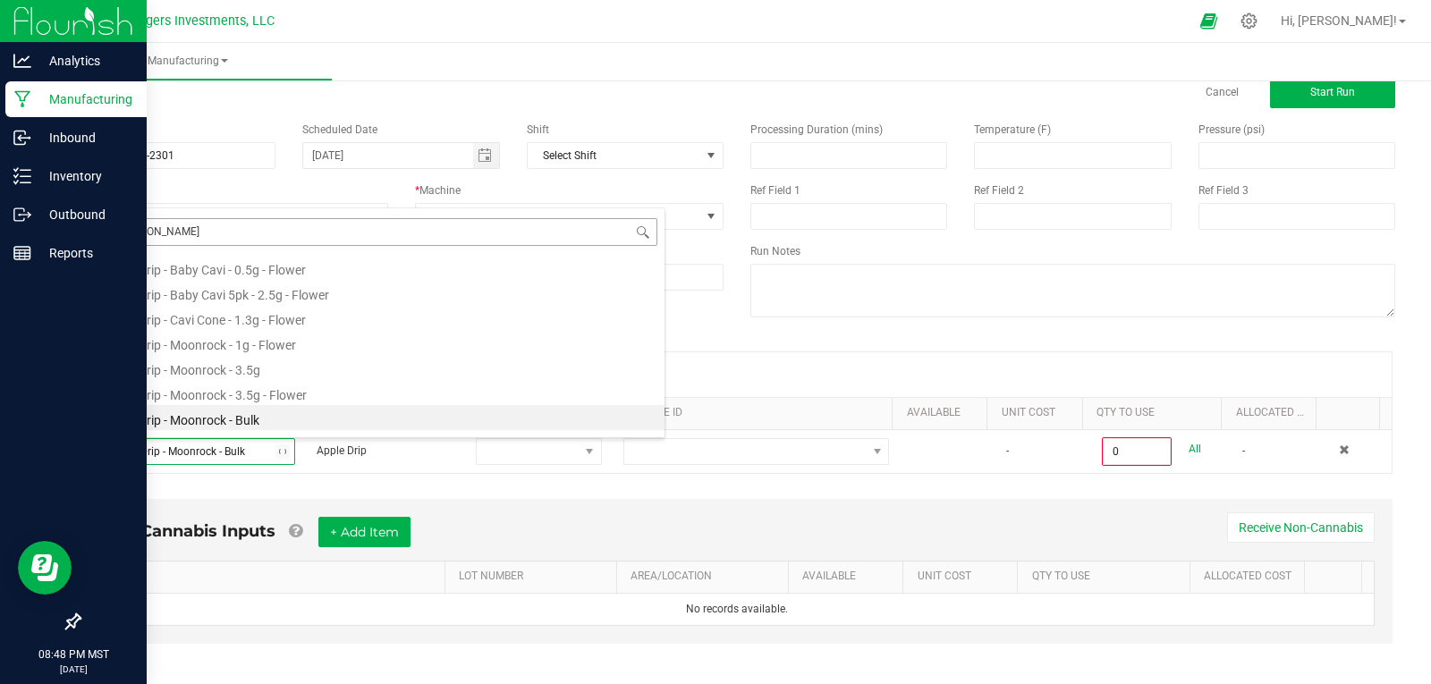
type input "LOUI"
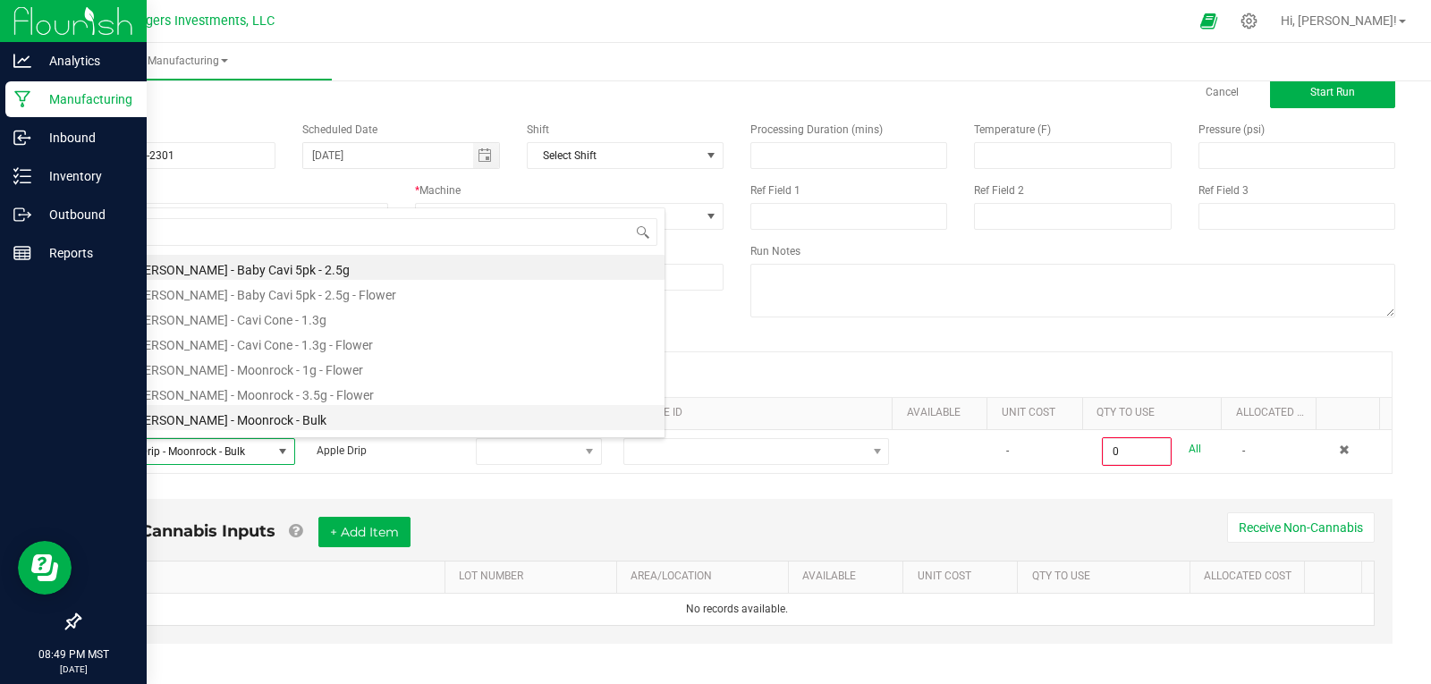
click at [220, 419] on li "Lost Louie - Moonrock - Bulk" at bounding box center [379, 417] width 571 height 25
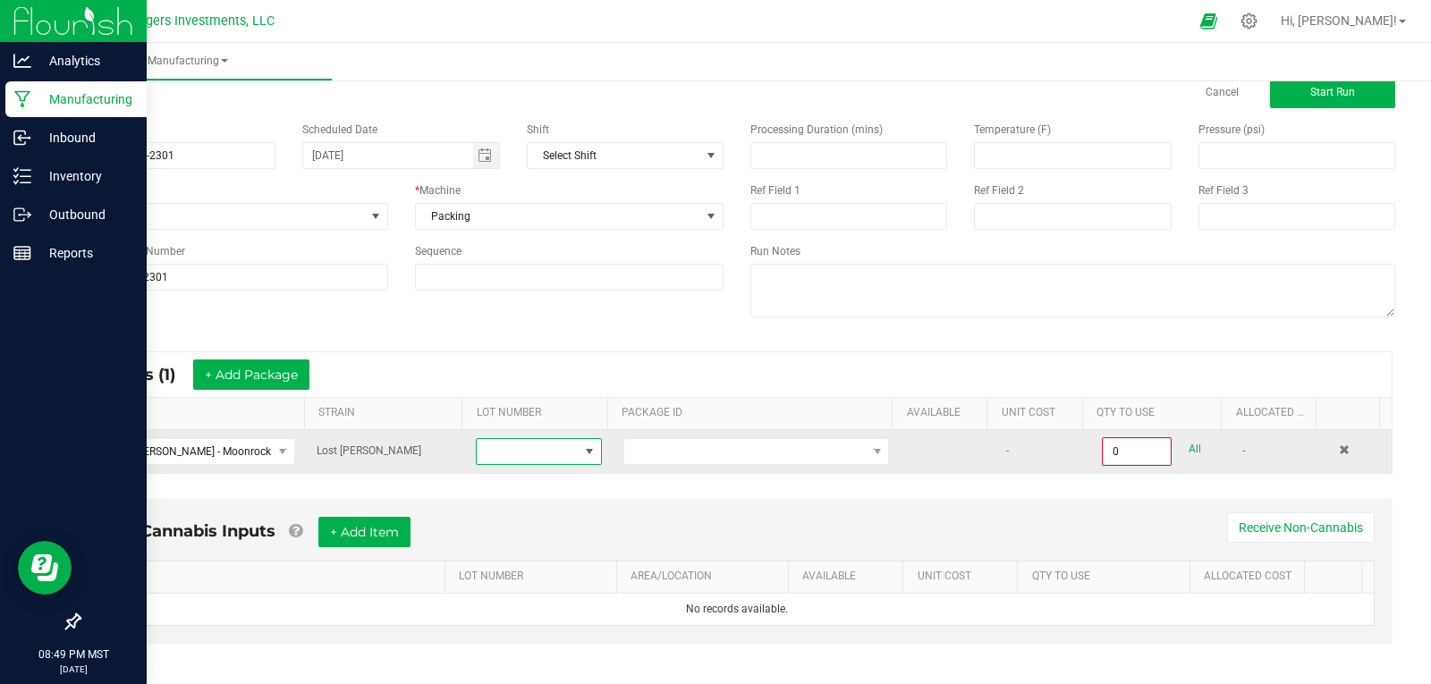
click at [529, 456] on span at bounding box center [527, 451] width 101 height 25
click at [275, 452] on span at bounding box center [282, 452] width 14 height 14
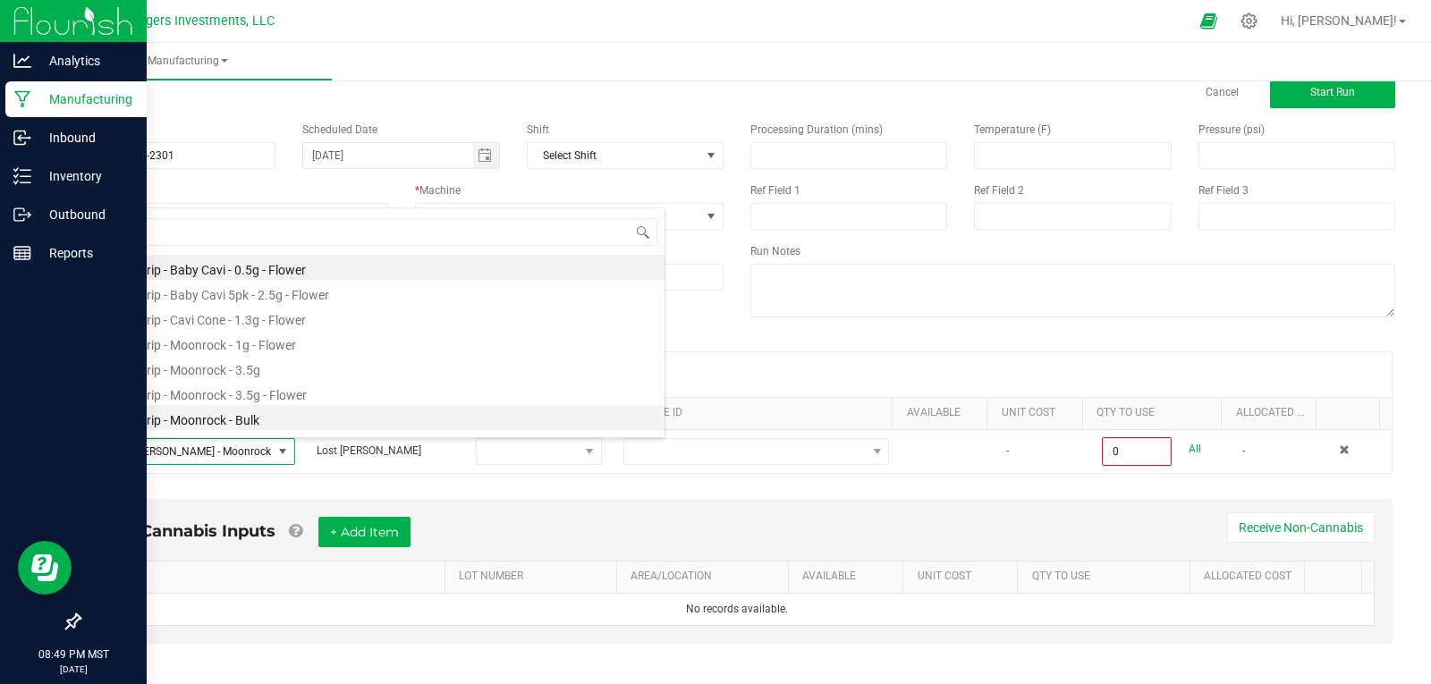
scroll to position [179, 0]
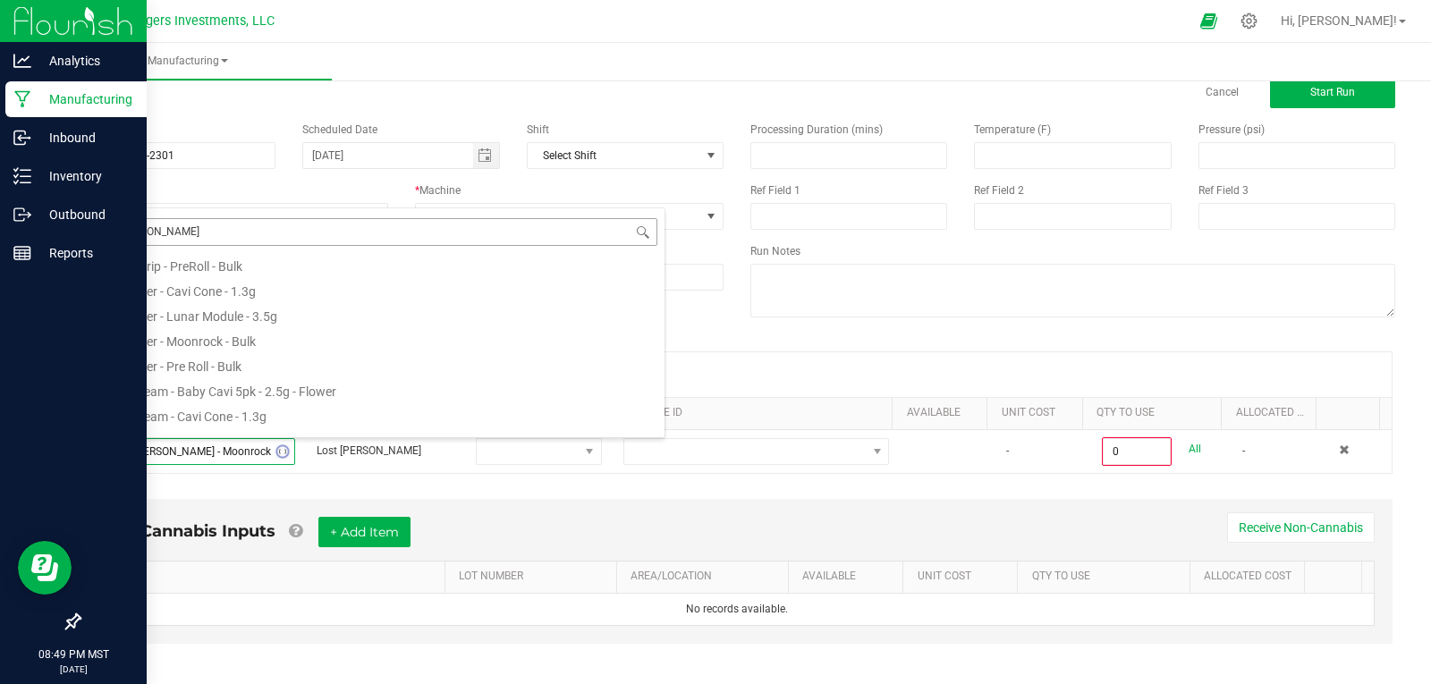
type input "LOUI"
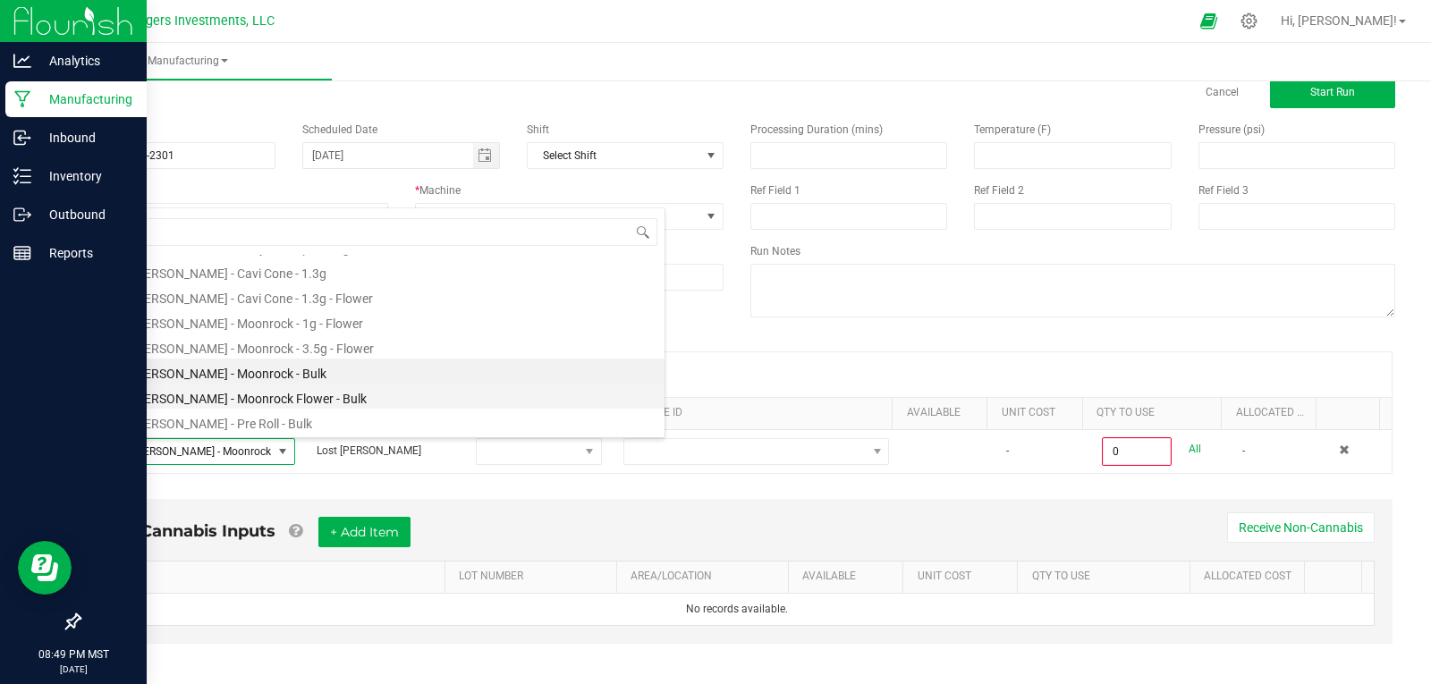
click at [241, 395] on li "Lost Louie - Moonrock Flower - Bulk" at bounding box center [379, 396] width 571 height 25
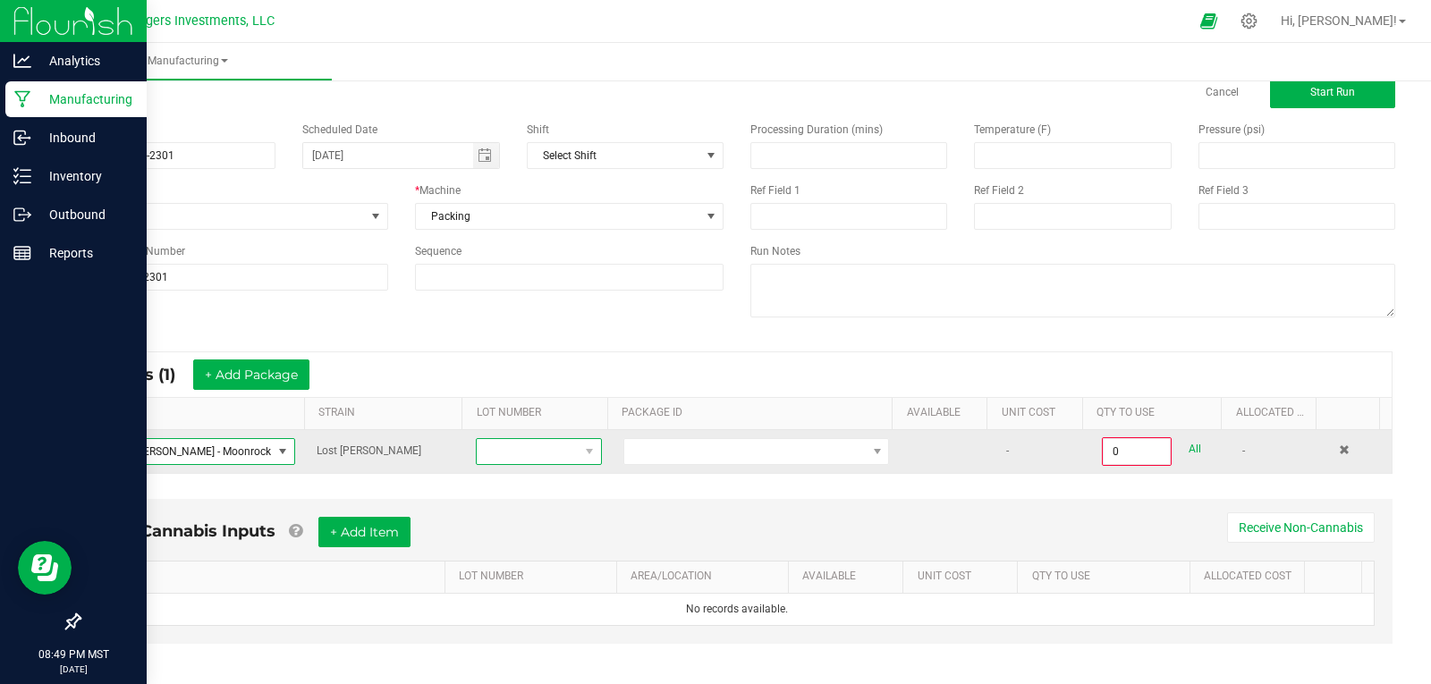
click at [538, 456] on span at bounding box center [527, 451] width 101 height 25
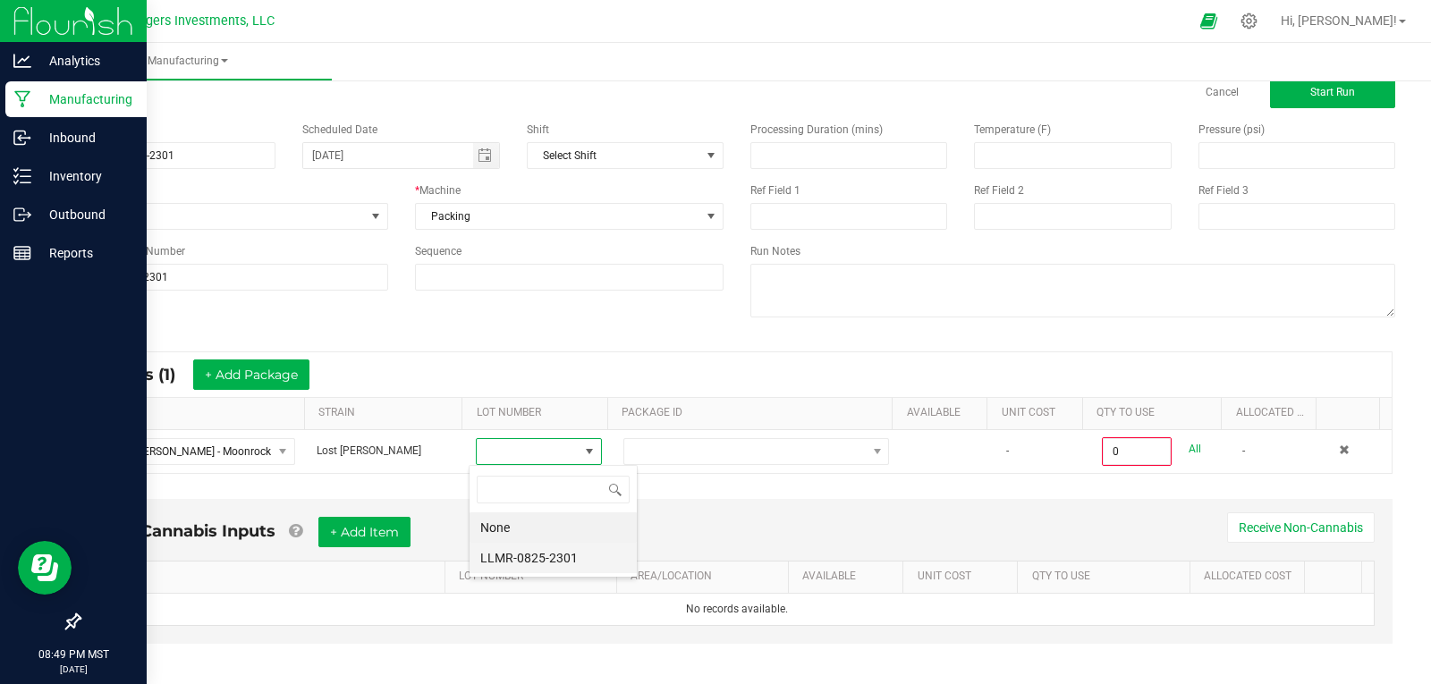
click at [549, 555] on li "LLMR-0825-2301" at bounding box center [553, 558] width 167 height 30
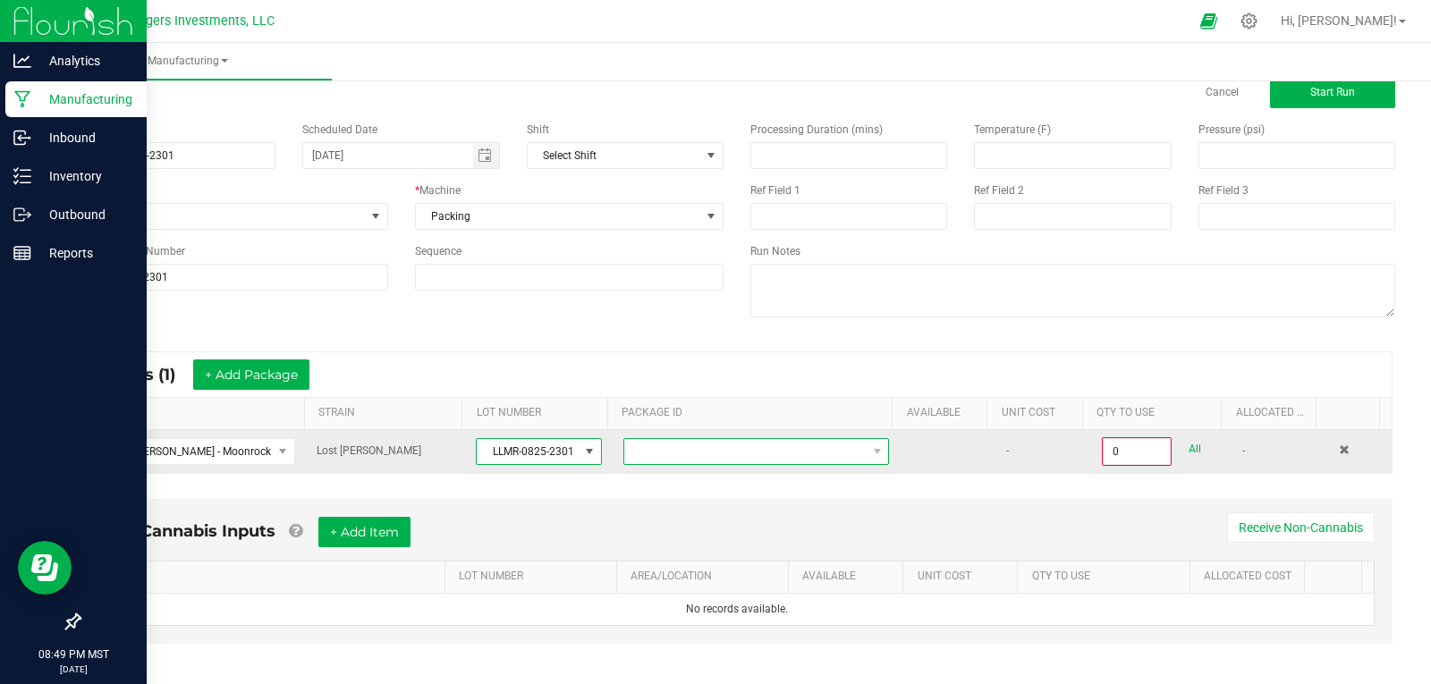
click at [707, 453] on span at bounding box center [744, 451] width 241 height 25
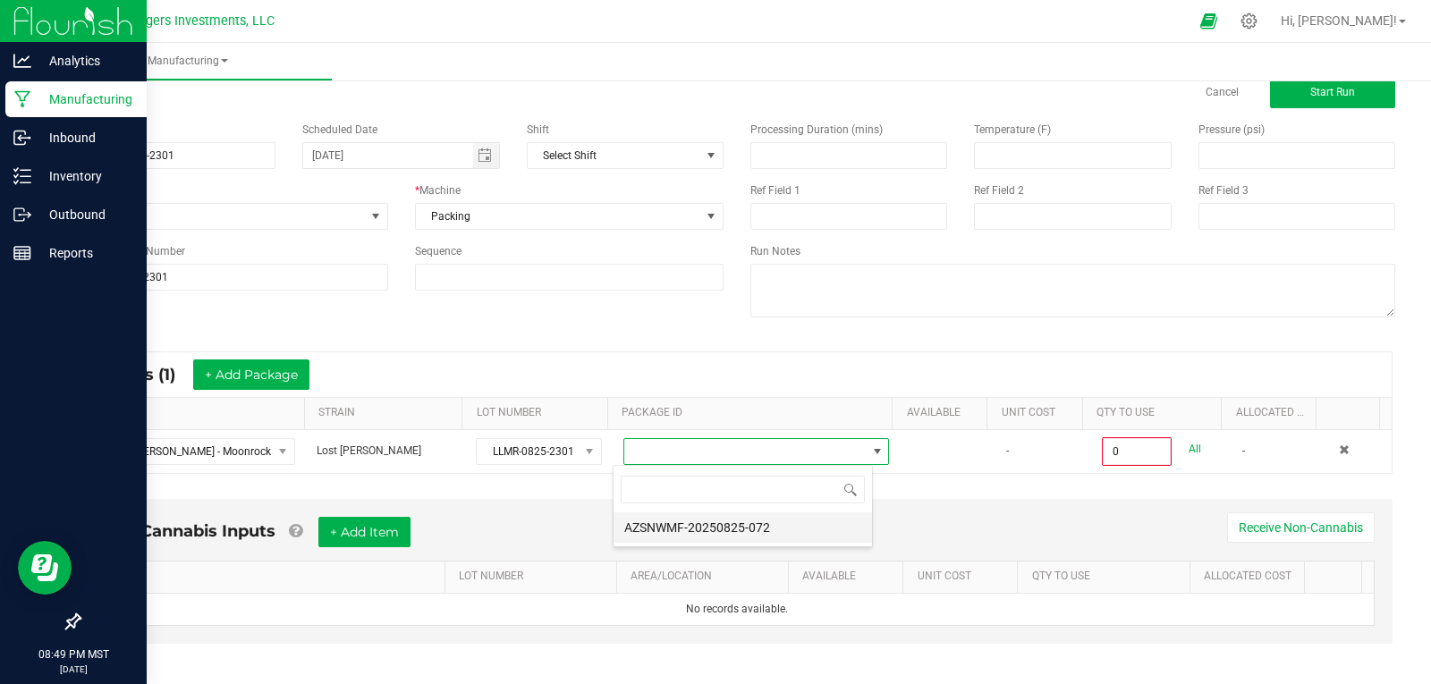
click at [716, 522] on li "AZSNWMF-20250825-072" at bounding box center [743, 527] width 258 height 30
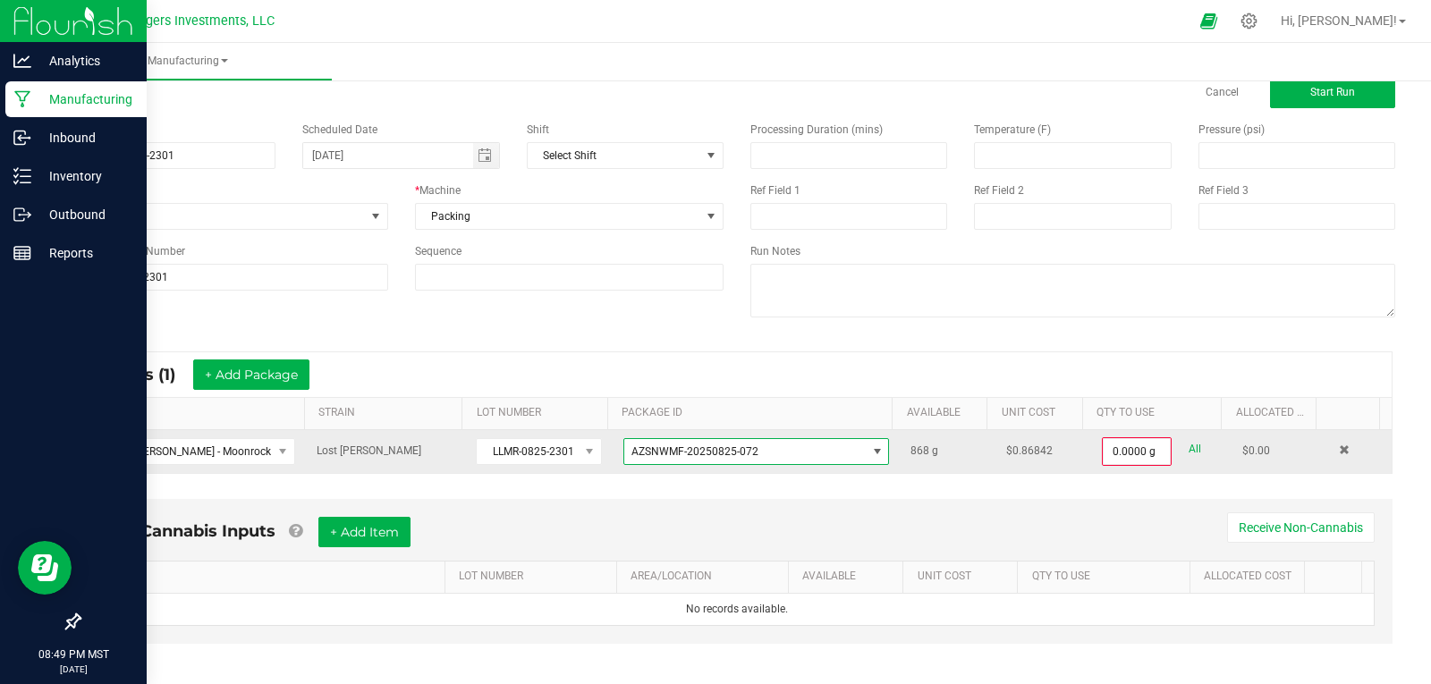
click at [1189, 448] on link "All" at bounding box center [1195, 449] width 13 height 24
type input "868.0000 g"
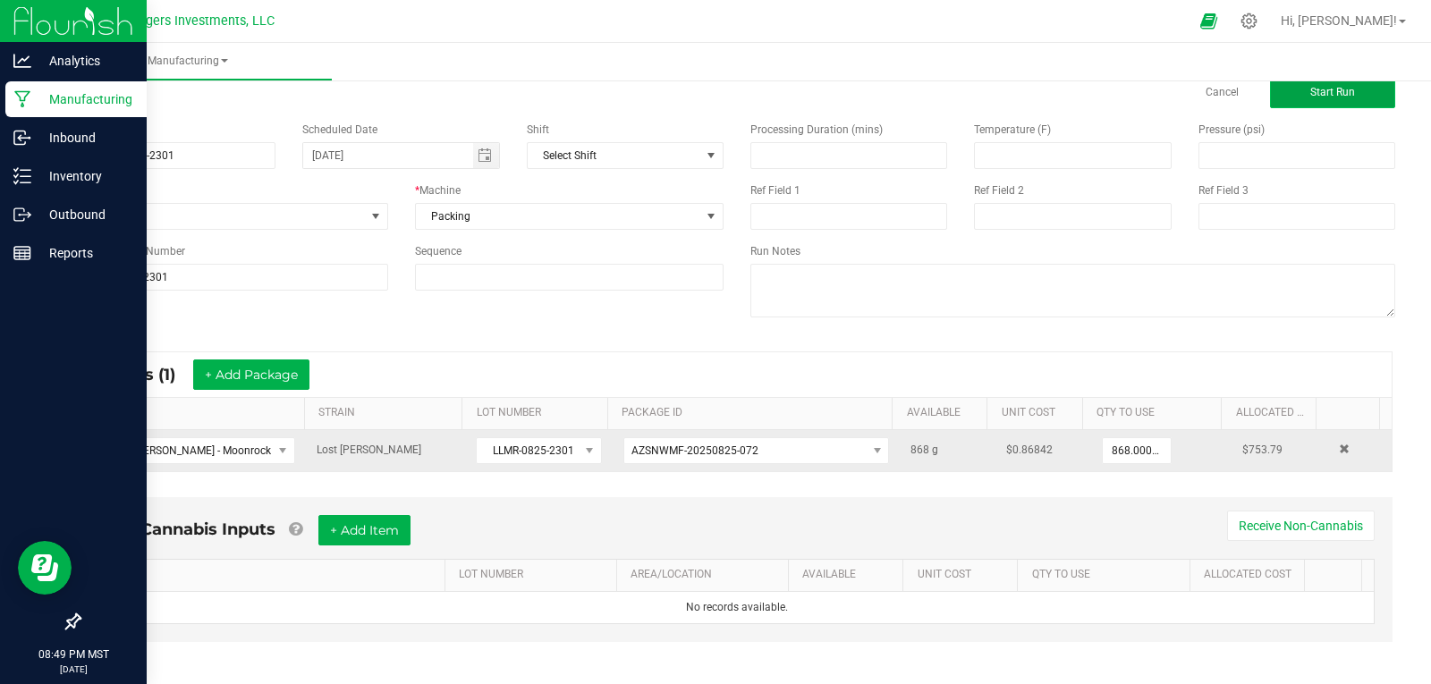
click at [1283, 95] on button "Start Run" at bounding box center [1332, 92] width 125 height 32
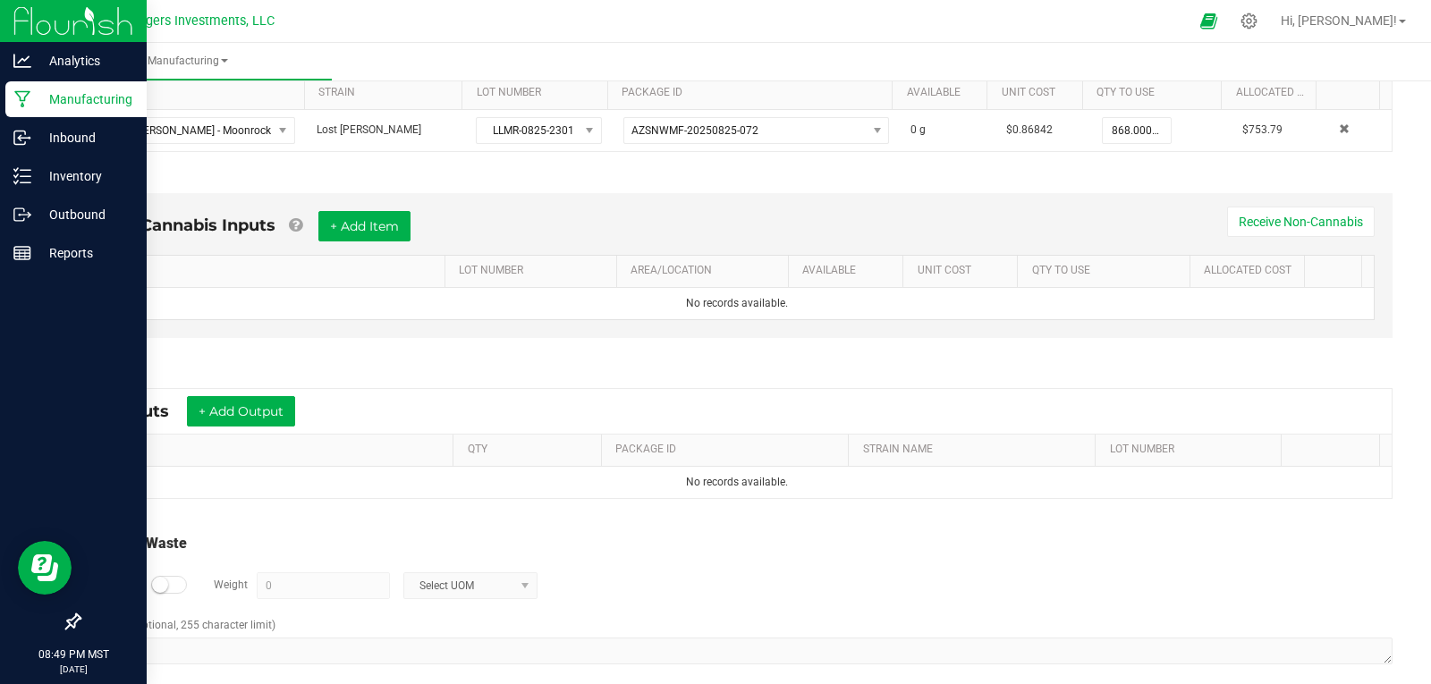
scroll to position [419, 0]
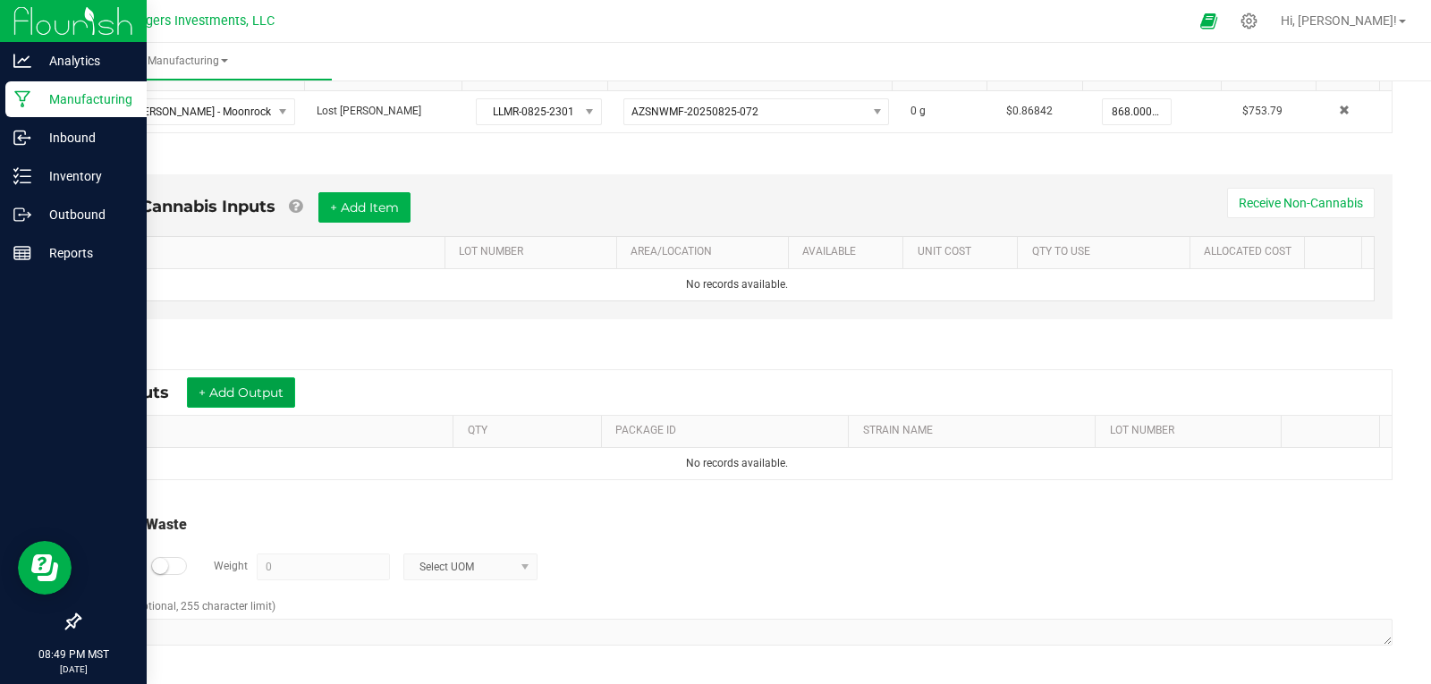
click at [249, 390] on button "+ Add Output" at bounding box center [241, 392] width 108 height 30
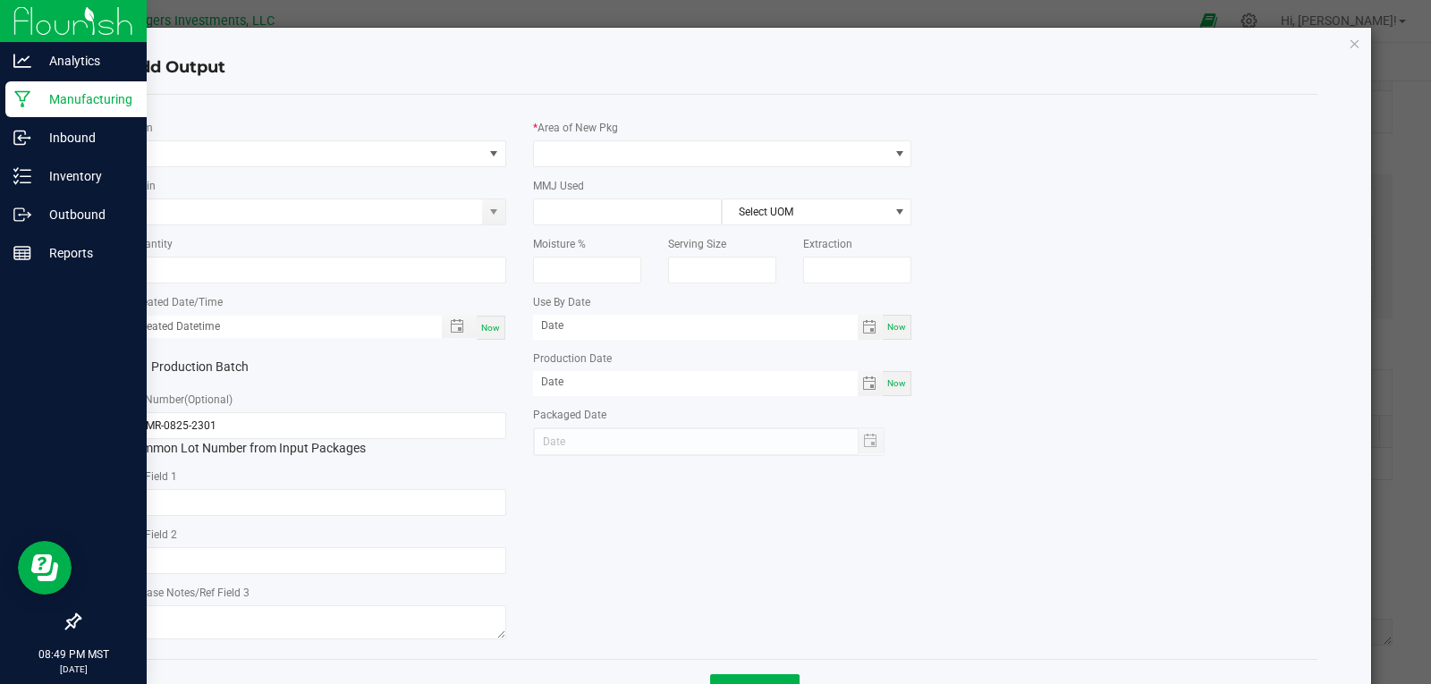
type input "08/21/2026"
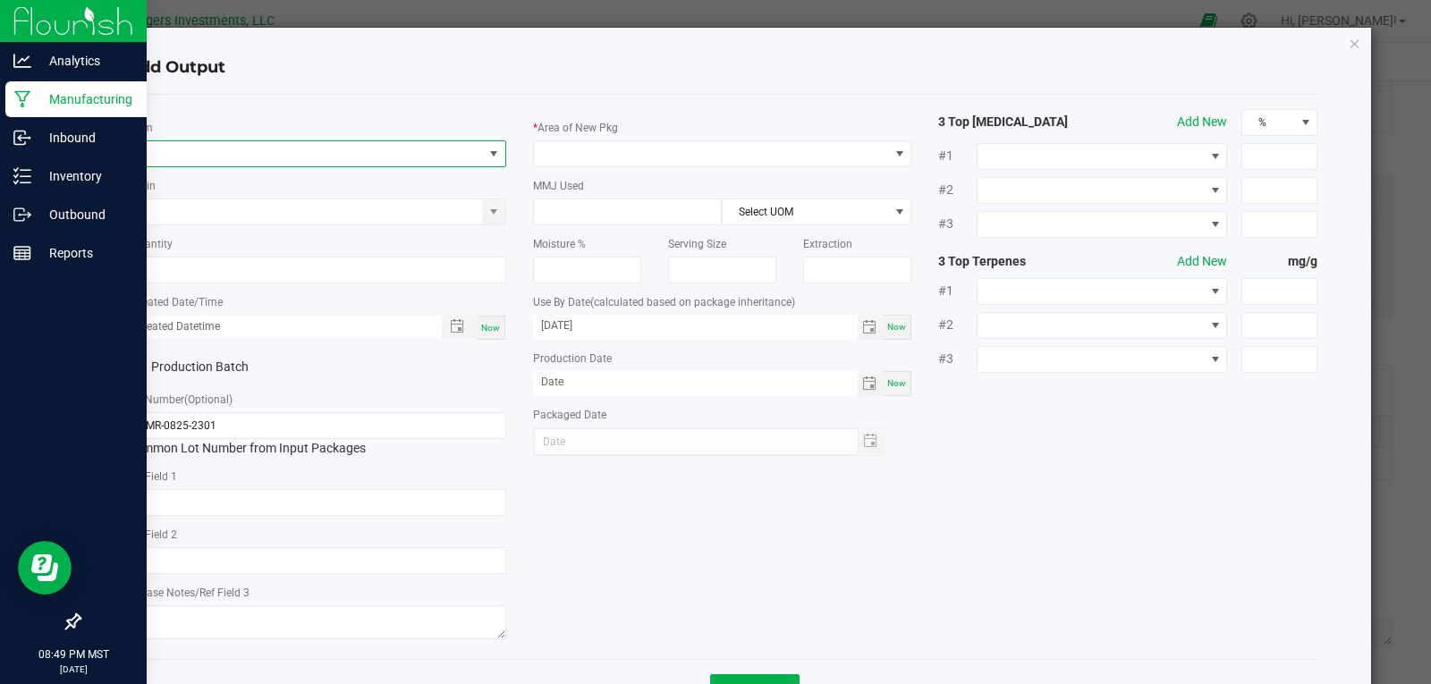
click at [201, 149] on span "NO DATA FOUND" at bounding box center [305, 153] width 355 height 25
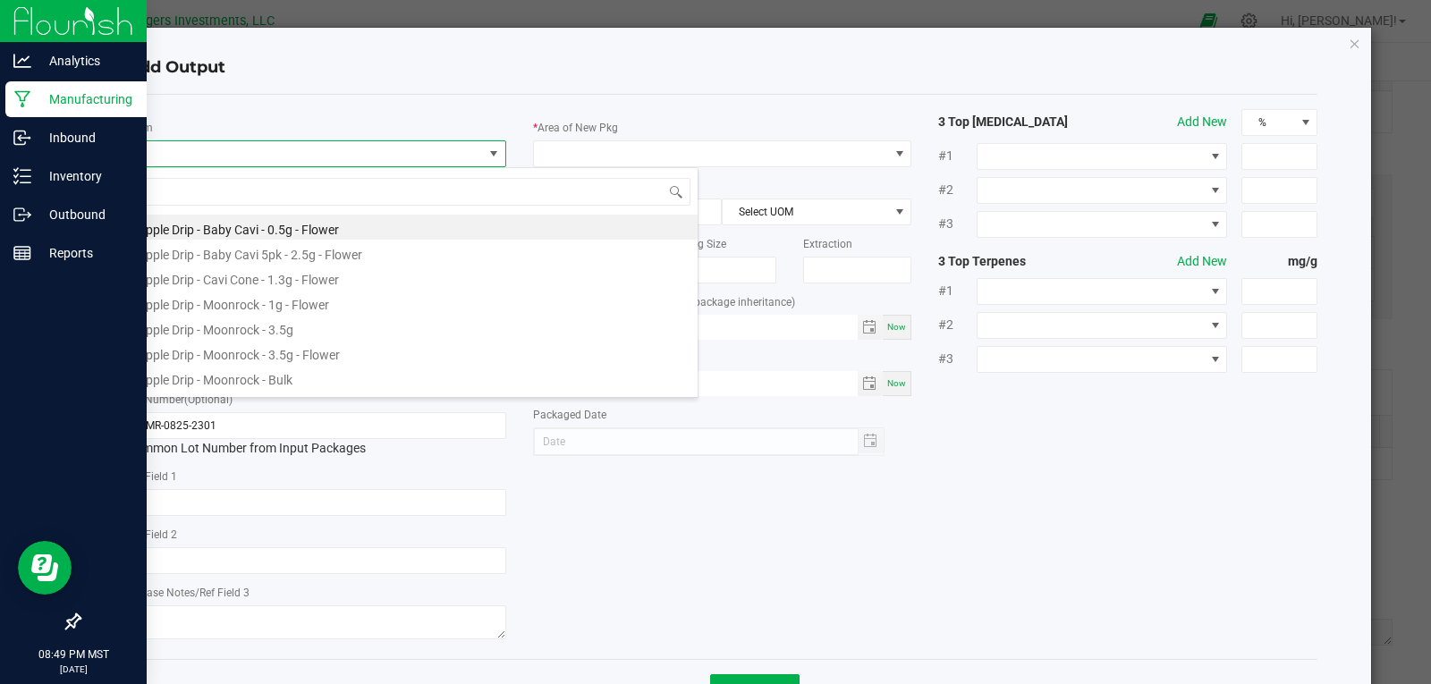
scroll to position [27, 376]
type input "LOUI"
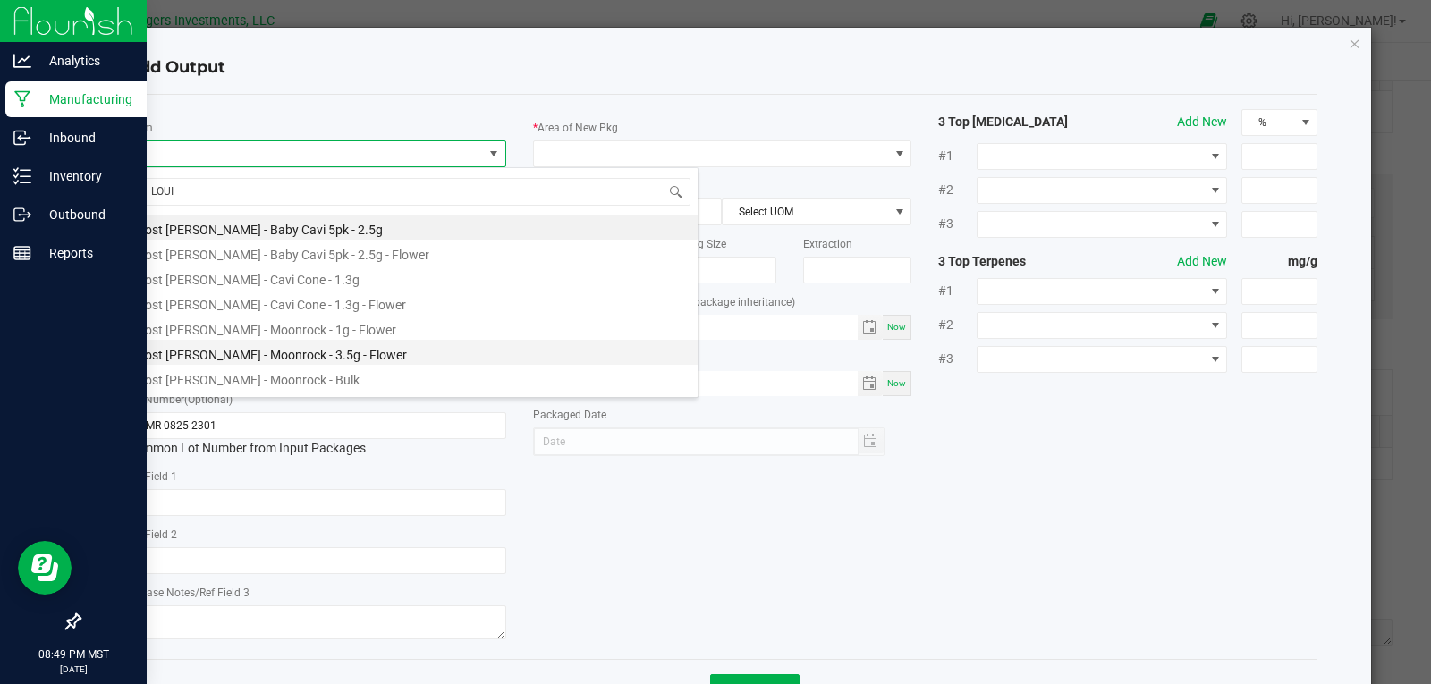
click at [290, 352] on li "Lost Louie - Moonrock - 3.5g - Flower" at bounding box center [412, 352] width 571 height 25
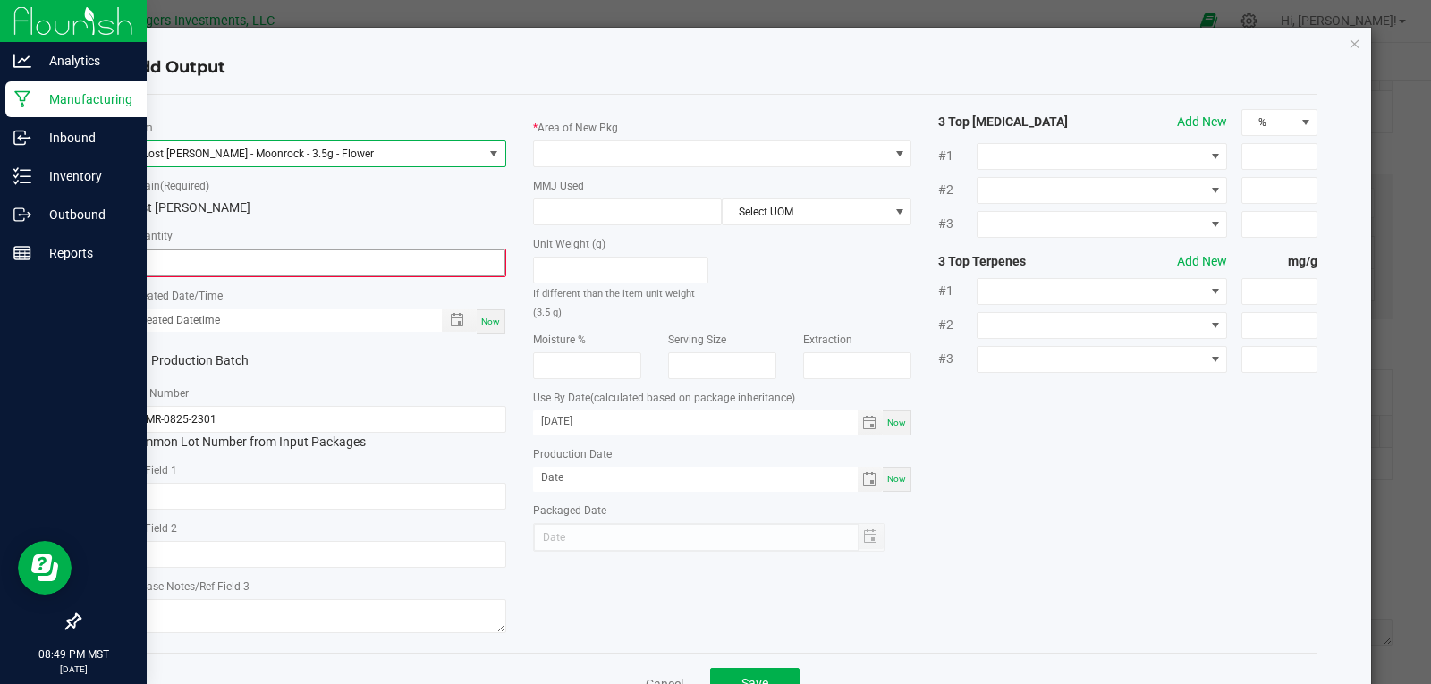
click at [169, 265] on input "0" at bounding box center [317, 262] width 376 height 25
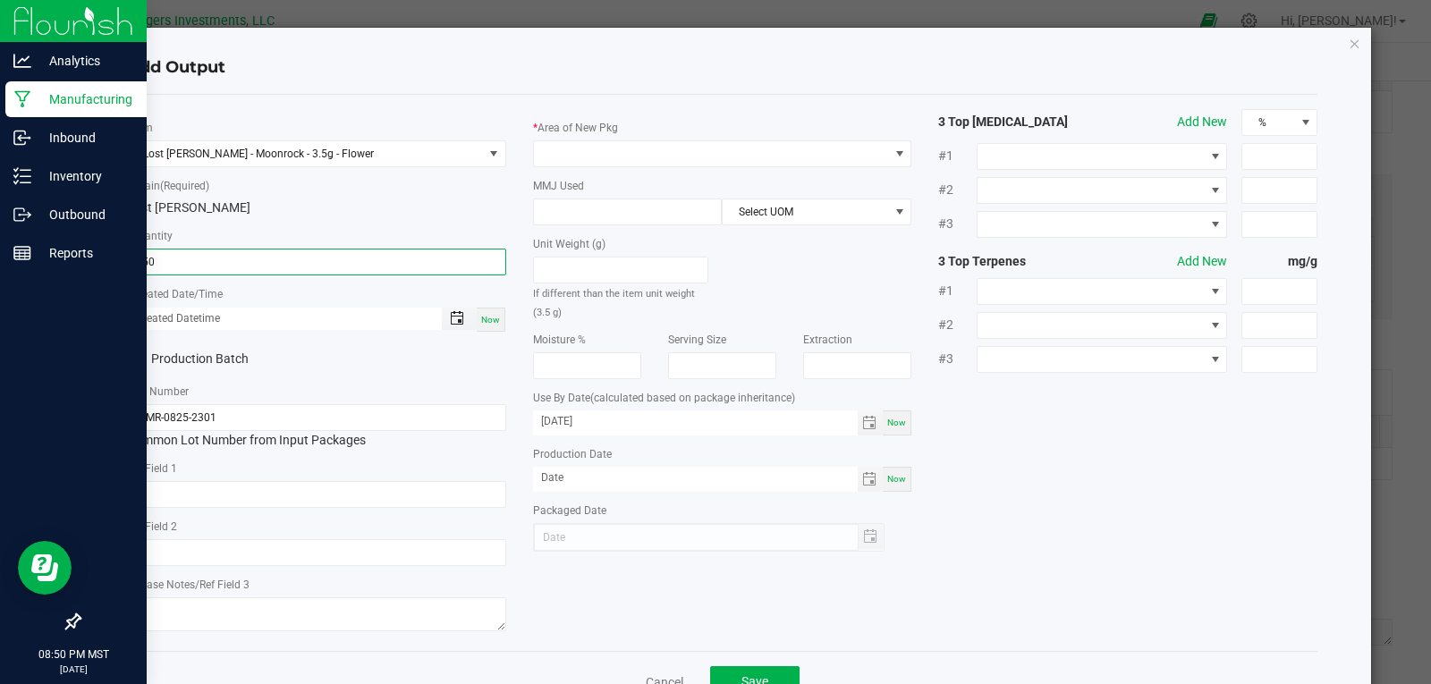
click at [451, 317] on span "Toggle popup" at bounding box center [457, 318] width 14 height 14
type input "150 ea"
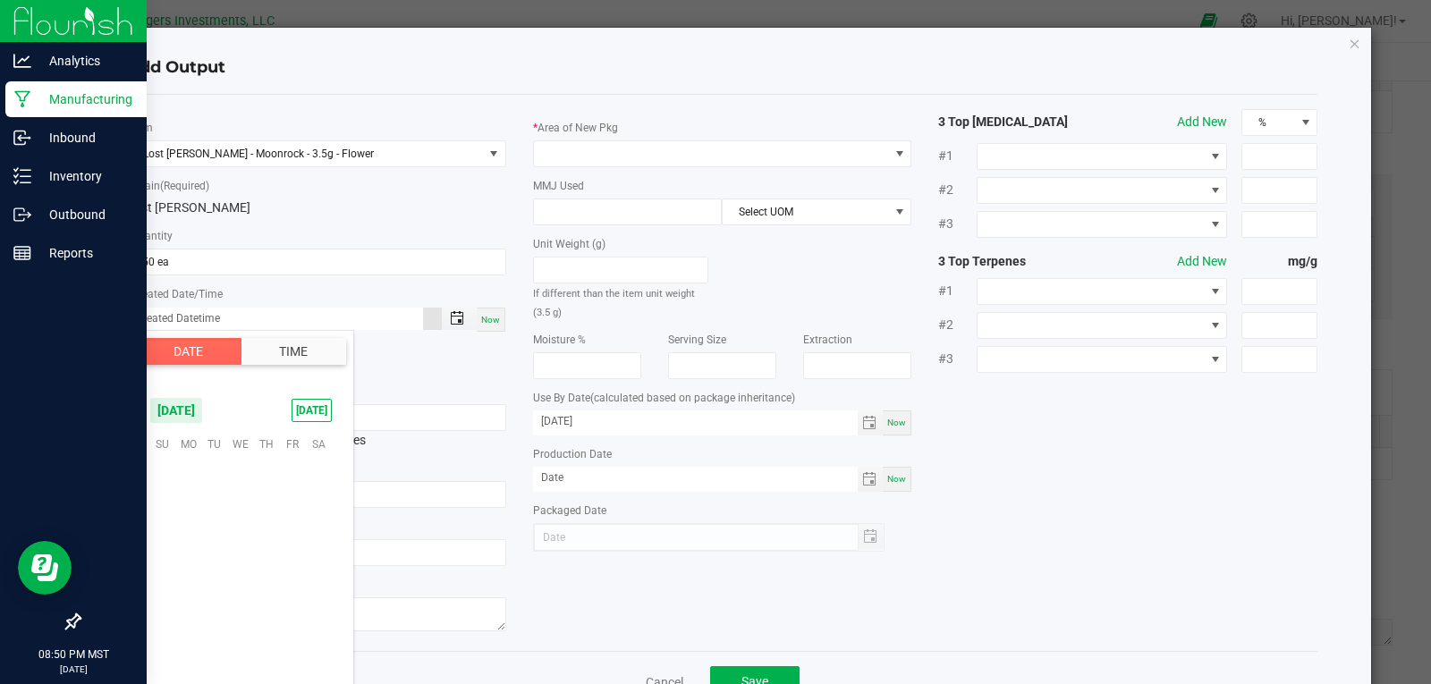
scroll to position [290066, 0]
click at [248, 529] on span "17" at bounding box center [240, 526] width 26 height 28
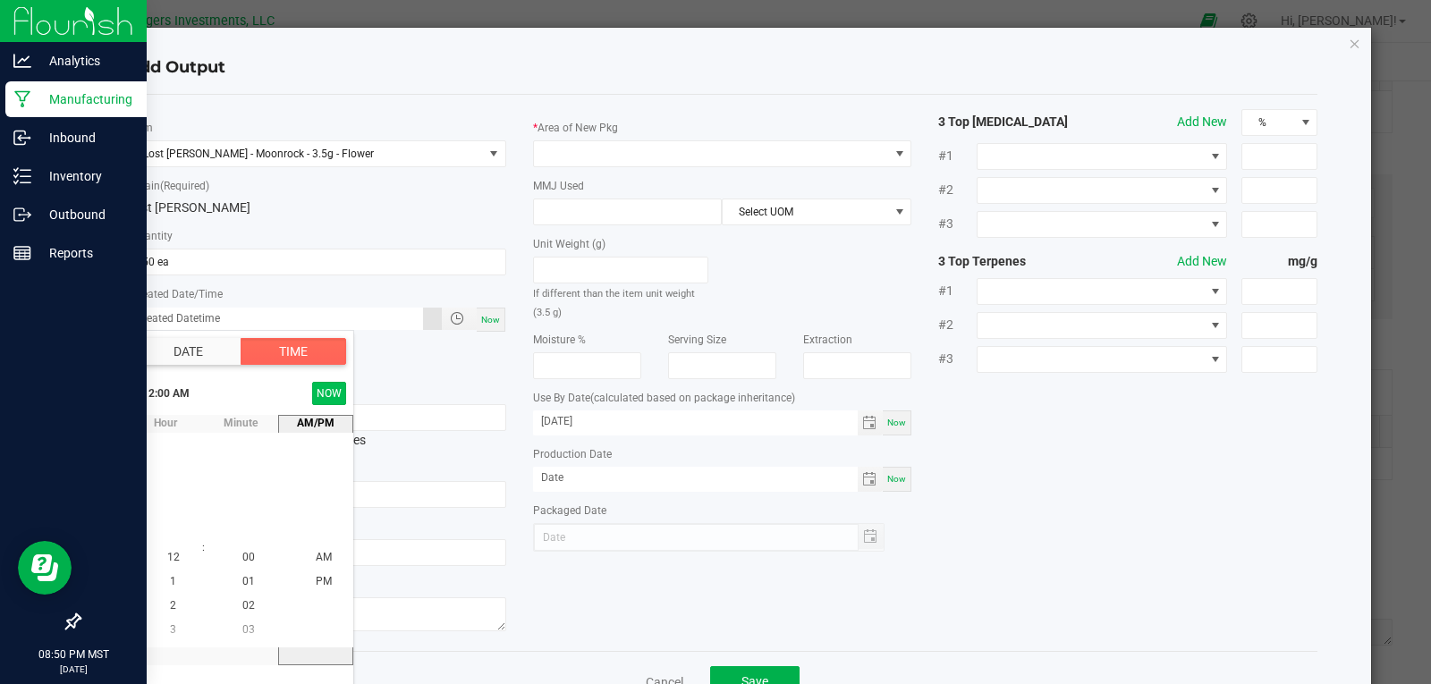
click at [342, 394] on button "NOW" at bounding box center [329, 393] width 34 height 23
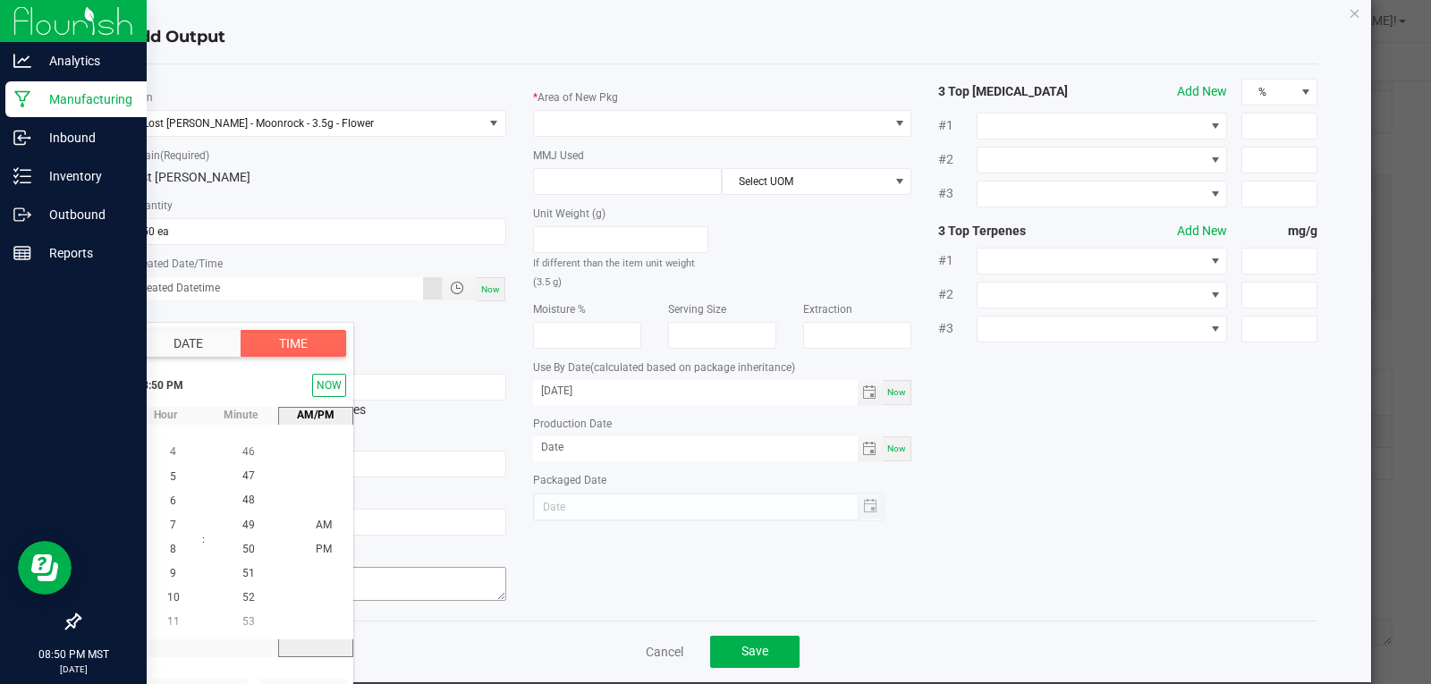
scroll to position [56, 0]
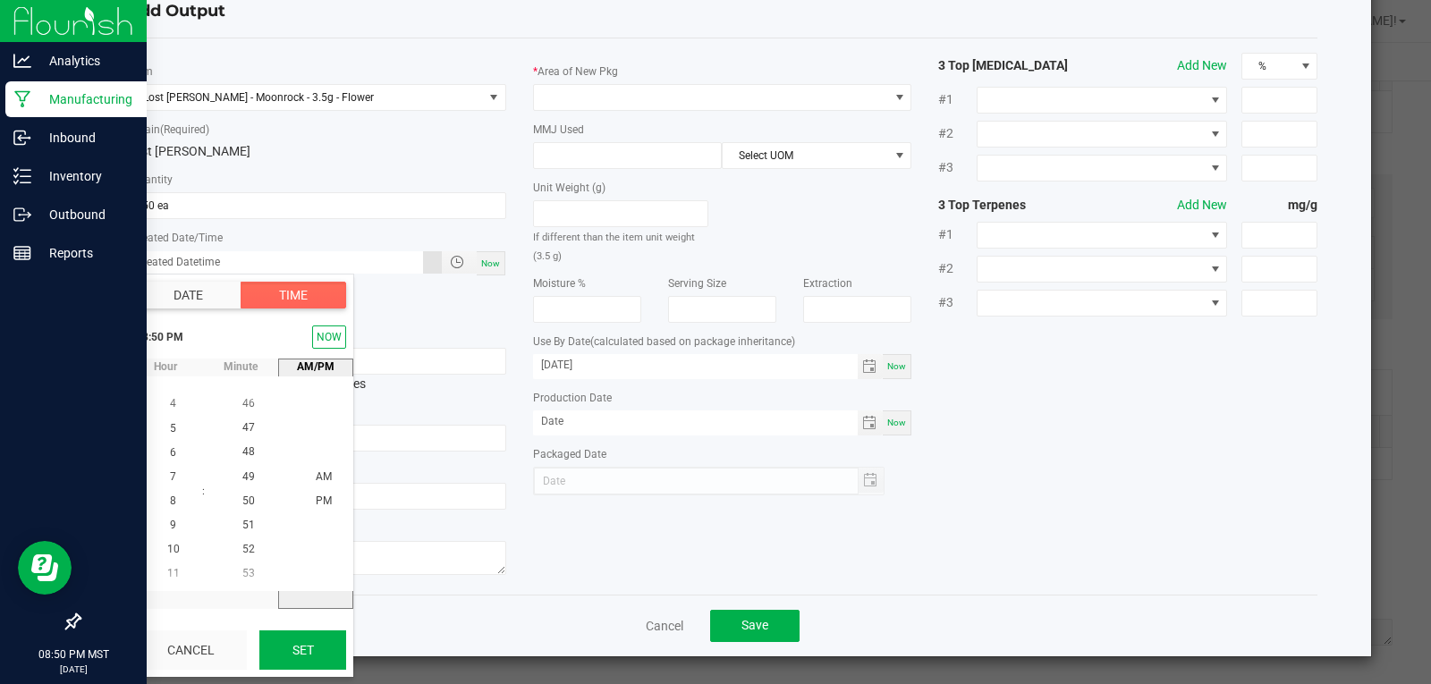
click at [309, 642] on button "Set" at bounding box center [302, 650] width 87 height 39
type input "09/17/2025 8:50 PM"
type input "09/17/2025"
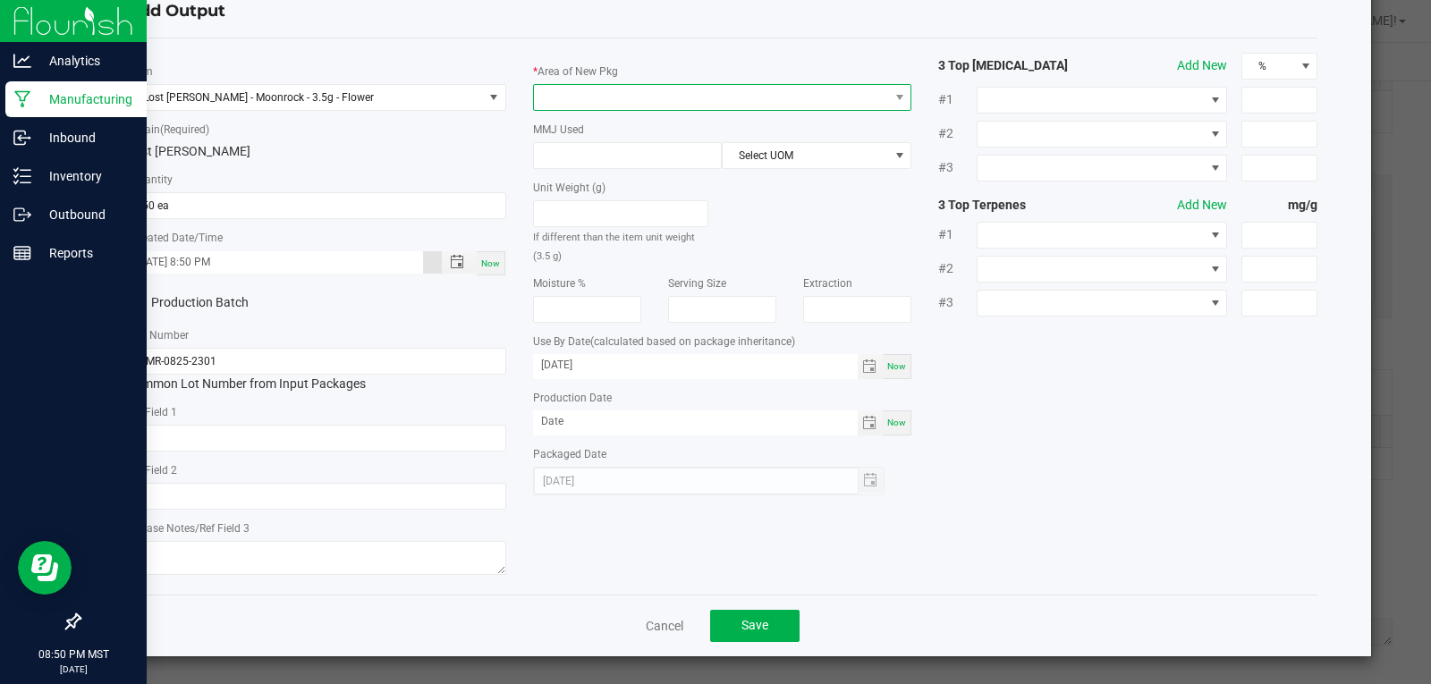
click at [649, 97] on span at bounding box center [711, 97] width 355 height 25
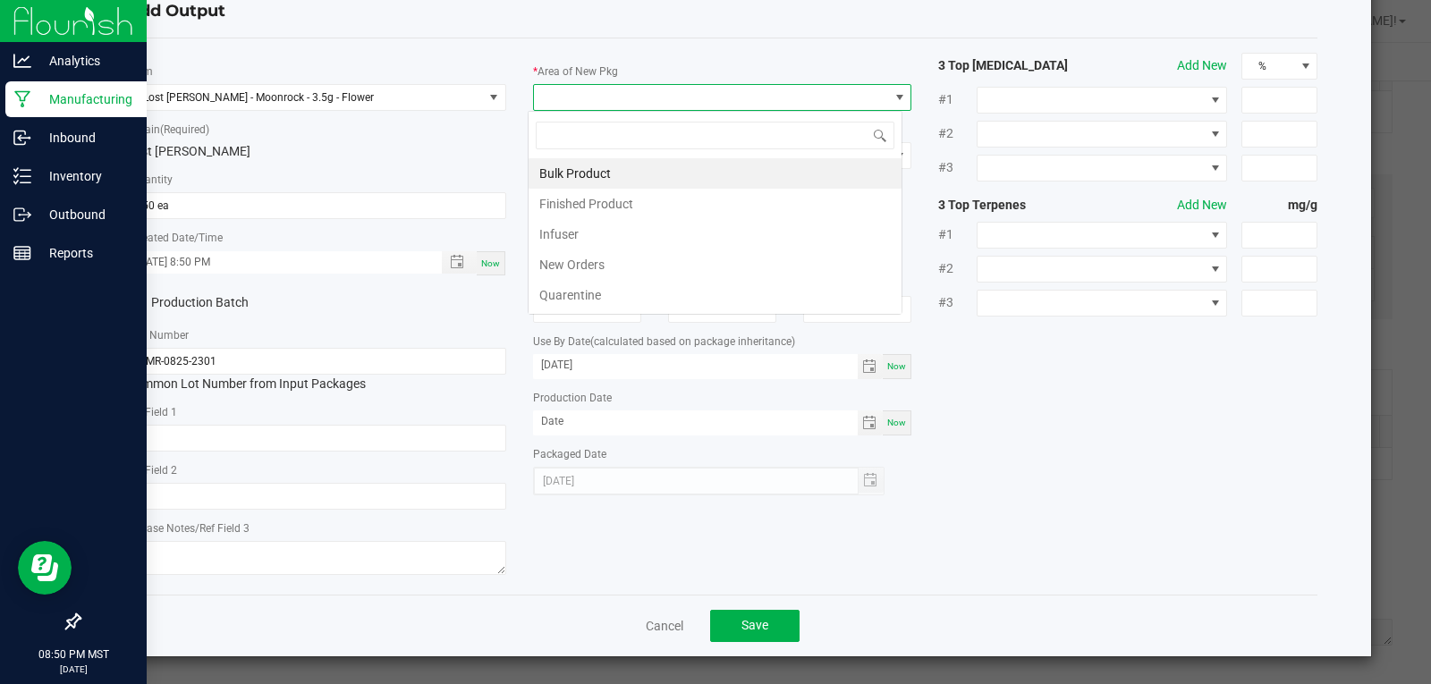
scroll to position [27, 376]
click at [596, 199] on li "Finished Product" at bounding box center [715, 204] width 373 height 30
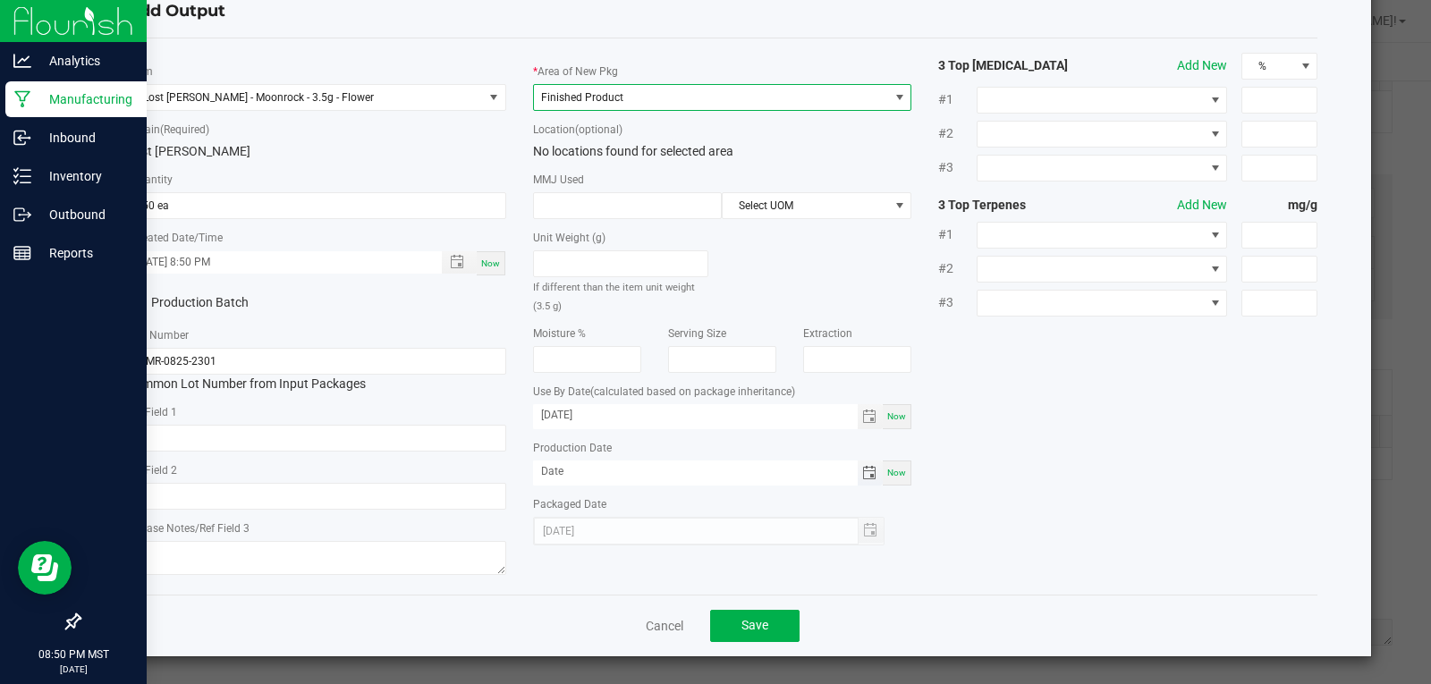
click at [863, 474] on span "Toggle calendar" at bounding box center [869, 473] width 14 height 14
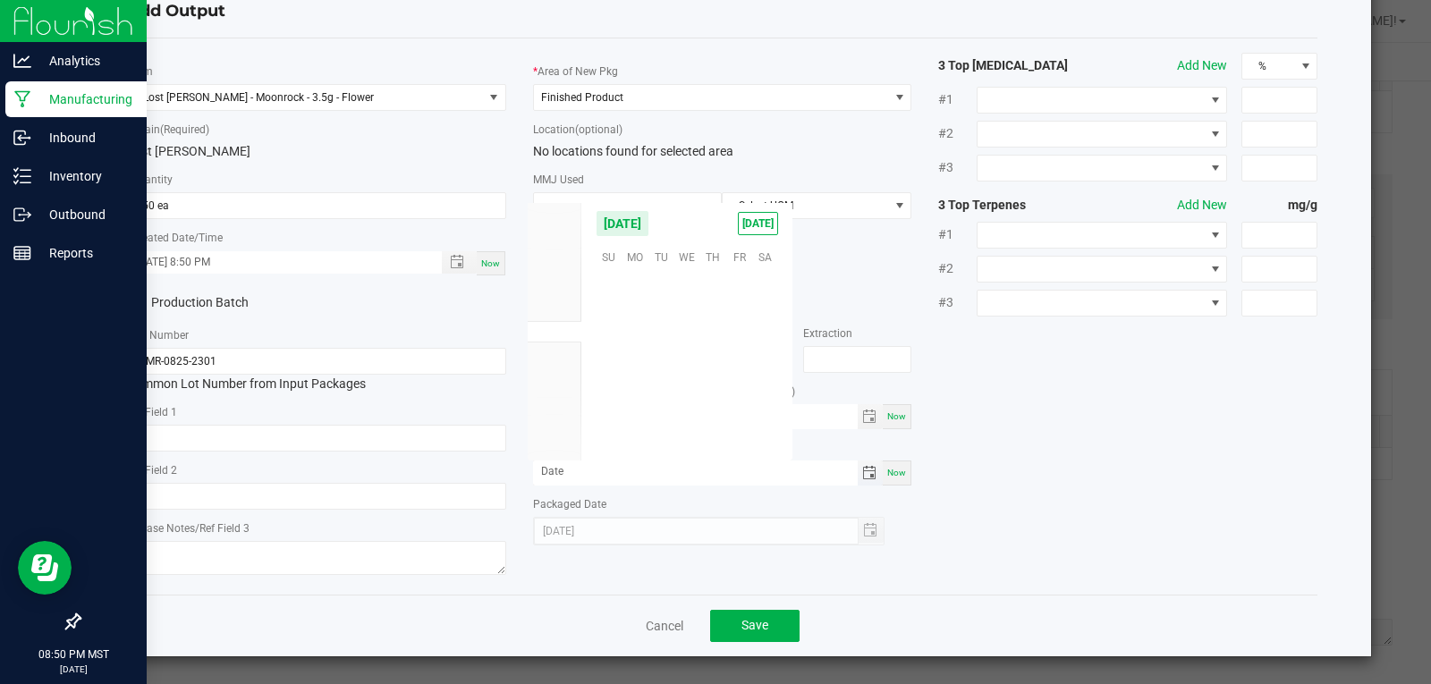
scroll to position [290066, 0]
click at [564, 309] on span "Aug" at bounding box center [555, 310] width 20 height 13
click at [720, 367] on span "21" at bounding box center [713, 366] width 26 height 28
type input "08/21/2025"
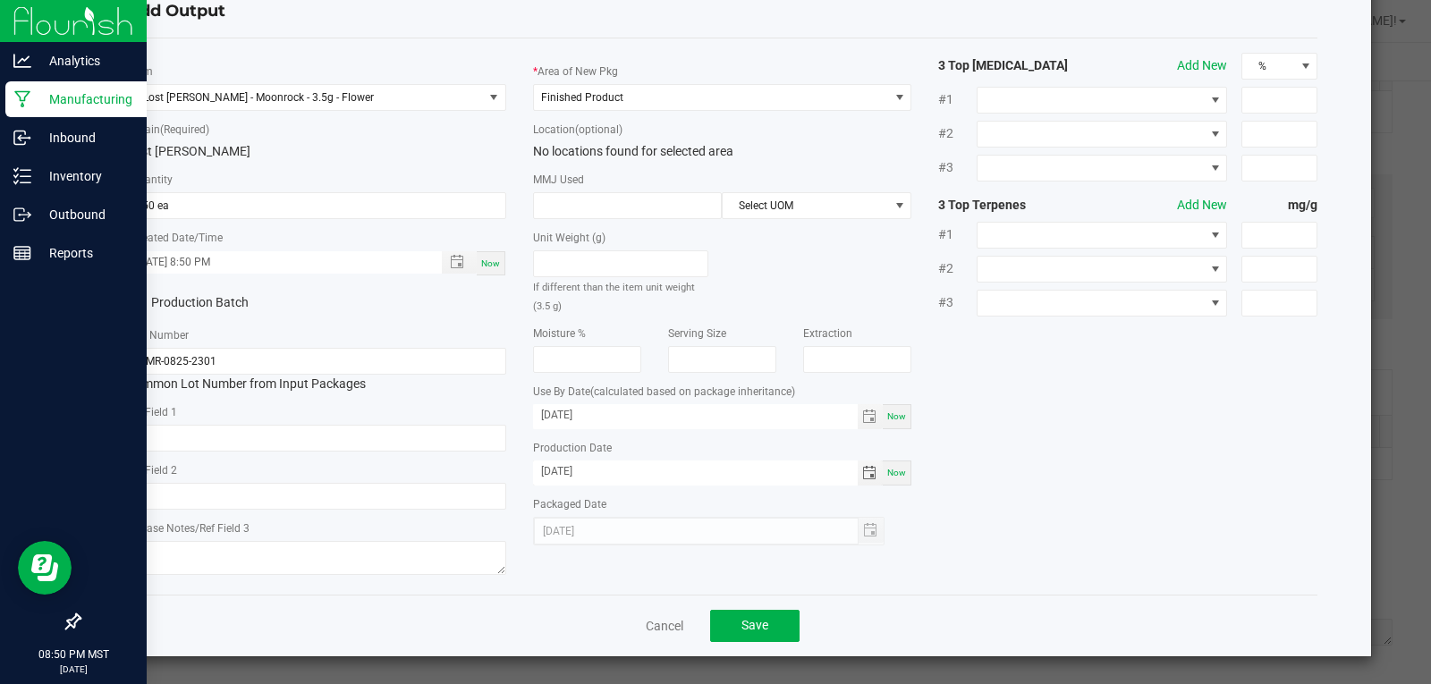
click at [984, 495] on div "* Item Lost Louie - Moonrock - 3.5g - Flower * Strain (Required) Lost Louie * Q…" at bounding box center [723, 317] width 1218 height 528
click at [741, 631] on span "Save" at bounding box center [754, 625] width 27 height 14
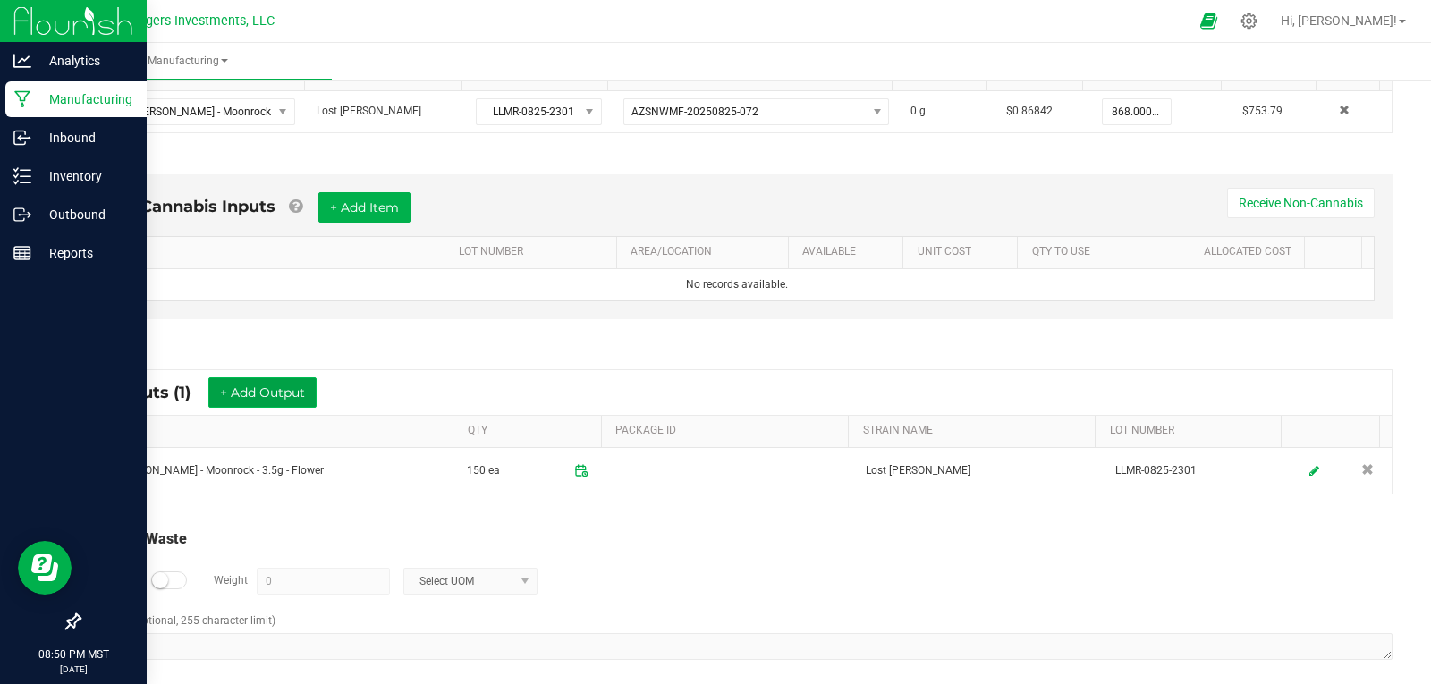
click at [254, 391] on button "+ Add Output" at bounding box center [262, 392] width 108 height 30
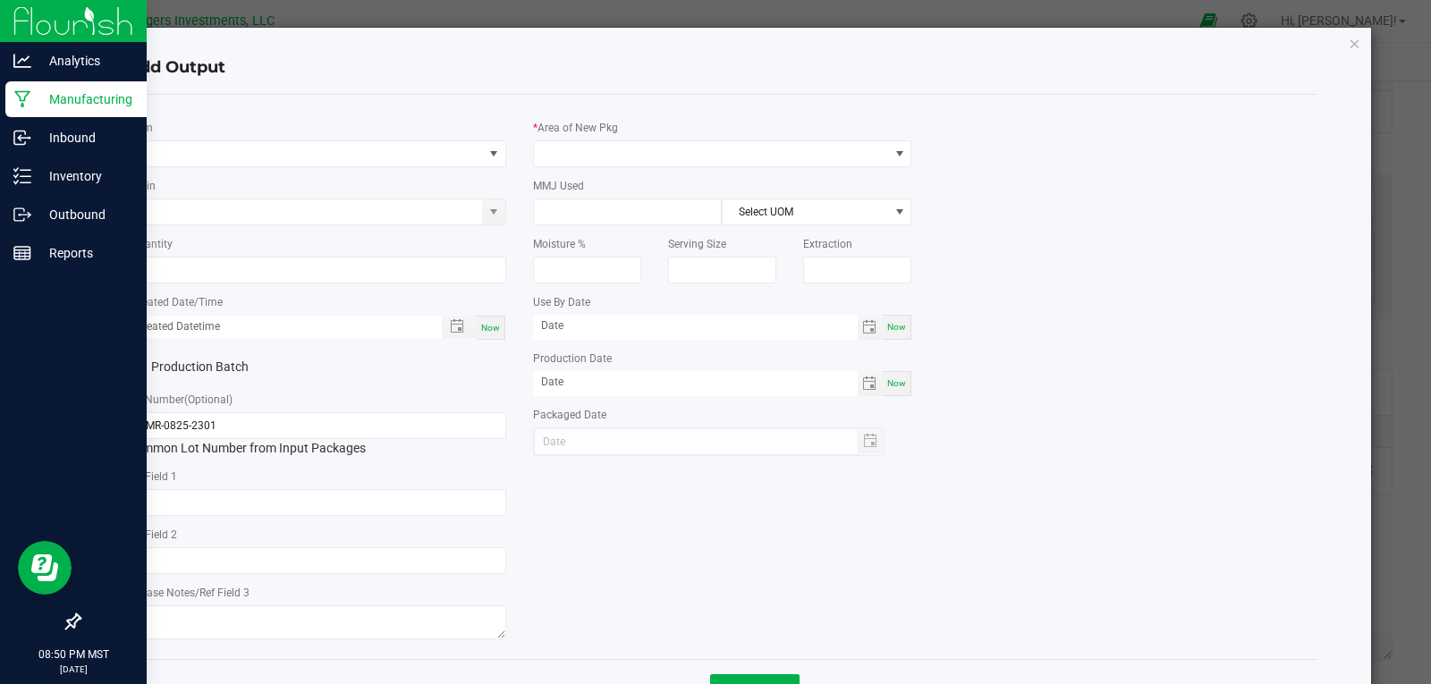
type input "08/21/2026"
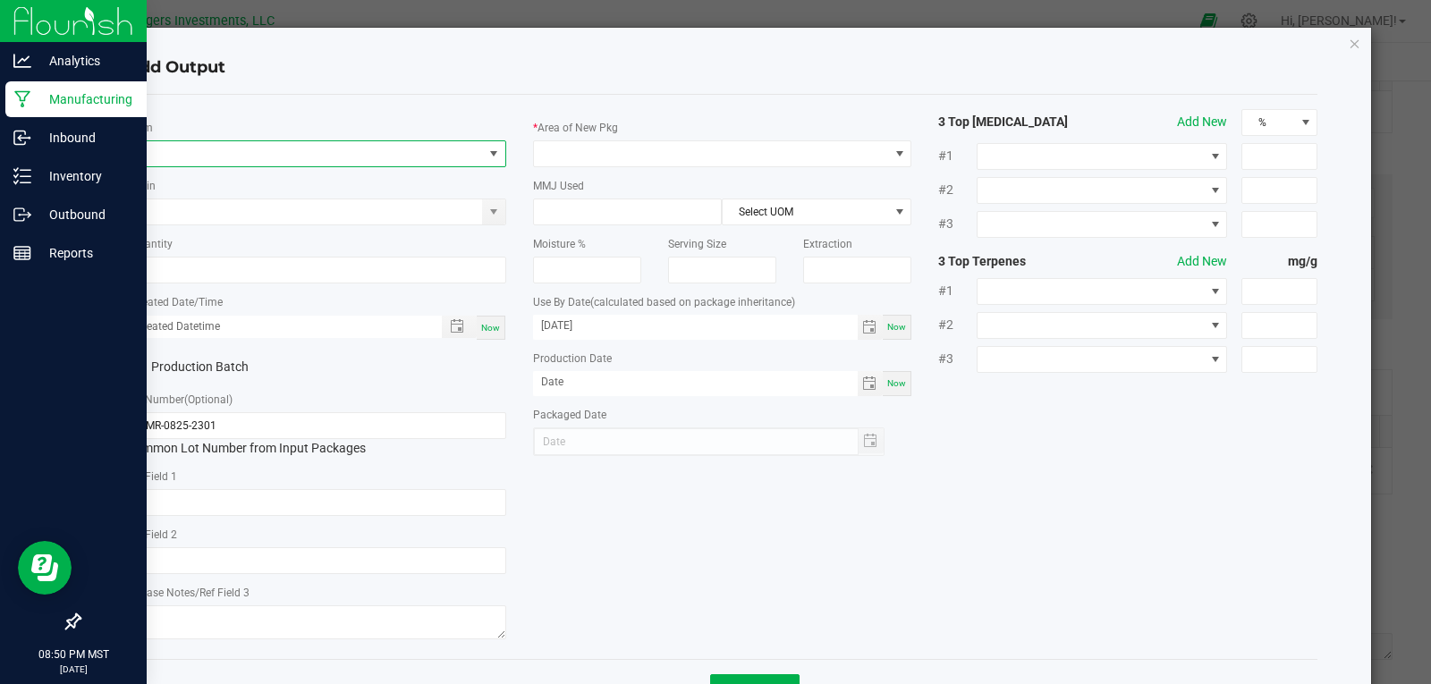
click at [186, 149] on span "NO DATA FOUND" at bounding box center [305, 153] width 355 height 25
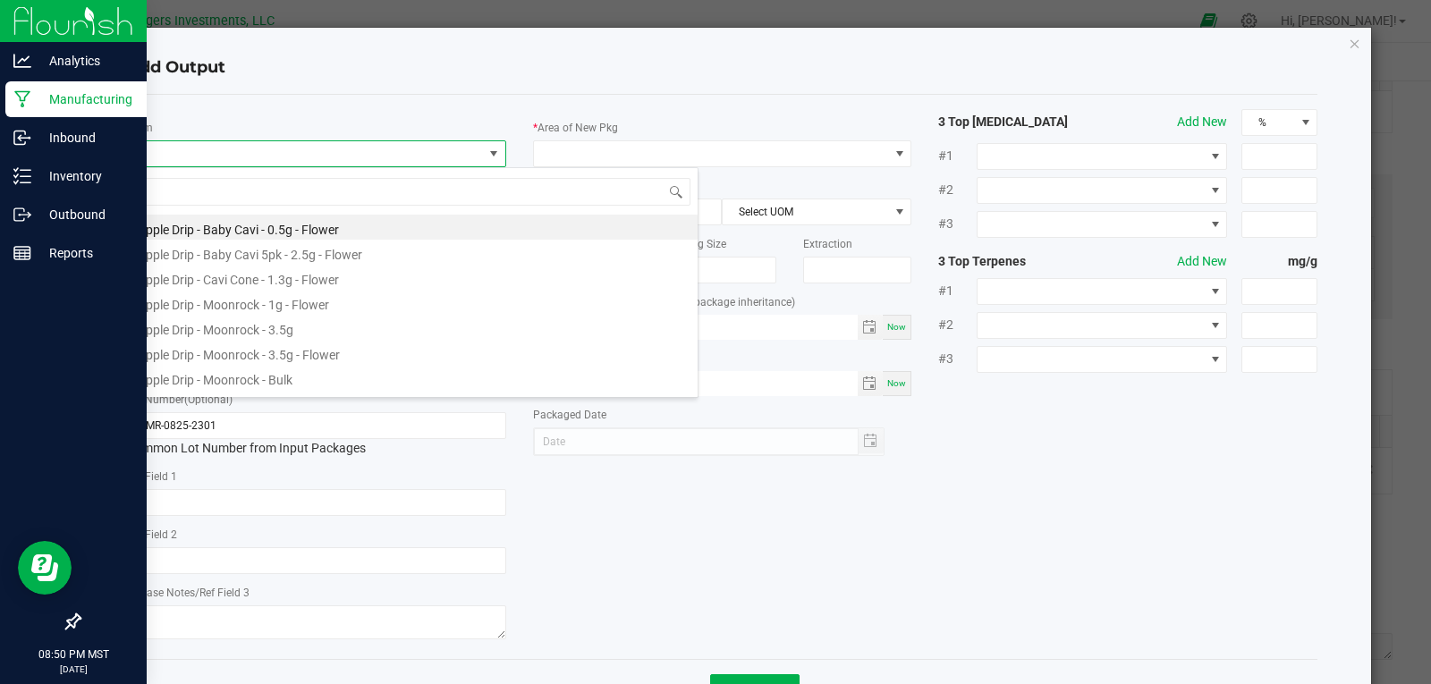
scroll to position [27, 376]
type input "LOUI"
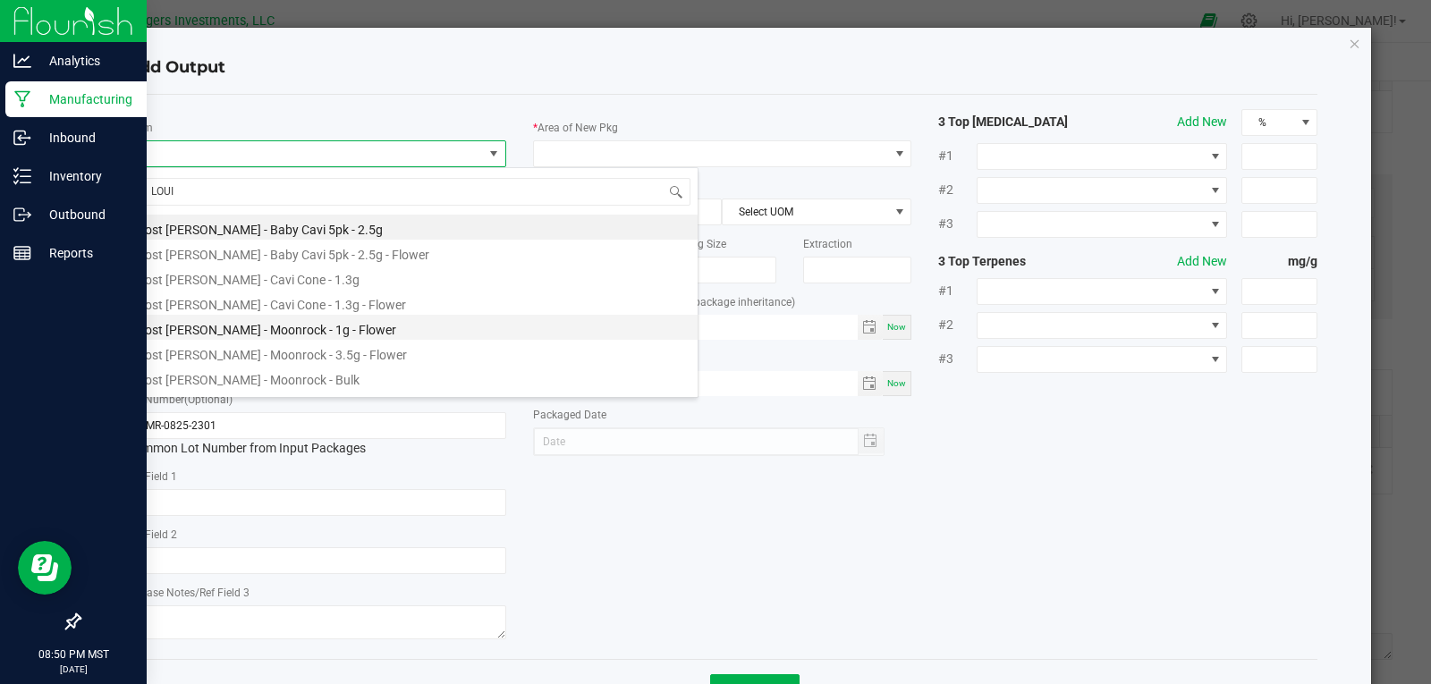
click at [280, 335] on li "Lost Louie - Moonrock - 1g - Flower" at bounding box center [412, 327] width 571 height 25
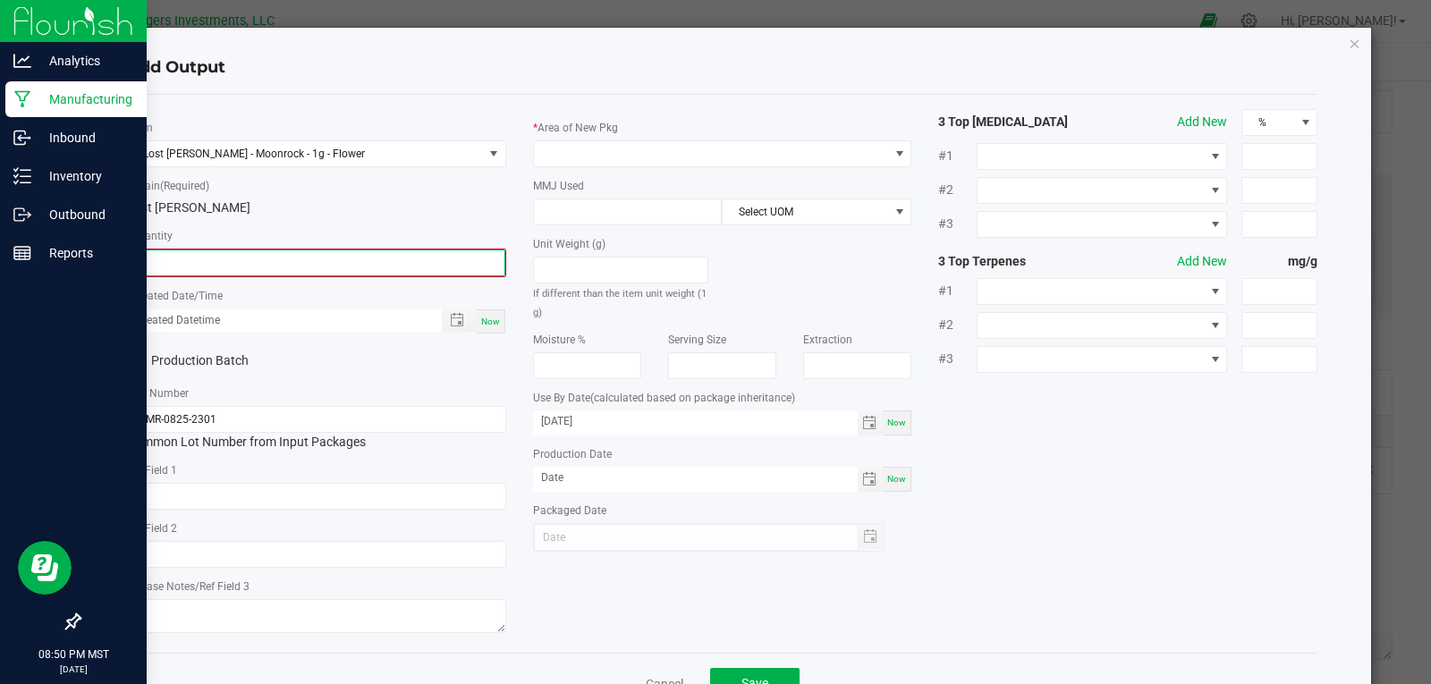
click at [212, 272] on input "0" at bounding box center [317, 262] width 376 height 25
click at [455, 322] on span "Toggle popup" at bounding box center [457, 318] width 14 height 14
type input "280 ea"
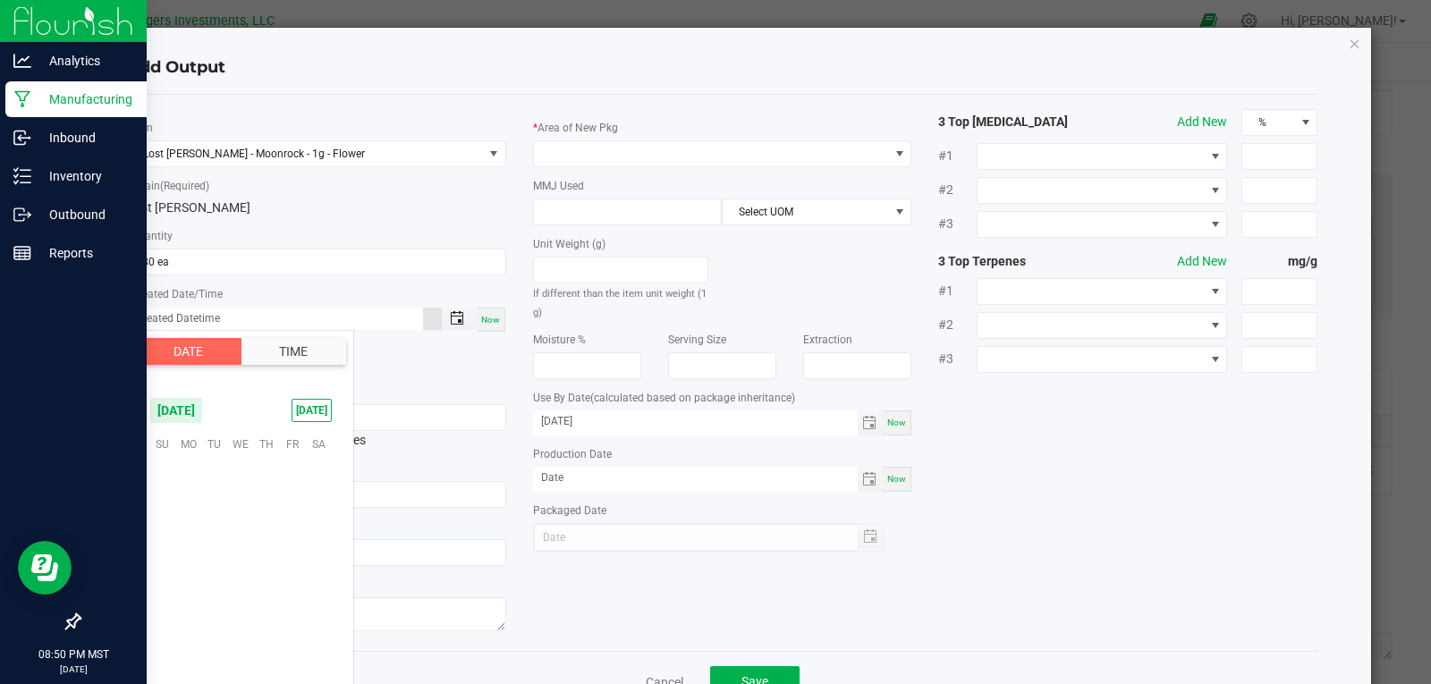
scroll to position [290066, 0]
click at [234, 529] on span "17" at bounding box center [240, 526] width 26 height 28
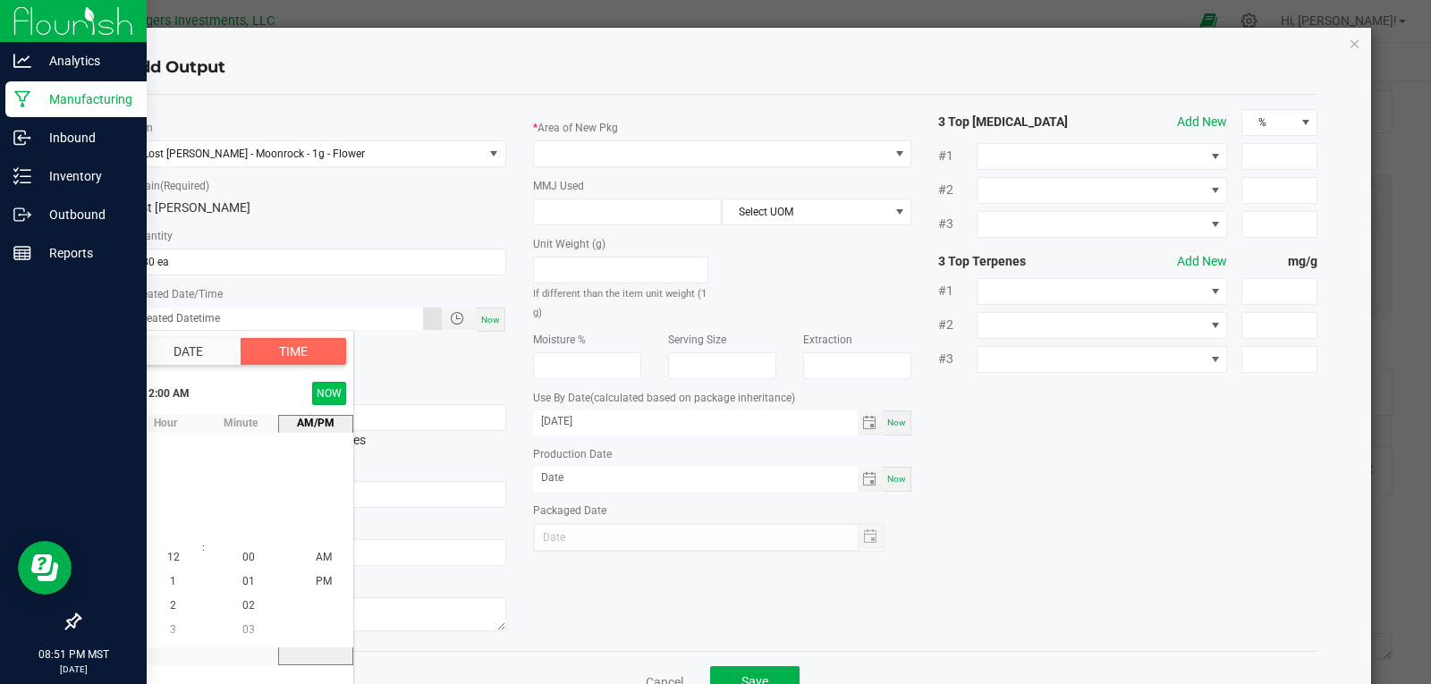
click at [332, 392] on button "NOW" at bounding box center [329, 393] width 34 height 23
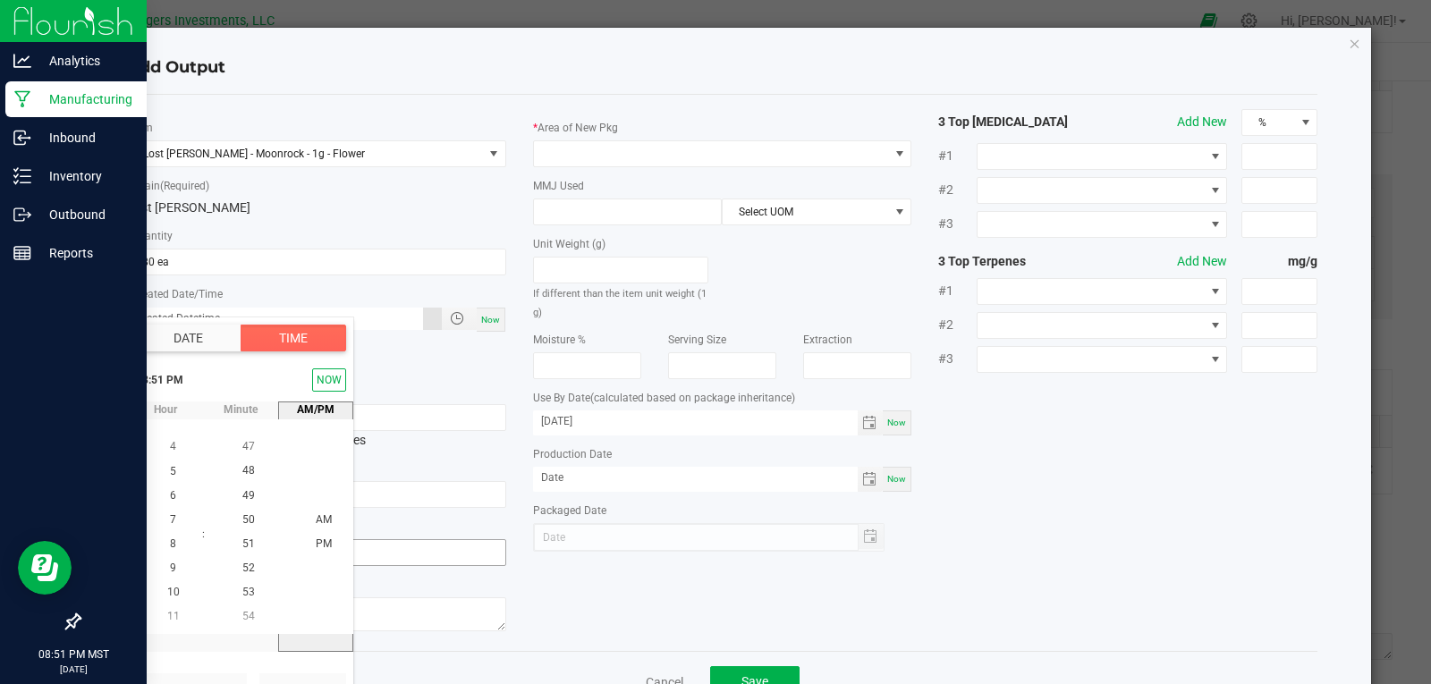
scroll to position [56, 0]
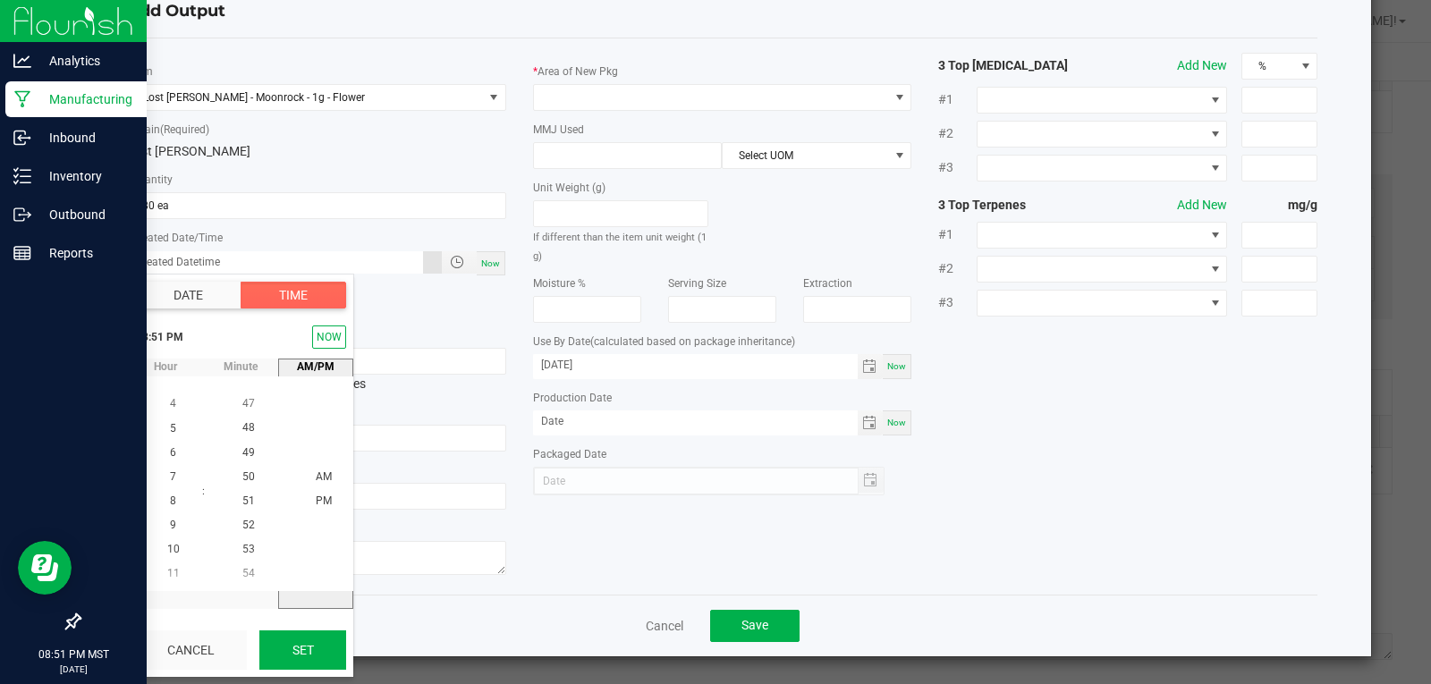
click at [312, 640] on button "Set" at bounding box center [302, 650] width 87 height 39
type input "09/17/2025 8:51 PM"
type input "09/17/2025"
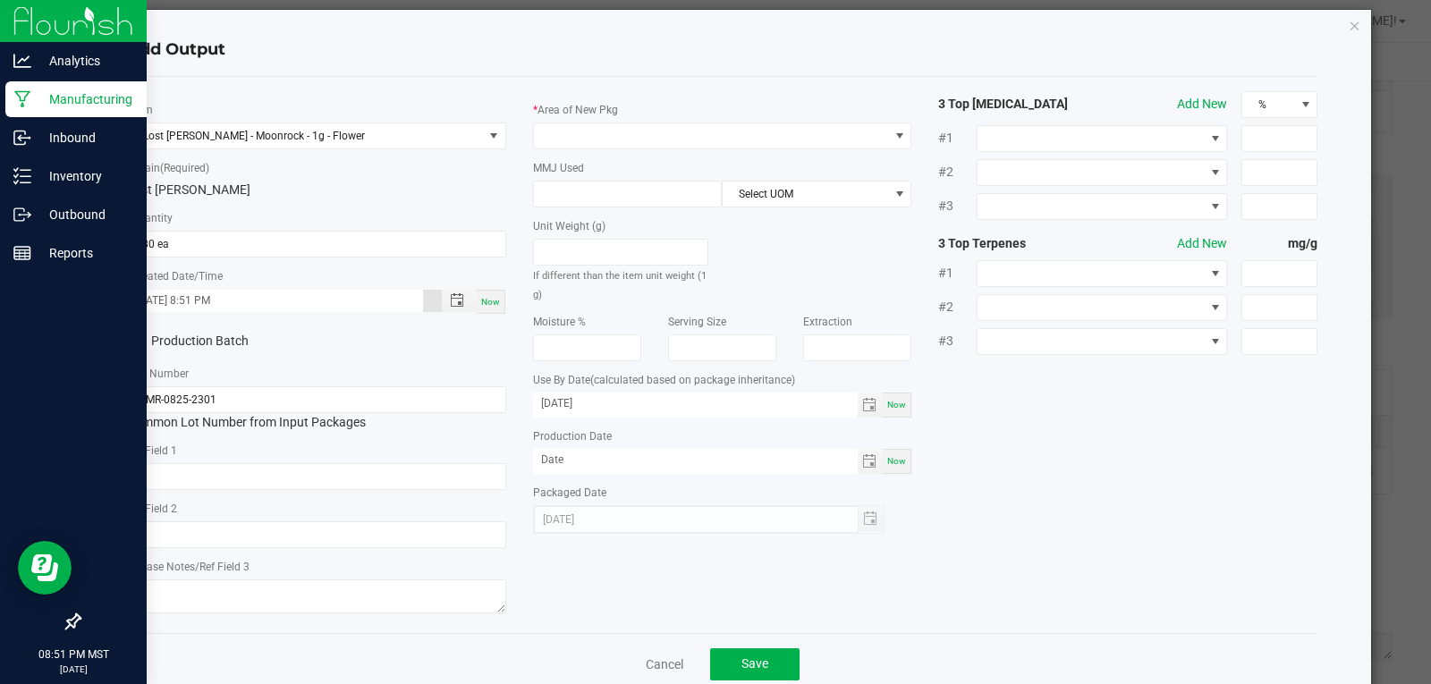
scroll to position [0, 0]
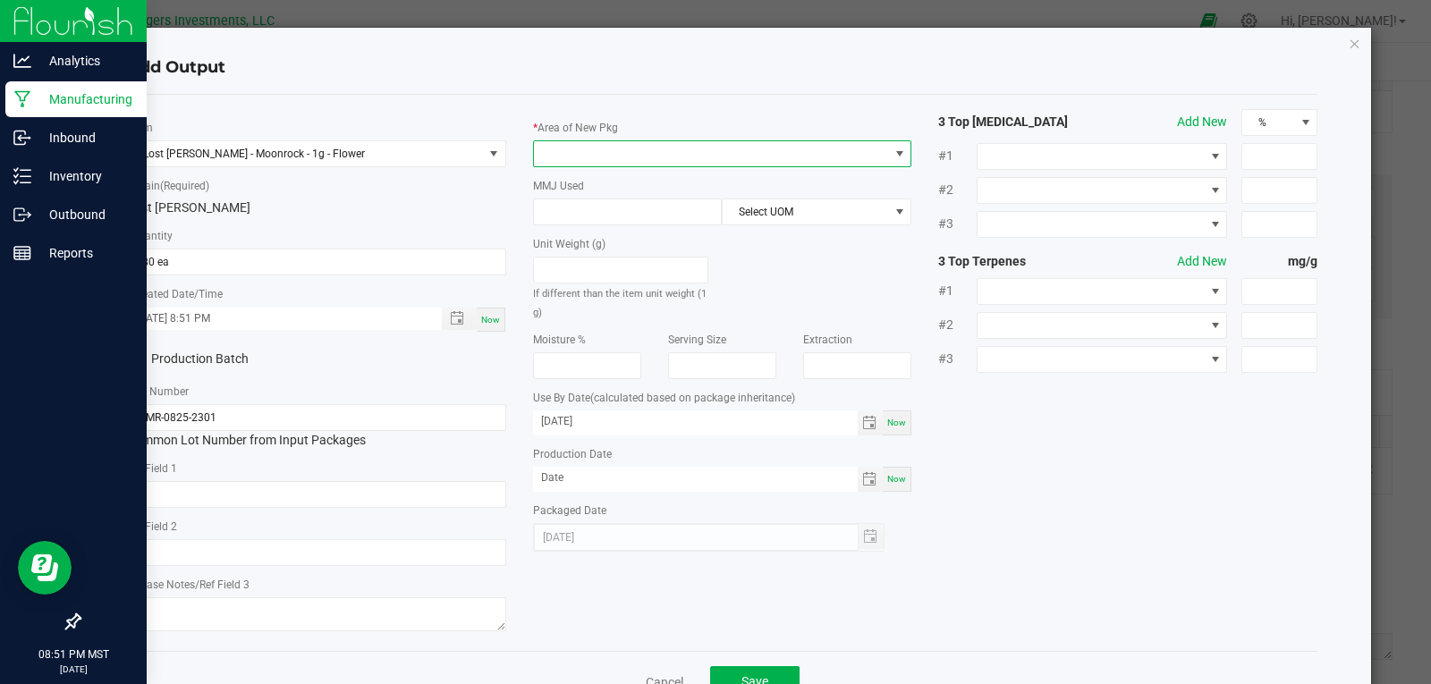
click at [560, 143] on span at bounding box center [711, 153] width 355 height 25
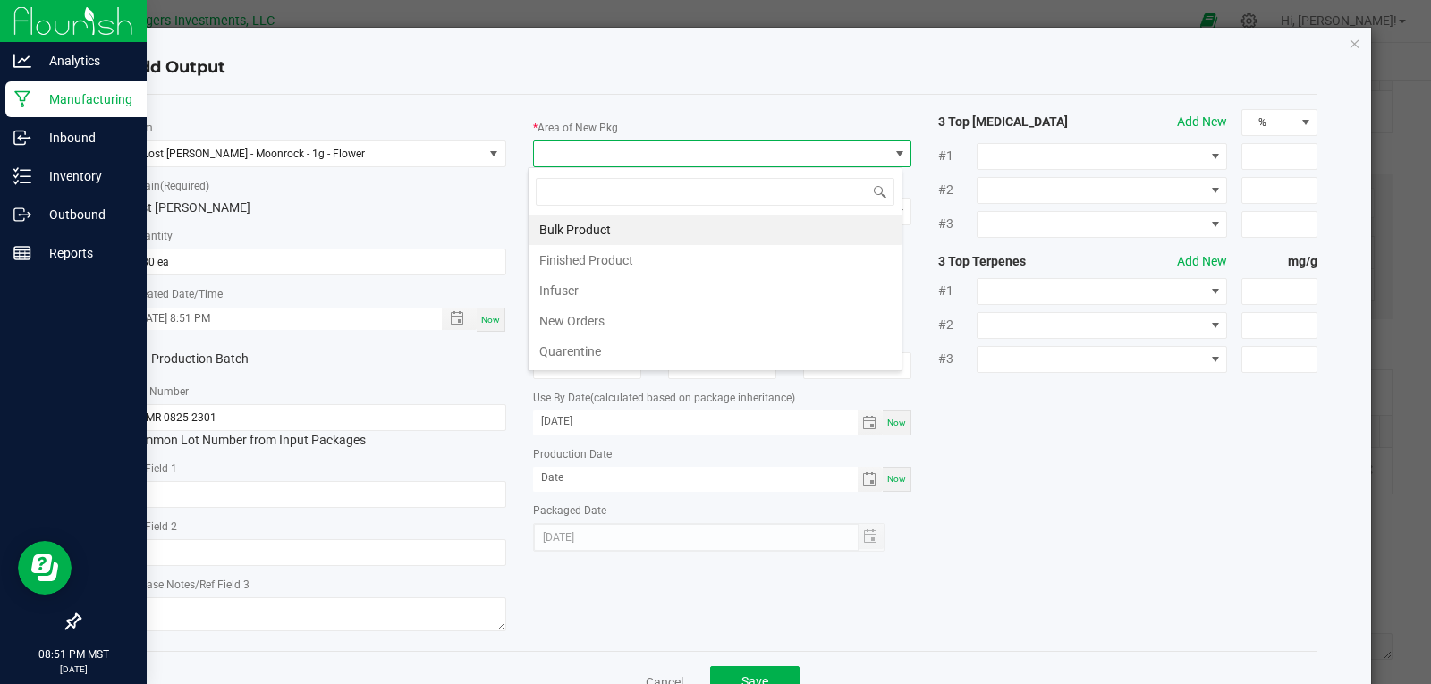
scroll to position [27, 376]
click at [586, 256] on li "Finished Product" at bounding box center [715, 260] width 373 height 30
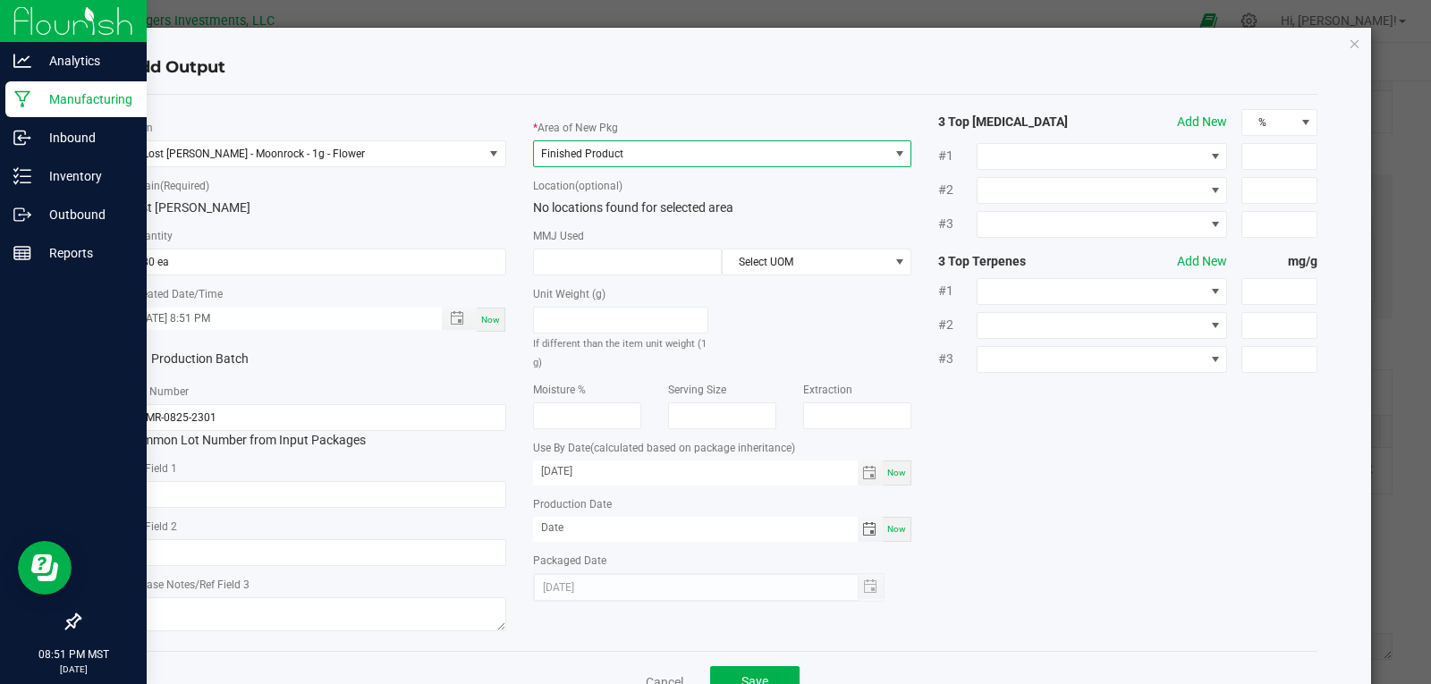
click at [863, 529] on span "Toggle calendar" at bounding box center [869, 529] width 14 height 14
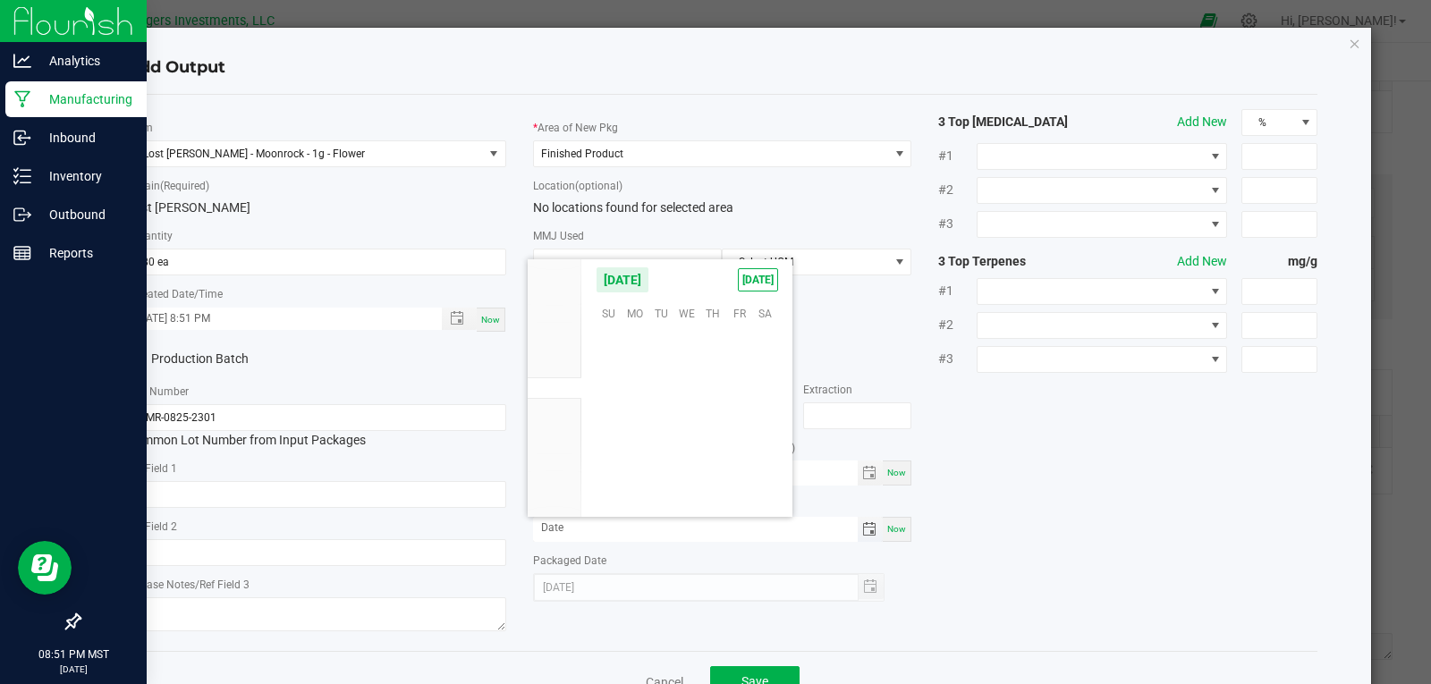
scroll to position [290066, 0]
click at [557, 362] on span "Aug" at bounding box center [555, 366] width 20 height 13
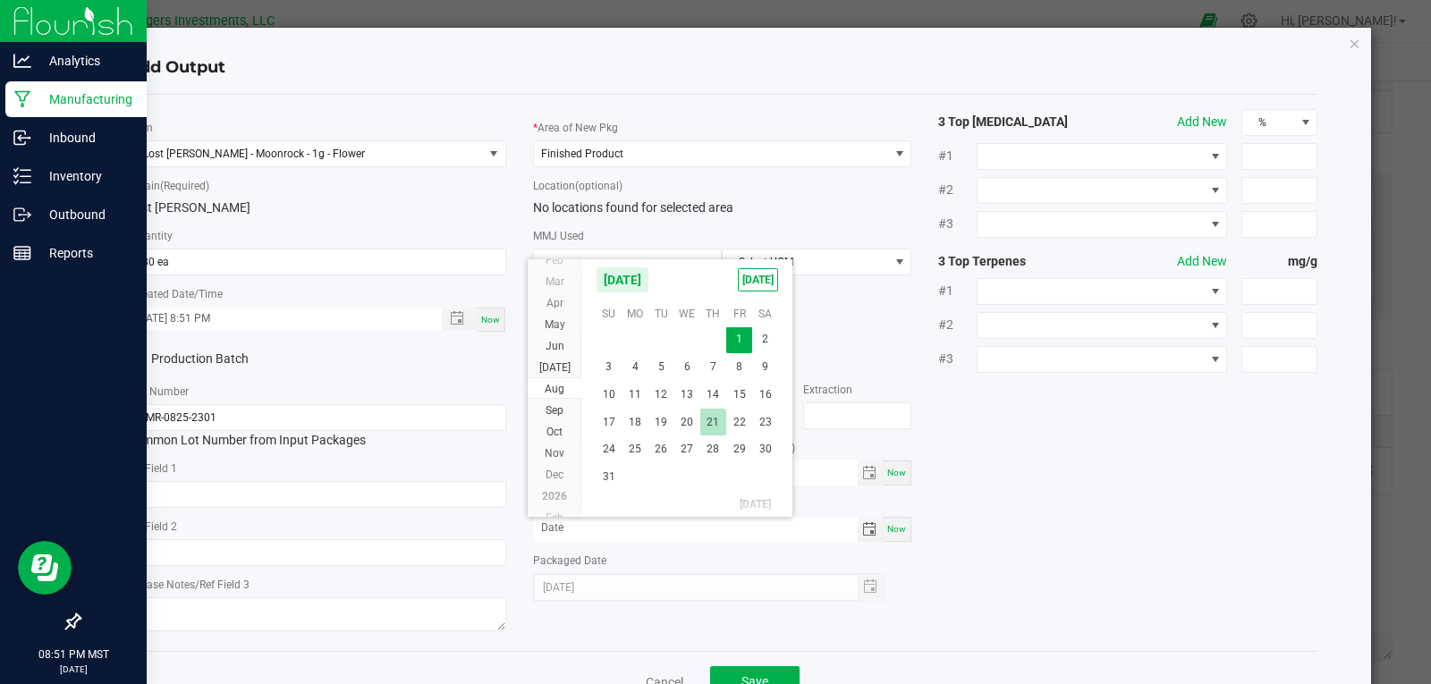
click at [714, 419] on span "21" at bounding box center [713, 423] width 26 height 28
type input "08/21/2025"
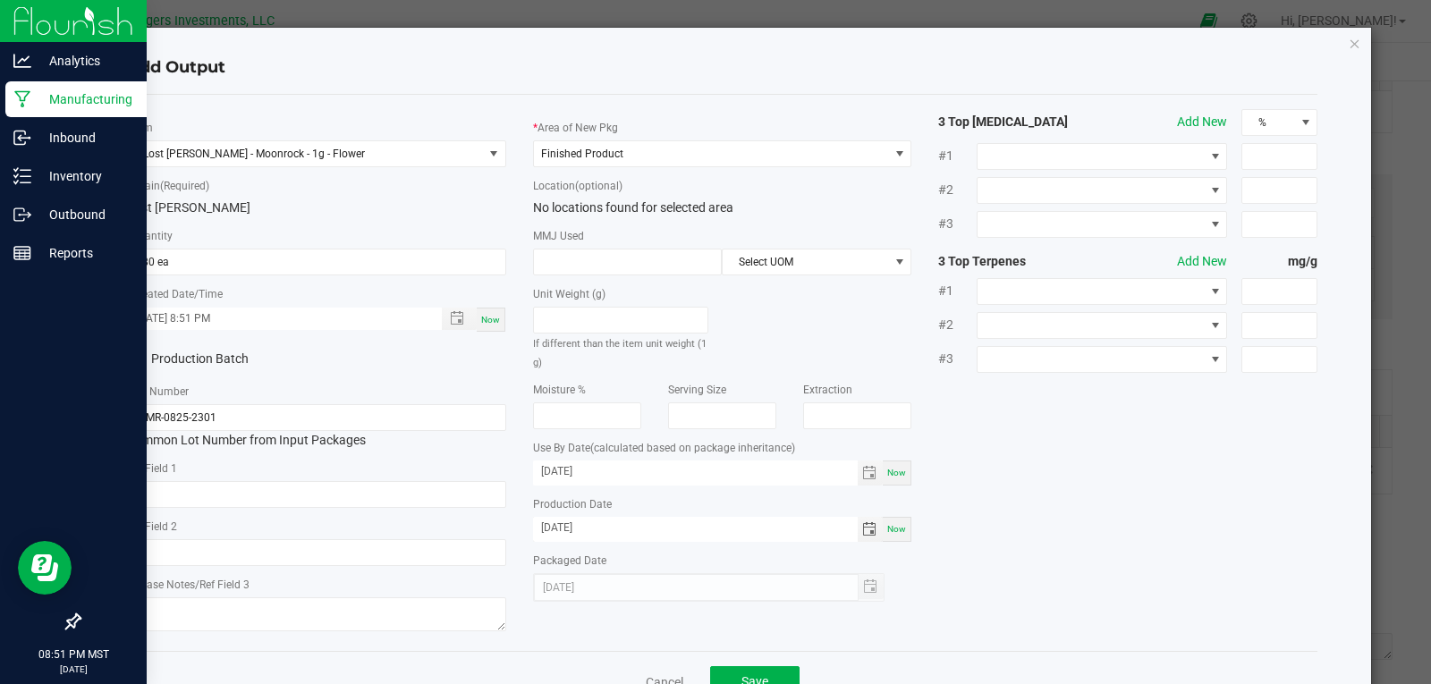
click at [964, 497] on div "* Item Lost Louie - Moonrock - 1g - Flower * Strain (Required) Lost Louie * Qua…" at bounding box center [723, 373] width 1218 height 528
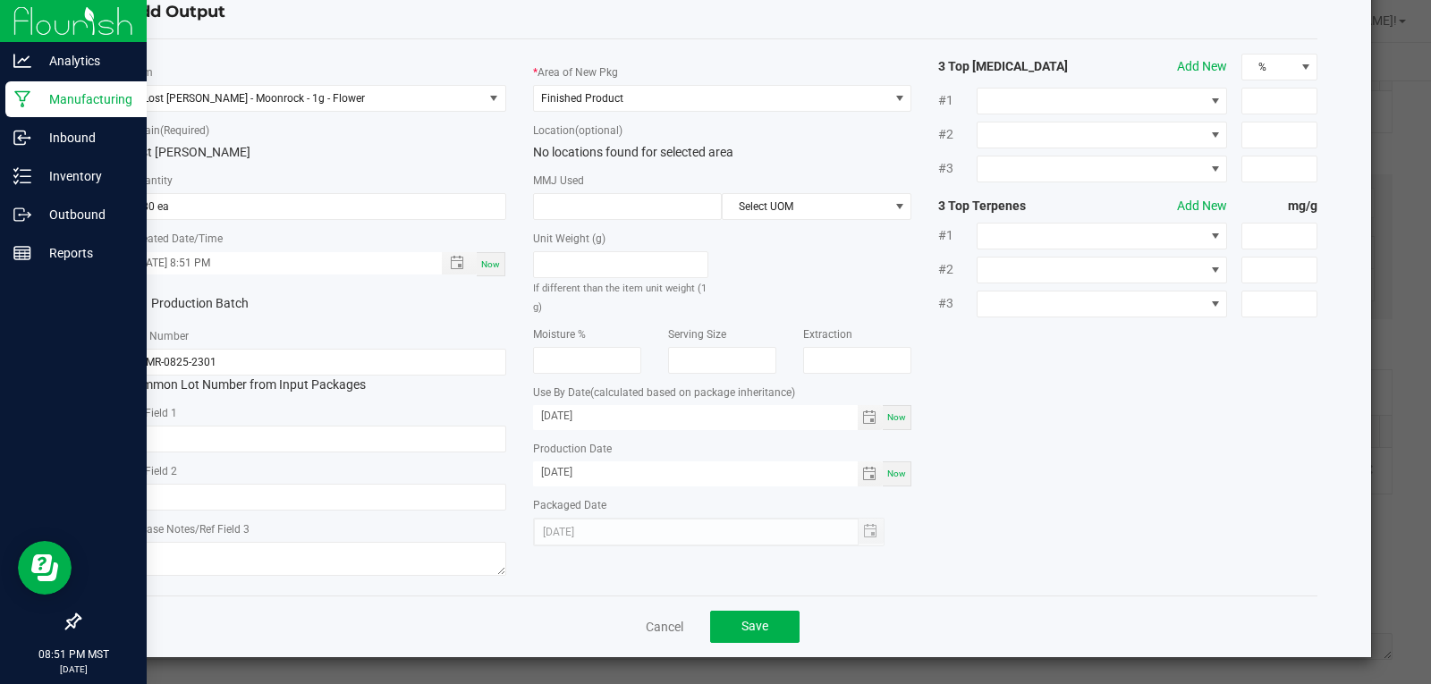
scroll to position [56, 0]
drag, startPoint x: 765, startPoint y: 633, endPoint x: 775, endPoint y: 632, distance: 9.9
click at [766, 633] on button "Save" at bounding box center [754, 626] width 89 height 32
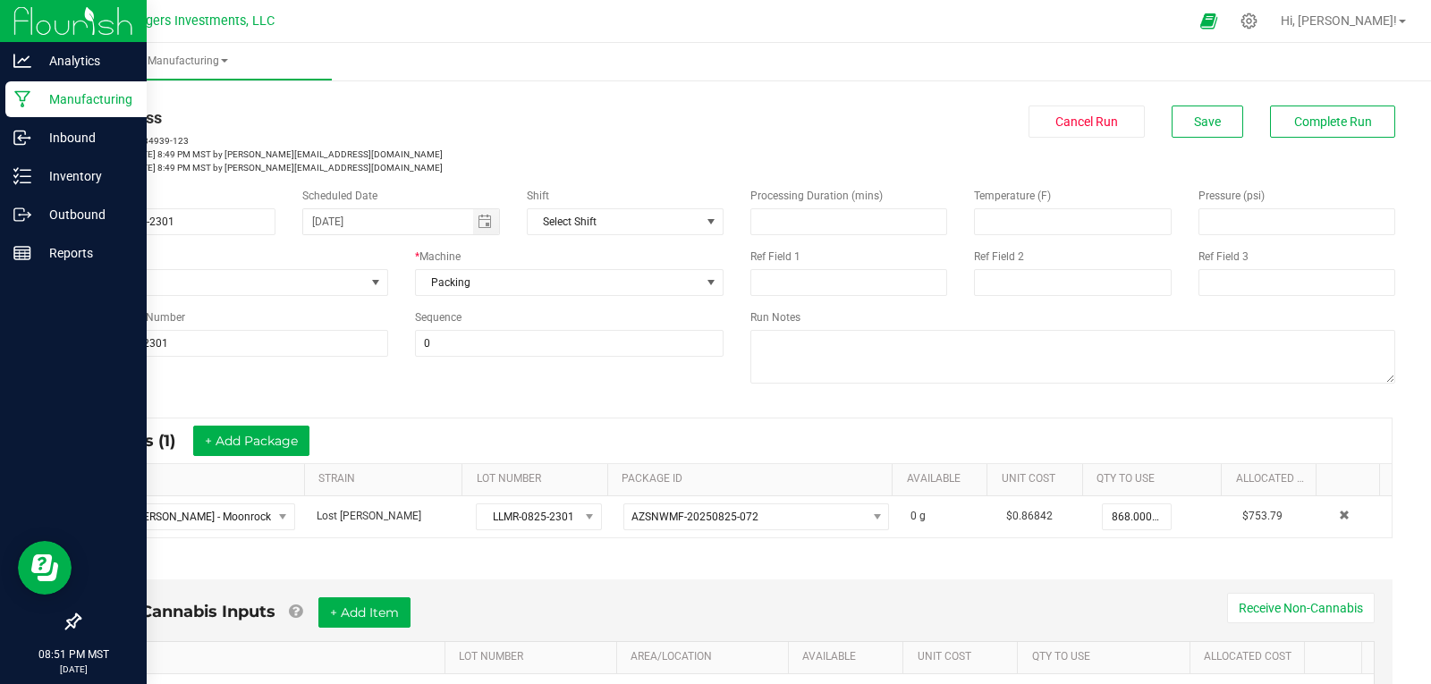
scroll to position [0, 0]
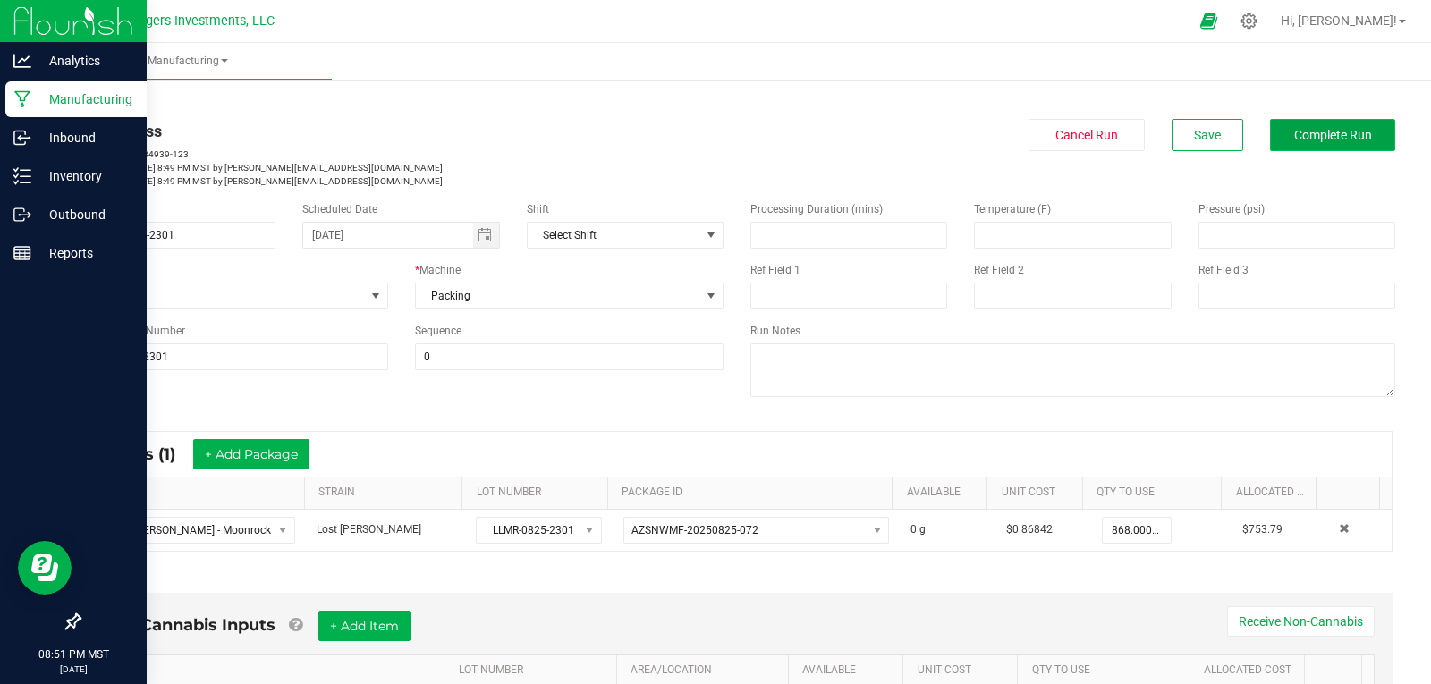
click at [1341, 135] on span "Complete Run" at bounding box center [1333, 135] width 78 height 14
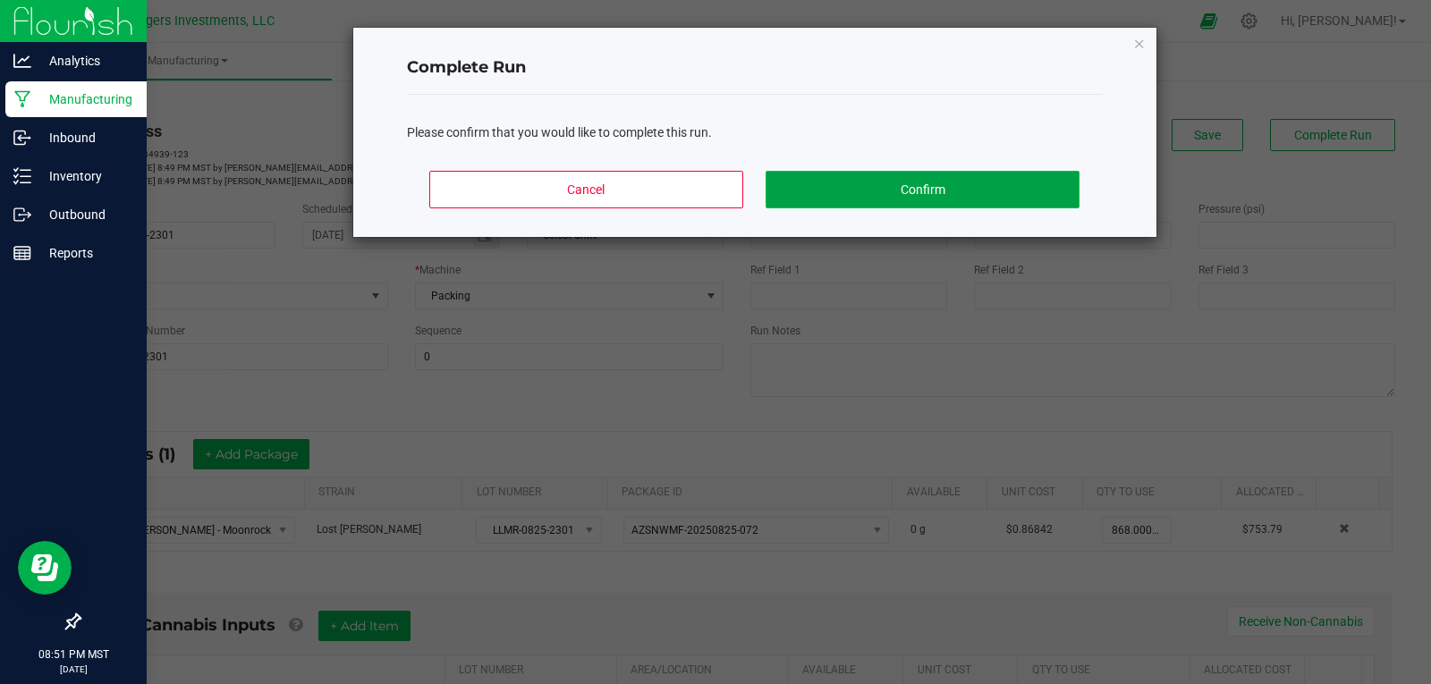
click at [877, 191] on button "Confirm" at bounding box center [922, 190] width 313 height 38
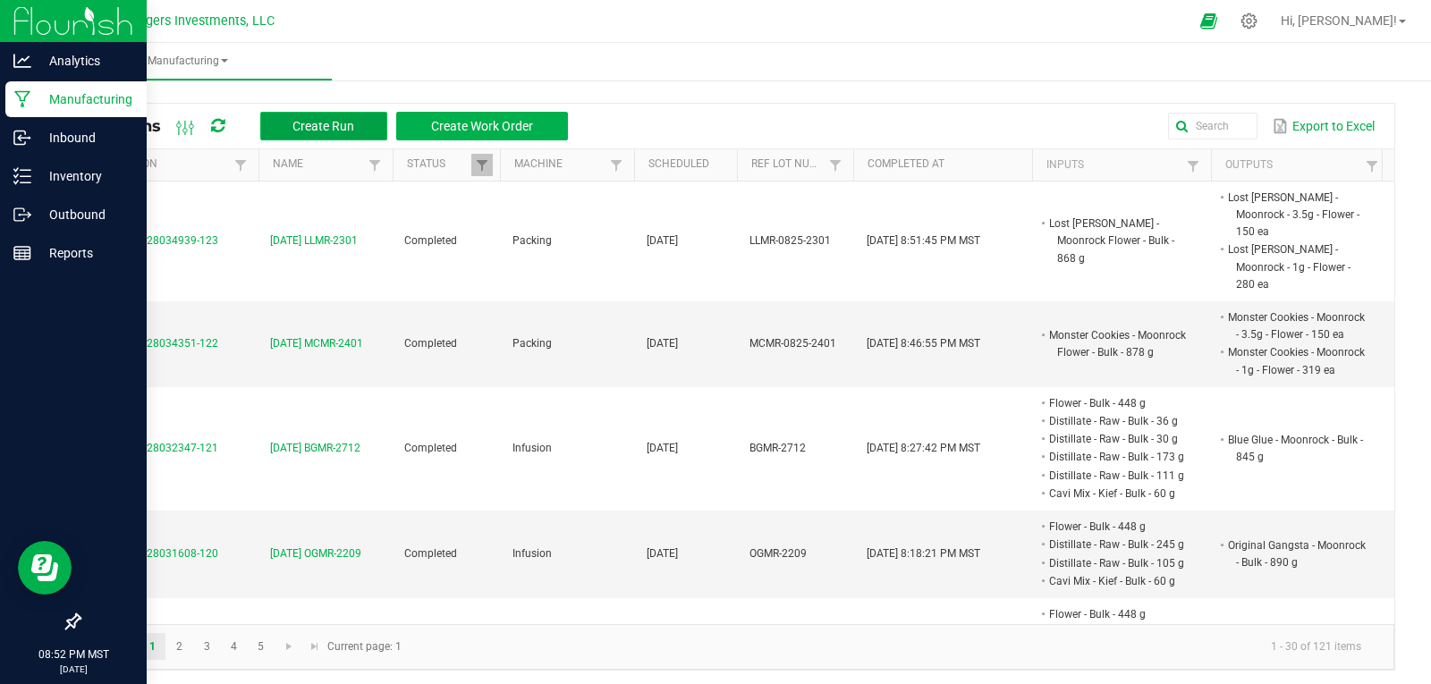
click at [314, 119] on span "Create Run" at bounding box center [323, 126] width 62 height 14
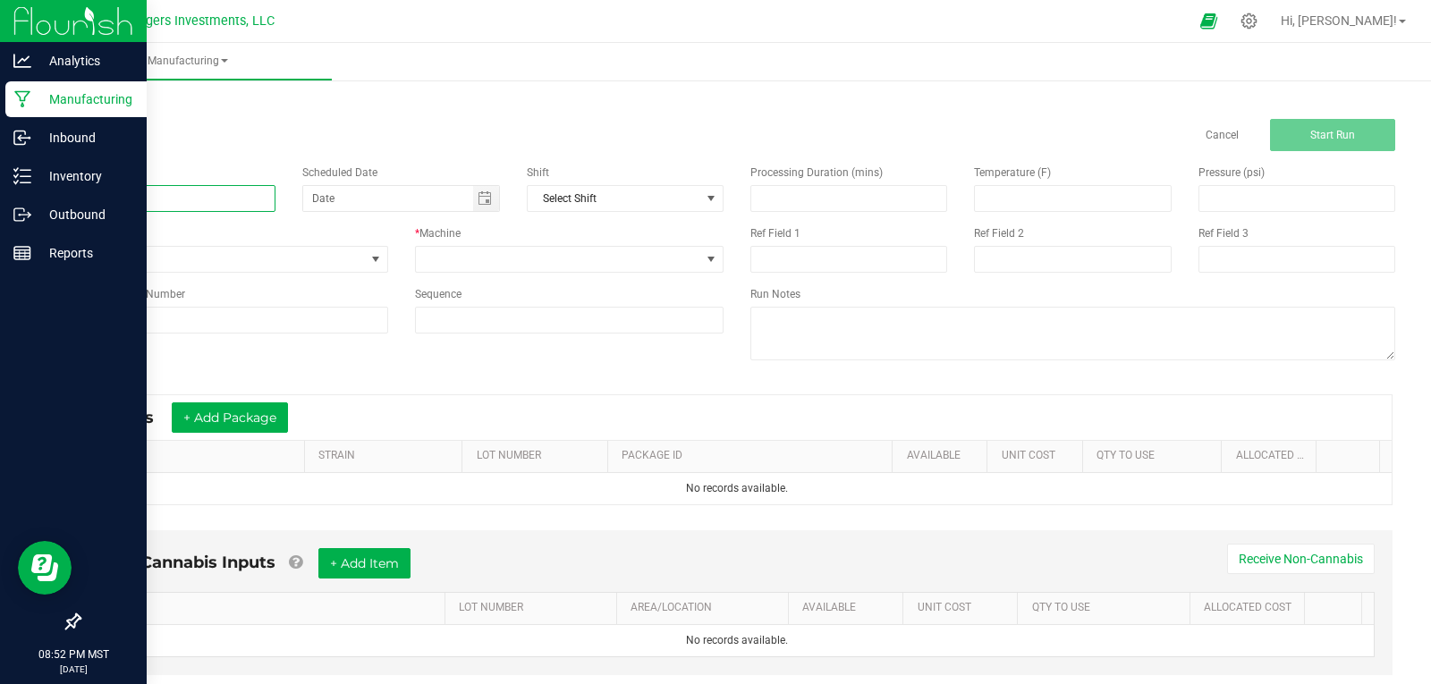
click at [177, 186] on input at bounding box center [177, 198] width 197 height 27
click at [482, 198] on span "Toggle calendar" at bounding box center [485, 198] width 14 height 14
type input "9-27-25 CGMR-1001"
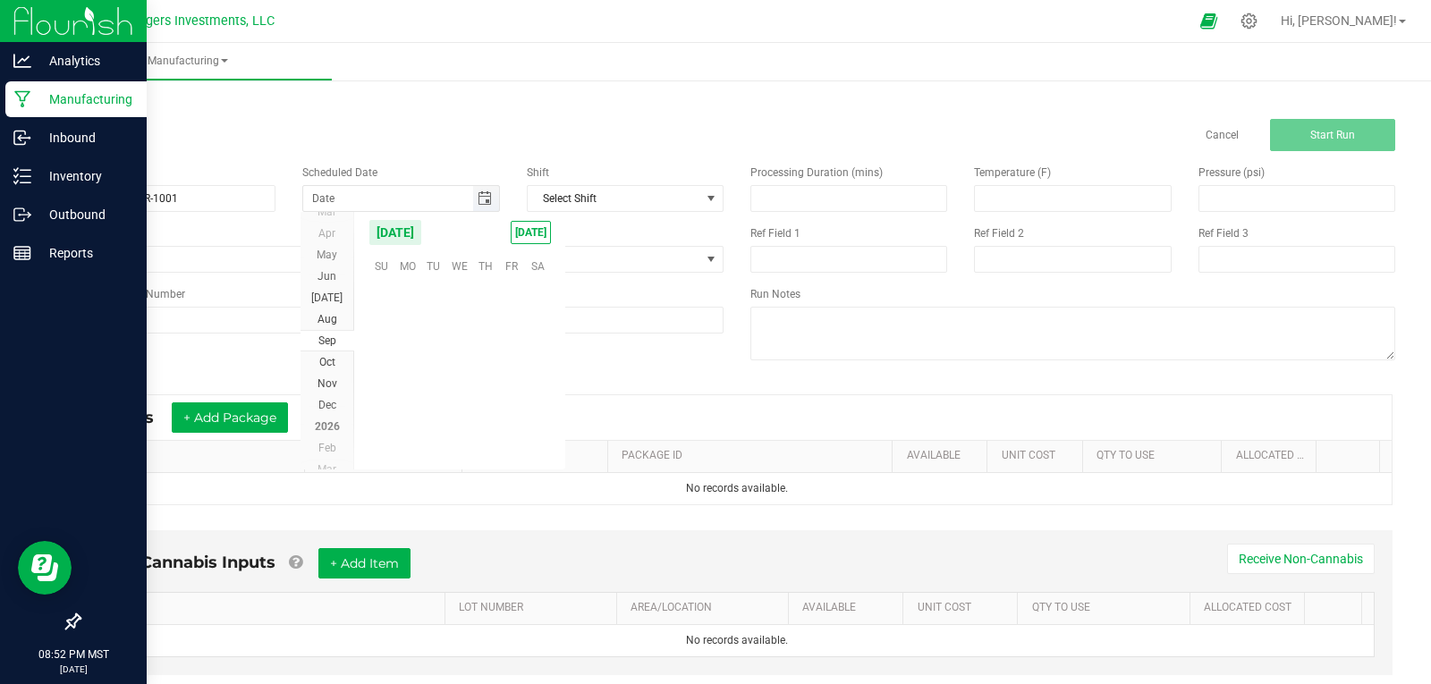
scroll to position [290066, 0]
click at [385, 328] on span "7" at bounding box center [381, 321] width 26 height 28
type input "09/07/2025"
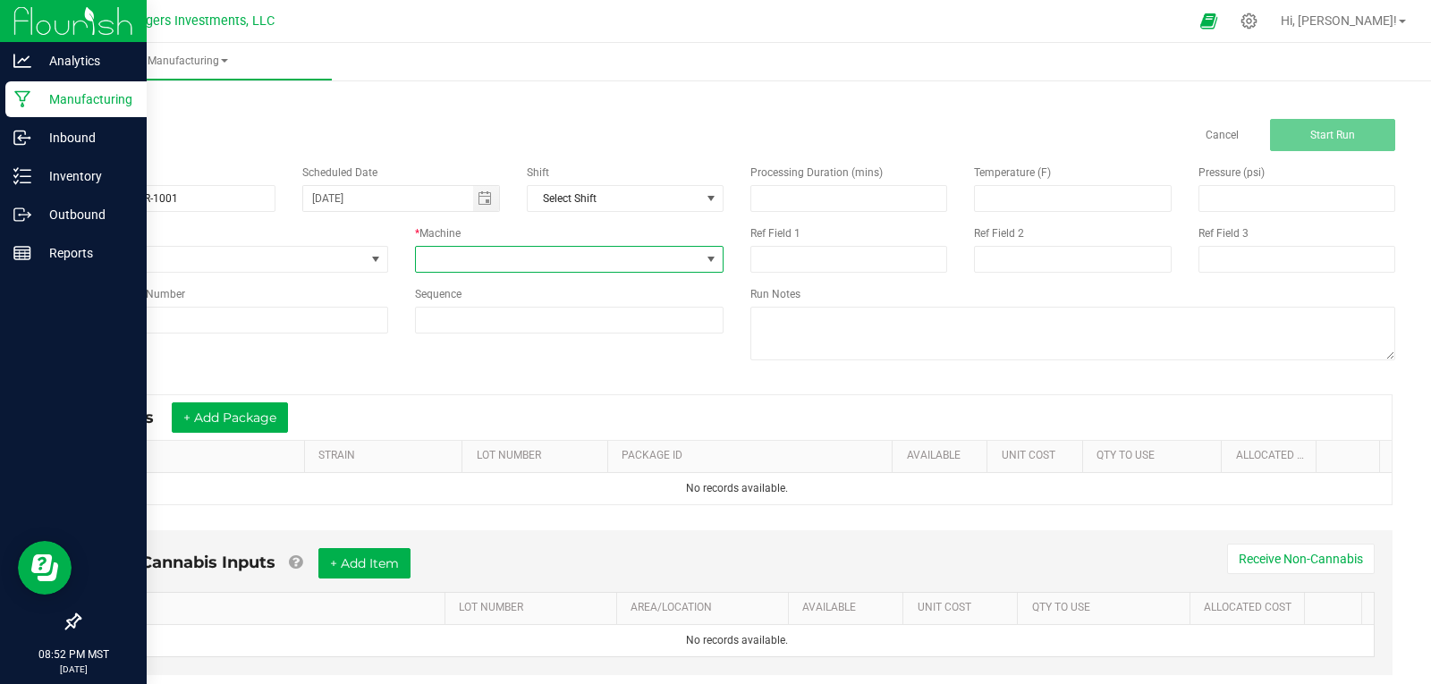
click at [503, 255] on span at bounding box center [558, 259] width 285 height 25
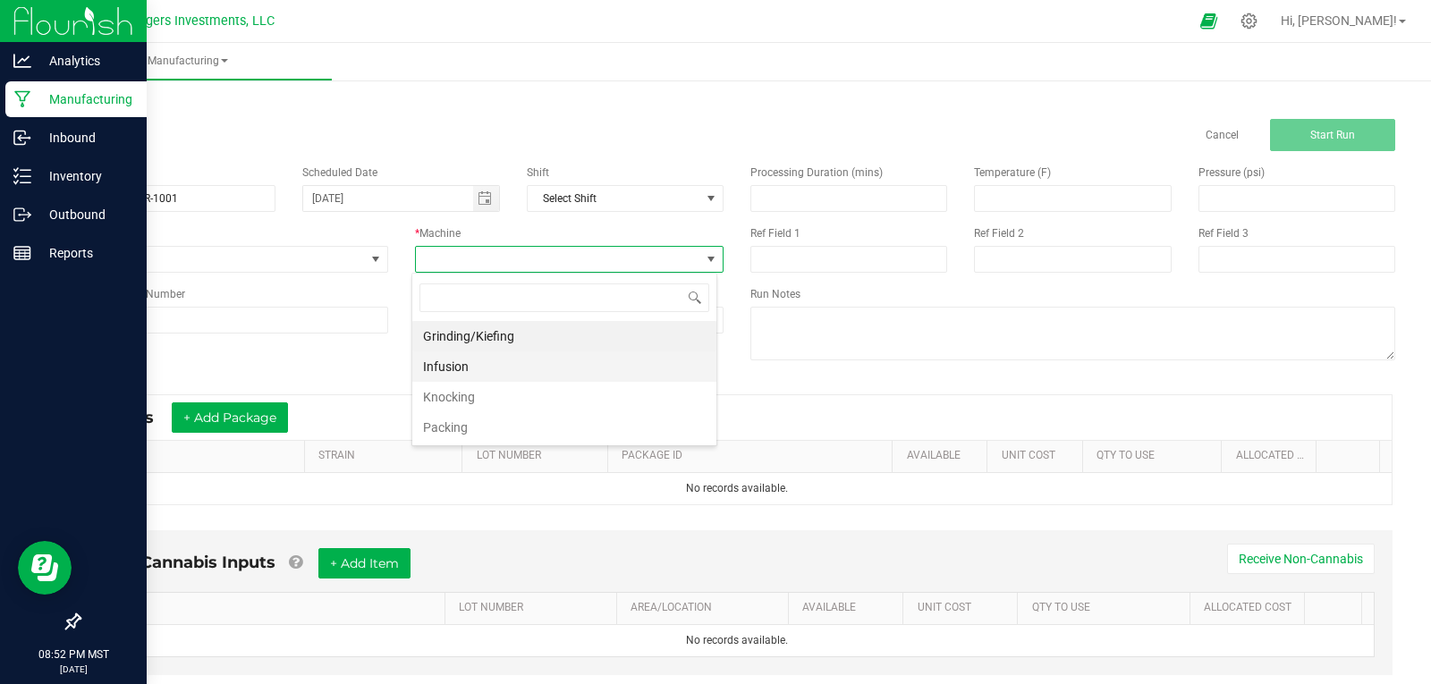
scroll to position [27, 306]
click at [453, 428] on li "Packing" at bounding box center [564, 427] width 304 height 30
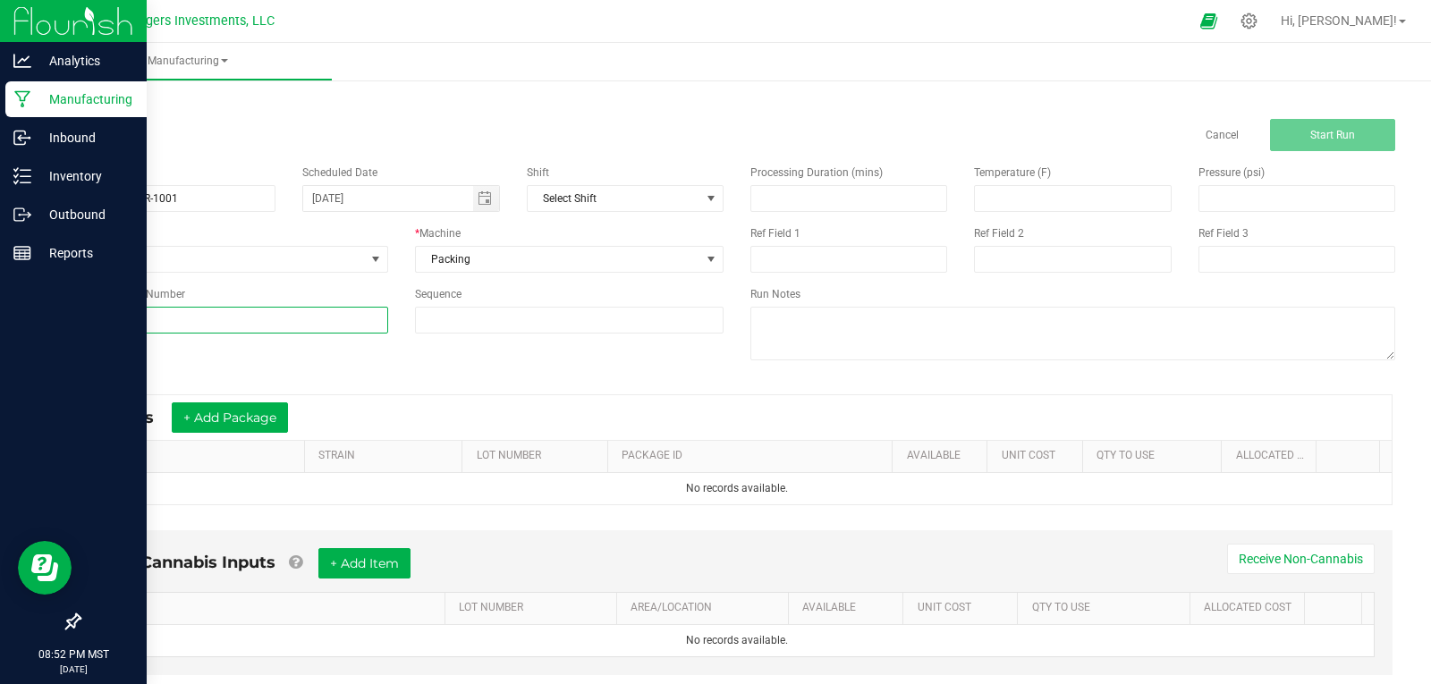
click at [220, 316] on input at bounding box center [233, 320] width 309 height 27
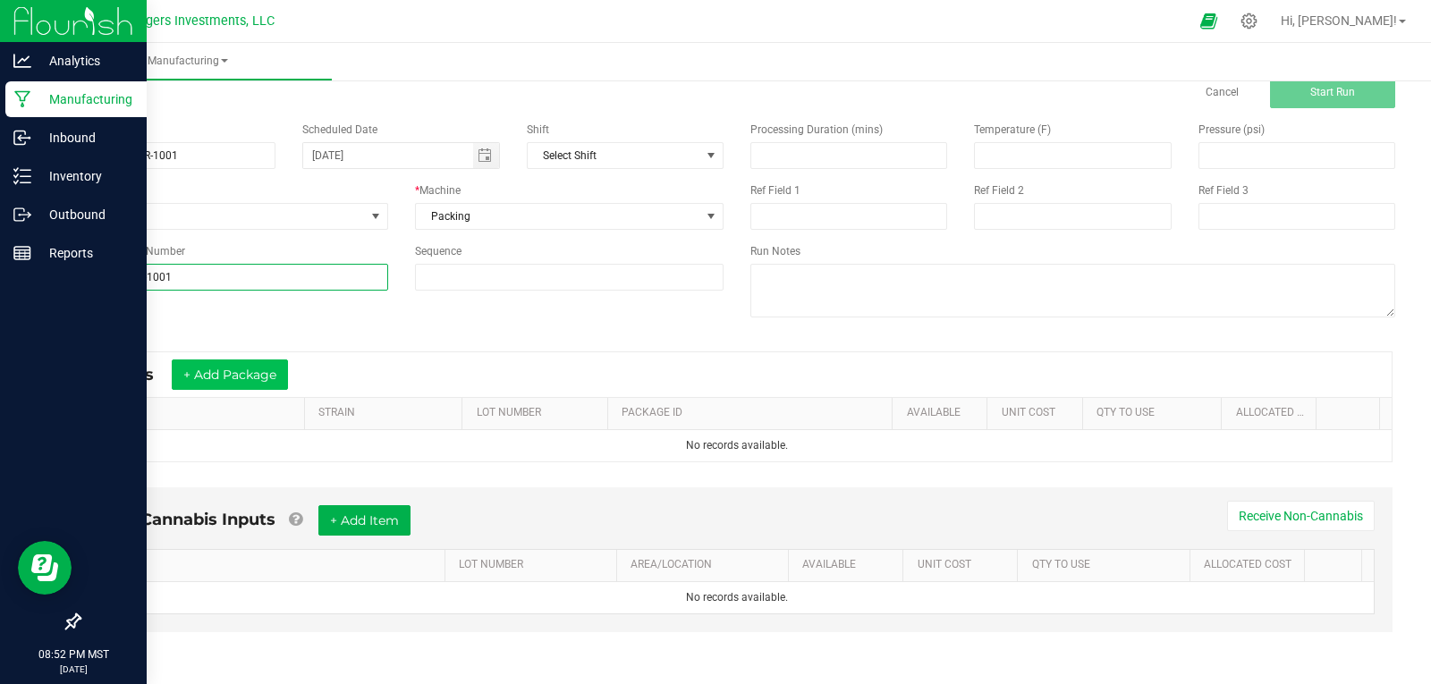
type input "CGMR-0825-1001"
click at [230, 371] on button "+ Add Package" at bounding box center [230, 375] width 116 height 30
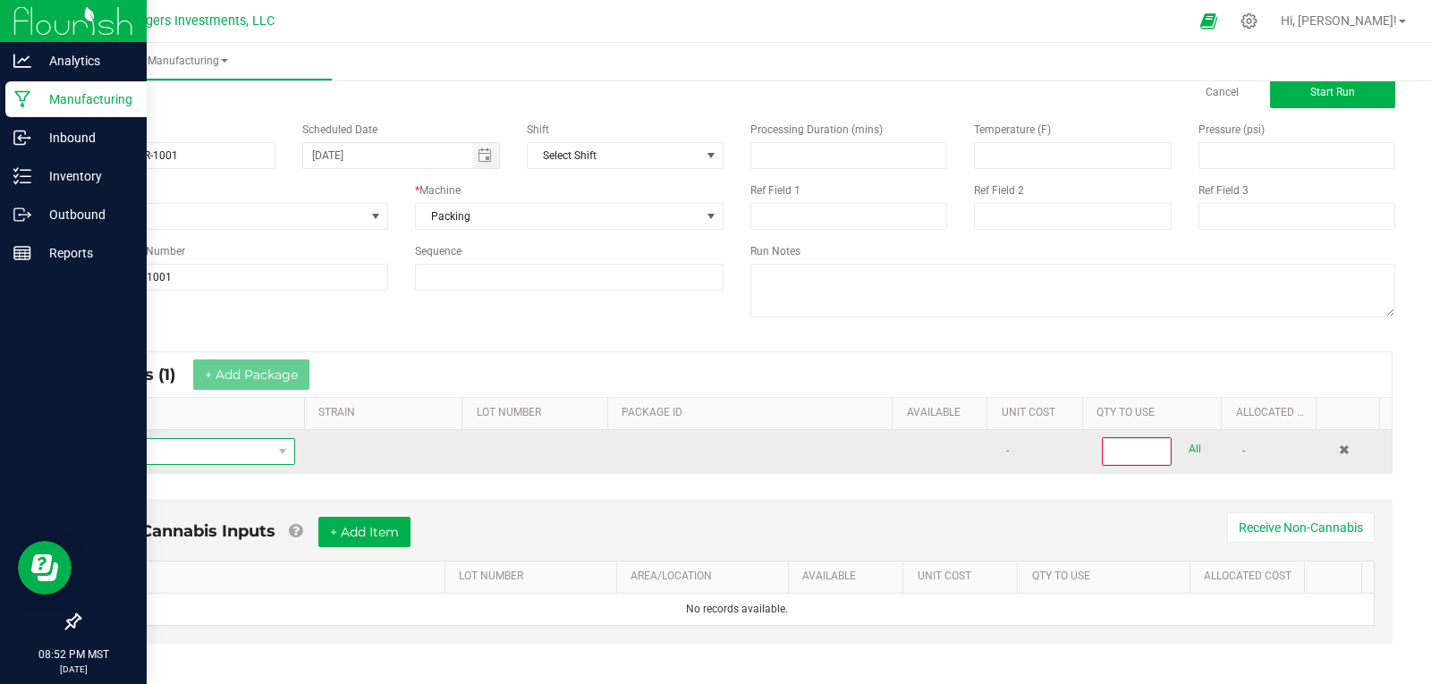
click at [146, 454] on span "NO DATA FOUND" at bounding box center [183, 451] width 178 height 25
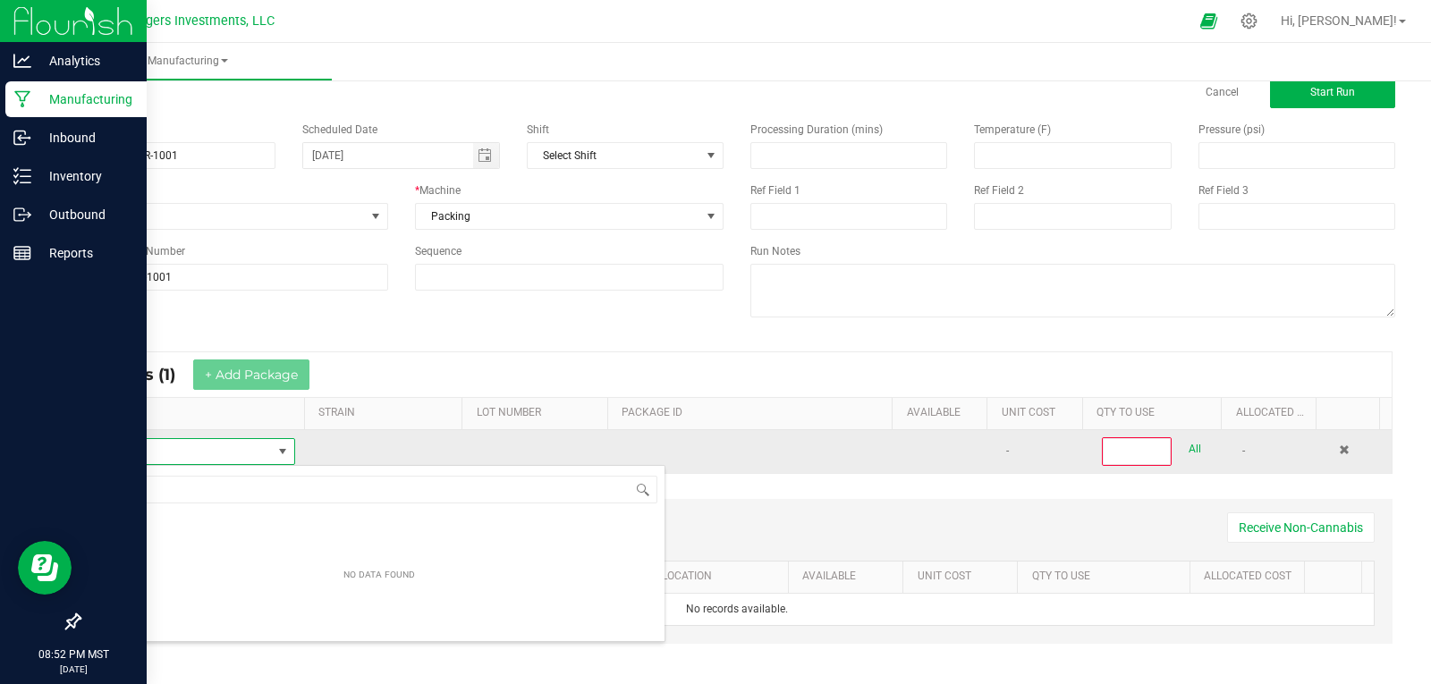
scroll to position [27, 196]
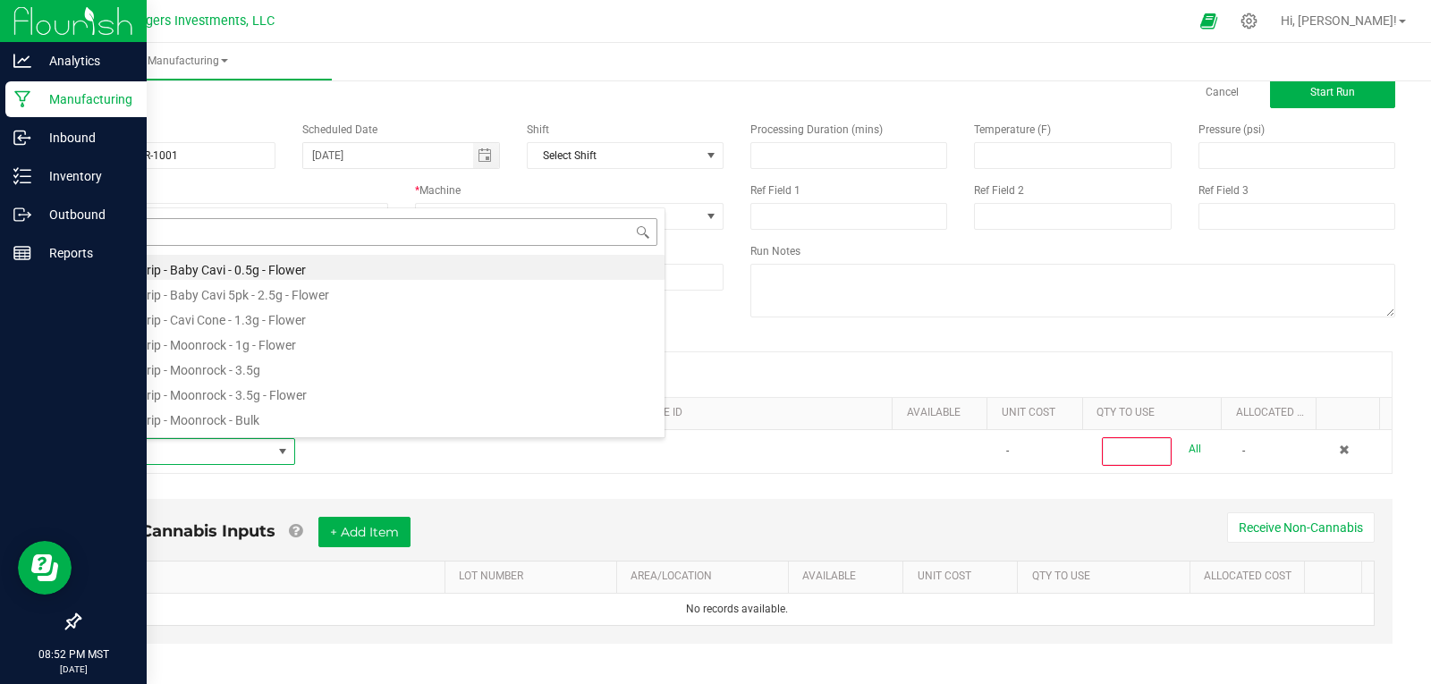
type input "CG58"
click at [195, 420] on li "CG58 - Moonrock - Bulk" at bounding box center [379, 417] width 571 height 25
type input "0"
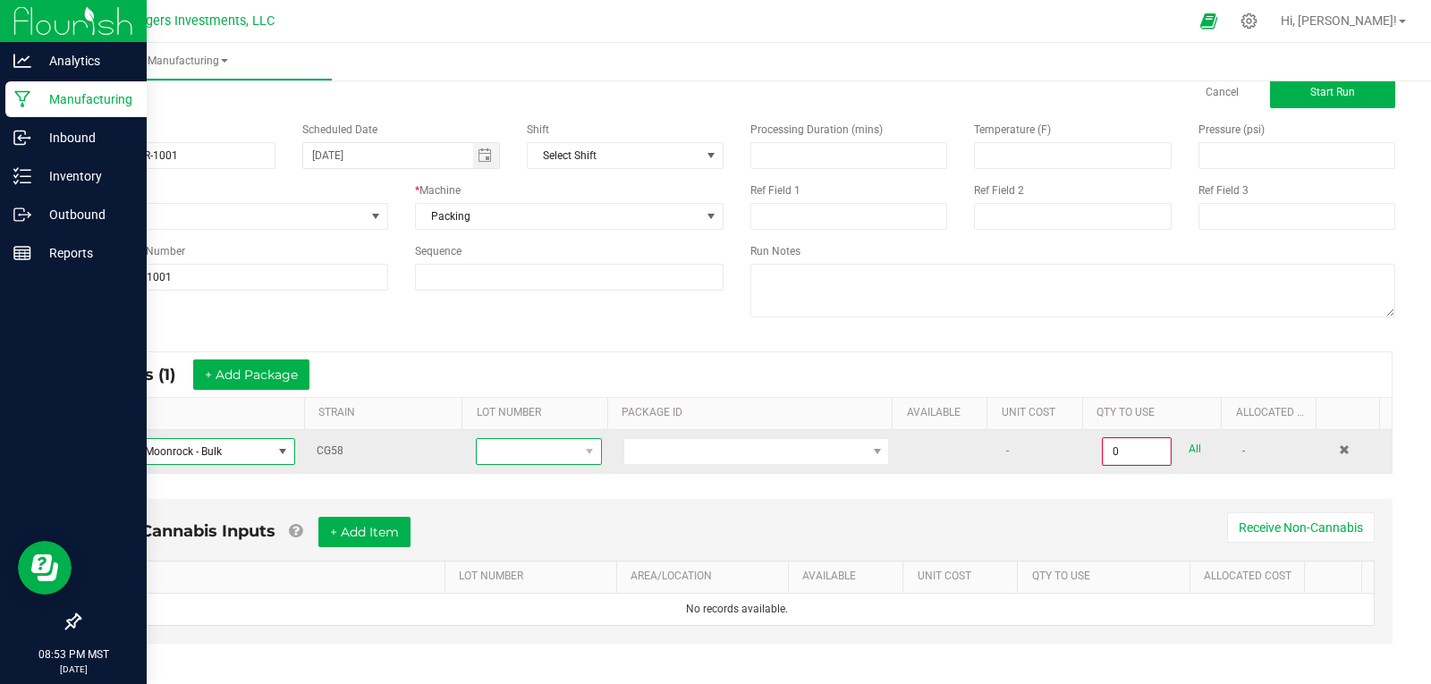
click at [513, 447] on span at bounding box center [527, 451] width 101 height 25
click at [276, 449] on span at bounding box center [282, 452] width 14 height 14
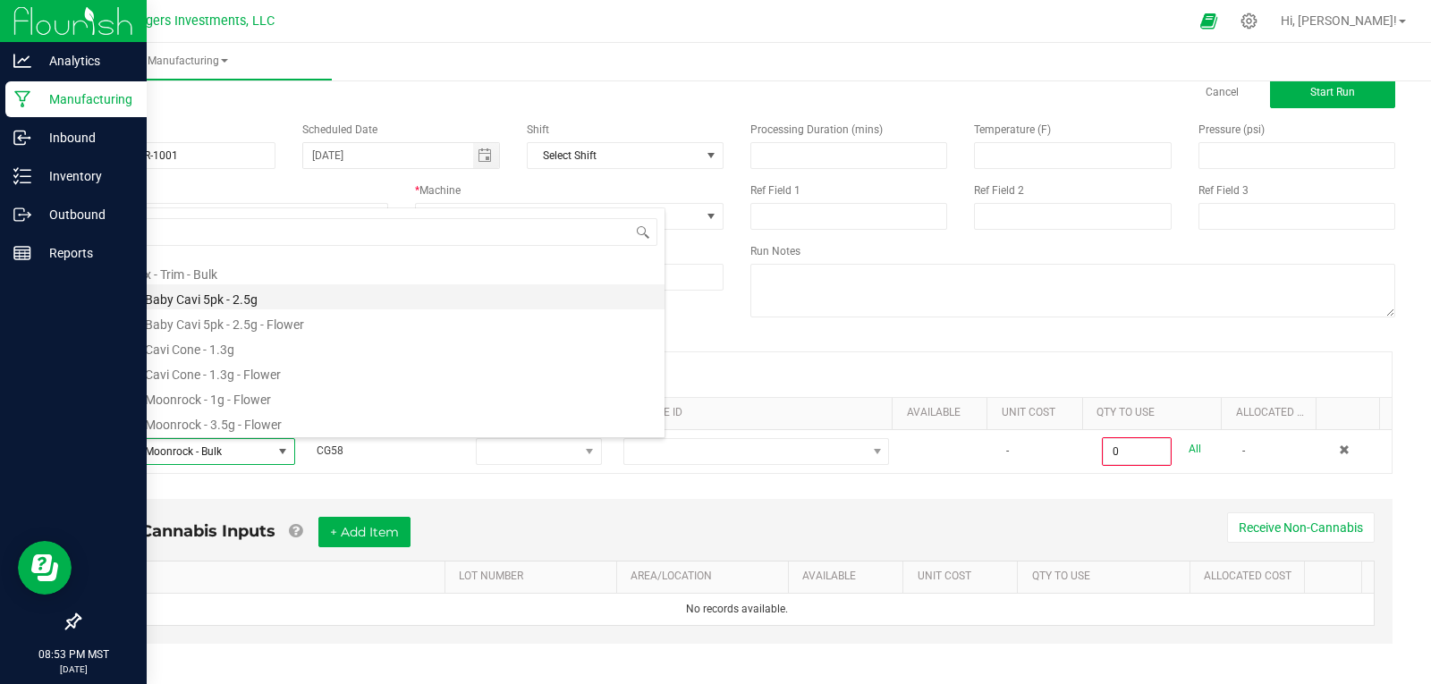
scroll to position [1073, 0]
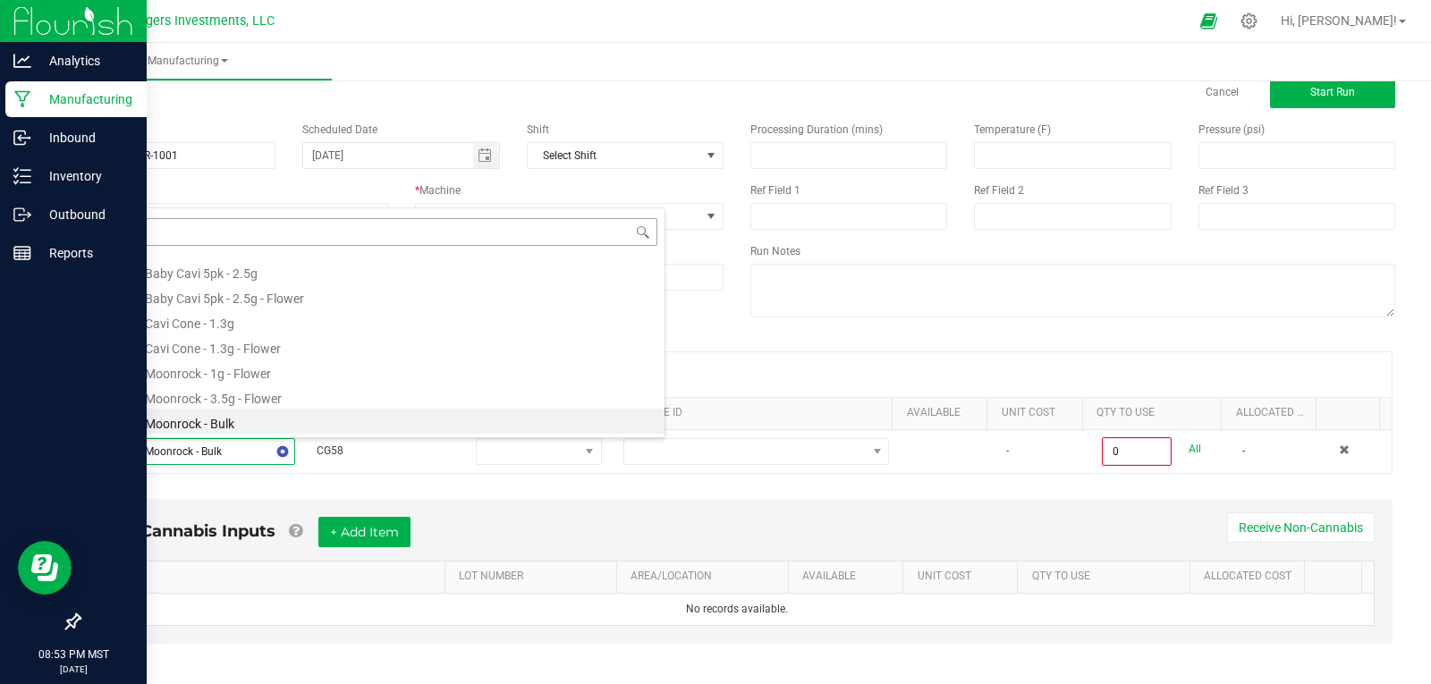
type input "CG"
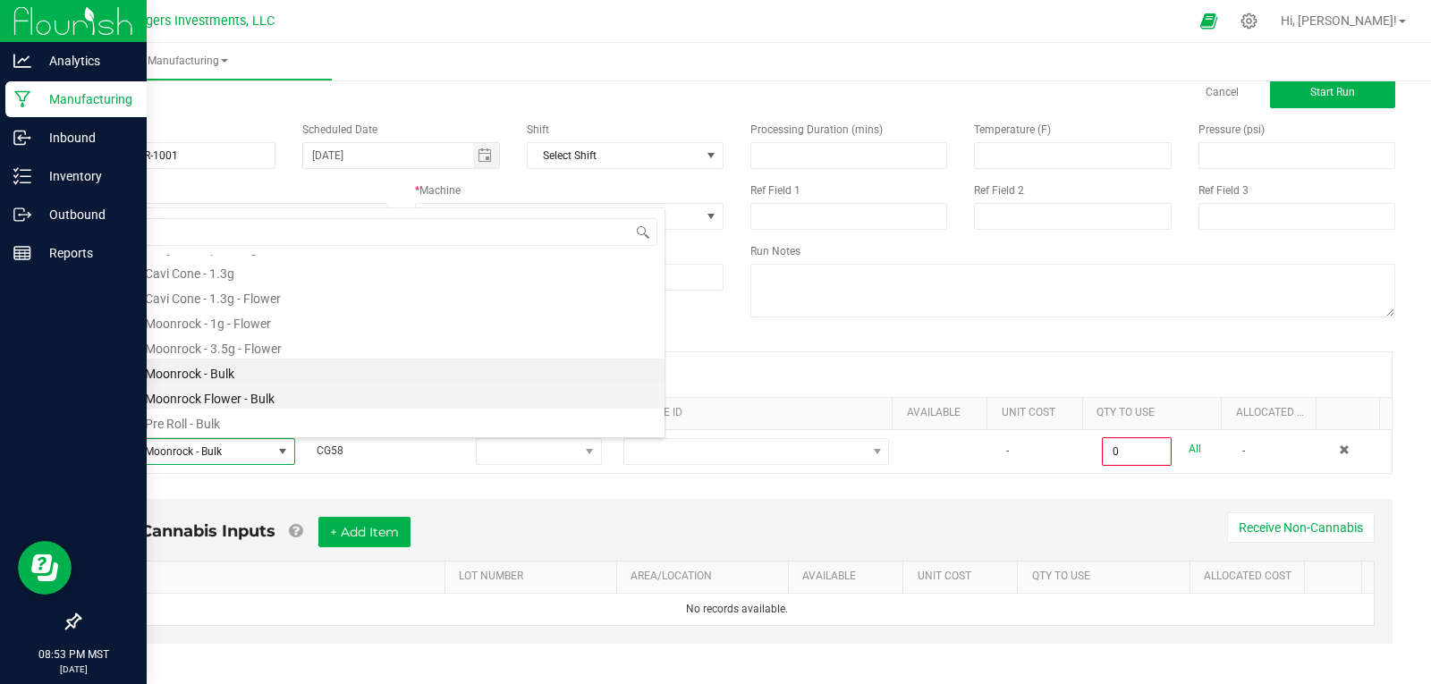
click at [185, 396] on li "CG58 - Moonrock Flower - Bulk" at bounding box center [379, 396] width 571 height 25
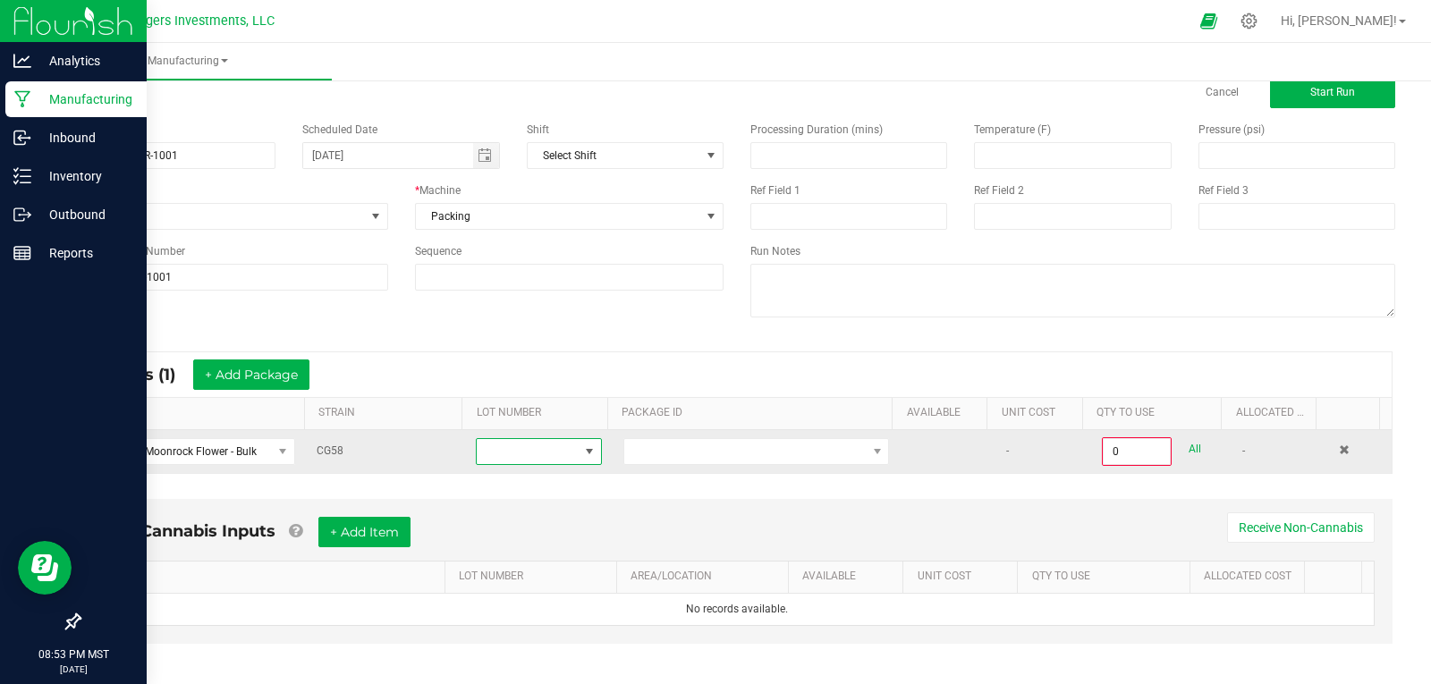
click at [558, 454] on span at bounding box center [527, 451] width 101 height 25
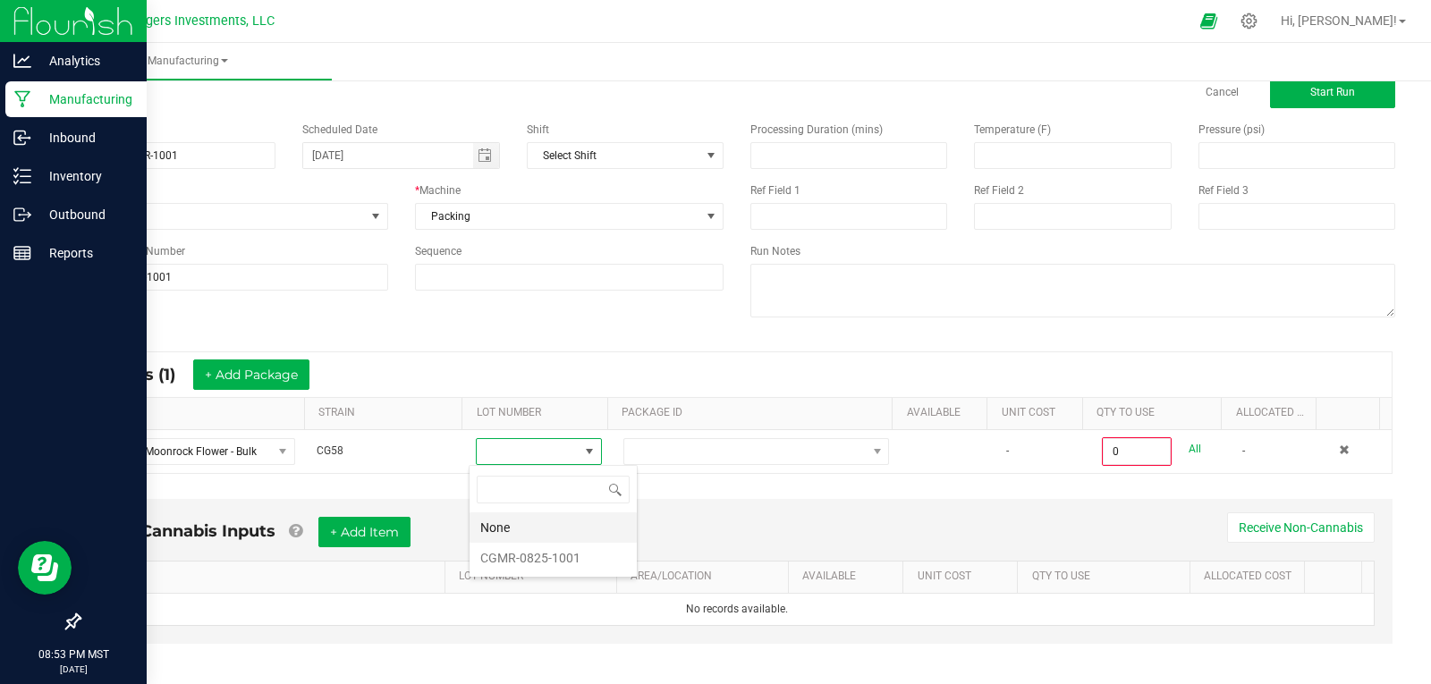
scroll to position [27, 123]
click at [531, 552] on li "CGMR-0825-1001" at bounding box center [553, 558] width 167 height 30
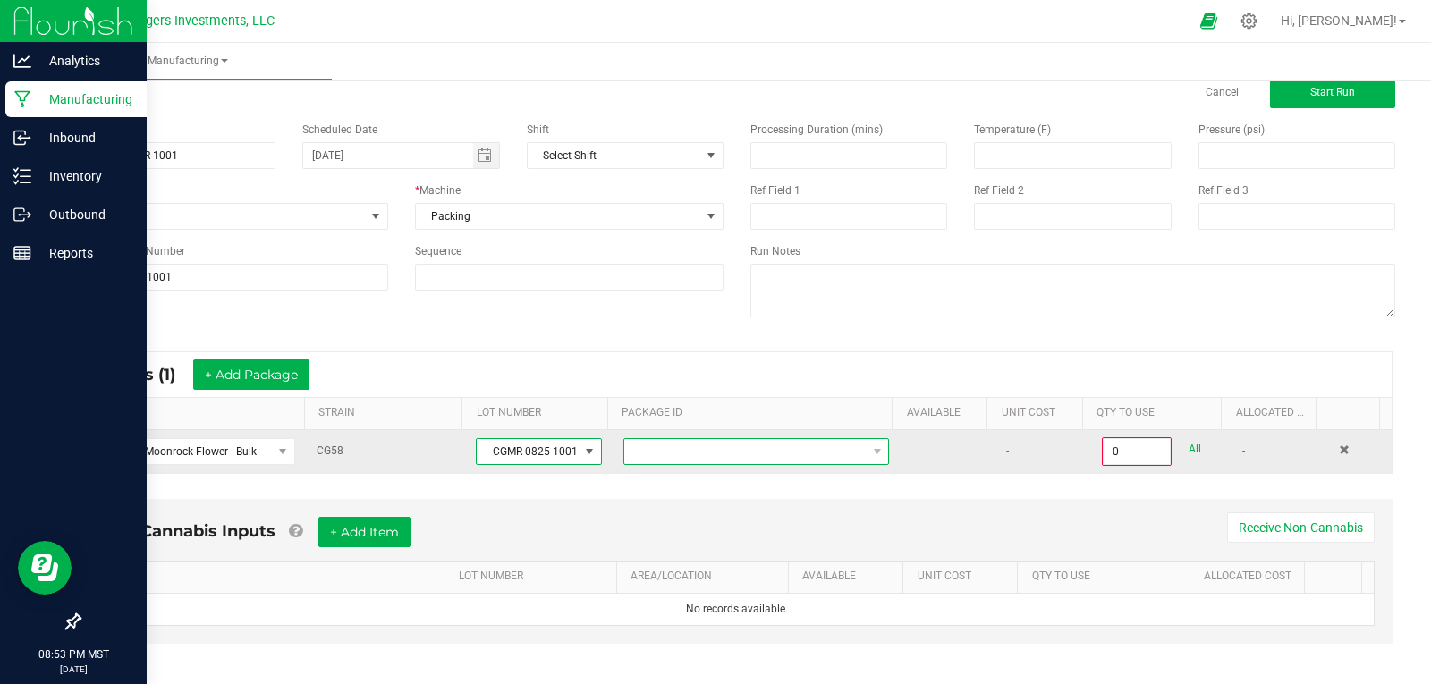
click at [675, 449] on span at bounding box center [744, 451] width 241 height 25
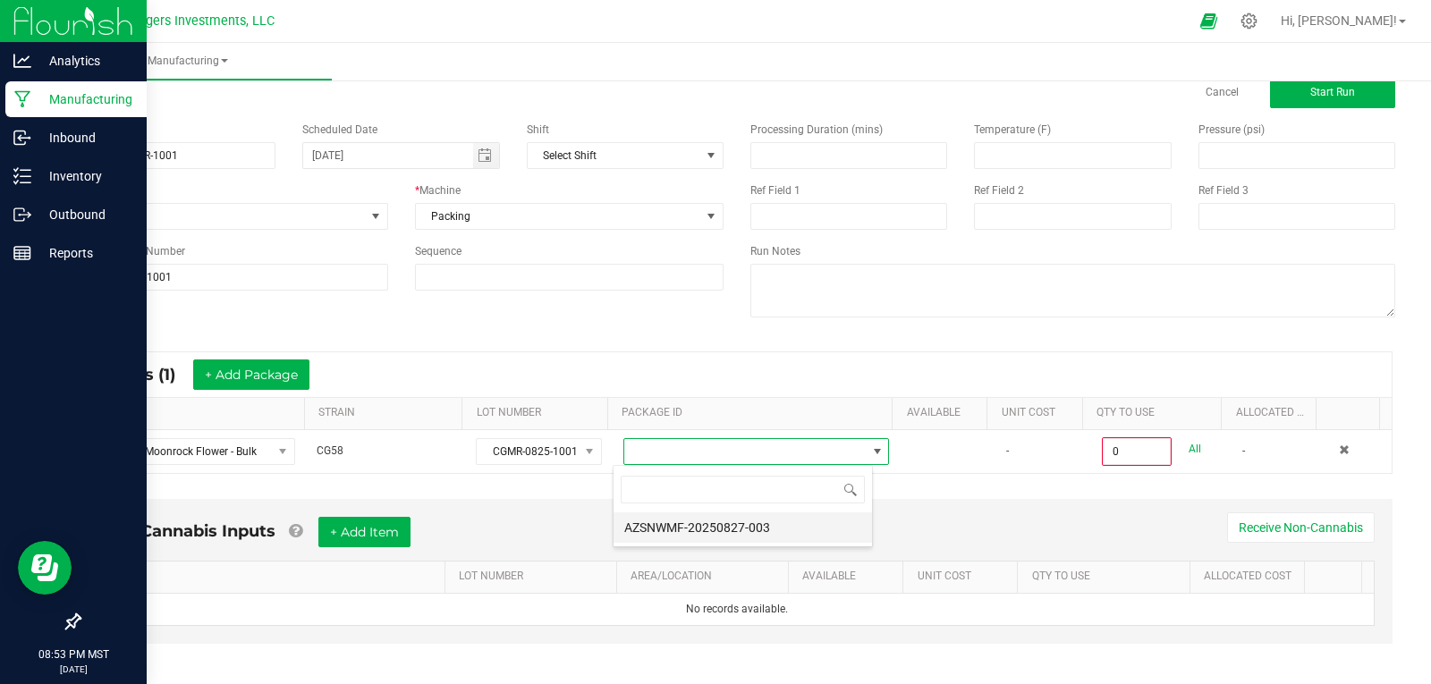
click at [695, 521] on li "AZSNWMF-20250827-003" at bounding box center [743, 527] width 258 height 30
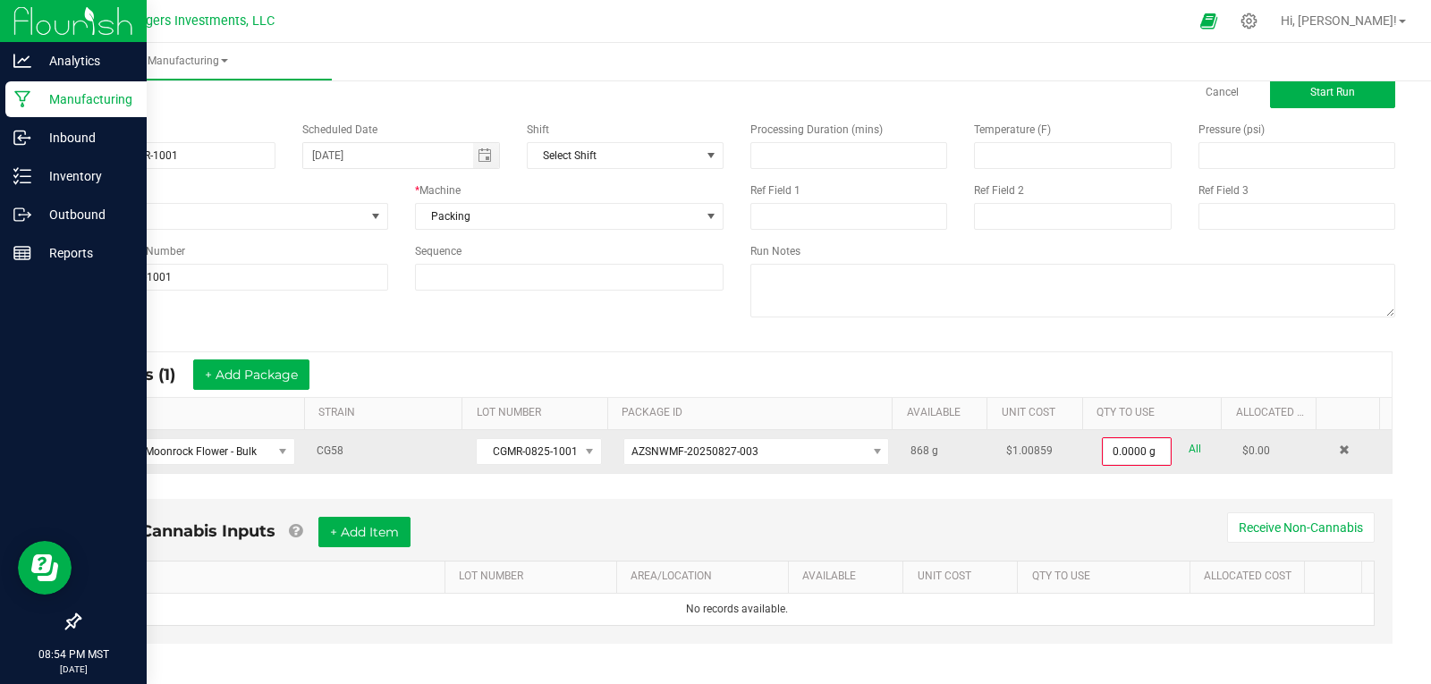
click at [1189, 443] on link "All" at bounding box center [1195, 449] width 13 height 24
type input "868.0000 g"
click at [1310, 95] on span "Start Run" at bounding box center [1332, 92] width 45 height 13
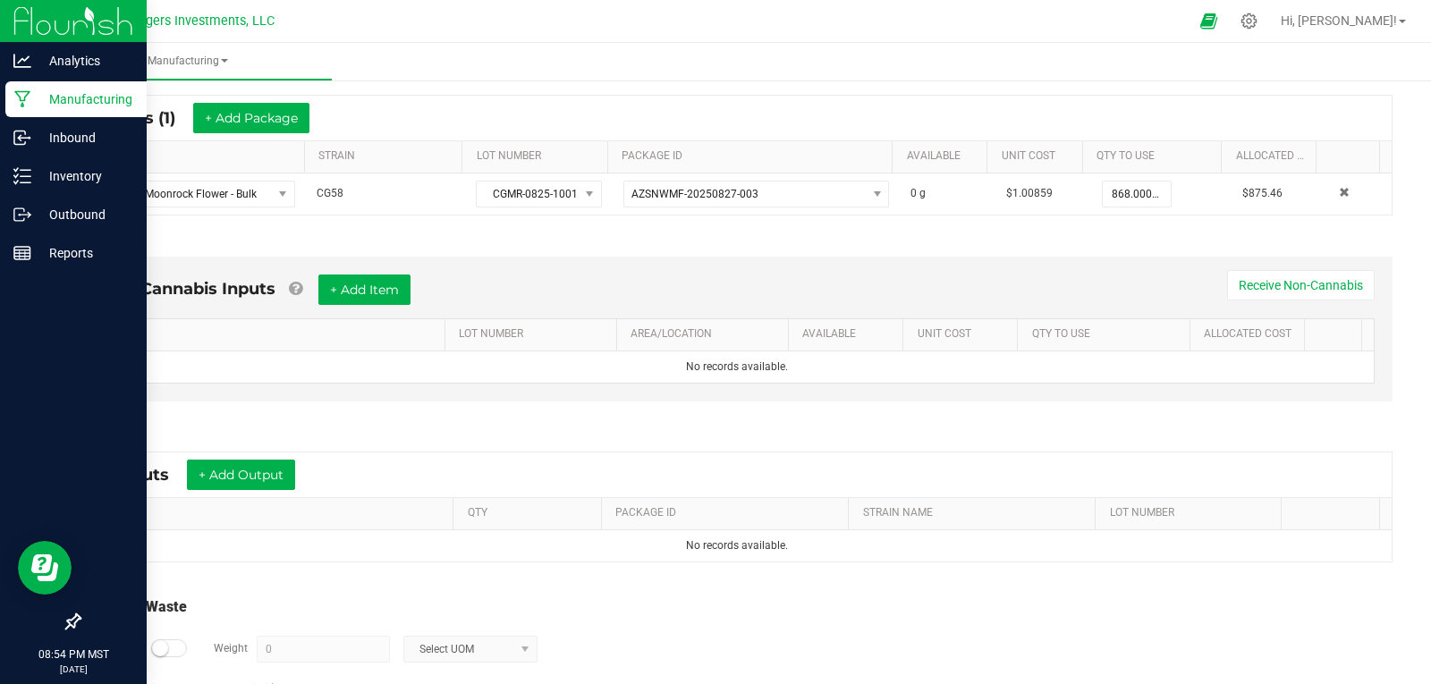
scroll to position [419, 0]
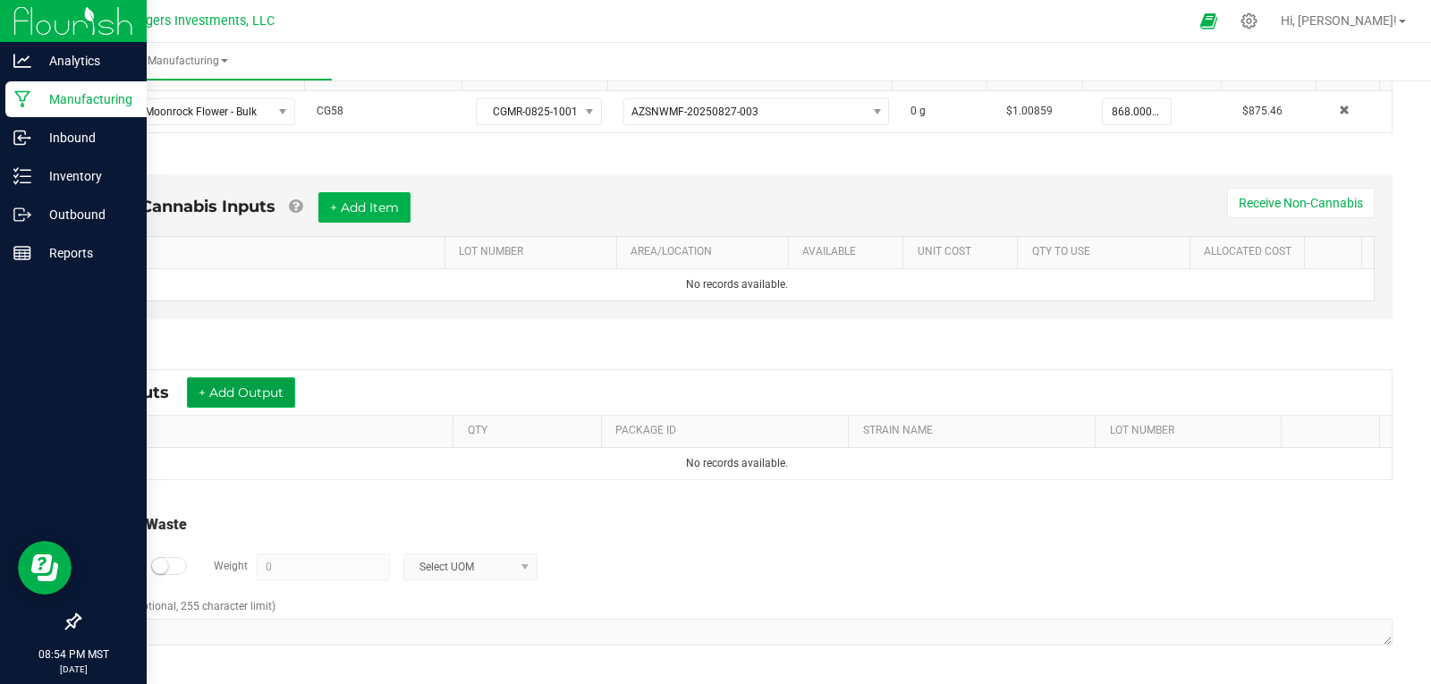
click at [243, 396] on button "+ Add Output" at bounding box center [241, 392] width 108 height 30
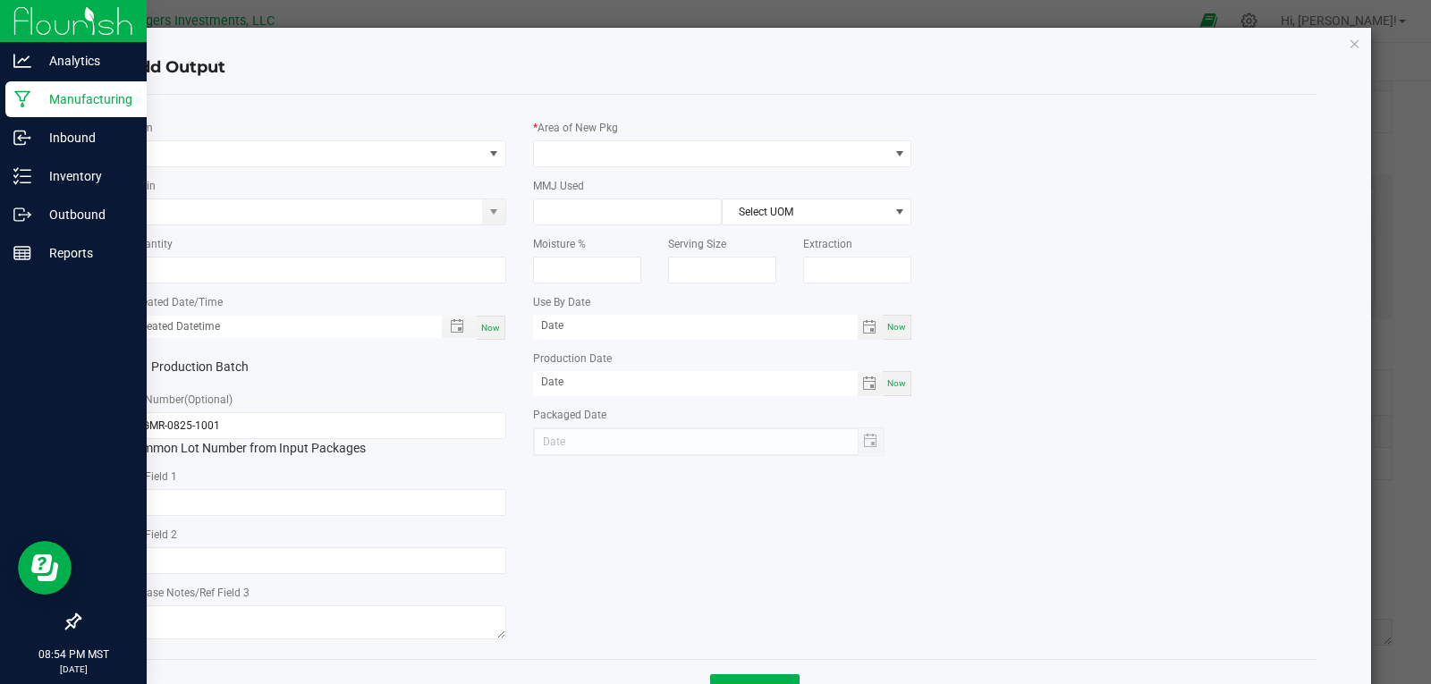
type input "08/25/2026"
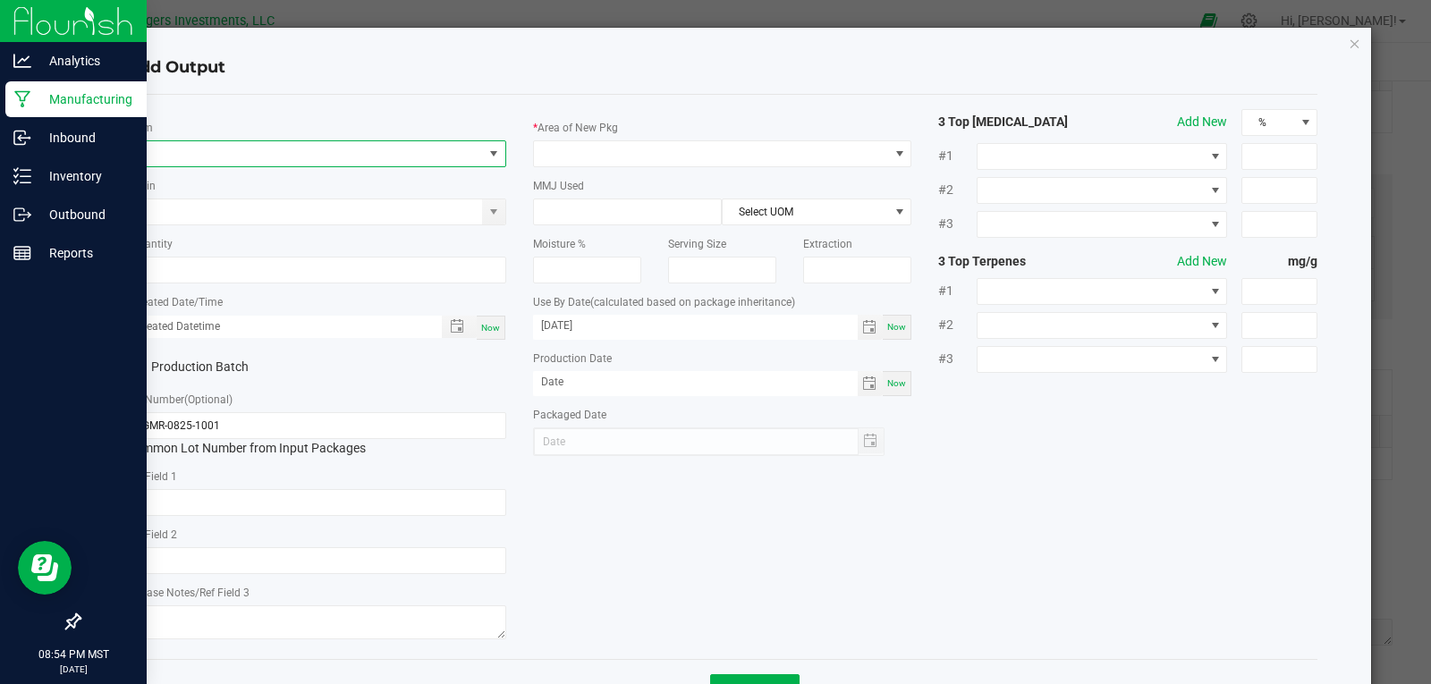
click at [207, 156] on span "NO DATA FOUND" at bounding box center [305, 153] width 355 height 25
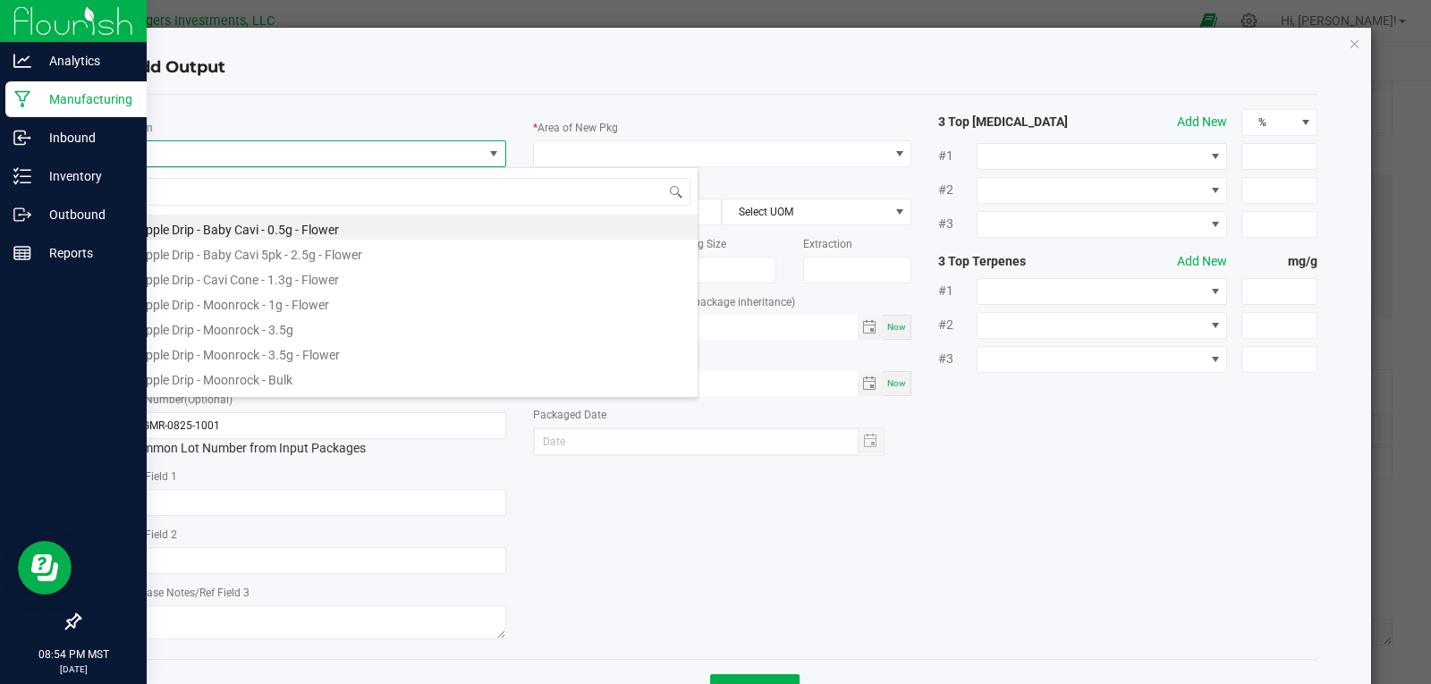
scroll to position [27, 376]
type input "CG5"
click at [238, 353] on li "CG58 - Moonrock - 3.5g - Flower" at bounding box center [412, 352] width 571 height 25
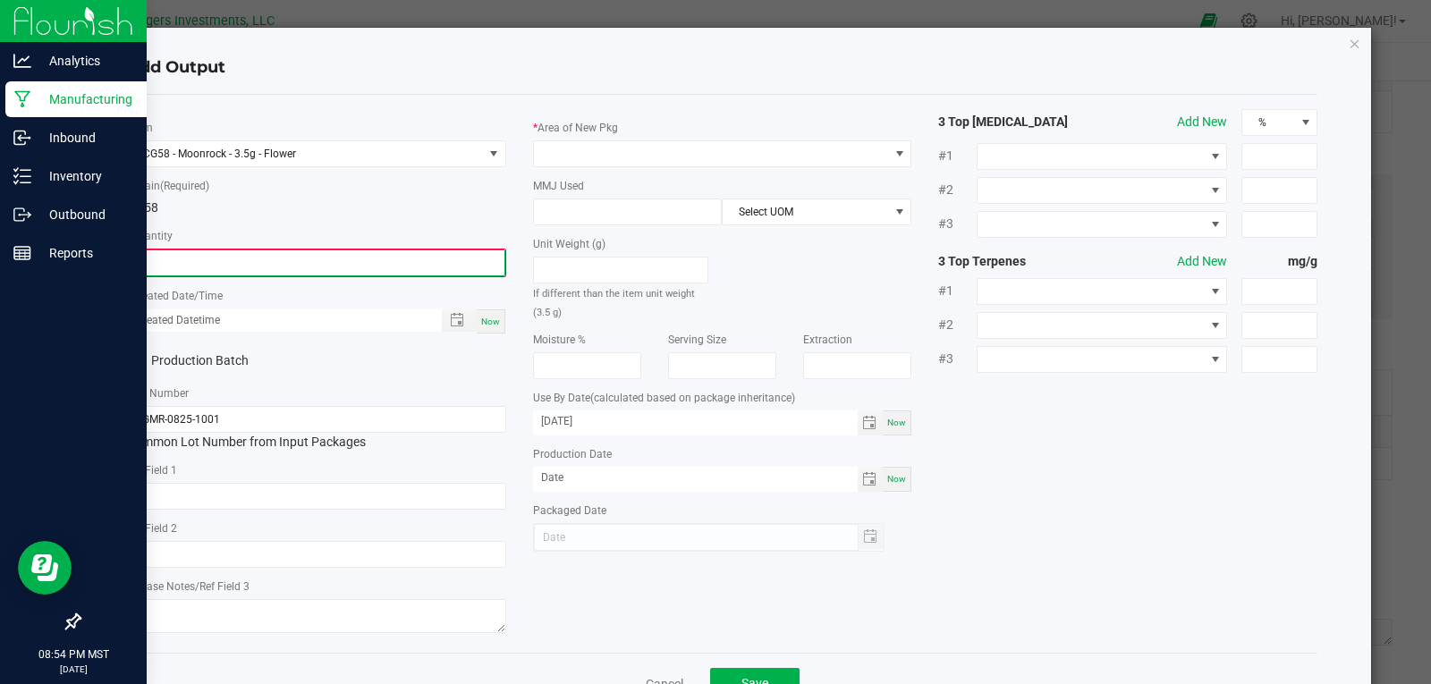
click at [205, 257] on input "0" at bounding box center [317, 262] width 376 height 25
click at [455, 316] on span "Toggle popup" at bounding box center [457, 318] width 14 height 14
type input "150 ea"
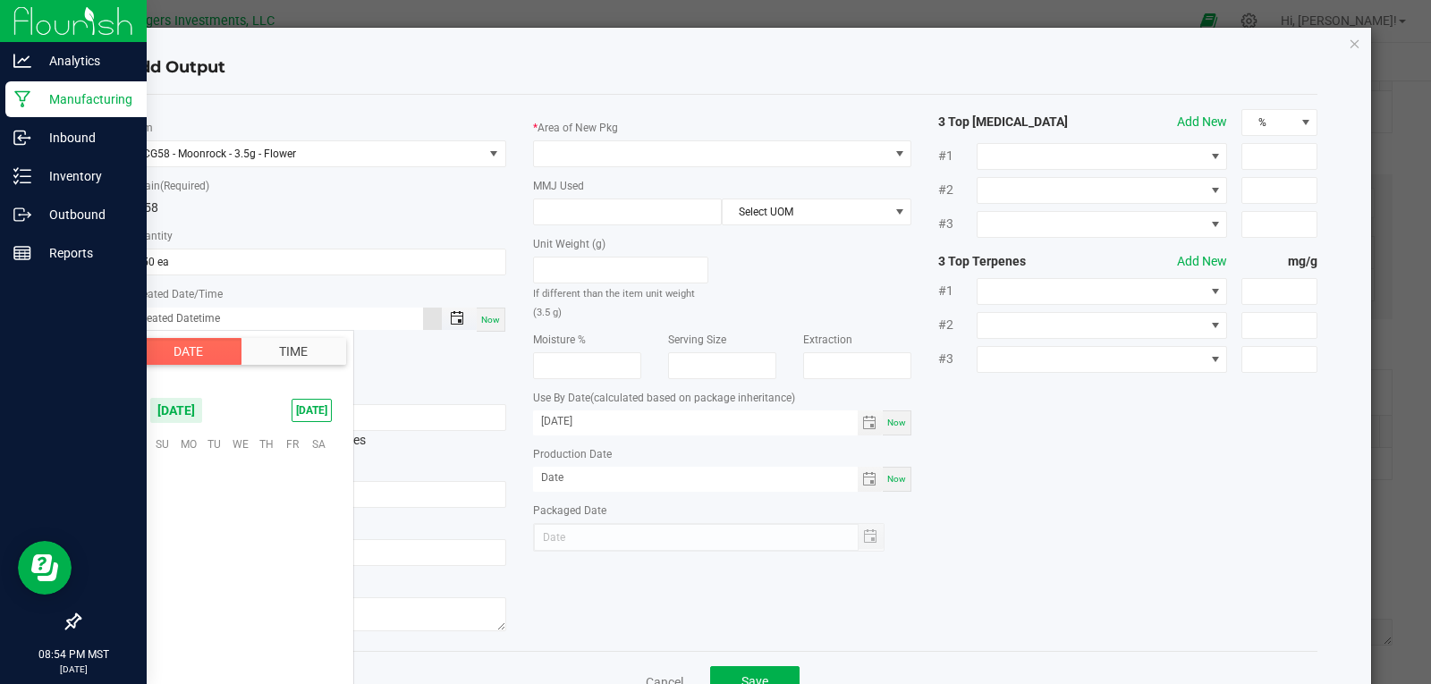
scroll to position [290066, 0]
click at [157, 493] on span "7" at bounding box center [162, 499] width 26 height 28
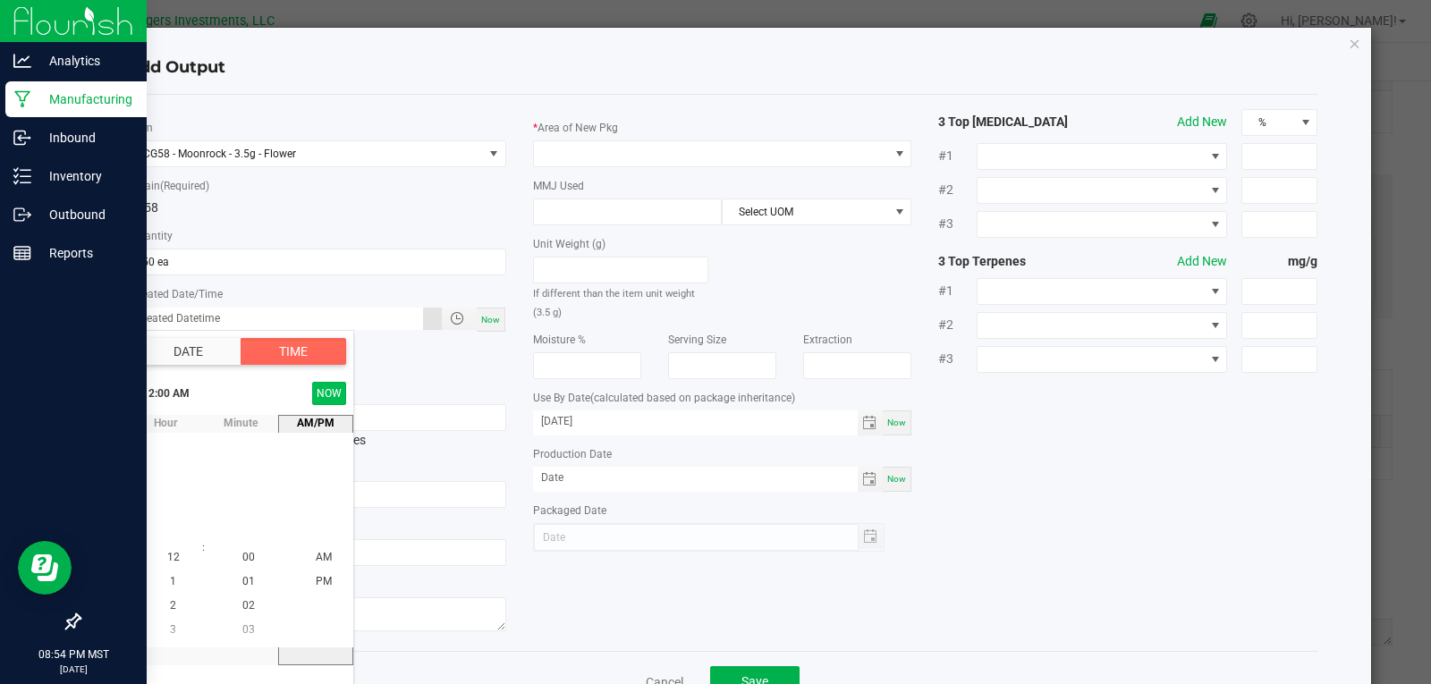
click at [343, 389] on button "NOW" at bounding box center [329, 393] width 34 height 23
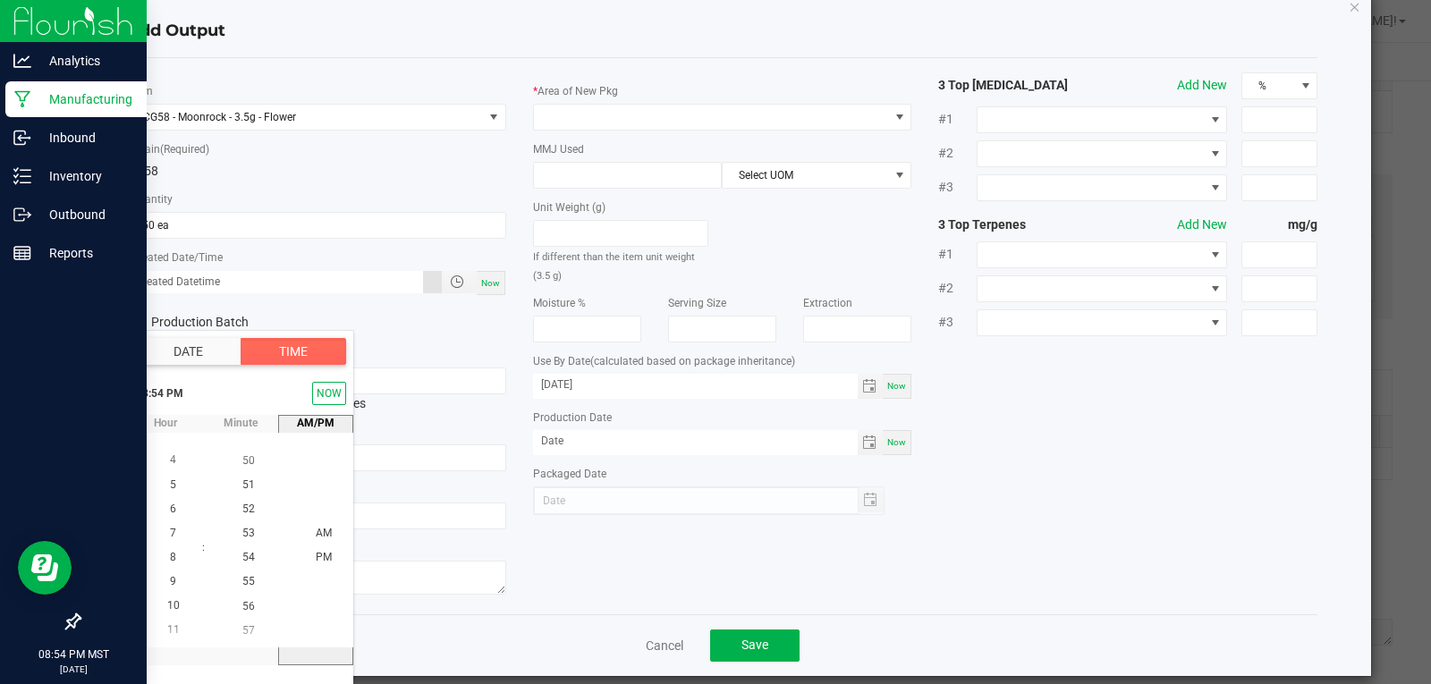
scroll to position [56, 0]
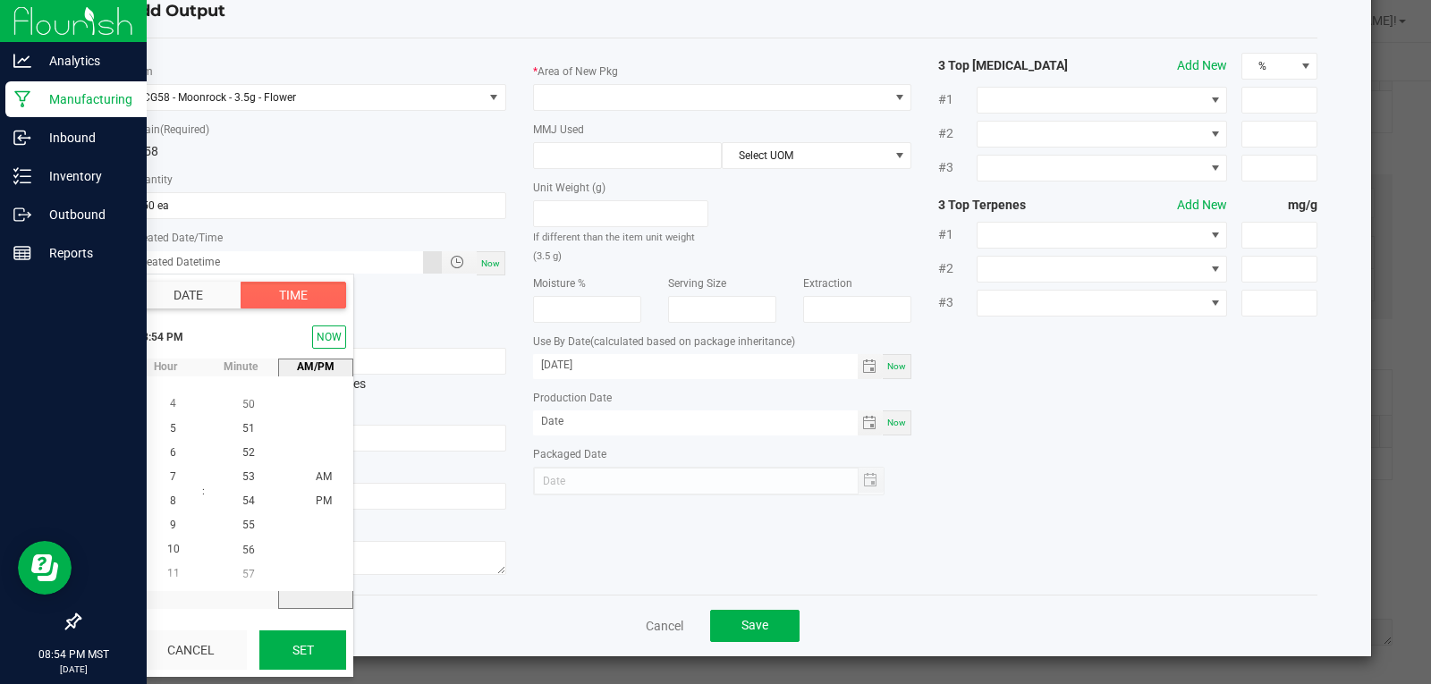
click at [299, 661] on button "Set" at bounding box center [302, 650] width 87 height 39
type input "09/07/2025 8:54 PM"
type input "09/07/2025"
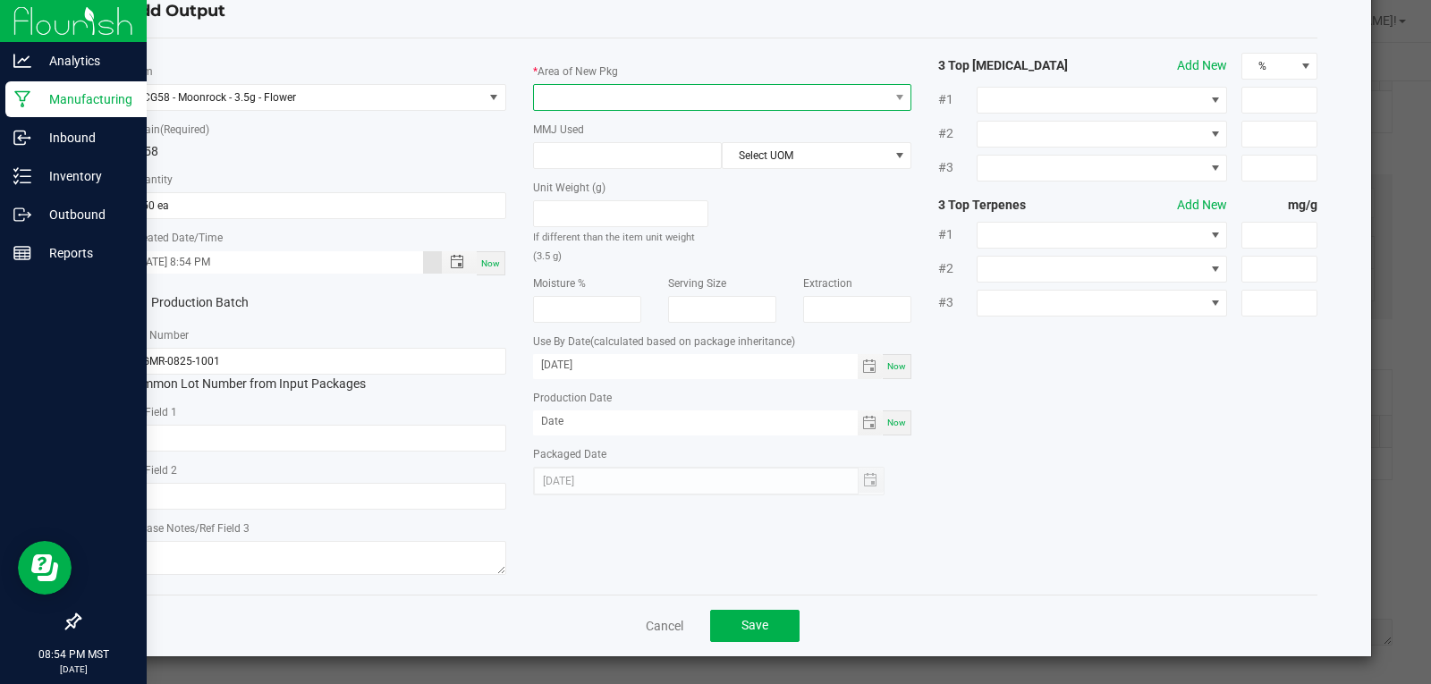
click at [607, 100] on span at bounding box center [711, 97] width 355 height 25
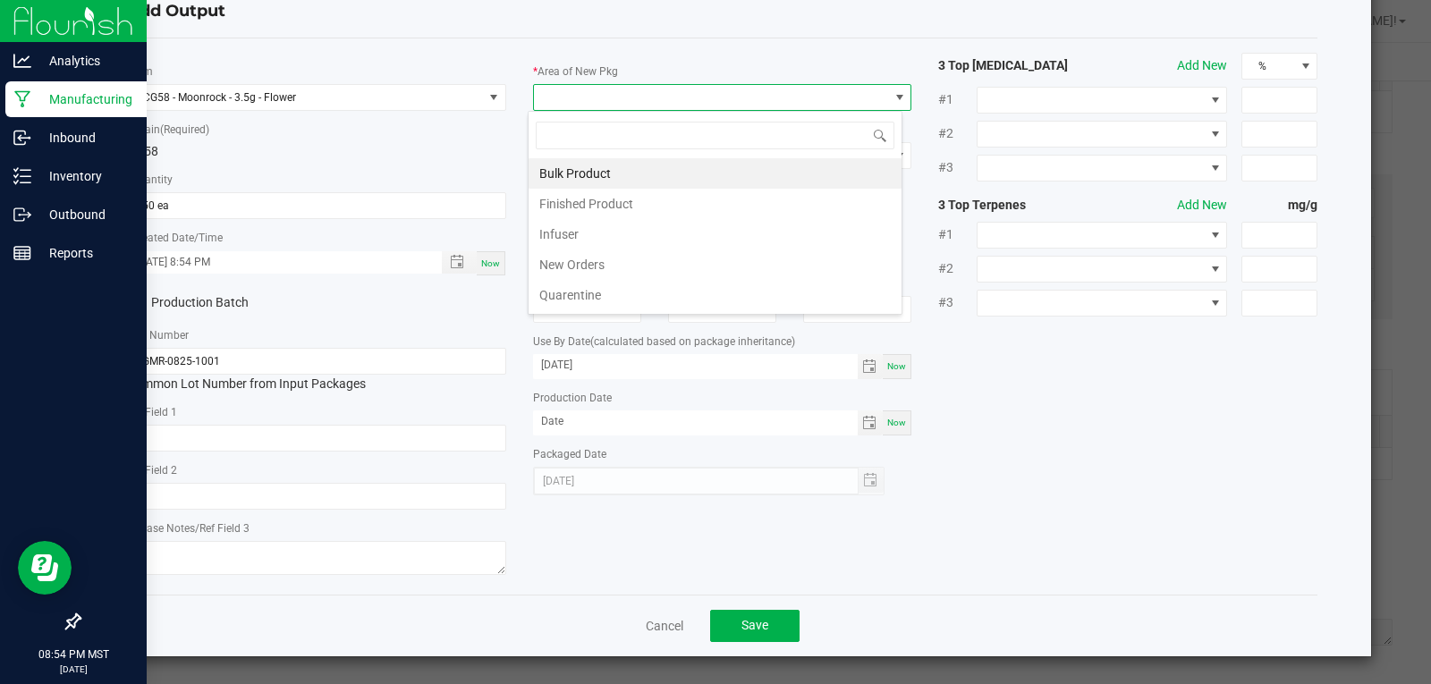
scroll to position [27, 376]
click at [577, 199] on li "Finished Product" at bounding box center [715, 204] width 373 height 30
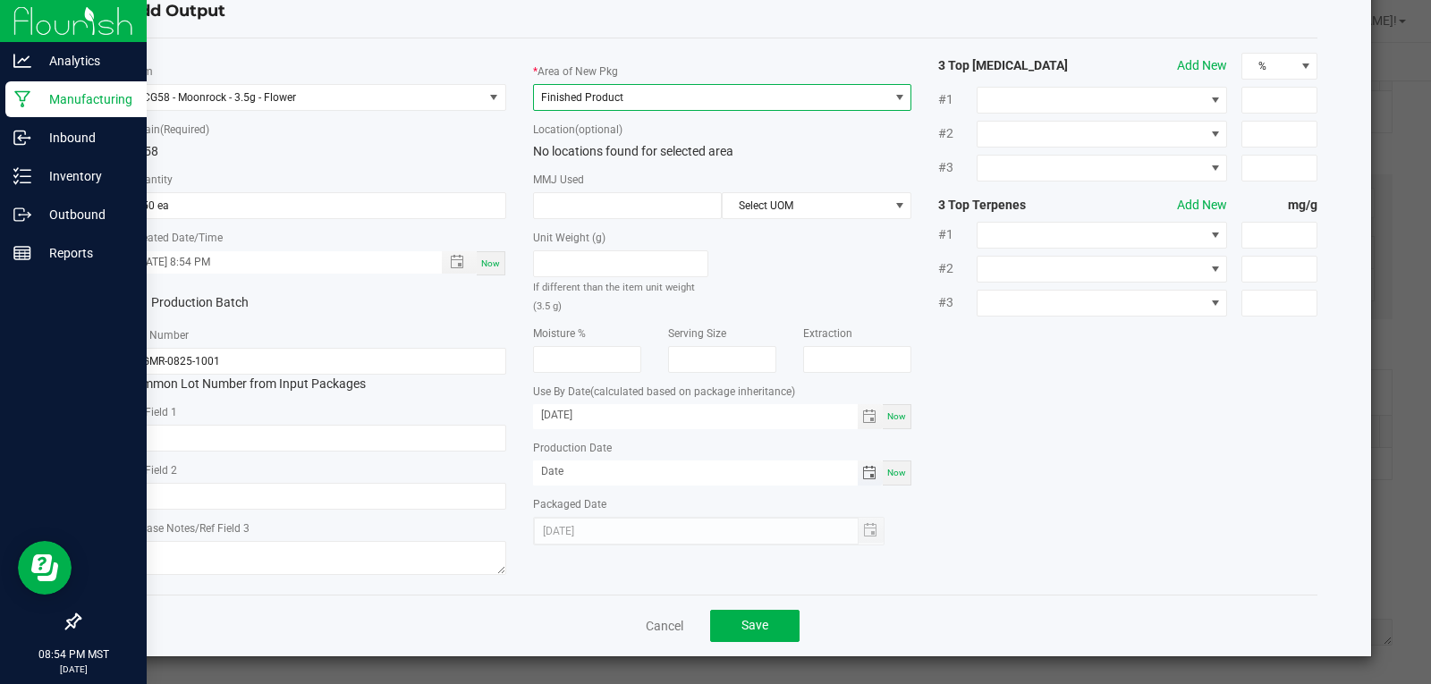
click at [862, 470] on span "Toggle calendar" at bounding box center [869, 473] width 14 height 14
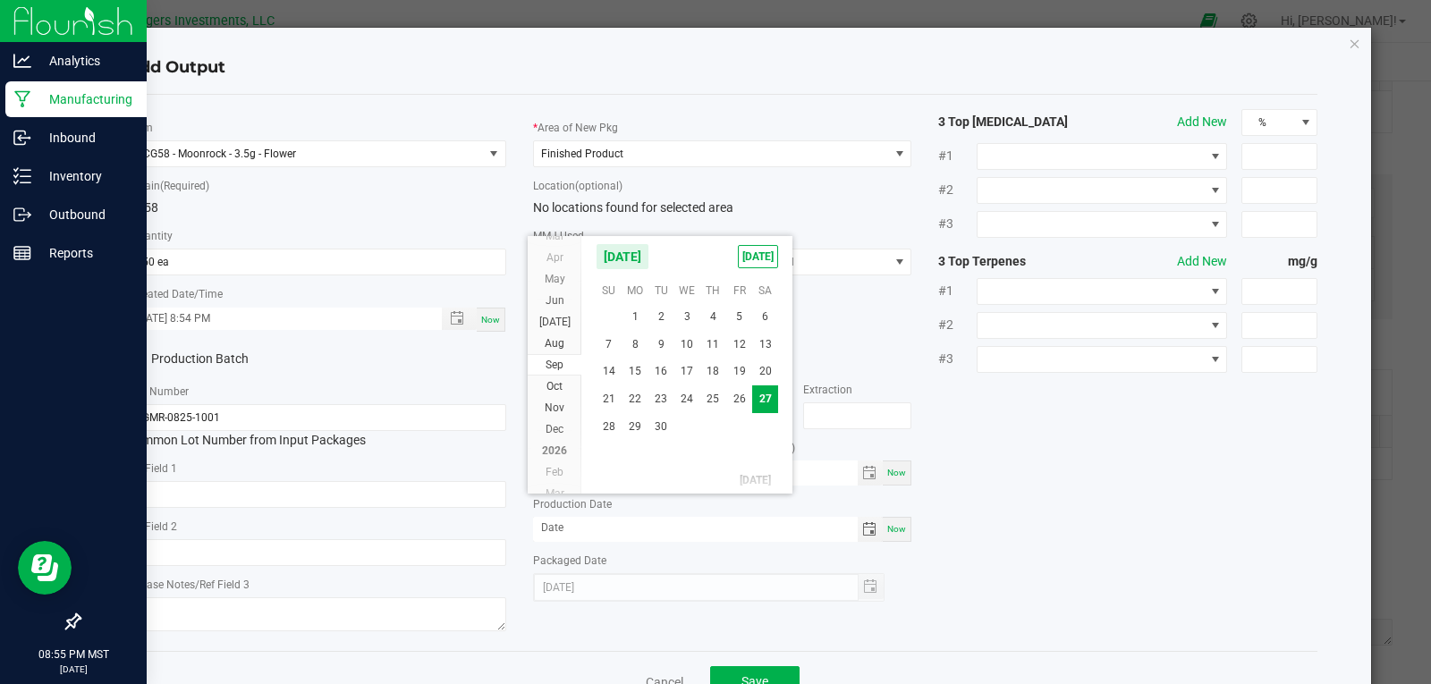
scroll to position [56, 0]
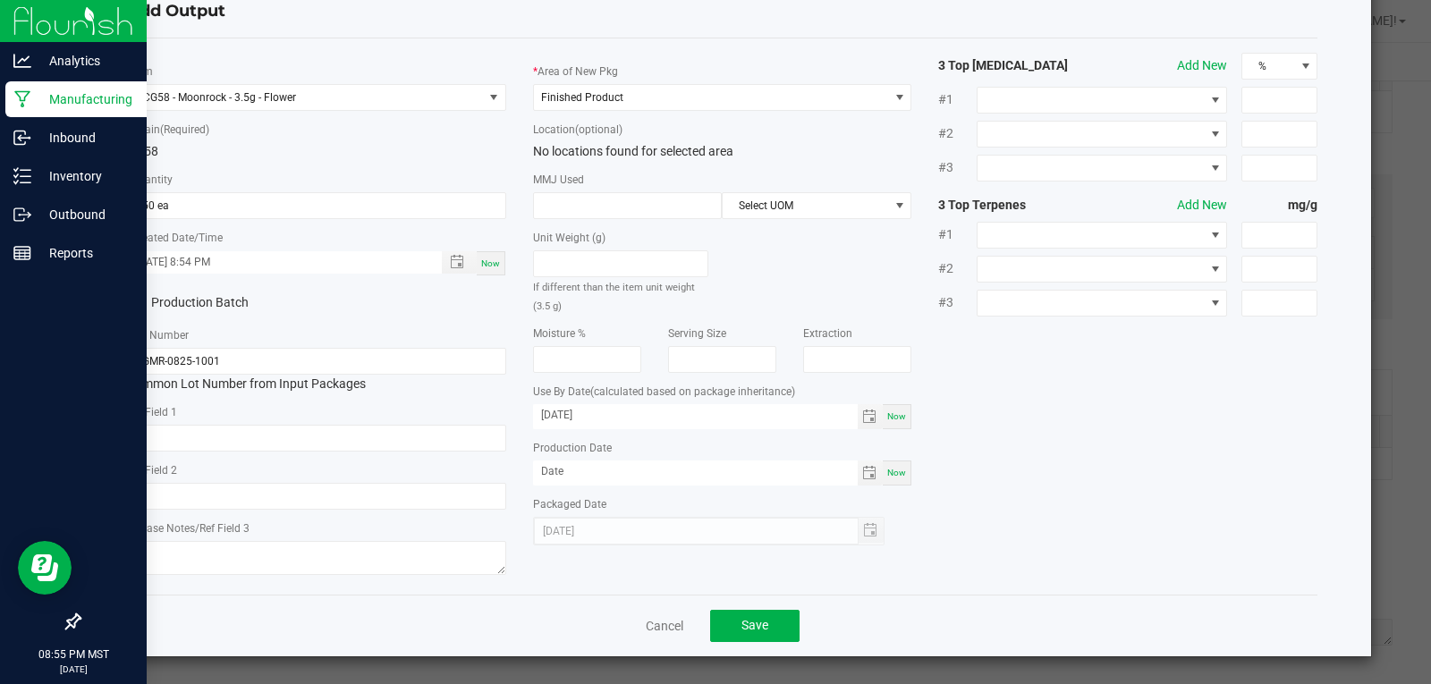
click at [933, 412] on div "* Item CG58 - Moonrock - 3.5g - Flower * Strain (Required) CG58 * Quantity 150 …" at bounding box center [723, 317] width 1218 height 528
click at [887, 468] on span "Now" at bounding box center [896, 473] width 19 height 10
click at [862, 473] on span "Toggle calendar" at bounding box center [869, 473] width 14 height 14
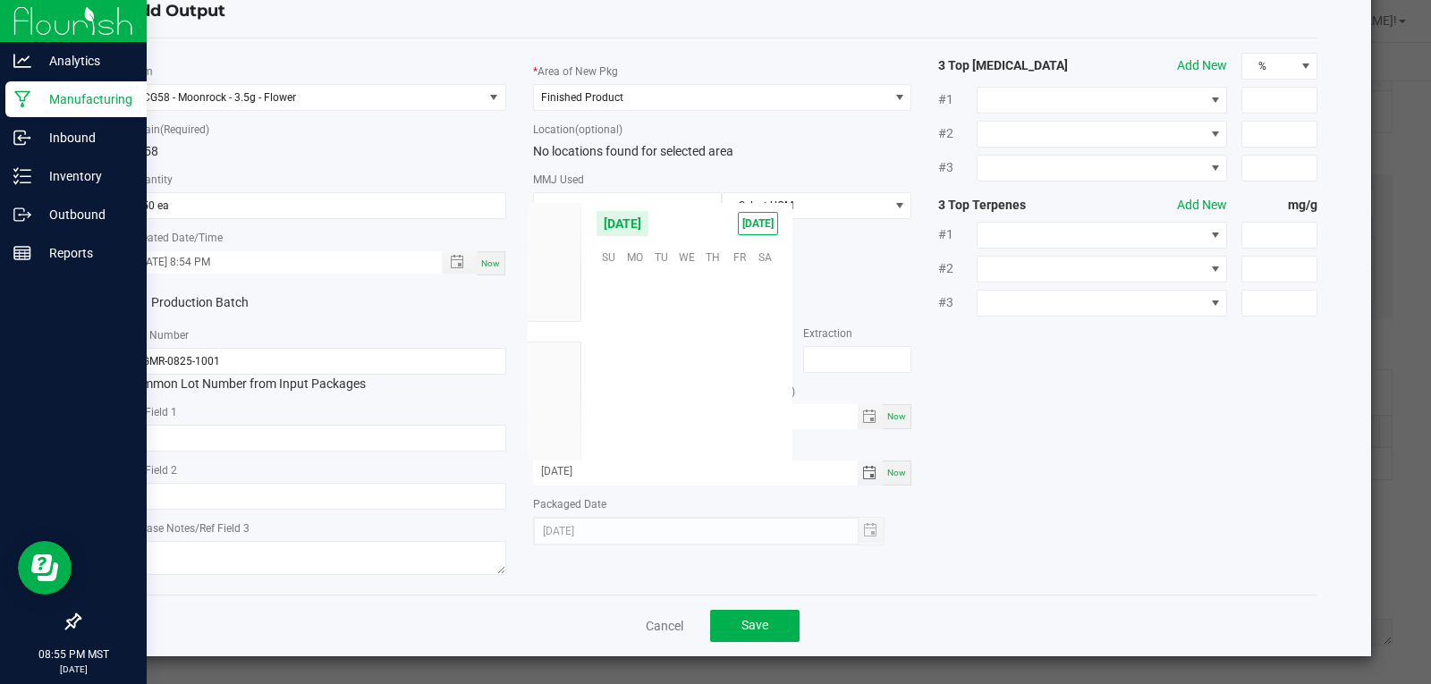
scroll to position [290066, 0]
click at [555, 309] on span "Aug" at bounding box center [555, 310] width 20 height 13
click at [625, 390] on span "25" at bounding box center [635, 393] width 26 height 28
type input "08/25/2025"
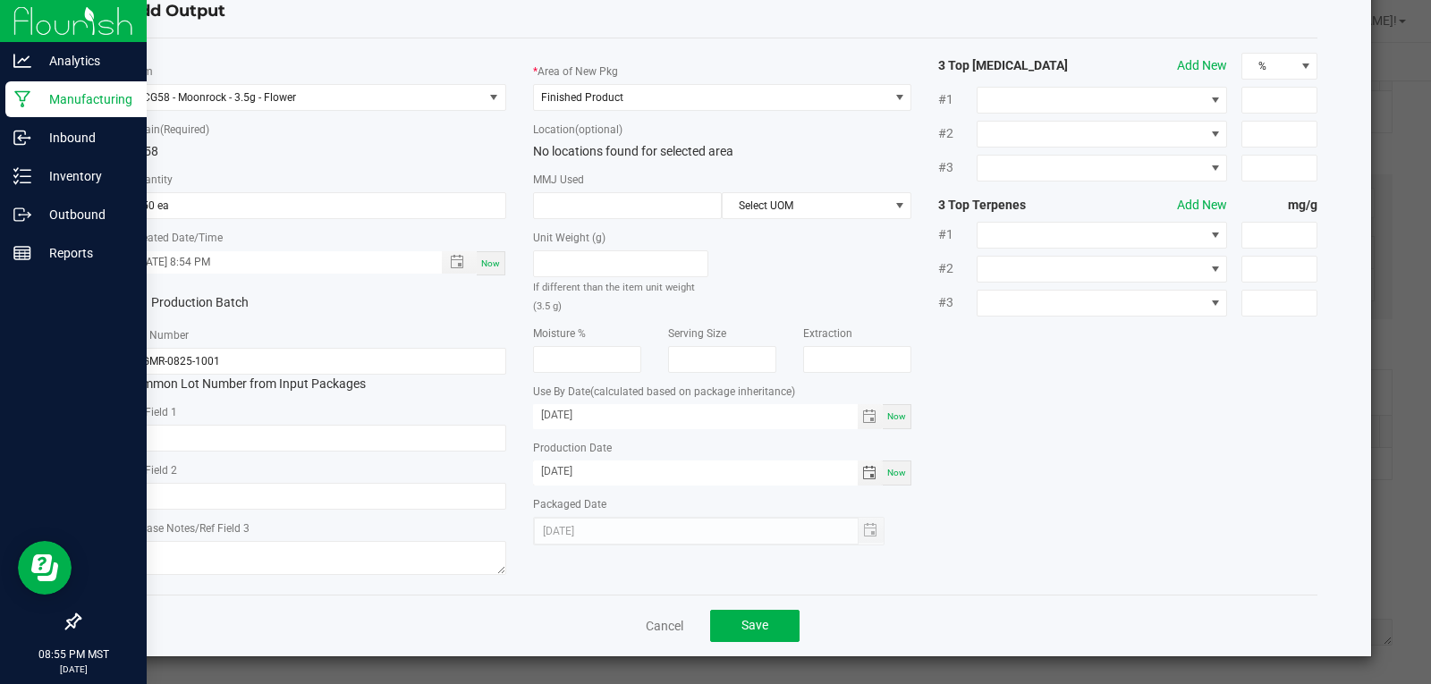
click at [1038, 503] on div "* Item CG58 - Moonrock - 3.5g - Flower * Strain (Required) CG58 * Quantity 150 …" at bounding box center [723, 317] width 1218 height 528
click at [770, 616] on button "Save" at bounding box center [754, 626] width 89 height 32
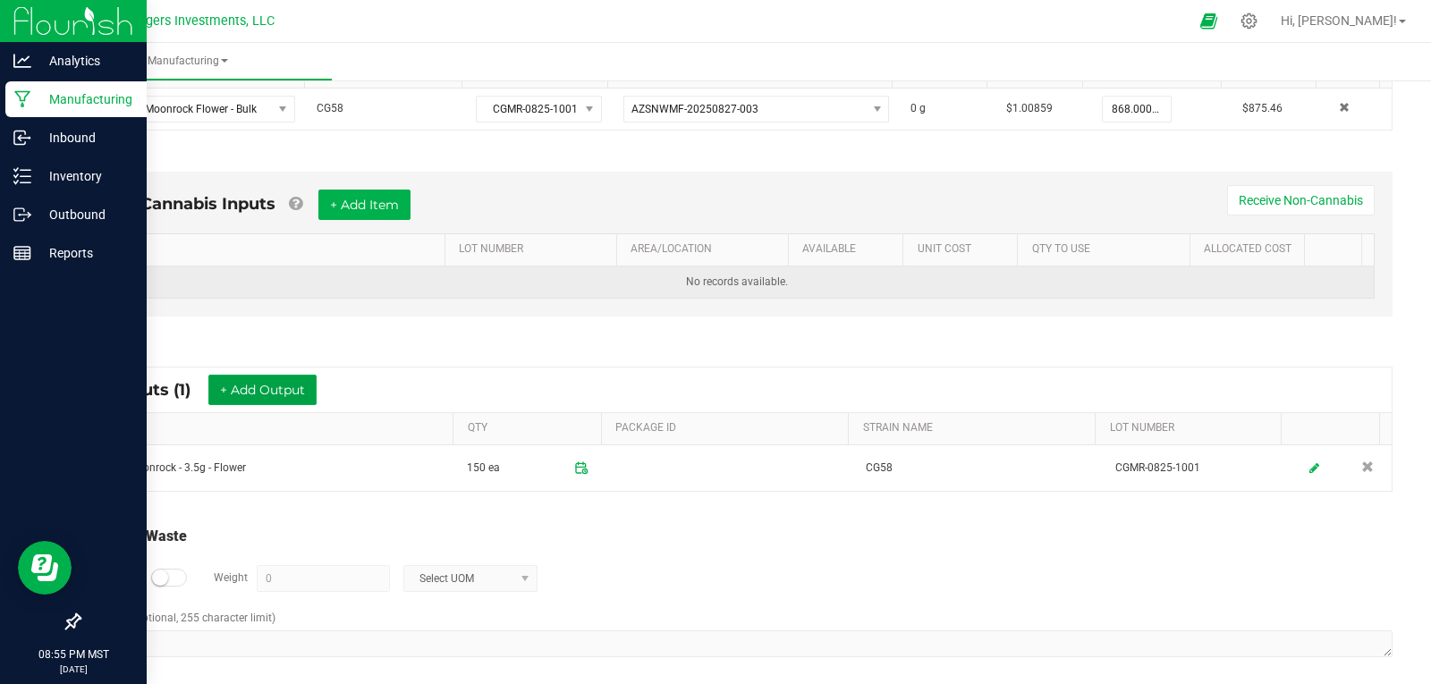
scroll to position [433, 0]
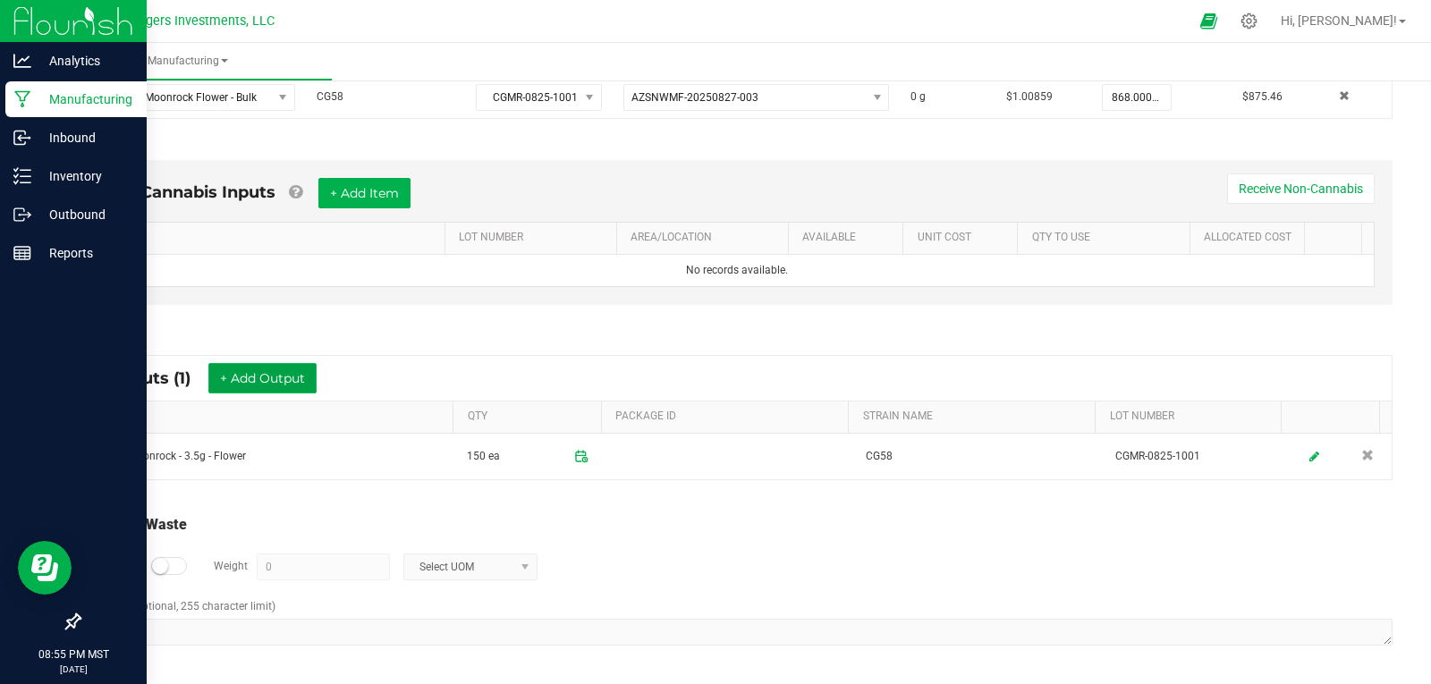
click at [291, 385] on button "+ Add Output" at bounding box center [262, 378] width 108 height 30
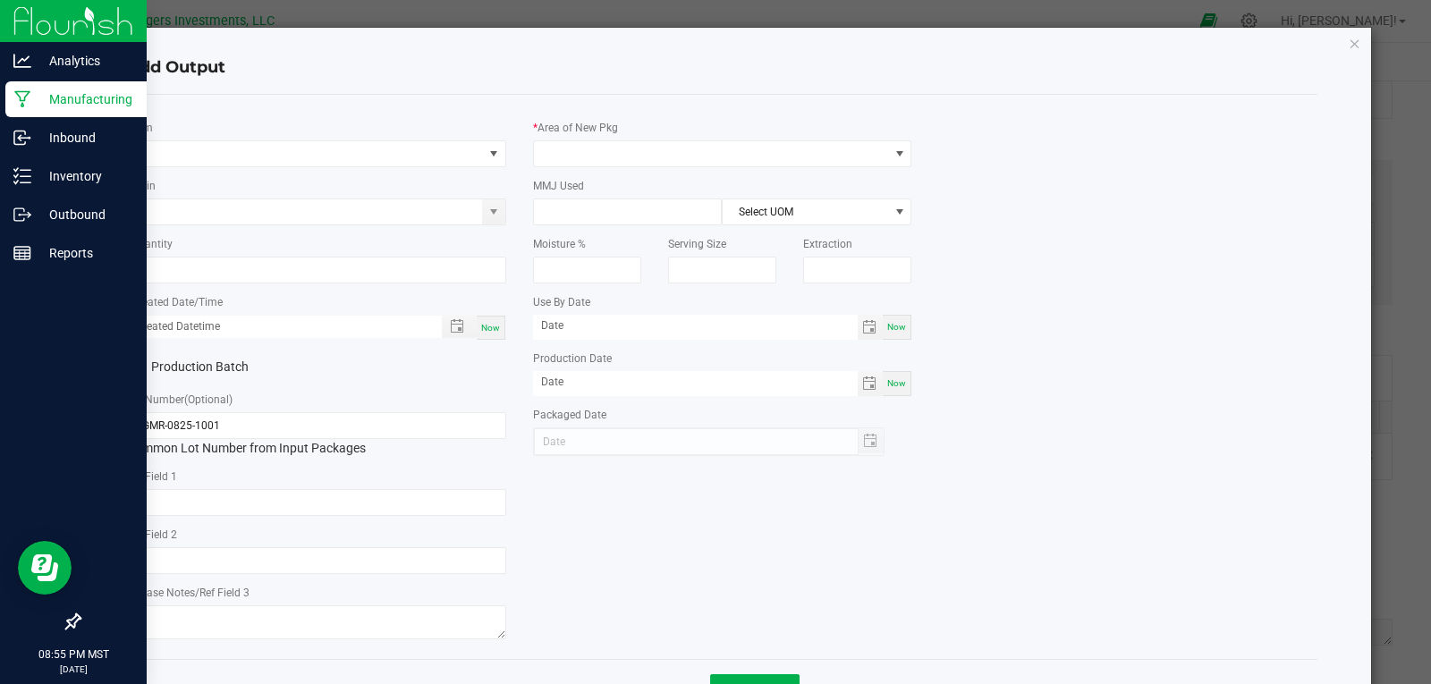
type input "08/25/2026"
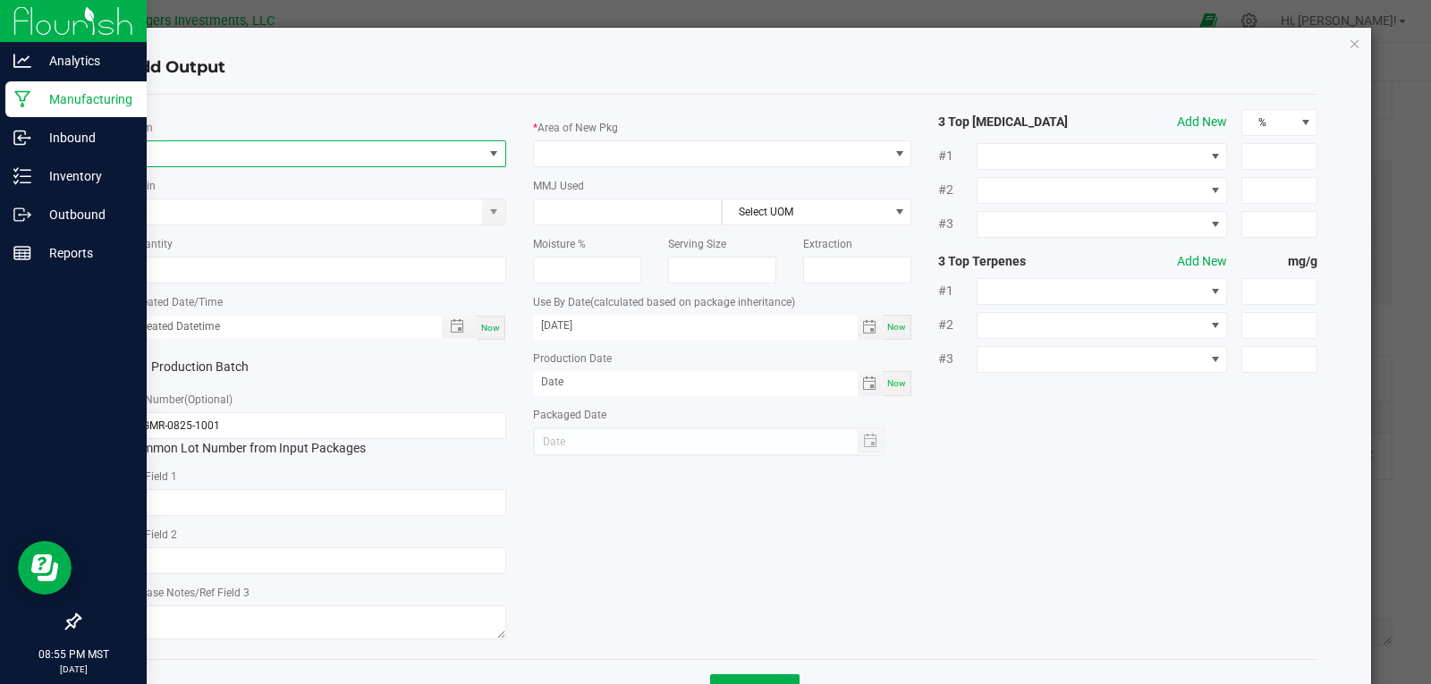
click at [180, 151] on span "NO DATA FOUND" at bounding box center [305, 153] width 355 height 25
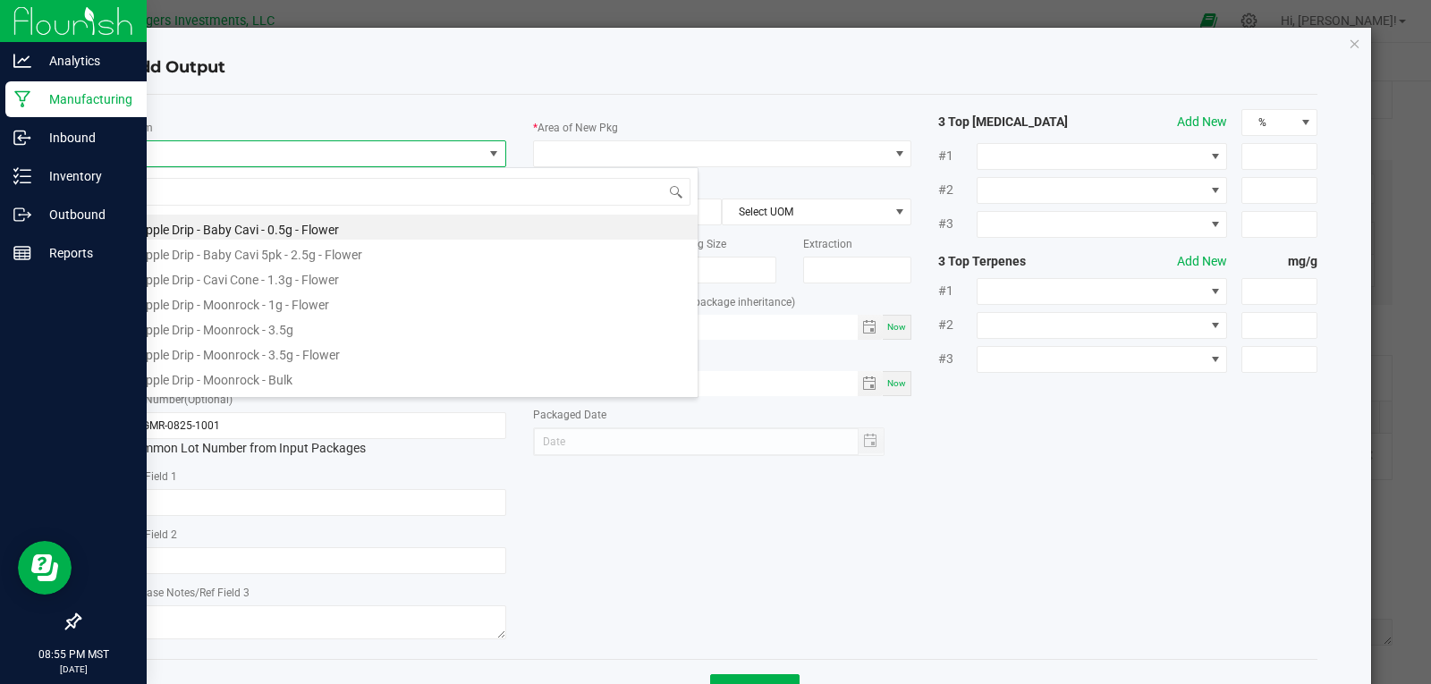
scroll to position [27, 376]
type input "CG5"
click at [270, 331] on li "CG58 - Moonrock - 1g - Flower" at bounding box center [412, 327] width 571 height 25
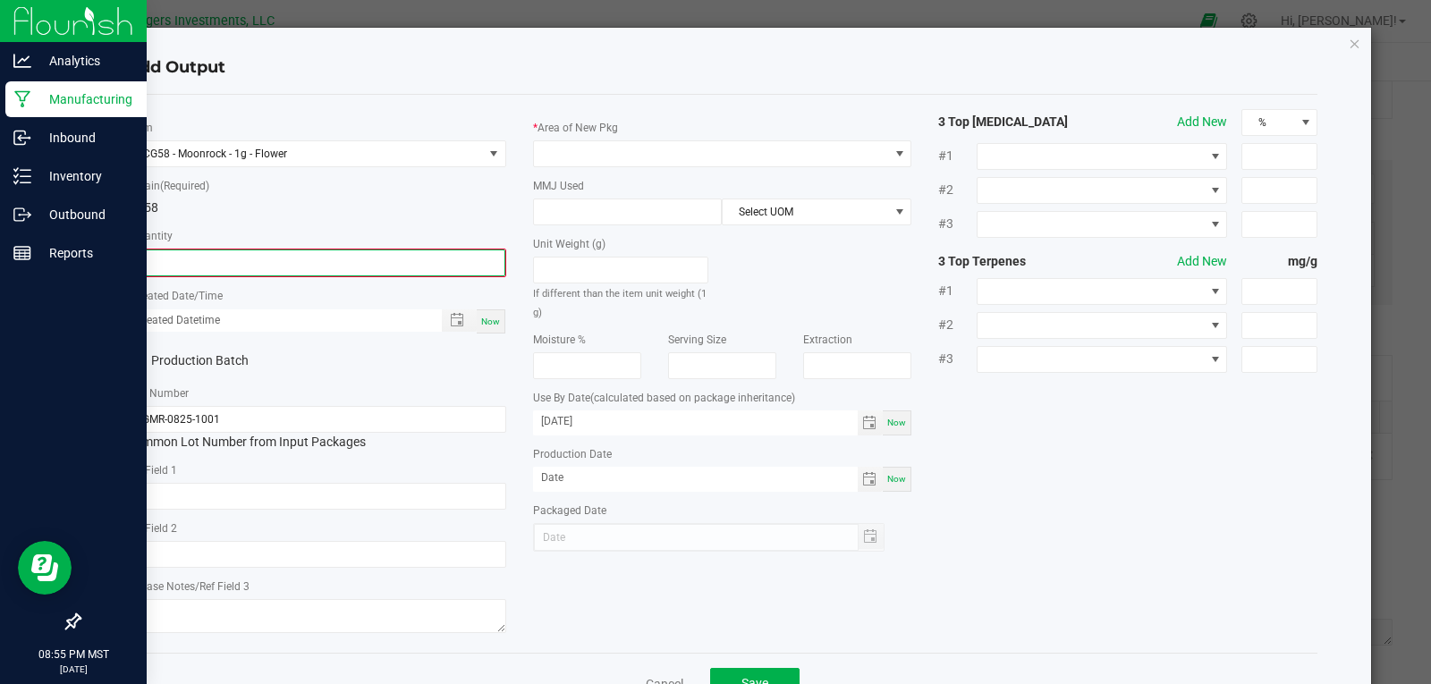
click at [222, 263] on input "0" at bounding box center [317, 262] width 376 height 25
click at [453, 322] on span "Toggle popup" at bounding box center [457, 318] width 14 height 14
type input "294 ea"
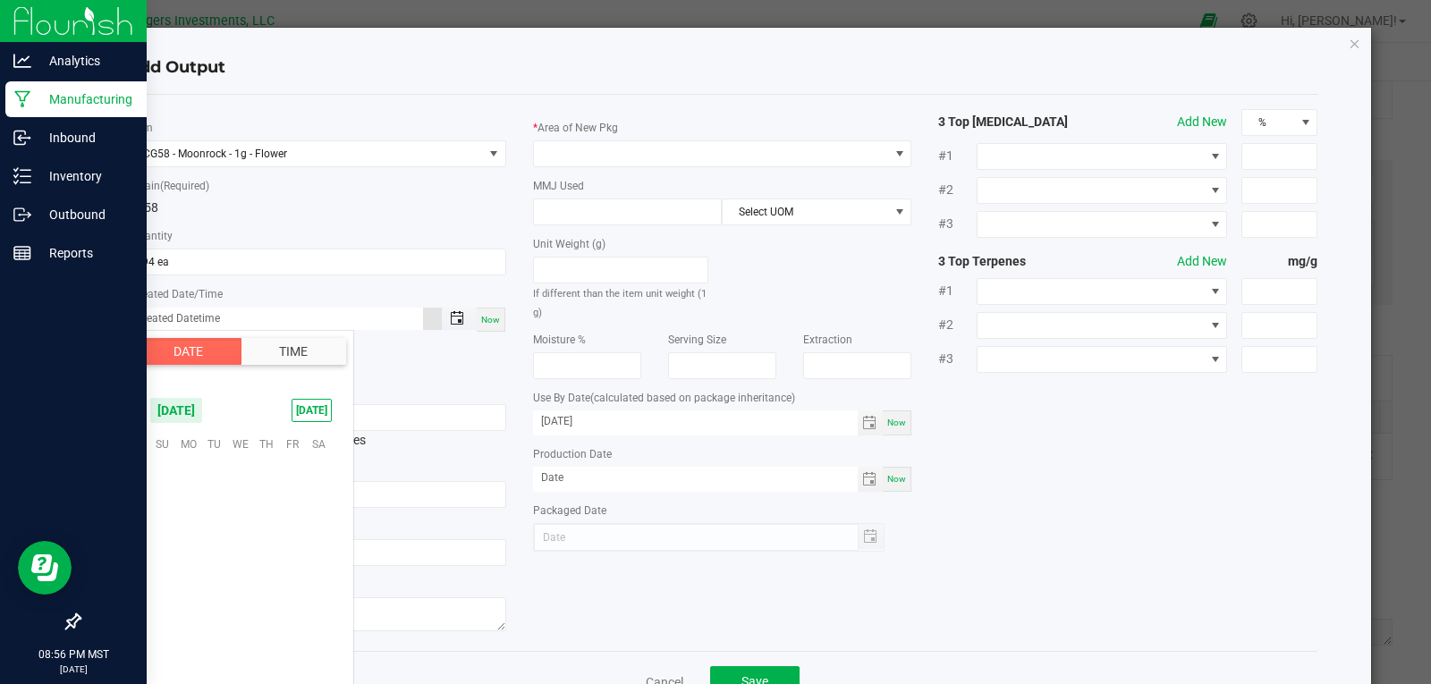
scroll to position [290066, 0]
click at [165, 504] on span "7" at bounding box center [162, 499] width 26 height 28
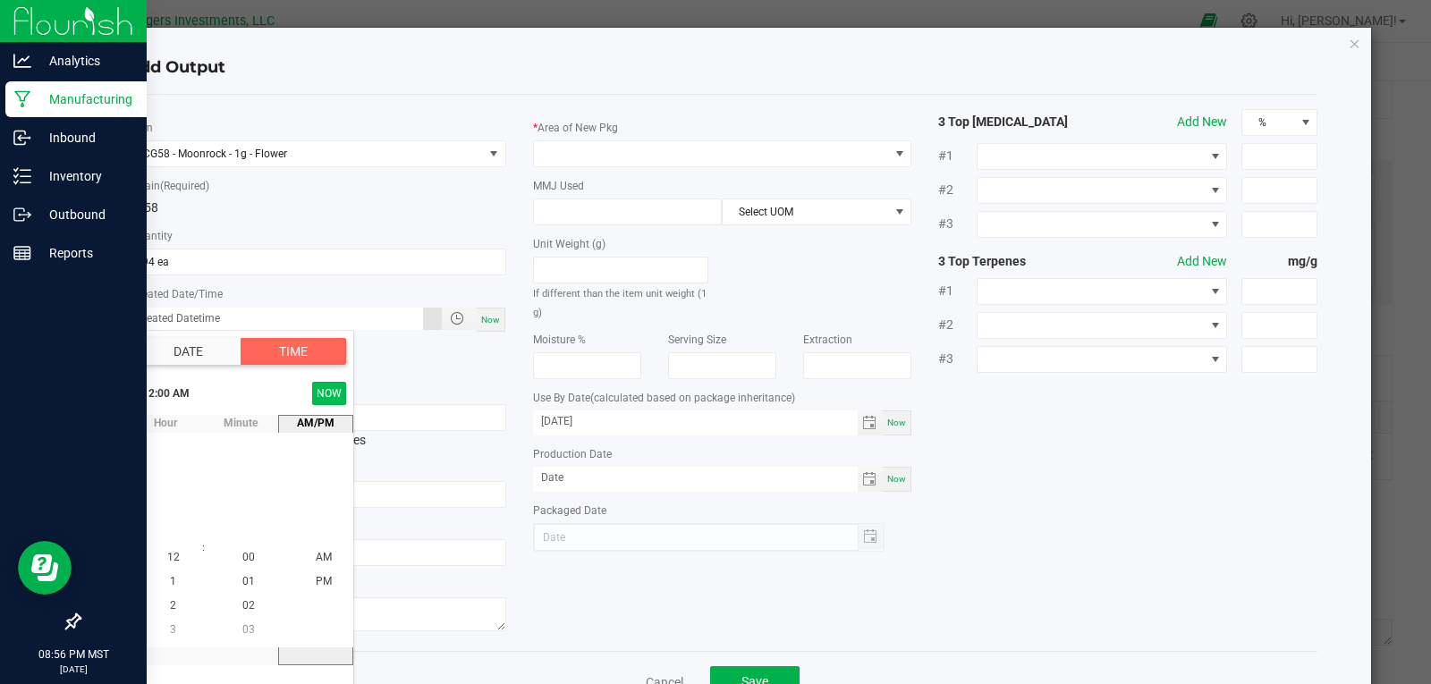
click at [328, 401] on button "NOW" at bounding box center [329, 393] width 34 height 23
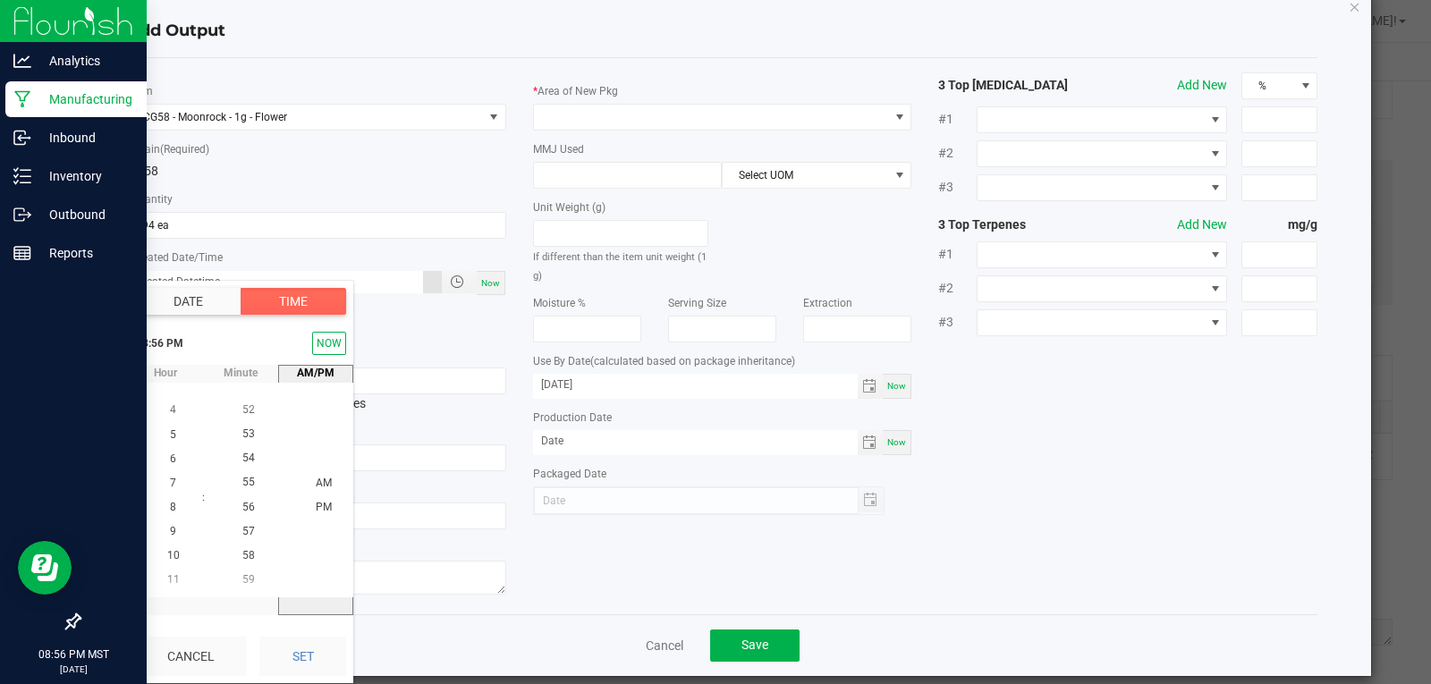
scroll to position [56, 0]
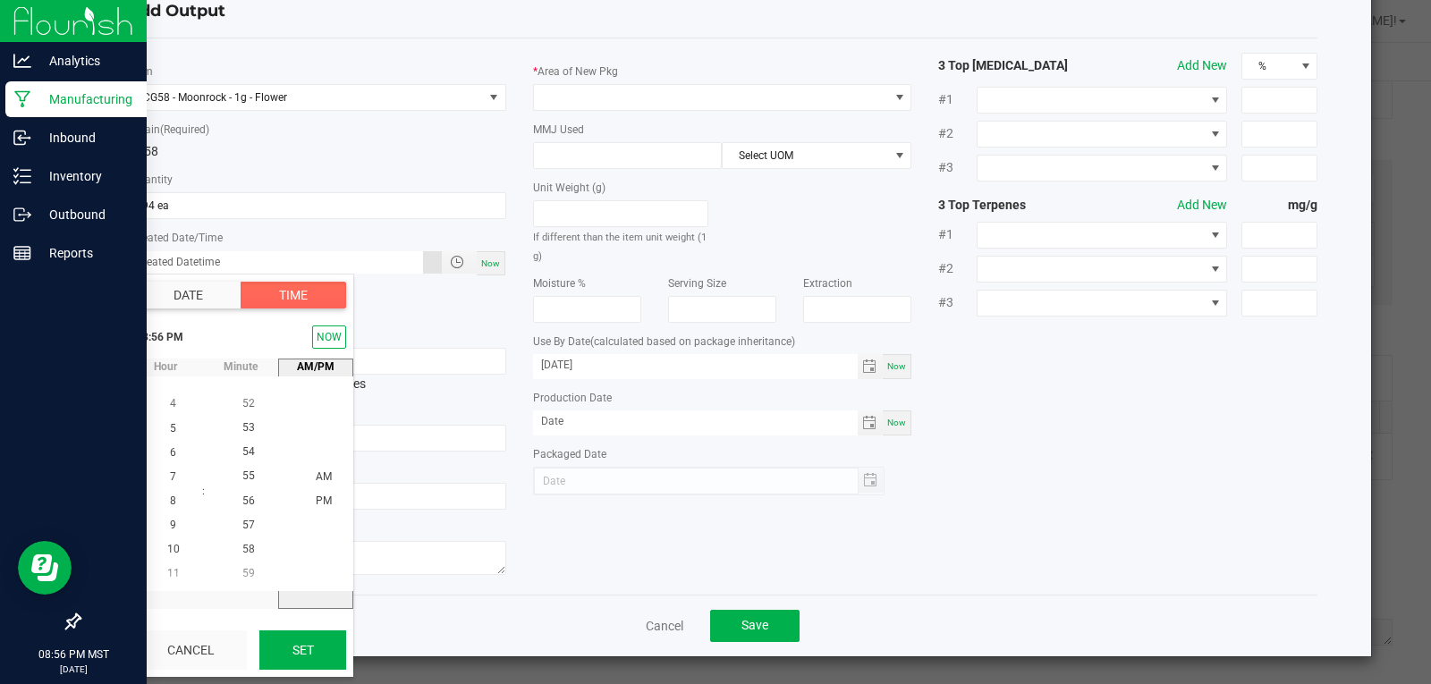
click at [315, 640] on button "Set" at bounding box center [302, 650] width 87 height 39
type input "09/07/2025 8:56 PM"
type input "09/07/2025"
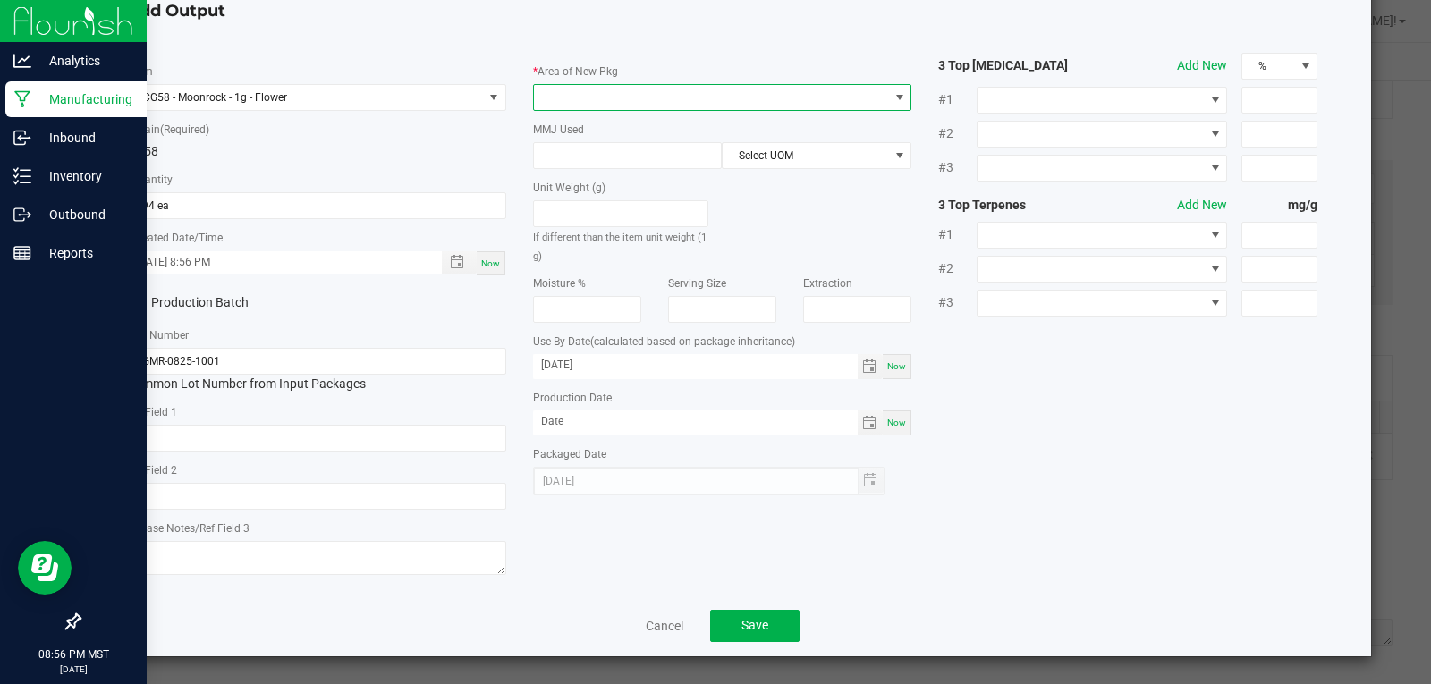
click at [607, 93] on span at bounding box center [711, 97] width 355 height 25
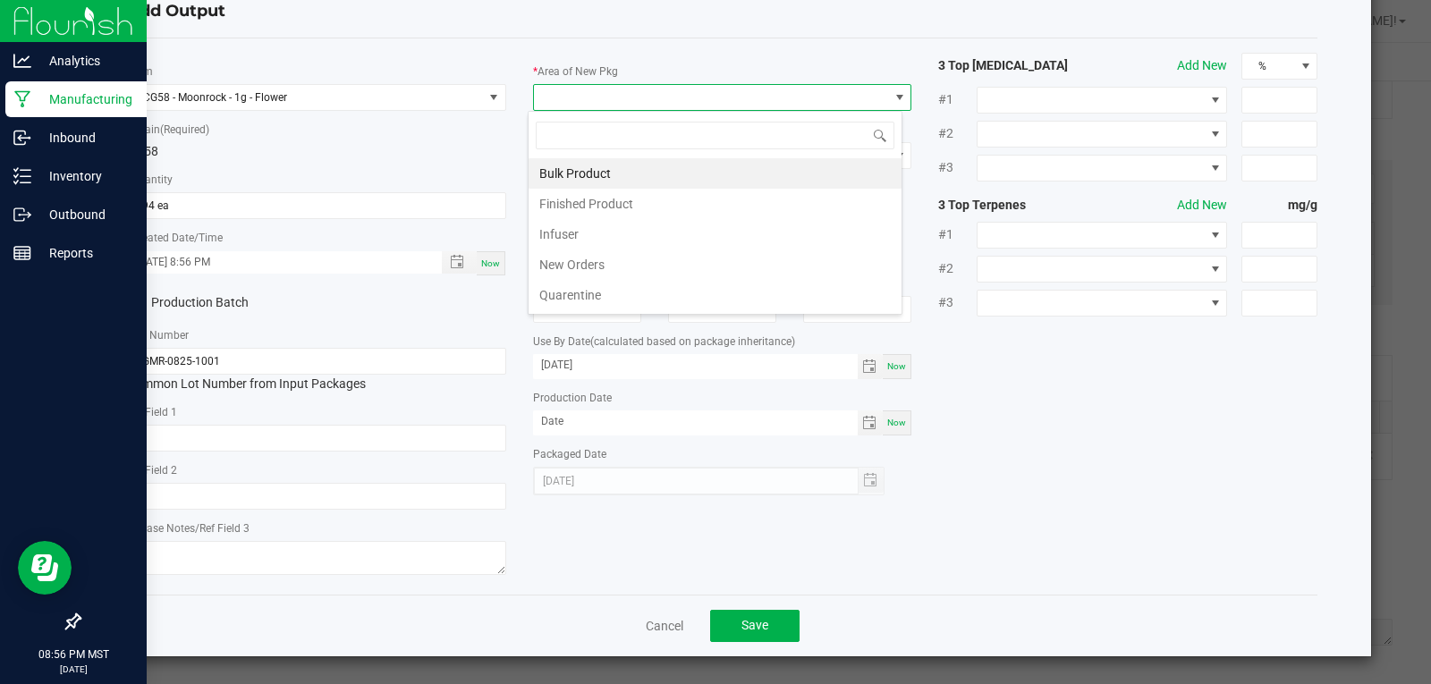
scroll to position [27, 376]
click at [598, 203] on li "Finished Product" at bounding box center [715, 204] width 373 height 30
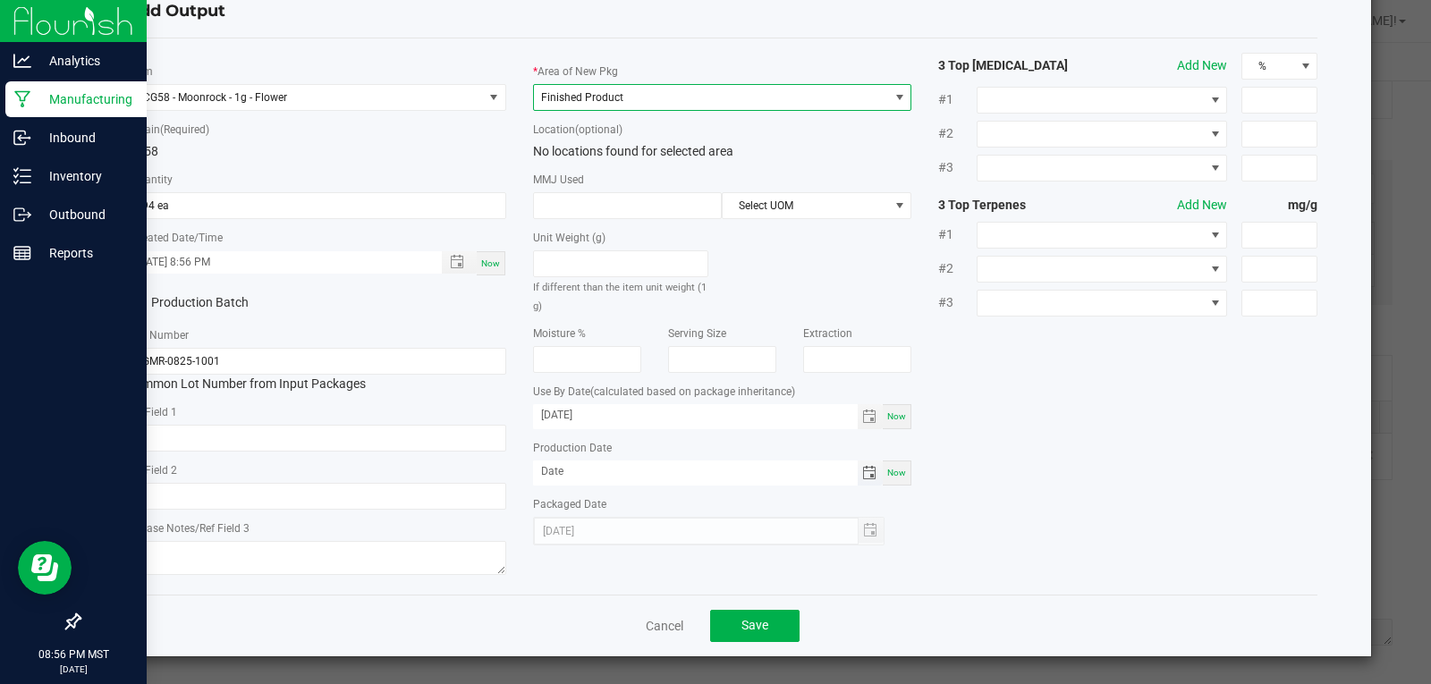
click at [862, 472] on span "Toggle calendar" at bounding box center [869, 473] width 14 height 14
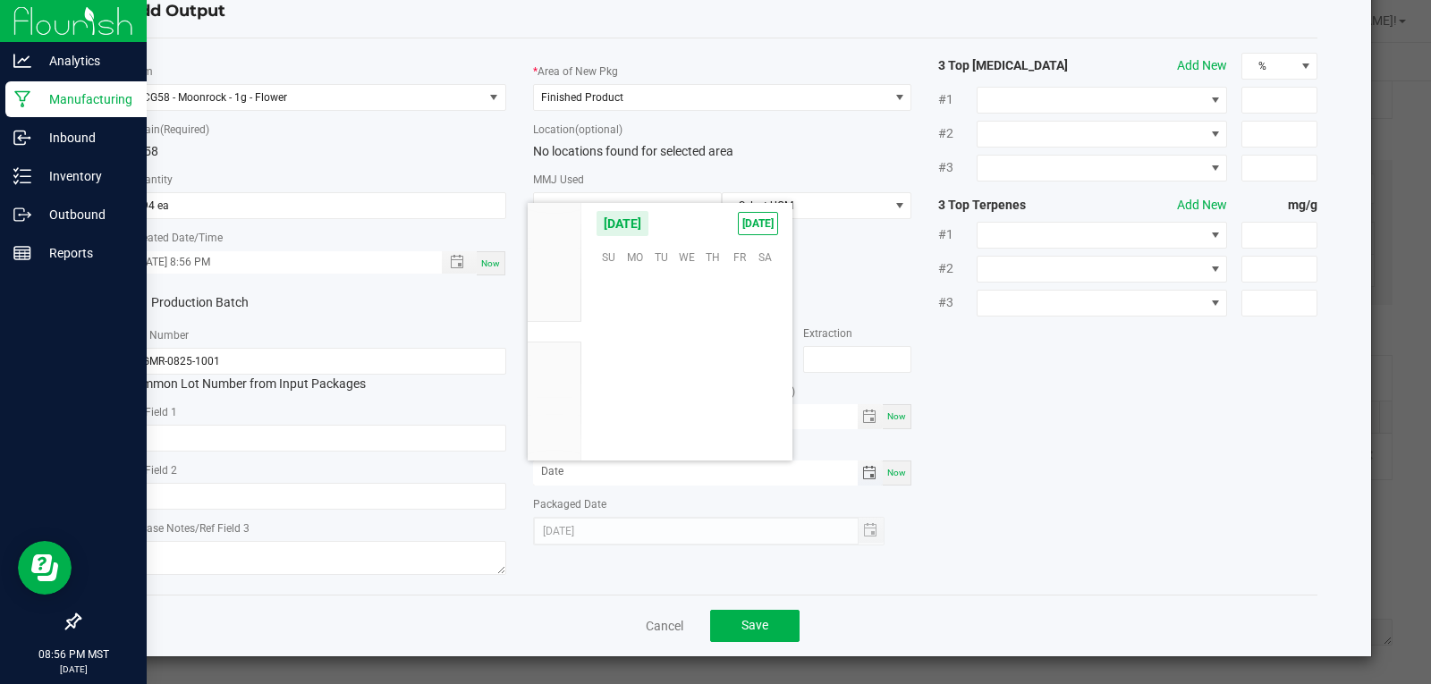
scroll to position [290066, 0]
click at [565, 311] on li "Aug" at bounding box center [555, 310] width 54 height 21
click at [634, 398] on span "25" at bounding box center [635, 393] width 26 height 28
type input "08/25/2025"
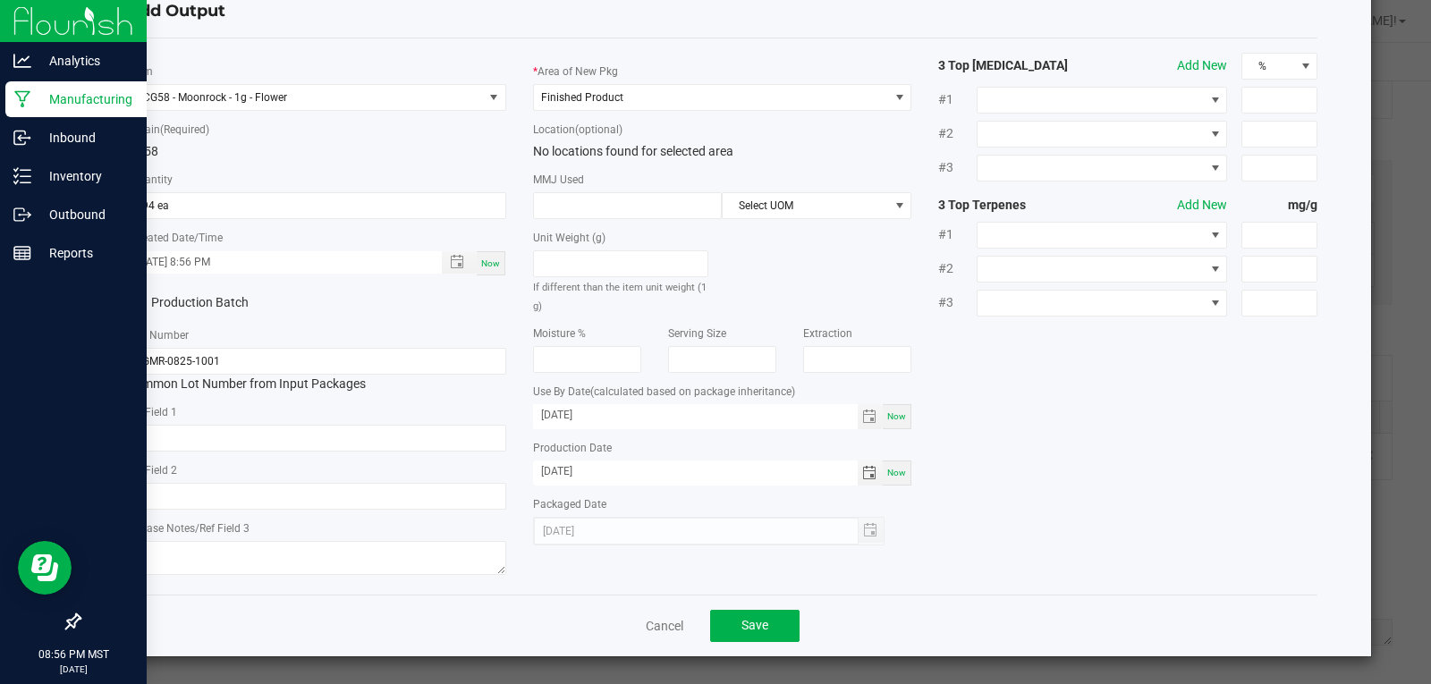
click at [1025, 482] on div "* Item CG58 - Moonrock - 1g - Flower * Strain (Required) CG58 * Quantity 294 ea…" at bounding box center [723, 317] width 1218 height 528
click at [776, 630] on button "Save" at bounding box center [754, 626] width 89 height 32
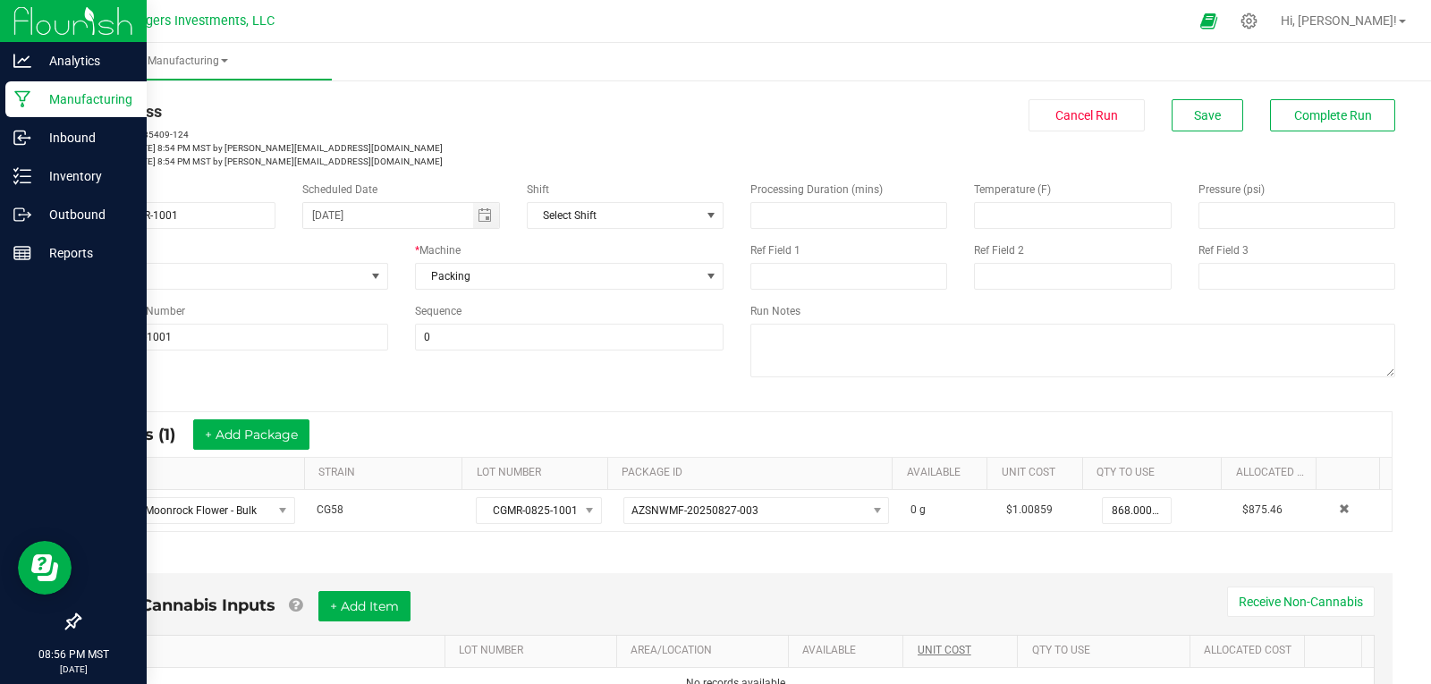
scroll to position [0, 0]
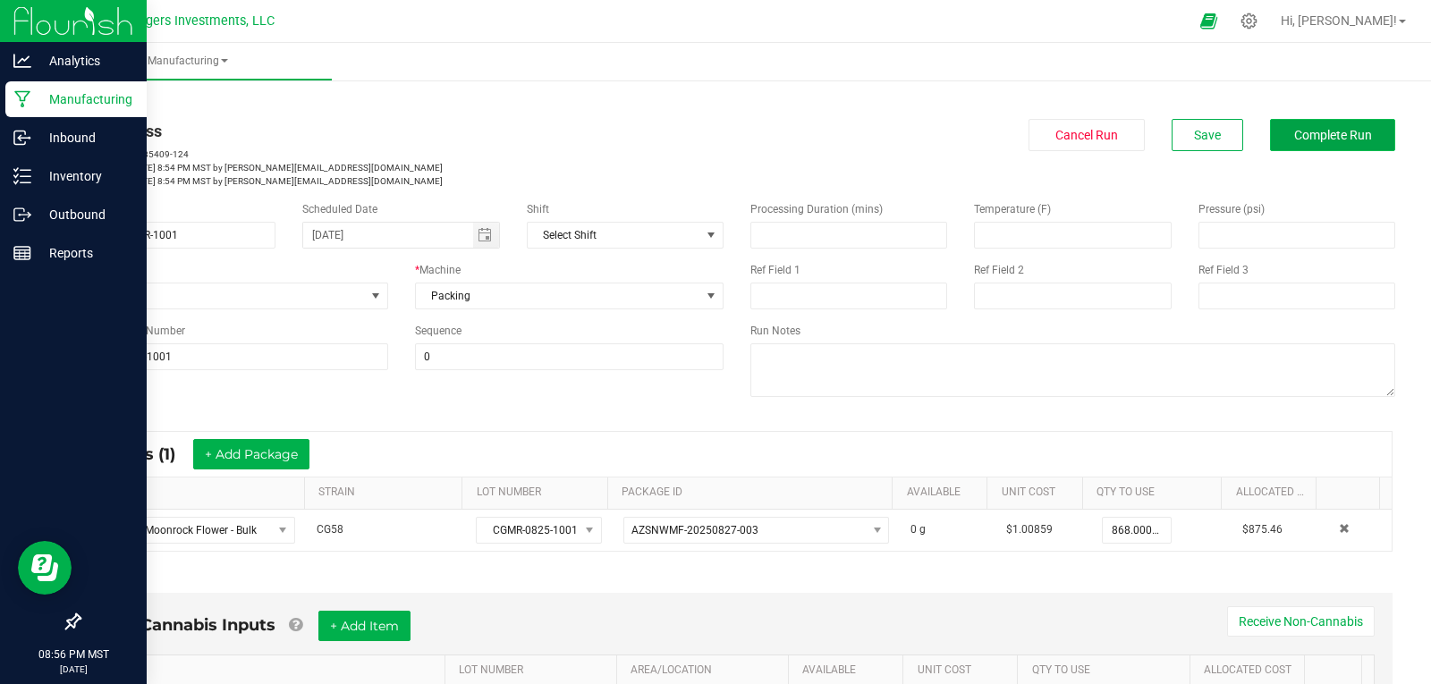
click at [1313, 131] on span "Complete Run" at bounding box center [1333, 135] width 78 height 14
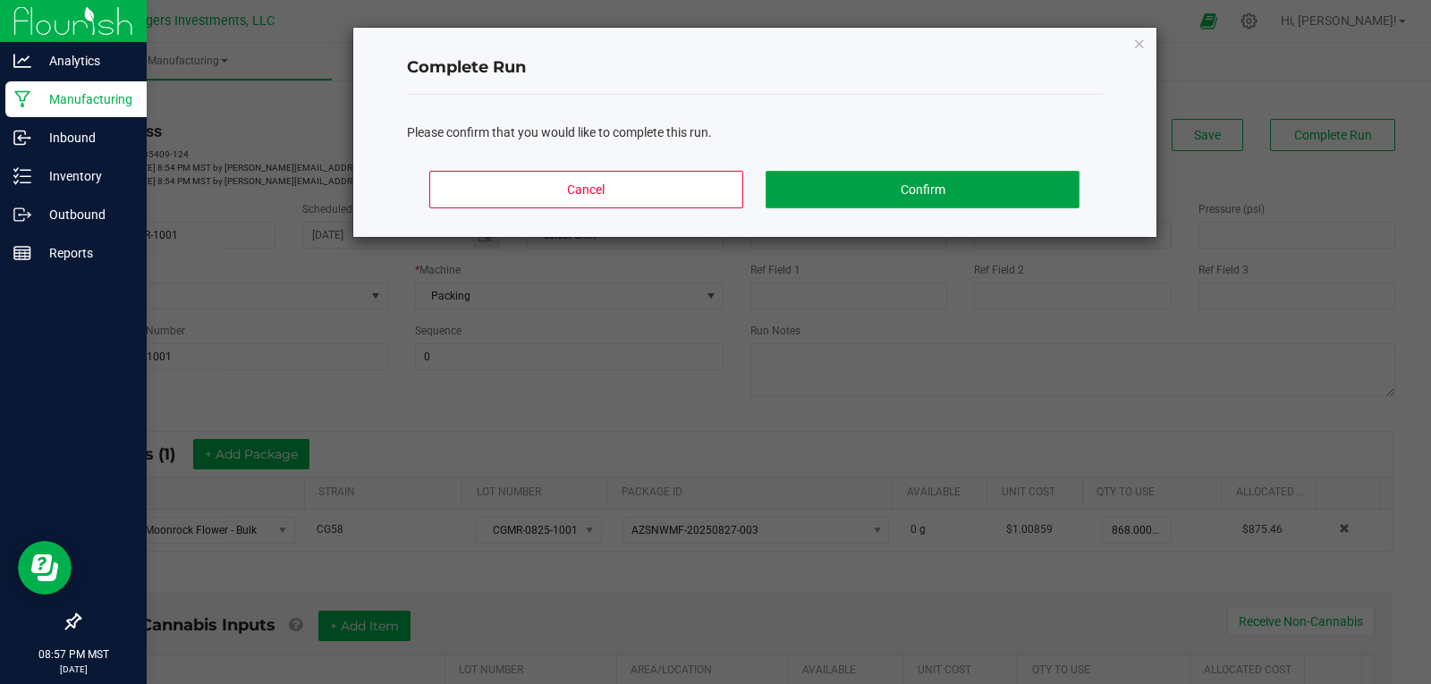
click at [957, 190] on button "Confirm" at bounding box center [922, 190] width 313 height 38
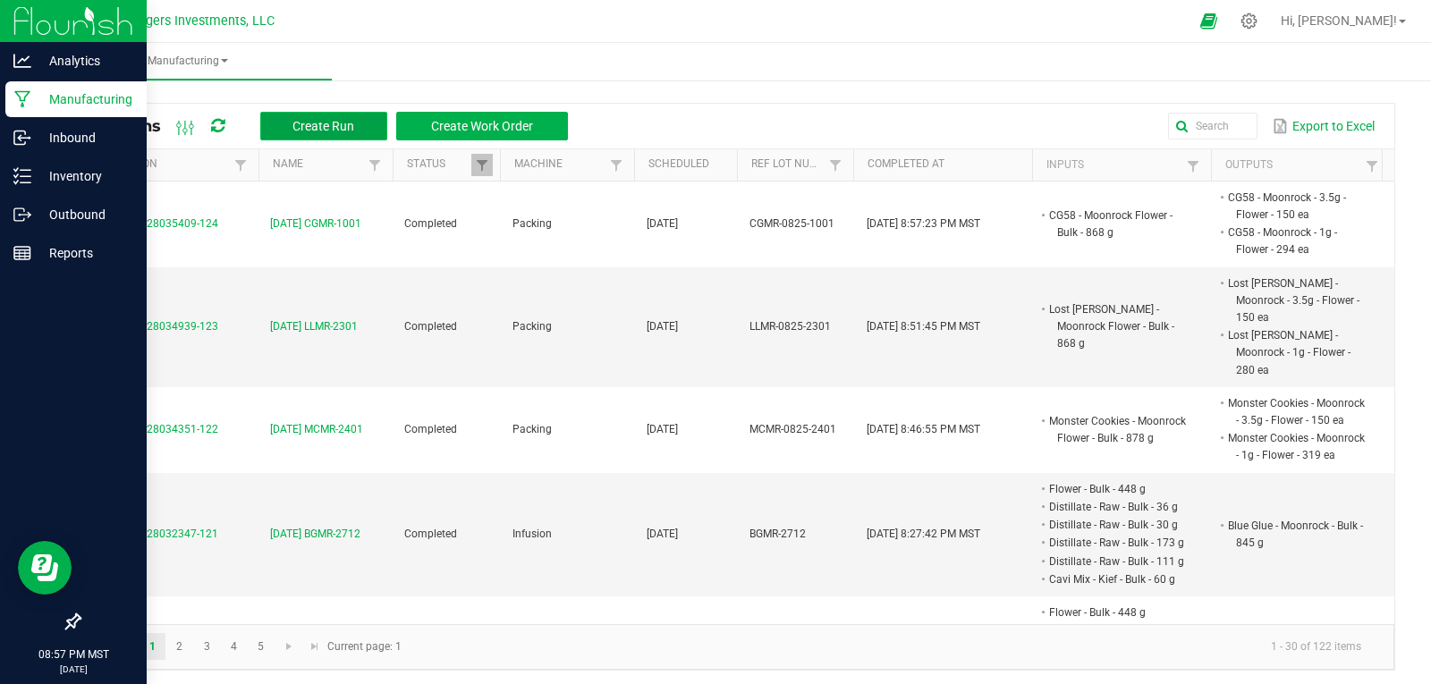
click at [298, 126] on span "Create Run" at bounding box center [323, 126] width 62 height 14
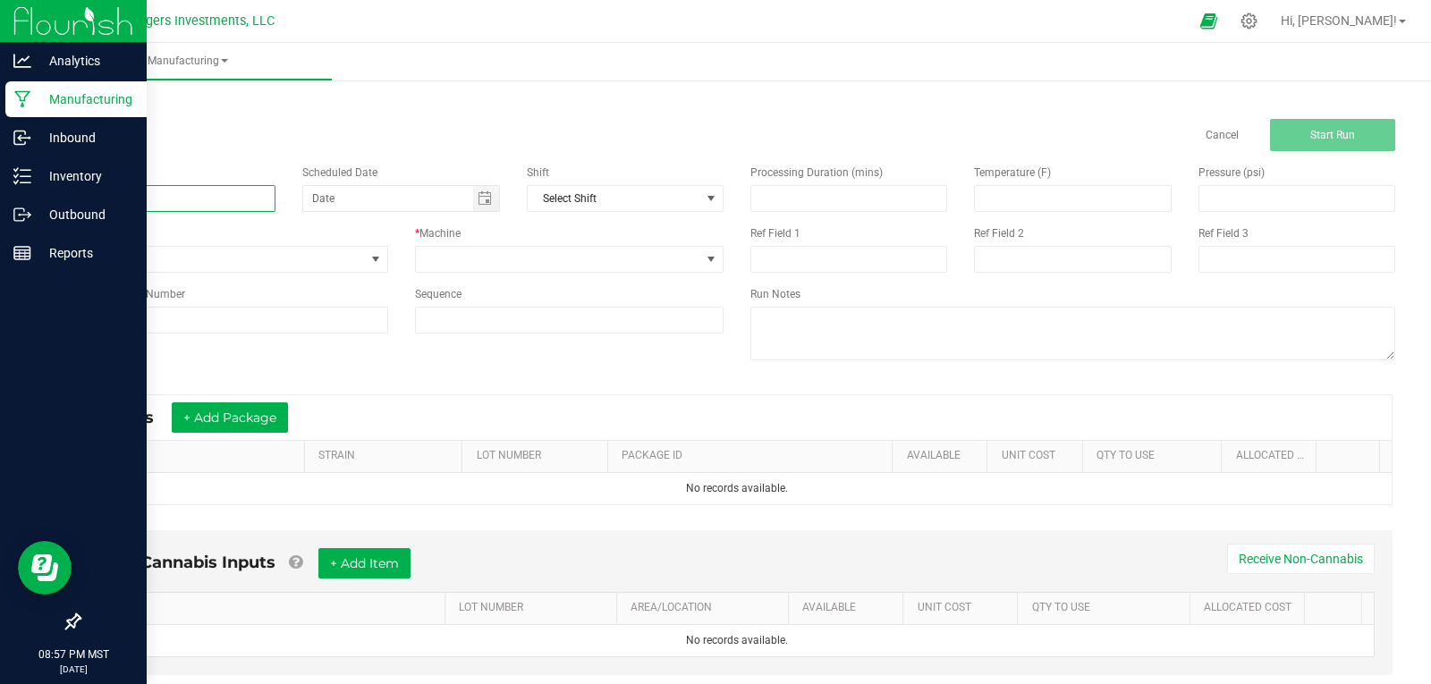
click at [156, 198] on input at bounding box center [177, 198] width 197 height 27
click at [482, 200] on span "Toggle calendar" at bounding box center [485, 198] width 14 height 14
type input "9-27-25 BDMR-0601"
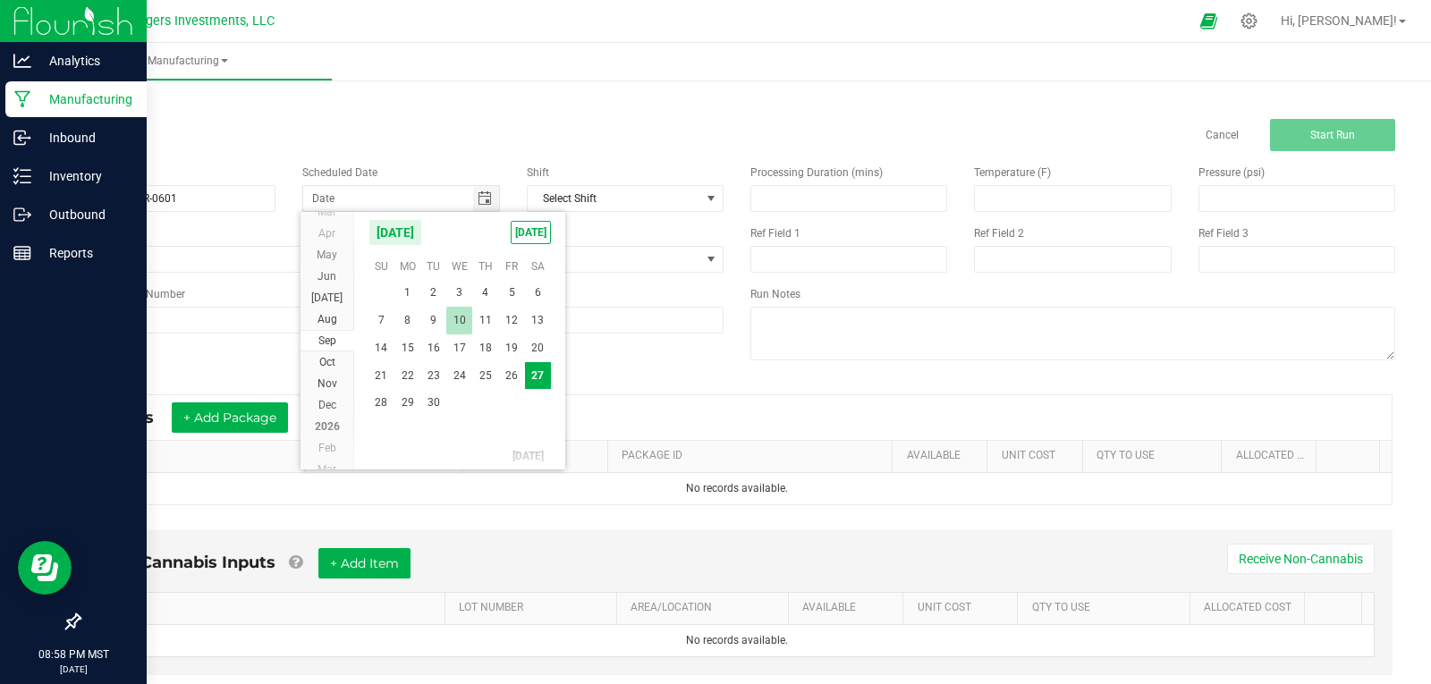
click at [466, 328] on span "10" at bounding box center [459, 321] width 26 height 28
type input "09/10/2025"
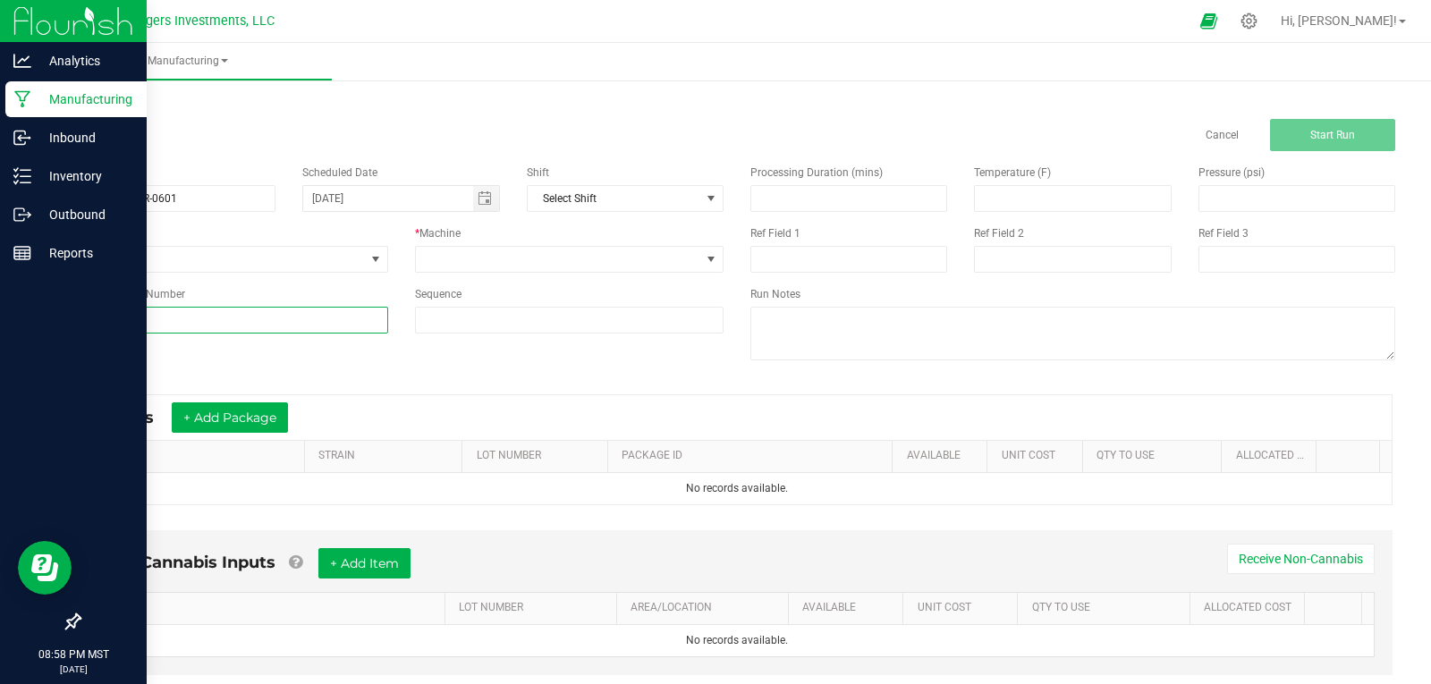
click at [148, 316] on input at bounding box center [233, 320] width 309 height 27
type input "BDMR-0825-0601"
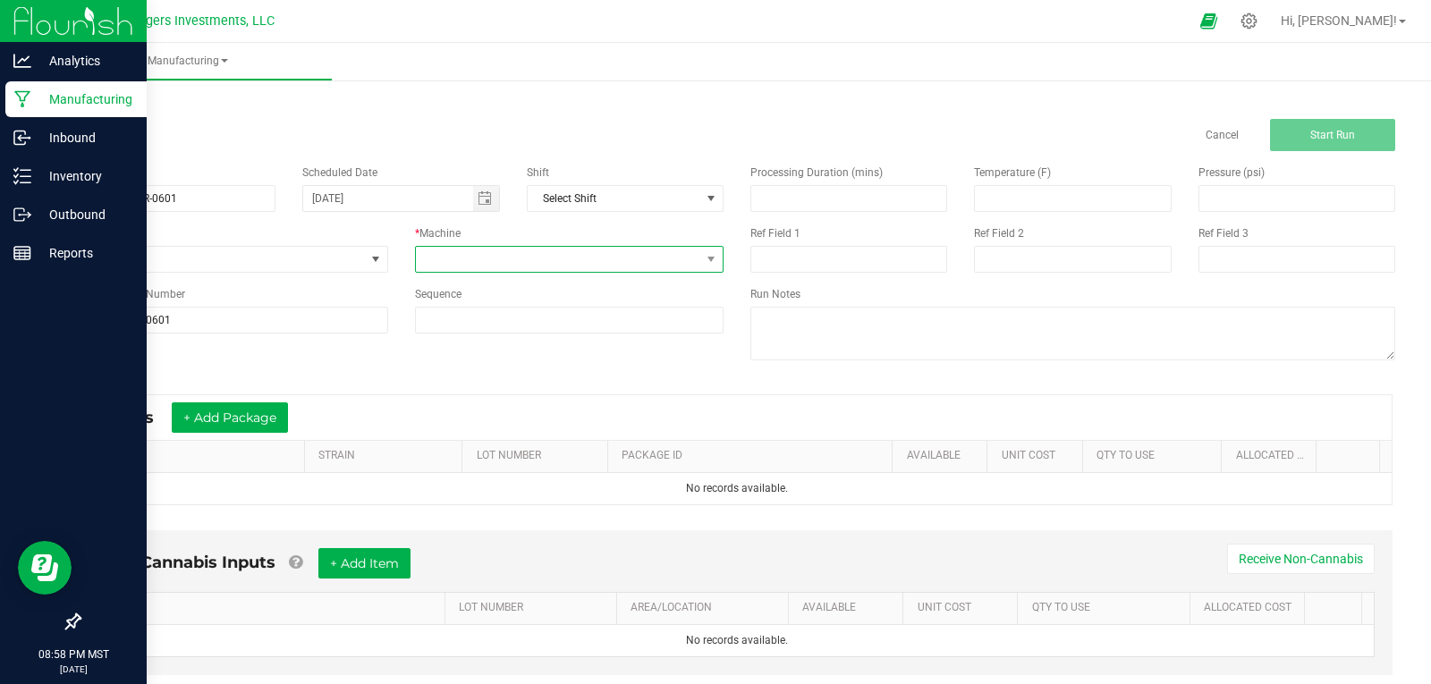
click at [552, 255] on span at bounding box center [558, 259] width 285 height 25
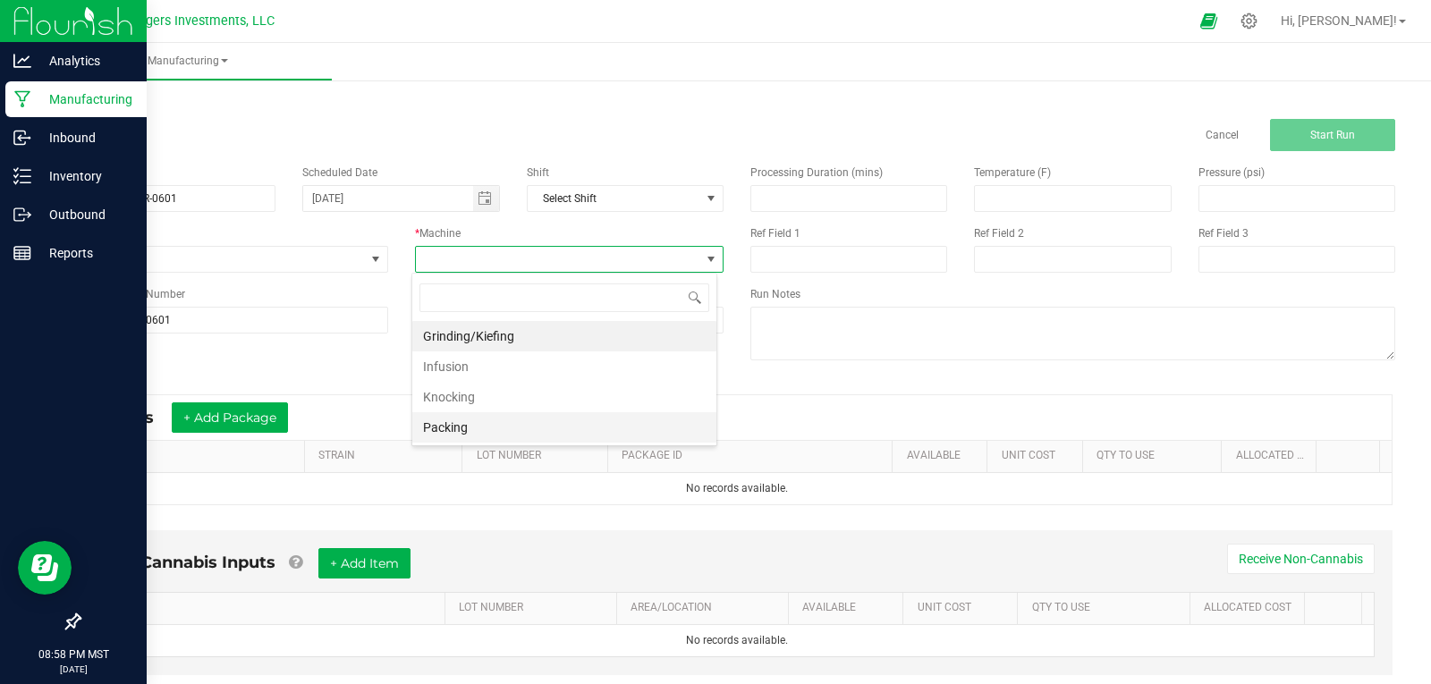
click at [468, 424] on li "Packing" at bounding box center [564, 427] width 304 height 30
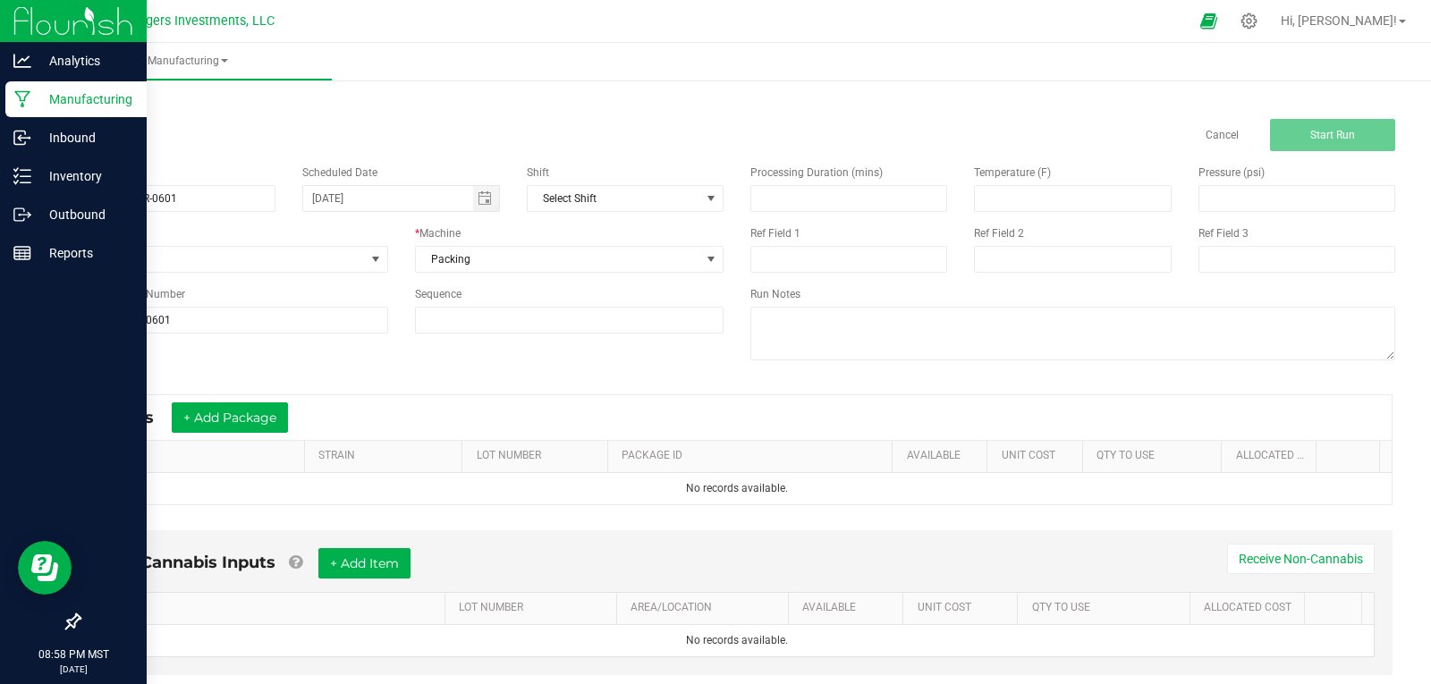
click at [720, 368] on div "Name 9-27-25 BDMR-0601 Scheduled Date 09/10/2025 Shift Select Shift Run Type No…" at bounding box center [736, 264] width 1343 height 227
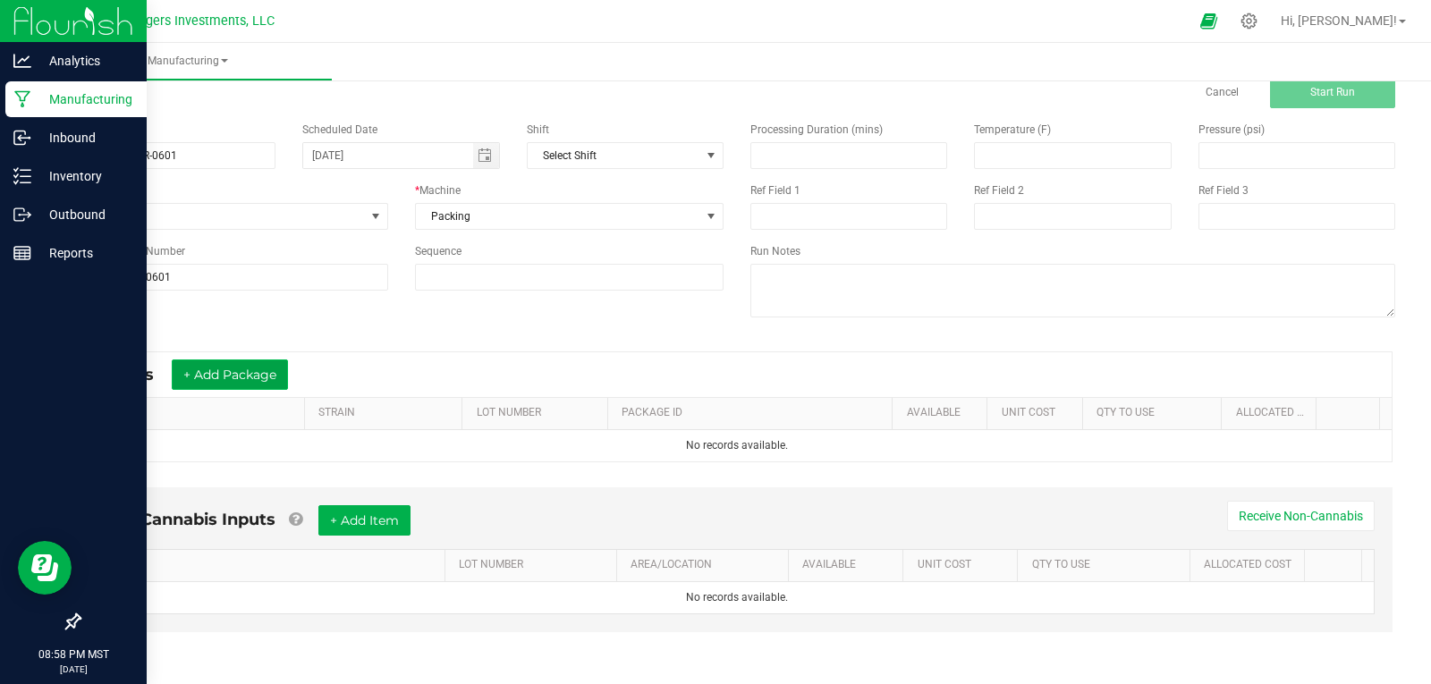
click at [224, 377] on button "+ Add Package" at bounding box center [230, 375] width 116 height 30
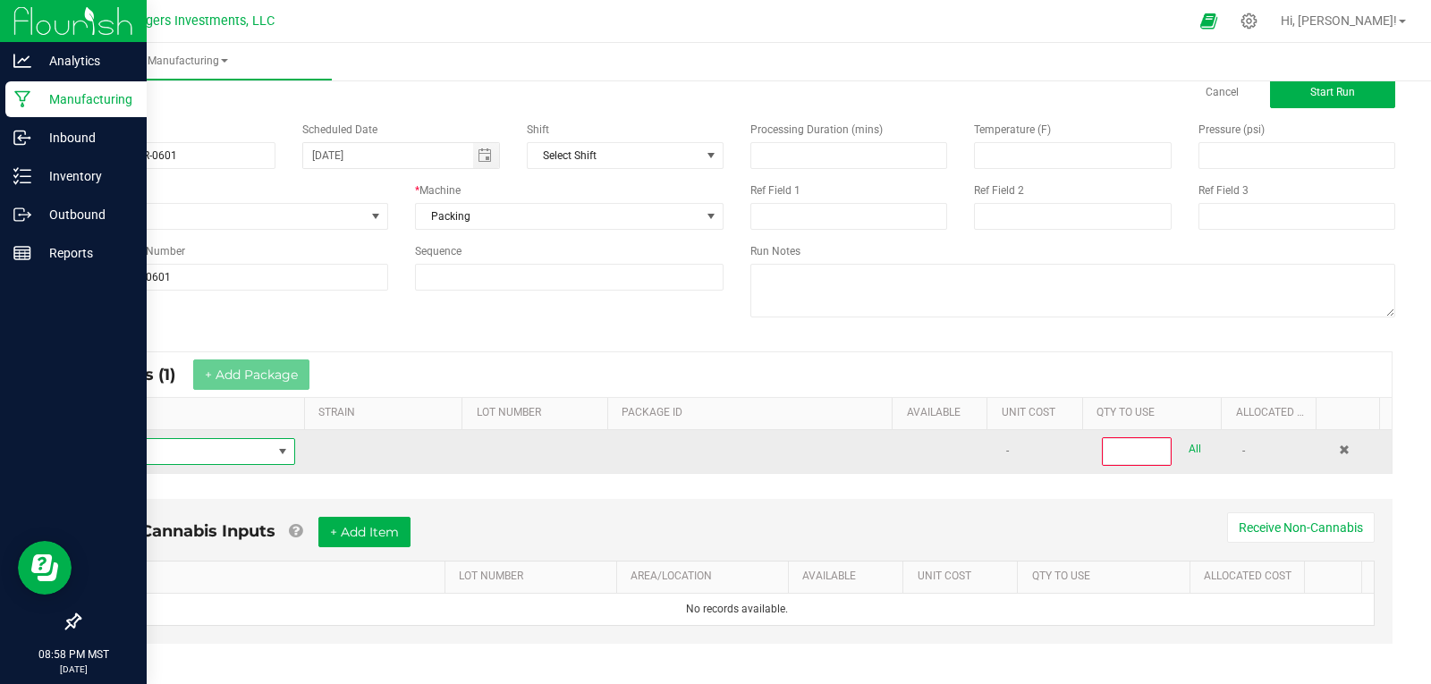
click at [215, 456] on span "NO DATA FOUND" at bounding box center [183, 451] width 178 height 25
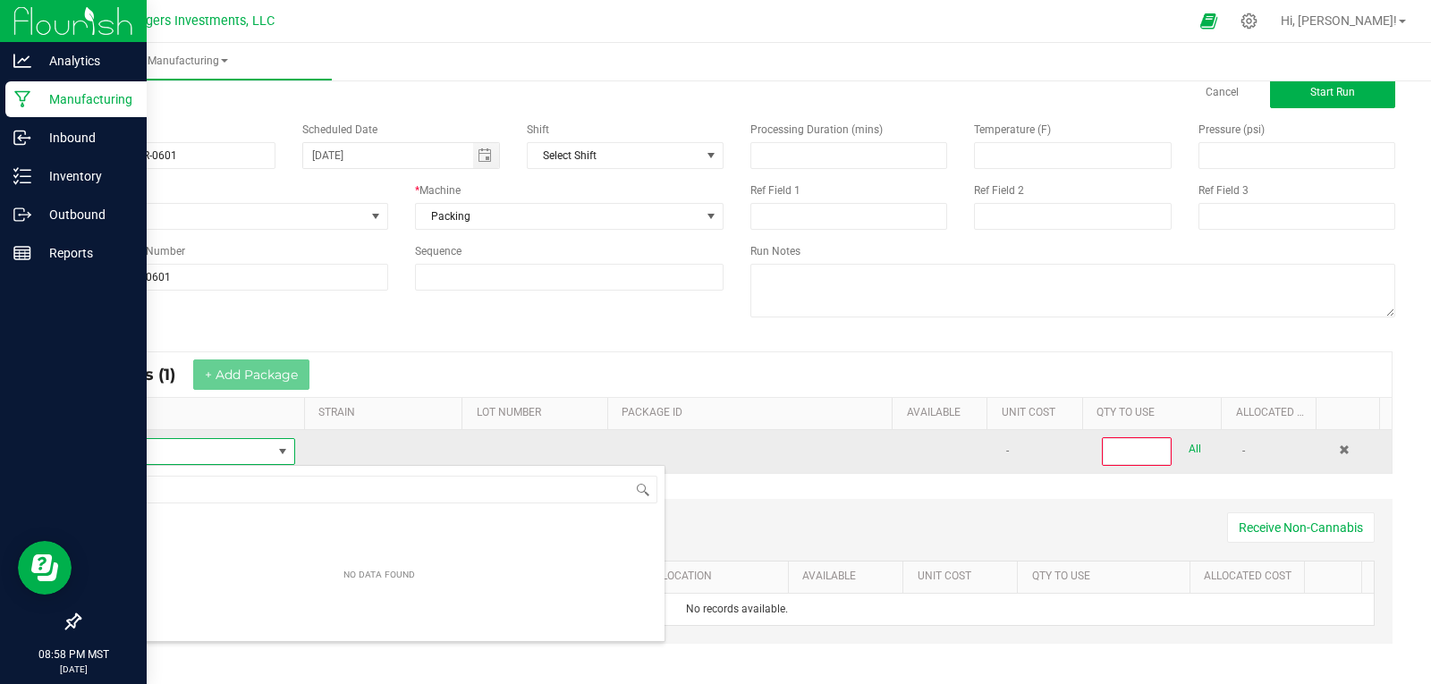
scroll to position [27, 196]
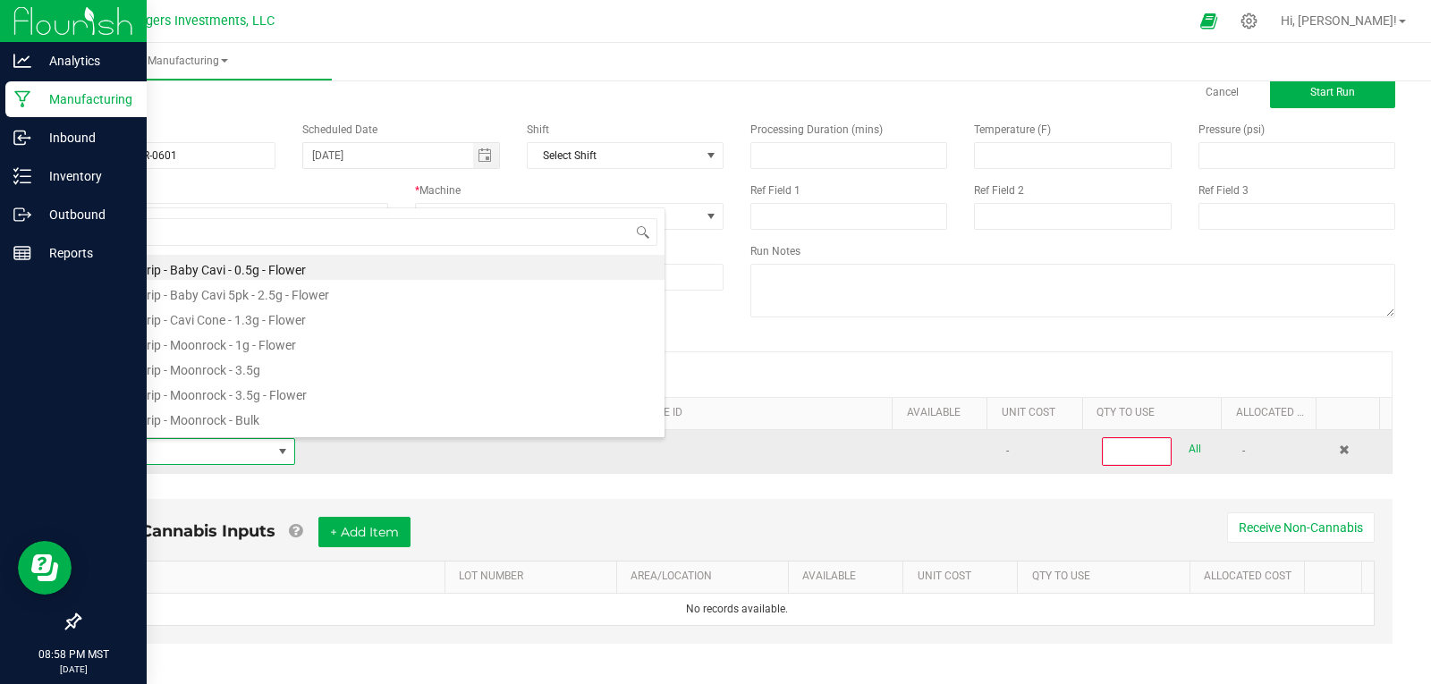
type input "DREAM"
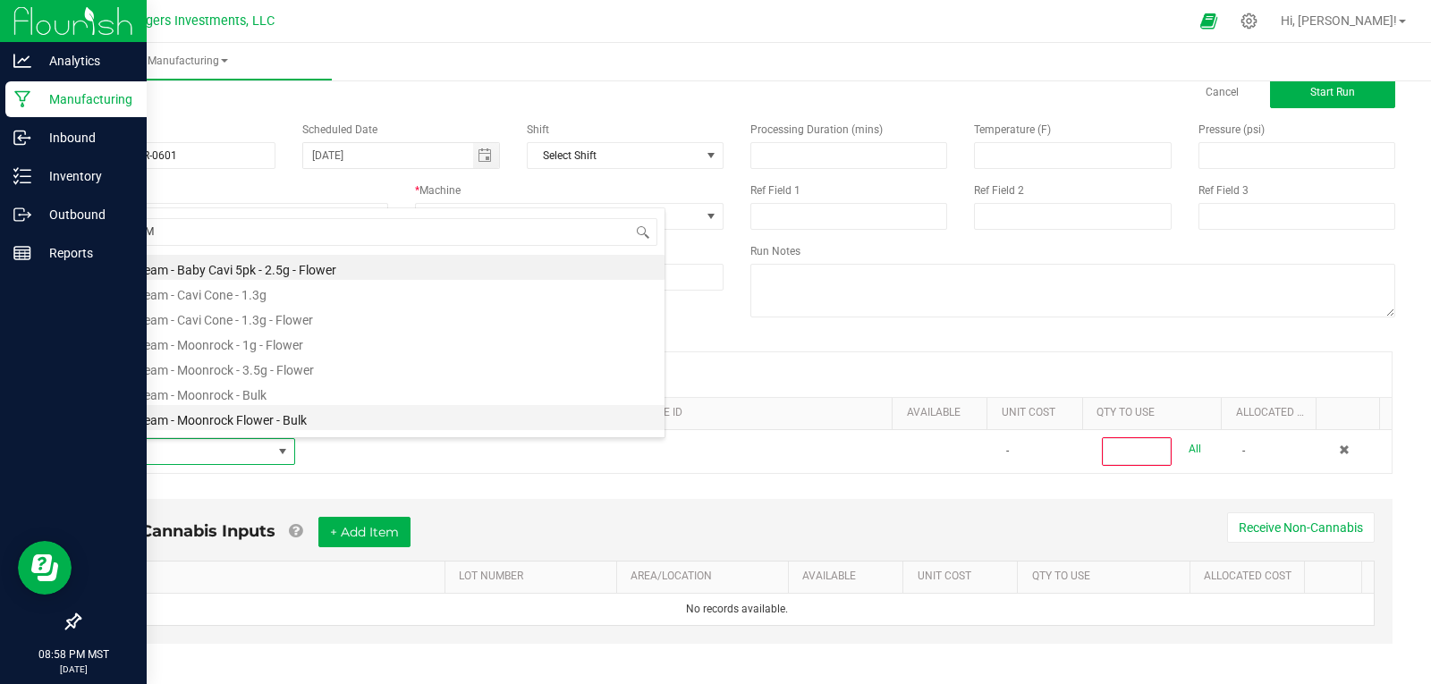
click at [265, 417] on li "Blue Dream - Moonrock Flower - Bulk" at bounding box center [379, 417] width 571 height 25
type input "0"
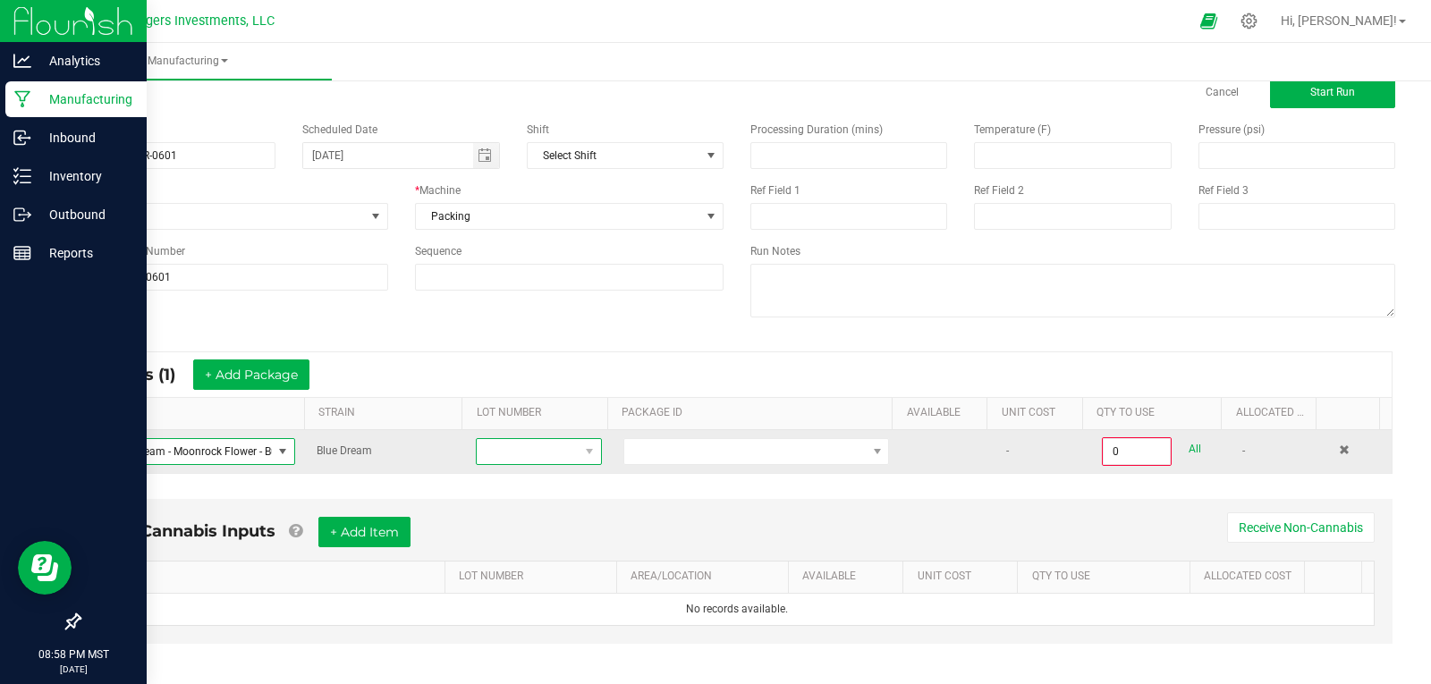
click at [512, 454] on span at bounding box center [527, 451] width 101 height 25
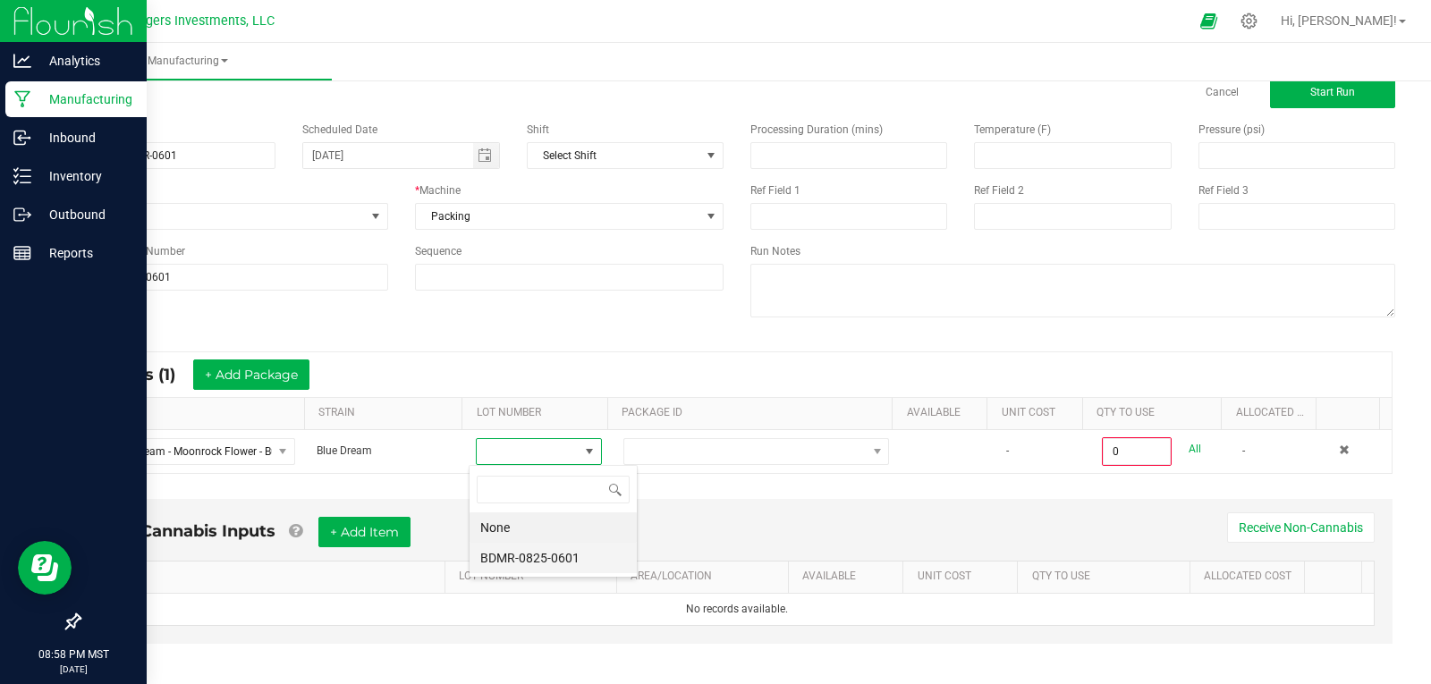
click at [550, 556] on li "BDMR-0825-0601" at bounding box center [553, 558] width 167 height 30
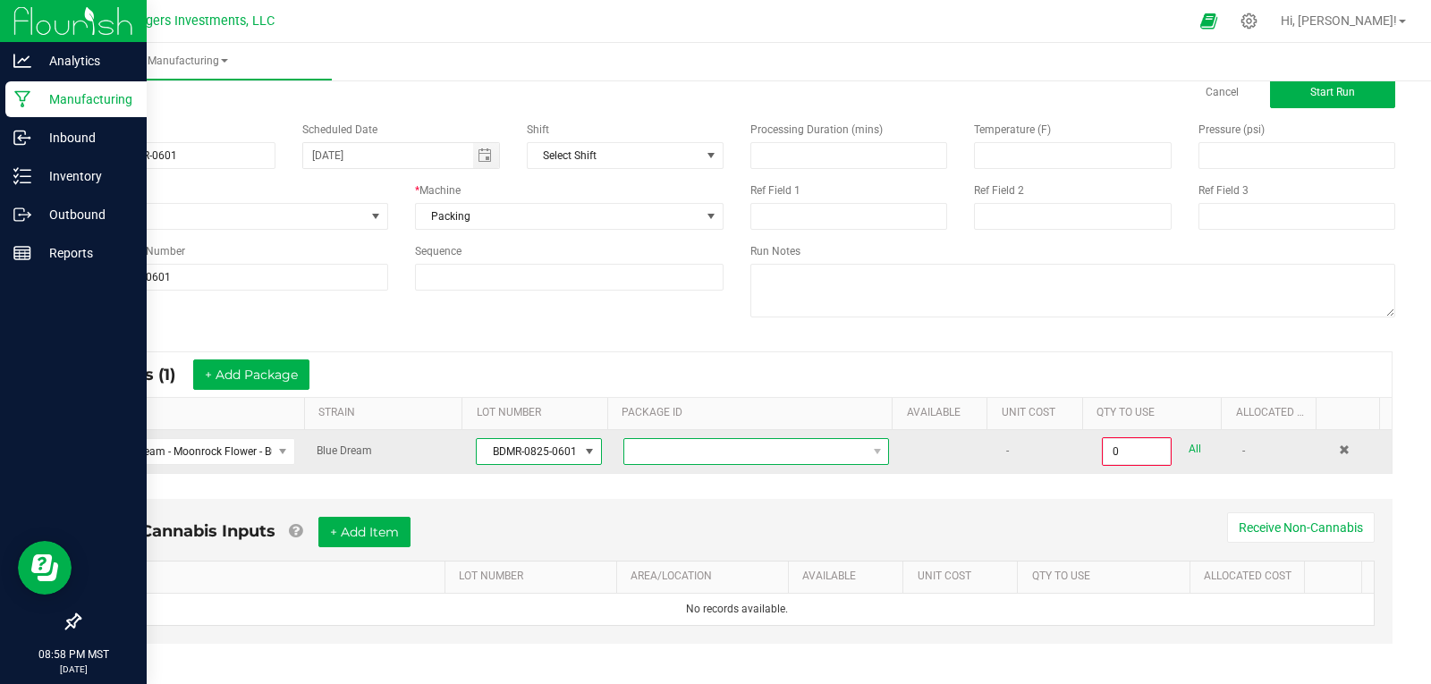
click at [691, 445] on span "NO DATA FOUND" at bounding box center [744, 451] width 241 height 25
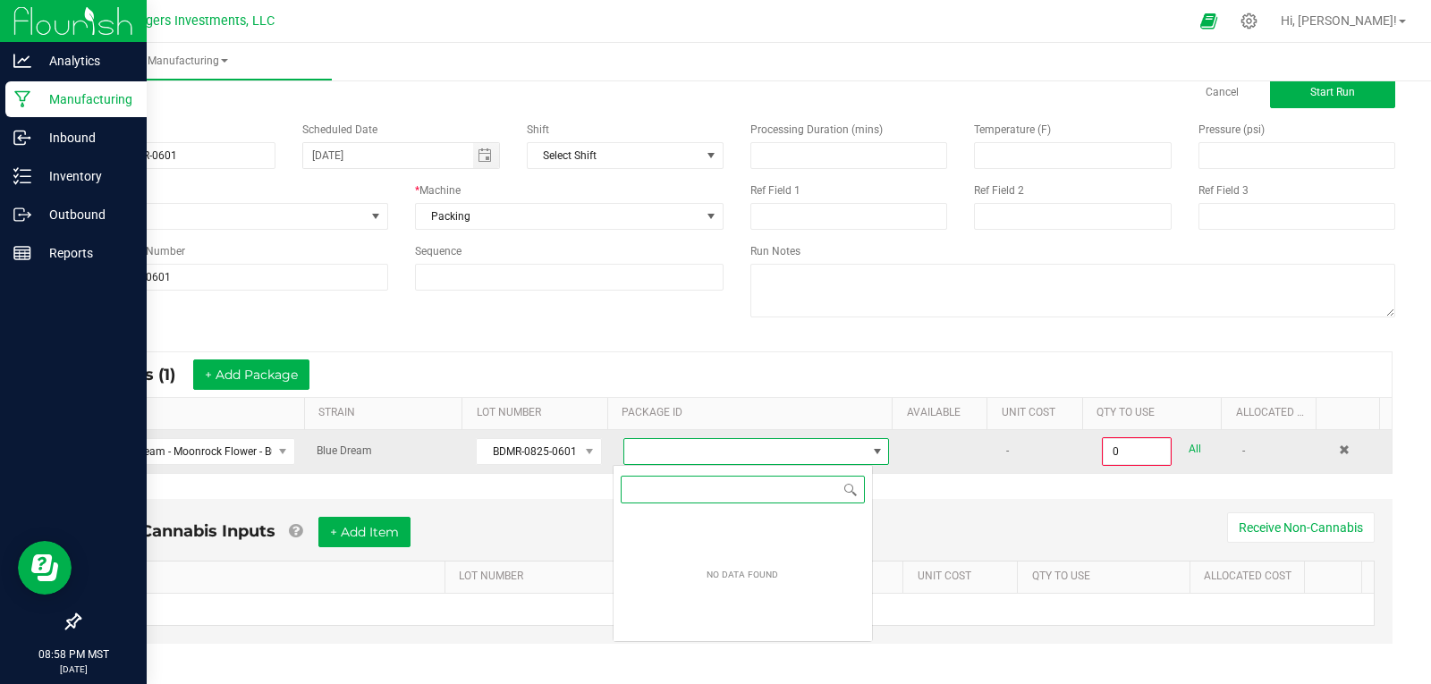
scroll to position [27, 260]
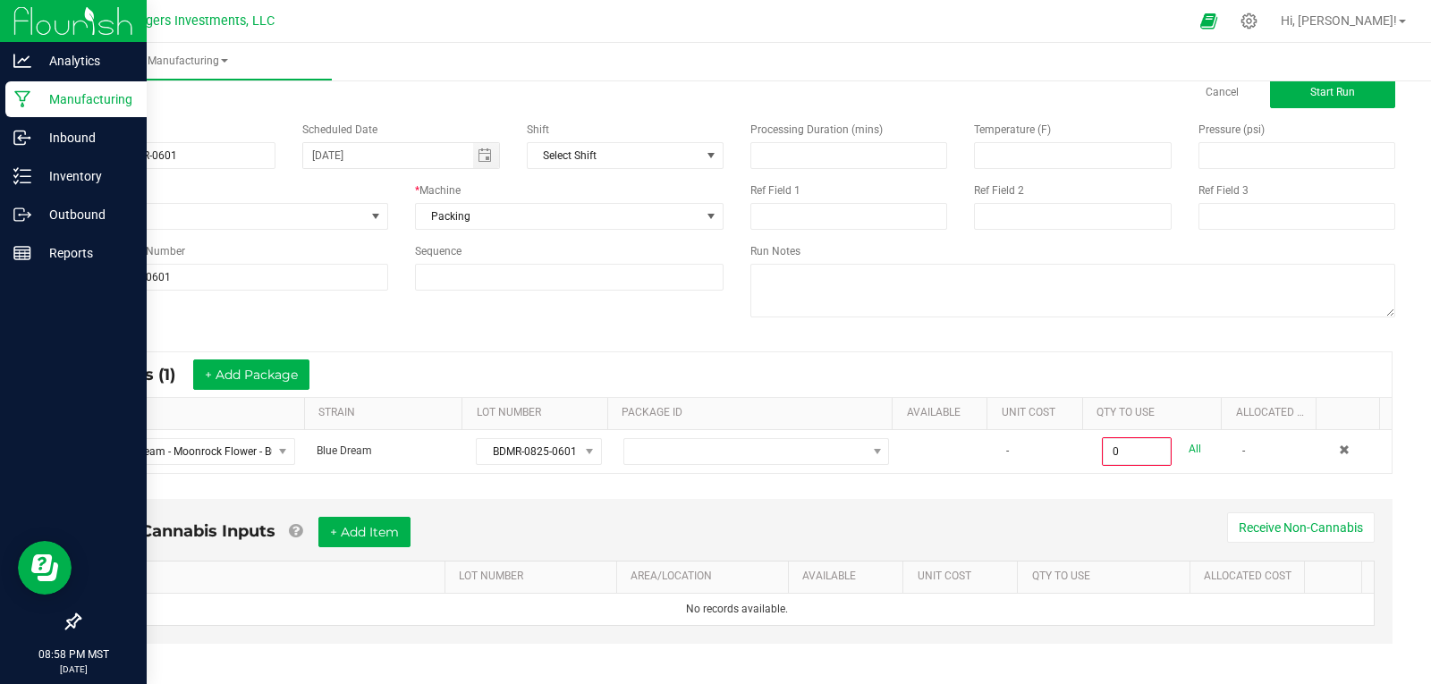
click at [909, 486] on div "* Inputs (1) + Add Package ITEM STRAIN LOT NUMBER PACKAGE ID AVAILABLE Unit Cos…" at bounding box center [736, 412] width 1343 height 155
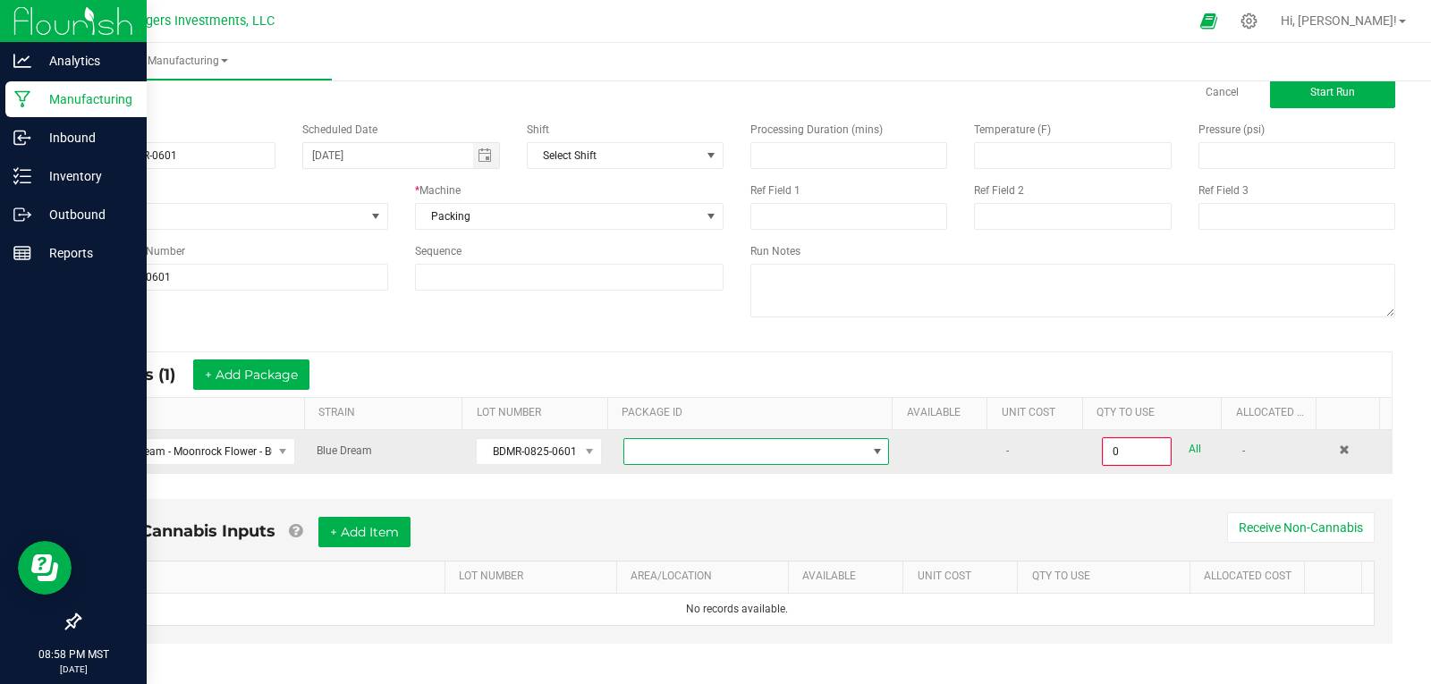
click at [870, 453] on span "NO DATA FOUND" at bounding box center [877, 452] width 14 height 14
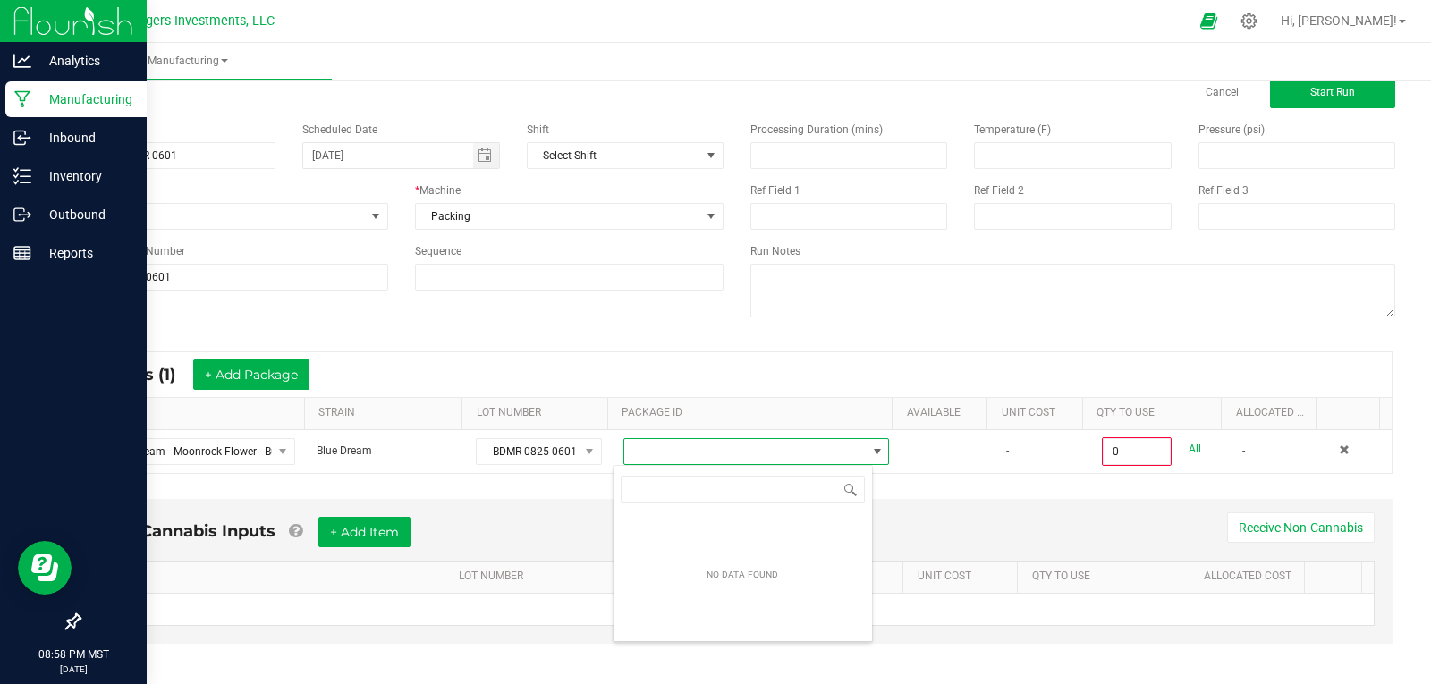
click at [559, 325] on div "Name 9-27-25 BDMR-0601 Scheduled Date 09/10/2025 Shift Select Shift Run Type No…" at bounding box center [736, 221] width 1343 height 227
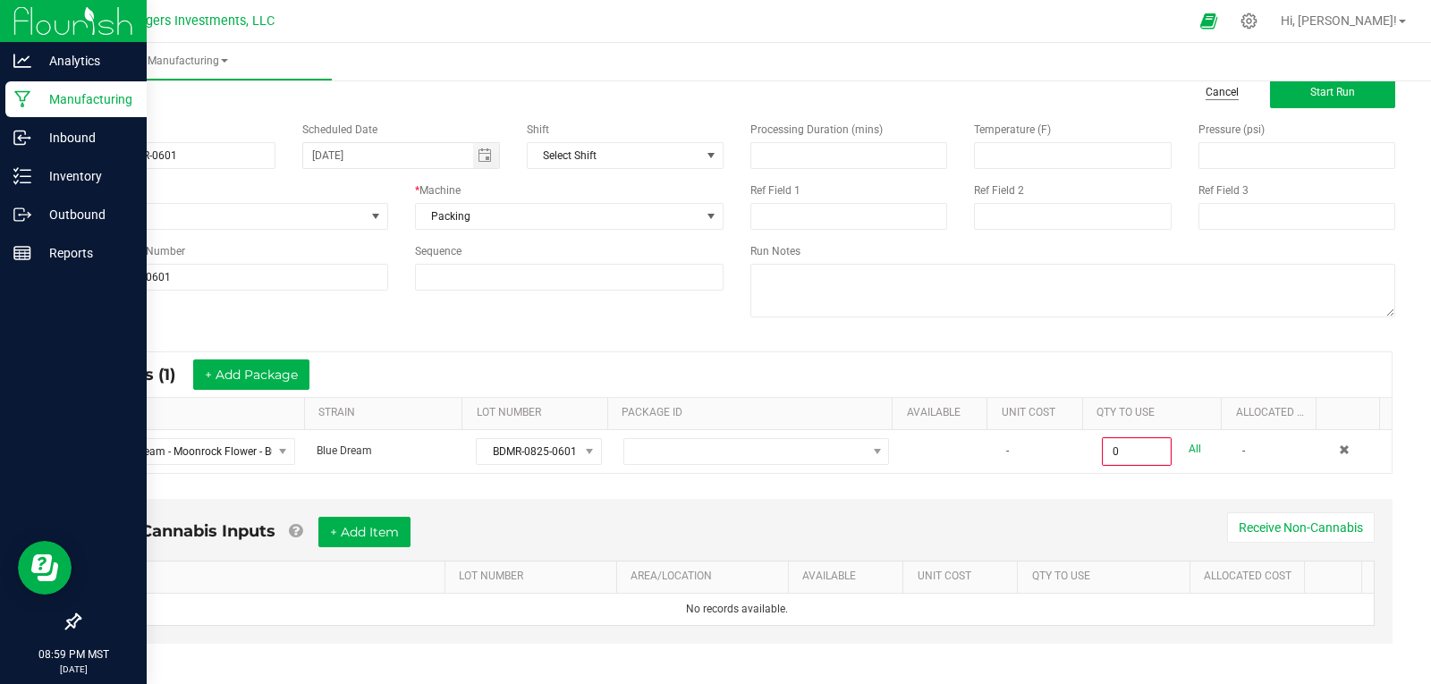
click at [1211, 85] on link "Cancel" at bounding box center [1222, 92] width 33 height 15
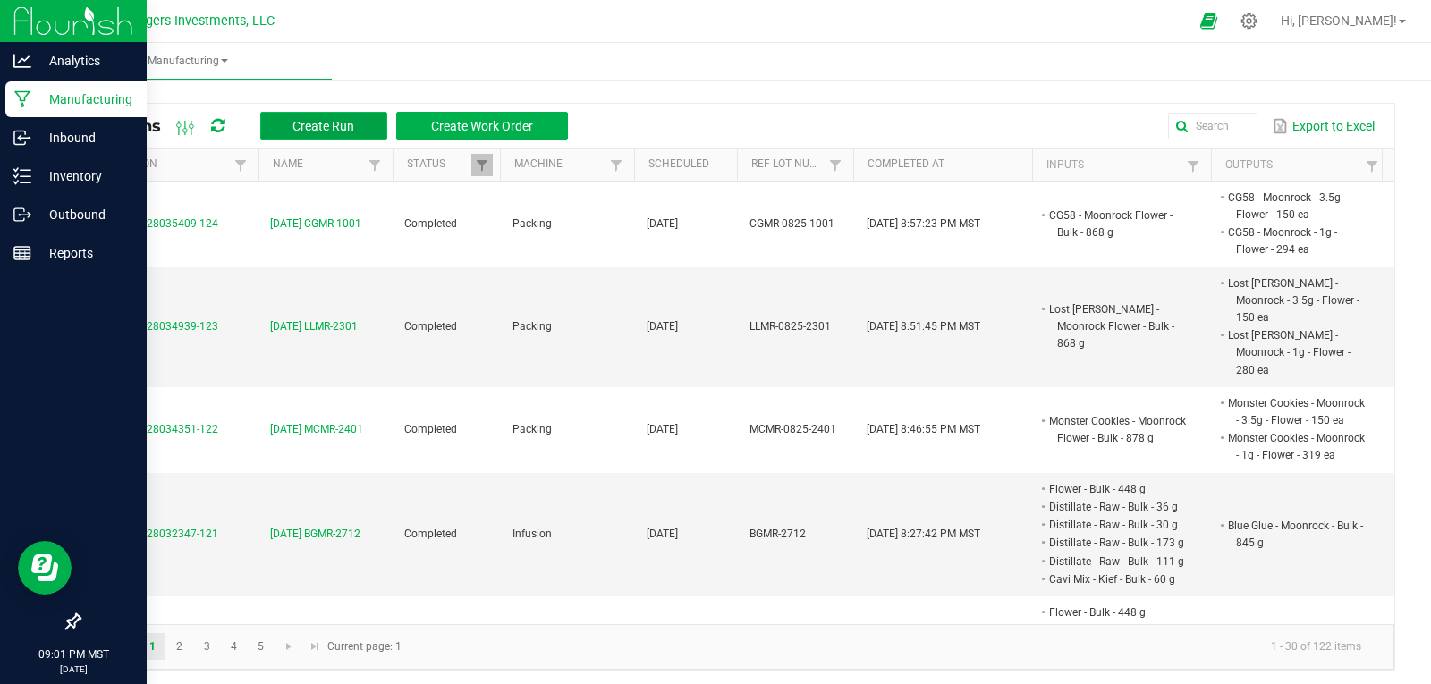
click at [322, 123] on span "Create Run" at bounding box center [323, 126] width 62 height 14
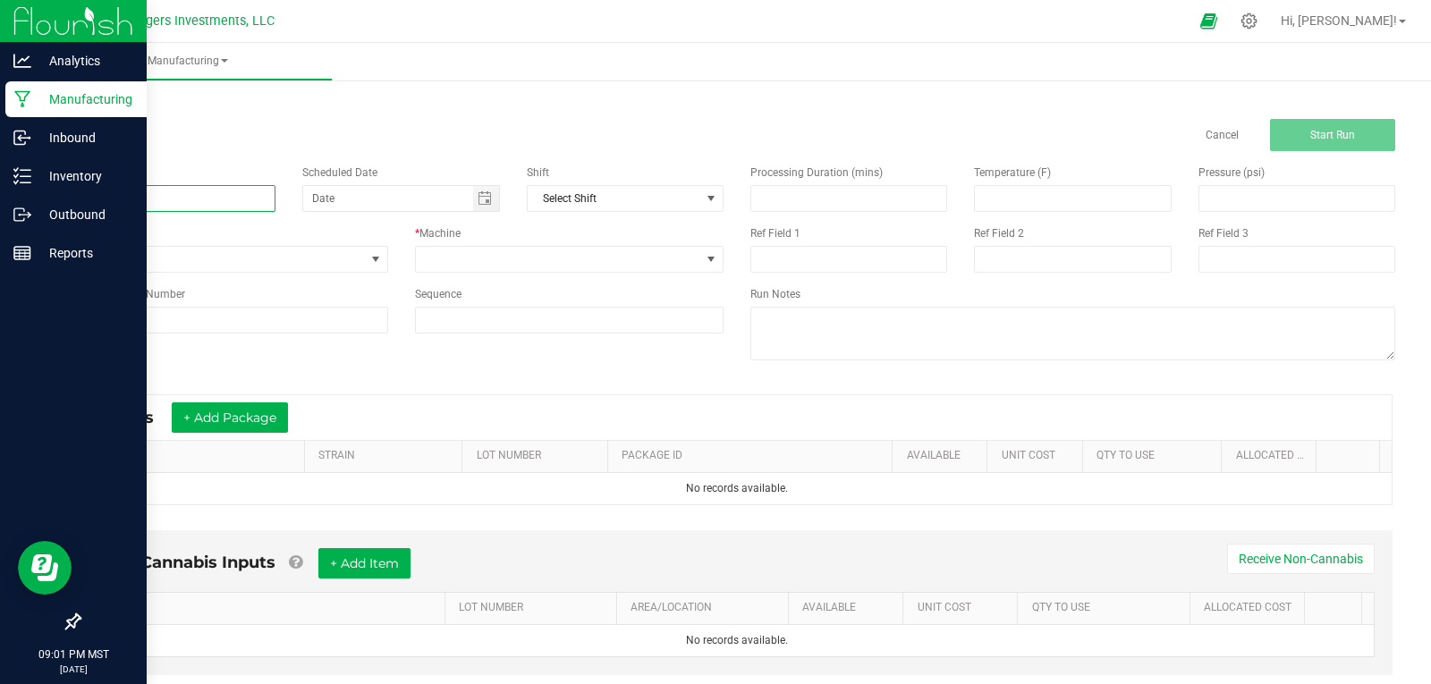
click at [121, 198] on input at bounding box center [177, 198] width 197 height 27
click at [487, 197] on span "Toggle calendar" at bounding box center [485, 198] width 14 height 14
type input "9-27-25 GOAT 0501"
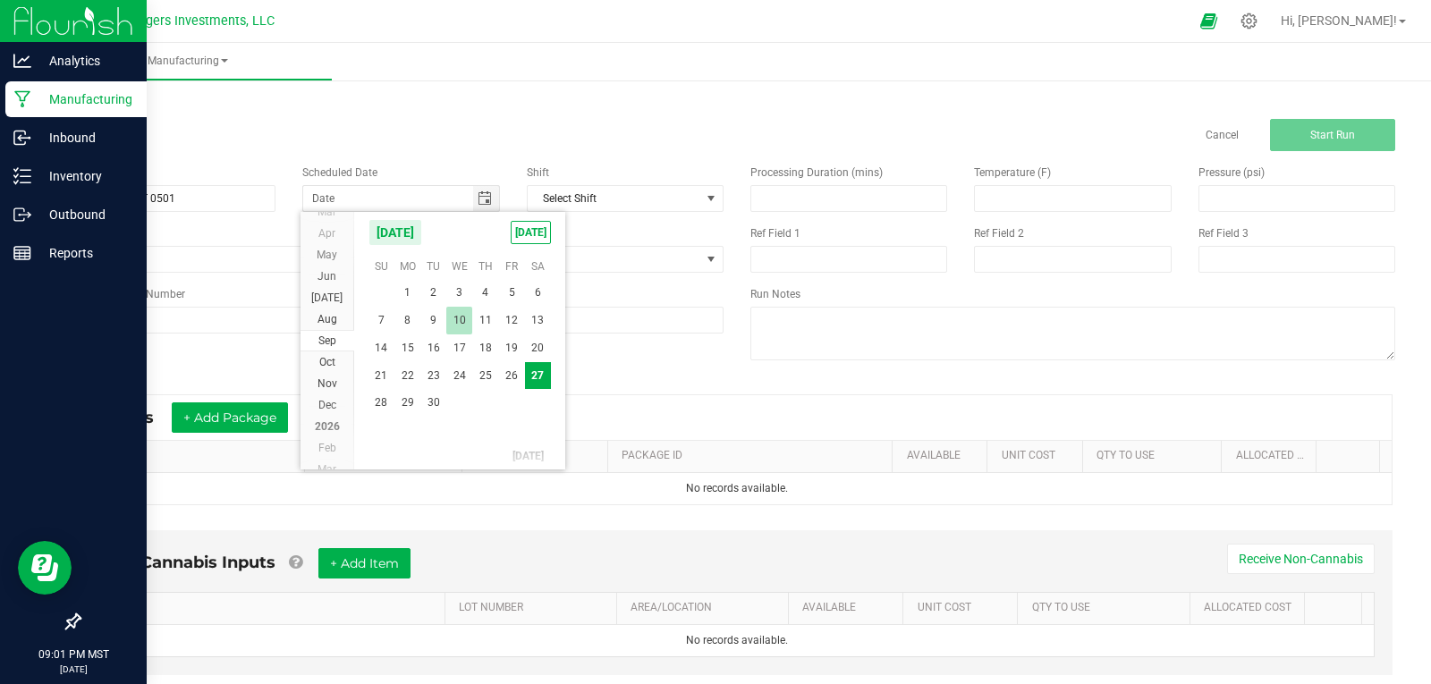
click at [465, 319] on span "10" at bounding box center [459, 321] width 26 height 28
type input "09/10/2025"
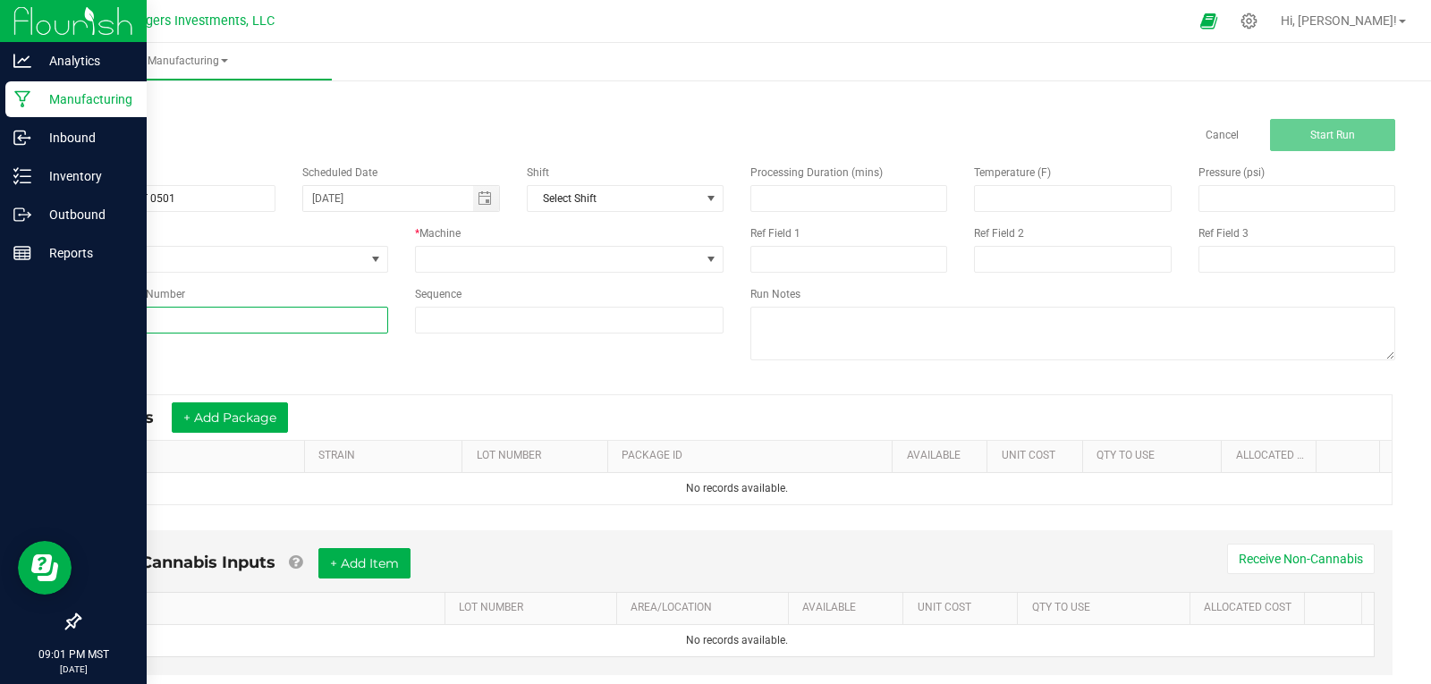
click at [229, 310] on input at bounding box center [233, 320] width 309 height 27
type input "GTMR-0825-0501"
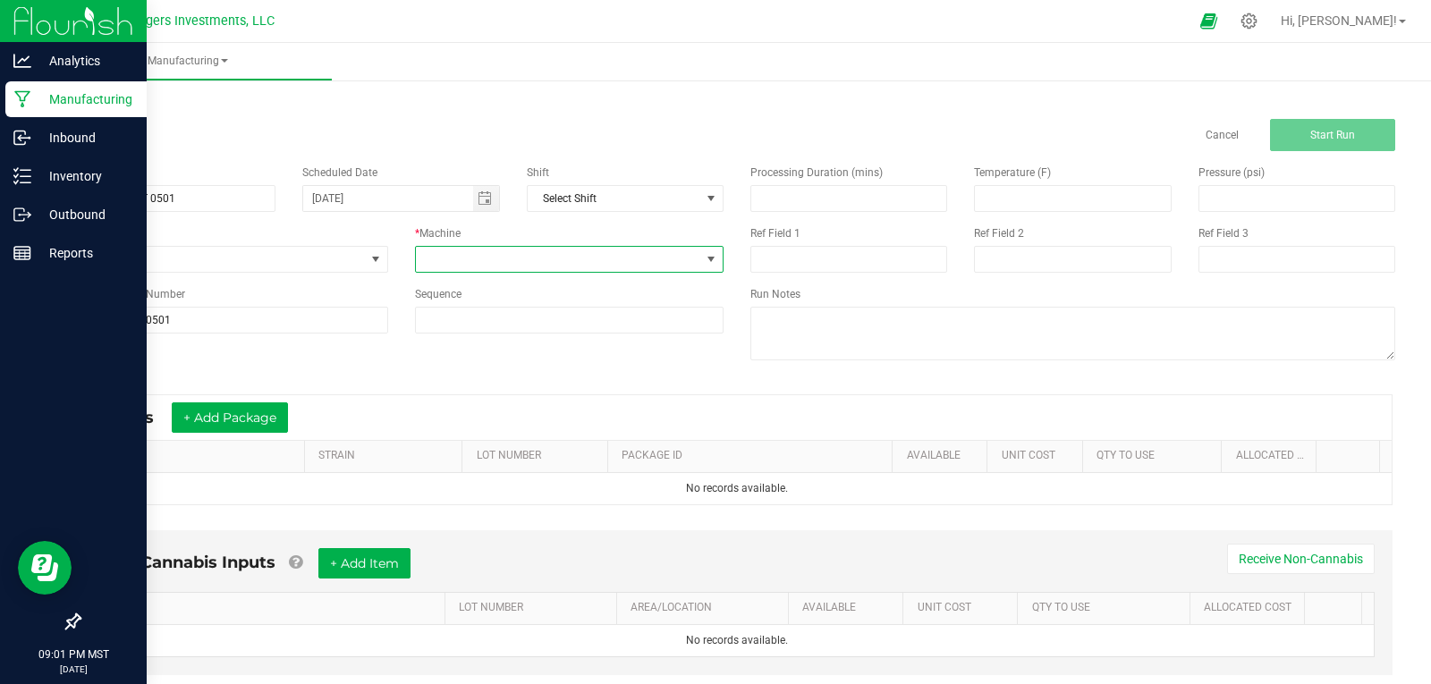
click at [464, 250] on span at bounding box center [558, 259] width 285 height 25
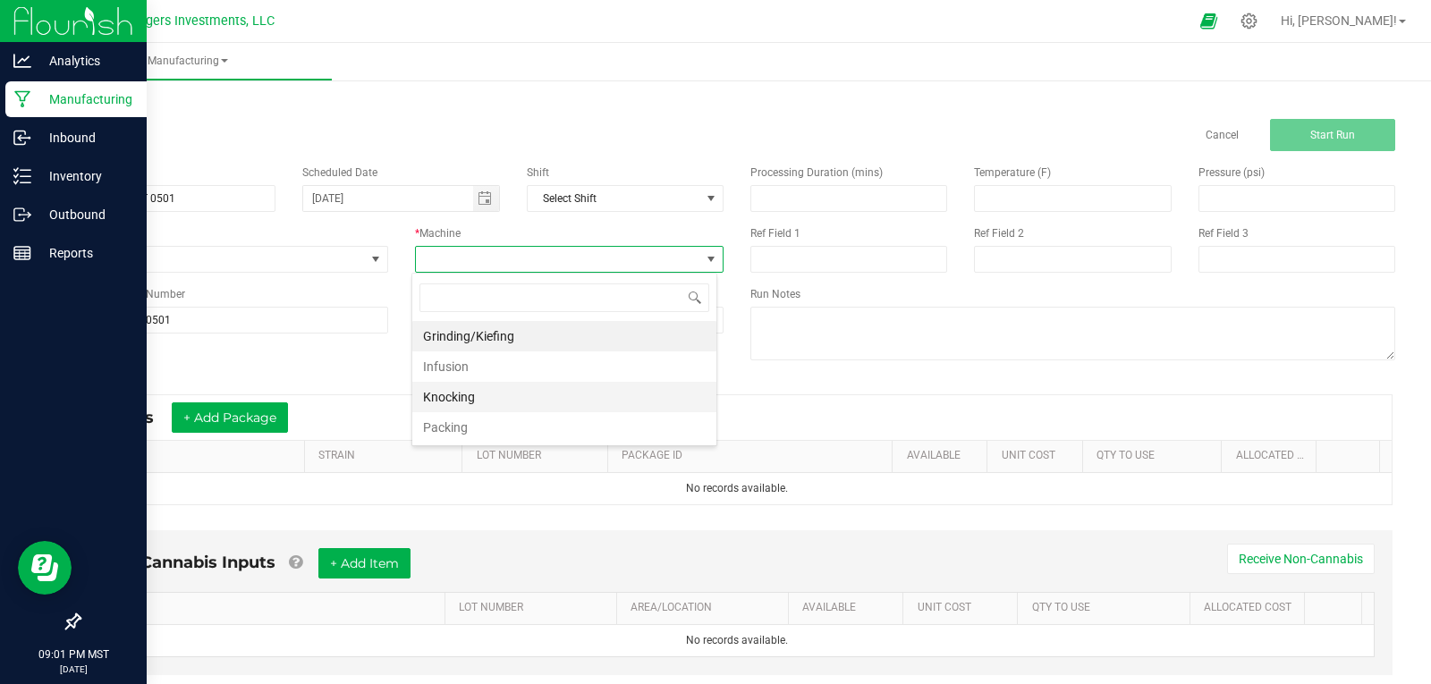
scroll to position [27, 306]
click at [483, 427] on li "Packing" at bounding box center [564, 427] width 304 height 30
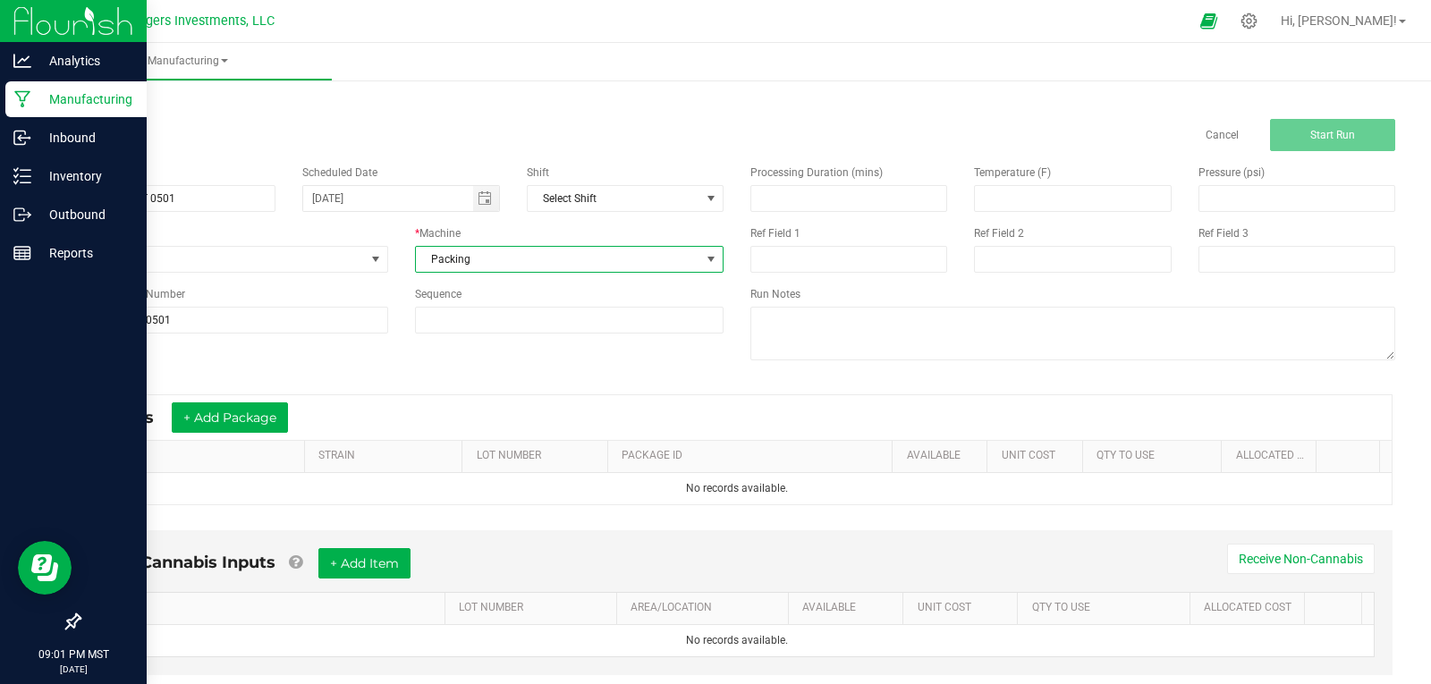
click at [711, 377] on div "Name 9-27-25 GOAT 0501 Scheduled Date 09/10/2025 Shift Select Shift Run Type No…" at bounding box center [736, 264] width 1343 height 227
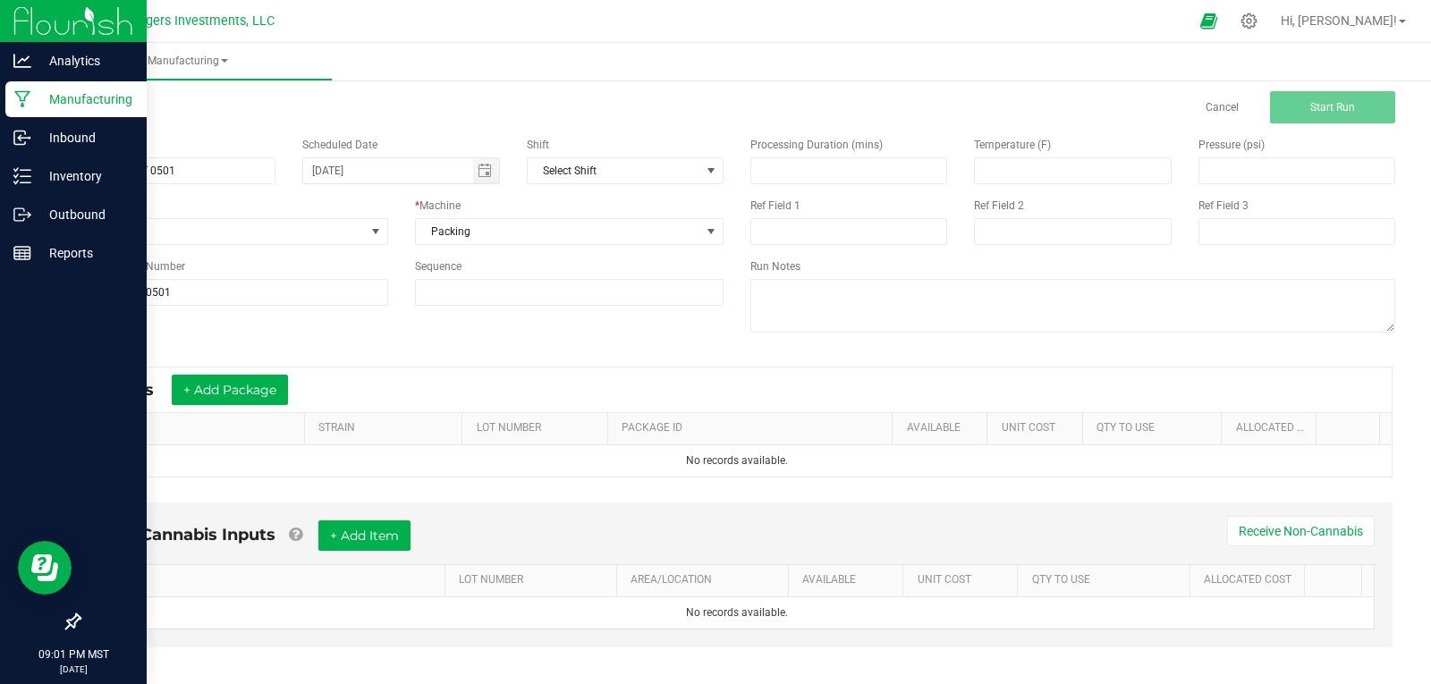
scroll to position [43, 0]
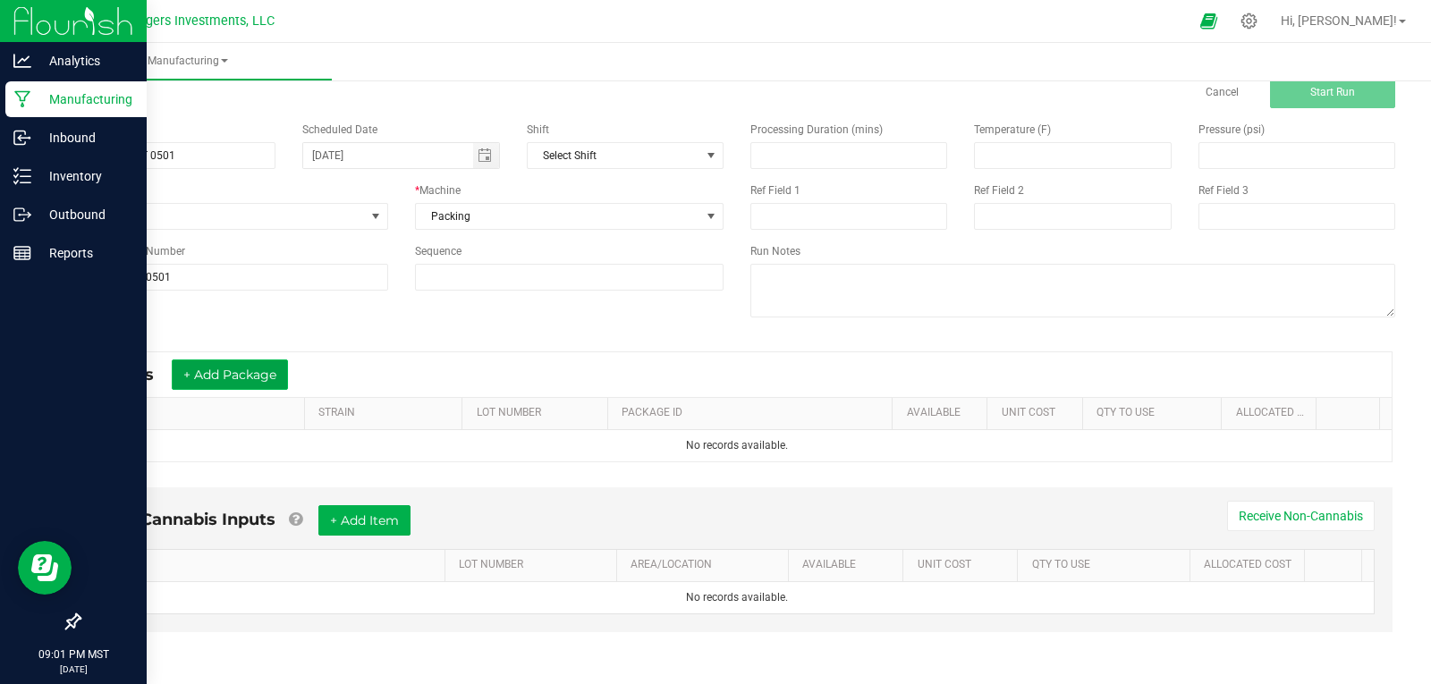
click at [246, 367] on button "+ Add Package" at bounding box center [230, 375] width 116 height 30
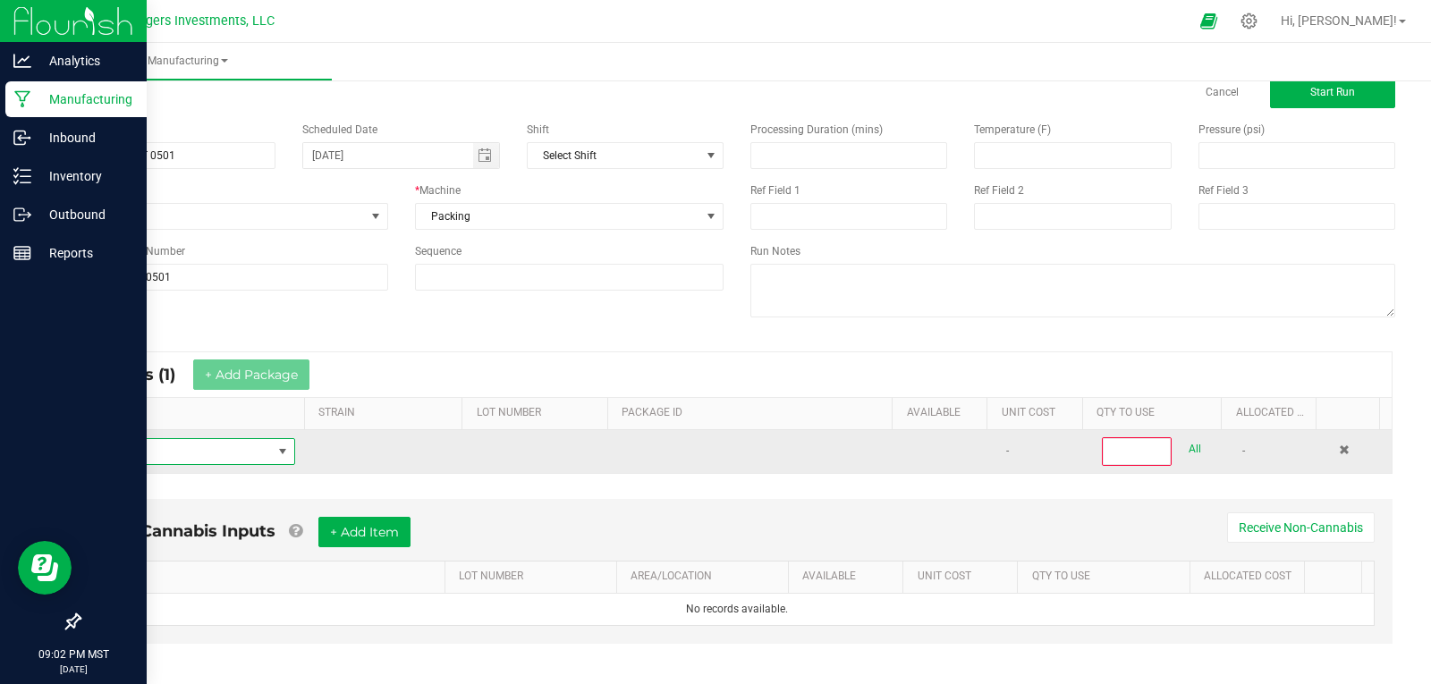
click at [162, 452] on span "NO DATA FOUND" at bounding box center [183, 451] width 178 height 25
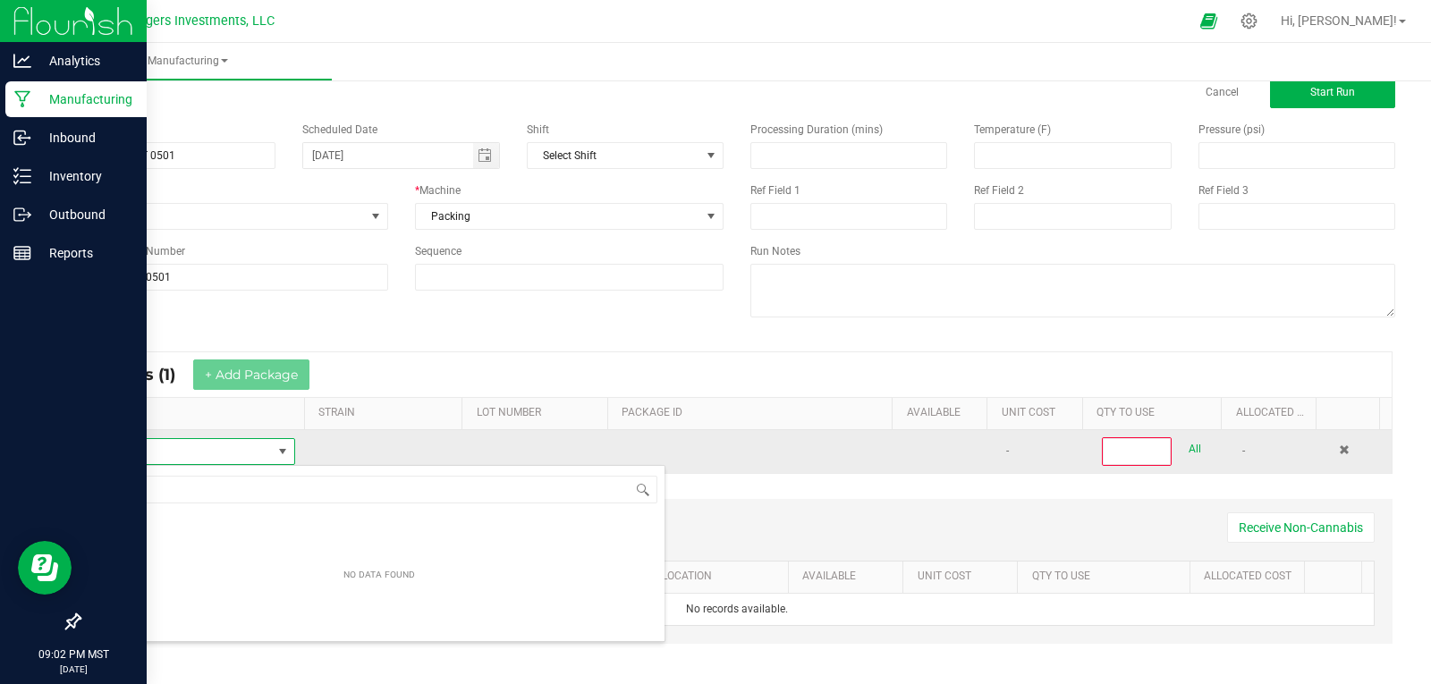
scroll to position [27, 196]
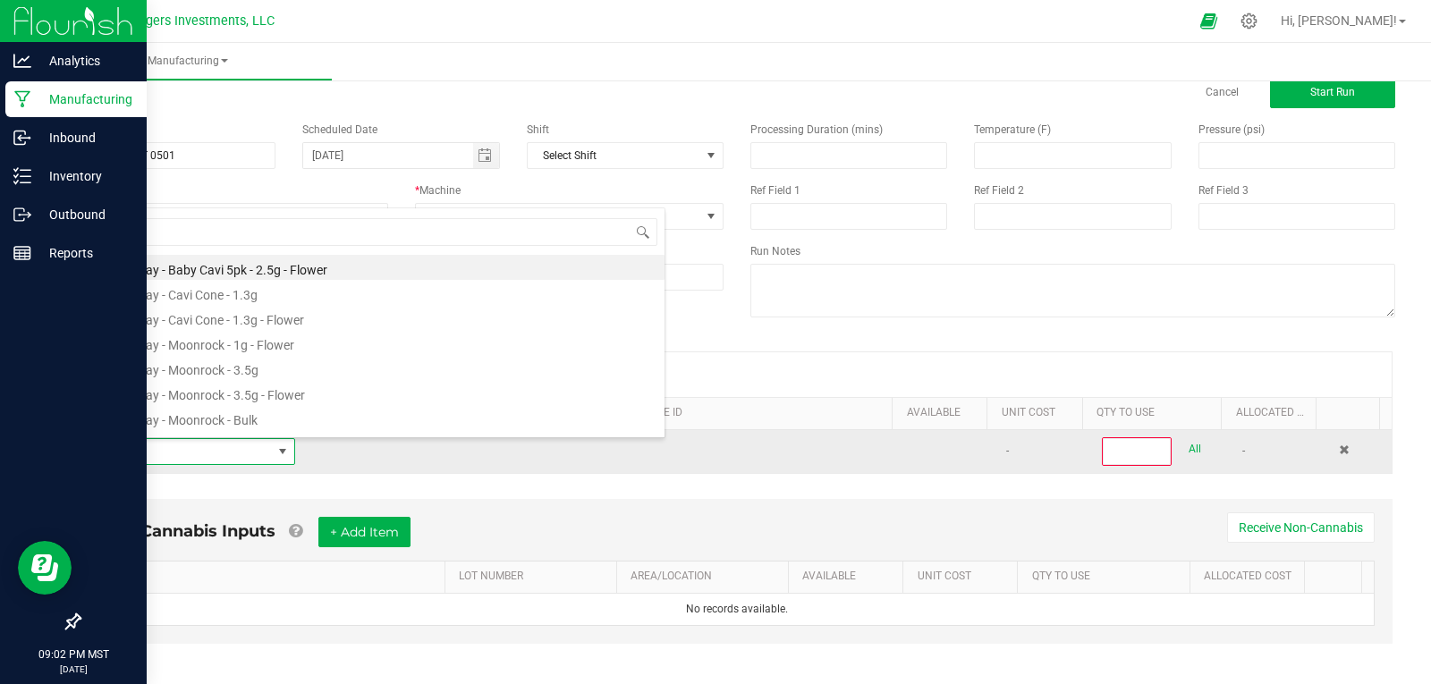
type input "GOAT"
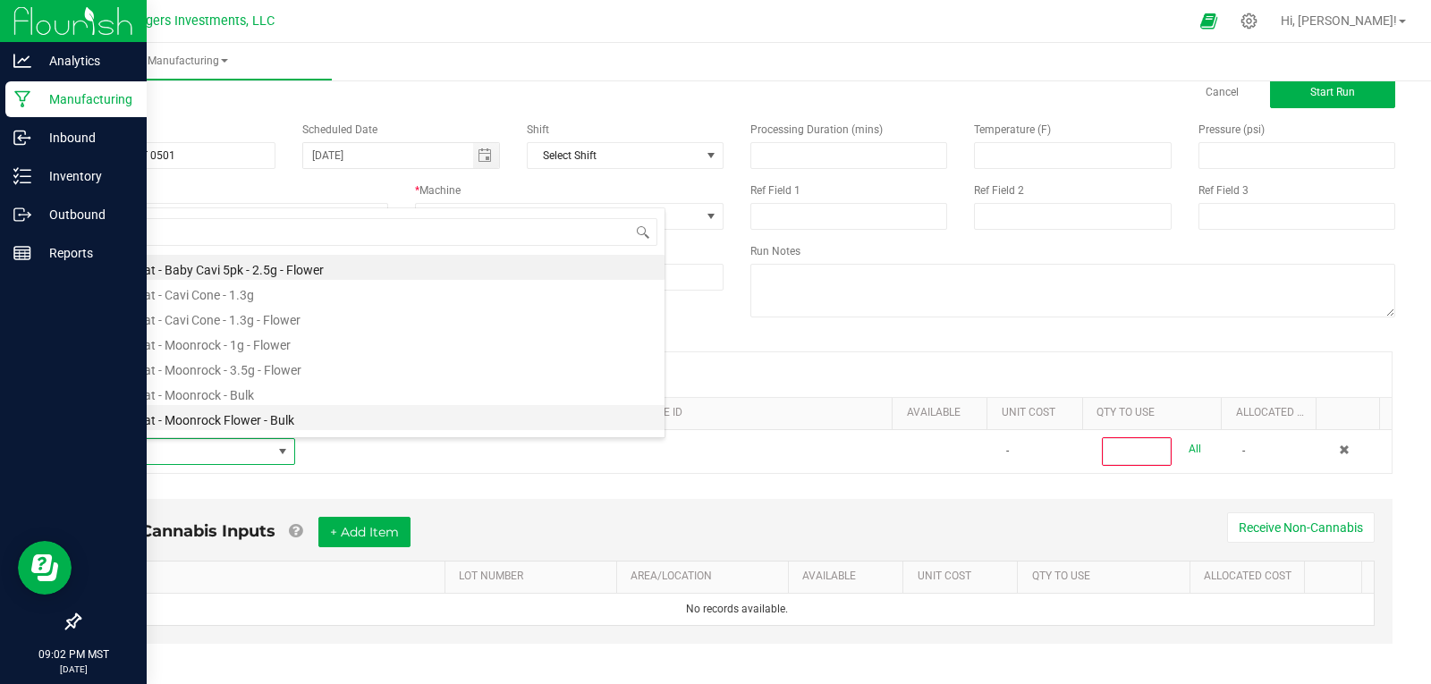
click at [237, 424] on li "The Goat - Moonrock Flower - Bulk" at bounding box center [379, 417] width 571 height 25
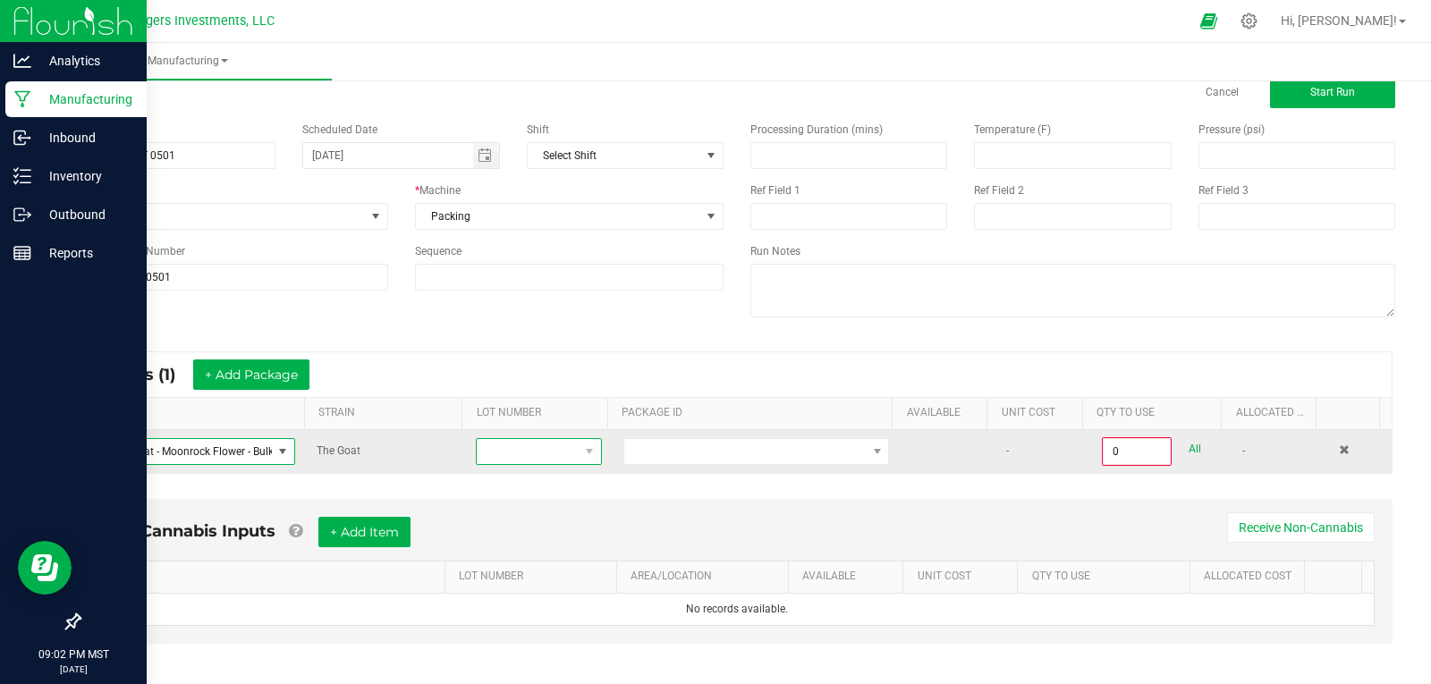
click at [492, 447] on span at bounding box center [527, 451] width 101 height 25
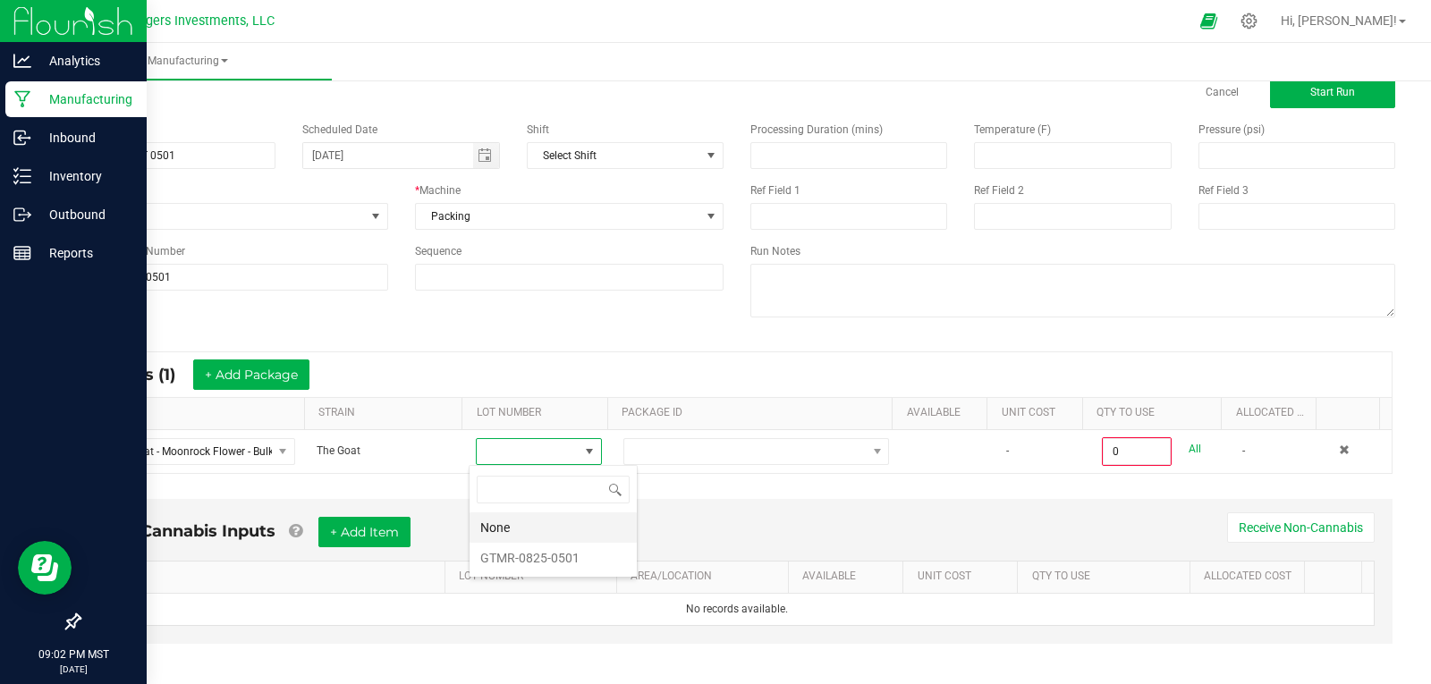
scroll to position [27, 123]
click at [546, 564] on li "GTMR-0825-0501" at bounding box center [553, 558] width 167 height 30
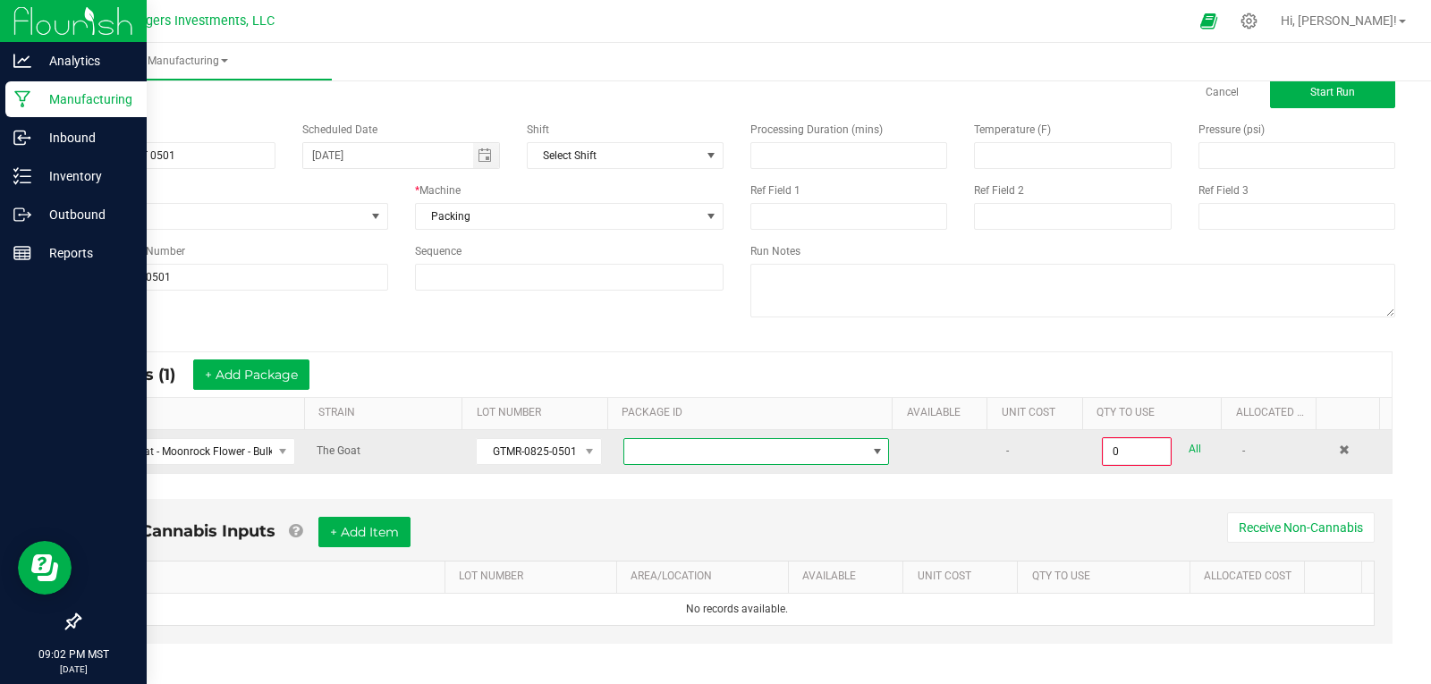
click at [656, 449] on span at bounding box center [744, 451] width 241 height 25
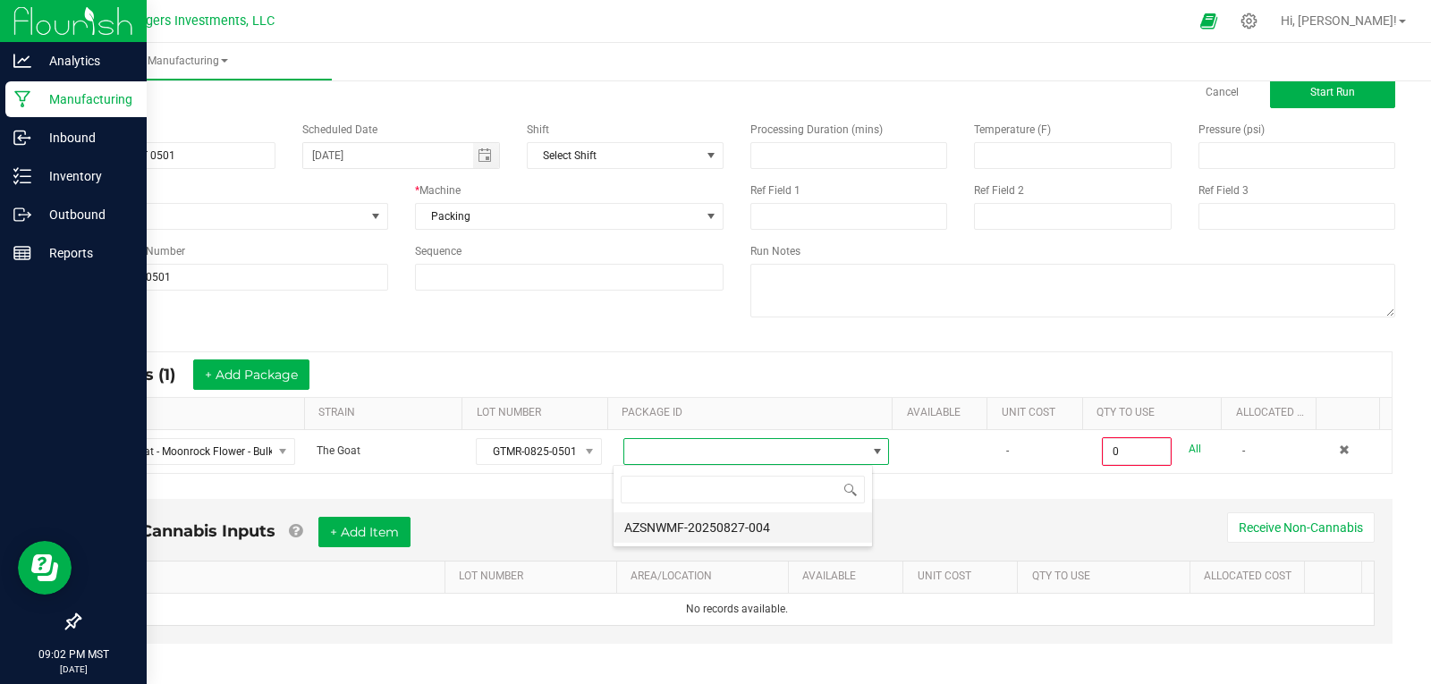
click at [700, 530] on li "AZSNWMF-20250827-004" at bounding box center [743, 527] width 258 height 30
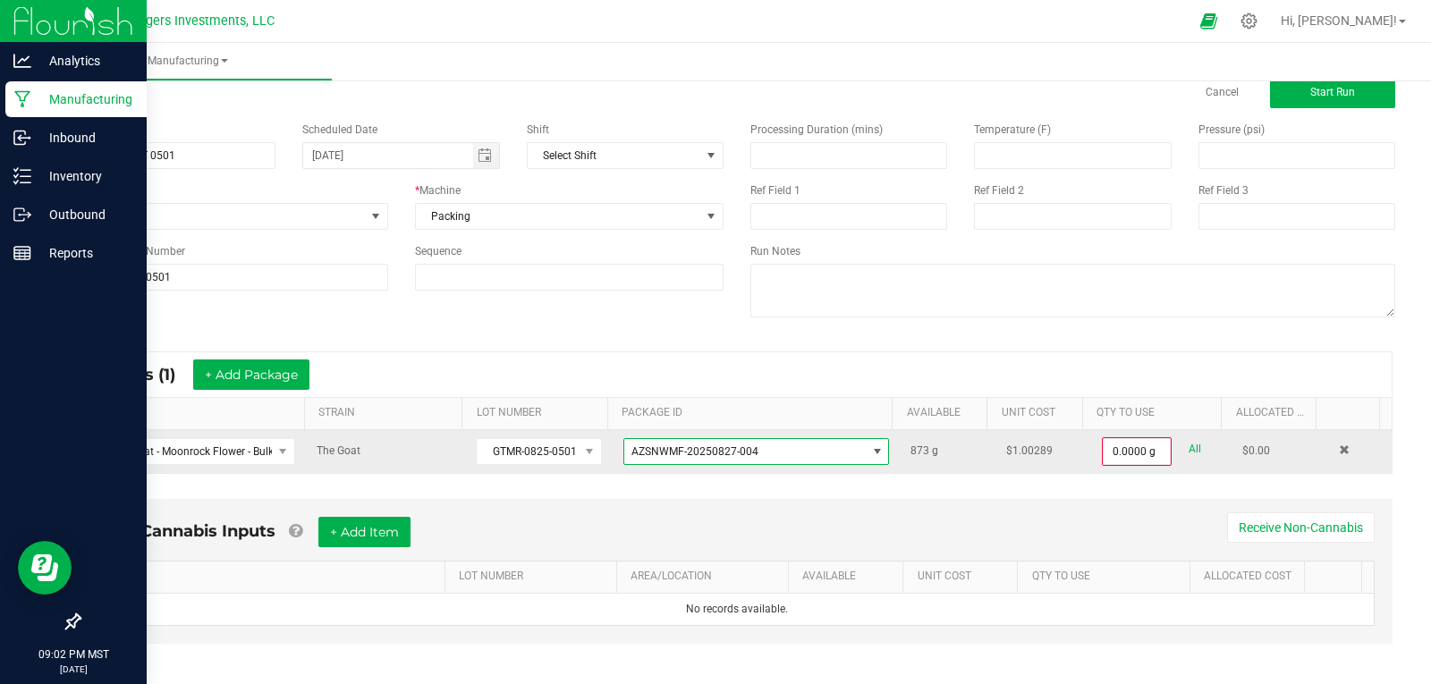
click at [1189, 443] on link "All" at bounding box center [1195, 449] width 13 height 24
type input "873.0000 g"
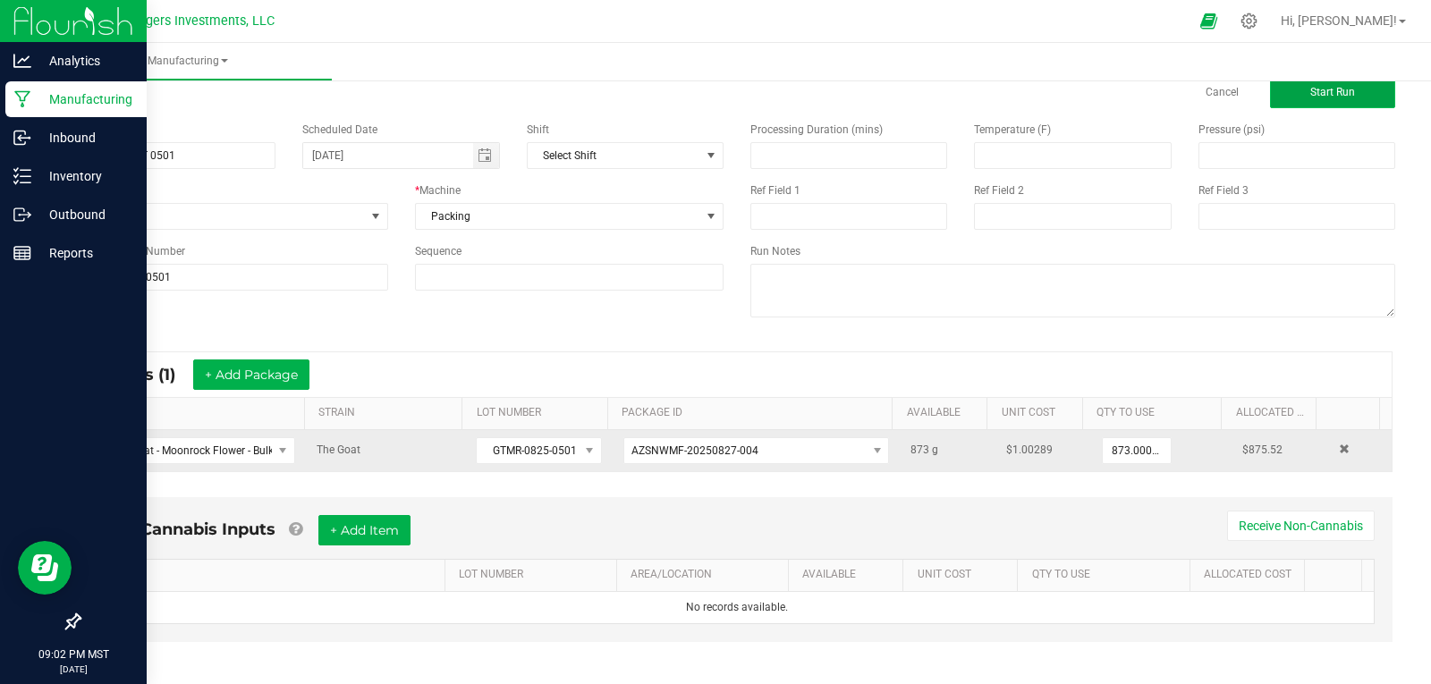
click at [1314, 97] on span "Start Run" at bounding box center [1332, 92] width 45 height 13
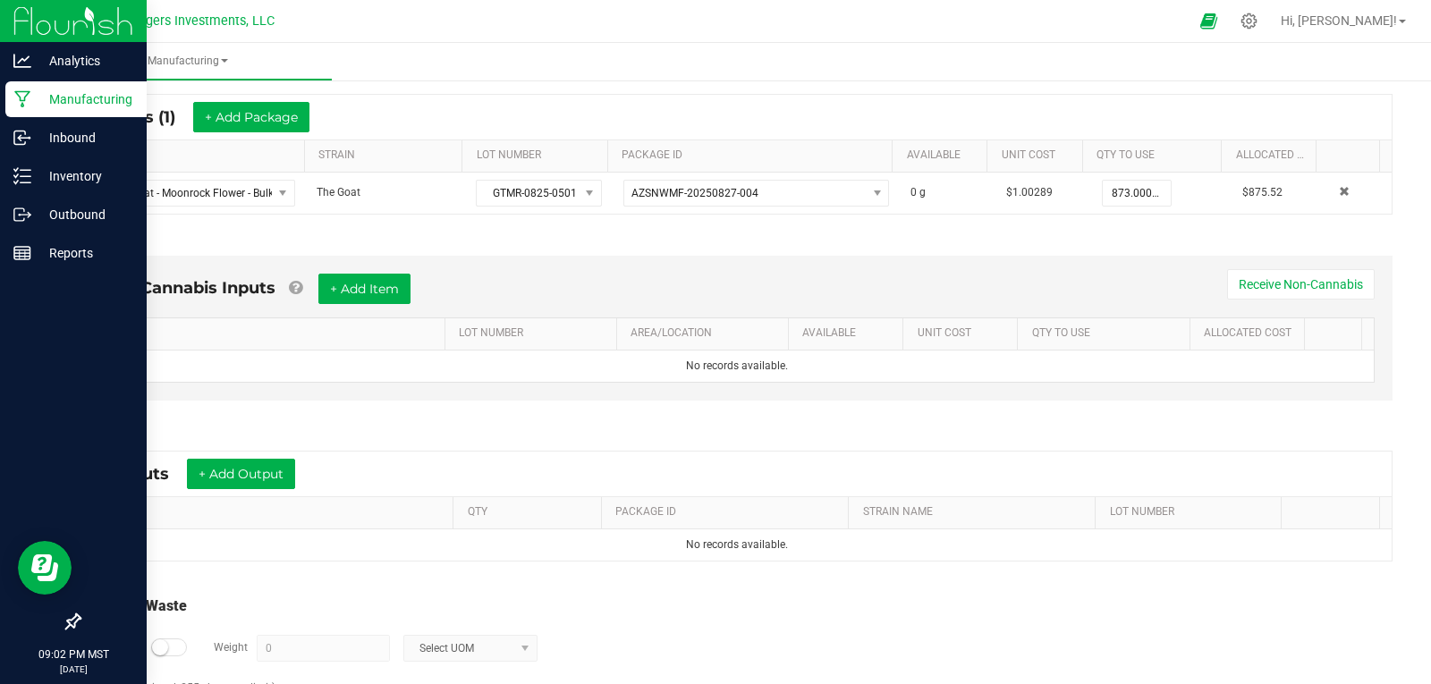
scroll to position [419, 0]
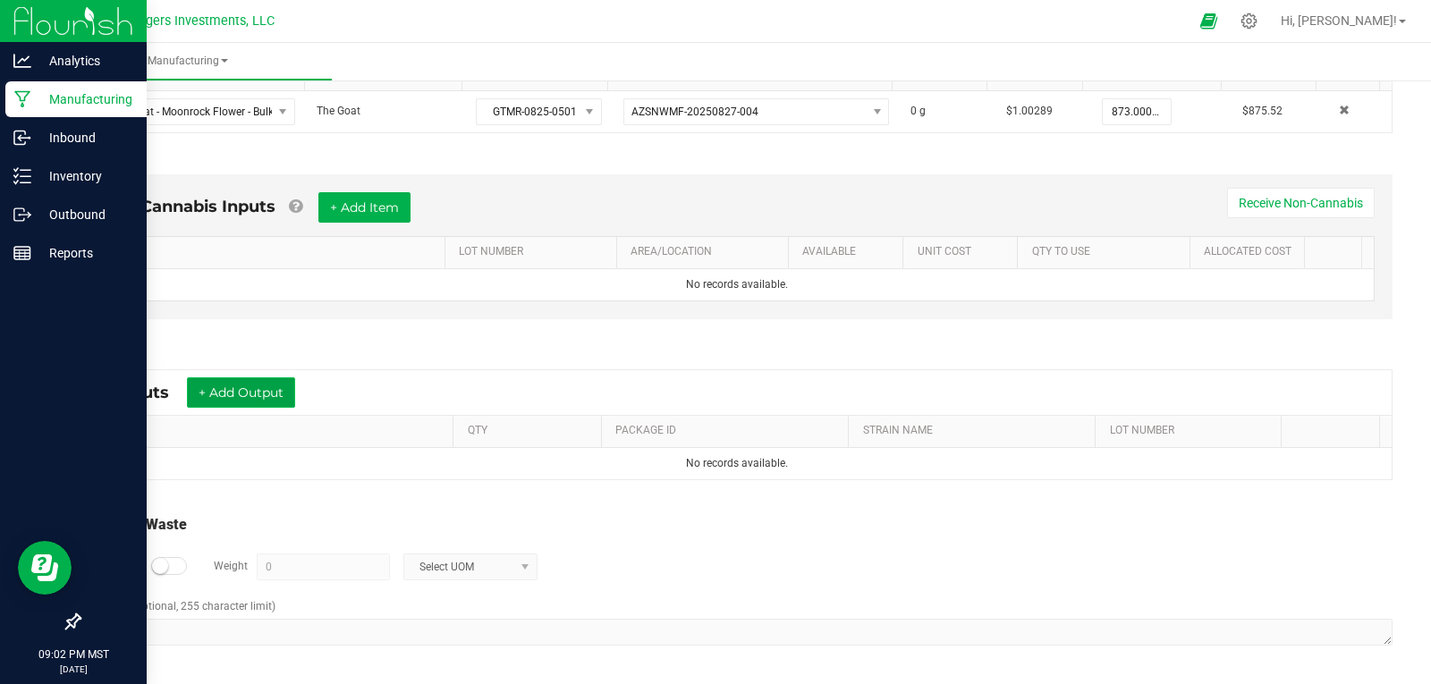
click at [216, 384] on button "+ Add Output" at bounding box center [241, 392] width 108 height 30
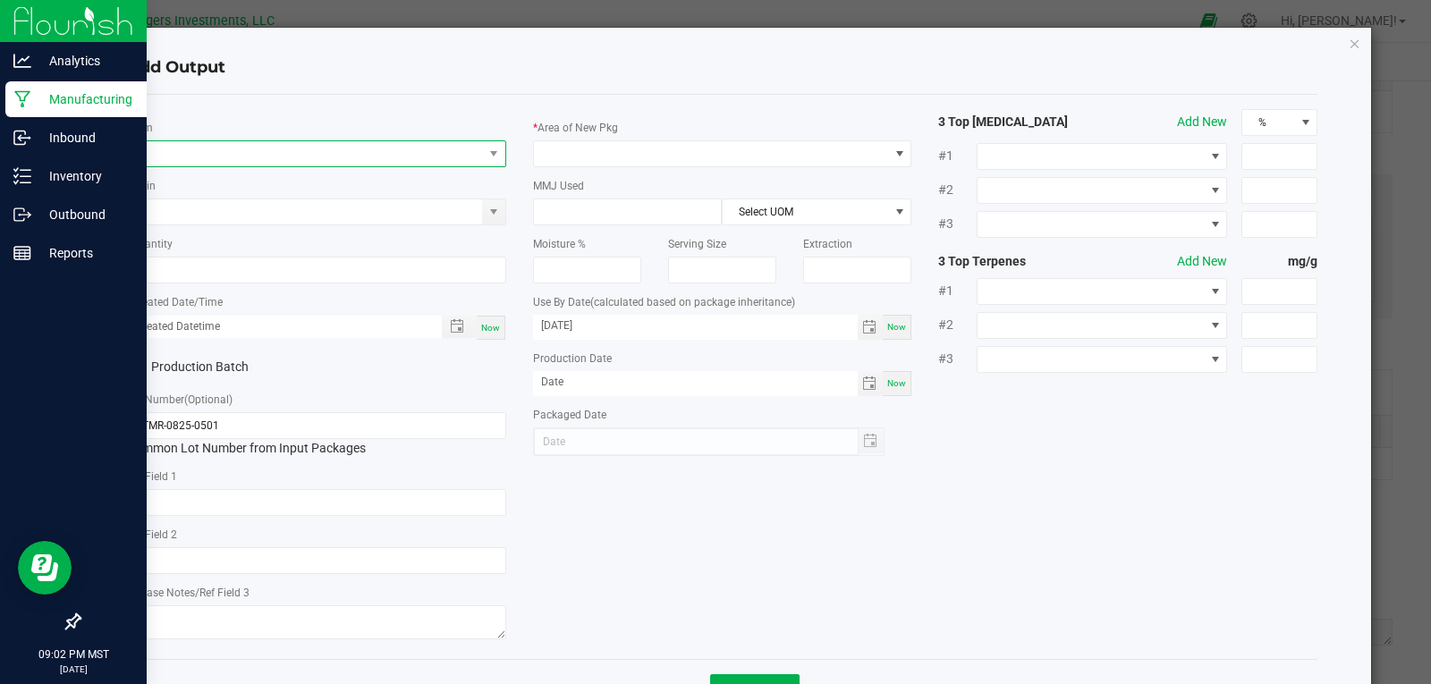
click at [241, 156] on span "NO DATA FOUND" at bounding box center [305, 153] width 355 height 25
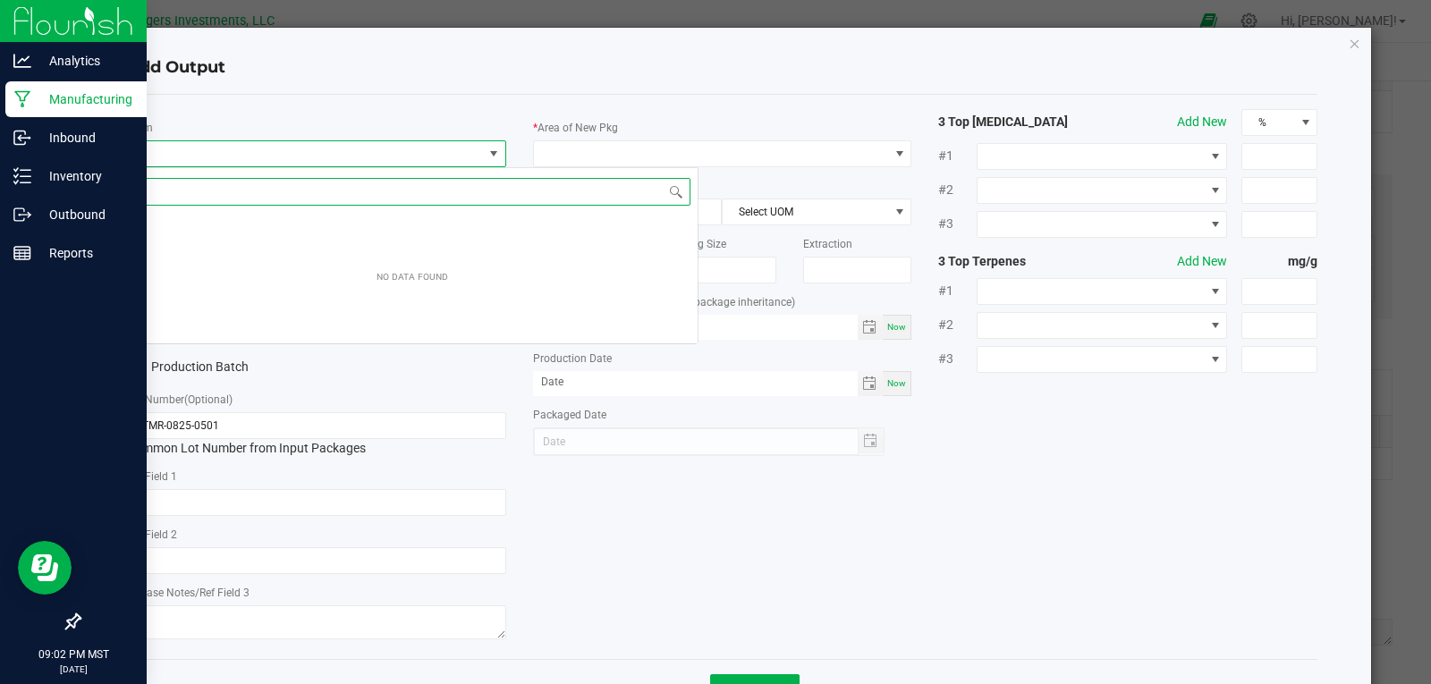
scroll to position [27, 376]
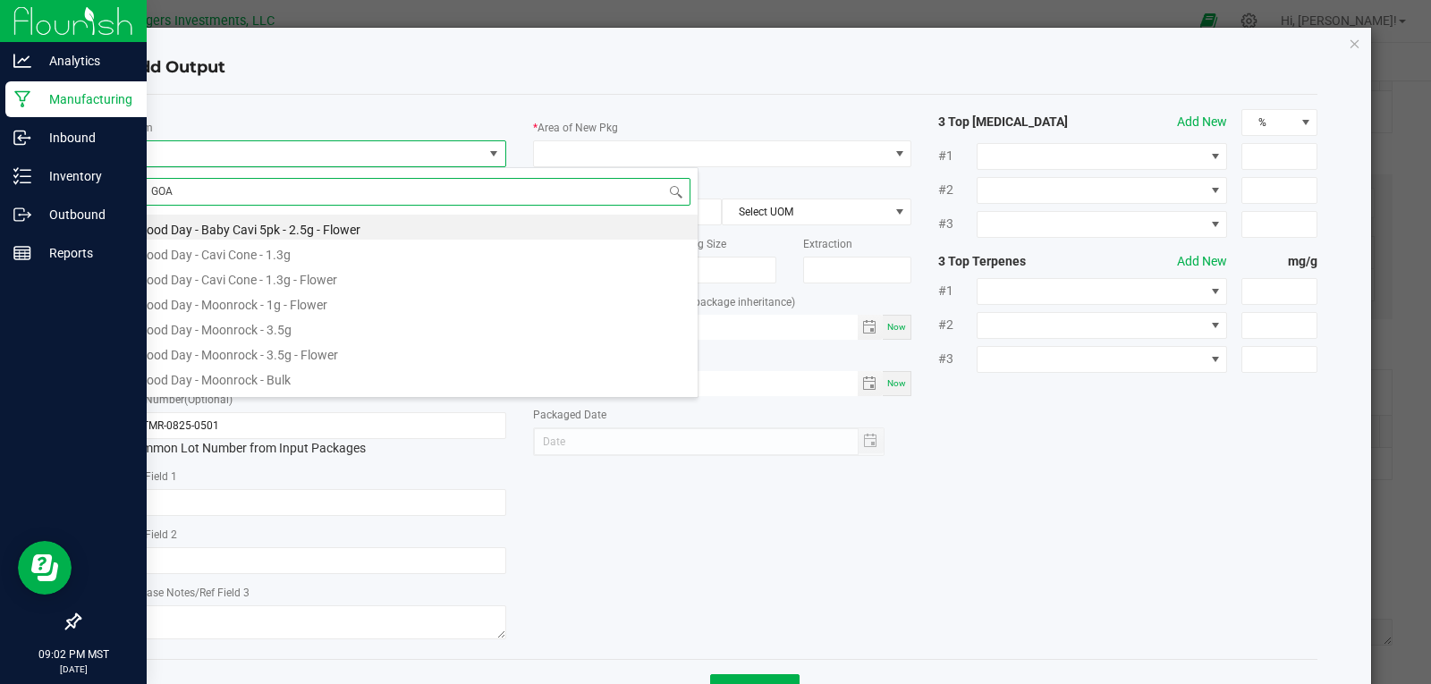
type input "GOAT"
click at [268, 328] on li "The Goat - Moonrock - 3.5g - Flower" at bounding box center [412, 327] width 571 height 25
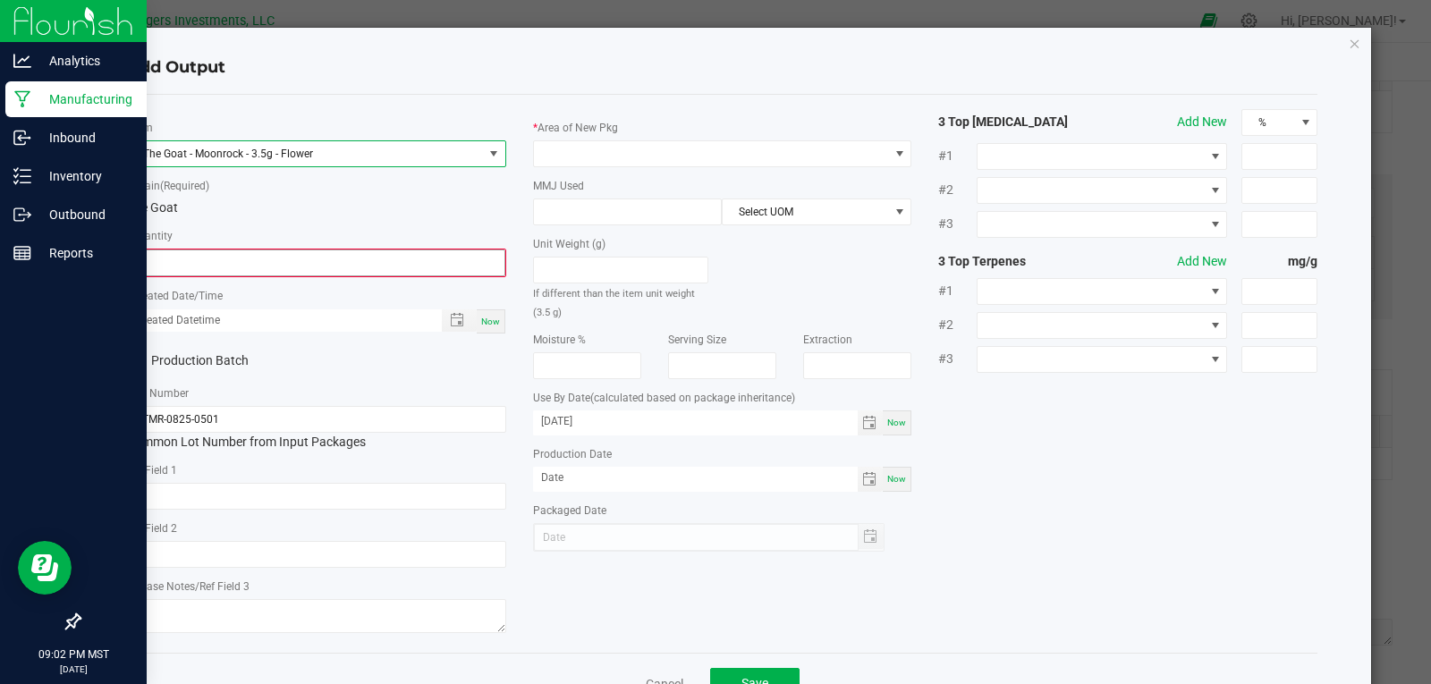
click at [224, 262] on input "0" at bounding box center [317, 262] width 376 height 25
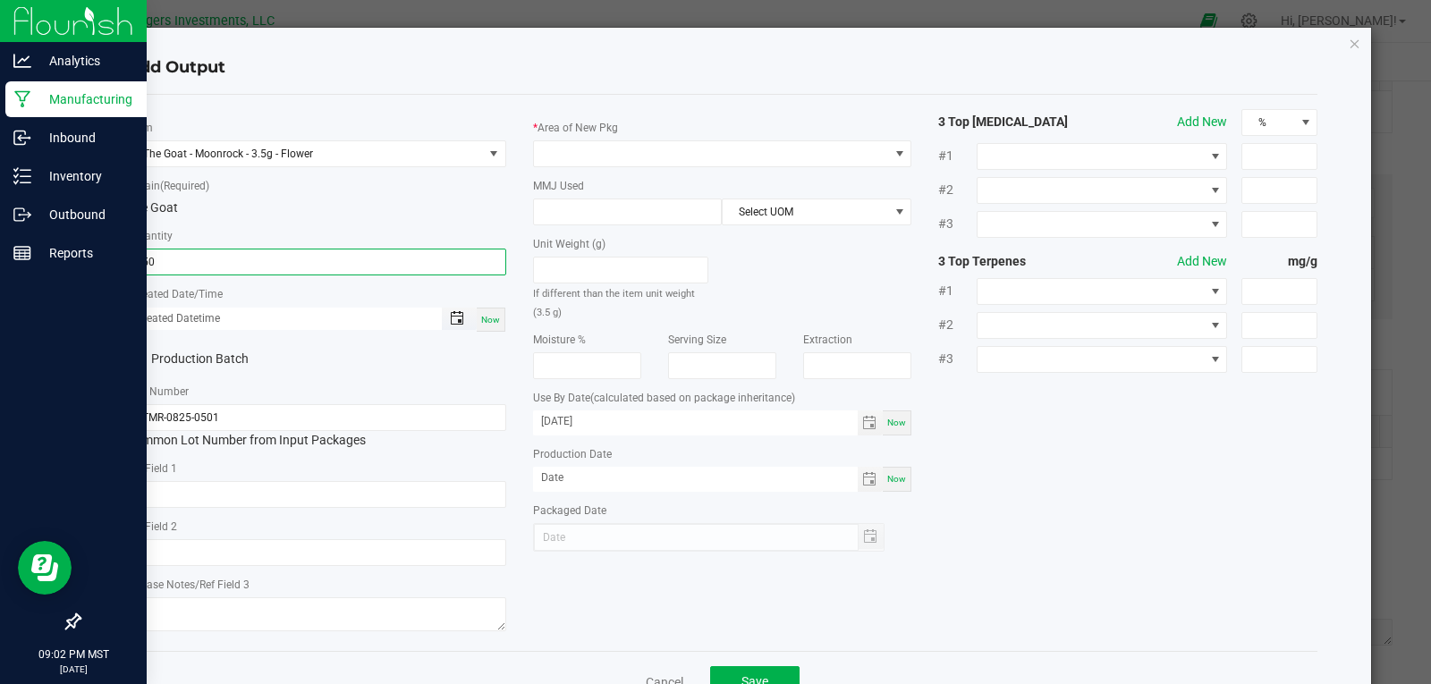
click at [450, 321] on span "Toggle popup" at bounding box center [457, 318] width 14 height 14
type input "150 ea"
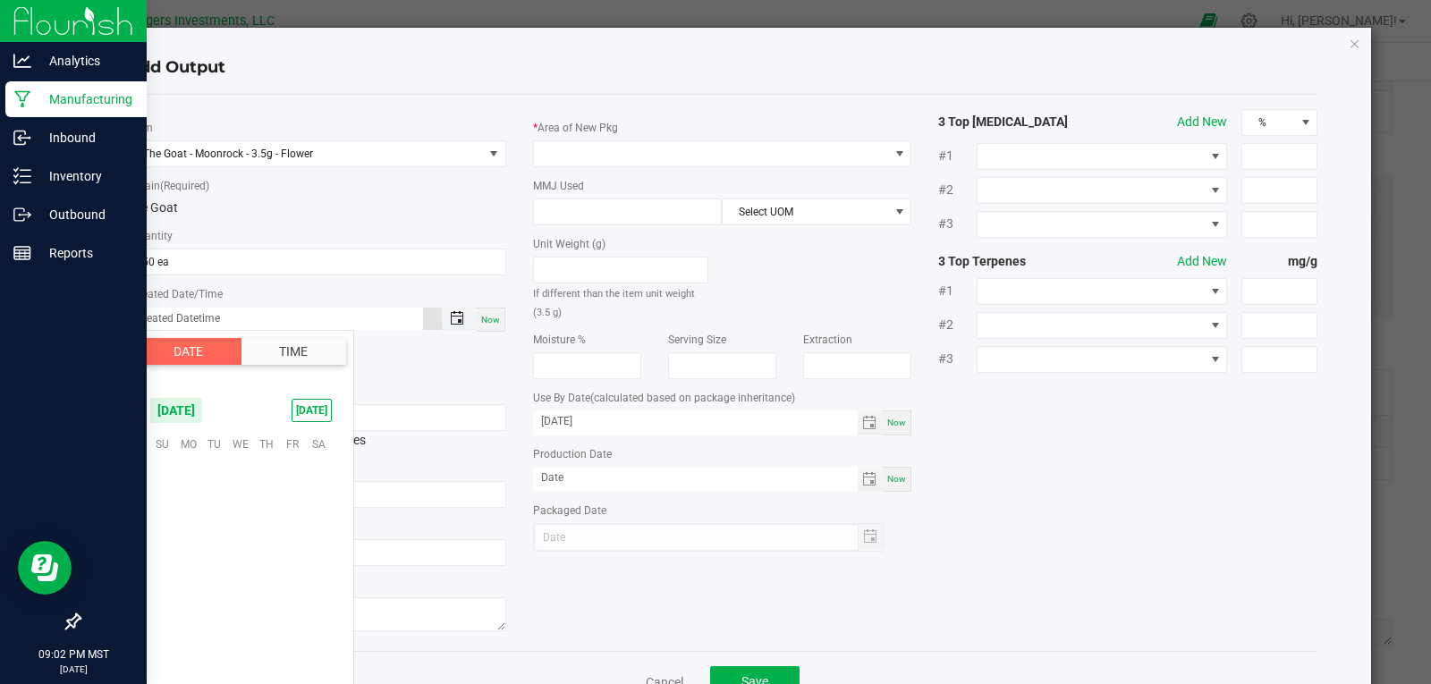
scroll to position [290066, 0]
click at [233, 501] on span "10" at bounding box center [240, 499] width 26 height 28
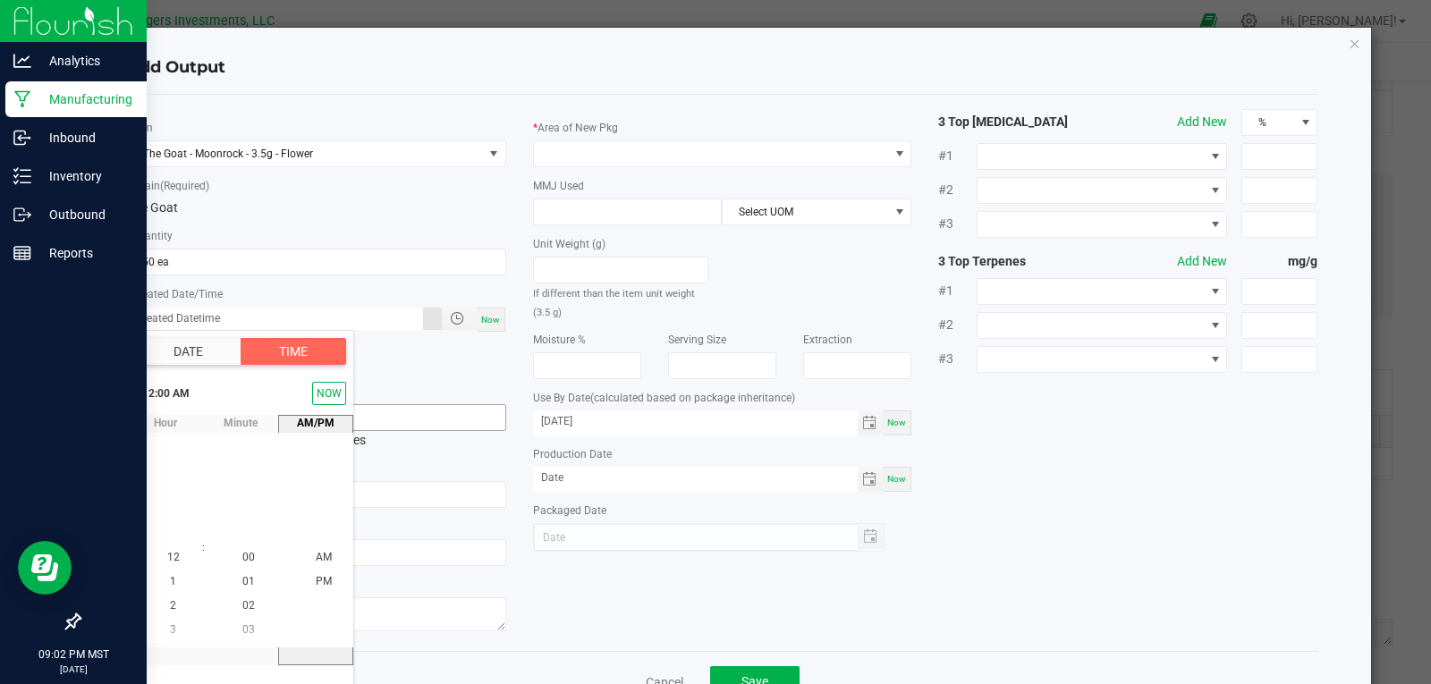
drag, startPoint x: 323, startPoint y: 389, endPoint x: 392, endPoint y: 420, distance: 75.6
click at [324, 389] on button "NOW" at bounding box center [329, 393] width 34 height 23
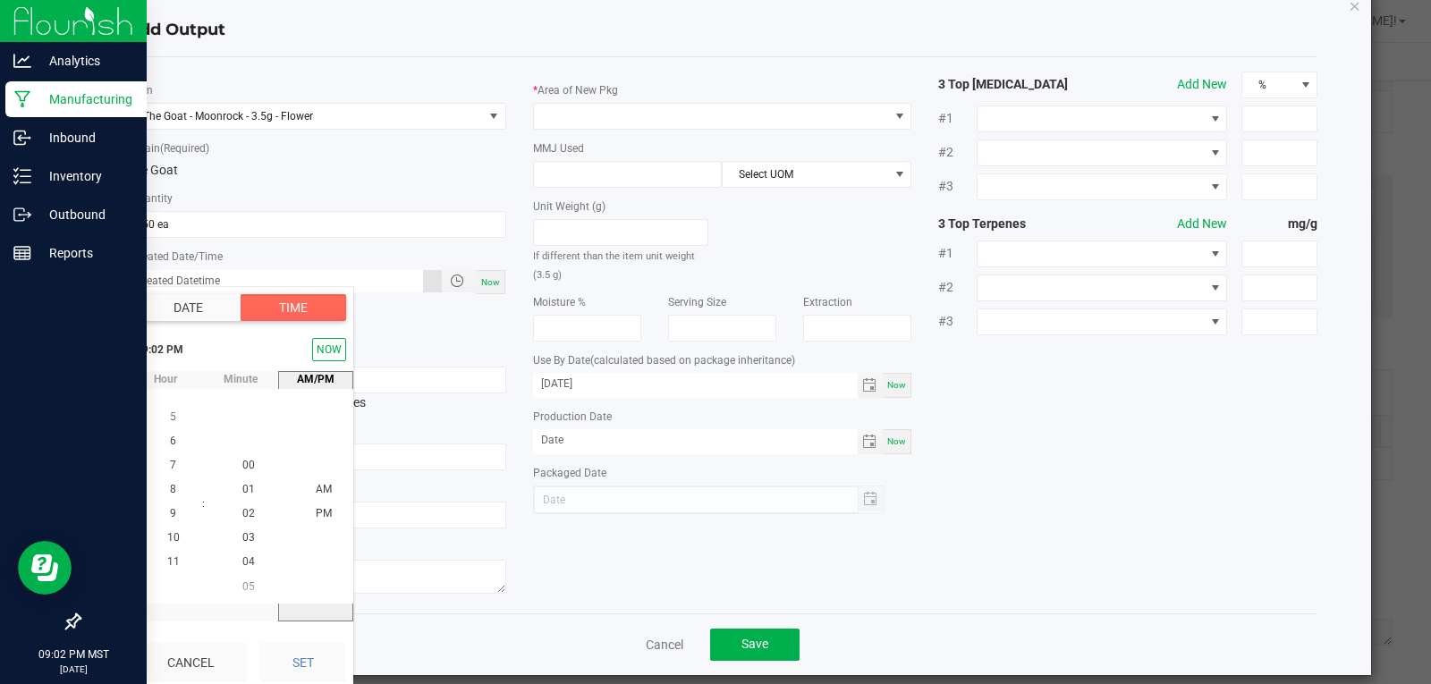
scroll to position [56, 0]
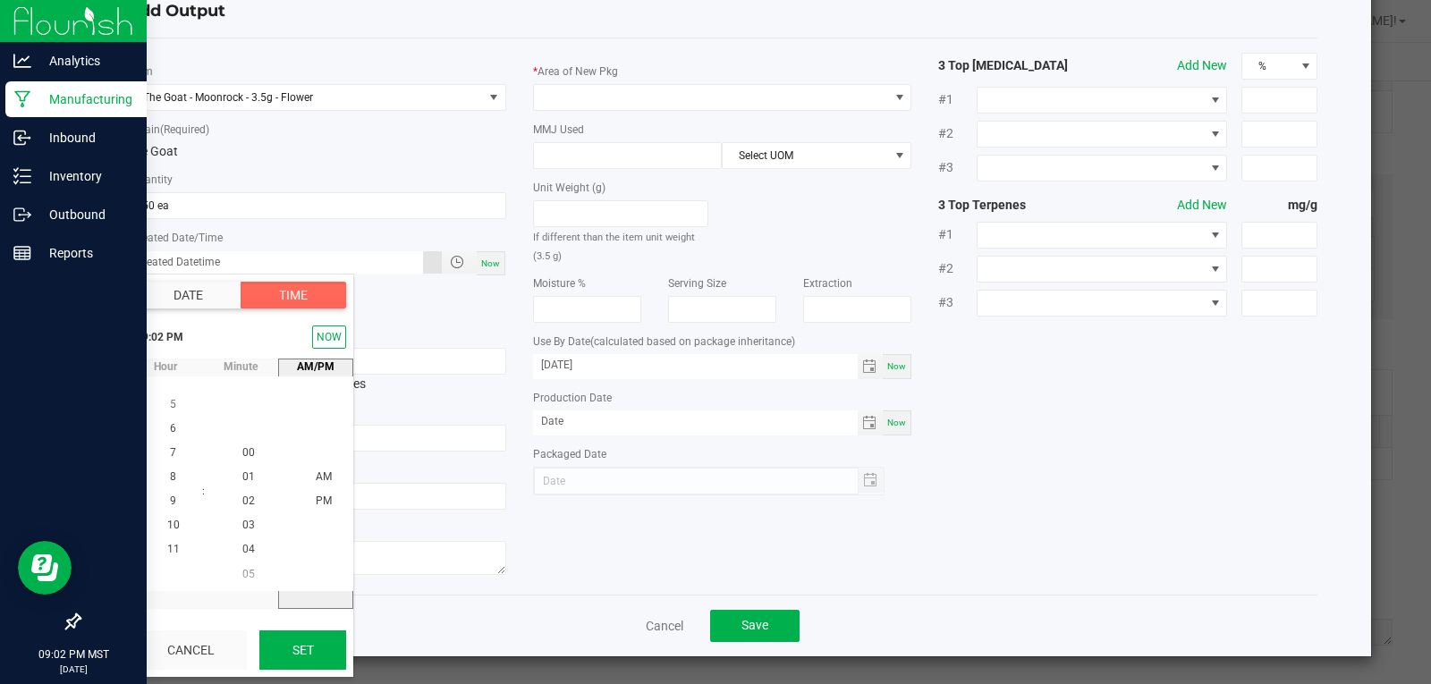
click at [303, 646] on button "Set" at bounding box center [302, 650] width 87 height 39
type input "09/10/2025 9:02 PM"
type input "09/10/2025"
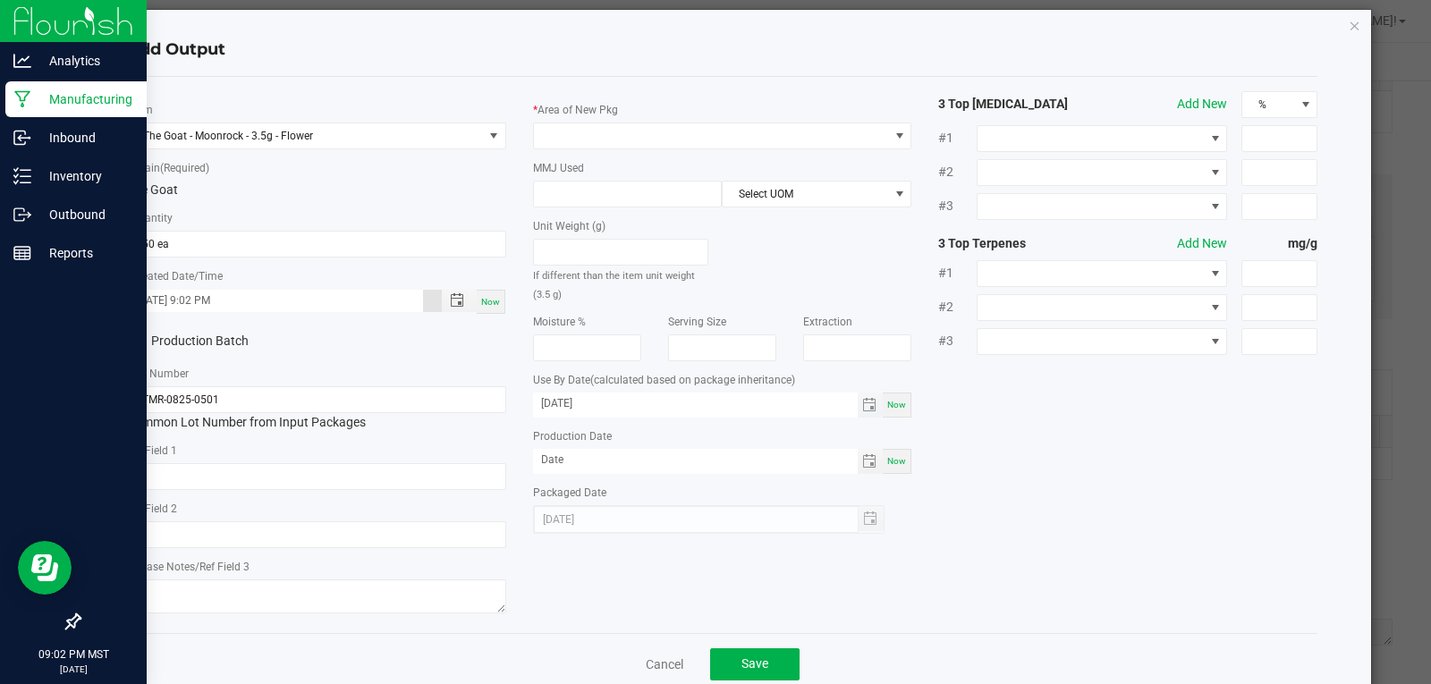
scroll to position [0, 0]
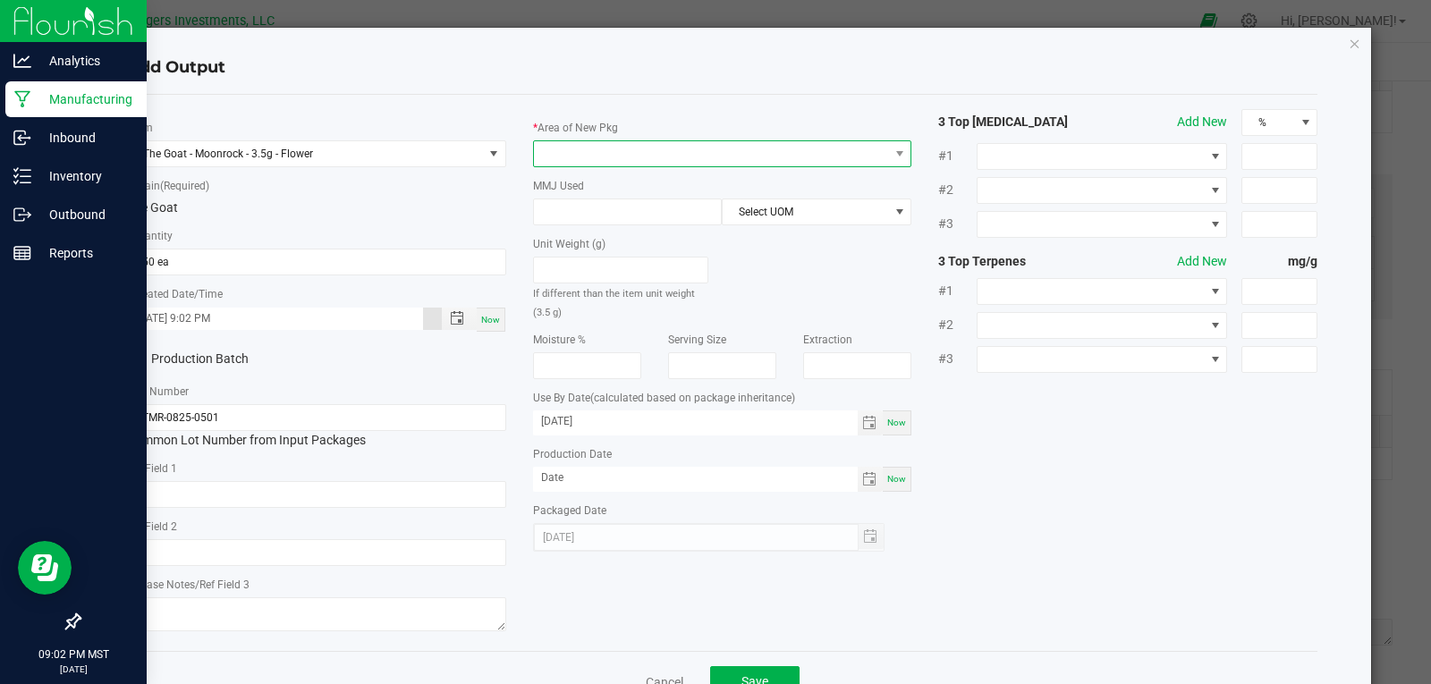
click at [605, 153] on span at bounding box center [711, 153] width 355 height 25
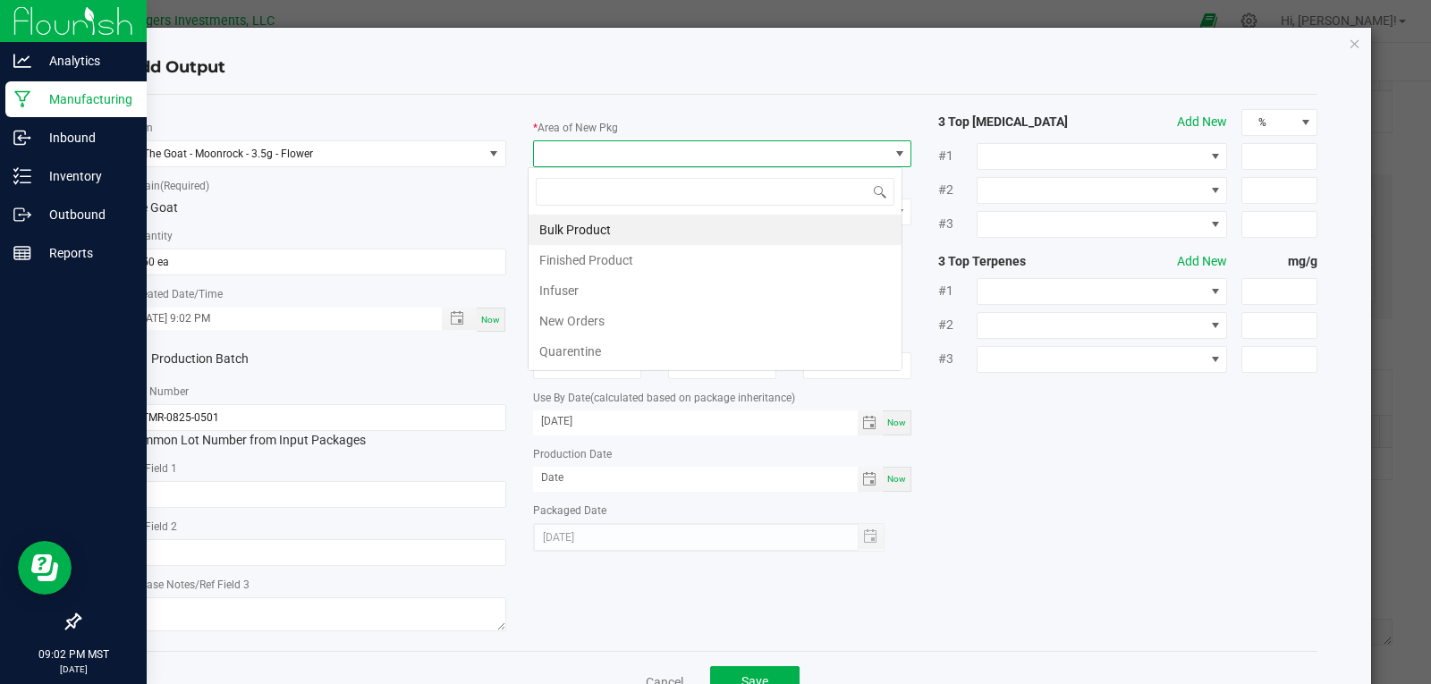
scroll to position [27, 376]
click at [606, 262] on li "Finished Product" at bounding box center [715, 260] width 373 height 30
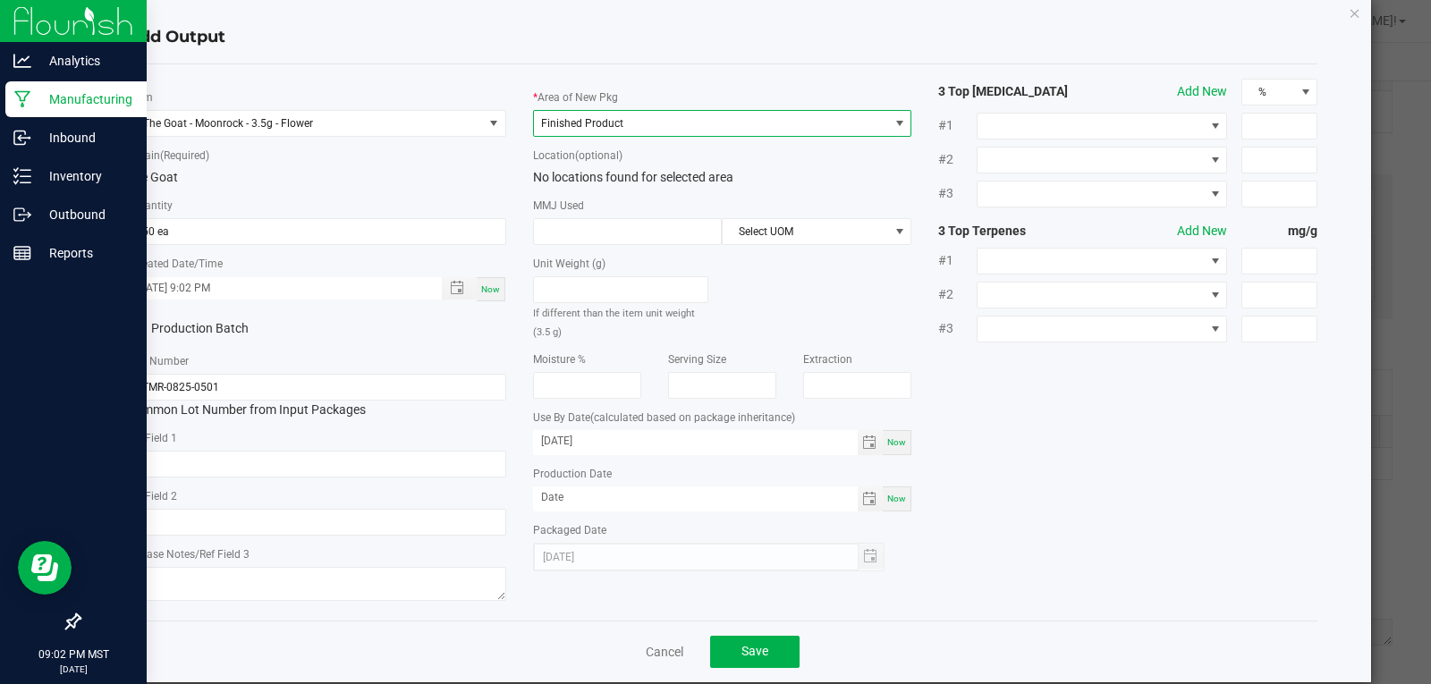
scroll to position [56, 0]
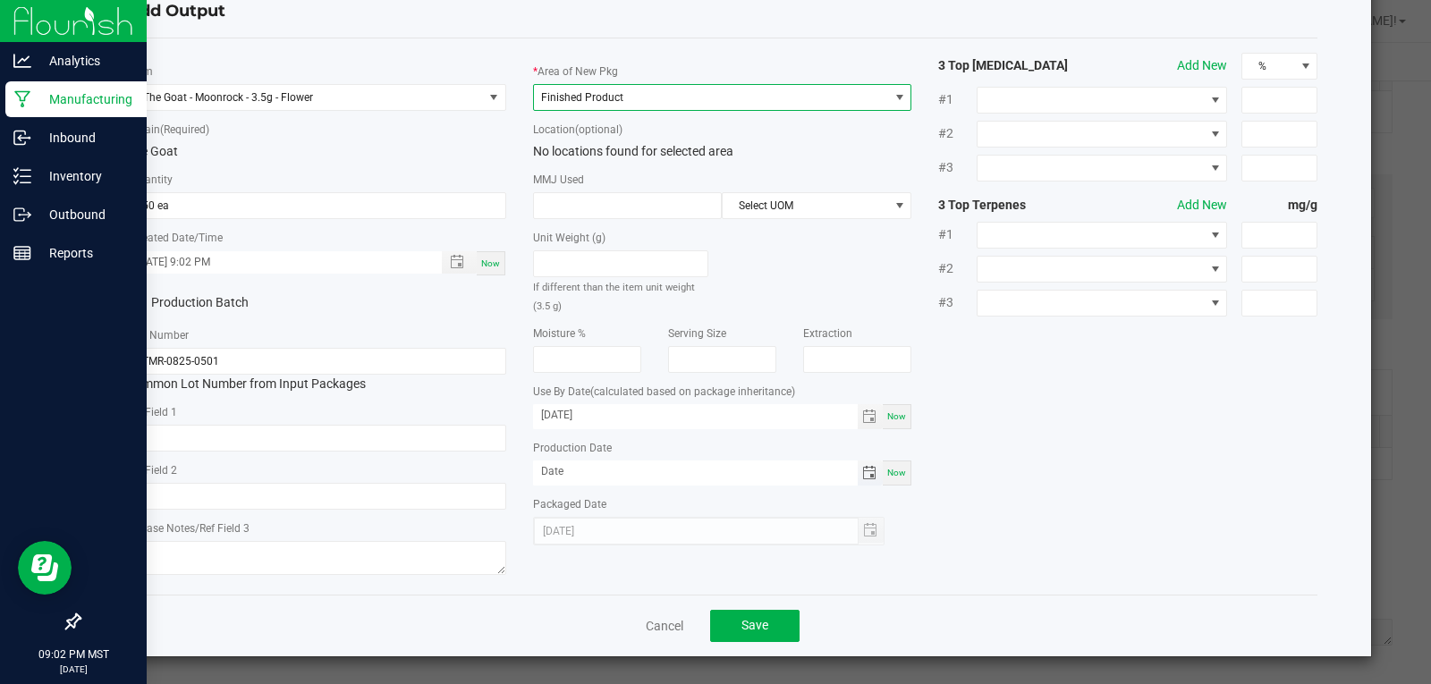
click at [862, 473] on span "Toggle calendar" at bounding box center [869, 473] width 14 height 14
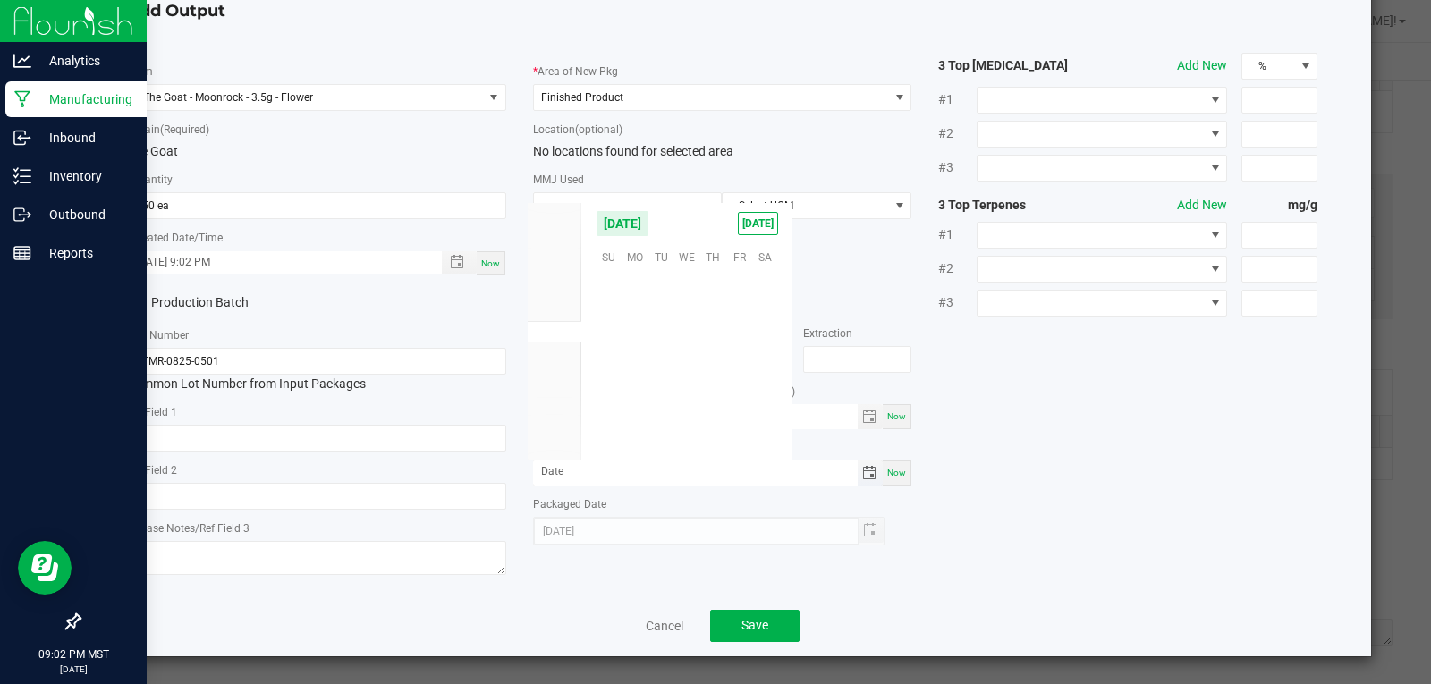
scroll to position [290066, 0]
click at [734, 367] on span "26" at bounding box center [739, 366] width 26 height 28
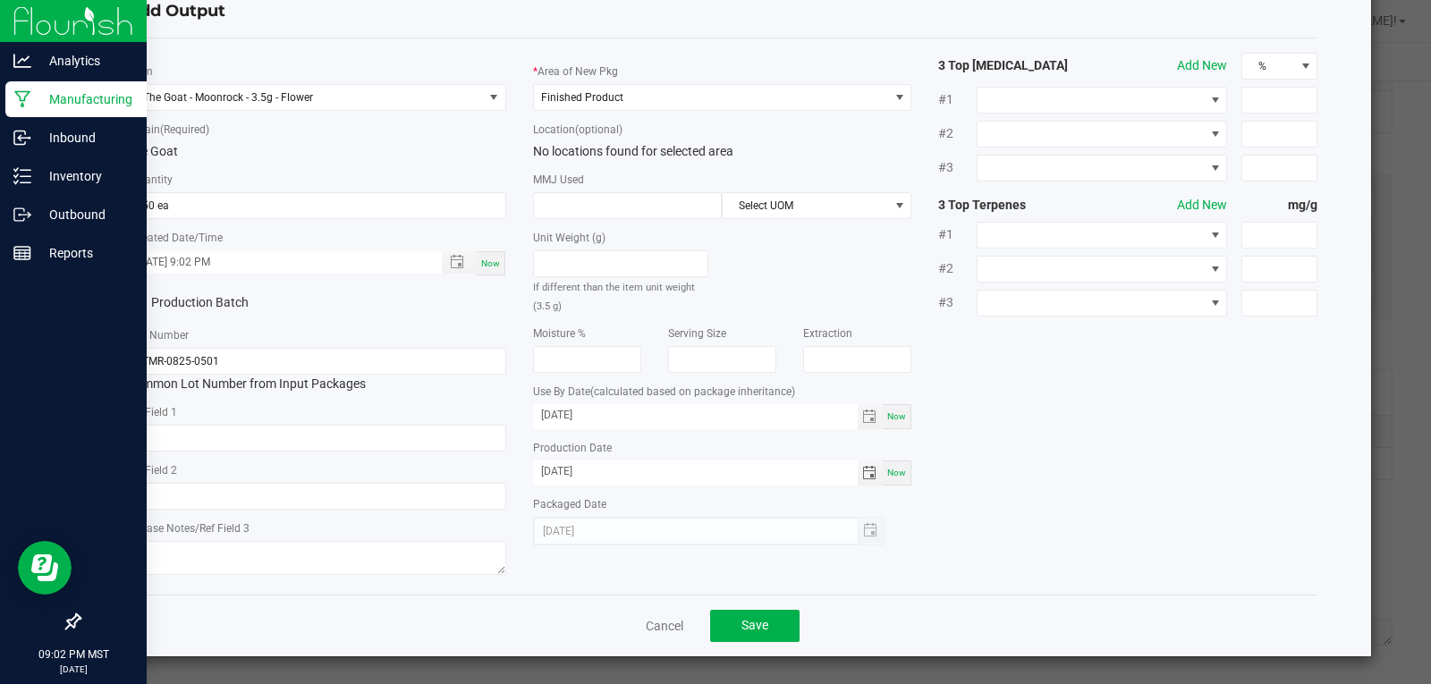
click at [1135, 511] on div "* Item The Goat - Moonrock - 3.5g - Flower * Strain (Required) The Goat * Quant…" at bounding box center [723, 317] width 1218 height 528
click at [862, 473] on span "Toggle calendar" at bounding box center [869, 473] width 14 height 14
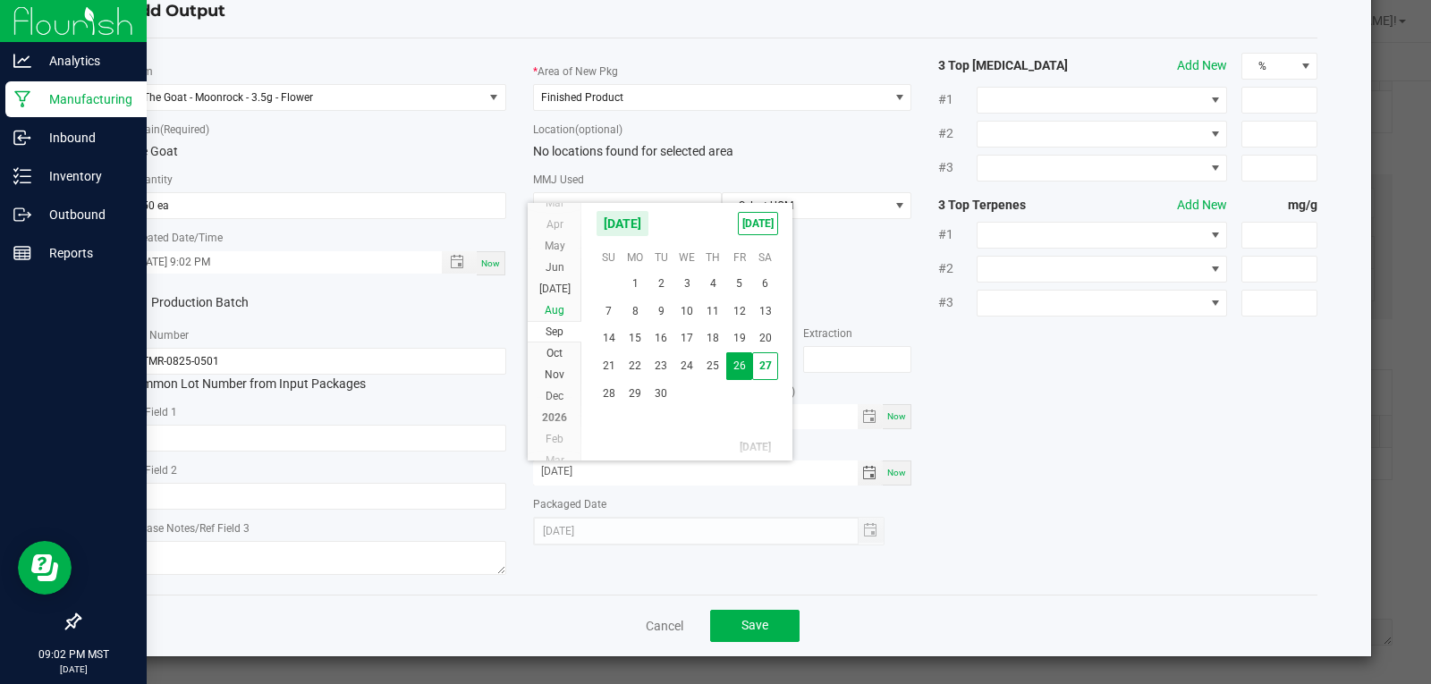
click at [553, 307] on span "Aug" at bounding box center [555, 310] width 20 height 13
click at [655, 394] on span "26" at bounding box center [661, 393] width 26 height 28
type input "08/26/2025"
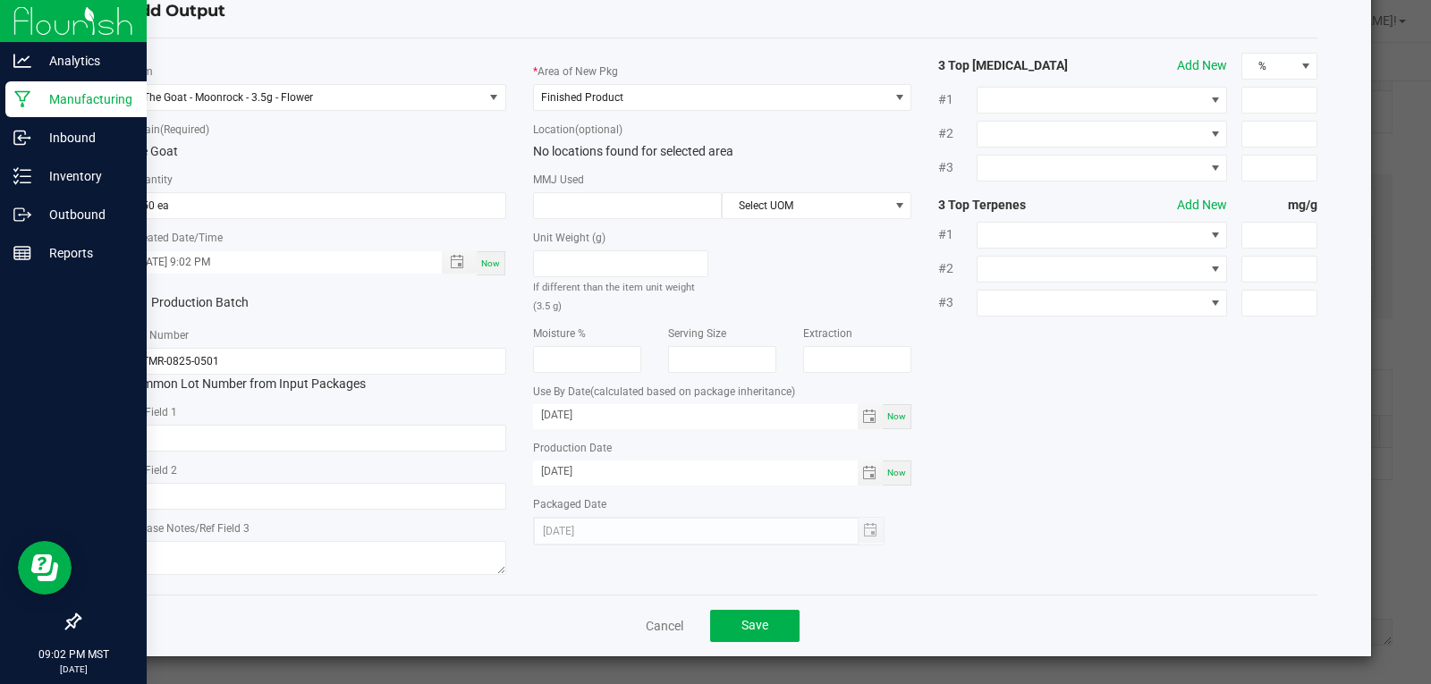
click at [984, 473] on div "* Item The Goat - Moonrock - 3.5g - Flower * Strain (Required) The Goat * Quant…" at bounding box center [723, 317] width 1218 height 528
click at [782, 621] on button "Save" at bounding box center [754, 626] width 89 height 32
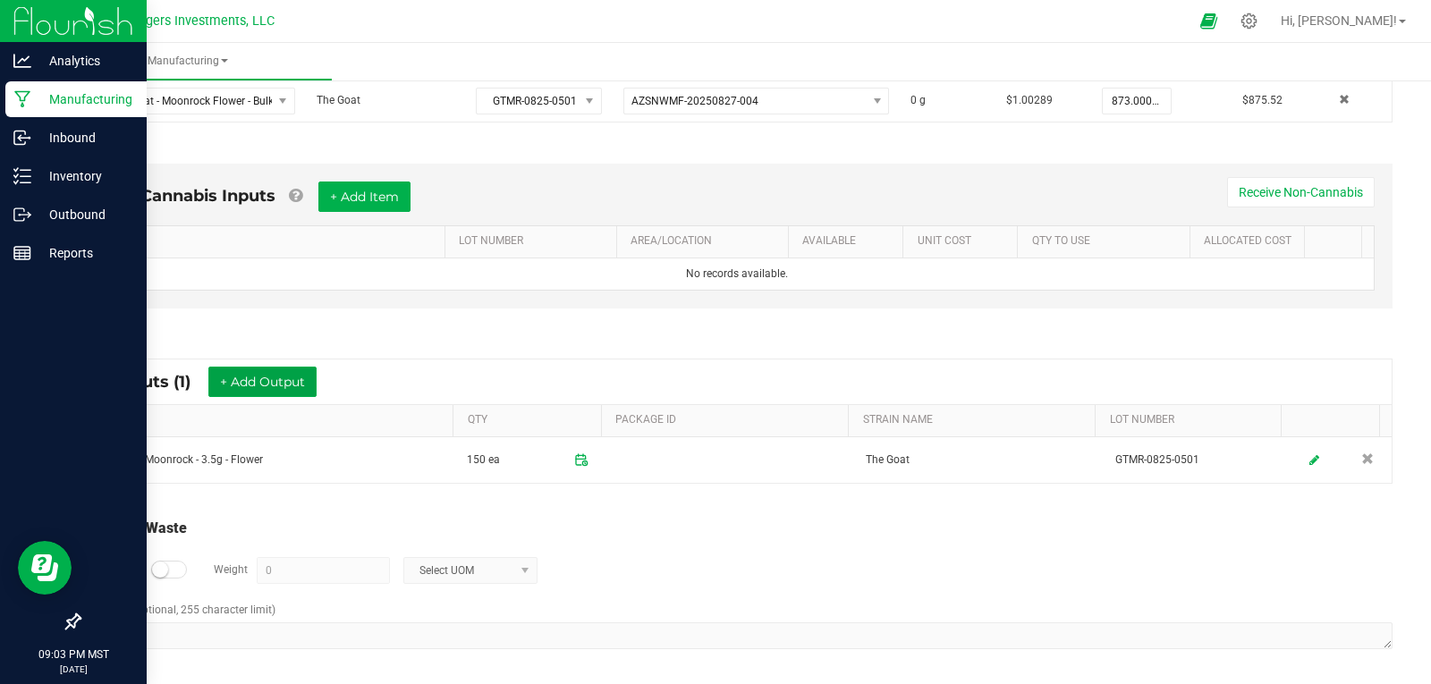
scroll to position [433, 0]
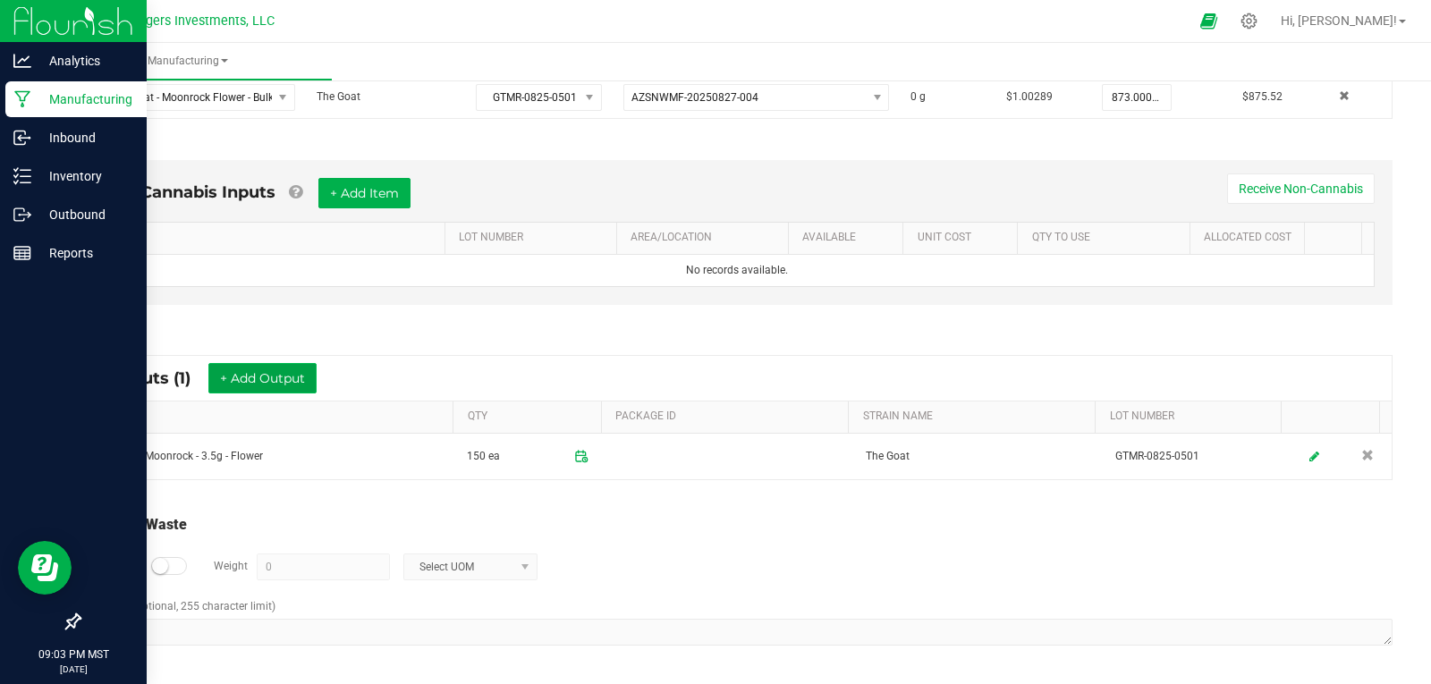
click at [276, 388] on button "+ Add Output" at bounding box center [262, 378] width 108 height 30
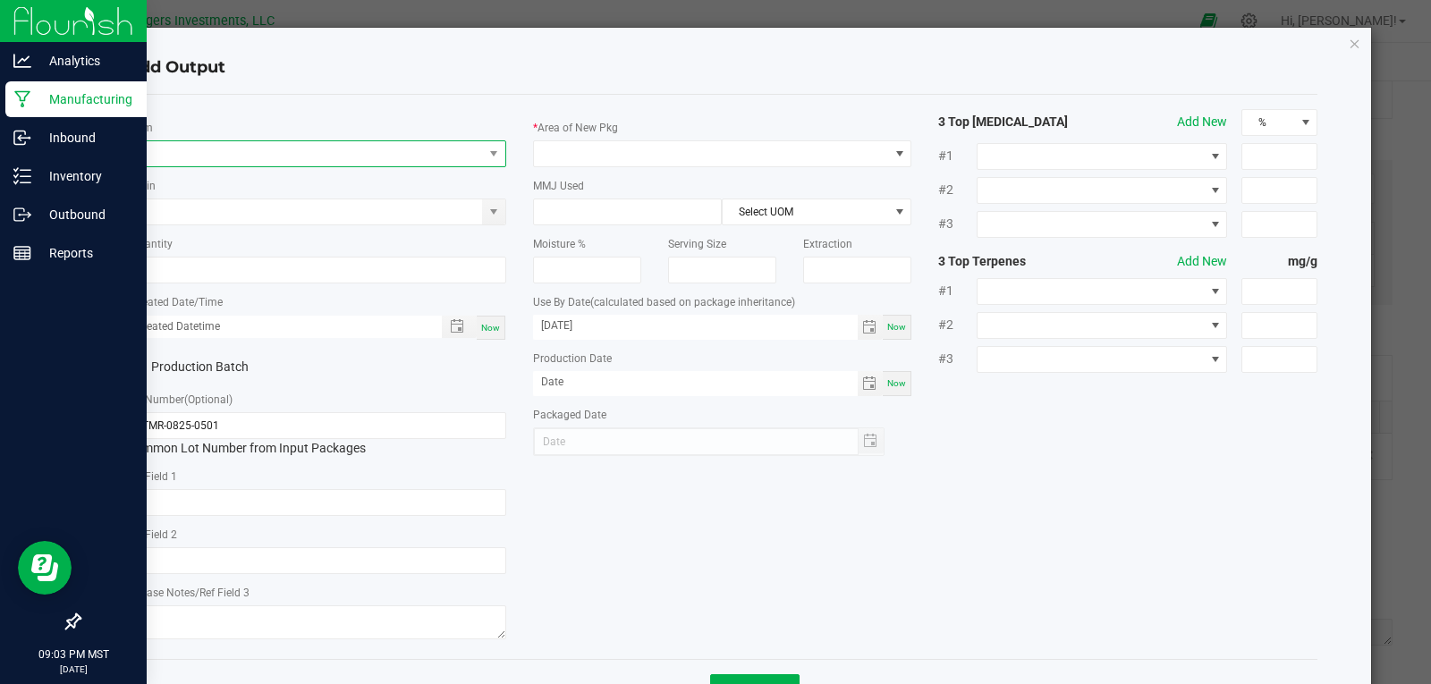
click at [160, 149] on span "NO DATA FOUND" at bounding box center [305, 153] width 355 height 25
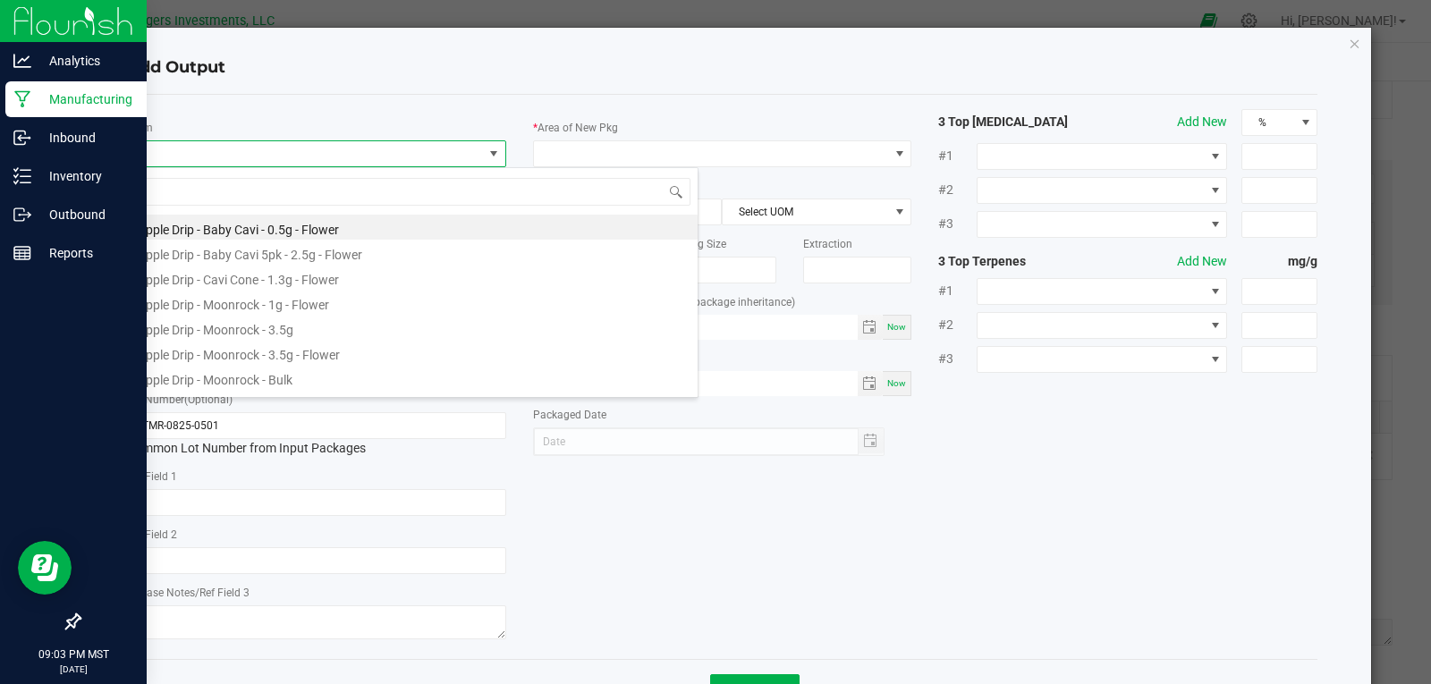
scroll to position [27, 376]
type input "GOAT"
click at [255, 308] on li "The Goat - Moonrock - 1g - Flower" at bounding box center [412, 302] width 571 height 25
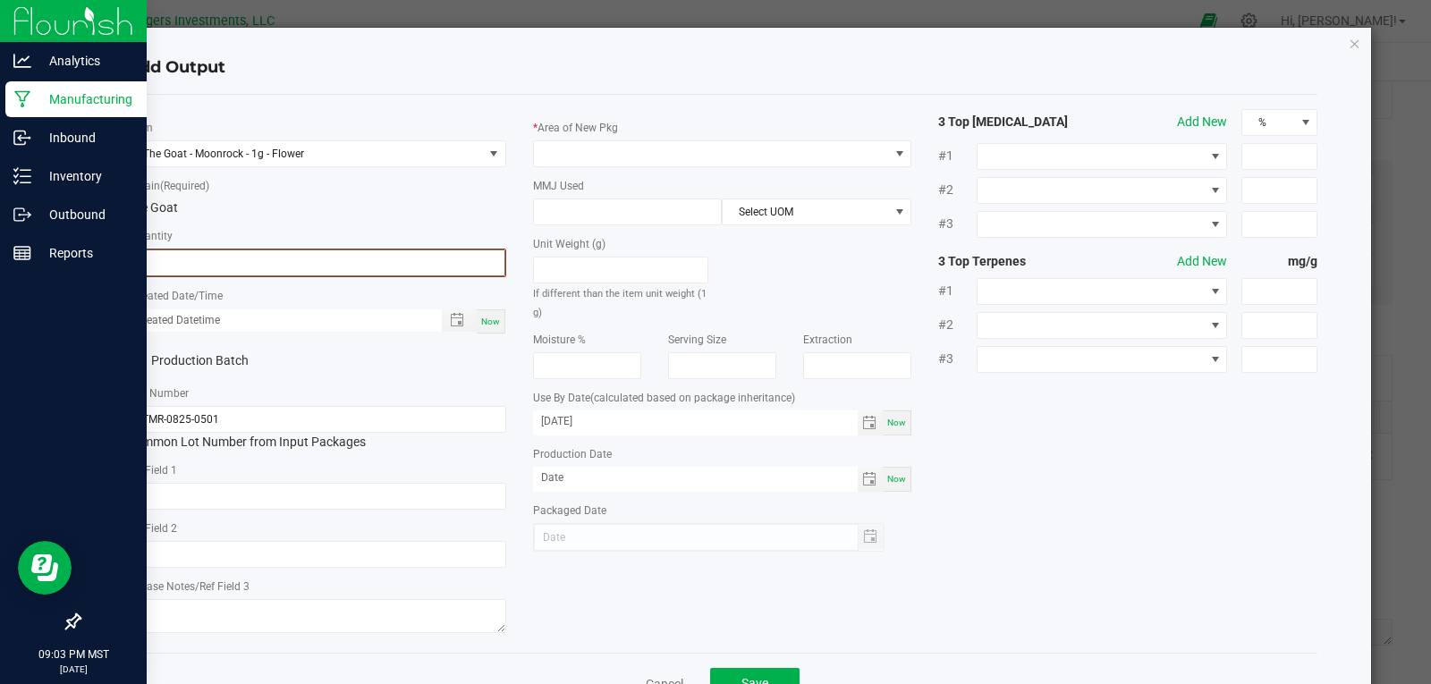
click at [275, 261] on input "0" at bounding box center [317, 262] width 376 height 25
click at [451, 318] on span "Toggle popup" at bounding box center [457, 318] width 14 height 14
type input "300 ea"
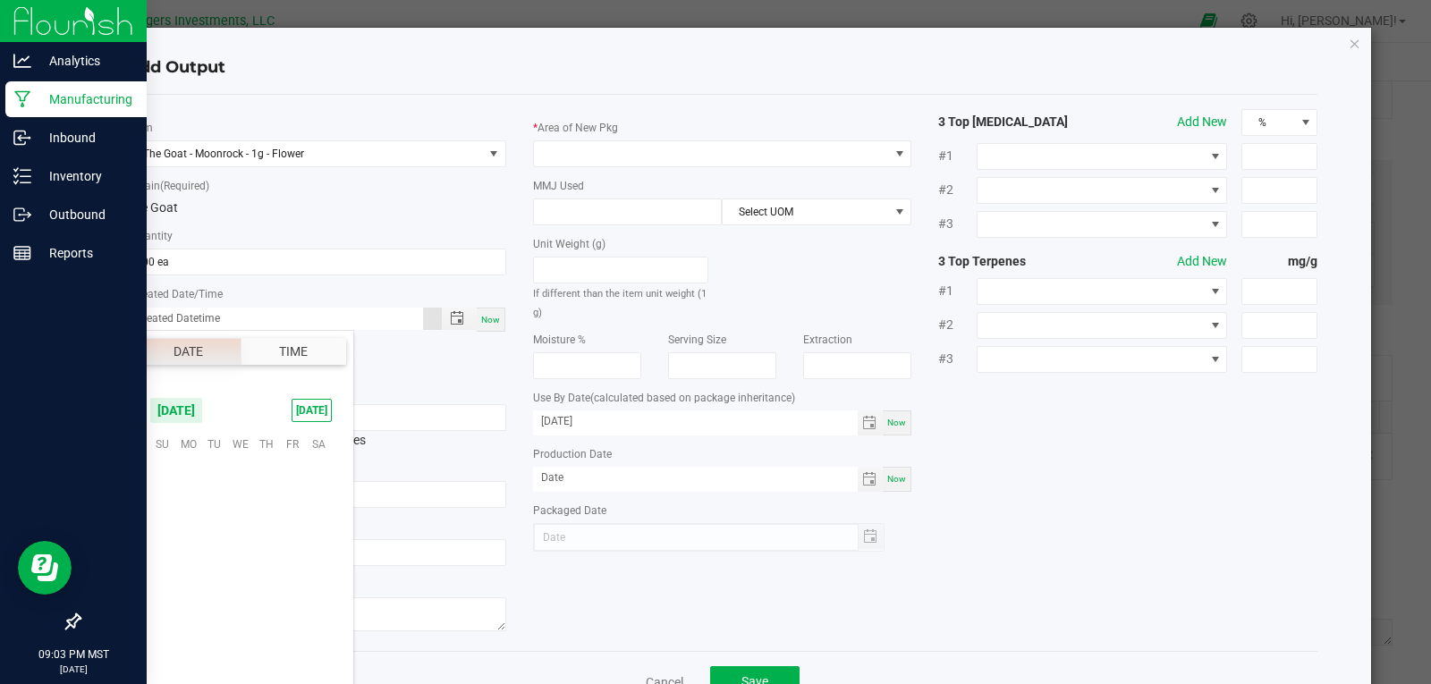
scroll to position [290066, 0]
click at [240, 505] on span "10" at bounding box center [240, 499] width 26 height 28
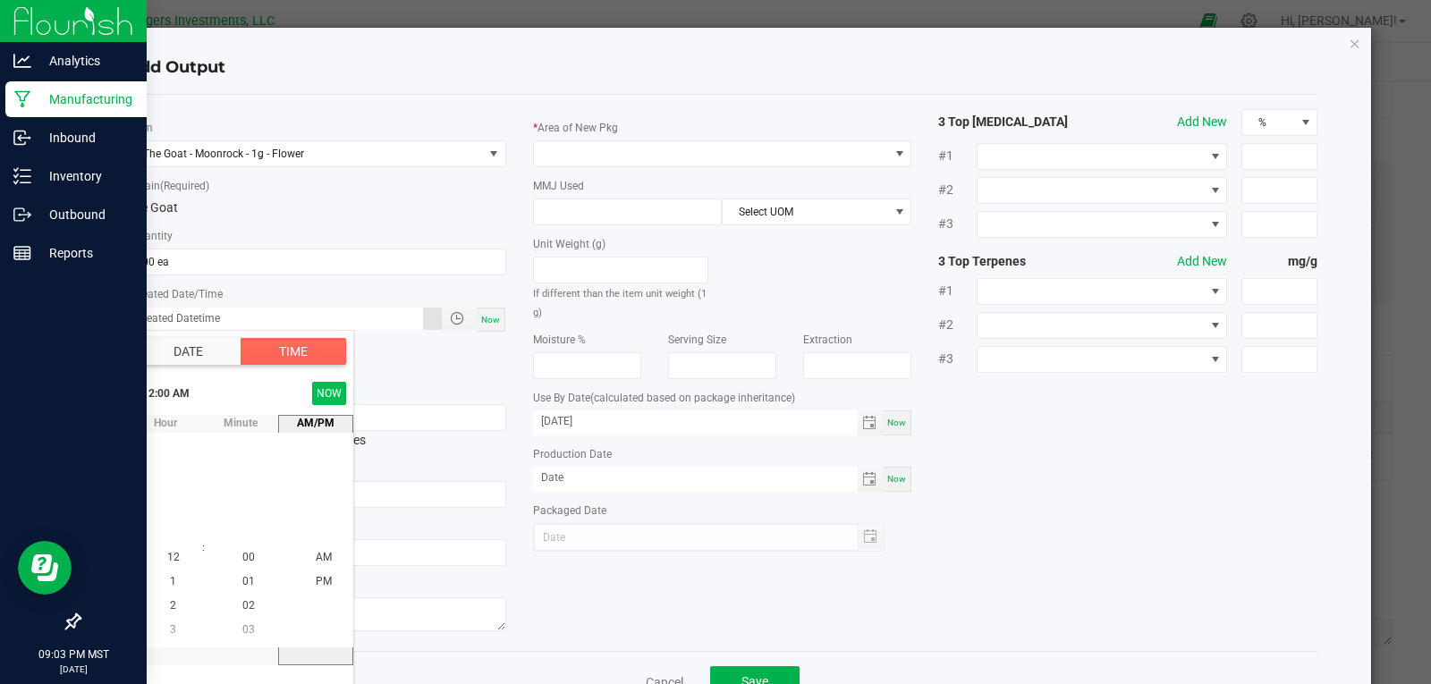
click at [318, 390] on button "NOW" at bounding box center [329, 393] width 34 height 23
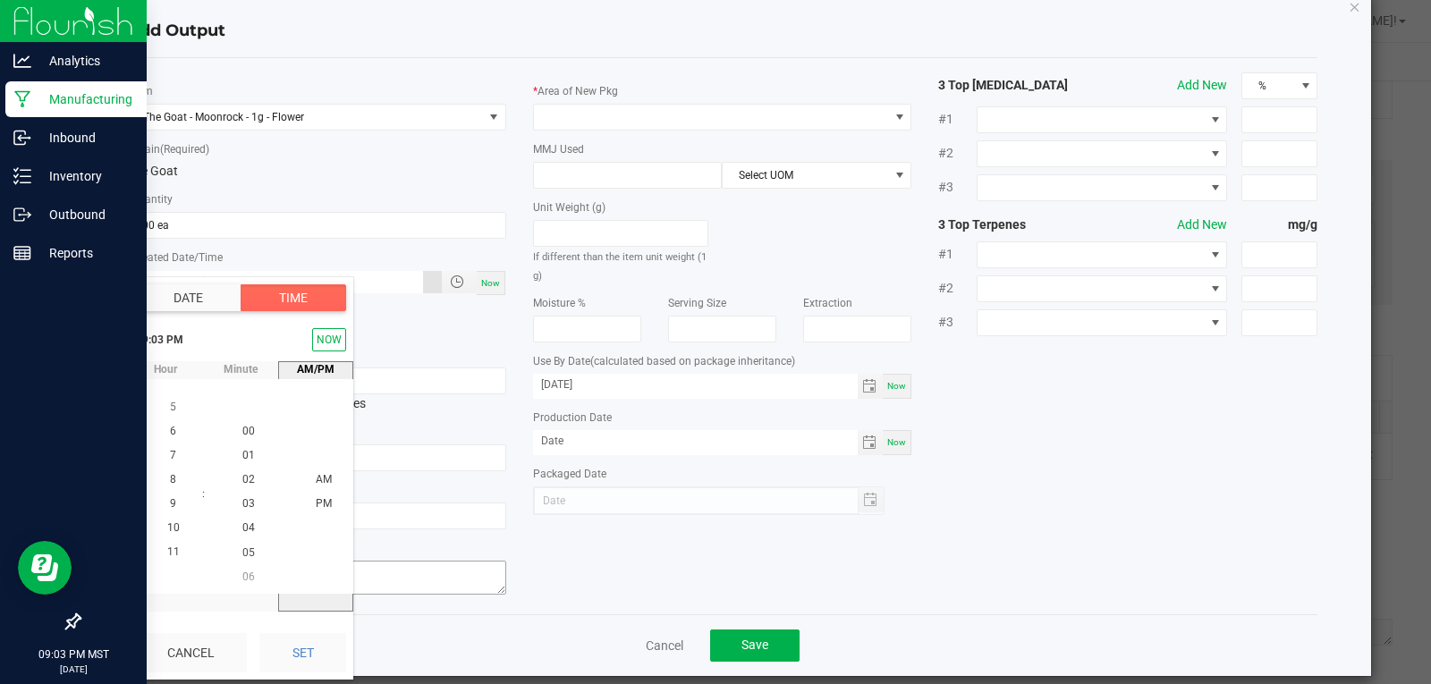
scroll to position [56, 0]
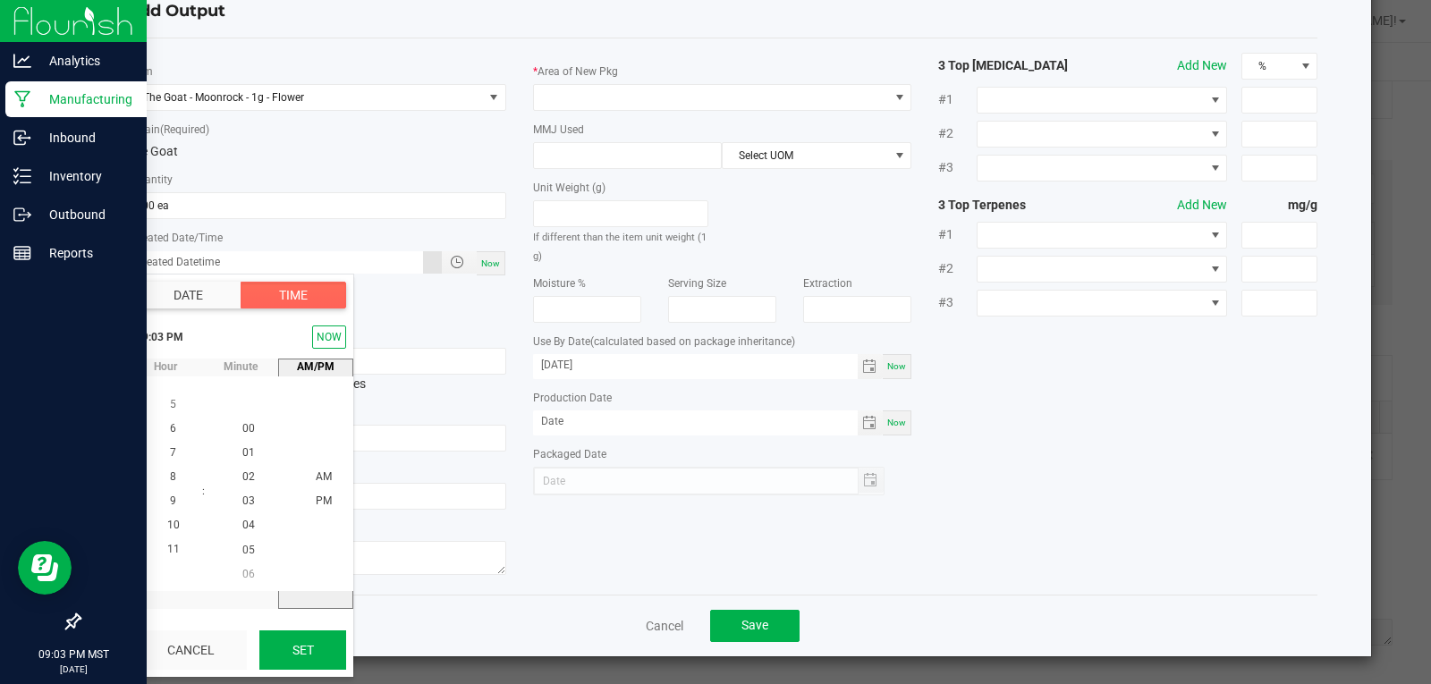
click at [274, 655] on button "Set" at bounding box center [302, 650] width 87 height 39
type input "09/10/2025 9:03 PM"
type input "09/10/2025"
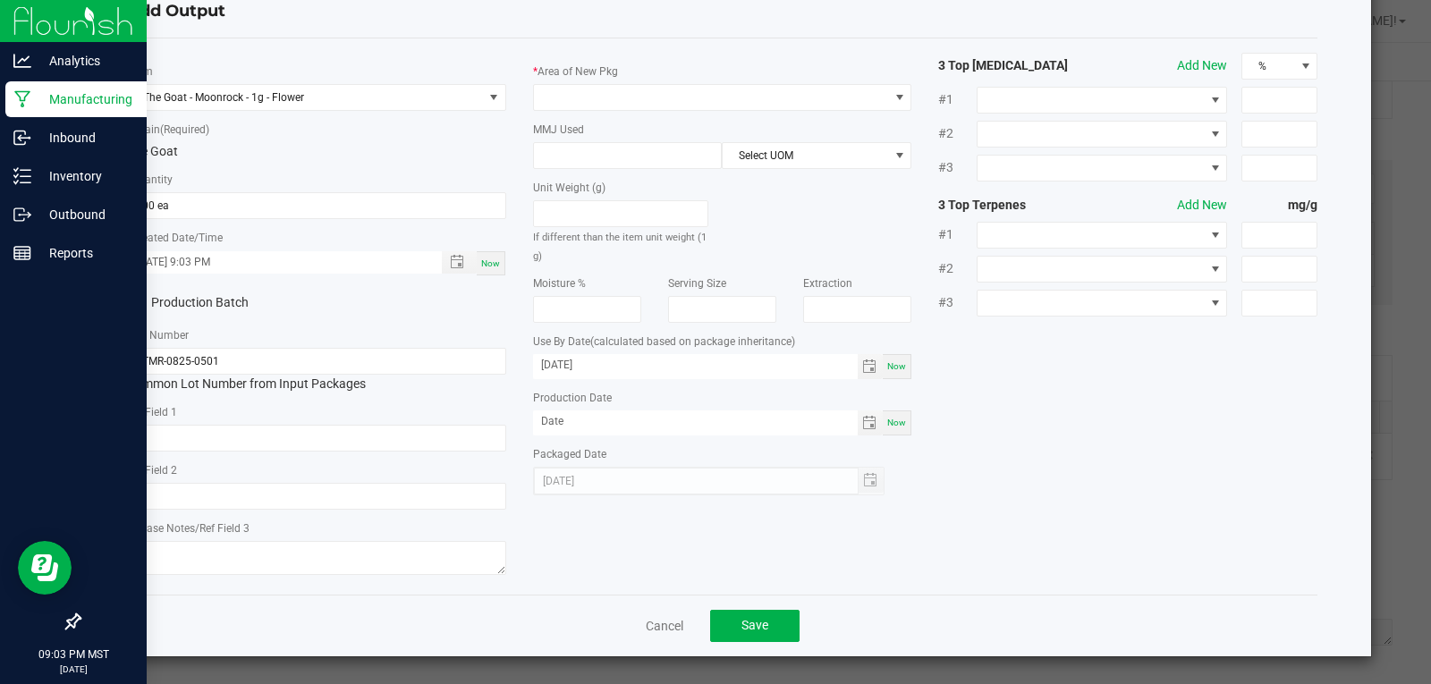
click at [551, 556] on div "* Item The Goat - Moonrock - 1g - Flower * Strain (Required) The Goat * Quantit…" at bounding box center [723, 317] width 1218 height 528
click at [653, 86] on span at bounding box center [711, 97] width 355 height 25
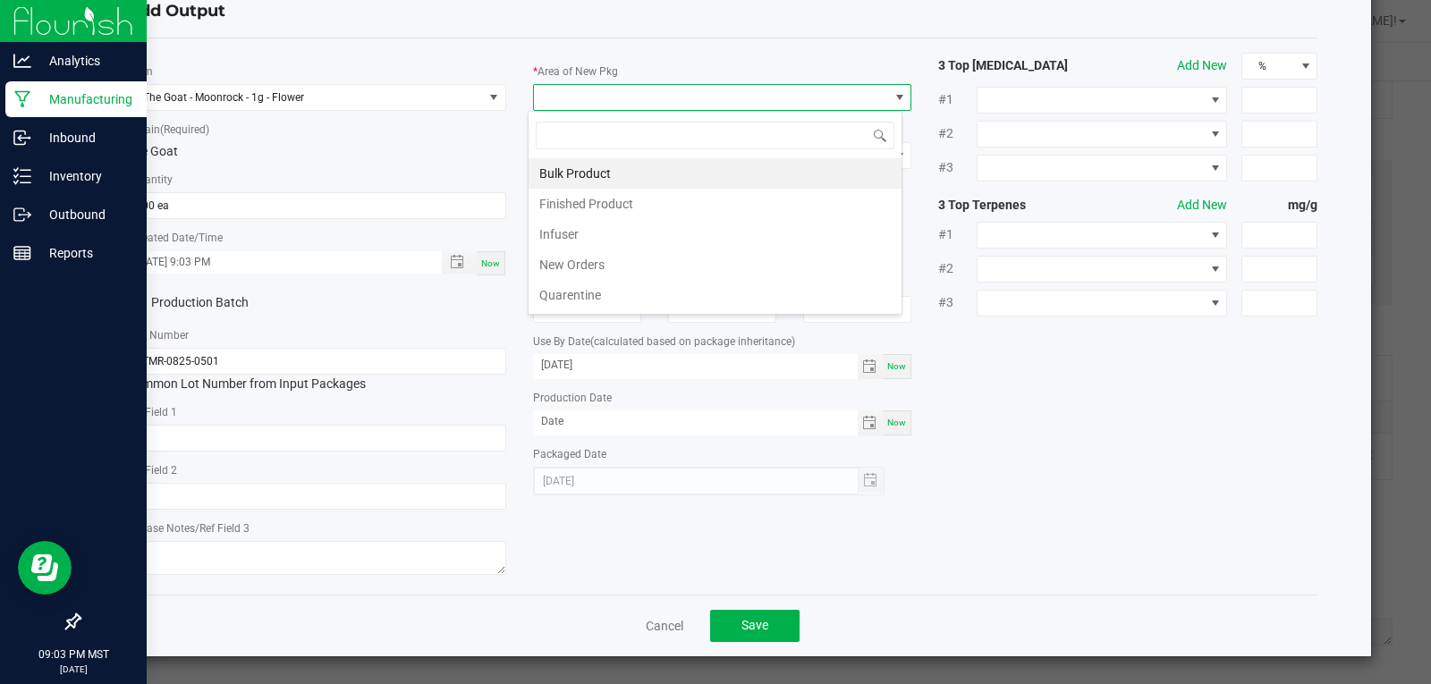
scroll to position [27, 376]
click at [569, 204] on li "Finished Product" at bounding box center [715, 204] width 373 height 30
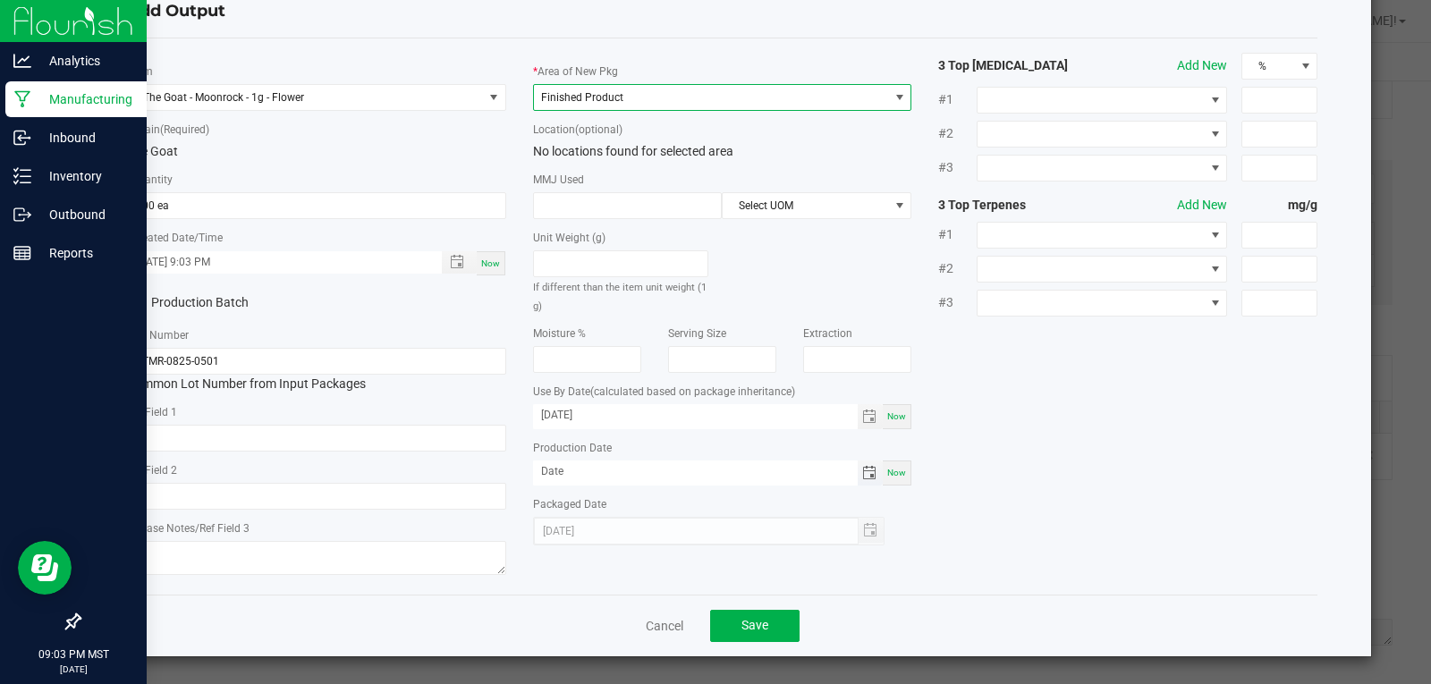
click at [865, 472] on span "Toggle calendar" at bounding box center [869, 473] width 14 height 14
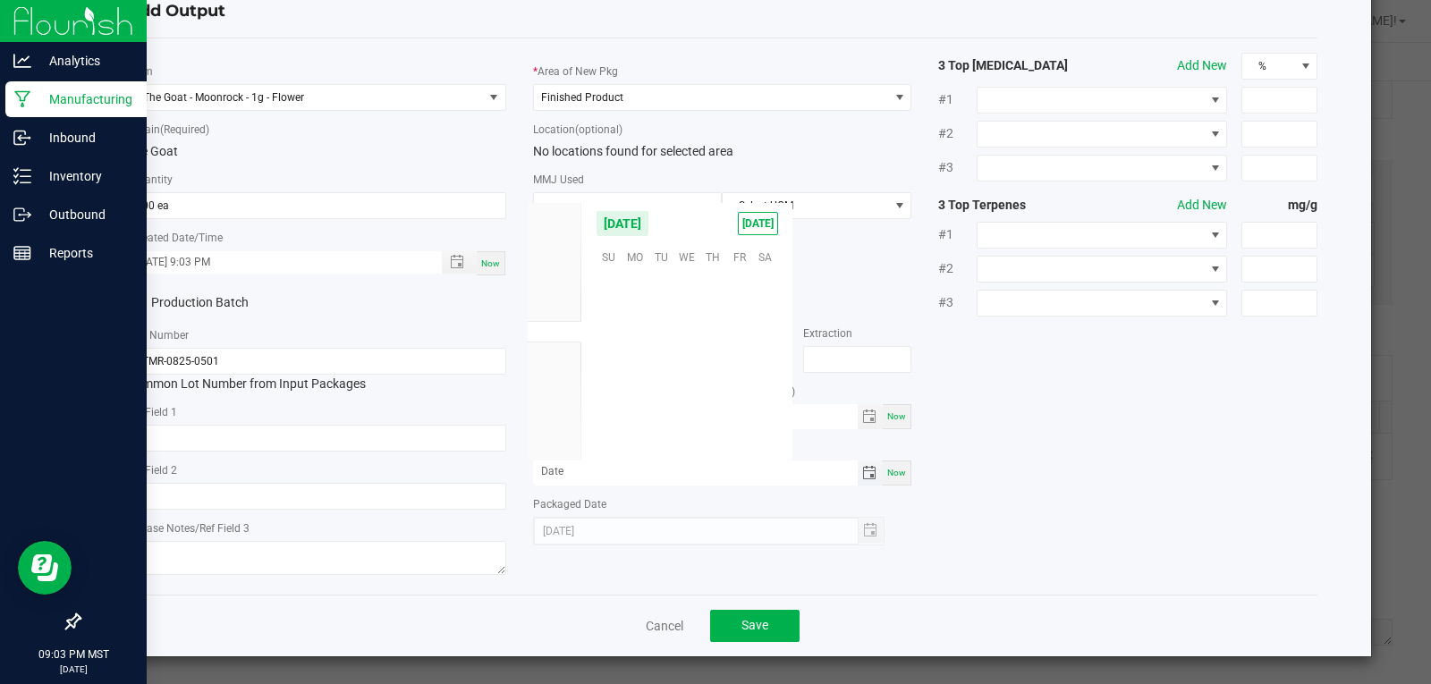
scroll to position [0, 0]
click at [556, 309] on span "Aug" at bounding box center [555, 310] width 20 height 13
click at [657, 388] on span "26" at bounding box center [661, 393] width 26 height 28
type input "08/26/2025"
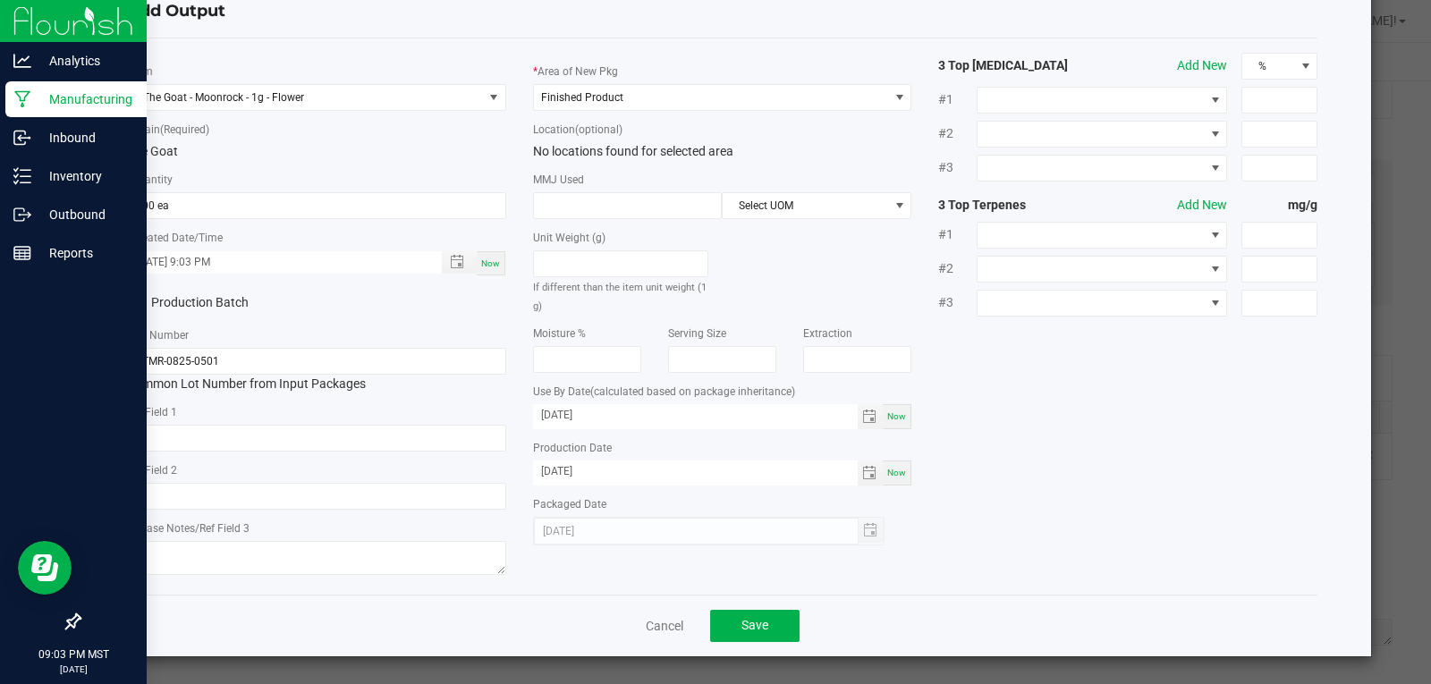
click at [1019, 477] on div "* Item The Goat - Moonrock - 1g - Flower * Strain (Required) The Goat * Quantit…" at bounding box center [723, 317] width 1218 height 528
click at [765, 631] on button "Save" at bounding box center [754, 626] width 89 height 32
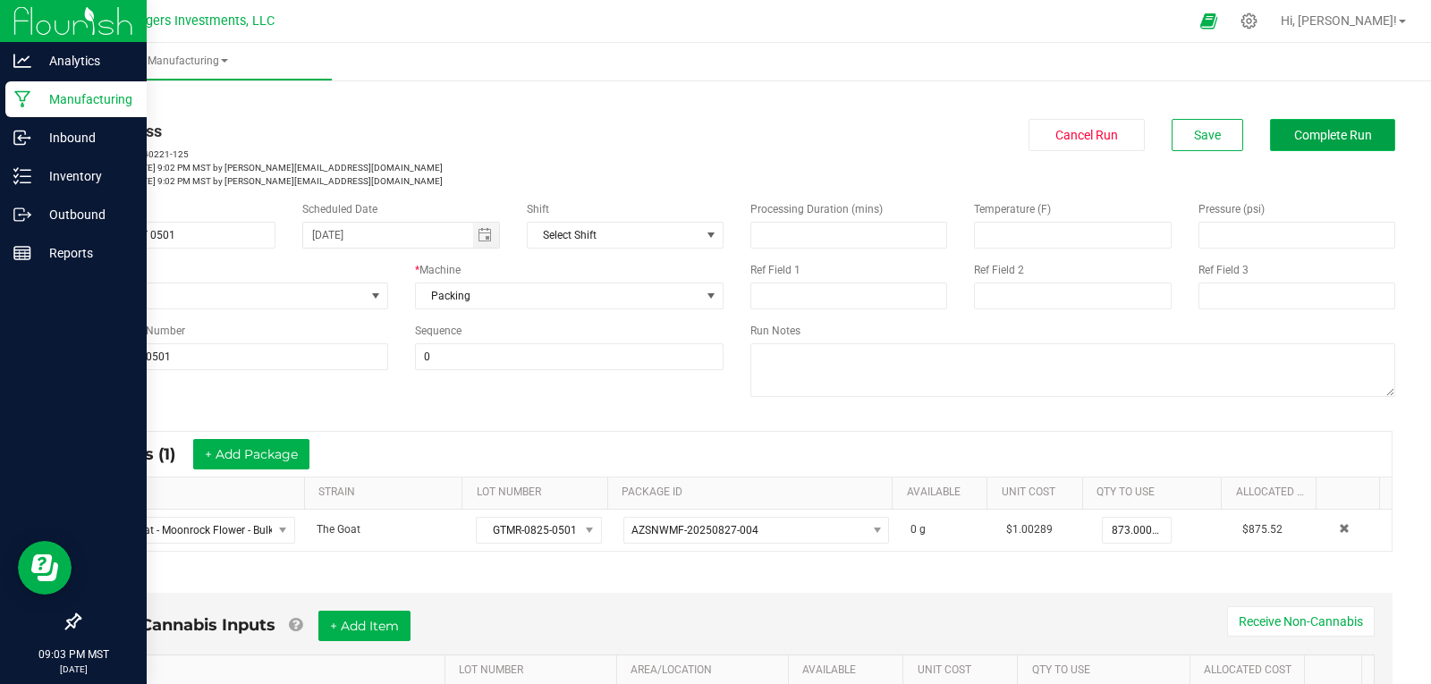
click at [1309, 137] on span "Complete Run" at bounding box center [1333, 135] width 78 height 14
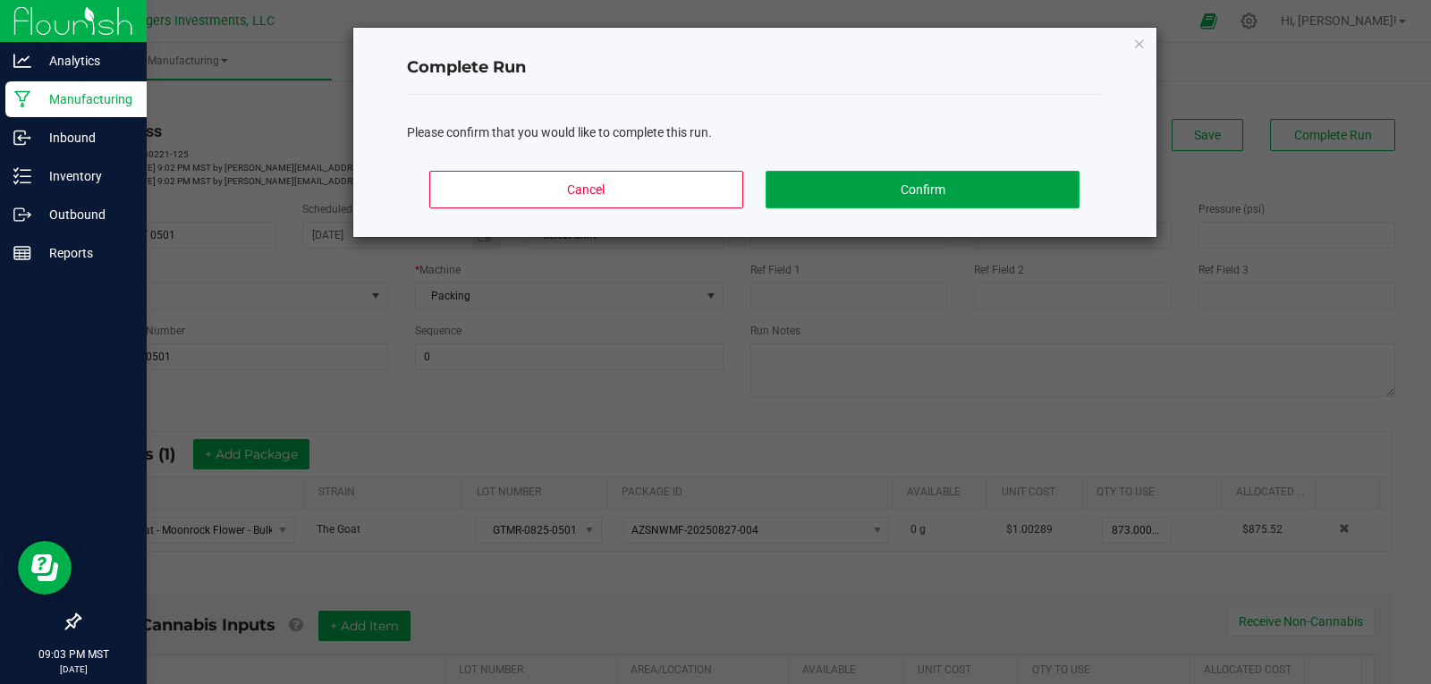
click at [833, 194] on button "Confirm" at bounding box center [922, 190] width 313 height 38
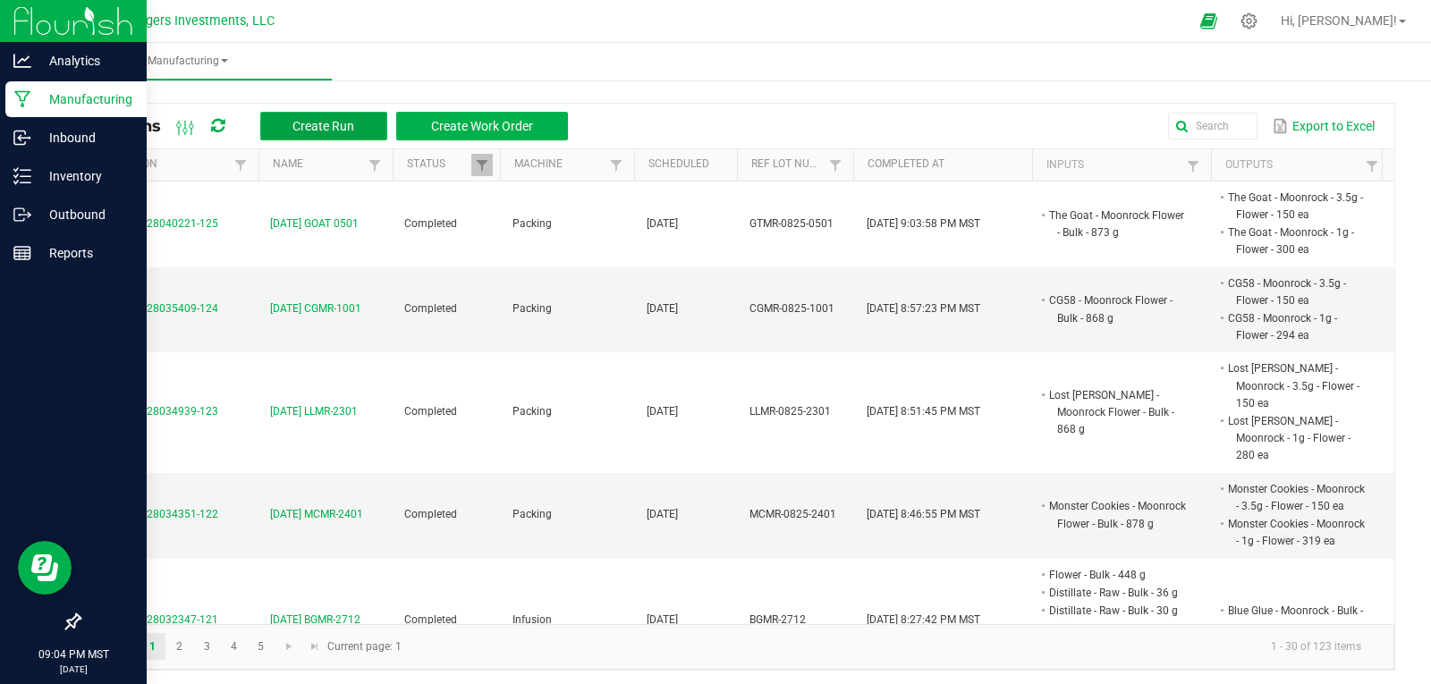
click at [343, 129] on span "Create Run" at bounding box center [323, 126] width 62 height 14
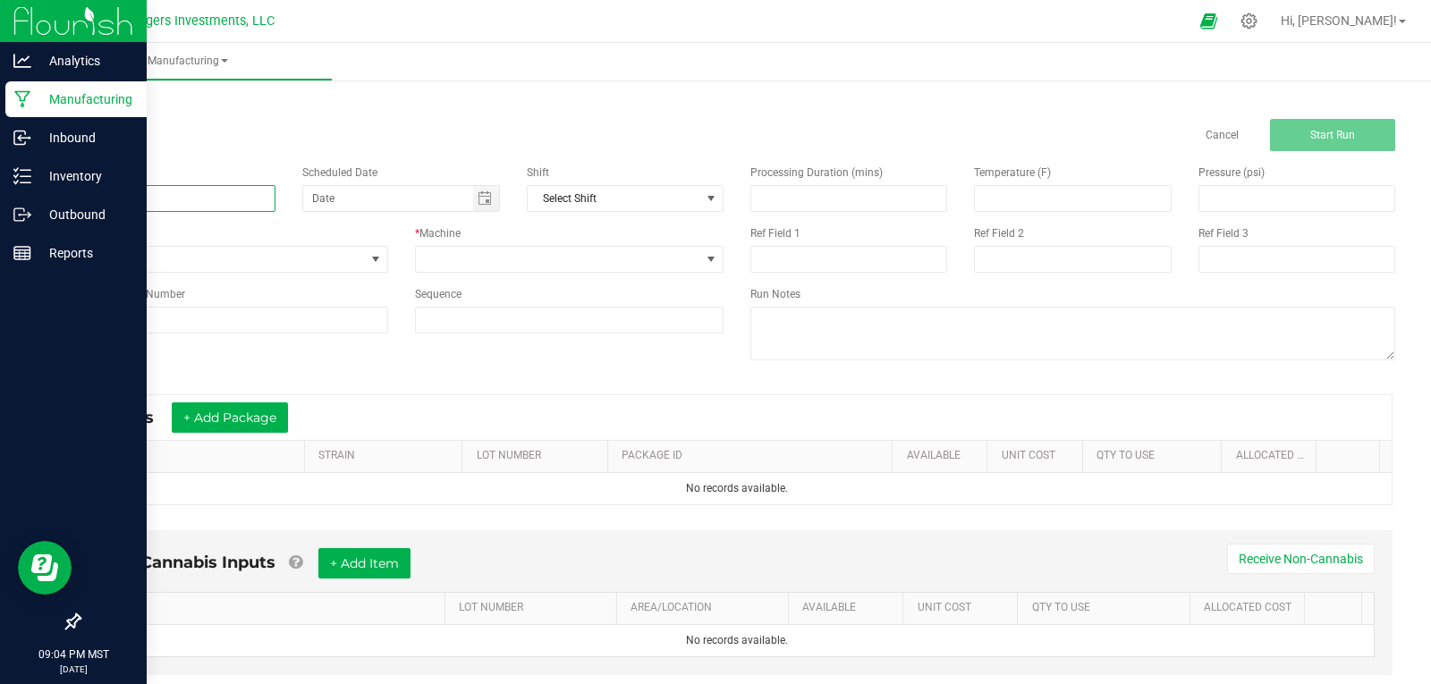
click at [163, 199] on input at bounding box center [177, 198] width 197 height 27
click at [481, 199] on span "Toggle calendar" at bounding box center [485, 198] width 14 height 14
type input "9-27-25 ZERO 3501"
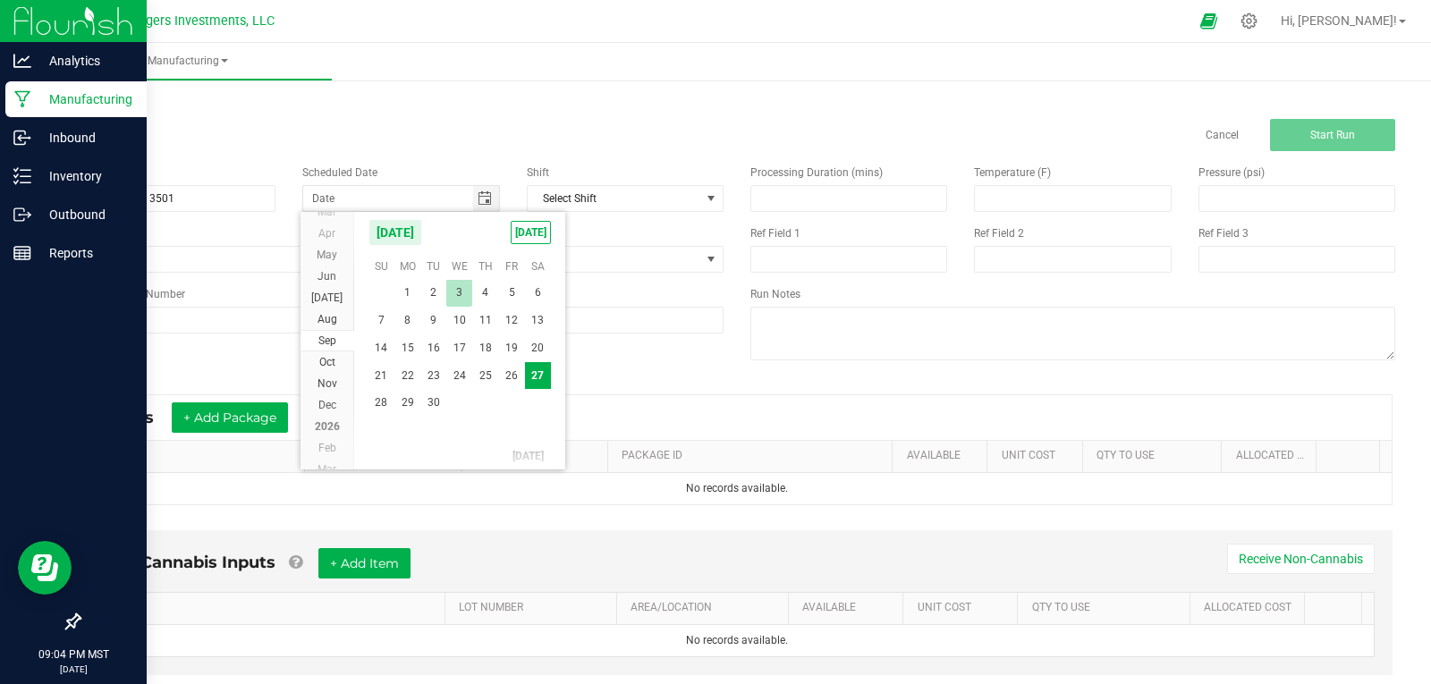
click at [463, 296] on span "3" at bounding box center [459, 293] width 26 height 28
type input "09/03/2025"
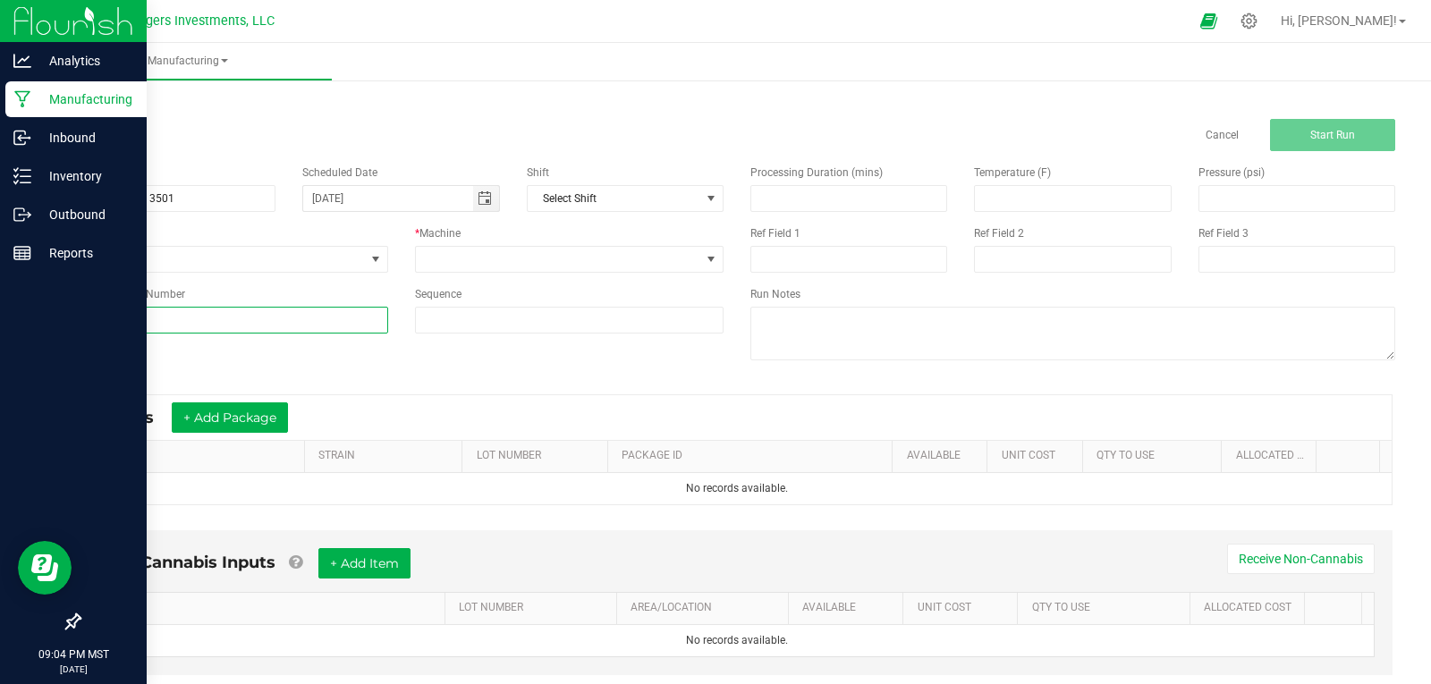
click at [167, 318] on input at bounding box center [233, 320] width 309 height 27
type input "ZOMR-0825-3501"
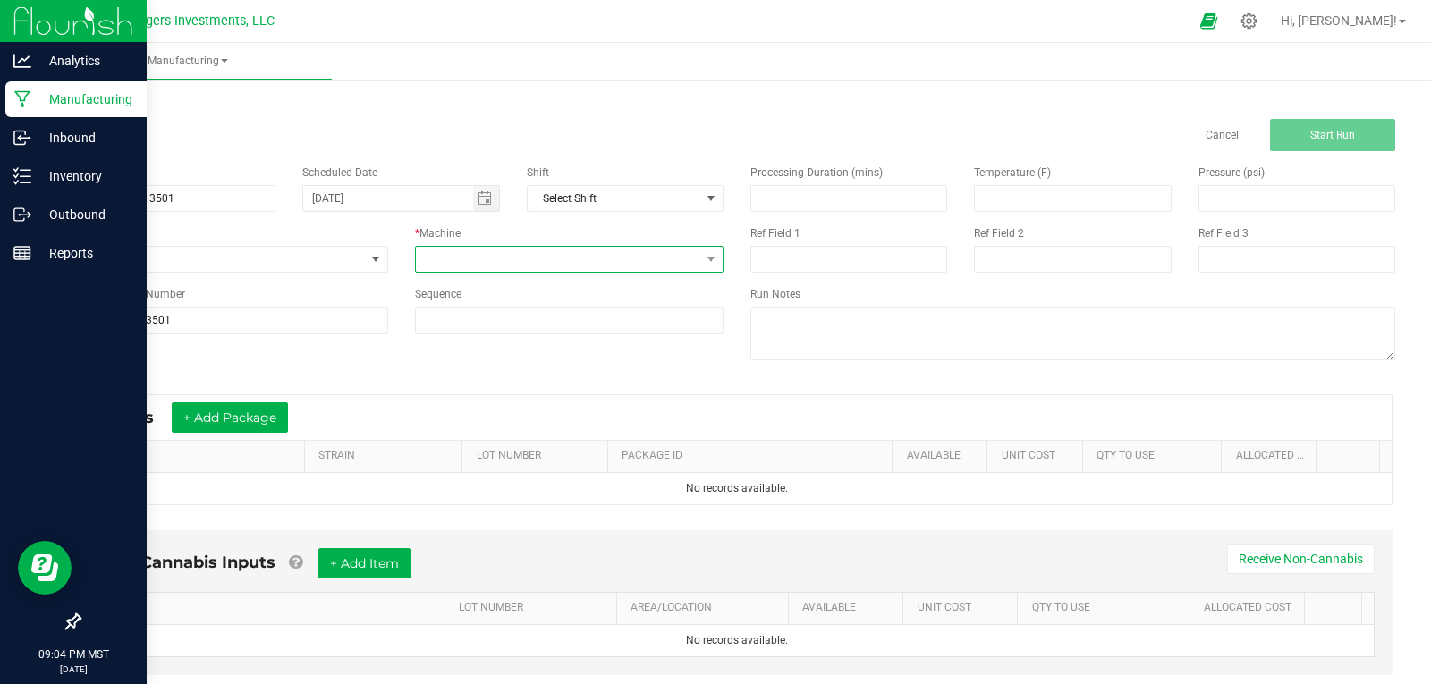
click at [508, 259] on span at bounding box center [558, 259] width 285 height 25
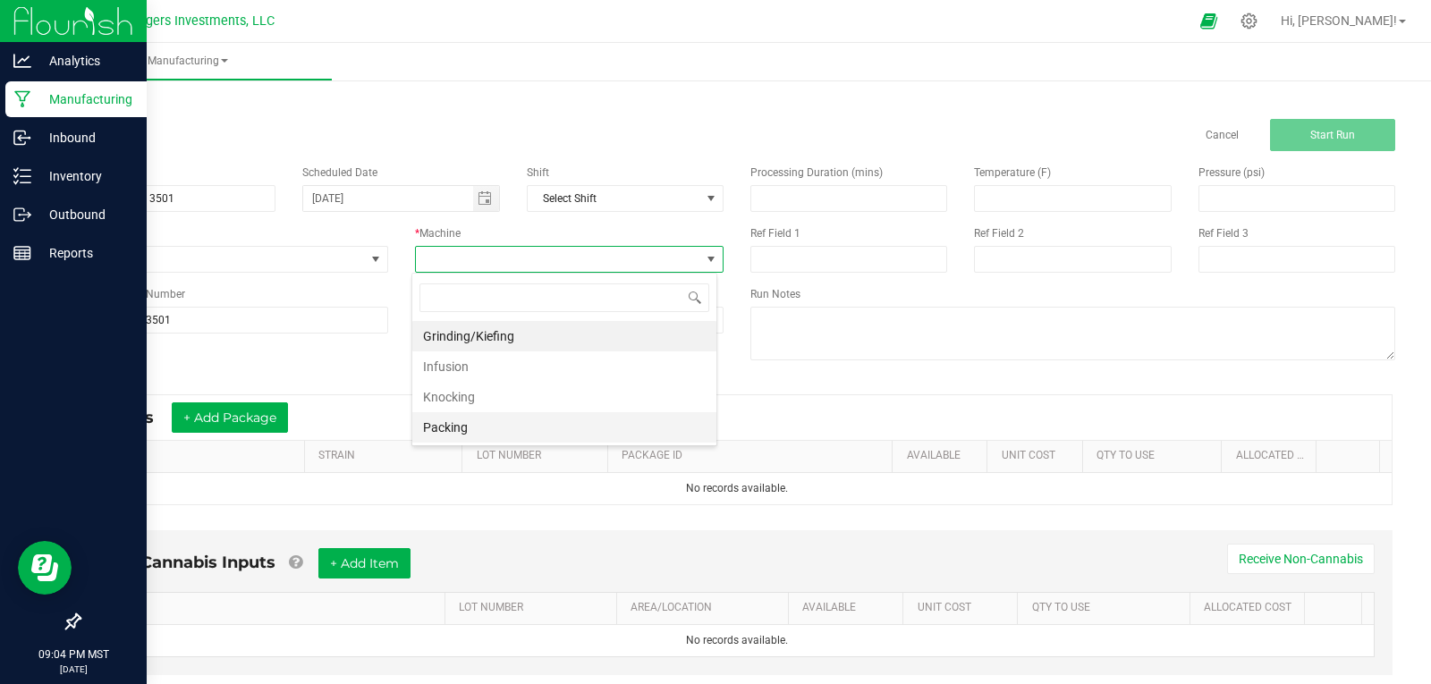
click at [433, 426] on li "Packing" at bounding box center [564, 427] width 304 height 30
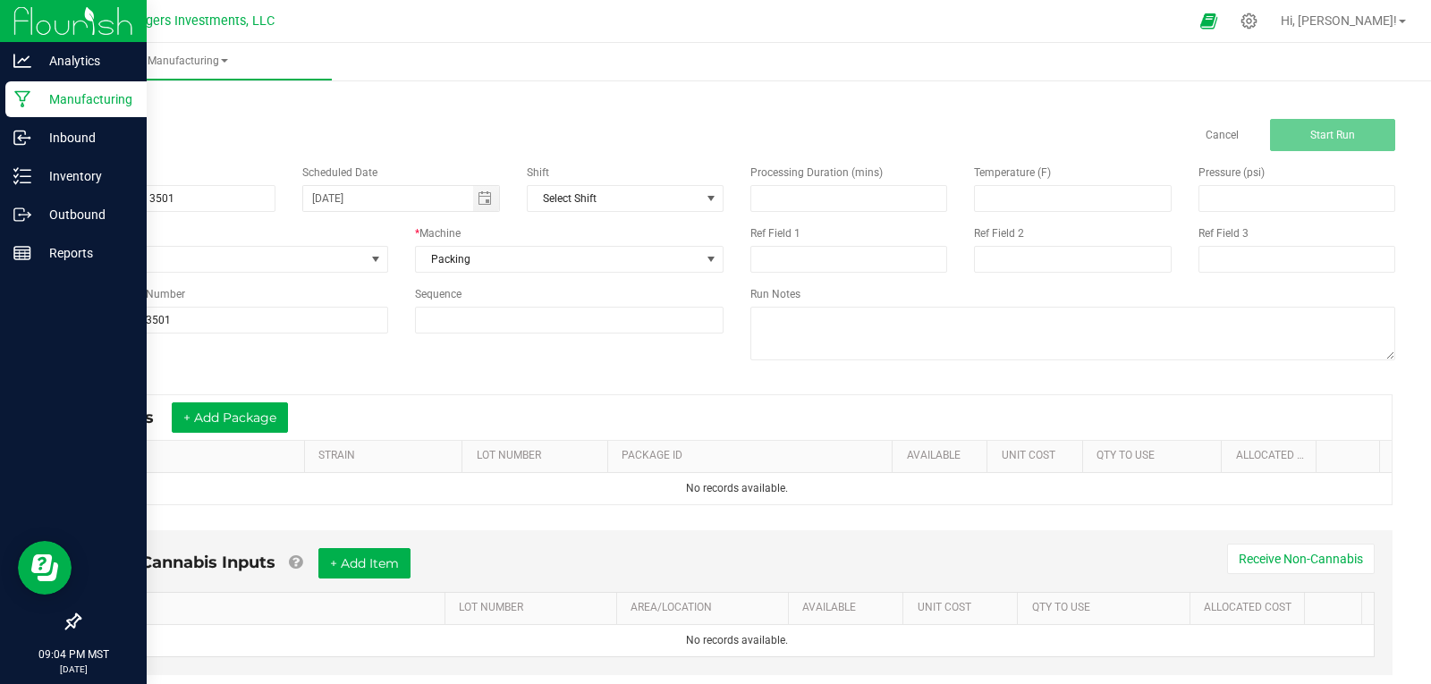
click at [729, 368] on div "Name 9-27-25 ZERO 3501 Scheduled Date 09/03/2025 Shift Select Shift Run Type No…" at bounding box center [736, 264] width 1343 height 227
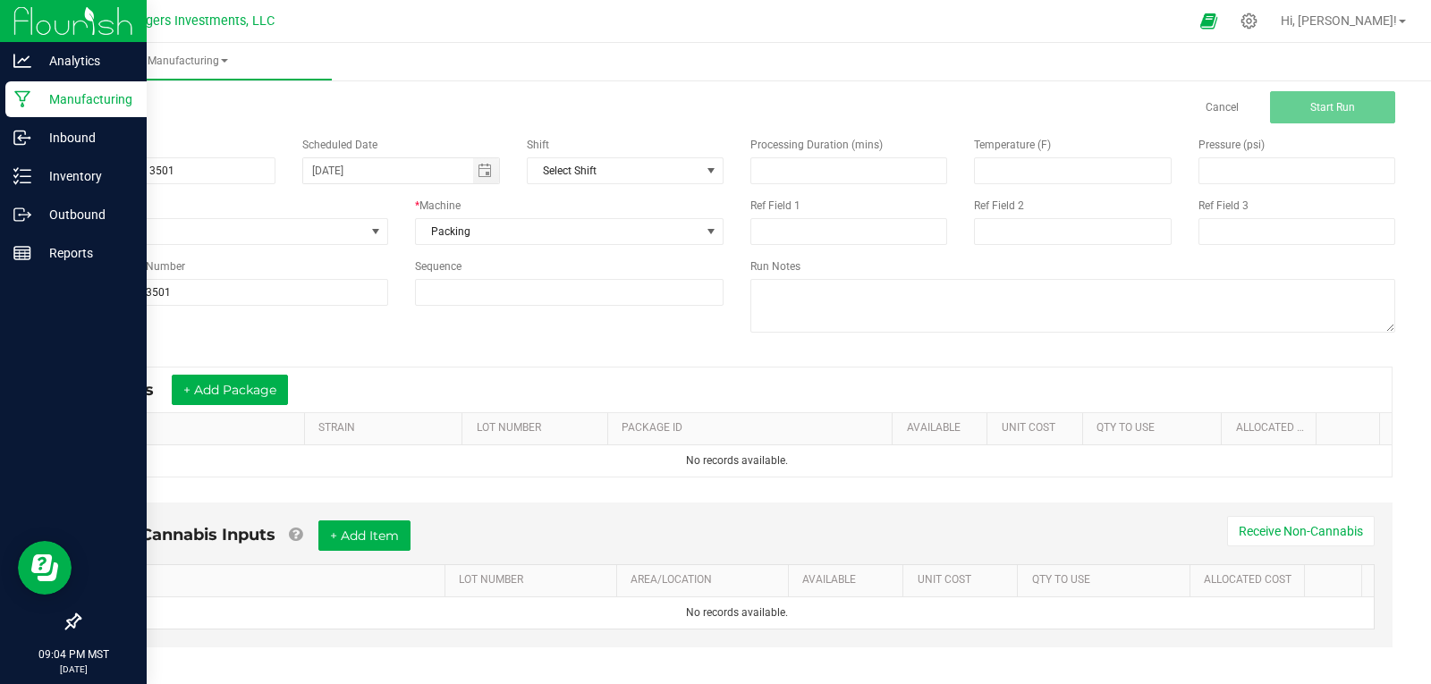
scroll to position [43, 0]
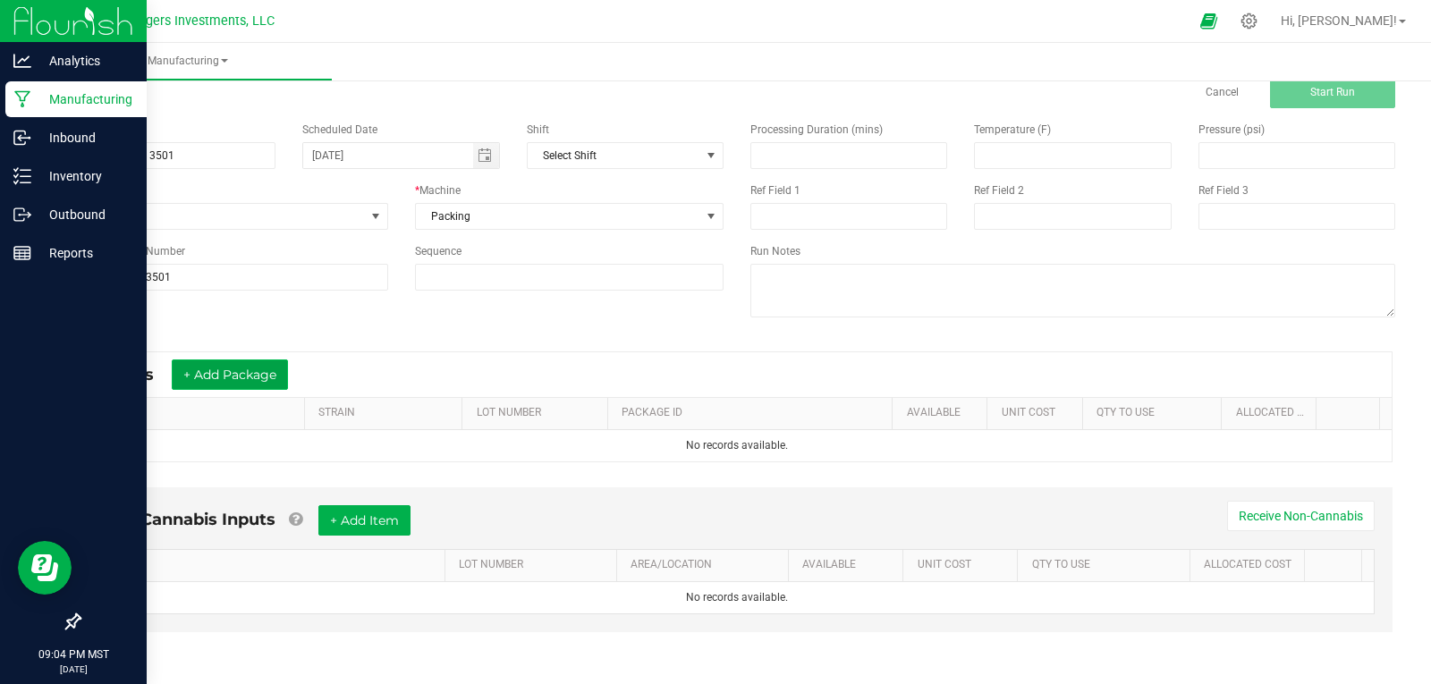
click at [232, 374] on button "+ Add Package" at bounding box center [230, 375] width 116 height 30
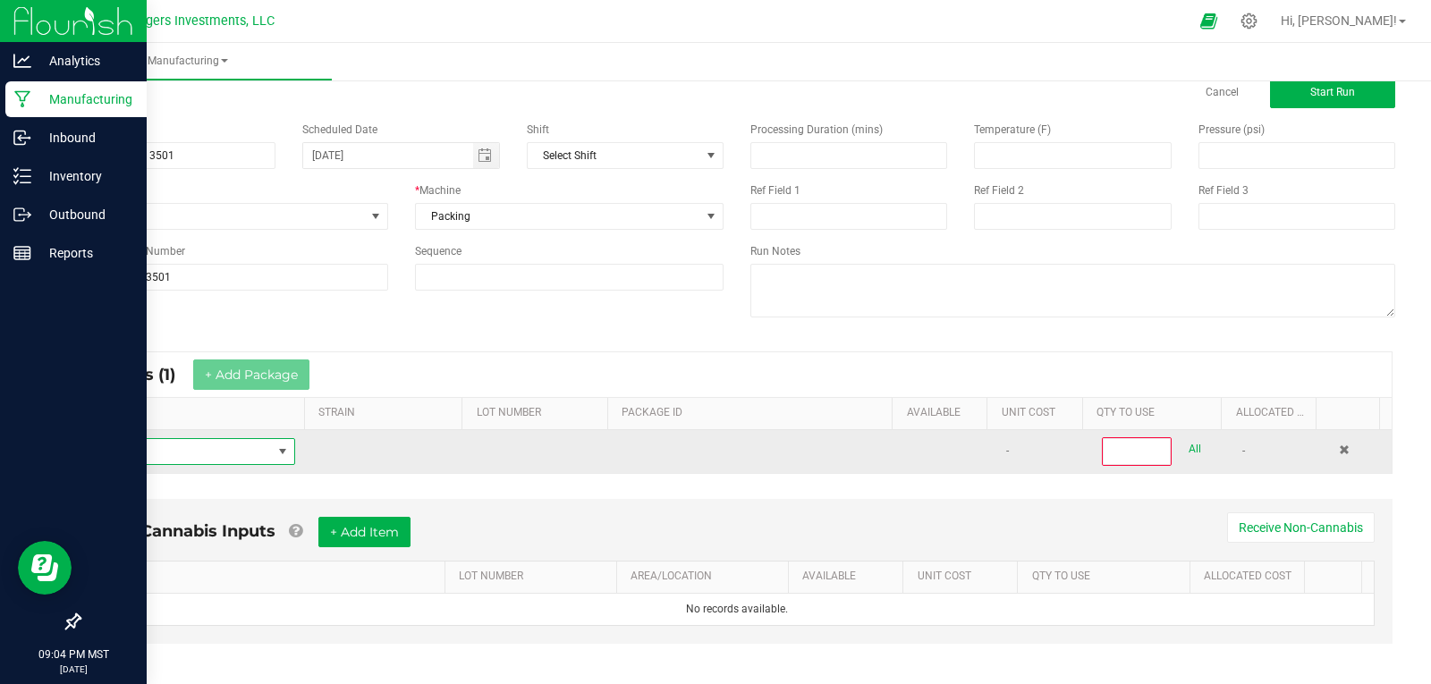
click at [188, 447] on span "NO DATA FOUND" at bounding box center [183, 451] width 178 height 25
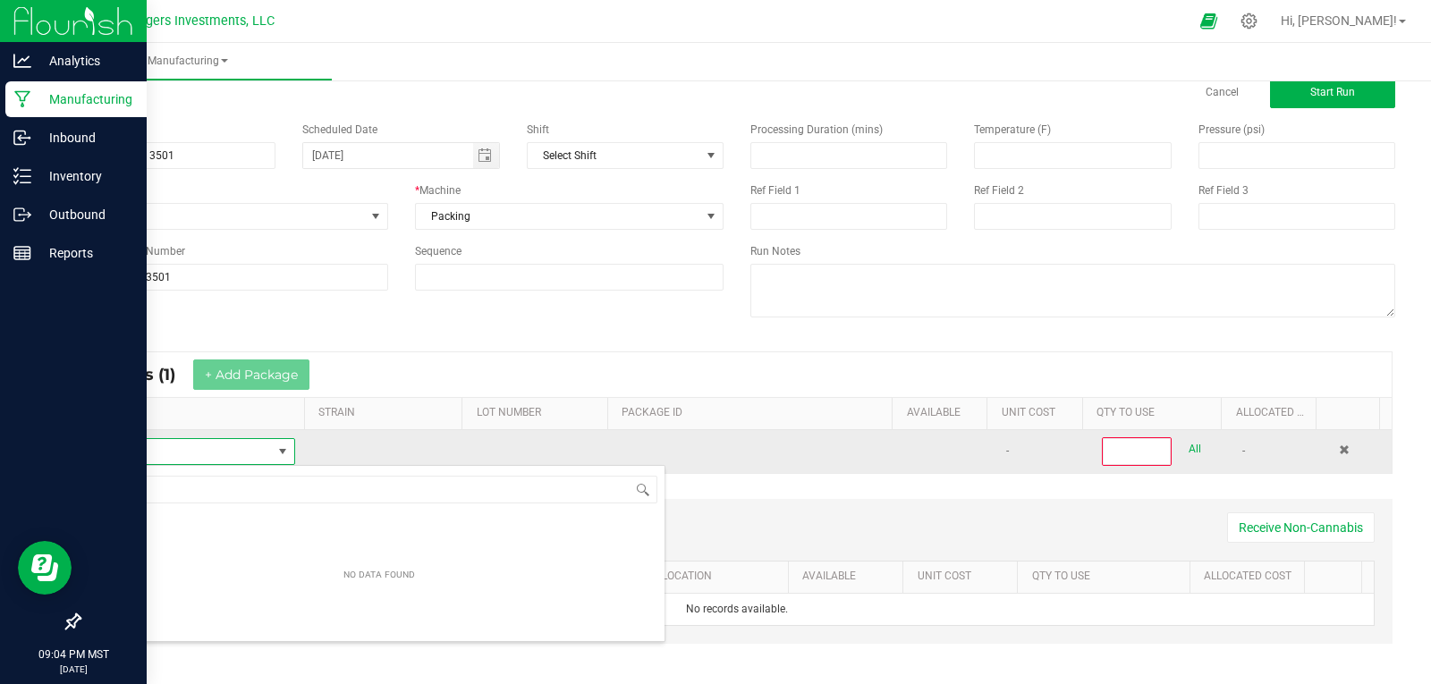
scroll to position [27, 196]
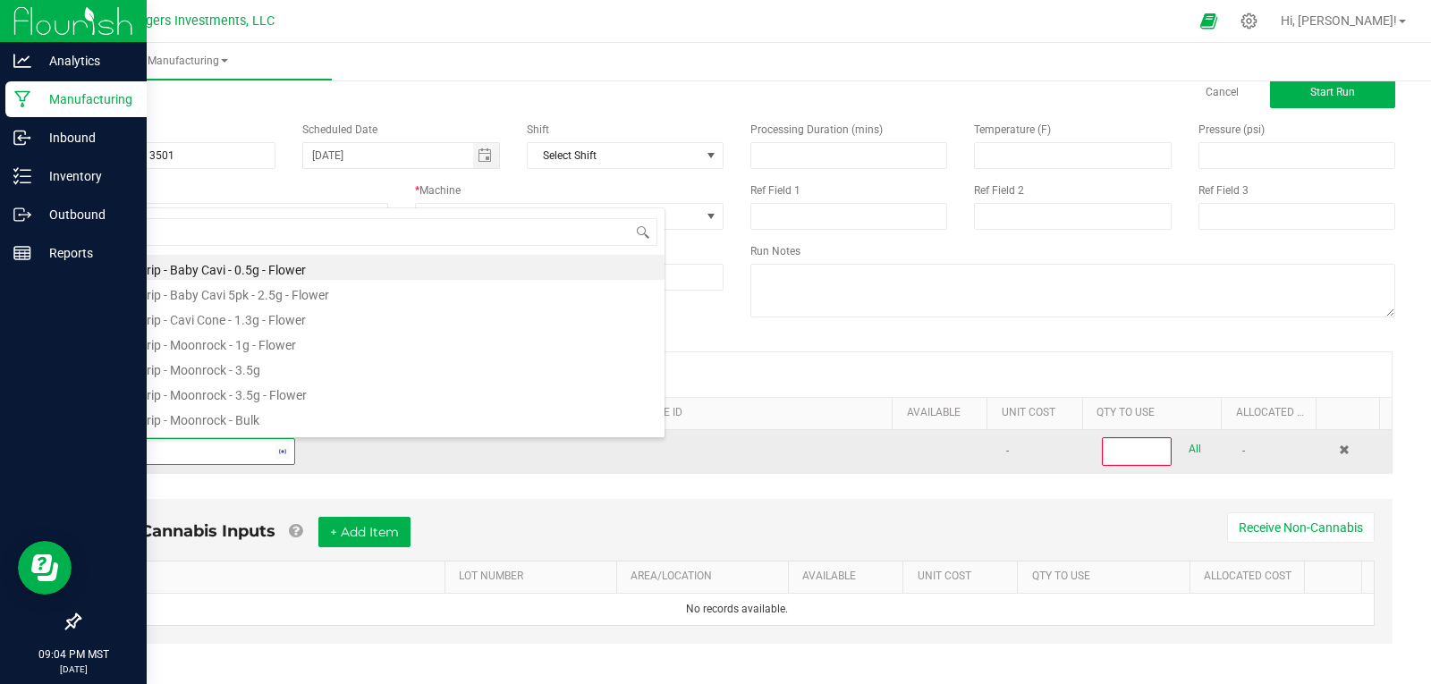
type input "ZERO"
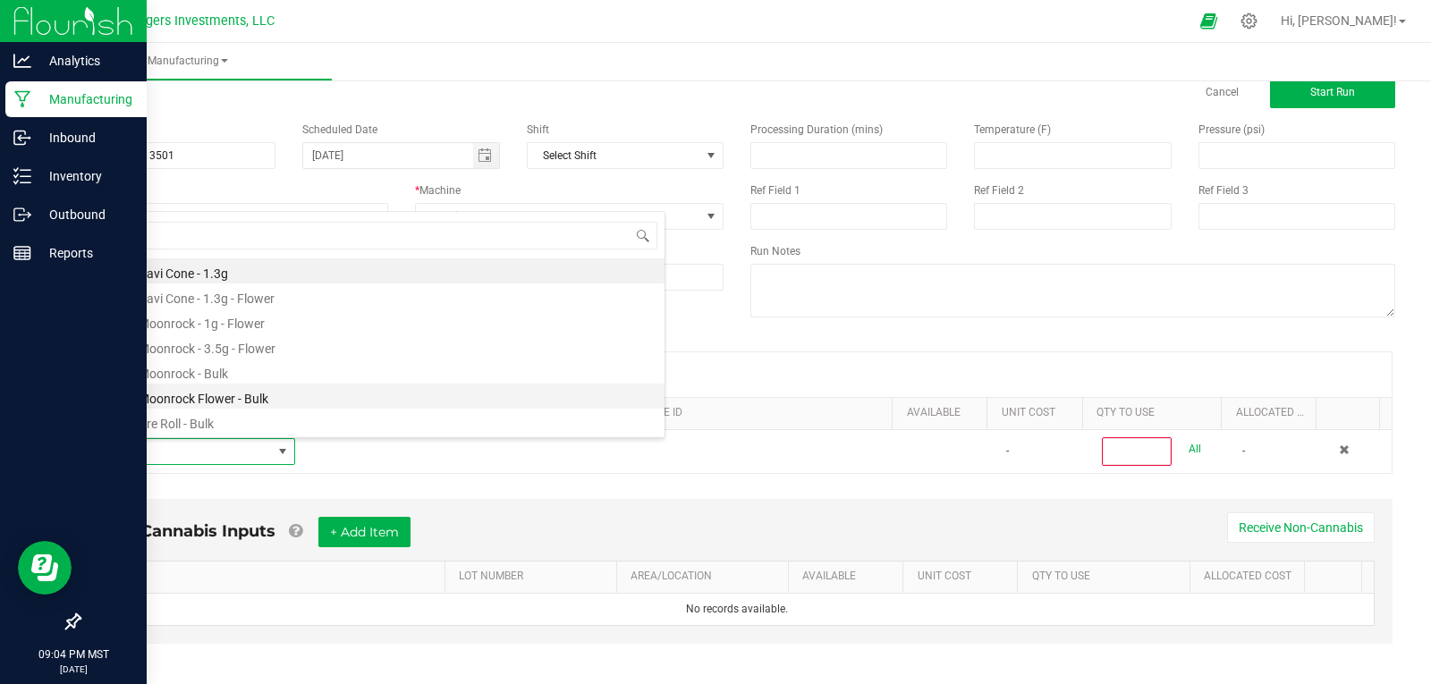
click at [266, 396] on li "Zero - Moonrock Flower - Bulk" at bounding box center [379, 396] width 571 height 25
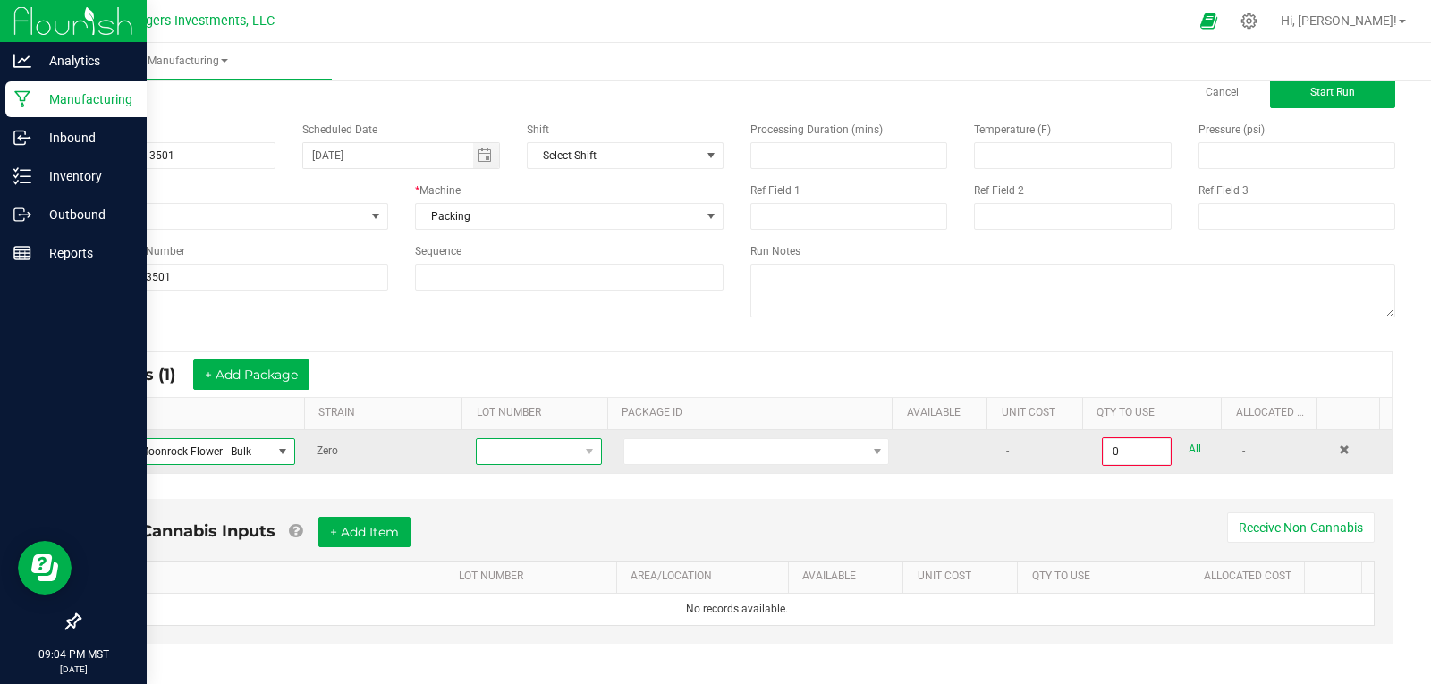
click at [523, 451] on span at bounding box center [527, 451] width 101 height 25
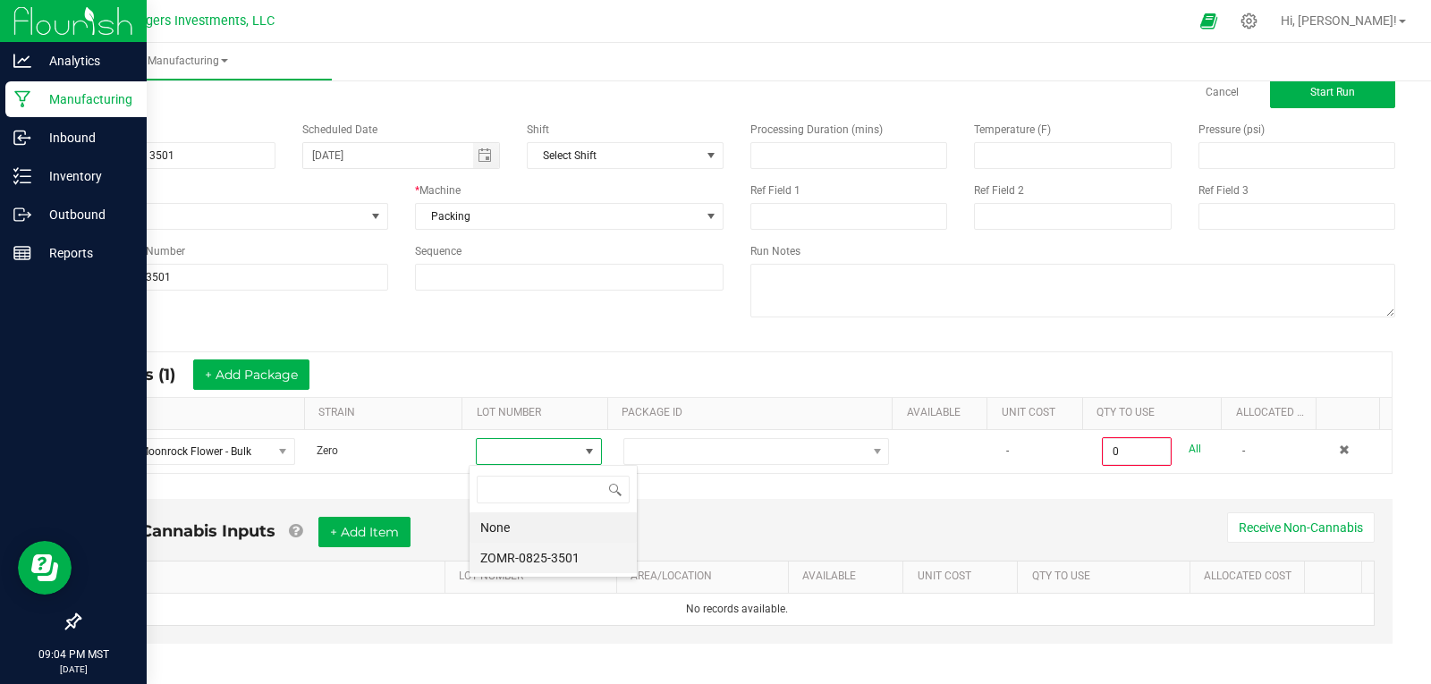
click at [562, 554] on li "ZOMR-0825-3501" at bounding box center [553, 558] width 167 height 30
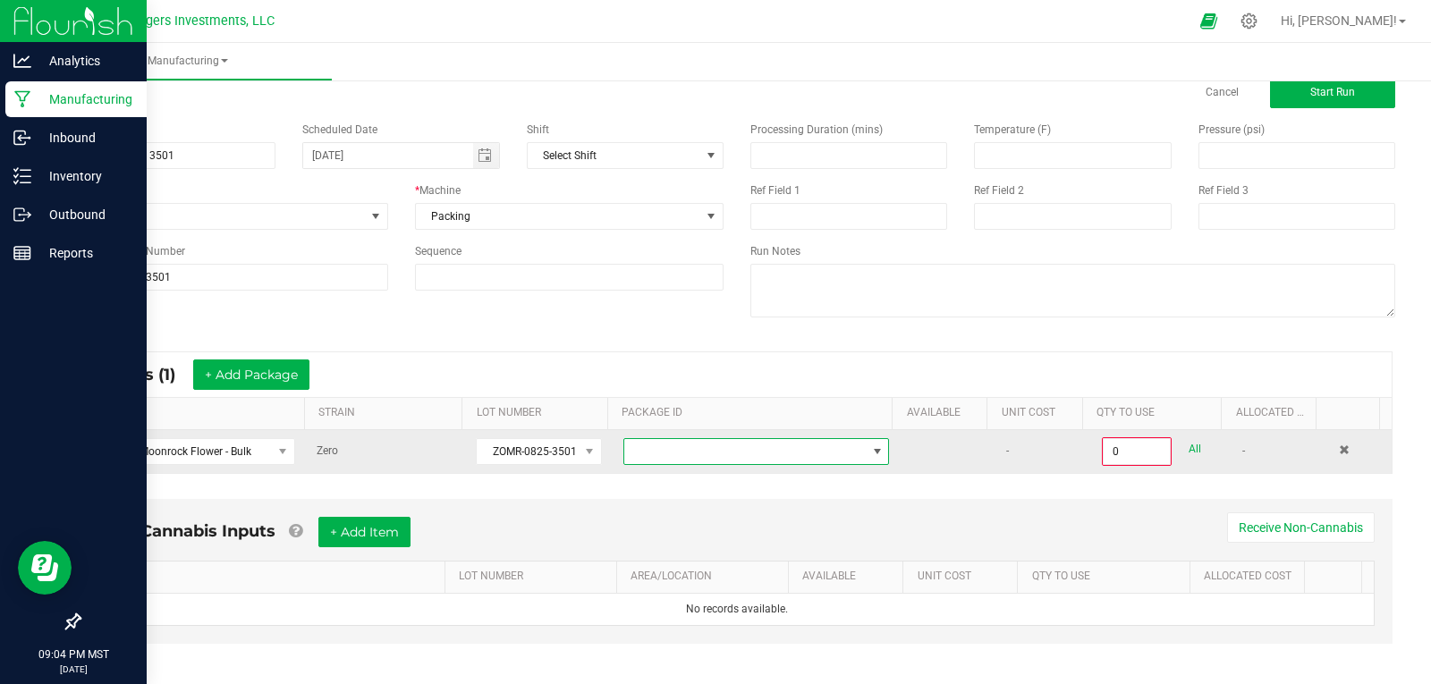
click at [681, 454] on span at bounding box center [744, 451] width 241 height 25
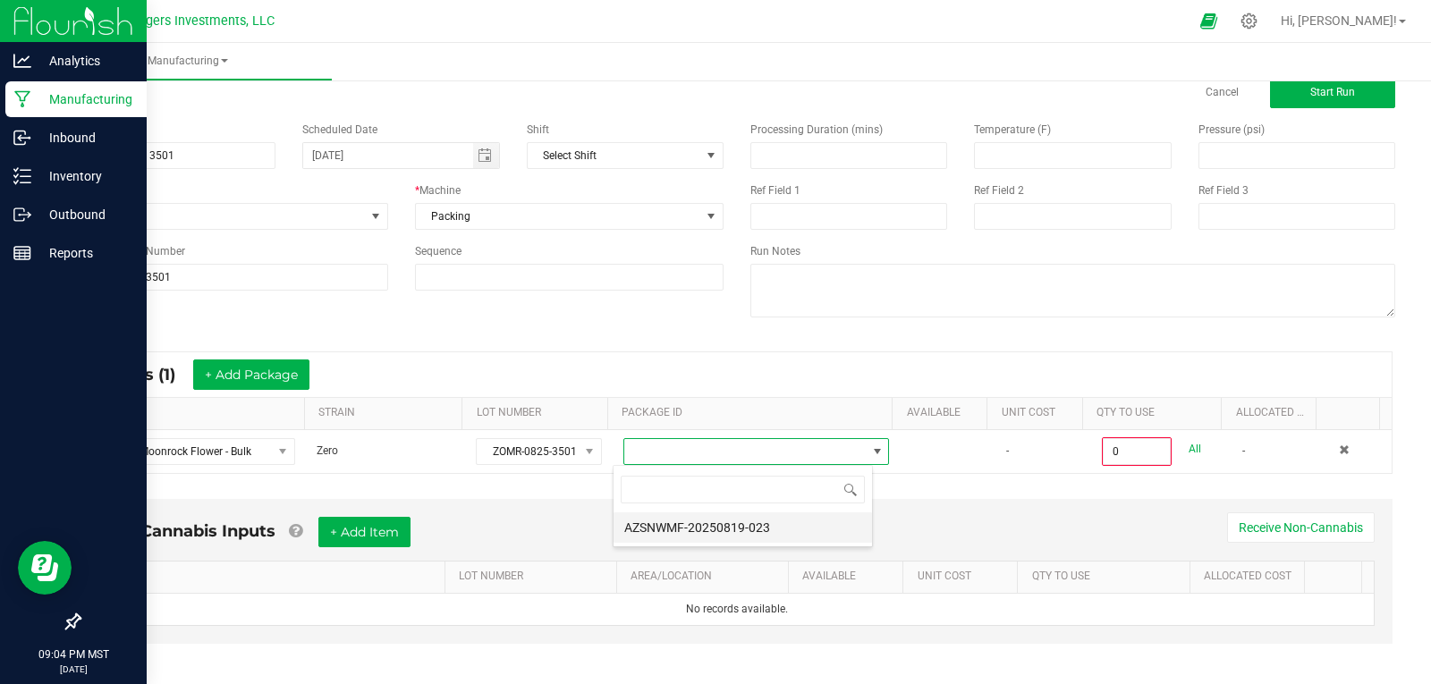
scroll to position [27, 260]
click at [684, 524] on li "AZSNWMF-20250819-023" at bounding box center [743, 527] width 258 height 30
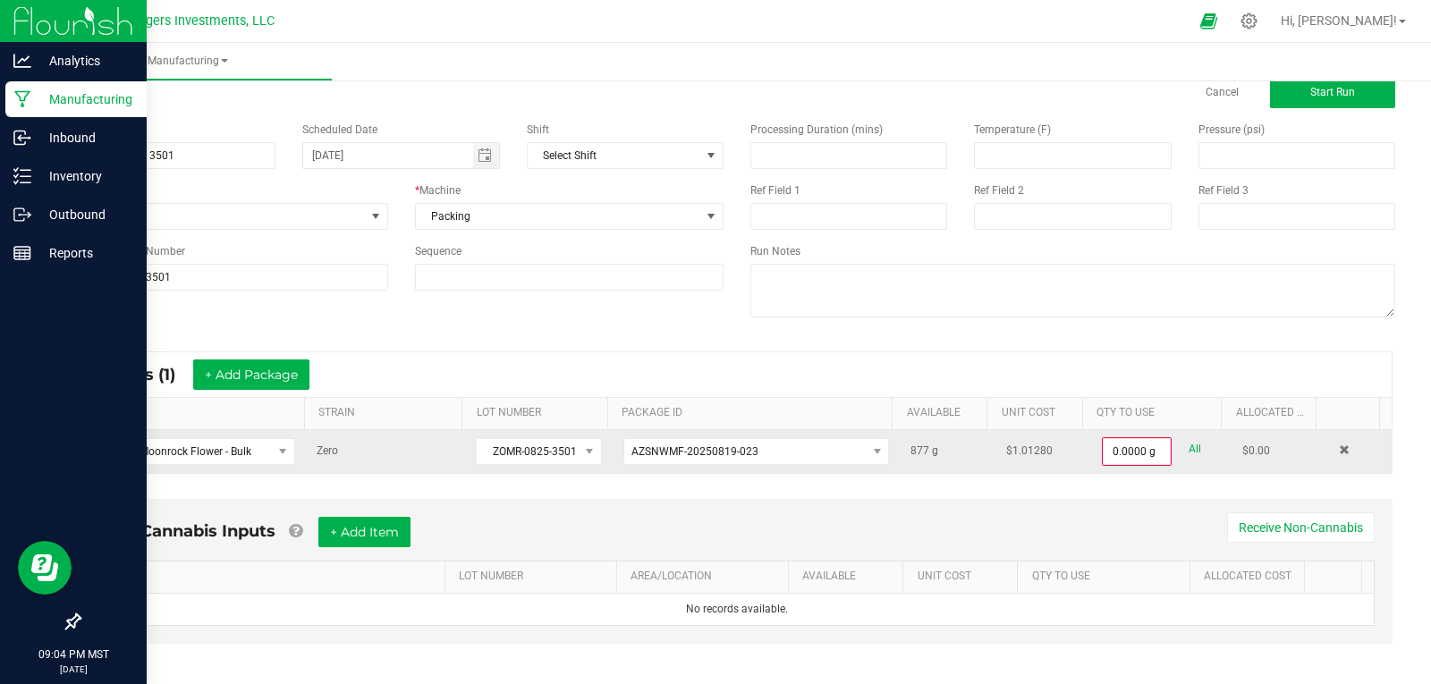
click at [1189, 448] on link "All" at bounding box center [1195, 449] width 13 height 24
type input "877.0000 g"
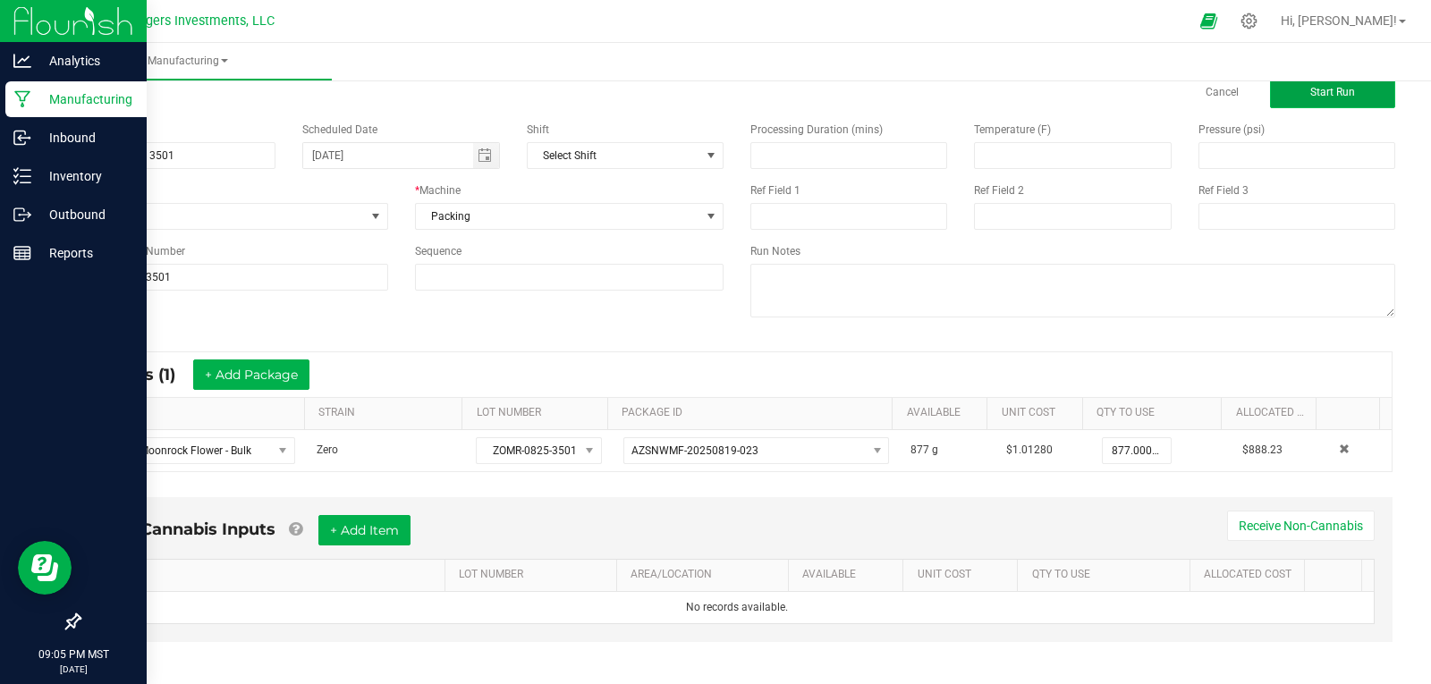
click at [1317, 90] on span "Start Run" at bounding box center [1332, 92] width 45 height 13
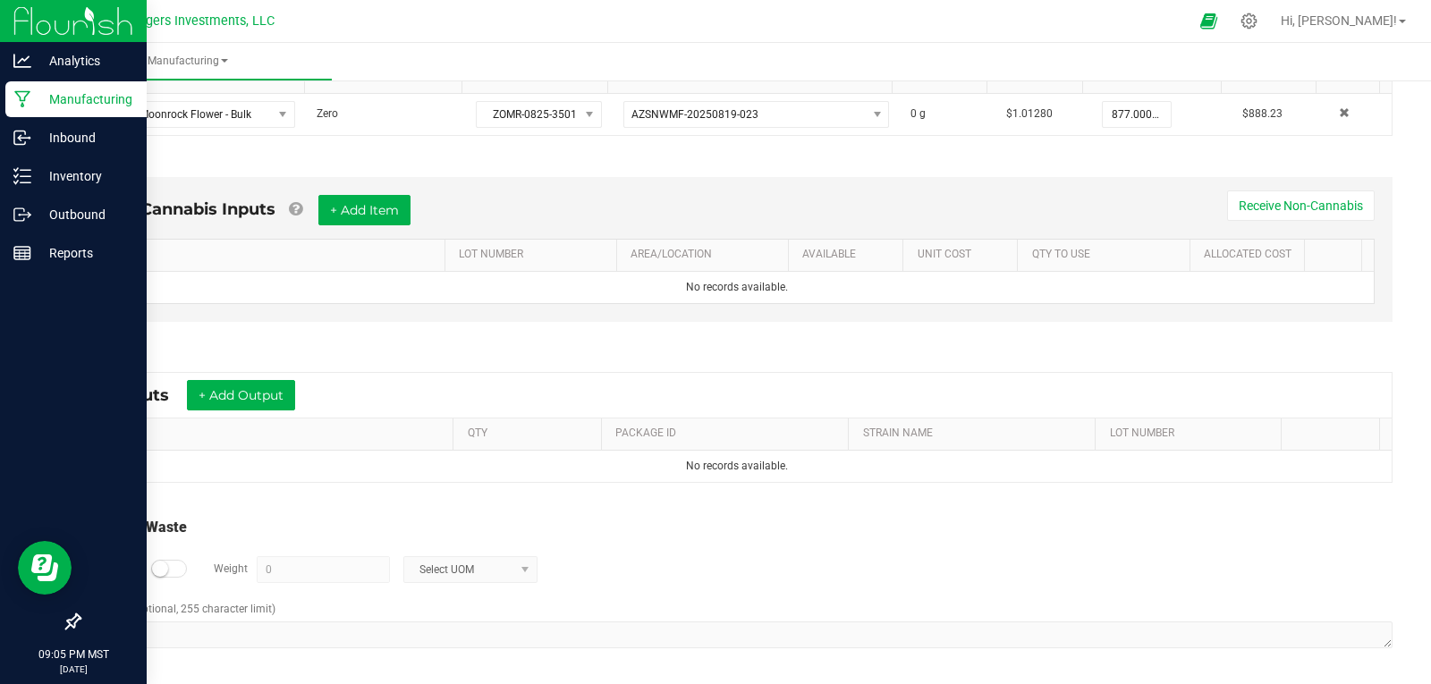
scroll to position [419, 0]
click at [236, 394] on button "+ Add Output" at bounding box center [241, 392] width 108 height 30
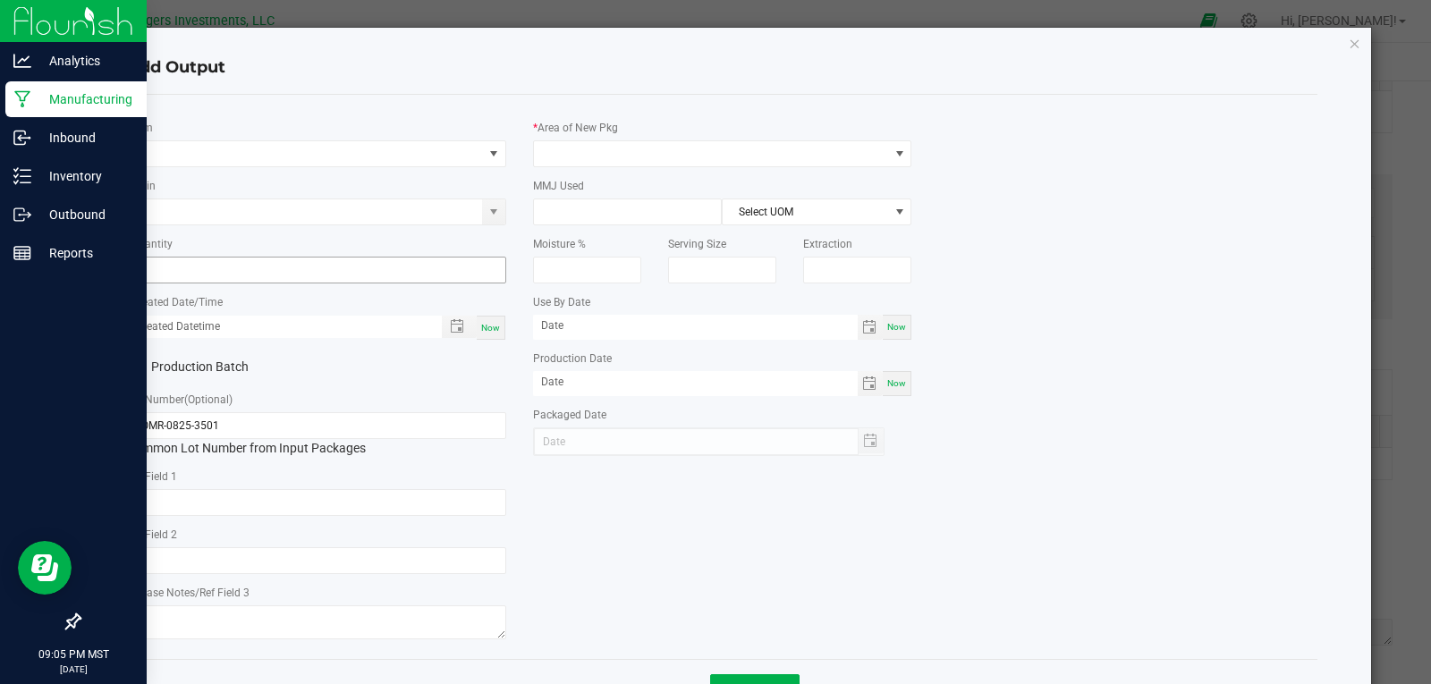
type input "08/15/2026"
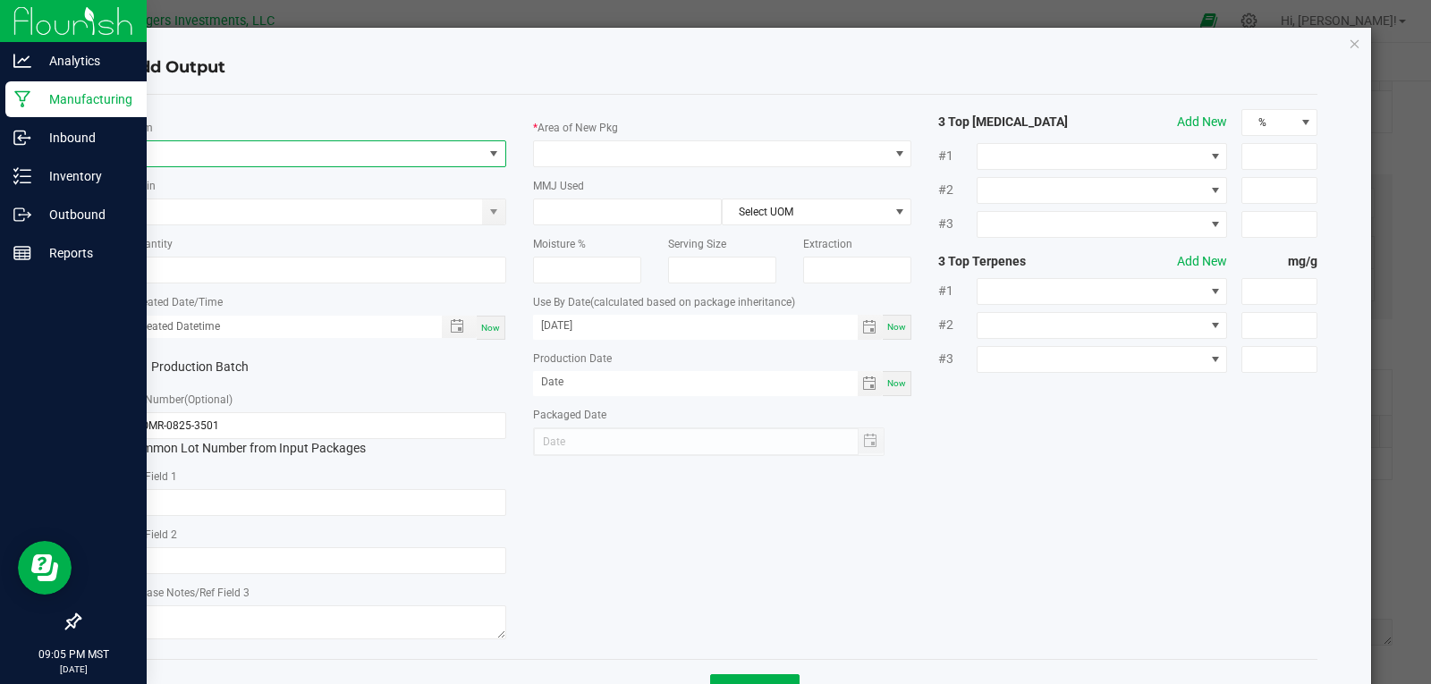
click at [161, 143] on span "NO DATA FOUND" at bounding box center [305, 153] width 355 height 25
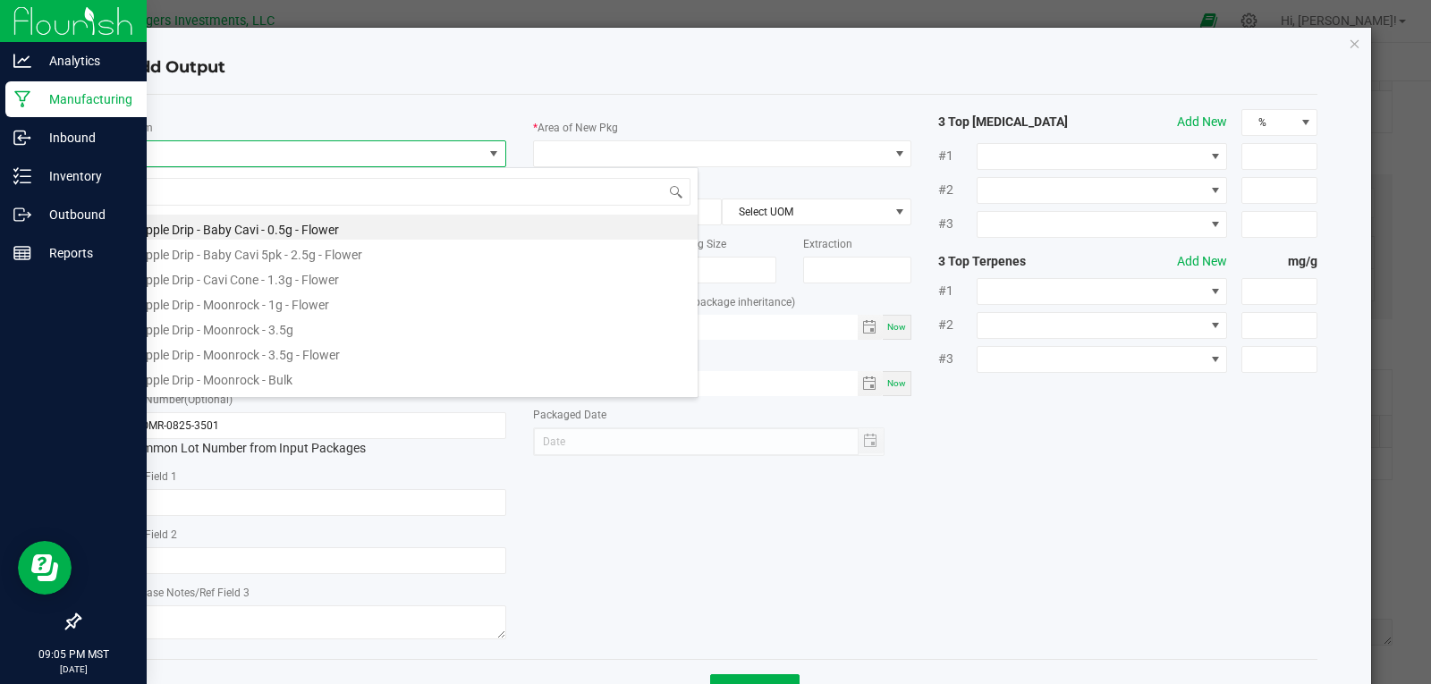
scroll to position [27, 376]
type input "ZERO"
click at [293, 306] on li "Zero - Moonrock - 3.5g - Flower" at bounding box center [412, 302] width 571 height 25
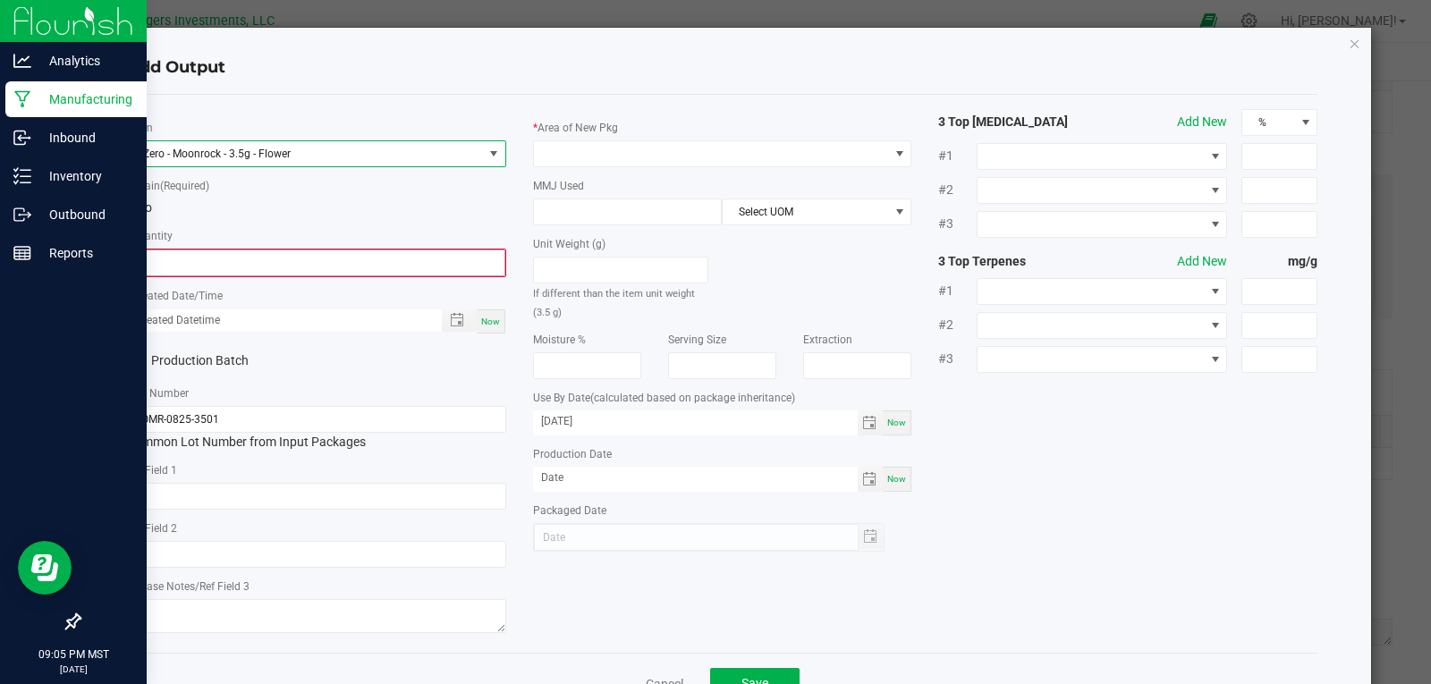
click at [250, 268] on input "0" at bounding box center [317, 262] width 376 height 25
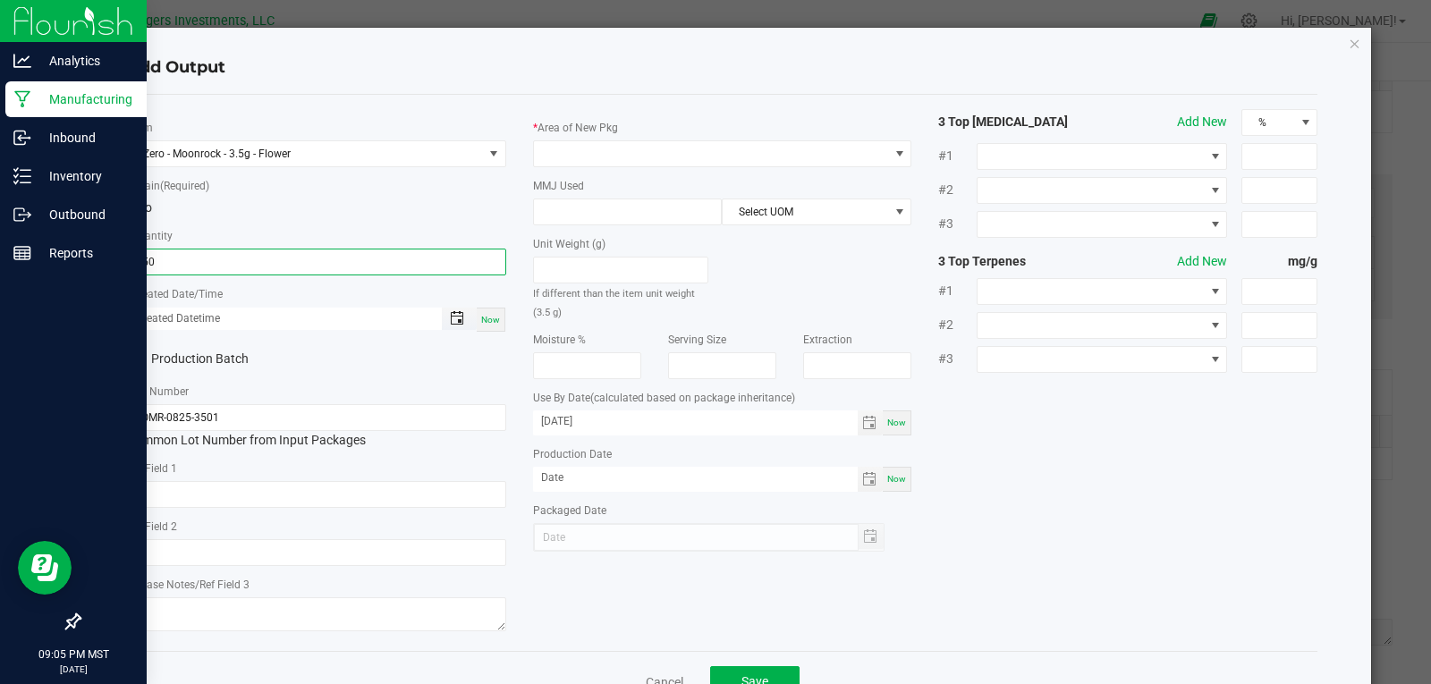
click at [454, 318] on span "Toggle popup" at bounding box center [457, 318] width 14 height 14
type input "150 ea"
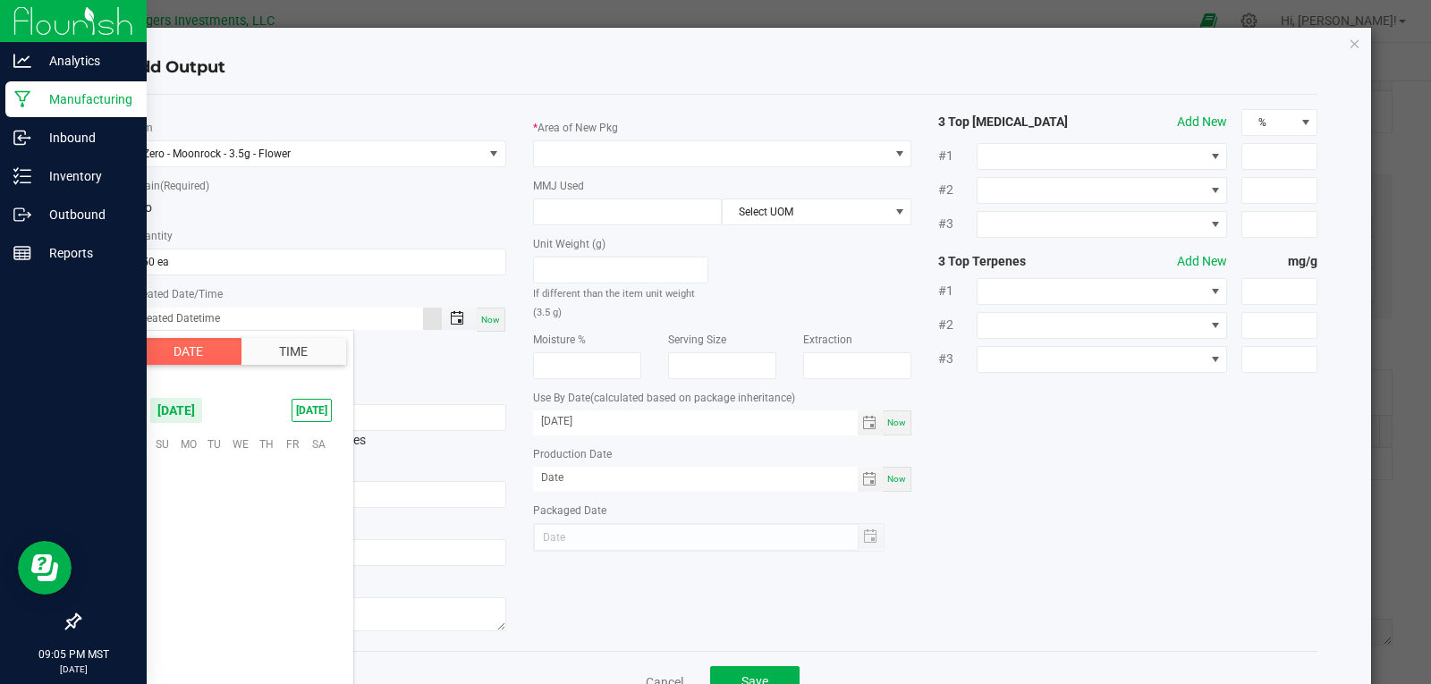
scroll to position [290066, 0]
click at [238, 477] on span "3" at bounding box center [240, 471] width 26 height 28
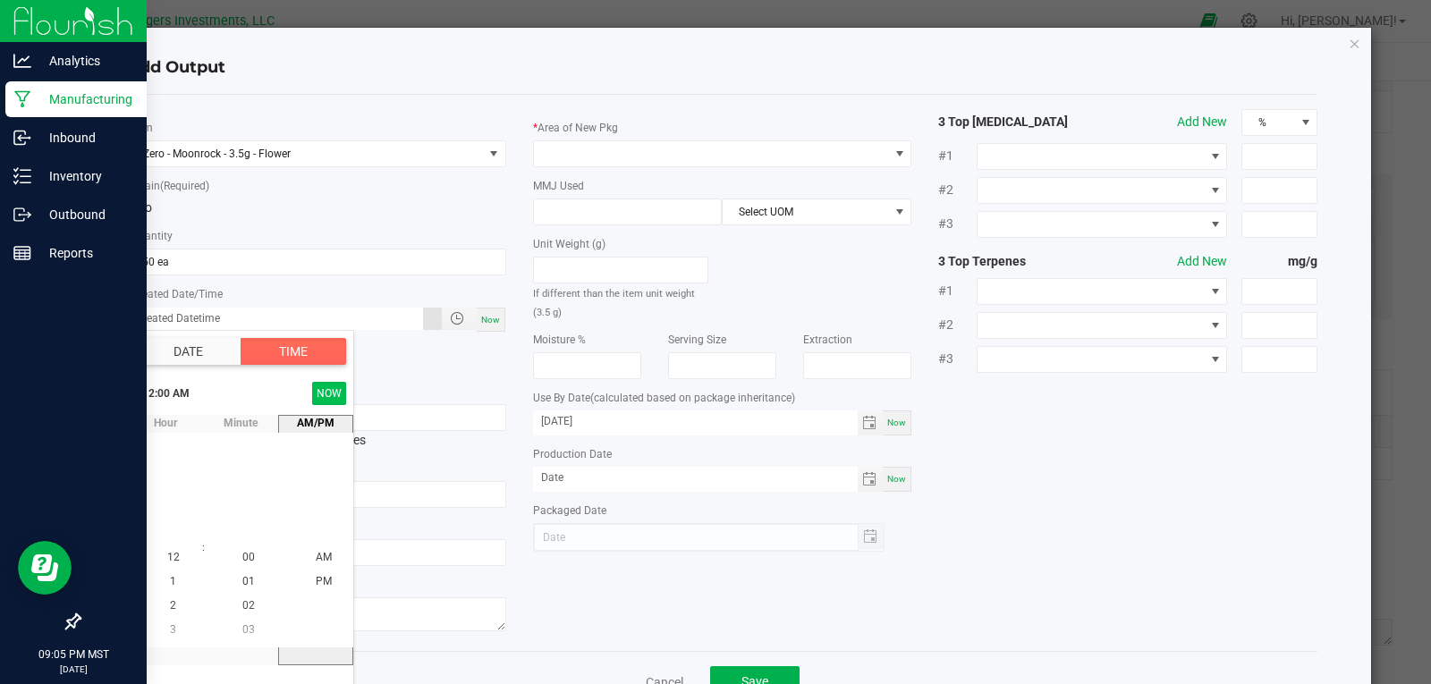
click at [326, 390] on button "NOW" at bounding box center [329, 393] width 34 height 23
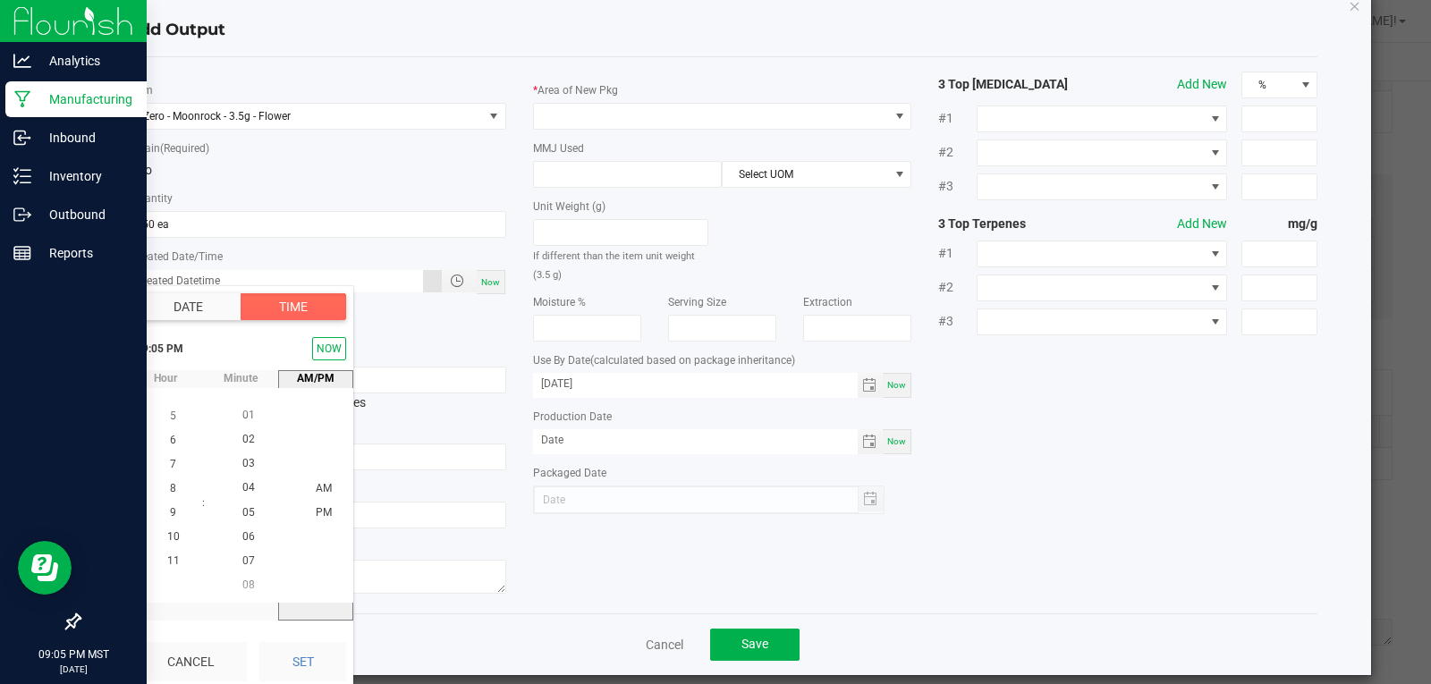
scroll to position [56, 0]
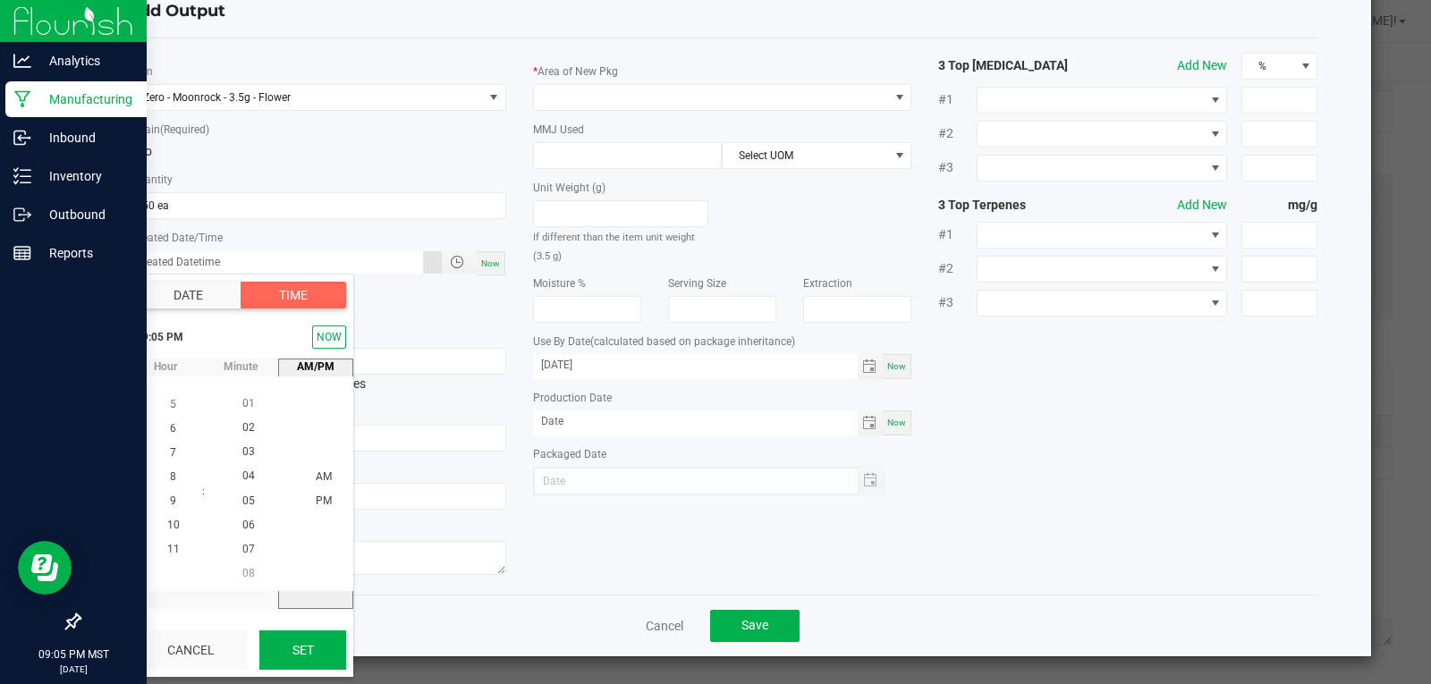
click at [318, 647] on button "Set" at bounding box center [302, 650] width 87 height 39
type input "09/03/2025 9:05 PM"
type input "09/03/2025"
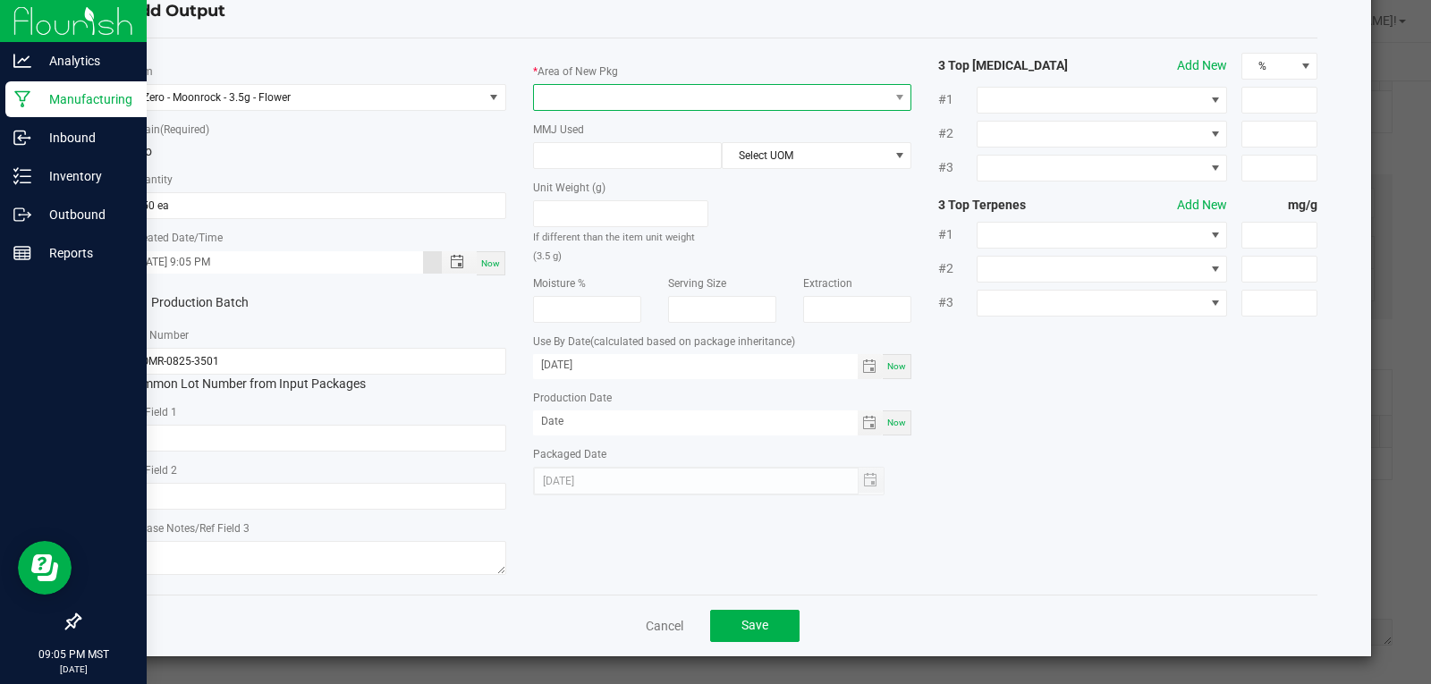
click at [584, 97] on span at bounding box center [711, 97] width 355 height 25
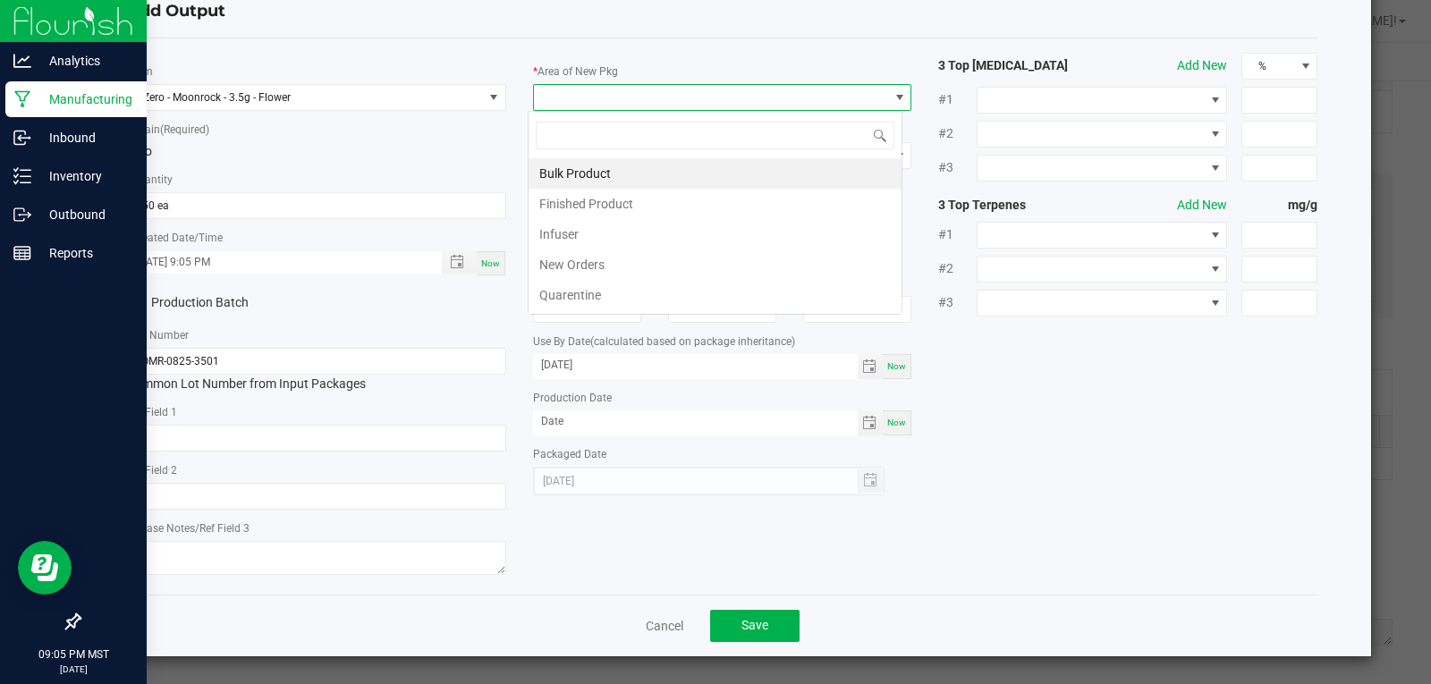
scroll to position [27, 376]
click at [595, 195] on li "Finished Product" at bounding box center [715, 204] width 373 height 30
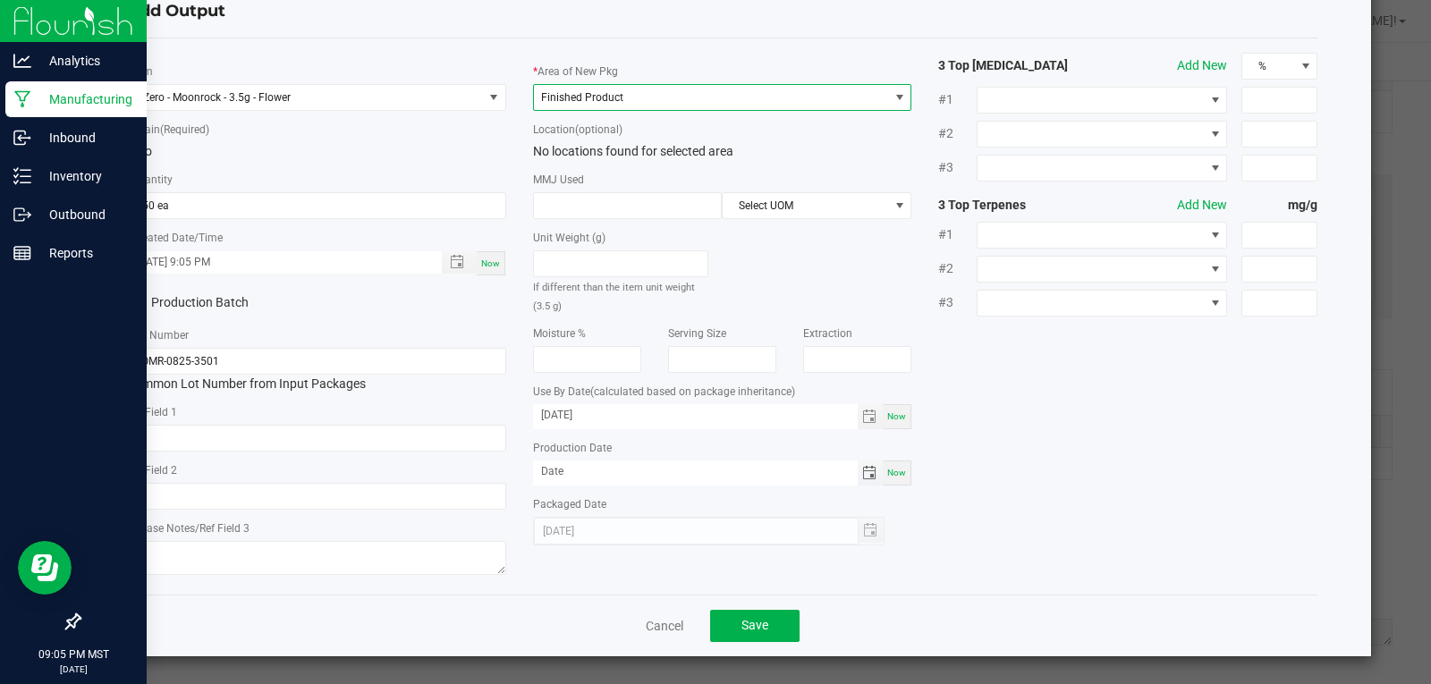
click at [862, 473] on span "Toggle calendar" at bounding box center [869, 473] width 14 height 14
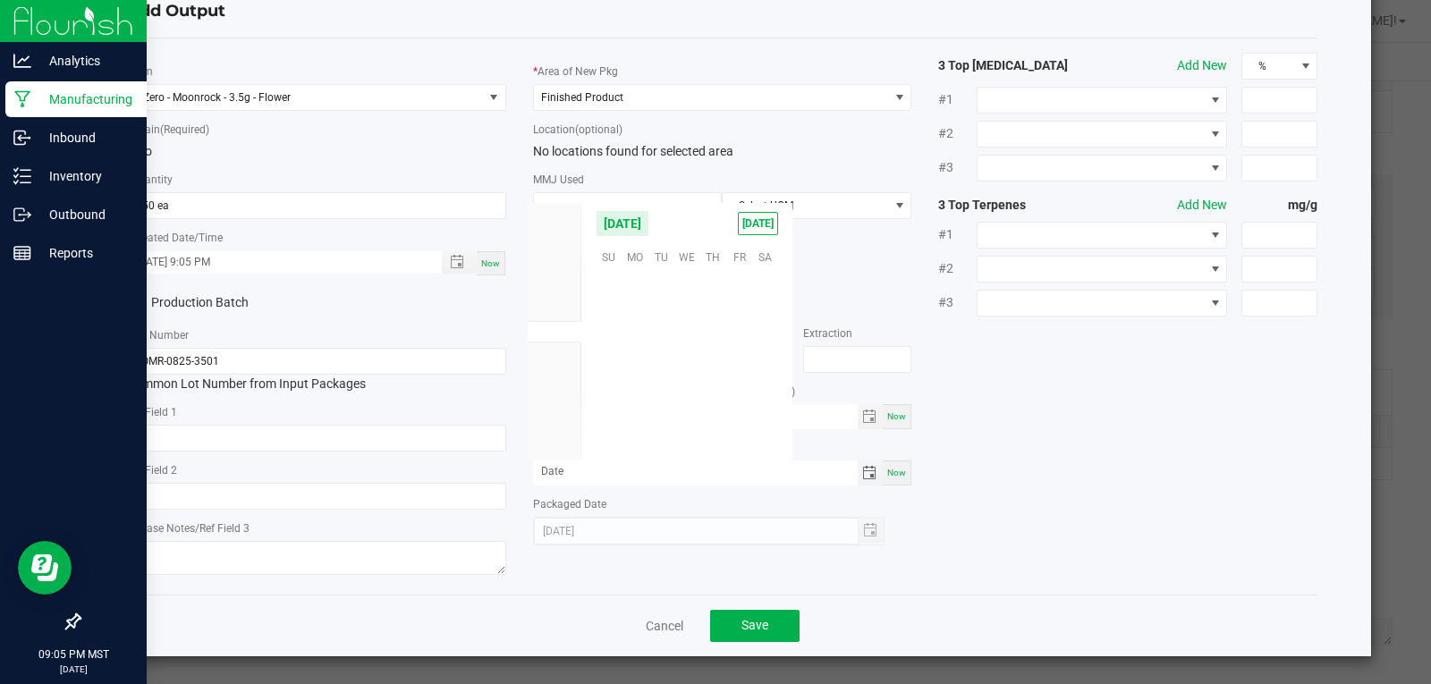
scroll to position [290066, 0]
click at [561, 306] on span "Aug" at bounding box center [555, 310] width 20 height 13
click at [750, 340] on span "15" at bounding box center [739, 339] width 26 height 28
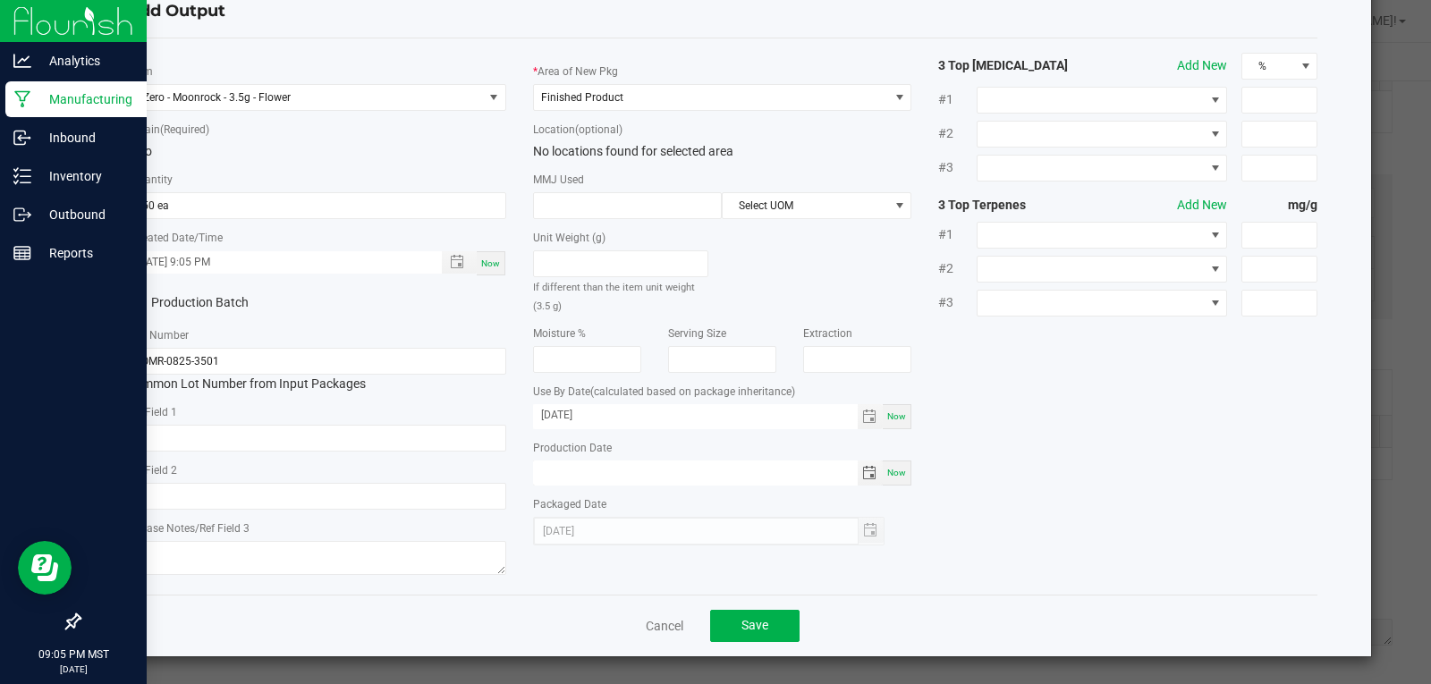
type input "08/15/2025"
click at [948, 461] on div "* Item Zero - Moonrock - 3.5g - Flower * Strain (Required) Zero * Quantity 150 …" at bounding box center [723, 317] width 1218 height 528
click at [749, 629] on span "Save" at bounding box center [754, 625] width 27 height 14
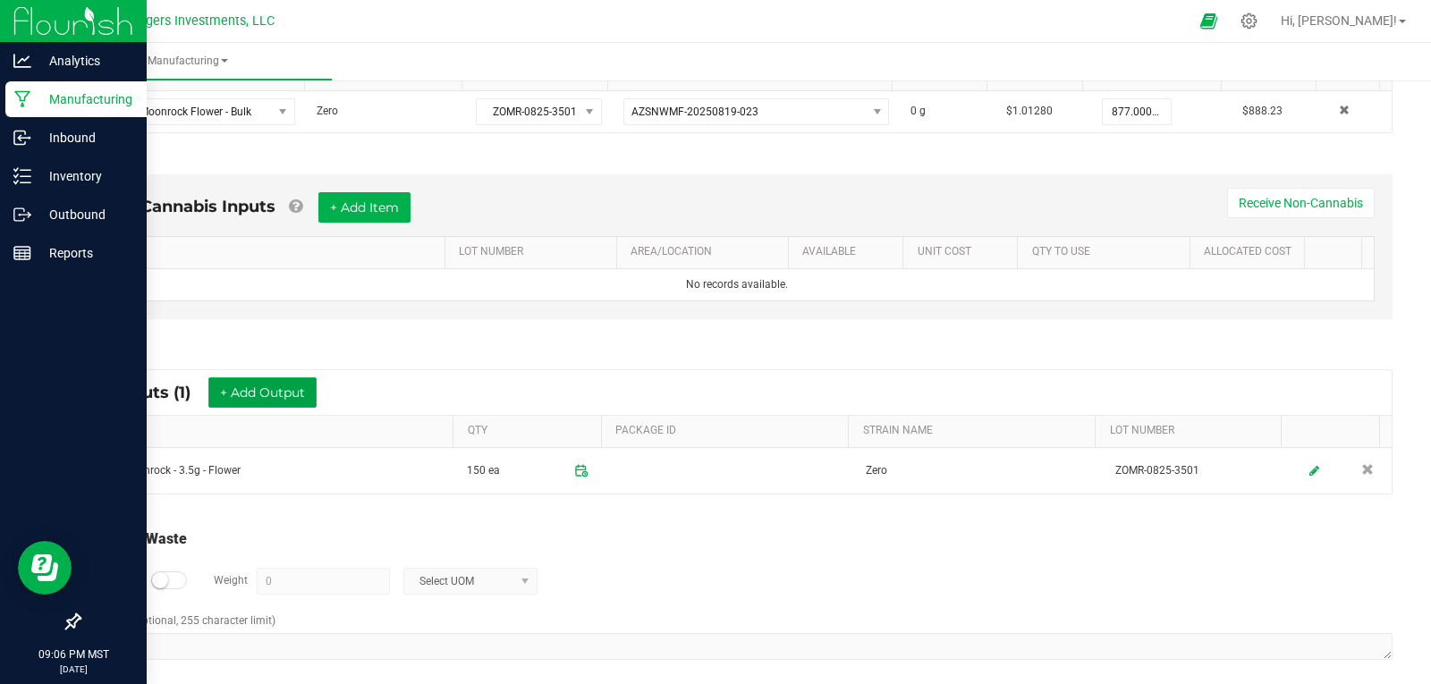
click at [275, 395] on button "+ Add Output" at bounding box center [262, 392] width 108 height 30
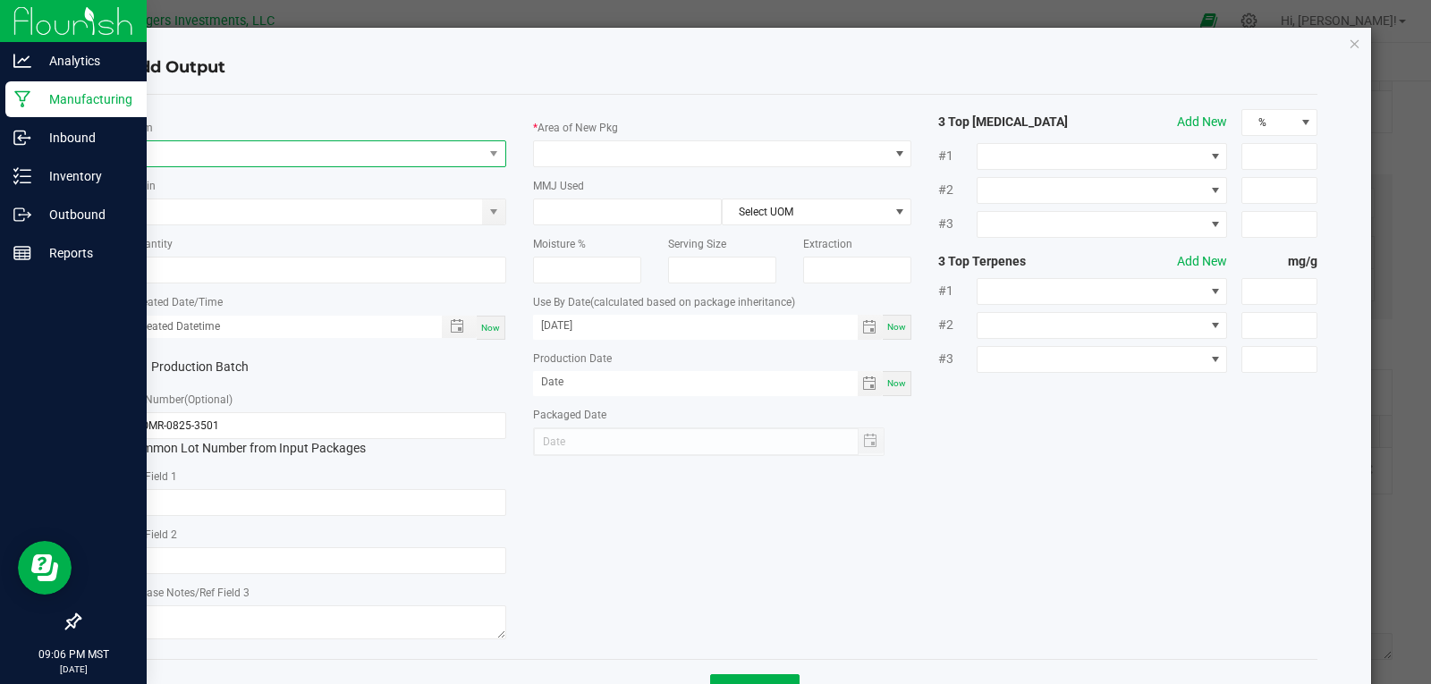
click at [200, 157] on span "NO DATA FOUND" at bounding box center [305, 153] width 355 height 25
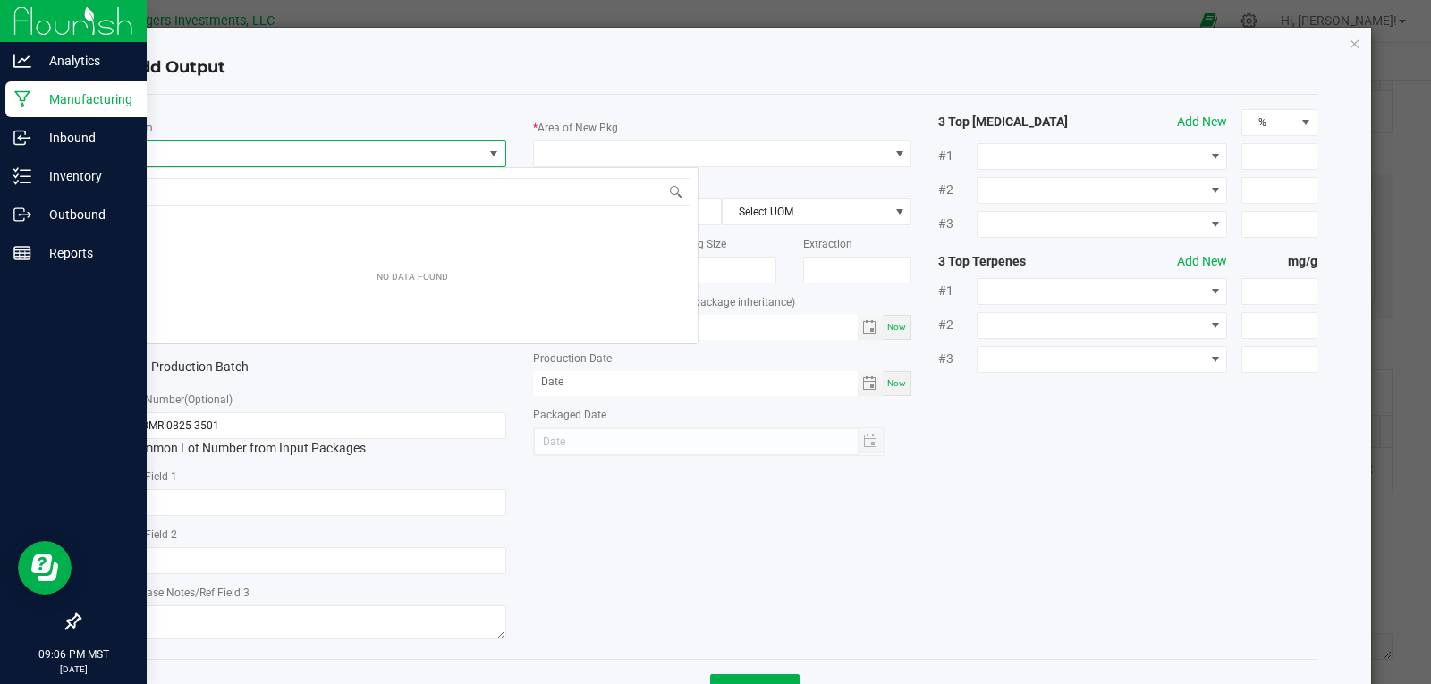
scroll to position [27, 376]
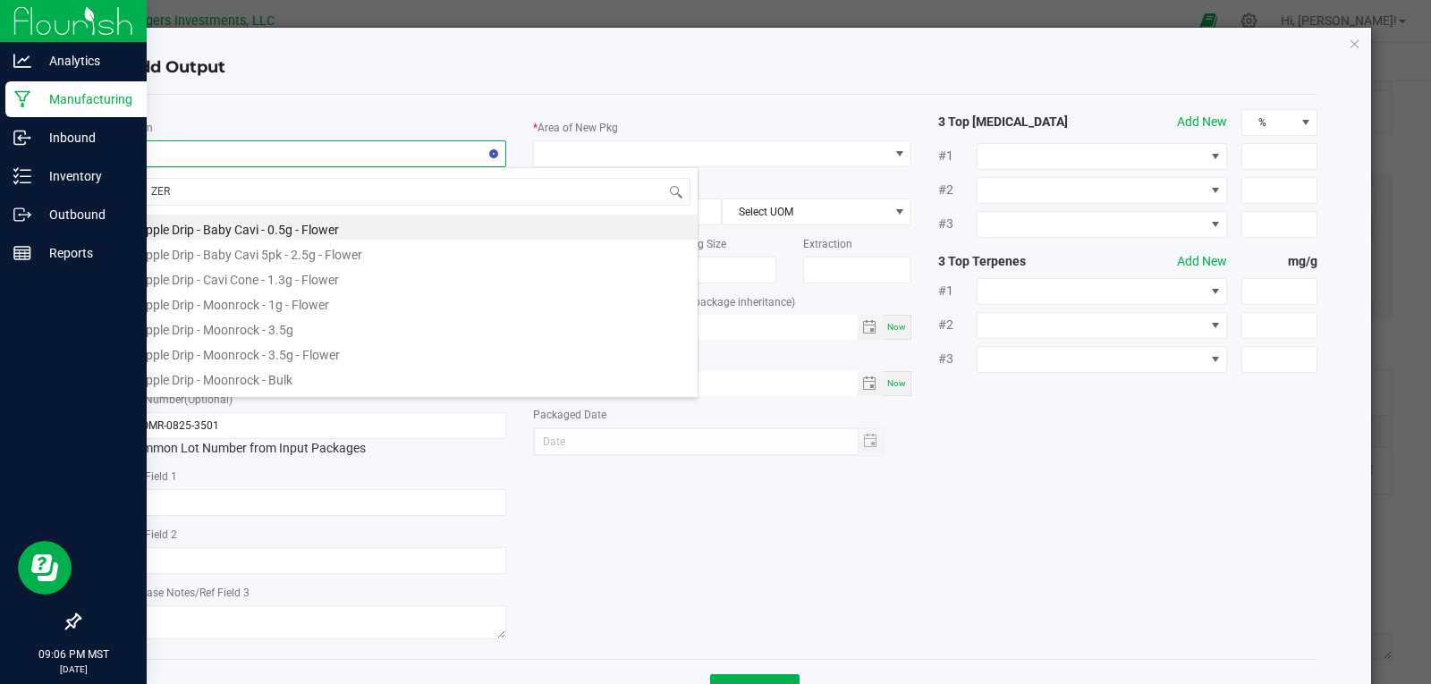
type input "ZERO"
click at [260, 278] on li "Zero - Moonrock - 1g - Flower" at bounding box center [412, 277] width 571 height 25
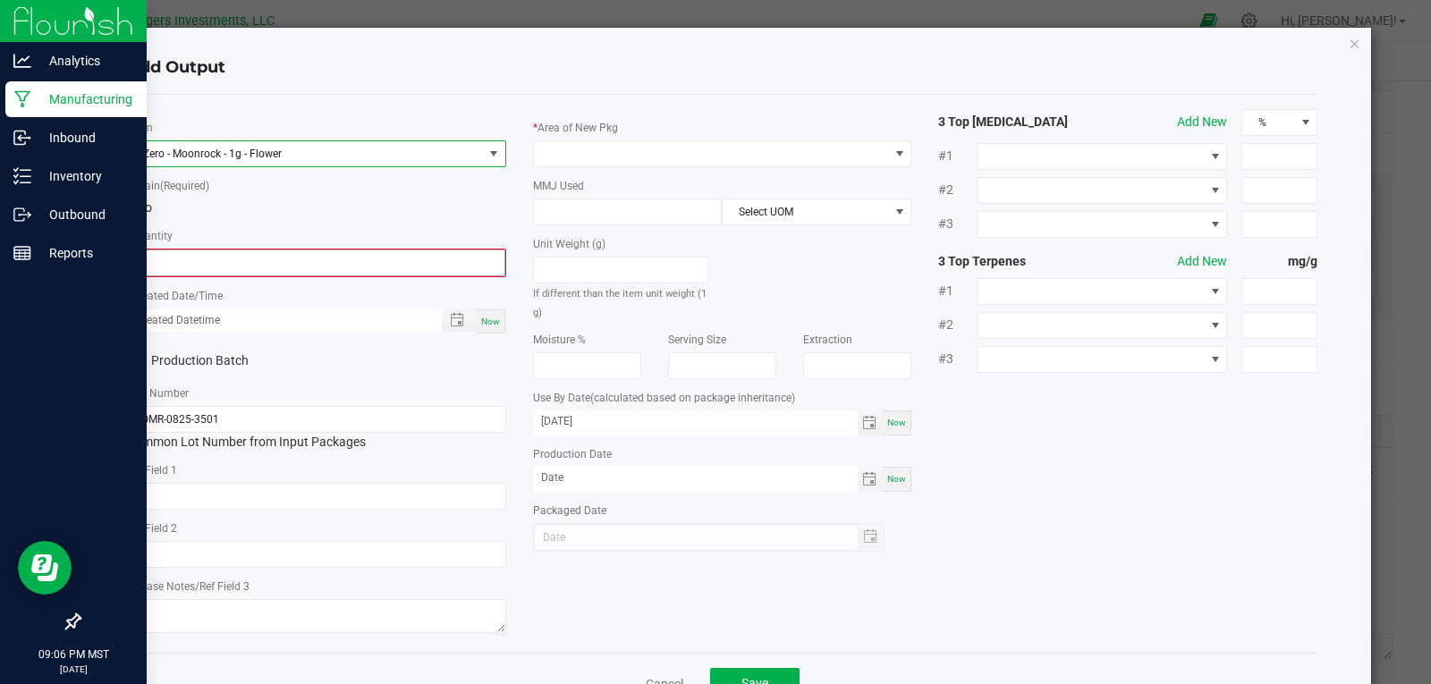
click at [239, 263] on input "0" at bounding box center [317, 262] width 376 height 25
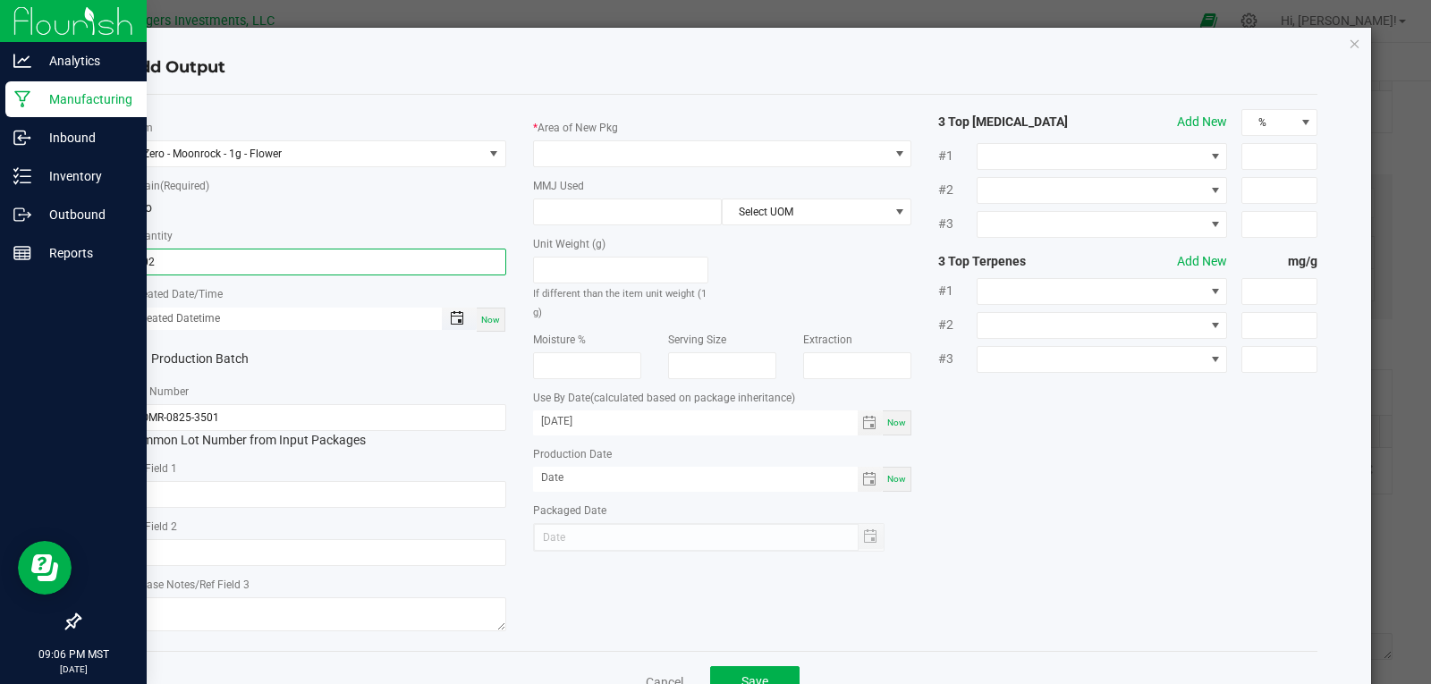
click at [450, 316] on span "Toggle popup" at bounding box center [457, 318] width 14 height 14
type input "302 ea"
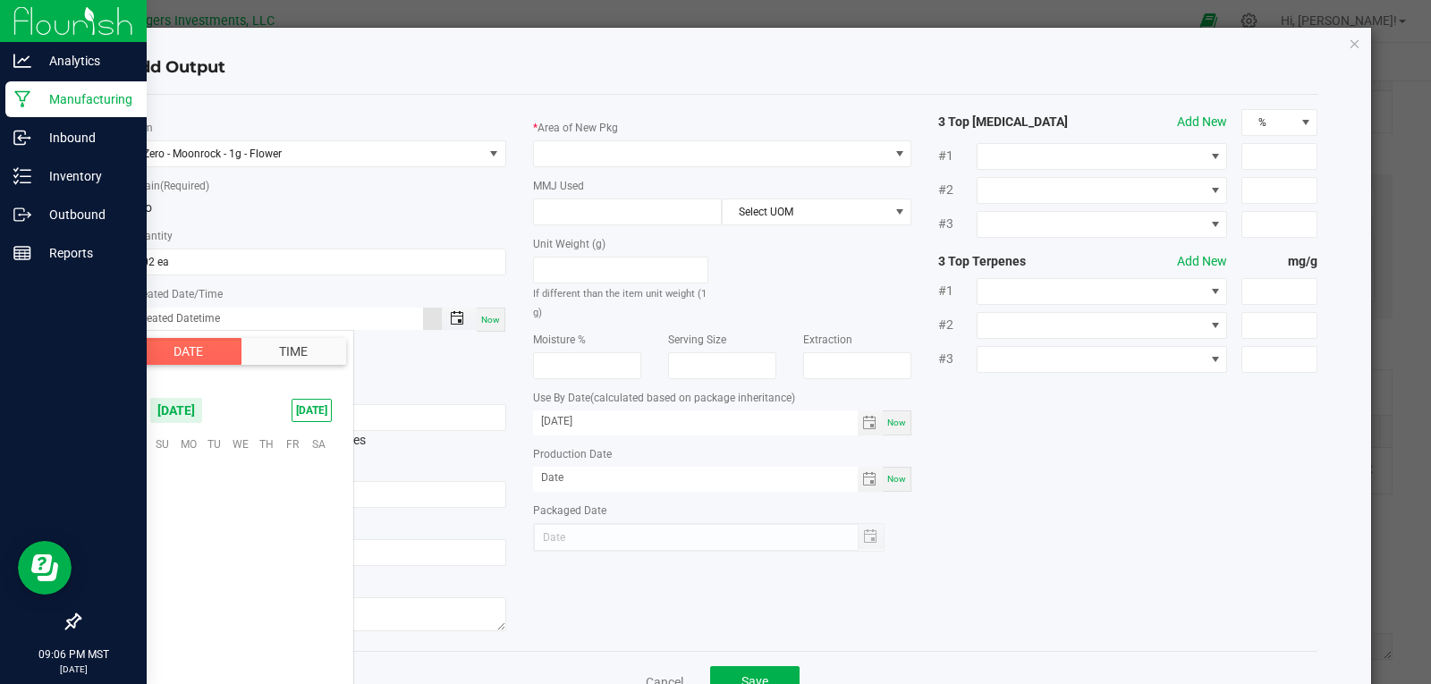
scroll to position [290066, 0]
click at [244, 474] on span "3" at bounding box center [240, 471] width 26 height 28
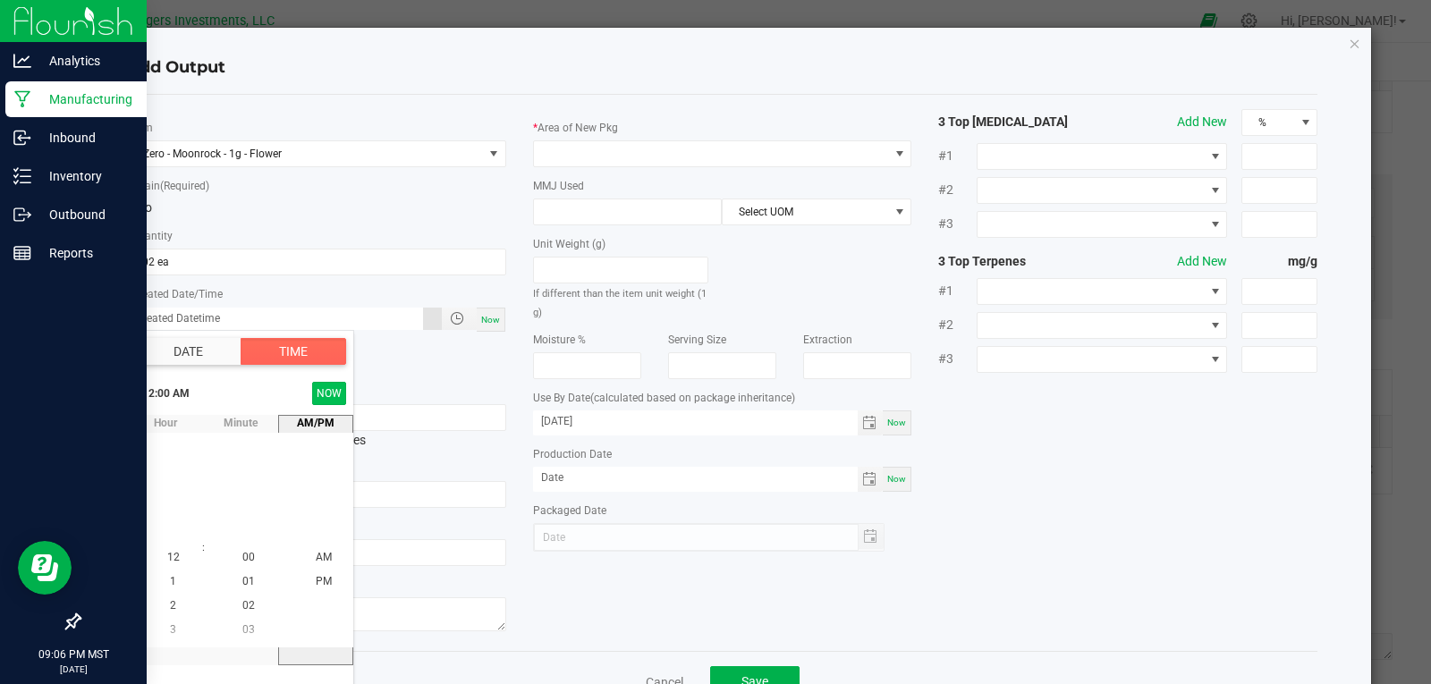
click at [328, 394] on button "NOW" at bounding box center [329, 393] width 34 height 23
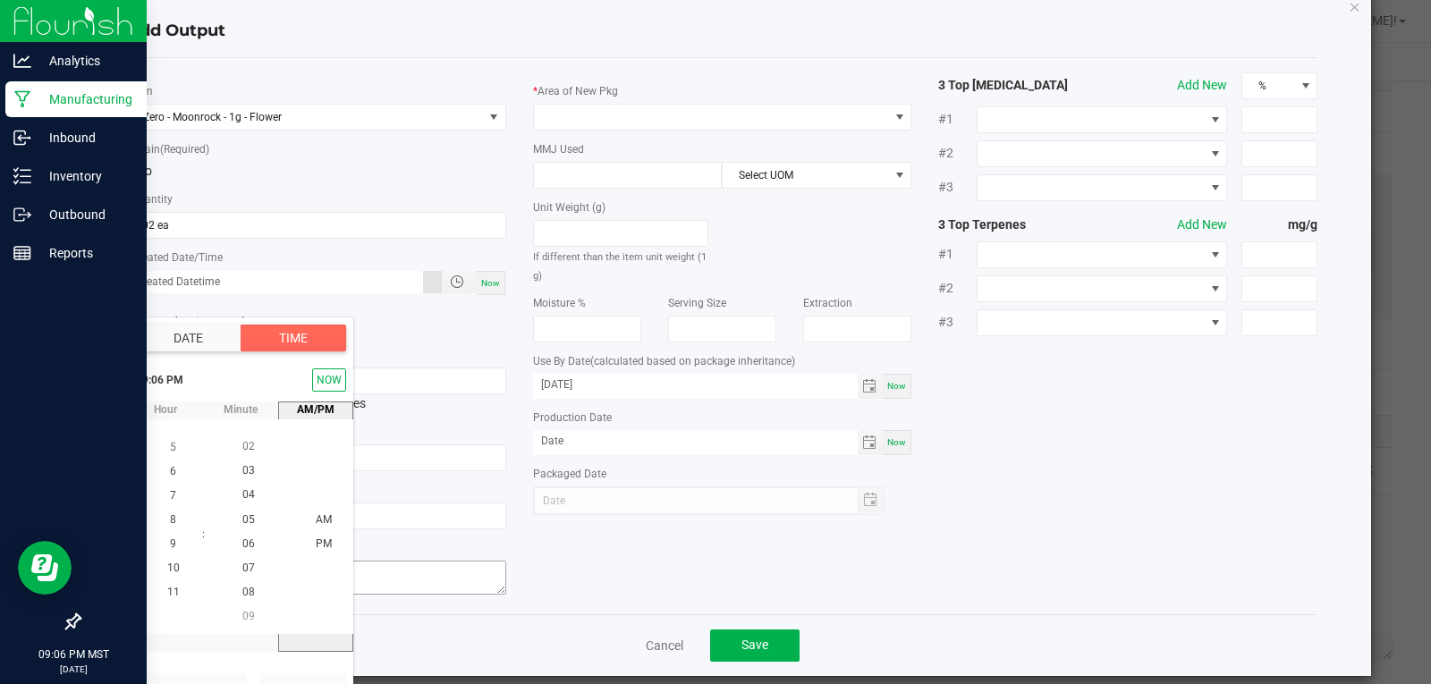
scroll to position [56, 0]
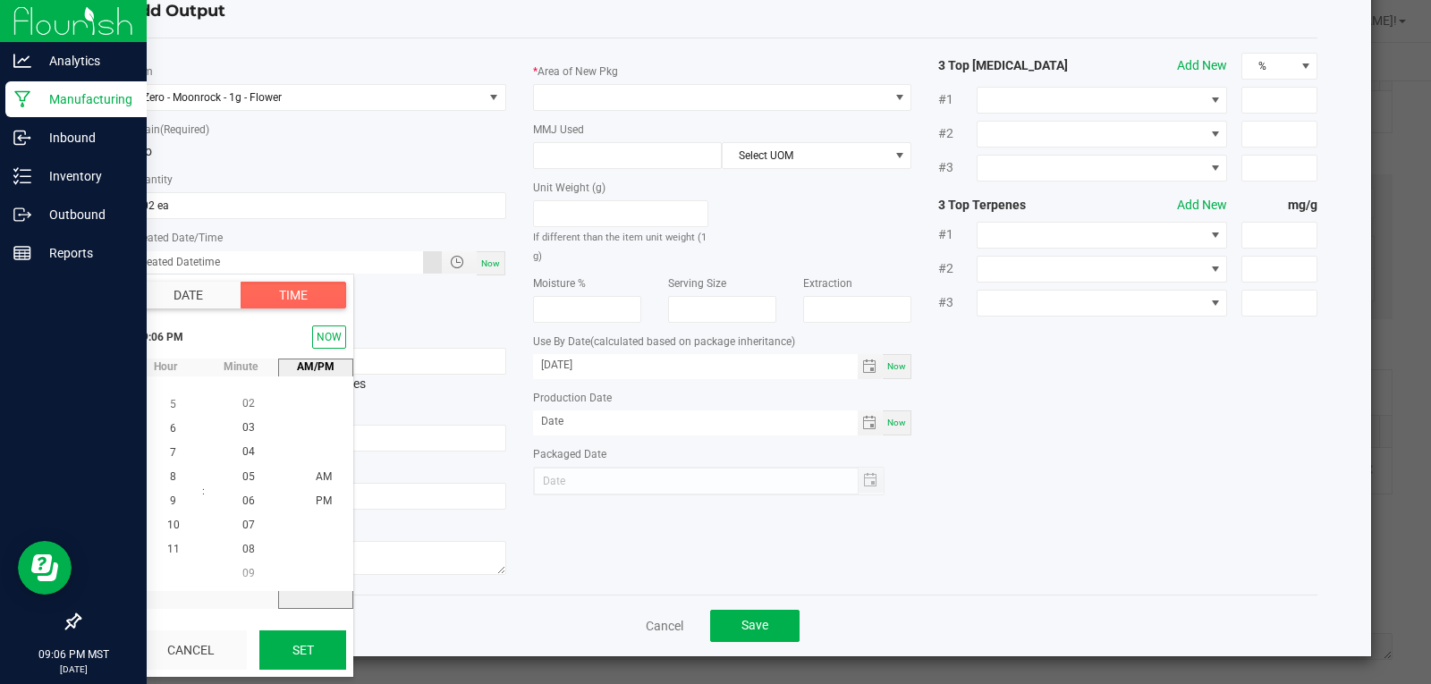
click at [308, 643] on button "Set" at bounding box center [302, 650] width 87 height 39
type input "09/03/2025 9:06 PM"
type input "09/03/2025"
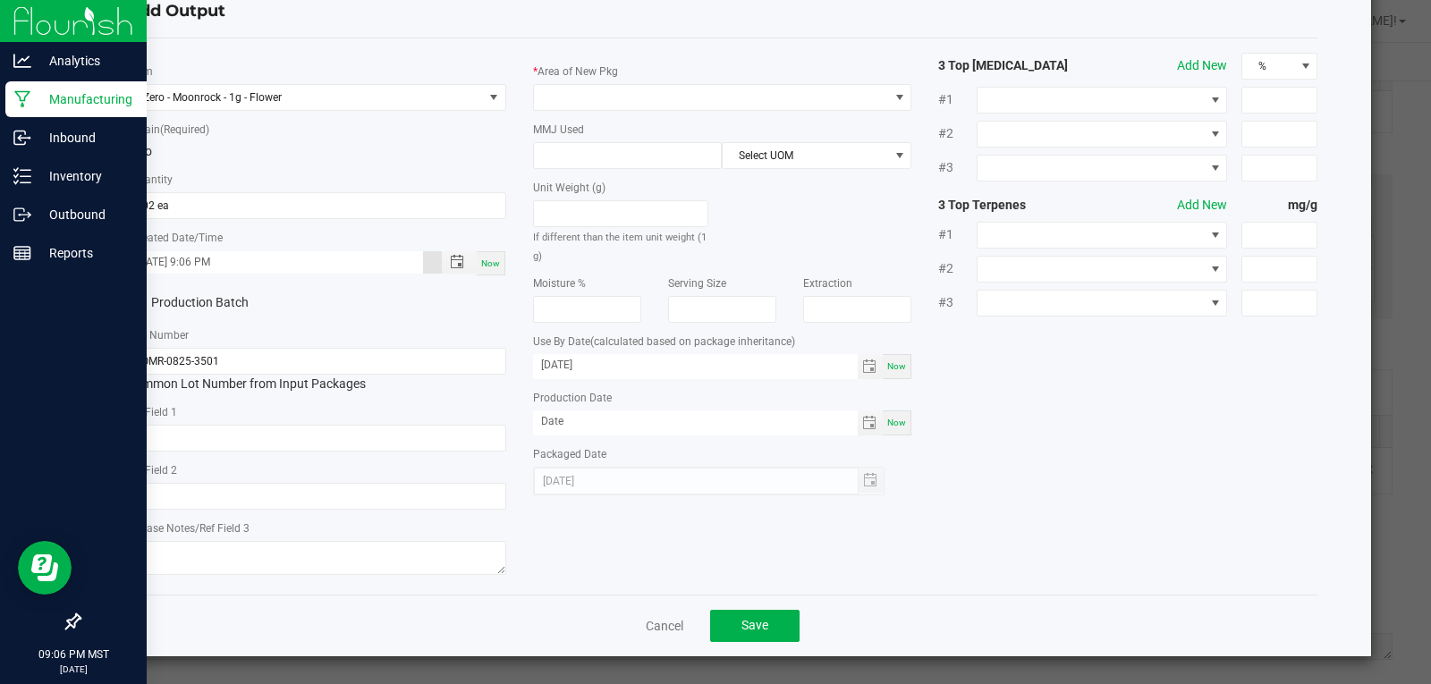
click at [709, 536] on div "* Item Zero - Moonrock - 1g - Flower * Strain (Required) Zero * Quantity 302 ea…" at bounding box center [723, 317] width 1218 height 528
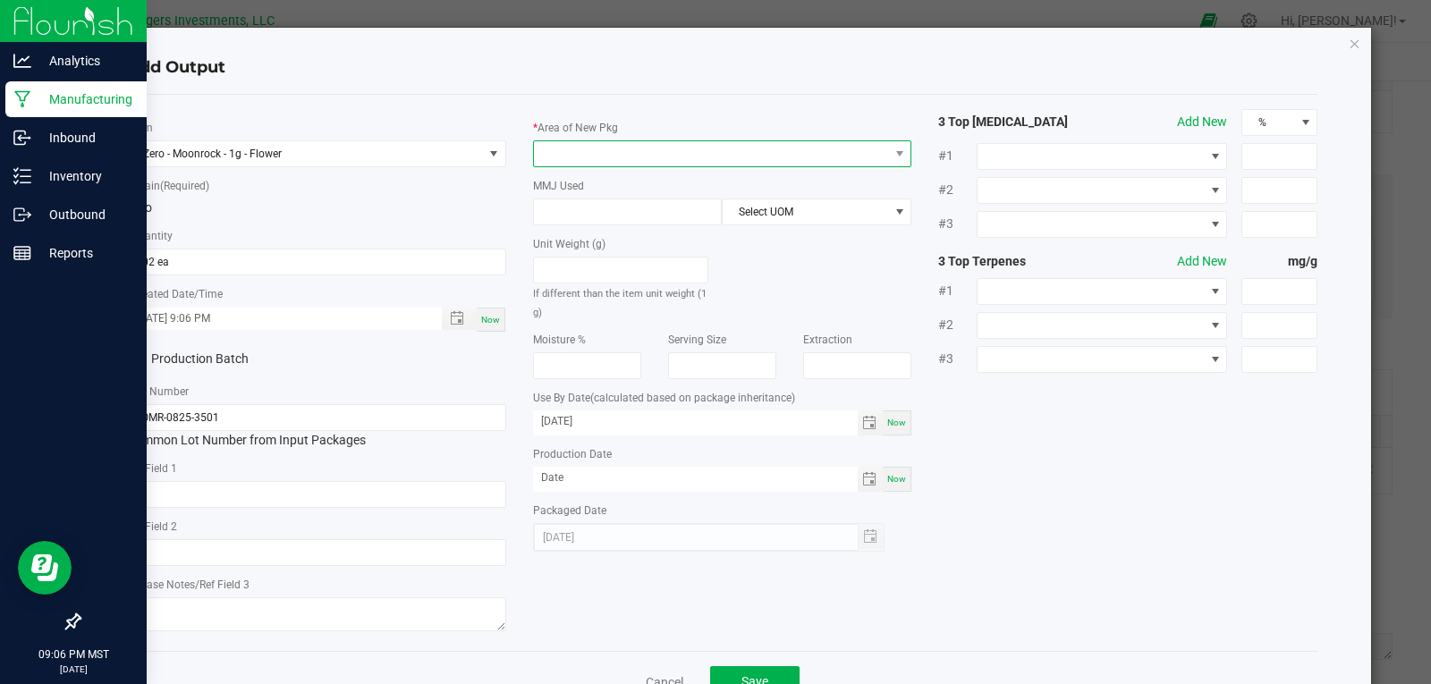
click at [608, 150] on span at bounding box center [711, 153] width 355 height 25
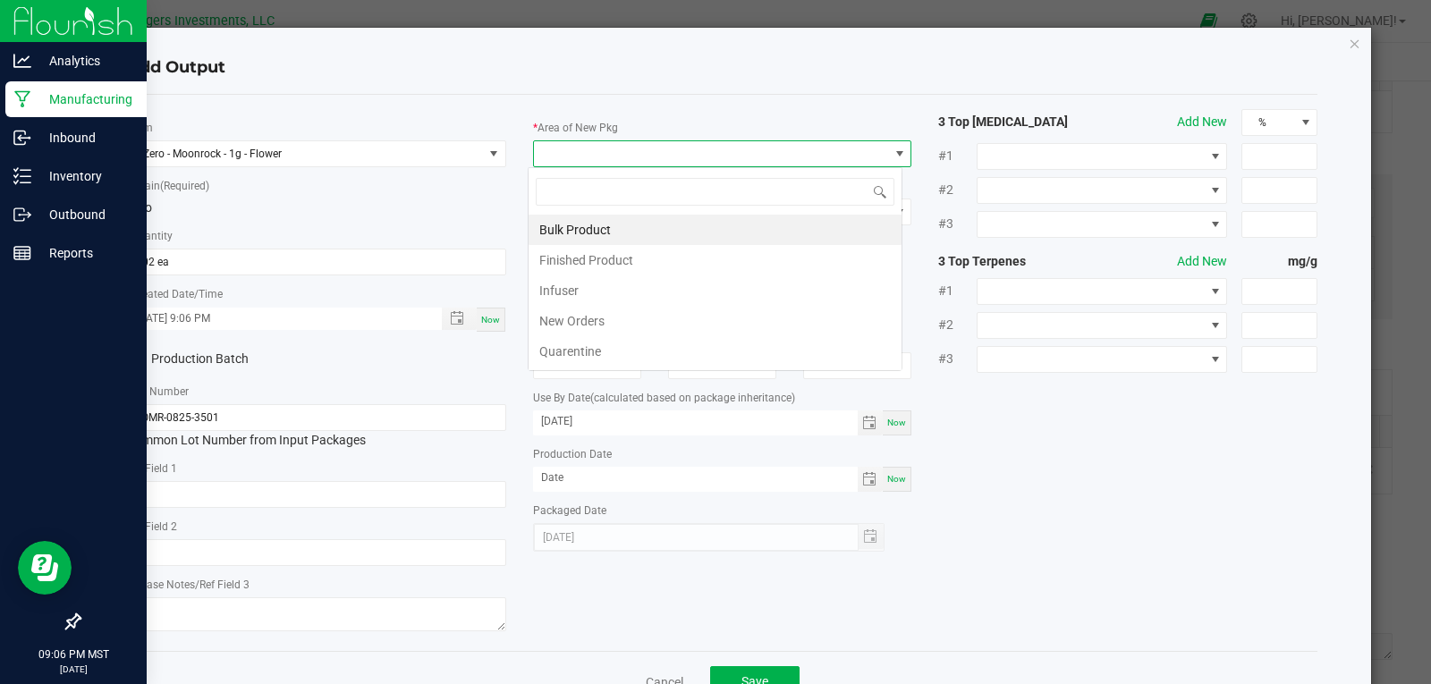
scroll to position [27, 376]
click at [606, 255] on li "Finished Product" at bounding box center [715, 260] width 373 height 30
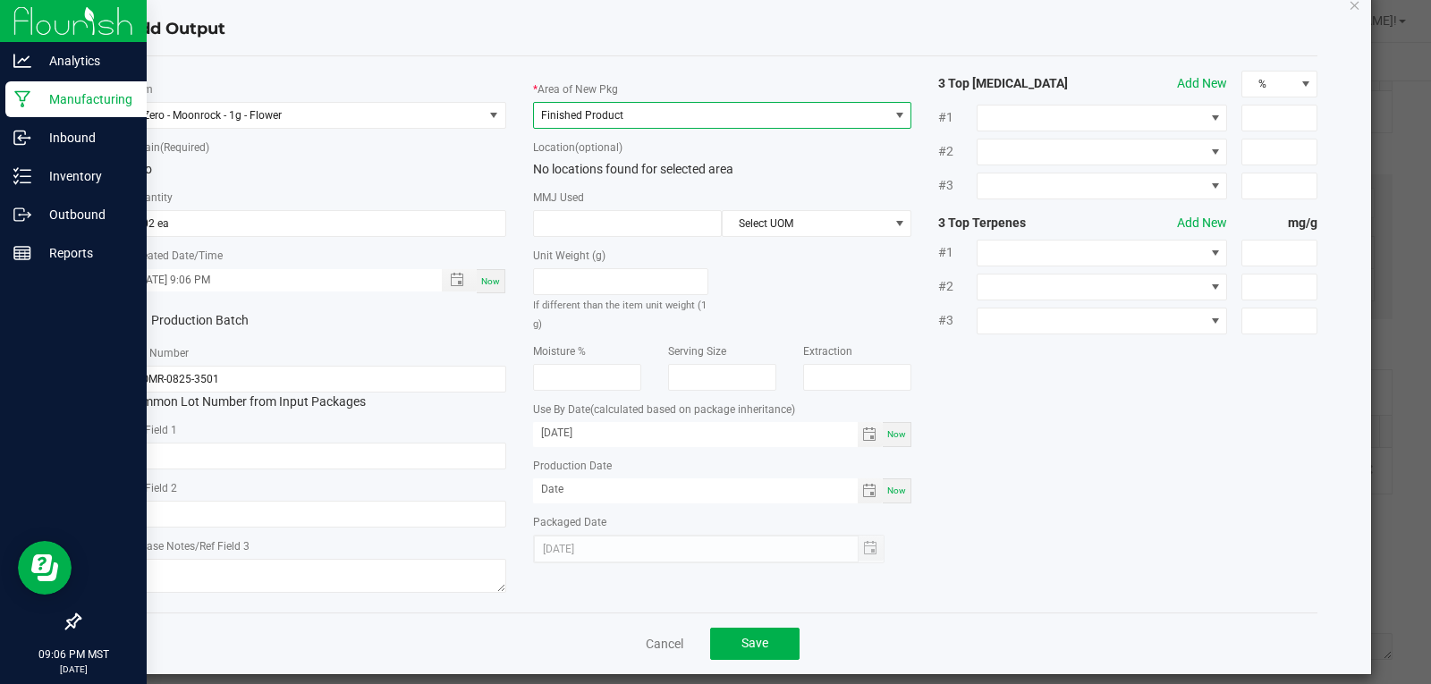
scroll to position [56, 0]
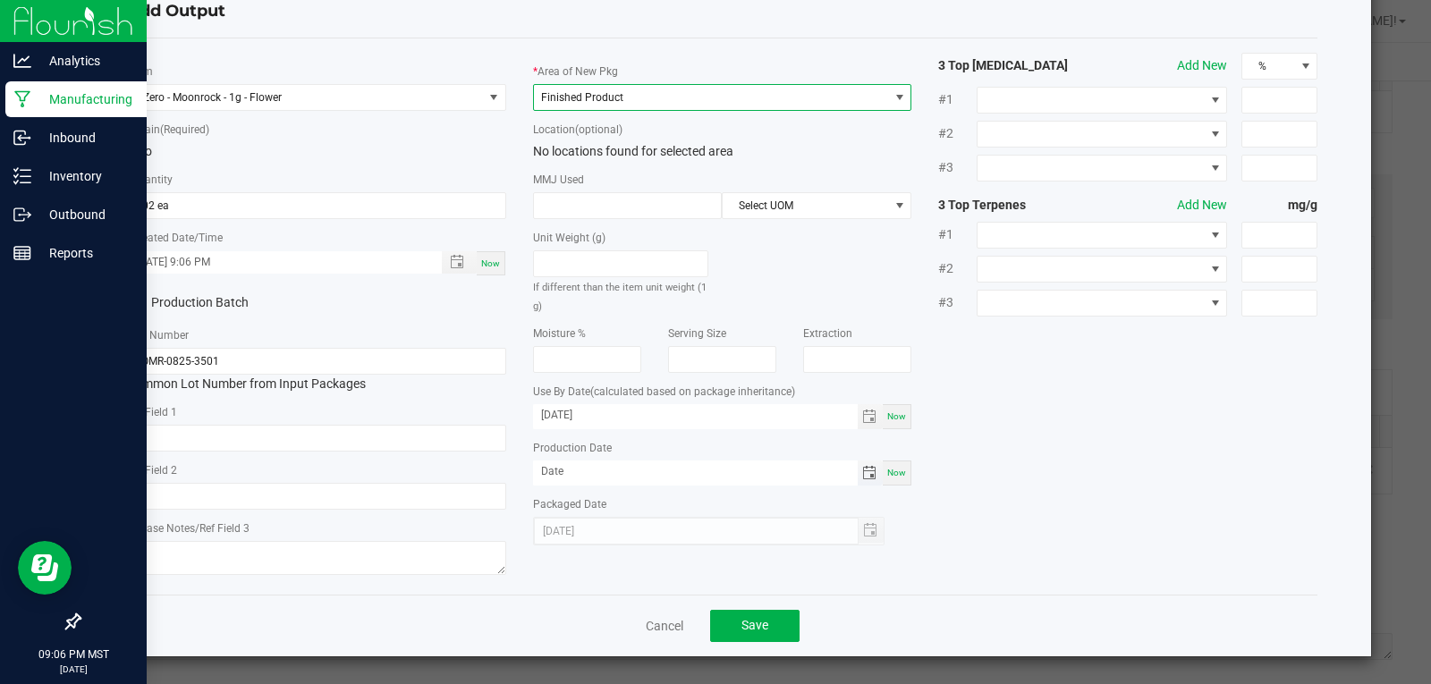
click at [868, 472] on span "Toggle calendar" at bounding box center [869, 473] width 14 height 14
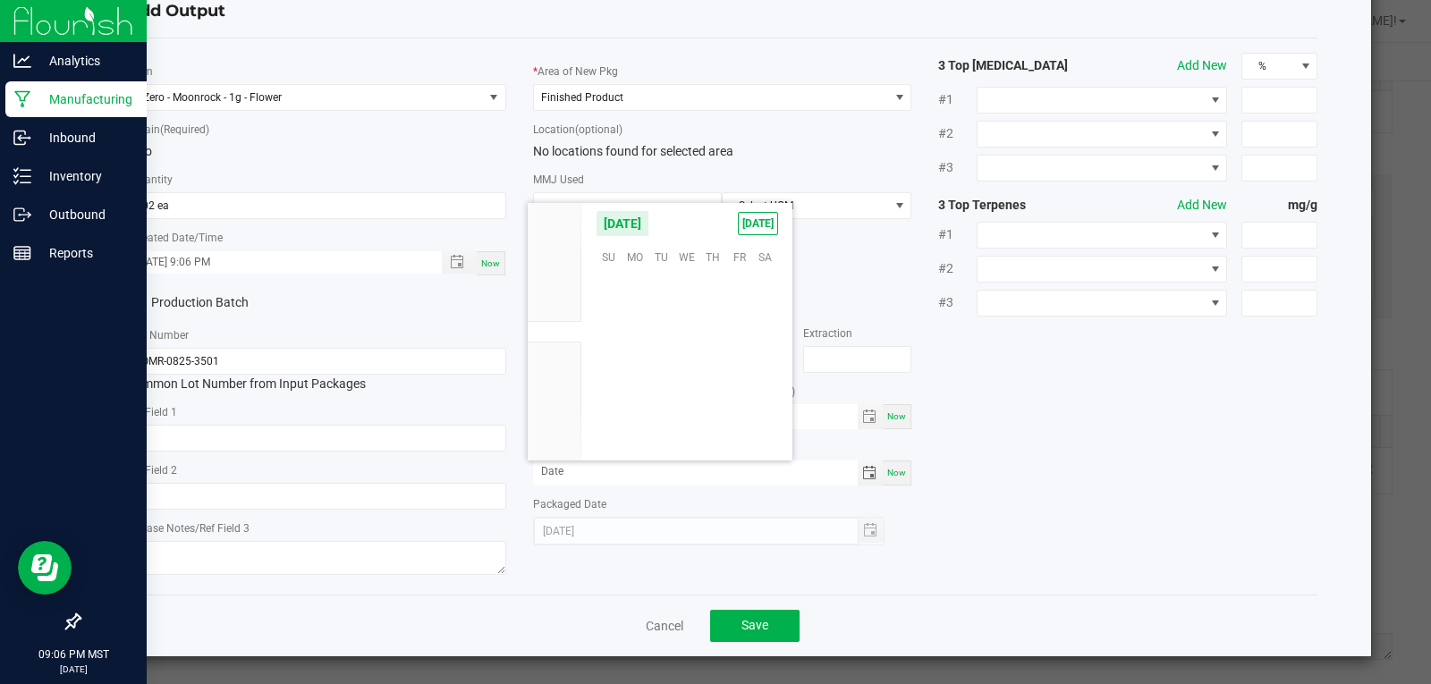
scroll to position [290066, 0]
click at [547, 309] on span "Aug" at bounding box center [555, 310] width 20 height 13
click at [733, 338] on span "15" at bounding box center [739, 339] width 26 height 28
type input "08/15/2025"
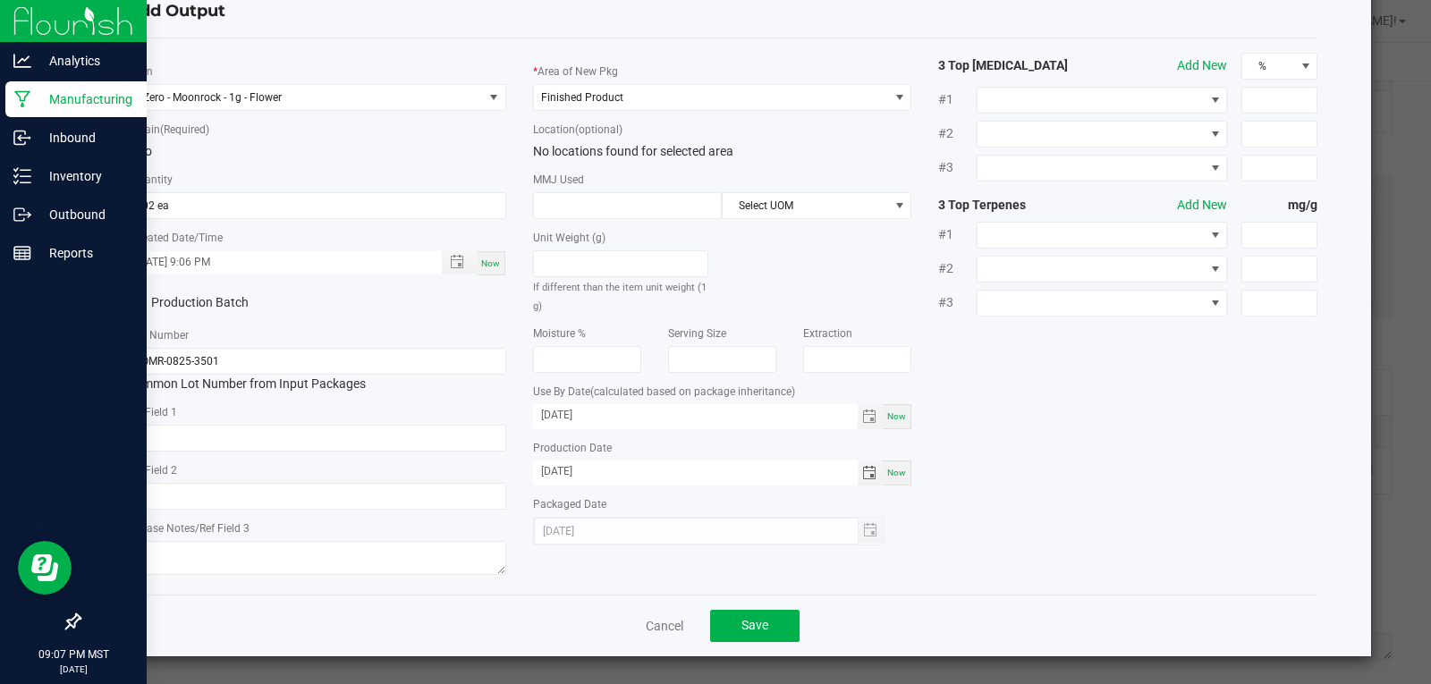
click at [1034, 487] on div "* Item Zero - Moonrock - 1g - Flower * Strain (Required) Zero * Quantity 302 ea…" at bounding box center [723, 317] width 1218 height 528
click at [762, 623] on button "Save" at bounding box center [754, 626] width 89 height 32
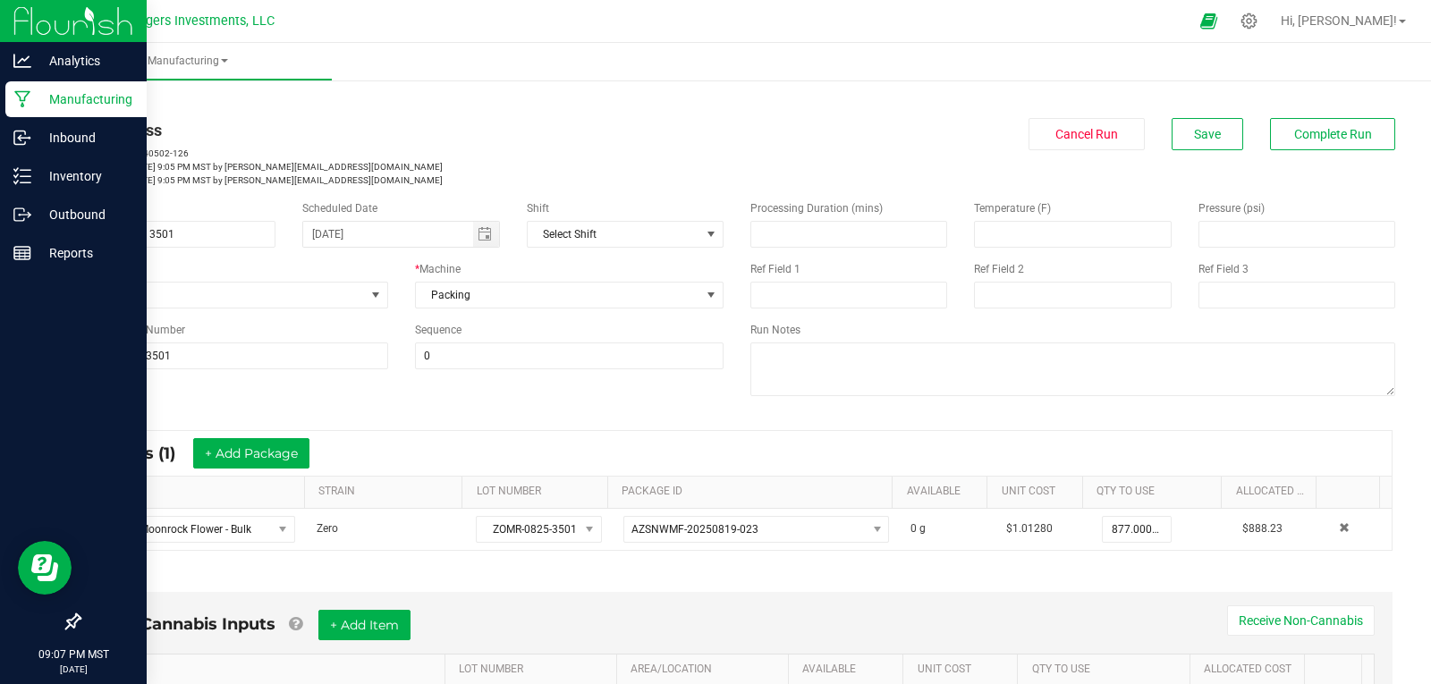
scroll to position [0, 0]
click at [1329, 136] on span "Complete Run" at bounding box center [1333, 135] width 78 height 14
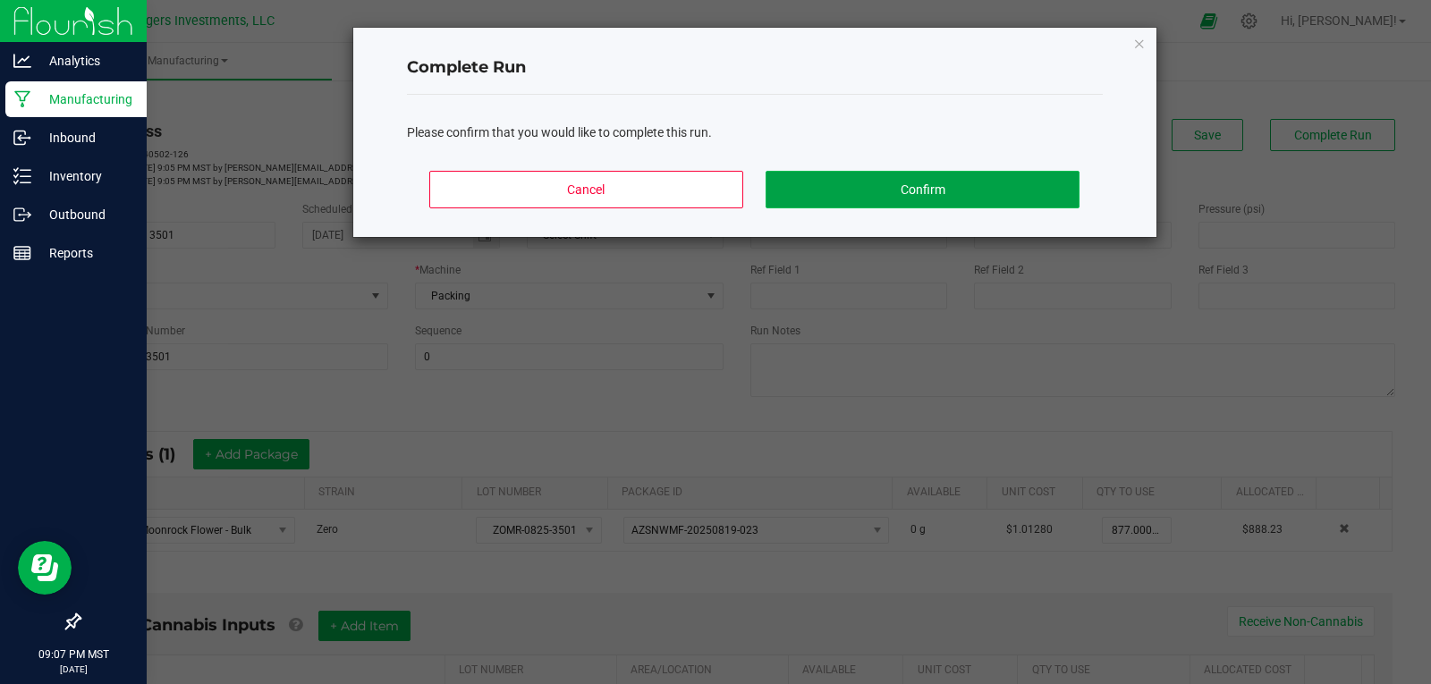
click at [996, 182] on button "Confirm" at bounding box center [922, 190] width 313 height 38
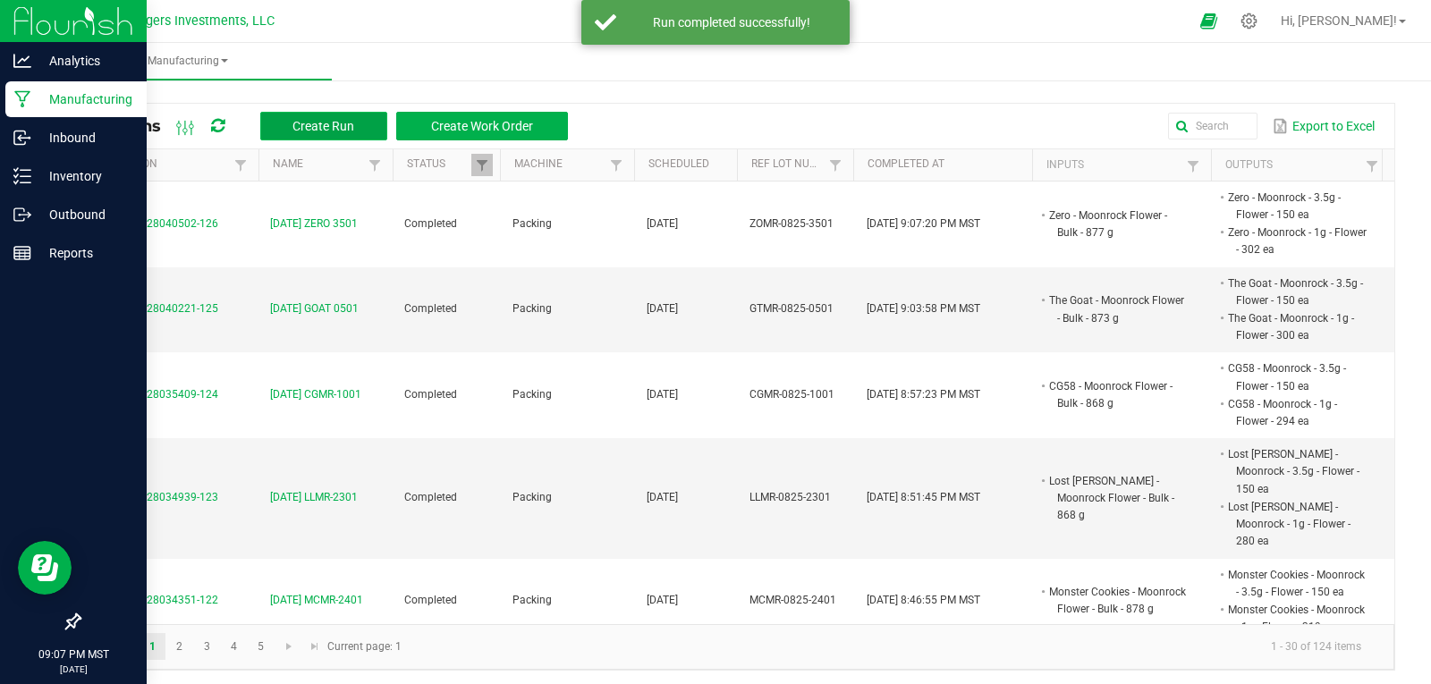
click at [311, 122] on span "Create Run" at bounding box center [323, 126] width 62 height 14
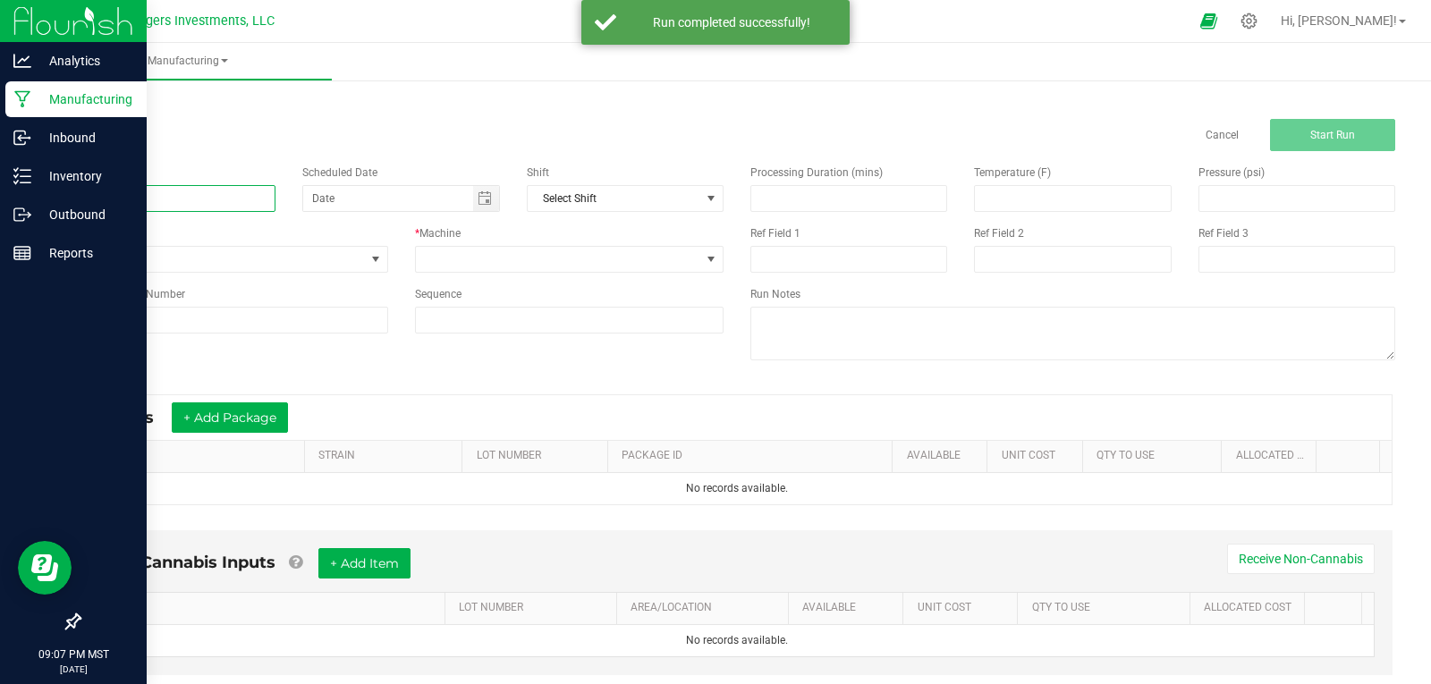
click at [145, 194] on input at bounding box center [177, 198] width 197 height 27
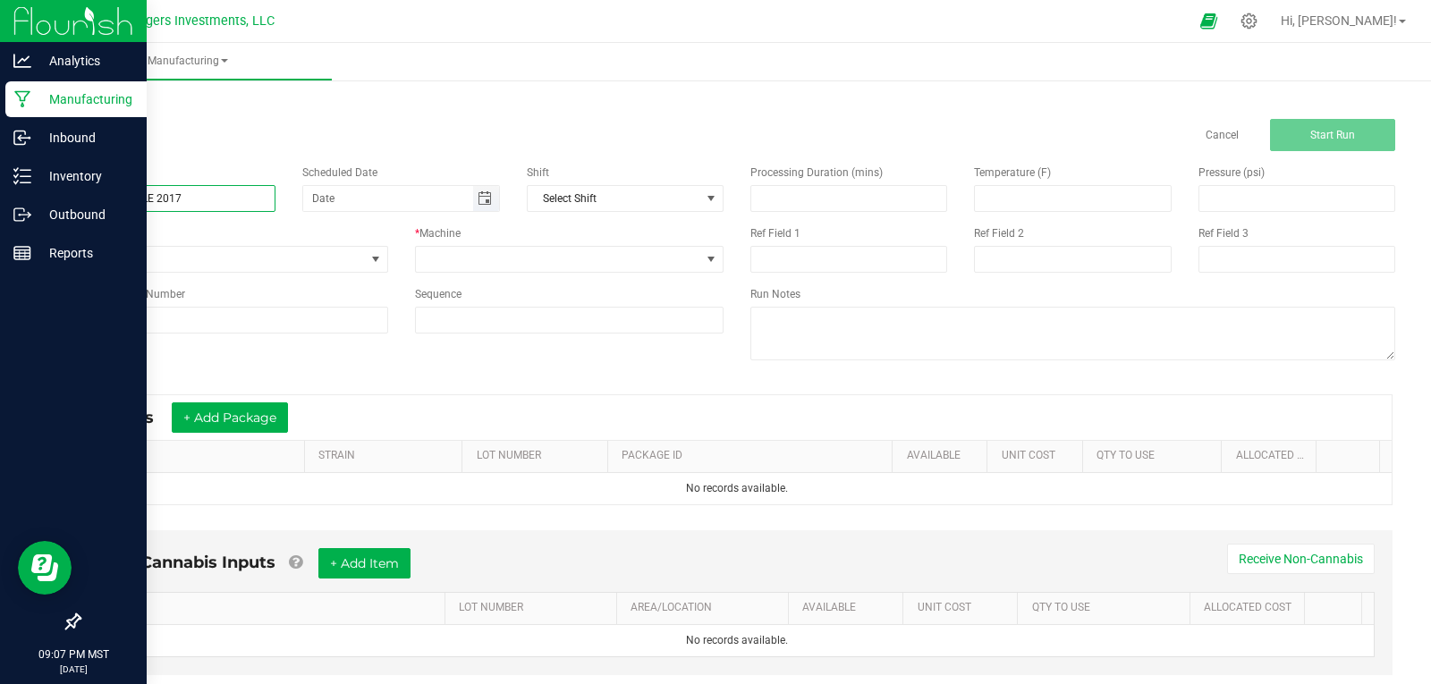
click at [479, 199] on span "Toggle calendar" at bounding box center [485, 198] width 14 height 14
type input "9-27-25 APPLE 2017"
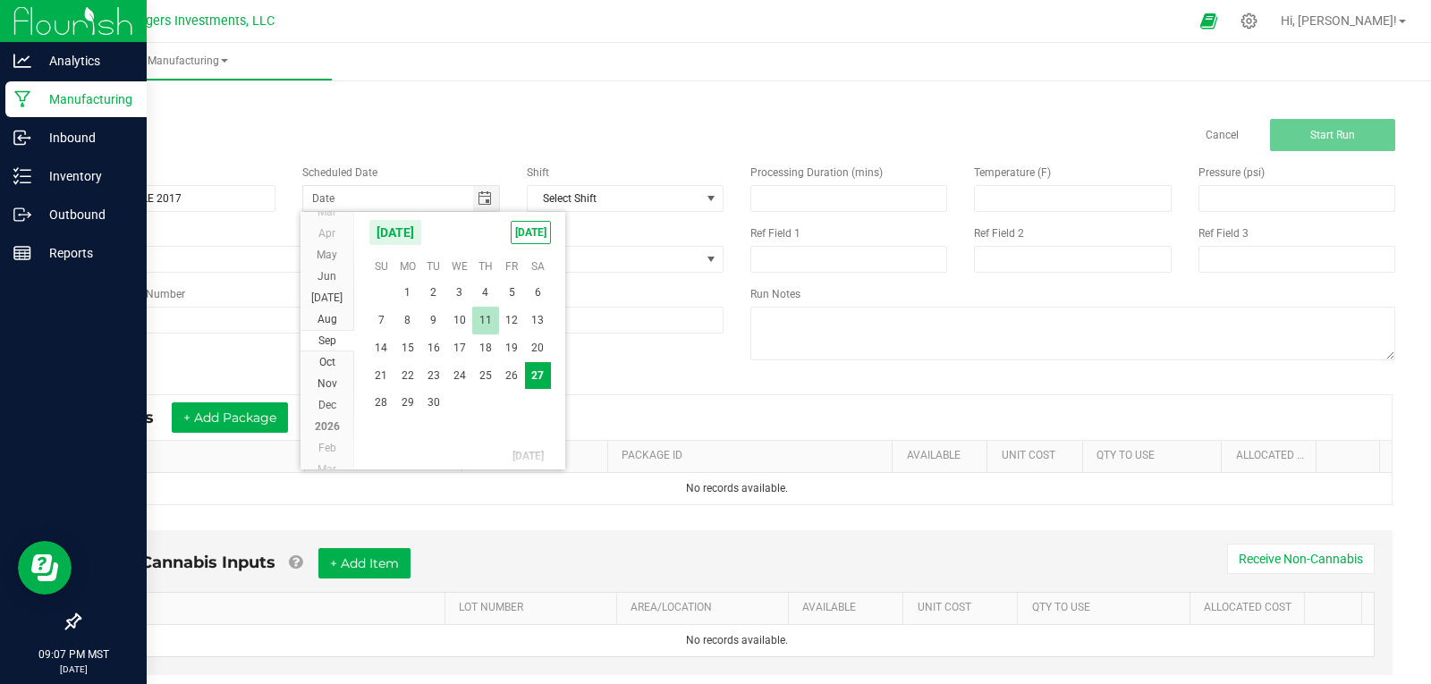
click at [478, 318] on span "11" at bounding box center [485, 321] width 26 height 28
type input "09/11/2025"
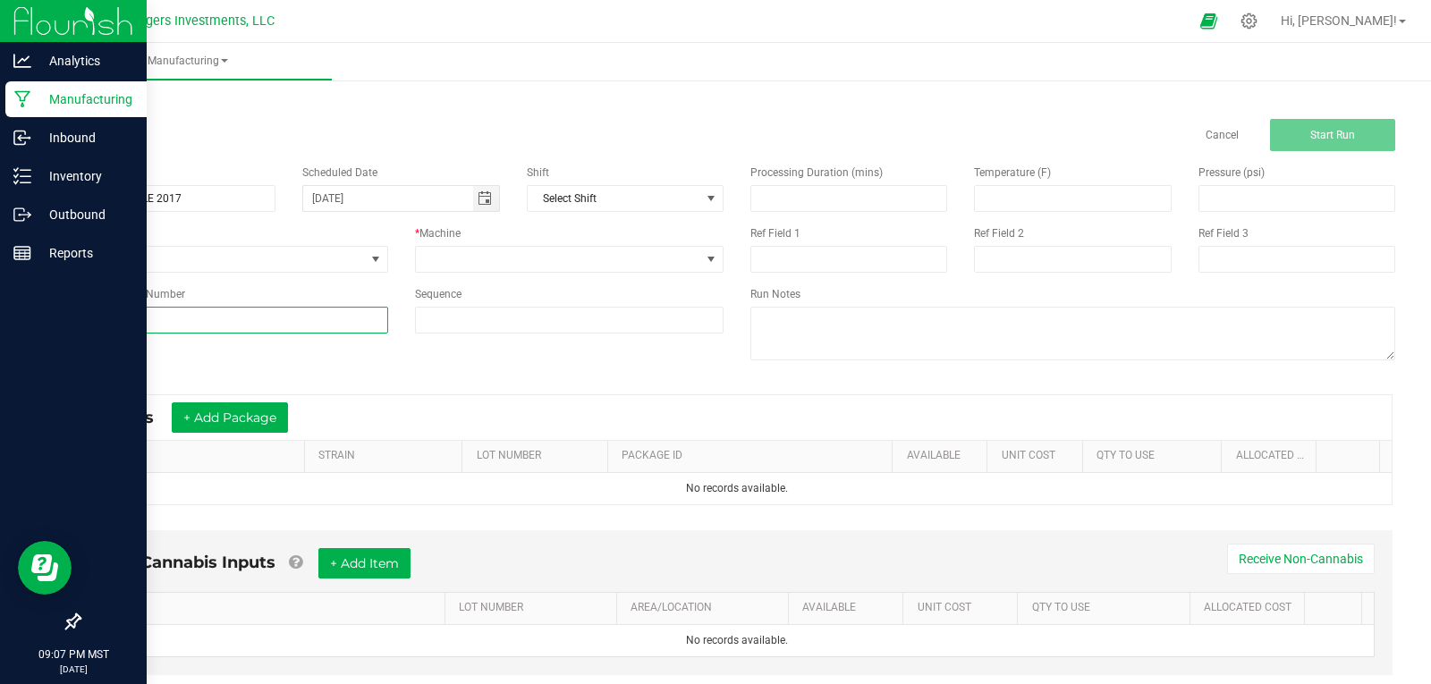
click at [303, 309] on input at bounding box center [233, 320] width 309 height 27
type input "ADMR-0925-2017"
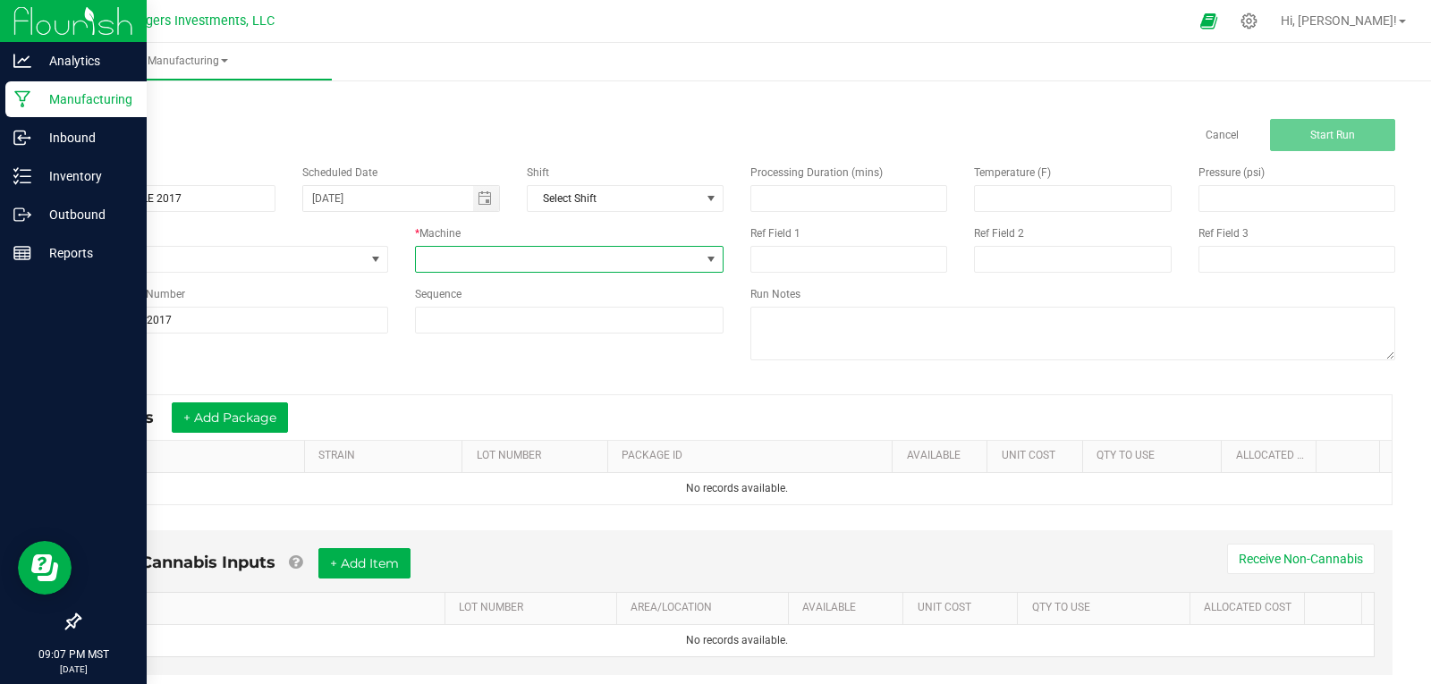
click at [488, 249] on span at bounding box center [558, 259] width 285 height 25
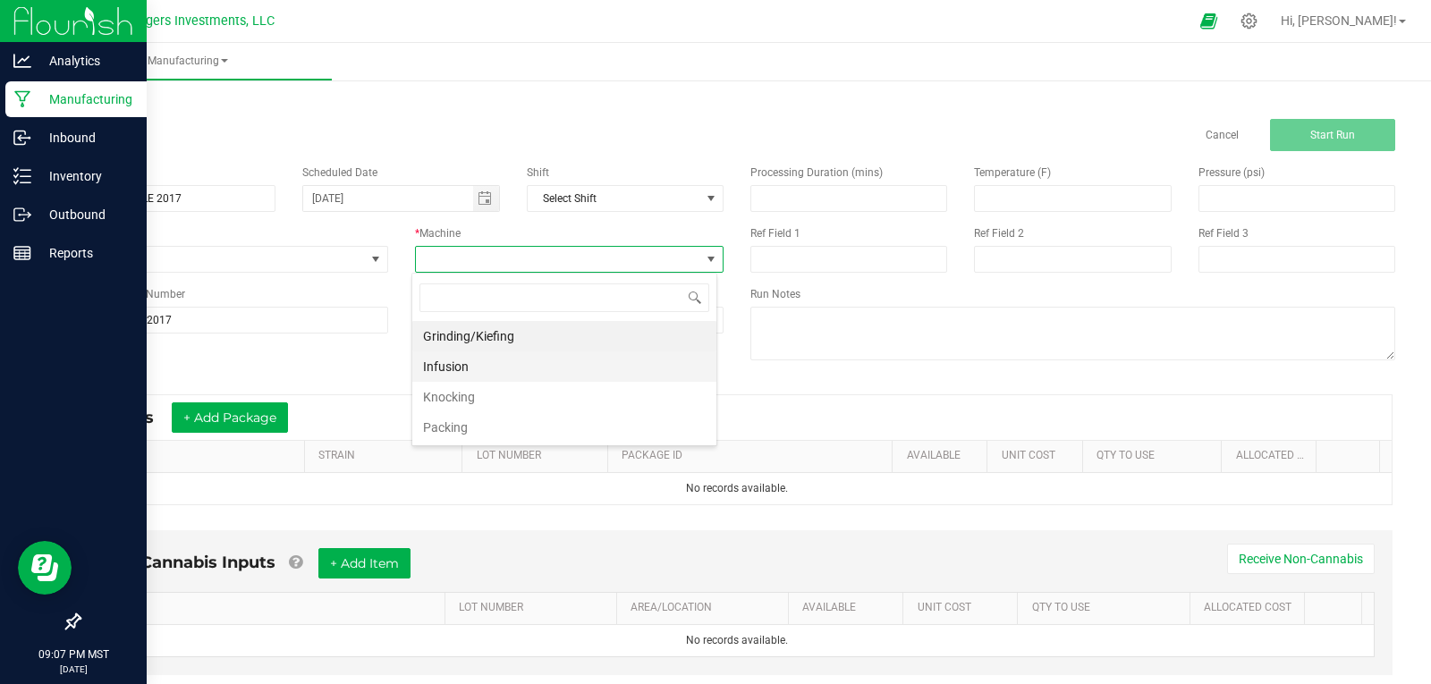
scroll to position [27, 306]
click at [455, 420] on li "Packing" at bounding box center [564, 427] width 304 height 30
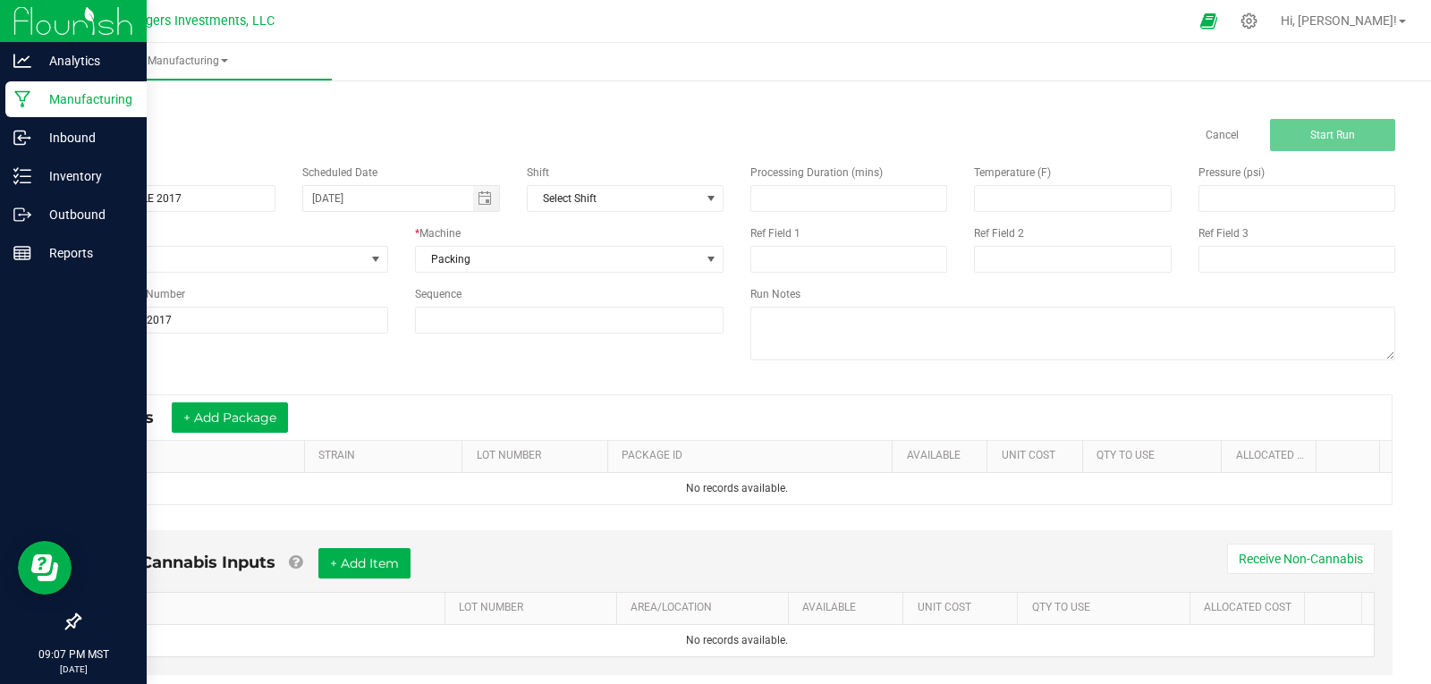
click at [430, 364] on div "Name 9-27-25 APPLE 2017 Scheduled Date 09/11/2025 Shift Select Shift Run Type N…" at bounding box center [736, 264] width 1343 height 227
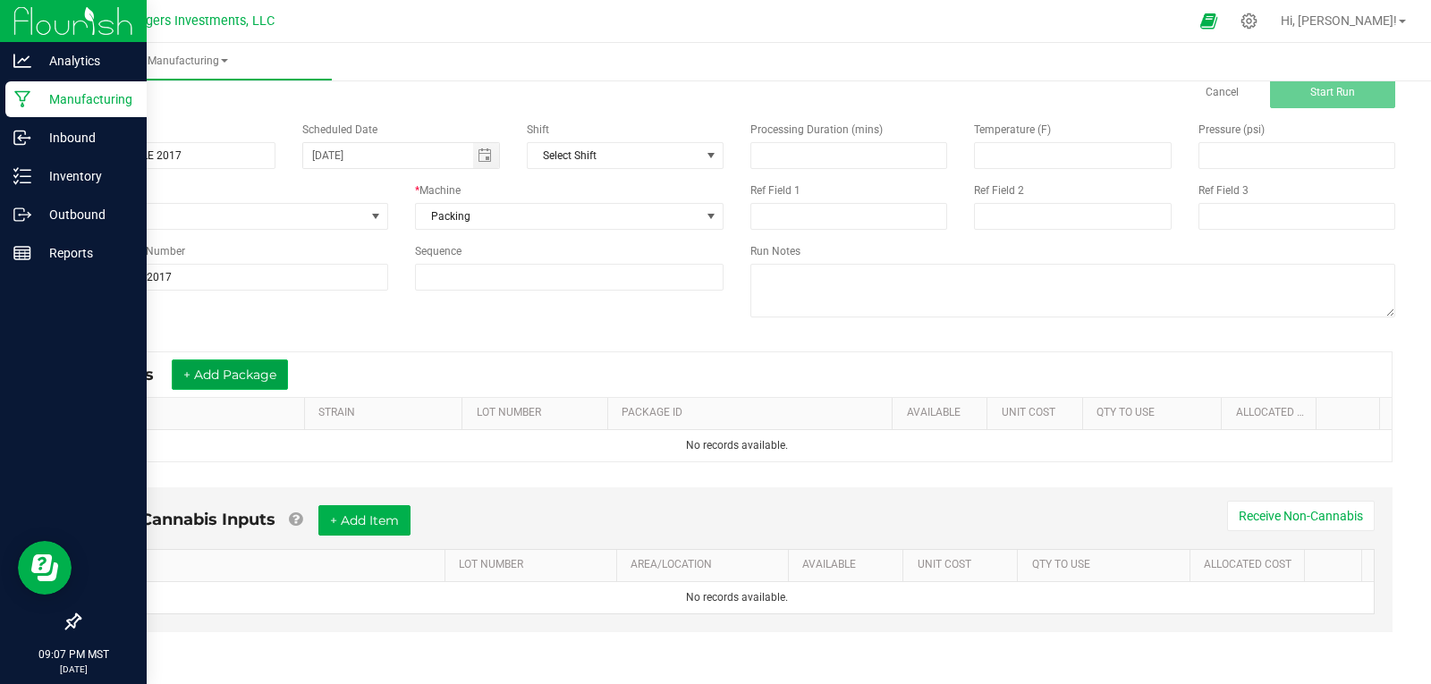
click at [222, 371] on button "+ Add Package" at bounding box center [230, 375] width 116 height 30
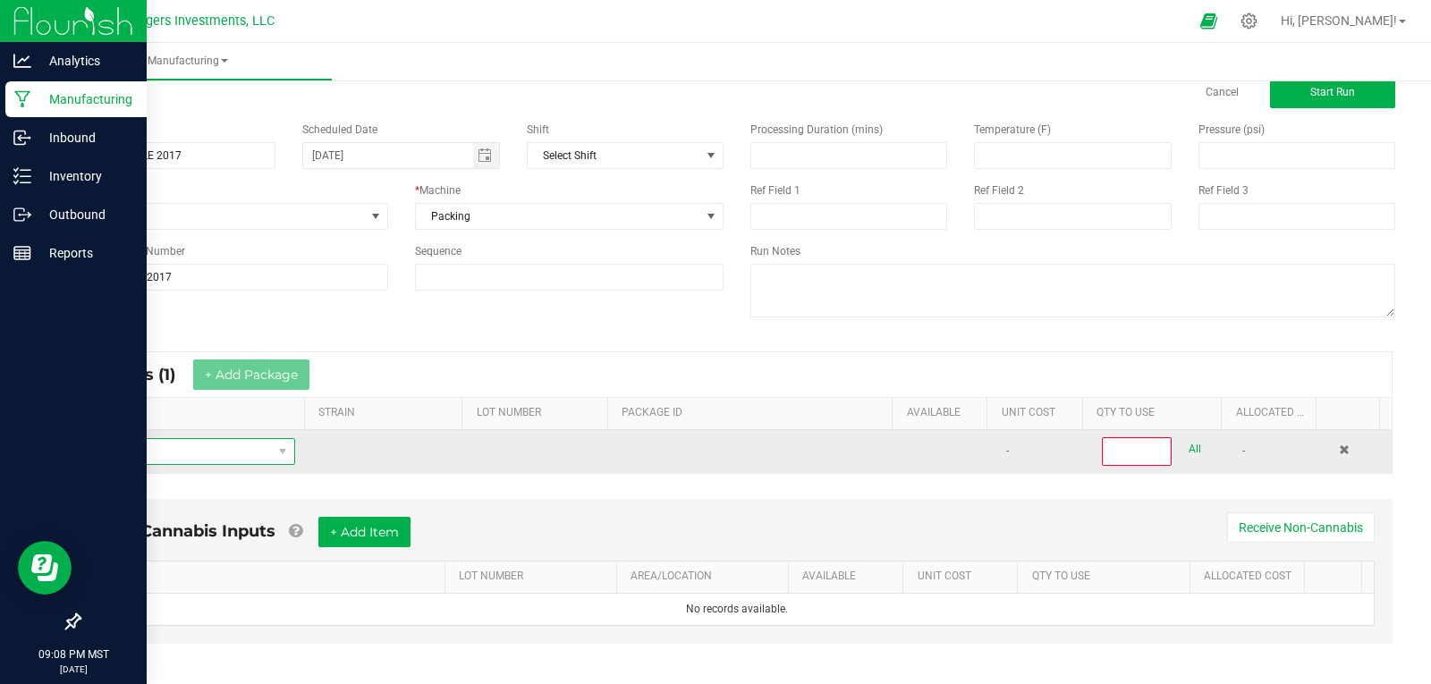
click at [228, 456] on span "NO DATA FOUND" at bounding box center [183, 451] width 178 height 25
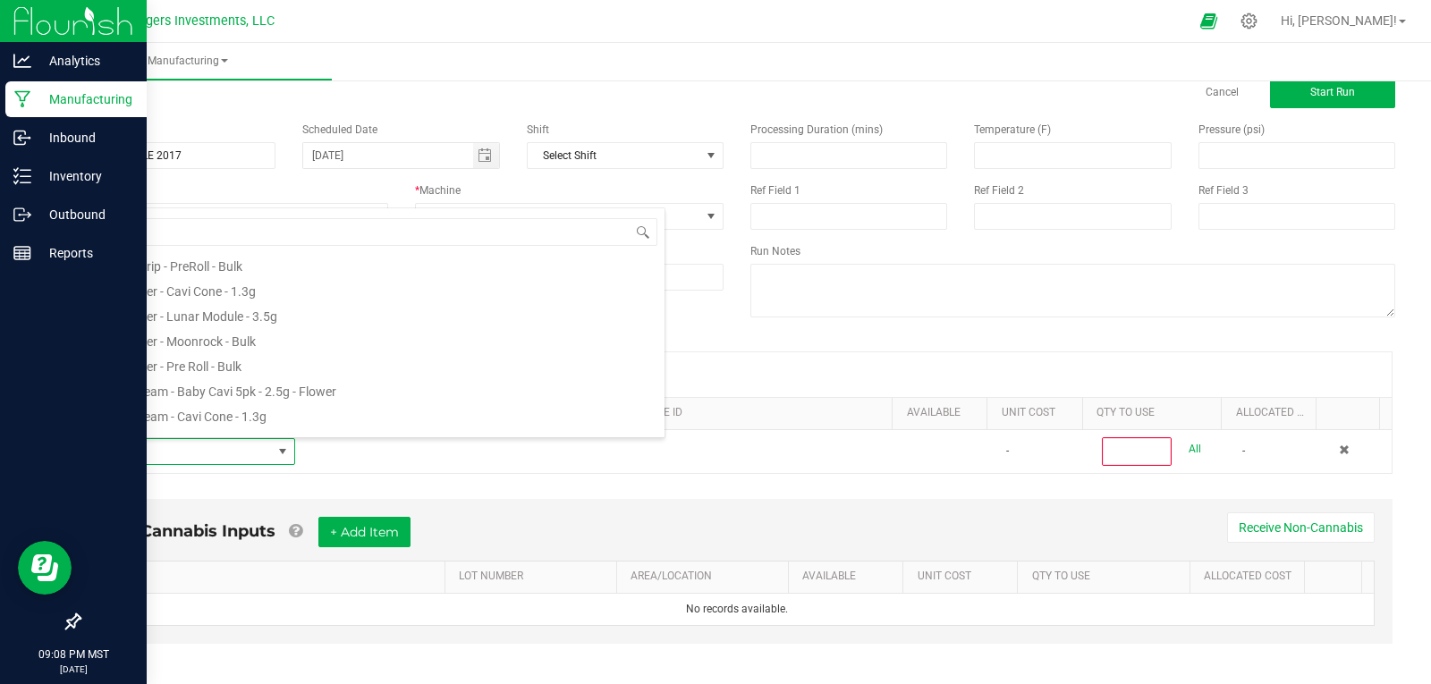
scroll to position [89, 0]
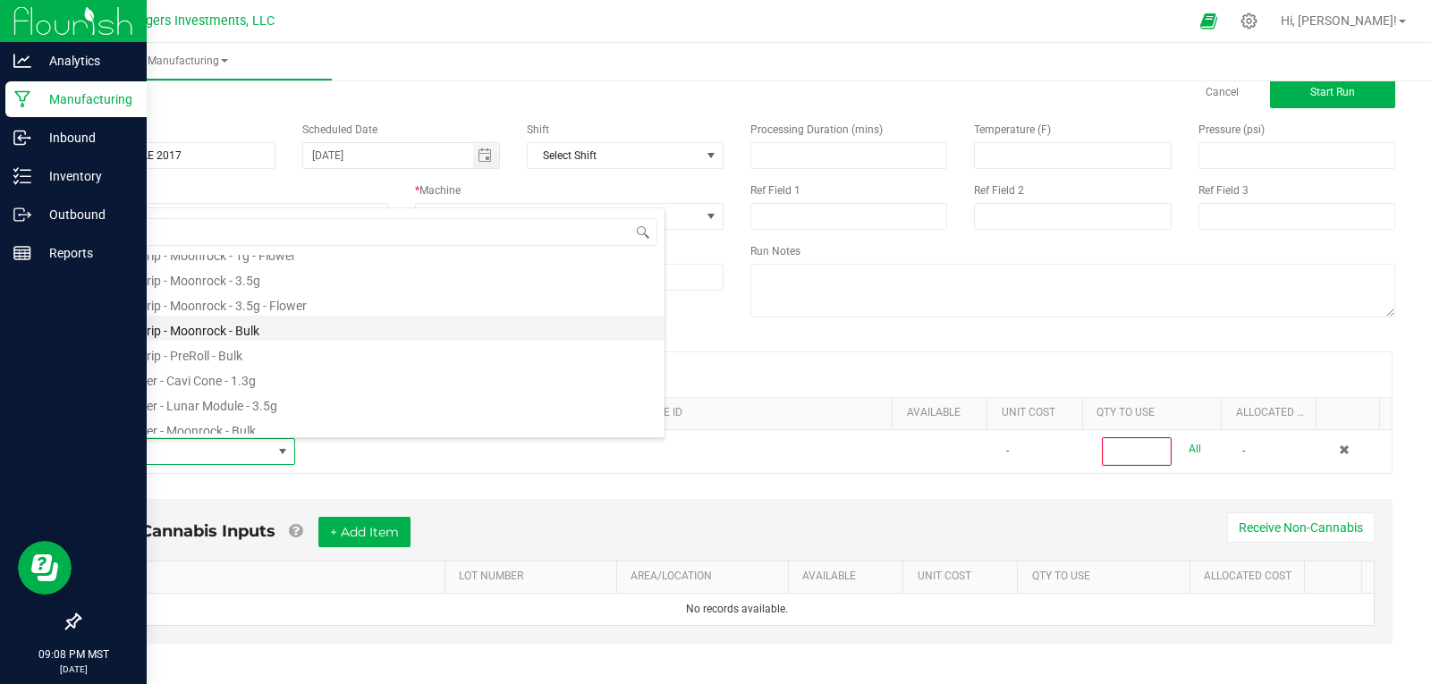
click at [199, 330] on li "Apple Drip - Moonrock - Bulk" at bounding box center [379, 328] width 571 height 25
type input "0"
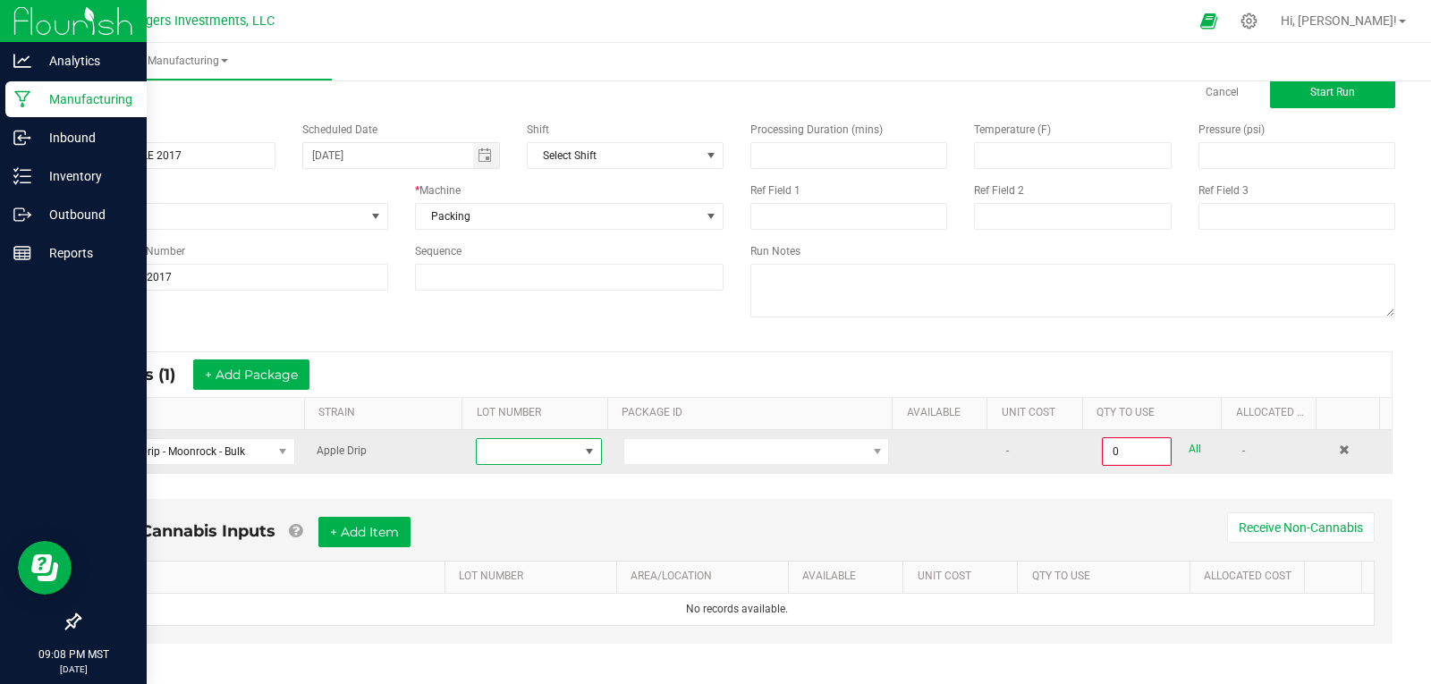
click at [548, 454] on span at bounding box center [527, 451] width 101 height 25
click at [546, 454] on span at bounding box center [527, 451] width 101 height 25
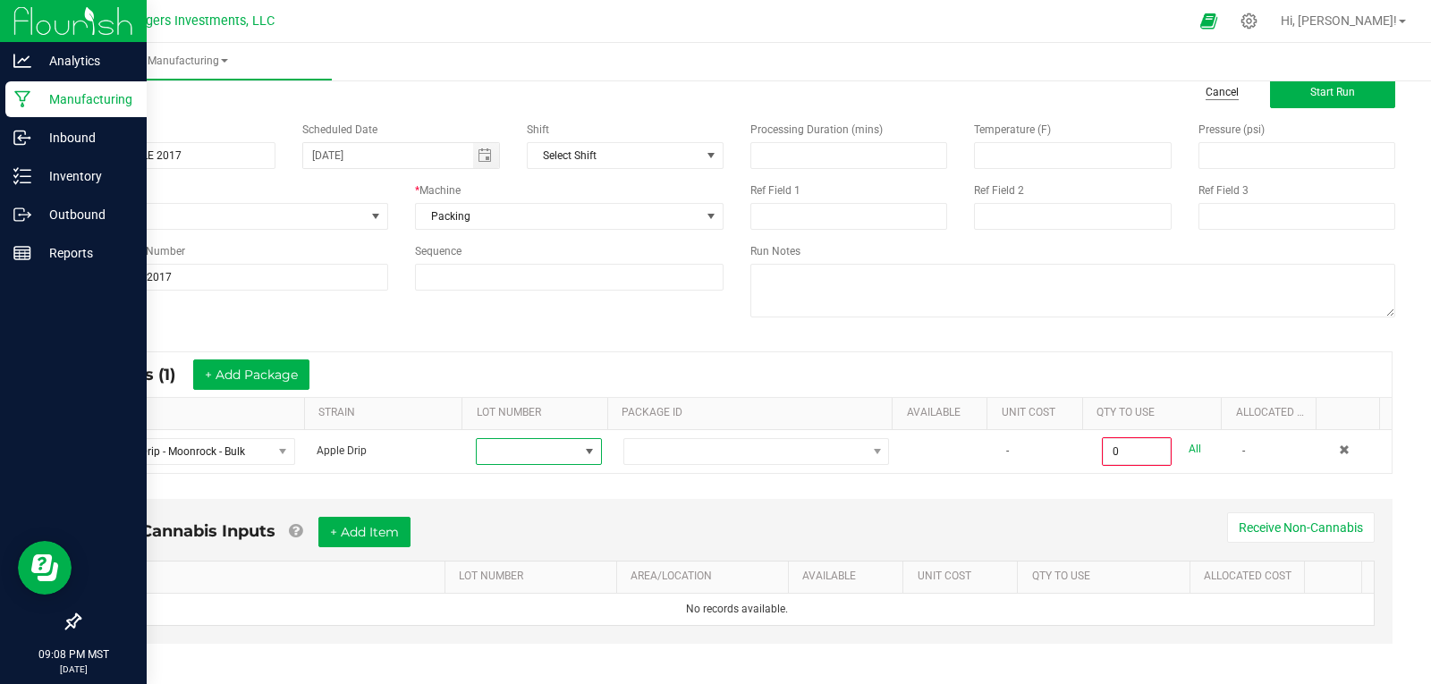
click at [1221, 91] on link "Cancel" at bounding box center [1222, 92] width 33 height 15
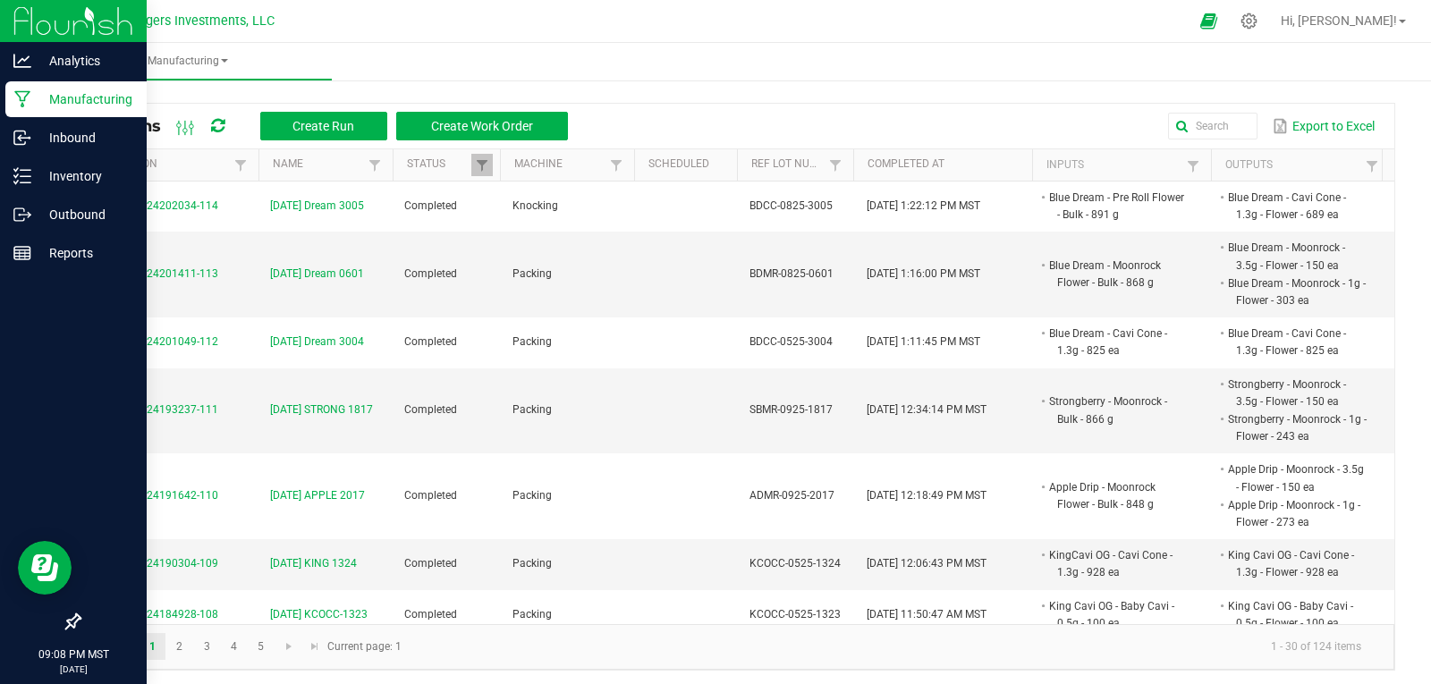
scroll to position [1073, 0]
click at [321, 128] on span "Create Run" at bounding box center [323, 126] width 62 height 14
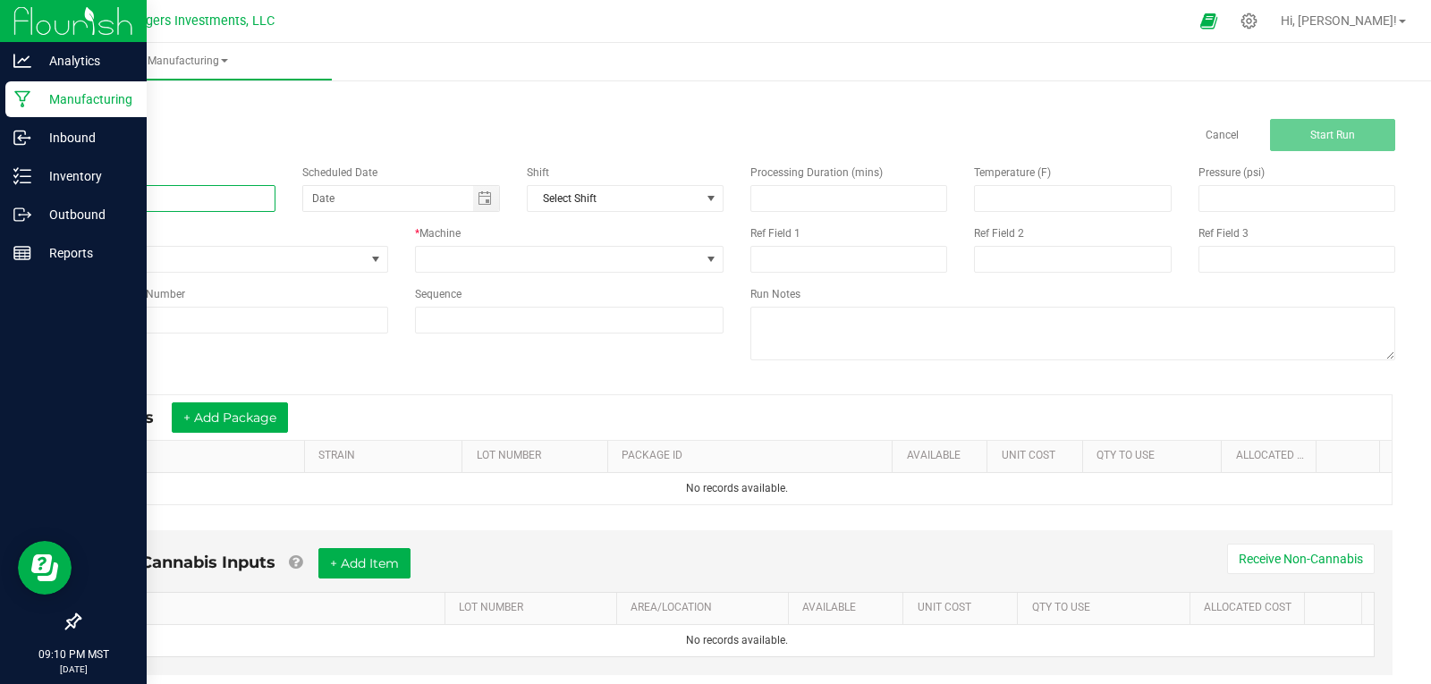
click at [153, 197] on input at bounding box center [177, 198] width 197 height 27
click at [485, 195] on span "Toggle calendar" at bounding box center [485, 198] width 14 height 14
type input "9-27-25 MONSTER 2804"
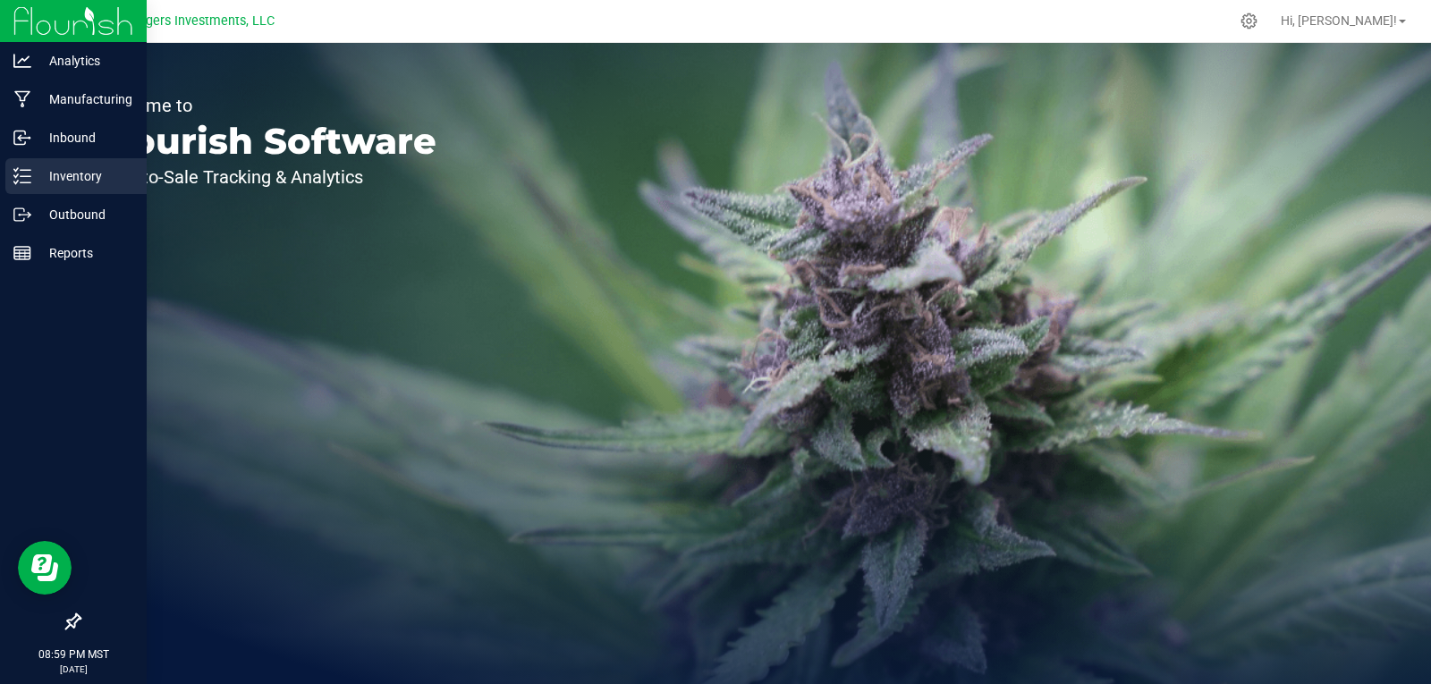
click at [57, 172] on p "Inventory" at bounding box center [84, 175] width 107 height 21
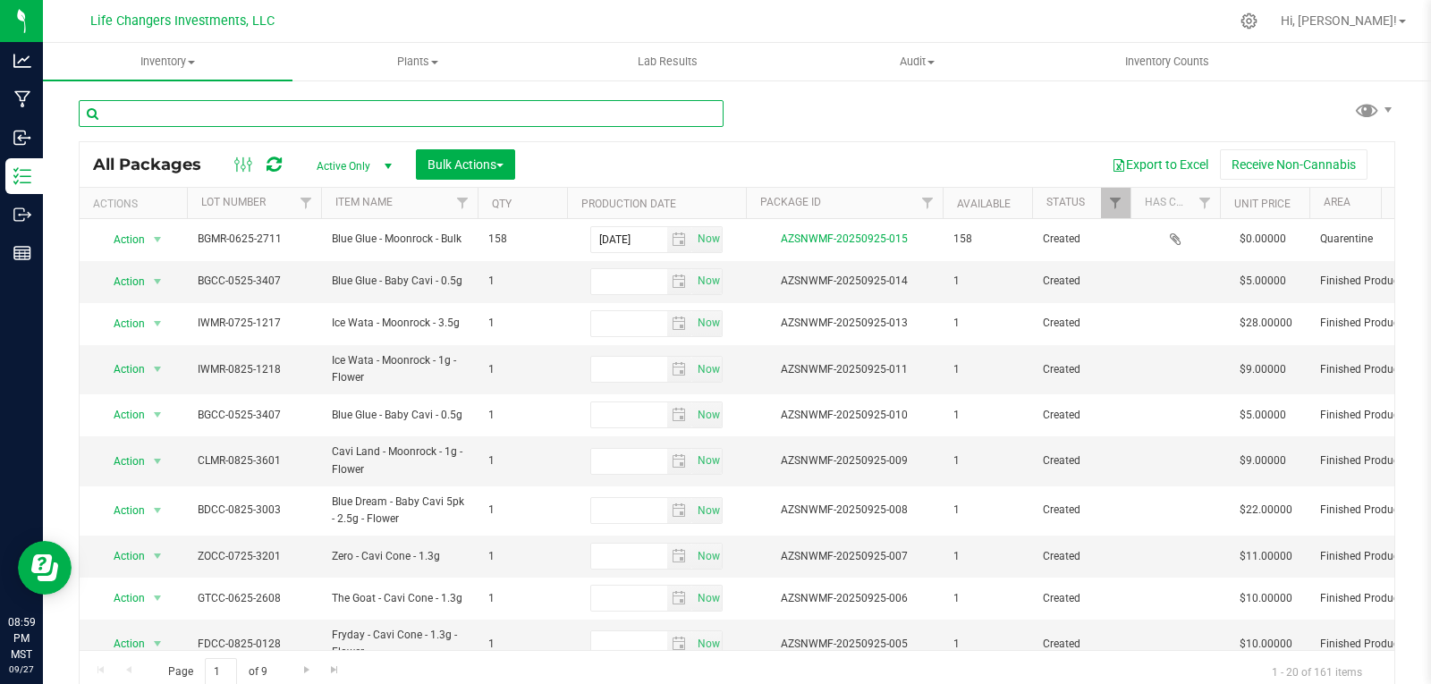
click at [195, 114] on input "text" at bounding box center [401, 113] width 645 height 27
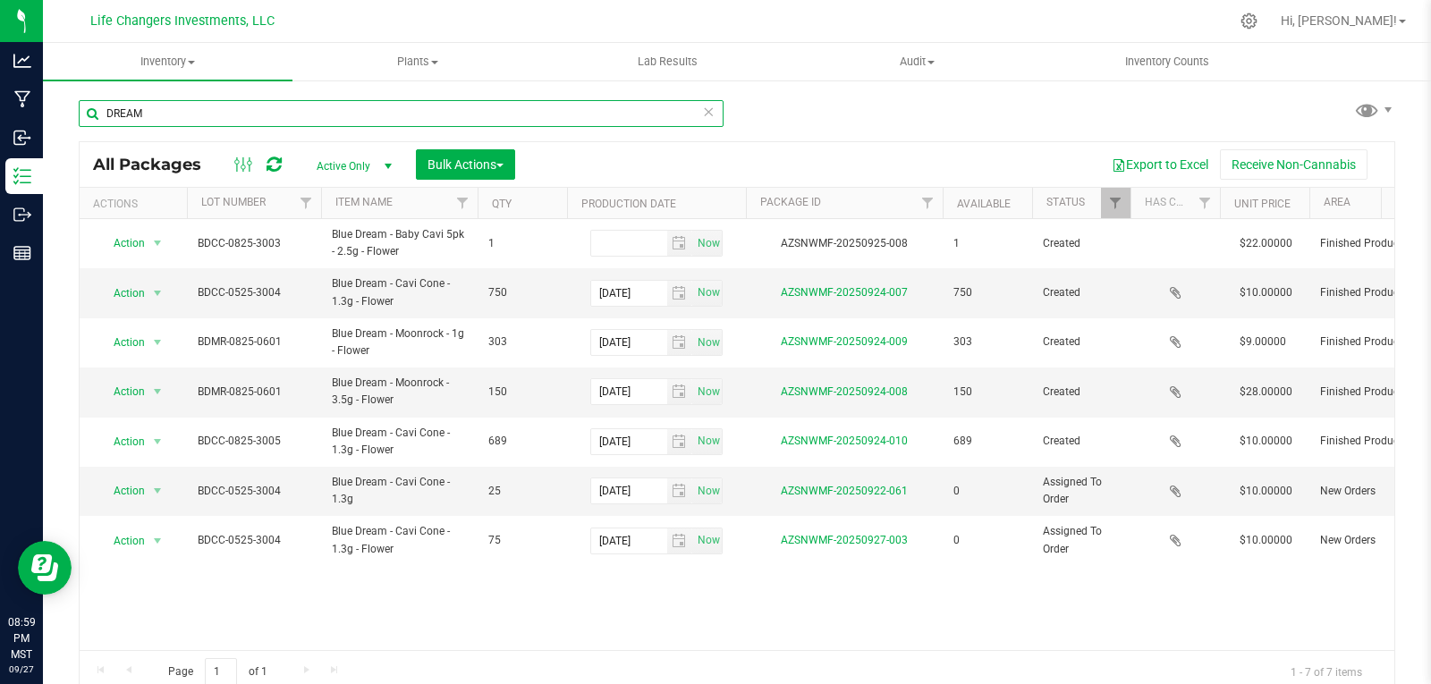
click at [201, 110] on input "DREAM" at bounding box center [401, 113] width 645 height 27
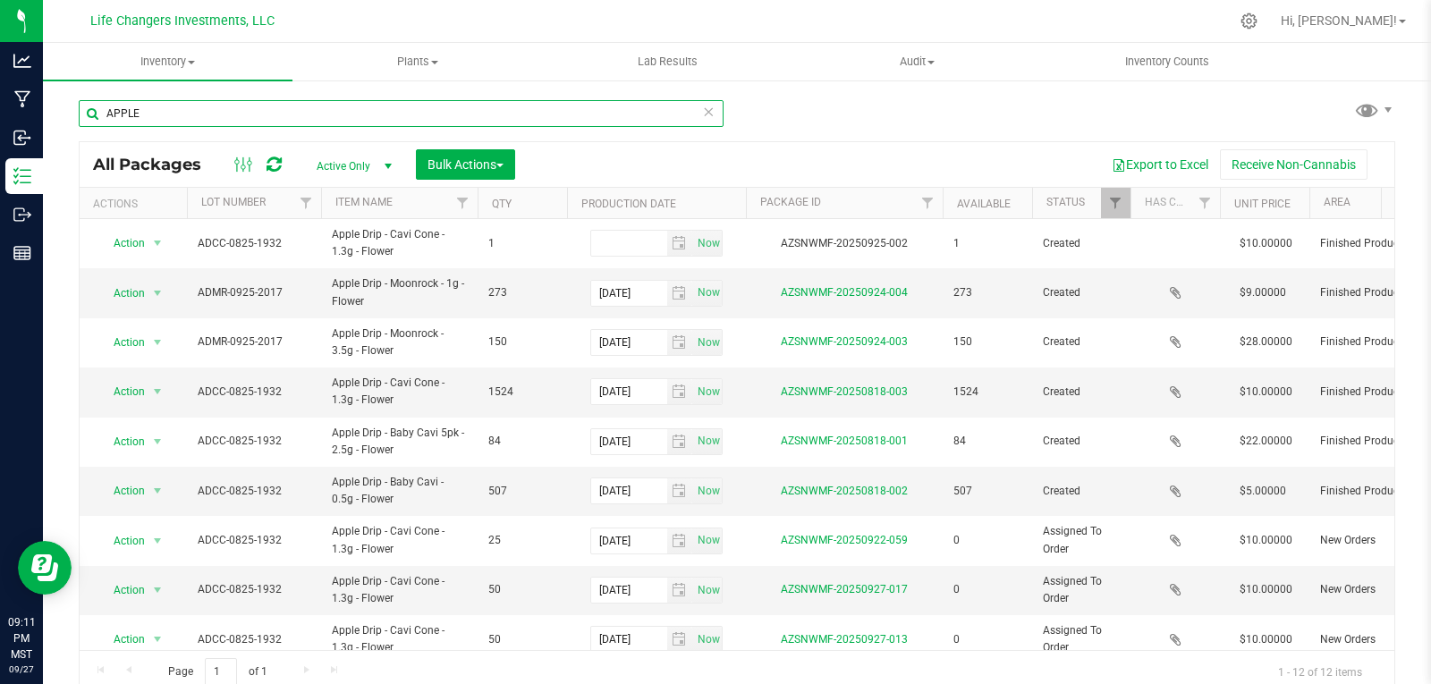
click at [192, 110] on input "APPLE" at bounding box center [401, 113] width 645 height 27
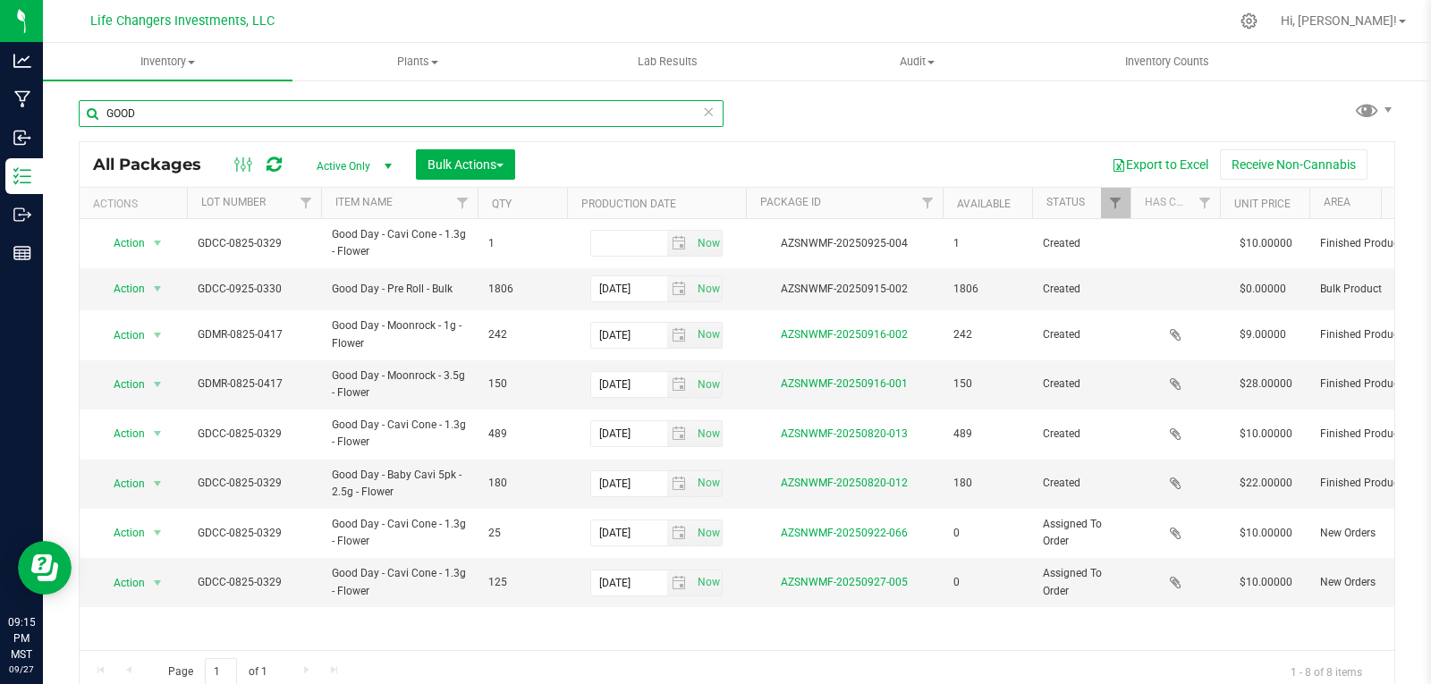
type input "GOOD"
